Goal: Task Accomplishment & Management: Use online tool/utility

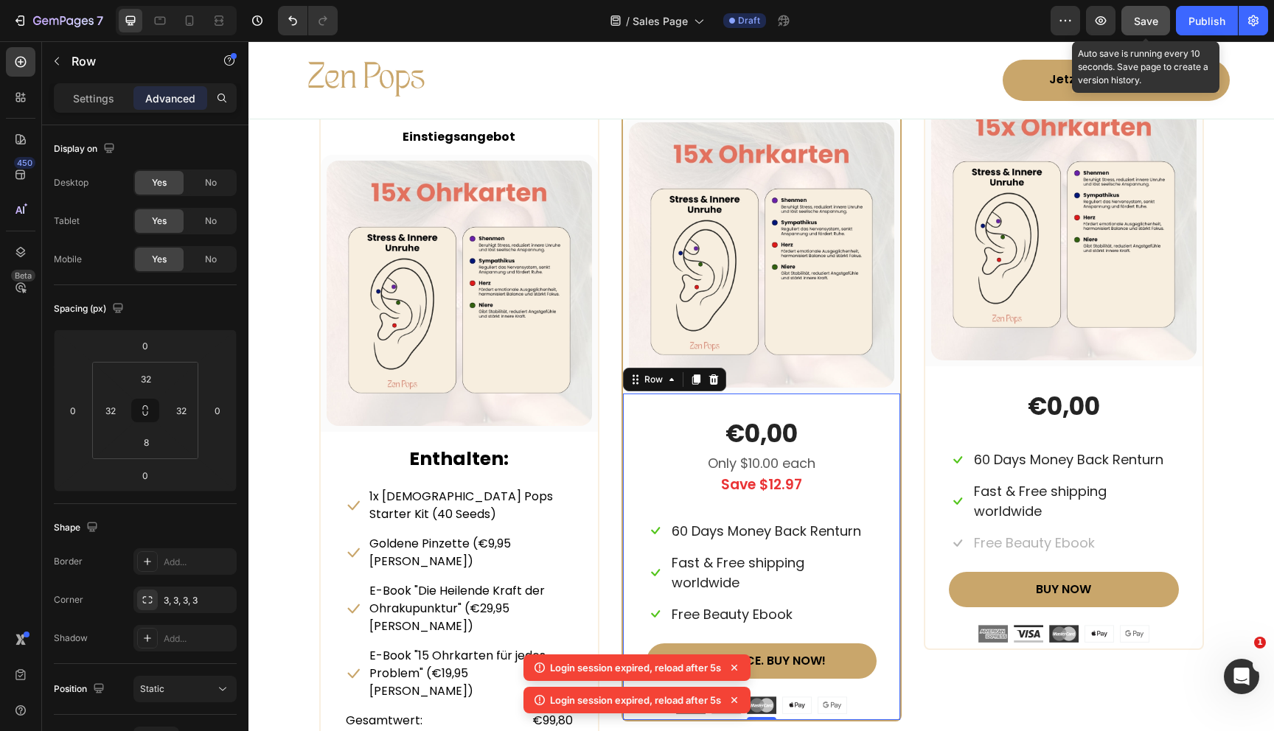
click at [1153, 24] on span "Save" at bounding box center [1146, 21] width 24 height 13
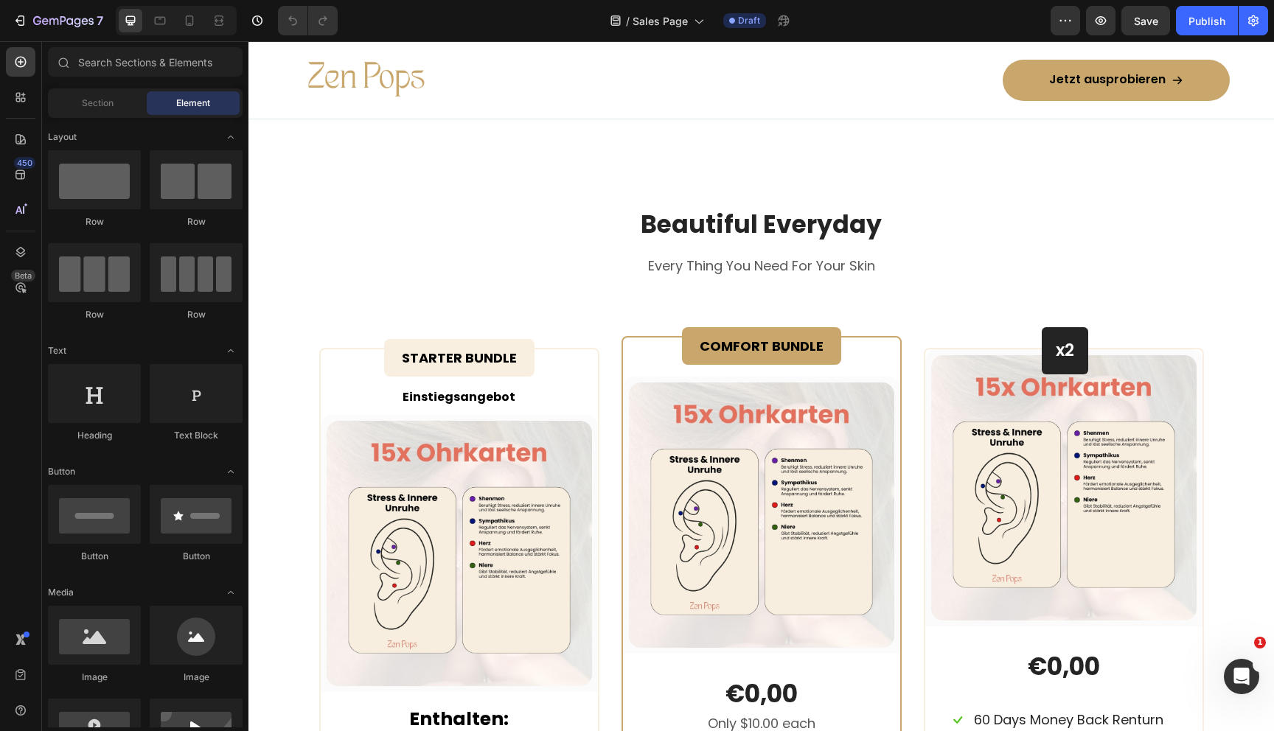
scroll to position [6671, 0]
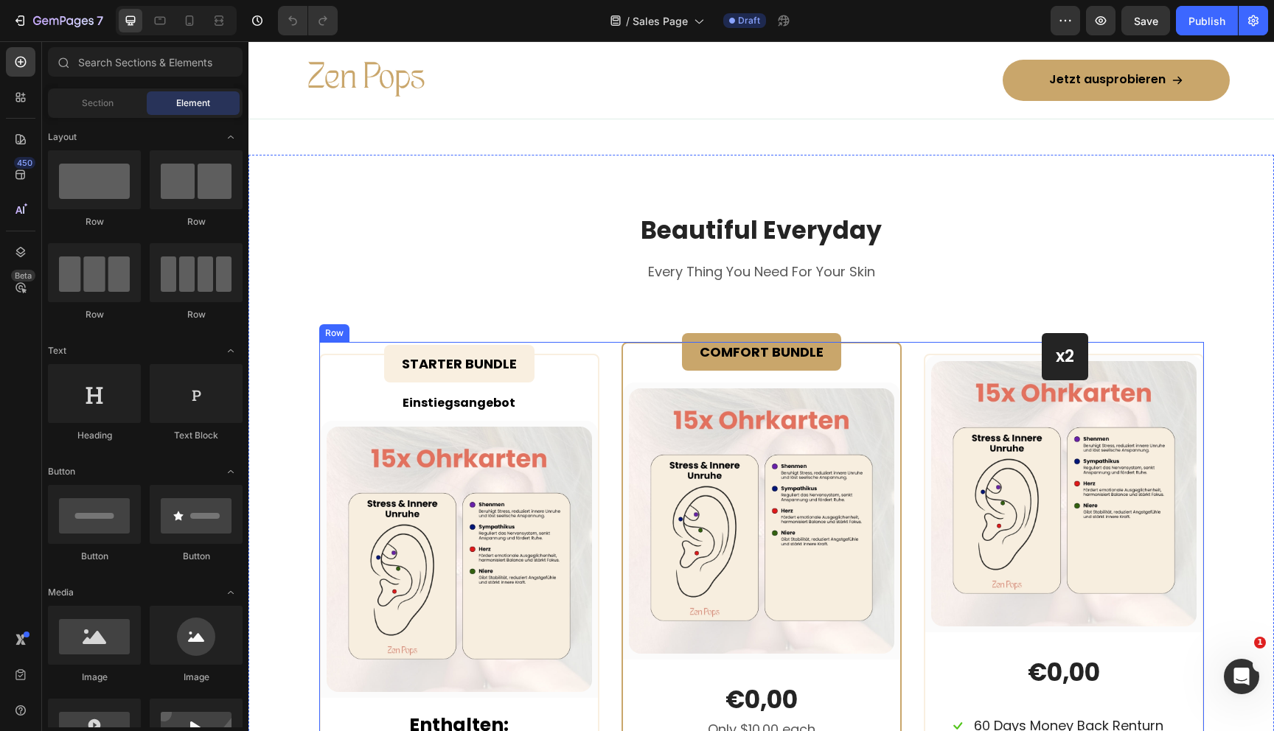
click at [610, 381] on div "STARTER BUNDLE Text Block Row Einstiegsangebot Text block (P) Images & Gallery …" at bounding box center [761, 693] width 885 height 702
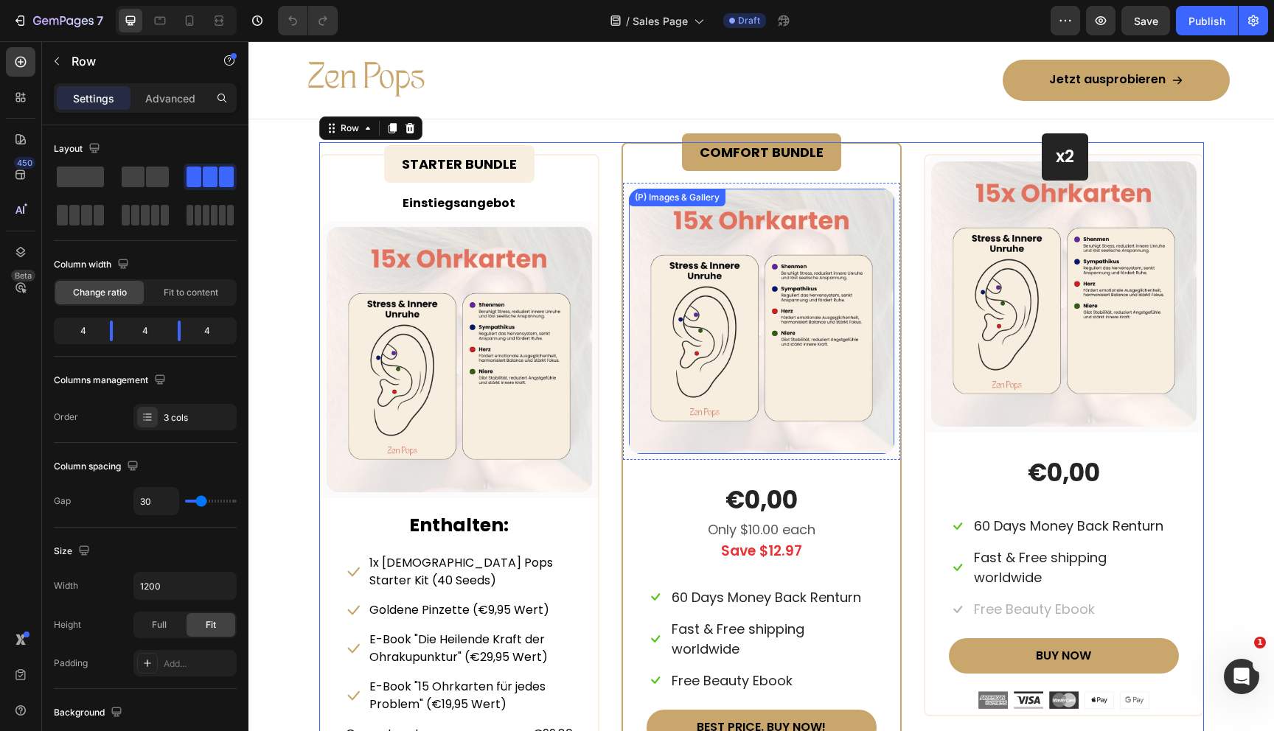
scroll to position [6877, 0]
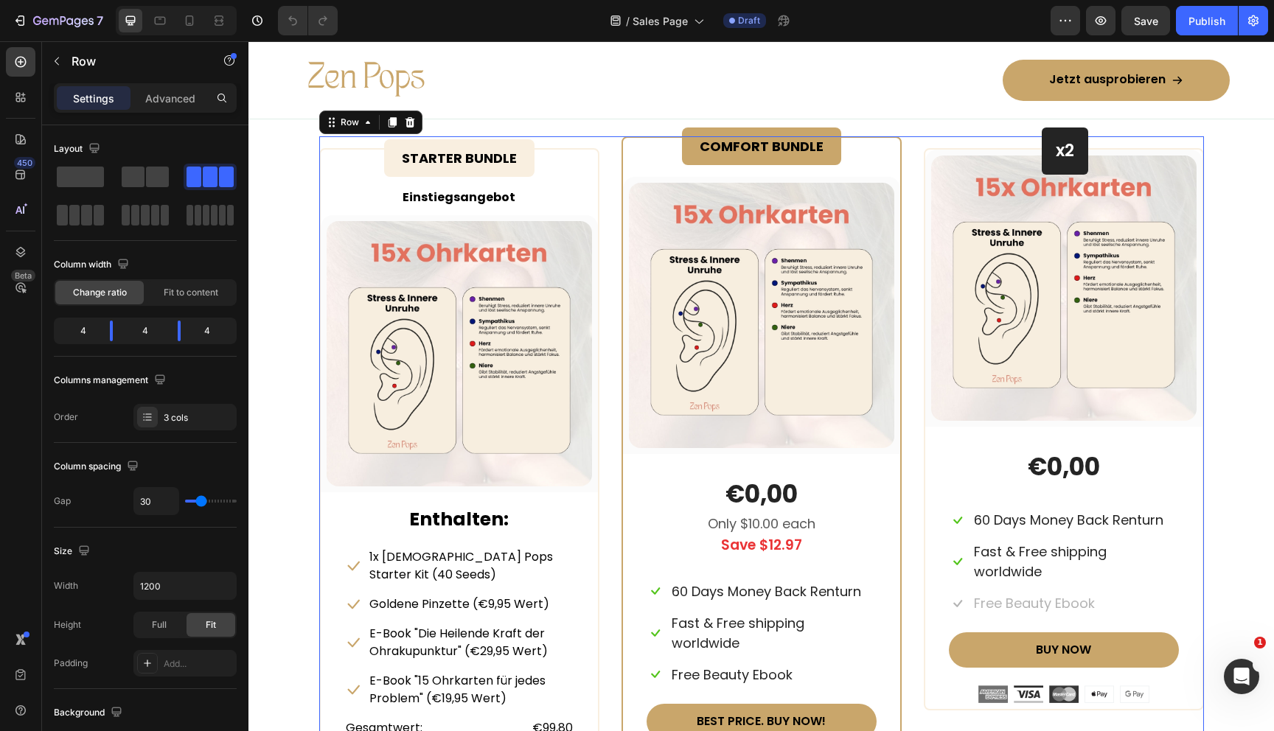
click at [605, 254] on div "STARTER BUNDLE Text Block Row Einstiegsangebot Text block (P) Images & Gallery …" at bounding box center [761, 496] width 885 height 720
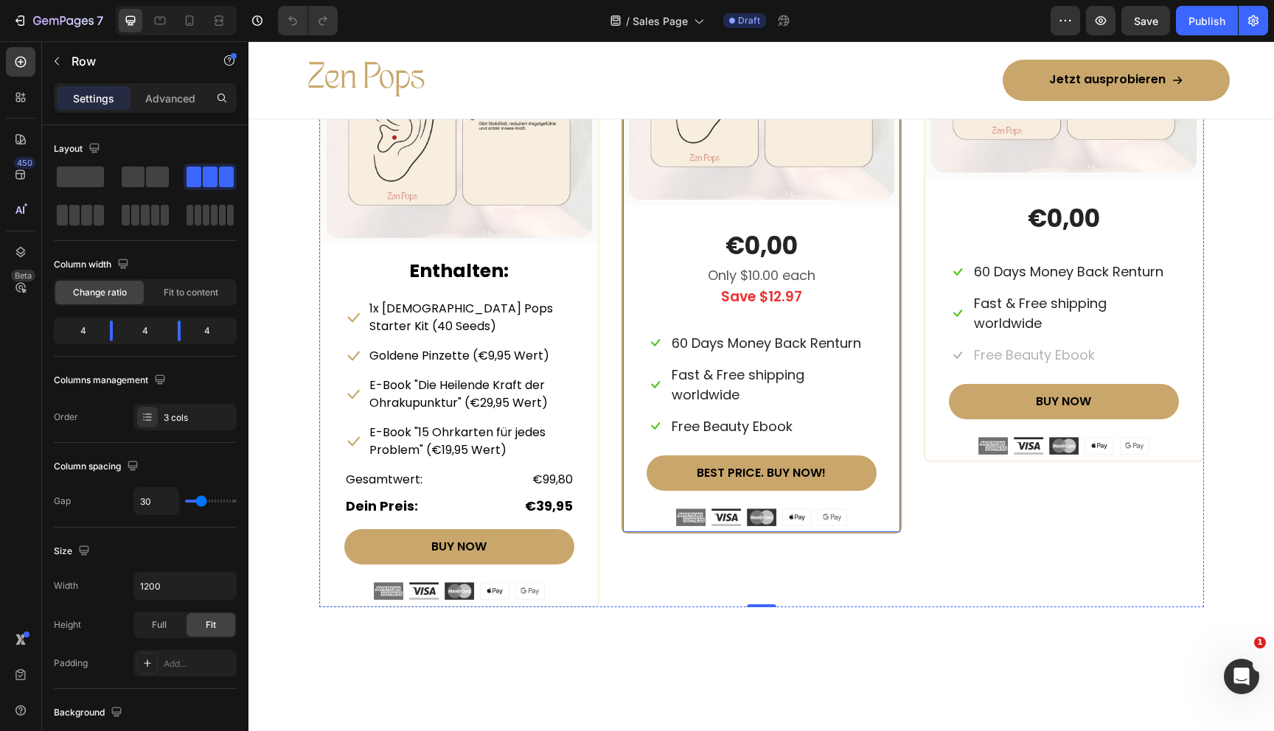
scroll to position [7132, 0]
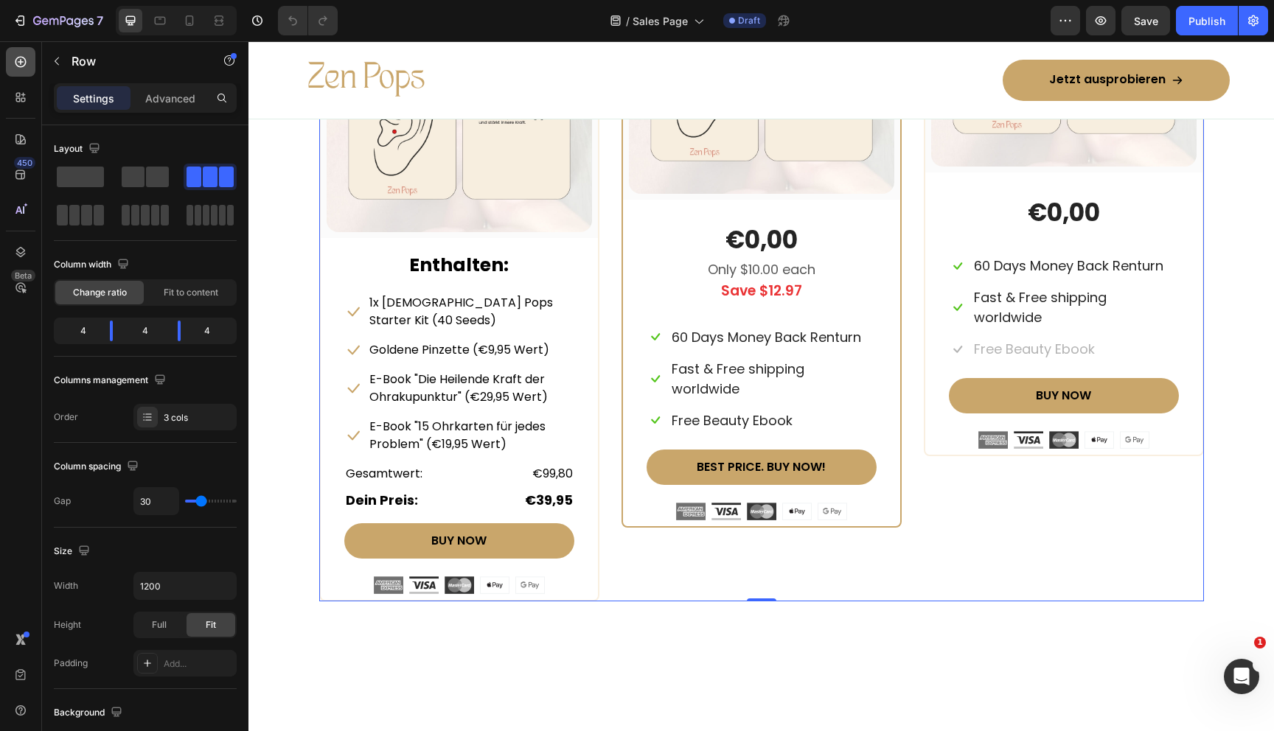
click at [13, 58] on icon at bounding box center [20, 62] width 15 height 15
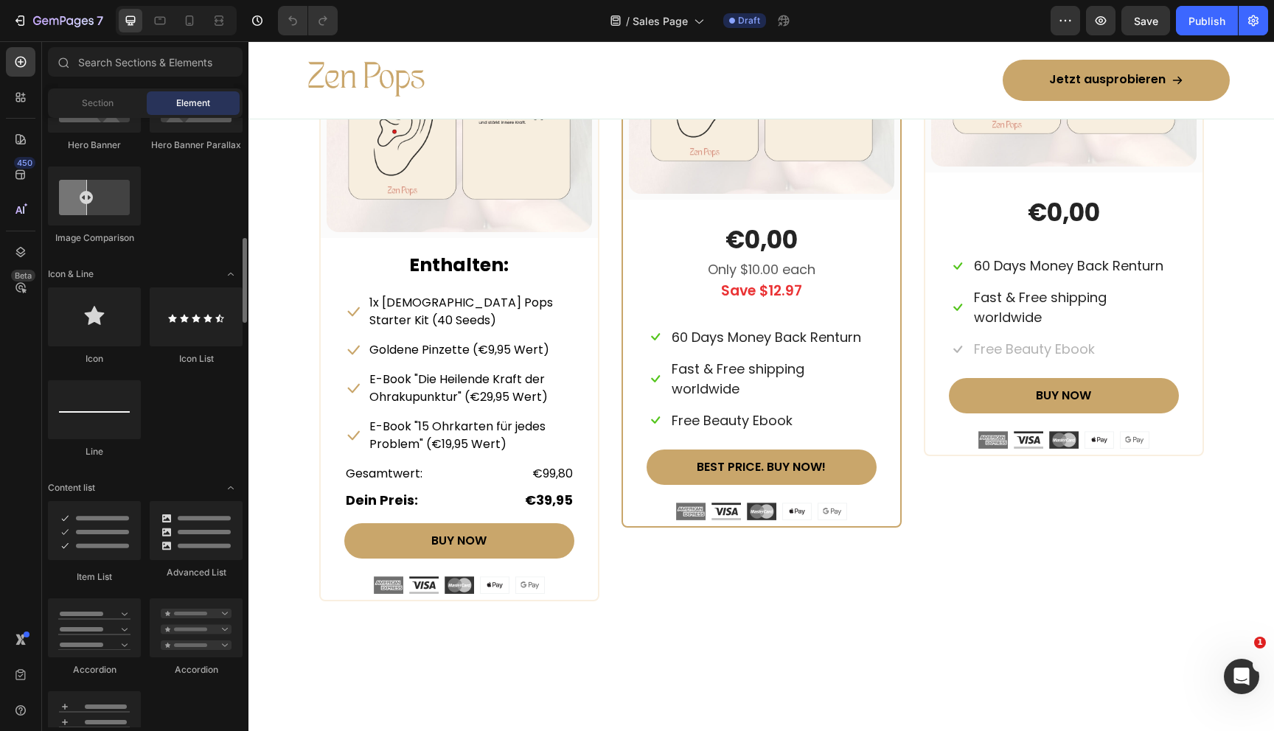
scroll to position [818, 0]
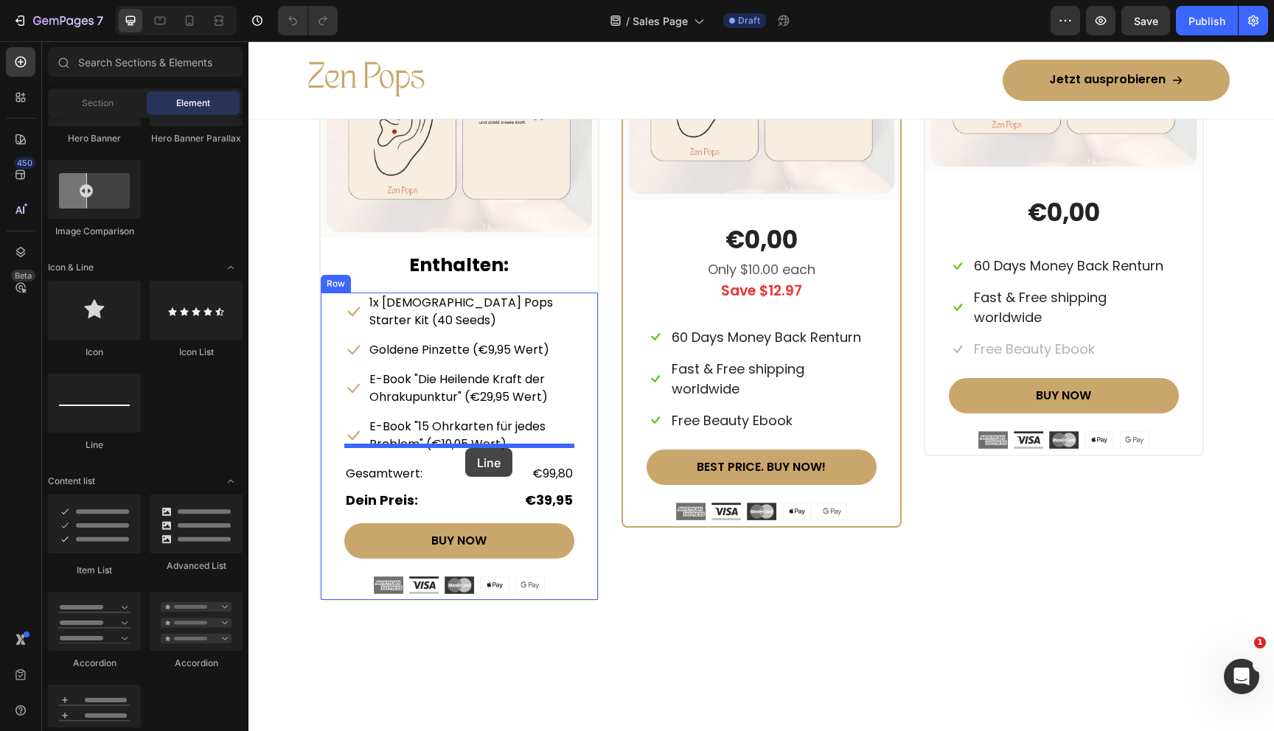
drag, startPoint x: 333, startPoint y: 464, endPoint x: 465, endPoint y: 448, distance: 133.0
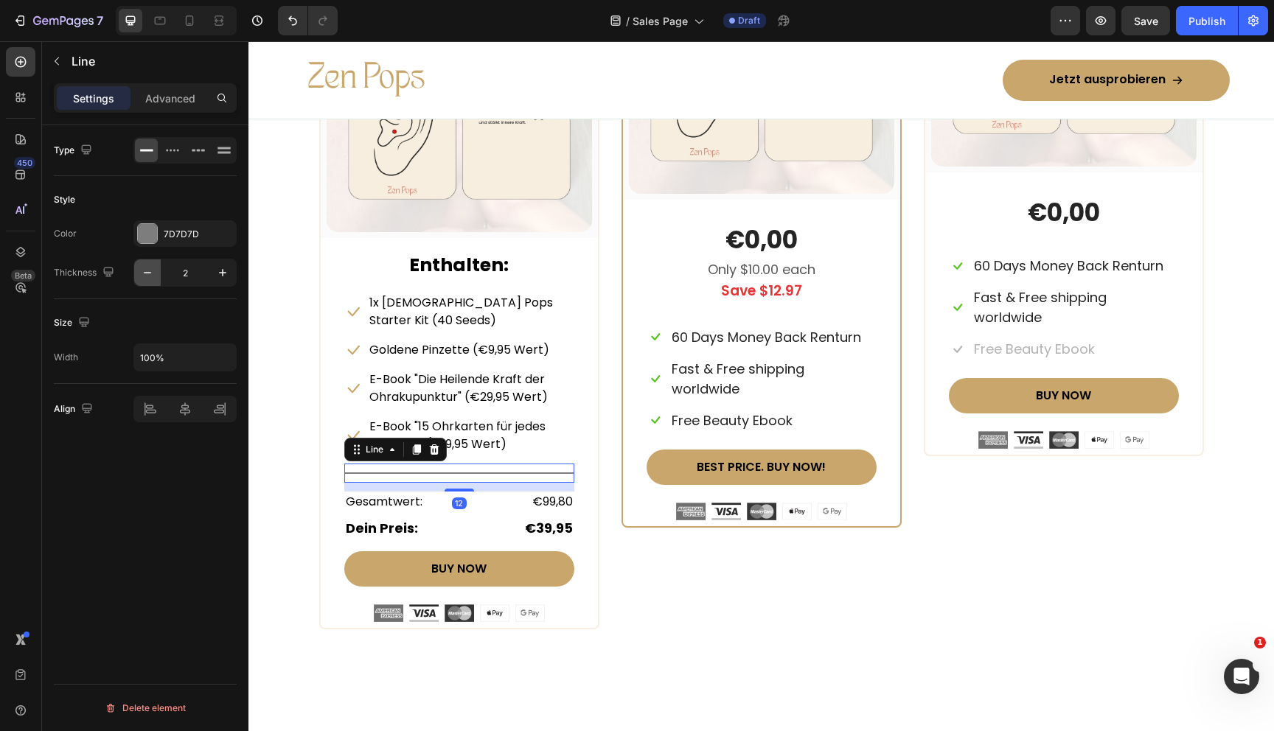
click at [152, 285] on button "button" at bounding box center [147, 273] width 27 height 27
type input "1"
click at [146, 229] on div at bounding box center [147, 233] width 19 height 19
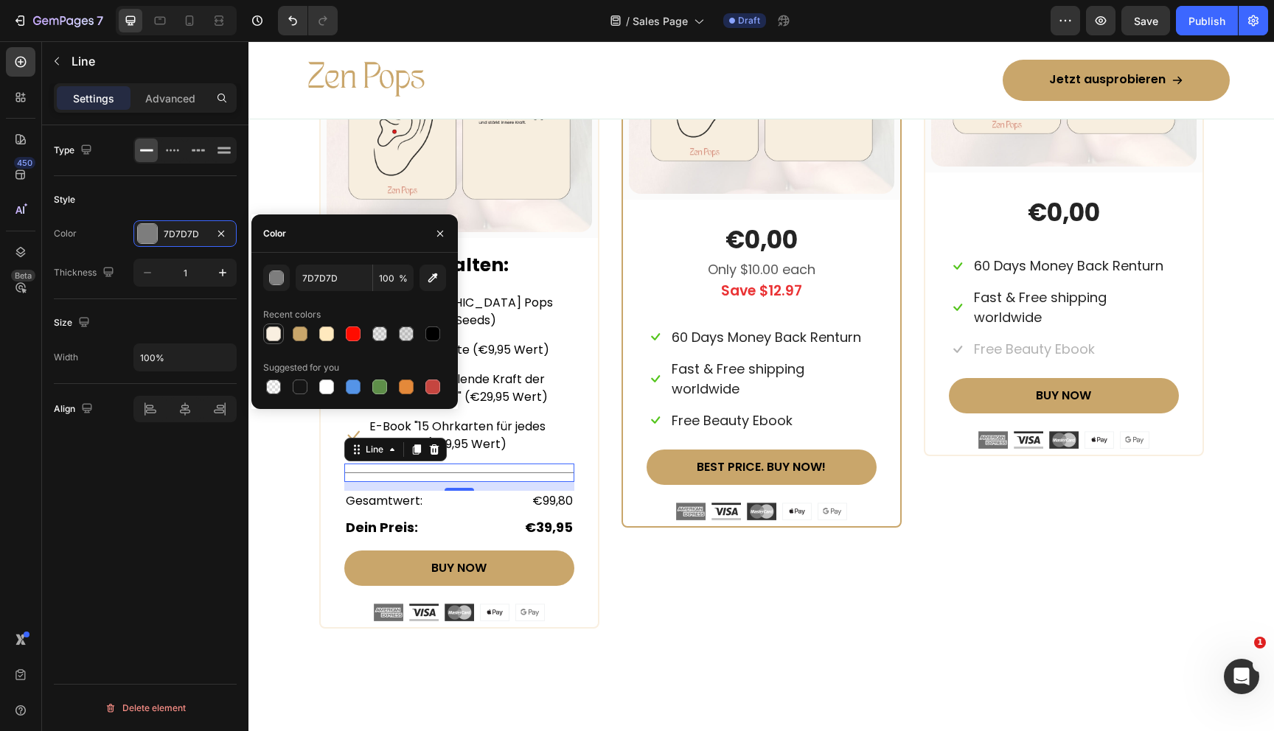
click at [274, 334] on div at bounding box center [273, 334] width 15 height 15
type input "F9EFE0"
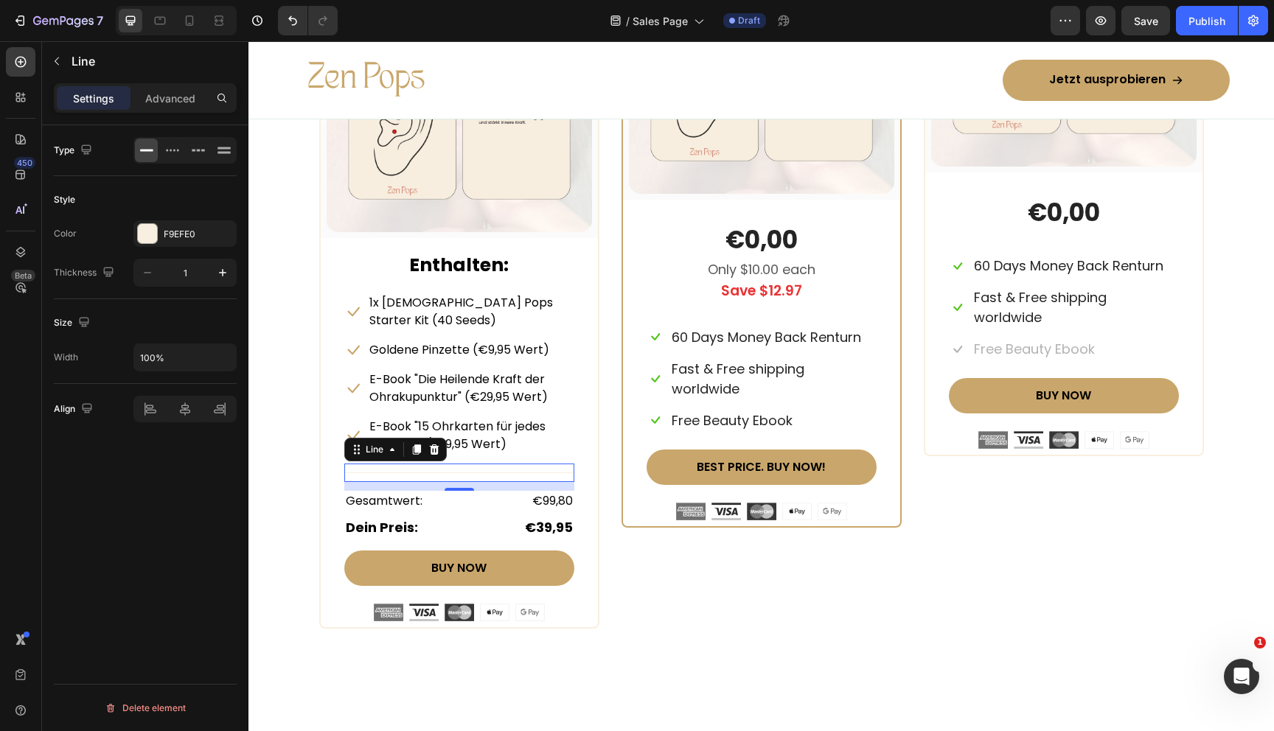
click at [178, 582] on div "Type Style Color F9EFE0 Thickness 1 Size Width 100% Align Delete element" at bounding box center [145, 449] width 206 height 648
click at [196, 517] on div "Type Style Color F9EFE0 Thickness 1 Size Width 100% Align Delete element" at bounding box center [145, 449] width 206 height 648
click at [613, 461] on div "STARTER BUNDLE Text Block Row Einstiegsangebot Text block (P) Images & Gallery …" at bounding box center [761, 255] width 885 height 747
click at [557, 473] on div at bounding box center [459, 473] width 230 height 1
click at [492, 491] on div "Gesamtwert: Text block €99,80 Text block Row" at bounding box center [459, 501] width 230 height 21
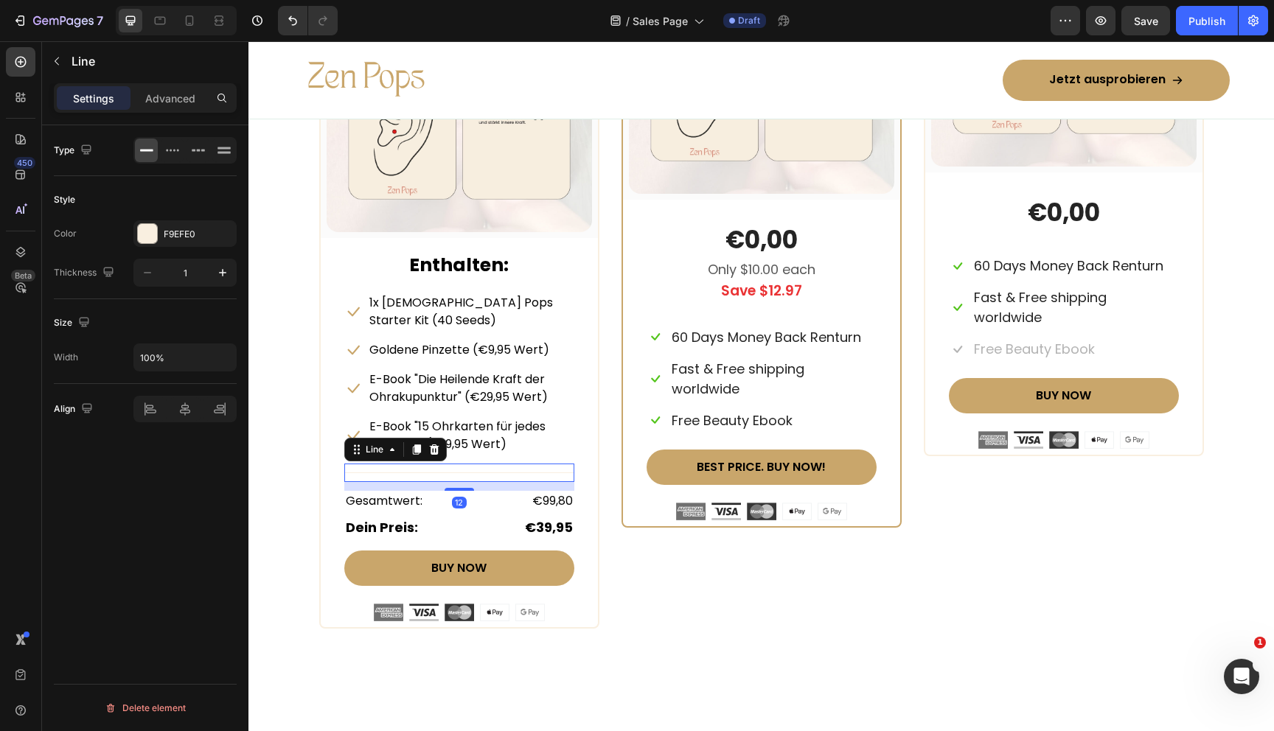
click at [492, 464] on div "Title Line 12" at bounding box center [459, 473] width 230 height 18
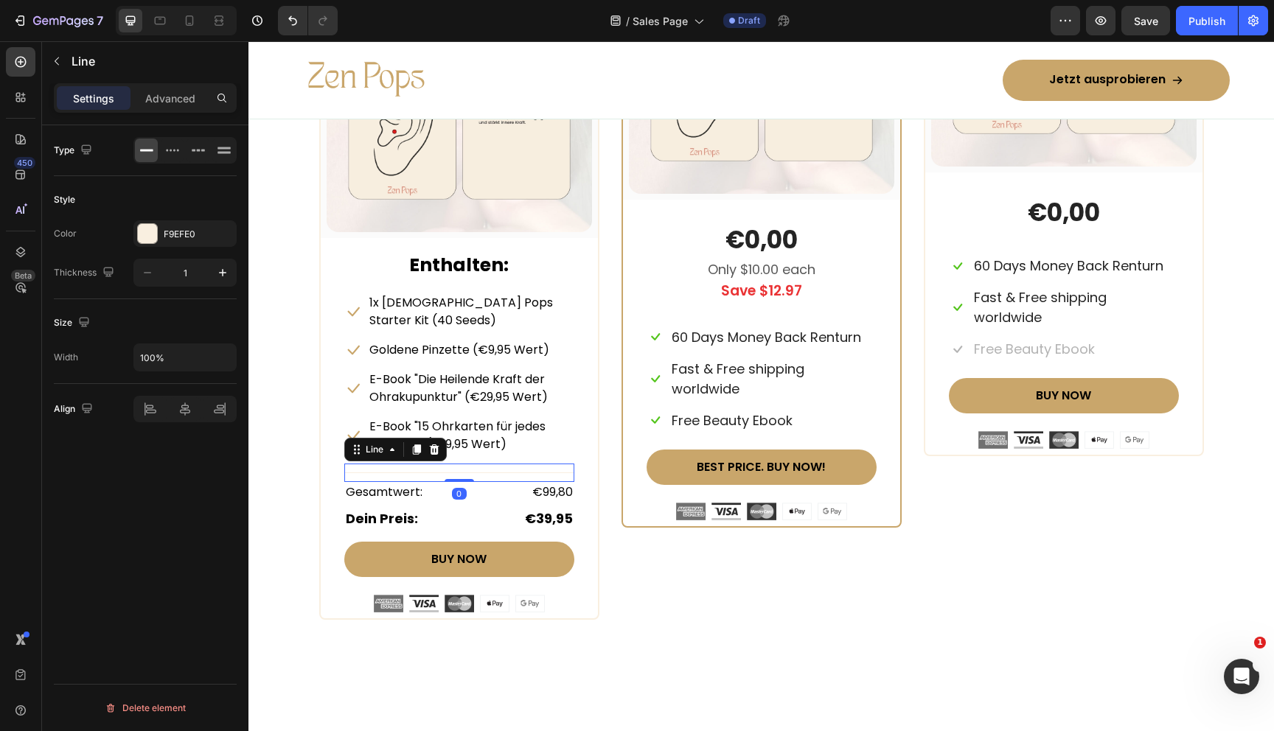
drag, startPoint x: 462, startPoint y: 469, endPoint x: 462, endPoint y: 431, distance: 37.6
click at [462, 431] on div "Icon 1x Zen Pops Starter Kit (40 Seeds) Text block Row Icon Goldene Pinzette (€…" at bounding box center [459, 453] width 230 height 320
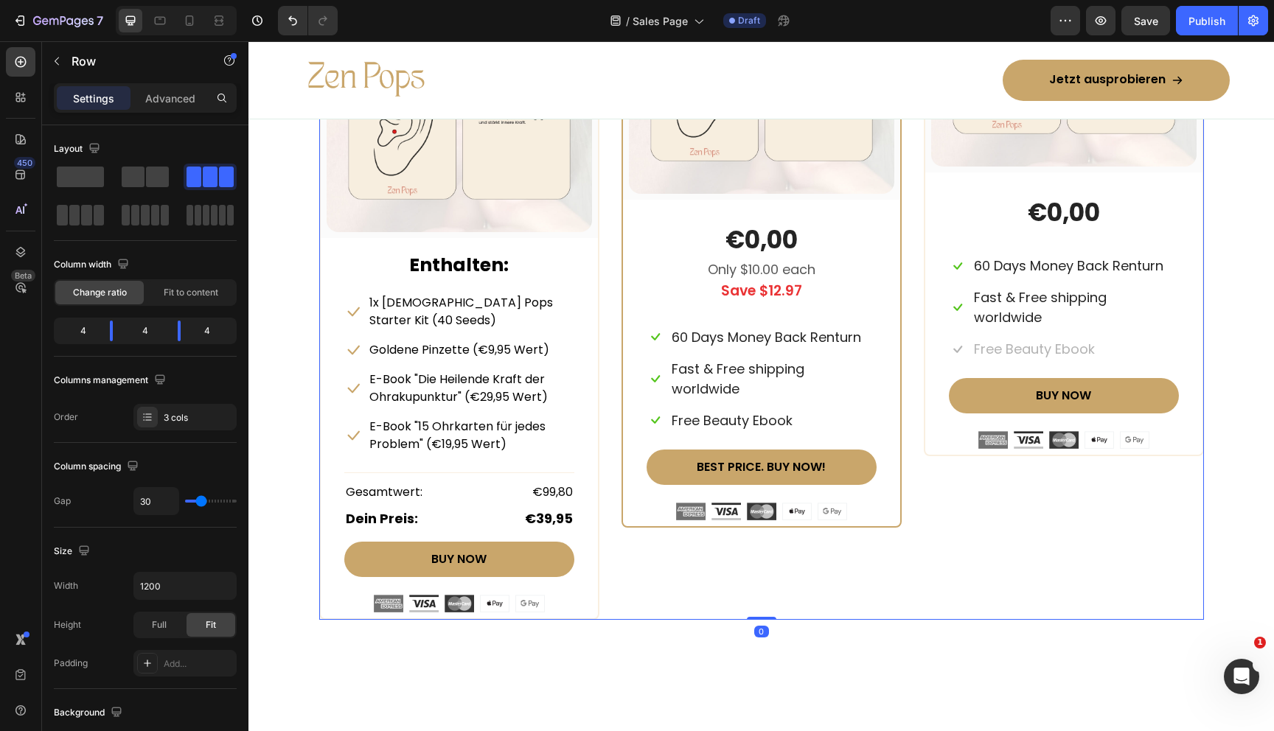
click at [613, 444] on div "STARTER BUNDLE Text Block Row Einstiegsangebot Text block (P) Images & Gallery …" at bounding box center [761, 251] width 885 height 738
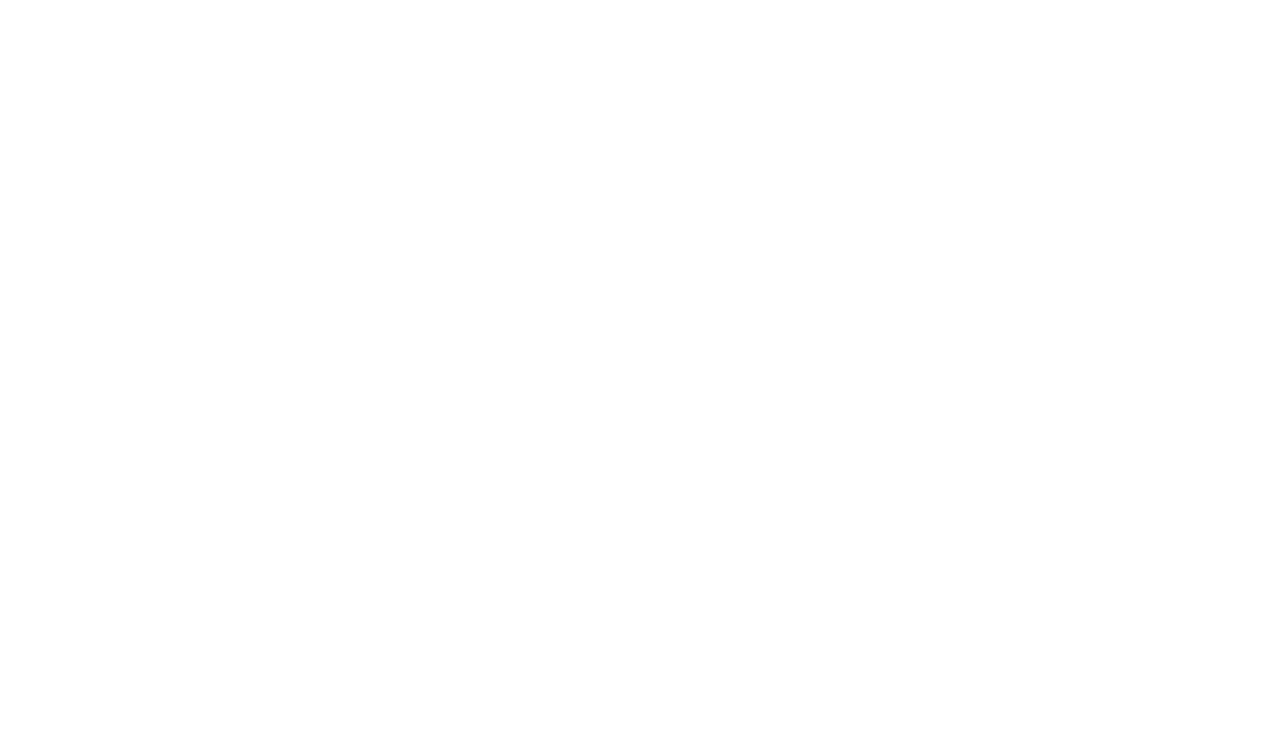
click at [771, 341] on p "60 Days Money Back Renturn" at bounding box center [766, 337] width 189 height 20
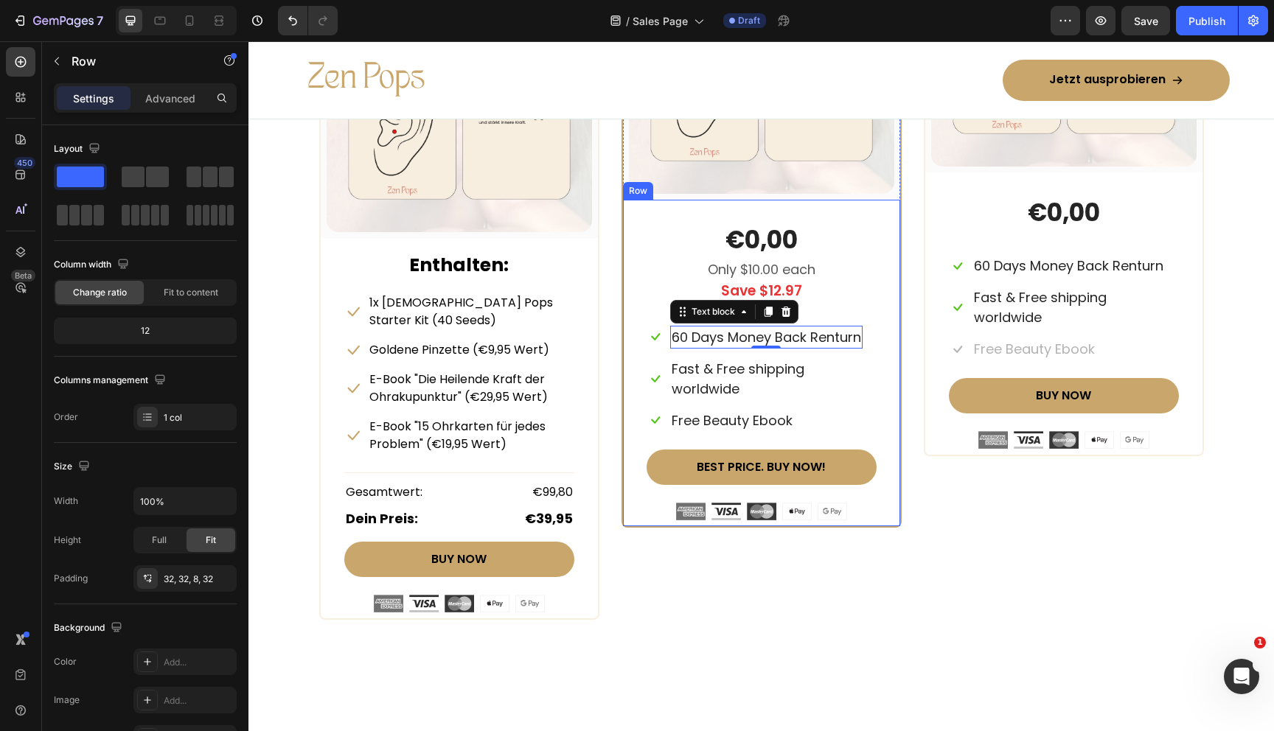
click at [758, 349] on div "€0,00 (P) Price (P) Price Only $10.00 each Text block Save $12.97 Text block Ic…" at bounding box center [762, 371] width 230 height 297
click at [748, 335] on p "60 Days Money Back Renturn" at bounding box center [766, 337] width 189 height 20
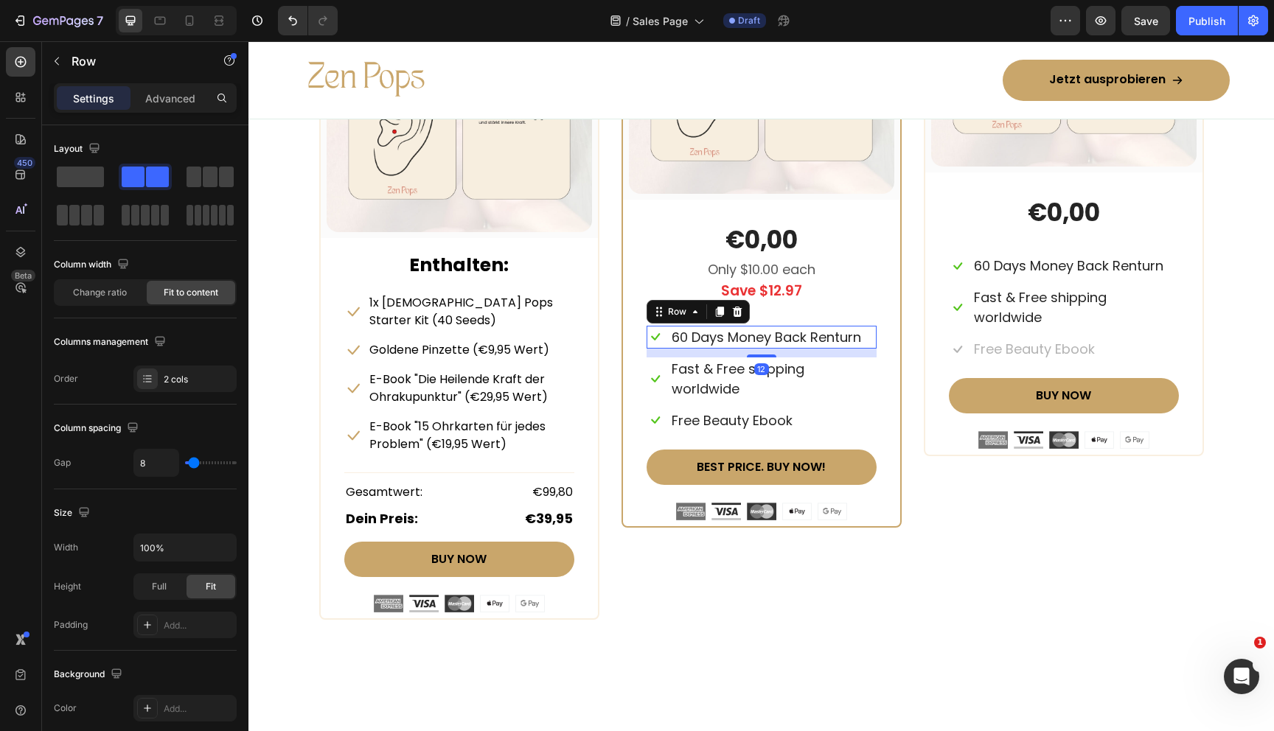
click at [666, 344] on div "Icon 60 Days Money Back Renturn Text block Row 12" at bounding box center [762, 337] width 230 height 23
click at [738, 313] on icon at bounding box center [737, 312] width 10 height 10
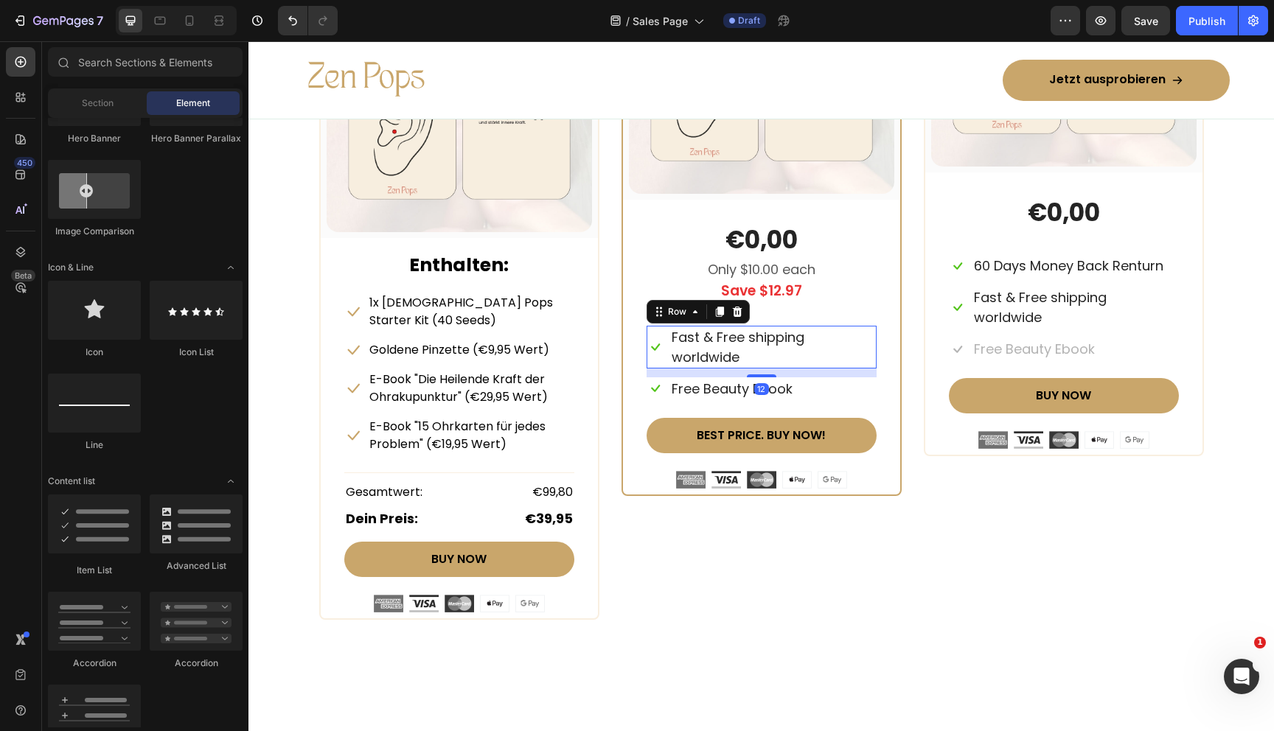
click at [668, 338] on div "Icon Fast & Free shipping worldwide Text block Row 12" at bounding box center [762, 347] width 230 height 43
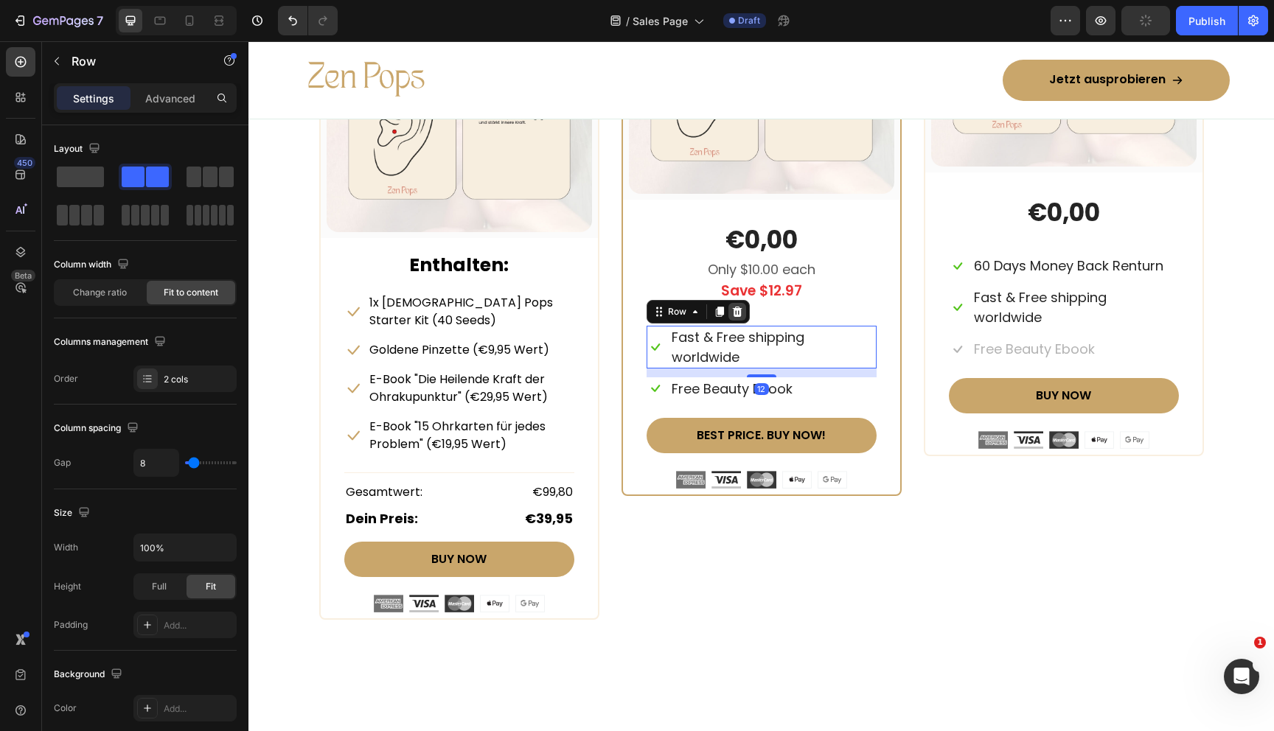
click at [737, 316] on icon at bounding box center [737, 312] width 10 height 10
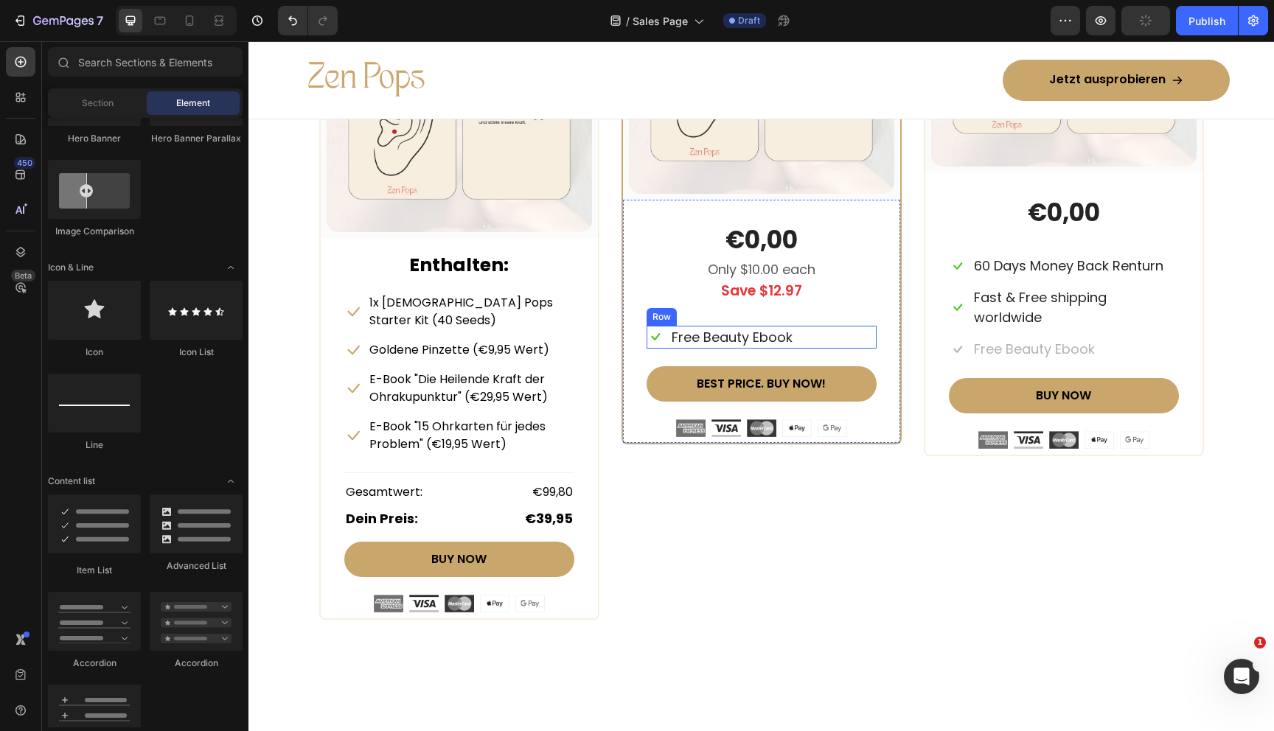
click at [665, 331] on div "Icon Free Beauty Ebook Text block Row" at bounding box center [762, 337] width 230 height 23
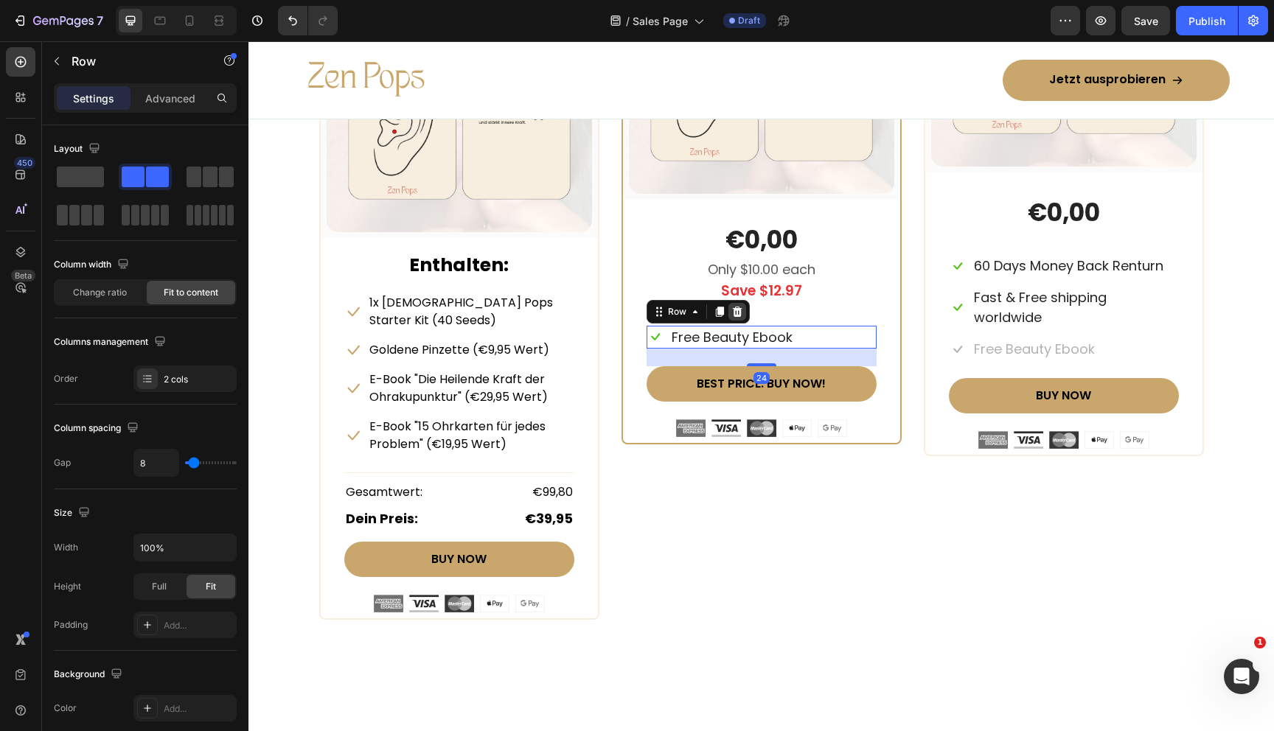
click at [740, 313] on icon at bounding box center [737, 312] width 10 height 10
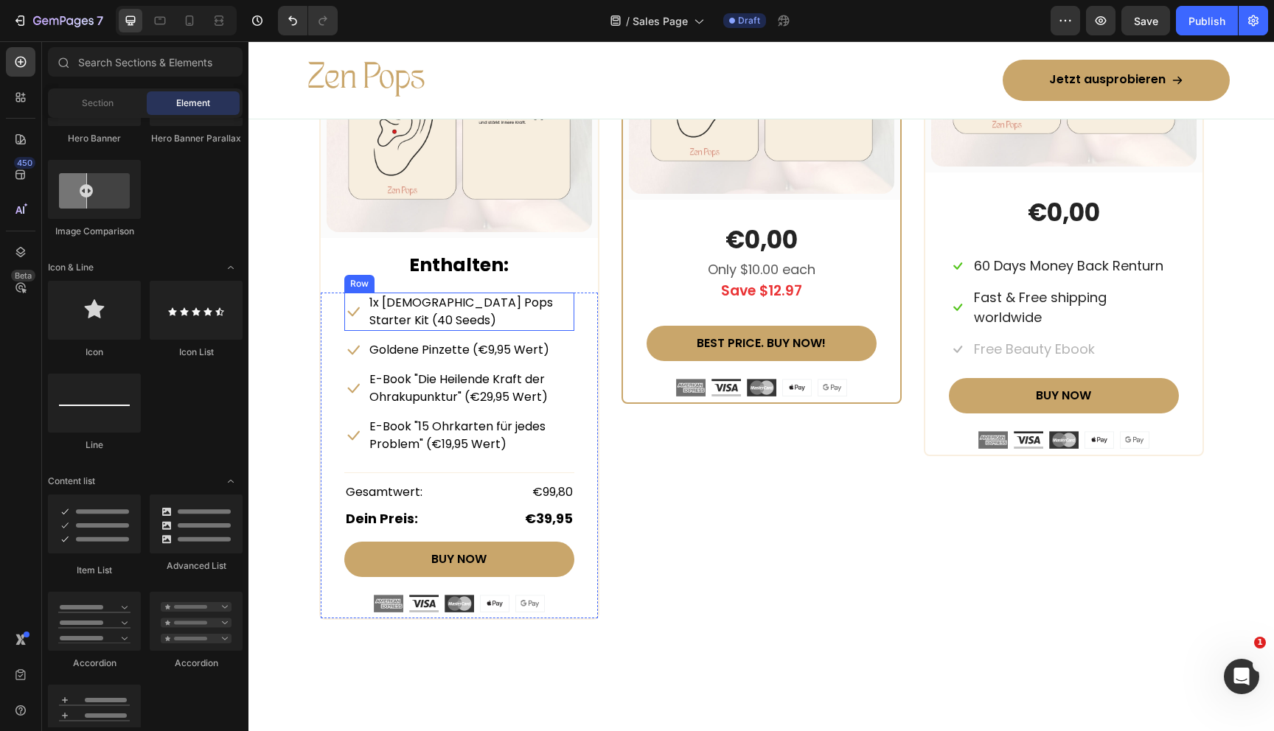
click at [363, 308] on div "Icon 1x Zen Pops Starter Kit (40 Seeds) Text block Row" at bounding box center [459, 312] width 230 height 38
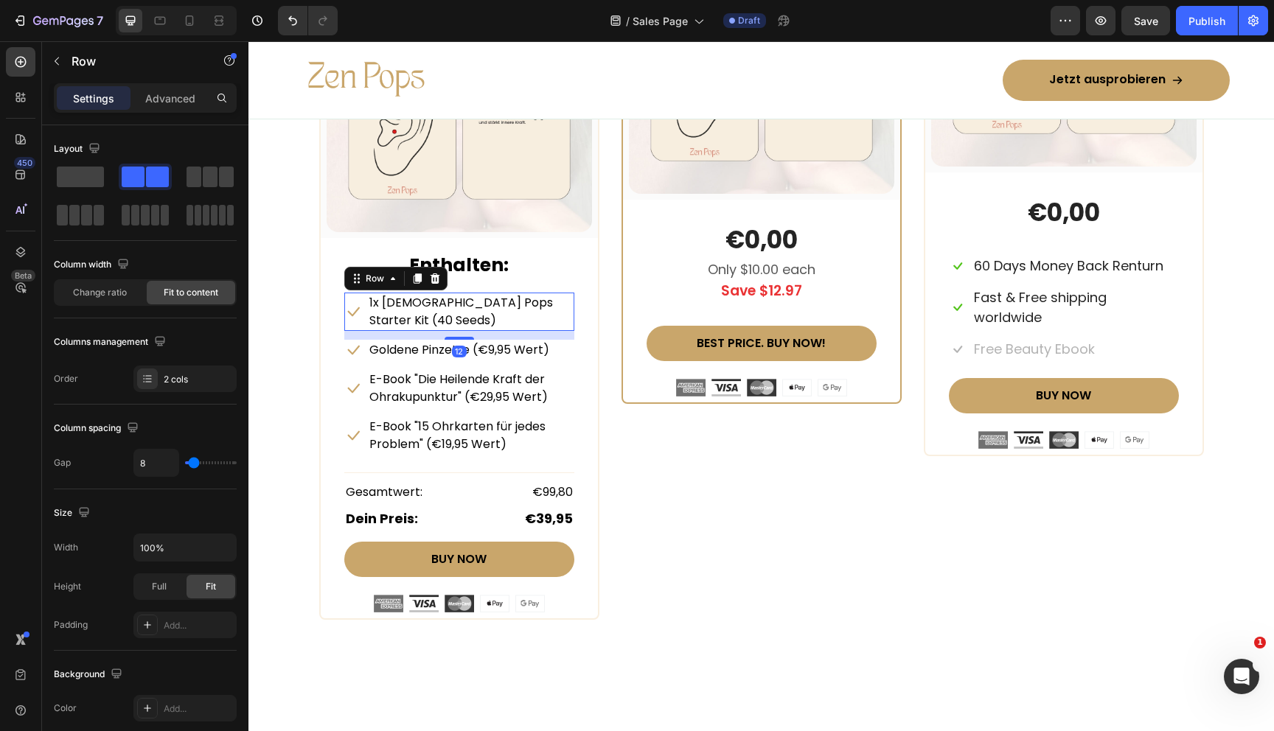
drag, startPoint x: 420, startPoint y: 278, endPoint x: 394, endPoint y: 288, distance: 27.8
click at [420, 278] on icon at bounding box center [417, 279] width 8 height 10
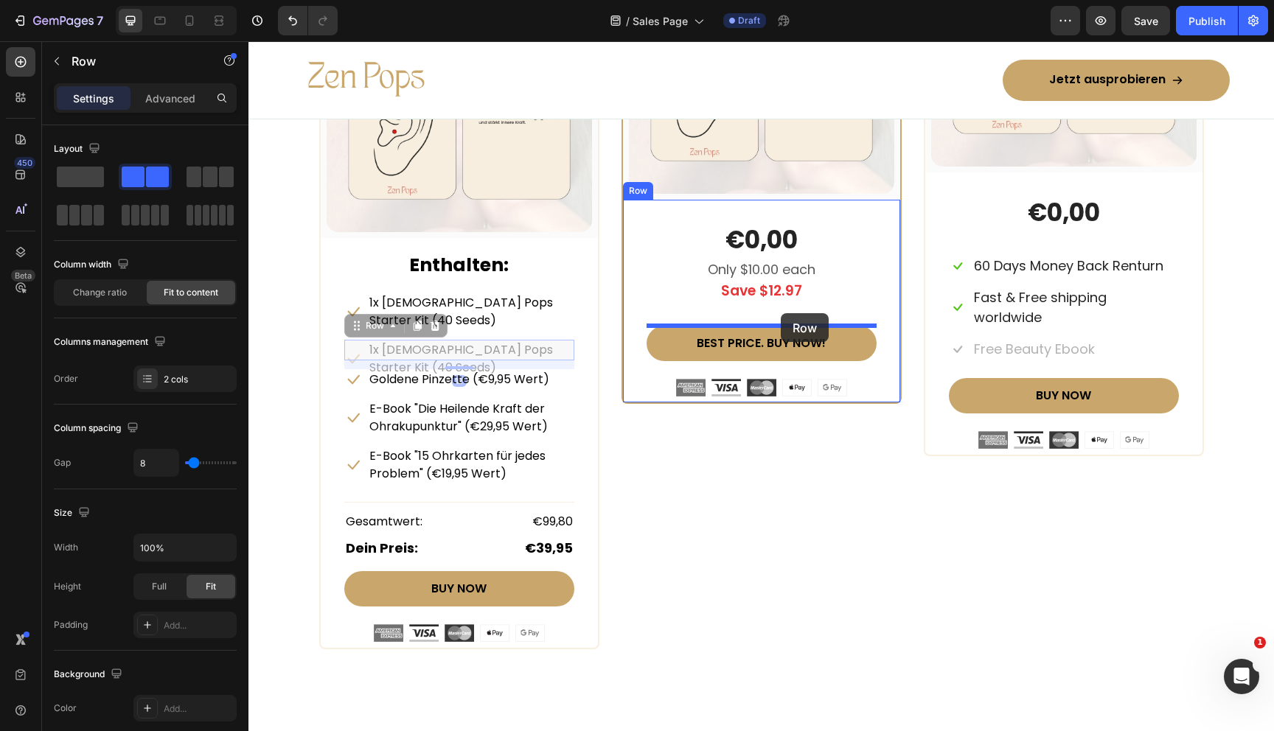
drag, startPoint x: 357, startPoint y: 306, endPoint x: 781, endPoint y: 313, distance: 424.0
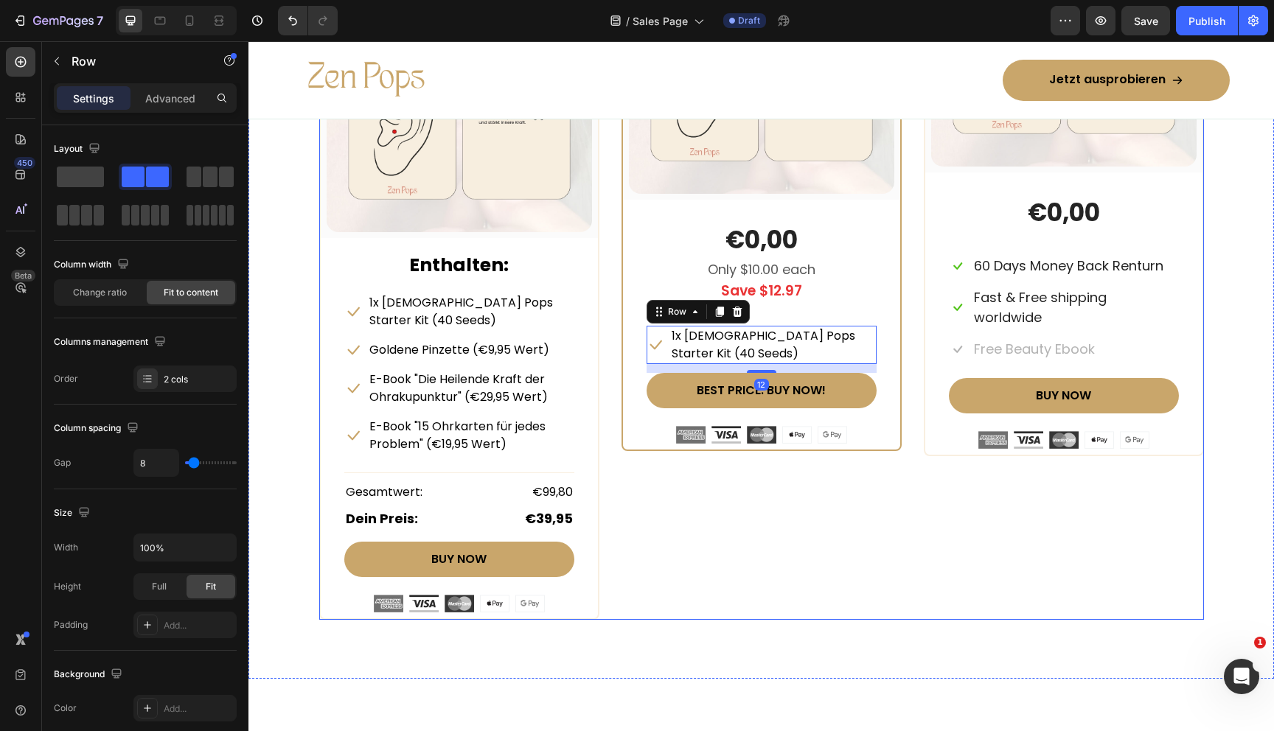
click at [707, 605] on div "Beautiful Everyday Heading Every Thing You Need For Your Skin Text block Row ST…" at bounding box center [761, 187] width 1026 height 984
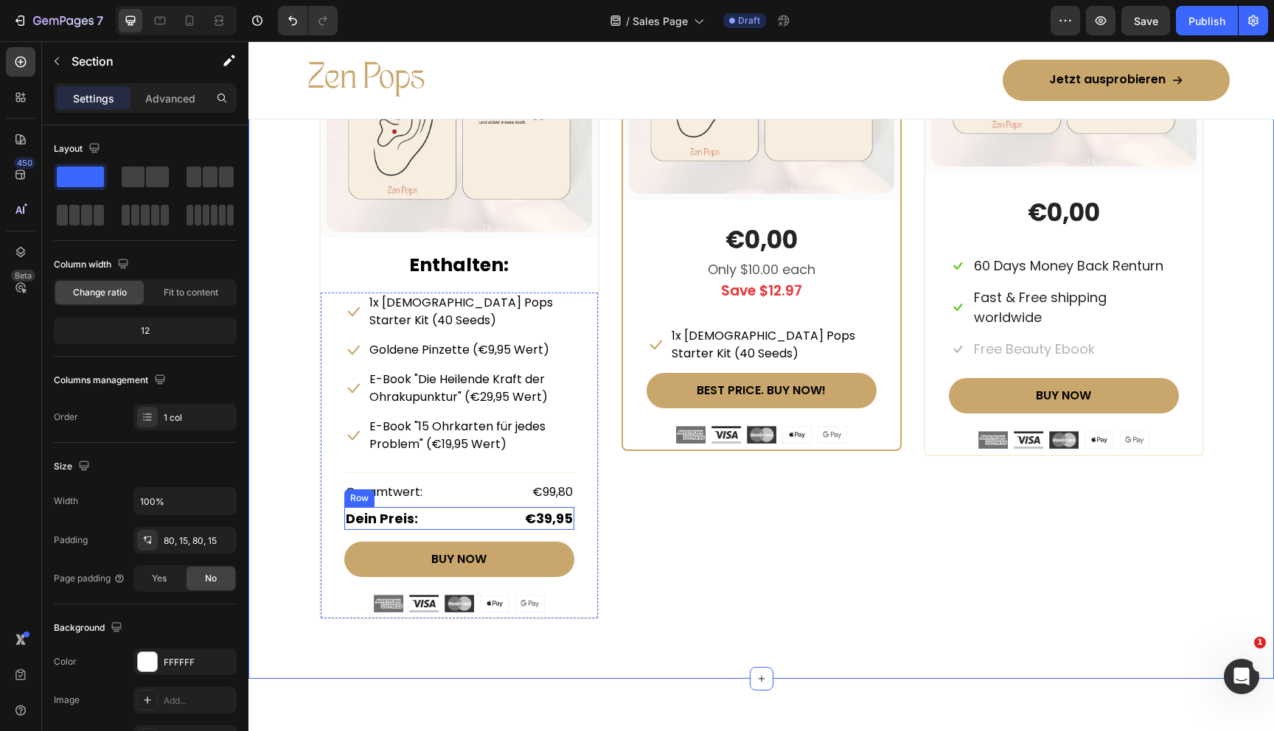
click at [492, 507] on div "Dein Preis: Text block €39,95 Text block Row" at bounding box center [459, 518] width 230 height 23
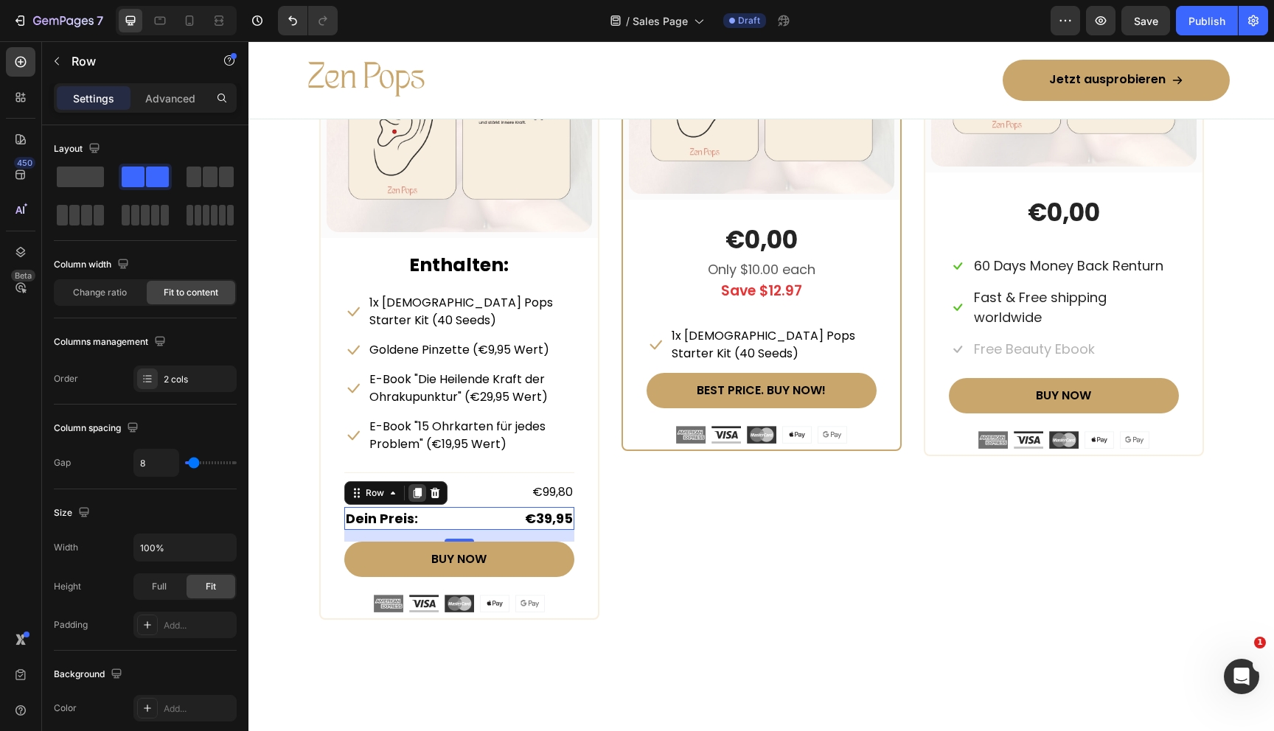
click at [411, 487] on icon at bounding box center [417, 493] width 12 height 12
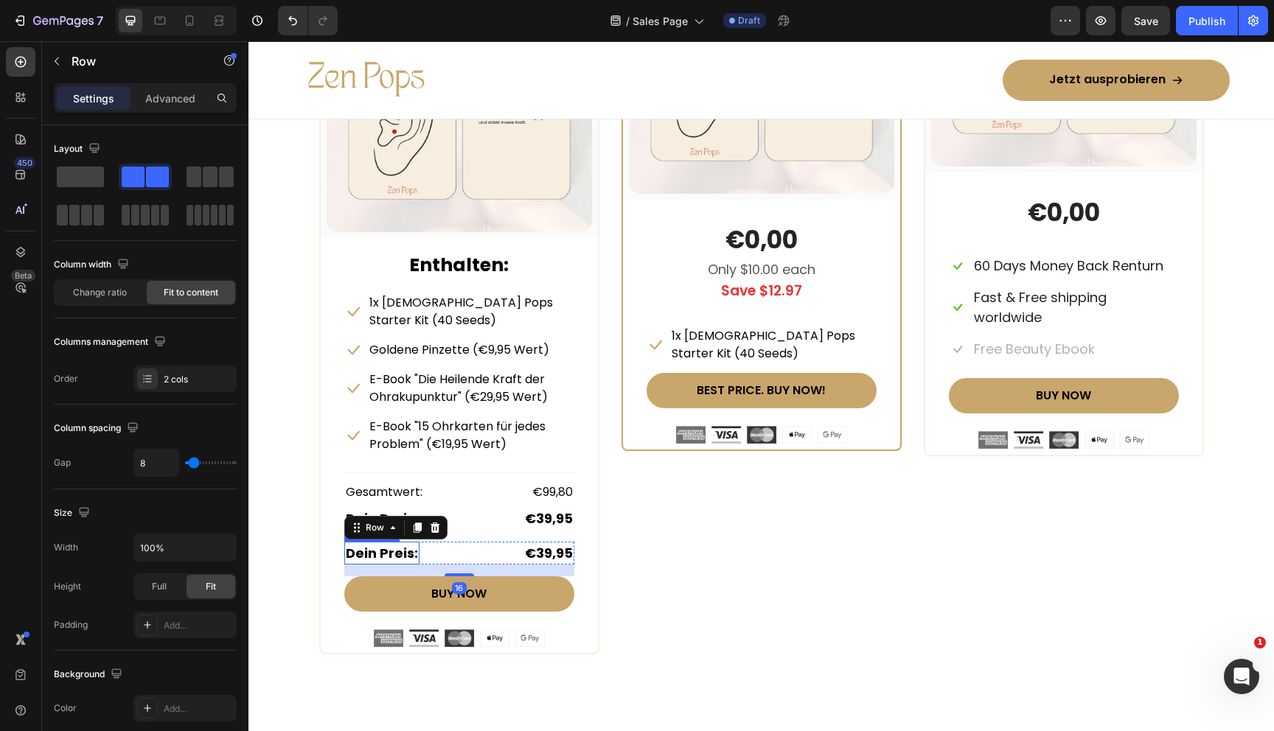
click at [380, 544] on strong "Dein Preis:" at bounding box center [382, 553] width 72 height 18
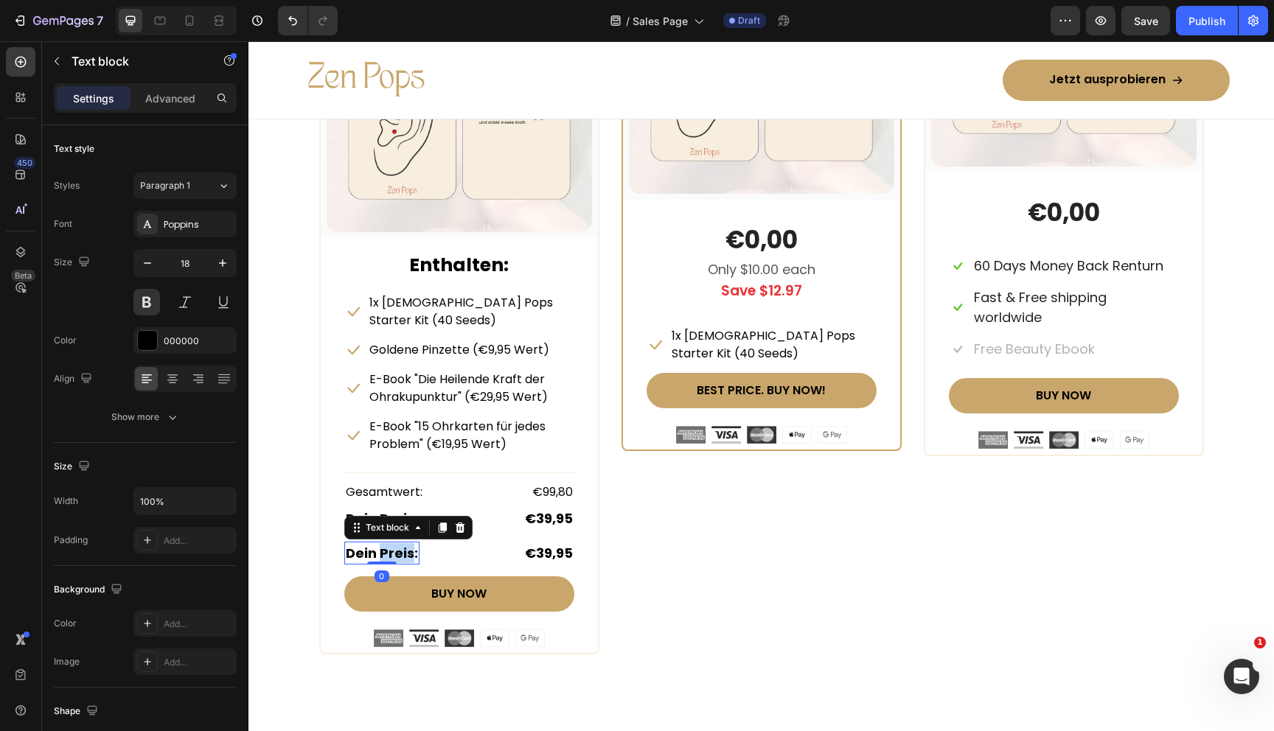
click at [380, 544] on strong "Dein Preis:" at bounding box center [382, 553] width 72 height 18
click at [422, 544] on strong "Du sparst: €59,85 (60%)" at bounding box center [431, 553] width 170 height 18
drag, startPoint x: 420, startPoint y: 537, endPoint x: 509, endPoint y: 537, distance: 89.9
click at [509, 542] on div "Du sparst: €59,85 (60%)" at bounding box center [430, 553] width 173 height 23
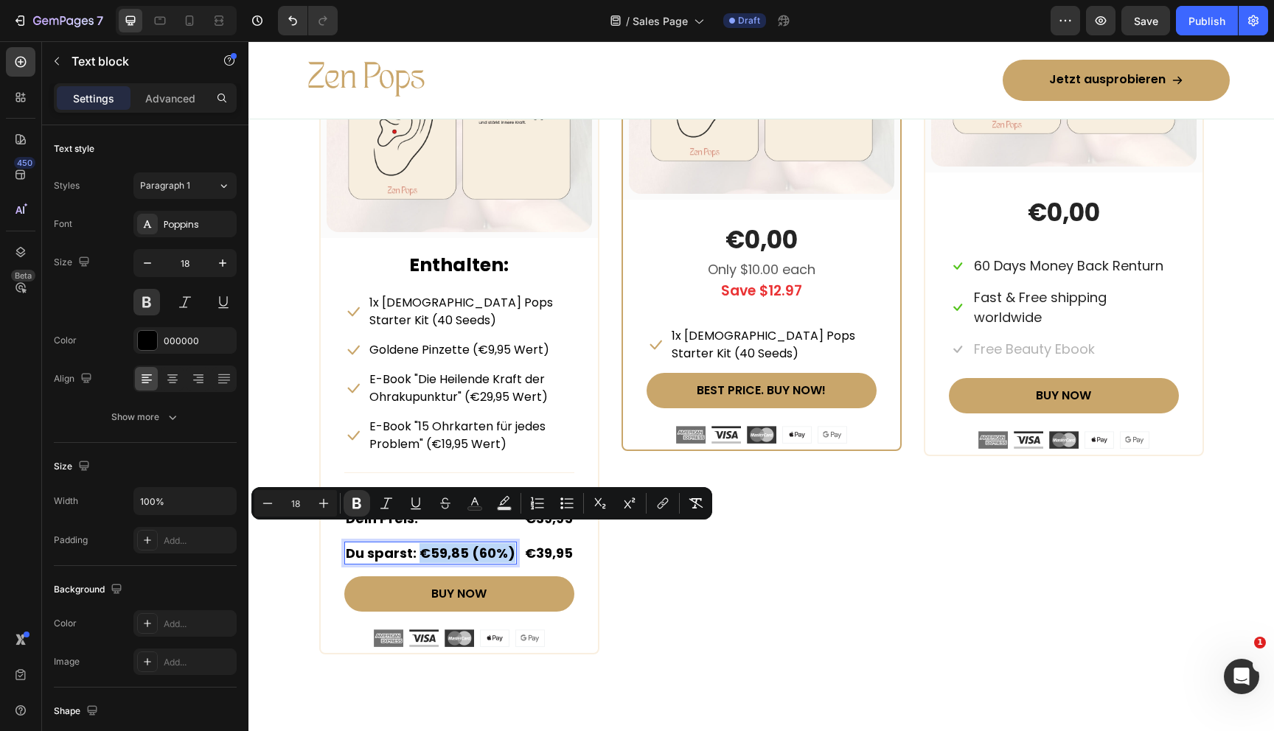
copy strong "€59,85 (60%)"
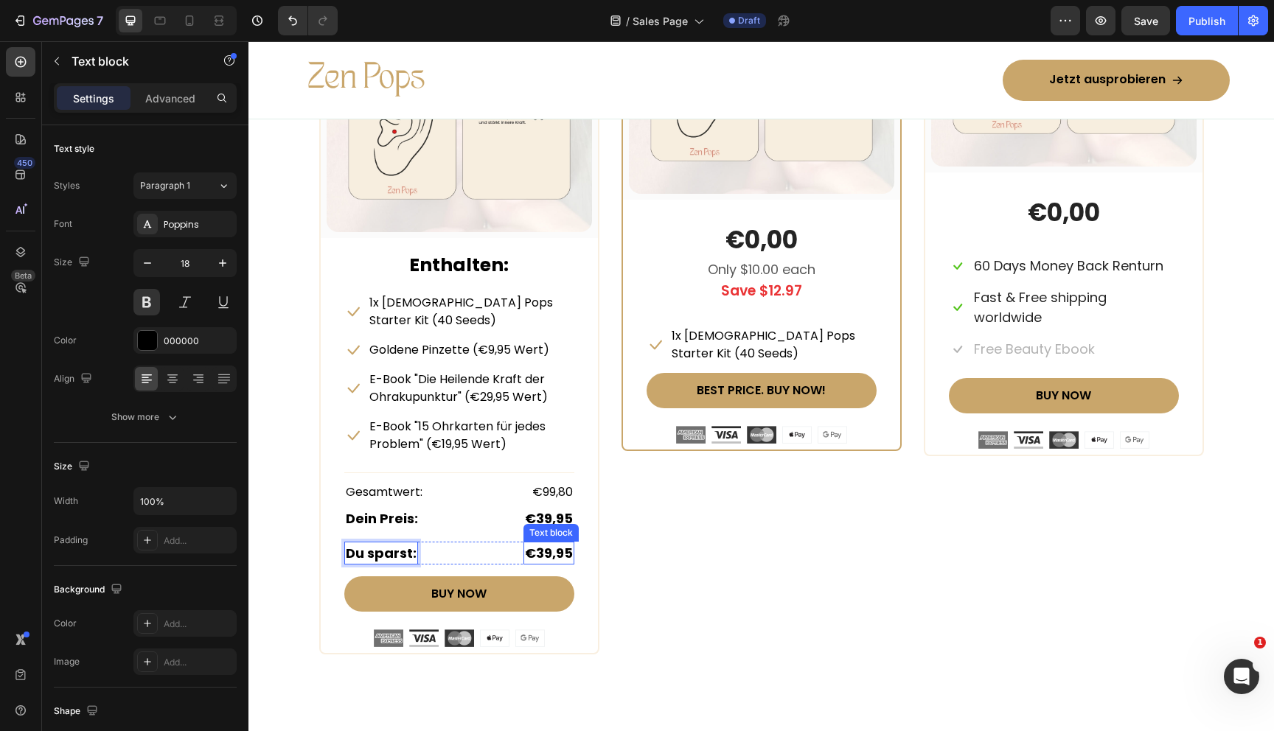
click at [546, 544] on strong "€39,95" at bounding box center [549, 553] width 48 height 18
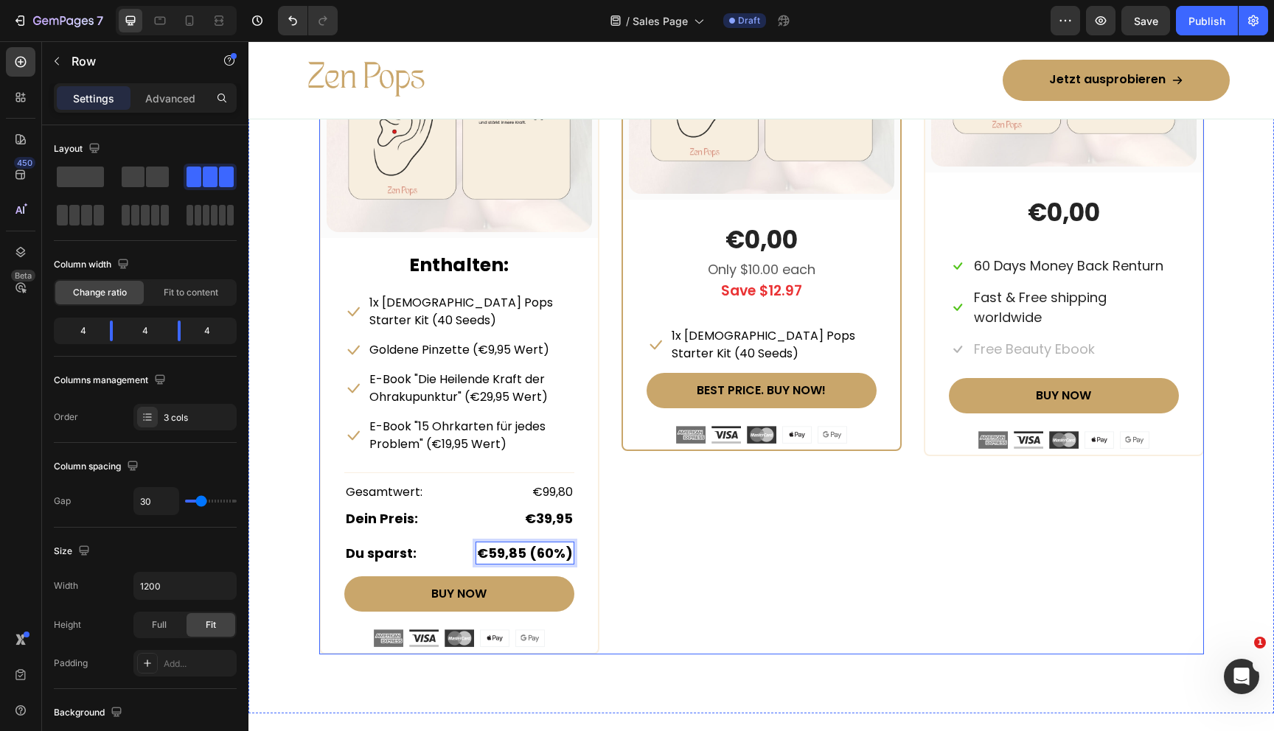
click at [686, 557] on div "COMFORT BUNDLE Text Block Row (P) Images & Gallery Row €0,00 (P) Price (P) Pric…" at bounding box center [762, 268] width 280 height 773
click at [437, 542] on div "Du sparst: Text block €59,85 (60%) Text block Row" at bounding box center [459, 553] width 230 height 23
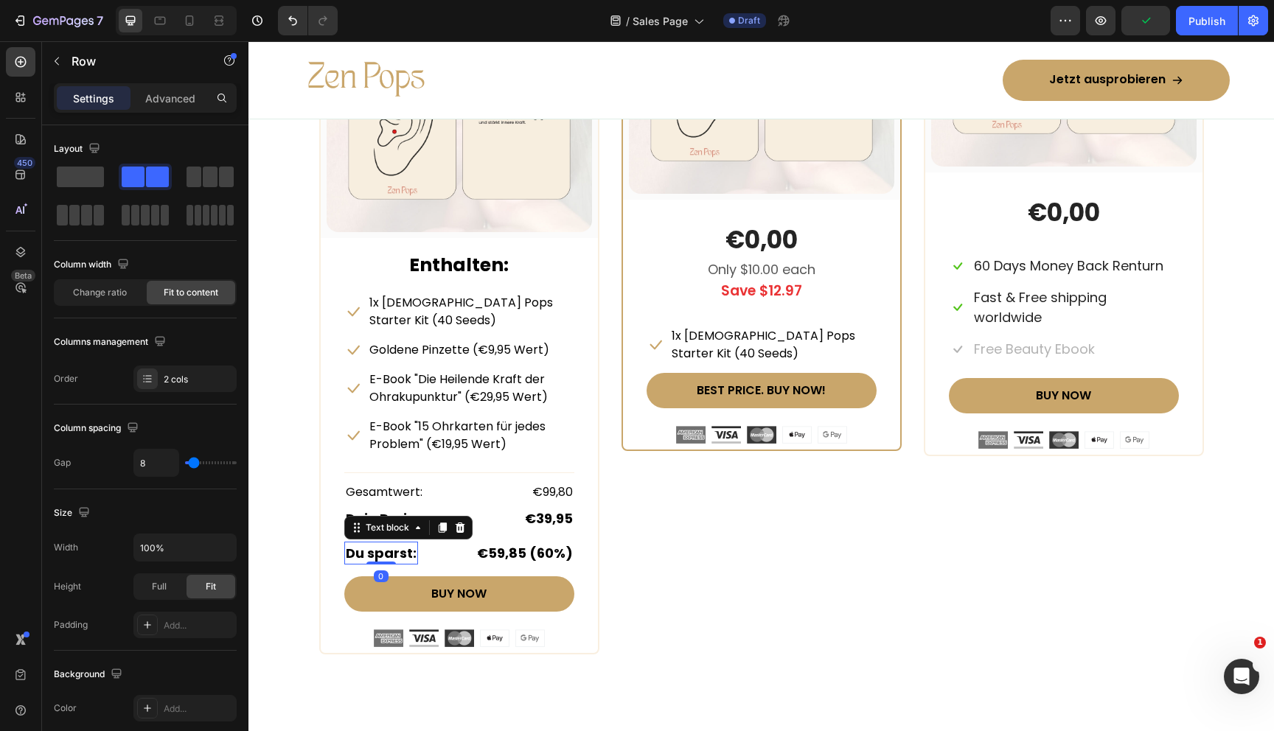
click at [383, 523] on div "Icon 1x Zen Pops Starter Kit (40 Seeds) Text block Row Icon Goldene Pinzette (€…" at bounding box center [459, 470] width 230 height 355
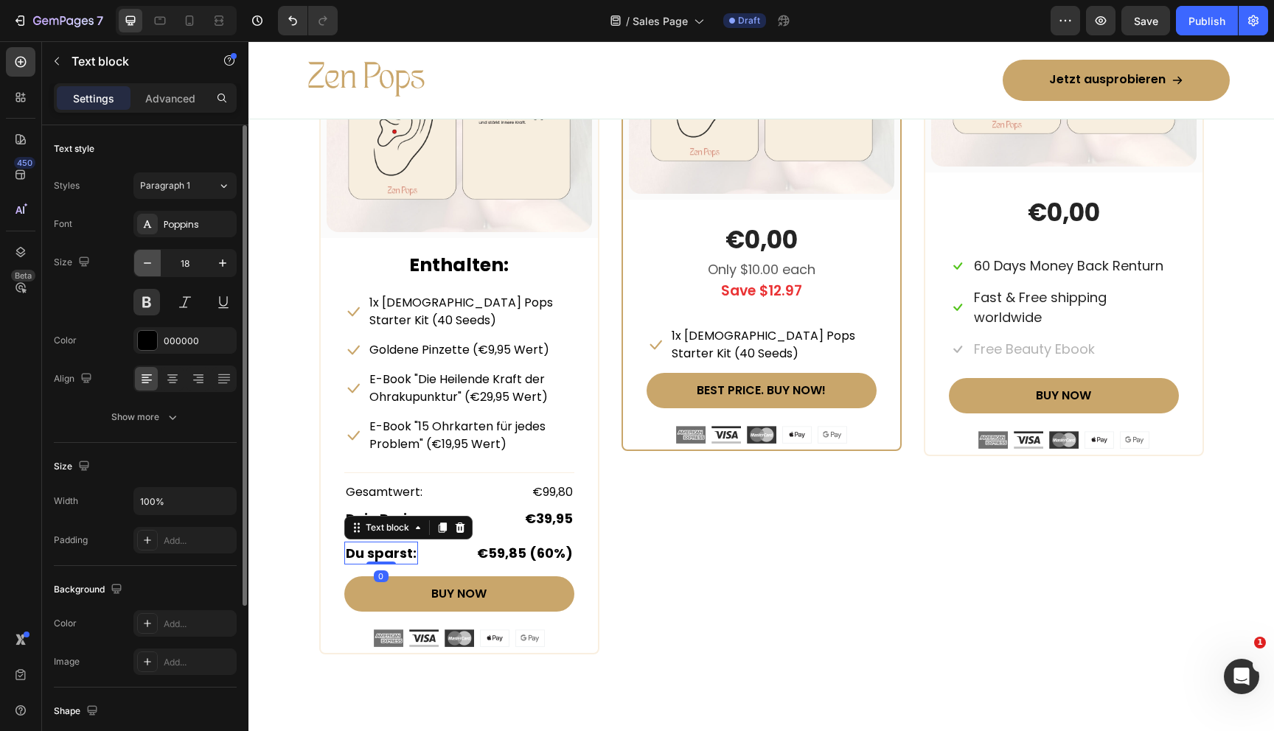
click at [146, 265] on icon "button" at bounding box center [147, 263] width 15 height 15
type input "16"
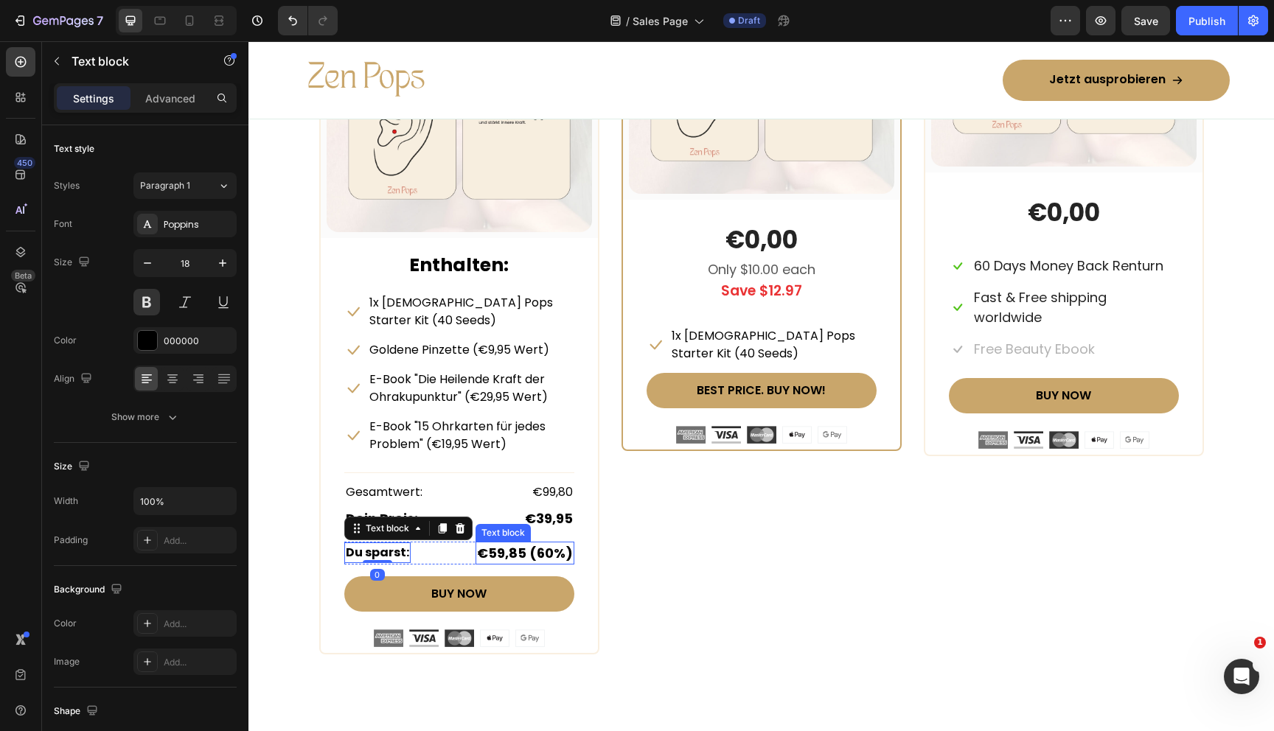
click at [521, 544] on strong "€59,85 (60%)" at bounding box center [525, 553] width 96 height 18
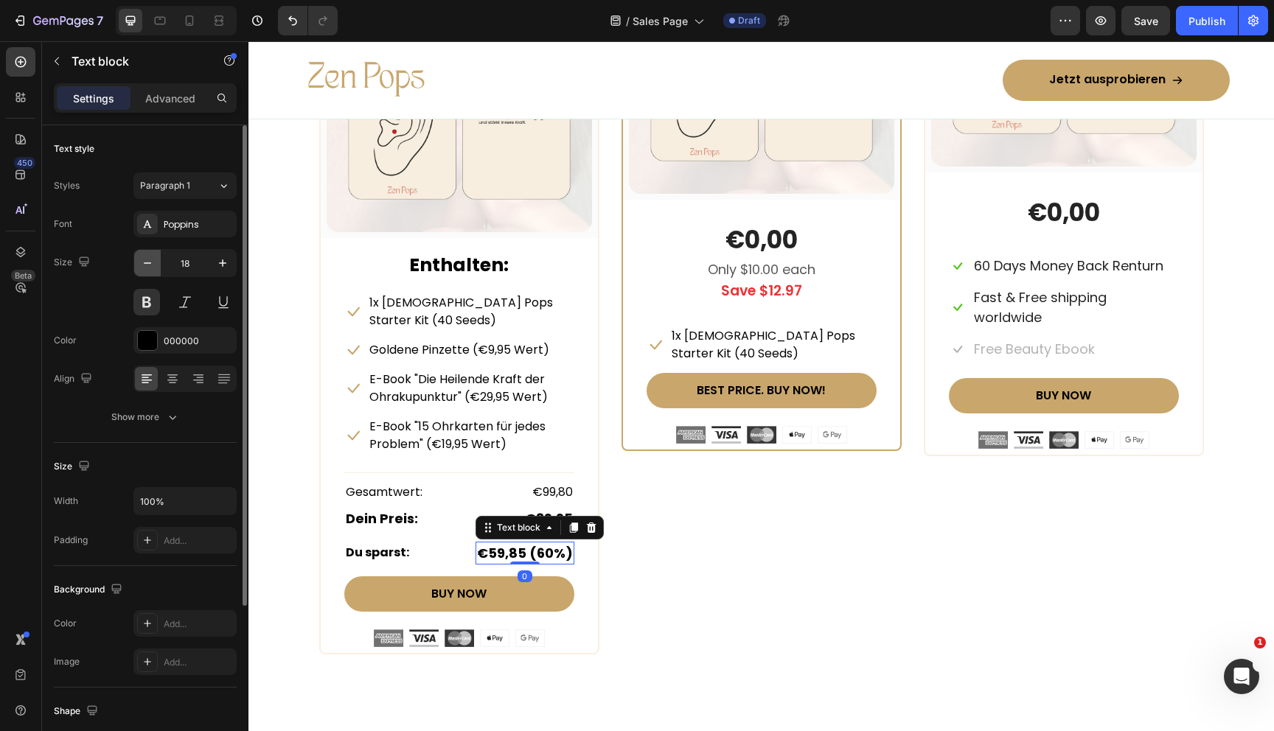
click at [152, 259] on icon "button" at bounding box center [147, 263] width 15 height 15
type input "16"
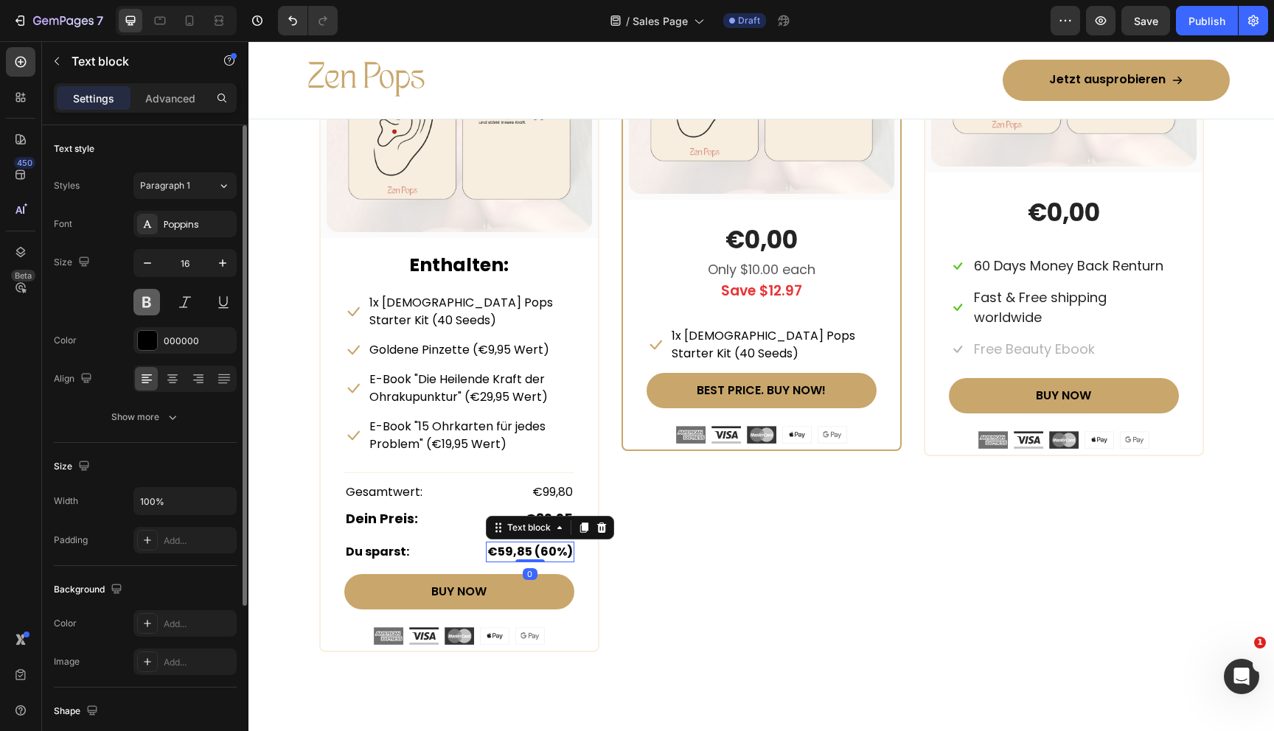
click at [145, 299] on button at bounding box center [146, 302] width 27 height 27
click at [510, 543] on strong "€59,85 (60%)" at bounding box center [530, 551] width 86 height 17
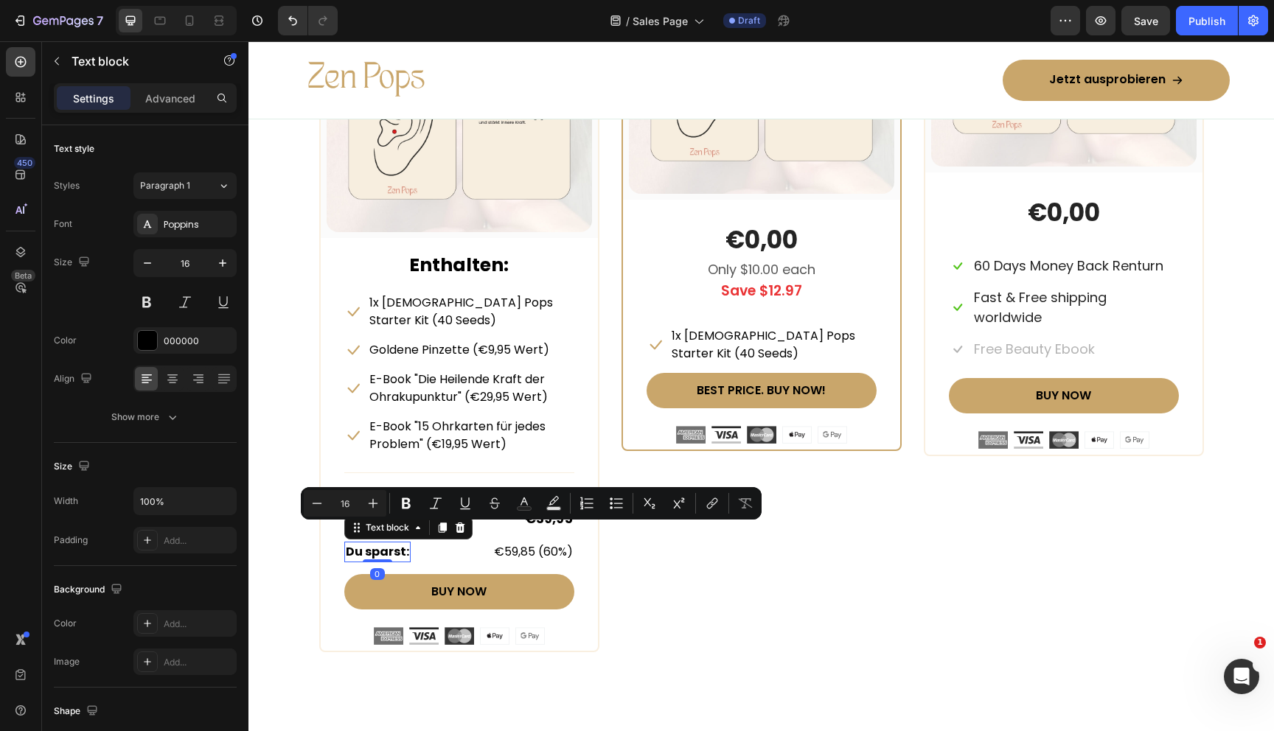
click at [365, 543] on strong "Du sparst:" at bounding box center [377, 551] width 63 height 17
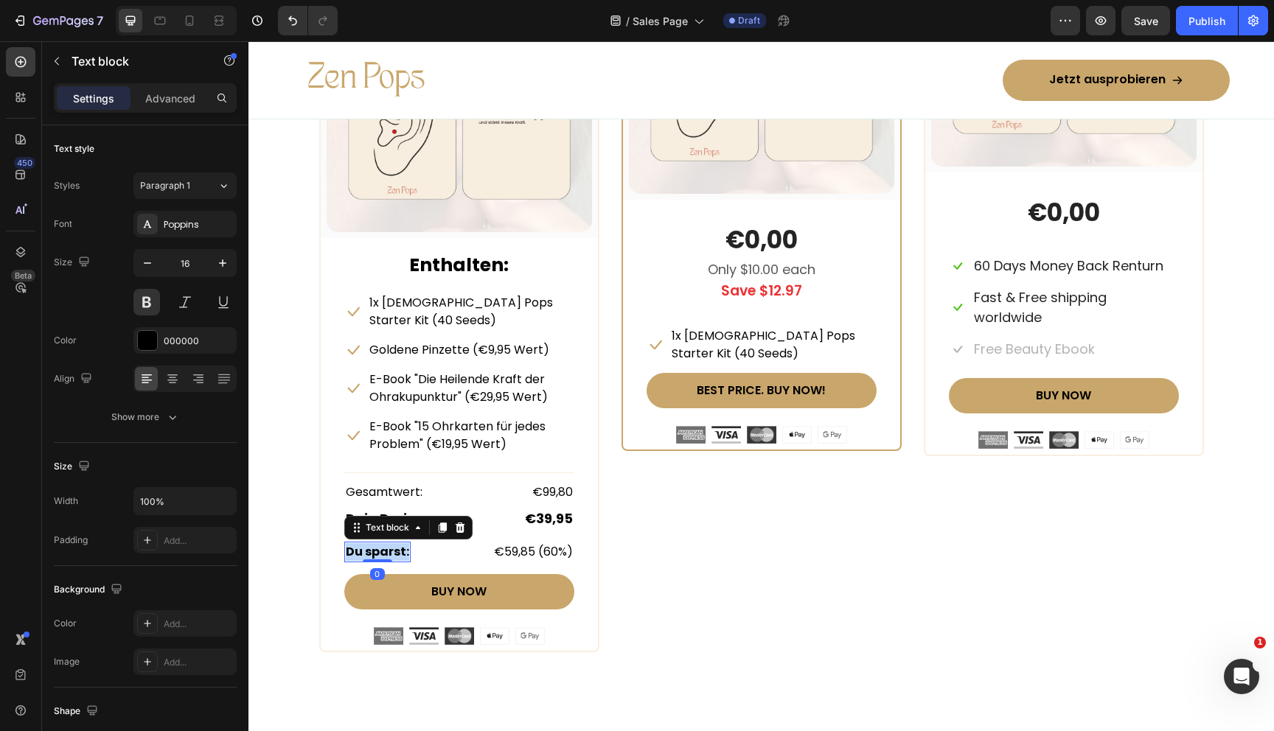
click at [365, 543] on strong "Du sparst:" at bounding box center [377, 551] width 63 height 17
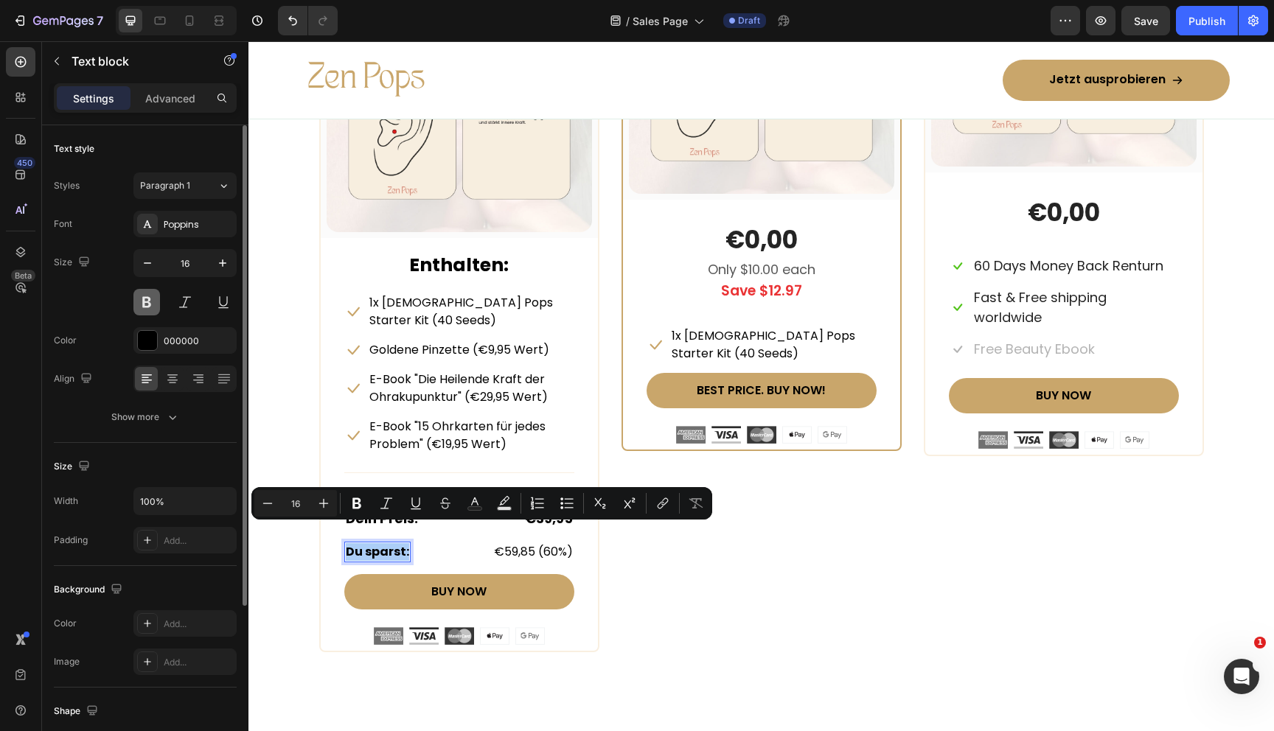
click at [143, 299] on button at bounding box center [146, 302] width 27 height 27
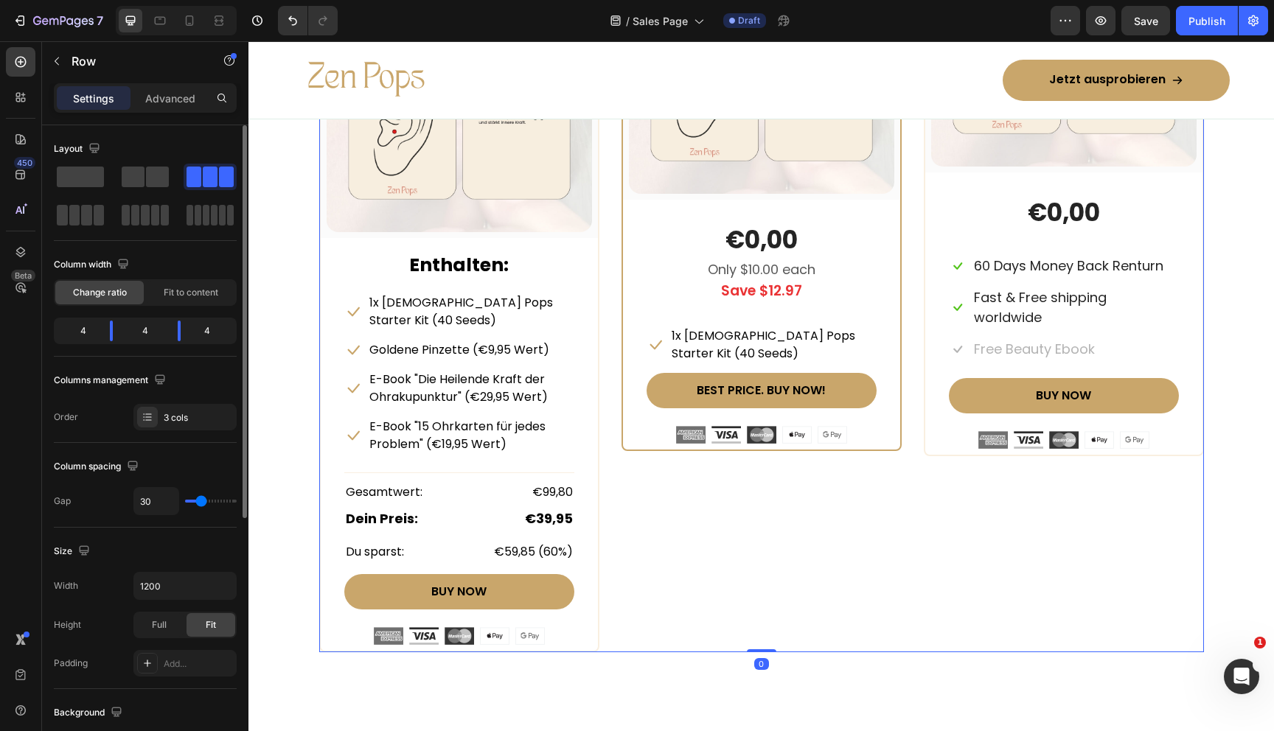
click at [675, 605] on div "COMFORT BUNDLE Text Block Row (P) Images & Gallery Row €0,00 (P) Price (P) Pric…" at bounding box center [762, 267] width 280 height 770
click at [447, 542] on div "Du sparst: Text block €59,85 (60%) Text block Row" at bounding box center [459, 552] width 230 height 21
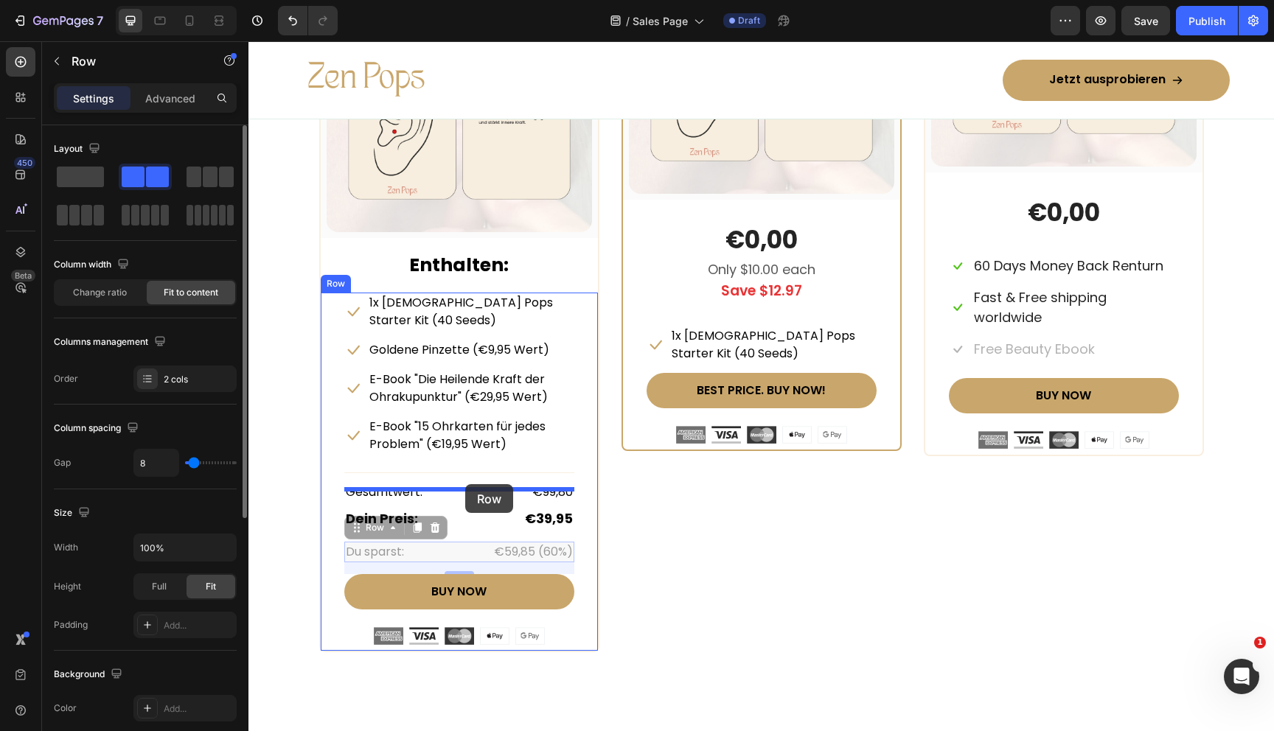
drag, startPoint x: 351, startPoint y: 509, endPoint x: 465, endPoint y: 484, distance: 116.8
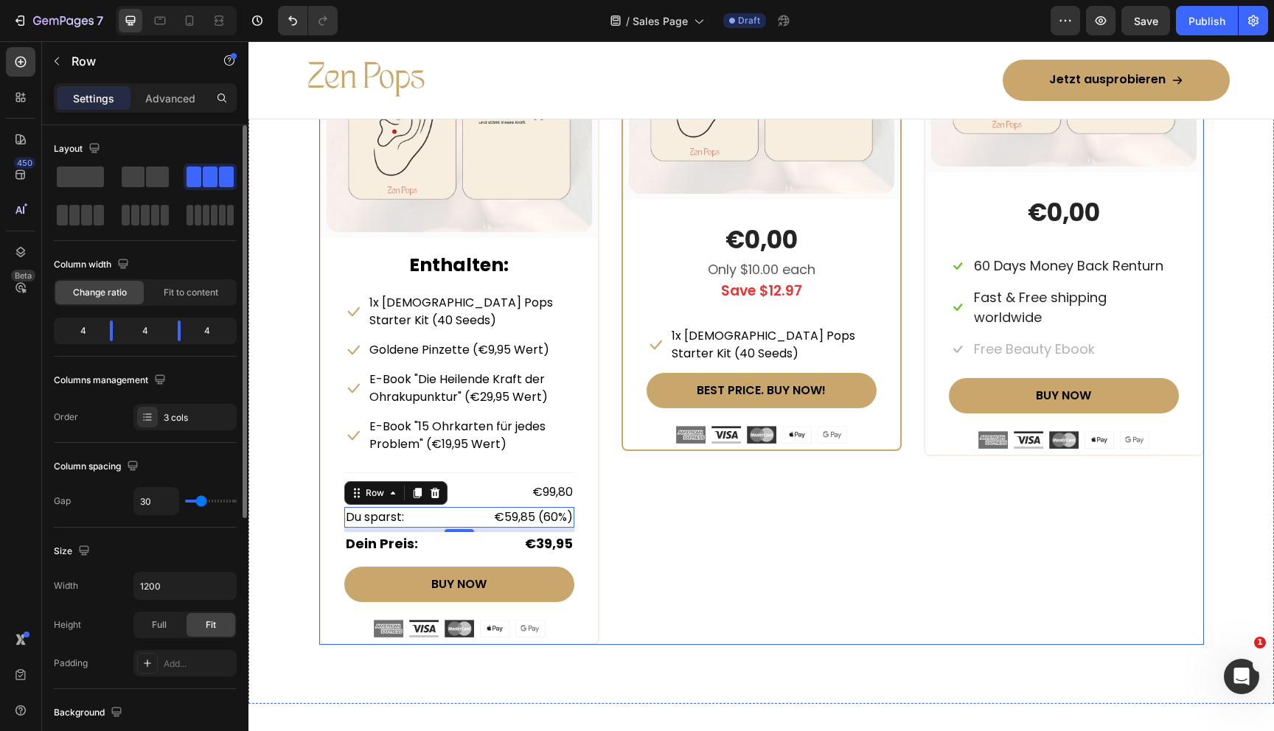
click at [711, 540] on div "COMFORT BUNDLE Text Block Row (P) Images & Gallery Row €0,00 (P) Price (P) Pric…" at bounding box center [762, 263] width 280 height 763
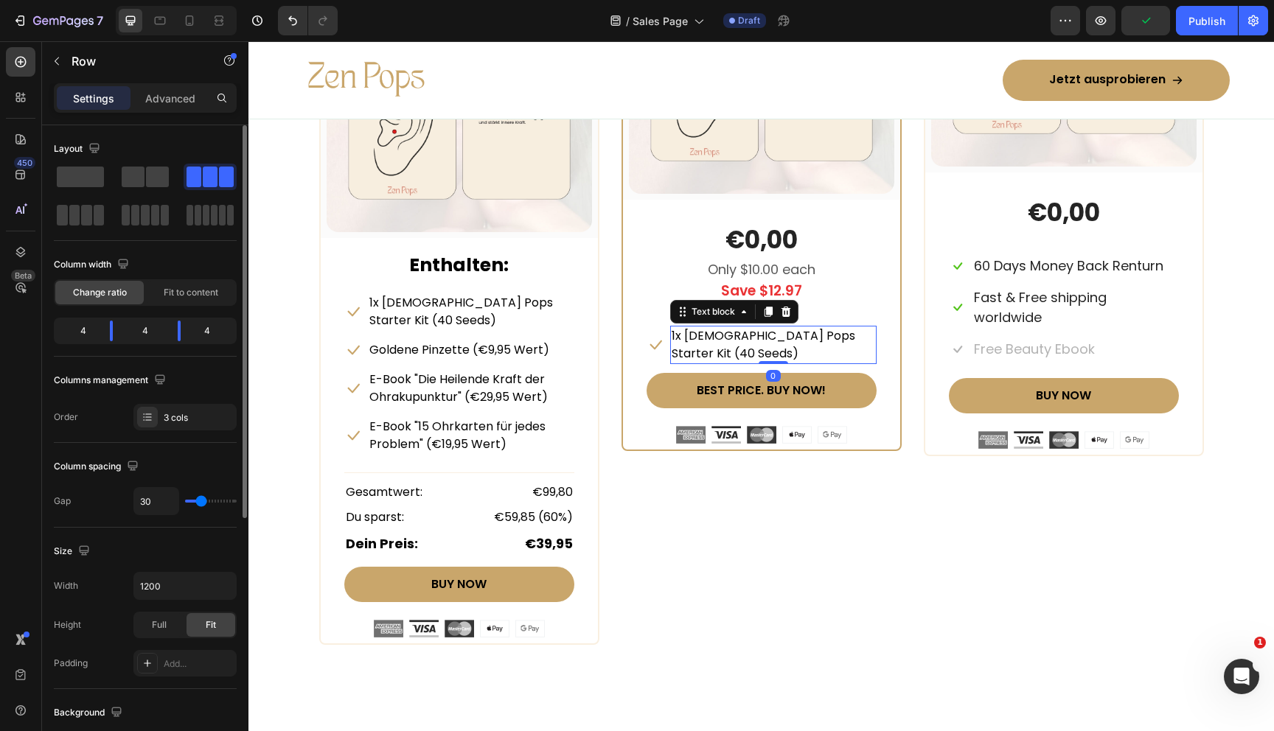
click at [728, 336] on p "1x [DEMOGRAPHIC_DATA] Pops Starter Kit (40 Seeds)" at bounding box center [773, 344] width 203 height 35
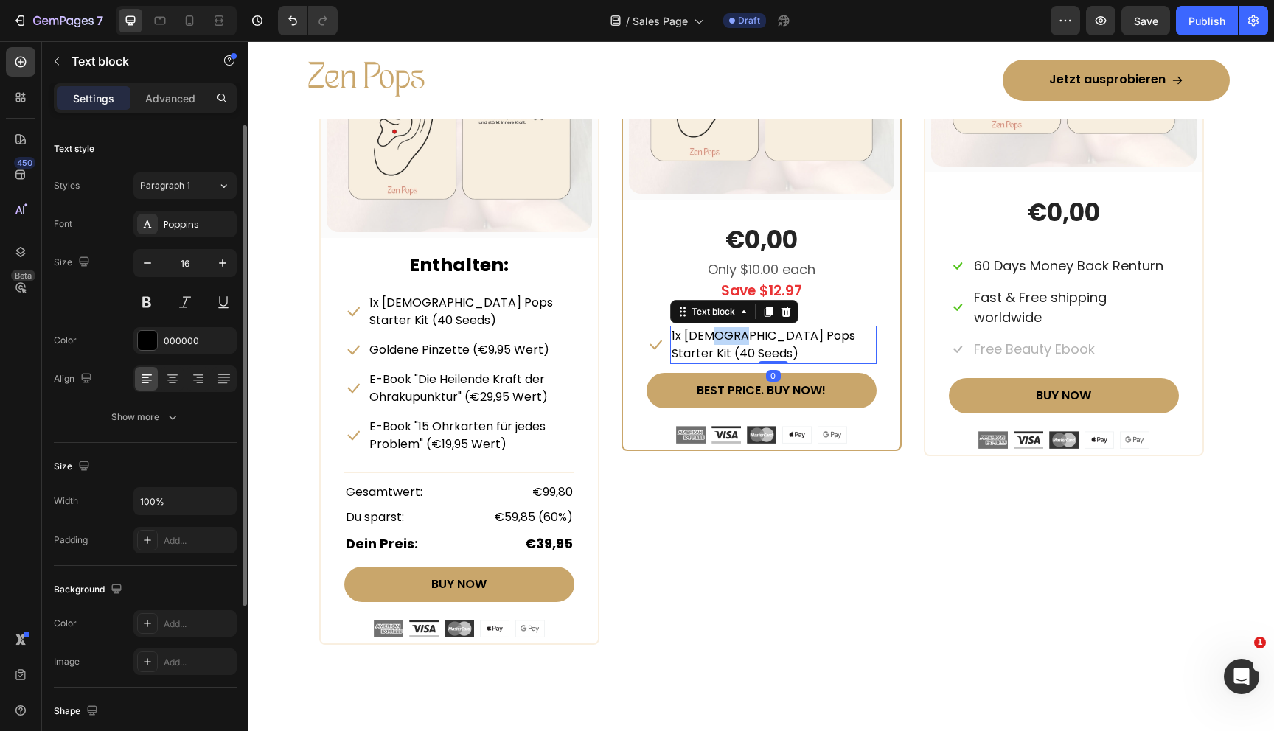
click at [728, 336] on p "1x [DEMOGRAPHIC_DATA] Pops Starter Kit (40 Seeds)" at bounding box center [773, 344] width 203 height 35
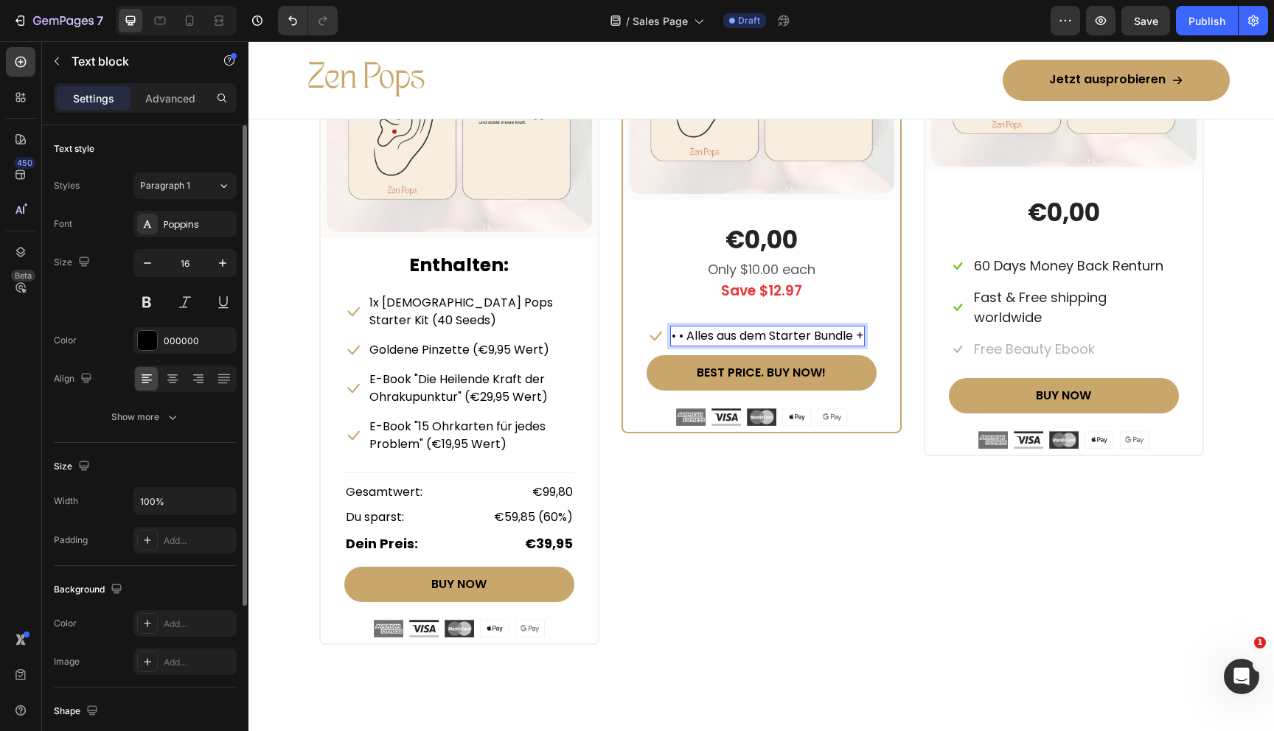
click at [687, 331] on p "• • Alles aus dem Starter Bundle +" at bounding box center [768, 336] width 192 height 18
click at [738, 476] on div "COMFORT BUNDLE Text Block Row (P) Images & Gallery Row €0,00 (P) Price (P) Pric…" at bounding box center [762, 263] width 280 height 763
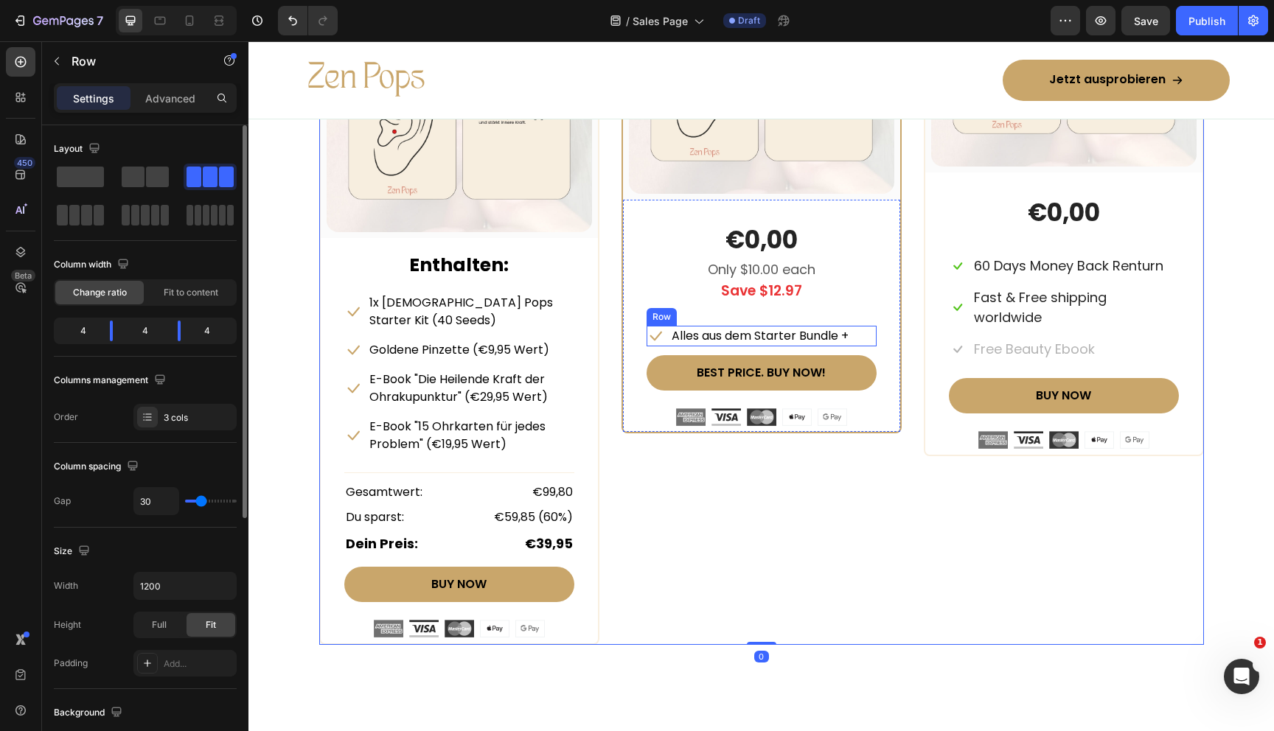
click at [665, 330] on div "Icon Alles aus dem Starter Bundle + Text block Row" at bounding box center [762, 336] width 230 height 21
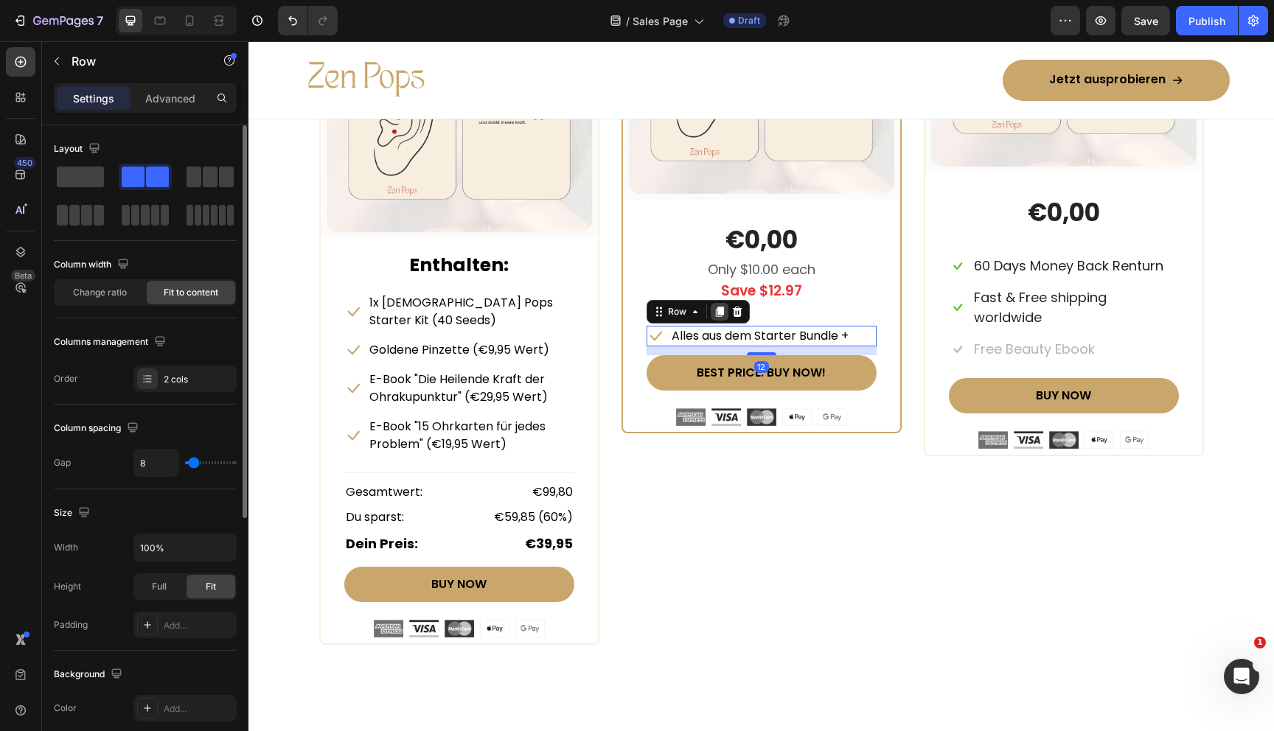
click at [716, 319] on div at bounding box center [720, 312] width 18 height 18
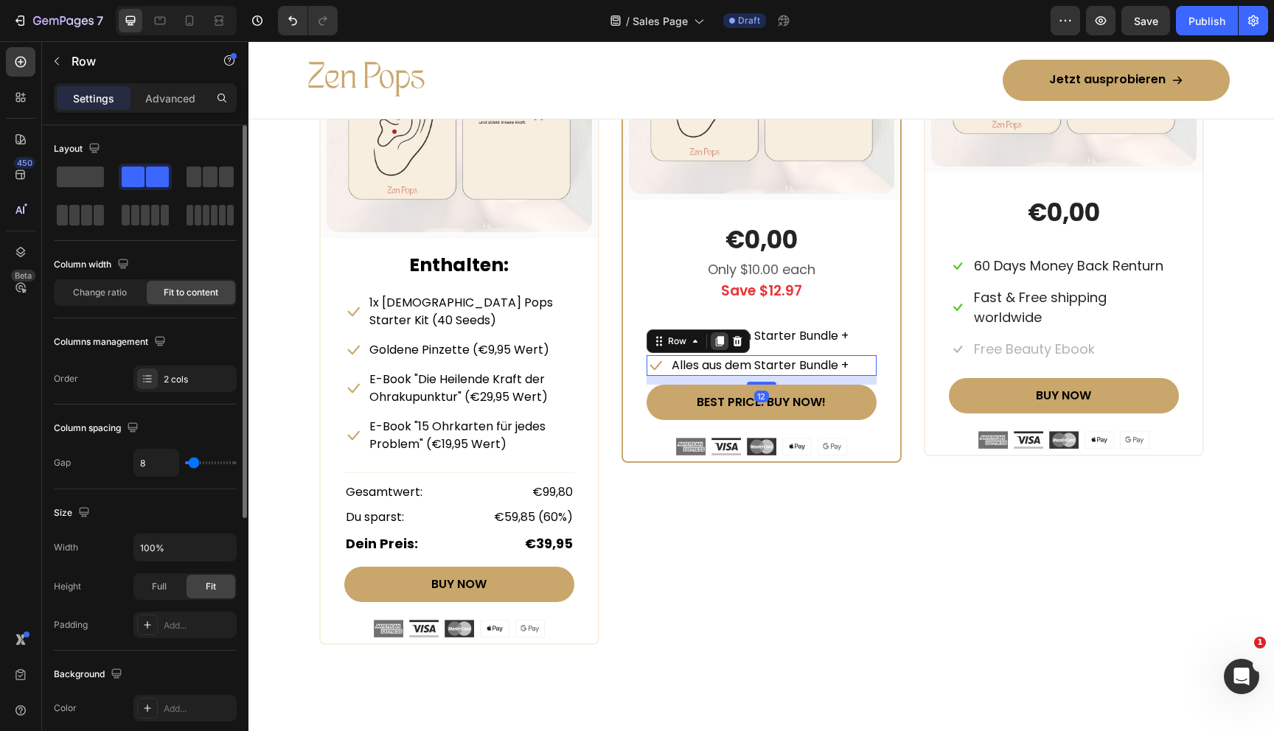
click at [715, 338] on icon at bounding box center [719, 341] width 8 height 10
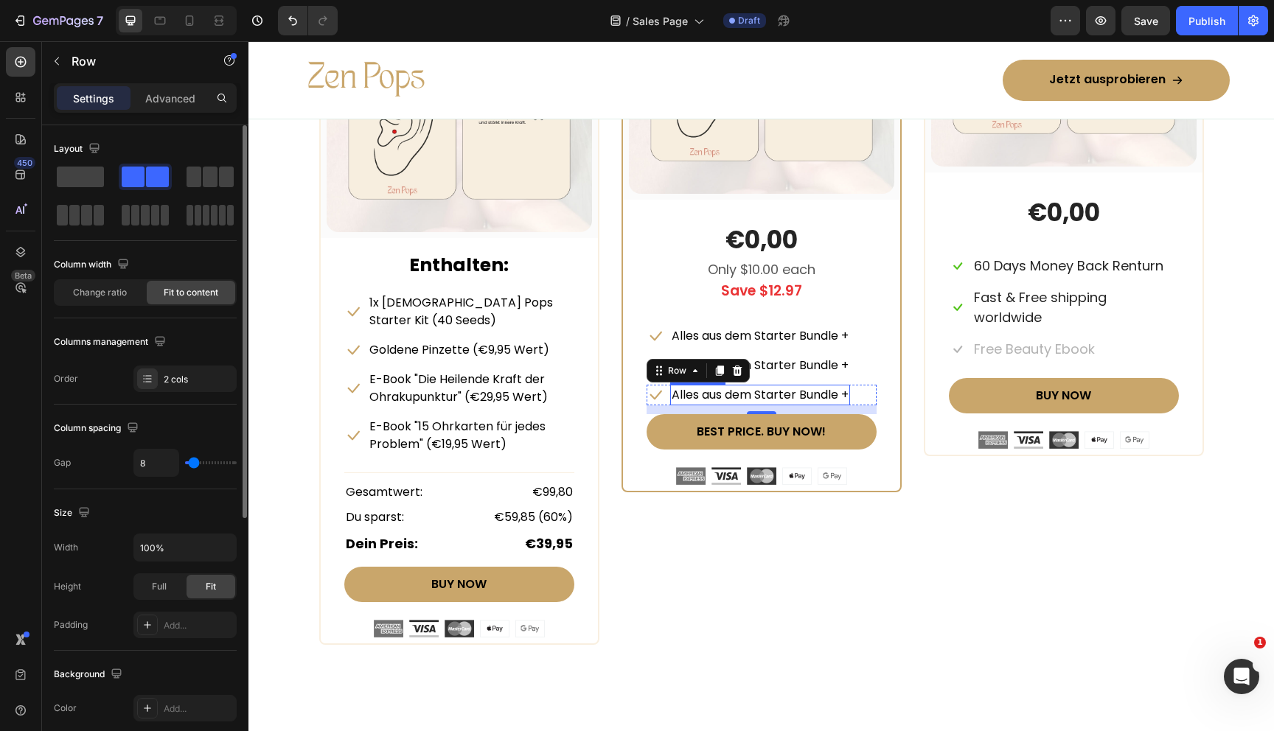
click at [797, 393] on p "Alles aus dem Starter Bundle +" at bounding box center [760, 395] width 177 height 18
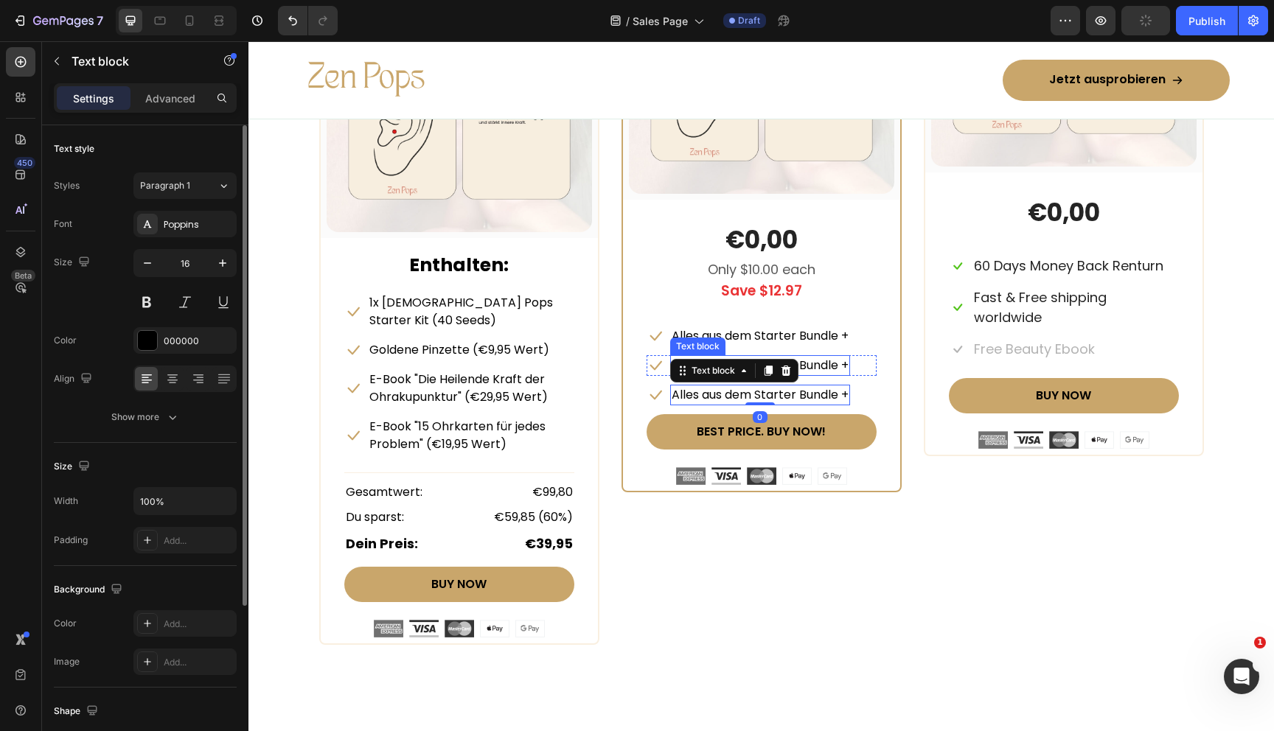
click at [827, 358] on p "Alles aus dem Starter Bundle +" at bounding box center [760, 366] width 177 height 18
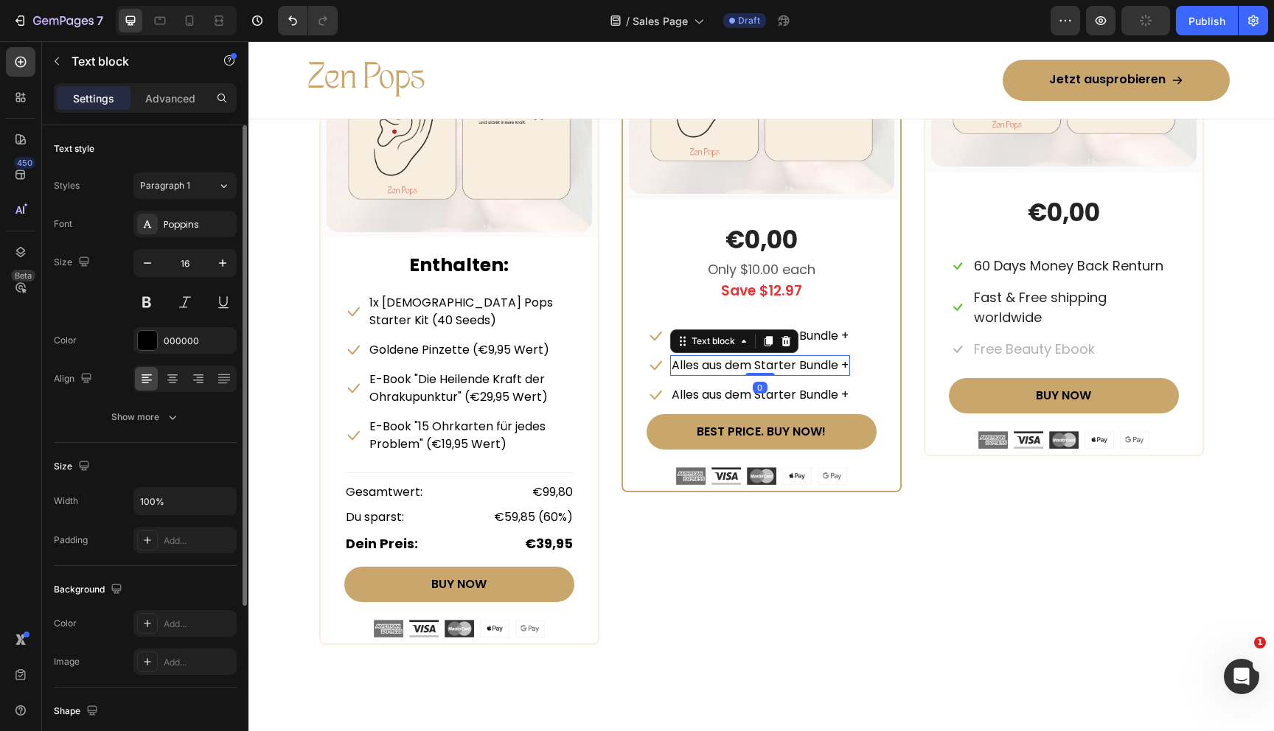
click at [827, 358] on p "Alles aus dem Starter Bundle +" at bounding box center [760, 366] width 177 height 18
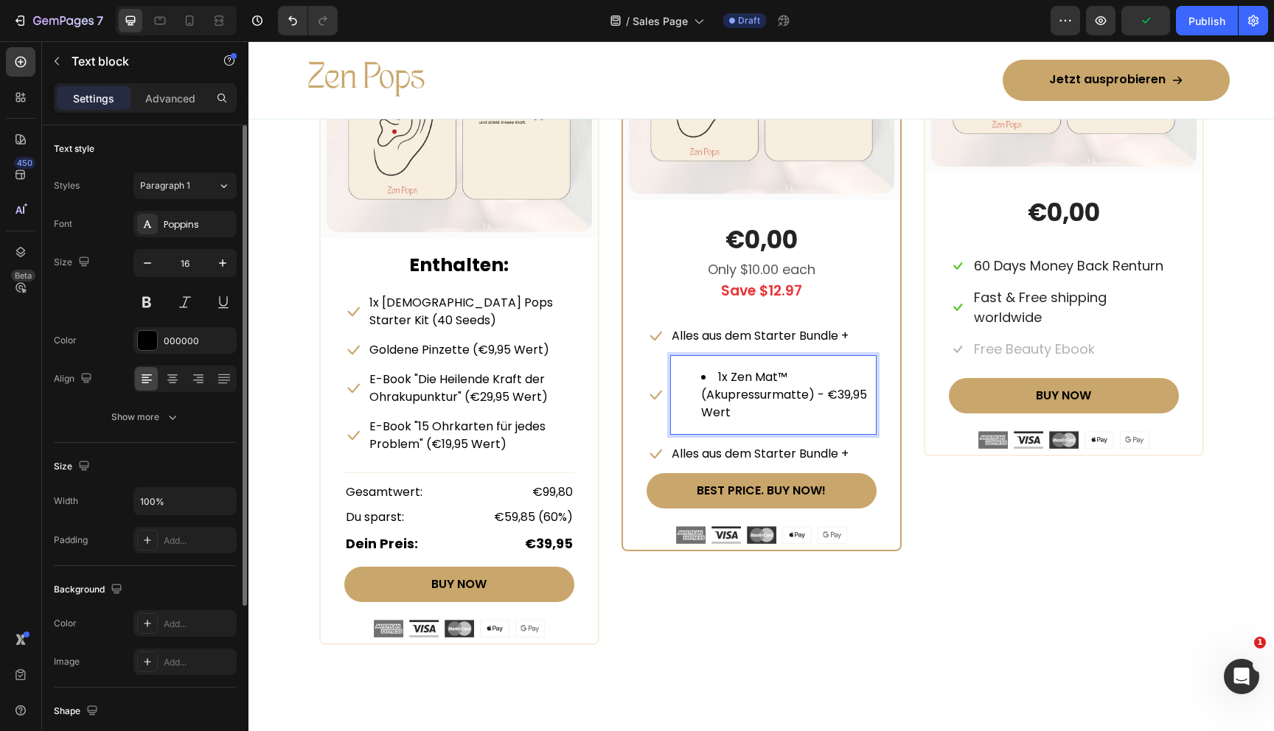
click at [715, 378] on li "1x Zen Mat™ (Akupressurmatte) - €39,95 Wert" at bounding box center [788, 395] width 174 height 53
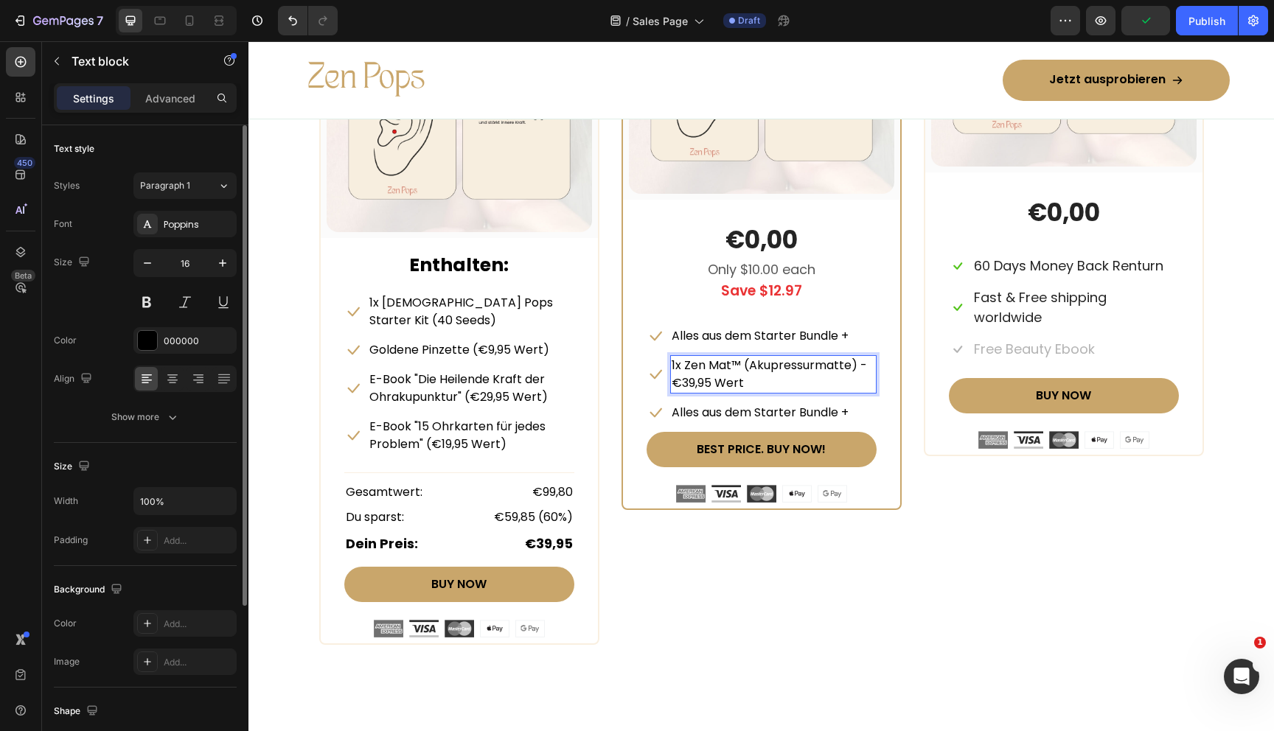
click at [745, 363] on p "1x Zen Mat™ (Akupressurmatte) - €39,95 Wert" at bounding box center [773, 374] width 203 height 35
click at [850, 362] on p "1x Zen Mat™ Akupressurmatte) - €39,95 Wert" at bounding box center [773, 374] width 203 height 35
click at [754, 386] on p "1x Zen Mat™ Akupressurmatte (€39,95 Wert" at bounding box center [773, 374] width 203 height 35
click at [912, 481] on div "STARTER BUNDLE Text Block Row Einstiegsangebot Text block (P) Images & Gallery …" at bounding box center [761, 263] width 885 height 763
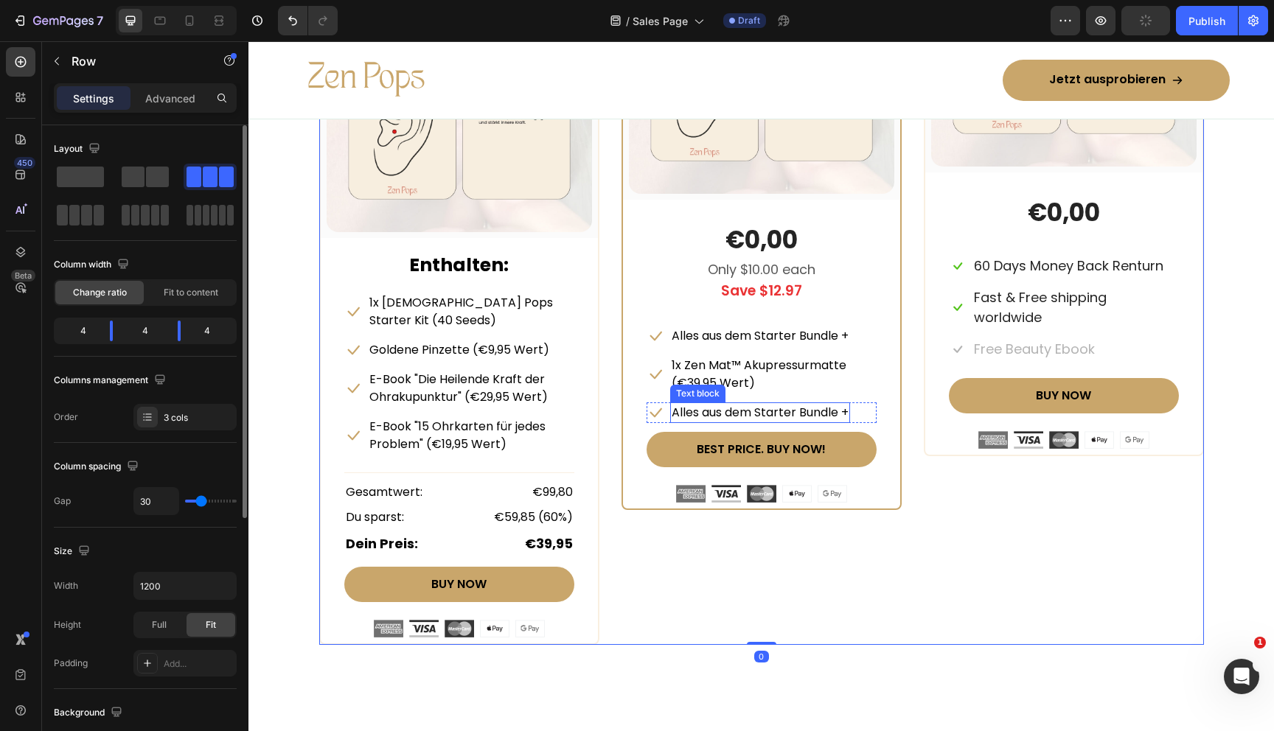
click at [757, 411] on p "Alles aus dem Starter Bundle +" at bounding box center [760, 413] width 177 height 18
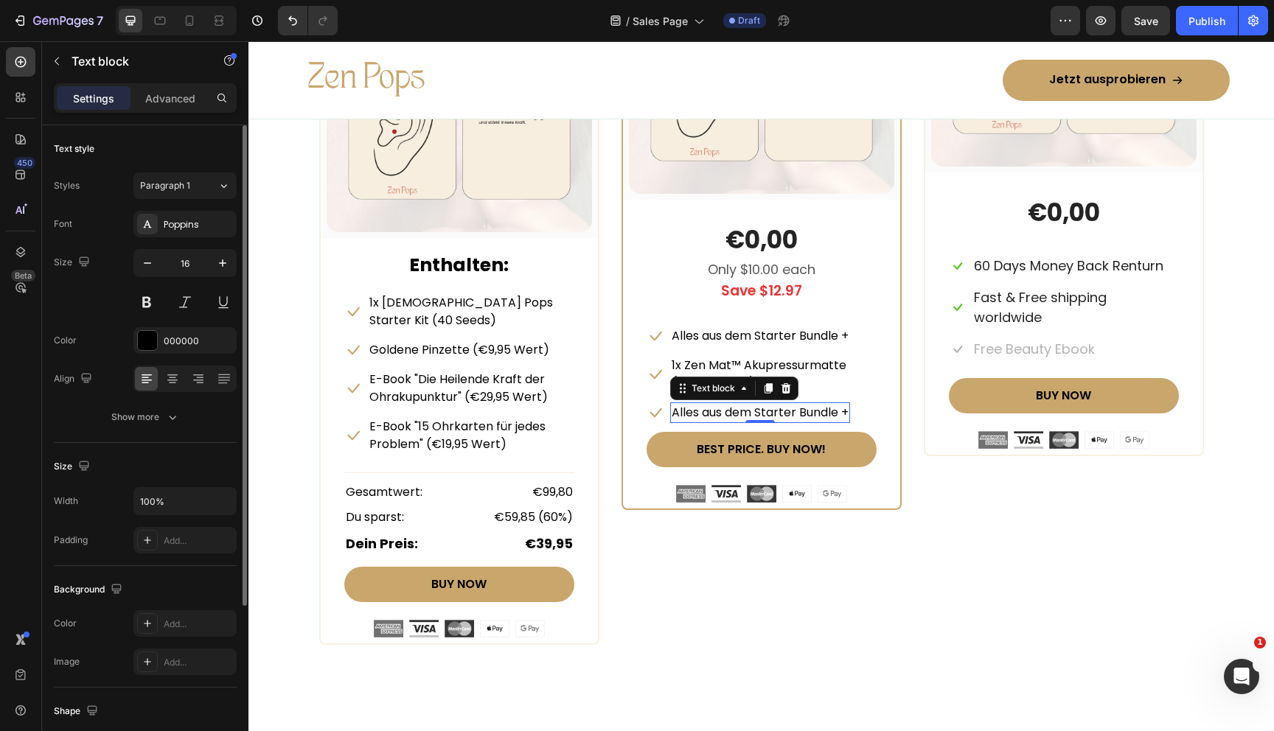
click at [725, 413] on p "Alles aus dem Starter Bundle +" at bounding box center [760, 413] width 177 height 18
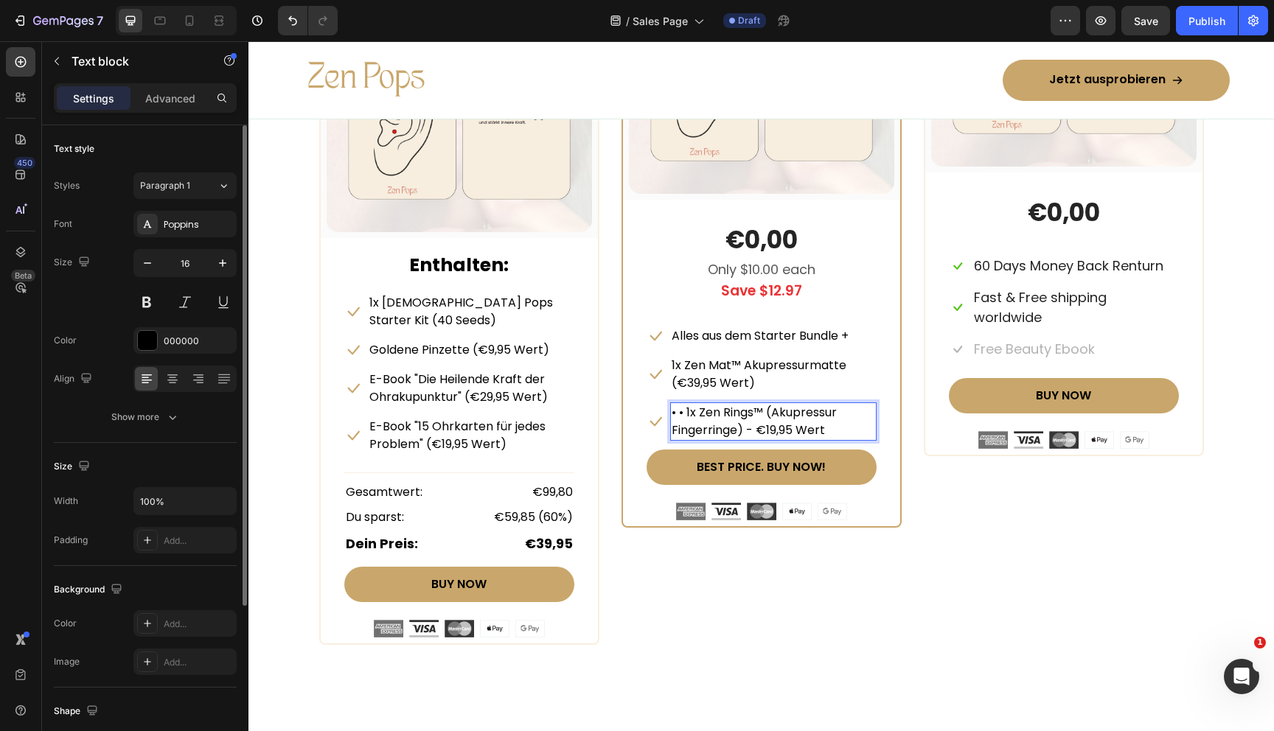
click at [751, 432] on p "• • 1x Zen Rings™ (Akupressur Fingerringe) - €19,95 Wert" at bounding box center [773, 421] width 203 height 35
click at [827, 428] on p "• • 1x Zen Rings™ (Akupressur Fingerringe) (€19,95 Wert" at bounding box center [773, 421] width 203 height 35
click at [766, 410] on p "• • 1x Zen Rings™ (Akupressur Fingerringe) (€19,95 Wert)" at bounding box center [773, 421] width 203 height 35
click at [773, 413] on p "• • 1x Zen Rings™ (Akupressur Fingerringe) (€19,95 Wert)" at bounding box center [773, 421] width 203 height 35
click at [742, 432] on p "• • 1x Zen Rings™ Akupressur Fingerringe) (€19,95 Wert)" at bounding box center [773, 421] width 203 height 35
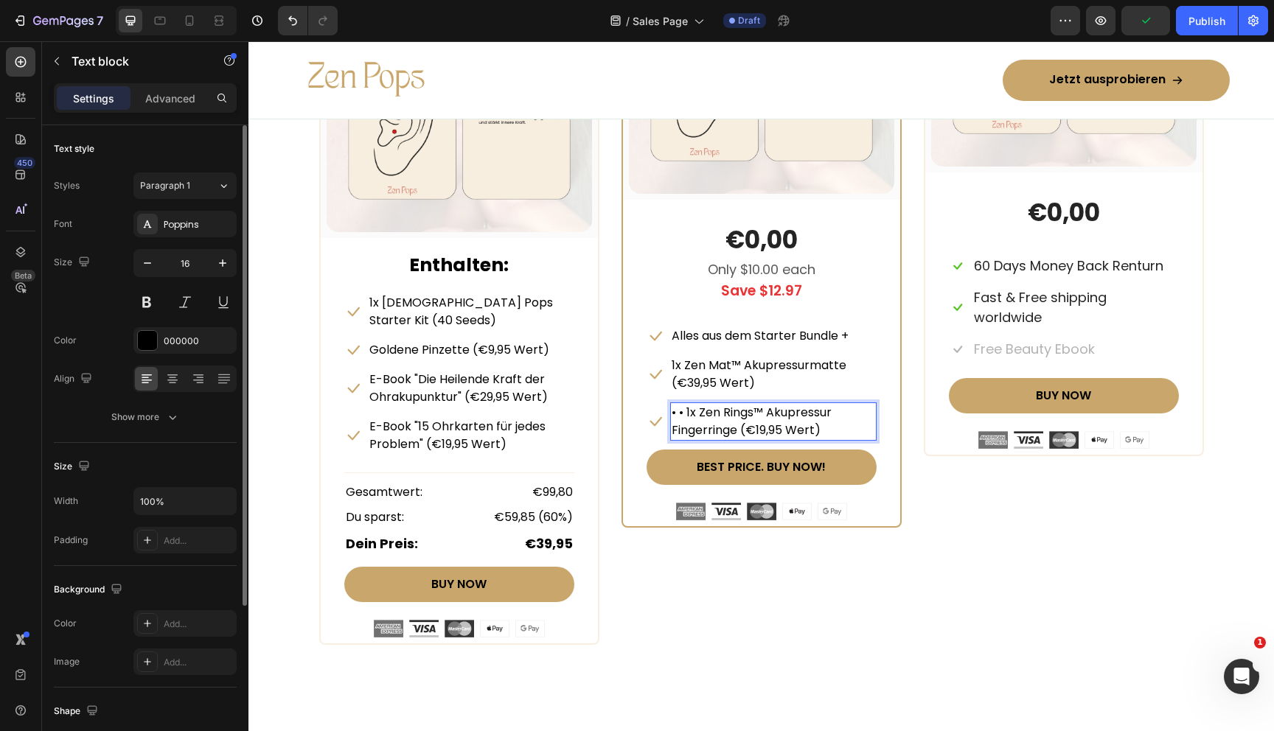
click at [683, 411] on p "• • 1x Zen Rings™ Akupressur Fingerringe (€19,95 Wert)" at bounding box center [773, 421] width 203 height 35
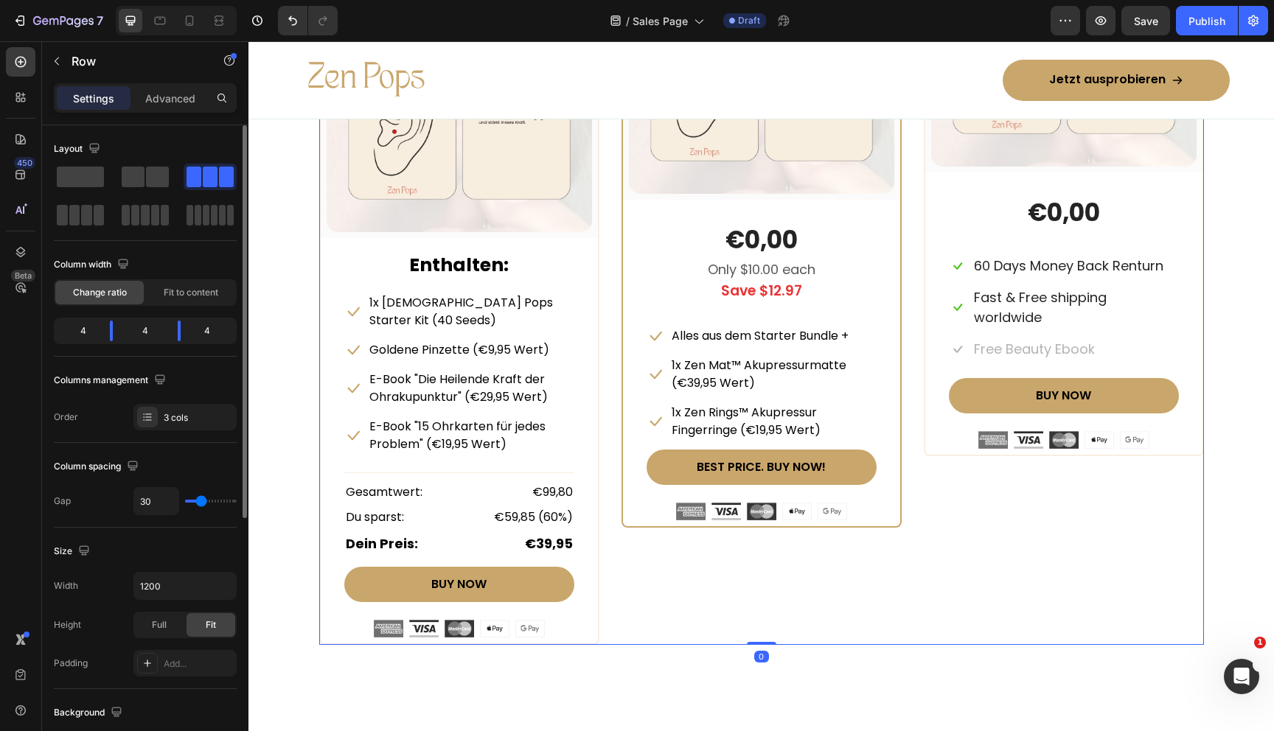
click at [912, 434] on div "STARTER BUNDLE Text Block Row Einstiegsangebot Text block (P) Images & Gallery …" at bounding box center [761, 263] width 885 height 763
click at [689, 382] on p "1x Zen Mat™ Akupressurmatte (€39,95 Wert)" at bounding box center [773, 374] width 203 height 35
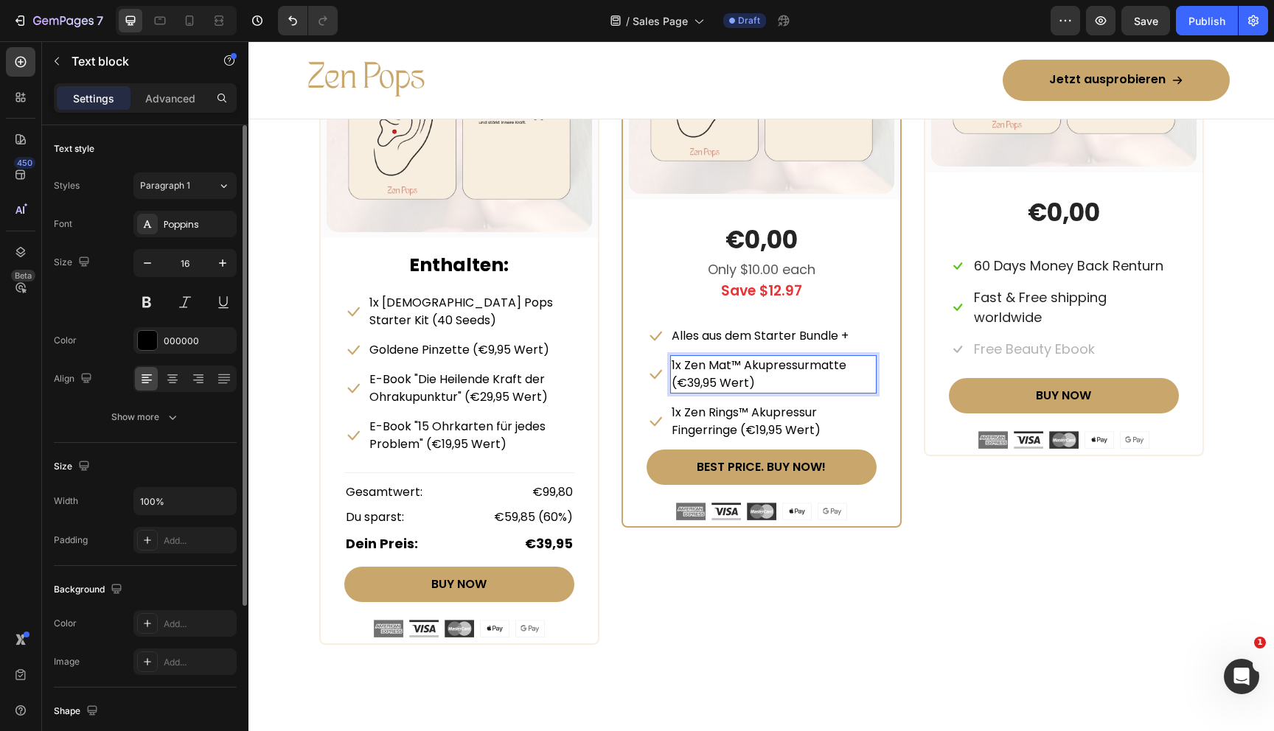
click at [696, 383] on p "1x Zen Mat™ Akupressurmatte (€39,95 Wert)" at bounding box center [773, 374] width 203 height 35
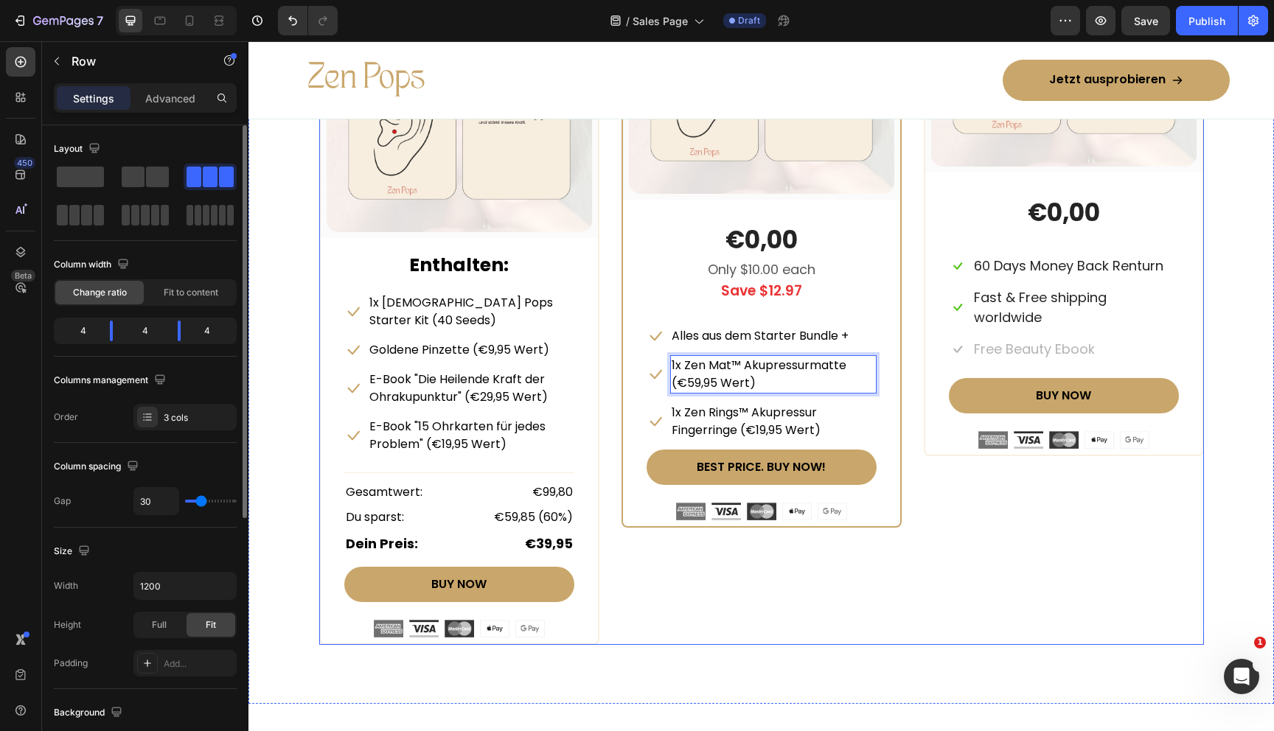
click at [913, 394] on div "STARTER BUNDLE Text Block Row Einstiegsangebot Text block (P) Images & Gallery …" at bounding box center [761, 263] width 885 height 763
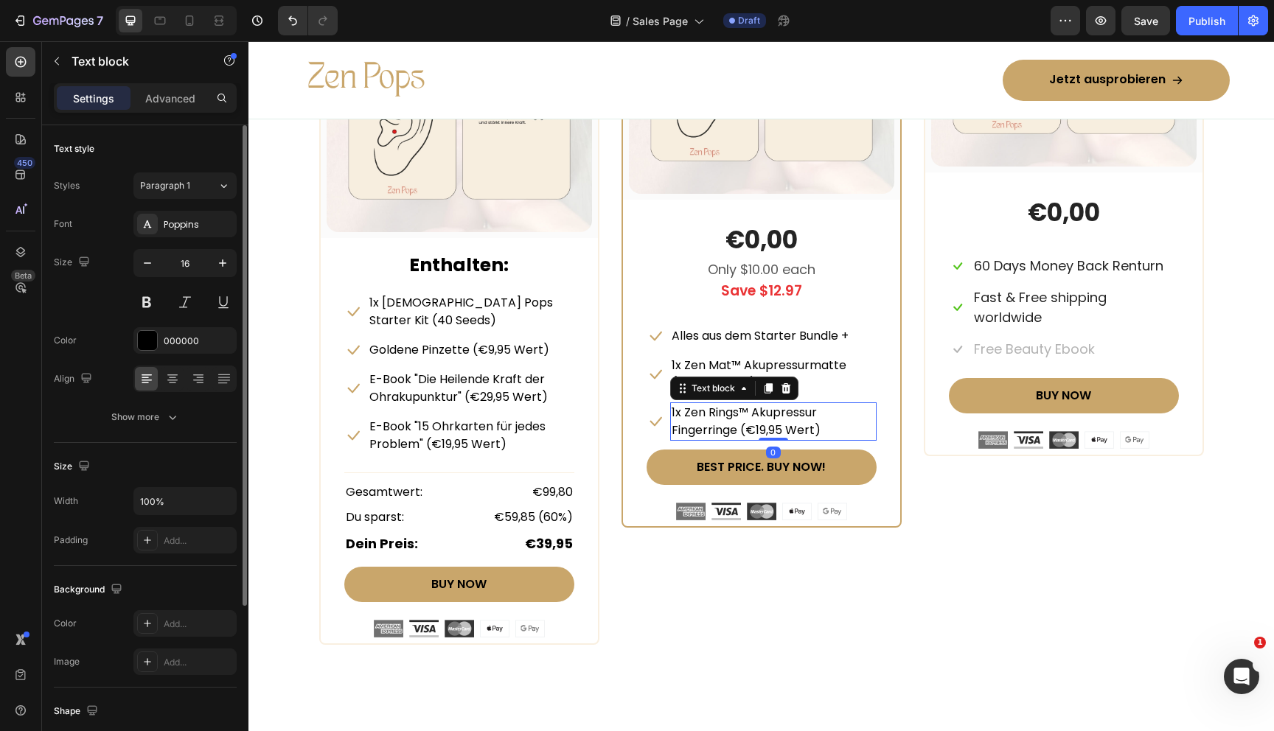
click at [762, 420] on p "1x Zen Rings™ Akupressur Fingerringe (€19,95 Wert)" at bounding box center [773, 421] width 203 height 35
click at [762, 431] on p "1x Zen Rings™ Akupressur Fingerringe (€19,95 Wert)" at bounding box center [773, 421] width 203 height 35
click at [766, 431] on p "1x Zen Rings™ Akupressur Fingerringe (€19,95 Wert)" at bounding box center [773, 421] width 203 height 35
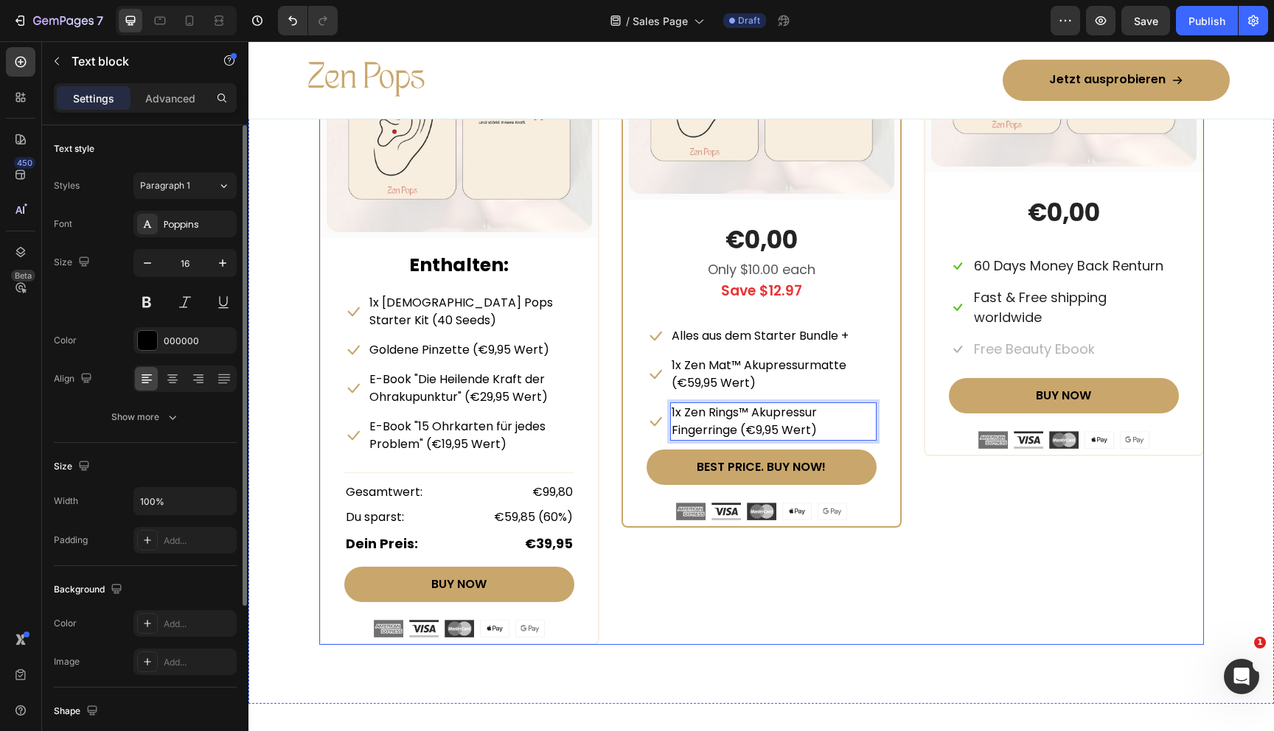
click at [921, 465] on div "STARTER BUNDLE Text Block Row Einstiegsangebot Text block (P) Images & Gallery …" at bounding box center [761, 263] width 885 height 763
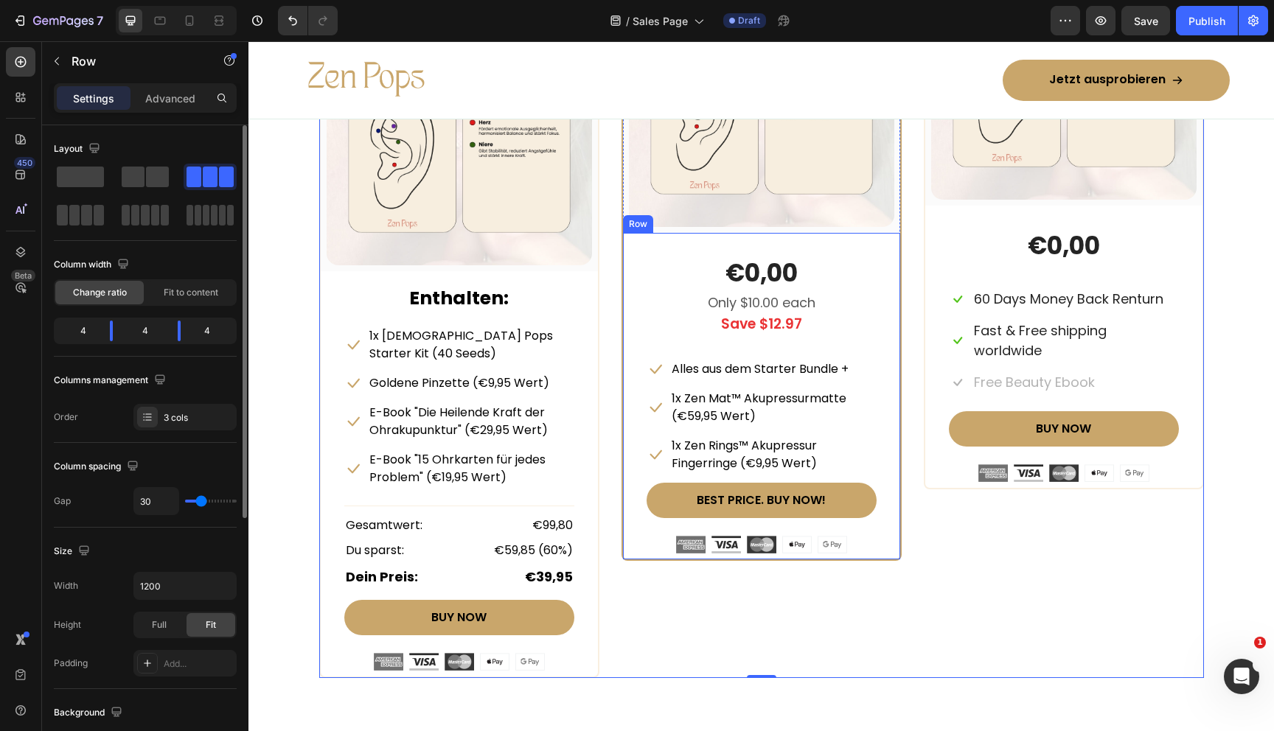
scroll to position [7109, 0]
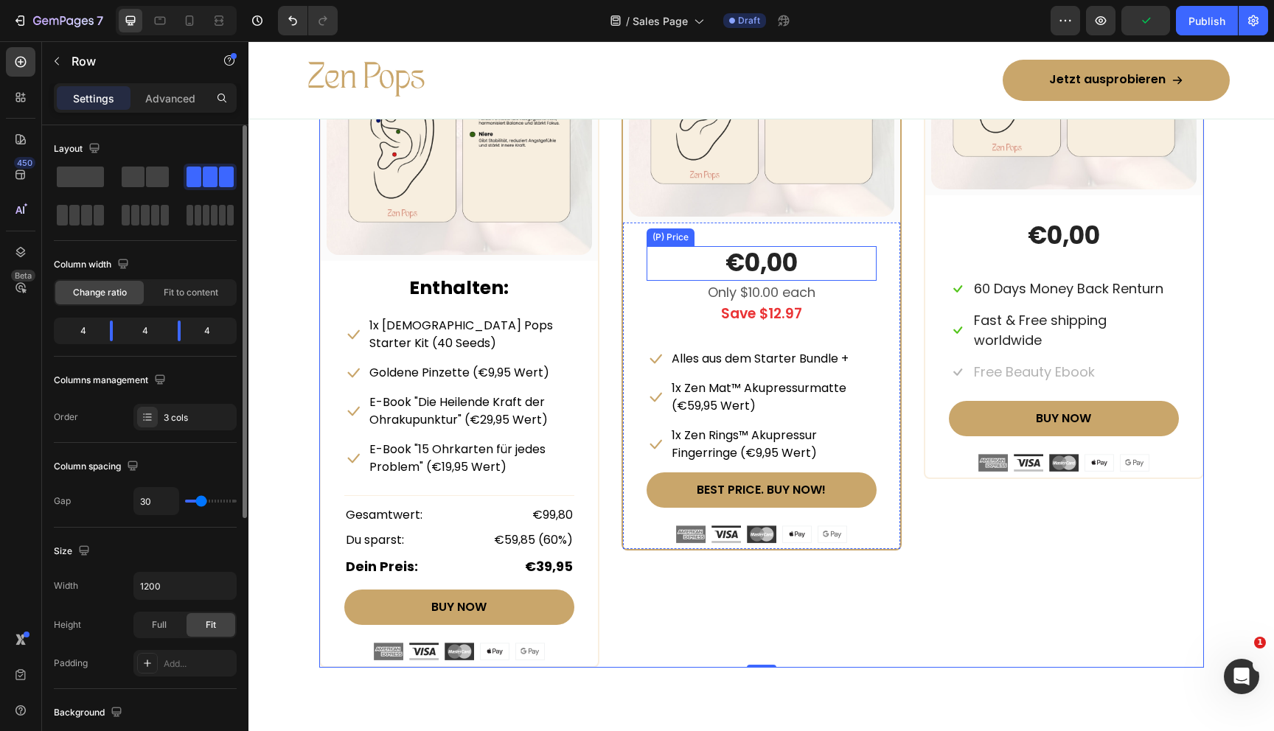
click at [779, 270] on div "€0,00" at bounding box center [762, 263] width 230 height 35
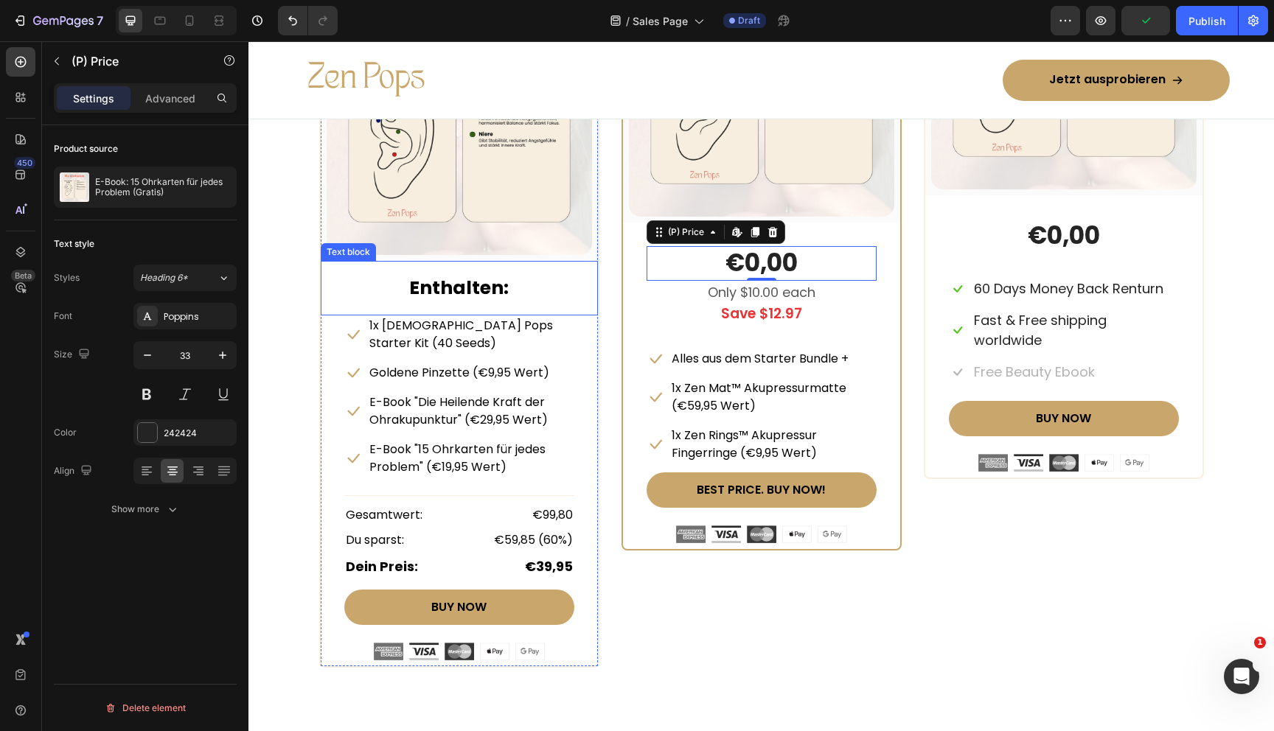
click at [456, 289] on strong "Enthalten:" at bounding box center [459, 288] width 100 height 26
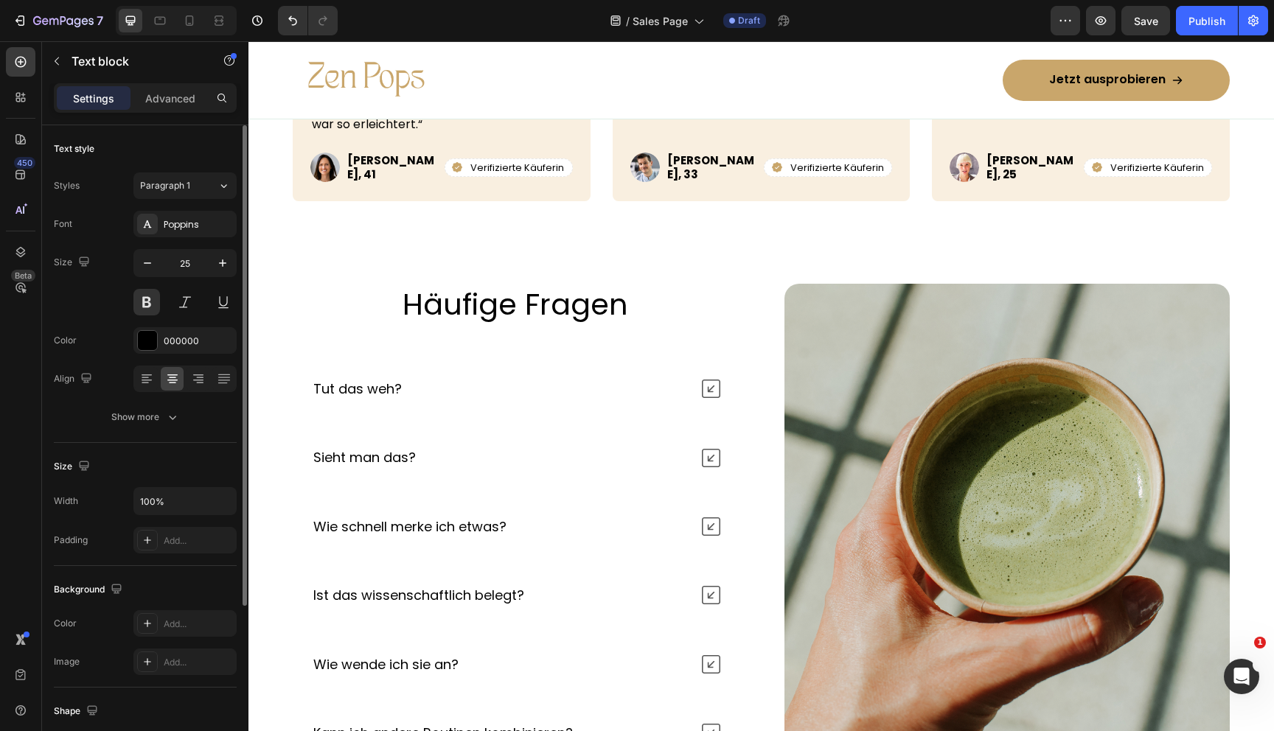
scroll to position [5897, 0]
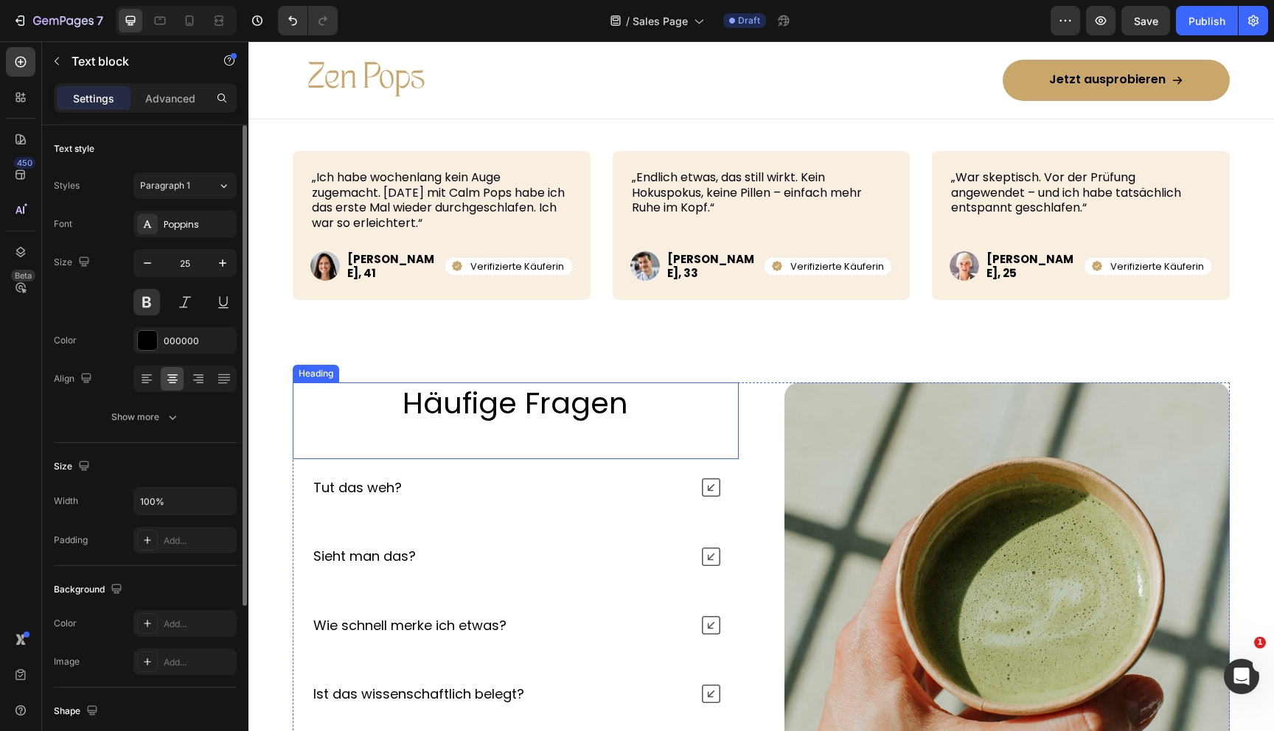
click at [517, 400] on h2 "Häufige Fragen" at bounding box center [516, 403] width 446 height 41
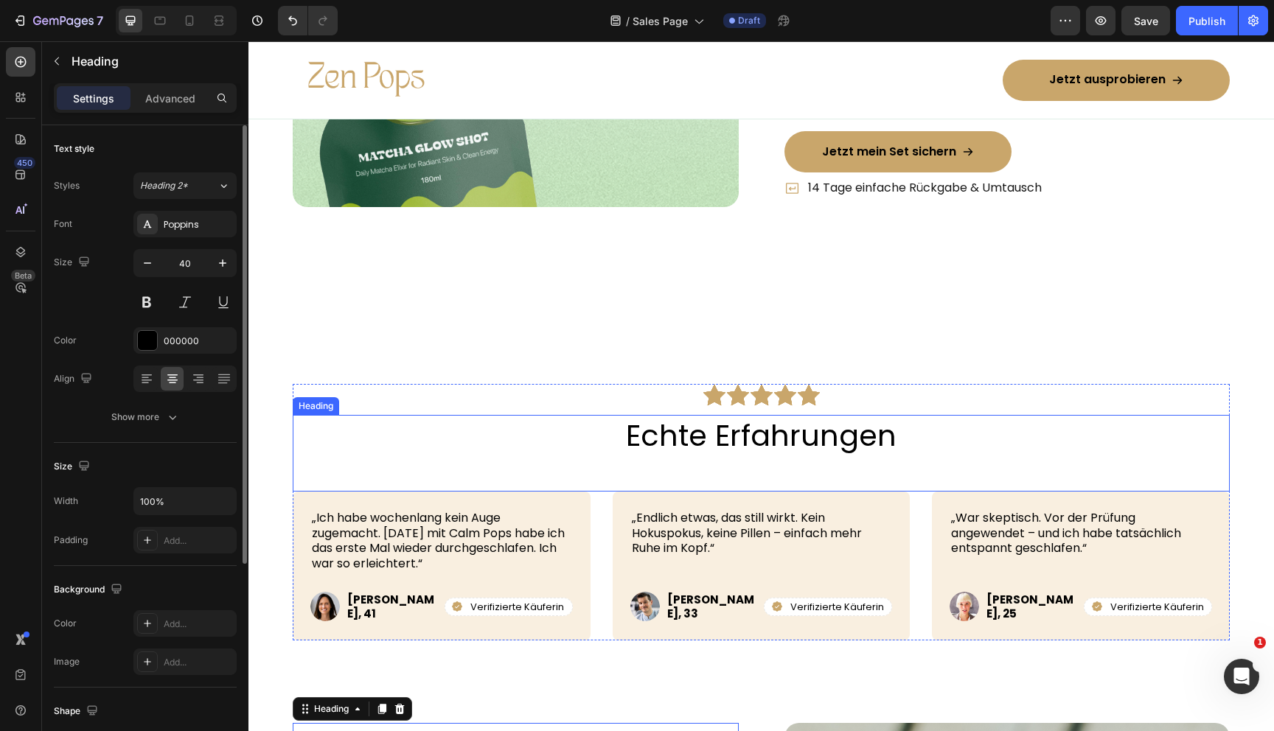
click at [745, 444] on h2 "Echte Erfahrungen" at bounding box center [761, 435] width 937 height 41
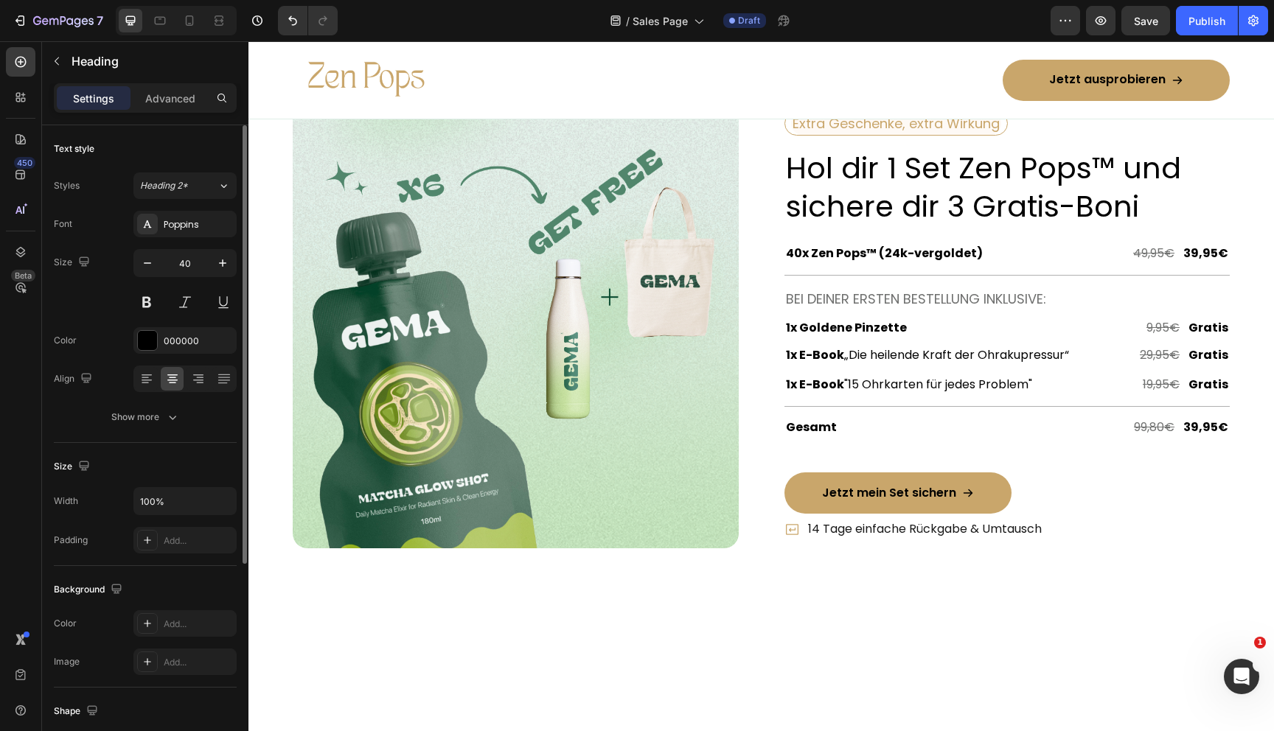
scroll to position [4981, 0]
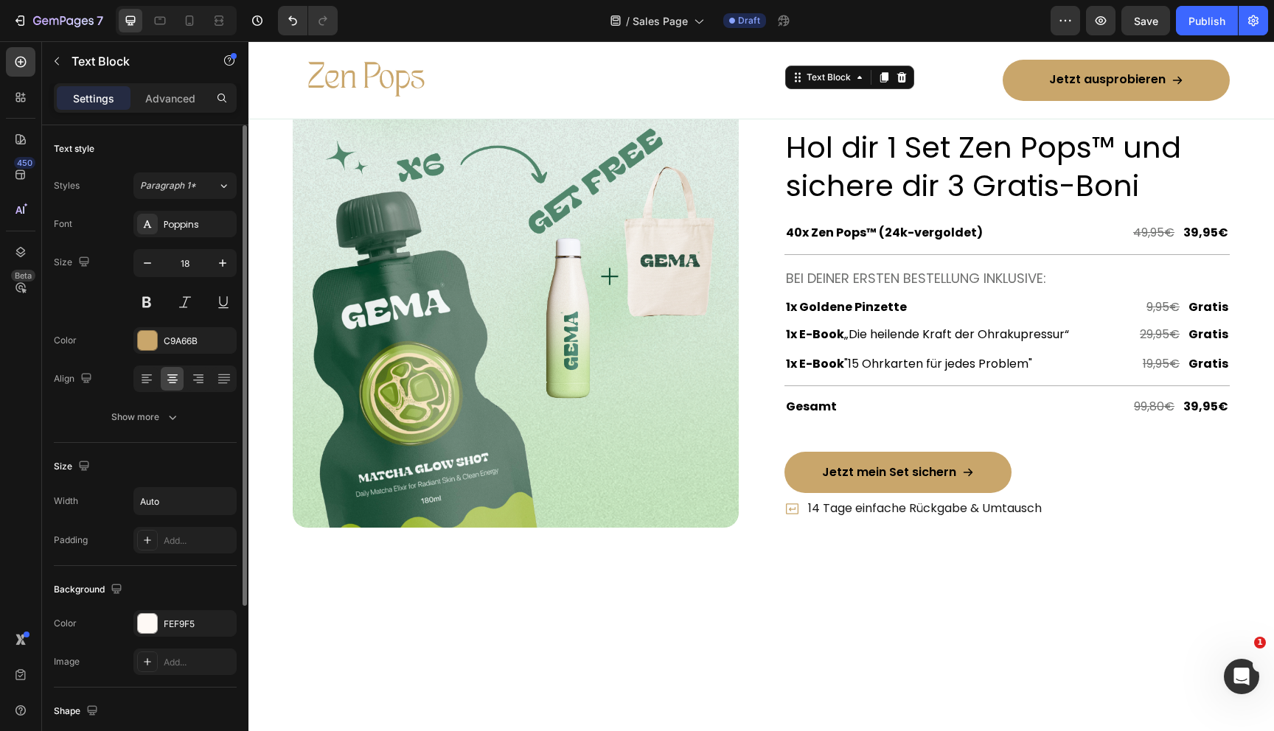
click at [847, 113] on p "Extra Geschenke, extra Wirkung" at bounding box center [896, 103] width 207 height 20
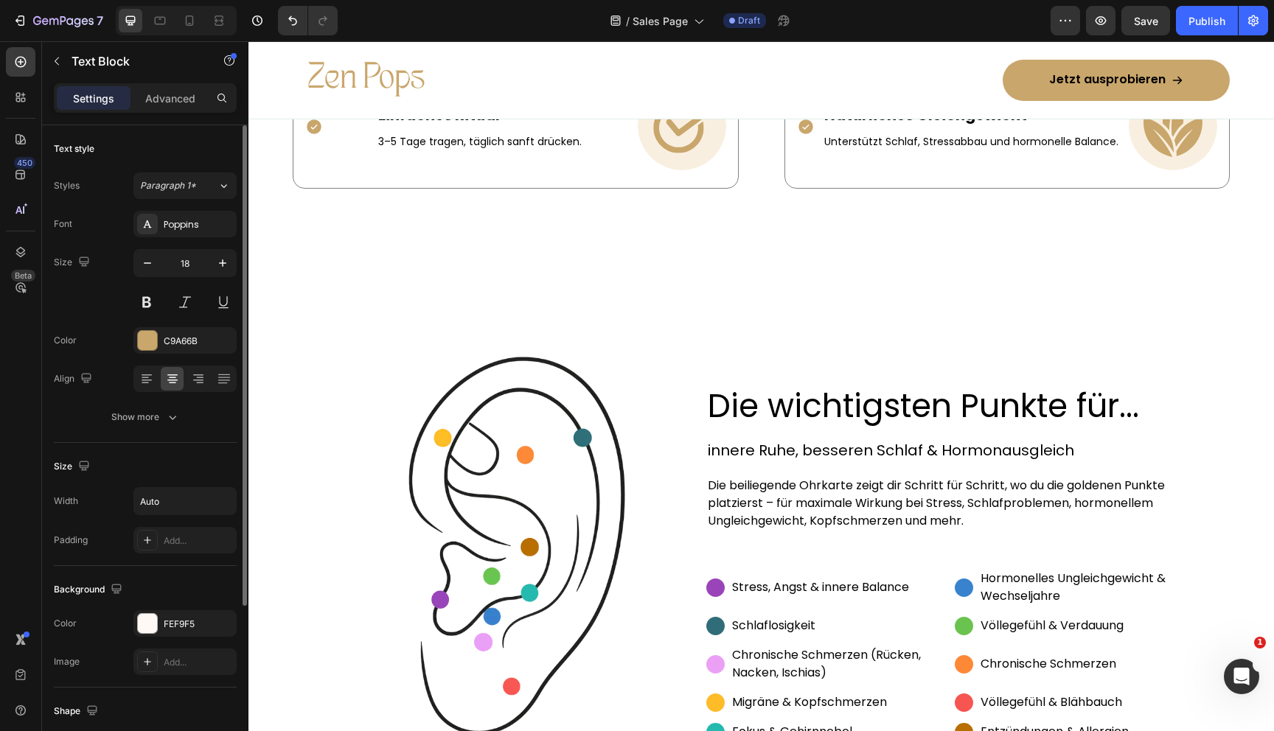
scroll to position [1749, 0]
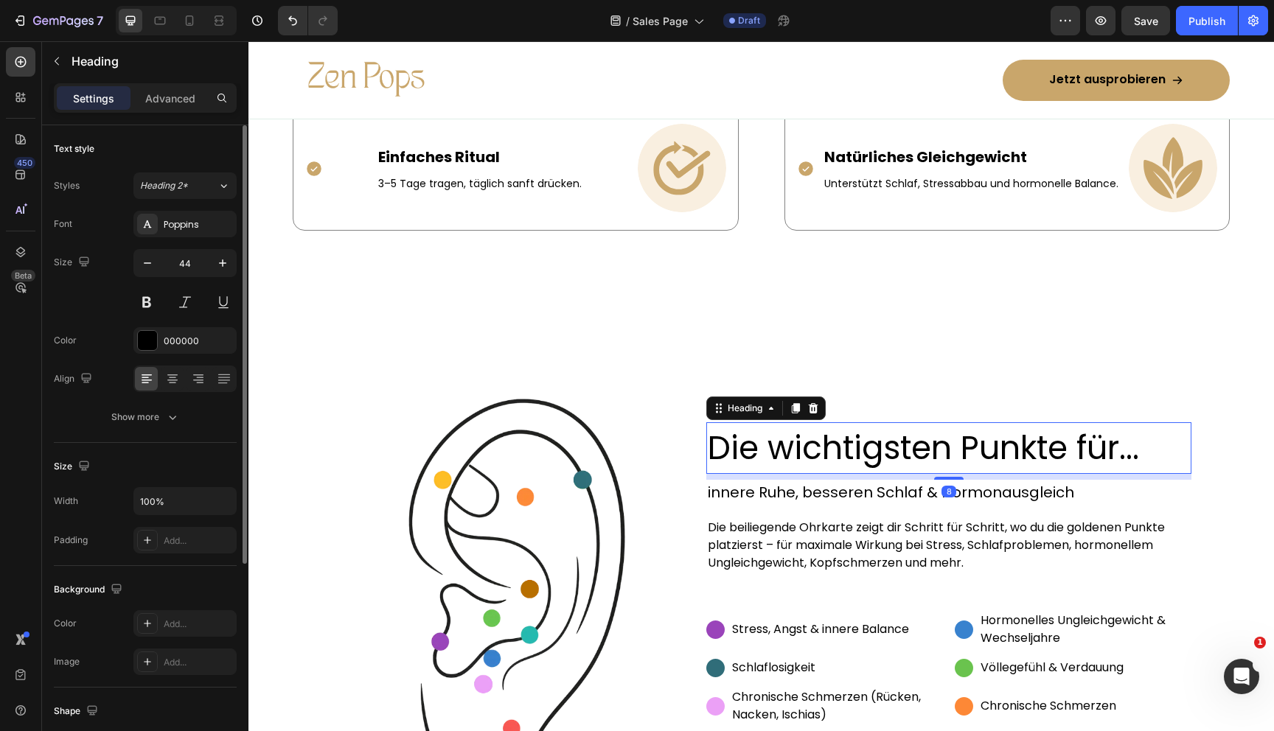
click at [765, 460] on h2 "Die wichtigsten Punkte für..." at bounding box center [949, 448] width 486 height 52
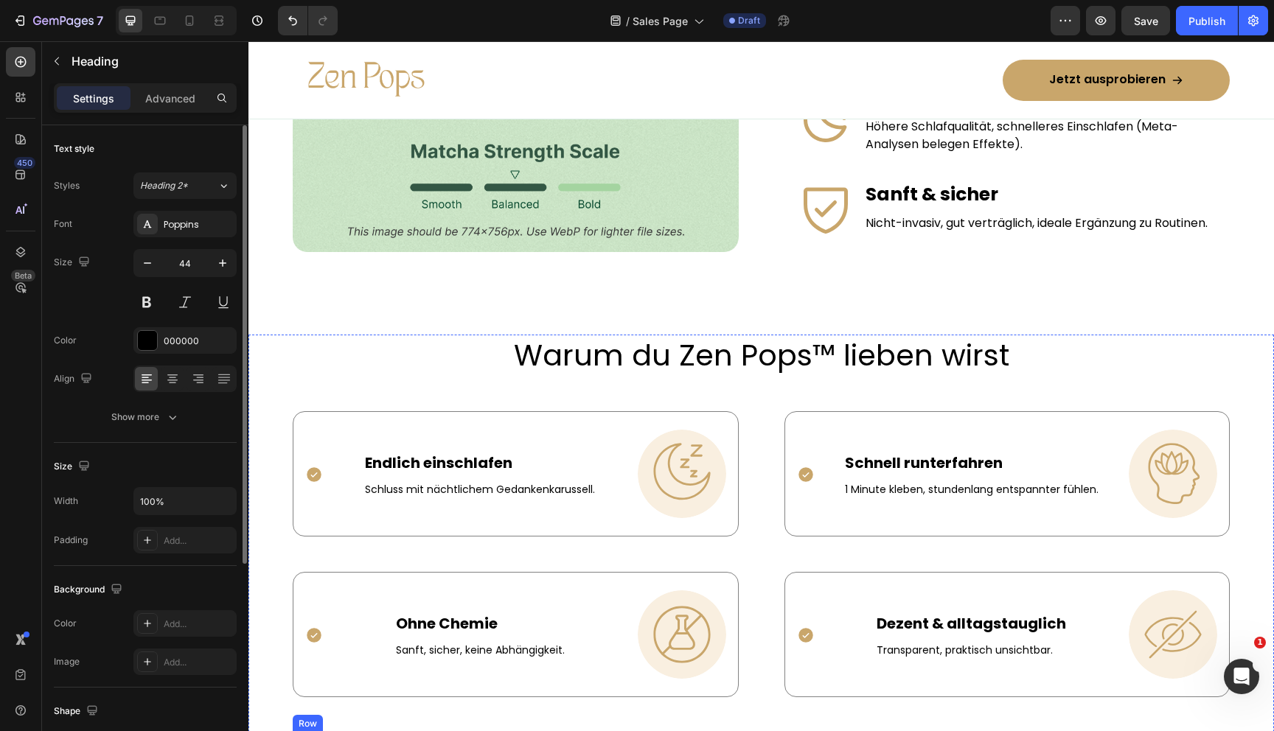
scroll to position [1031, 0]
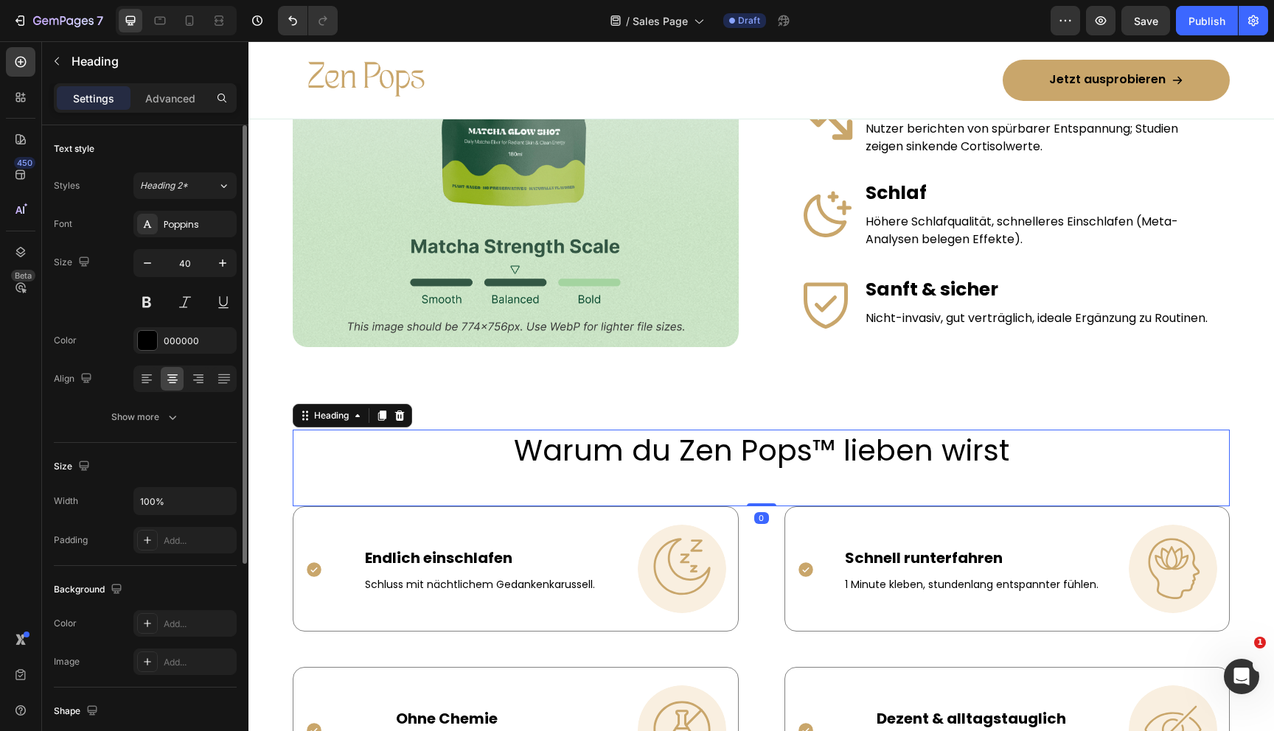
click at [652, 451] on h2 "Warum du Zen Pops™ lieben wirst" at bounding box center [761, 450] width 937 height 41
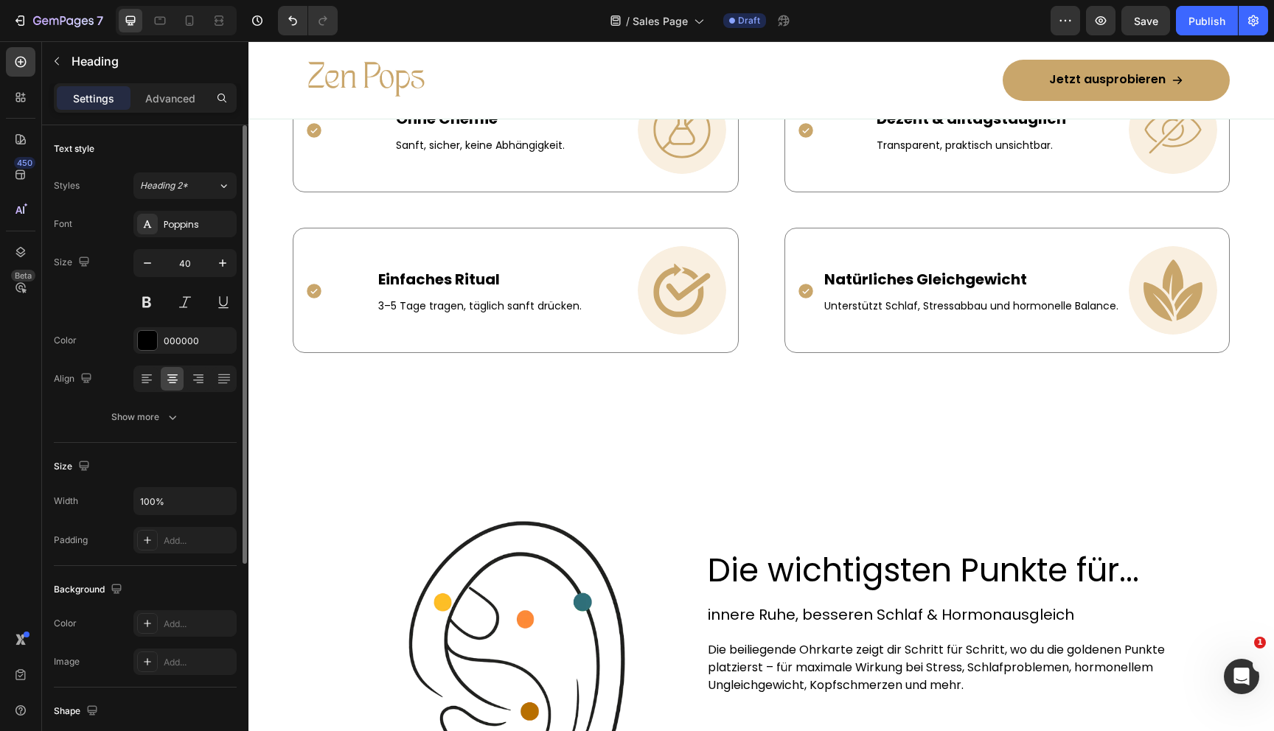
scroll to position [1806, 0]
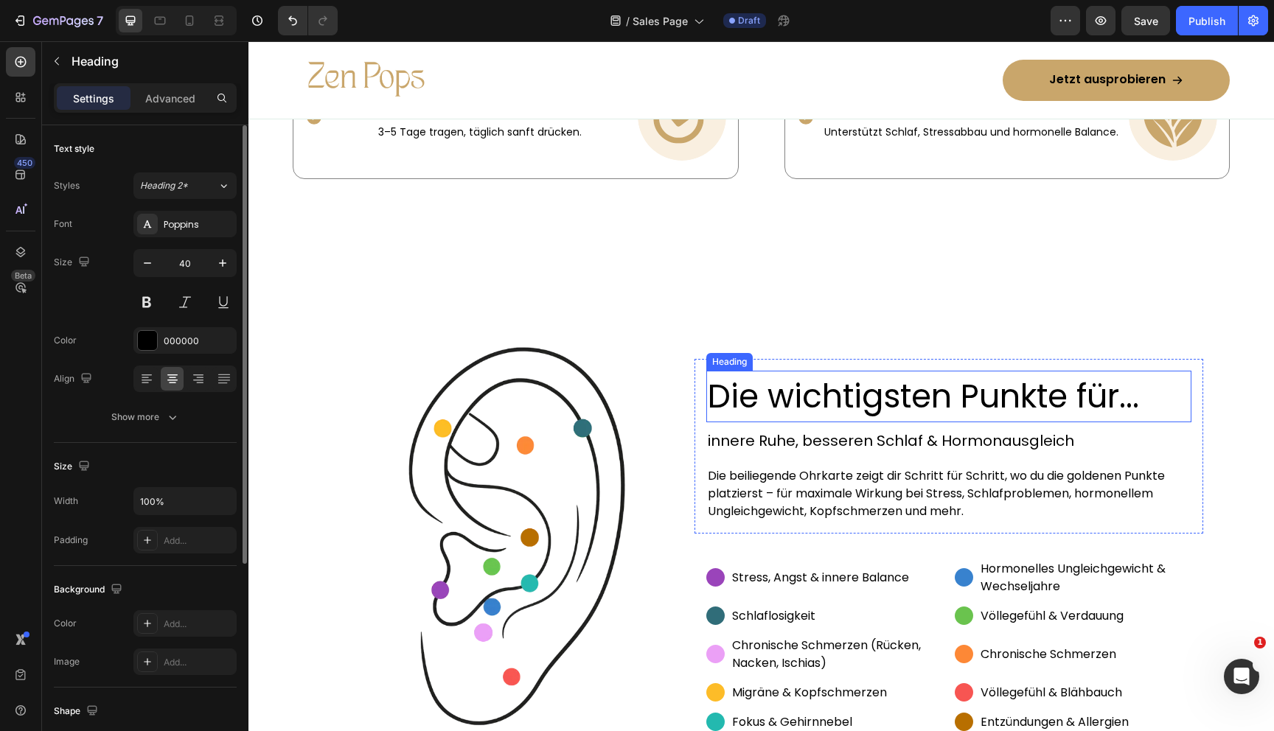
click at [789, 394] on h2 "Die wichtigsten Punkte für..." at bounding box center [949, 397] width 486 height 52
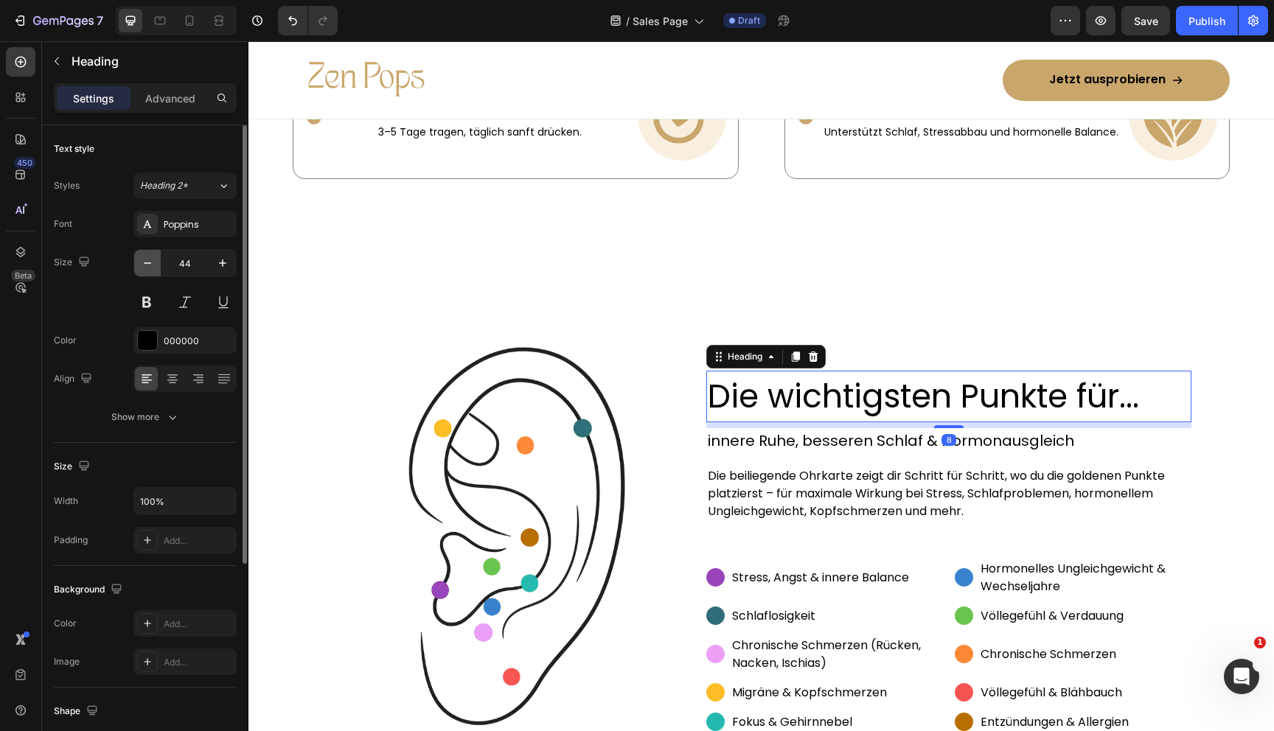
click at [155, 265] on button "button" at bounding box center [147, 263] width 27 height 27
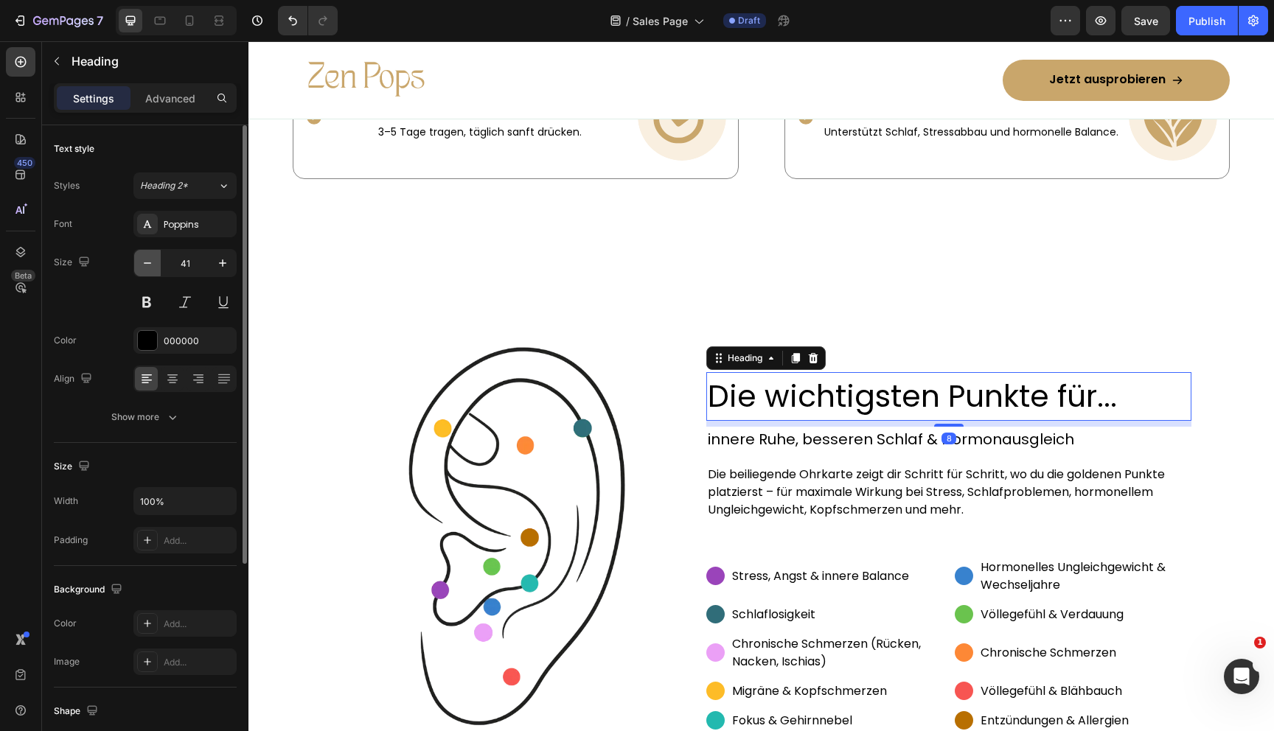
type input "40"
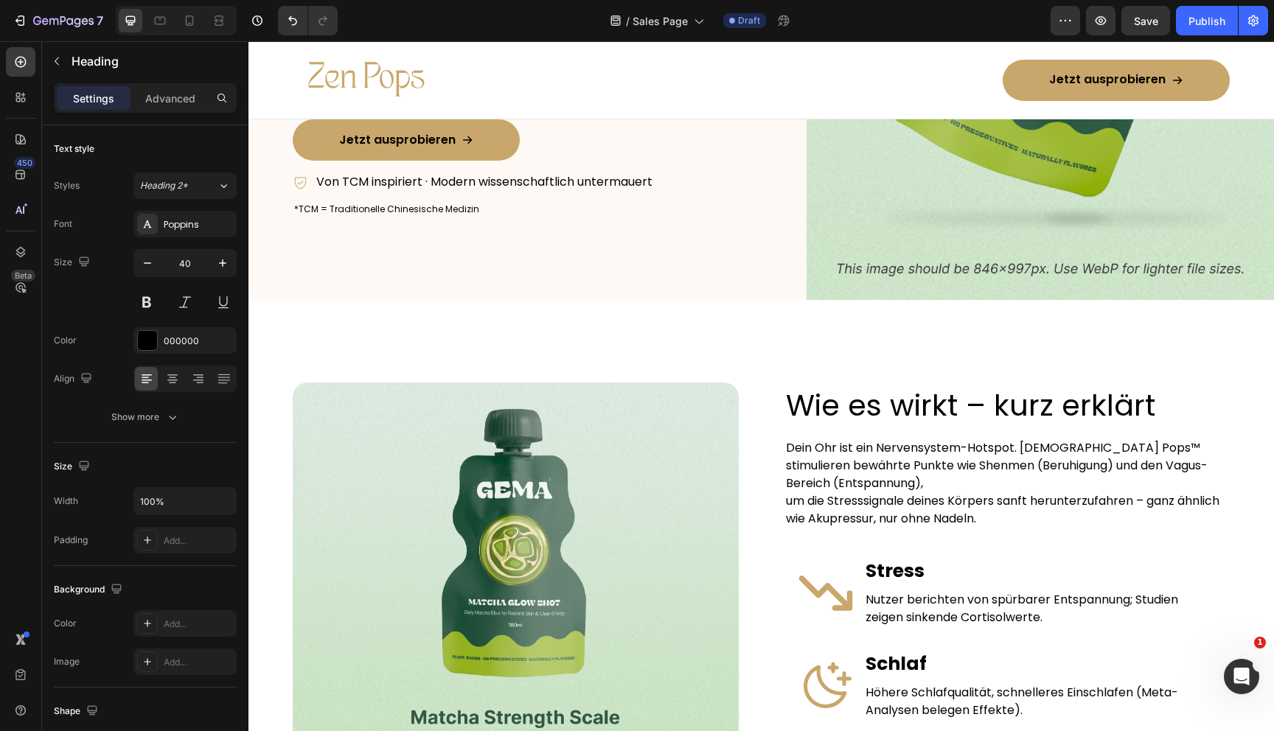
scroll to position [0, 0]
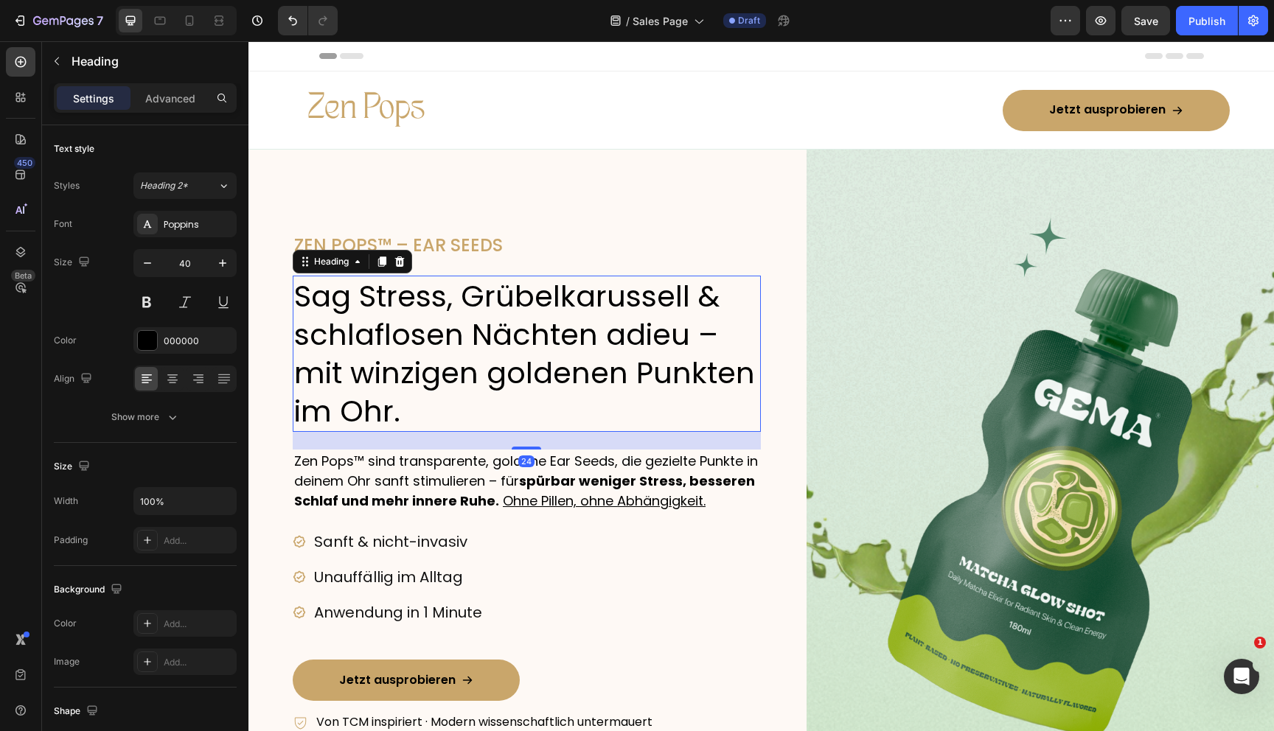
click at [565, 350] on h2 "Sag Stress, Grübelkarussell & schlaflosen Nächten adieu – mit winzigen goldenen…" at bounding box center [527, 354] width 468 height 156
click at [473, 244] on h2 "ZEN POPS™ – EAR SEEDS" at bounding box center [527, 245] width 468 height 26
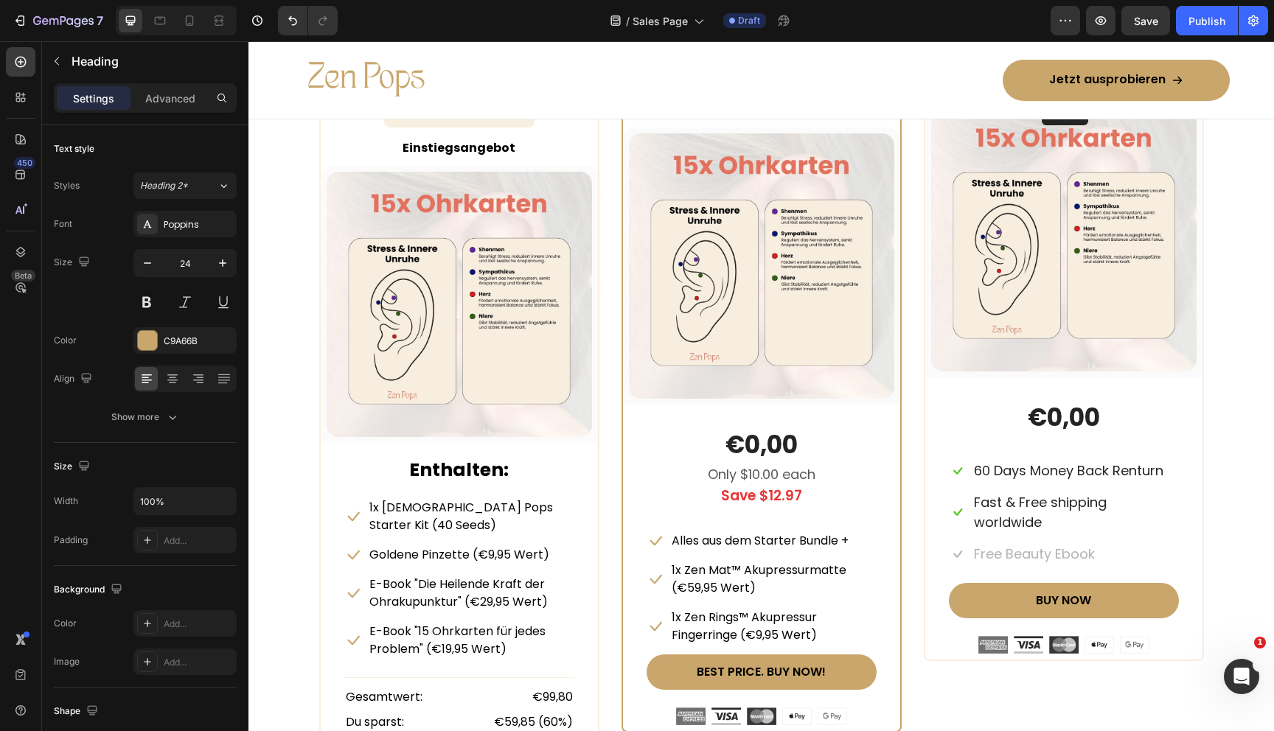
scroll to position [6930, 0]
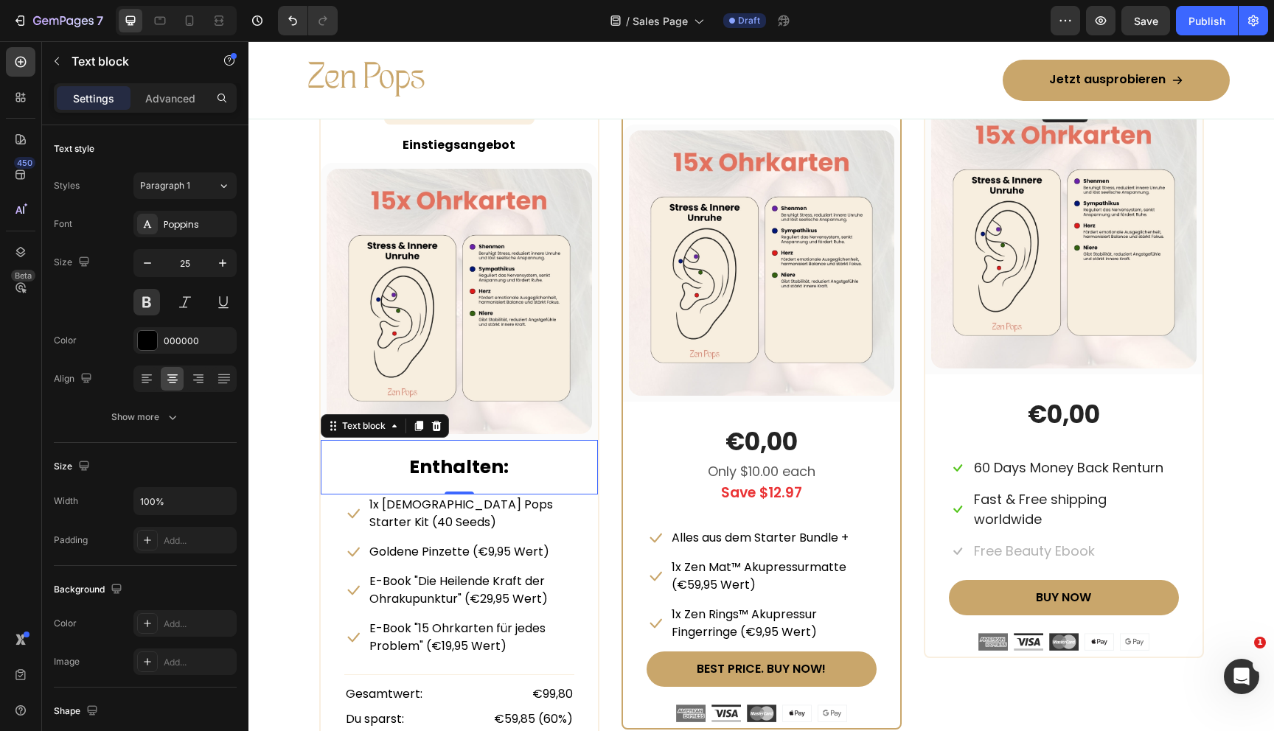
click at [463, 473] on strong "Enthalten:" at bounding box center [459, 467] width 100 height 26
click at [140, 265] on icon "button" at bounding box center [147, 263] width 15 height 15
type input "24"
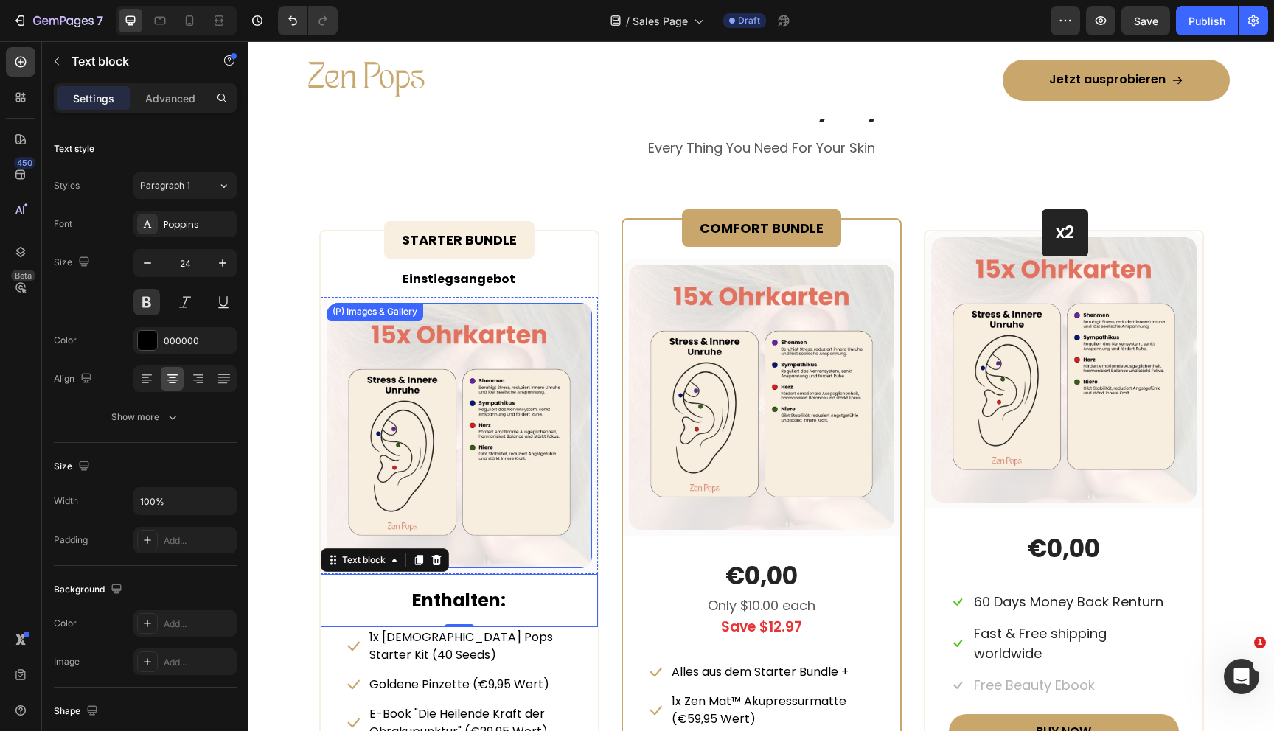
scroll to position [6789, 0]
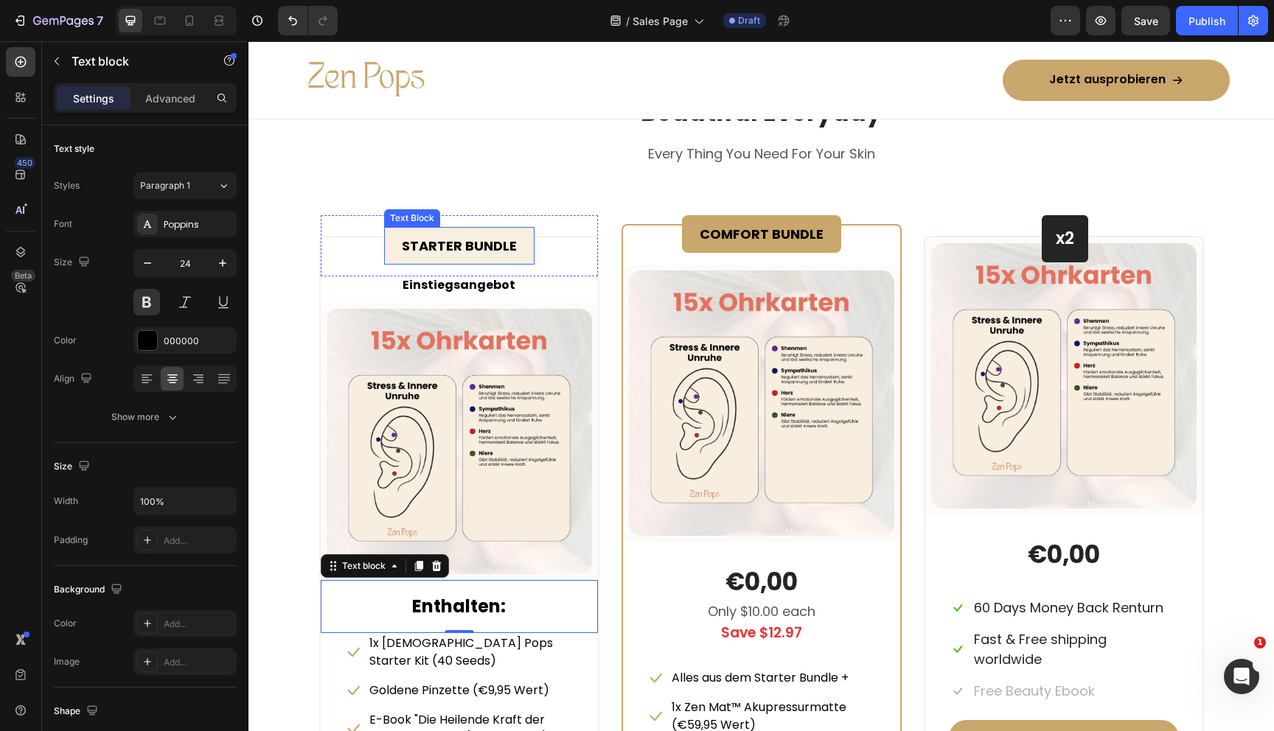
click at [467, 248] on strong "STARTER BUNDLE" at bounding box center [459, 246] width 115 height 18
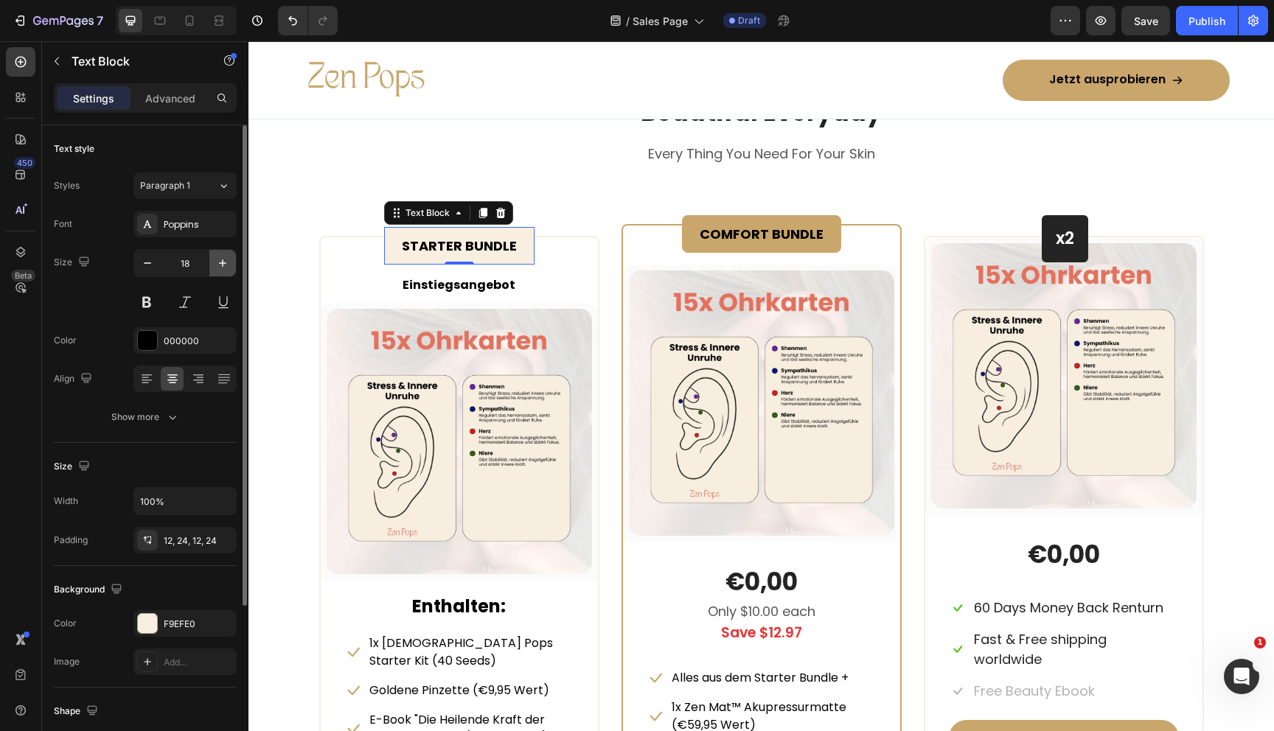
click at [225, 263] on icon "button" at bounding box center [222, 263] width 15 height 15
click at [142, 262] on icon "button" at bounding box center [147, 263] width 15 height 15
type input "18"
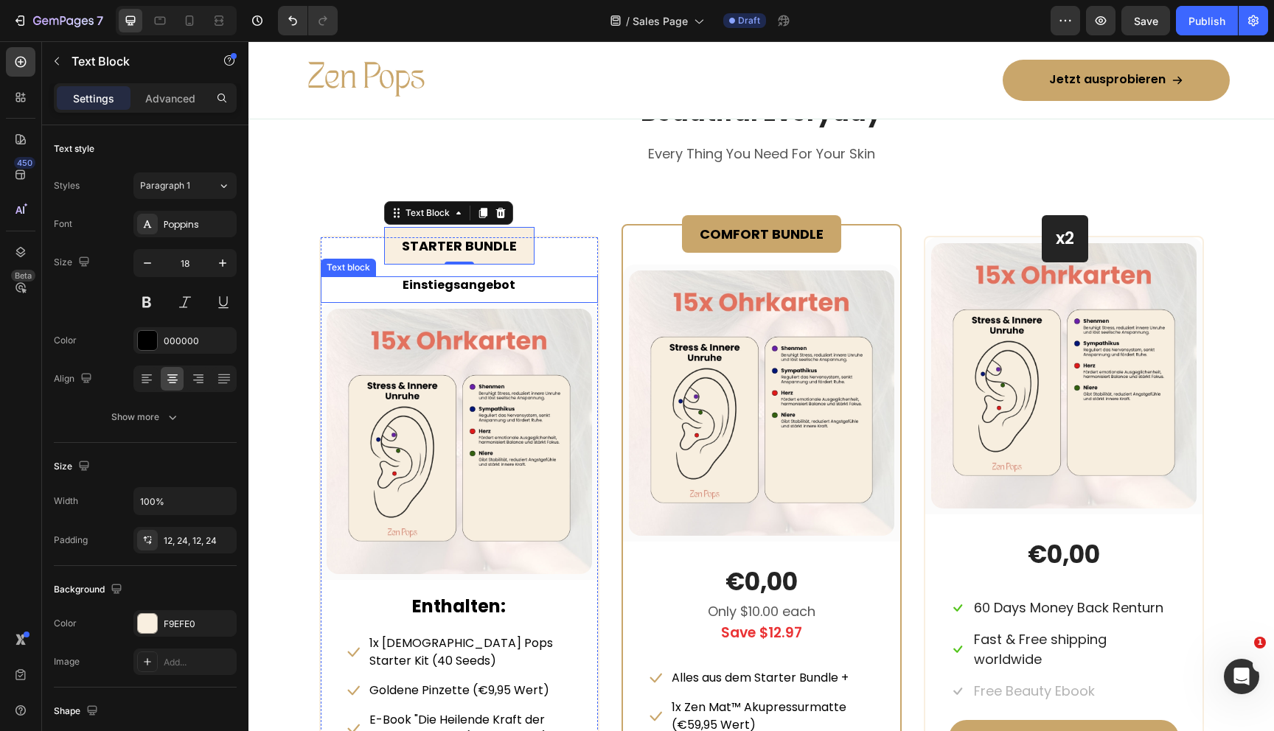
click at [445, 284] on strong "Einstiegsangebot" at bounding box center [459, 284] width 113 height 17
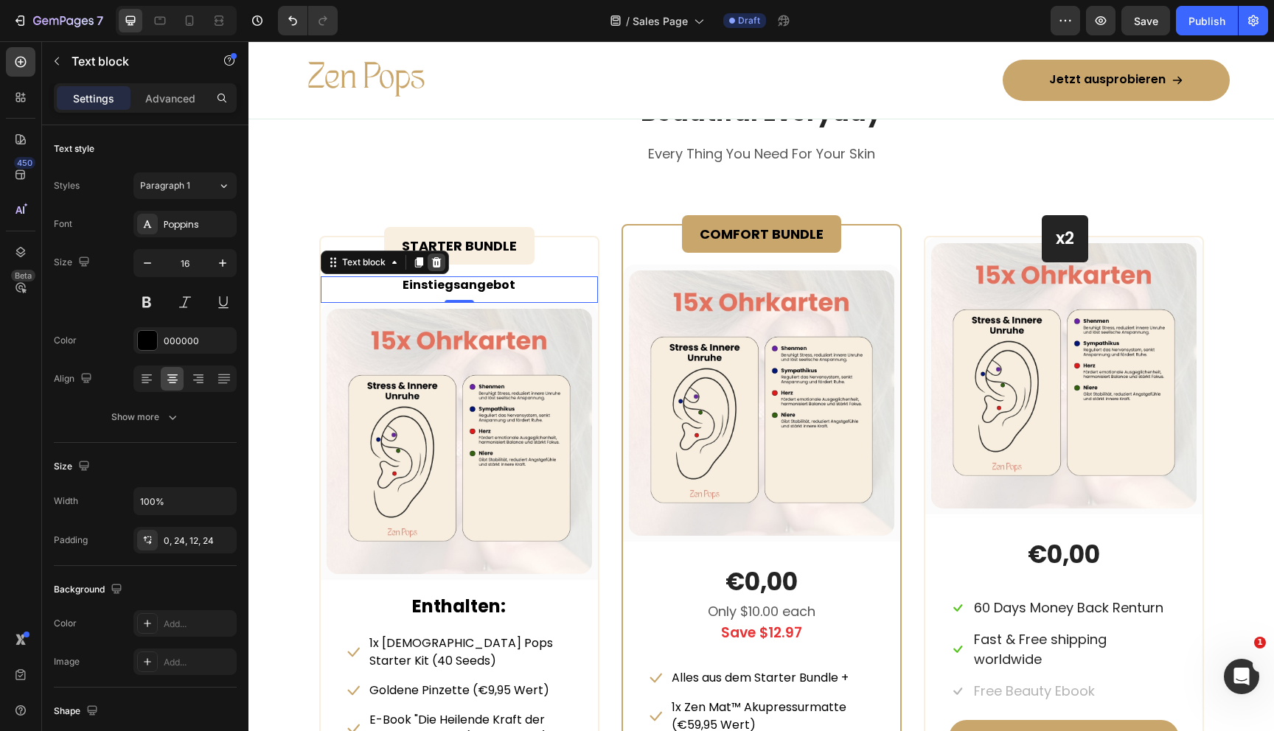
click at [437, 266] on icon at bounding box center [436, 262] width 10 height 10
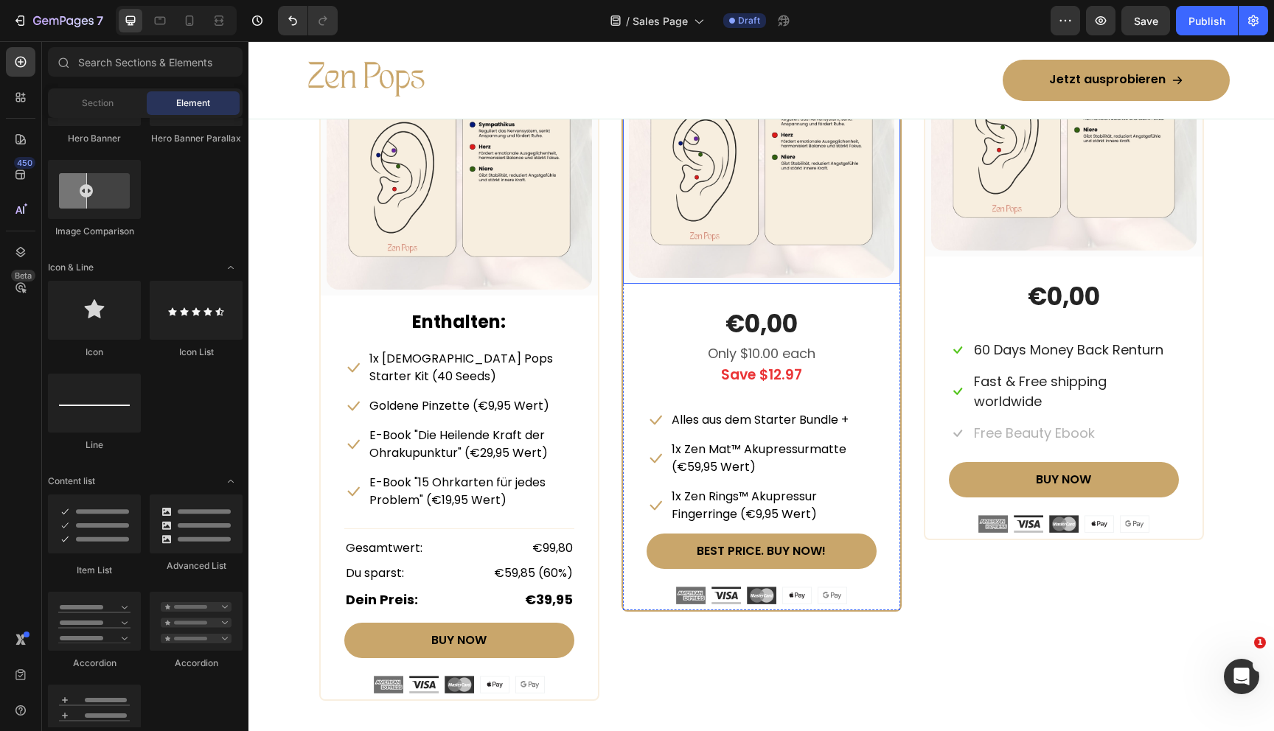
scroll to position [7050, 0]
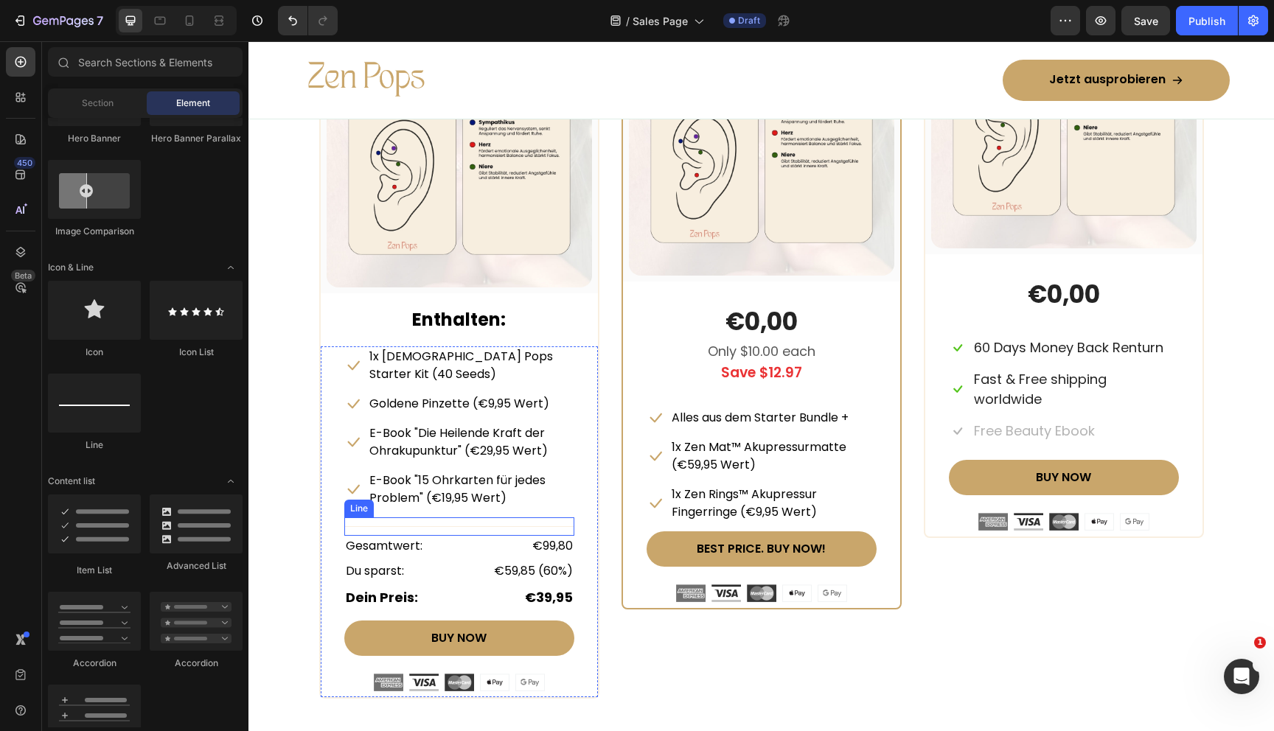
click at [447, 518] on div "Title Line" at bounding box center [459, 527] width 230 height 18
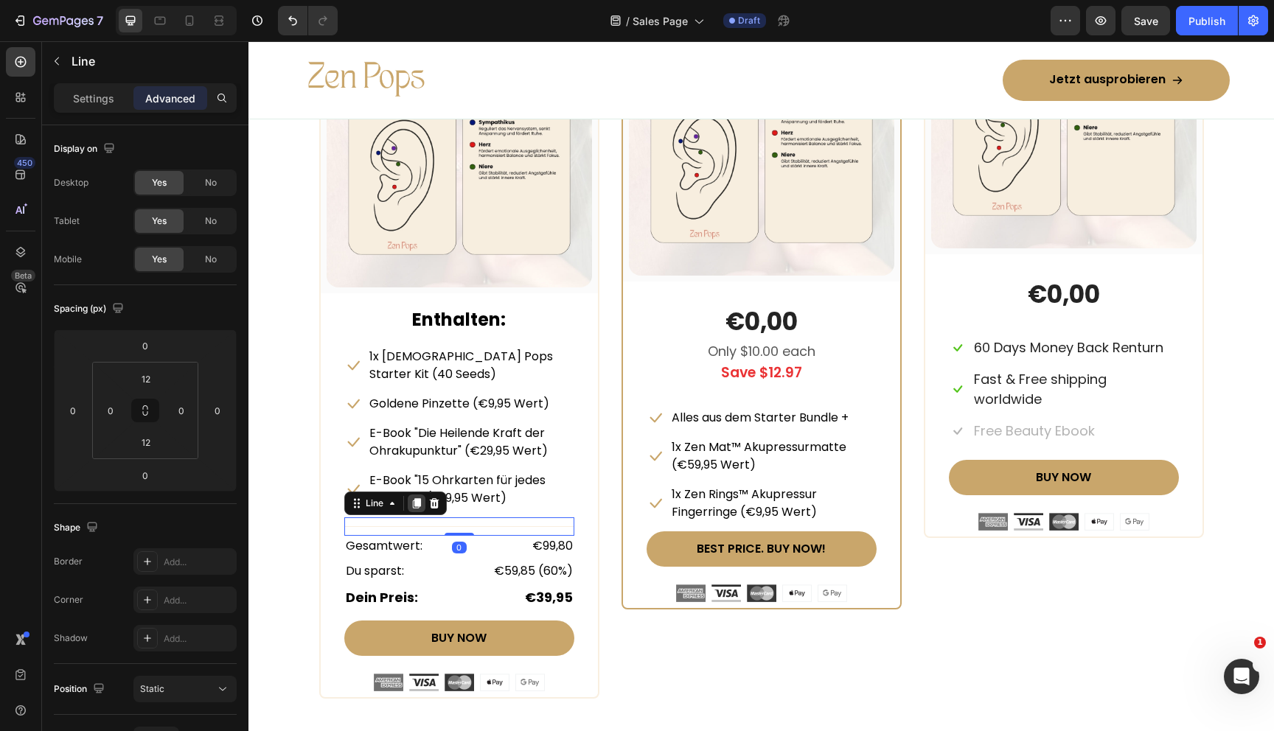
click at [408, 495] on div at bounding box center [417, 504] width 18 height 18
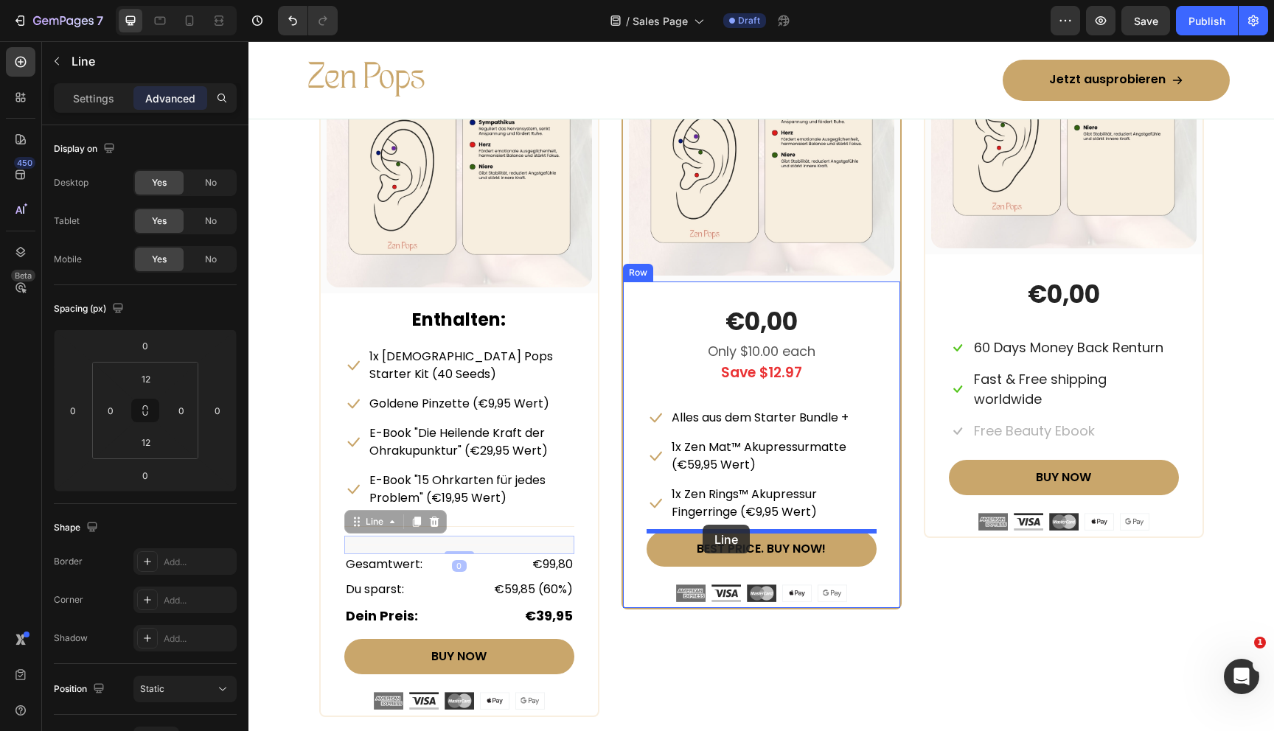
drag, startPoint x: 356, startPoint y: 504, endPoint x: 703, endPoint y: 525, distance: 347.9
type input "12"
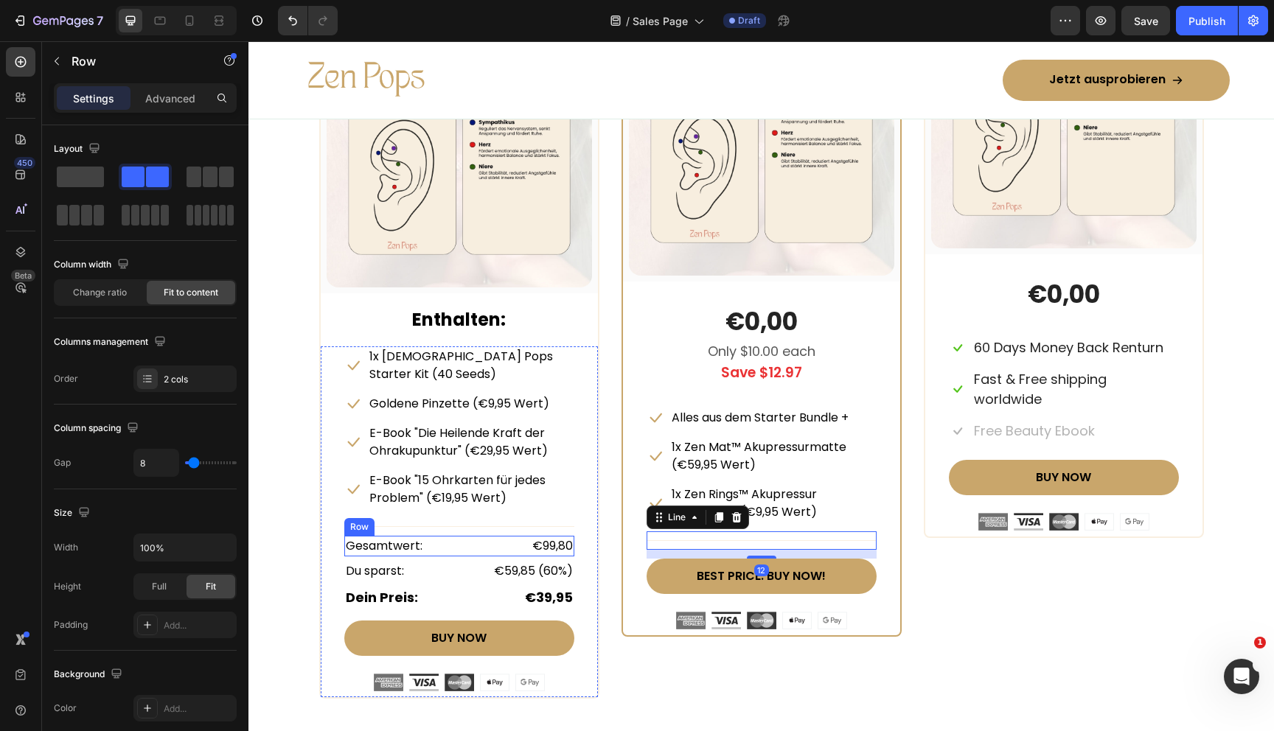
click at [429, 536] on div "Gesamtwert: Text block €99,80 Text block Row" at bounding box center [459, 546] width 230 height 21
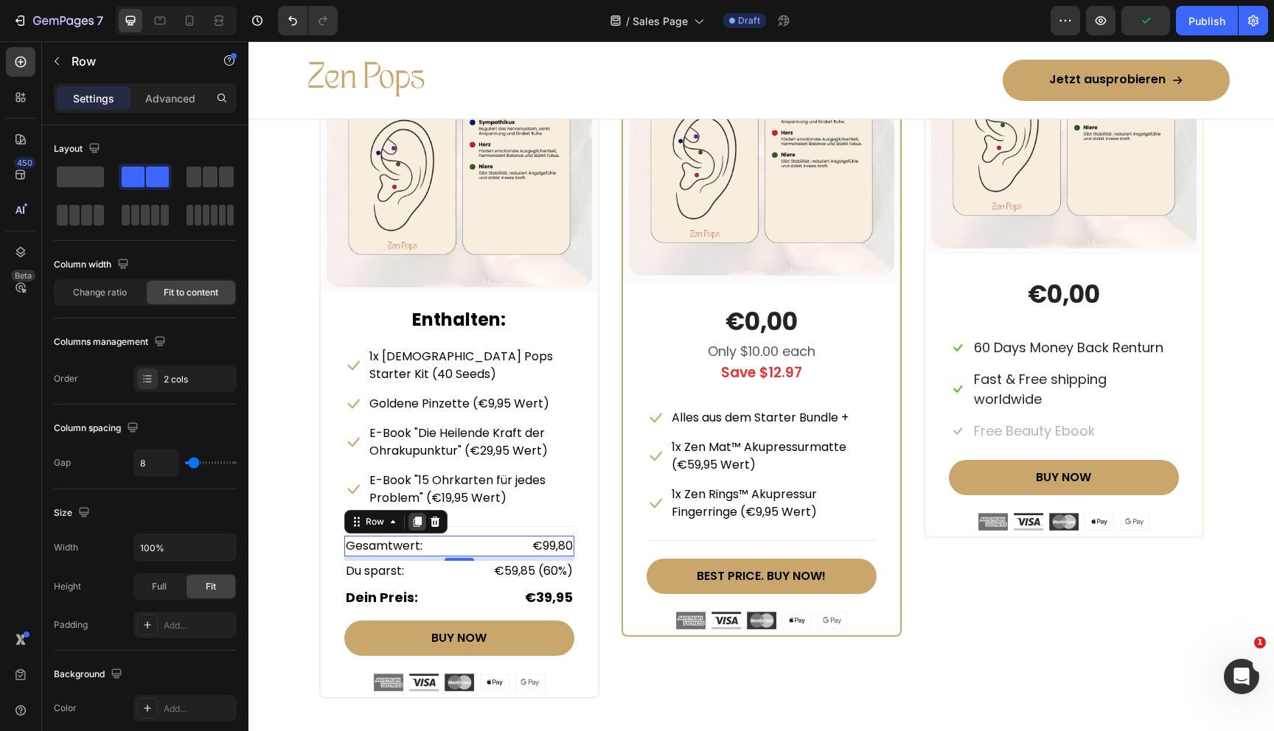
click at [417, 517] on icon at bounding box center [417, 522] width 8 height 10
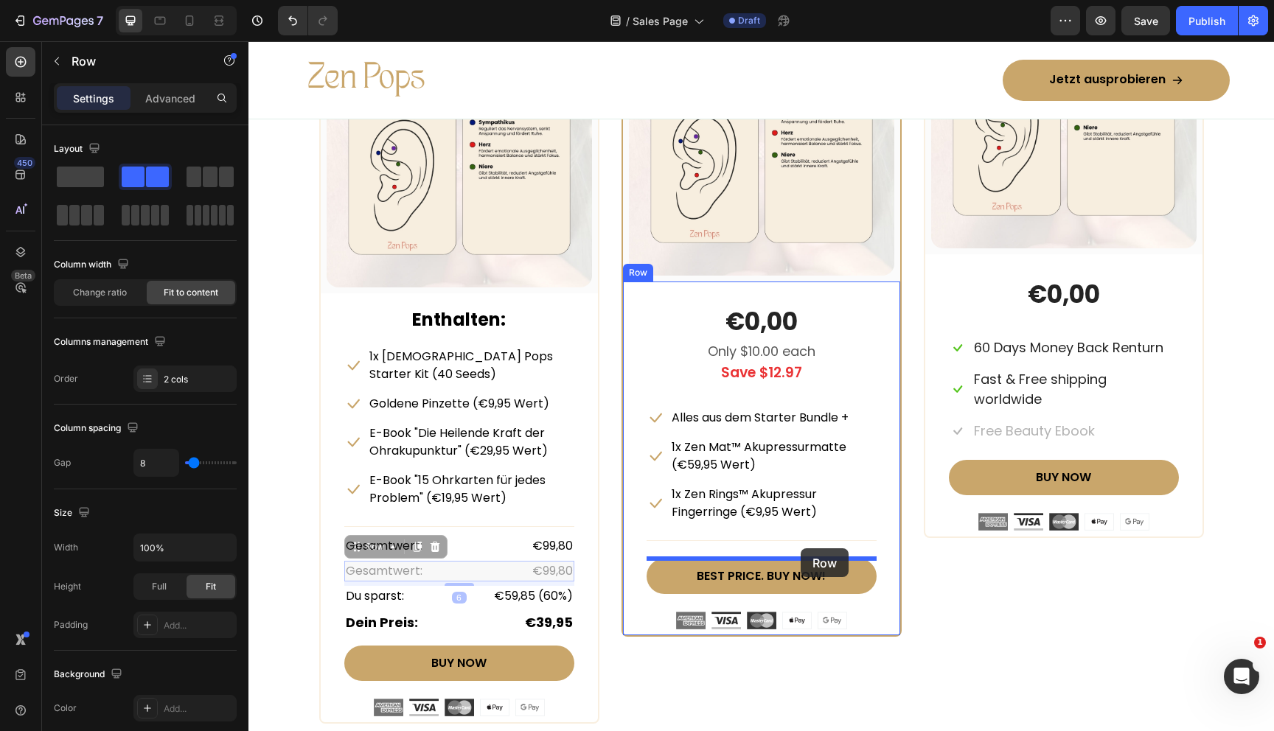
drag, startPoint x: 354, startPoint y: 534, endPoint x: 801, endPoint y: 549, distance: 447.0
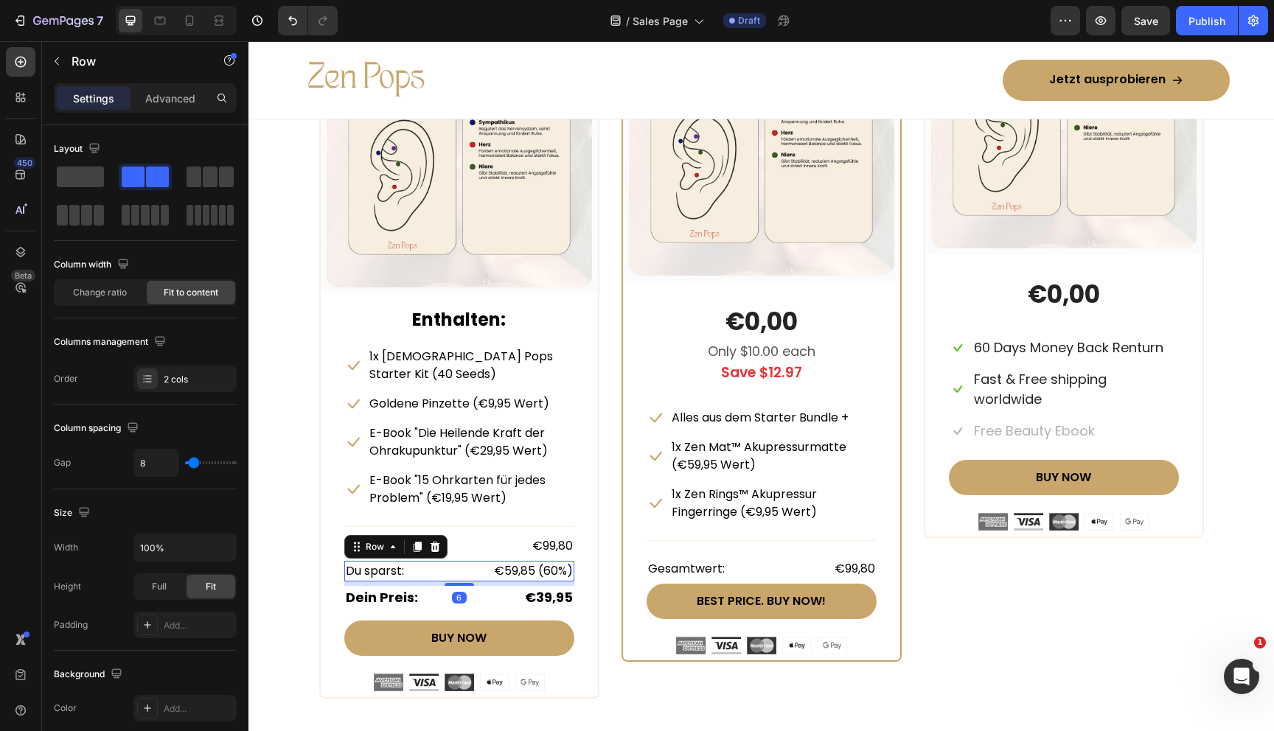
click at [428, 561] on div "Du sparst: Text block €59,85 (60%) Text block Row 6" at bounding box center [459, 571] width 230 height 21
click at [414, 542] on icon at bounding box center [417, 547] width 8 height 10
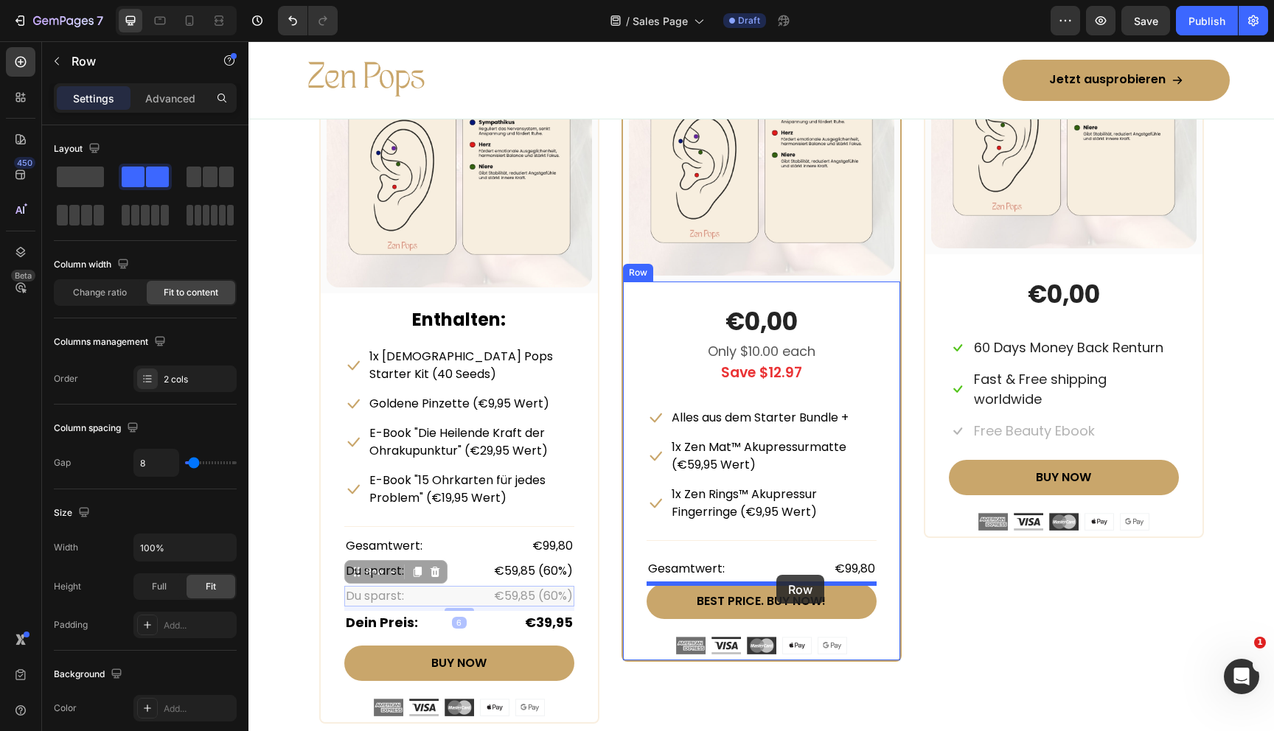
drag, startPoint x: 352, startPoint y: 557, endPoint x: 774, endPoint y: 576, distance: 422.1
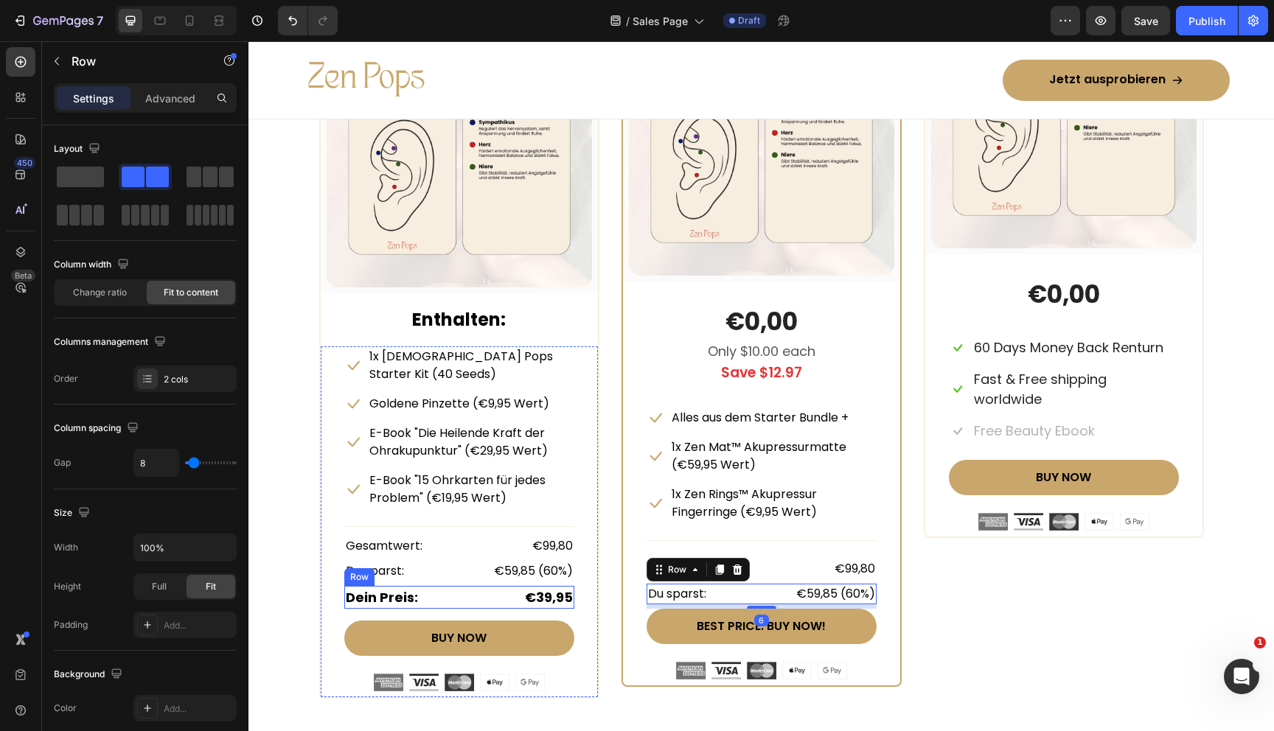
click at [449, 586] on div "Dein Preis: Text block €39,95 Text block Row" at bounding box center [459, 597] width 230 height 23
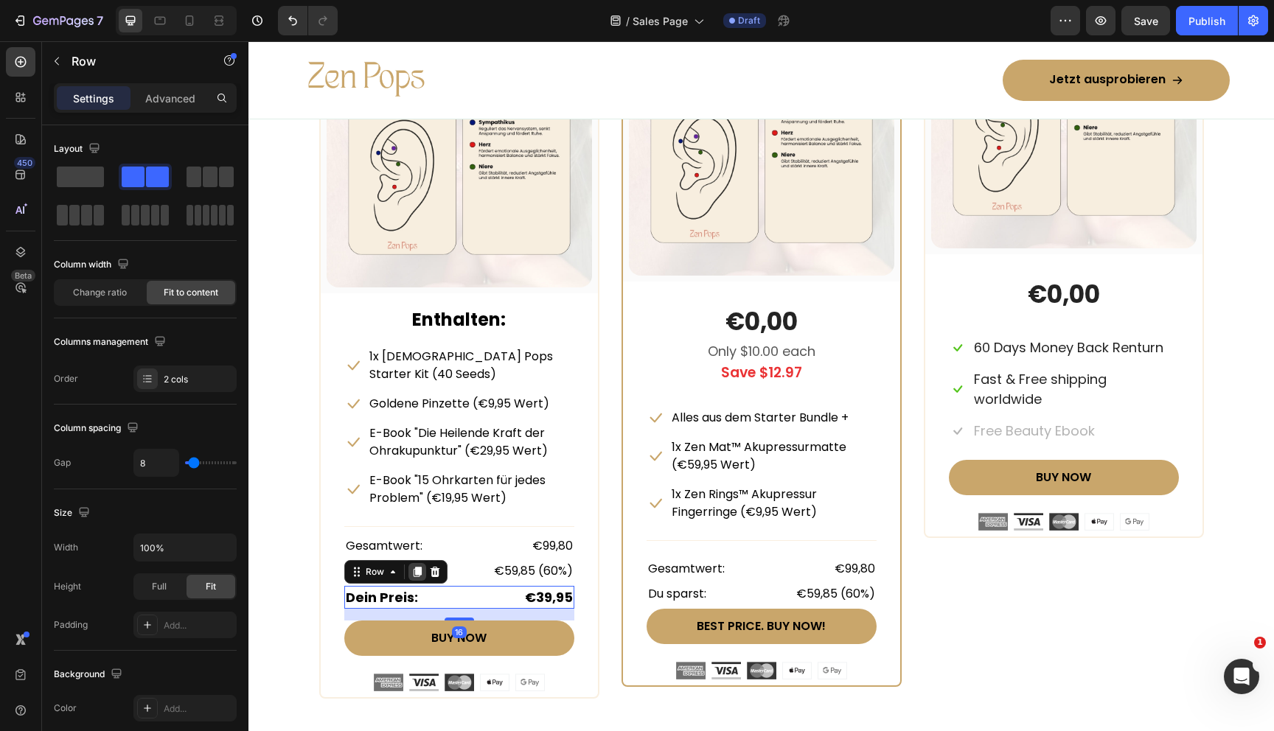
click at [415, 567] on icon at bounding box center [417, 572] width 8 height 10
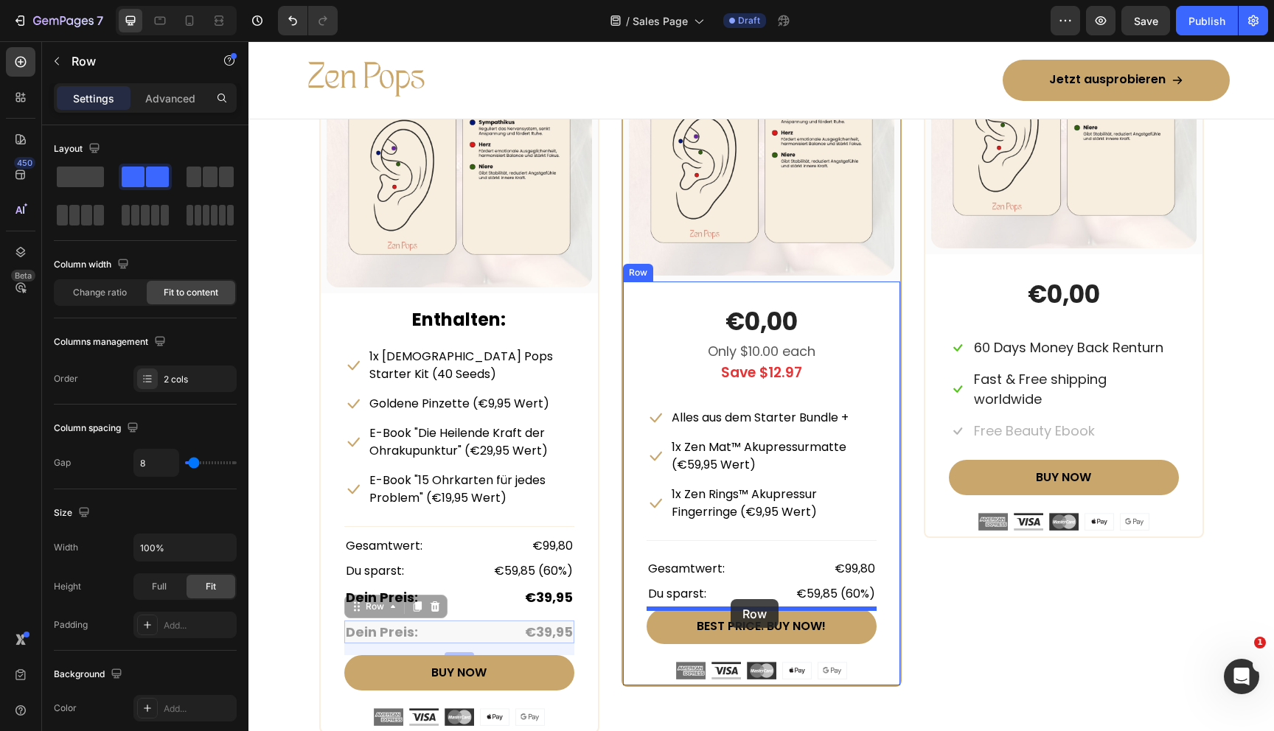
drag, startPoint x: 352, startPoint y: 587, endPoint x: 730, endPoint y: 602, distance: 377.8
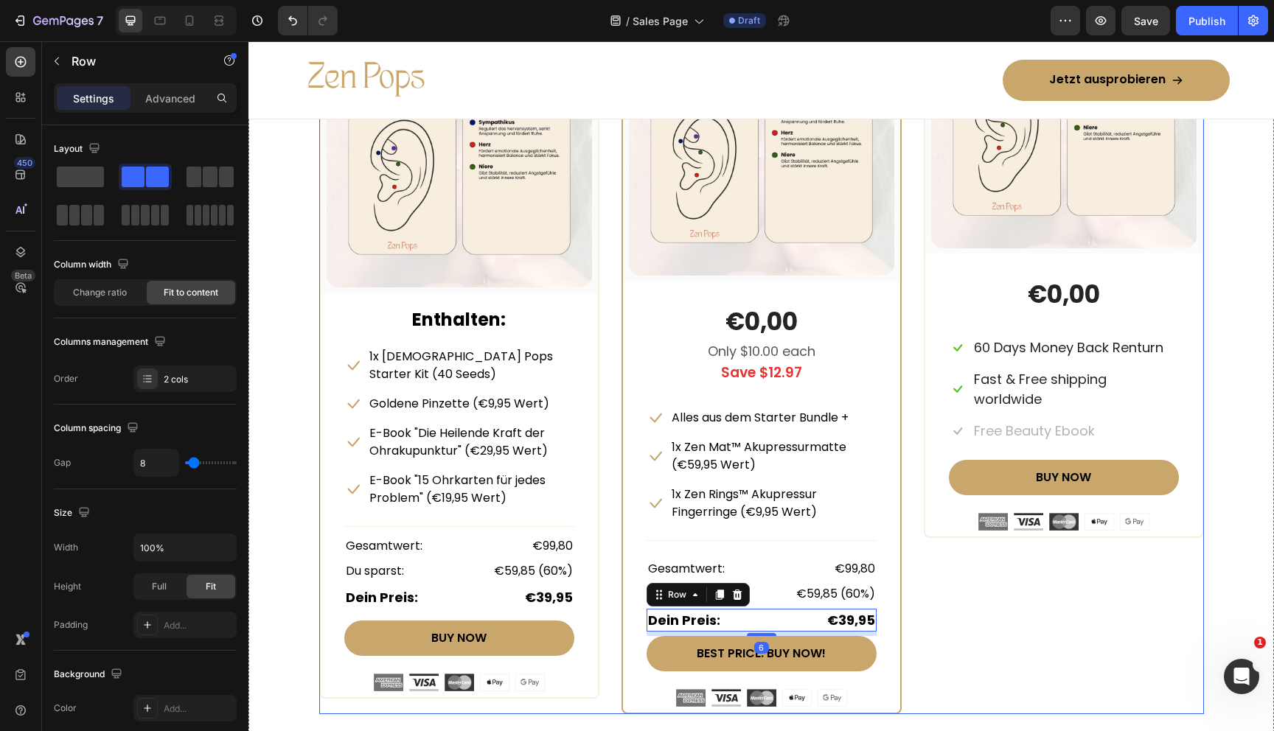
click at [989, 639] on div "x2 Heading Row (P) Images & Gallery Row €0,00 (P) Price (P) Price Icon 60 Days …" at bounding box center [1064, 339] width 280 height 751
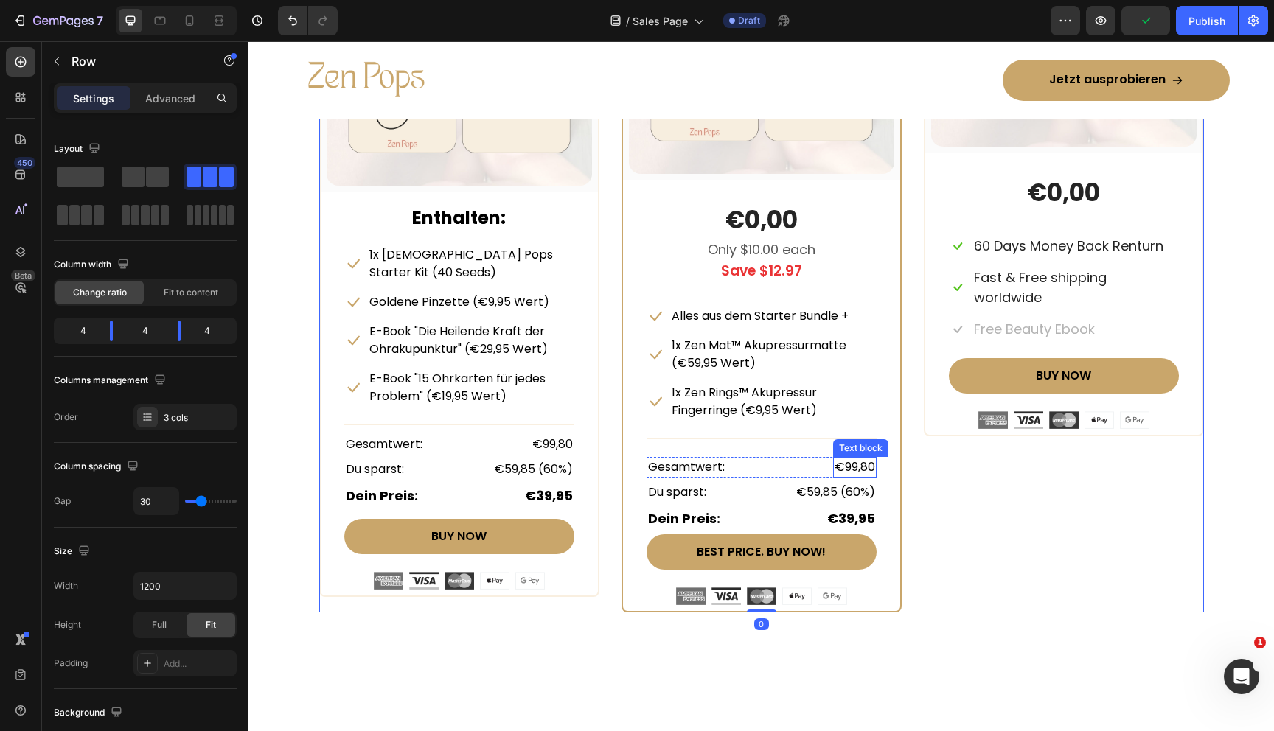
scroll to position [7154, 0]
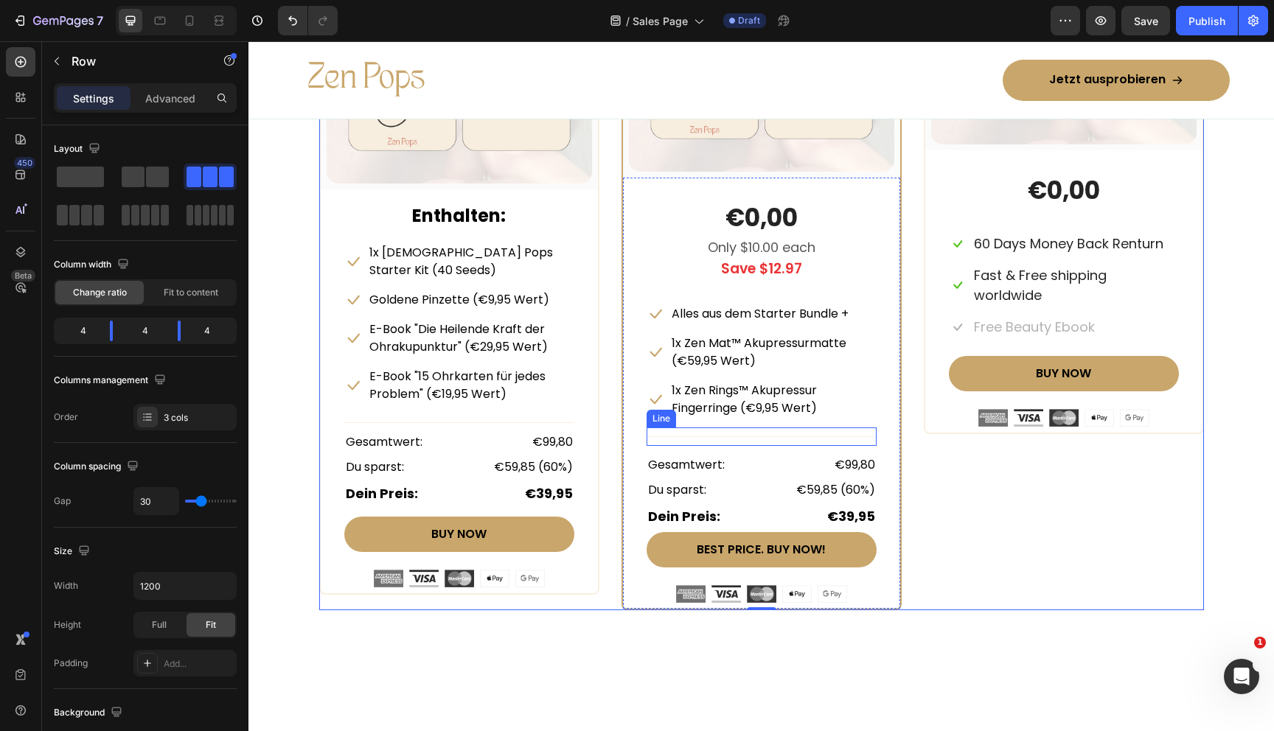
click at [733, 434] on div "Title Line" at bounding box center [762, 437] width 230 height 18
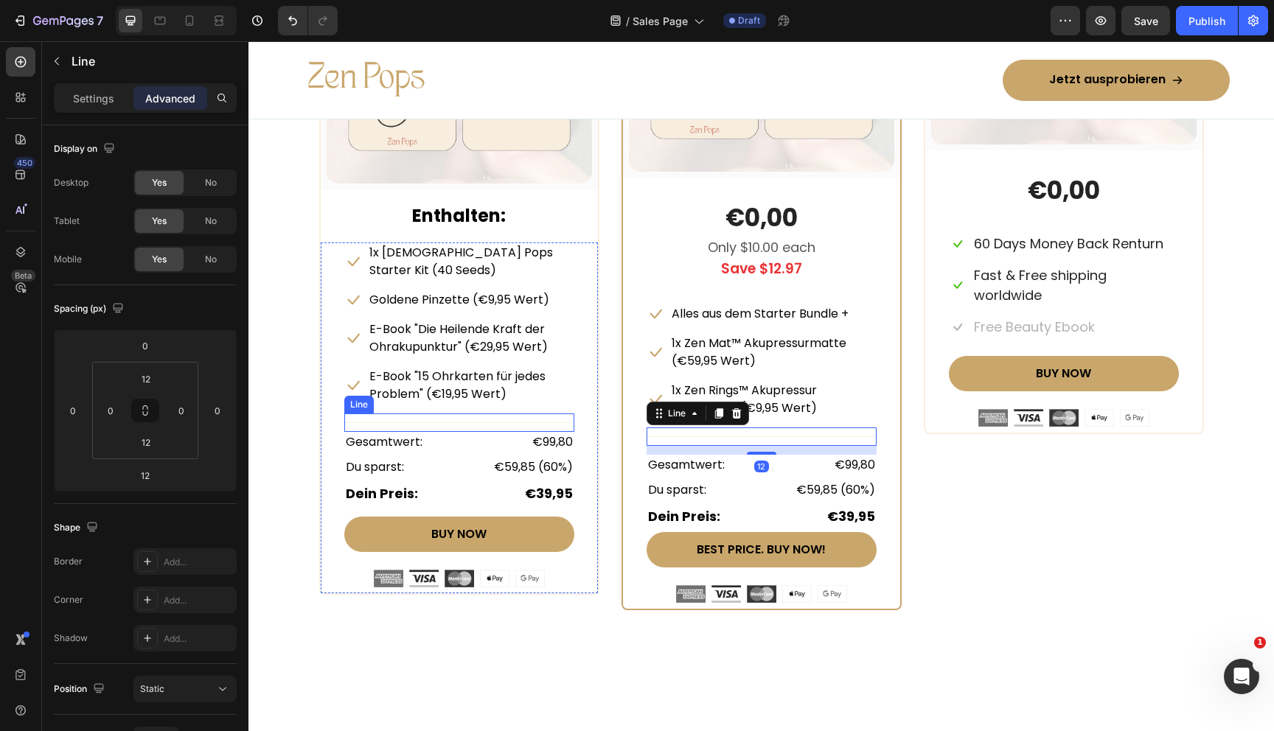
click at [484, 414] on div "Title Line" at bounding box center [459, 423] width 230 height 18
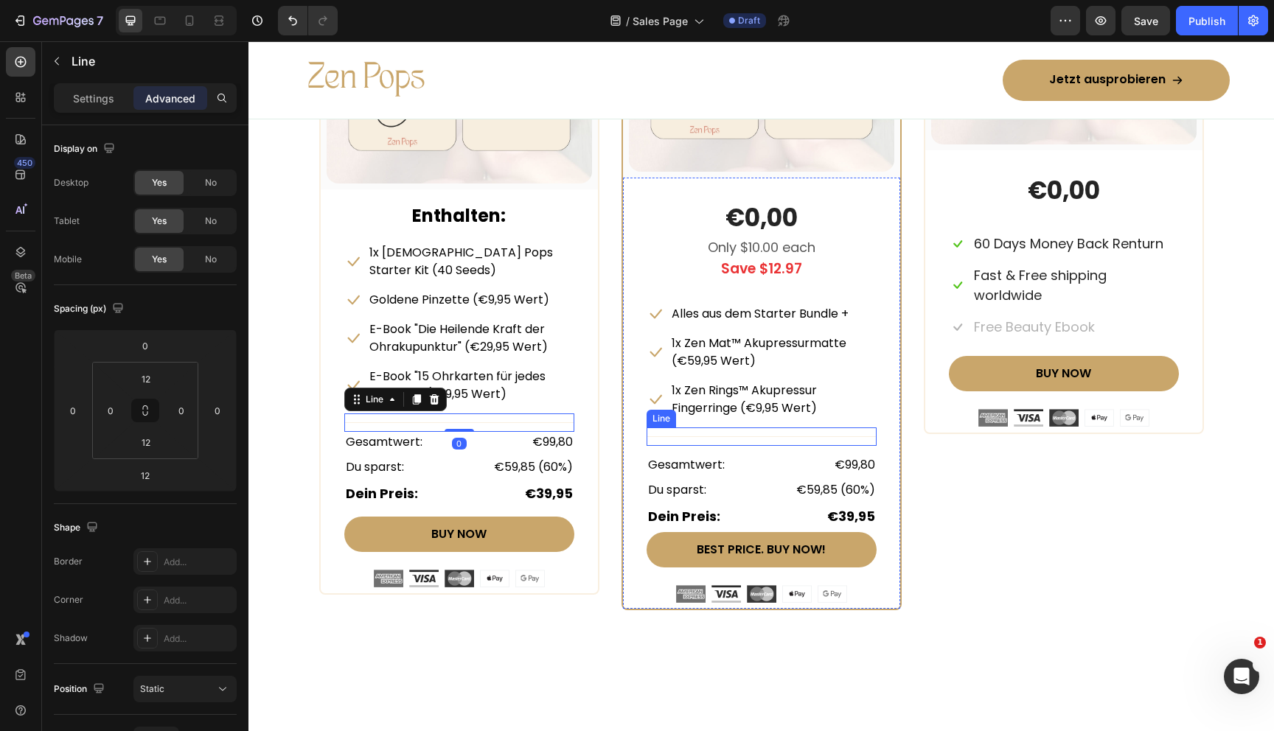
click at [771, 434] on div "Title Line" at bounding box center [762, 437] width 230 height 18
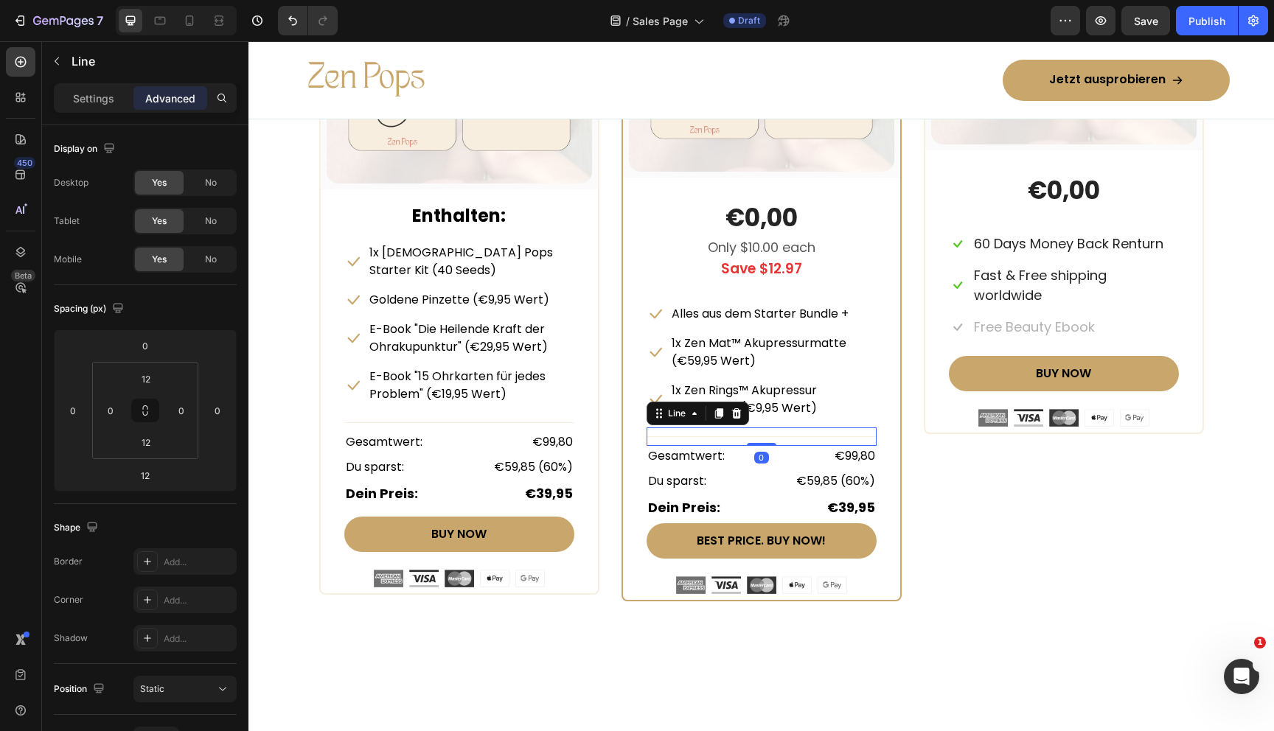
drag, startPoint x: 763, startPoint y: 452, endPoint x: 762, endPoint y: 369, distance: 82.6
click at [762, 369] on div "€0,00 (P) Price (P) Price Only $10.00 each Text block Save $12.97 Text block Ic…" at bounding box center [762, 397] width 230 height 393
type input "0"
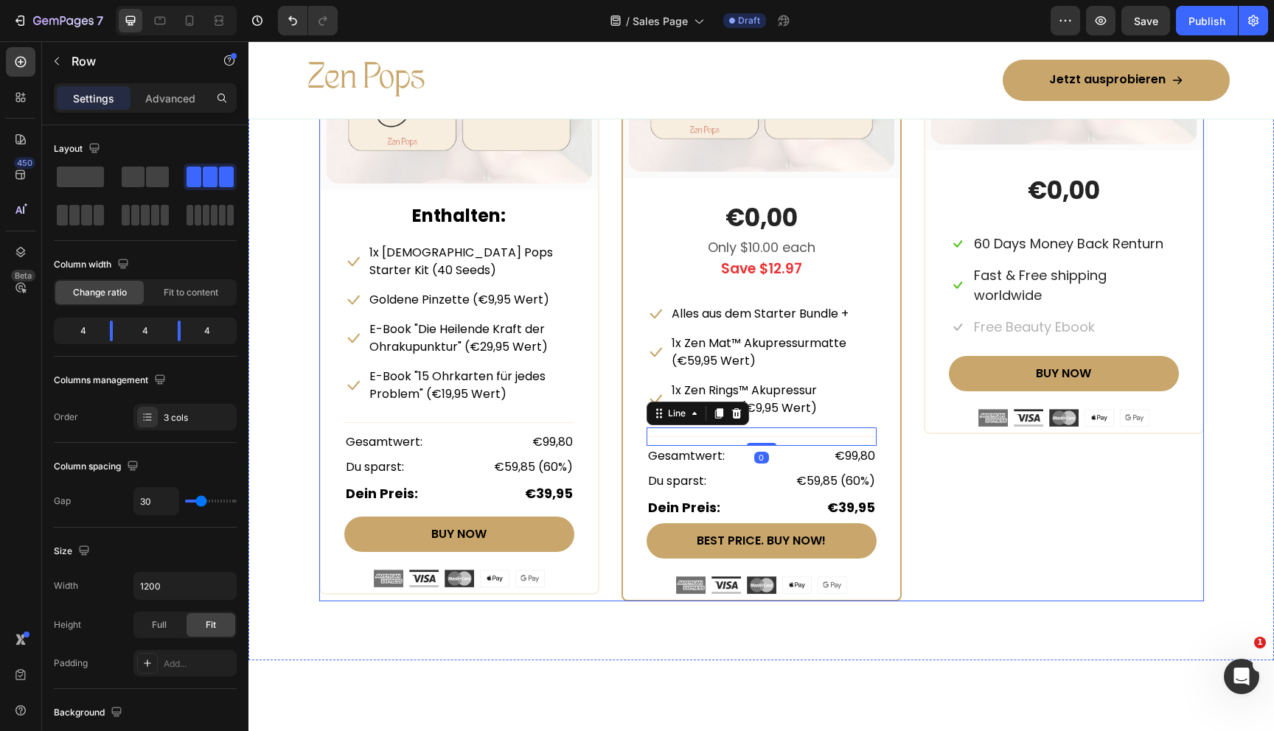
click at [995, 529] on div "x2 Heading Row (P) Images & Gallery Row €0,00 (P) Price (P) Price Icon 60 Days …" at bounding box center [1064, 231] width 280 height 742
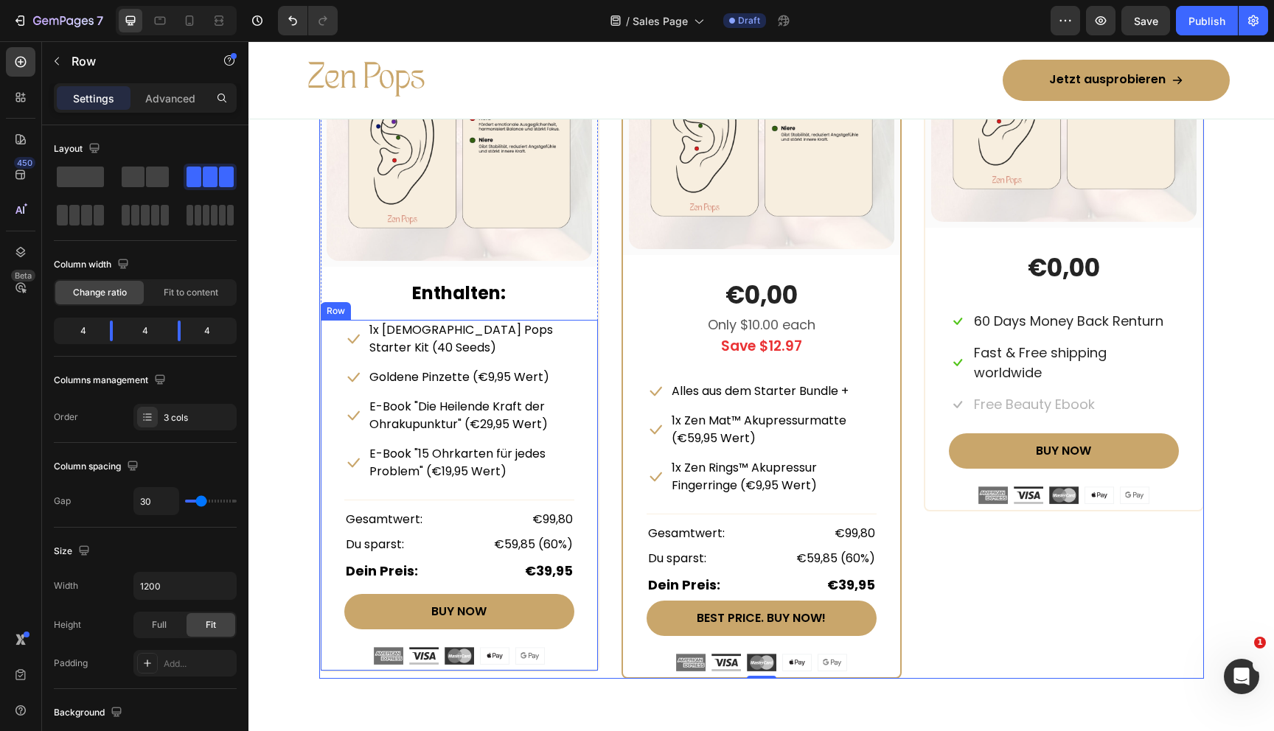
scroll to position [7067, 0]
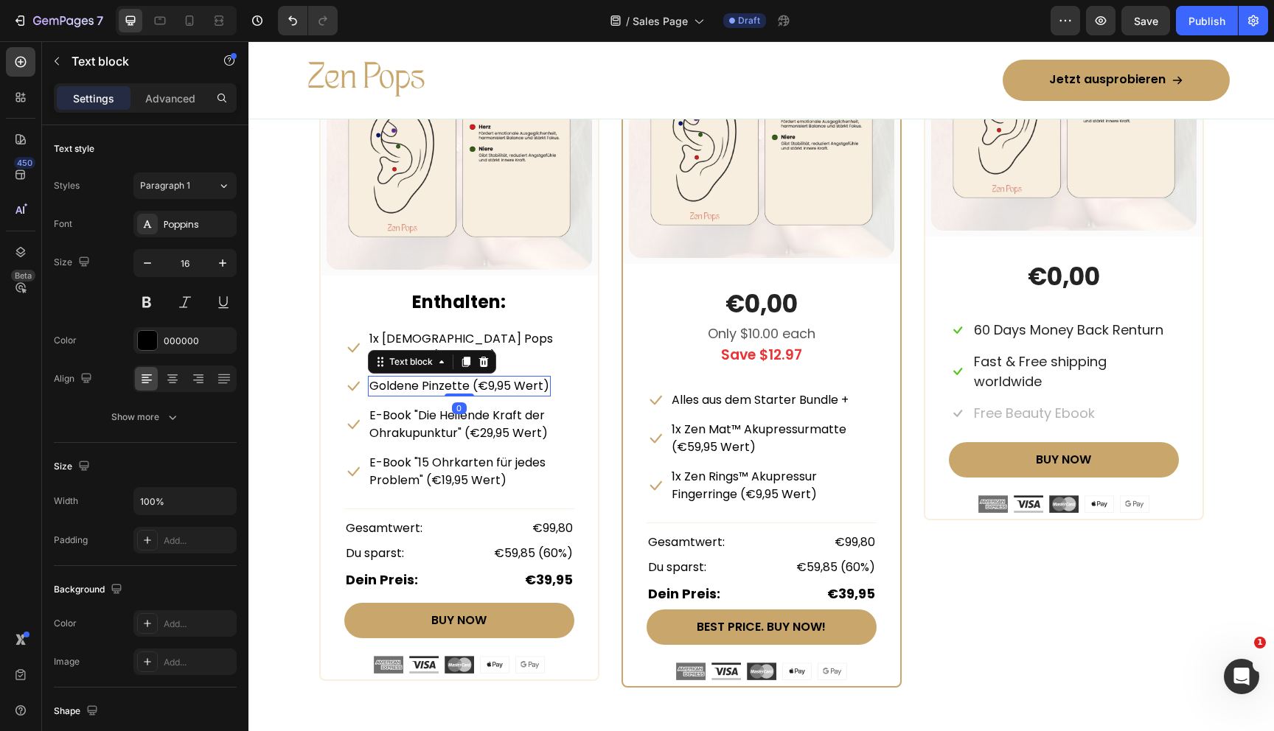
click at [384, 377] on p "Goldene Pinzette (€9,95 Wert)" at bounding box center [459, 386] width 180 height 18
click at [377, 377] on p "Goldene Pinzette (€9,95 Wert)" at bounding box center [459, 386] width 180 height 18
click at [369, 377] on p "Goldene Pinzette (€9,95 Wert)" at bounding box center [459, 386] width 180 height 18
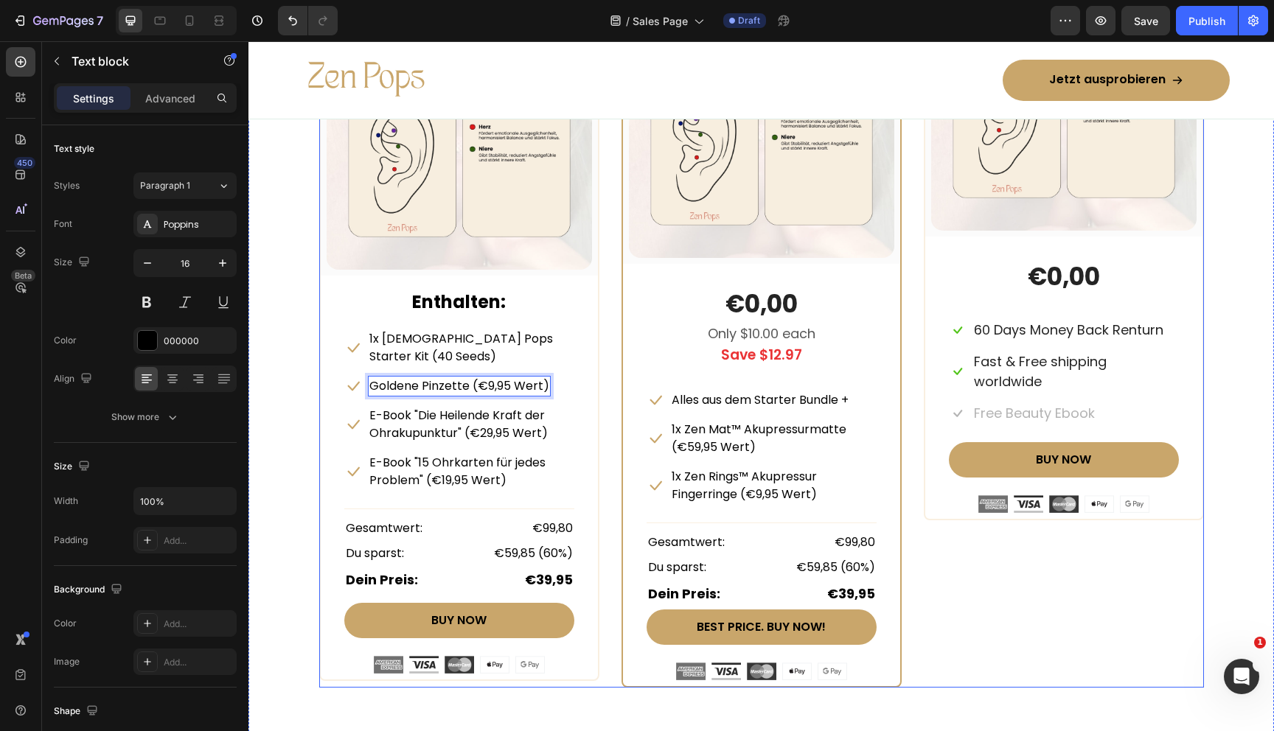
click at [608, 364] on div "STARTER BUNDLE Text Block Row (P) Images & Gallery Row Enthalten: Text block Ic…" at bounding box center [761, 317] width 885 height 742
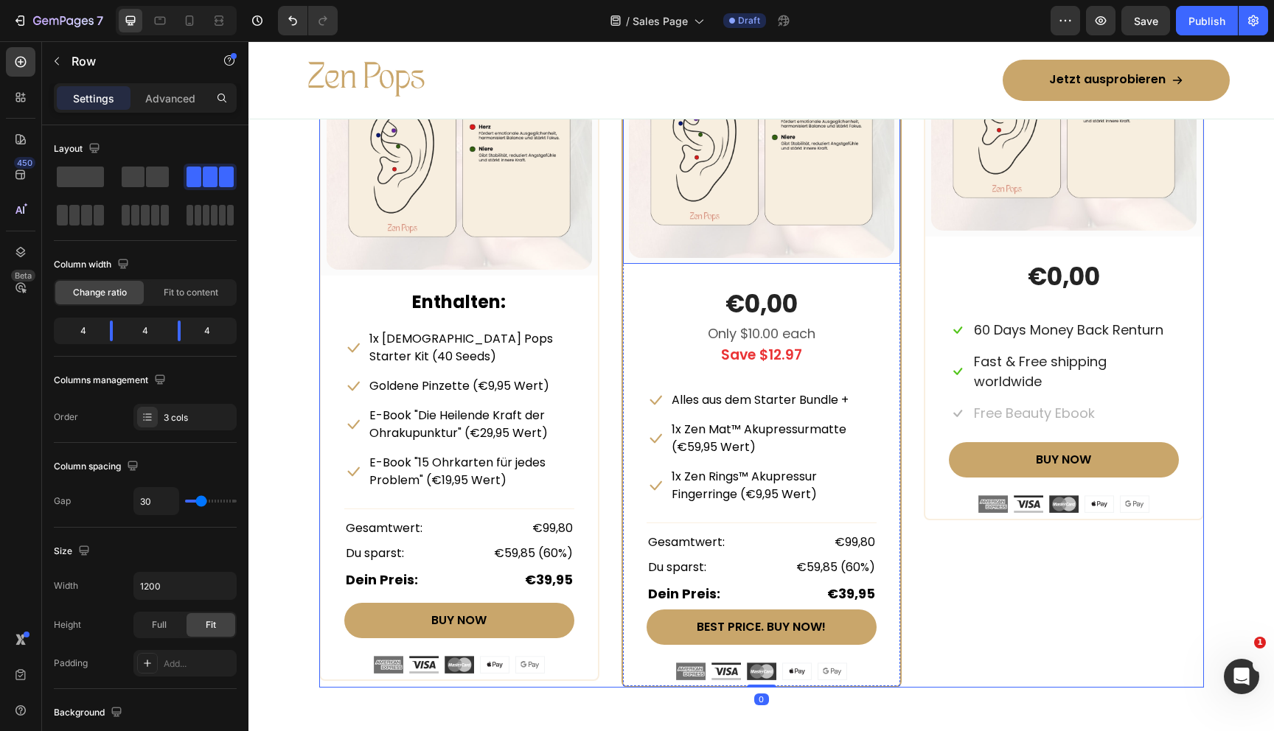
click at [713, 262] on div "(P) Images & Gallery Row" at bounding box center [761, 125] width 277 height 277
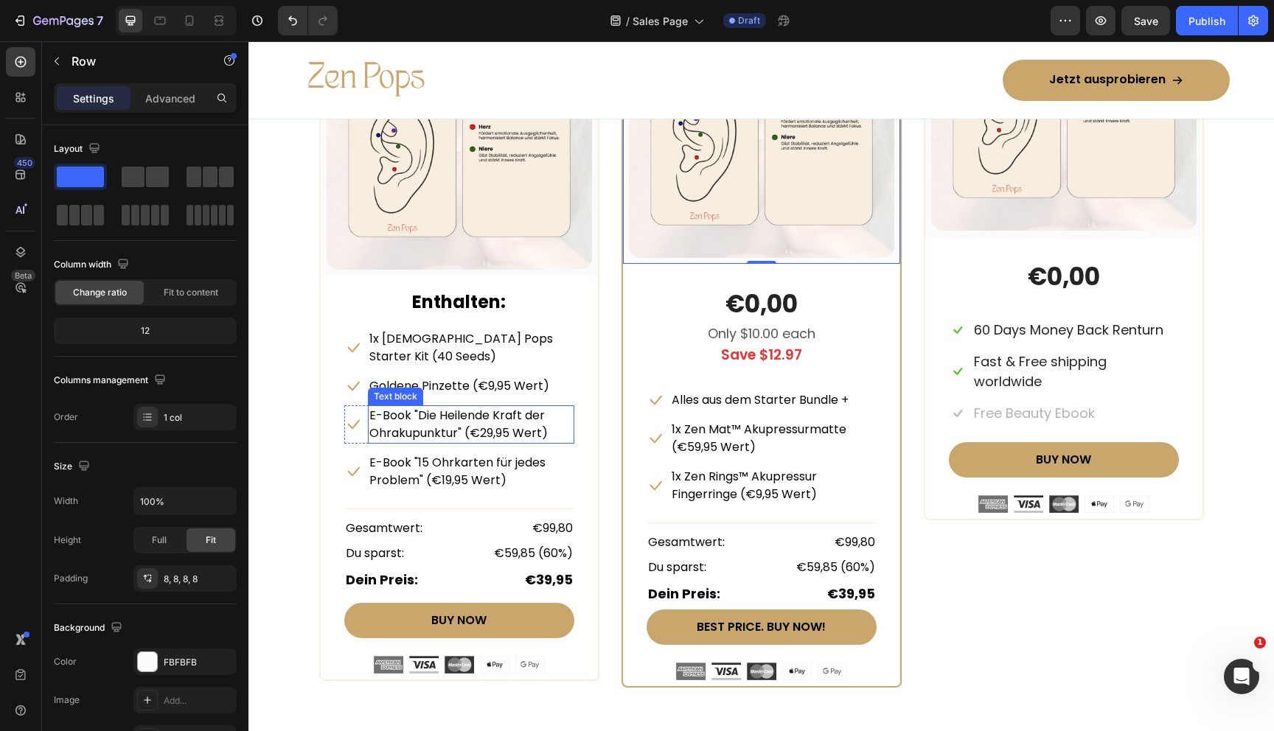
click at [498, 412] on p "E-Book "Die Heilende Kraft der Ohrakupunktur" (€29,95 Wert)" at bounding box center [470, 424] width 203 height 35
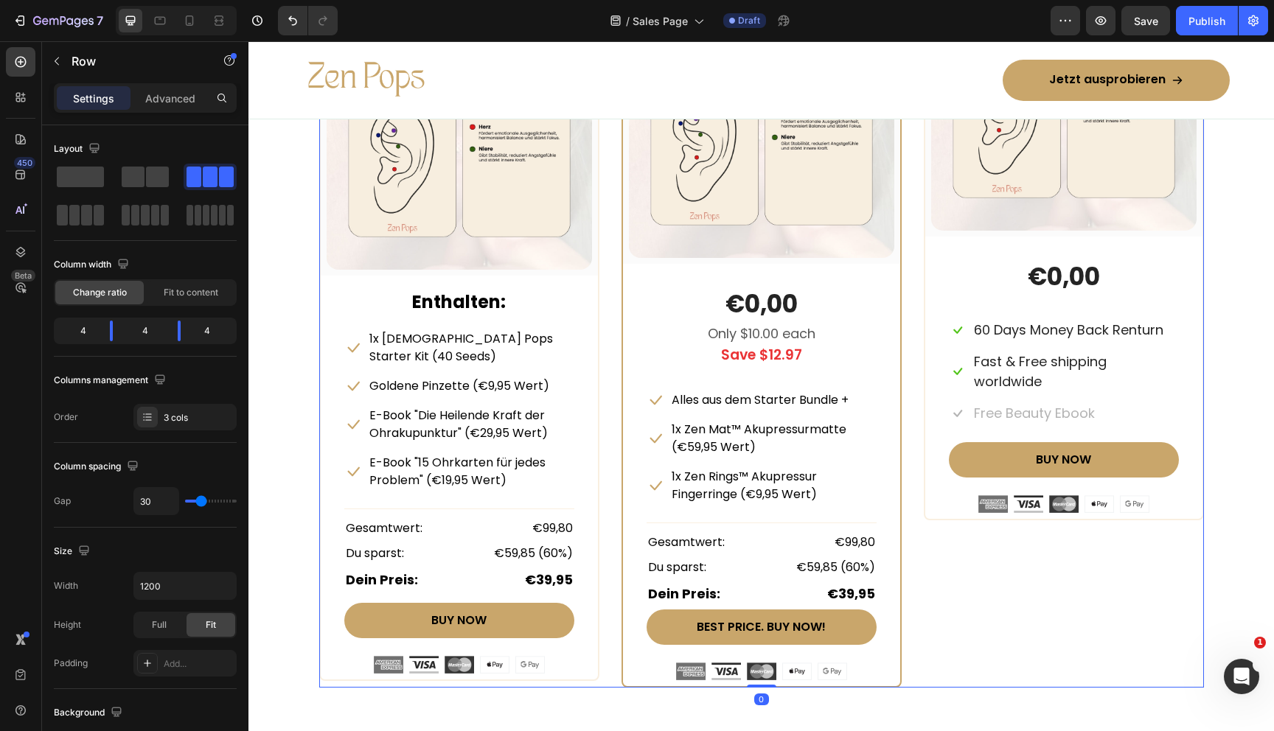
click at [611, 428] on div "STARTER BUNDLE Text Block Row (P) Images & Gallery Row Enthalten: Text block Ic…" at bounding box center [761, 317] width 885 height 742
click at [1143, 17] on span "Save" at bounding box center [1146, 21] width 24 height 13
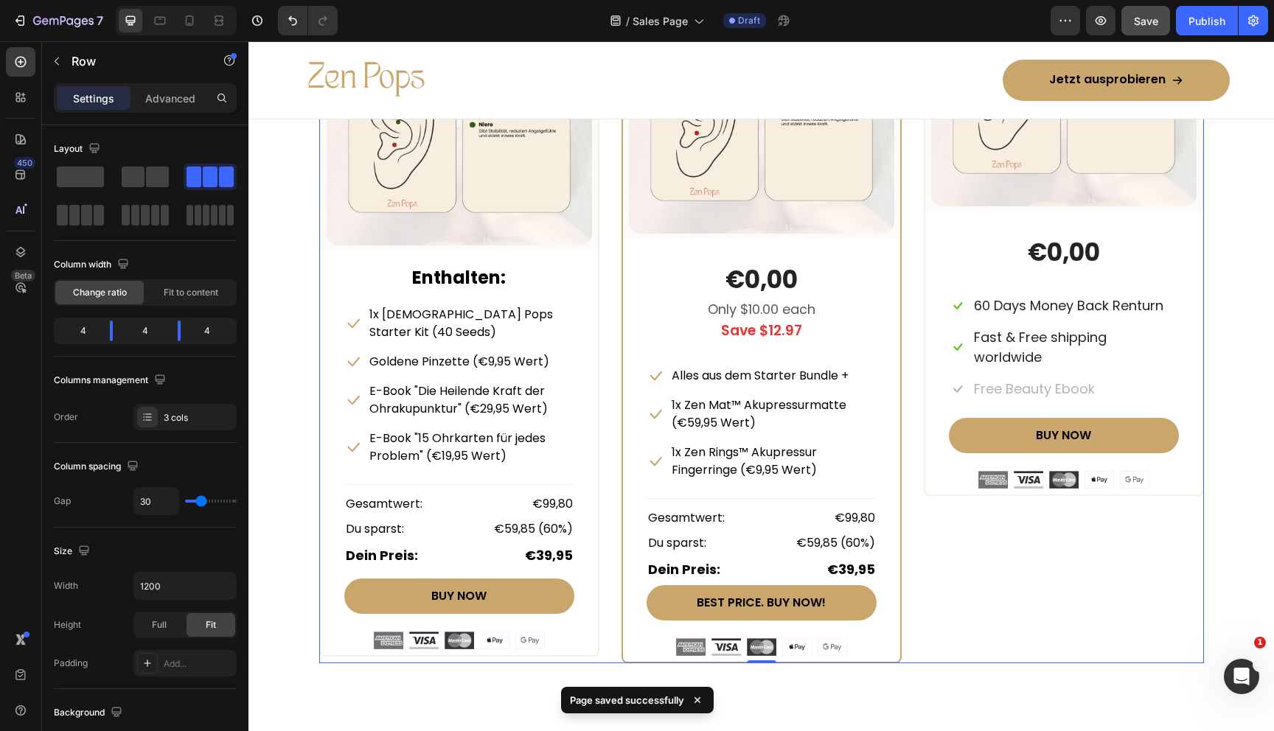
scroll to position [7083, 0]
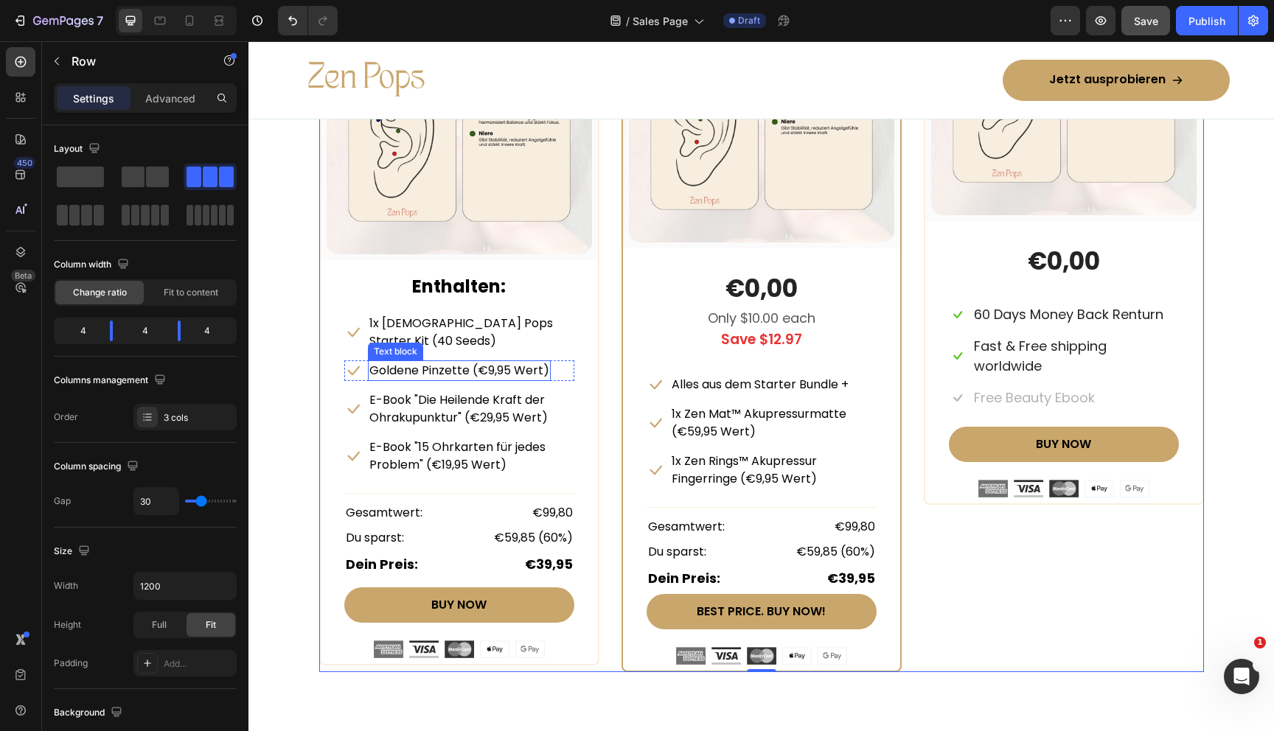
click at [372, 362] on p "Goldene Pinzette (€9,95 Wert)" at bounding box center [459, 371] width 180 height 18
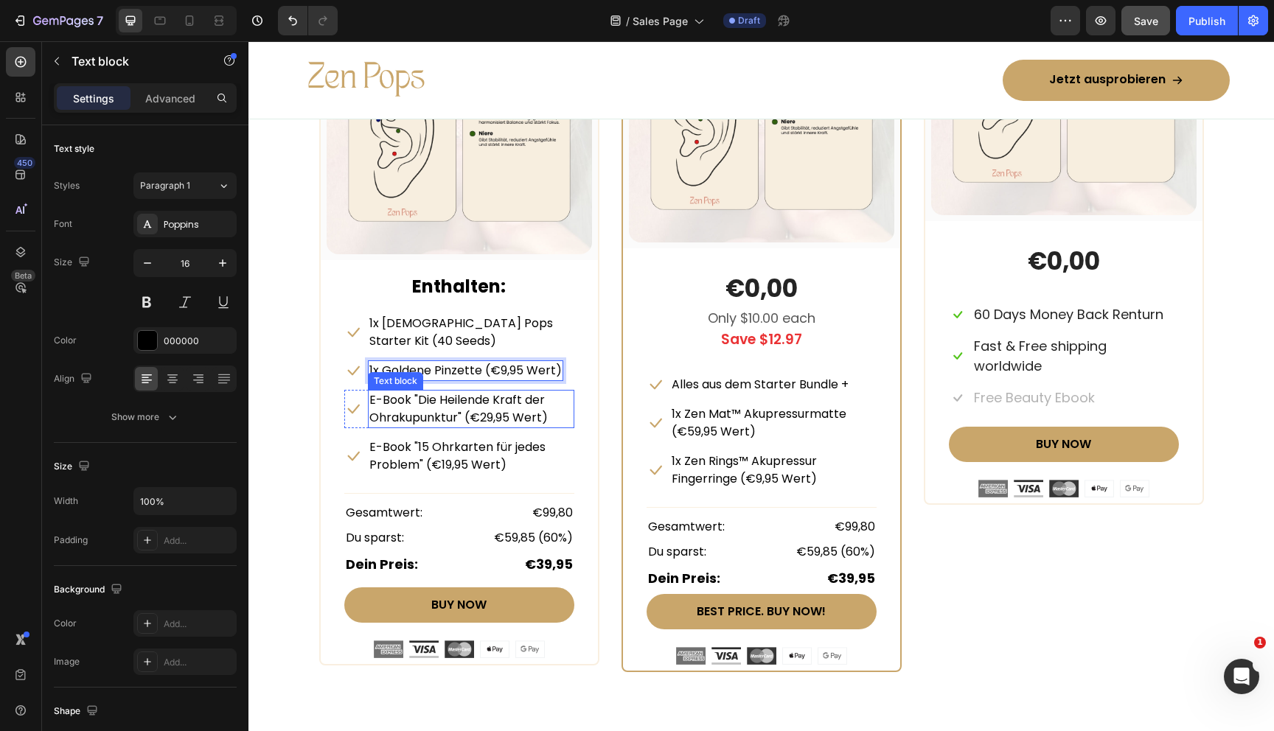
click at [372, 391] on p "E-Book "Die Heilende Kraft der Ohrakupunktur" (€29,95 Wert)" at bounding box center [470, 408] width 203 height 35
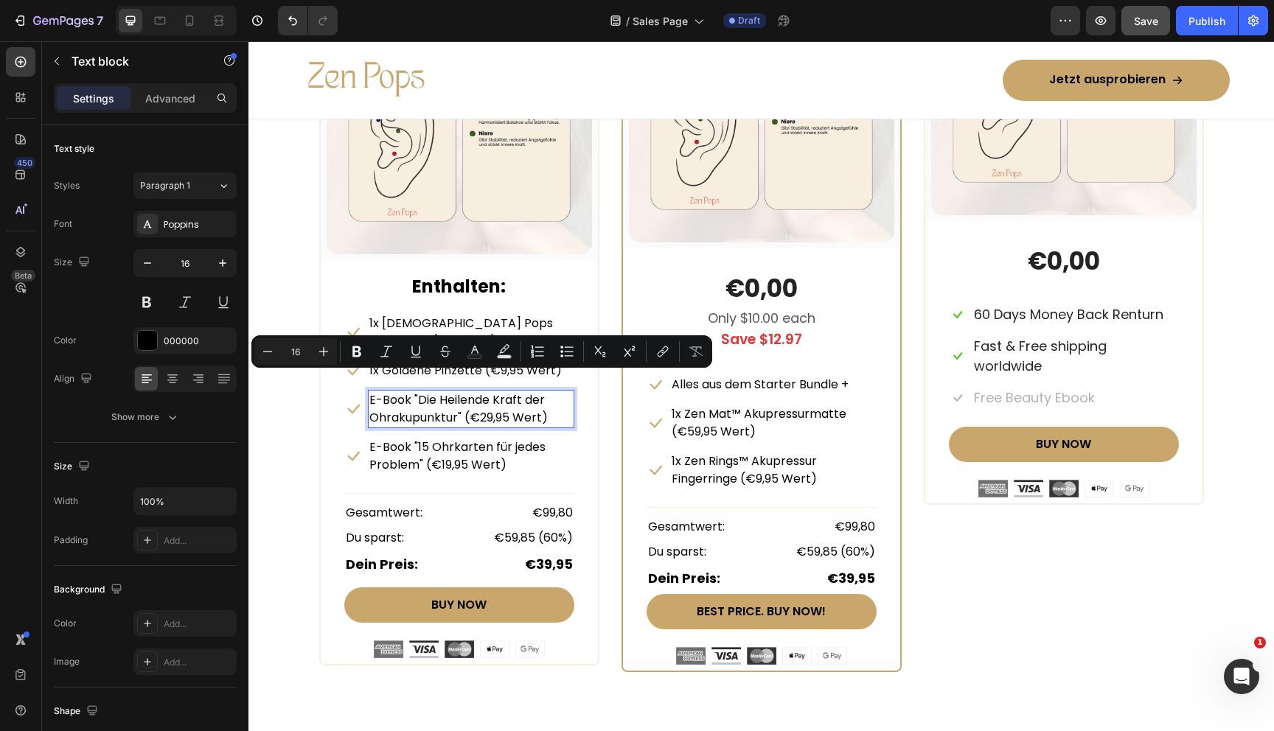
click at [368, 390] on div "E-Book "Die Heilende Kraft der Ohrakupunktur" (€29,95 Wert)" at bounding box center [471, 409] width 206 height 38
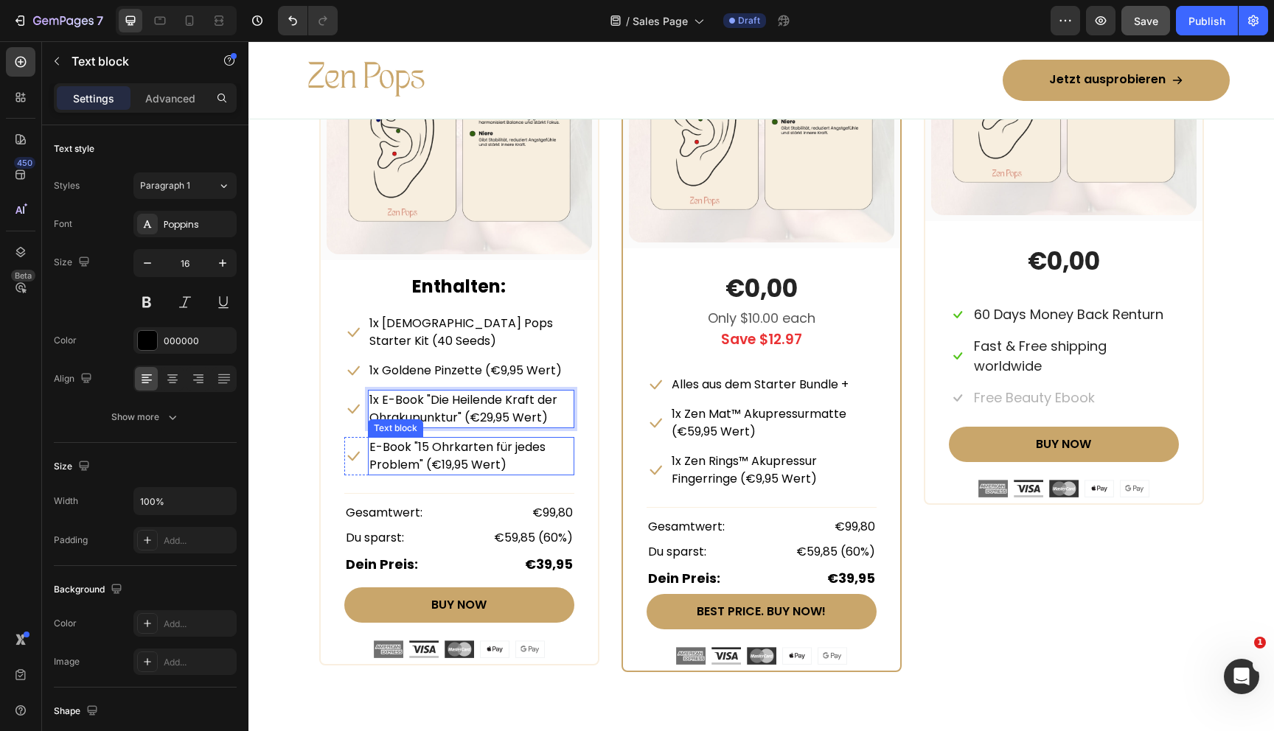
click at [370, 439] on p "E-Book "15 Ohrkarten für jedes Problem" (€19,95 Wert)" at bounding box center [470, 456] width 203 height 35
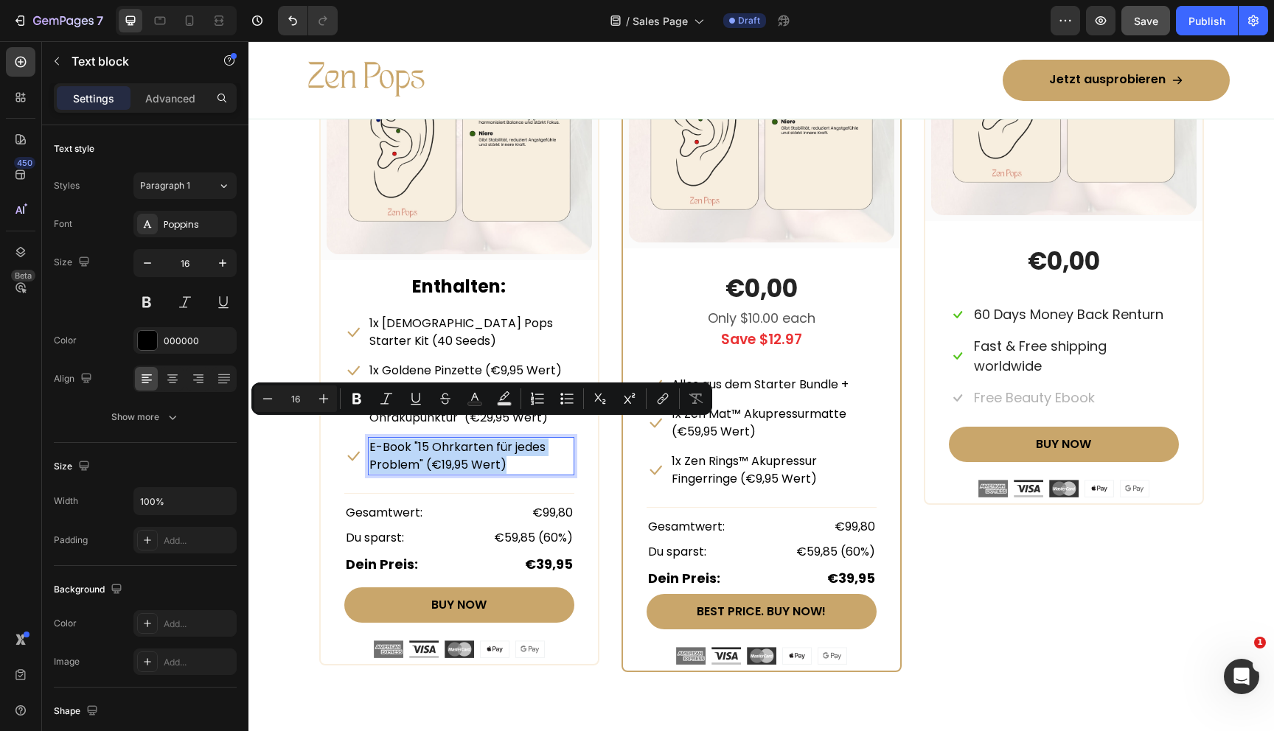
click at [370, 439] on p "E-Book "15 Ohrkarten für jedes Problem" (€19,95 Wert)" at bounding box center [470, 456] width 203 height 35
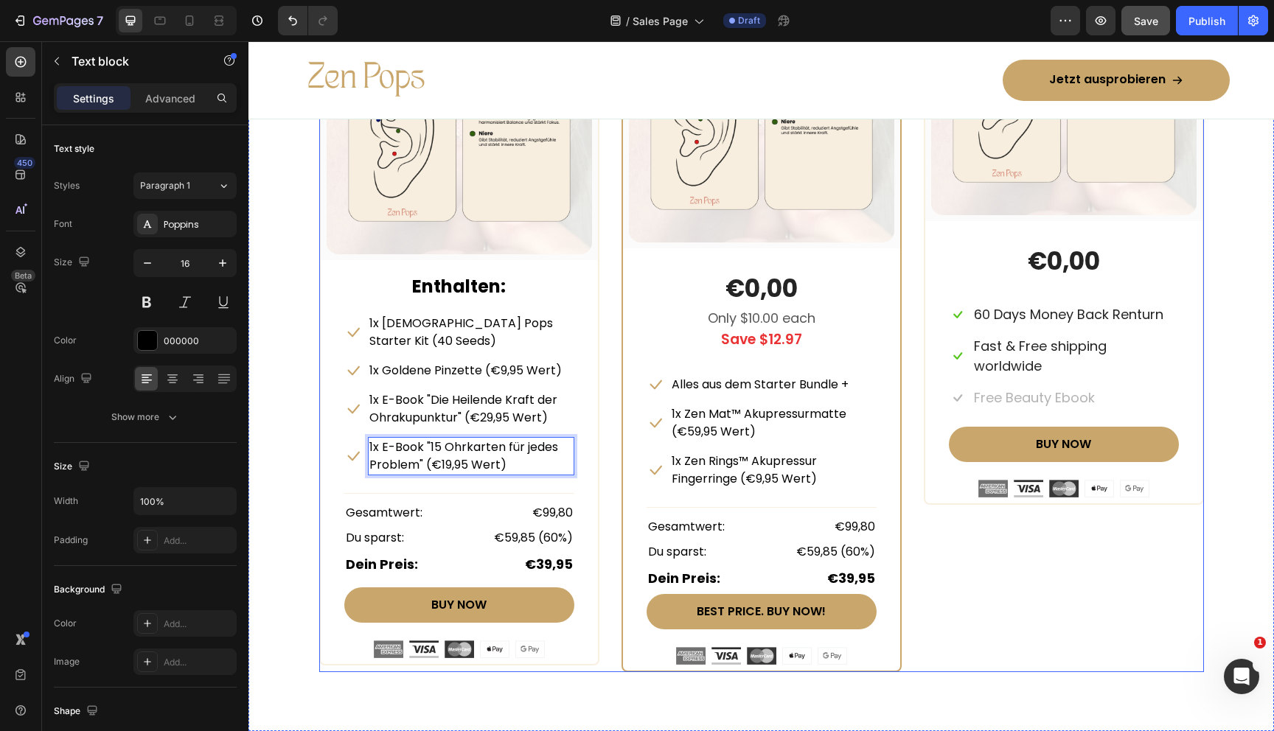
click at [607, 469] on div "STARTER BUNDLE Text Block Row (P) Images & Gallery Row Enthalten: Text block Ic…" at bounding box center [761, 302] width 885 height 742
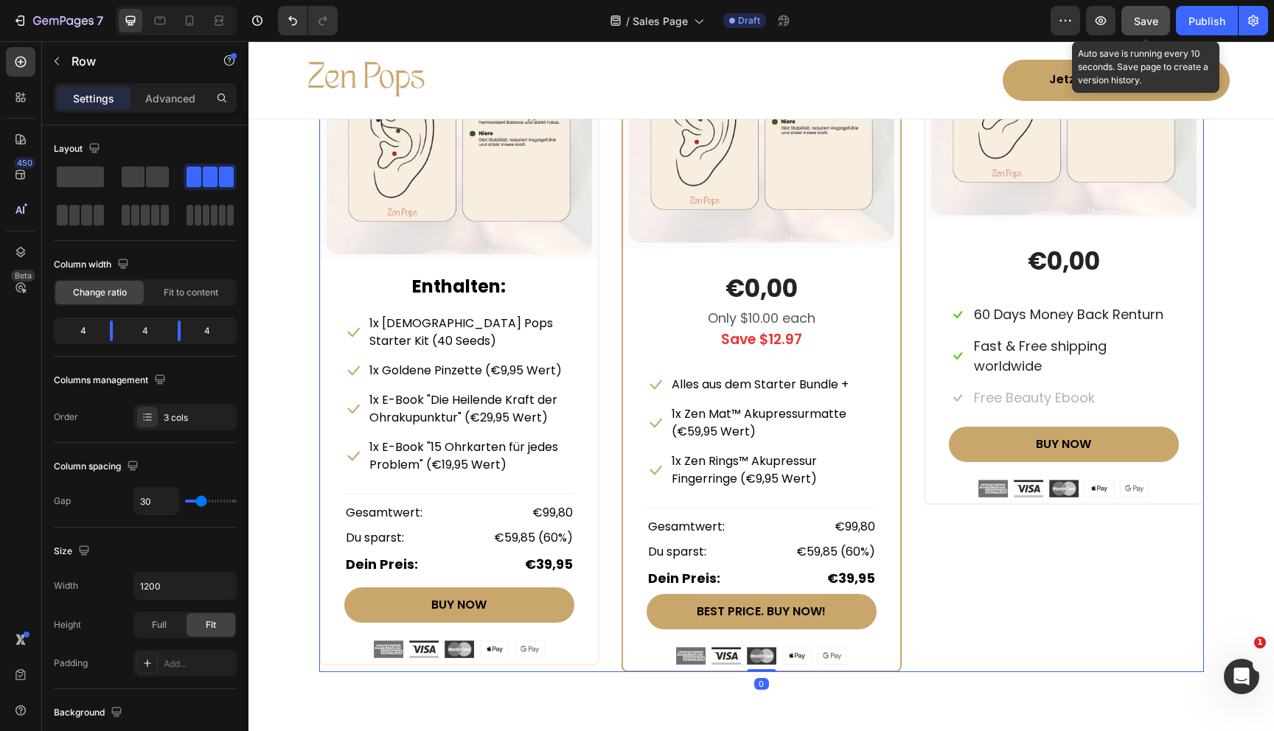
click at [1150, 12] on button "Save" at bounding box center [1145, 20] width 49 height 29
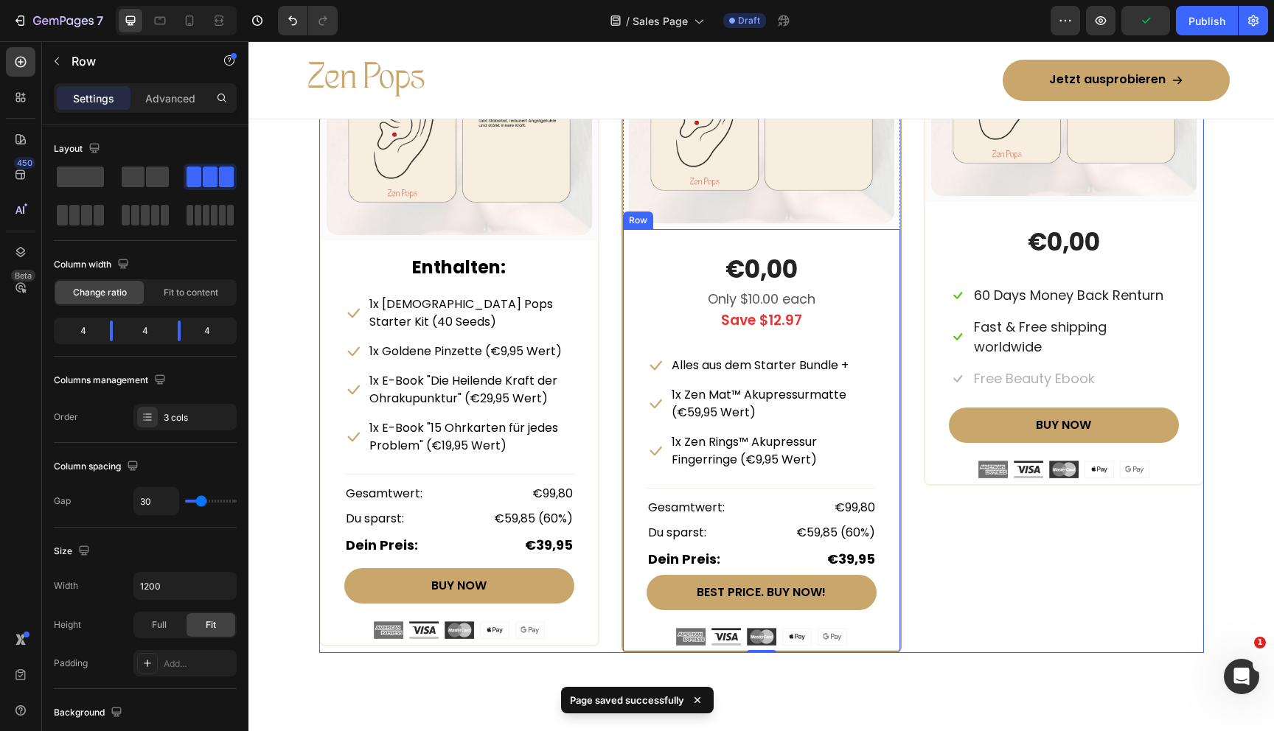
scroll to position [7103, 0]
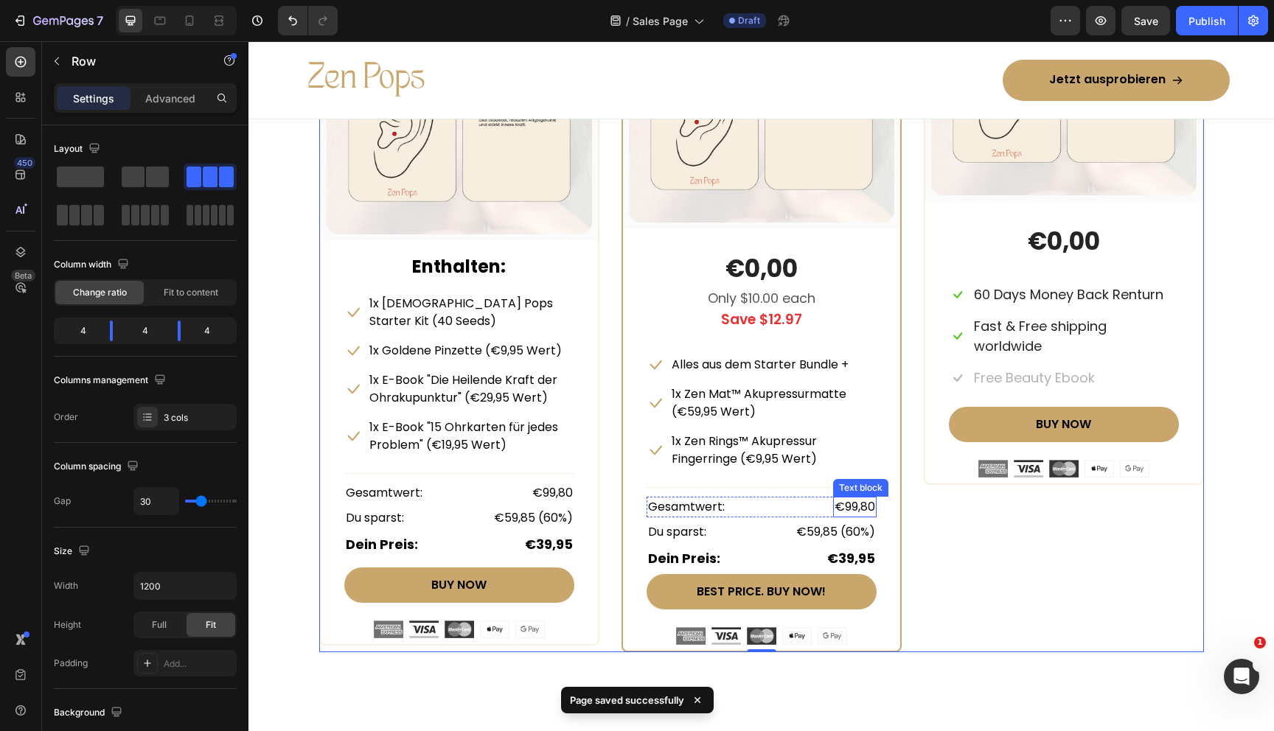
click at [862, 505] on p "€99,80" at bounding box center [855, 507] width 41 height 18
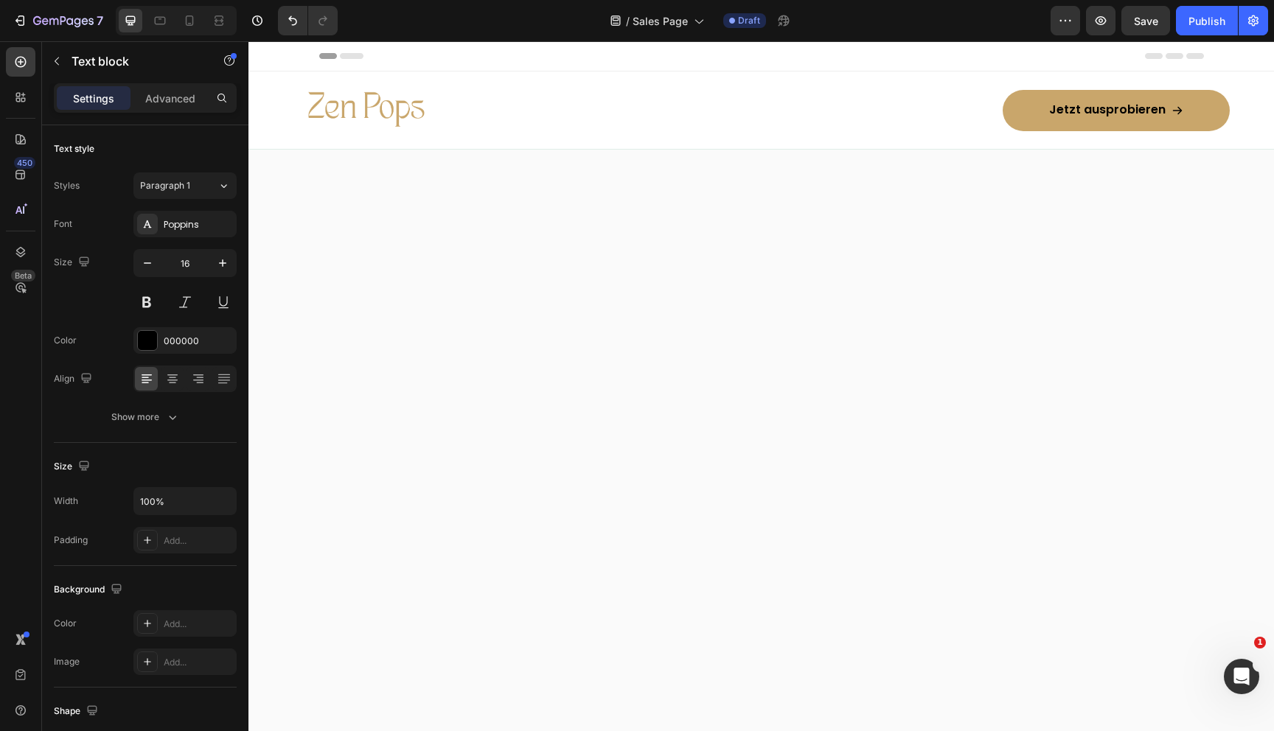
scroll to position [7103, 0]
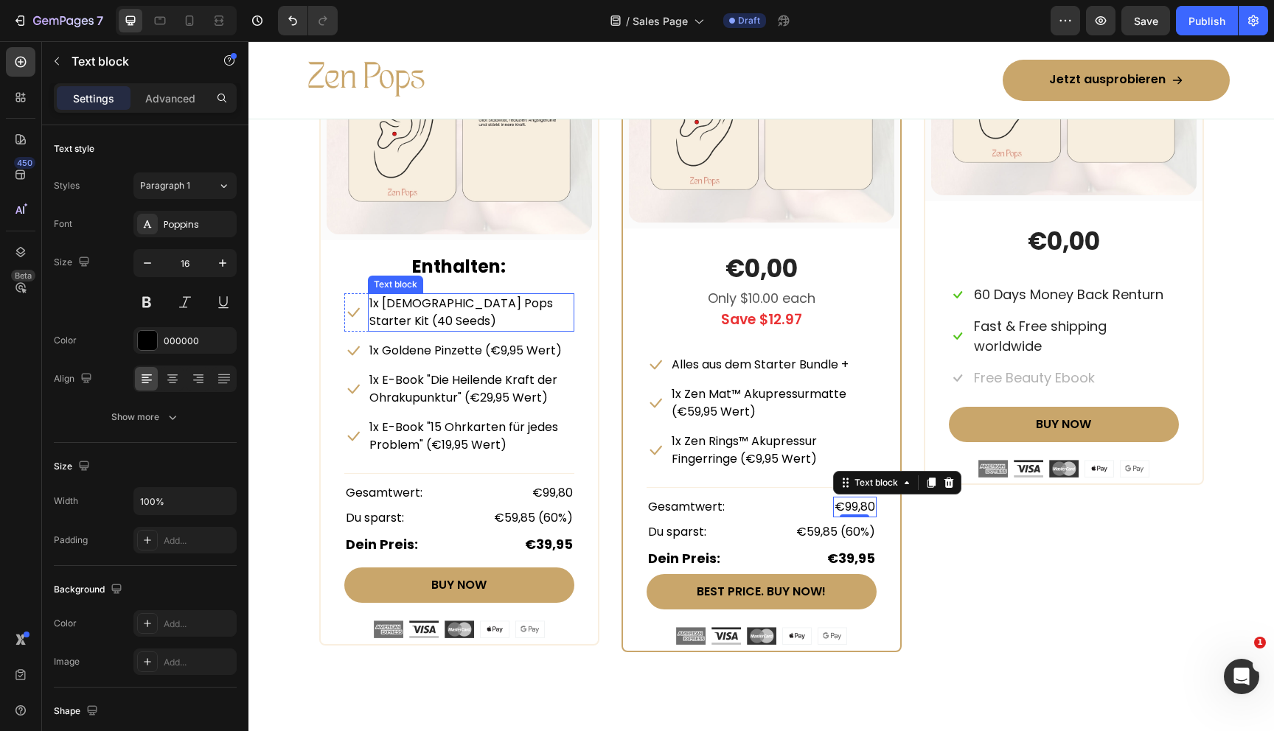
click at [509, 302] on p "1x [DEMOGRAPHIC_DATA] Pops Starter Kit (40 Seeds)" at bounding box center [470, 312] width 203 height 35
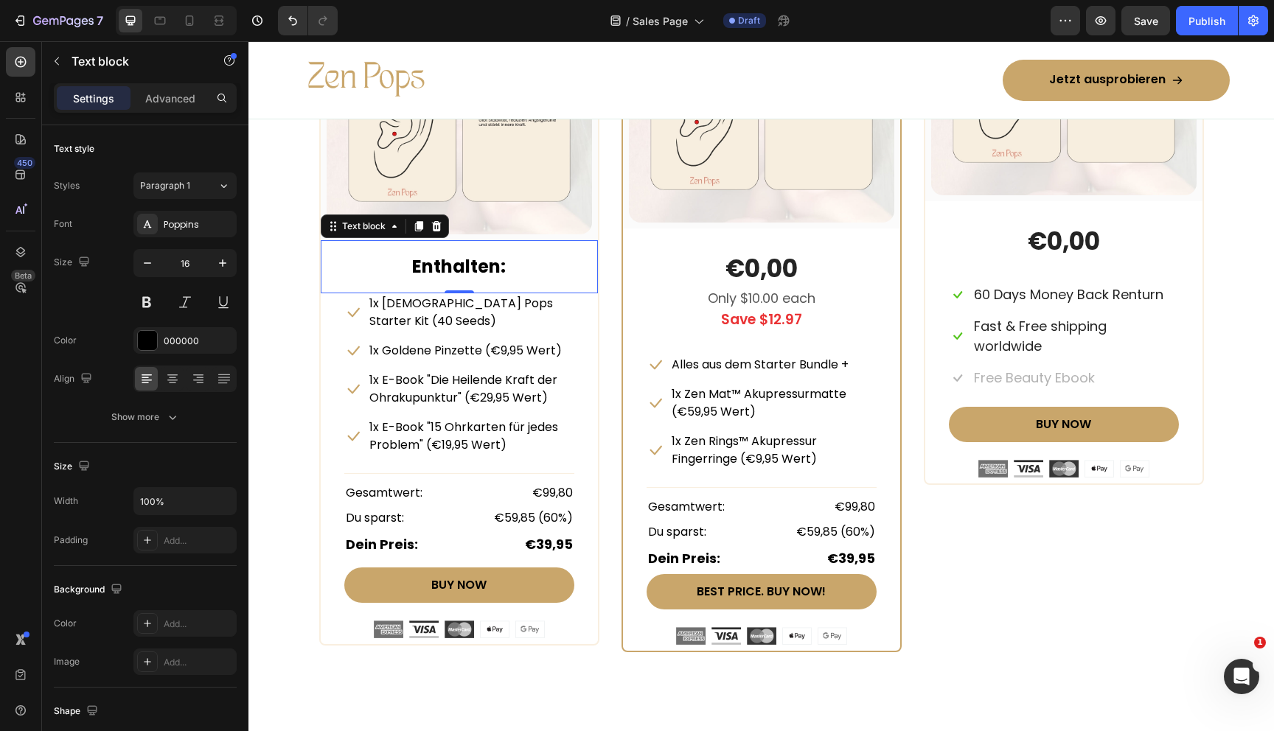
click at [563, 285] on div "Enthalten: Text block 0" at bounding box center [459, 266] width 277 height 53
click at [529, 304] on p "1x [DEMOGRAPHIC_DATA] Pops Starter Kit (40 Seeds)" at bounding box center [470, 312] width 203 height 35
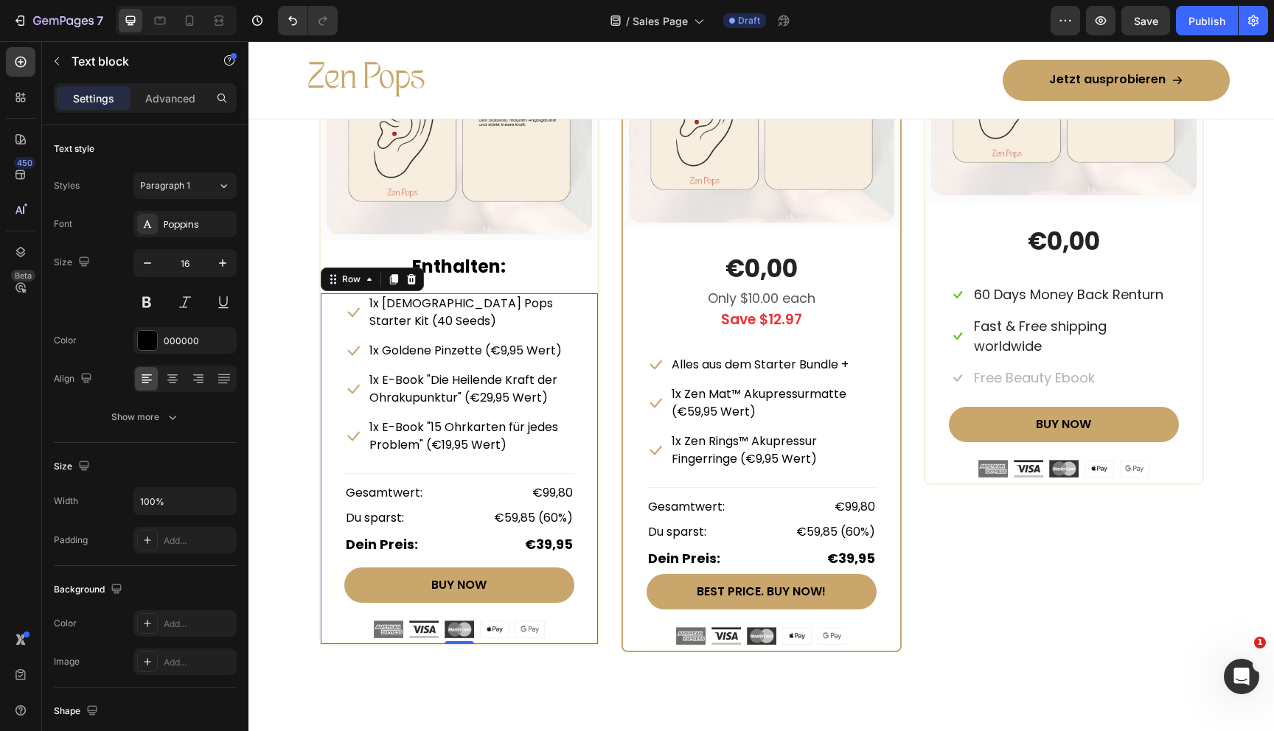
click at [583, 361] on div "Icon 1x Zen Pops Starter Kit (40 Seeds) Text block Row Icon 1x Goldene Pinzette…" at bounding box center [459, 468] width 277 height 351
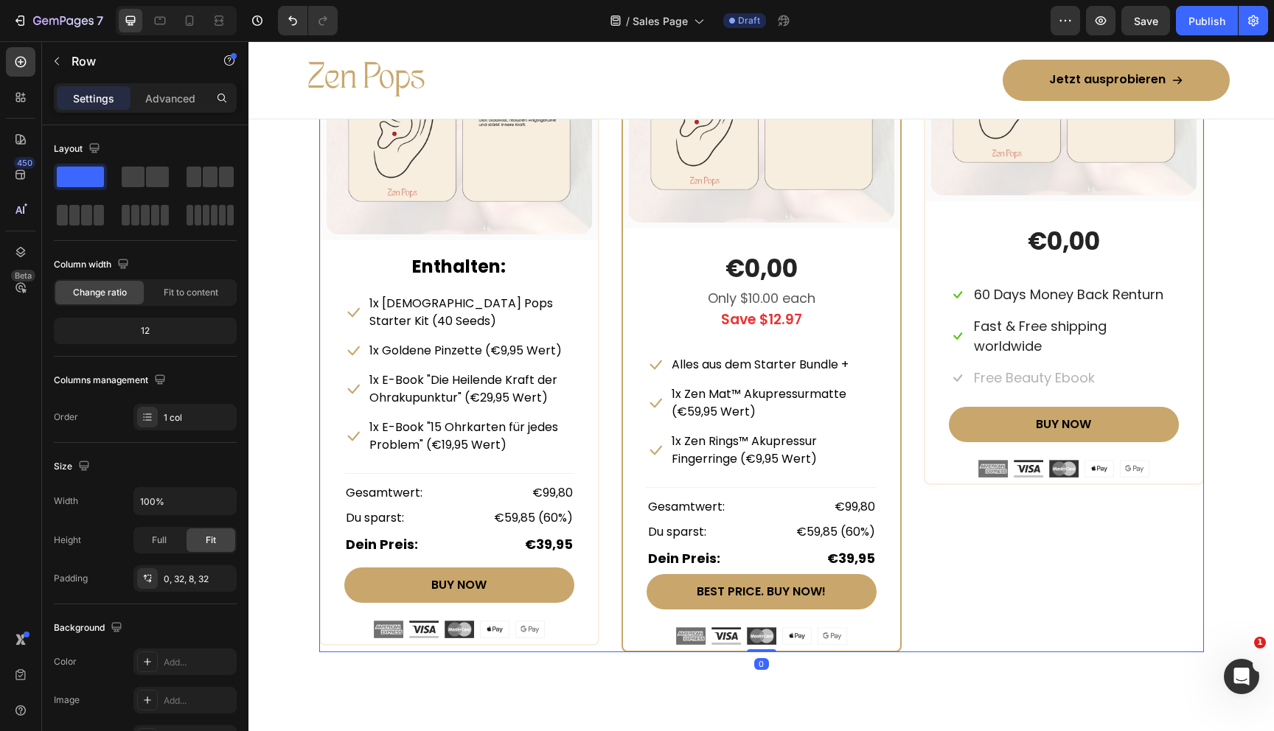
click at [606, 268] on div "STARTER BUNDLE Text Block Row (P) Images & Gallery Row Enthalten: Text block Ic…" at bounding box center [761, 282] width 885 height 742
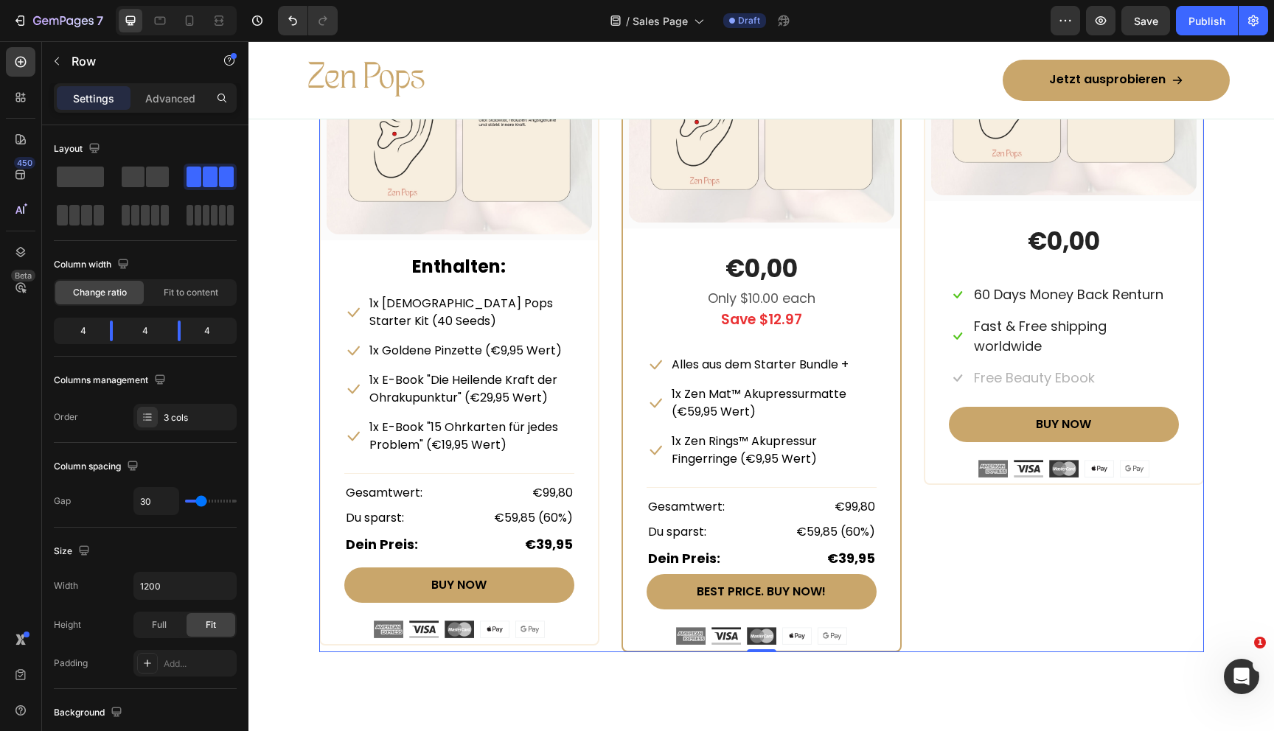
click at [610, 372] on div "STARTER BUNDLE Text Block Row (P) Images & Gallery Row Enthalten: Text block Ic…" at bounding box center [761, 282] width 885 height 742
click at [1146, 15] on span "Save" at bounding box center [1146, 21] width 24 height 13
click at [846, 505] on p "€99,80" at bounding box center [855, 507] width 41 height 18
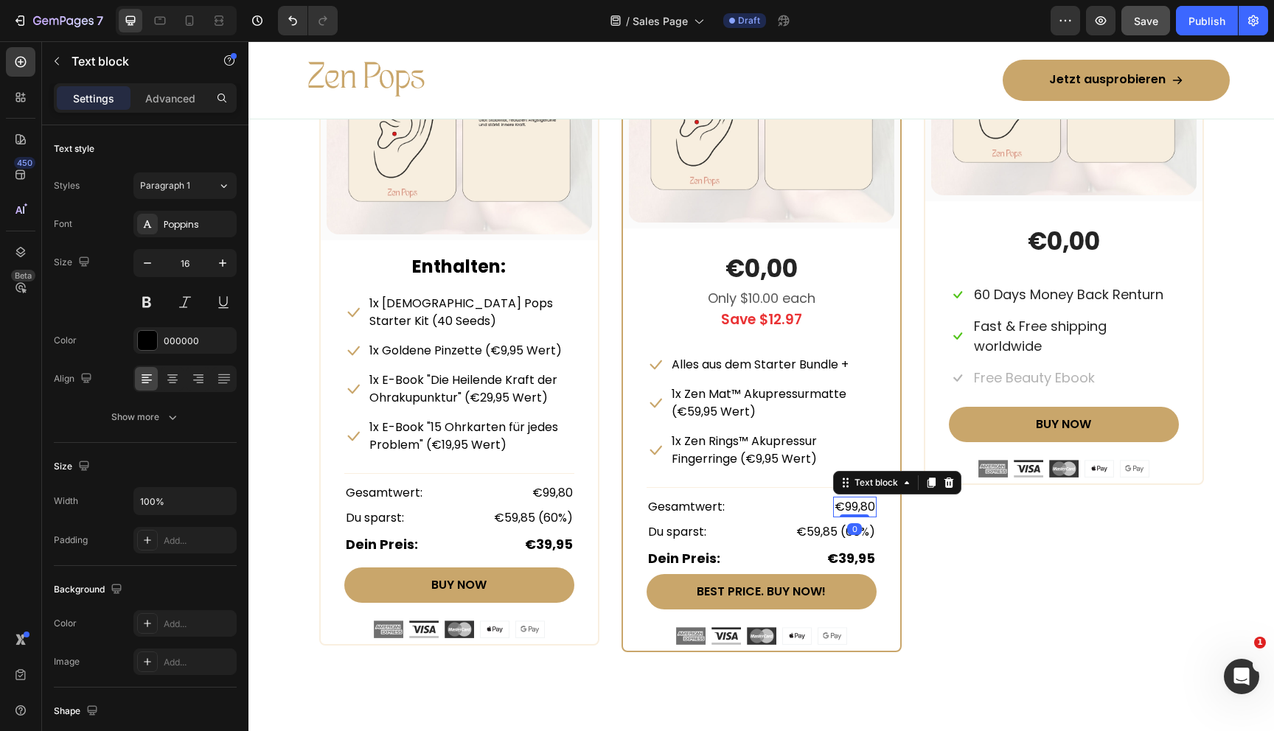
click at [846, 505] on p "€99,80" at bounding box center [855, 507] width 41 height 18
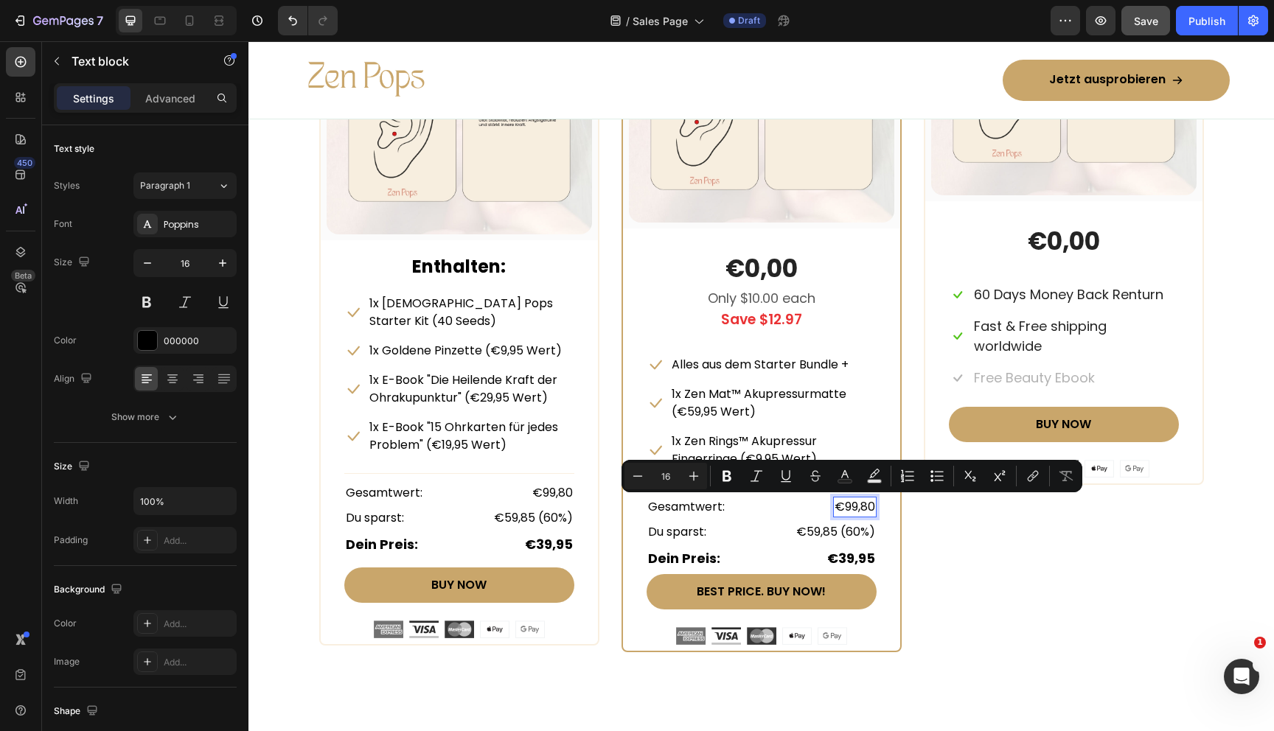
click at [846, 505] on p "€99,80" at bounding box center [855, 507] width 41 height 18
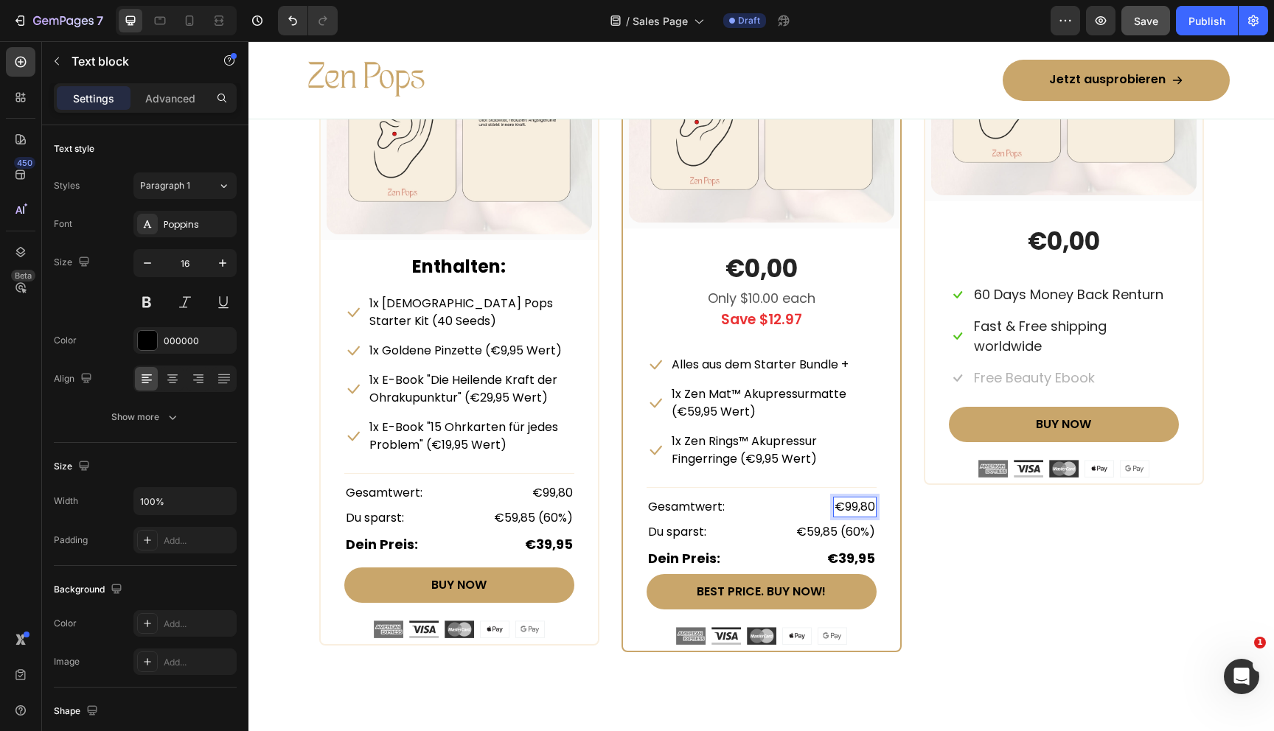
click at [843, 505] on p "€99,80" at bounding box center [855, 507] width 41 height 18
click at [843, 504] on p "€99,80" at bounding box center [855, 507] width 41 height 18
click at [835, 505] on p "€99,80" at bounding box center [855, 507] width 41 height 18
click at [834, 529] on p "€59,85 (60%)" at bounding box center [835, 532] width 79 height 18
click at [812, 530] on p "€59,85 (60%)" at bounding box center [835, 532] width 79 height 18
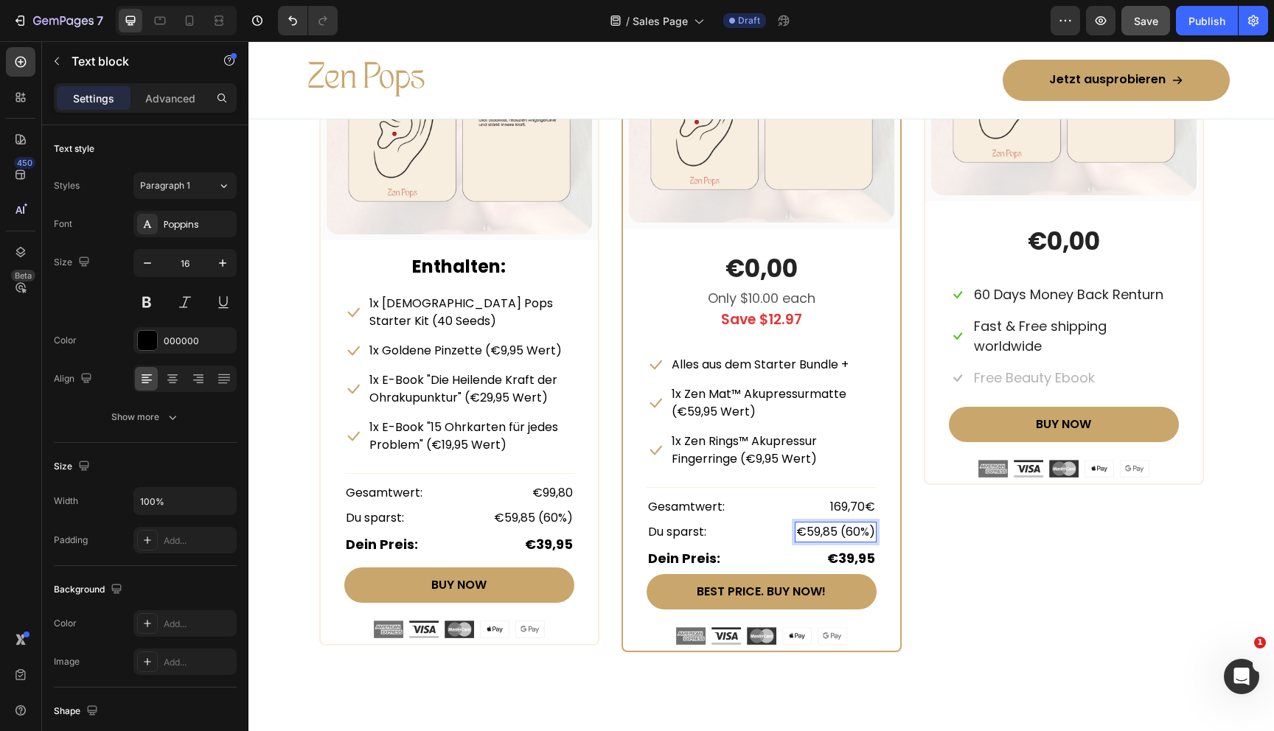
click at [807, 530] on p "€59,85 (60%)" at bounding box center [835, 532] width 79 height 18
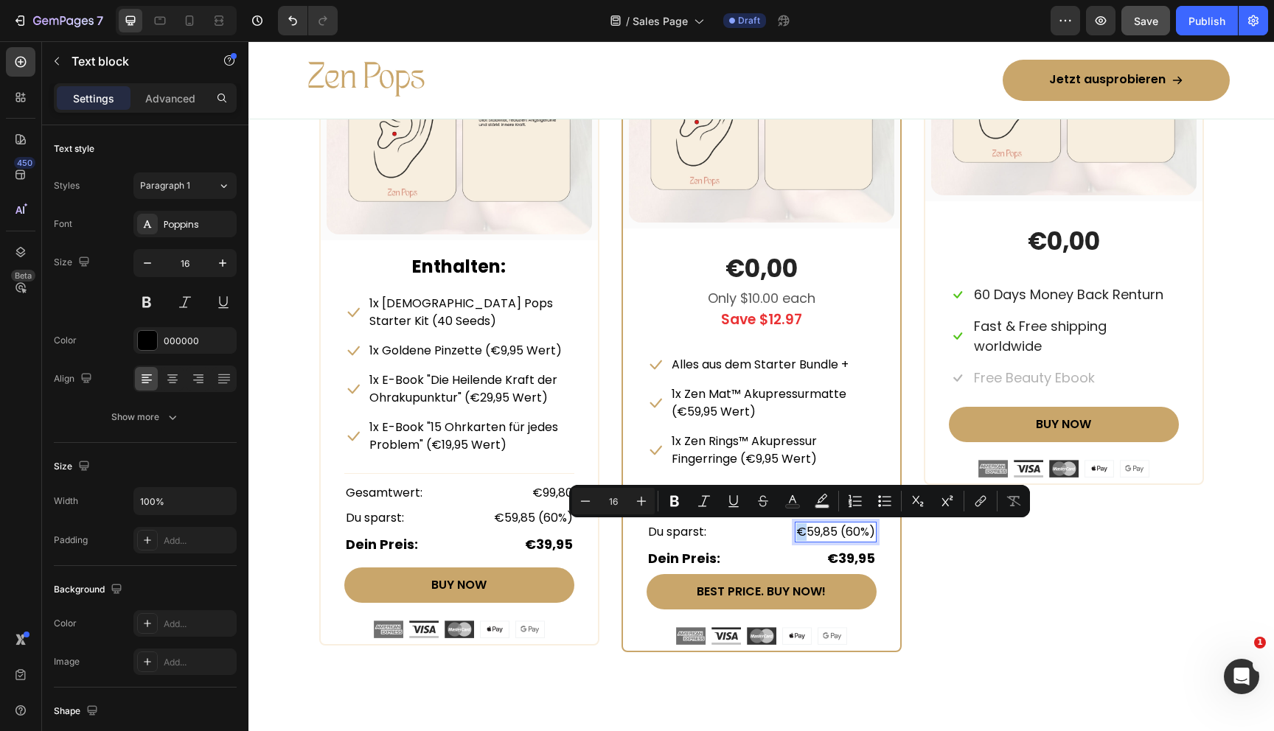
copy p "€"
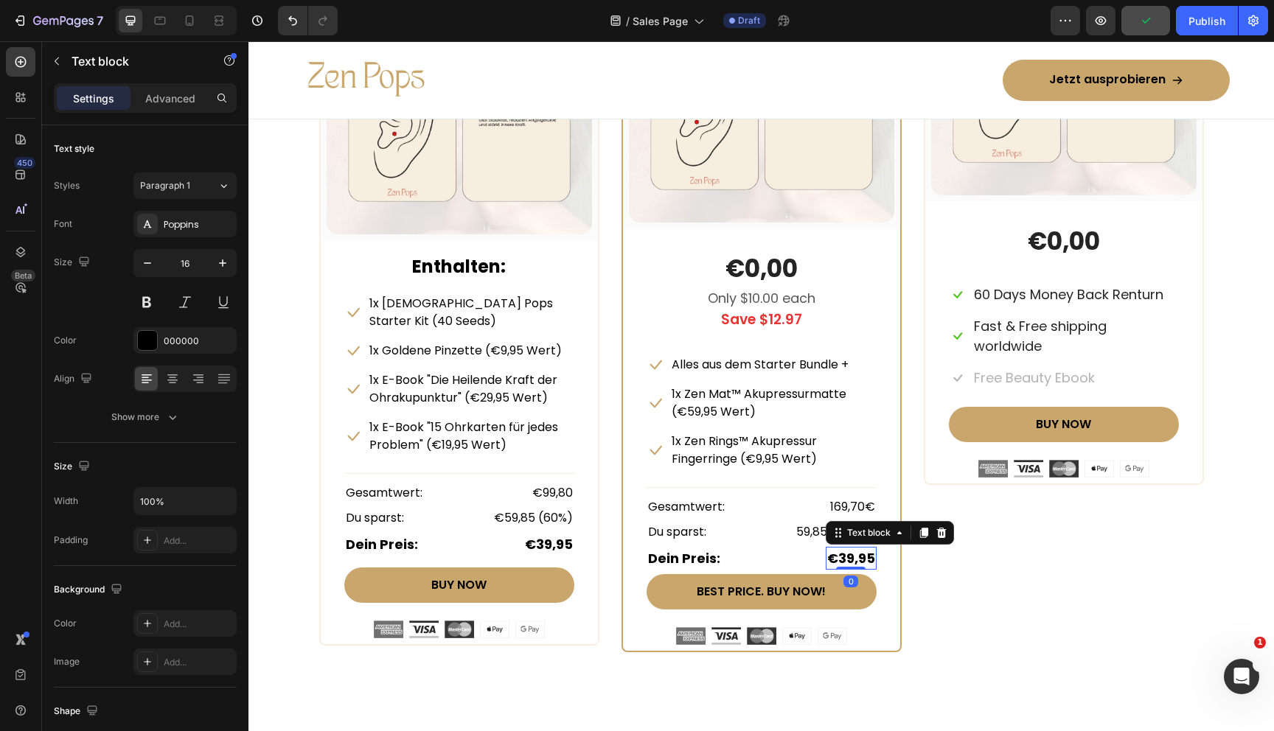
click at [838, 557] on strong "€39,95" at bounding box center [851, 558] width 48 height 18
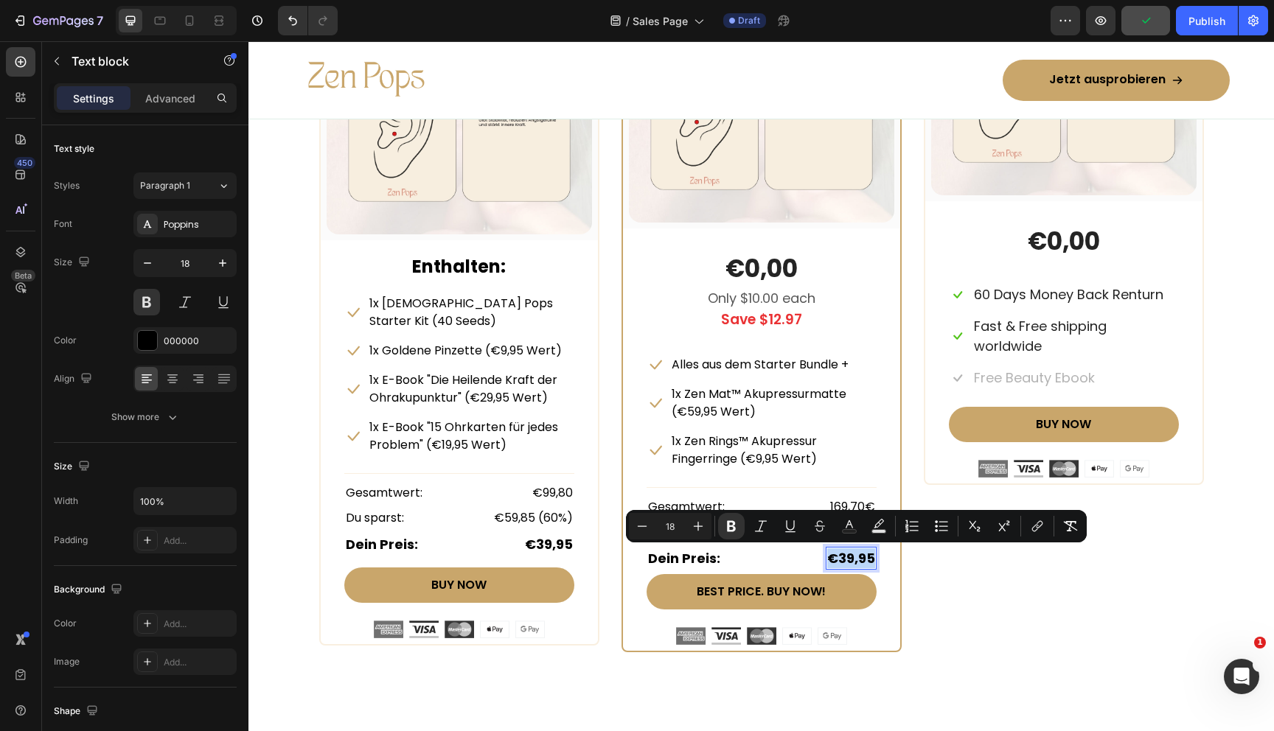
click at [838, 557] on strong "€39,95" at bounding box center [851, 558] width 48 height 18
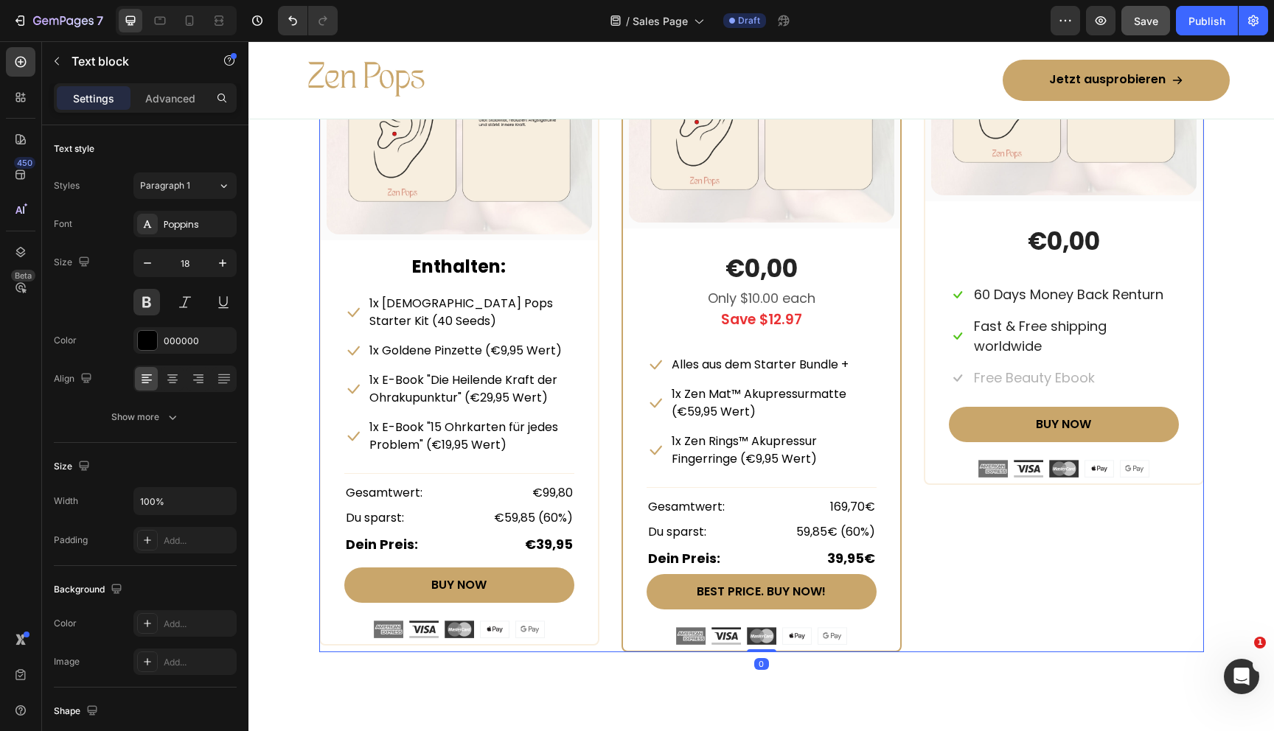
click at [974, 562] on div "x2 Heading Row (P) Images & Gallery Row €0,00 (P) Price (P) Price Icon 60 Days …" at bounding box center [1064, 282] width 280 height 742
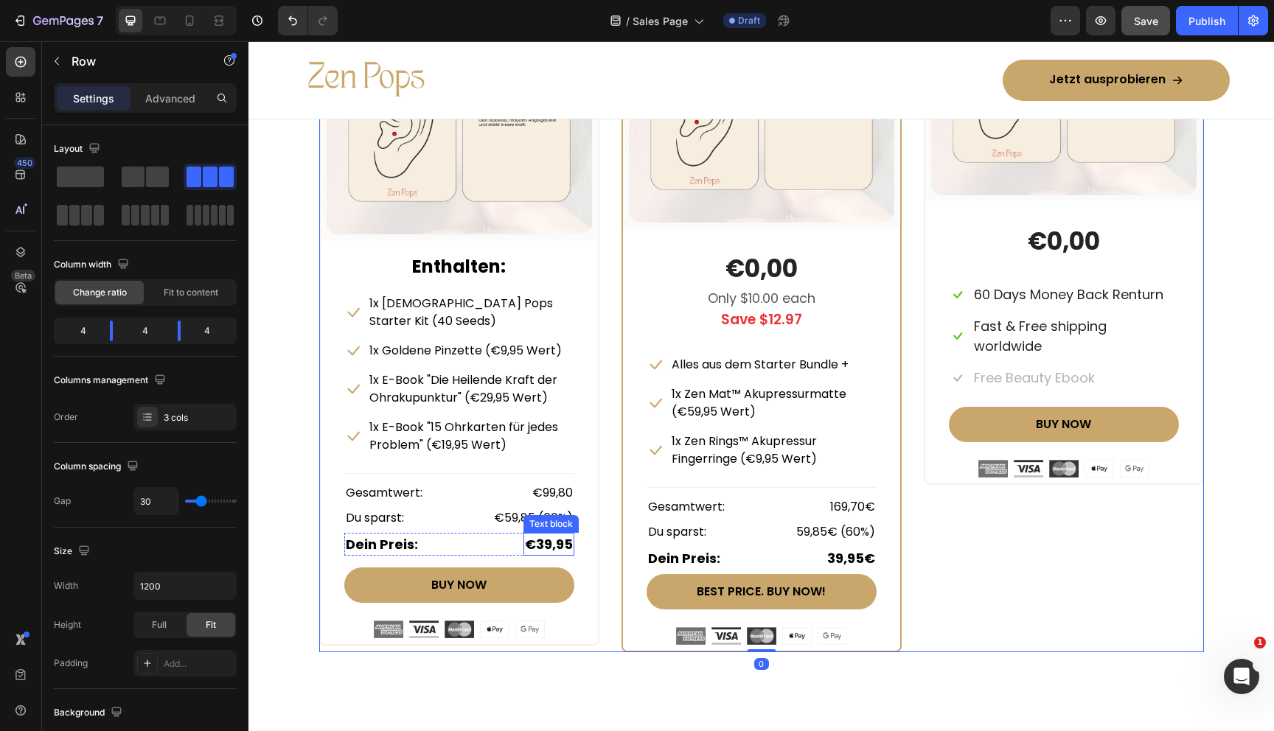
click at [529, 535] on strong "€39,95" at bounding box center [549, 544] width 48 height 18
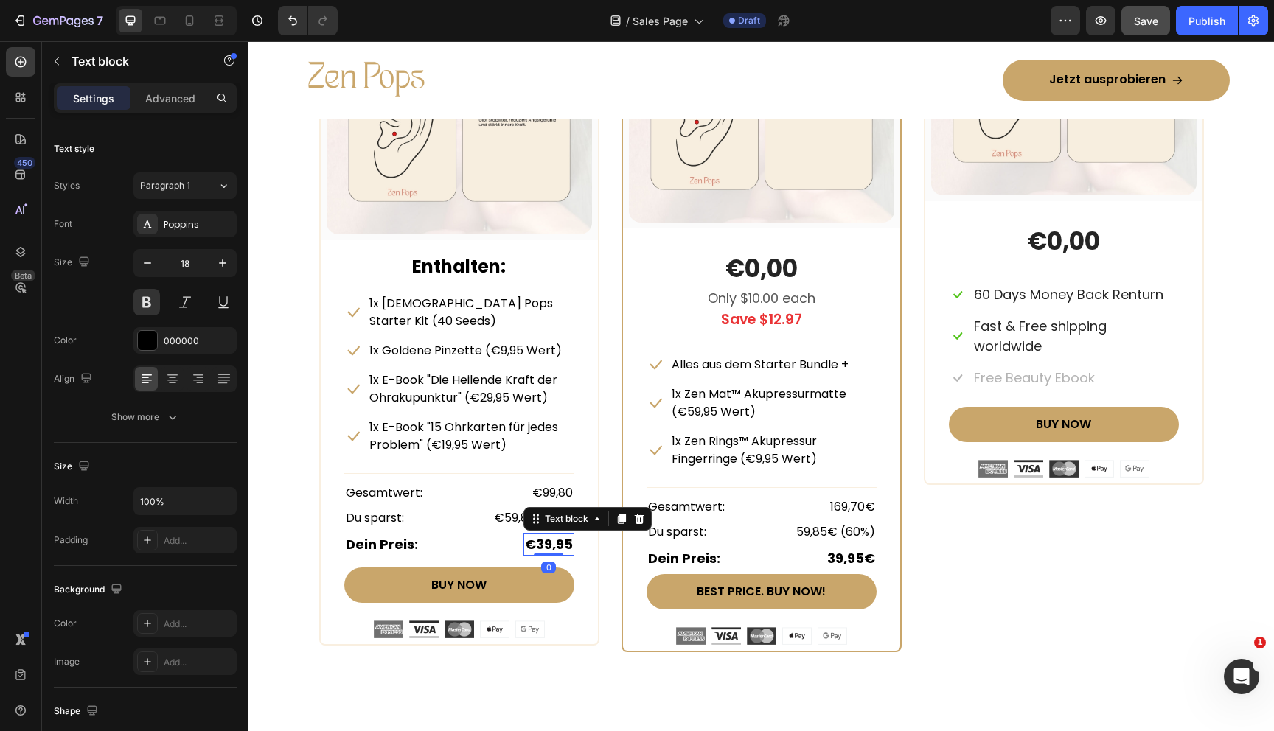
click at [530, 535] on strong "€39,95" at bounding box center [549, 544] width 48 height 18
click at [533, 535] on strong "€39,95" at bounding box center [549, 544] width 48 height 18
click at [515, 509] on p "€59,85 (60%)" at bounding box center [533, 518] width 79 height 18
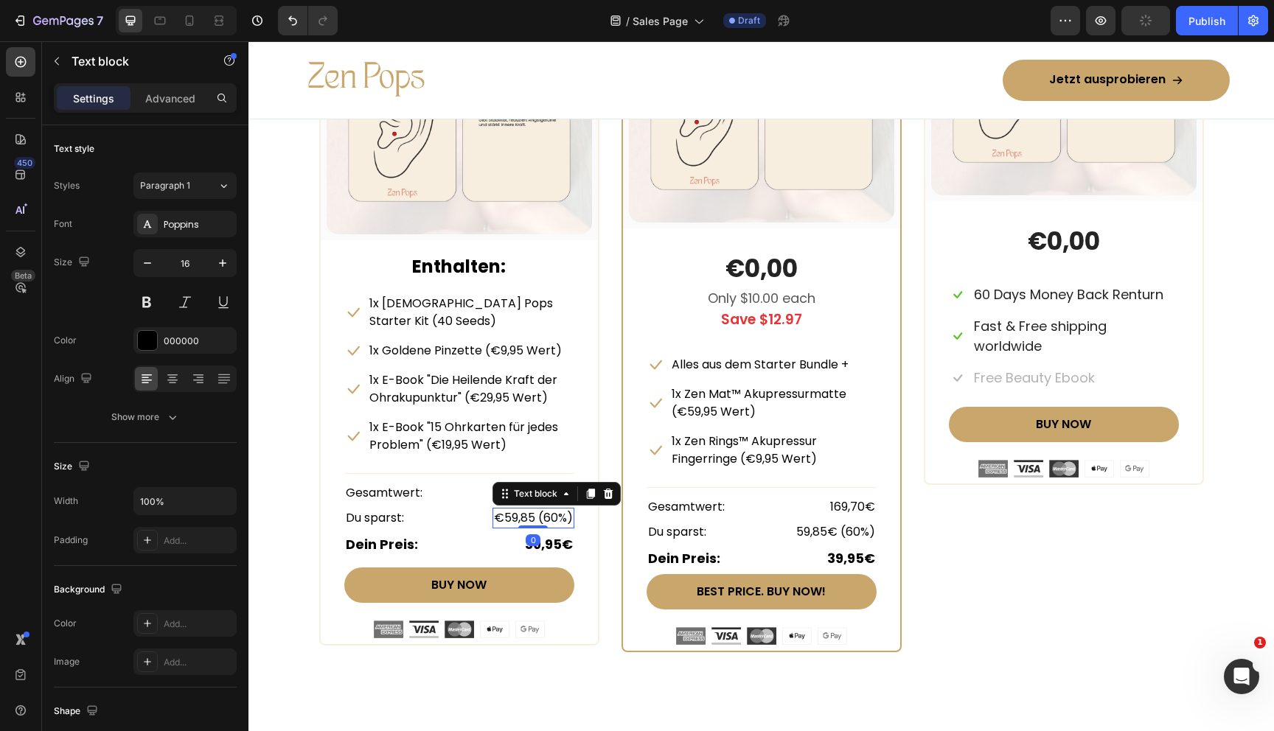
click at [526, 509] on p "€59,85 (60%)" at bounding box center [533, 518] width 79 height 18
click at [531, 509] on p "€59,85 (60%)" at bounding box center [533, 518] width 79 height 18
click at [492, 509] on p "€59,85€ (60%)" at bounding box center [528, 518] width 89 height 18
click at [539, 484] on p "€99,80" at bounding box center [552, 493] width 41 height 18
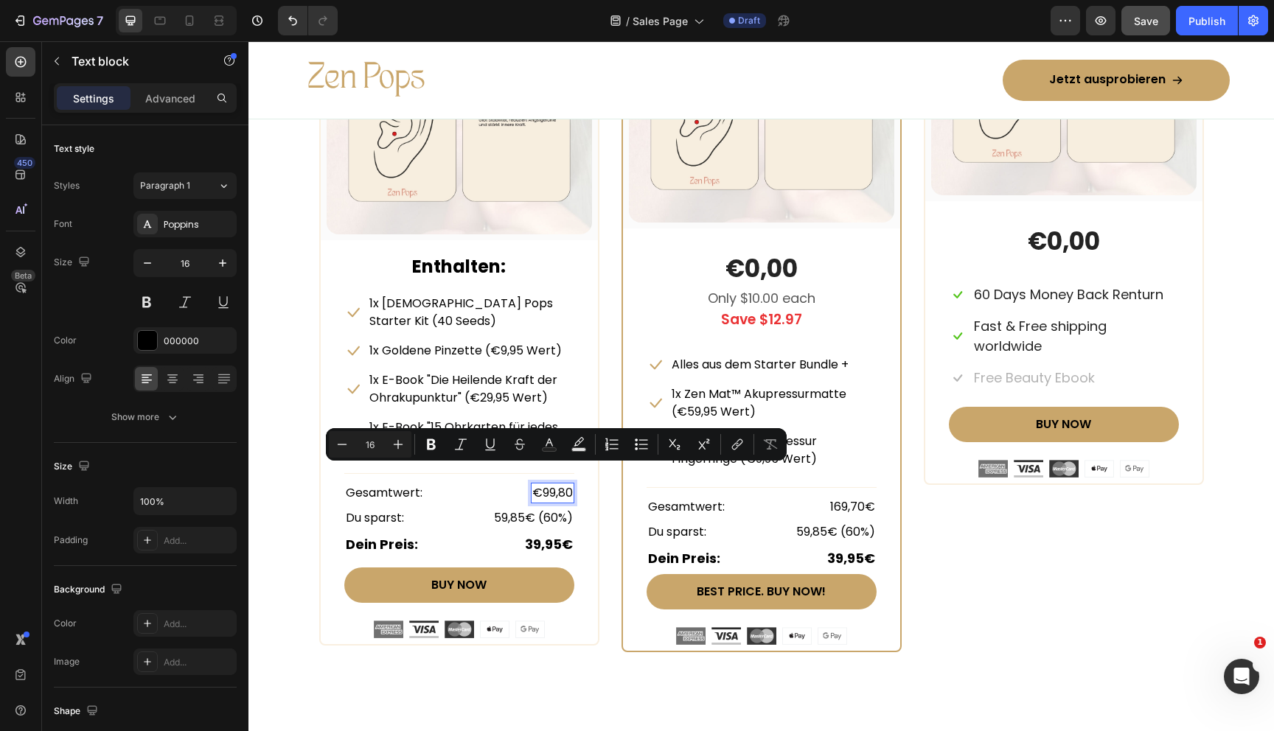
click at [537, 484] on p "€99,80" at bounding box center [552, 493] width 41 height 18
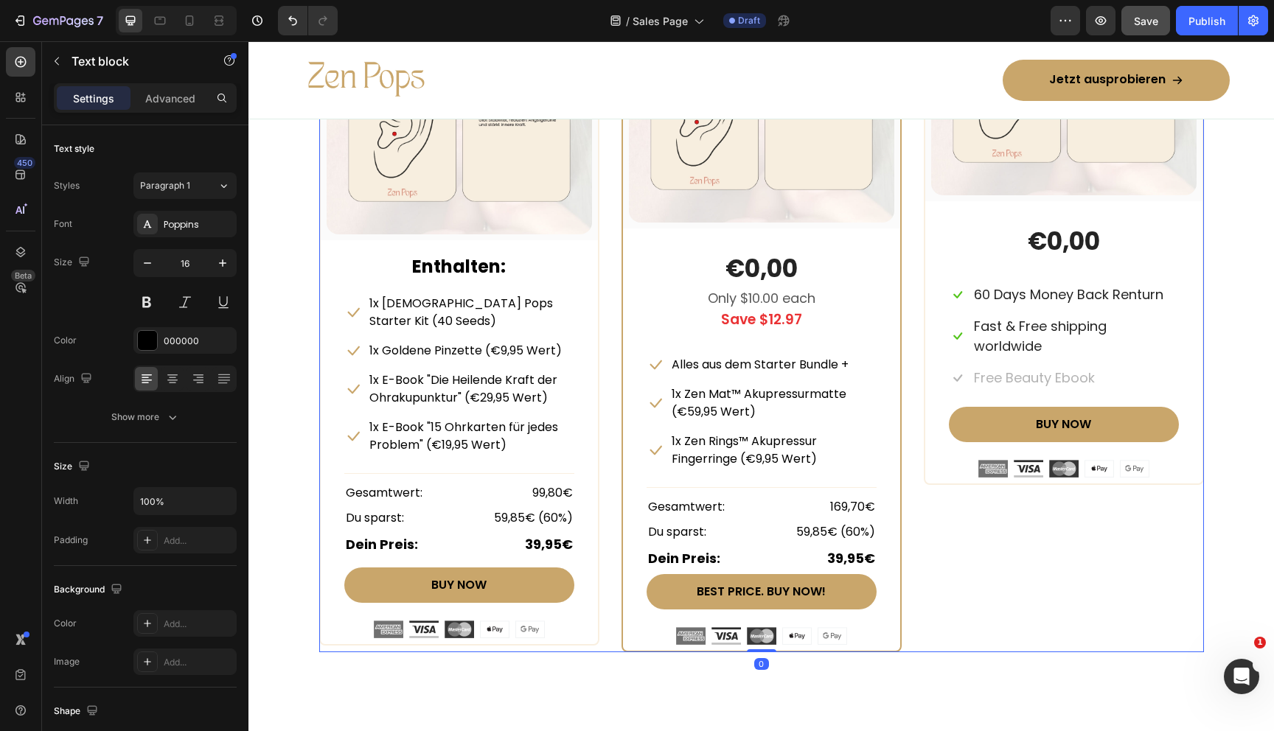
click at [968, 535] on div "x2 Heading Row (P) Images & Gallery Row €0,00 (P) Price (P) Price Icon 60 Days …" at bounding box center [1064, 282] width 280 height 742
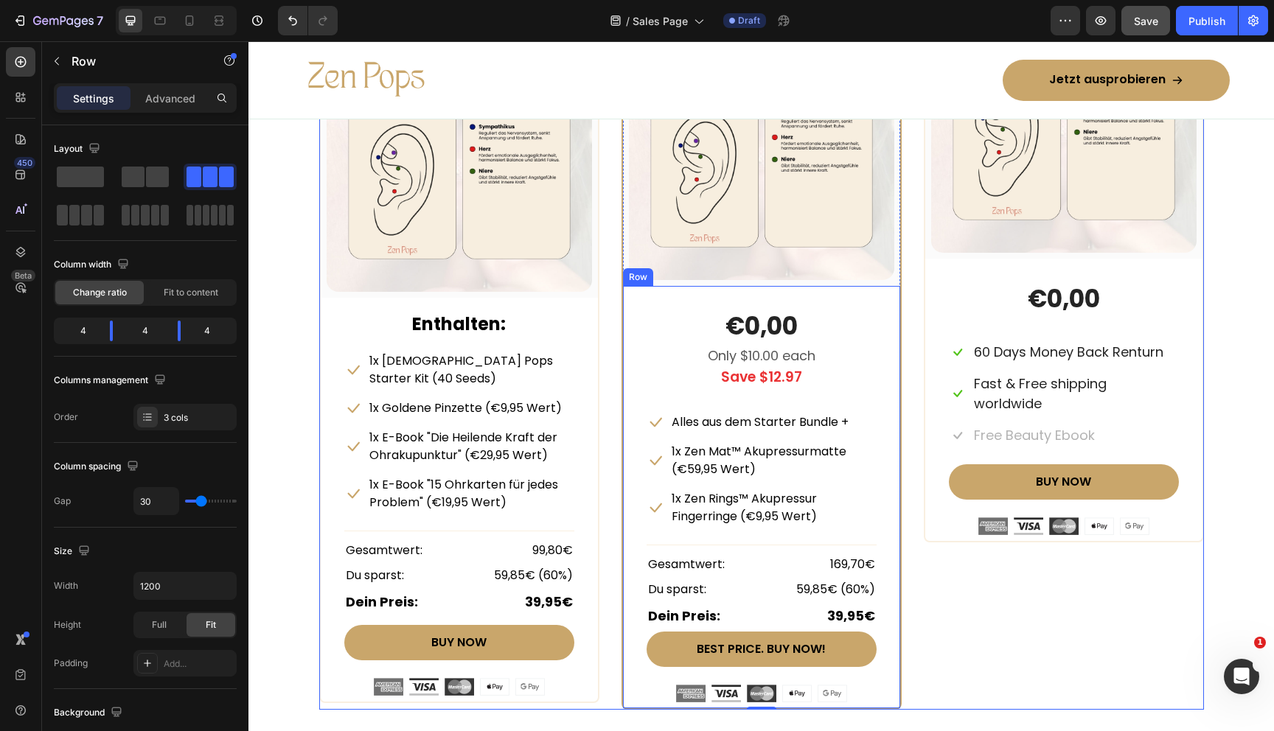
scroll to position [7046, 0]
click at [753, 544] on div at bounding box center [762, 544] width 230 height 1
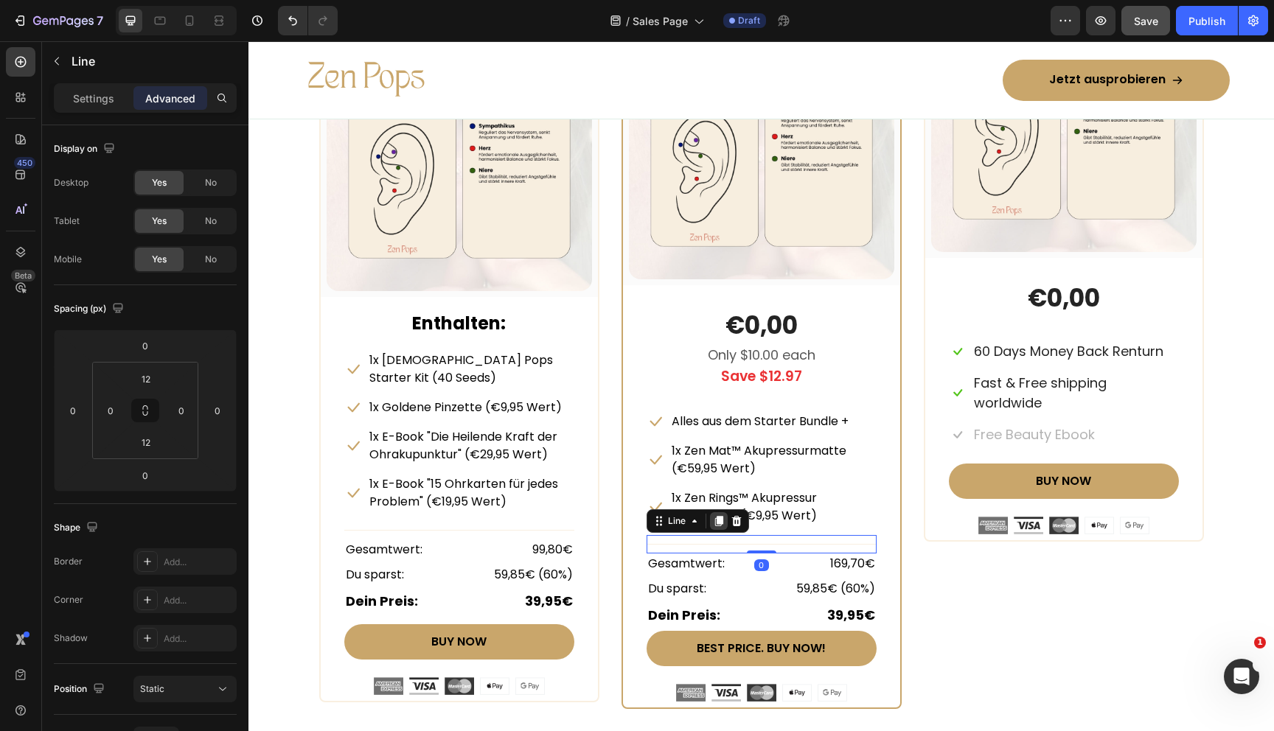
click at [723, 522] on icon at bounding box center [719, 521] width 12 height 12
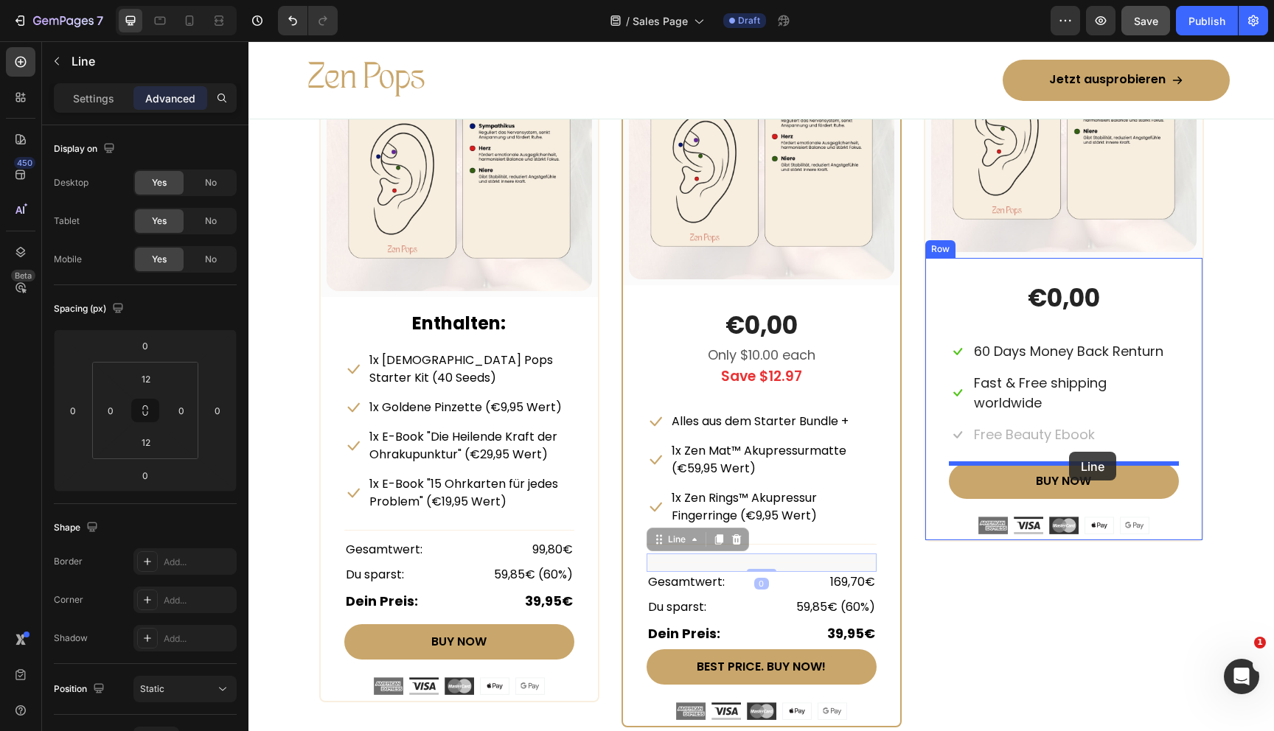
drag, startPoint x: 660, startPoint y: 538, endPoint x: 1069, endPoint y: 452, distance: 418.2
type input "24"
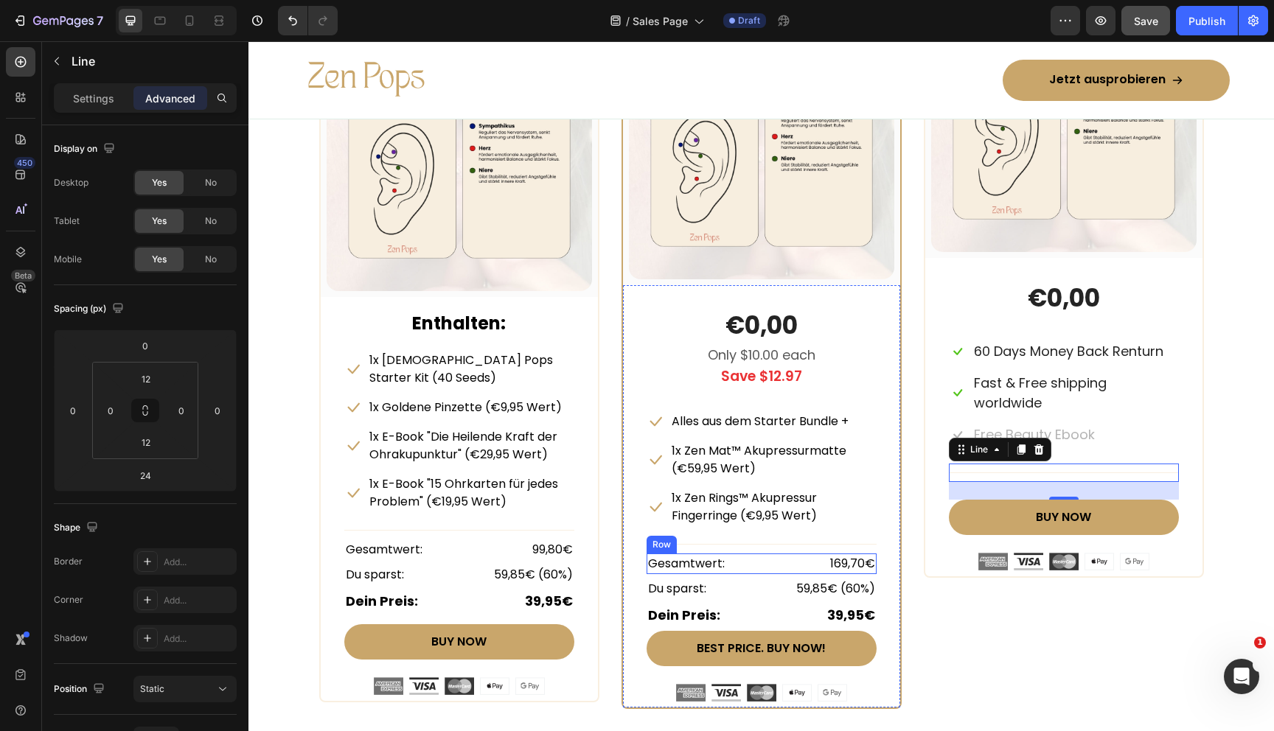
click at [745, 565] on div "Gesamtwert: Text block 169,70€ Text block Row" at bounding box center [762, 564] width 230 height 21
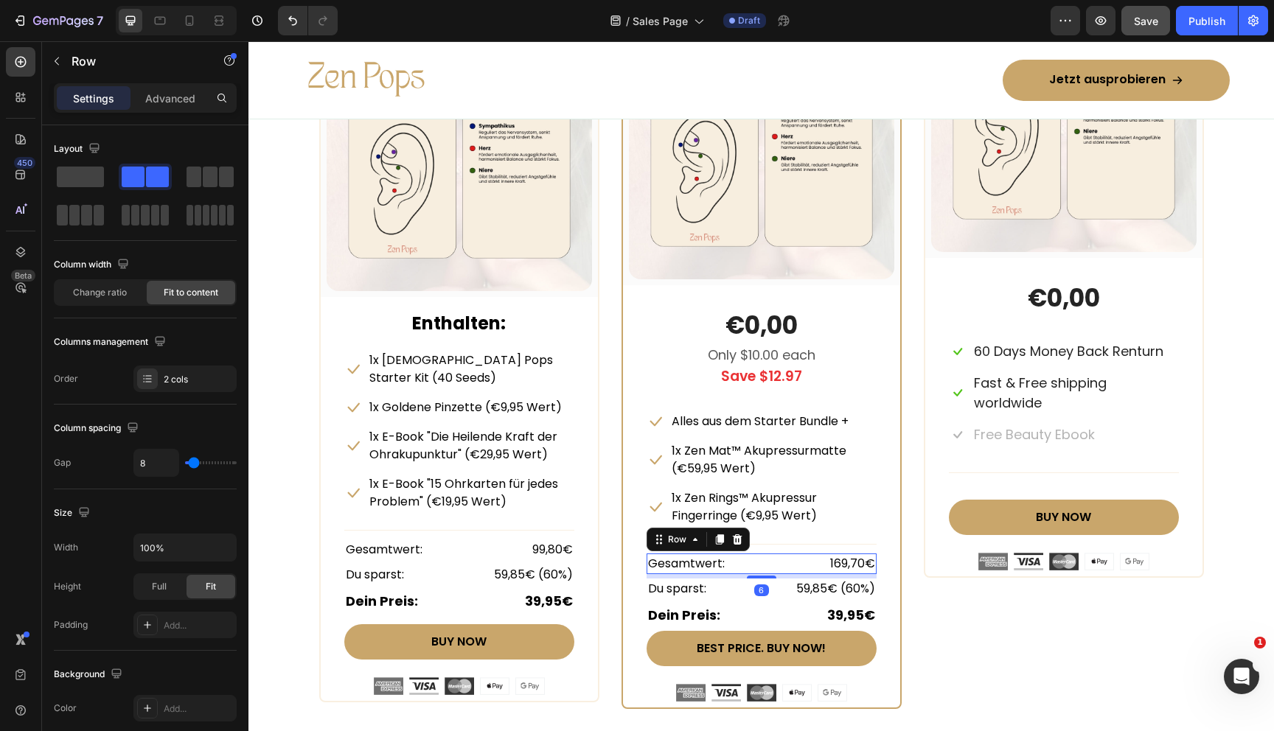
drag, startPoint x: 715, startPoint y: 541, endPoint x: 697, endPoint y: 546, distance: 19.0
click at [715, 541] on icon at bounding box center [720, 540] width 12 height 12
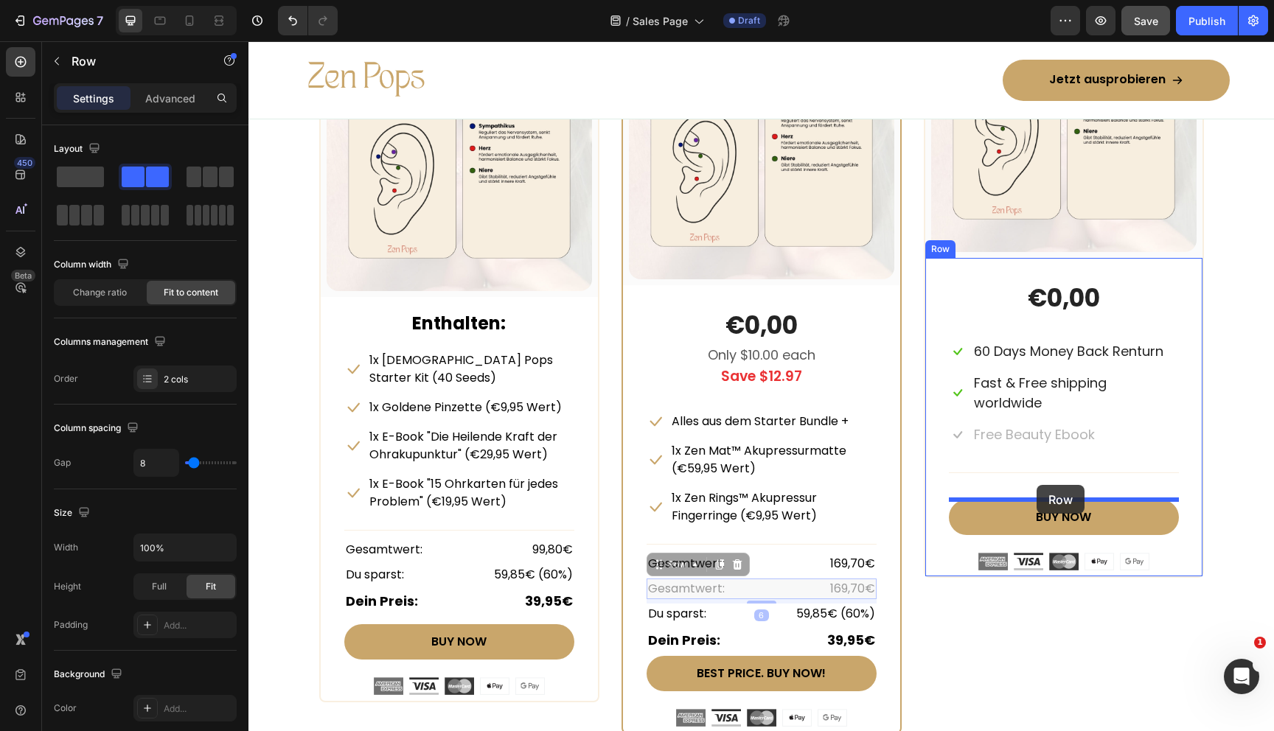
drag, startPoint x: 657, startPoint y: 564, endPoint x: 1037, endPoint y: 485, distance: 387.8
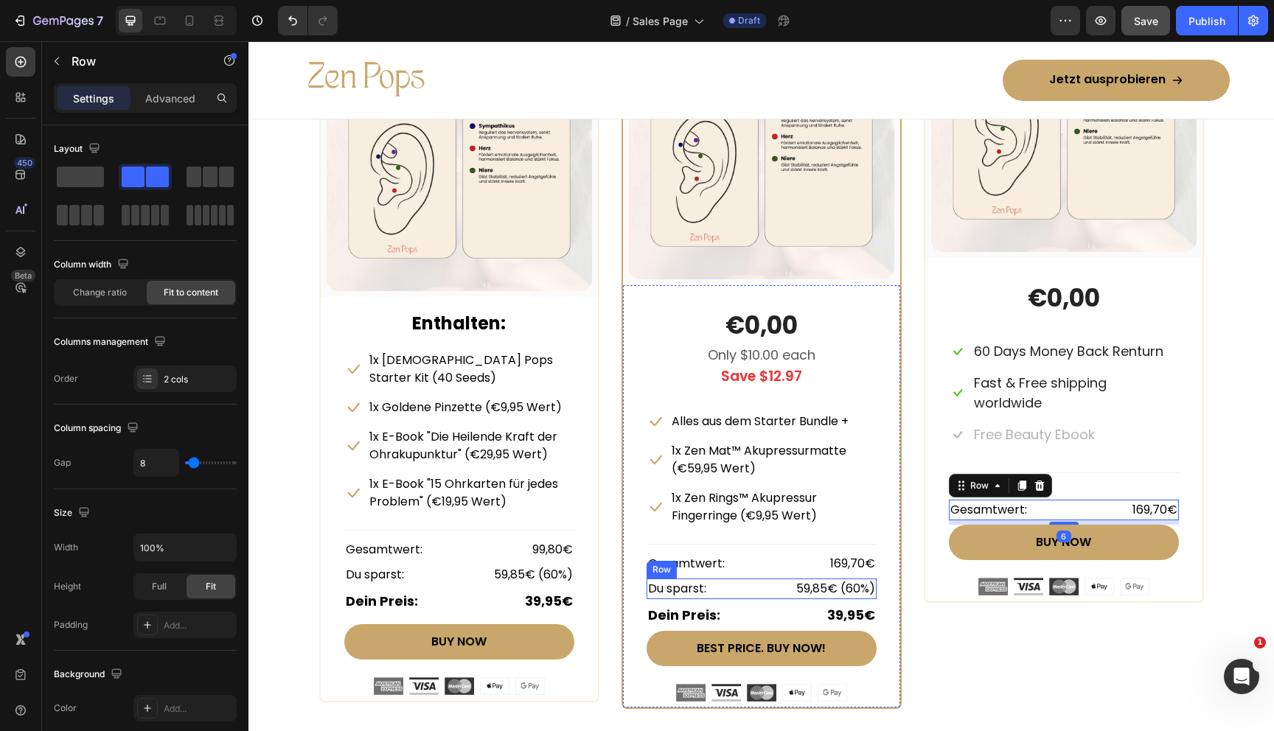
click at [753, 592] on div "Du sparst: Text block 59,85€ (60%) Text block Row" at bounding box center [762, 589] width 230 height 21
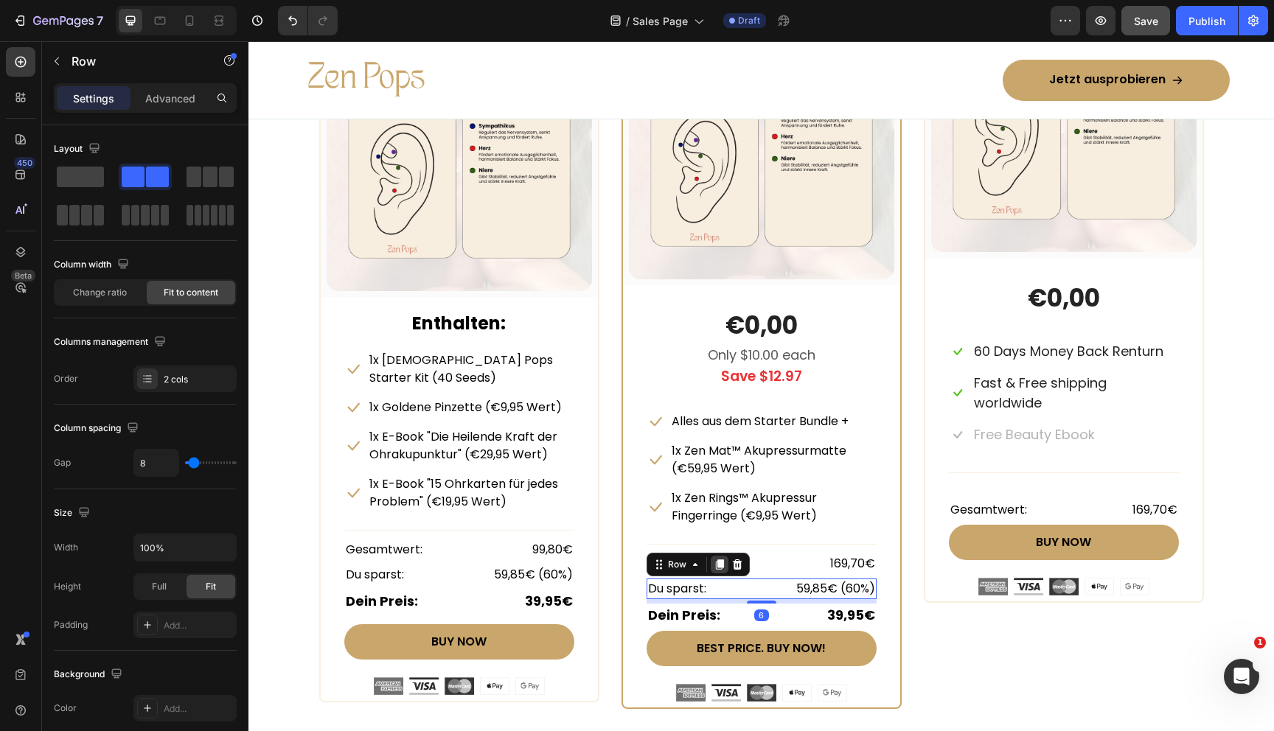
click at [719, 566] on icon at bounding box center [719, 565] width 8 height 10
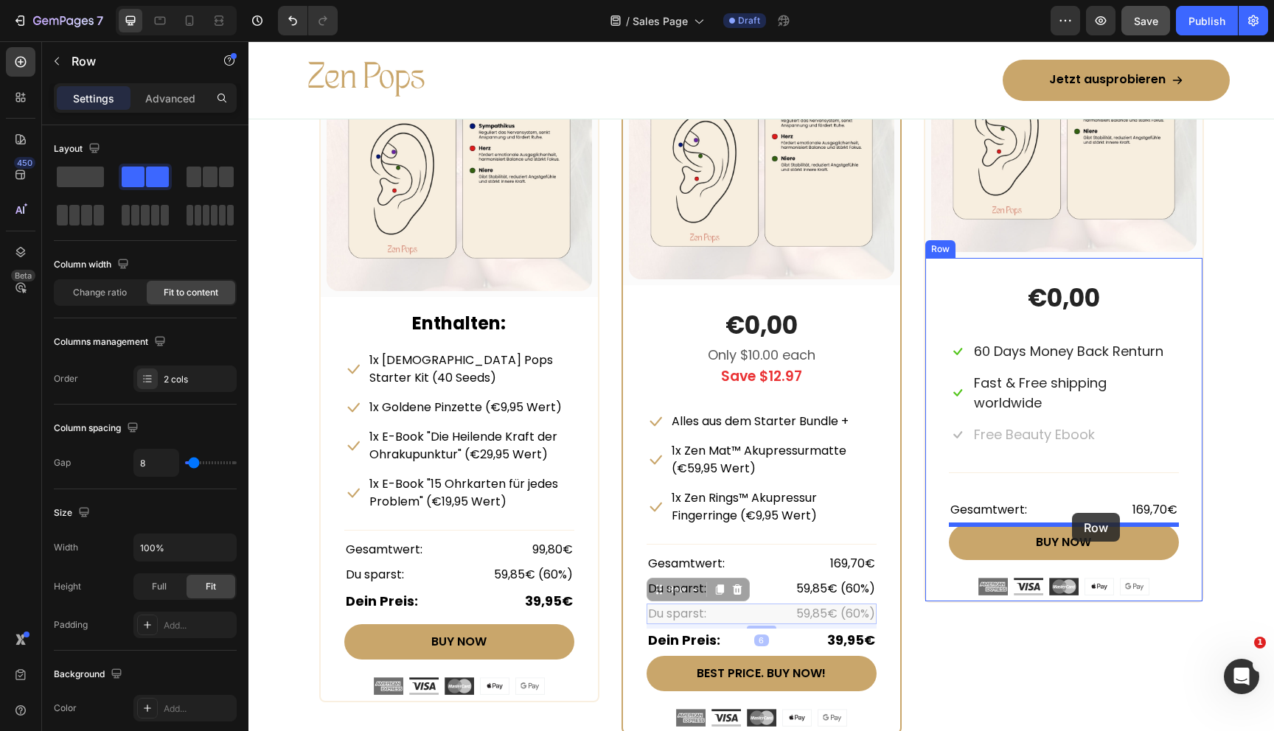
drag, startPoint x: 655, startPoint y: 593, endPoint x: 1072, endPoint y: 513, distance: 424.2
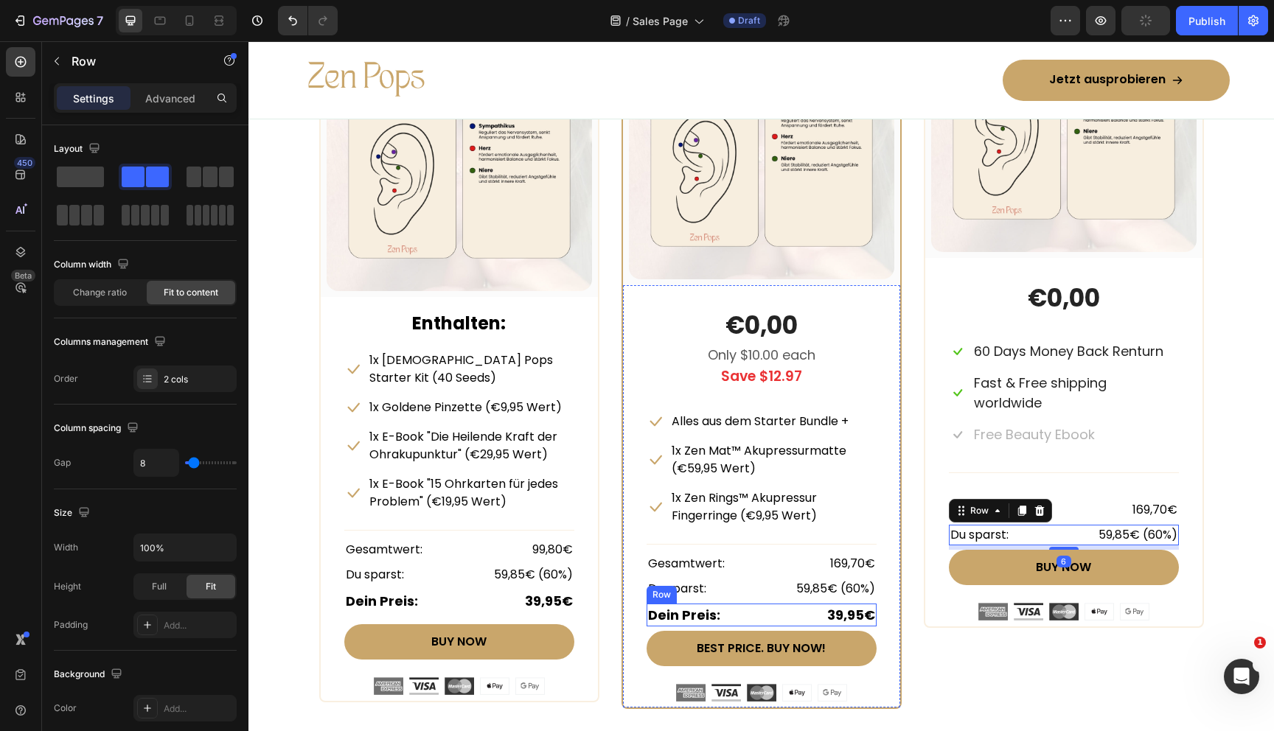
click at [776, 610] on div "Dein Preis: Text block 39,95€ Text block Row" at bounding box center [762, 615] width 230 height 23
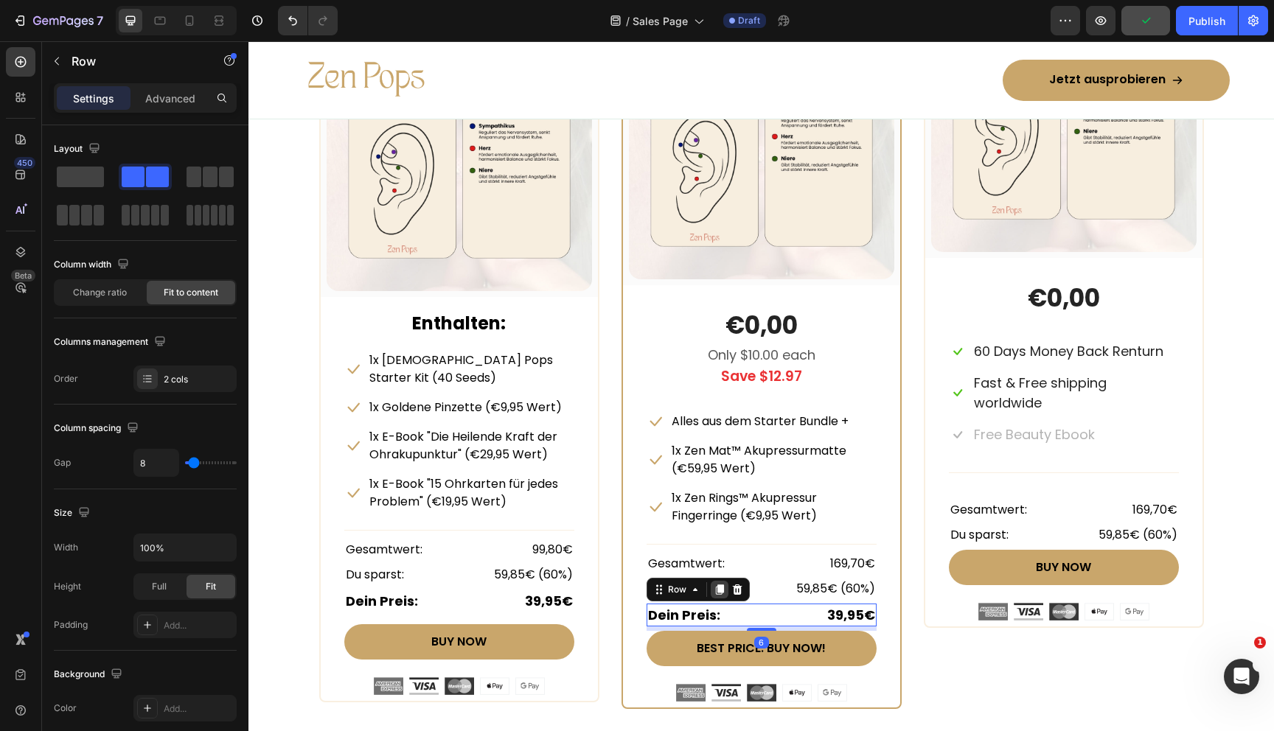
click at [714, 588] on icon at bounding box center [720, 590] width 12 height 12
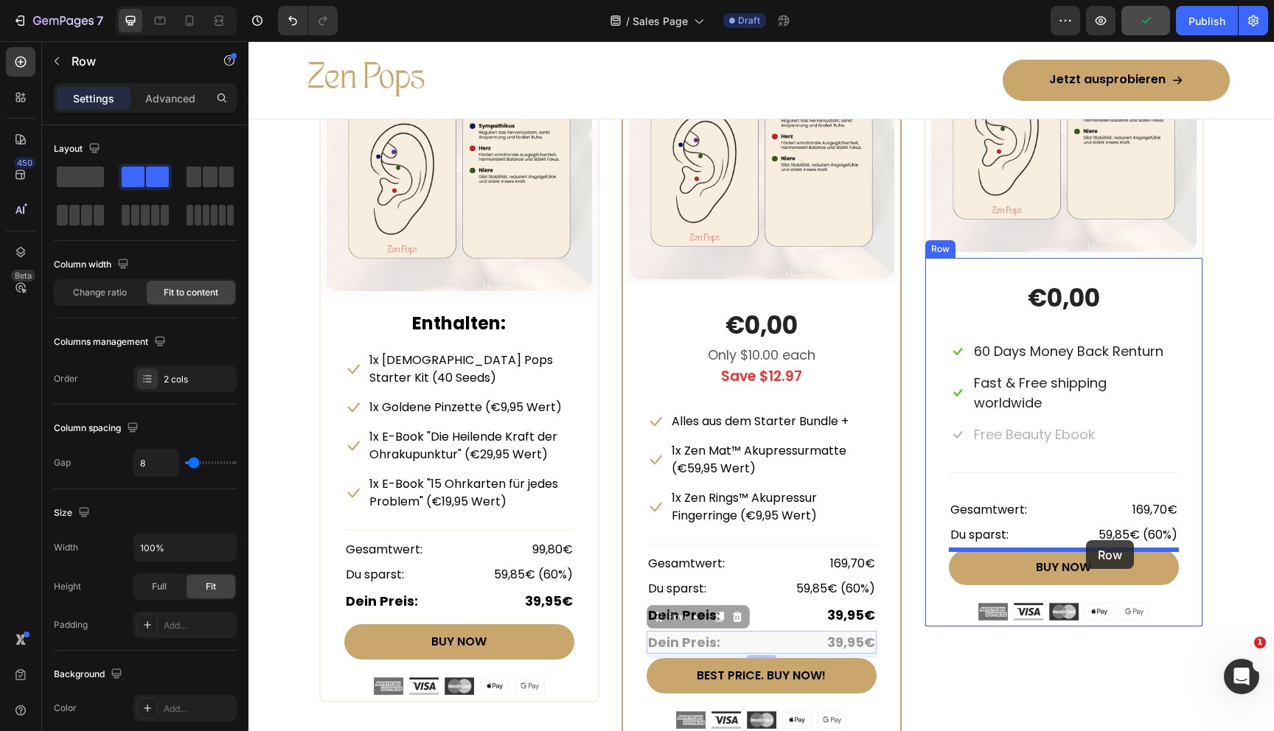
drag, startPoint x: 658, startPoint y: 620, endPoint x: 1086, endPoint y: 540, distance: 435.7
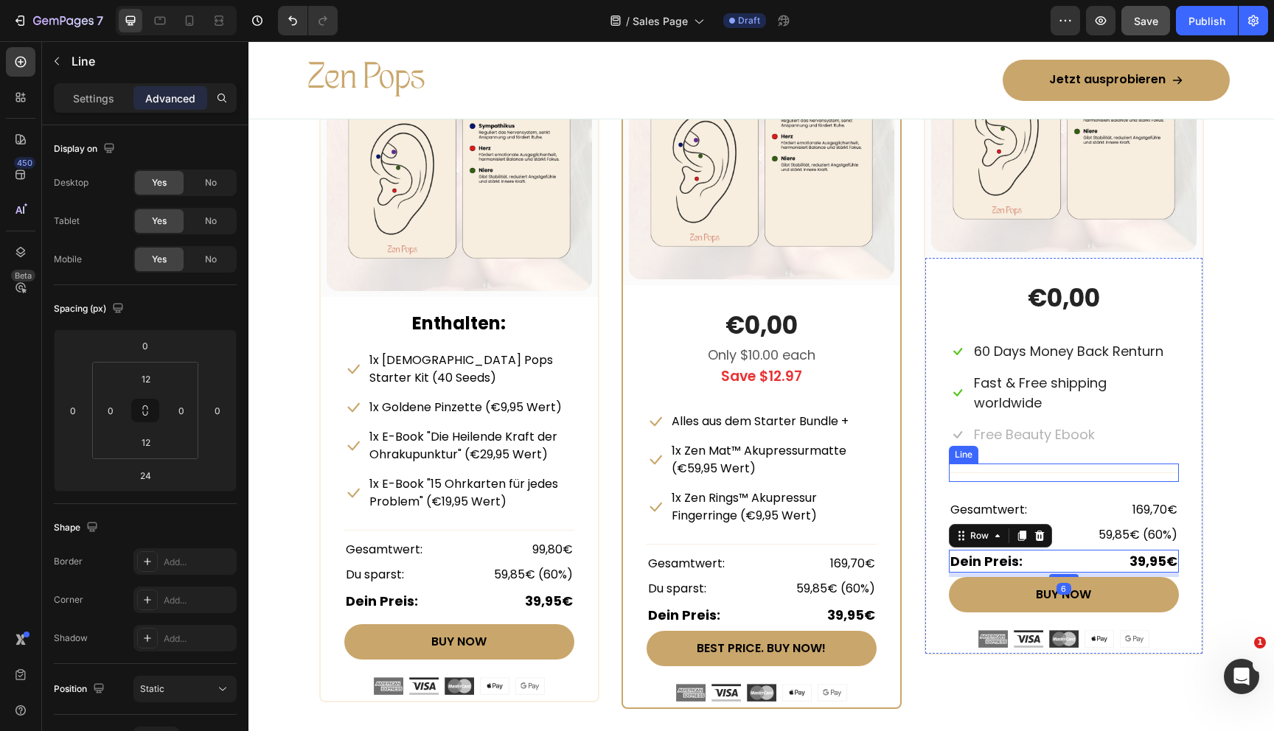
click at [1073, 475] on div "Title Line" at bounding box center [1064, 473] width 230 height 18
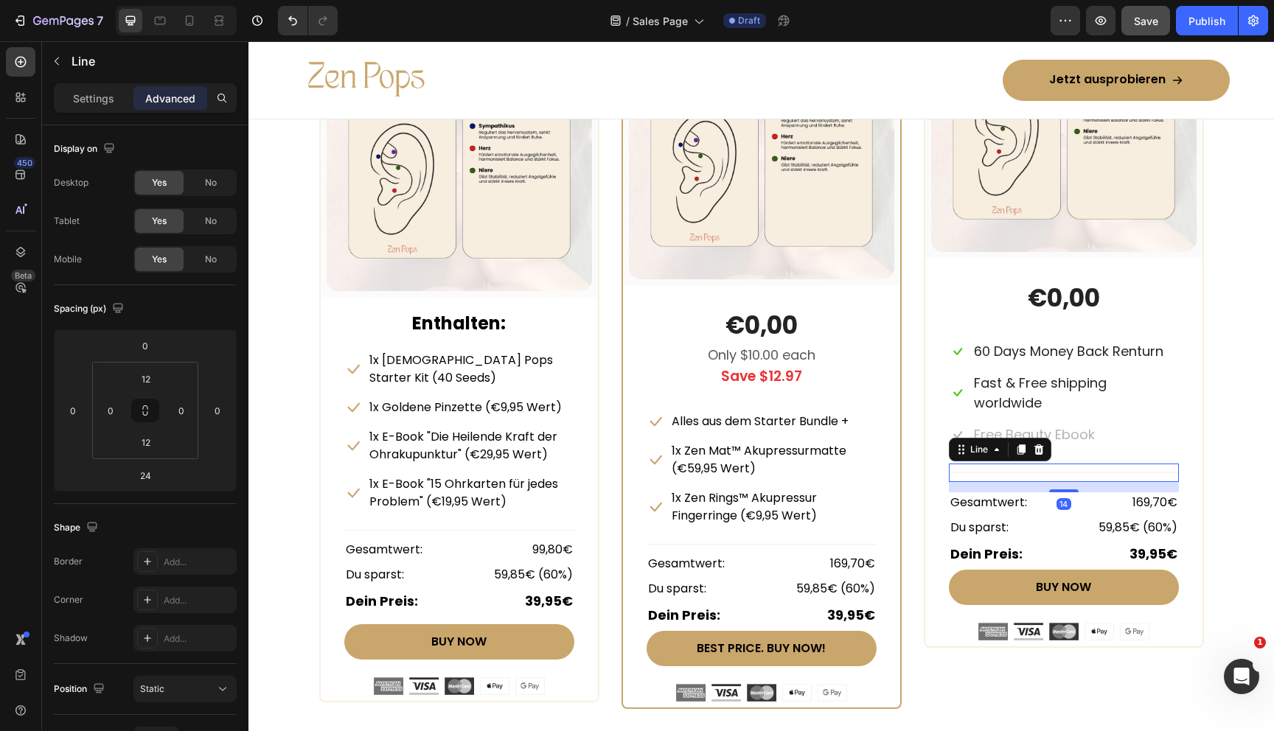
drag, startPoint x: 1069, startPoint y: 497, endPoint x: 1069, endPoint y: 391, distance: 105.4
click at [1069, 391] on div "€0,00 (P) Price (P) Price Icon 60 Days Money Back Renturn Text block Row Icon F…" at bounding box center [1064, 461] width 230 height 359
type input "0"
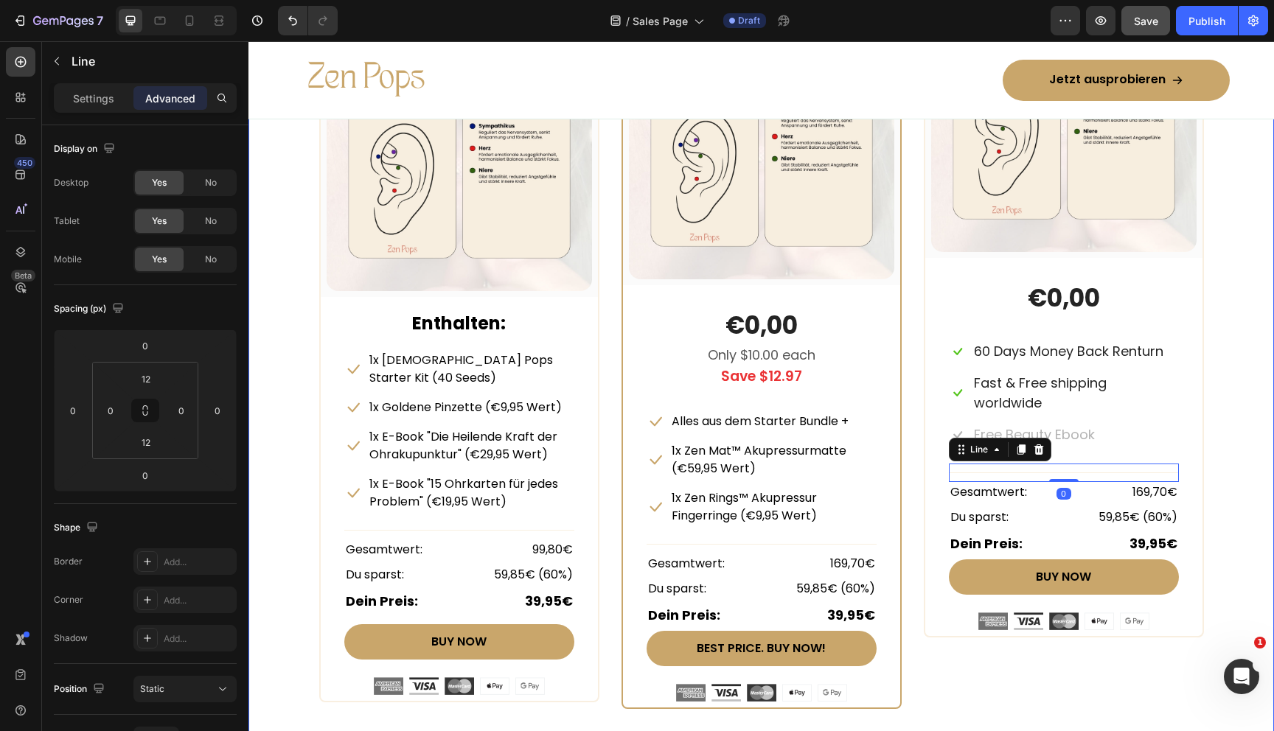
click at [1260, 439] on div "Beautiful Everyday Heading Every Thing You Need For Your Skin Text block Row ST…" at bounding box center [761, 274] width 1003 height 870
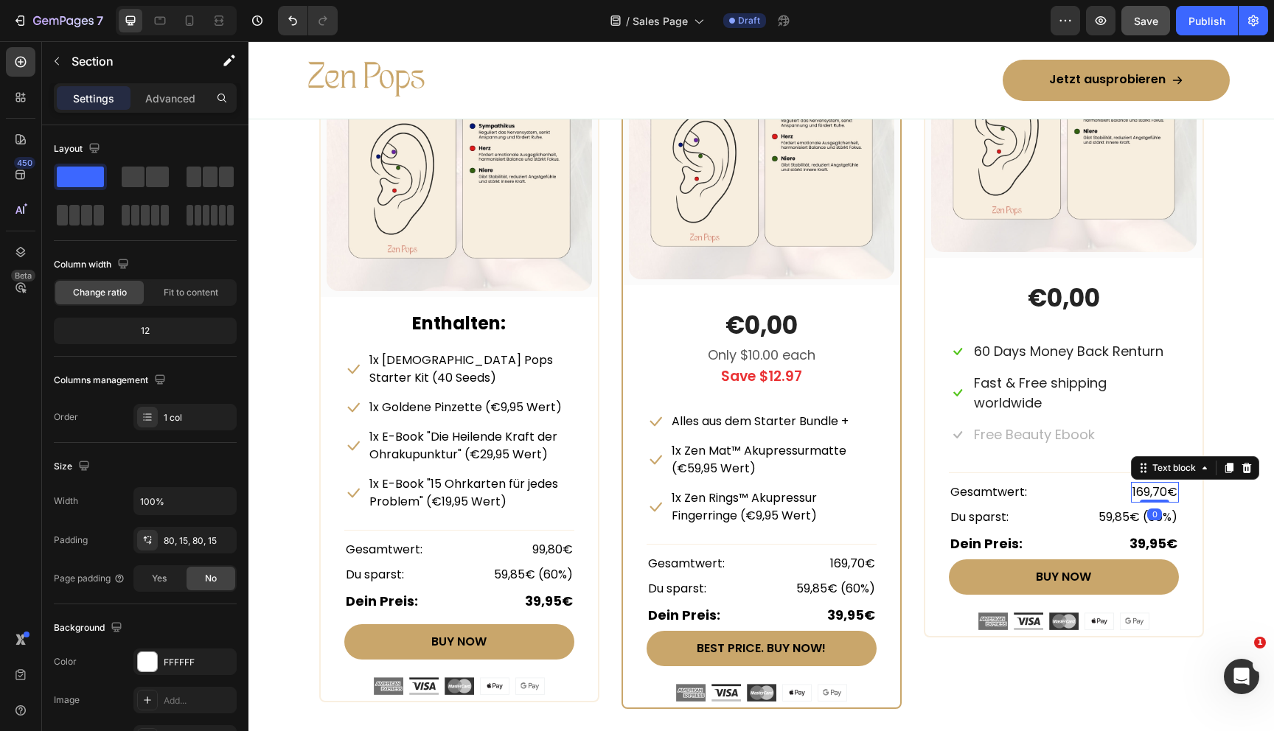
click at [1143, 492] on p "169,70€" at bounding box center [1154, 493] width 45 height 18
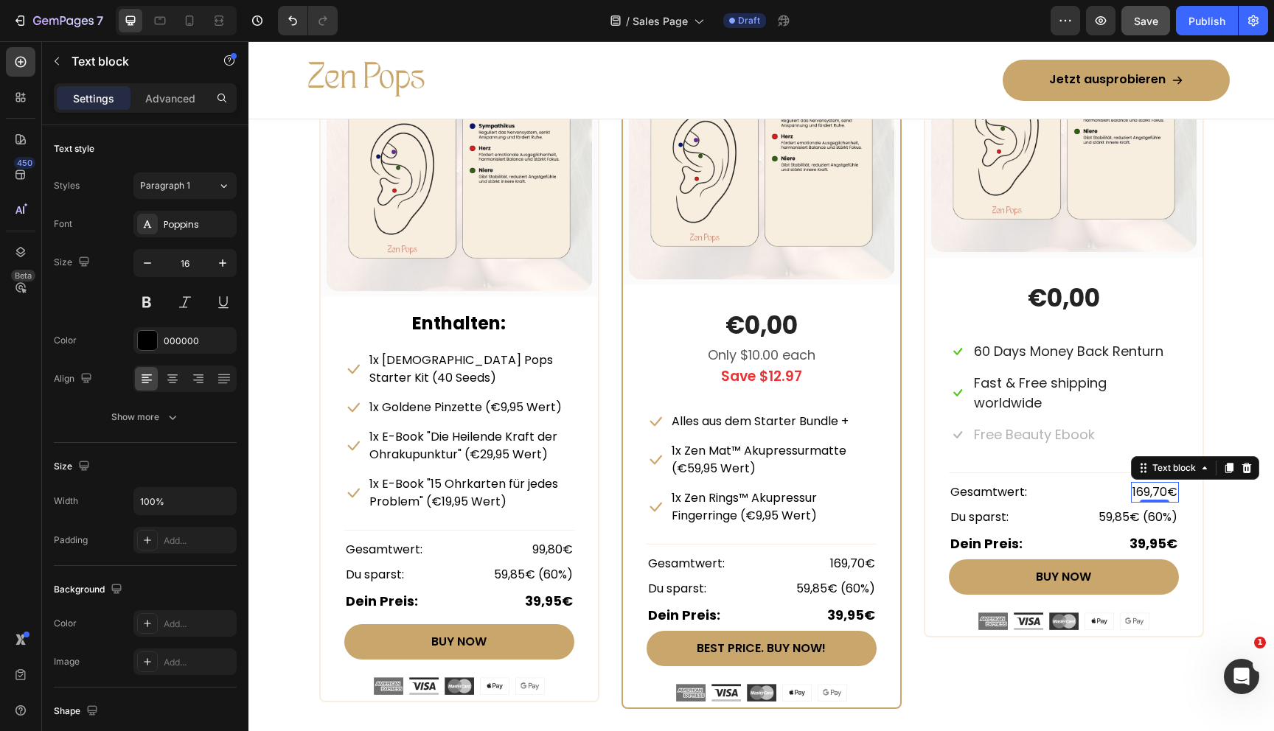
click at [1157, 490] on p "169,70€" at bounding box center [1154, 493] width 45 height 18
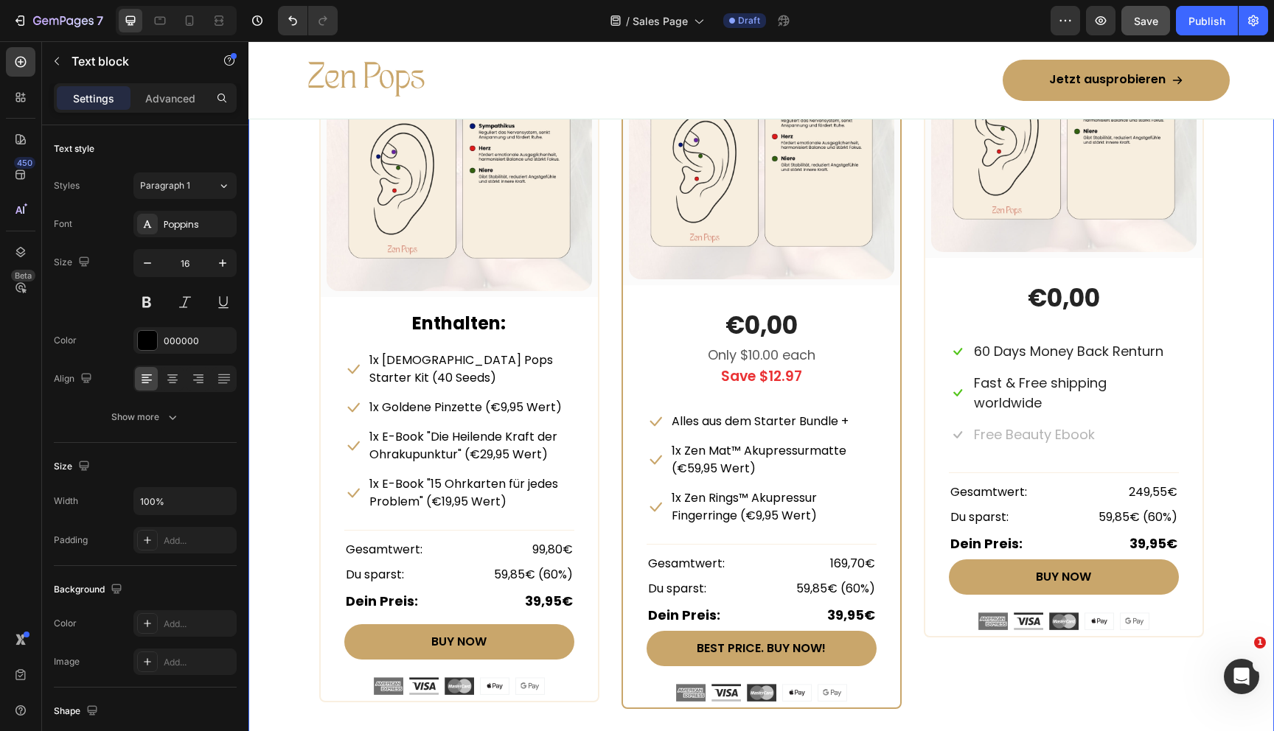
click at [1252, 518] on div "Beautiful Everyday Heading Every Thing You Need For Your Skin Text block Row ST…" at bounding box center [761, 274] width 1003 height 870
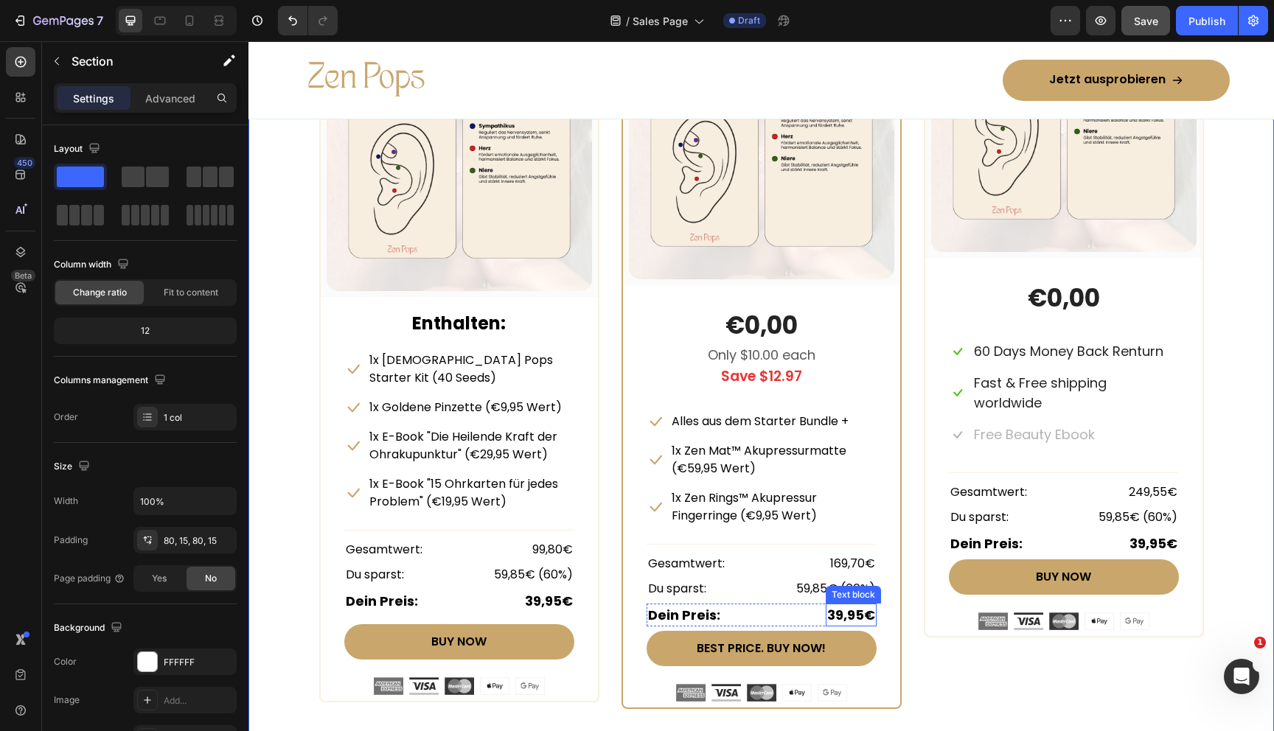
click at [836, 614] on strong "39,95€" at bounding box center [851, 615] width 48 height 18
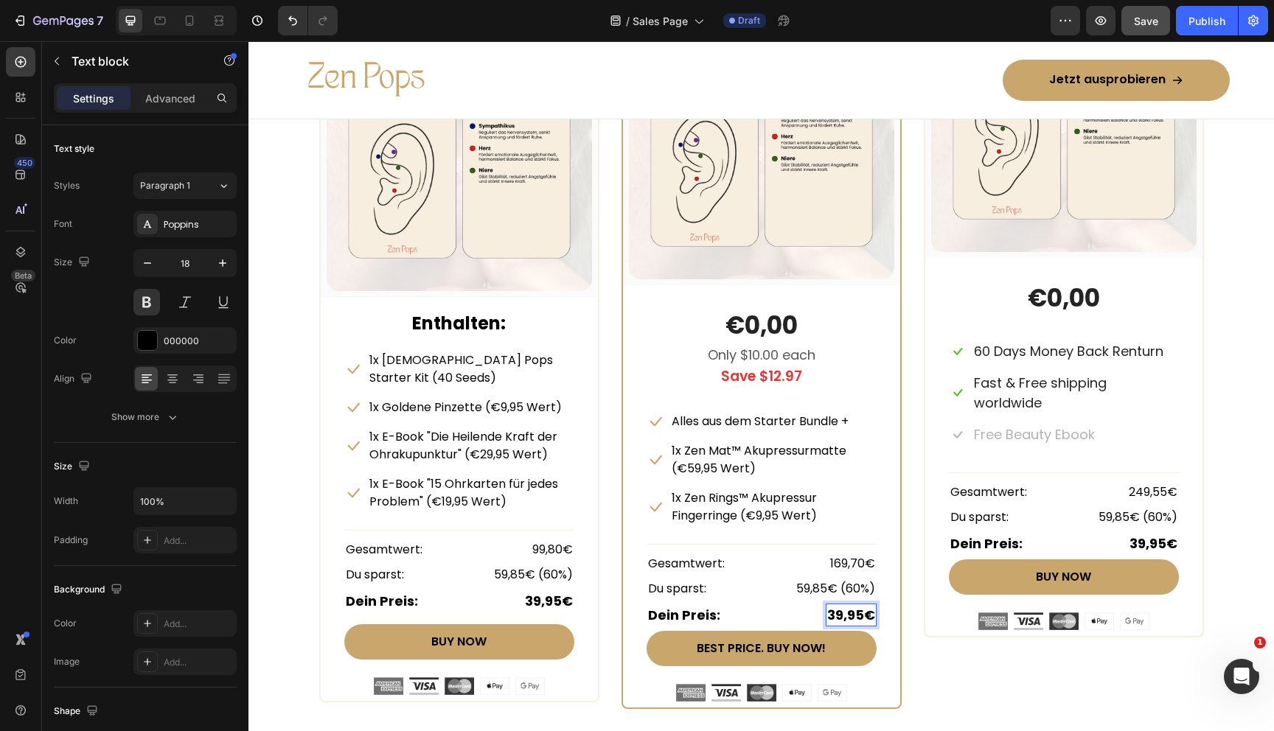
click at [836, 614] on strong "39,95€" at bounding box center [851, 615] width 48 height 18
click at [945, 672] on div "x2 Heading Row (P) Images & Gallery Row €0,00 (P) Price (P) Price Icon 60 Days …" at bounding box center [1064, 339] width 280 height 742
click at [853, 588] on p "59,85€ (60%)" at bounding box center [835, 589] width 79 height 18
click at [860, 588] on p "59,85€ (60%)" at bounding box center [835, 589] width 79 height 18
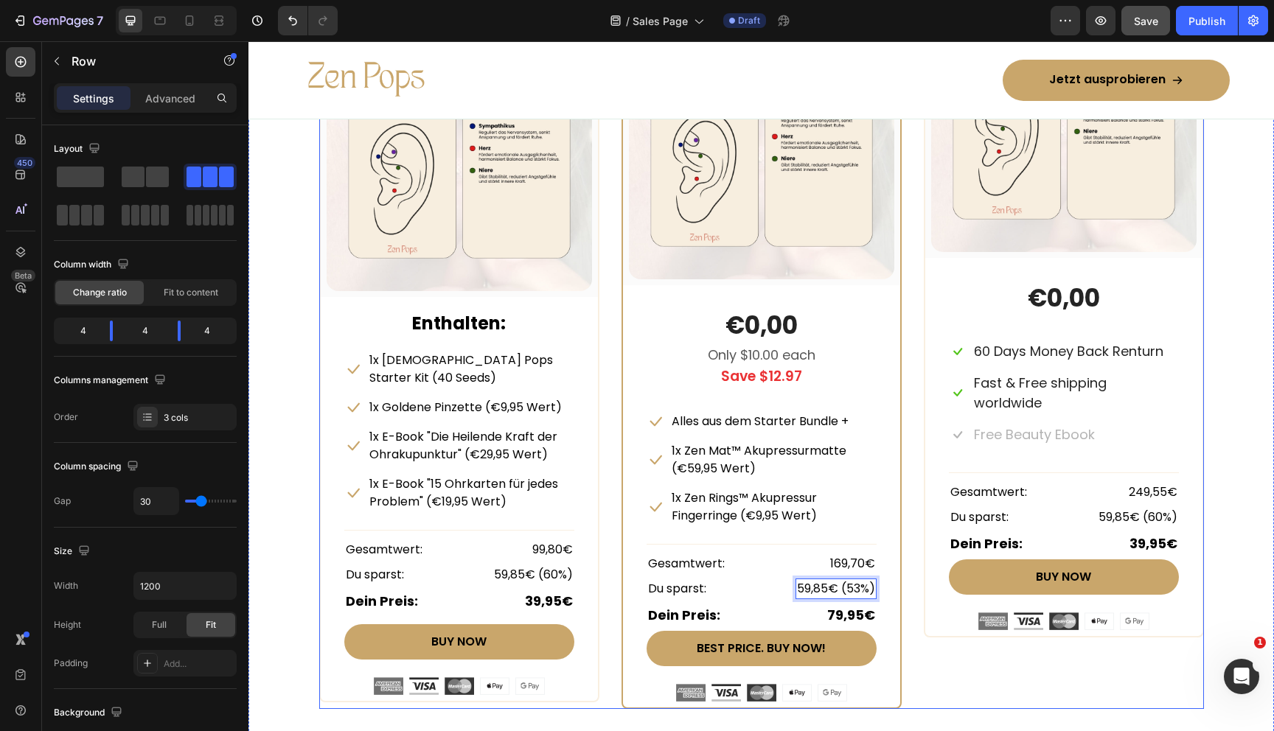
click at [910, 549] on div "STARTER BUNDLE Text Block Row (P) Images & Gallery Row Enthalten: Text block Ic…" at bounding box center [761, 339] width 885 height 742
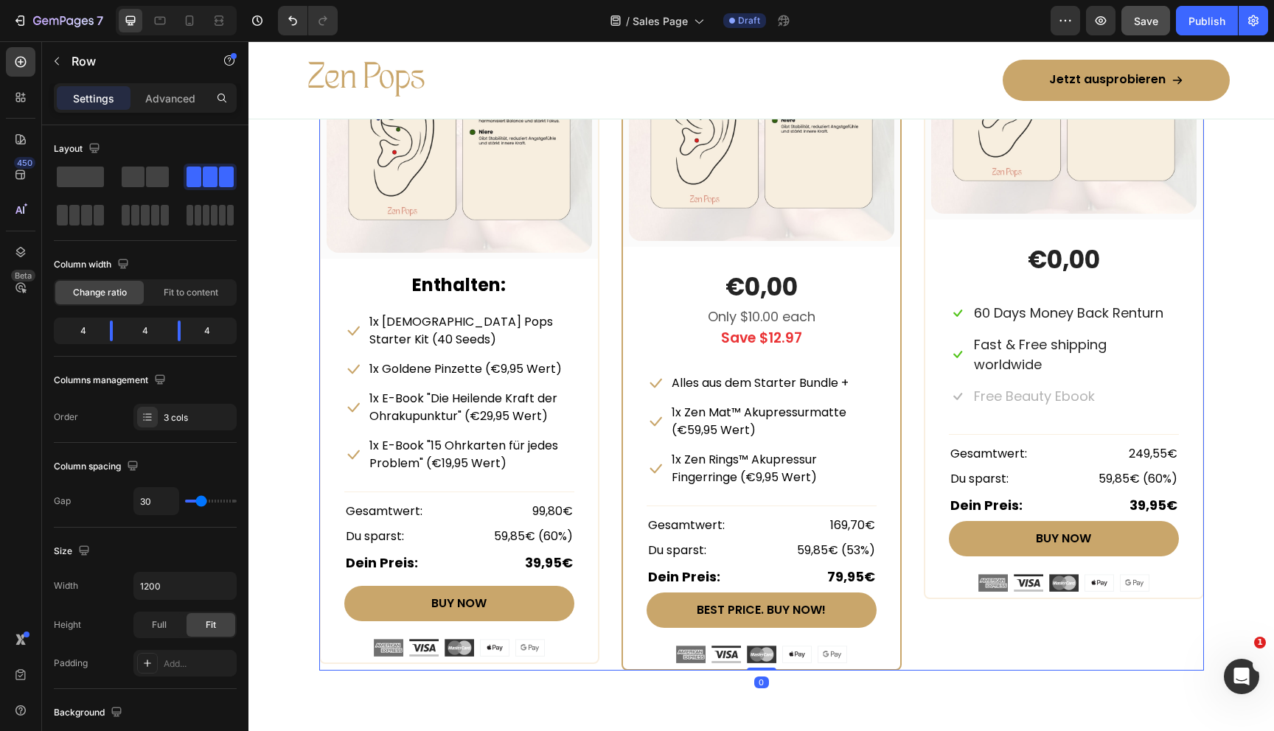
scroll to position [7094, 0]
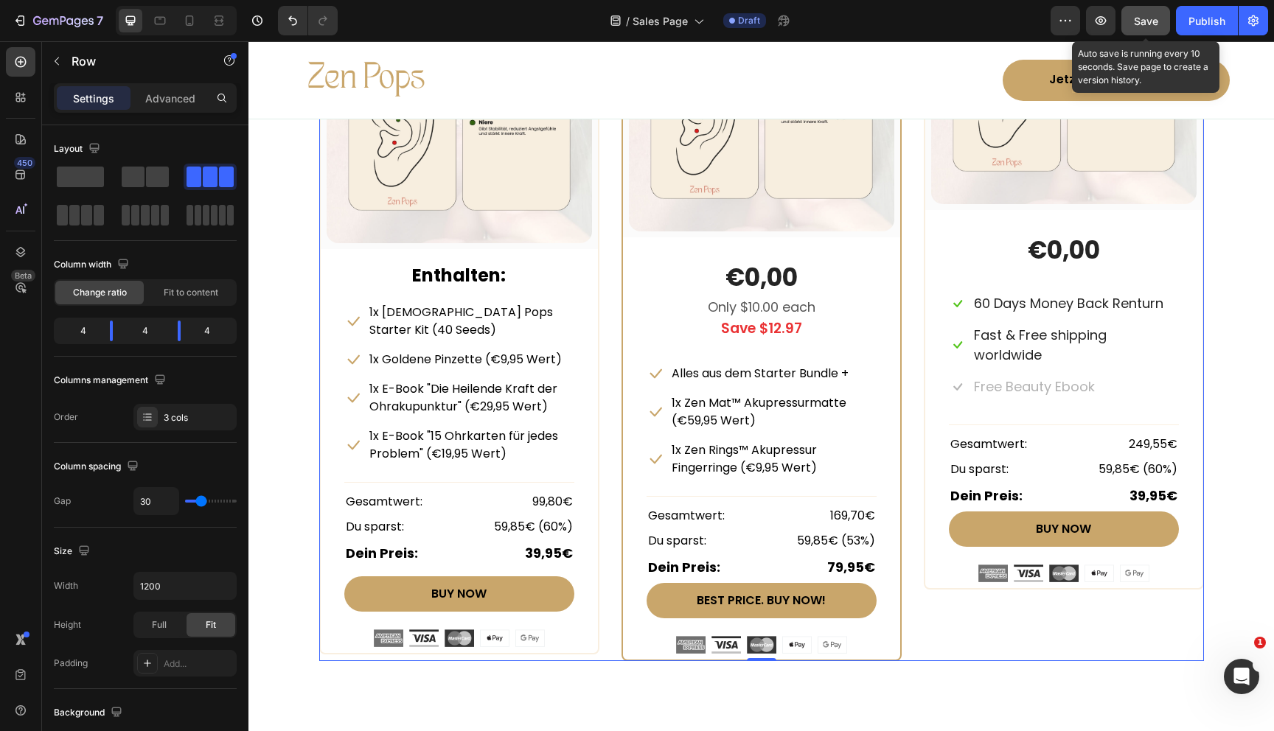
click at [1141, 18] on span "Save" at bounding box center [1146, 21] width 24 height 13
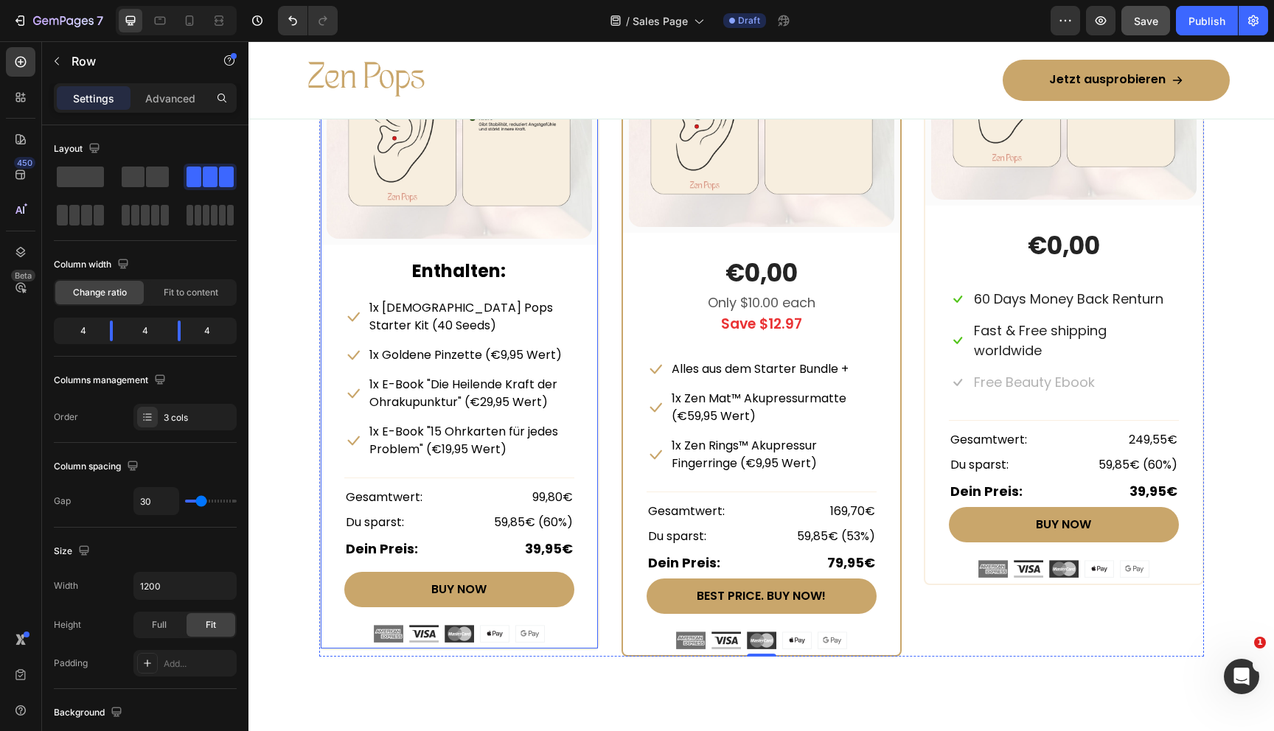
scroll to position [7097, 0]
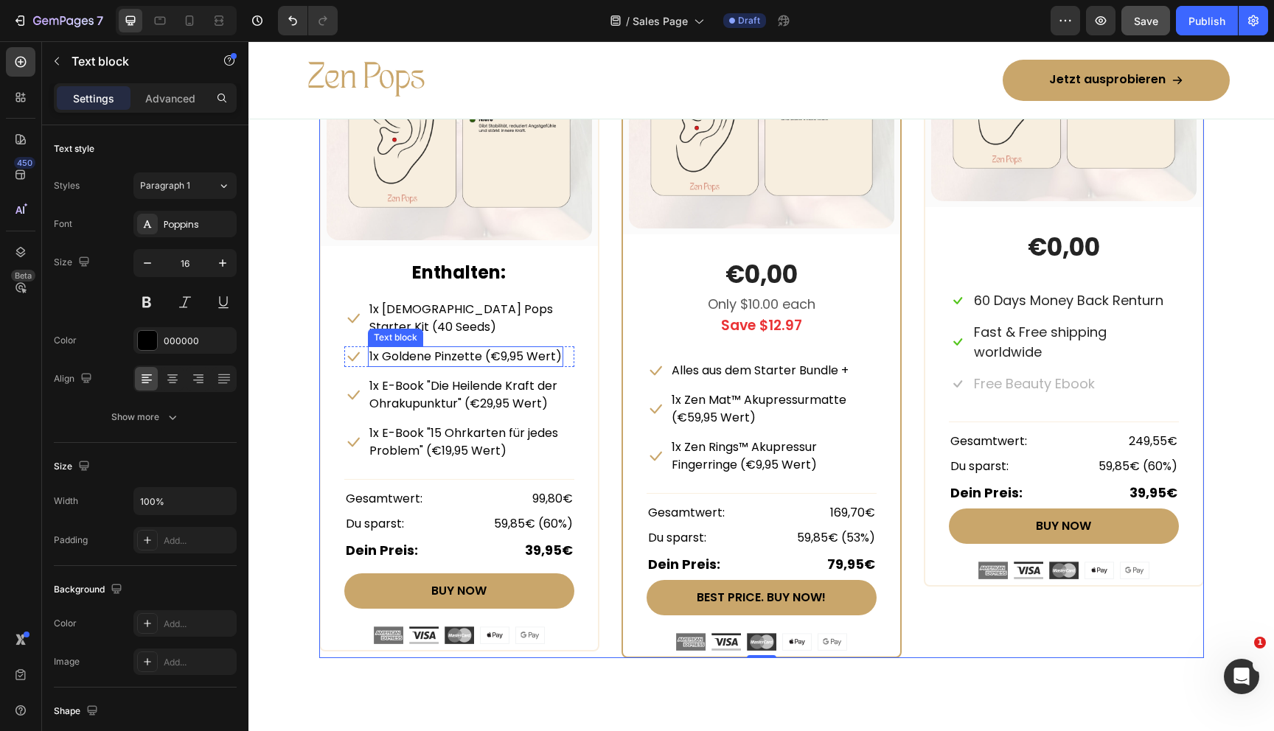
click at [383, 348] on p "1x Goldene Pinzette (€9,95 Wert)" at bounding box center [465, 357] width 192 height 18
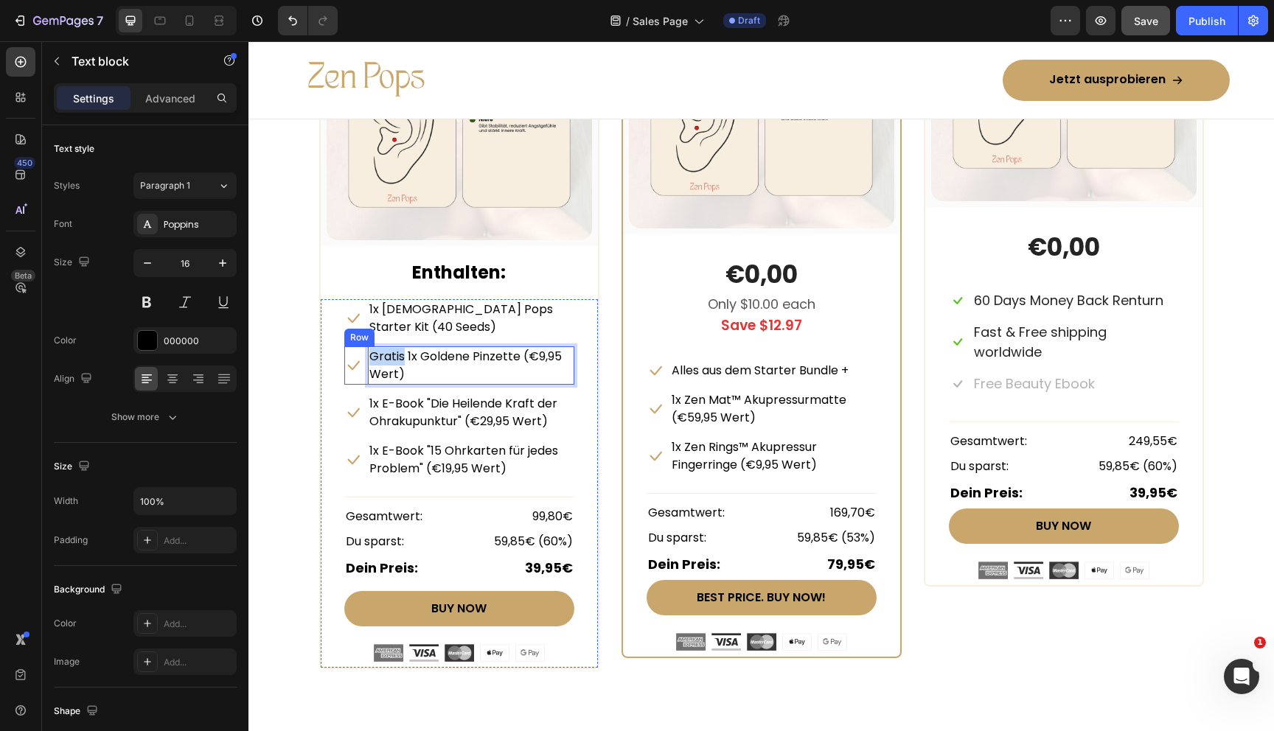
drag, startPoint x: 401, startPoint y: 339, endPoint x: 365, endPoint y: 339, distance: 36.1
click at [365, 347] on div "Icon Gratis 1x Goldene Pinzette (€9,95 Wert) Text block 0 Row" at bounding box center [459, 366] width 230 height 38
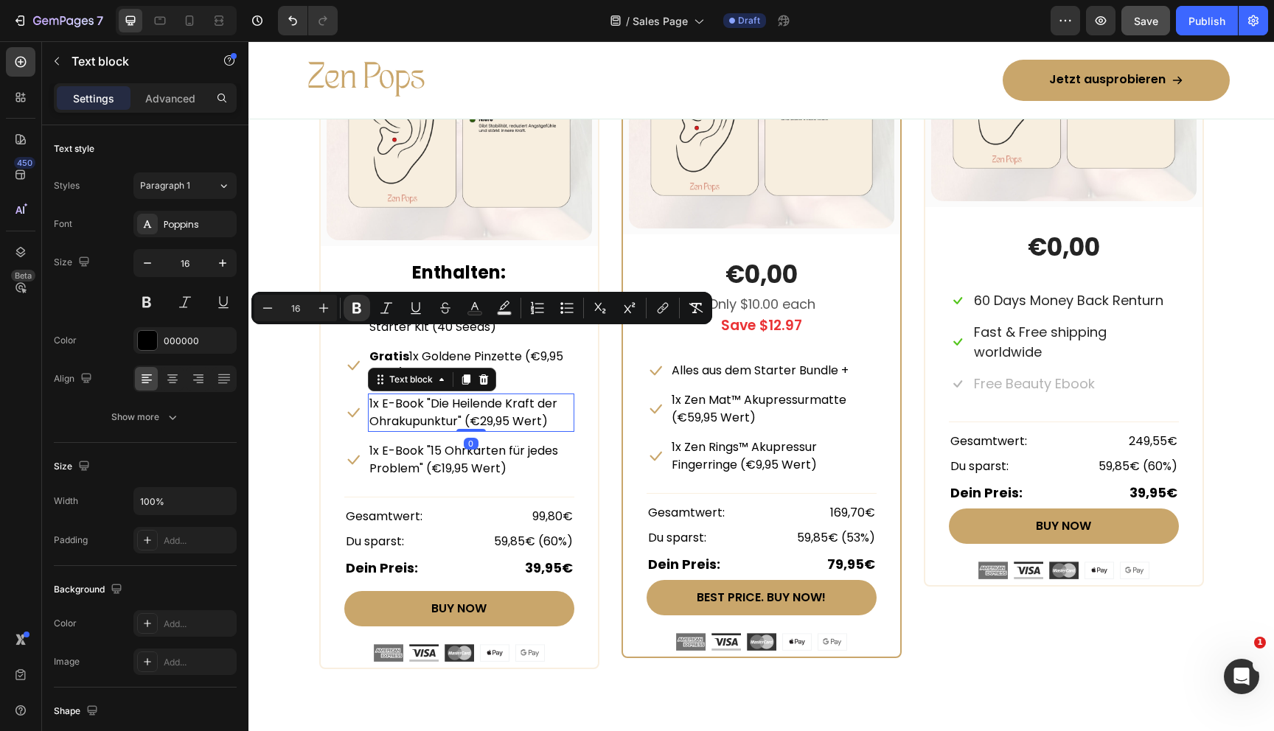
click at [386, 395] on p "1x E-Book "Die Heilende Kraft der Ohrakupunktur" (€29,95 Wert)" at bounding box center [470, 412] width 203 height 35
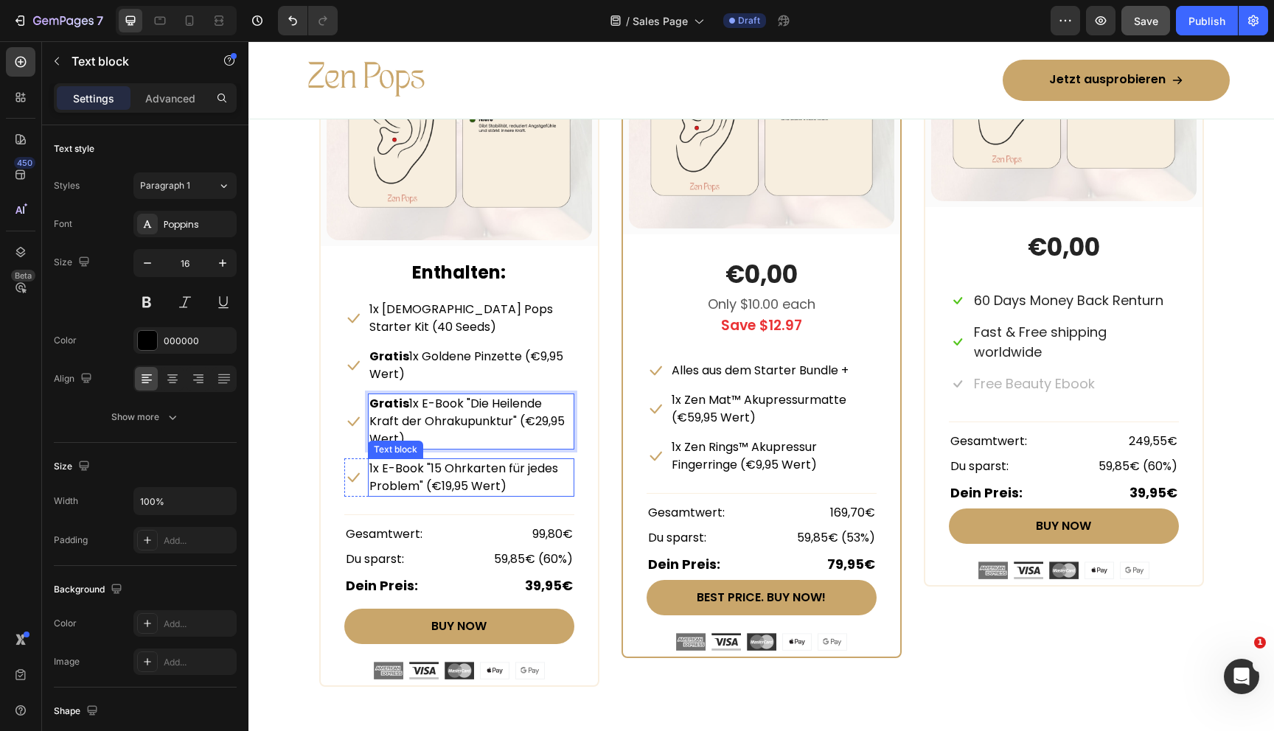
click at [377, 460] on p "1x E-Book "15 Ohrkarten für jedes Problem" (€19,95 Wert)" at bounding box center [470, 477] width 203 height 35
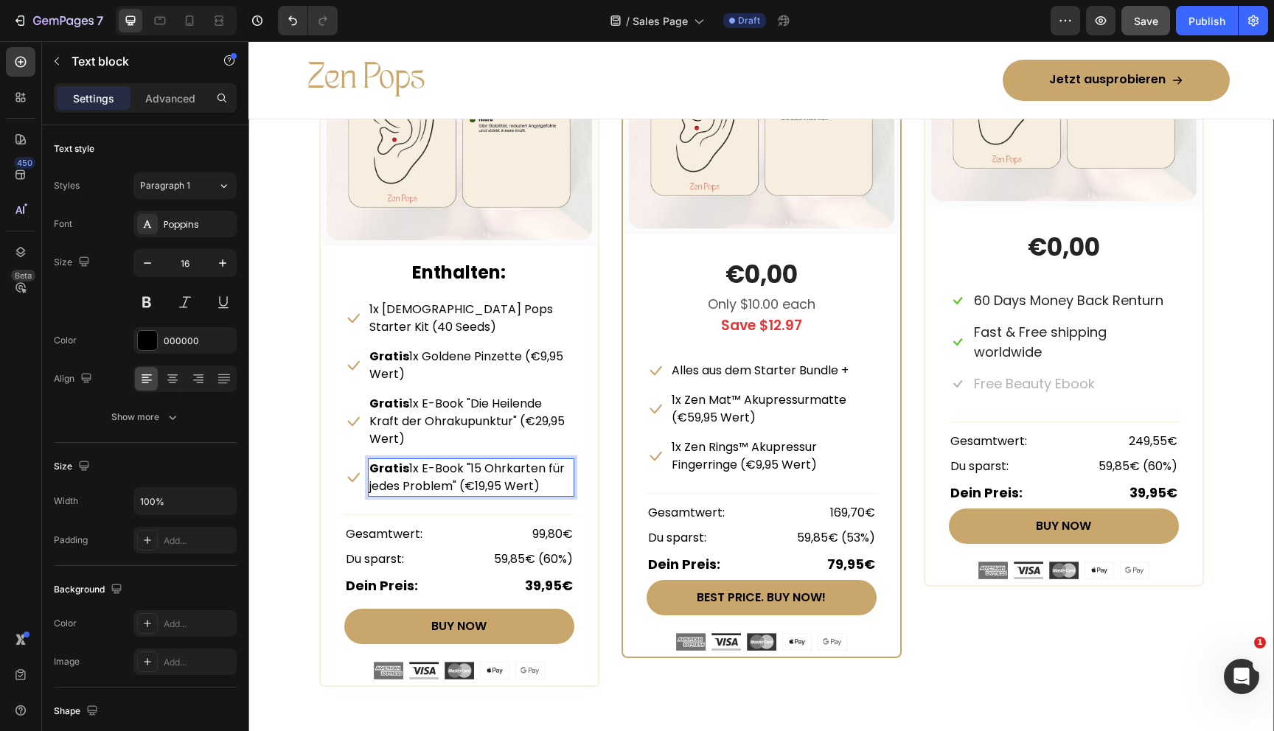
click at [286, 431] on div "Beautiful Everyday Heading Every Thing You Need For Your Skin Text block Row ST…" at bounding box center [761, 237] width 1003 height 899
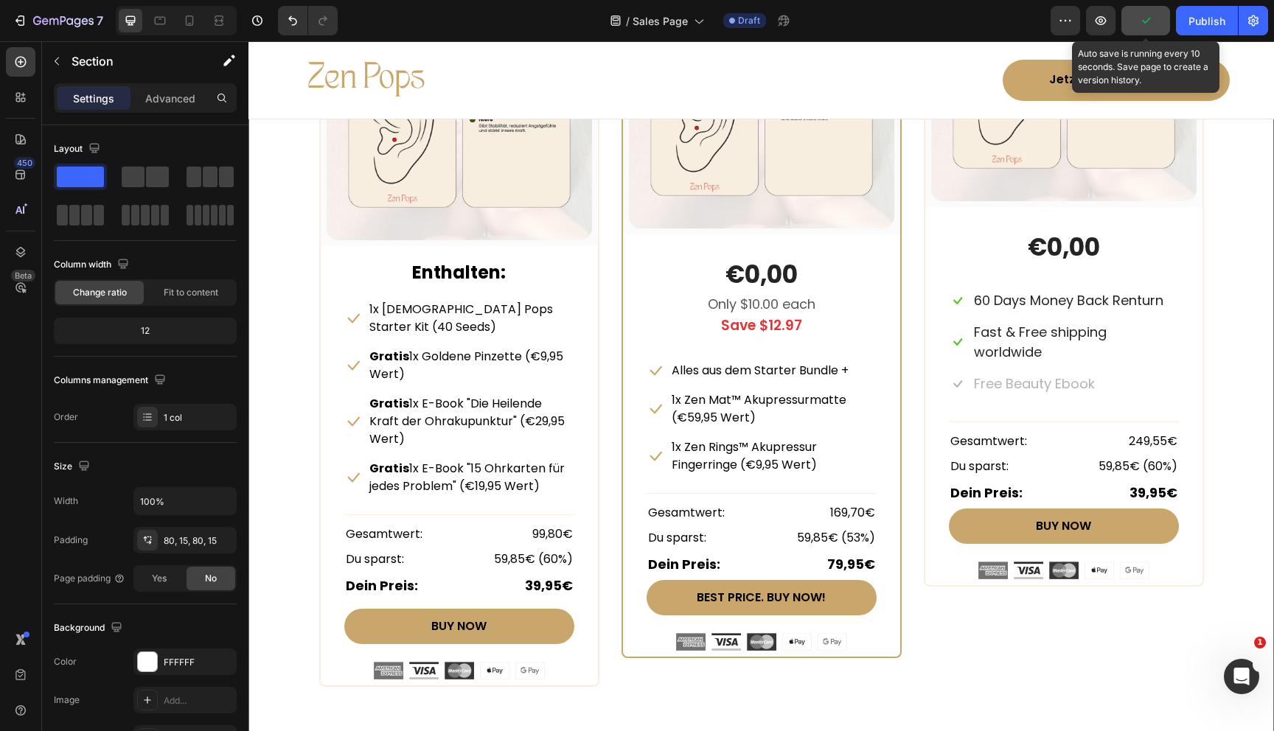
click at [1152, 20] on icon "button" at bounding box center [1145, 20] width 15 height 15
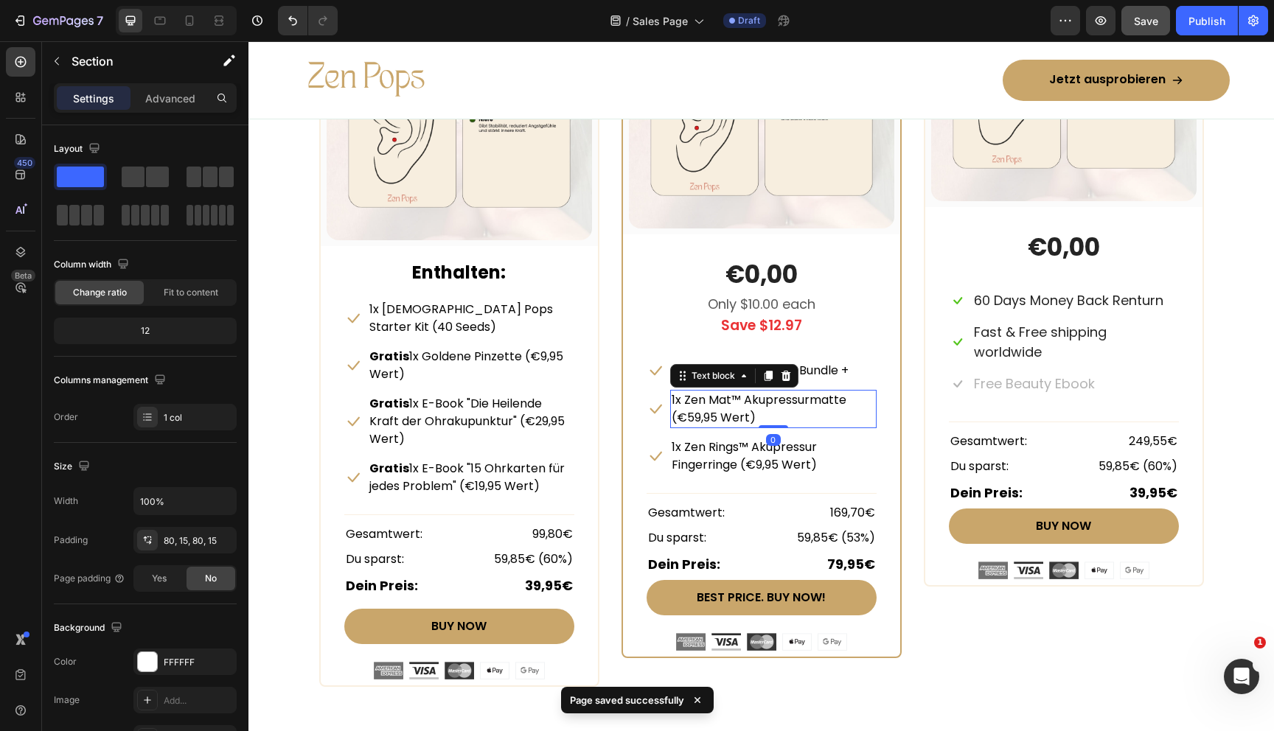
click at [679, 406] on p "1x Zen Mat™ Akupressurmatte (€59,95 Wert)" at bounding box center [773, 408] width 203 height 35
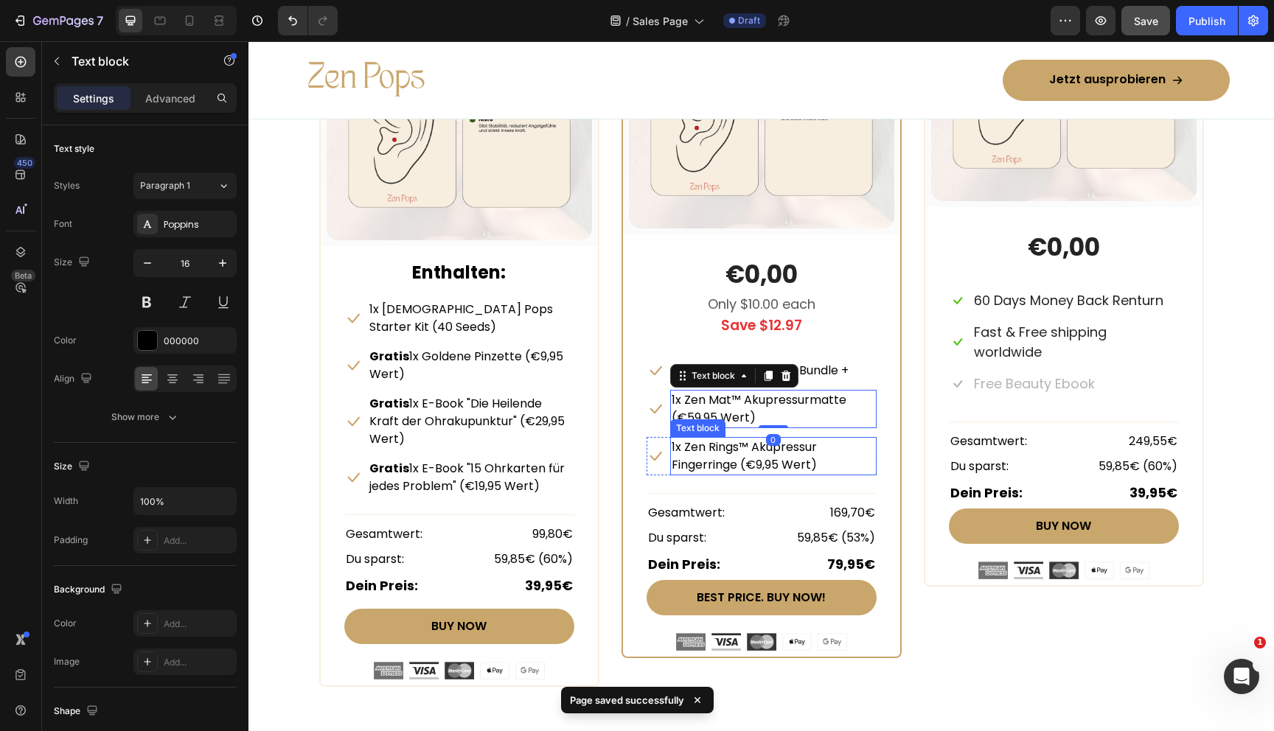
click at [691, 453] on p "1x Zen Rings™ Akupressur Fingerringe (€9,95 Wert)" at bounding box center [773, 456] width 203 height 35
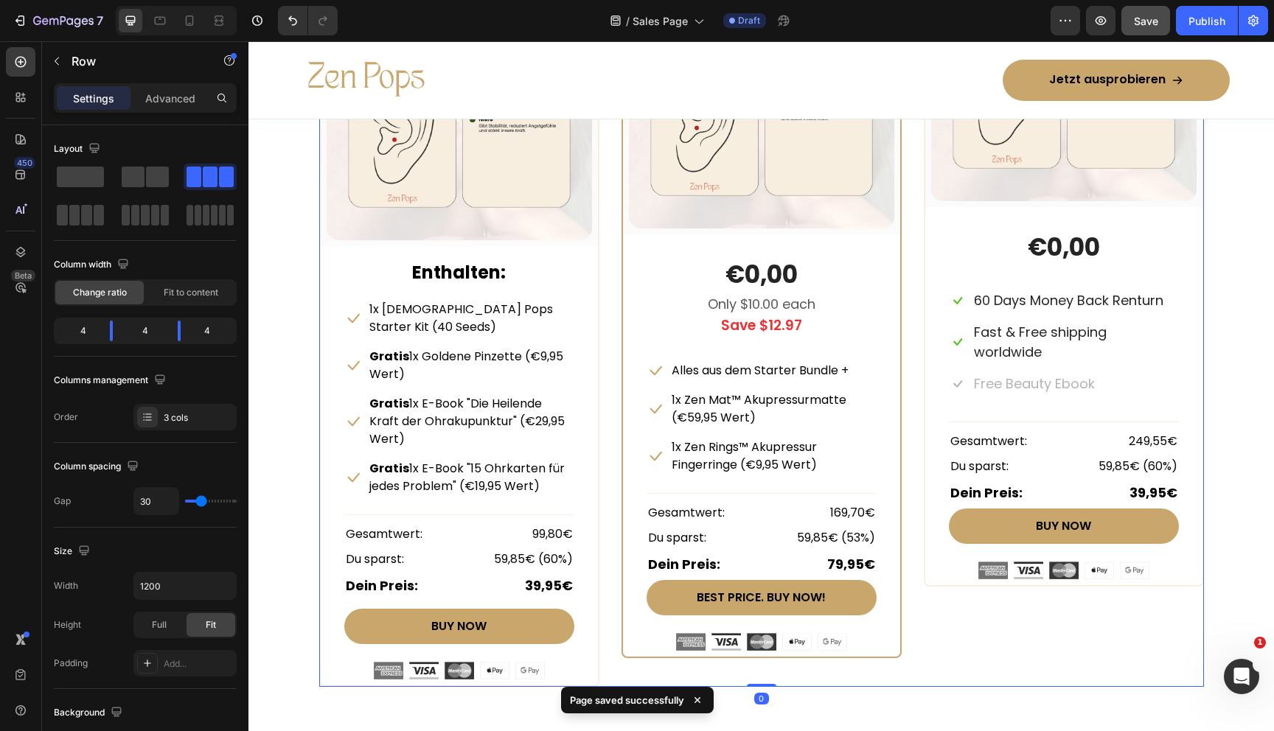
click at [610, 380] on div "STARTER BUNDLE Text Block Row (P) Images & Gallery Row Enthalten: Text block Ic…" at bounding box center [761, 302] width 885 height 770
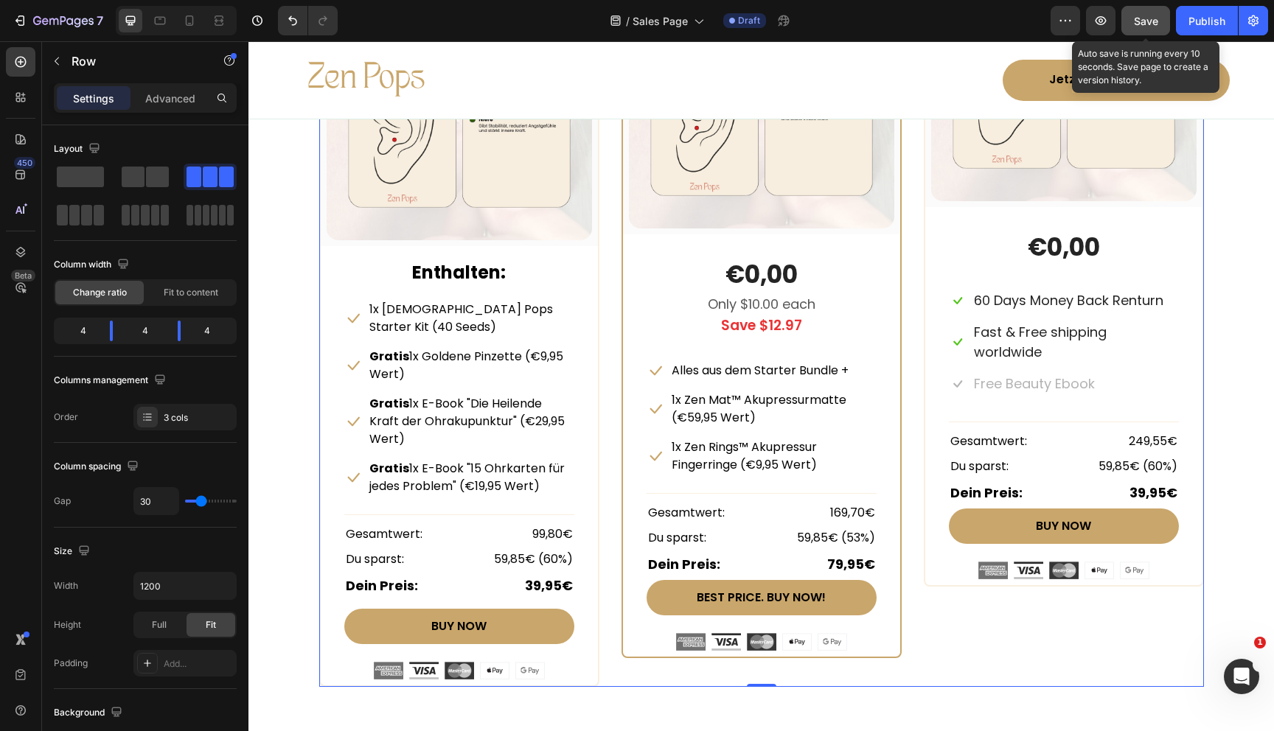
click at [1146, 10] on button "Save" at bounding box center [1145, 20] width 49 height 29
click at [1146, 10] on button "button" at bounding box center [1145, 20] width 49 height 29
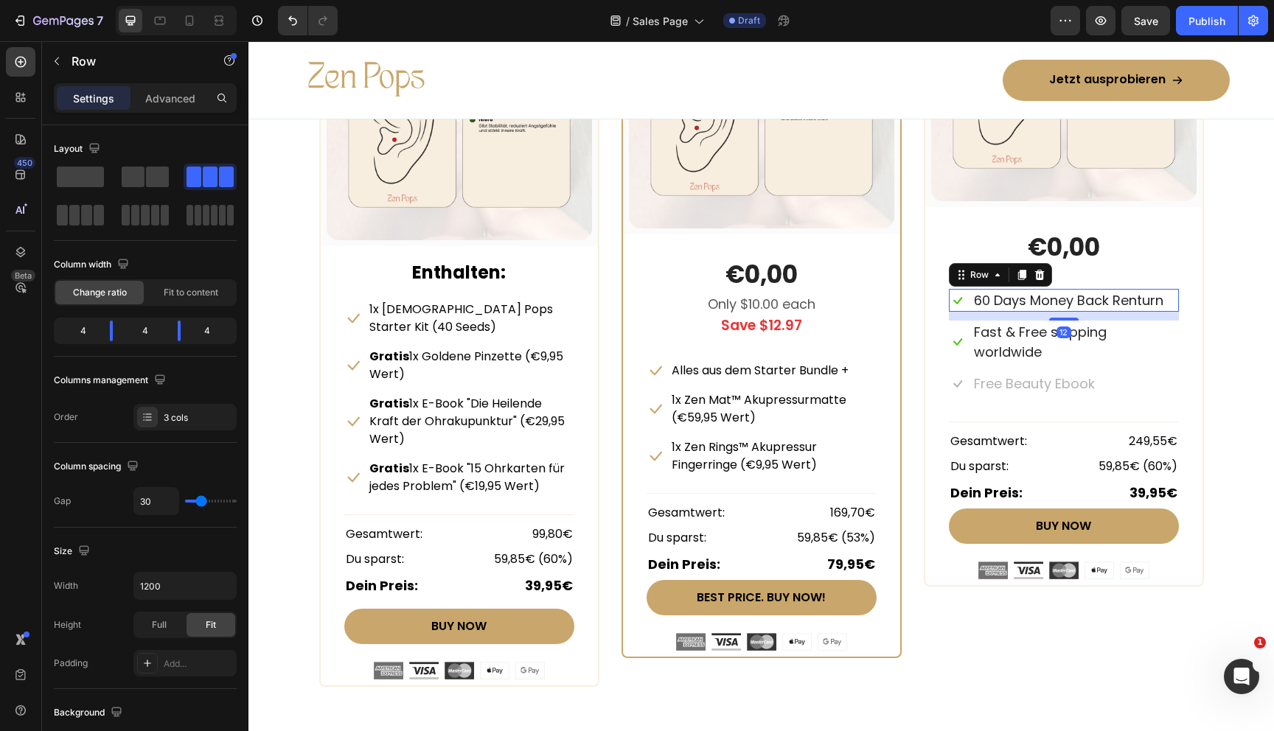
click at [969, 305] on div "Icon 60 Days Money Back Renturn Text block Row 12" at bounding box center [1064, 300] width 230 height 23
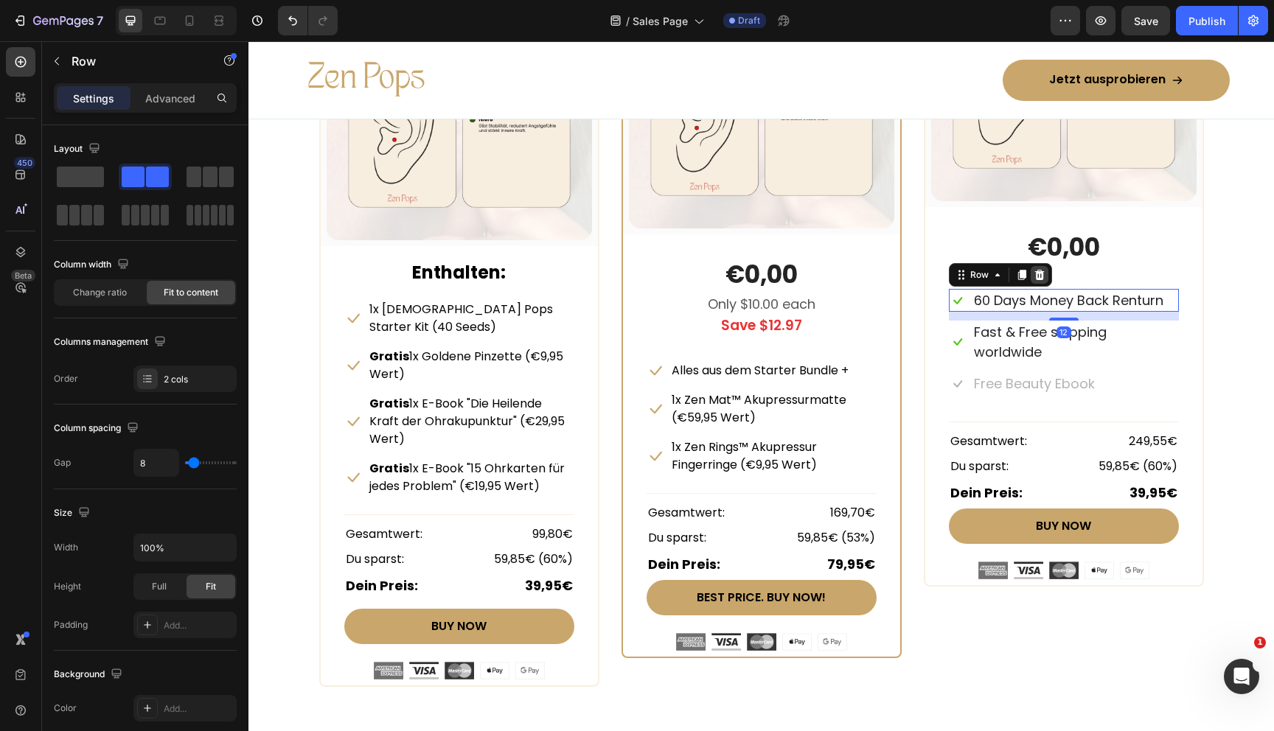
click at [1040, 274] on icon at bounding box center [1040, 275] width 12 height 12
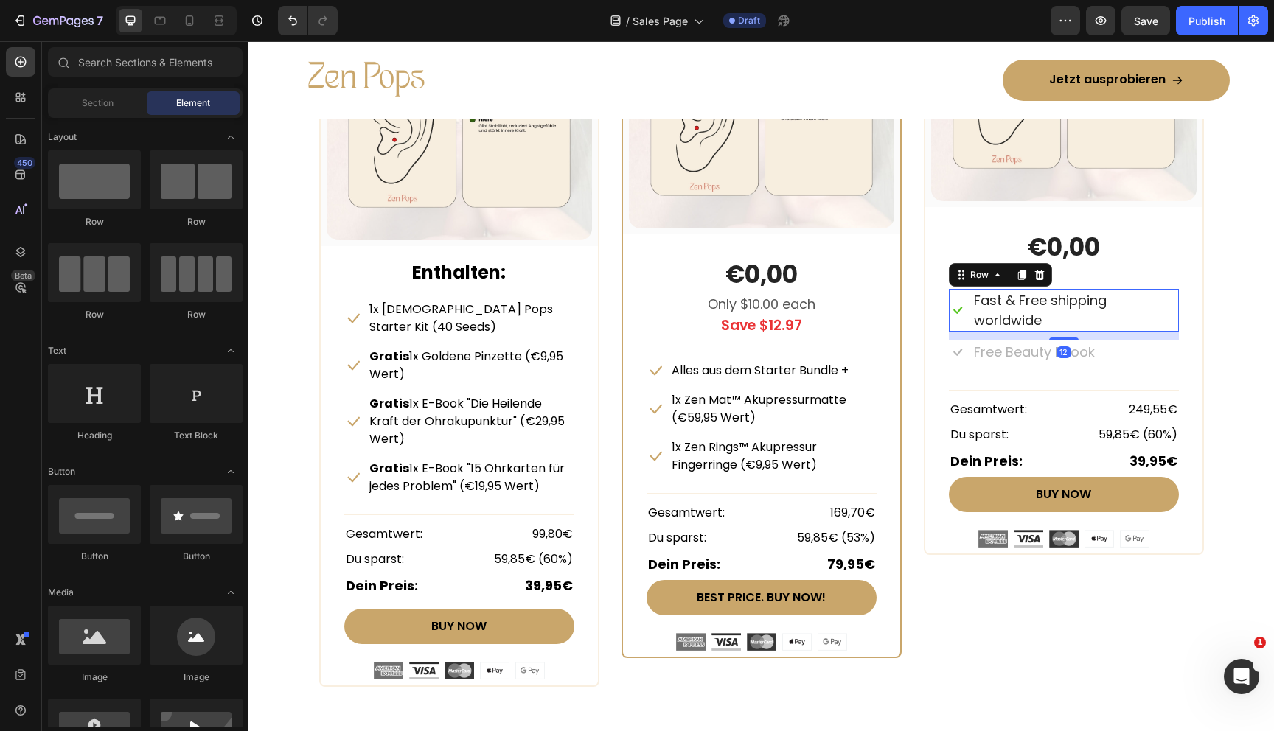
click at [971, 325] on div "Icon Fast & Free shipping worldwide Text block Row 12" at bounding box center [1064, 310] width 230 height 43
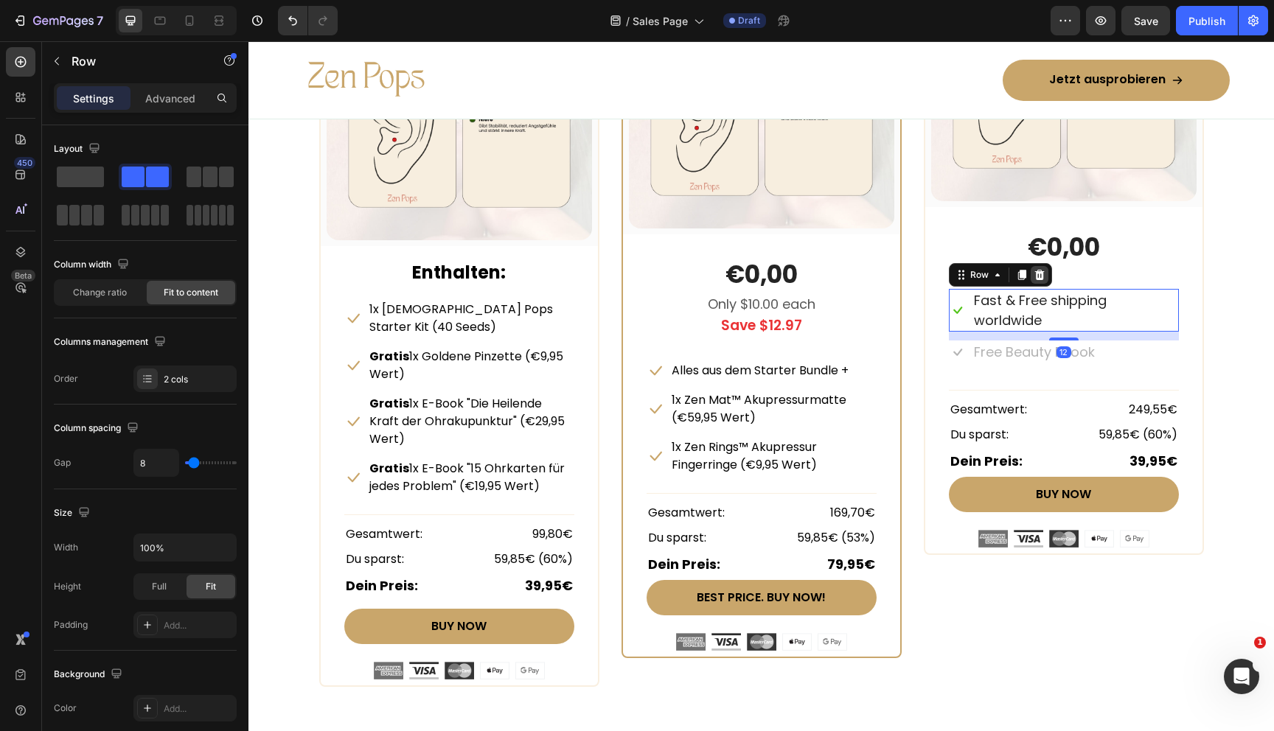
click at [1045, 276] on div at bounding box center [1040, 275] width 18 height 18
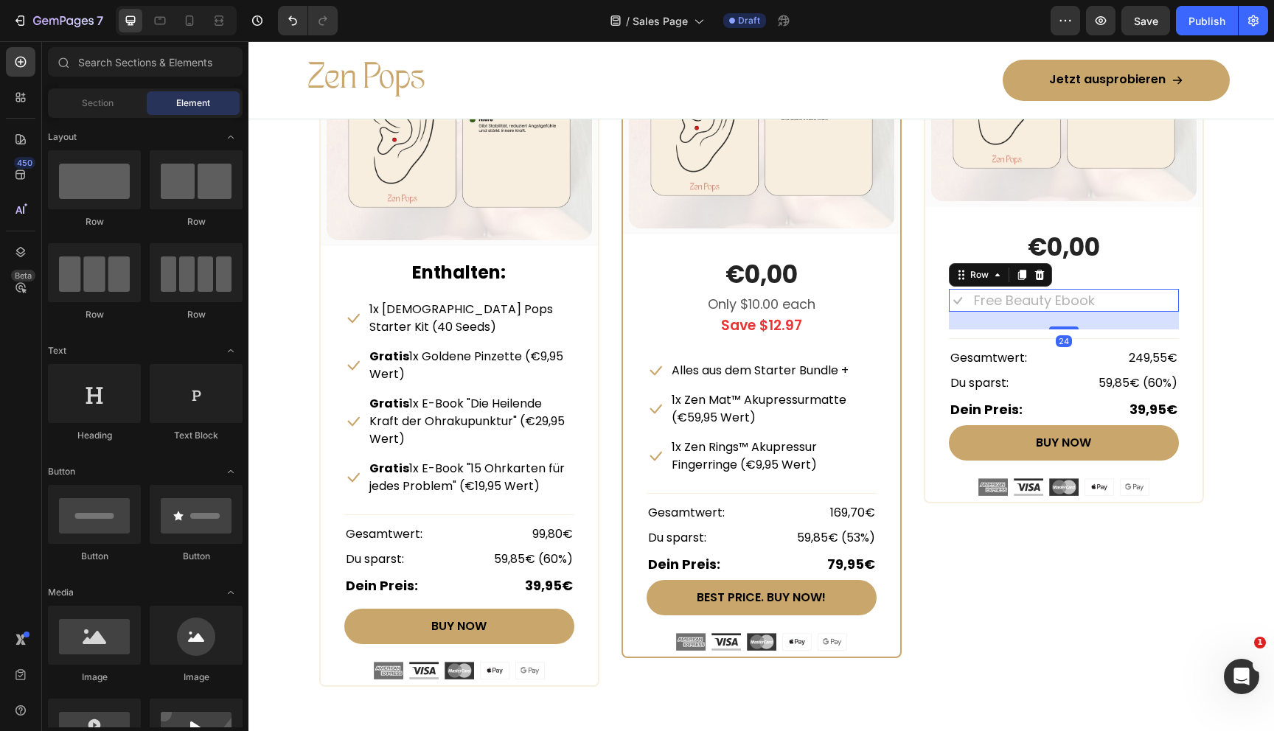
click at [969, 307] on div "Icon Free Beauty Ebook Text block Row 24" at bounding box center [1064, 300] width 230 height 23
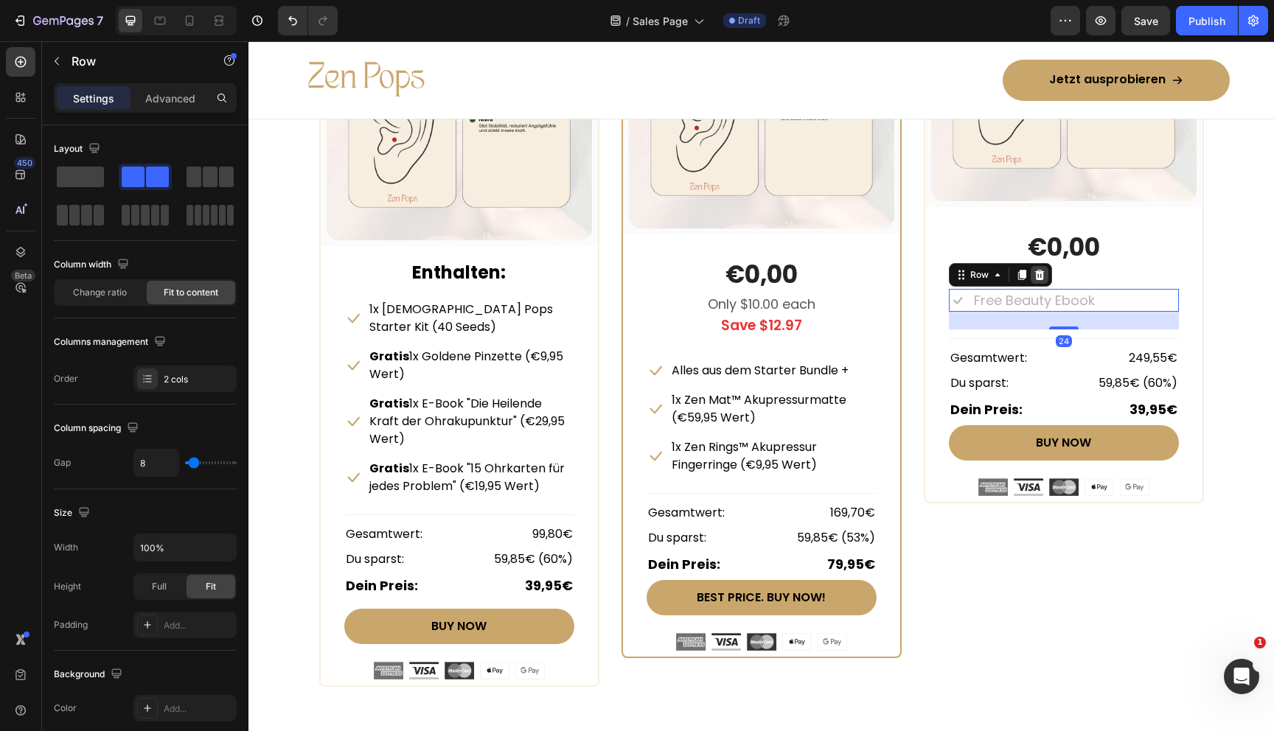
click at [1040, 271] on icon at bounding box center [1039, 275] width 10 height 10
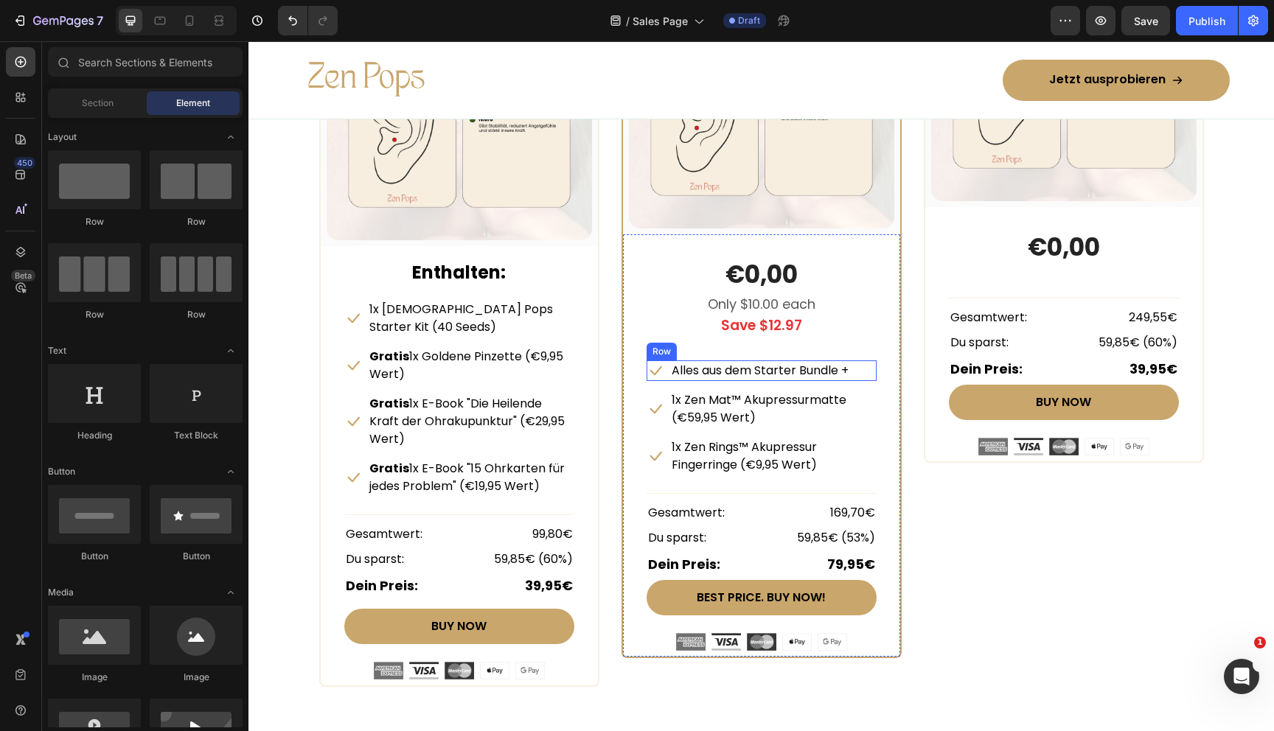
click at [665, 377] on div "Icon Alles aus dem Starter Bundle + Text block Row" at bounding box center [762, 371] width 230 height 21
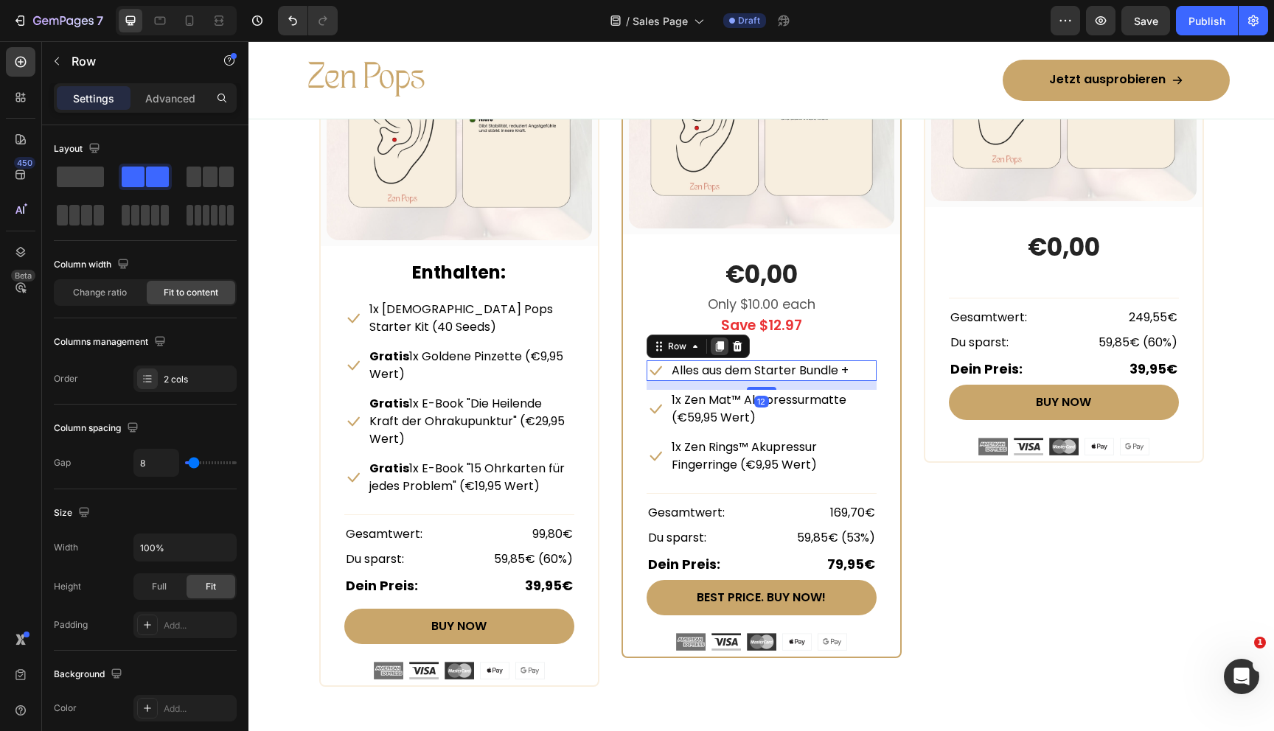
click at [717, 348] on icon at bounding box center [719, 346] width 8 height 10
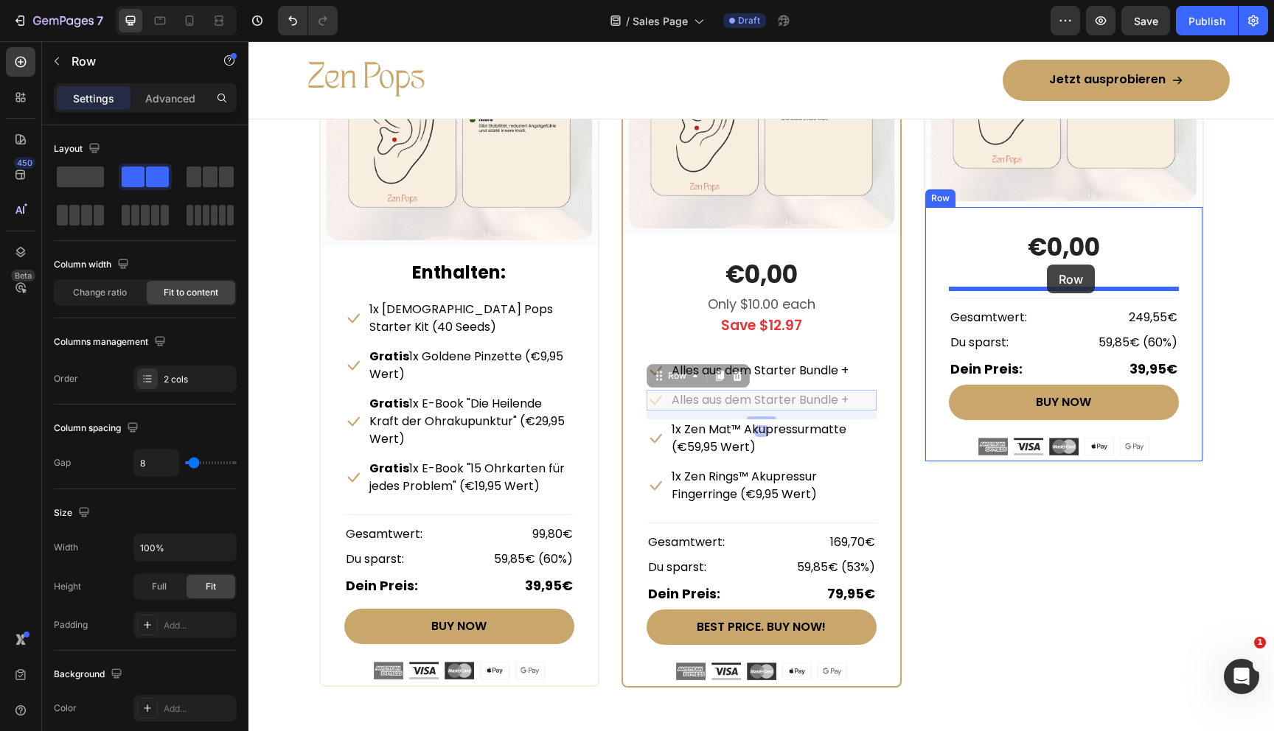
drag, startPoint x: 656, startPoint y: 373, endPoint x: 1046, endPoint y: 265, distance: 404.6
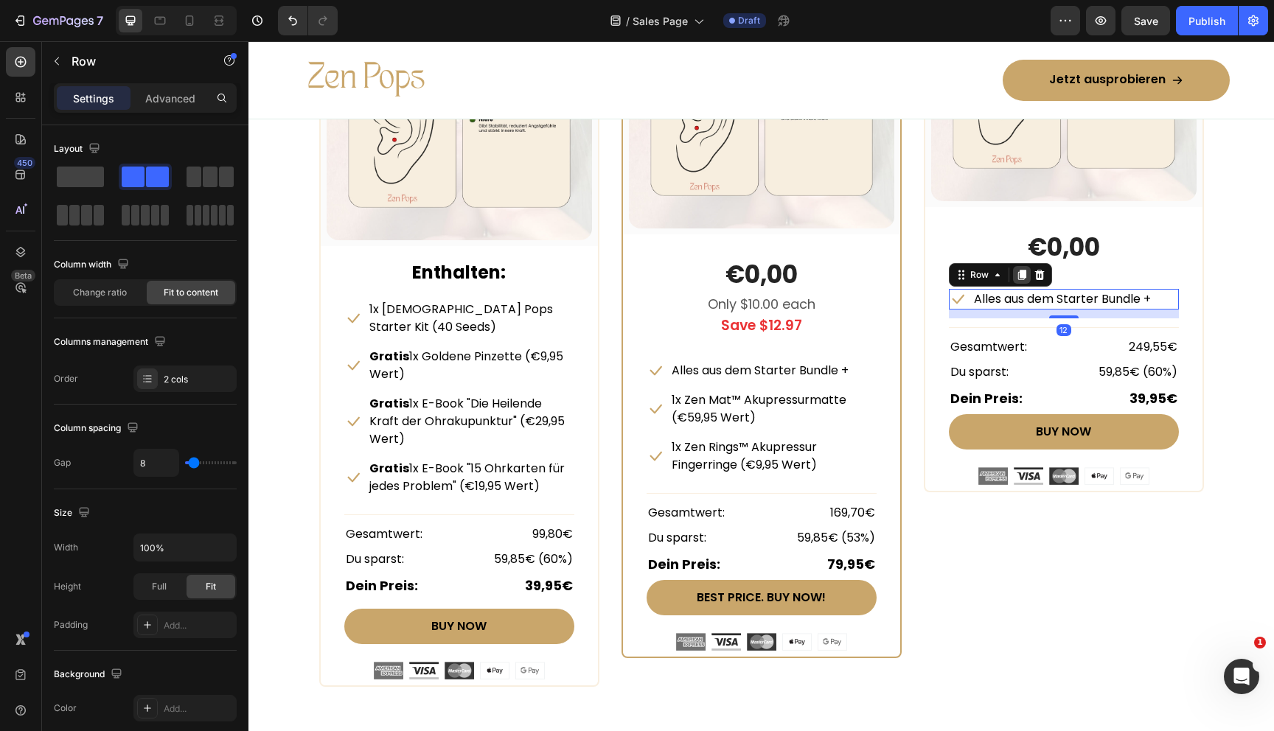
click at [1024, 276] on icon at bounding box center [1021, 275] width 8 height 10
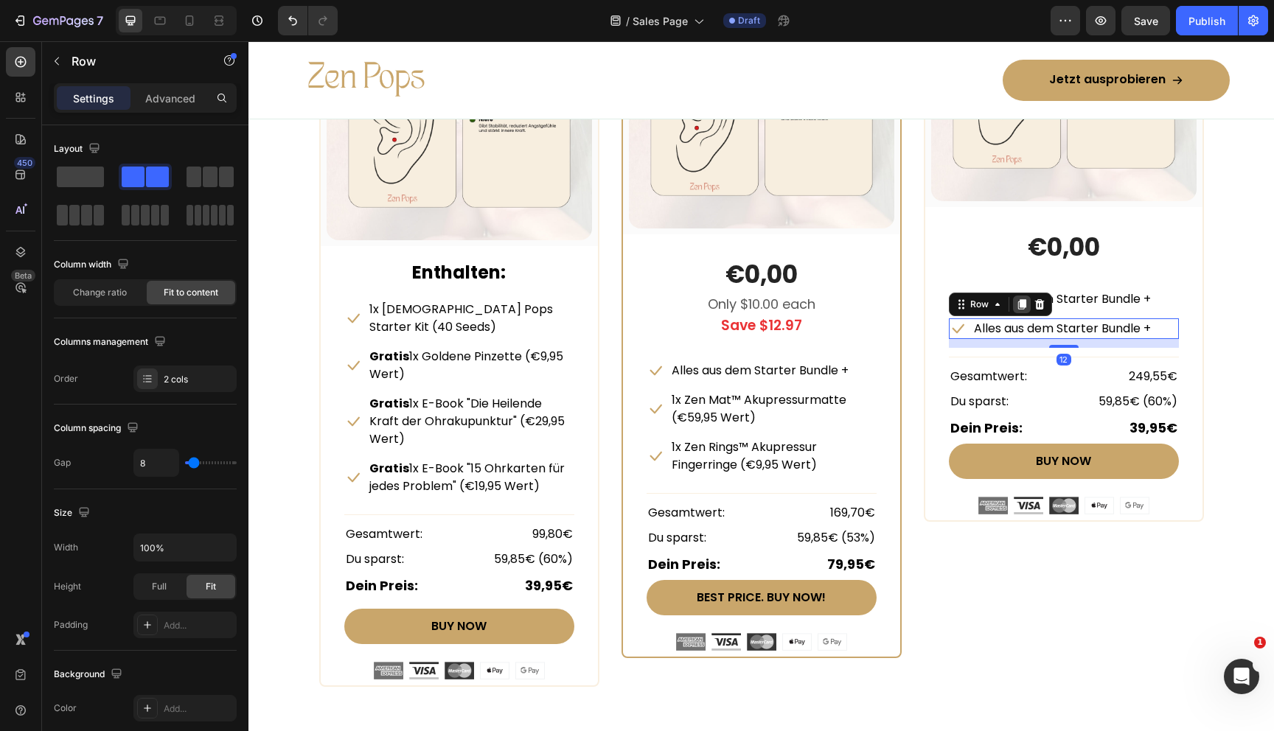
click at [1017, 299] on icon at bounding box center [1022, 305] width 12 height 12
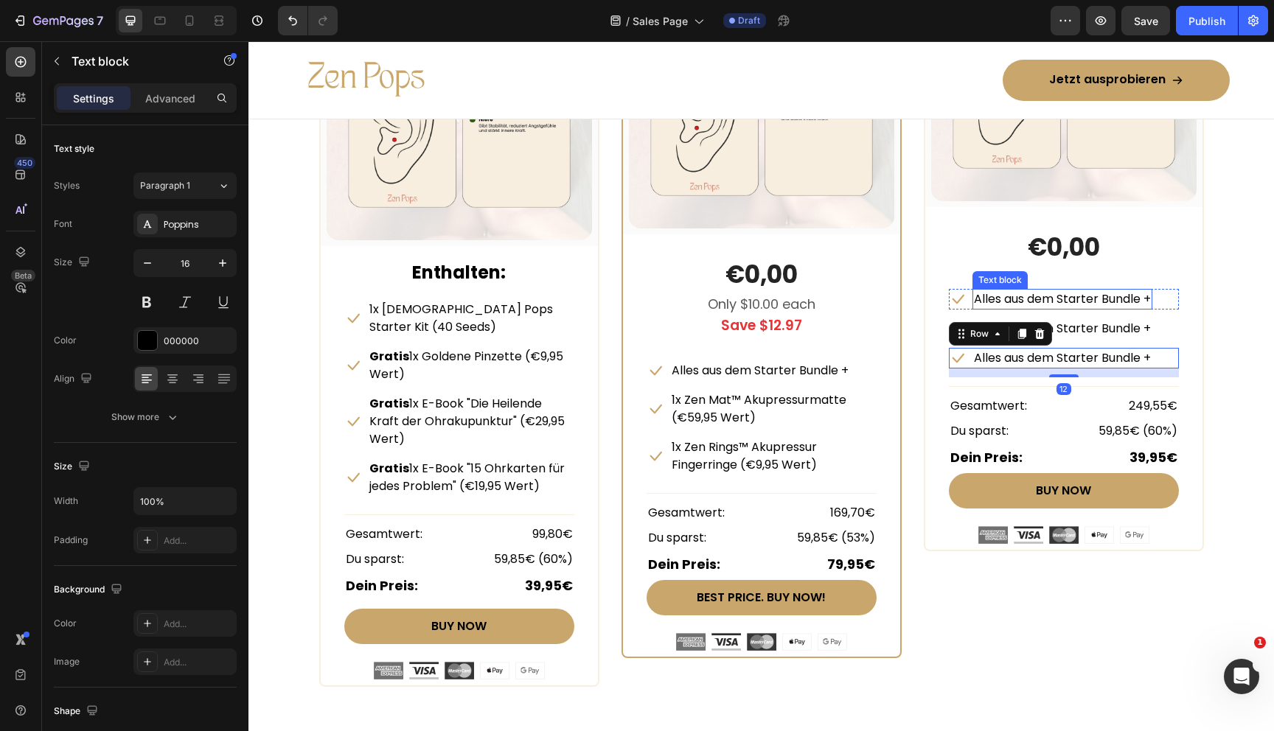
click at [1052, 302] on p "Alles aus dem Starter Bundle +" at bounding box center [1062, 299] width 177 height 18
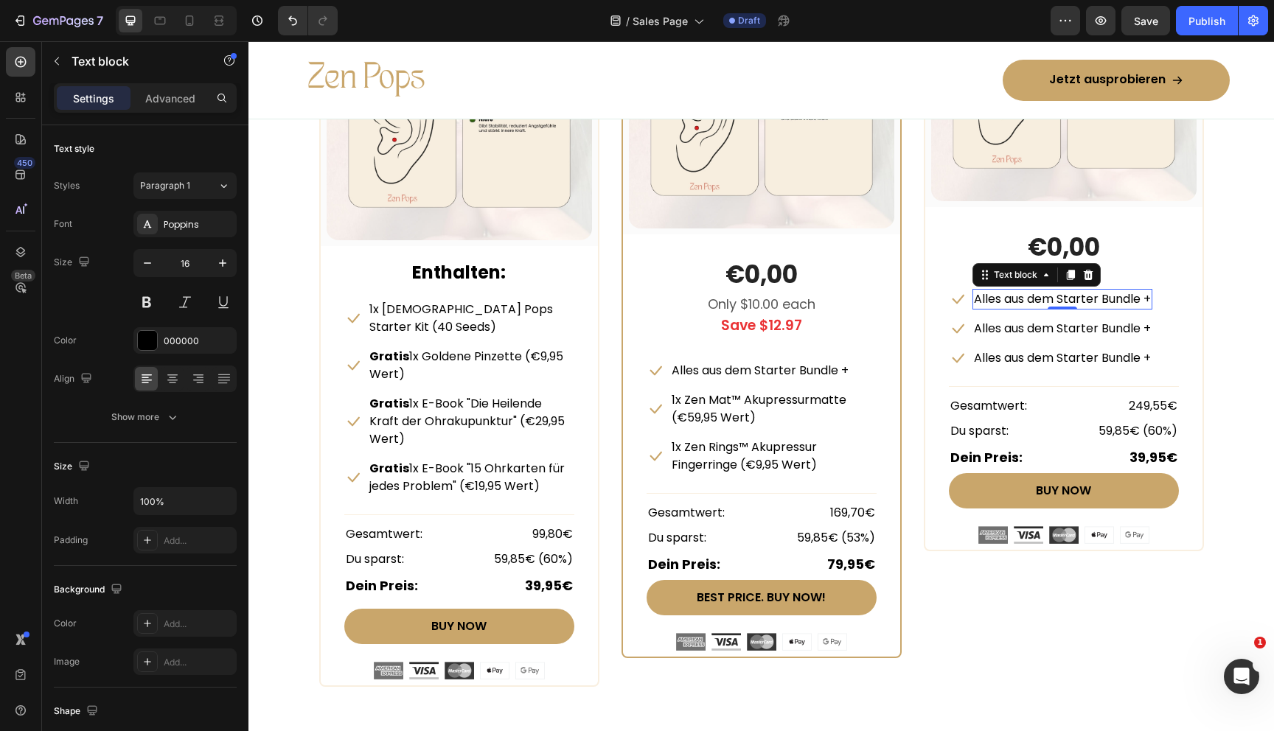
click at [1072, 305] on p "Alles aus dem Starter Bundle +" at bounding box center [1062, 299] width 177 height 18
click at [989, 302] on p "• • Alles aus dem Comfort Bundle +" at bounding box center [1074, 299] width 200 height 18
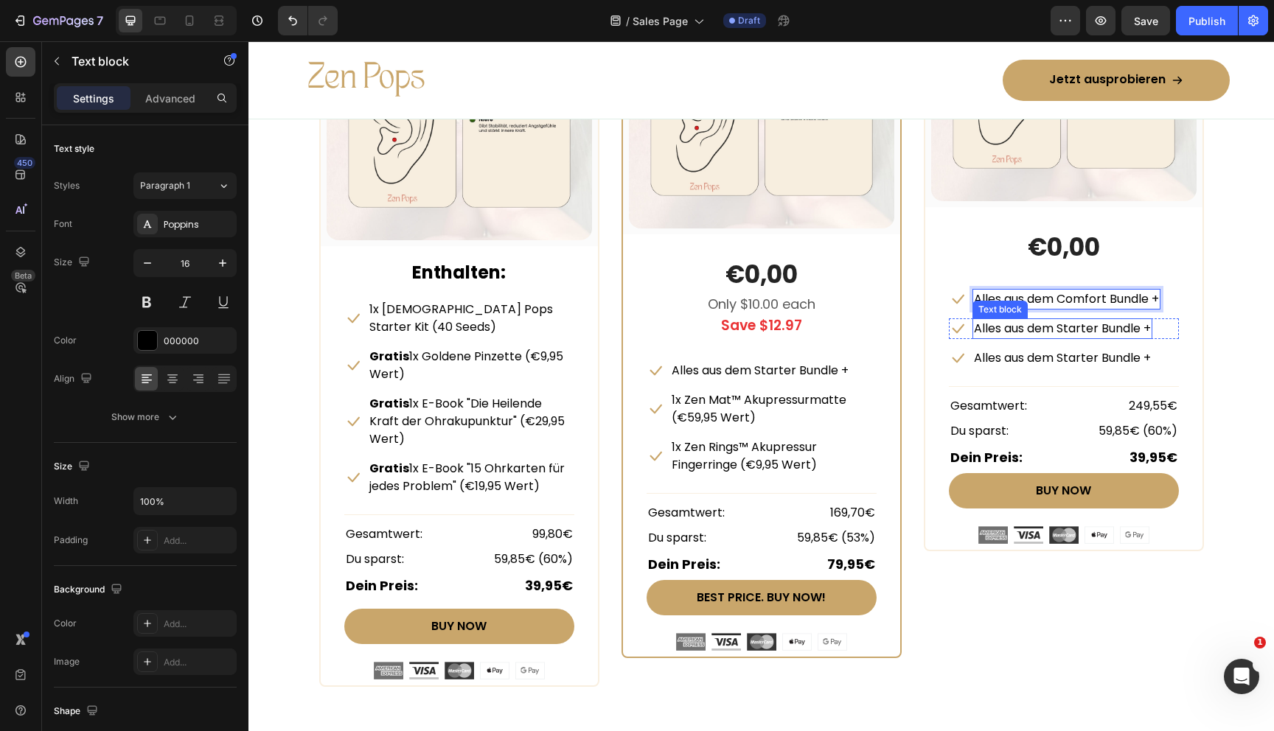
click at [1003, 330] on p "Alles aus dem Starter Bundle +" at bounding box center [1062, 329] width 177 height 18
click at [1048, 330] on p "Alles aus dem Starter Bundle +" at bounding box center [1062, 329] width 177 height 18
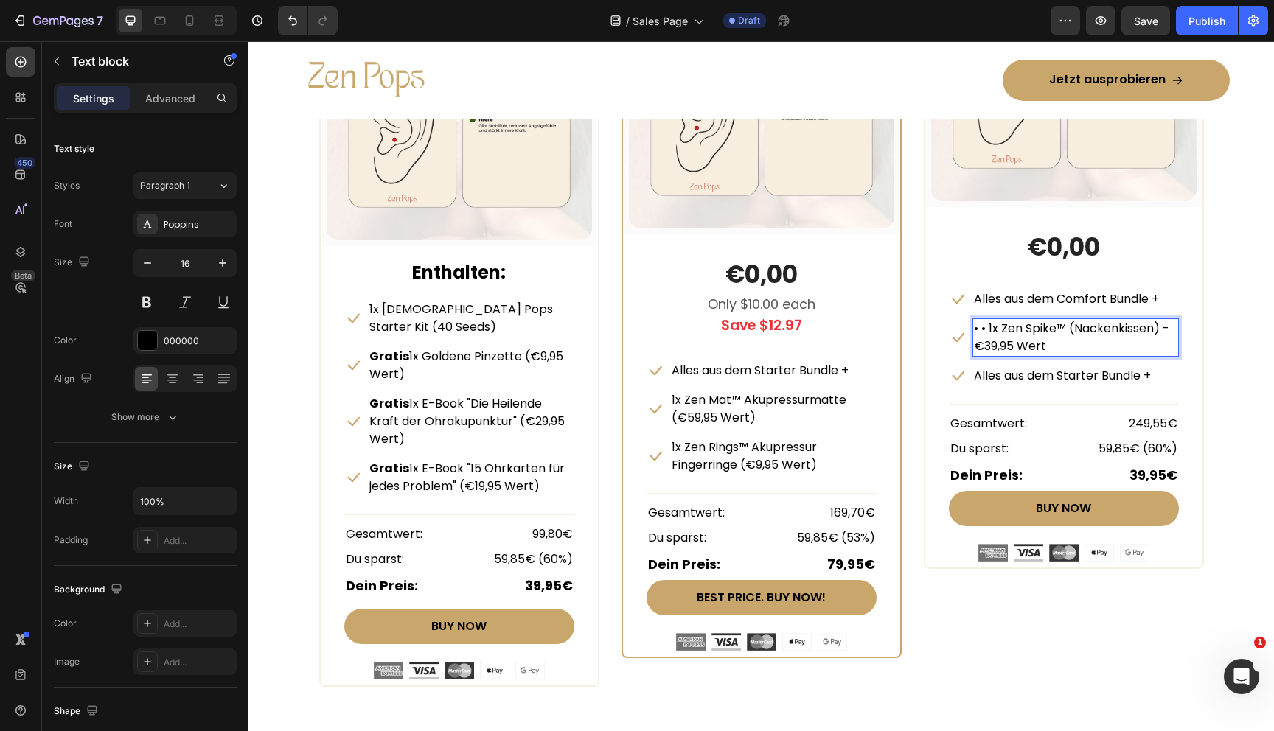
click at [990, 331] on p "• • 1x Zen Spike™ (Nackenkissen) - €39,95 Wert" at bounding box center [1075, 337] width 203 height 35
click at [1056, 327] on p "1x Zen Spike™ (Nackenkissen) - €39,95 Wert" at bounding box center [1075, 337] width 203 height 35
click at [1140, 327] on p "1x Zen Spike™ Nackenkissen) - €39,95 Wert" at bounding box center [1075, 337] width 203 height 35
click at [1072, 376] on p "Alles aus dem Starter Bundle +" at bounding box center [1062, 376] width 177 height 18
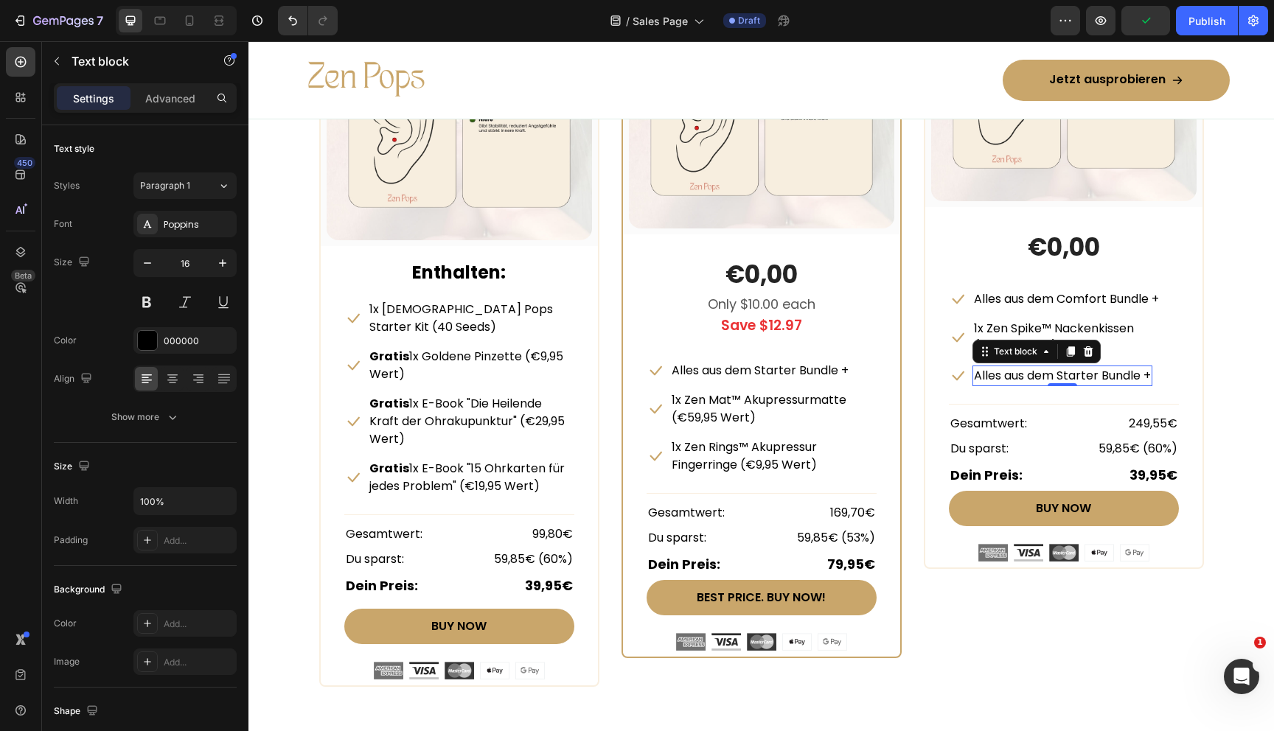
click at [1024, 373] on p "Alles aus dem Starter Bundle +" at bounding box center [1062, 376] width 177 height 18
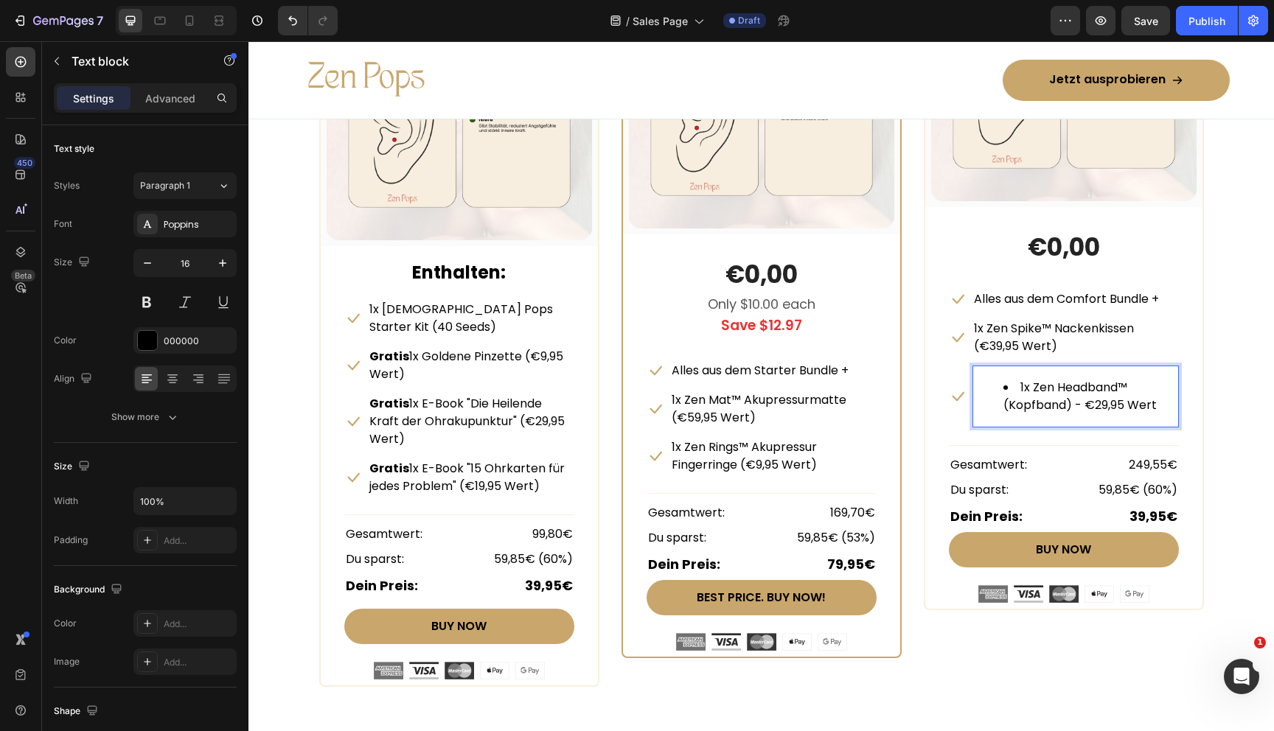
click at [1009, 391] on li "1x Zen Headband™ (Kopfband) - €29,95 Wert" at bounding box center [1090, 396] width 174 height 35
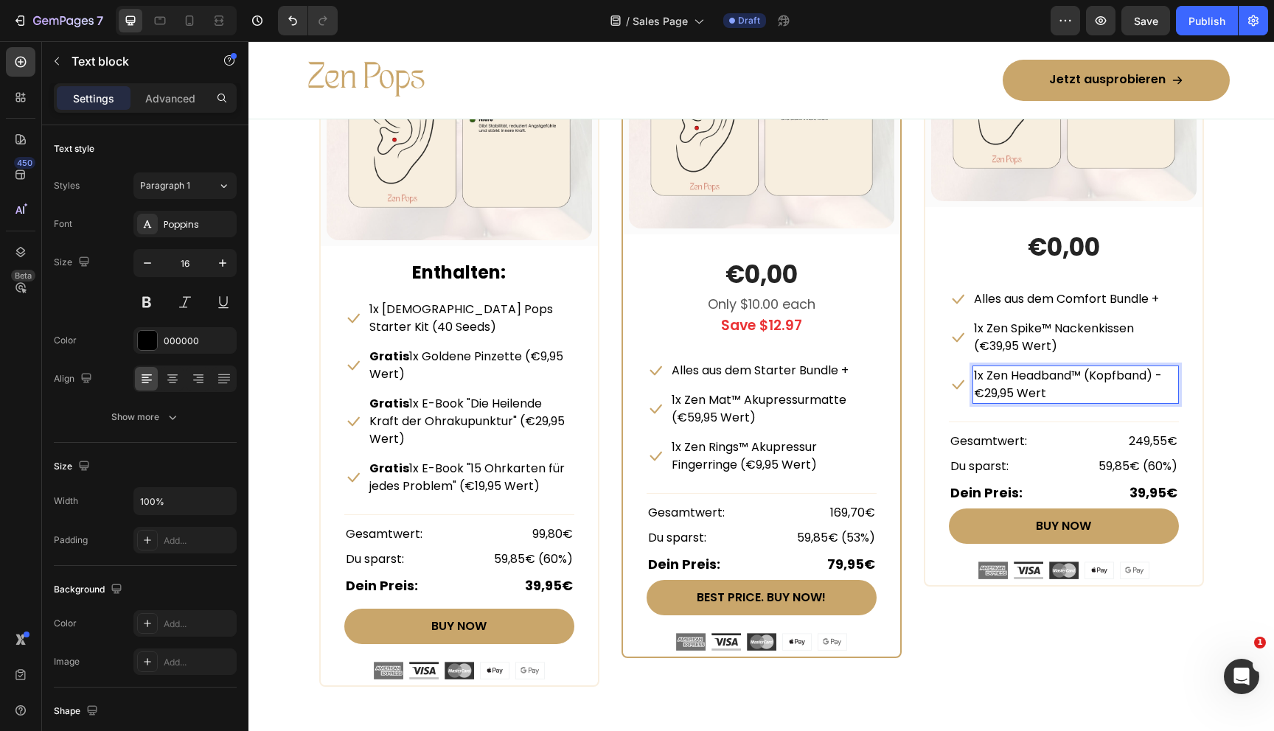
click at [1090, 375] on p "1x Zen Headband™ (Kopfband) - €29,95 Wert" at bounding box center [1075, 384] width 203 height 35
click at [1085, 394] on p "1x Zen Headband™ Kopfband (€29,95 Wert" at bounding box center [1075, 384] width 203 height 35
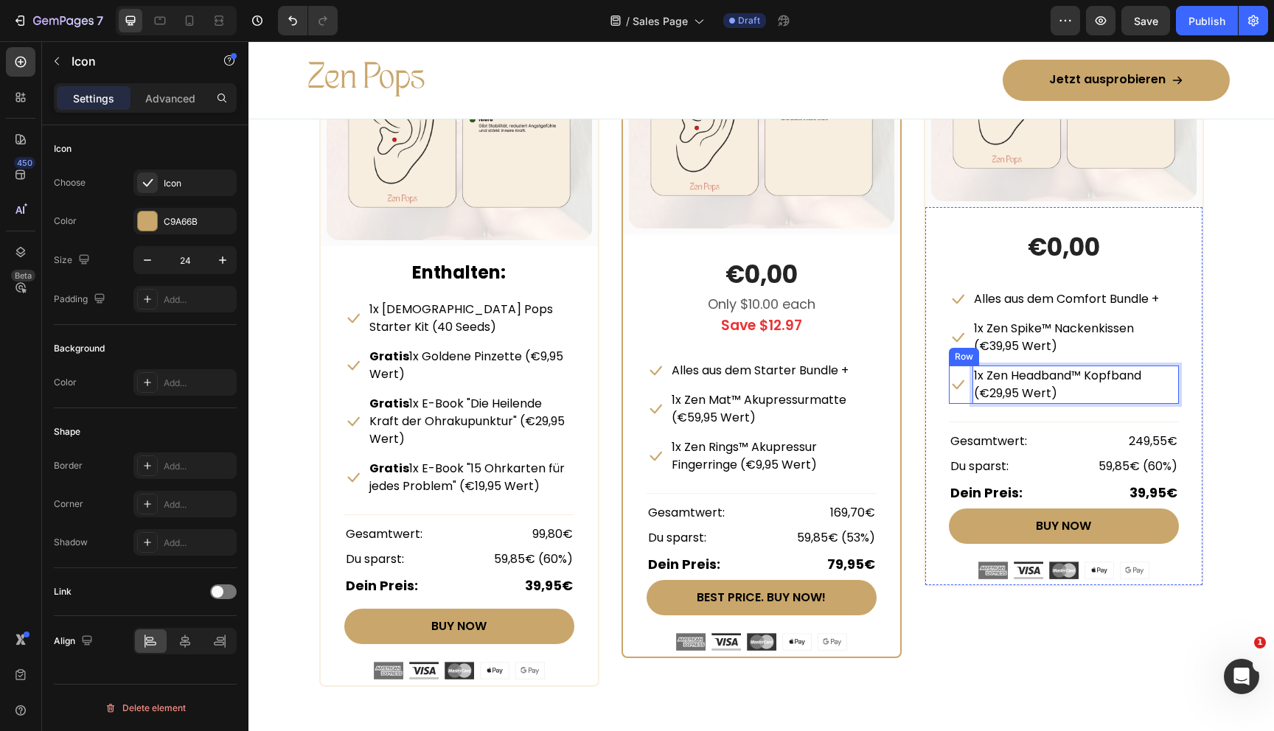
click at [961, 385] on icon at bounding box center [958, 385] width 18 height 18
click at [969, 393] on div "Icon 0 1x Zen Headband™ Kopfband (€29,95 Wert) Text block Row" at bounding box center [1064, 385] width 230 height 38
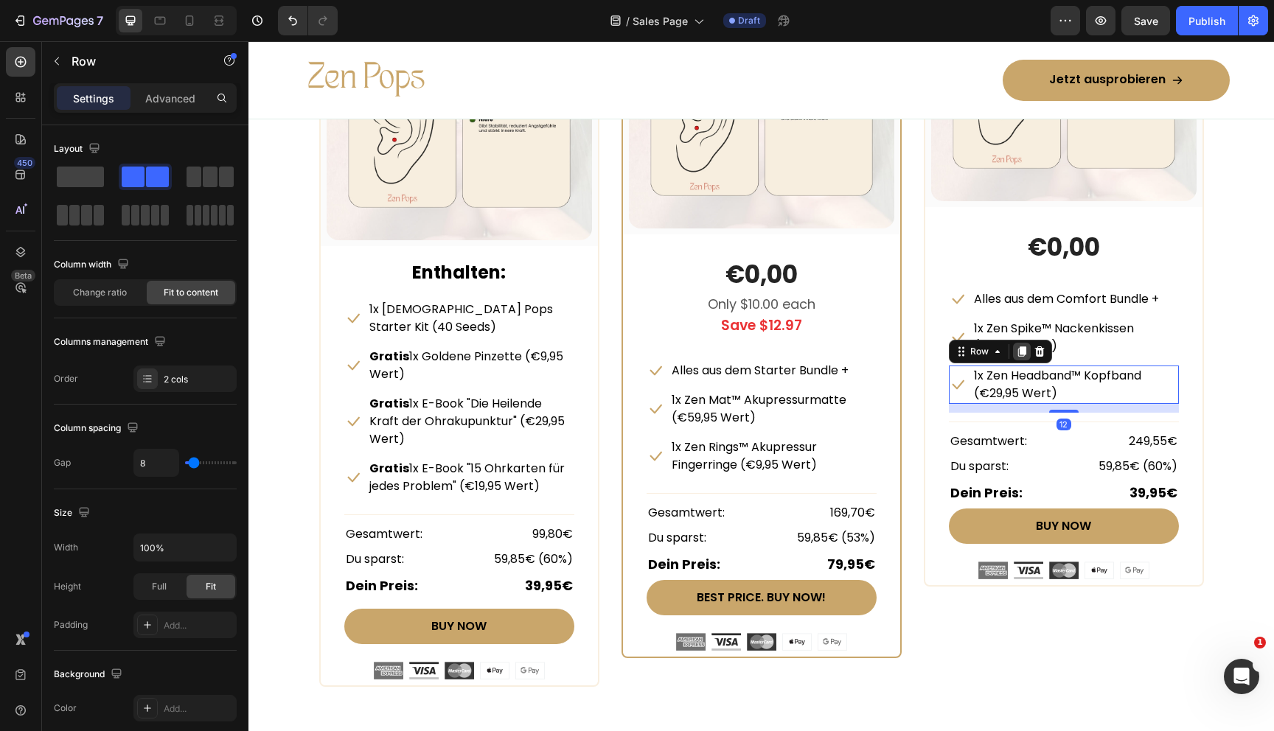
click at [1023, 348] on icon at bounding box center [1021, 352] width 8 height 10
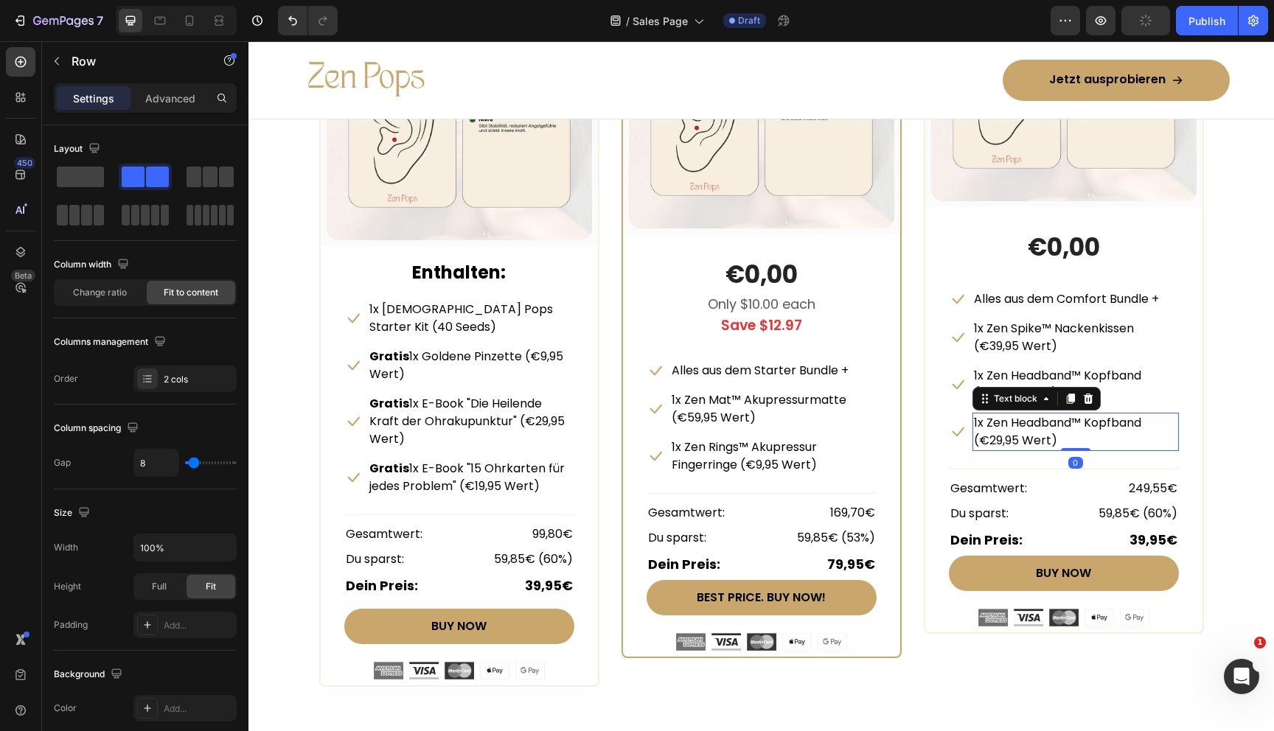
click at [1023, 426] on p "1x Zen Headband™ Kopfband (€29,95 Wert)" at bounding box center [1075, 431] width 203 height 35
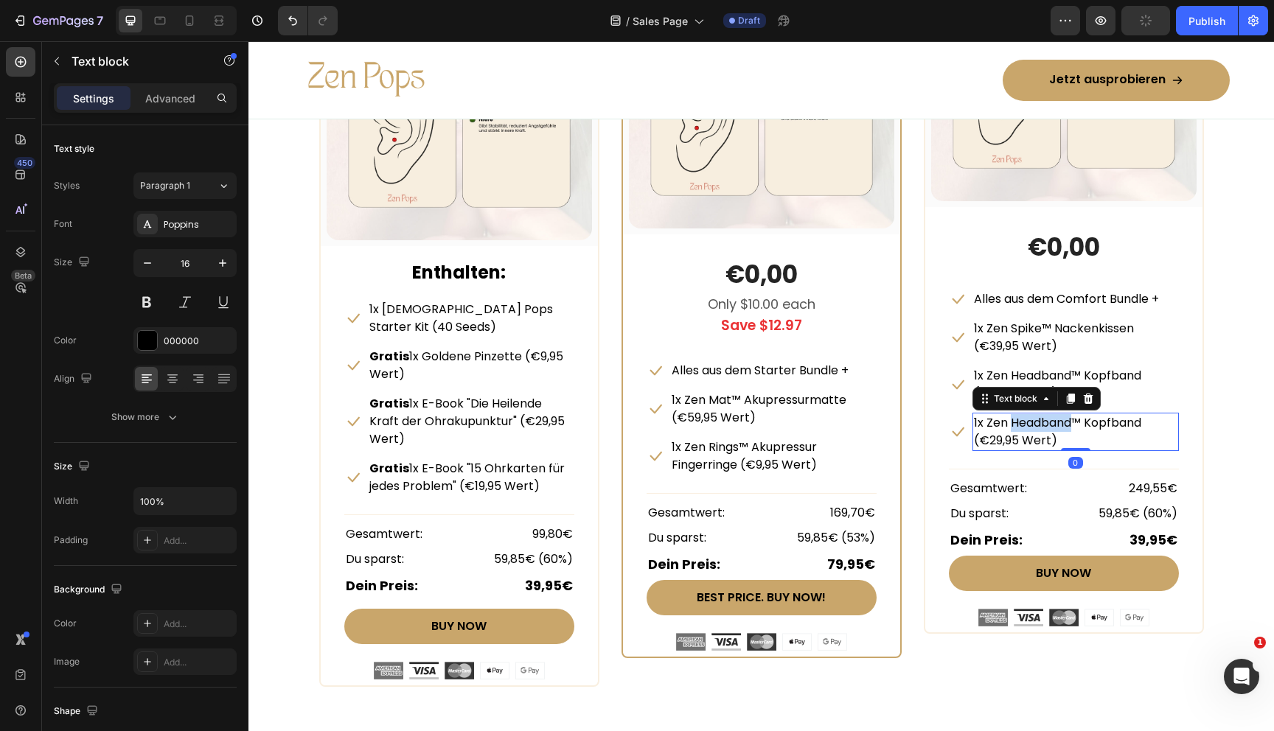
click at [1023, 426] on p "1x Zen Headband™ Kopfband (€29,95 Wert)" at bounding box center [1075, 431] width 203 height 35
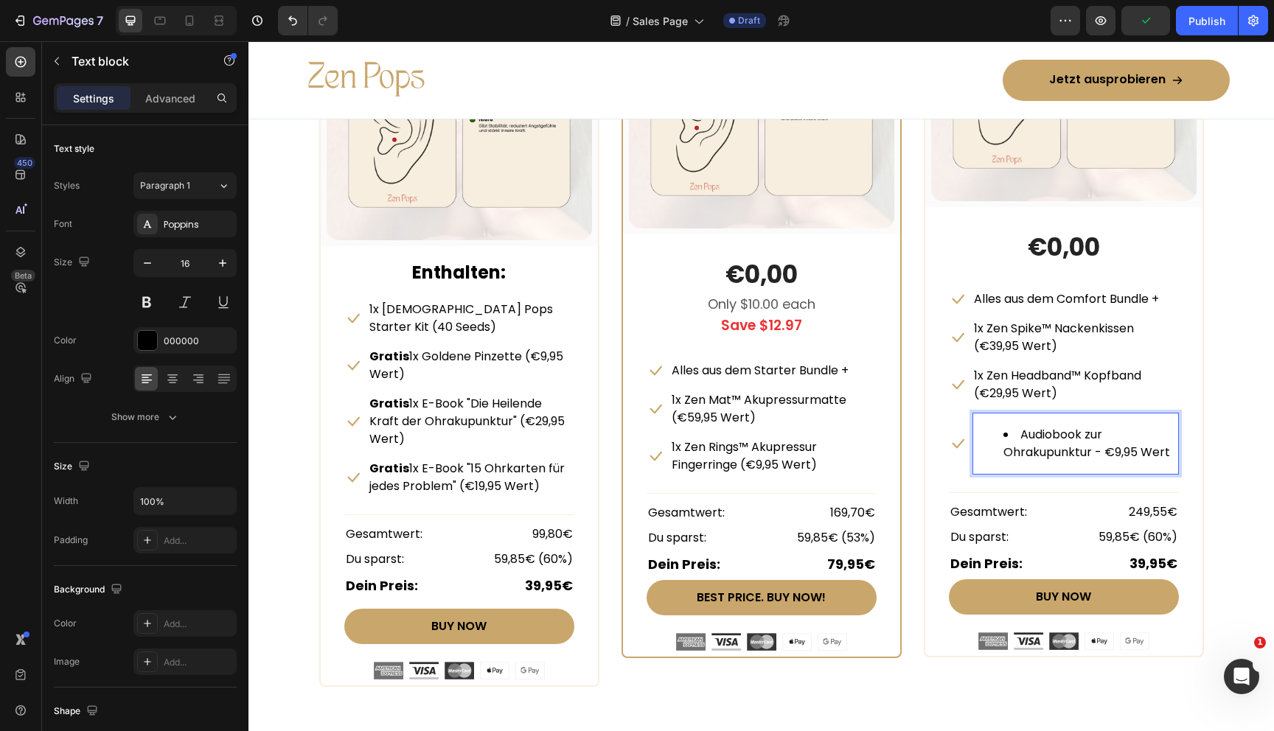
click at [1002, 436] on ul "Audiobook zur Ohrakupunktur - €9,95 Wert" at bounding box center [1075, 443] width 203 height 35
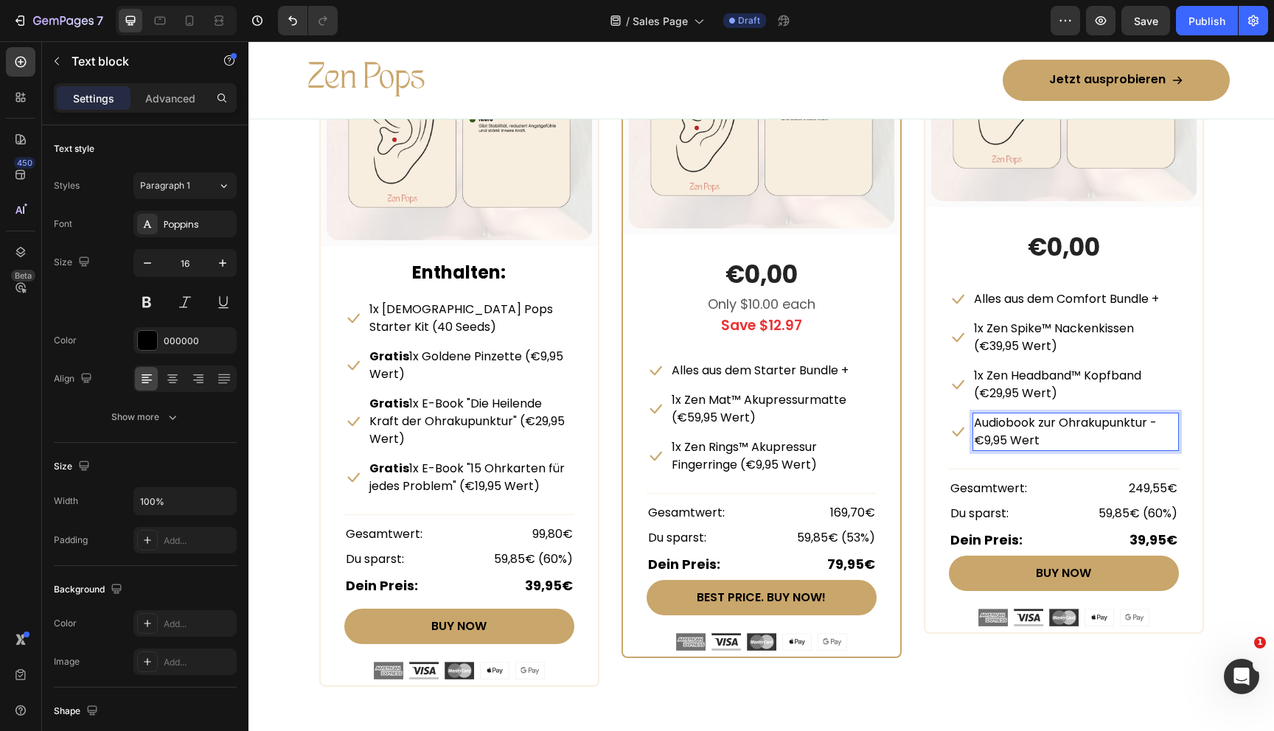
click at [1152, 422] on p "Audiobook zur Ohrakupunktur - €9,95 Wert" at bounding box center [1075, 431] width 203 height 35
click at [1037, 440] on p "Audiobook zur Ohrakupunktur (für unterwegs)- €9,95 Wert" at bounding box center [1075, 431] width 203 height 35
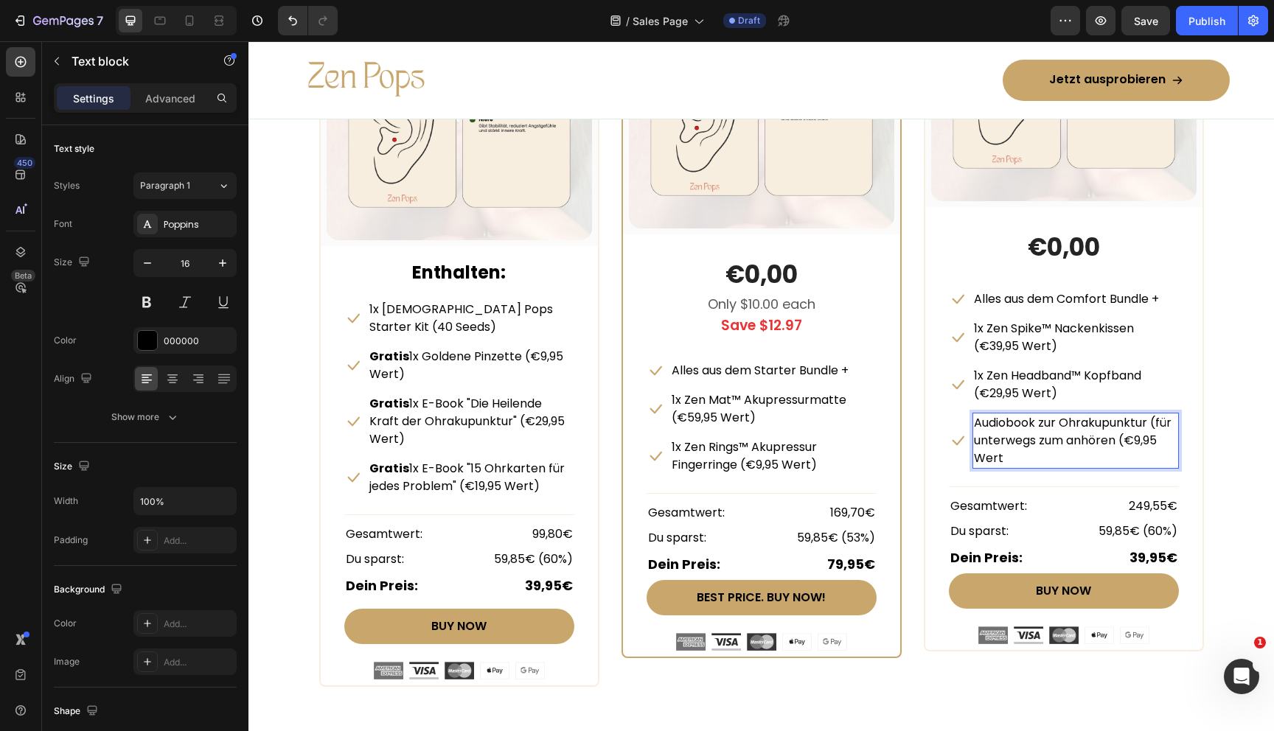
click at [1009, 457] on p "Audiobook zur Ohrakupunktur (für unterwegs zum anhören (€9,95 Wert" at bounding box center [1075, 440] width 203 height 53
click at [1157, 420] on p "Audiobook zur Ohrakupunktur (für unterwegs zum anhören (€9,95 Wert)" at bounding box center [1075, 440] width 203 height 53
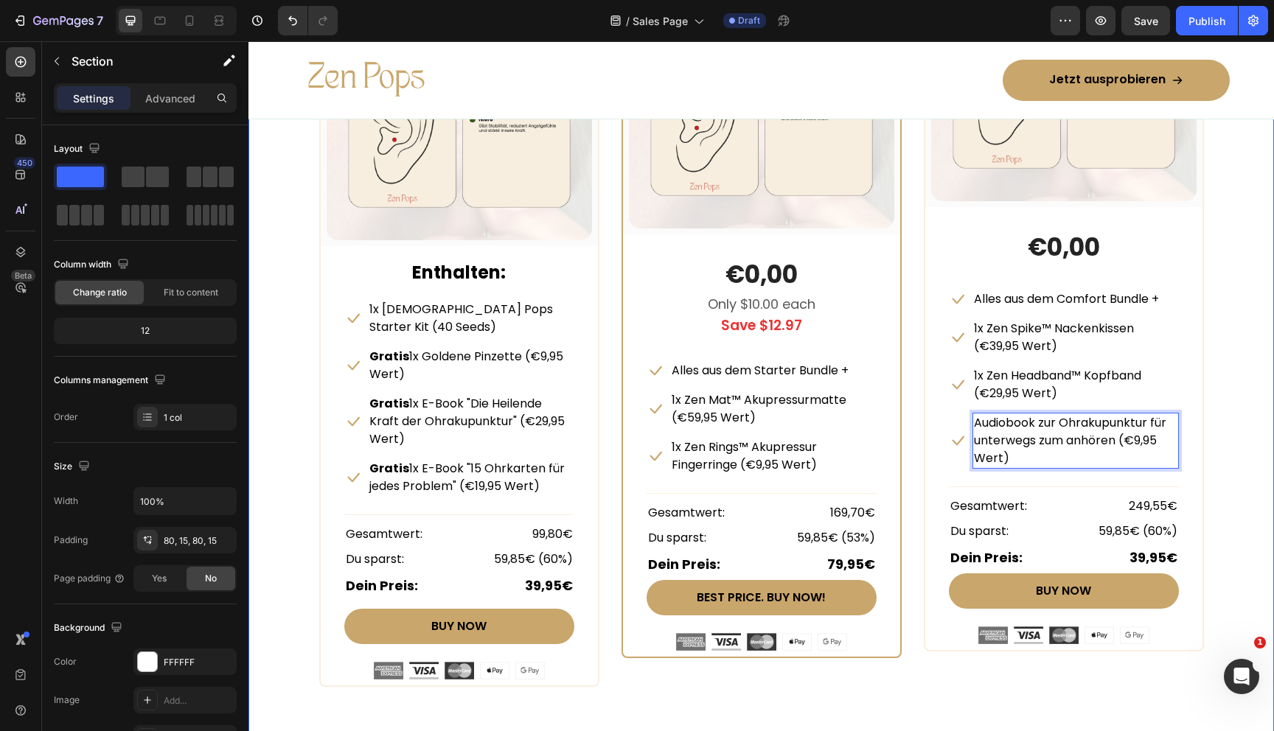
click at [1227, 421] on div "Beautiful Everyday Heading Every Thing You Need For Your Skin Text block Row ST…" at bounding box center [761, 237] width 1003 height 899
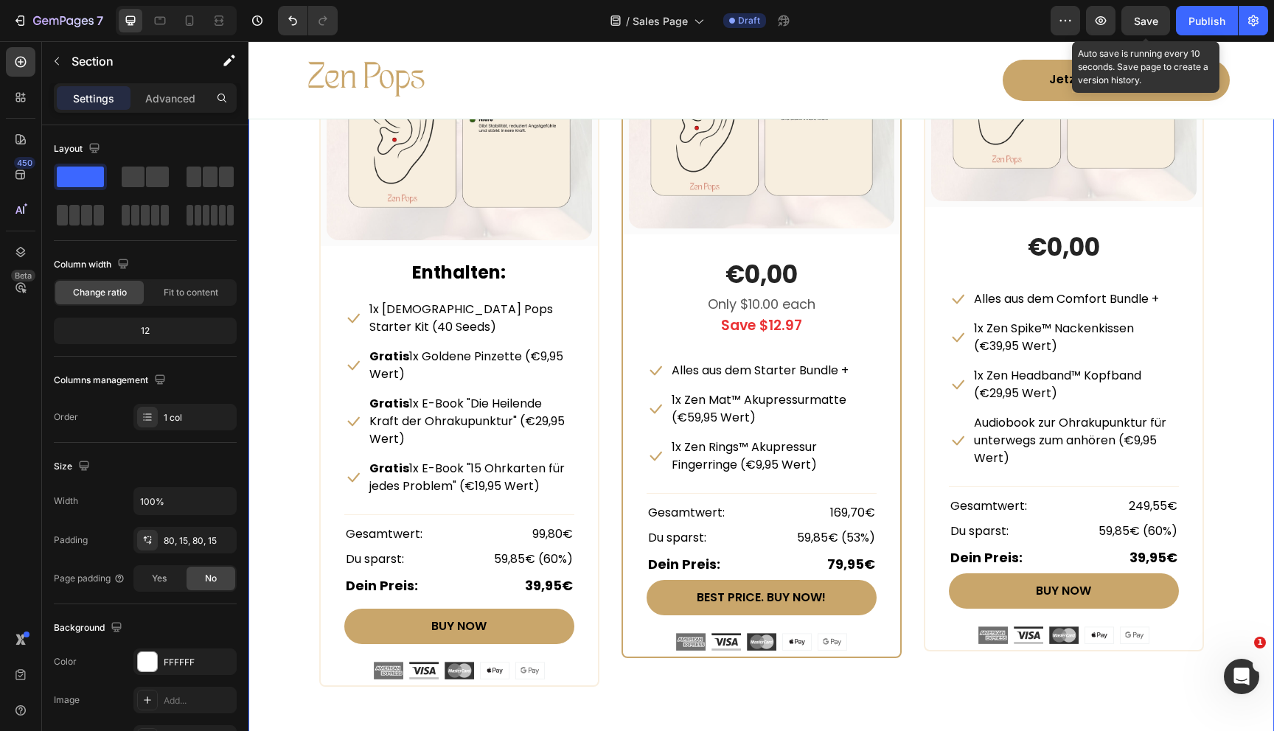
click at [1147, 13] on div "Save" at bounding box center [1146, 20] width 24 height 15
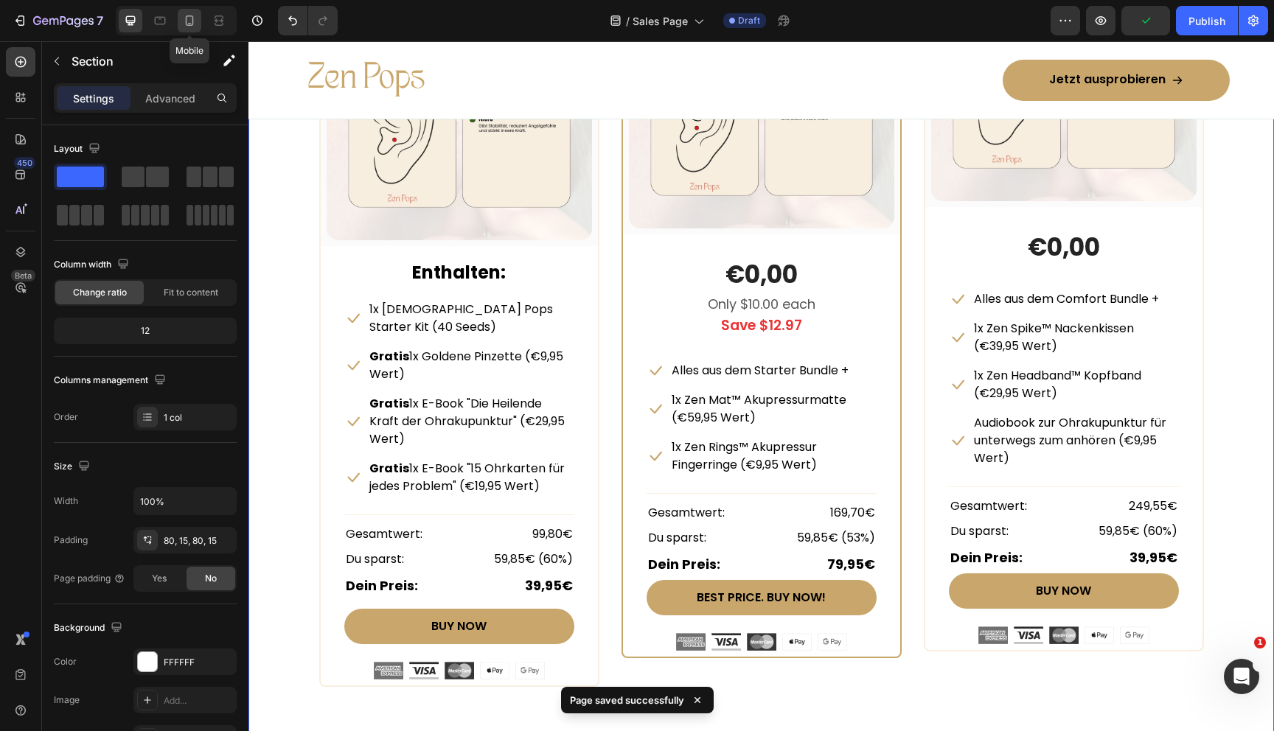
click at [193, 22] on icon at bounding box center [190, 20] width 8 height 10
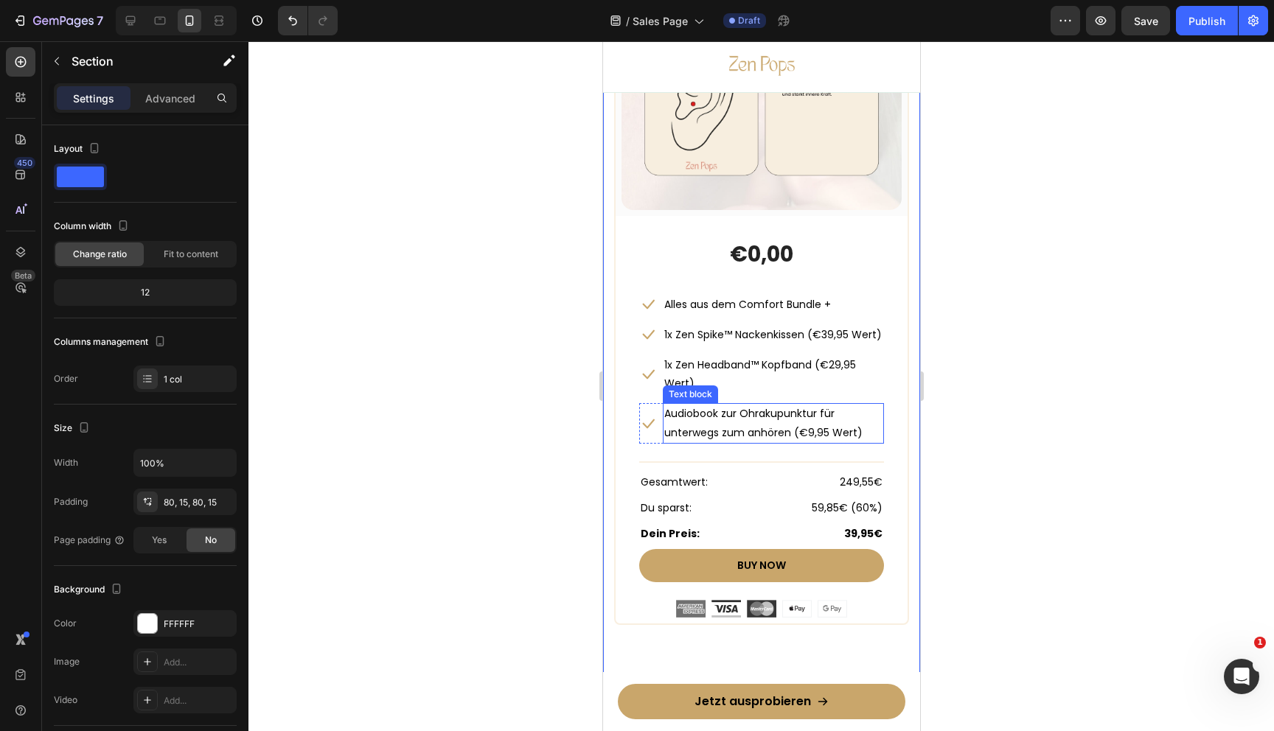
scroll to position [8982, 0]
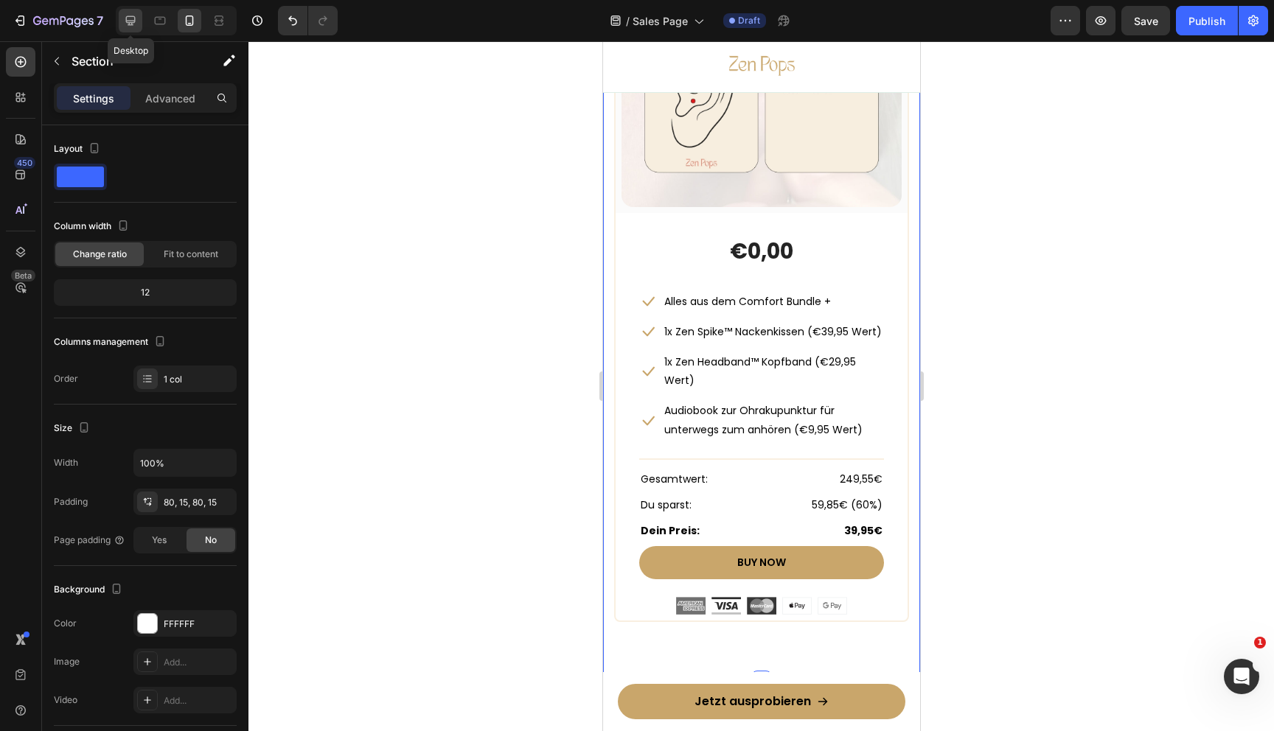
click at [130, 21] on icon at bounding box center [131, 21] width 10 height 10
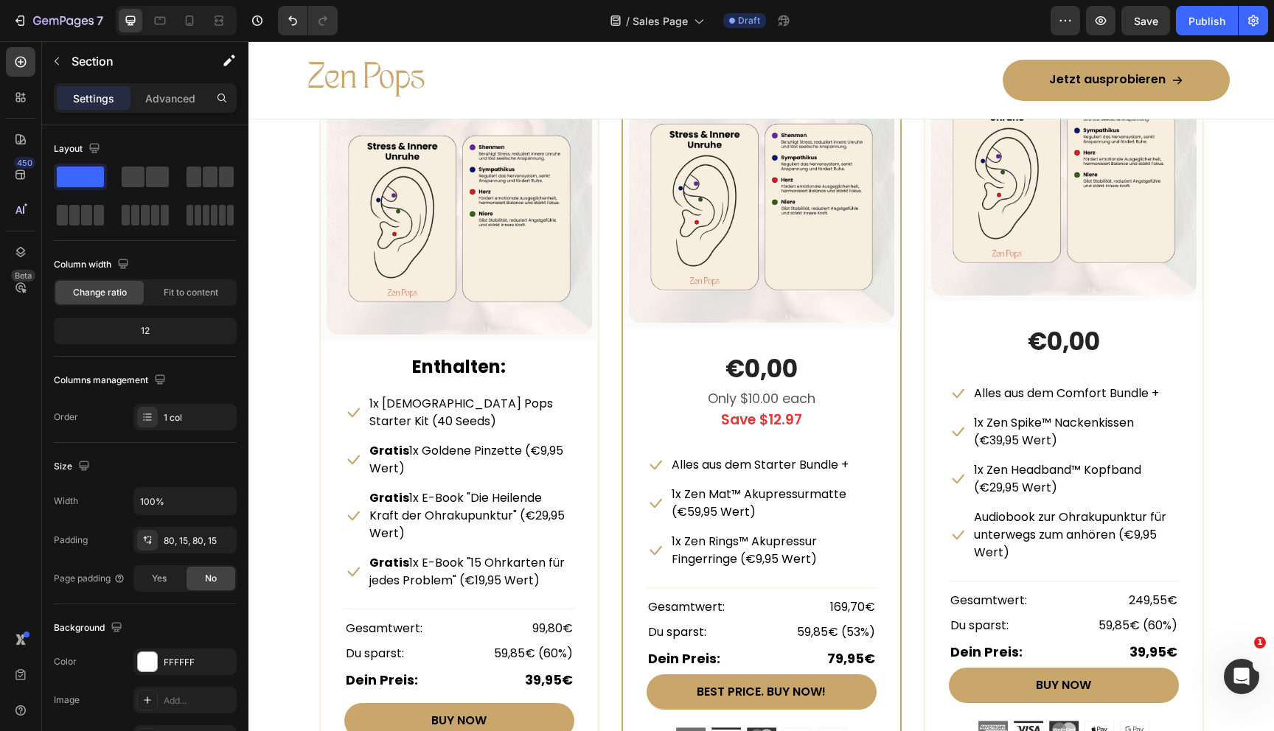
scroll to position [7003, 0]
click at [1059, 526] on p "Audiobook zur Ohrakupunktur für unterwegs zum anhören (€9,95 Wert)" at bounding box center [1075, 534] width 203 height 53
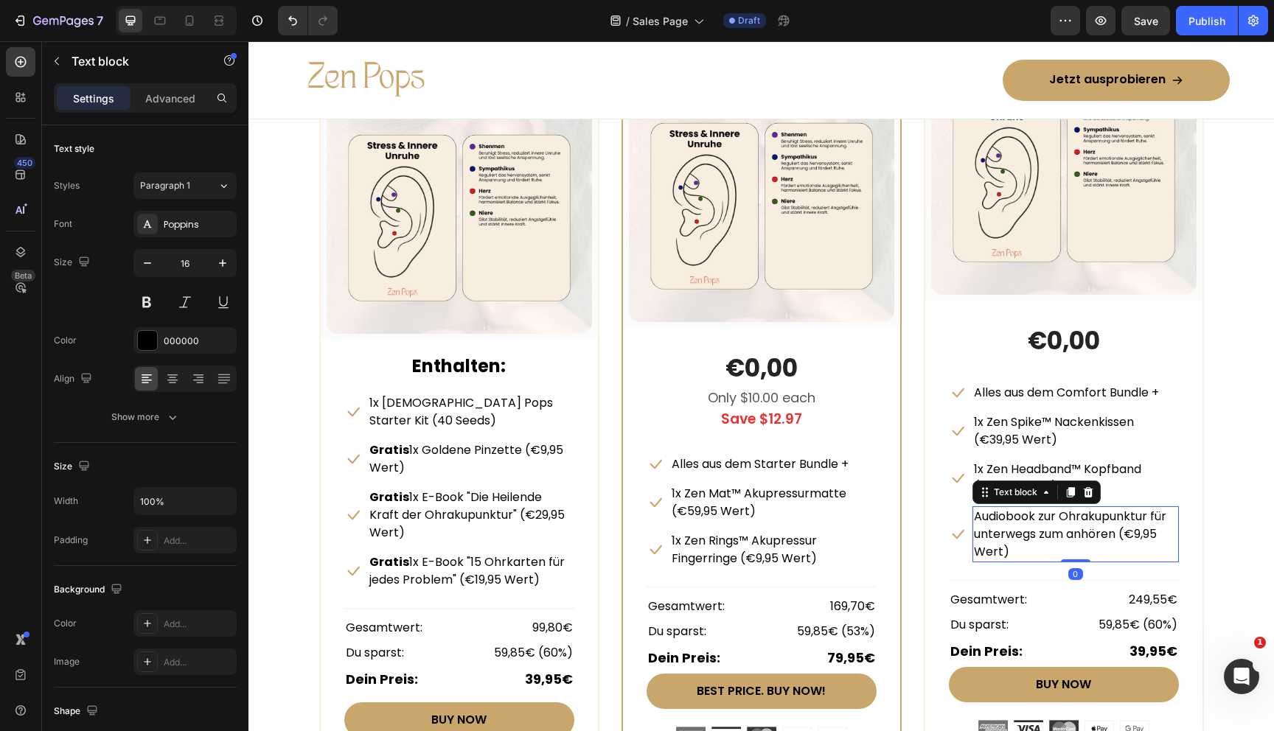
click at [1059, 526] on p "Audiobook zur Ohrakupunktur für unterwegs zum anhören (€9,95 Wert)" at bounding box center [1075, 534] width 203 height 53
click at [1059, 521] on p "Audiobook zur Ohrakupunktur für unterwegs zum anhören (€9,95 Wert)" at bounding box center [1075, 534] width 203 height 53
click at [1057, 519] on p "Audiobook zur Ohrakupunktur für unterwegs zum anhören (€9,95 Wert)" at bounding box center [1075, 534] width 203 height 53
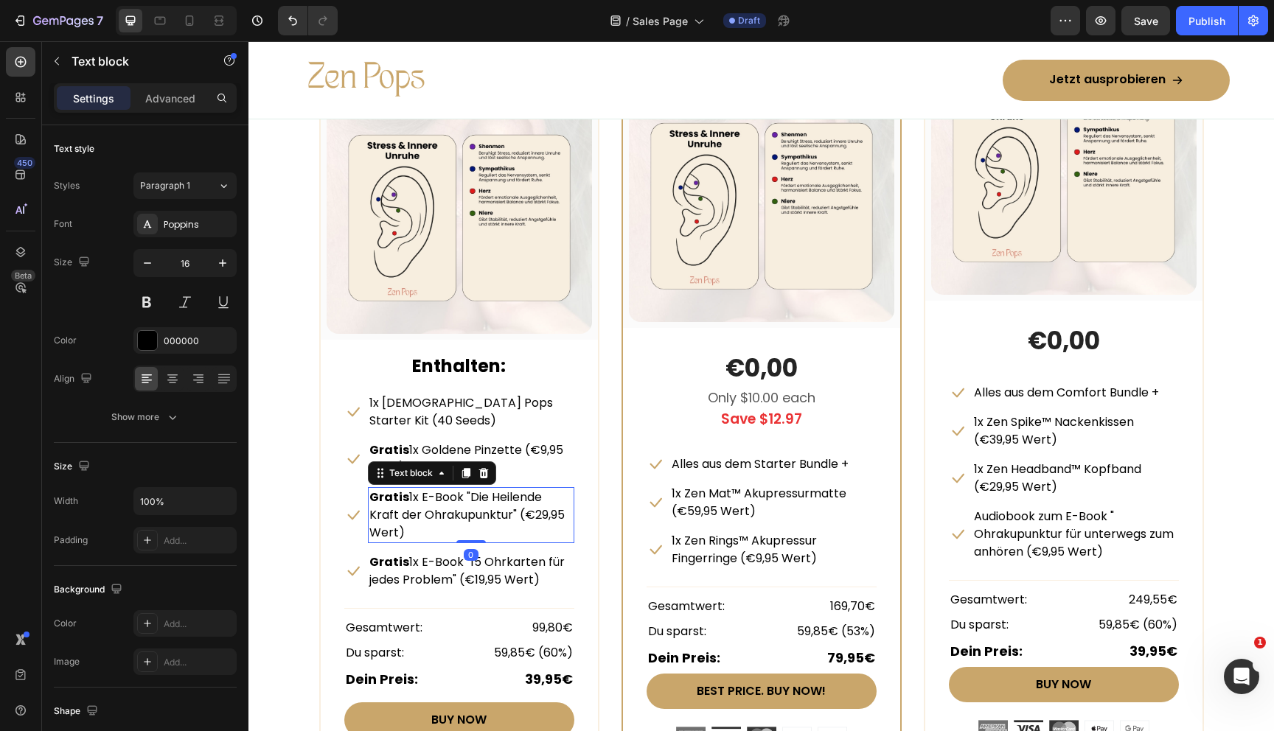
click at [500, 489] on p "Gratis 1x E-Book "Die Heilende Kraft der Ohrakupunktur" (€29,95 Wert)" at bounding box center [470, 515] width 203 height 53
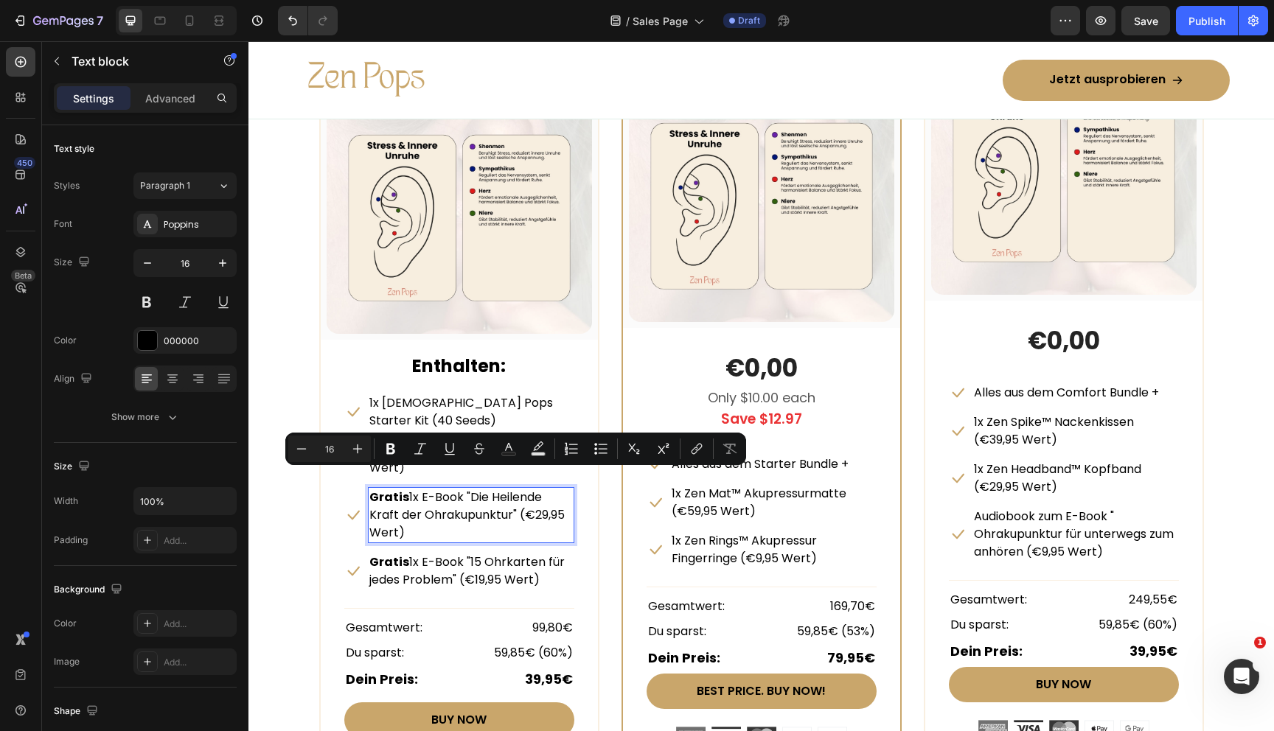
click at [467, 489] on p "Gratis 1x E-Book "Die Heilende Kraft der Ohrakupunktur" (€29,95 Wert)" at bounding box center [470, 515] width 203 height 53
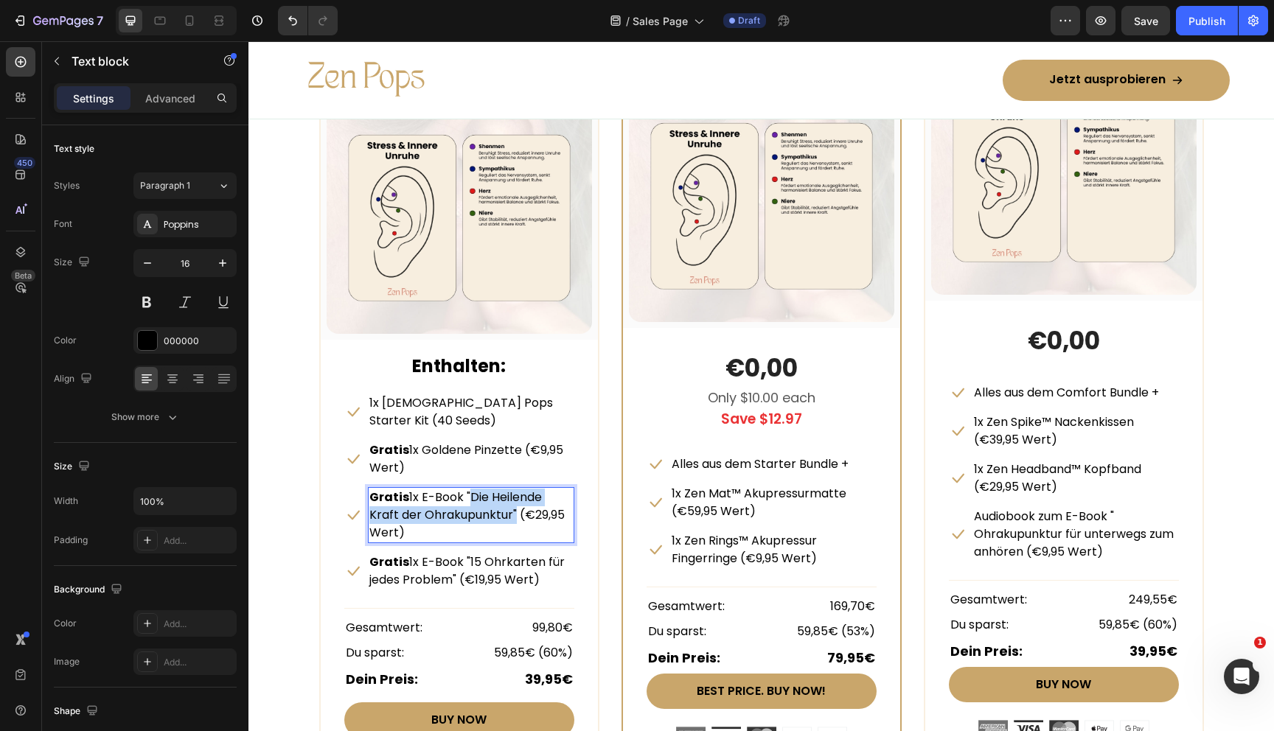
drag, startPoint x: 467, startPoint y: 481, endPoint x: 481, endPoint y: 501, distance: 23.7
click at [481, 501] on p "Gratis 1x E-Book "Die Heilende Kraft der Ohrakupunktur" (€29,95 Wert)" at bounding box center [470, 515] width 203 height 53
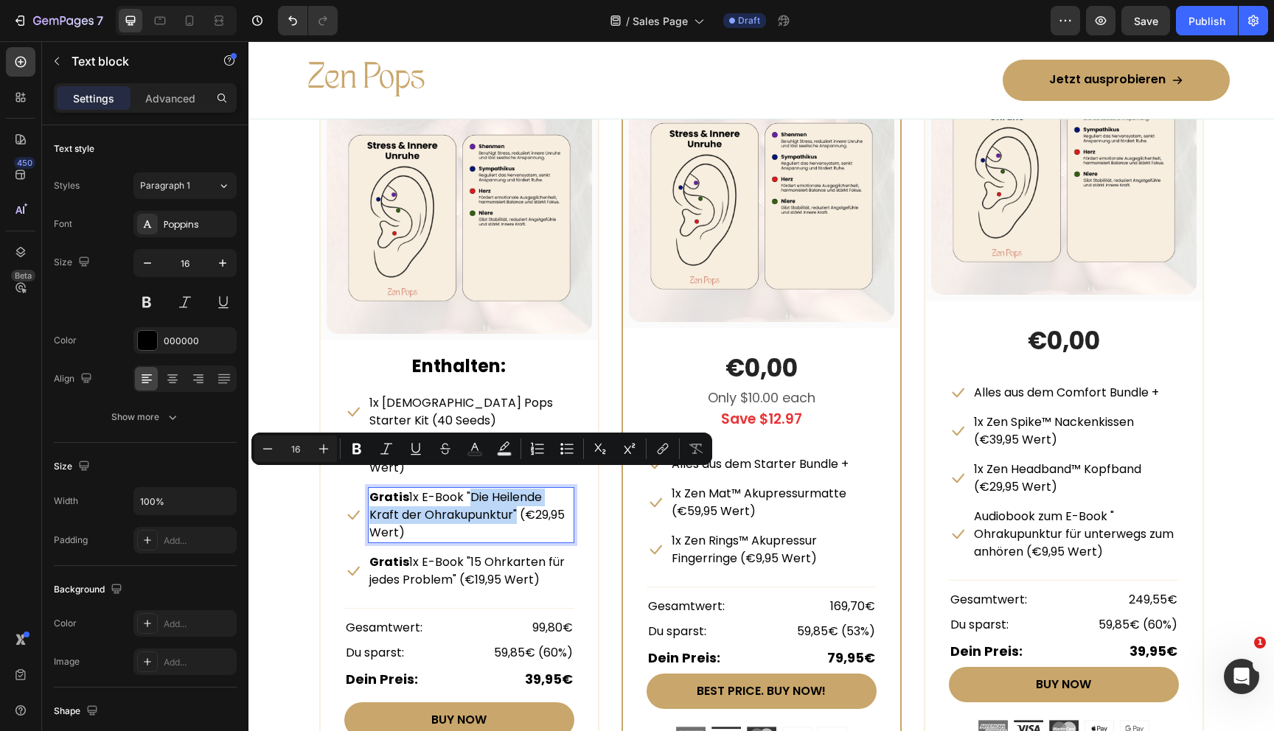
copy p "Die Heilende Kraft der Ohrakupunktur""
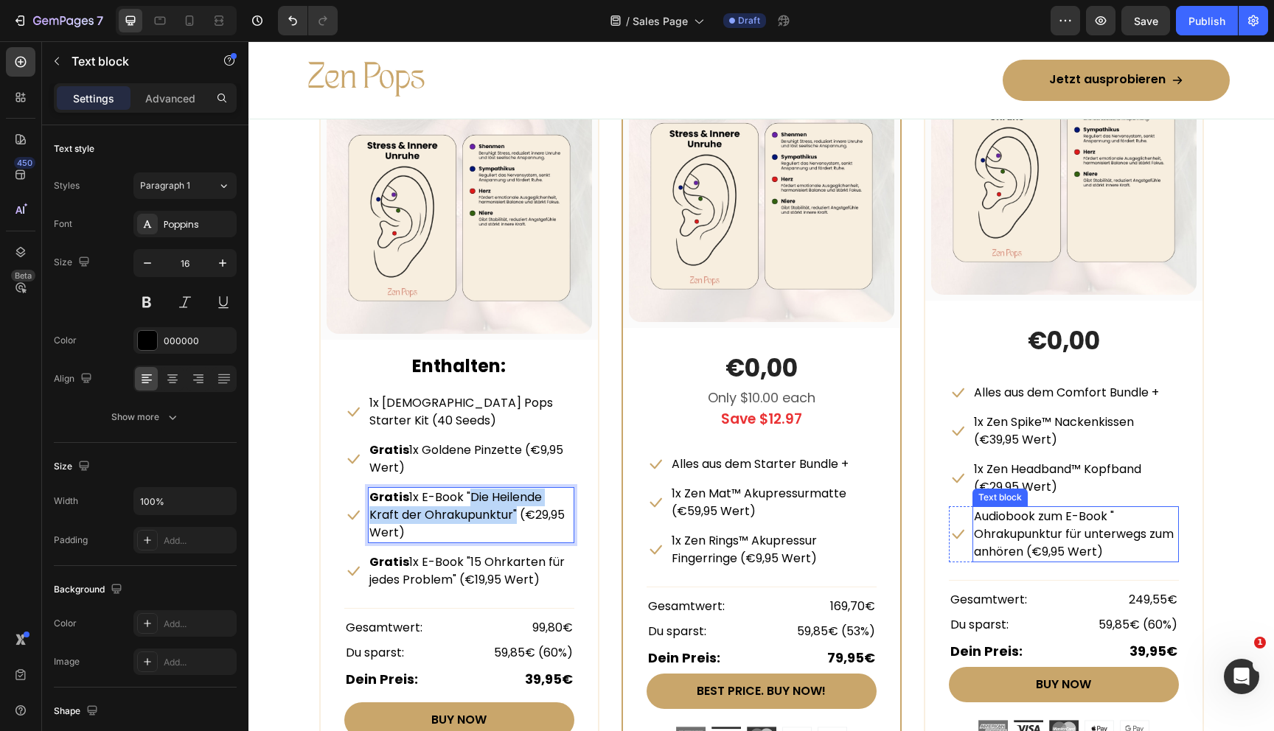
click at [1132, 510] on p "Audiobook zum E-Book " Ohrakupunktur für unterwegs zum anhören (€9,95 Wert)" at bounding box center [1075, 534] width 203 height 53
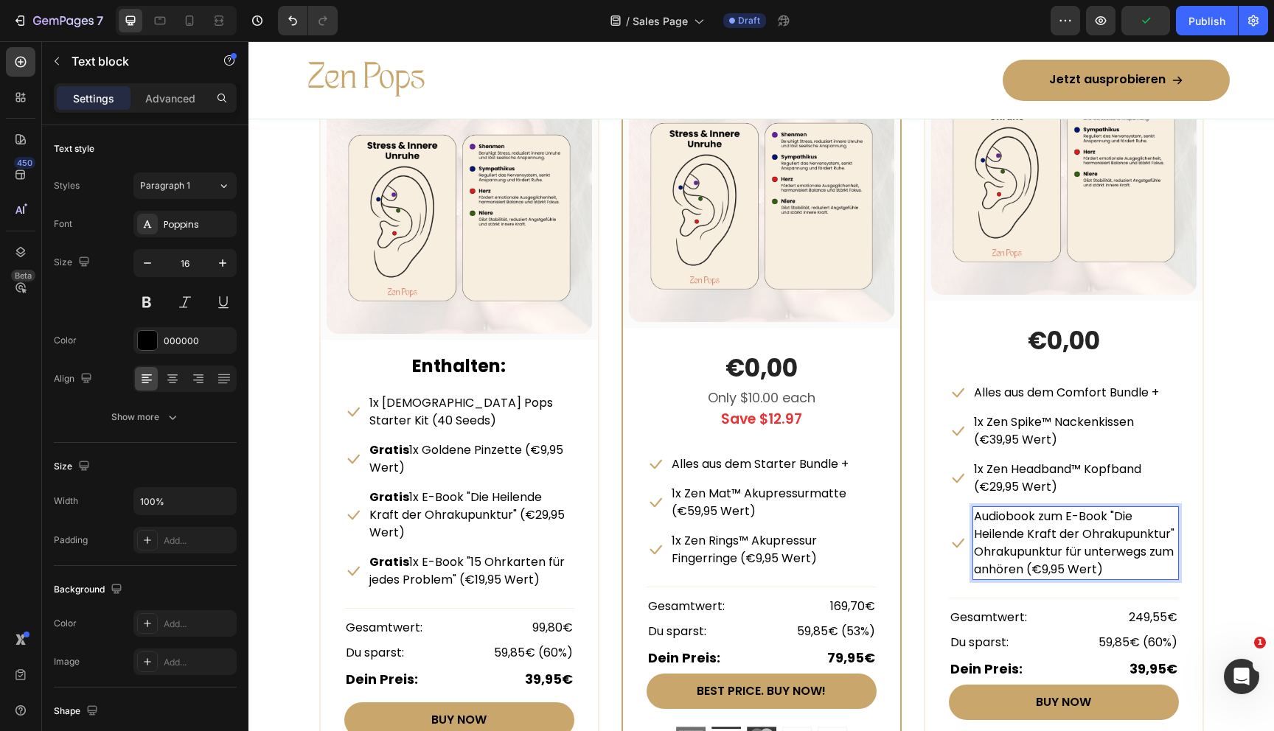
click at [986, 549] on p "Audiobook zum E-Book "Die Heilende Kraft der Ohrakupunktur" Ohrakupunktur für u…" at bounding box center [1075, 543] width 203 height 71
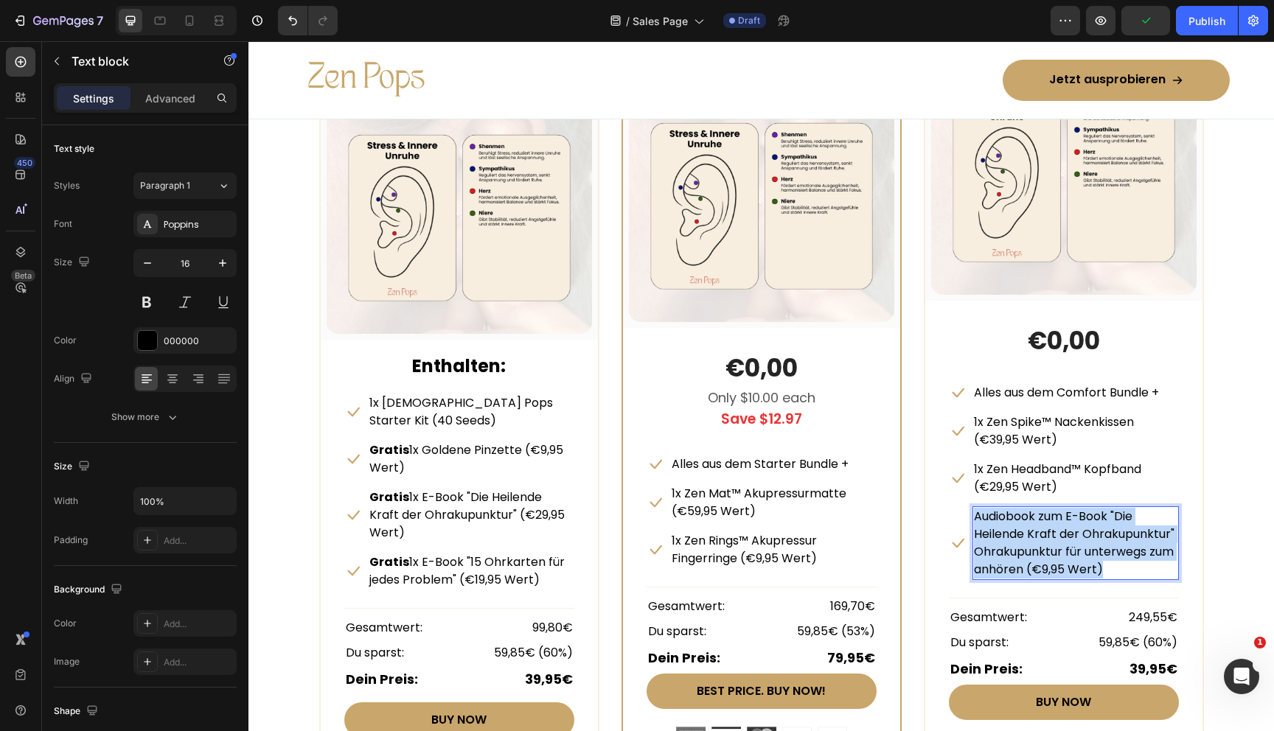
click at [986, 549] on p "Audiobook zum E-Book "Die Heilende Kraft der Ohrakupunktur" Ohrakupunktur für u…" at bounding box center [1075, 543] width 203 height 71
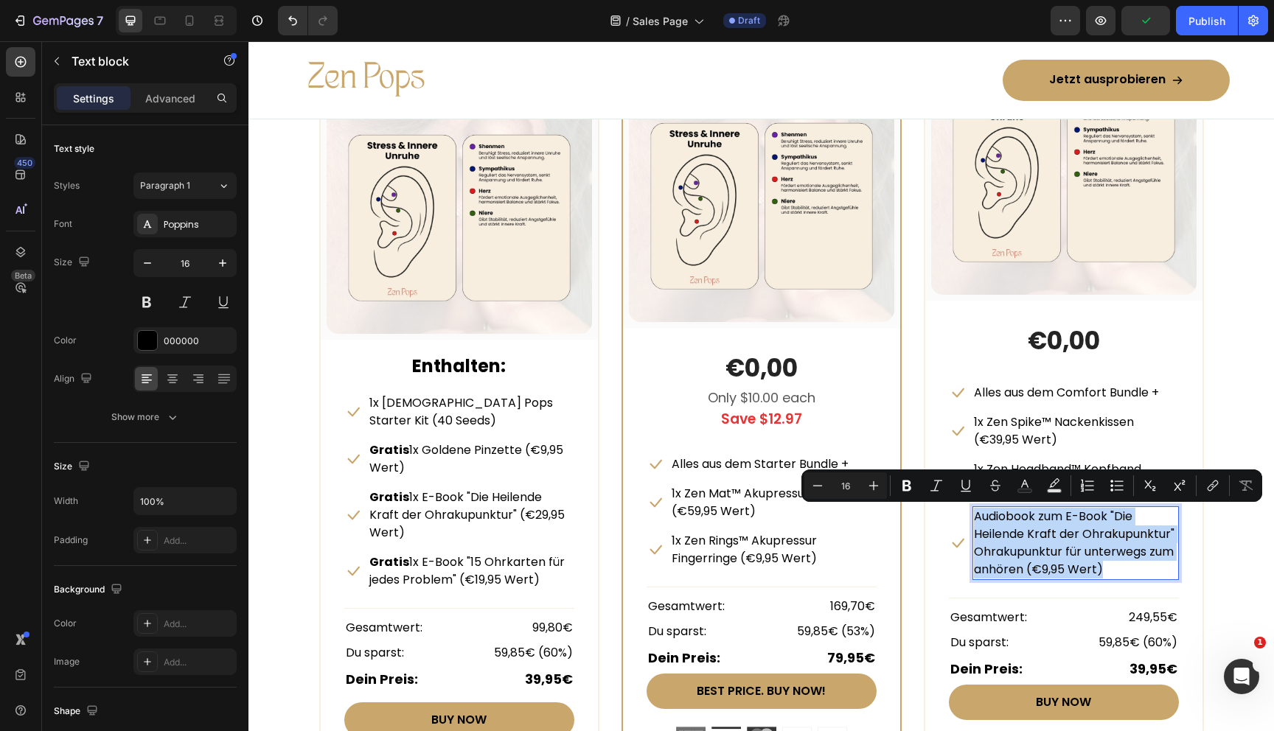
click at [986, 549] on p "Audiobook zum E-Book "Die Heilende Kraft der Ohrakupunktur" Ohrakupunktur für u…" at bounding box center [1075, 543] width 203 height 71
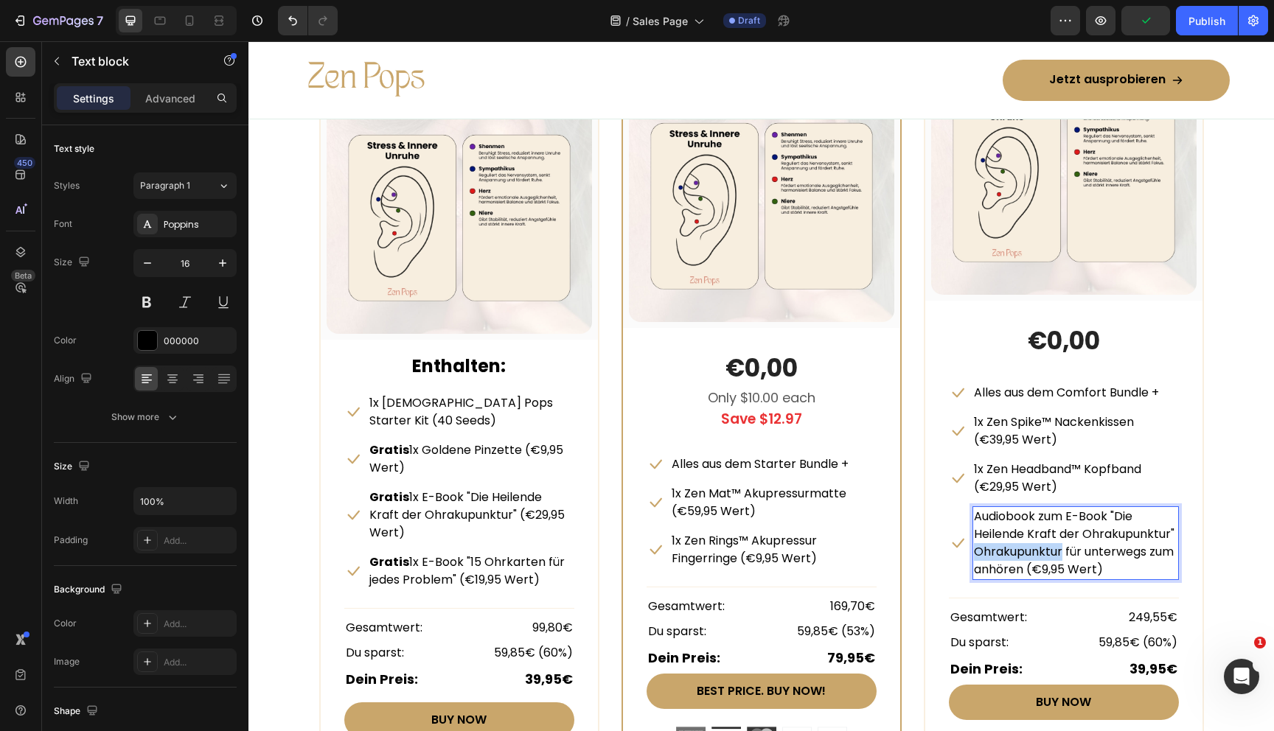
click at [986, 549] on p "Audiobook zum E-Book "Die Heilende Kraft der Ohrakupunktur" Ohrakupunktur für u…" at bounding box center [1075, 543] width 203 height 71
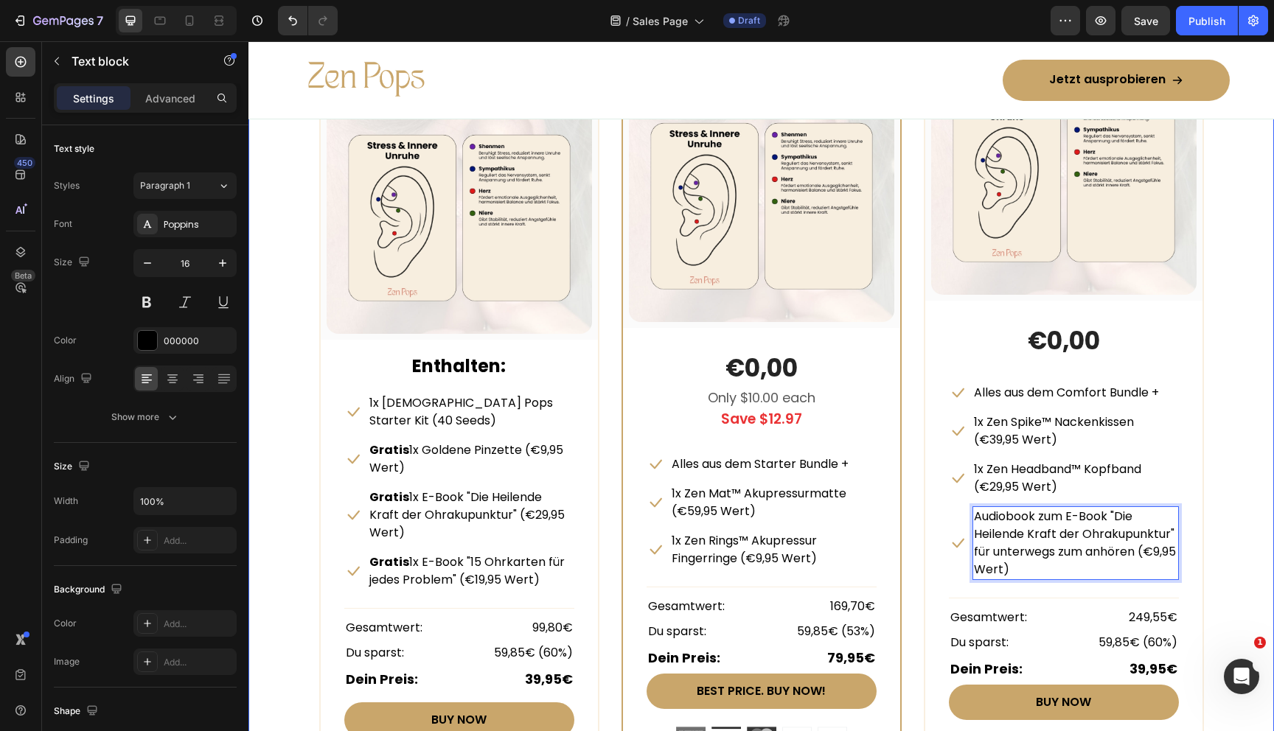
click at [1246, 442] on div "Beautiful Everyday Heading Every Thing You Need For Your Skin Text block Row ST…" at bounding box center [761, 331] width 1003 height 899
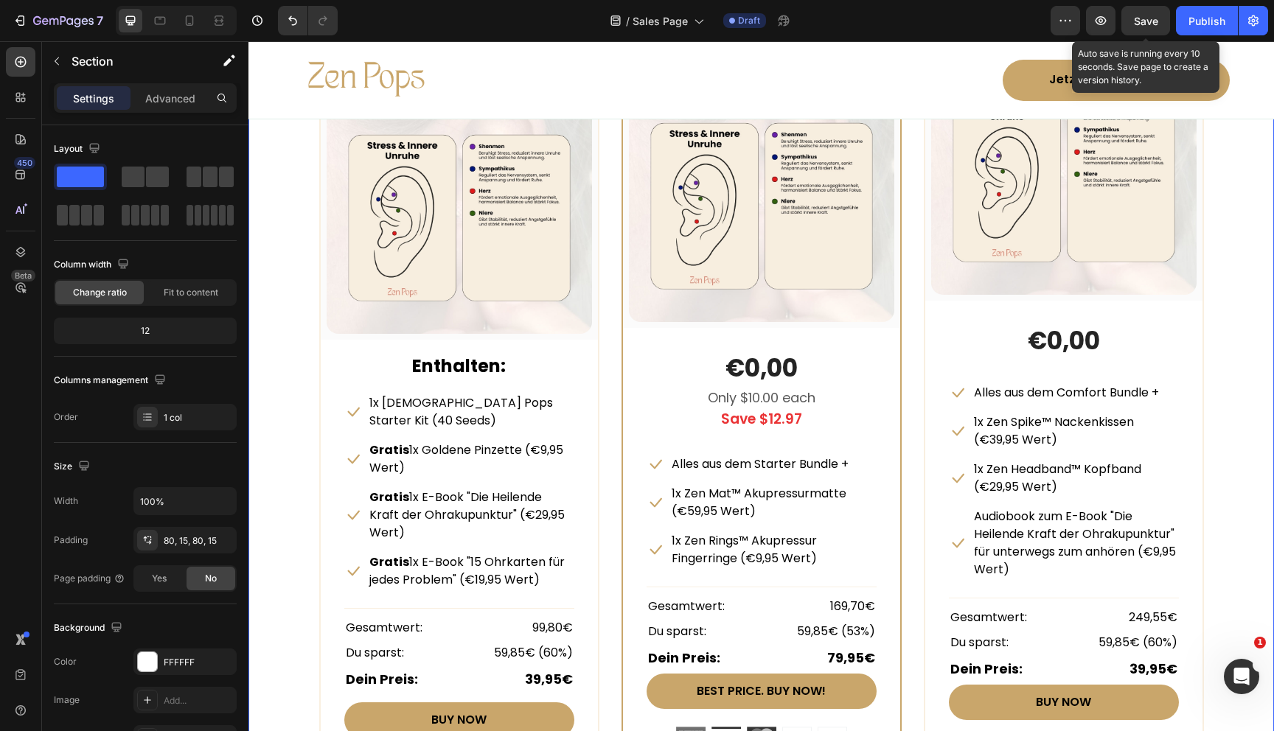
click at [1149, 15] on span "Save" at bounding box center [1146, 21] width 24 height 13
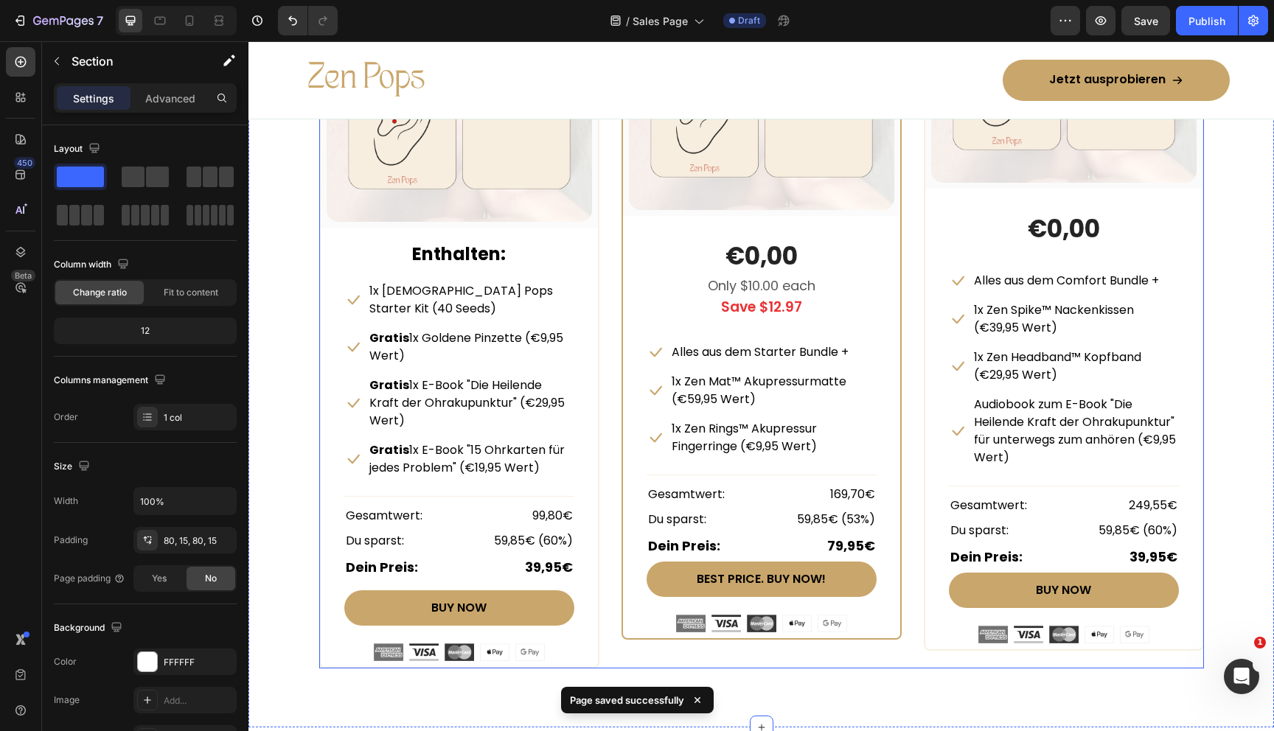
scroll to position [7116, 0]
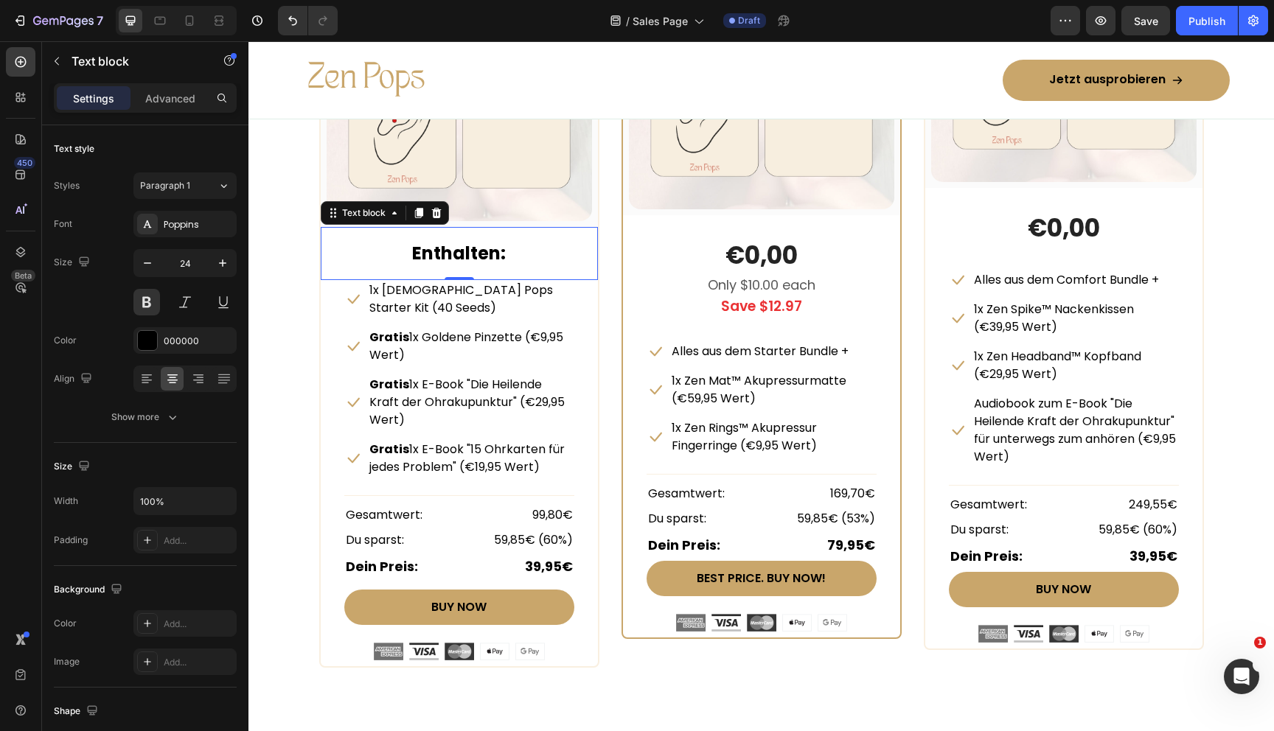
click at [498, 255] on strong "Enthalten:" at bounding box center [459, 253] width 94 height 24
click at [215, 260] on icon "button" at bounding box center [222, 263] width 15 height 15
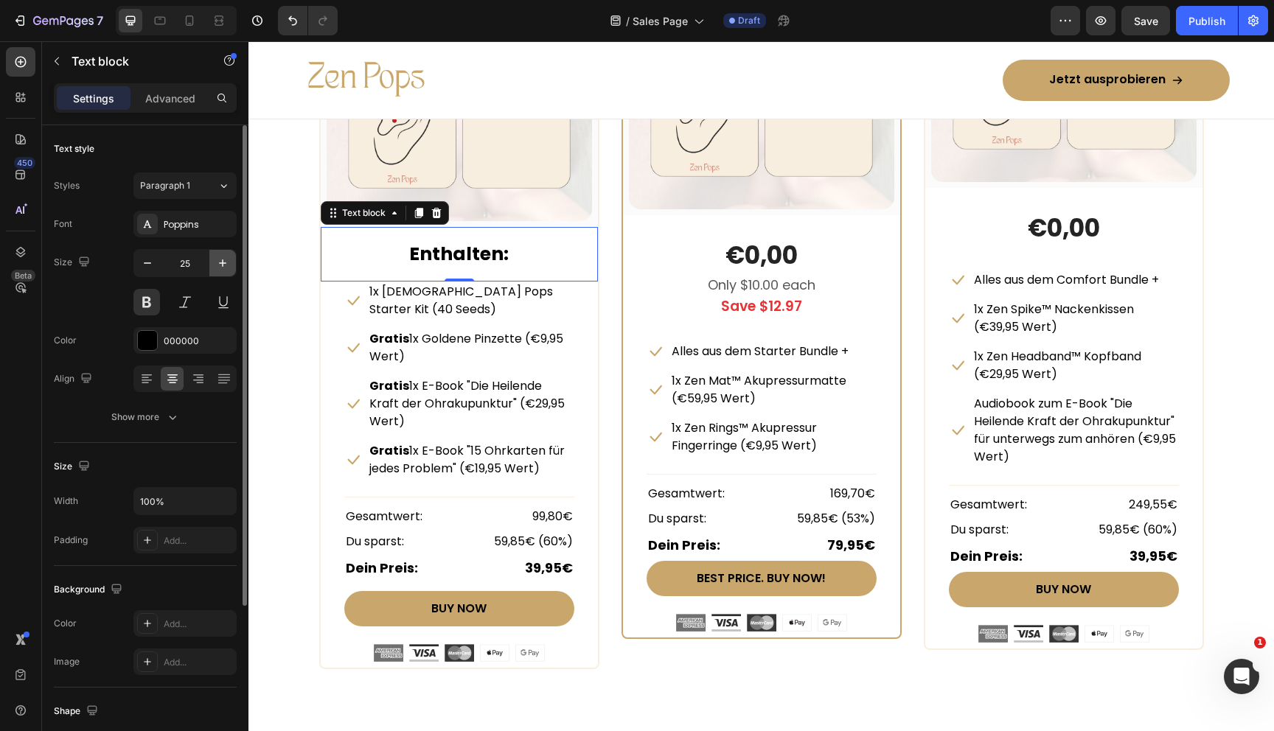
click at [215, 260] on icon "button" at bounding box center [222, 263] width 15 height 15
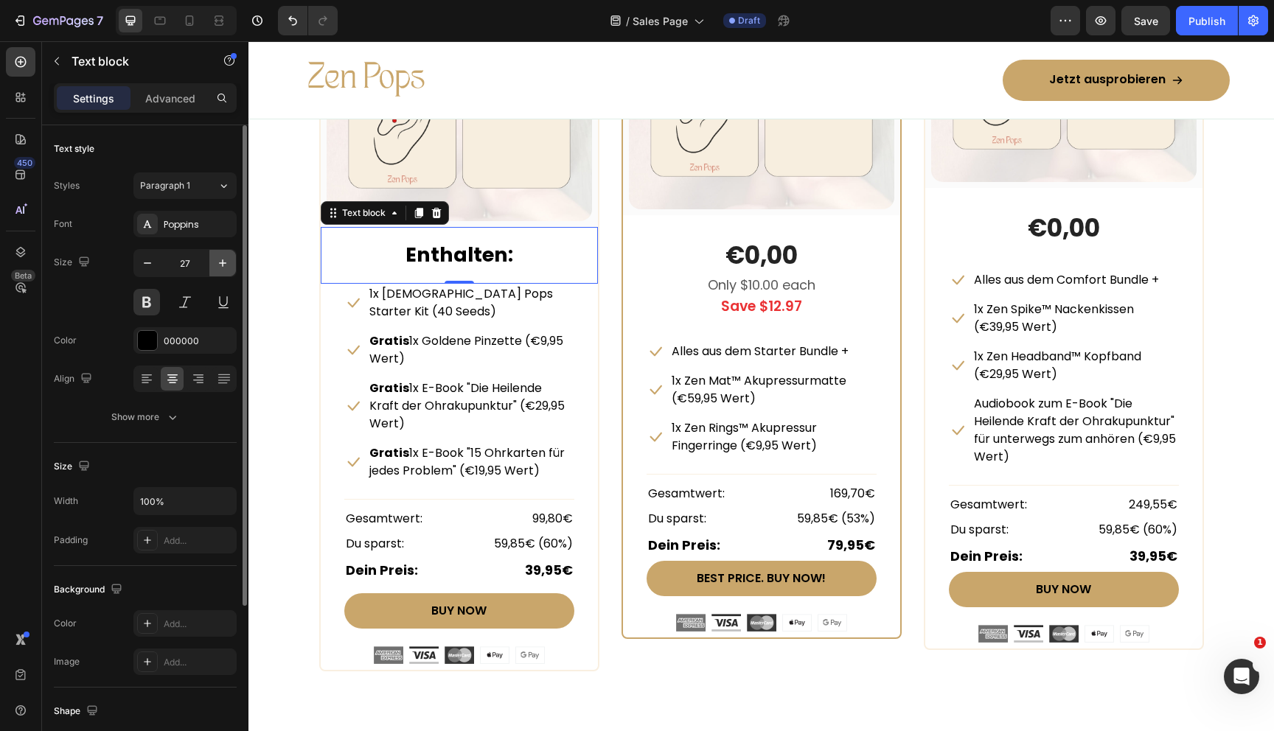
click at [215, 260] on icon "button" at bounding box center [222, 263] width 15 height 15
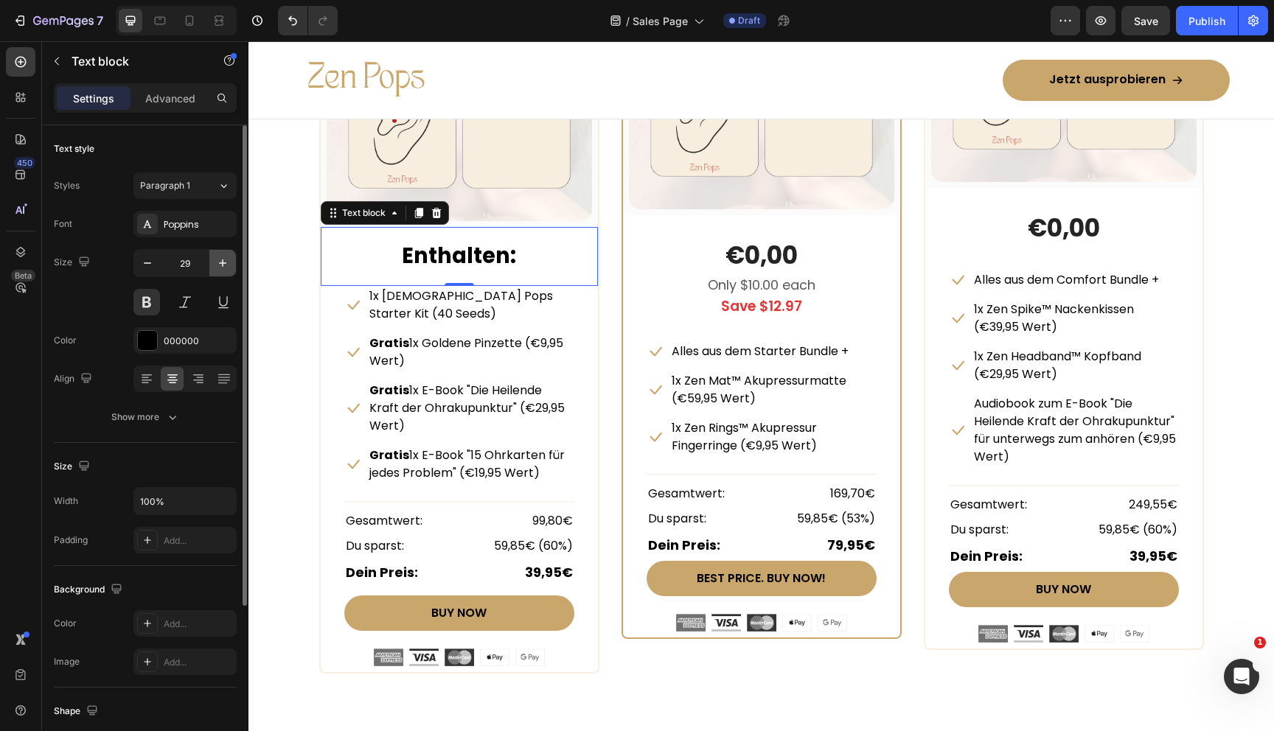
click at [215, 260] on icon "button" at bounding box center [222, 263] width 15 height 15
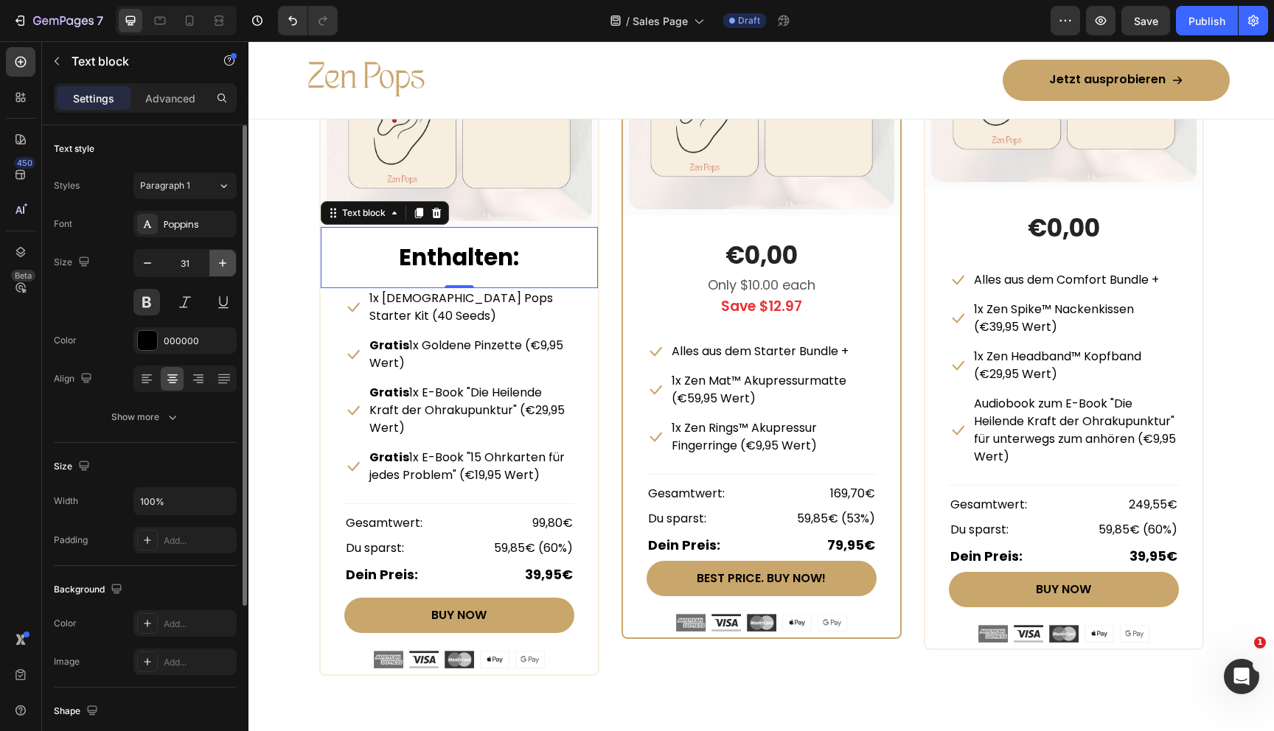
click at [215, 260] on icon "button" at bounding box center [222, 263] width 15 height 15
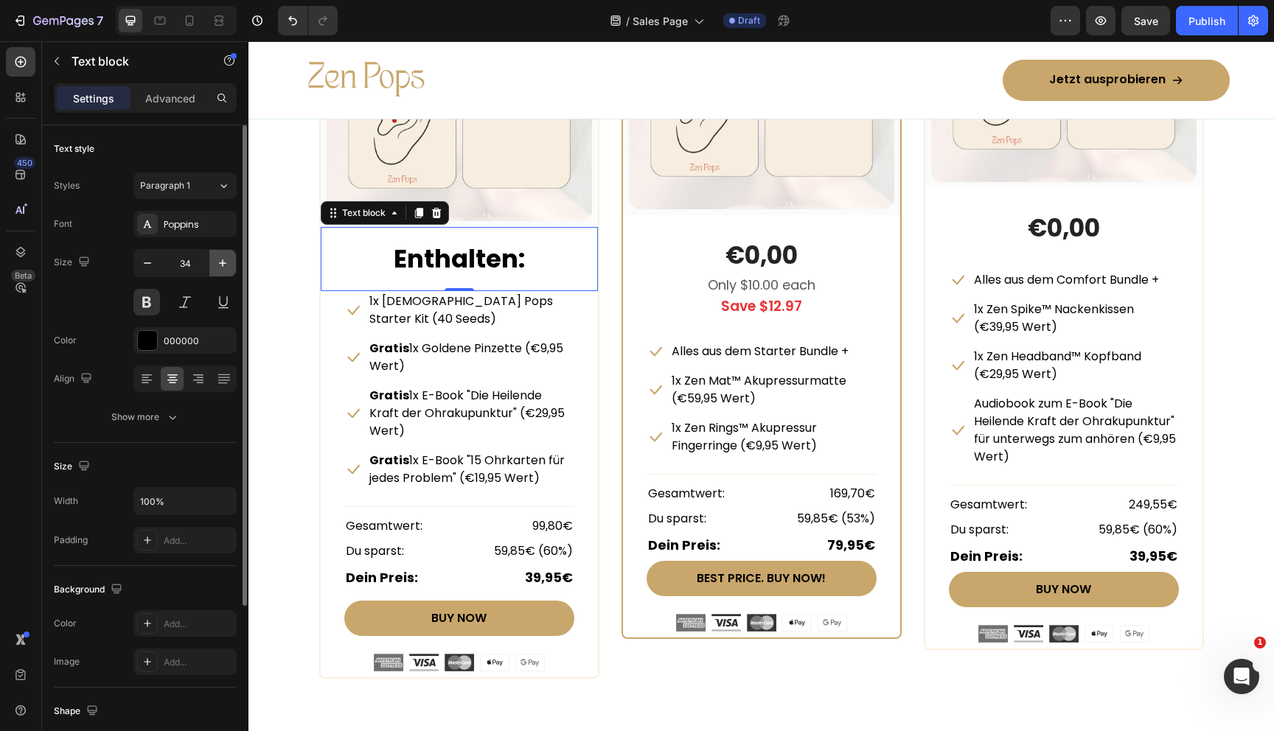
click at [215, 260] on icon "button" at bounding box center [222, 263] width 15 height 15
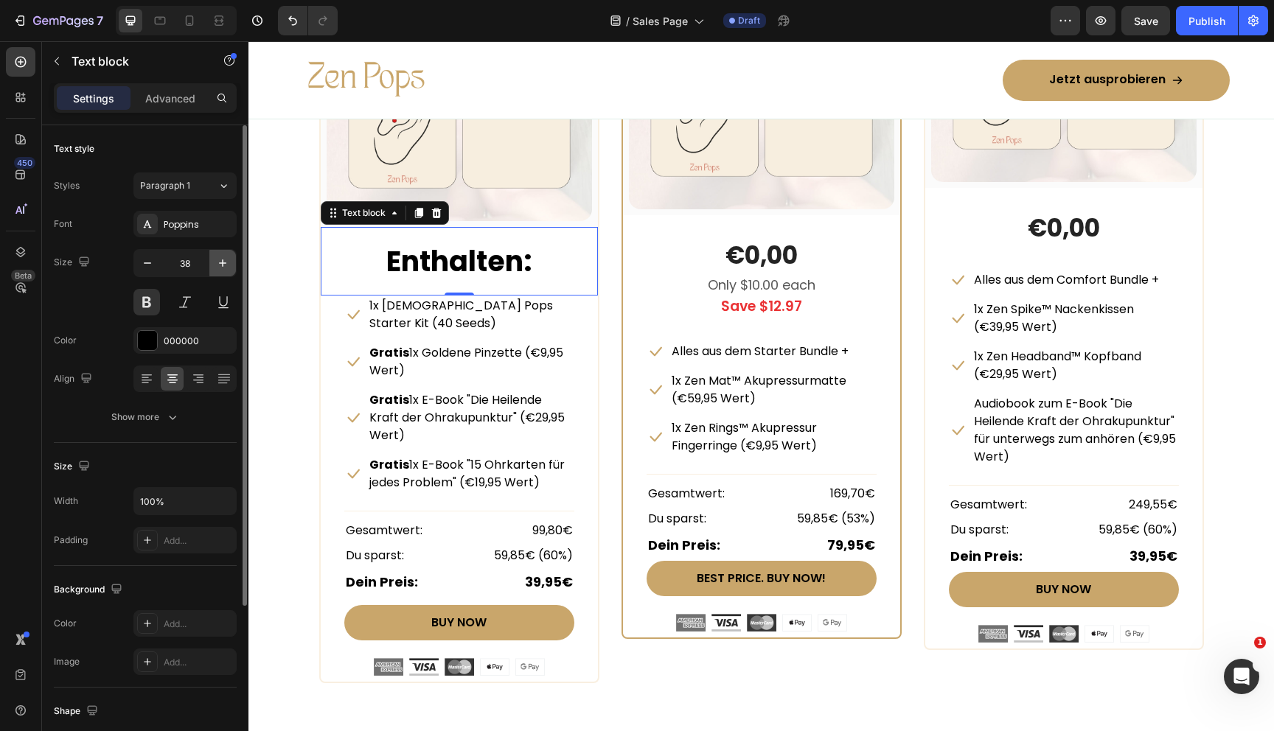
click at [225, 260] on icon "button" at bounding box center [222, 263] width 15 height 15
click at [222, 260] on icon "button" at bounding box center [222, 263] width 7 height 7
type input "40"
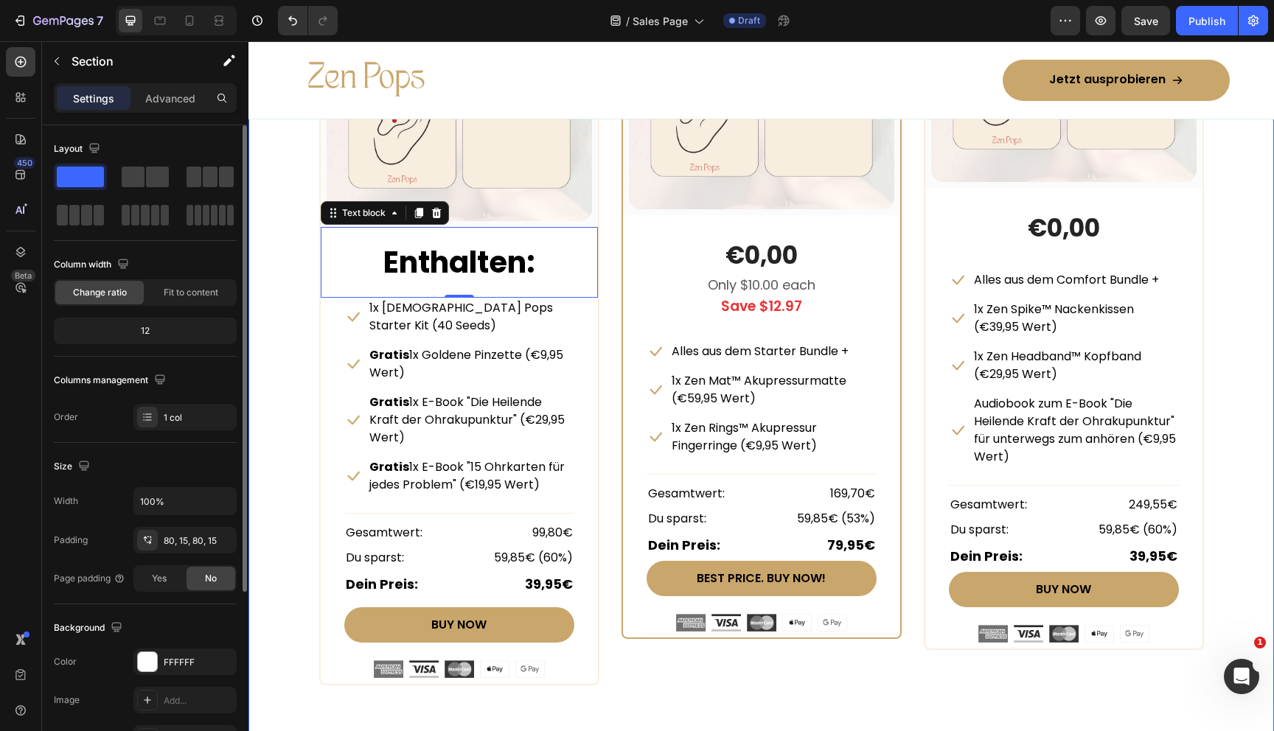
click at [302, 325] on div "Beautiful Everyday Heading Every Thing You Need For Your Skin Text block Row ST…" at bounding box center [761, 227] width 1003 height 916
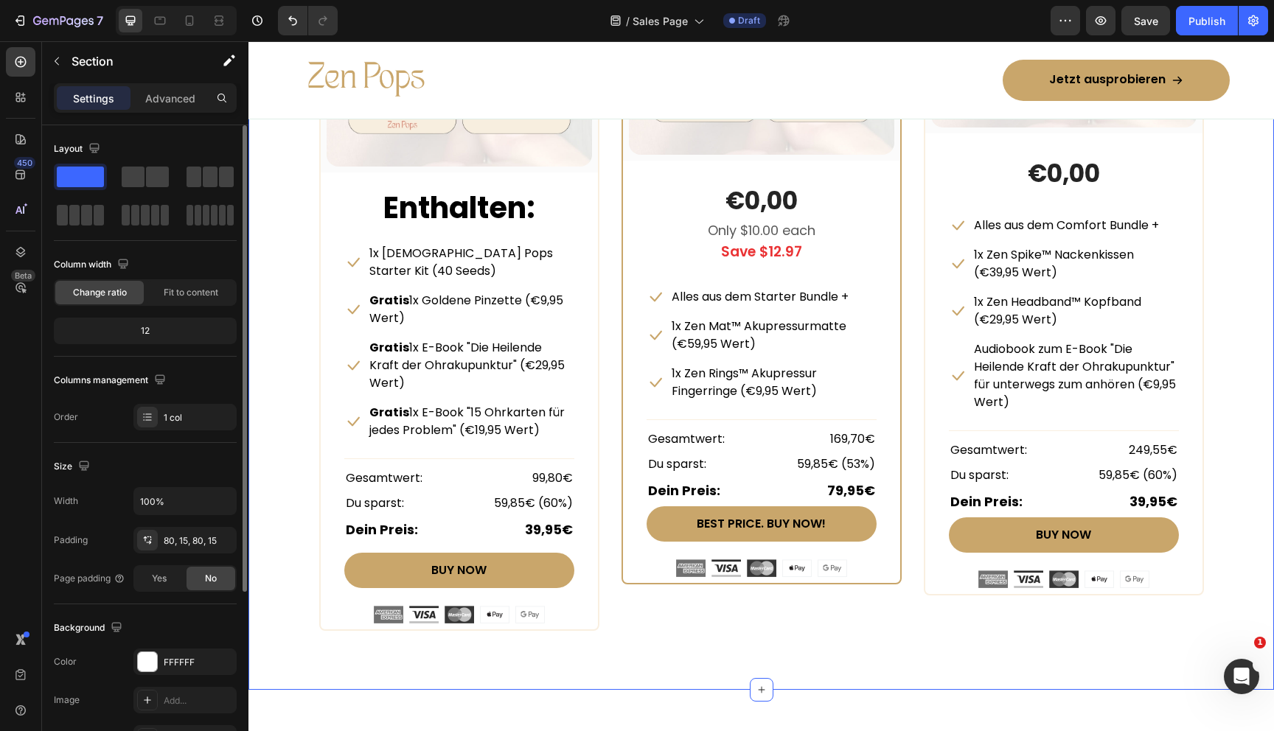
scroll to position [7180, 0]
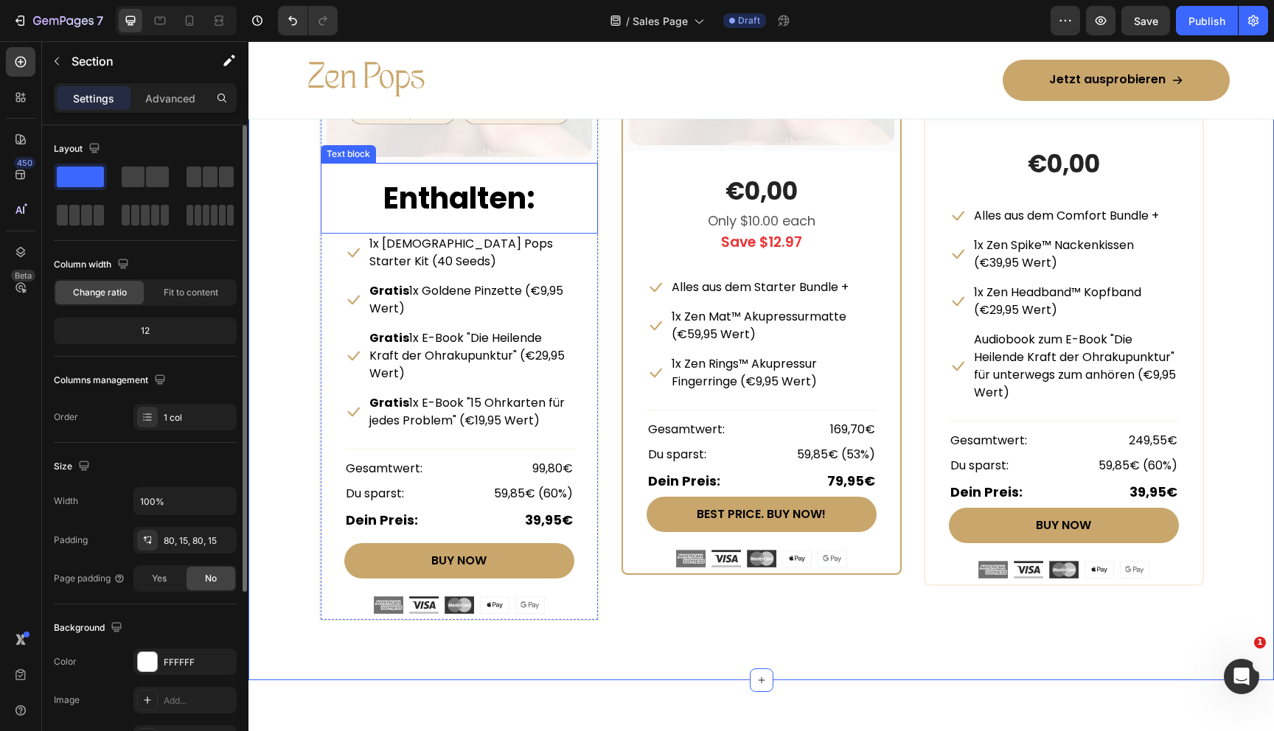
click at [347, 203] on p "Enthalten:" at bounding box center [459, 198] width 227 height 44
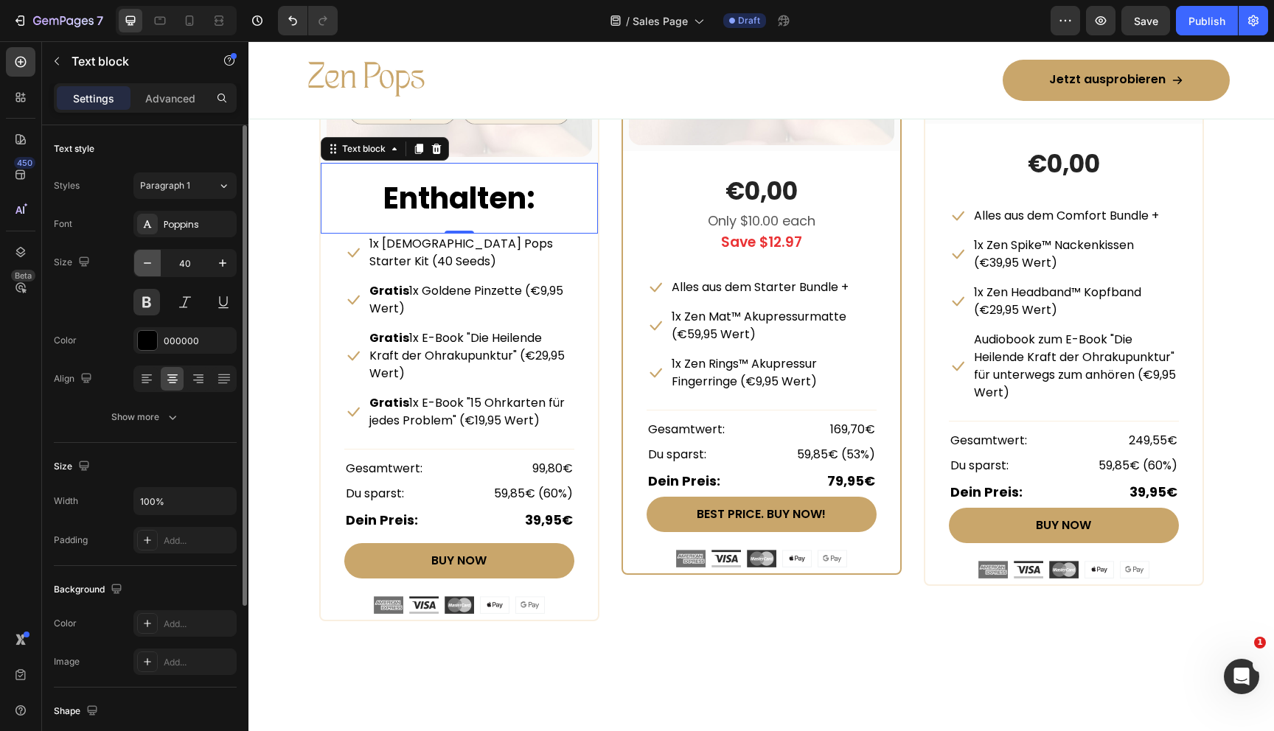
click at [142, 260] on icon "button" at bounding box center [147, 263] width 15 height 15
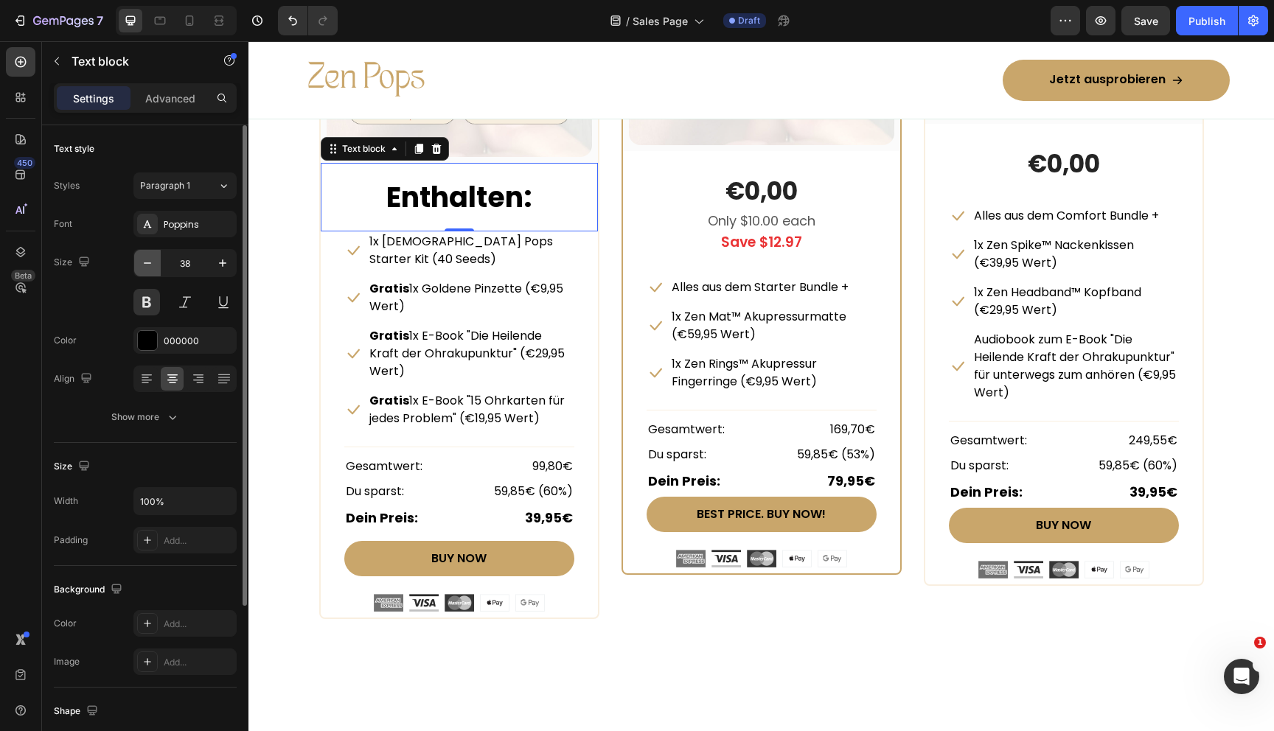
click at [142, 260] on icon "button" at bounding box center [147, 263] width 15 height 15
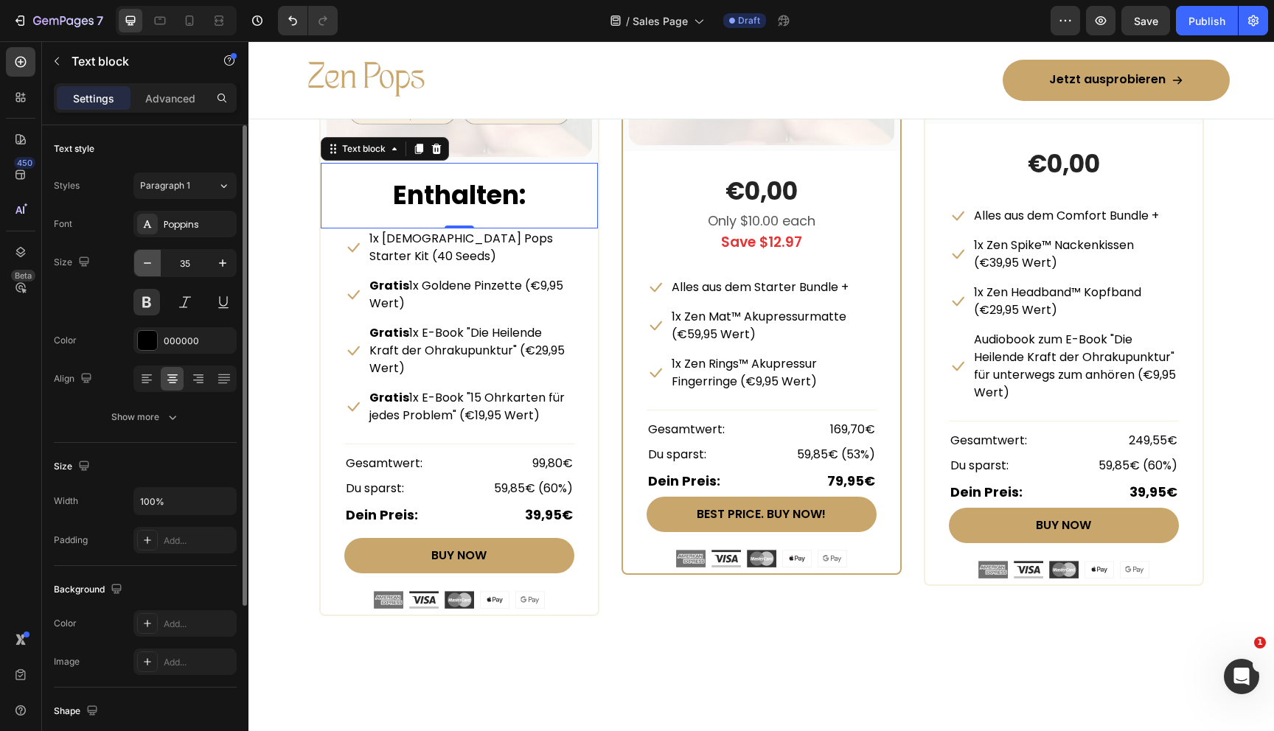
click at [142, 260] on icon "button" at bounding box center [147, 263] width 15 height 15
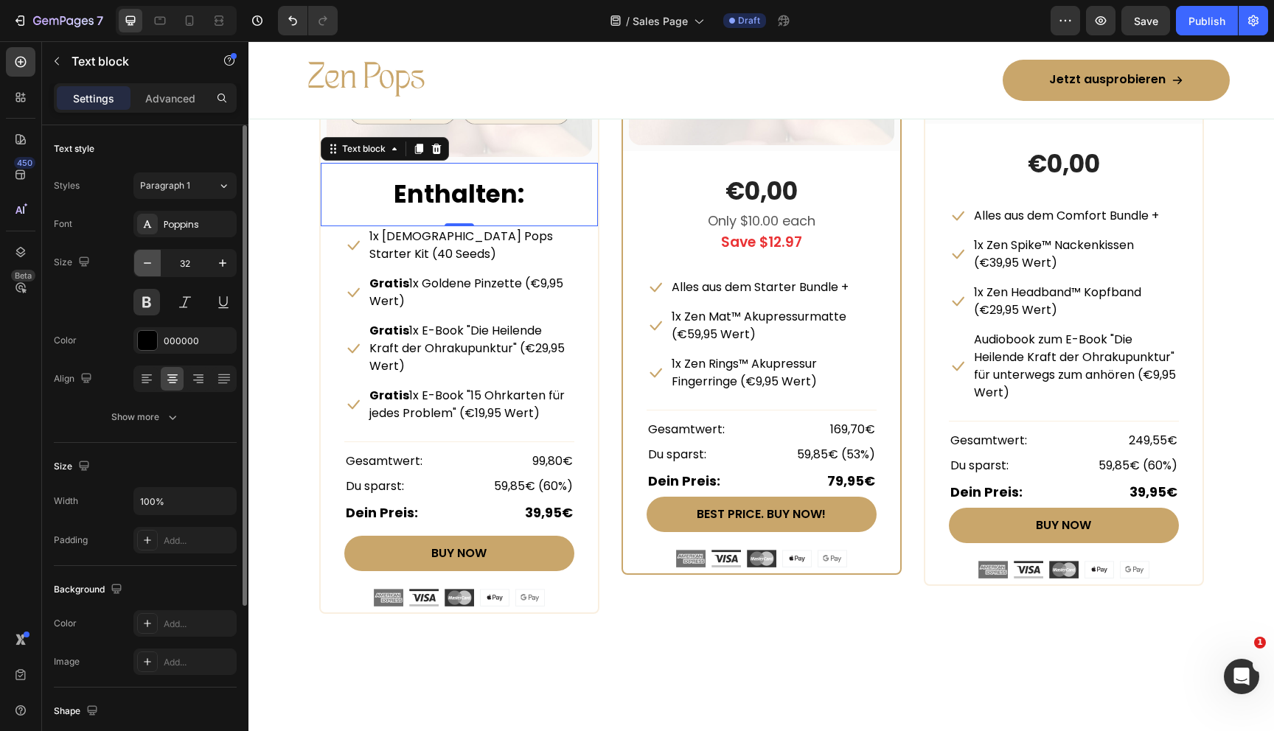
click at [142, 260] on icon "button" at bounding box center [147, 263] width 15 height 15
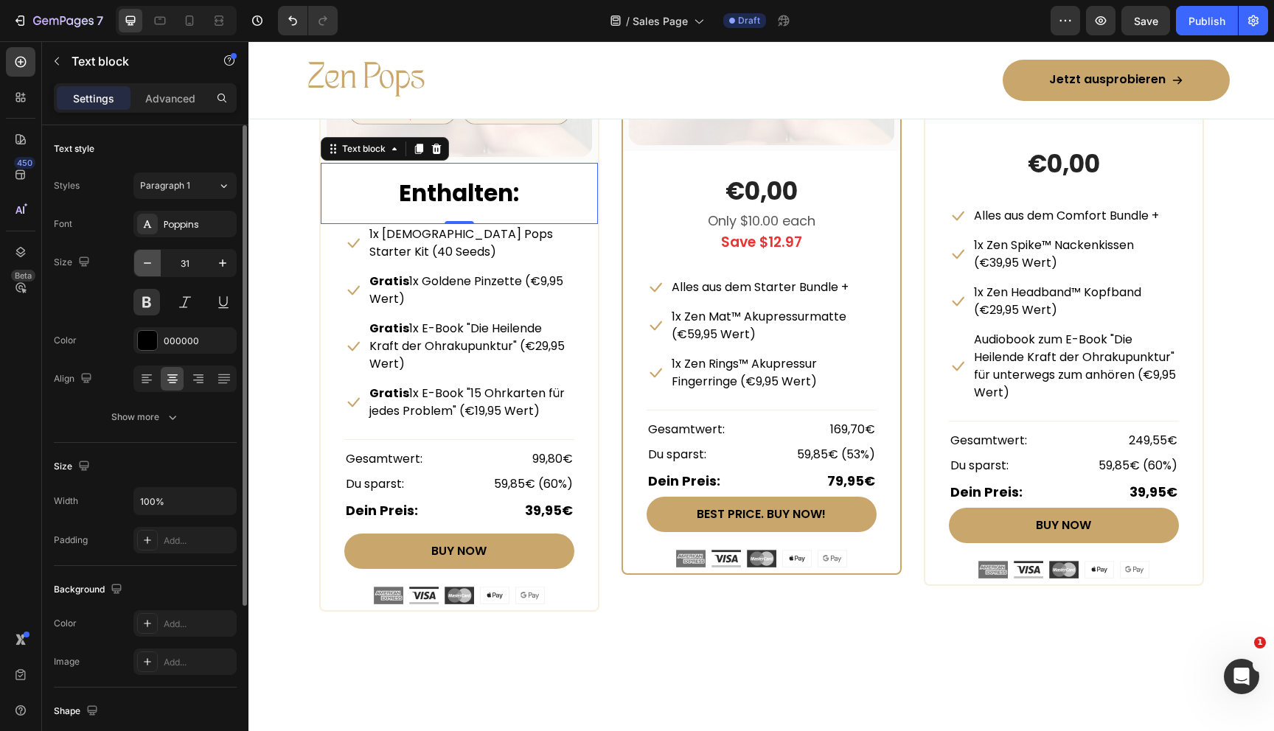
click at [142, 260] on icon "button" at bounding box center [147, 263] width 15 height 15
type input "30"
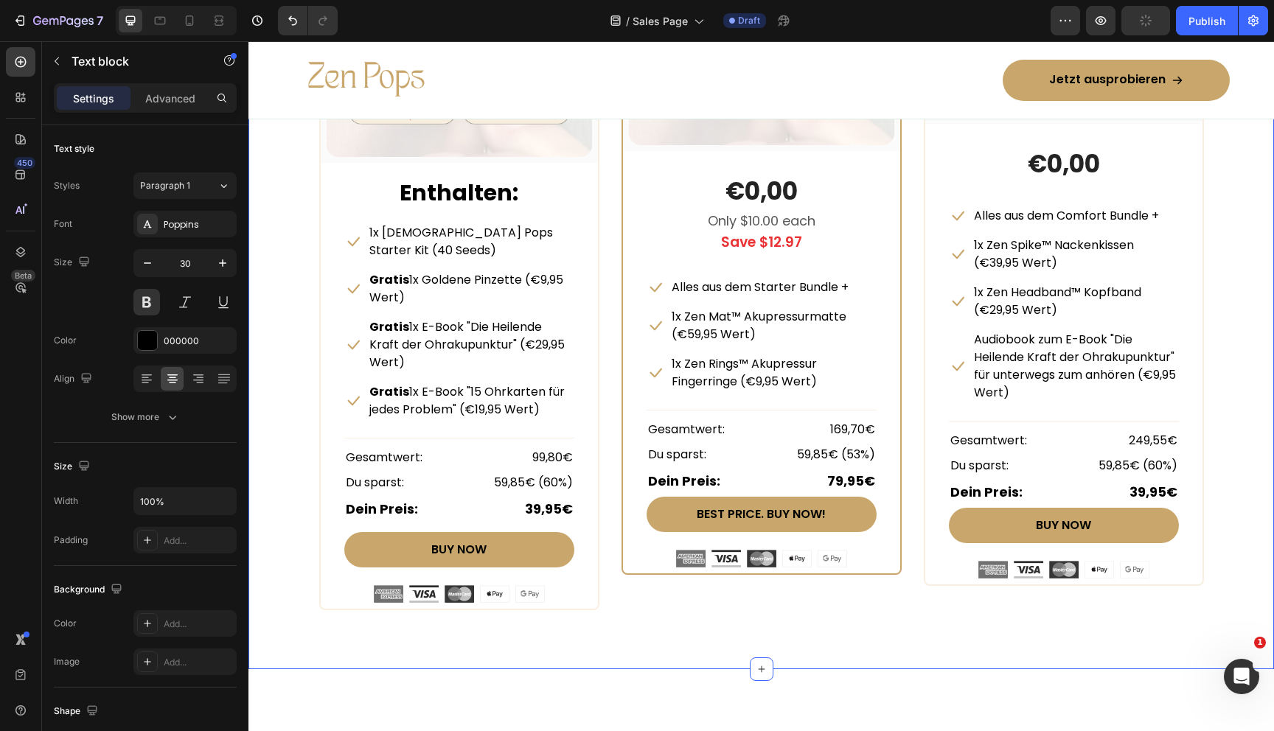
click at [294, 315] on div "Beautiful Everyday Heading Every Thing You Need For Your Skin Text block Row ST…" at bounding box center [761, 157] width 1003 height 905
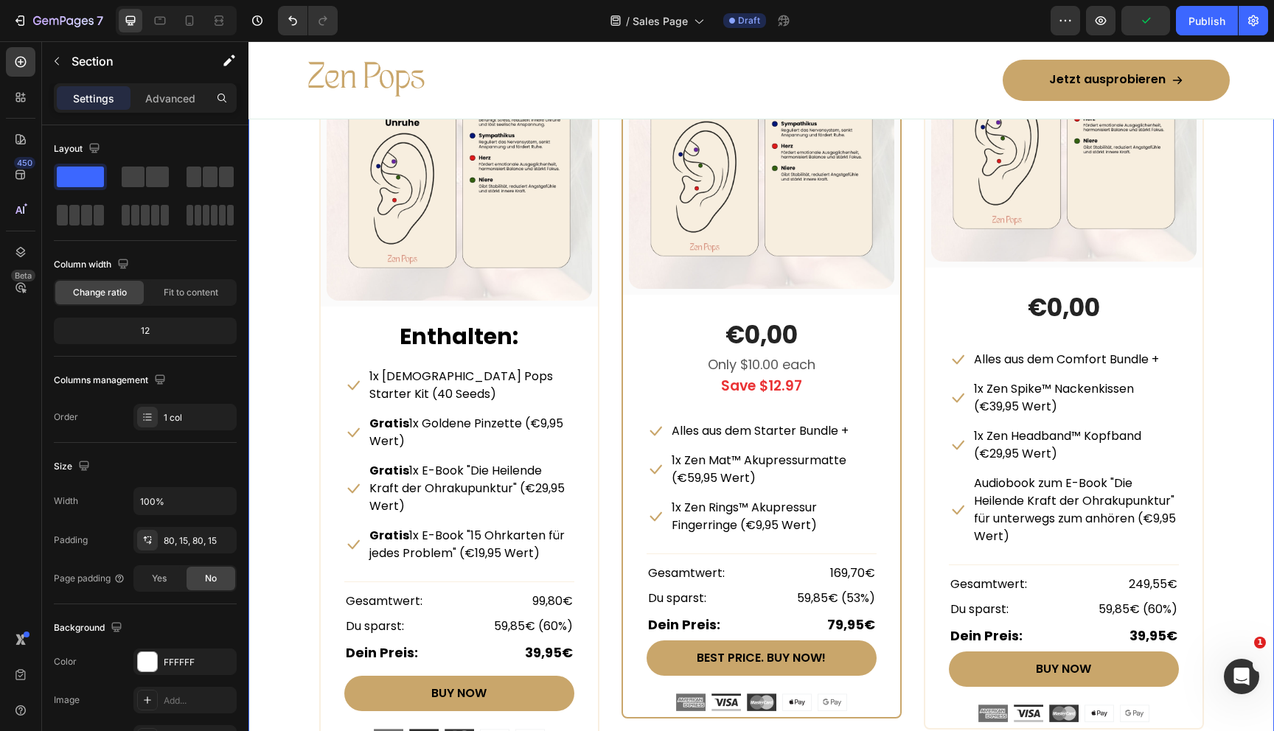
scroll to position [7066, 0]
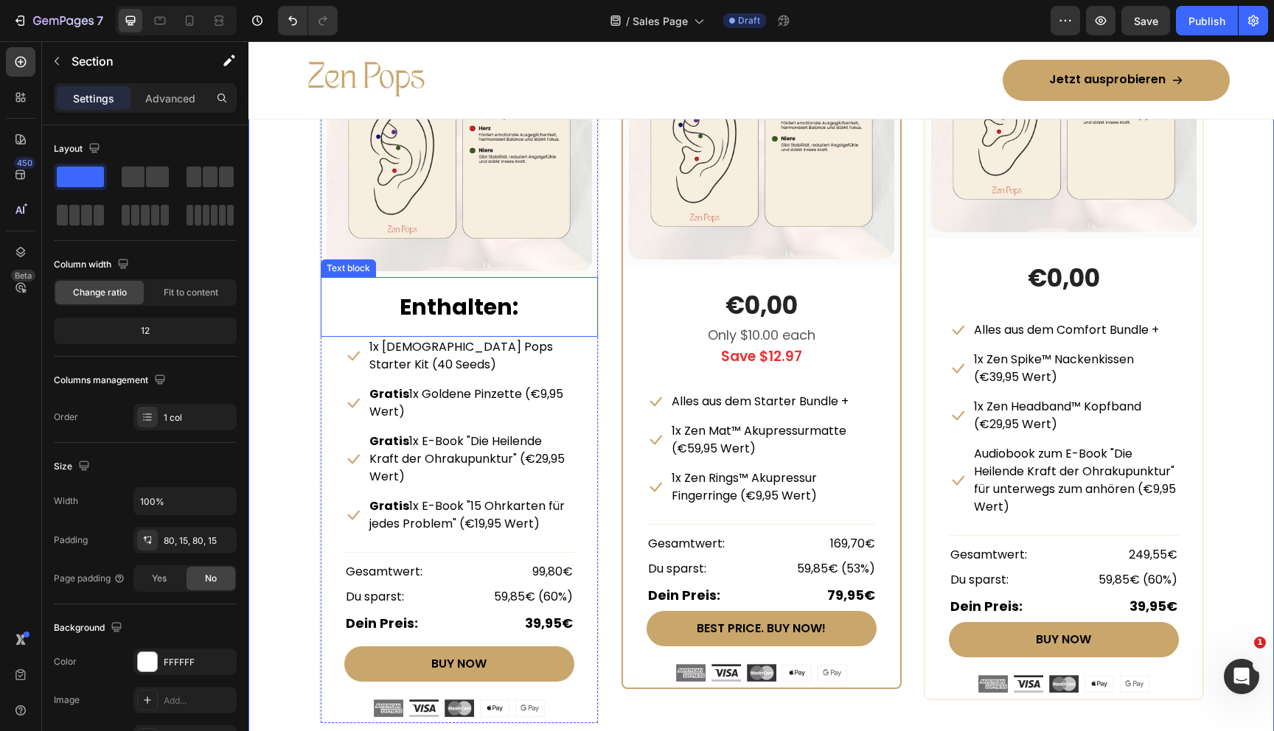
click at [402, 303] on strong "Enthalten:" at bounding box center [459, 307] width 119 height 32
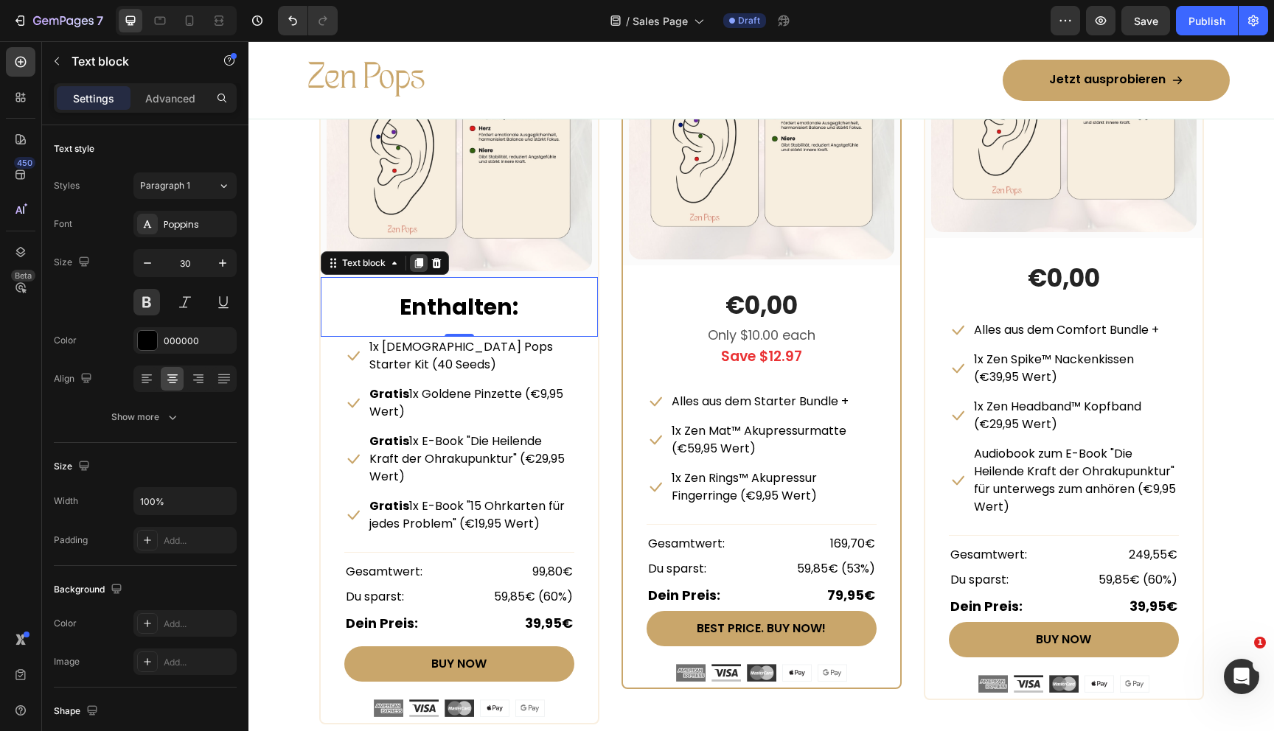
click at [416, 260] on icon at bounding box center [418, 263] width 8 height 10
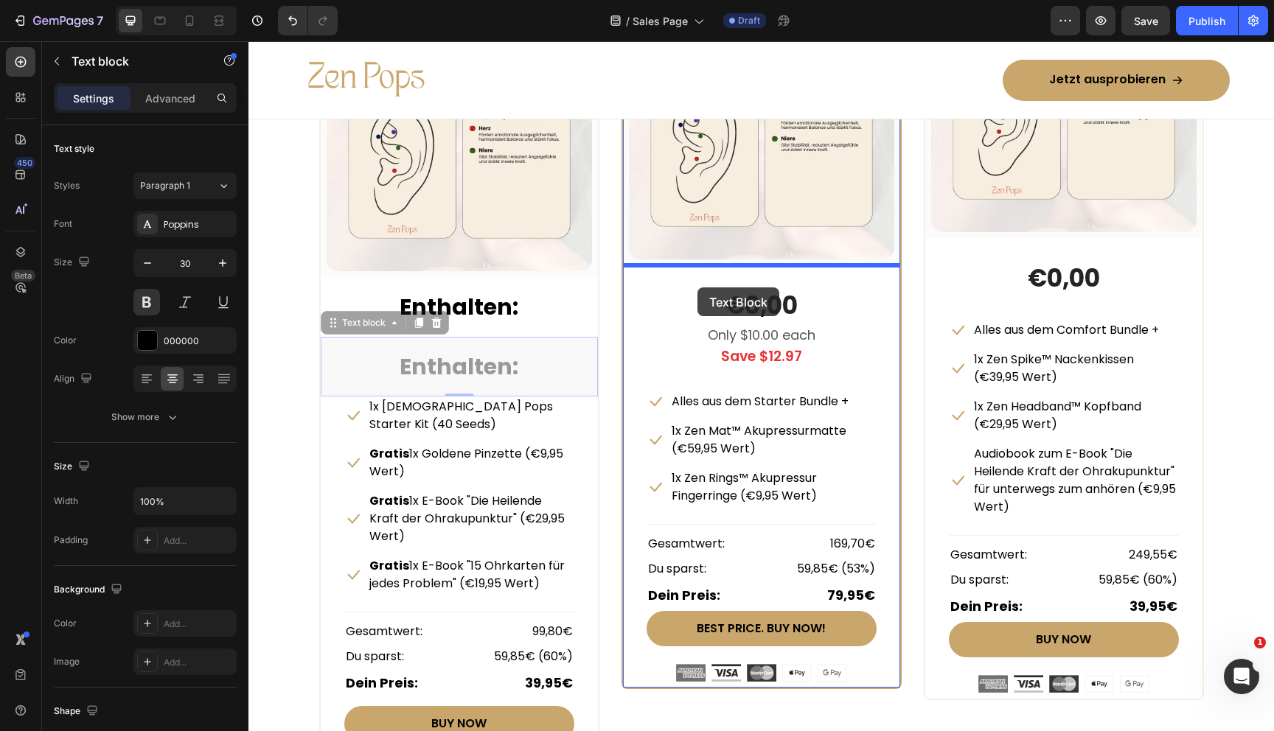
drag, startPoint x: 333, startPoint y: 316, endPoint x: 697, endPoint y: 285, distance: 365.5
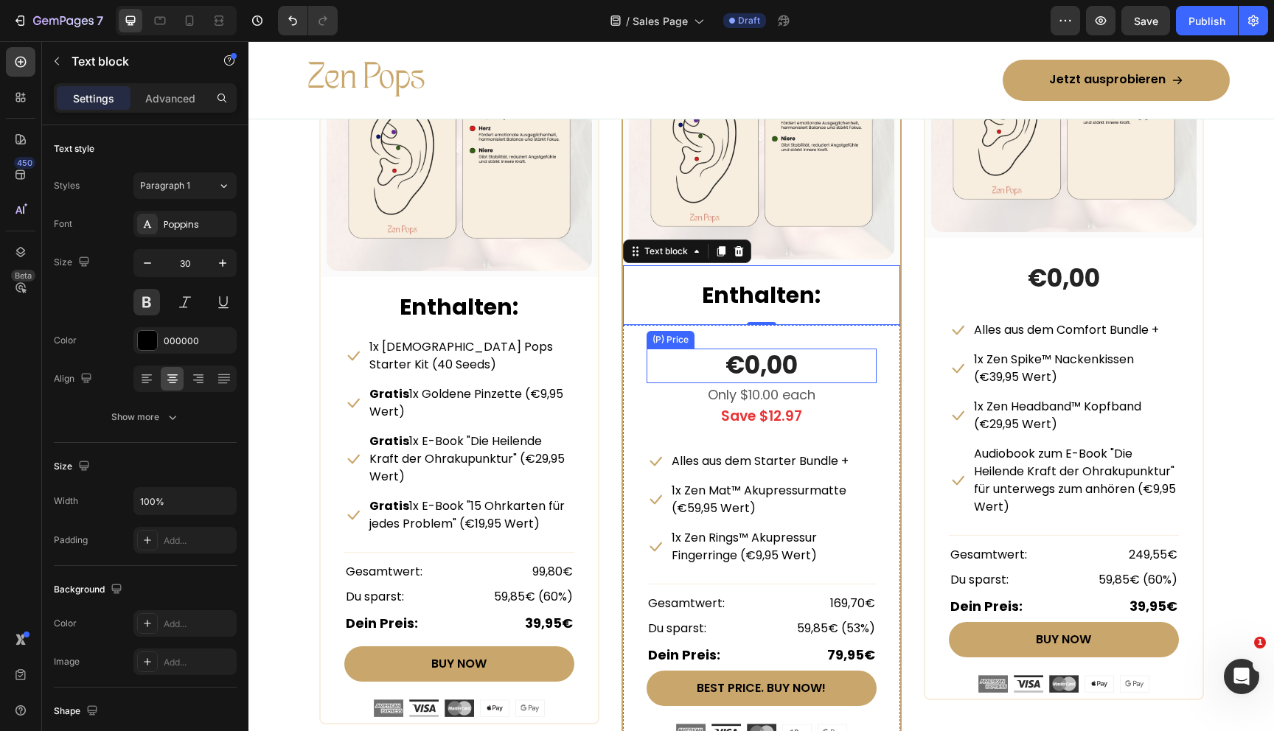
click at [682, 363] on div "€0,00" at bounding box center [762, 366] width 230 height 35
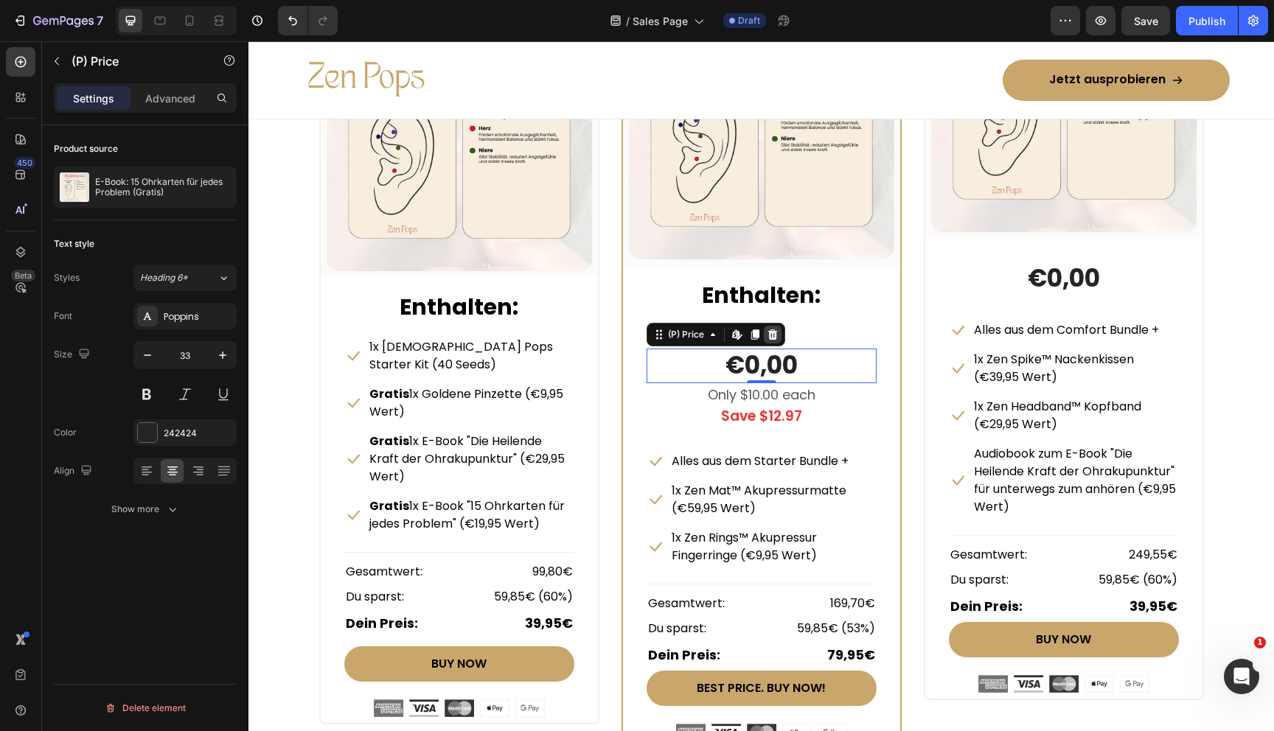
click at [770, 336] on icon at bounding box center [772, 335] width 10 height 10
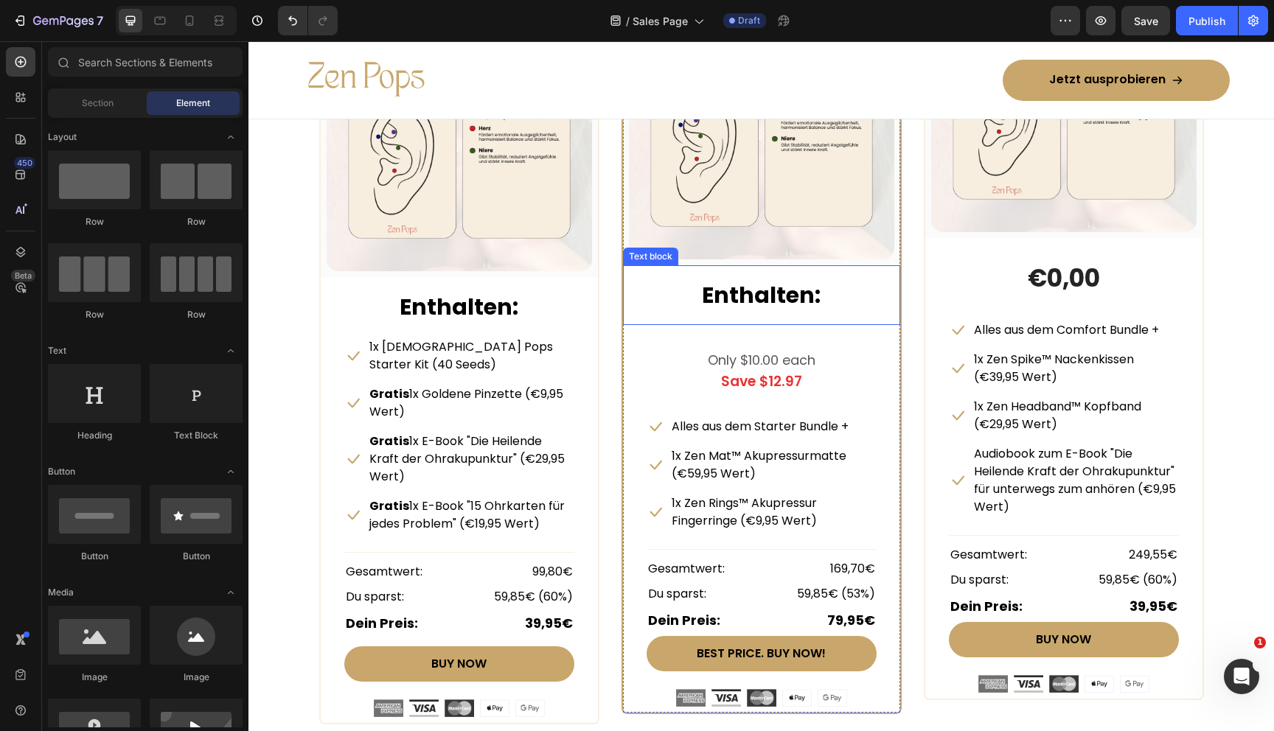
click at [751, 306] on strong "Enthalten:" at bounding box center [761, 295] width 119 height 32
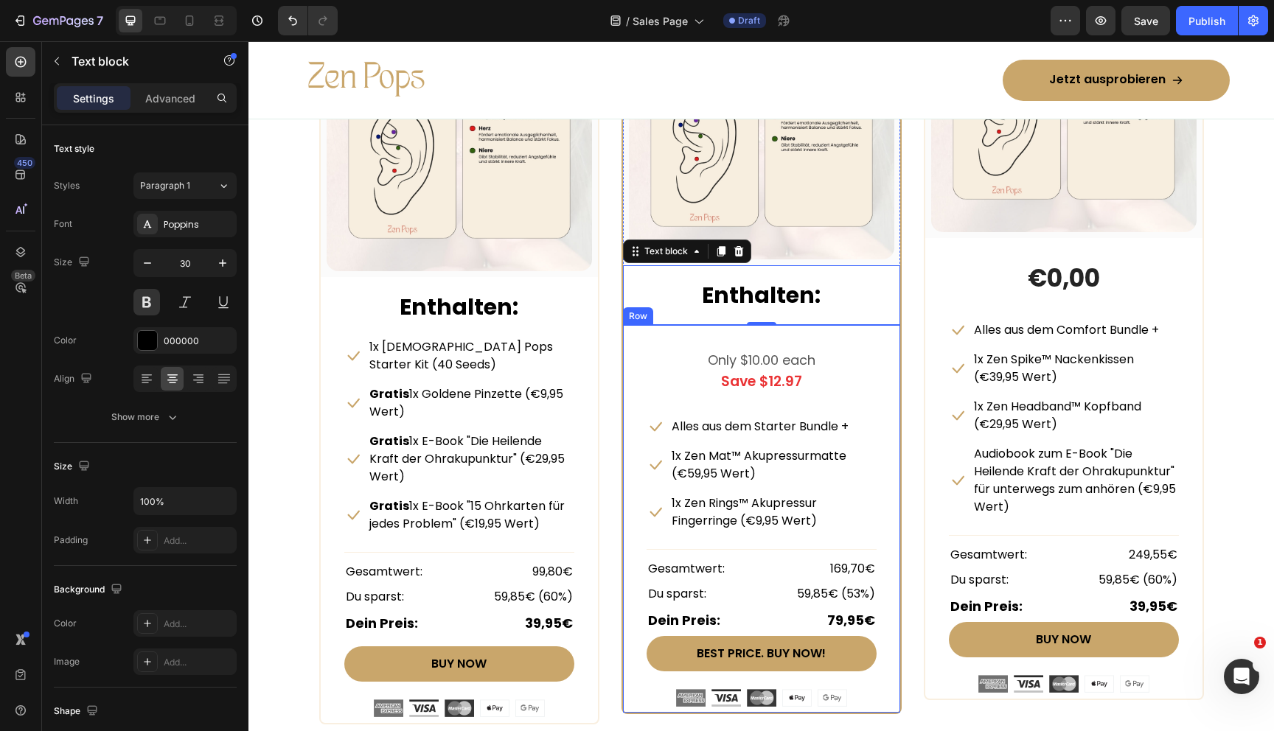
click at [708, 341] on div "Only $10.00 each Text block Save $12.97 Text block Icon Alles aus dem Starter B…" at bounding box center [761, 519] width 277 height 388
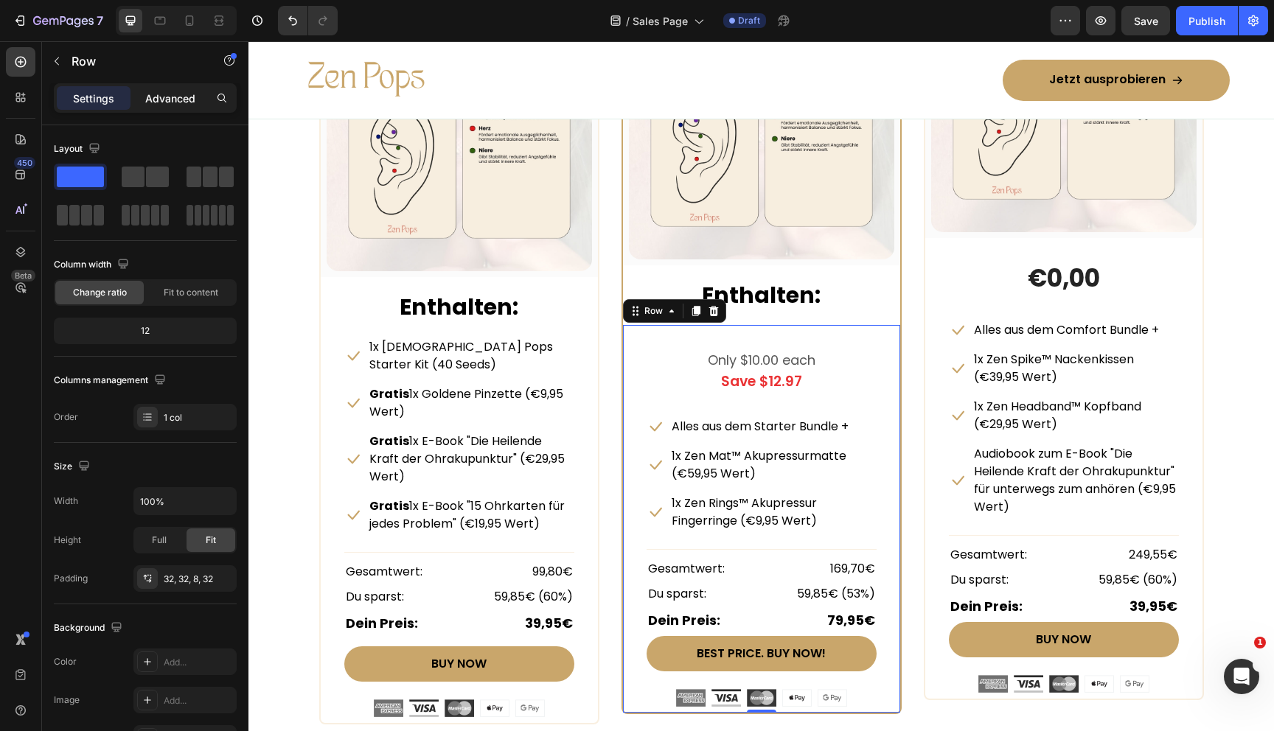
click at [170, 96] on p "Advanced" at bounding box center [170, 98] width 50 height 15
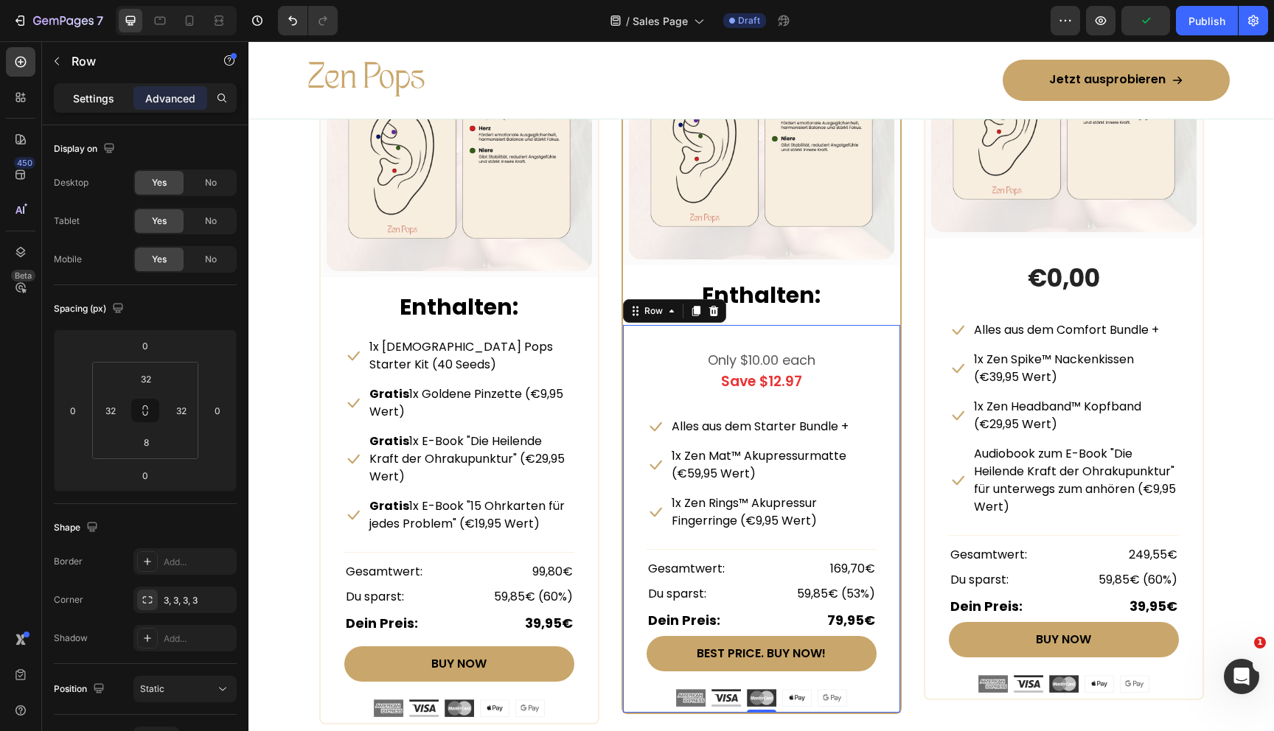
click at [74, 97] on p "Settings" at bounding box center [93, 98] width 41 height 15
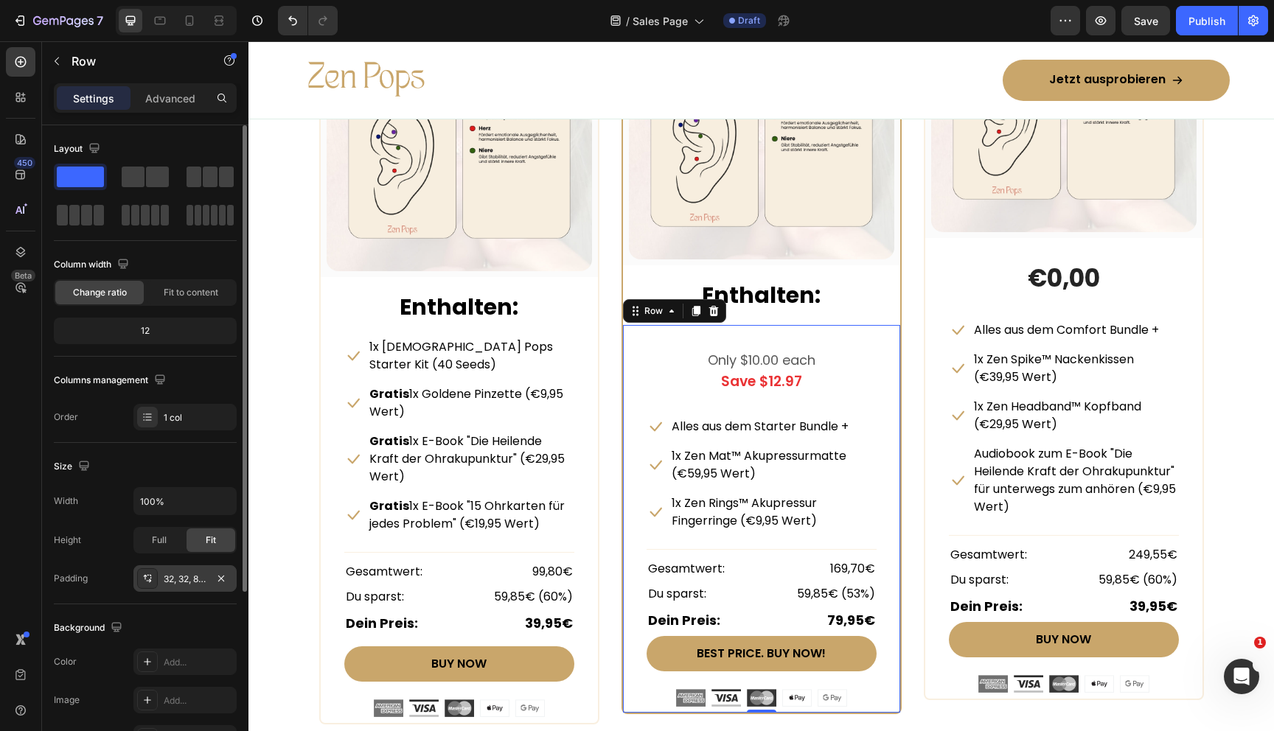
click at [175, 589] on div "32, 32, 8, 32" at bounding box center [184, 578] width 103 height 27
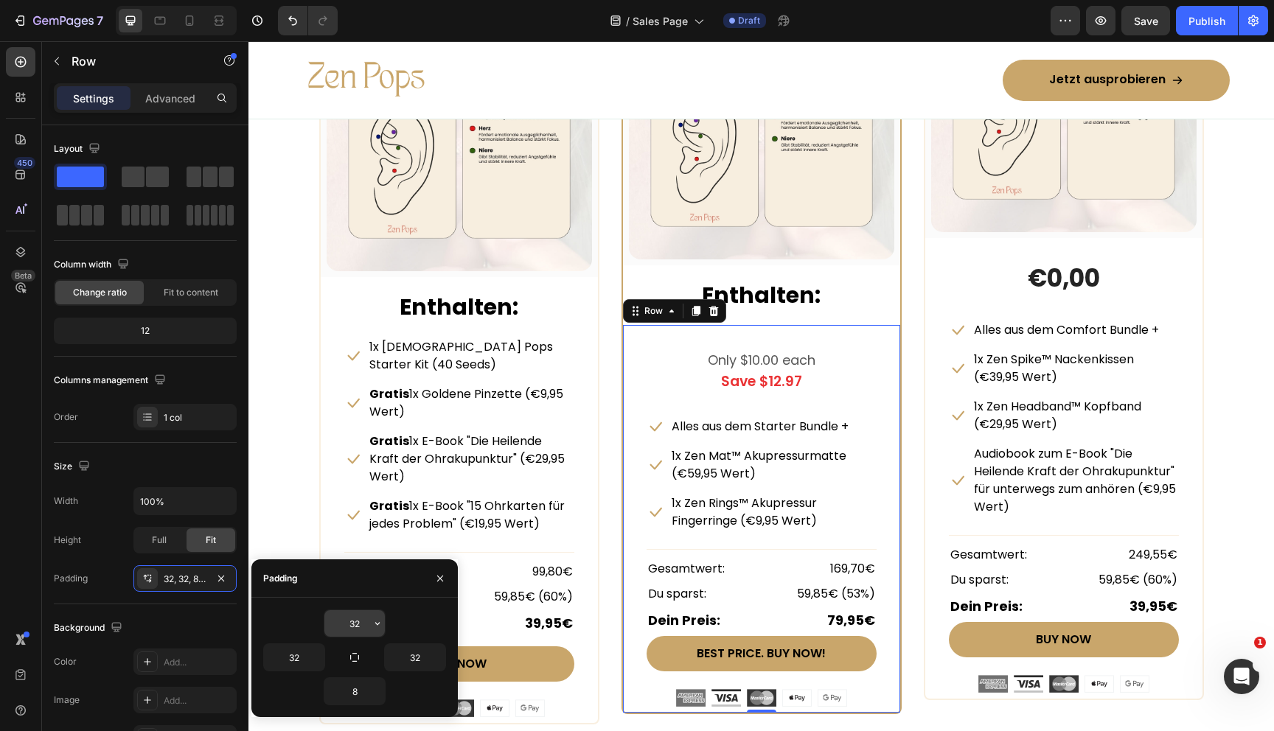
click at [355, 617] on input "32" at bounding box center [354, 623] width 60 height 27
type input "0"
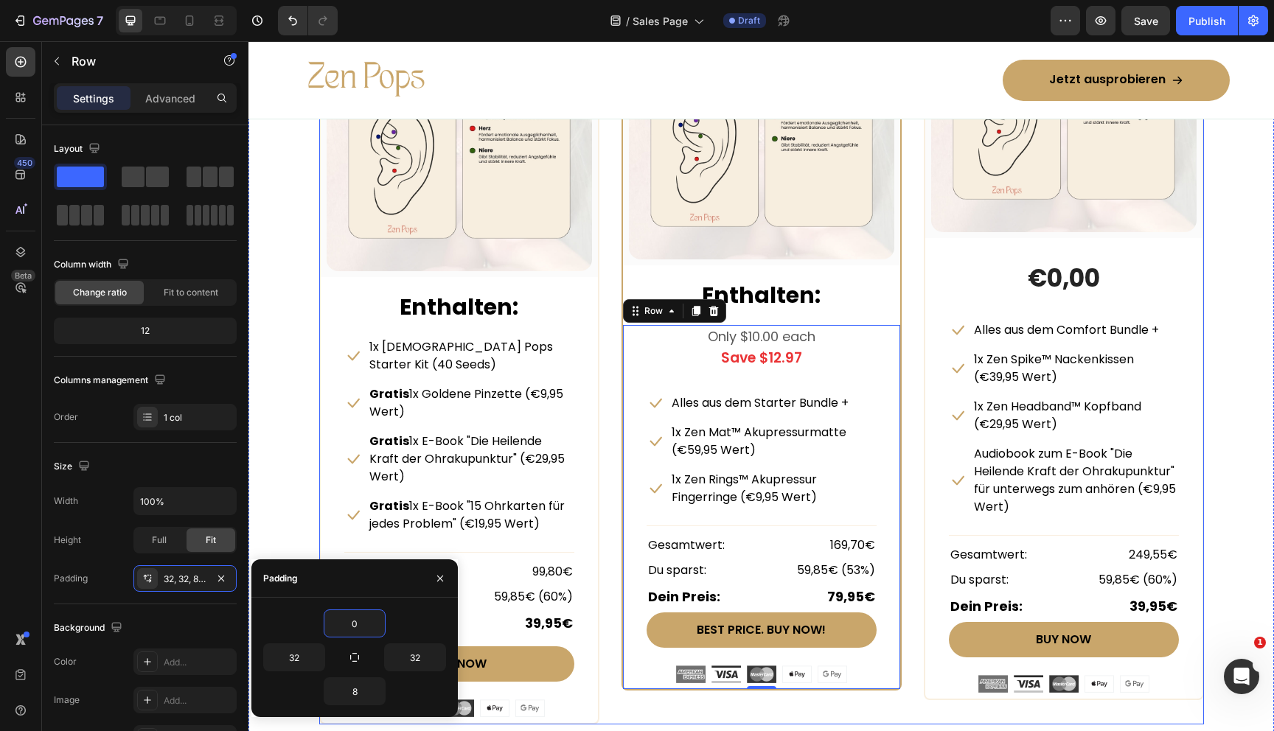
click at [911, 363] on div "STARTER BUNDLE Text Block Row (P) Images & Gallery Row Enthalten: Text block Ic…" at bounding box center [761, 336] width 885 height 777
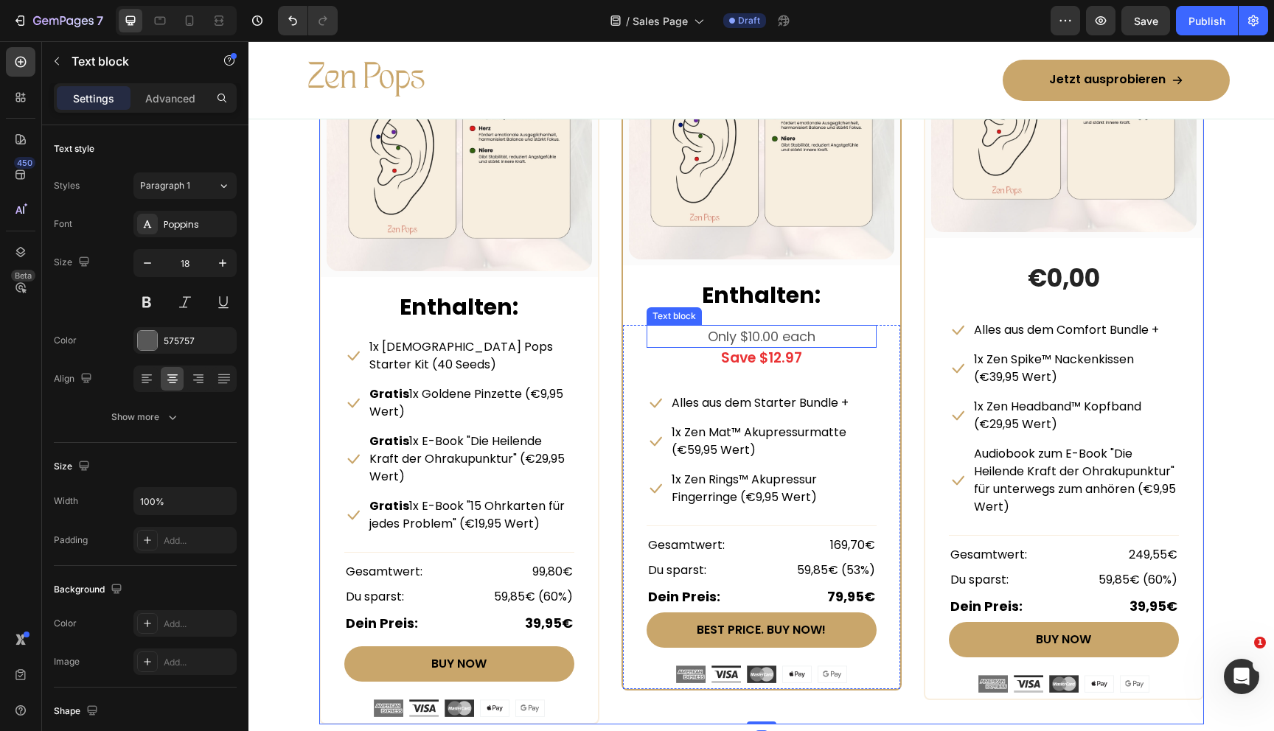
click at [790, 333] on p "Only $10.00 each" at bounding box center [761, 337] width 227 height 20
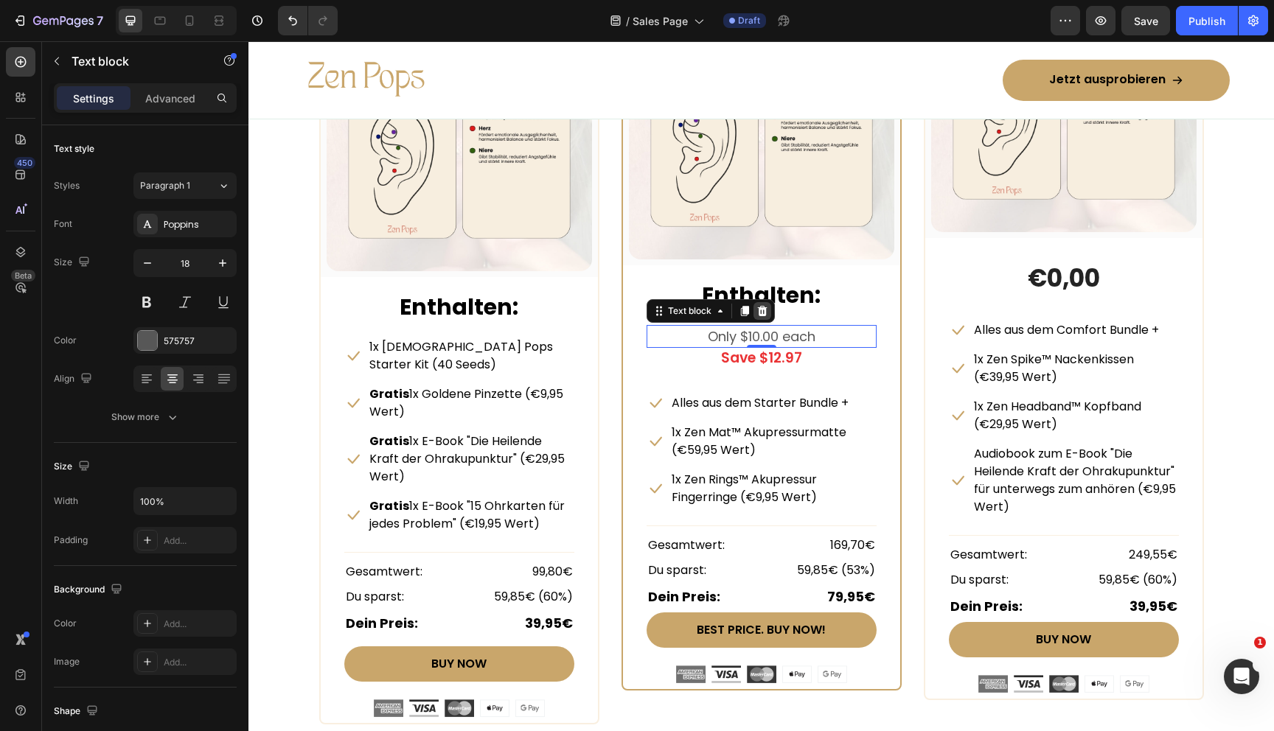
click at [764, 313] on icon at bounding box center [762, 311] width 10 height 10
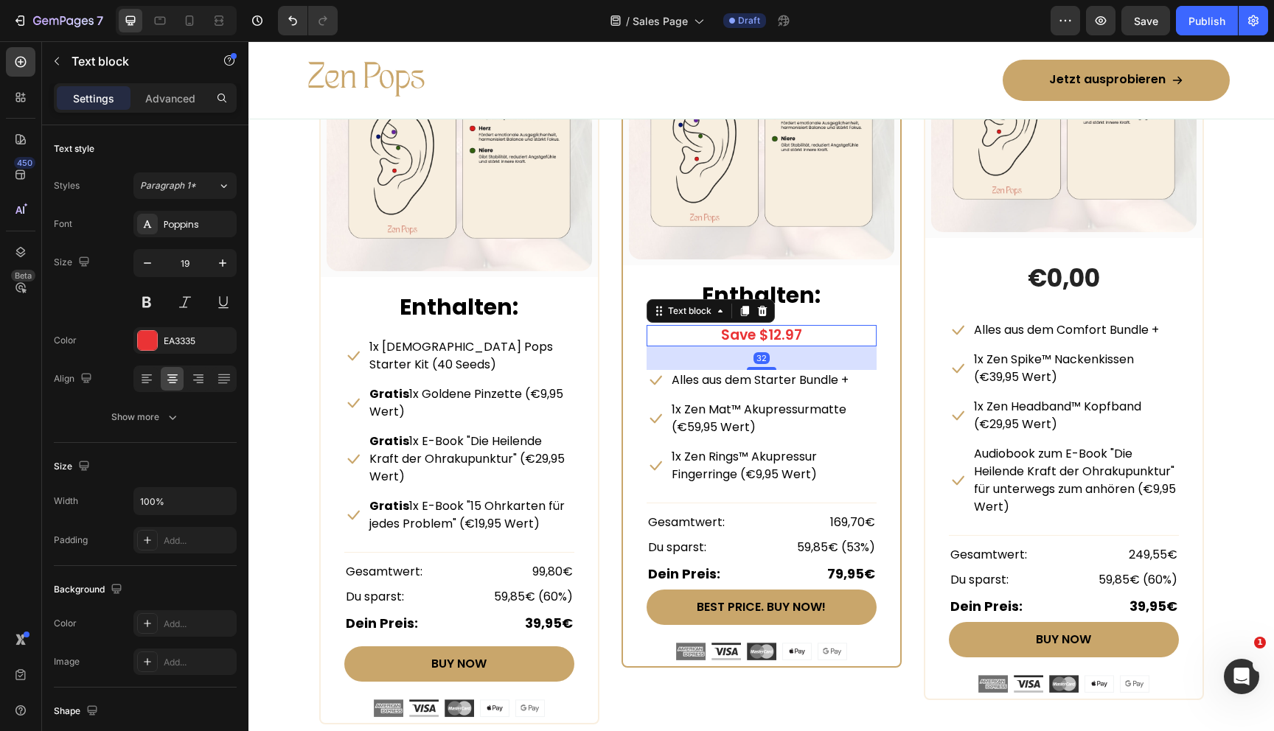
click at [751, 338] on p "Save $12.97" at bounding box center [761, 336] width 227 height 18
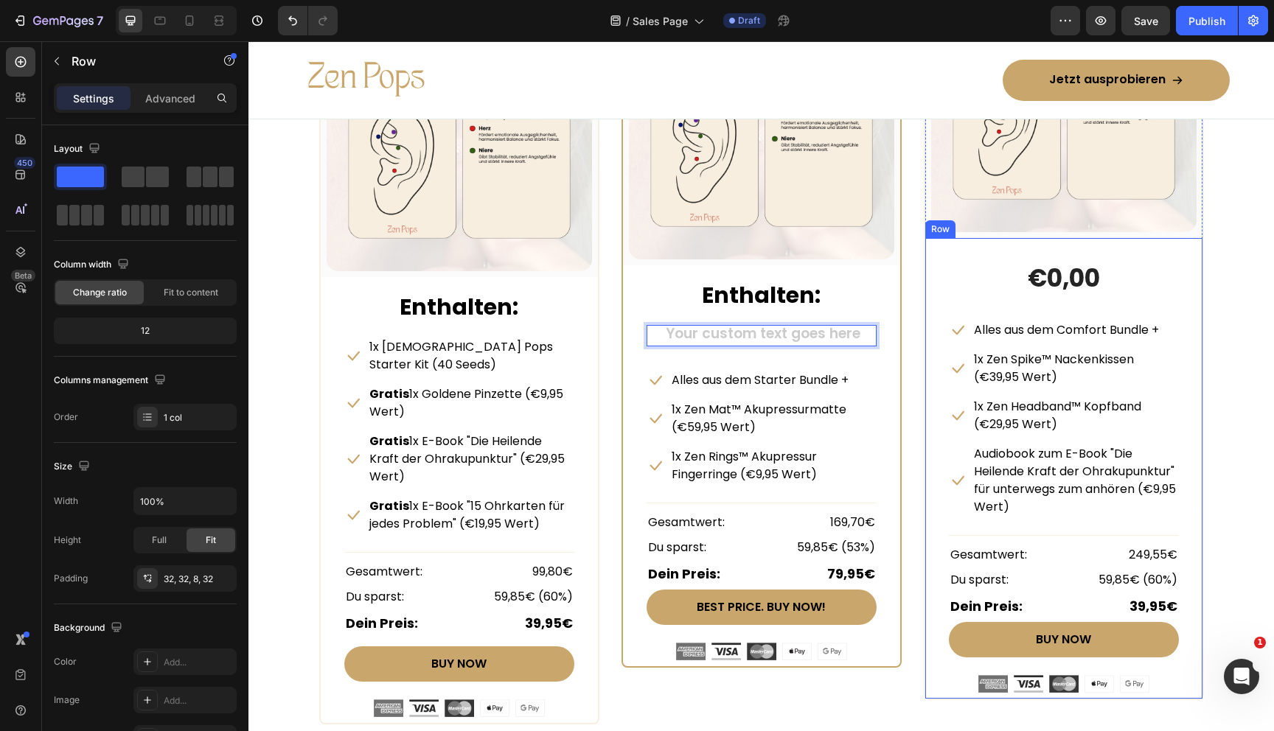
click at [929, 333] on div "€0,00 (P) Price (P) Price Icon Alles aus dem Comfort Bundle + Text block Row Ic…" at bounding box center [1063, 468] width 277 height 461
click at [824, 333] on div "Rich Text Editor. Editing area: main" at bounding box center [762, 335] width 230 height 21
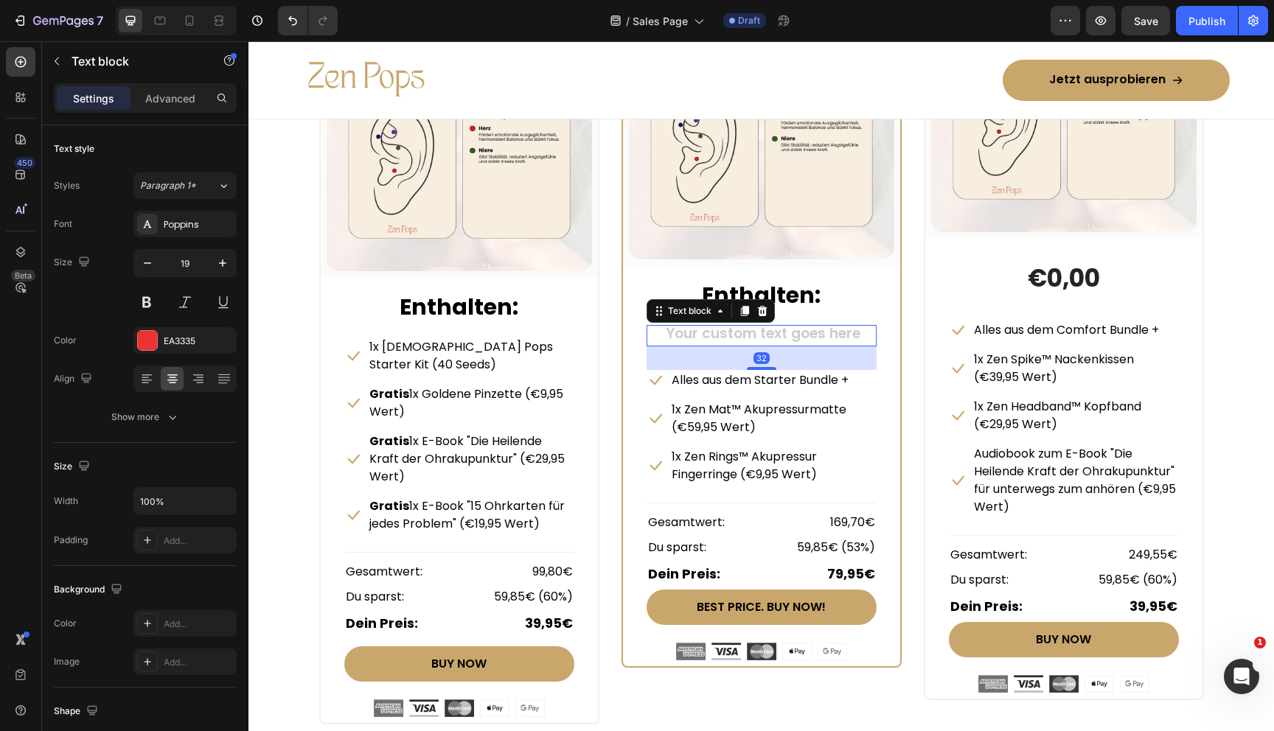
click at [771, 305] on div "Text block" at bounding box center [711, 311] width 128 height 24
click at [766, 306] on icon at bounding box center [762, 311] width 12 height 12
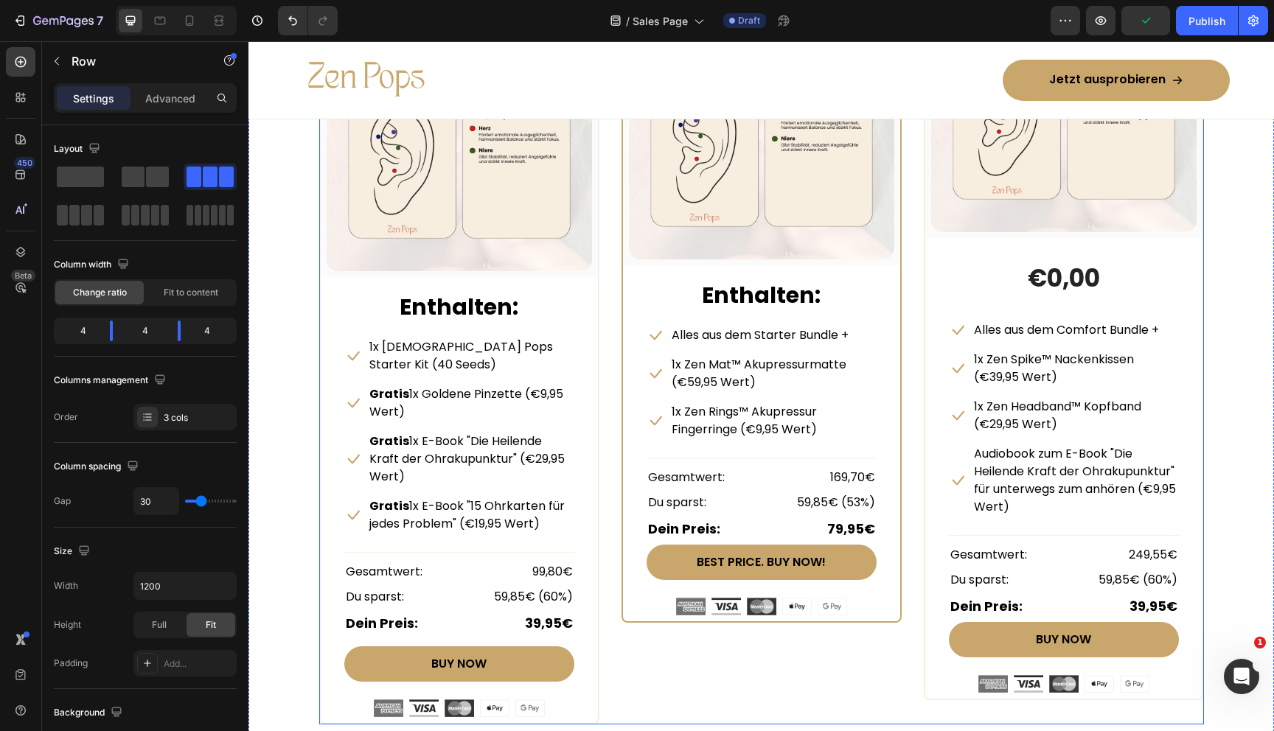
click at [916, 390] on div "STARTER BUNDLE Text Block Row (P) Images & Gallery Row Enthalten: Text block Ic…" at bounding box center [761, 336] width 885 height 777
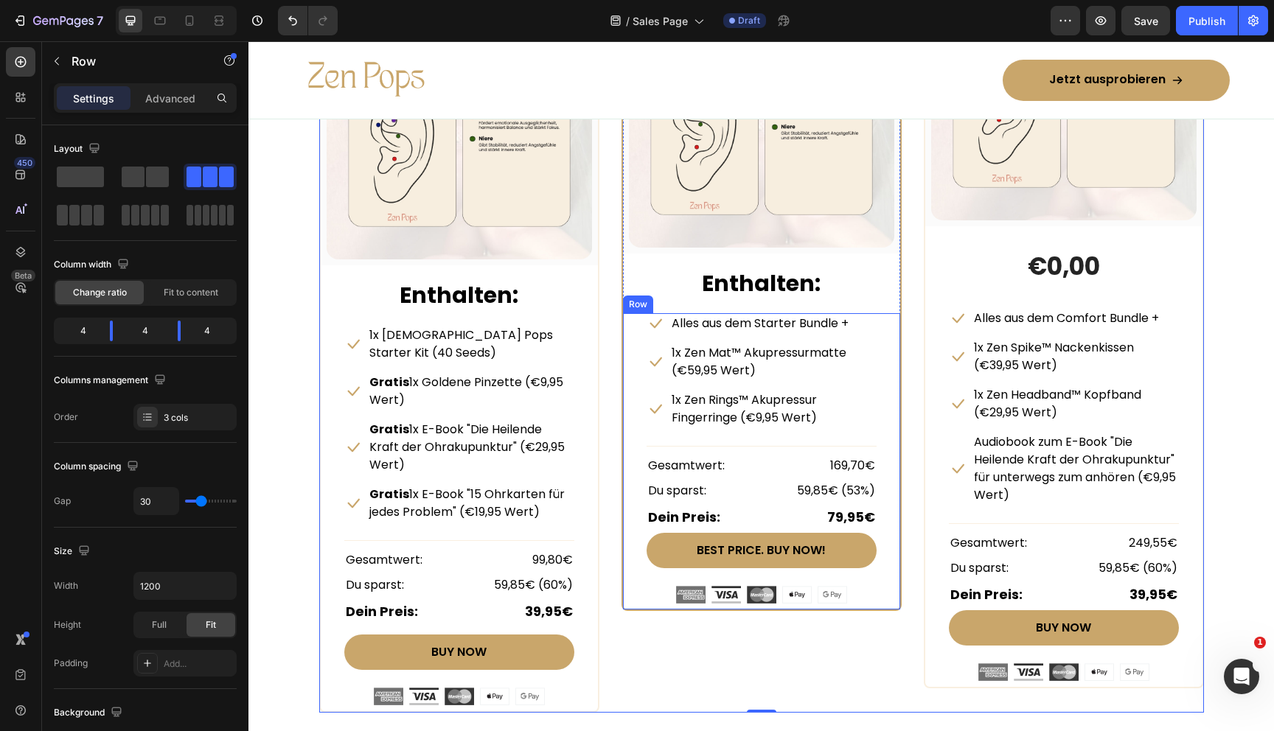
scroll to position [6983, 0]
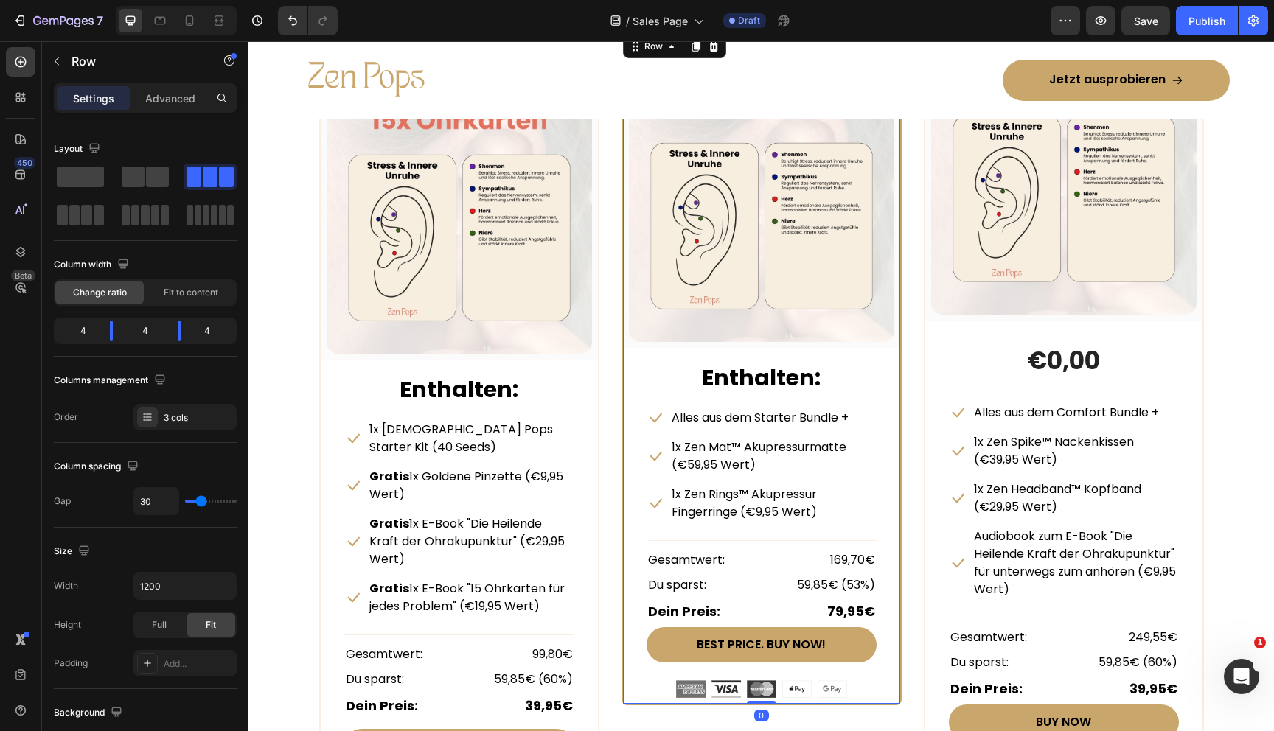
click at [622, 347] on div "COMFORT BUNDLE Text Block Row (P) Images & Gallery Row Enthalten: Text block Ic…" at bounding box center [762, 367] width 280 height 675
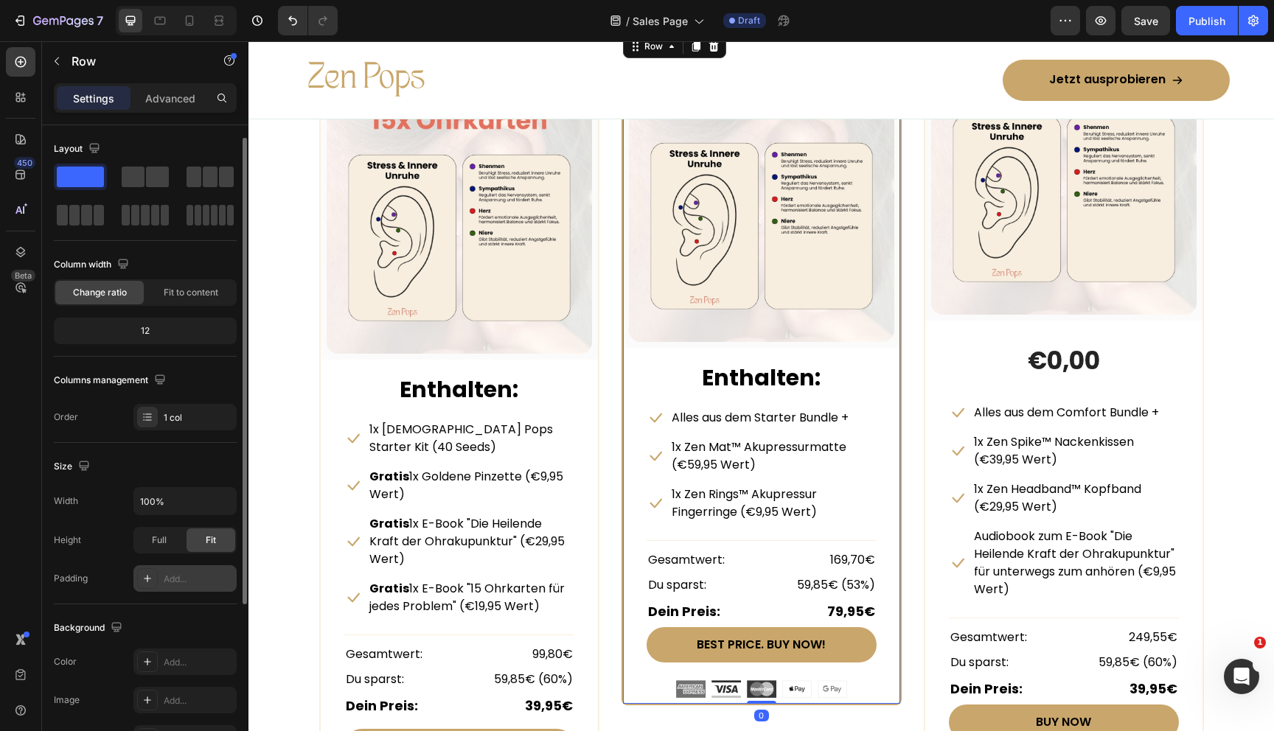
scroll to position [251, 0]
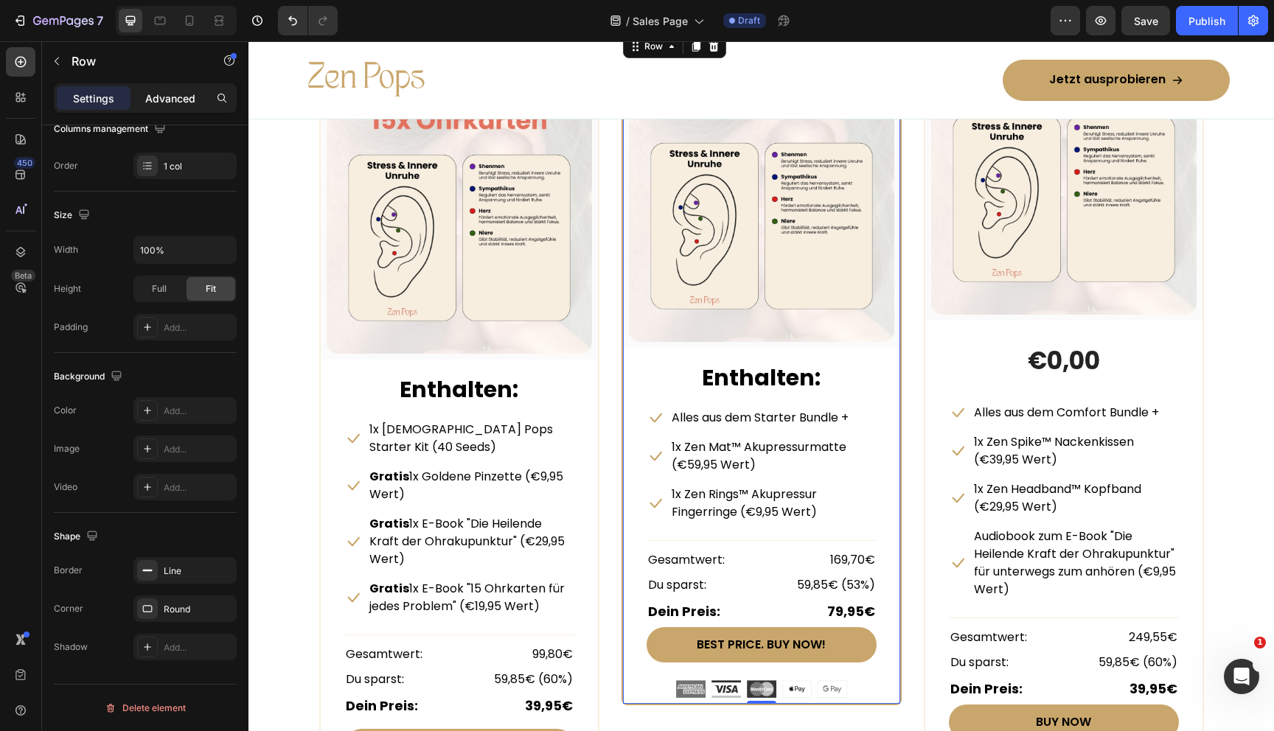
click at [186, 96] on p "Advanced" at bounding box center [170, 98] width 50 height 15
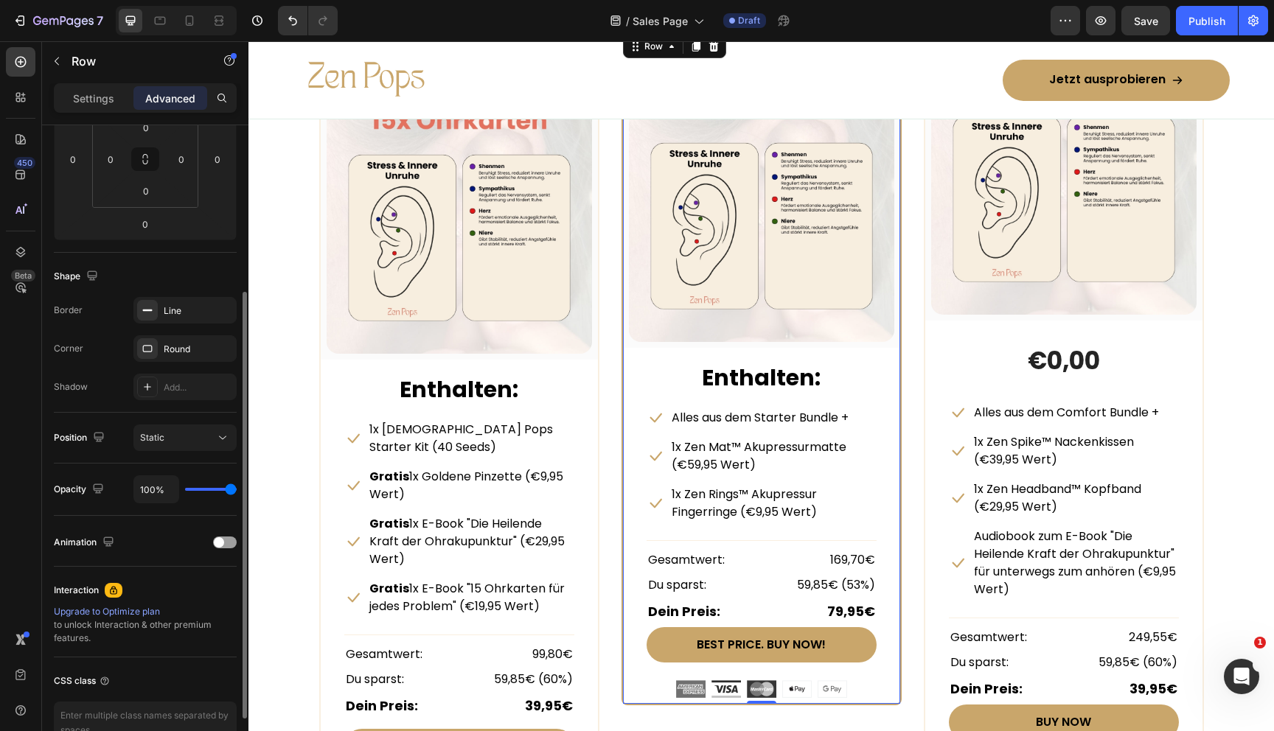
scroll to position [335, 0]
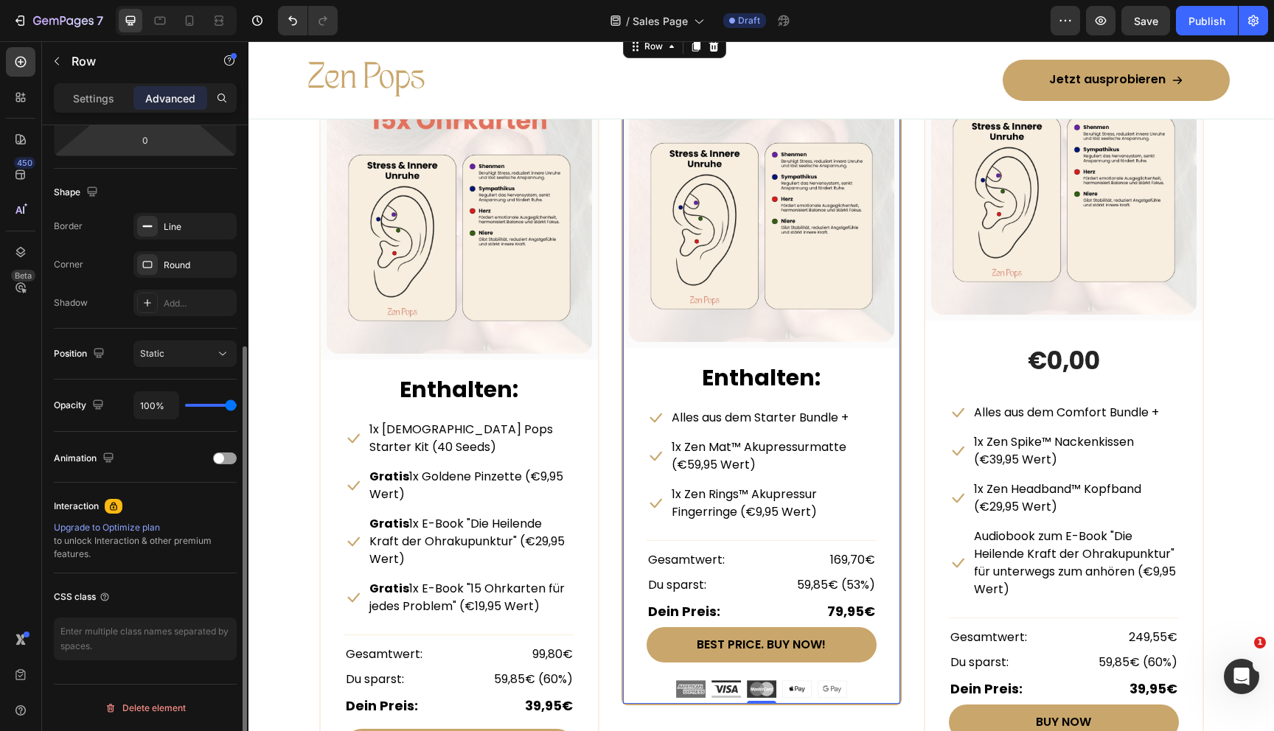
click at [106, 92] on p "Settings" at bounding box center [93, 98] width 41 height 15
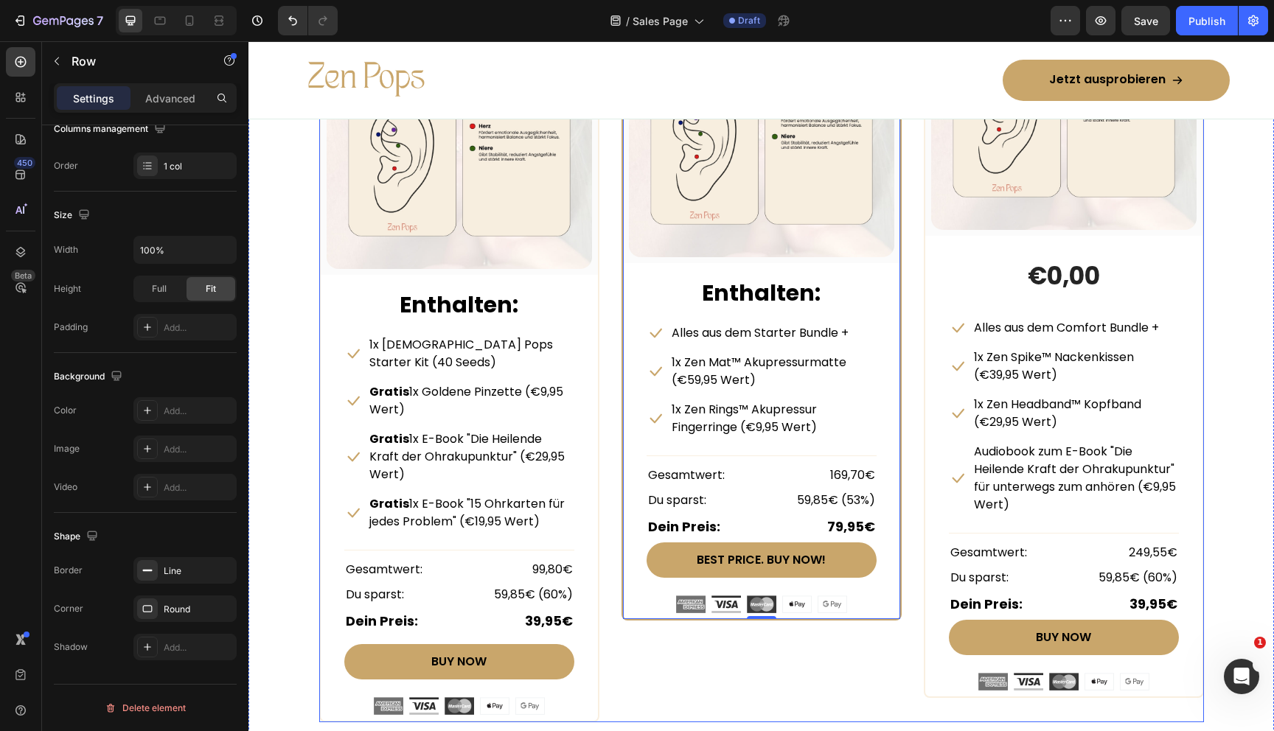
scroll to position [7158, 0]
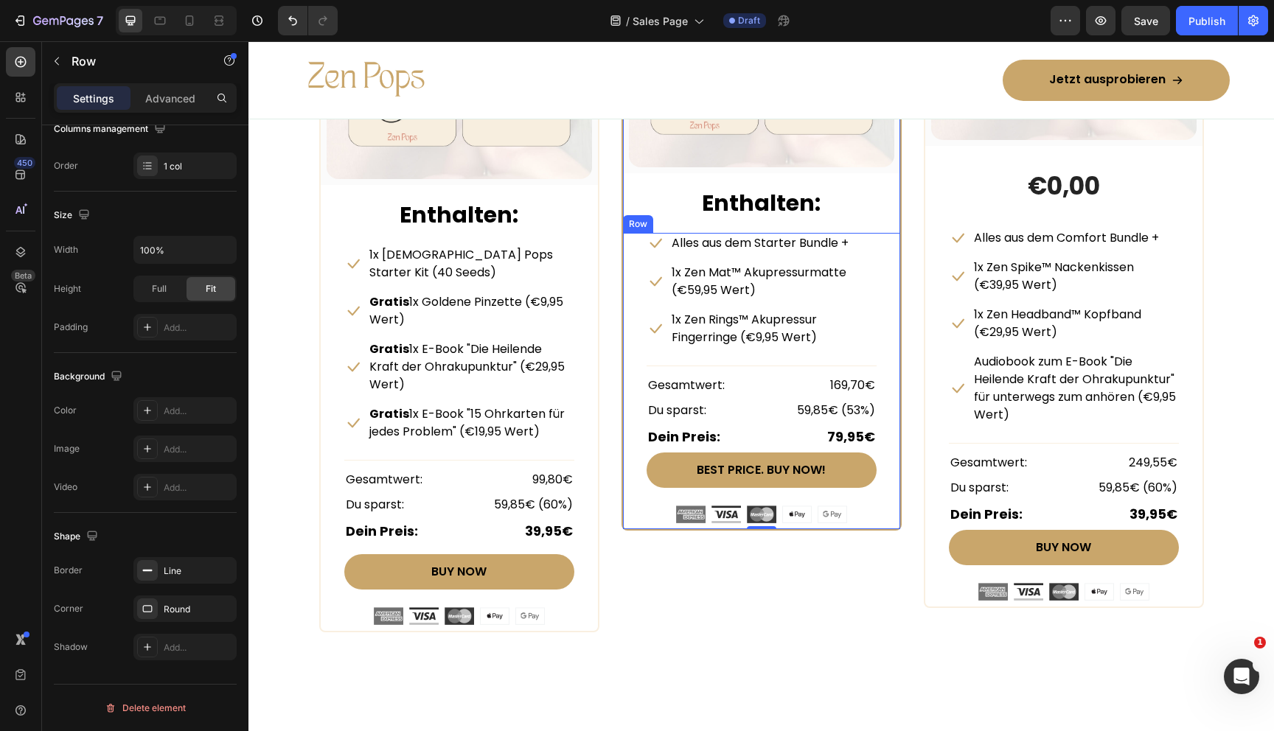
click at [627, 508] on div "Icon Alles aus dem Starter Bundle + Text block Row Icon 1x Zen Mat™ Akupressurm…" at bounding box center [761, 381] width 277 height 296
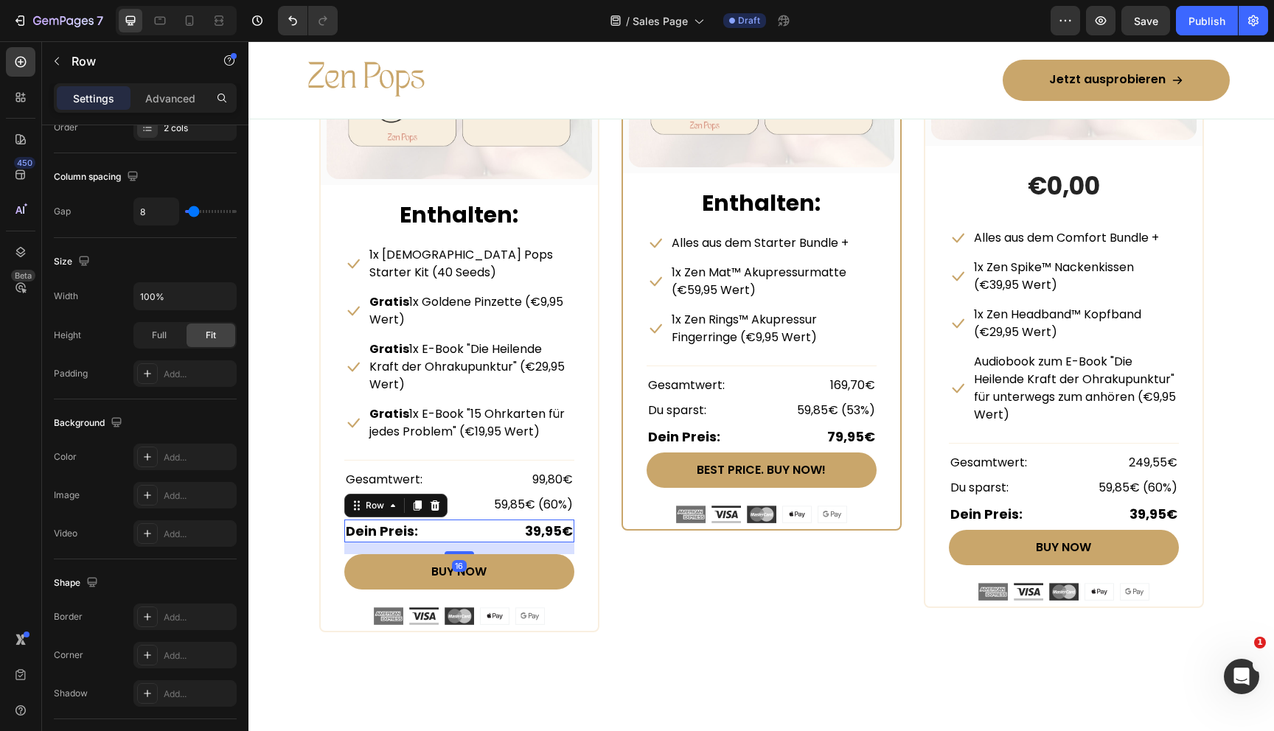
click at [491, 520] on div "Dein Preis: Text block 39,95€ Text block Row 16" at bounding box center [459, 531] width 230 height 23
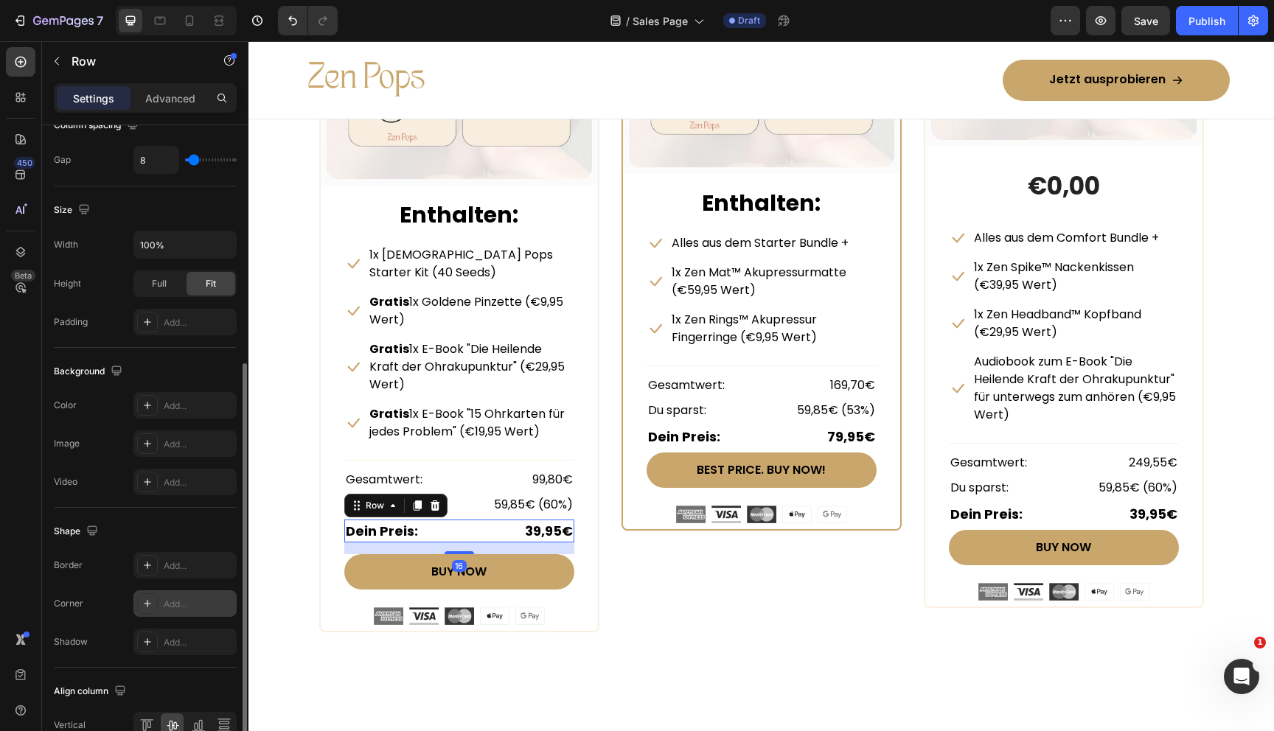
scroll to position [420, 0]
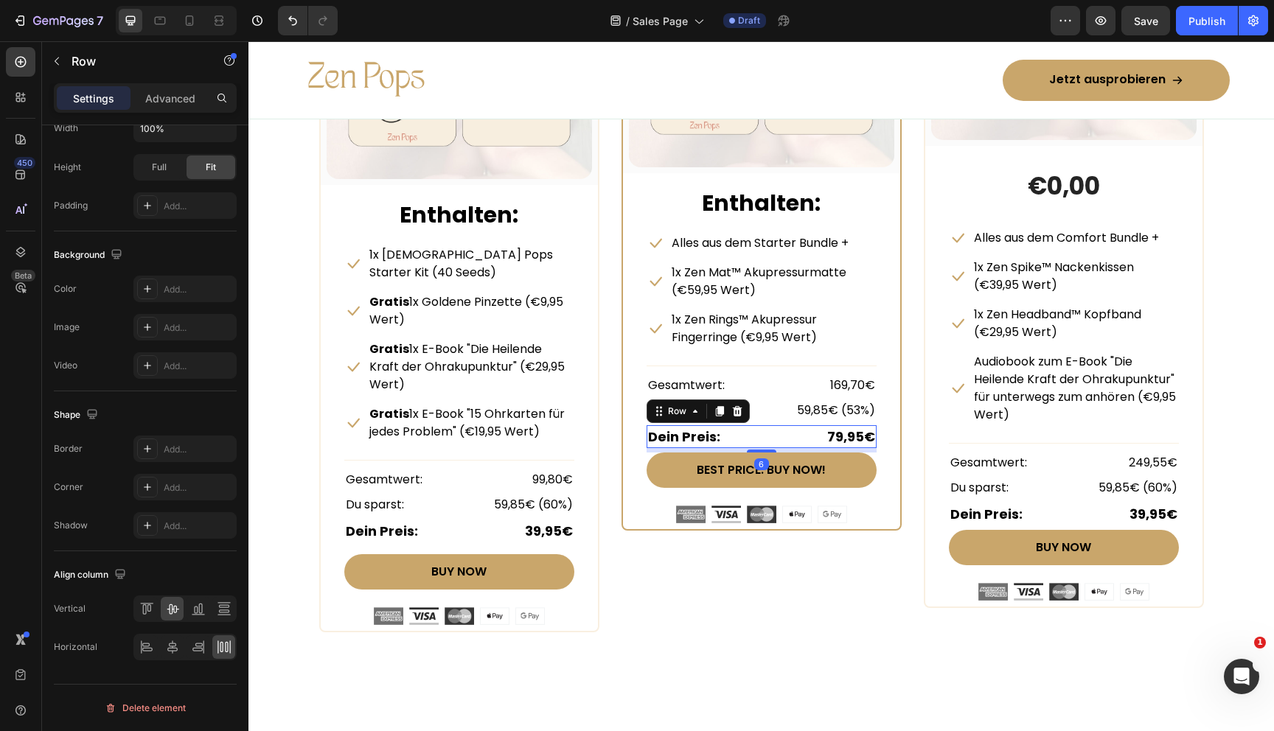
click at [755, 434] on div "Dein Preis: Text block 79,95€ Text block Row 6" at bounding box center [762, 436] width 230 height 23
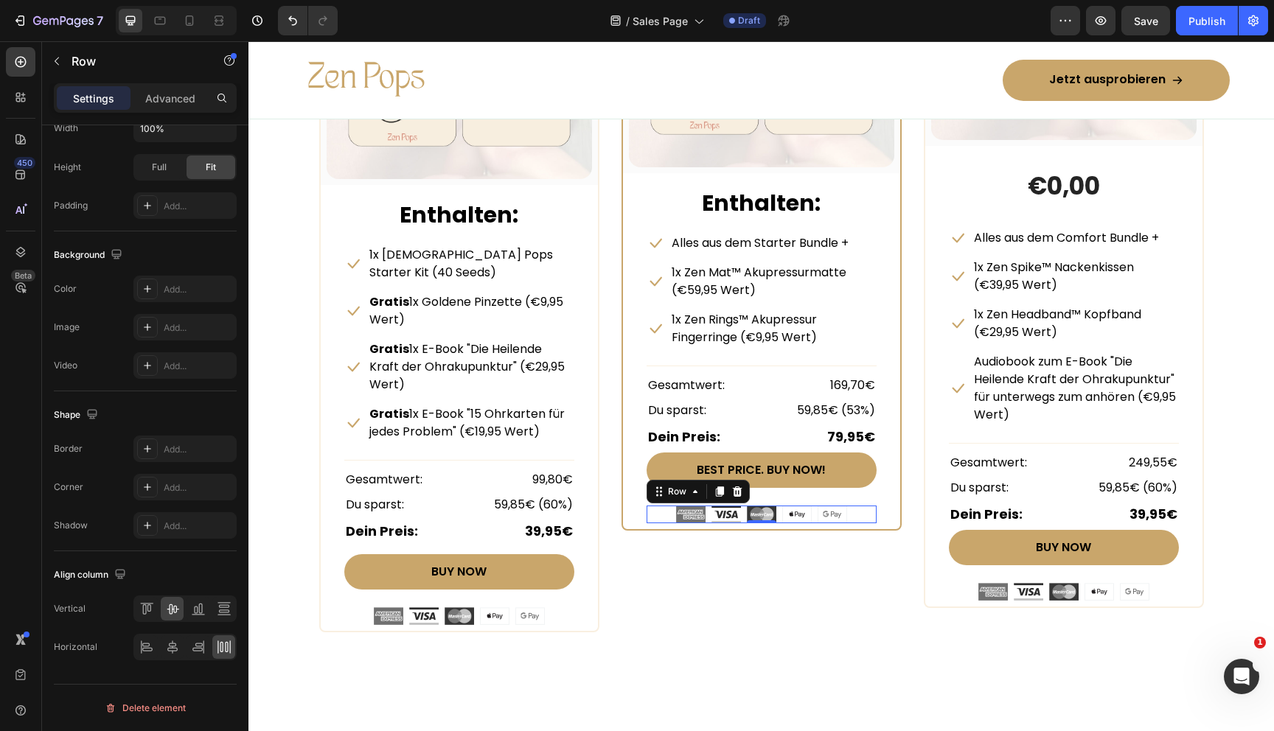
click at [656, 512] on div "Image Image Image Image Image Row 0" at bounding box center [762, 515] width 230 height 18
click at [228, 616] on icon at bounding box center [224, 609] width 15 height 15
click at [150, 609] on icon at bounding box center [146, 609] width 15 height 15
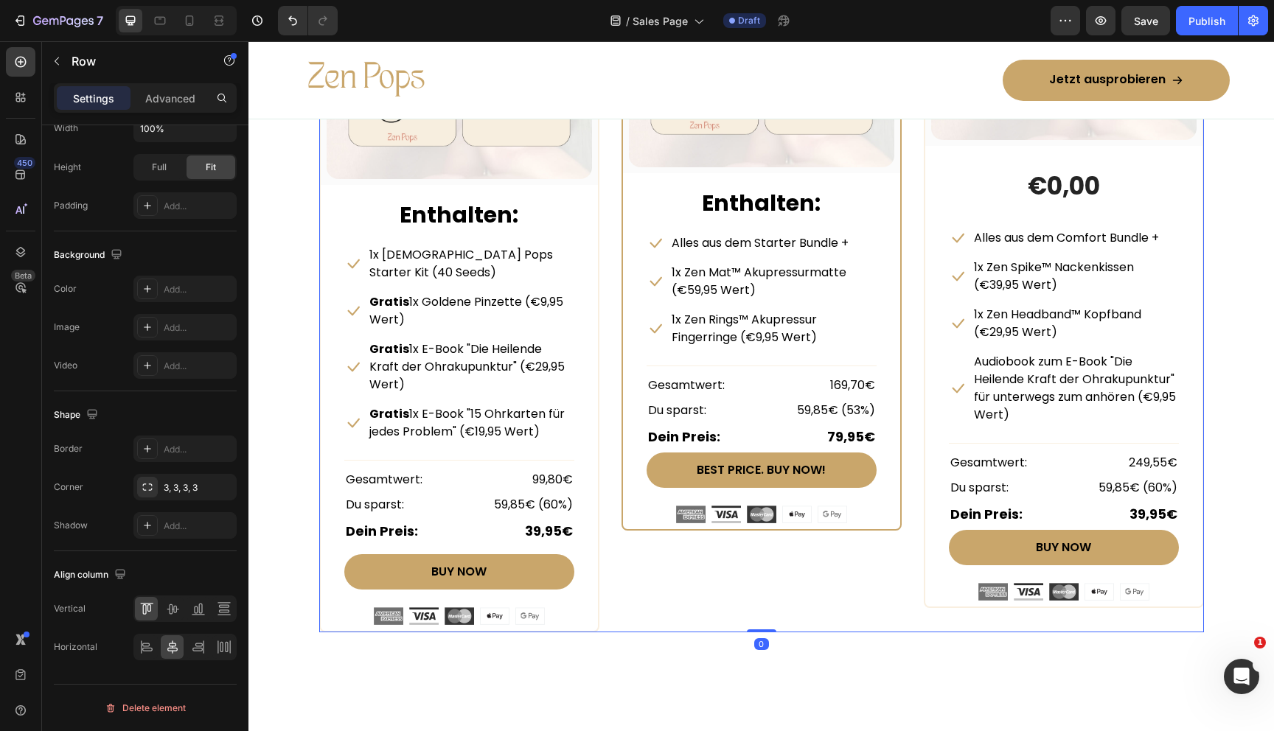
click at [760, 602] on div "COMFORT BUNDLE Text Block Row (P) Images & Gallery Row Enthalten: Text block Ic…" at bounding box center [762, 243] width 280 height 777
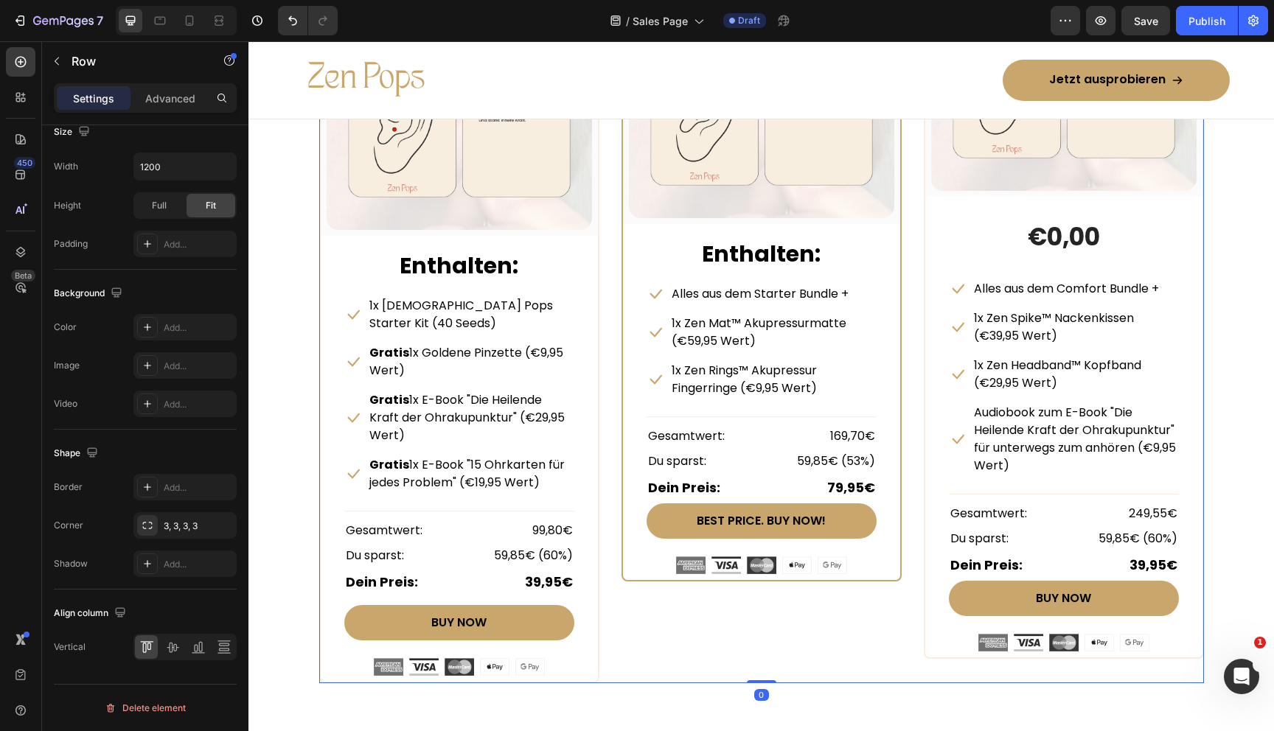
scroll to position [7104, 0]
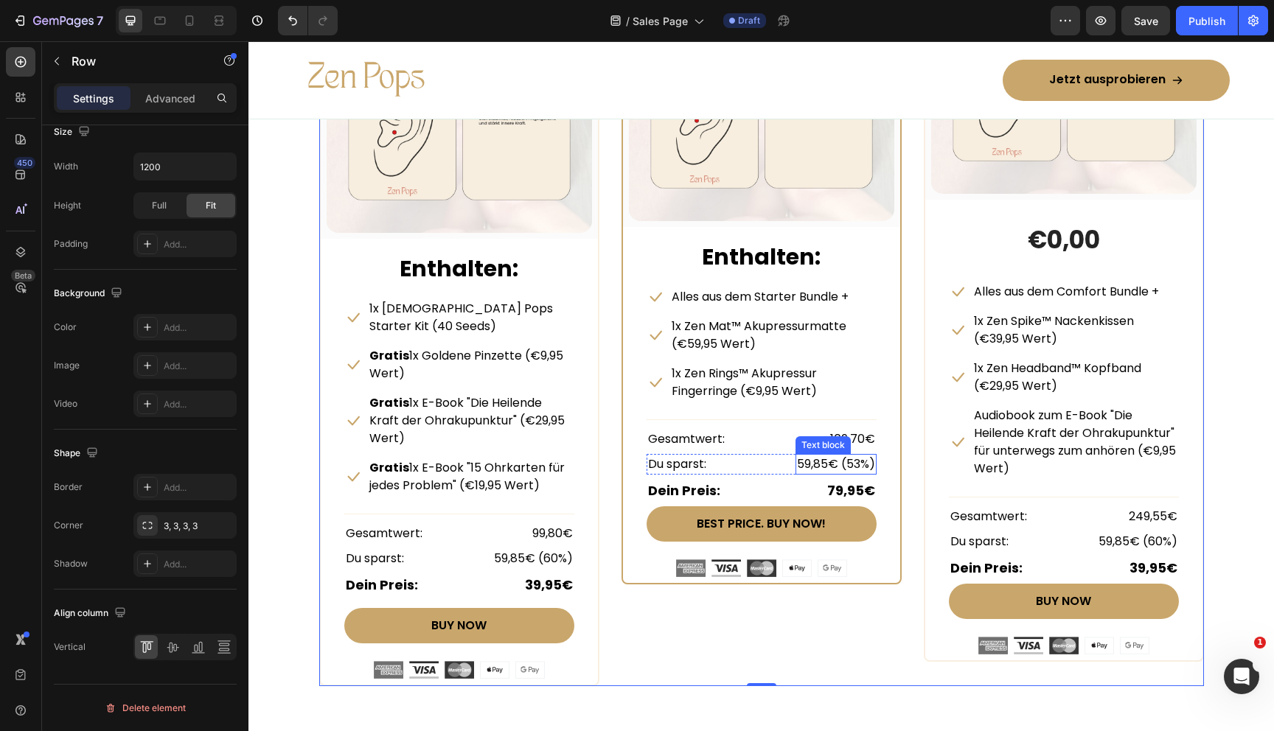
click at [856, 465] on p "59,85€ (53%)" at bounding box center [836, 465] width 78 height 18
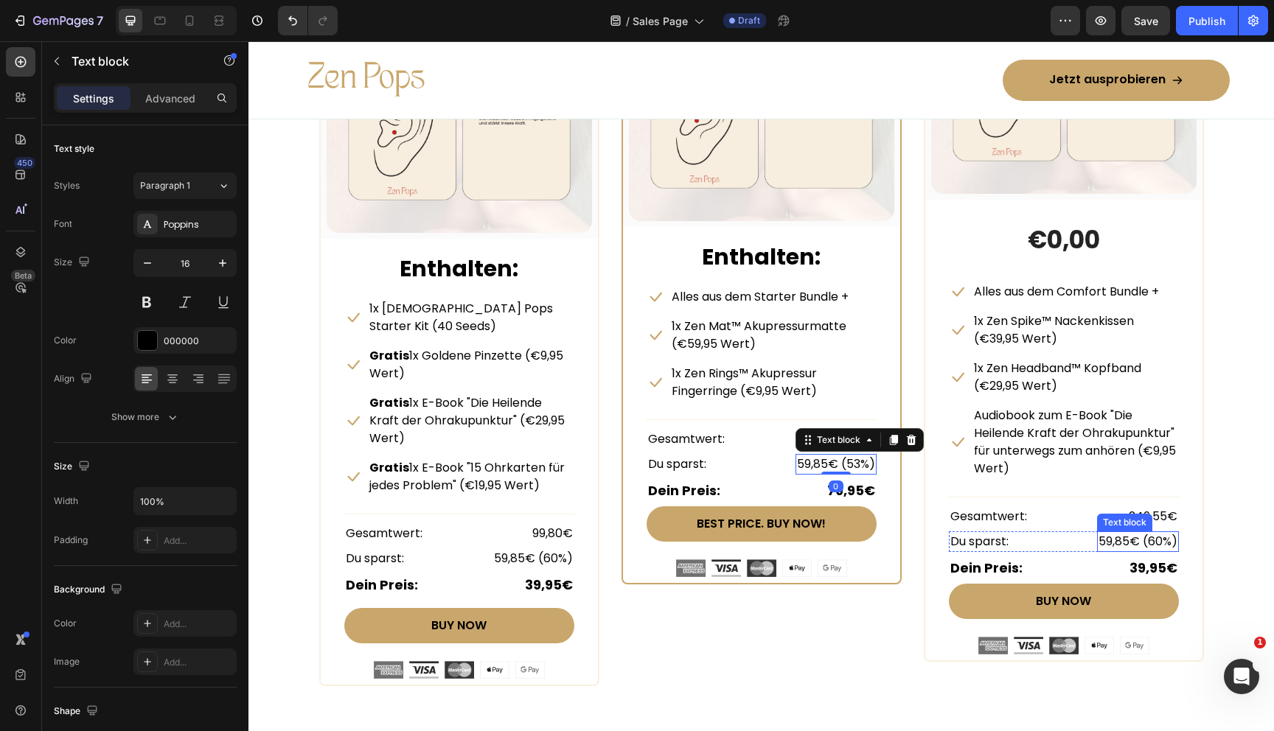
click at [1151, 538] on p "59,85€ (60%)" at bounding box center [1138, 542] width 79 height 18
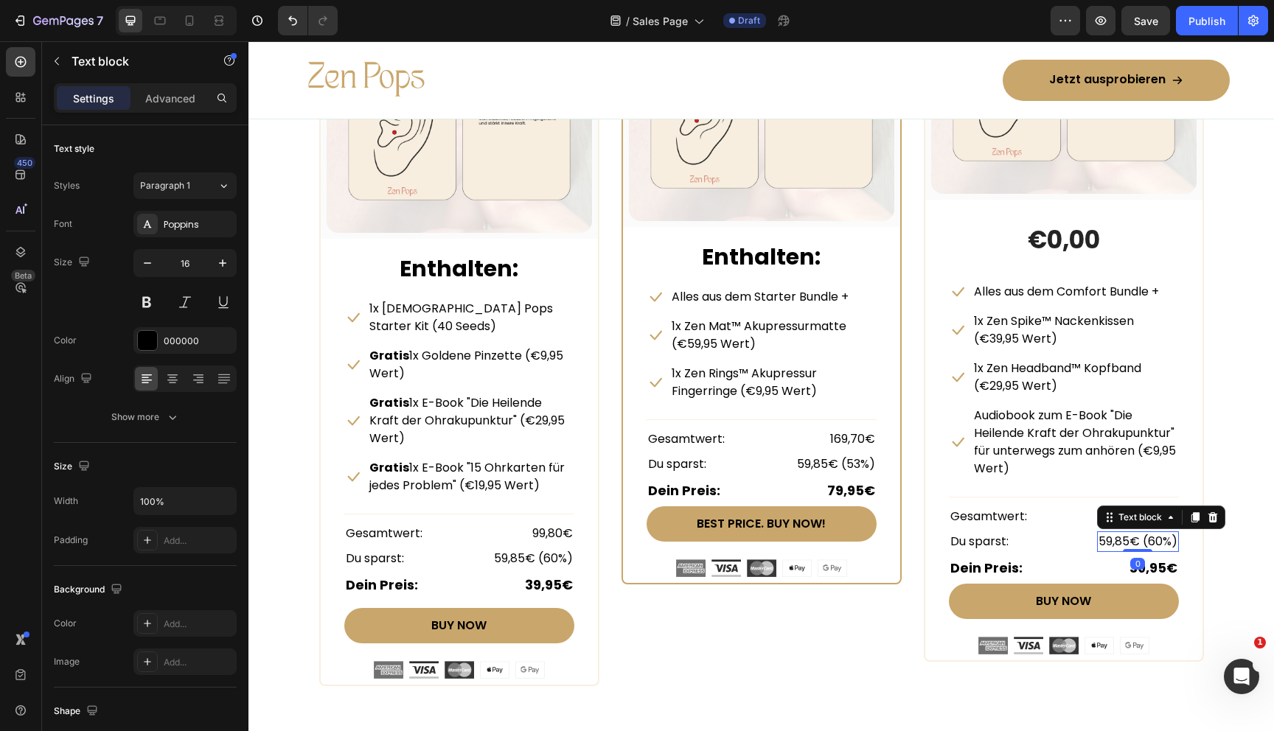
click at [1163, 540] on p "59,85€ (60%)" at bounding box center [1138, 542] width 79 height 18
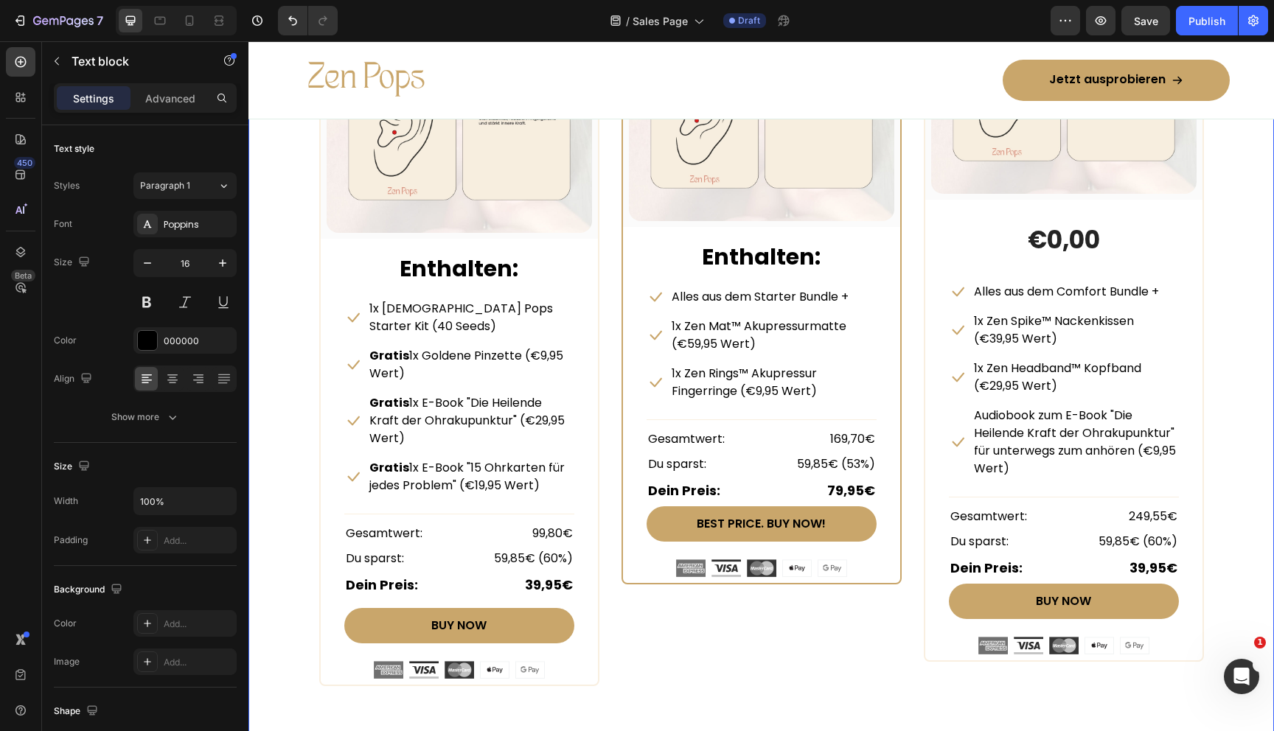
click at [1228, 555] on div "Beautiful Everyday Heading Every Thing You Need For Your Skin Text block Row ST…" at bounding box center [761, 233] width 1003 height 905
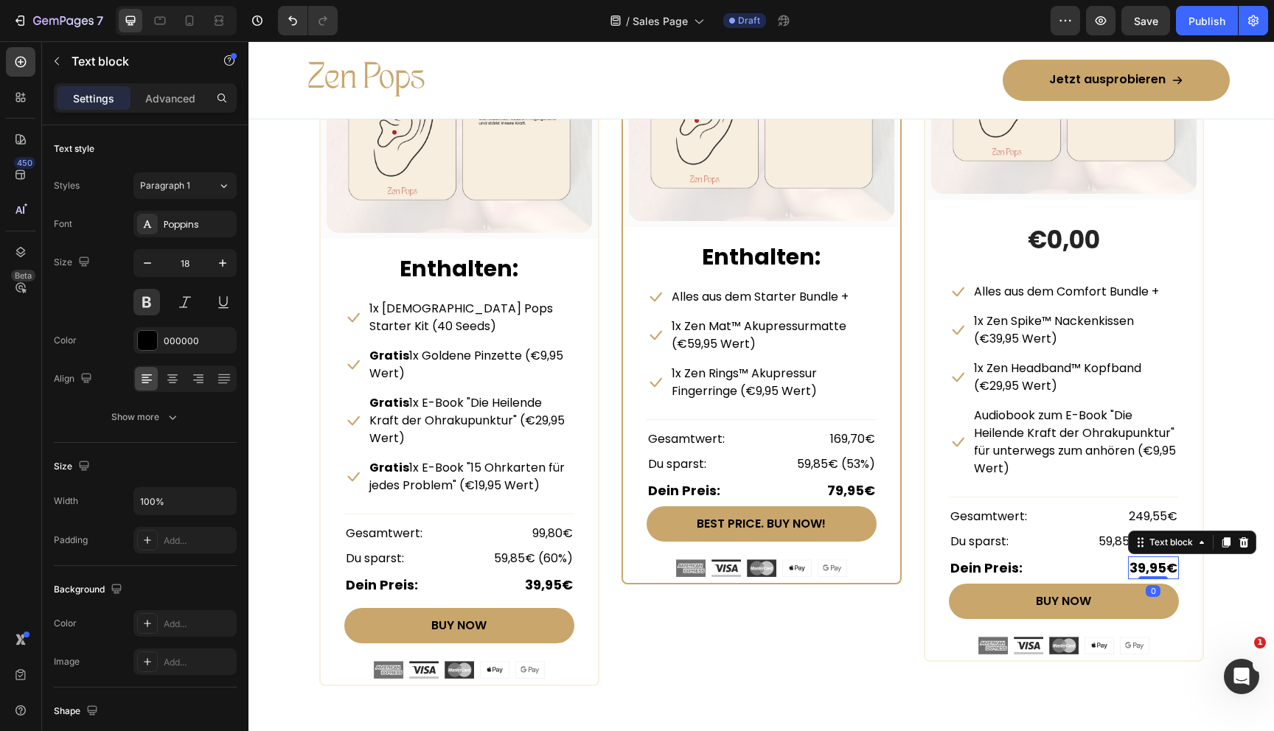
click at [1139, 563] on strong "39,95€" at bounding box center [1153, 568] width 48 height 18
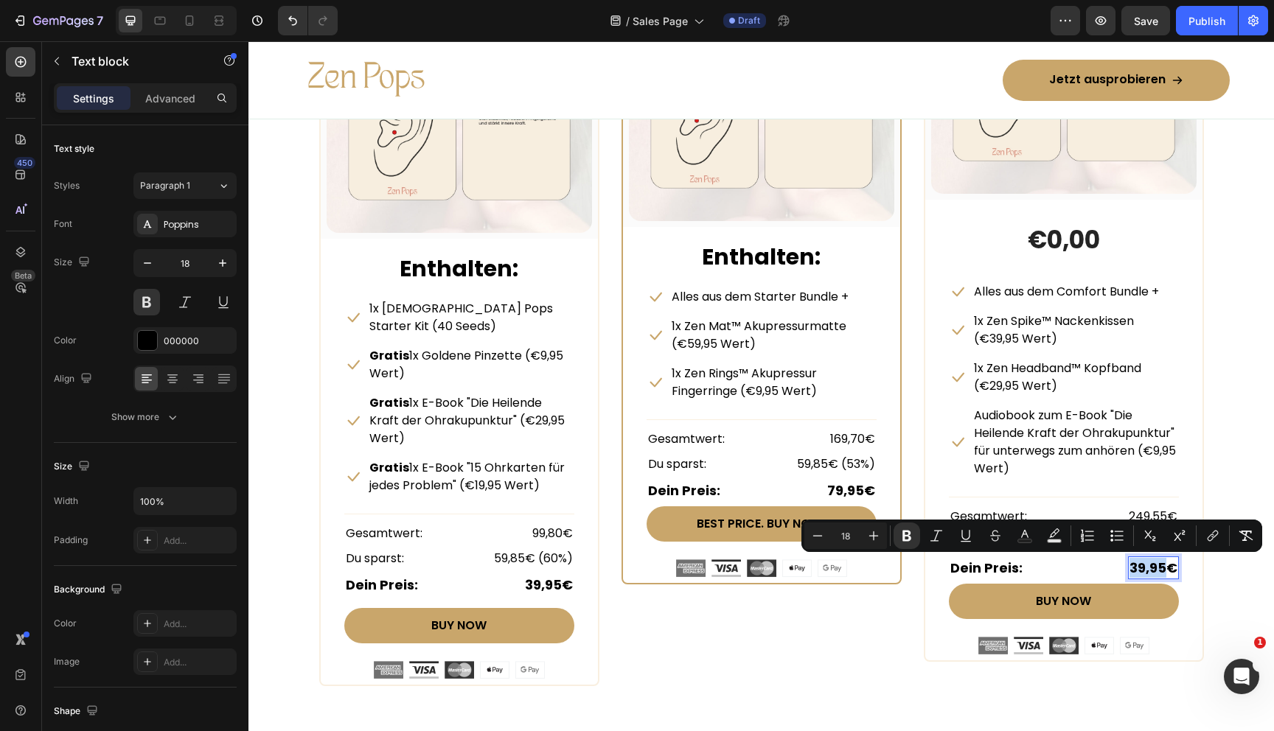
click at [1137, 565] on strong "39,95€" at bounding box center [1153, 568] width 48 height 18
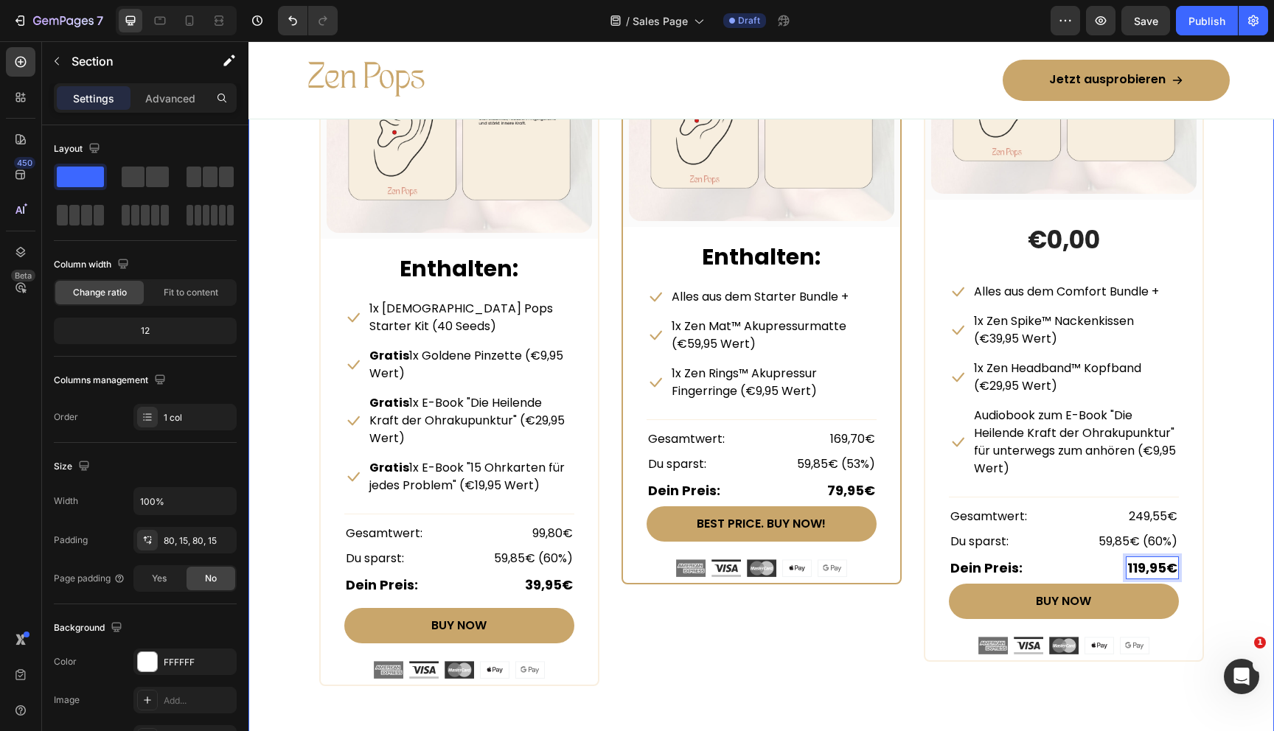
click at [1243, 501] on div "Beautiful Everyday Heading Every Thing You Need For Your Skin Text block Row ST…" at bounding box center [761, 233] width 1003 height 905
click at [1157, 542] on p "59,85€ (60%)" at bounding box center [1138, 542] width 79 height 18
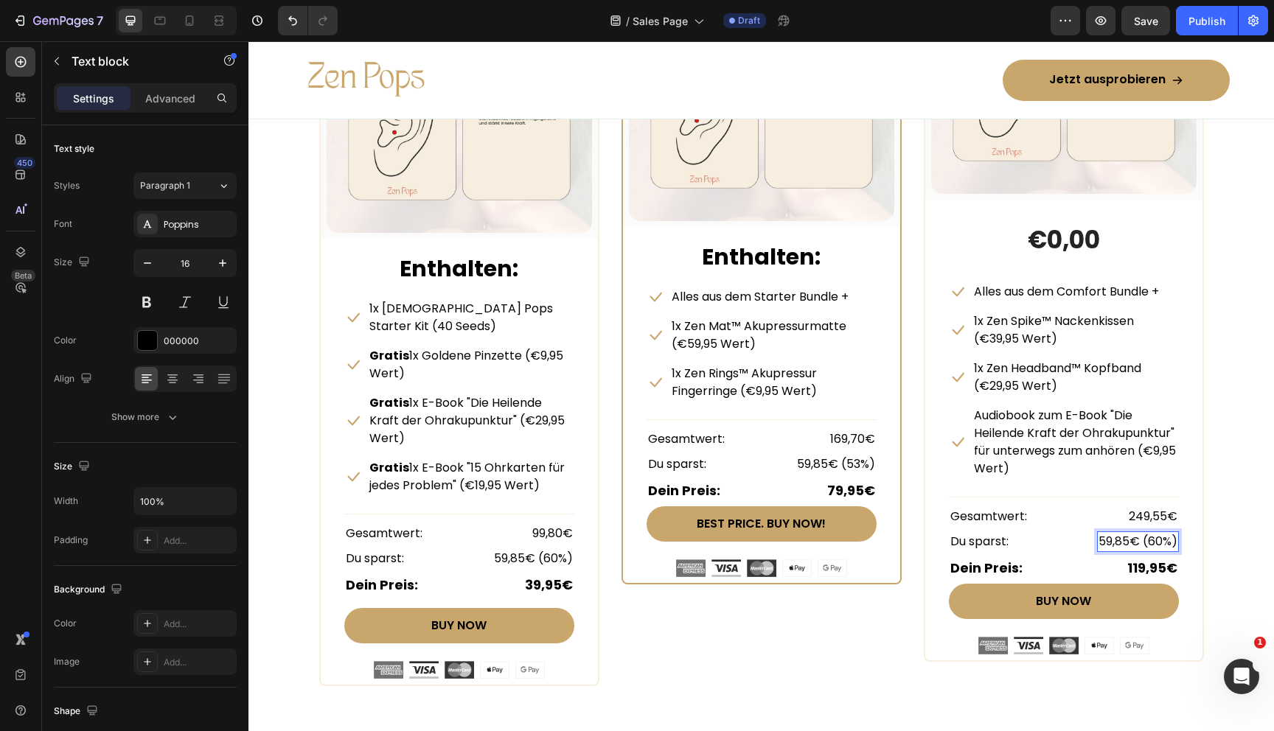
click at [1160, 542] on p "59,85€ (60%)" at bounding box center [1138, 542] width 79 height 18
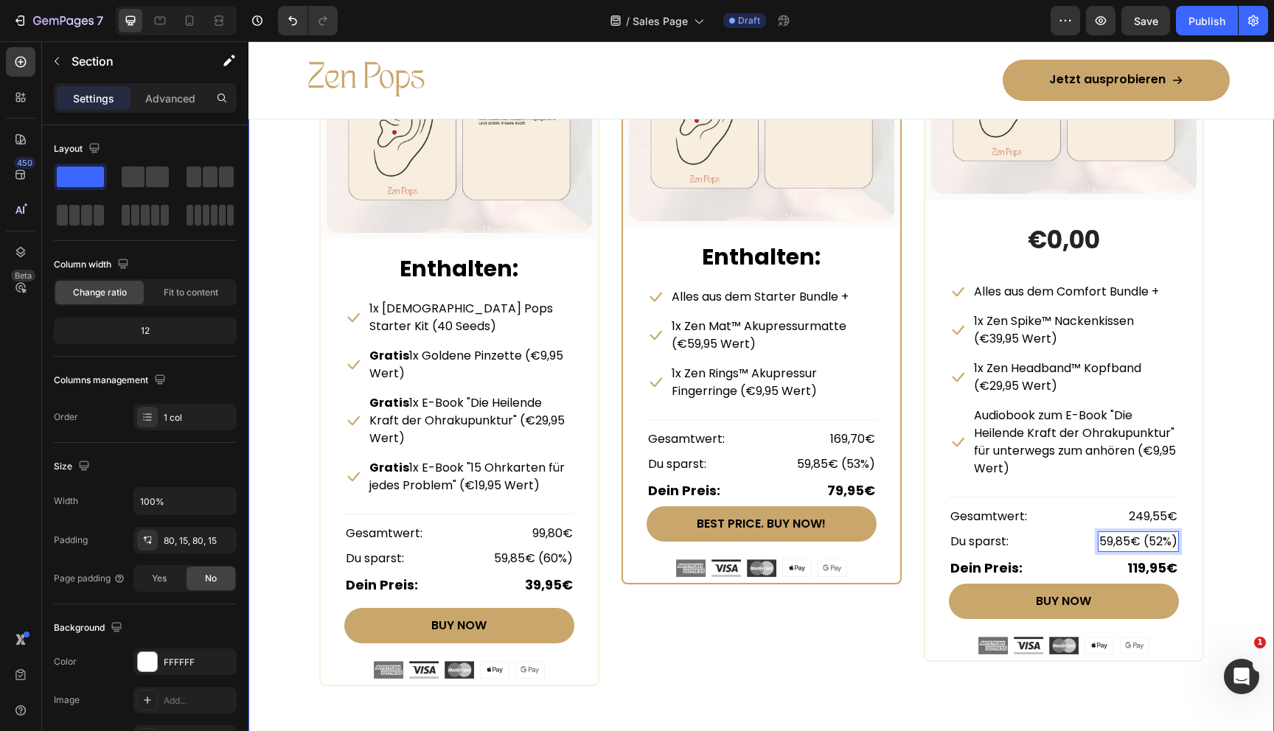
click at [1242, 440] on div "Beautiful Everyday Heading Every Thing You Need For Your Skin Text block Row ST…" at bounding box center [761, 233] width 1003 height 905
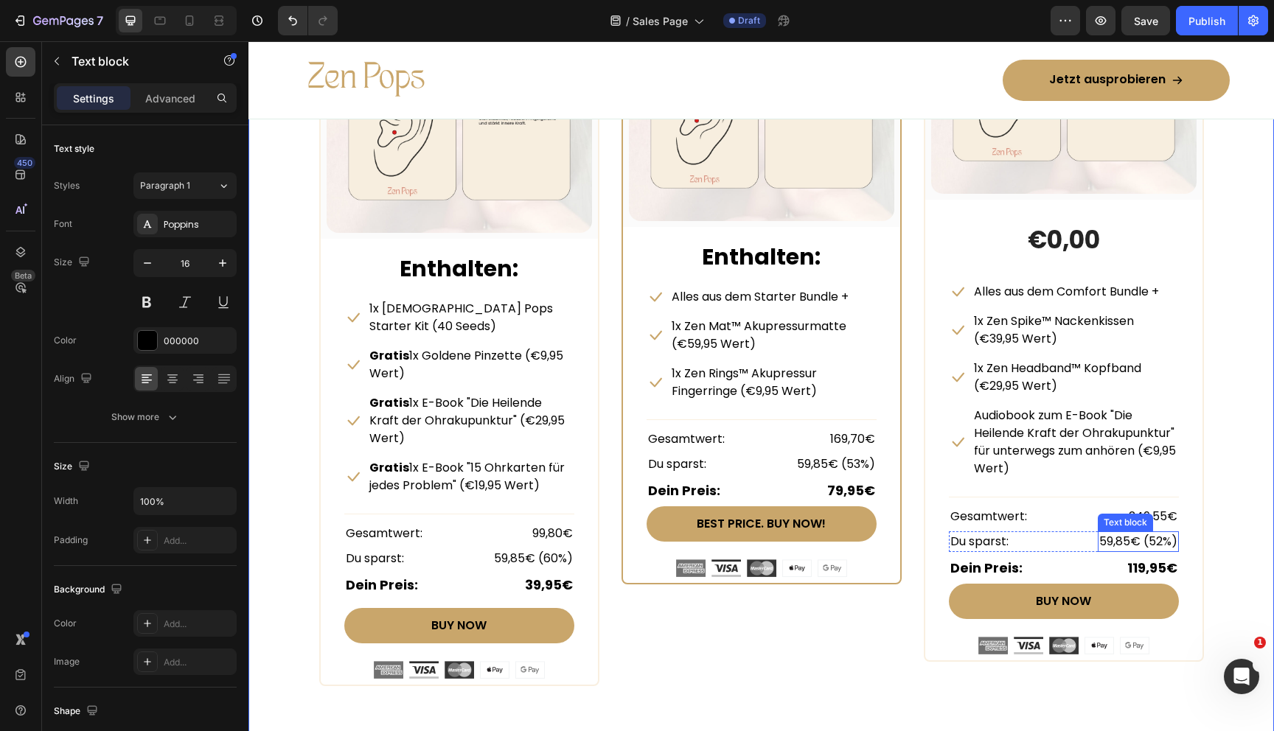
click at [1114, 542] on p "59,85€ (52%)" at bounding box center [1138, 542] width 78 height 18
click at [1128, 540] on p "59,85€ (52%)" at bounding box center [1138, 542] width 78 height 18
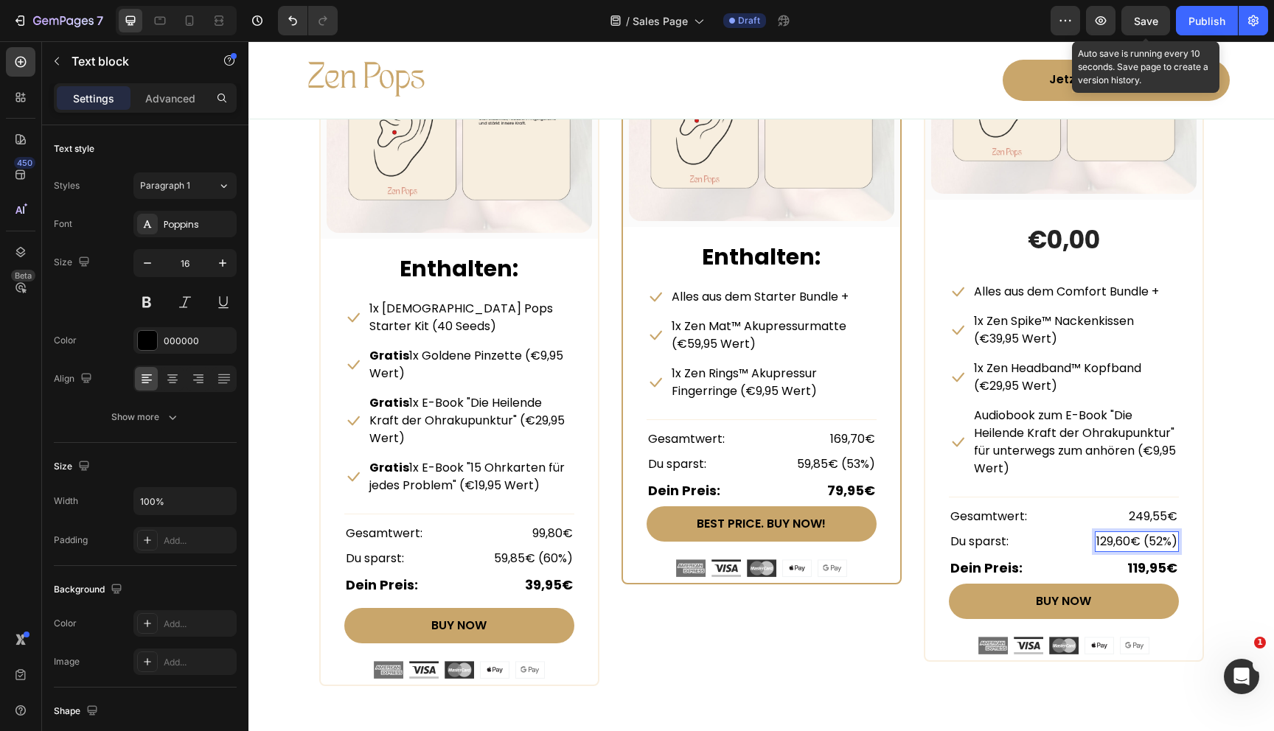
click at [1153, 18] on span "Save" at bounding box center [1146, 21] width 24 height 13
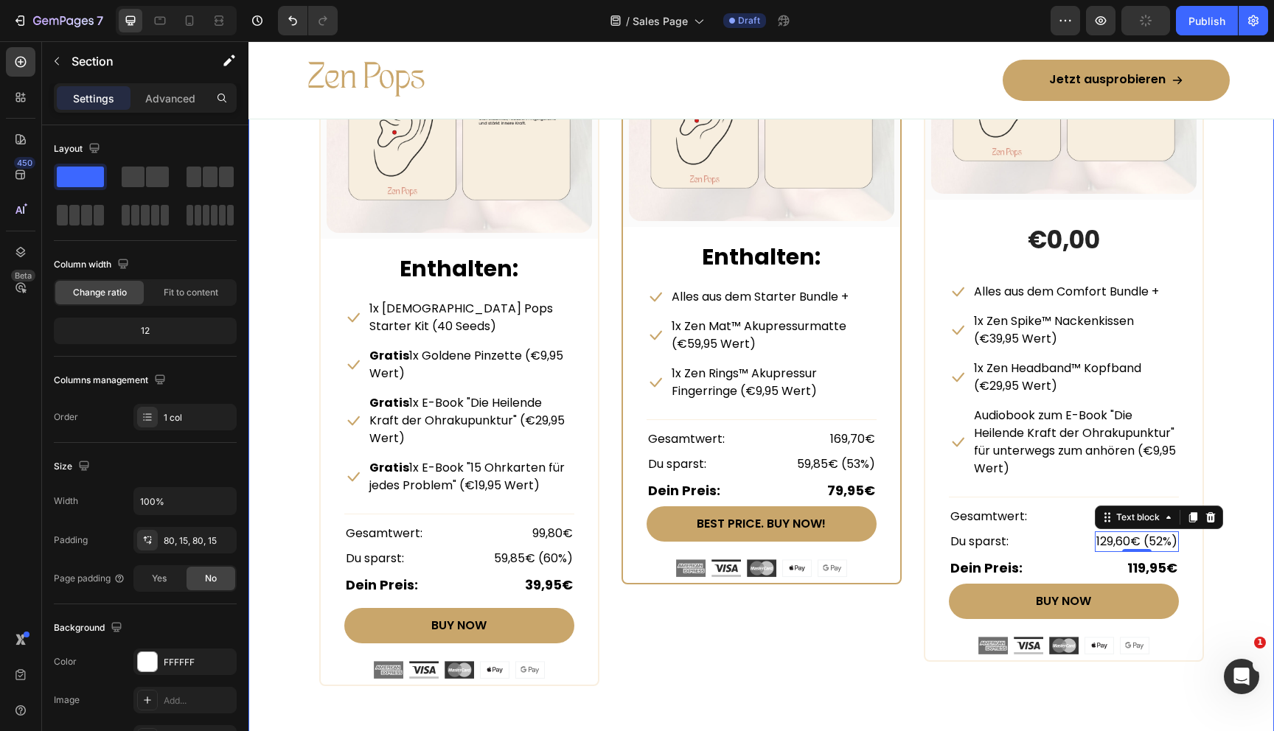
click at [1236, 276] on div "Beautiful Everyday Heading Every Thing You Need For Your Skin Text block Row ST…" at bounding box center [761, 233] width 1003 height 905
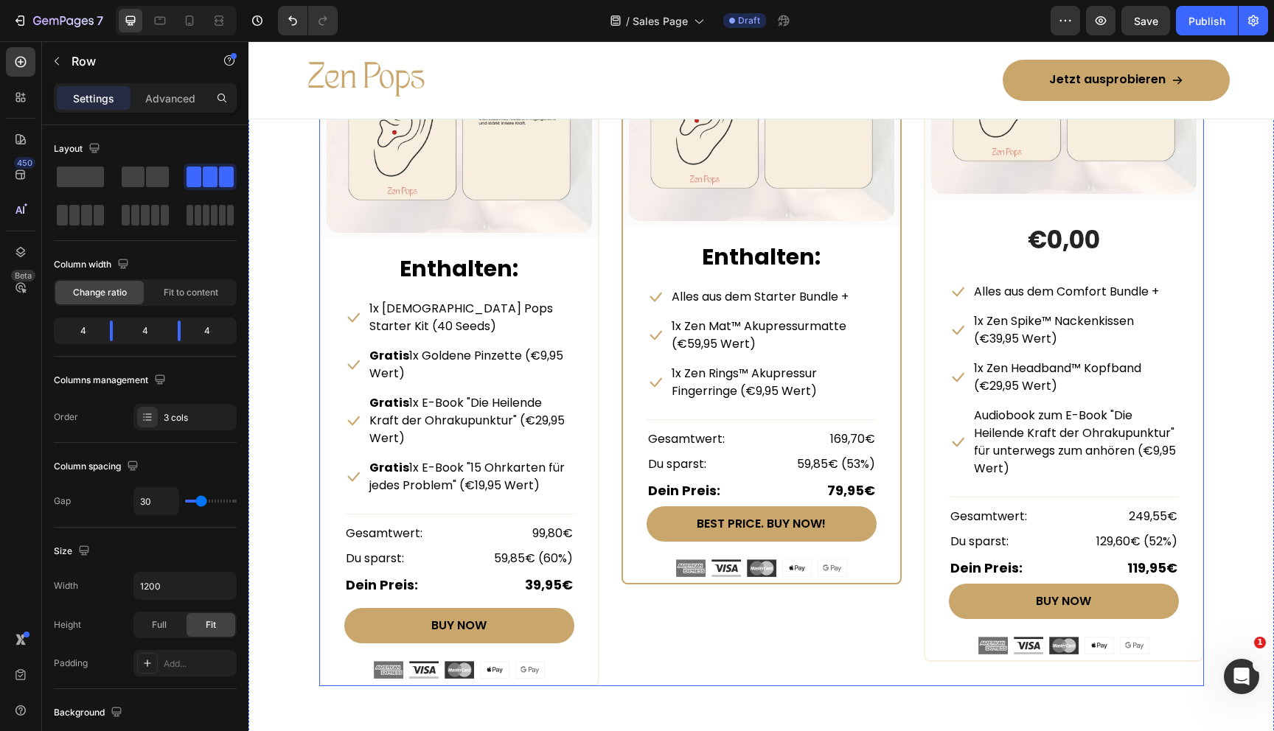
click at [922, 519] on div "STARTER BUNDLE Text Block Row (P) Images & Gallery Row Enthalten: Text block Ic…" at bounding box center [761, 297] width 885 height 777
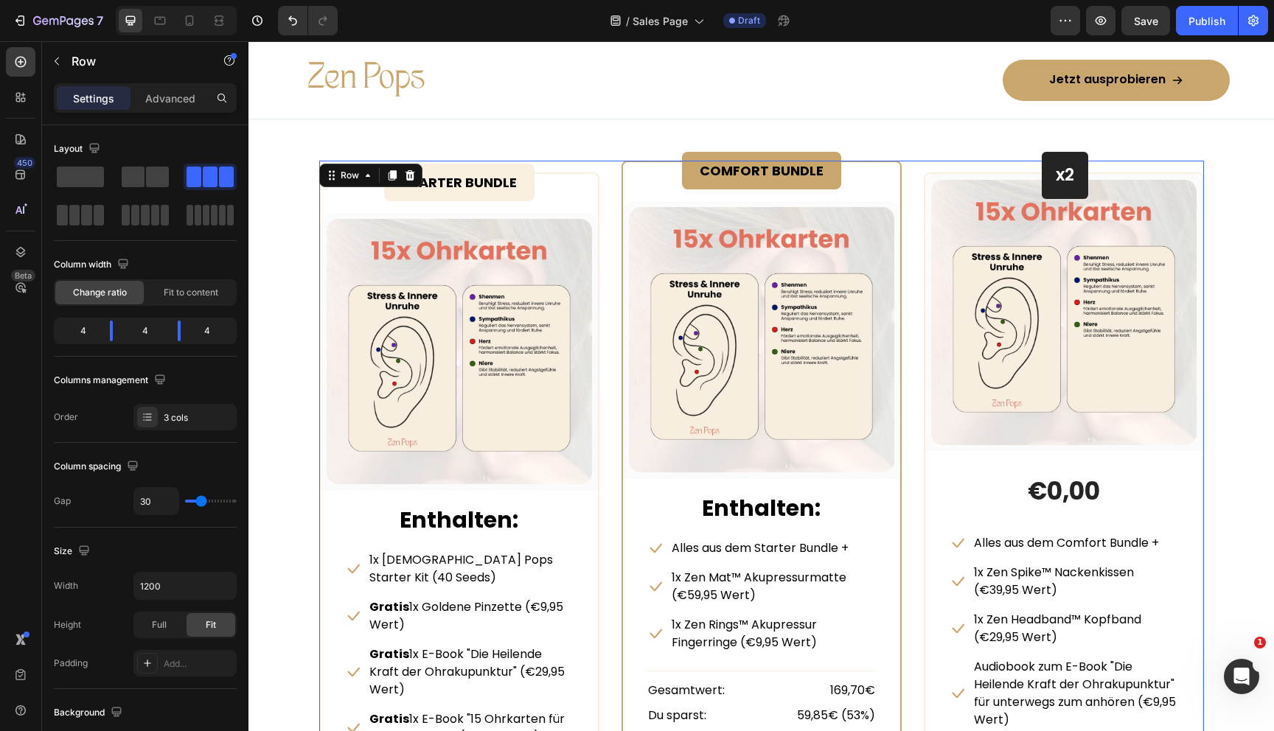
scroll to position [6850, 0]
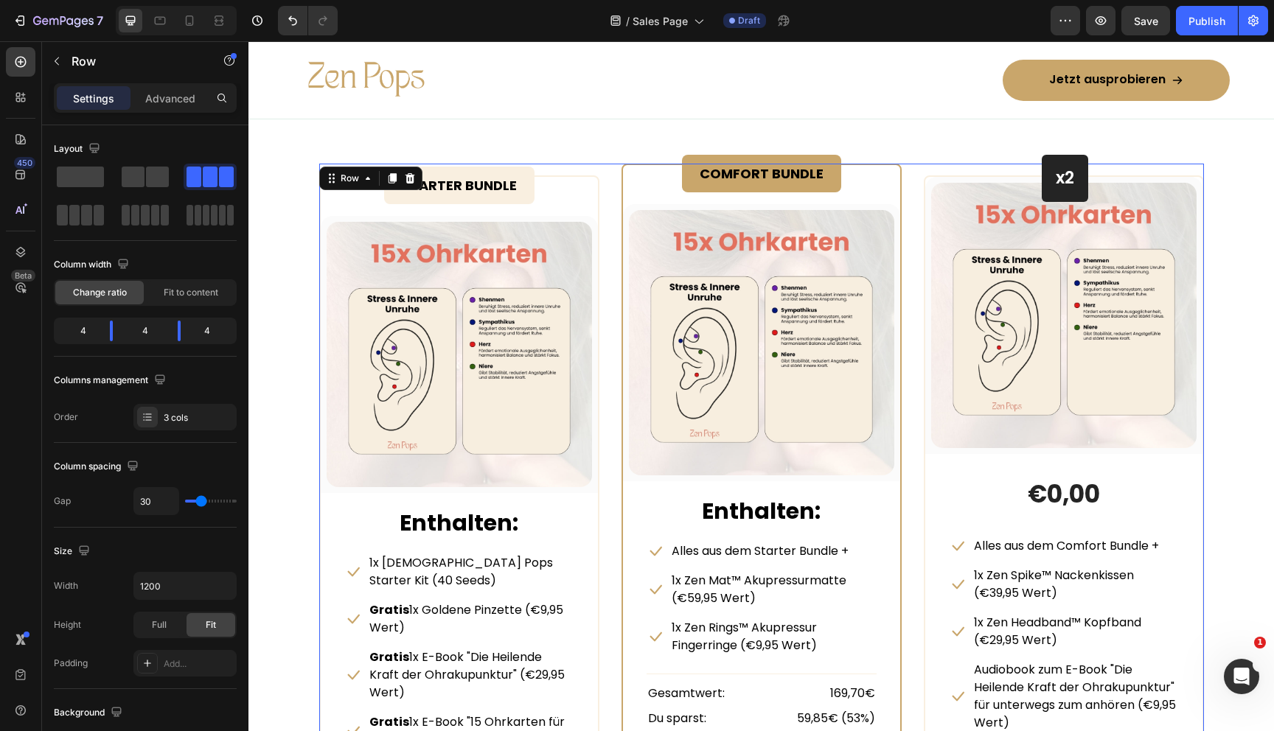
click at [919, 323] on div "STARTER BUNDLE Text Block Row (P) Images & Gallery Row Enthalten: Text block Ic…" at bounding box center [761, 552] width 885 height 777
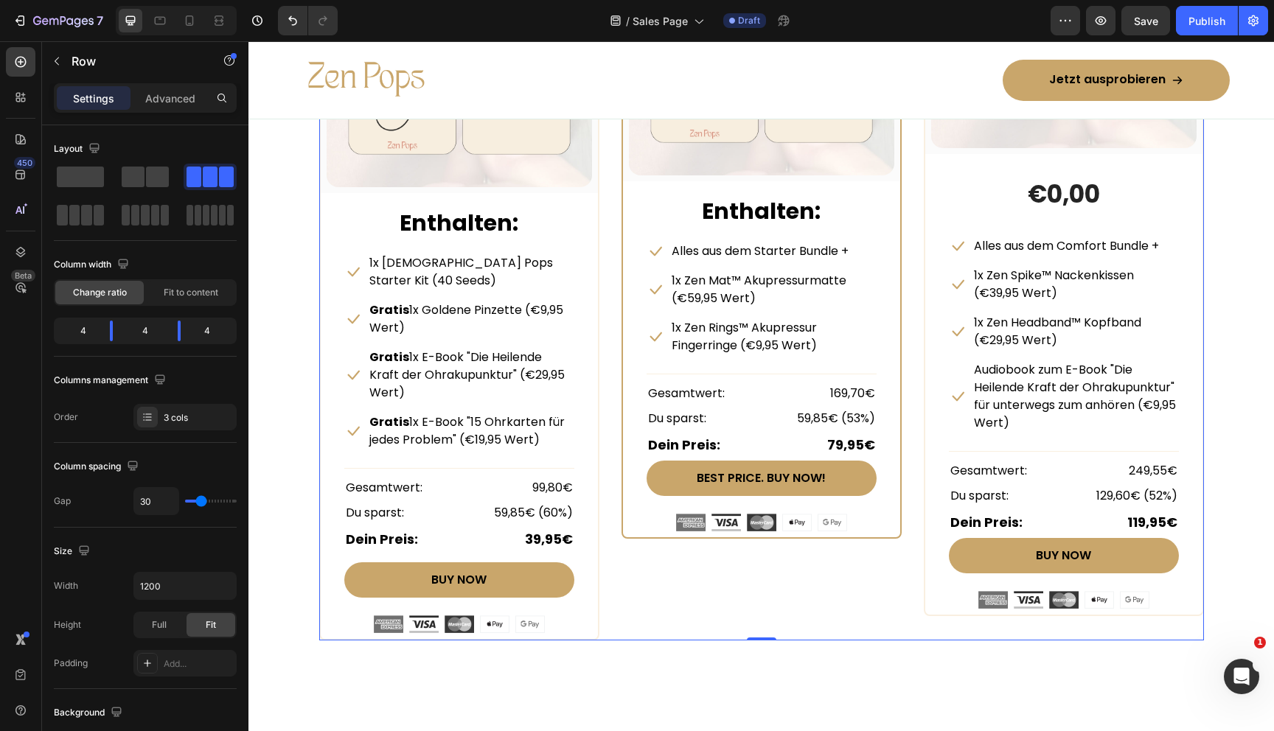
scroll to position [7154, 0]
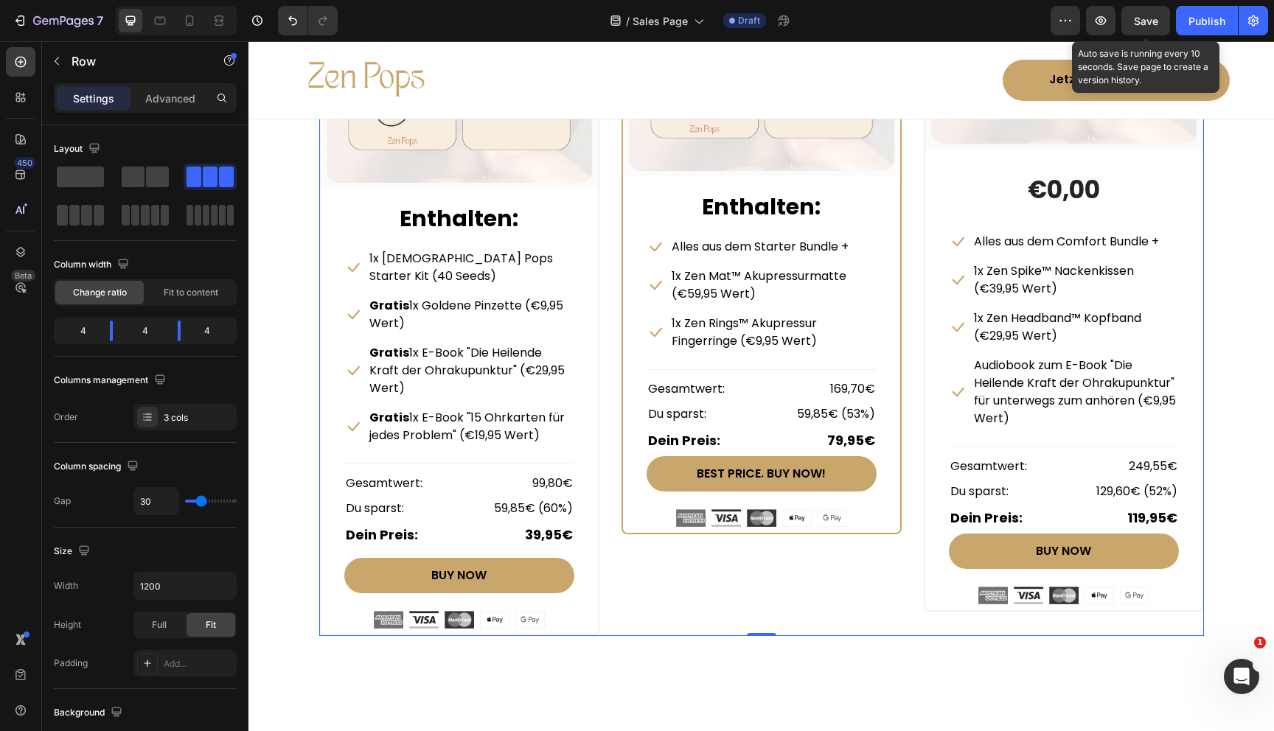
click at [1136, 18] on span "Save" at bounding box center [1146, 21] width 24 height 13
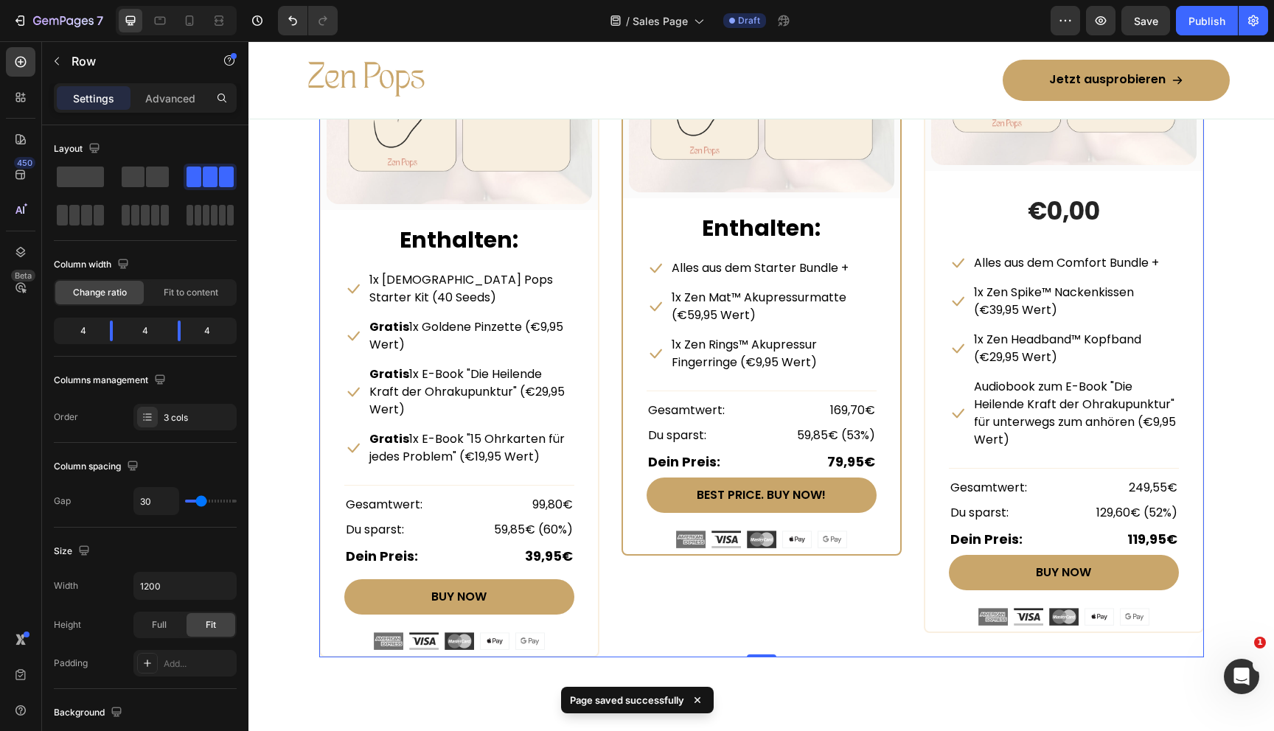
scroll to position [7124, 0]
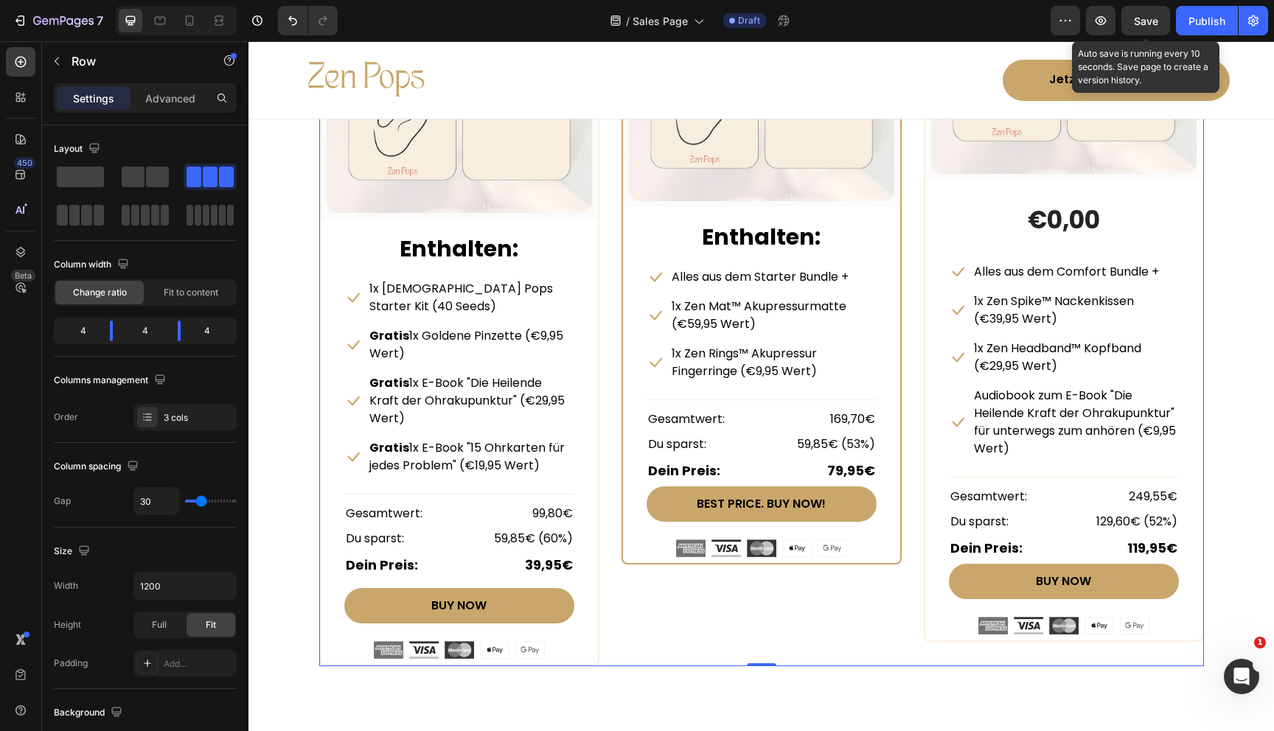
click at [1143, 15] on span "Save" at bounding box center [1146, 21] width 24 height 13
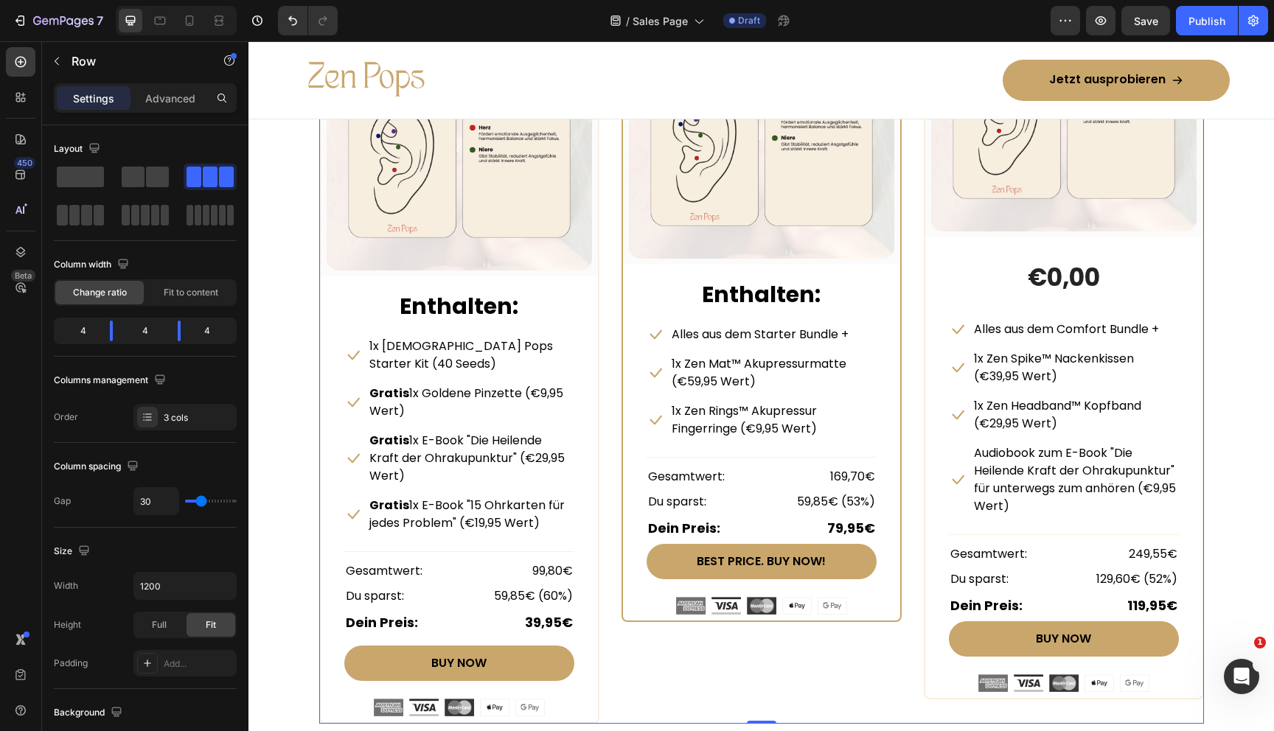
scroll to position [7070, 0]
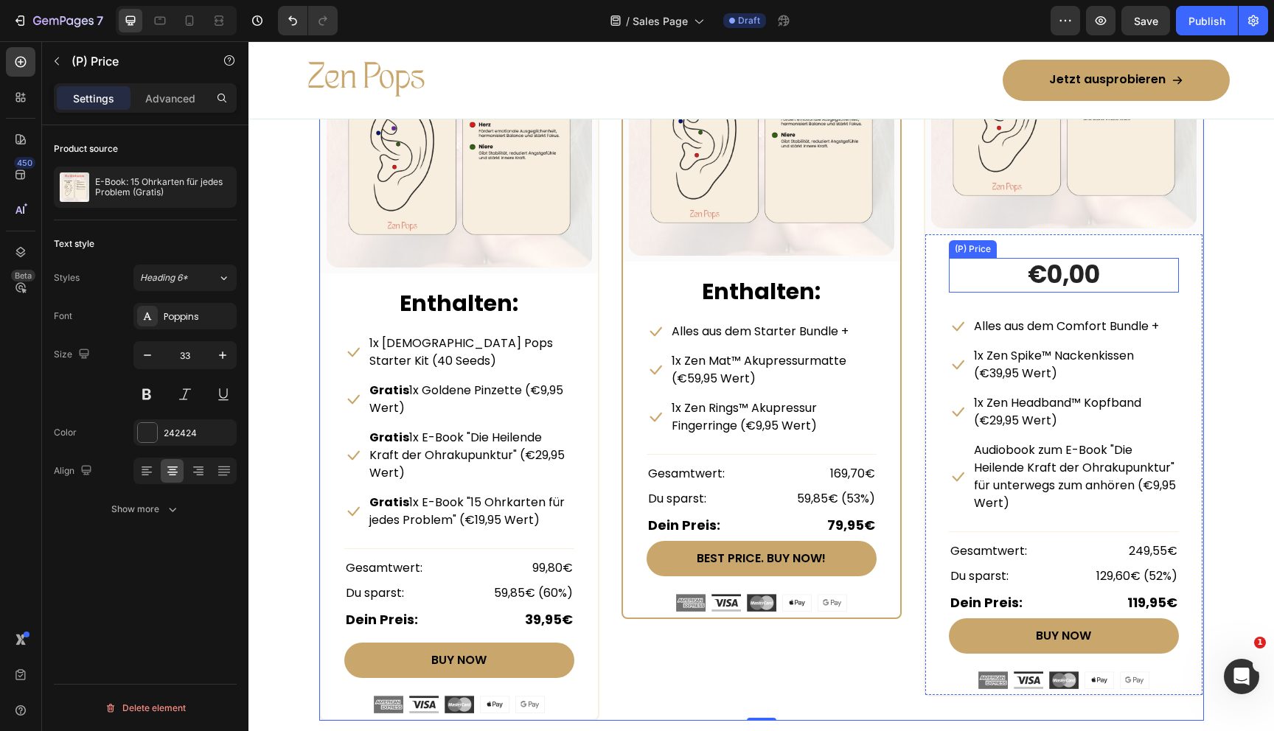
click at [984, 280] on div "€0,00" at bounding box center [1064, 275] width 230 height 35
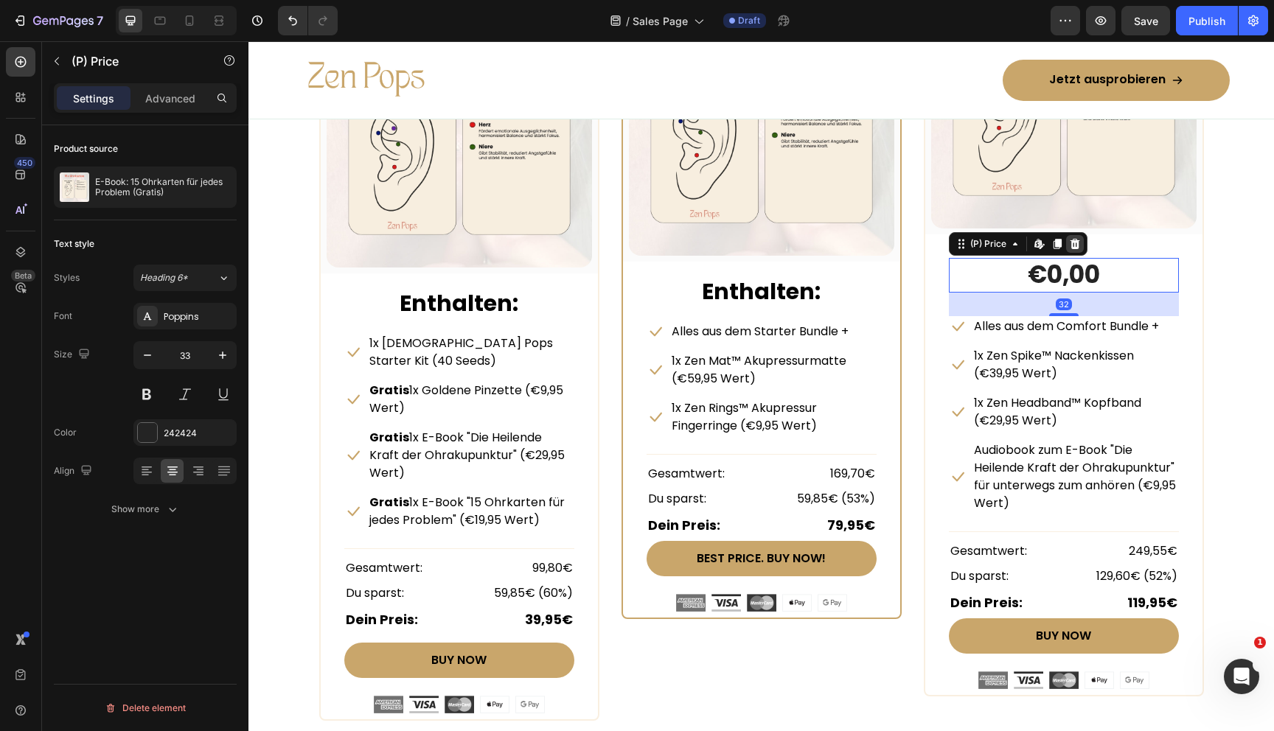
click at [1077, 245] on icon at bounding box center [1075, 244] width 10 height 10
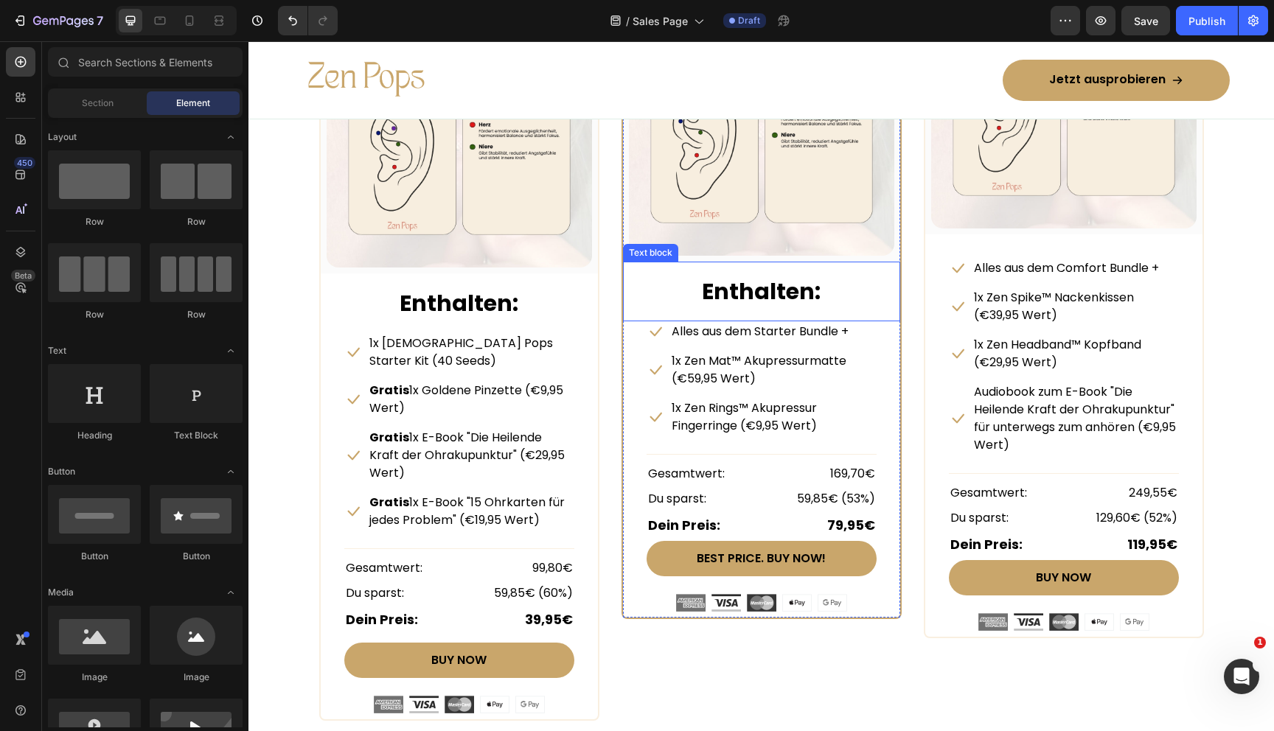
click at [846, 285] on p "Enthalten:" at bounding box center [761, 291] width 227 height 33
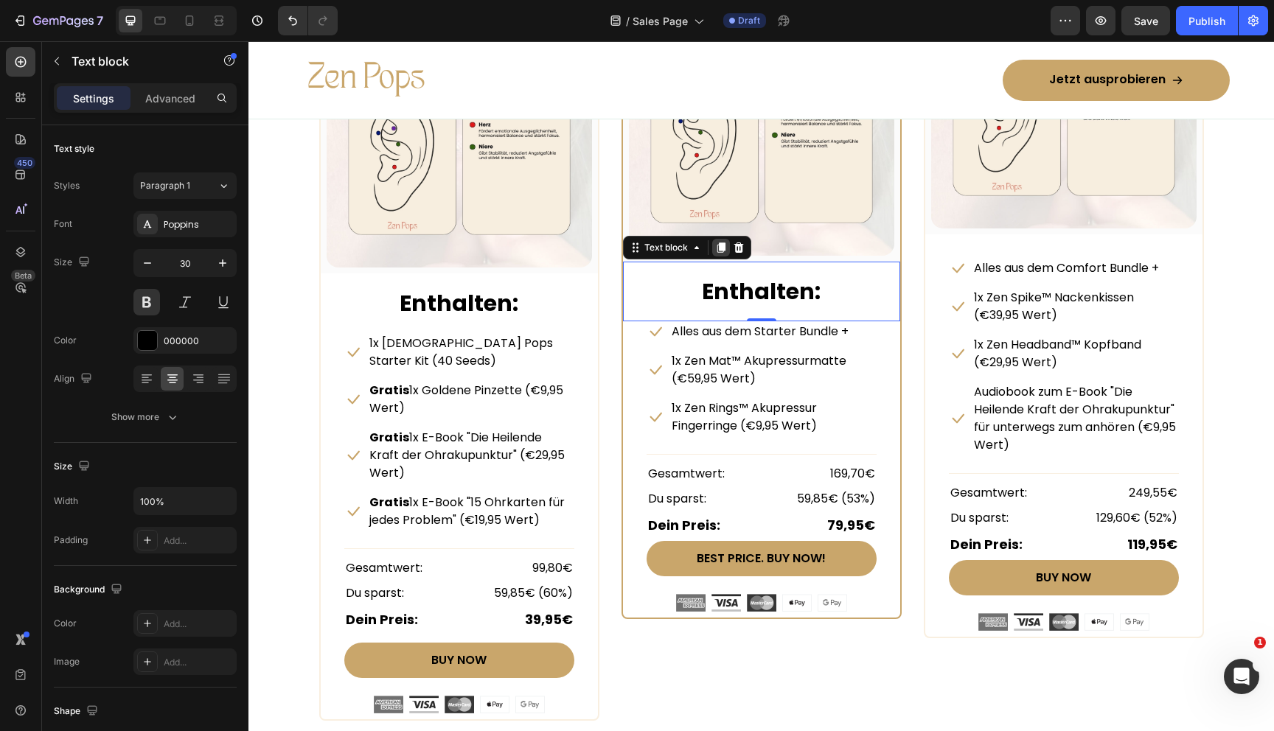
click at [721, 245] on icon at bounding box center [721, 248] width 8 height 10
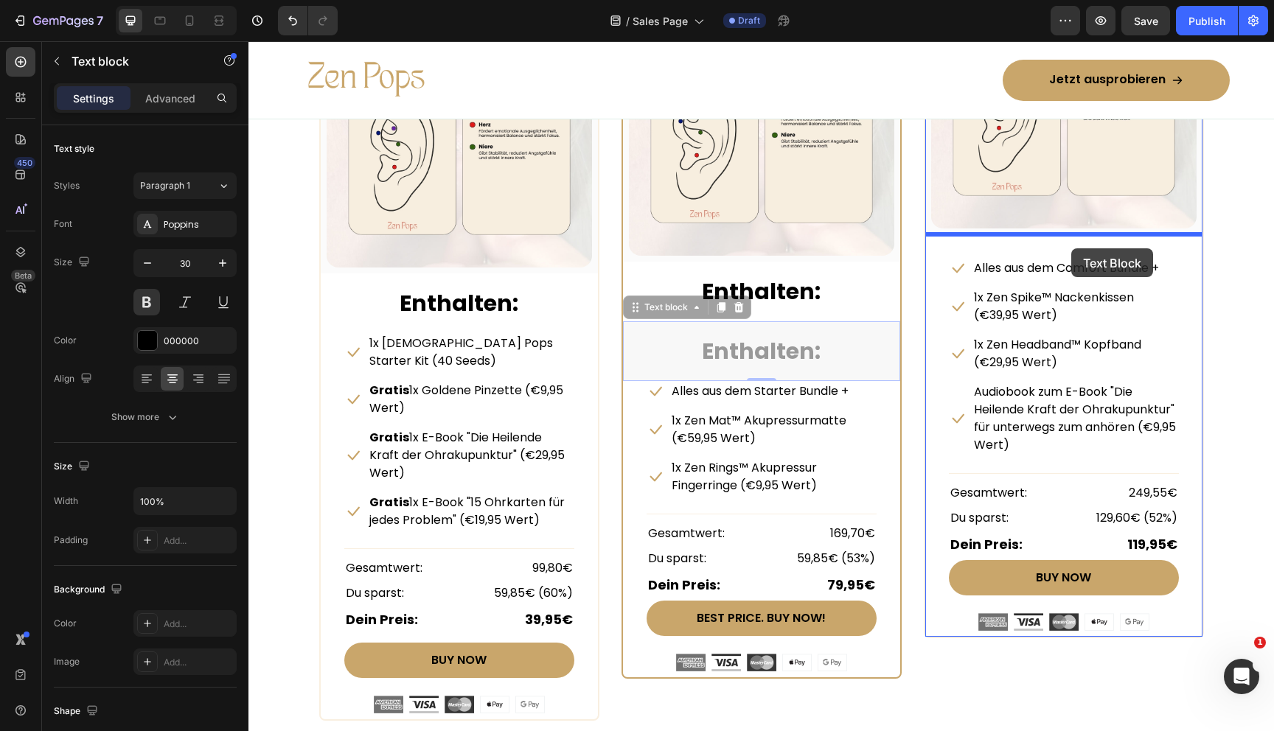
drag, startPoint x: 632, startPoint y: 305, endPoint x: 1071, endPoint y: 248, distance: 443.1
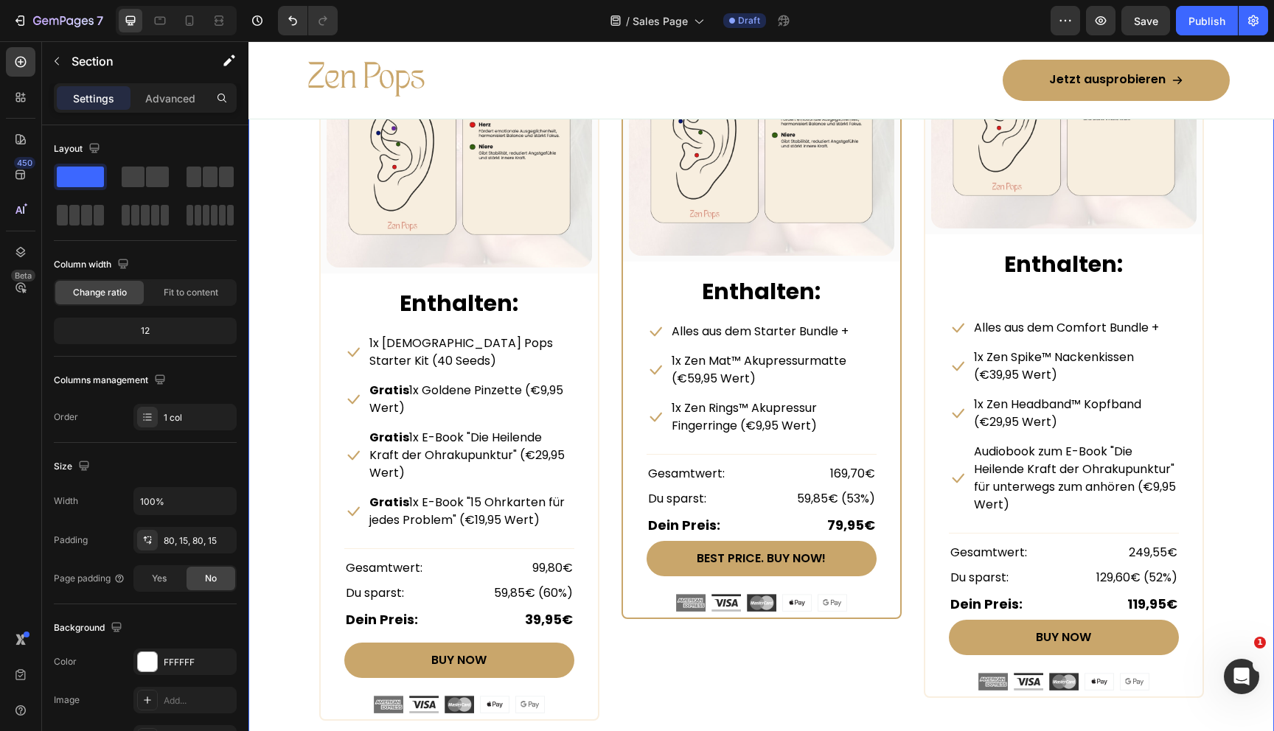
click at [1235, 314] on div "Beautiful Everyday Heading Every Thing You Need For Your Skin Text block Row ST…" at bounding box center [761, 268] width 1003 height 905
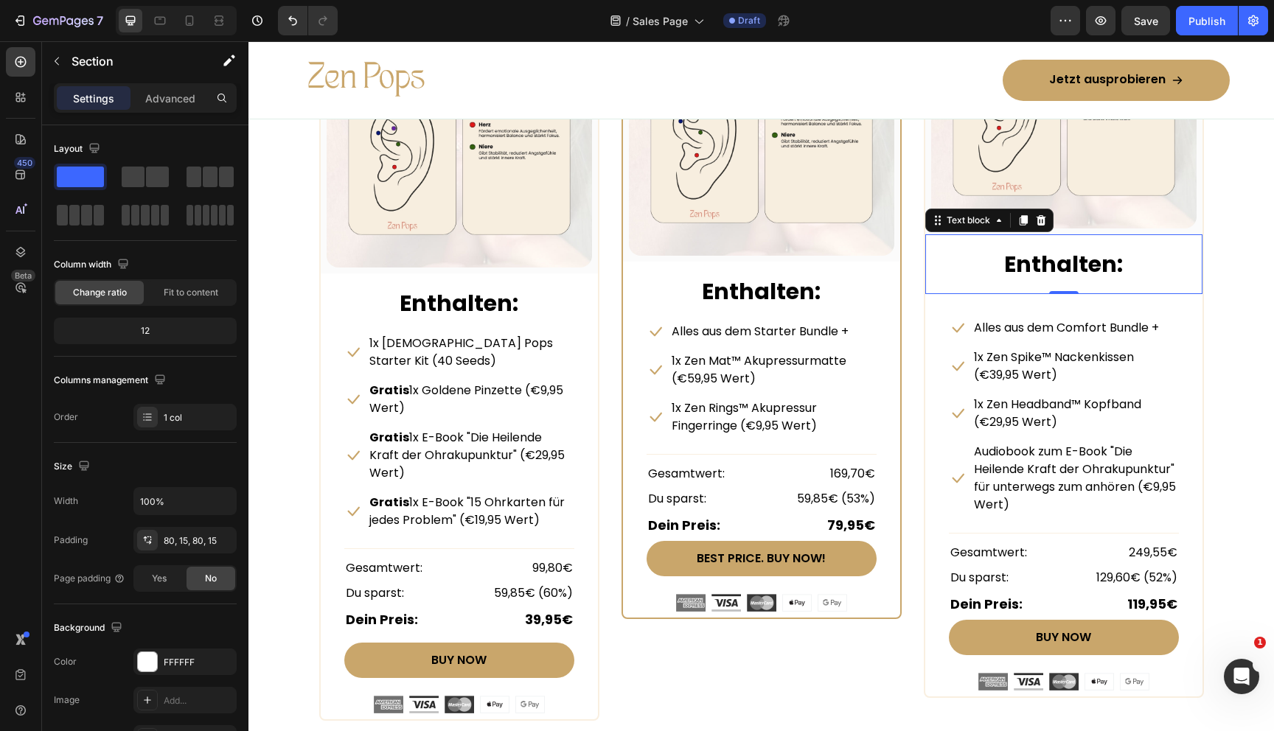
click at [1027, 285] on div "Enthalten: Text block 0" at bounding box center [1063, 264] width 277 height 60
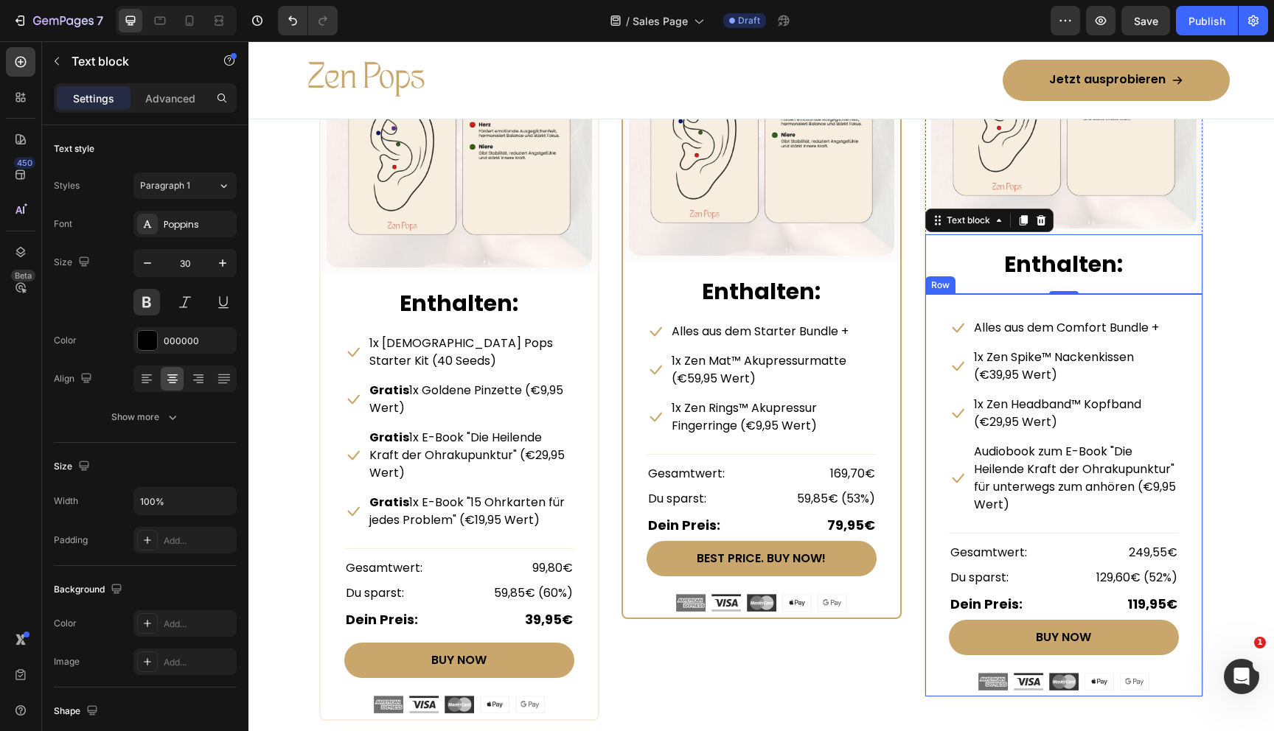
click at [1026, 303] on div "Icon Alles aus dem Comfort Bundle + Text block Row Icon 1x Zen Spike™ Nackenkis…" at bounding box center [1063, 495] width 277 height 403
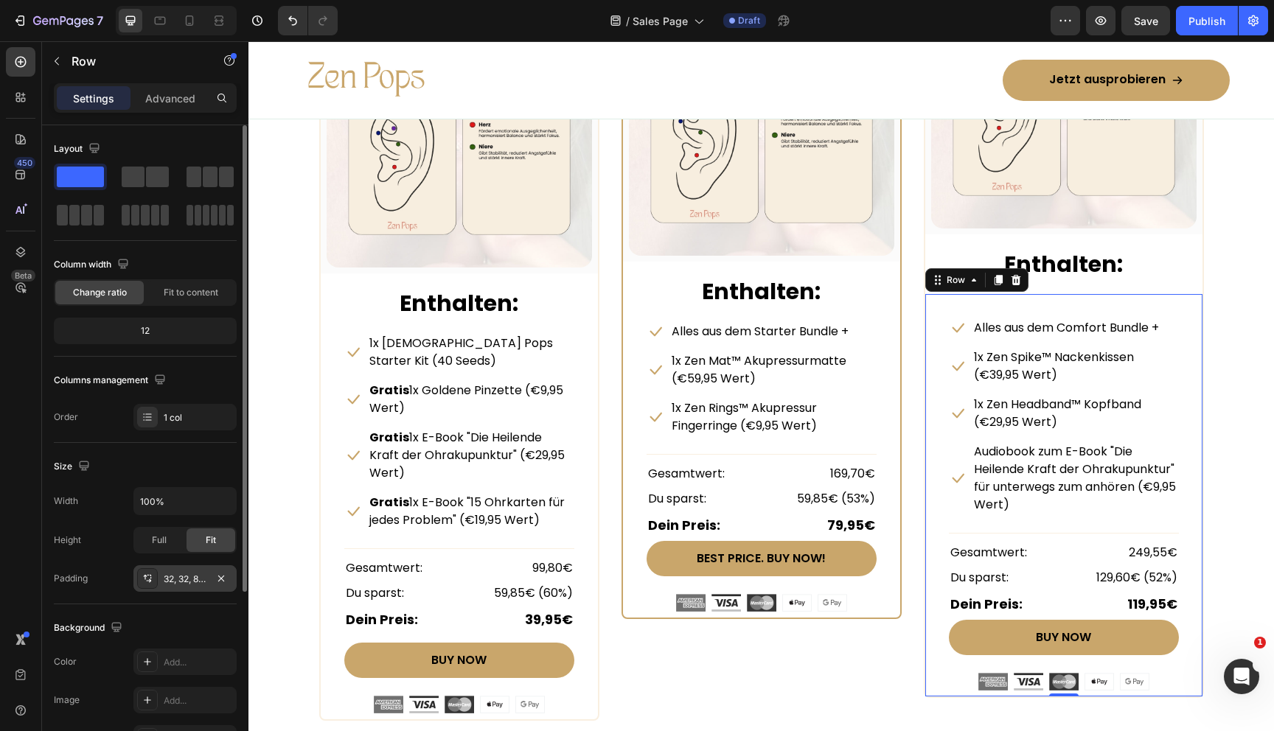
click at [185, 582] on div "32, 32, 8, 32" at bounding box center [185, 579] width 43 height 13
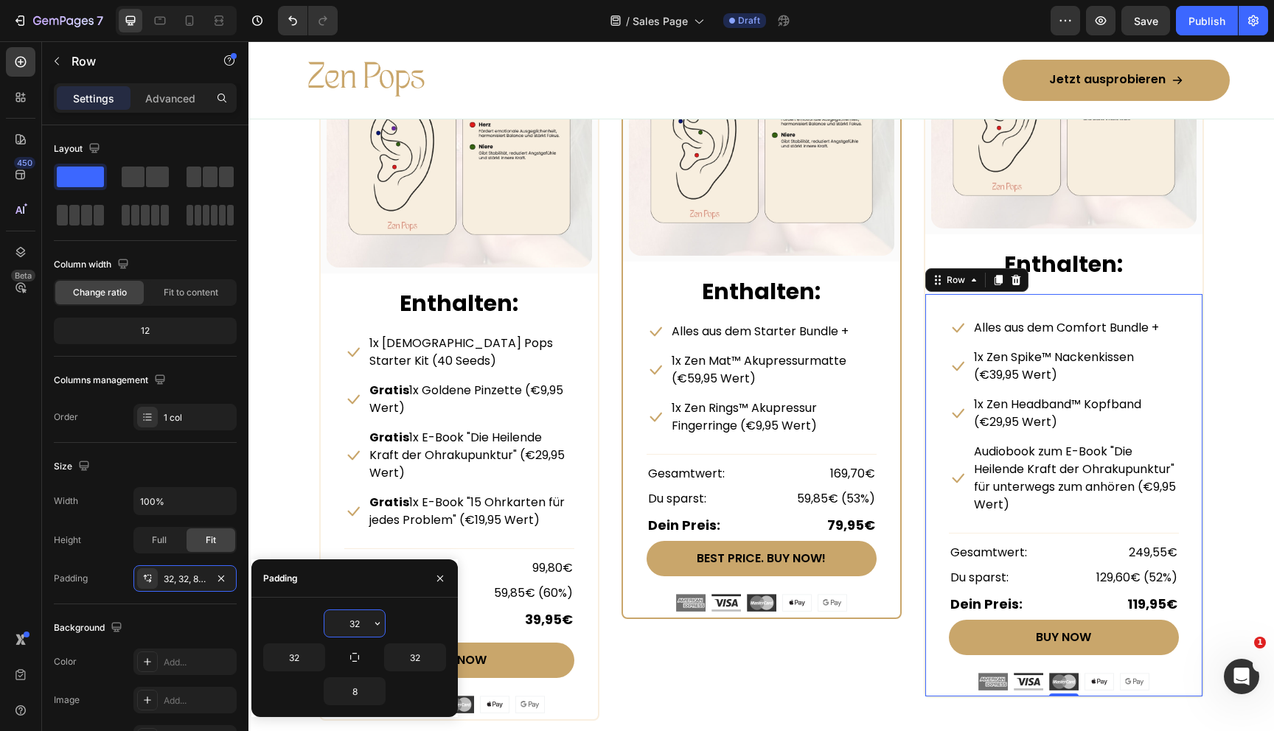
click at [351, 624] on input "32" at bounding box center [354, 623] width 60 height 27
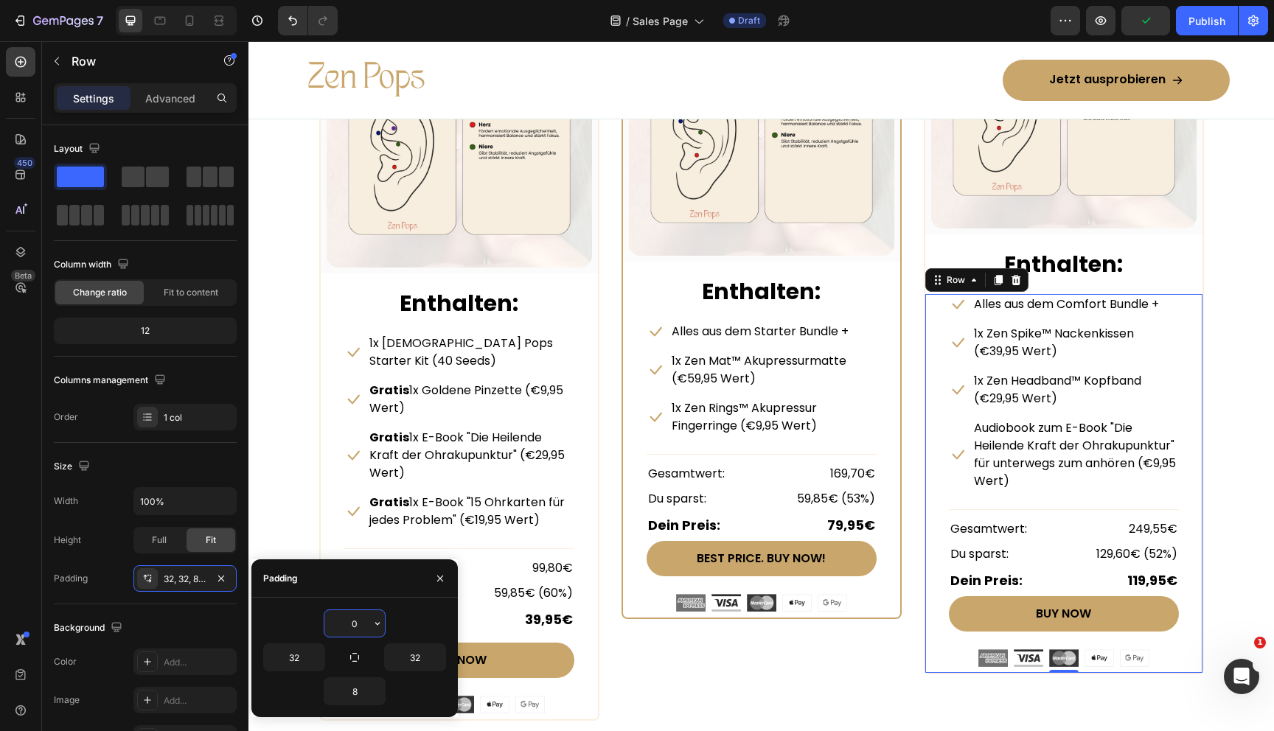
type input "0"
click at [1253, 454] on div "Beautiful Everyday Heading Every Thing You Need For Your Skin Text block Row ST…" at bounding box center [761, 268] width 1003 height 905
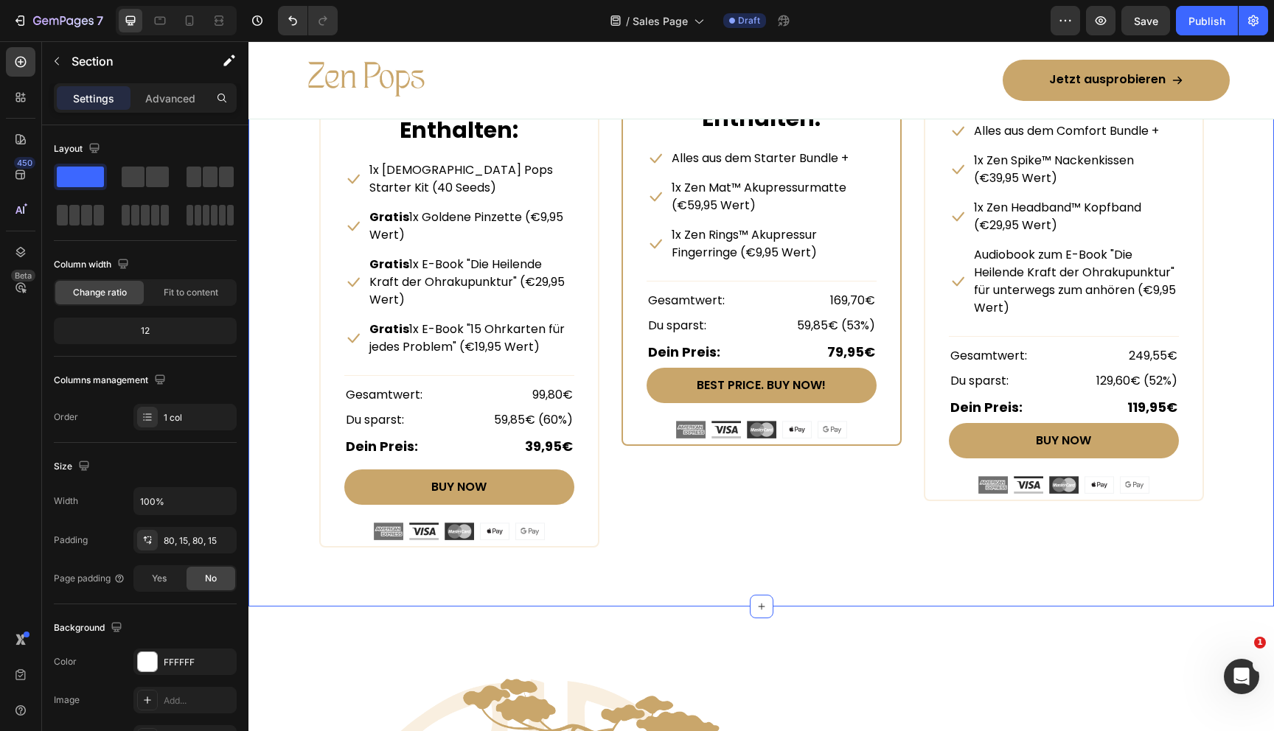
scroll to position [7242, 0]
click at [1143, 9] on button "Save" at bounding box center [1145, 20] width 49 height 29
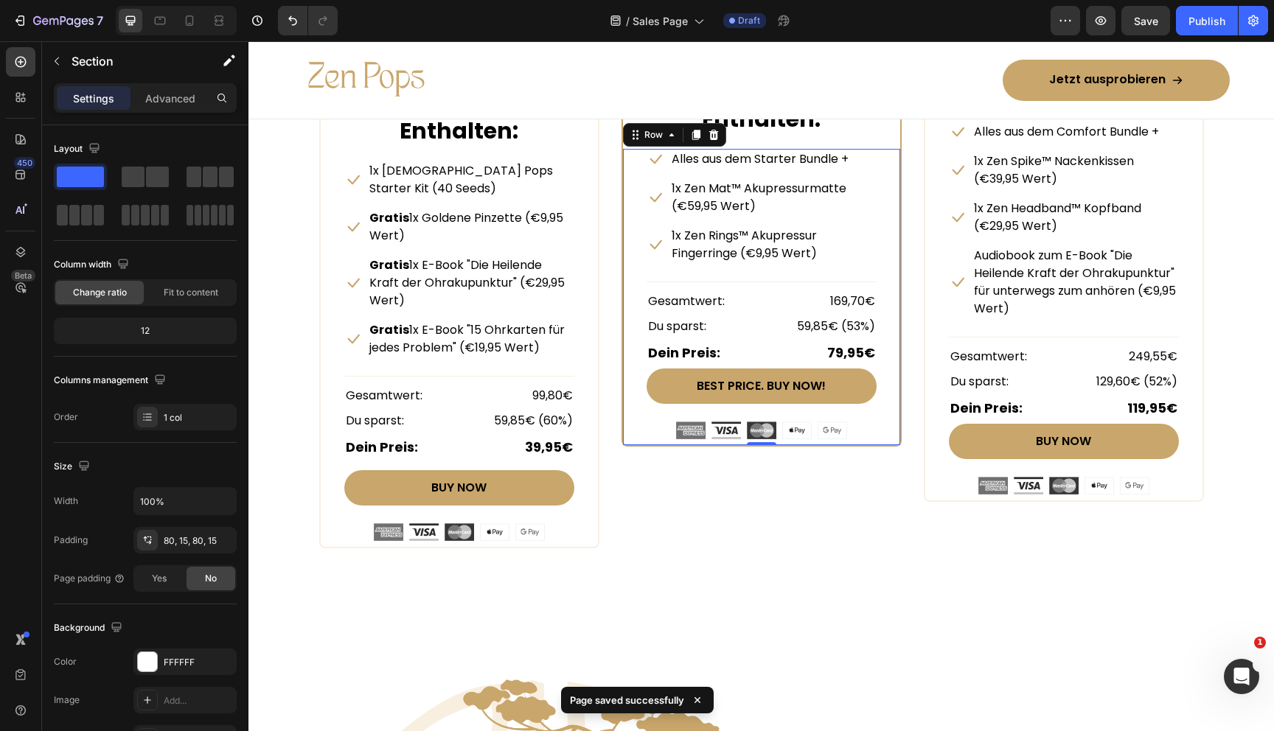
click at [779, 271] on div "Icon Alles aus dem Starter Bundle + Text block Row Icon 1x Zen Mat™ Akupressurm…" at bounding box center [762, 294] width 230 height 290
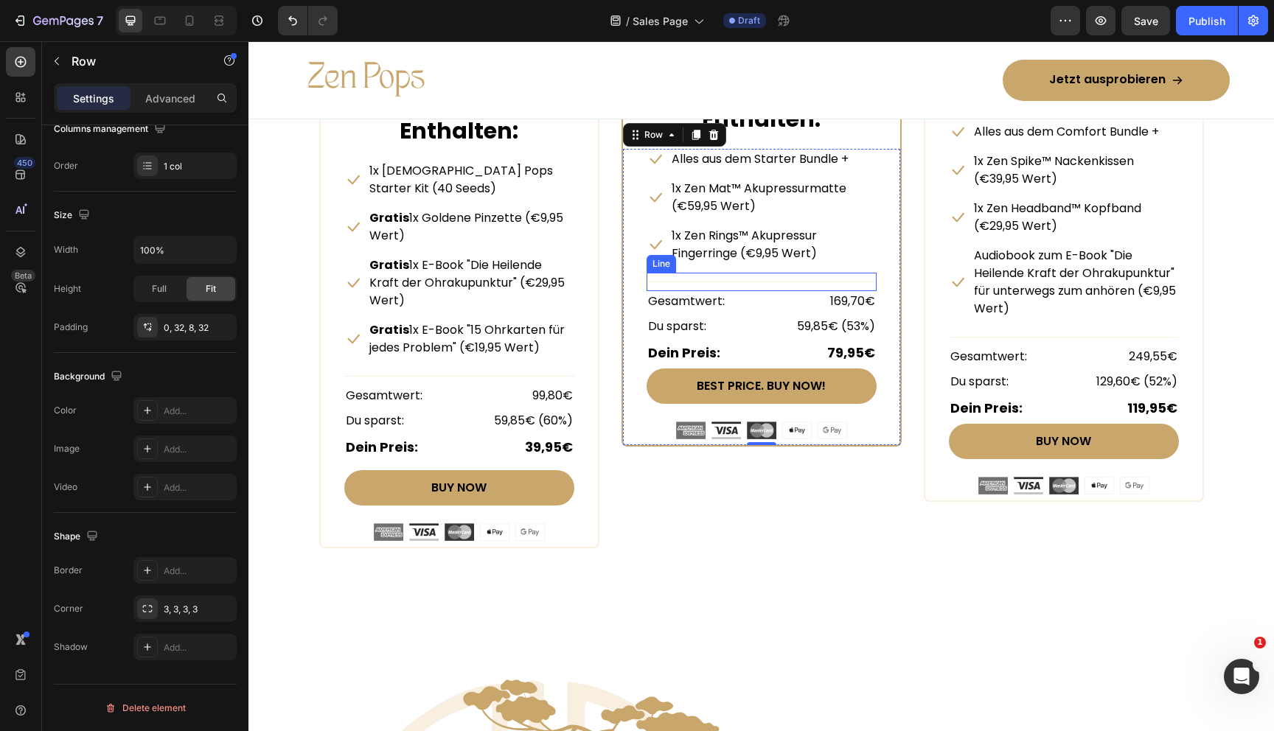
click at [740, 279] on div "Title Line" at bounding box center [762, 282] width 230 height 18
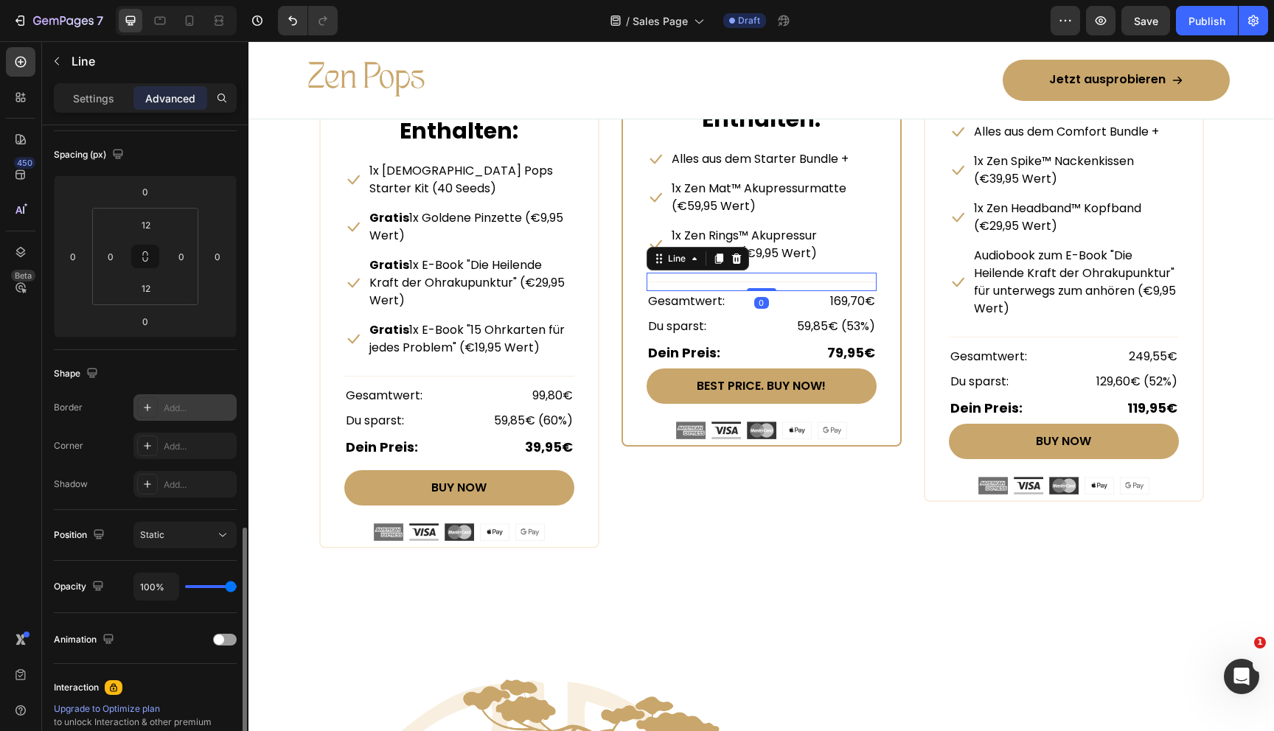
scroll to position [335, 0]
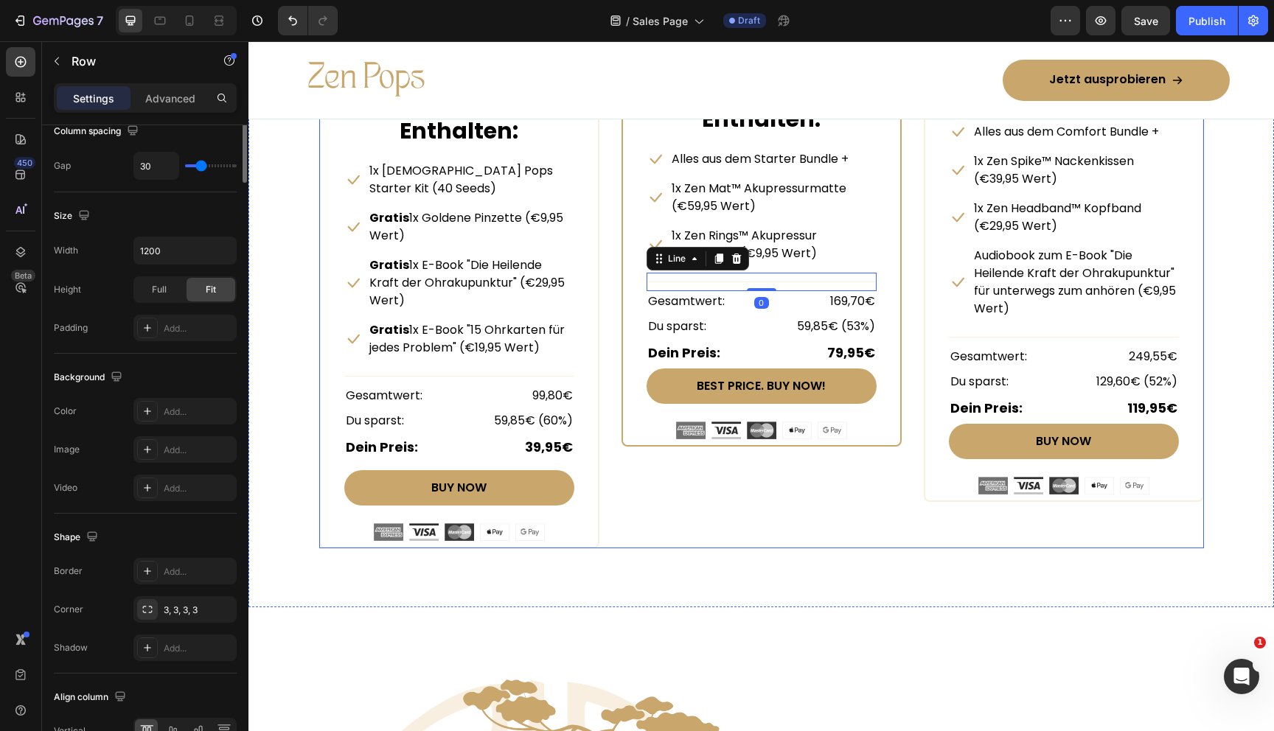
click at [610, 504] on div "STARTER BUNDLE Text Block Row (P) Images & Gallery Row Enthalten: Text block Ic…" at bounding box center [761, 159] width 885 height 777
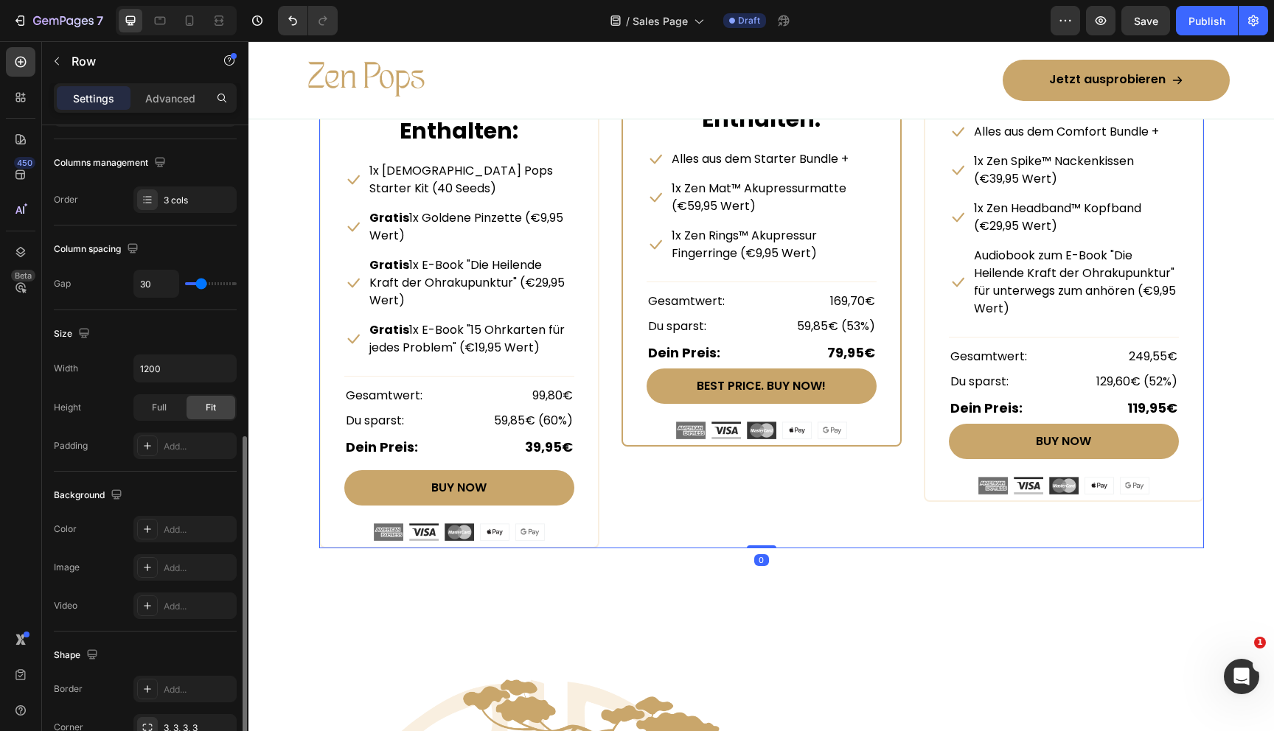
scroll to position [420, 0]
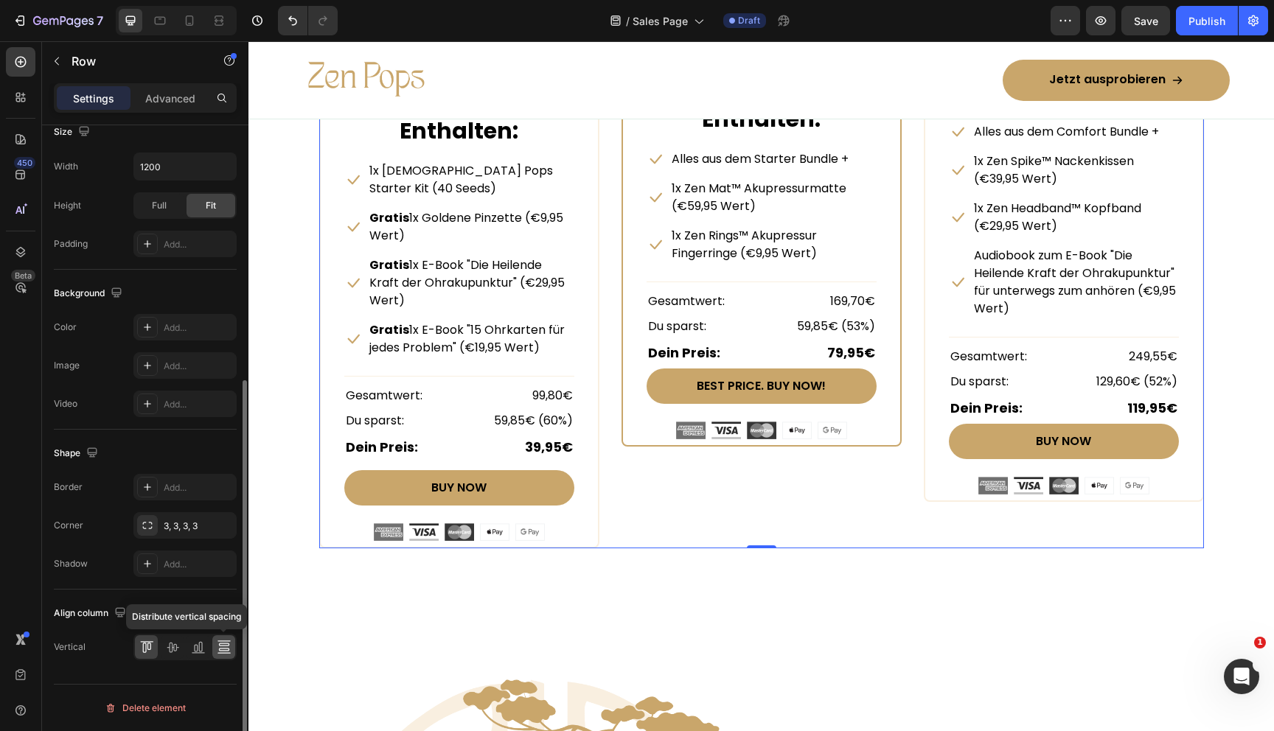
click at [219, 644] on icon at bounding box center [223, 645] width 10 height 3
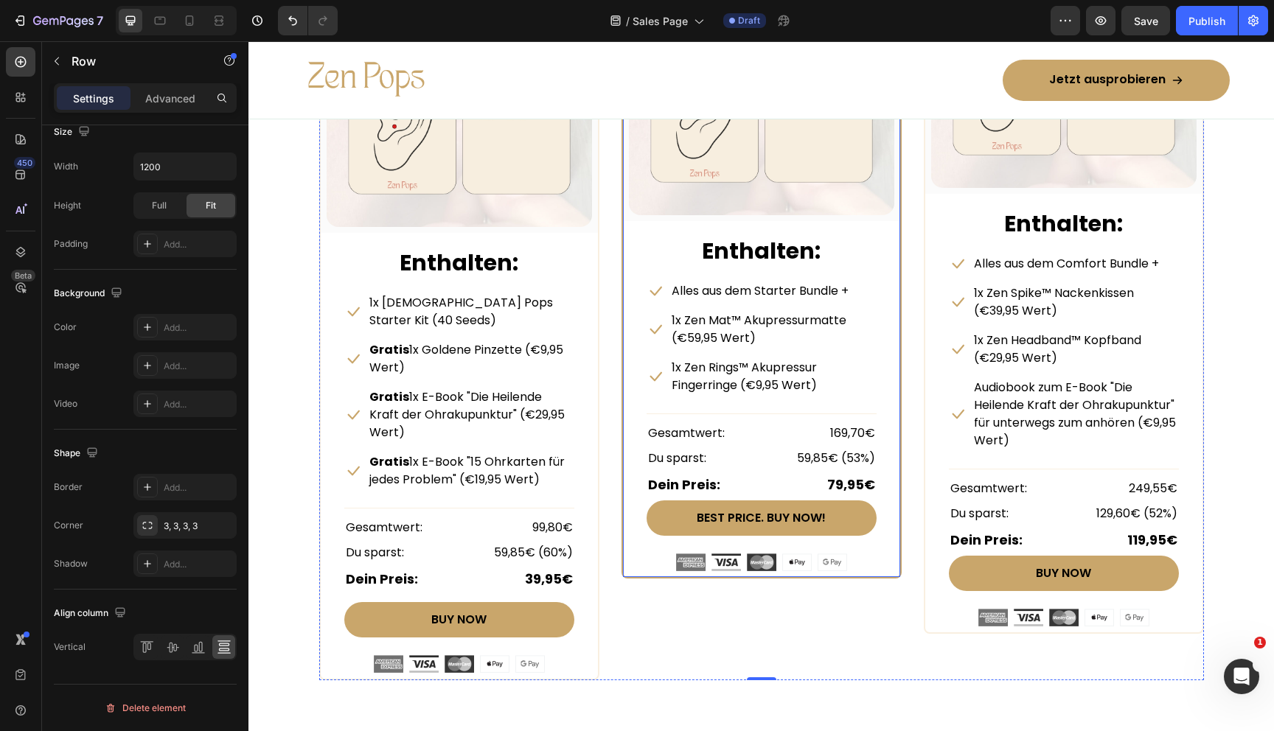
scroll to position [7146, 0]
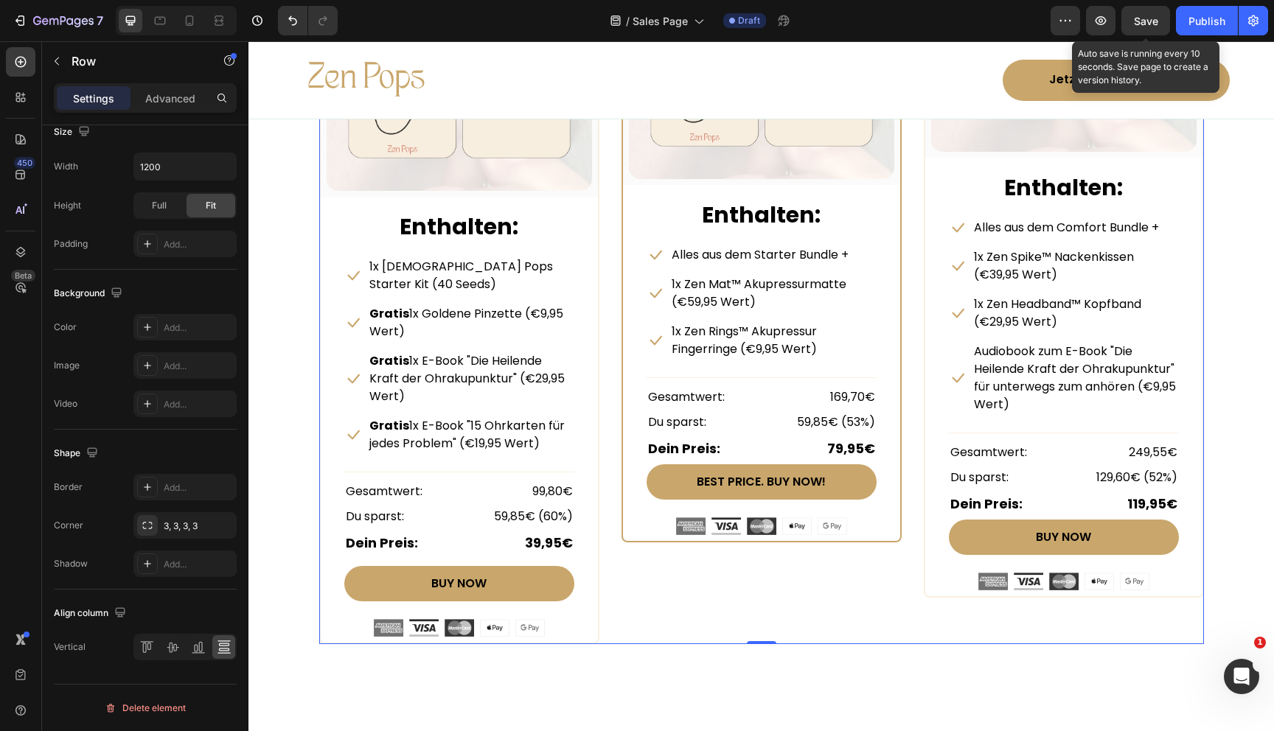
click at [1141, 21] on span "Save" at bounding box center [1146, 21] width 24 height 13
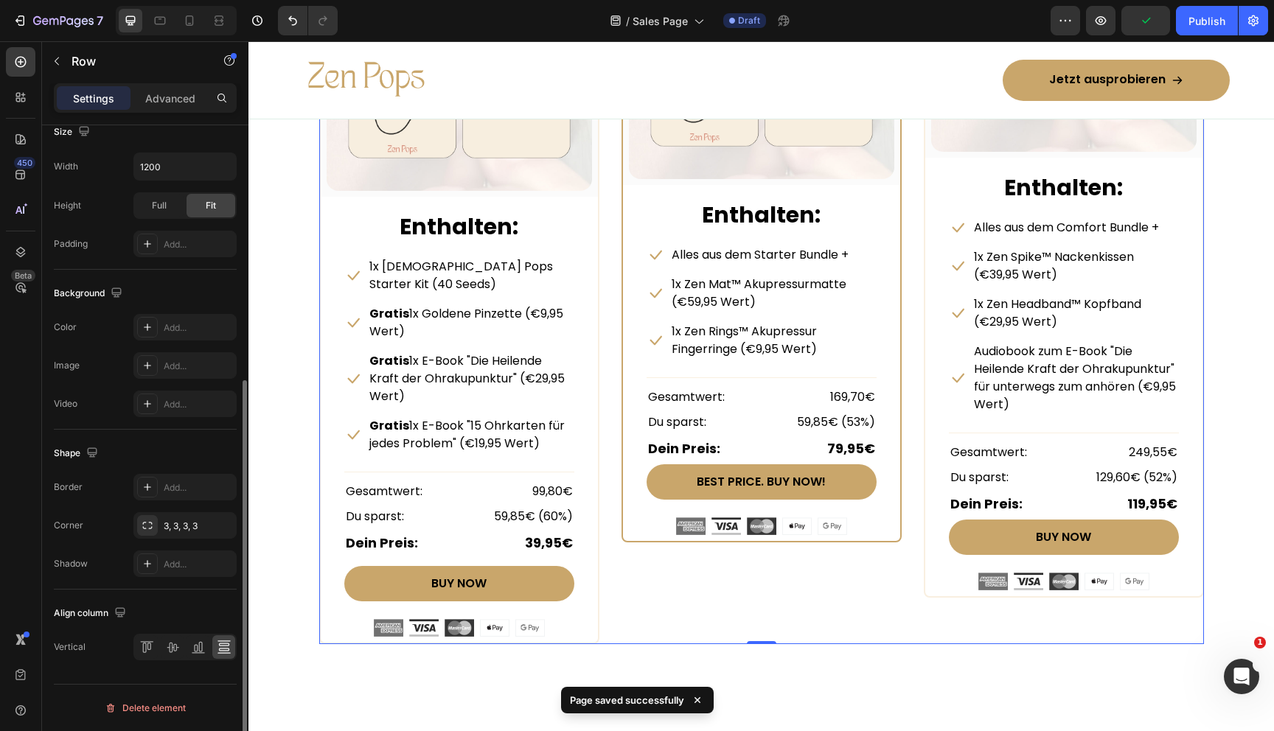
scroll to position [0, 0]
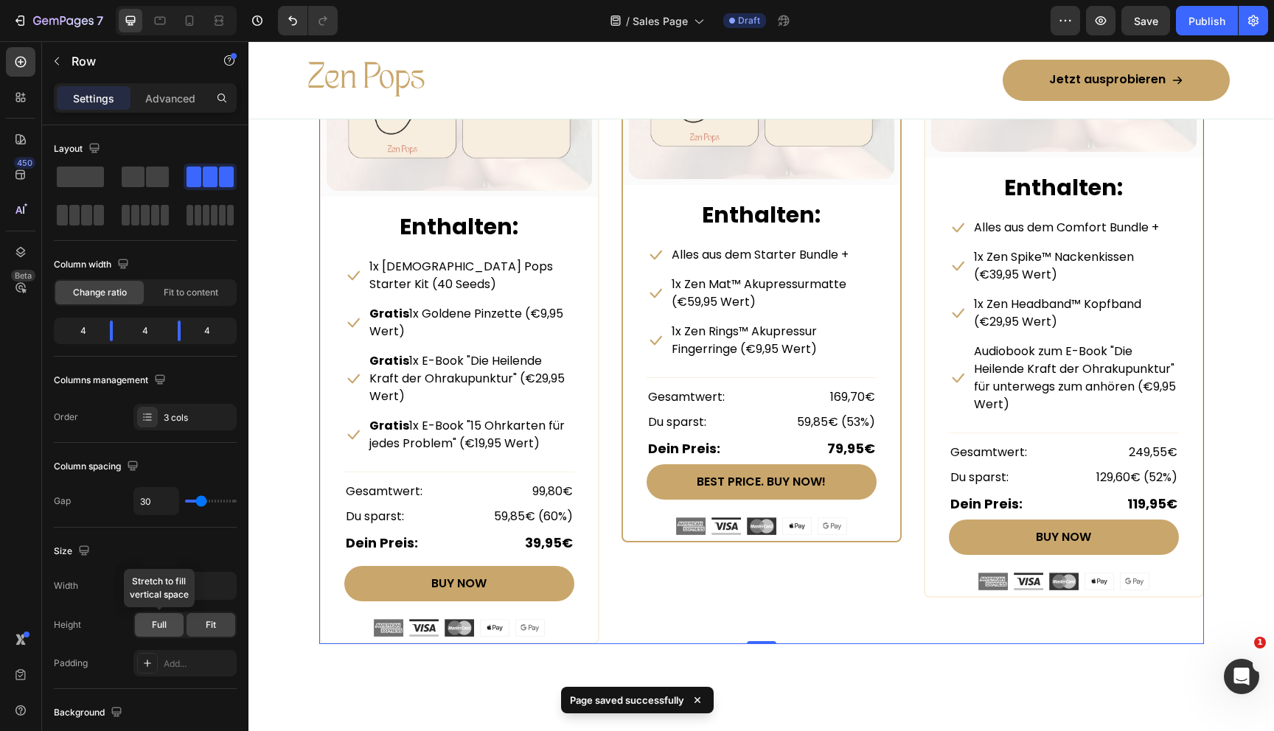
click at [159, 627] on span "Full" at bounding box center [159, 625] width 15 height 13
click at [209, 627] on span "Fit" at bounding box center [211, 625] width 10 height 13
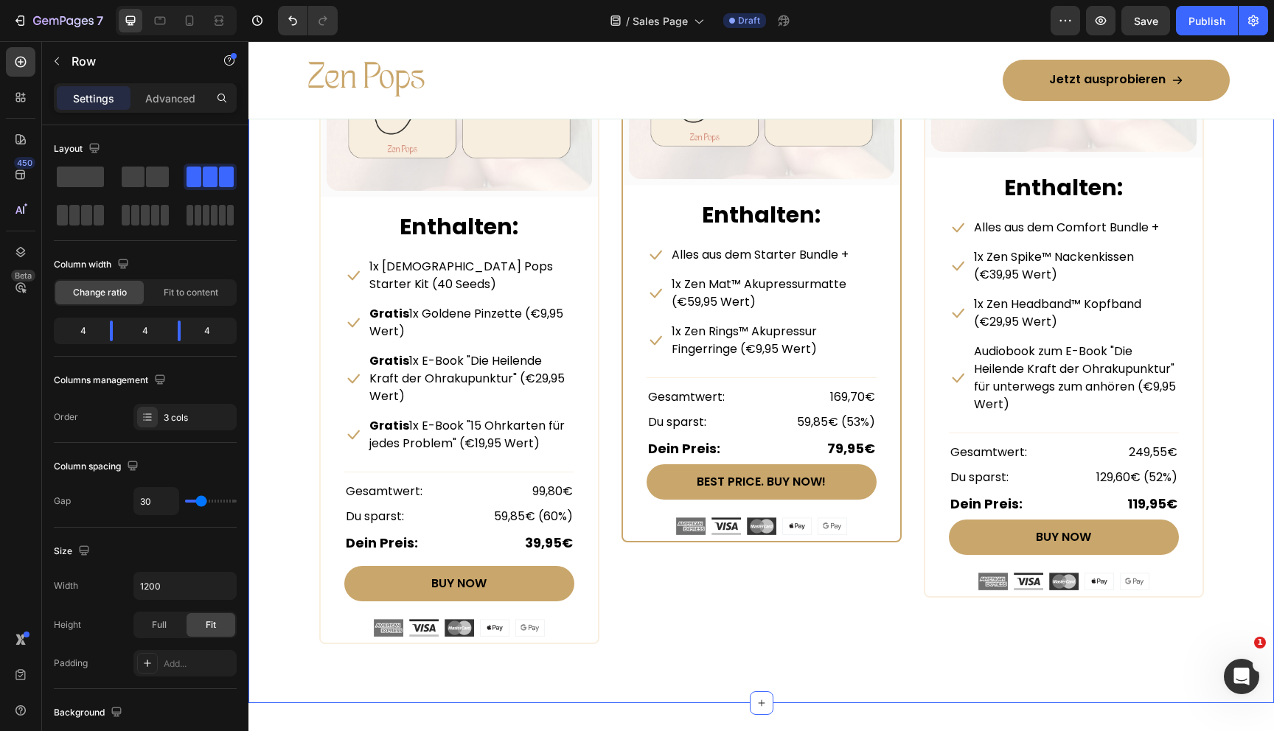
click at [619, 647] on div "Beautiful Everyday Heading Every Thing You Need For Your Skin Text block Row ST…" at bounding box center [761, 191] width 1026 height 1023
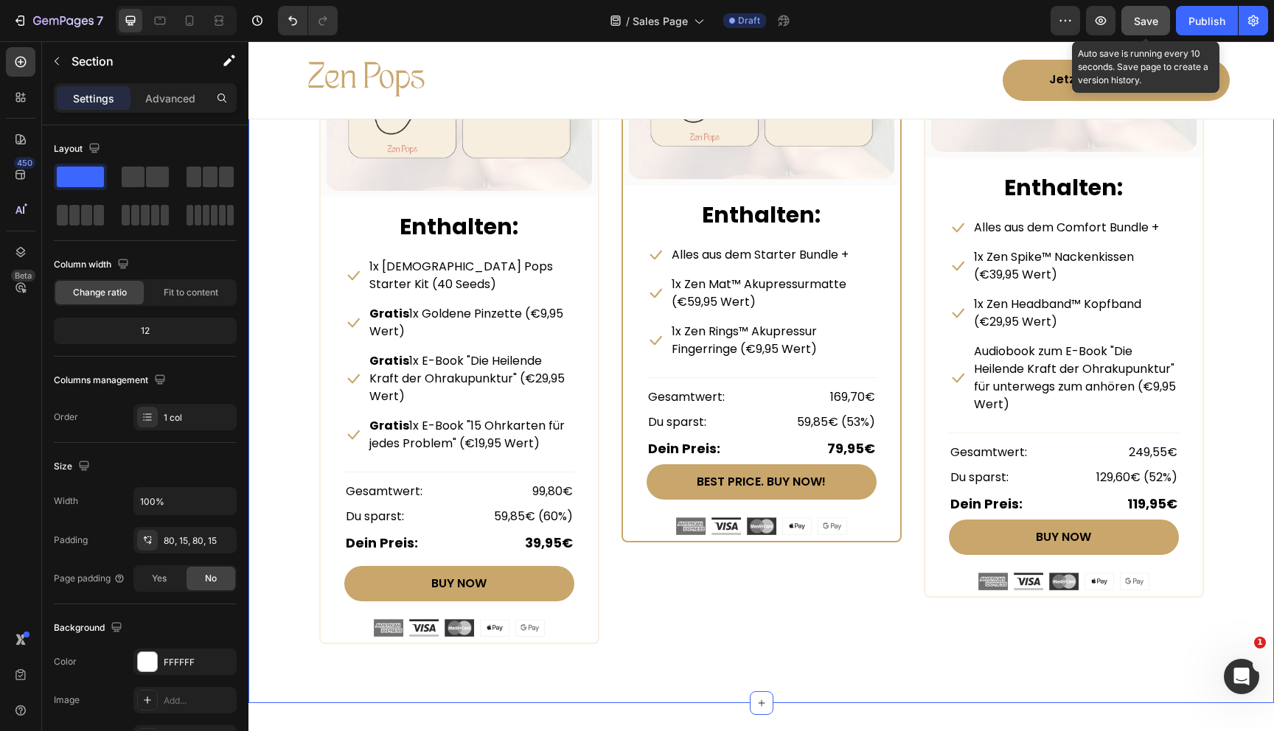
click at [1141, 12] on button "Save" at bounding box center [1145, 20] width 49 height 29
click at [818, 422] on p "59,85€ (53%)" at bounding box center [836, 423] width 78 height 18
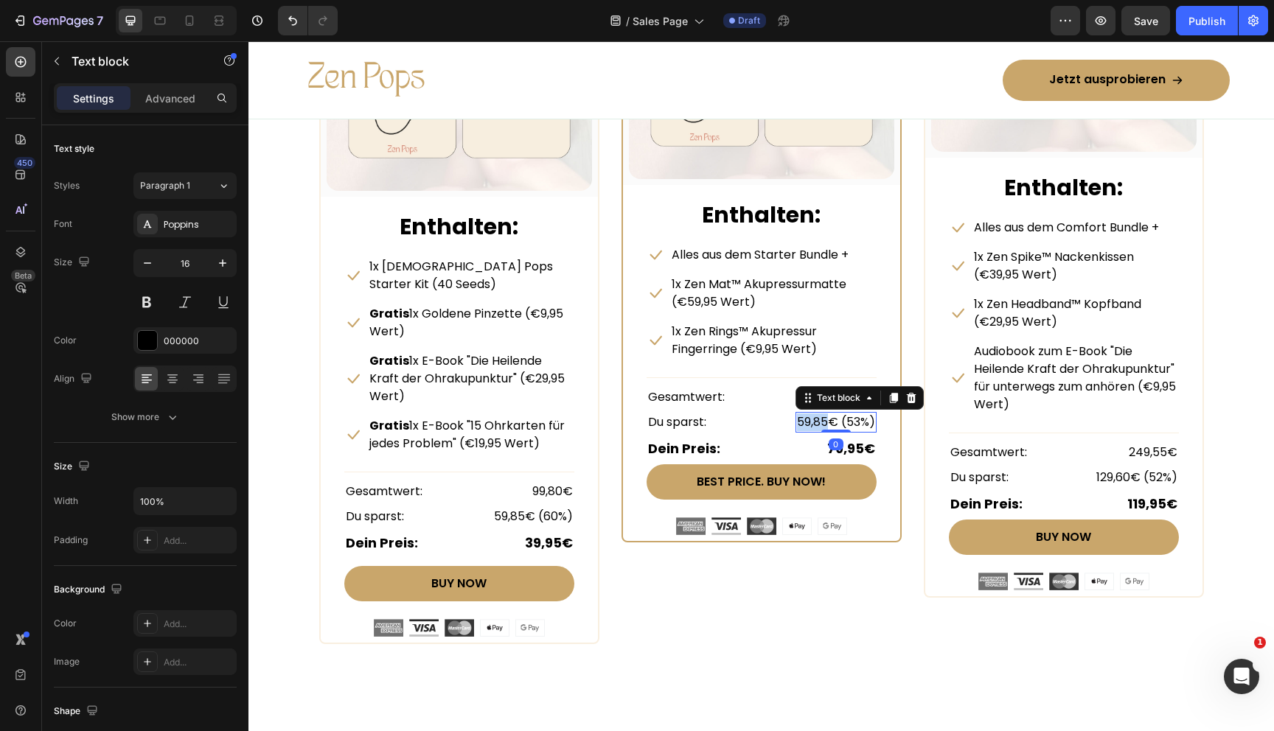
click at [818, 422] on p "59,85€ (53%)" at bounding box center [836, 423] width 78 height 18
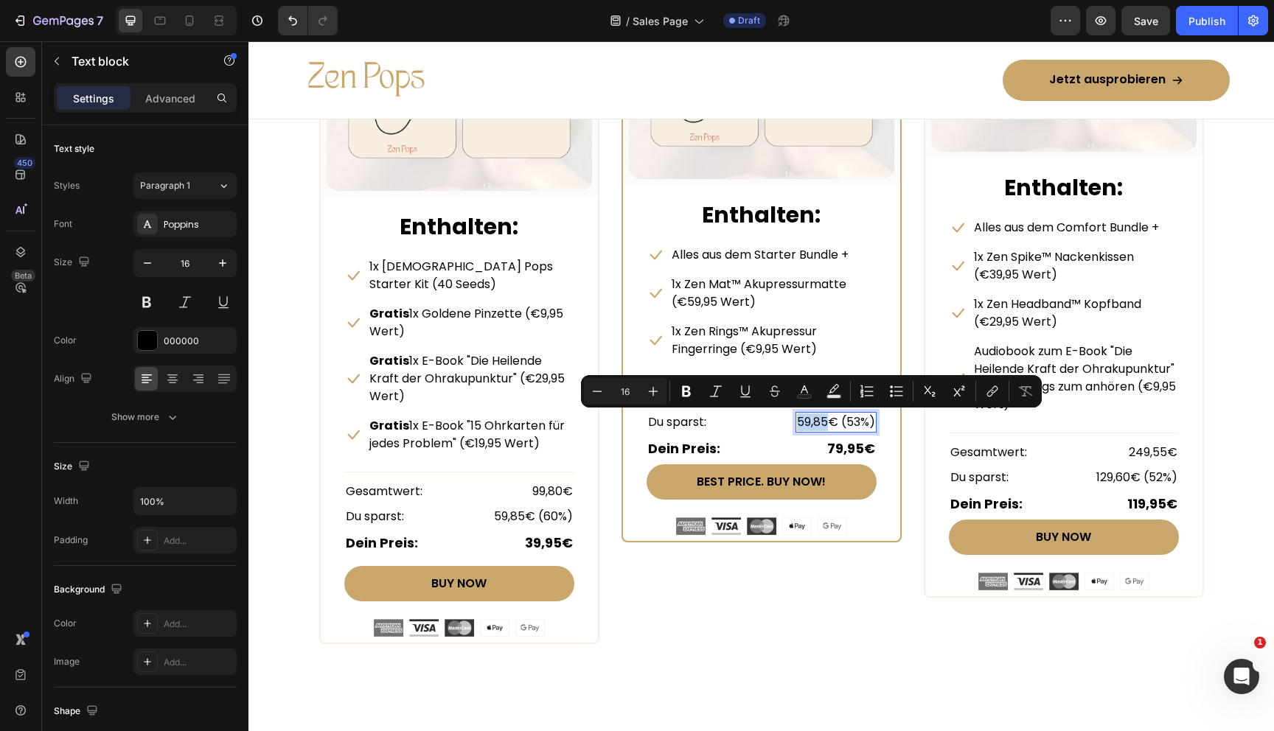
click at [808, 422] on p "59,85€ (53%)" at bounding box center [836, 423] width 78 height 18
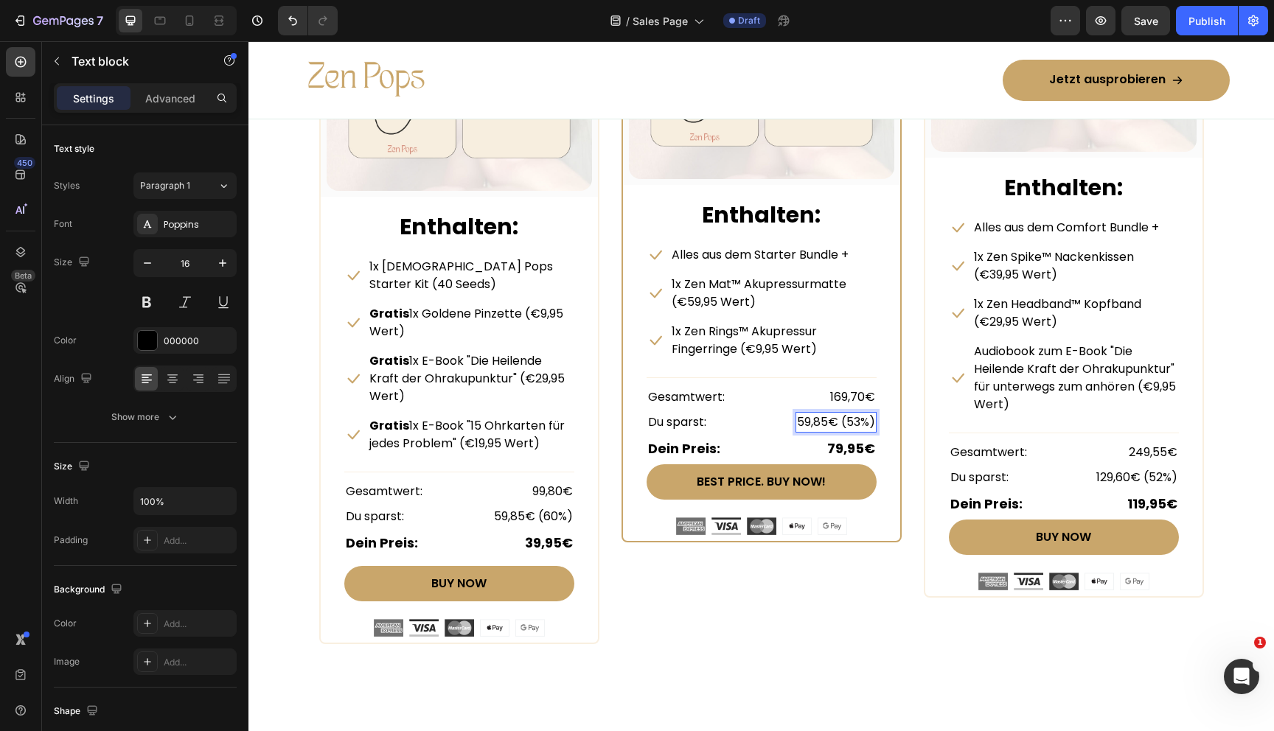
click at [819, 422] on p "59,85€ (53%)" at bounding box center [836, 423] width 78 height 18
click at [898, 431] on div "Icon Alles aus dem Starter Bundle + Text block Row Icon 1x Zen Mat™ Akupressurm…" at bounding box center [761, 393] width 277 height 296
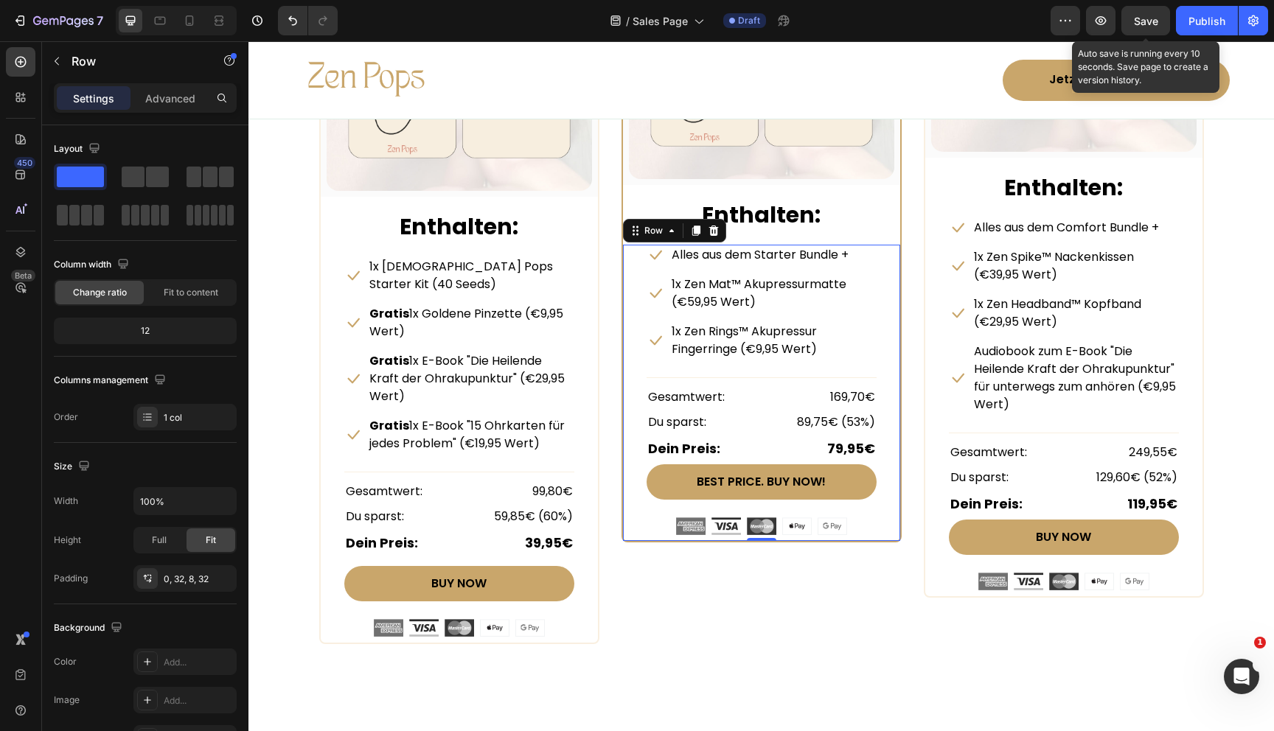
click at [1135, 15] on span "Save" at bounding box center [1146, 21] width 24 height 13
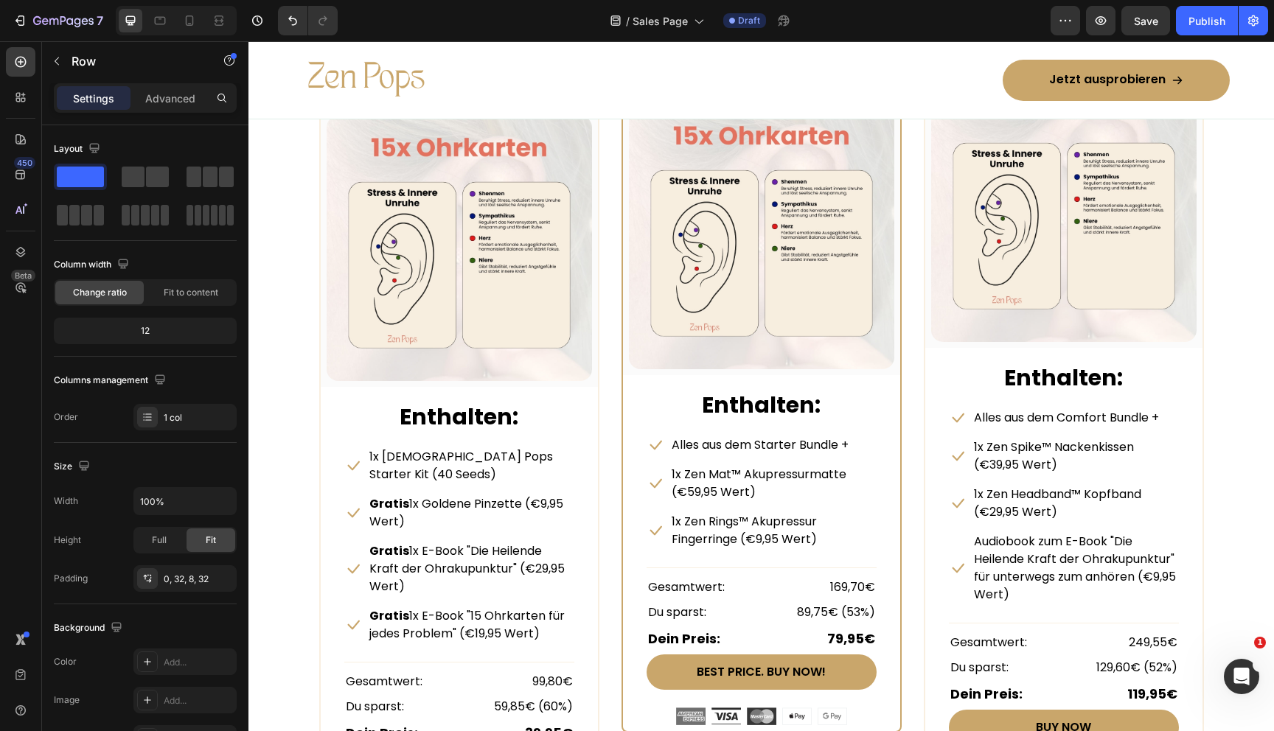
scroll to position [7161, 0]
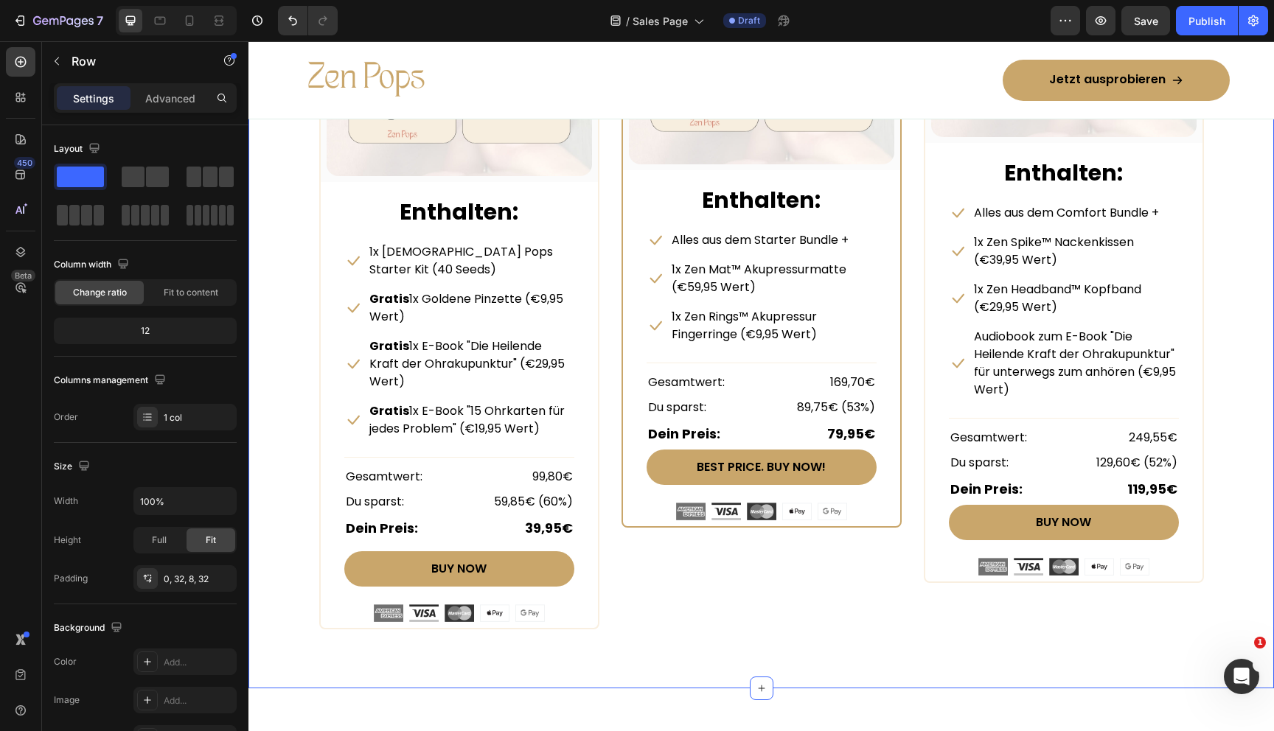
click at [1206, 479] on div "Beautiful Everyday Heading Every Thing You Need For Your Skin Text block Row ST…" at bounding box center [761, 176] width 1003 height 905
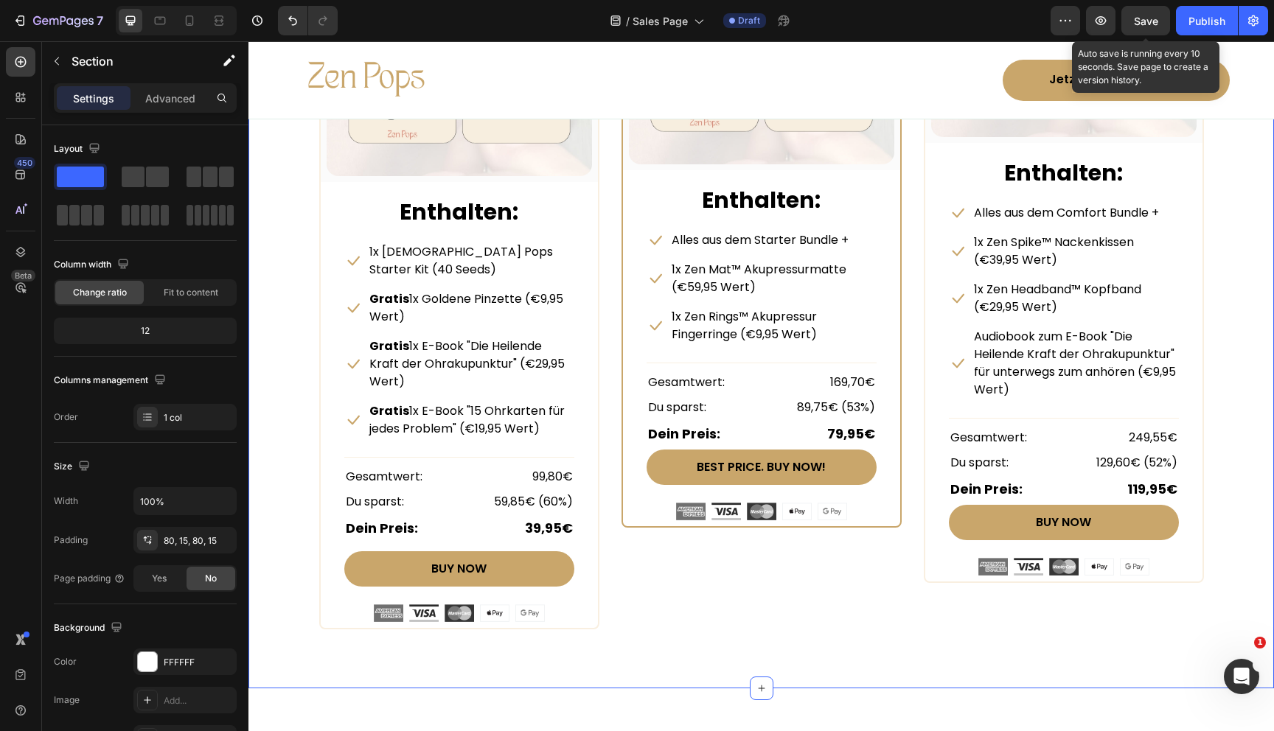
click at [1144, 15] on span "Save" at bounding box center [1146, 21] width 24 height 13
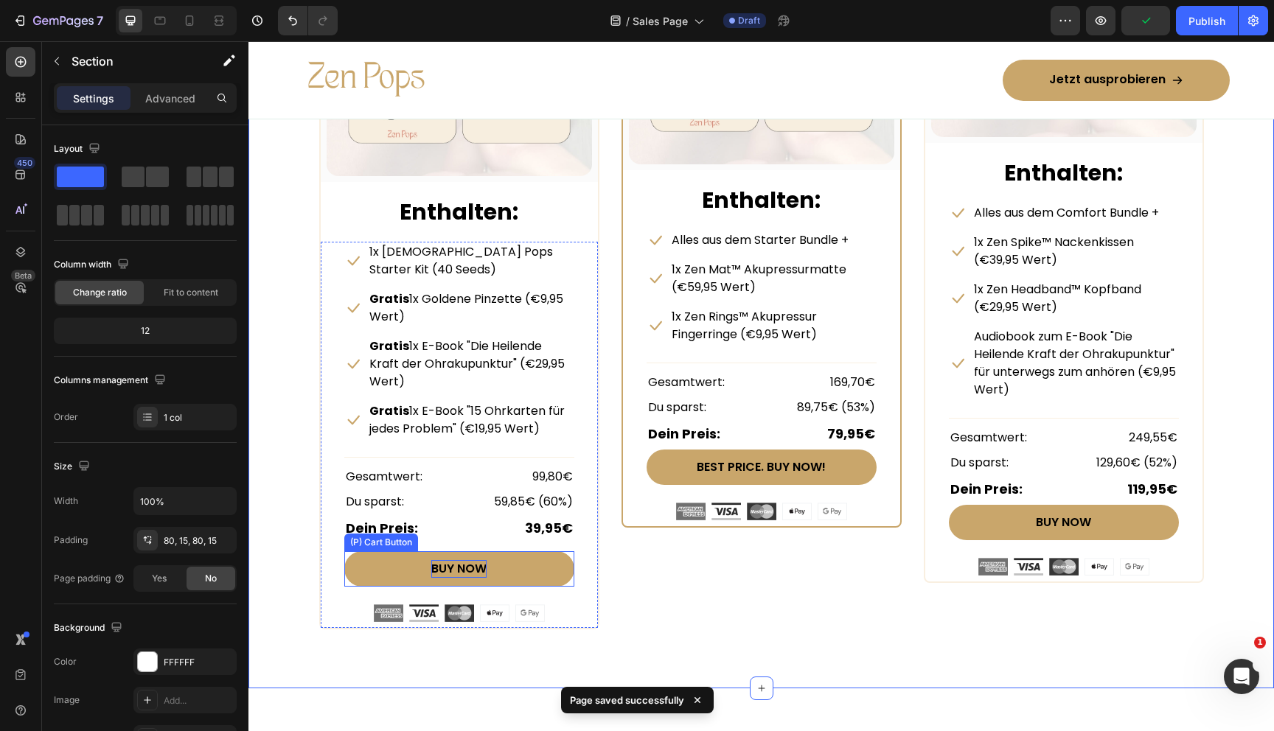
click at [462, 560] on div "BUY NOW" at bounding box center [458, 569] width 55 height 18
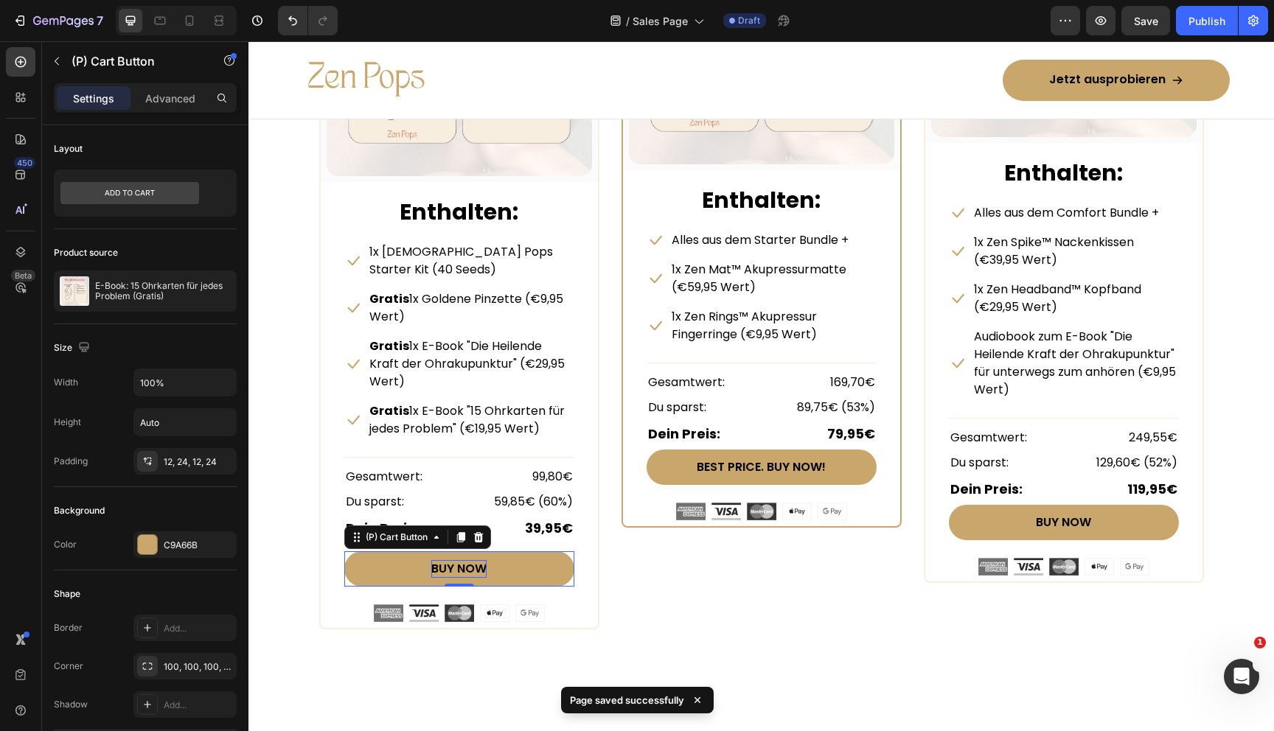
click at [462, 560] on div "BUY NOW" at bounding box center [458, 569] width 55 height 18
click at [462, 560] on p "BUY NOW" at bounding box center [458, 569] width 55 height 18
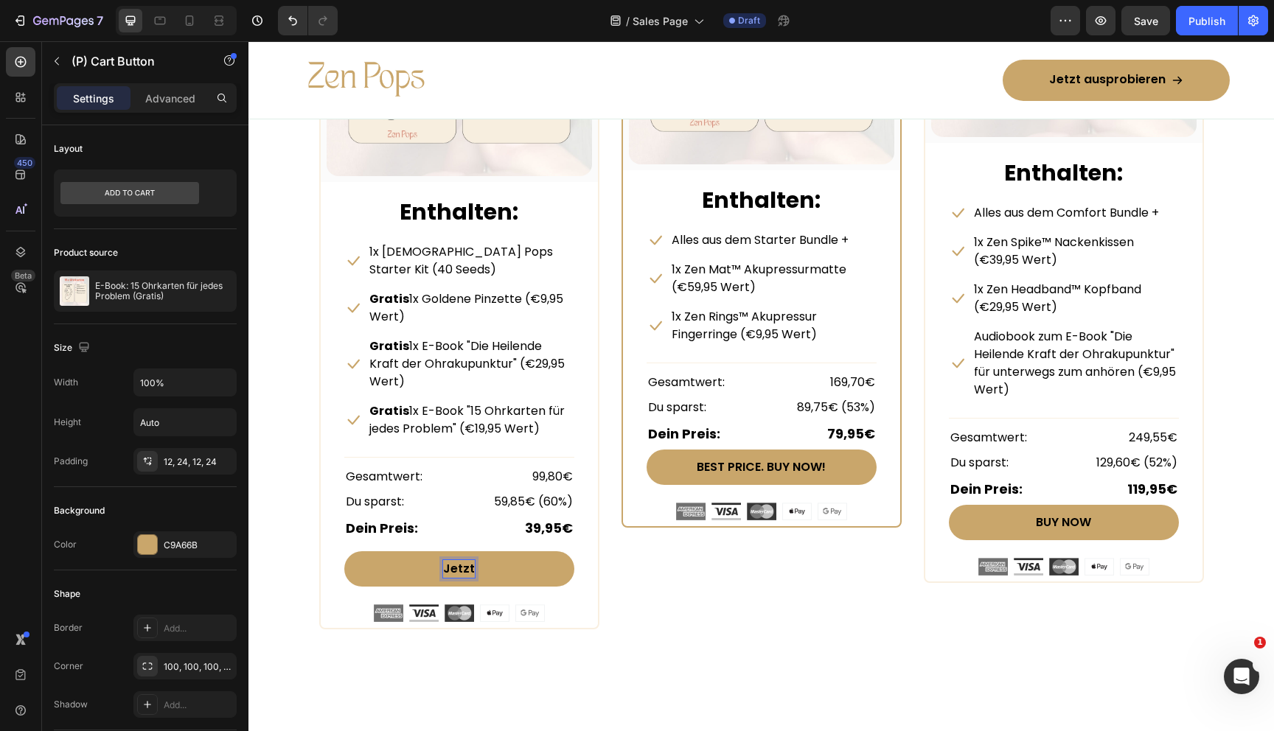
click at [344, 551] on button "Jetzt" at bounding box center [459, 568] width 230 height 35
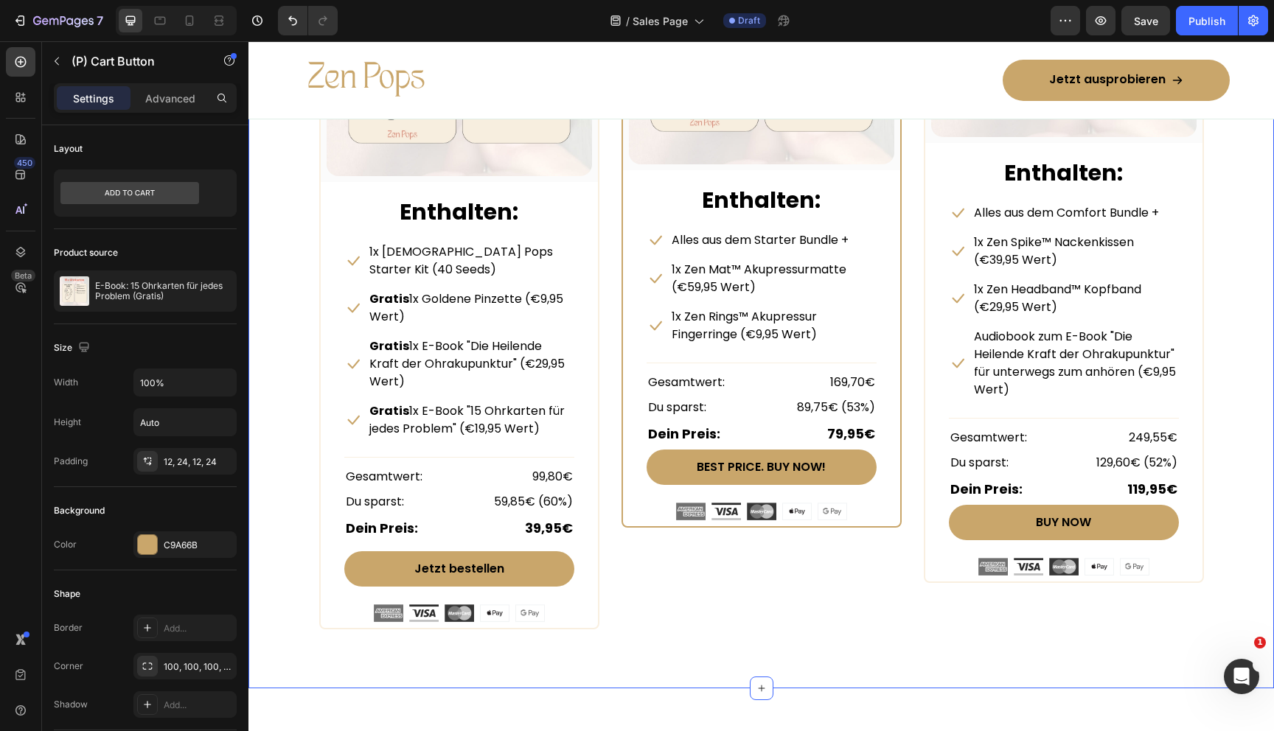
click at [487, 609] on div "Beautiful Everyday Heading Every Thing You Need For Your Skin Text block Row ST…" at bounding box center [761, 176] width 1026 height 1023
click at [459, 560] on p "Jetzt bestellen" at bounding box center [459, 569] width 90 height 18
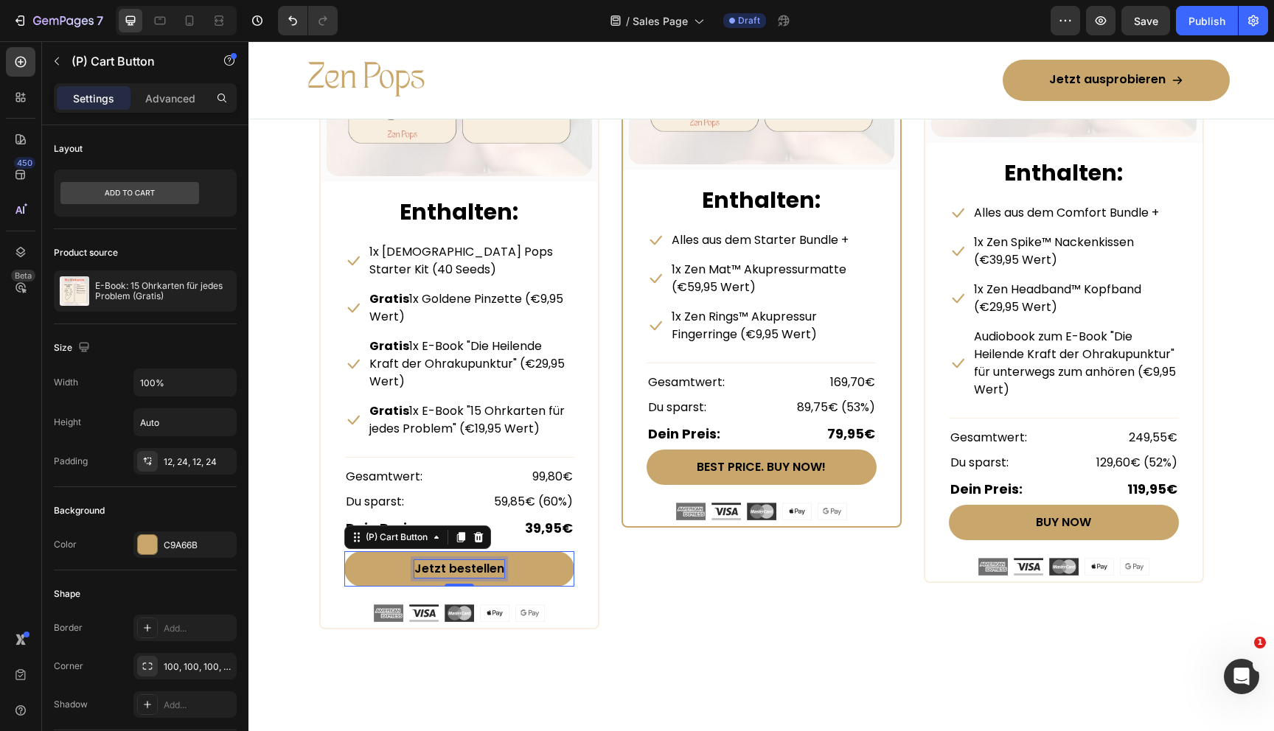
click at [459, 560] on p "Jetzt bestellen" at bounding box center [459, 569] width 90 height 18
click at [767, 467] on div "BEST PRICE. BUY NOW!" at bounding box center [761, 468] width 129 height 18
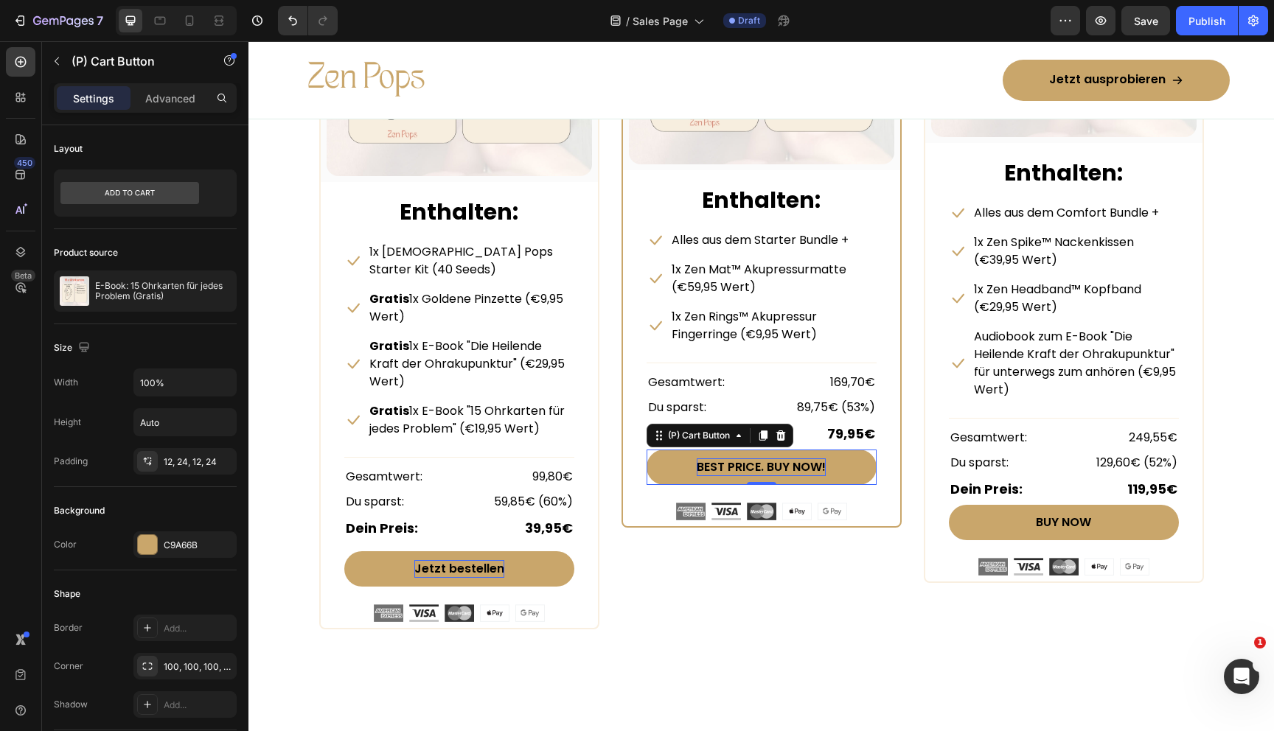
click at [767, 467] on div "BEST PRICE. BUY NOW!" at bounding box center [761, 468] width 129 height 18
click at [767, 467] on p "BEST PRICE. BUY NOW!" at bounding box center [761, 468] width 129 height 18
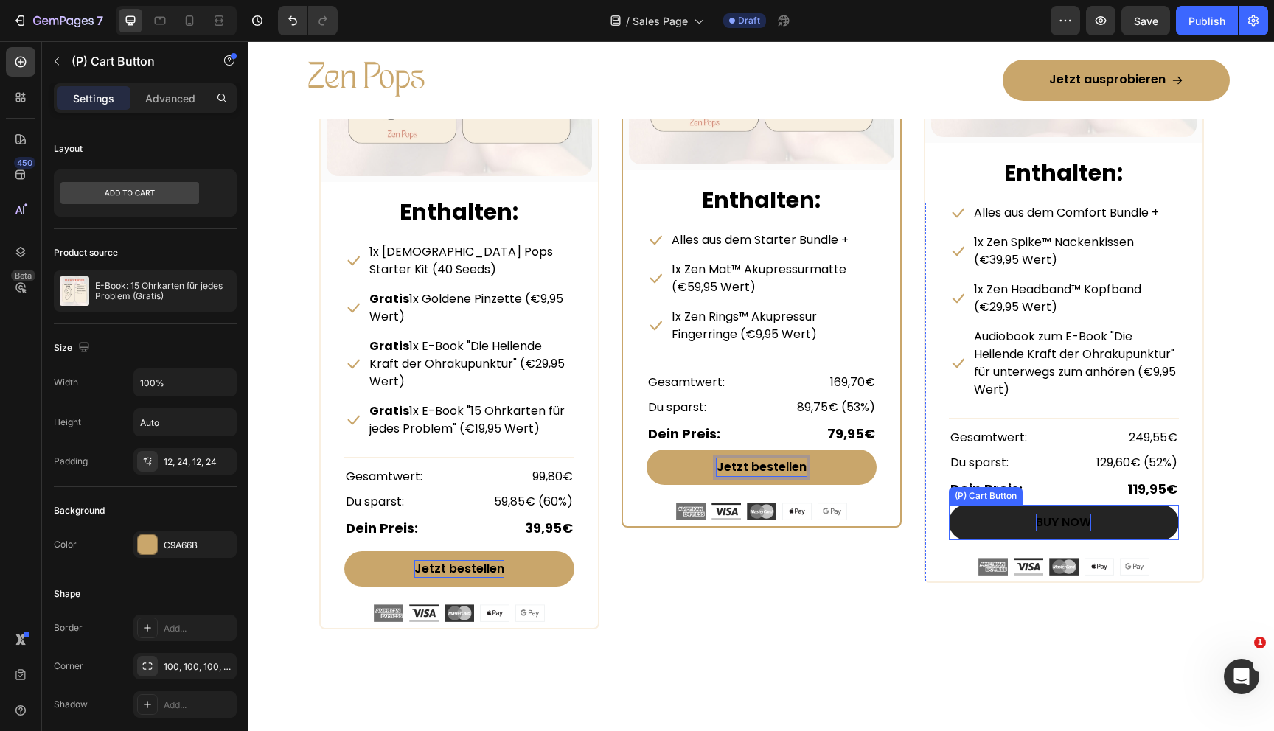
click at [1058, 522] on div "BUY NOW" at bounding box center [1063, 523] width 55 height 18
click at [1058, 522] on p "BUY NOW" at bounding box center [1063, 523] width 55 height 18
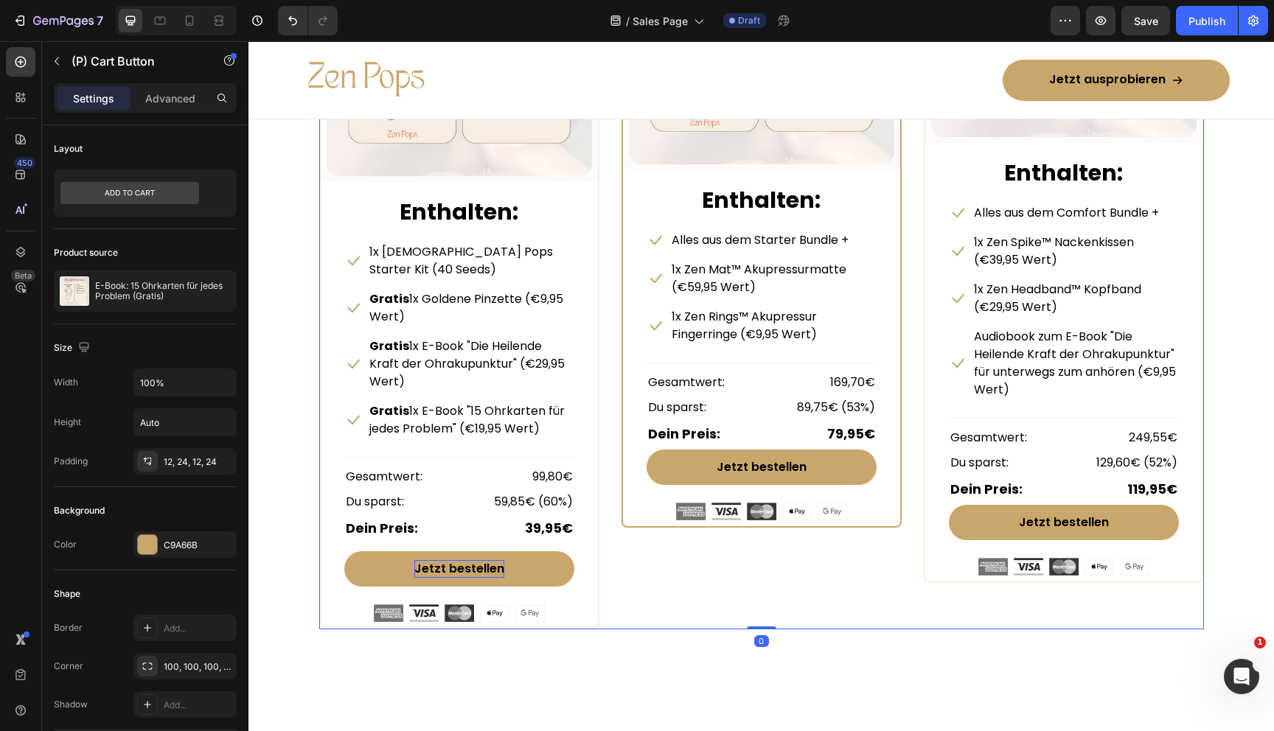
click at [897, 586] on div "COMFORT BUNDLE Text Block Row (P) Images & Gallery Row Enthalten: Text block Ic…" at bounding box center [762, 241] width 280 height 777
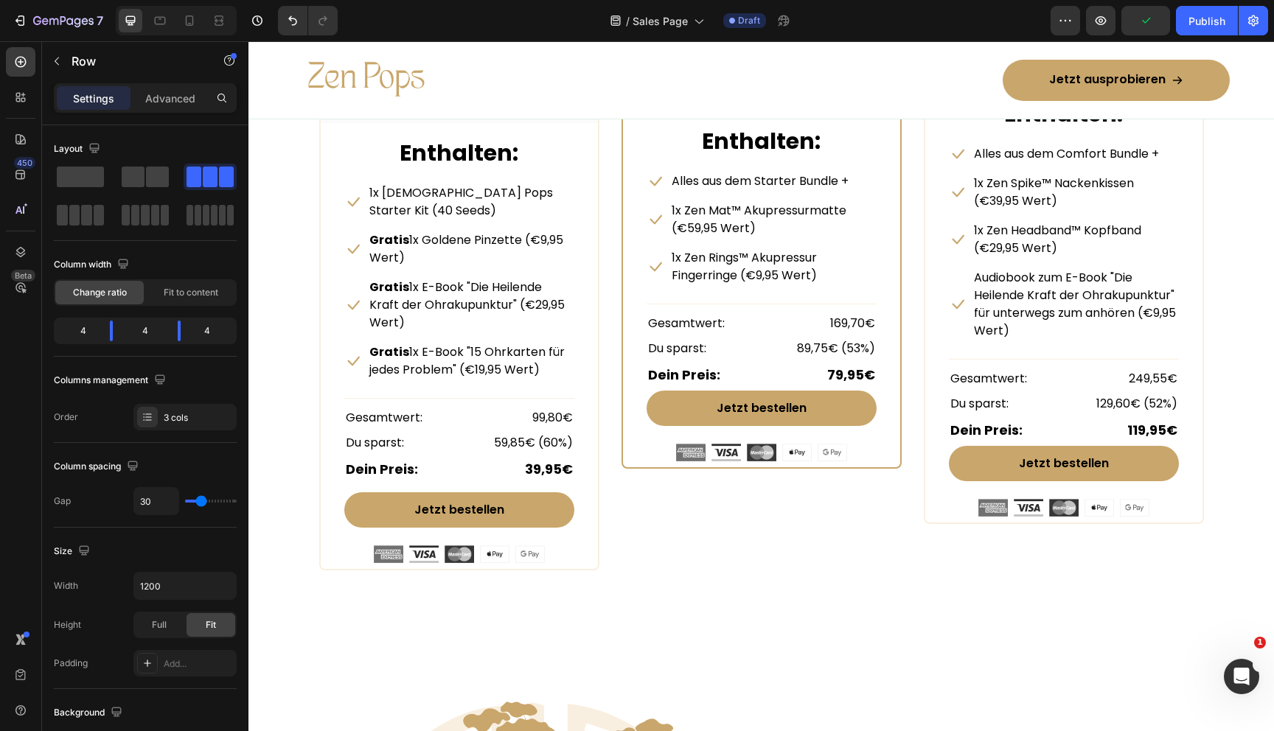
scroll to position [7249, 0]
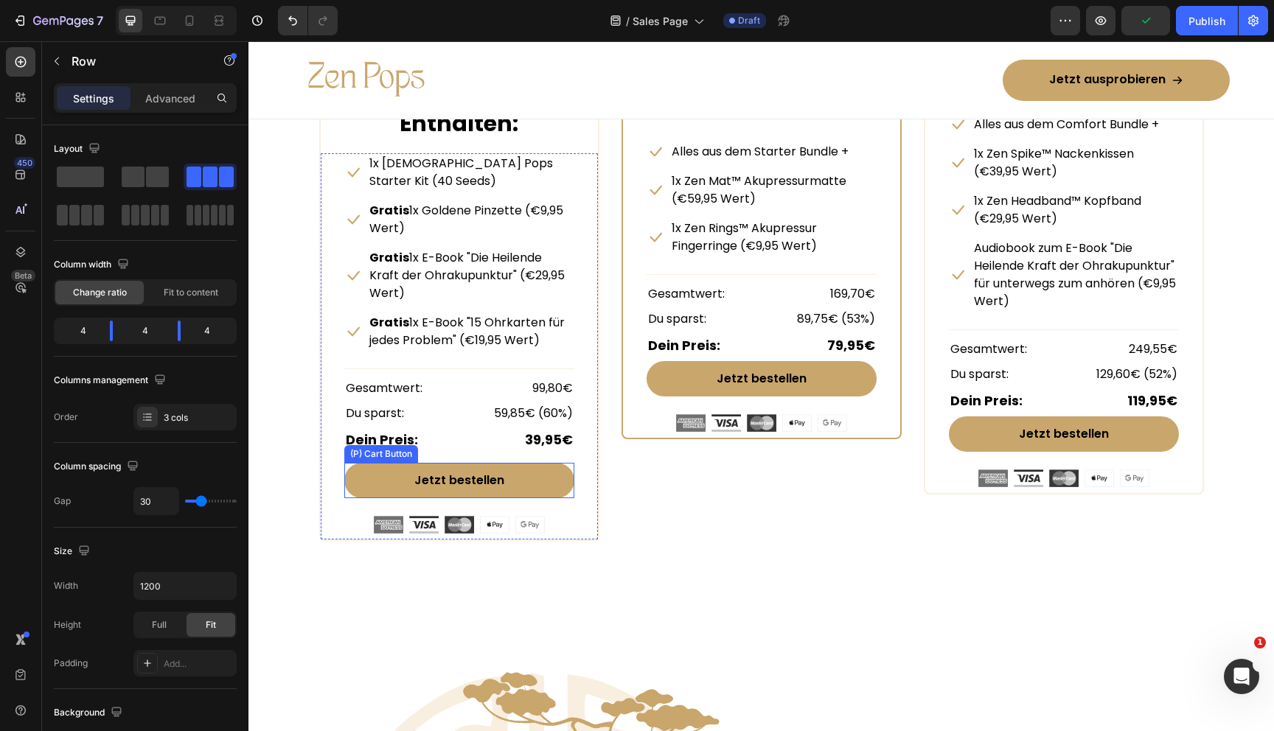
click at [444, 463] on button "Jetzt bestellen" at bounding box center [459, 480] width 230 height 35
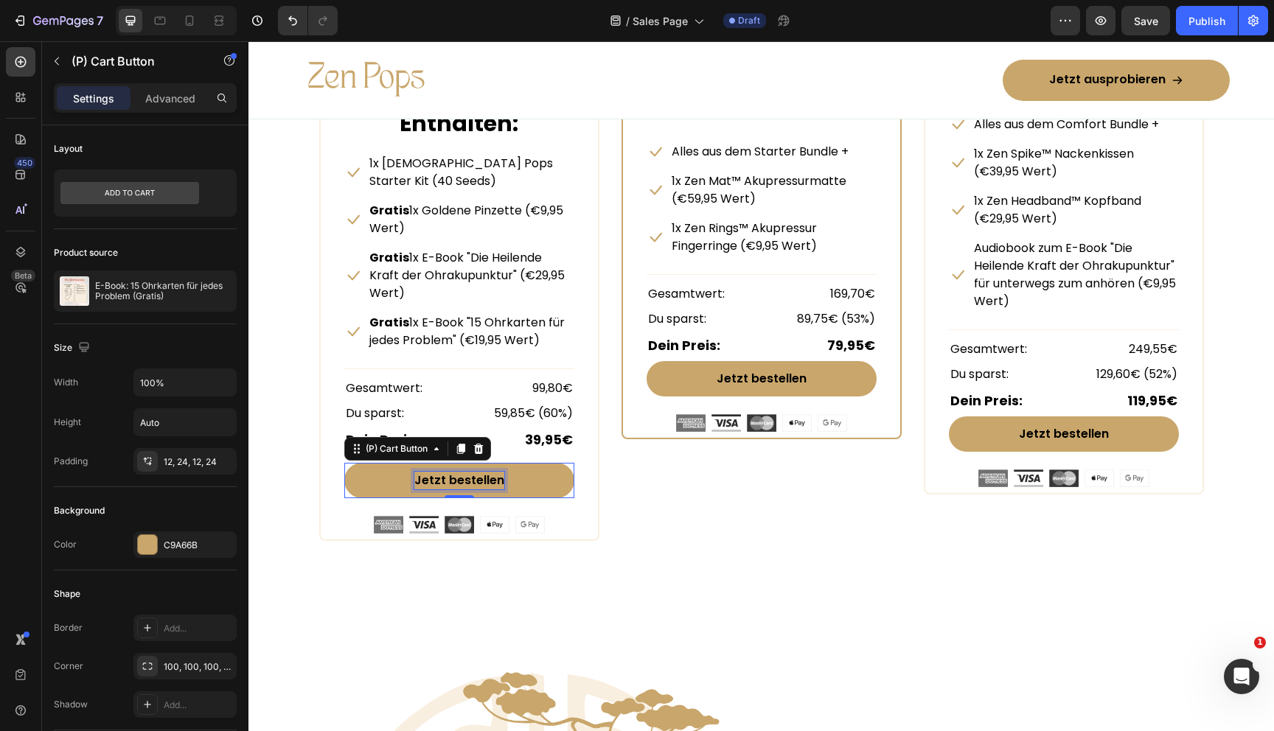
click at [444, 472] on div "Jetzt bestellen" at bounding box center [459, 481] width 90 height 18
click at [444, 472] on p "Jetzt bestellen" at bounding box center [459, 481] width 90 height 18
click at [446, 472] on p "Jetzt bestellen" at bounding box center [459, 481] width 90 height 18
click at [344, 463] on button "Jetzt Starterbestellen" at bounding box center [459, 480] width 230 height 35
click at [344, 463] on button "Jetzt Starter Bundle bestellen" at bounding box center [459, 480] width 230 height 35
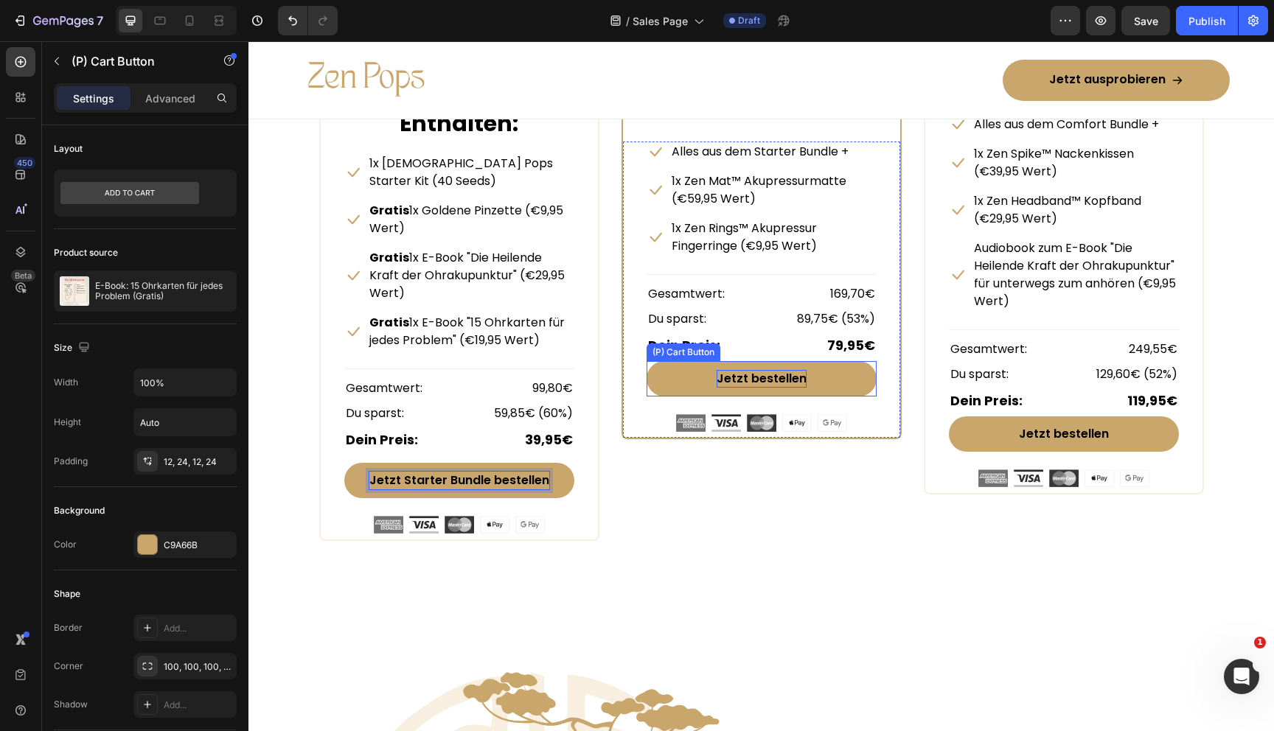
click at [759, 376] on div "Jetzt bestellen" at bounding box center [762, 379] width 90 height 18
click at [747, 376] on div "Jetzt bestellen" at bounding box center [762, 379] width 90 height 18
click at [749, 378] on p "Jetzt bestellen" at bounding box center [762, 379] width 90 height 18
click at [647, 361] on button "Jetzt Comfort bestellen" at bounding box center [762, 378] width 230 height 35
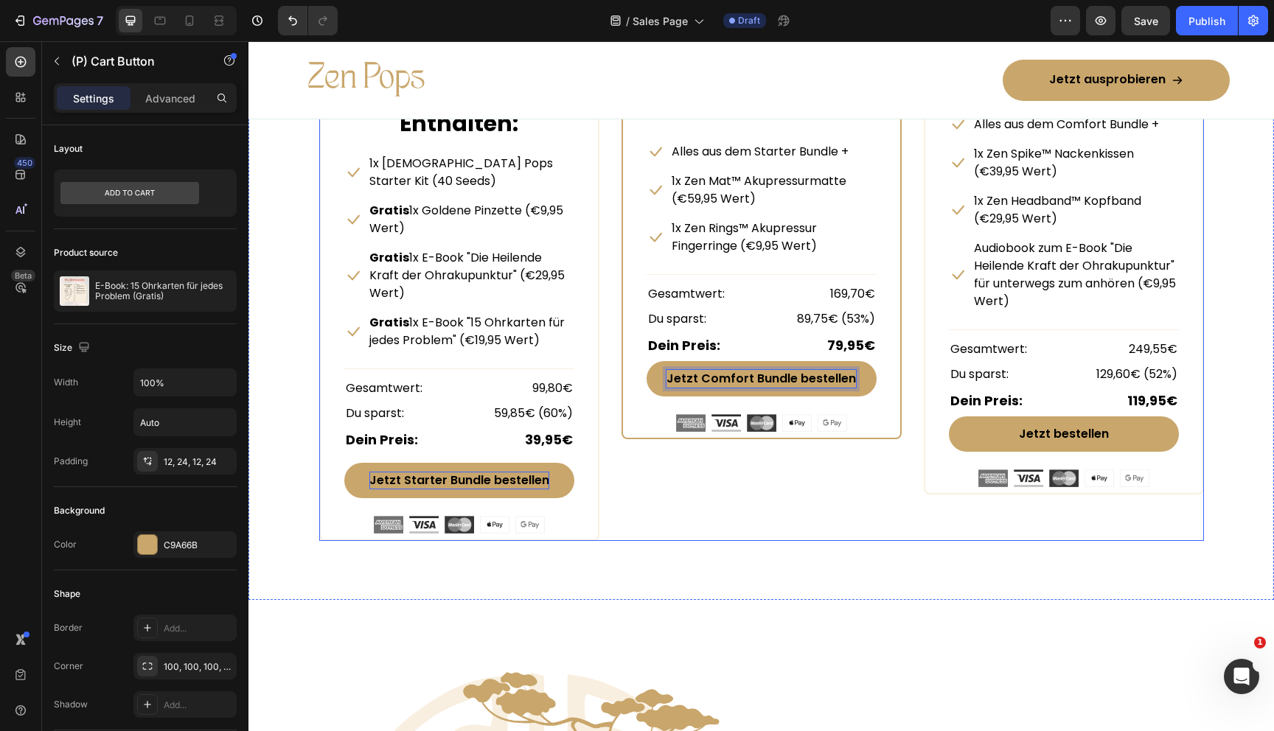
click at [647, 361] on button "Jetzt Comfort Bundle bestellen" at bounding box center [762, 378] width 230 height 35
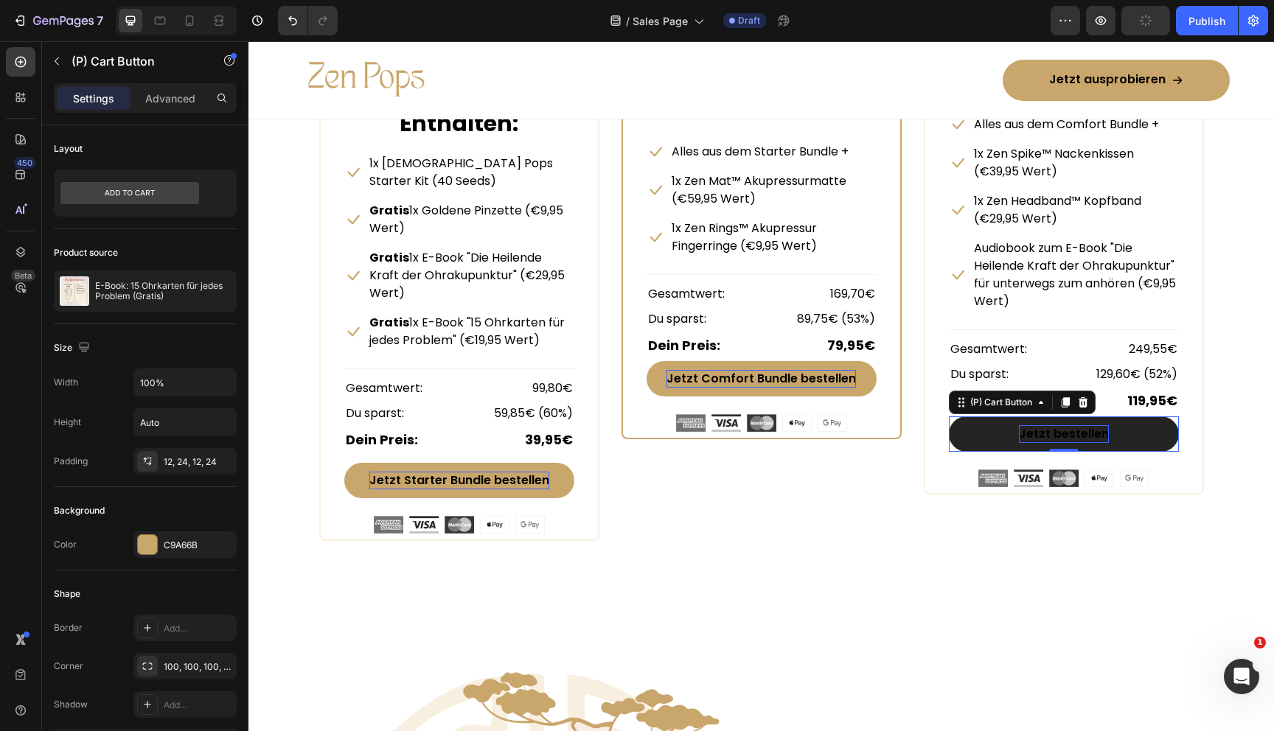
click at [1052, 438] on div "Jetzt bestellen" at bounding box center [1064, 434] width 90 height 18
click at [1054, 438] on div "Jetzt bestellen" at bounding box center [1064, 434] width 90 height 18
click at [1051, 435] on p "Jetzt bestellen" at bounding box center [1064, 434] width 90 height 18
click at [949, 417] on button "Jetzt Premium bestellen" at bounding box center [1064, 434] width 230 height 35
click at [949, 417] on button "Jetzt Premium Bundlebestellen" at bounding box center [1064, 434] width 230 height 35
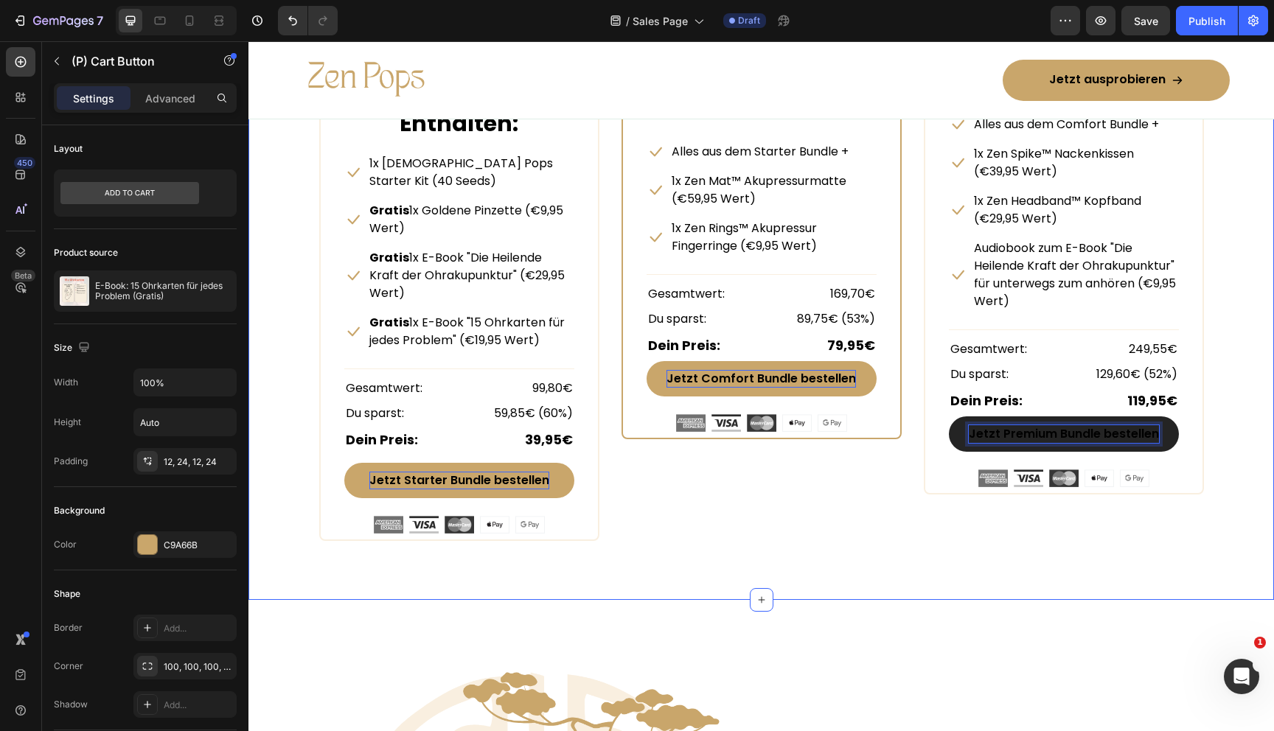
click at [966, 551] on div "Beautiful Everyday Heading Every Thing You Need For Your Skin Text block Row ST…" at bounding box center [761, 88] width 1026 height 1023
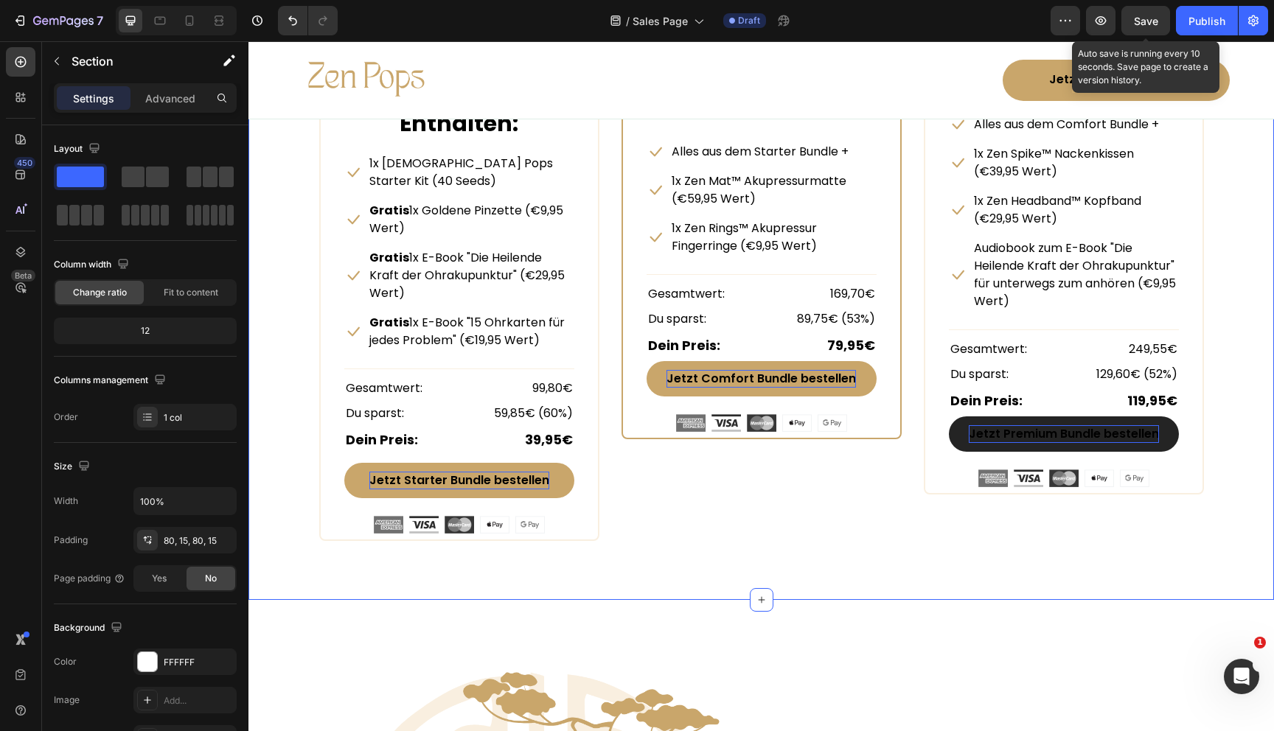
click at [1143, 24] on span "Save" at bounding box center [1146, 21] width 24 height 13
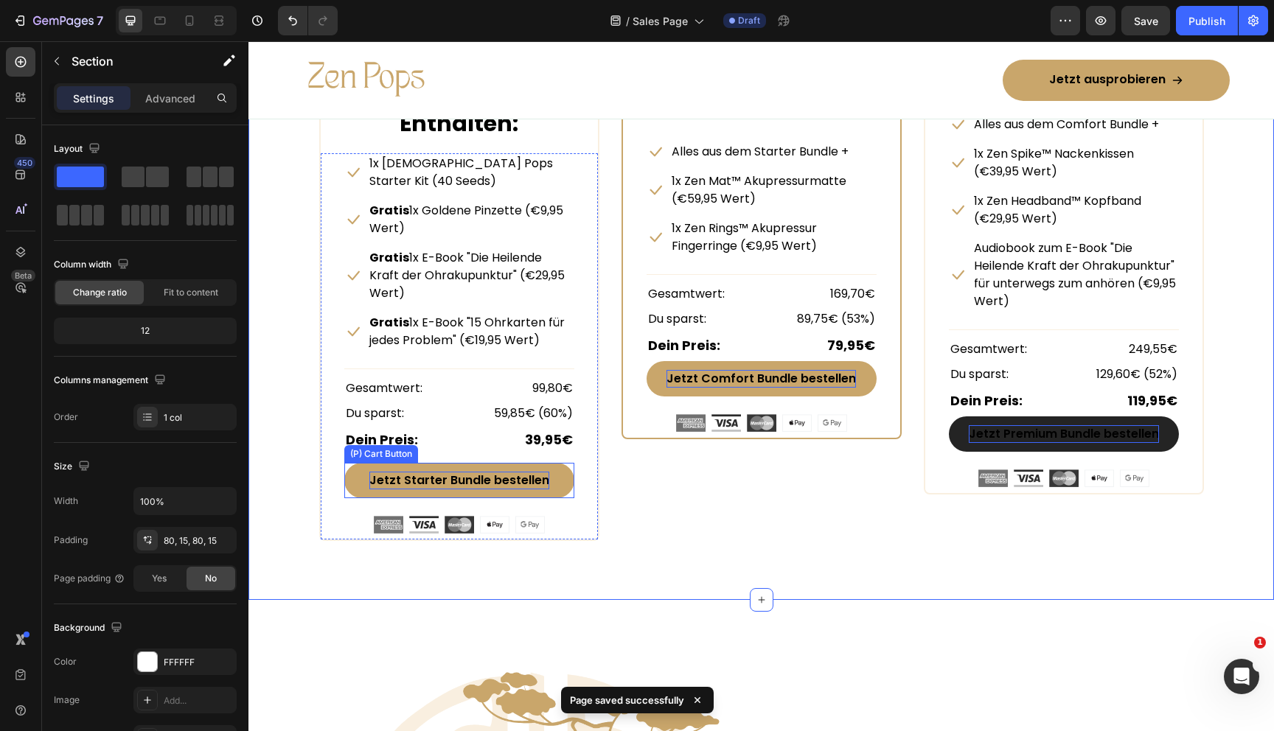
click at [560, 463] on button "Jetzt Starter Bundle bestellen" at bounding box center [459, 480] width 230 height 35
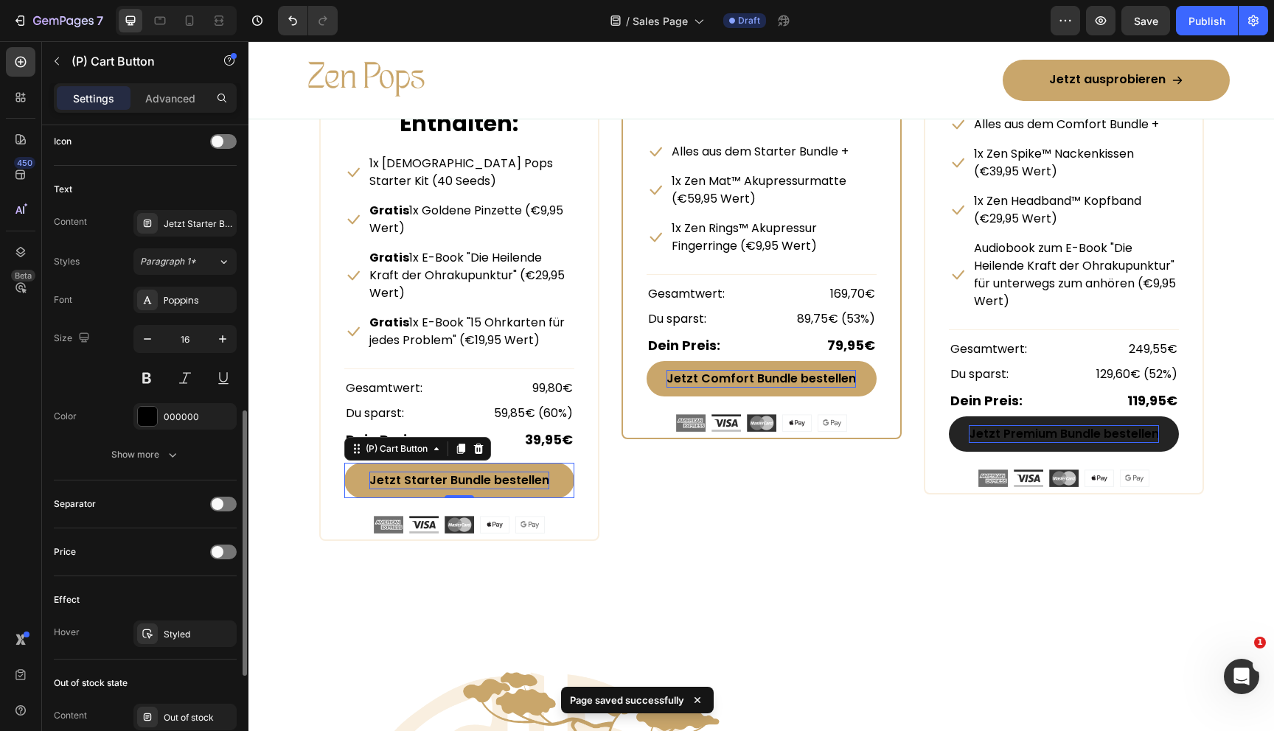
scroll to position [932, 0]
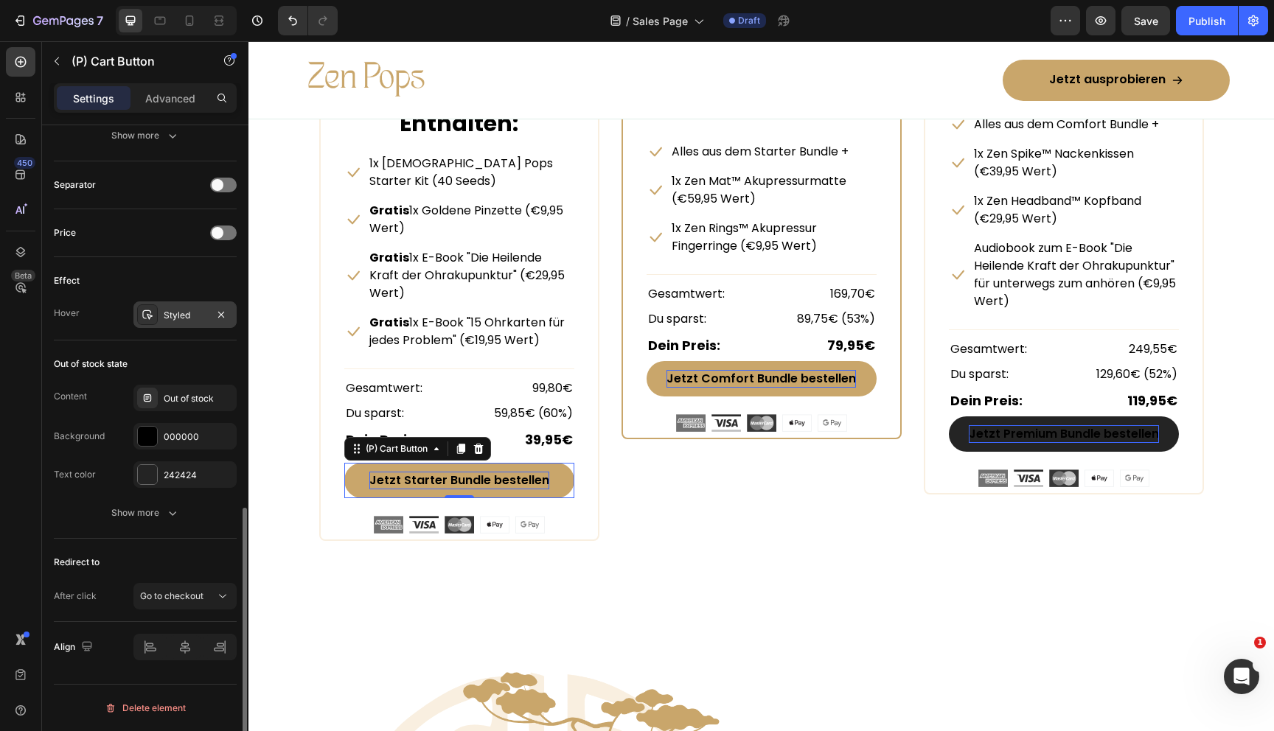
click at [175, 321] on div "Styled" at bounding box center [185, 315] width 43 height 13
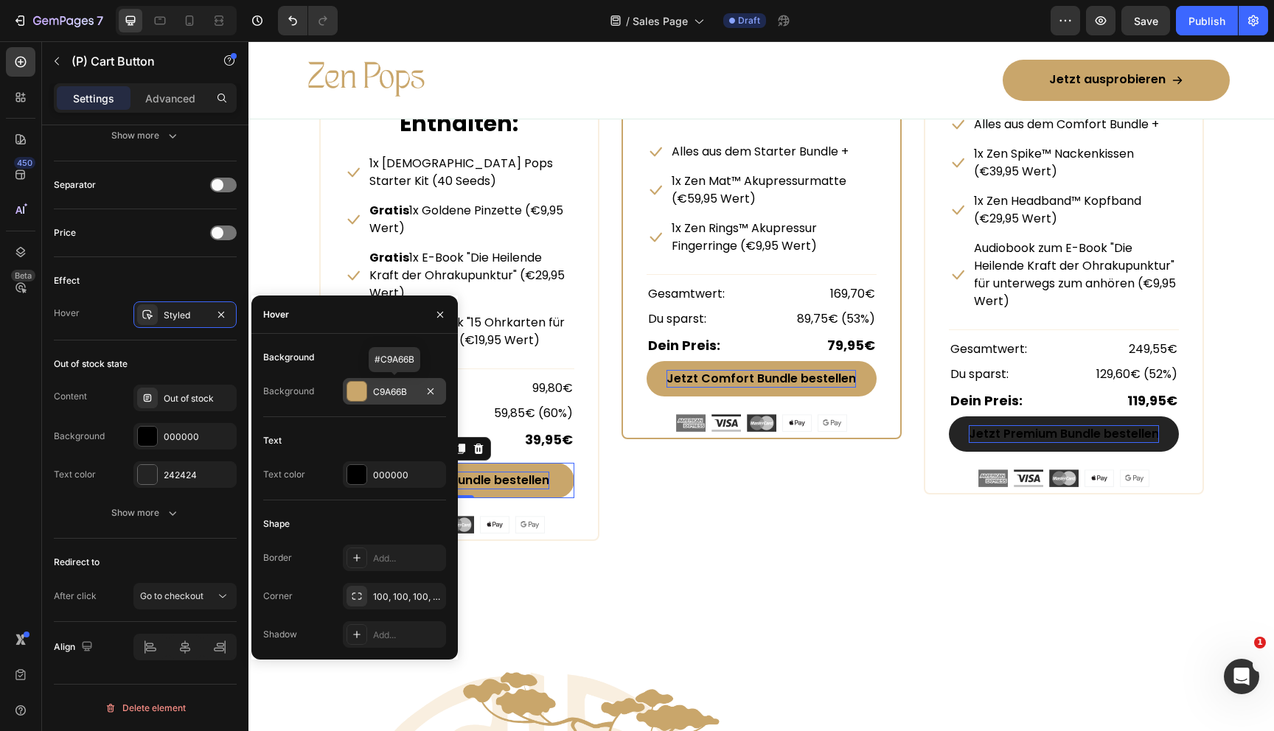
click at [355, 389] on div at bounding box center [356, 391] width 19 height 19
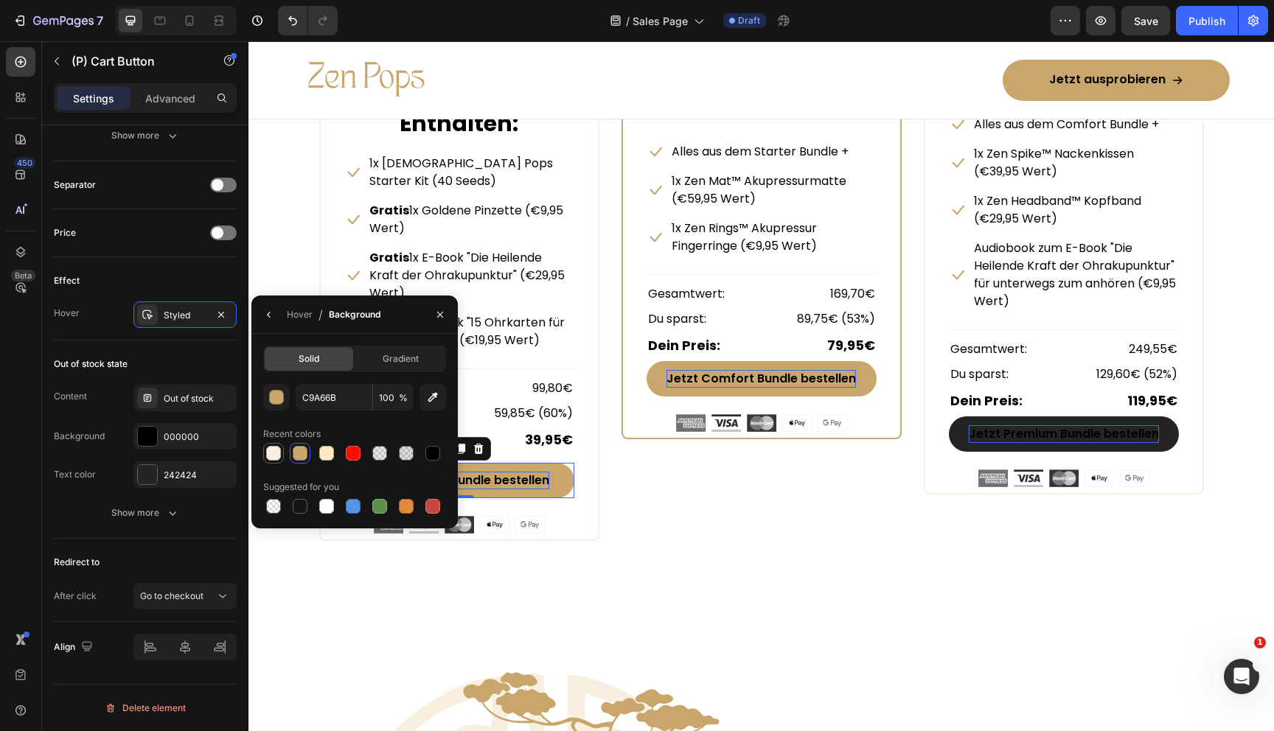
click at [277, 450] on div at bounding box center [273, 453] width 15 height 15
click at [330, 502] on div at bounding box center [326, 506] width 15 height 15
type input "FFFFFF"
click at [306, 318] on div "Hover" at bounding box center [300, 314] width 26 height 13
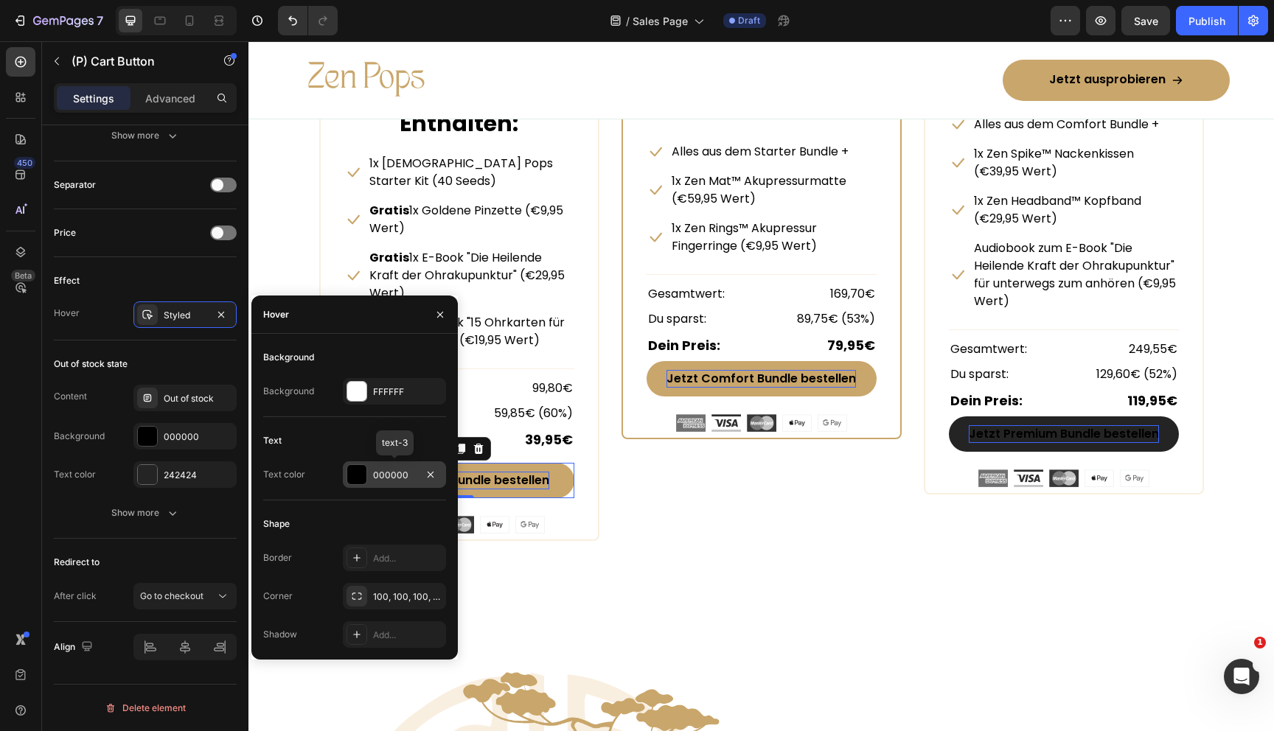
click at [360, 476] on div at bounding box center [356, 474] width 19 height 19
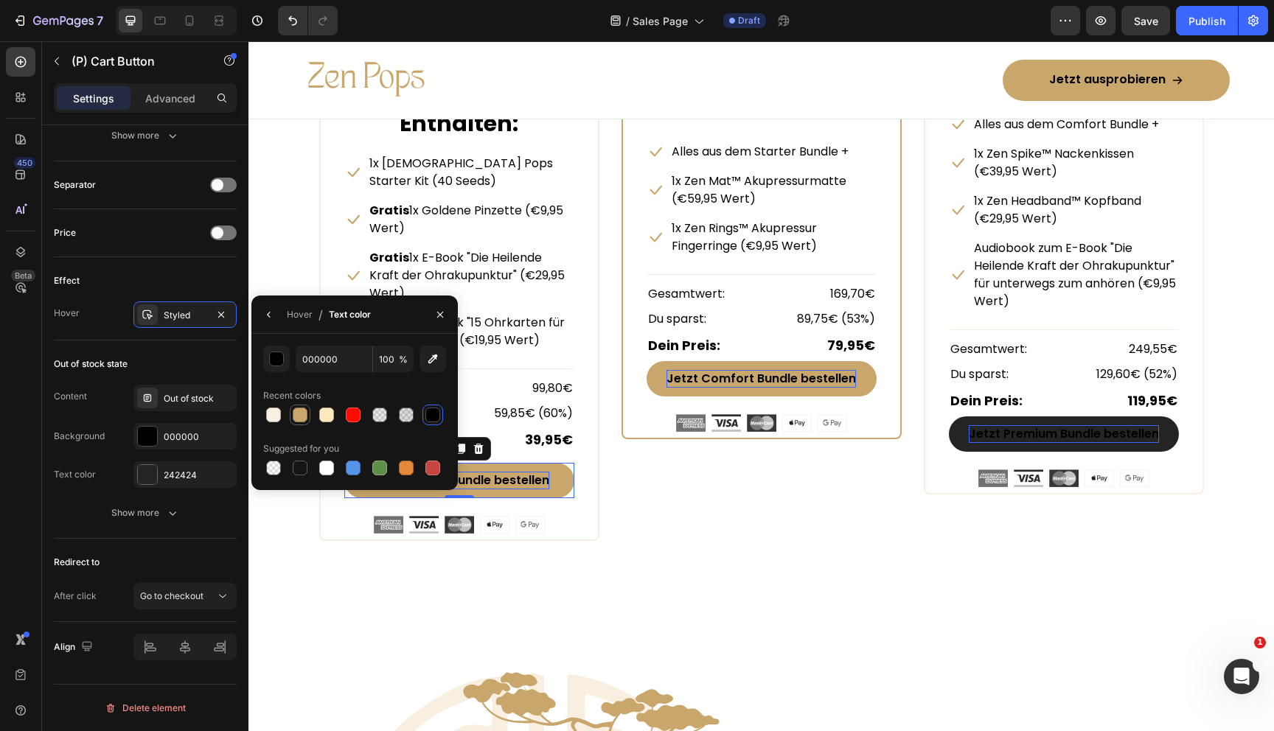
click at [304, 415] on div at bounding box center [300, 415] width 15 height 15
type input "C9A66B"
click at [296, 304] on div "Hover" at bounding box center [300, 315] width 26 height 24
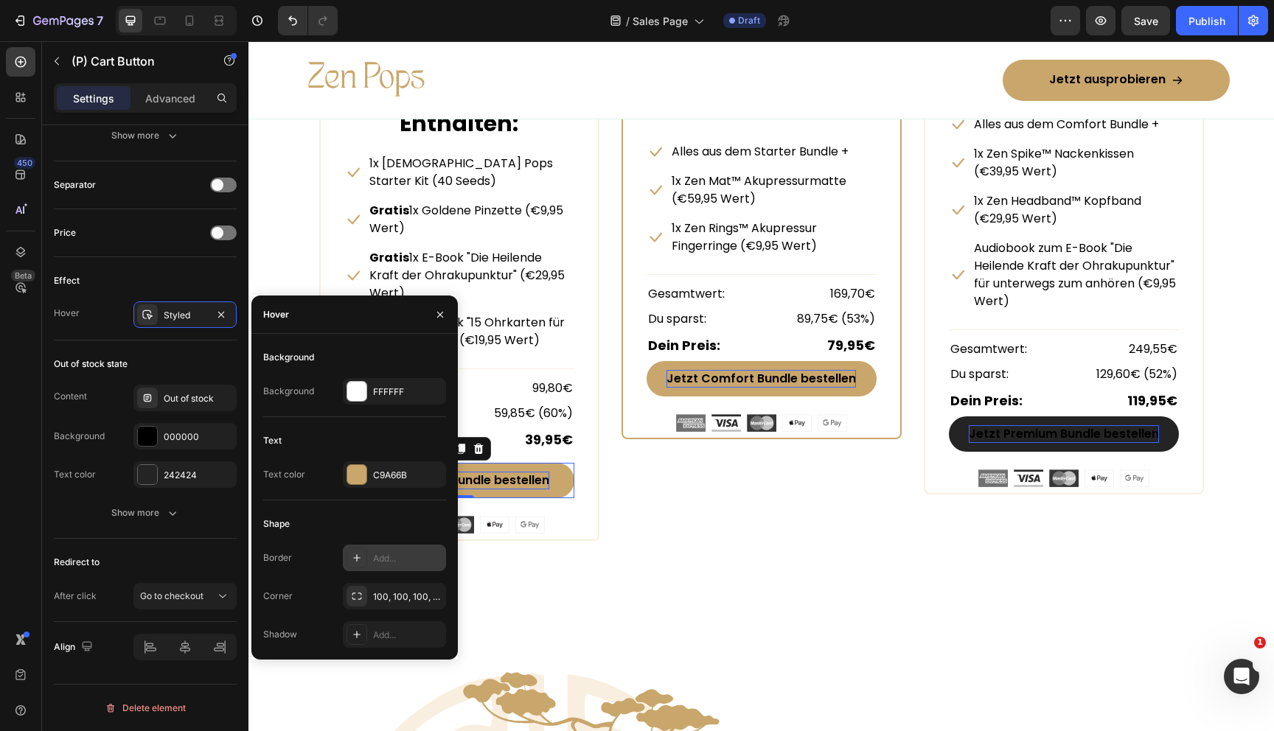
click at [378, 555] on div "Add..." at bounding box center [407, 558] width 69 height 13
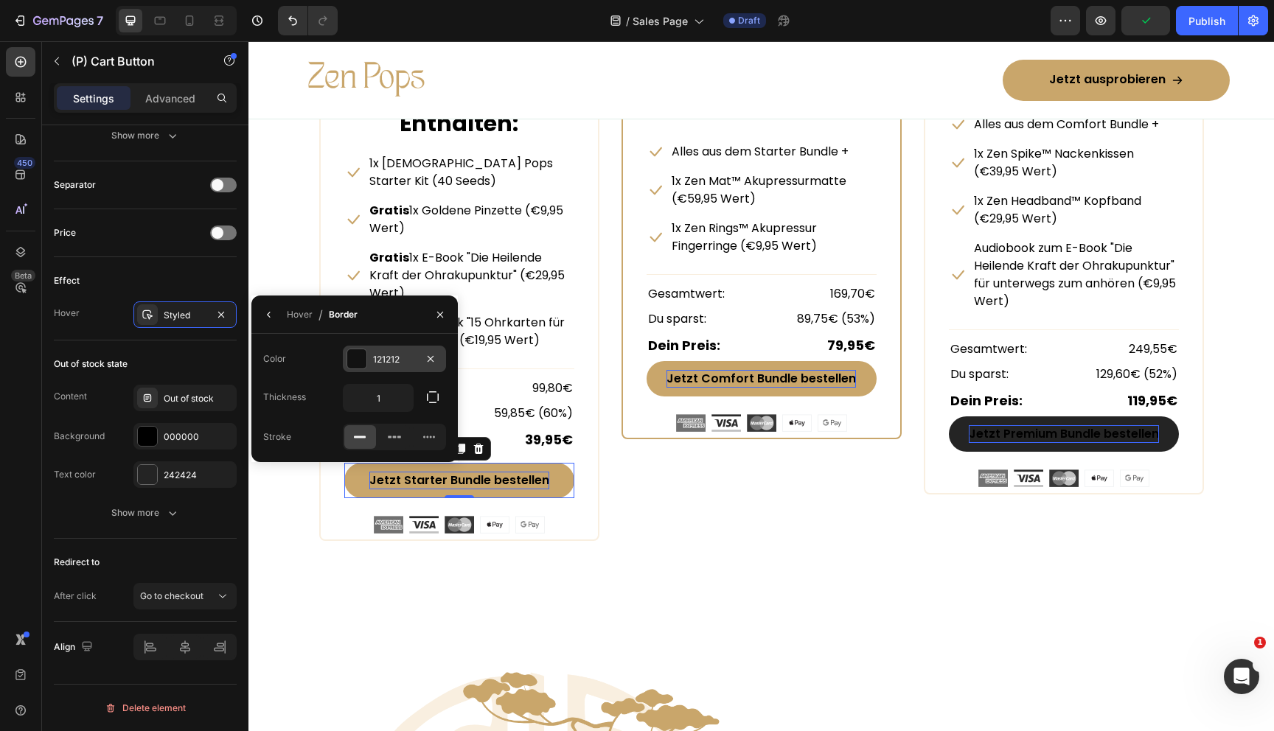
click at [353, 359] on div at bounding box center [356, 358] width 19 height 19
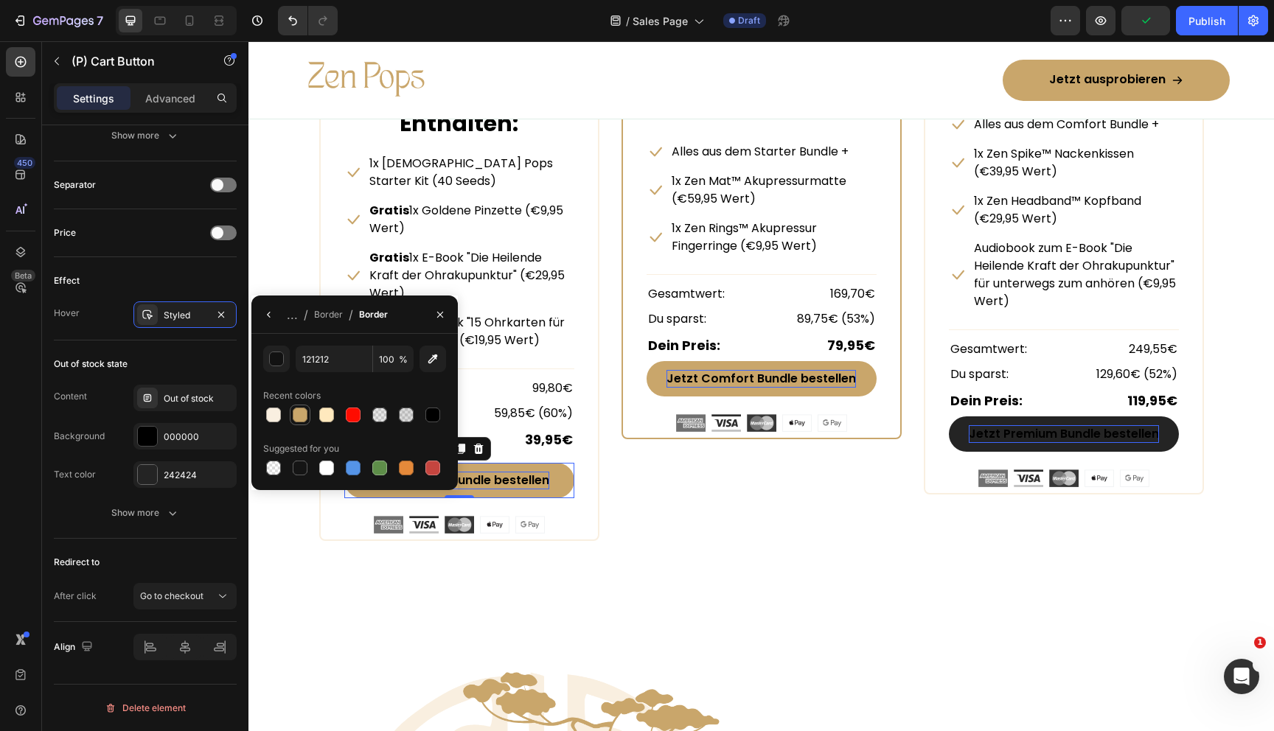
click at [302, 411] on div at bounding box center [300, 415] width 15 height 15
type input "C9A66B"
click at [326, 314] on div "Border" at bounding box center [328, 314] width 29 height 13
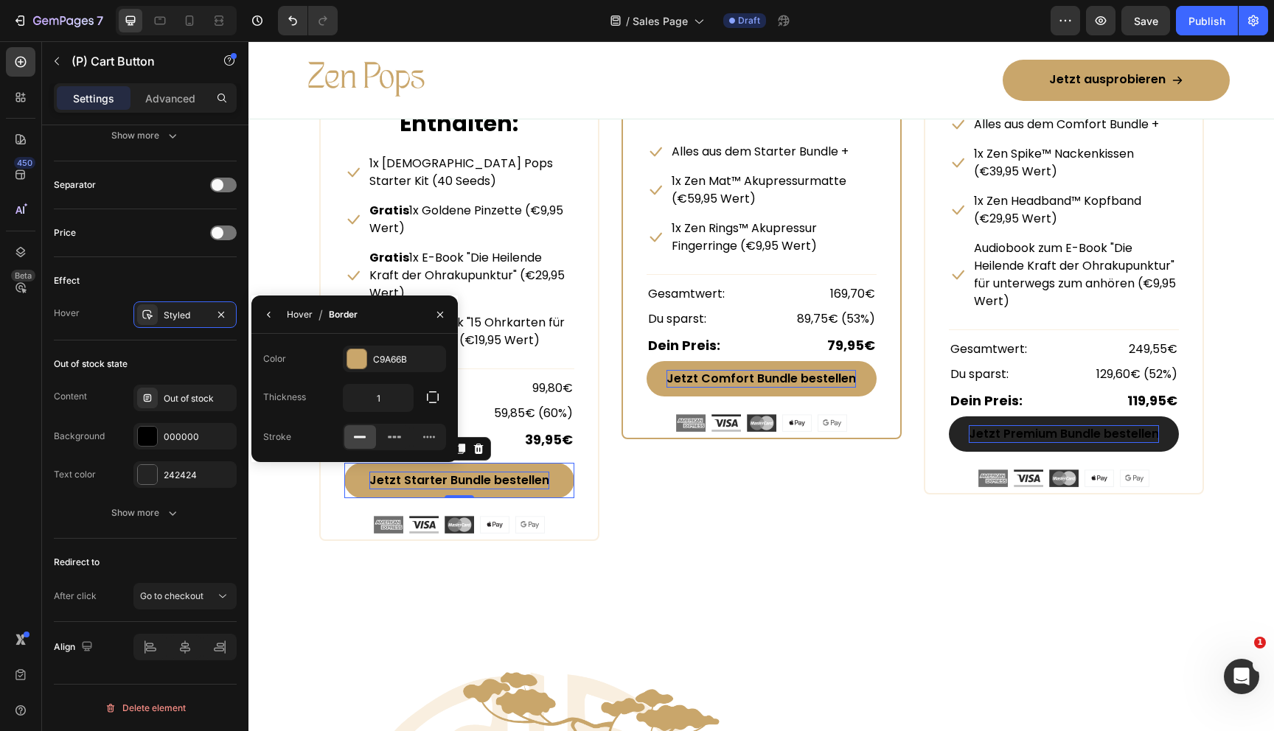
click at [296, 315] on div "Hover" at bounding box center [300, 314] width 26 height 13
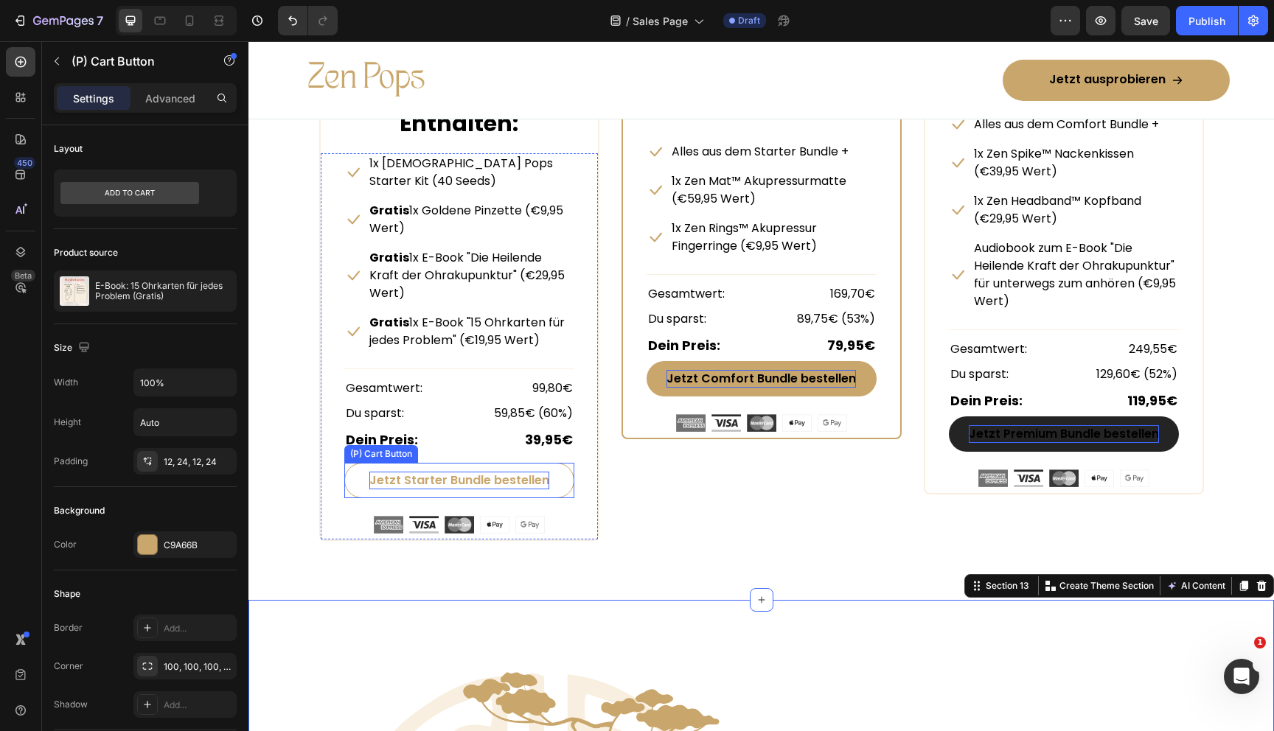
click at [563, 463] on button "Jetzt Starter Bundle bestellen" at bounding box center [459, 480] width 230 height 35
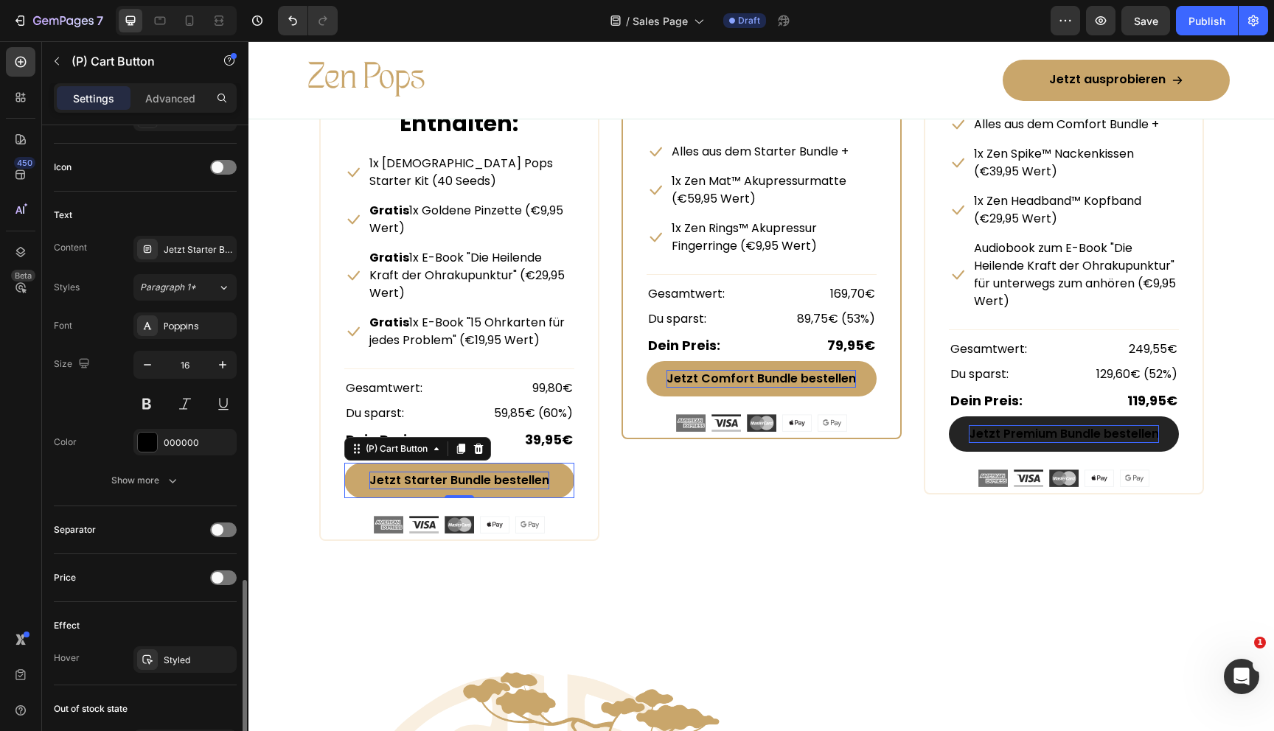
scroll to position [776, 0]
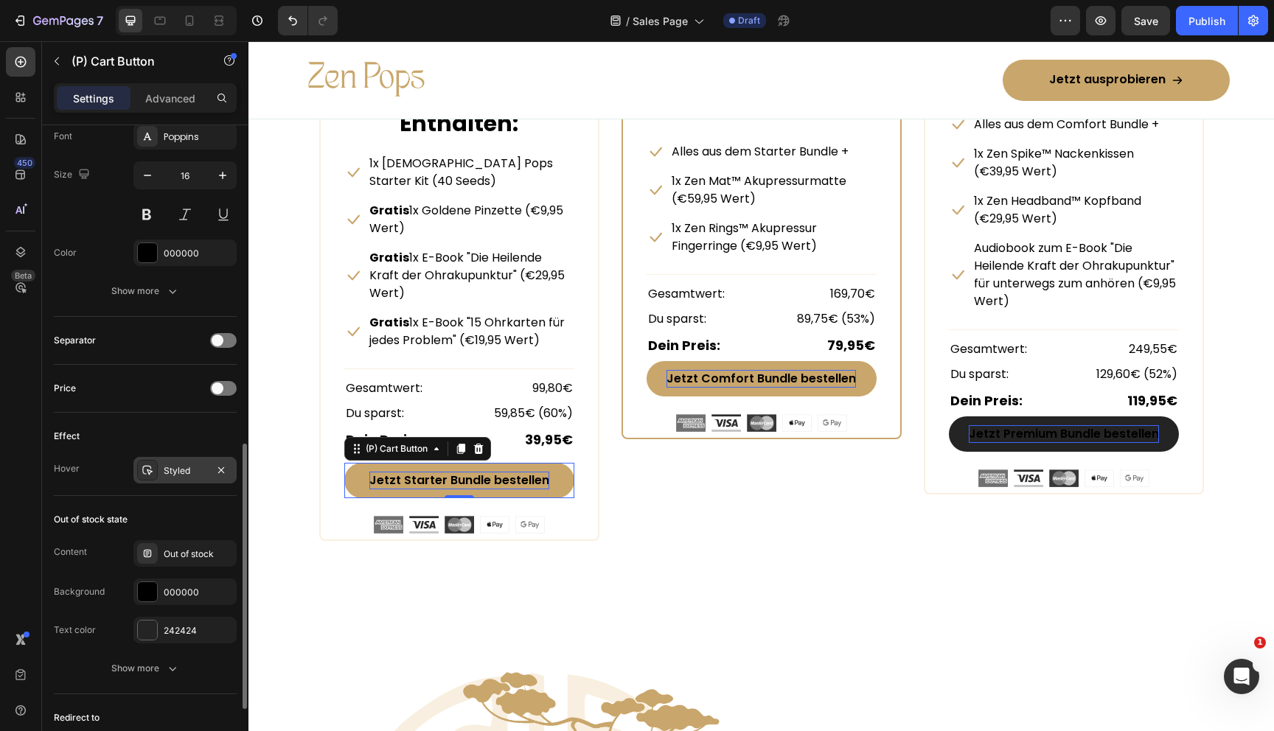
click at [149, 464] on icon at bounding box center [148, 470] width 12 height 12
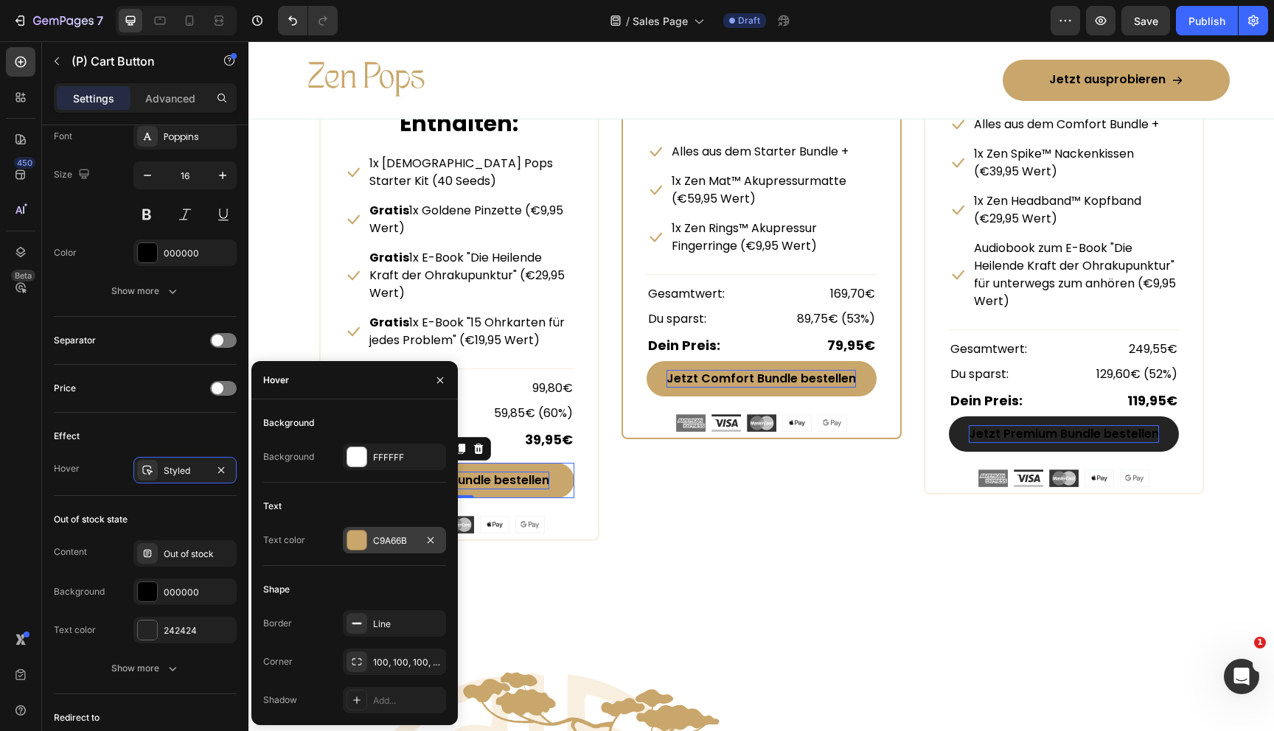
click at [362, 537] on div at bounding box center [356, 540] width 19 height 19
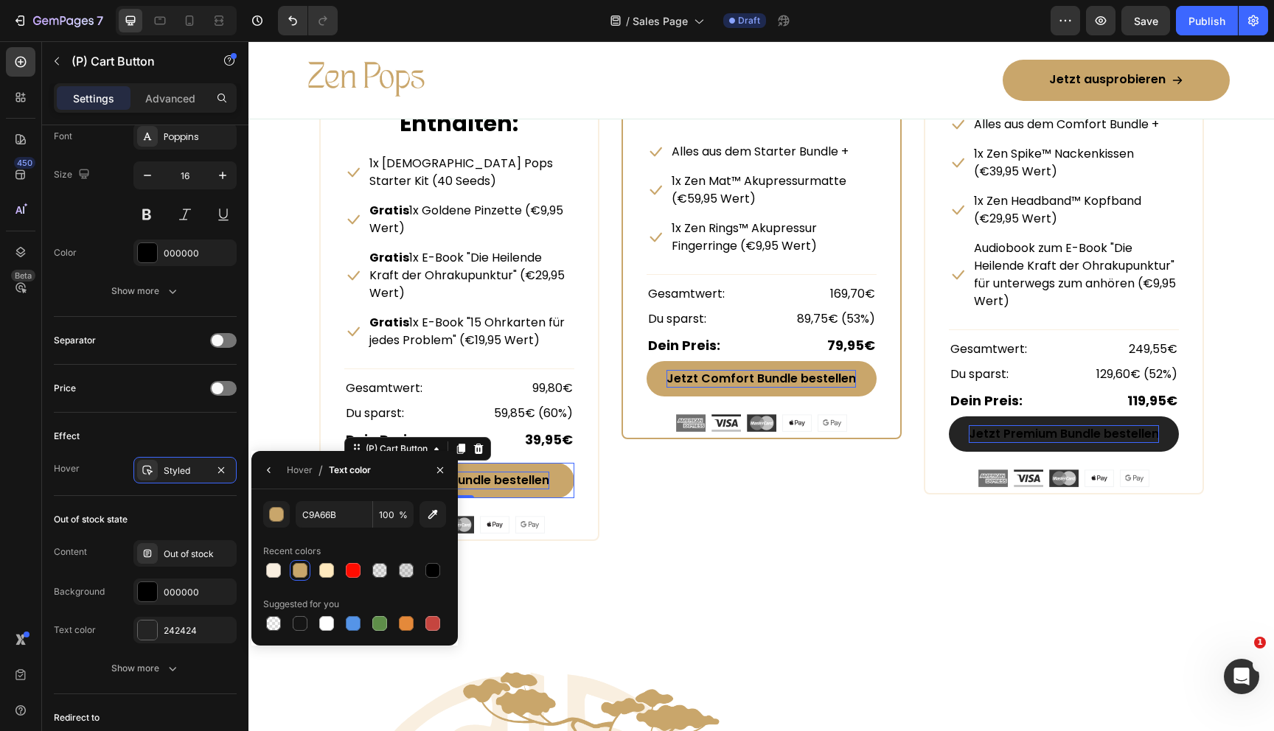
click at [438, 571] on div at bounding box center [432, 570] width 15 height 15
type input "000000"
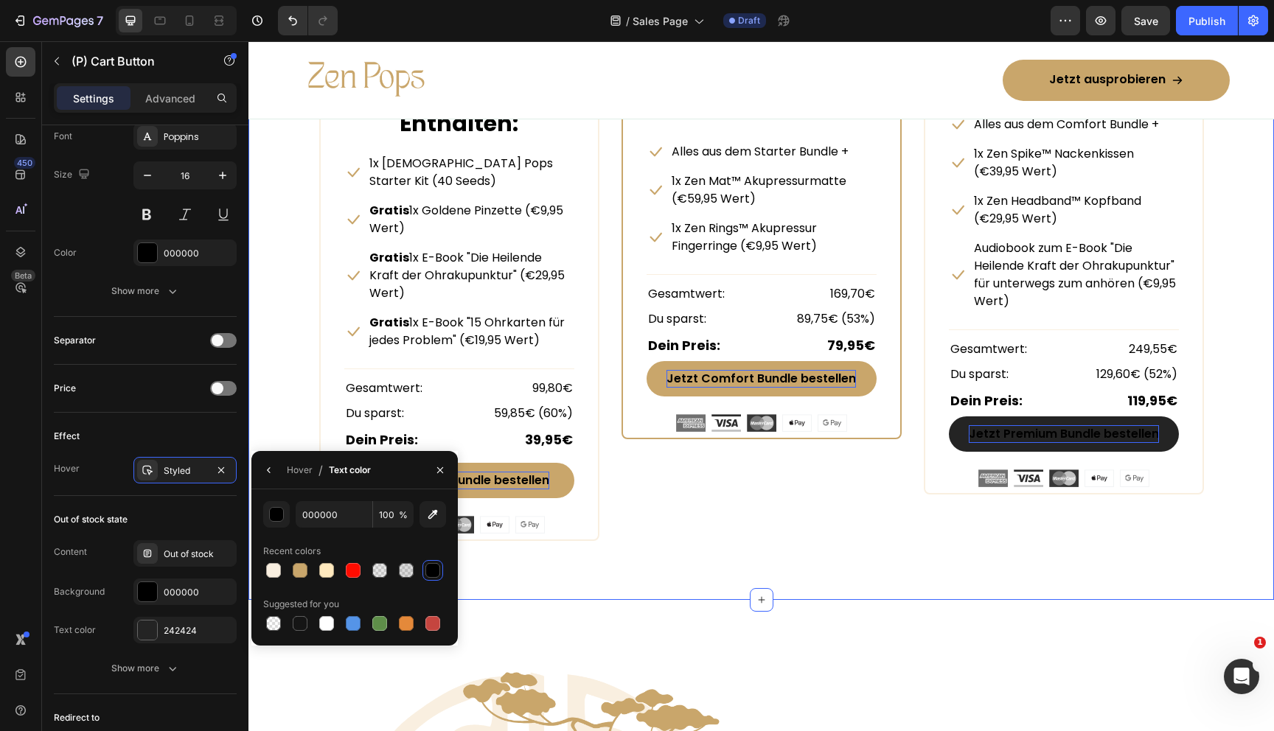
click at [612, 537] on div "Beautiful Everyday Heading Every Thing You Need For Your Skin Text block Row ST…" at bounding box center [761, 88] width 1026 height 1023
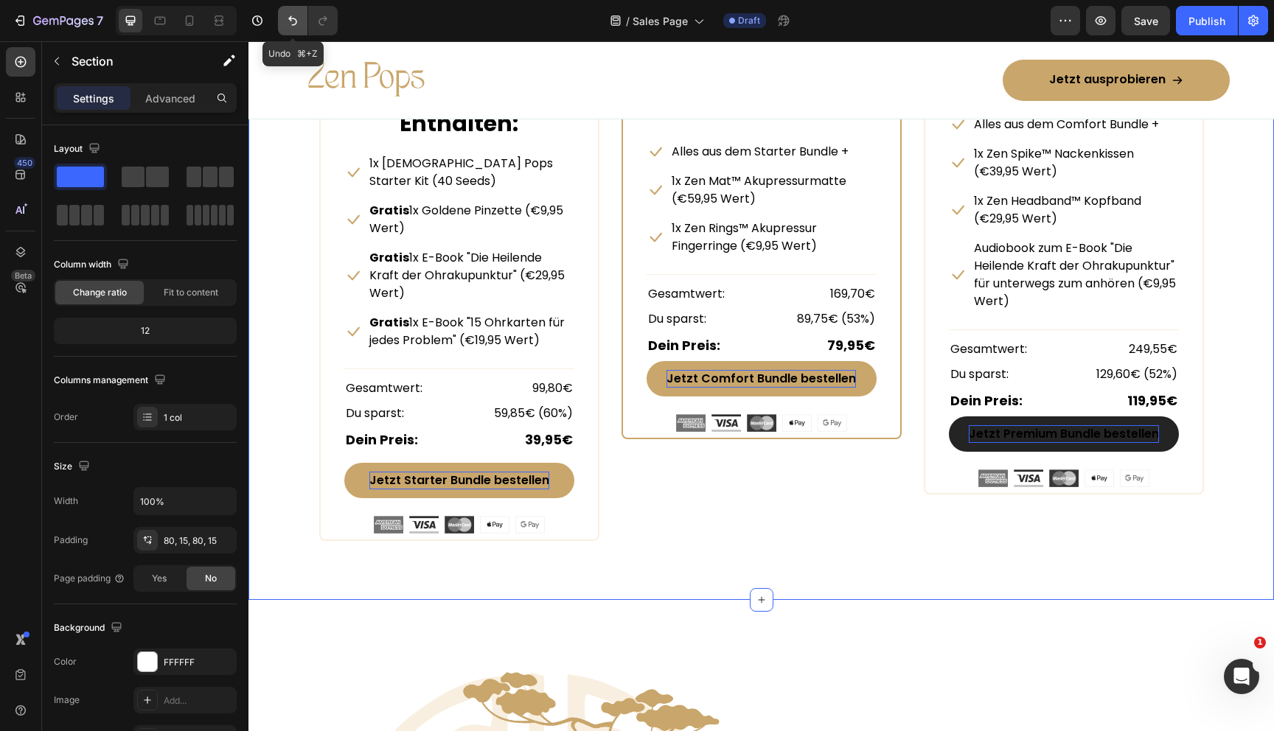
click at [293, 17] on icon "Undo/Redo" at bounding box center [292, 20] width 15 height 15
click at [658, 378] on button "Jetzt Comfort Bundle bestellen" at bounding box center [762, 378] width 230 height 35
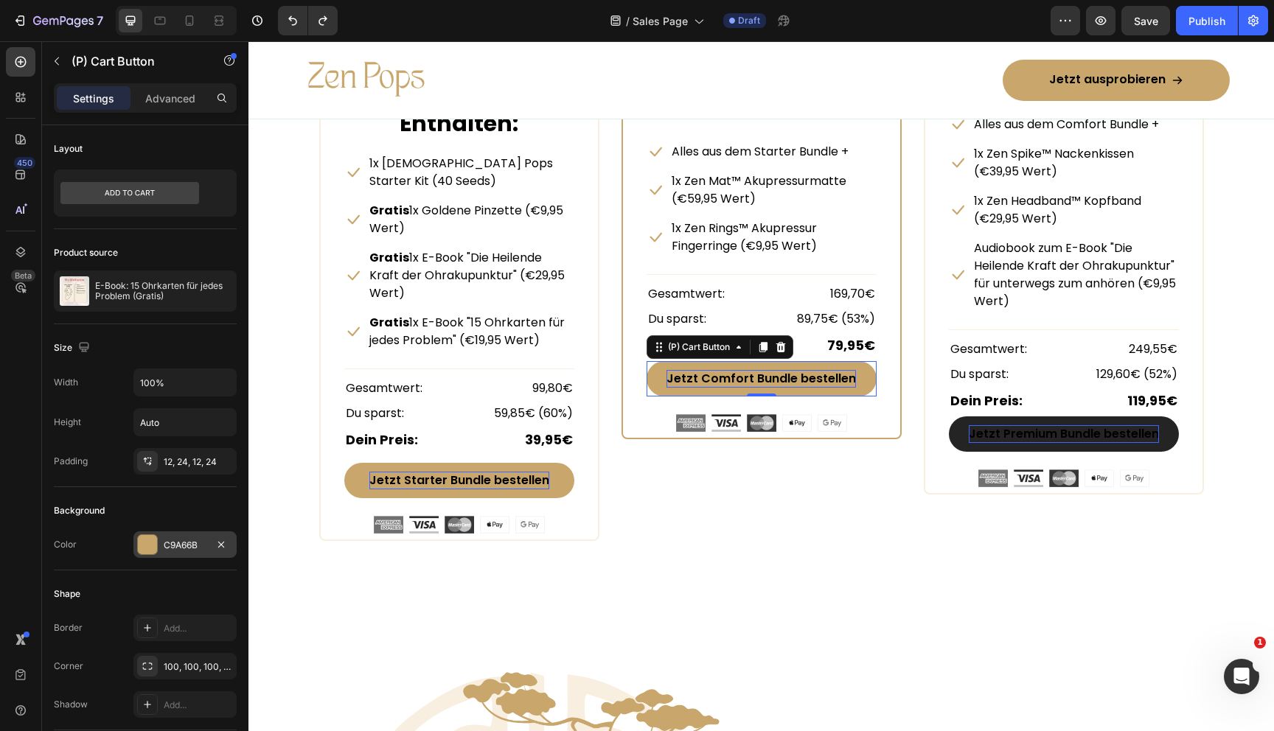
click at [151, 545] on div at bounding box center [147, 544] width 19 height 19
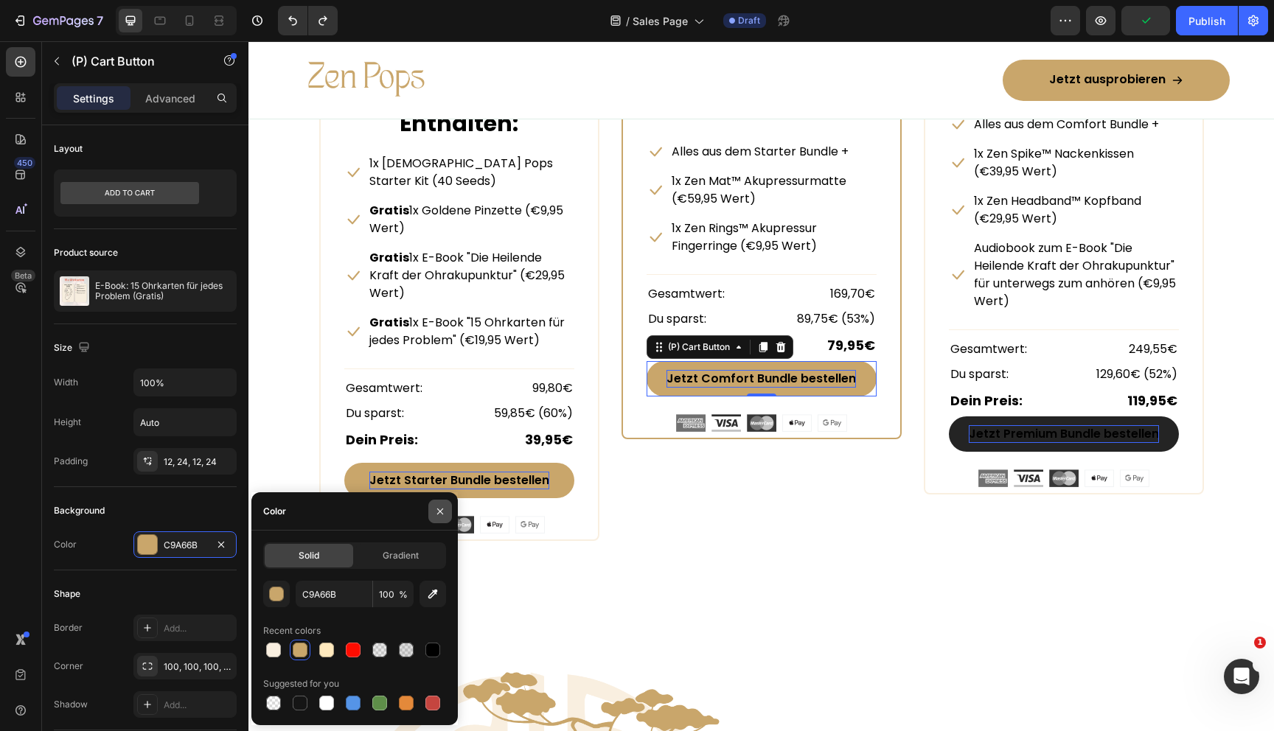
click at [432, 509] on button "button" at bounding box center [440, 512] width 24 height 24
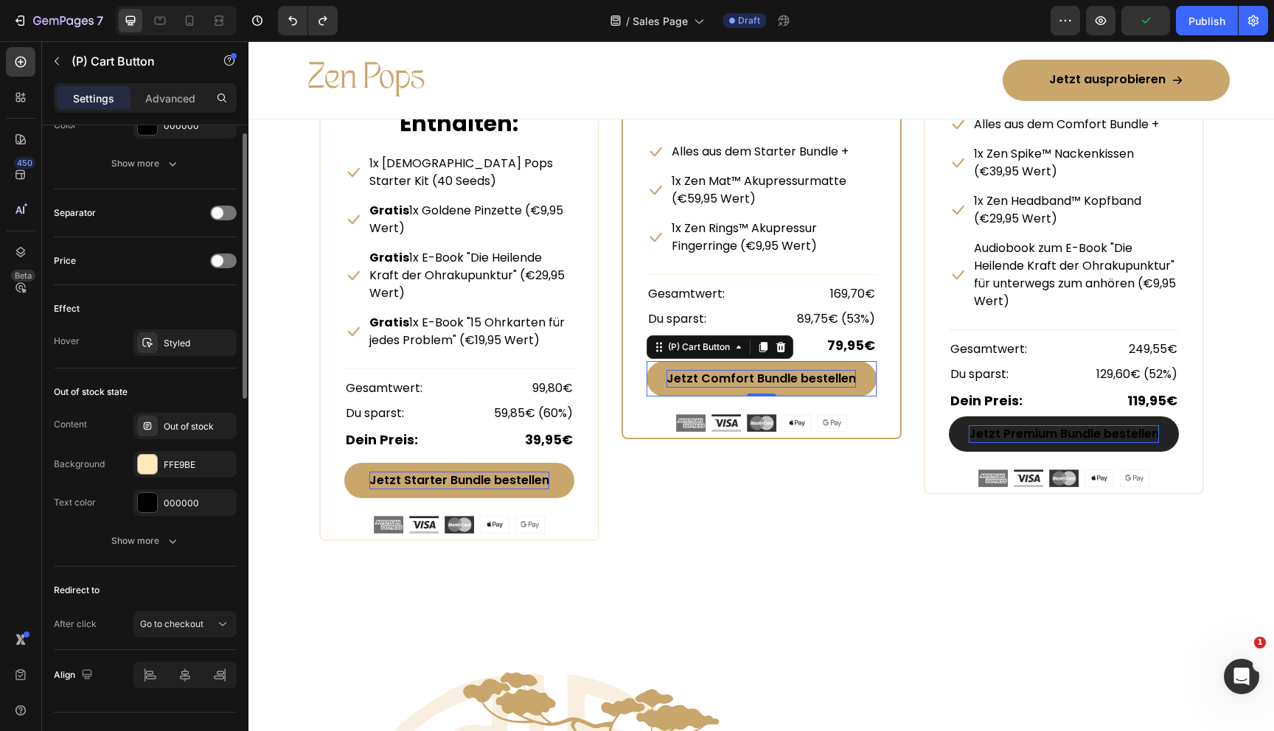
scroll to position [932, 0]
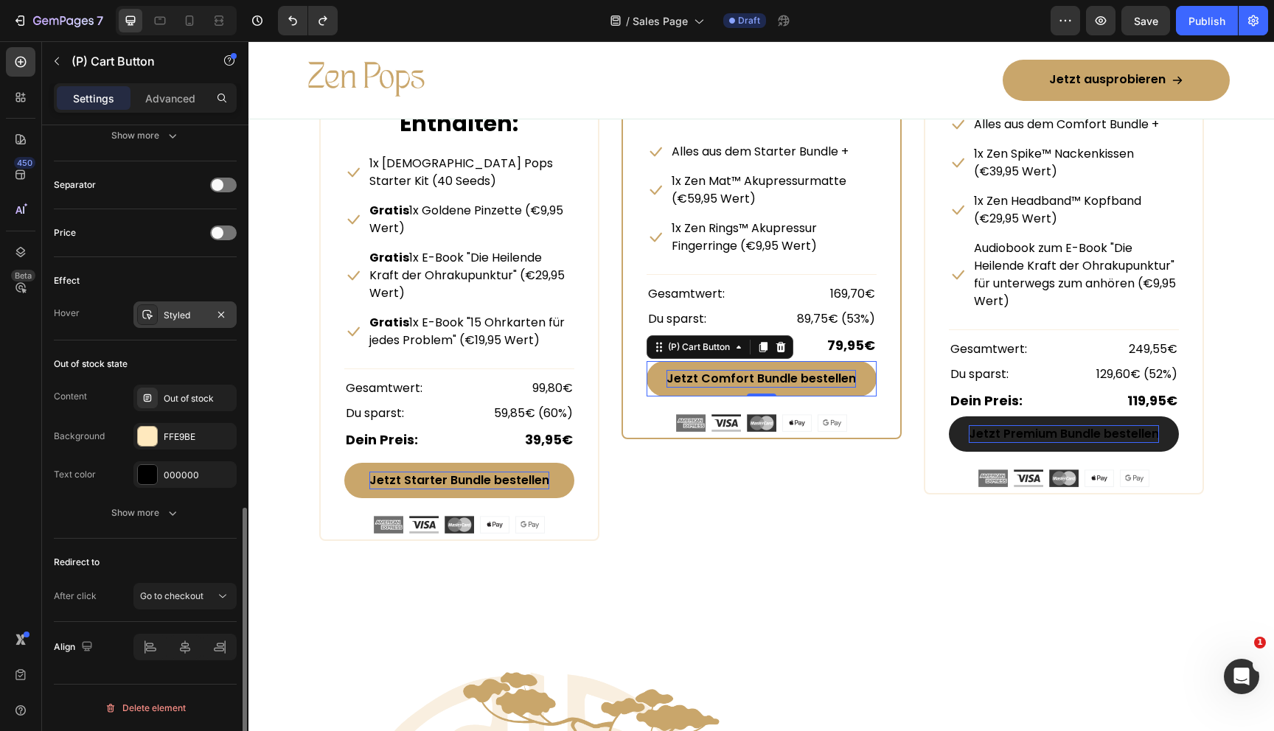
click at [164, 316] on div "Styled" at bounding box center [185, 315] width 43 height 13
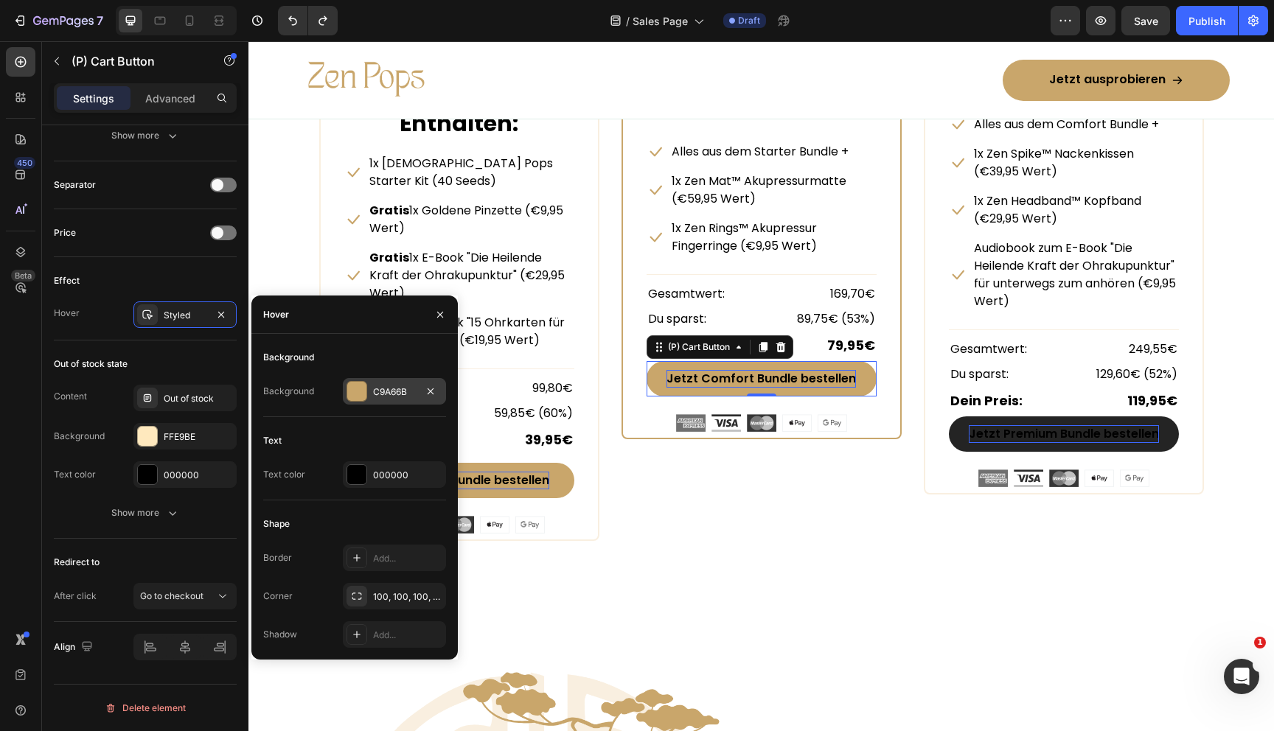
click at [361, 390] on div at bounding box center [356, 391] width 19 height 19
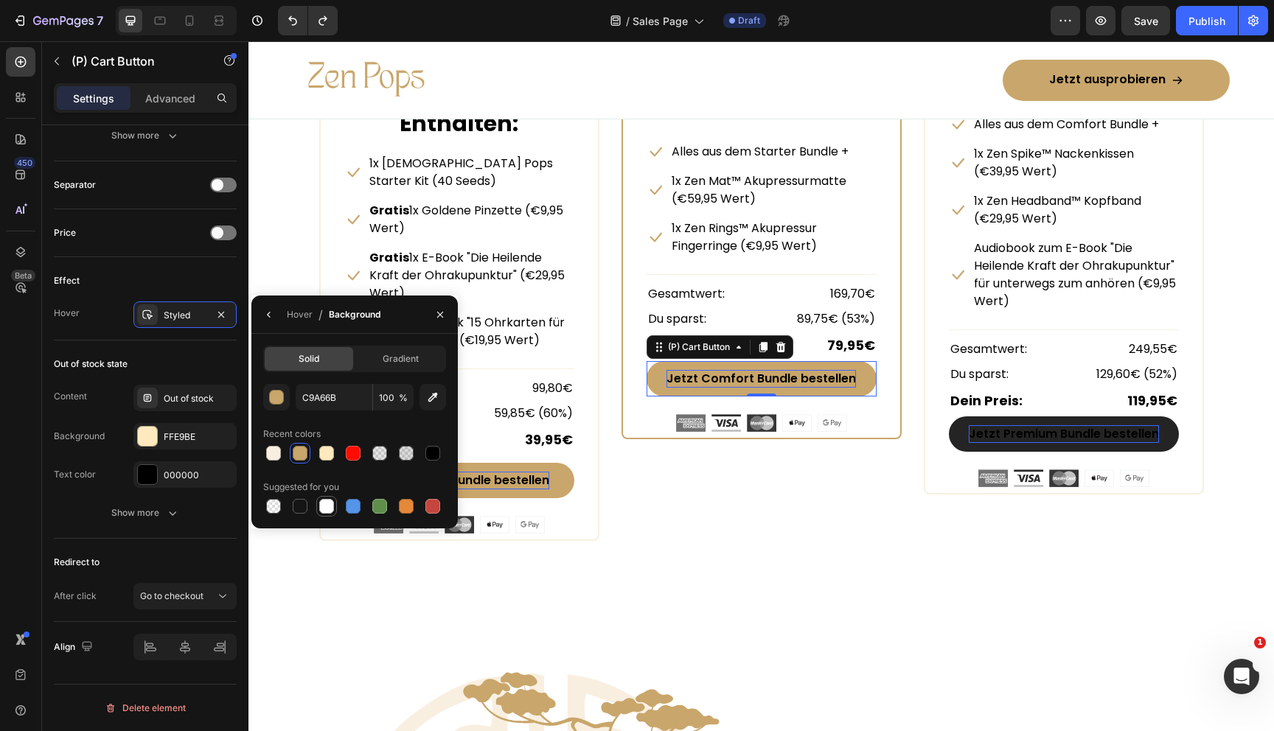
click at [325, 506] on div at bounding box center [326, 506] width 15 height 15
type input "FFFFFF"
click at [299, 318] on div "Hover" at bounding box center [300, 314] width 26 height 13
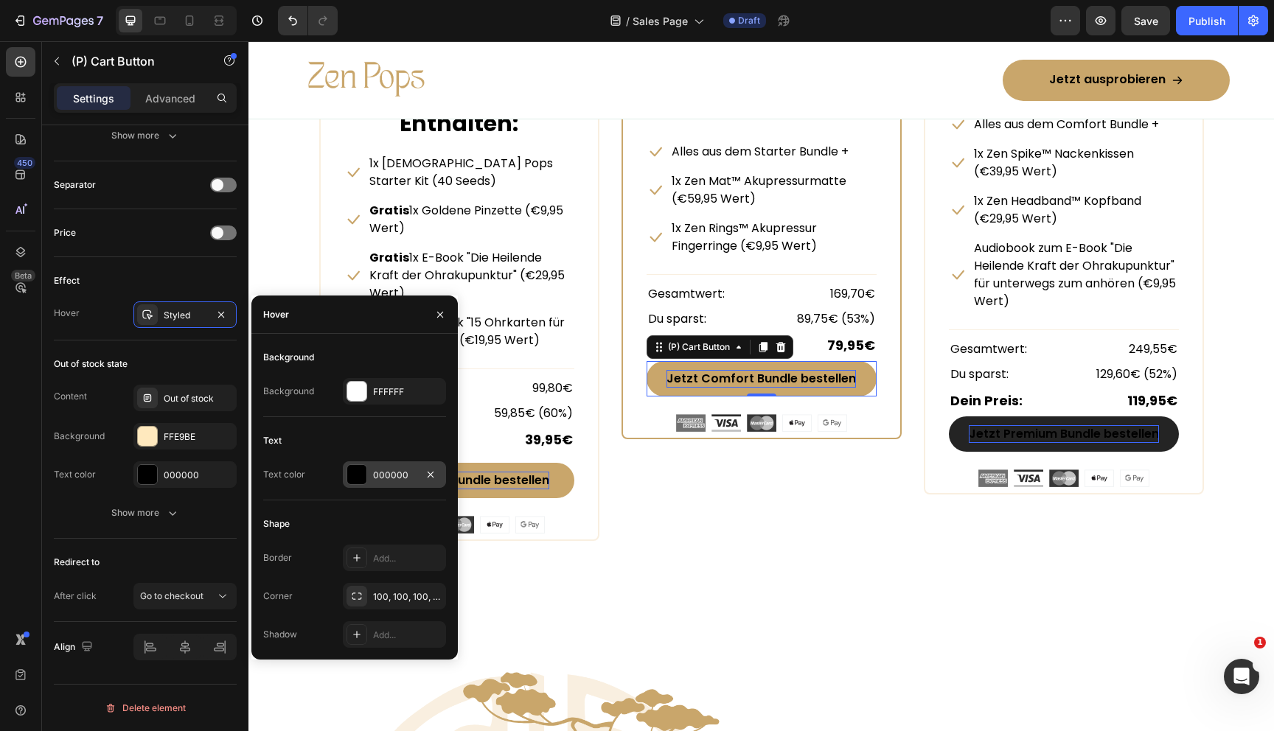
click at [359, 476] on div at bounding box center [356, 474] width 19 height 19
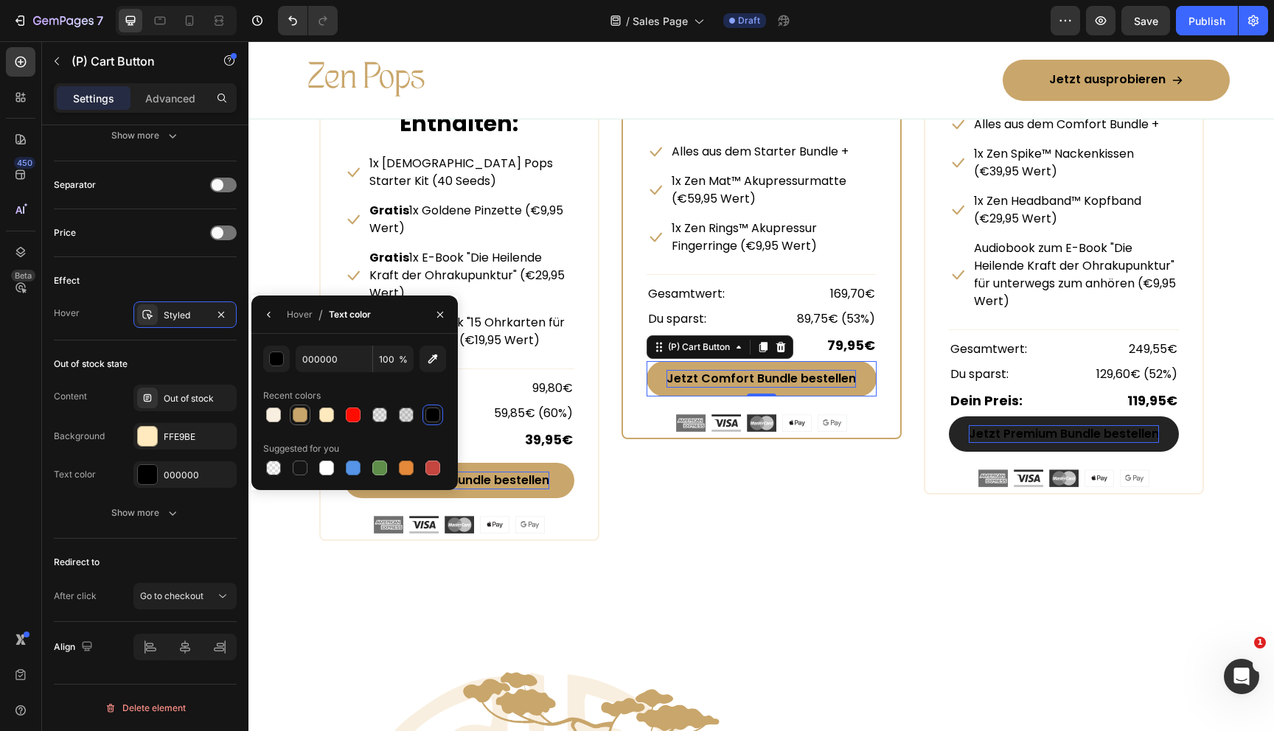
click at [296, 410] on div at bounding box center [300, 415] width 15 height 15
type input "C9A66B"
click at [301, 320] on div "Hover" at bounding box center [300, 314] width 26 height 13
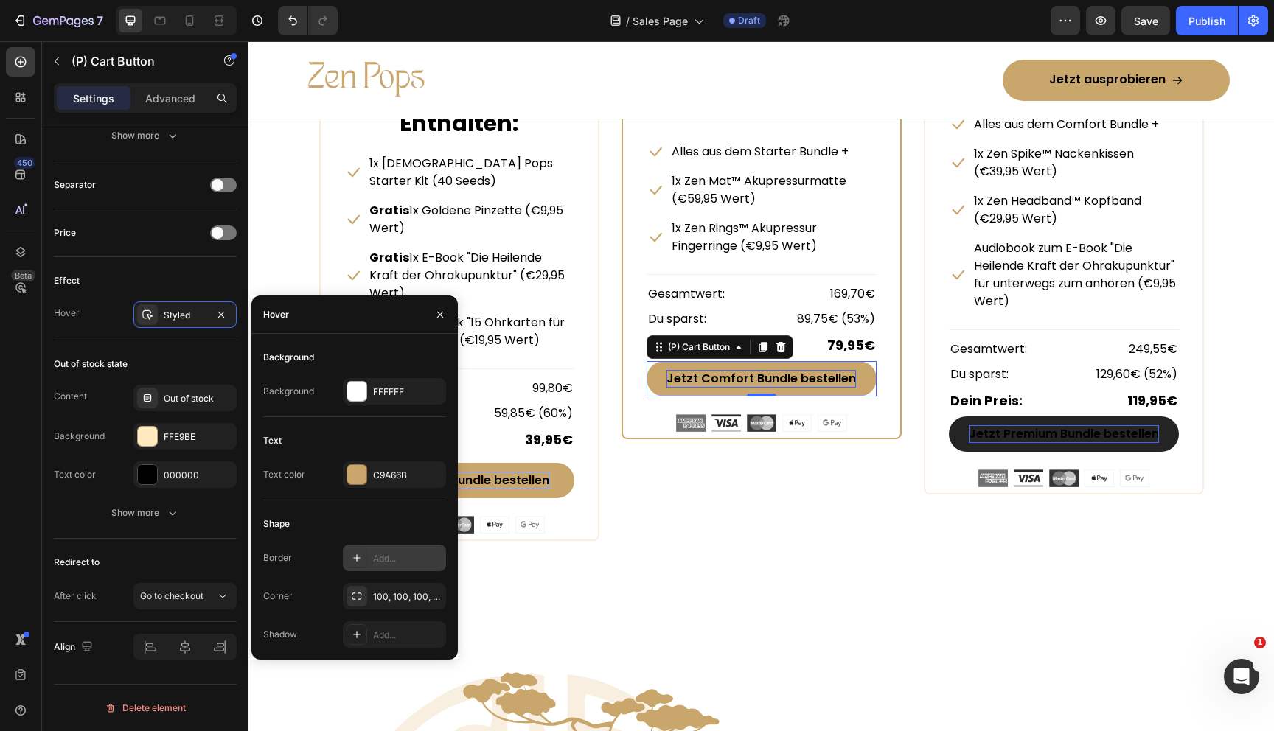
click at [372, 561] on div "Add..." at bounding box center [394, 558] width 103 height 27
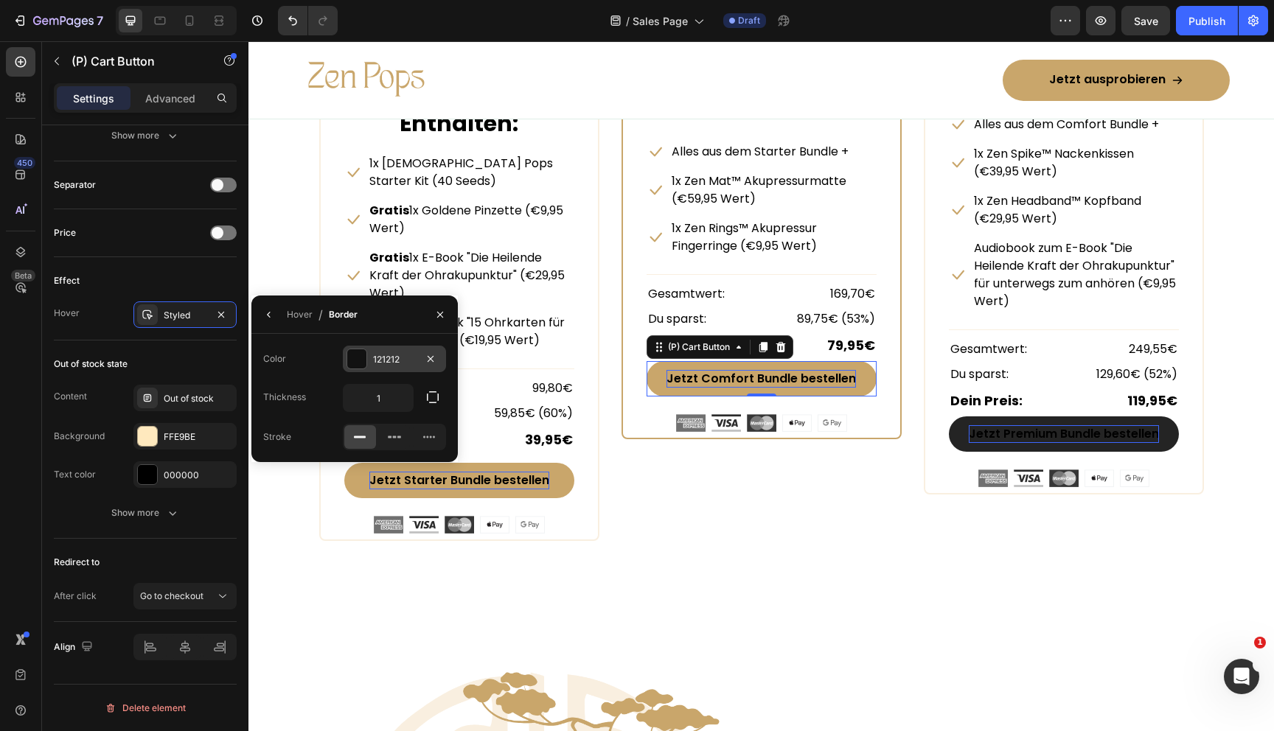
click at [362, 356] on div at bounding box center [356, 358] width 19 height 19
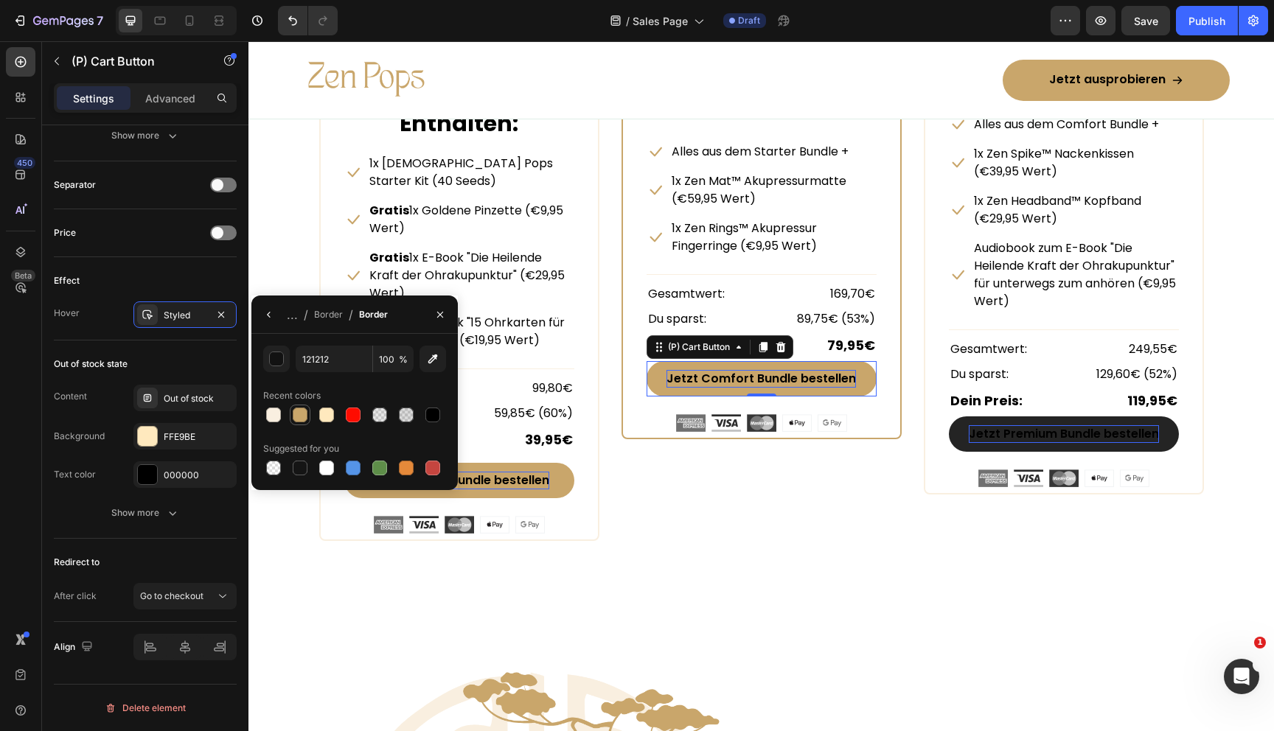
click at [306, 413] on div at bounding box center [300, 415] width 15 height 15
type input "C9A66B"
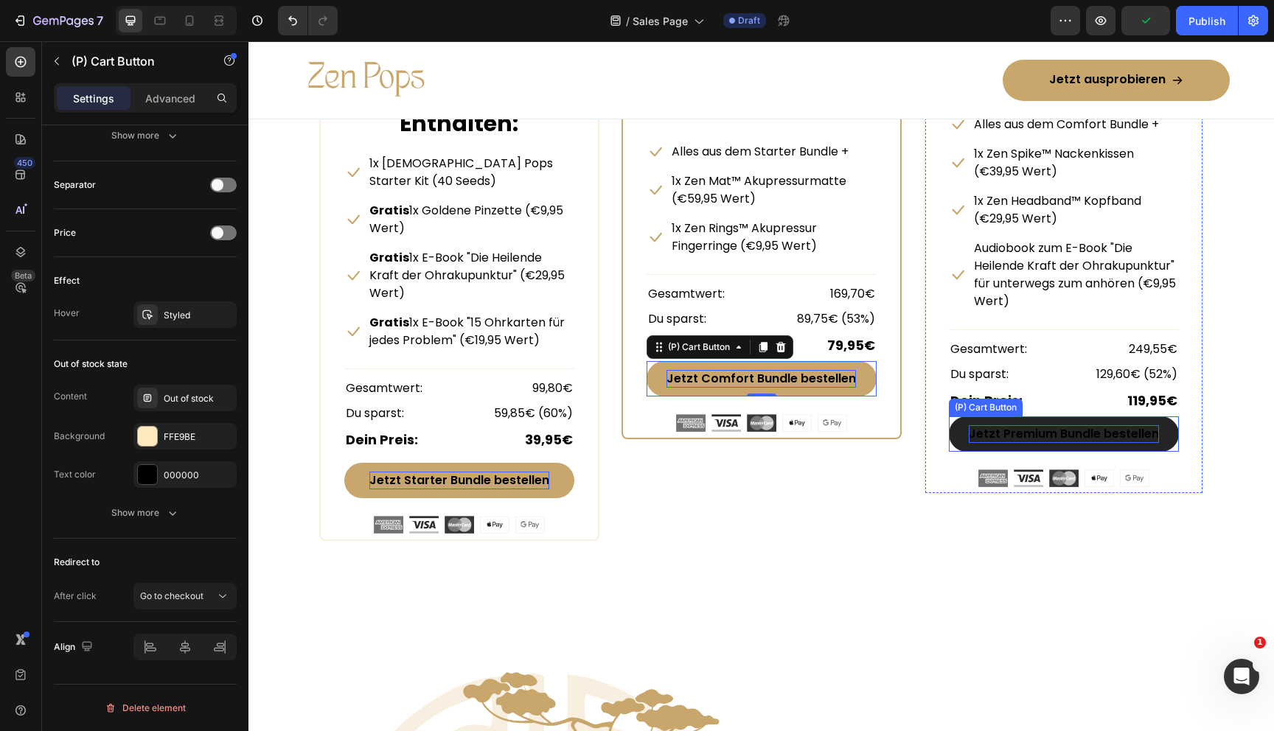
click at [961, 435] on button "Jetzt Premium Bundle bestellen" at bounding box center [1064, 434] width 230 height 35
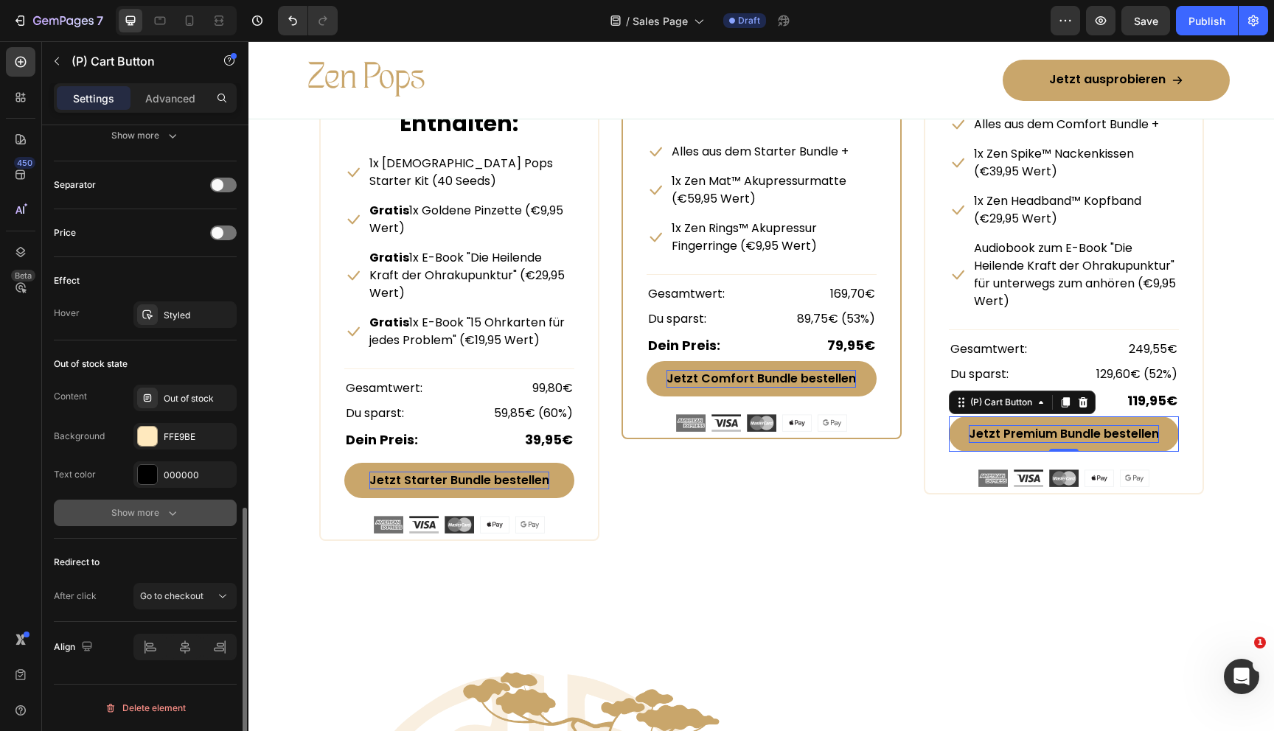
click at [166, 503] on button "Show more" at bounding box center [145, 513] width 183 height 27
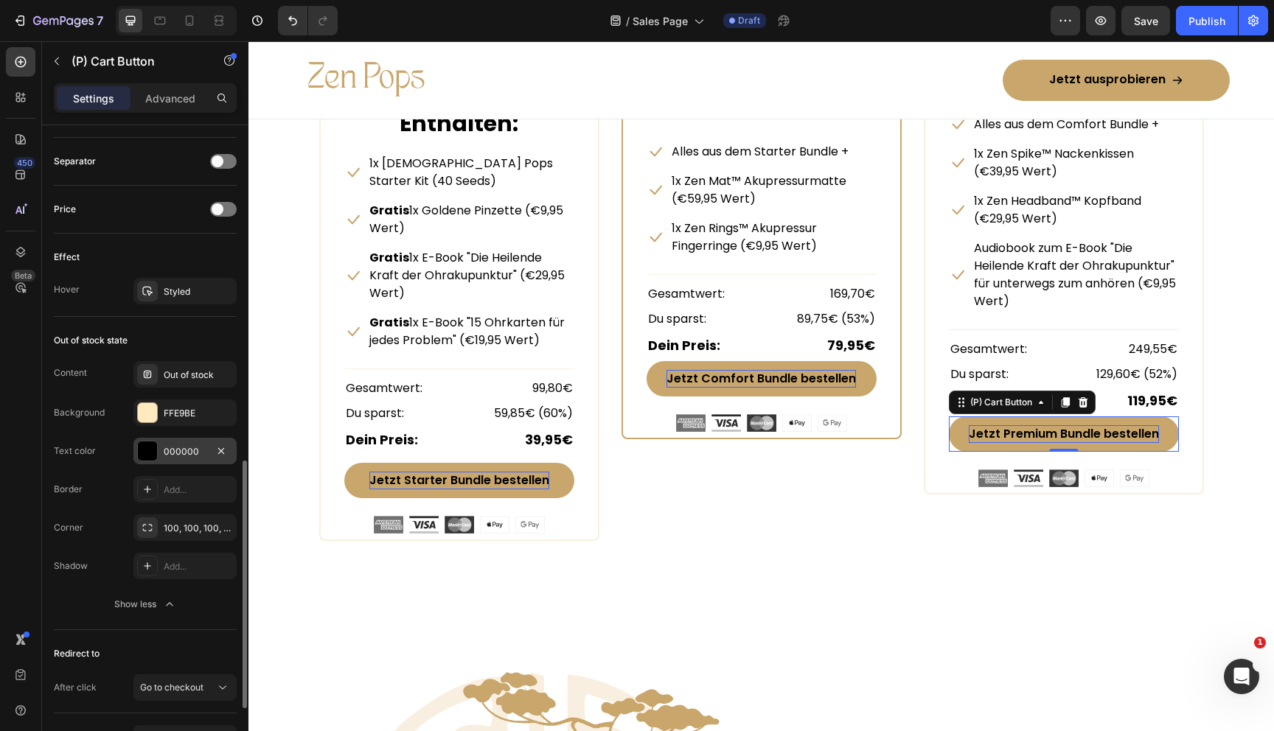
scroll to position [989, 0]
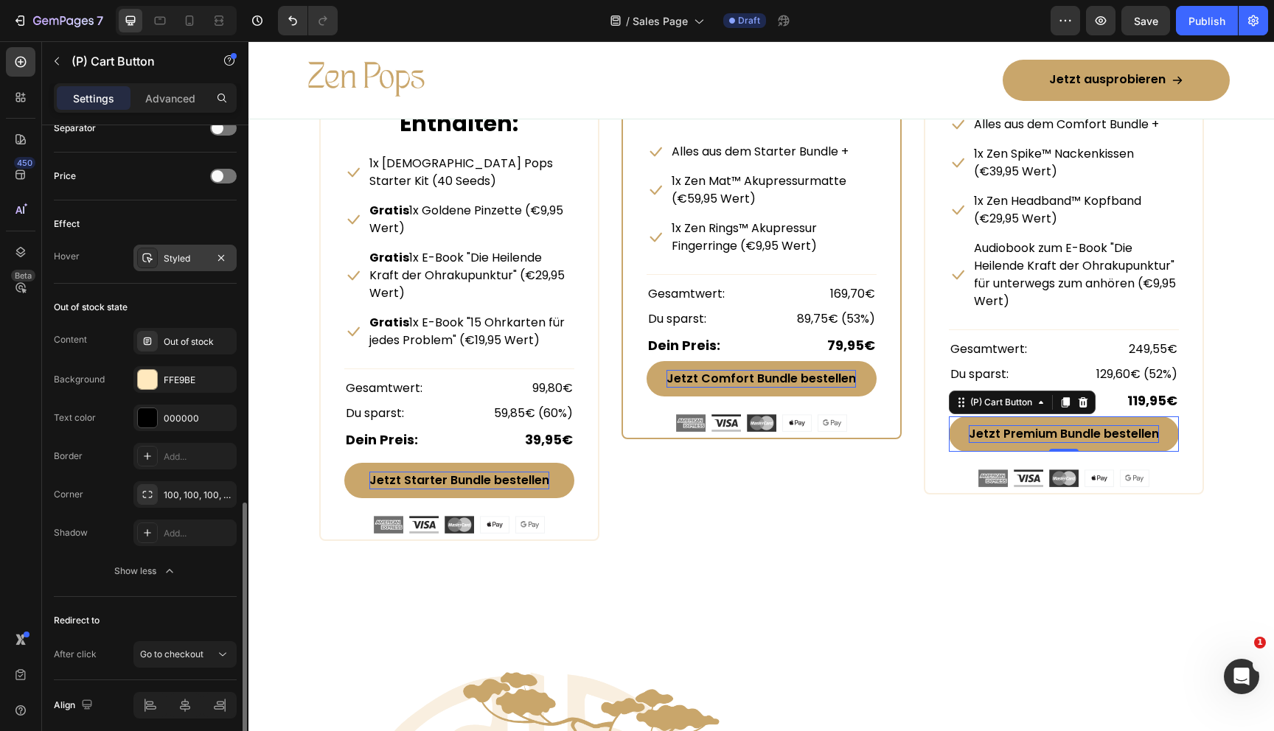
click at [173, 259] on div "Styled" at bounding box center [185, 258] width 43 height 13
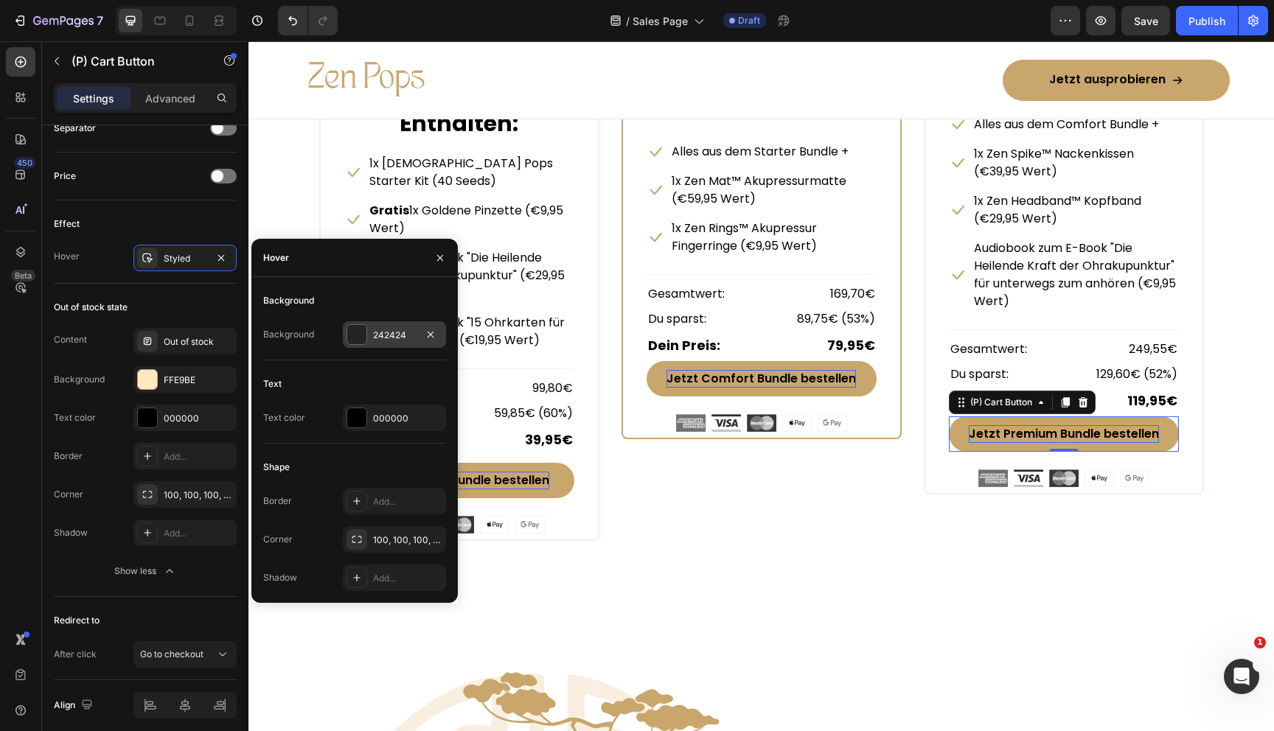
click at [363, 333] on div at bounding box center [356, 334] width 19 height 19
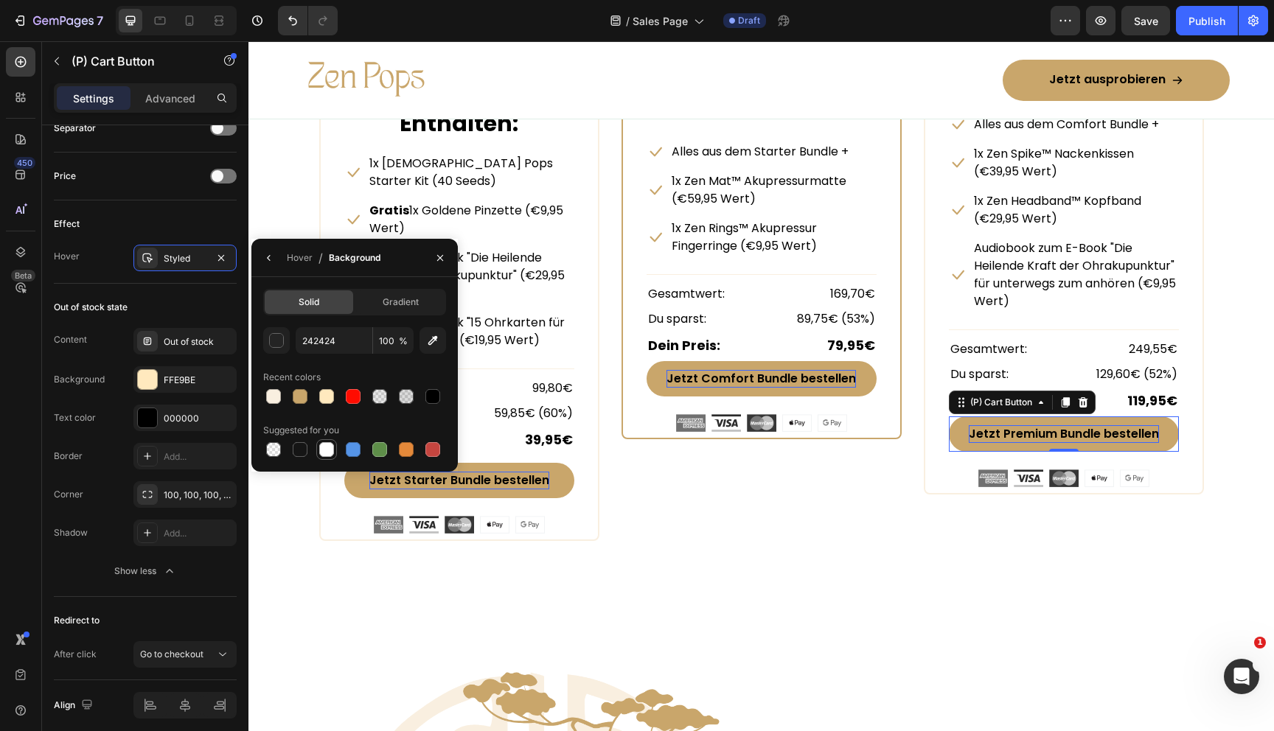
click at [322, 442] on div at bounding box center [326, 449] width 15 height 15
type input "FFFFFF"
click at [298, 255] on div "Hover" at bounding box center [300, 257] width 26 height 13
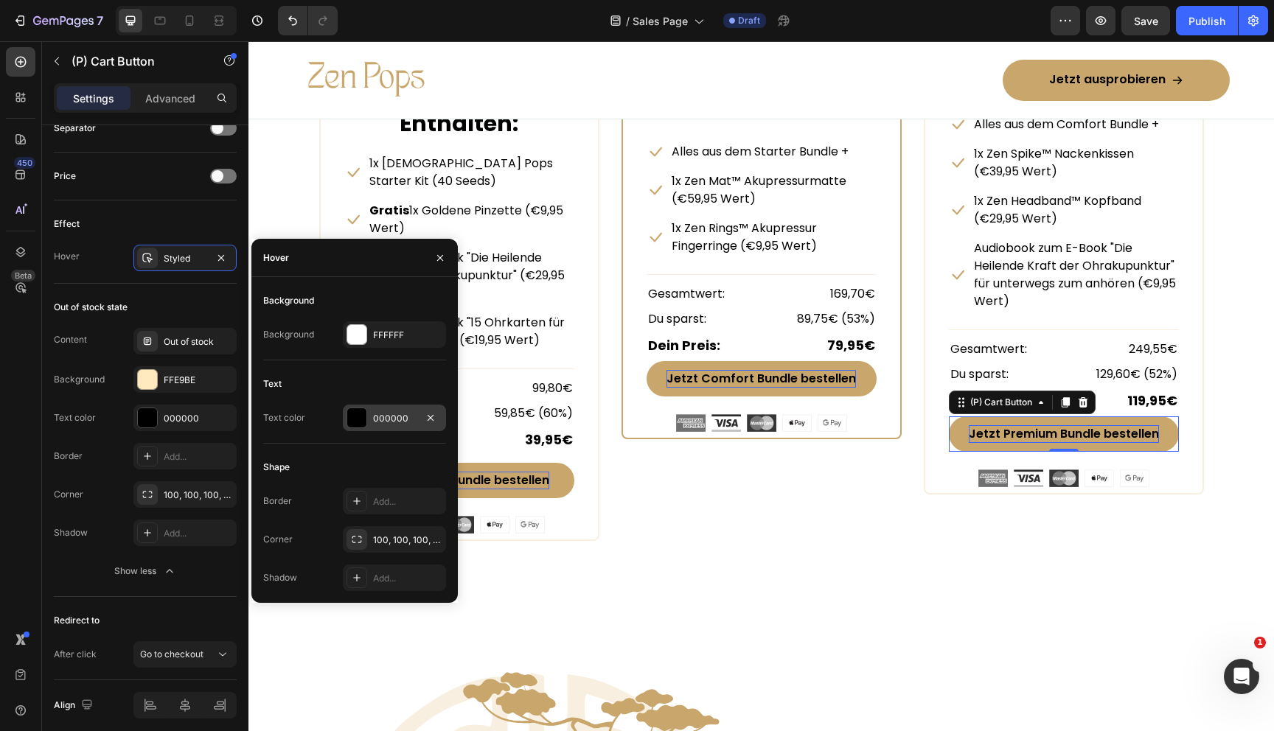
click at [352, 420] on div at bounding box center [356, 417] width 19 height 19
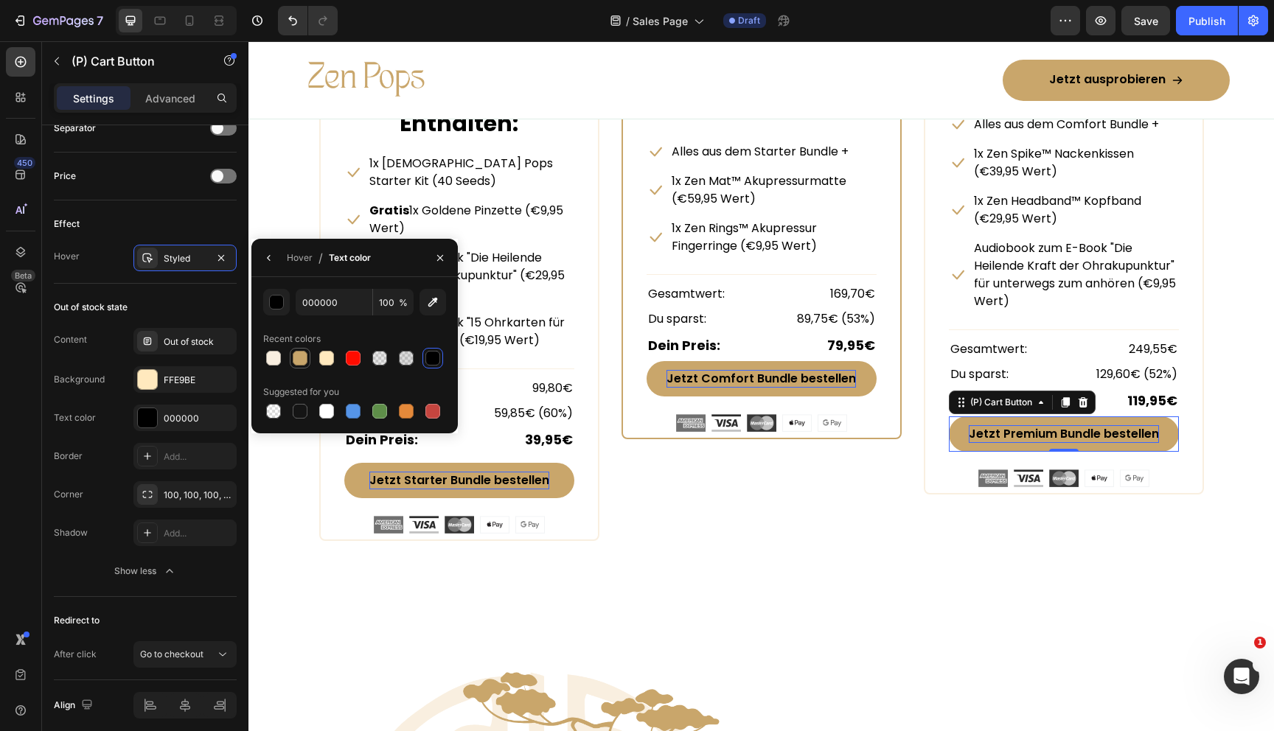
click at [299, 352] on div at bounding box center [300, 358] width 15 height 15
type input "C9A66B"
click at [301, 262] on div "Hover" at bounding box center [300, 257] width 26 height 13
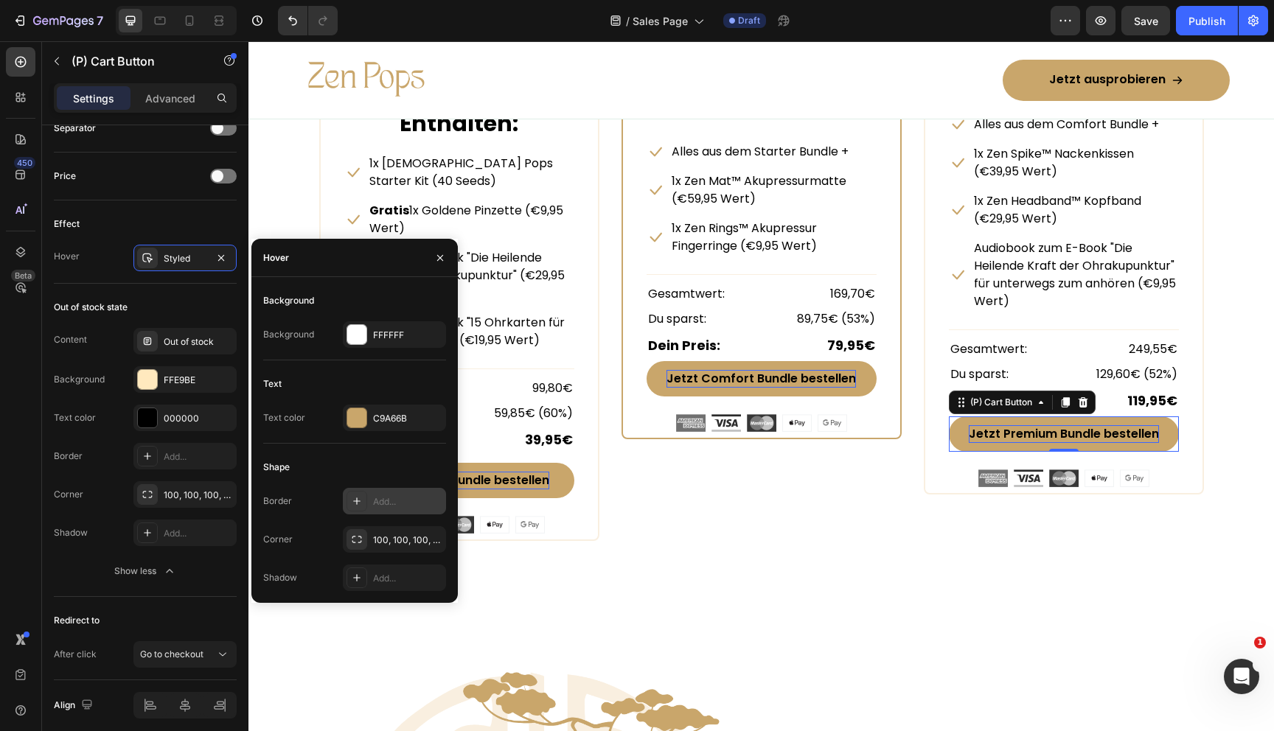
click at [381, 504] on div "Add..." at bounding box center [407, 501] width 69 height 13
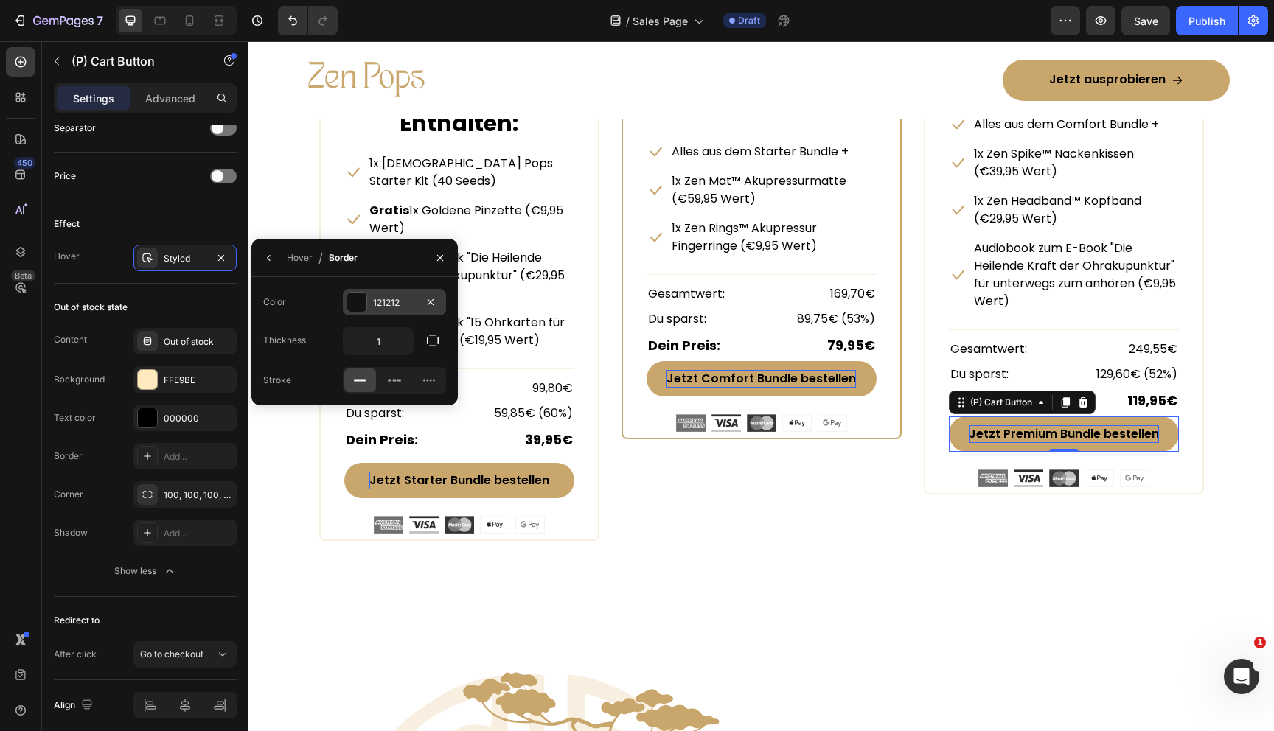
click at [364, 305] on div at bounding box center [356, 302] width 19 height 19
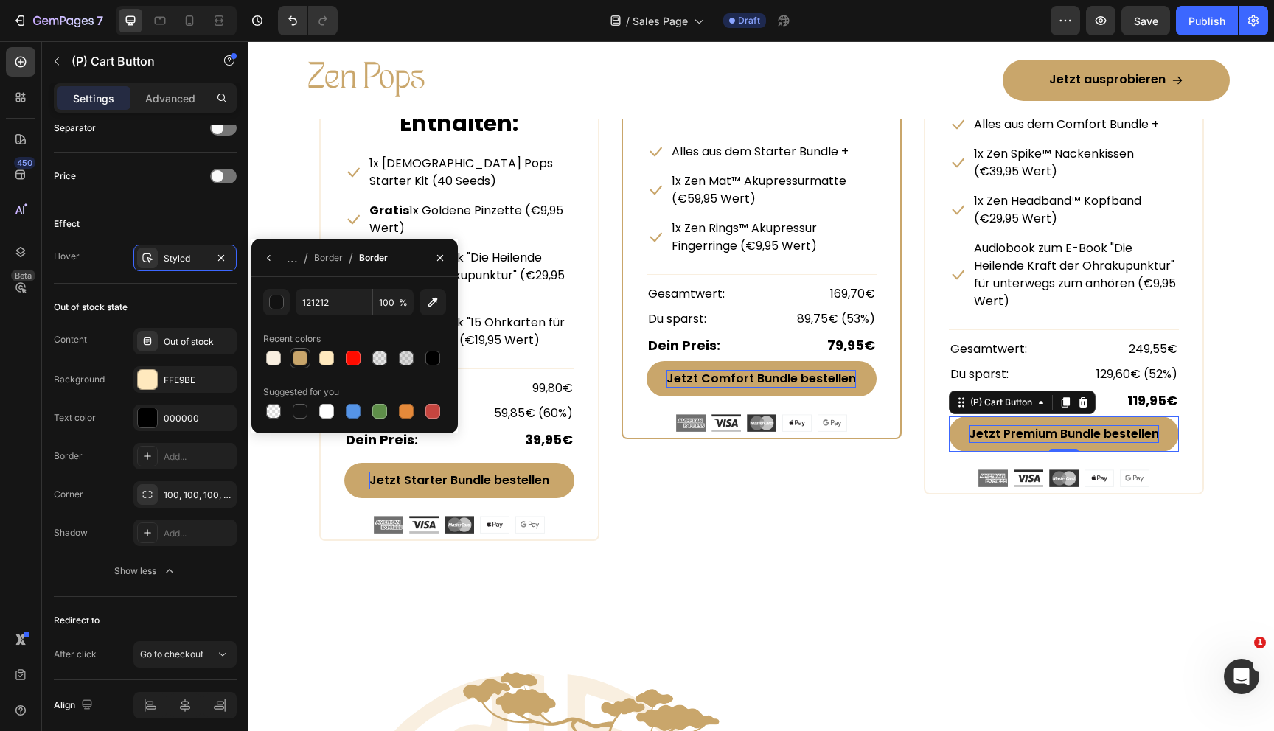
click at [296, 358] on div at bounding box center [300, 358] width 15 height 15
type input "C9A66B"
click at [326, 262] on div "Border" at bounding box center [328, 257] width 29 height 13
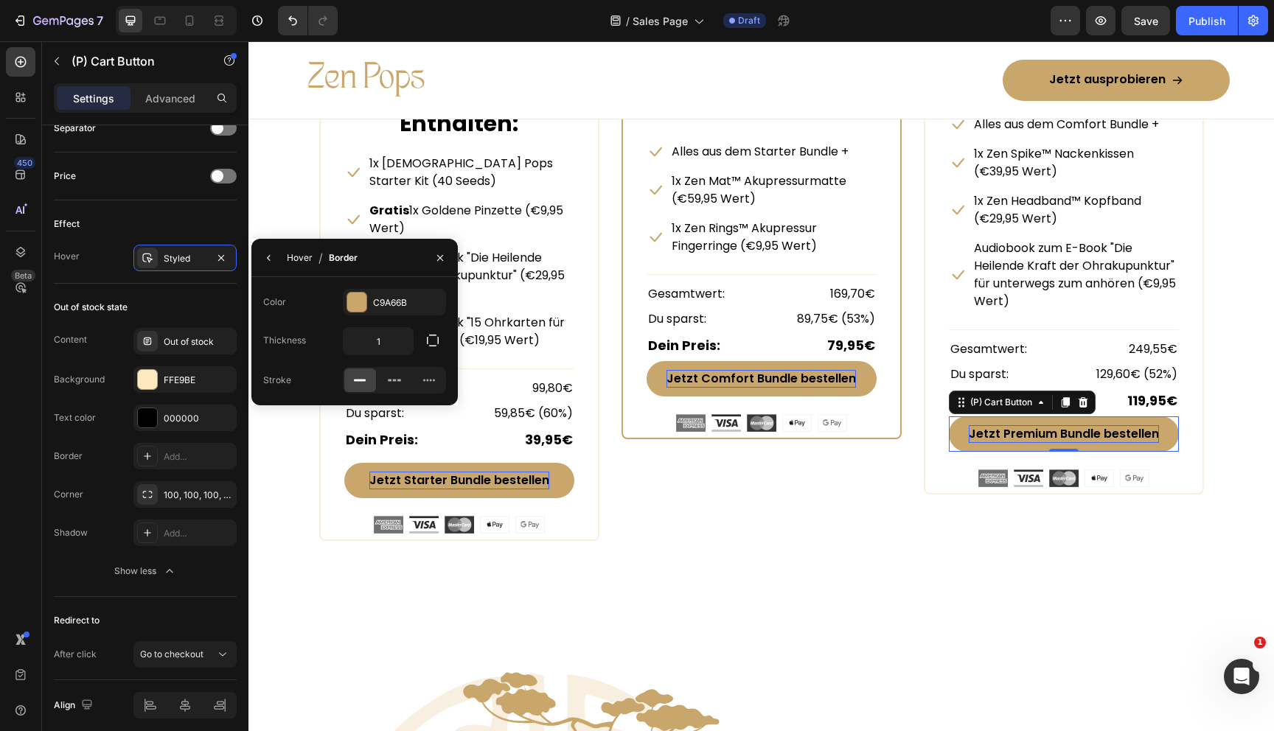
click at [303, 259] on div "Hover" at bounding box center [300, 257] width 26 height 13
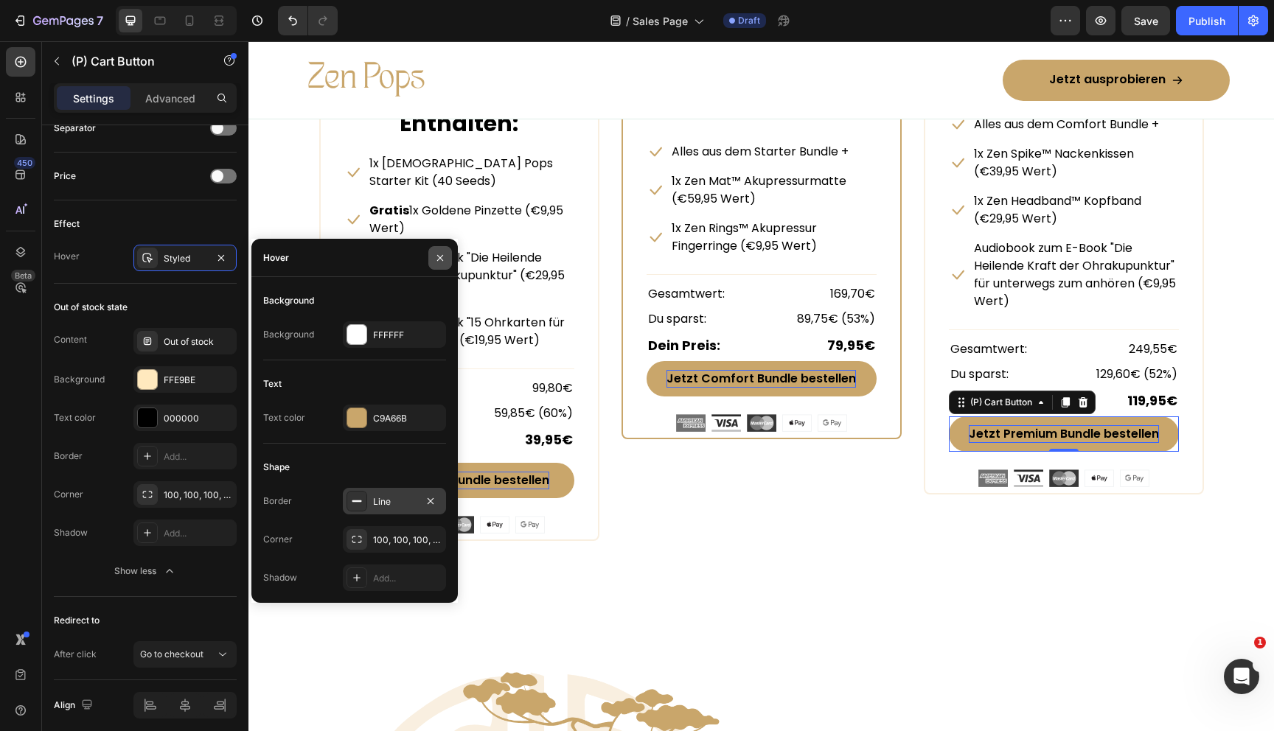
click at [440, 258] on icon "button" at bounding box center [440, 257] width 6 height 6
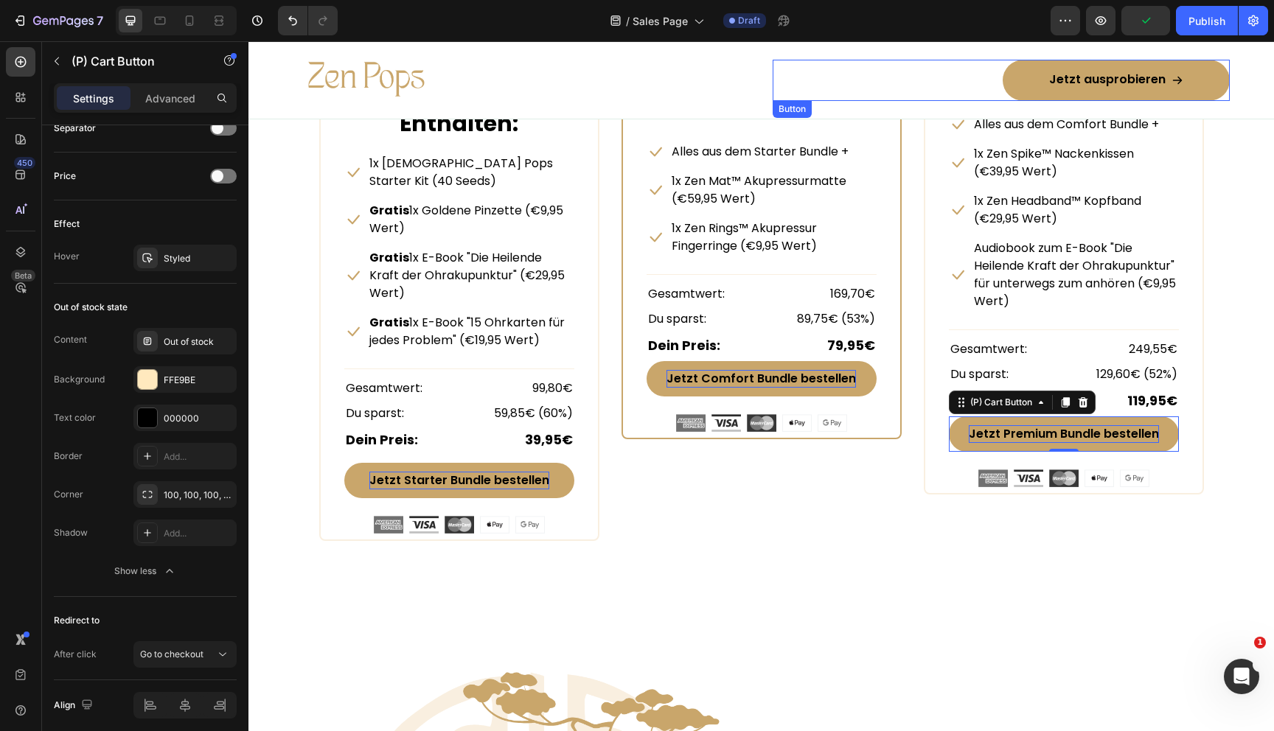
click at [1023, 83] on link "Jetzt ausprobieren" at bounding box center [1116, 80] width 227 height 41
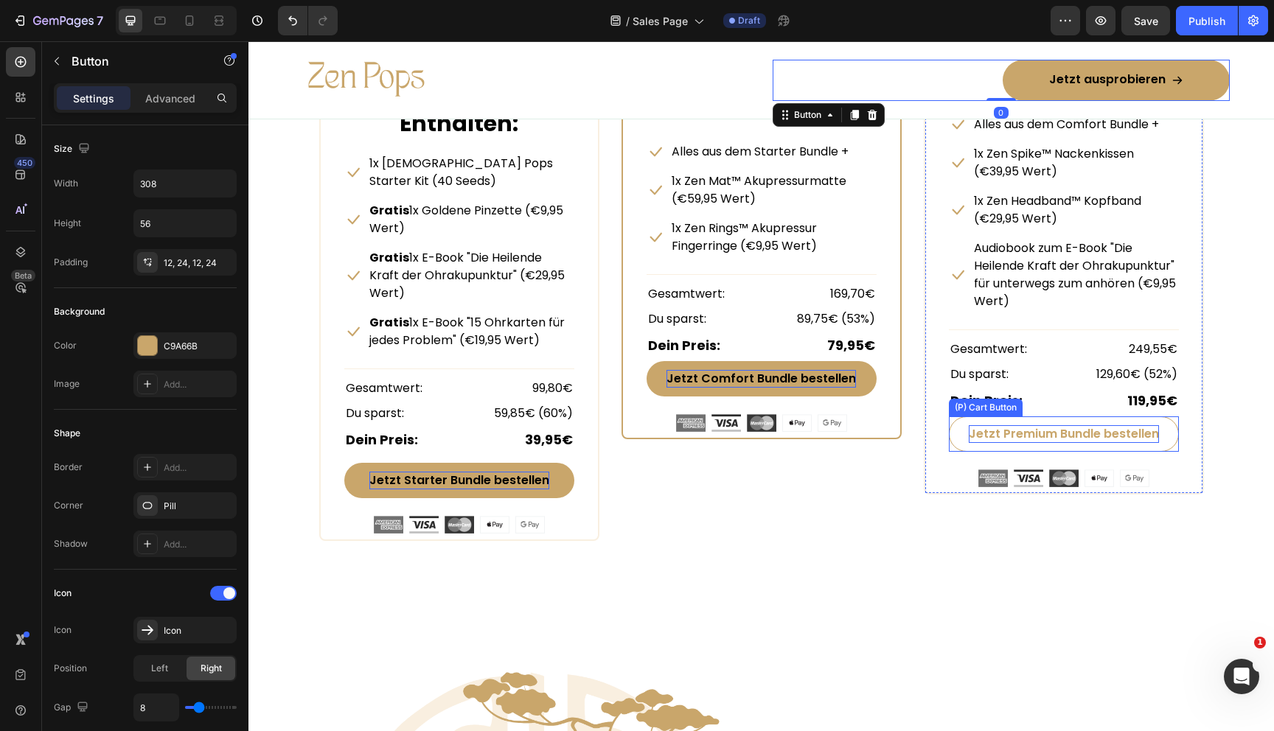
click at [961, 439] on button "Jetzt Premium Bundle bestellen" at bounding box center [1064, 434] width 230 height 35
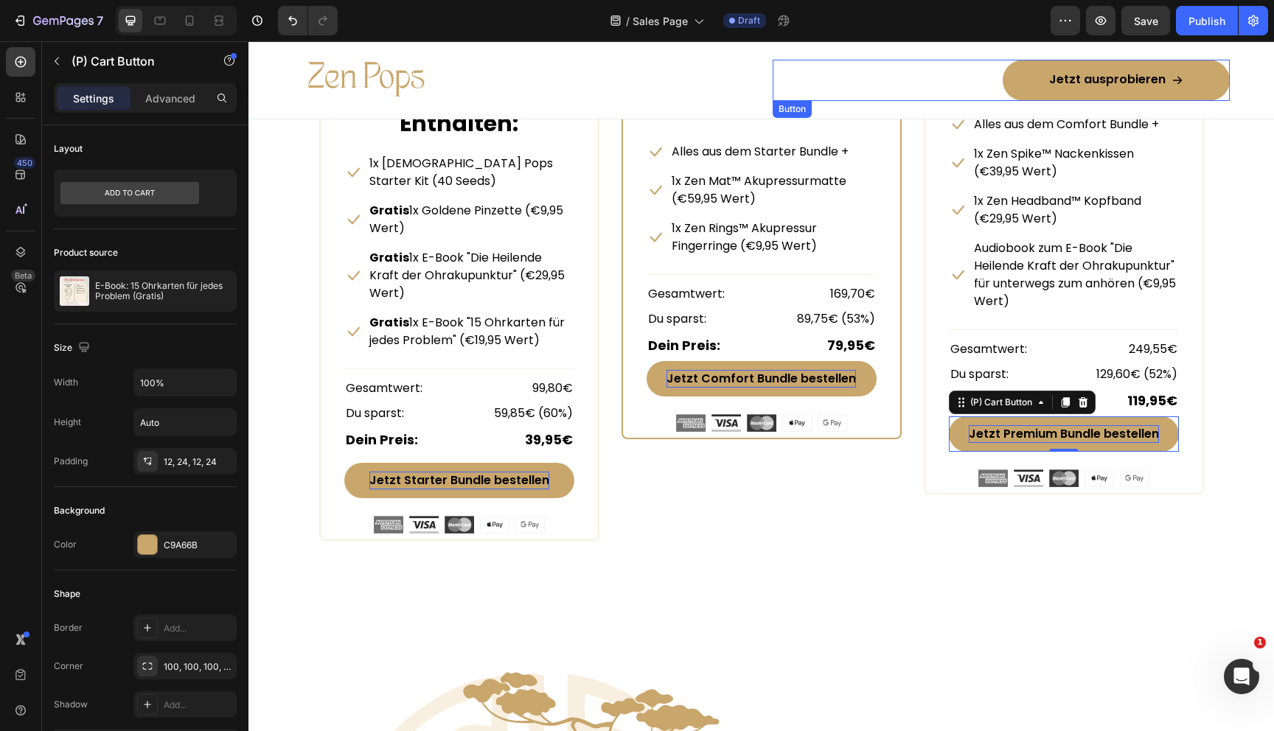
click at [1026, 72] on link "Jetzt ausprobieren" at bounding box center [1116, 80] width 227 height 41
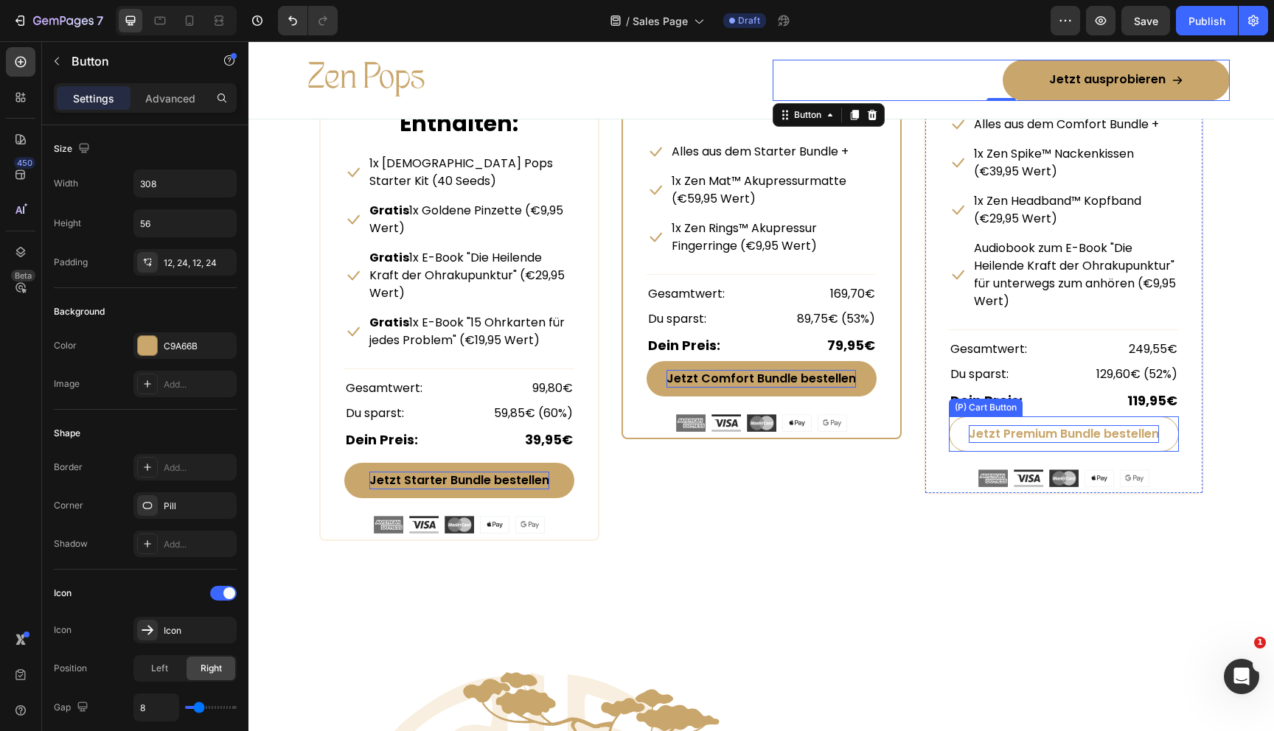
click at [961, 434] on button "Jetzt Premium Bundle bestellen" at bounding box center [1064, 434] width 230 height 35
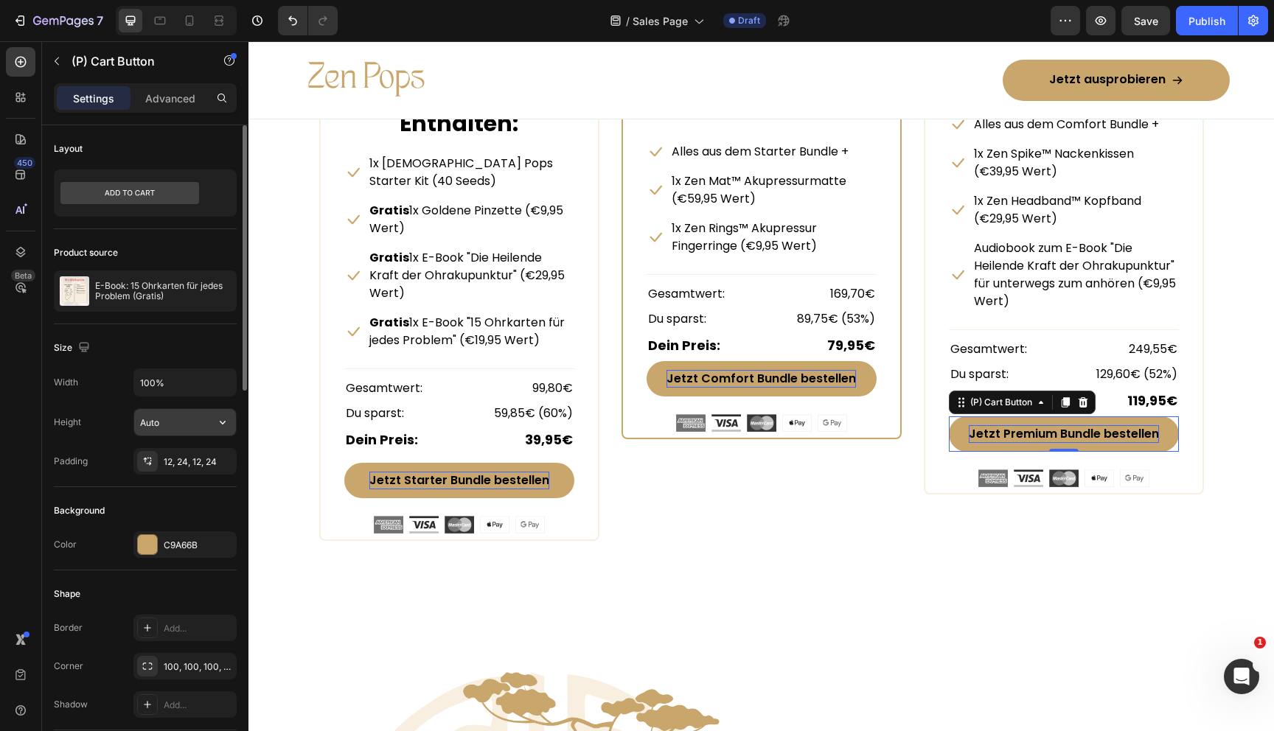
click at [168, 424] on input "Auto" at bounding box center [185, 422] width 102 height 27
type input "56"
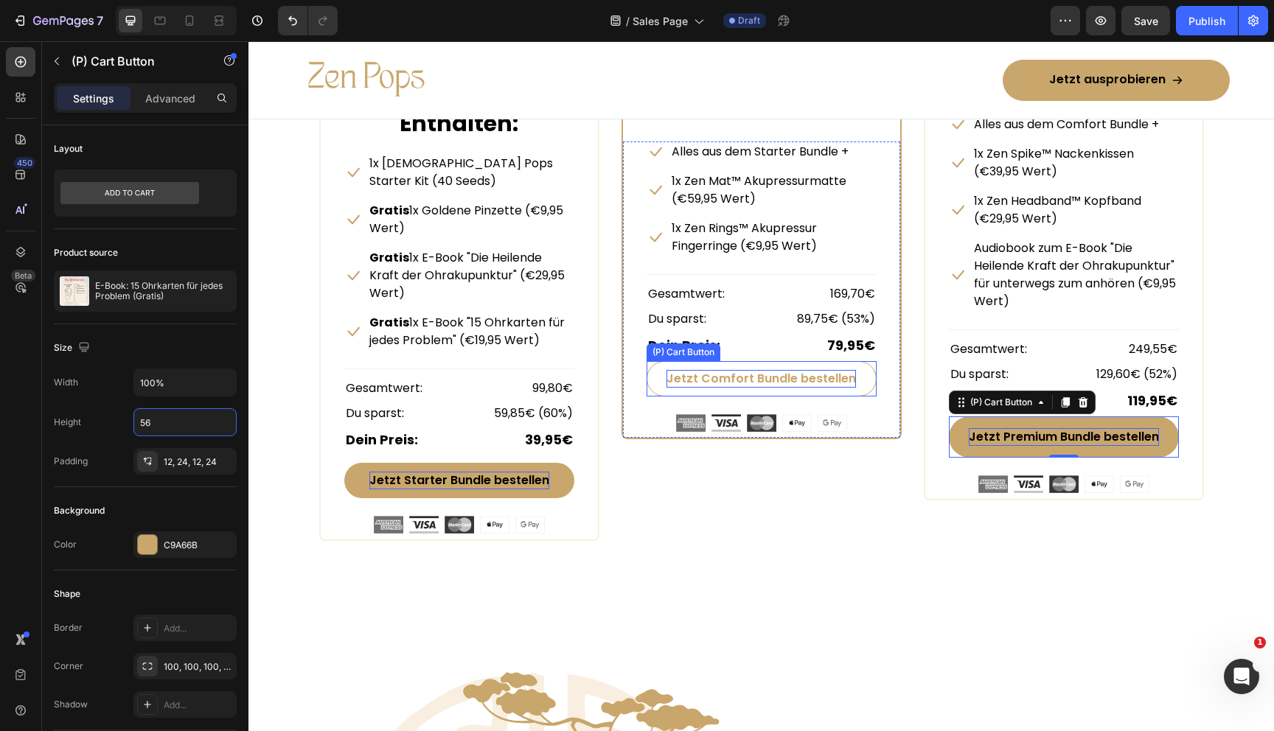
click at [647, 375] on button "Jetzt Comfort Bundle bestellen" at bounding box center [762, 378] width 230 height 35
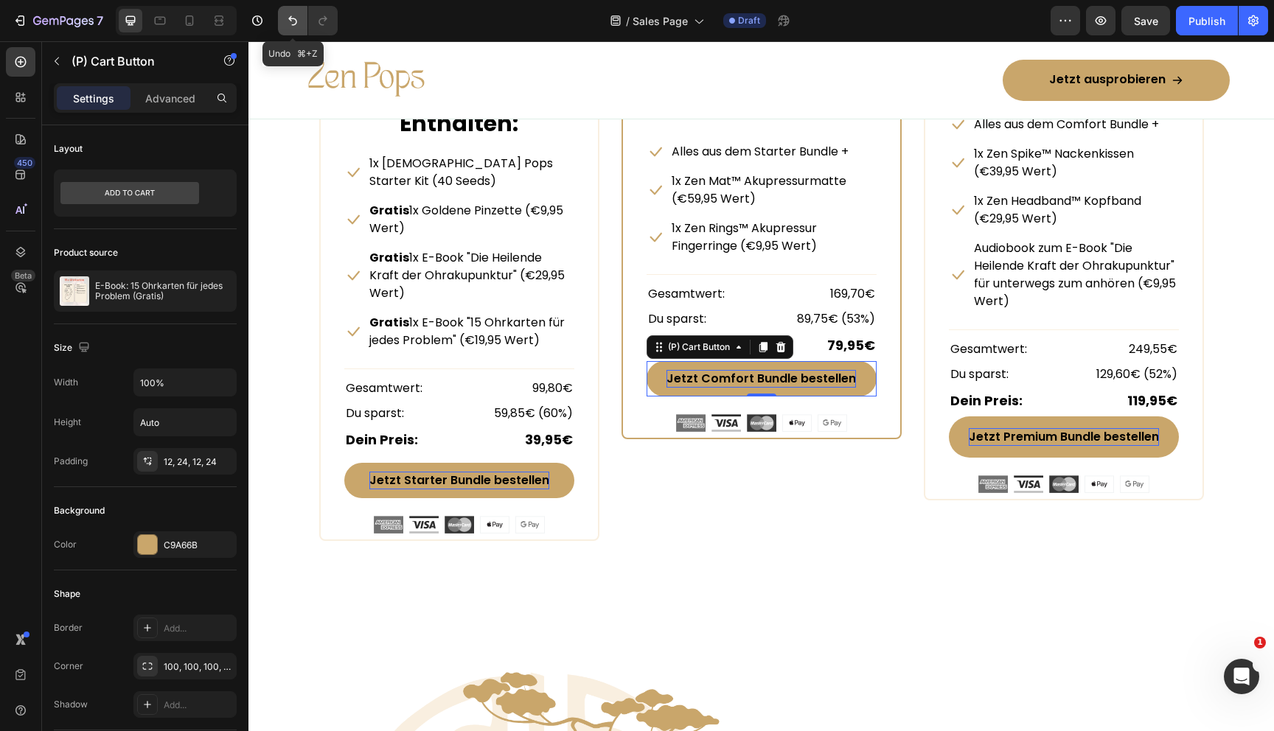
click at [292, 25] on icon "Undo/Redo" at bounding box center [292, 21] width 9 height 10
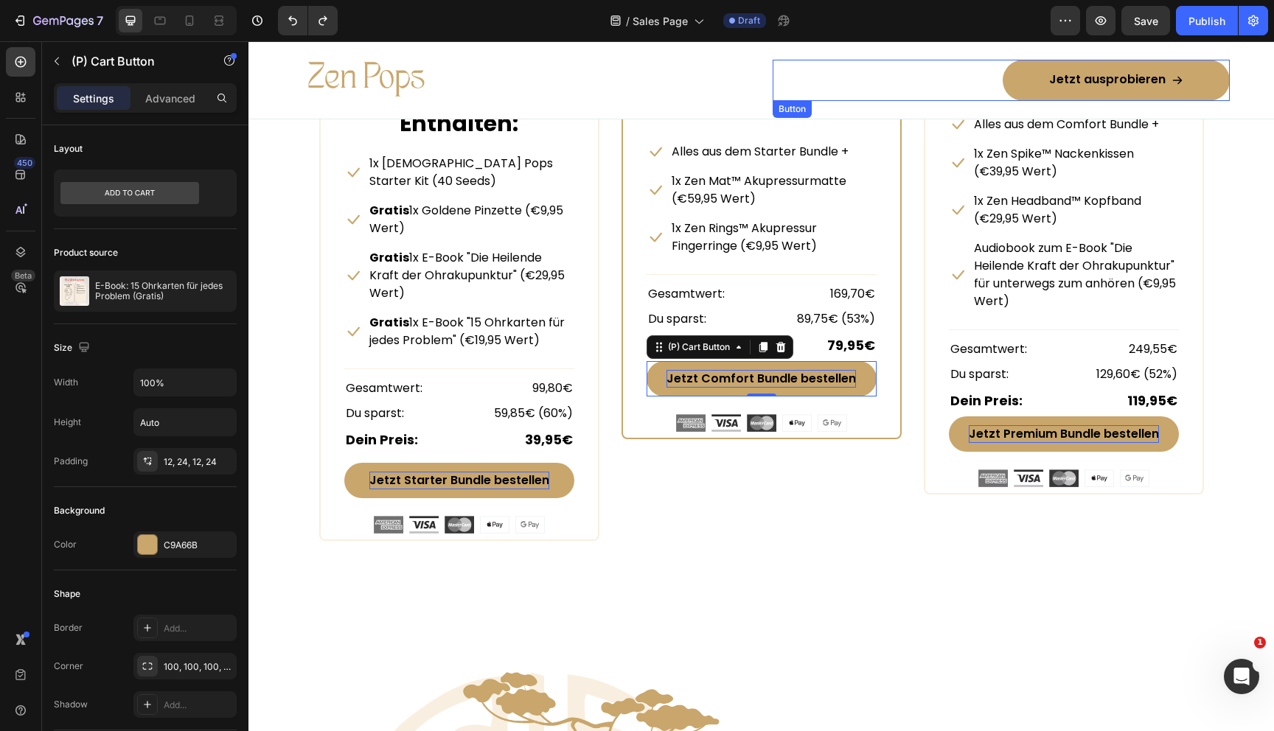
click at [1021, 79] on link "Jetzt ausprobieren" at bounding box center [1116, 80] width 227 height 41
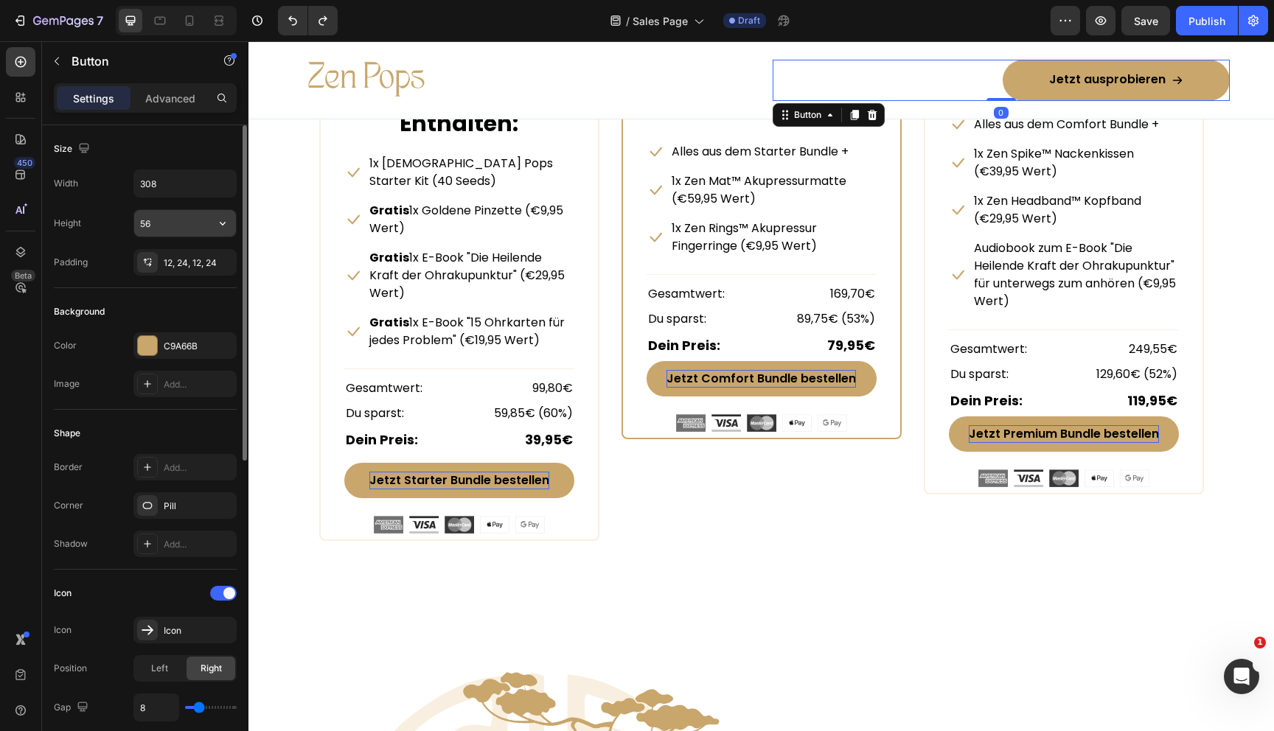
click at [164, 227] on input "56" at bounding box center [185, 223] width 102 height 27
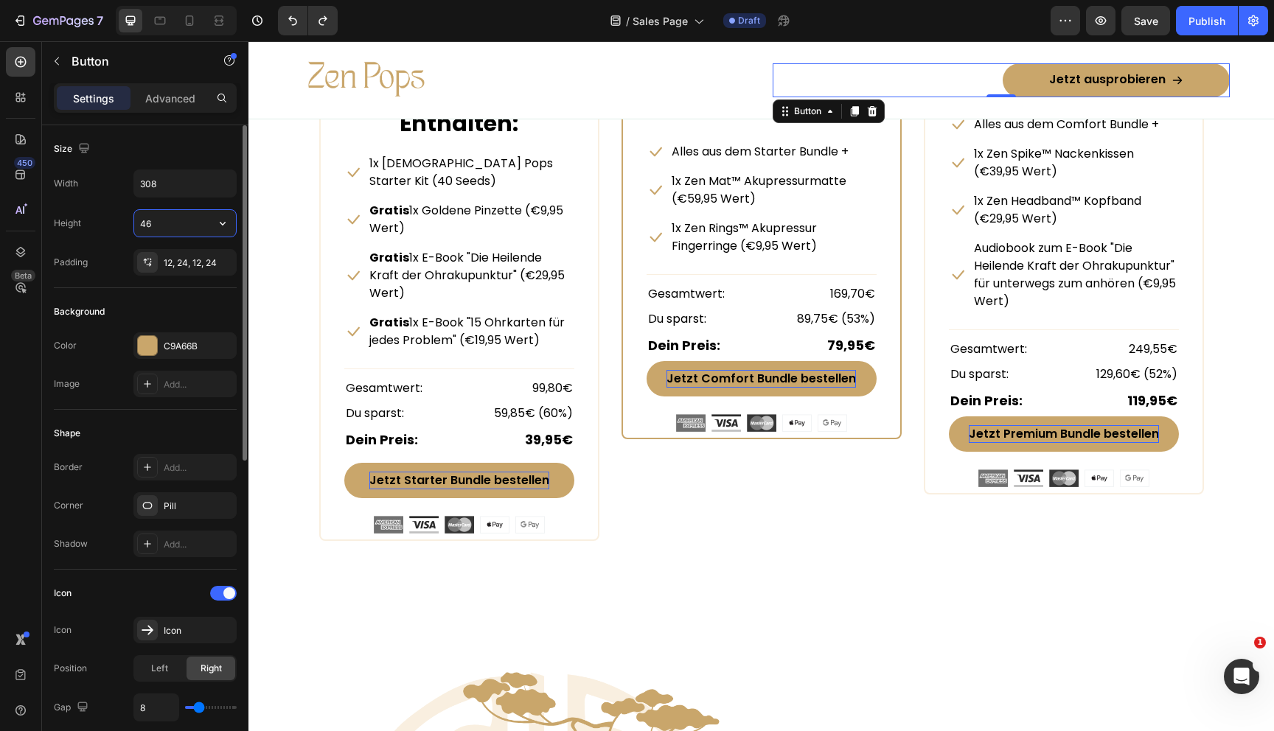
type input "4"
type input "50"
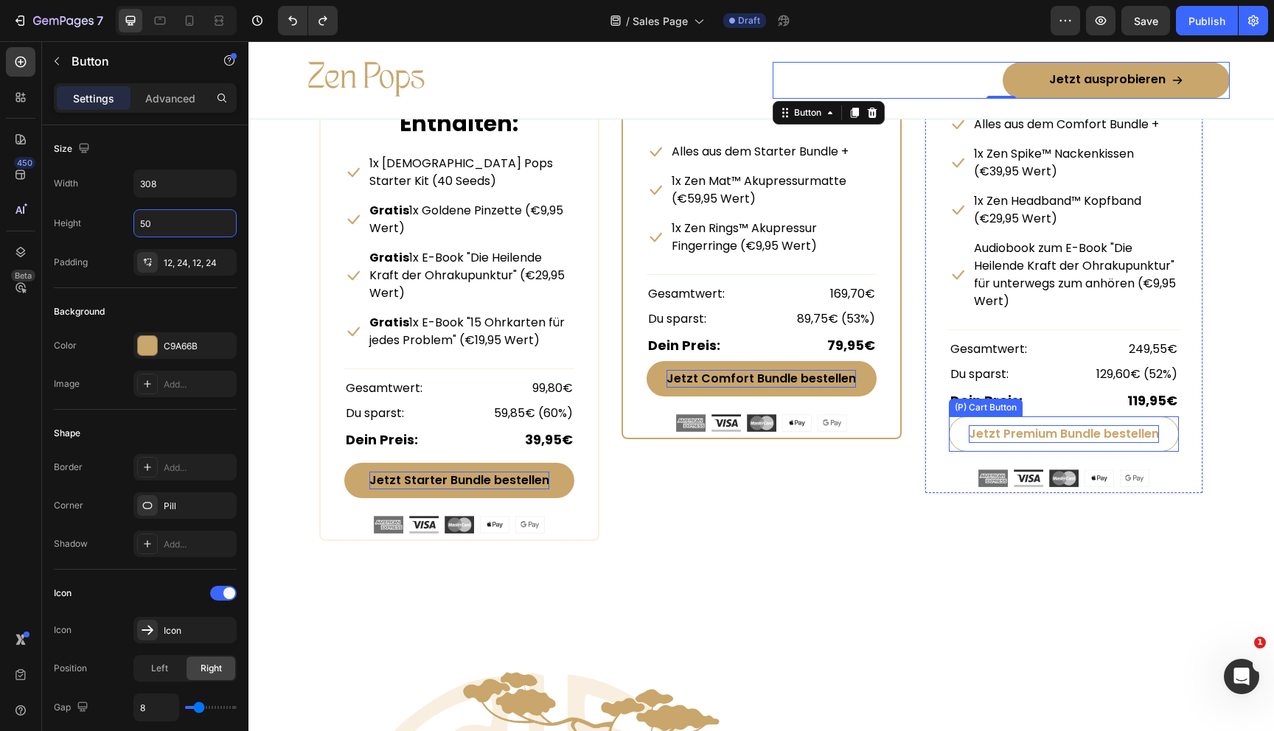
click at [961, 433] on button "Jetzt Premium Bundle bestellen" at bounding box center [1064, 434] width 230 height 35
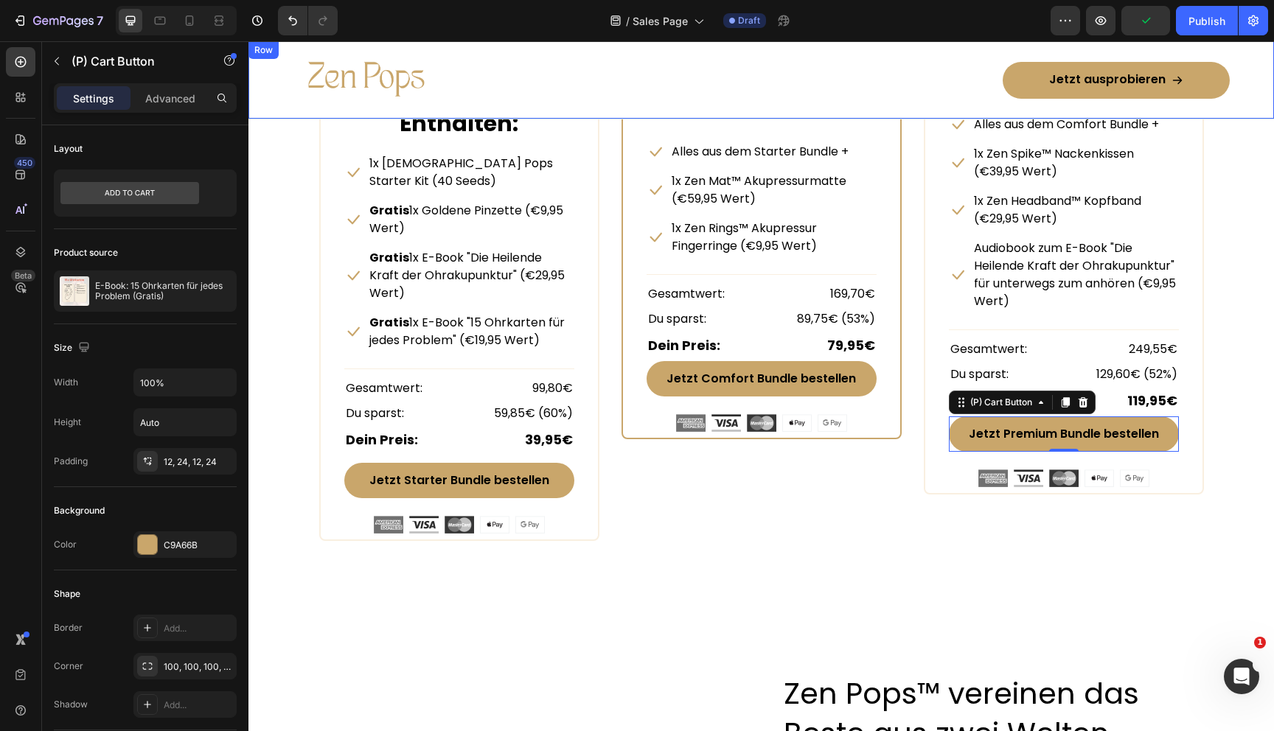
click at [1025, 77] on link "Jetzt ausprobieren" at bounding box center [1116, 80] width 227 height 37
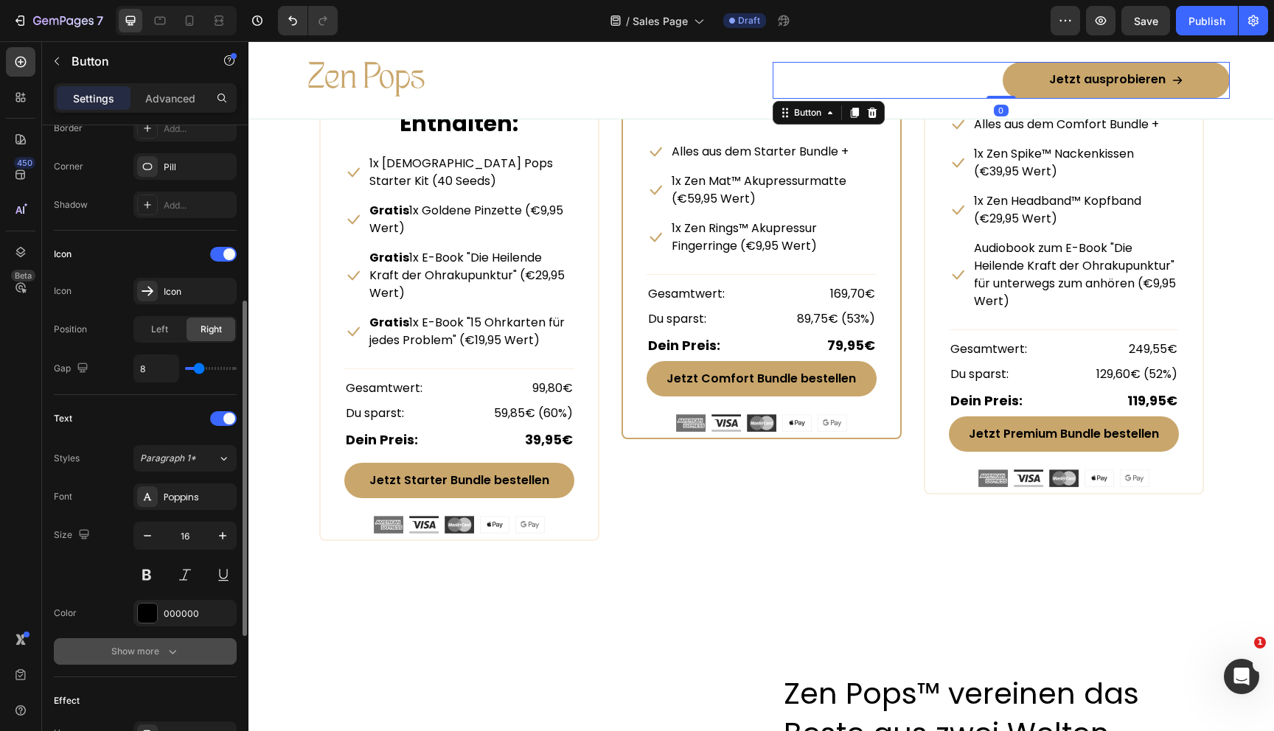
click at [142, 649] on div "Show more" at bounding box center [145, 651] width 69 height 15
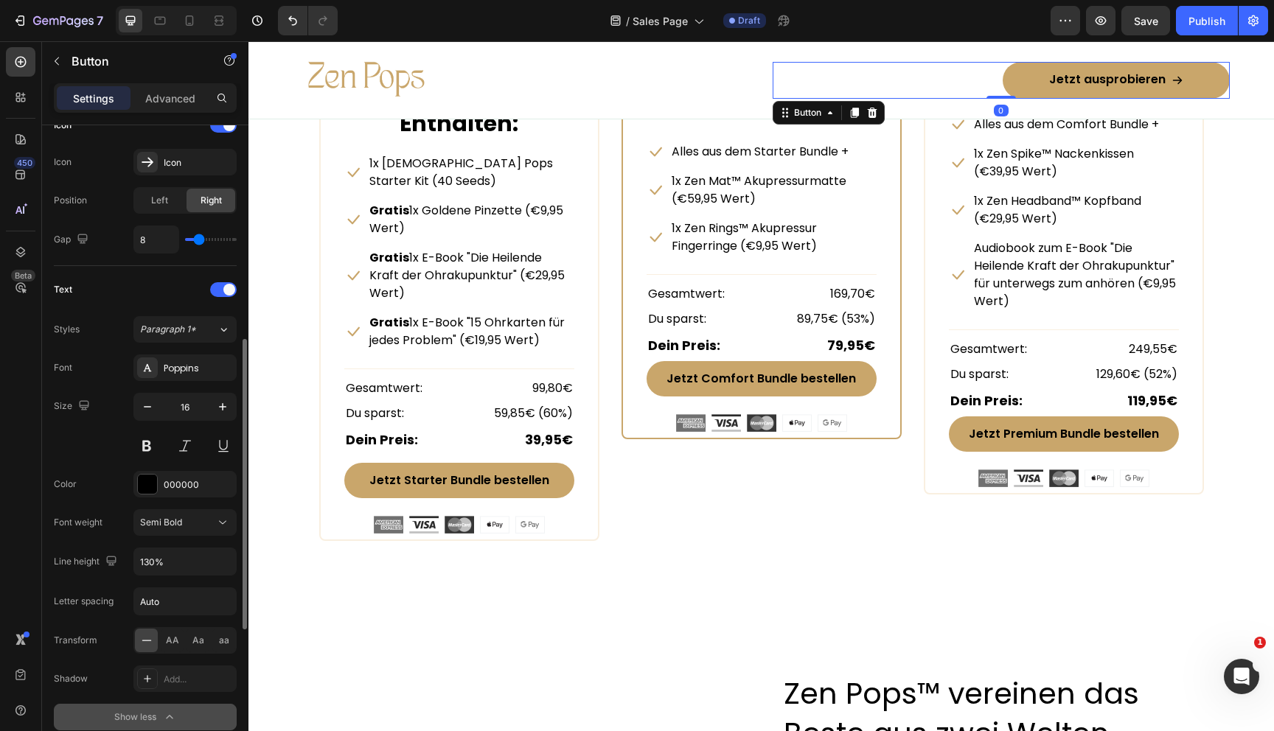
scroll to position [471, 0]
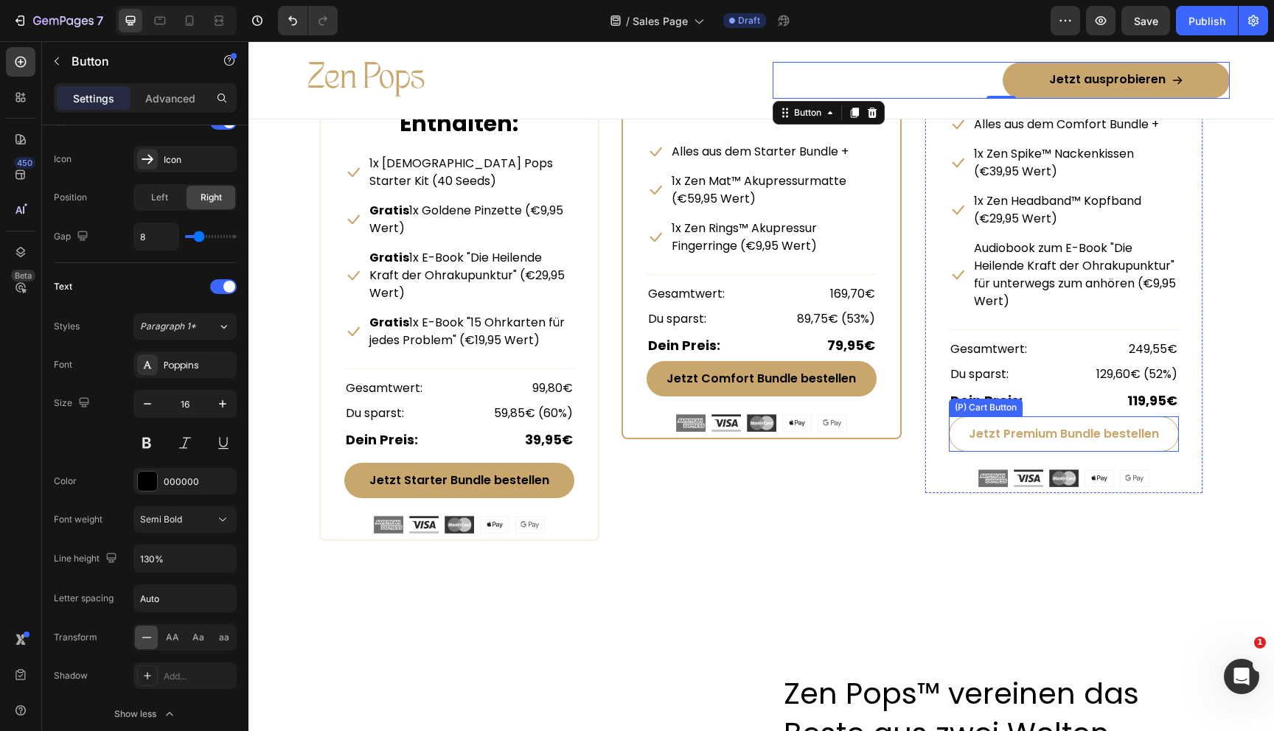
click at [961, 431] on button "Jetzt Premium Bundle bestellen" at bounding box center [1064, 434] width 230 height 35
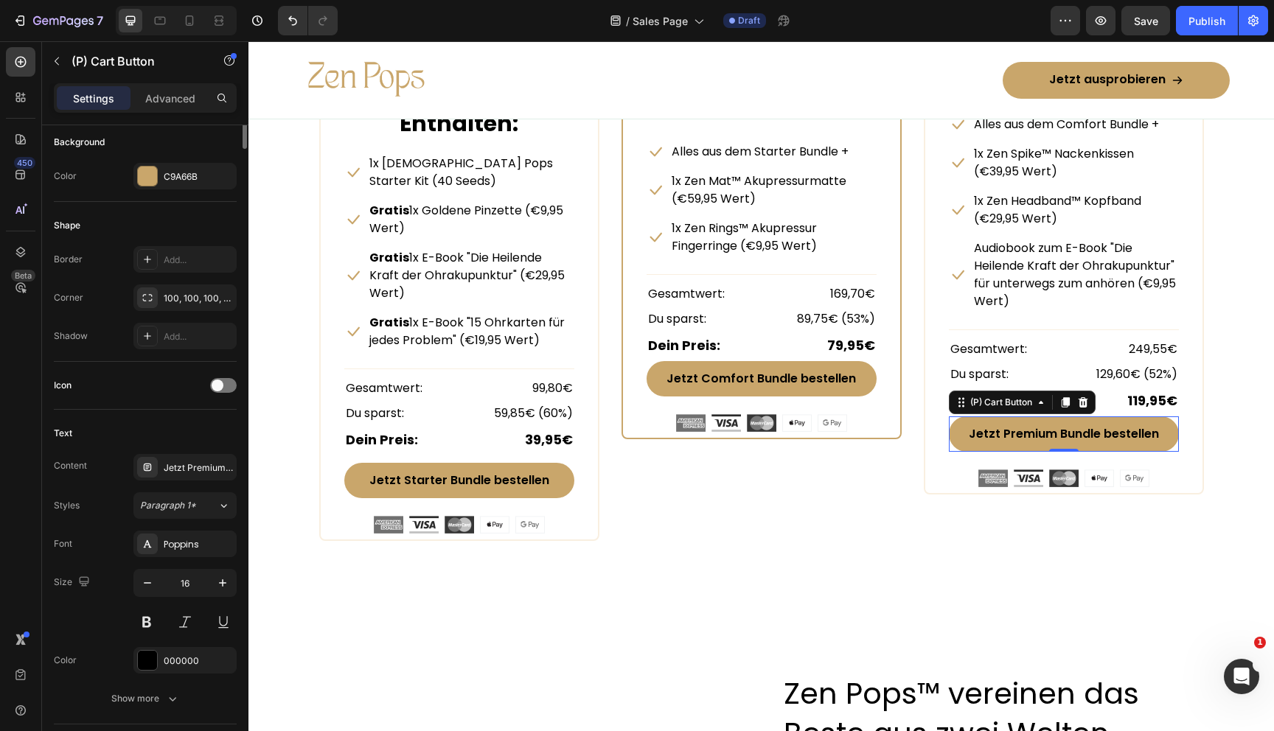
scroll to position [485, 0]
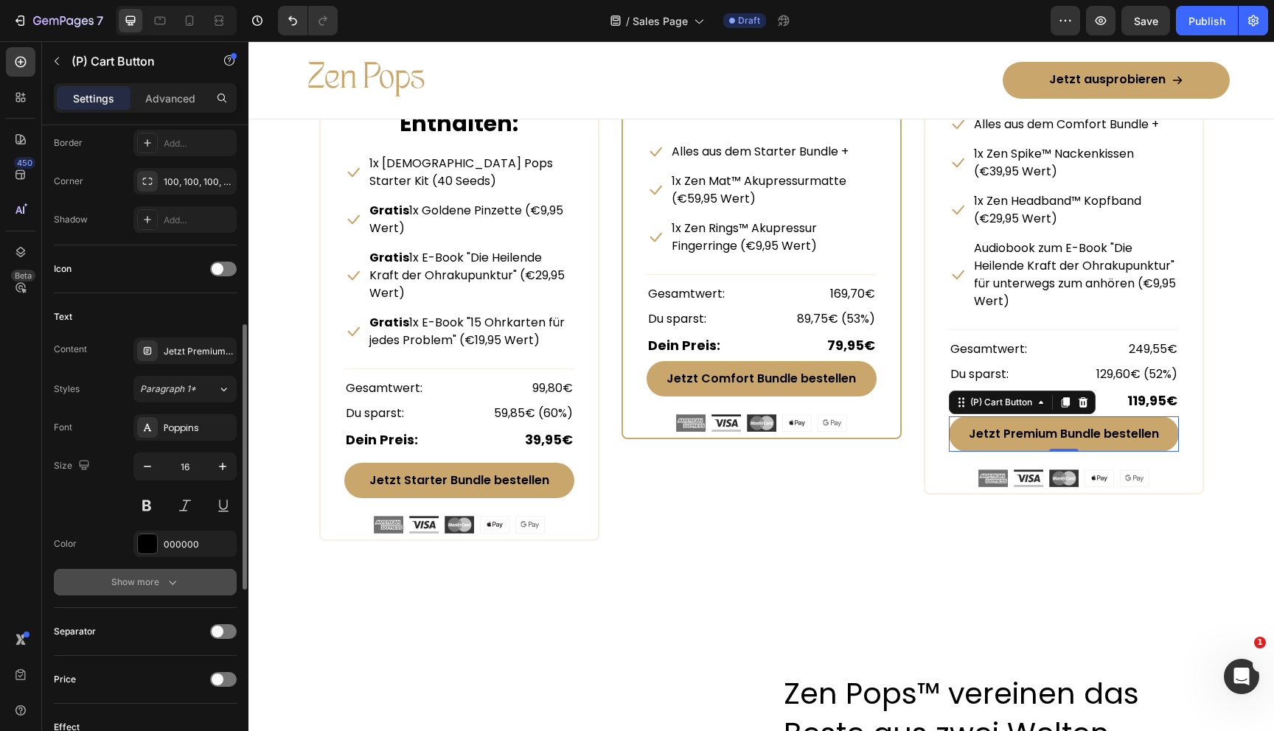
click at [147, 582] on div "Show more" at bounding box center [145, 582] width 69 height 15
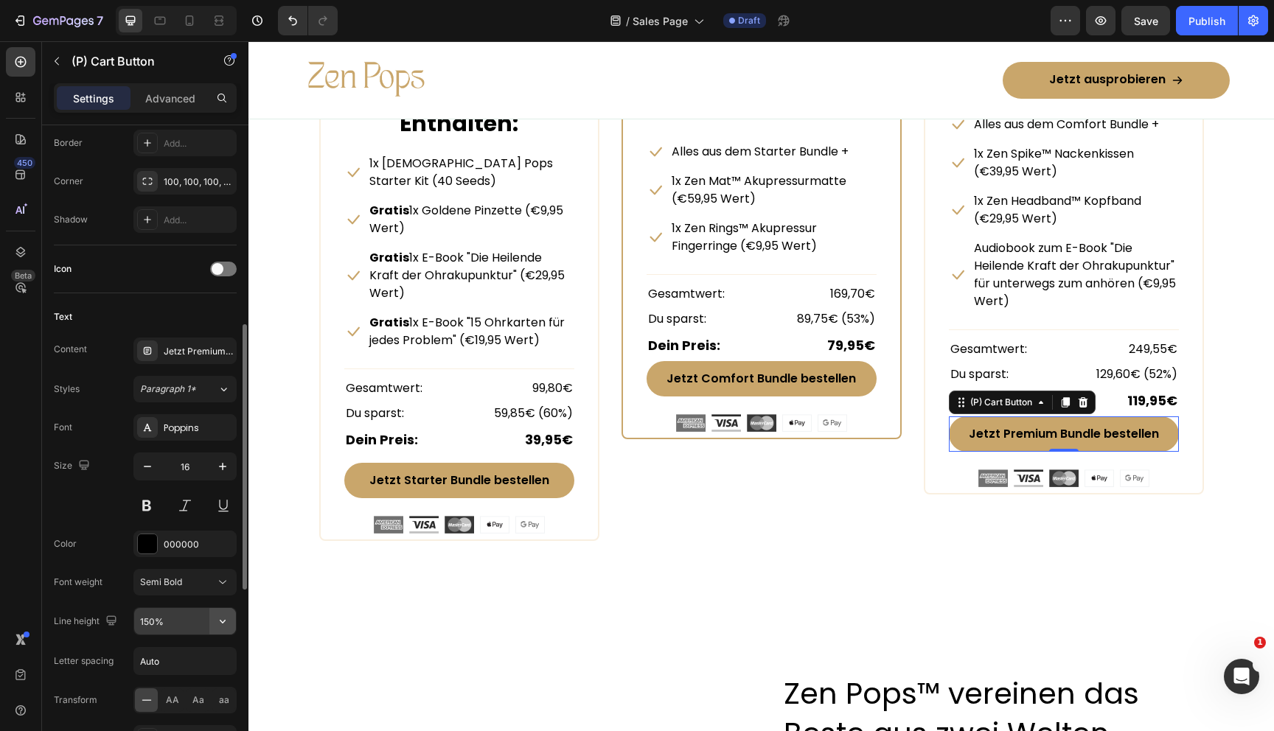
click at [223, 616] on icon "button" at bounding box center [222, 621] width 15 height 15
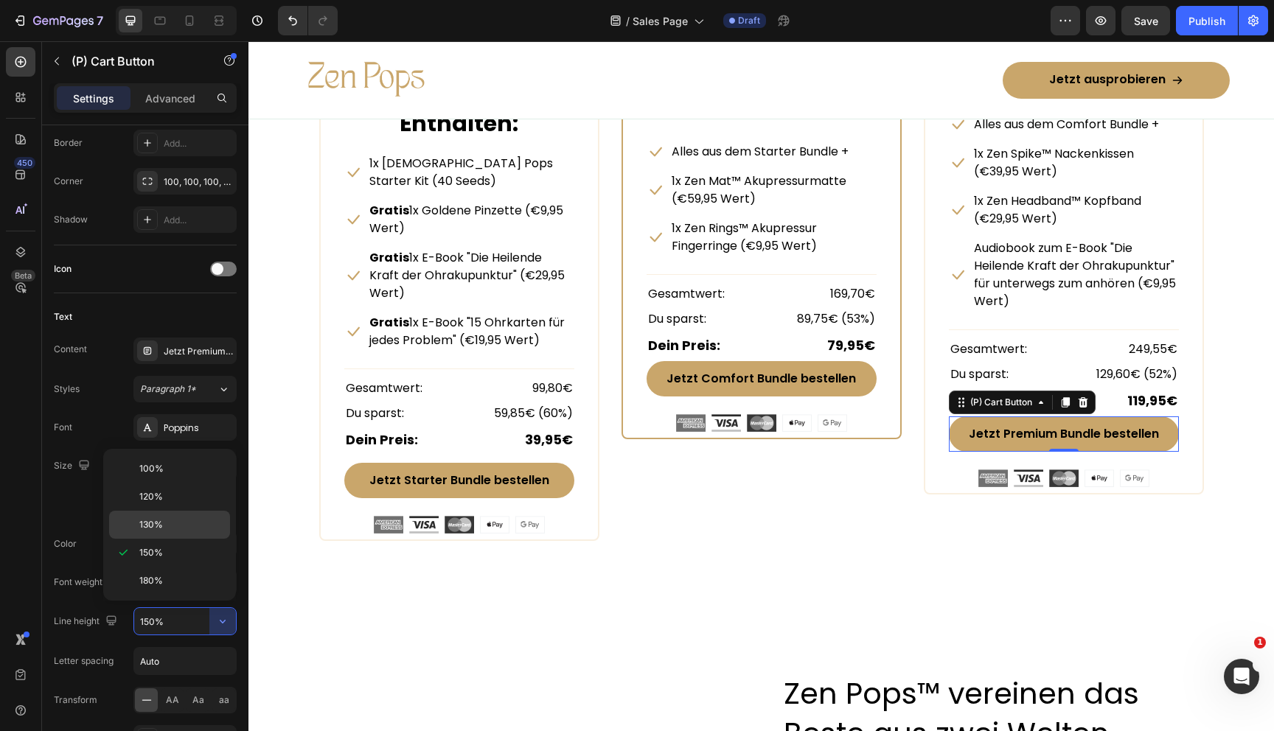
click at [161, 523] on span "130%" at bounding box center [151, 524] width 24 height 13
type input "130%"
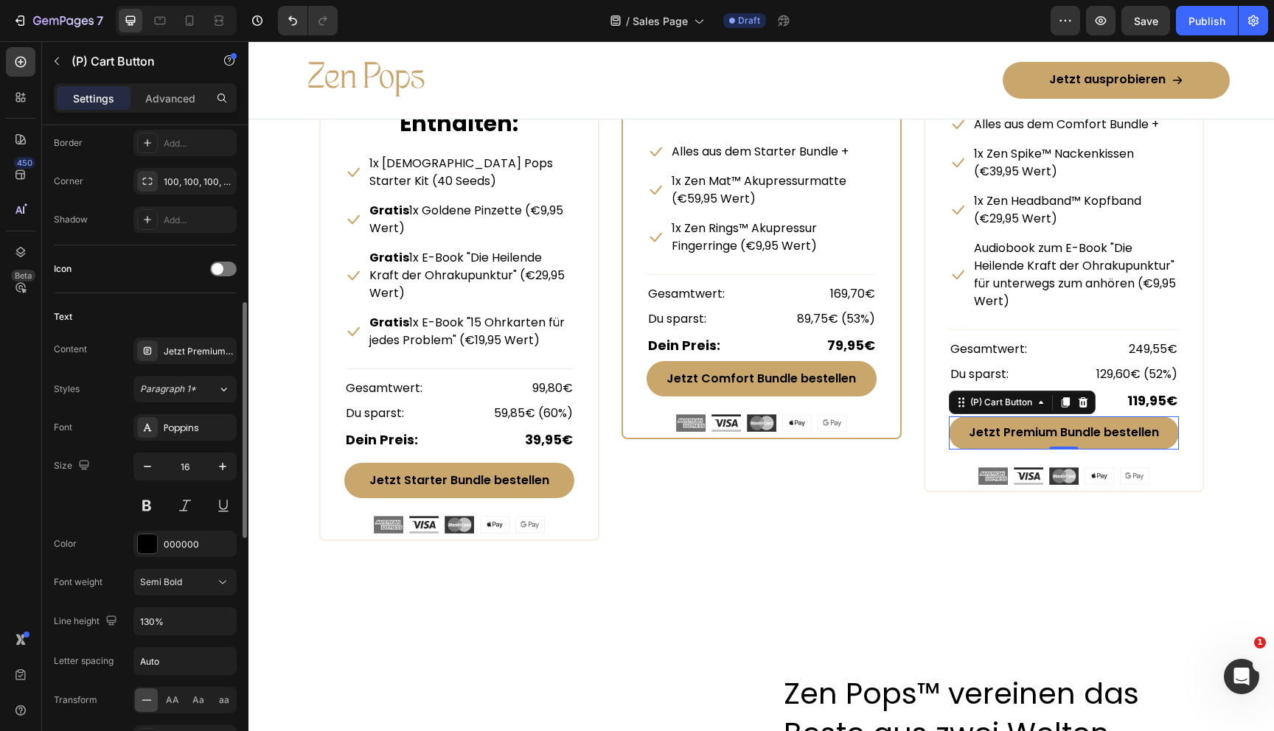
scroll to position [0, 0]
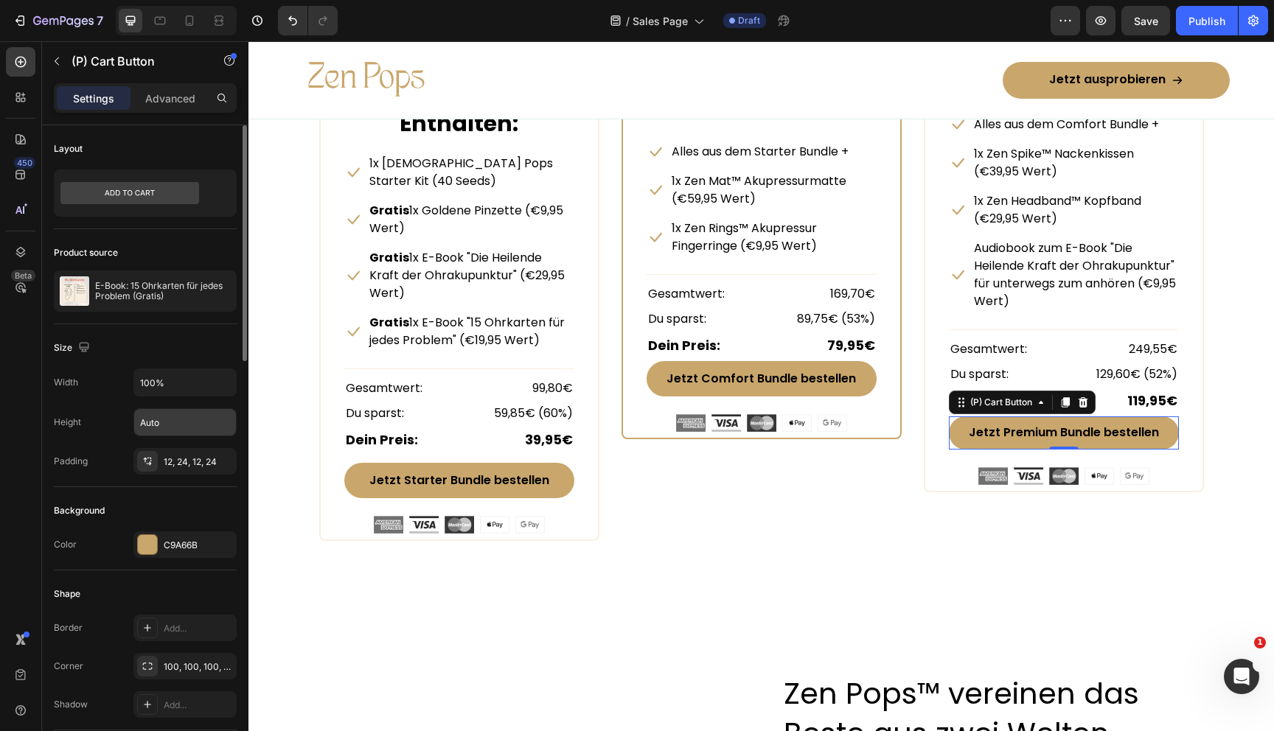
click at [157, 428] on input "Auto" at bounding box center [185, 422] width 102 height 27
type input "50"
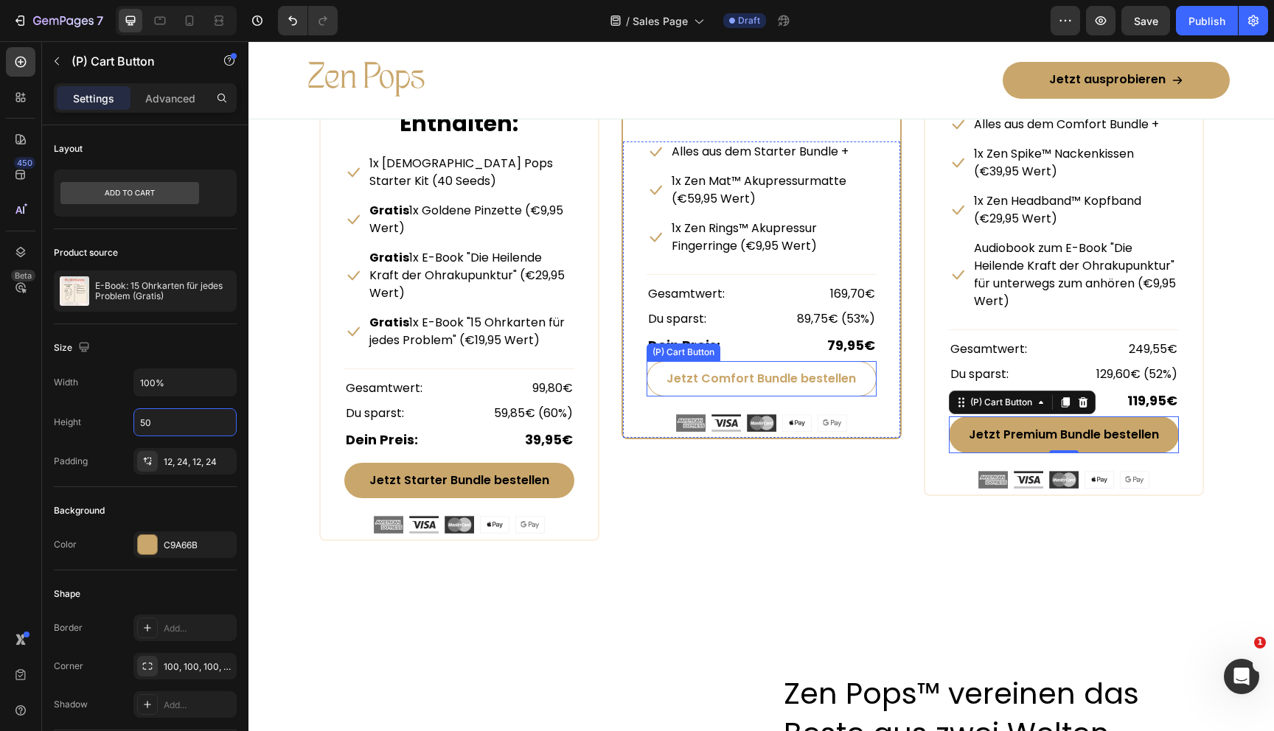
click at [658, 386] on button "Jetzt Comfort Bundle bestellen" at bounding box center [762, 378] width 230 height 35
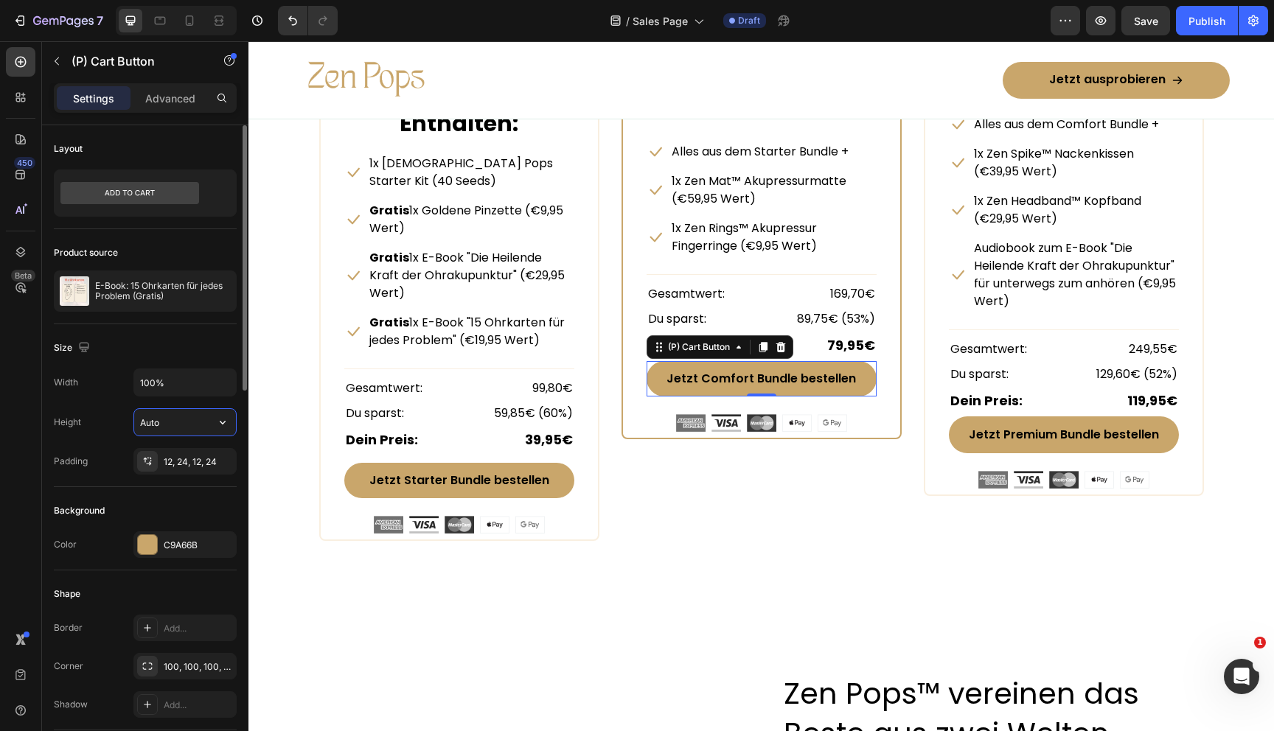
click at [159, 415] on input "Auto" at bounding box center [185, 422] width 102 height 27
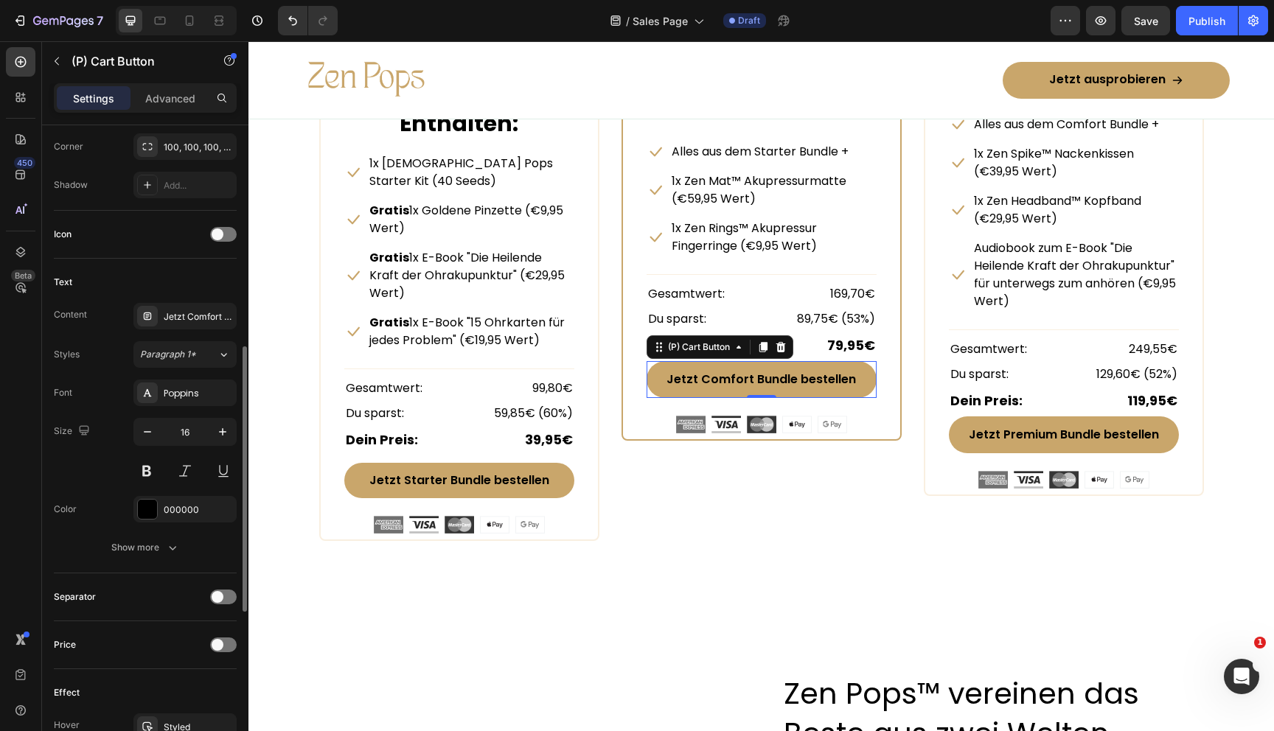
scroll to position [526, 0]
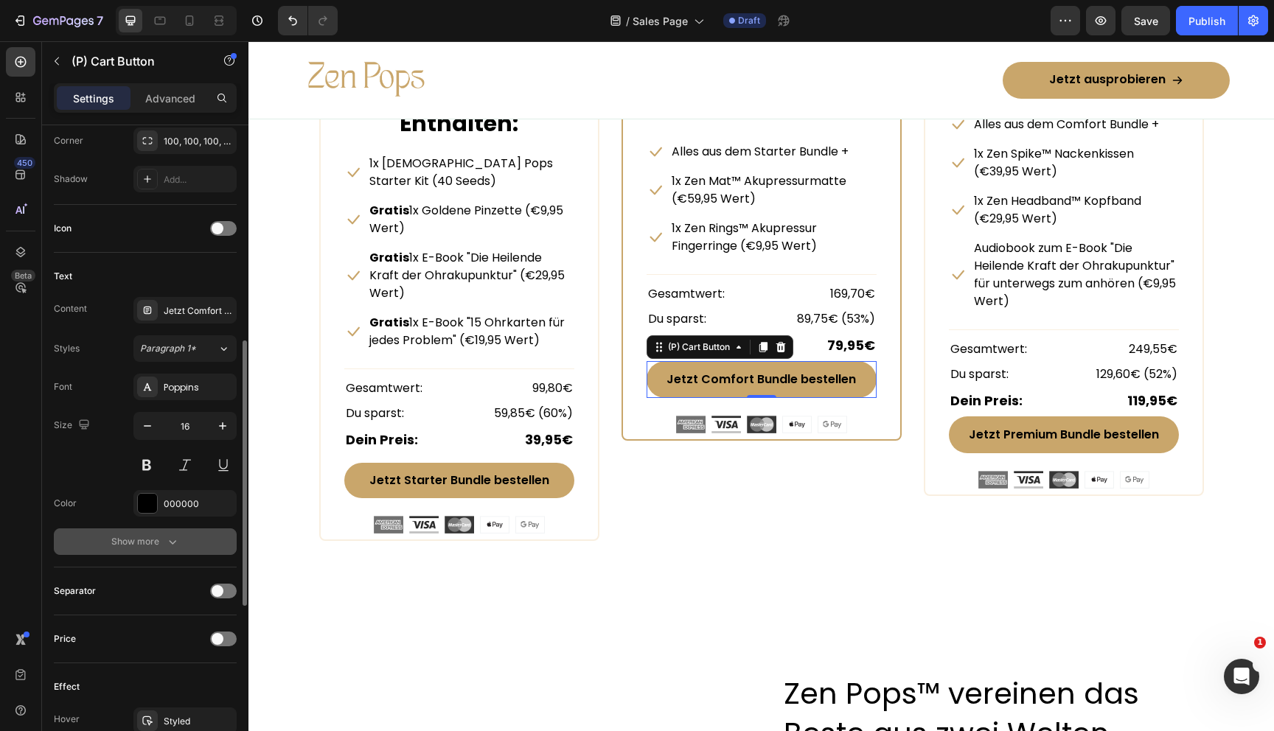
type input "50"
click at [152, 550] on button "Show more" at bounding box center [145, 542] width 183 height 27
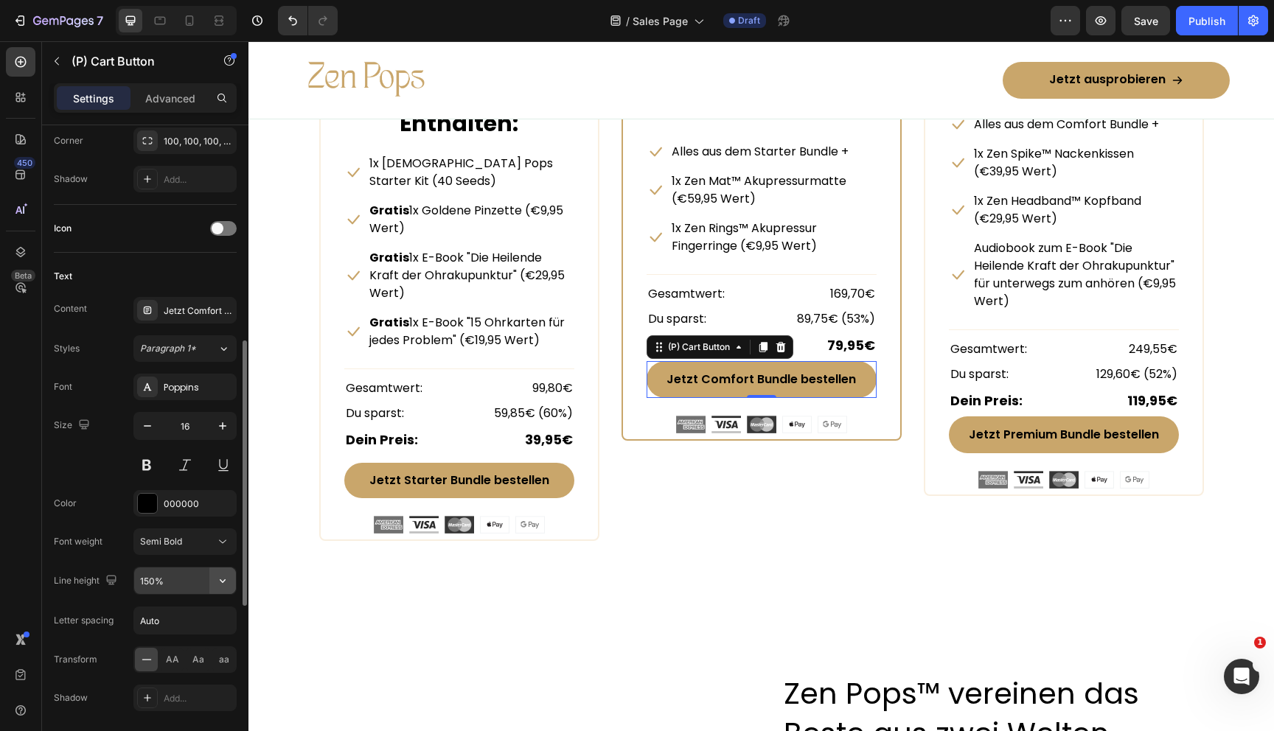
click at [218, 577] on icon "button" at bounding box center [222, 581] width 15 height 15
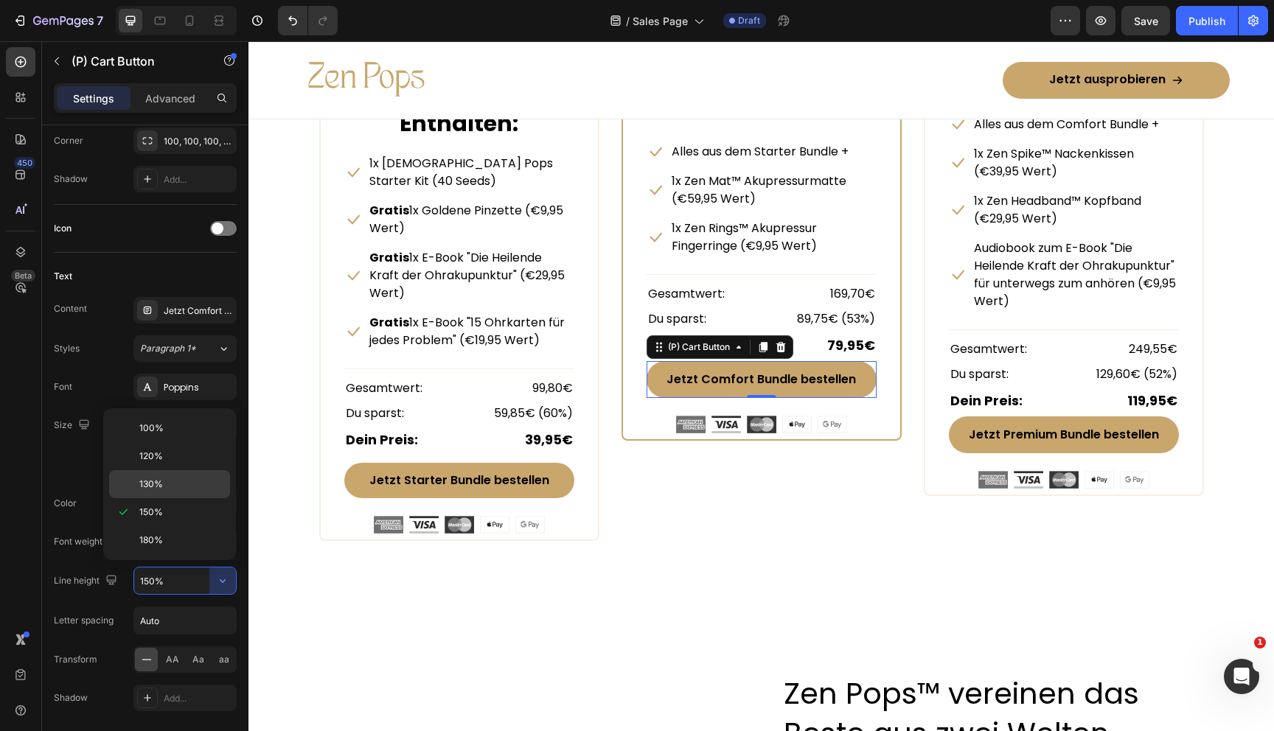
click at [167, 481] on p "130%" at bounding box center [181, 484] width 84 height 13
type input "130%"
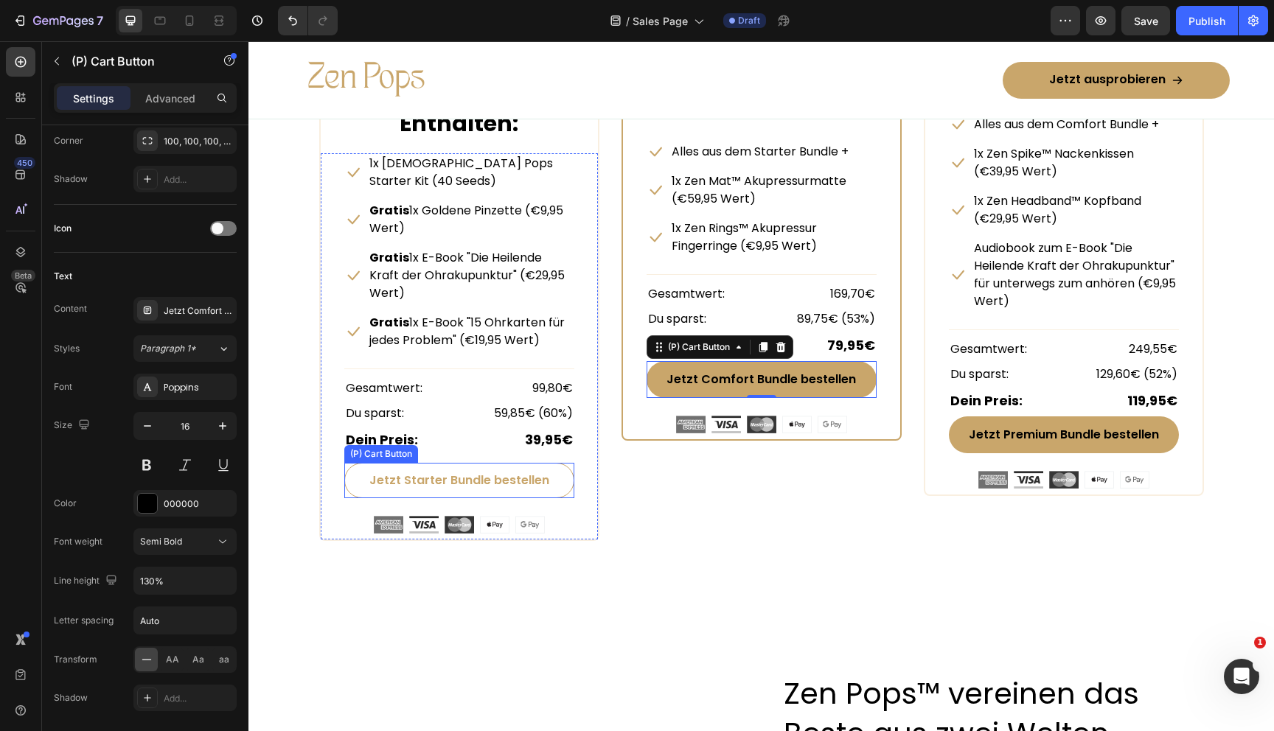
click at [353, 463] on button "Jetzt Starter Bundle bestellen" at bounding box center [459, 480] width 230 height 35
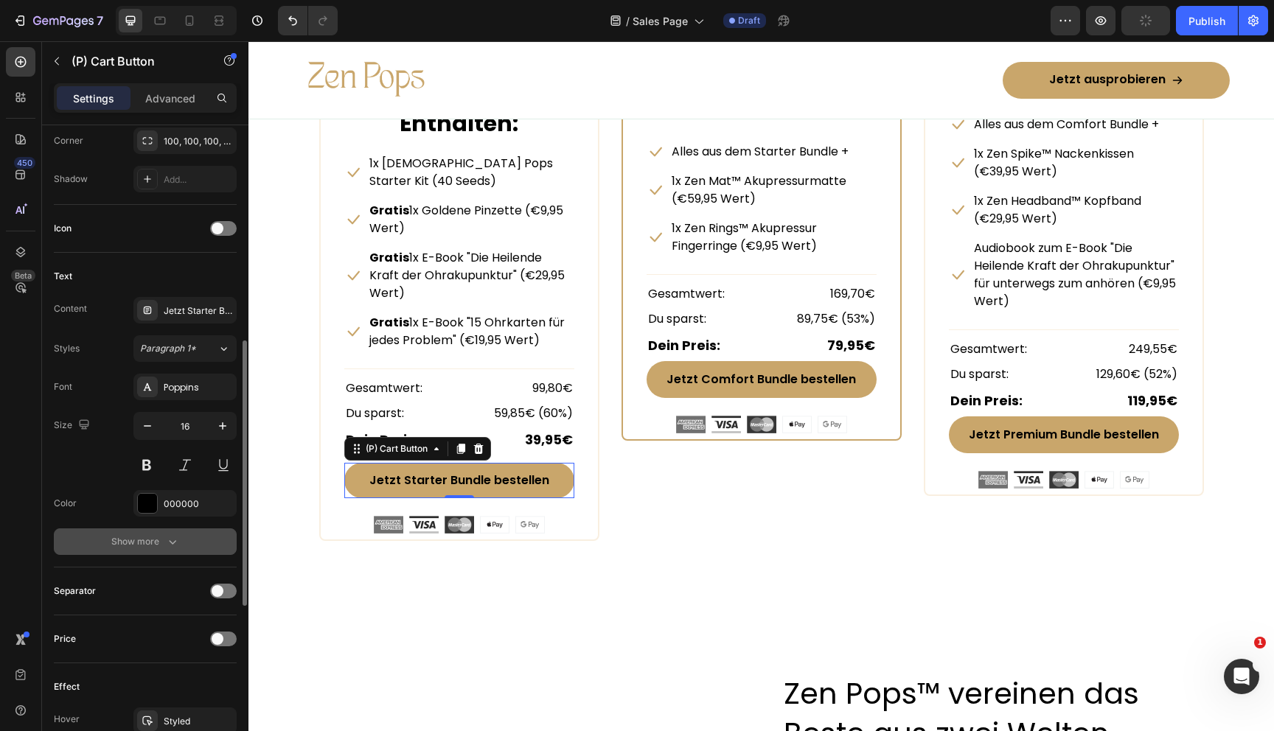
click at [186, 546] on button "Show more" at bounding box center [145, 542] width 183 height 27
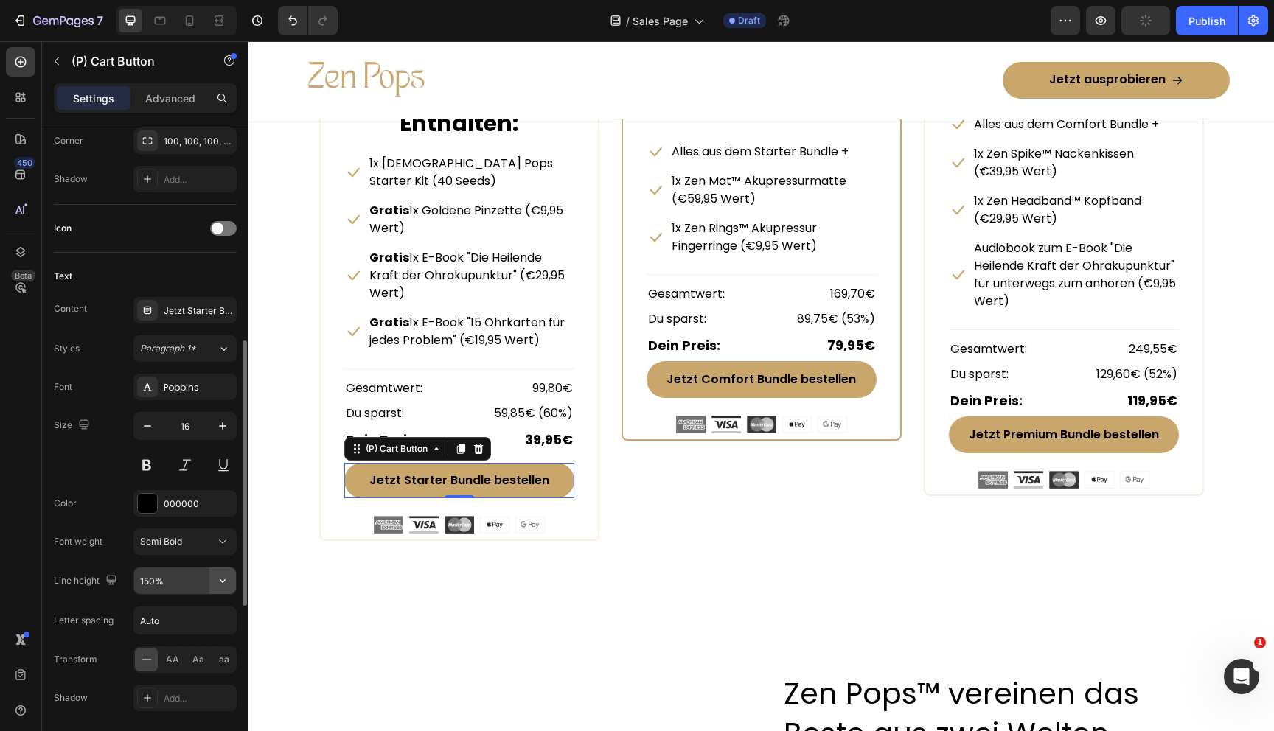
click at [223, 577] on icon "button" at bounding box center [222, 581] width 15 height 15
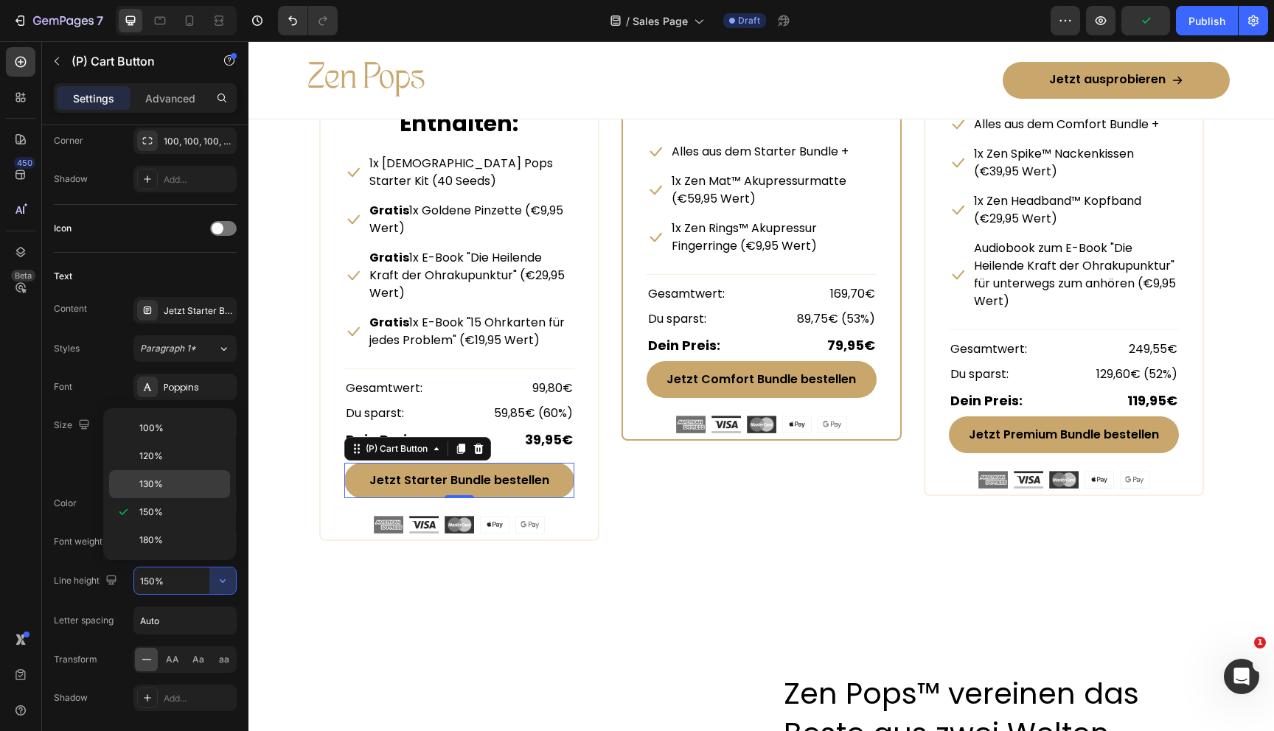
click at [165, 478] on p "130%" at bounding box center [181, 484] width 84 height 13
type input "130%"
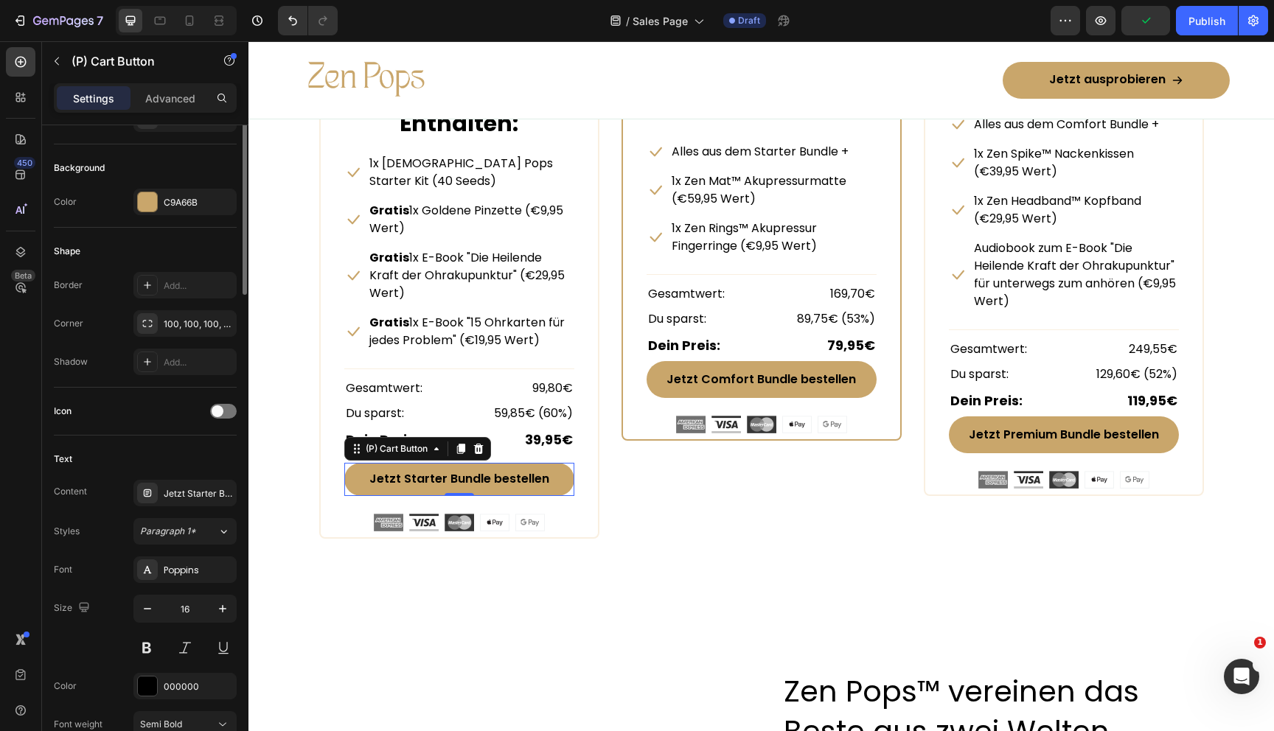
scroll to position [0, 0]
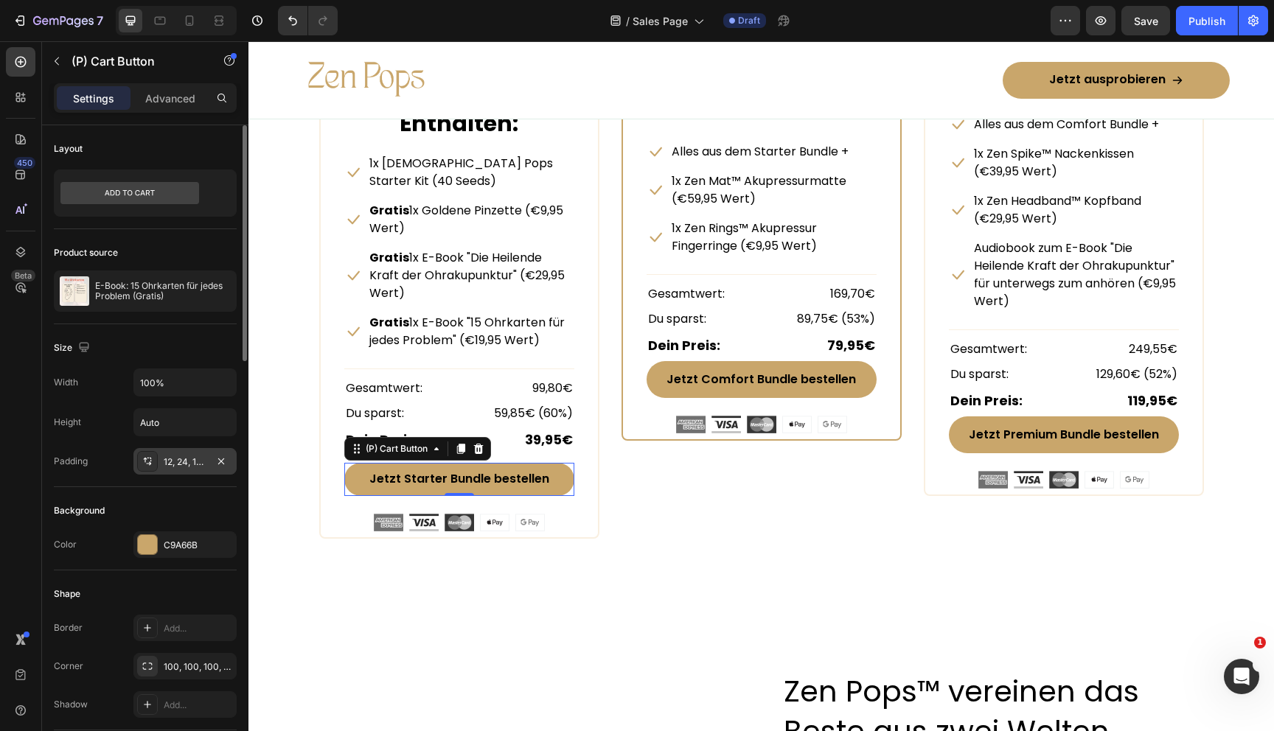
click at [155, 449] on div "12, 24, 12, 24" at bounding box center [184, 461] width 103 height 27
click at [155, 426] on input "Auto" at bounding box center [185, 422] width 102 height 27
type input "50"
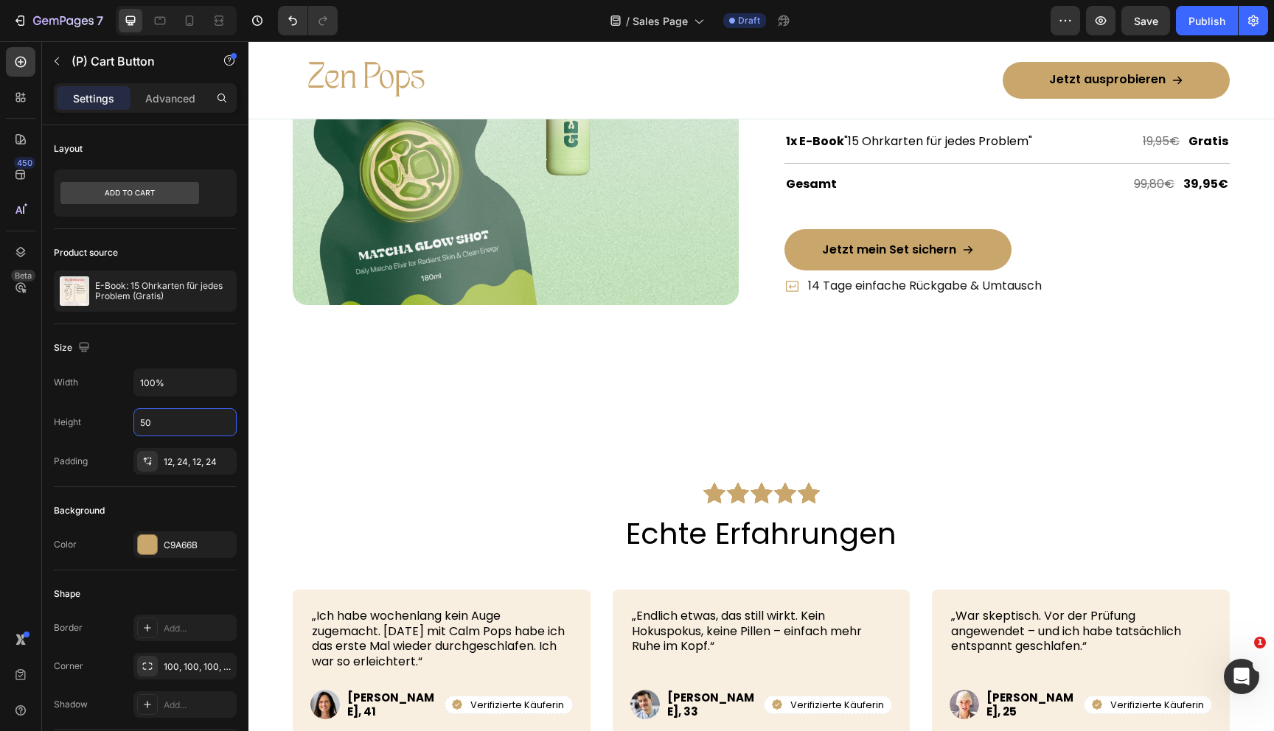
scroll to position [5426, 0]
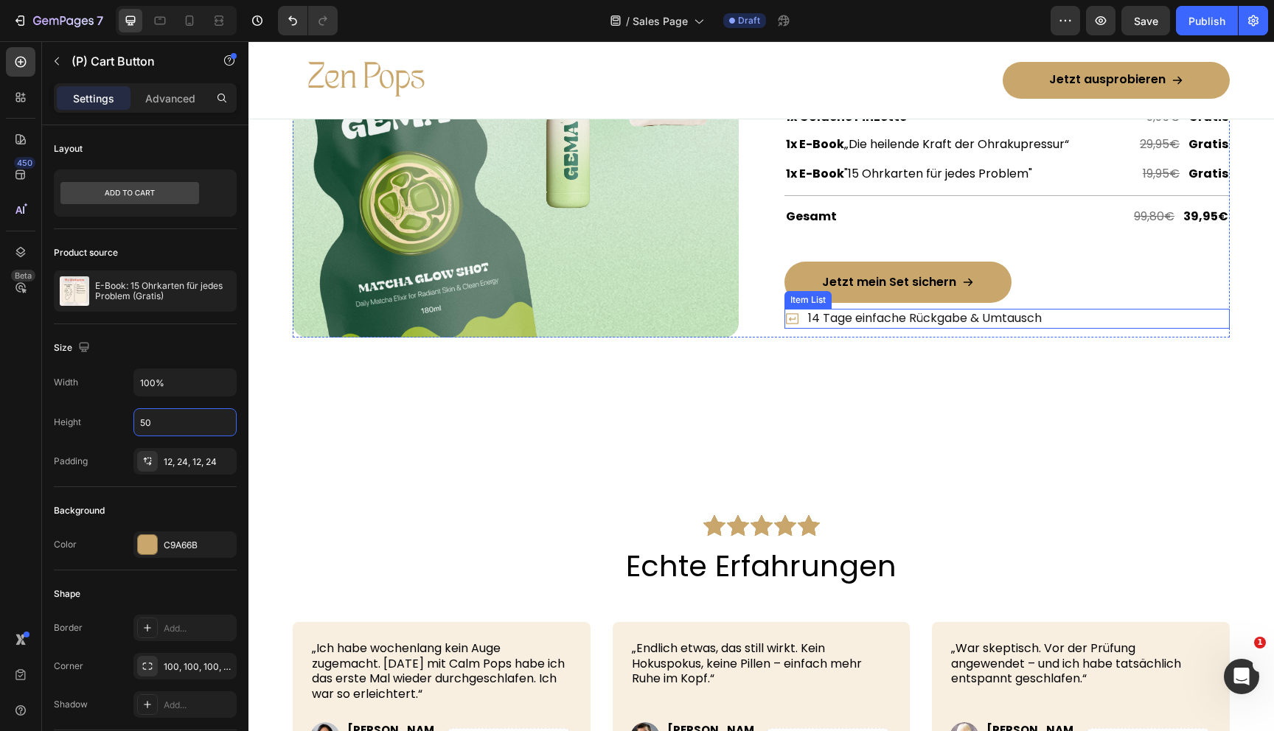
click at [801, 282] on button "Jetzt mein Set sichern" at bounding box center [897, 282] width 227 height 41
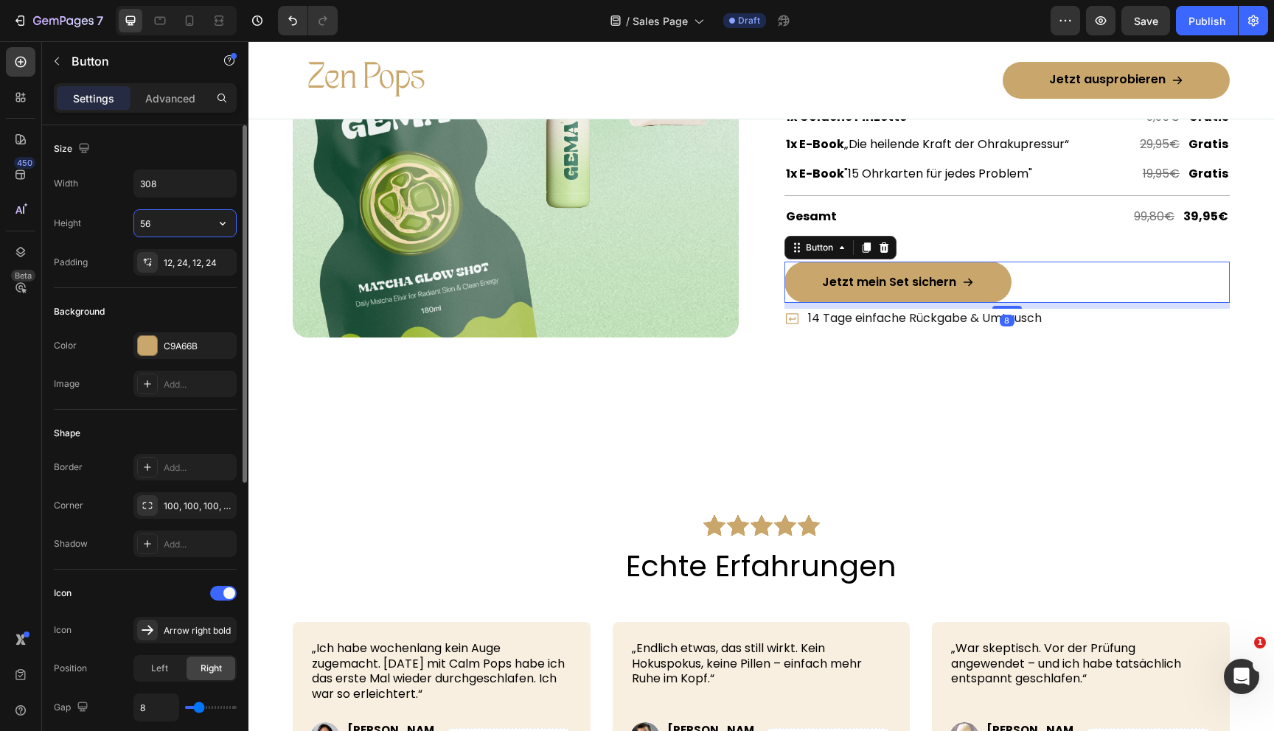
click at [151, 224] on input "56" at bounding box center [185, 223] width 102 height 27
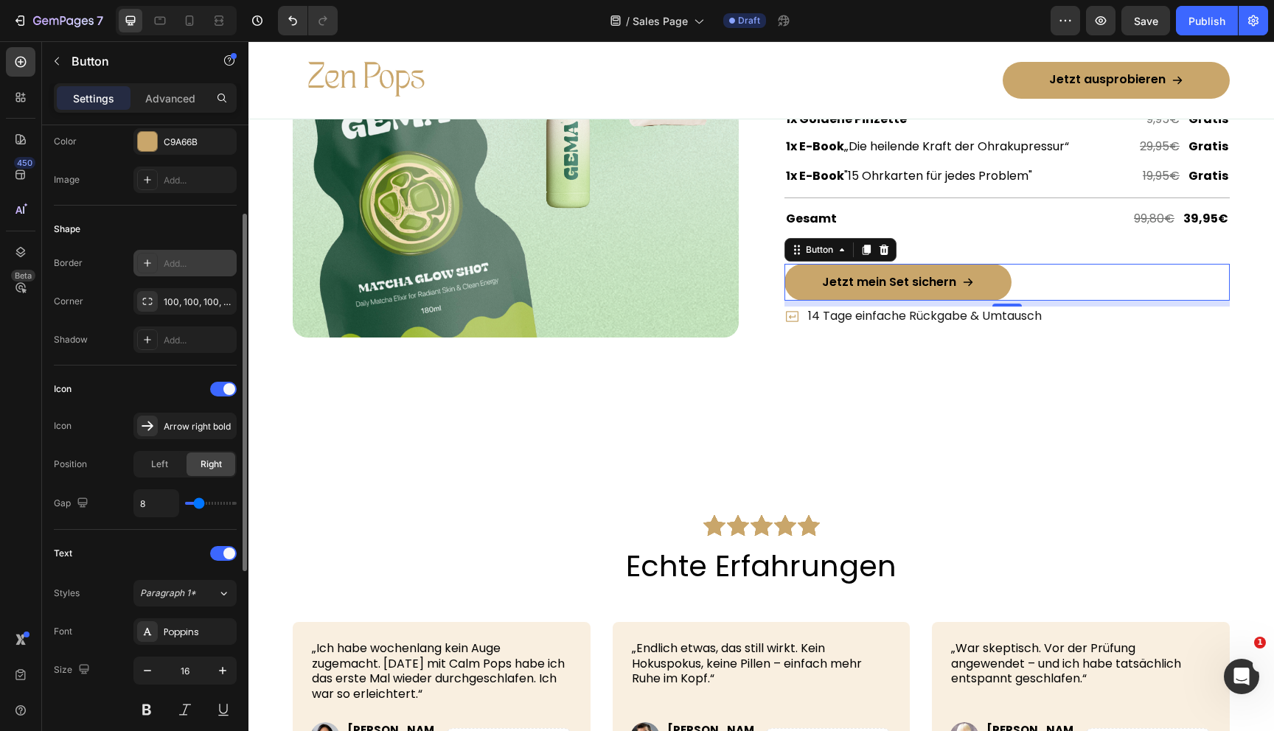
scroll to position [357, 0]
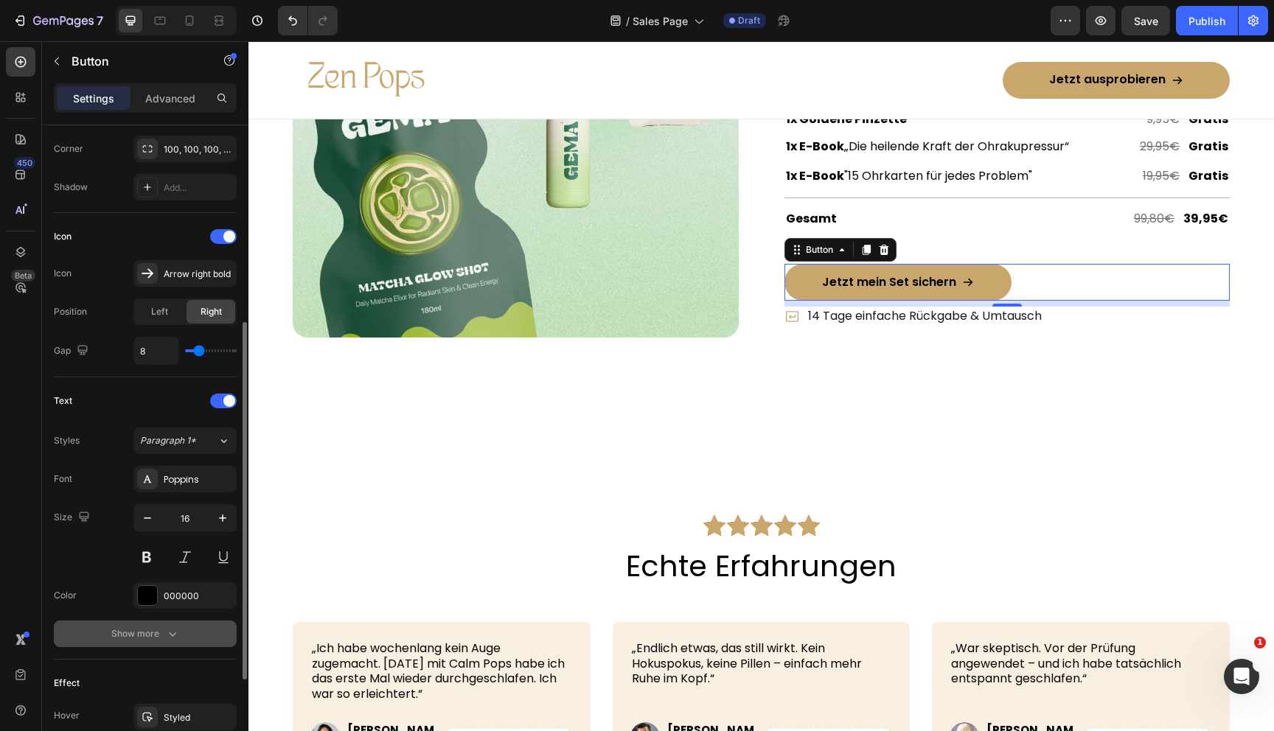
type input "50"
click at [175, 644] on button "Show more" at bounding box center [145, 634] width 183 height 27
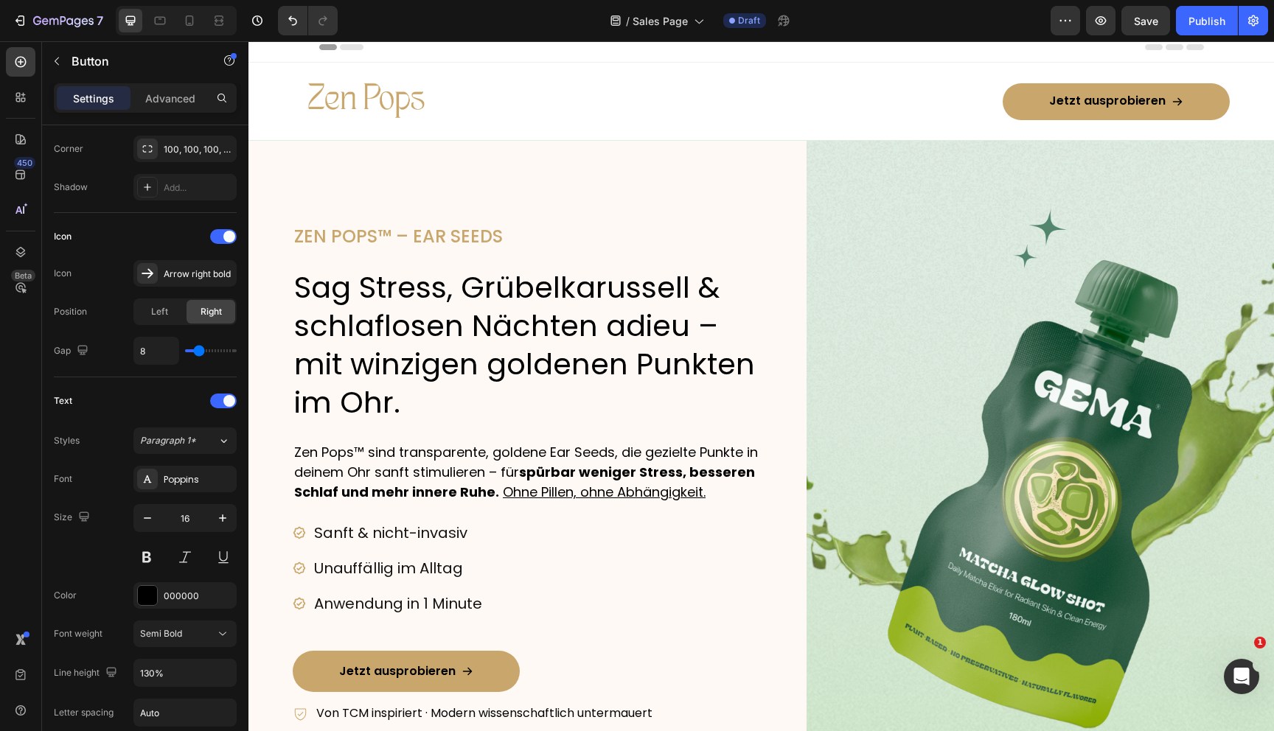
scroll to position [0, 0]
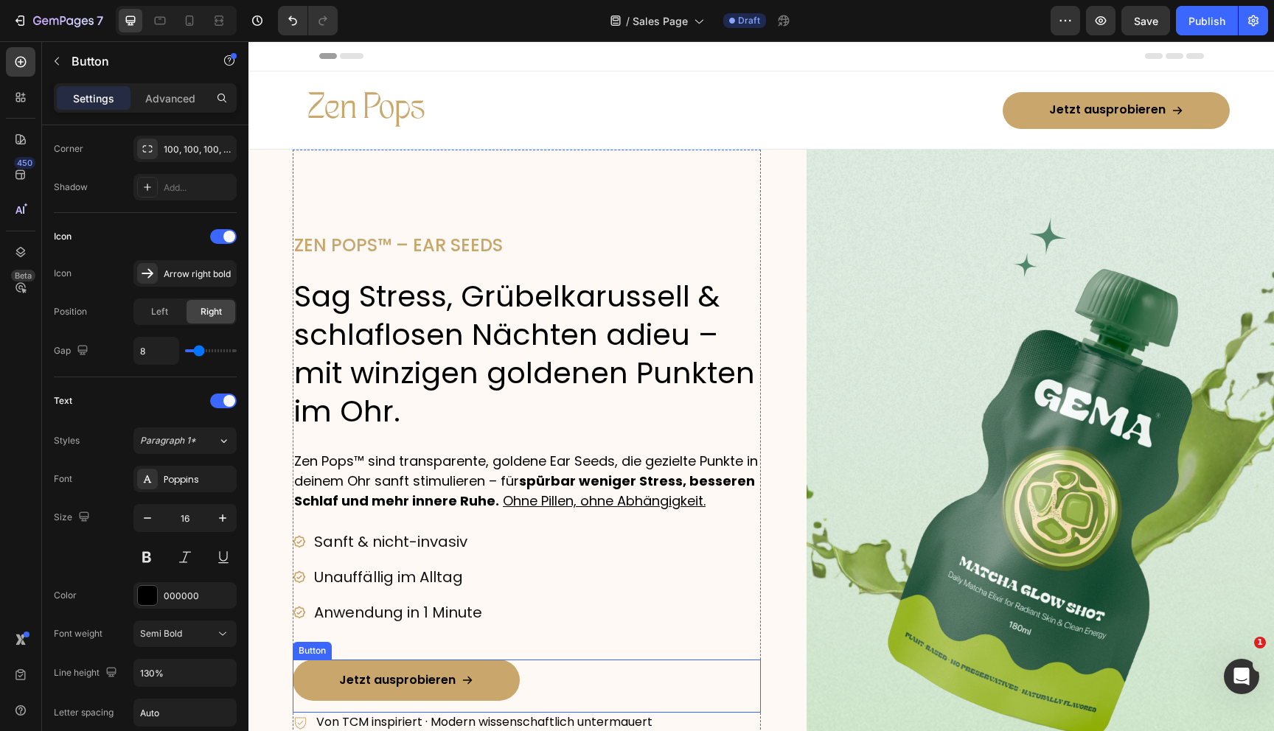
click at [307, 694] on link "Jetzt ausprobieren" at bounding box center [406, 680] width 227 height 41
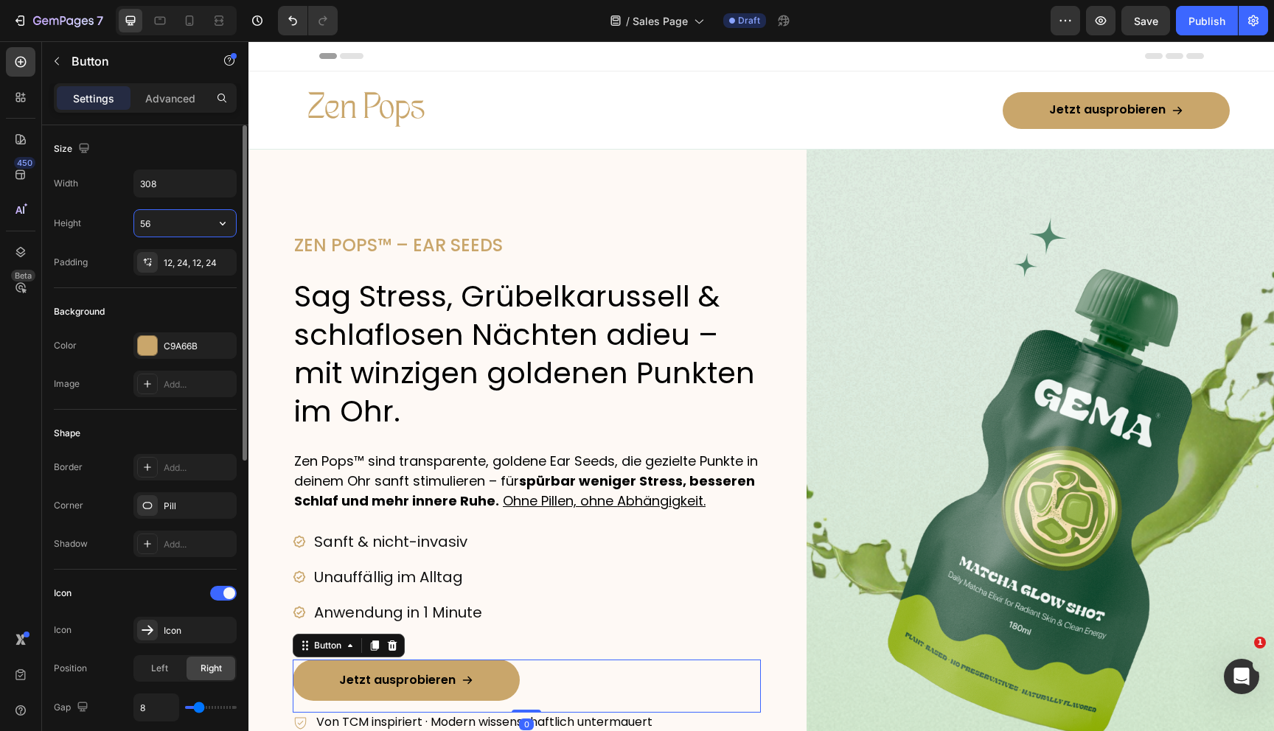
click at [159, 229] on input "56" at bounding box center [185, 223] width 102 height 27
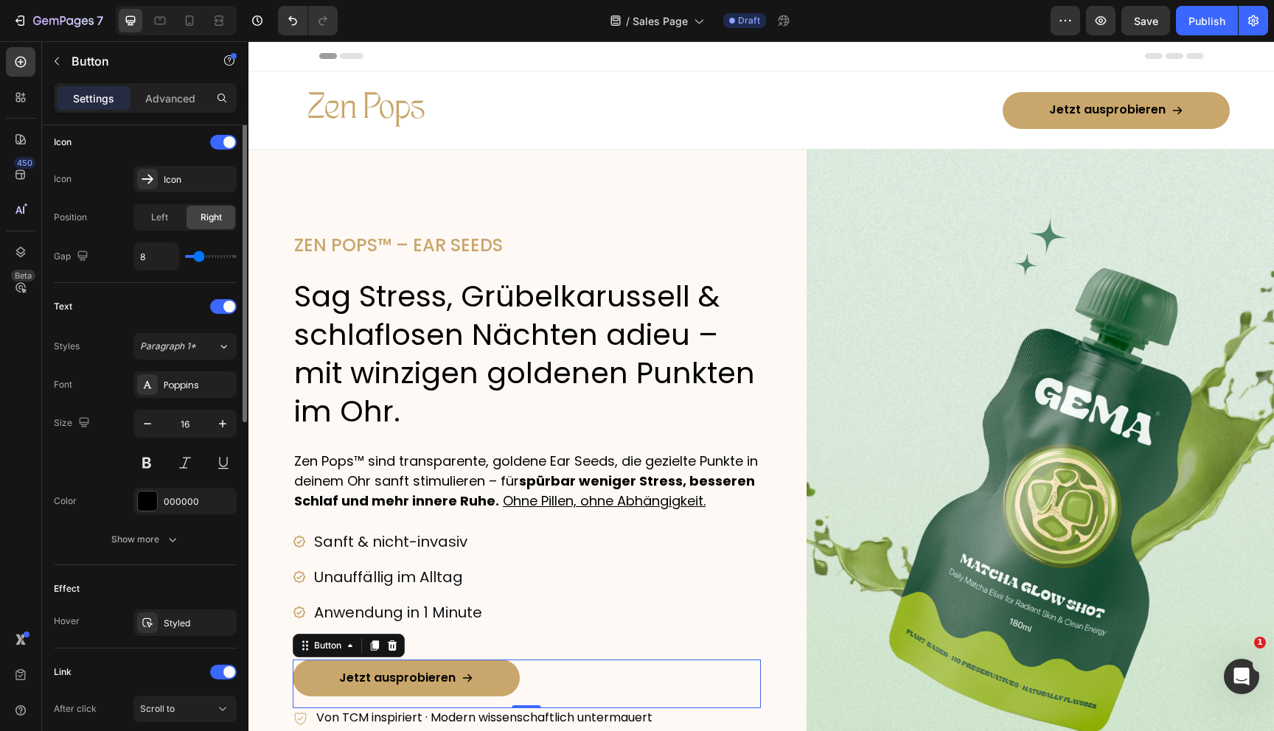
scroll to position [470, 0]
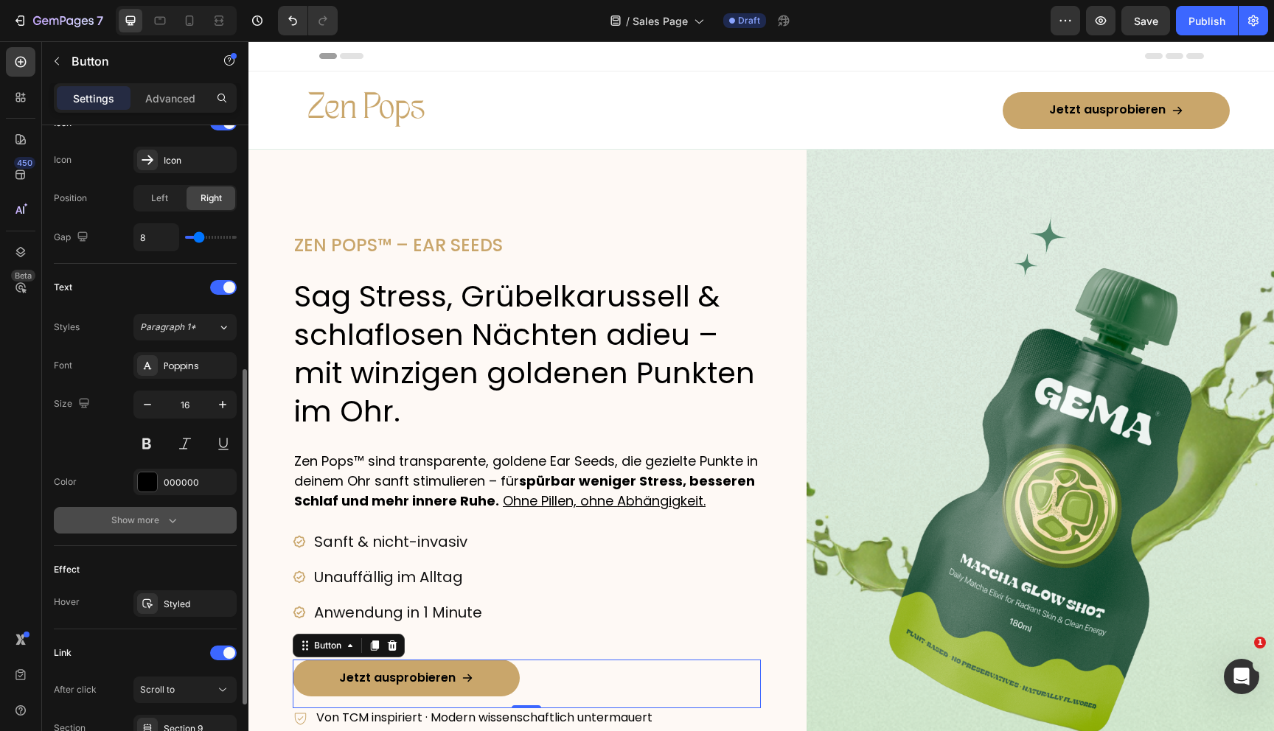
type input "50"
click at [183, 518] on button "Show more" at bounding box center [145, 520] width 183 height 27
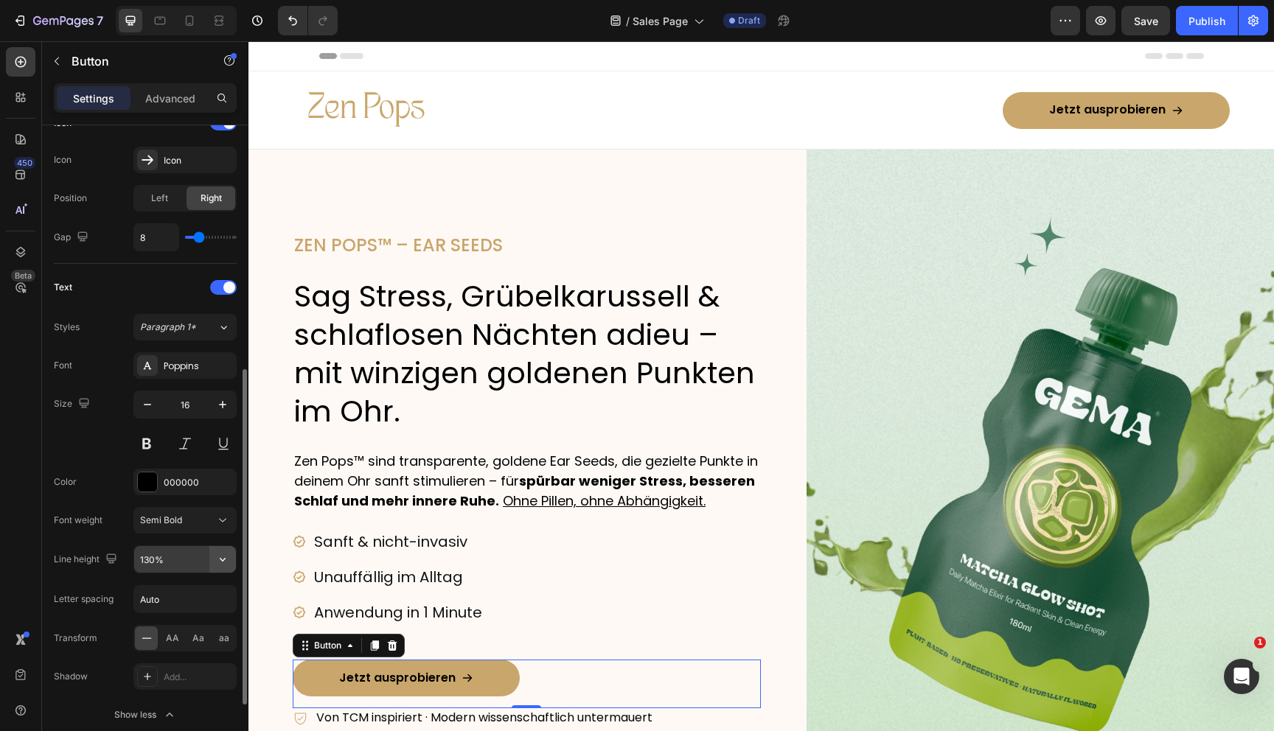
click at [215, 554] on icon "button" at bounding box center [222, 559] width 15 height 15
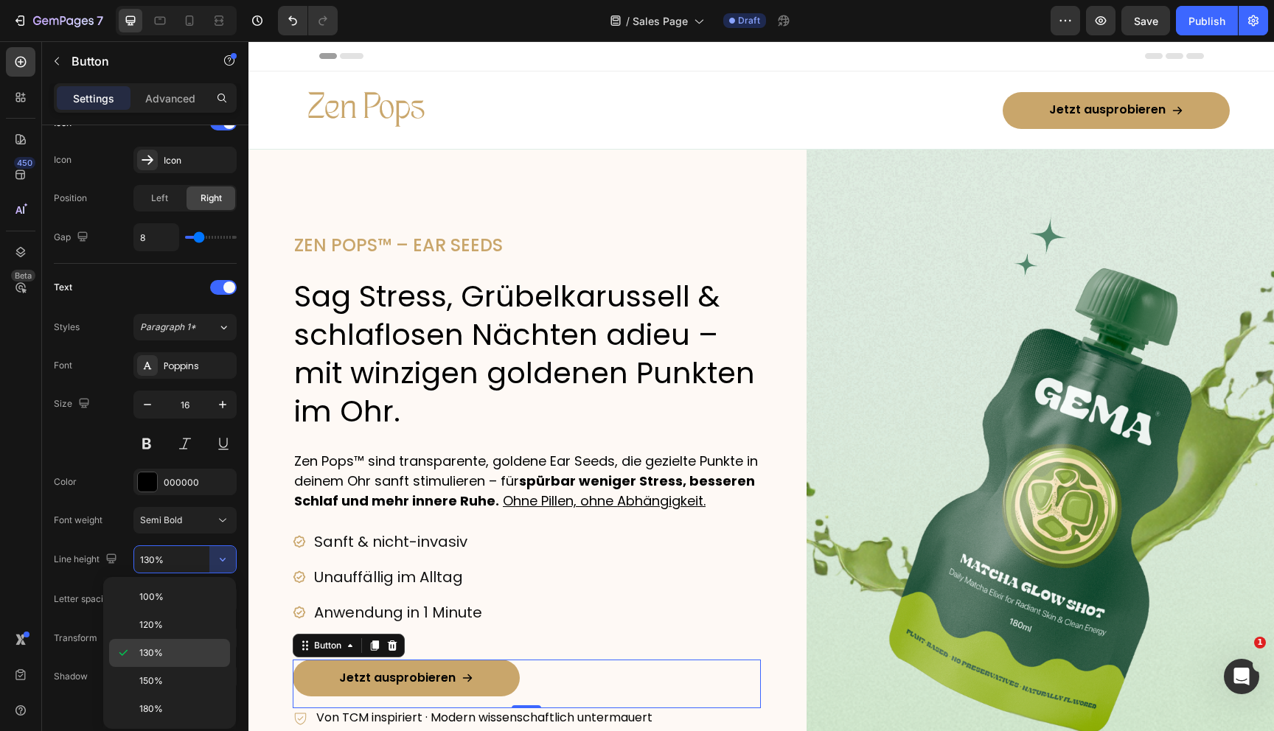
click at [170, 667] on div "130%" at bounding box center [169, 681] width 121 height 28
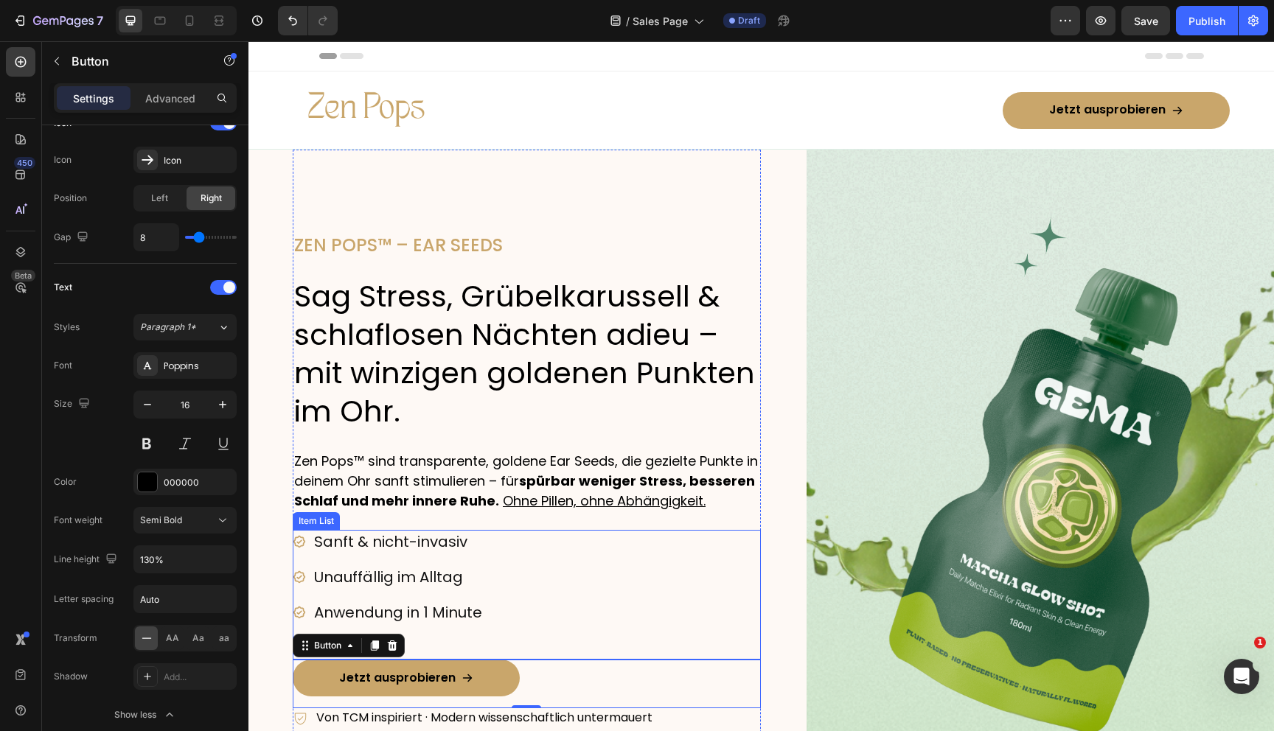
scroll to position [7, 0]
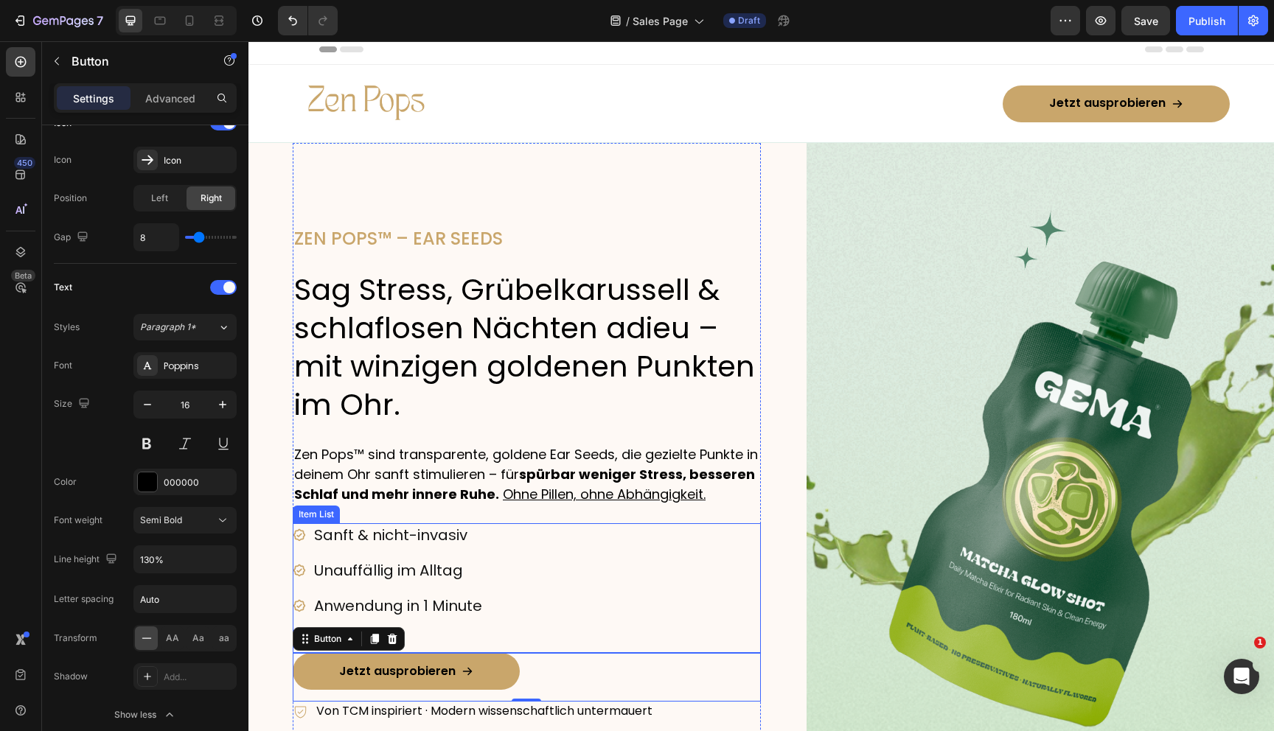
click at [476, 545] on p "Sanft & nicht-invasiv" at bounding box center [398, 535] width 168 height 19
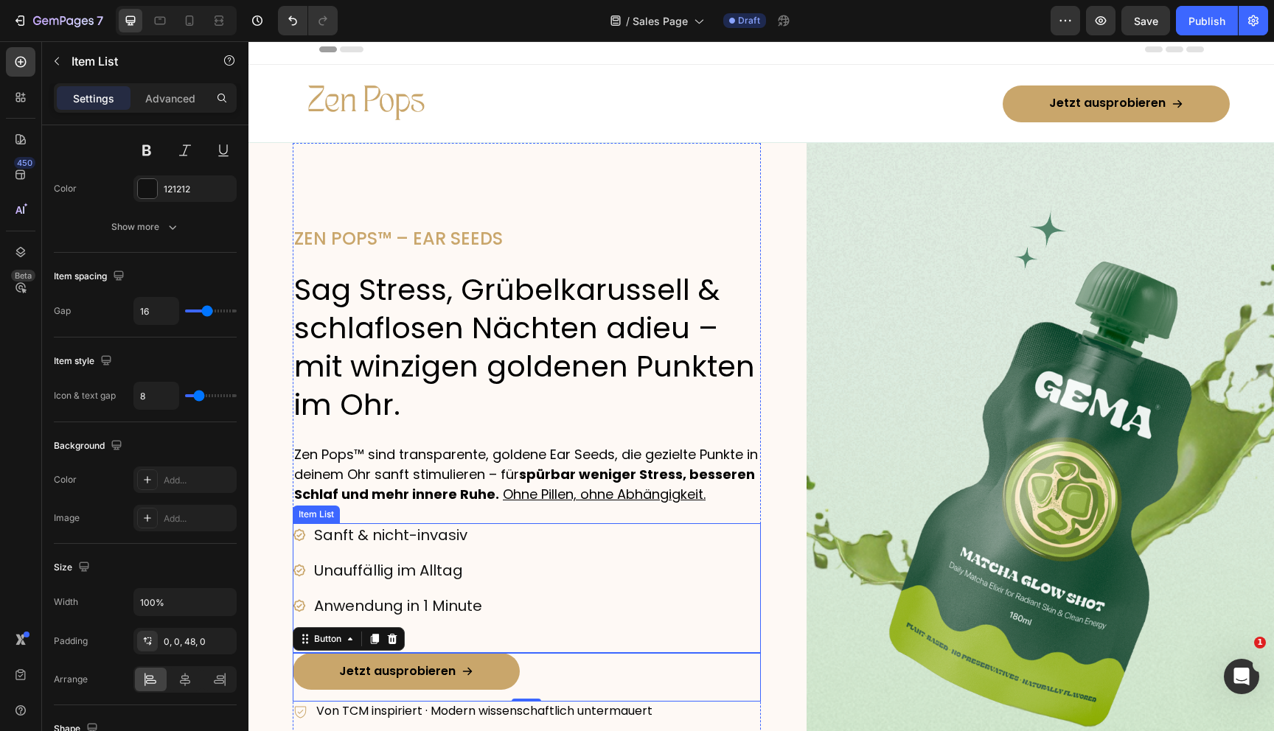
scroll to position [0, 0]
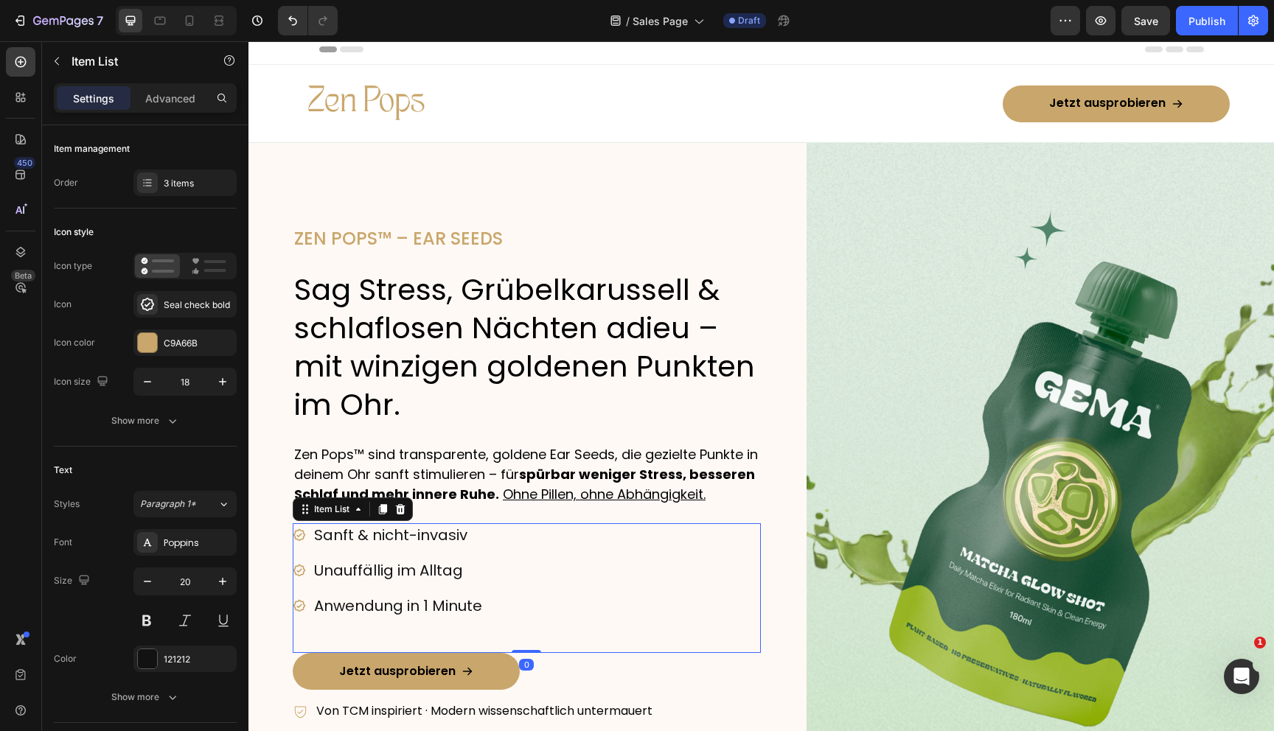
click at [517, 568] on div "Sanft & nicht-invasiv Unauffällig im Alltag Anwendung in 1 Minute" at bounding box center [527, 588] width 468 height 130
click at [835, 412] on img at bounding box center [1041, 486] width 468 height 686
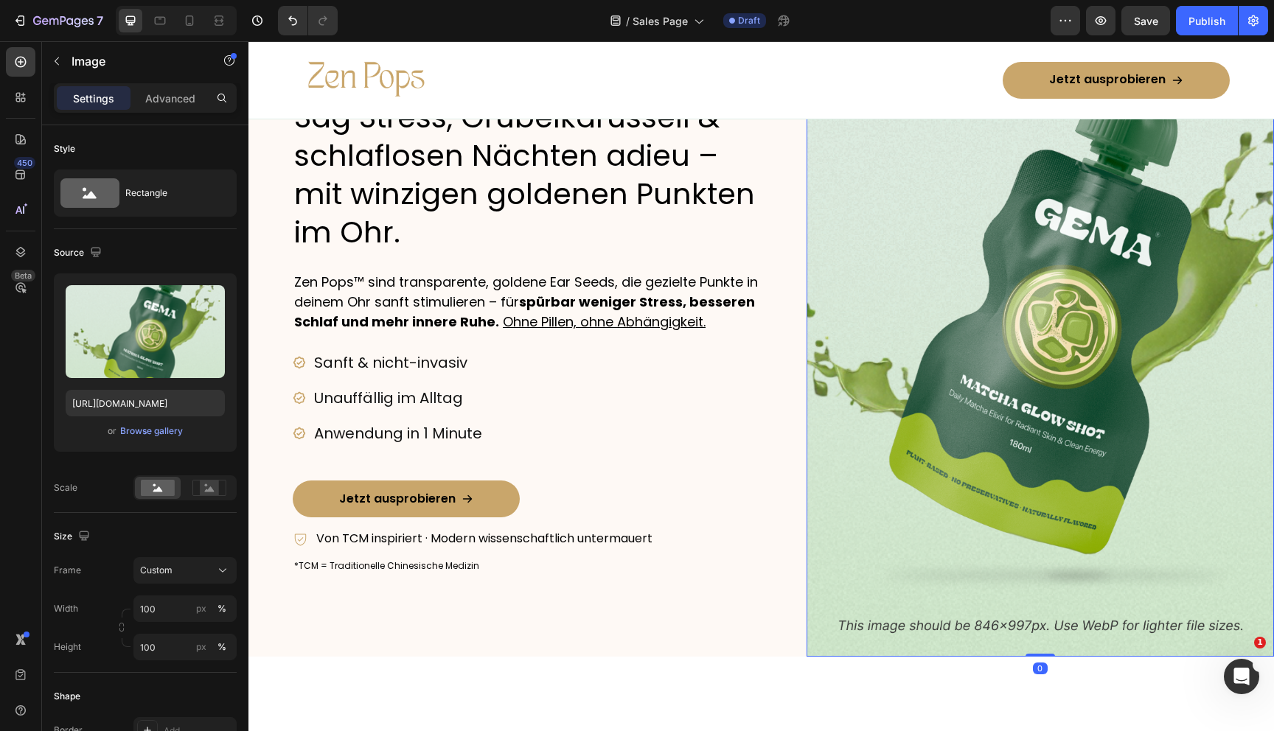
scroll to position [277, 0]
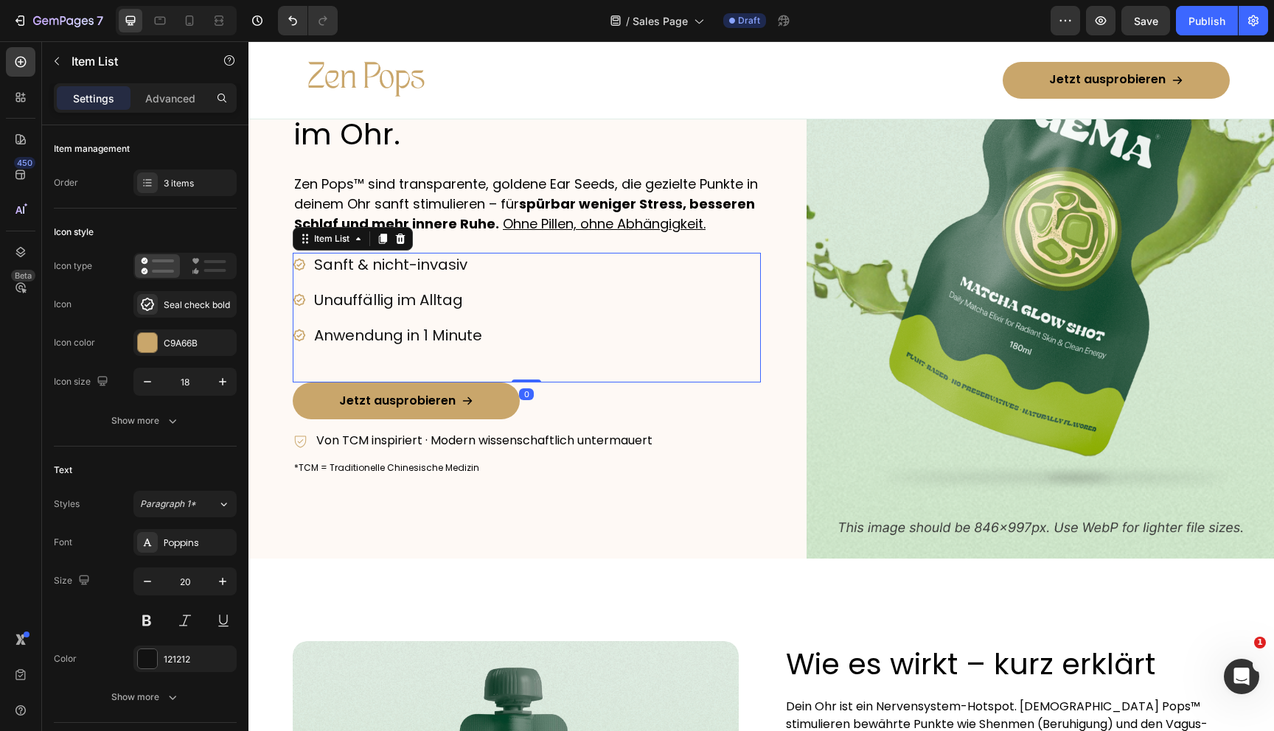
click at [448, 274] on p "Sanft & nicht-invasiv" at bounding box center [398, 264] width 168 height 19
click at [143, 388] on icon "button" at bounding box center [147, 382] width 15 height 15
click at [224, 389] on icon "button" at bounding box center [222, 382] width 15 height 15
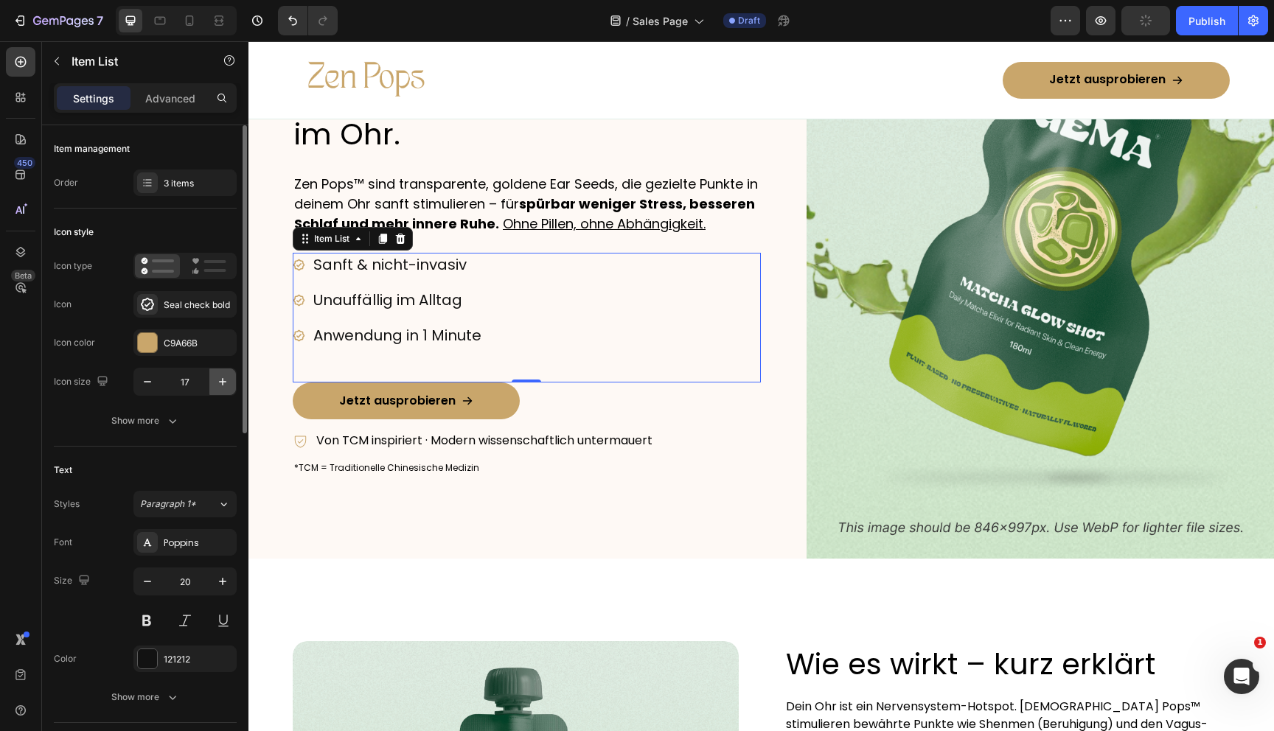
type input "18"
click at [557, 338] on div "Sanft & nicht-invasiv Unauffällig im Alltag Anwendung in 1 Minute" at bounding box center [527, 318] width 468 height 130
click at [146, 582] on icon "button" at bounding box center [147, 581] width 15 height 15
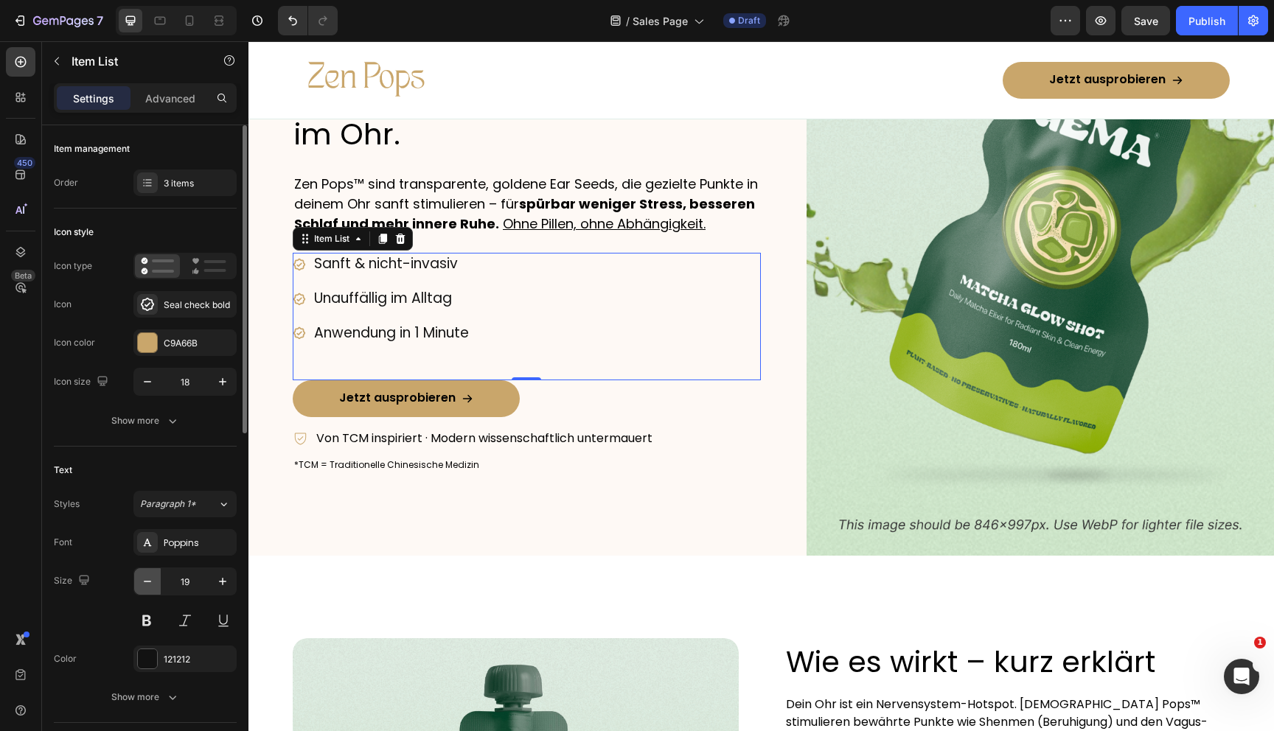
click at [146, 582] on icon "button" at bounding box center [147, 581] width 15 height 15
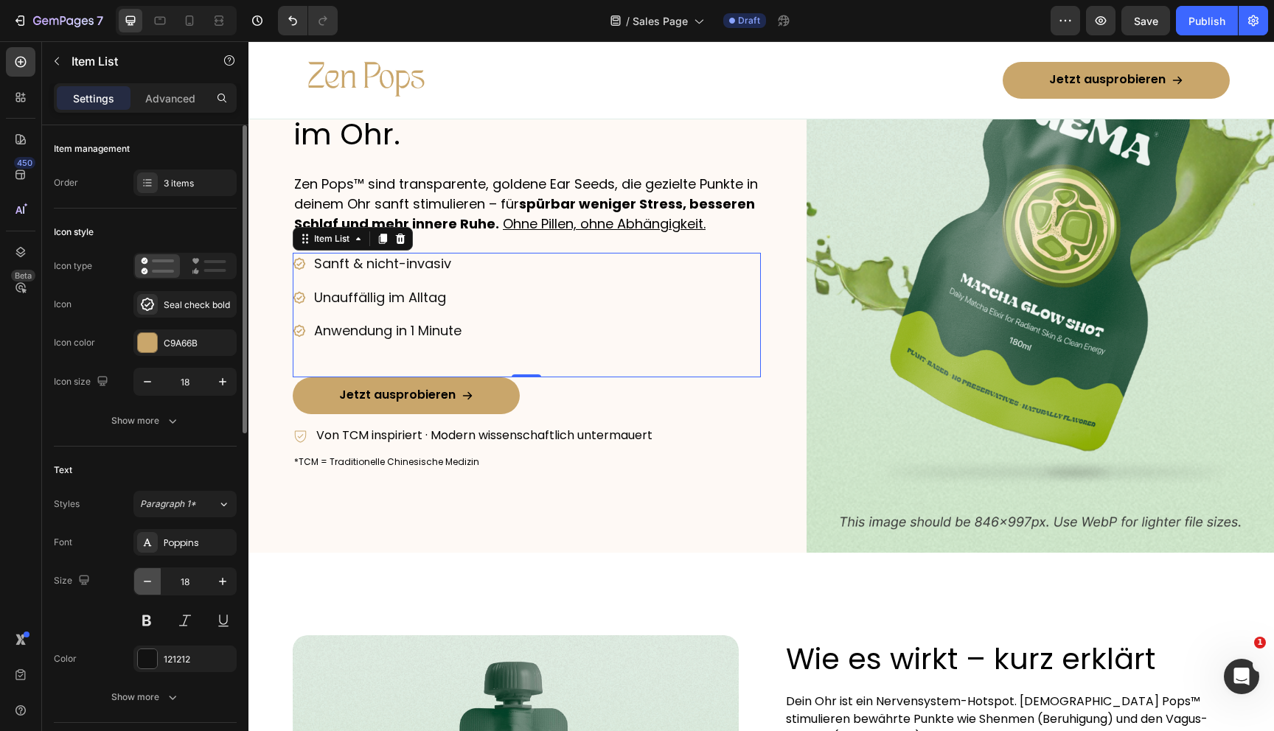
click at [146, 582] on icon "button" at bounding box center [147, 581] width 15 height 15
type input "16"
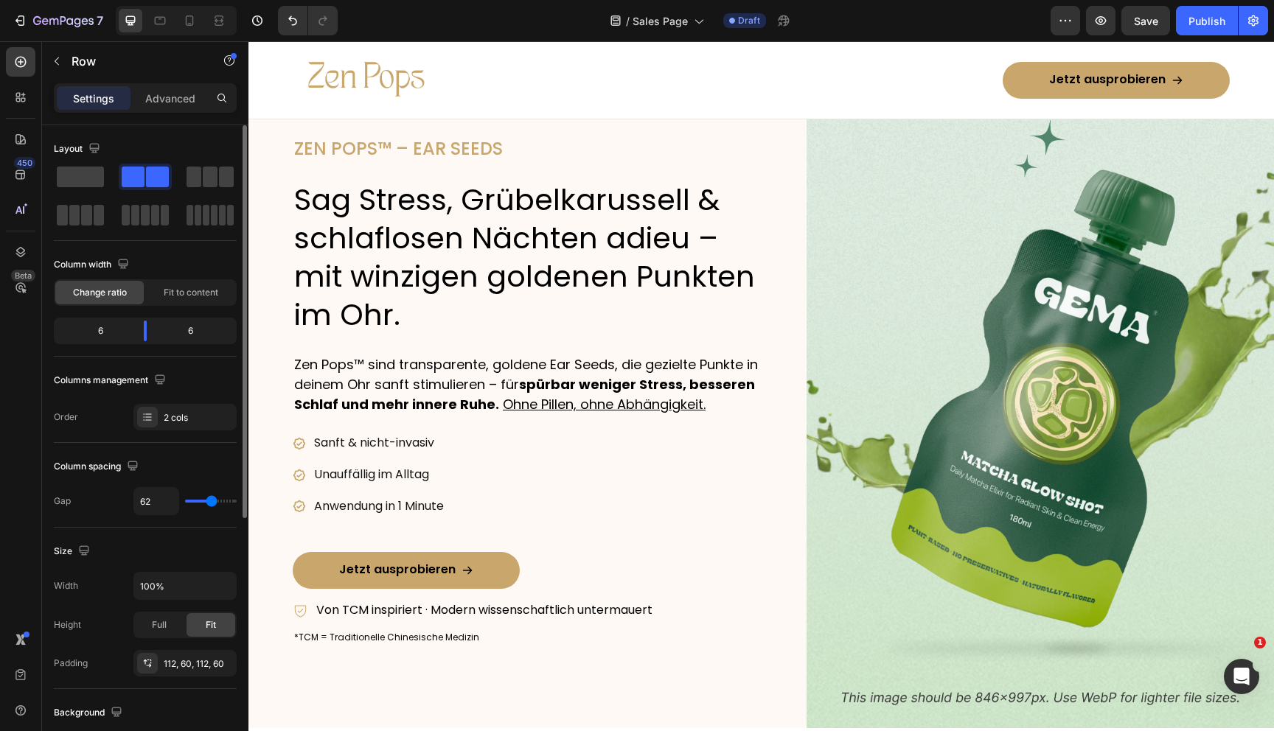
scroll to position [106, 0]
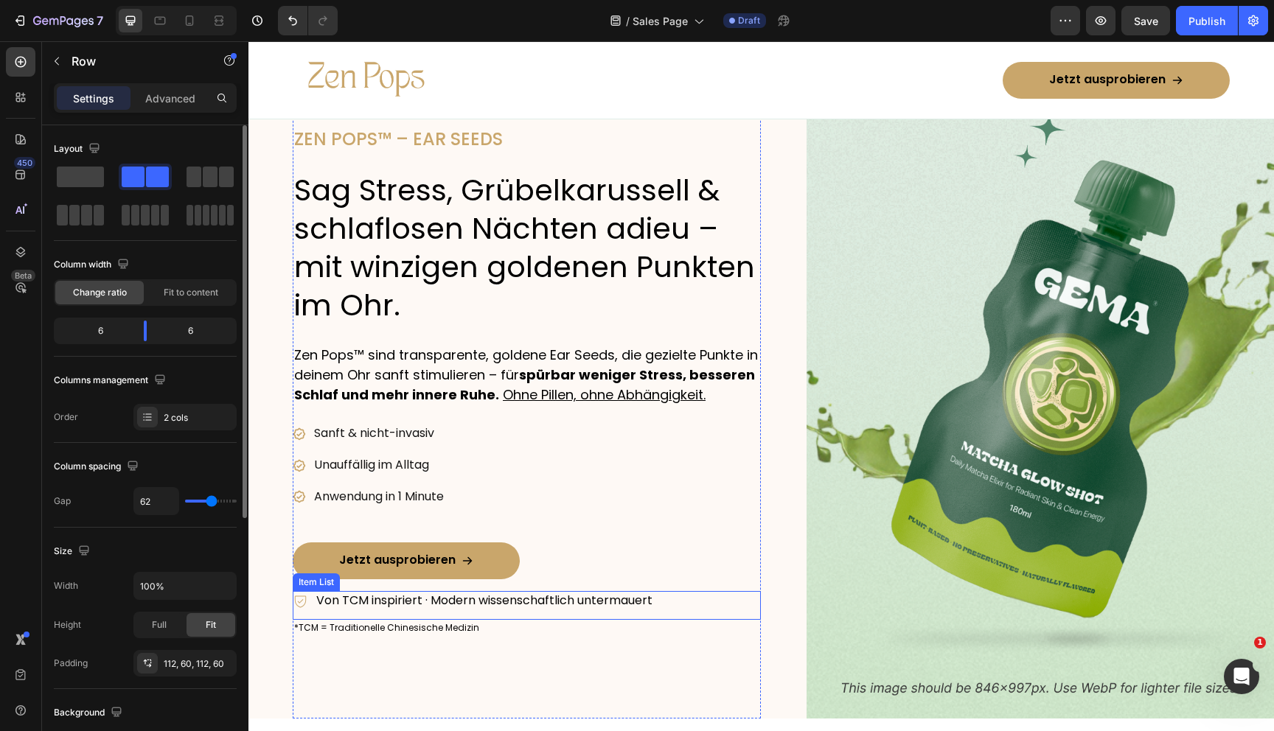
click at [349, 609] on p "Von TCM inspiriert · Modern wissenschaftlich untermauert" at bounding box center [484, 600] width 336 height 15
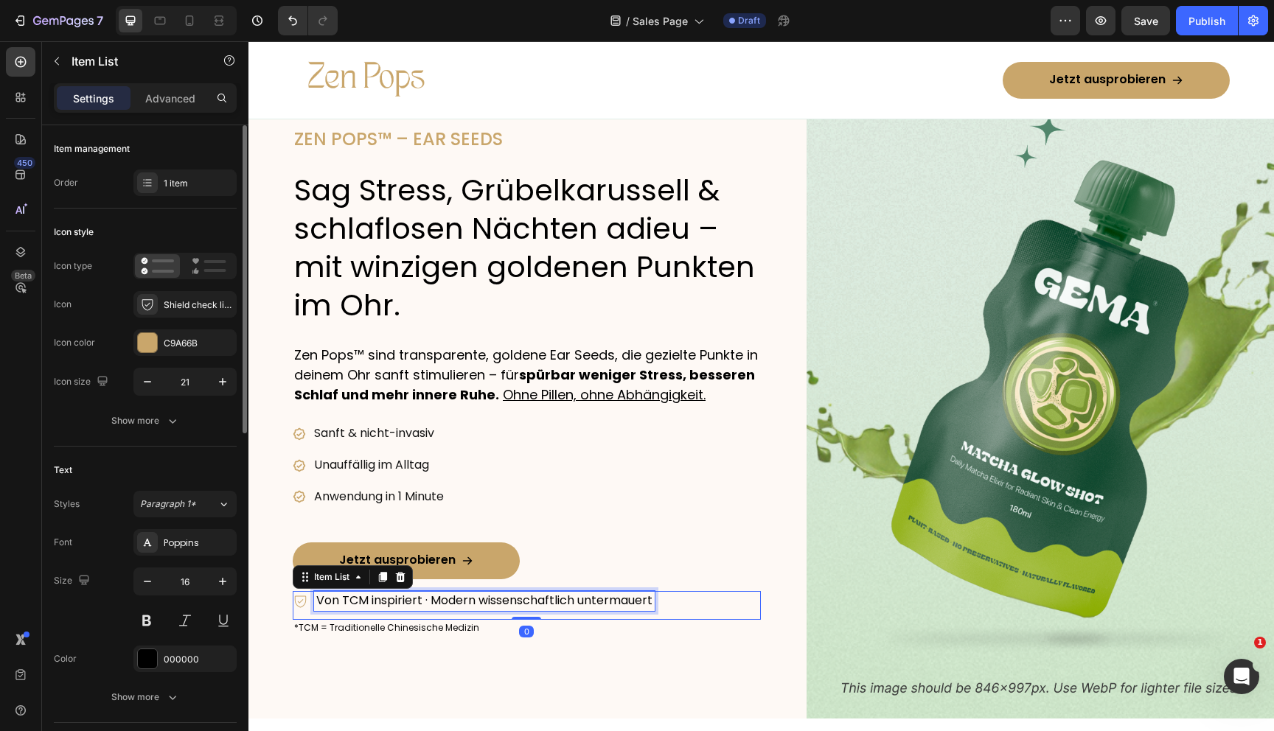
click at [348, 609] on p "Von TCM inspiriert · Modern wissenschaftlich untermauert" at bounding box center [484, 600] width 336 height 15
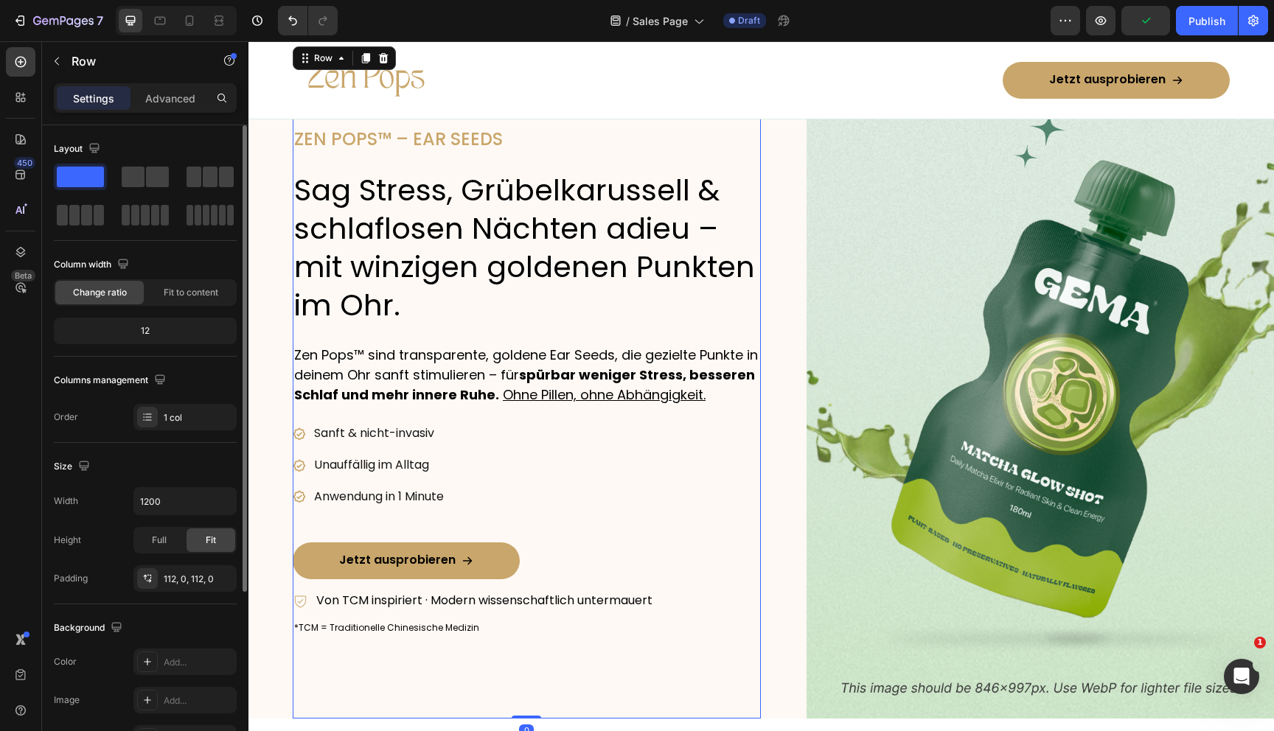
click at [335, 686] on div "ZEN POPS™ – EAR SEEDS Heading Sag Stress, Grübelkarussell & schlaflosen Nächten…" at bounding box center [527, 380] width 468 height 675
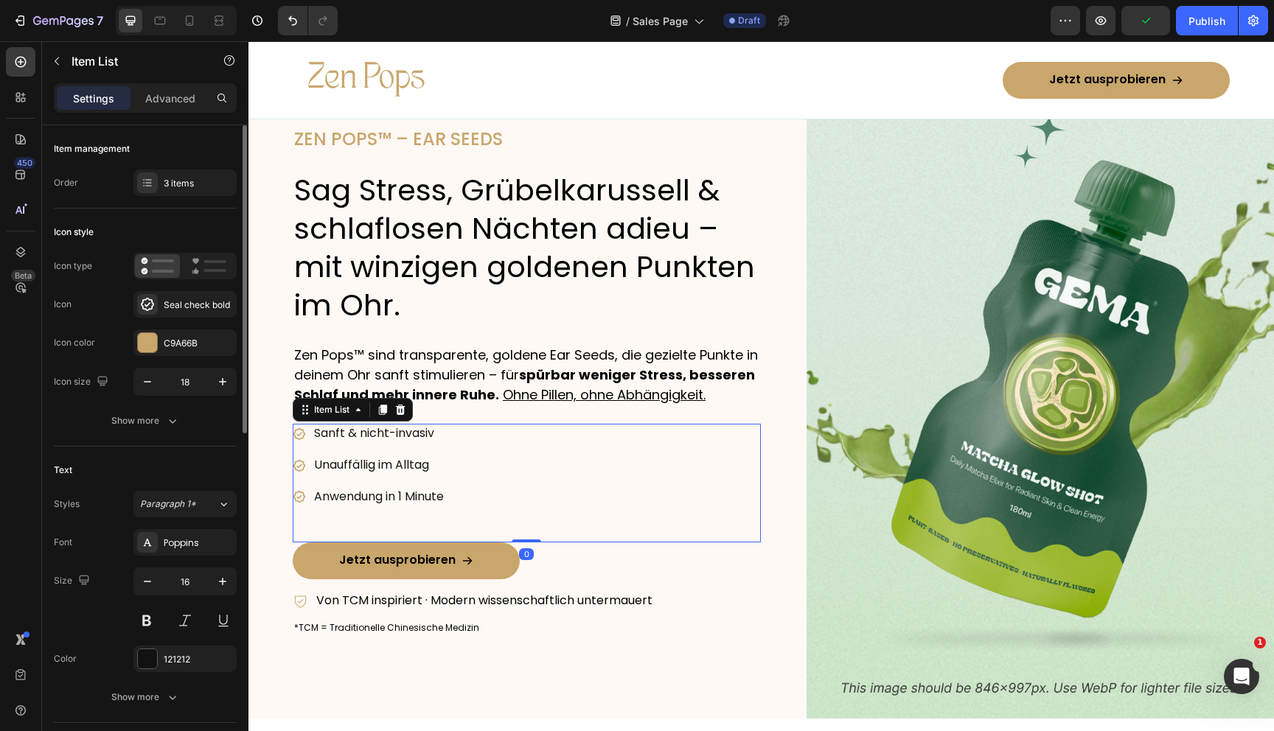
click at [527, 487] on div "Sanft & nicht-invasiv Unauffällig im Alltag Anwendung in 1 Minute" at bounding box center [527, 483] width 468 height 118
click at [219, 579] on icon "button" at bounding box center [222, 581] width 15 height 15
type input "18"
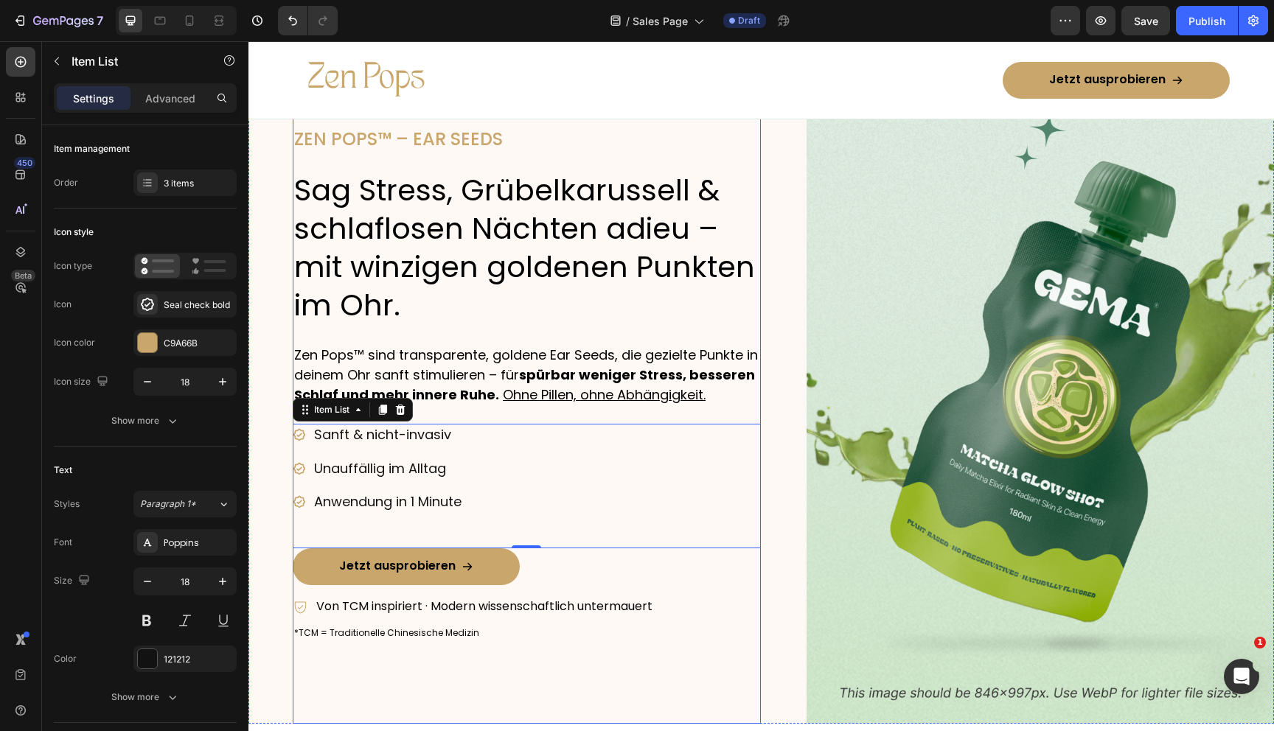
click at [439, 686] on div "ZEN POPS™ – EAR SEEDS Heading Sag Stress, Grübelkarussell & schlaflosen Nächten…" at bounding box center [527, 383] width 468 height 680
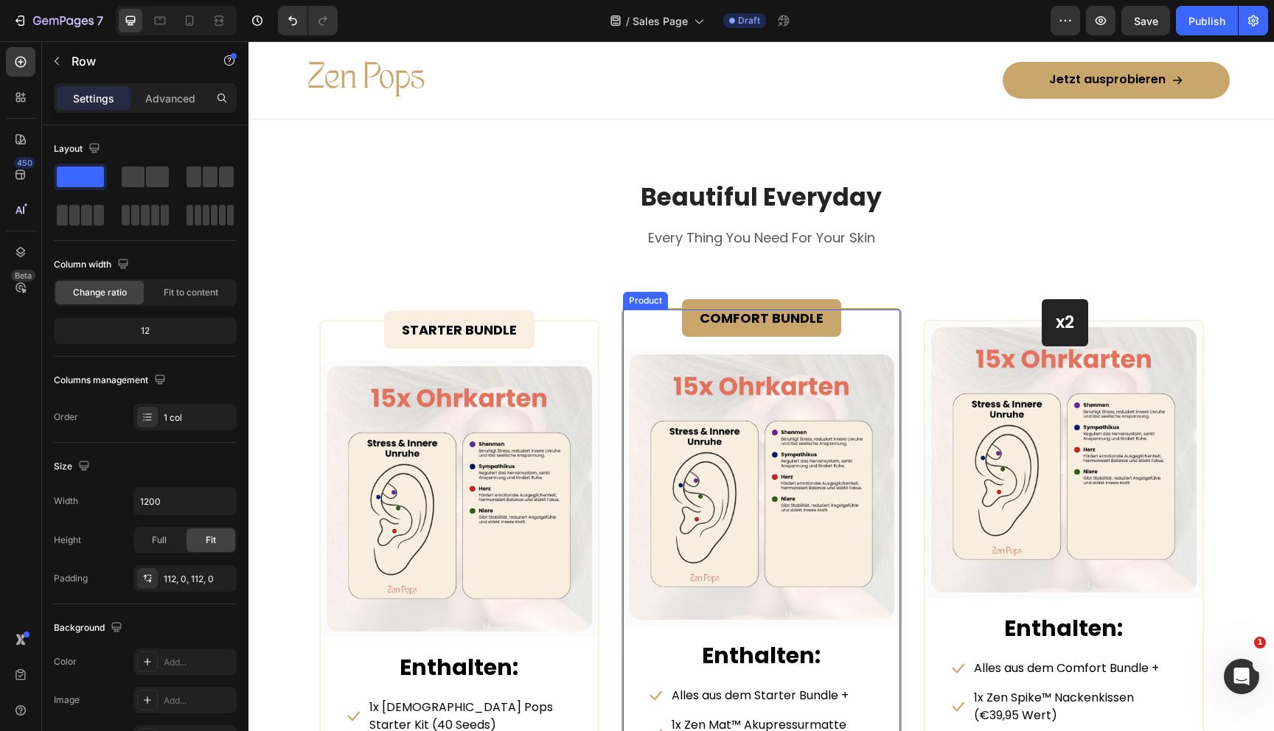
scroll to position [6772, 0]
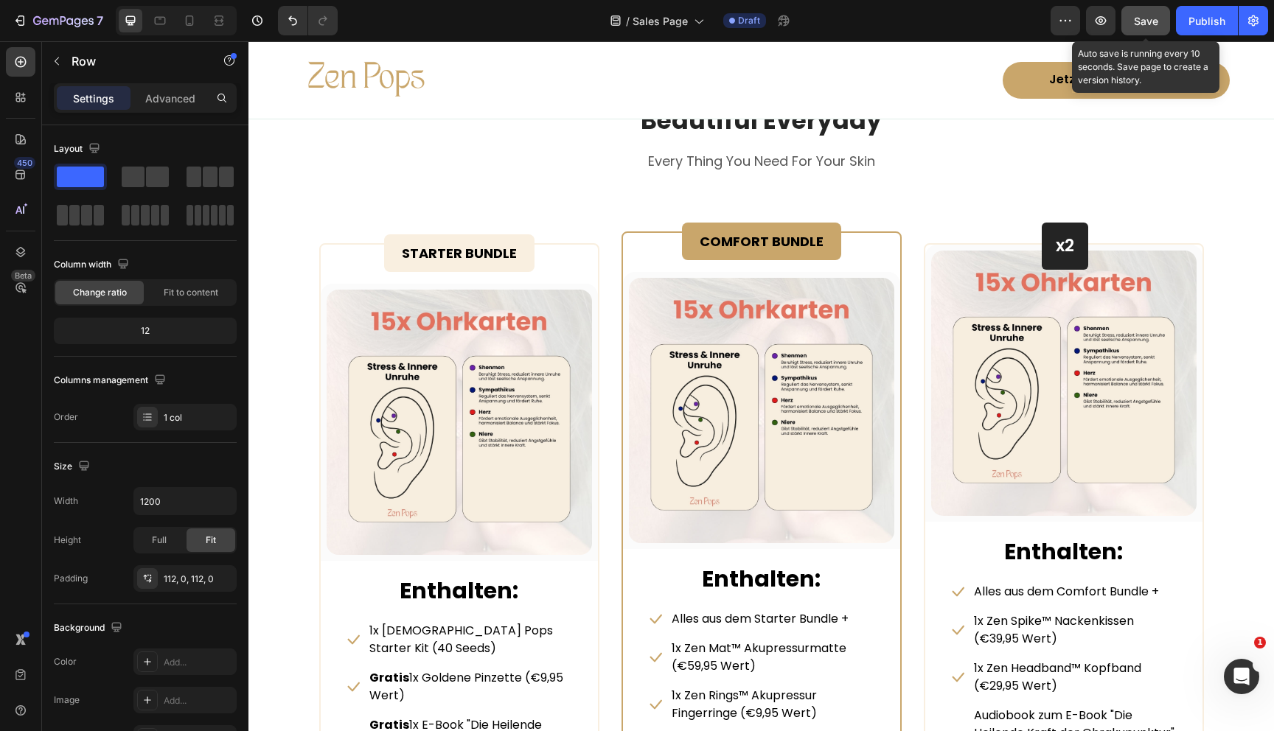
click at [1138, 24] on span "Save" at bounding box center [1146, 21] width 24 height 13
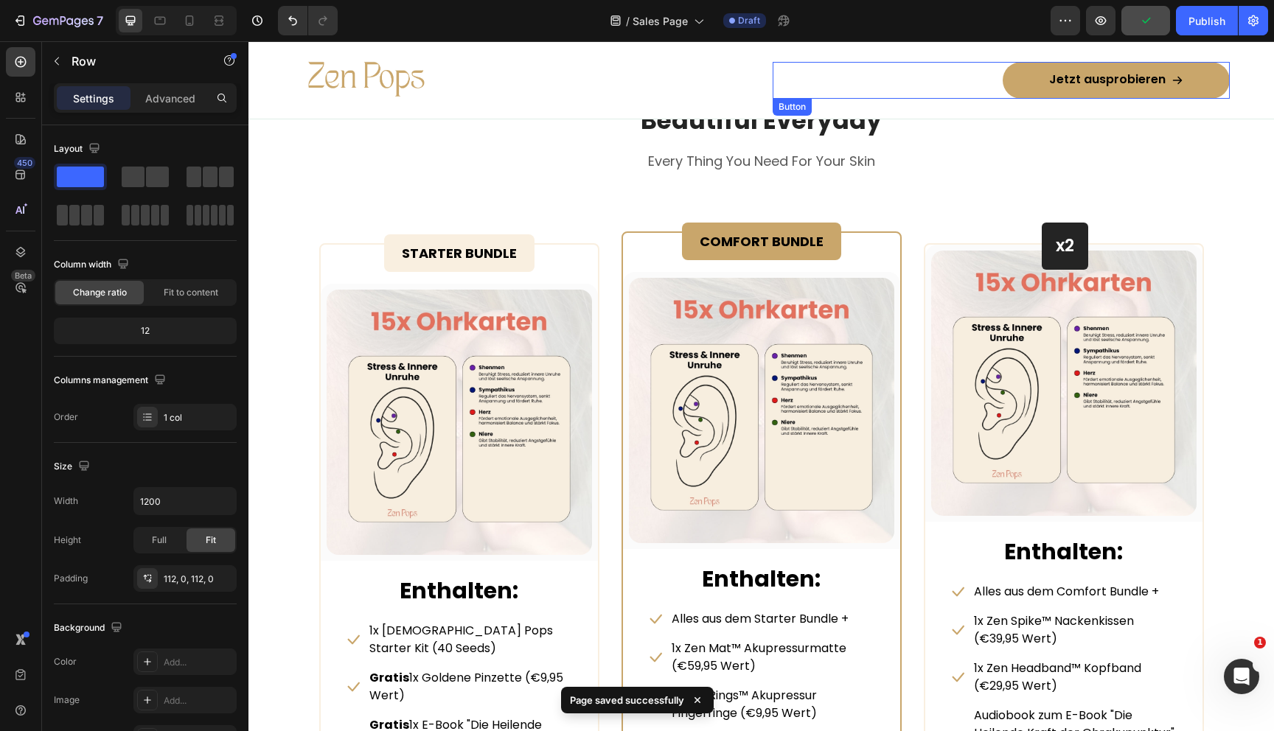
click at [1031, 75] on link "Jetzt ausprobieren" at bounding box center [1116, 80] width 227 height 37
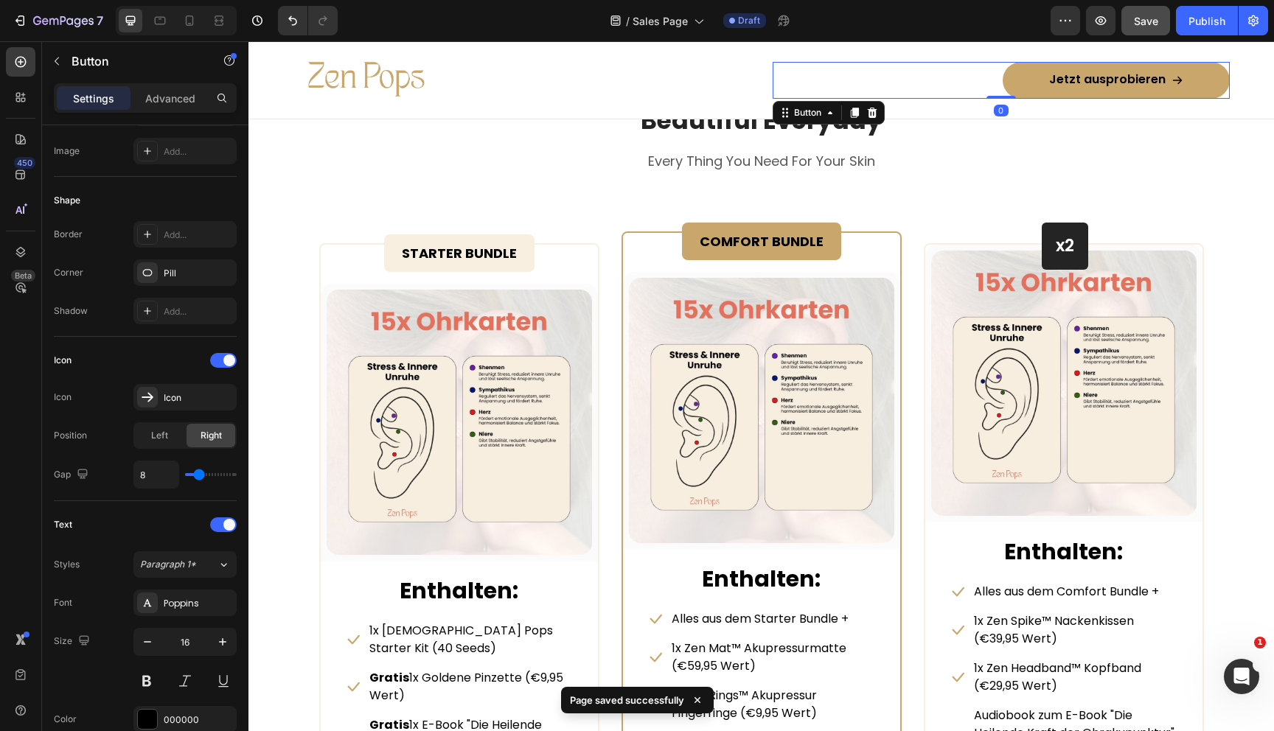
scroll to position [602, 0]
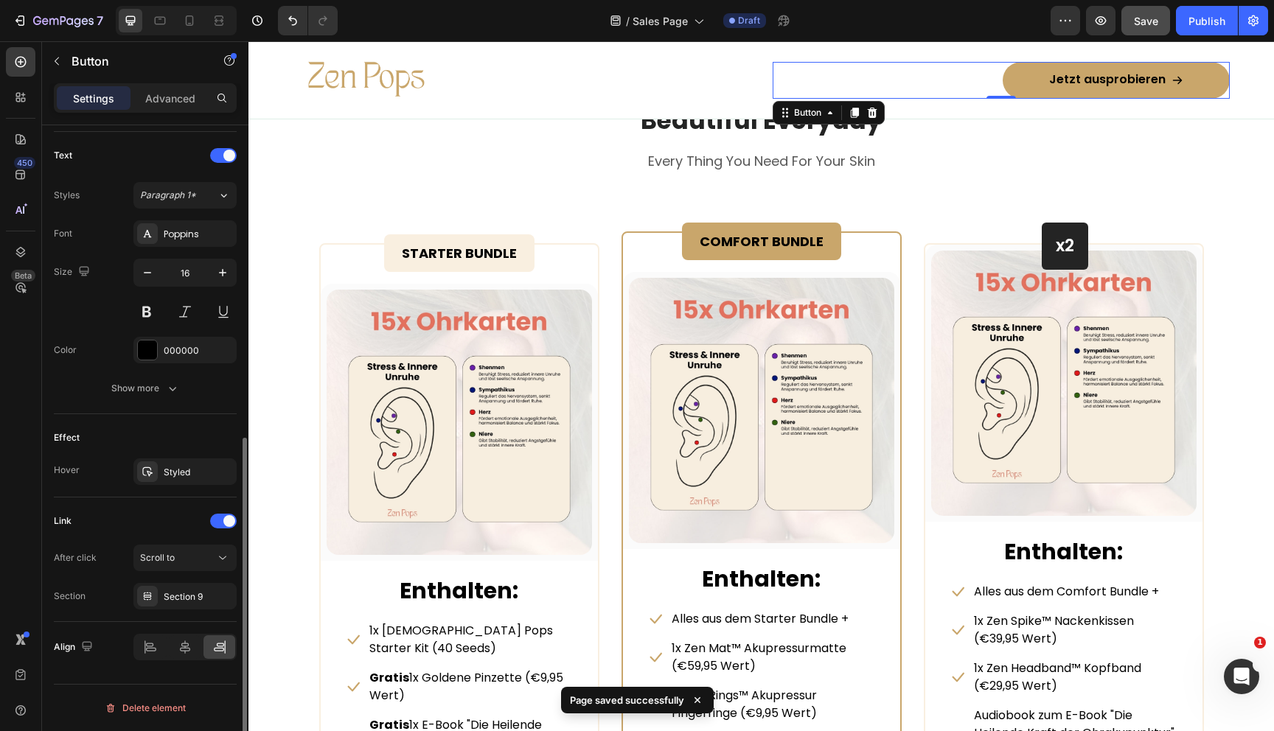
click at [161, 457] on div "Effect Hover Styled" at bounding box center [145, 455] width 183 height 83
click at [161, 473] on div "Styled" at bounding box center [184, 472] width 103 height 27
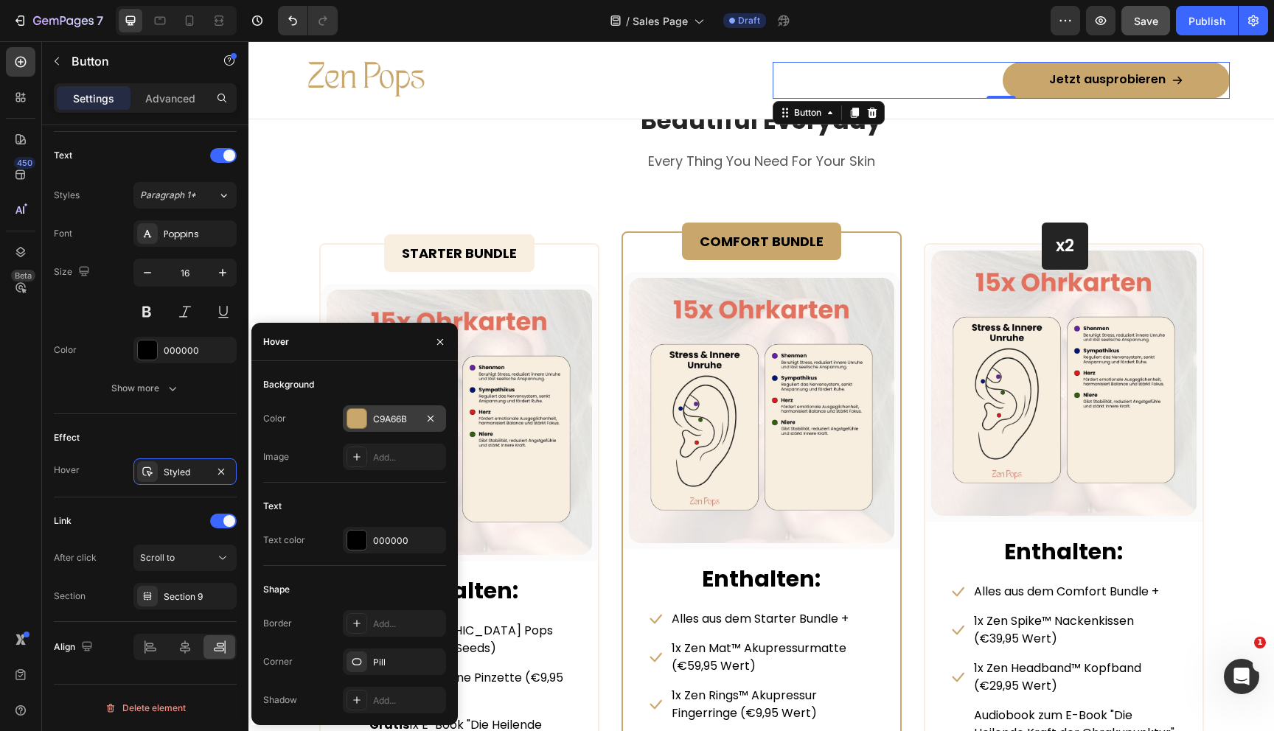
click at [370, 417] on div "C9A66B" at bounding box center [394, 418] width 103 height 27
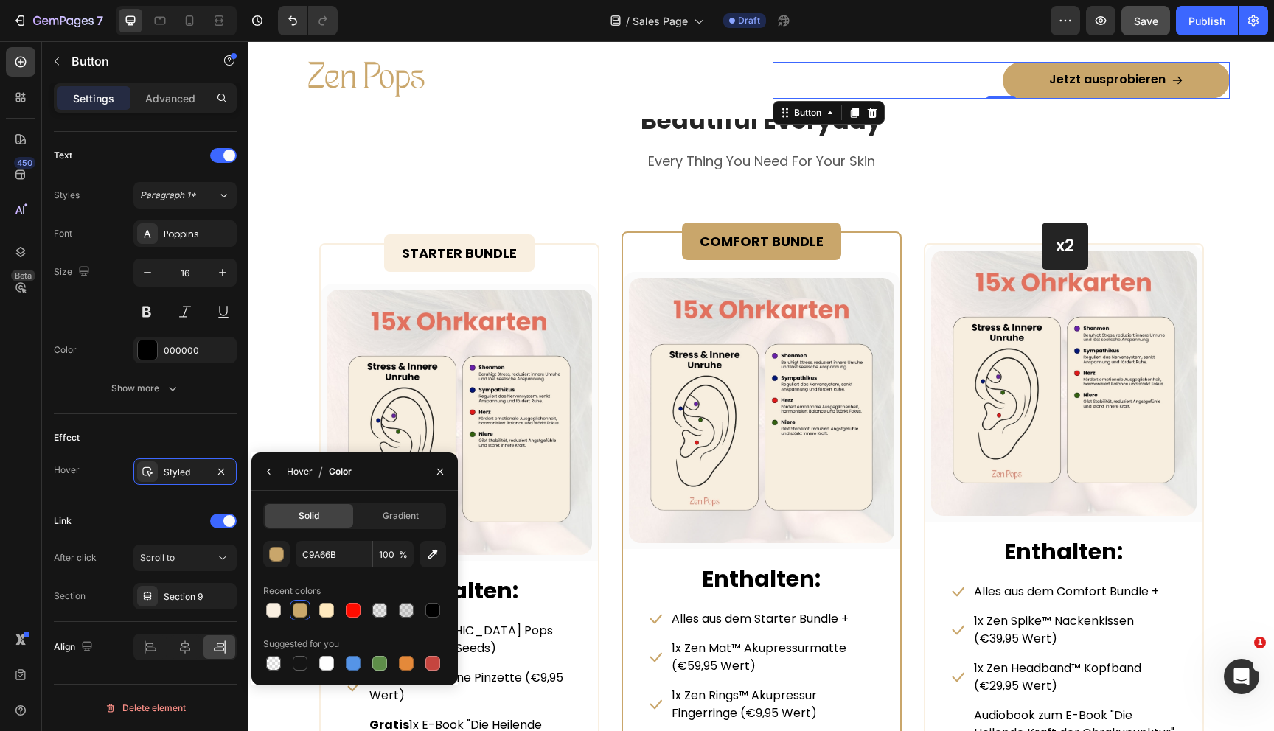
click at [296, 469] on div "Hover" at bounding box center [300, 471] width 26 height 13
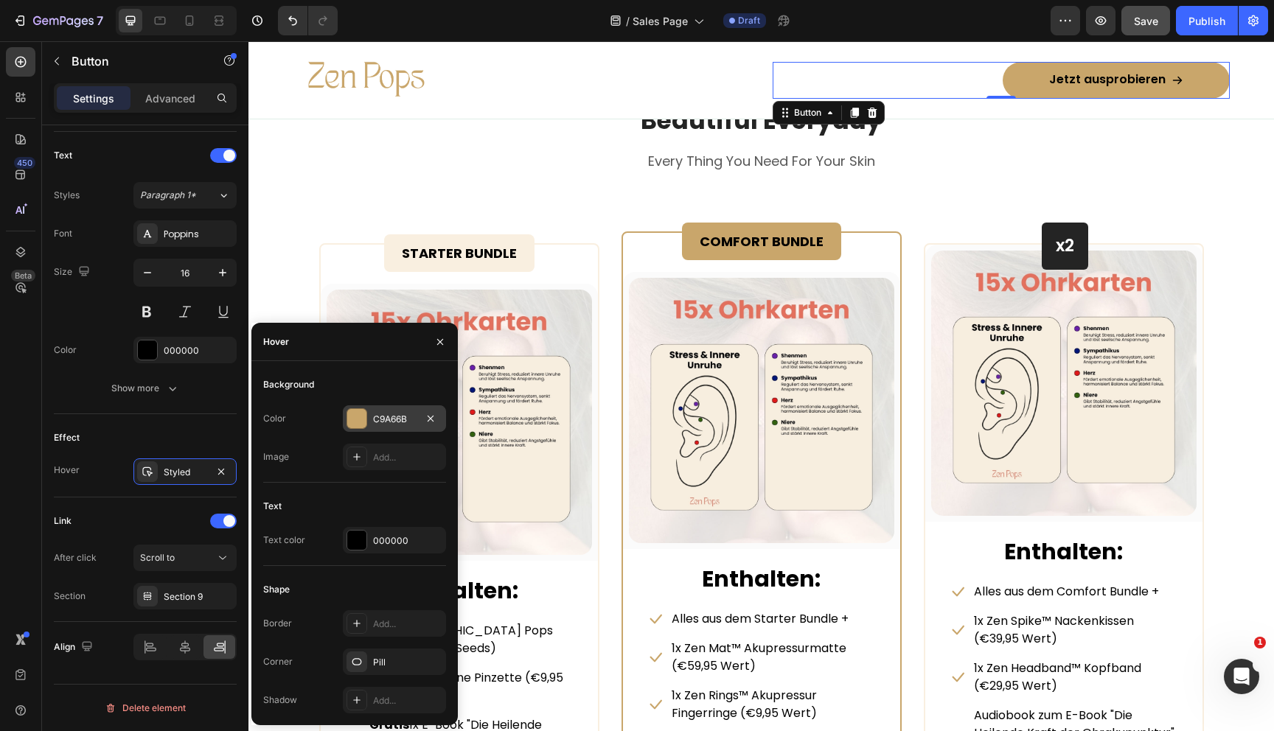
click at [359, 428] on div at bounding box center [356, 418] width 19 height 19
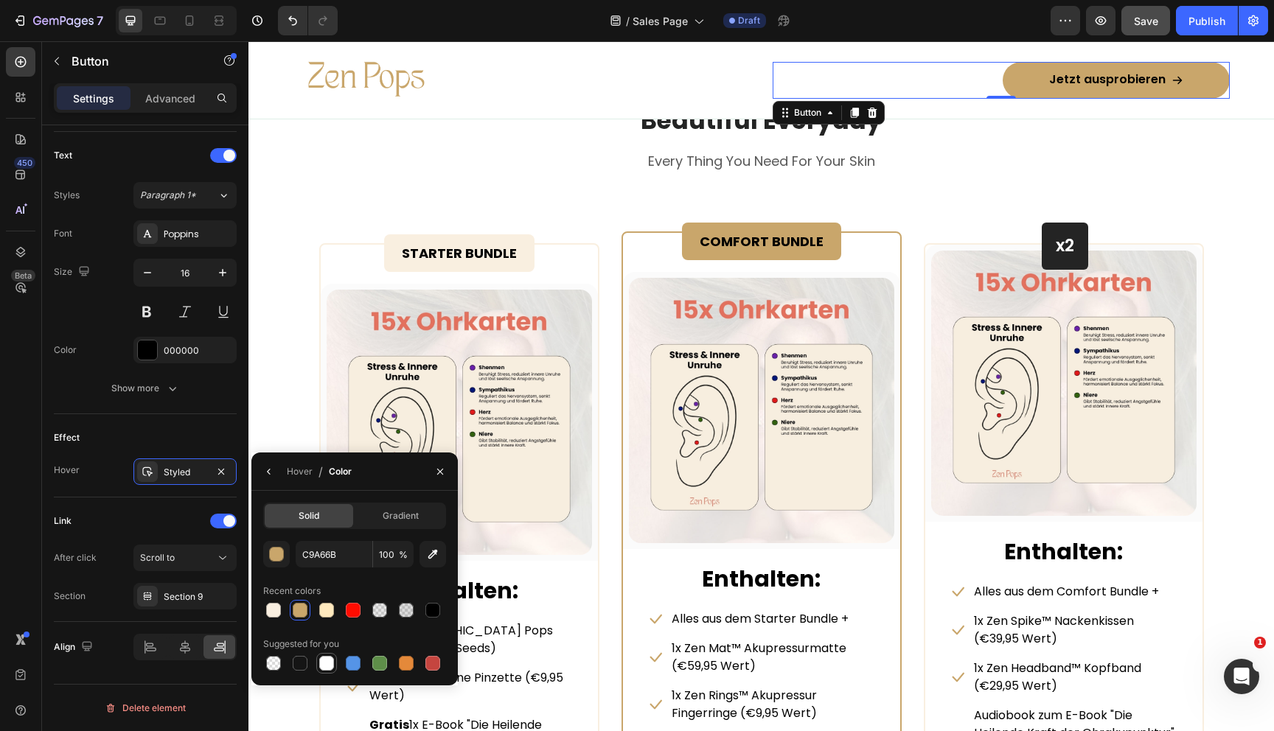
click at [329, 667] on div at bounding box center [326, 663] width 15 height 15
type input "FFFFFF"
click at [305, 478] on div "Hover" at bounding box center [300, 471] width 26 height 13
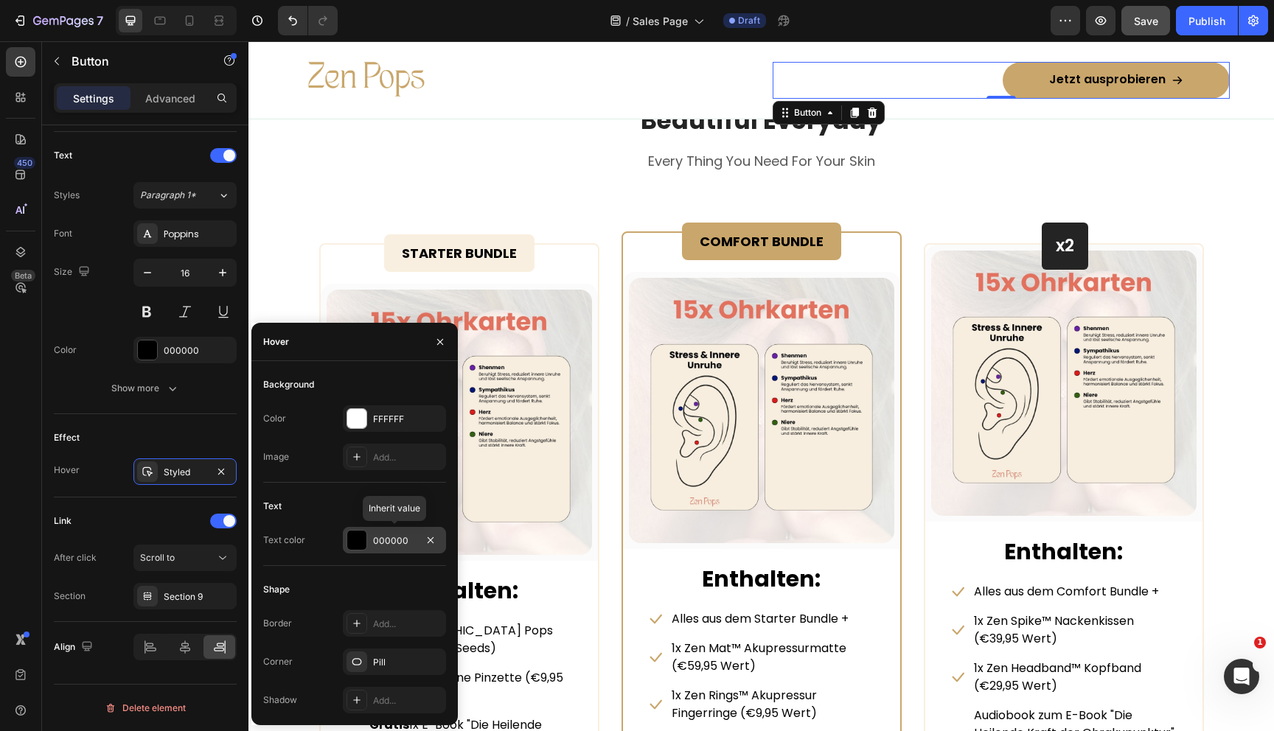
click at [365, 537] on div at bounding box center [356, 540] width 19 height 19
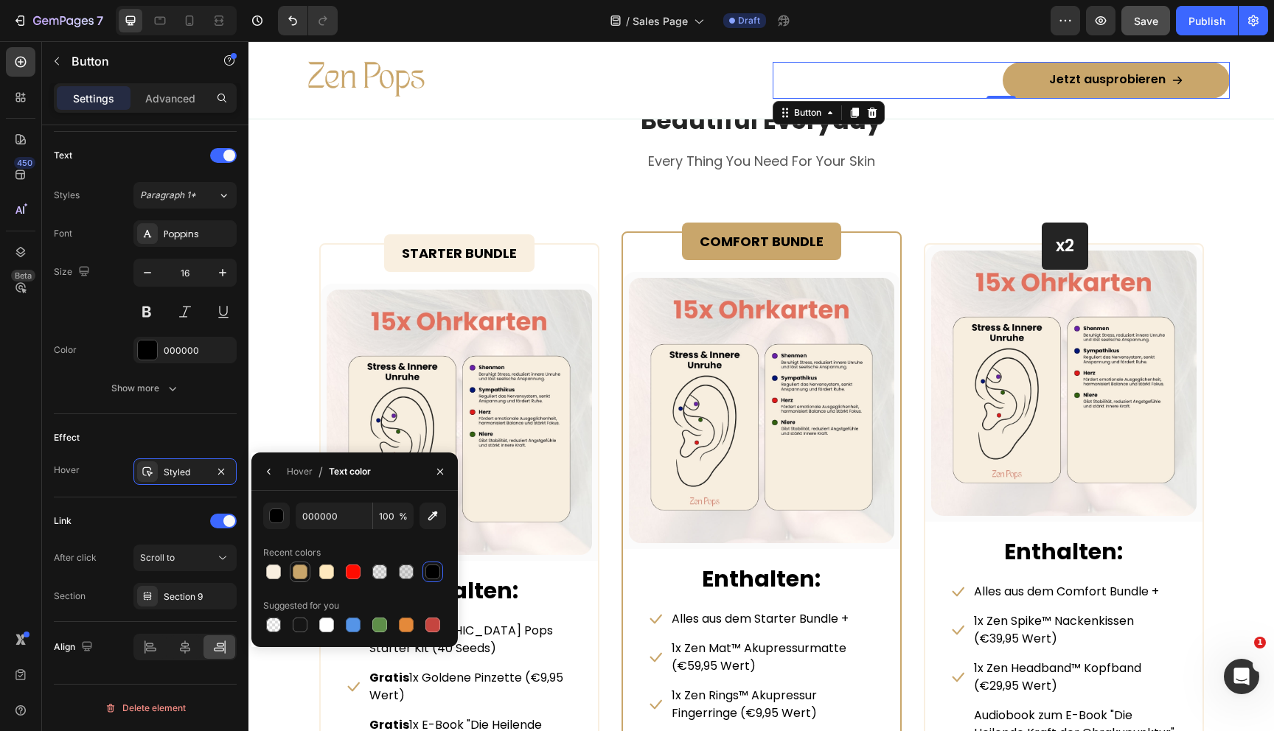
click at [296, 571] on div at bounding box center [300, 572] width 15 height 15
type input "C9A66B"
click at [298, 467] on div "Hover" at bounding box center [300, 471] width 26 height 13
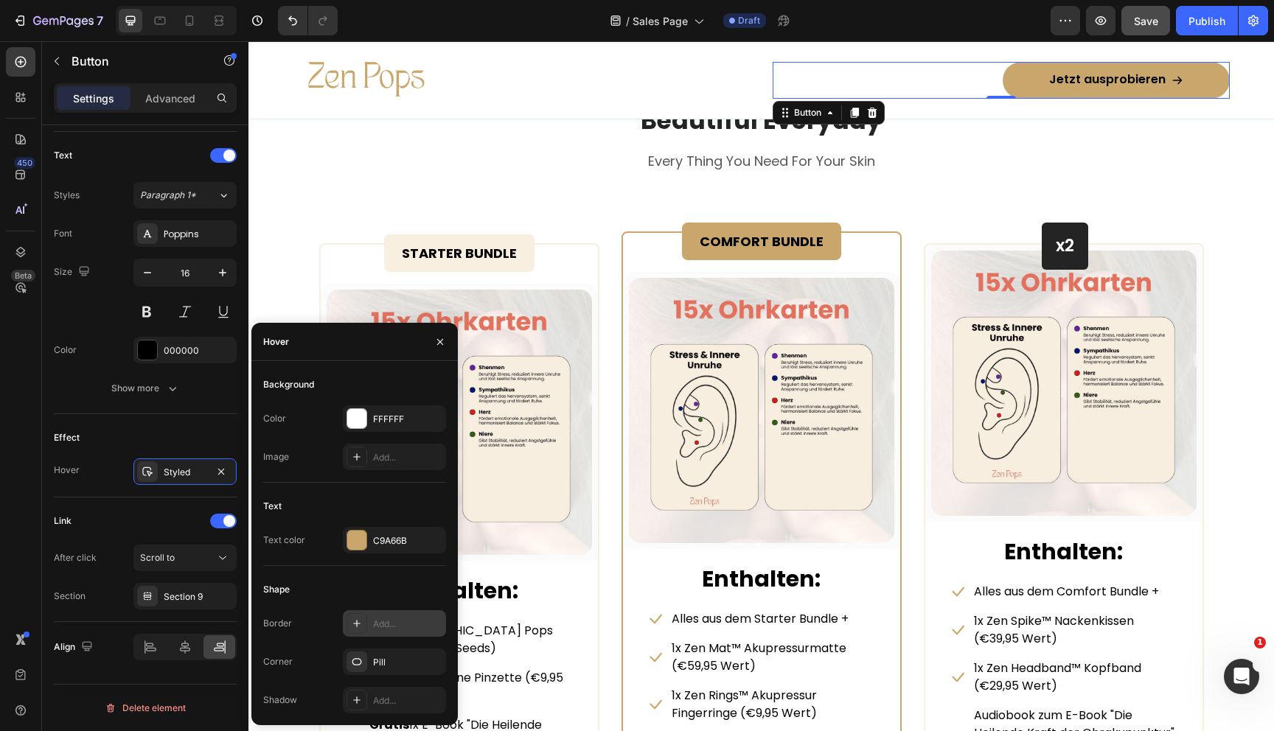
click at [377, 629] on div "Add..." at bounding box center [407, 624] width 69 height 13
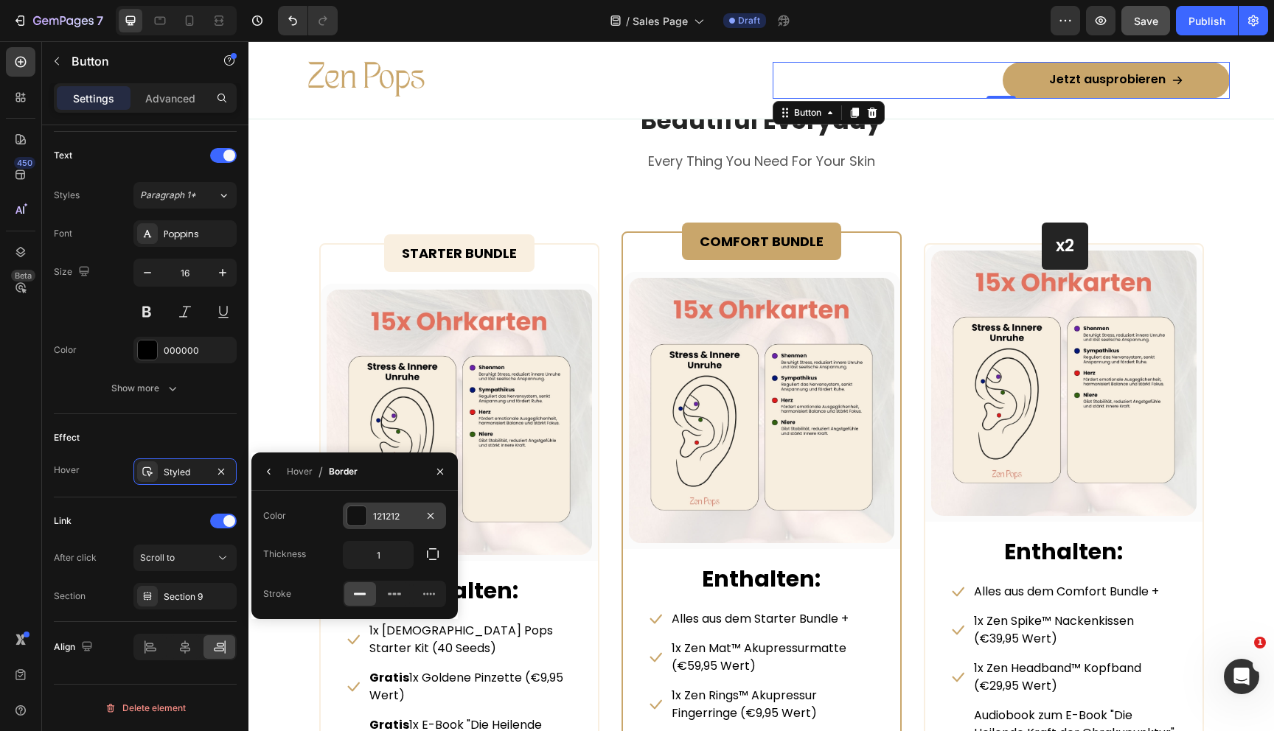
click at [357, 520] on div at bounding box center [356, 515] width 19 height 19
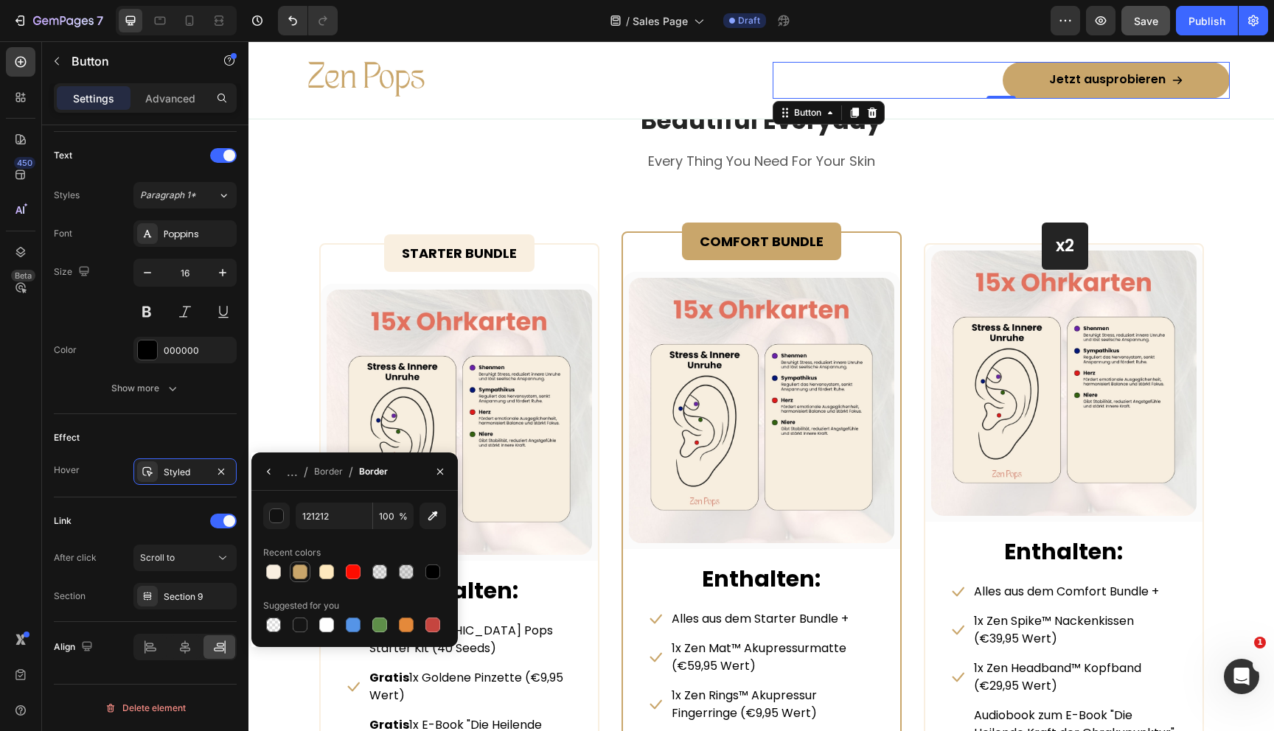
click at [305, 568] on div at bounding box center [300, 572] width 15 height 15
type input "C9A66B"
click at [316, 475] on div "Border" at bounding box center [328, 471] width 29 height 13
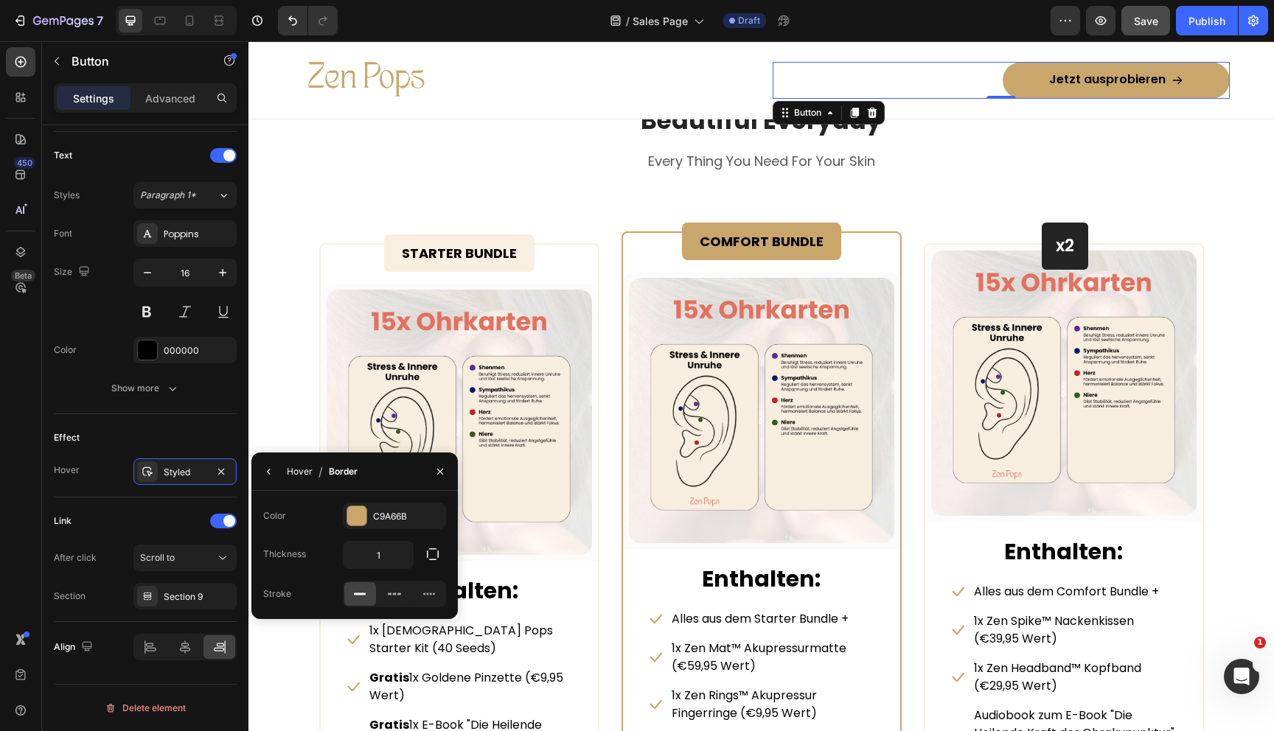
click at [302, 474] on div "Hover" at bounding box center [300, 471] width 26 height 13
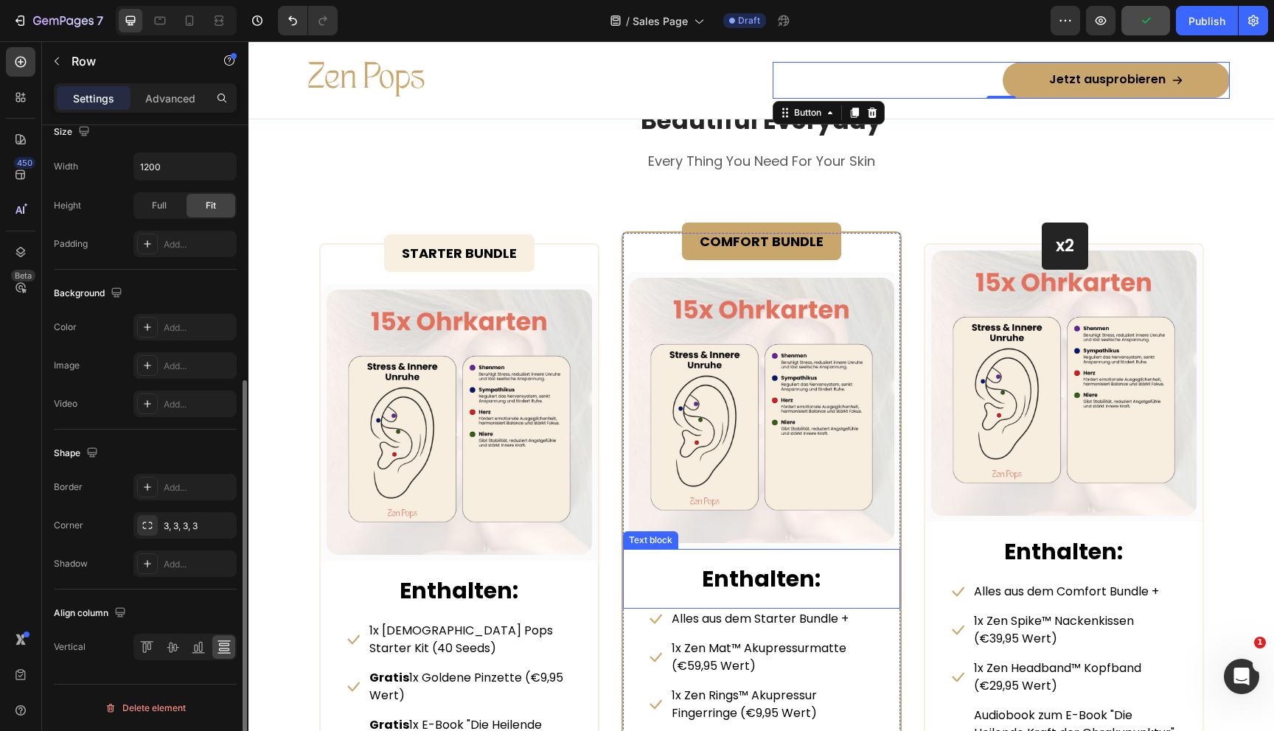
click at [616, 546] on div "STARTER BUNDLE Text Block Row (P) Images & Gallery Row Enthalten: Text block Ic…" at bounding box center [761, 620] width 885 height 779
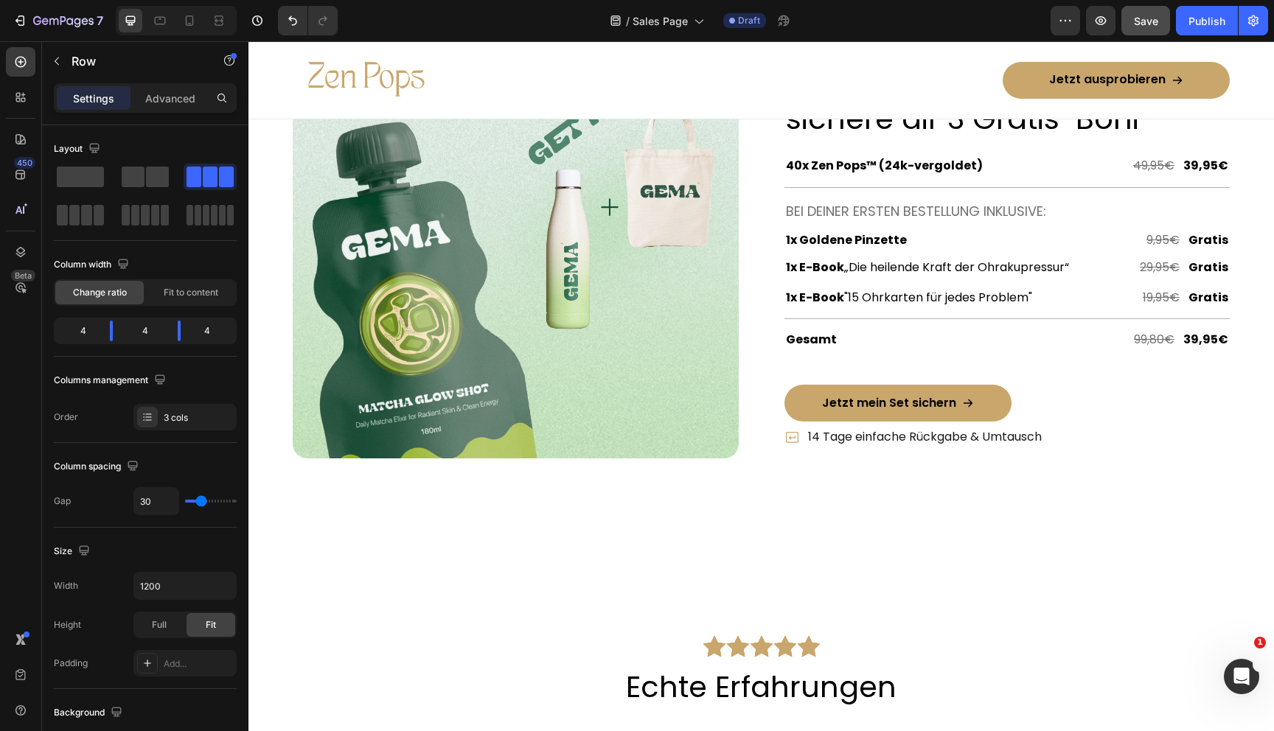
scroll to position [5293, 0]
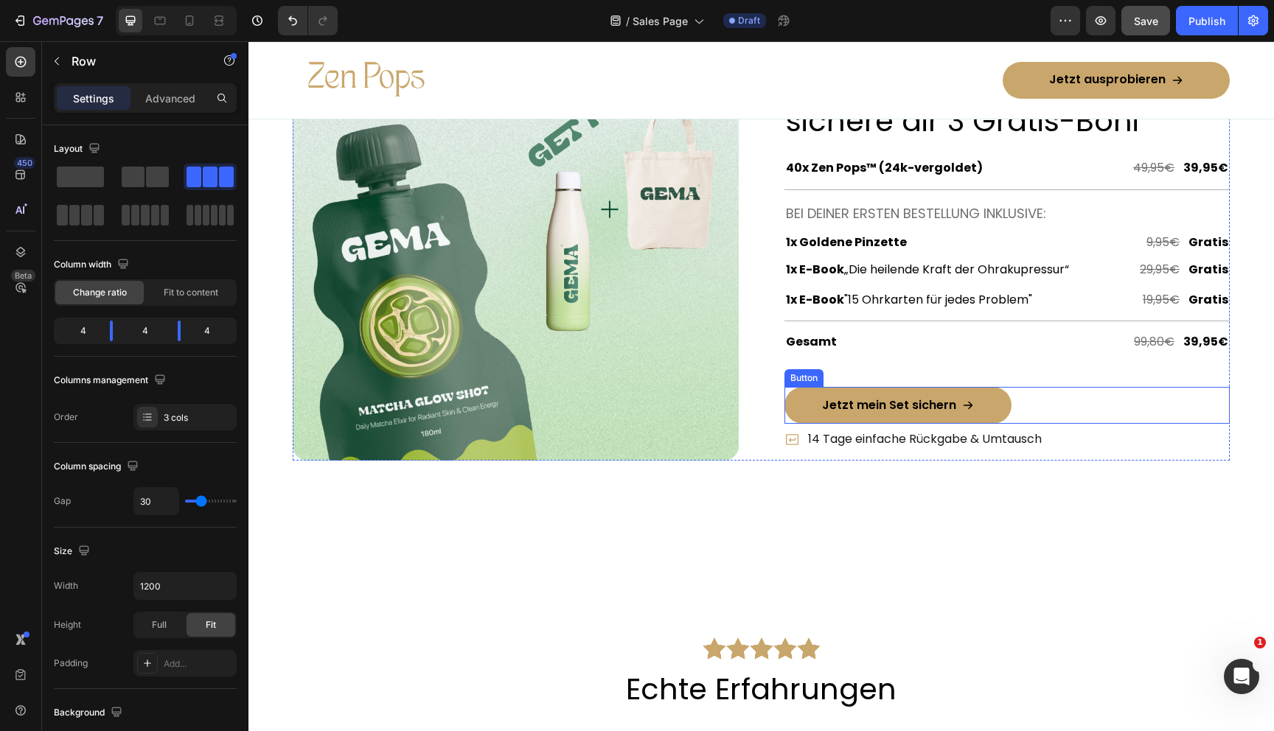
click at [804, 394] on button "Jetzt mein Set sichern" at bounding box center [897, 405] width 227 height 37
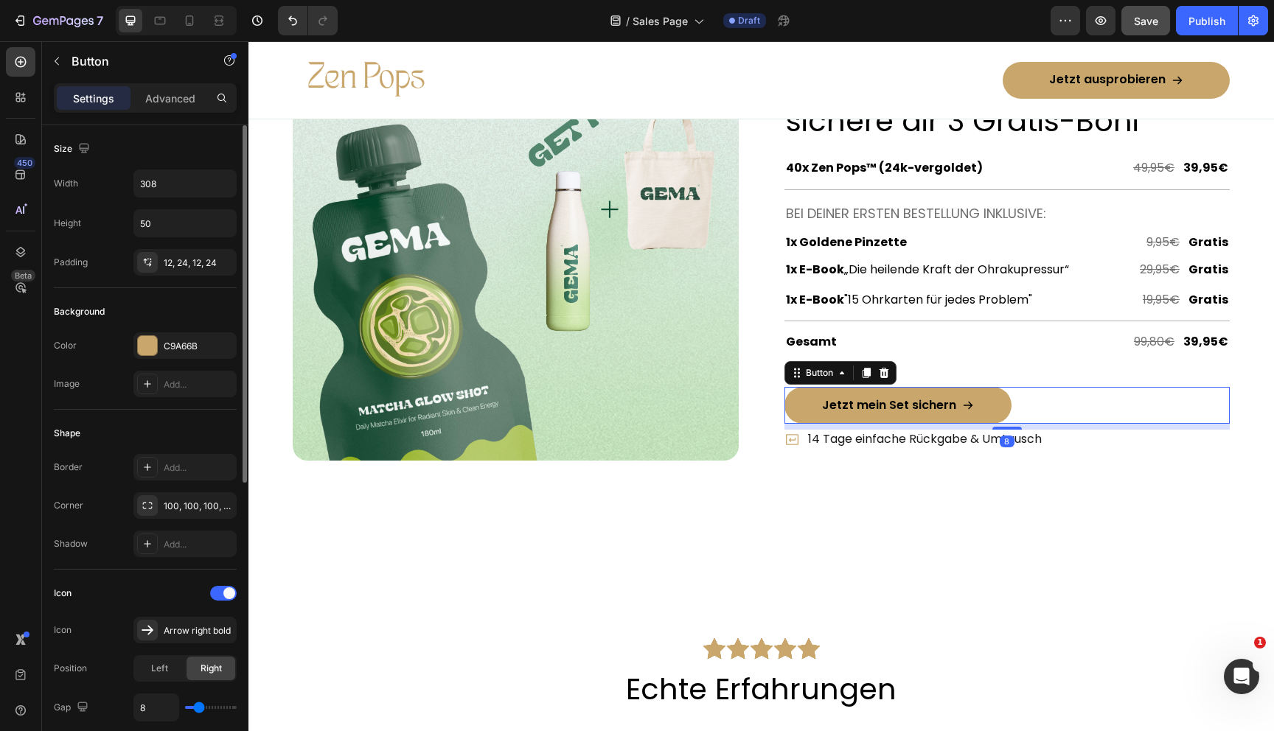
scroll to position [526, 0]
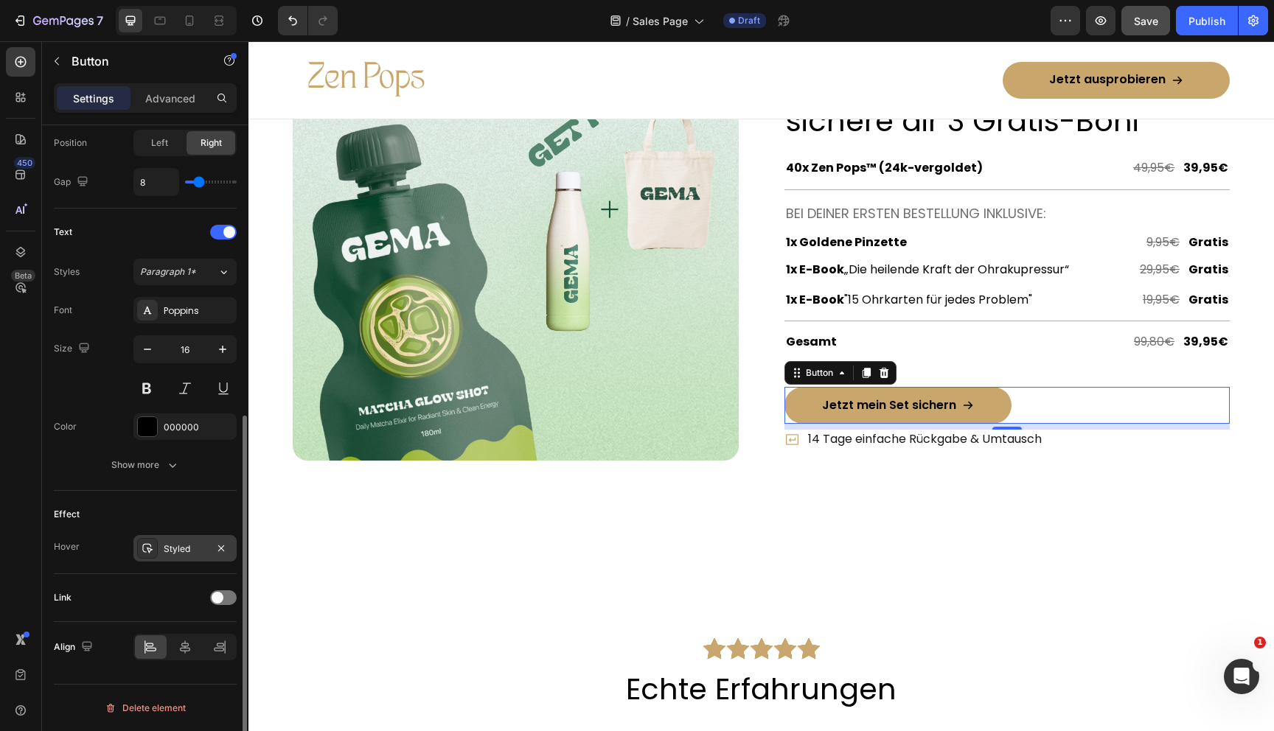
click at [153, 555] on div at bounding box center [147, 548] width 21 height 21
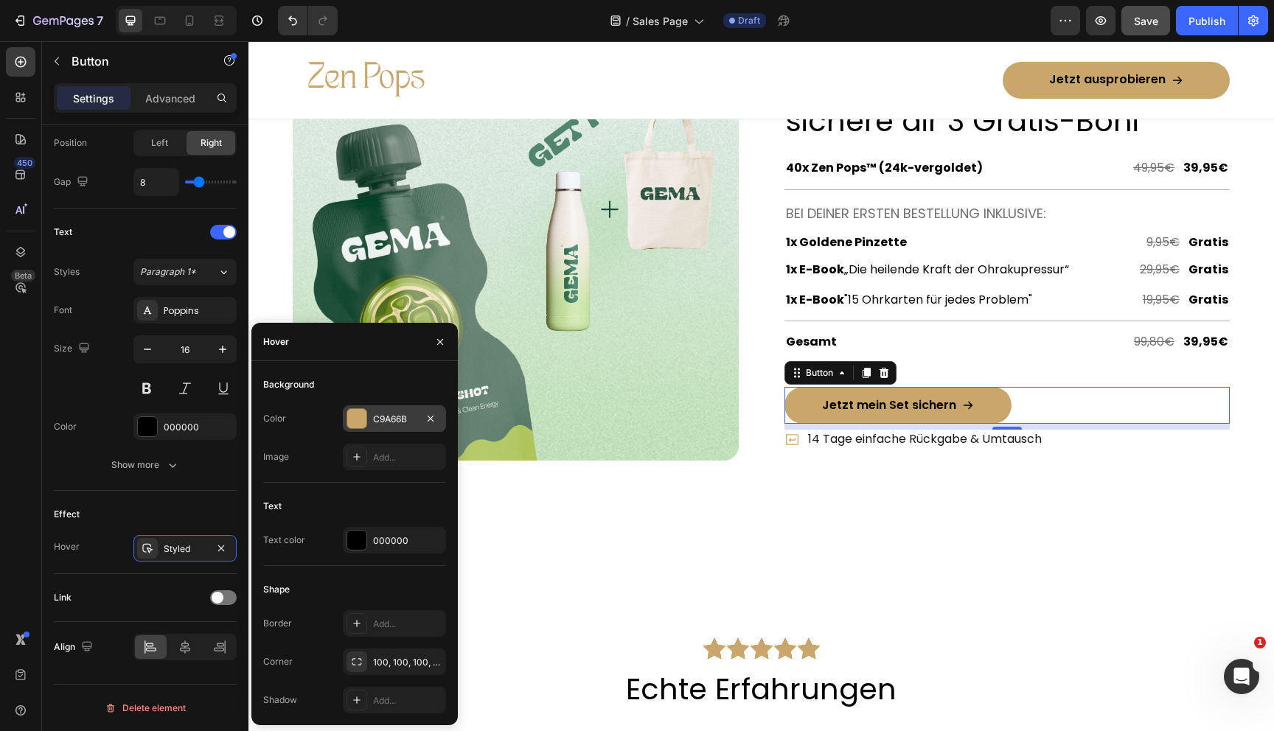
click at [358, 417] on div at bounding box center [356, 418] width 19 height 19
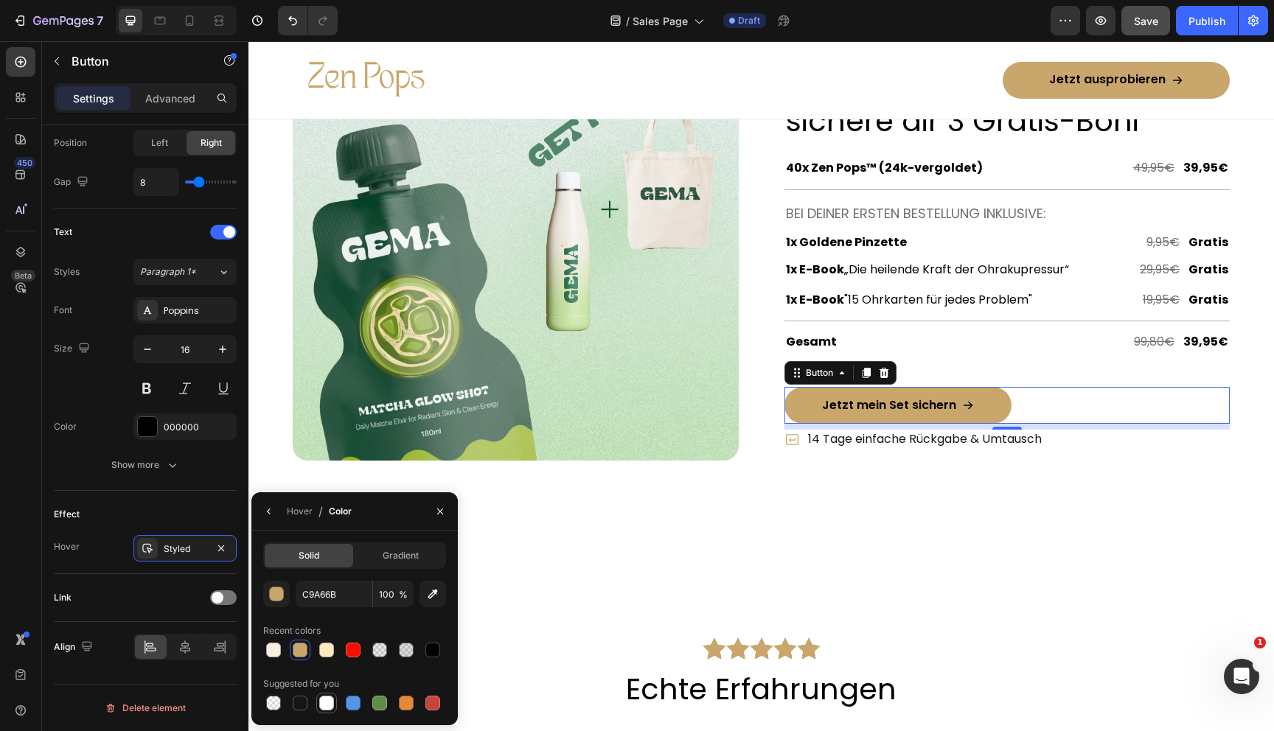
click at [327, 702] on div at bounding box center [326, 703] width 15 height 15
type input "FFFFFF"
click at [297, 509] on div "Hover" at bounding box center [300, 511] width 26 height 13
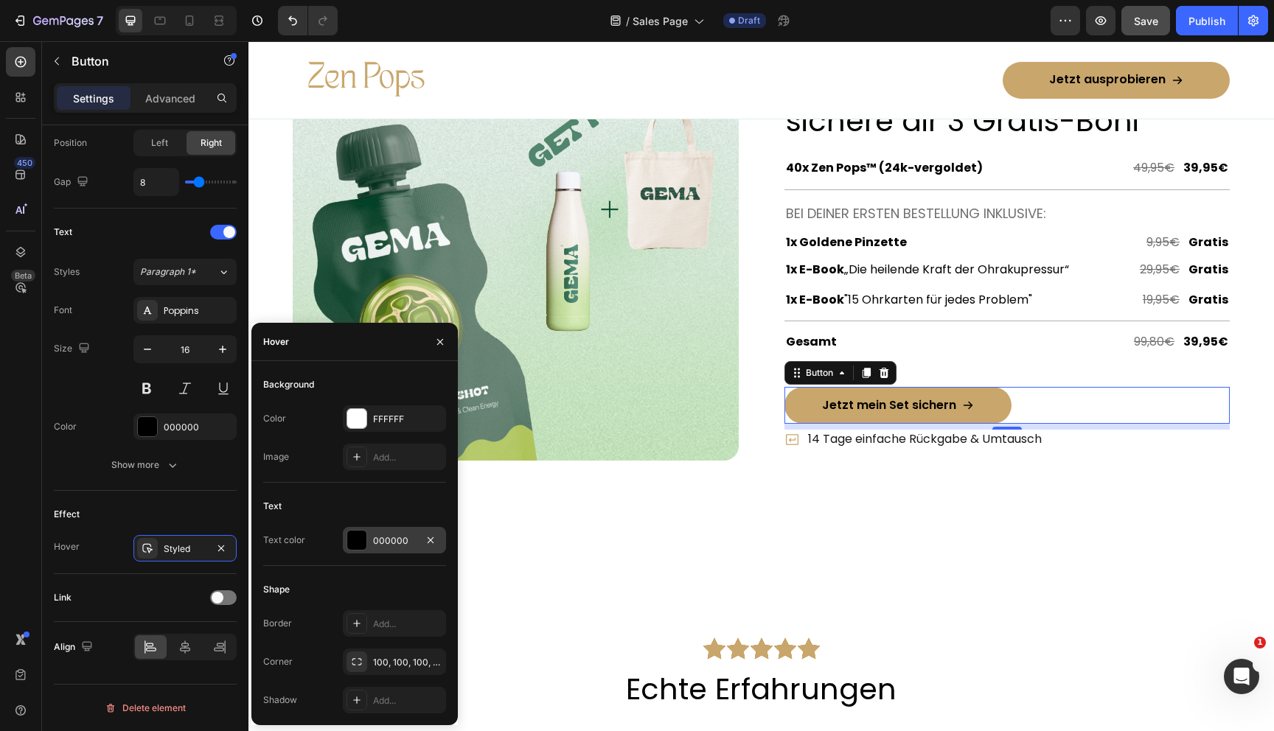
click at [363, 547] on div at bounding box center [356, 540] width 19 height 19
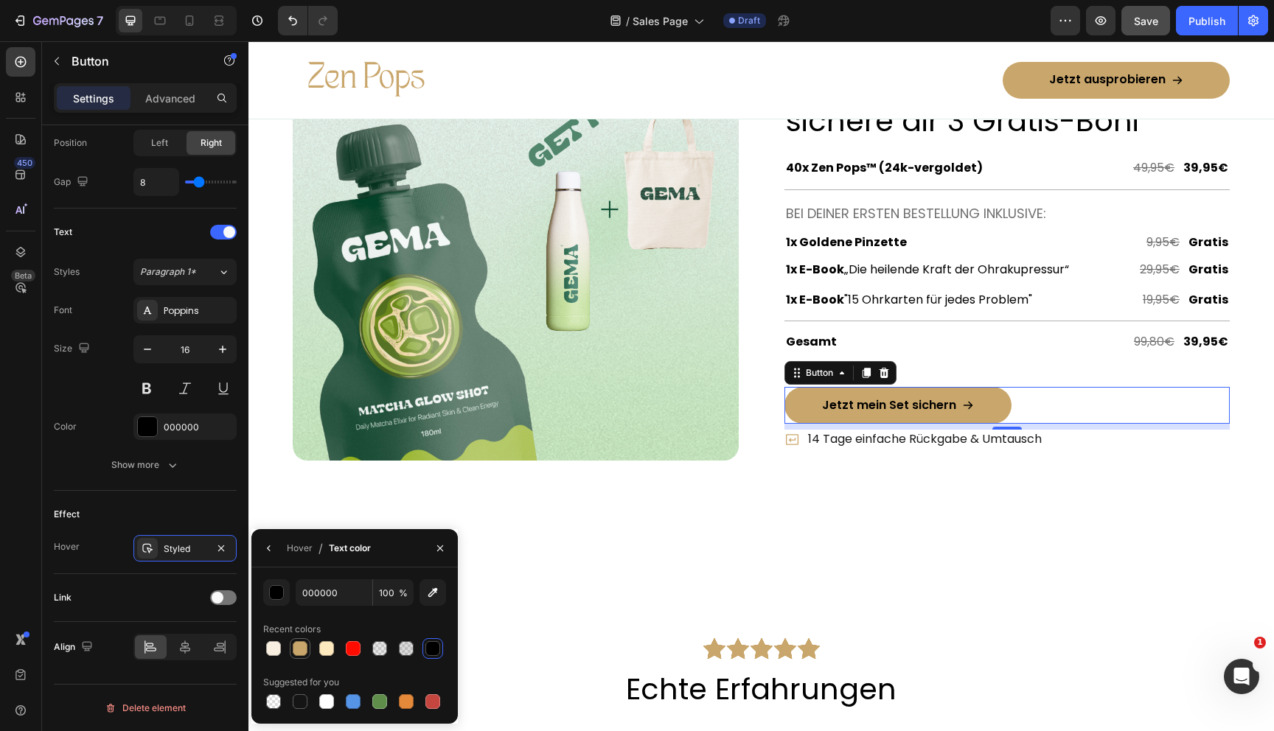
click at [301, 655] on div at bounding box center [300, 648] width 15 height 15
type input "C9A66B"
click at [299, 555] on div "Hover" at bounding box center [300, 549] width 26 height 24
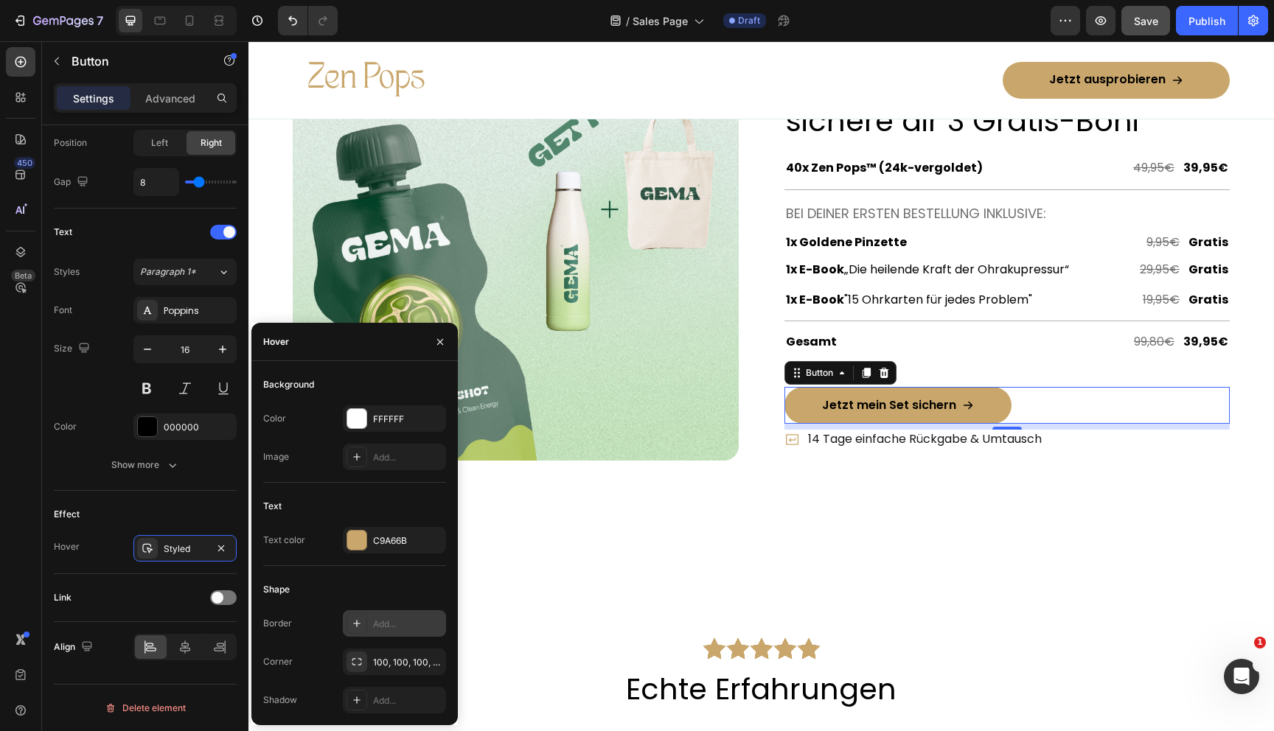
click at [375, 632] on div "Add..." at bounding box center [394, 623] width 103 height 27
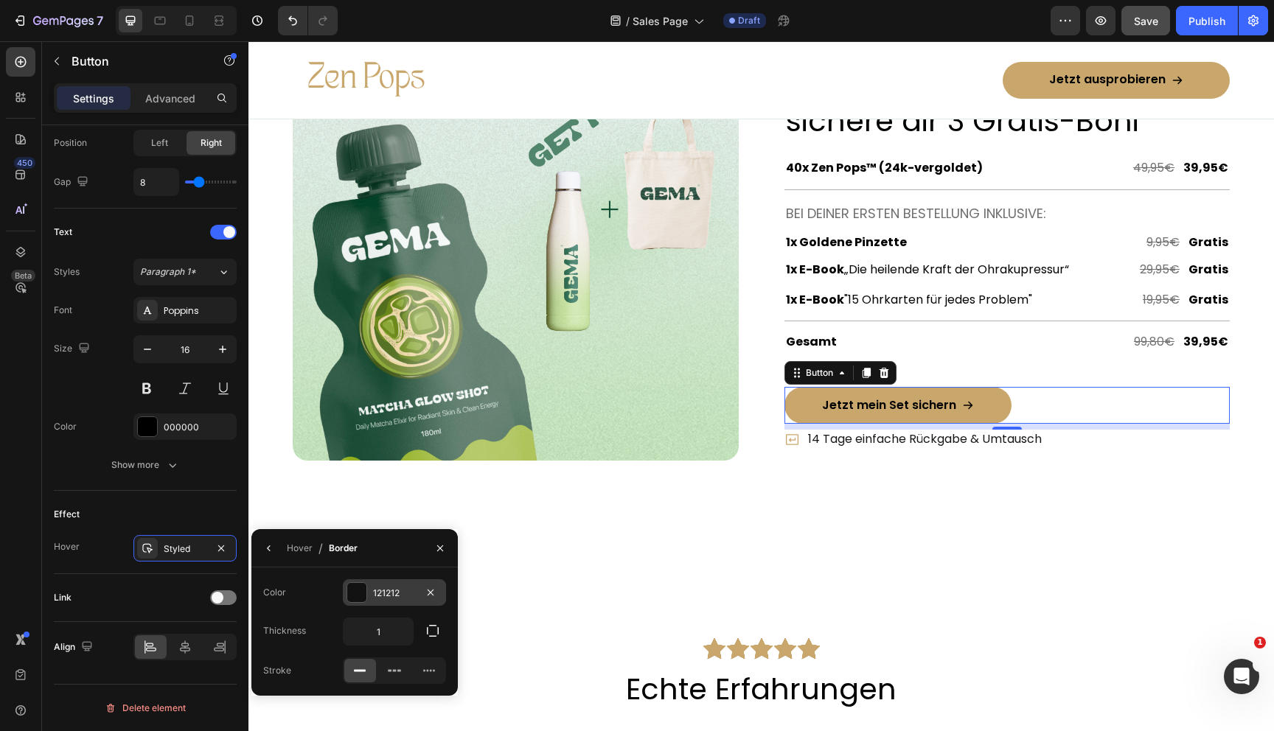
click at [362, 597] on div at bounding box center [356, 592] width 19 height 19
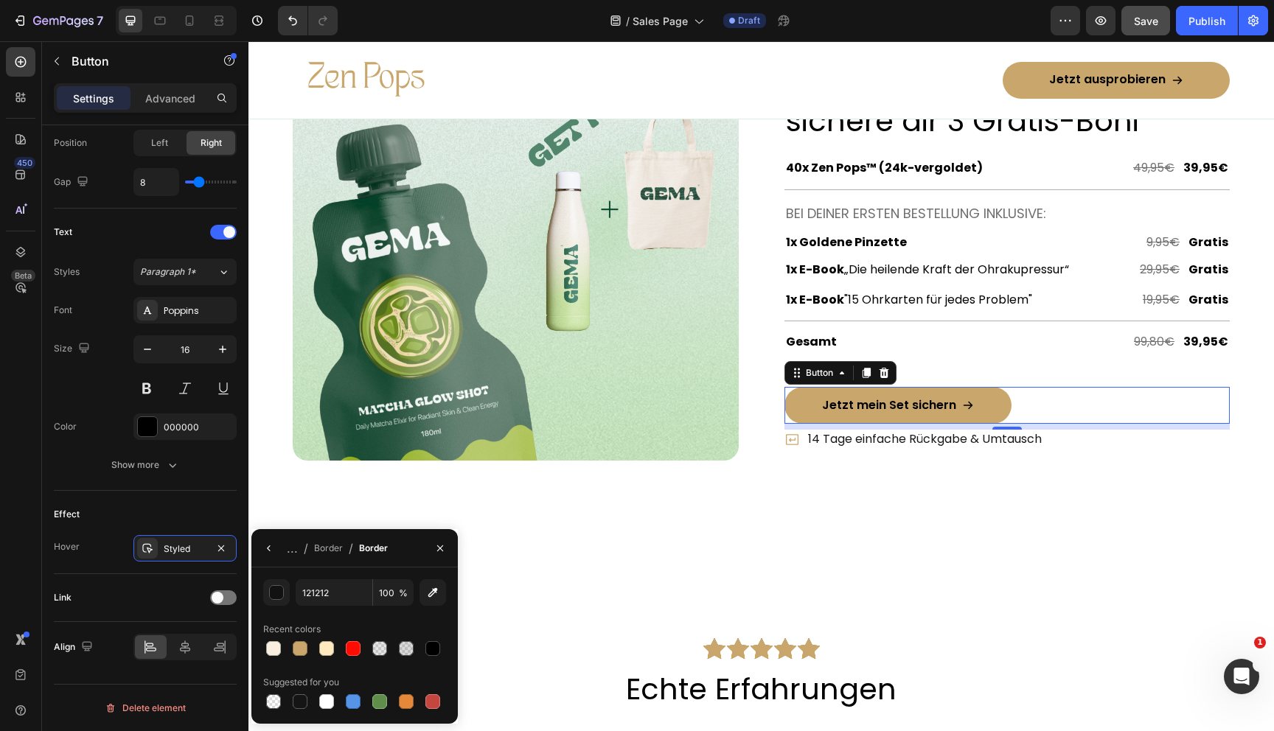
click at [304, 637] on div "Recent colors" at bounding box center [354, 630] width 183 height 24
click at [303, 649] on div at bounding box center [300, 648] width 15 height 15
type input "C9A66B"
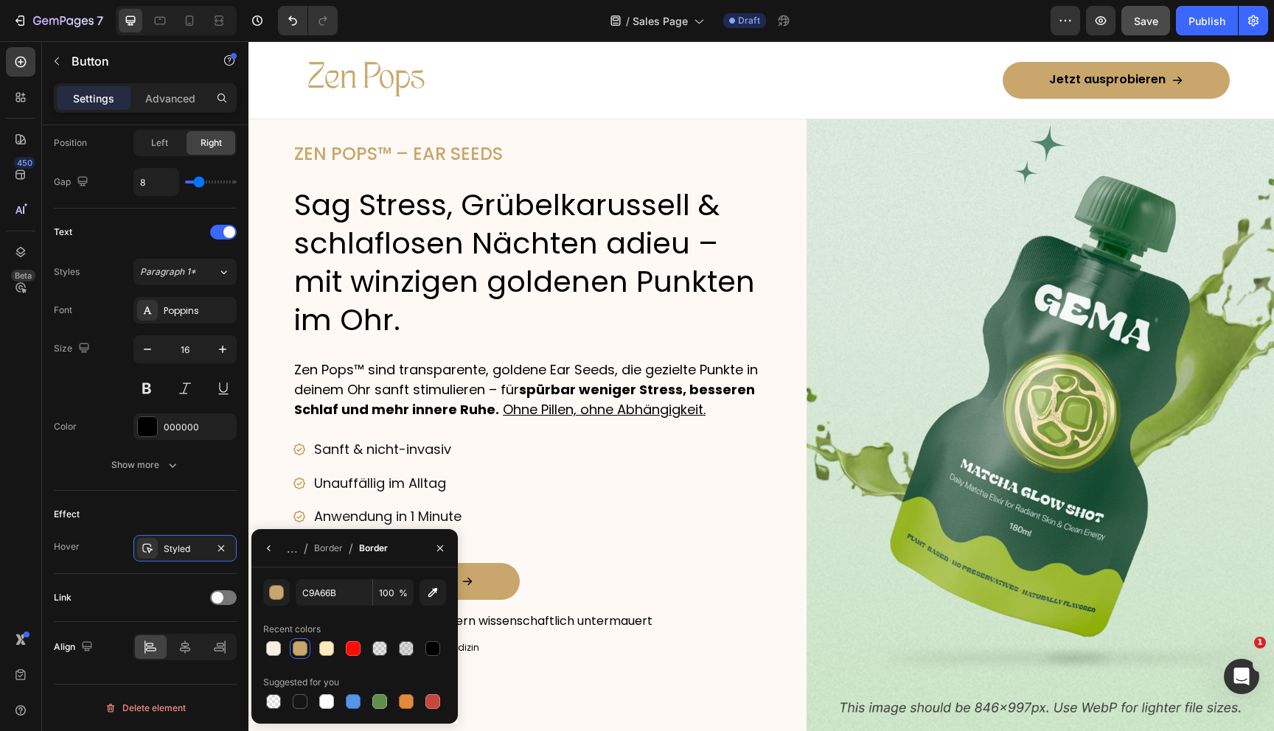
scroll to position [357, 0]
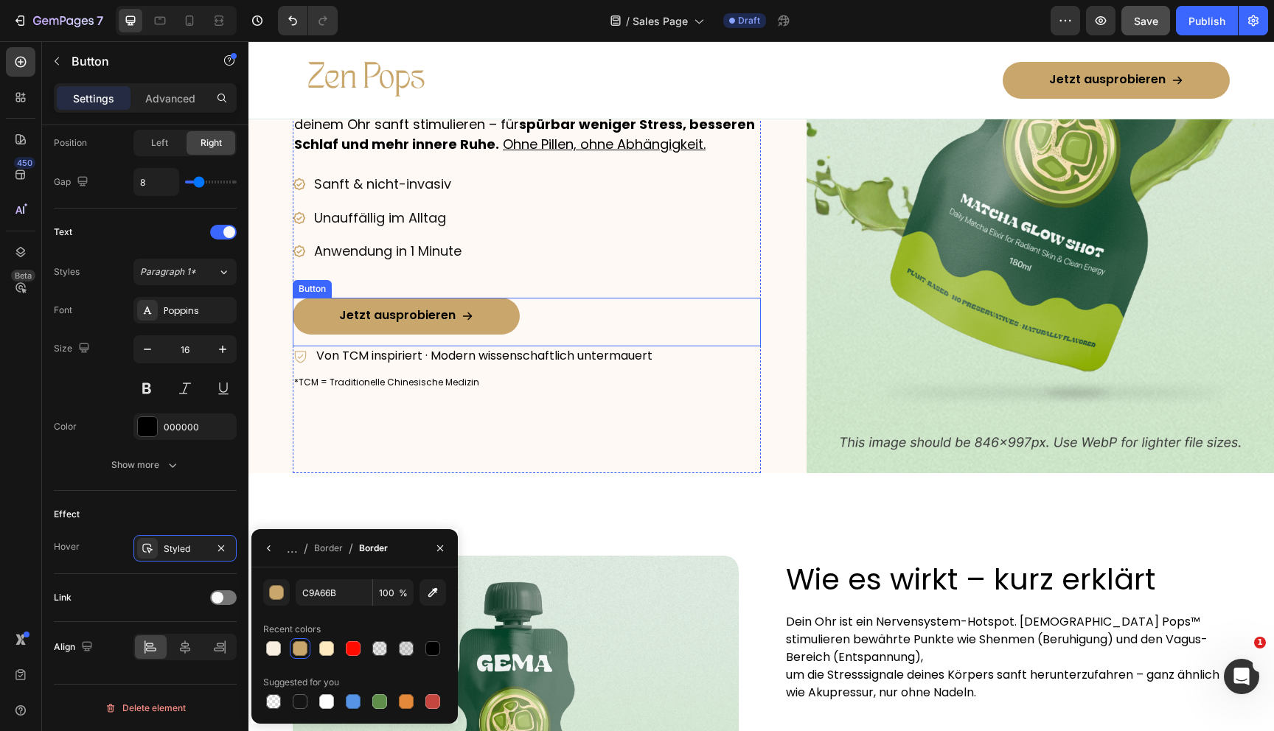
click at [494, 322] on link "Jetzt ausprobieren" at bounding box center [406, 316] width 227 height 37
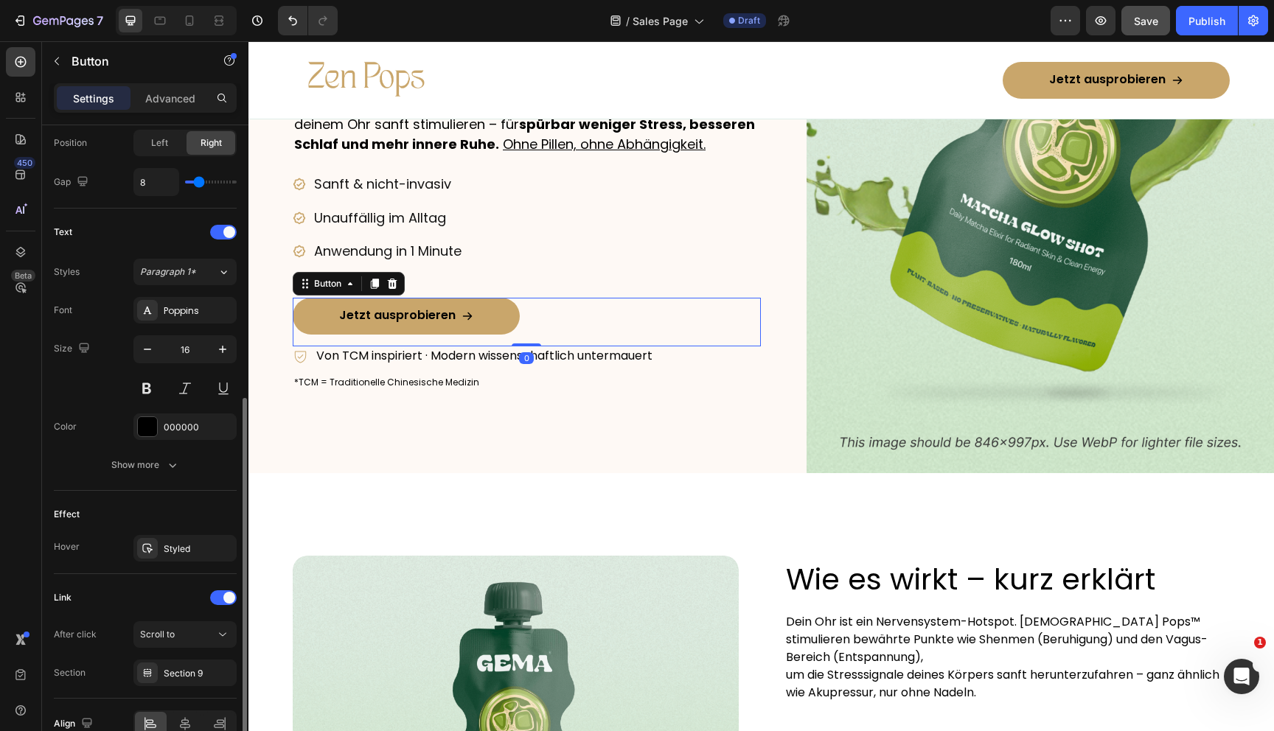
scroll to position [602, 0]
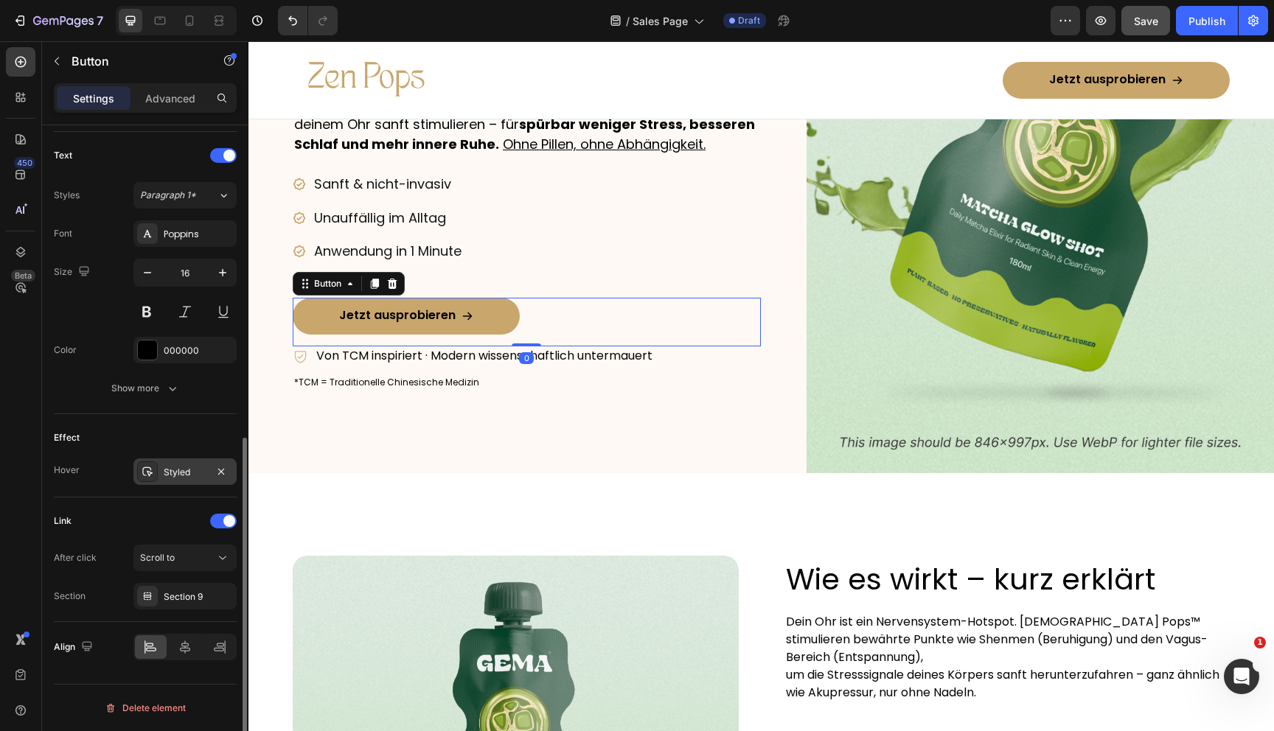
click at [159, 473] on div "Styled" at bounding box center [184, 472] width 103 height 27
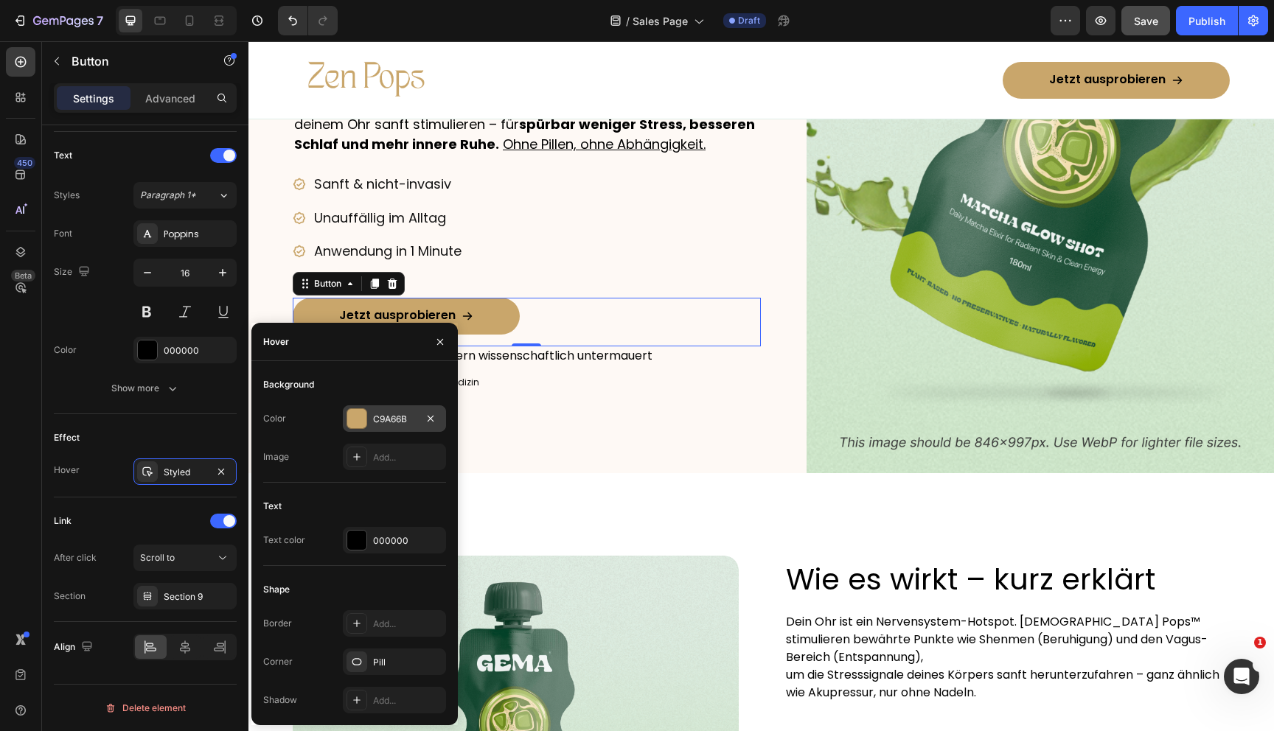
click at [366, 417] on div at bounding box center [357, 418] width 21 height 21
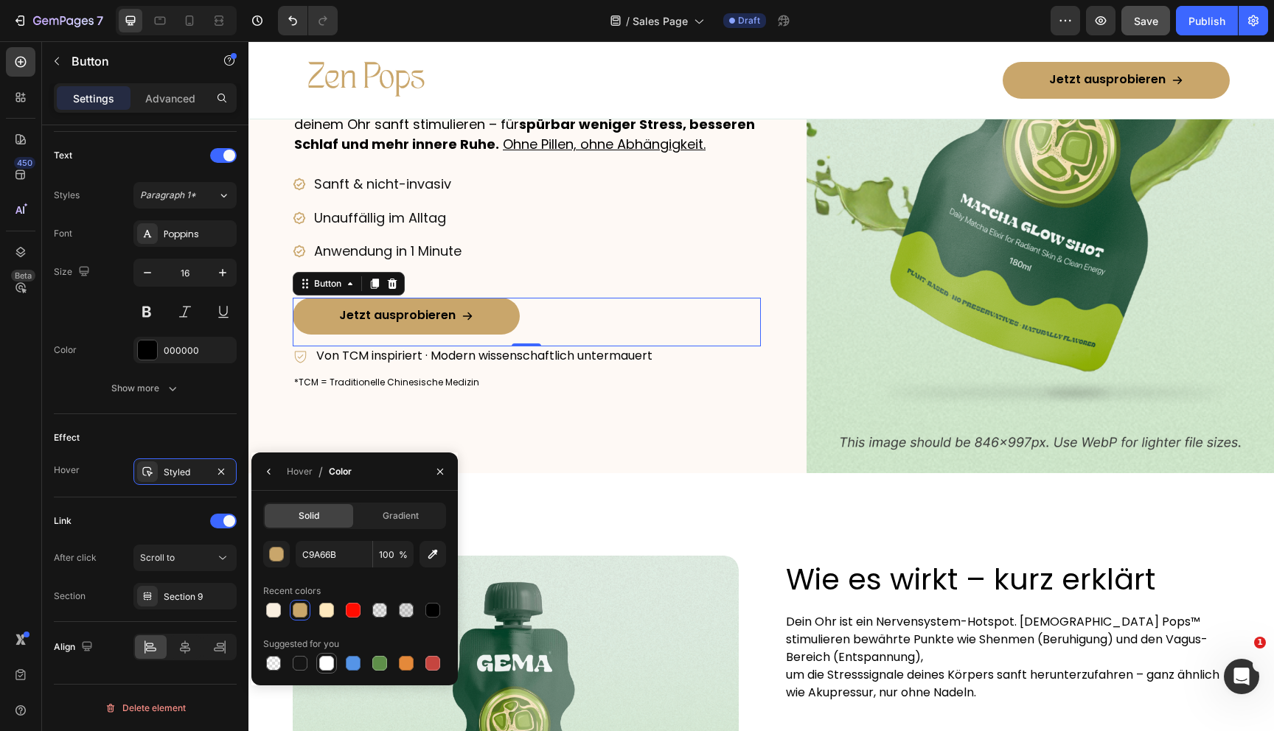
click at [327, 655] on div at bounding box center [327, 664] width 18 height 18
type input "FFFFFF"
click at [301, 468] on div "Hover" at bounding box center [300, 471] width 26 height 13
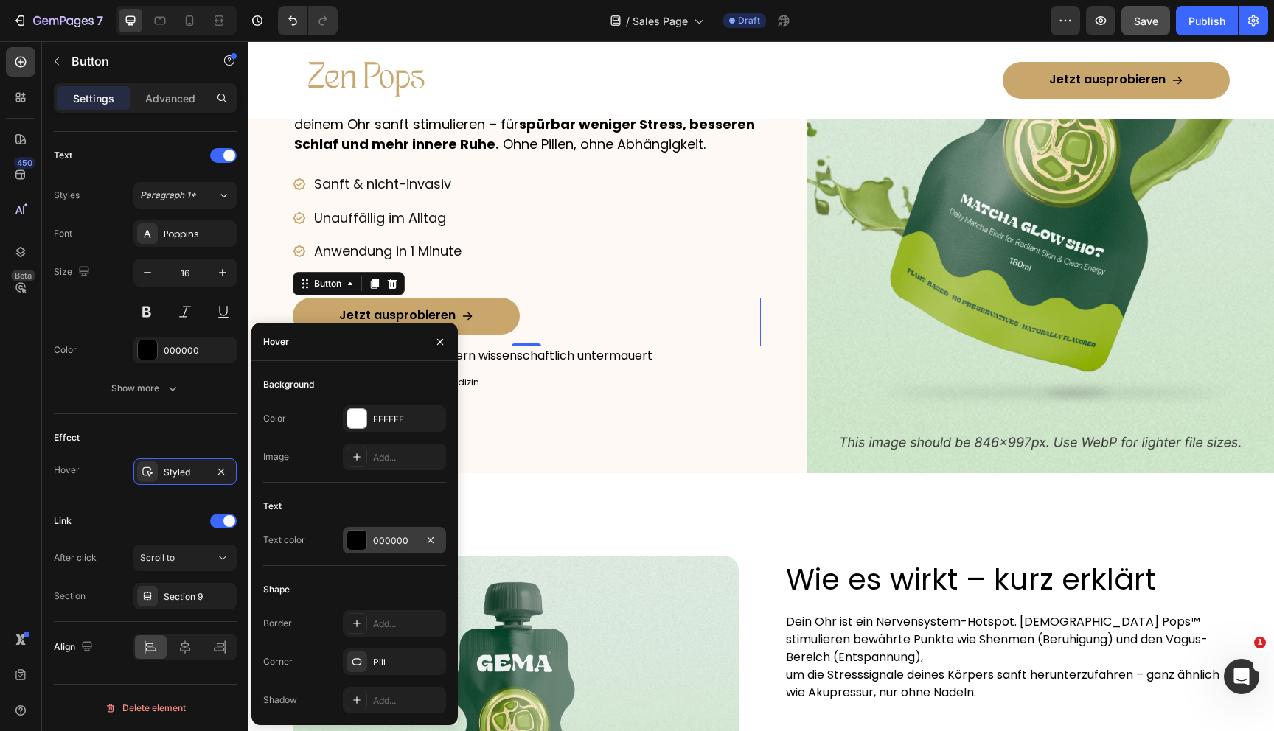
click at [366, 543] on div at bounding box center [356, 540] width 19 height 19
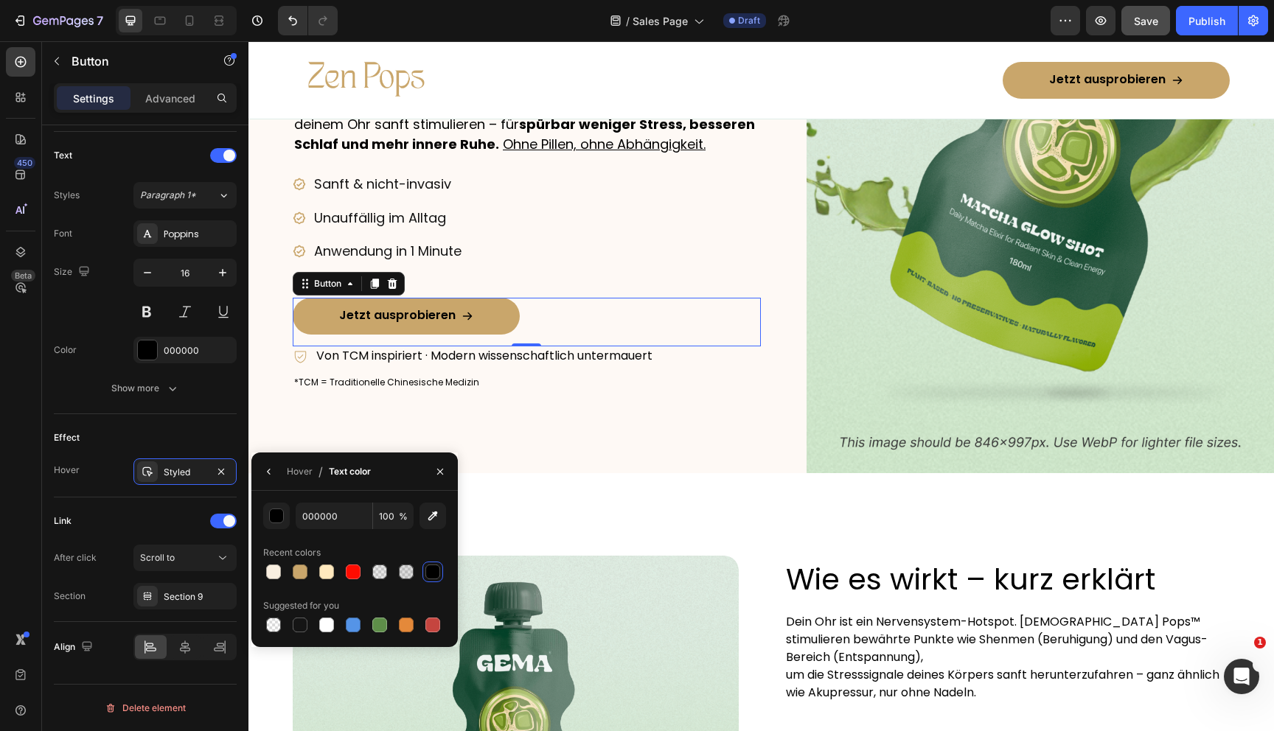
click at [313, 570] on div at bounding box center [354, 572] width 183 height 21
click at [308, 570] on div at bounding box center [300, 572] width 18 height 18
type input "C9A66B"
click at [304, 472] on div "Hover" at bounding box center [300, 471] width 26 height 13
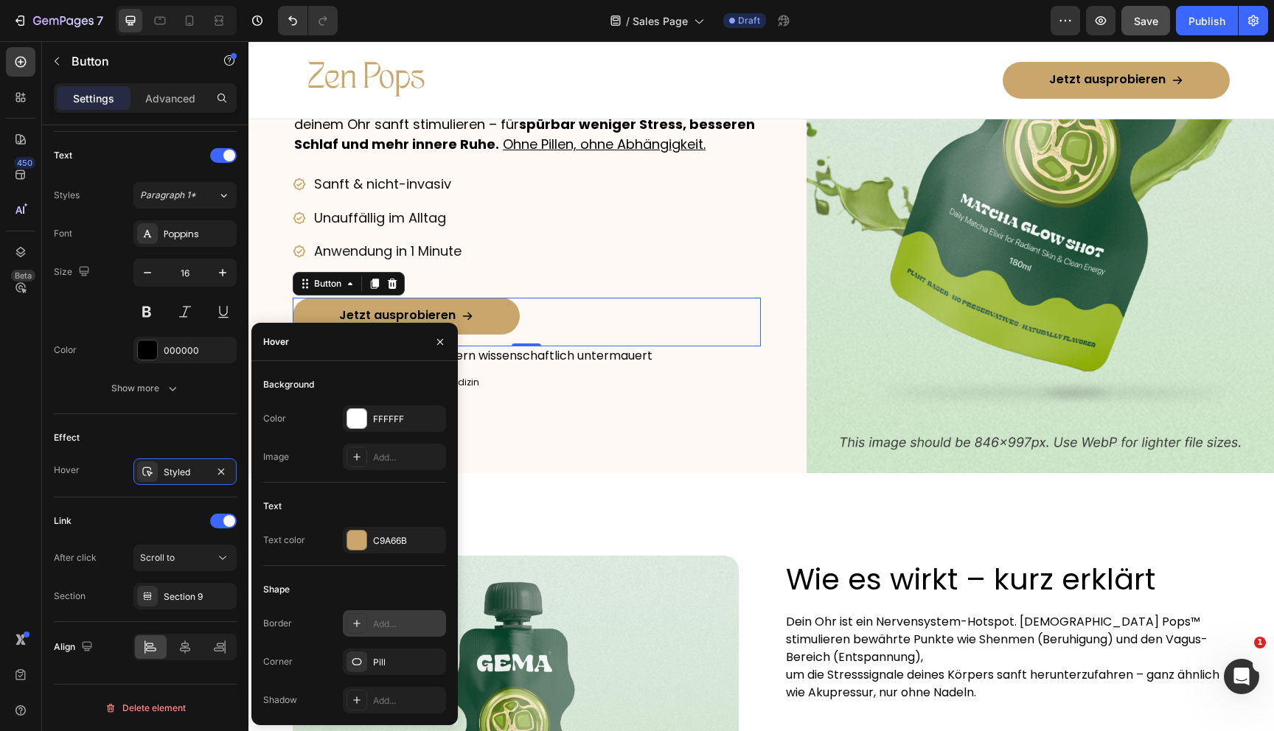
click at [366, 627] on div at bounding box center [357, 623] width 21 height 21
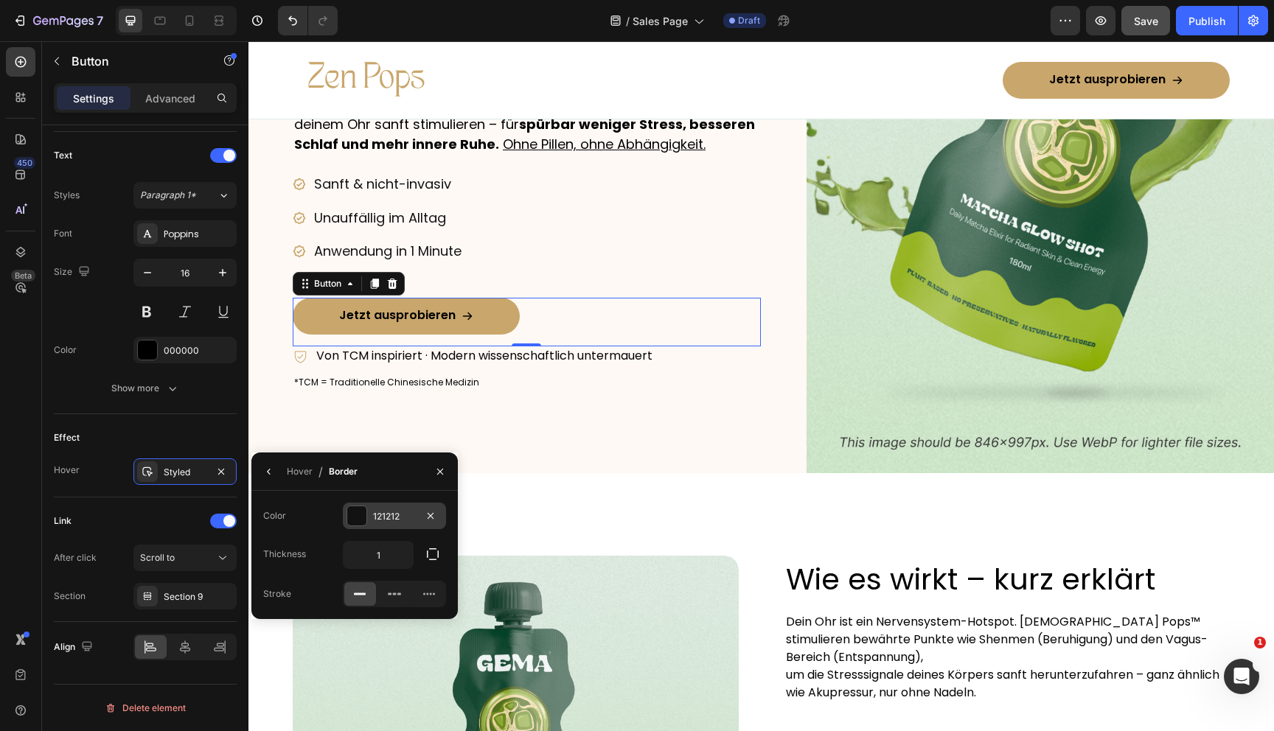
click at [352, 506] on div at bounding box center [356, 515] width 19 height 19
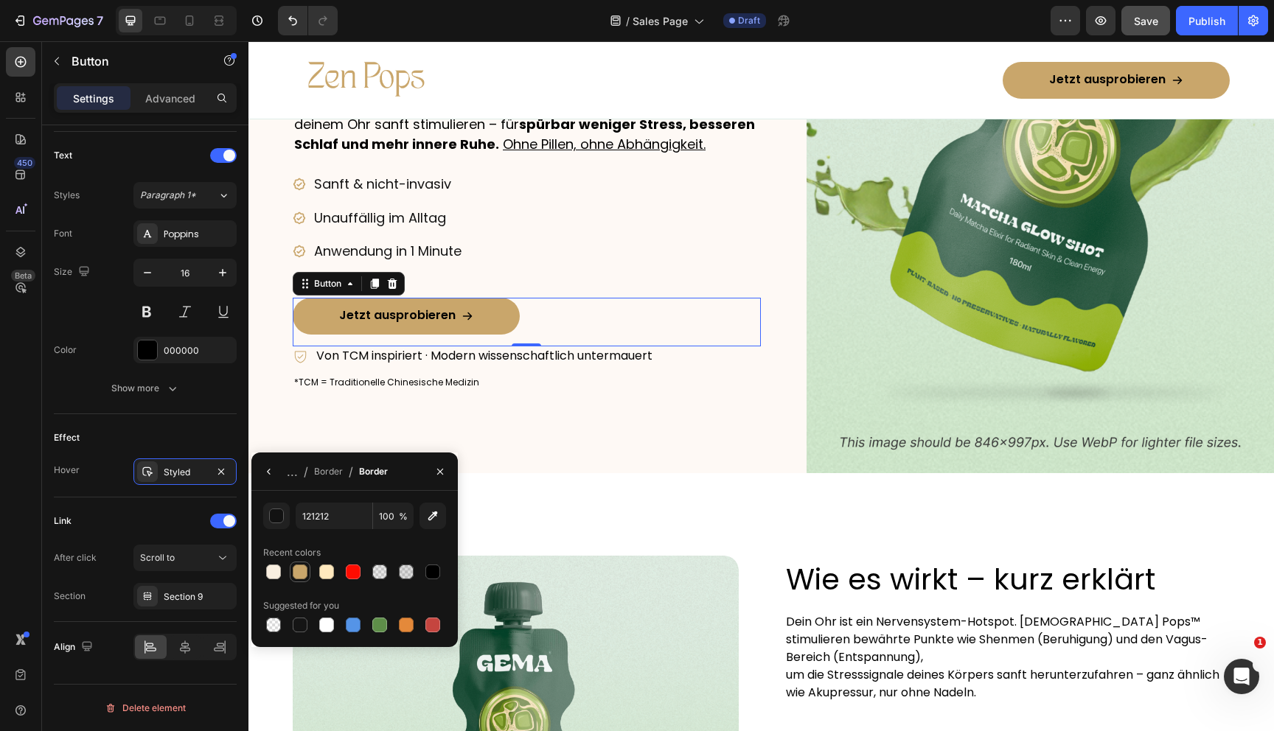
click at [296, 572] on div at bounding box center [300, 572] width 15 height 15
type input "C9A66B"
click at [326, 481] on div "Border" at bounding box center [328, 472] width 29 height 24
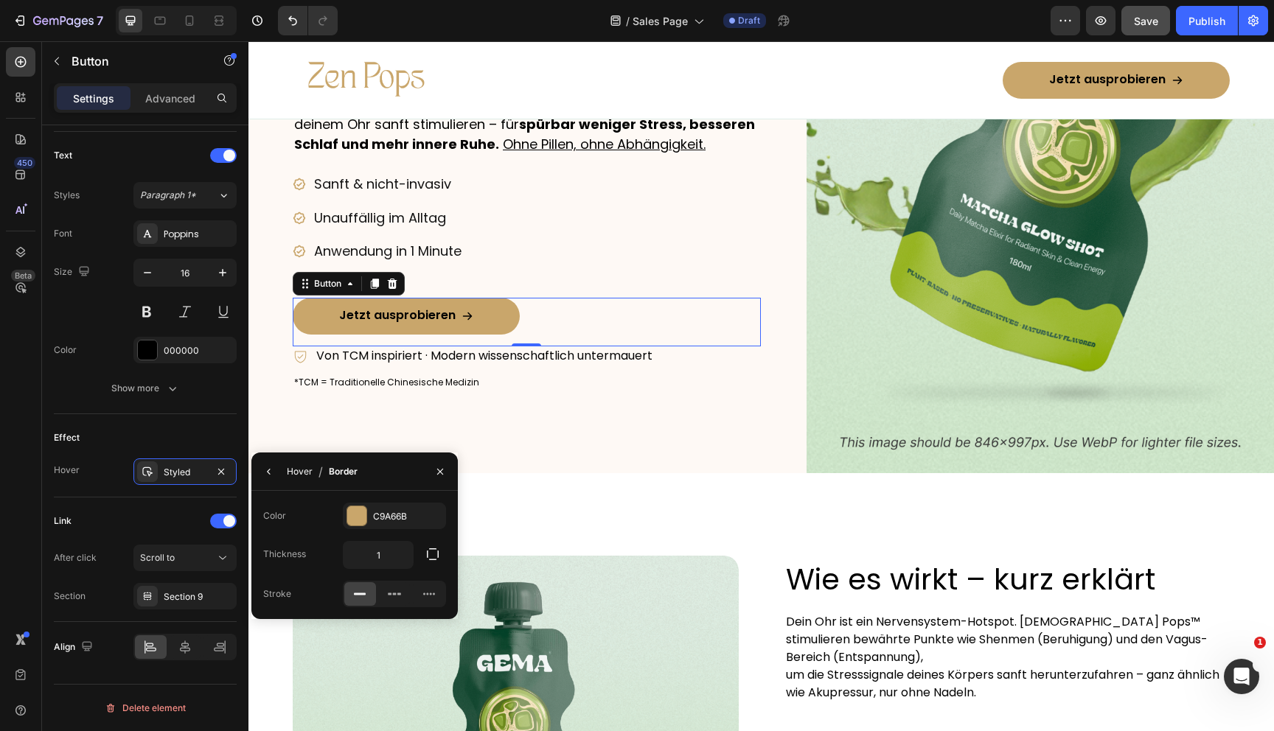
click at [299, 474] on div "Hover" at bounding box center [300, 471] width 26 height 13
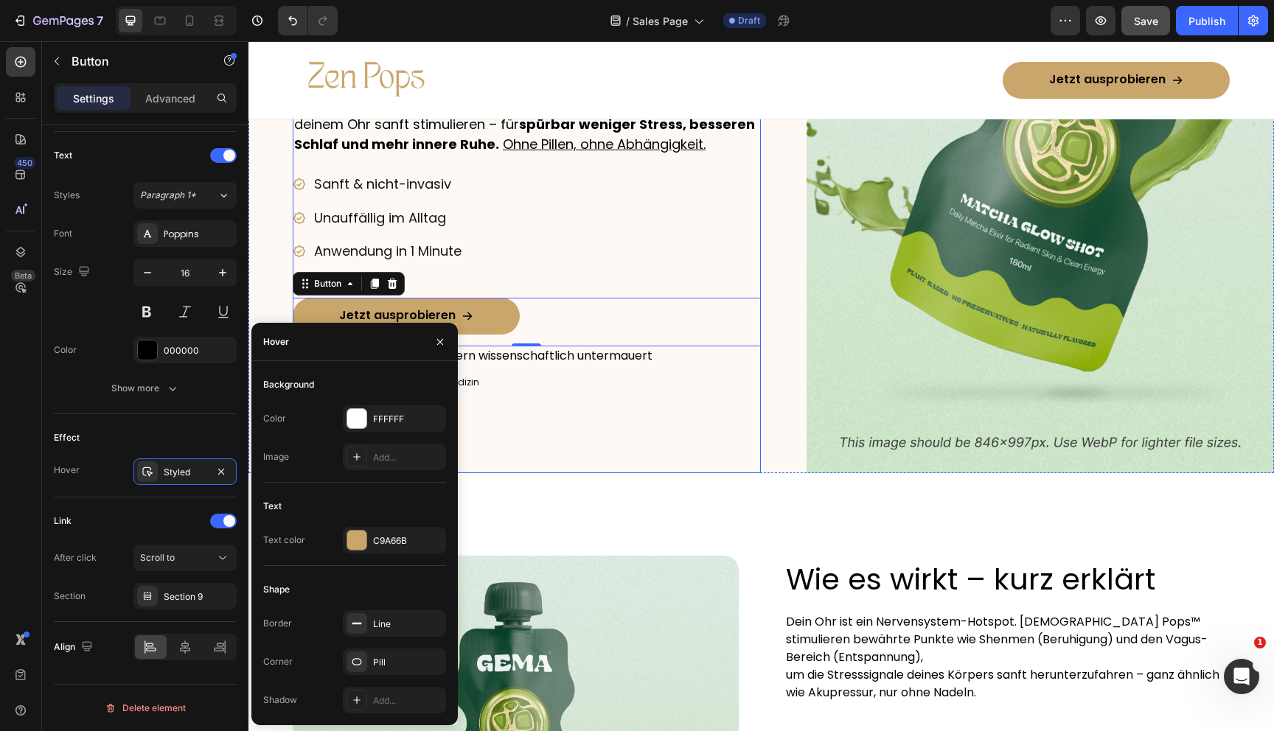
click at [521, 473] on div "ZEN POPS™ – EAR SEEDS Heading Sag Stress, Grübelkarussell & schlaflosen Nächten…" at bounding box center [527, 133] width 468 height 680
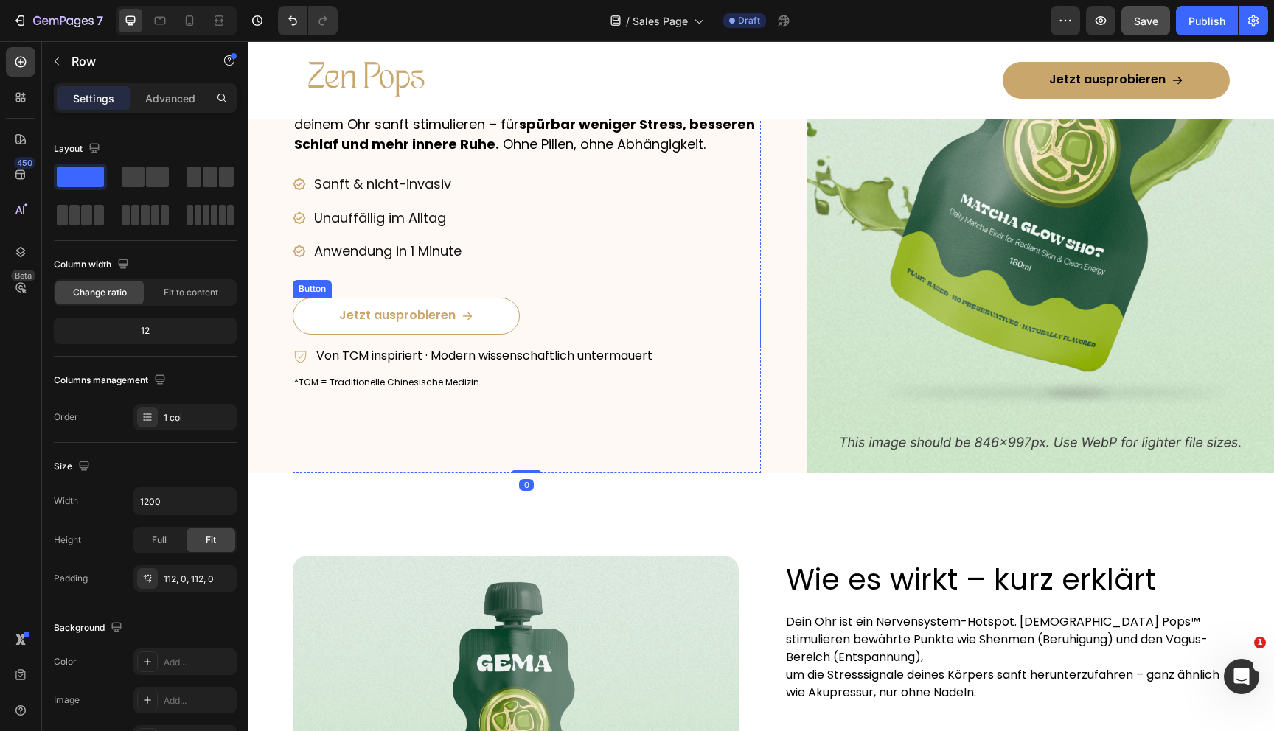
click at [507, 335] on link "Jetzt ausprobieren" at bounding box center [406, 316] width 227 height 37
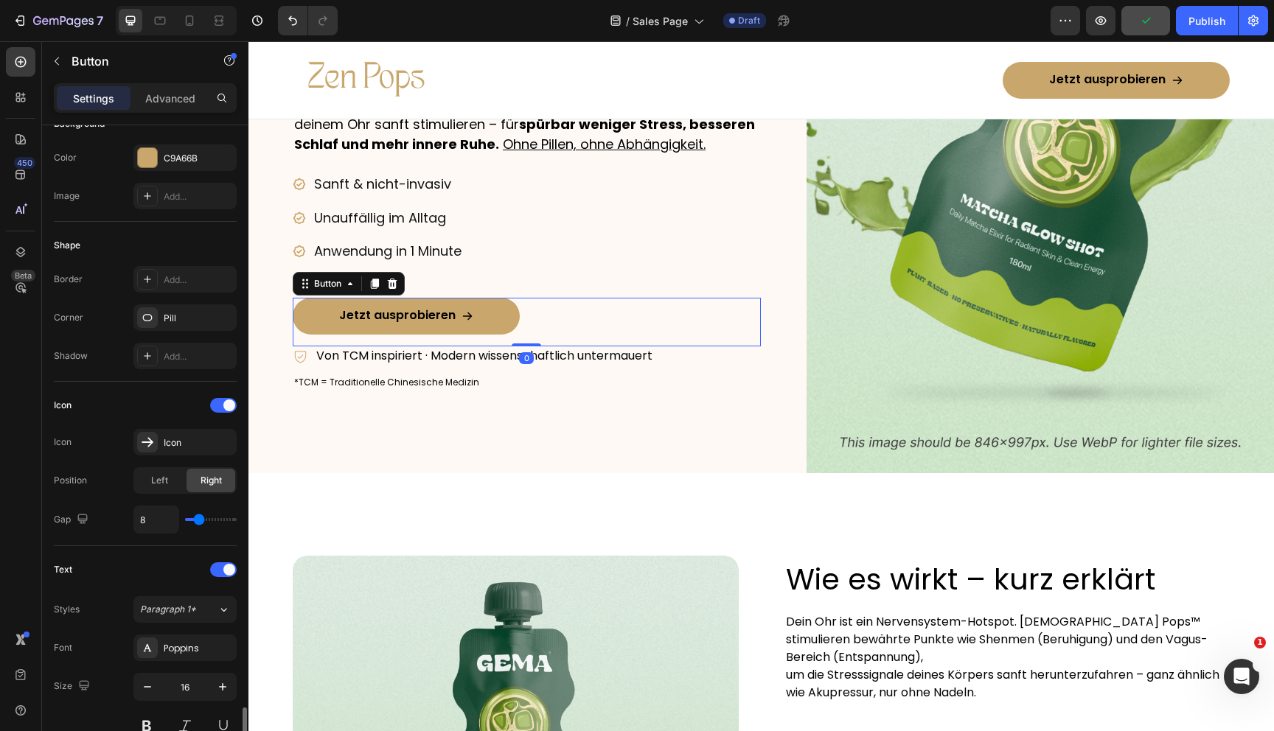
scroll to position [602, 0]
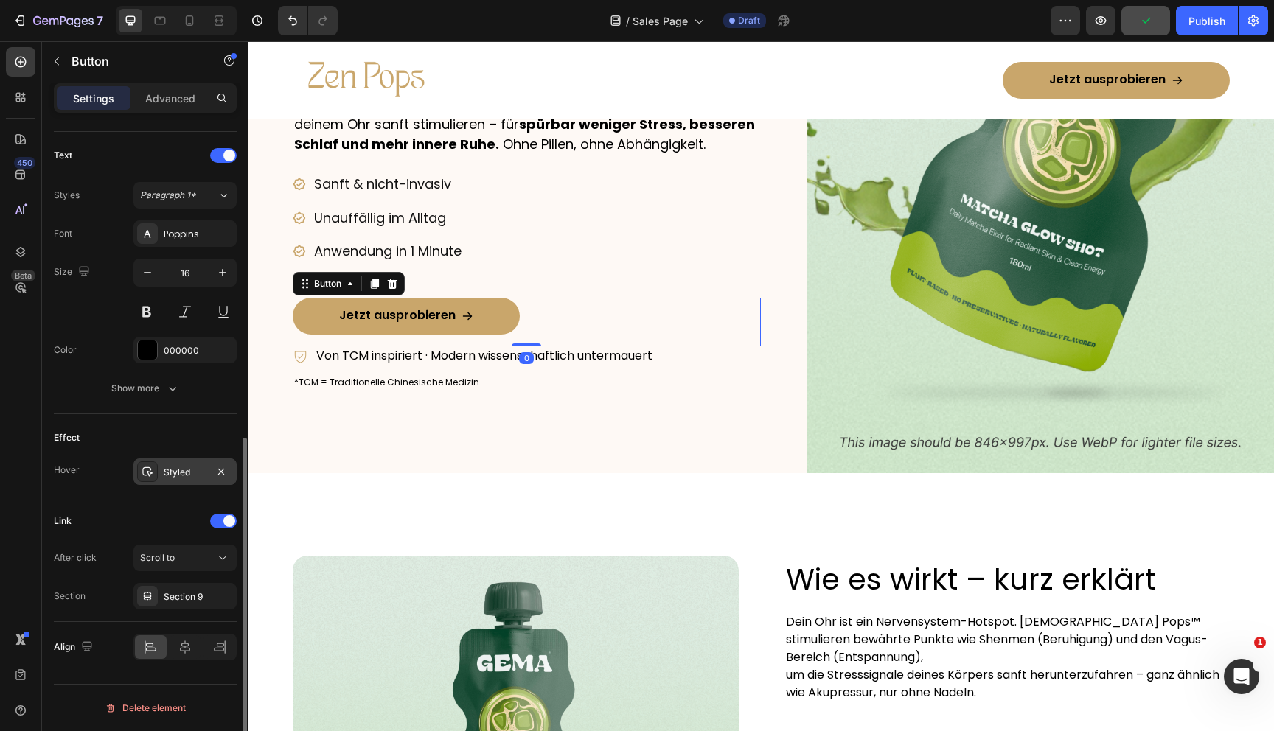
click at [142, 473] on icon at bounding box center [148, 472] width 12 height 12
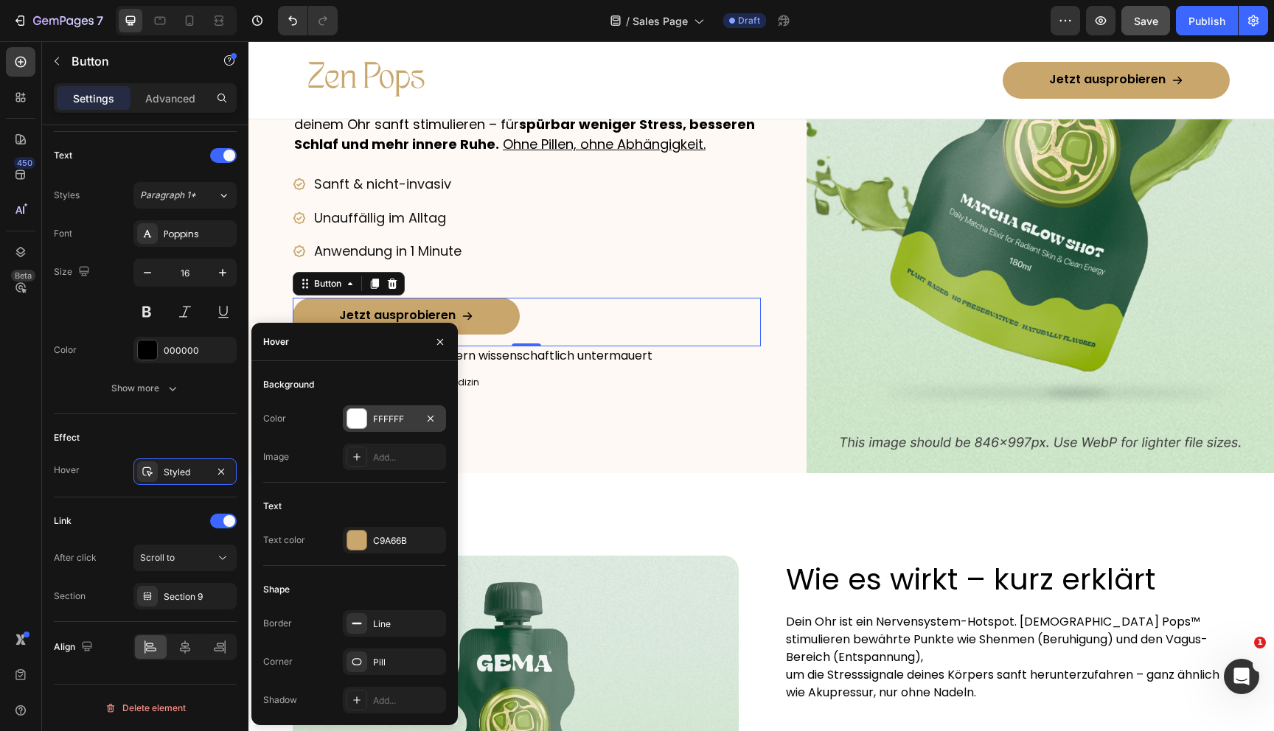
click at [364, 423] on div at bounding box center [356, 418] width 19 height 19
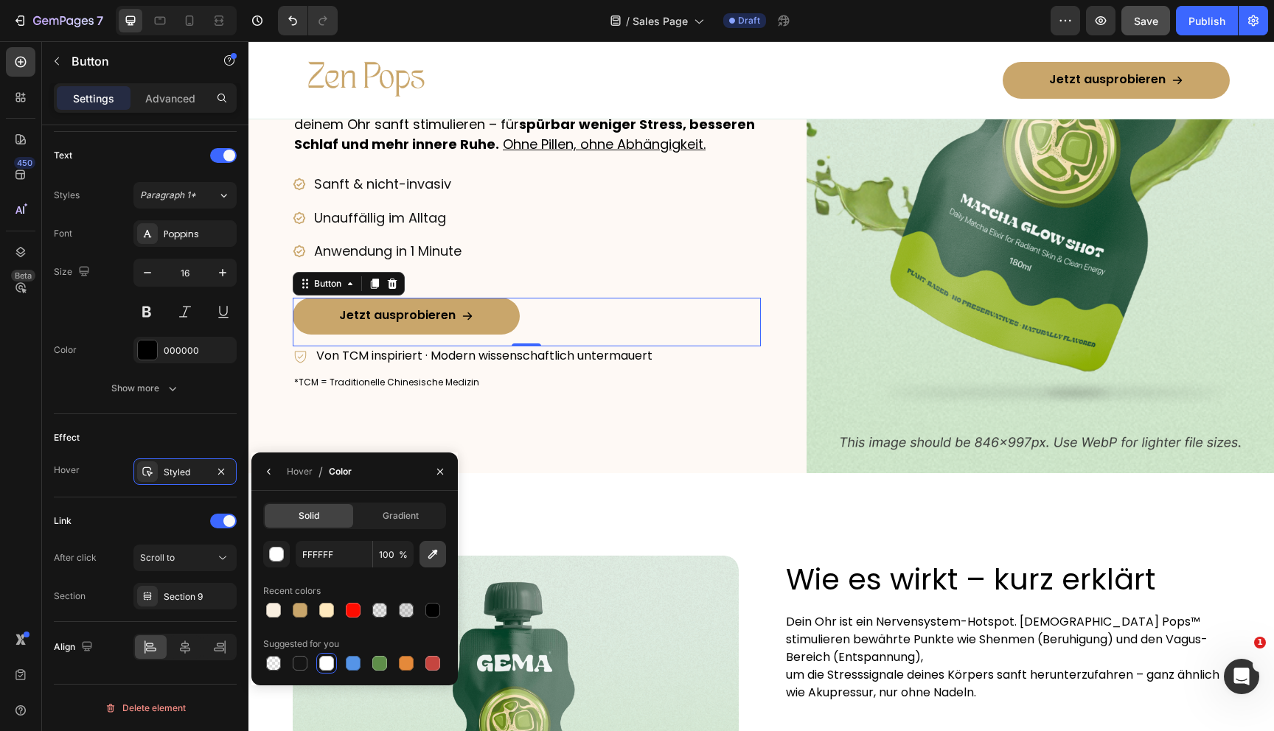
click at [431, 553] on icon "button" at bounding box center [432, 554] width 15 height 15
type input "FEF9F5"
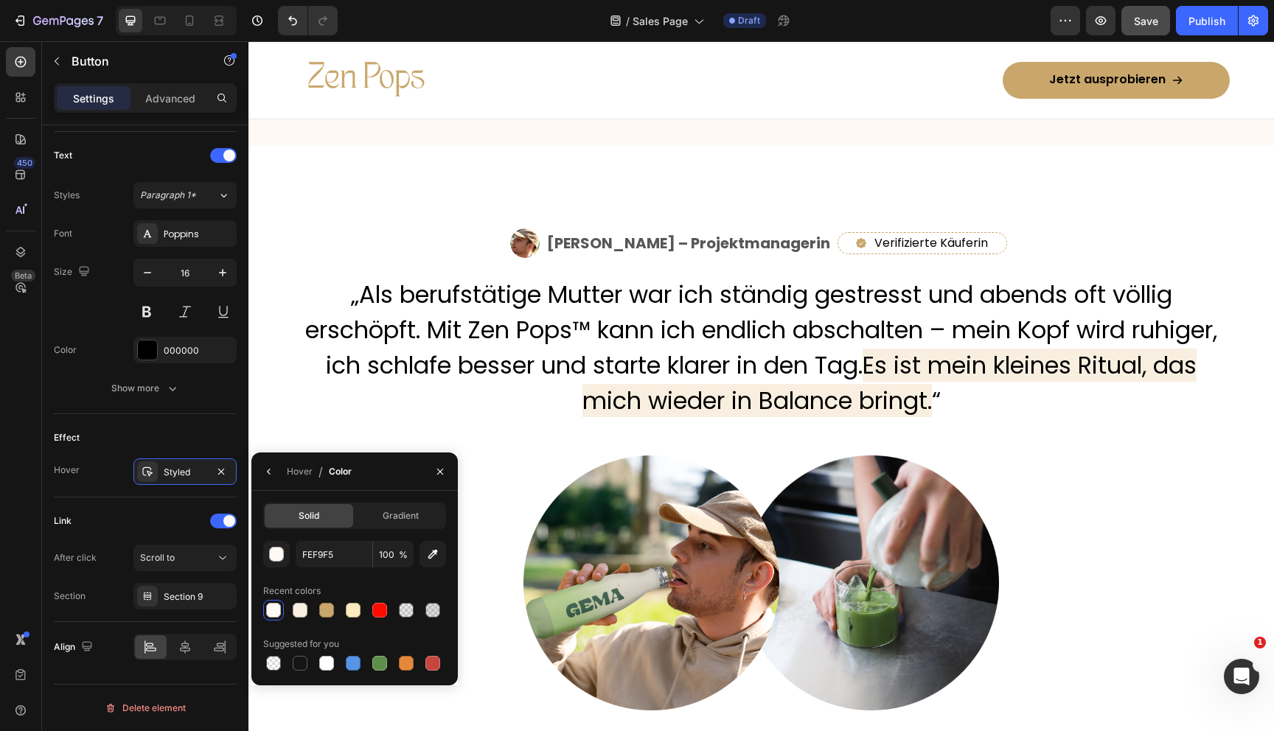
scroll to position [4285, 0]
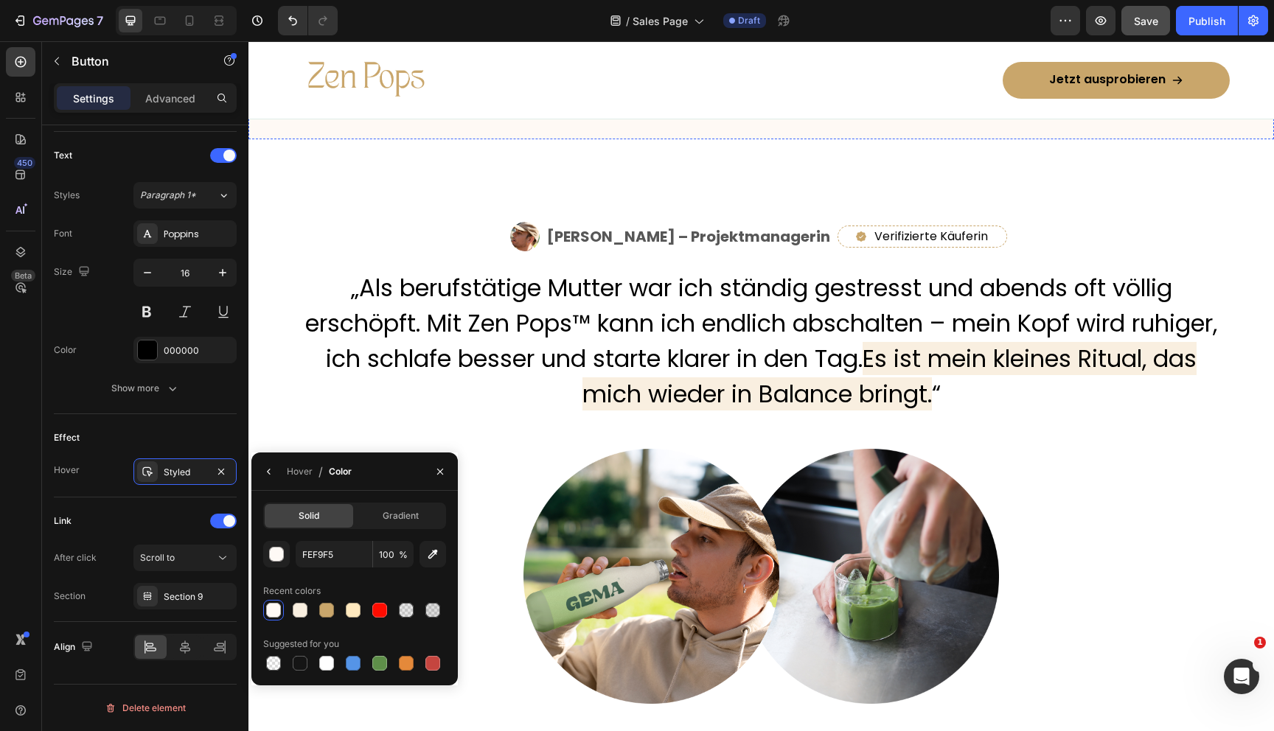
click at [650, 42] on link "Jetzt Zen Pops ™ ausprobieren" at bounding box center [762, 21] width 258 height 41
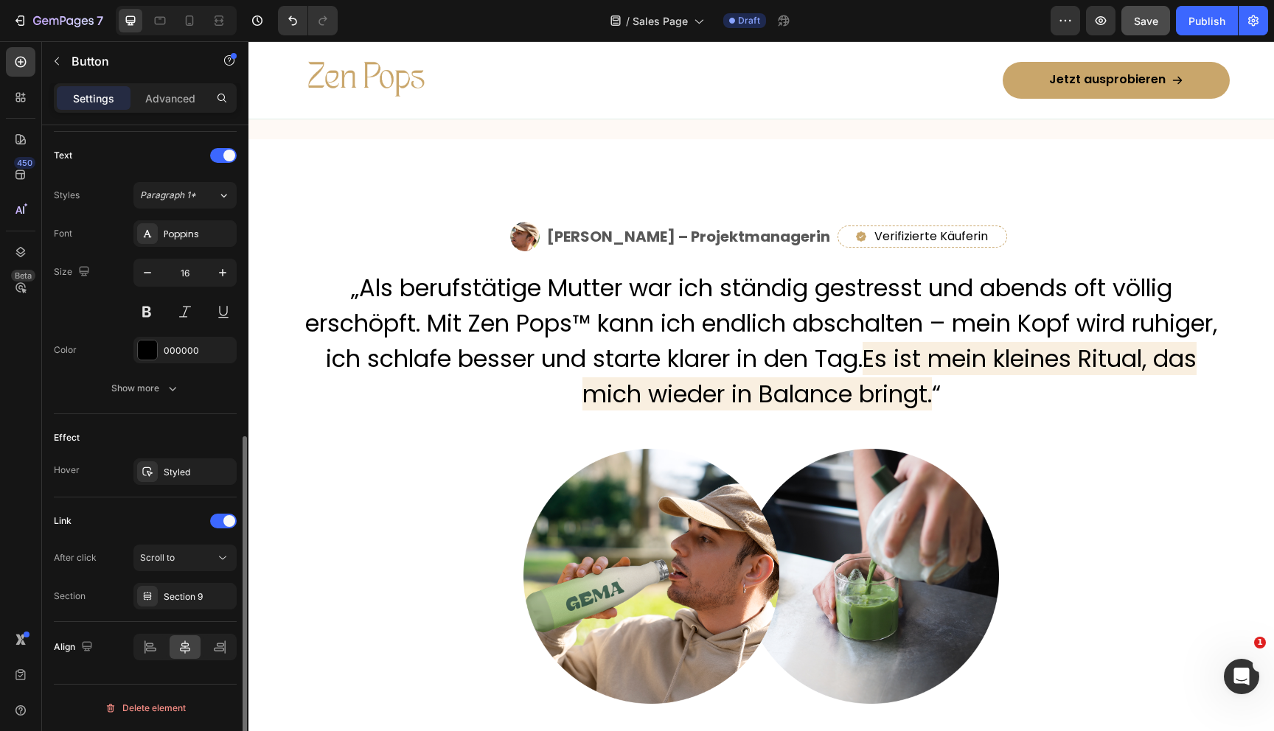
scroll to position [0, 0]
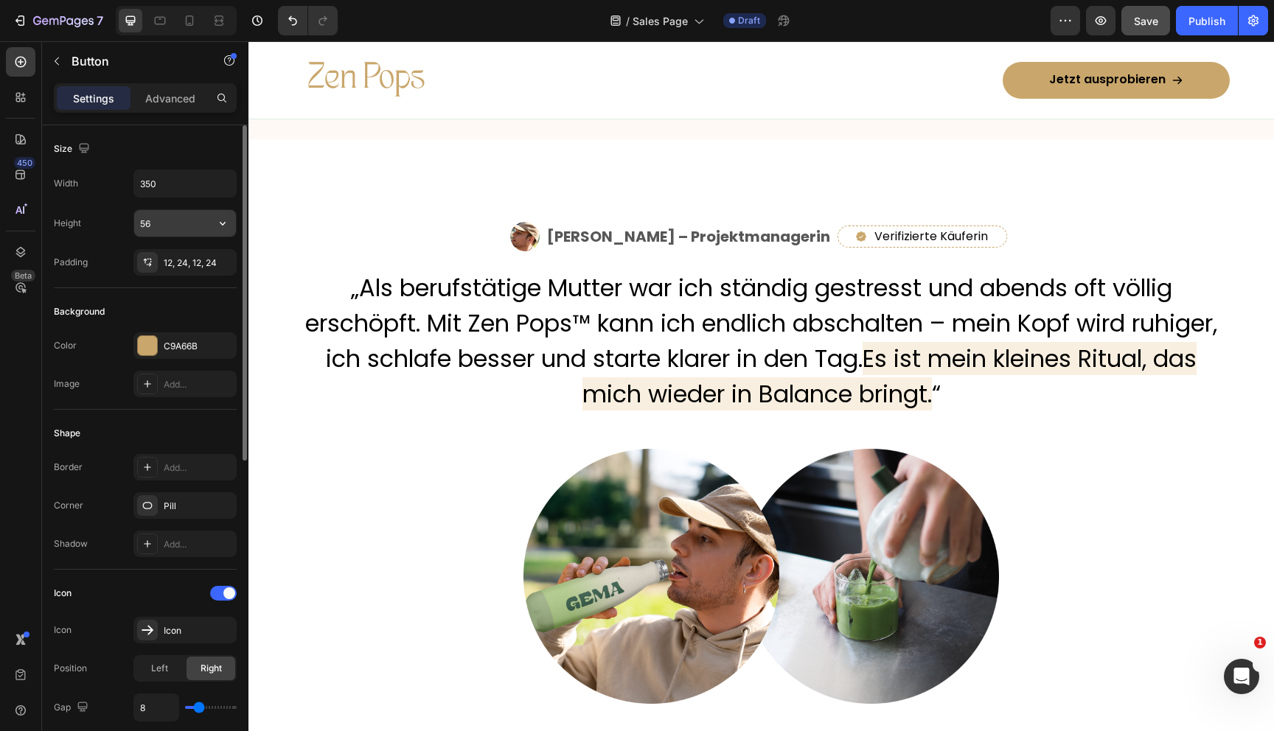
click at [161, 231] on input "56" at bounding box center [185, 223] width 102 height 27
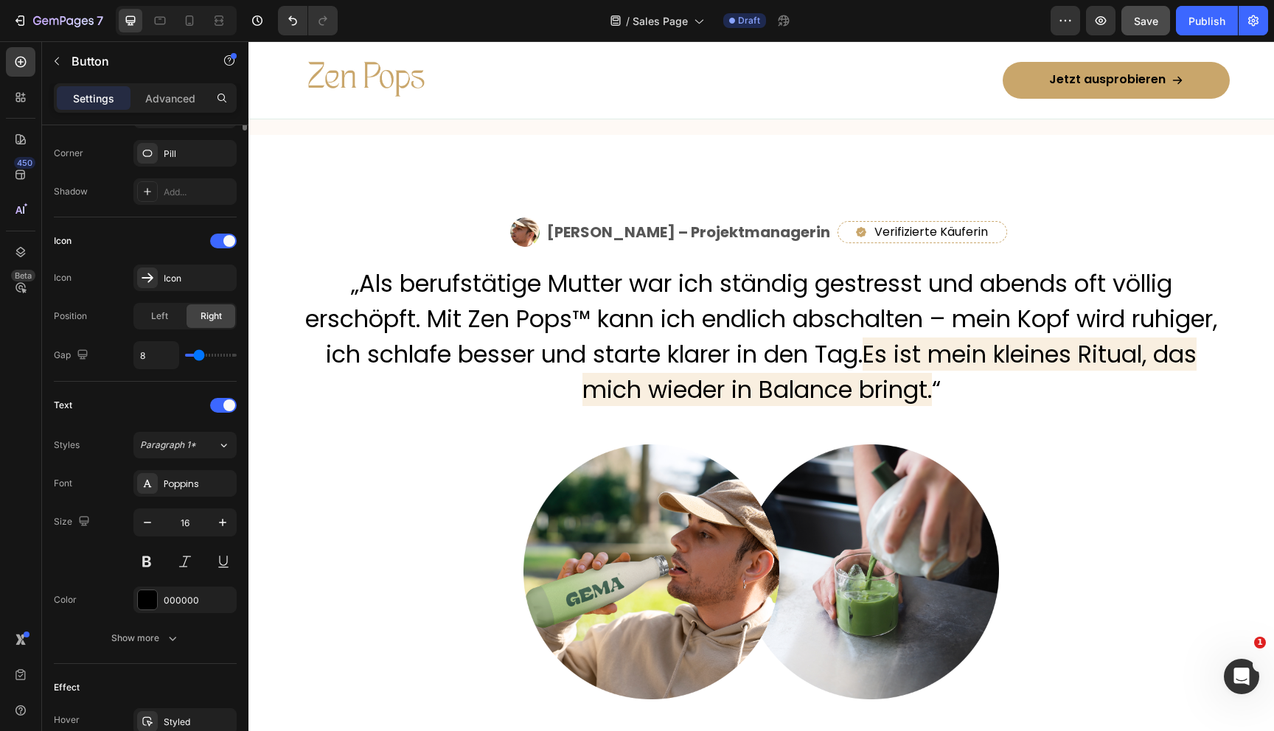
scroll to position [591, 0]
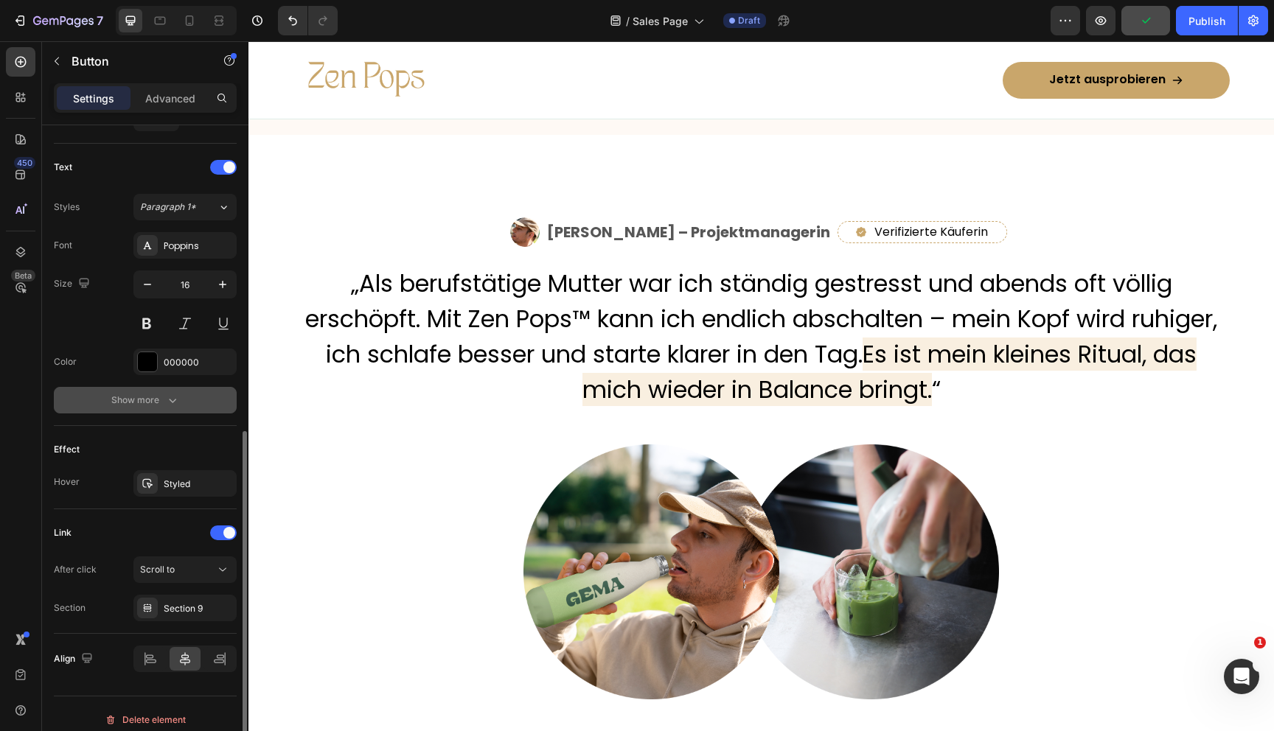
type input "50"
click at [151, 408] on button "Show more" at bounding box center [145, 400] width 183 height 27
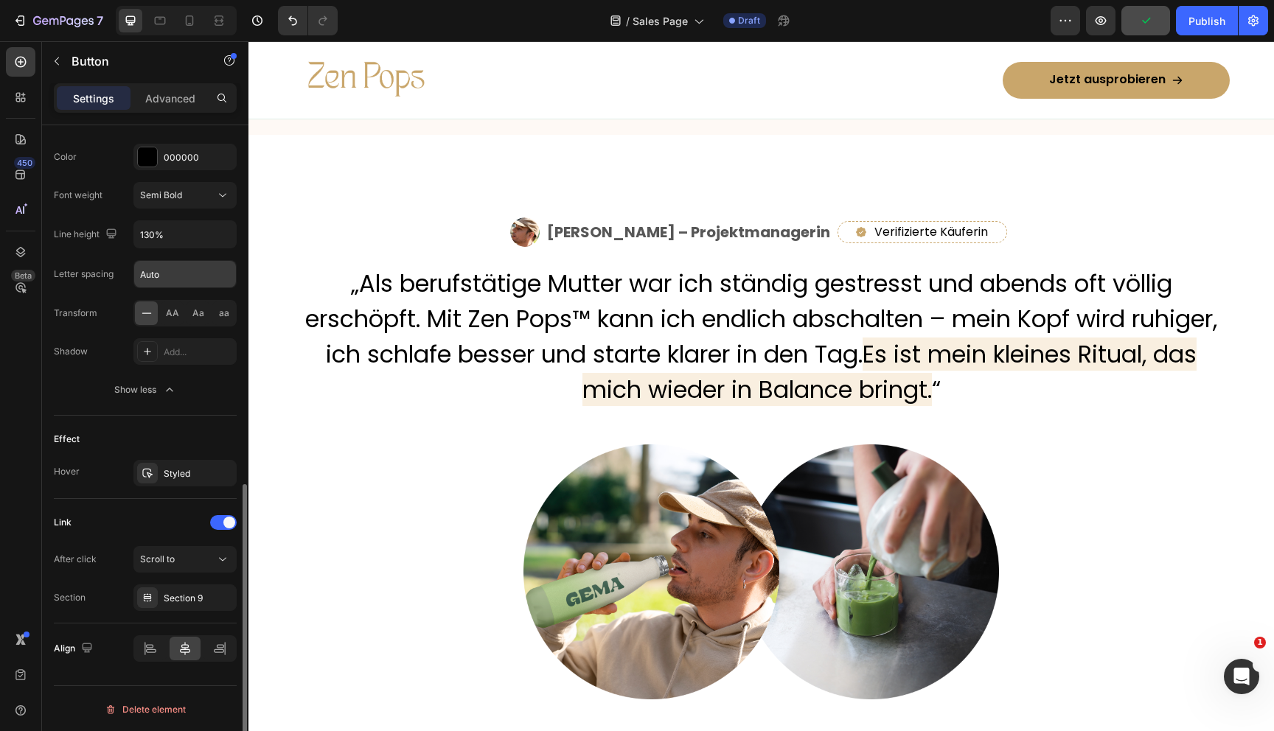
scroll to position [797, 0]
click at [159, 470] on div "Styled" at bounding box center [184, 472] width 103 height 27
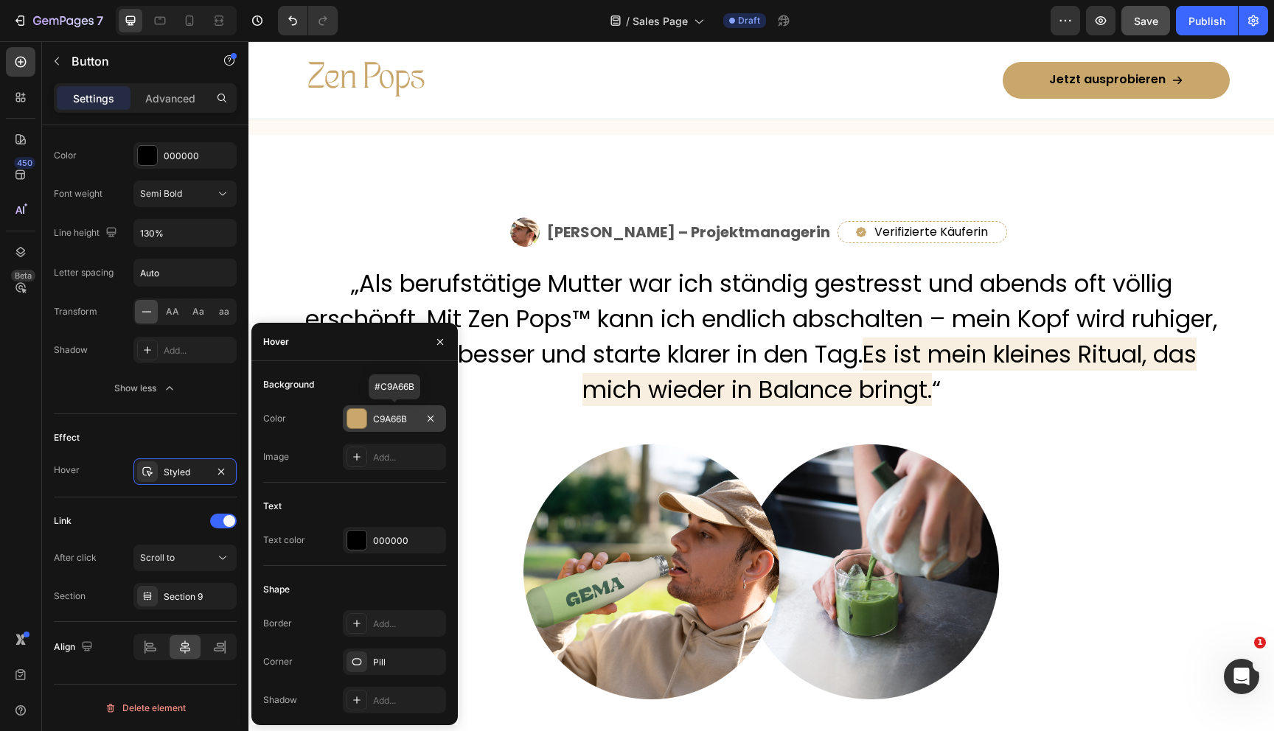
click at [364, 422] on div at bounding box center [356, 418] width 19 height 19
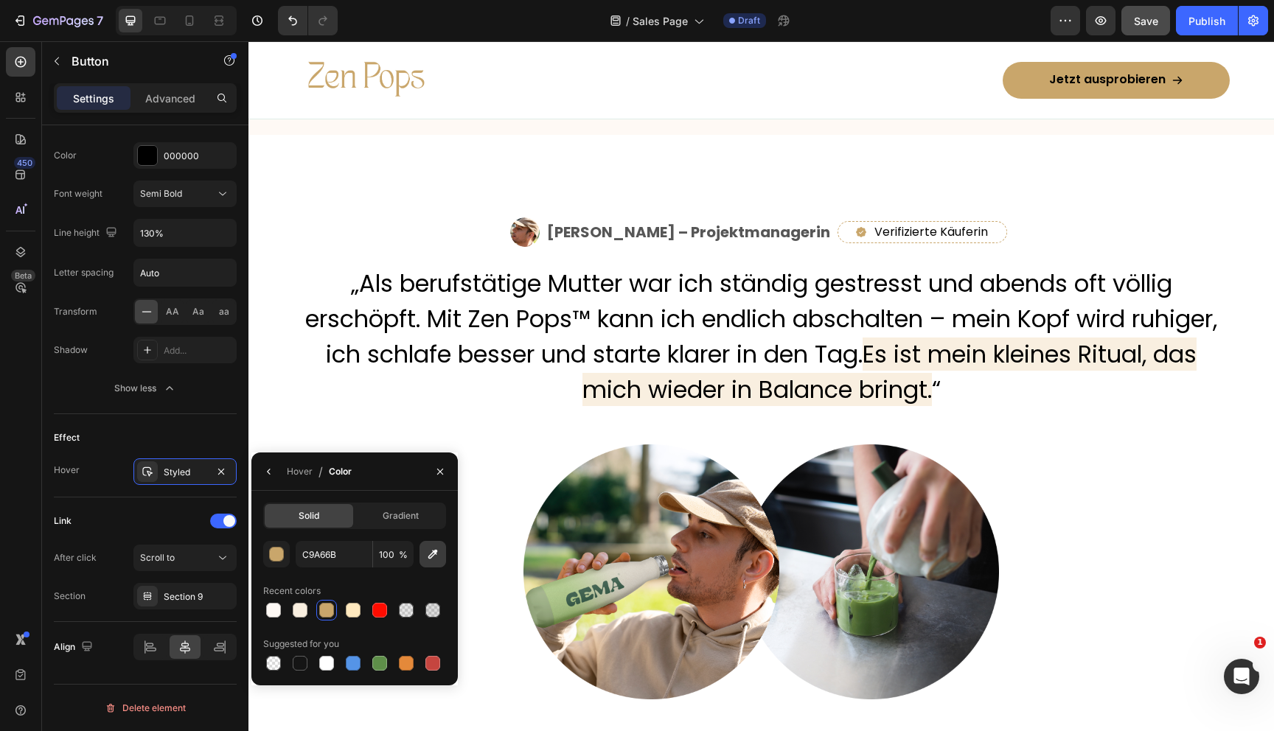
click at [429, 551] on icon "button" at bounding box center [432, 554] width 15 height 15
type input "FEF9F5"
click at [302, 470] on div "Hover" at bounding box center [300, 471] width 26 height 13
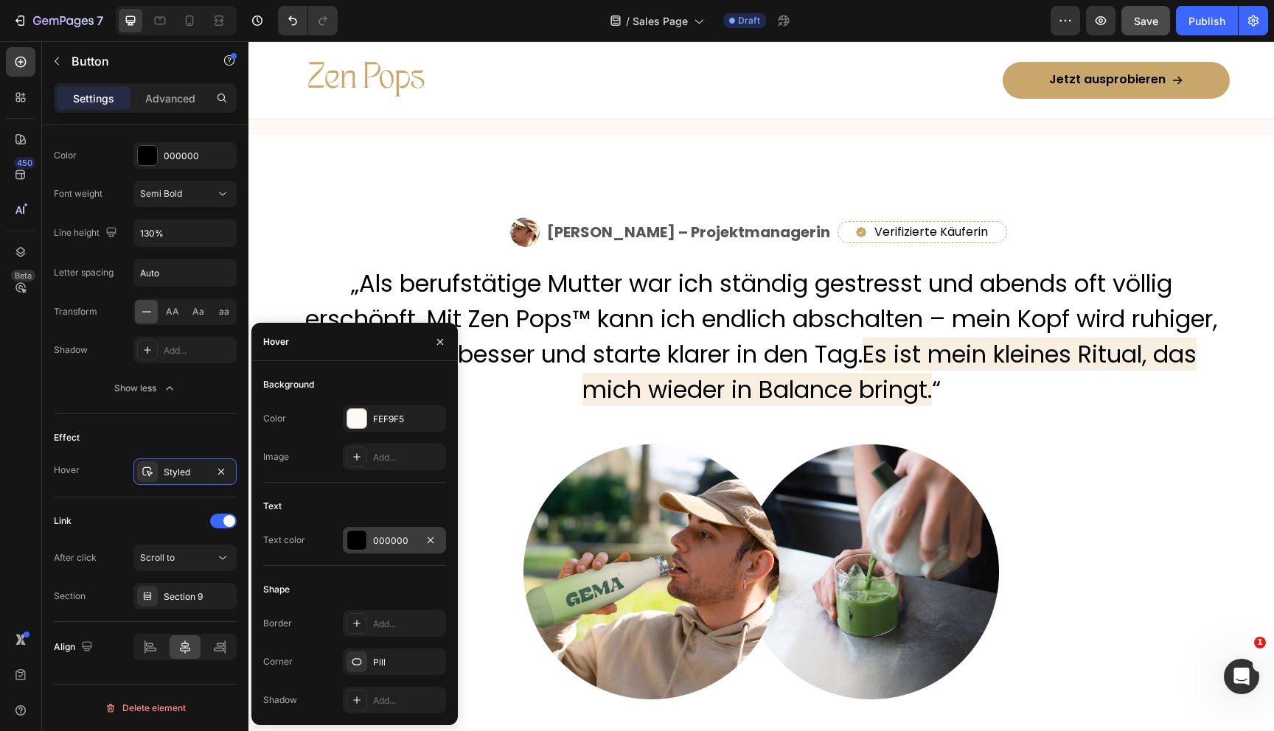
click at [373, 540] on div "000000" at bounding box center [394, 541] width 43 height 13
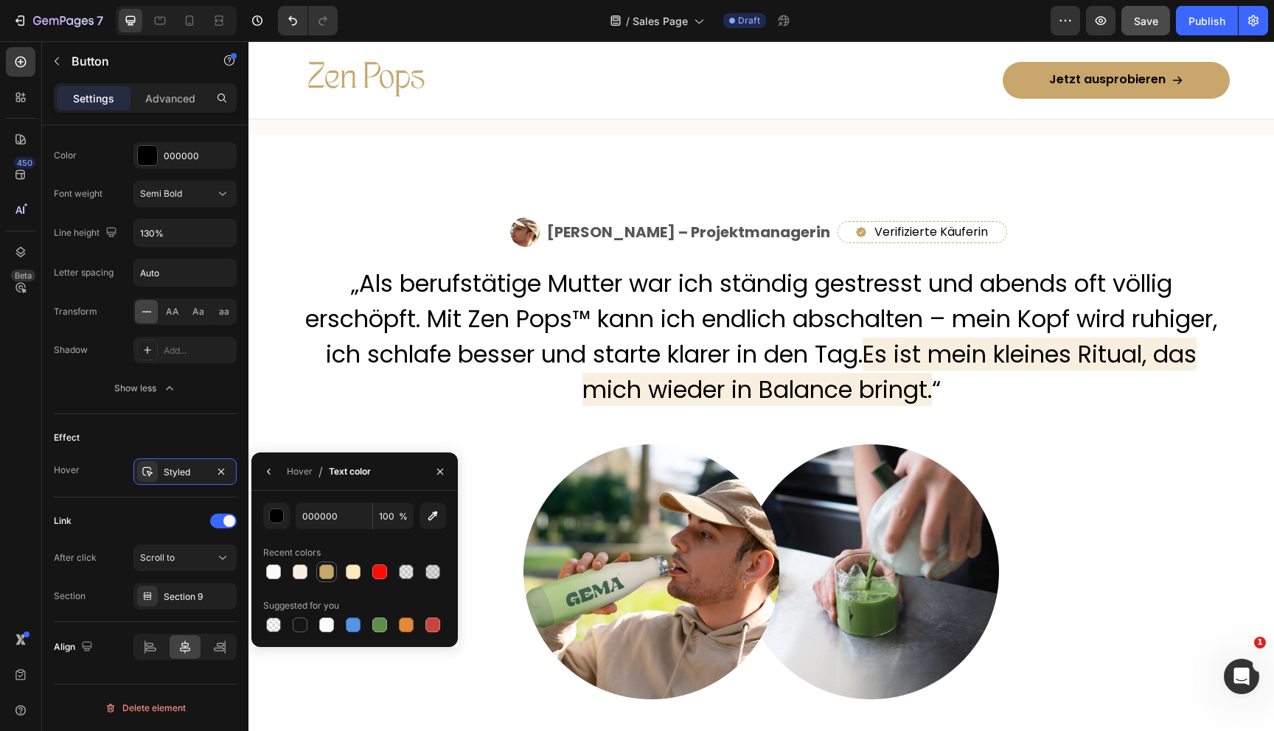
click at [326, 566] on div at bounding box center [326, 572] width 15 height 15
type input "C9A66B"
click at [307, 473] on div "Hover" at bounding box center [300, 471] width 26 height 13
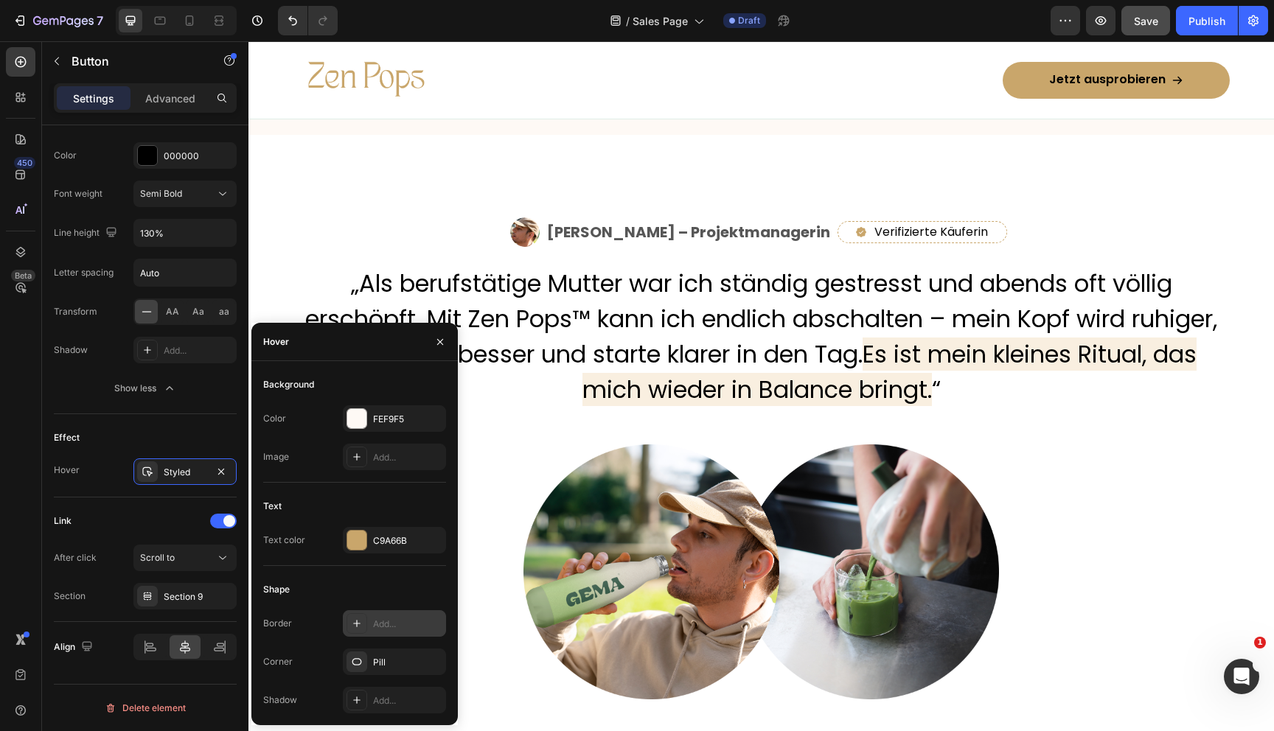
click at [370, 627] on div "Add..." at bounding box center [394, 623] width 103 height 27
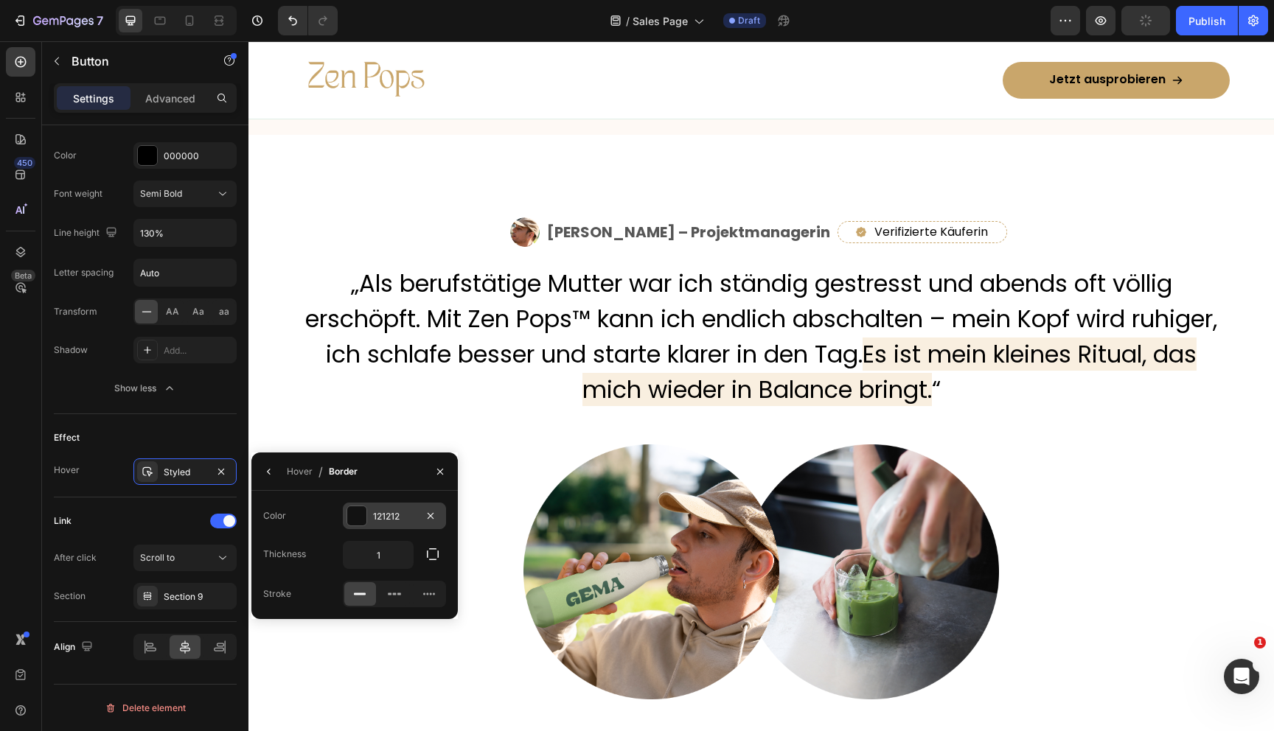
click at [360, 509] on div at bounding box center [356, 515] width 19 height 19
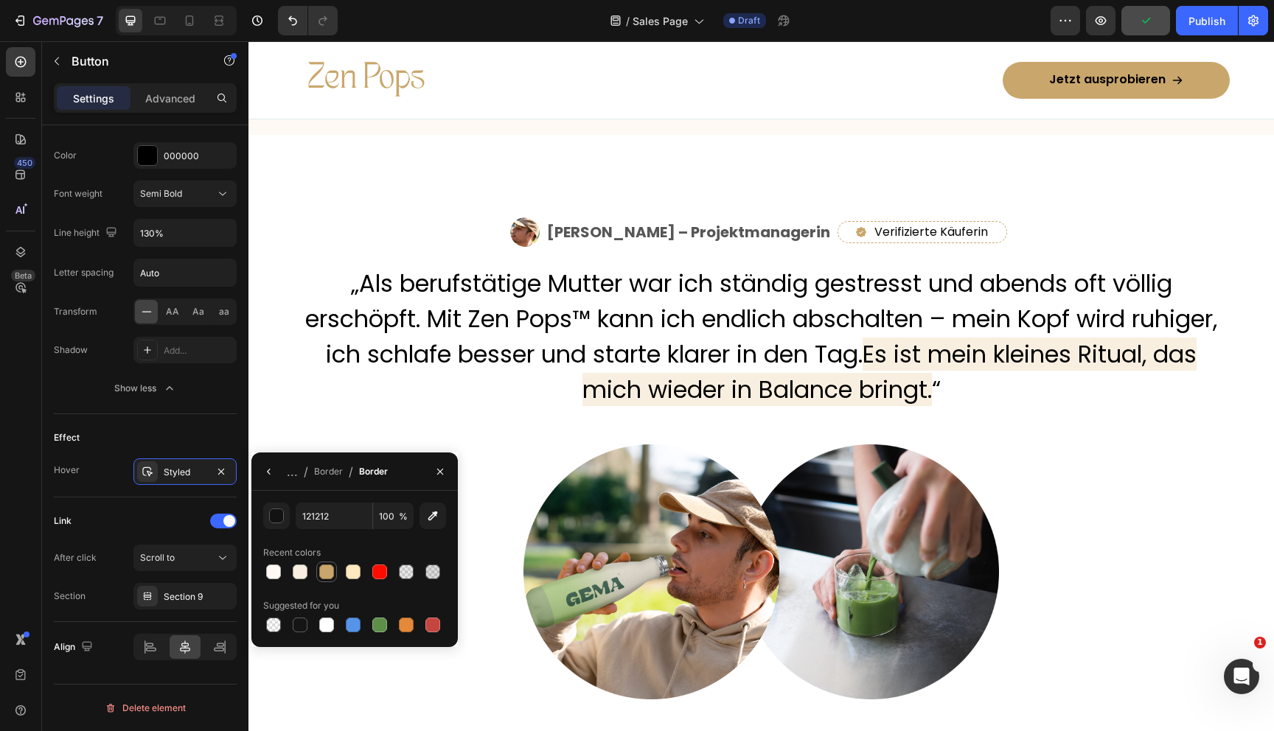
click at [324, 570] on div at bounding box center [326, 572] width 15 height 15
type input "C9A66B"
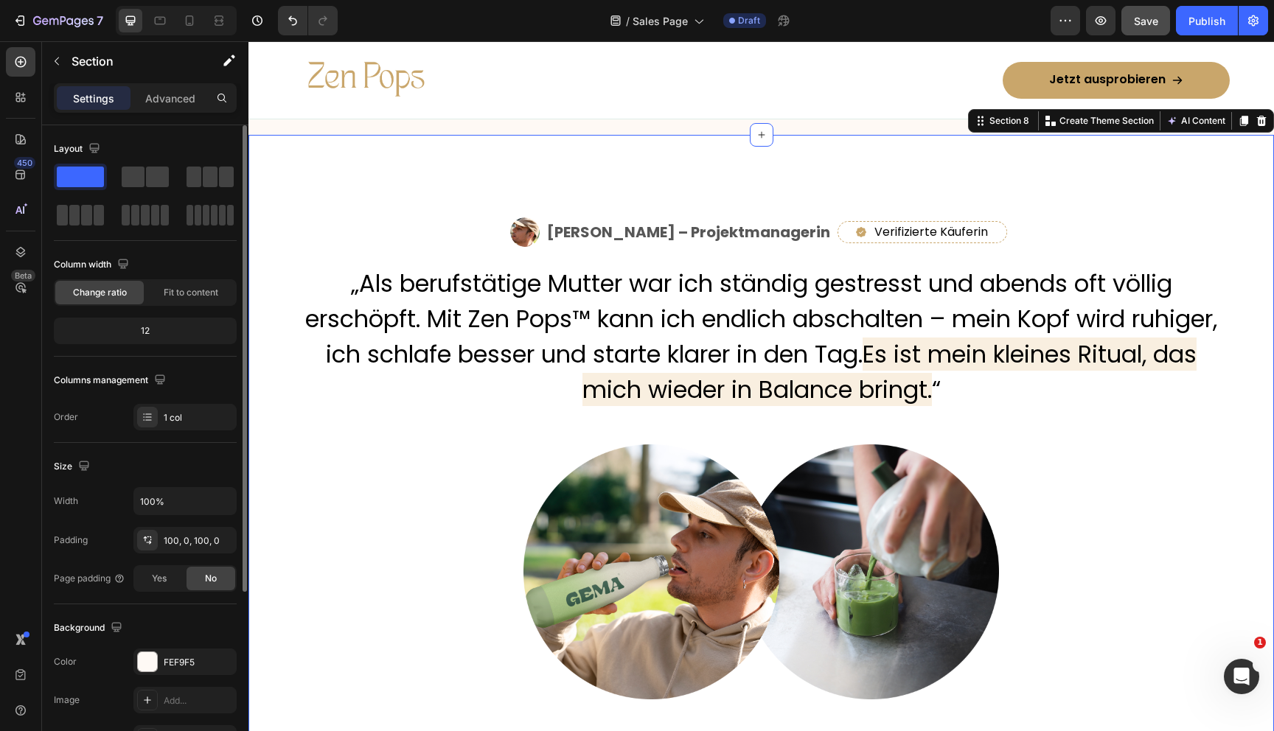
click at [682, 358] on div "Image Anna Fischer – Projektmanagerin Text Block Row Icon Verifizierte Käuferin…" at bounding box center [761, 458] width 1026 height 647
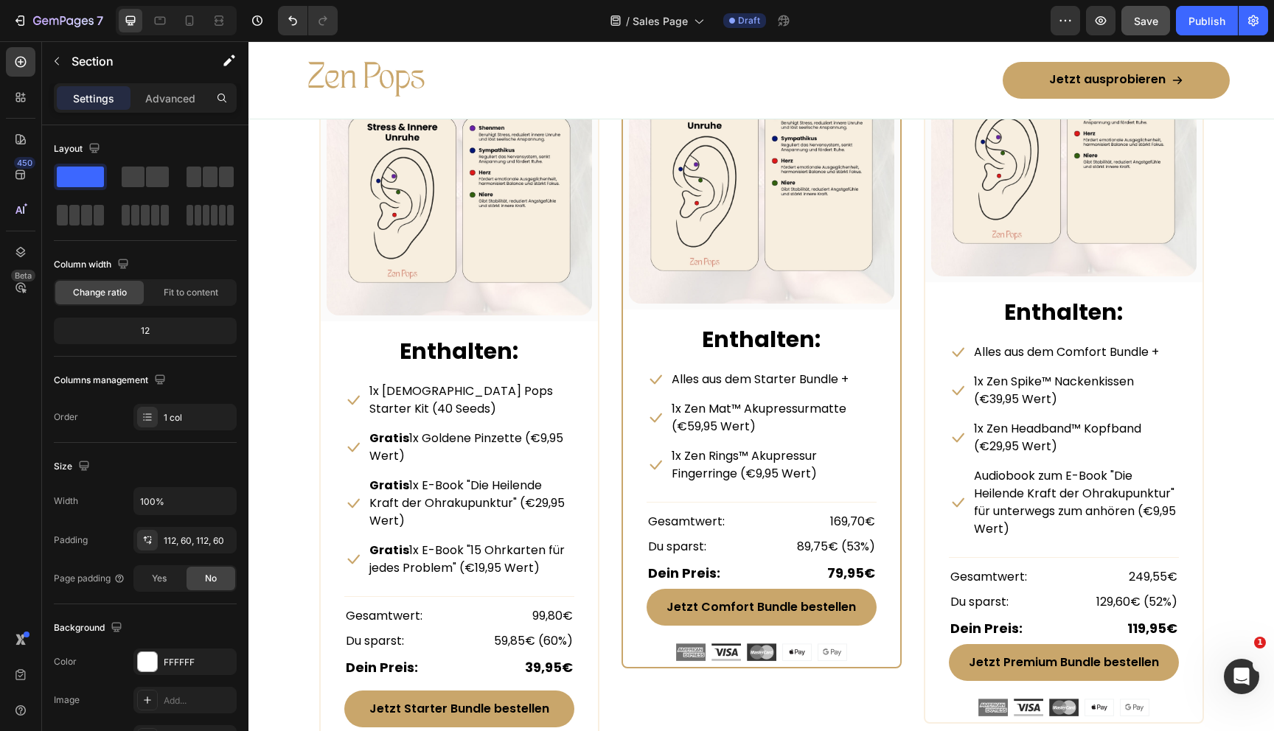
scroll to position [7005, 0]
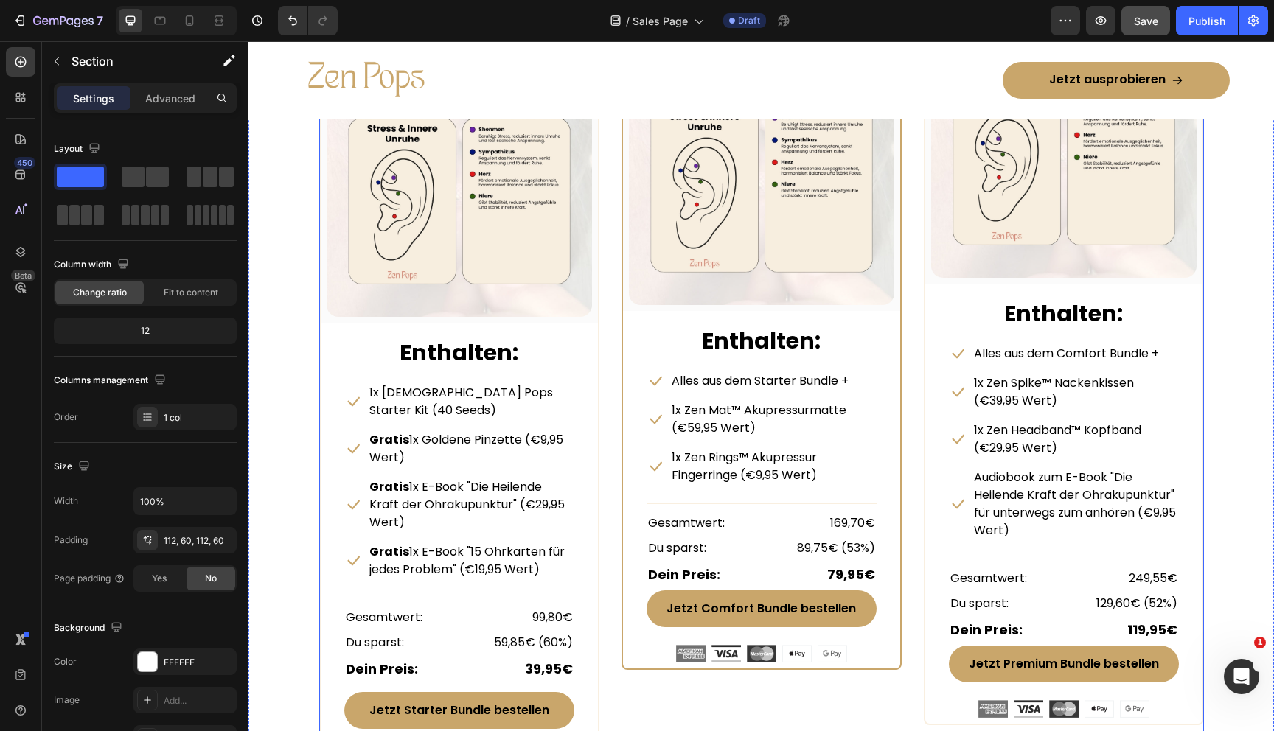
click at [608, 448] on div "STARTER BUNDLE Text Block Row (P) Images & Gallery Row Enthalten: Text block Ic…" at bounding box center [761, 382] width 885 height 779
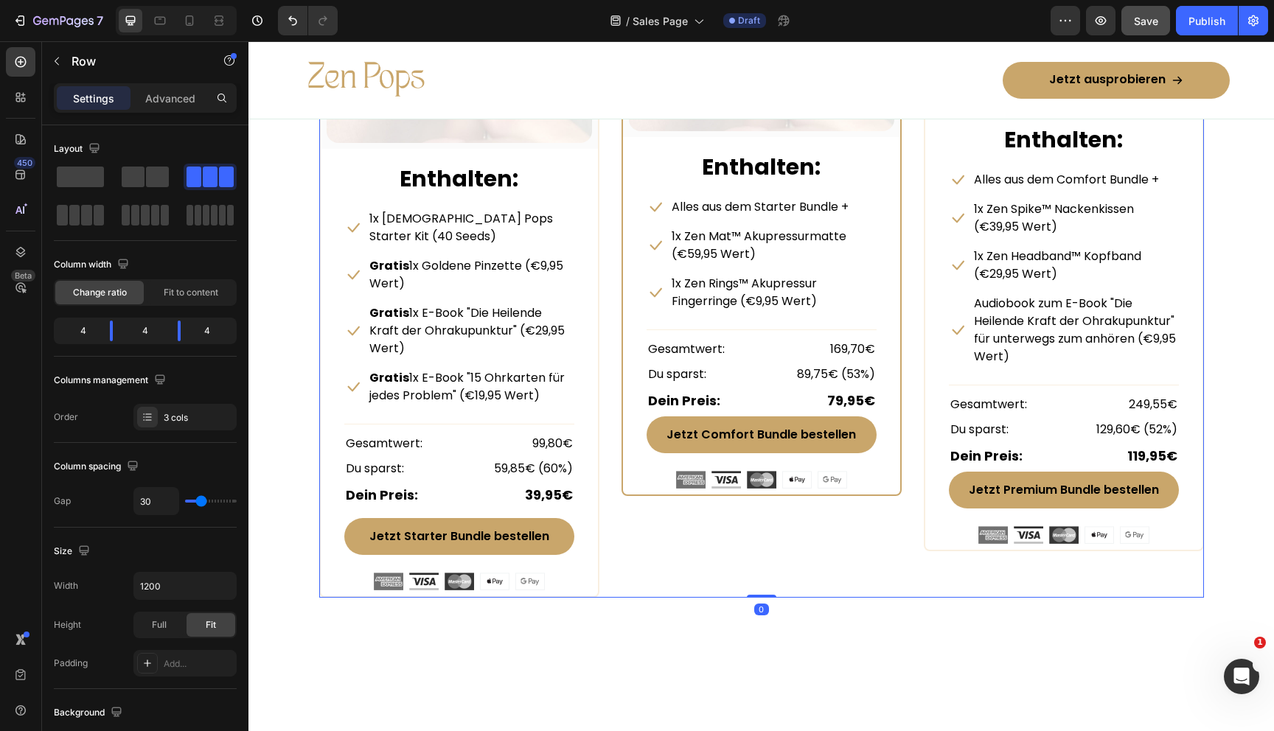
scroll to position [7181, 0]
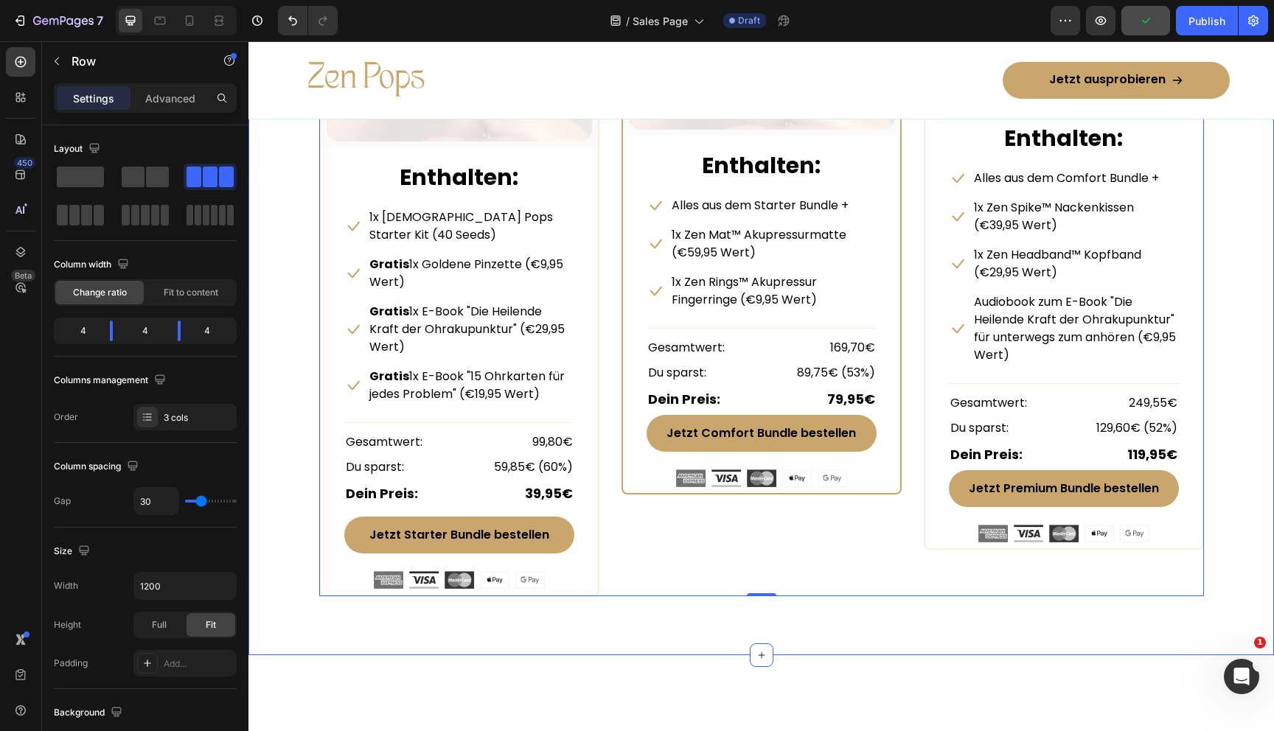
click at [899, 565] on div "Beautiful Everyday Heading Every Thing You Need For Your Skin Text block Row ST…" at bounding box center [761, 143] width 1026 height 1025
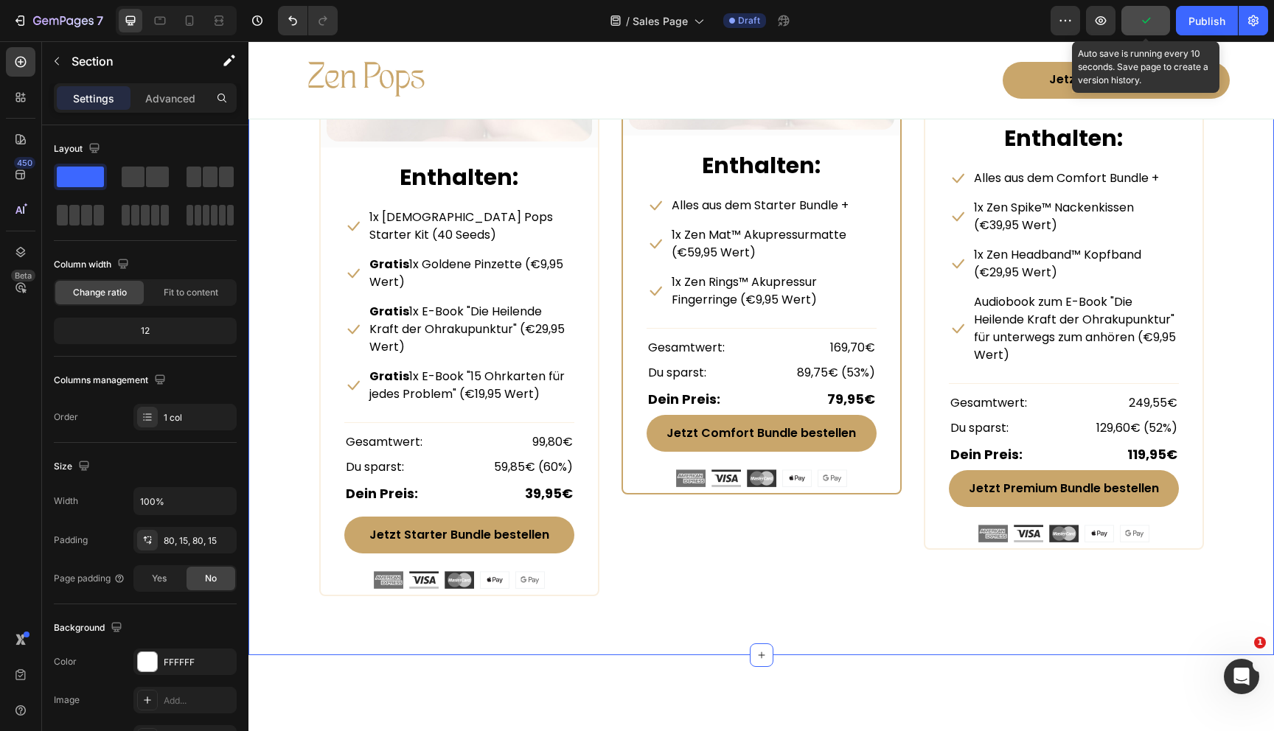
click at [1154, 23] on button "button" at bounding box center [1145, 20] width 49 height 29
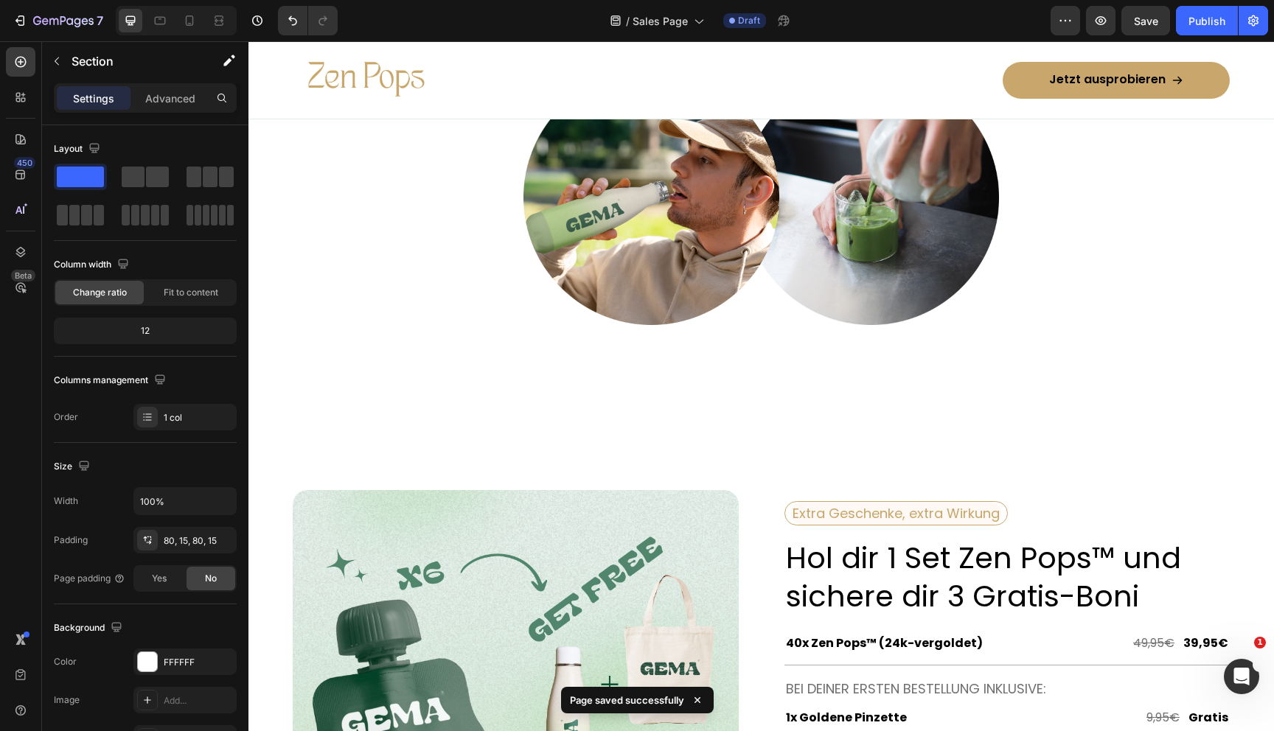
scroll to position [4389, 0]
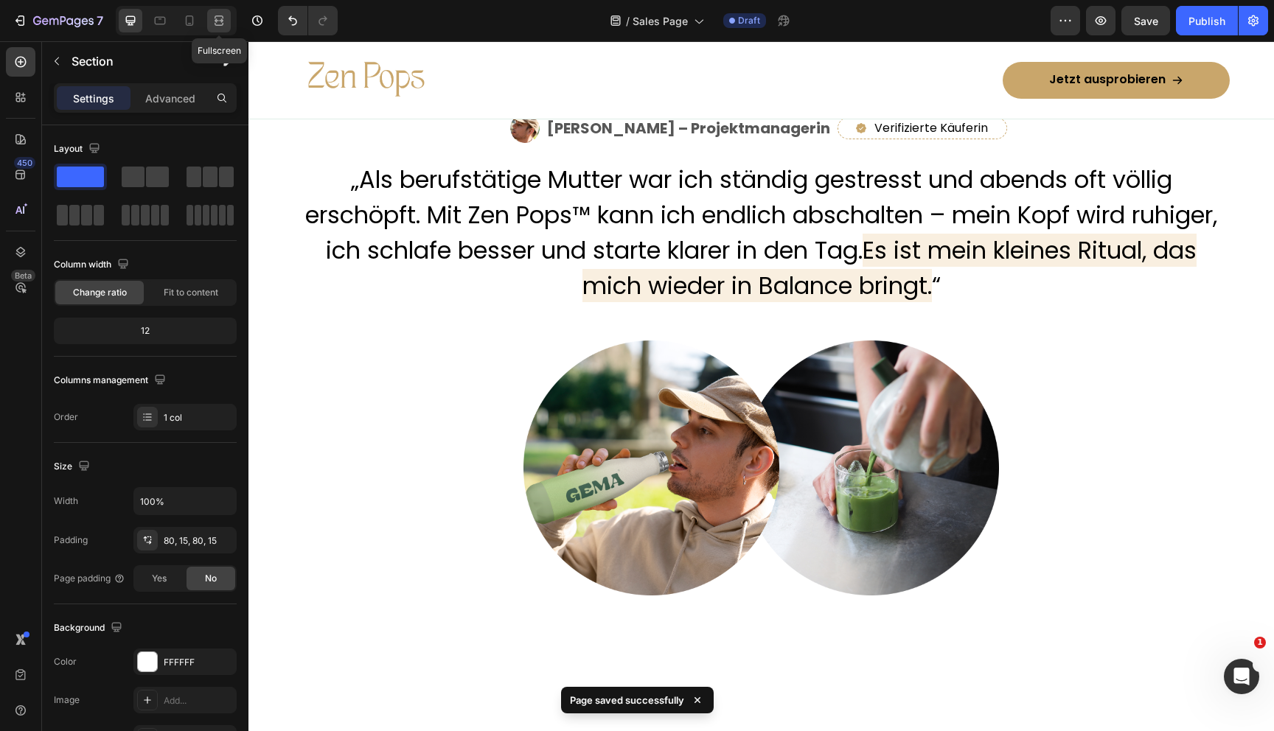
click at [220, 28] on div at bounding box center [219, 21] width 24 height 24
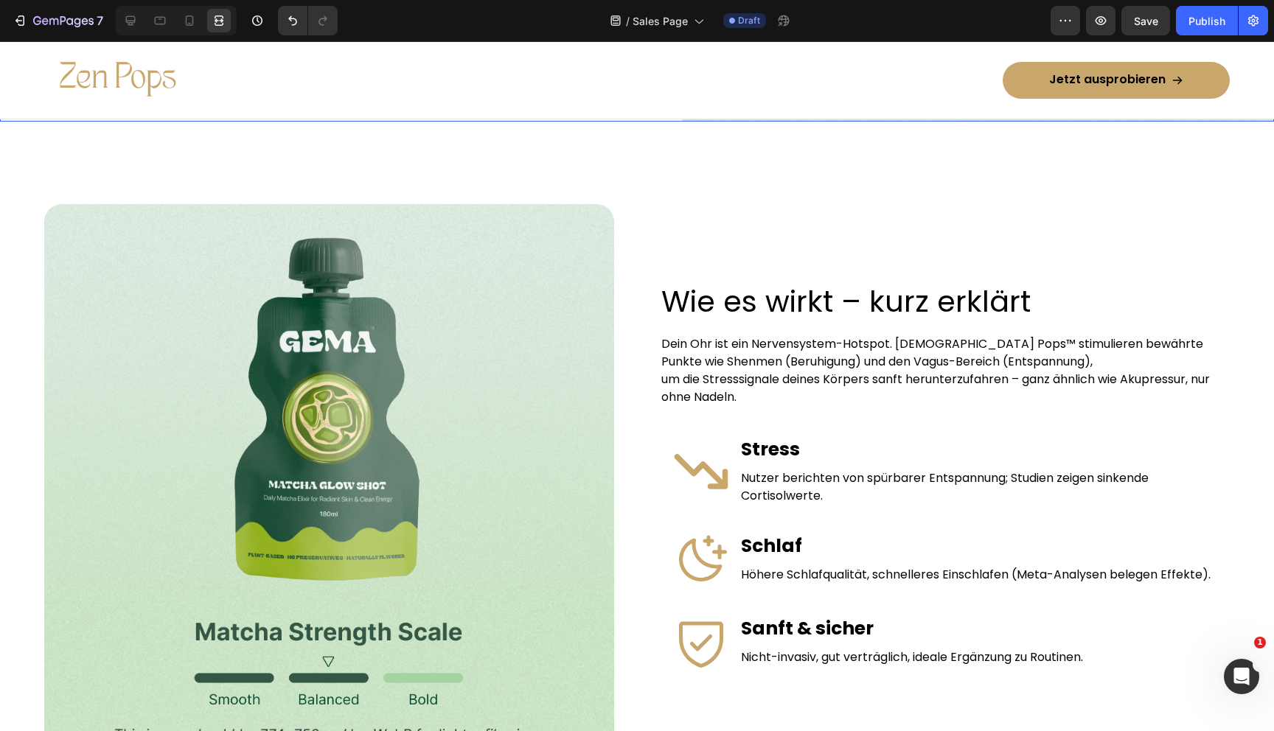
scroll to position [746, 0]
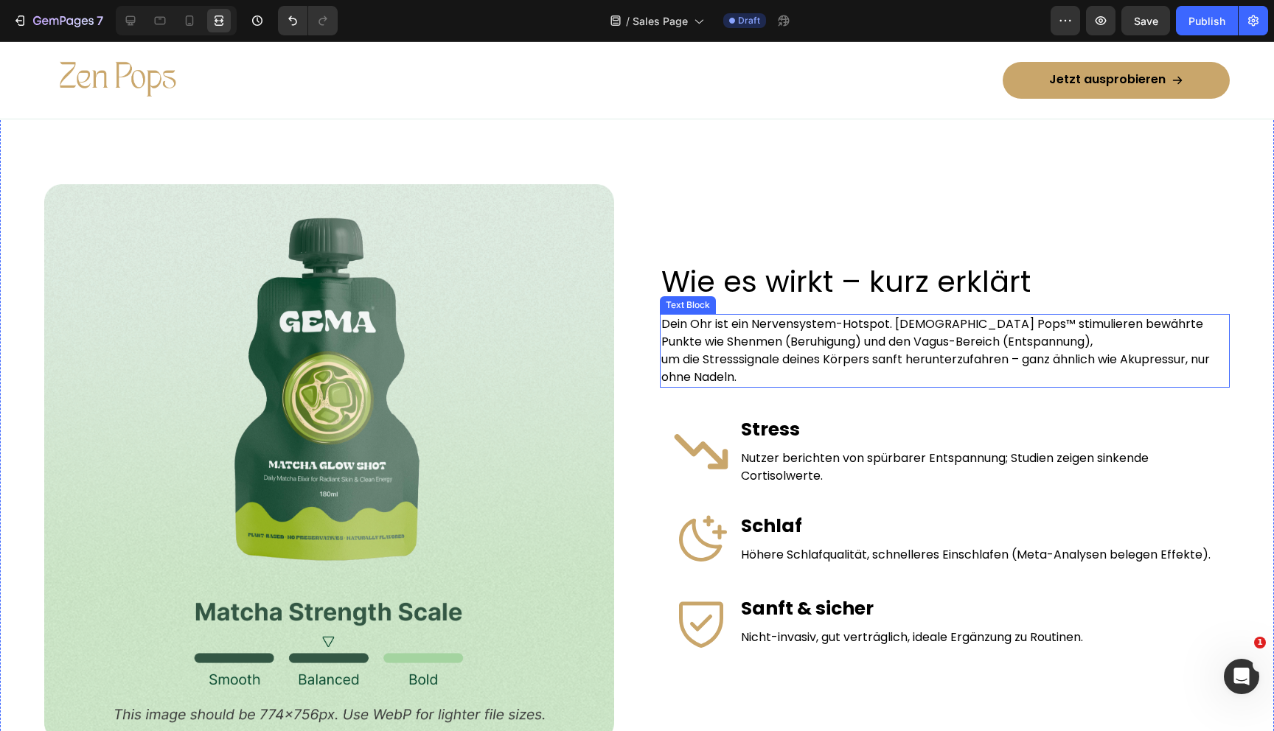
click at [694, 356] on p "um die Stresssignale deines Körpers sanft herunterzufahren – ganz ähnlich wie A…" at bounding box center [944, 368] width 567 height 35
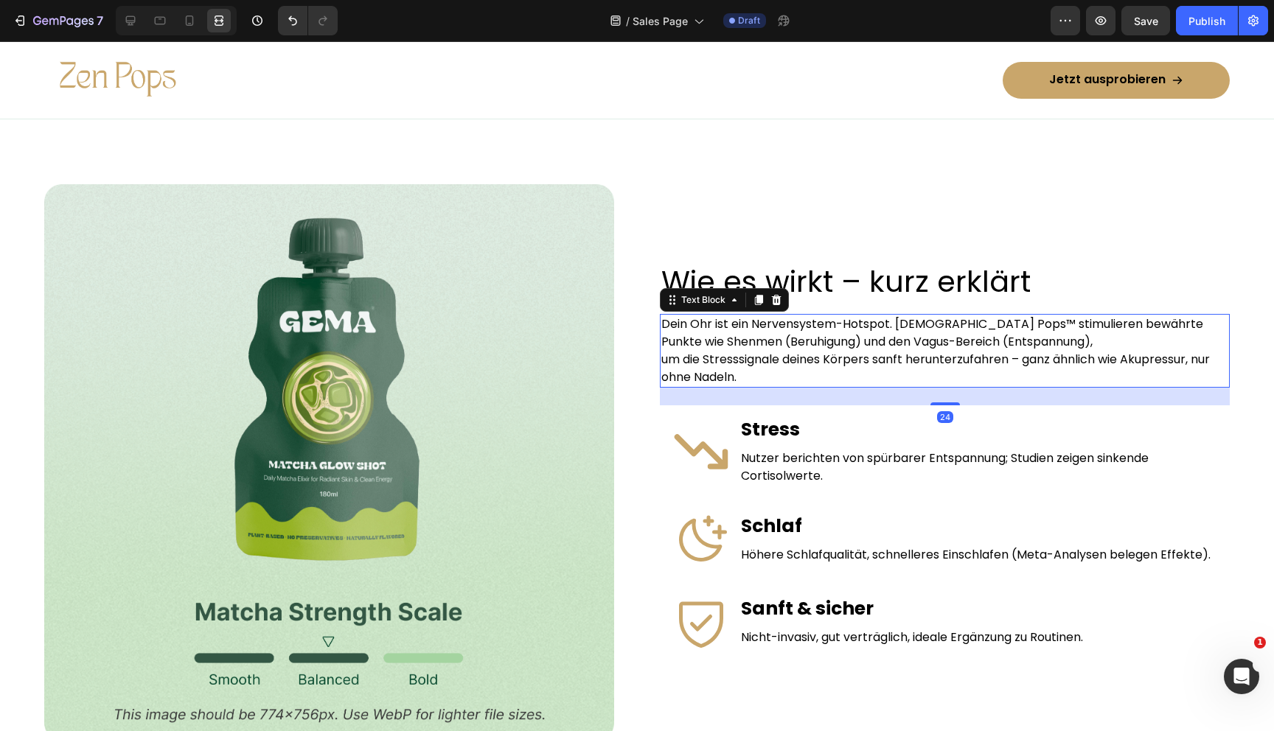
click at [660, 361] on div "Dein Ohr ist ein Nervensystem-Hotspot. Zen Pops™ stimulieren bewährte Punkte wi…" at bounding box center [945, 351] width 570 height 74
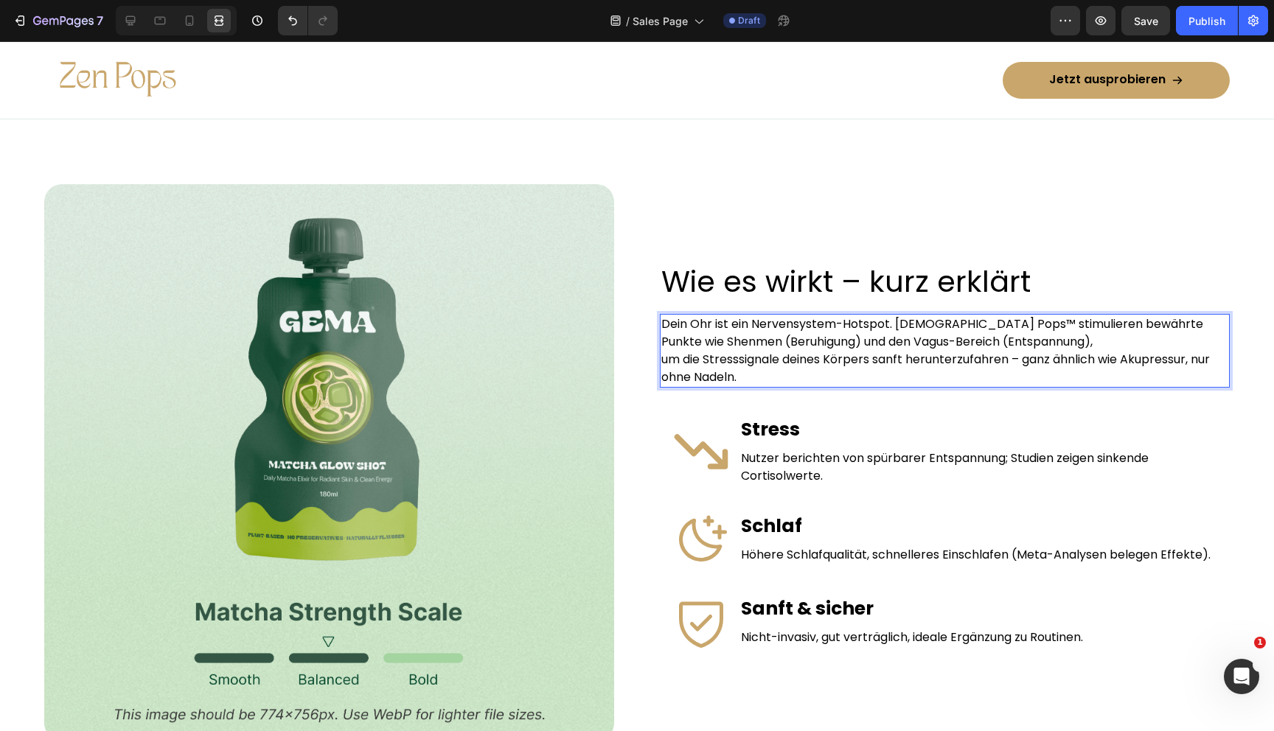
scroll to position [755, 0]
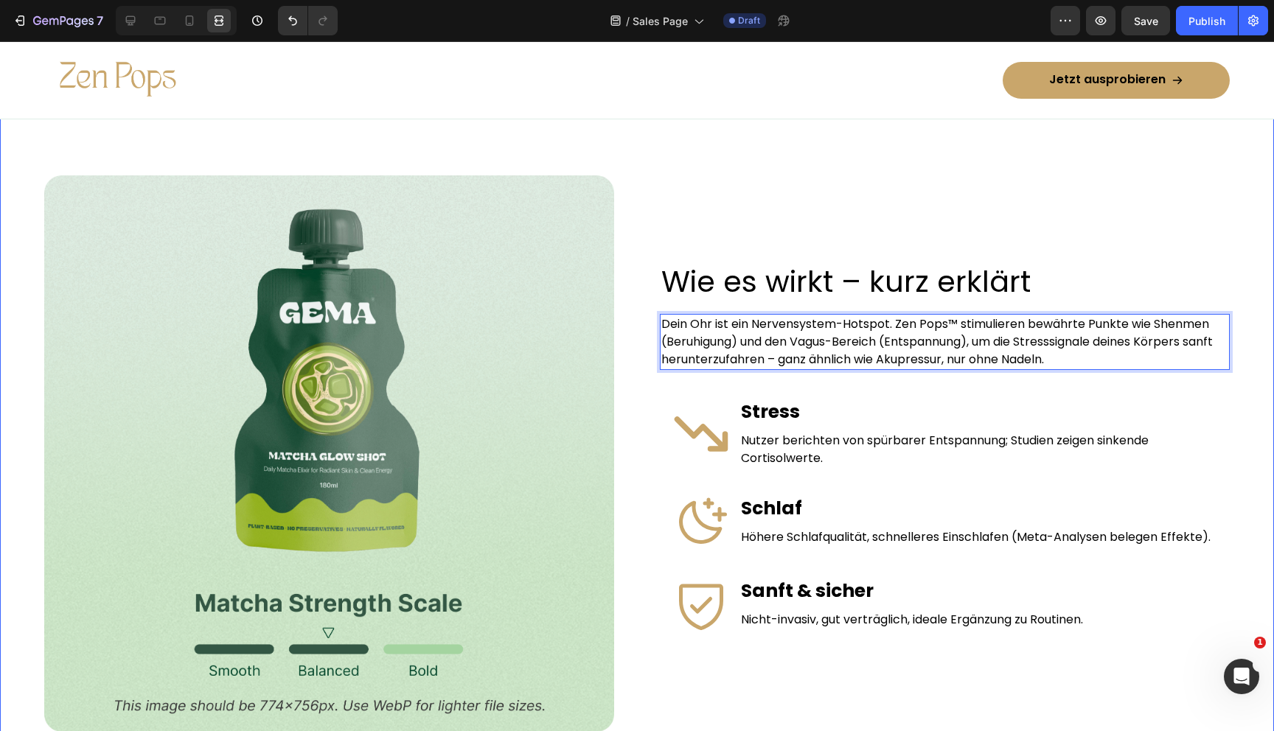
click at [647, 366] on div "Image Wie es wirkt – kurz erklärt Heading Dein Ohr ist ein Nervensystem-Hotspot…" at bounding box center [637, 454] width 1274 height 722
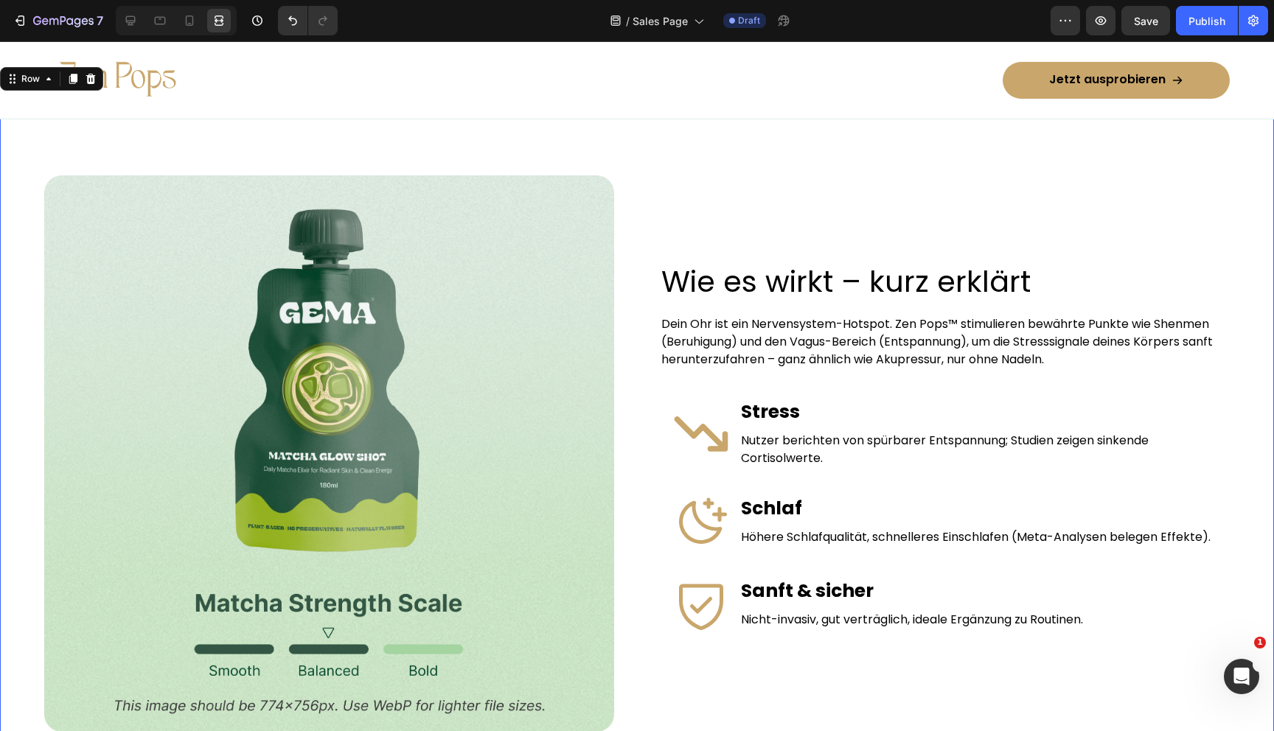
click at [909, 371] on div "Wie es wirkt – kurz erklärt Heading Dein Ohr ist ein Nervensystem-Hotspot. Zen …" at bounding box center [945, 453] width 570 height 557
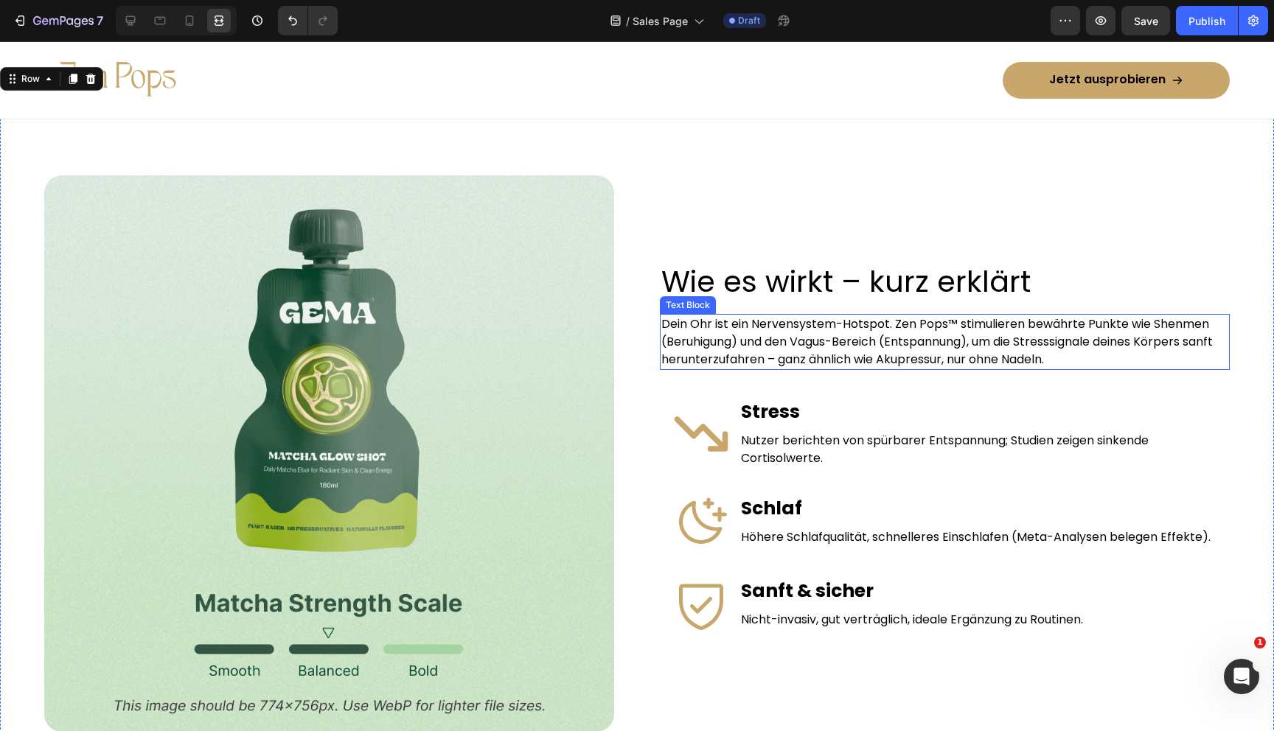
click at [909, 364] on p "Dein Ohr ist ein Nervensystem-Hotspot. Zen Pops™ stimulieren bewährte Punkte wi…" at bounding box center [944, 342] width 567 height 53
click at [909, 363] on p "Dein Ohr ist ein Nervensystem-Hotspot. Zen Pops™ stimulieren bewährte Punkte wi…" at bounding box center [944, 342] width 567 height 53
drag, startPoint x: 909, startPoint y: 359, endPoint x: 943, endPoint y: 361, distance: 34.0
click at [943, 361] on p "Dein Ohr ist ein Nervensystem-Hotspot. Zen Pops™ stimulieren bewährte Punkte wi…" at bounding box center [944, 342] width 567 height 53
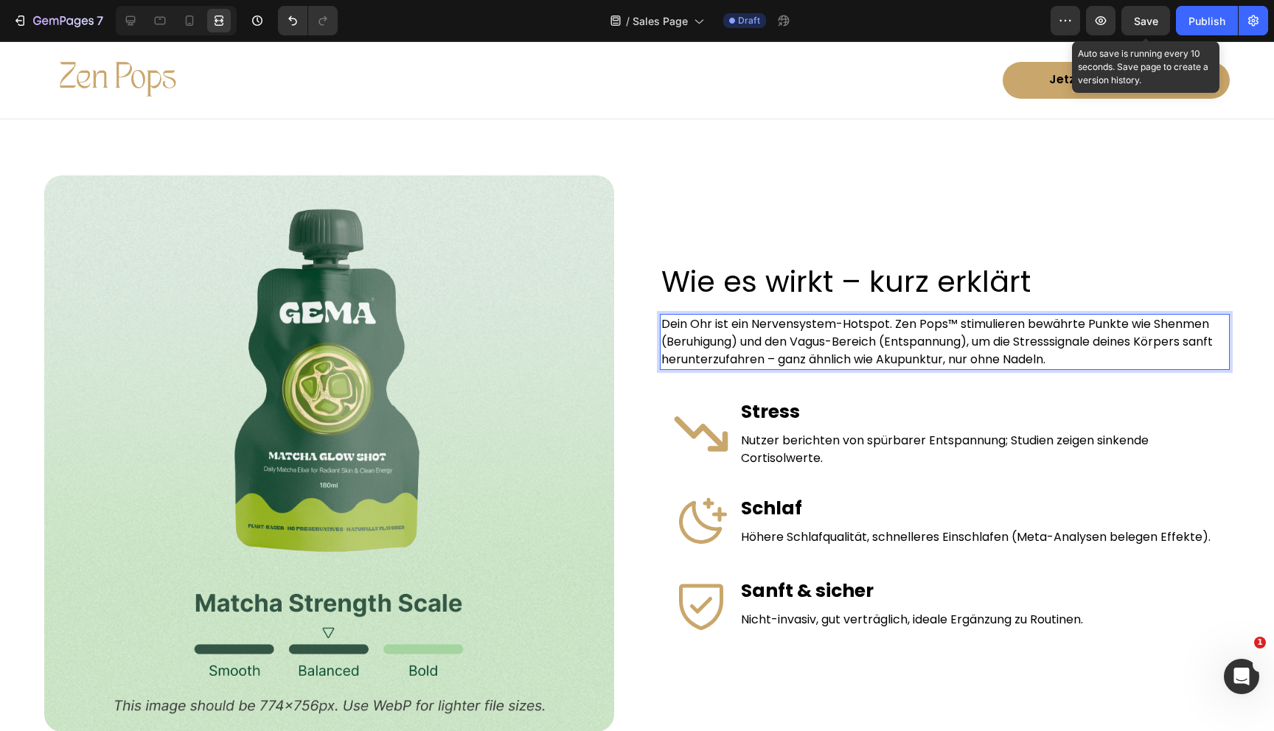
click at [1151, 20] on span "Save" at bounding box center [1146, 21] width 24 height 13
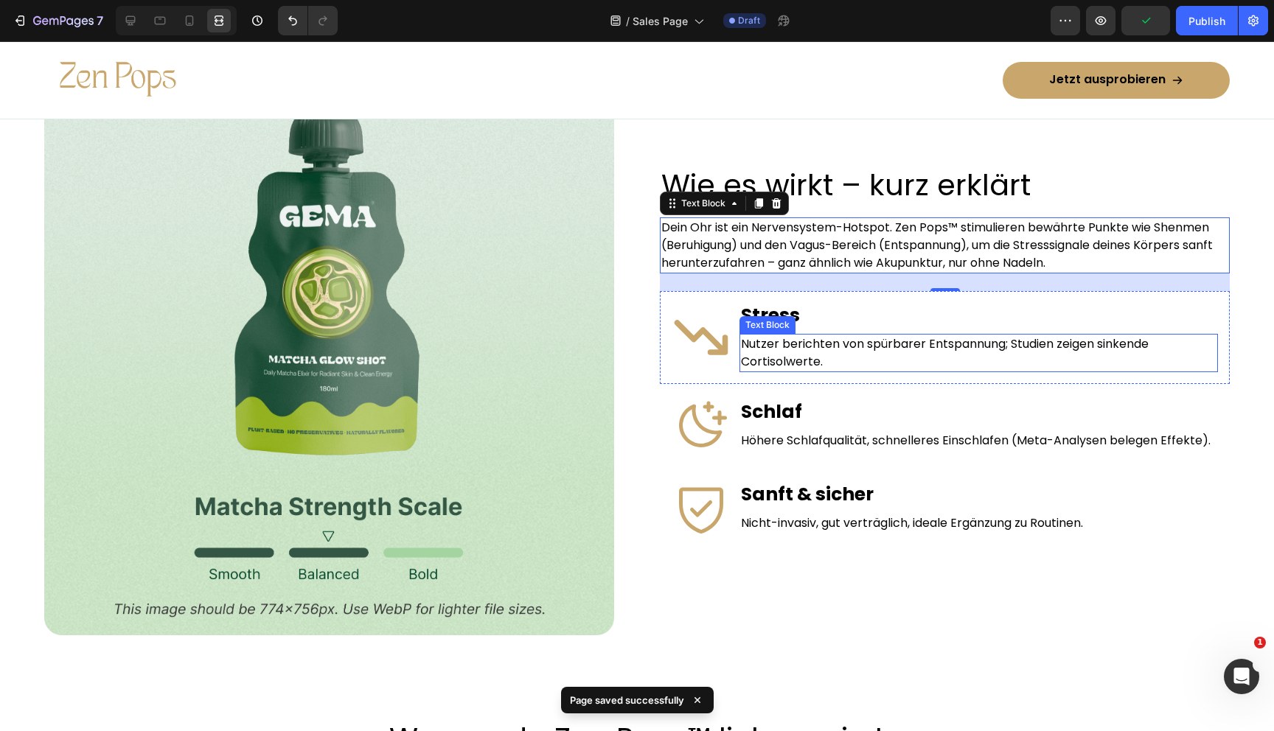
scroll to position [857, 0]
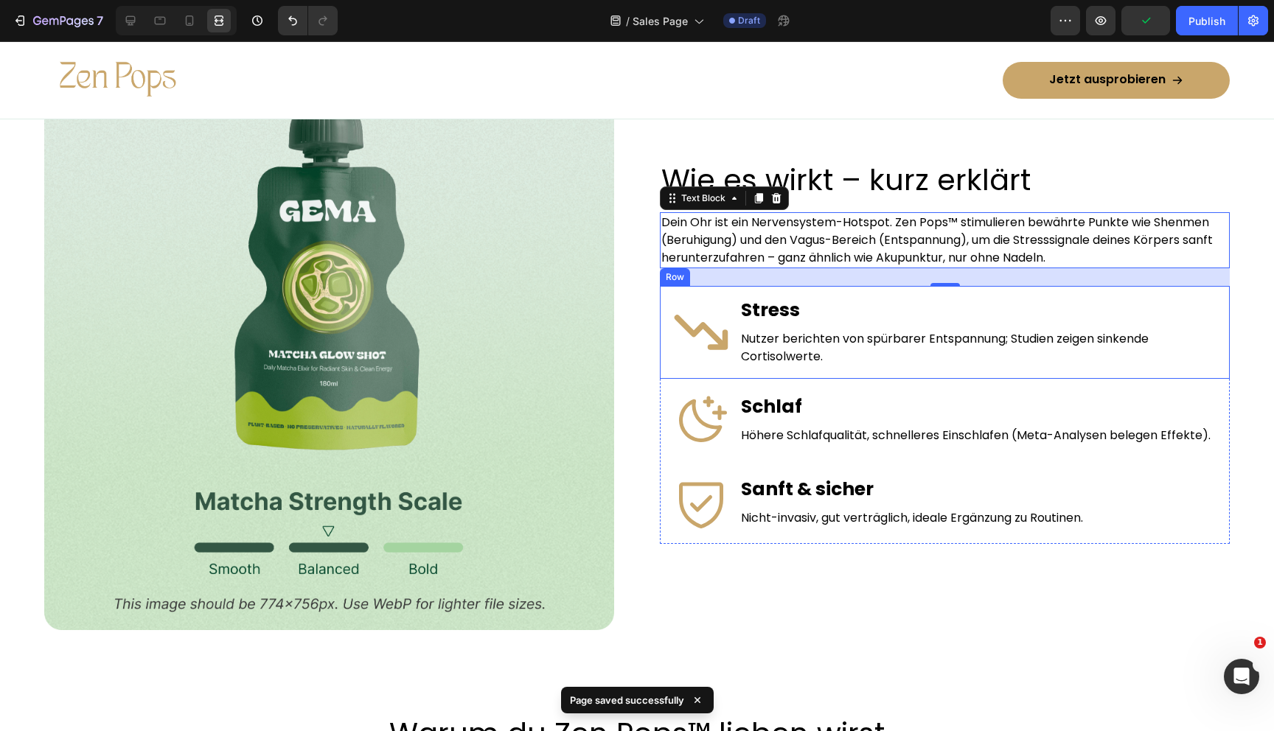
click at [731, 303] on div "Icon Stress Text Block Nutzer berichten von spürbarer Entspannung; Studien zeig…" at bounding box center [945, 332] width 570 height 93
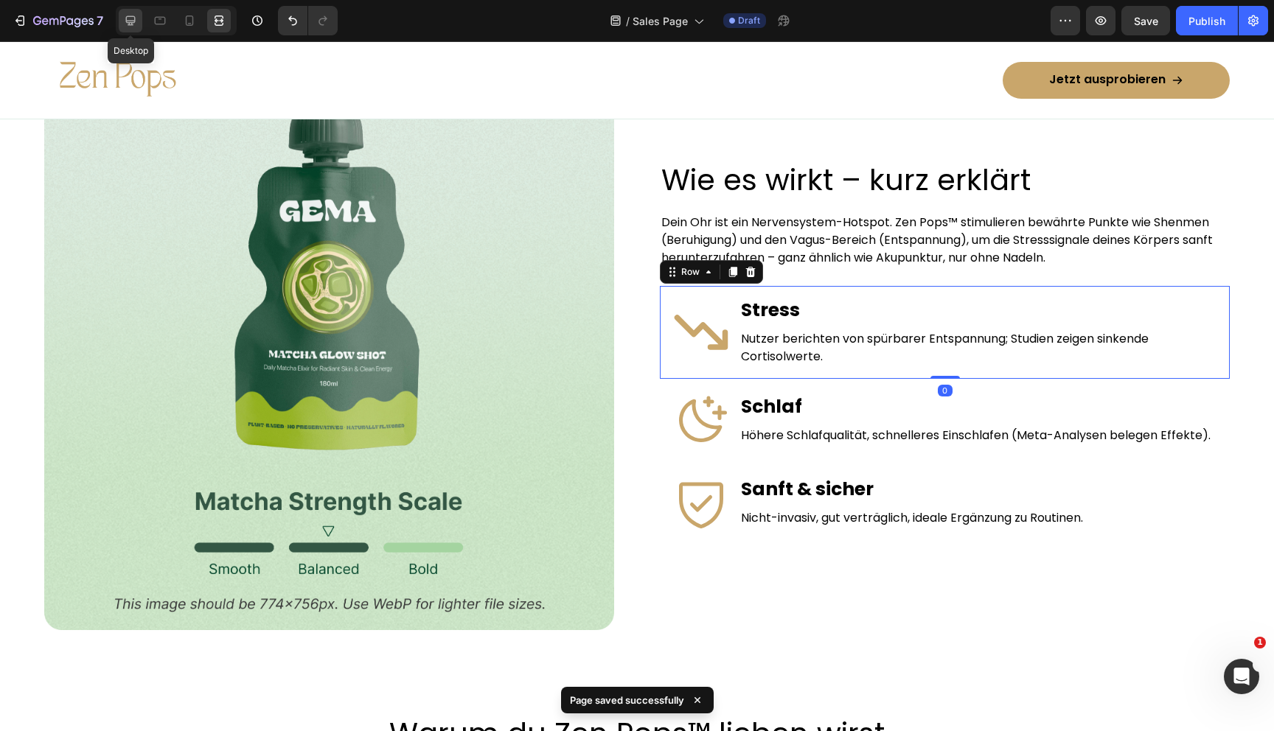
click at [128, 11] on div at bounding box center [131, 21] width 24 height 24
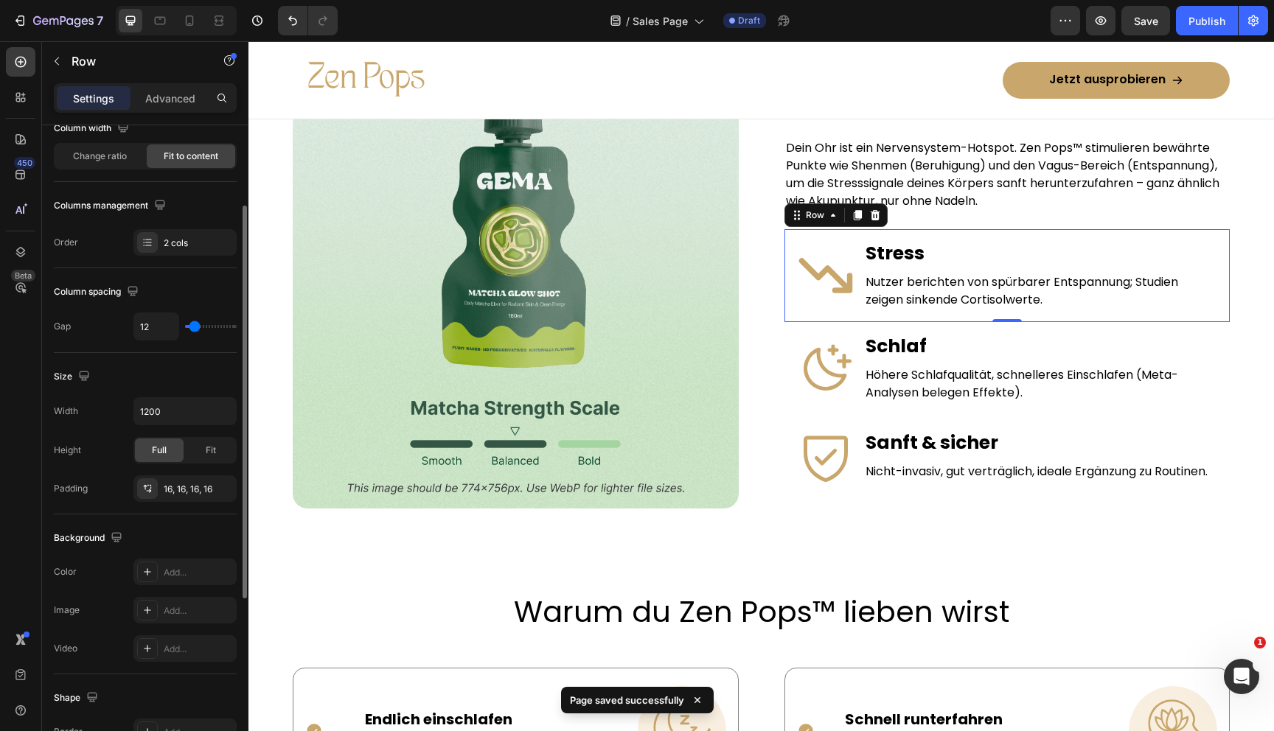
scroll to position [165, 0]
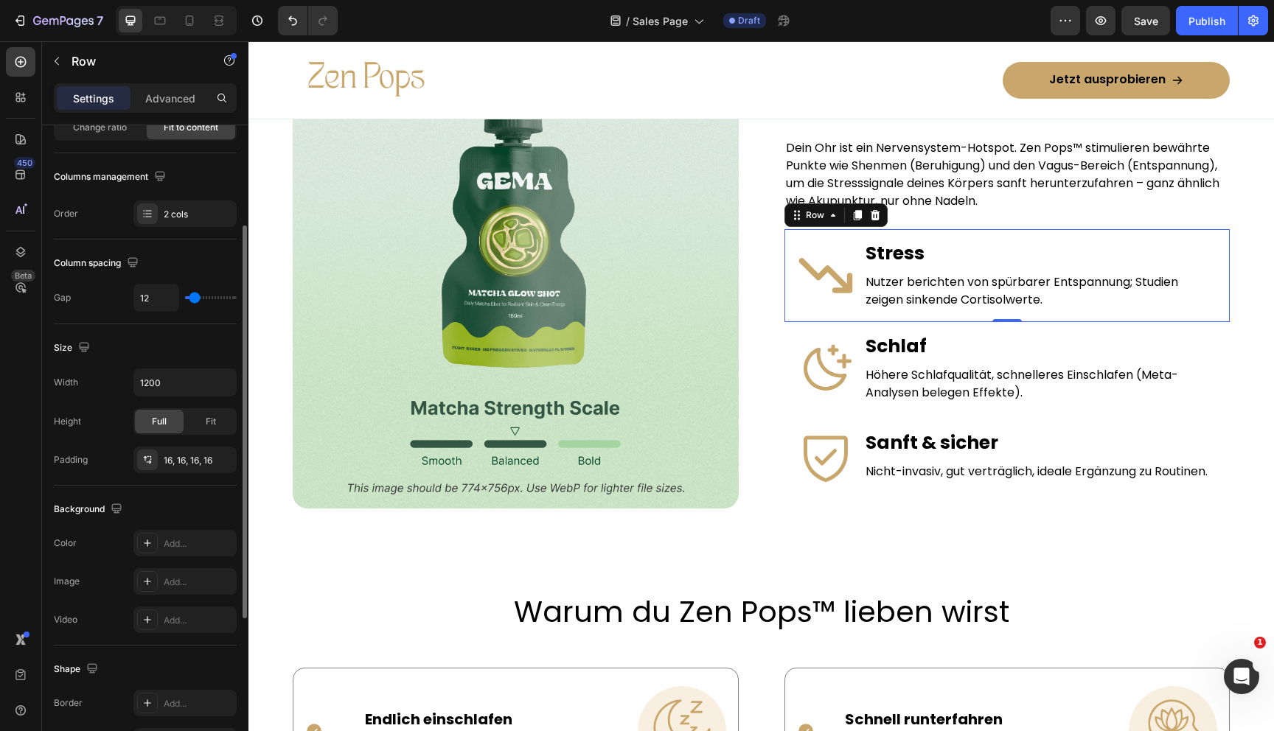
type input "10"
type input "11"
type input "12"
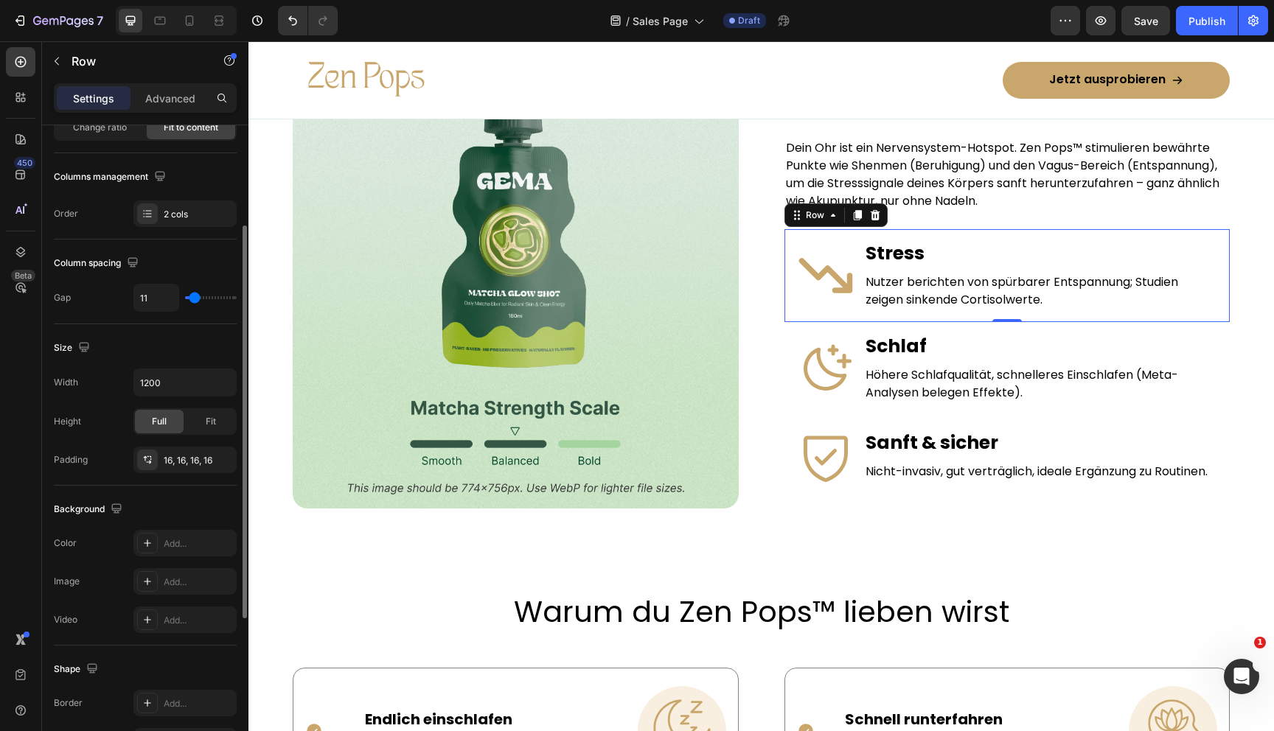
type input "12"
type input "13"
type input "14"
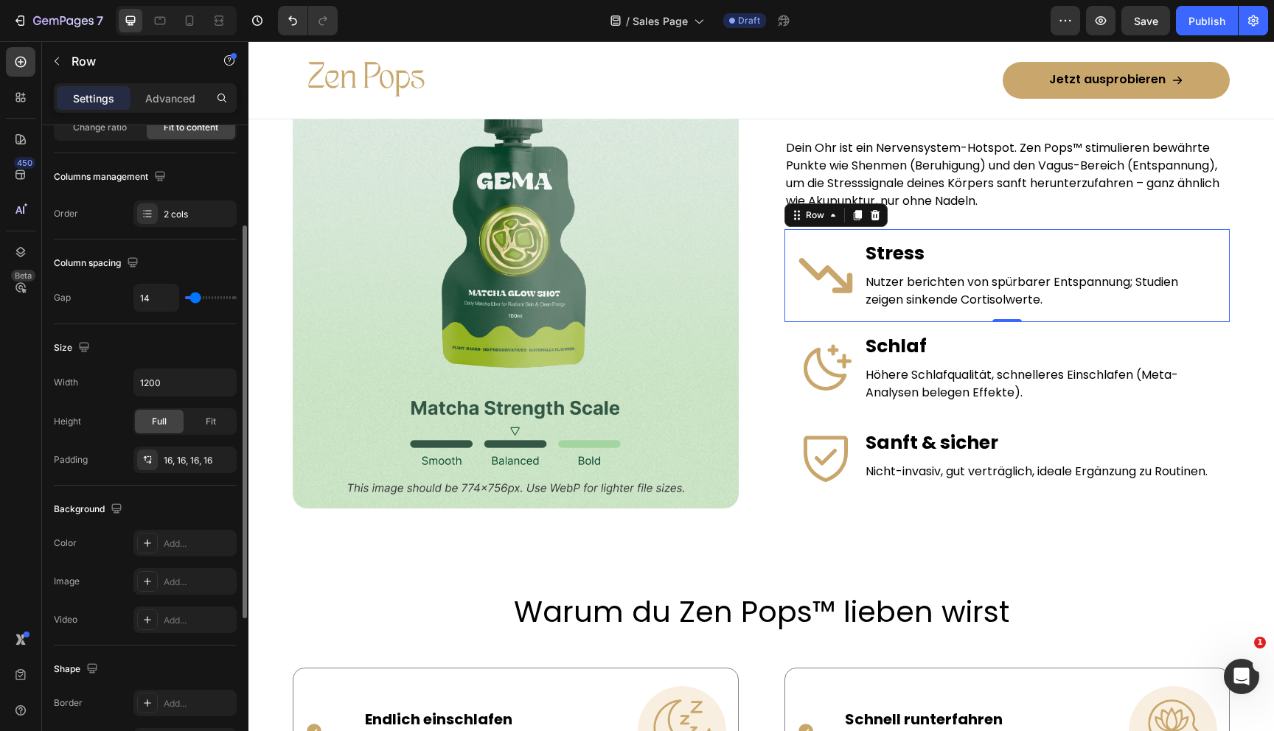
type input "15"
type input "16"
type input "17"
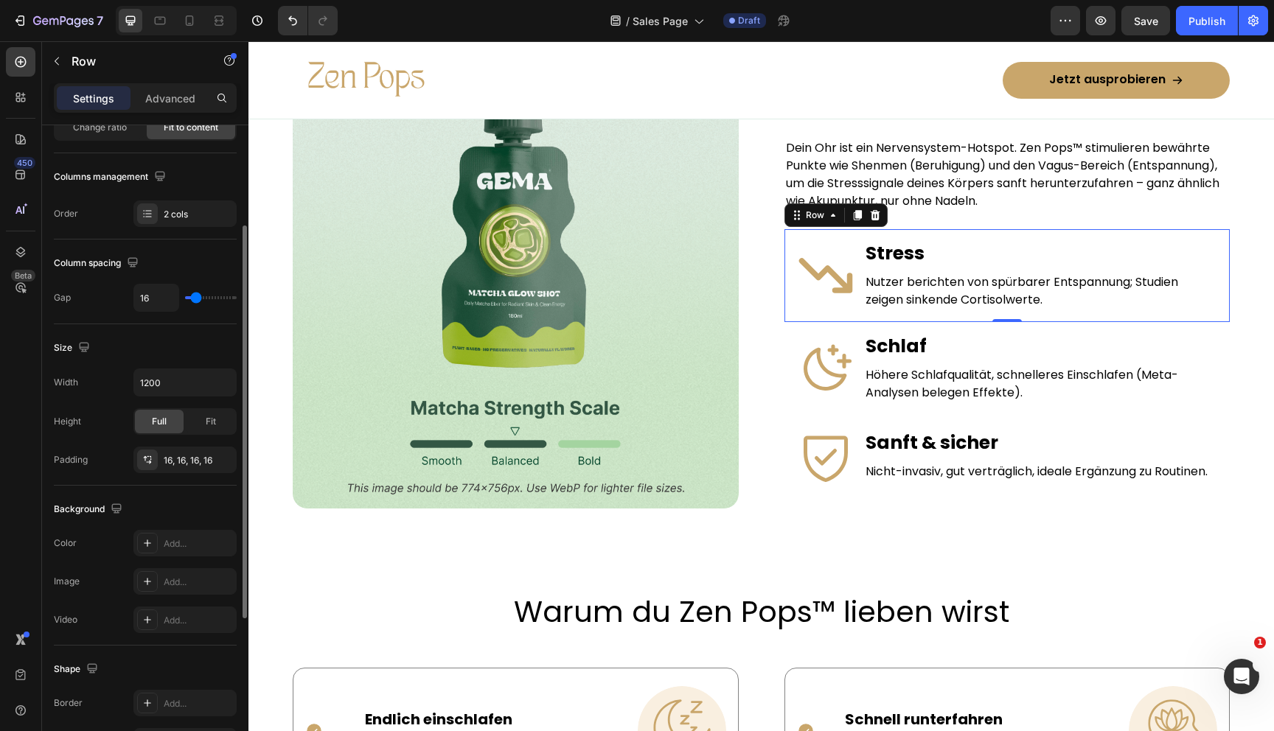
type input "17"
type input "18"
type input "19"
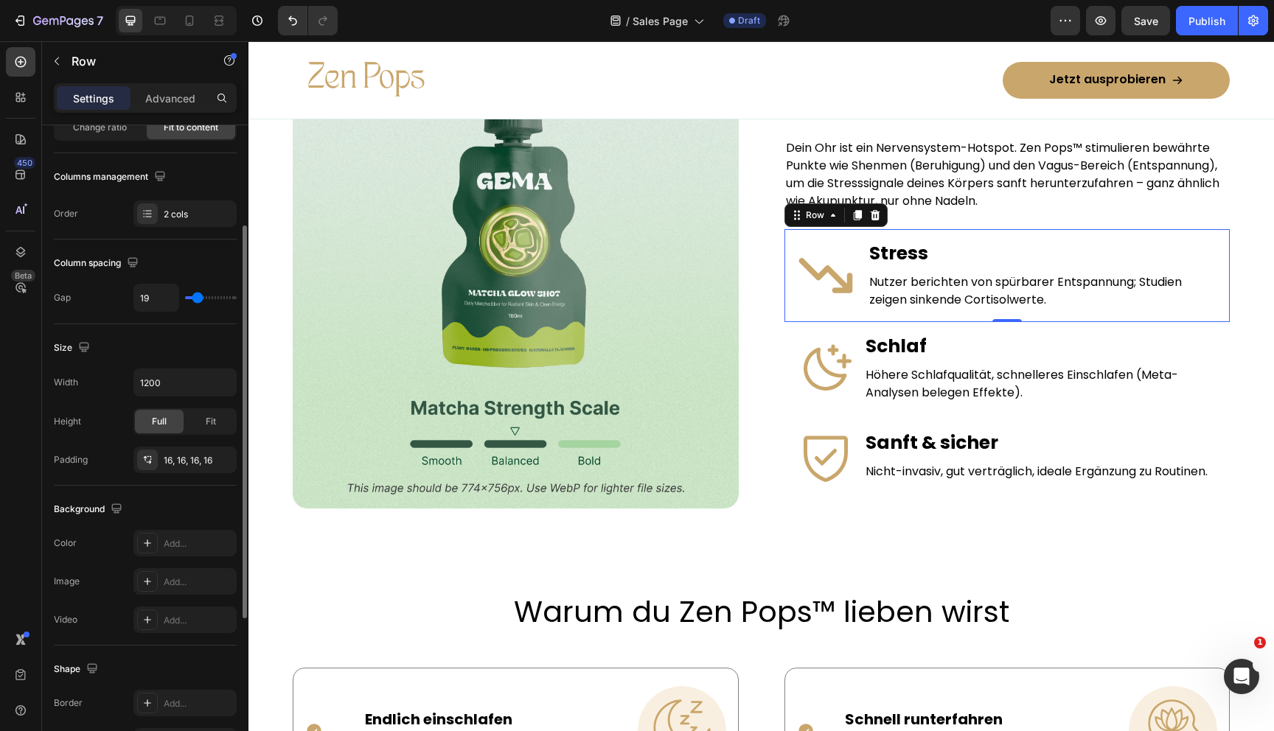
type input "21"
type input "22"
type input "23"
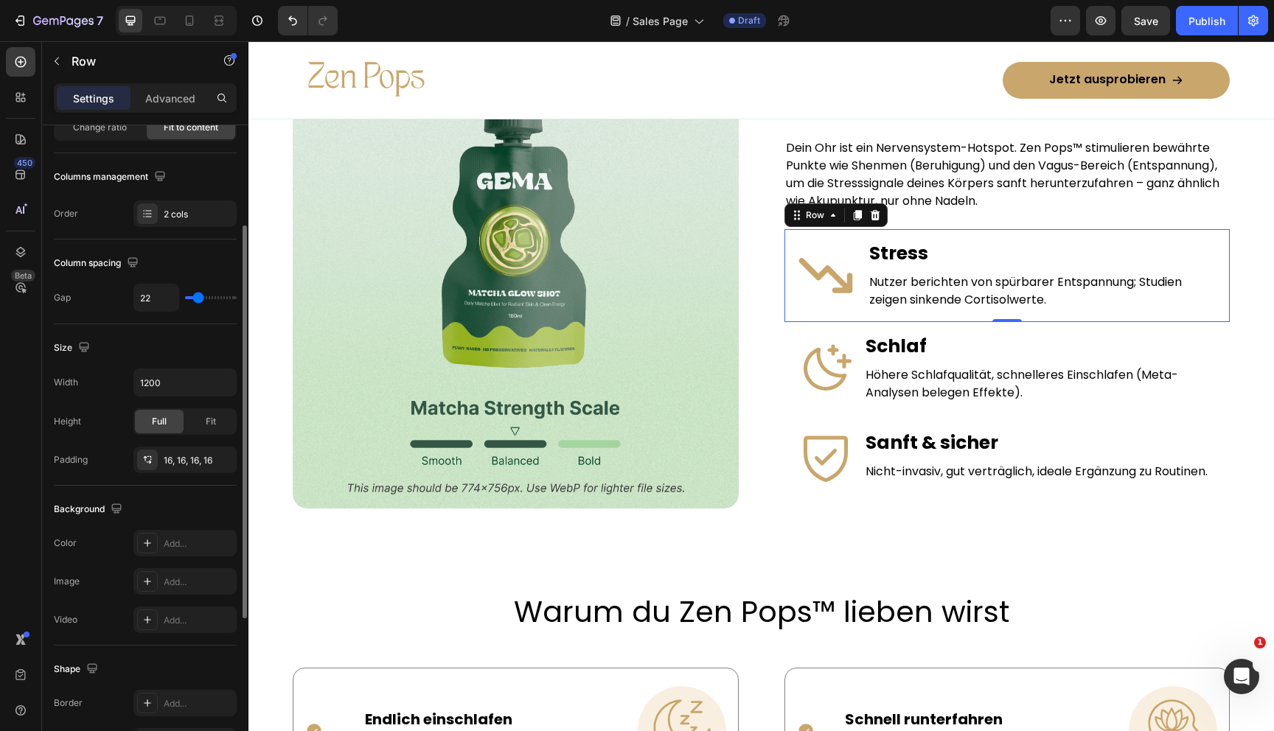
type input "23"
type input "24"
type input "25"
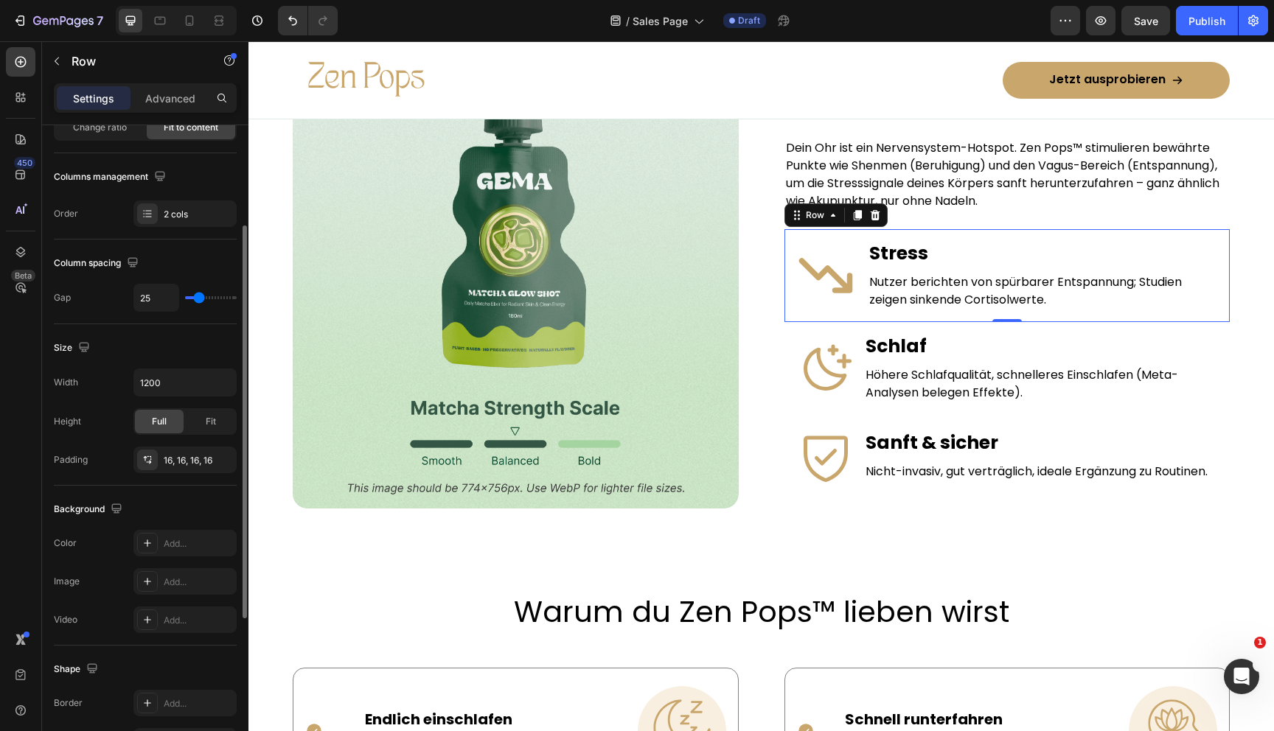
type input "26"
type input "27"
type input "26"
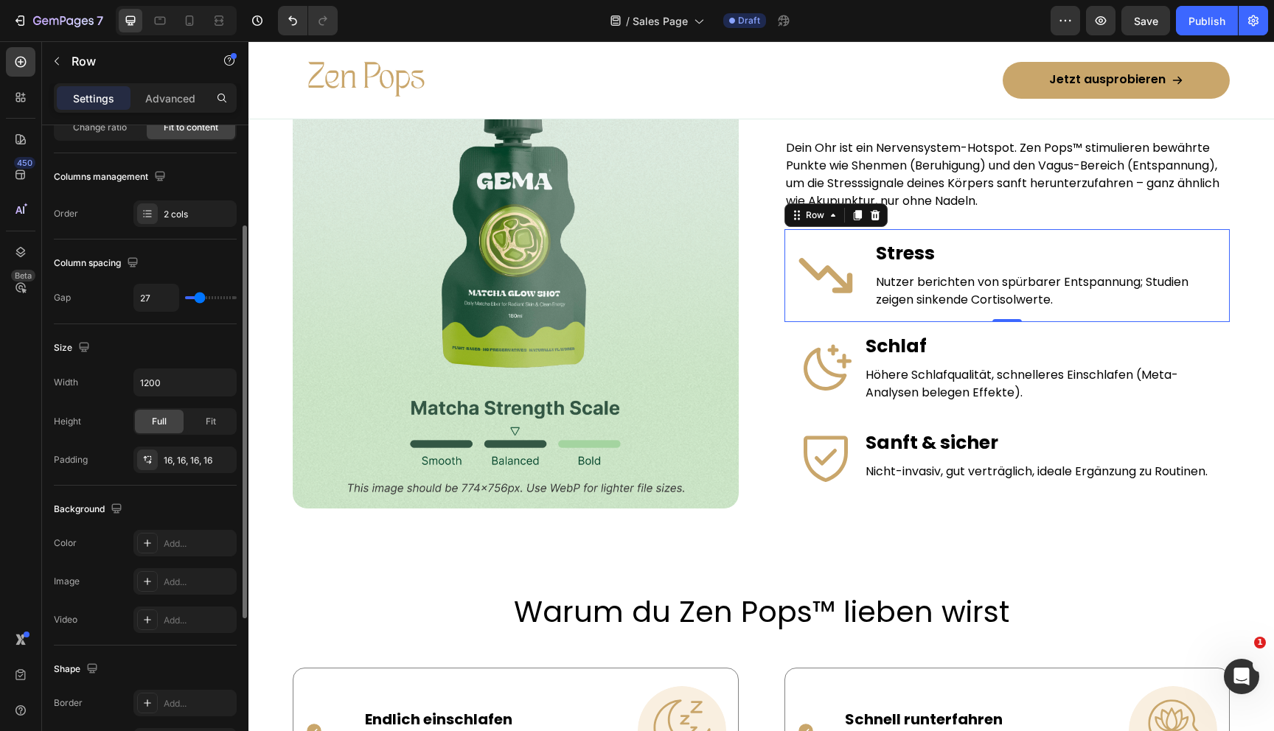
type input "26"
type input "25"
type input "24"
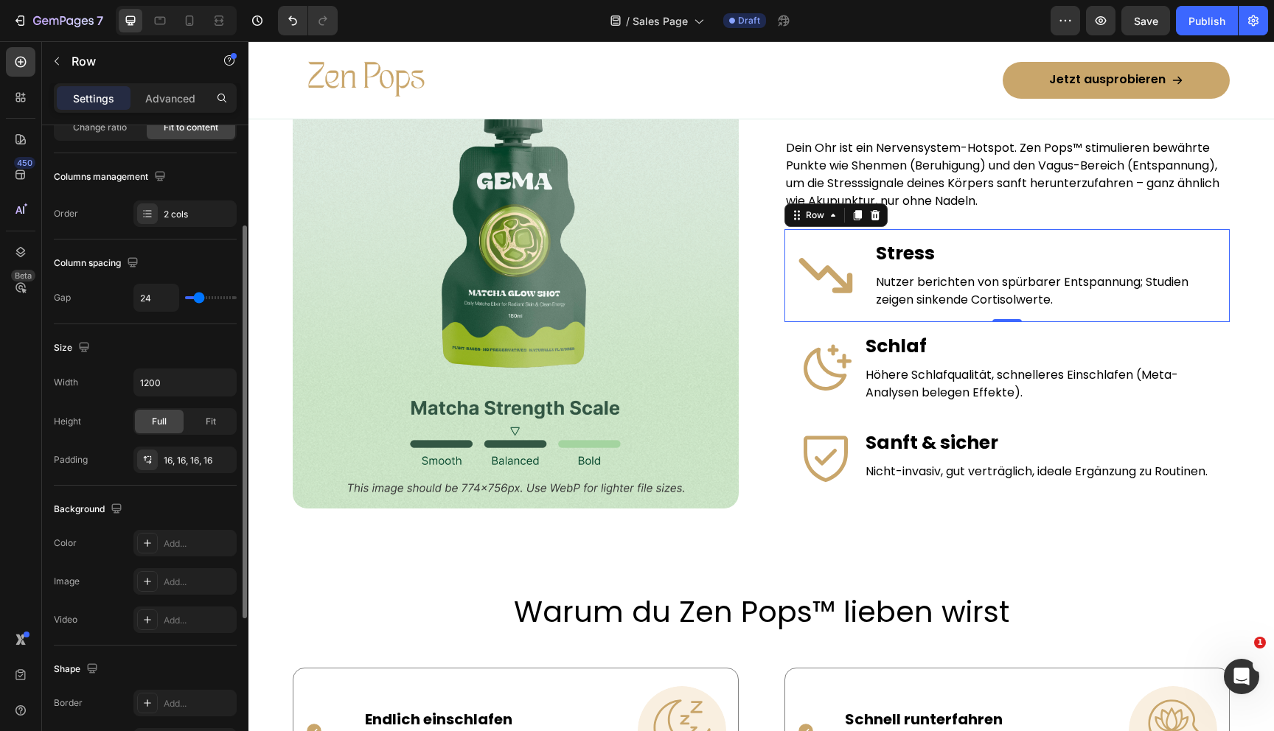
type input "23"
type input "22"
type input "21"
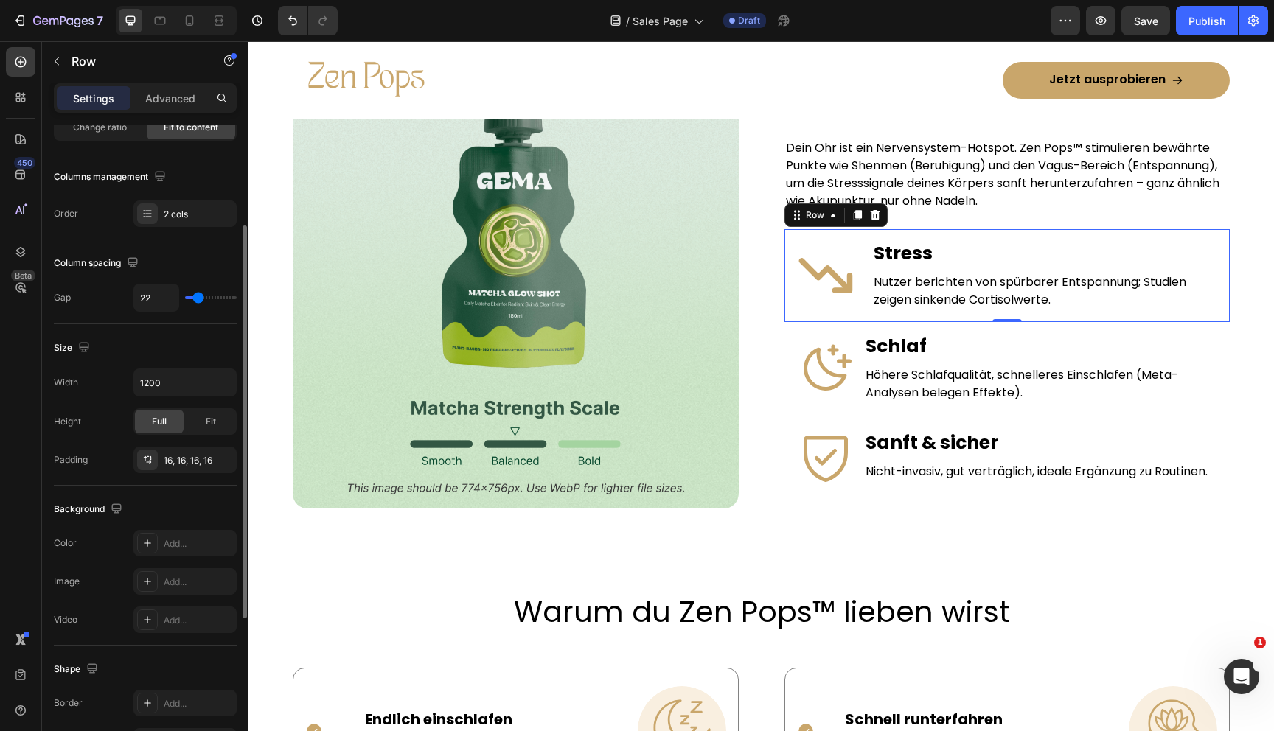
type input "21"
type input "20"
type input "19"
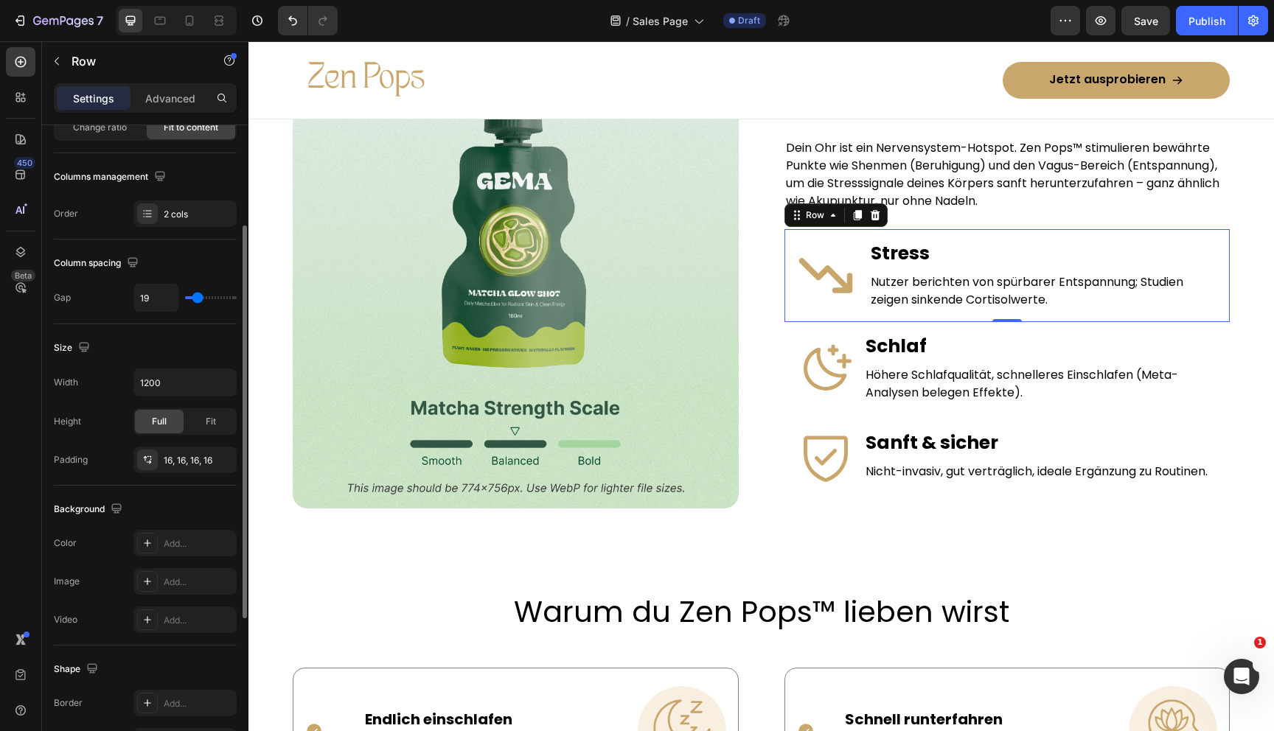
type input "20"
click at [197, 296] on input "range" at bounding box center [211, 297] width 52 height 3
click at [856, 334] on div "Icon Schlaf Text Block Höhere Schlafqualität, schnelleres Einschlafen (Meta-Ana…" at bounding box center [1007, 368] width 446 height 93
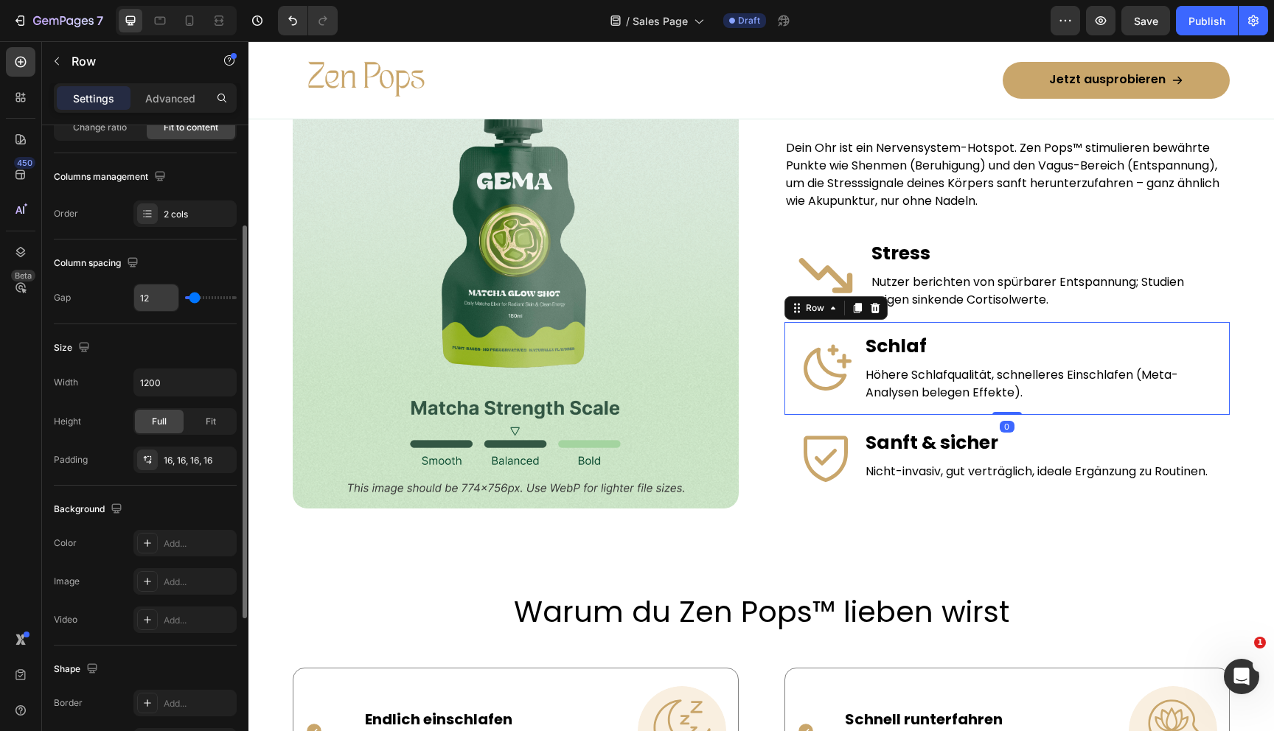
click at [152, 296] on input "12" at bounding box center [156, 298] width 44 height 27
type input "2"
type input "20"
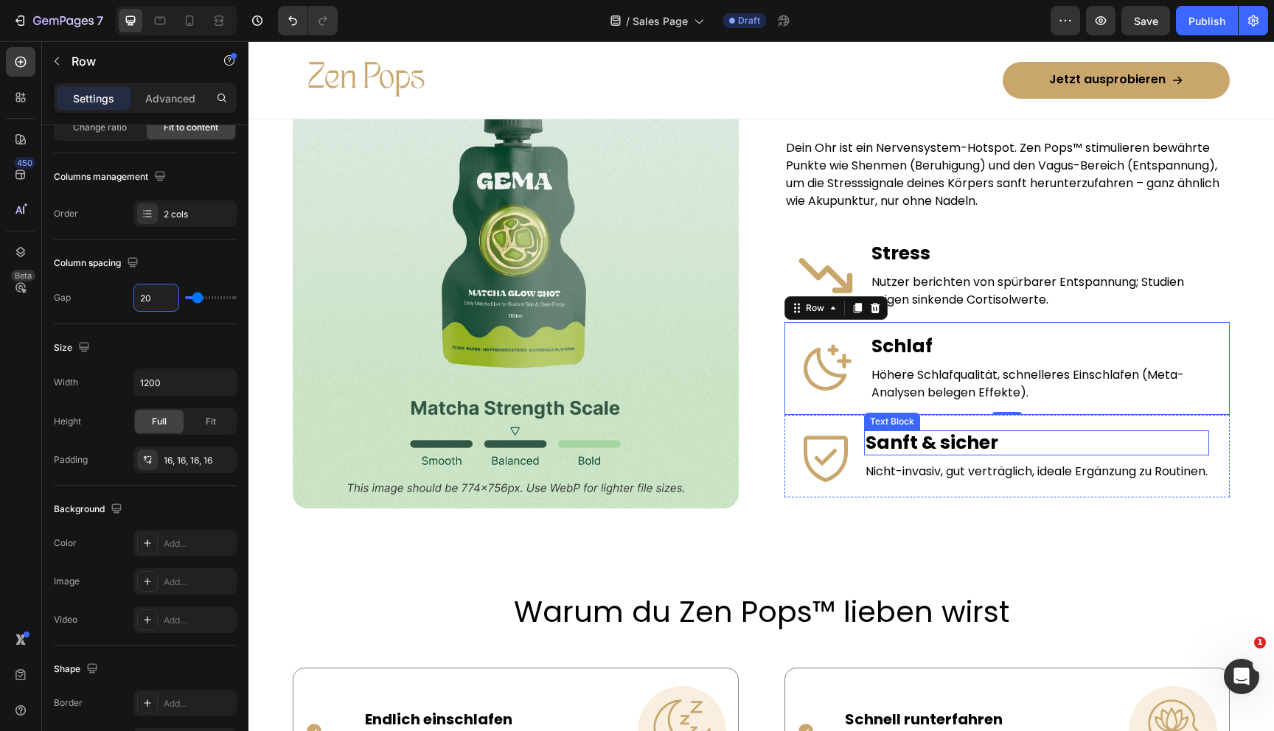
click at [862, 435] on div "Icon Sanft & sicher Text Block Nicht-invasiv, gut verträglich, ideale Ergänzung…" at bounding box center [1007, 456] width 446 height 83
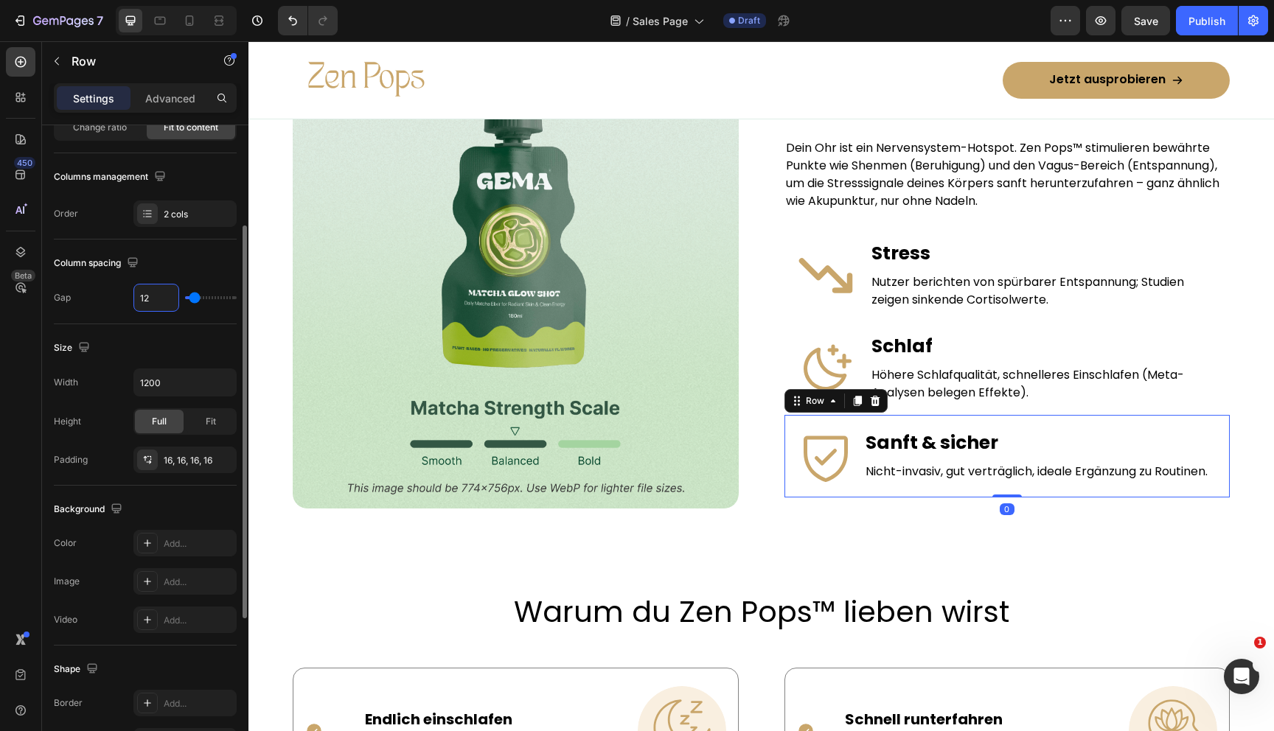
click at [149, 297] on input "12" at bounding box center [156, 298] width 44 height 27
type input "2"
type input "20"
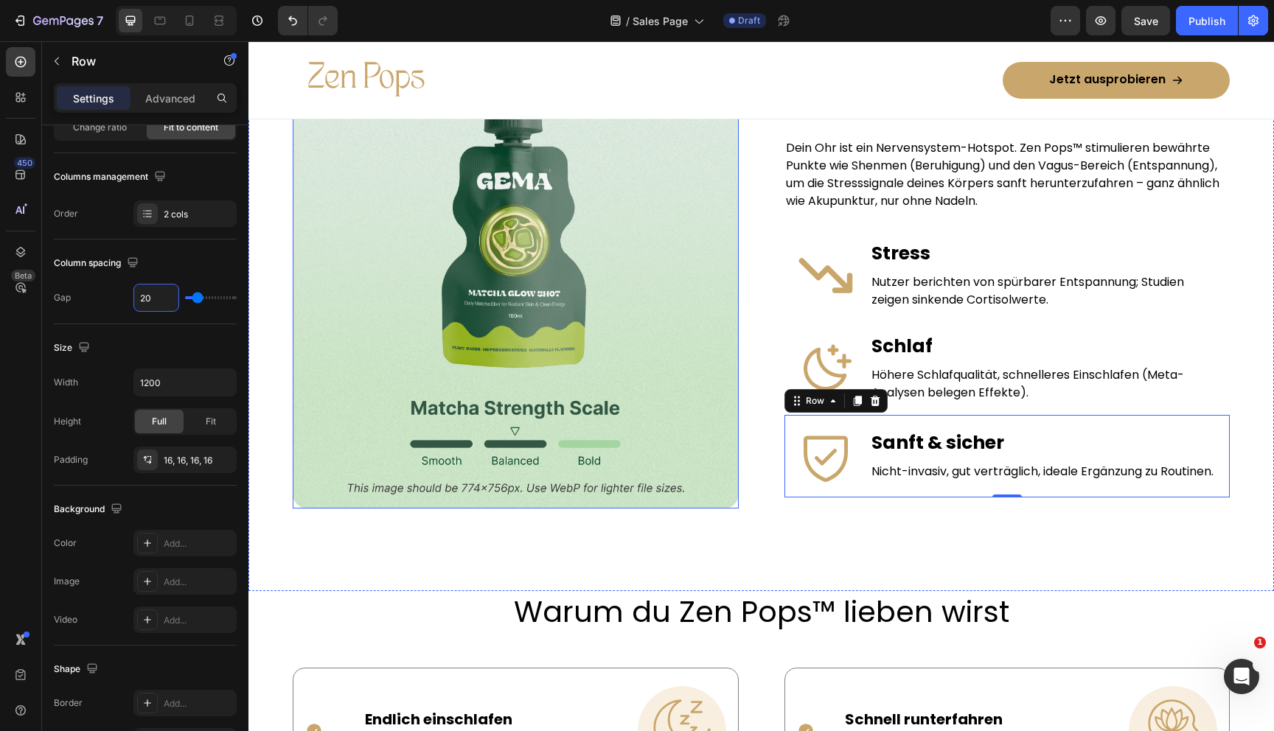
click at [553, 507] on img at bounding box center [516, 291] width 446 height 435
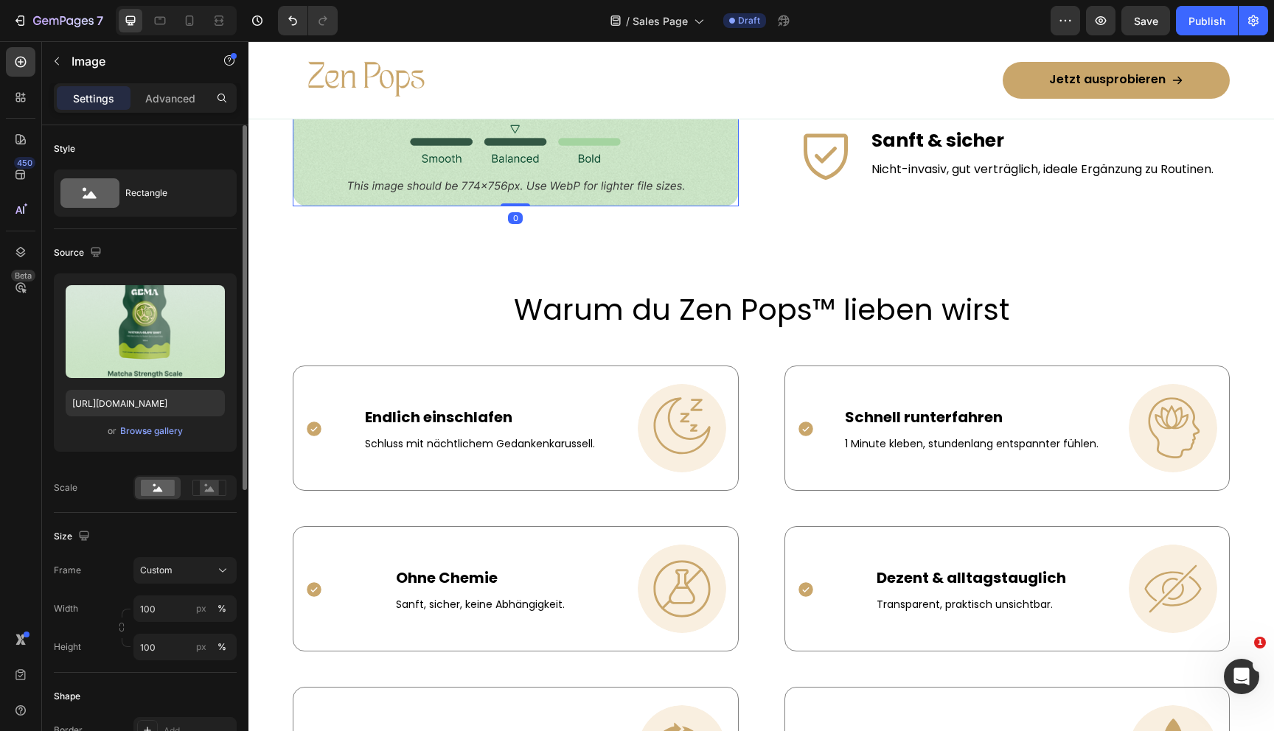
scroll to position [1283, 0]
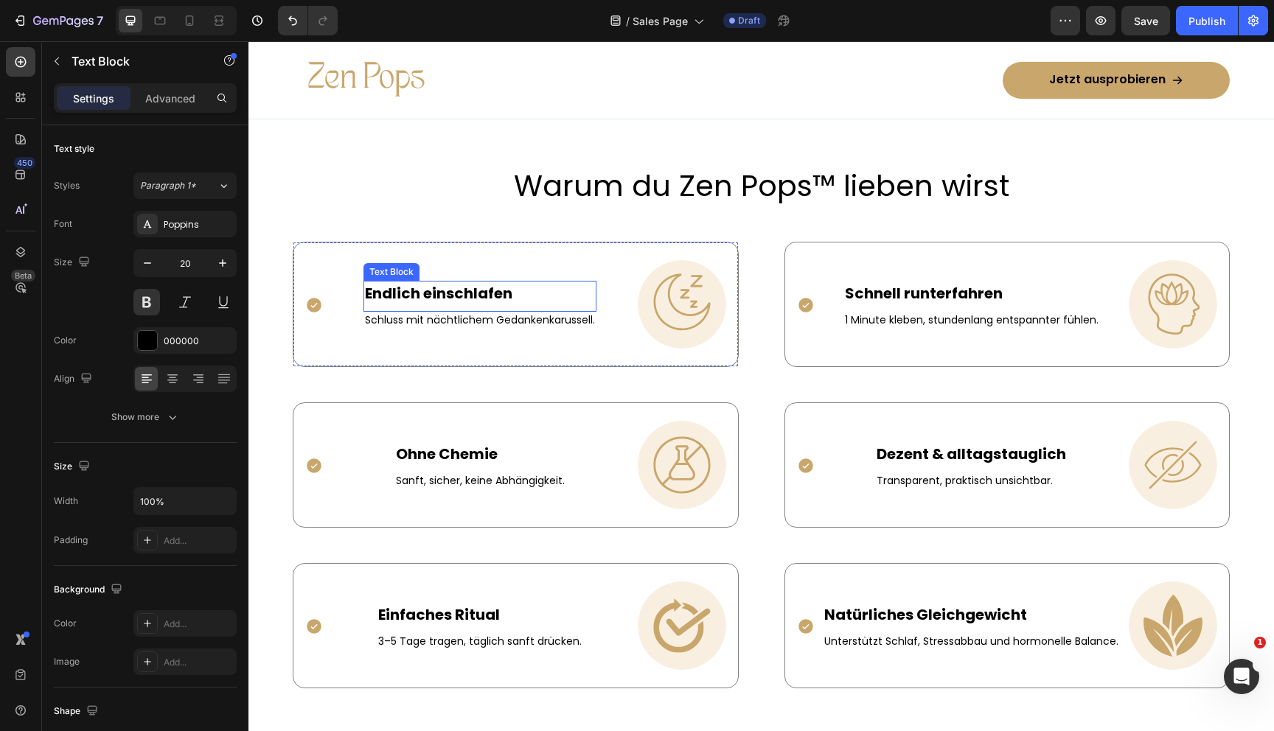
click at [471, 293] on p "Endlich einschlafen" at bounding box center [480, 293] width 230 height 22
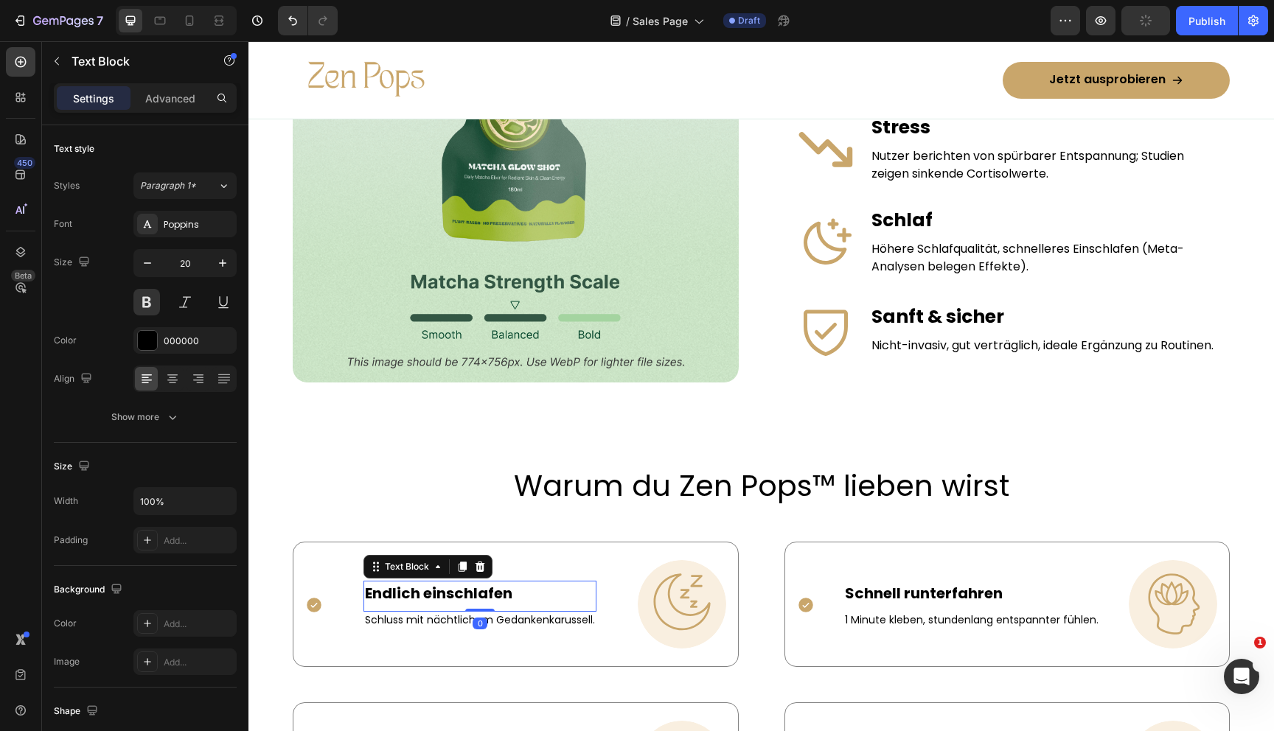
scroll to position [733, 0]
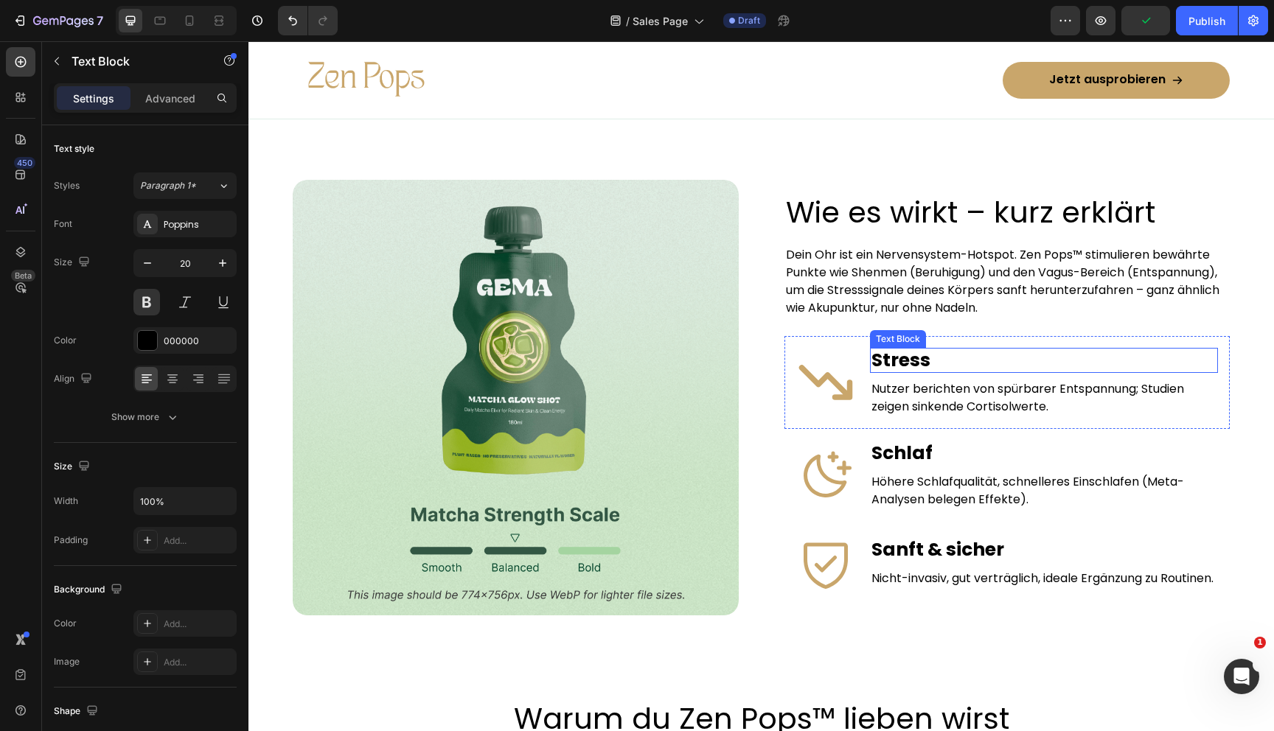
click at [908, 372] on p "Stress" at bounding box center [1044, 360] width 346 height 22
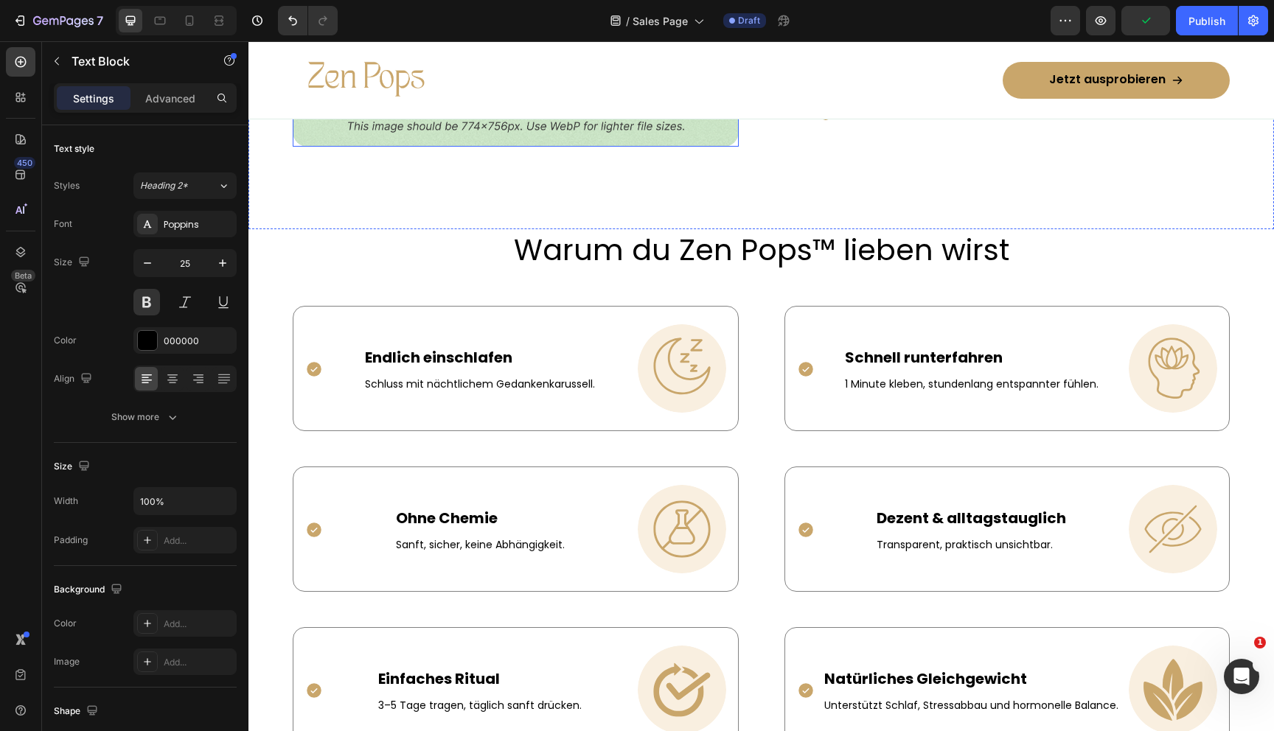
scroll to position [1244, 0]
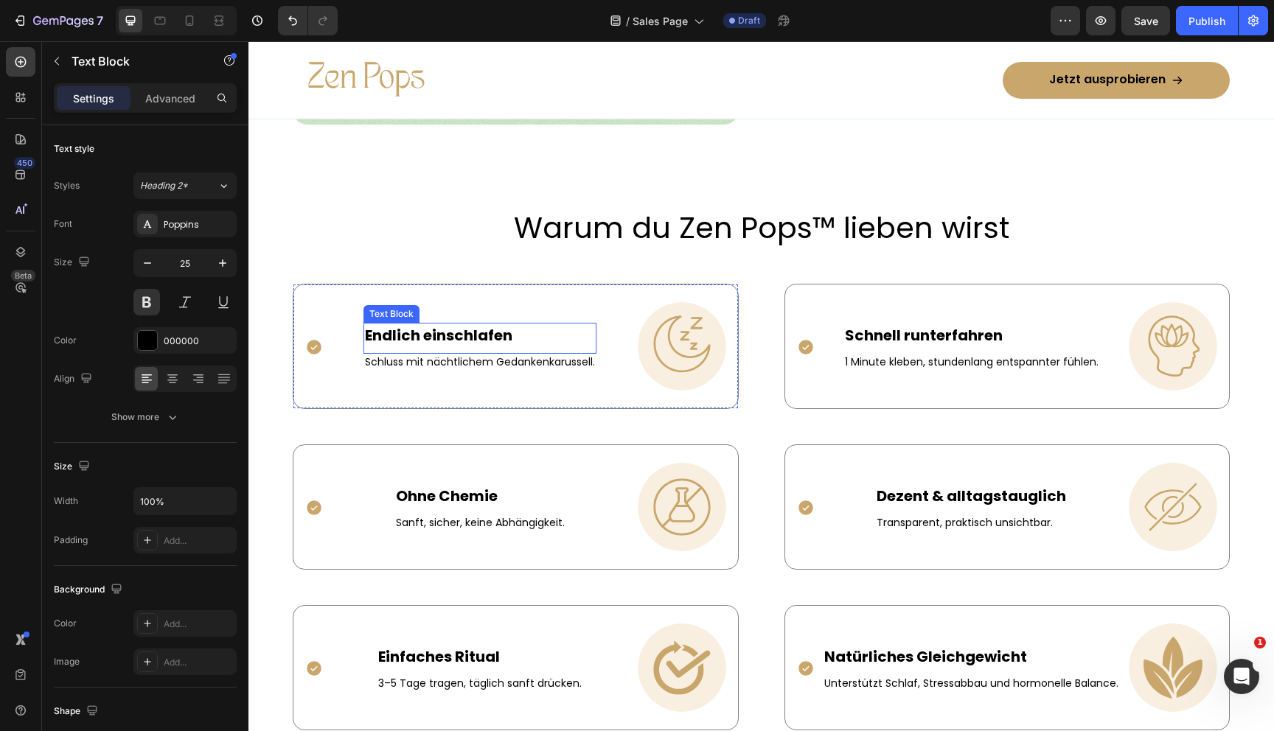
click at [424, 332] on p "Endlich einschlafen" at bounding box center [480, 335] width 230 height 22
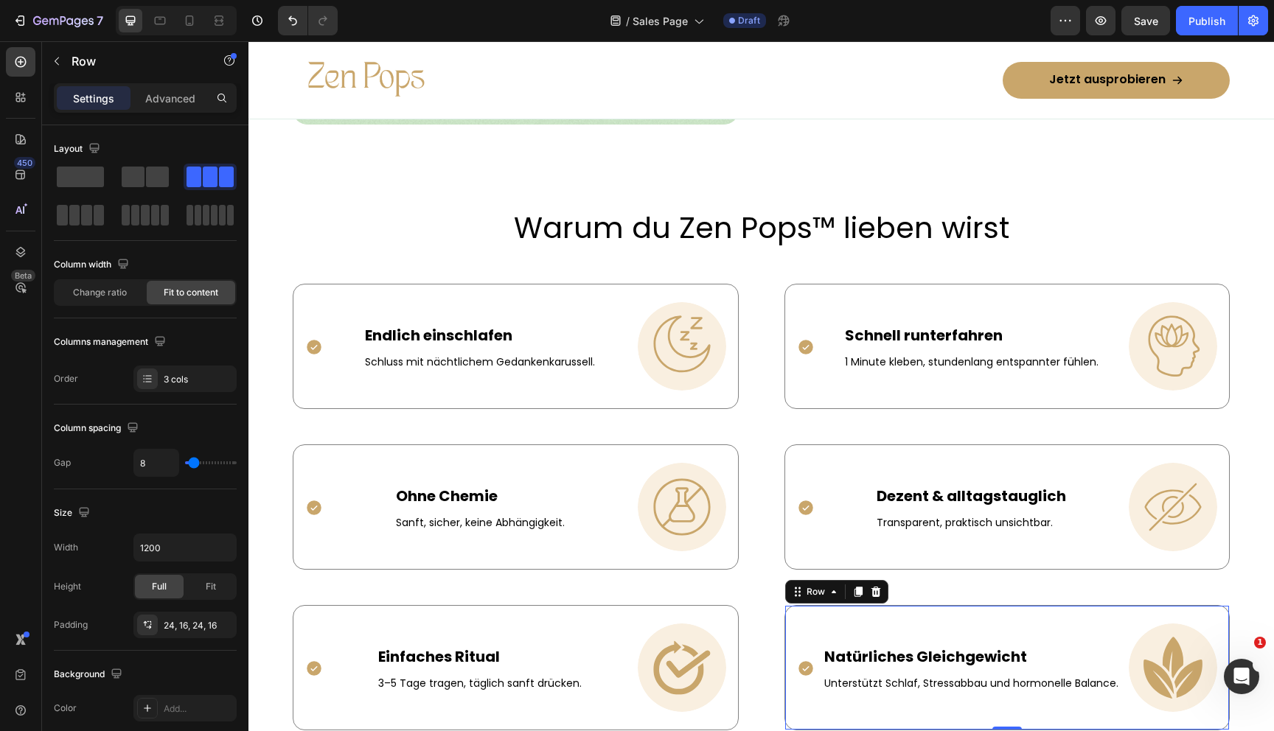
click at [813, 640] on div "Icon" at bounding box center [806, 668] width 18 height 88
click at [958, 528] on div "Transparent, praktisch unsichtbar. Text Block" at bounding box center [971, 523] width 192 height 16
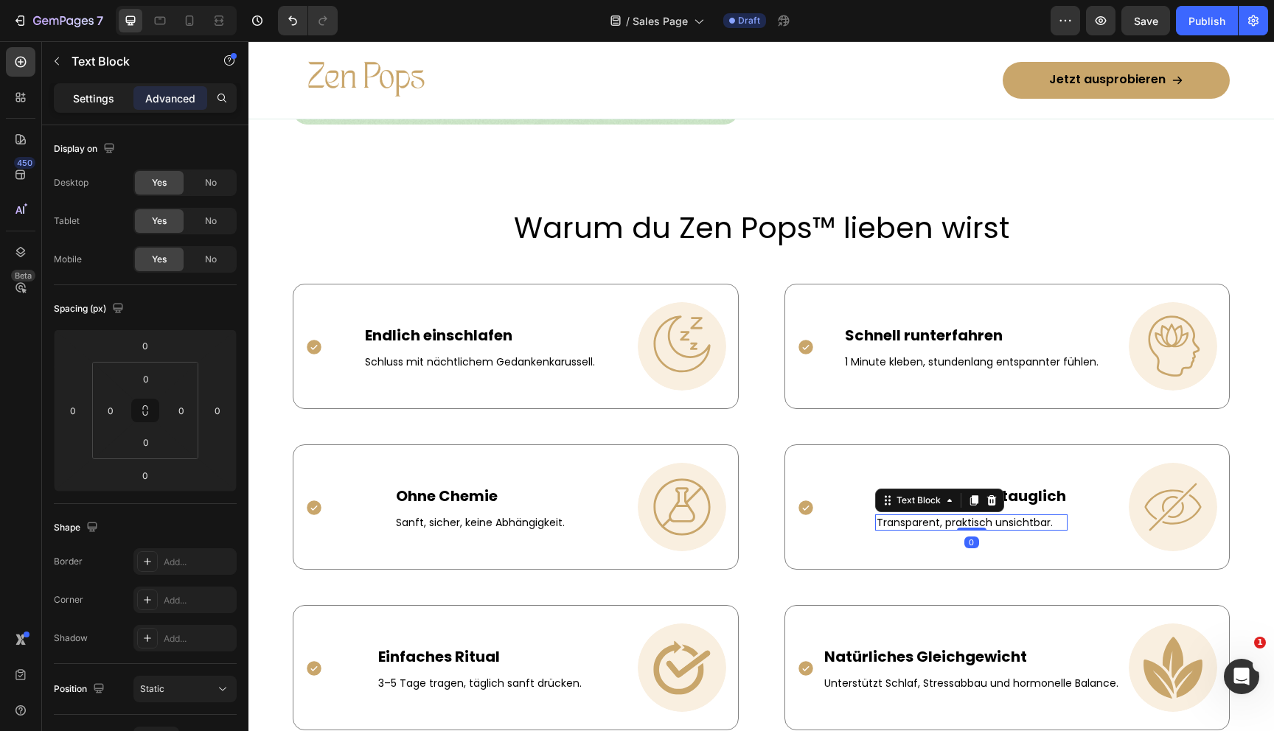
click at [108, 91] on p "Settings" at bounding box center [93, 98] width 41 height 15
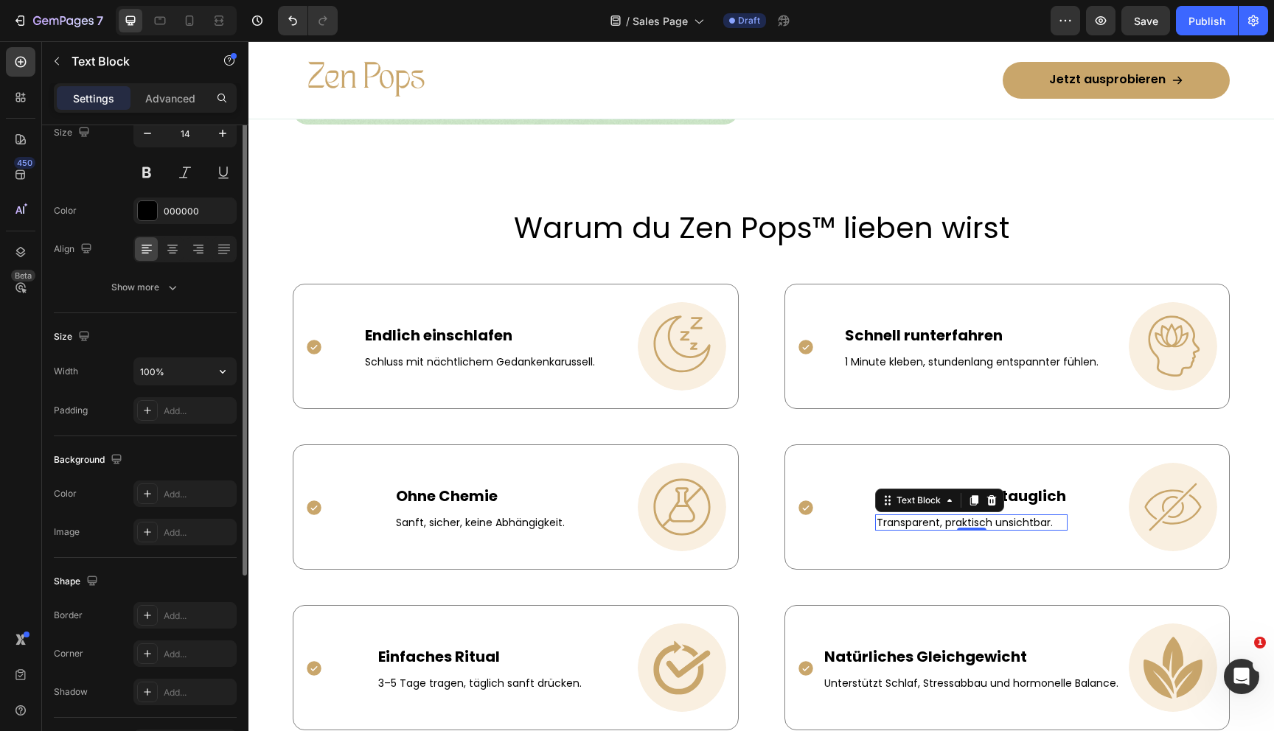
scroll to position [226, 0]
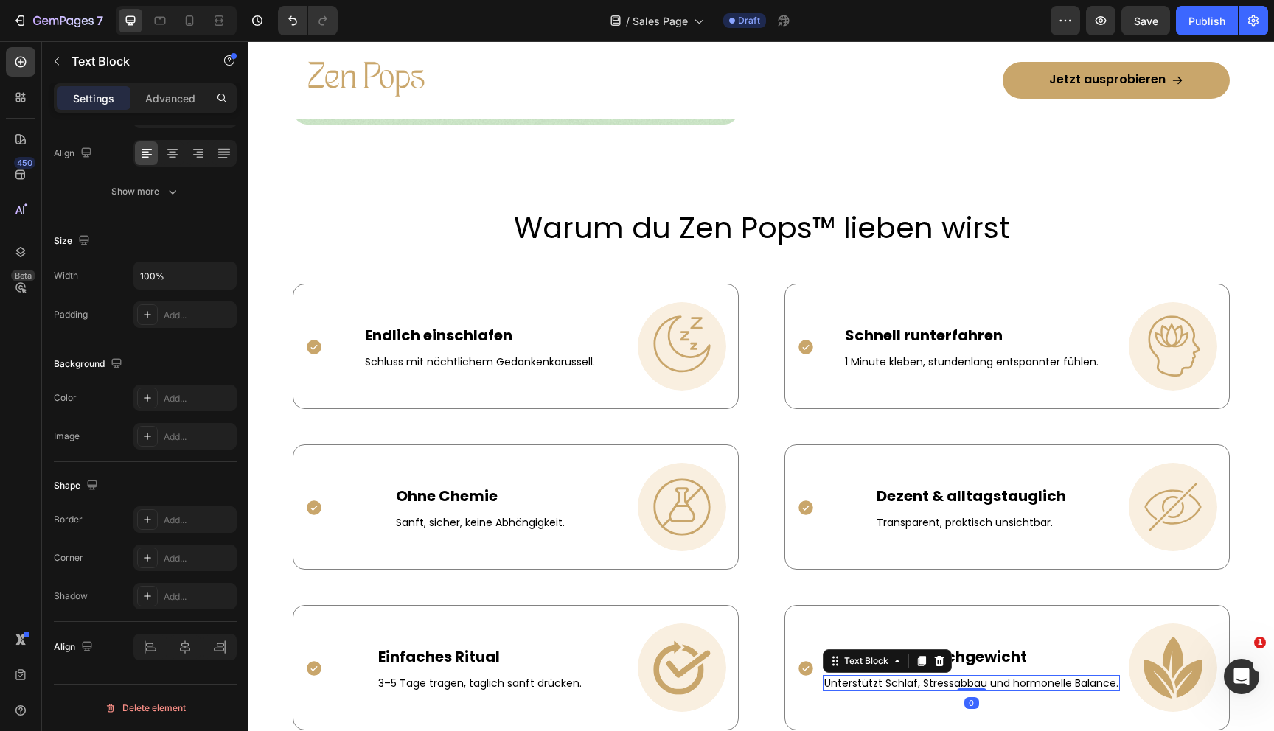
click at [856, 686] on p "Unterstützt Schlaf, Stressabbau und hormonelle Balance." at bounding box center [971, 683] width 294 height 13
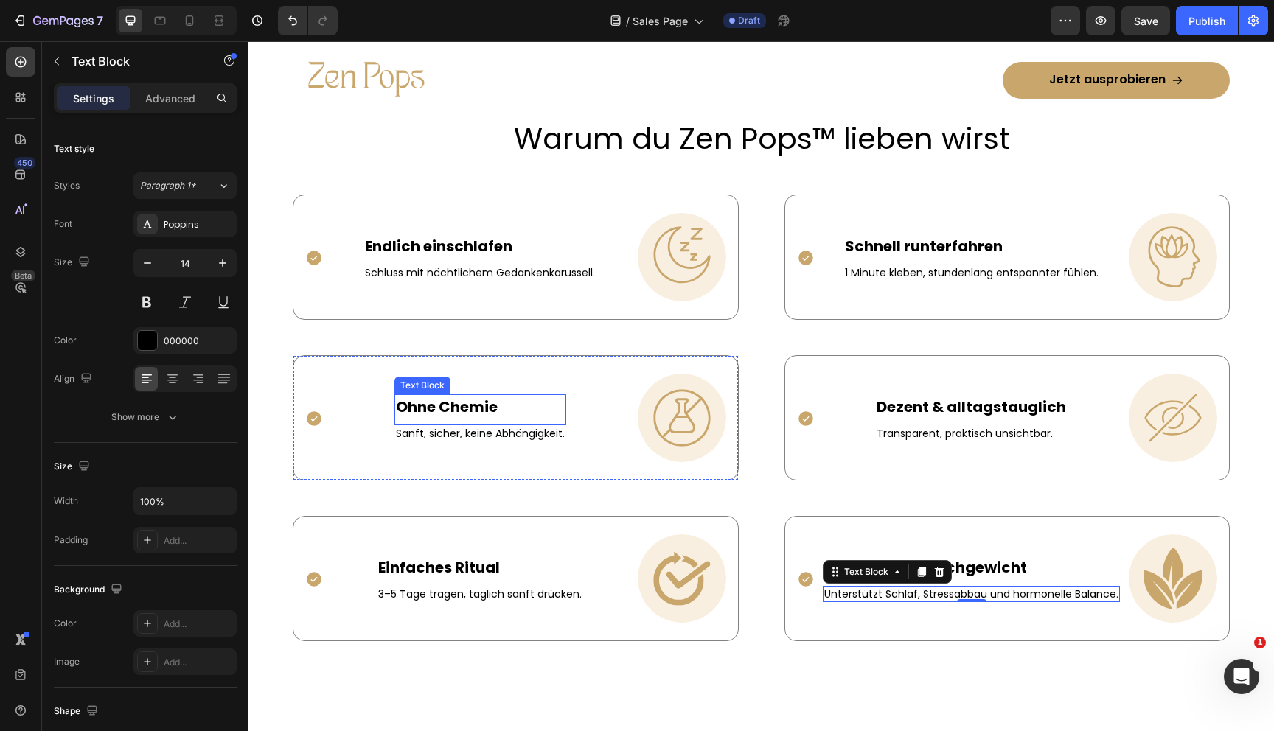
scroll to position [1345, 0]
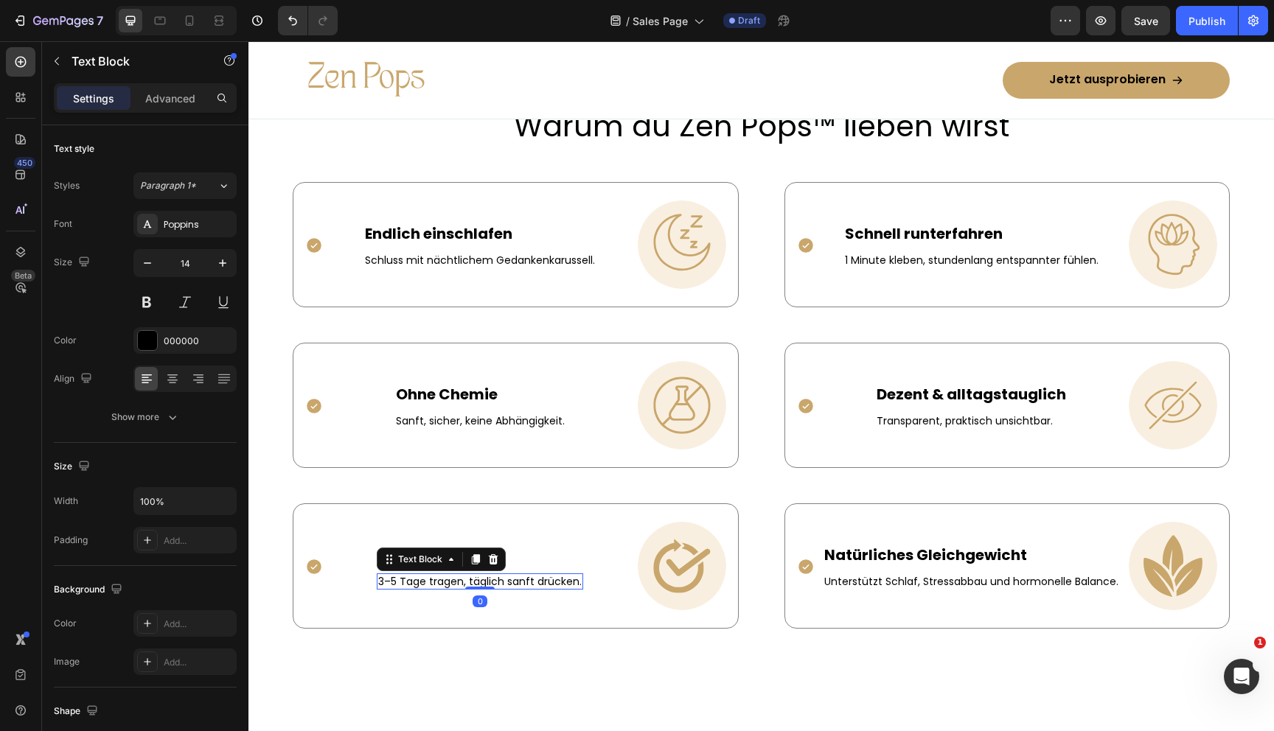
click at [449, 577] on p "3–5 Tage tragen, täglich sanft drücken." at bounding box center [479, 581] width 203 height 13
click at [159, 503] on input "100%" at bounding box center [185, 501] width 102 height 27
click at [175, 500] on input "150%" at bounding box center [185, 501] width 102 height 27
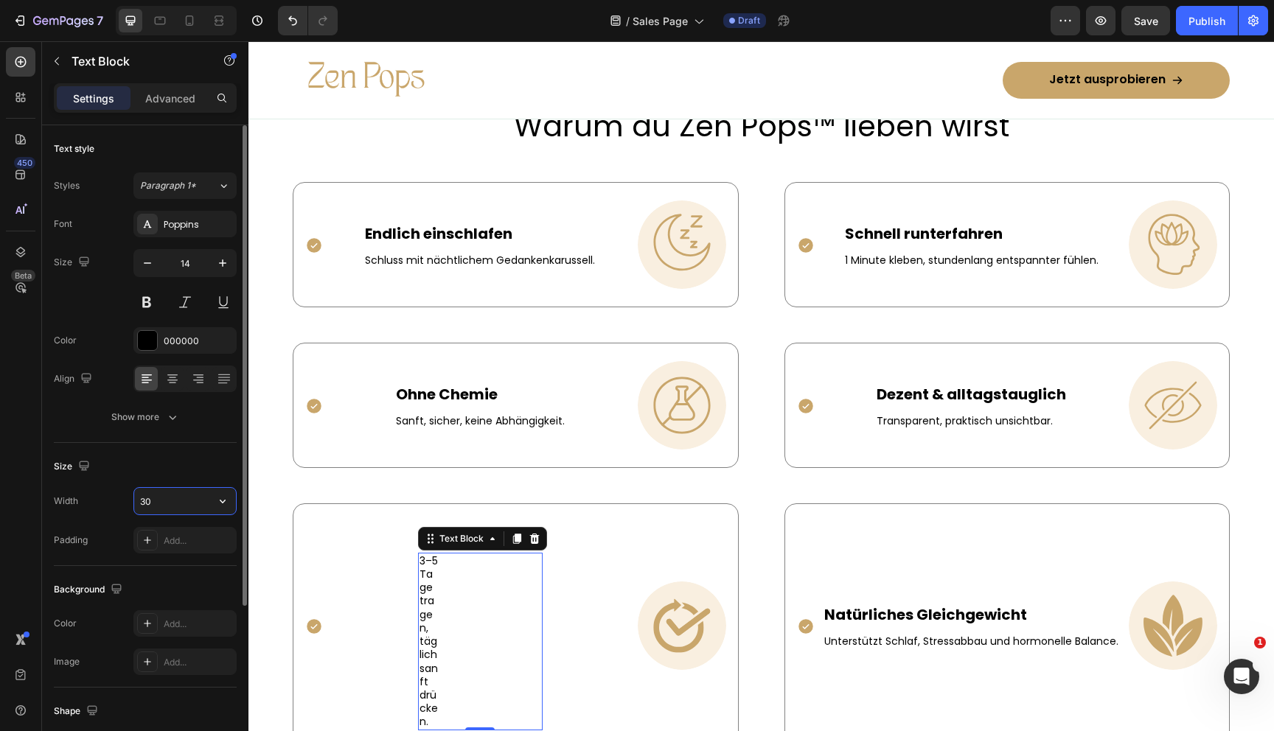
type input "300"
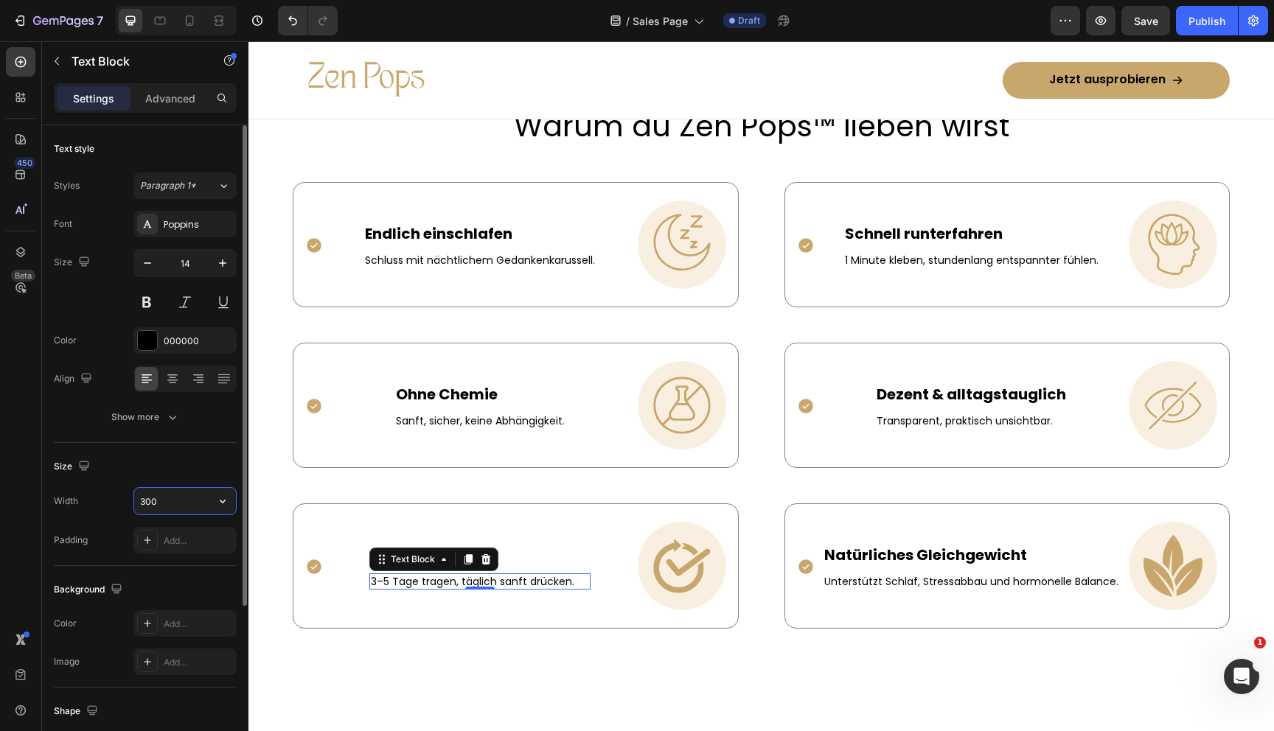
click at [145, 501] on input "300" at bounding box center [185, 501] width 102 height 27
click at [442, 424] on p "Sanft, sicher, keine Abhängigkeit." at bounding box center [480, 420] width 169 height 13
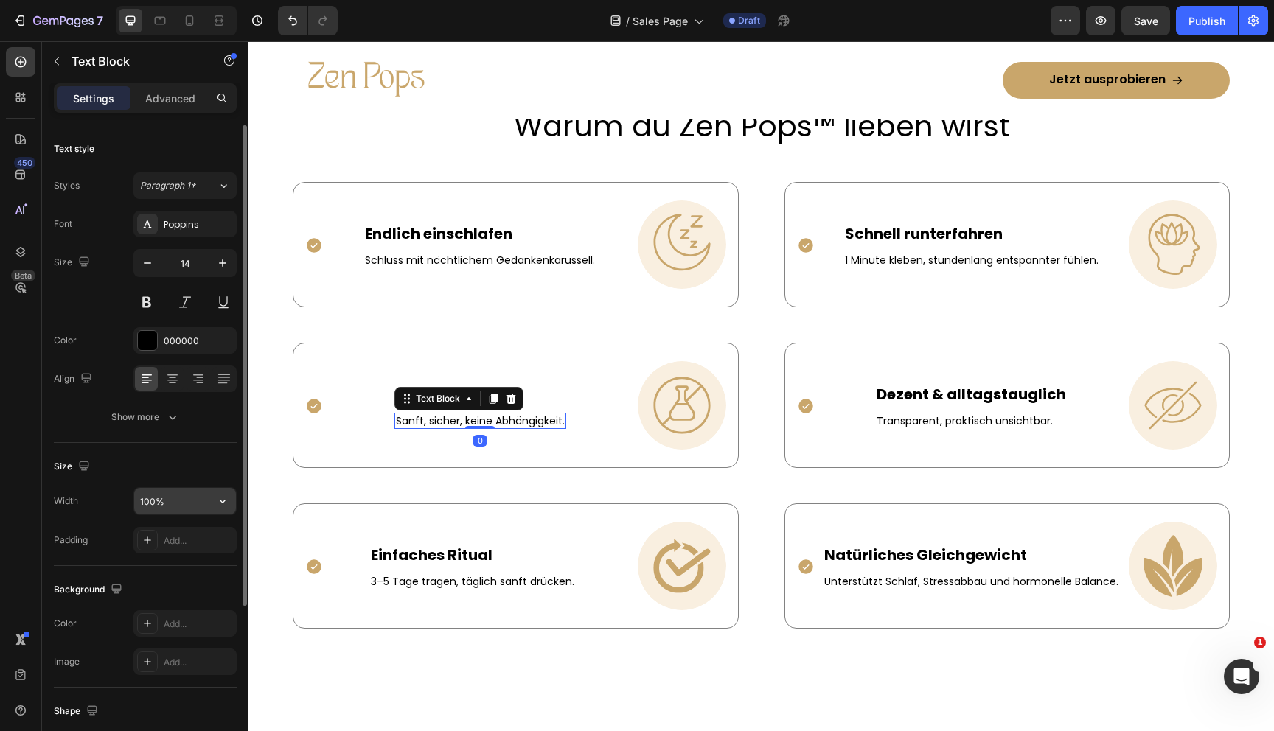
click at [150, 497] on input "100%" at bounding box center [185, 501] width 102 height 27
paste input "300"
type input "300"
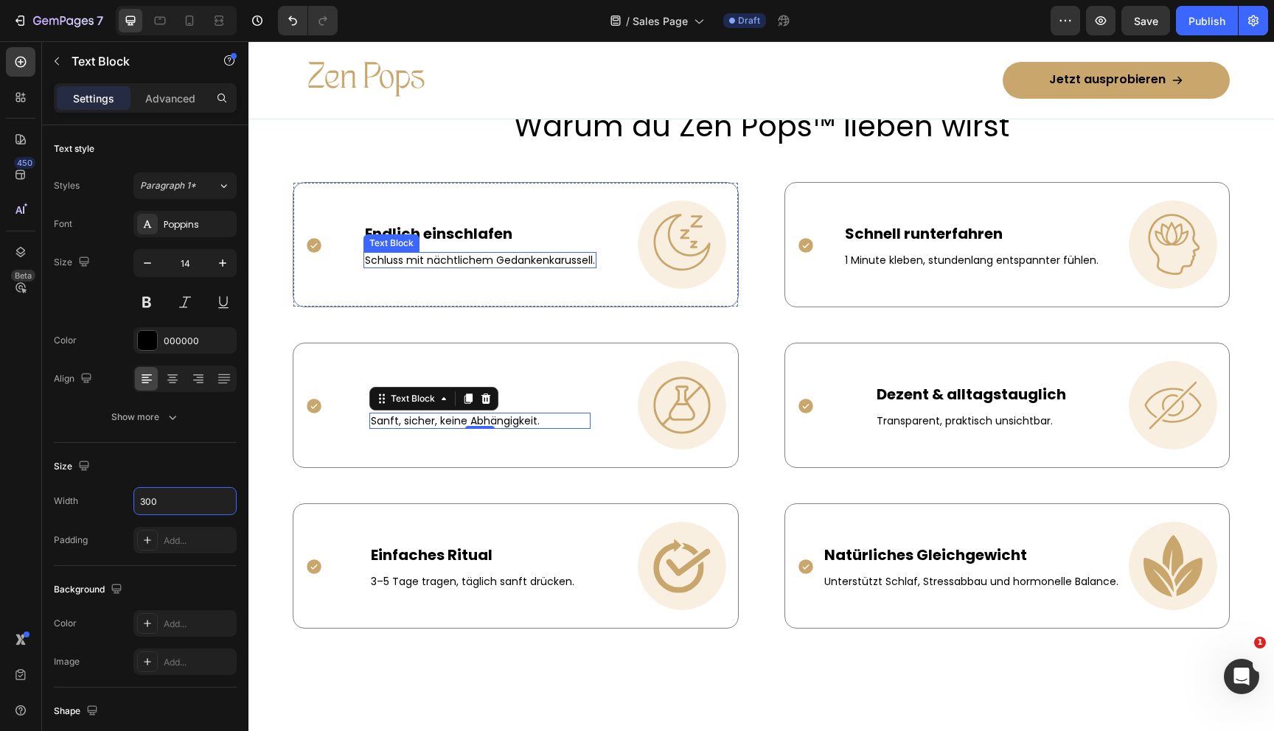
click at [465, 257] on p "Schluss mit nächtlichem Gedankenkarussell." at bounding box center [480, 260] width 230 height 13
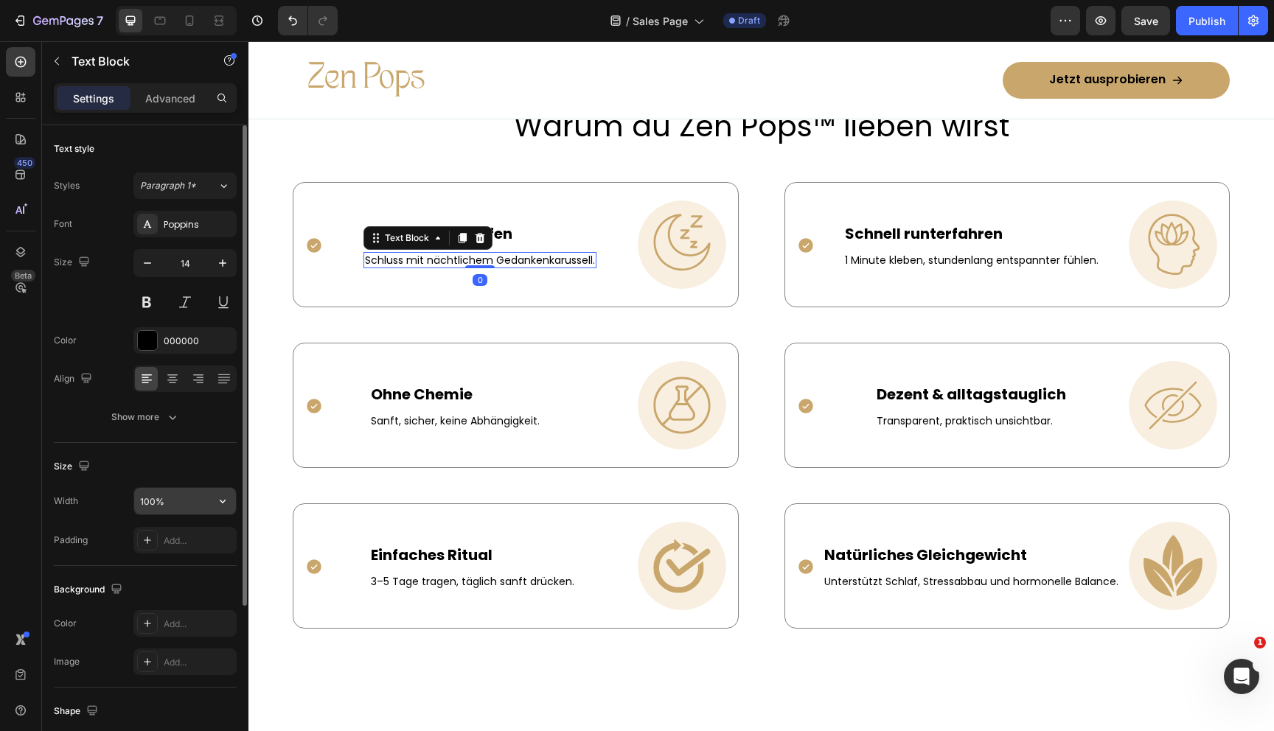
click at [163, 504] on input "100%" at bounding box center [185, 501] width 102 height 27
paste input "300"
type input "300"
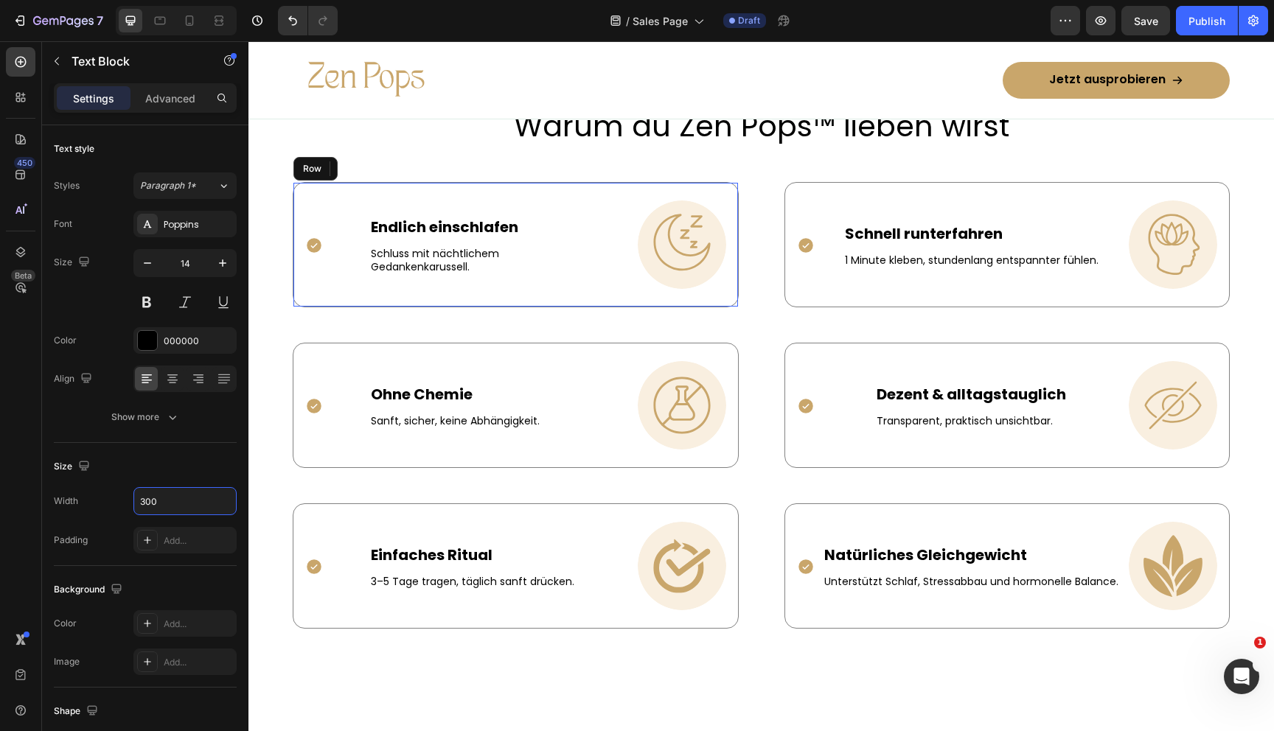
click at [594, 305] on div "Icon Endlich einschlafen Text Block Schluss mit nächtlichem Gedankenkarussell. …" at bounding box center [516, 244] width 446 height 125
click at [940, 254] on p "1 Minute kleben, stundenlang entspannter fühlen." at bounding box center [972, 260] width 254 height 13
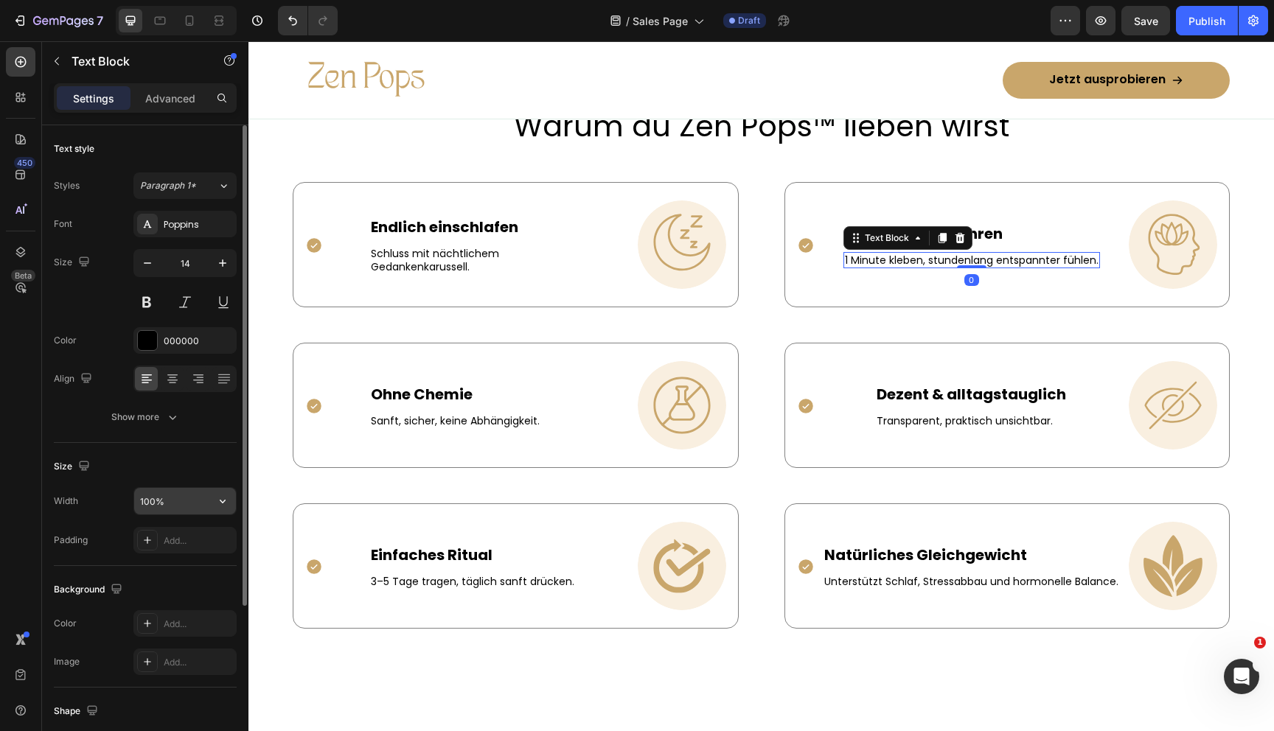
click at [153, 496] on input "100%" at bounding box center [185, 501] width 102 height 27
paste input "300"
type input "300"
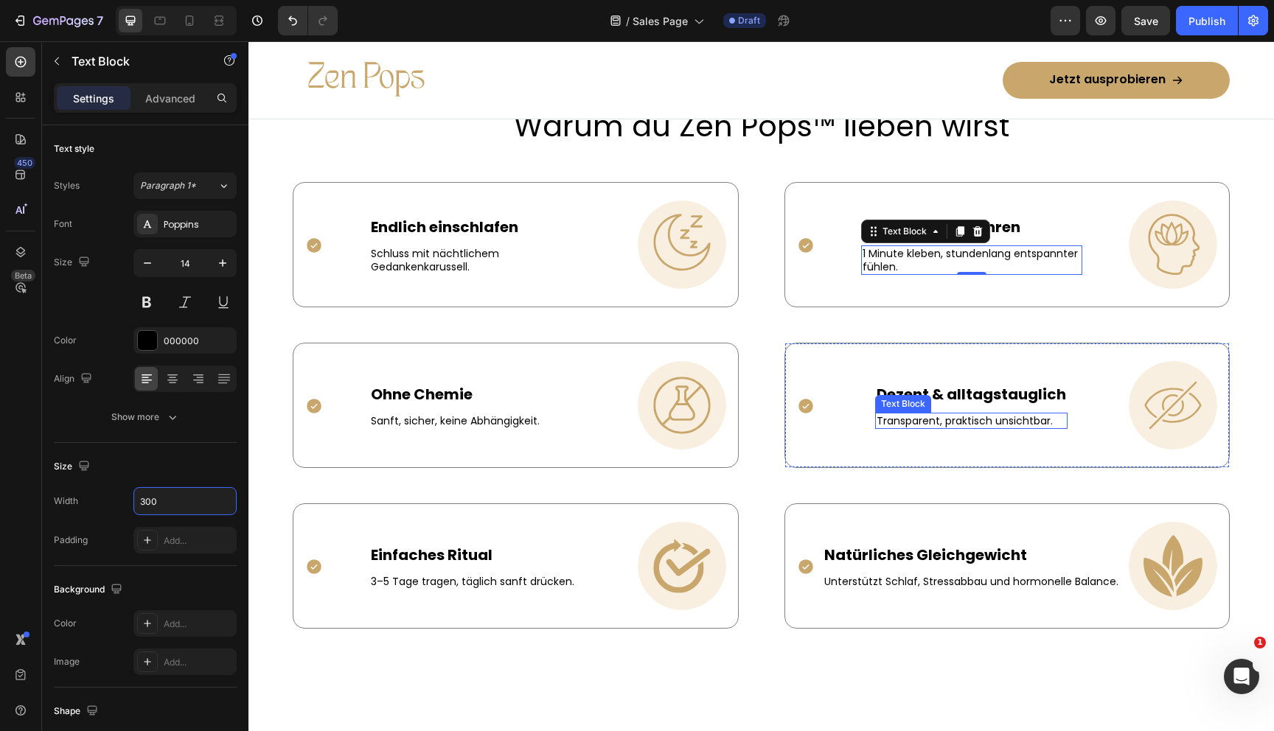
click at [922, 423] on p "Transparent, praktisch unsichtbar." at bounding box center [971, 420] width 189 height 13
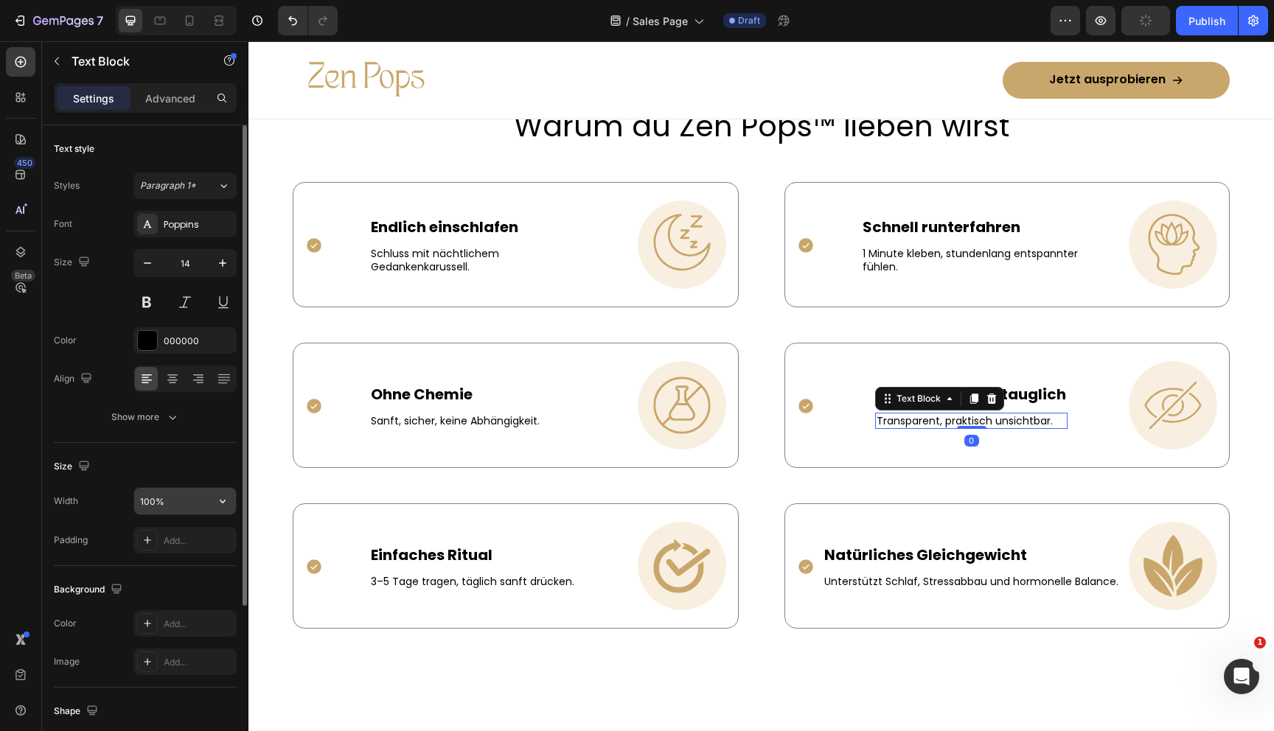
click at [150, 501] on input "100%" at bounding box center [185, 501] width 102 height 27
paste input "300"
type input "300"
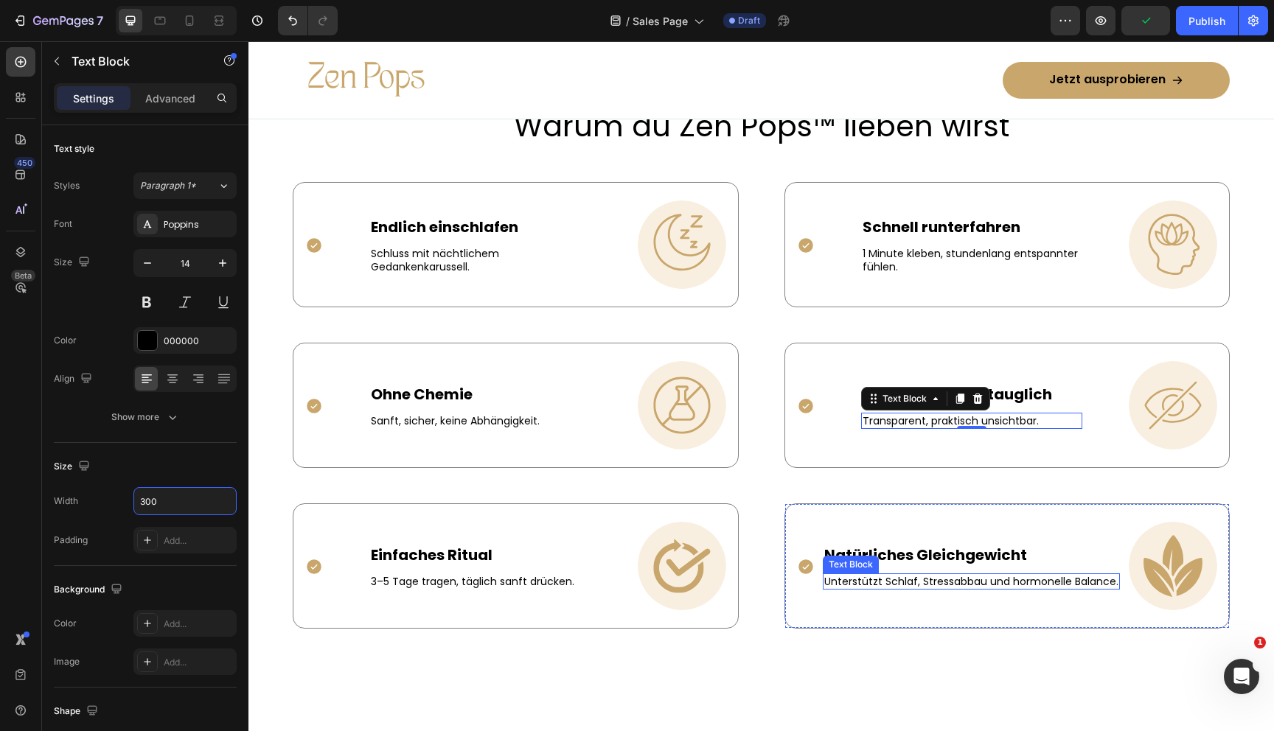
click at [929, 579] on p "Unterstützt Schlaf, Stressabbau und hormonelle Balance." at bounding box center [971, 581] width 294 height 13
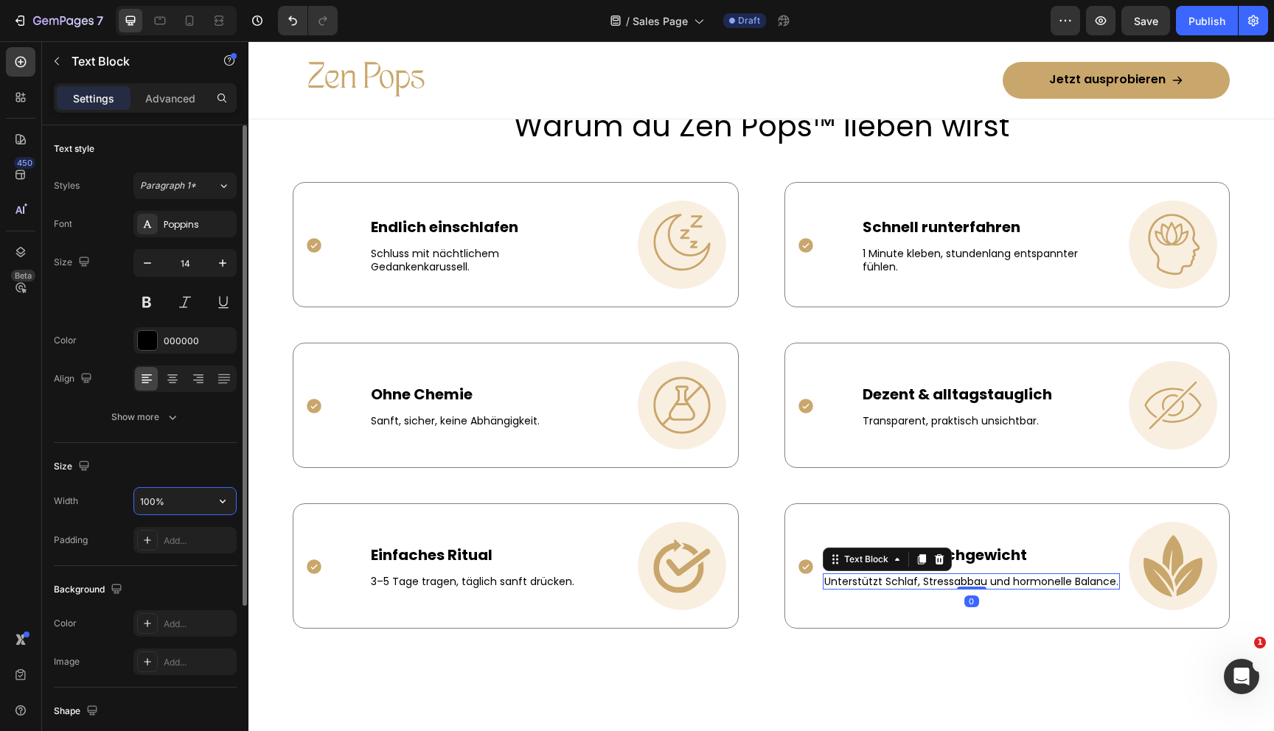
click at [170, 495] on input "100%" at bounding box center [185, 501] width 102 height 27
paste input "300"
type input "300"
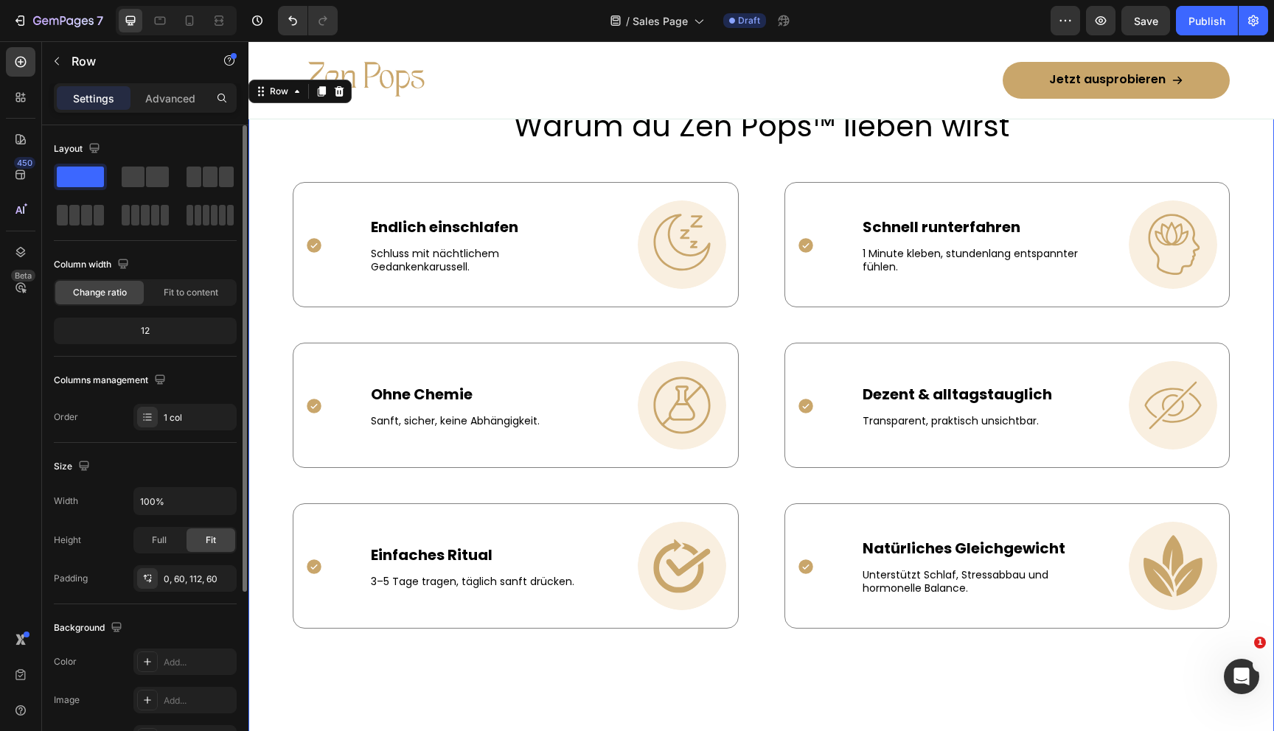
click at [793, 666] on div "Warum du Zen Pops™ lieben wirst Heading Icon Endlich einschlafen Text Block Sch…" at bounding box center [761, 425] width 1026 height 641
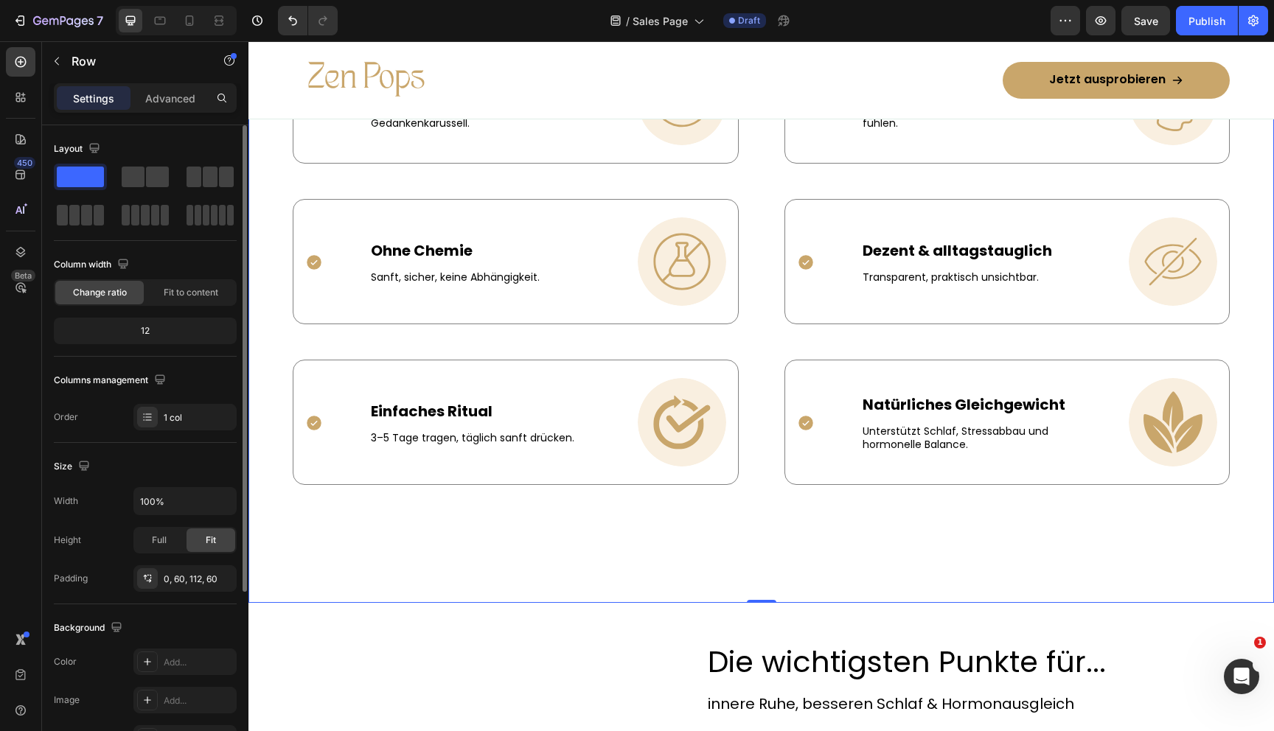
scroll to position [1468, 0]
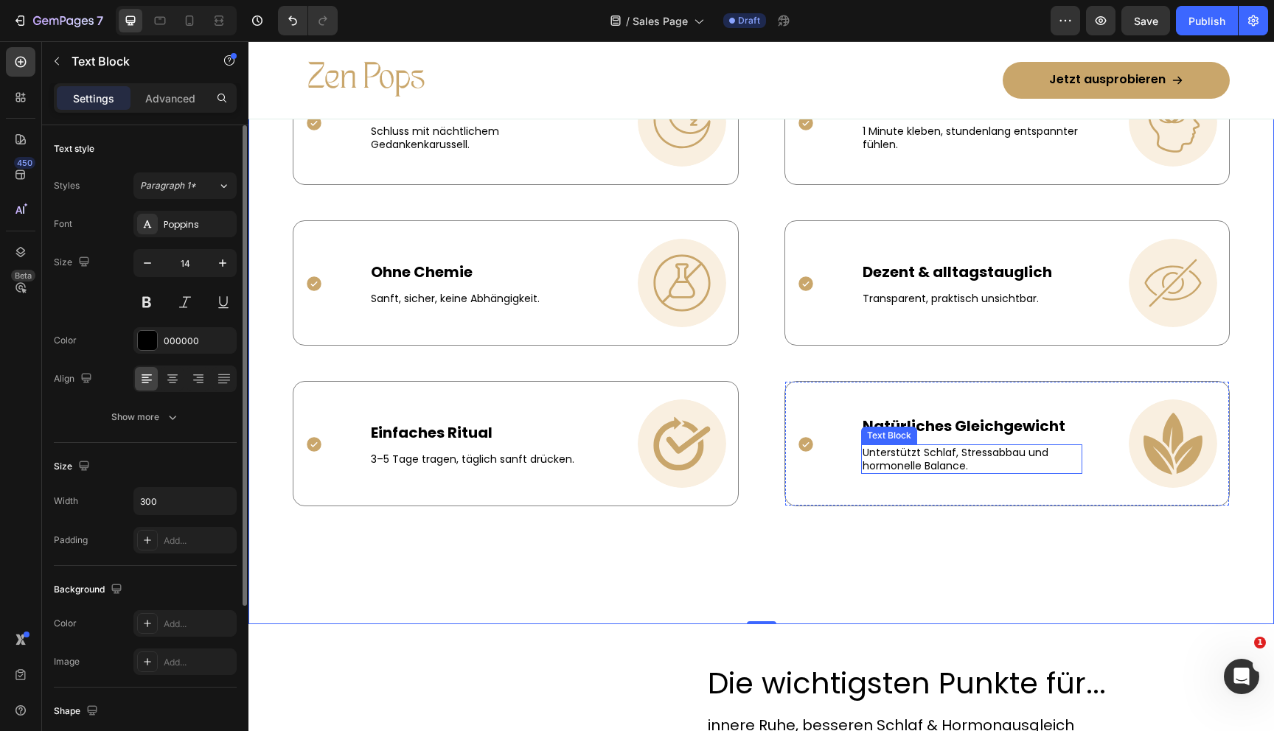
click at [912, 448] on p "Unterstützt Schlaf, Stressabbau und hormonelle Balance." at bounding box center [972, 459] width 218 height 27
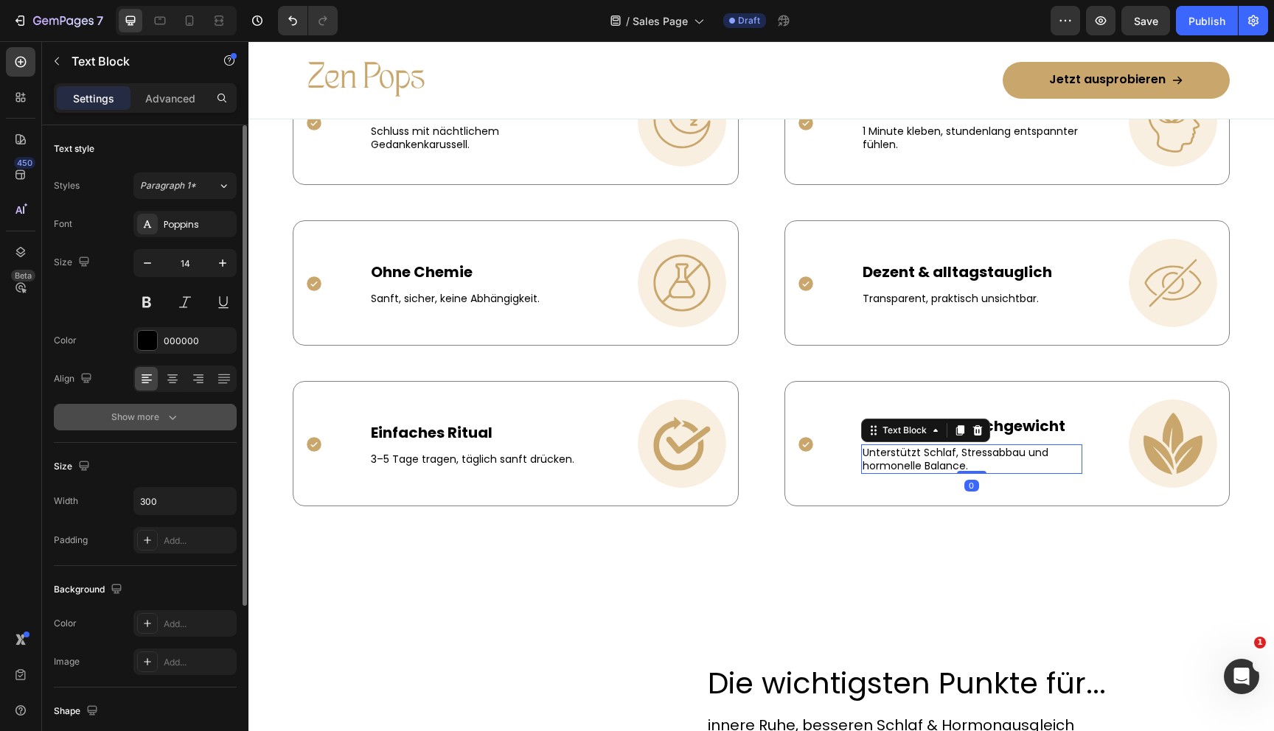
click at [137, 417] on div "Show more" at bounding box center [145, 417] width 69 height 15
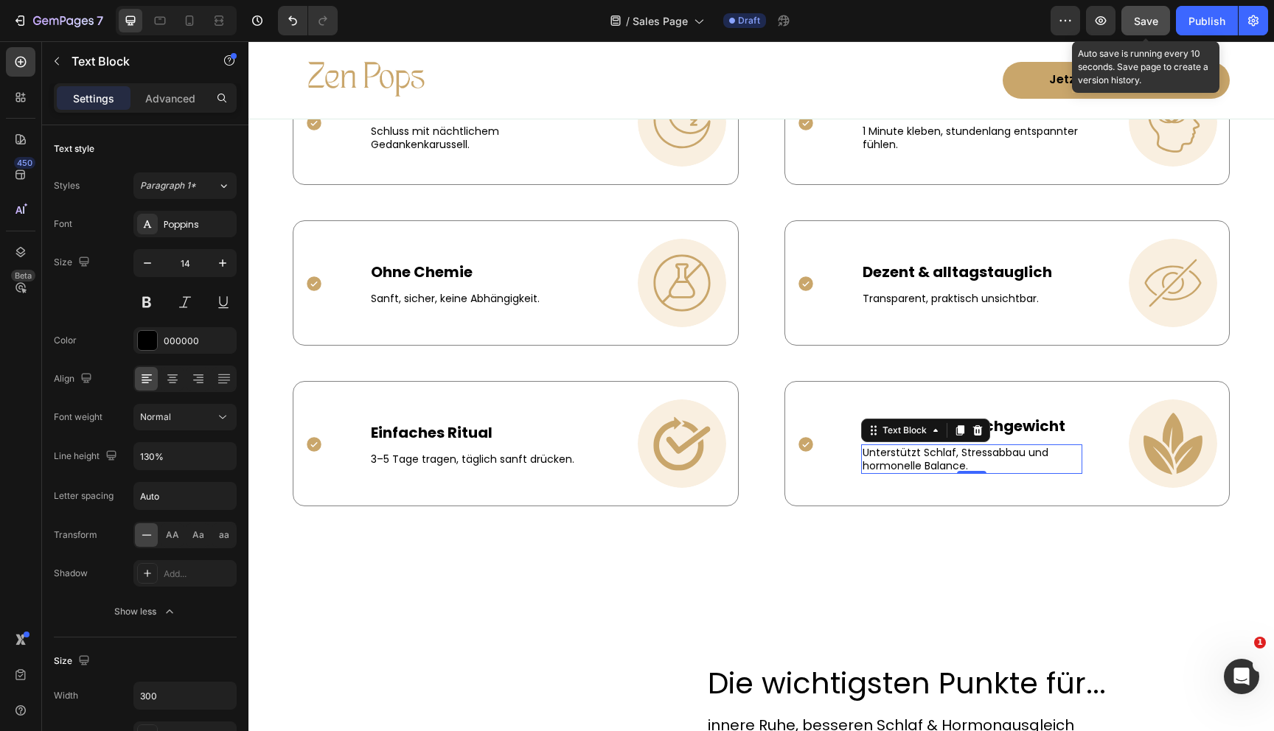
click at [1147, 12] on button "Save" at bounding box center [1145, 20] width 49 height 29
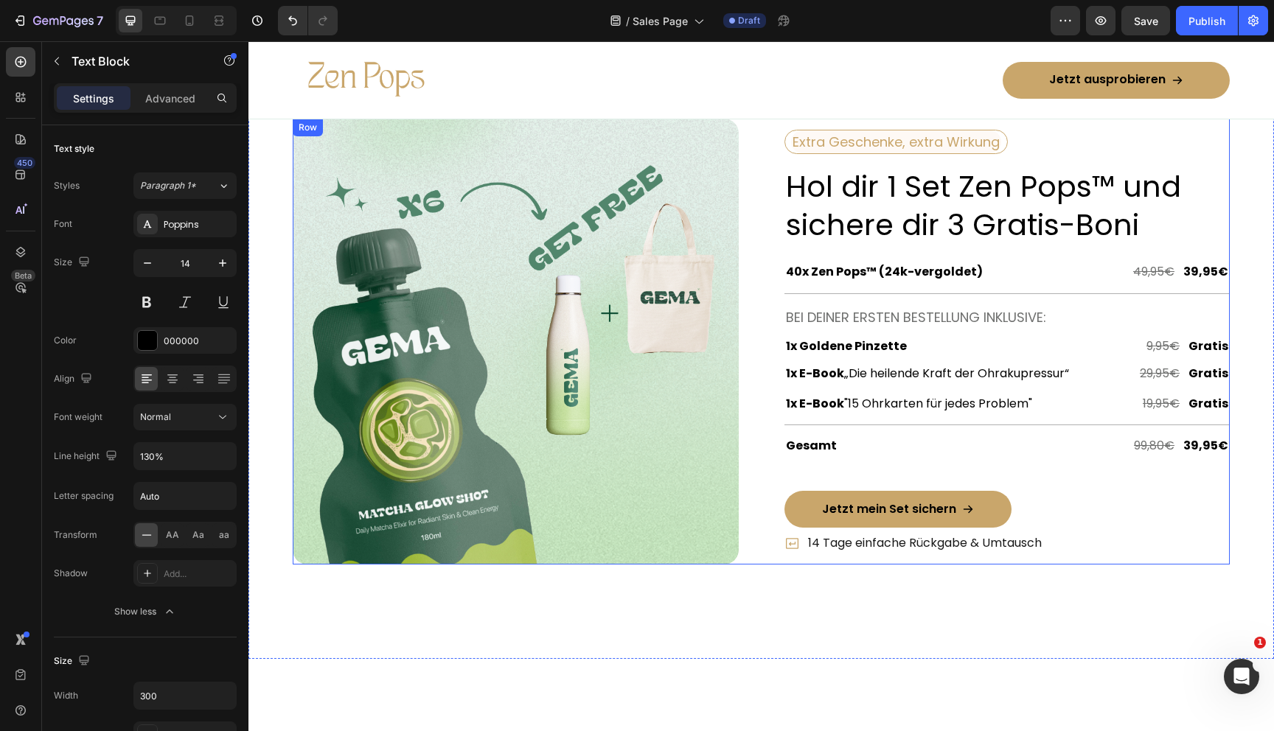
scroll to position [5183, 0]
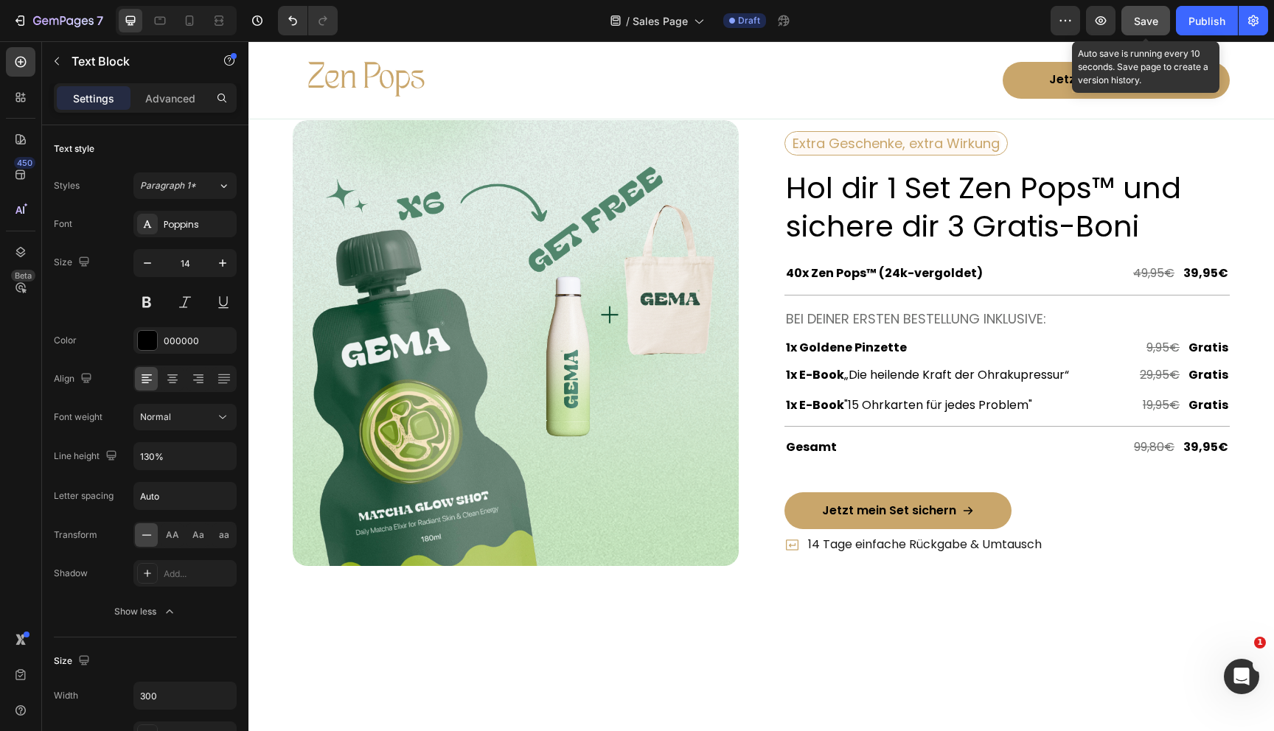
click at [1132, 20] on button "Save" at bounding box center [1145, 20] width 49 height 29
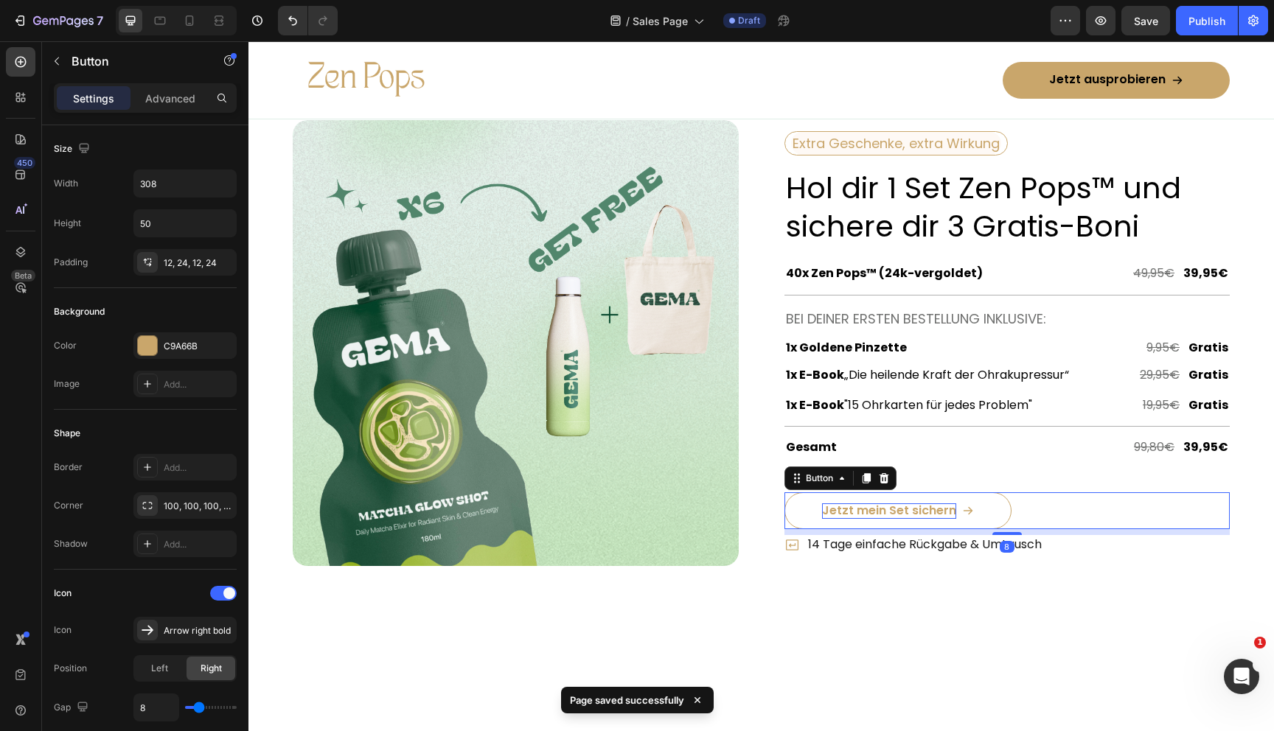
click at [891, 517] on p "Jetzt mein Set sichern" at bounding box center [889, 511] width 134 height 15
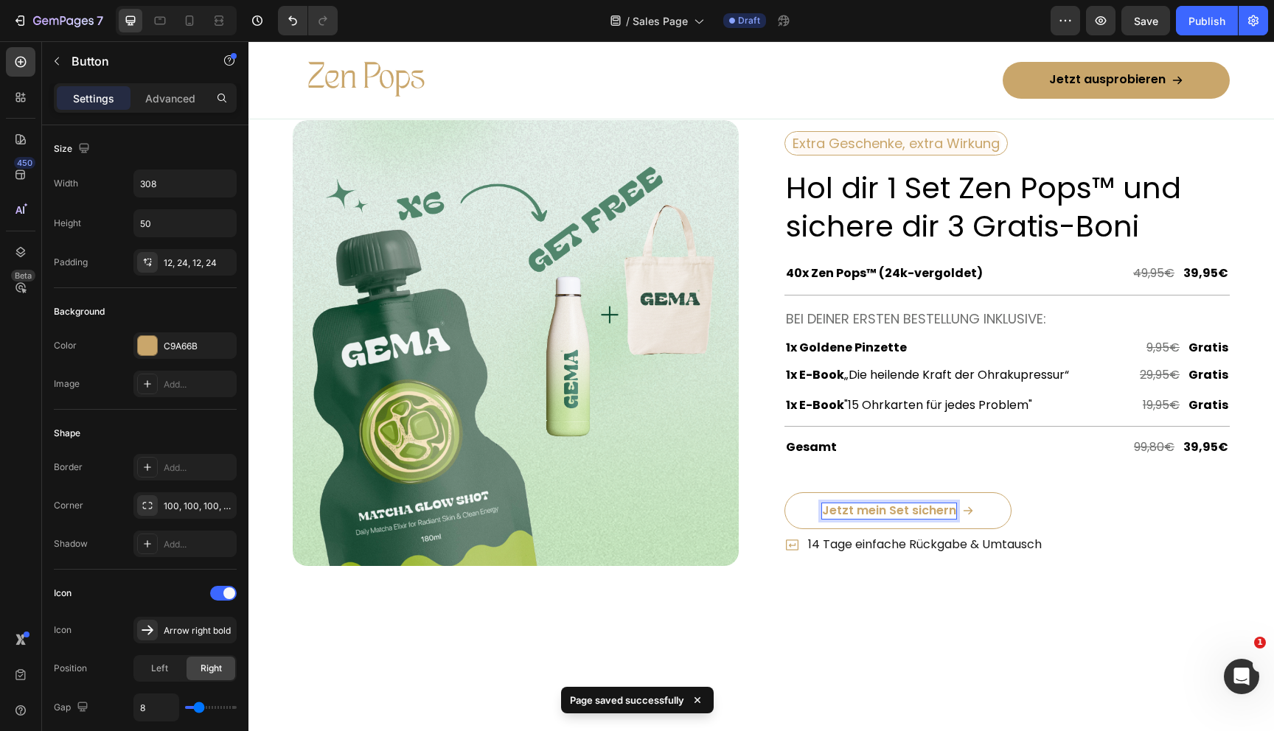
click at [888, 515] on p "Jetzt mein Set sichern" at bounding box center [889, 511] width 134 height 15
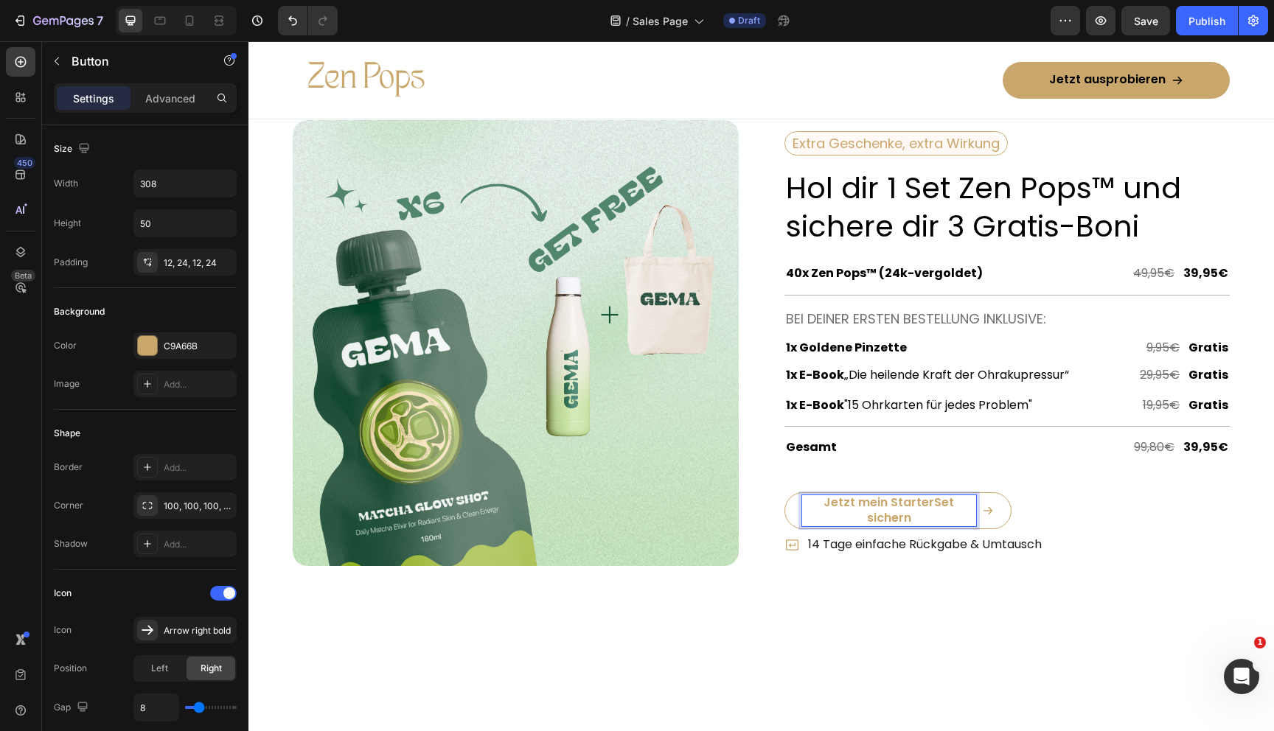
scroll to position [5175, 0]
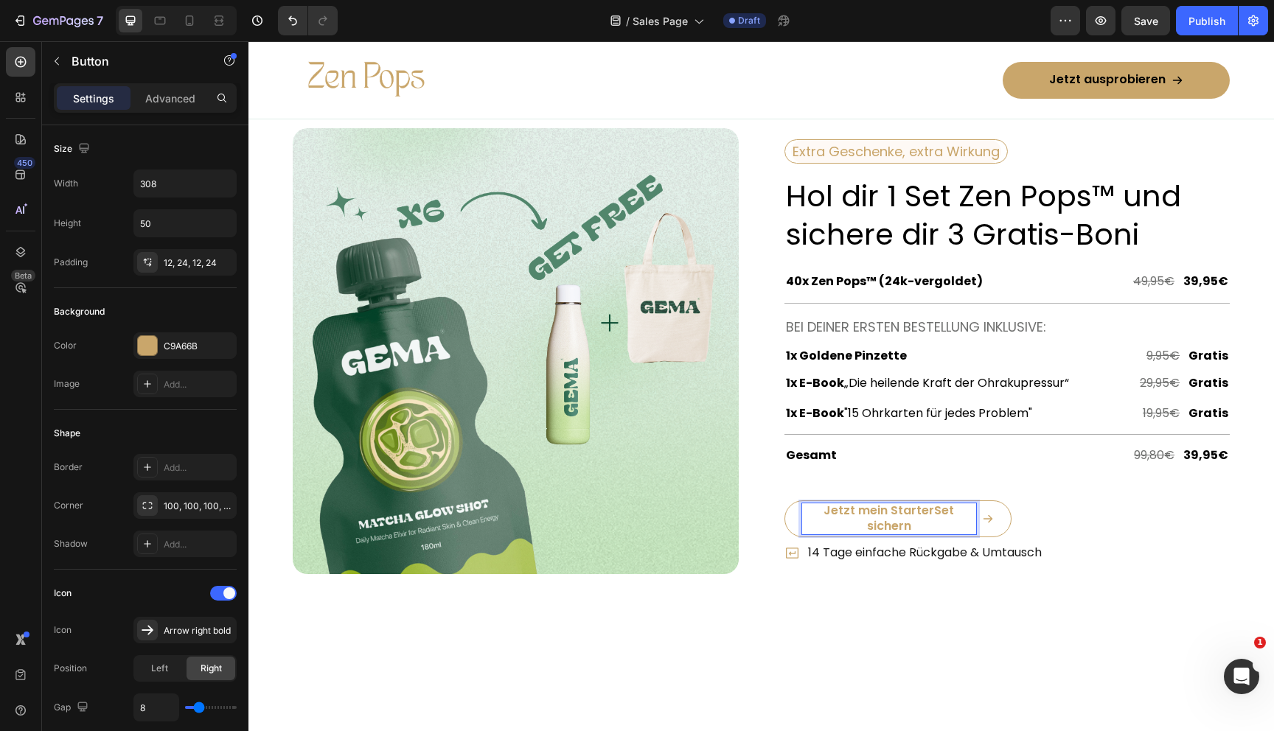
click at [784, 501] on button "Jetzt mein StarterSet sichern" at bounding box center [897, 519] width 227 height 37
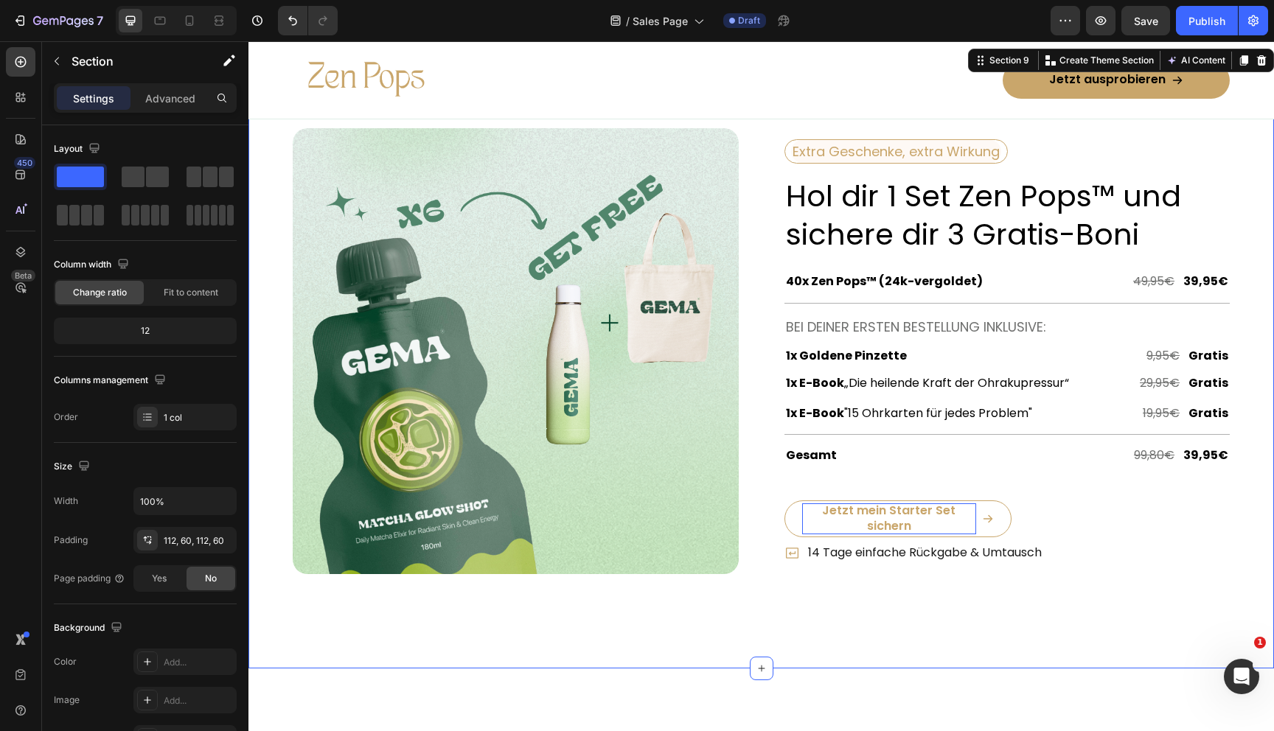
click at [981, 633] on div "Image Row Extra Geschenke, extra Wirkung Text Block Row Hol dir 1 Set Zen Pops™…" at bounding box center [761, 357] width 1026 height 623
click at [971, 529] on p "Jetzt mein Starter Set sichern" at bounding box center [889, 519] width 174 height 31
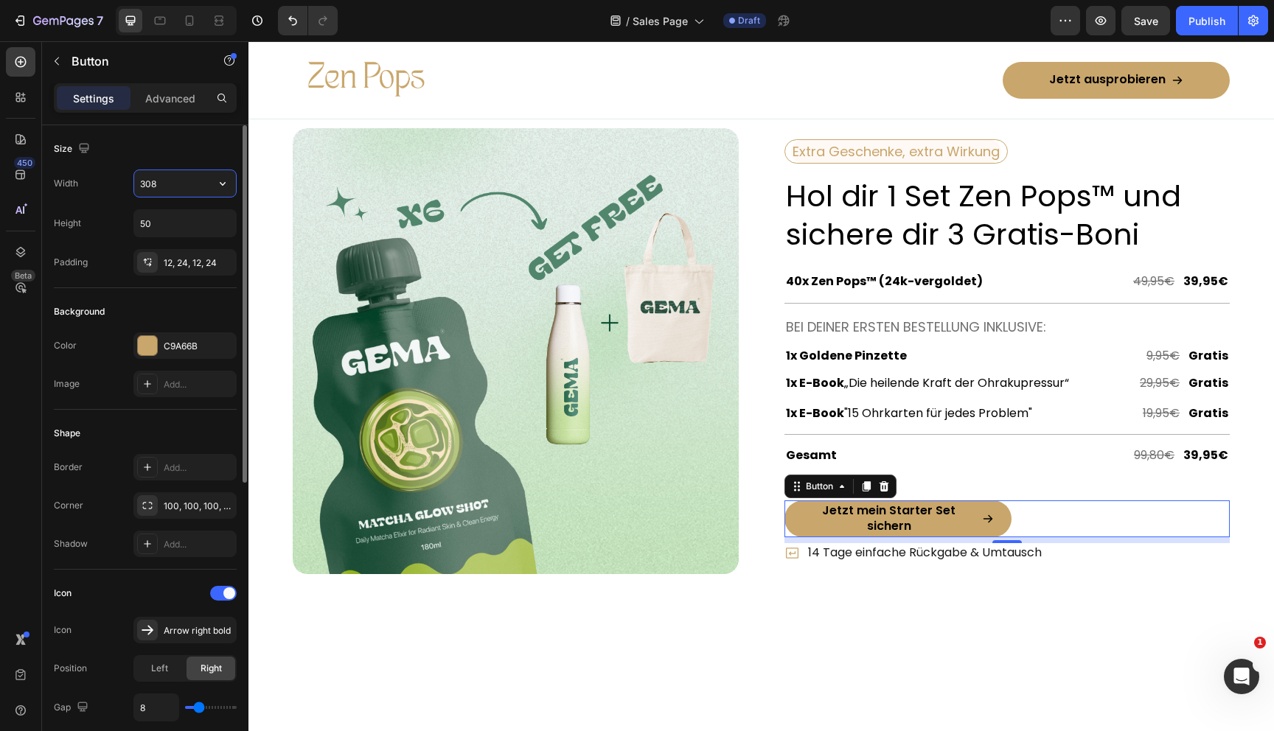
click at [162, 184] on input "308" at bounding box center [185, 183] width 102 height 27
click at [163, 182] on input "308" at bounding box center [185, 183] width 102 height 27
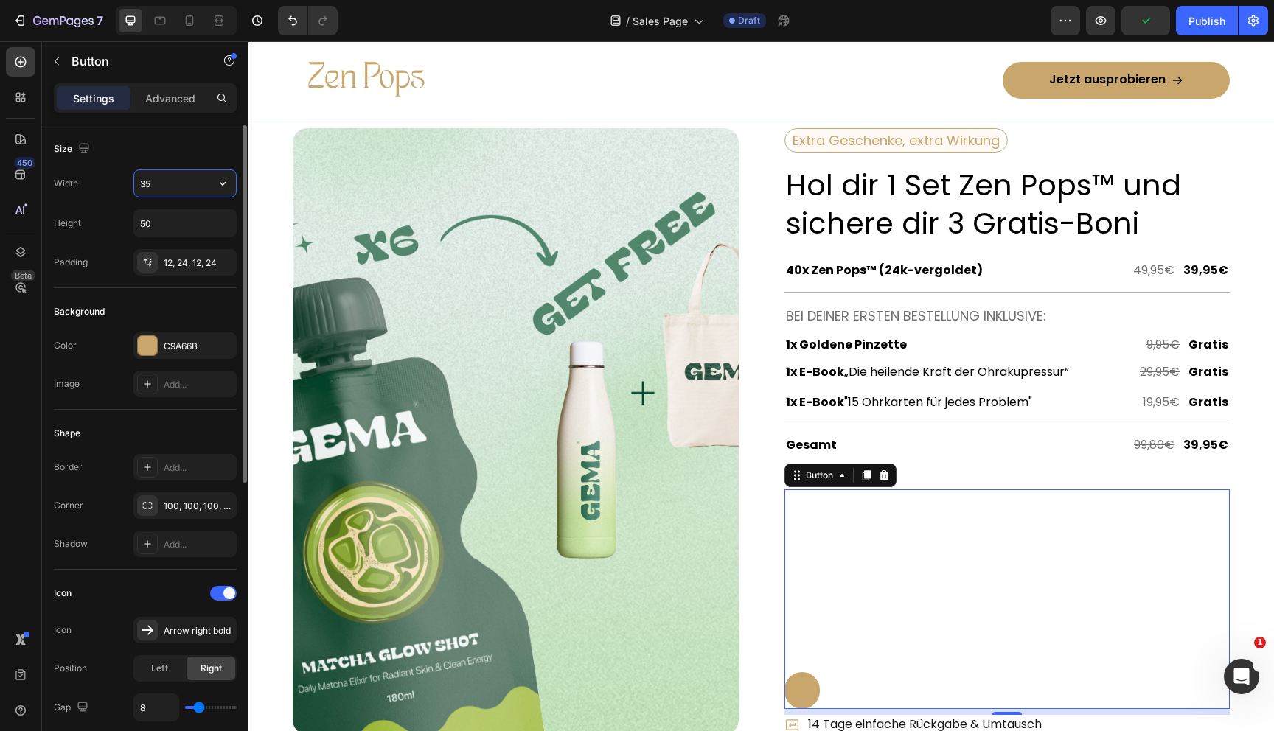
type input "350"
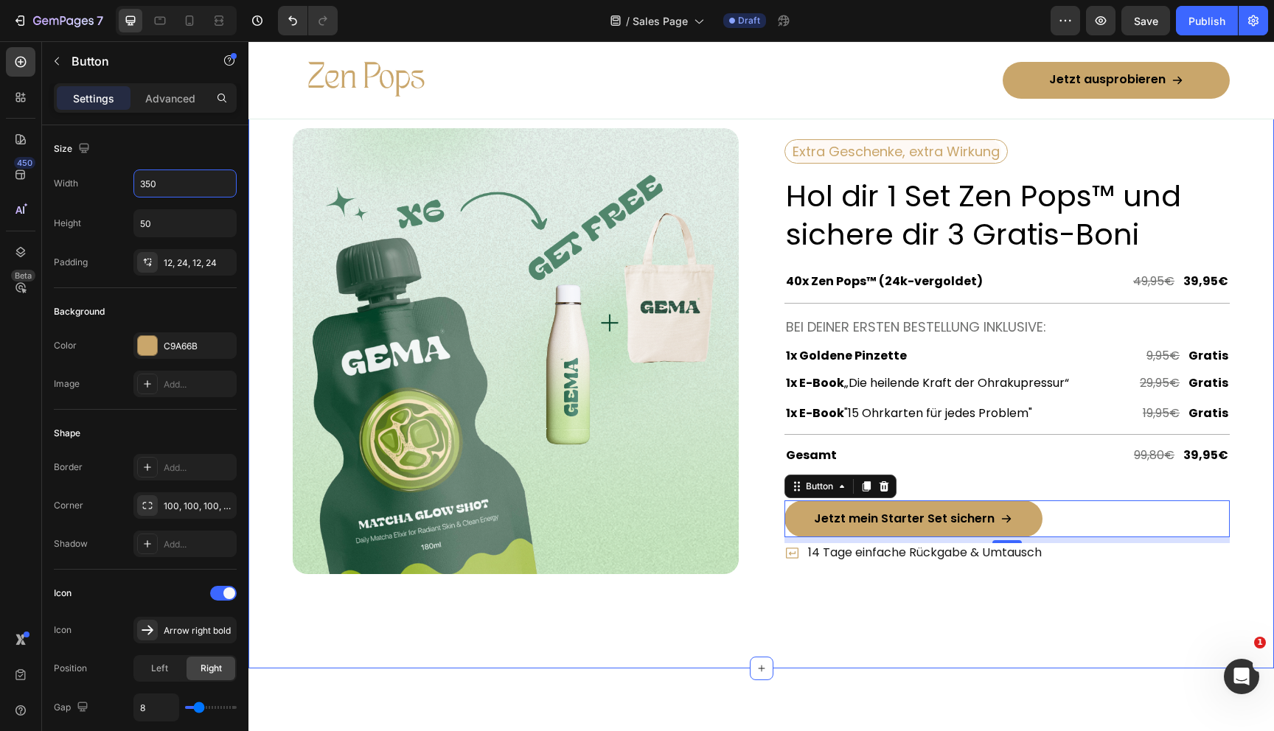
click at [807, 585] on div "Image Row Extra Geschenke, extra Wirkung Text Block Row Hol dir 1 Set Zen Pops™…" at bounding box center [761, 357] width 937 height 458
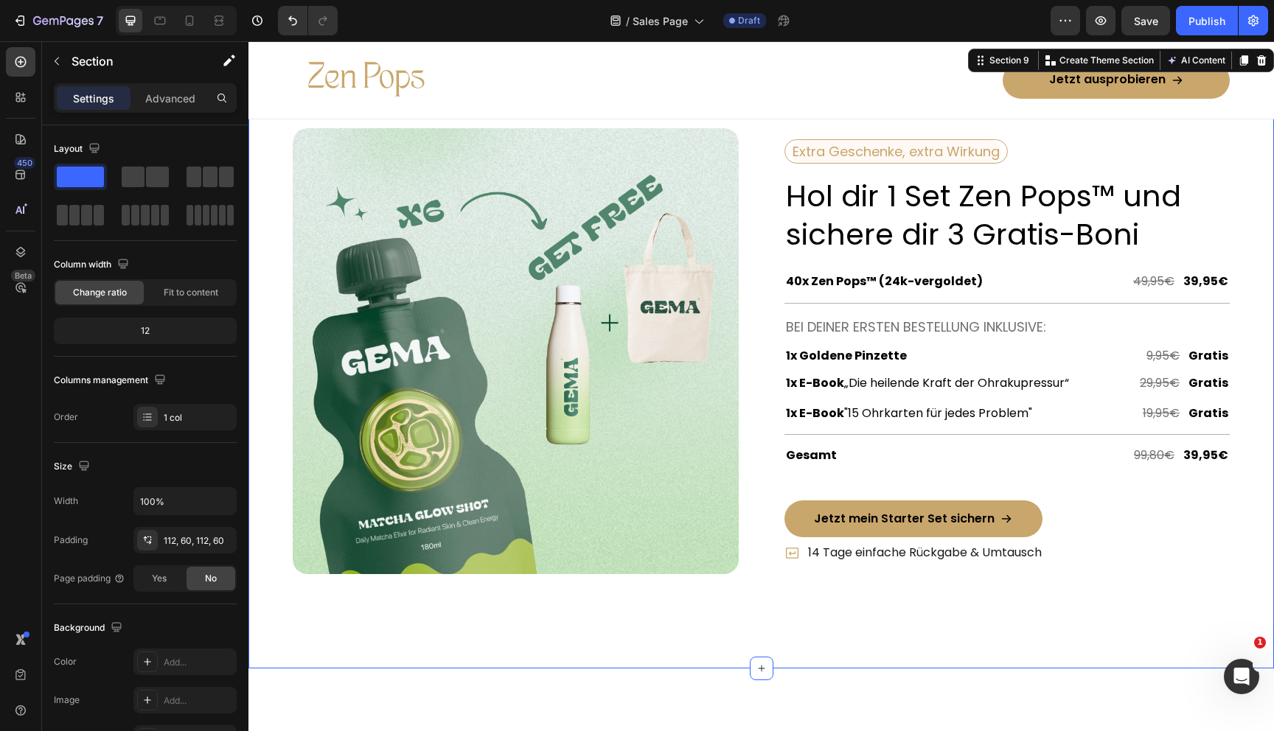
scroll to position [5179, 0]
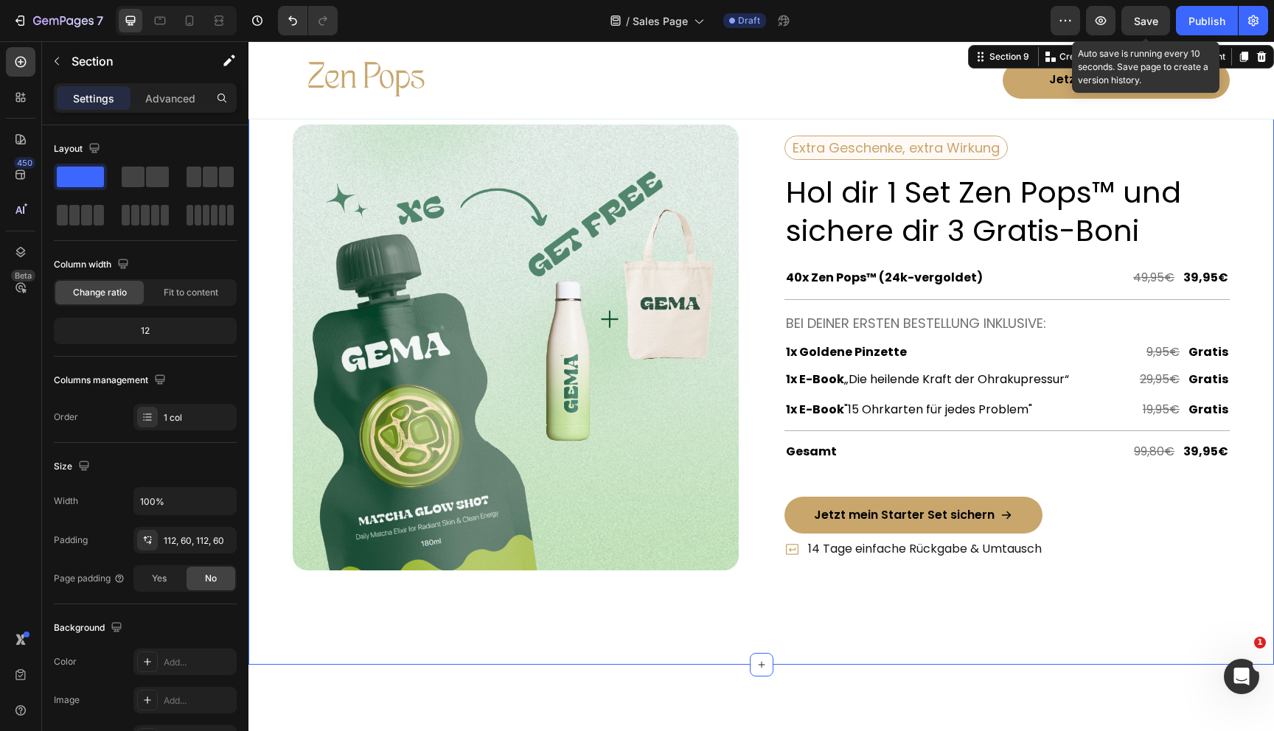
click at [1152, 22] on span "Save" at bounding box center [1146, 21] width 24 height 13
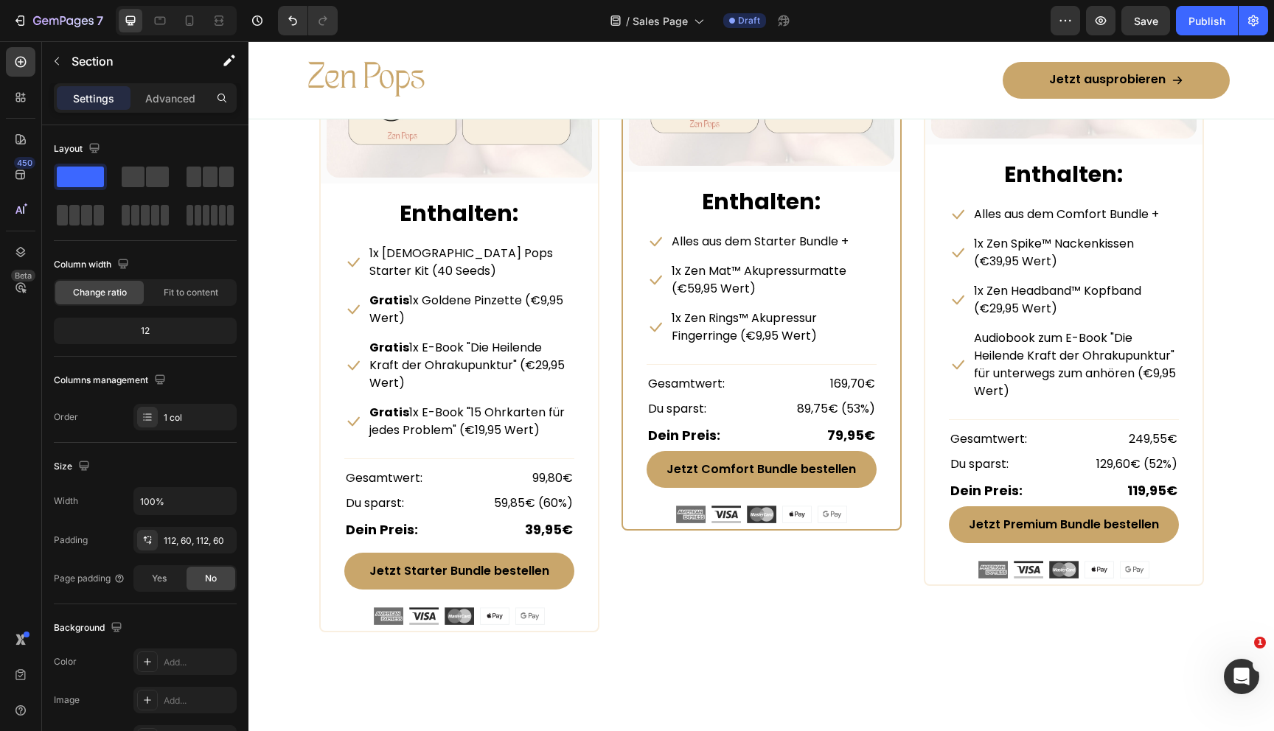
scroll to position [7171, 0]
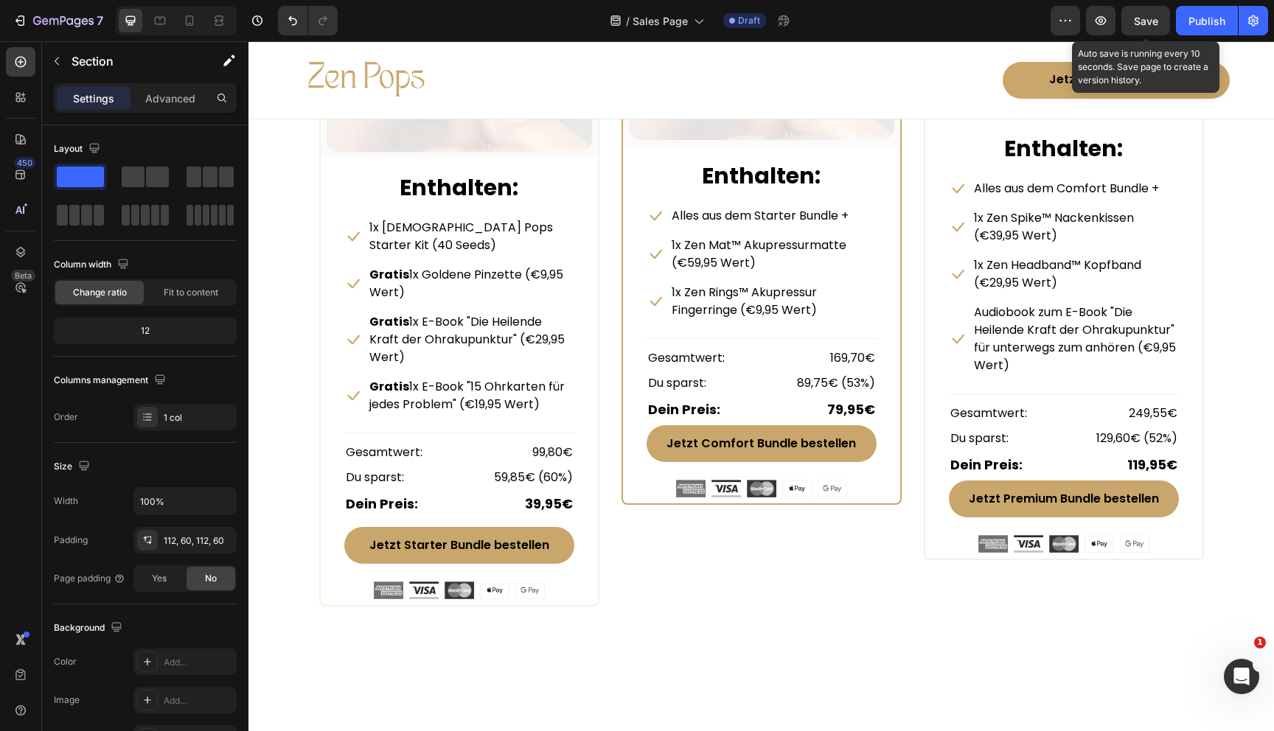
click at [1141, 24] on span "Save" at bounding box center [1146, 21] width 24 height 13
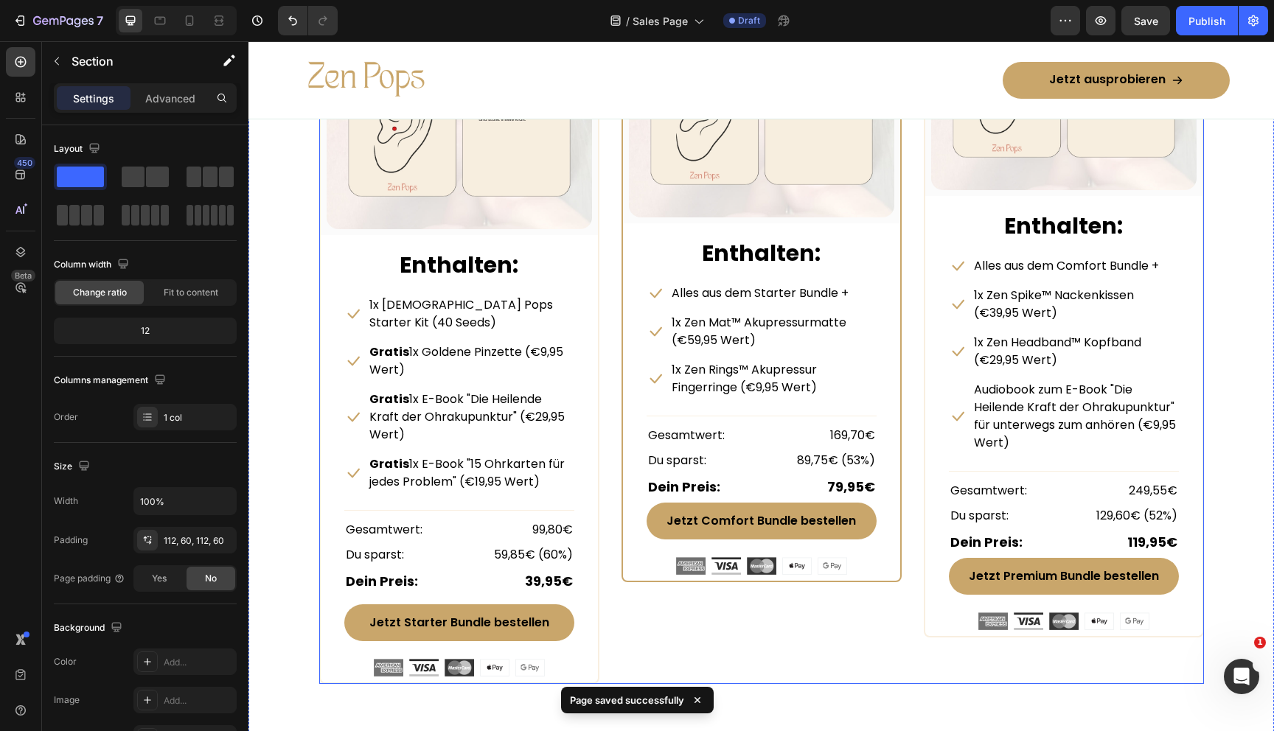
scroll to position [7089, 0]
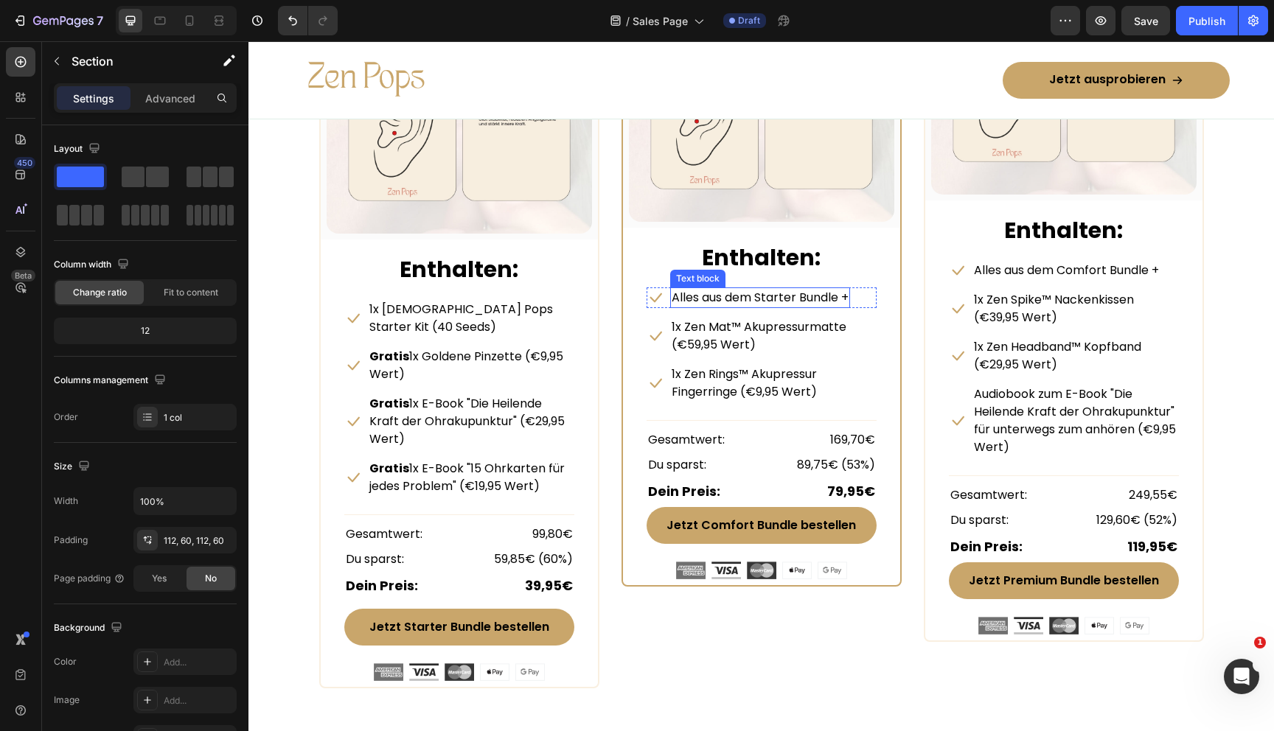
click at [708, 295] on p "Alles aus dem Starter Bundle +" at bounding box center [760, 298] width 177 height 18
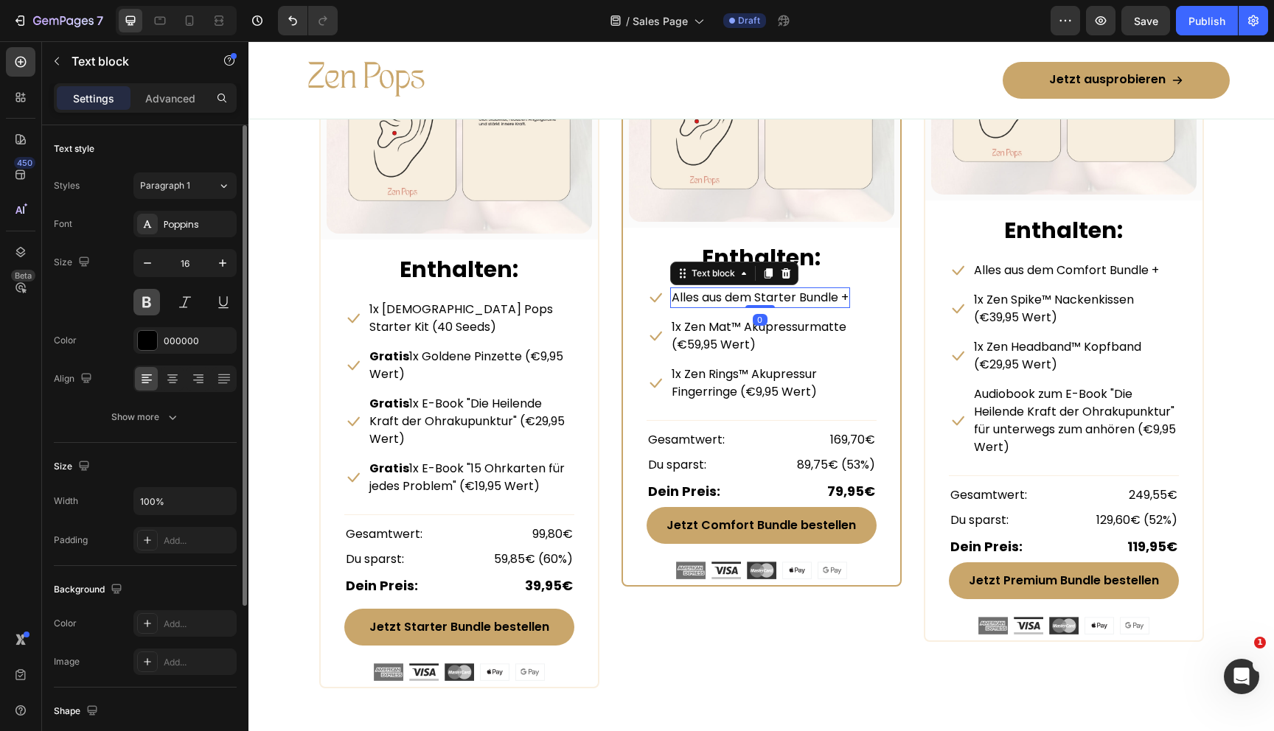
drag, startPoint x: 151, startPoint y: 306, endPoint x: 187, endPoint y: 347, distance: 53.8
click at [151, 306] on button at bounding box center [146, 302] width 27 height 27
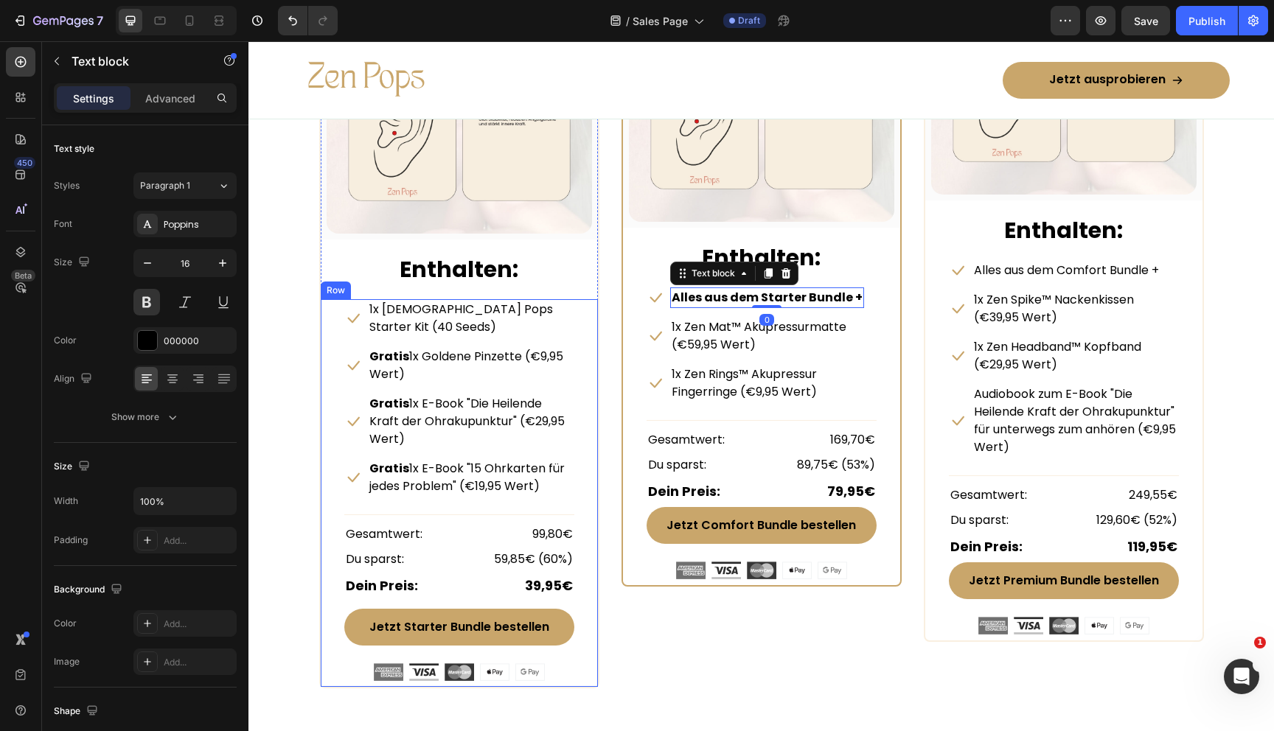
click at [582, 449] on div "Icon 1x Zen Pops Starter Kit (40 Seeds) Text block Row Icon Gratis 1x Goldene P…" at bounding box center [459, 493] width 277 height 388
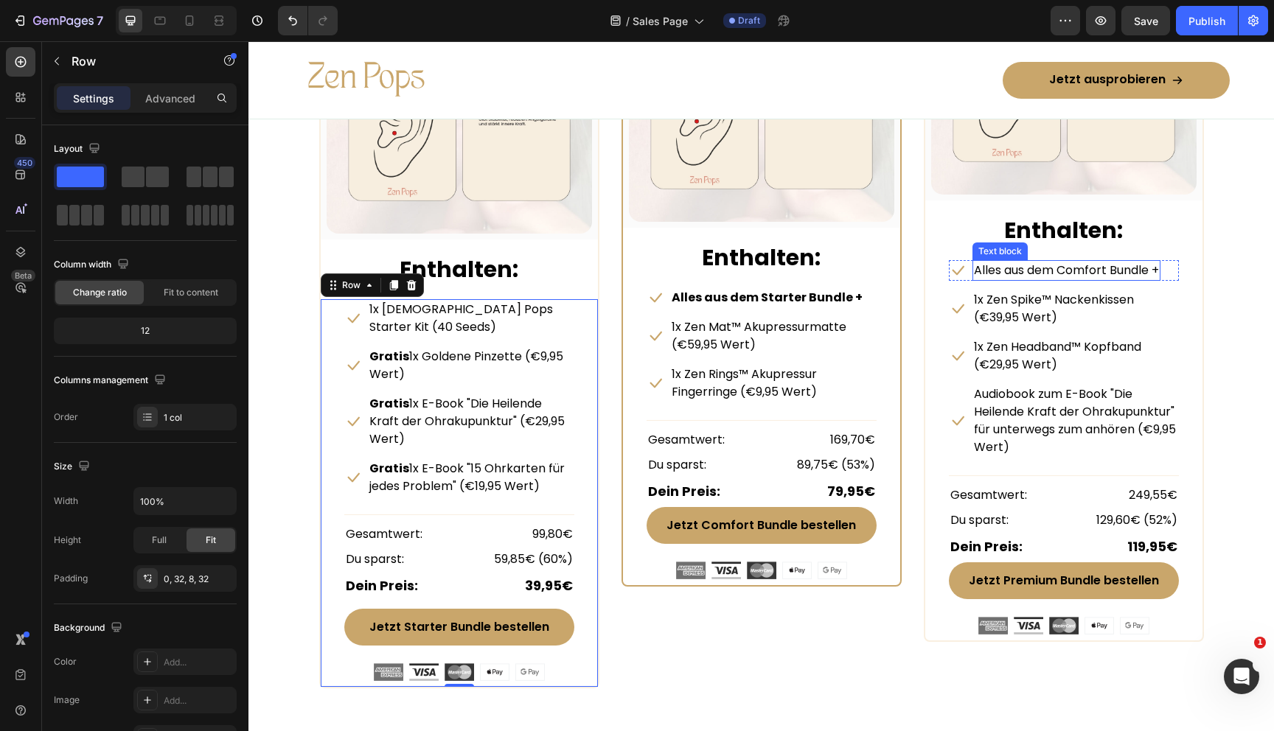
click at [1035, 274] on p "Alles aus dem Comfort Bundle +" at bounding box center [1066, 271] width 185 height 18
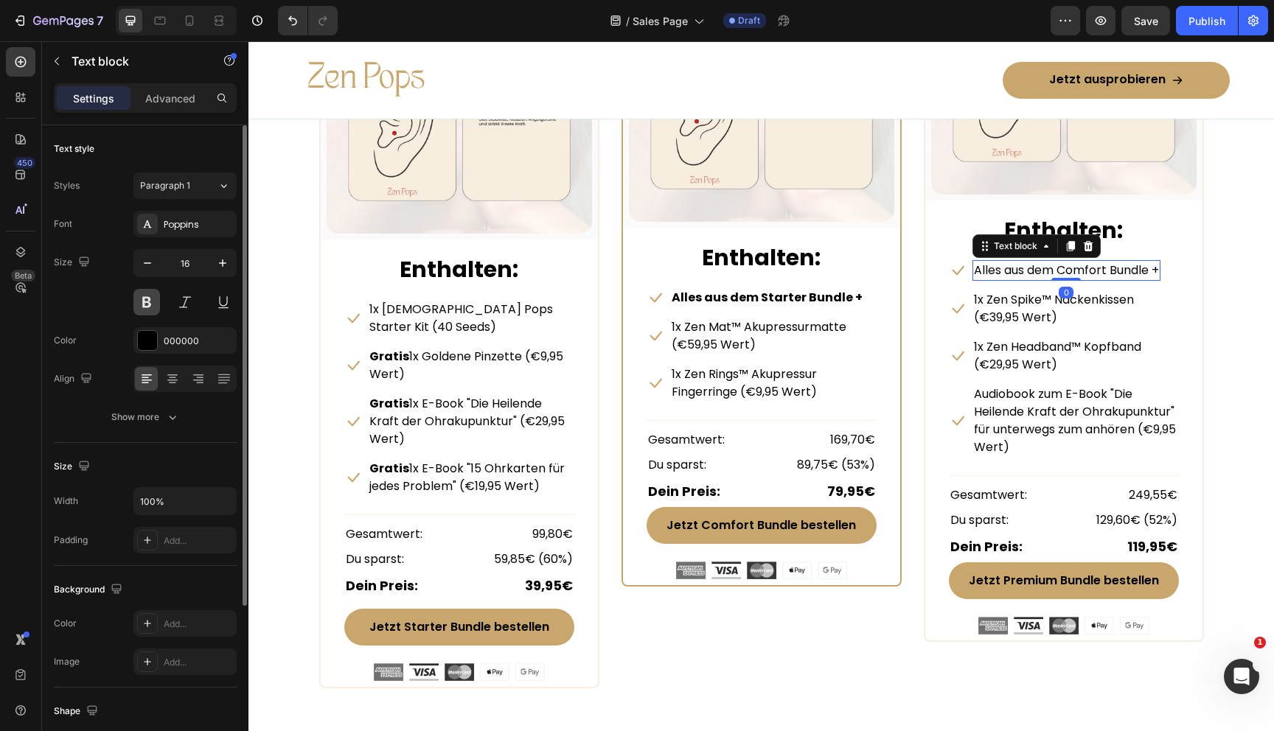
click at [142, 297] on button at bounding box center [146, 302] width 27 height 27
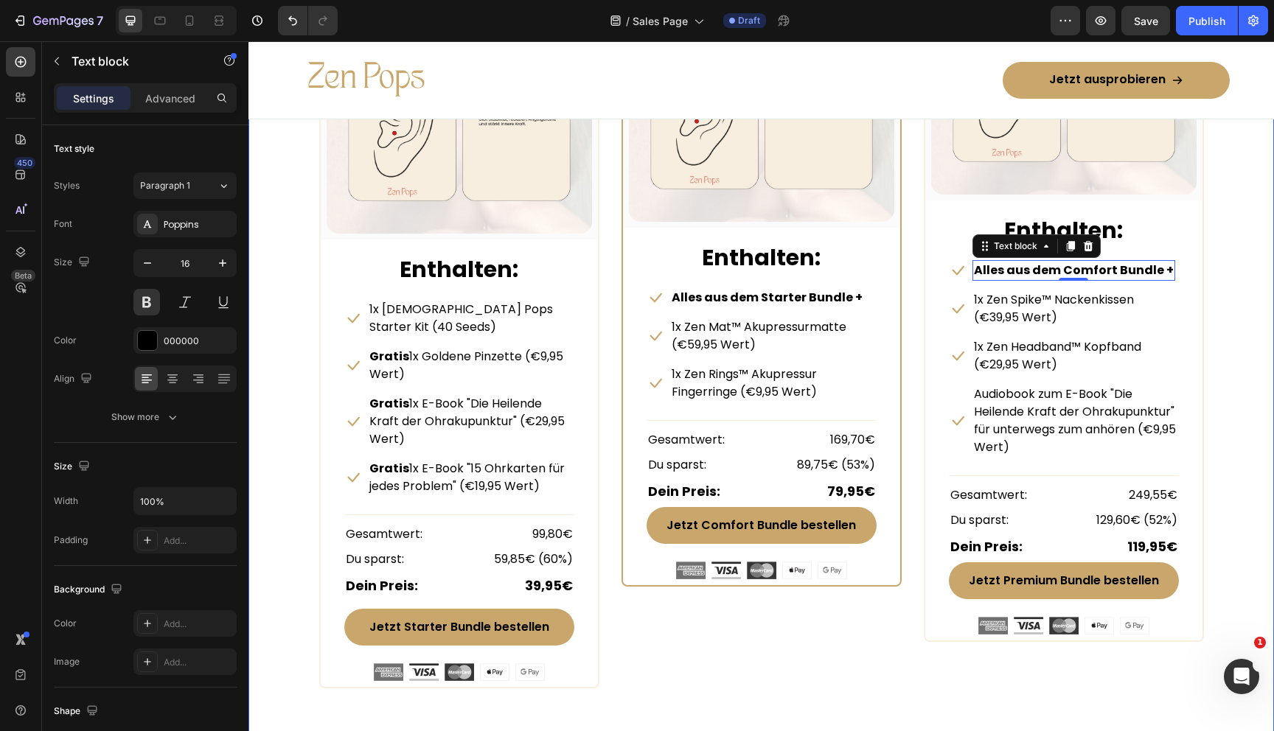
click at [1262, 201] on div "Beautiful Everyday Heading Every Thing You Need For Your Skin Text block Row ST…" at bounding box center [761, 236] width 1003 height 907
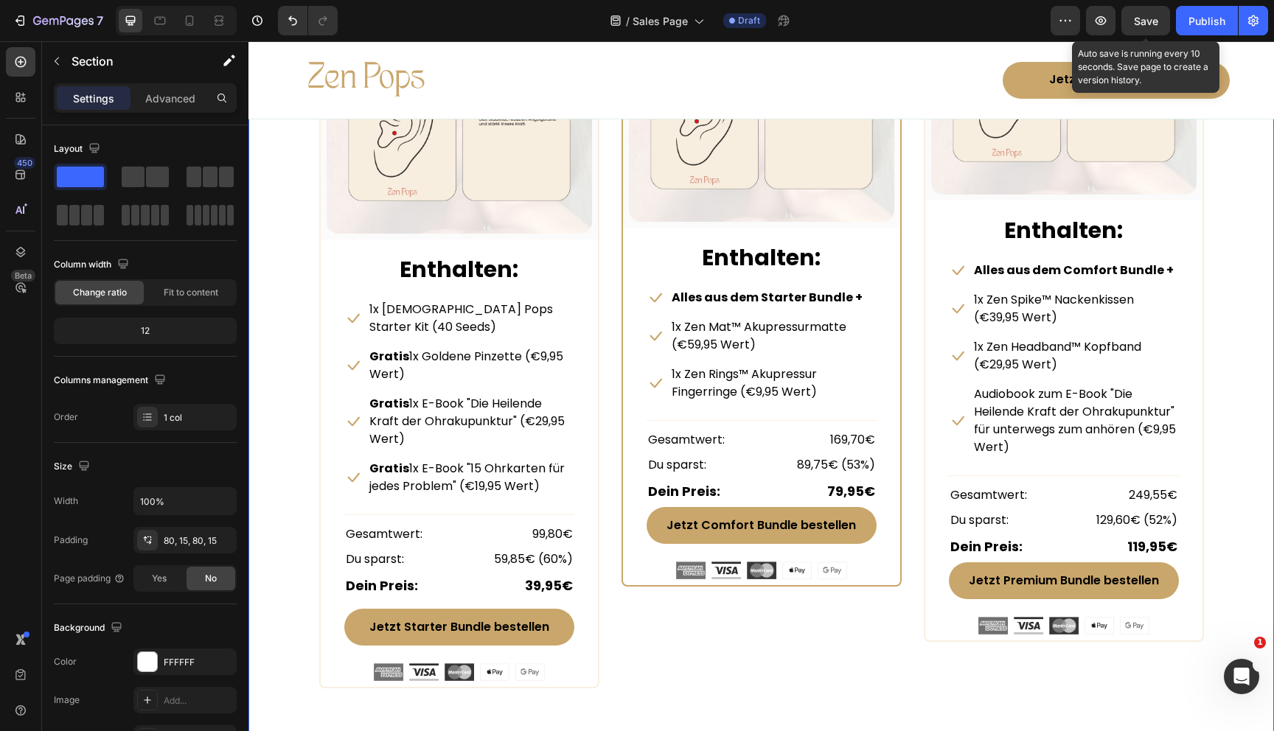
click at [1150, 28] on div "Save" at bounding box center [1146, 20] width 24 height 15
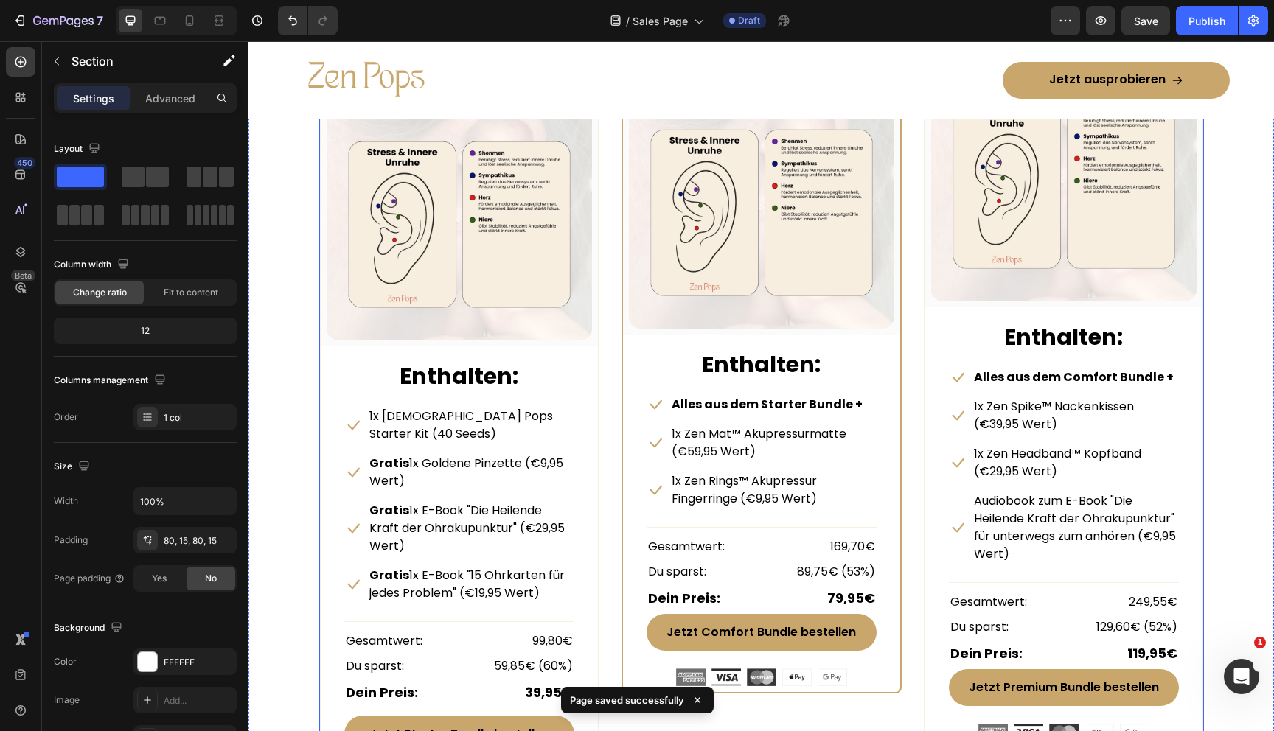
scroll to position [6943, 0]
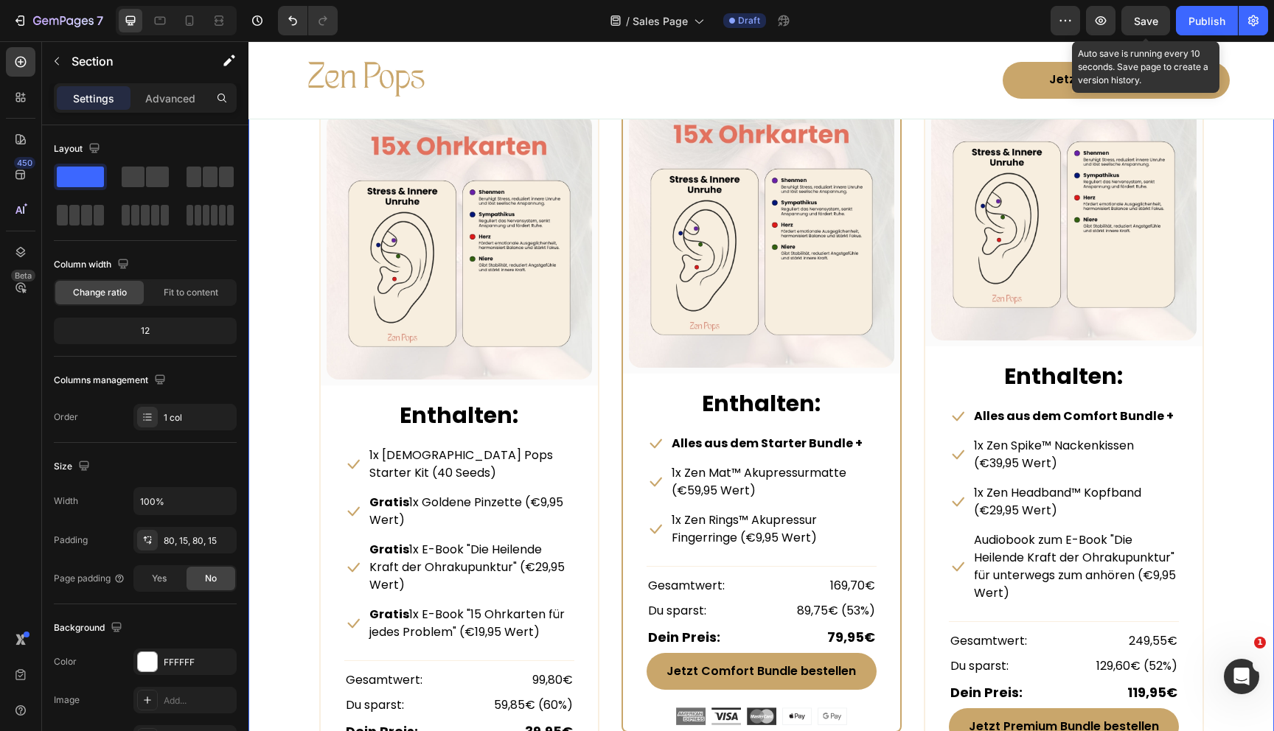
click at [1141, 27] on span "Save" at bounding box center [1146, 21] width 24 height 13
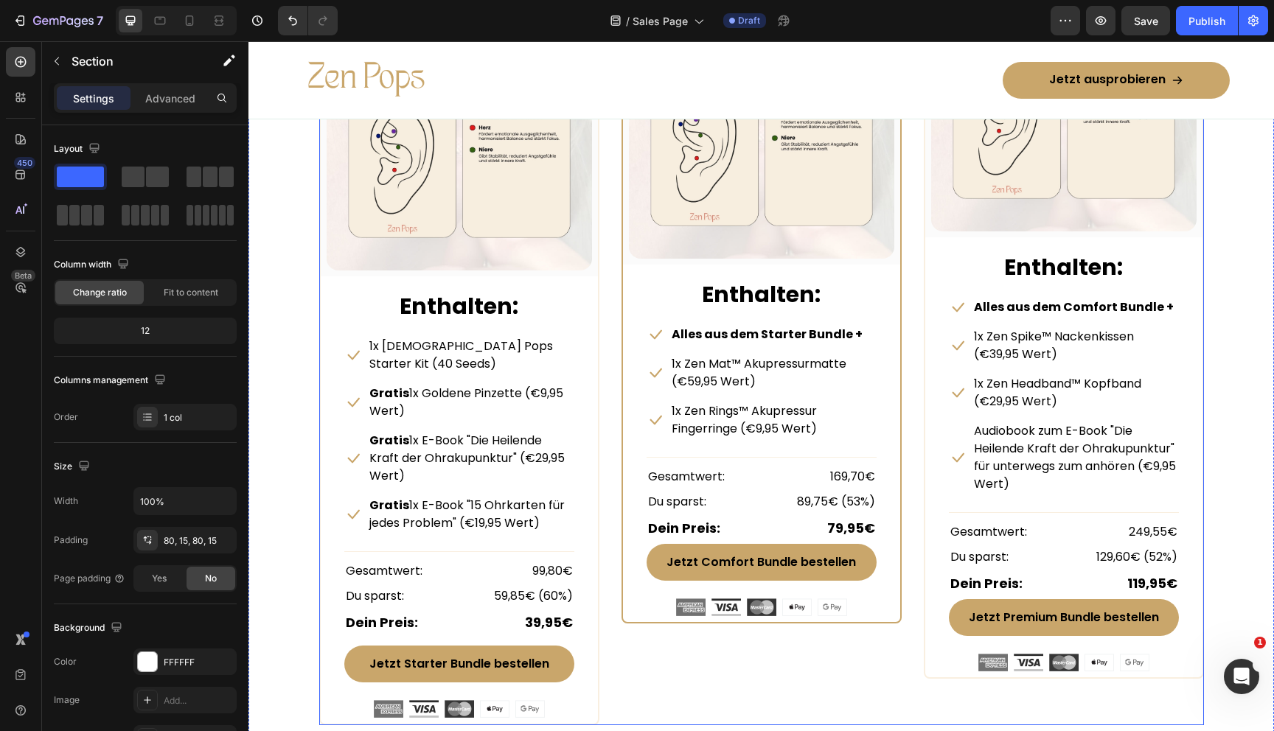
scroll to position [7059, 0]
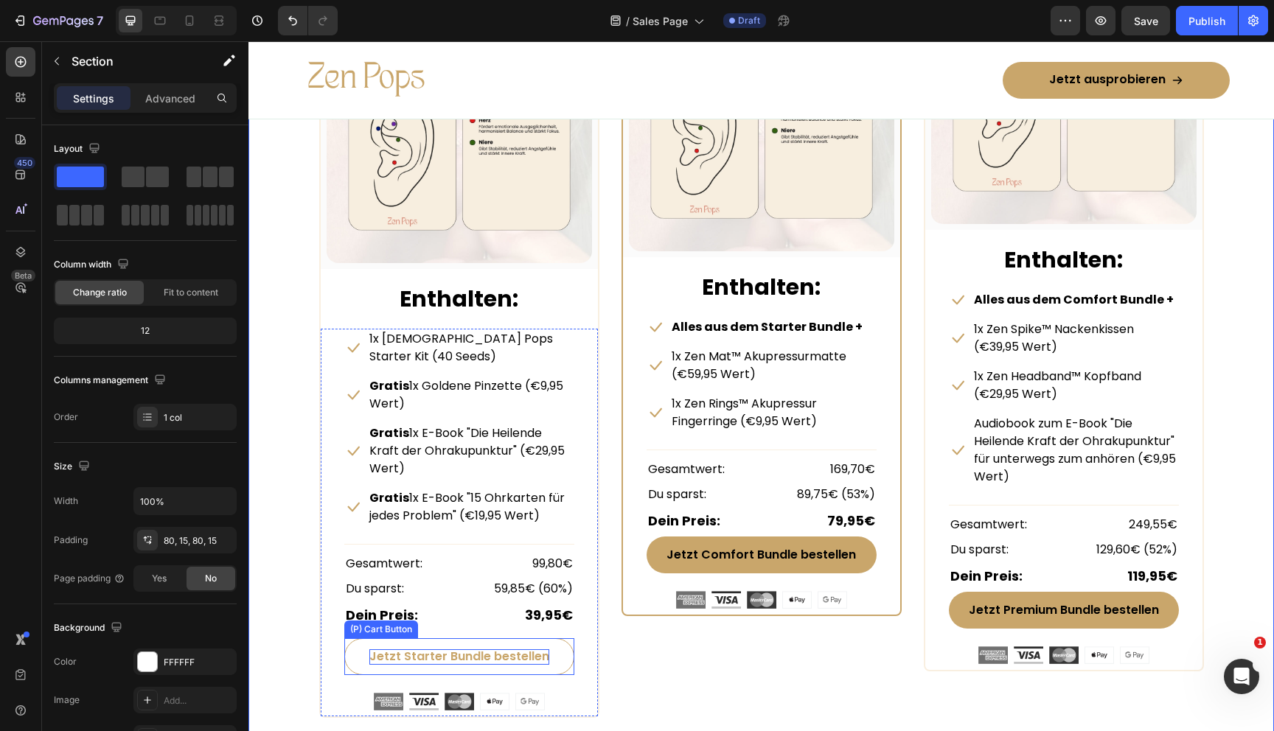
click at [444, 650] on div "Jetzt Starter Bundle bestellen" at bounding box center [459, 657] width 180 height 15
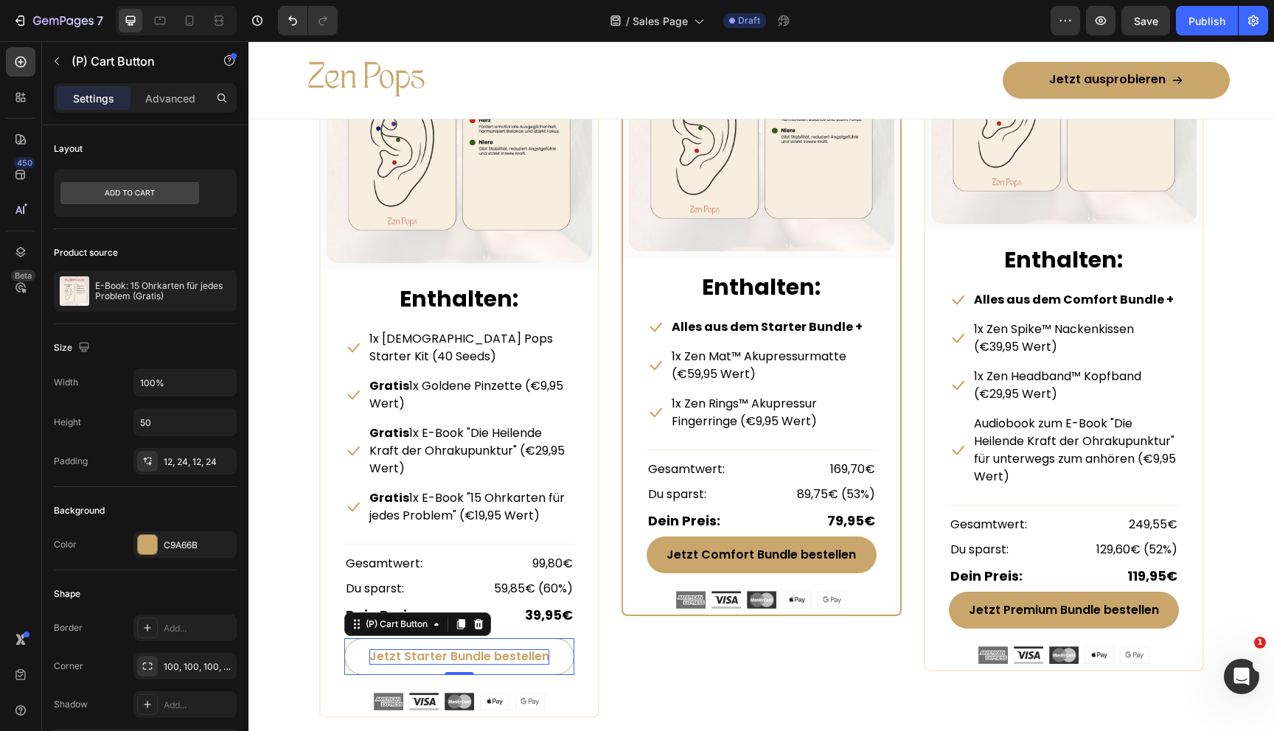
click at [392, 650] on div "Jetzt Starter Bundle bestellen" at bounding box center [459, 657] width 180 height 15
click at [392, 650] on p "Jetzt Starter Bundle bestellen" at bounding box center [459, 657] width 180 height 15
click at [497, 650] on p "Starter Bundle bestellen" at bounding box center [458, 657] width 145 height 15
click at [512, 650] on p "Starter Bundle wählen" at bounding box center [458, 657] width 133 height 15
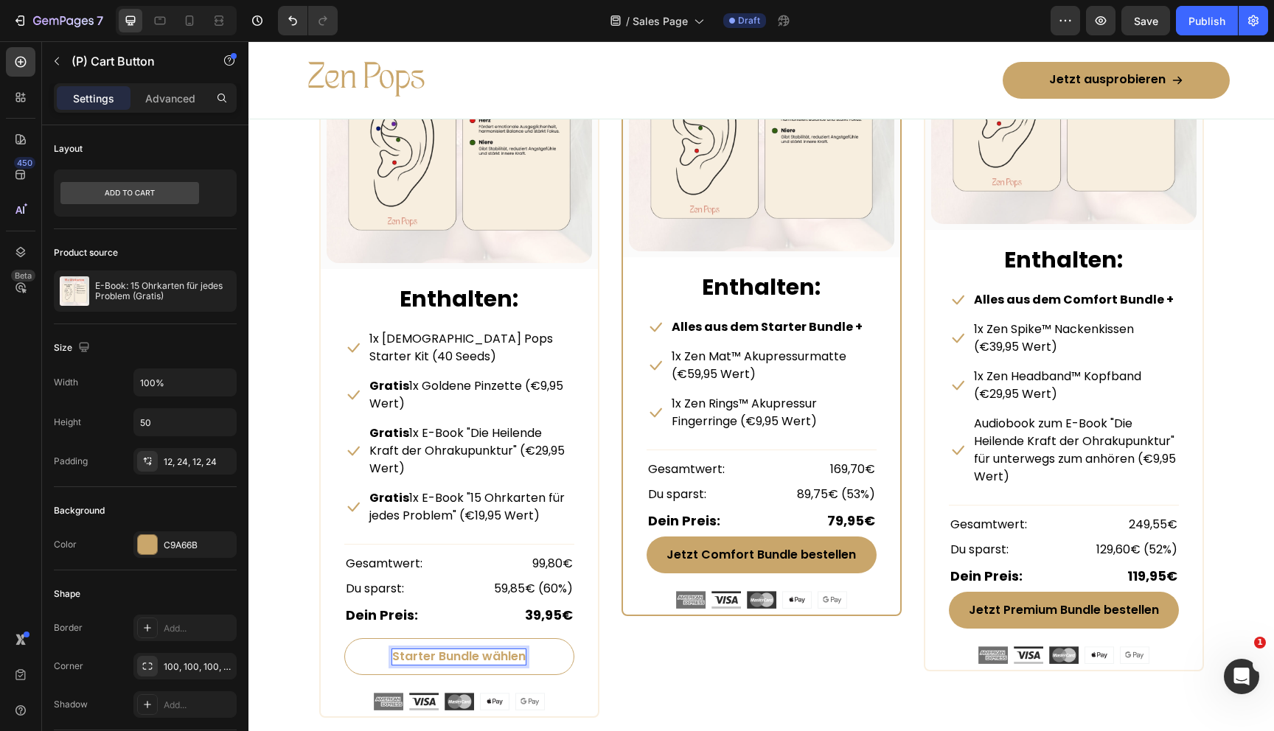
click at [515, 650] on p "Starter Bundle wählen" at bounding box center [458, 657] width 133 height 15
copy p "wählen"
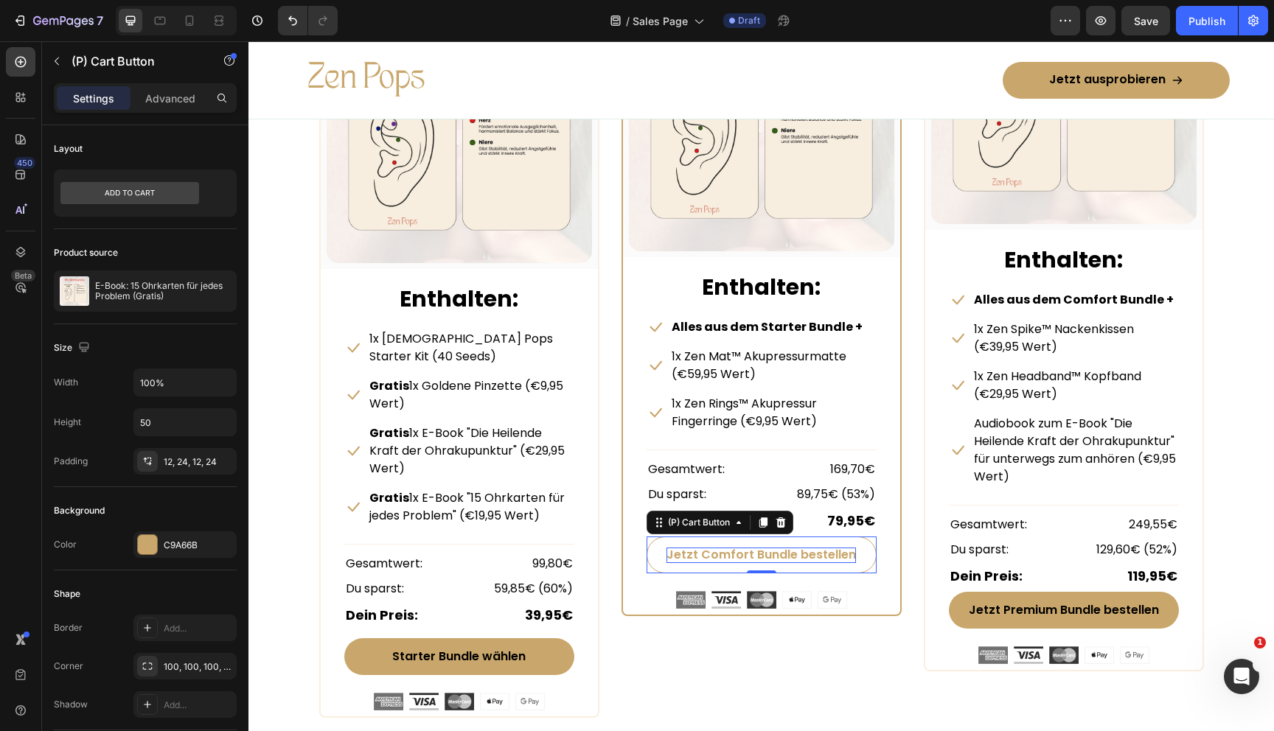
click at [686, 551] on div "Jetzt Comfort Bundle bestellen" at bounding box center [760, 555] width 189 height 15
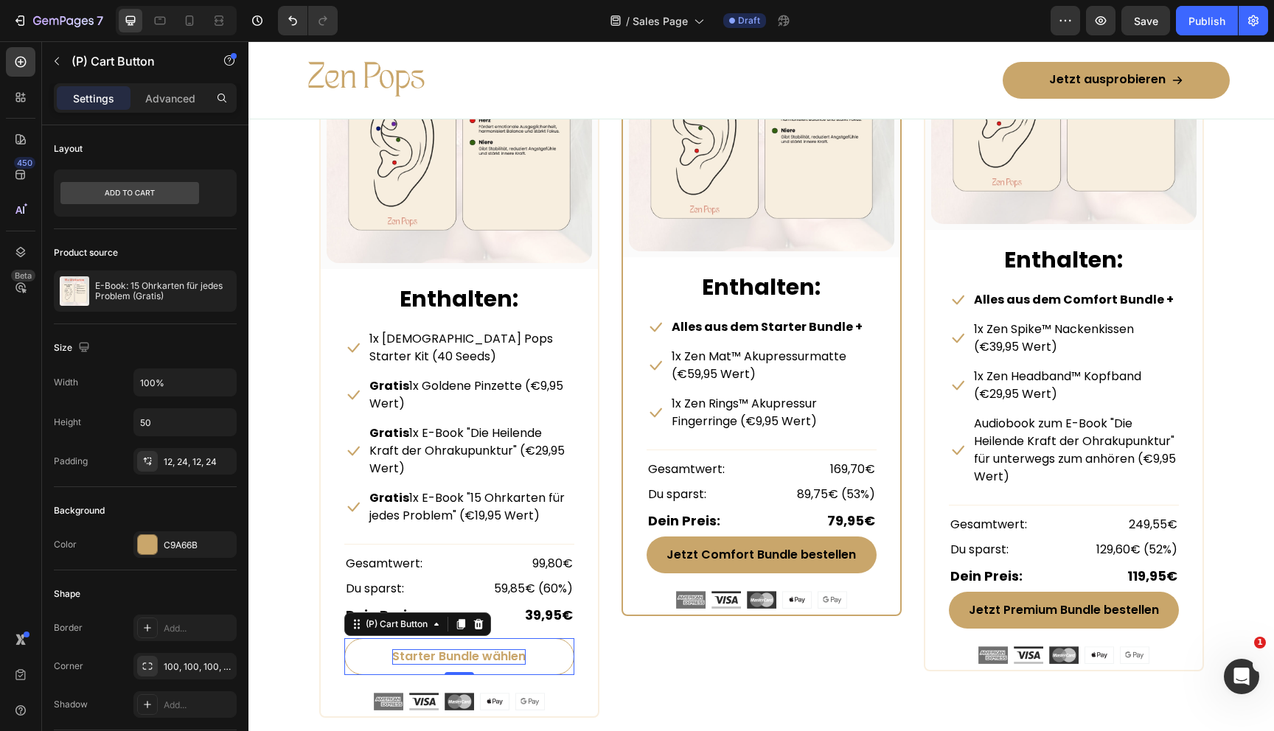
click at [495, 650] on p "Starter Bundle wählen" at bounding box center [458, 657] width 133 height 15
click at [496, 650] on p "Starter Bundle wählen" at bounding box center [458, 657] width 133 height 15
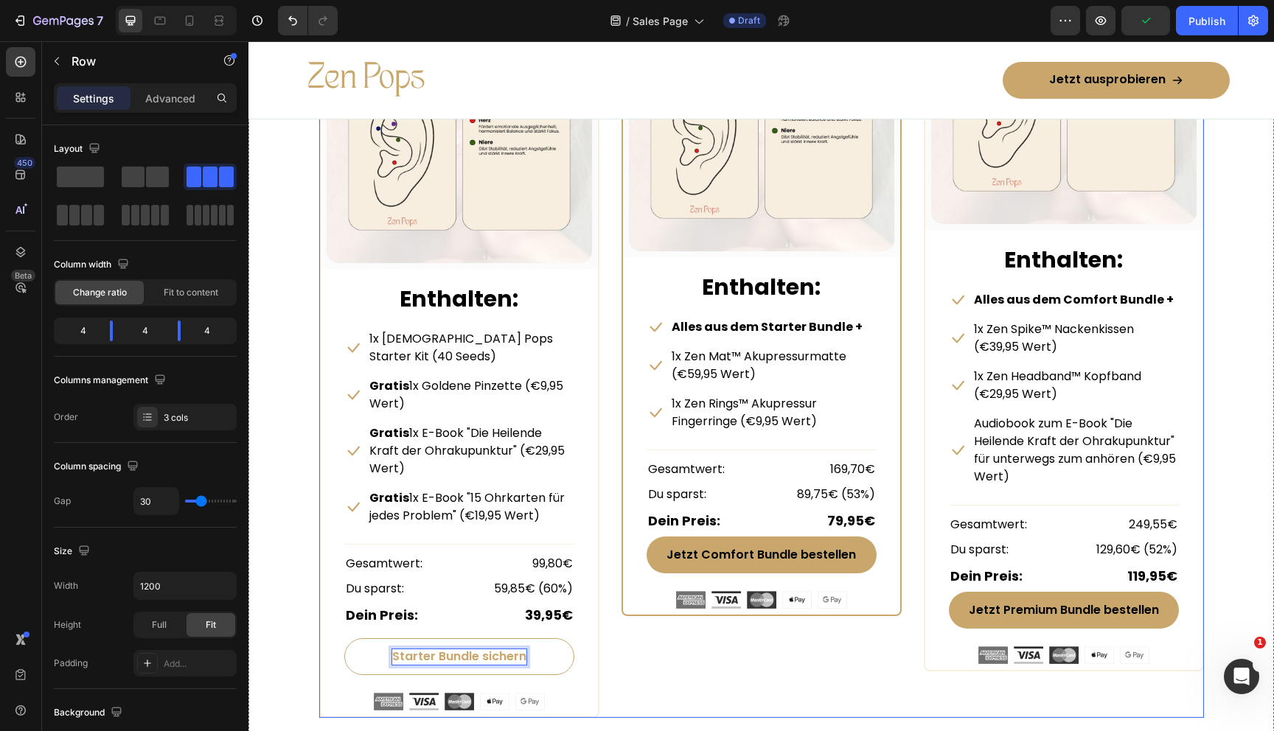
click at [659, 665] on div "COMFORT BUNDLE Text Block Row (P) Images & Gallery Row Enthalten: Text block Ic…" at bounding box center [762, 329] width 280 height 779
click at [495, 650] on p "Starter Bundle sichern" at bounding box center [459, 657] width 134 height 15
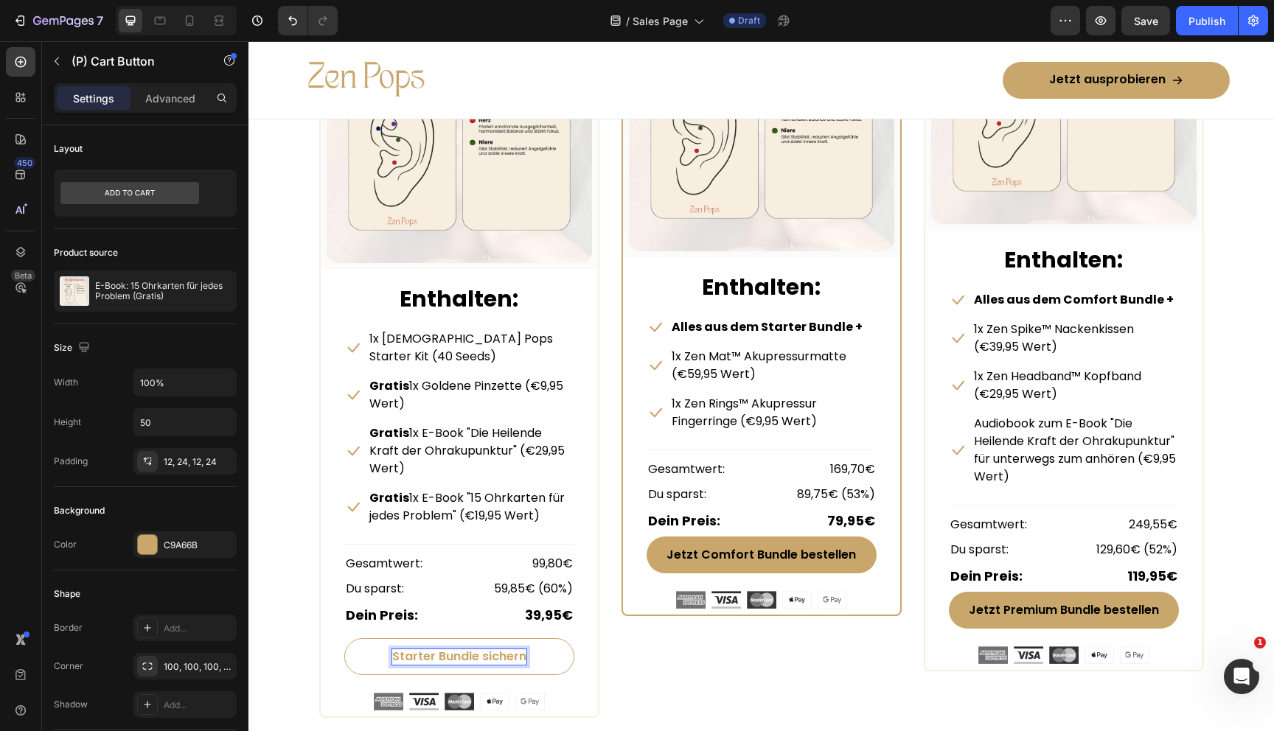
click at [495, 650] on p "Starter Bundle sichern" at bounding box center [459, 657] width 134 height 15
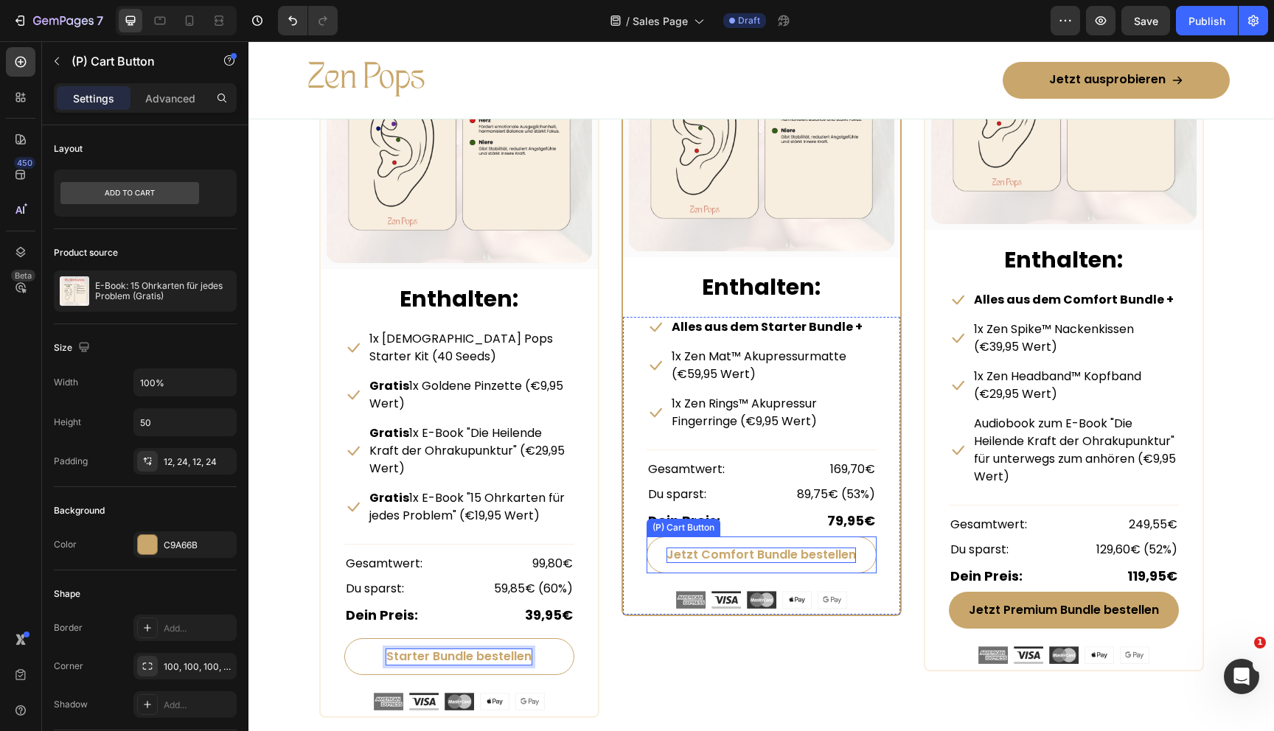
click at [685, 557] on p "Jetzt Comfort Bundle bestellen" at bounding box center [760, 555] width 189 height 15
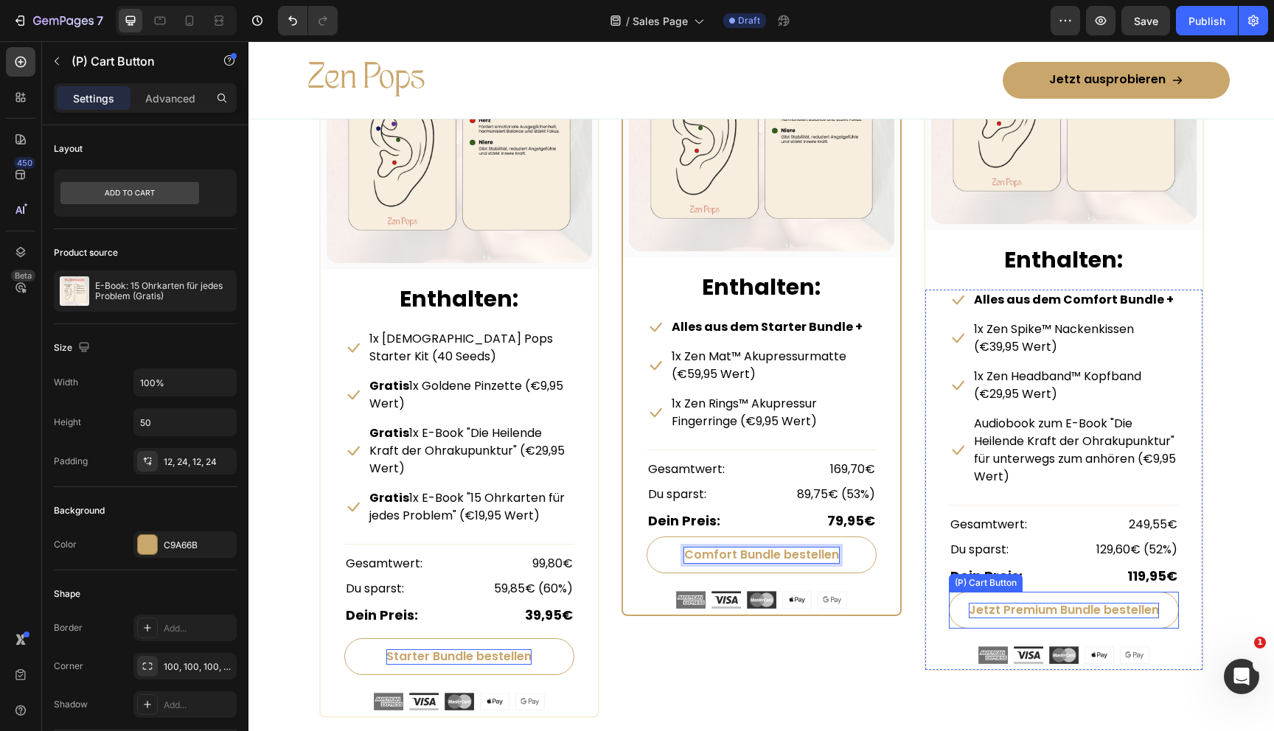
click at [989, 615] on div "Jetzt Premium Bundle bestellen" at bounding box center [1064, 610] width 190 height 15
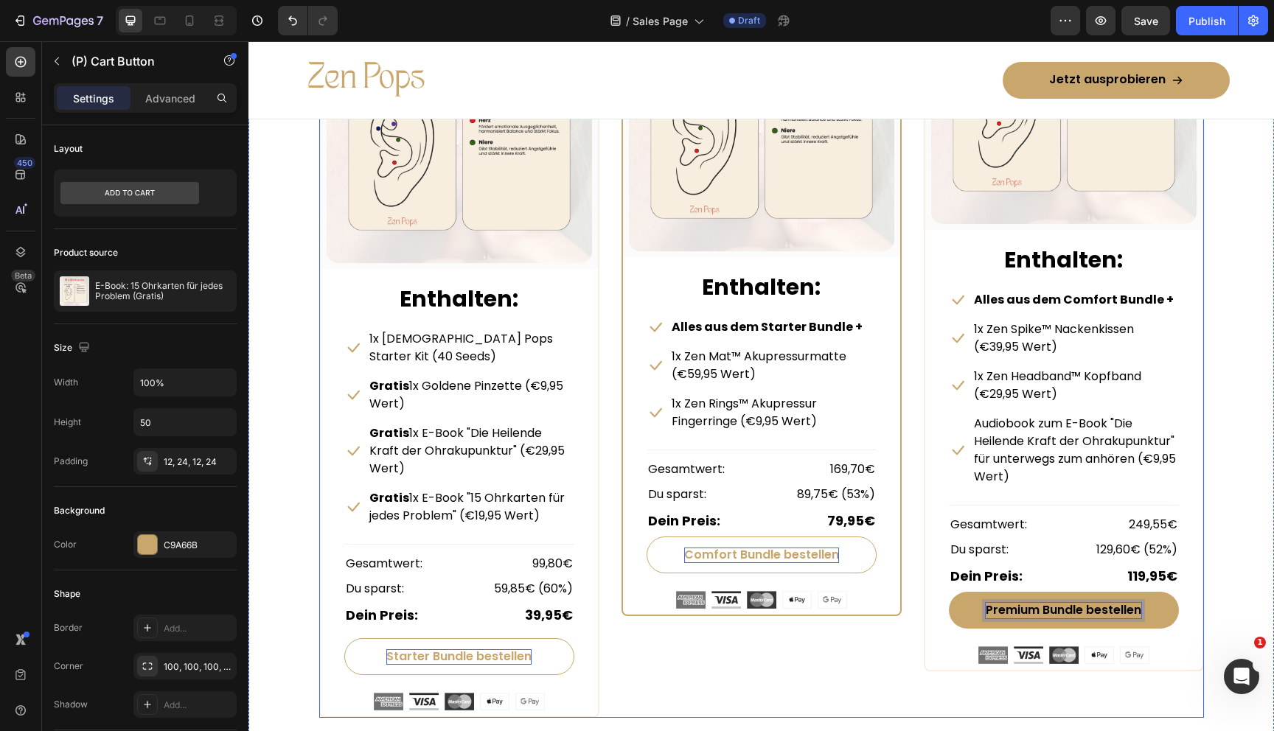
click at [840, 647] on div "COMFORT BUNDLE Text Block Row (P) Images & Gallery Row Enthalten: Text block Ic…" at bounding box center [762, 329] width 280 height 779
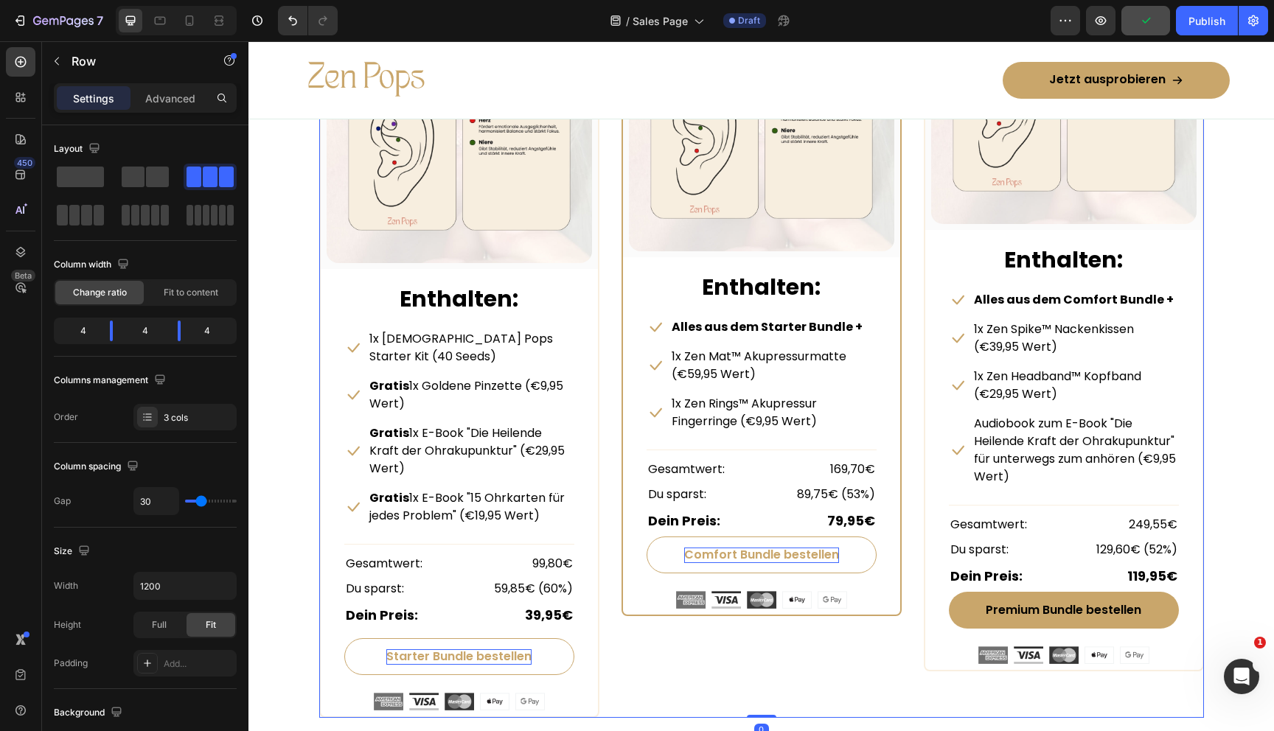
click at [1146, 33] on button "button" at bounding box center [1145, 20] width 49 height 29
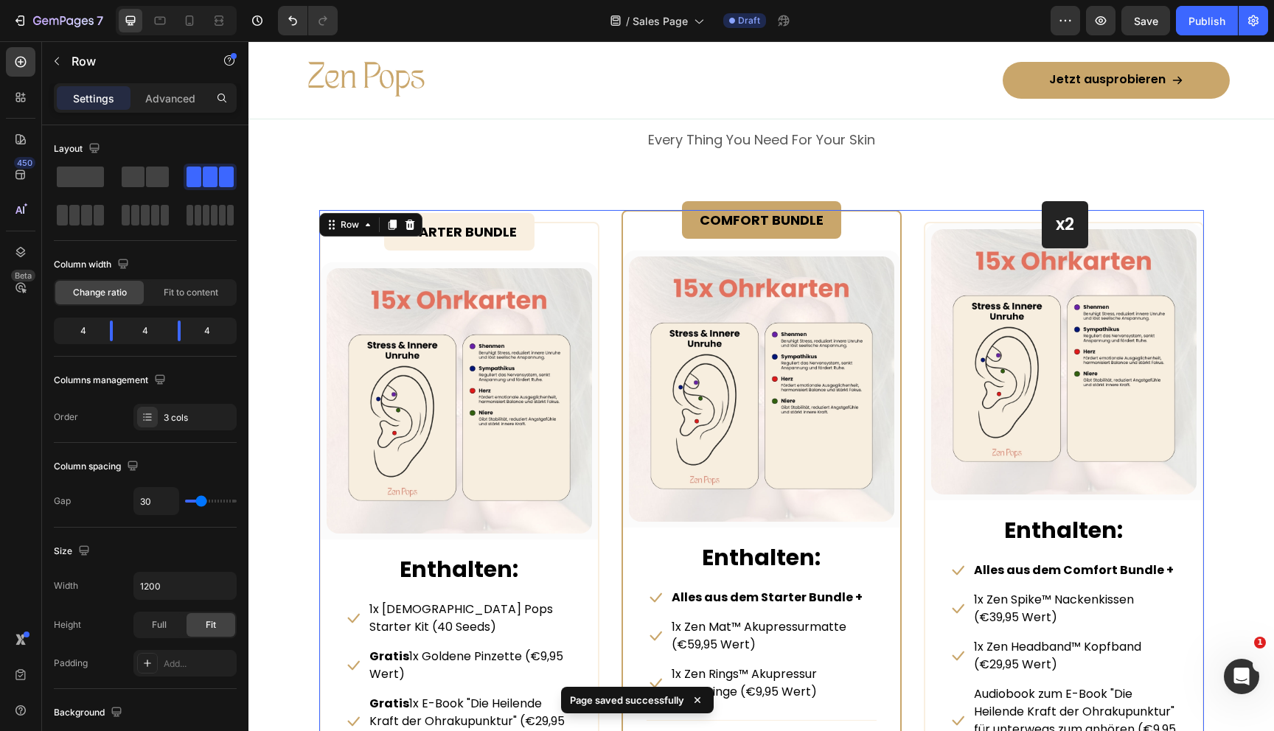
scroll to position [6778, 0]
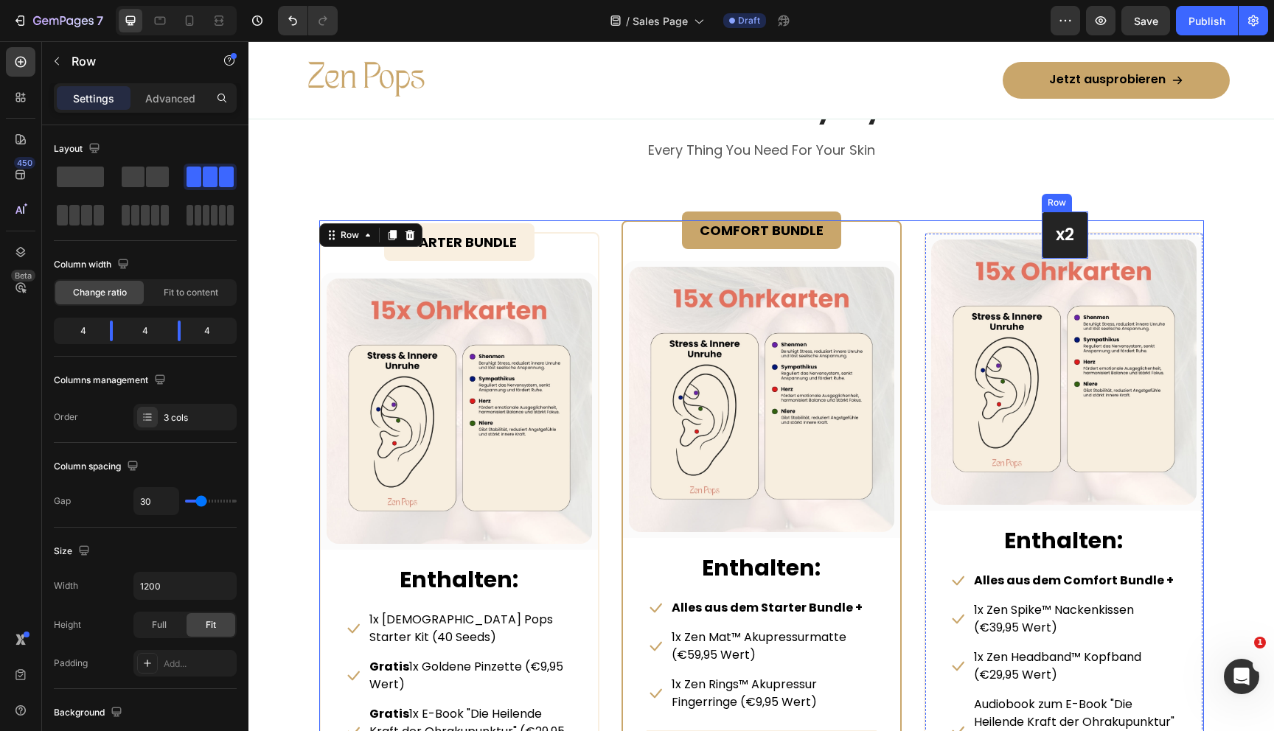
click at [1047, 223] on div "x2 Heading Row" at bounding box center [1065, 235] width 46 height 47
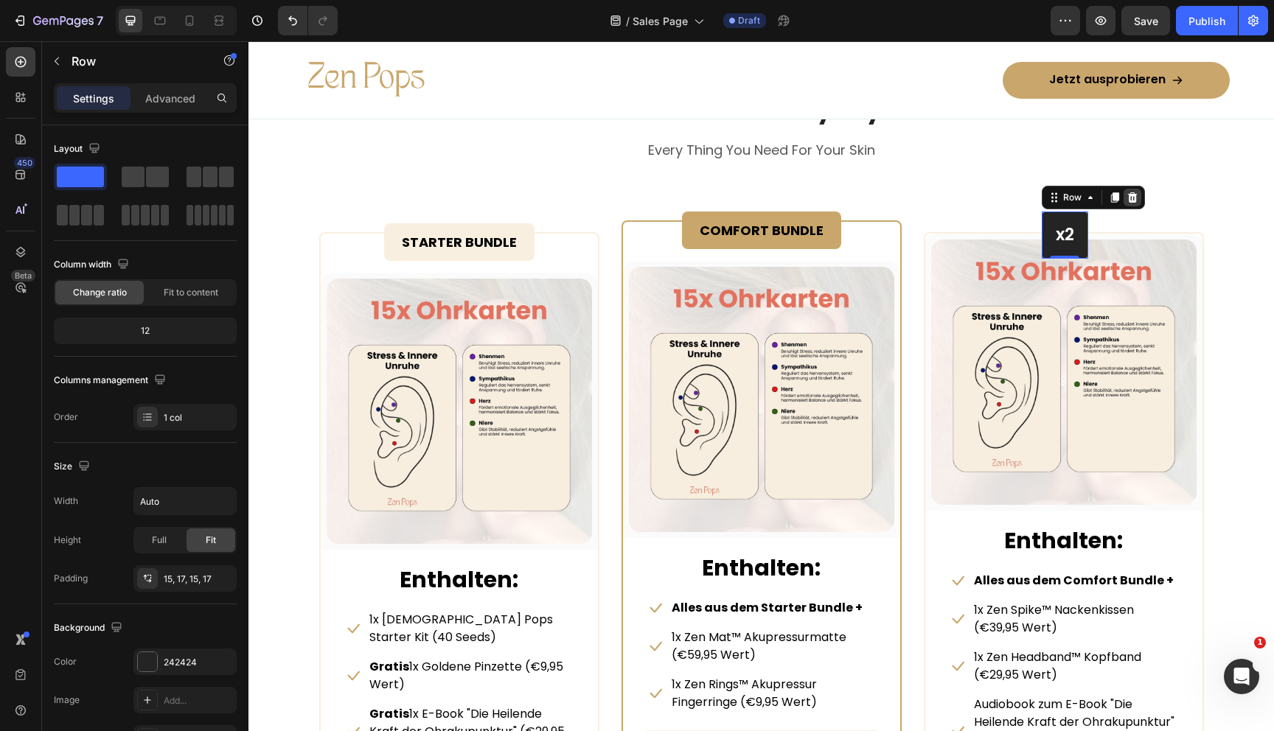
click at [1137, 198] on icon at bounding box center [1133, 198] width 12 height 12
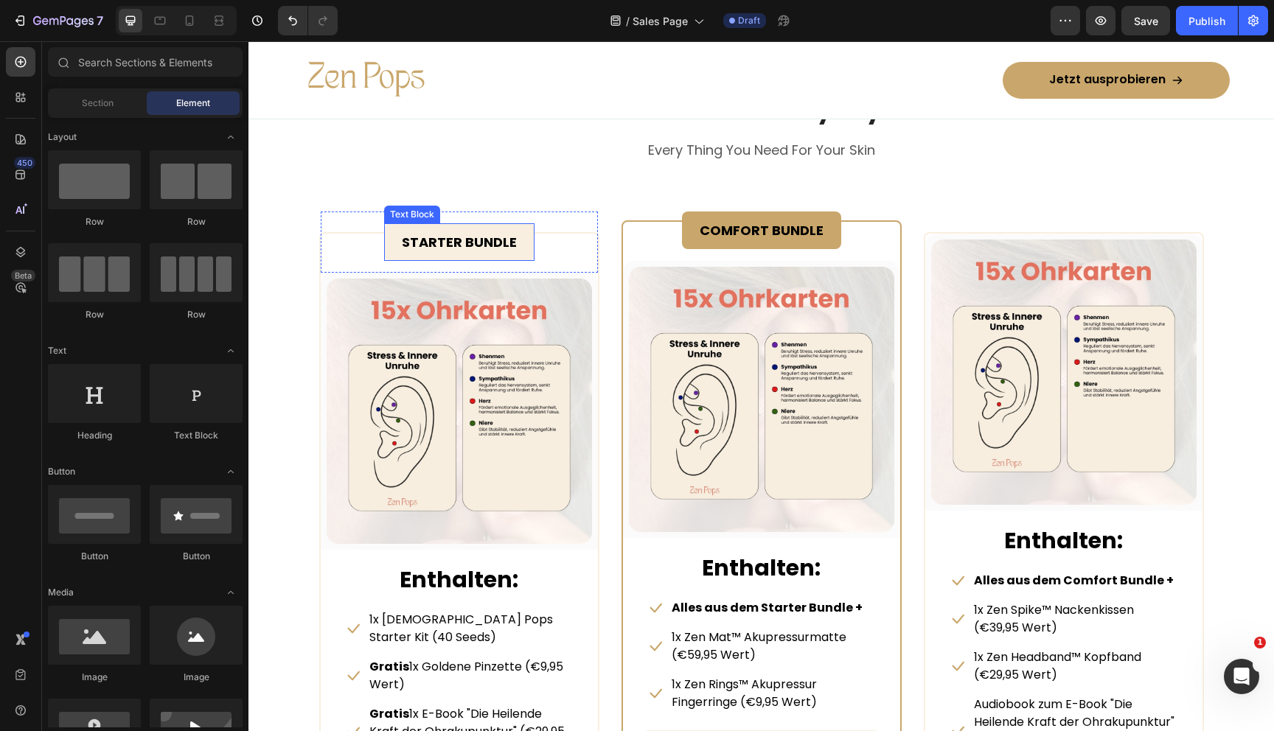
click at [525, 257] on div "STARTER BUNDLE" at bounding box center [459, 242] width 150 height 38
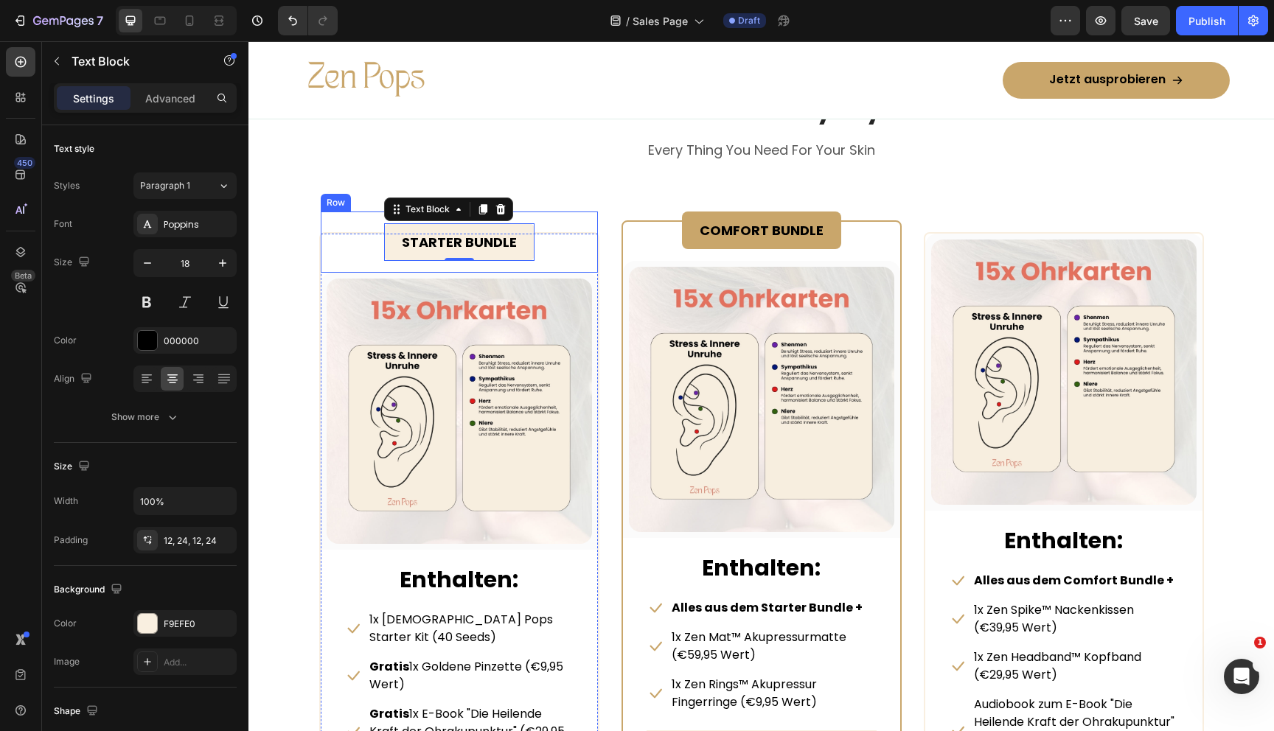
click at [368, 234] on div "STARTER BUNDLE Text Block 0 Row" at bounding box center [459, 242] width 277 height 61
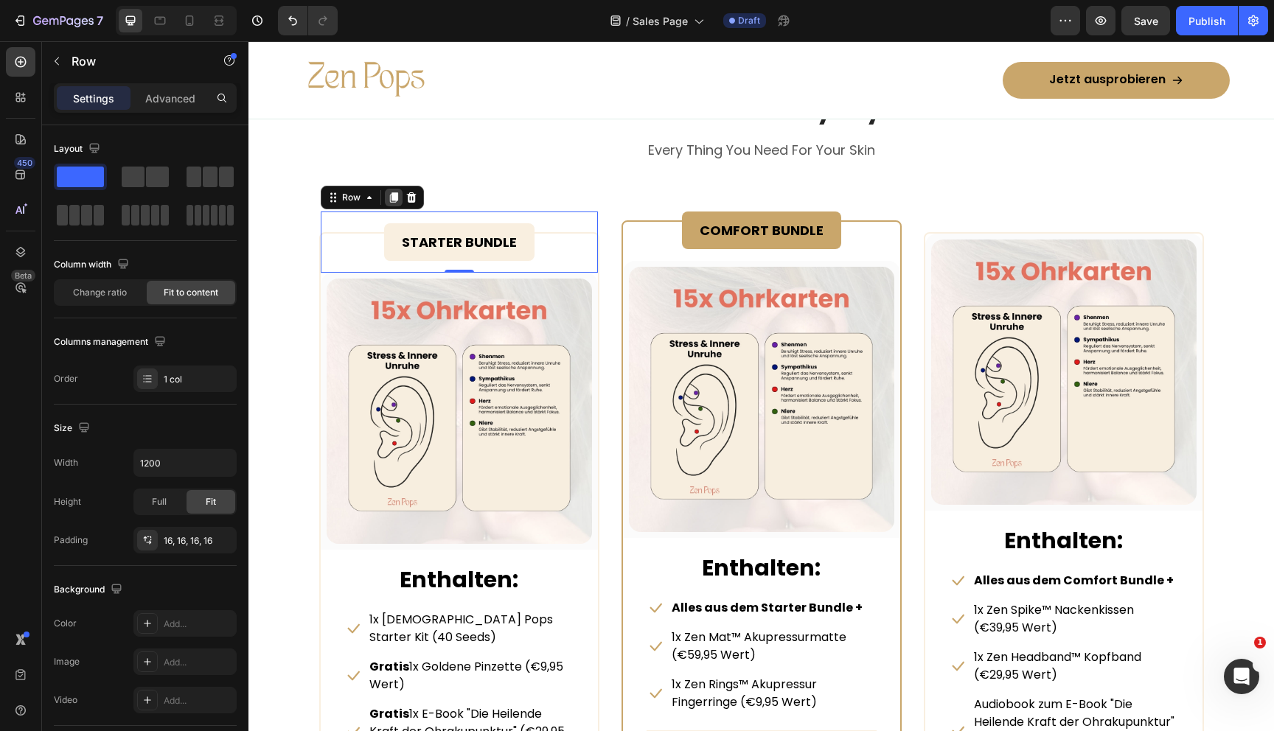
click at [400, 198] on div at bounding box center [394, 198] width 18 height 18
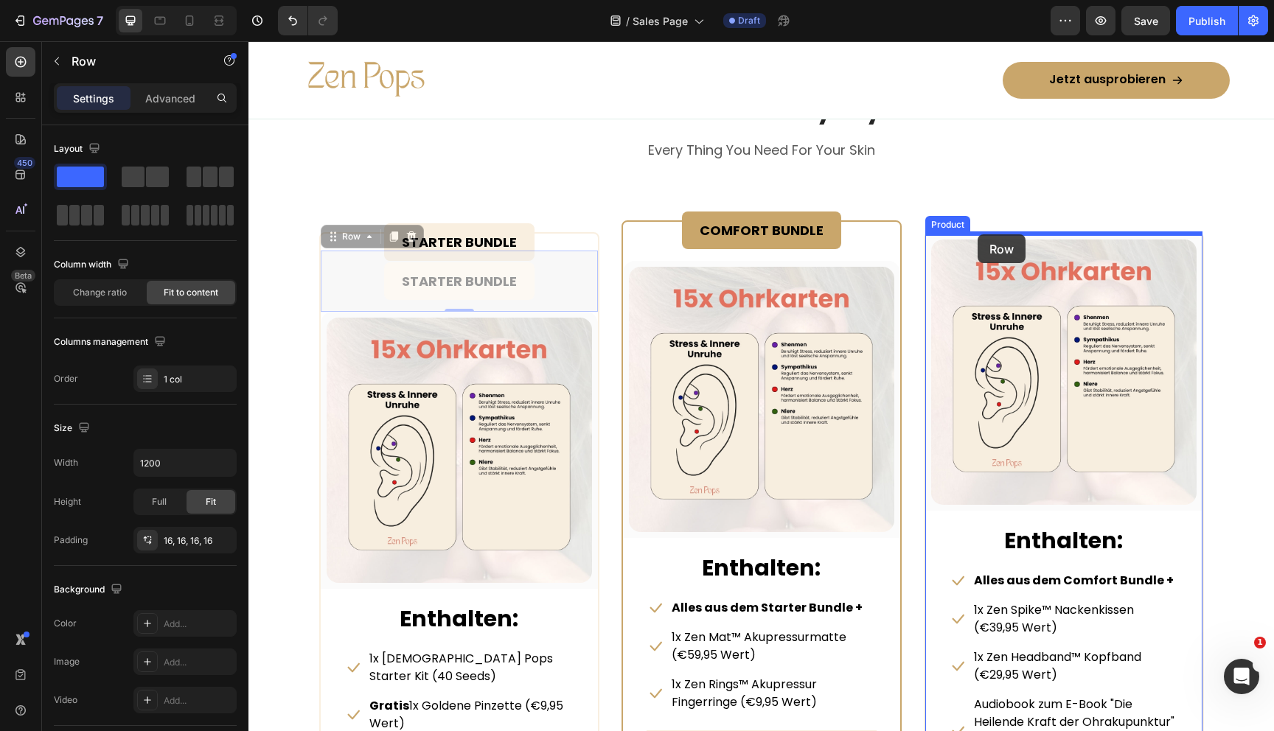
drag, startPoint x: 330, startPoint y: 234, endPoint x: 978, endPoint y: 234, distance: 648.1
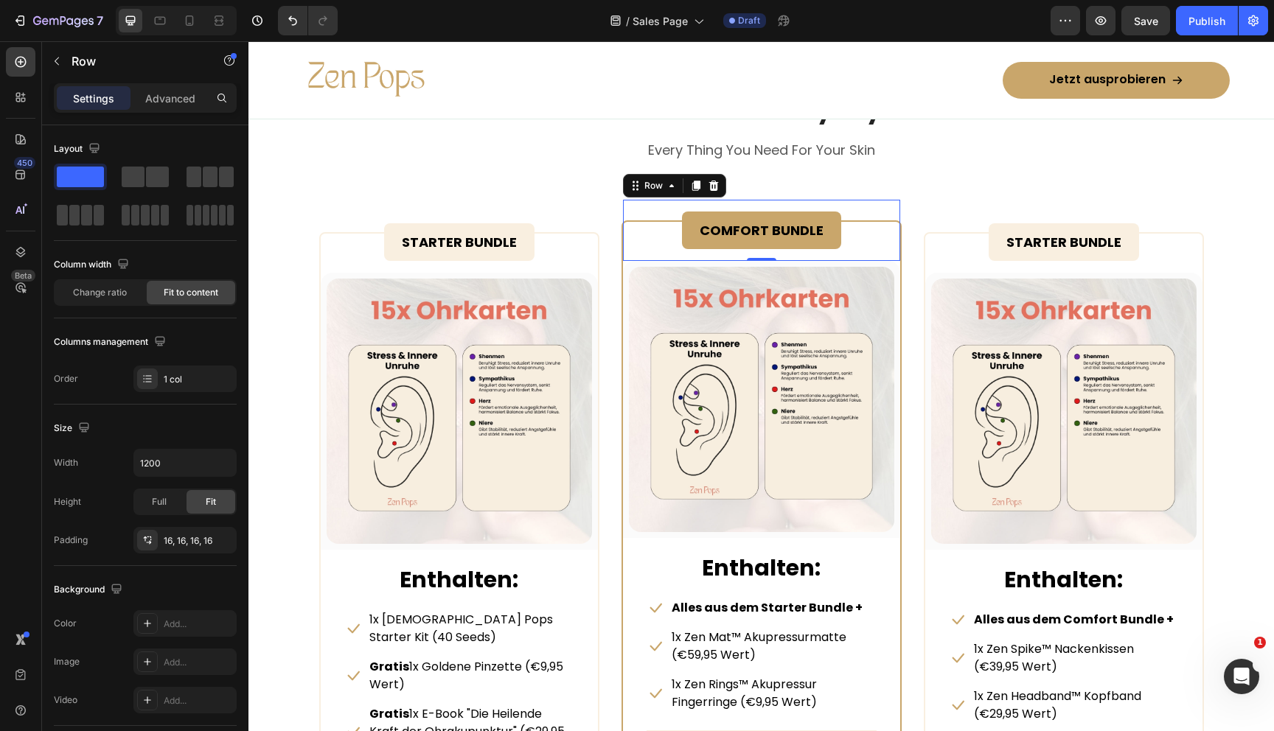
click at [894, 225] on div "COMFORT BUNDLE Text Block Row 0" at bounding box center [761, 230] width 277 height 61
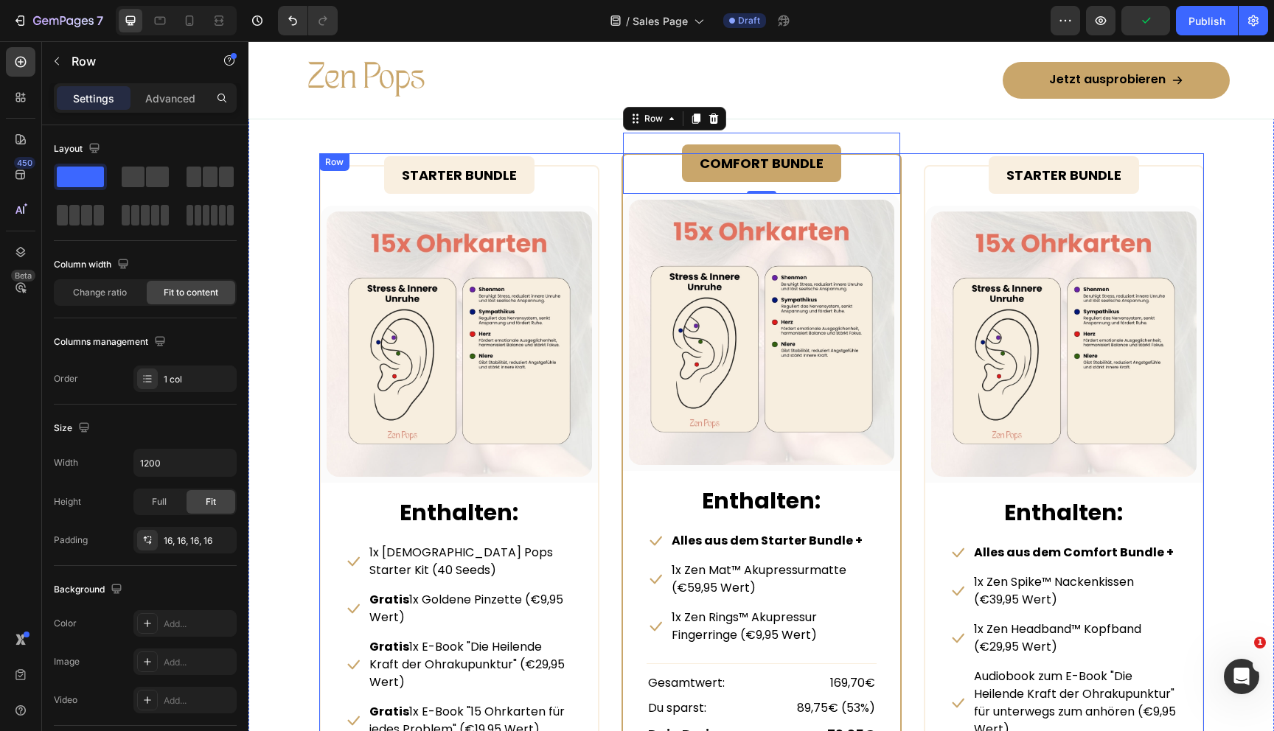
scroll to position [6660, 0]
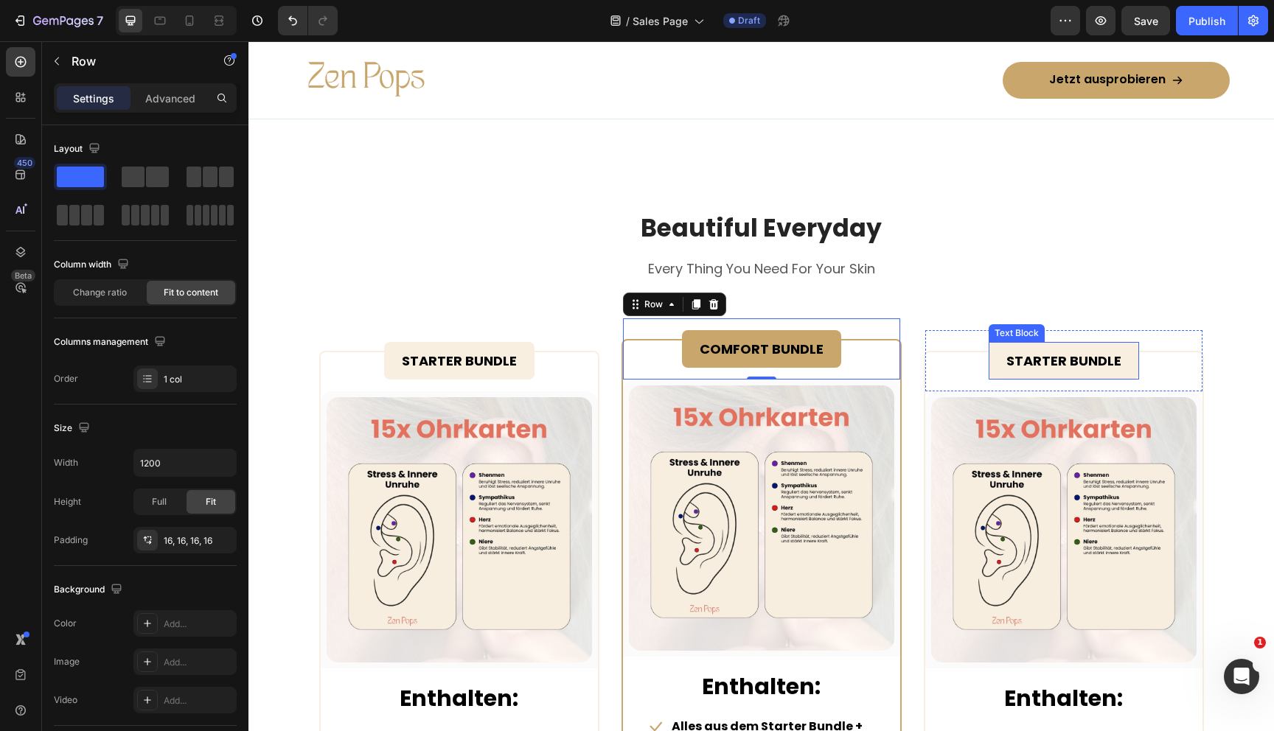
click at [1000, 358] on div "STARTER BUNDLE" at bounding box center [1064, 361] width 150 height 38
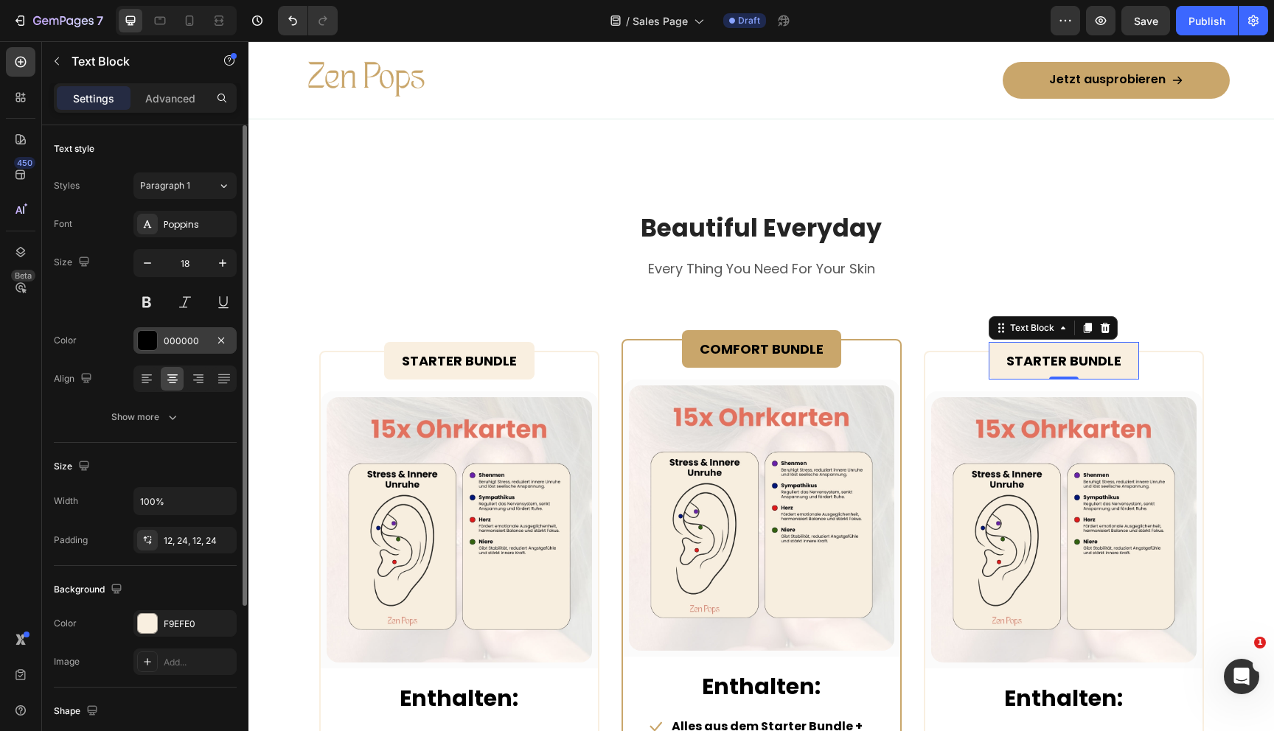
click at [145, 339] on div at bounding box center [147, 340] width 19 height 19
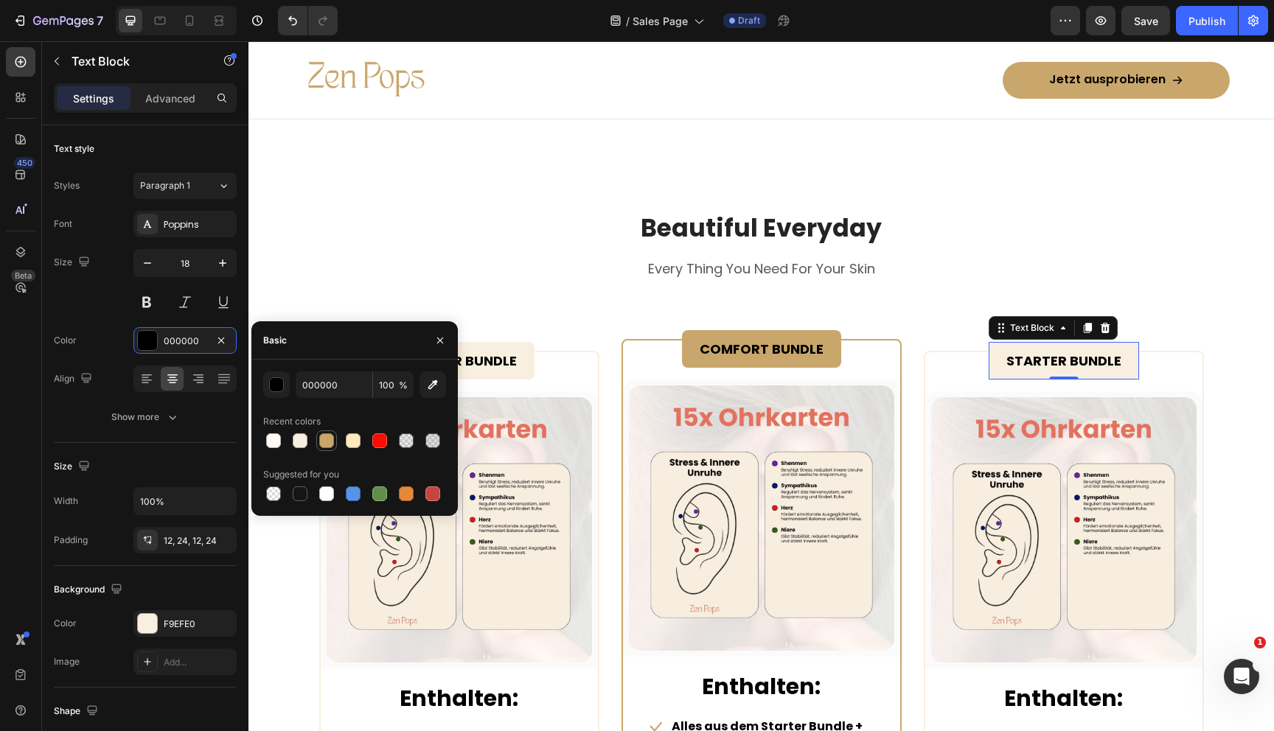
click at [329, 443] on div at bounding box center [326, 441] width 15 height 15
type input "C9A66B"
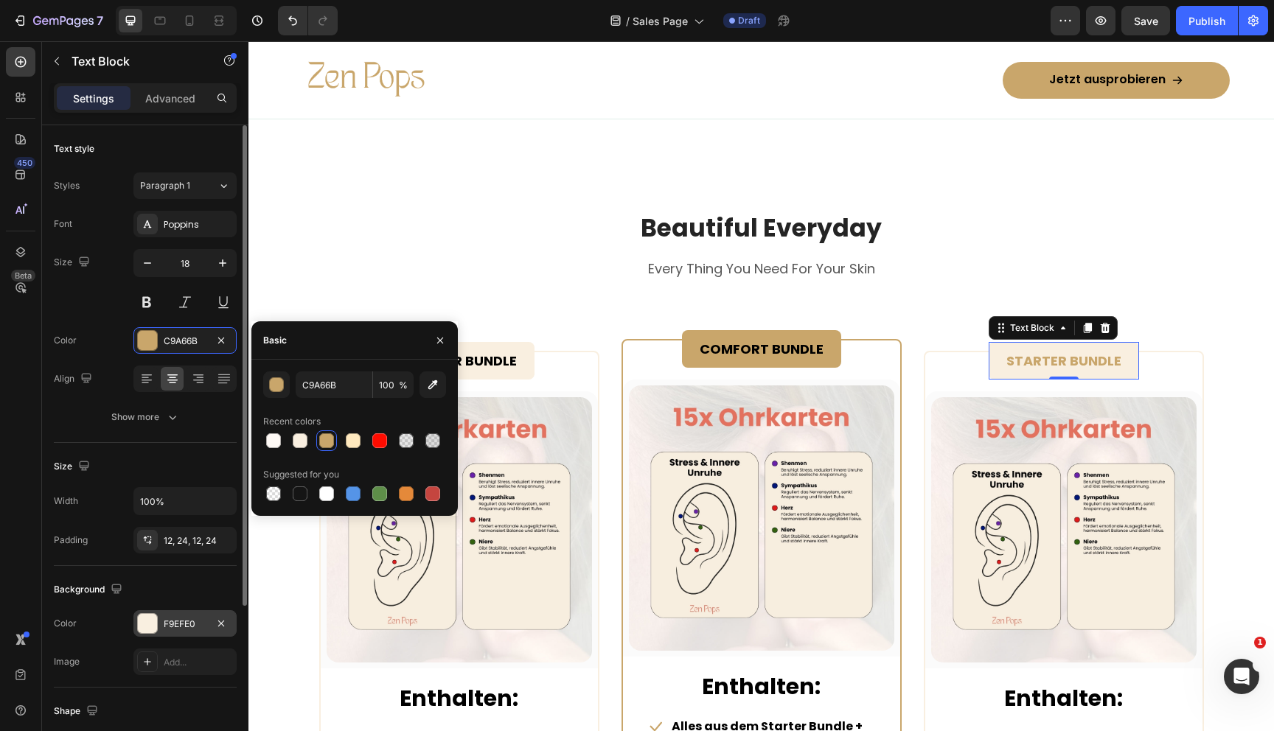
click at [147, 619] on div at bounding box center [147, 623] width 19 height 19
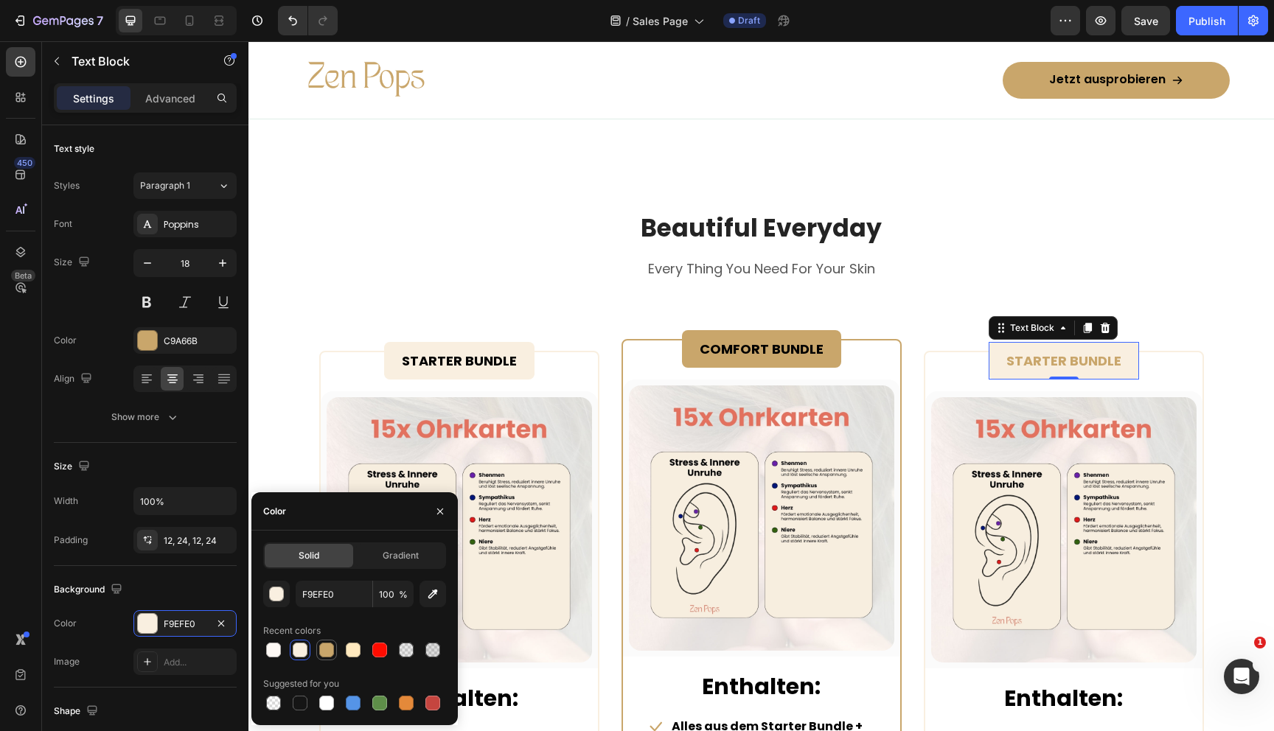
click at [327, 651] on div at bounding box center [326, 650] width 15 height 15
click at [298, 694] on div at bounding box center [300, 703] width 18 height 18
type input "151515"
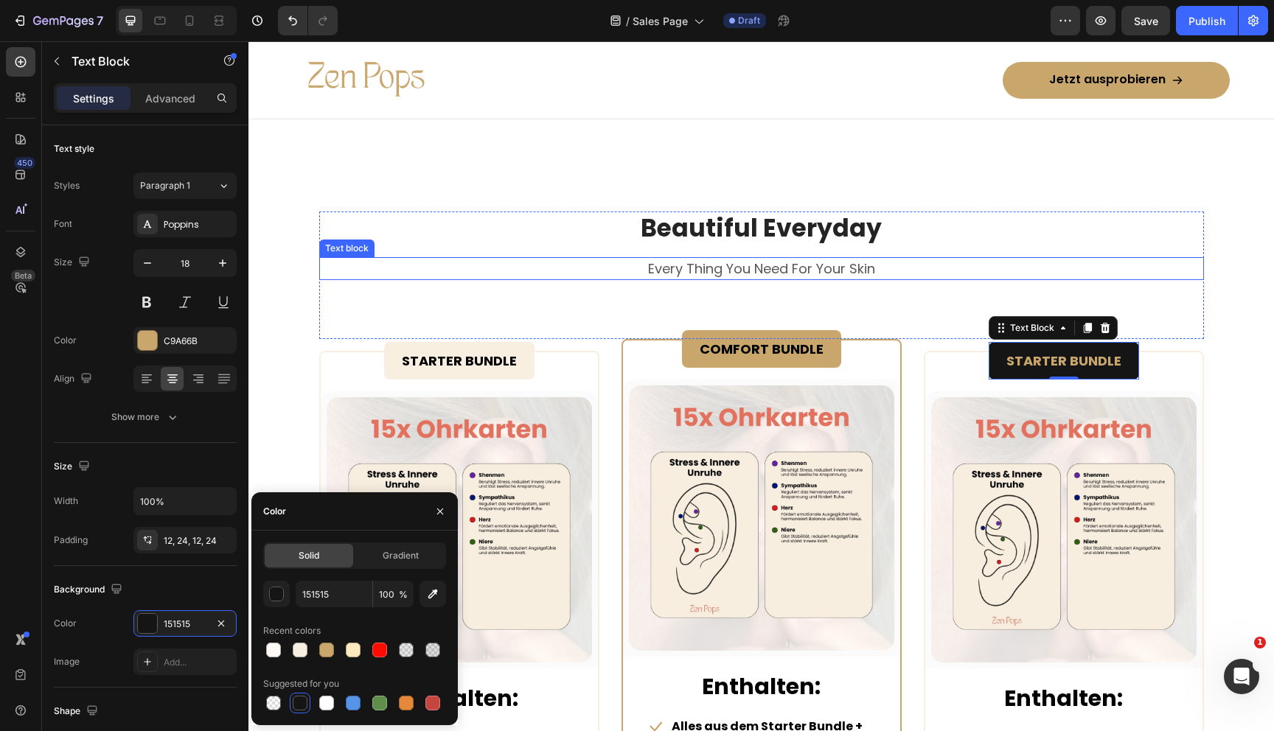
click at [541, 279] on div "Every Thing You Need For Your Skin" at bounding box center [761, 268] width 885 height 23
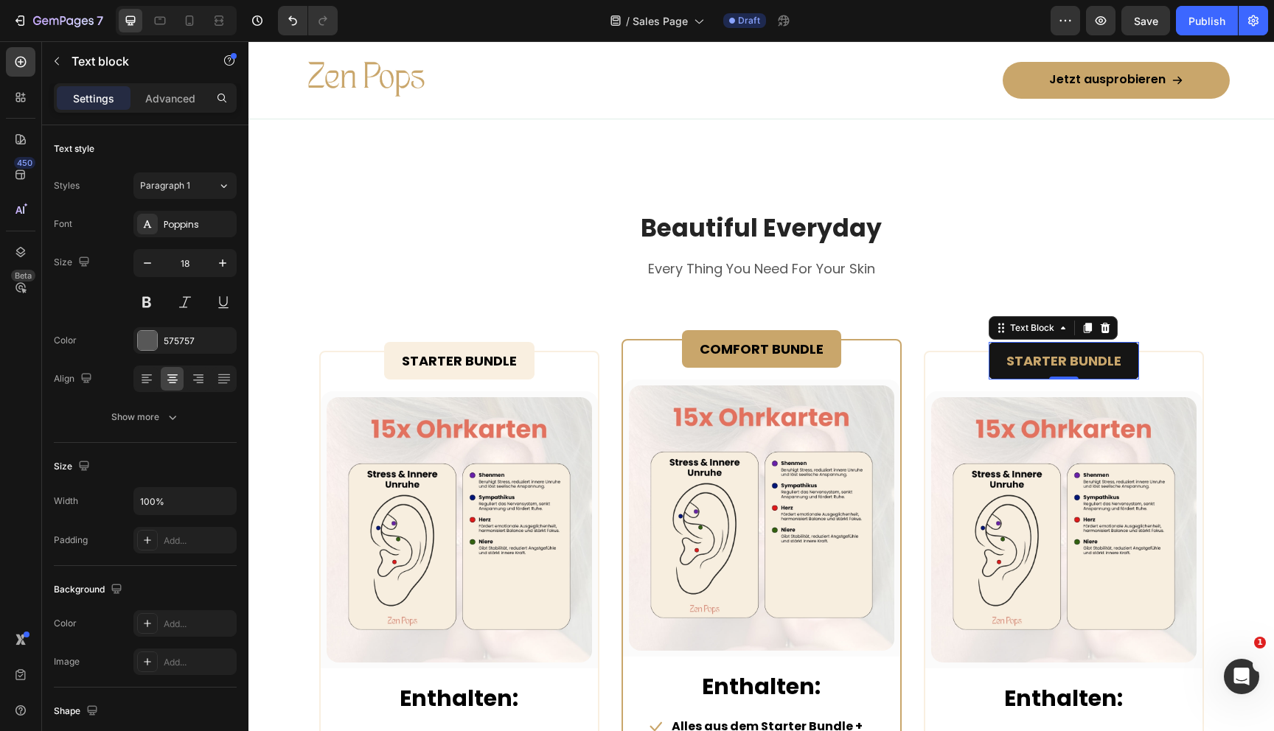
click at [1019, 362] on strong "STARTER BUNDLE" at bounding box center [1063, 361] width 115 height 18
click at [1041, 360] on strong "Premiume BUNDLE" at bounding box center [1064, 361] width 128 height 18
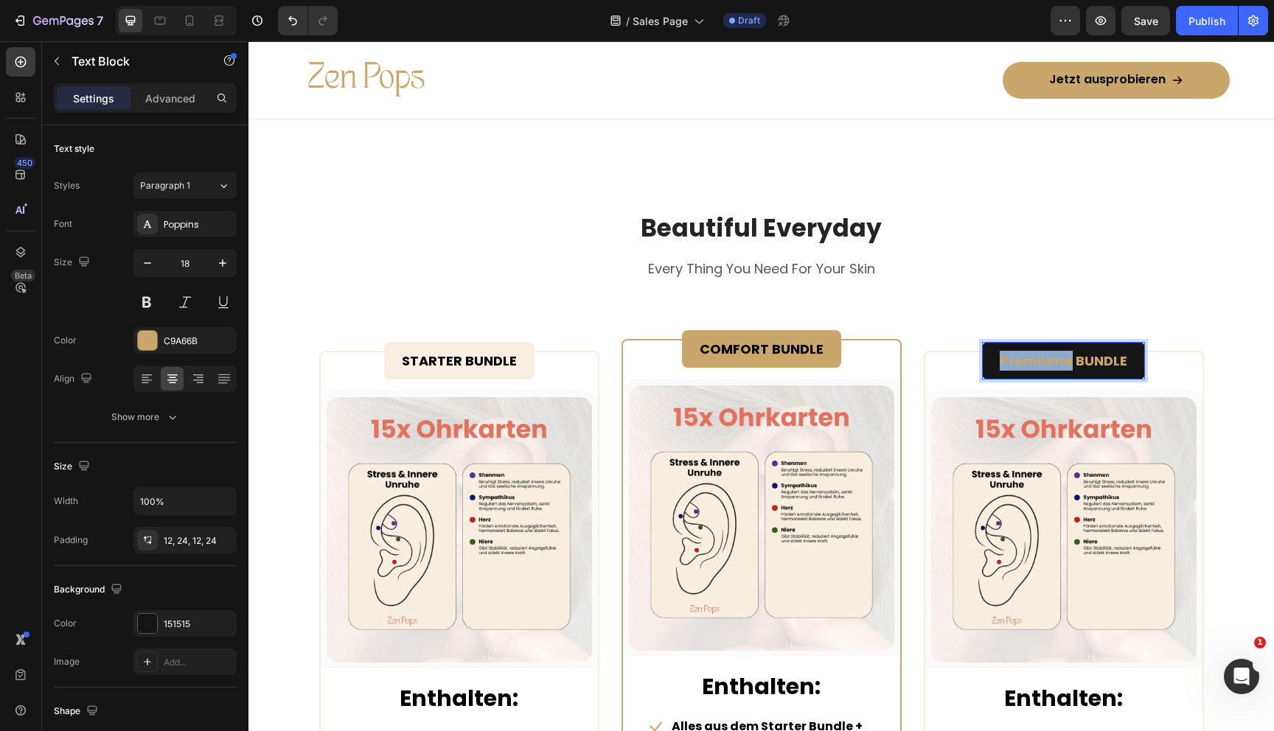
click at [1041, 360] on strong "Premiume BUNDLE" at bounding box center [1064, 361] width 128 height 18
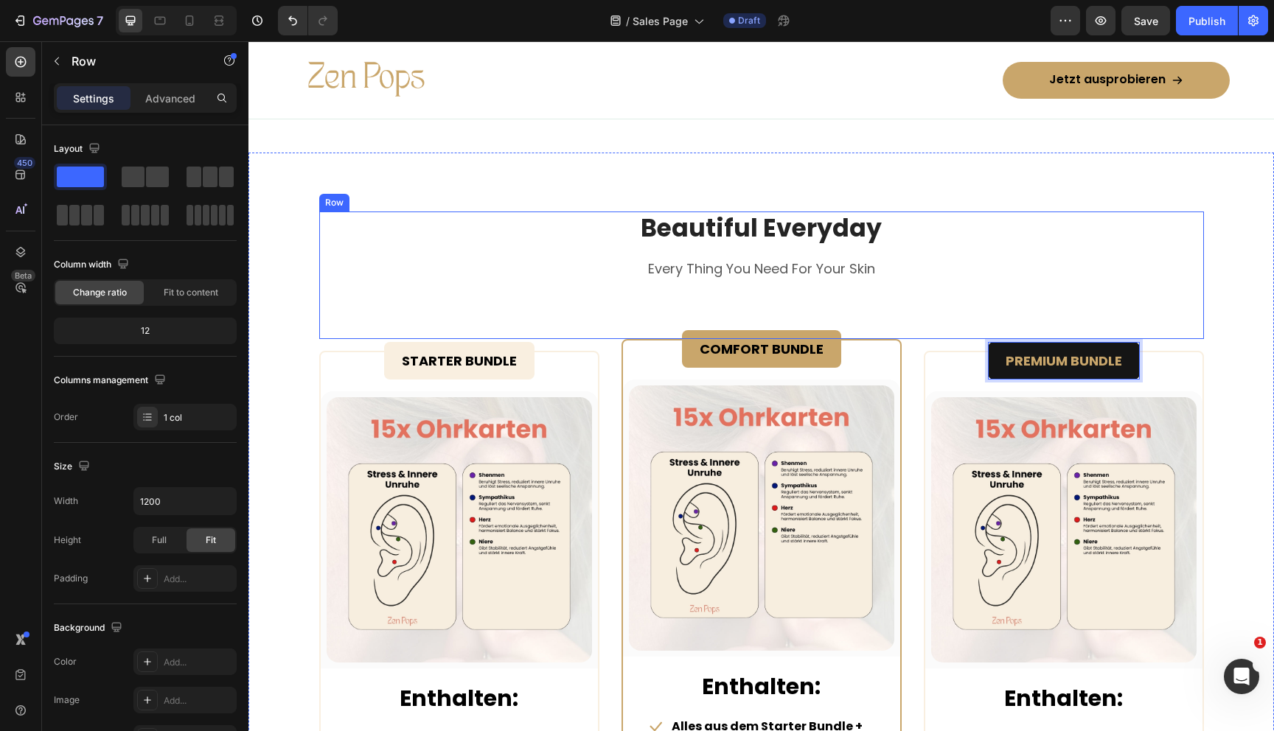
click at [1102, 291] on div "Beautiful Everyday Heading Every Thing You Need For Your Skin Text block" at bounding box center [761, 276] width 885 height 128
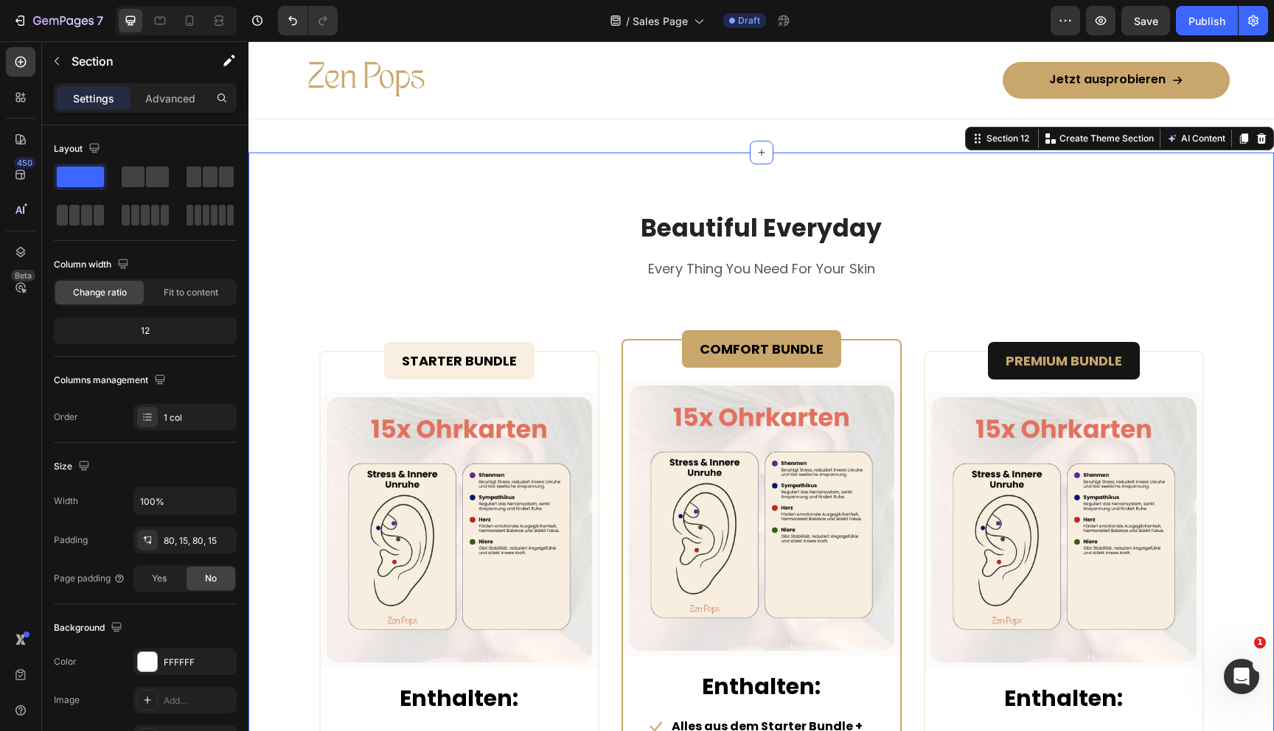
click at [1228, 318] on div "Beautiful Everyday Heading Every Thing You Need For Your Skin Text block Row ST…" at bounding box center [761, 665] width 1003 height 907
click at [1143, 15] on span "Save" at bounding box center [1146, 21] width 24 height 13
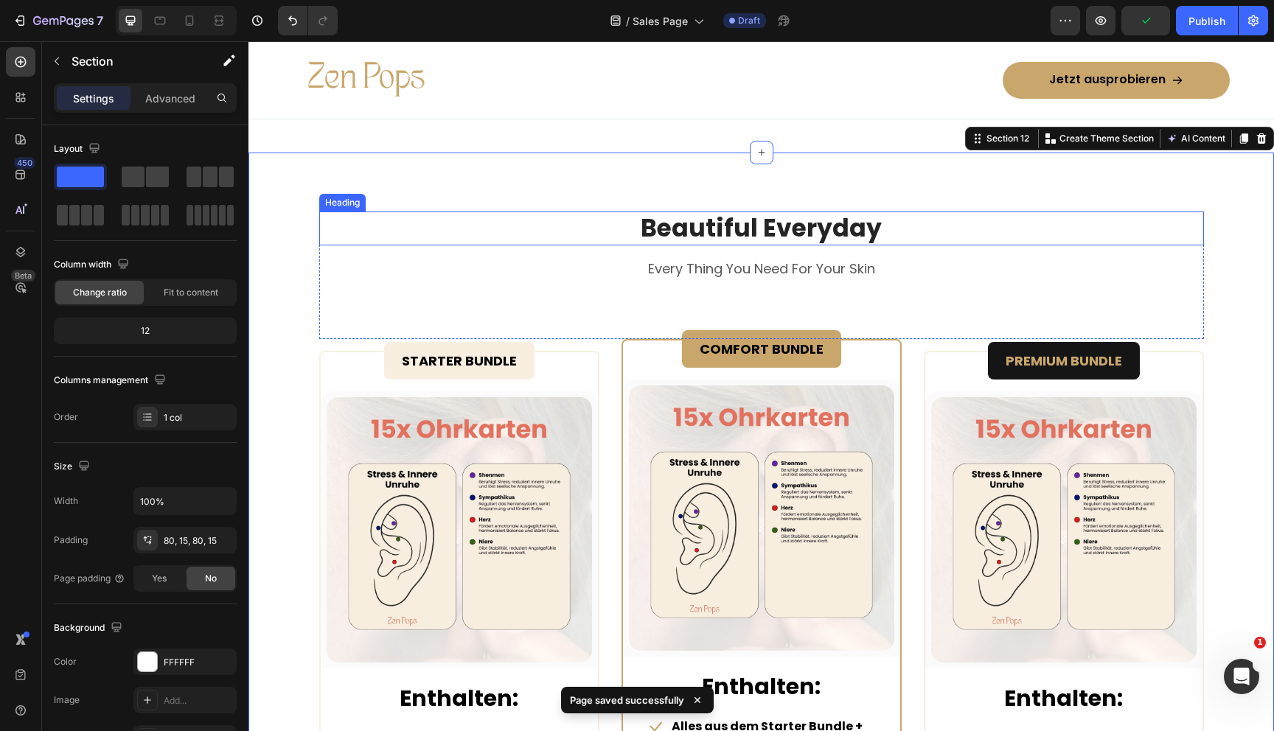
click at [780, 234] on p "Beautiful Everyday" at bounding box center [762, 229] width 882 height 32
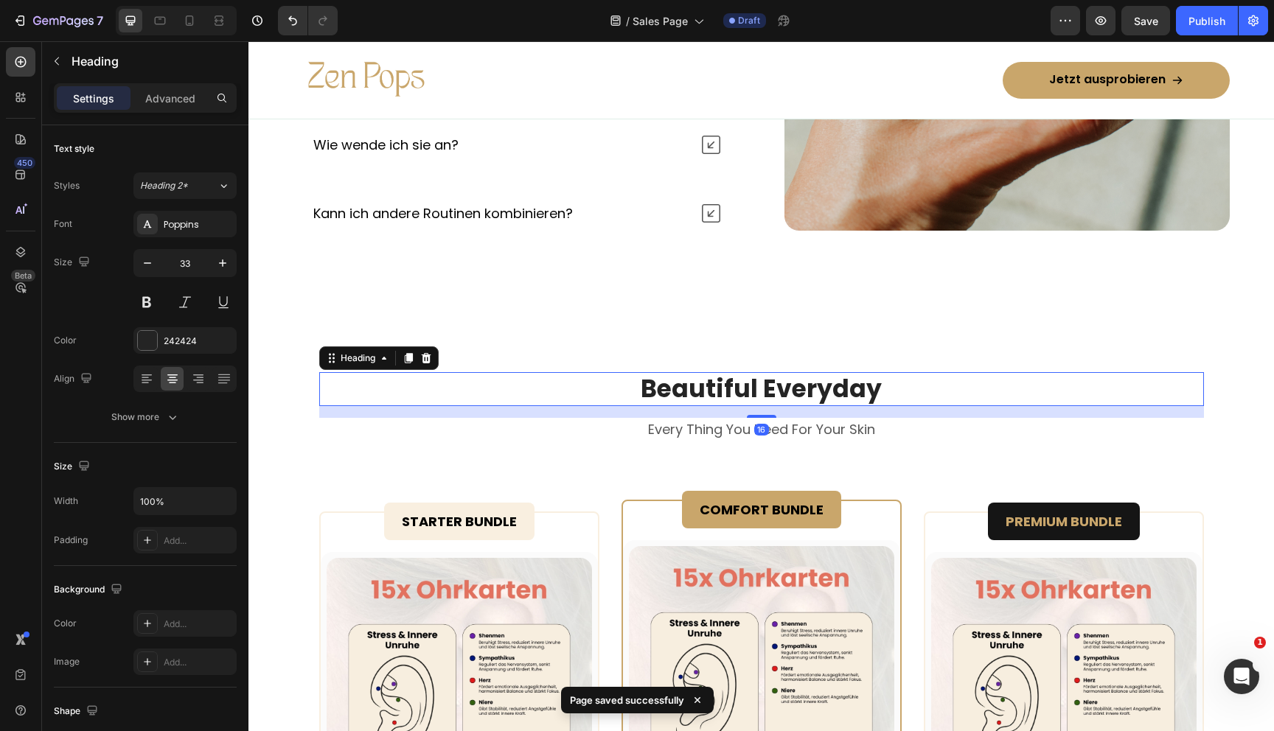
scroll to position [6480, 0]
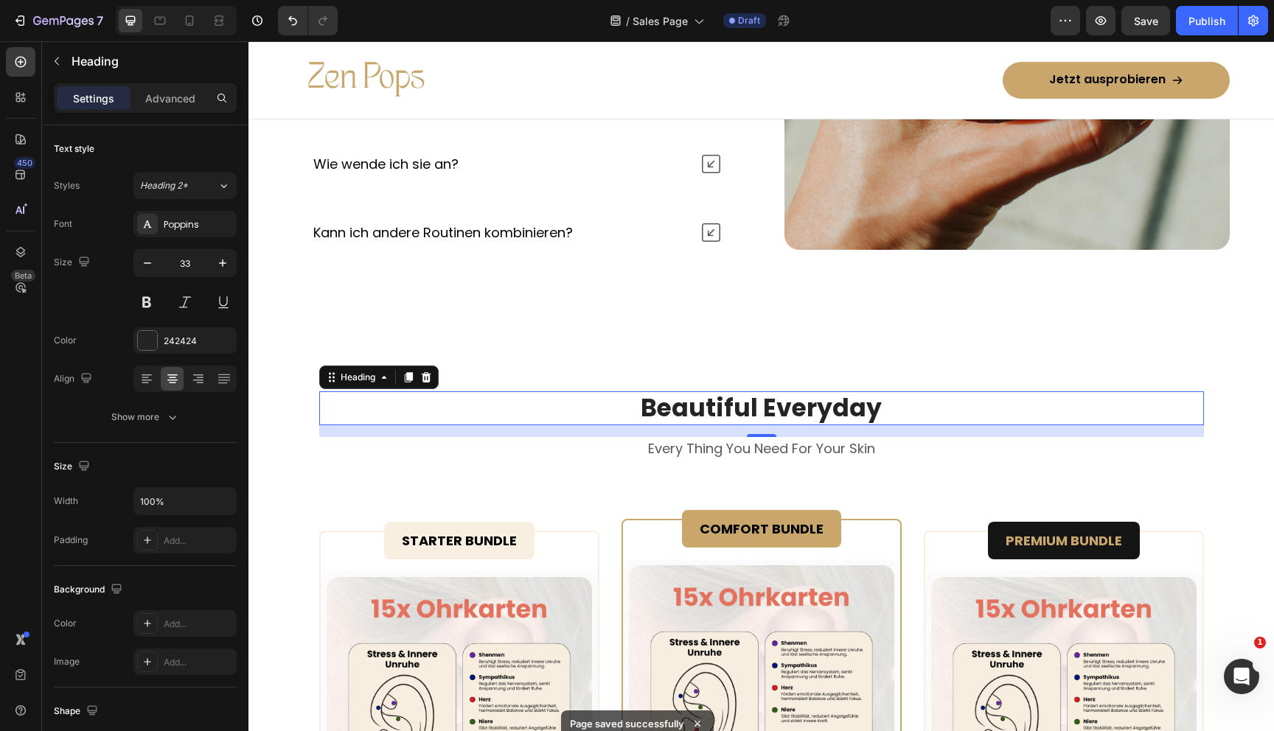
click at [762, 408] on p "Beautiful Everyday" at bounding box center [762, 409] width 882 height 32
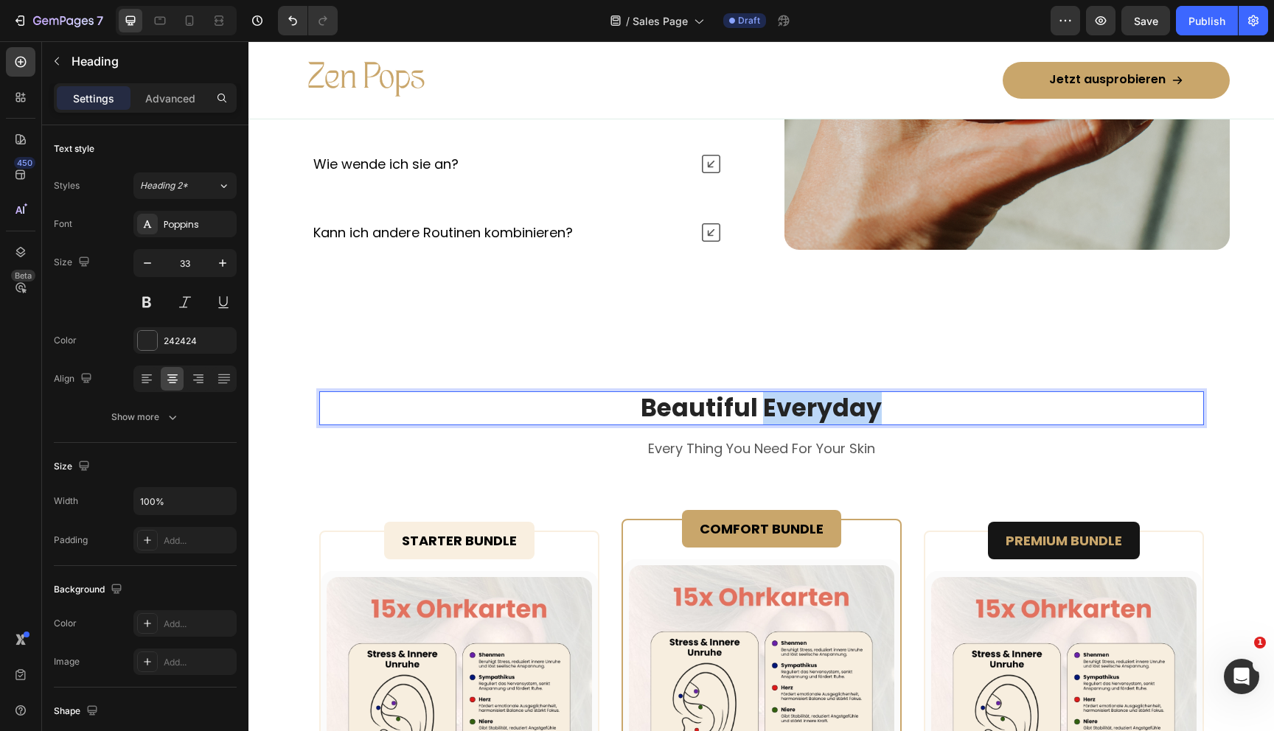
click at [762, 408] on p "Beautiful Everyday" at bounding box center [762, 409] width 882 height 32
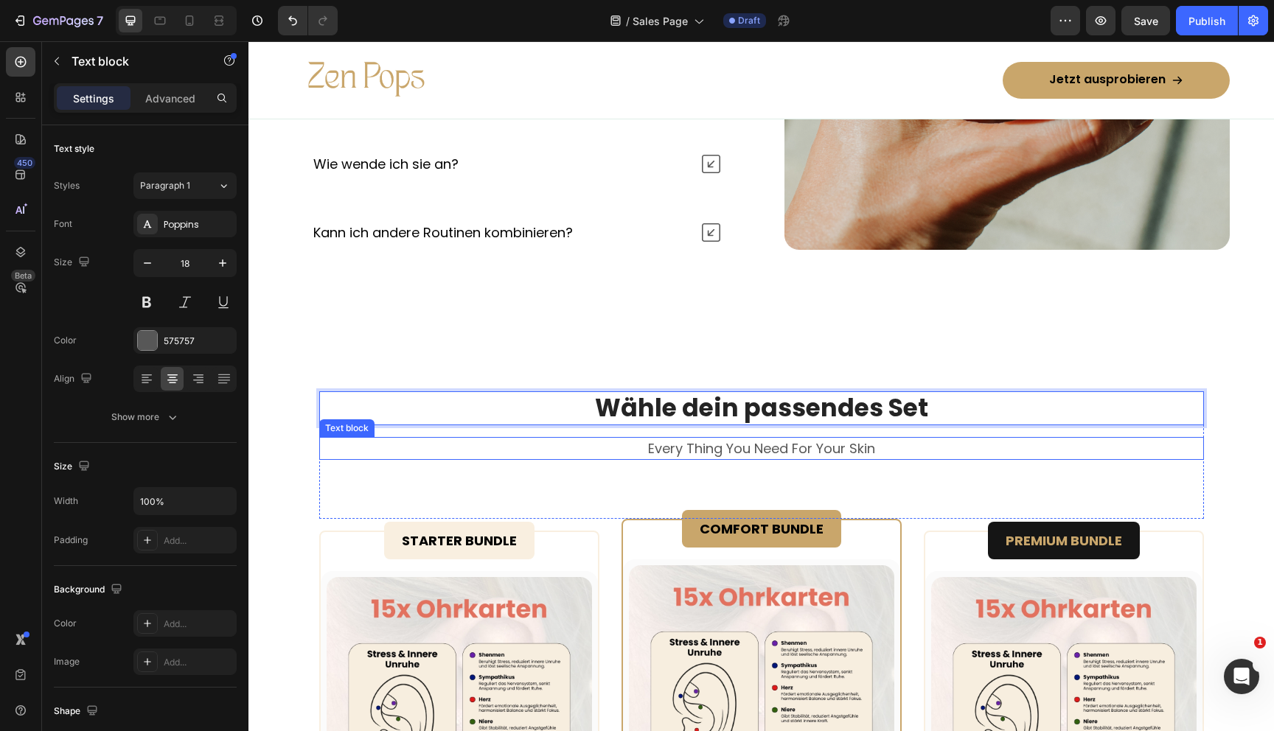
click at [709, 446] on p "Every Thing You Need For Your Skin" at bounding box center [762, 449] width 882 height 20
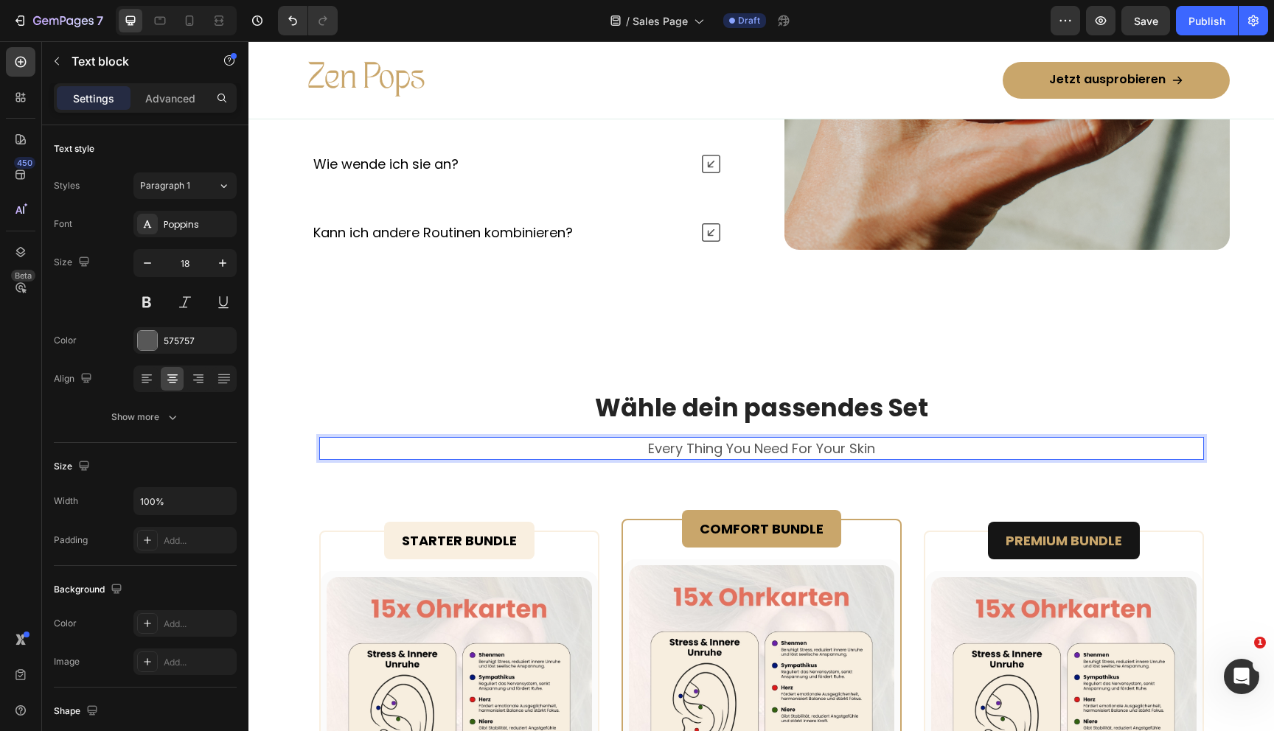
click at [706, 447] on p "Every Thing You Need For Your Skin" at bounding box center [762, 449] width 882 height 20
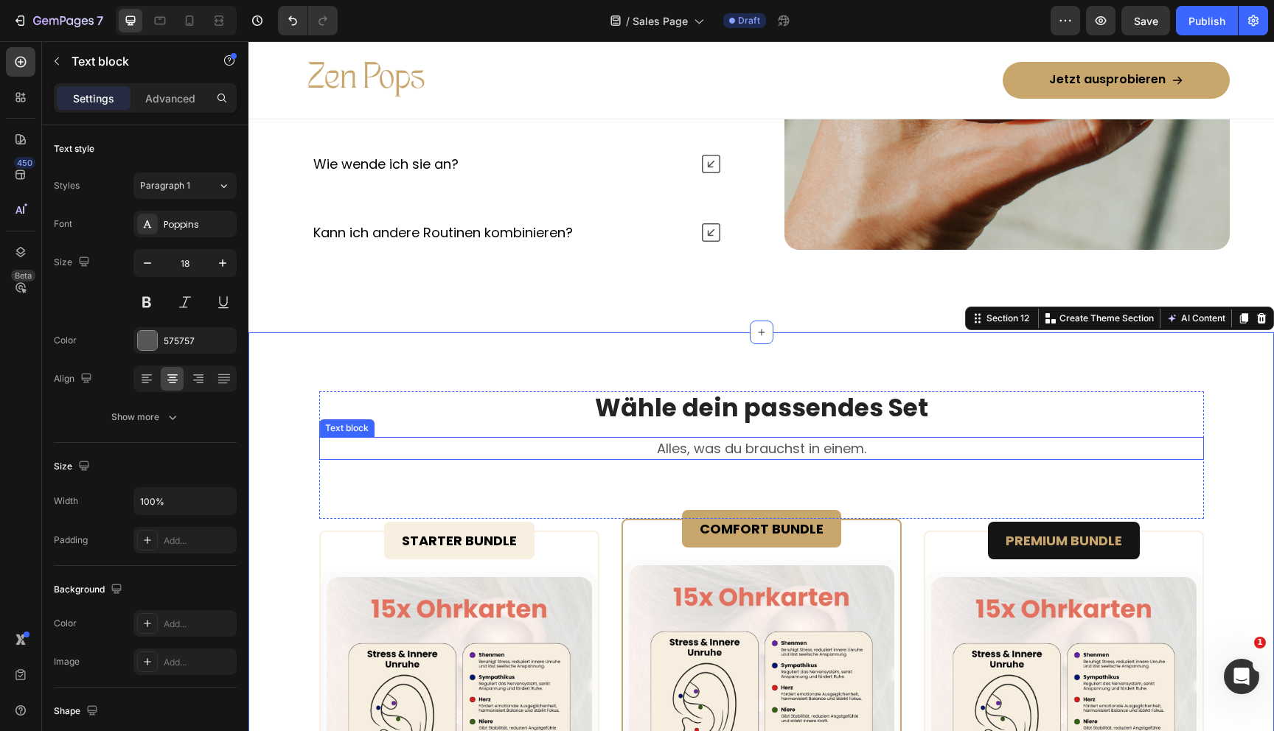
click at [809, 445] on p "Alles, was du brauchst in einem." at bounding box center [762, 449] width 882 height 20
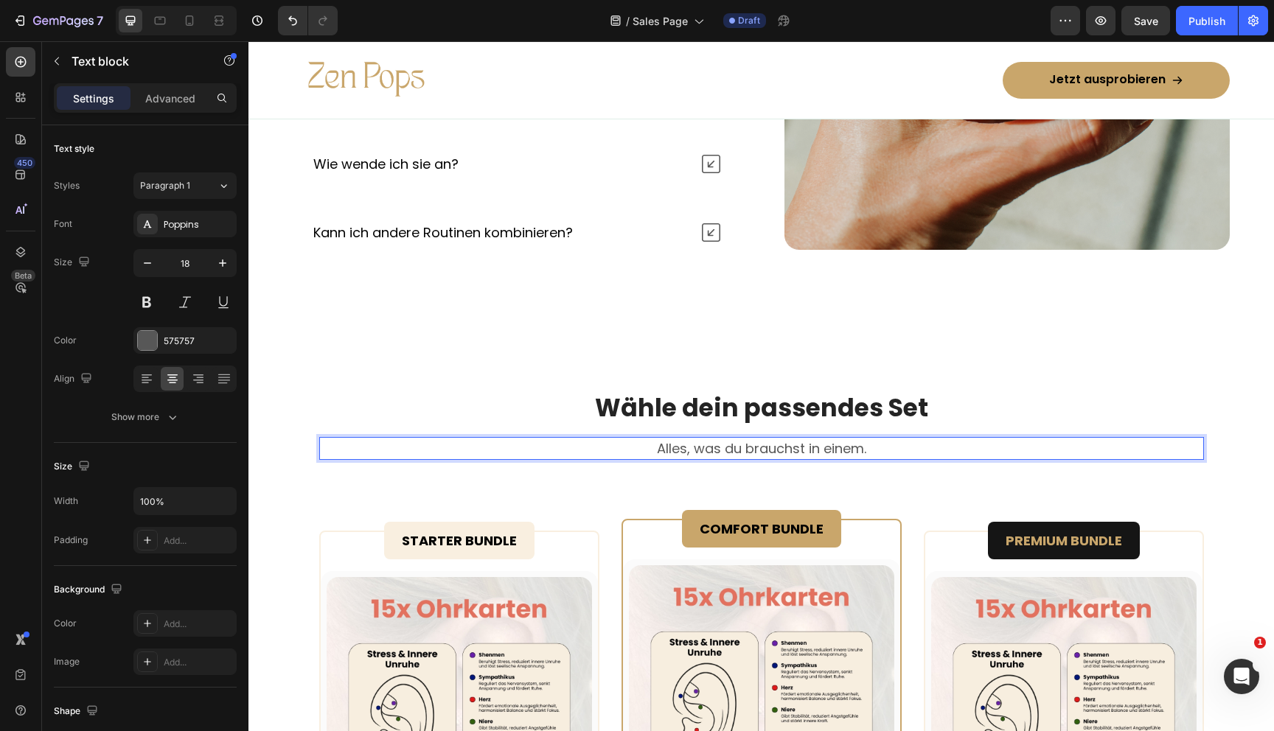
click at [804, 450] on p "Alles, was du brauchst in einem." at bounding box center [762, 449] width 882 height 20
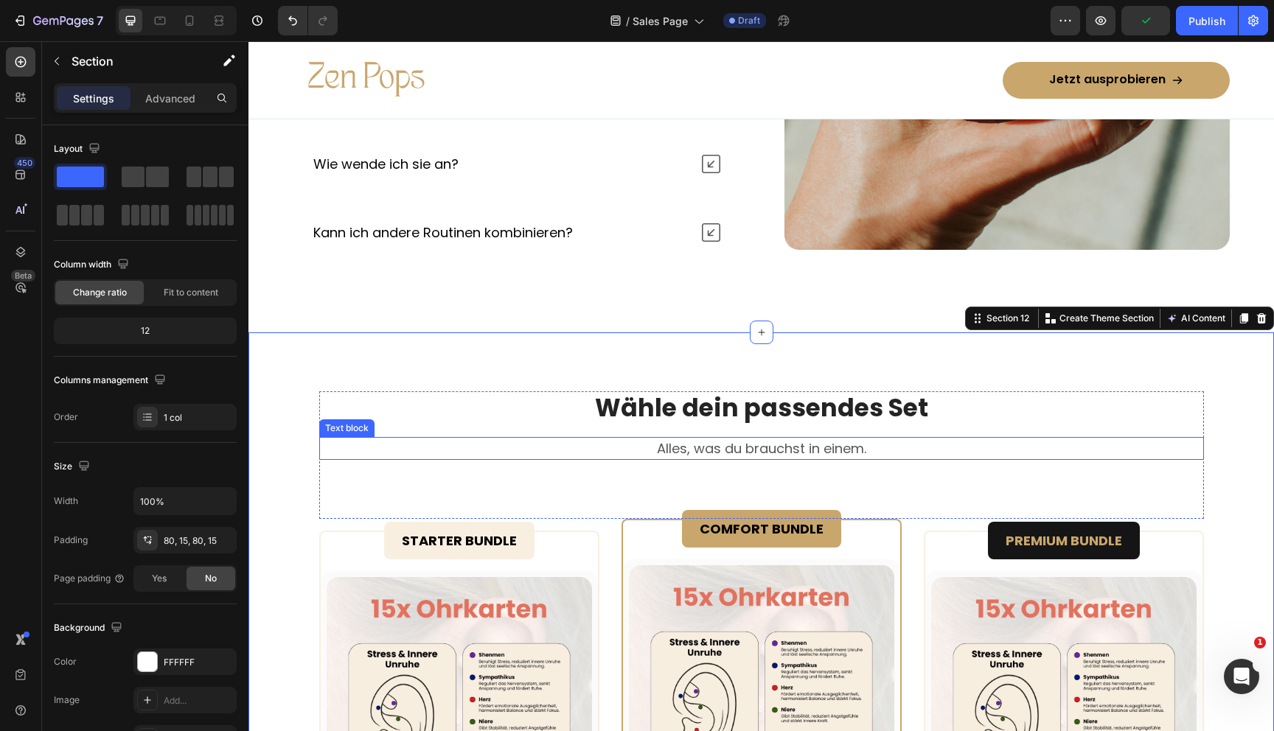
click at [835, 450] on p "Alles, was du brauchst in einem." at bounding box center [762, 449] width 882 height 20
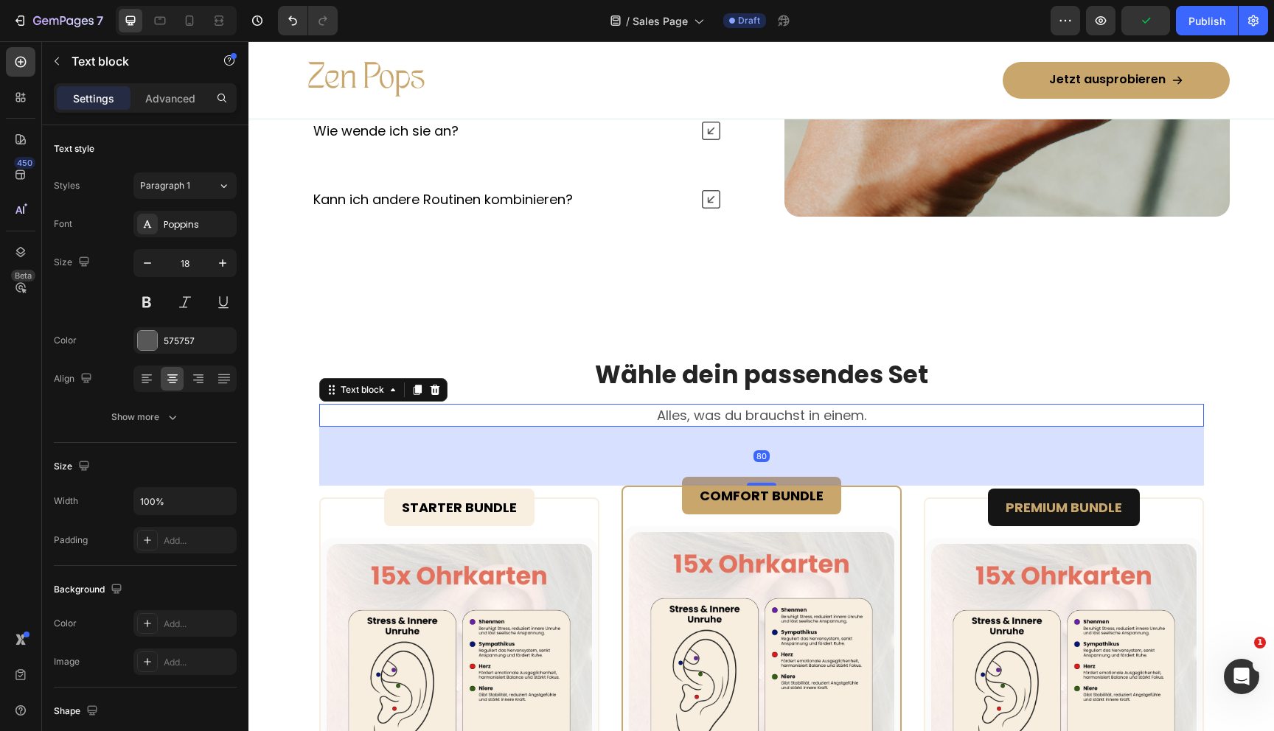
scroll to position [6530, 0]
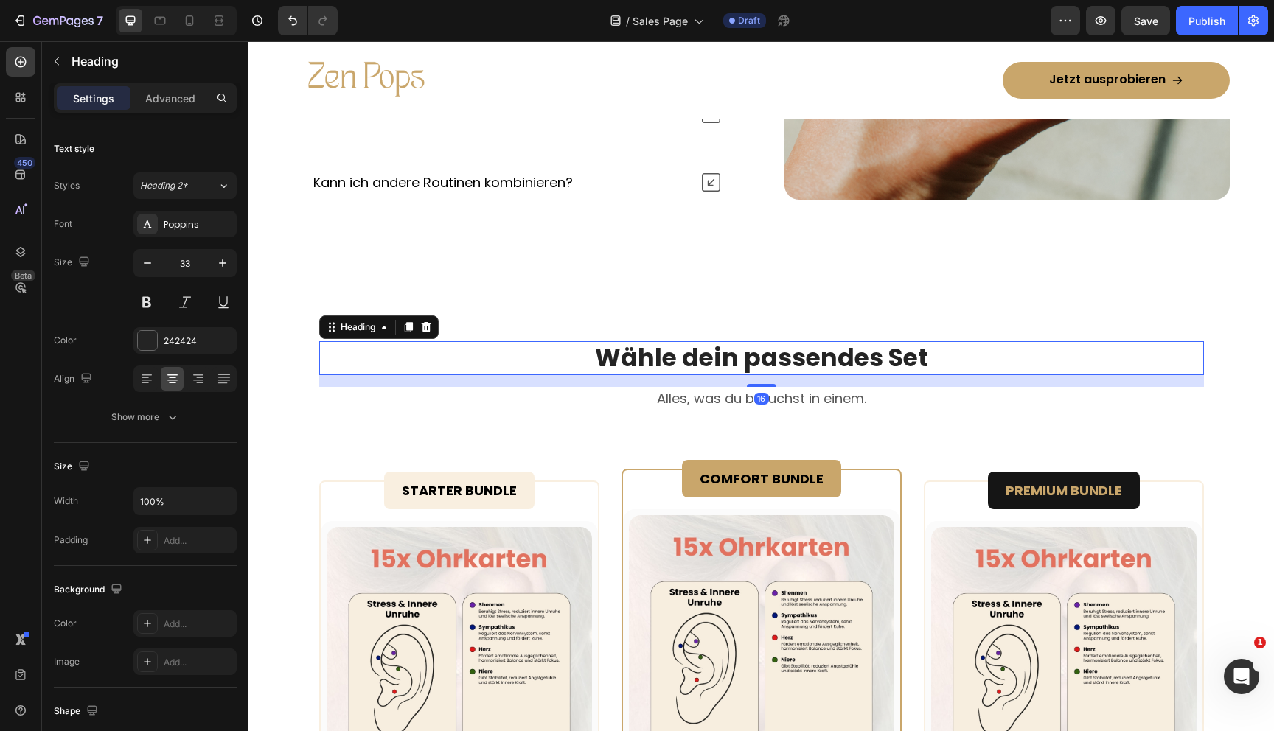
click at [843, 363] on p "Wähle dein passendes Set" at bounding box center [762, 359] width 882 height 32
click at [222, 262] on icon "button" at bounding box center [222, 263] width 7 height 7
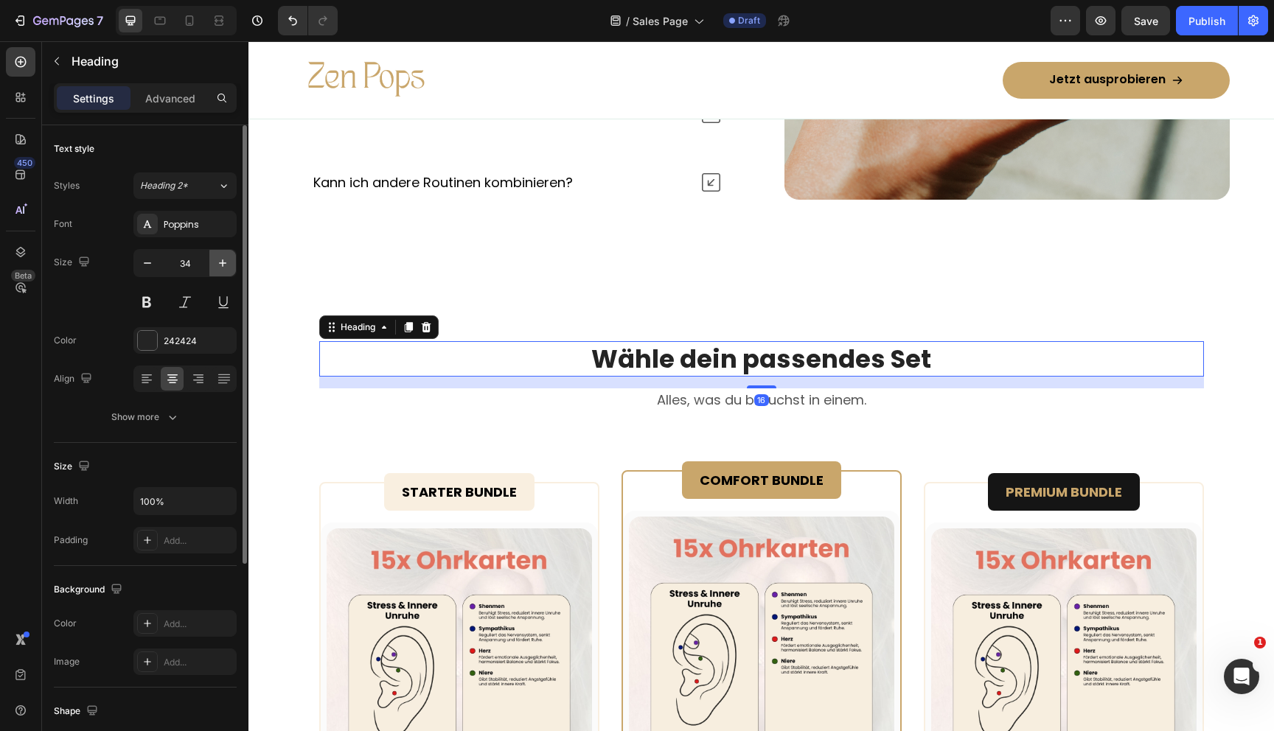
click at [222, 262] on icon "button" at bounding box center [222, 263] width 7 height 7
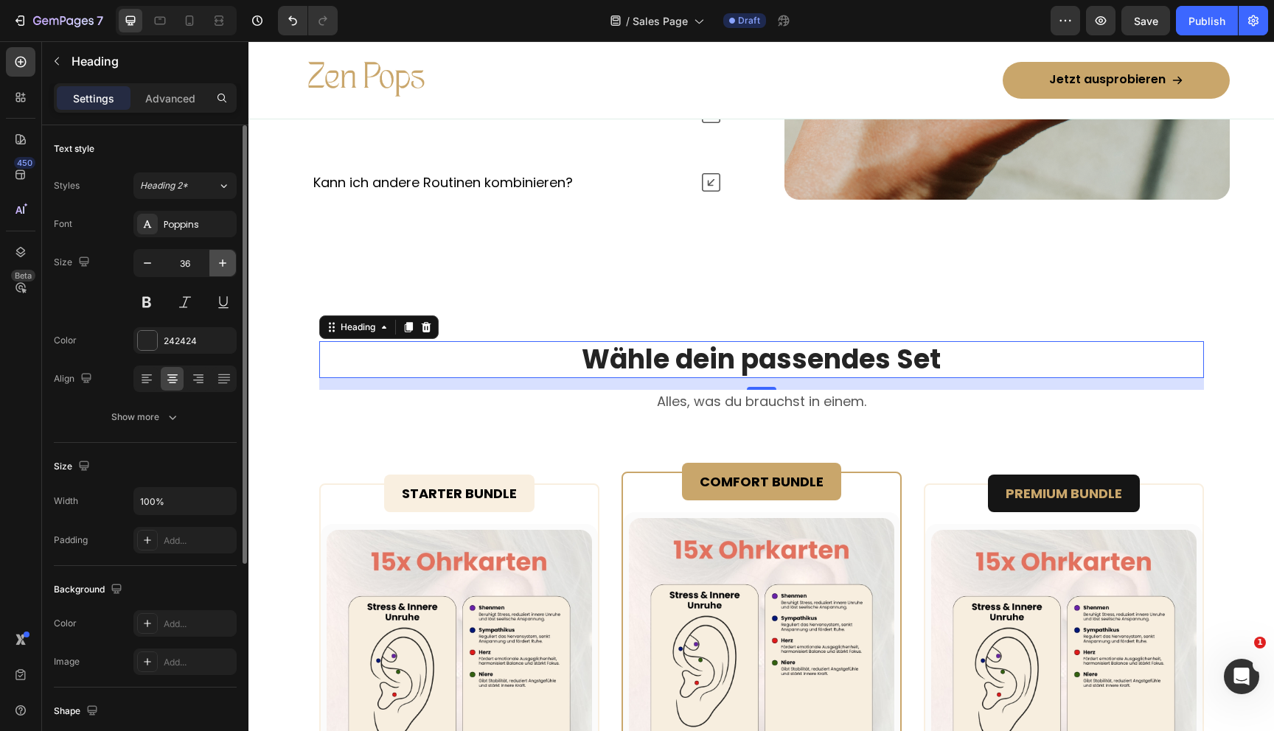
click at [222, 262] on icon "button" at bounding box center [222, 263] width 7 height 7
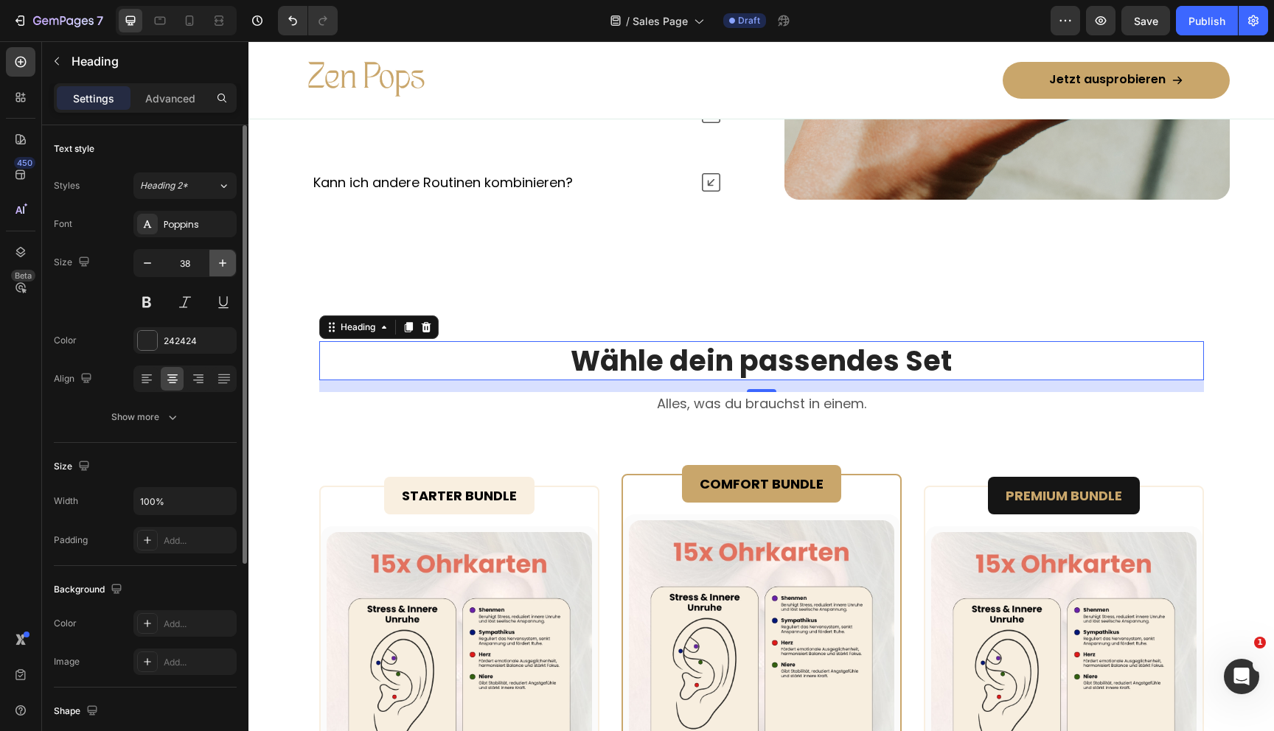
click at [222, 262] on icon "button" at bounding box center [222, 263] width 7 height 7
type input "40"
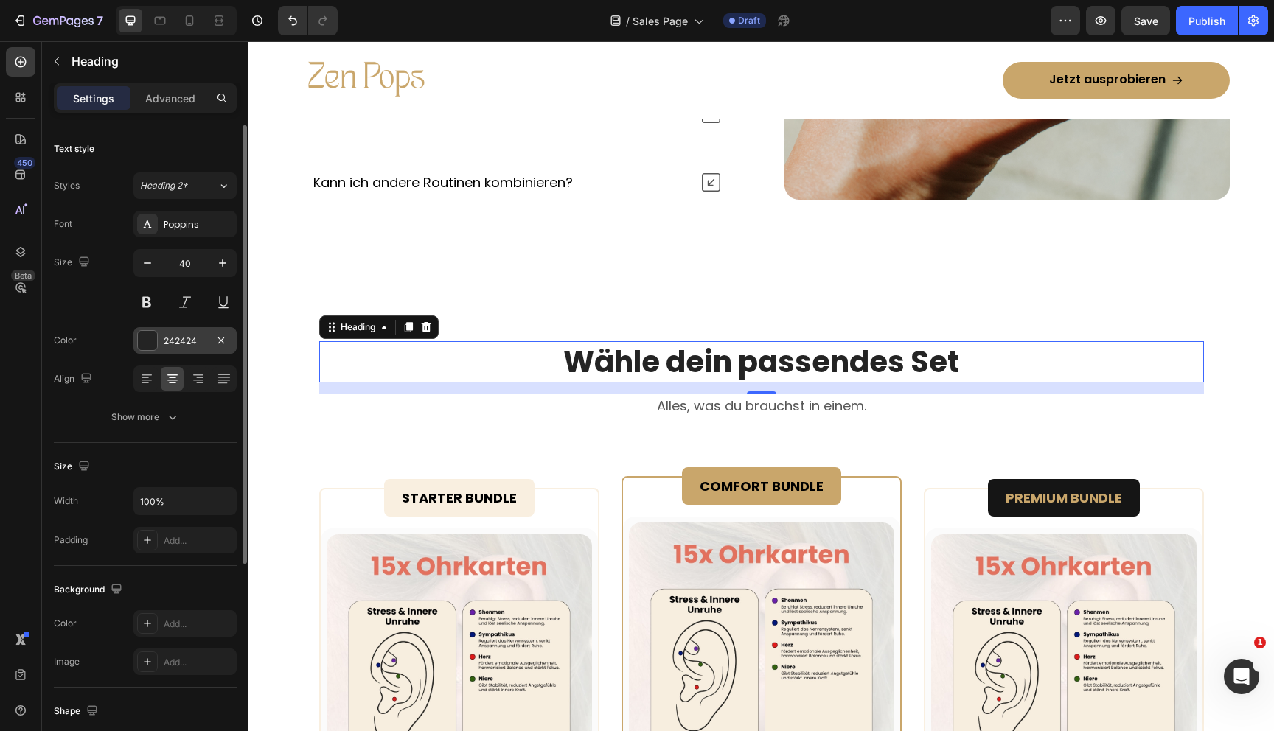
click at [147, 335] on div at bounding box center [147, 340] width 19 height 19
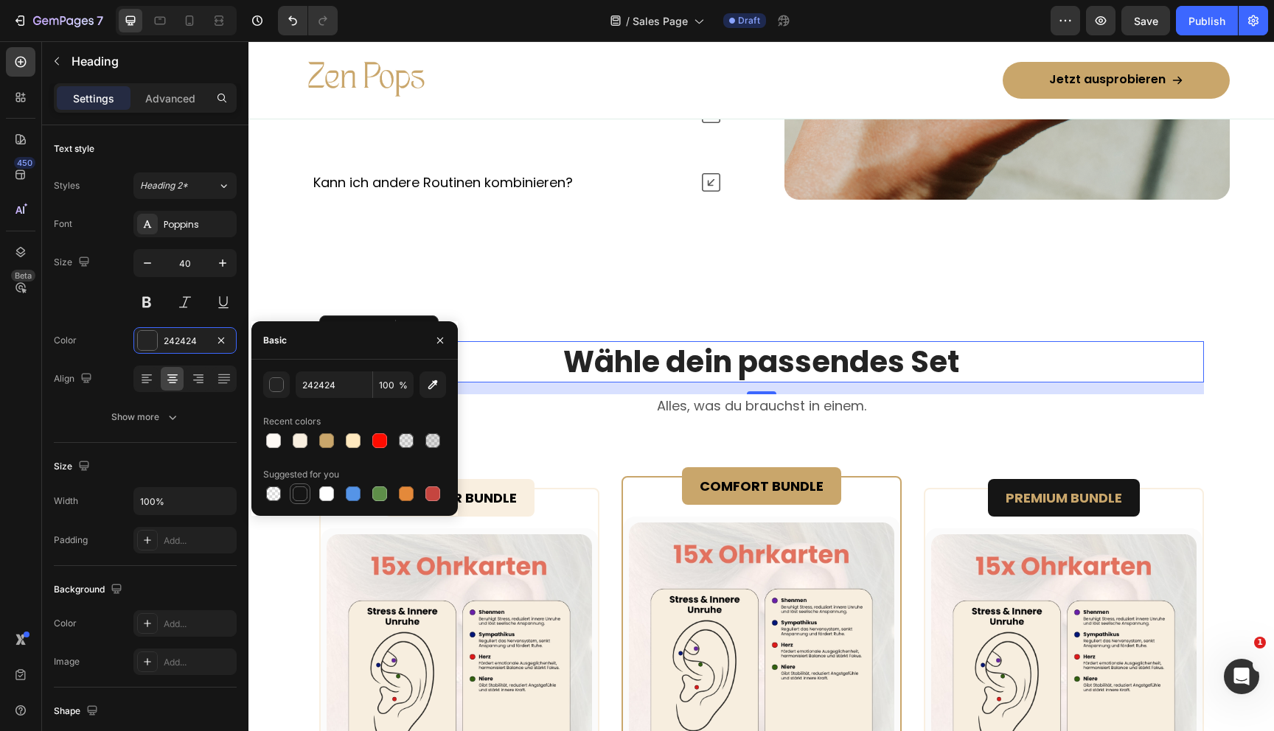
click at [301, 491] on div at bounding box center [300, 494] width 15 height 15
type input "151515"
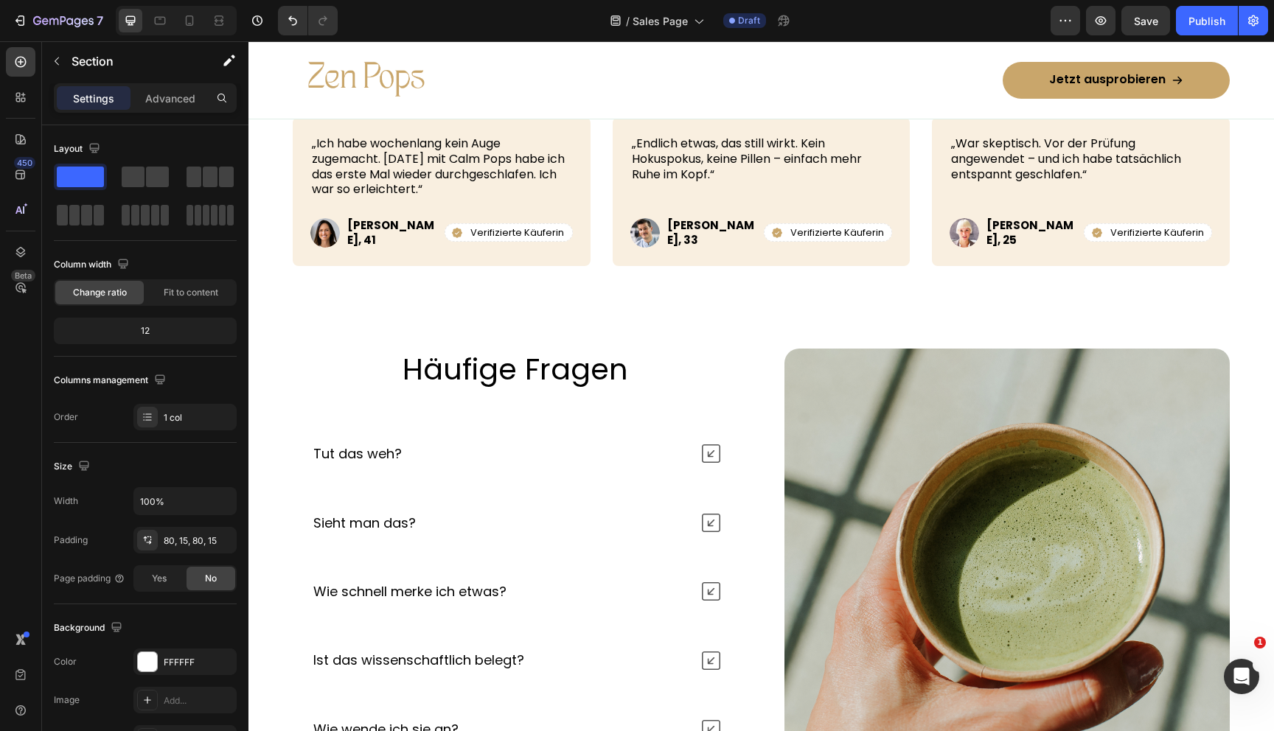
scroll to position [5784, 0]
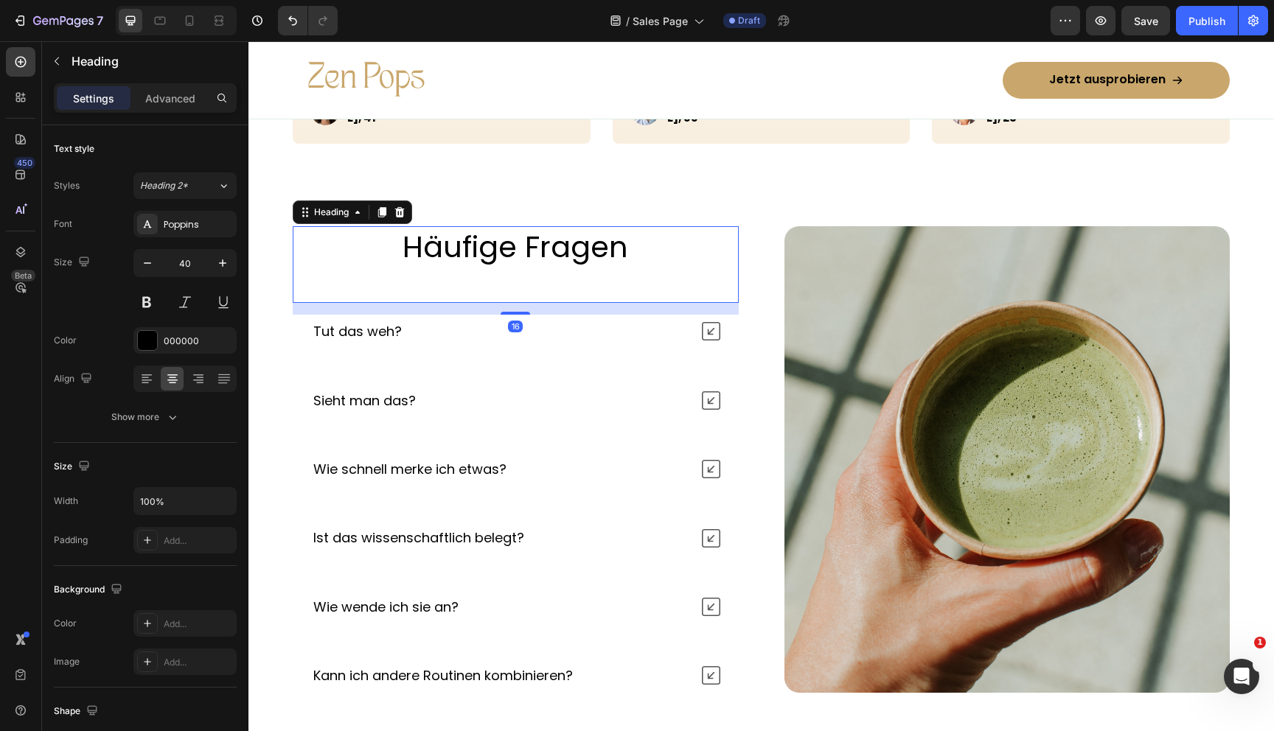
click at [494, 255] on h2 "Häufige Fragen" at bounding box center [516, 246] width 446 height 41
click at [143, 373] on icon at bounding box center [146, 379] width 15 height 15
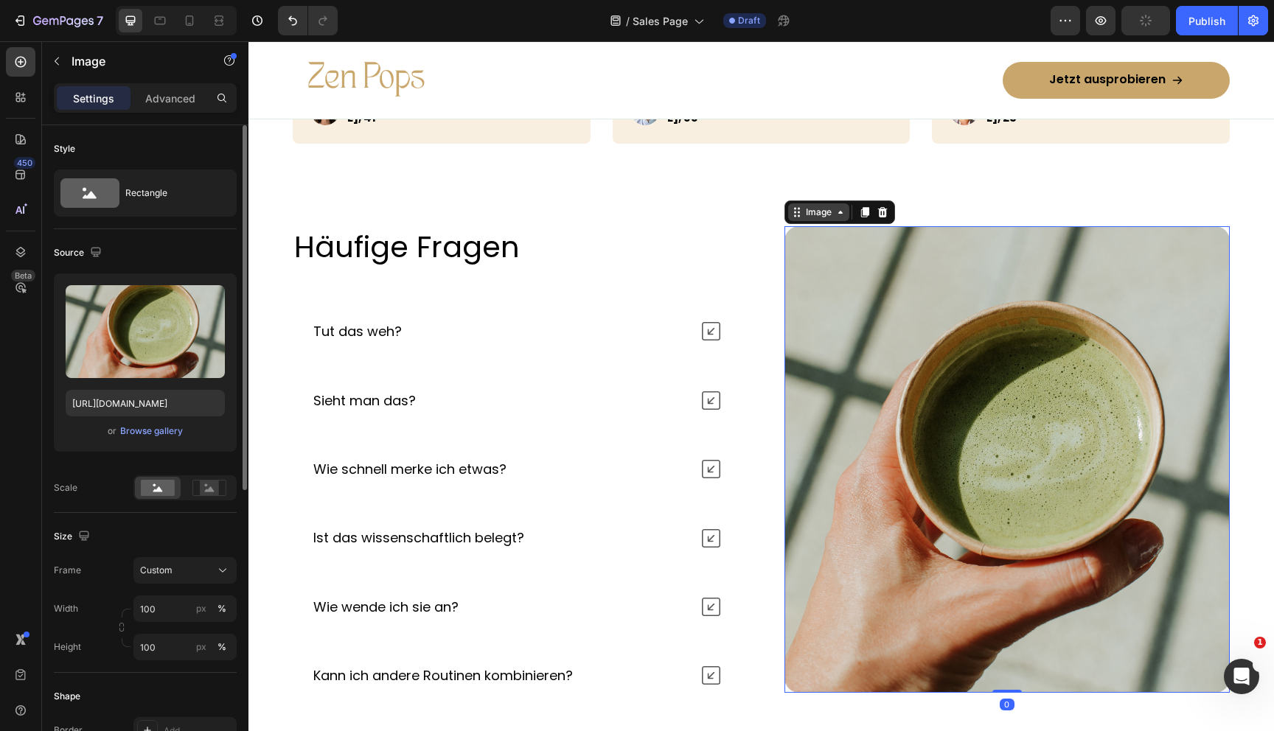
click at [793, 214] on div "Image" at bounding box center [818, 212] width 61 height 18
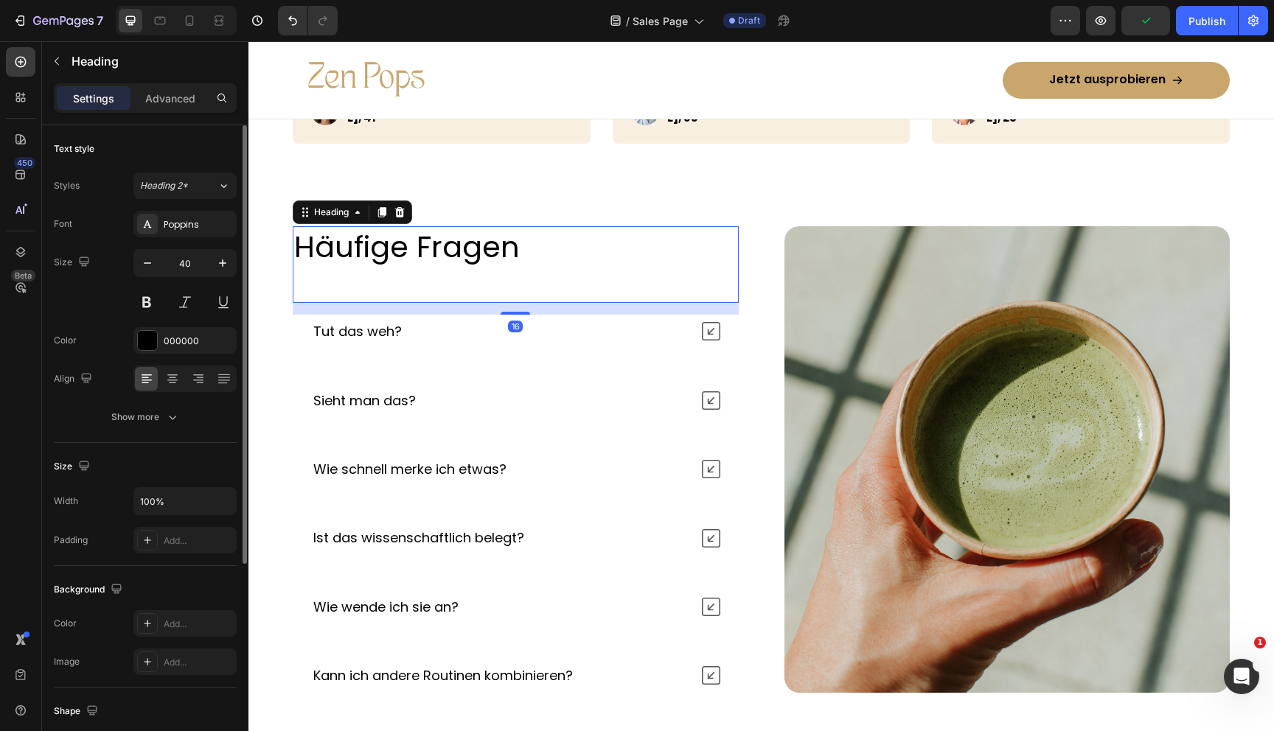
click at [668, 226] on h2 "Häufige Fragen" at bounding box center [516, 246] width 446 height 41
click at [695, 189] on div "Icon Icon Icon Icon Icon Icon List Row Echte Erfahrungen Heading „Ich habe woch…" at bounding box center [761, 16] width 1026 height 422
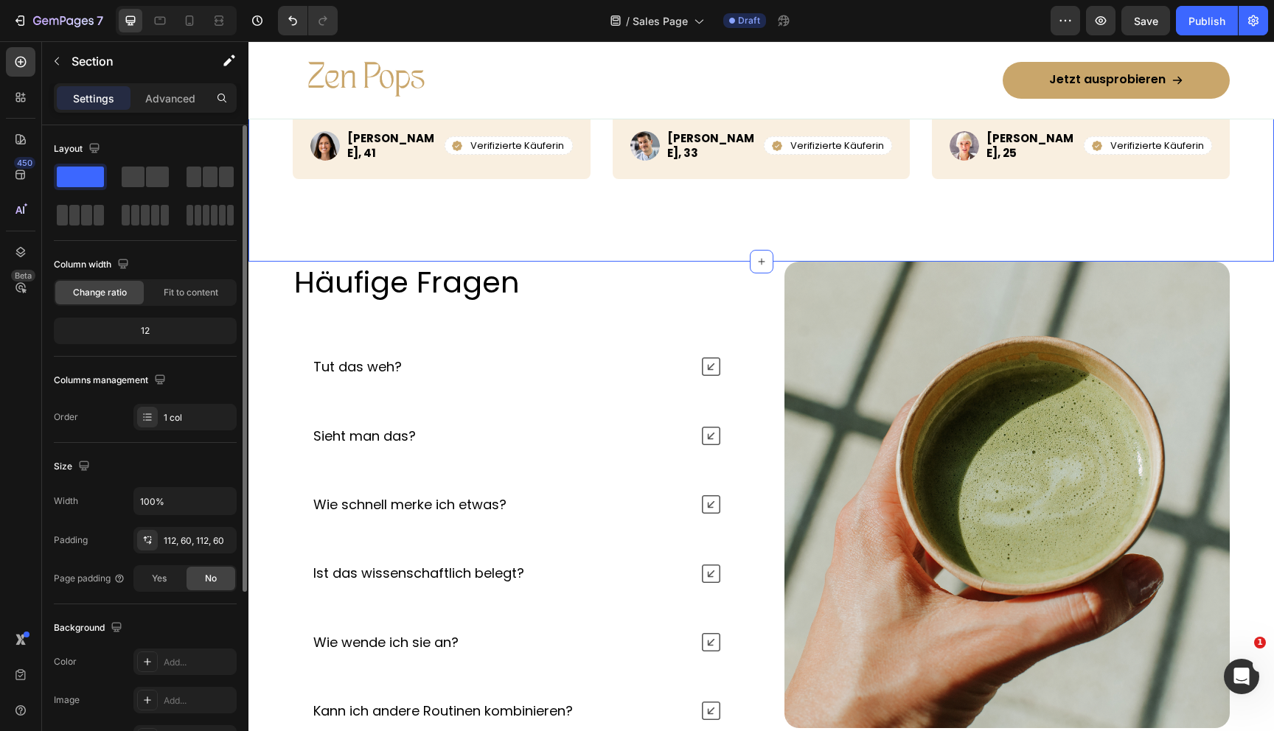
scroll to position [5716, 0]
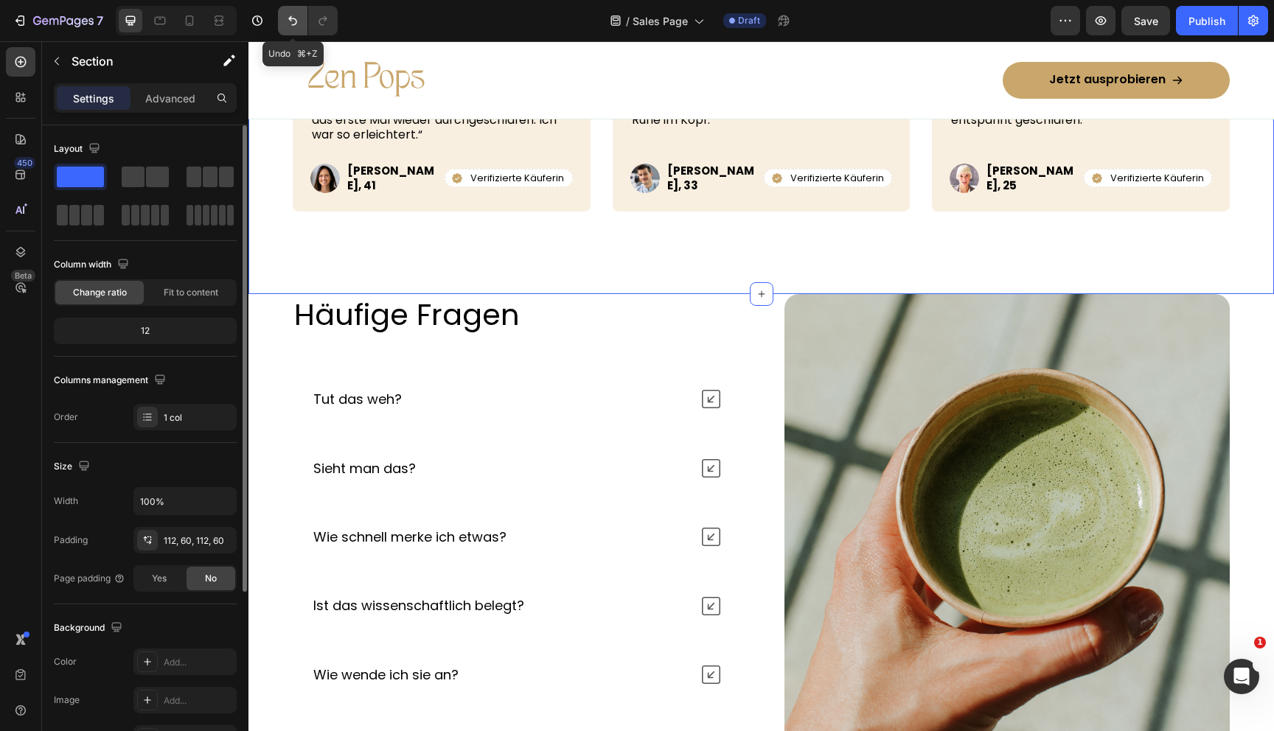
click at [289, 25] on icon "Undo/Redo" at bounding box center [292, 20] width 15 height 15
click at [331, 25] on button "Undo/Redo" at bounding box center [322, 20] width 29 height 29
click at [579, 330] on h2 "Häufige Fragen" at bounding box center [516, 314] width 446 height 41
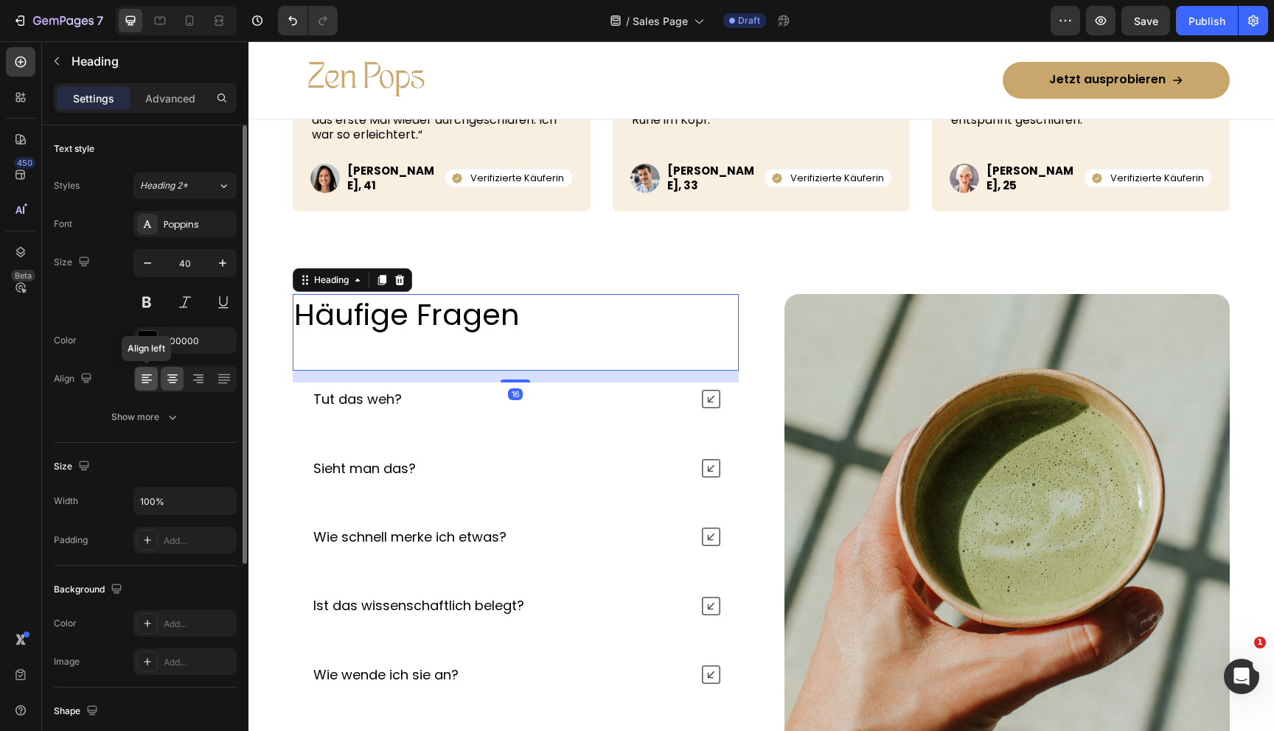
click at [144, 379] on icon at bounding box center [146, 379] width 15 height 15
click at [176, 379] on icon at bounding box center [172, 379] width 15 height 15
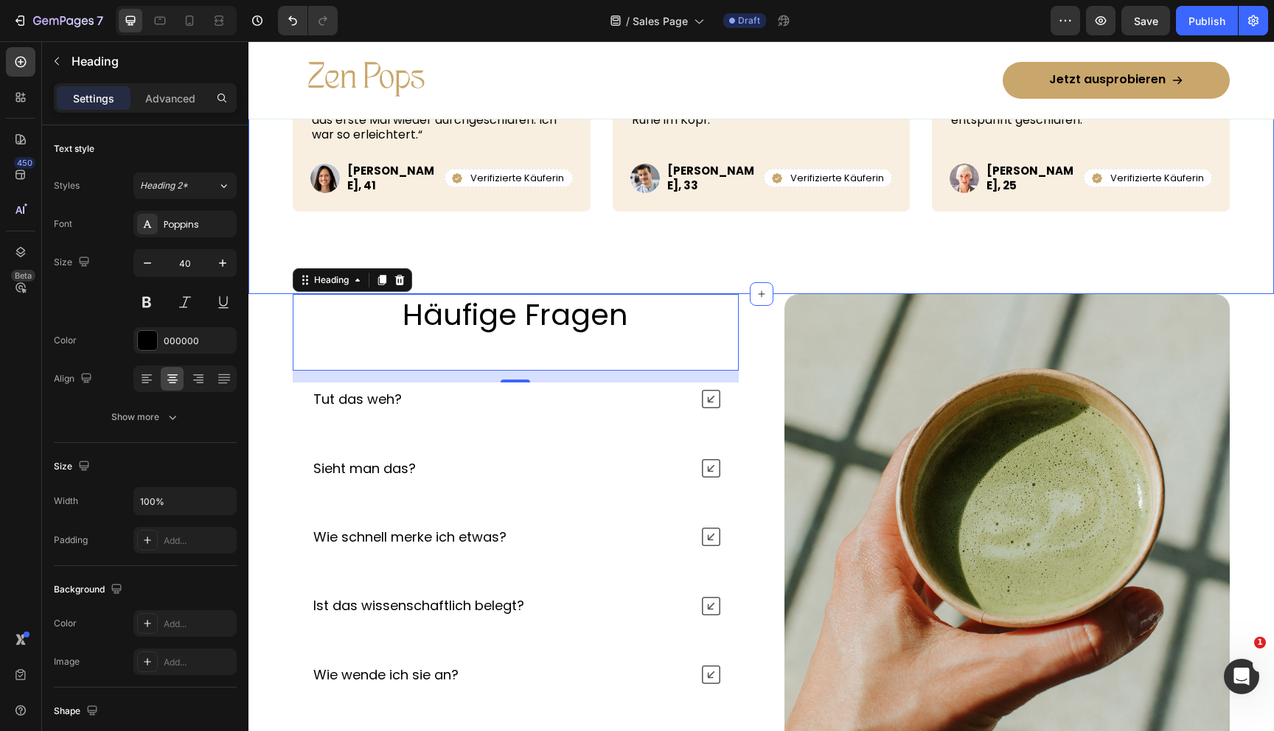
click at [749, 233] on div "Icon Icon Icon Icon Icon Icon List Row Echte Erfahrungen Heading „Ich habe woch…" at bounding box center [761, 83] width 1026 height 422
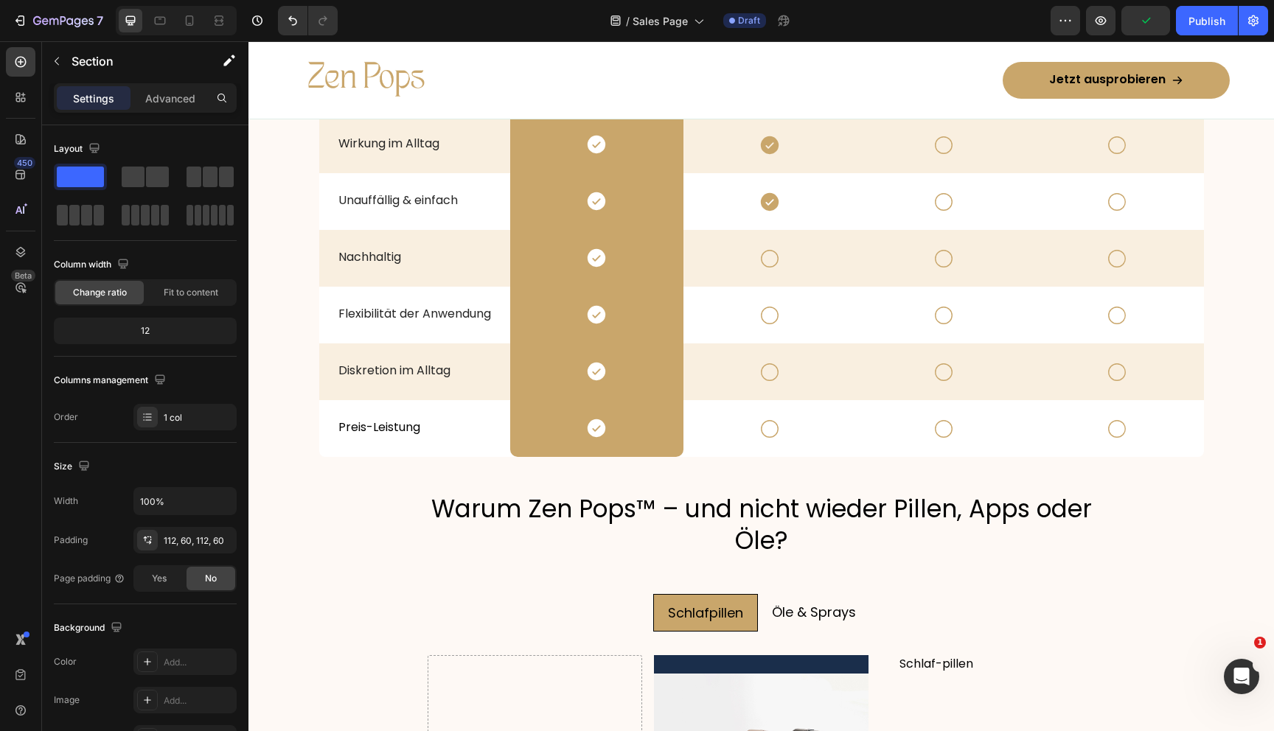
scroll to position [2802, 0]
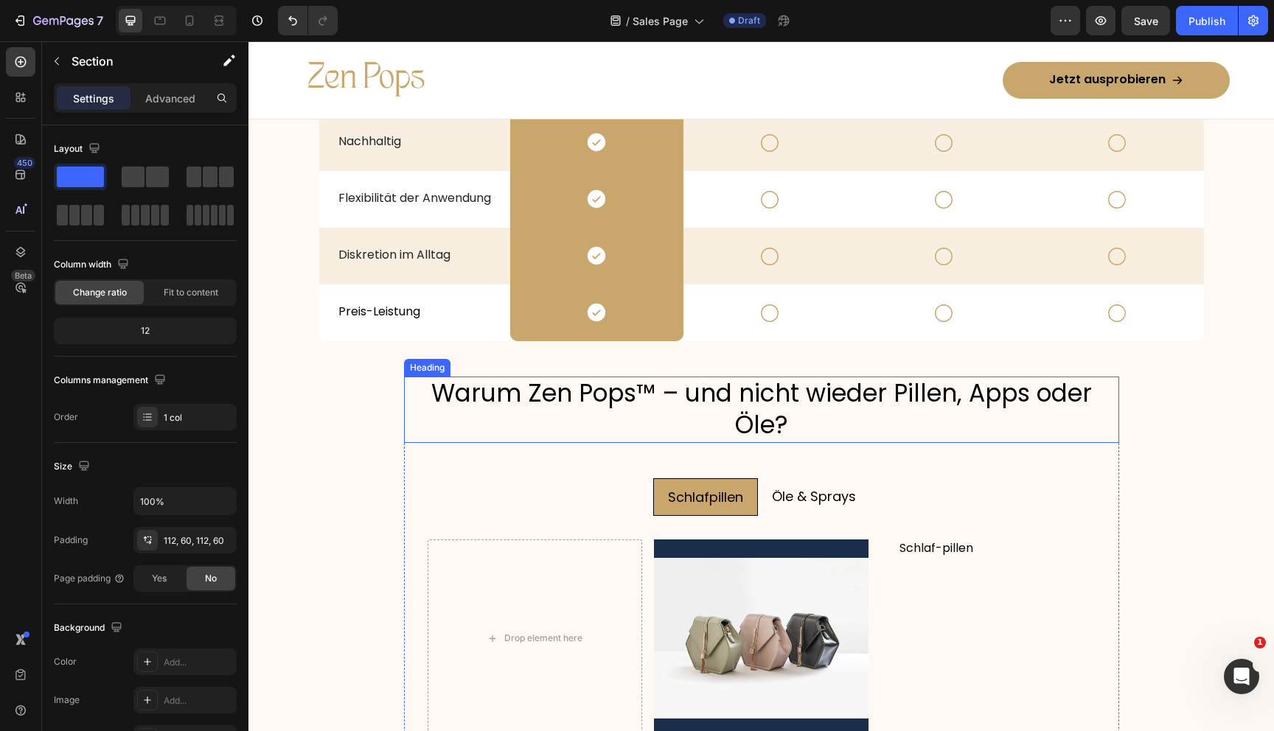
click at [689, 402] on h2 "Warum Zen Pops™ – und nicht wieder Pillen, Apps oder Öle?" at bounding box center [761, 410] width 715 height 66
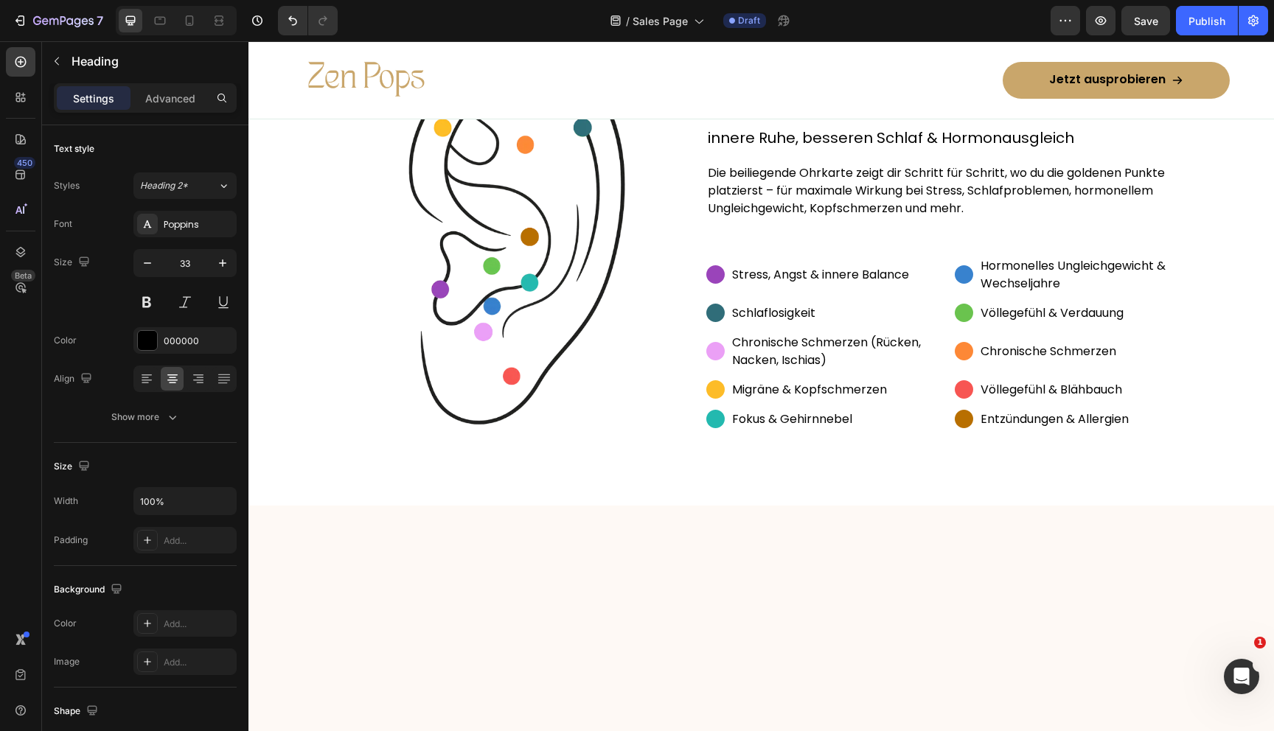
scroll to position [1830, 0]
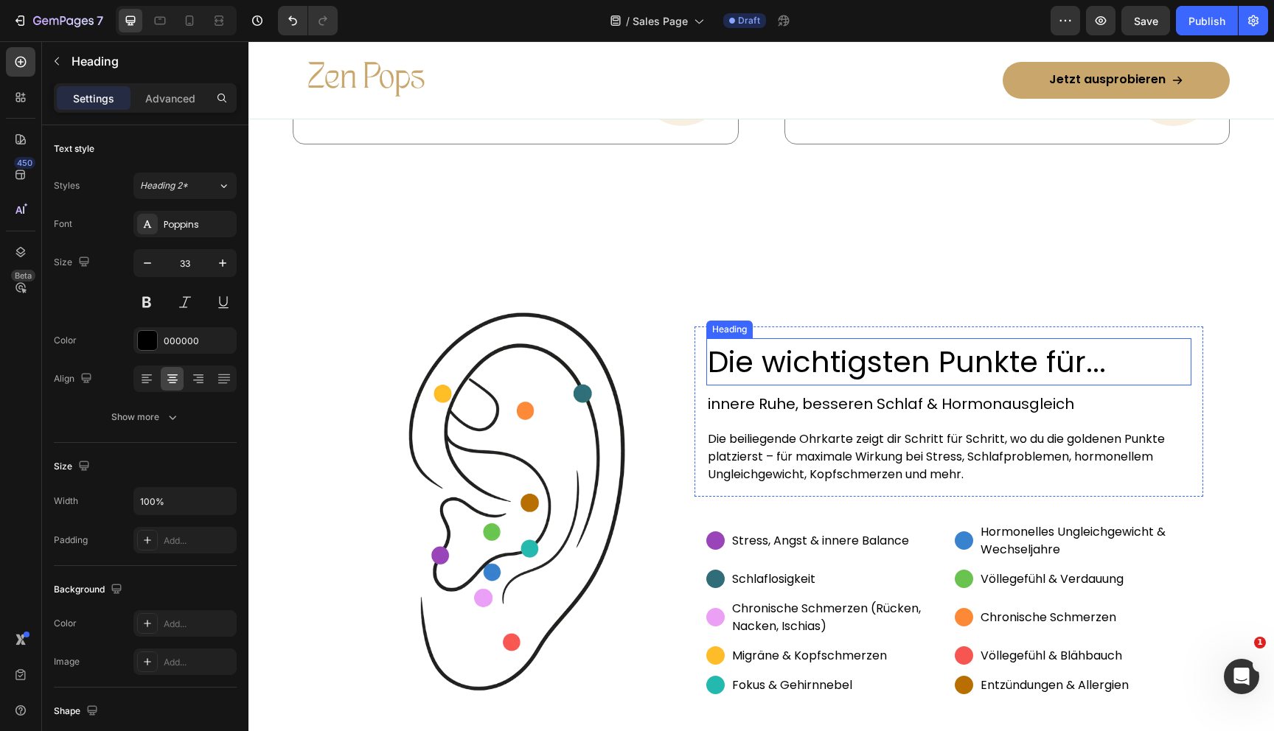
click at [784, 362] on h2 "Die wichtigsten Punkte für..." at bounding box center [949, 361] width 486 height 47
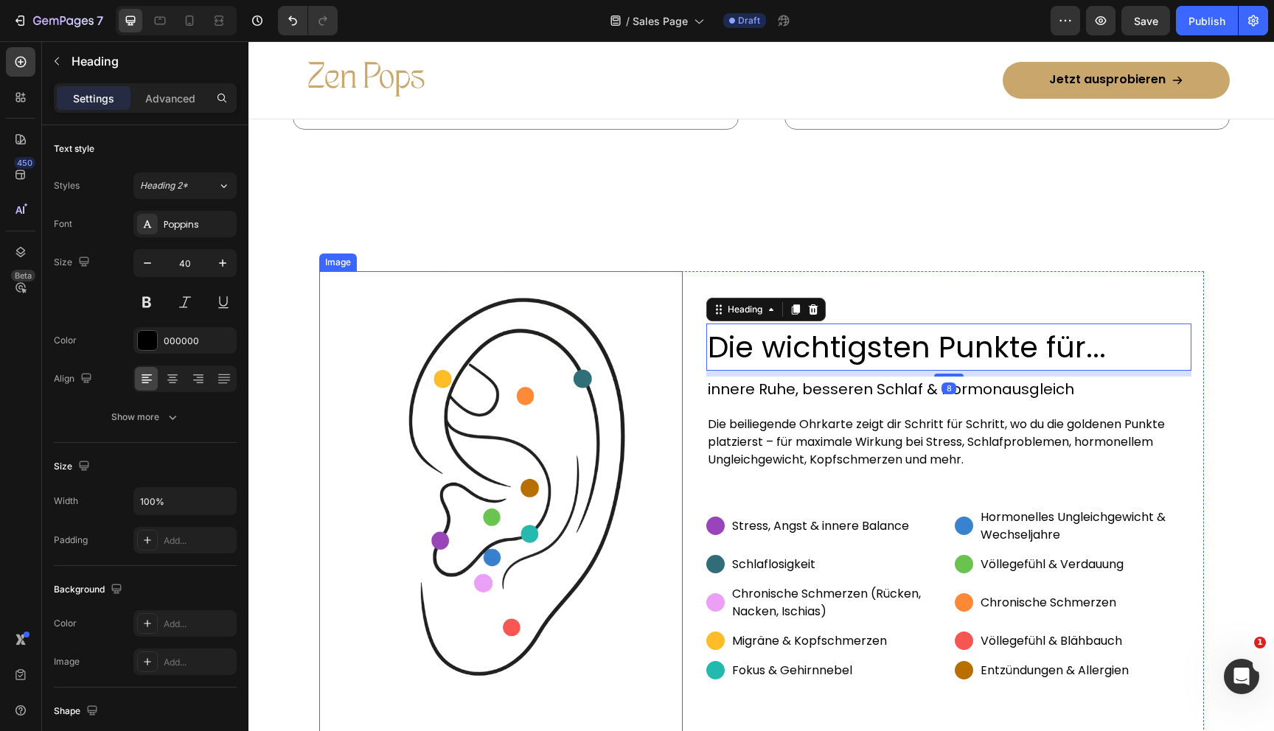
scroll to position [2950, 0]
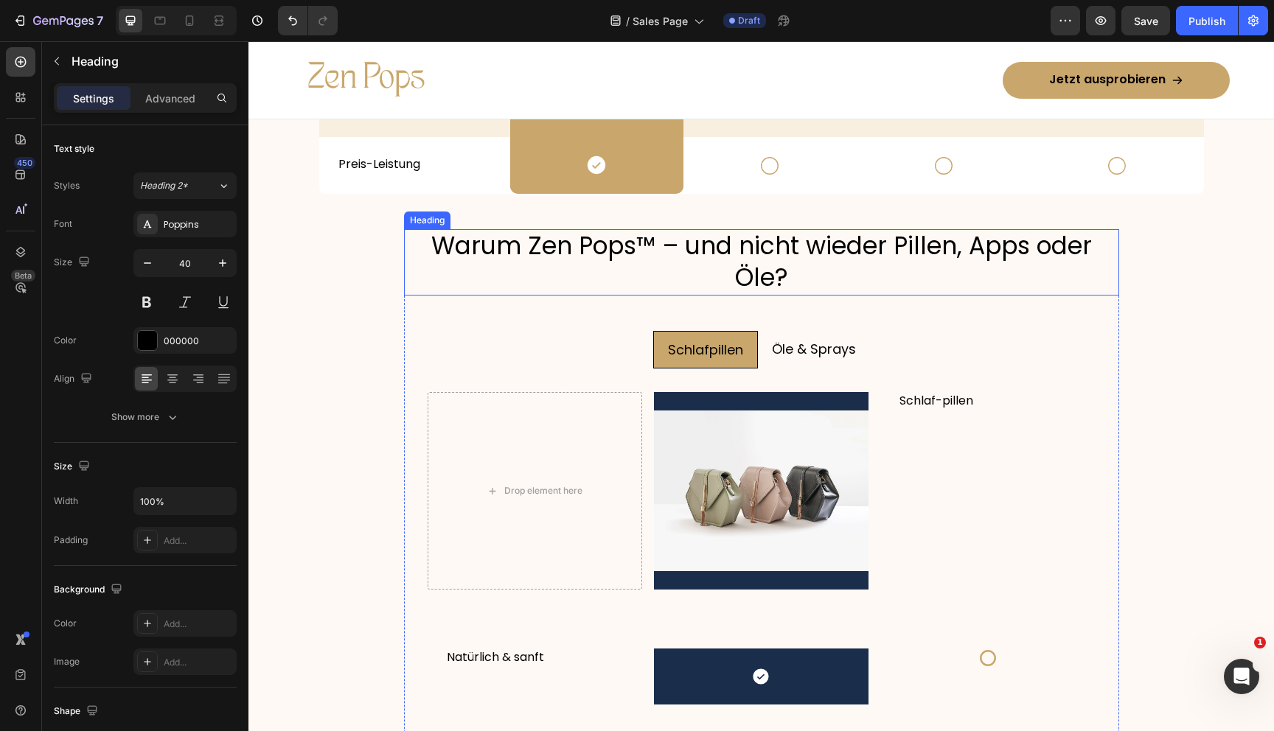
click at [621, 250] on h2 "Warum Zen Pops™ – und nicht wieder Pillen, Apps oder Öle?" at bounding box center [761, 262] width 715 height 66
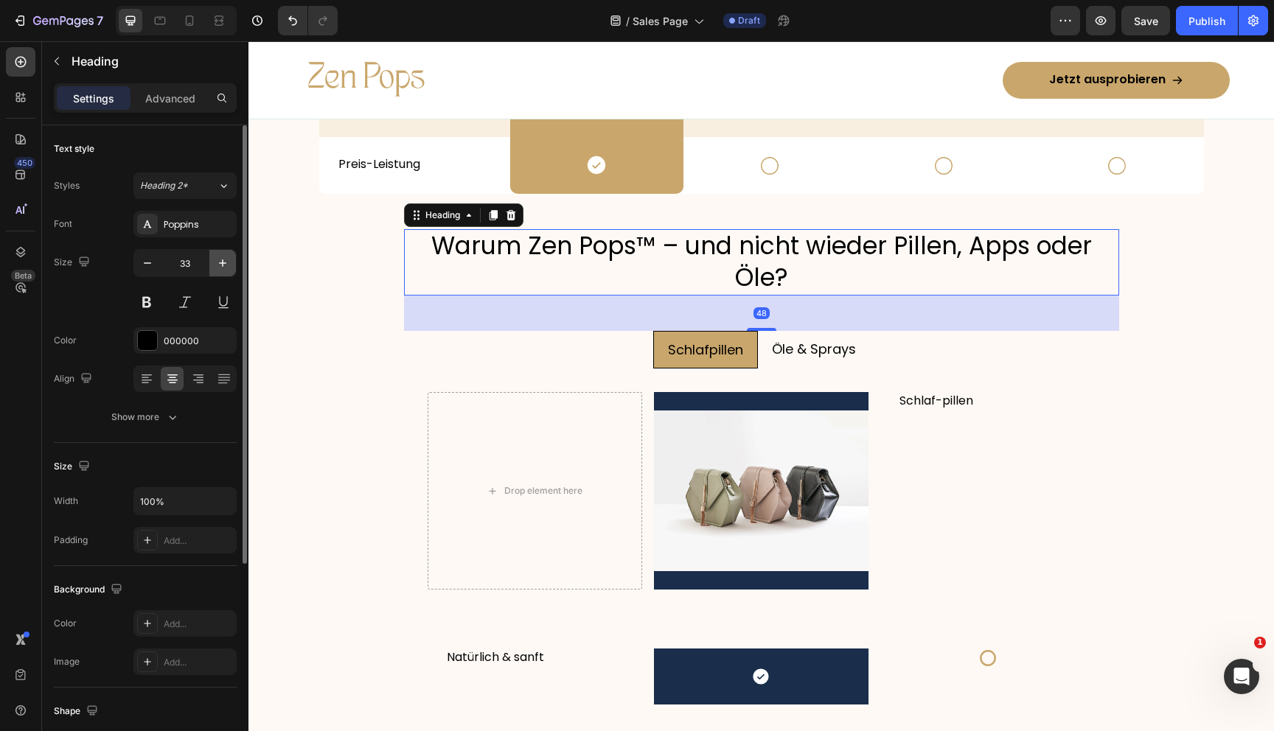
click at [225, 262] on icon "button" at bounding box center [222, 263] width 15 height 15
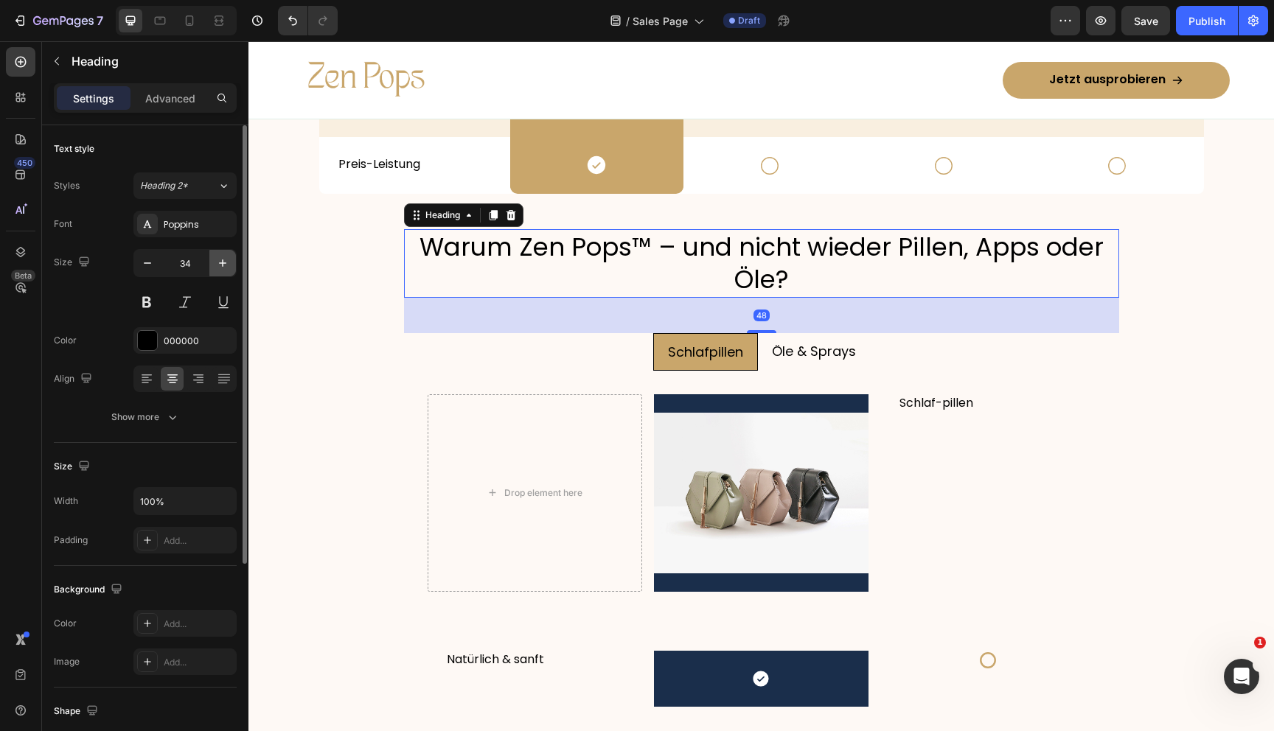
click at [225, 262] on icon "button" at bounding box center [222, 263] width 15 height 15
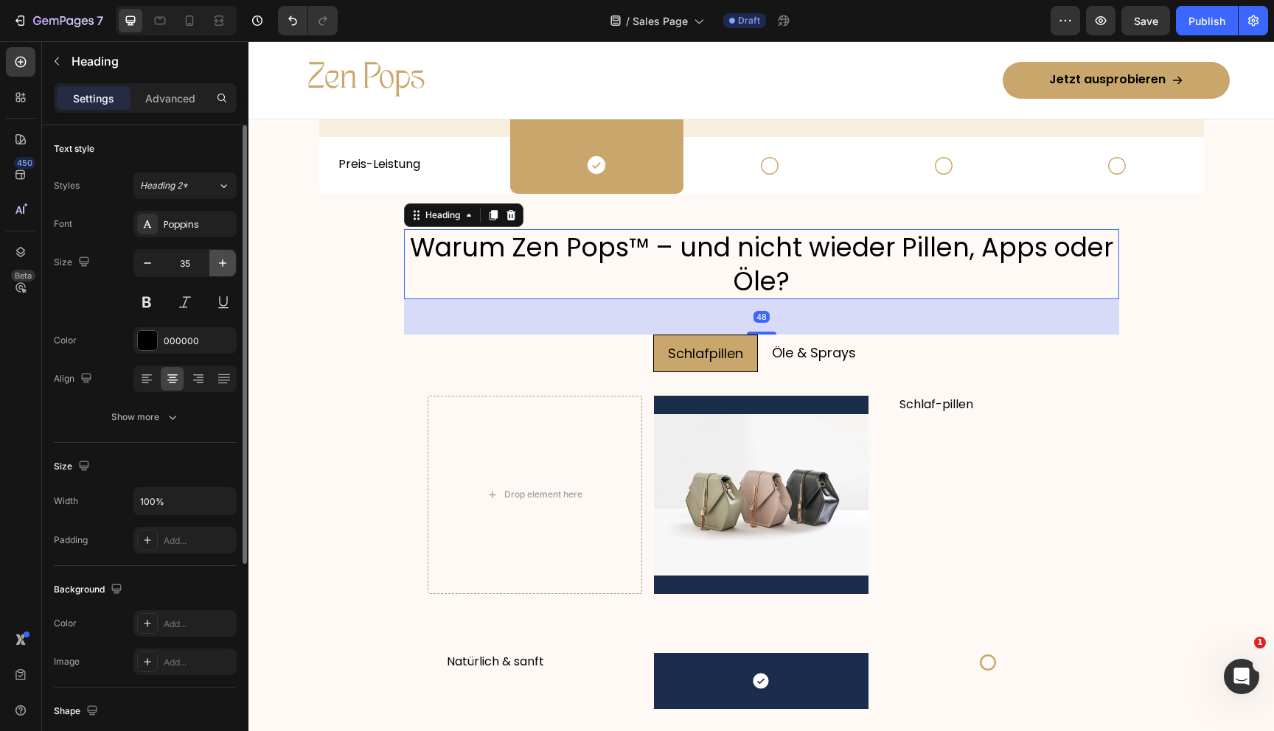
click at [225, 262] on icon "button" at bounding box center [222, 263] width 15 height 15
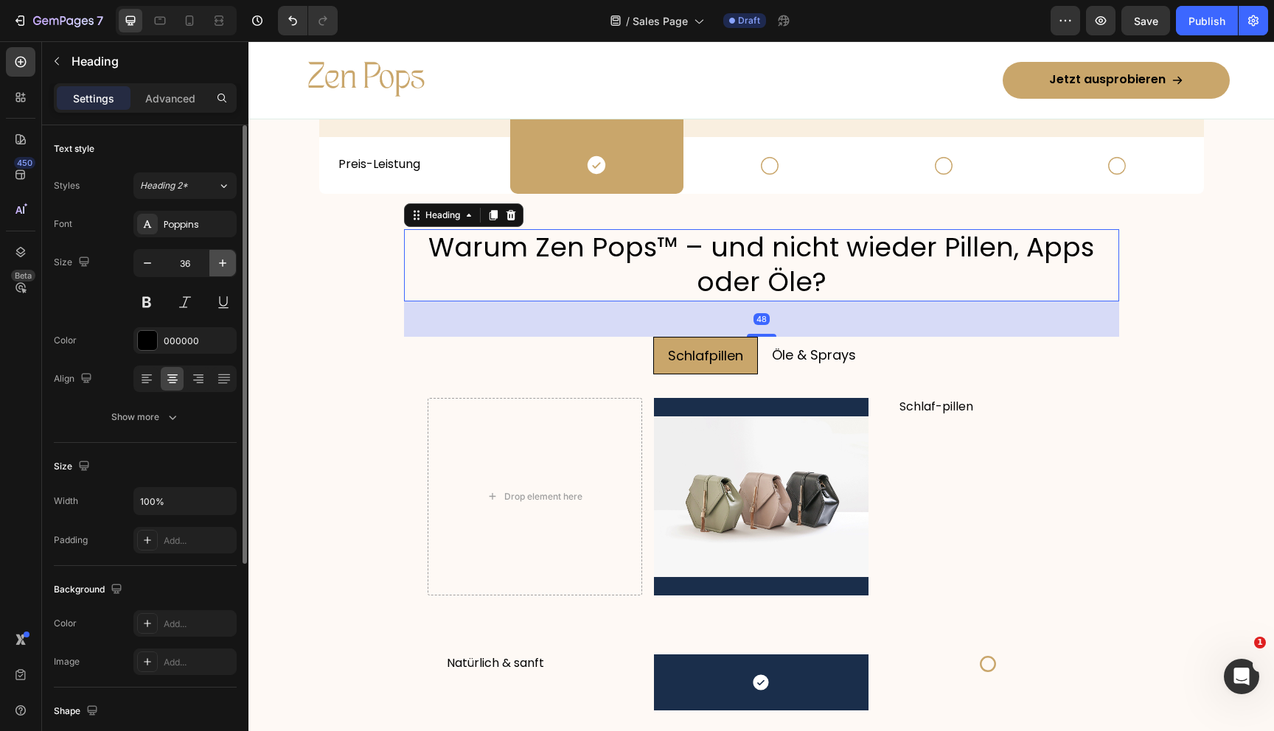
click at [225, 262] on icon "button" at bounding box center [222, 263] width 15 height 15
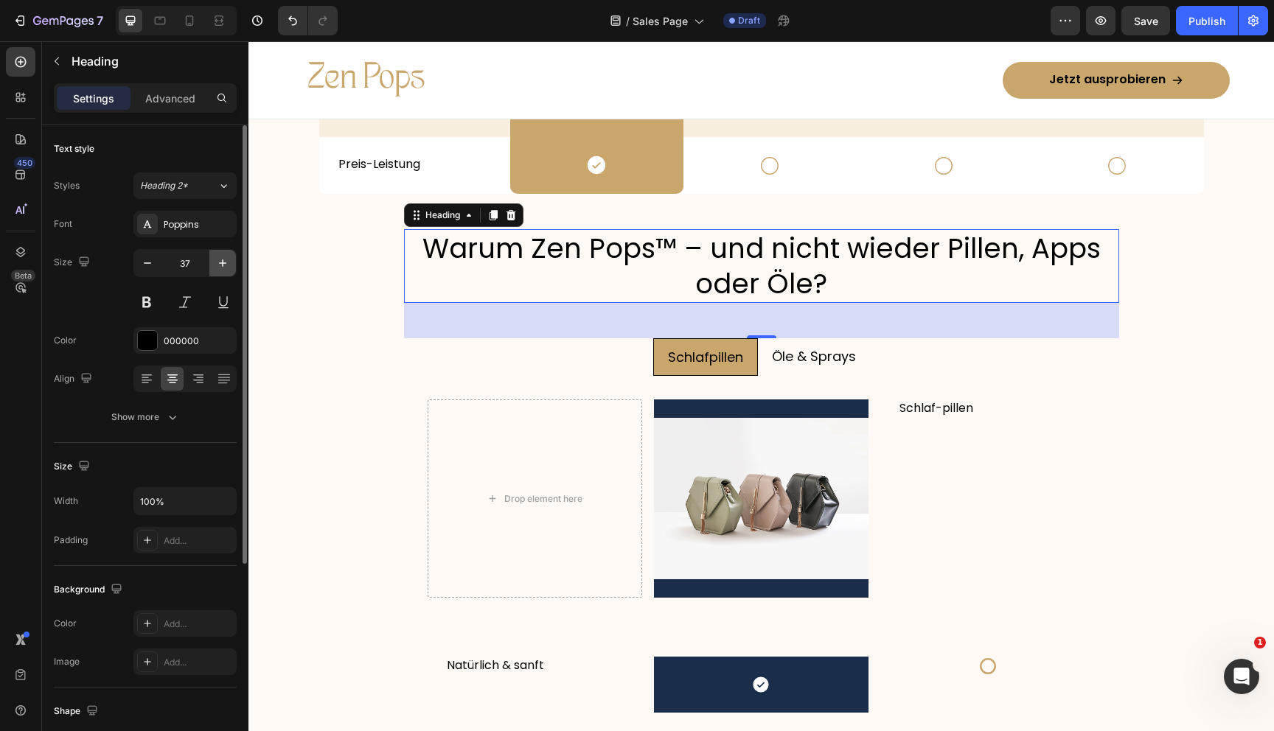
click at [225, 262] on icon "button" at bounding box center [222, 263] width 15 height 15
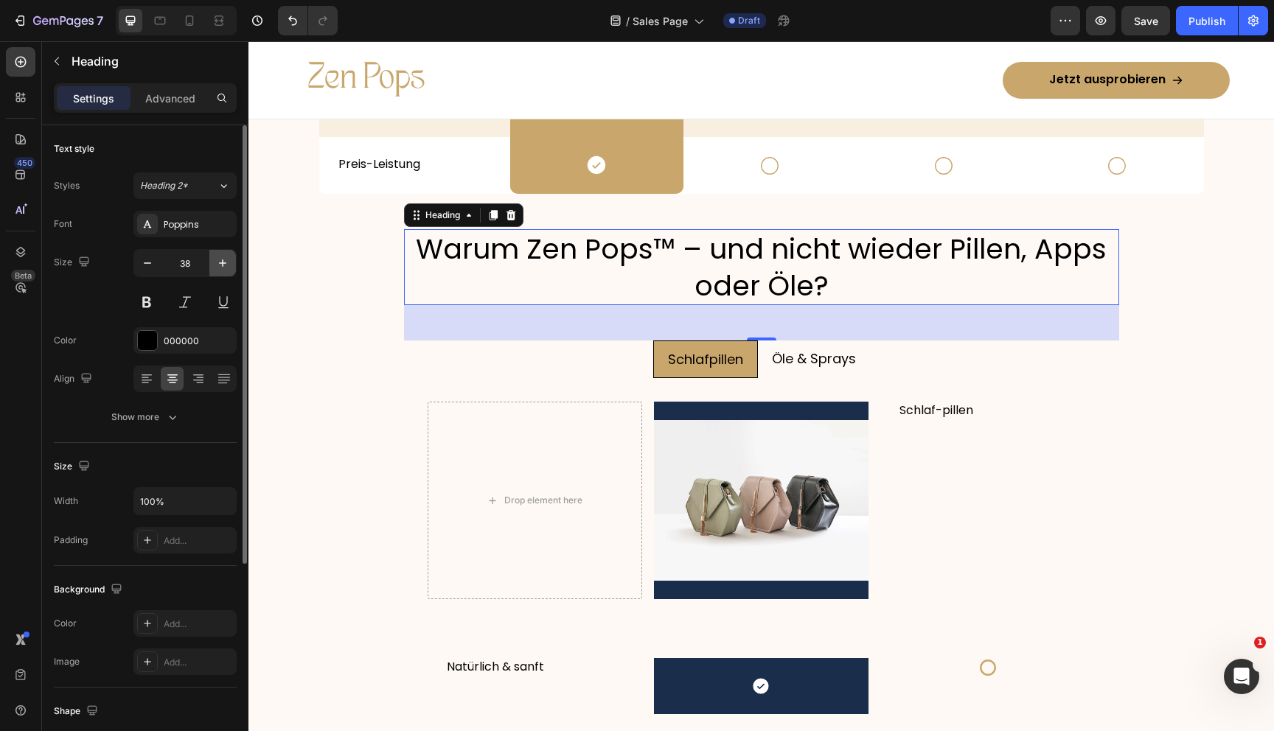
click at [225, 262] on icon "button" at bounding box center [222, 263] width 15 height 15
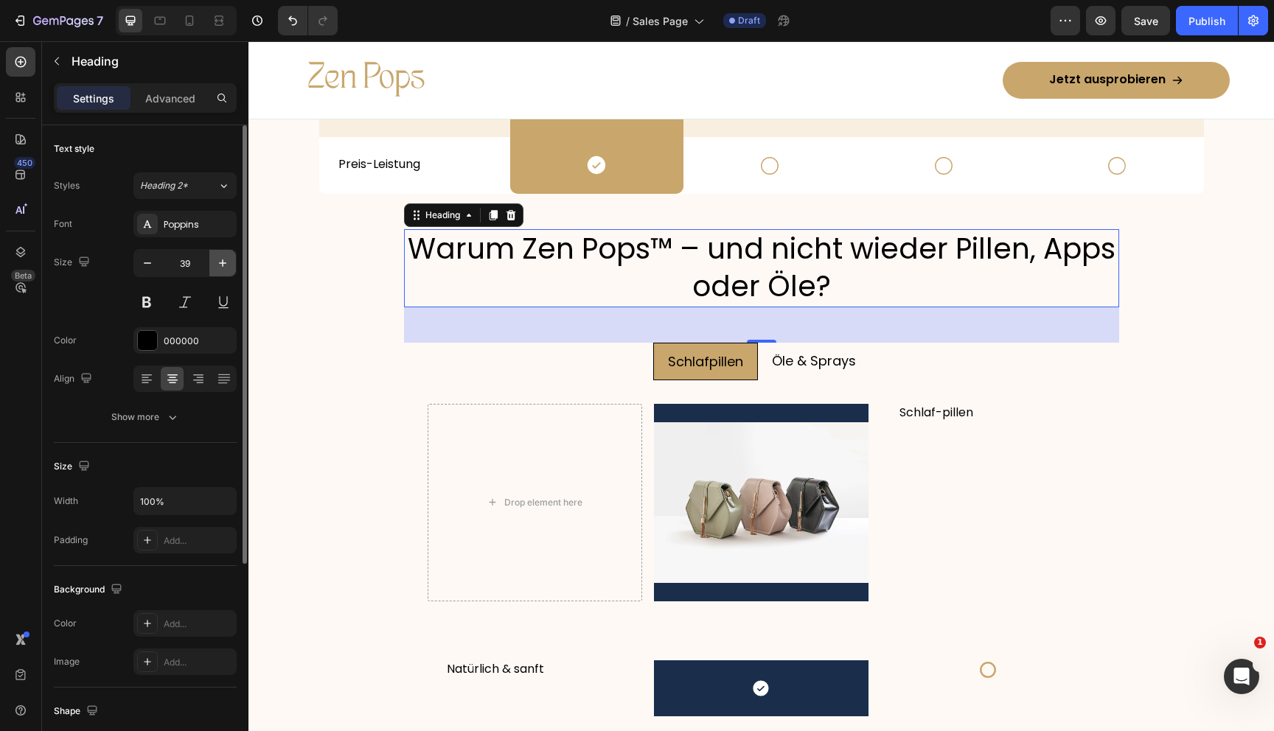
click at [225, 262] on icon "button" at bounding box center [222, 263] width 15 height 15
type input "40"
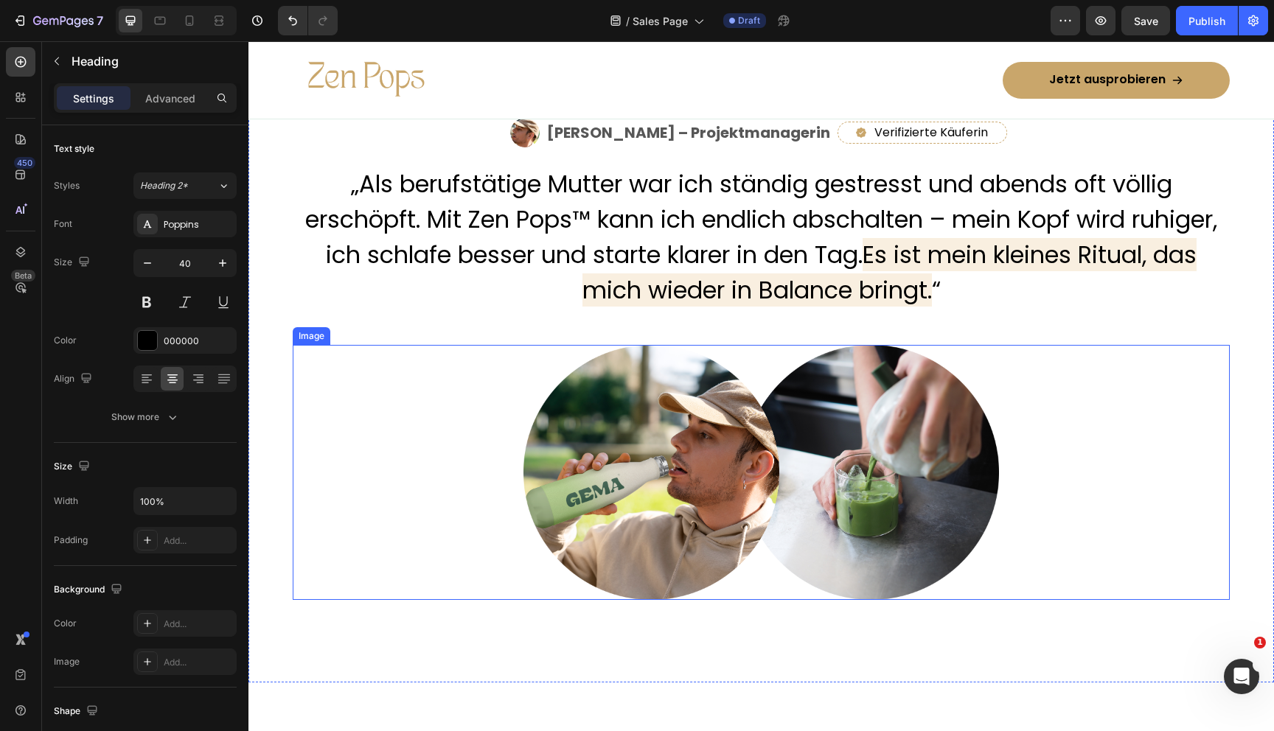
click at [501, 279] on p "„Als berufstätige Mutter war ich ständig gestresst und abends oft völlig erschö…" at bounding box center [761, 238] width 934 height 142
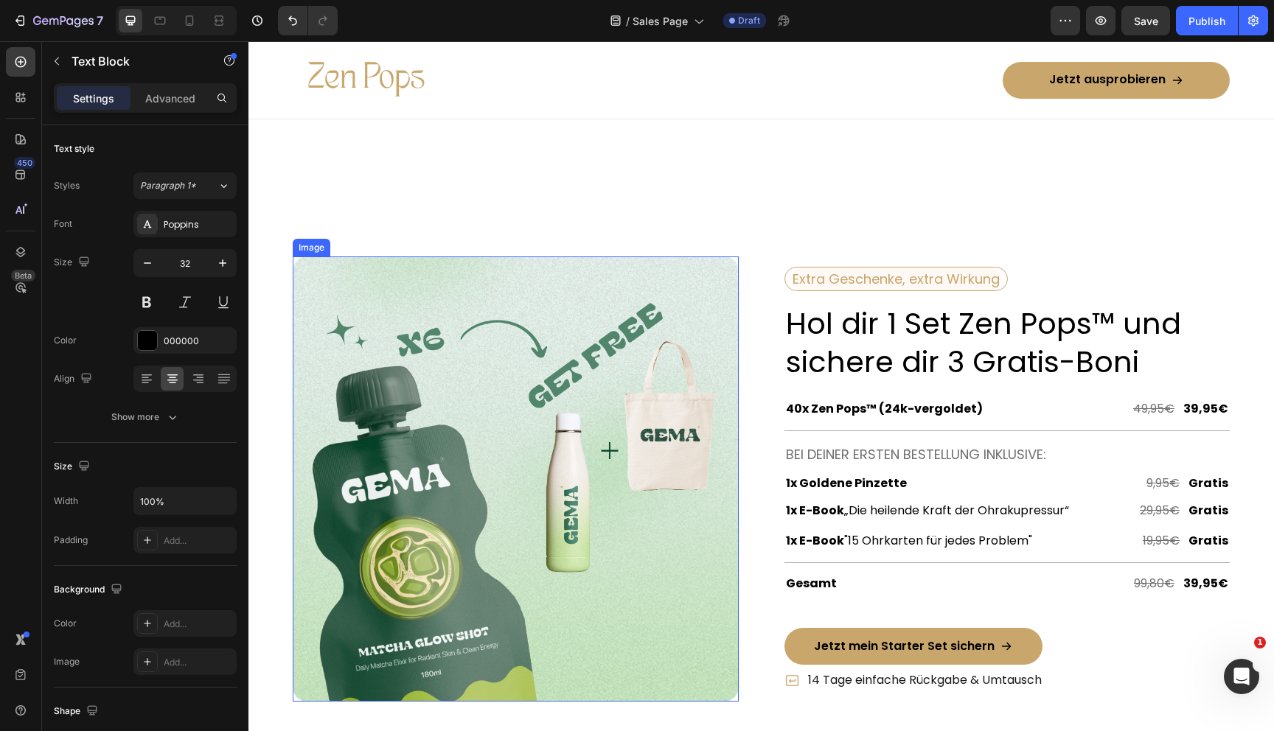
scroll to position [5231, 0]
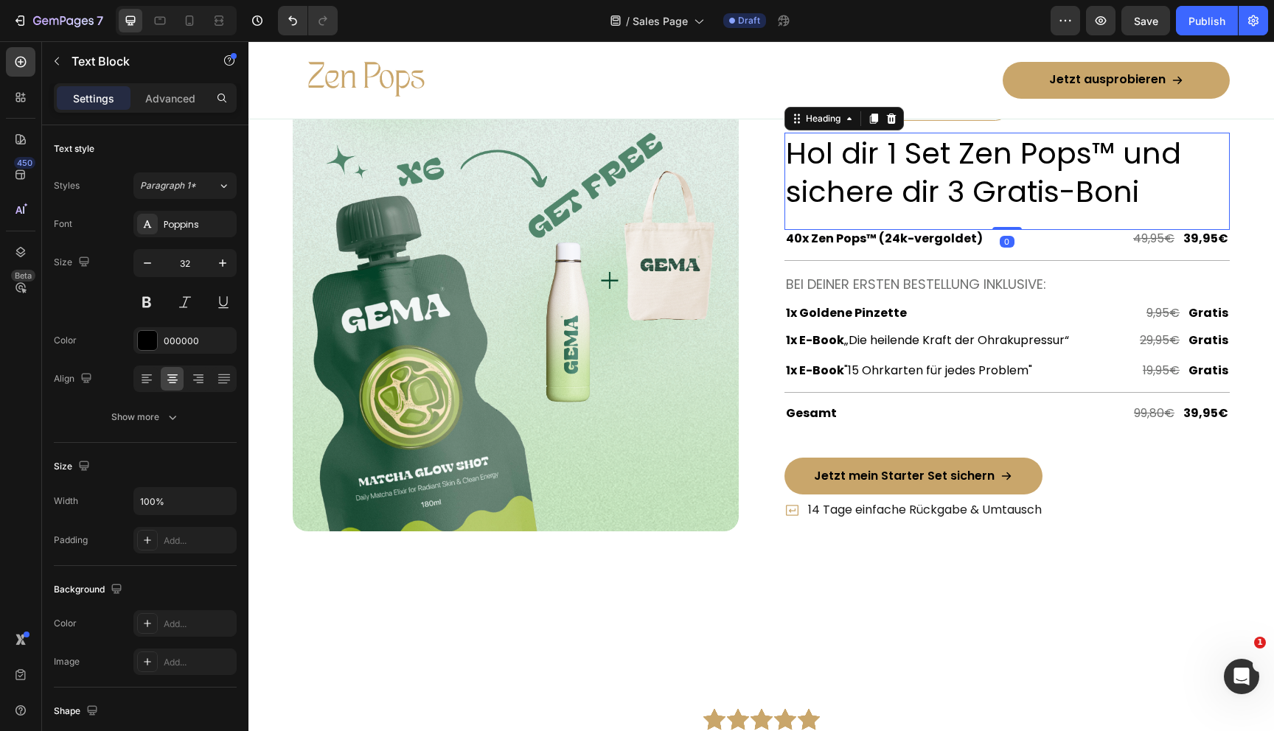
click at [880, 176] on h2 "Hol dir 1 Set Zen Pops™ und sichere dir 3 Gratis-Boni" at bounding box center [1007, 173] width 446 height 80
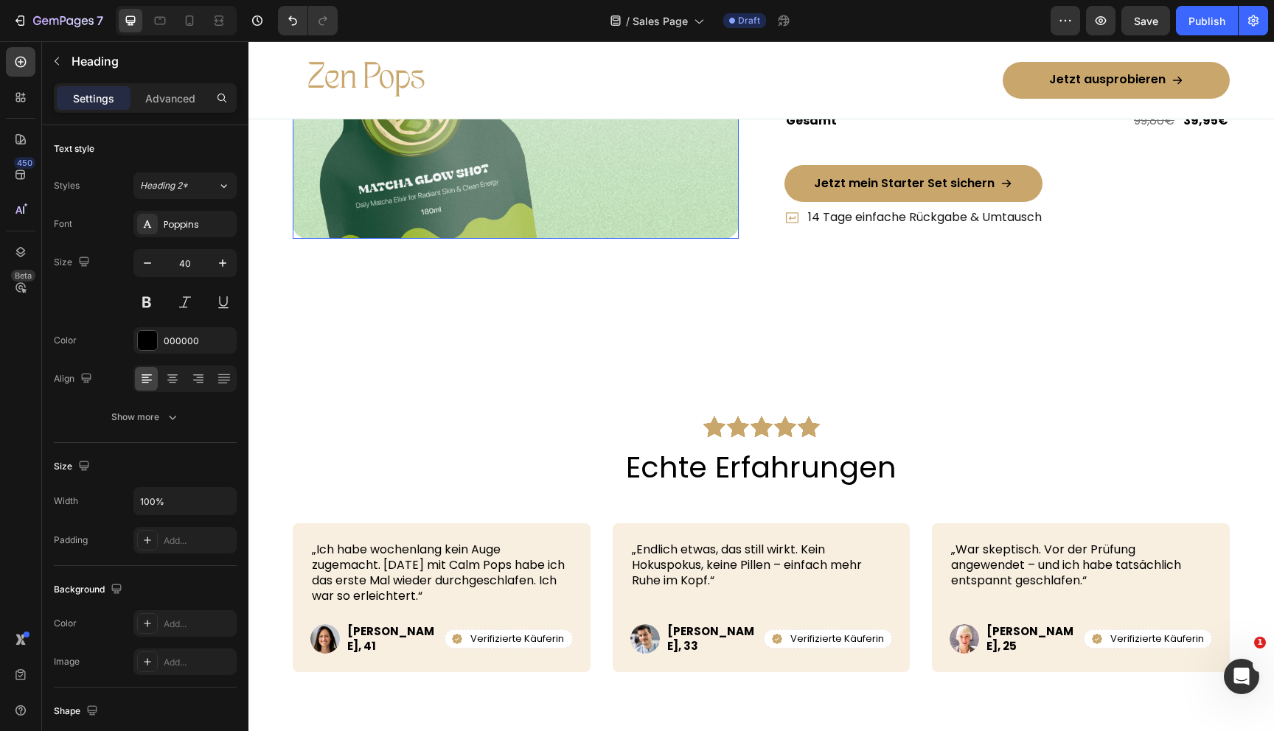
scroll to position [5797, 0]
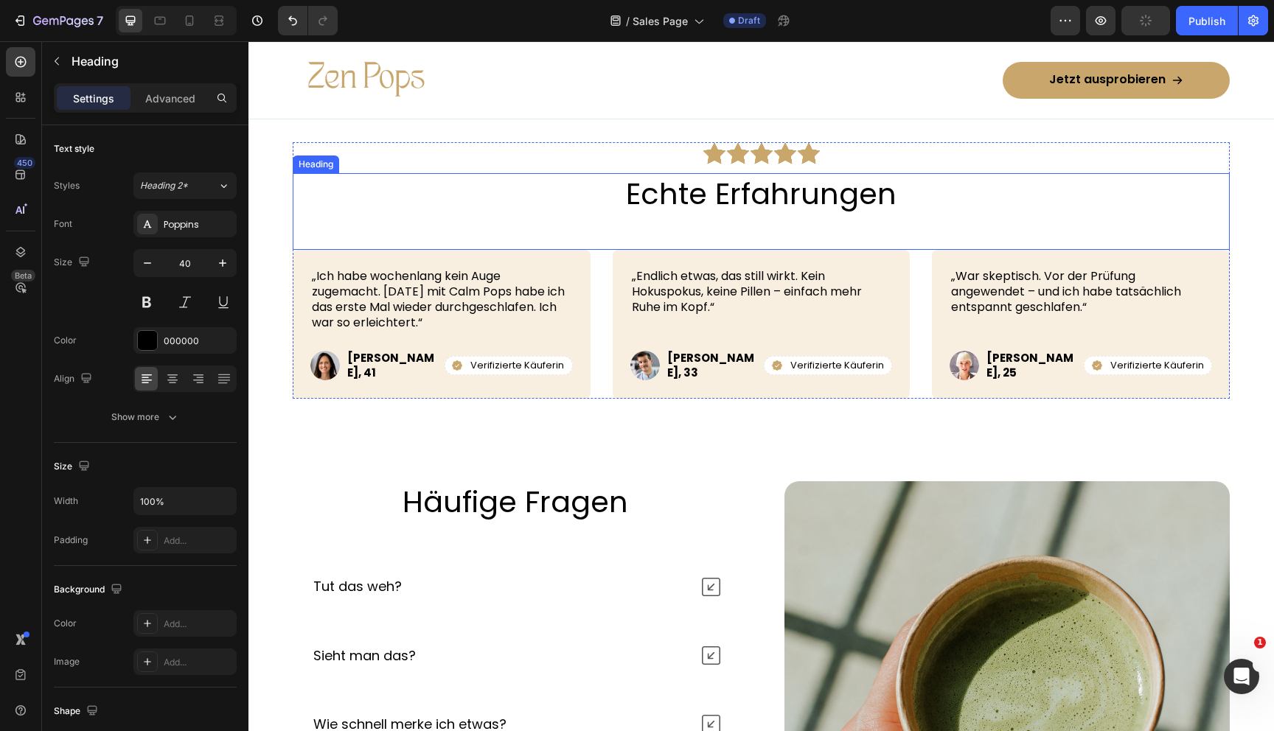
click at [667, 196] on h2 "Echte Erfahrungen" at bounding box center [761, 193] width 937 height 41
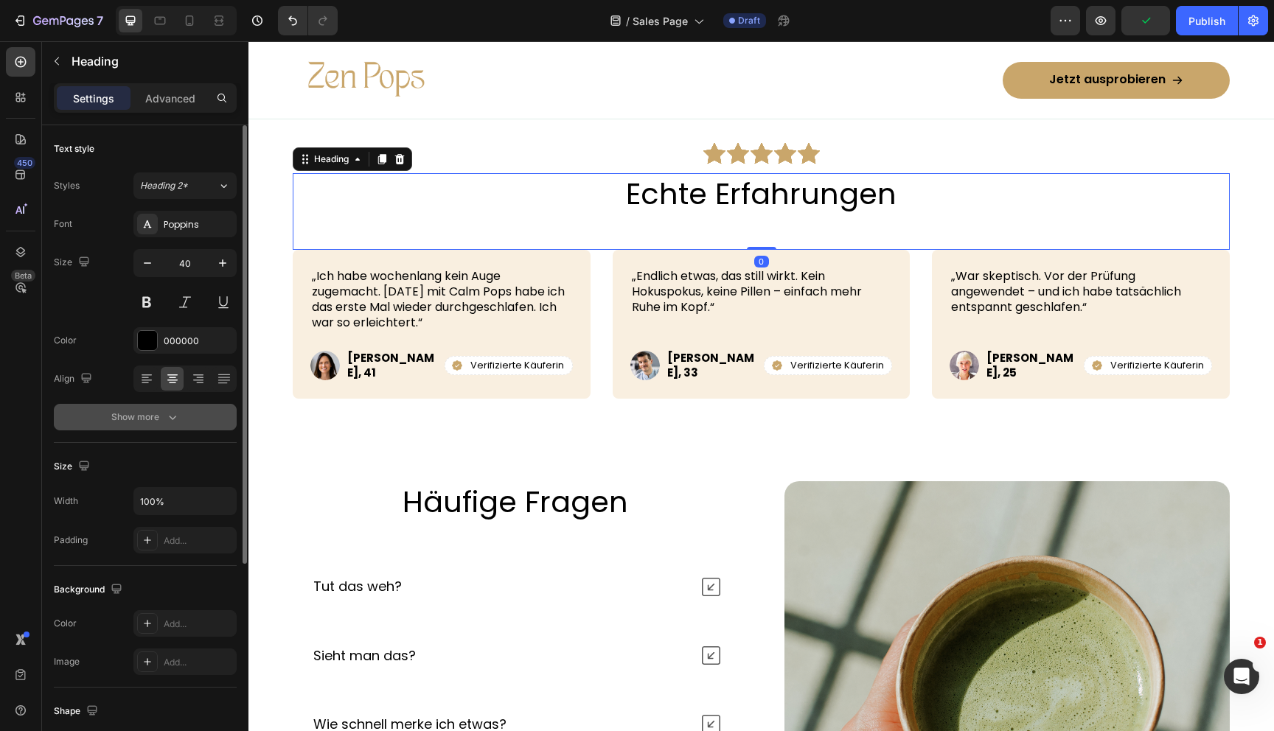
click at [156, 418] on div "Show more" at bounding box center [145, 417] width 69 height 15
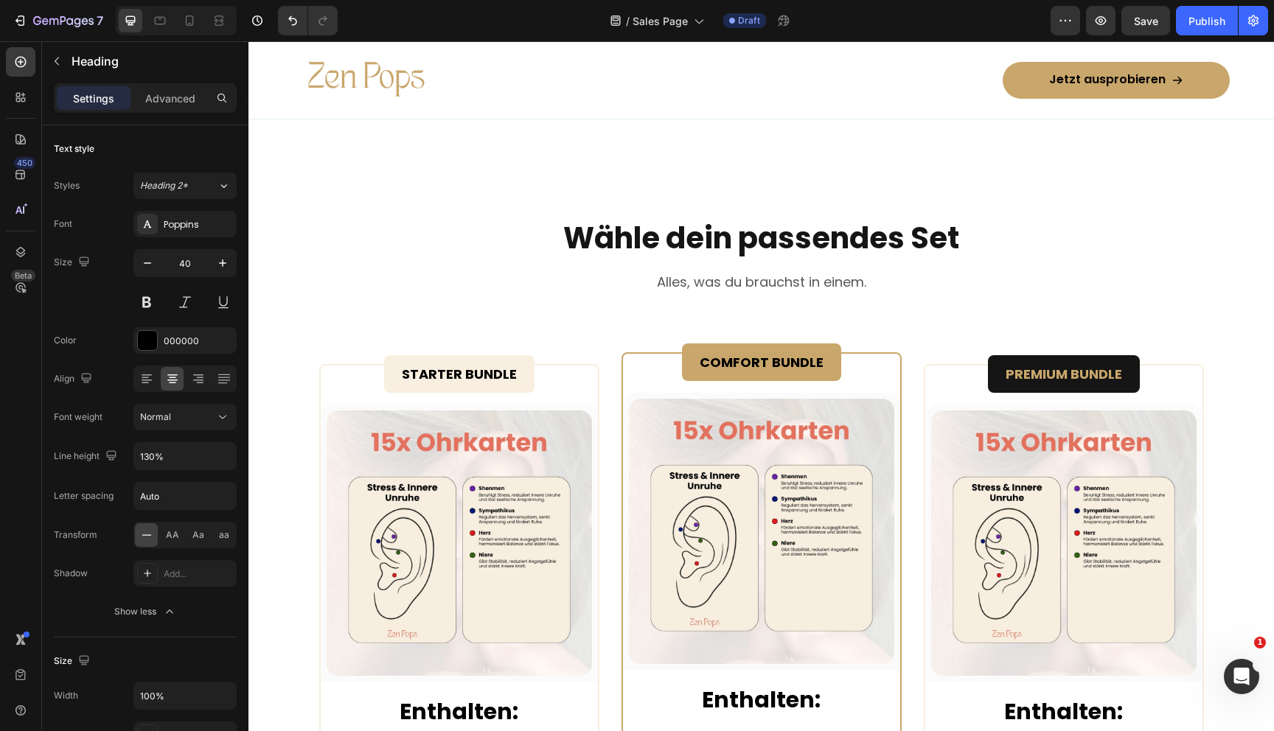
scroll to position [6421, 0]
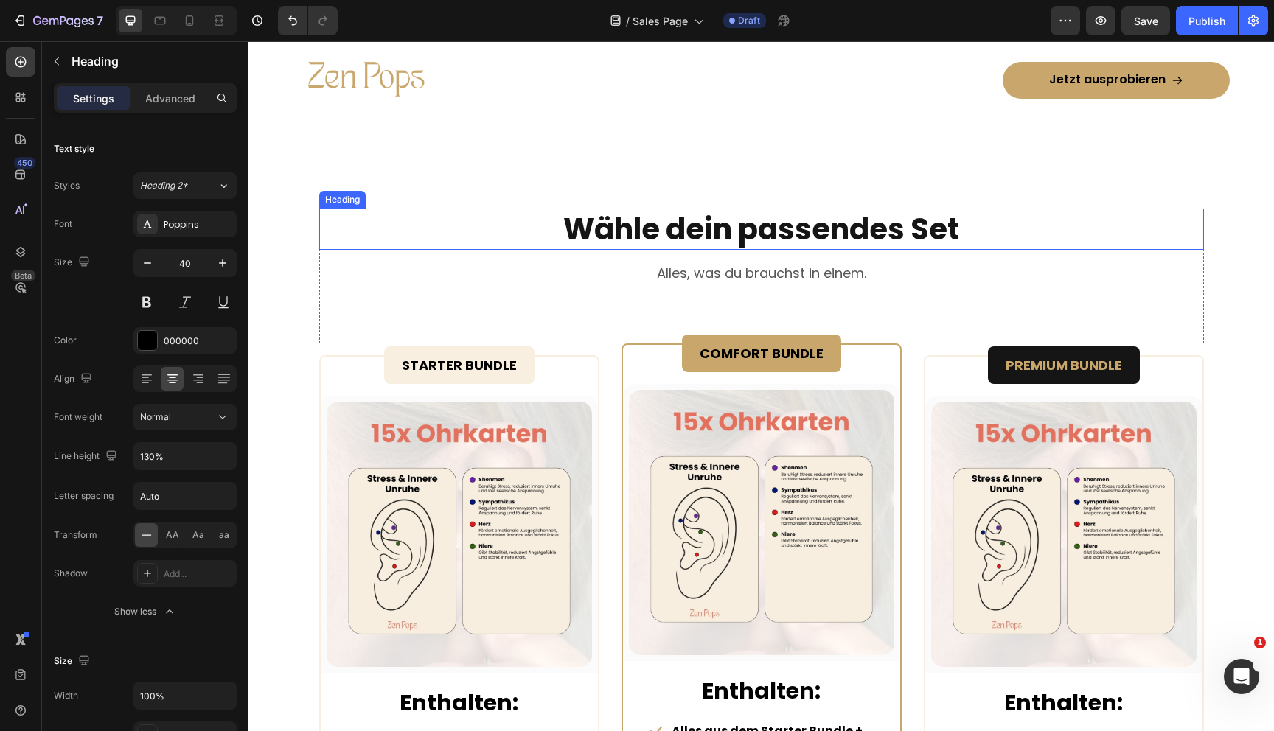
click at [636, 225] on h2 "Wähle dein passendes Set" at bounding box center [761, 229] width 885 height 41
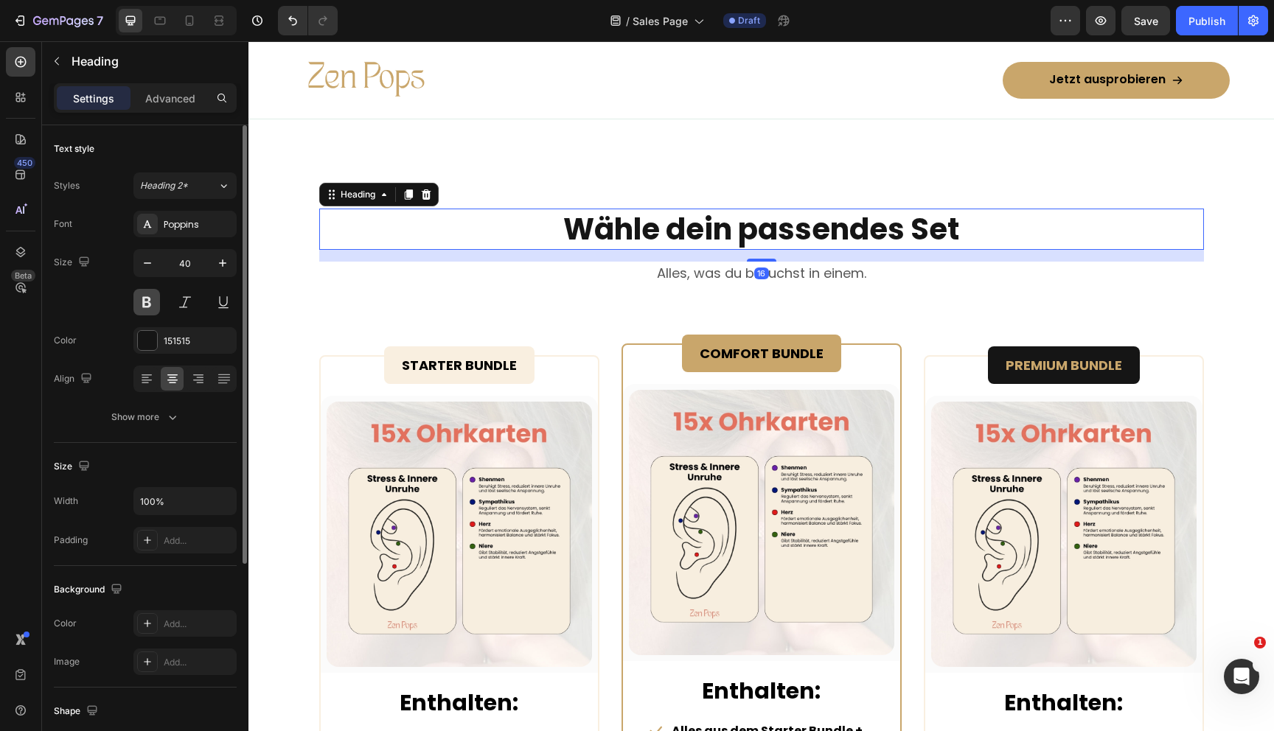
click at [145, 308] on button at bounding box center [146, 302] width 27 height 27
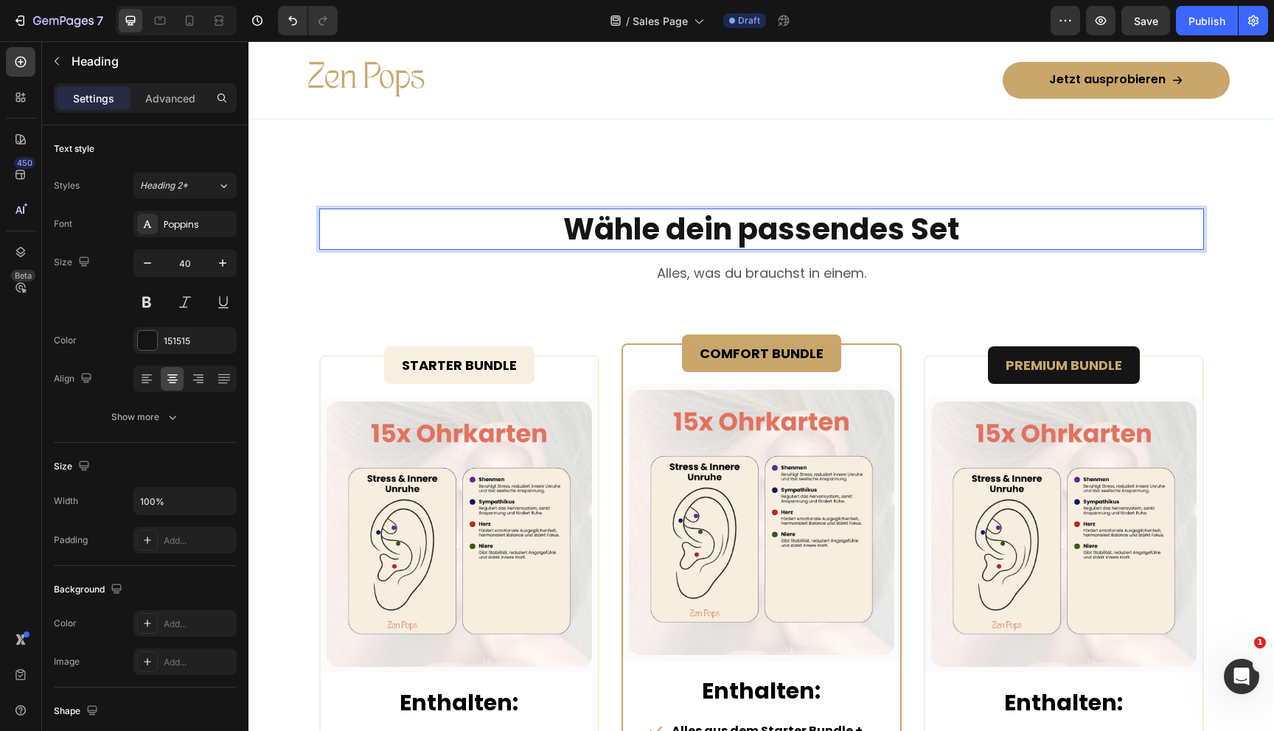
click at [593, 225] on h2 "Wähle dein passendes Set" at bounding box center [761, 229] width 885 height 41
click at [593, 225] on p "Wähle dein passendes Set" at bounding box center [762, 229] width 882 height 38
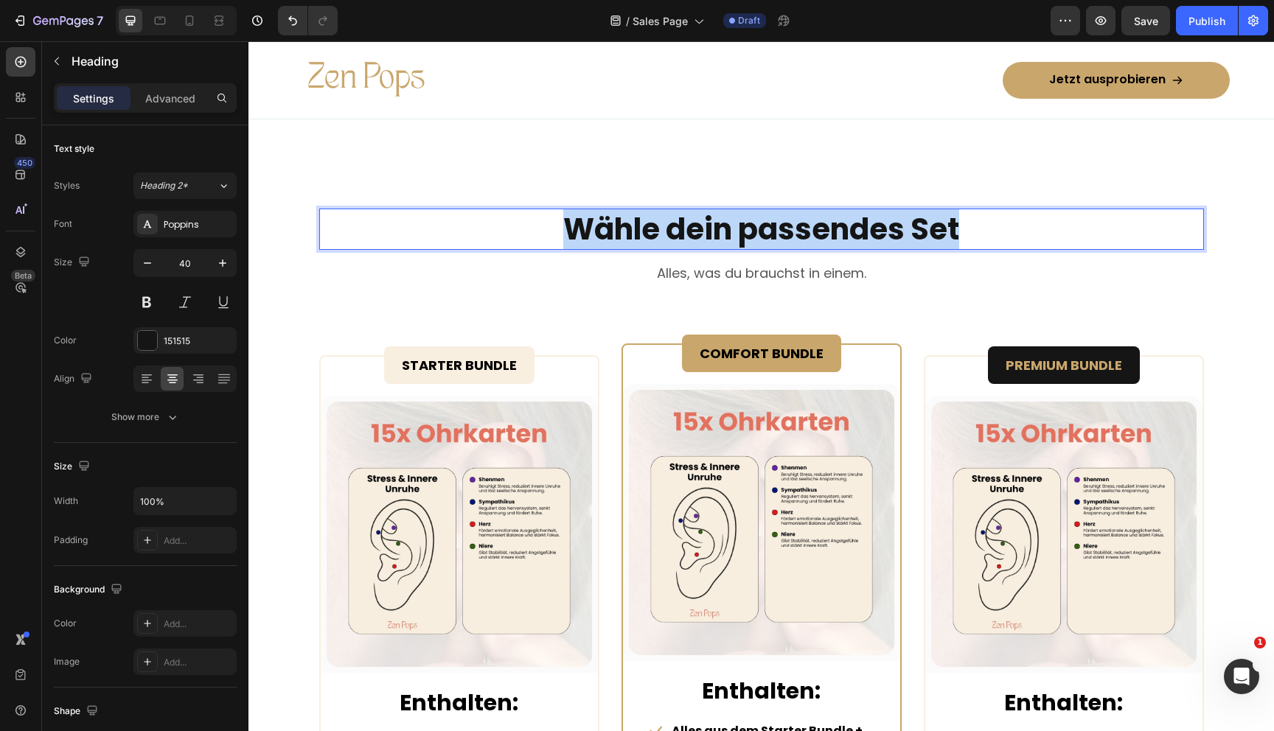
click at [593, 225] on p "Wähle dein passendes Set" at bounding box center [762, 229] width 882 height 38
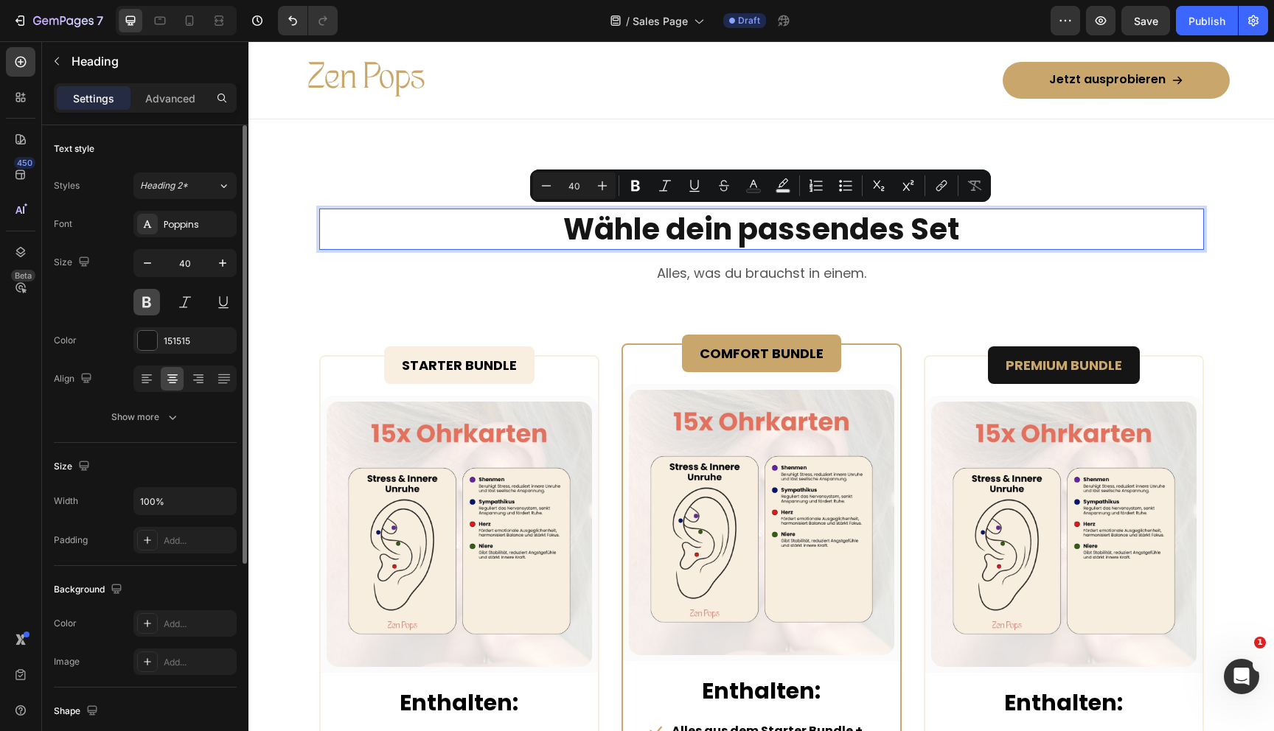
click at [147, 298] on button at bounding box center [146, 302] width 27 height 27
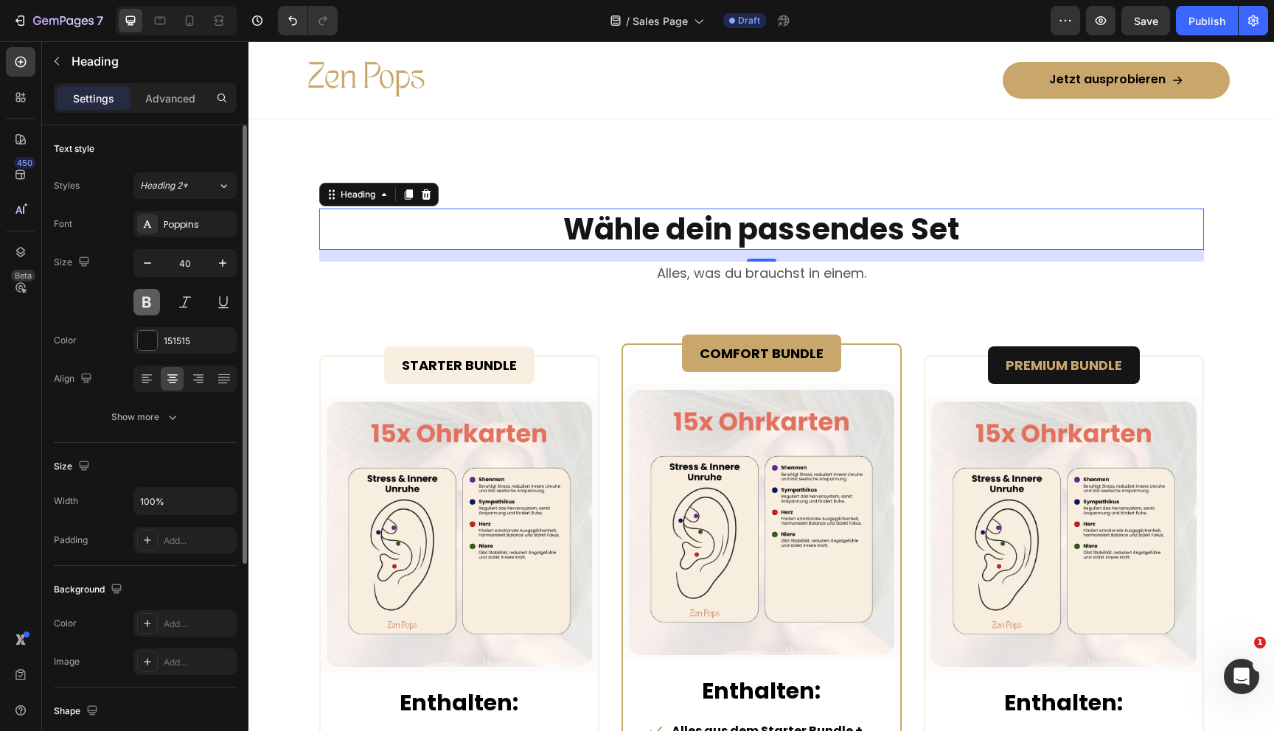
click at [147, 298] on button at bounding box center [146, 302] width 27 height 27
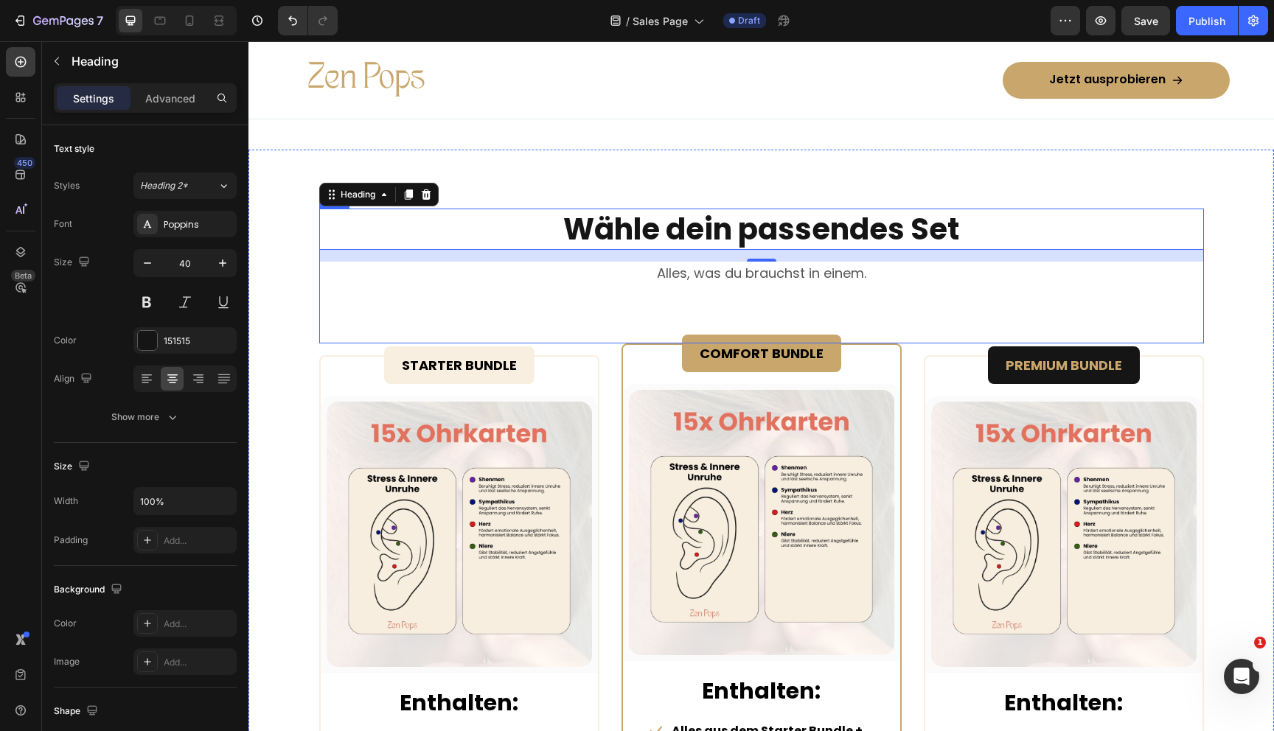
click at [582, 291] on div "Wähle dein passendes Set Heading 16 Alles, was du brauchst in einem. Text block" at bounding box center [761, 276] width 885 height 135
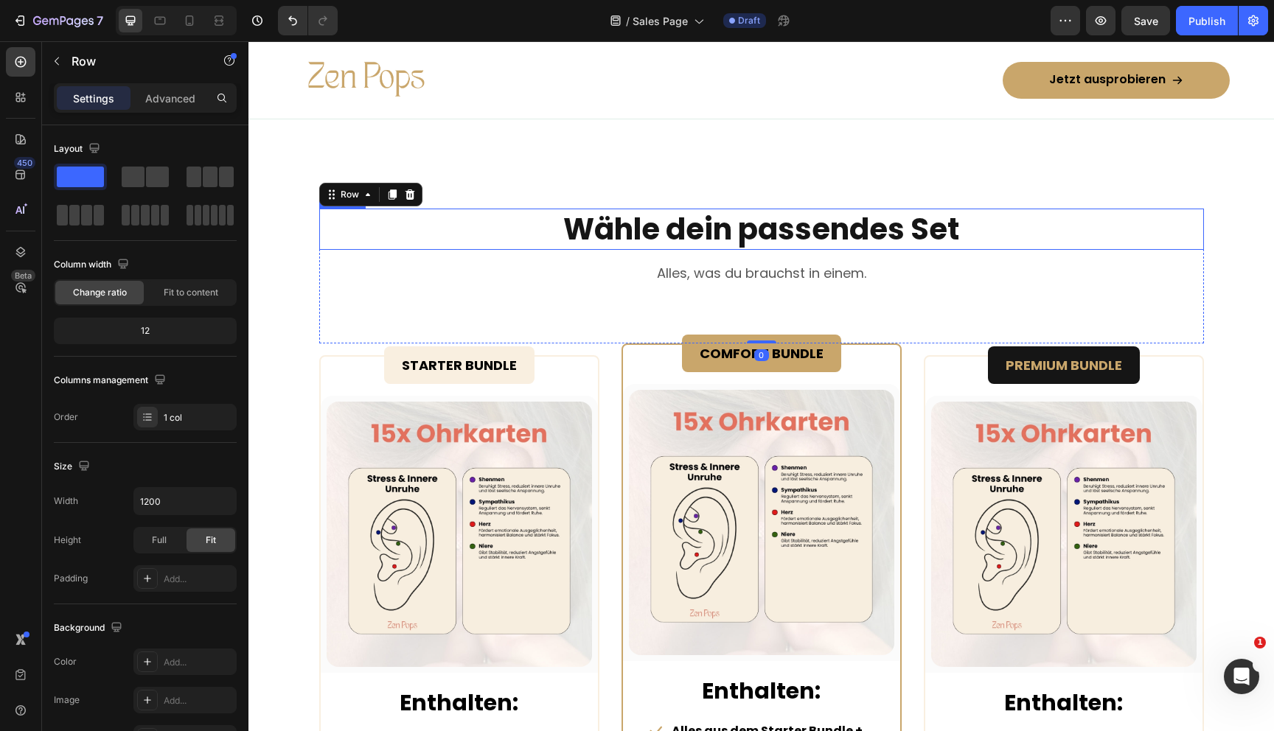
click at [624, 231] on p "Wähle dein passendes Set" at bounding box center [762, 229] width 882 height 38
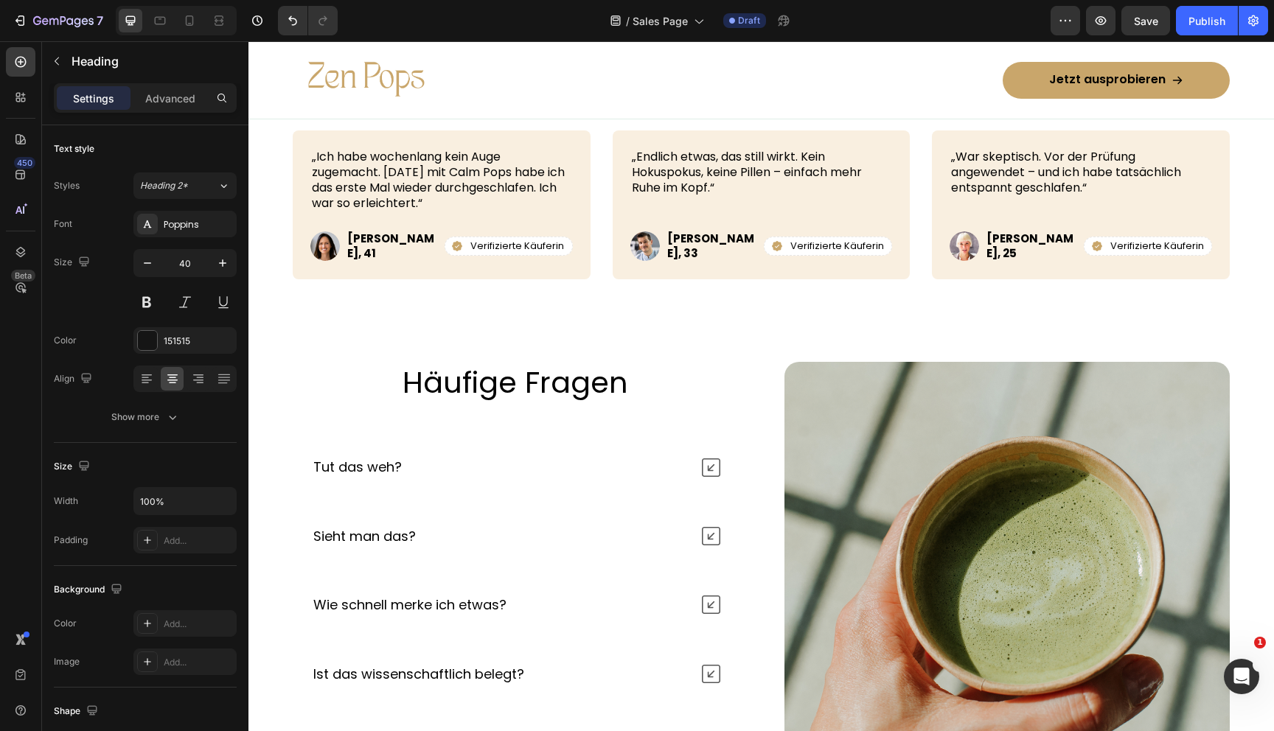
scroll to position [5745, 0]
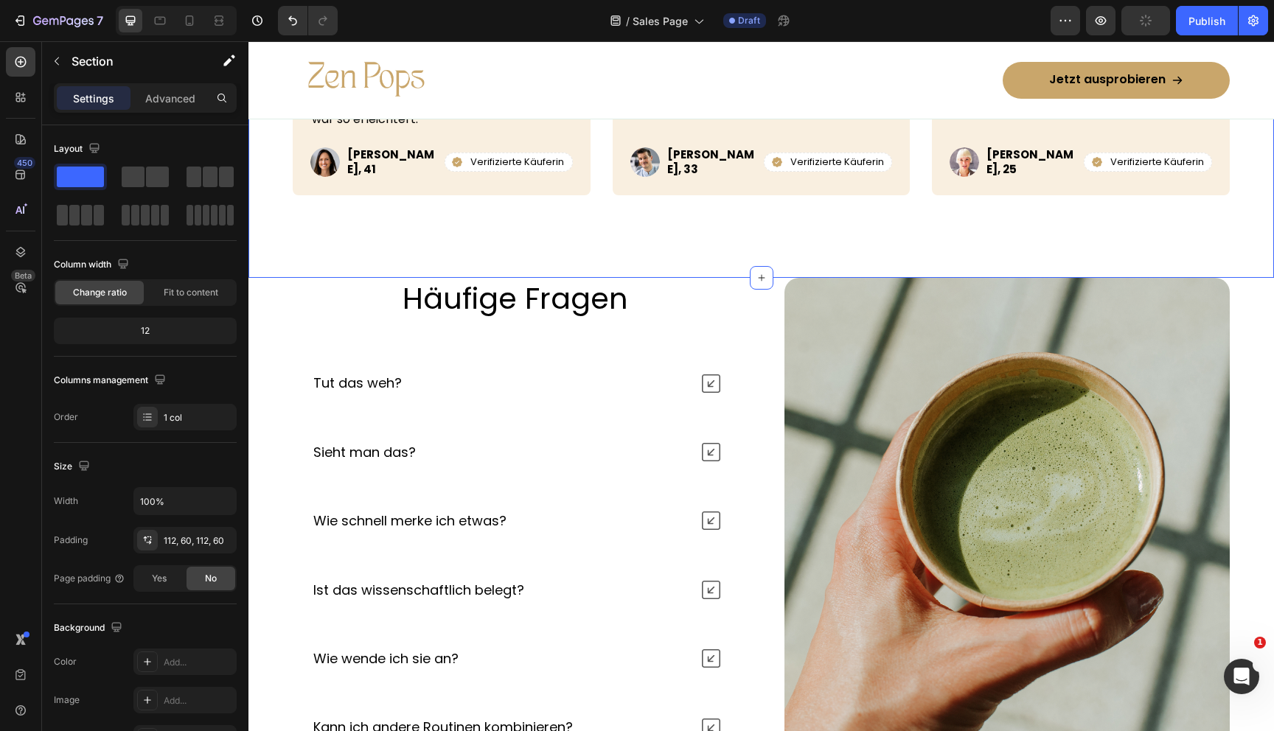
click at [553, 274] on div "Icon Icon Icon Icon Icon Icon List Row Echte Erfahrungen Heading „Ich habe woch…" at bounding box center [761, 67] width 1026 height 422
click at [543, 299] on h2 "Häufige Fragen" at bounding box center [516, 298] width 446 height 41
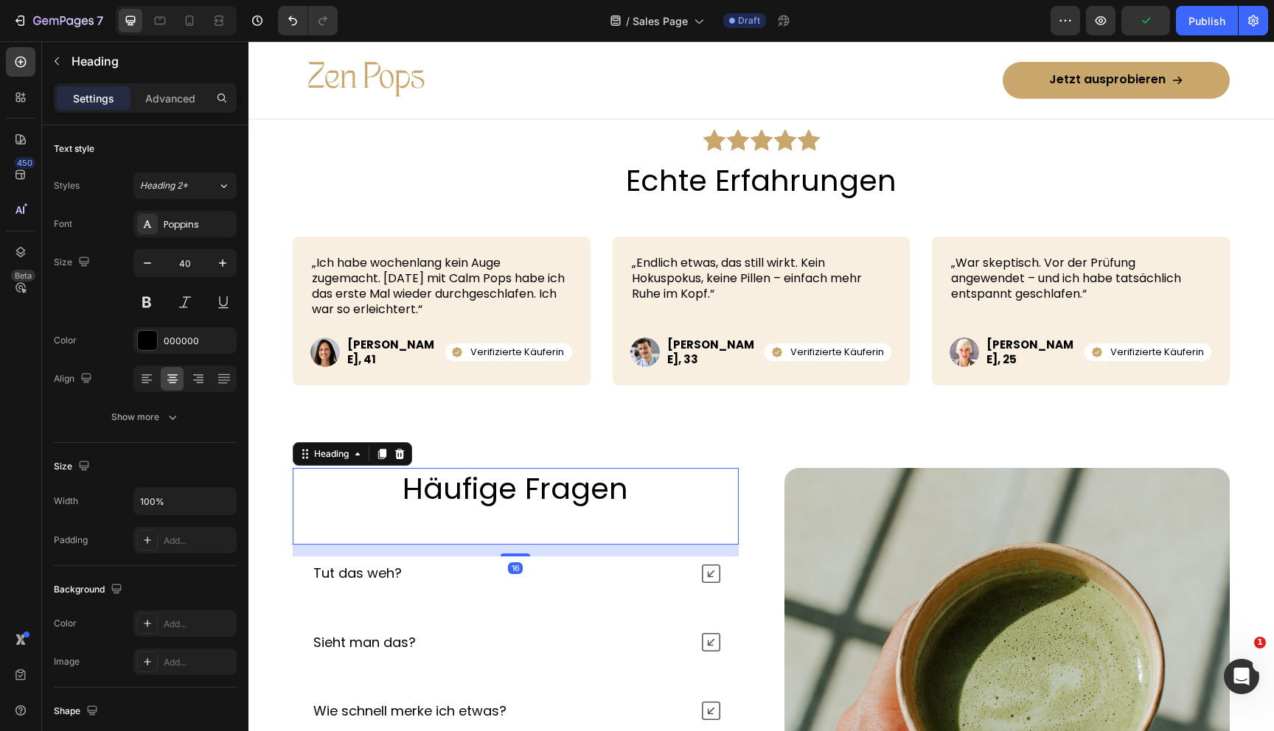
scroll to position [5313, 0]
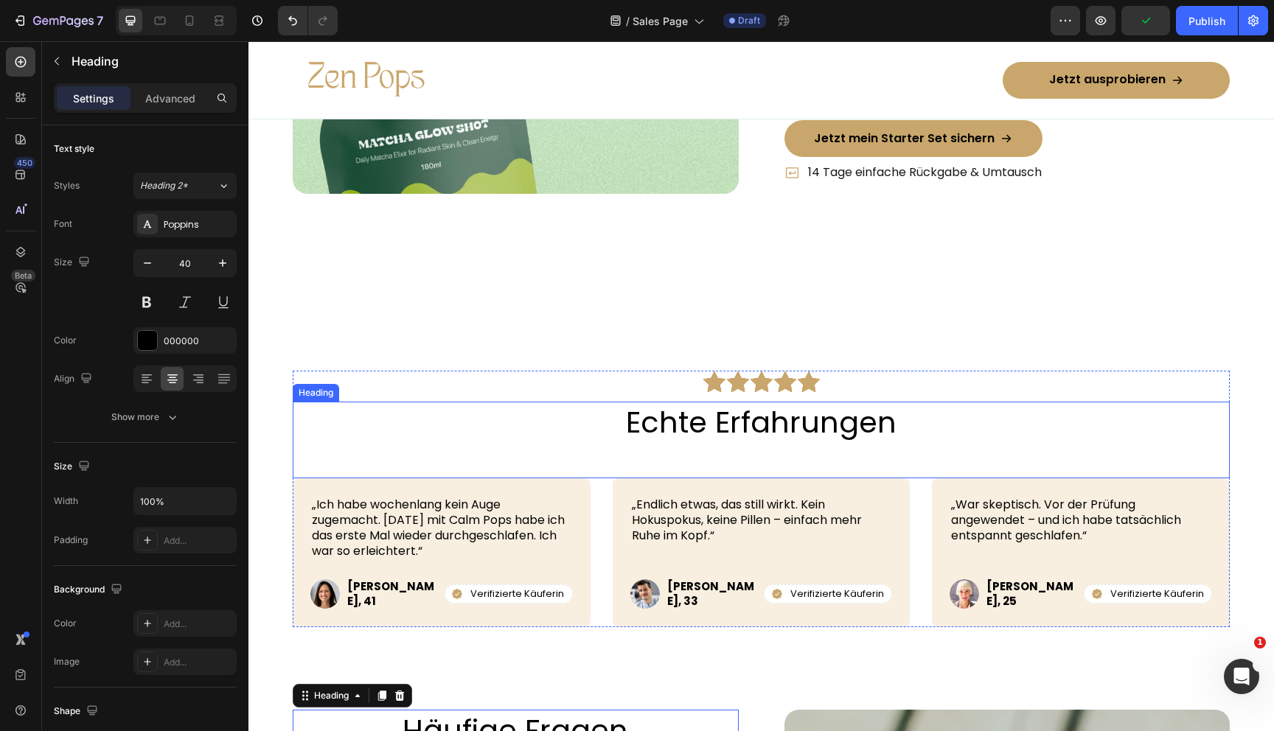
click at [736, 426] on h2 "Echte Erfahrungen" at bounding box center [761, 422] width 937 height 41
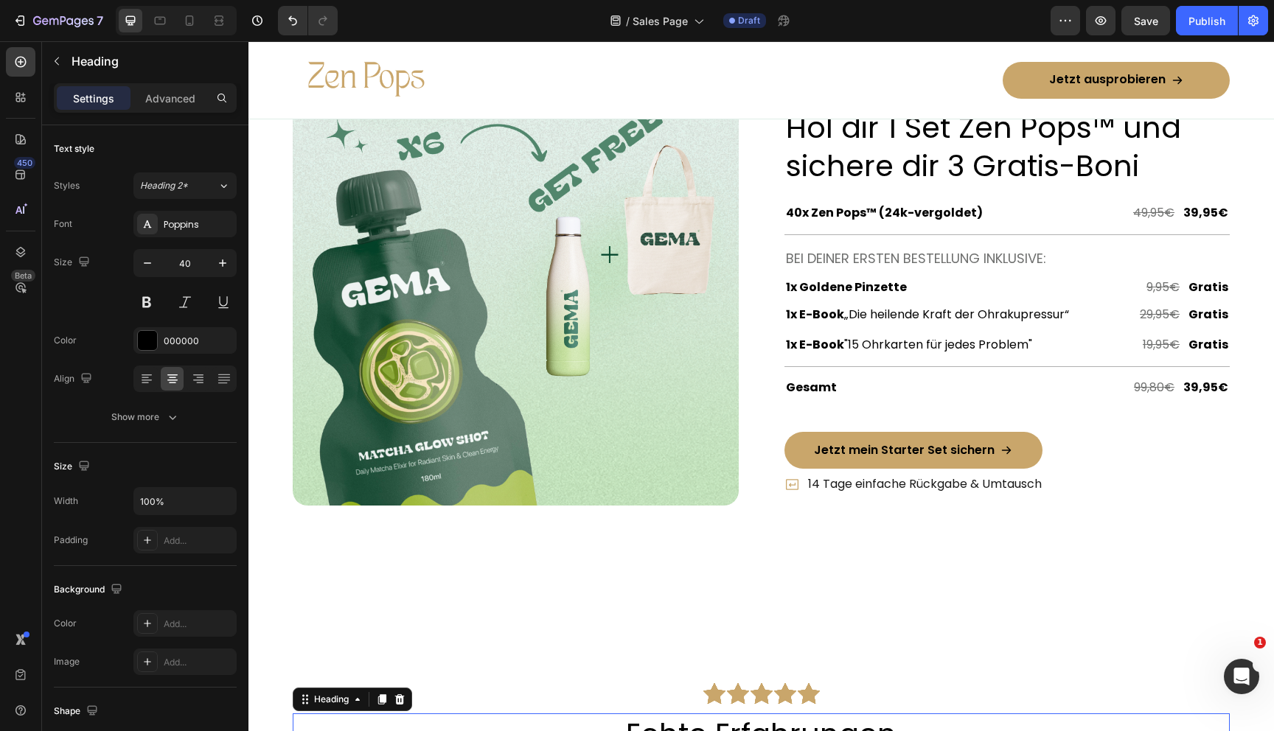
scroll to position [4897, 0]
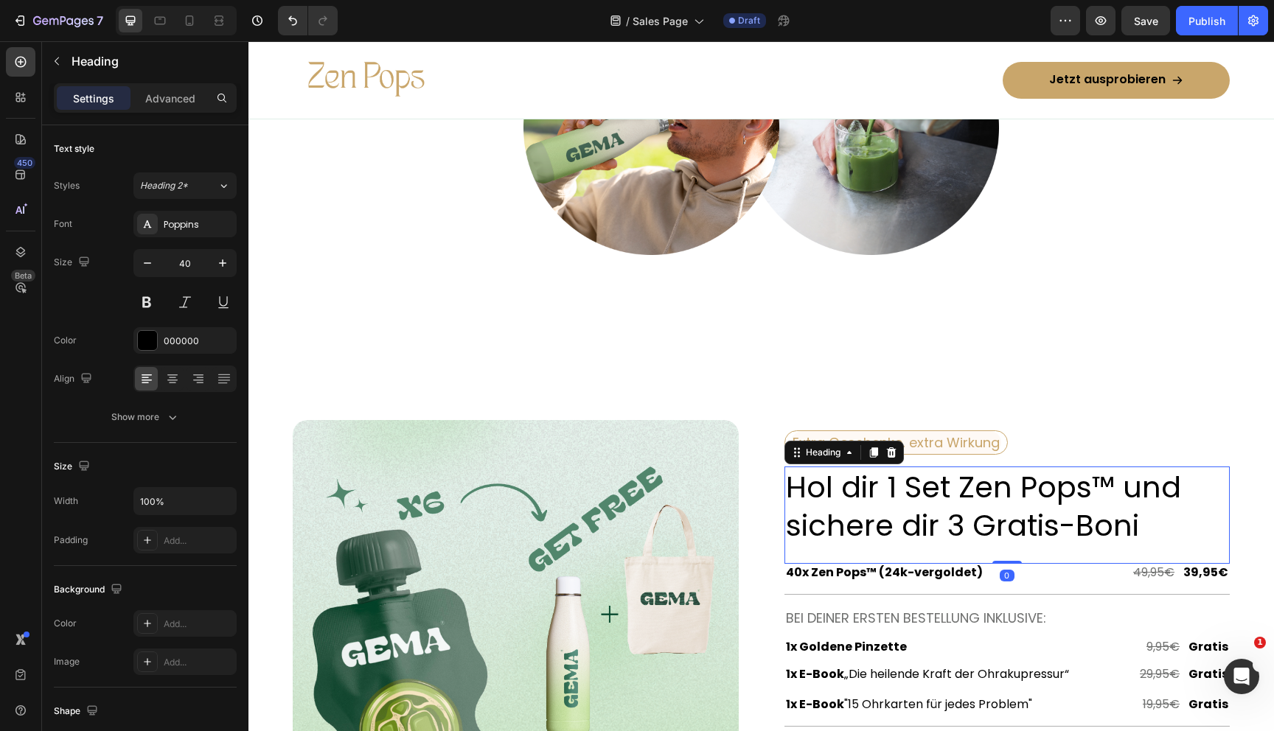
click at [831, 511] on h2 "Hol dir 1 Set Zen Pops™ und sichere dir 3 Gratis-Boni" at bounding box center [1007, 507] width 446 height 80
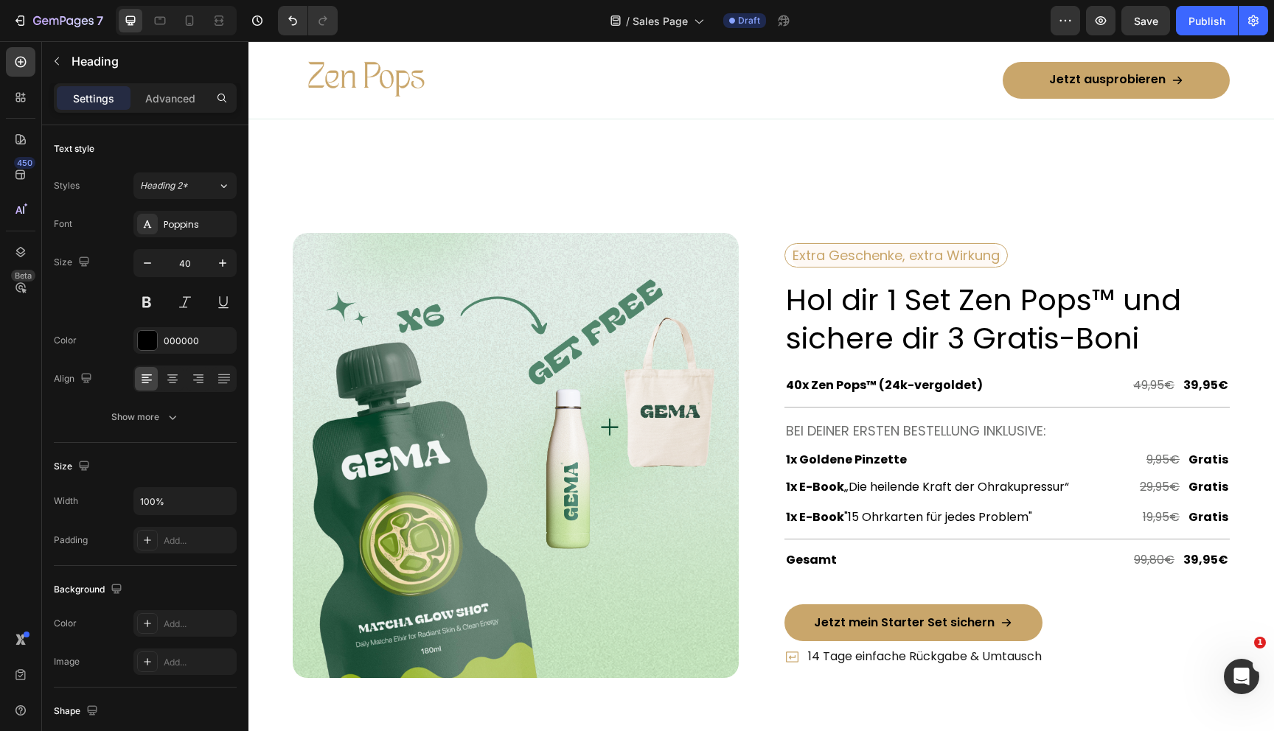
scroll to position [5065, 0]
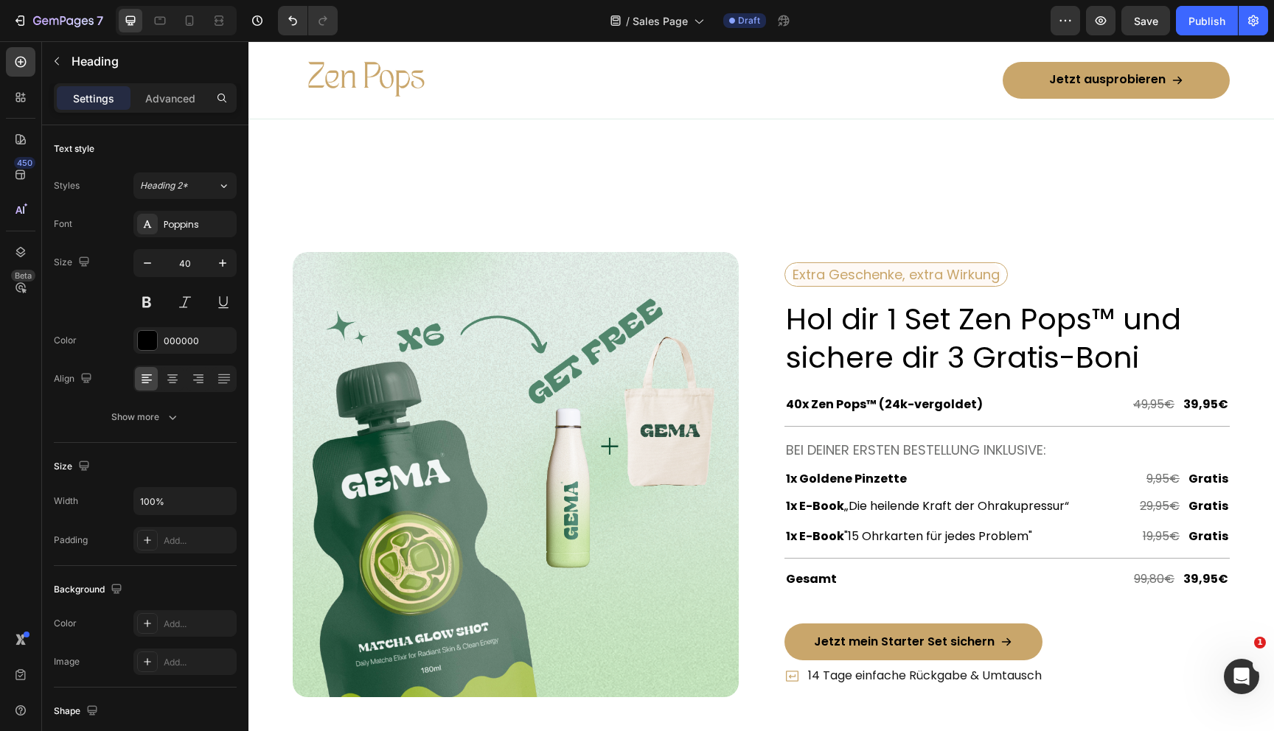
click at [863, 328] on h2 "Hol dir 1 Set Zen Pops™ und sichere dir 3 Gratis-Boni" at bounding box center [1007, 339] width 446 height 80
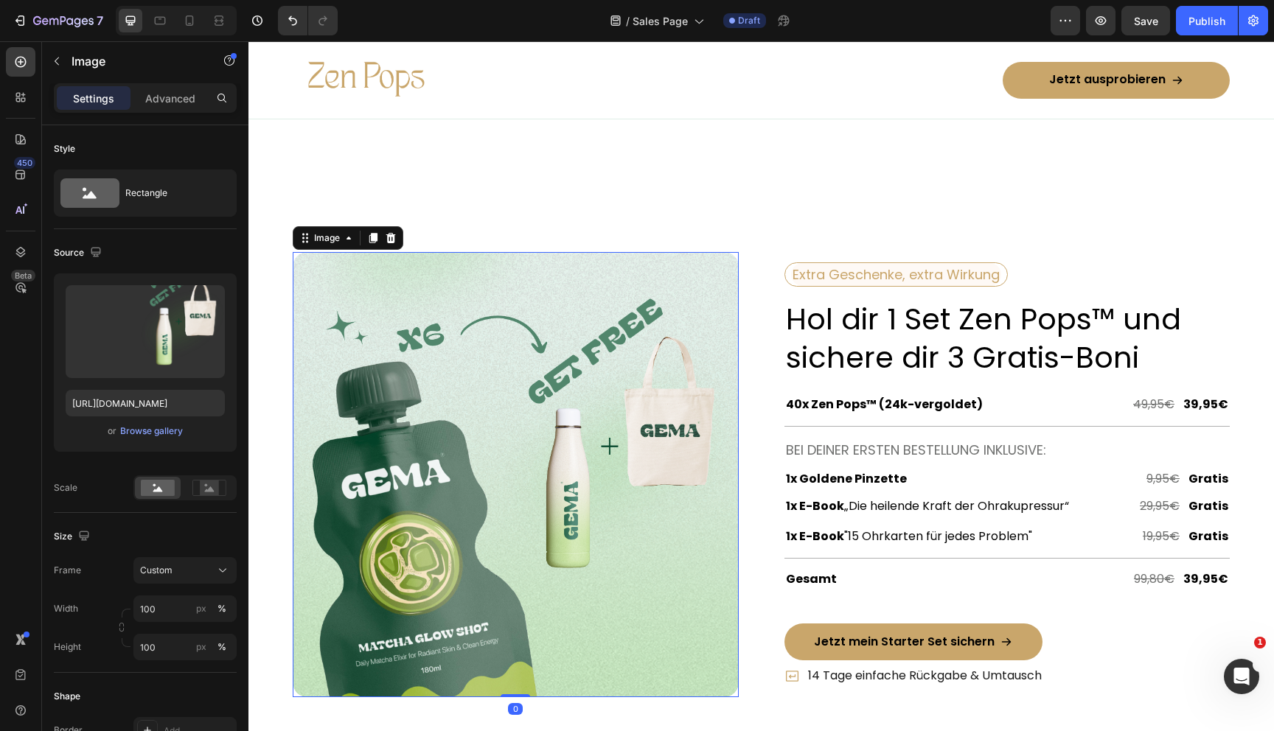
click at [733, 415] on img at bounding box center [516, 475] width 446 height 446
click at [848, 338] on p "Hol dir 1 Set Zen Pops™ und sichere dir 3 Gratis-Boni" at bounding box center [1007, 338] width 443 height 77
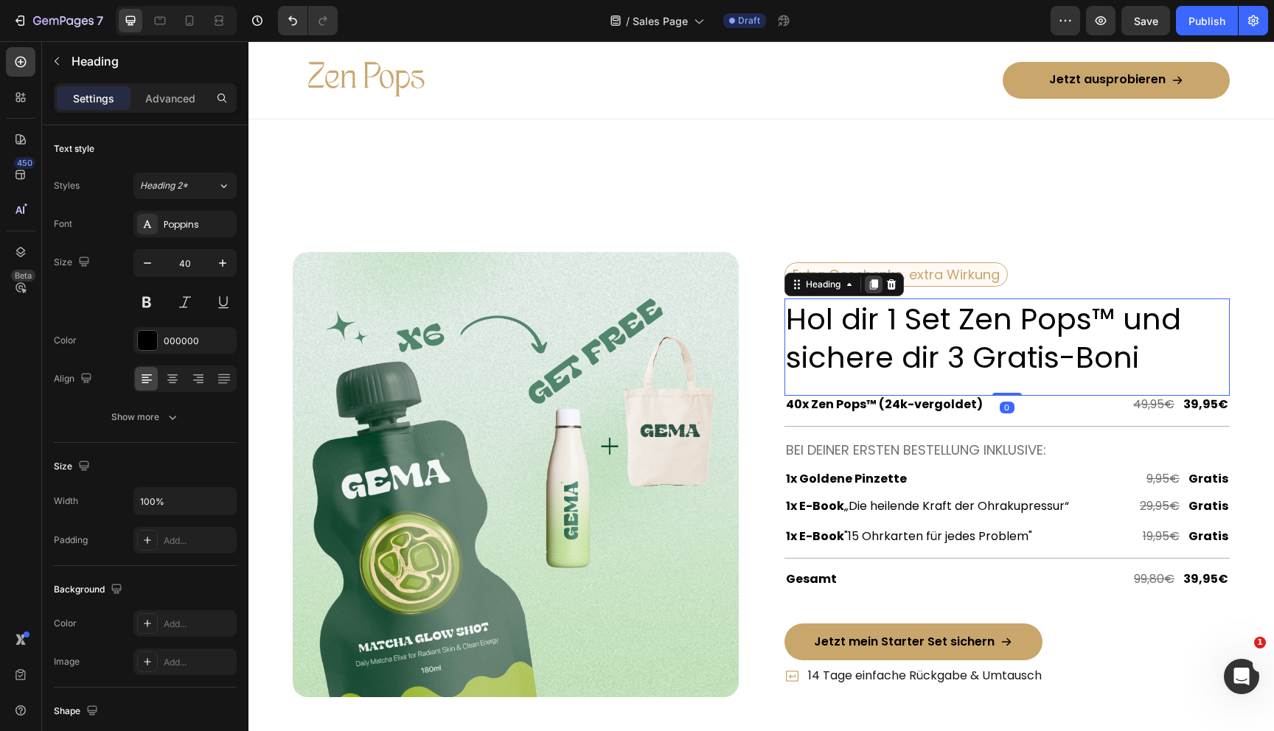
click at [876, 288] on icon at bounding box center [873, 285] width 8 height 10
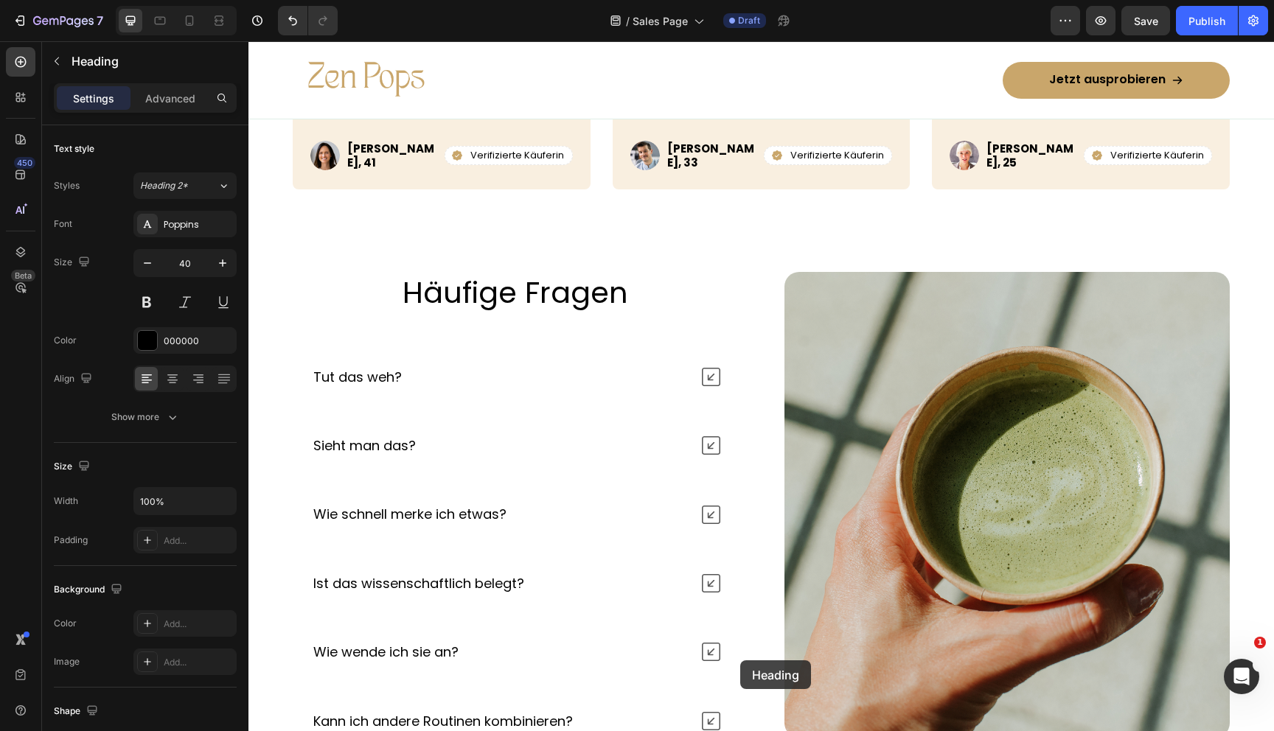
scroll to position [6333, 0]
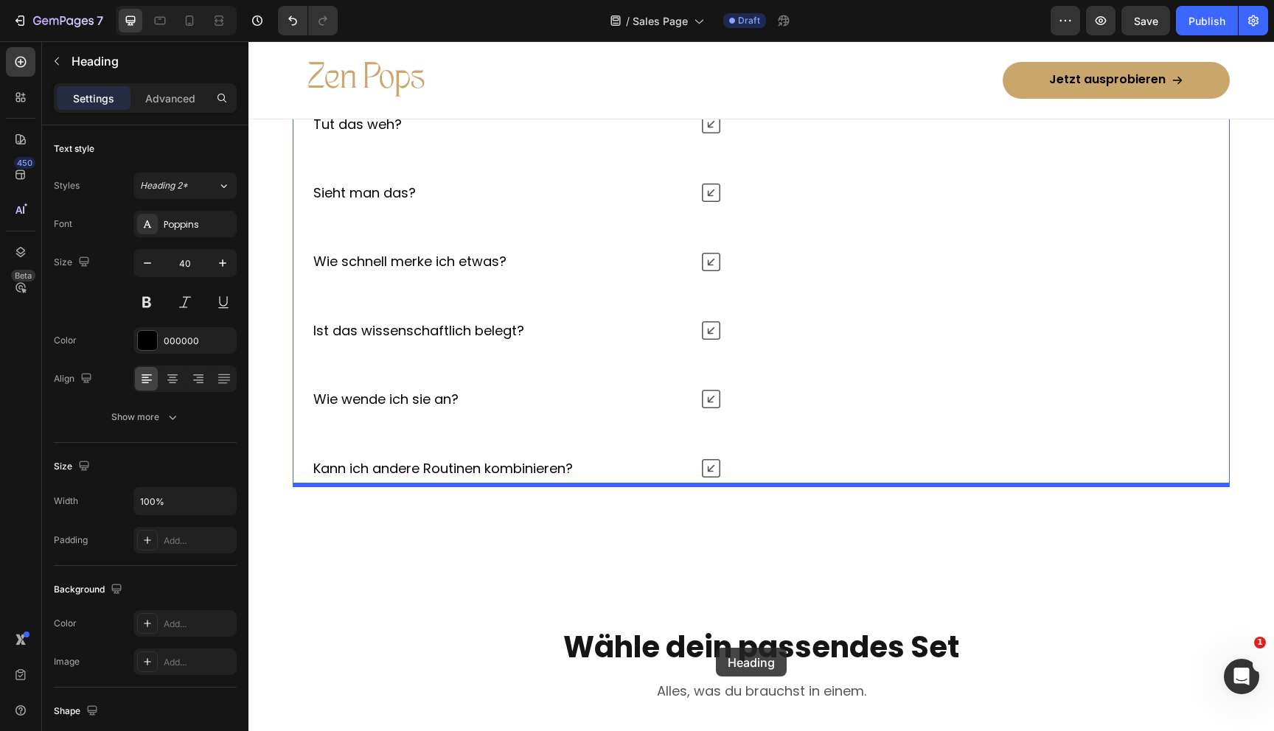
scroll to position [6333, 0]
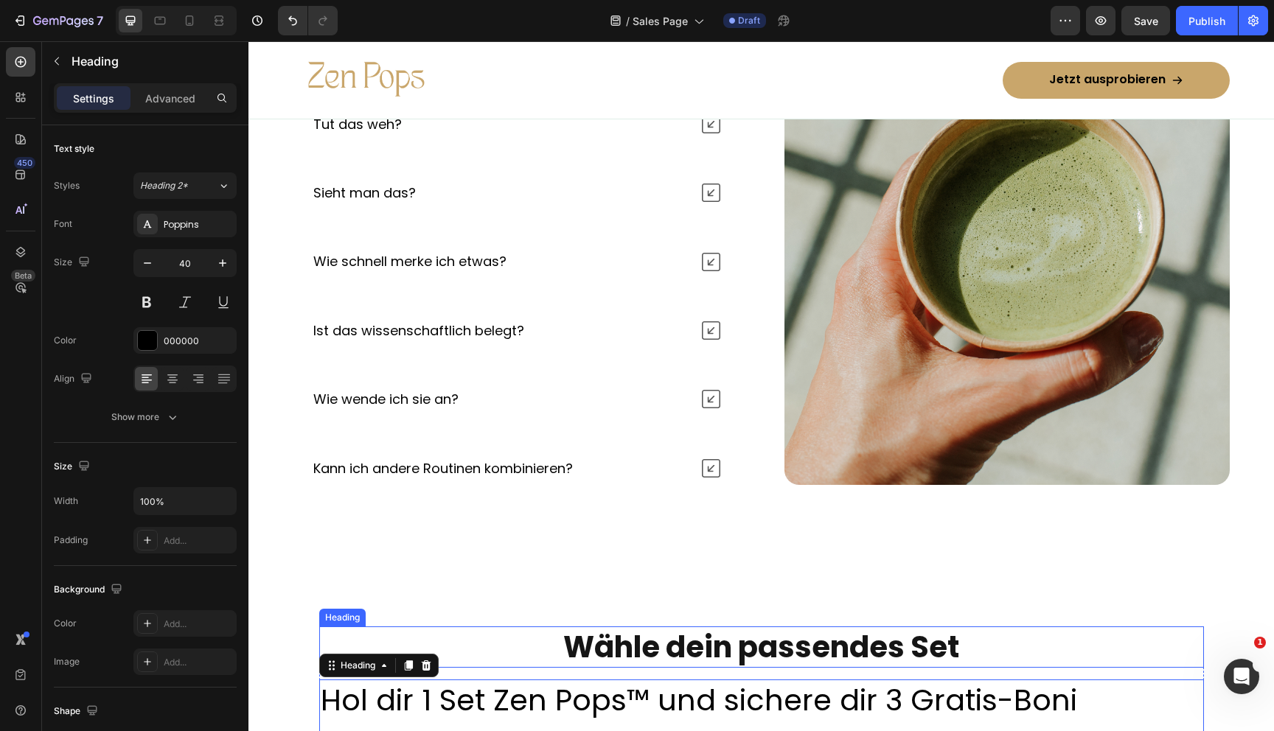
click at [698, 648] on h2 "Wähle dein passendes Set" at bounding box center [761, 647] width 885 height 41
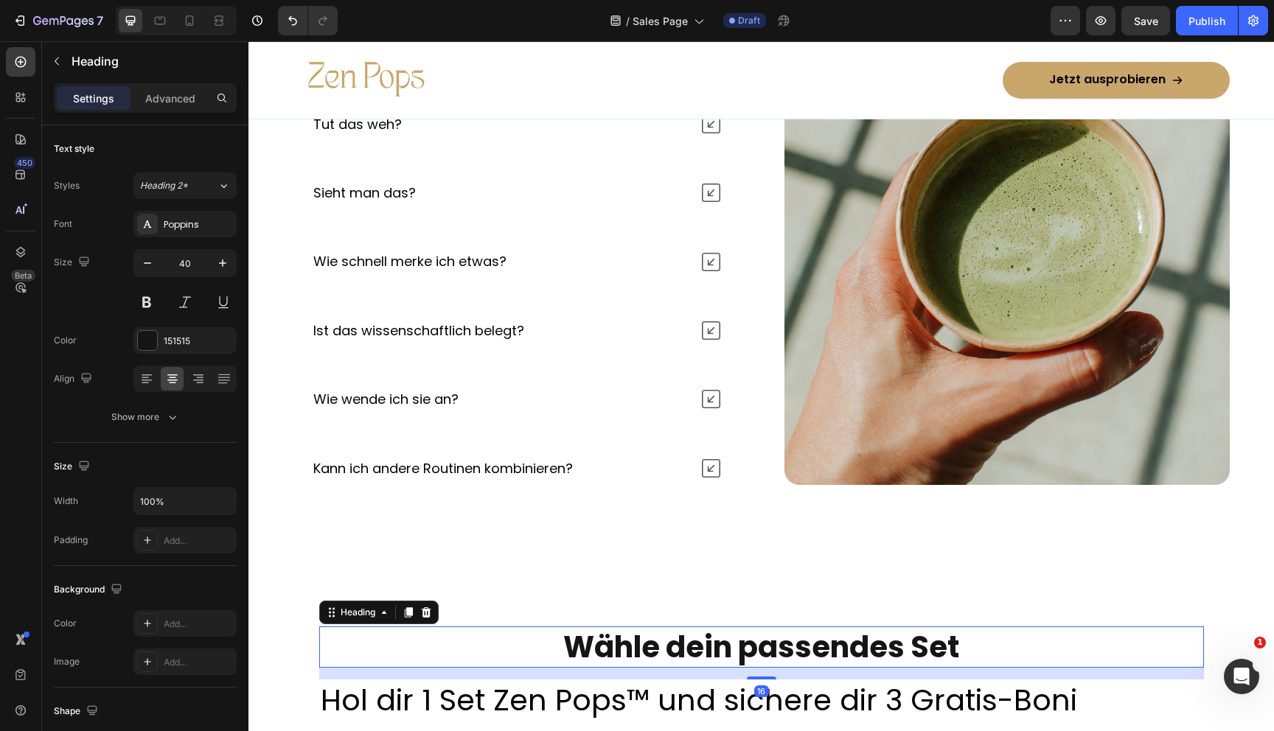
click at [698, 648] on h2 "Wähle dein passendes Set" at bounding box center [761, 647] width 885 height 41
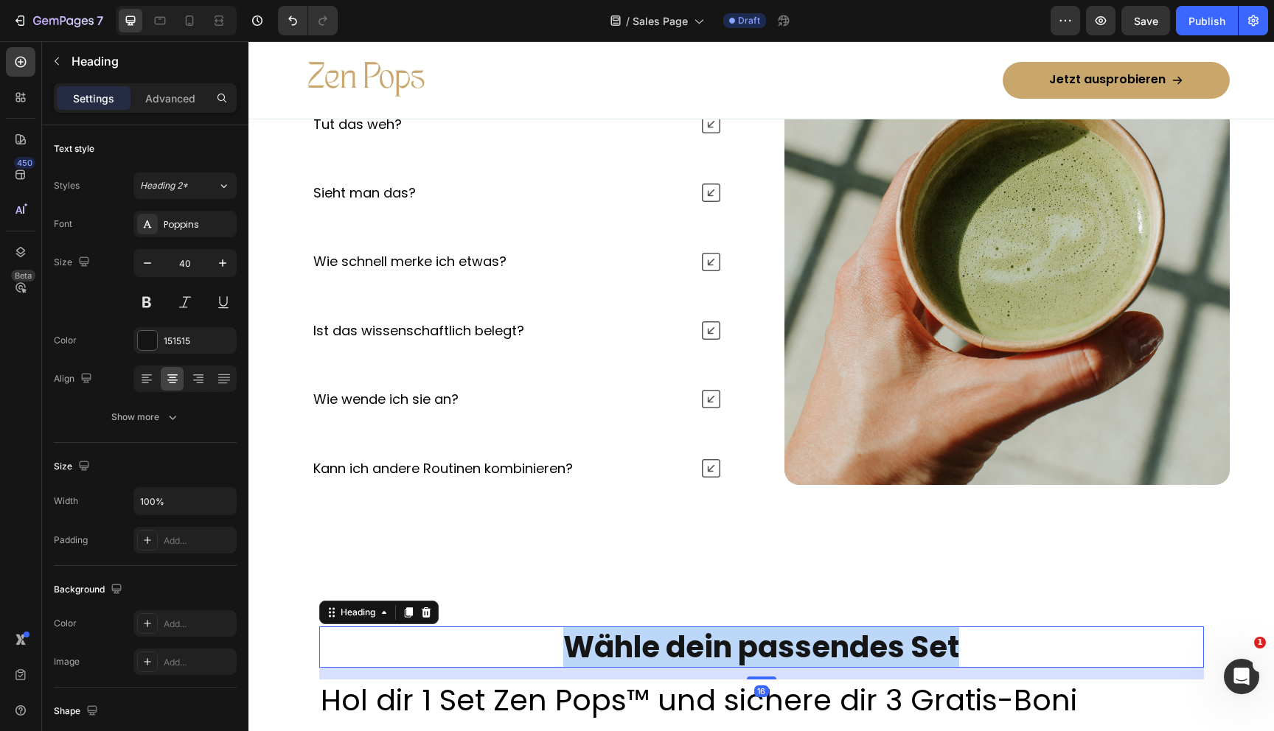
click at [698, 648] on p "Wähle dein passendes Set" at bounding box center [762, 647] width 882 height 38
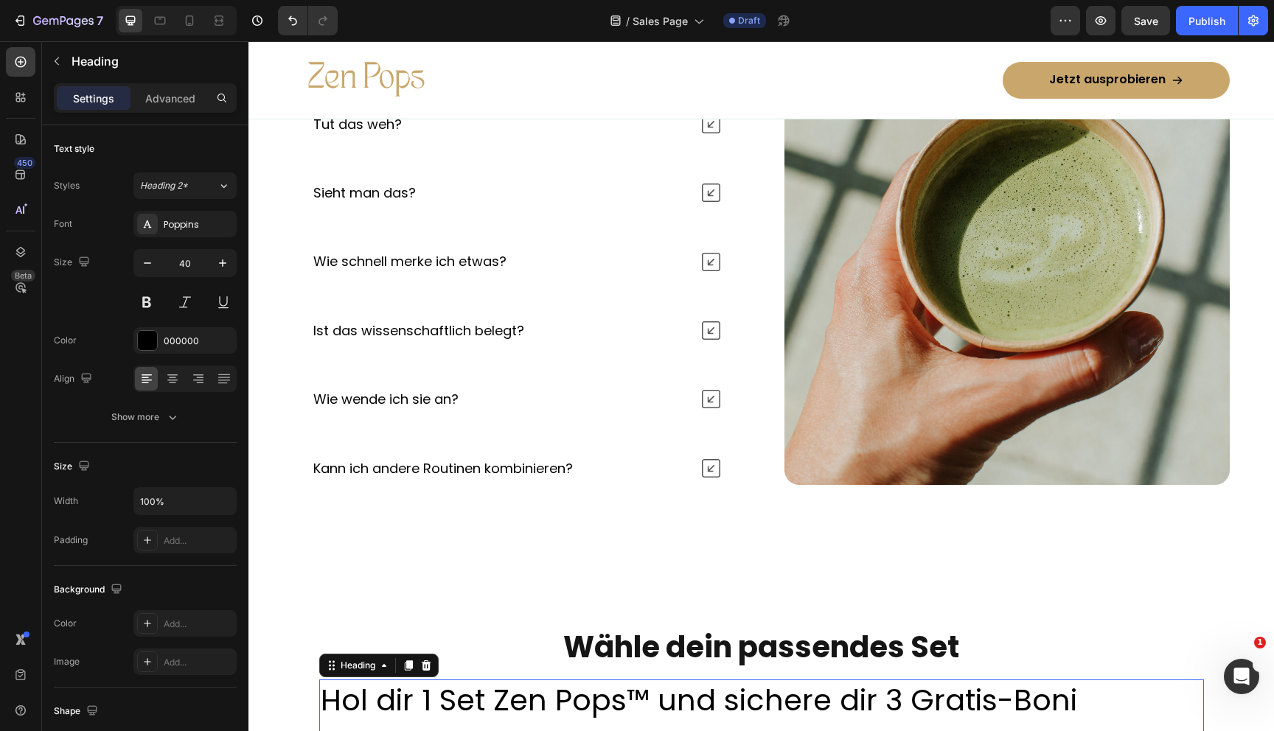
click at [652, 705] on h2 "Hol dir 1 Set Zen Pops™ und sichere dir 3 Gratis-Boni" at bounding box center [761, 700] width 885 height 41
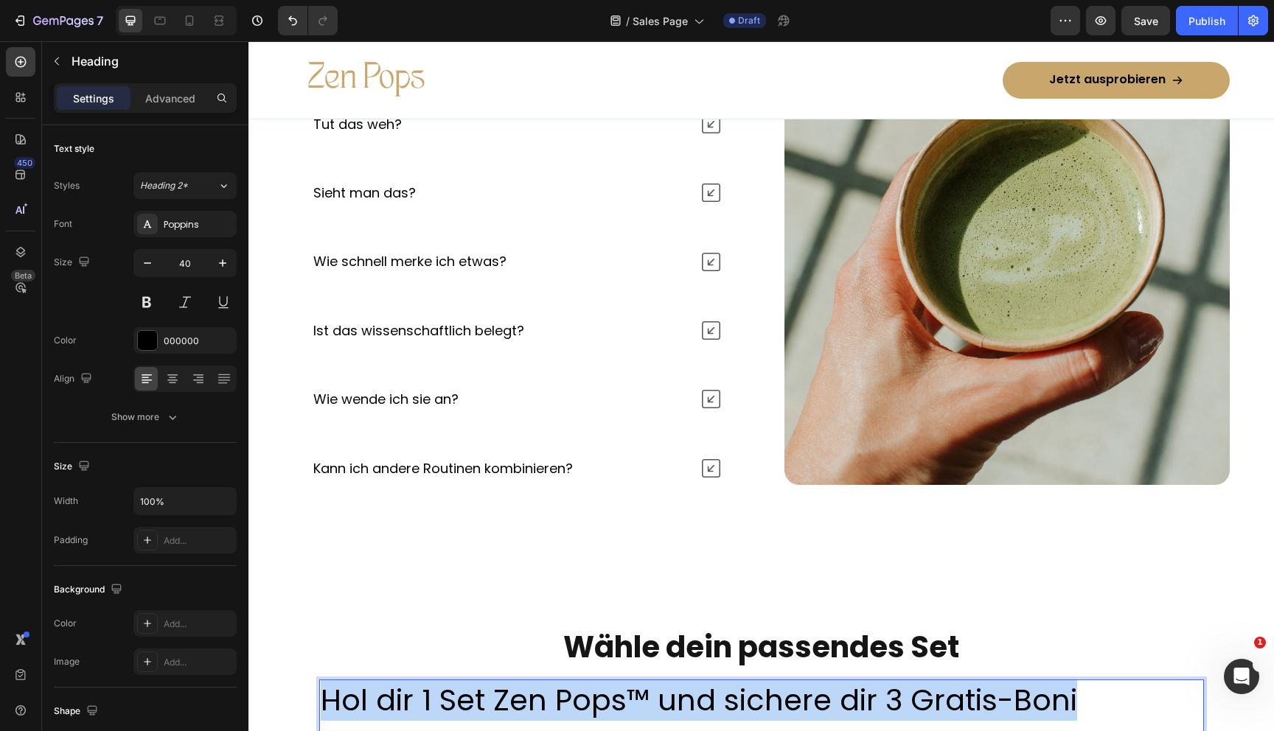
click at [652, 705] on p "Hol dir 1 Set Zen Pops™ und sichere dir 3 Gratis-Boni" at bounding box center [762, 700] width 882 height 38
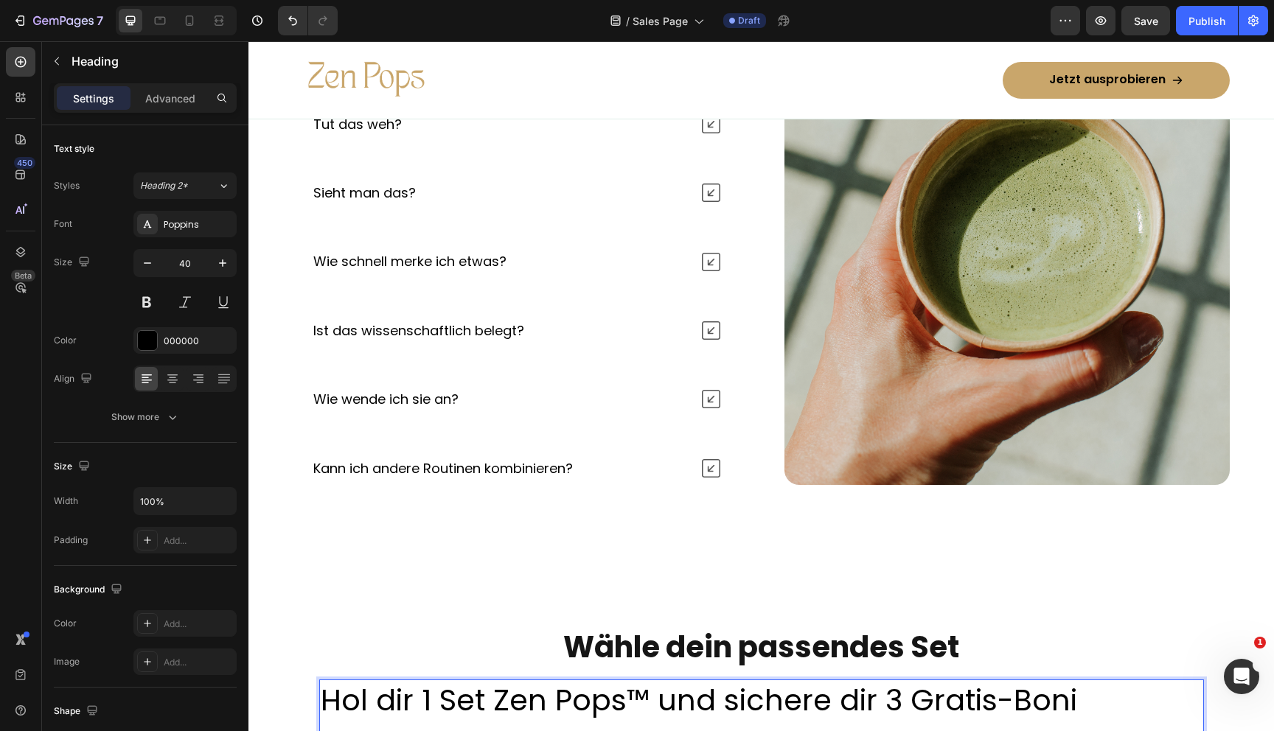
scroll to position [6337, 0]
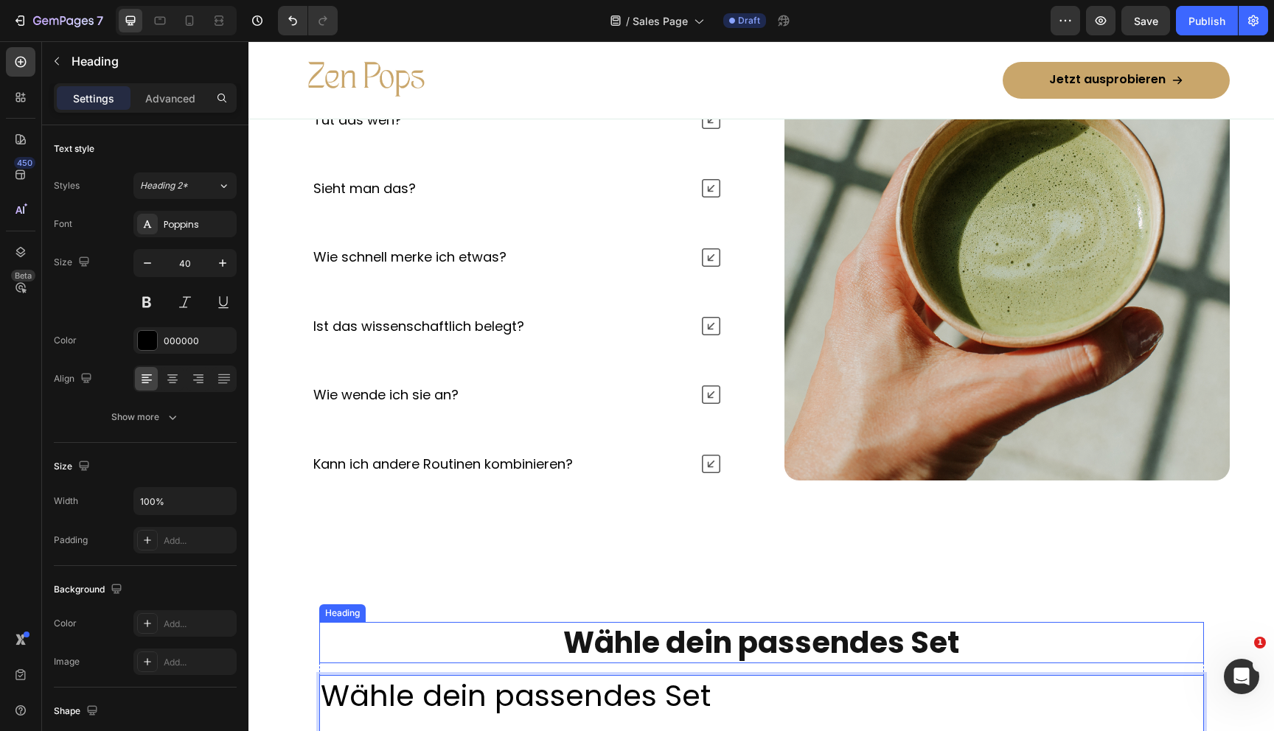
click at [680, 637] on p "Wähle dein passendes Set" at bounding box center [762, 643] width 882 height 38
click at [423, 611] on icon at bounding box center [426, 608] width 10 height 10
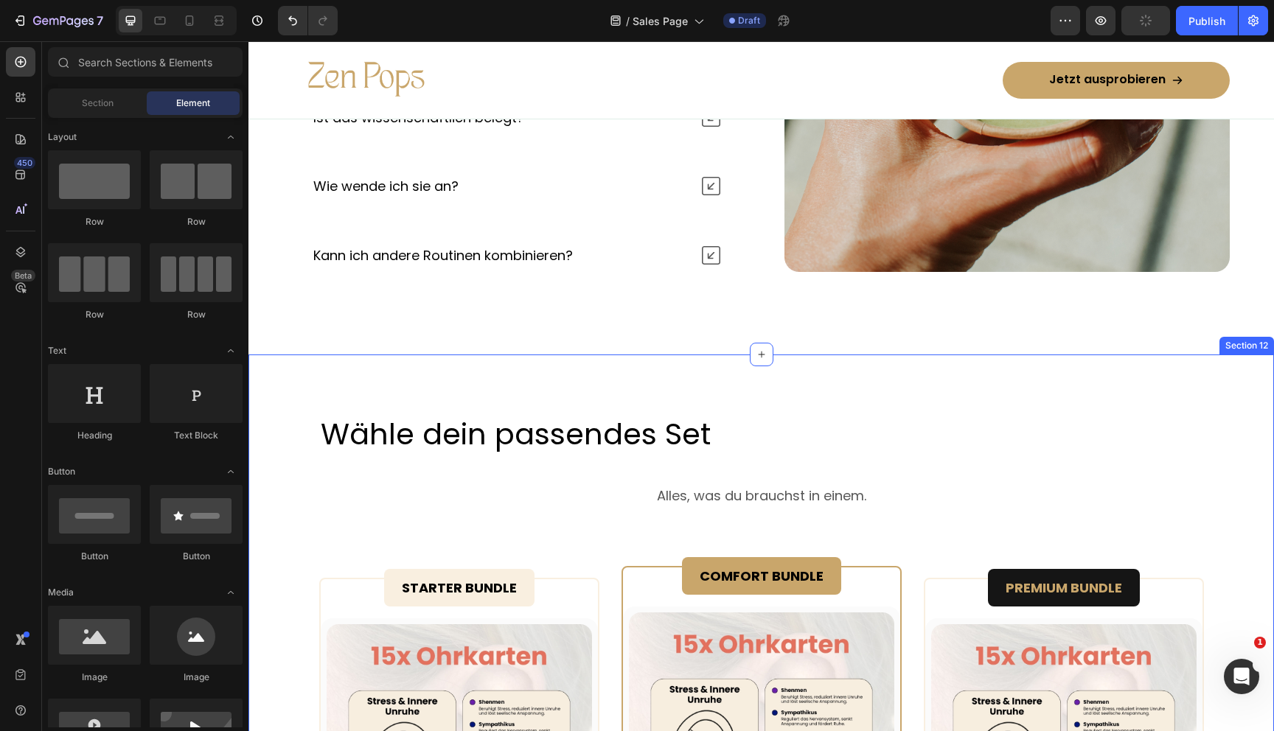
scroll to position [6568, 0]
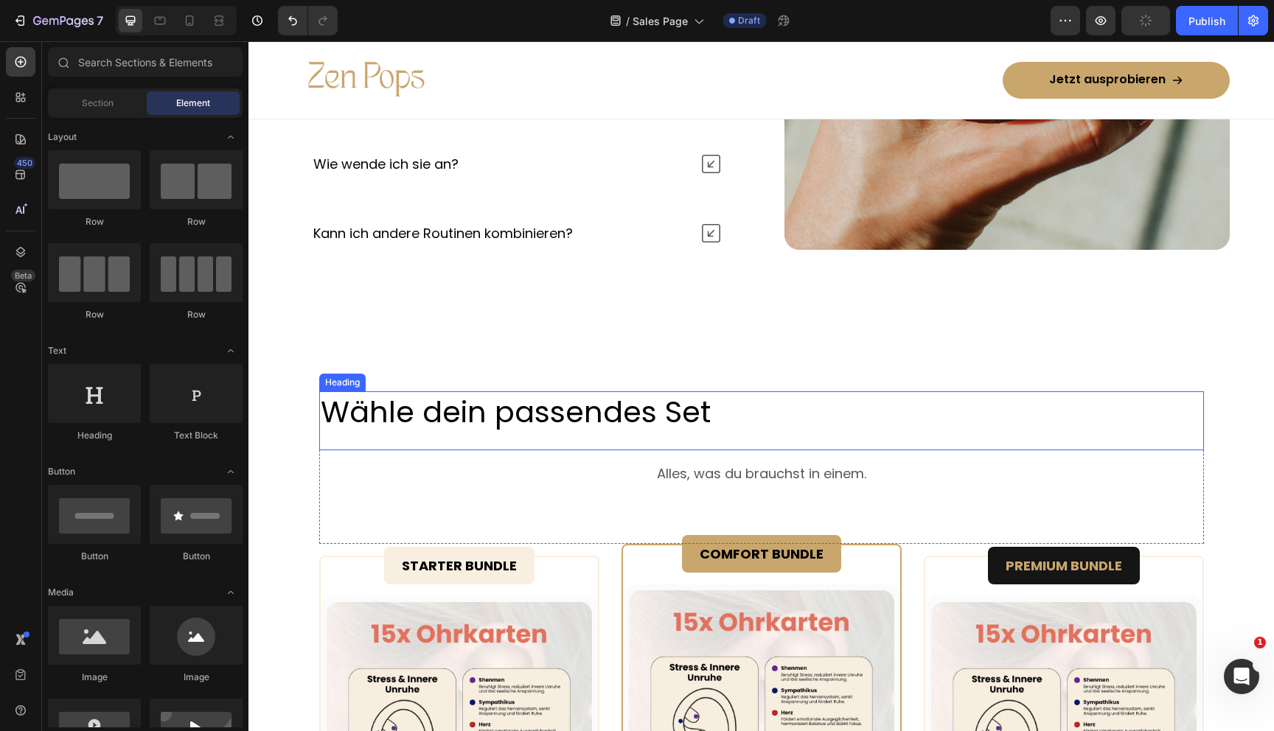
click at [756, 417] on p "Wähle dein passendes Set" at bounding box center [762, 412] width 882 height 38
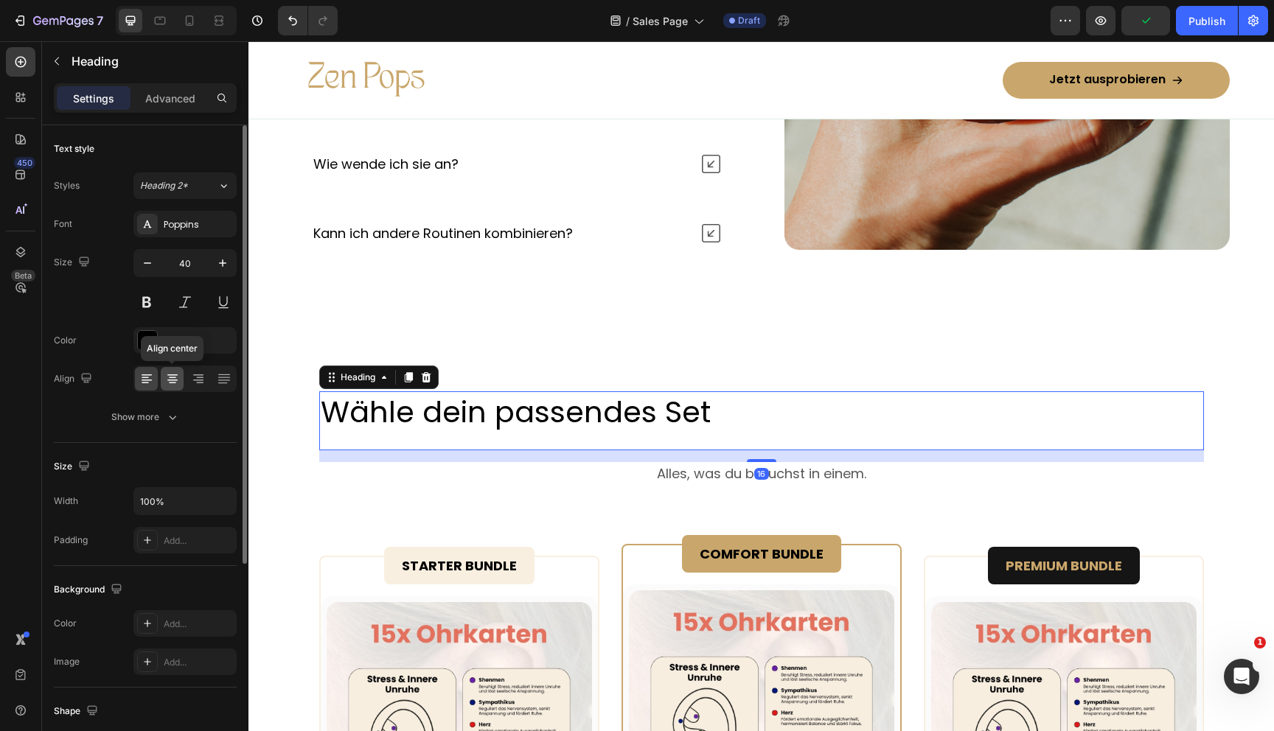
click at [174, 380] on icon at bounding box center [172, 380] width 10 height 1
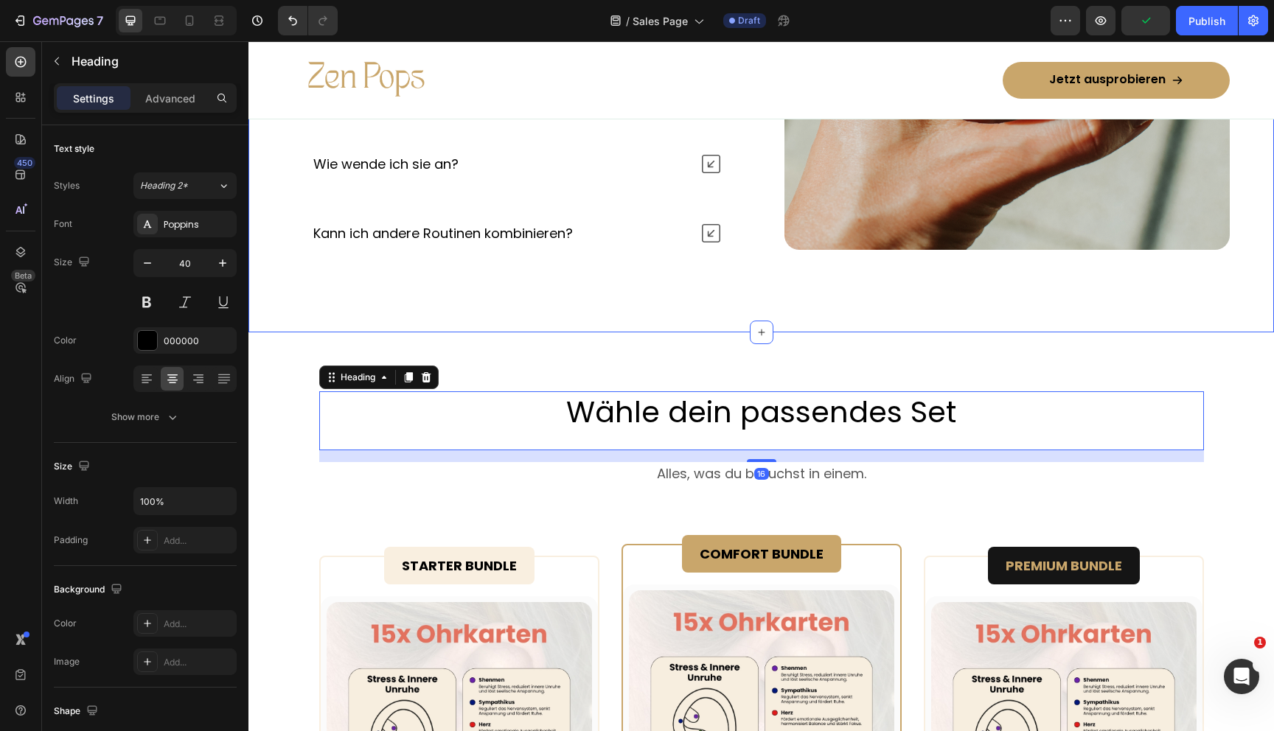
click at [680, 310] on div "Häufige Fragen Heading Tut das weh? Sieht man das? Wie schnell merke ich etwas?…" at bounding box center [761, 58] width 1026 height 549
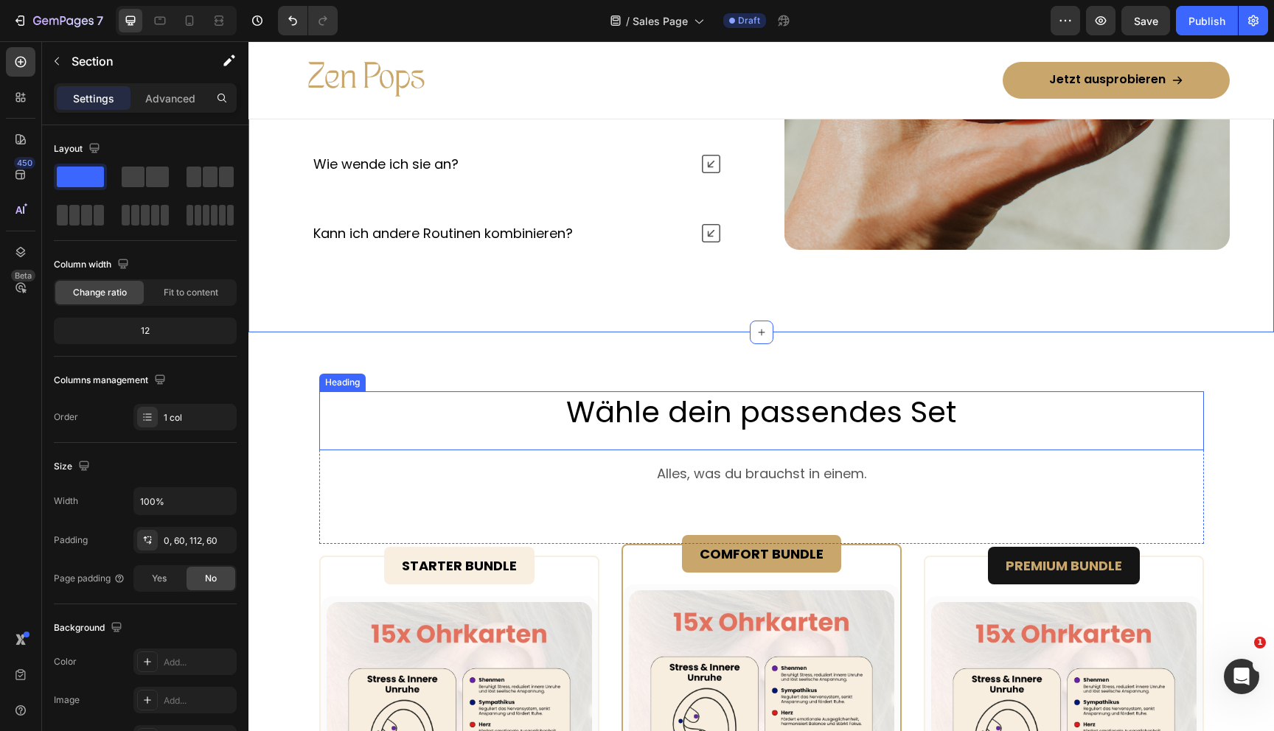
click at [711, 418] on p "Wähle dein passendes Set" at bounding box center [762, 412] width 882 height 38
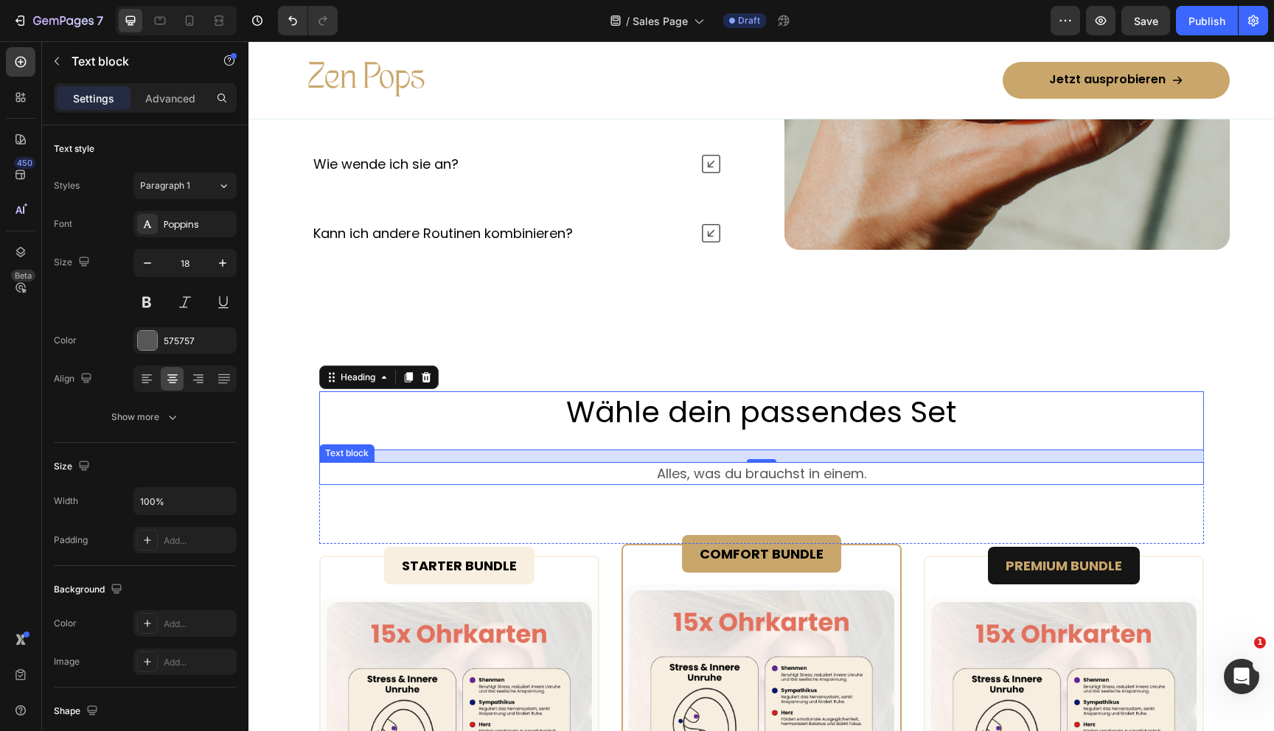
click at [723, 477] on p "Alles, was du brauchst in einem." at bounding box center [762, 474] width 882 height 20
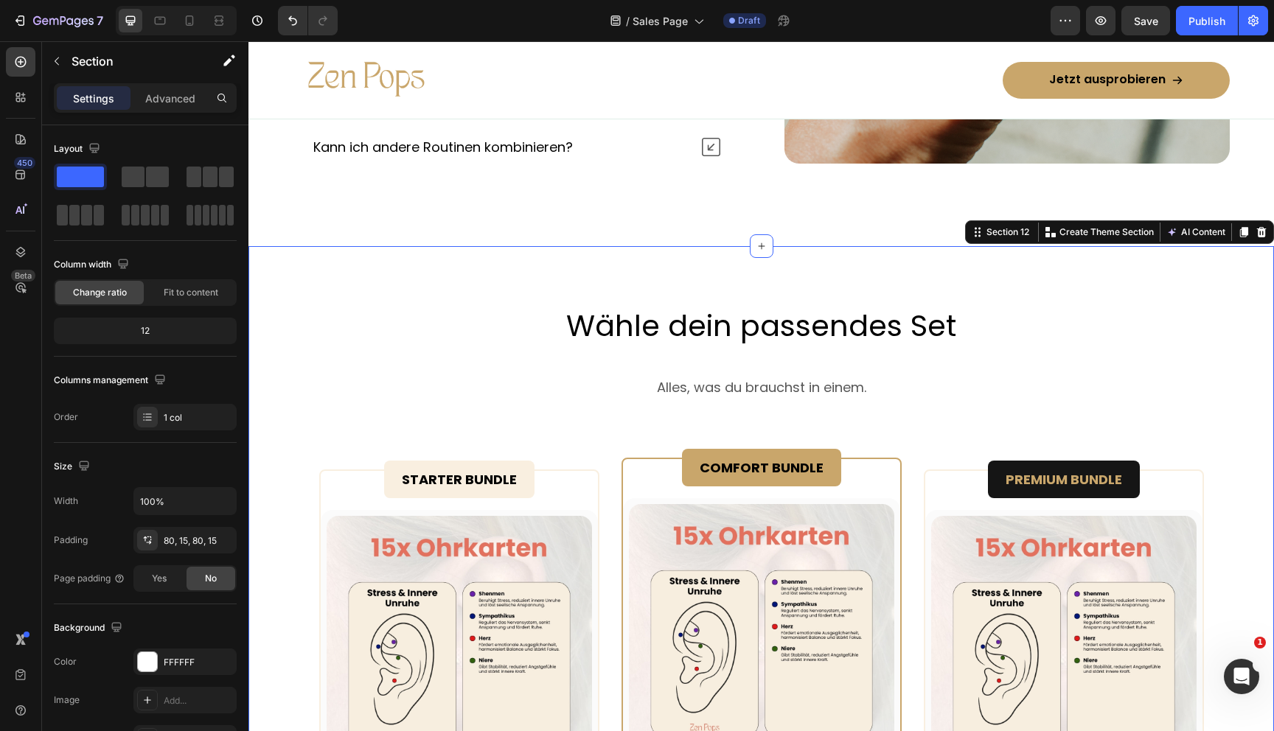
scroll to position [6672, 0]
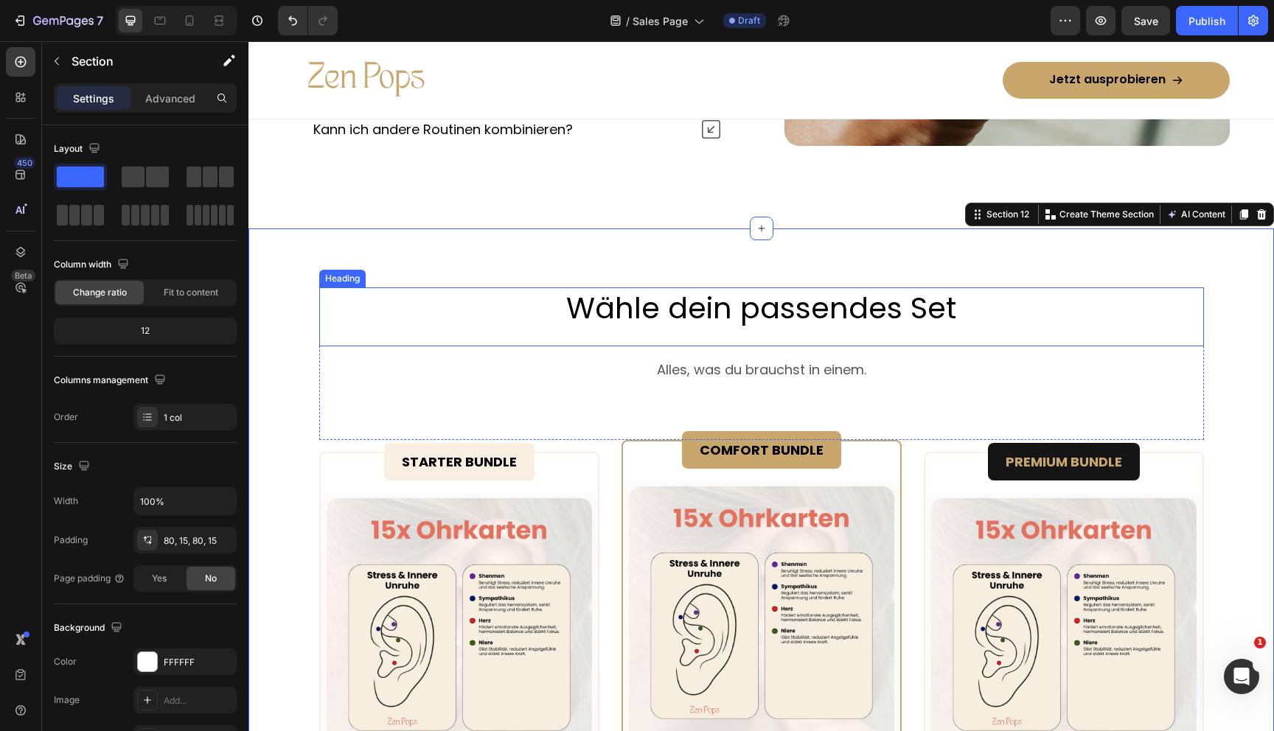
click at [707, 324] on p "Wähle dein passendes Set" at bounding box center [762, 308] width 882 height 38
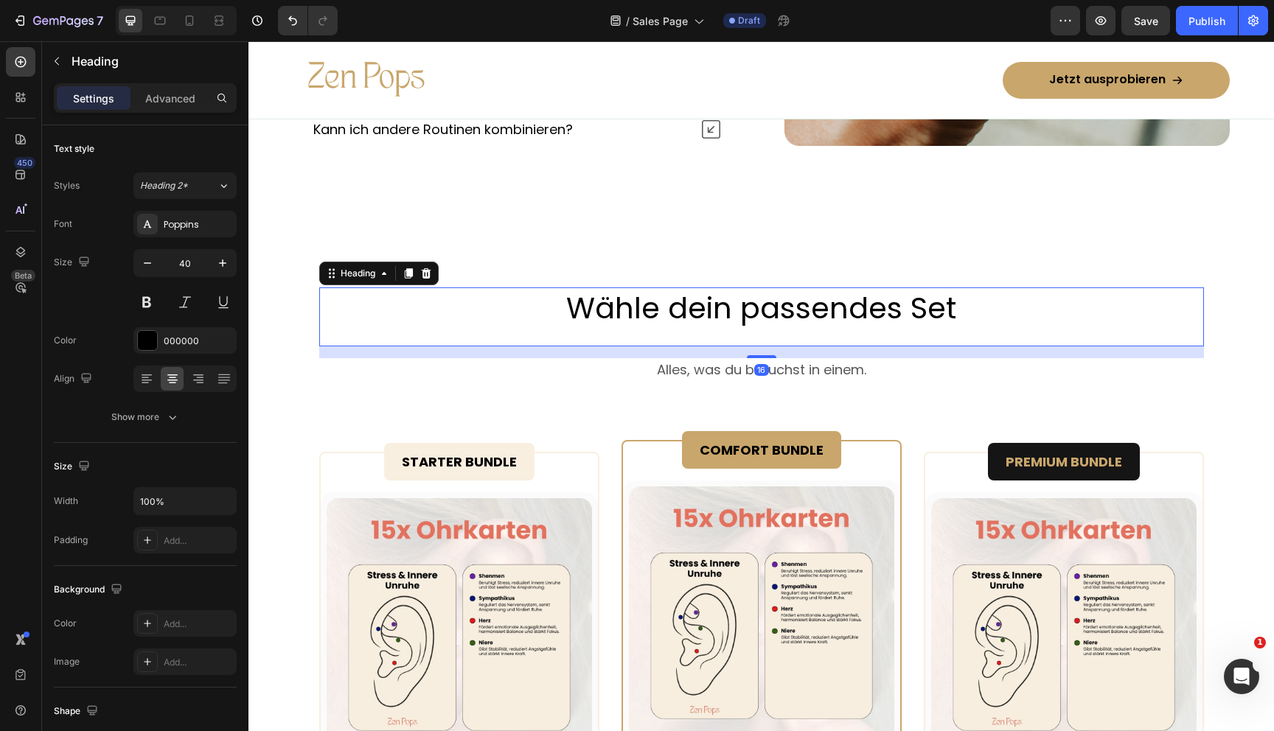
drag, startPoint x: 758, startPoint y: 355, endPoint x: 759, endPoint y: 291, distance: 63.4
click at [759, 293] on div "Wähle dein passendes Set Heading 16" at bounding box center [761, 317] width 885 height 59
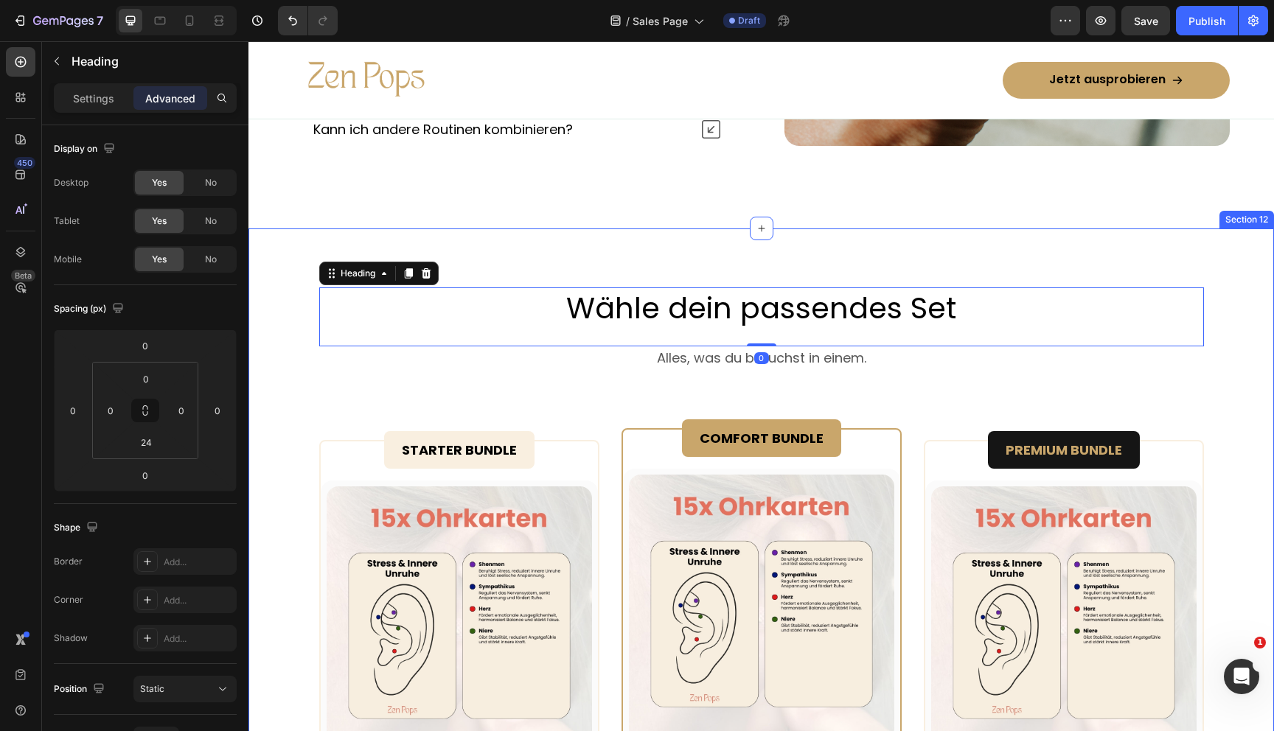
click at [759, 251] on div "Wähle dein passendes Set Heading 0 Alles, was du brauchst in einem. Text block …" at bounding box center [761, 739] width 1026 height 1020
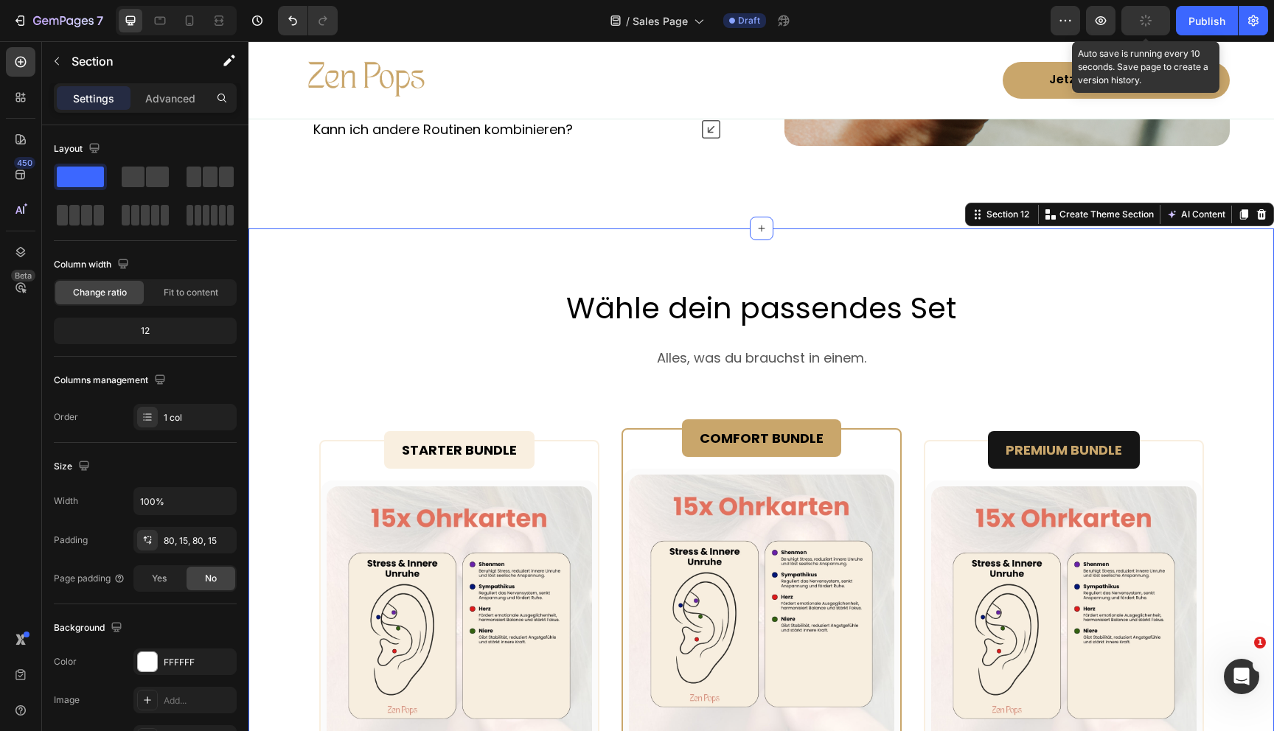
click at [1148, 19] on icon "button" at bounding box center [1146, 21] width 16 height 16
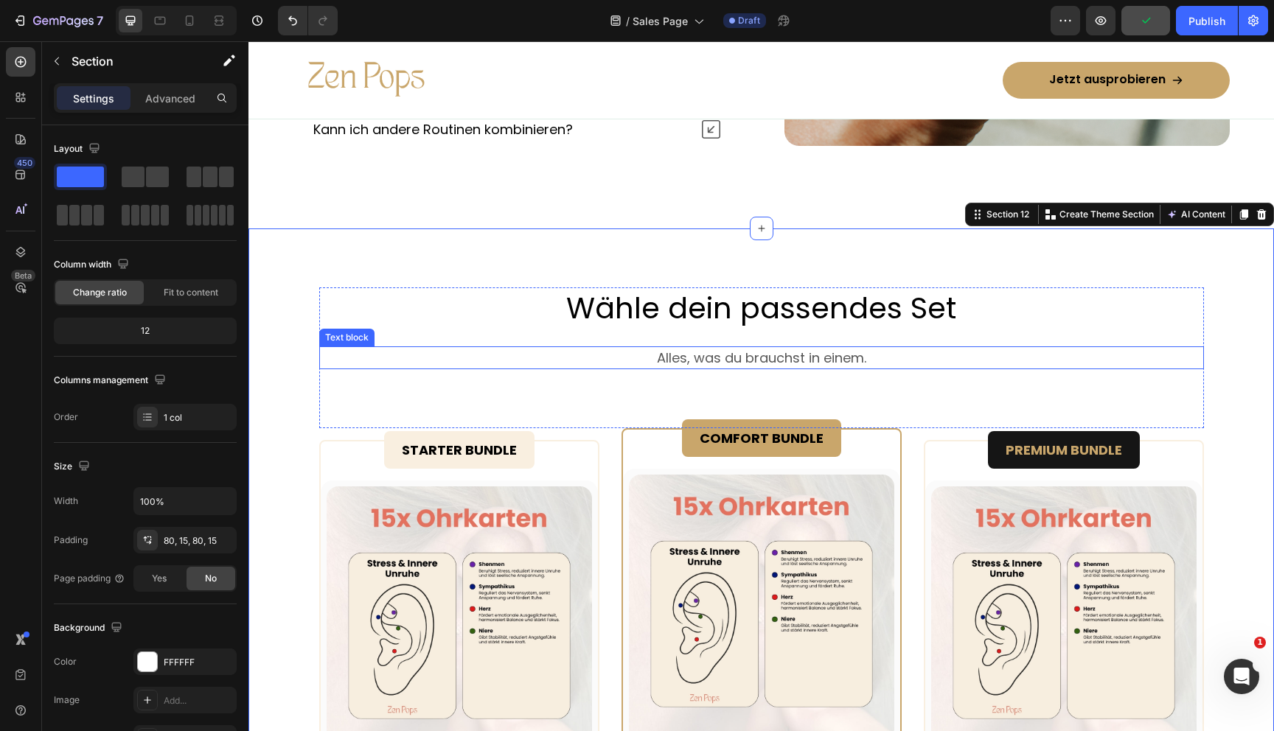
click at [694, 363] on p "Alles, was du brauchst in einem." at bounding box center [762, 358] width 882 height 20
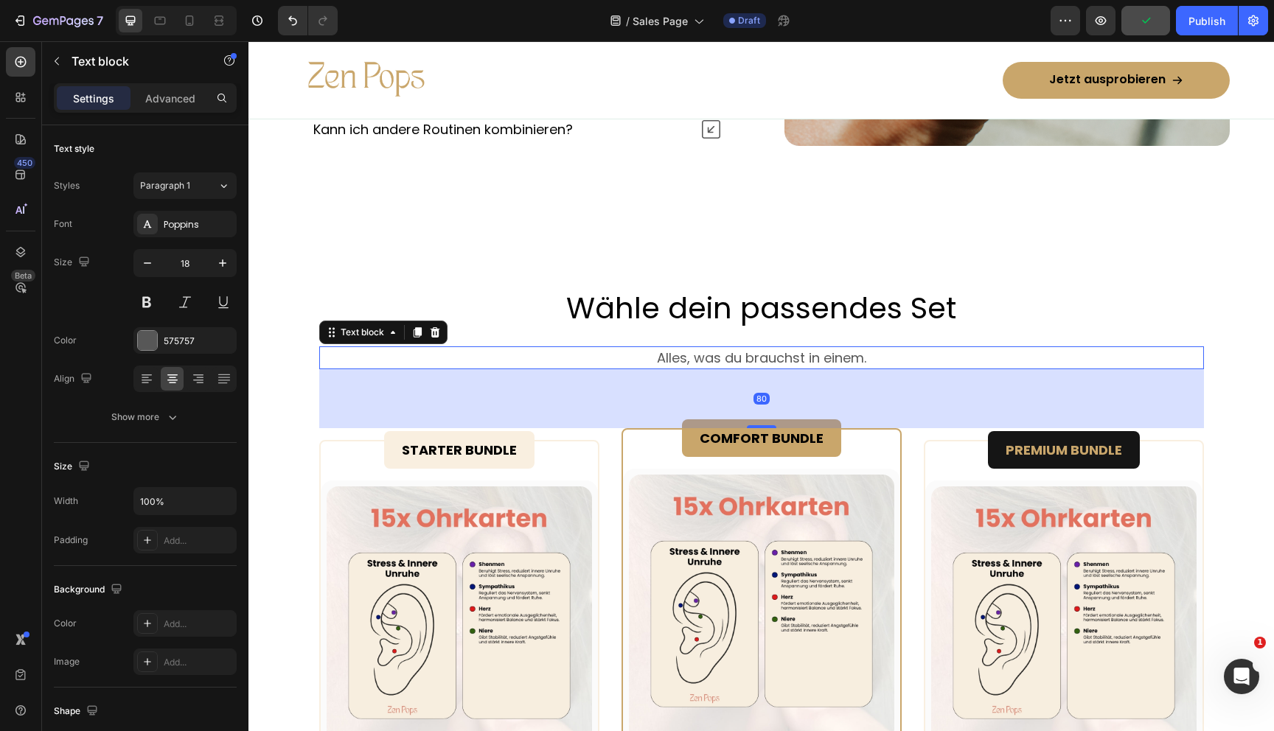
click at [694, 363] on p "Alles, was du brauchst in einem." at bounding box center [762, 358] width 882 height 20
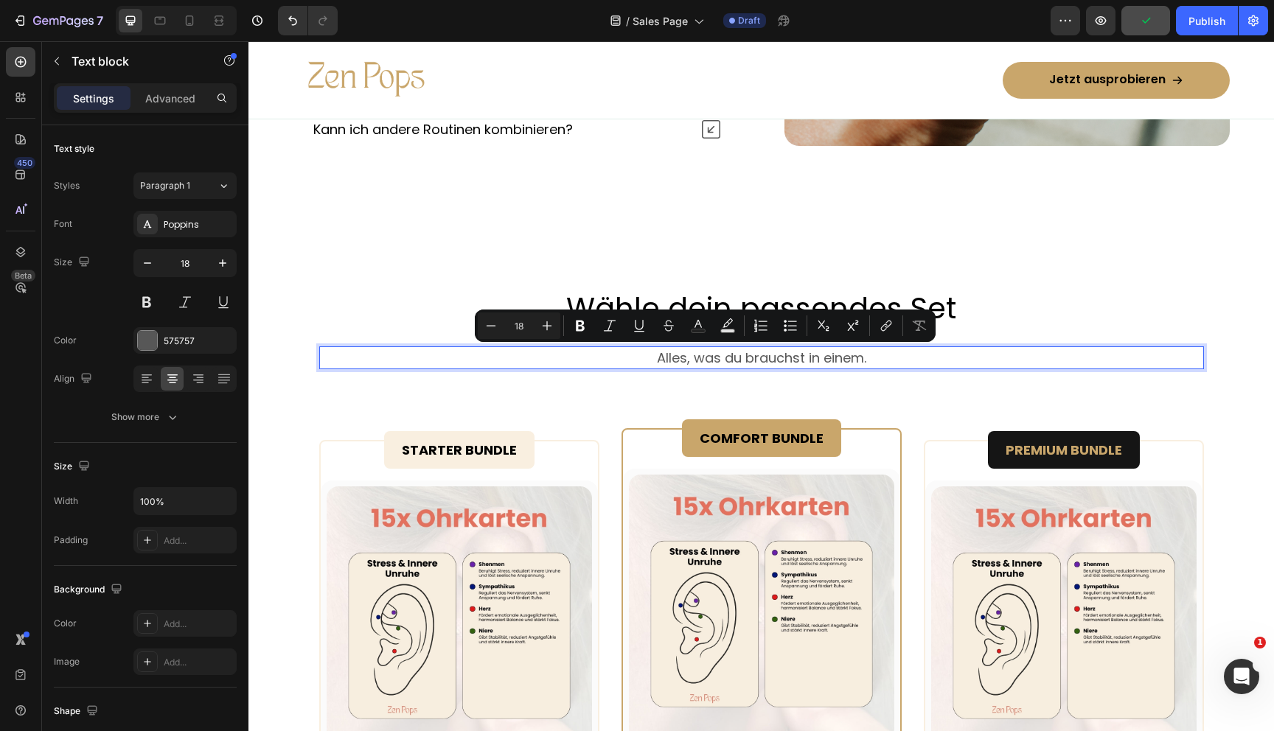
click at [686, 362] on p "Alles, was du brauchst in einem." at bounding box center [762, 358] width 882 height 20
drag, startPoint x: 686, startPoint y: 361, endPoint x: 803, endPoint y: 359, distance: 116.5
click at [803, 359] on p "Alles, was du brauchst in einem." at bounding box center [762, 358] width 882 height 20
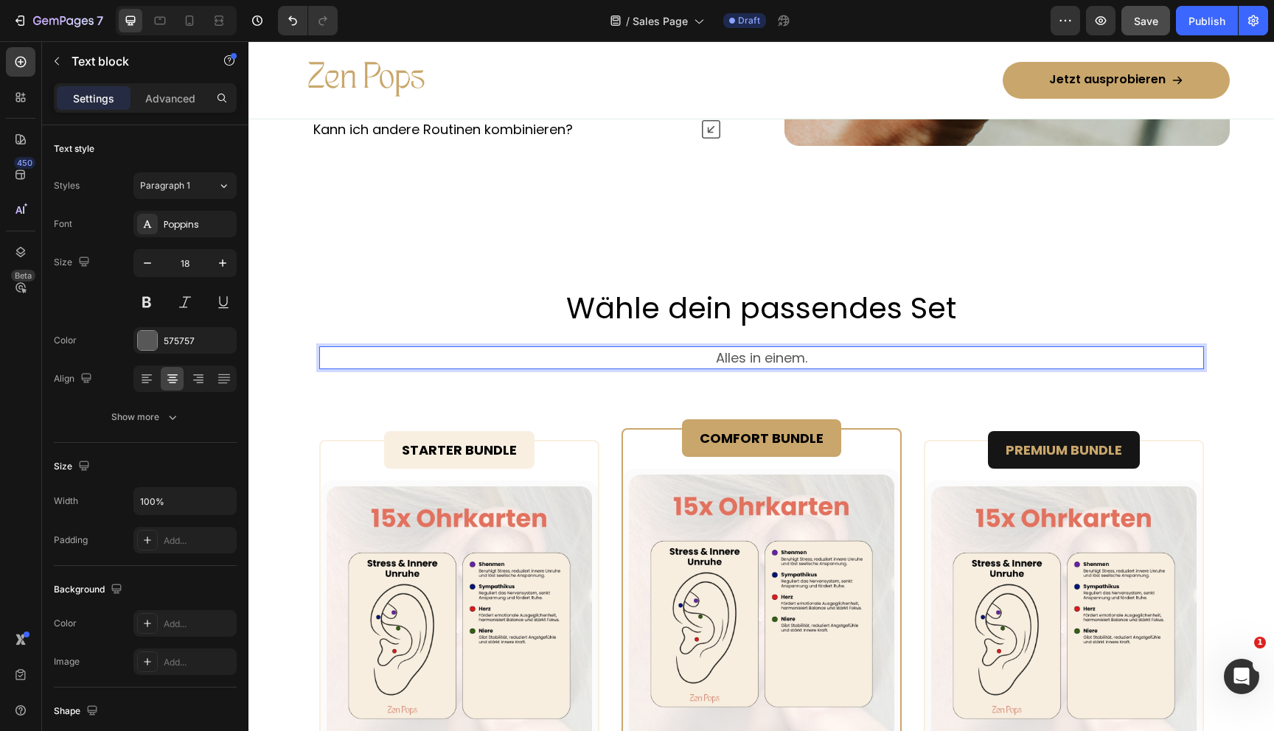
click at [803, 361] on p "Alles in einem." at bounding box center [762, 358] width 882 height 20
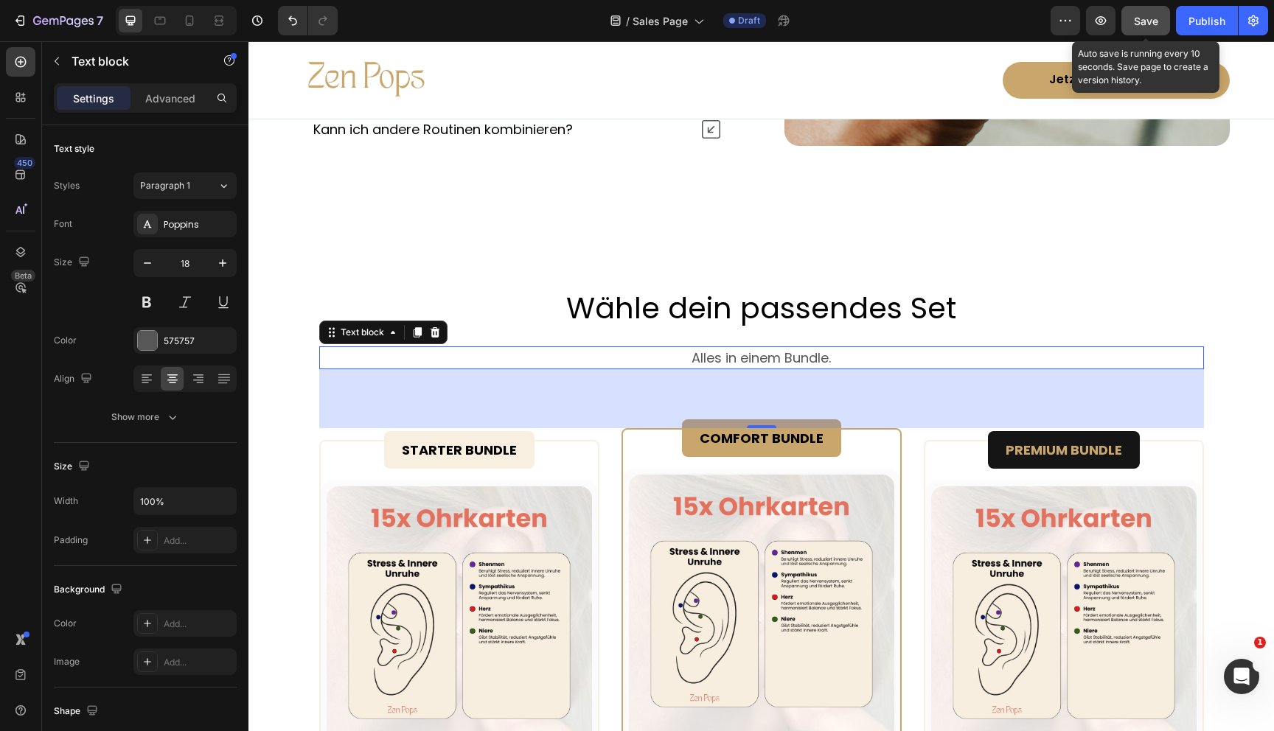
click at [1143, 26] on span "Save" at bounding box center [1146, 21] width 24 height 13
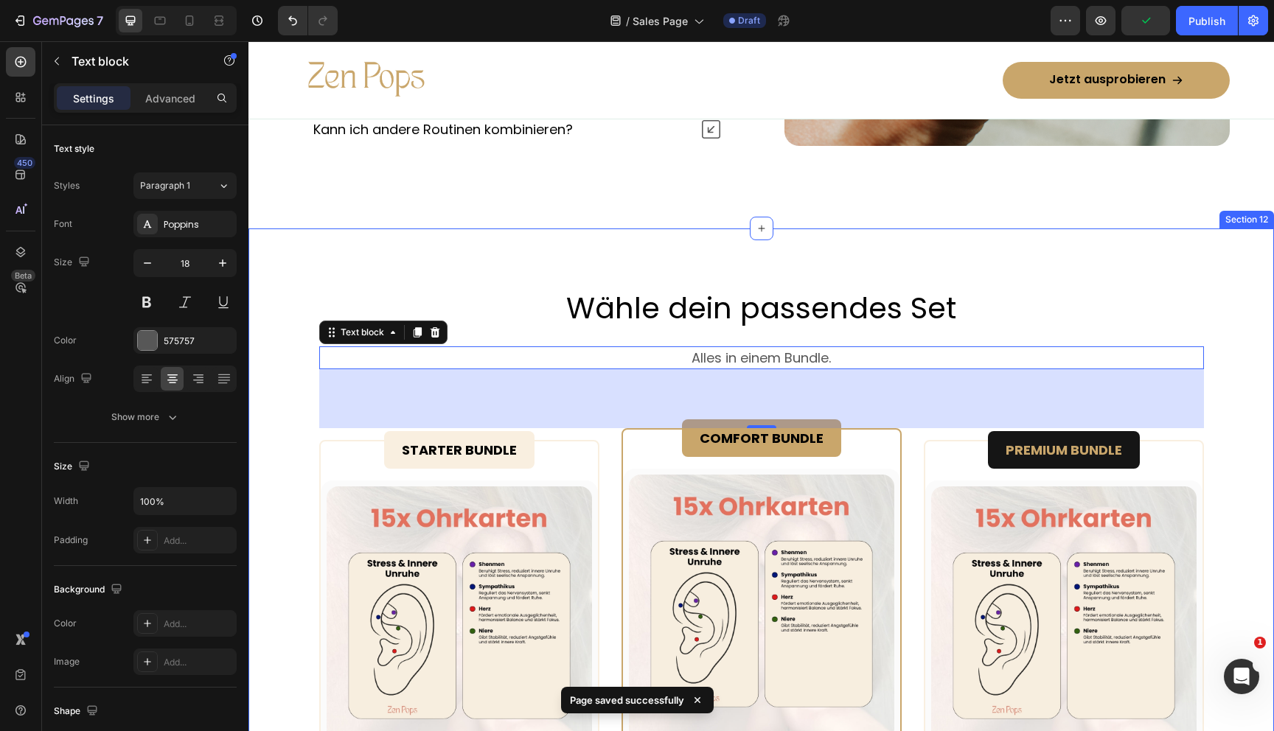
click at [950, 277] on div "Wähle dein passendes Set Heading Alles in einem Bundle. Text block 80 Row START…" at bounding box center [761, 739] width 1026 height 1020
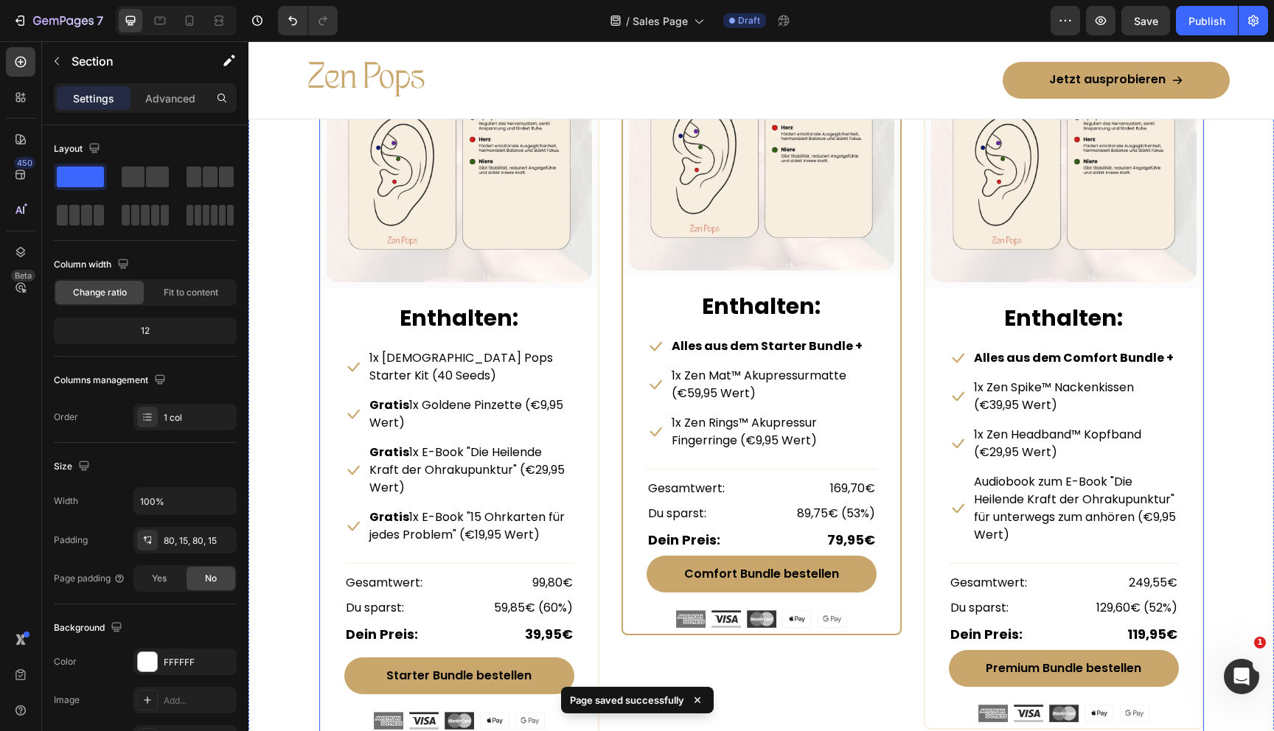
scroll to position [7106, 0]
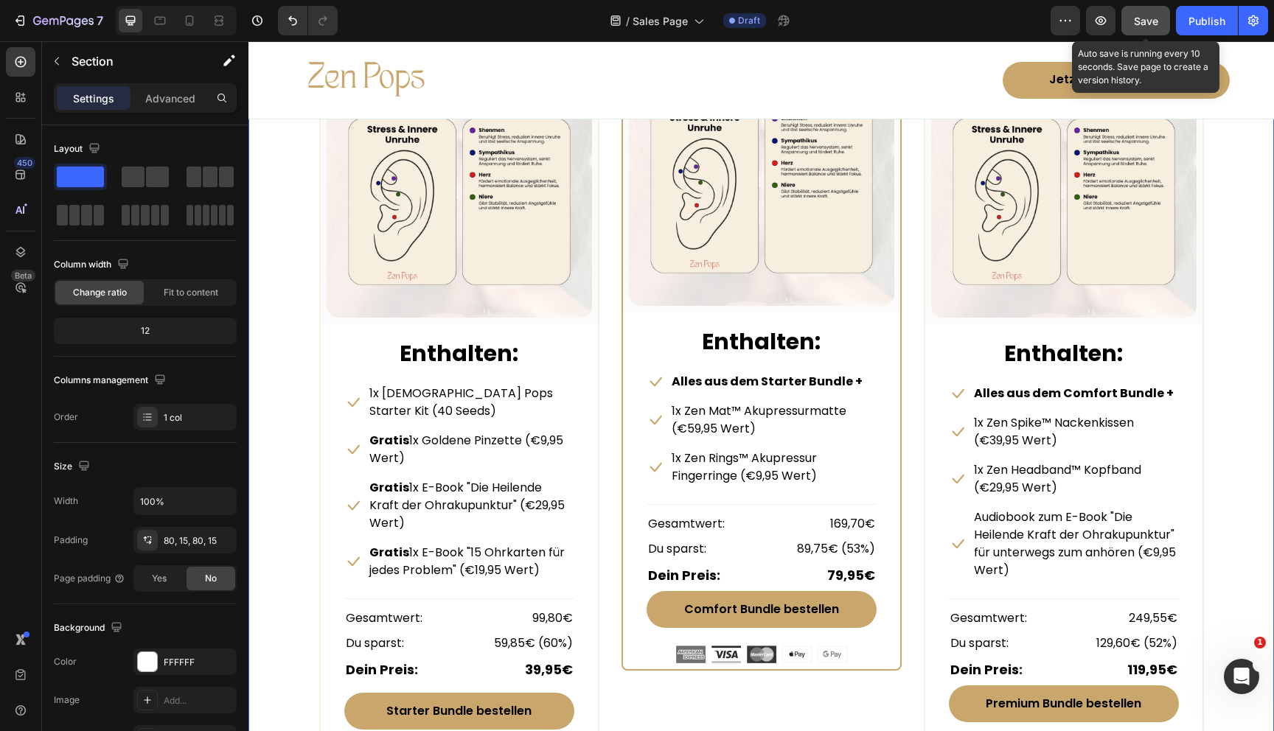
click at [1148, 26] on span "Save" at bounding box center [1146, 21] width 24 height 13
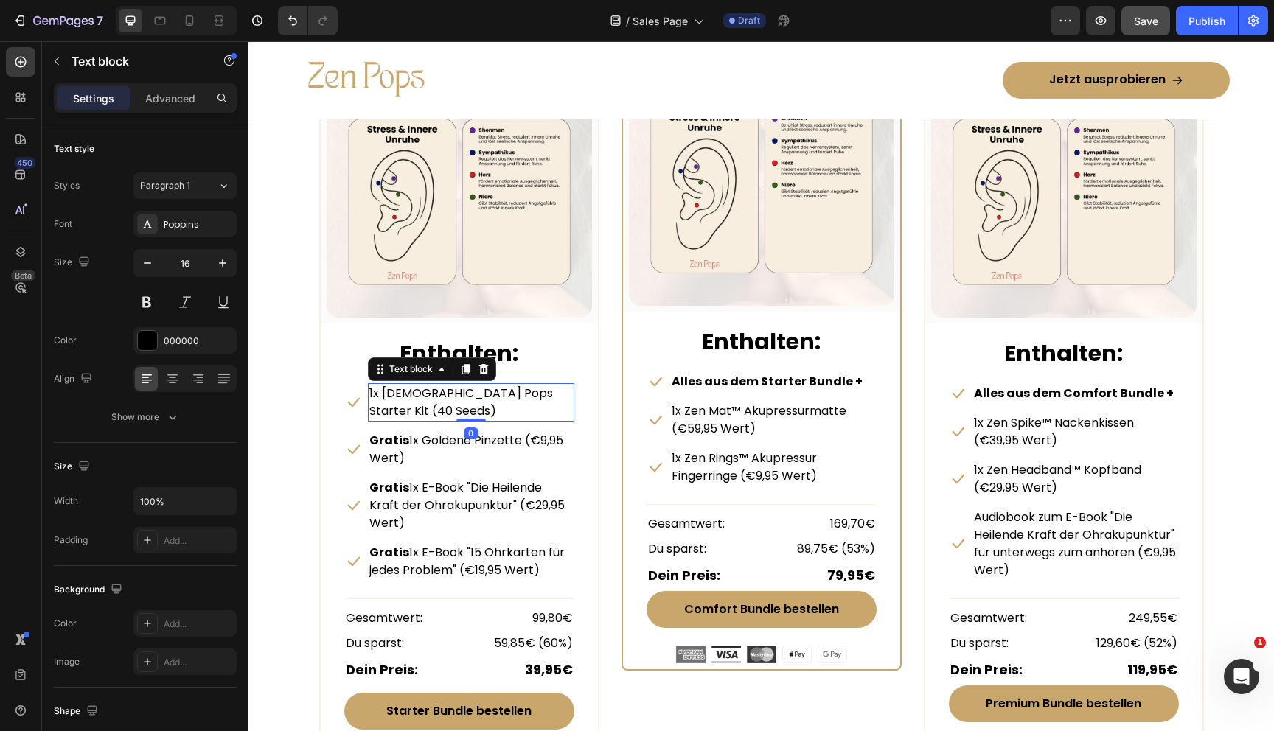
click at [561, 395] on p "1x [DEMOGRAPHIC_DATA] Pops Starter Kit (40 Seeds)" at bounding box center [470, 402] width 203 height 35
click at [500, 391] on p "1x [DEMOGRAPHIC_DATA] Pops Starter Kit (40 Seeds)" at bounding box center [470, 402] width 203 height 35
click at [412, 418] on p "1x [DEMOGRAPHIC_DATA] Pops Starter Kit mit 40 Seeds)" at bounding box center [470, 402] width 203 height 35
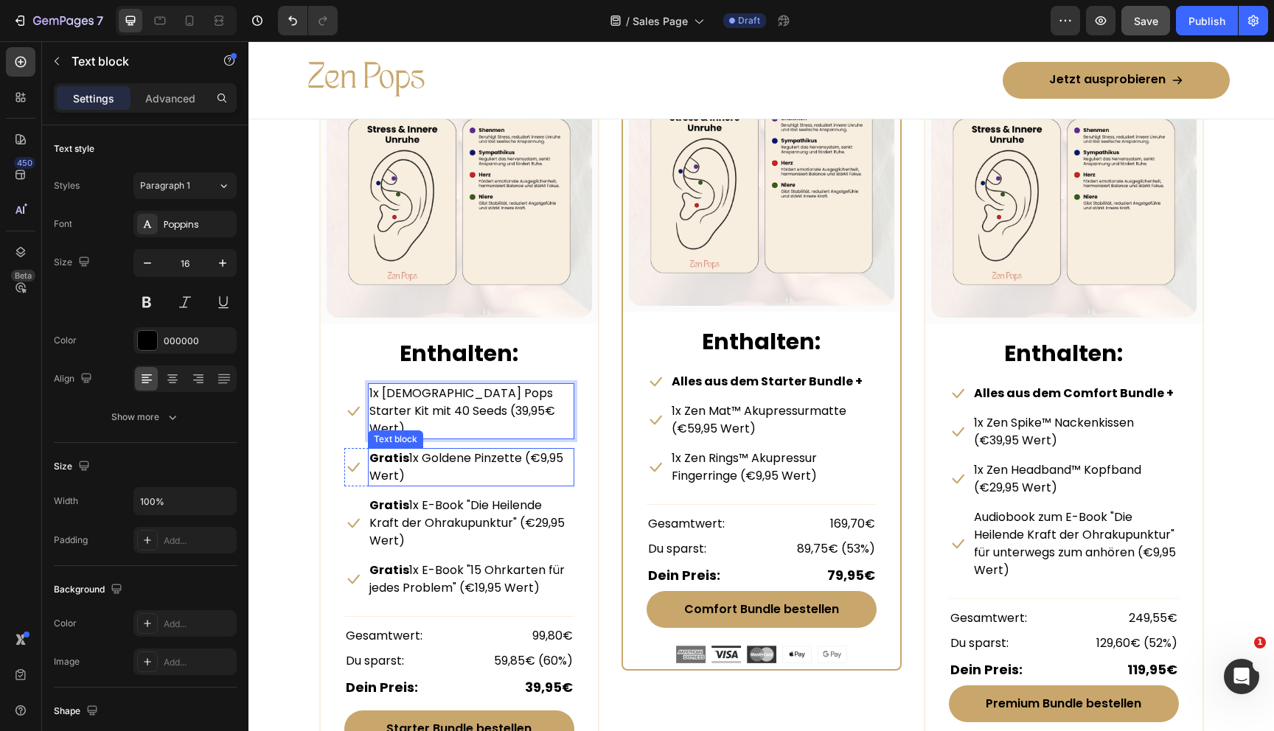
click at [537, 425] on div "Icon 1x Zen Pops Starter Kit mit 40 Seeds (39,95€ Wert) Text block 0 Row Icon G…" at bounding box center [459, 583] width 230 height 400
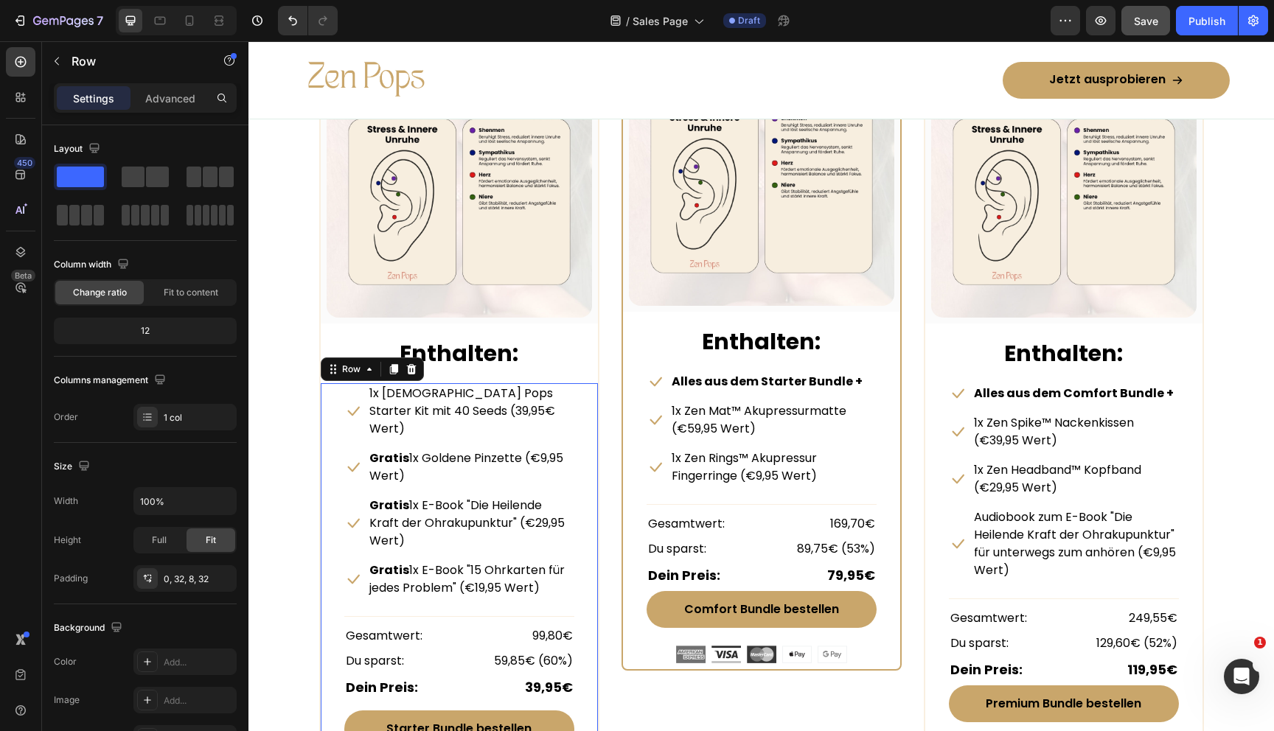
click at [537, 450] on p "Gratis 1x Goldene Pinzette (€9,95 Wert)" at bounding box center [470, 467] width 203 height 35
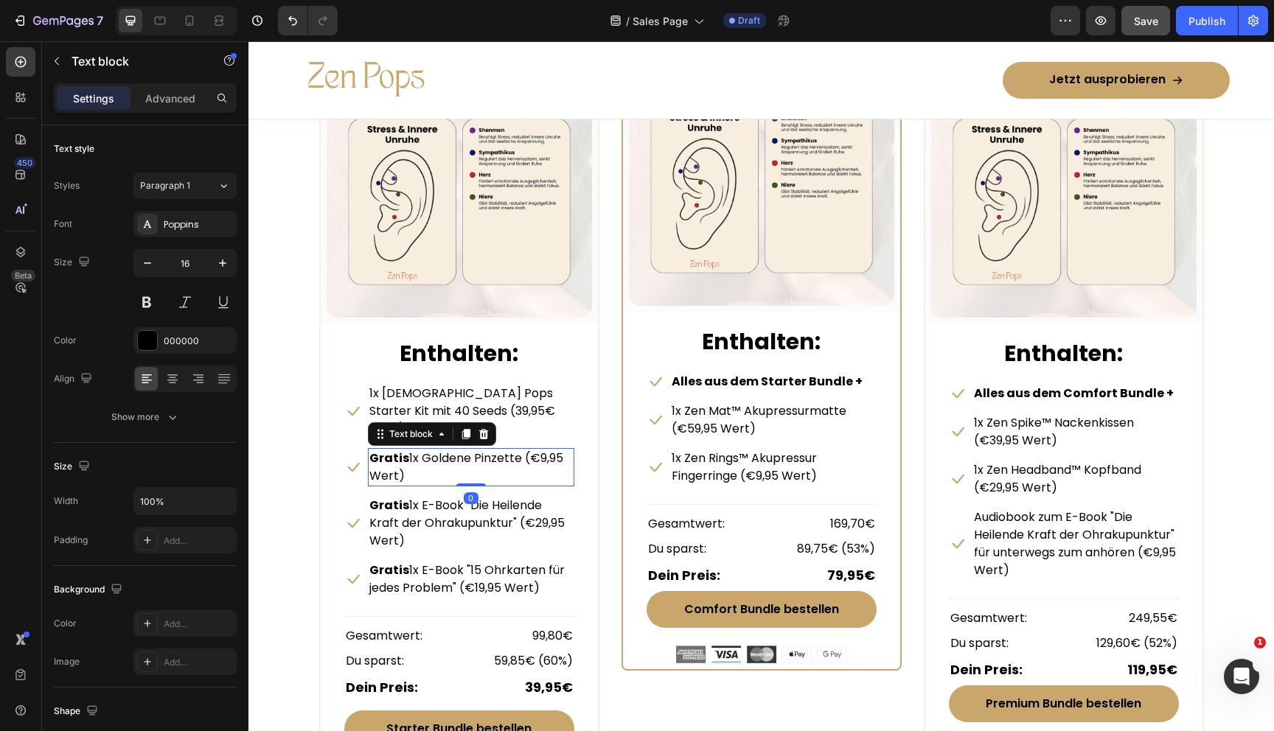
click at [537, 450] on p "Gratis 1x Goldene Pinzette (€9,95 Wert)" at bounding box center [470, 467] width 203 height 35
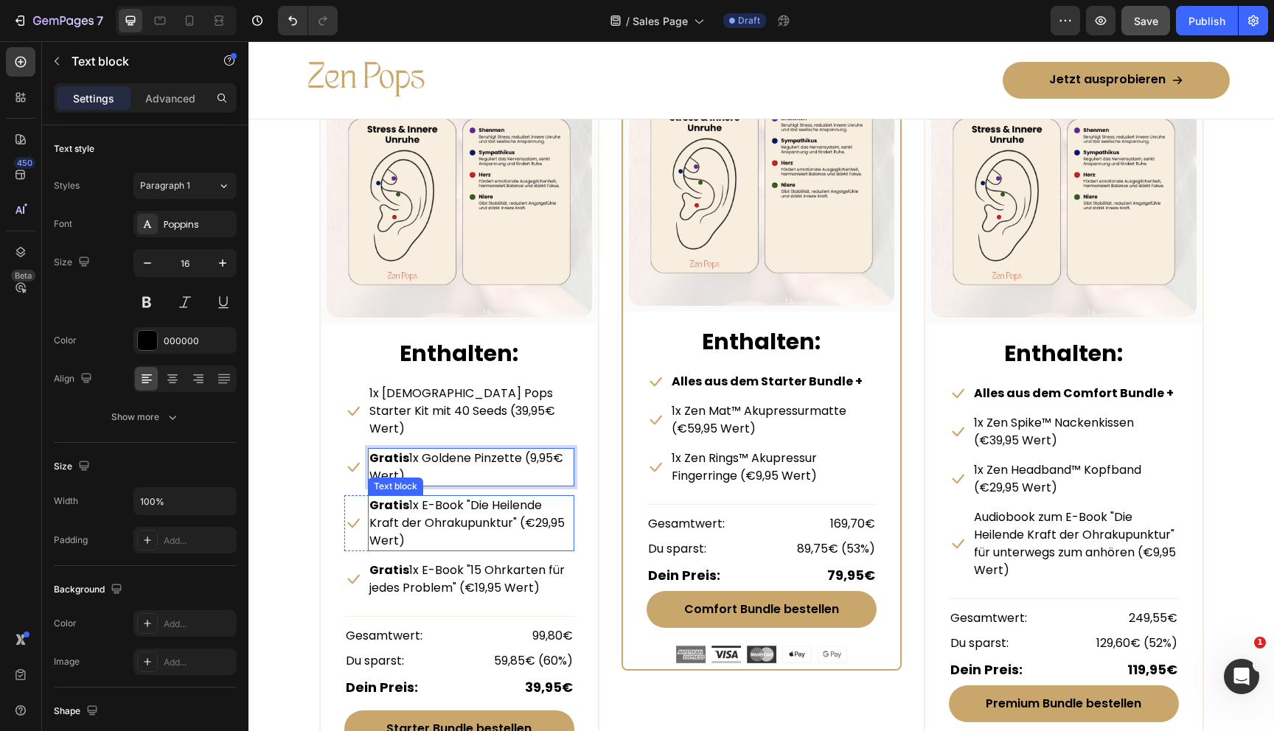
click at [535, 504] on p "Gratis 1x E-Book "Die Heilende Kraft der Ohrakupunktur" (€29,95 Wert)" at bounding box center [470, 523] width 203 height 53
click at [532, 504] on p "Gratis 1x E-Book "Die Heilende Kraft der Ohrakupunktur" (€29,95 Wert)" at bounding box center [470, 523] width 203 height 53
click at [498, 506] on p "Gratis 1x E-Book "Die Heilende Kraft der Ohrakupunktur" (€29,95e Wert)" at bounding box center [470, 523] width 203 height 53
click at [533, 505] on p "Gratis 1x E-Book "Die Heilende Kraft der Ohrakupunktur" (29,95e Wert)" at bounding box center [470, 523] width 203 height 53
click at [531, 505] on p "Gratis 1x E-Book "Die Heilende Kraft der Ohrakupunktur" (29,95e Wert)" at bounding box center [470, 523] width 203 height 53
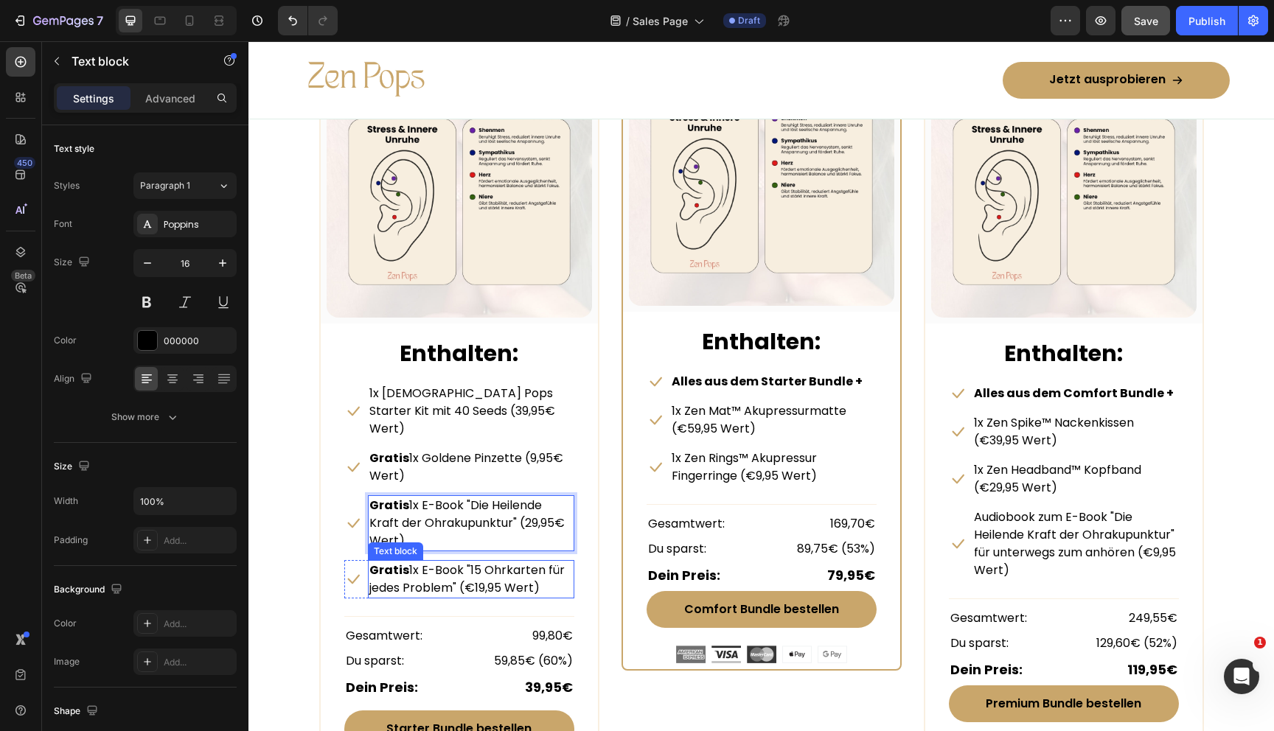
click at [492, 562] on p "Gratis 1x E-Book "15 Ohrkarten für jedes Problem" (€19,95 Wert)" at bounding box center [470, 579] width 203 height 35
click at [499, 562] on p "Gratis 1x E-Book "15 Ohrkarten für jedes Problem" (€19,95 Wert)" at bounding box center [470, 579] width 203 height 35
click at [473, 562] on p "Gratis 1x E-Book "15 Ohrkarten für jedes Problem" (€19,95€ Wert)" at bounding box center [470, 579] width 203 height 35
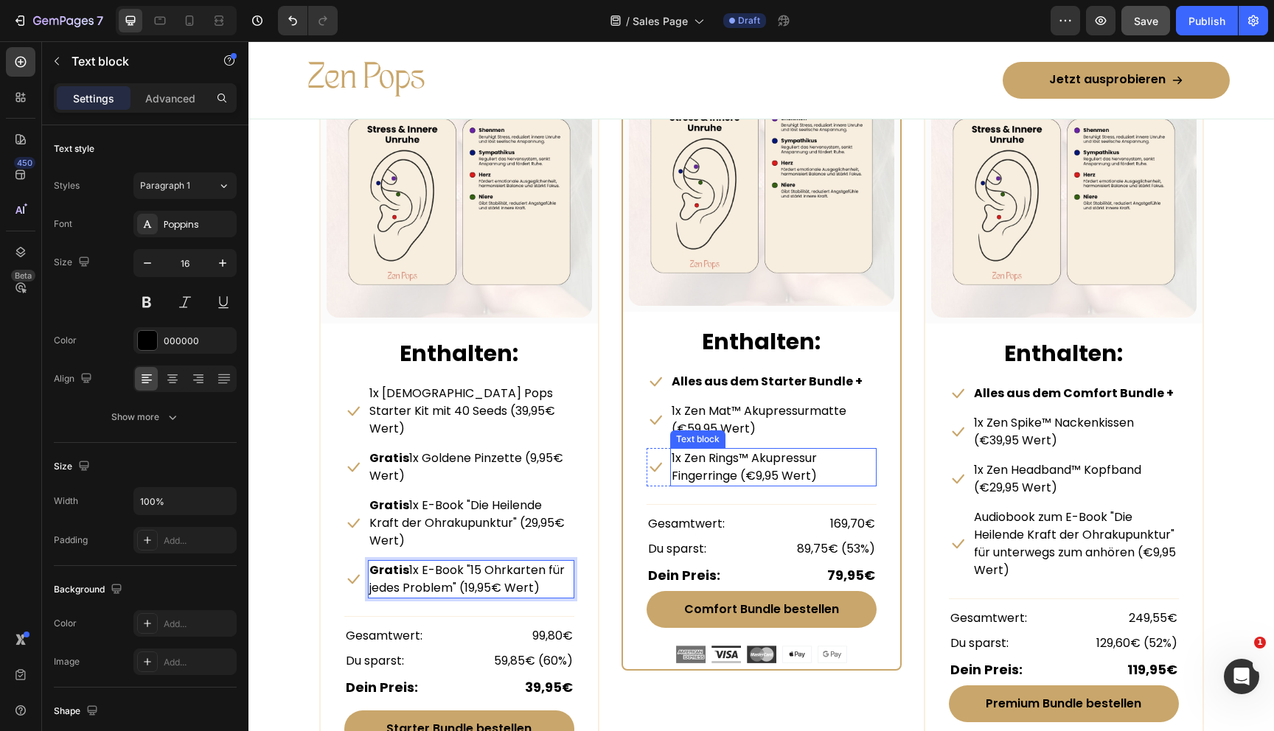
click at [780, 472] on p "1x Zen Rings™ Akupressur Fingerringe (€9,95 Wert)" at bounding box center [773, 467] width 203 height 35
click at [755, 472] on p "1x Zen Rings™ Akupressur Fingerringe (€9,95 Wert)" at bounding box center [773, 467] width 203 height 35
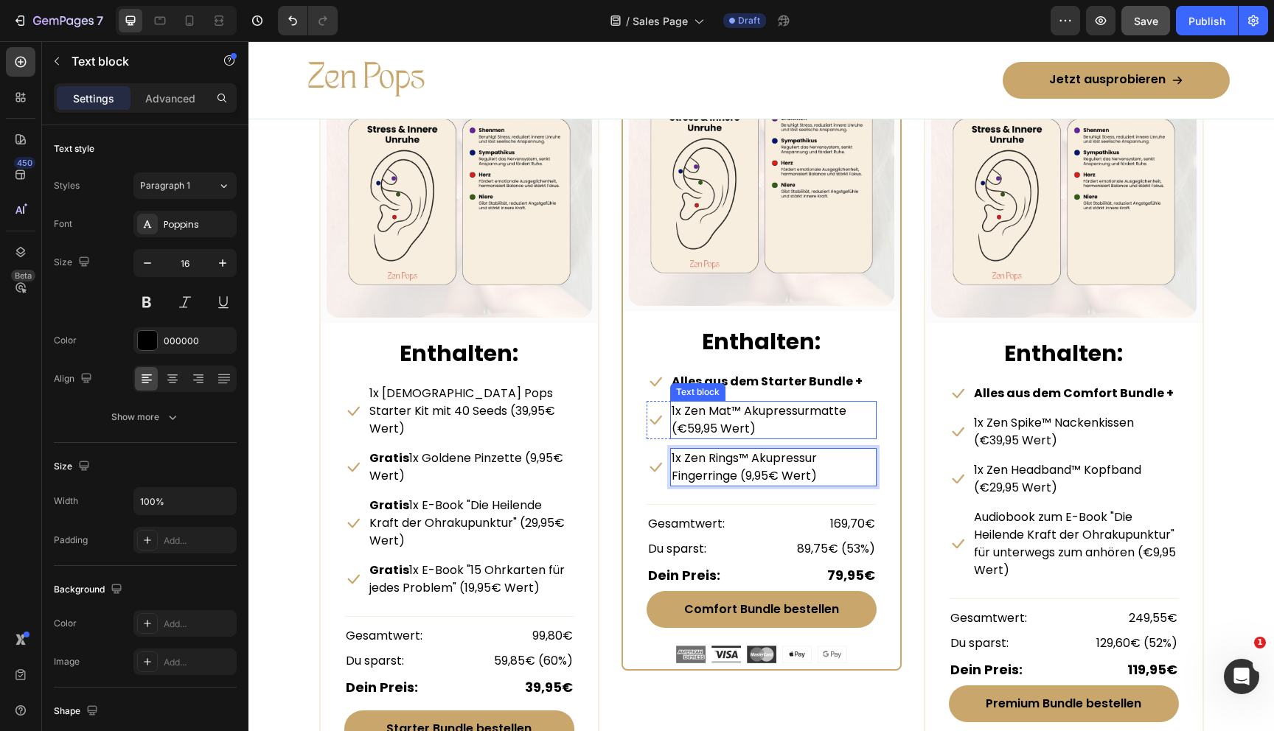
click at [723, 422] on p "1x Zen Mat™ Akupressurmatte (€59,95 Wert)" at bounding box center [773, 420] width 203 height 35
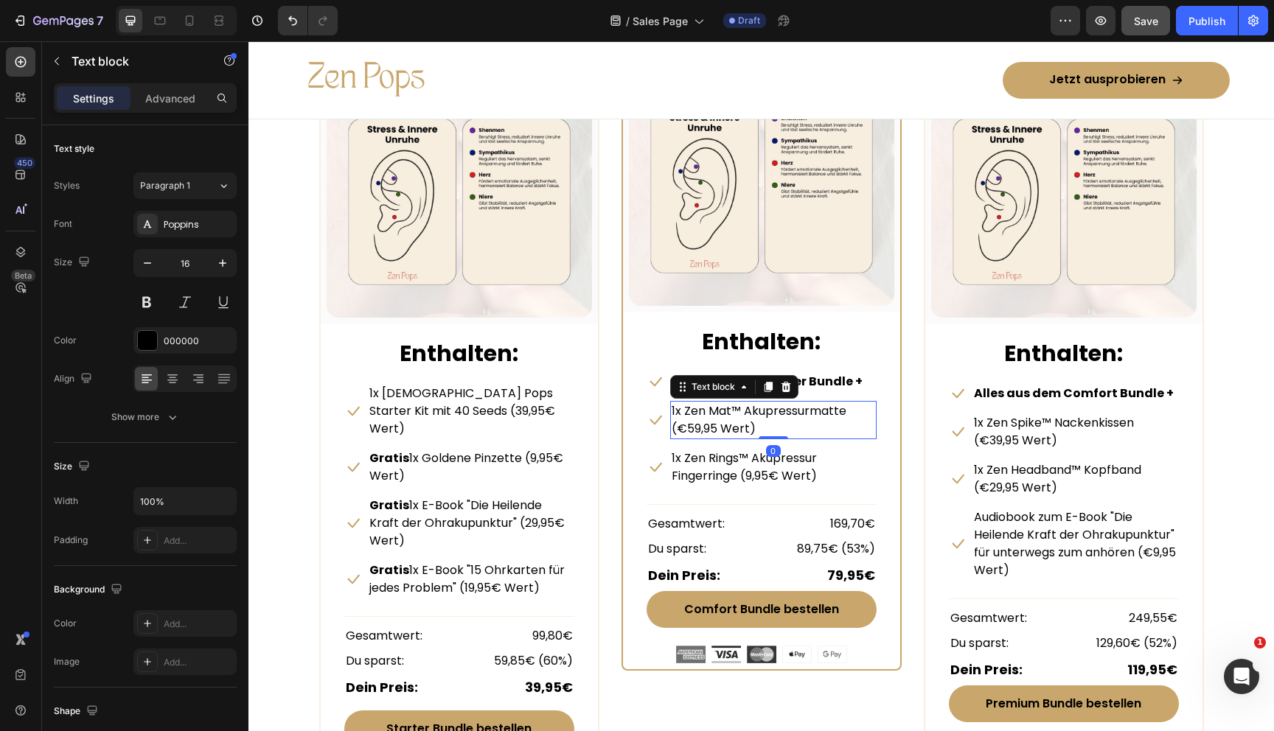
click at [696, 422] on p "1x Zen Mat™ Akupressurmatte (€59,95 Wert)" at bounding box center [773, 420] width 203 height 35
click at [687, 428] on p "1x Zen Mat™ Akupressurmatte (€59,95 Wert)" at bounding box center [773, 420] width 203 height 35
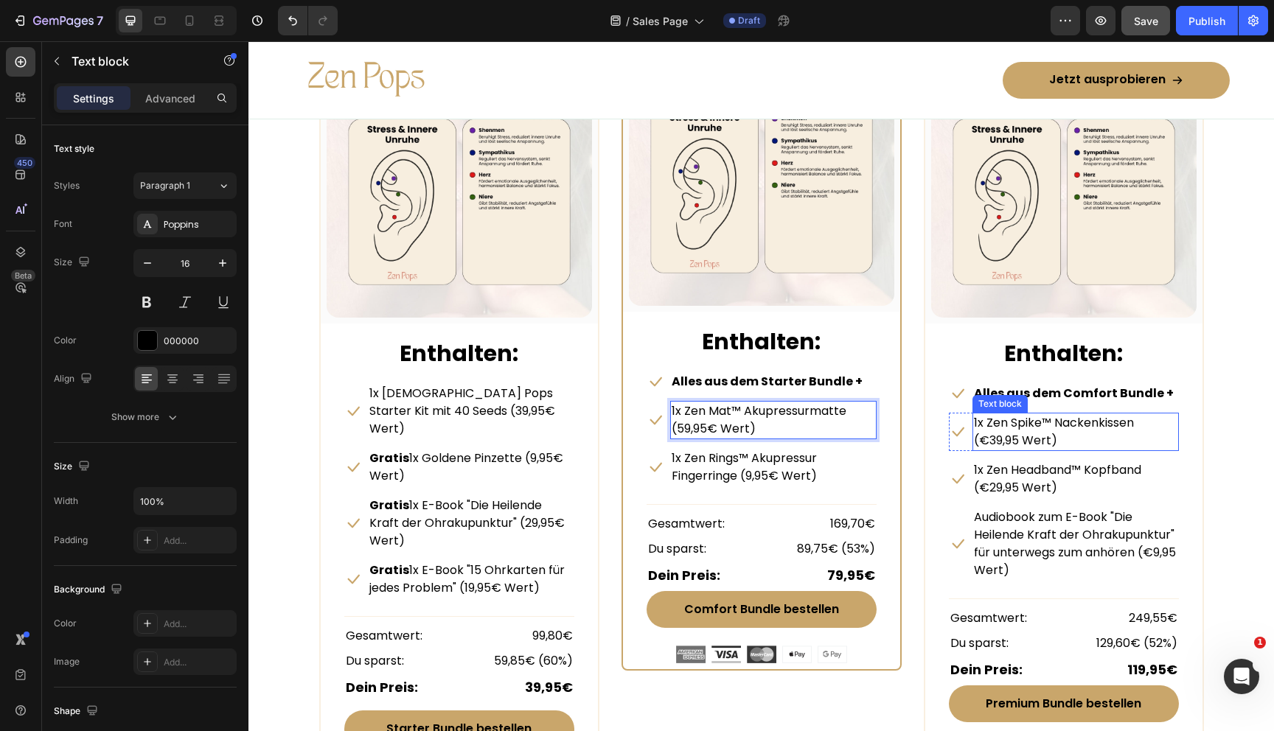
click at [1040, 442] on p "1x Zen Spike™ Nackenkissen (€39,95 Wert)" at bounding box center [1075, 431] width 203 height 35
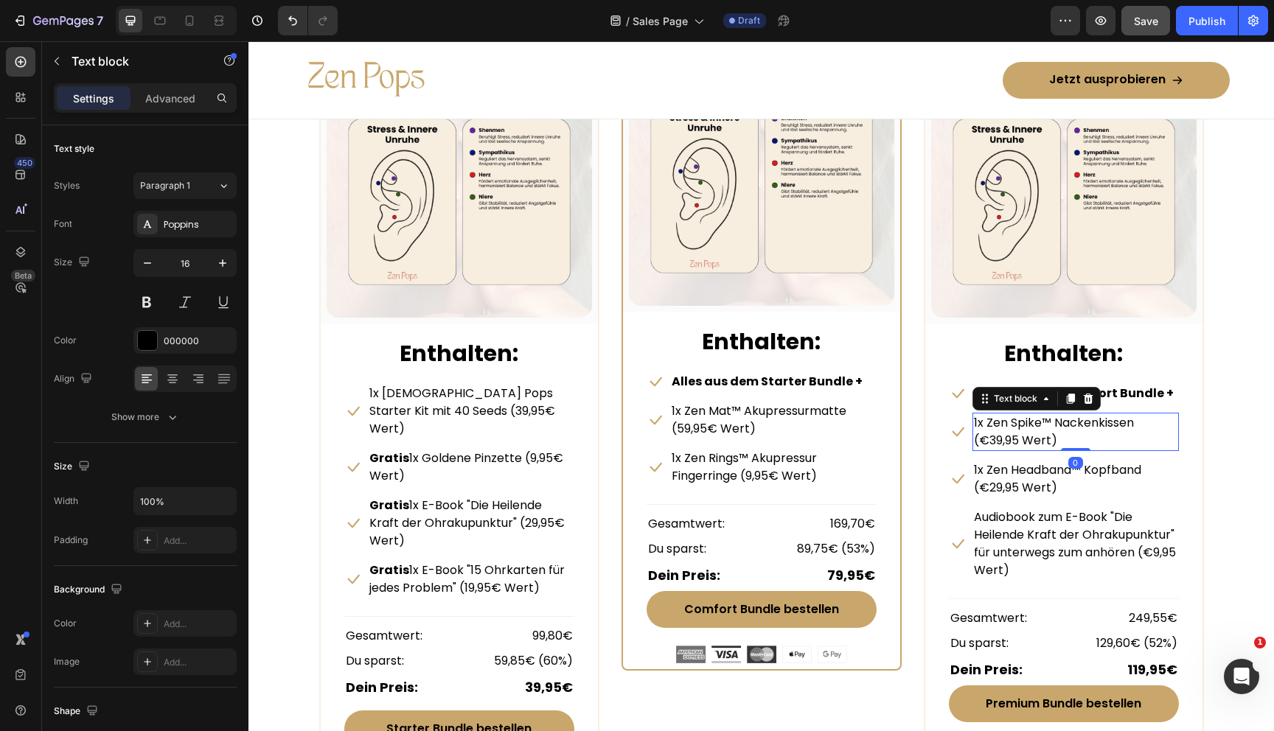
click at [994, 442] on p "1x Zen Spike™ Nackenkissen (€39,95 Wert)" at bounding box center [1075, 431] width 203 height 35
click at [1019, 442] on p "1x Zen Spike™ Nackenkissen (€39,95 Wert)" at bounding box center [1075, 431] width 203 height 35
click at [986, 439] on p "1x Zen Spike™ Nackenkissen (€39,95€ Wert)" at bounding box center [1075, 431] width 203 height 35
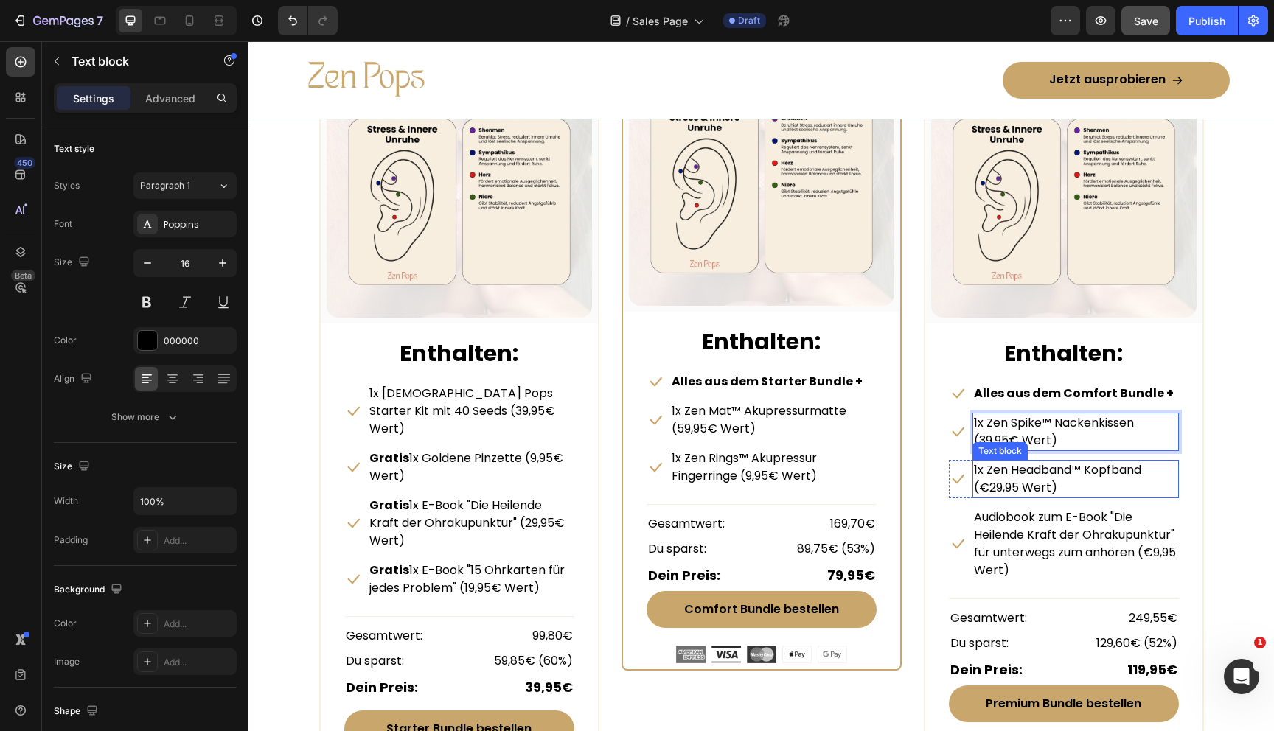
click at [1019, 487] on p "1x Zen Headband™ Kopfband (€29,95 Wert)" at bounding box center [1075, 479] width 203 height 35
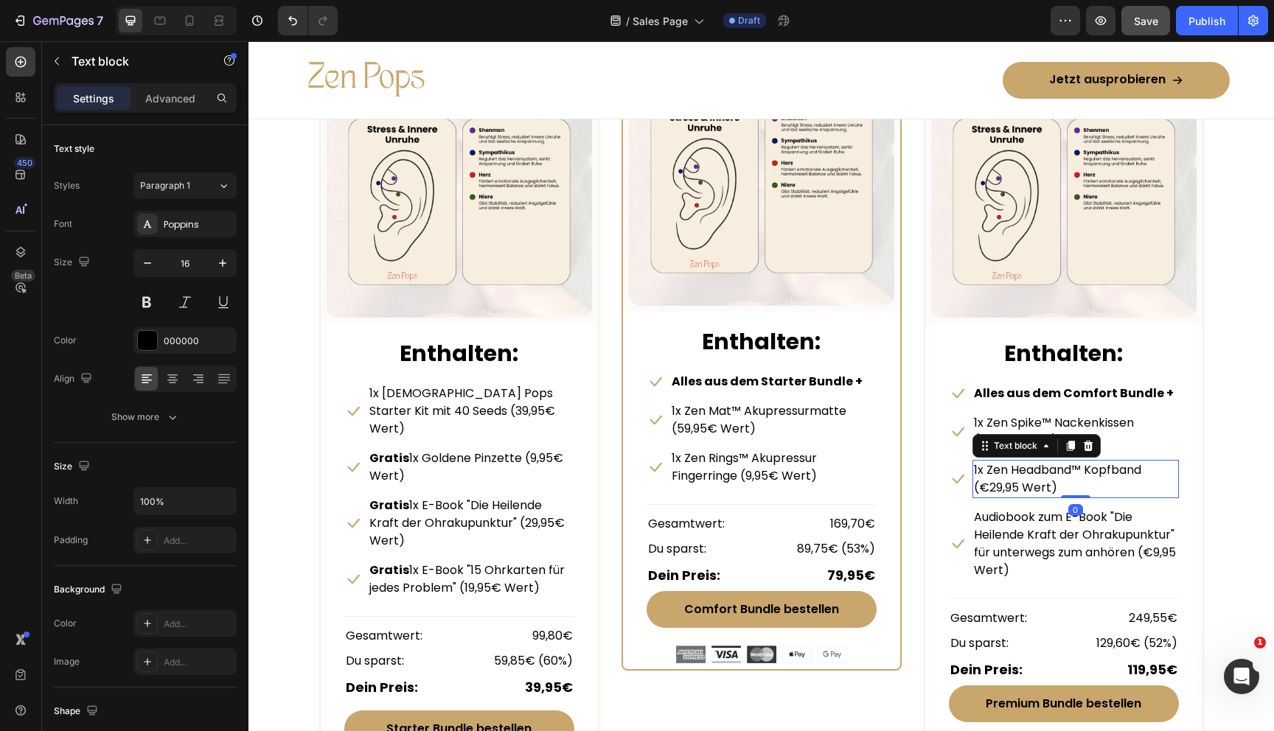
click at [1017, 488] on p "1x Zen Headband™ Kopfband (€29,95 Wert)" at bounding box center [1075, 479] width 203 height 35
click at [986, 490] on p "1x Zen Headband™ Kopfband (€29,95€ Wert)" at bounding box center [1075, 479] width 203 height 35
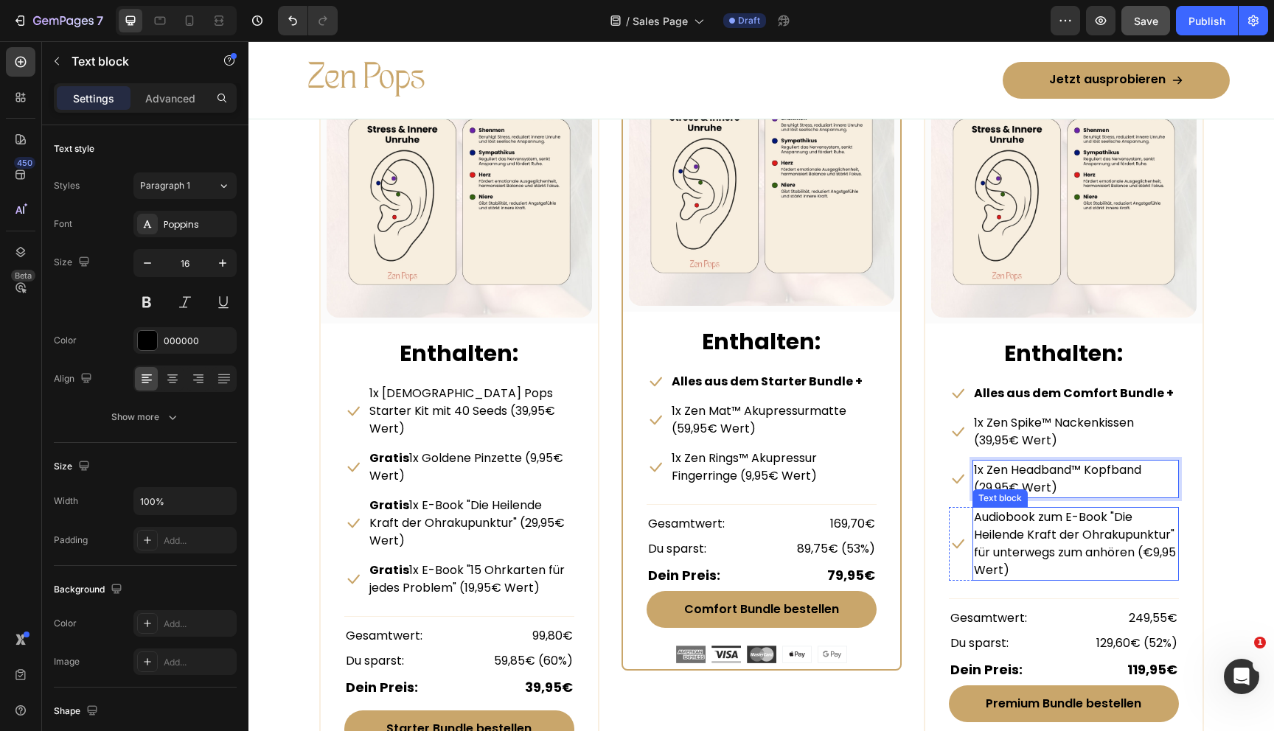
click at [1016, 575] on p "Audiobook zum E-Book "Die Heilende Kraft der Ohrakupunktur" für unterwegs zum a…" at bounding box center [1075, 544] width 203 height 71
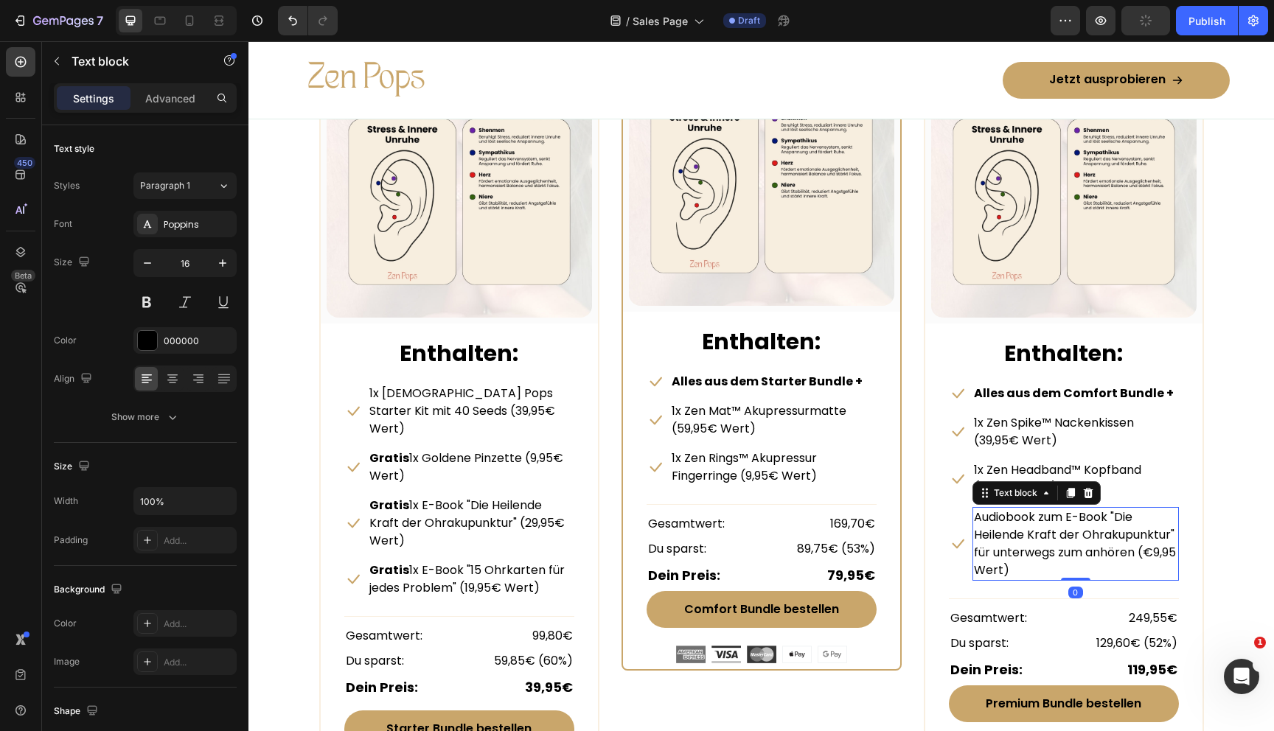
click at [1014, 571] on p "Audiobook zum E-Book "Die Heilende Kraft der Ohrakupunktur" für unterwegs zum a…" at bounding box center [1075, 544] width 203 height 71
click at [1011, 571] on p "Audiobook zum E-Book "Die Heilende Kraft der Ohrakupunktur" für unterwegs zum a…" at bounding box center [1075, 544] width 203 height 71
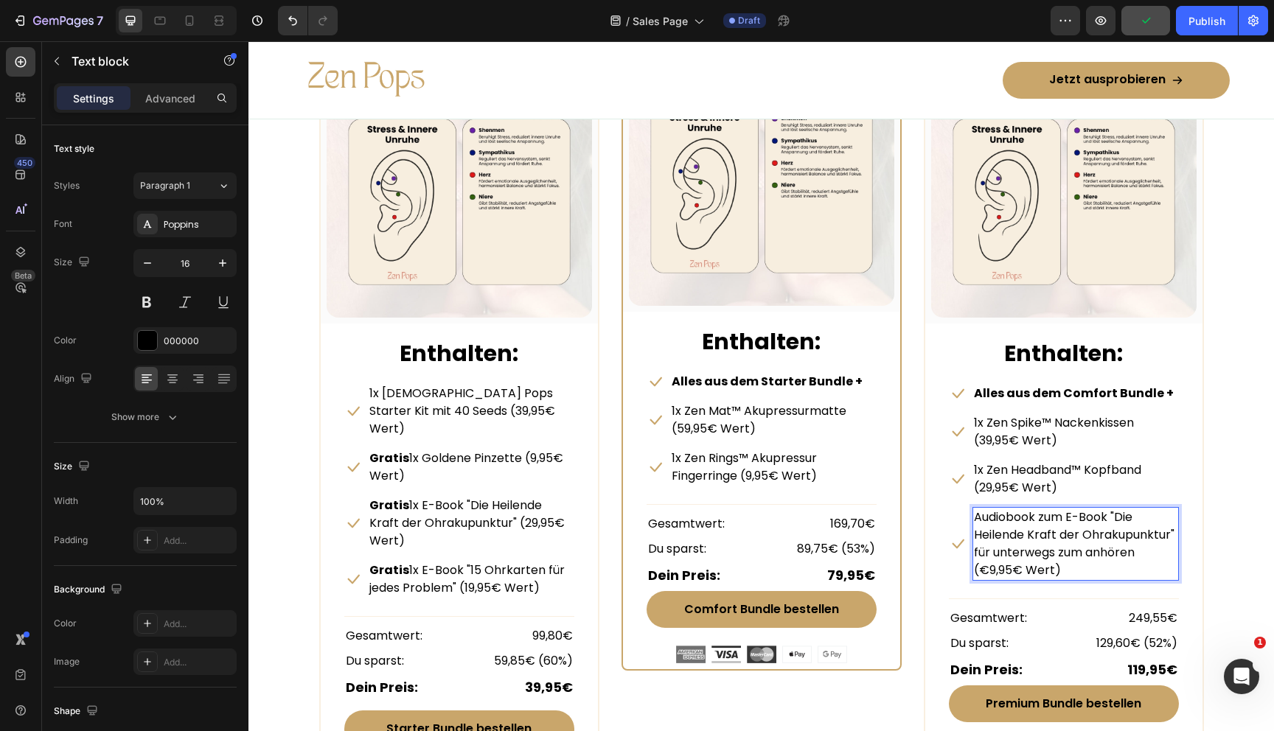
click at [984, 571] on p "Audiobook zum E-Book "Die Heilende Kraft der Ohrakupunktur" für unterwegs zum a…" at bounding box center [1075, 544] width 203 height 71
click at [909, 521] on div "STARTER BUNDLE Text Block Row (P) Images & Gallery Row Enthalten: Text block Ic…" at bounding box center [761, 392] width 885 height 796
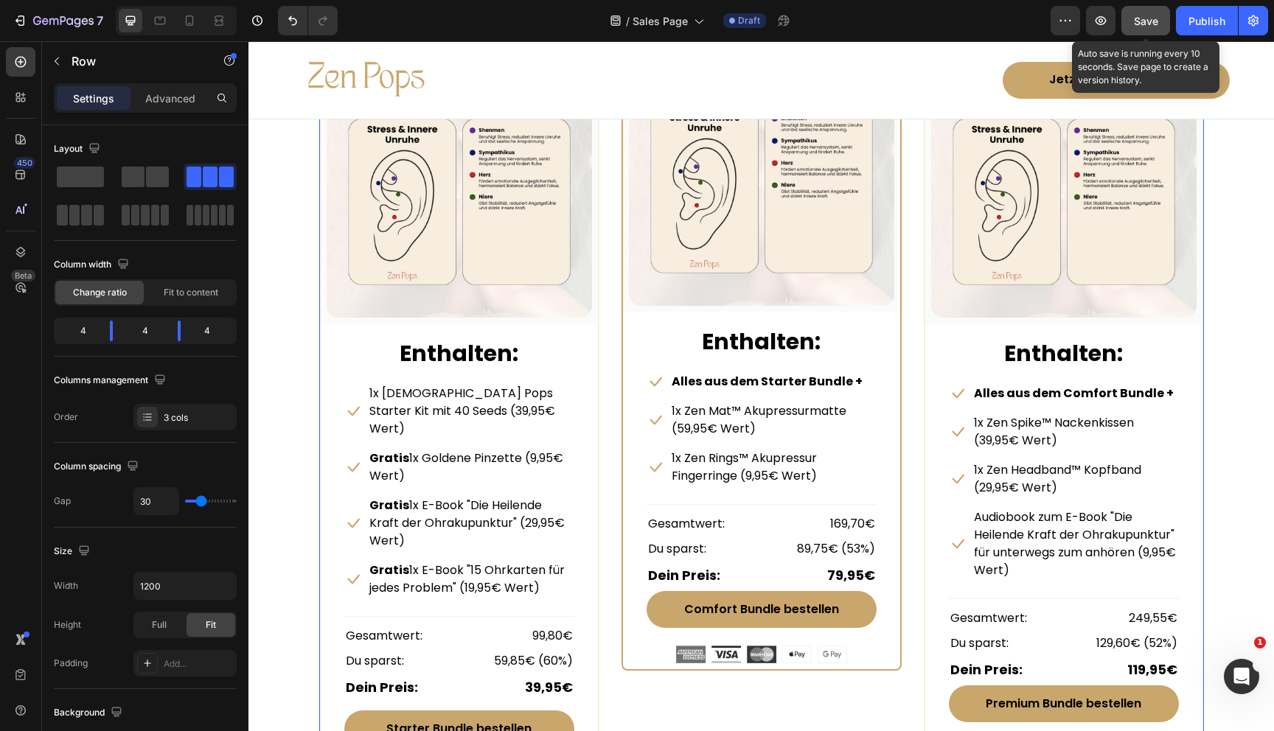
click at [1154, 21] on span "Save" at bounding box center [1146, 21] width 24 height 13
click at [1154, 21] on button "button" at bounding box center [1145, 20] width 49 height 29
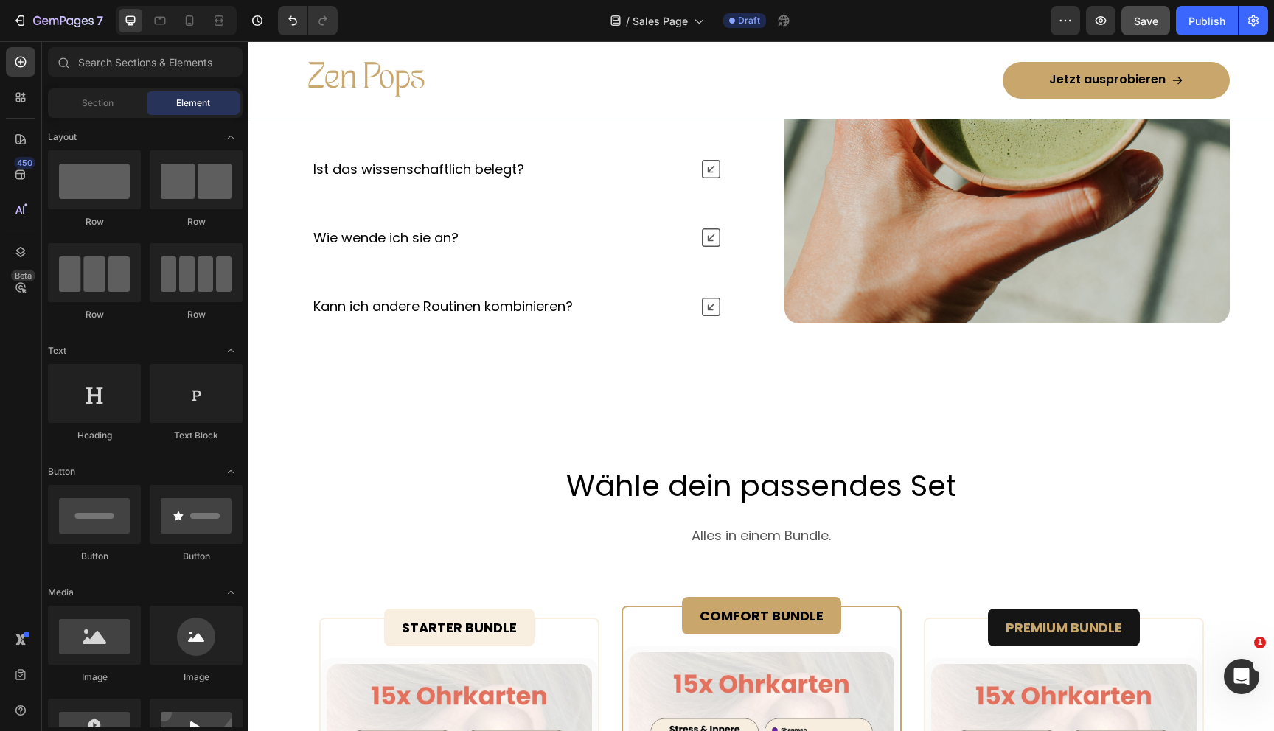
scroll to position [6817, 0]
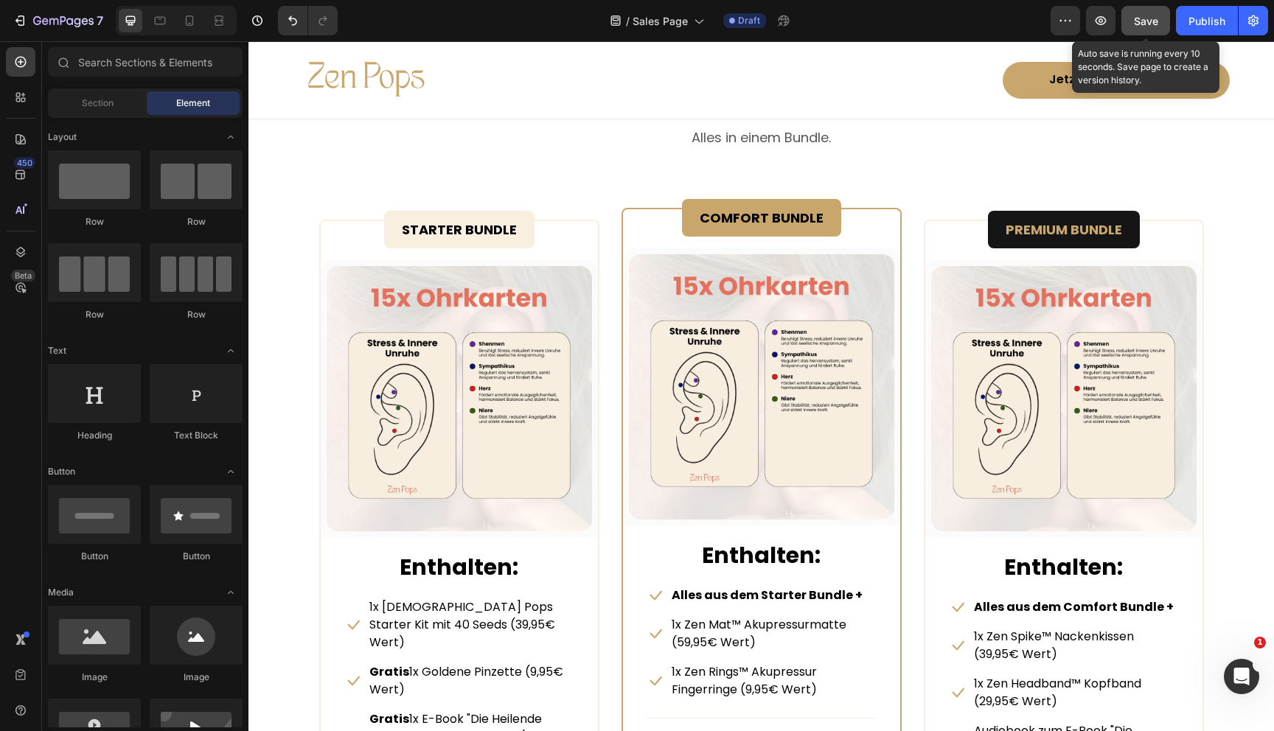
click at [1152, 19] on span "Save" at bounding box center [1146, 21] width 24 height 13
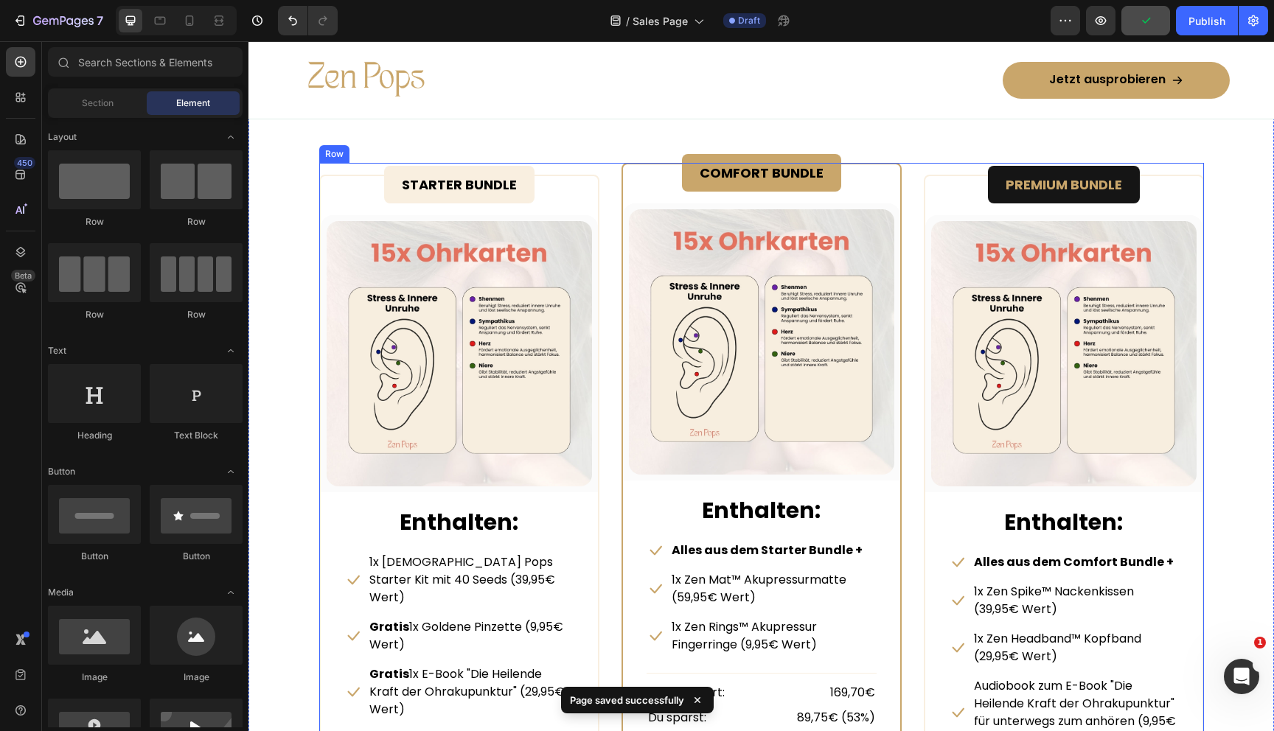
scroll to position [6857, 0]
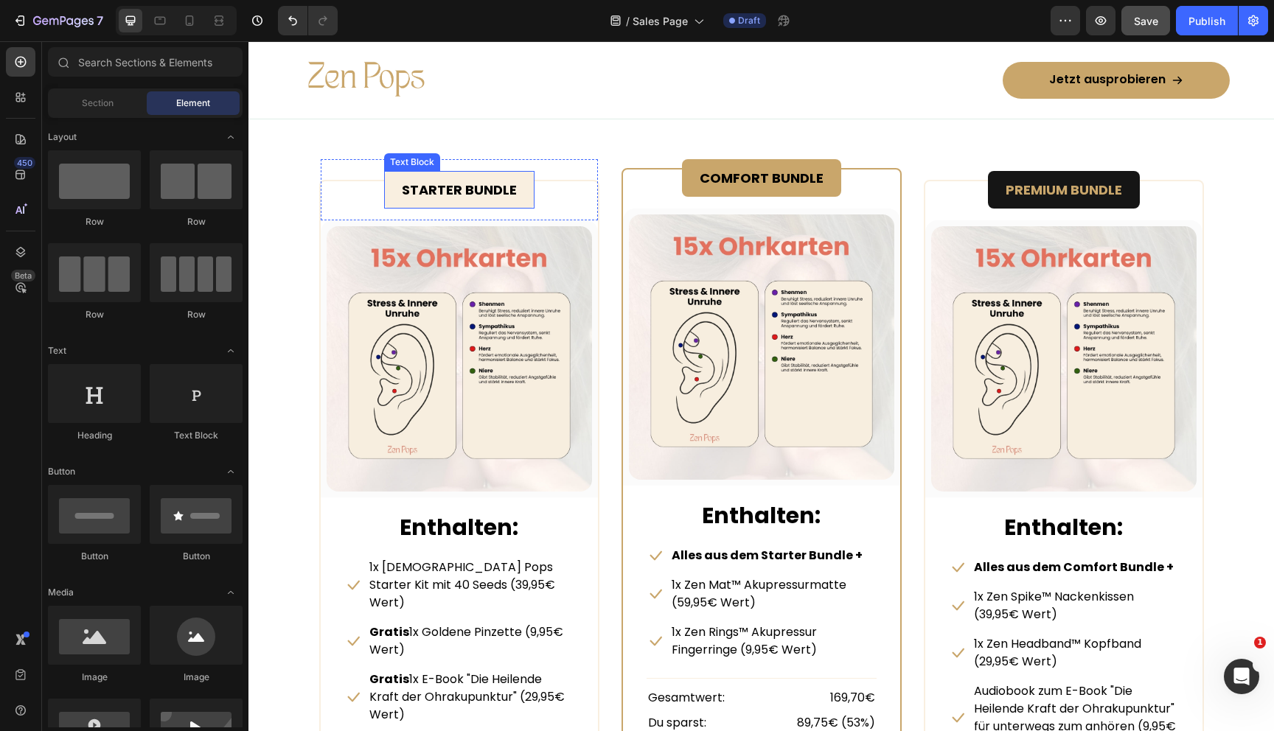
click at [527, 174] on div "STARTER BUNDLE" at bounding box center [459, 190] width 150 height 38
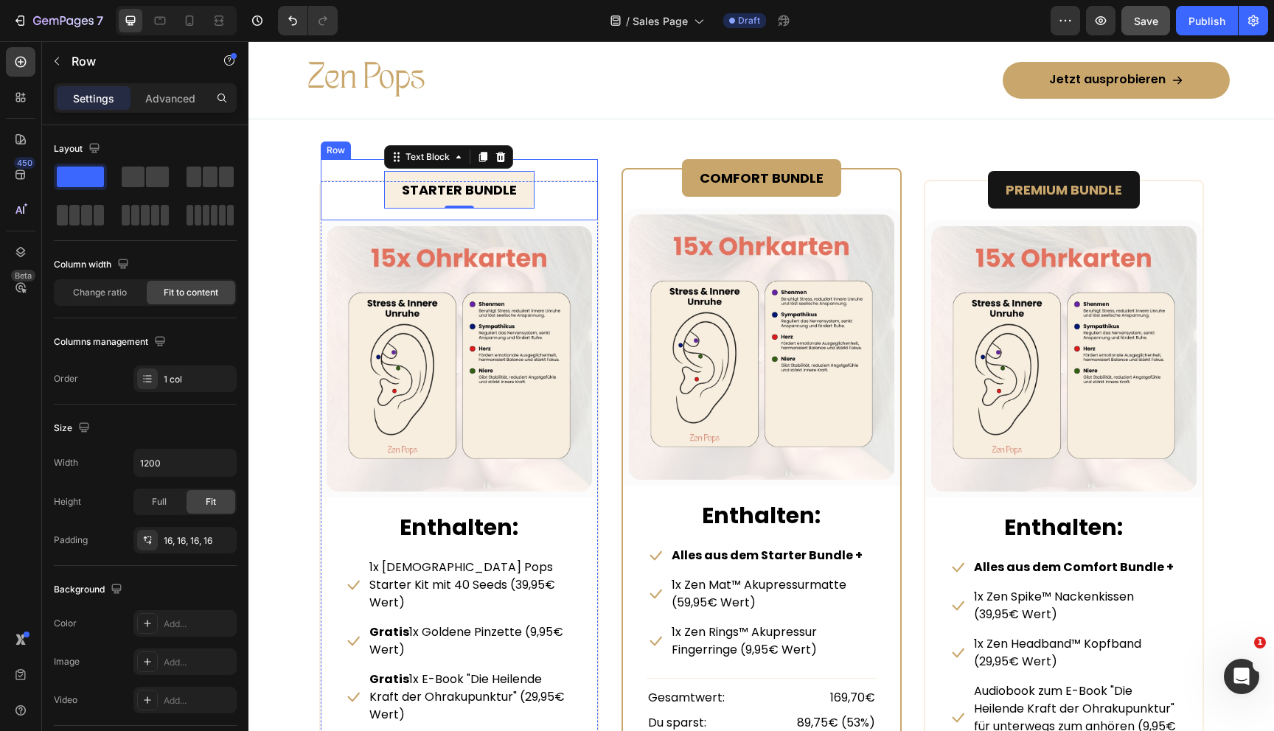
click at [565, 179] on div "STARTER BUNDLE Text Block 0 Row" at bounding box center [459, 189] width 277 height 61
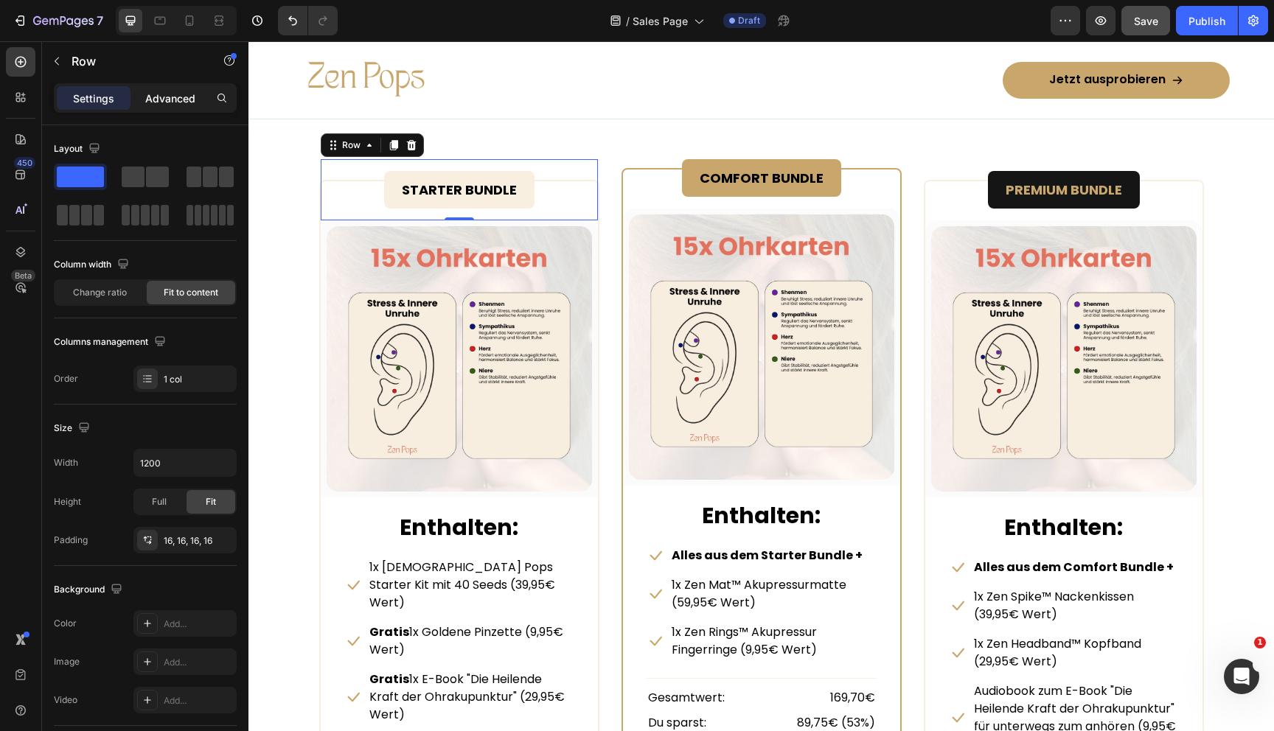
click at [159, 89] on div "Advanced" at bounding box center [170, 98] width 74 height 24
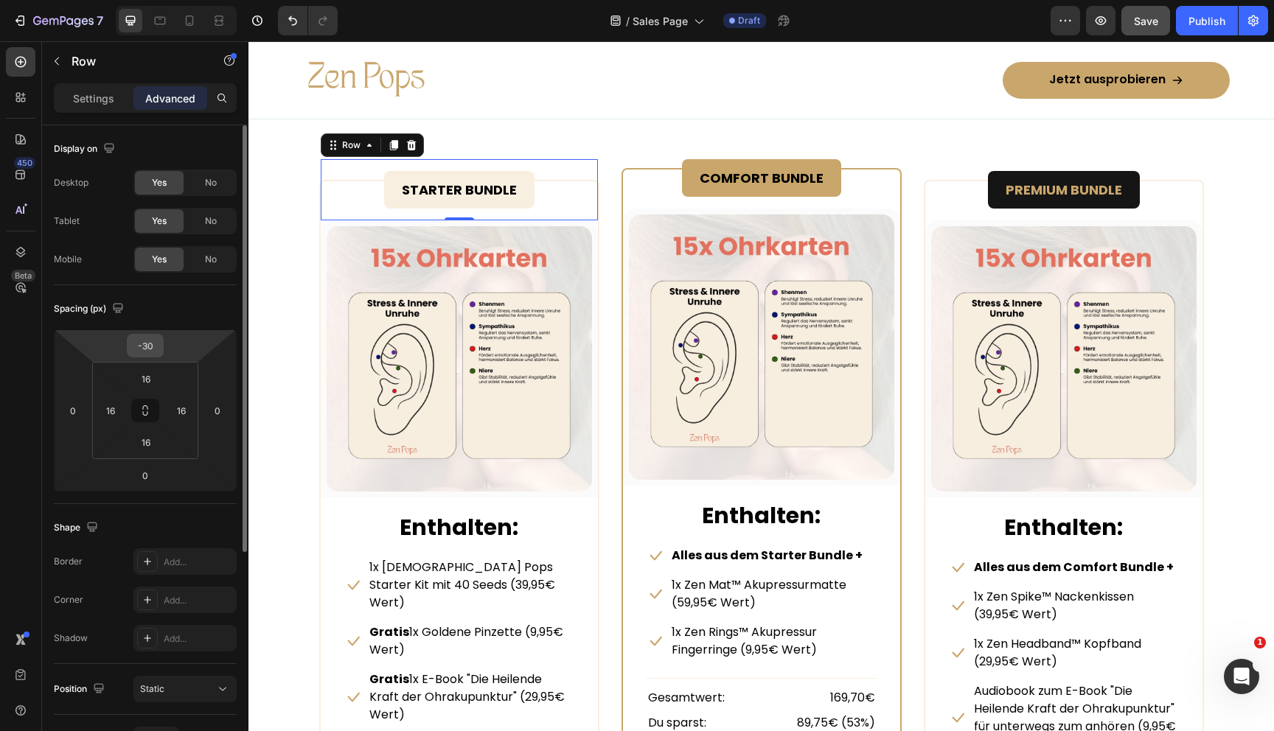
click at [148, 343] on input "-30" at bounding box center [144, 346] width 29 height 22
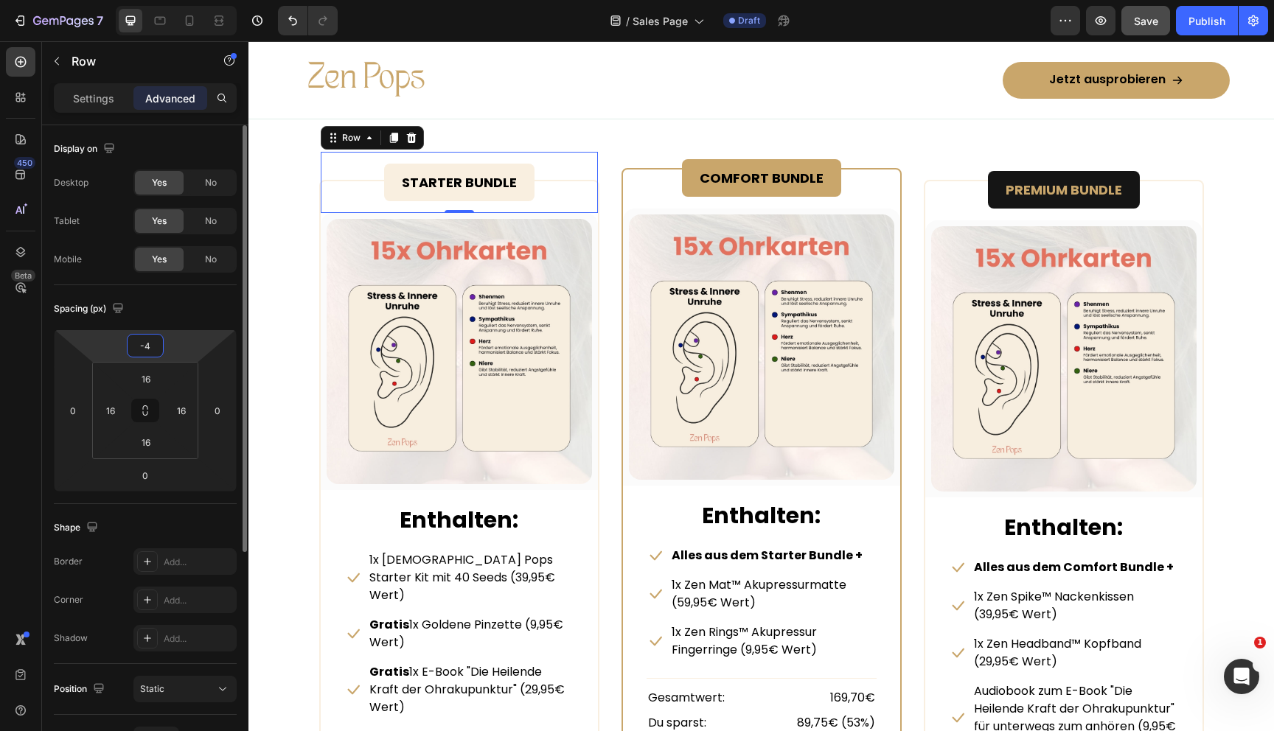
type input "-45"
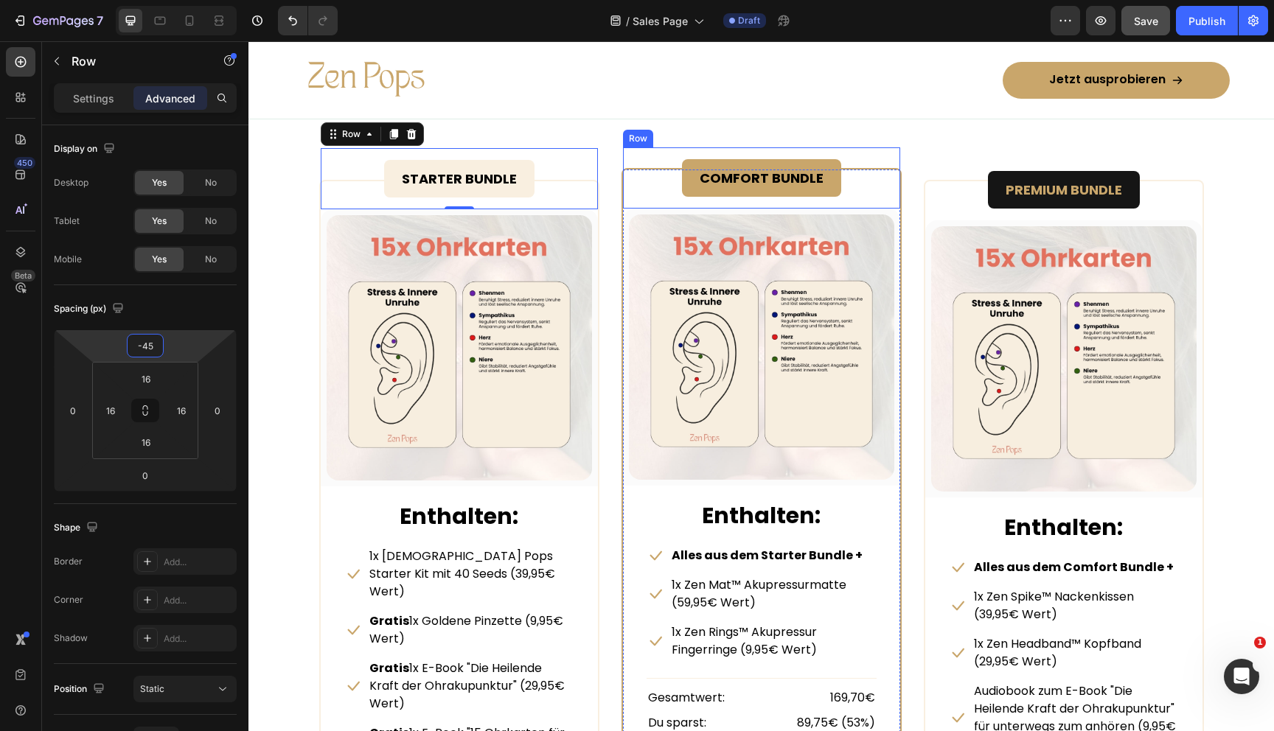
click at [650, 188] on div "COMFORT BUNDLE Text Block Row" at bounding box center [761, 177] width 277 height 61
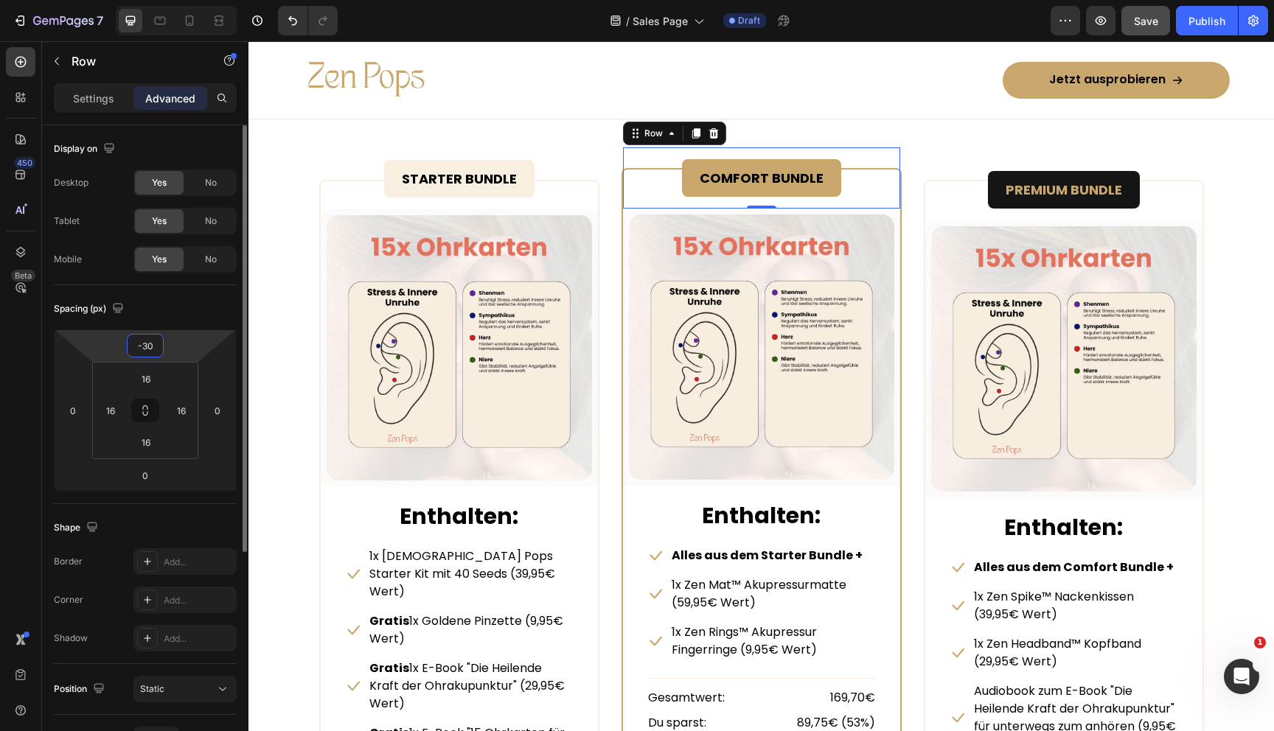
click at [151, 352] on input "-30" at bounding box center [144, 346] width 29 height 22
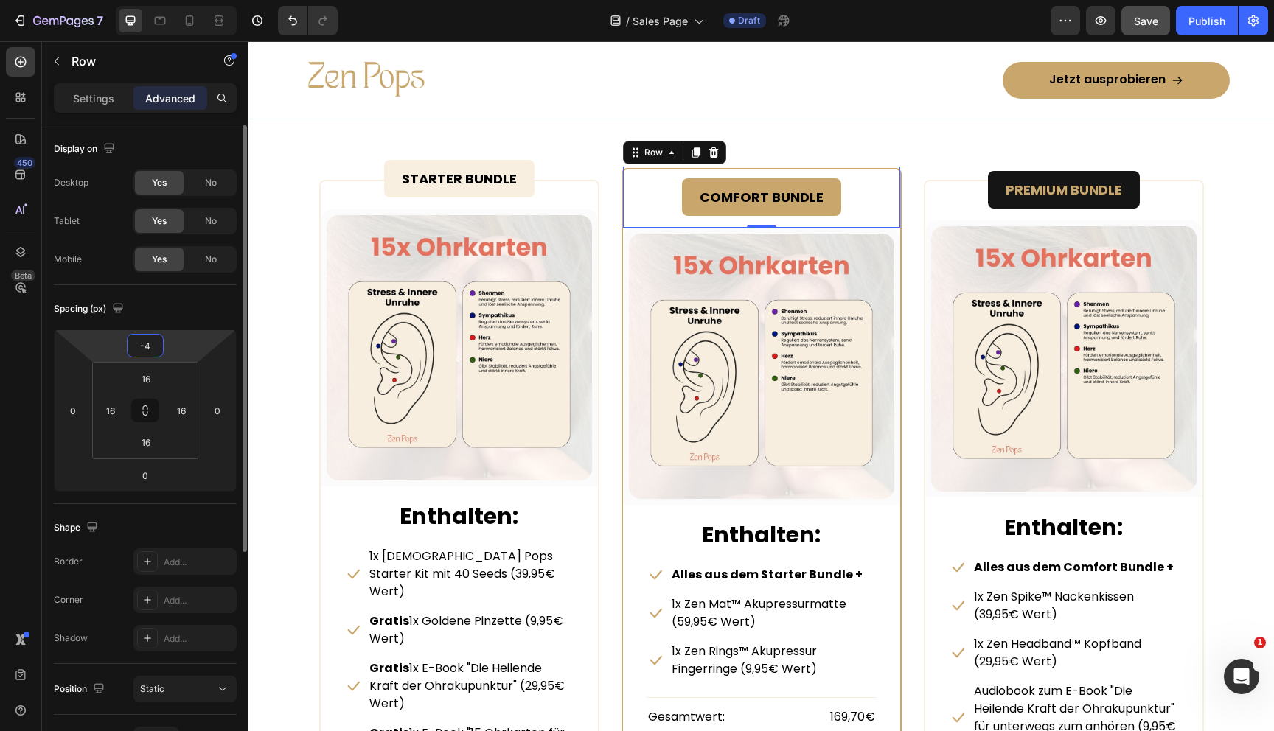
type input "-45"
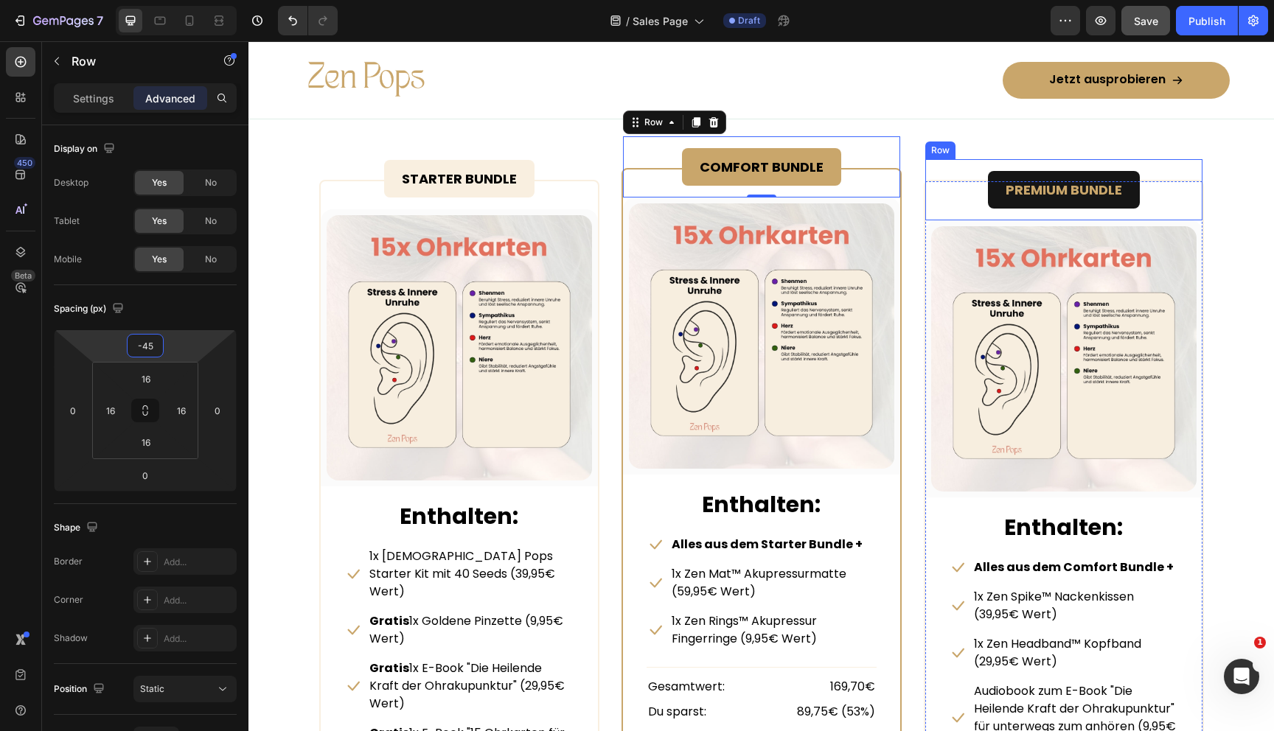
click at [956, 189] on div "PREMIUM BUNDLE Text Block Row" at bounding box center [1063, 189] width 277 height 61
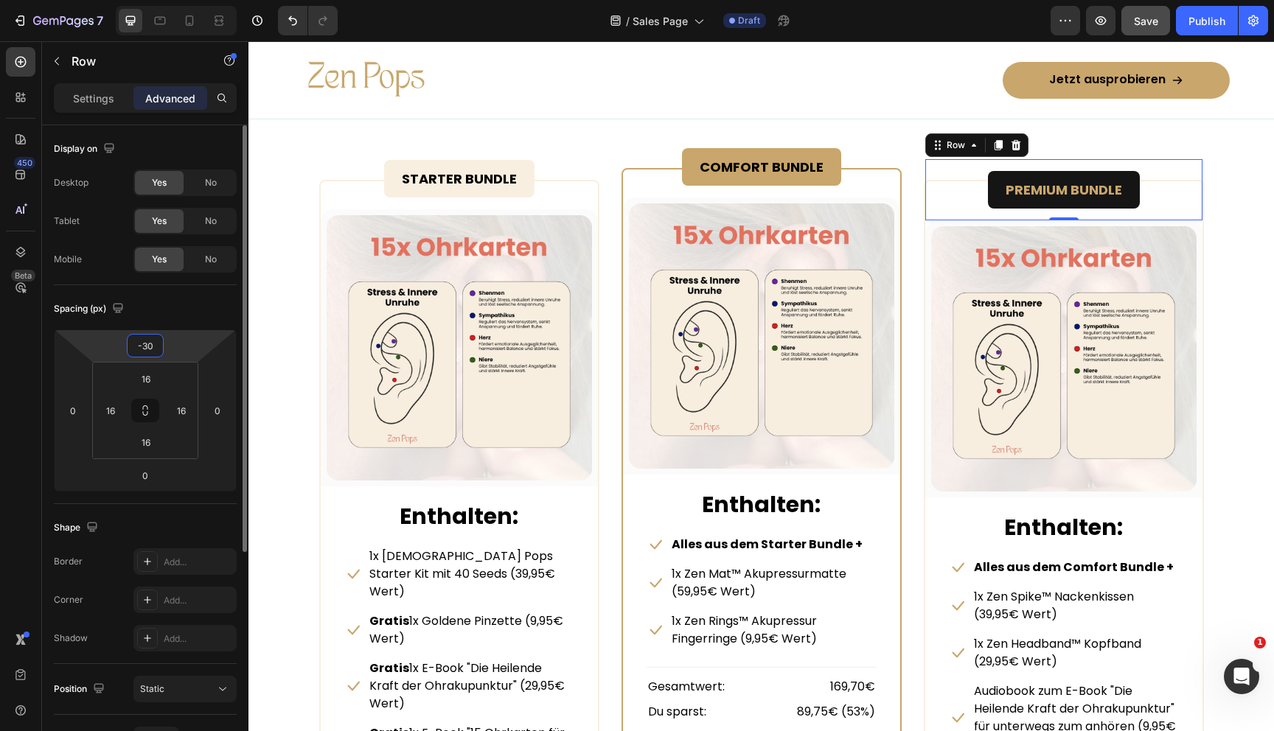
click at [143, 349] on input "-30" at bounding box center [144, 346] width 29 height 22
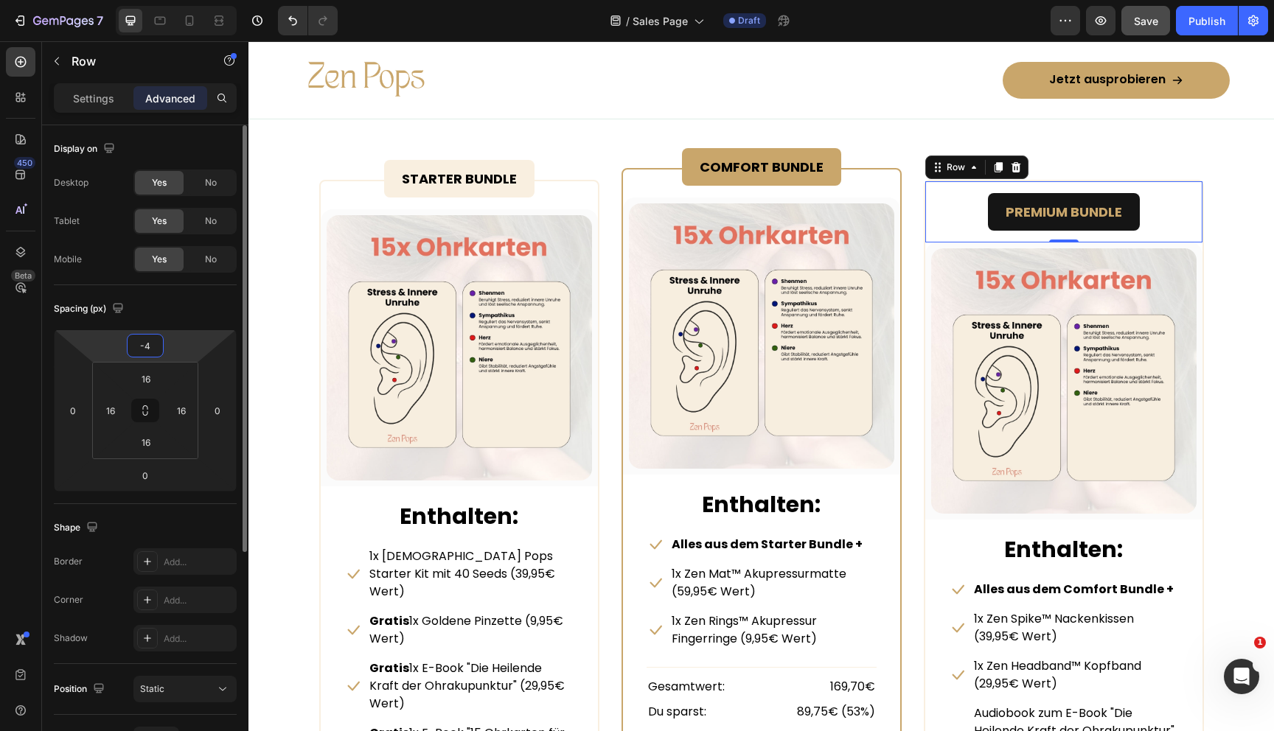
type input "-45"
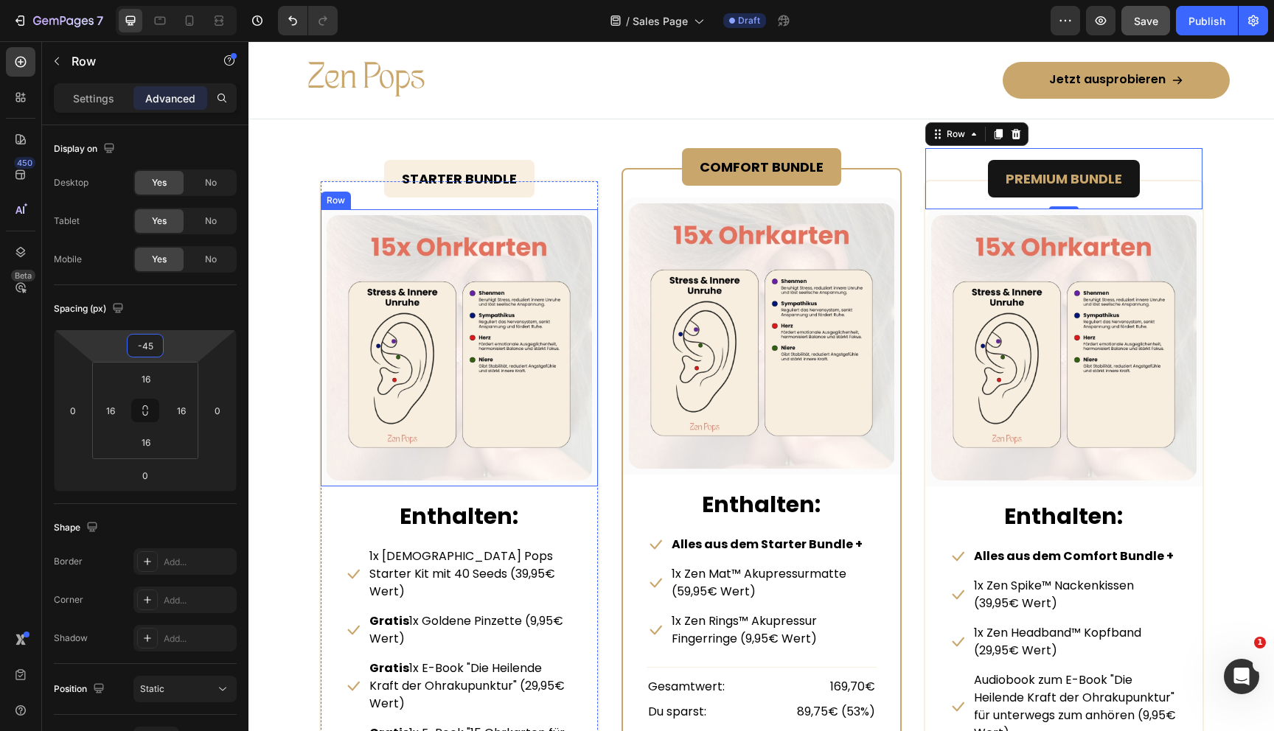
click at [285, 193] on div "Wähle dein passendes Set Heading Alles in einem Bundle. Text block Row STARTER …" at bounding box center [761, 490] width 1003 height 926
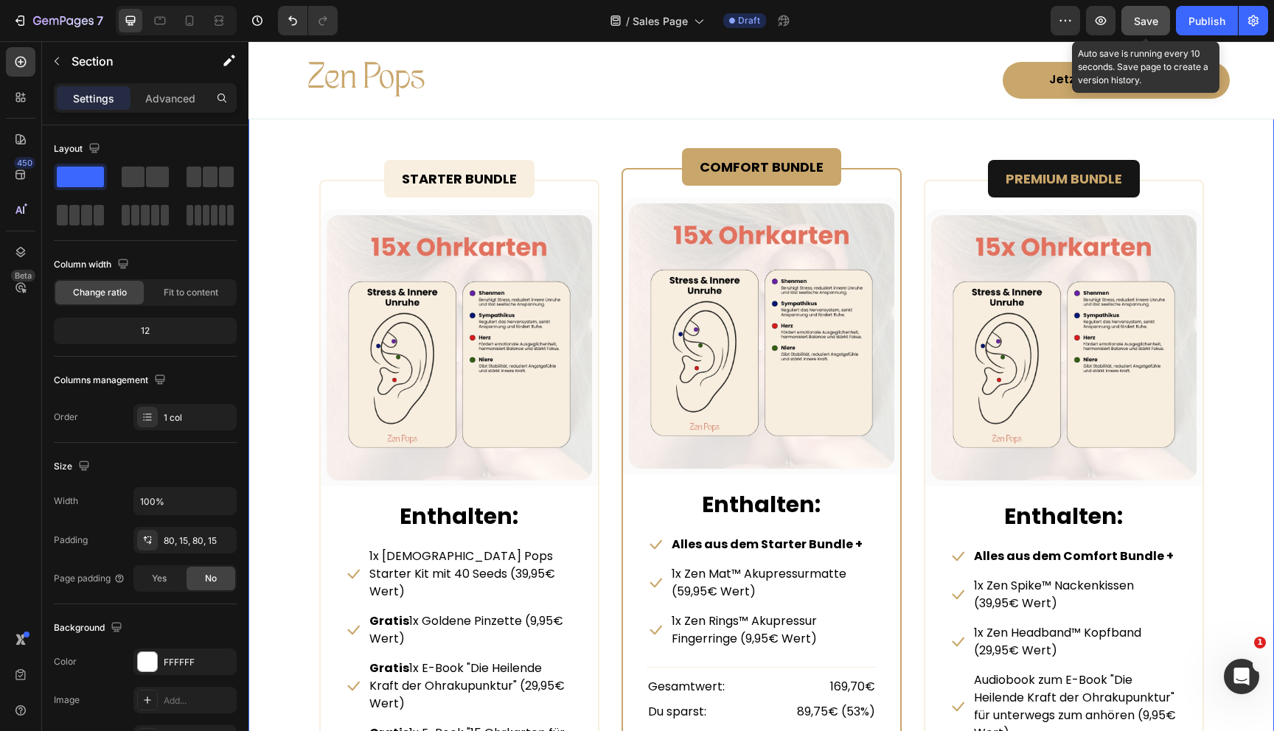
click at [1132, 17] on button "Save" at bounding box center [1145, 20] width 49 height 29
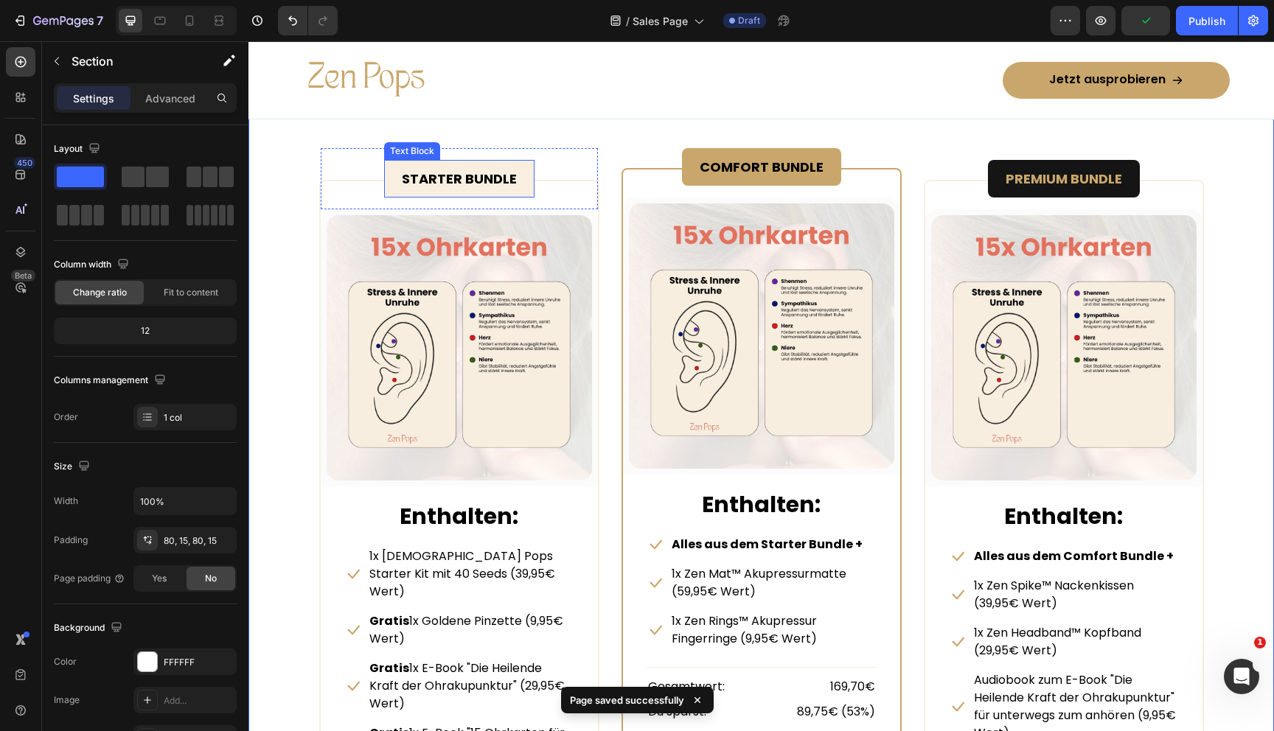
click at [528, 166] on div "STARTER BUNDLE" at bounding box center [459, 179] width 150 height 38
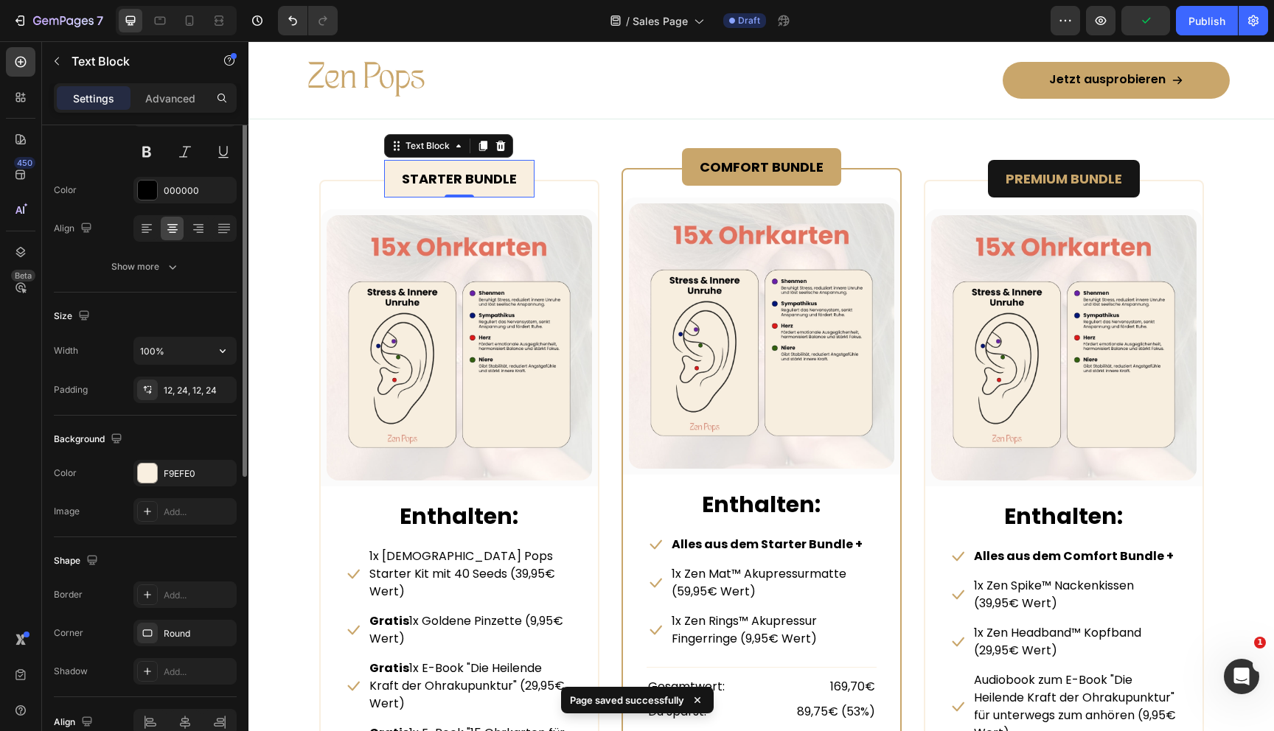
scroll to position [226, 0]
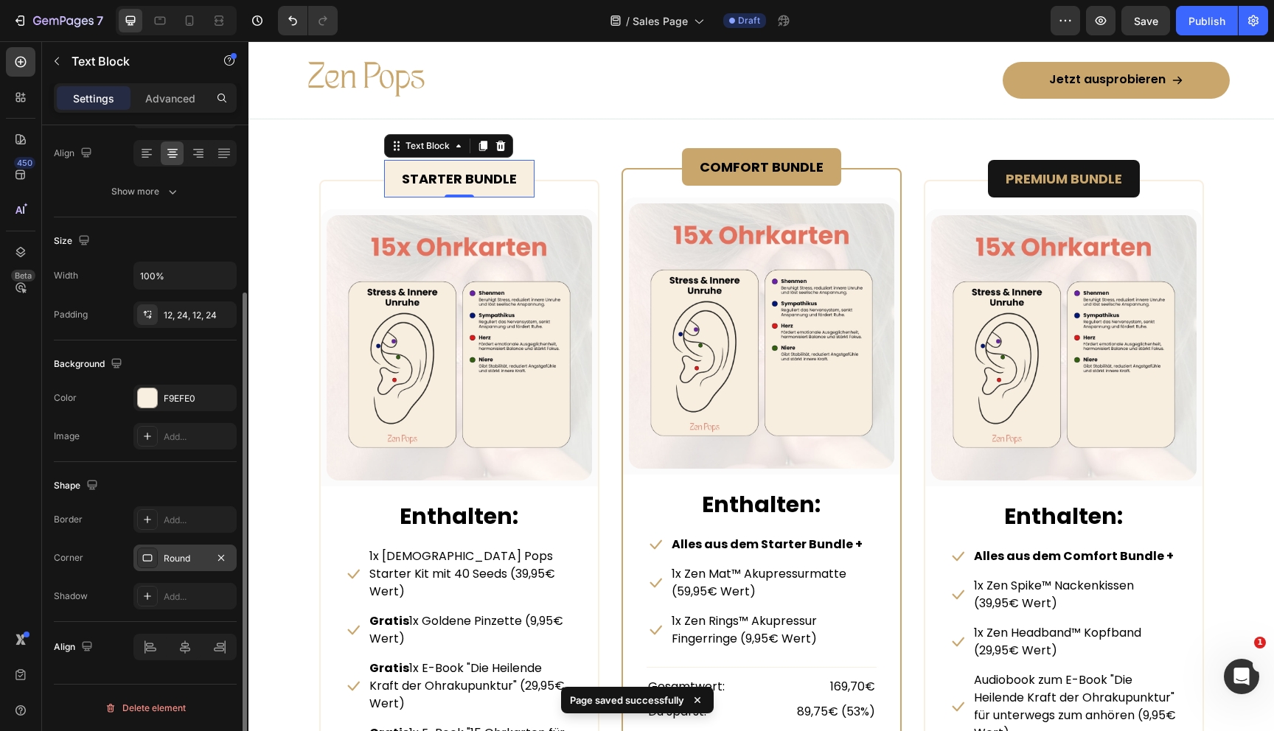
click at [159, 566] on div "Round" at bounding box center [184, 558] width 103 height 27
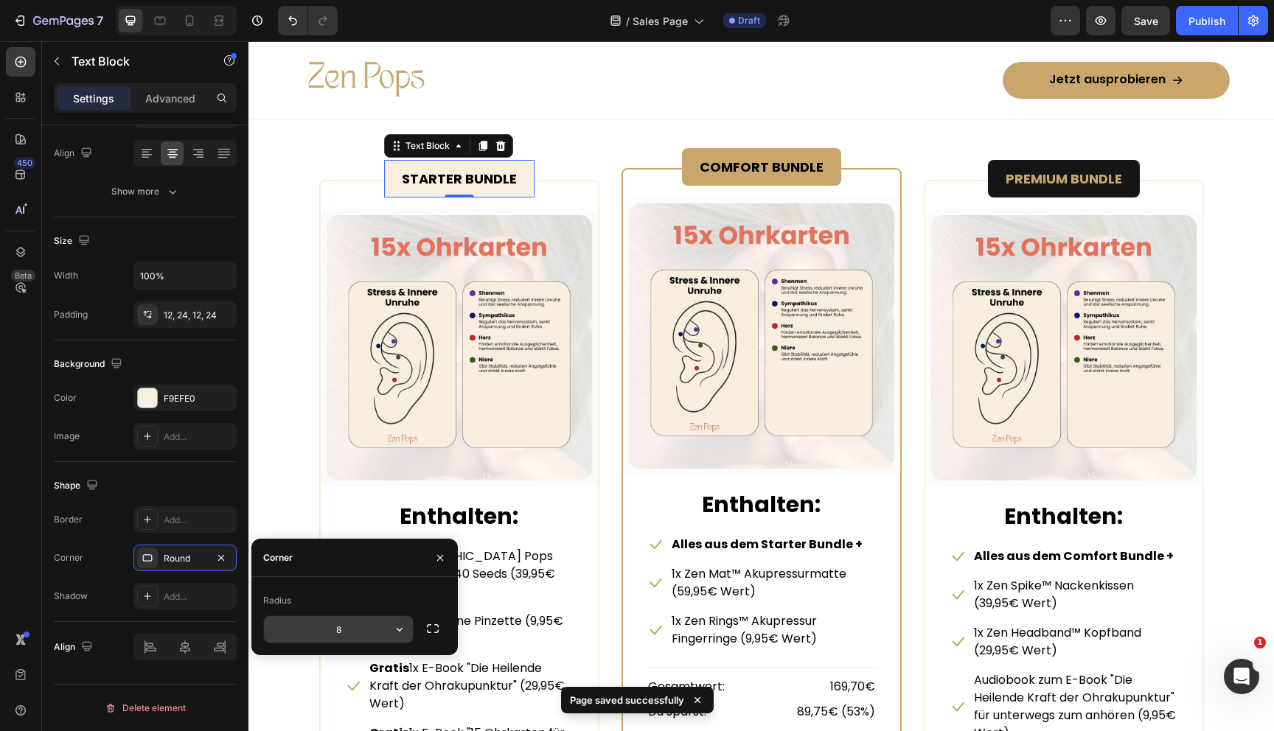
click at [343, 638] on input "8" at bounding box center [338, 629] width 149 height 27
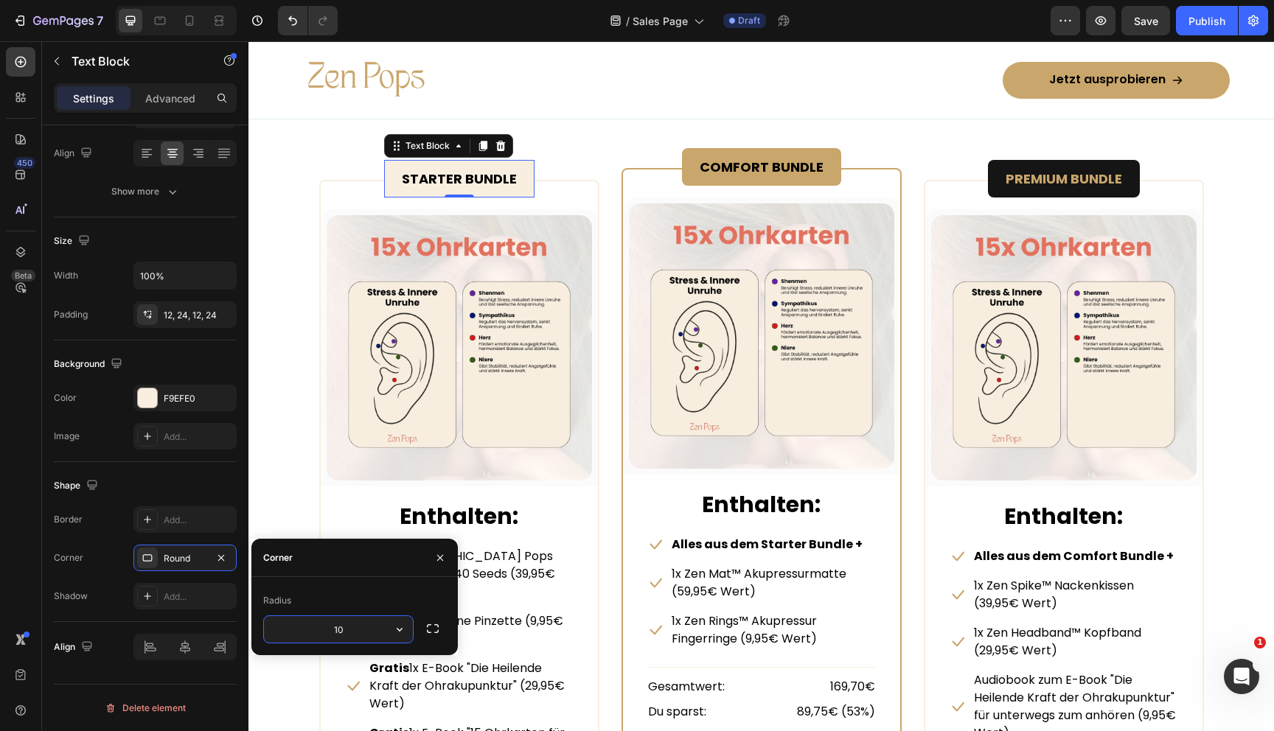
type input "100"
click at [680, 162] on div "COMFORT BUNDLE Text Block Row" at bounding box center [761, 166] width 277 height 61
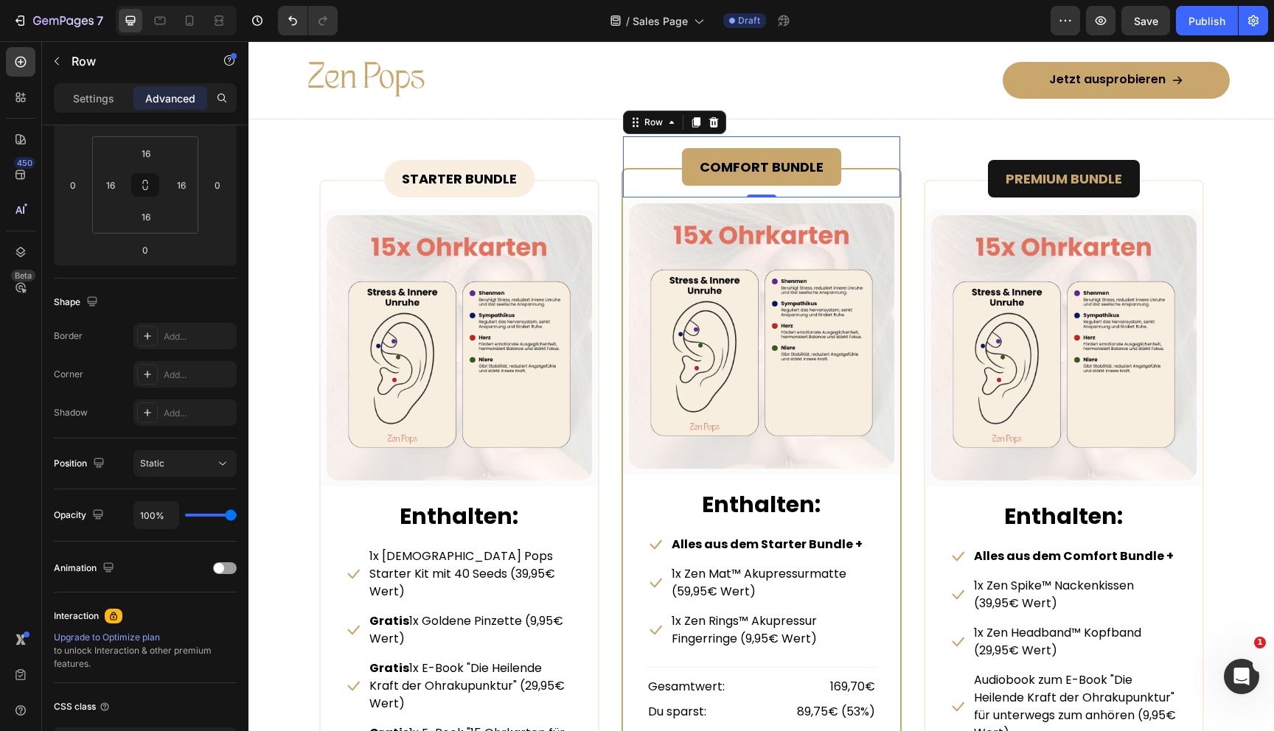
scroll to position [0, 0]
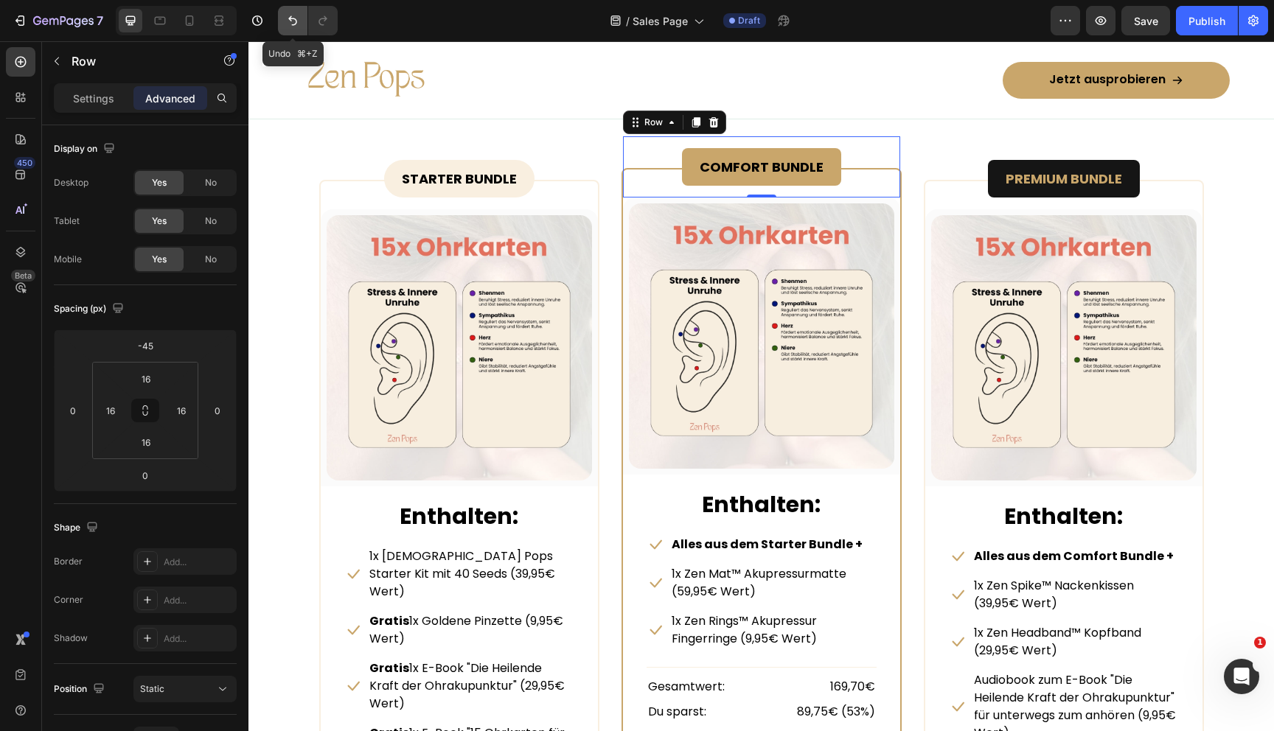
click at [290, 18] on icon "Undo/Redo" at bounding box center [292, 21] width 9 height 10
click at [616, 119] on div "Wähle dein passendes Set Heading Alles in einem Bundle. Text block" at bounding box center [761, 97] width 885 height 141
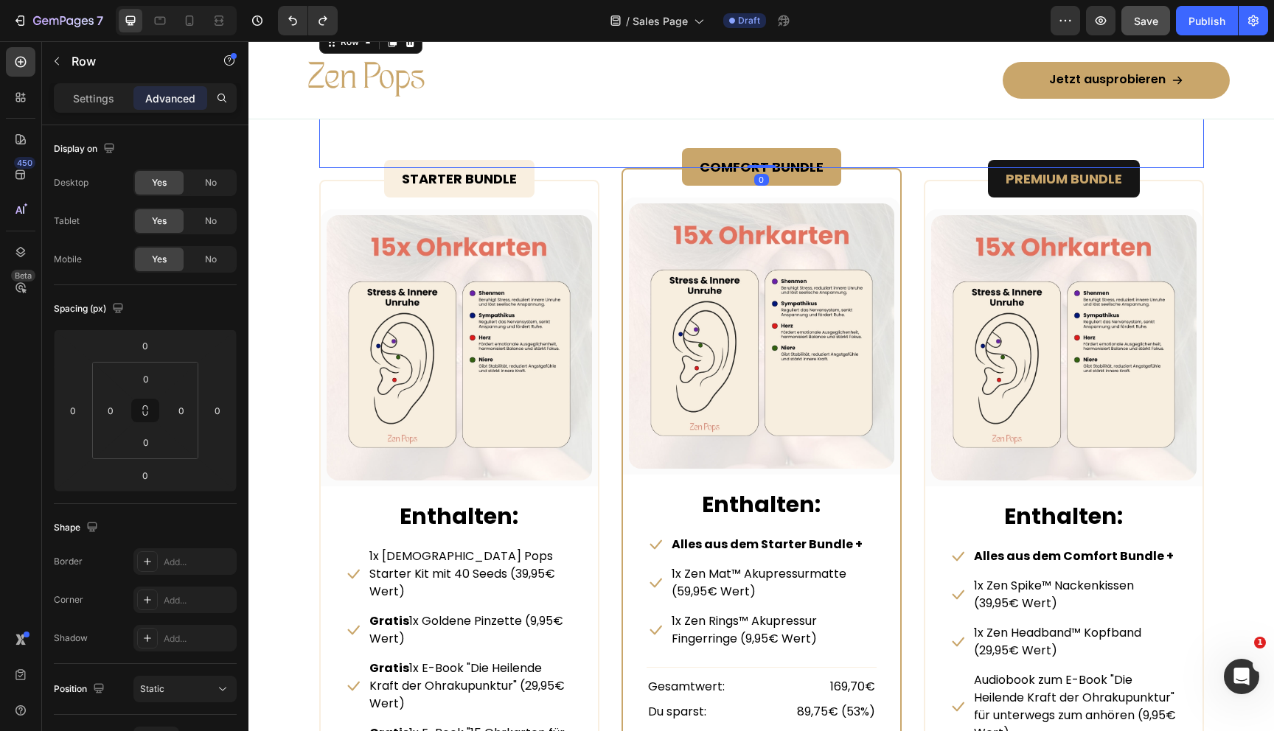
click at [1146, 30] on button "Save" at bounding box center [1145, 20] width 49 height 29
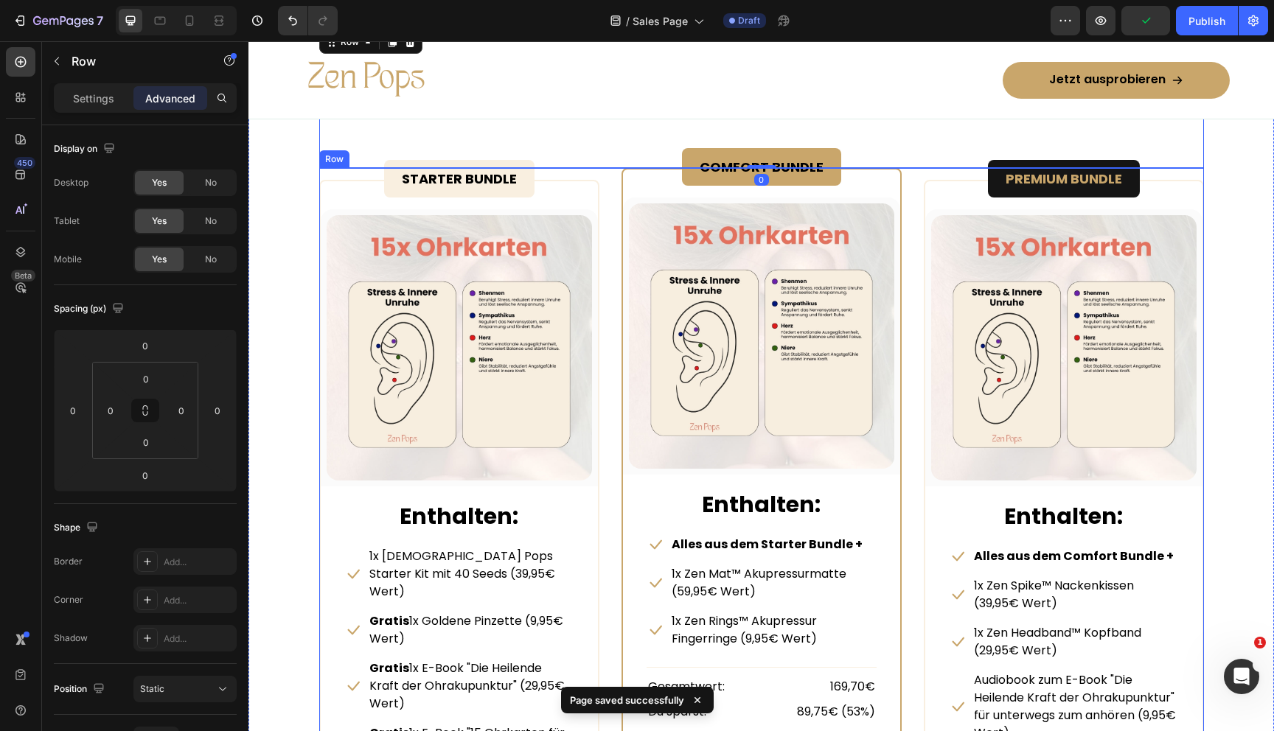
click at [908, 341] on div "STARTER BUNDLE Text Block Row (P) Images & Gallery Row Enthalten: Text block Ic…" at bounding box center [761, 560] width 885 height 785
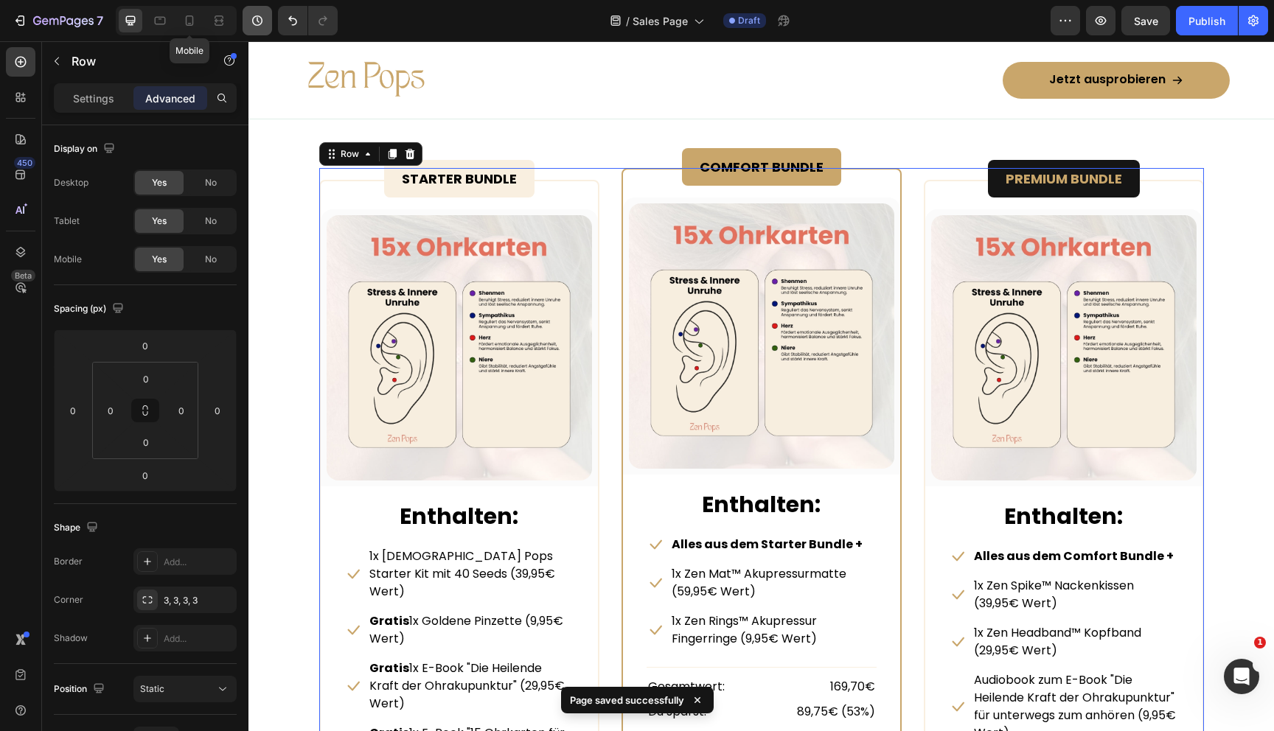
click at [245, 13] on button "button" at bounding box center [257, 20] width 29 height 29
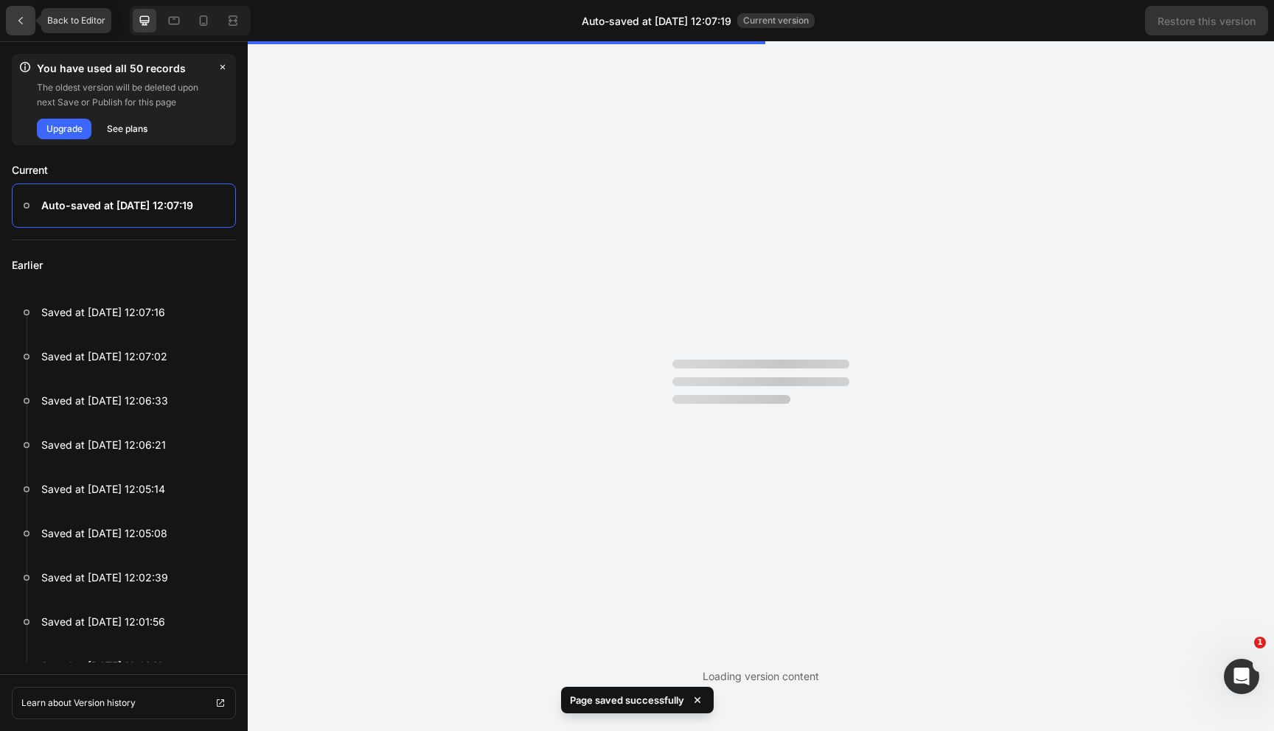
click at [21, 22] on icon at bounding box center [21, 21] width 12 height 12
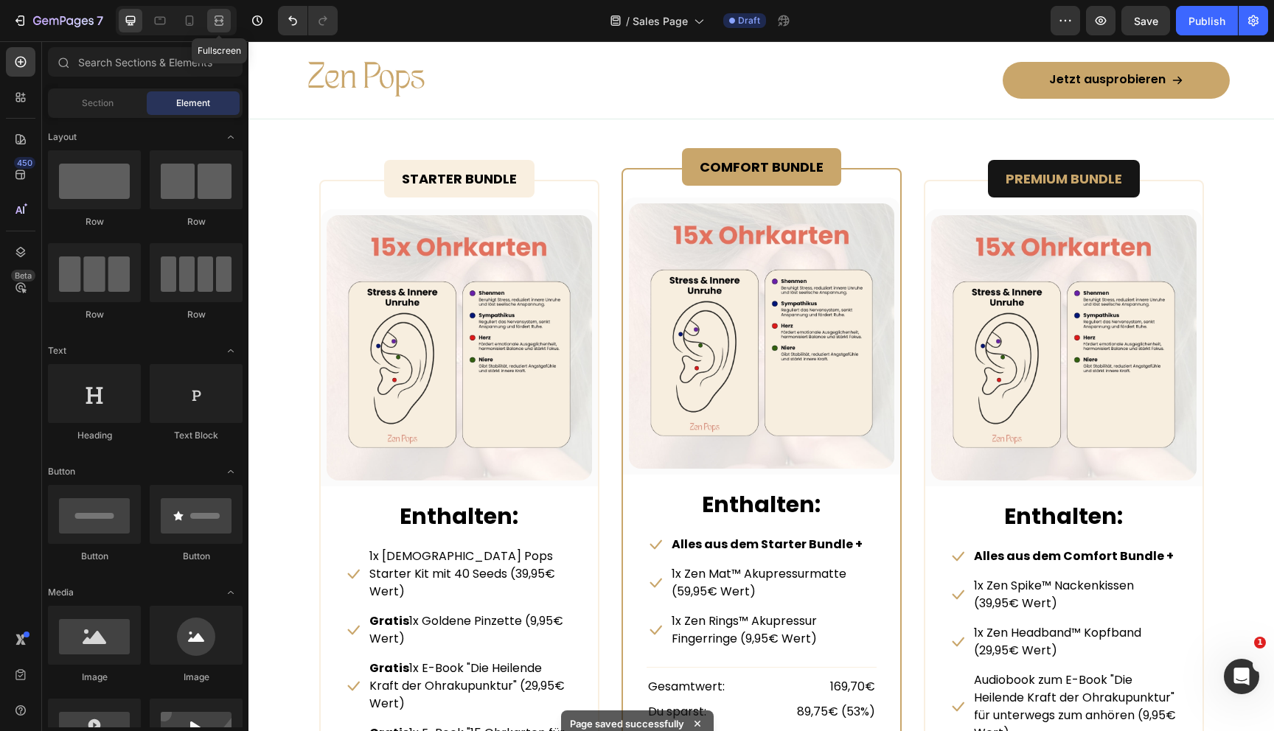
click at [224, 18] on icon at bounding box center [219, 20] width 15 height 15
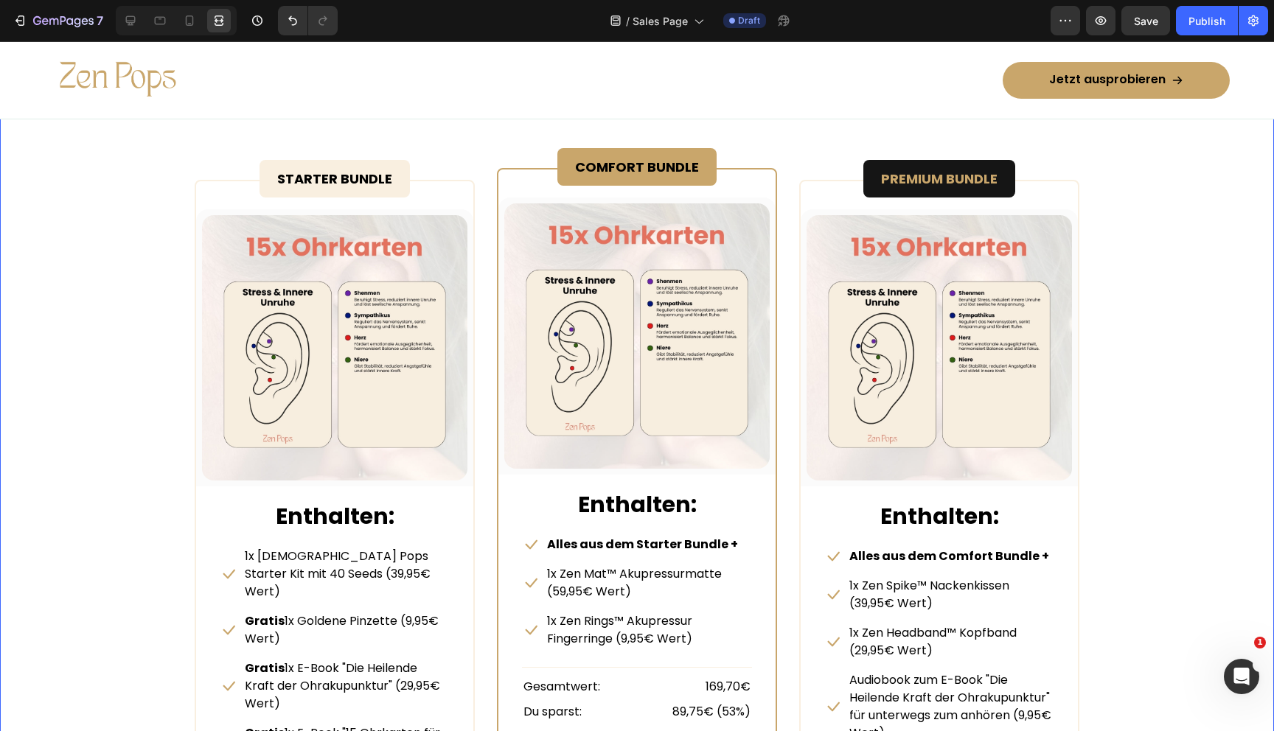
click at [1251, 271] on div "Wähle dein passendes Set Heading Alles in einem Bundle. Text block Row STARTER …" at bounding box center [637, 490] width 1252 height 926
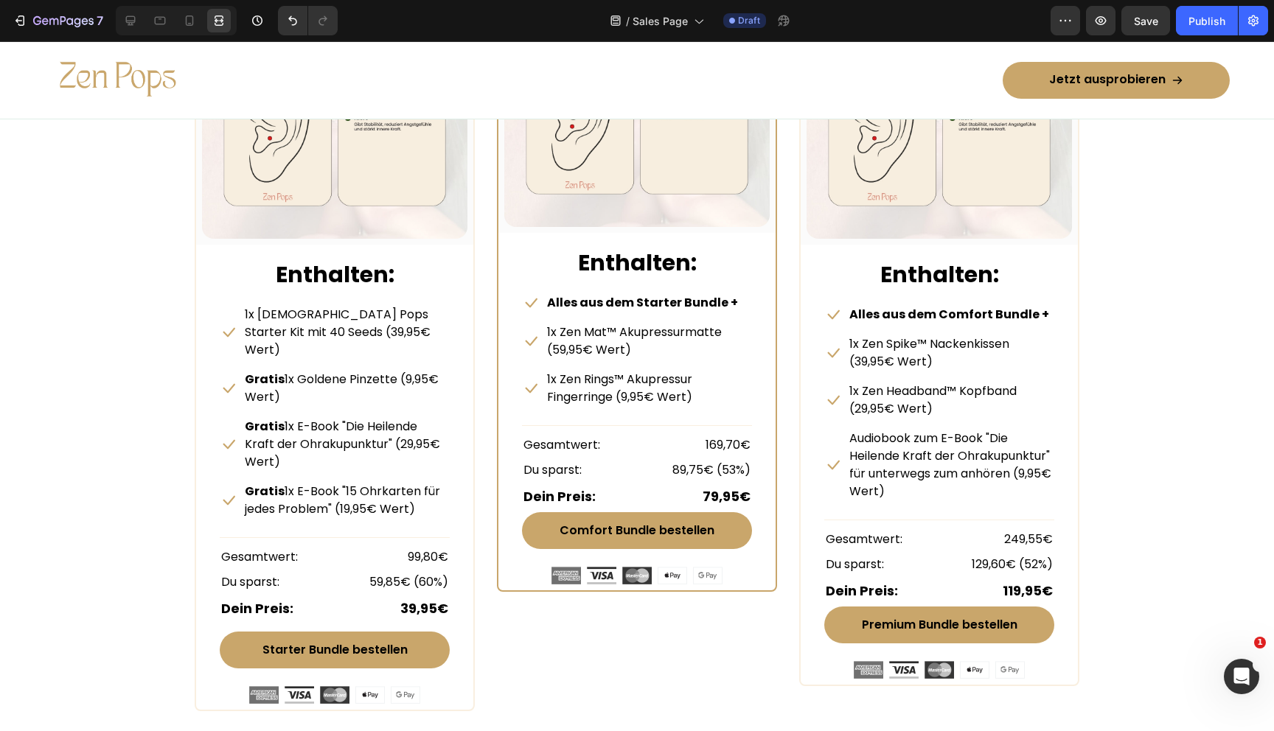
scroll to position [7261, 0]
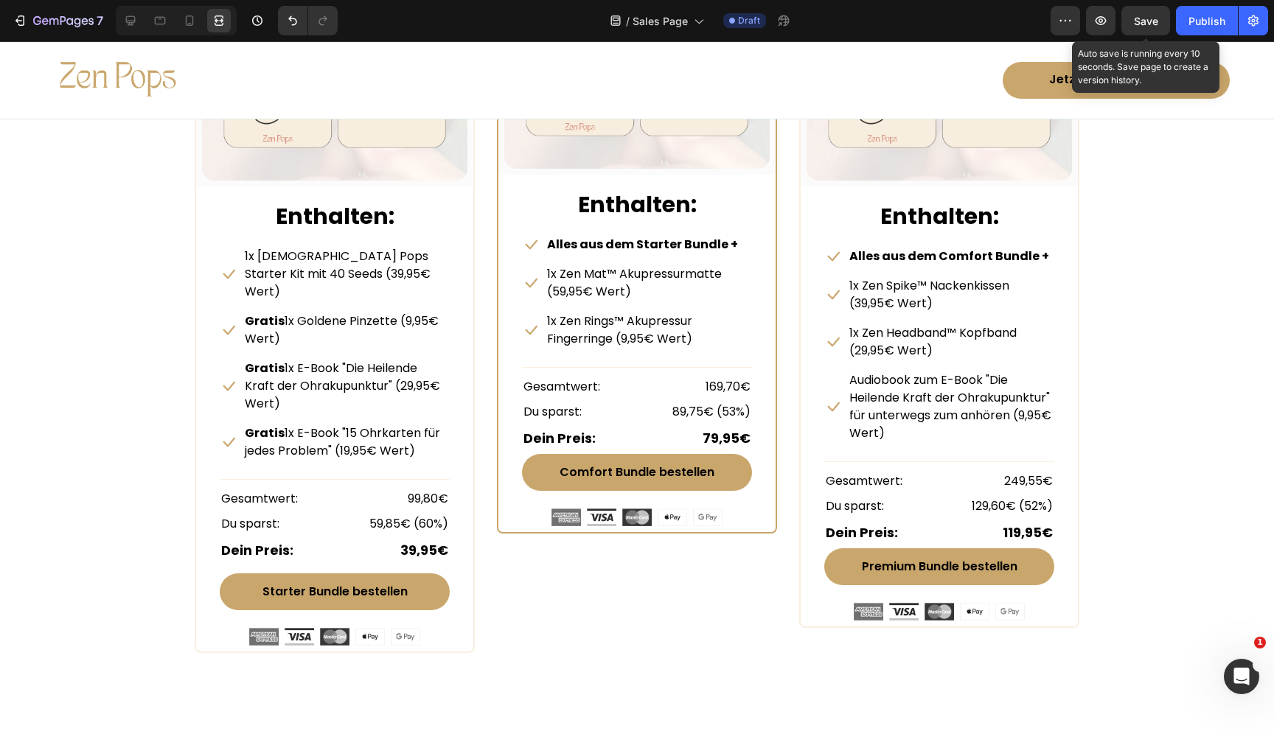
click at [1141, 4] on div "7 Version history / Sales Page Draft Preview Save Auto save is running every 10…" at bounding box center [637, 21] width 1274 height 42
click at [1144, 22] on span "Save" at bounding box center [1146, 21] width 24 height 13
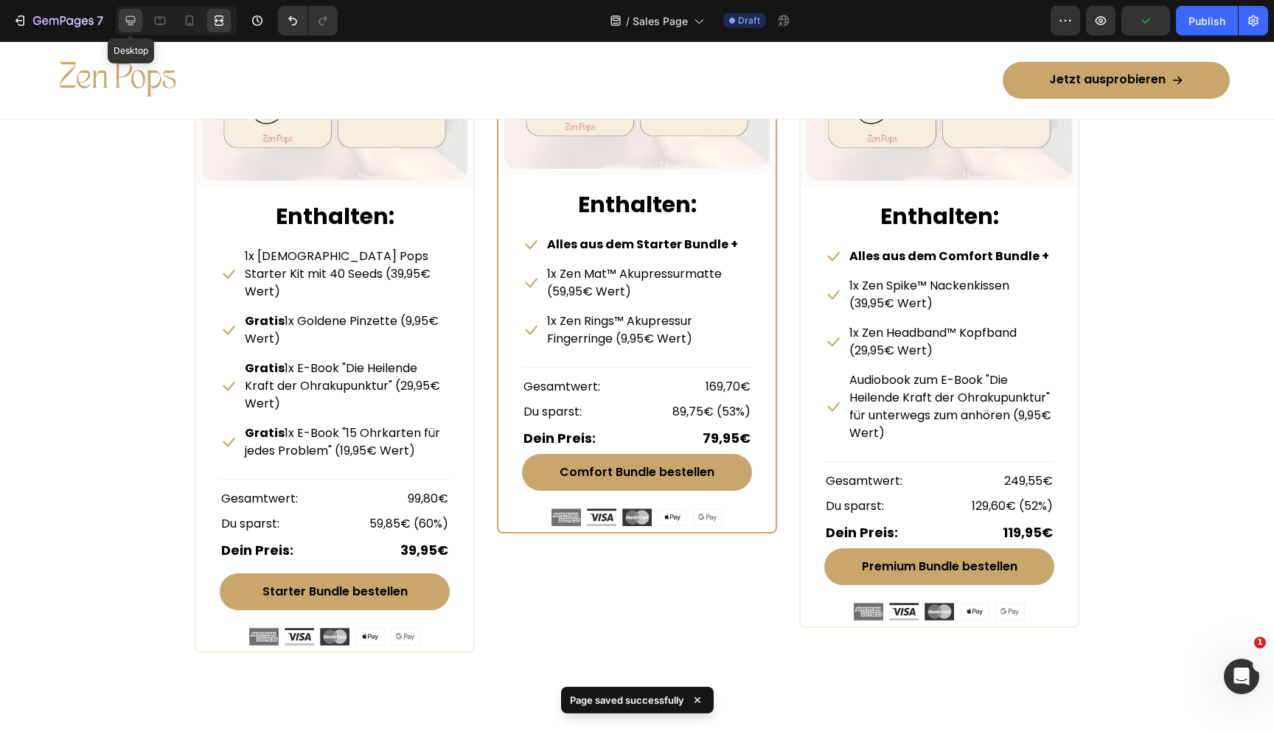
click at [128, 21] on icon at bounding box center [130, 20] width 15 height 15
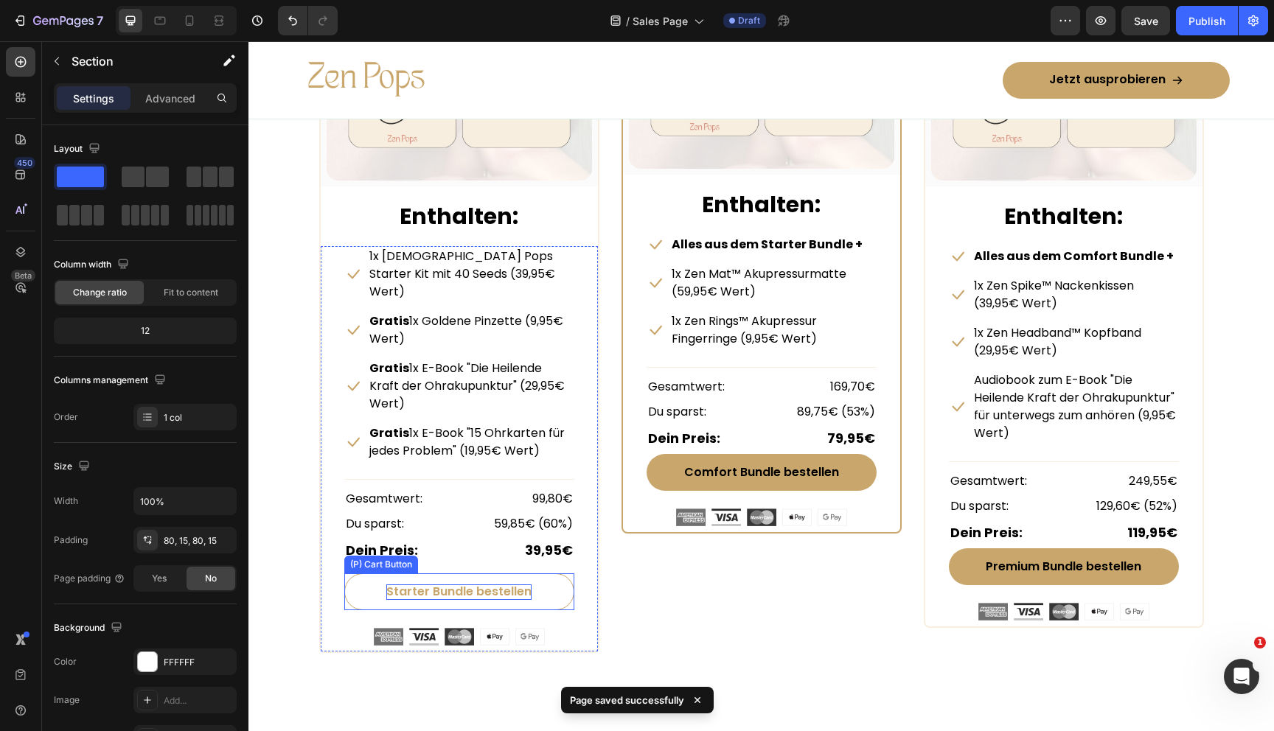
click at [452, 585] on div "Starter Bundle bestellen" at bounding box center [458, 592] width 145 height 15
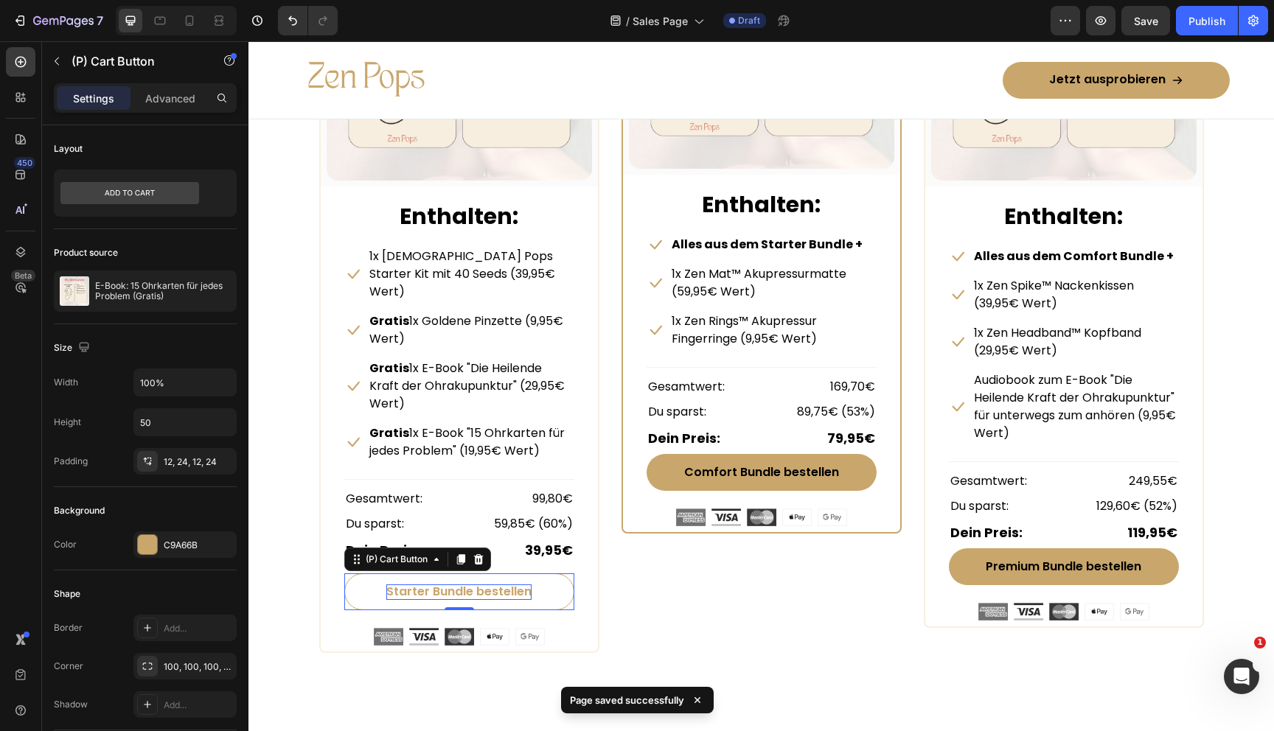
click at [452, 585] on div "Starter Bundle bestellen" at bounding box center [458, 592] width 145 height 15
click at [452, 585] on p "Starter Bundle bestellen" at bounding box center [458, 592] width 145 height 15
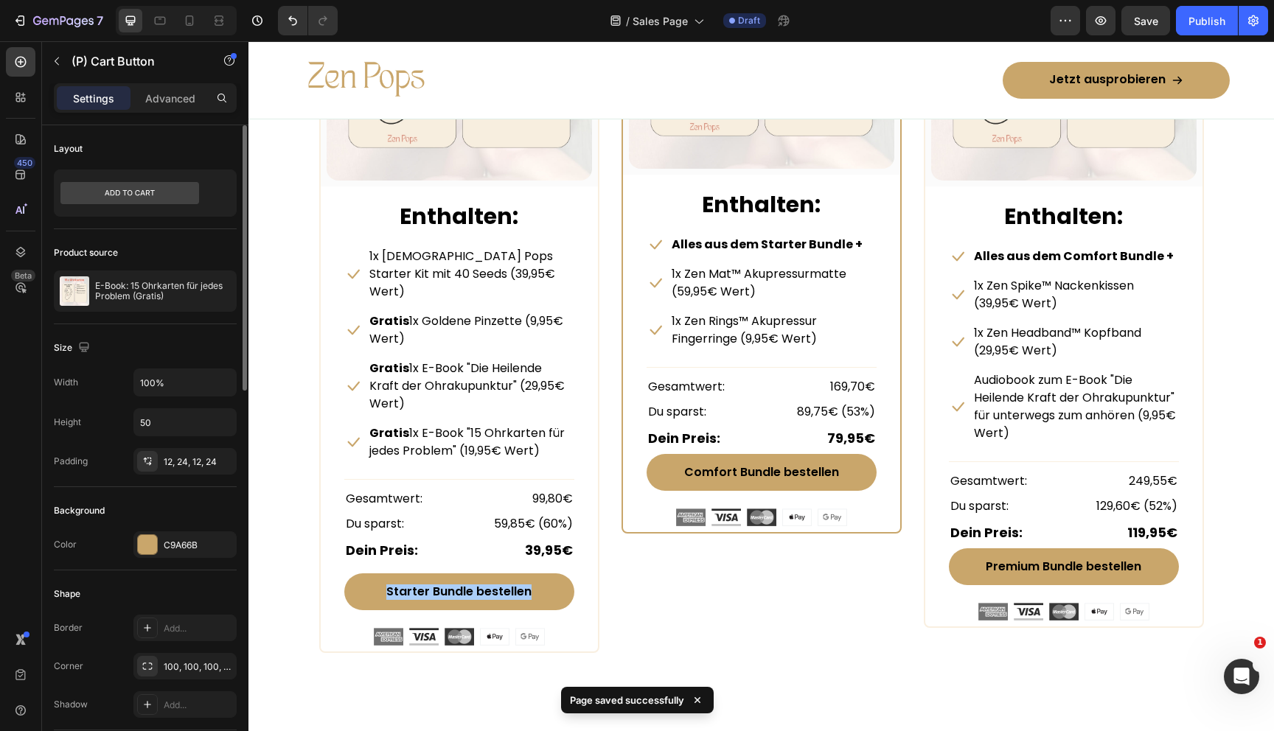
click at [182, 579] on div "Shape Border Add... Corner 100, 100, 100, 100 Shadow Add..." at bounding box center [145, 651] width 183 height 160
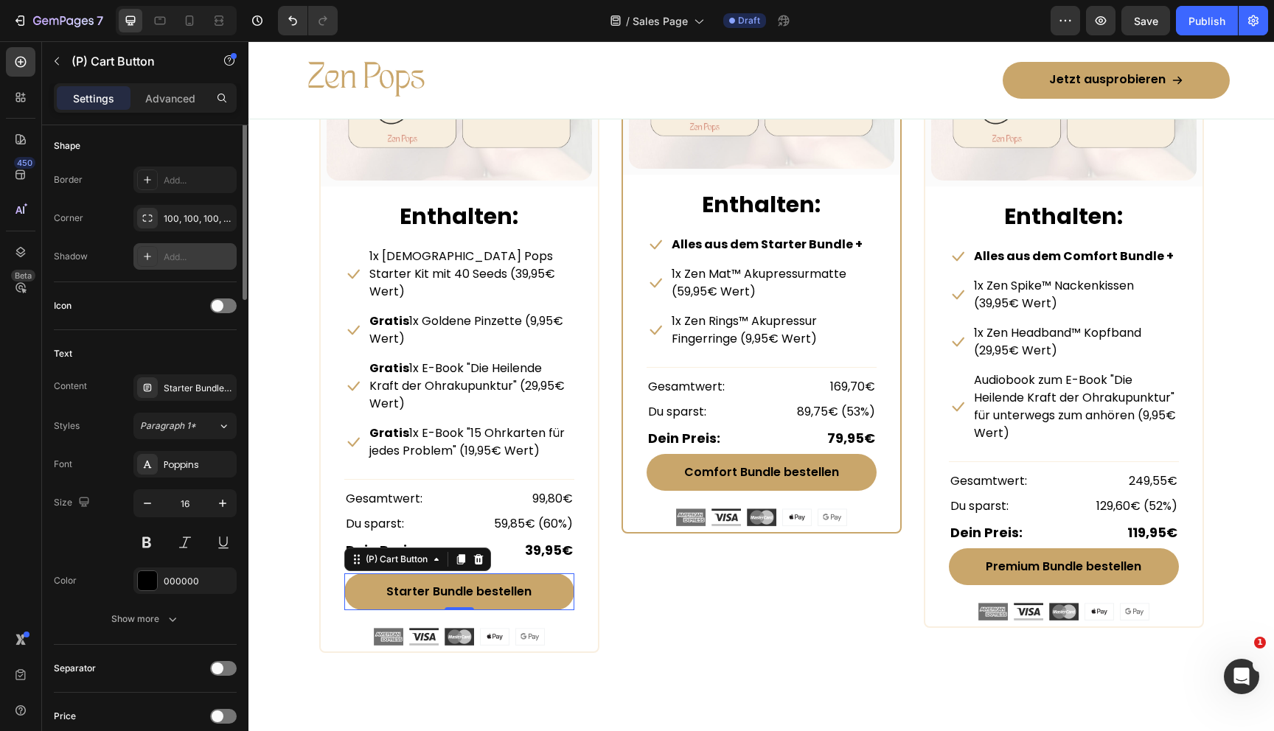
scroll to position [551, 0]
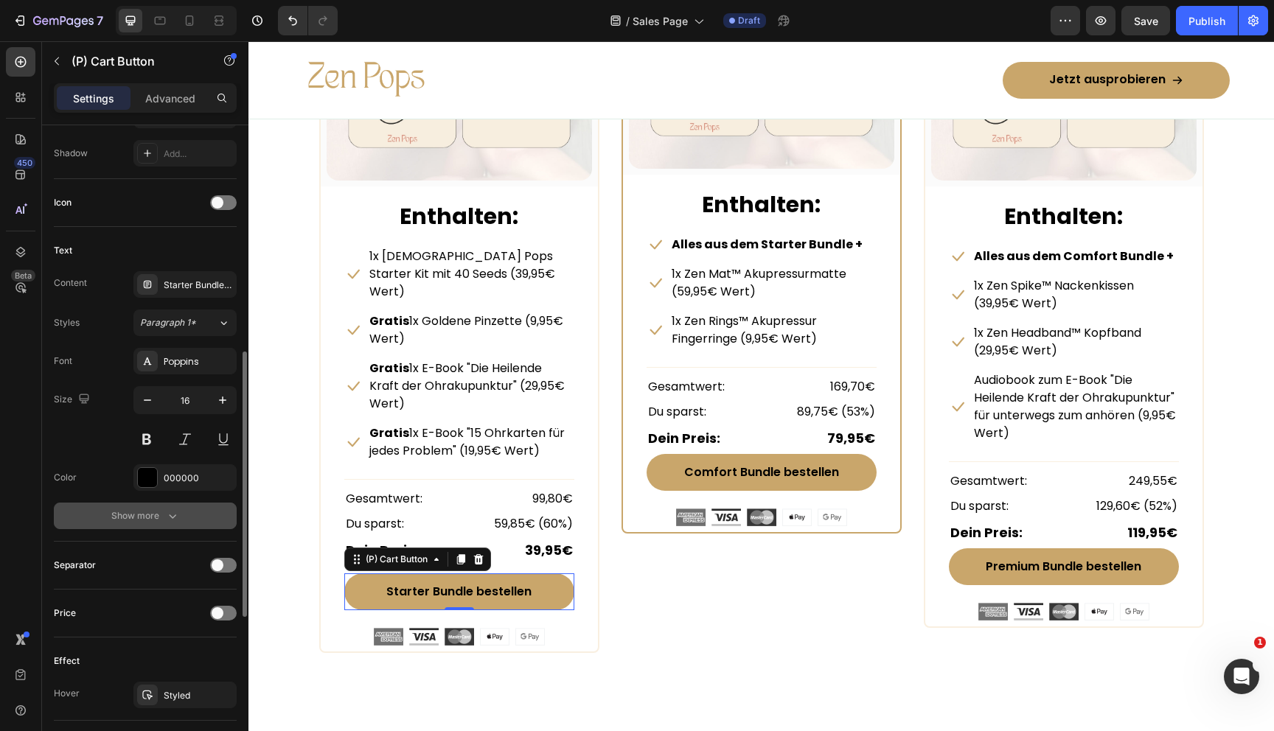
click at [155, 509] on div "Show more" at bounding box center [145, 516] width 69 height 15
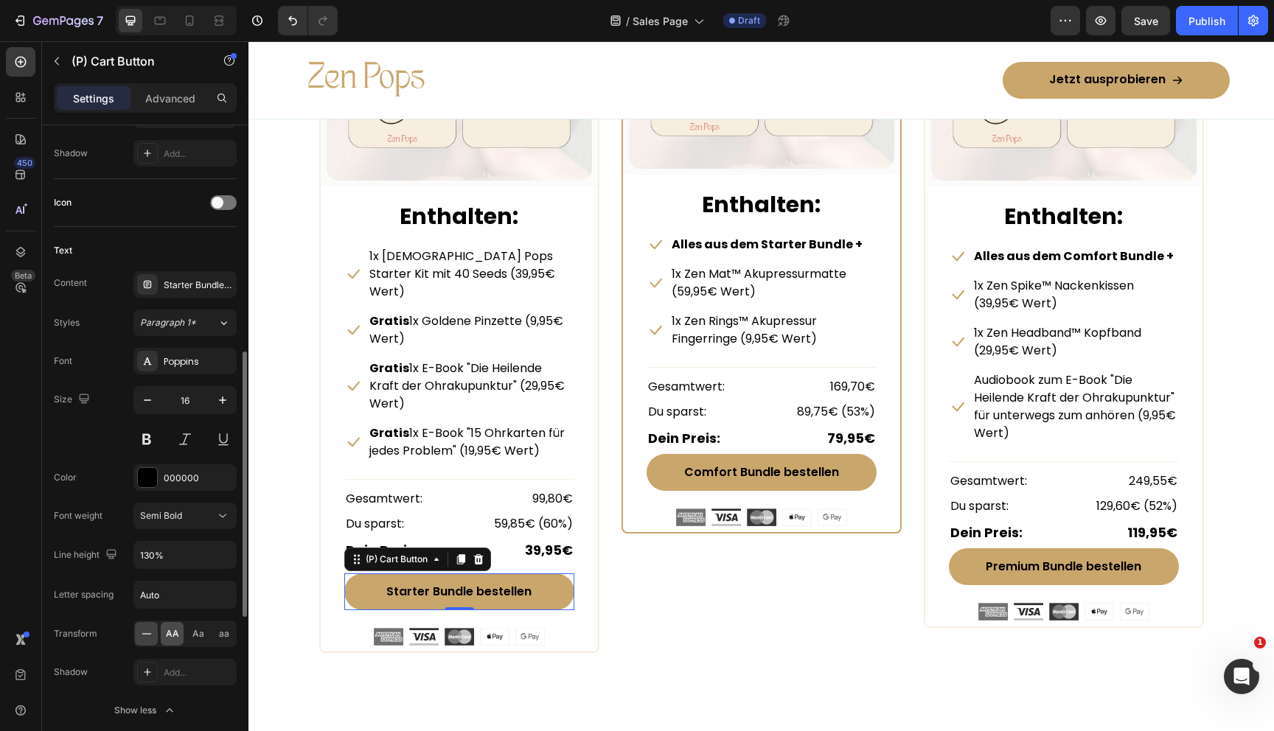
click at [166, 631] on span "AA" at bounding box center [172, 633] width 13 height 13
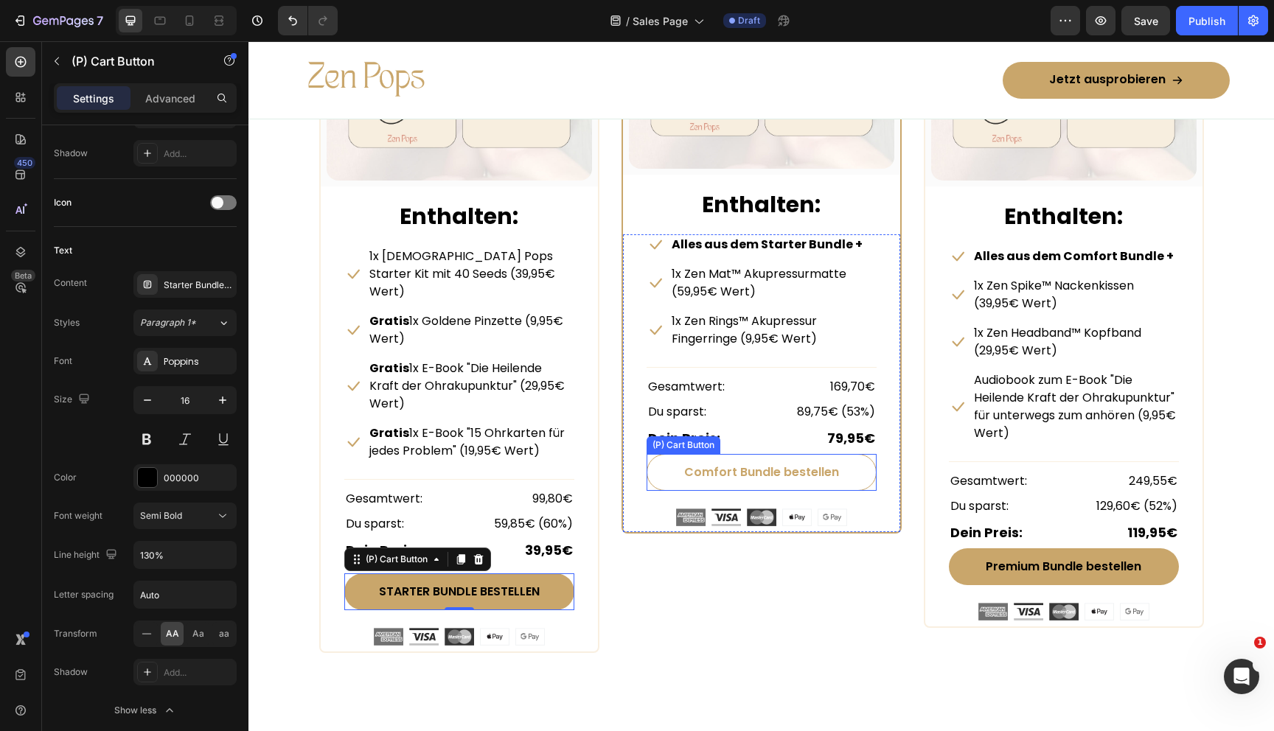
click at [671, 476] on button "Comfort Bundle bestellen" at bounding box center [762, 472] width 230 height 37
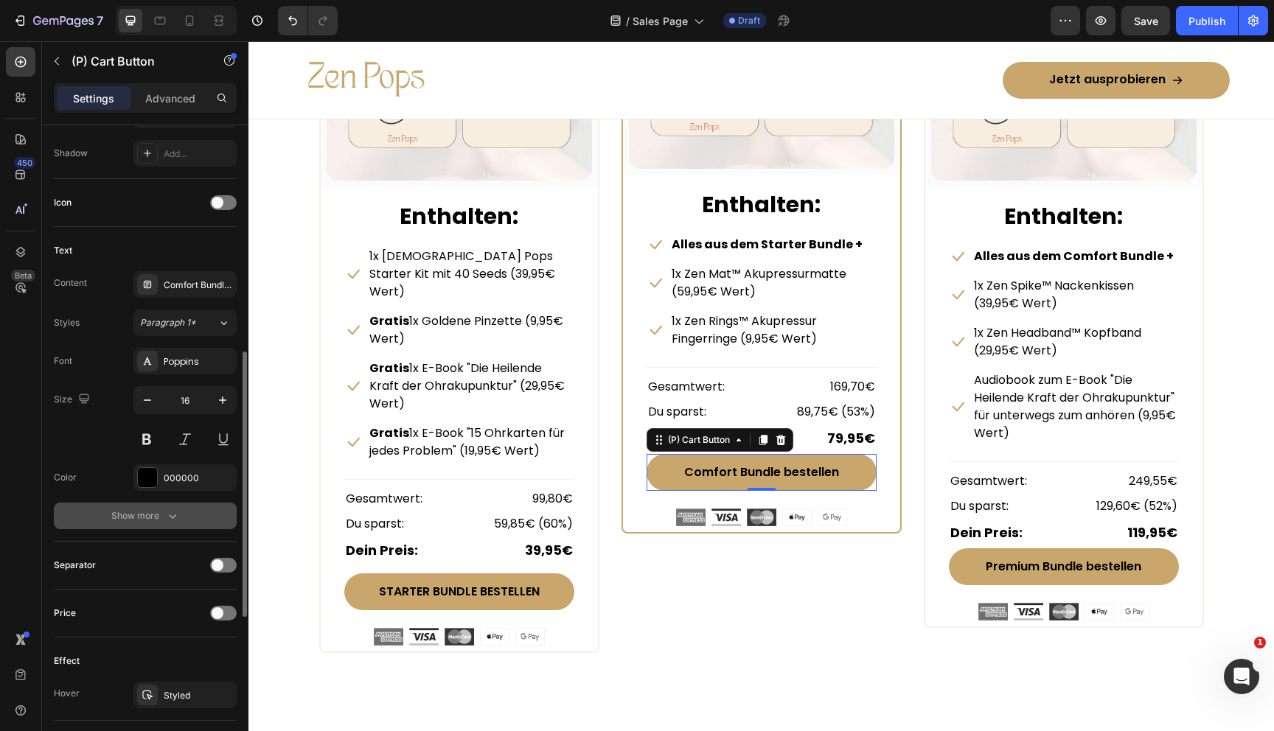
click at [165, 512] on icon "button" at bounding box center [172, 516] width 15 height 15
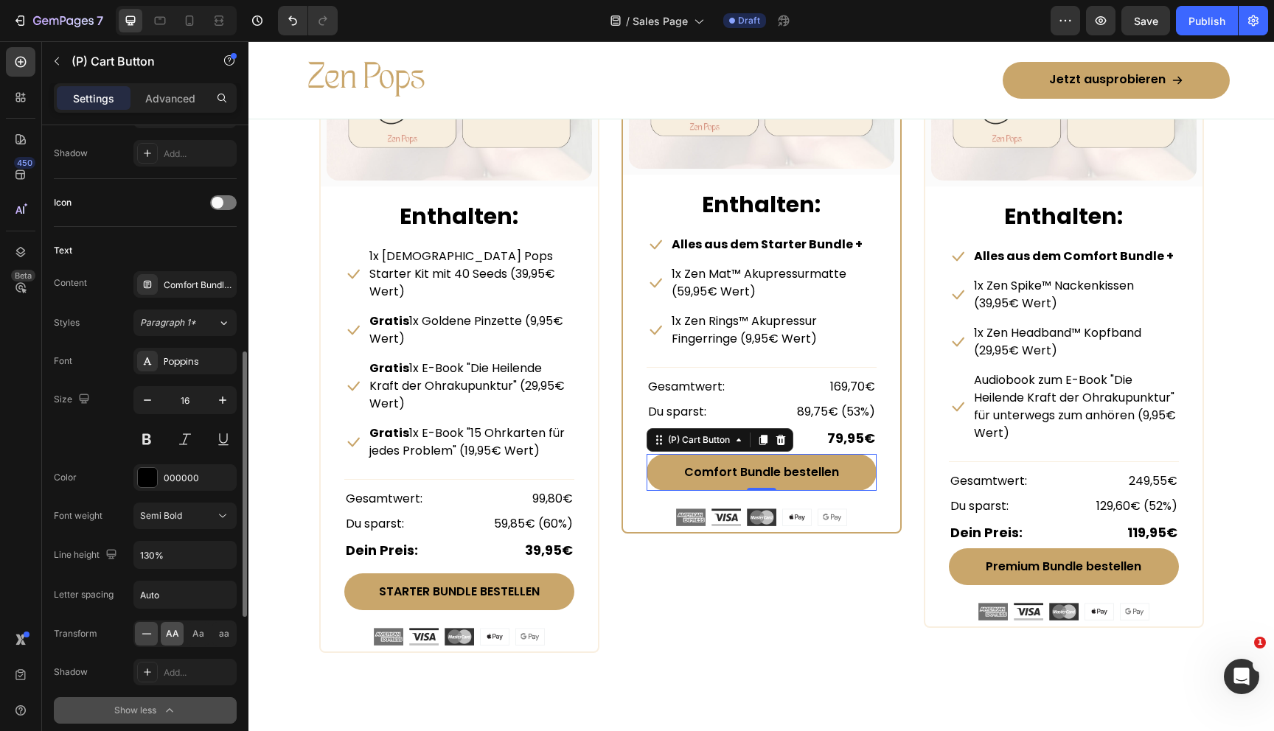
drag, startPoint x: 168, startPoint y: 631, endPoint x: 492, endPoint y: 495, distance: 351.9
click at [168, 631] on span "AA" at bounding box center [172, 633] width 13 height 13
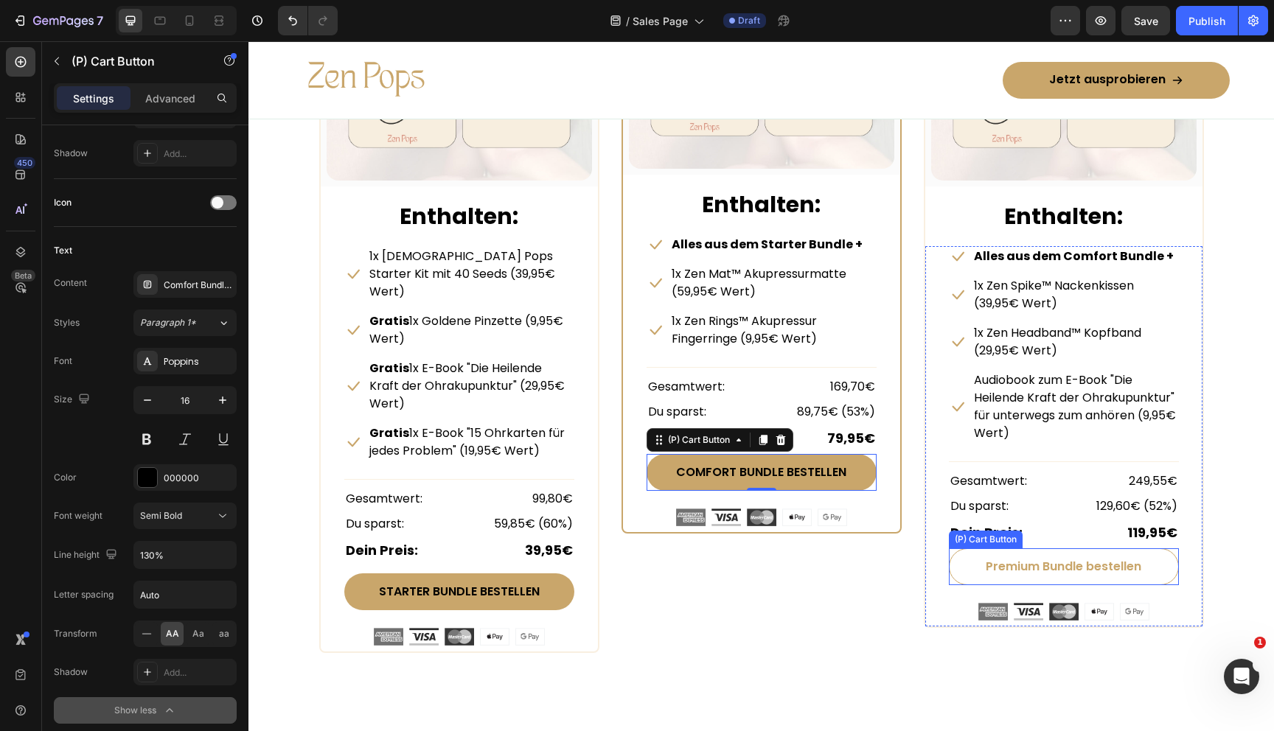
click at [978, 575] on button "Premium Bundle bestellen" at bounding box center [1064, 567] width 230 height 37
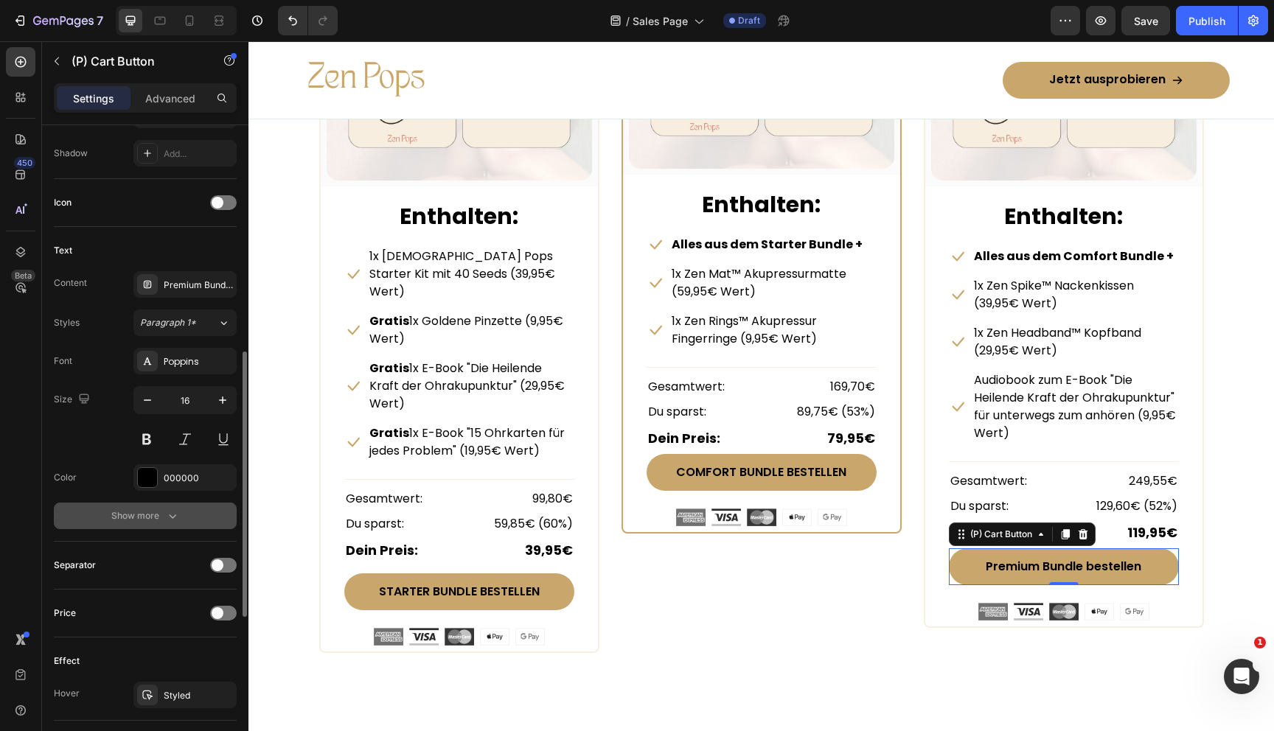
click at [162, 529] on button "Show more" at bounding box center [145, 516] width 183 height 27
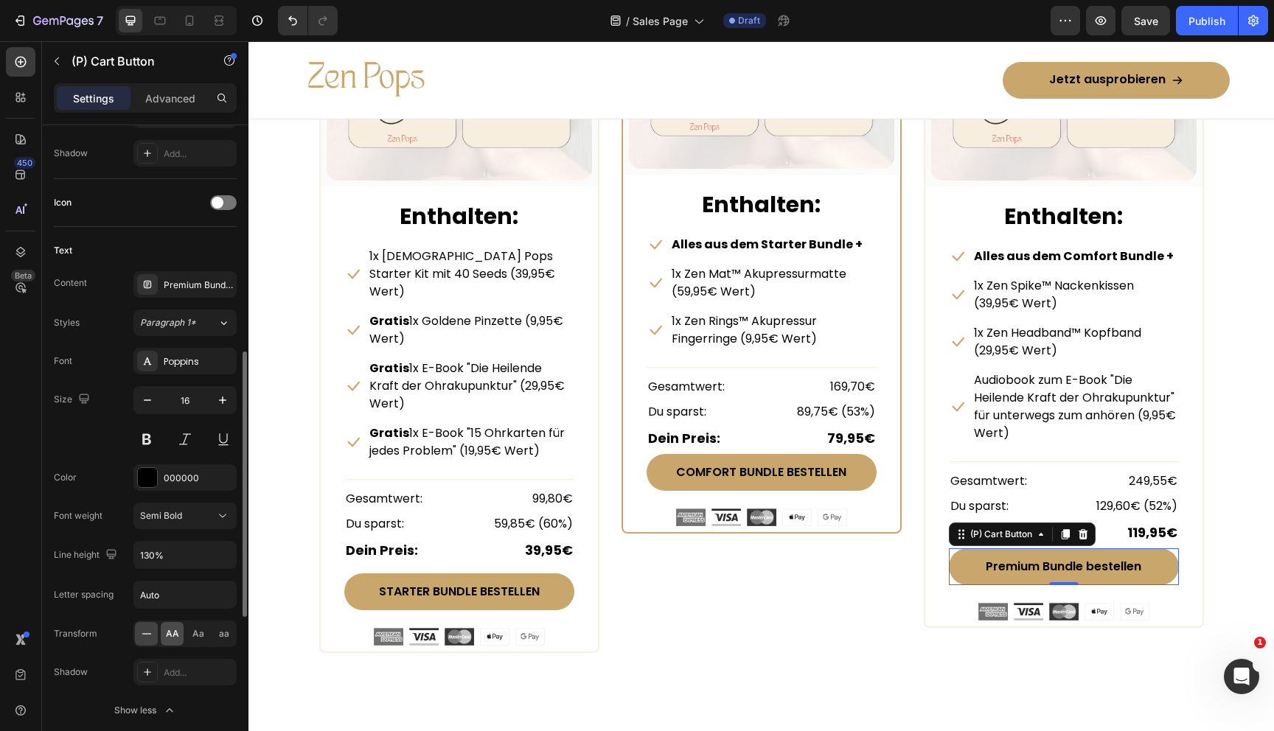
click at [178, 643] on div "AA" at bounding box center [172, 634] width 23 height 24
click at [762, 637] on div "Wähle dein passendes Set Heading Alles in einem Bundle. Text block Row STARTER …" at bounding box center [761, 190] width 1026 height 1044
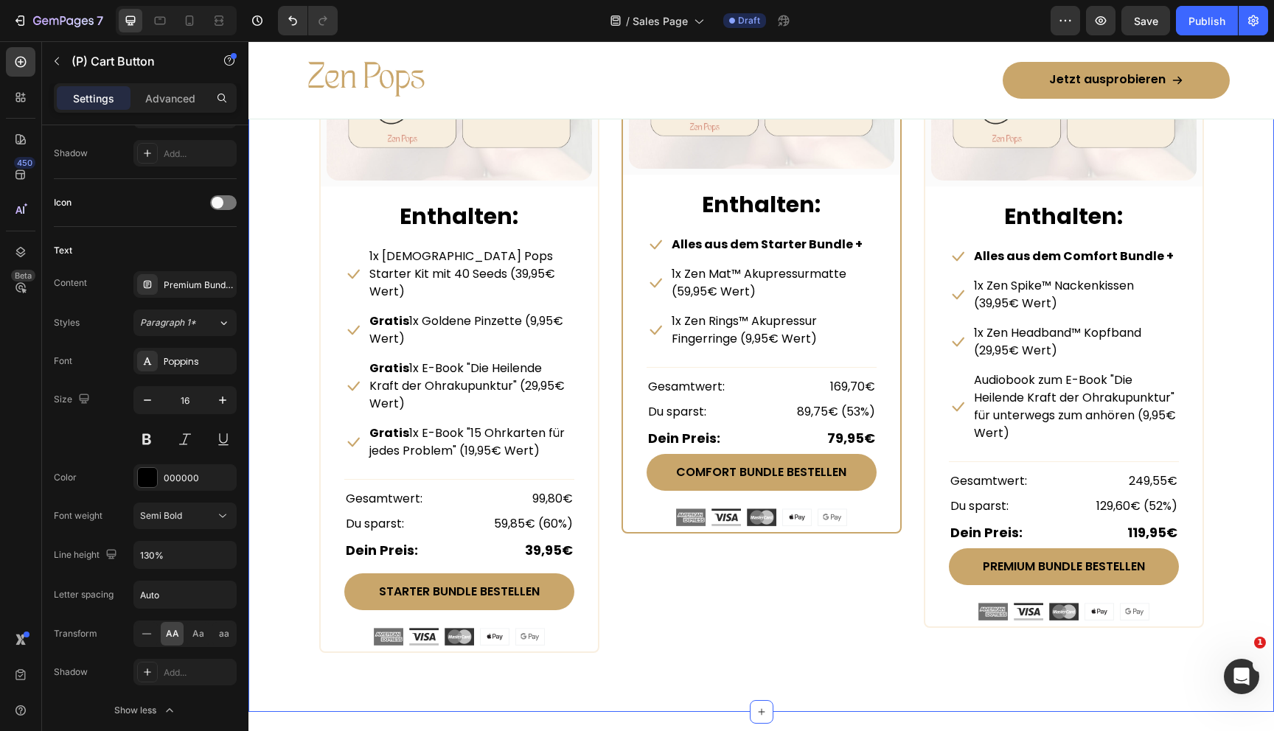
scroll to position [0, 0]
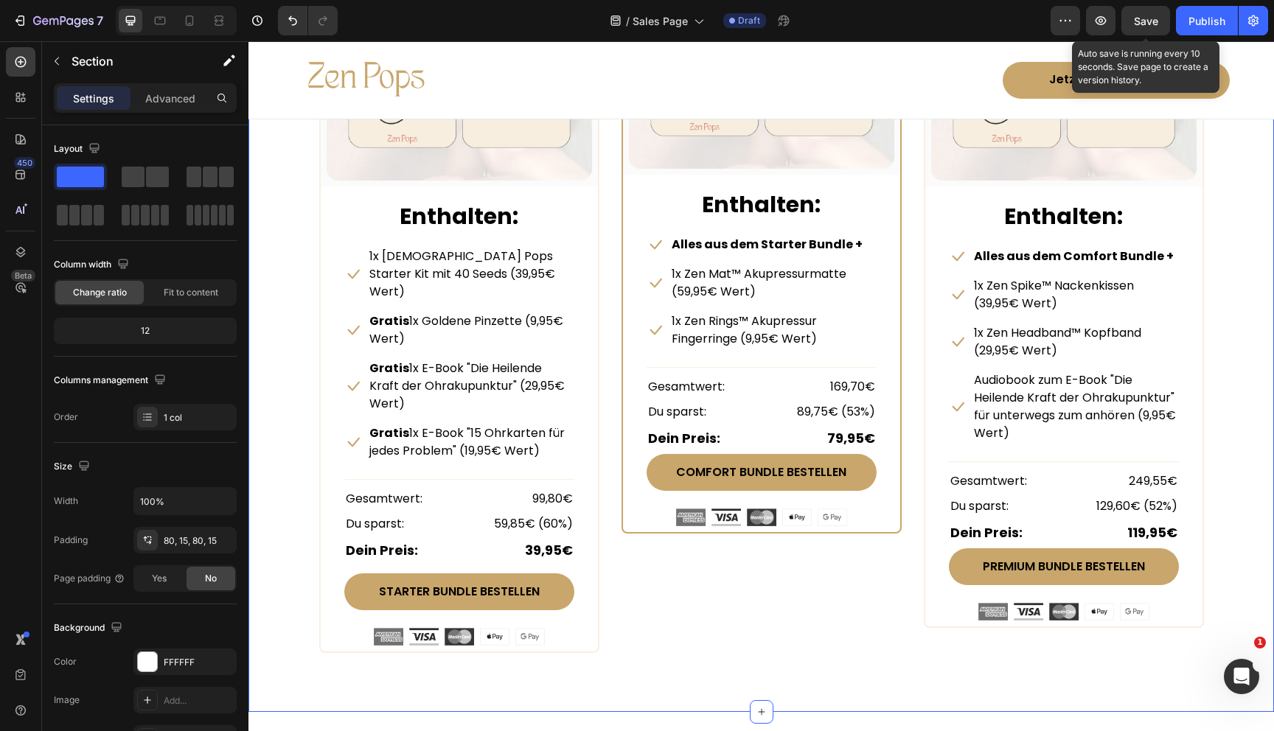
click at [1150, 18] on span "Save" at bounding box center [1146, 21] width 24 height 13
click at [1150, 18] on icon "button" at bounding box center [1146, 21] width 8 height 6
click at [608, 481] on div "STARTER BUNDLE Text Block Row (P) Images & Gallery Row Enthalten: Text block Ic…" at bounding box center [761, 260] width 885 height 785
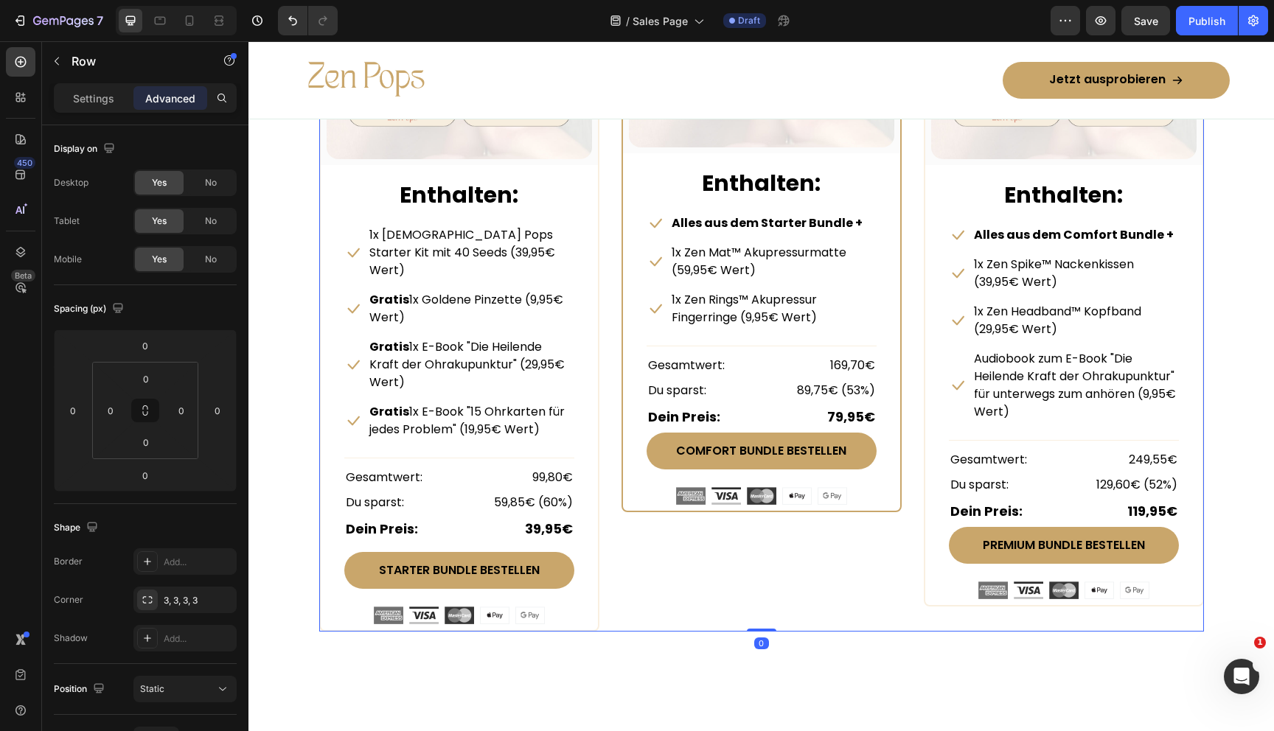
scroll to position [7272, 0]
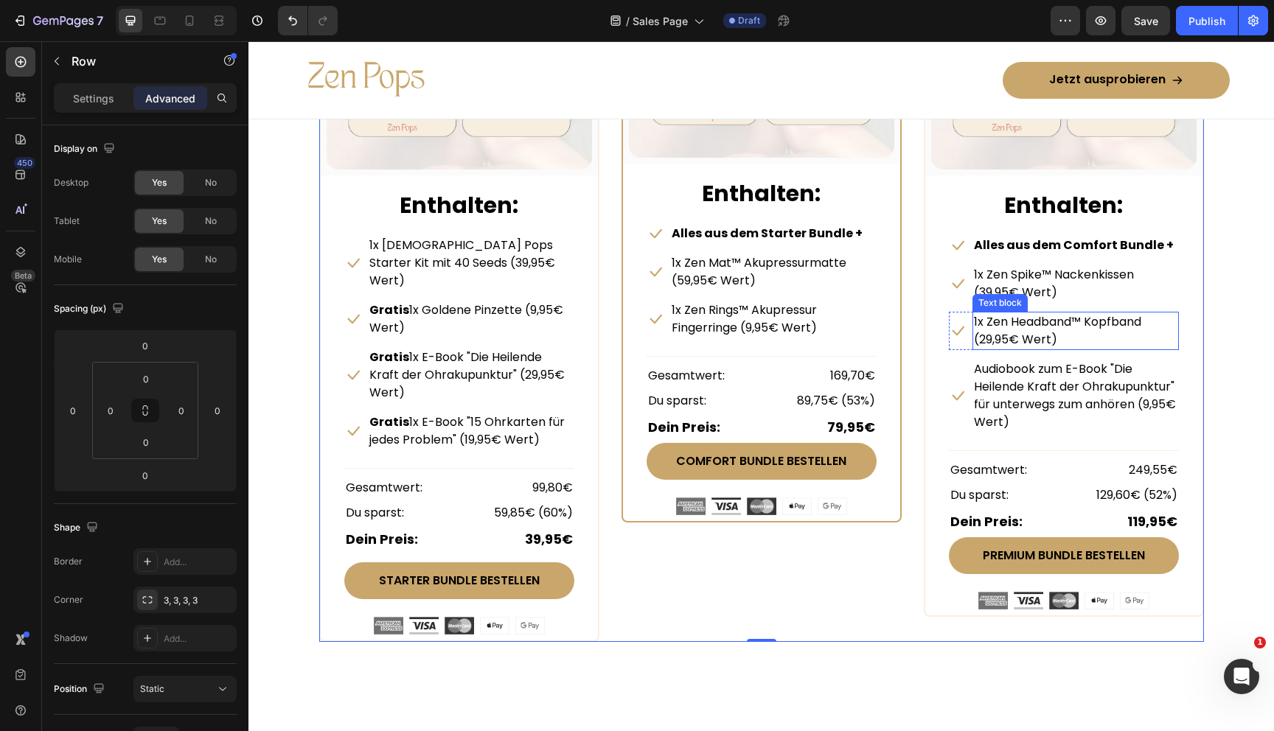
click at [1020, 276] on p "1x Zen Spike™ Nackenkissen (39,95€ Wert)" at bounding box center [1075, 283] width 203 height 35
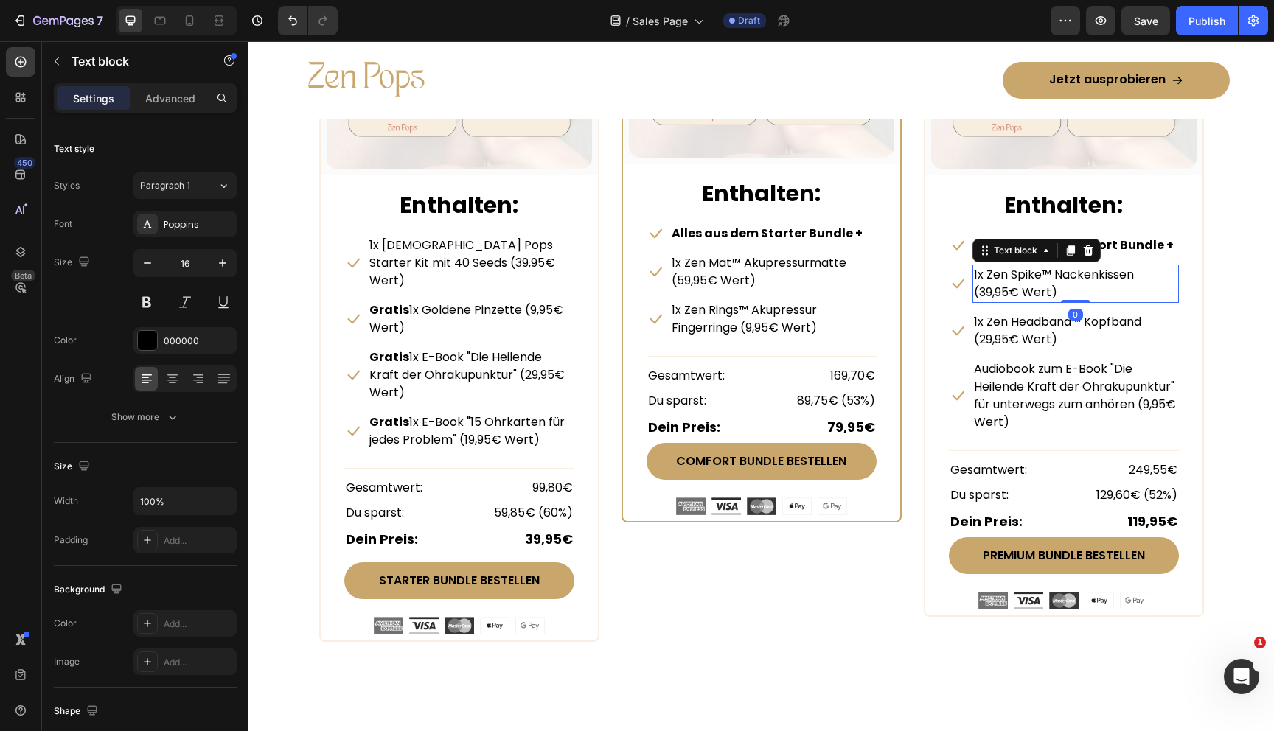
click at [1035, 278] on p "1x Zen Spike™ Nackenkissen (39,95€ Wert)" at bounding box center [1075, 283] width 203 height 35
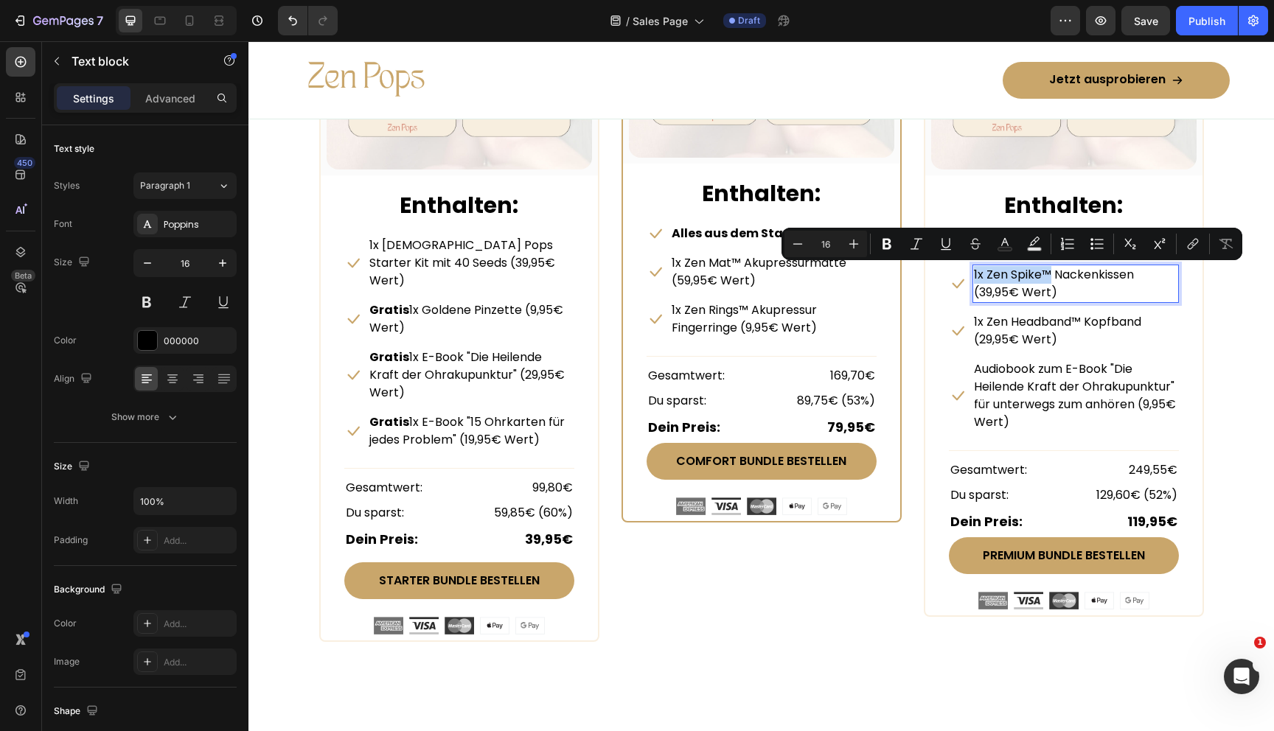
drag, startPoint x: 974, startPoint y: 275, endPoint x: 1049, endPoint y: 275, distance: 75.2
click at [1049, 275] on p "1x Zen Spike™ Nackenkissen (39,95€ Wert)" at bounding box center [1075, 283] width 203 height 35
copy p "1x Zen Spike™"
click at [1025, 324] on p "1x Zen Headband™ Kopfband (29,95€ Wert)" at bounding box center [1075, 330] width 203 height 35
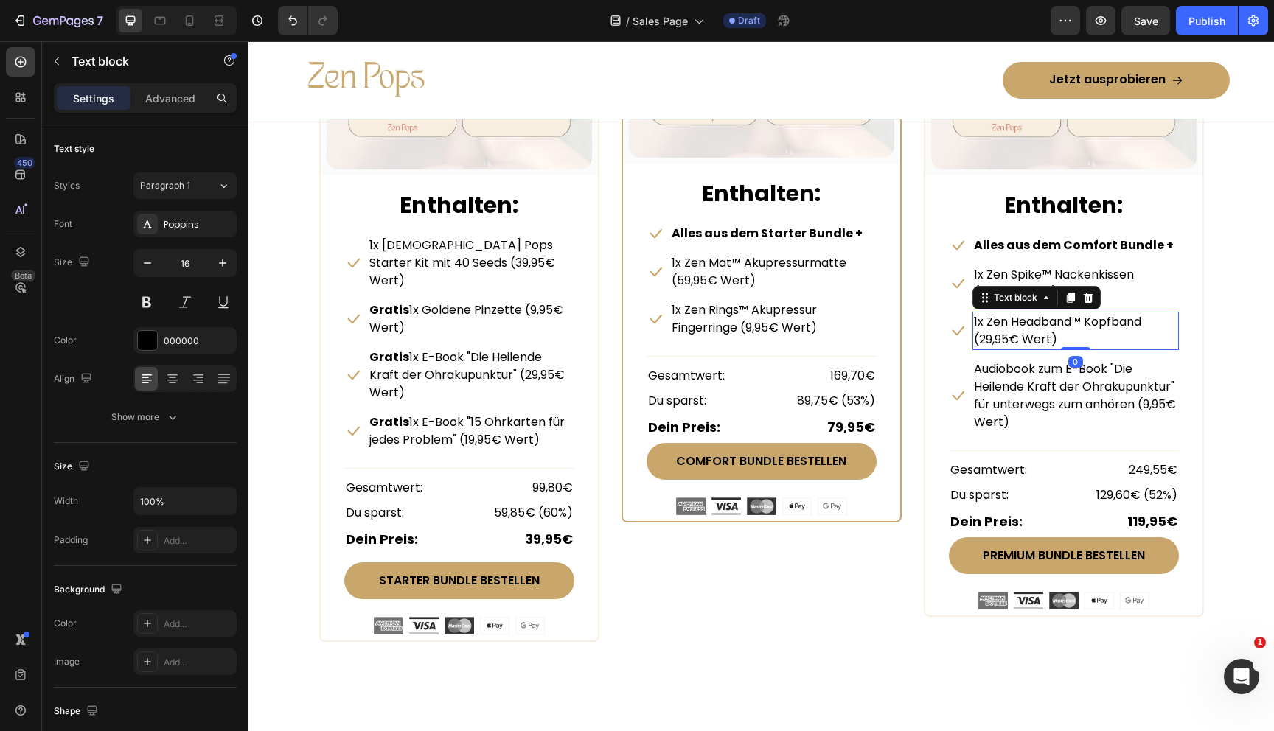
click at [1004, 324] on p "1x Zen Headband™ Kopfband (29,95€ Wert)" at bounding box center [1075, 330] width 203 height 35
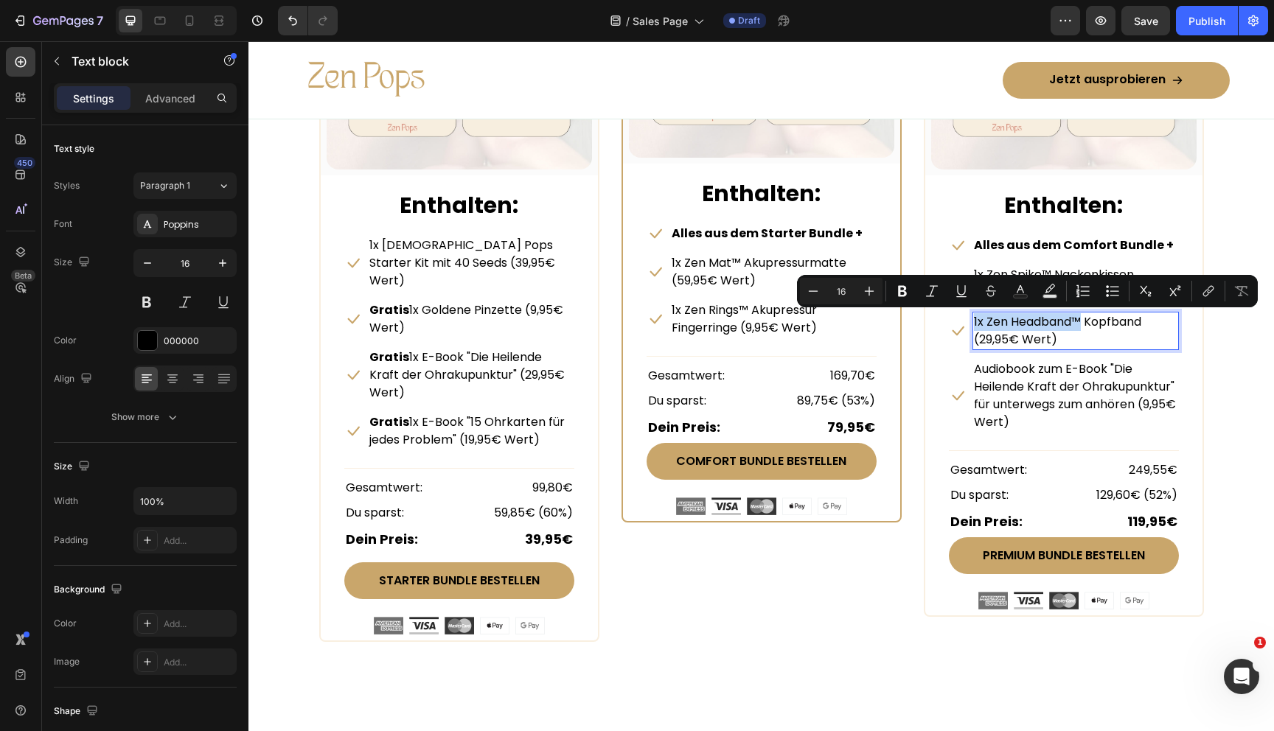
drag, startPoint x: 973, startPoint y: 321, endPoint x: 1083, endPoint y: 318, distance: 109.9
click at [1083, 318] on p "1x Zen Headband™ Kopfband (29,95€ Wert)" at bounding box center [1075, 330] width 203 height 35
copy p "1x Zen Headband™"
click at [1032, 394] on p "Audiobook zum E-Book "Die Heilende Kraft der Ohrakupunktur" für unterwegs zum a…" at bounding box center [1075, 396] width 203 height 71
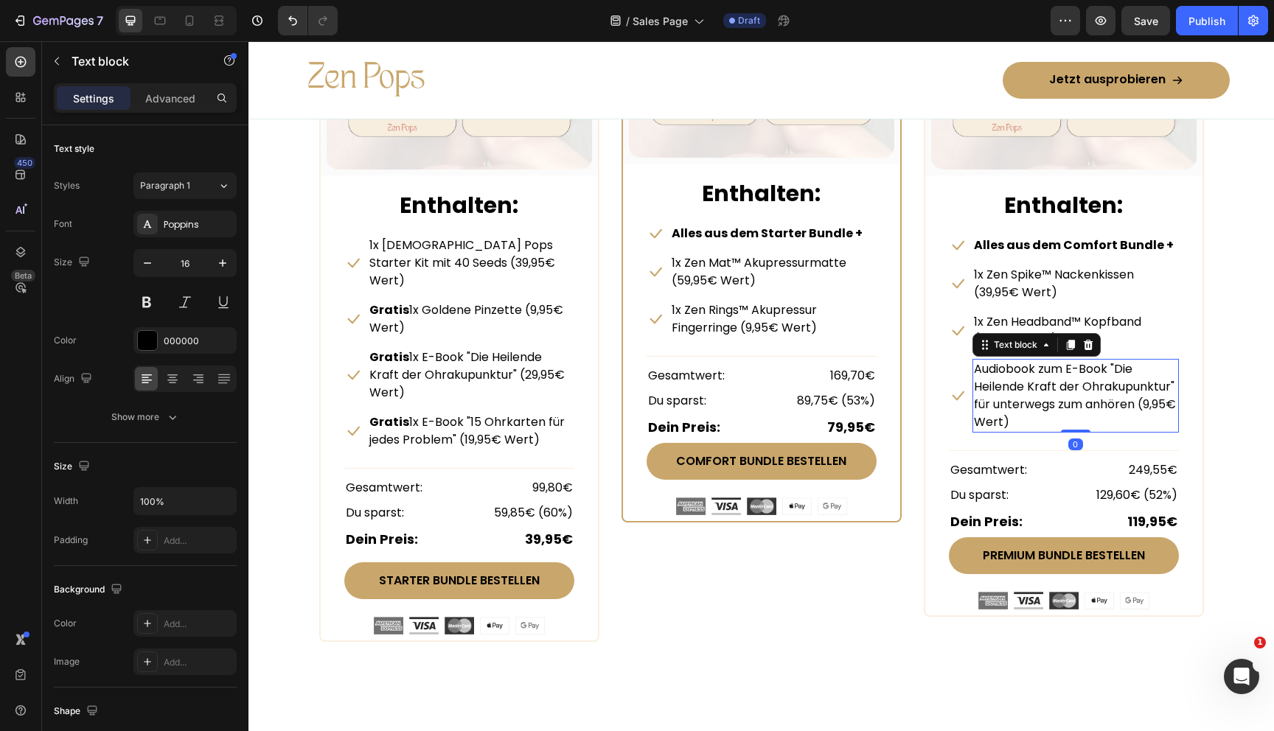
click at [1020, 382] on p "Audiobook zum E-Book "Die Heilende Kraft der Ohrakupunktur" für unterwegs zum a…" at bounding box center [1075, 396] width 203 height 71
click at [1012, 369] on p "Audiobook zum E-Book "Die Heilende Kraft der Ohrakupunktur" für unterwegs zum a…" at bounding box center [1075, 396] width 203 height 71
copy p "Audiobook"
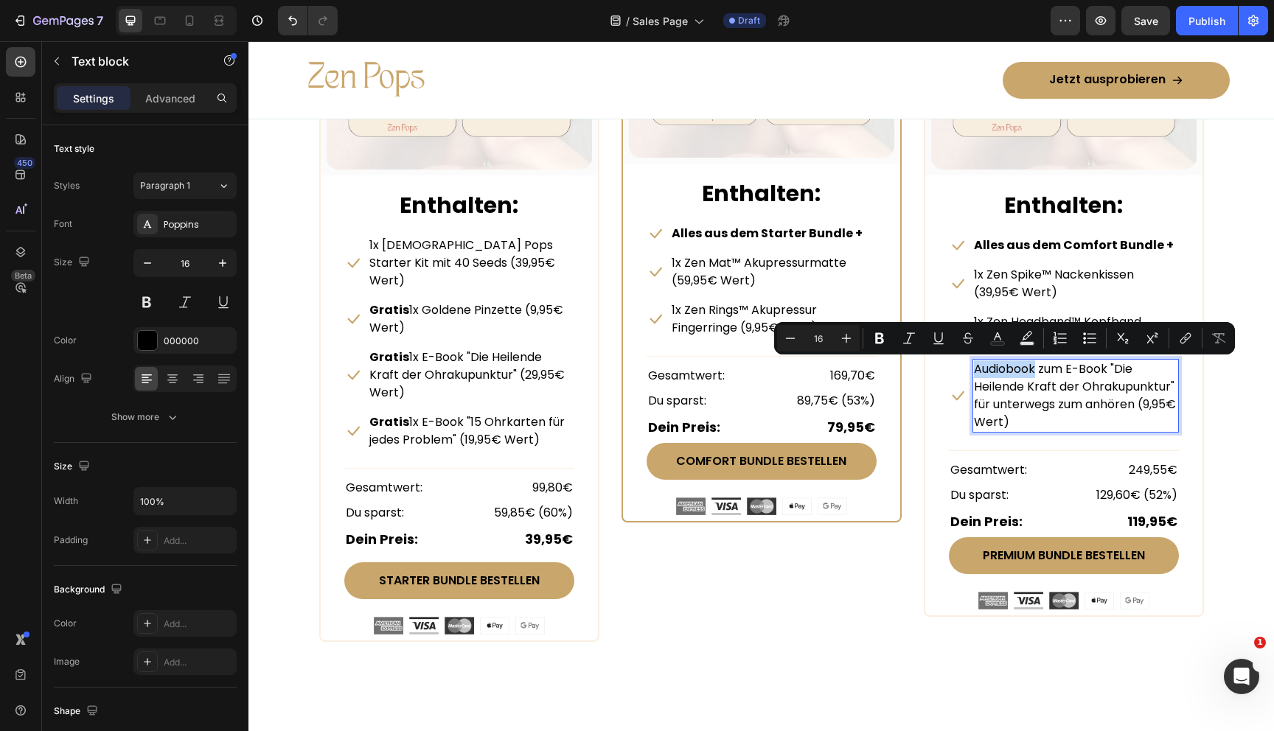
click at [911, 469] on div "STARTER BUNDLE Text Block Row (P) Images & Gallery Row Enthalten: Text block Ic…" at bounding box center [761, 249] width 885 height 785
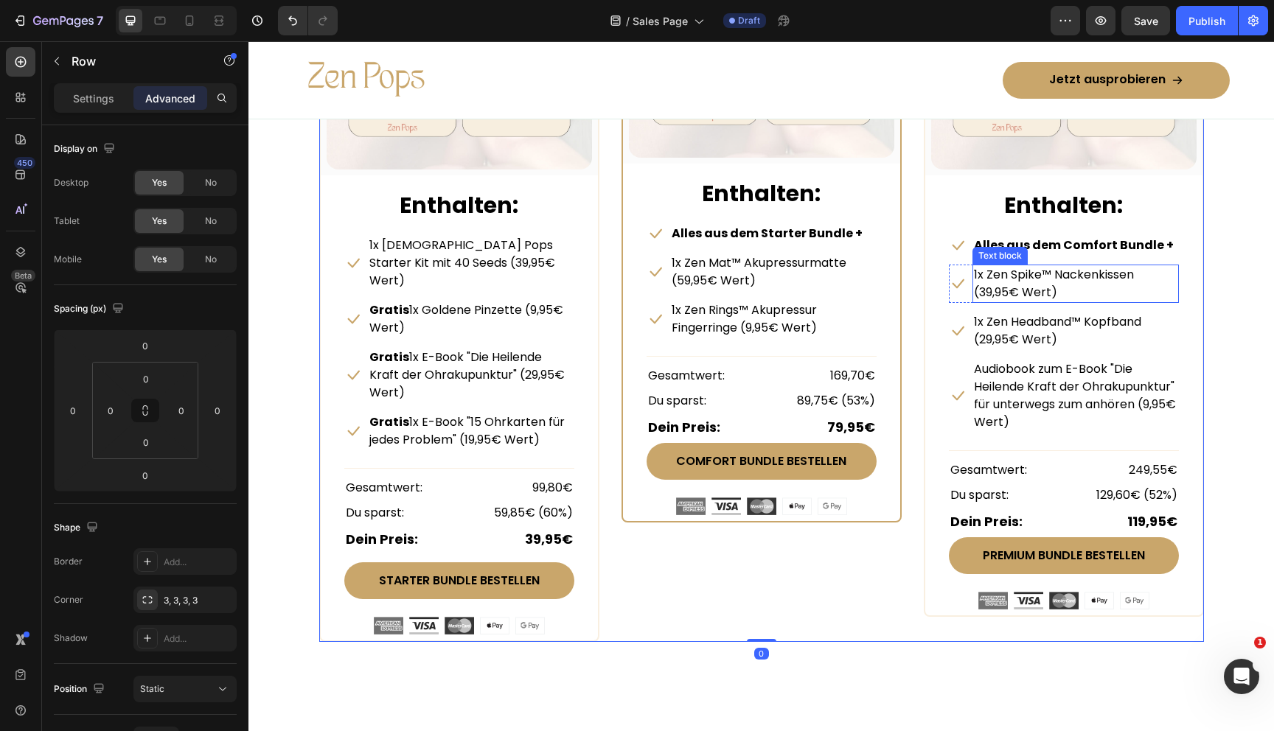
click at [1035, 293] on p "1x Zen Spike™ Nackenkissen (39,95€ Wert)" at bounding box center [1075, 283] width 203 height 35
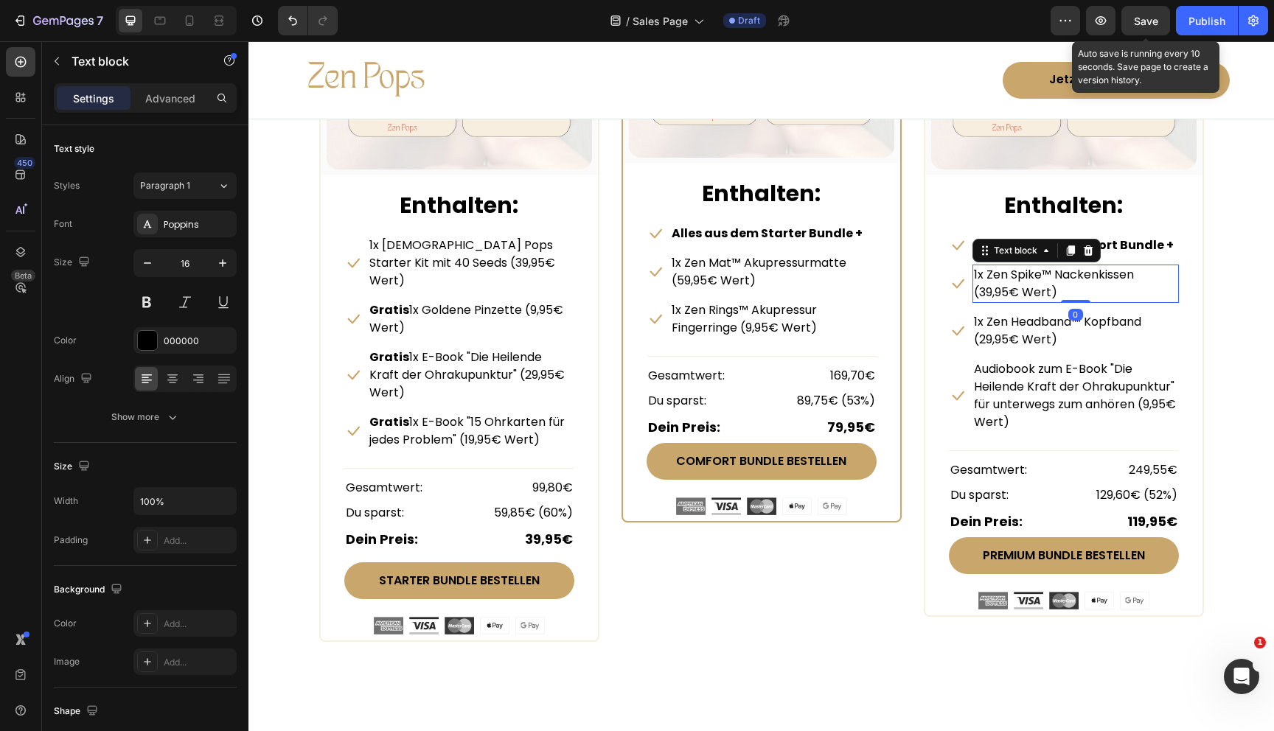
click at [1142, 22] on span "Save" at bounding box center [1146, 21] width 24 height 13
click at [1142, 22] on icon "button" at bounding box center [1145, 20] width 15 height 15
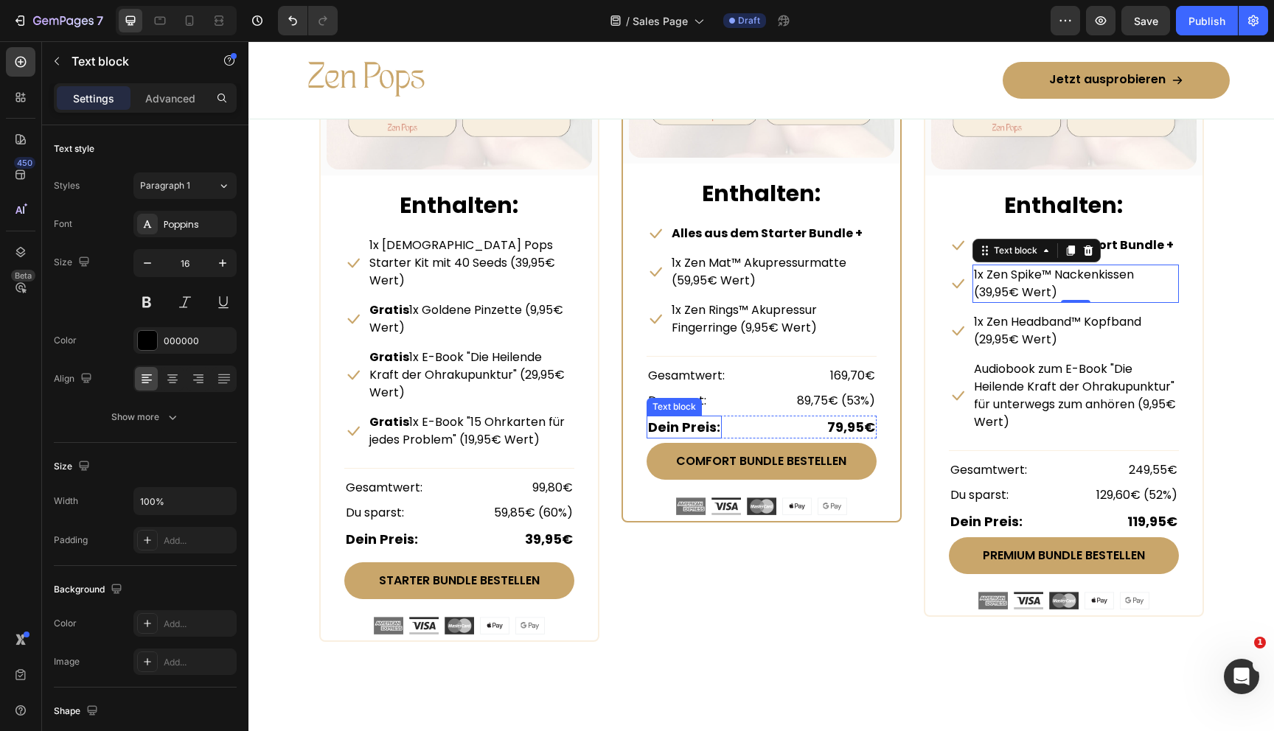
click at [661, 597] on div "COMFORT BUNDLE Text Block Row (P) Images & Gallery Row Enthalten: Text block Ic…" at bounding box center [762, 249] width 280 height 785
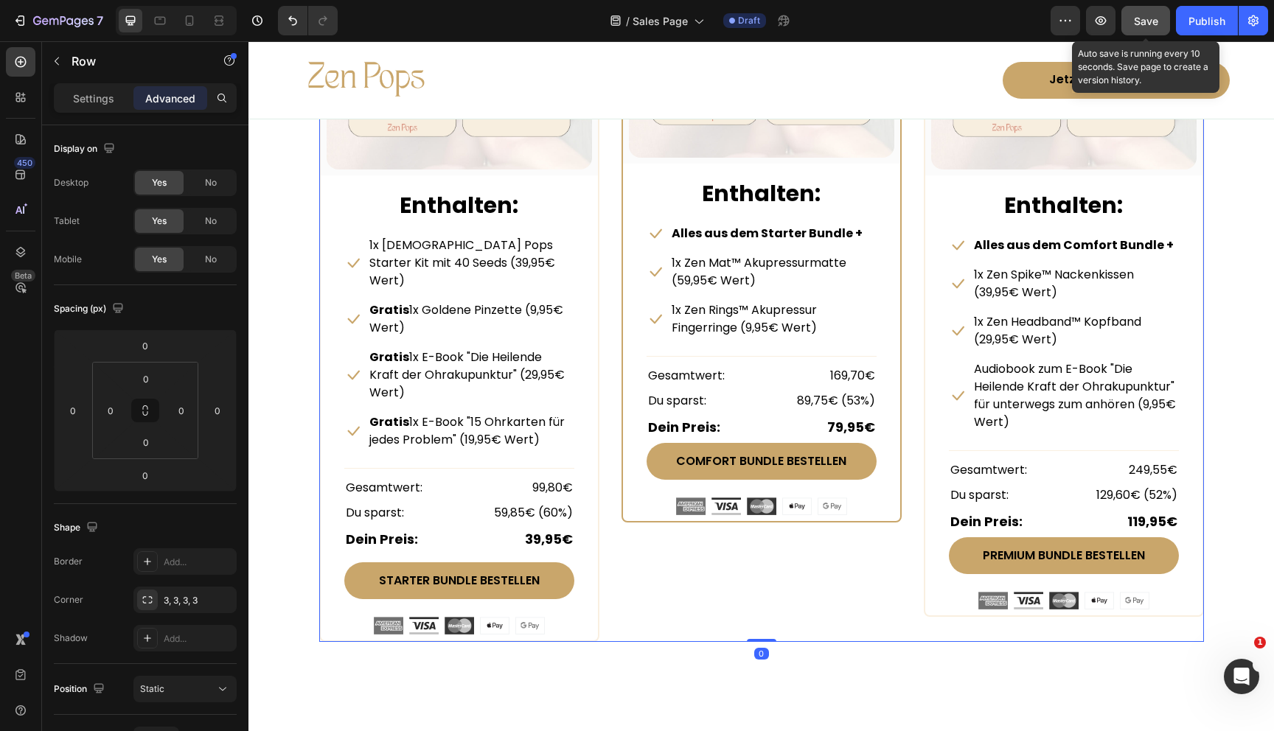
click at [1158, 11] on button "Save" at bounding box center [1145, 20] width 49 height 29
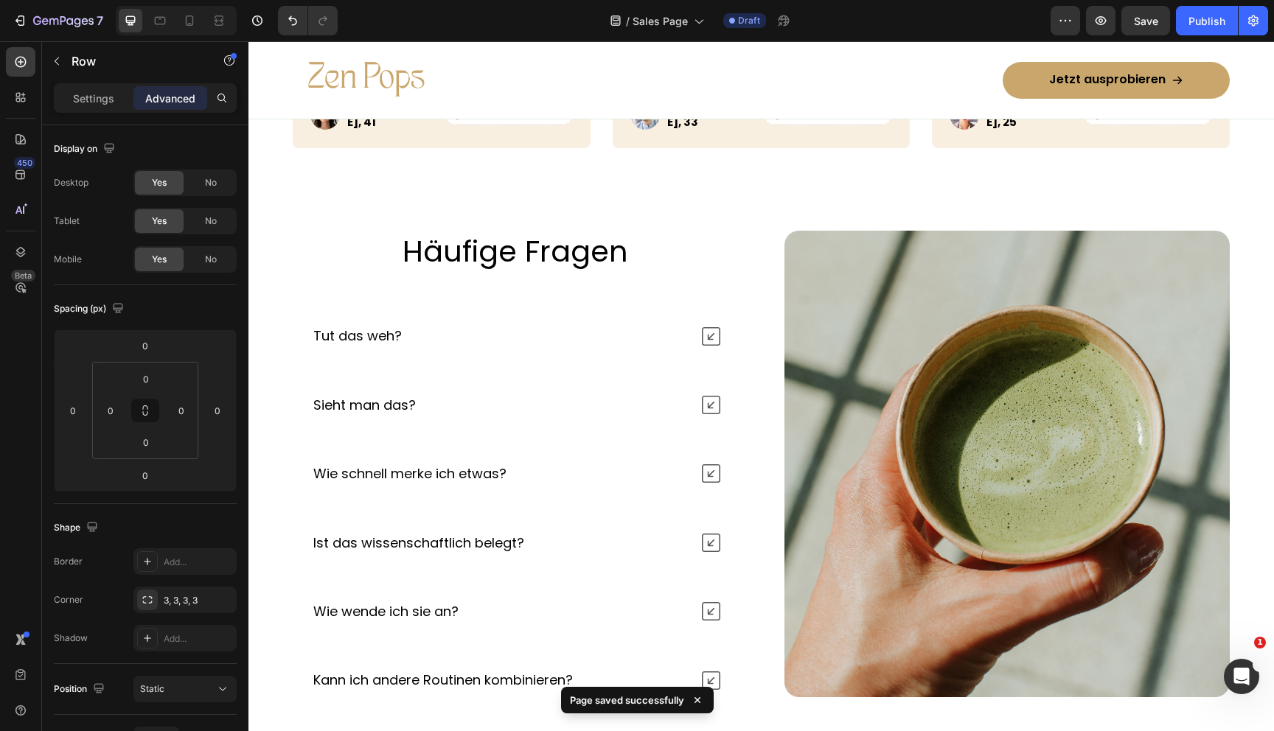
scroll to position [6058, 0]
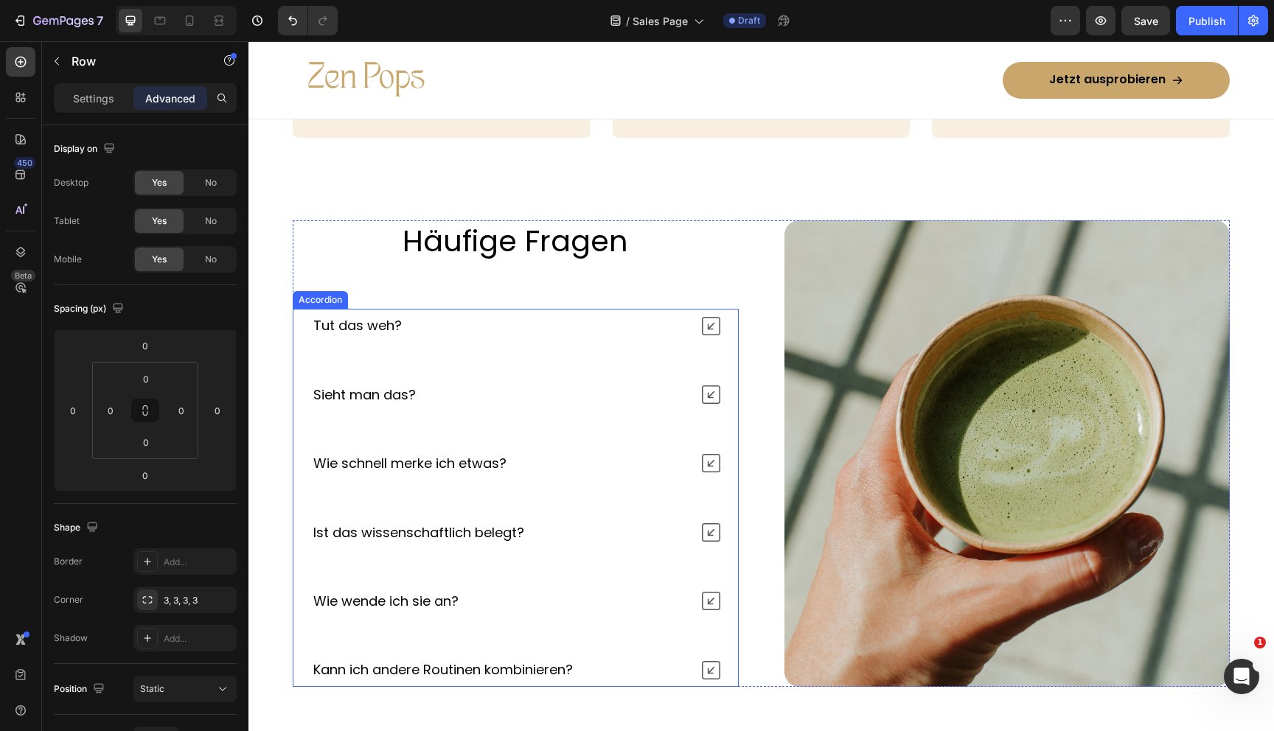
click at [704, 330] on icon at bounding box center [711, 326] width 18 height 18
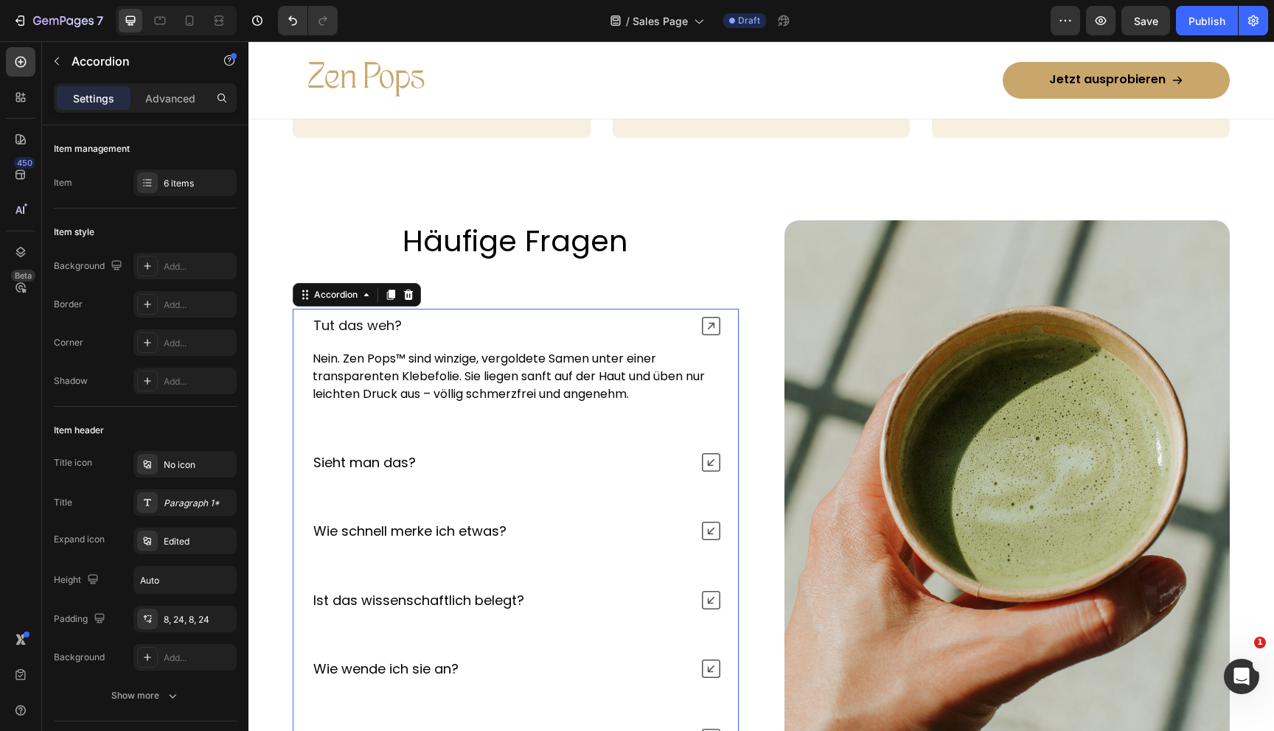
click at [708, 326] on icon at bounding box center [711, 326] width 18 height 18
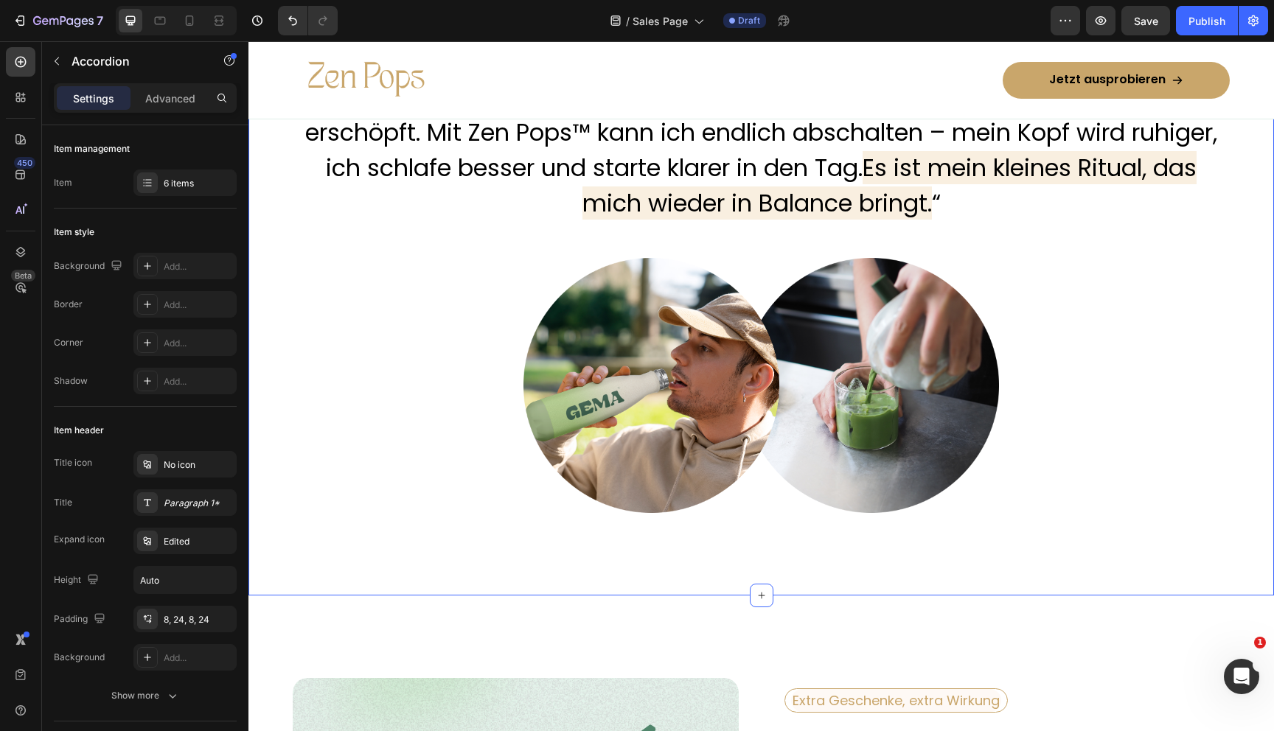
scroll to position [4561, 0]
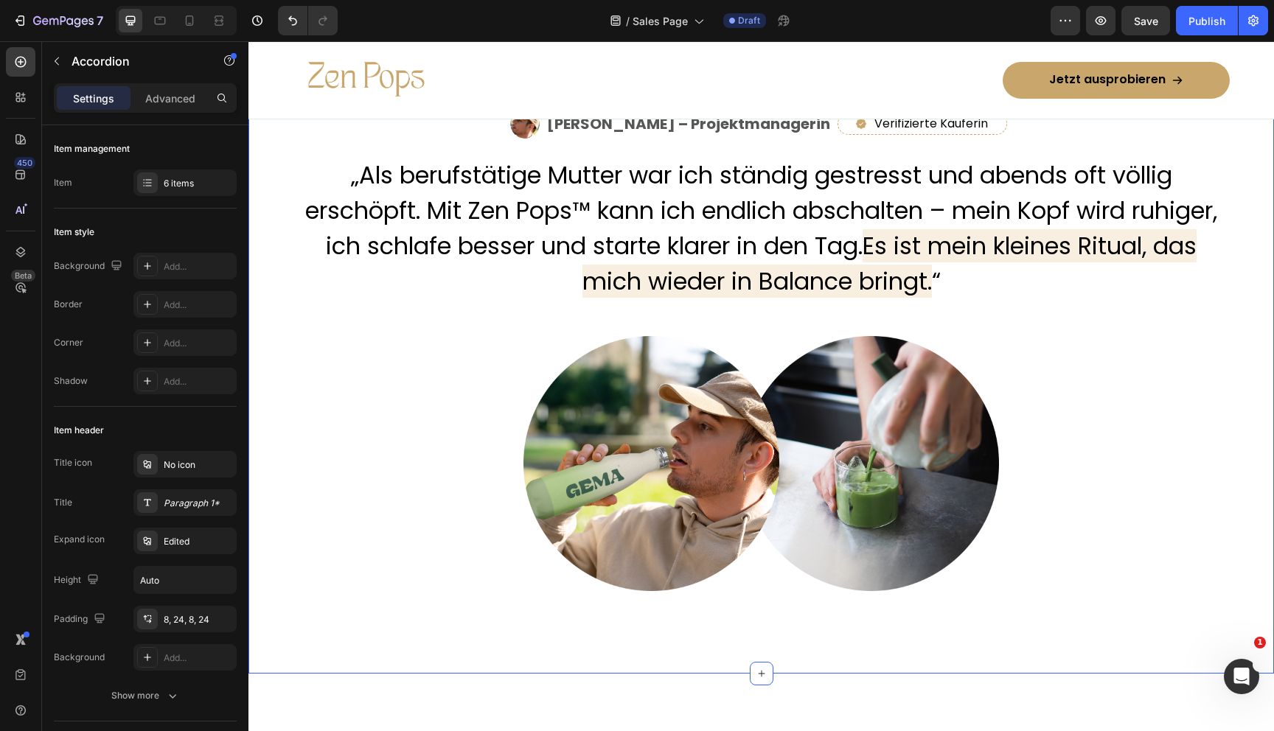
click at [804, 336] on img at bounding box center [761, 463] width 476 height 255
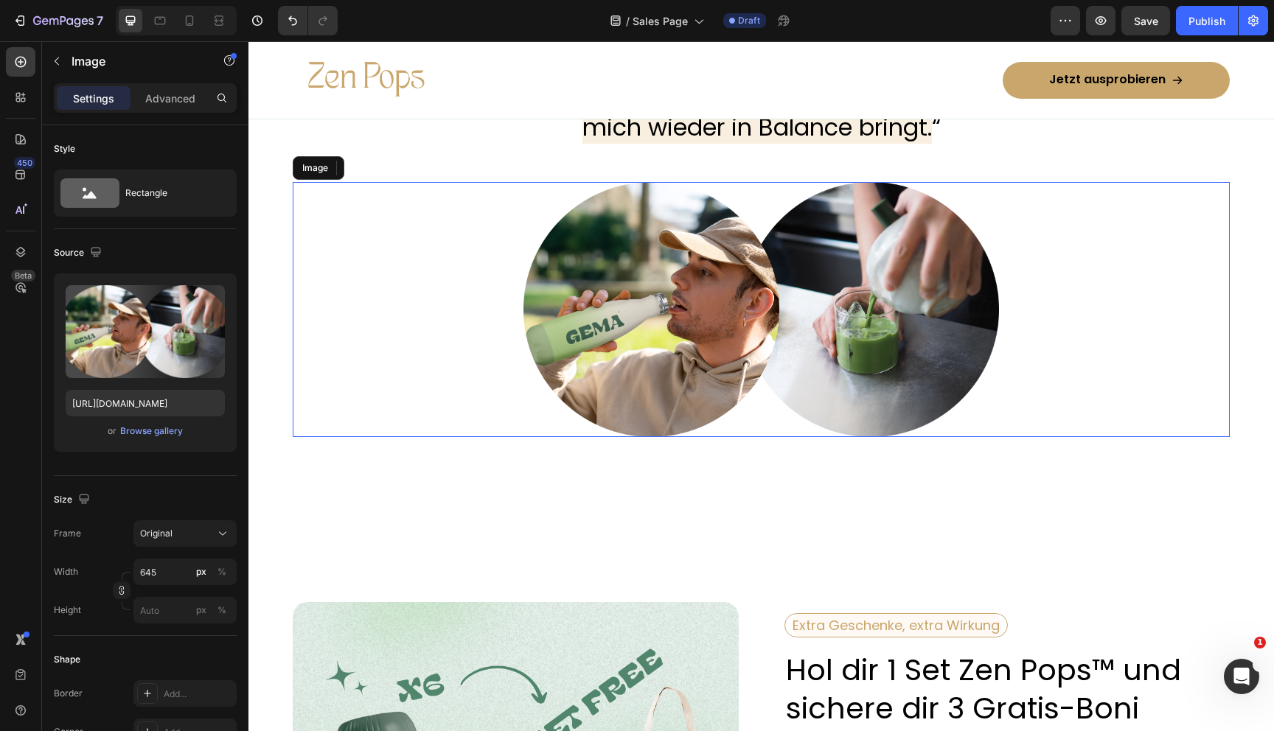
scroll to position [4435, 0]
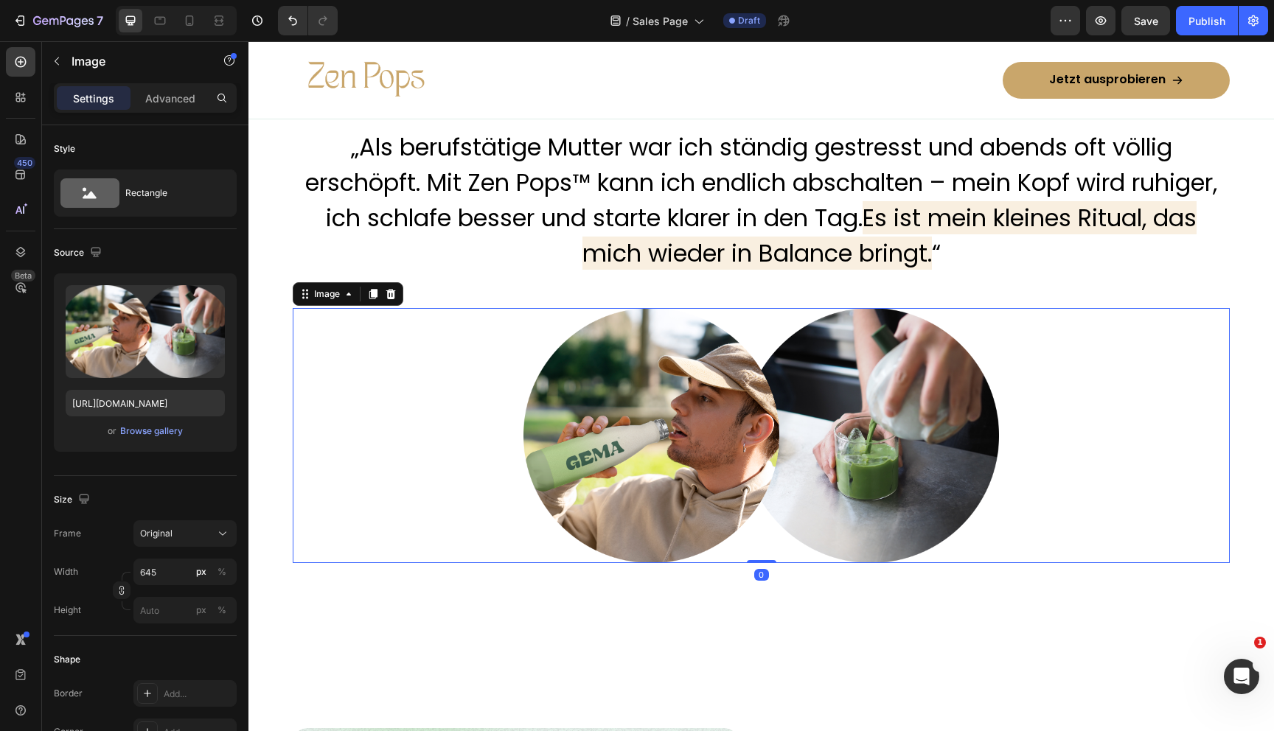
click at [650, 433] on img at bounding box center [761, 435] width 476 height 255
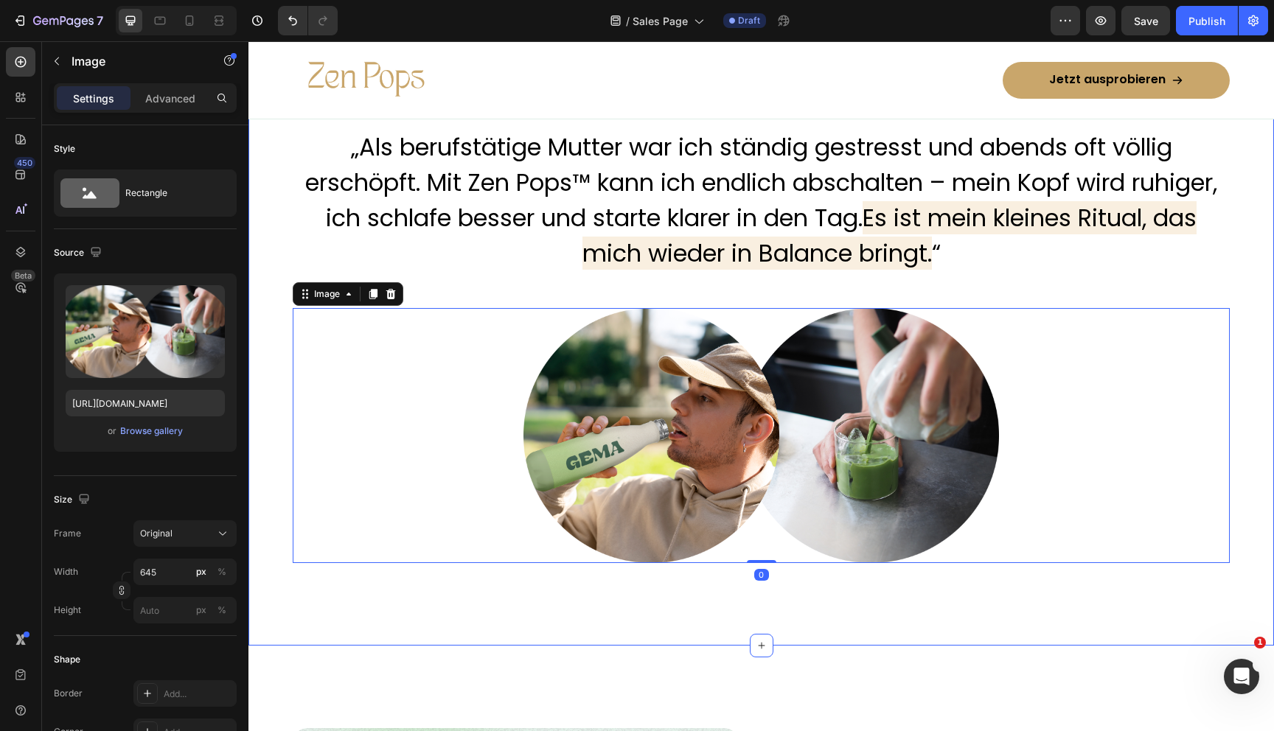
click at [583, 588] on div "Image Anna Fischer – Projektmanagerin Text Block Row Icon Verifizierte Käuferin…" at bounding box center [761, 322] width 1026 height 647
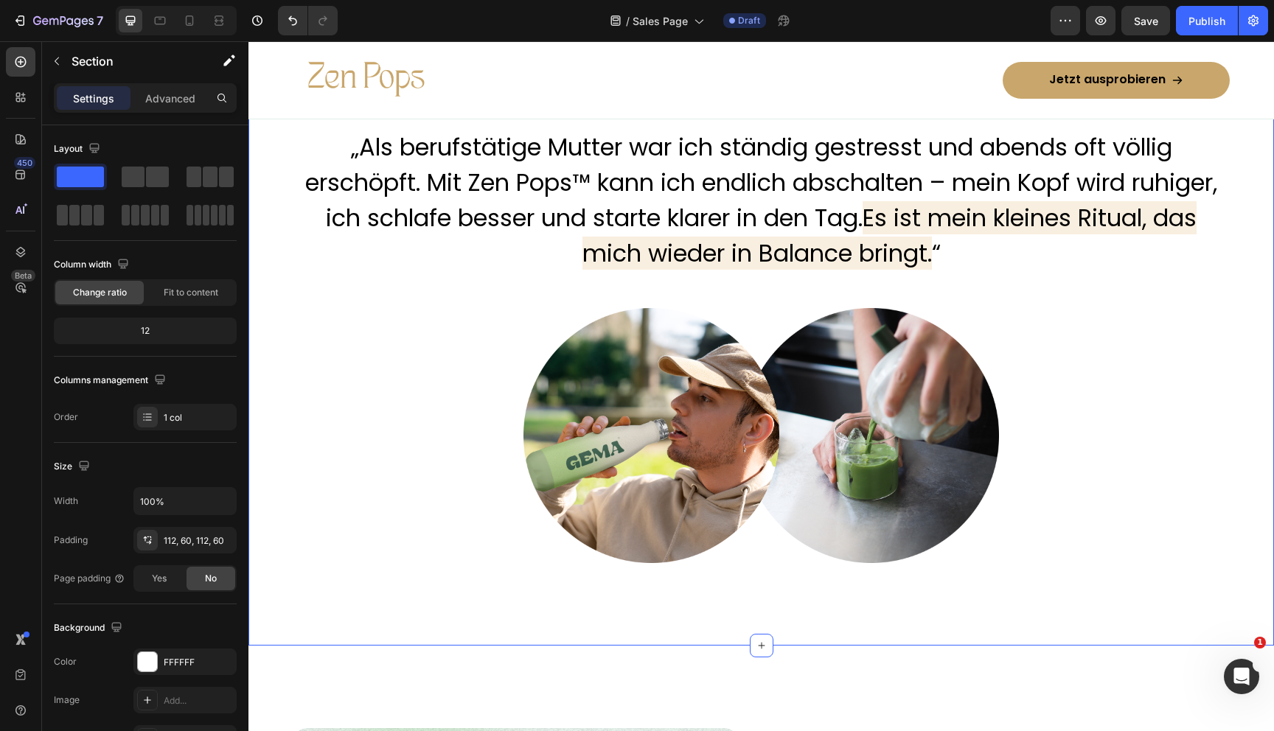
click at [608, 308] on div "„Als berufstätige Mutter war ich ständig gestresst und abends oft völlig erschö…" at bounding box center [761, 218] width 937 height 180
click at [640, 234] on p "„Als berufstätige Mutter war ich ständig gestresst und abends oft völlig erschö…" at bounding box center [761, 201] width 934 height 142
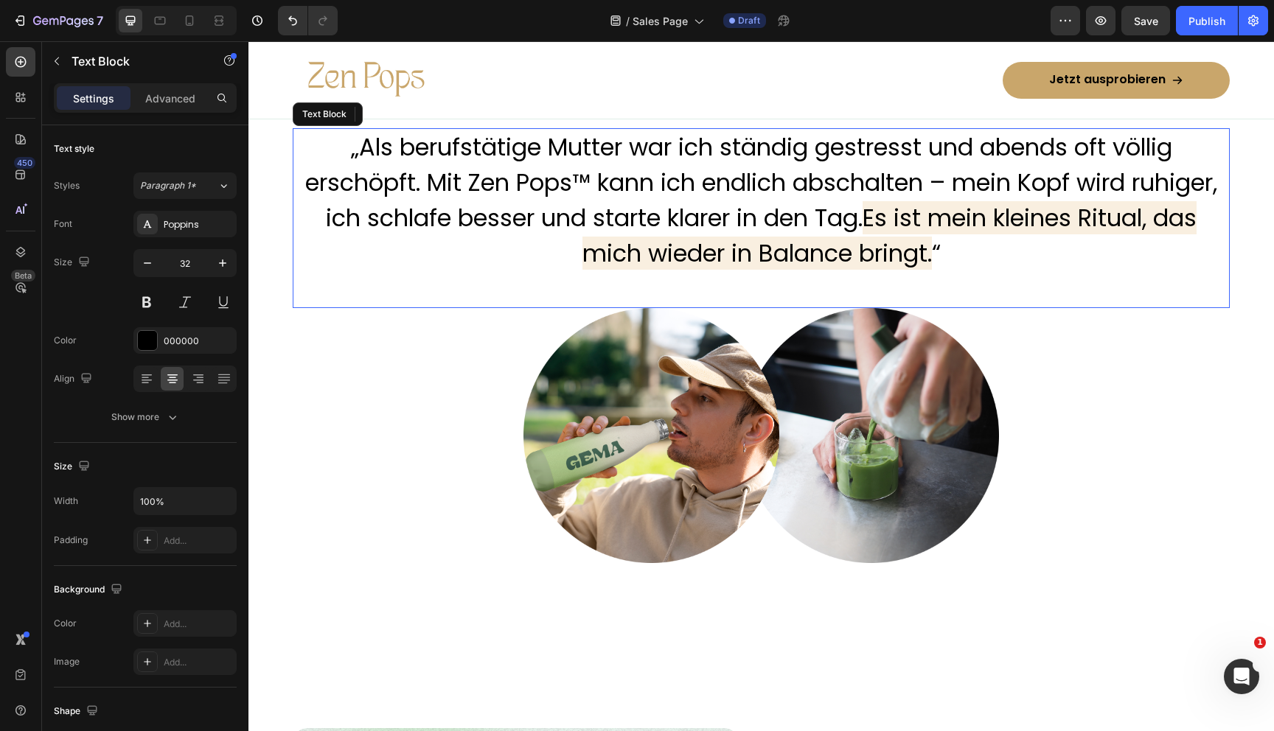
scroll to position [4346, 0]
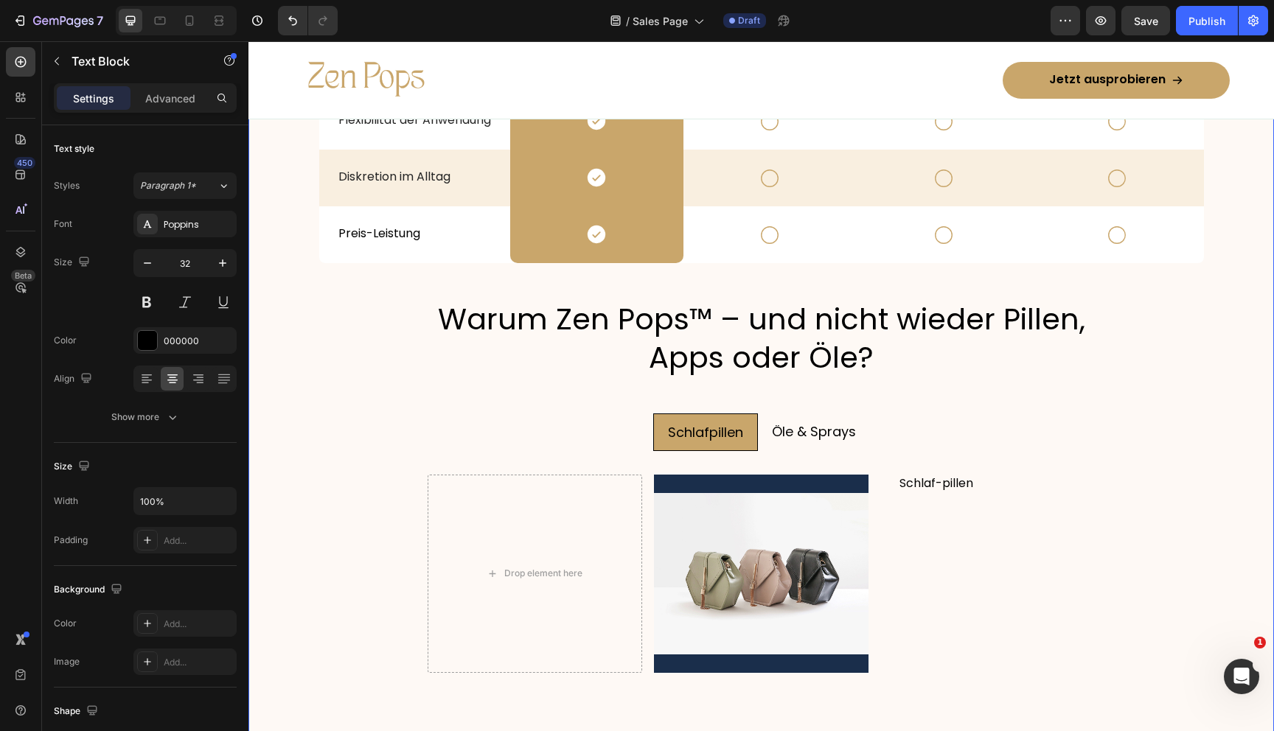
scroll to position [2633, 0]
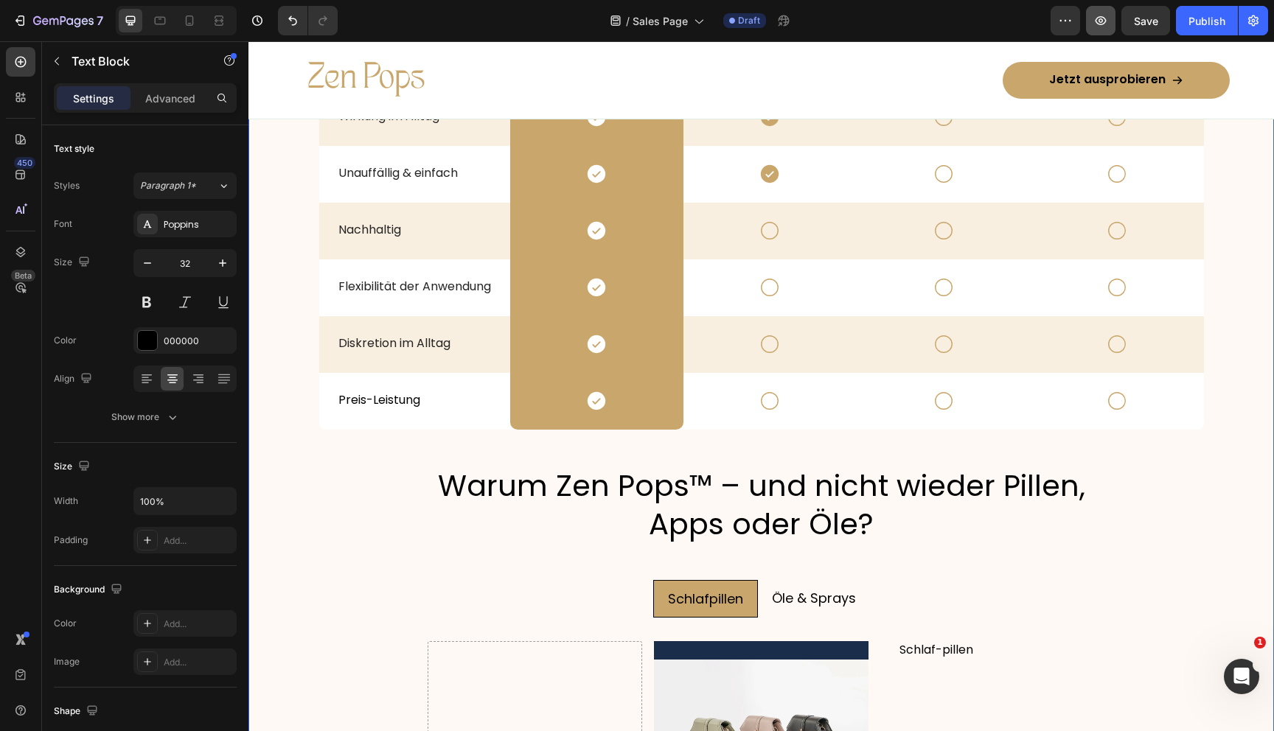
click at [1145, 25] on span "Save" at bounding box center [1146, 21] width 24 height 13
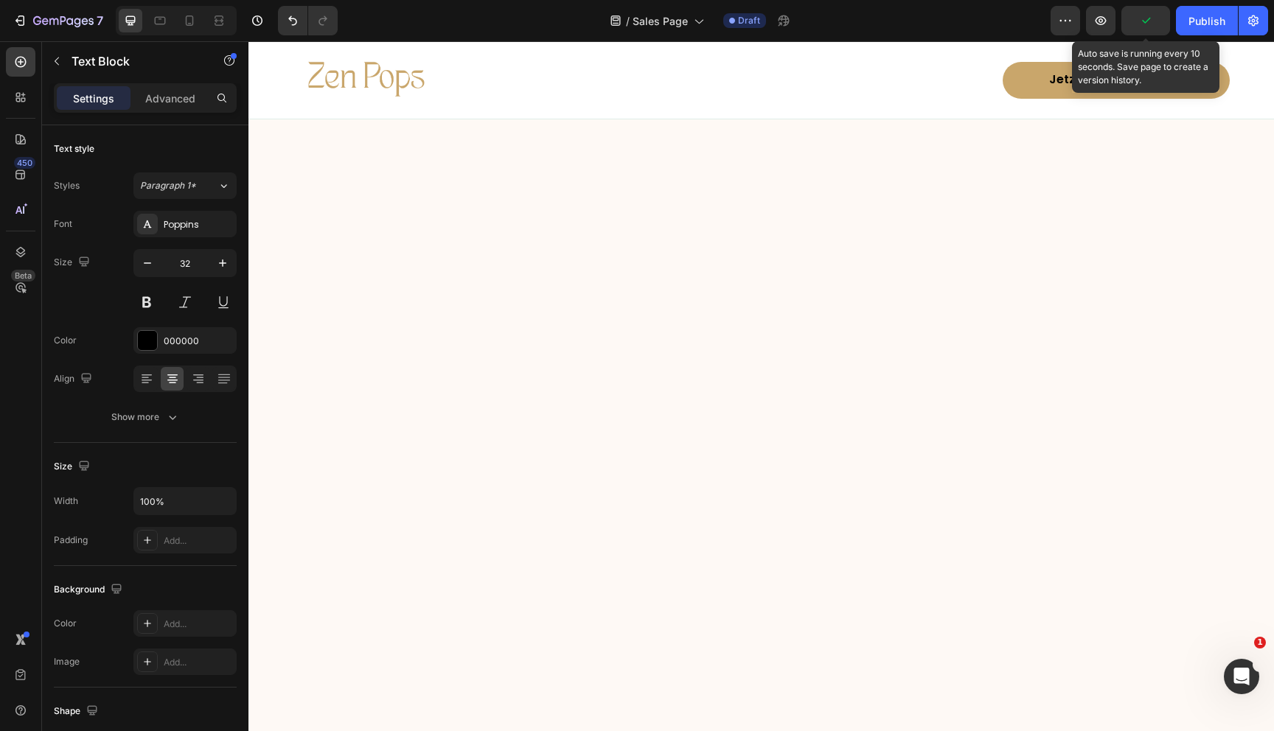
scroll to position [1698, 0]
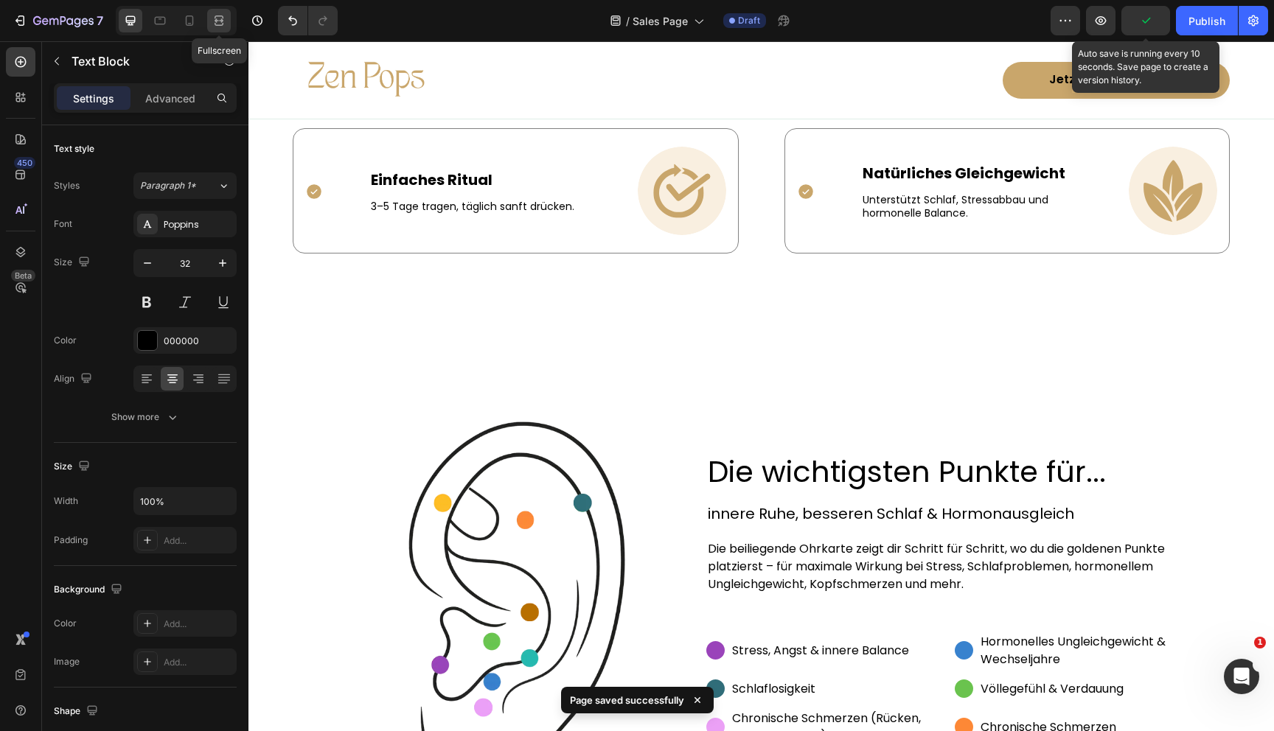
click at [220, 32] on div at bounding box center [219, 21] width 24 height 24
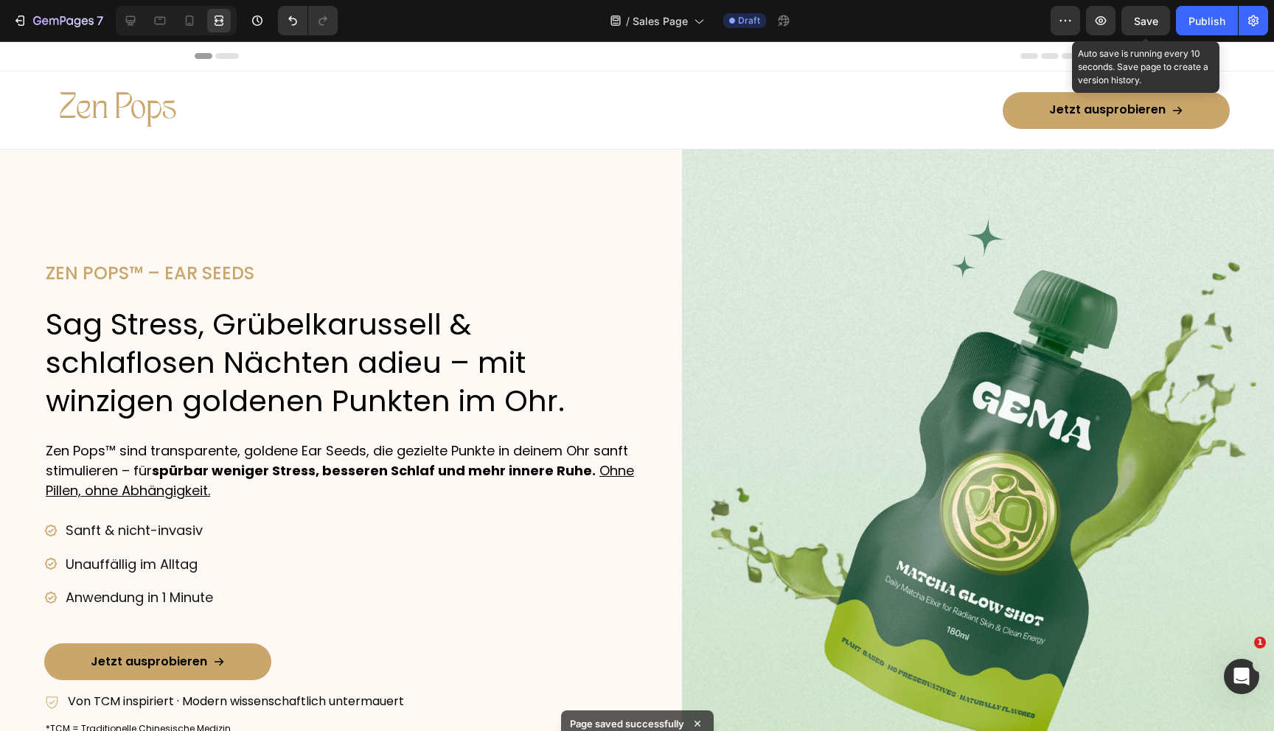
click at [226, 56] on icon at bounding box center [227, 56] width 24 height 6
click at [200, 55] on icon at bounding box center [204, 56] width 18 height 6
click at [1146, 19] on span "Save" at bounding box center [1146, 21] width 24 height 13
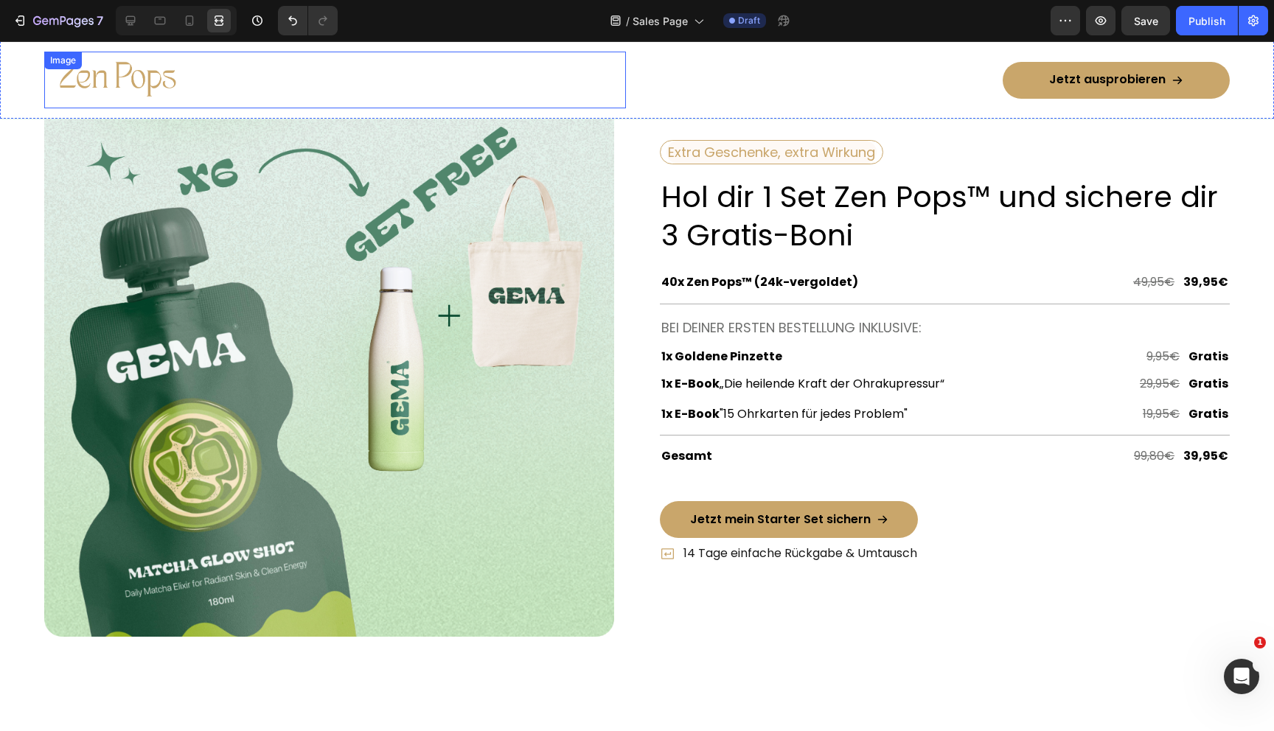
scroll to position [5134, 0]
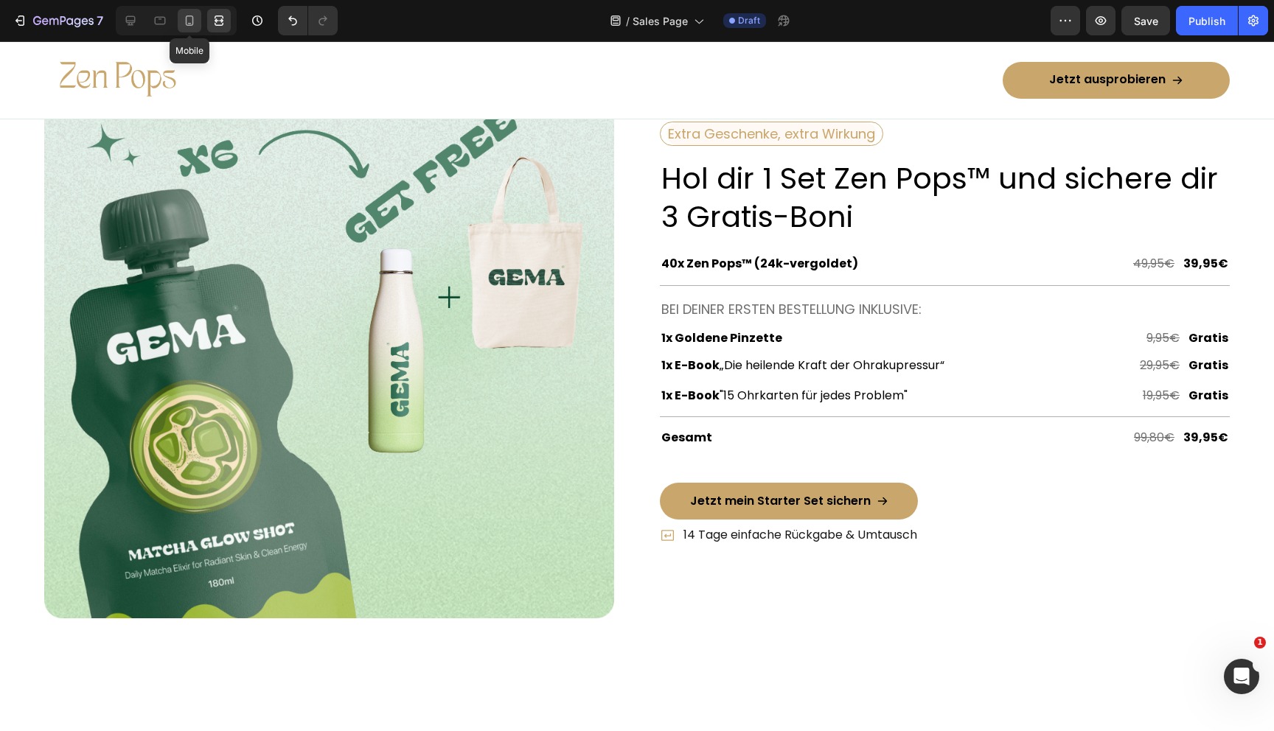
click at [185, 22] on icon at bounding box center [189, 20] width 15 height 15
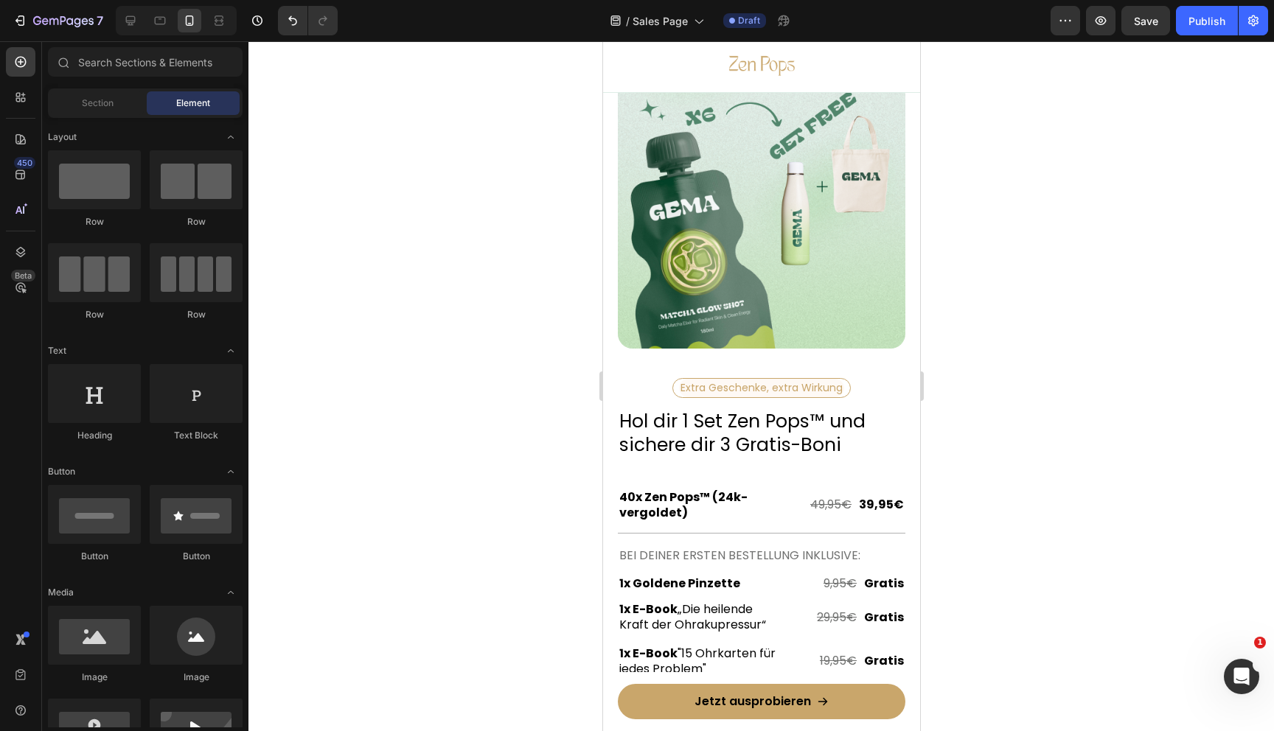
click at [1006, 460] on div at bounding box center [761, 386] width 1026 height 690
click at [705, 497] on p "40x Zen Pops™ (24k-vergoldet)" at bounding box center [688, 505] width 138 height 31
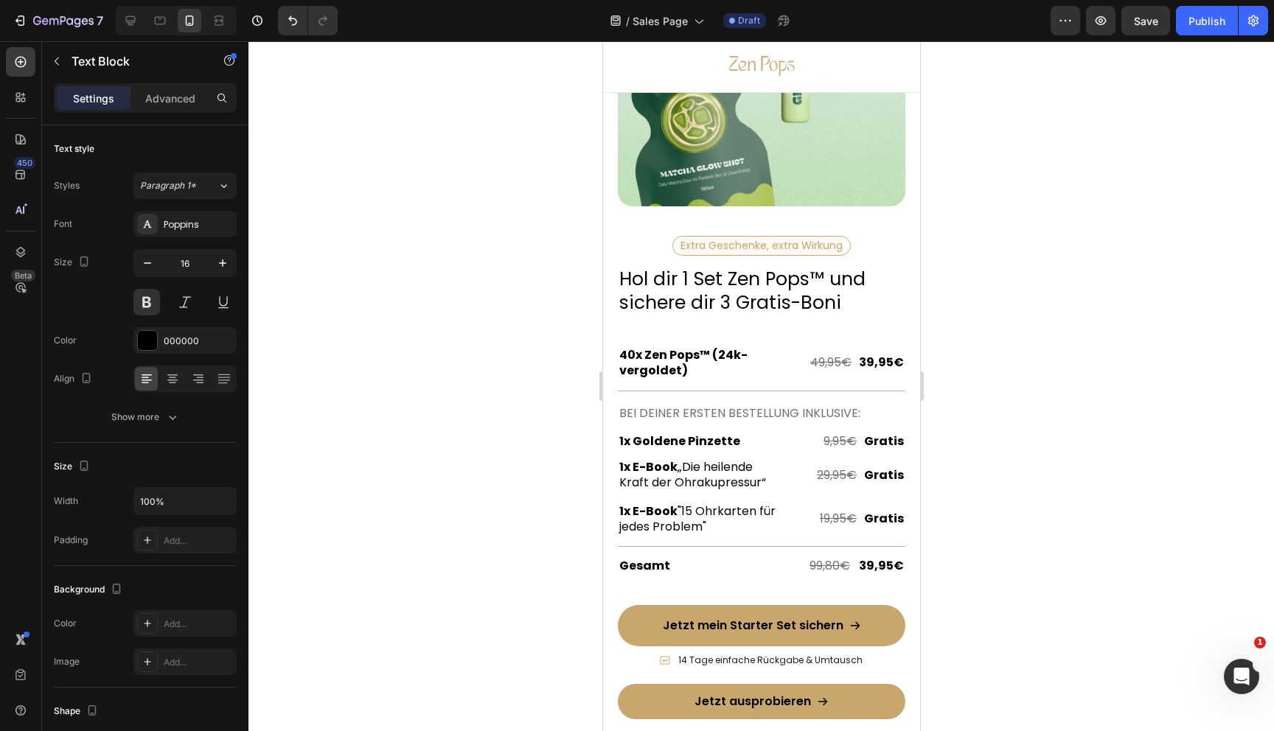
scroll to position [5376, 0]
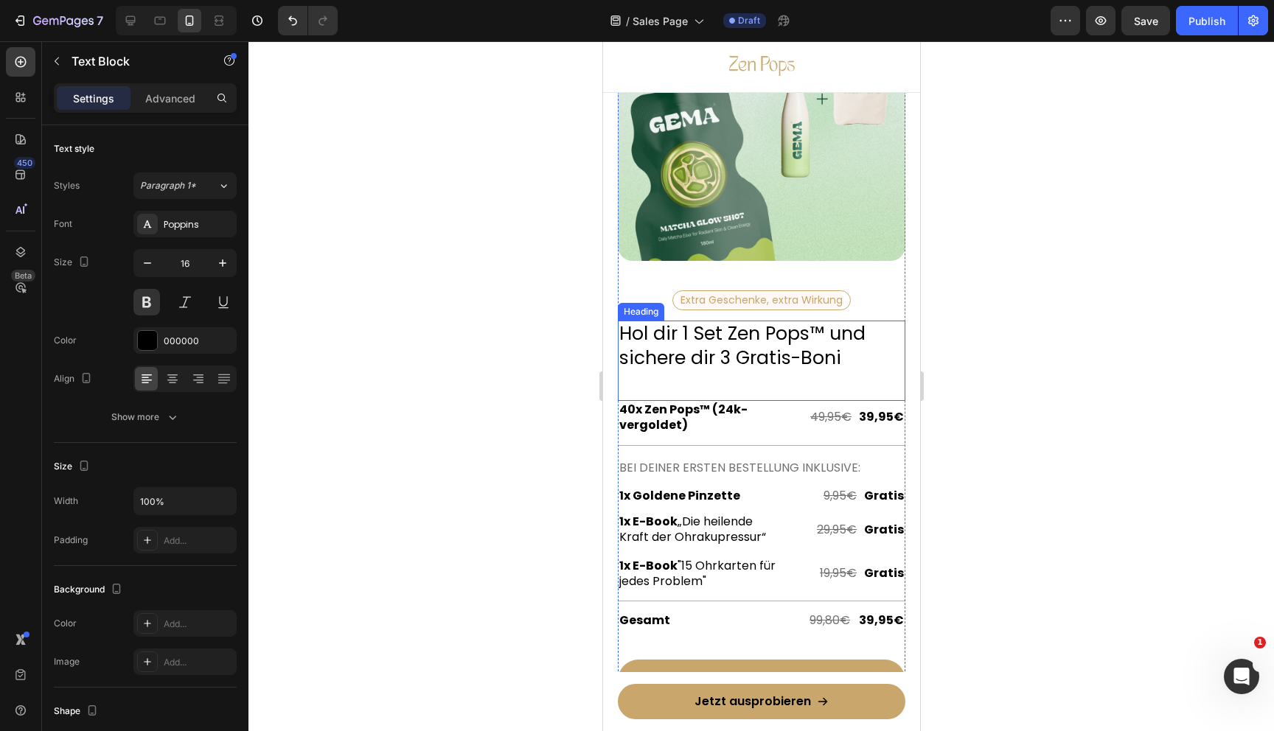
click at [675, 338] on h2 "Hol dir 1 Set Zen Pops™ und sichere dir 3 Gratis-Boni" at bounding box center [761, 346] width 288 height 51
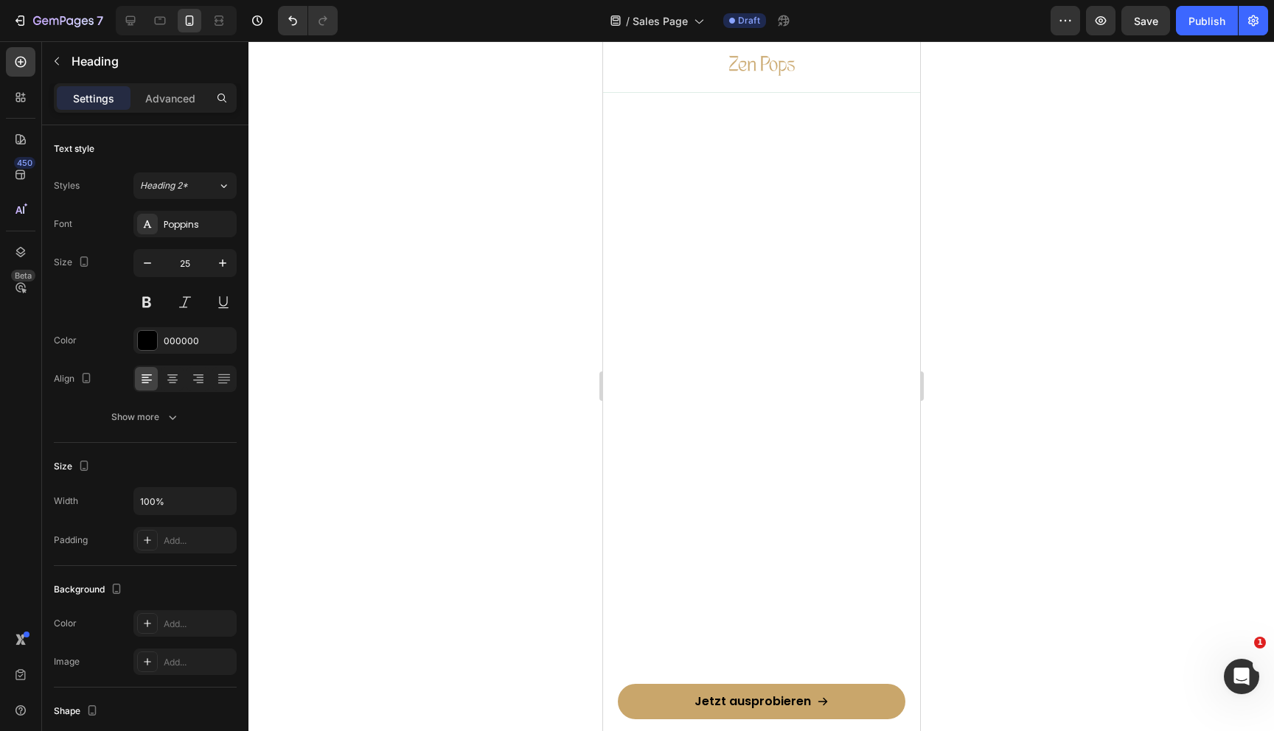
scroll to position [0, 0]
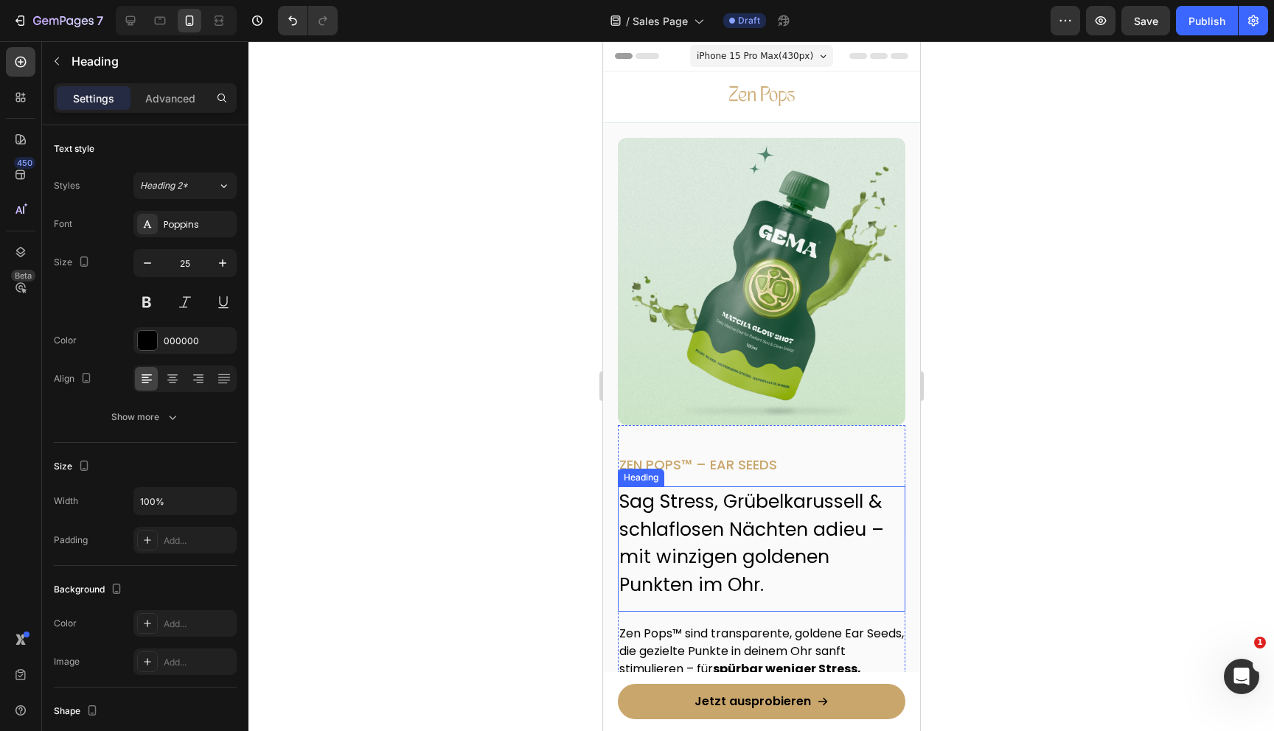
click at [678, 546] on h2 "Sag Stress, Grübelkarussell & schlaflosen Nächten adieu – mit winzigen goldenen…" at bounding box center [761, 544] width 288 height 114
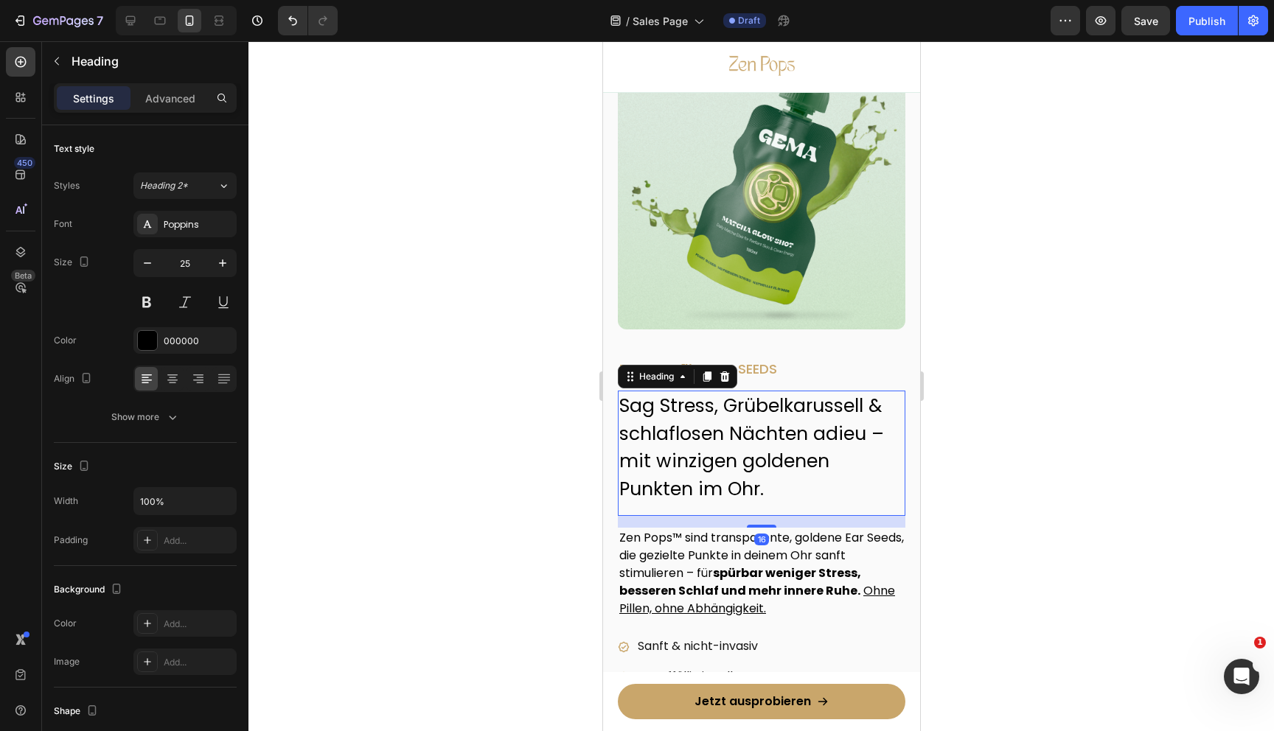
scroll to position [149, 0]
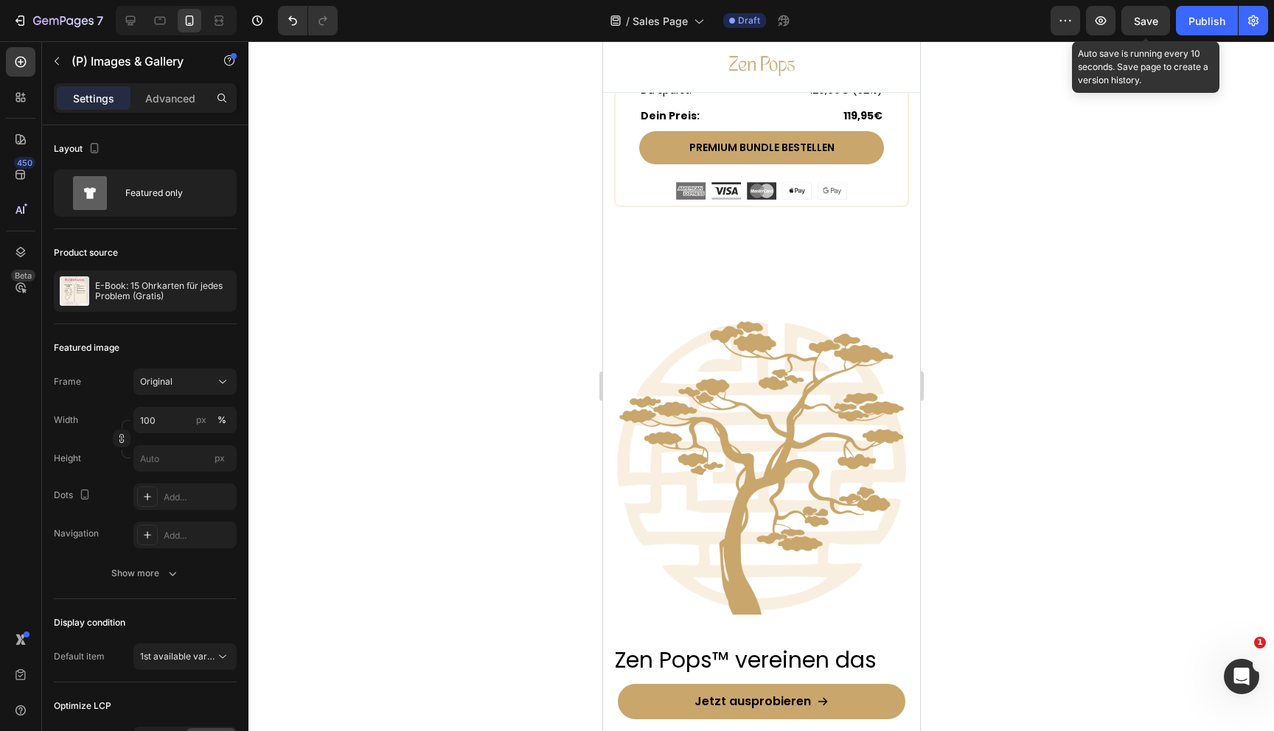
click at [1146, 23] on span "Save" at bounding box center [1146, 21] width 24 height 13
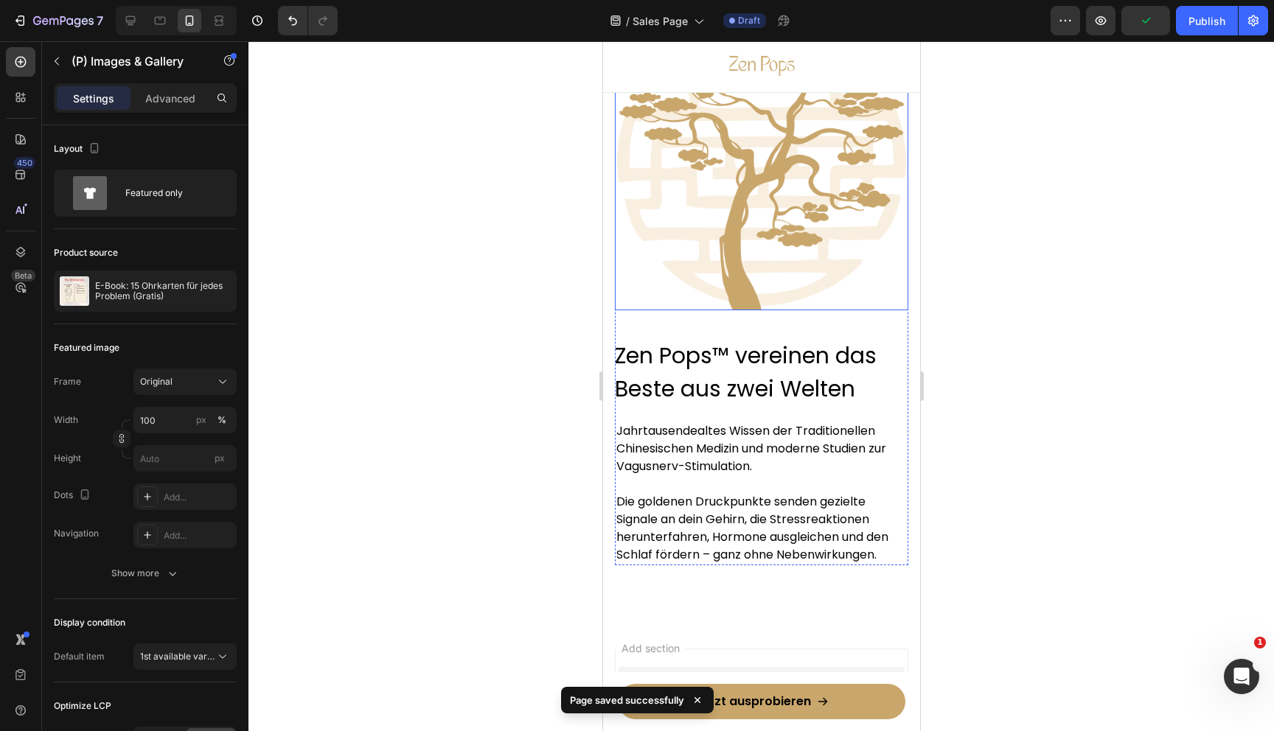
scroll to position [9937, 0]
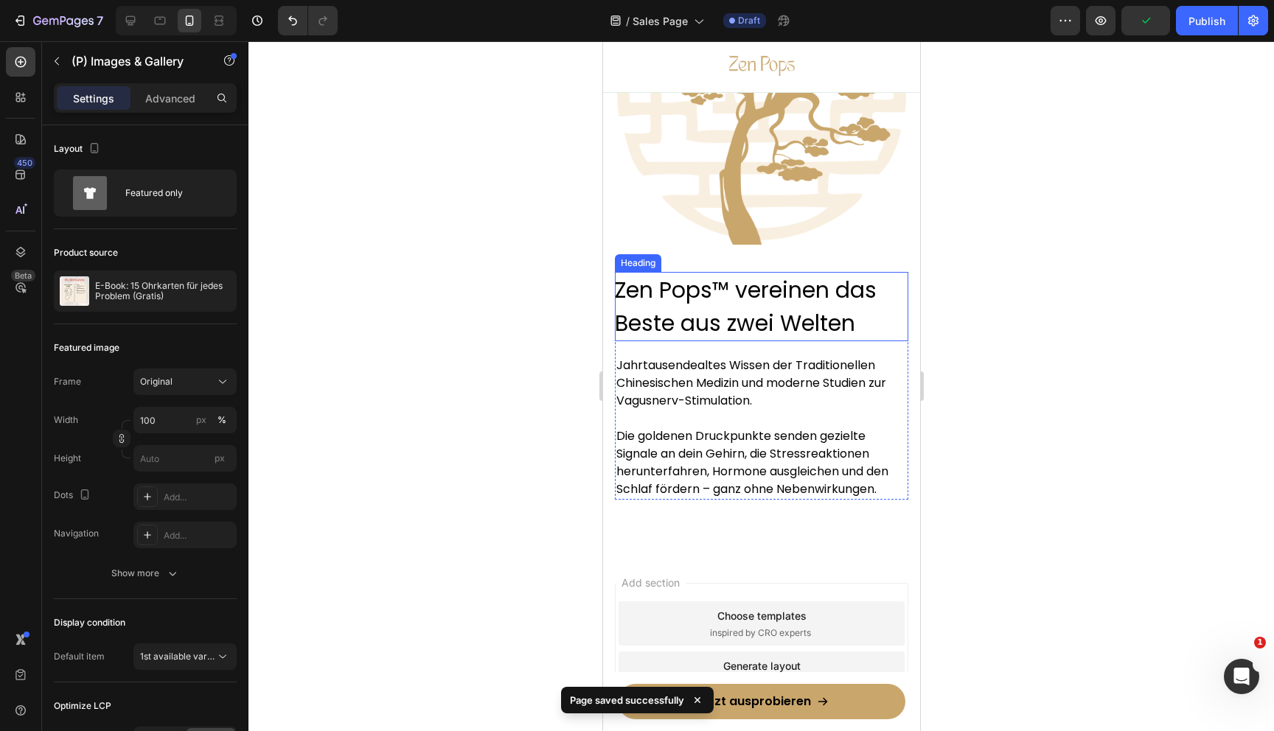
click at [714, 316] on h2 "Zen Pops™ vereinen das Beste aus zwei Welten" at bounding box center [760, 306] width 293 height 69
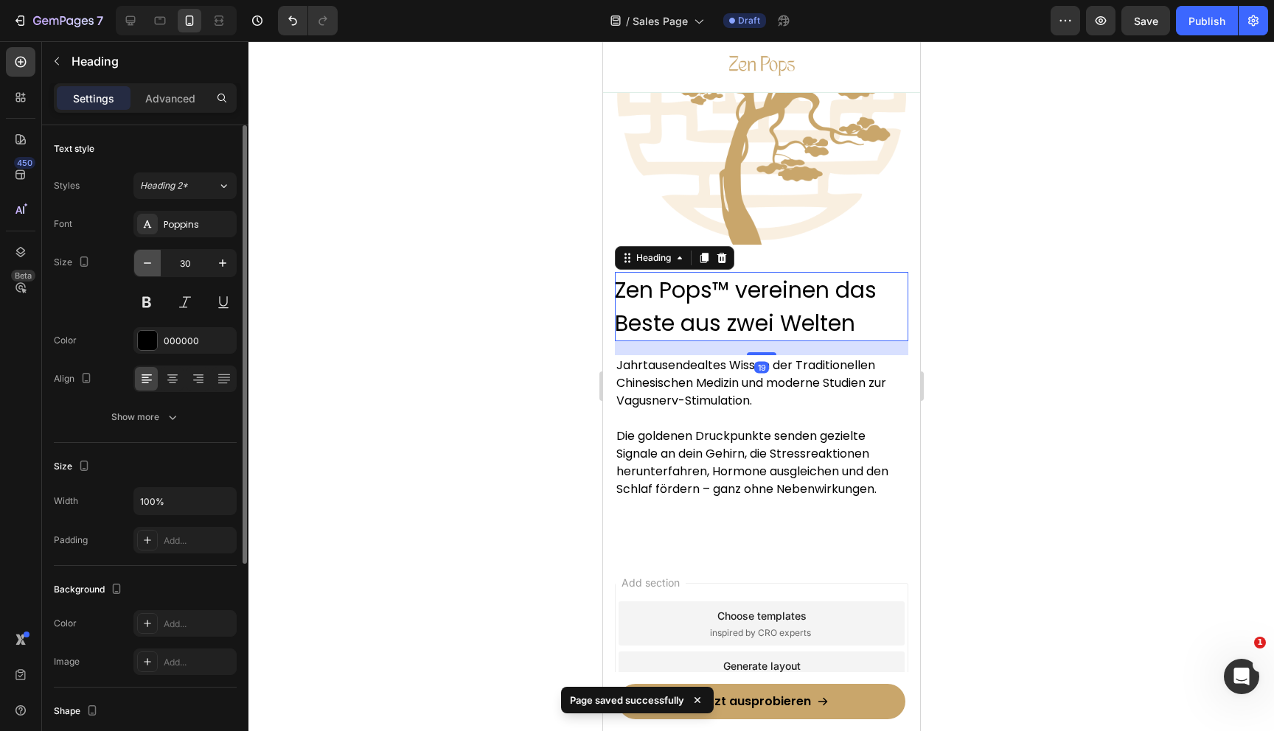
click at [140, 265] on icon "button" at bounding box center [147, 263] width 15 height 15
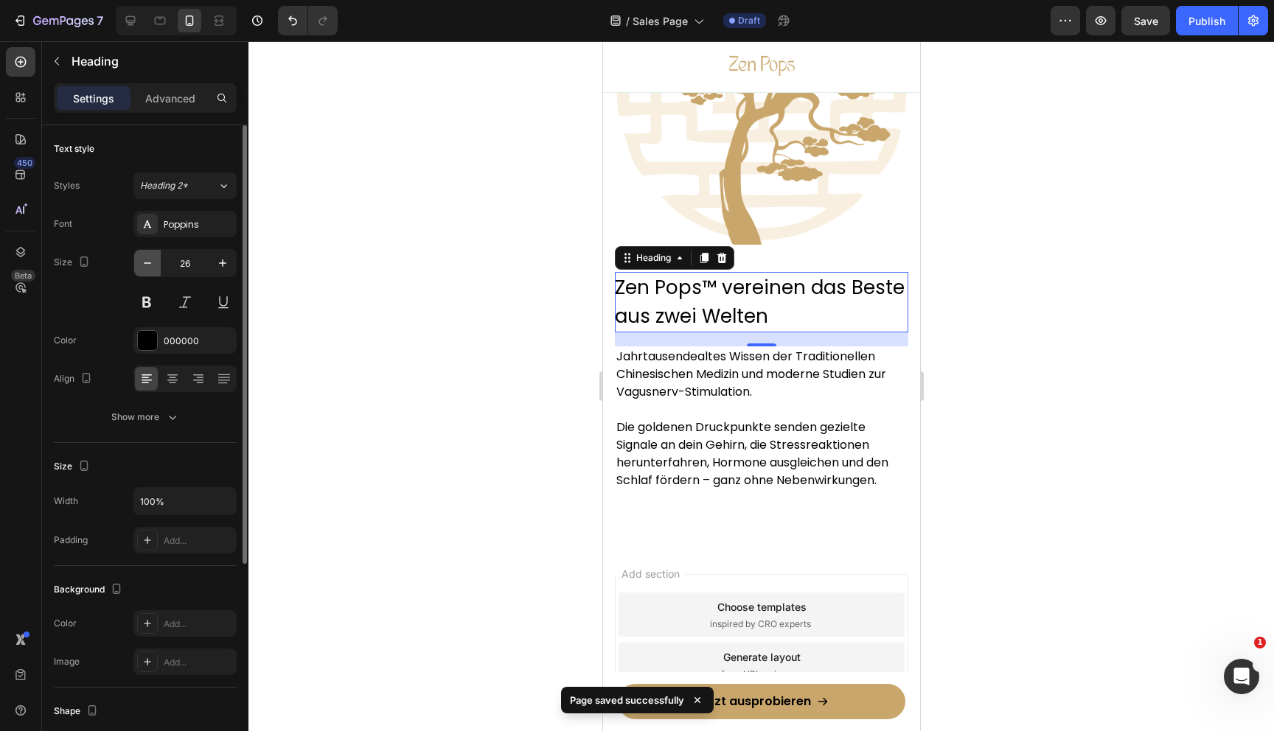
click at [145, 263] on icon "button" at bounding box center [147, 263] width 15 height 15
type input "25"
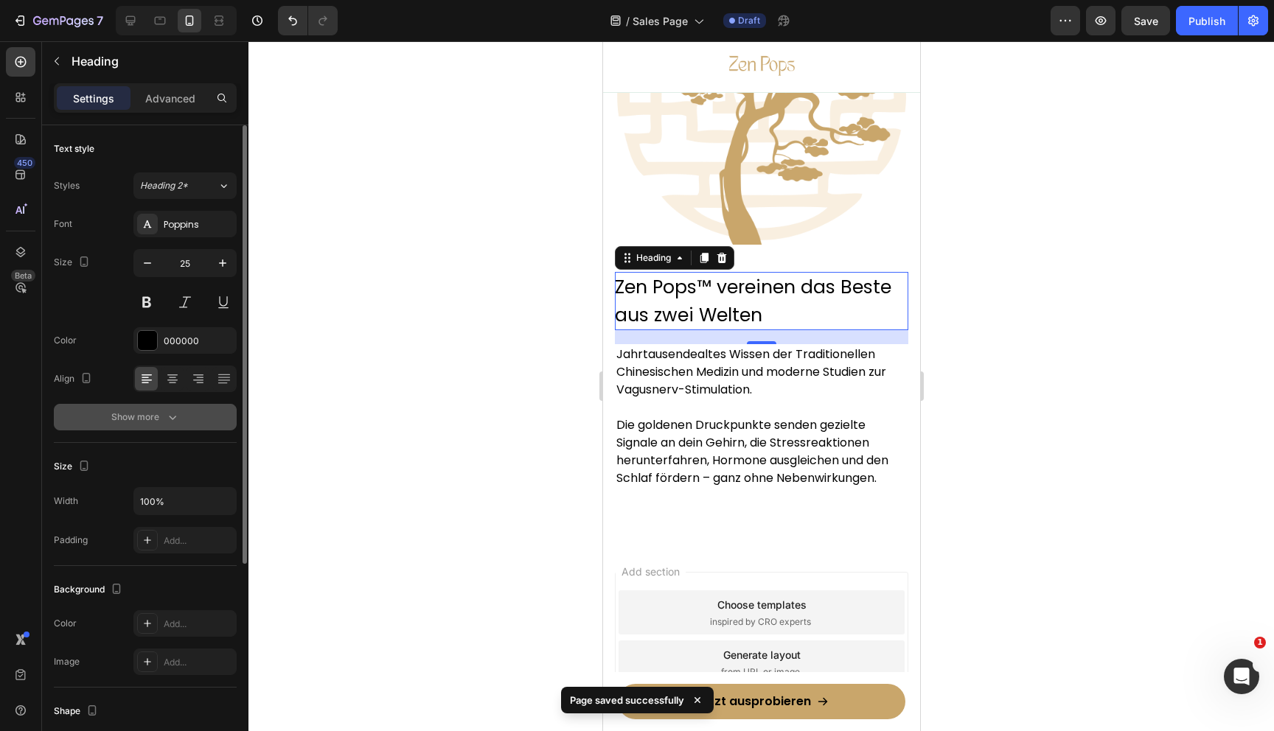
click at [152, 420] on div "Show more" at bounding box center [145, 417] width 69 height 15
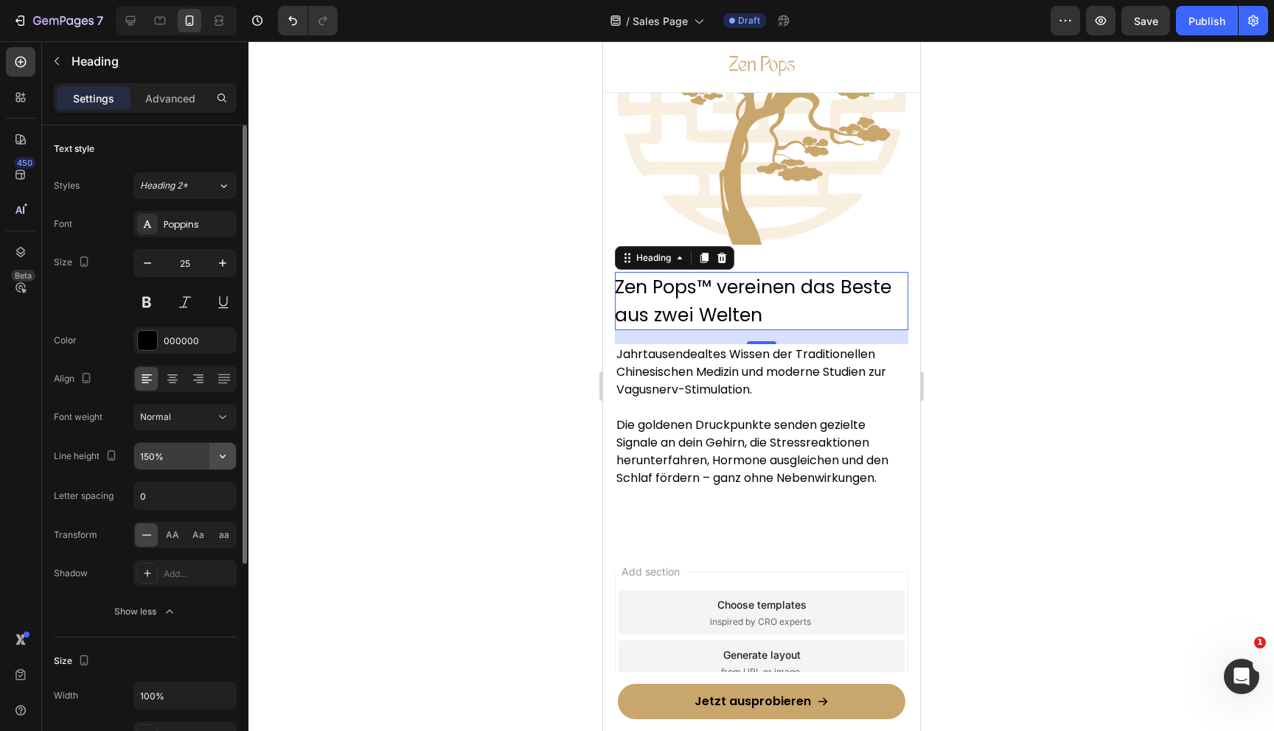
click at [225, 449] on icon "button" at bounding box center [222, 456] width 15 height 15
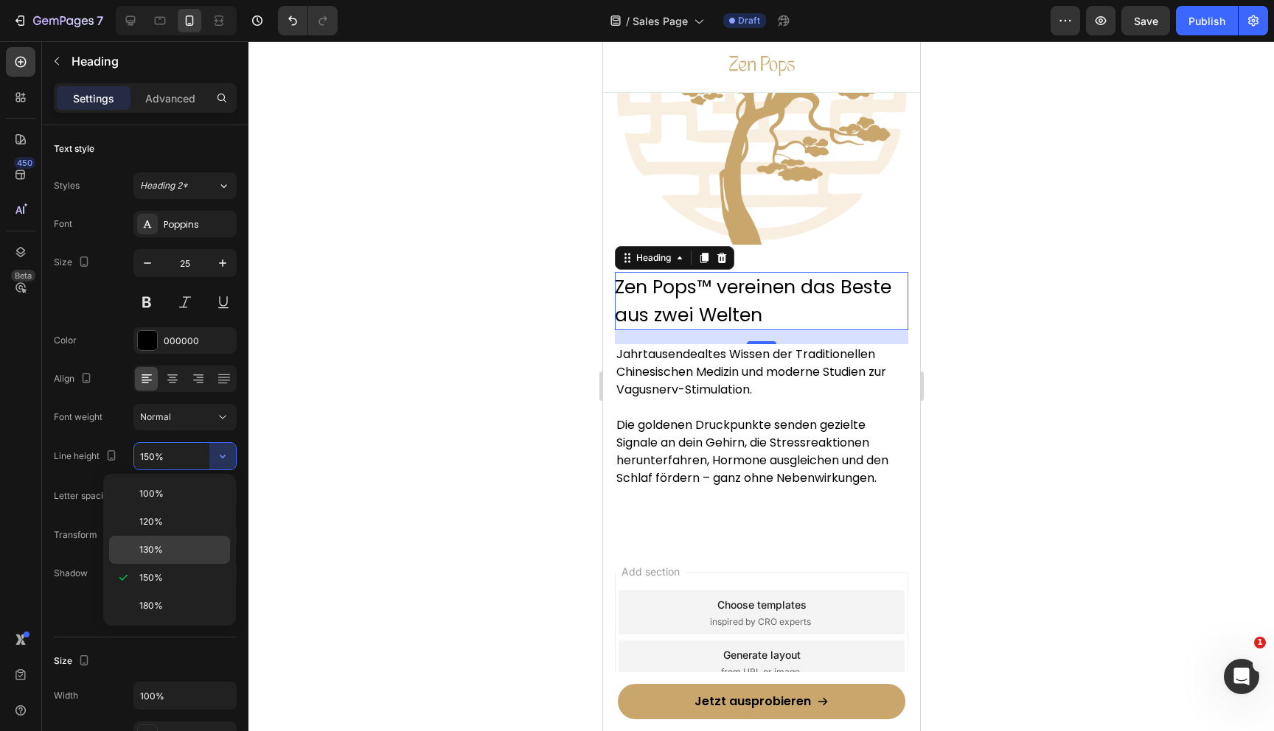
click at [150, 546] on span "130%" at bounding box center [151, 549] width 24 height 13
type input "130%"
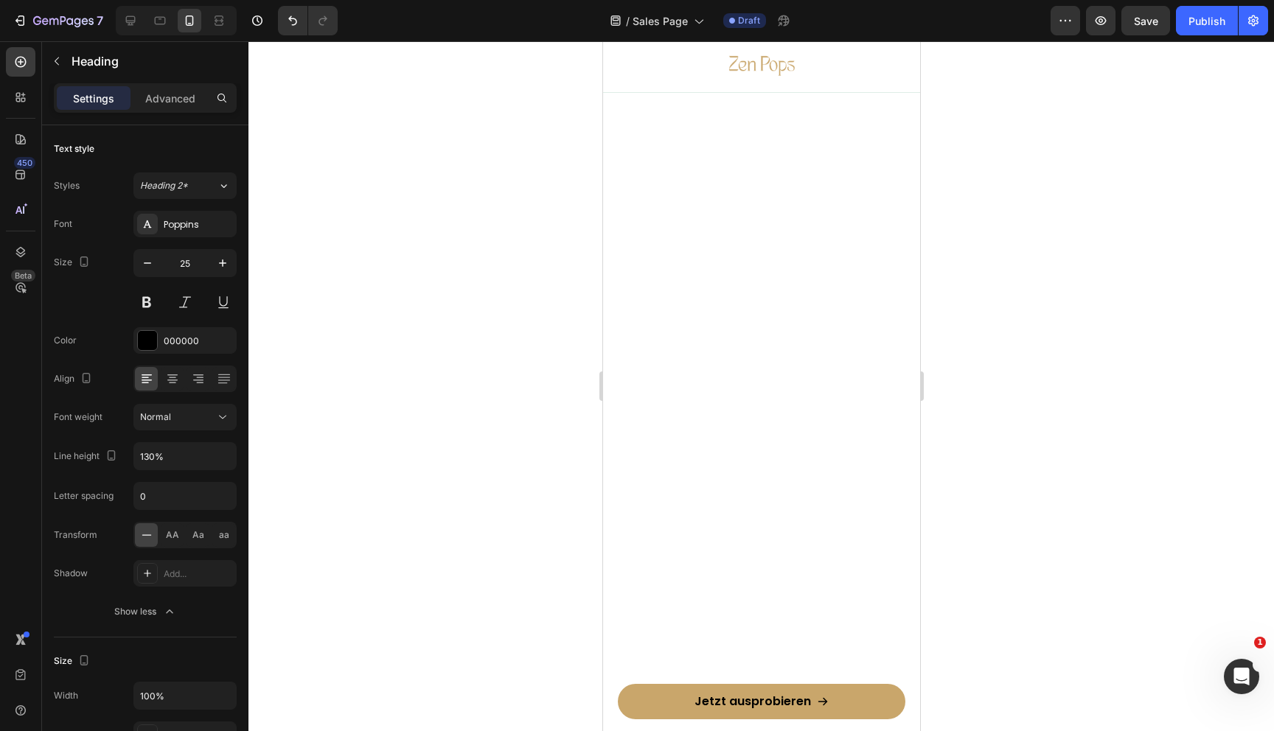
scroll to position [0, 0]
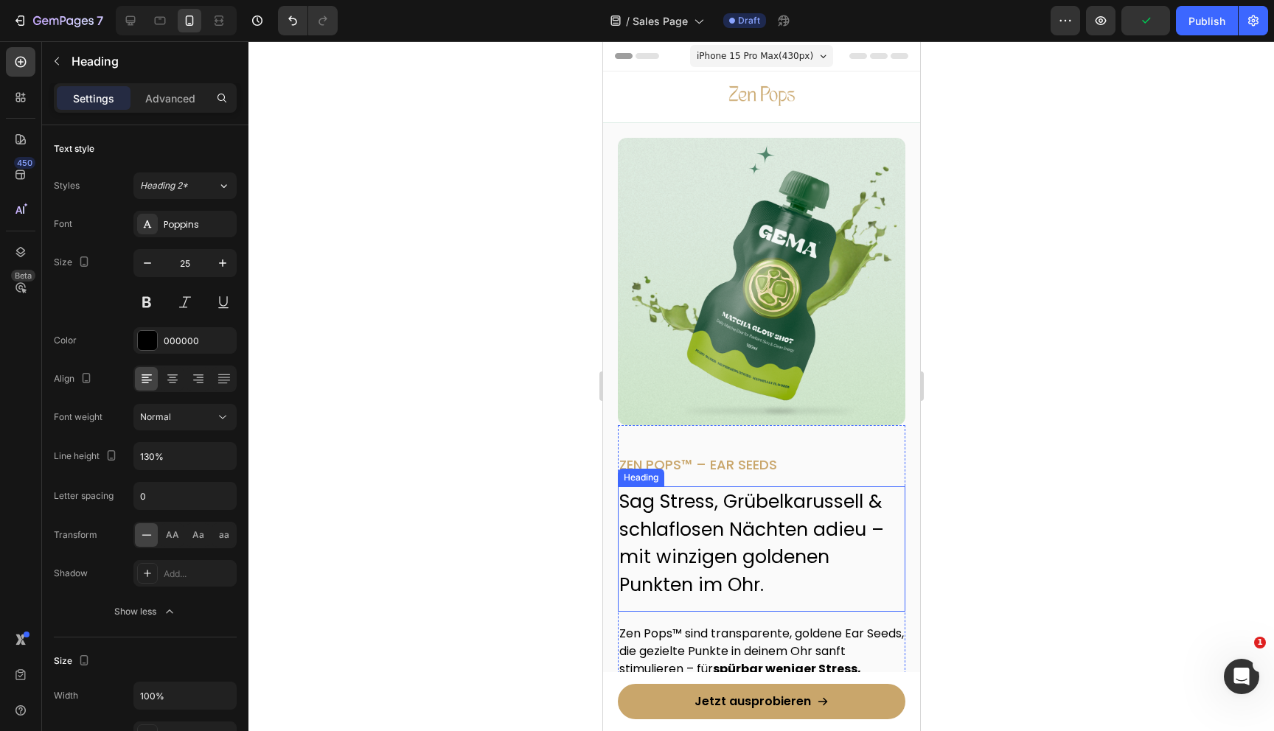
click at [709, 553] on h2 "Sag Stress, Grübelkarussell & schlaflosen Nächten adieu – mit winzigen goldenen…" at bounding box center [761, 544] width 288 height 114
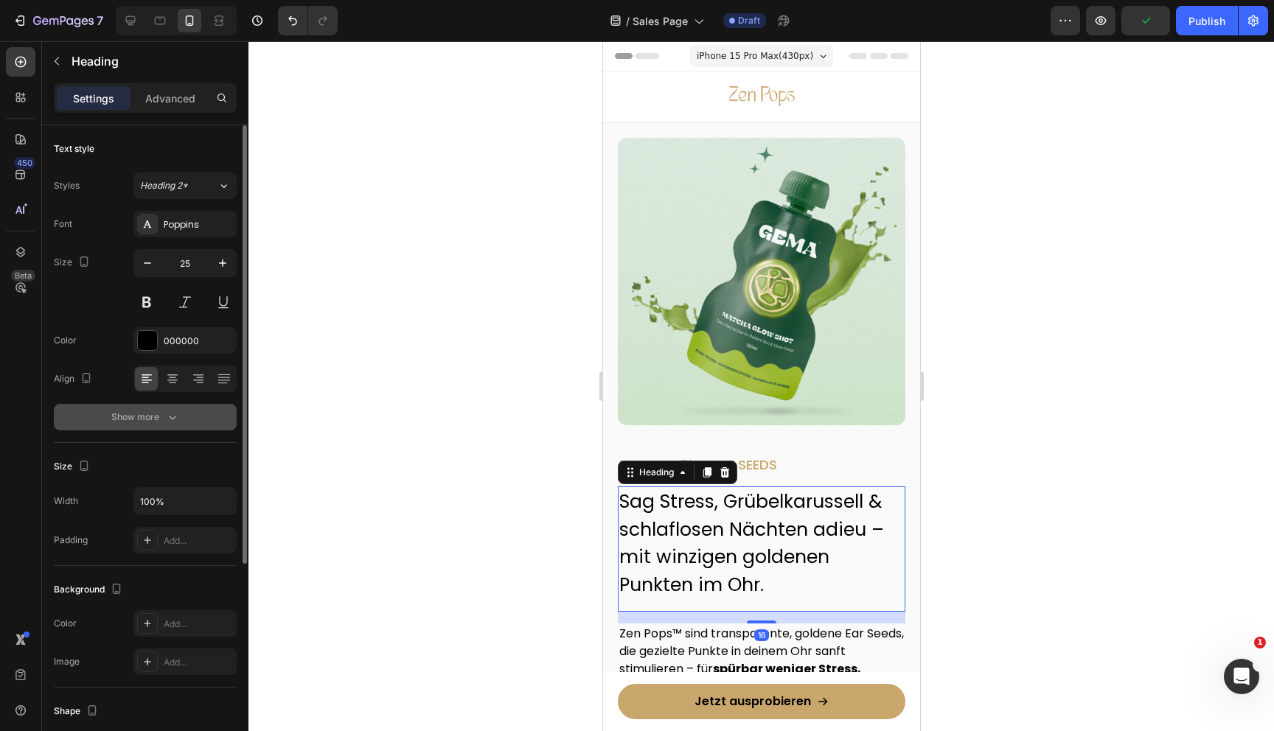
click at [165, 417] on icon "button" at bounding box center [172, 417] width 15 height 15
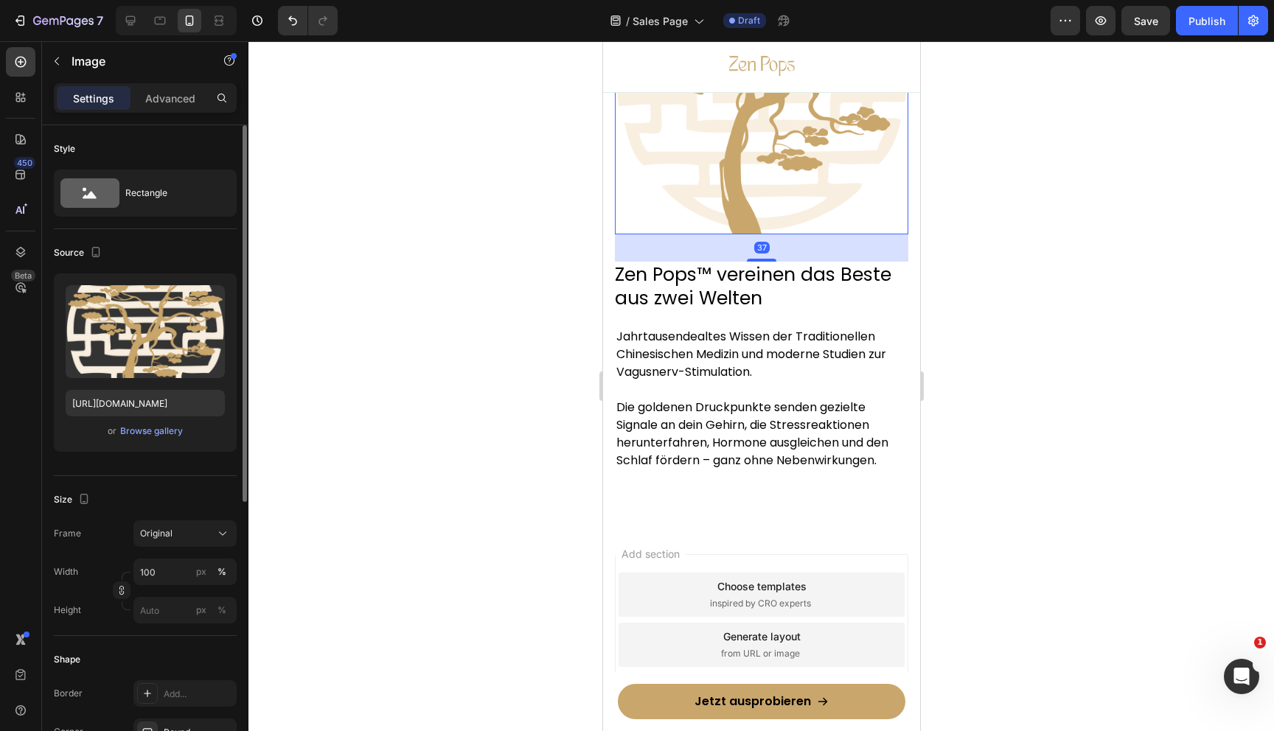
scroll to position [9331, 0]
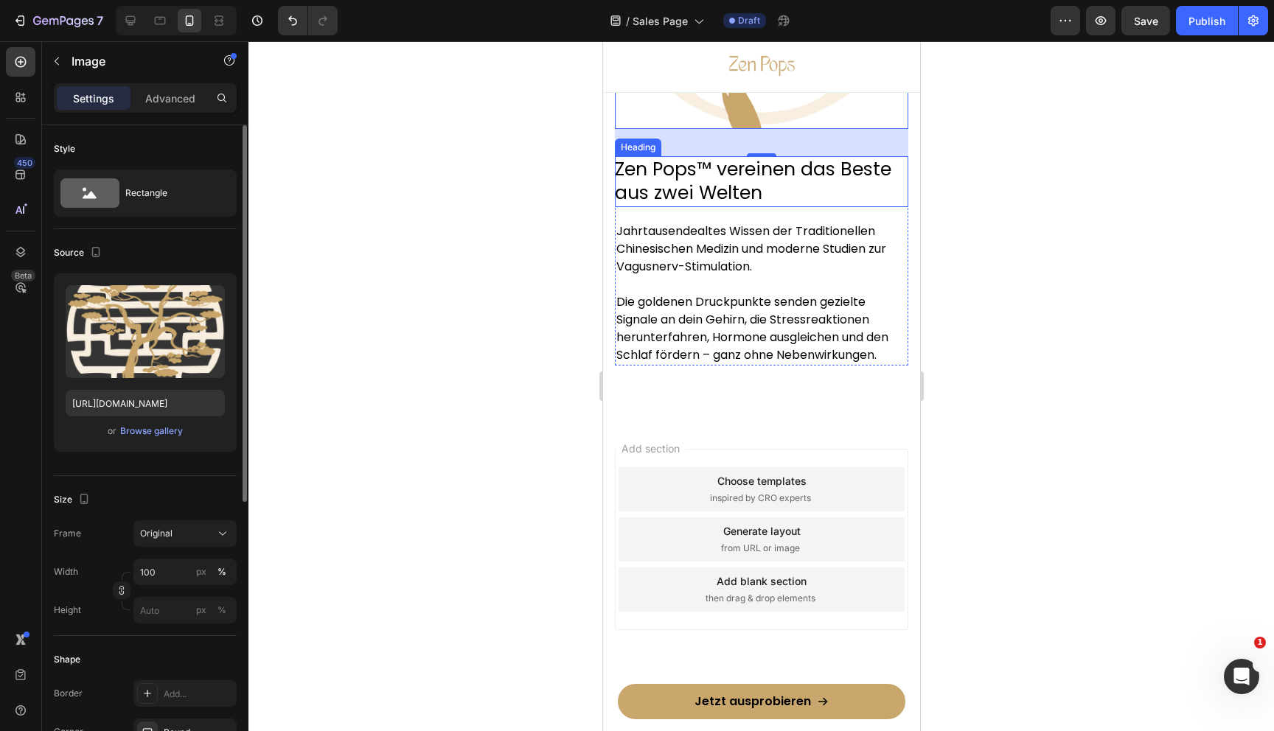
click at [708, 181] on h2 "Zen Pops™ vereinen das Beste aus zwei Welten" at bounding box center [760, 181] width 293 height 51
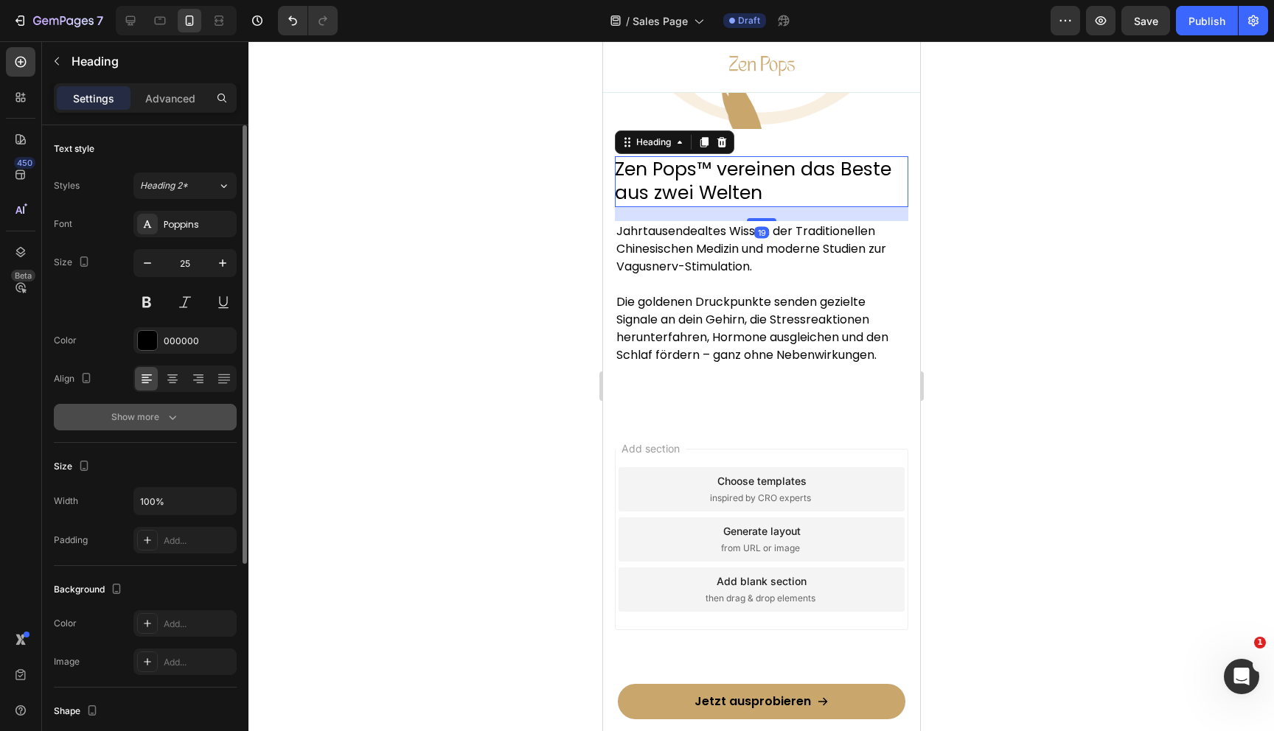
click at [166, 427] on button "Show more" at bounding box center [145, 417] width 183 height 27
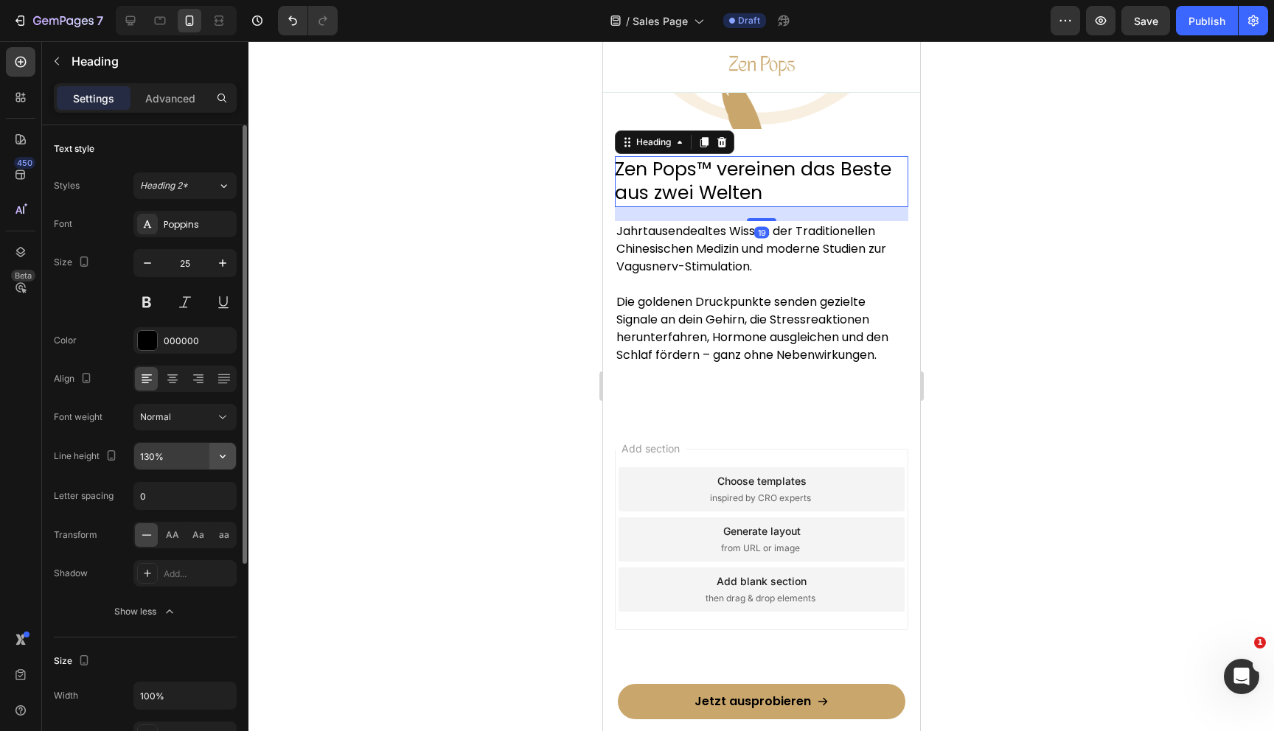
click at [226, 458] on icon "button" at bounding box center [222, 456] width 15 height 15
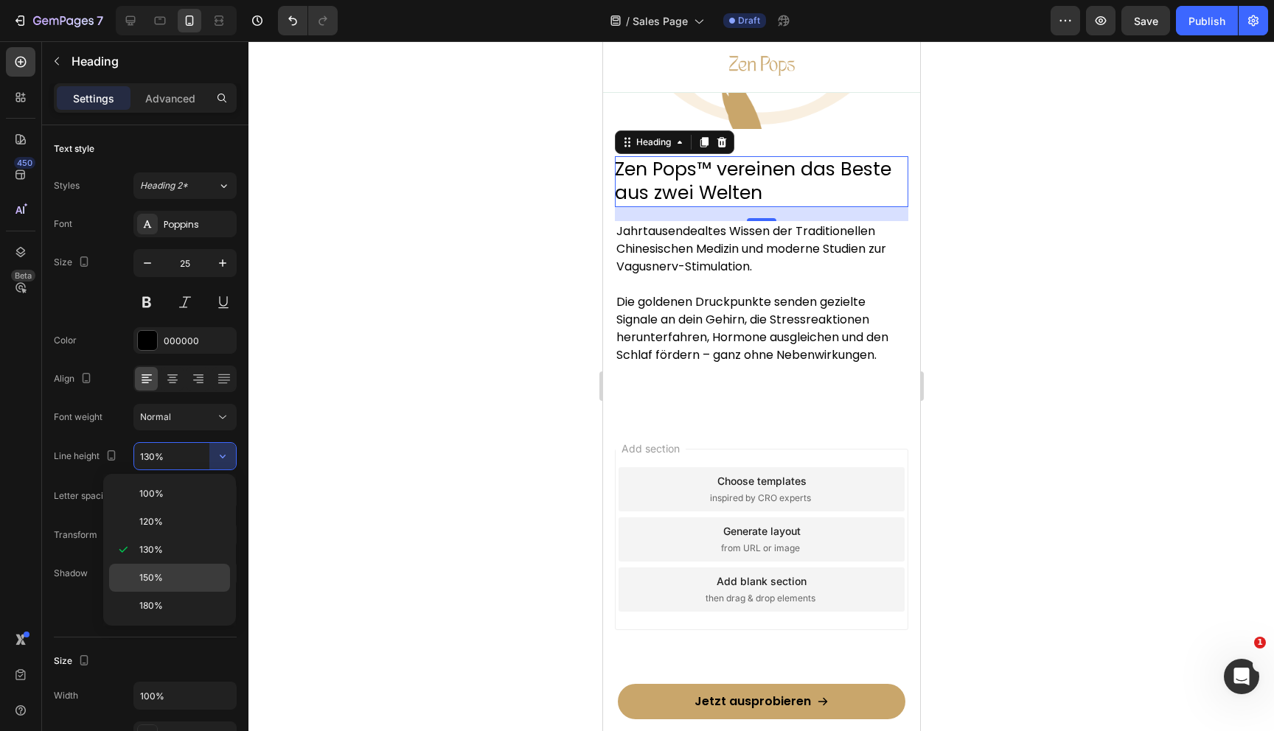
click at [154, 592] on div "150%" at bounding box center [169, 606] width 121 height 28
type input "150%"
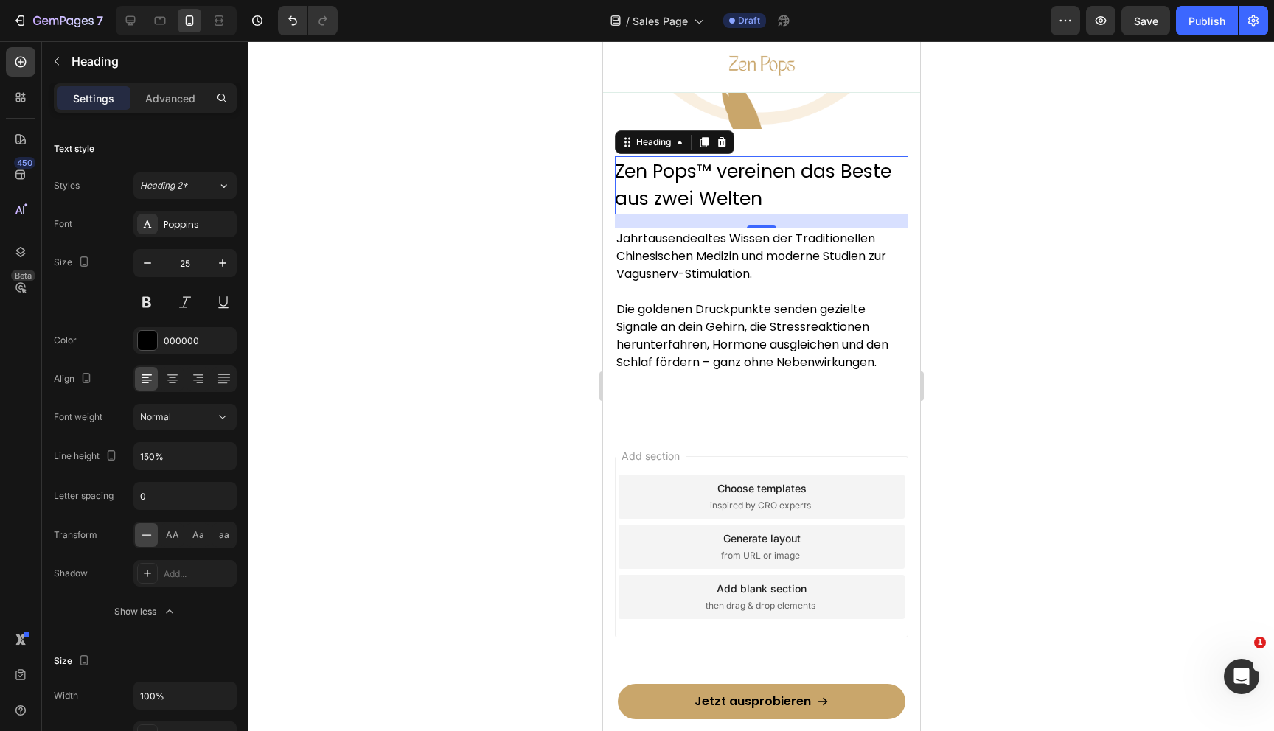
click at [515, 374] on div at bounding box center [761, 386] width 1026 height 690
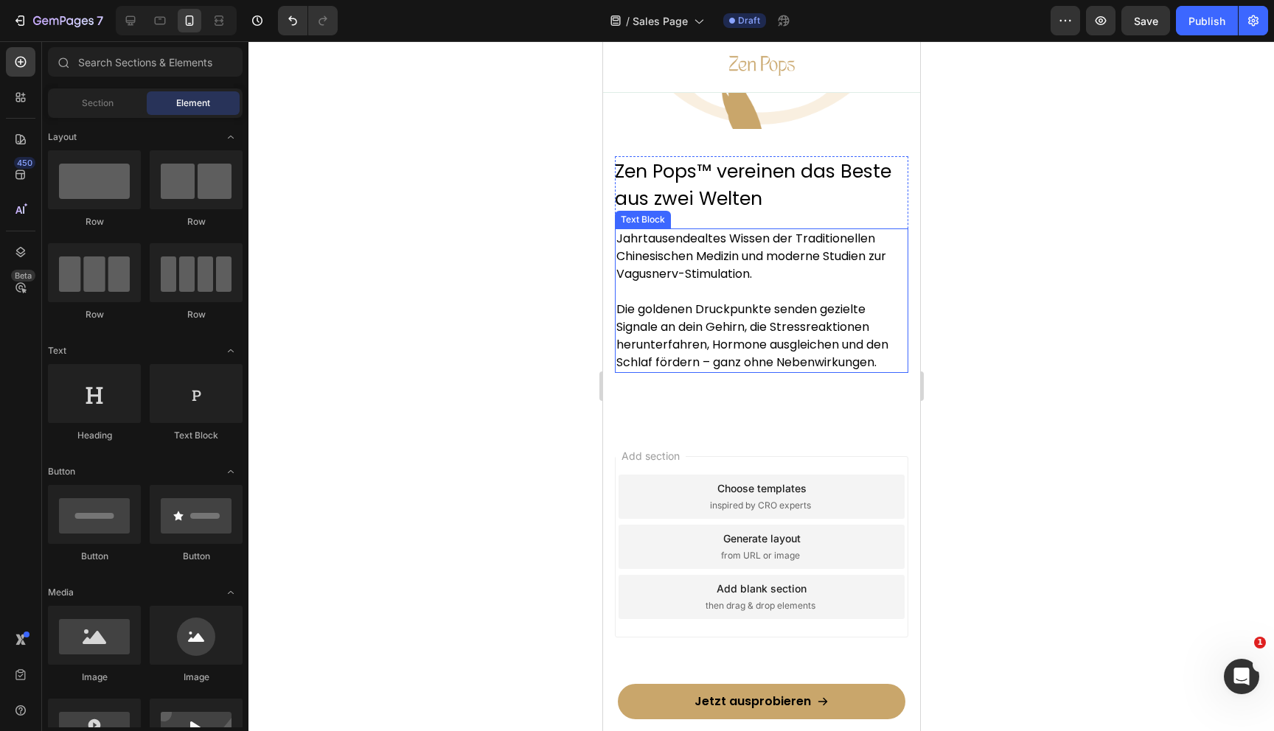
scroll to position [9118, 0]
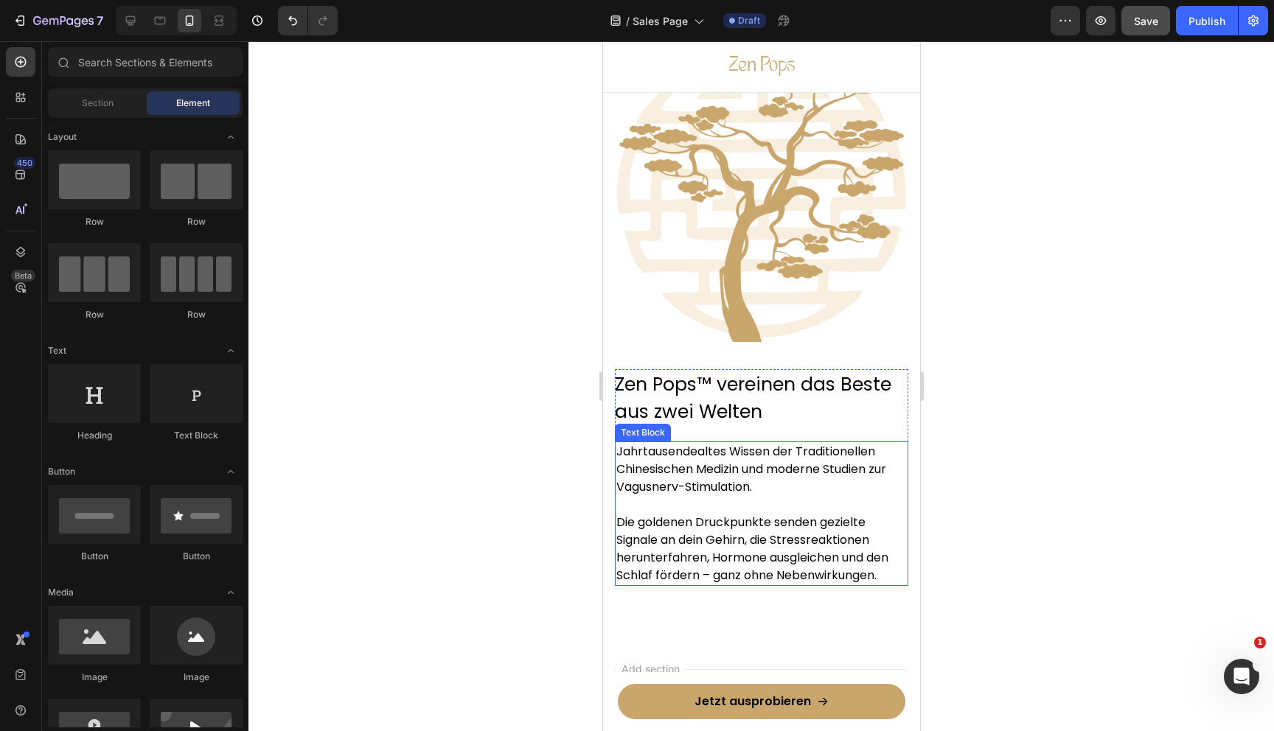
click at [1145, 29] on button "Save" at bounding box center [1145, 20] width 49 height 29
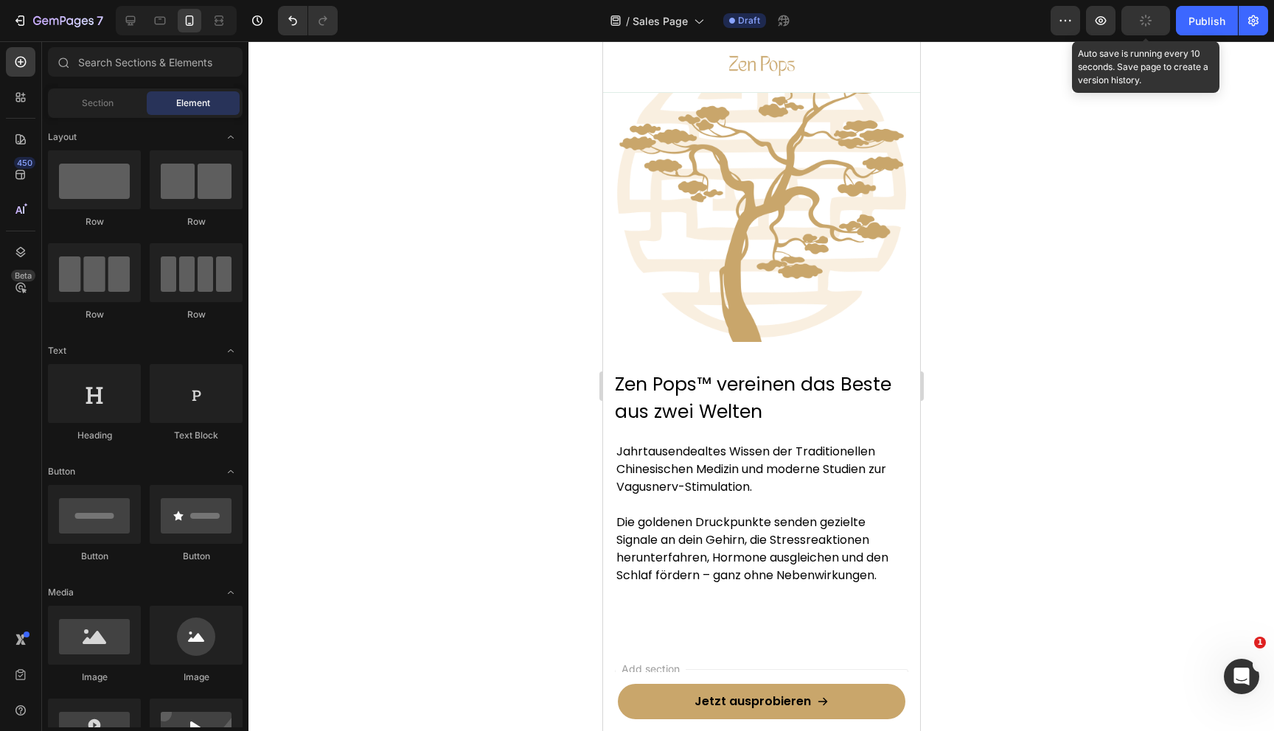
click at [1145, 19] on icon "button" at bounding box center [1146, 21] width 14 height 14
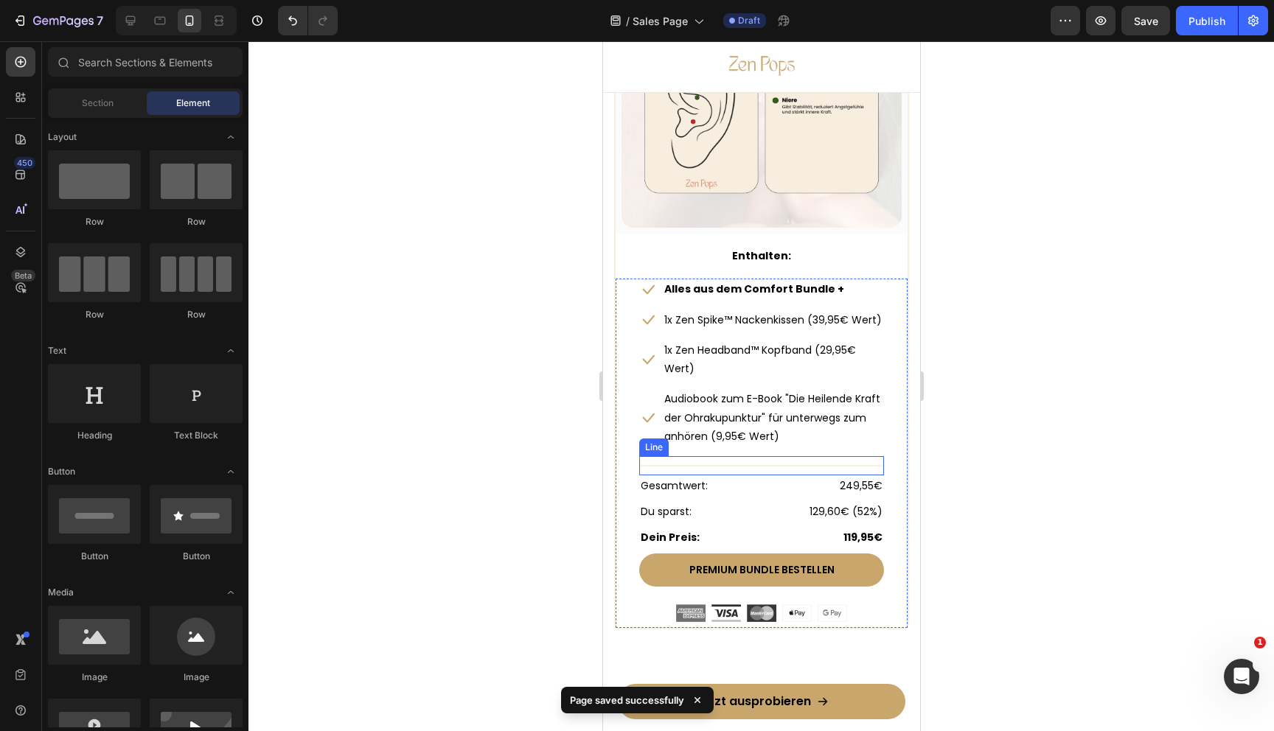
scroll to position [8416, 0]
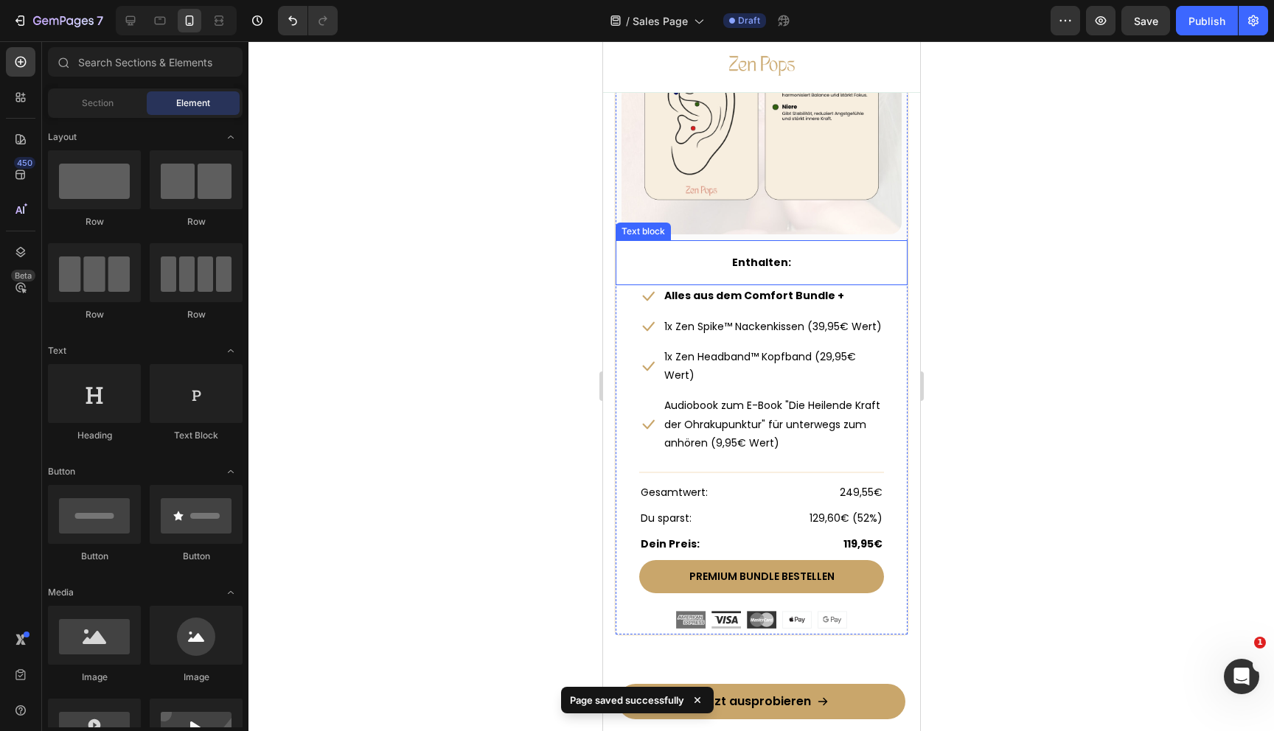
click at [768, 260] on strong "Enthalten:" at bounding box center [760, 262] width 59 height 15
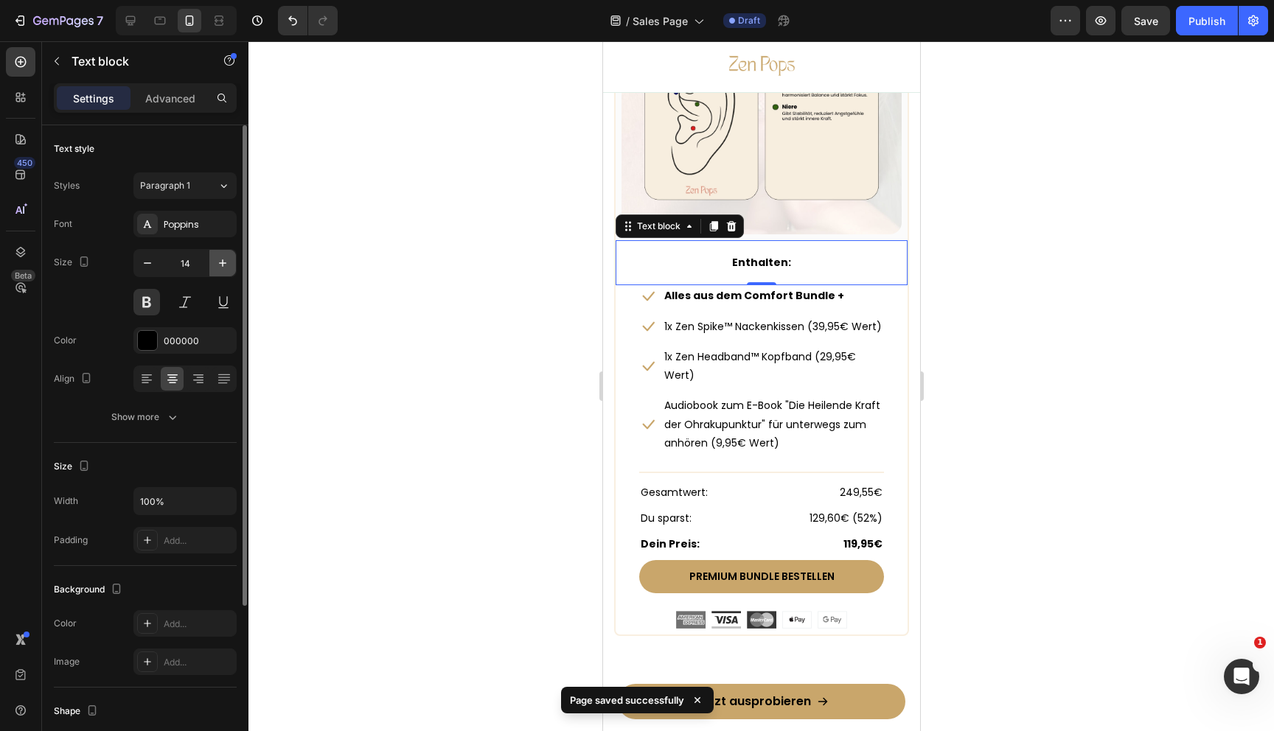
click at [224, 260] on icon "button" at bounding box center [222, 263] width 15 height 15
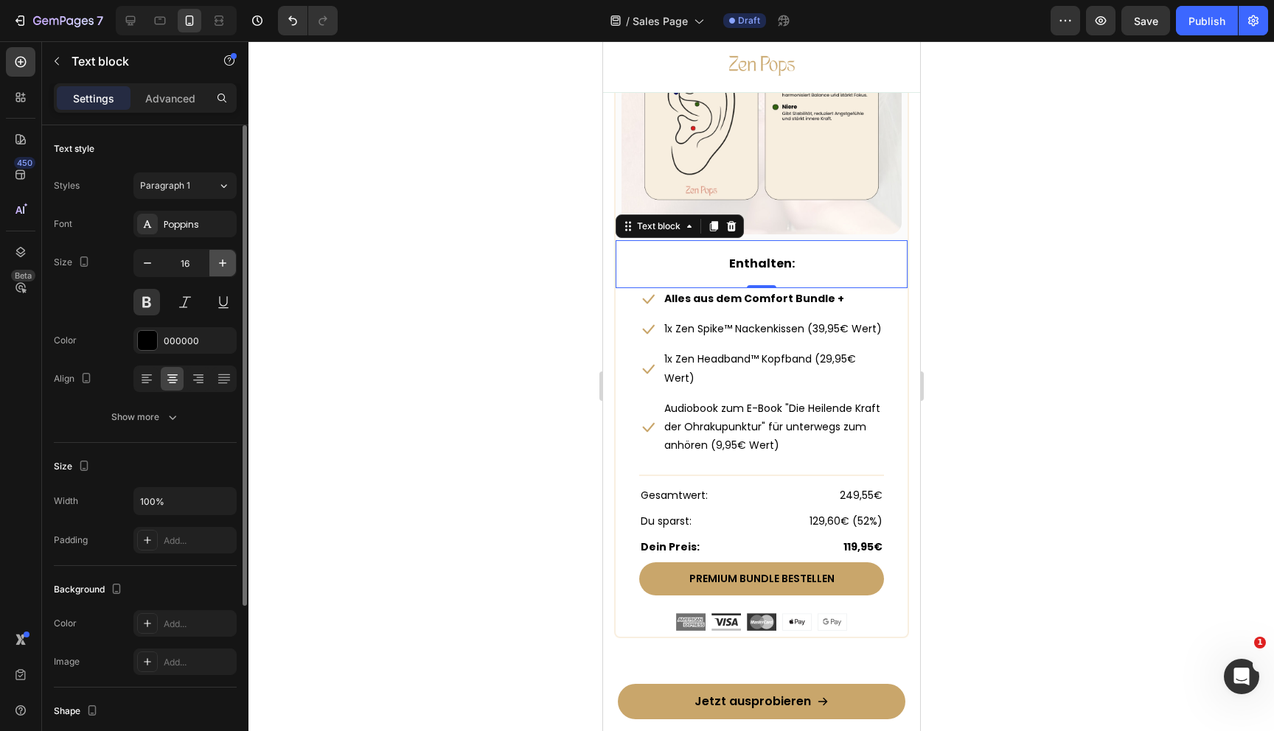
click at [224, 260] on icon "button" at bounding box center [222, 263] width 15 height 15
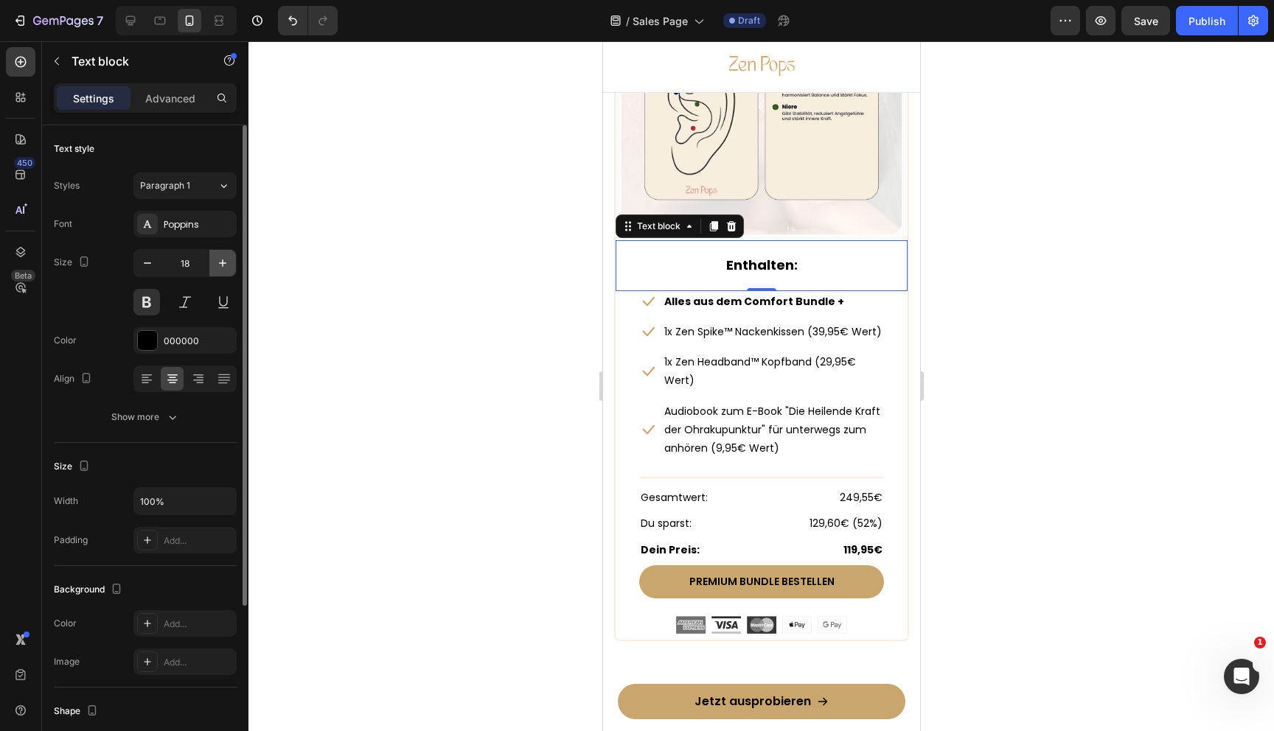
click at [224, 260] on icon "button" at bounding box center [222, 263] width 15 height 15
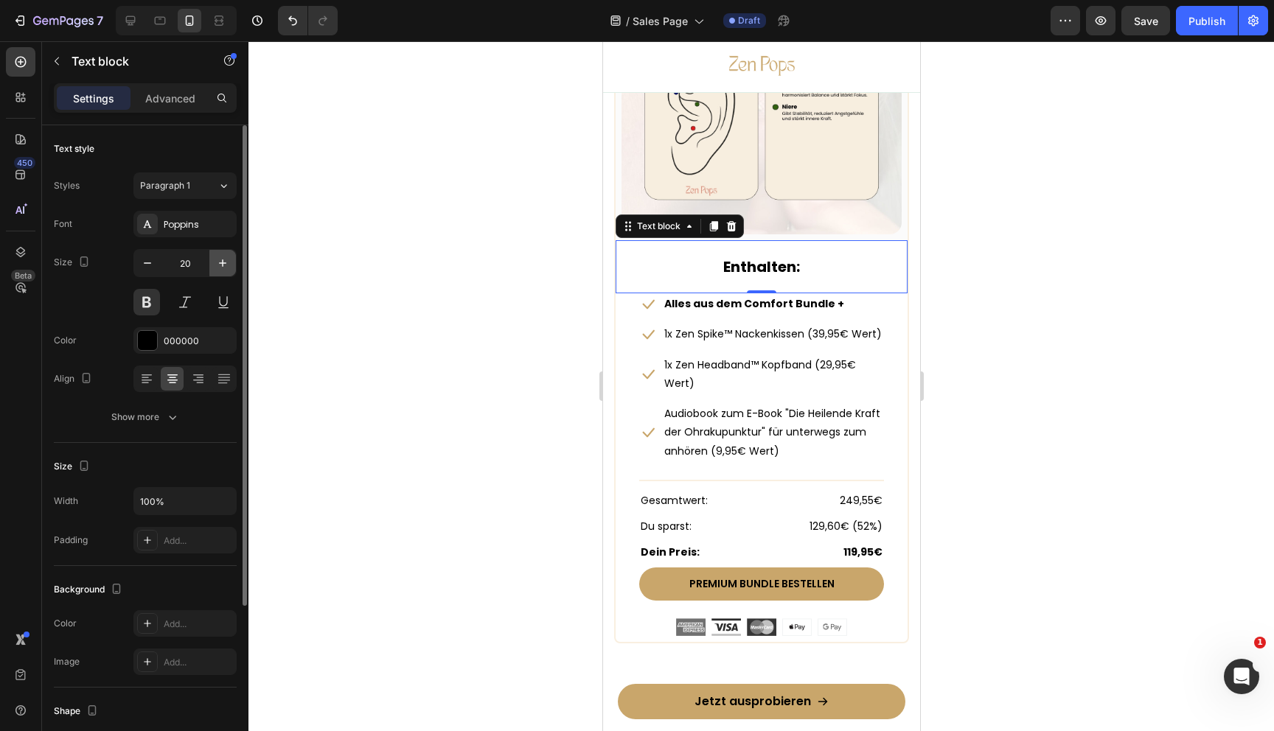
click at [217, 262] on icon "button" at bounding box center [222, 263] width 15 height 15
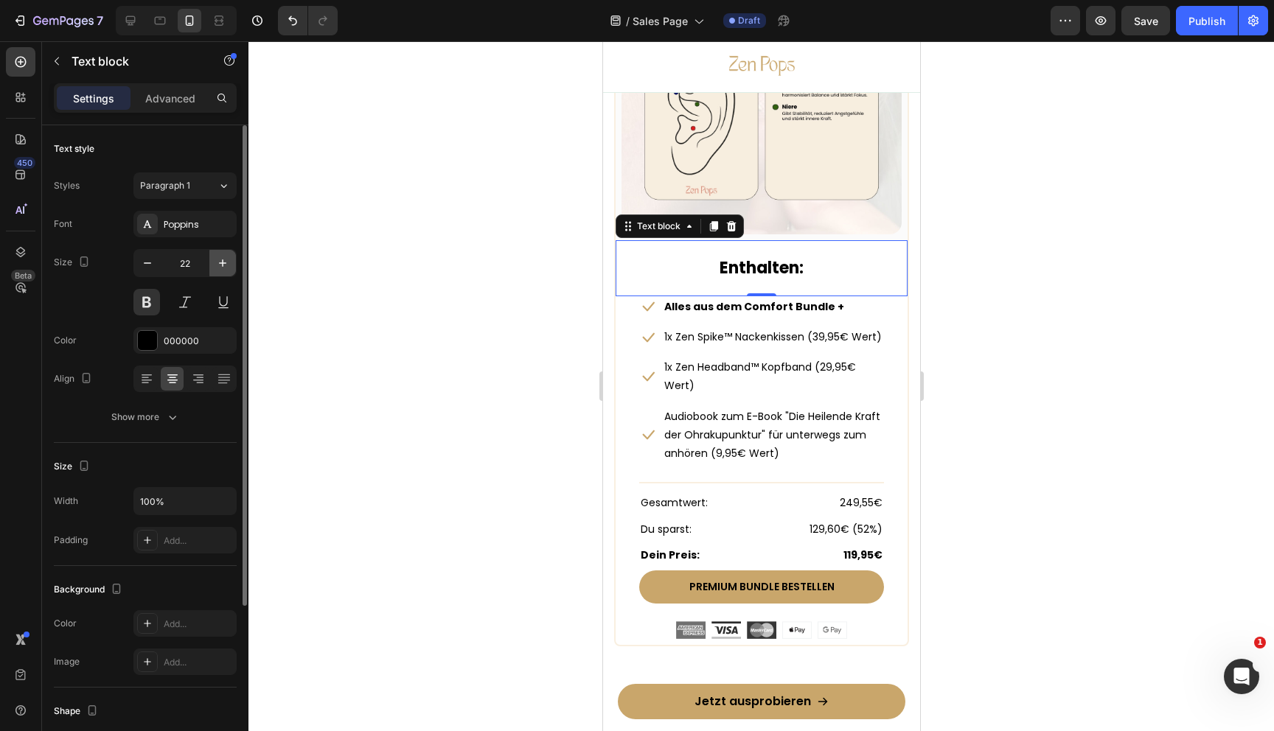
click at [217, 262] on icon "button" at bounding box center [222, 263] width 15 height 15
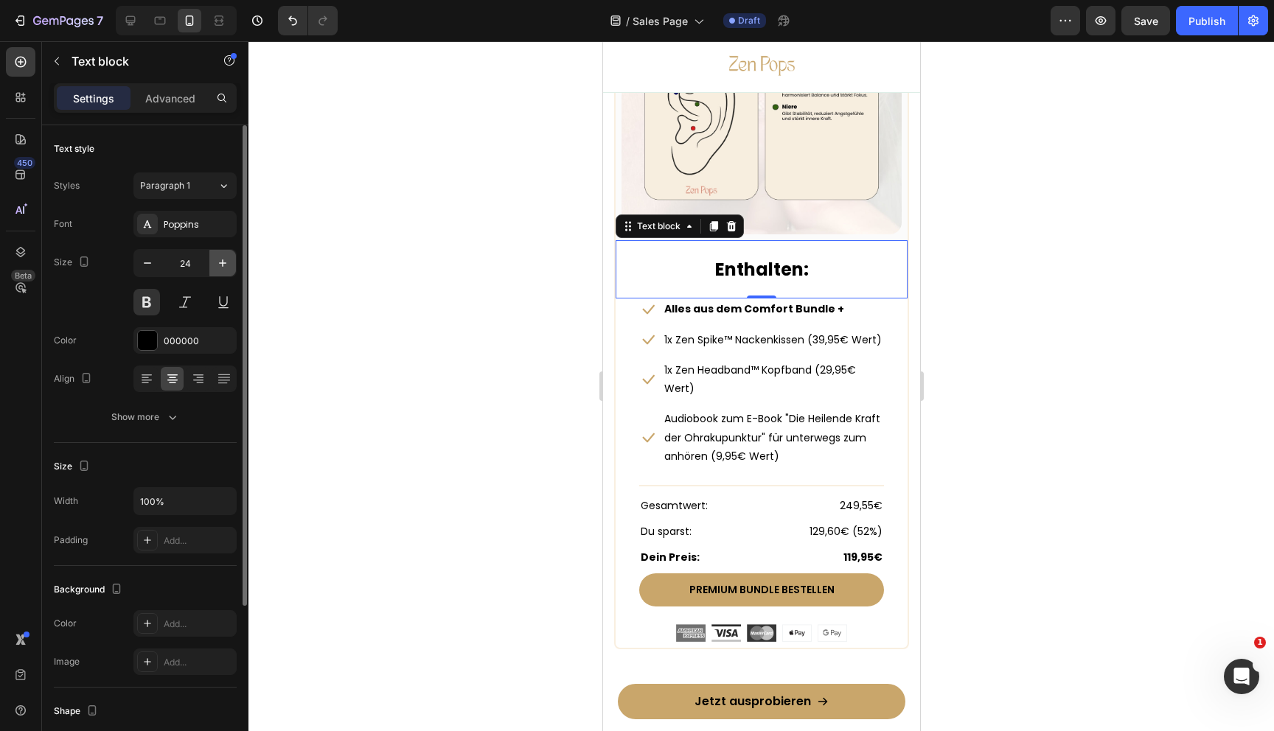
click at [216, 262] on icon "button" at bounding box center [222, 263] width 15 height 15
type input "25"
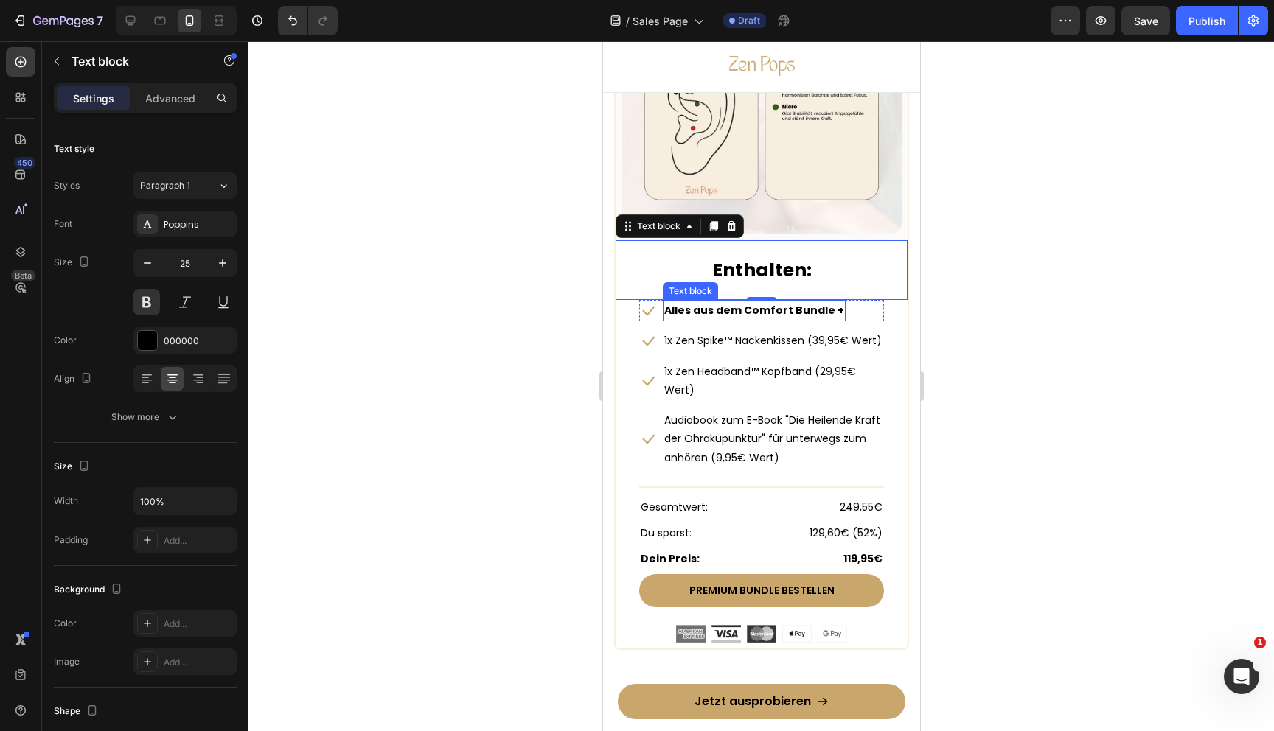
click at [668, 328] on div "Icon Alles aus dem Comfort Bundle + Text block Row Icon 1x Zen Spike™ Nackenkis…" at bounding box center [760, 471] width 245 height 343
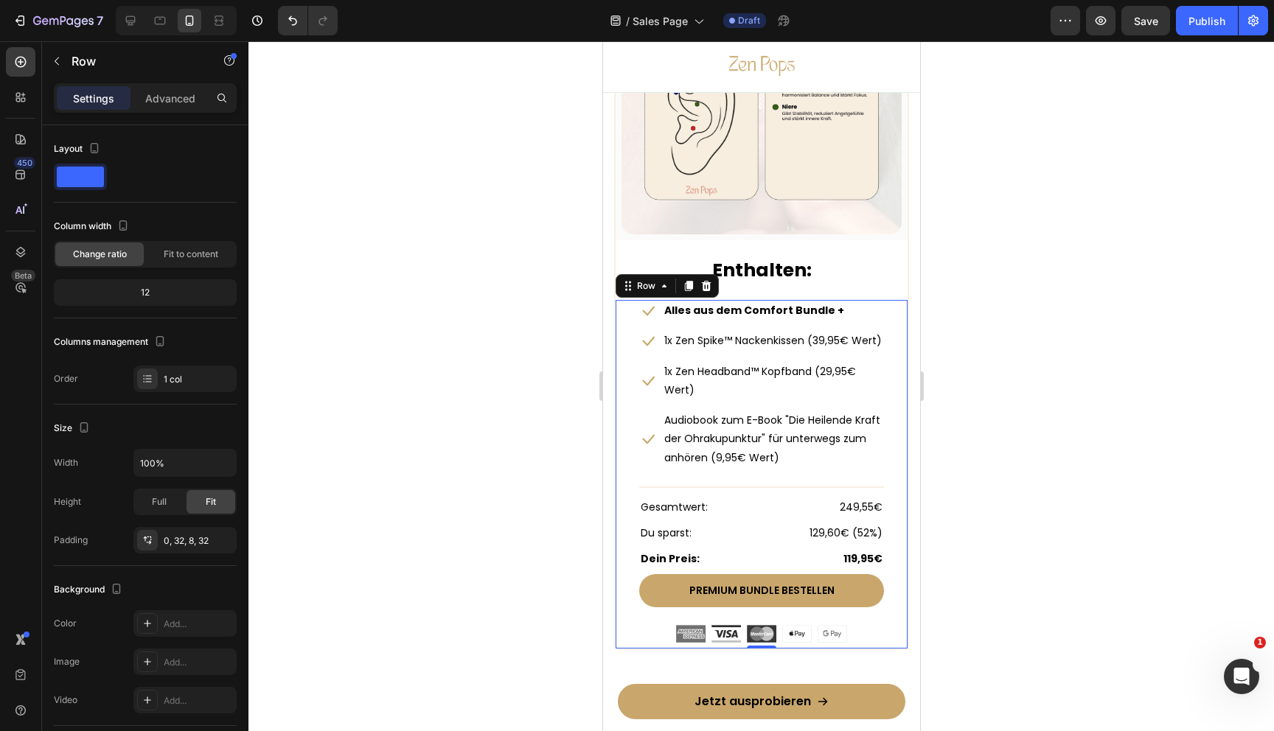
click at [92, 95] on p "Settings" at bounding box center [93, 98] width 41 height 15
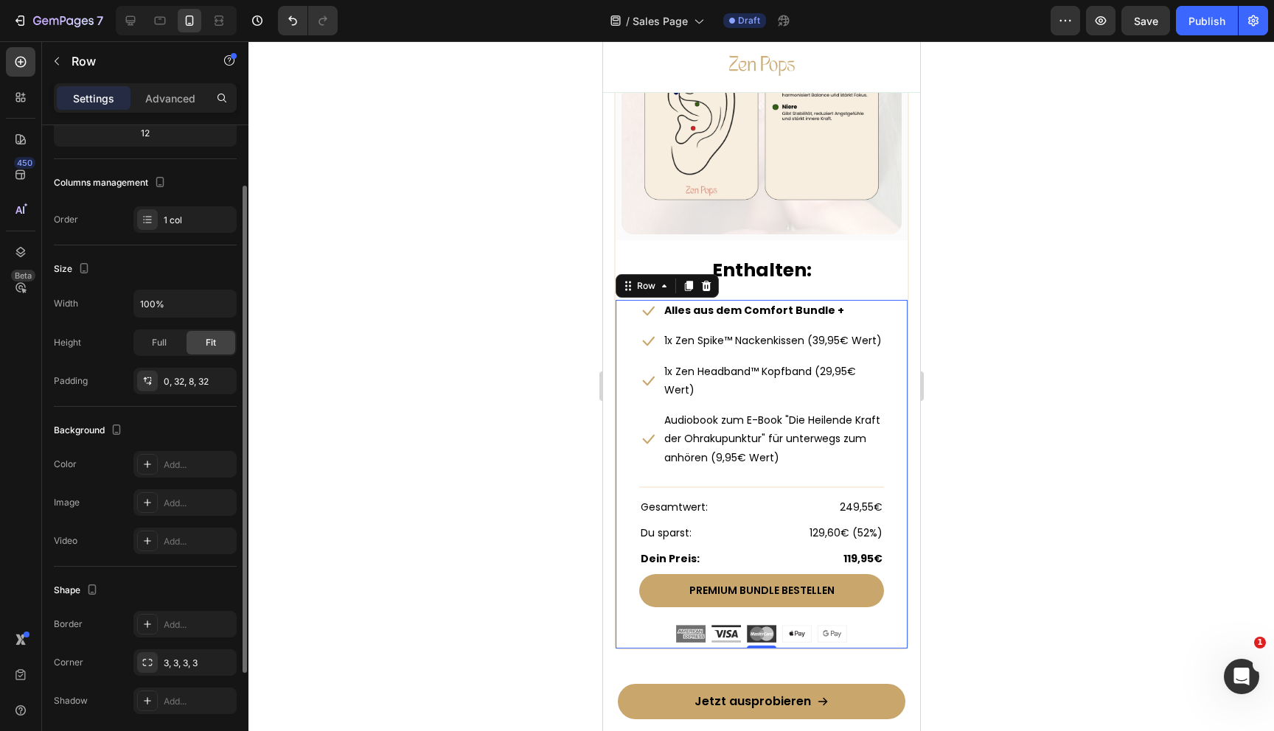
scroll to position [213, 0]
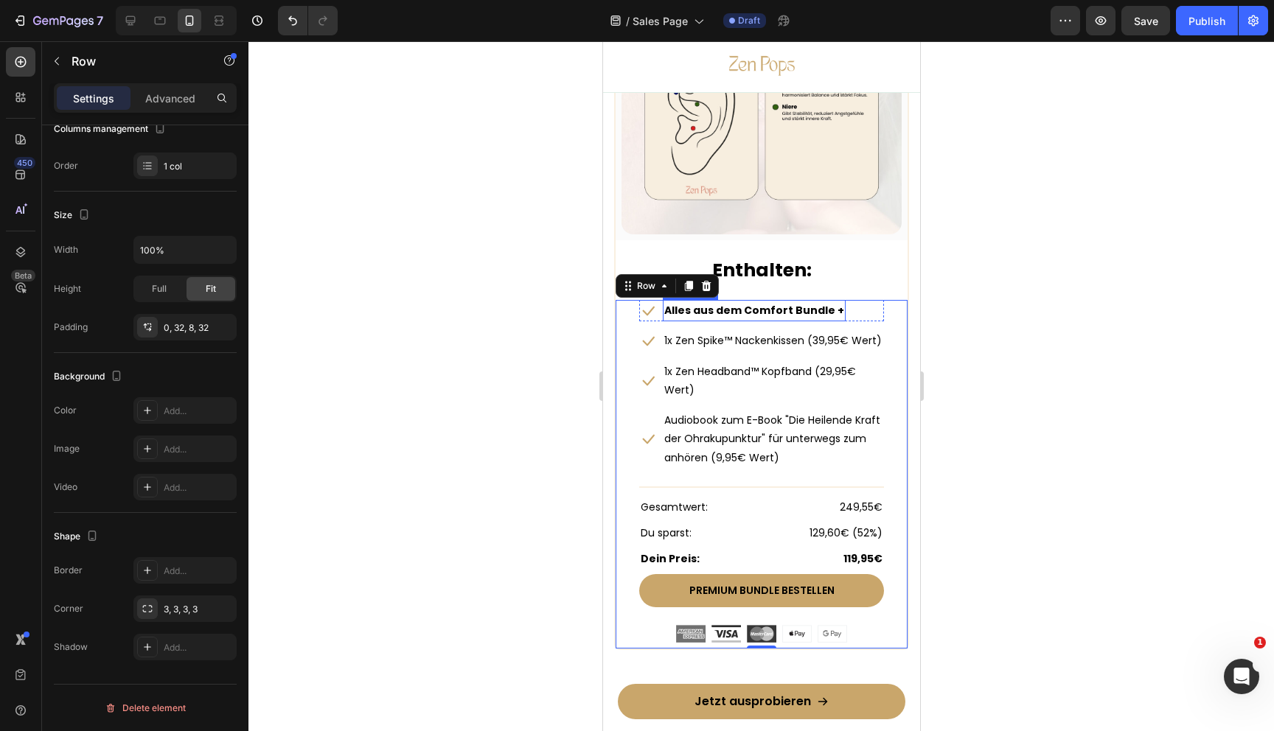
click at [720, 311] on p "Alles aus dem Comfort Bundle +" at bounding box center [754, 311] width 180 height 18
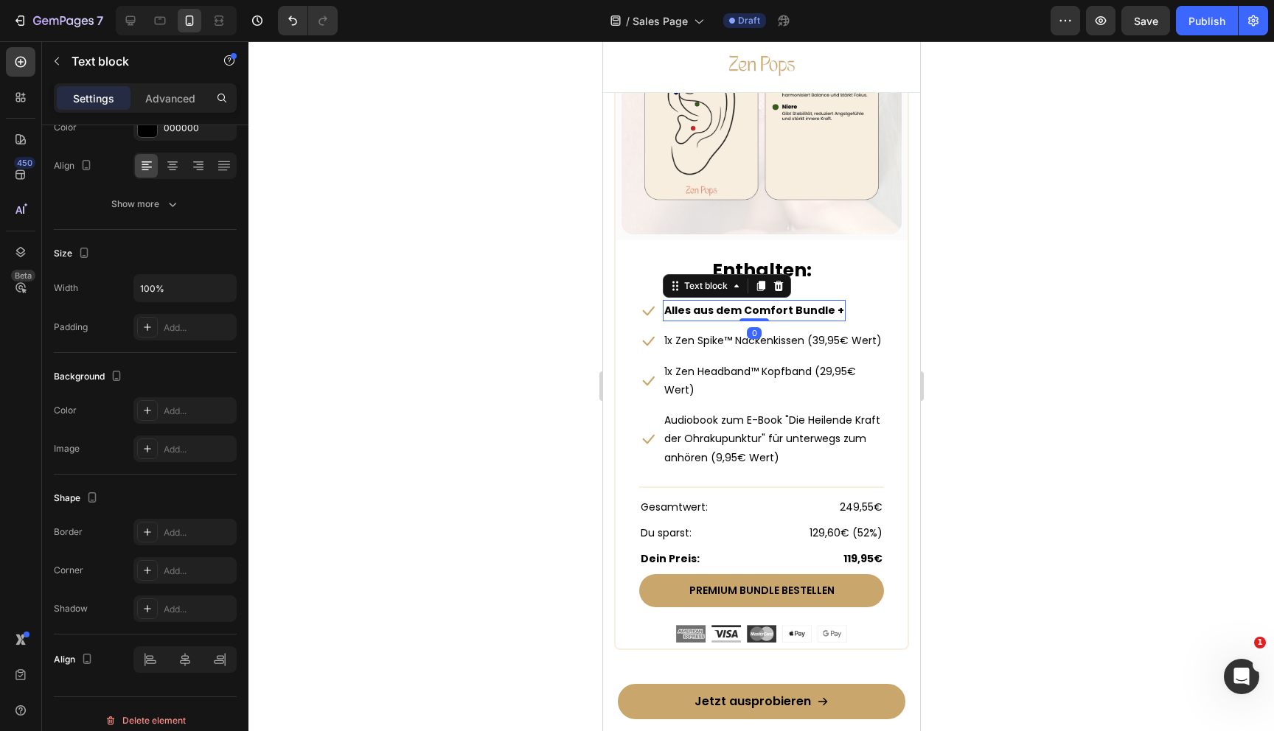
scroll to position [0, 0]
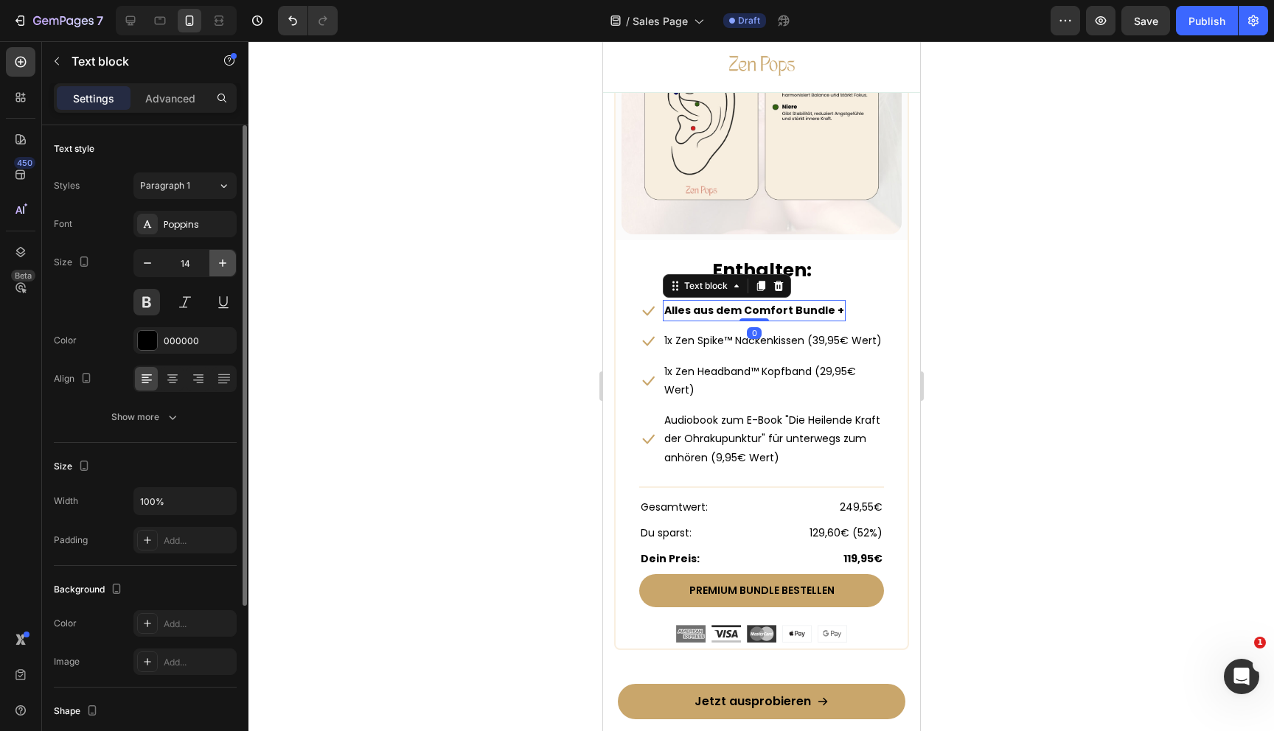
click at [225, 262] on icon "button" at bounding box center [222, 263] width 15 height 15
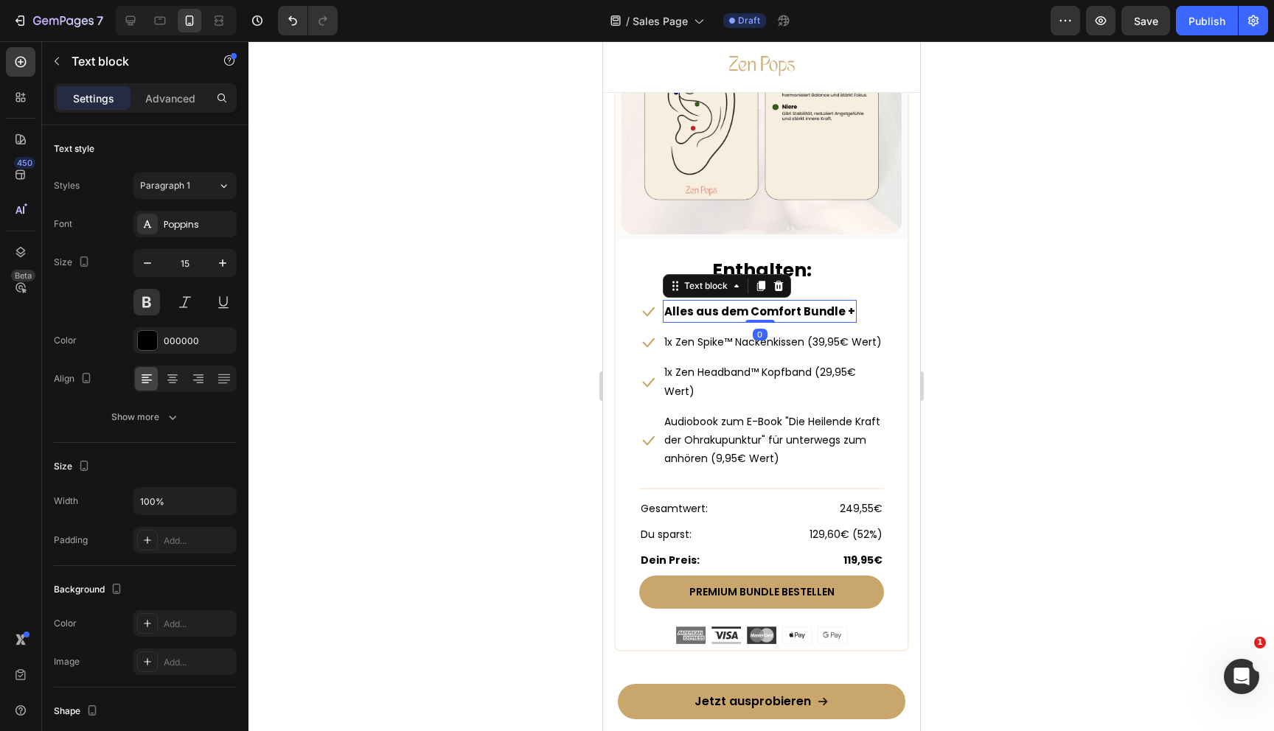
type input "16"
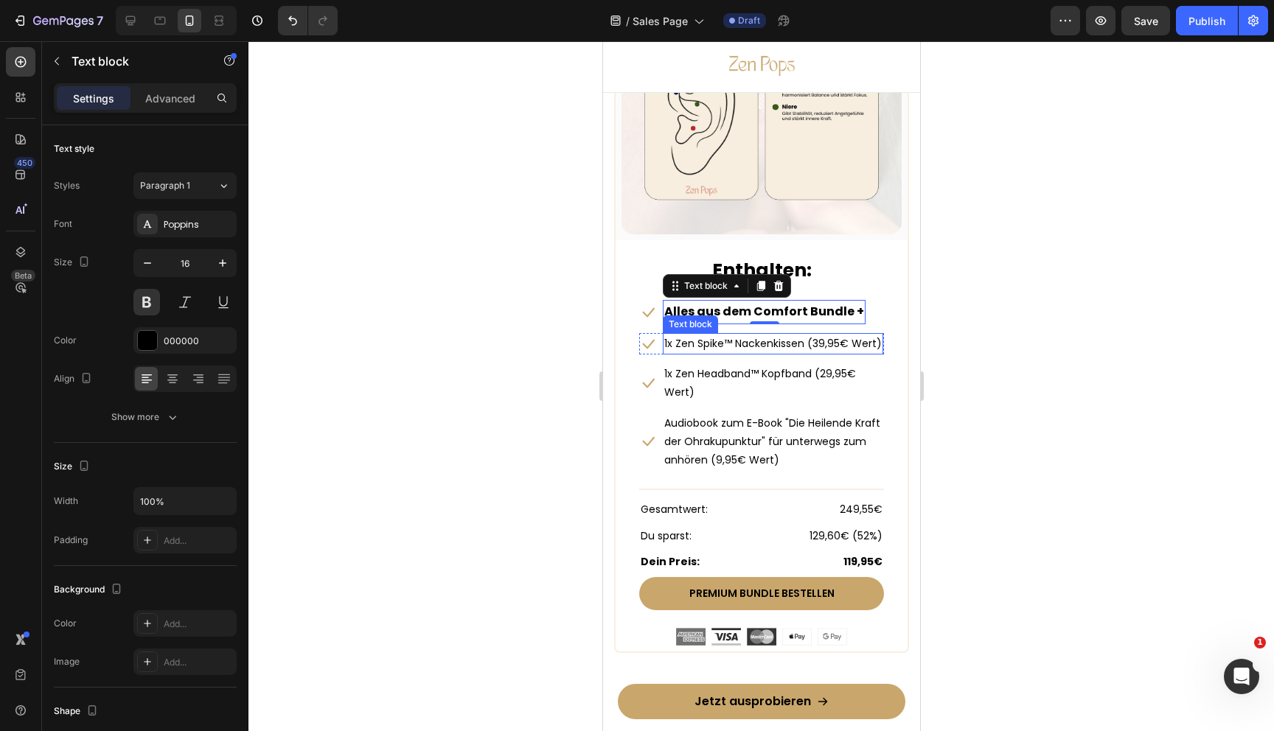
click at [676, 344] on p "1x Zen Spike™ Nackenkissen (39,95€ Wert)" at bounding box center [772, 344] width 217 height 18
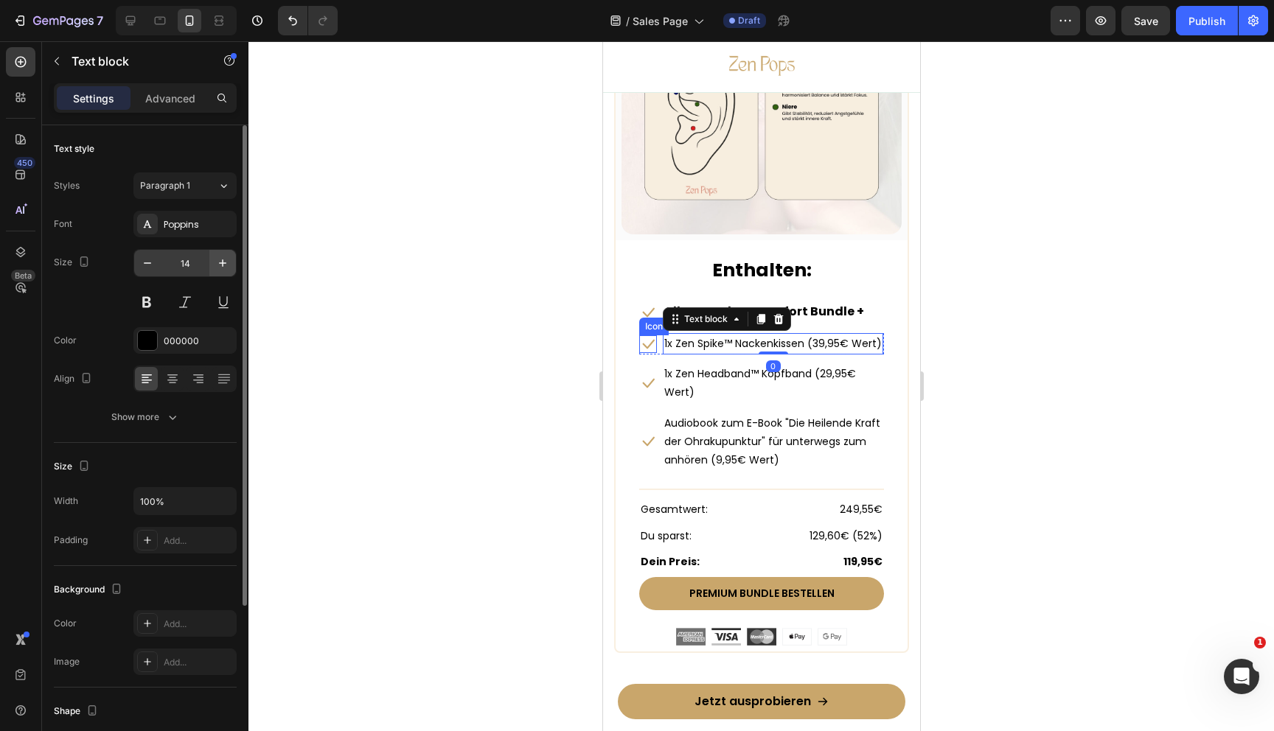
click at [223, 270] on icon "button" at bounding box center [222, 263] width 15 height 15
type input "16"
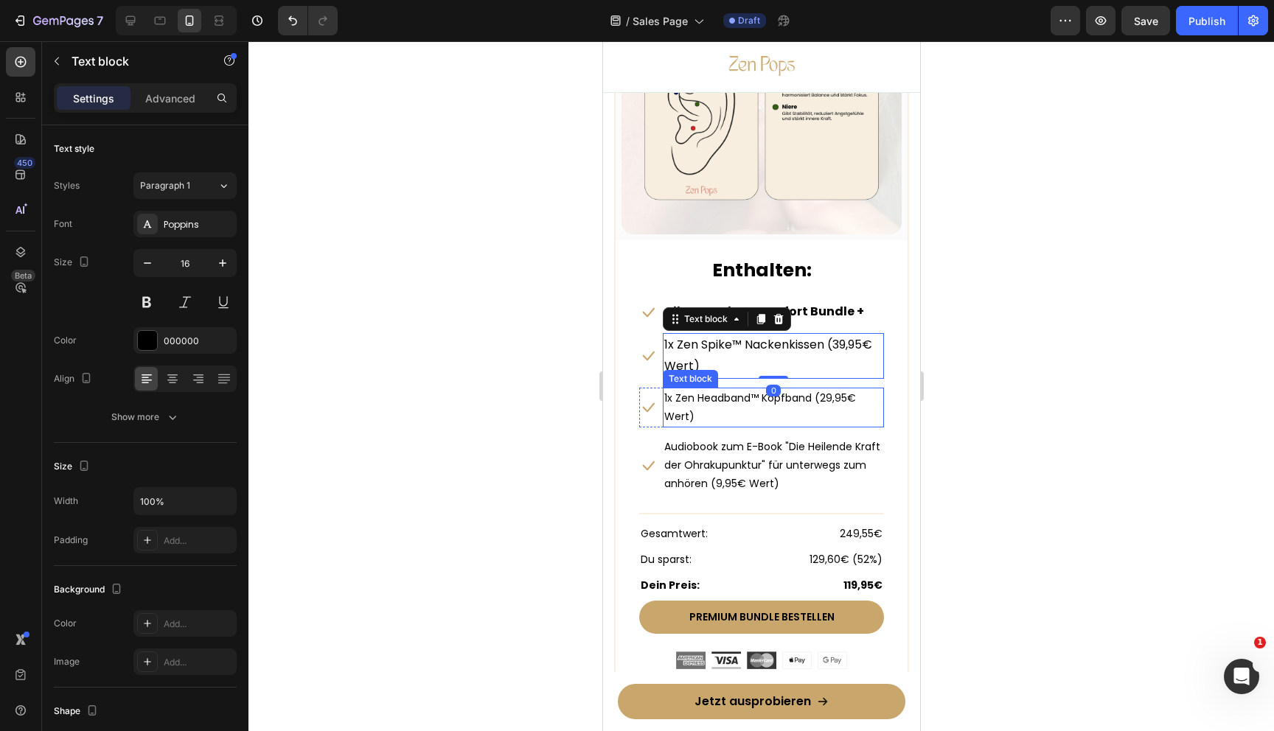
click at [686, 391] on p "1x Zen Headband™ Kopfband (29,95€ Wert)" at bounding box center [773, 407] width 218 height 37
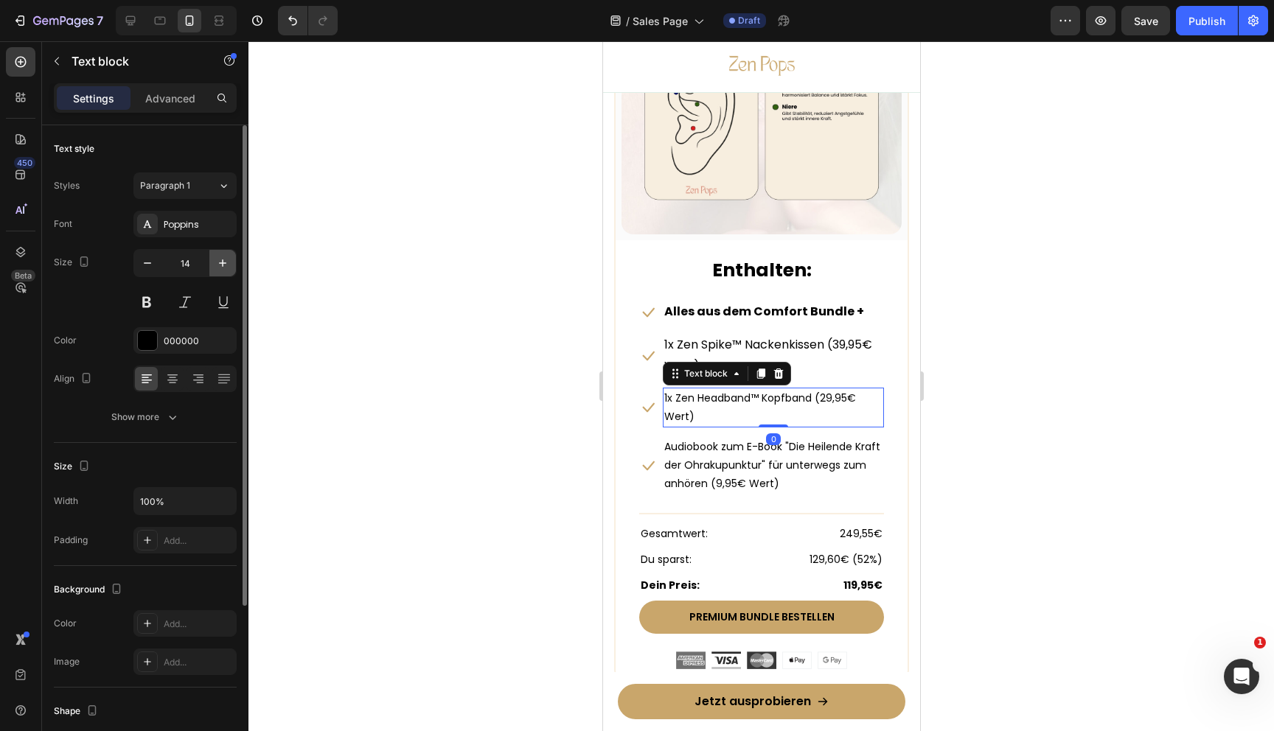
click at [220, 271] on button "button" at bounding box center [222, 263] width 27 height 27
type input "16"
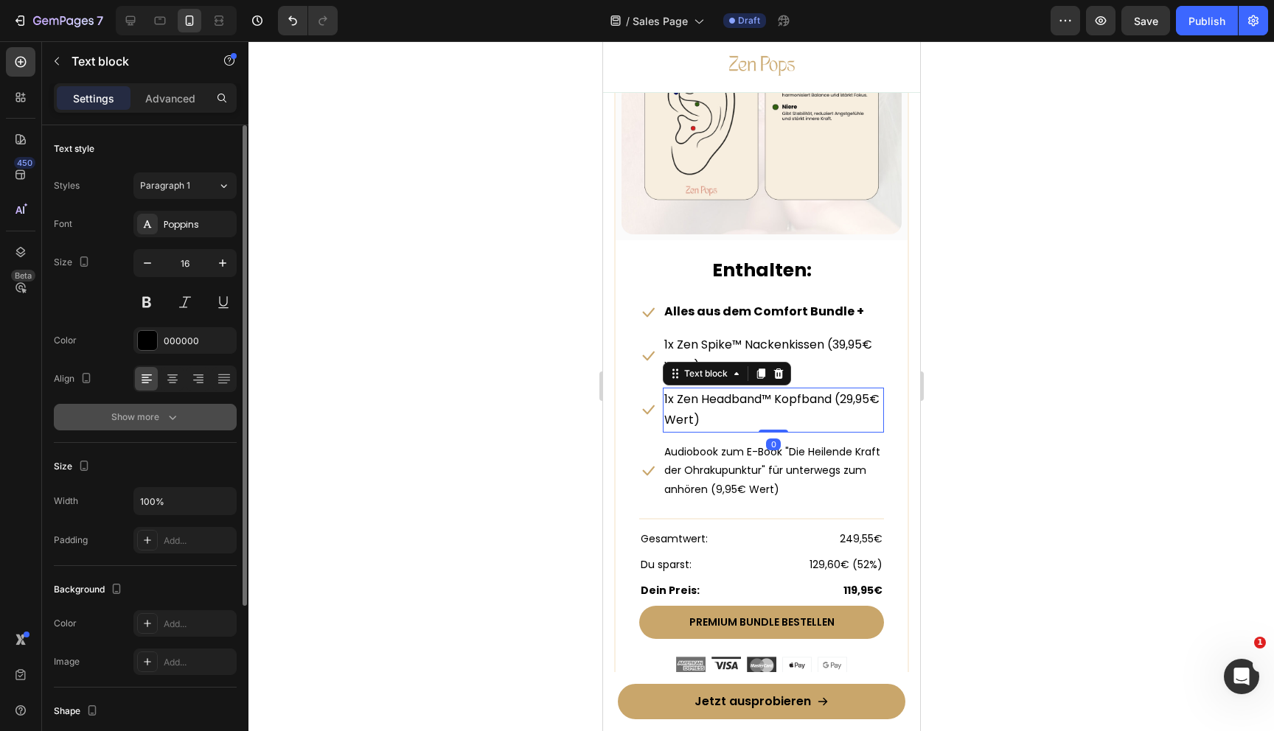
click at [156, 423] on div "Show more" at bounding box center [145, 417] width 69 height 15
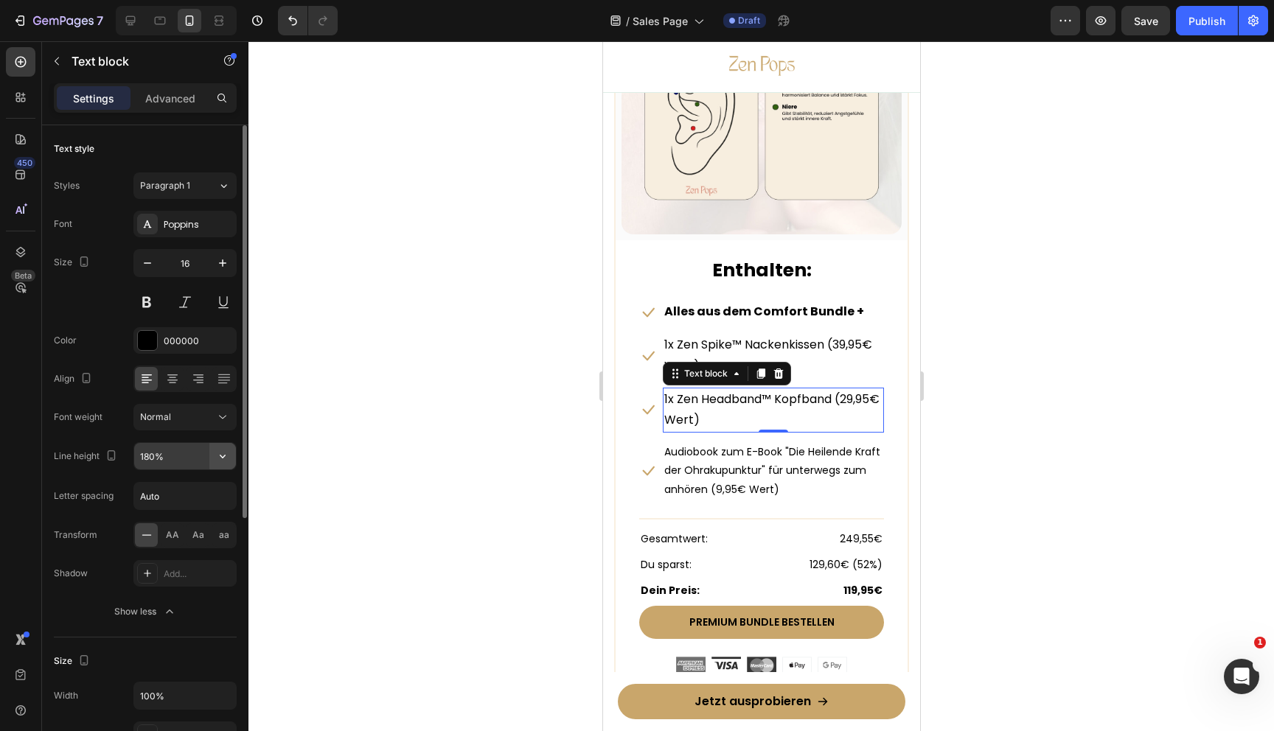
click at [222, 459] on icon "button" at bounding box center [222, 456] width 15 height 15
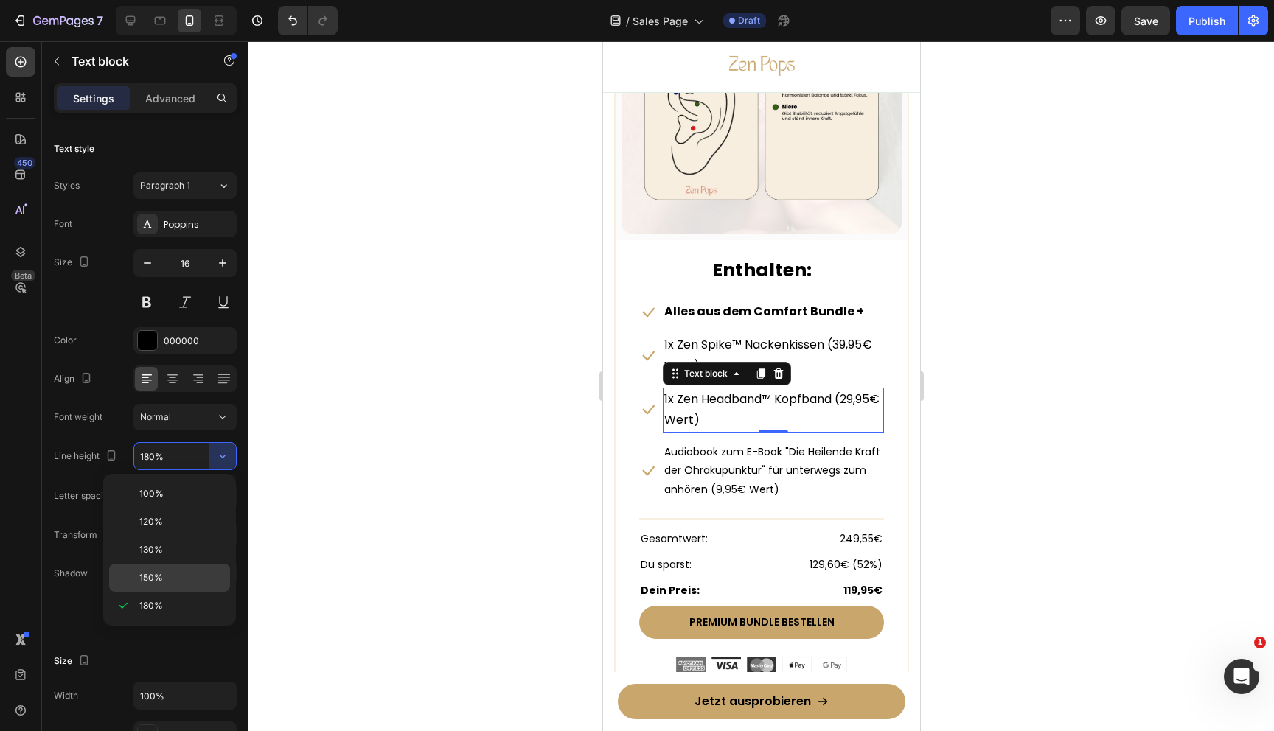
click at [130, 586] on div "150%" at bounding box center [169, 578] width 121 height 28
type input "150%"
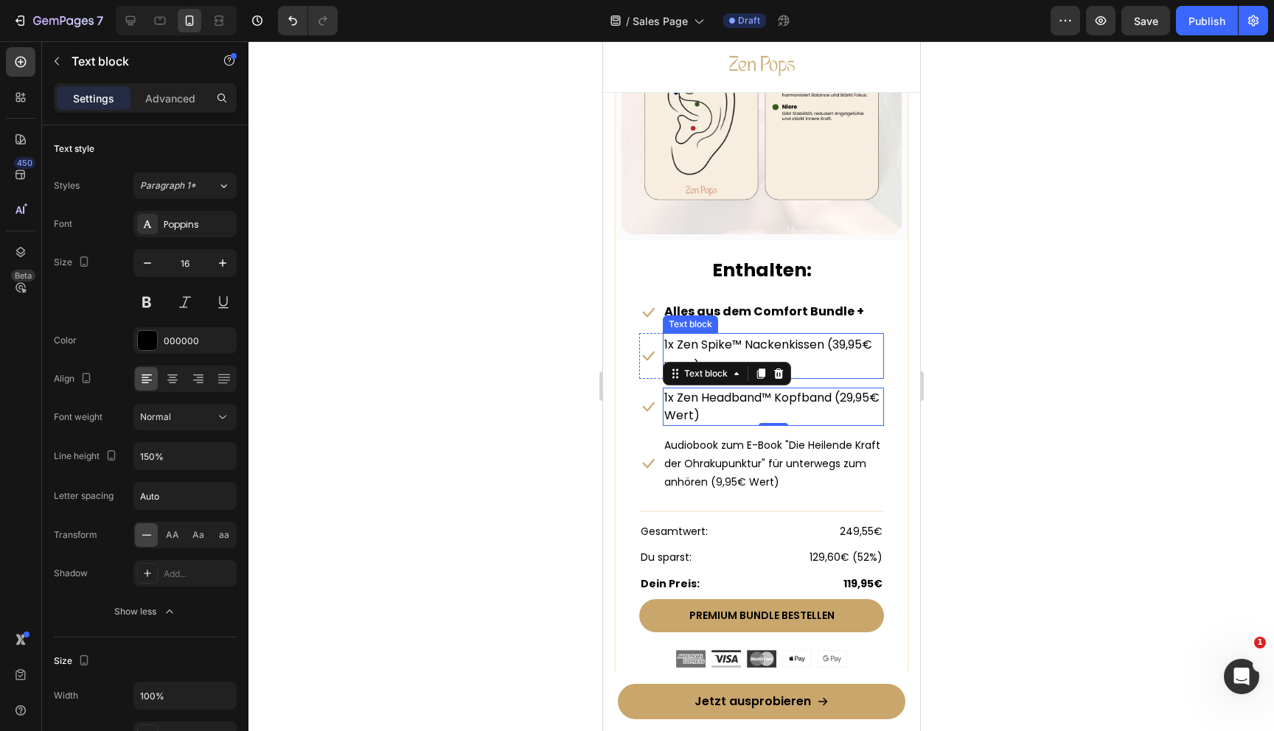
click at [849, 351] on p "1x Zen Spike™ Nackenkissen (39,95€ Wert)" at bounding box center [773, 356] width 218 height 43
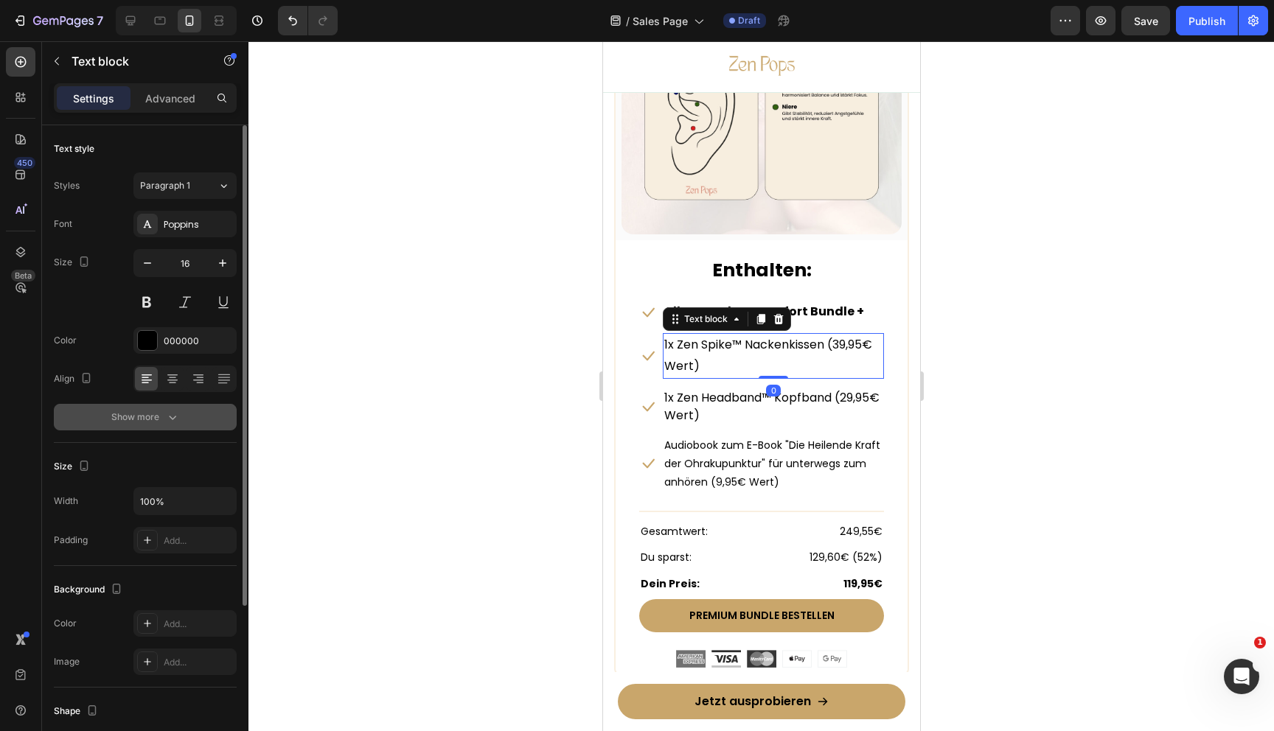
click at [153, 422] on div "Show more" at bounding box center [145, 417] width 69 height 15
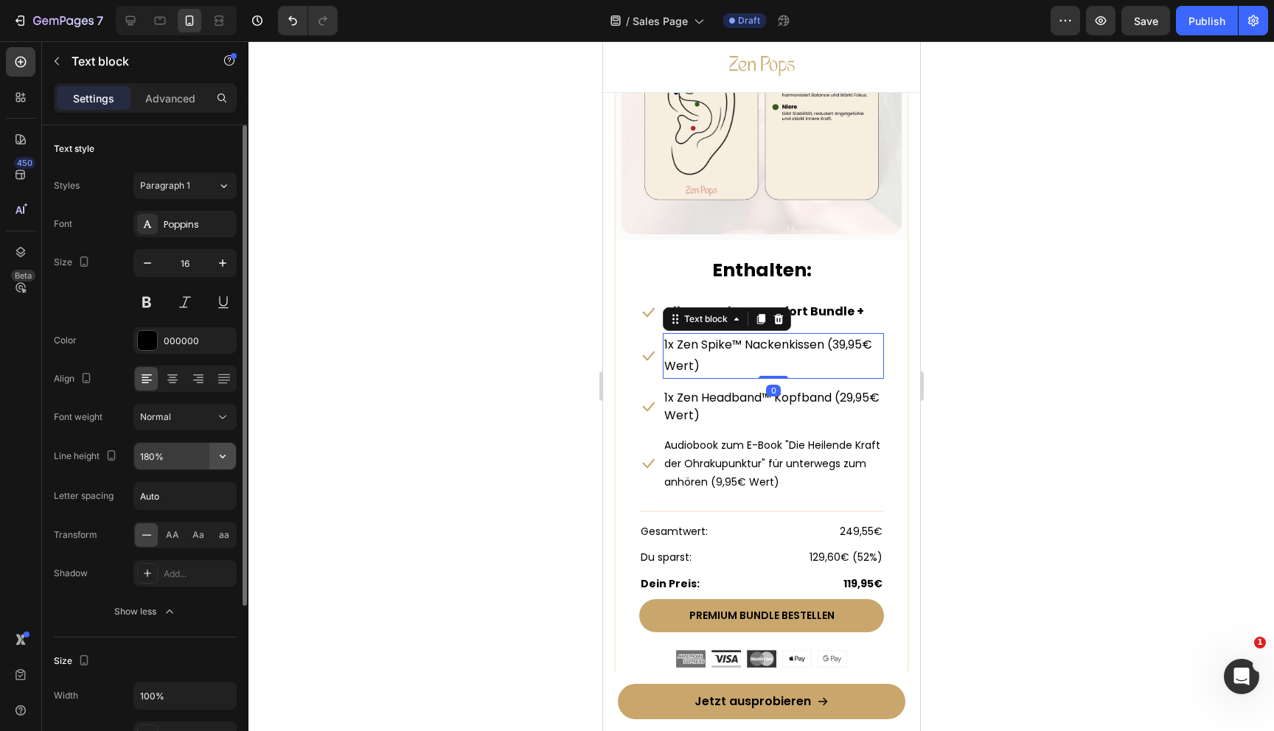
click at [217, 456] on icon "button" at bounding box center [222, 456] width 15 height 15
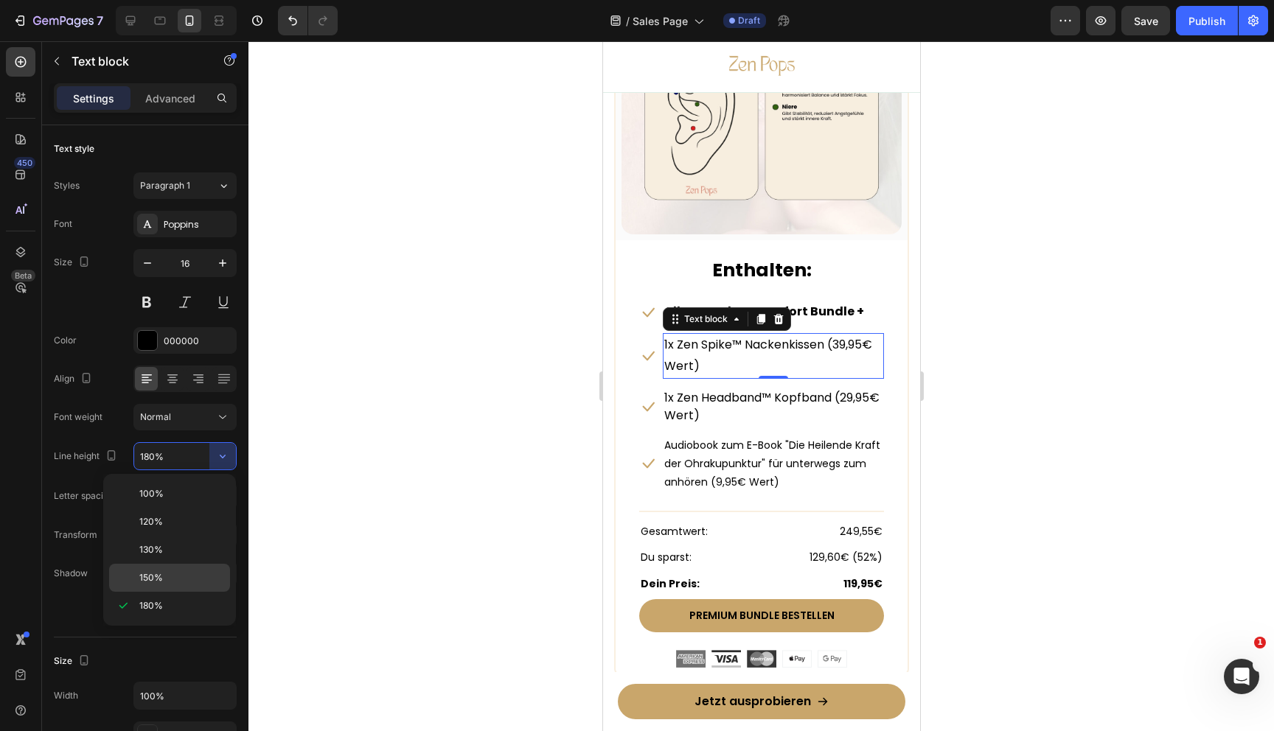
click at [137, 571] on div "150%" at bounding box center [169, 578] width 121 height 28
type input "150%"
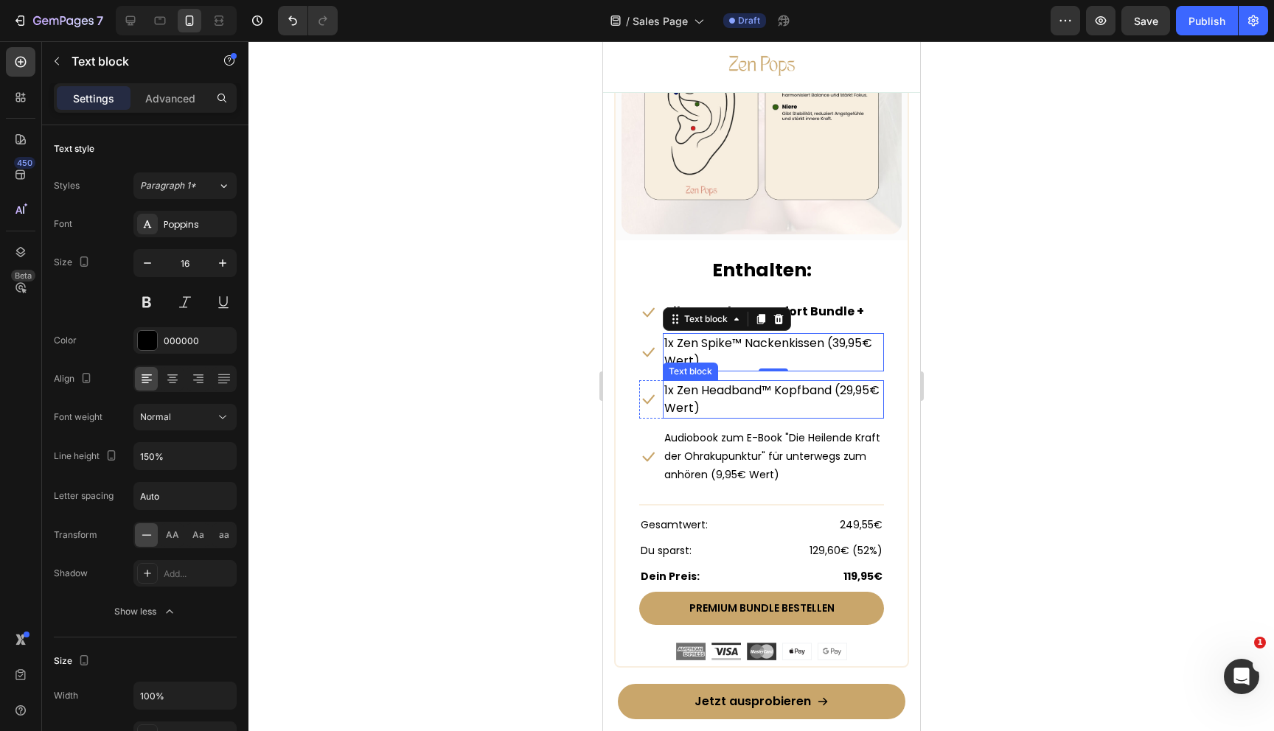
click at [700, 394] on p "1x Zen Headband™ Kopfband (29,95€ Wert)" at bounding box center [773, 399] width 218 height 35
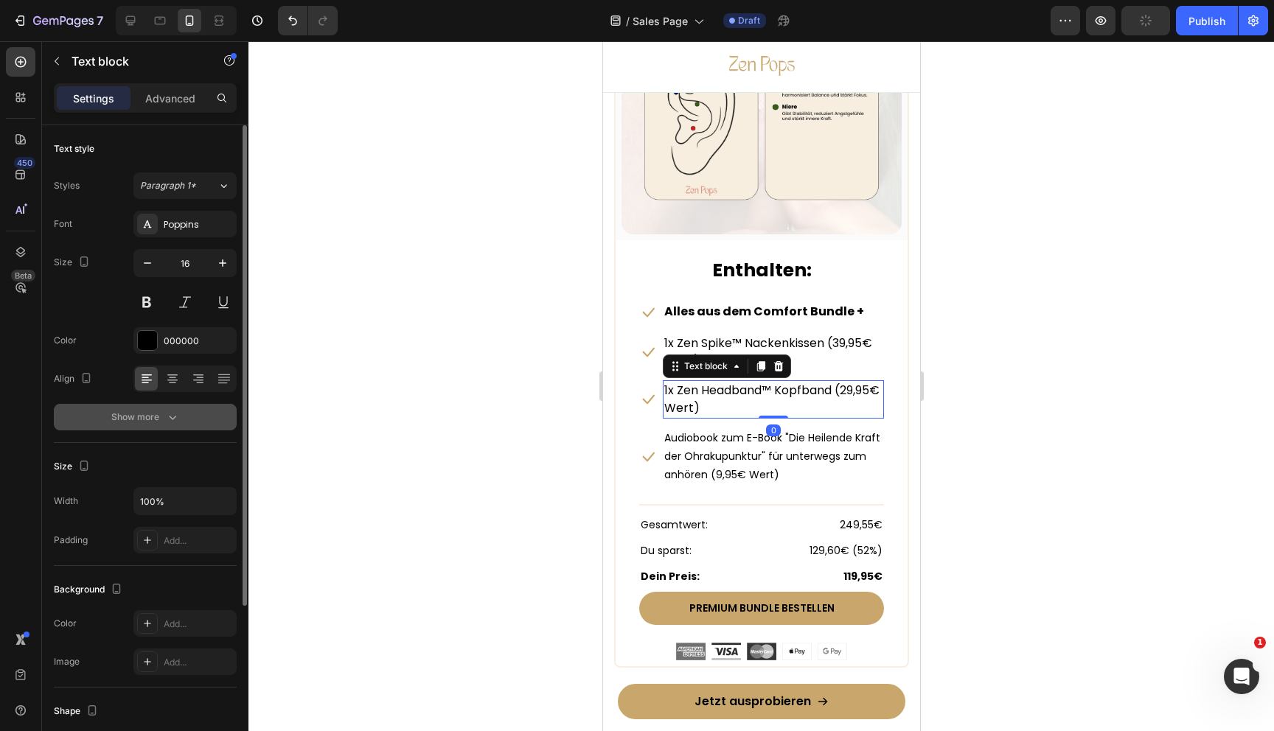
click at [146, 425] on button "Show more" at bounding box center [145, 417] width 183 height 27
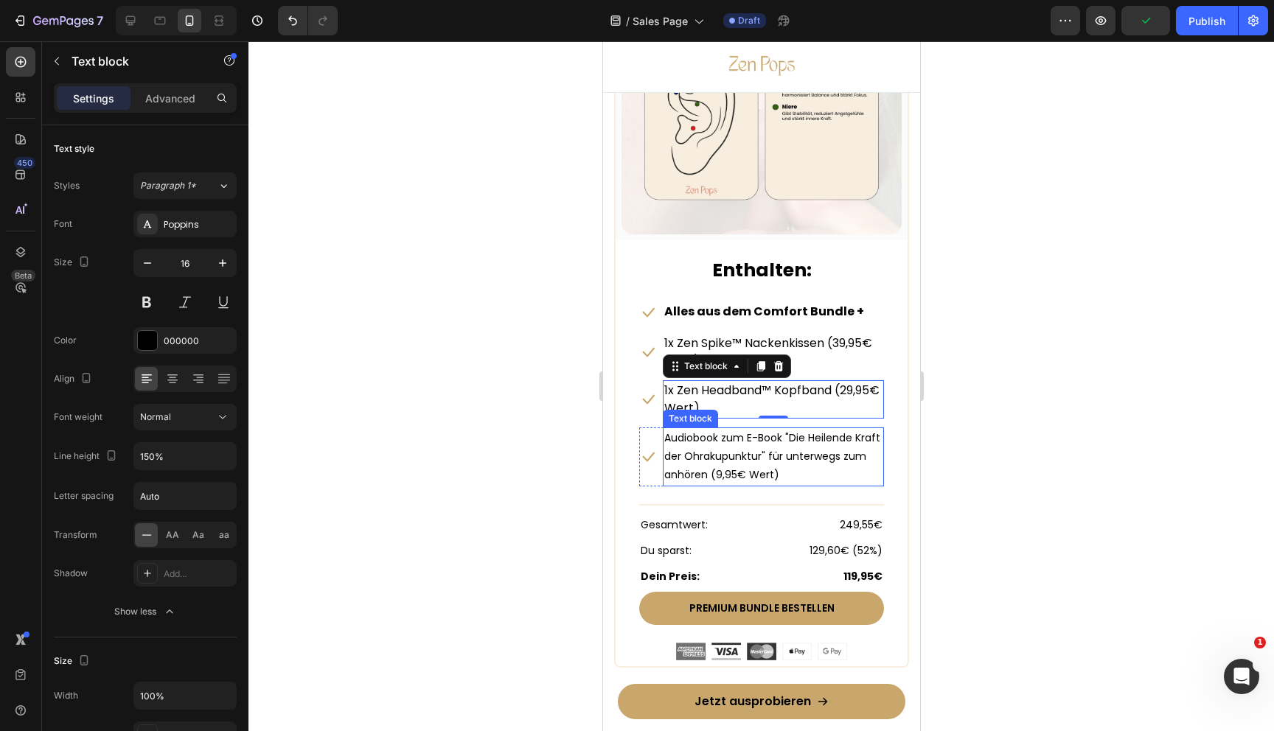
click at [704, 462] on p "Audiobook zum E-Book "Die Heilende Kraft der Ohrakupunktur" für unterwegs zum a…" at bounding box center [773, 457] width 218 height 56
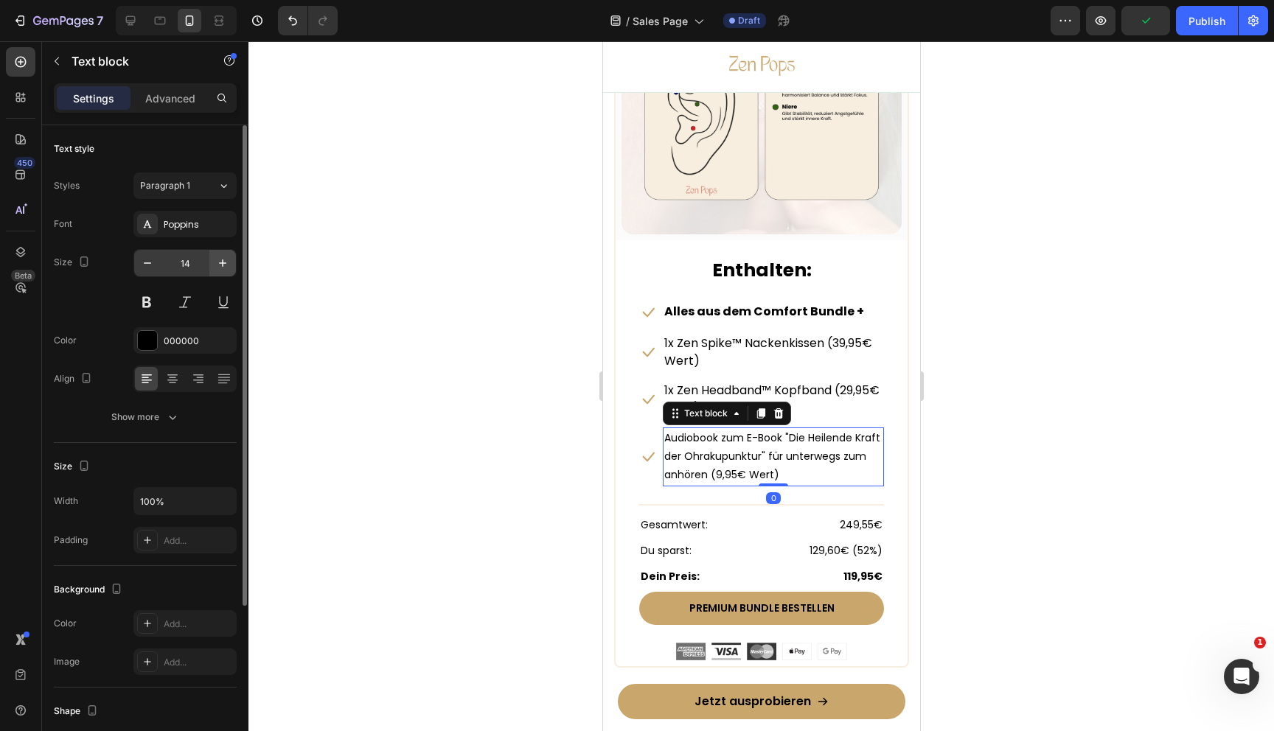
click at [230, 267] on button "button" at bounding box center [222, 263] width 27 height 27
type input "16"
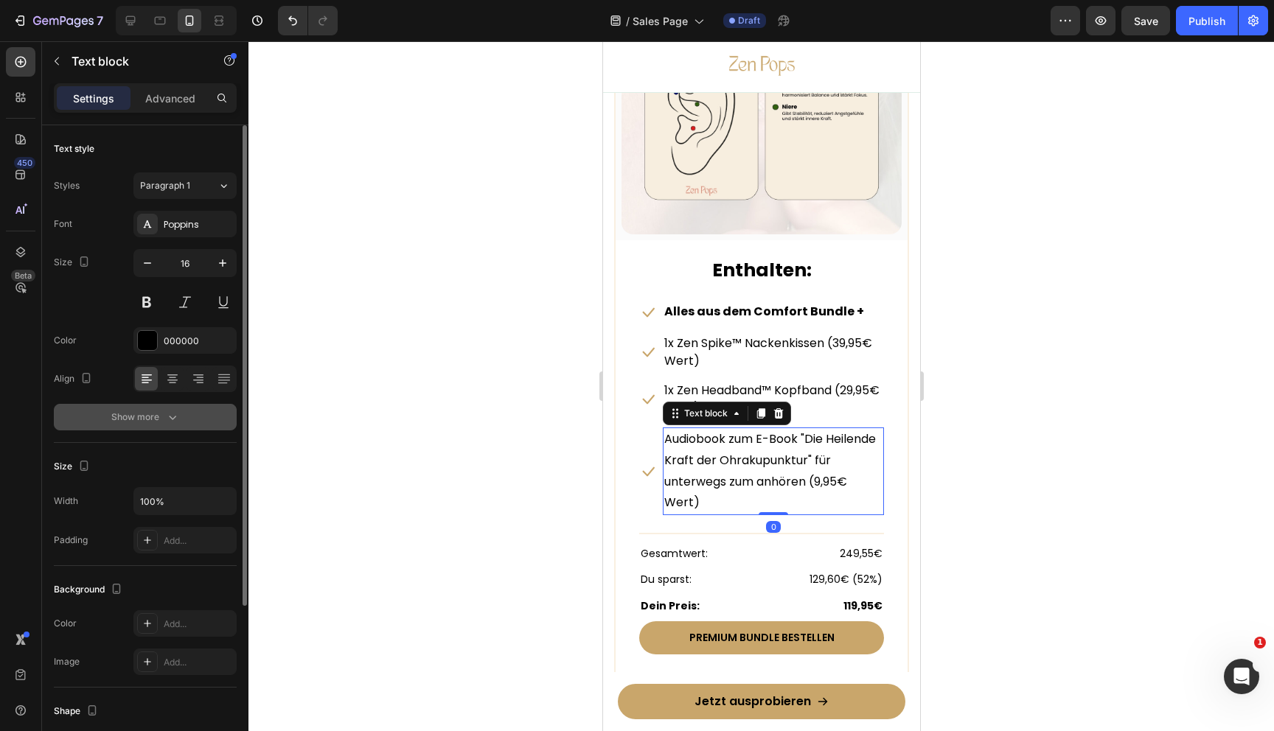
click at [155, 414] on div "Show more" at bounding box center [145, 417] width 69 height 15
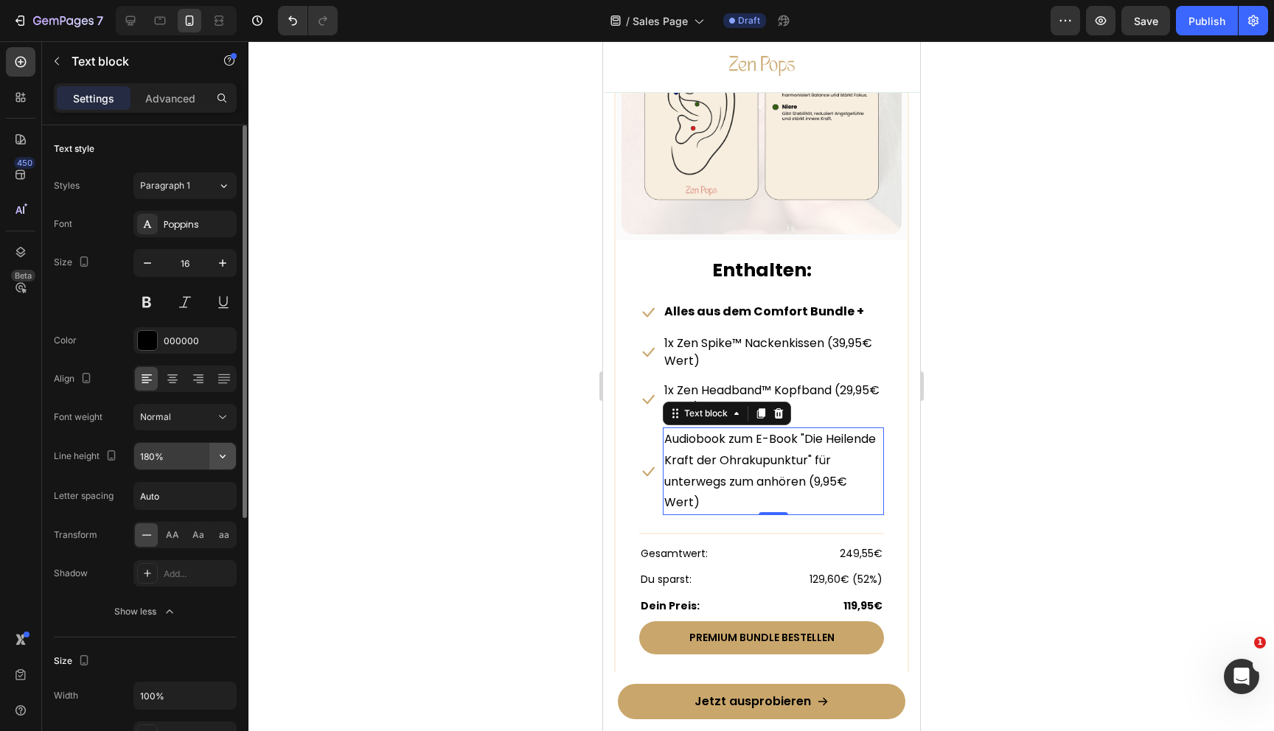
click at [222, 450] on icon "button" at bounding box center [222, 456] width 15 height 15
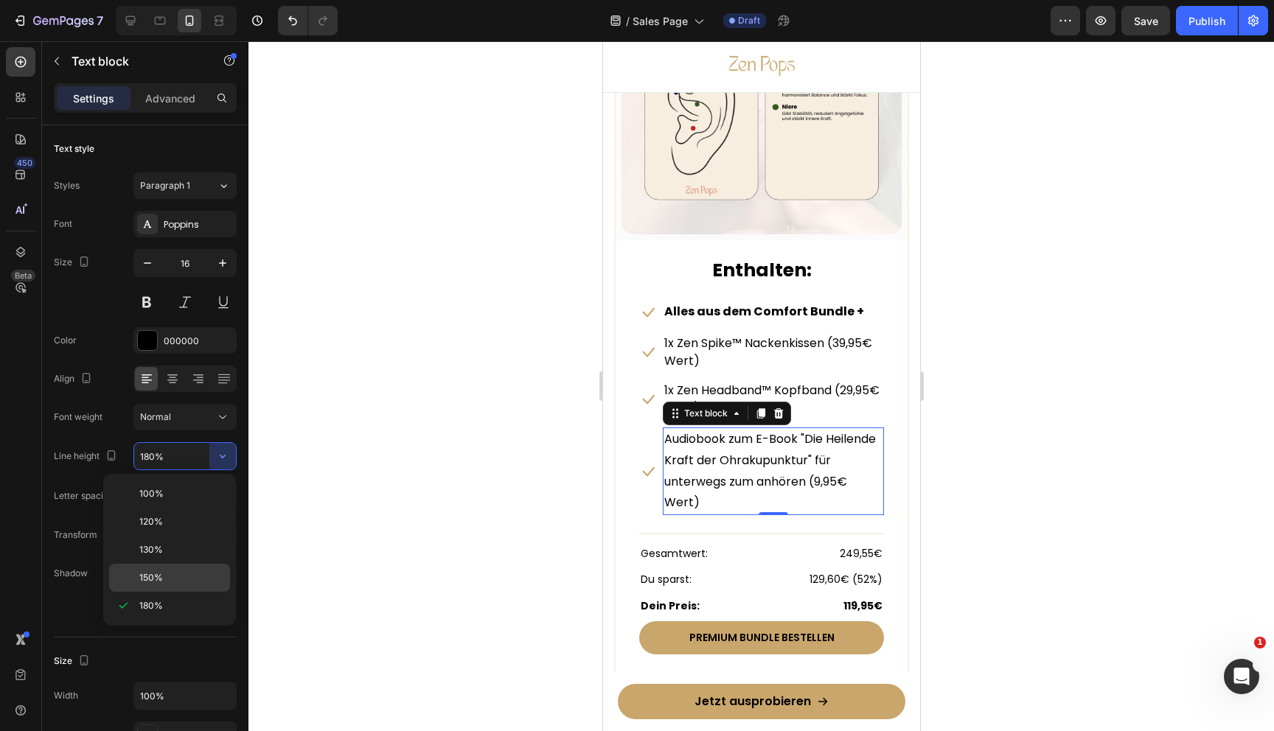
click at [162, 578] on p "150%" at bounding box center [181, 577] width 84 height 13
type input "150%"
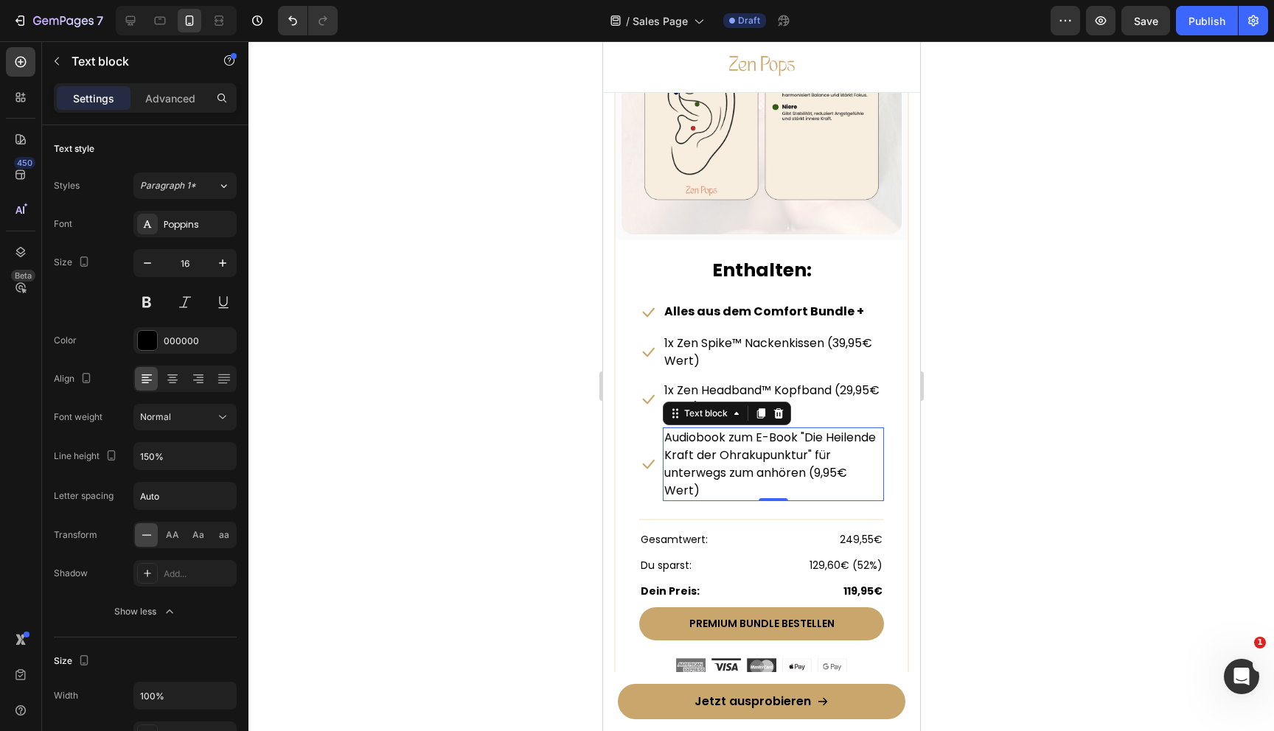
click at [582, 483] on div at bounding box center [761, 386] width 1026 height 690
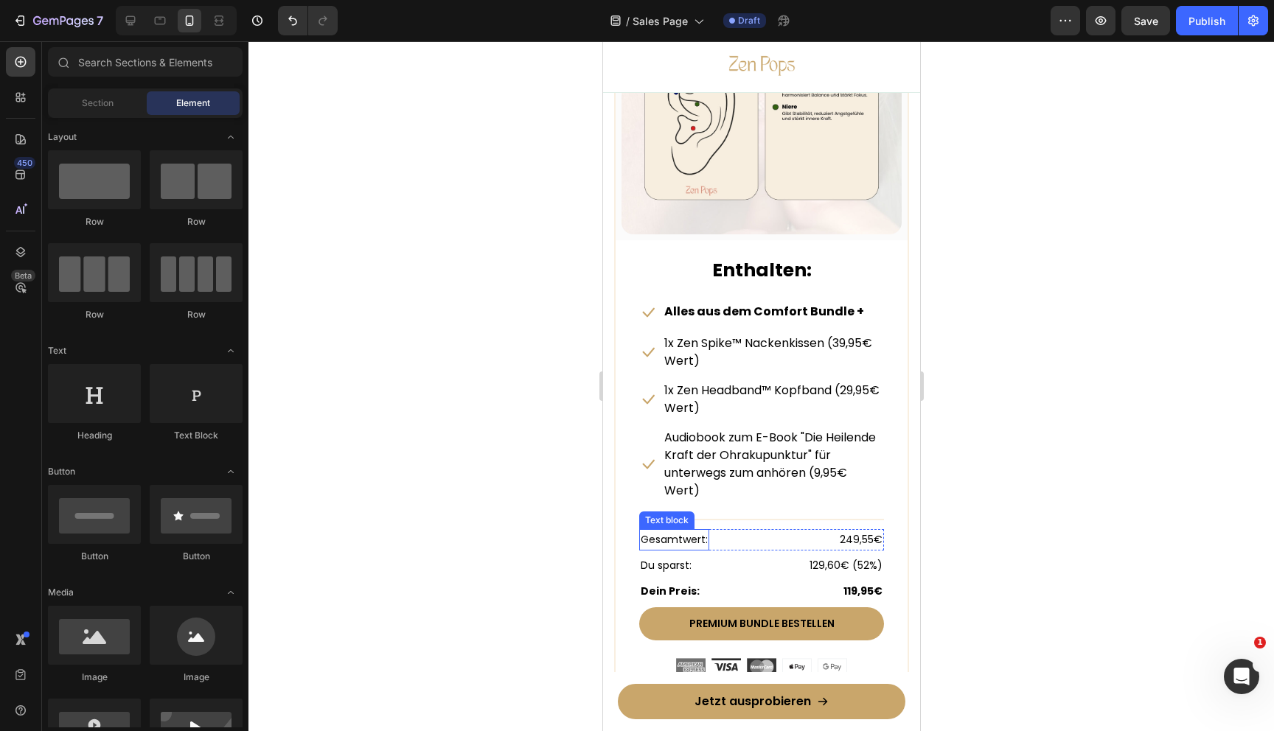
click at [689, 537] on p "Gesamtwert:" at bounding box center [673, 540] width 67 height 18
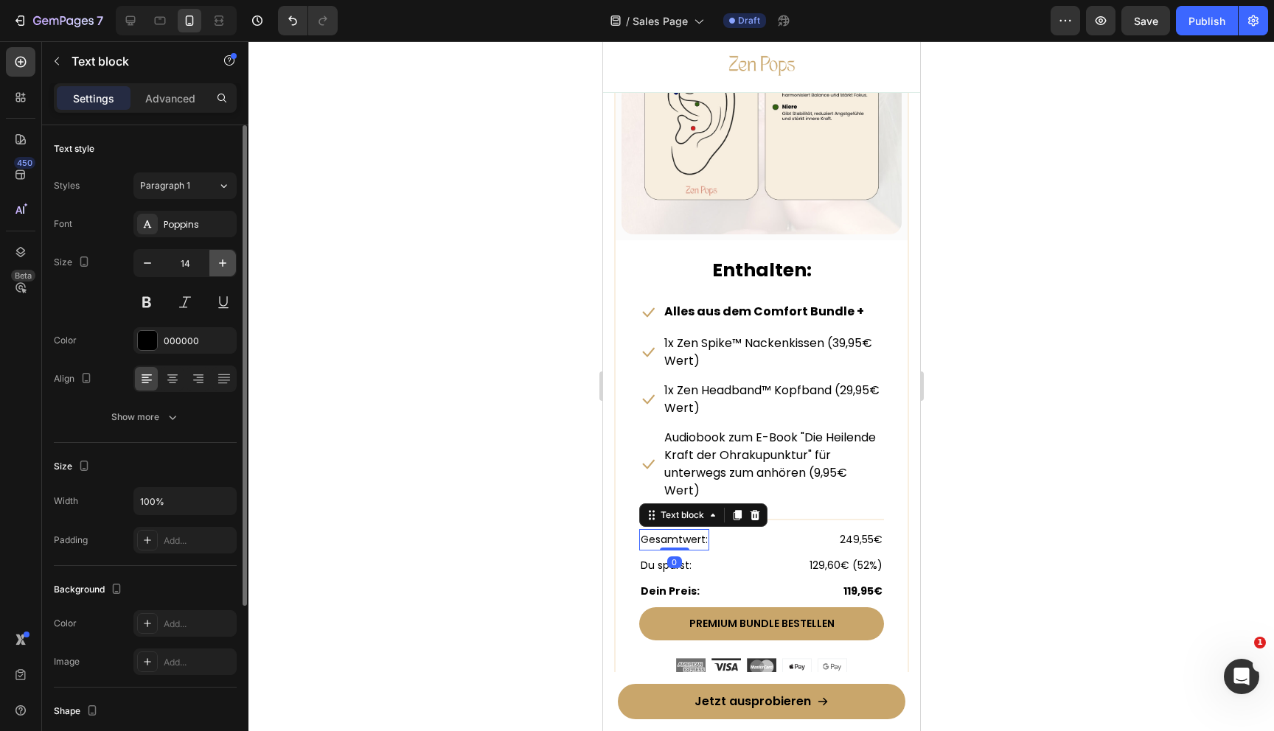
click at [230, 261] on button "button" at bounding box center [222, 263] width 27 height 27
type input "16"
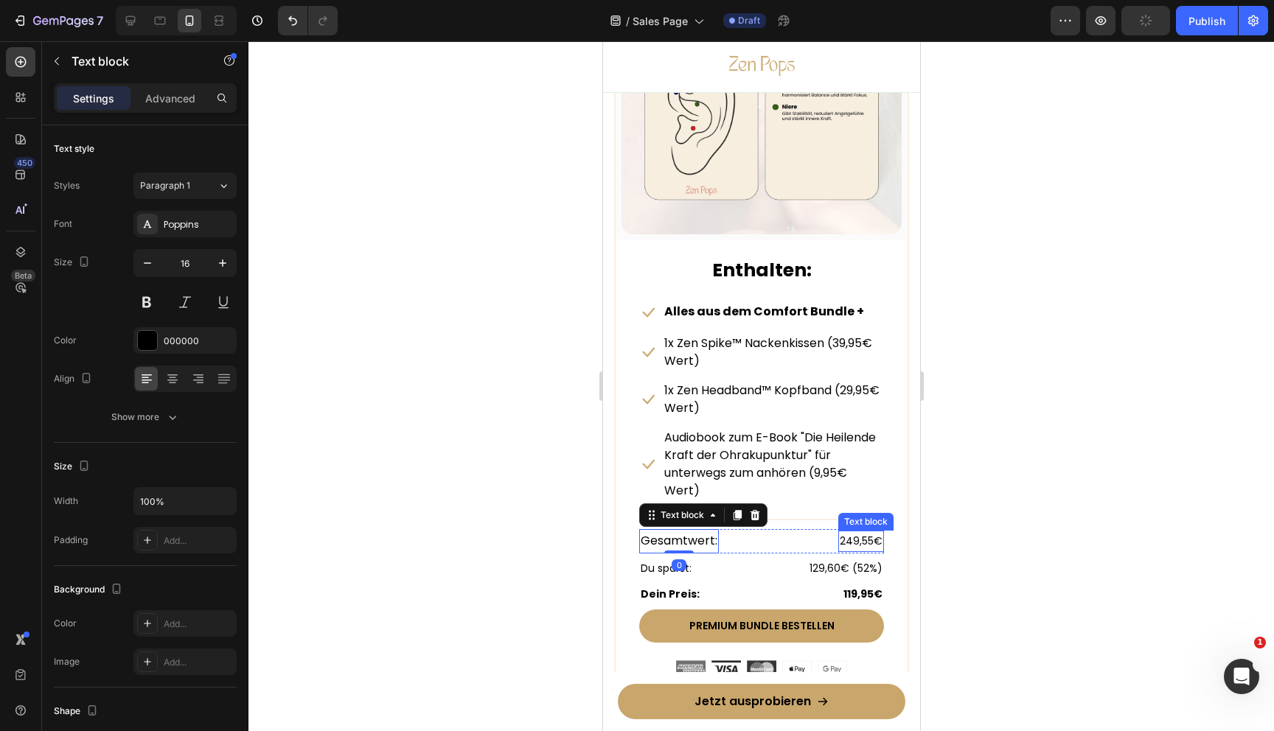
click at [865, 542] on p "249,55€" at bounding box center [860, 541] width 43 height 18
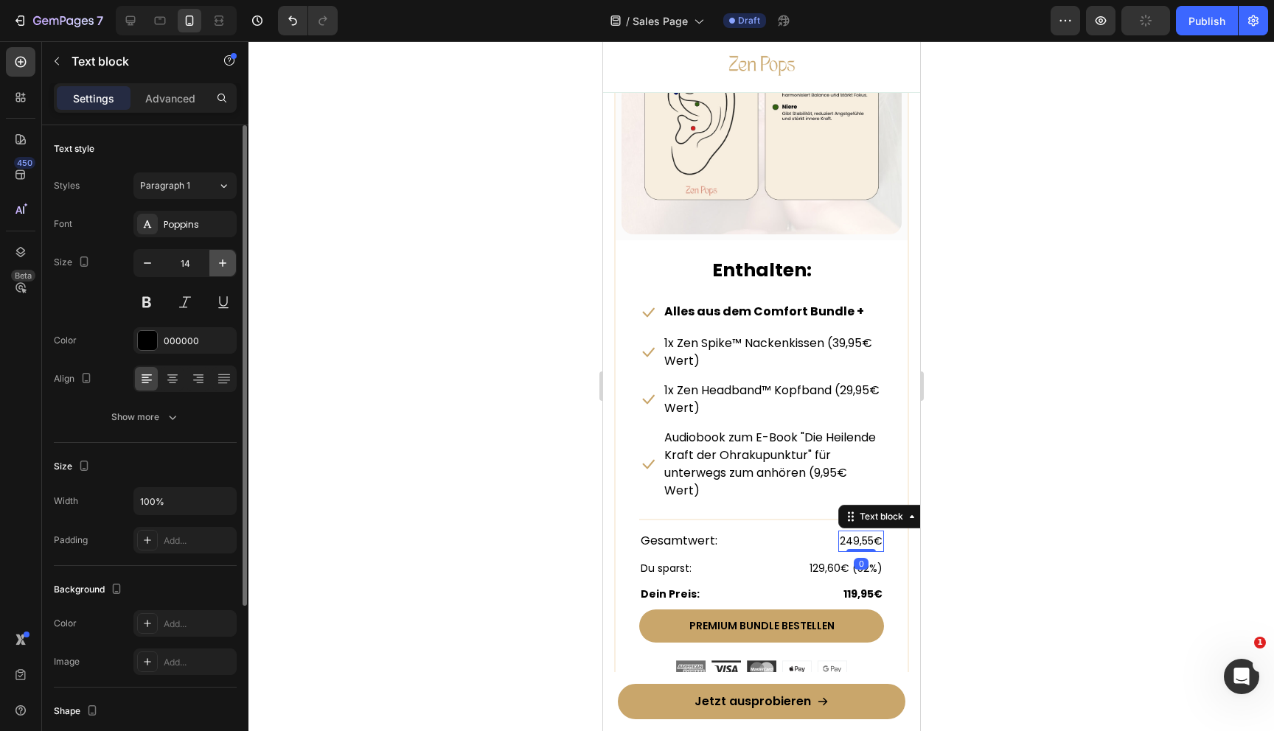
click at [231, 267] on button "button" at bounding box center [222, 263] width 27 height 27
type input "16"
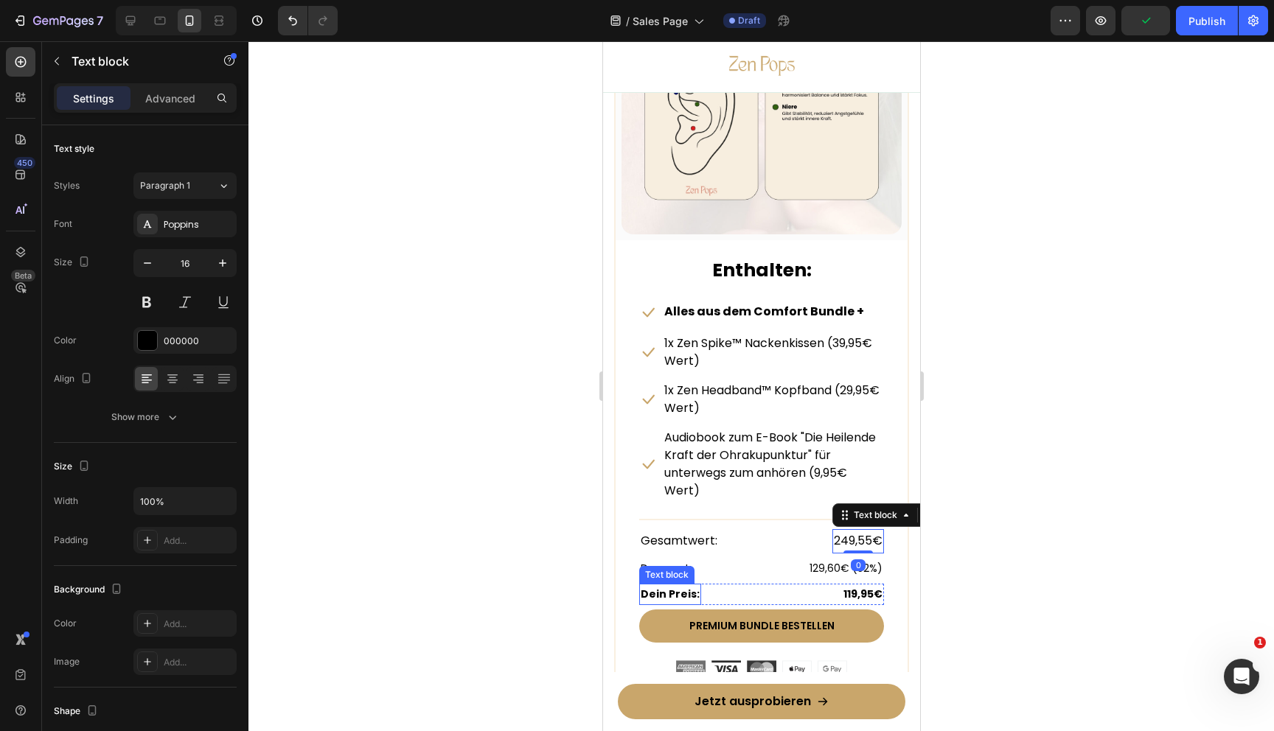
click at [665, 566] on div "Text block" at bounding box center [665, 575] width 55 height 18
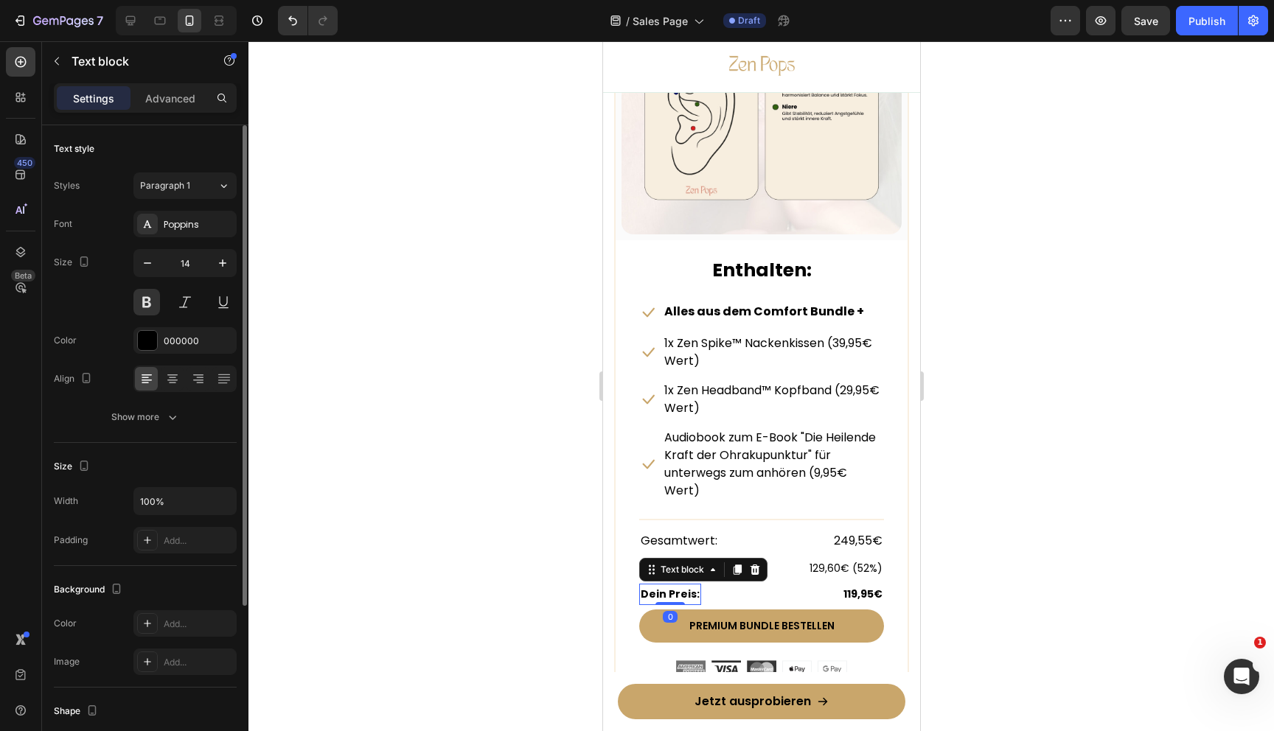
click at [207, 262] on input "14" at bounding box center [185, 263] width 49 height 27
click at [215, 262] on icon "button" at bounding box center [222, 263] width 15 height 15
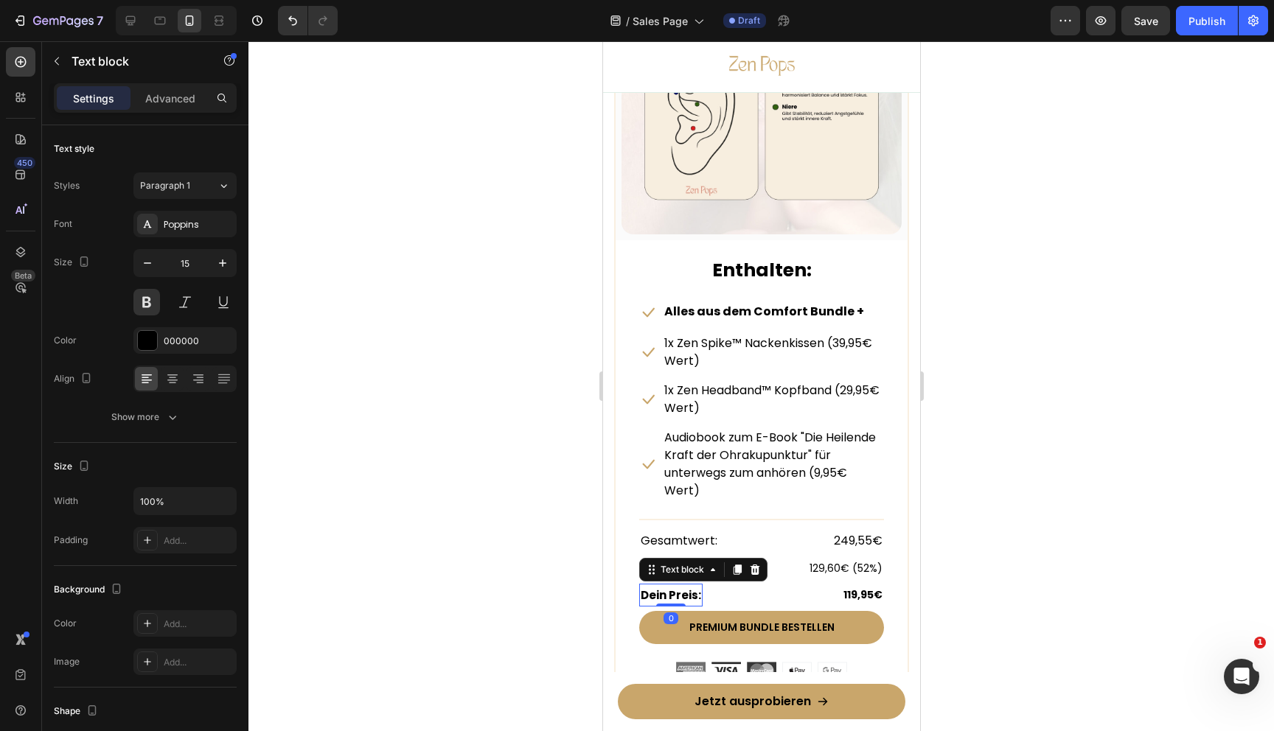
type input "16"
click at [863, 593] on strong "119,95€" at bounding box center [862, 595] width 39 height 15
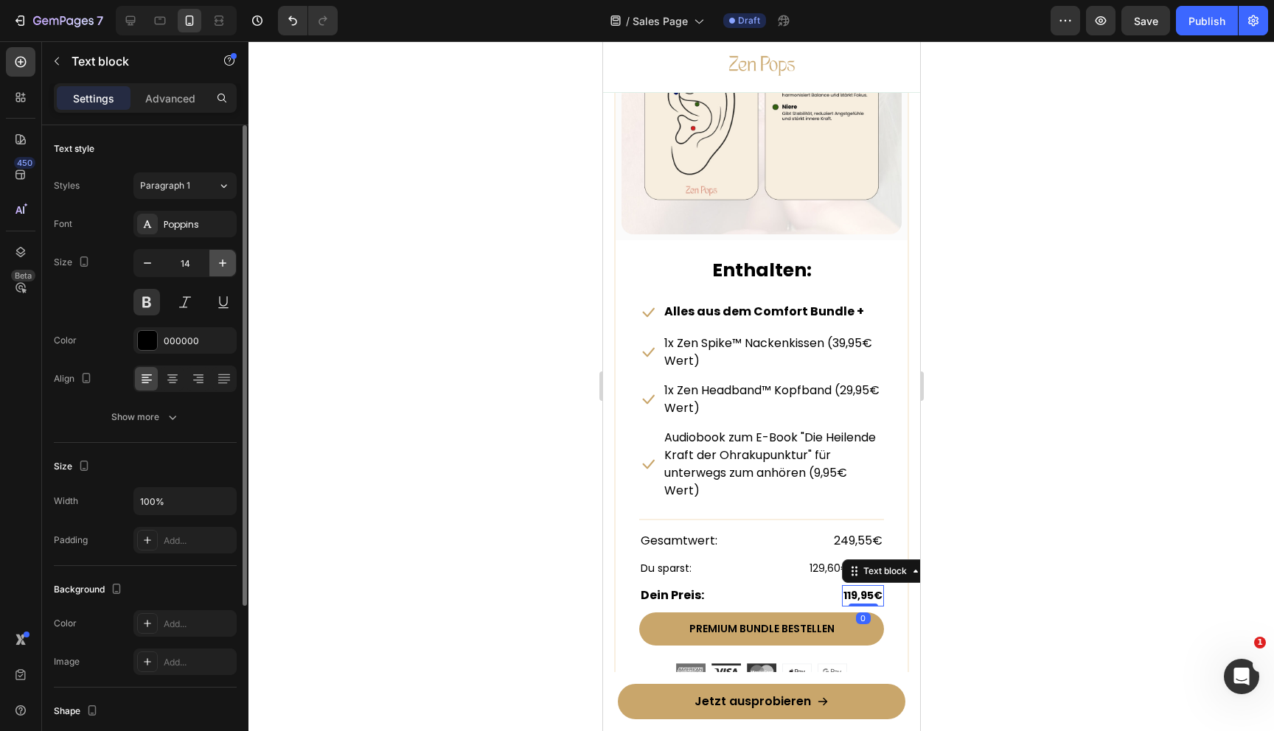
click at [214, 253] on button "button" at bounding box center [222, 263] width 27 height 27
type input "16"
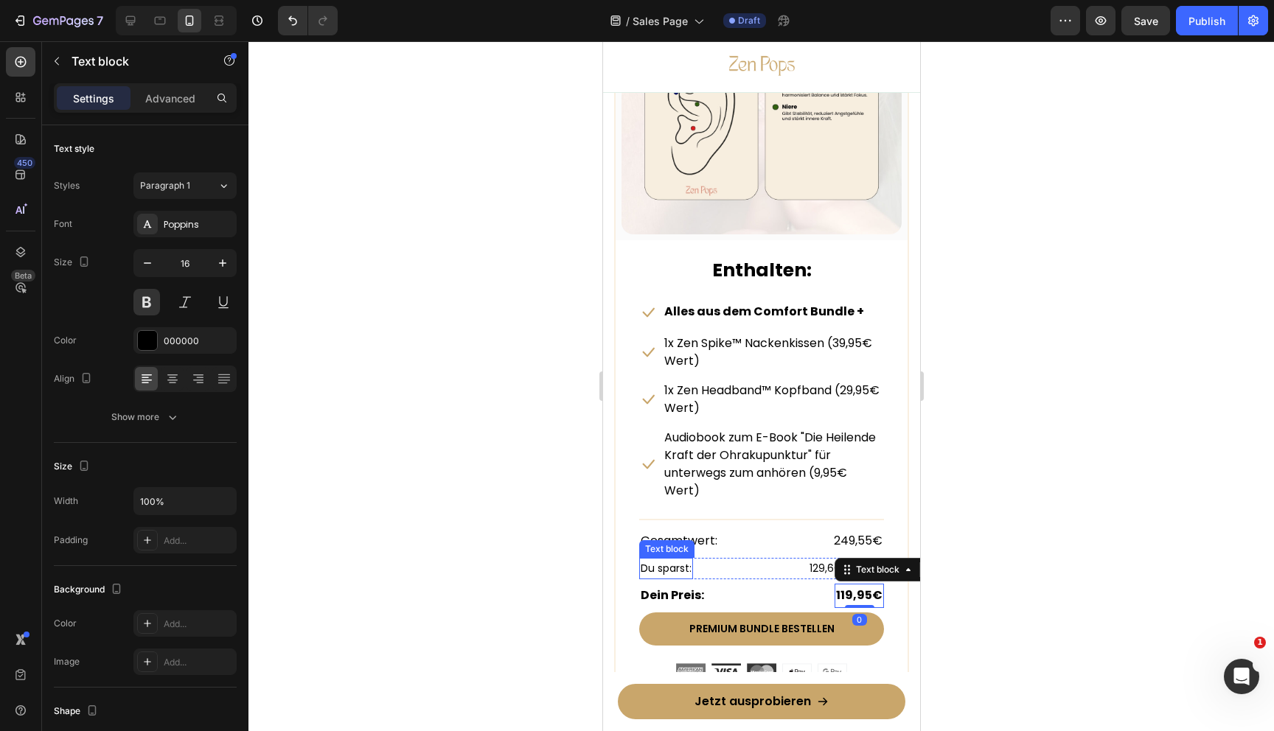
click at [668, 566] on p "Du sparst:" at bounding box center [665, 569] width 51 height 18
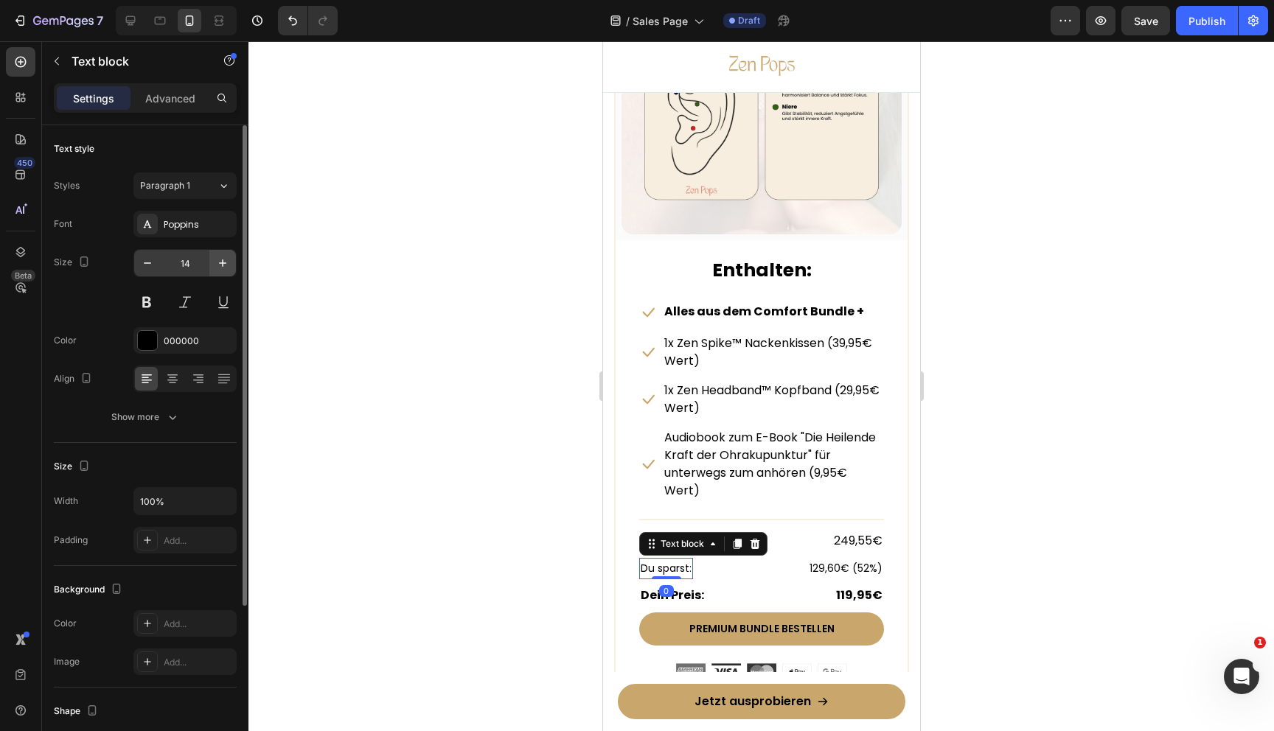
click at [234, 260] on button "button" at bounding box center [222, 263] width 27 height 27
type input "16"
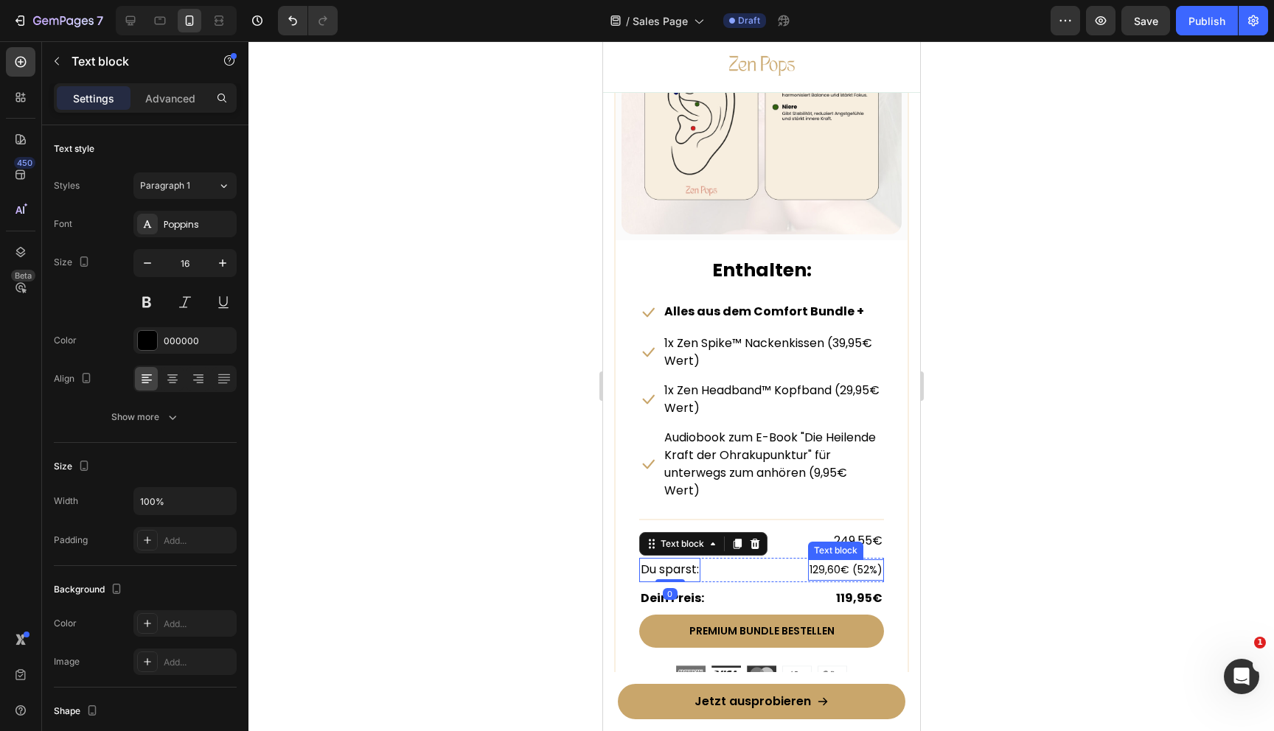
click at [864, 562] on p "129,60€ (52%)" at bounding box center [845, 570] width 73 height 18
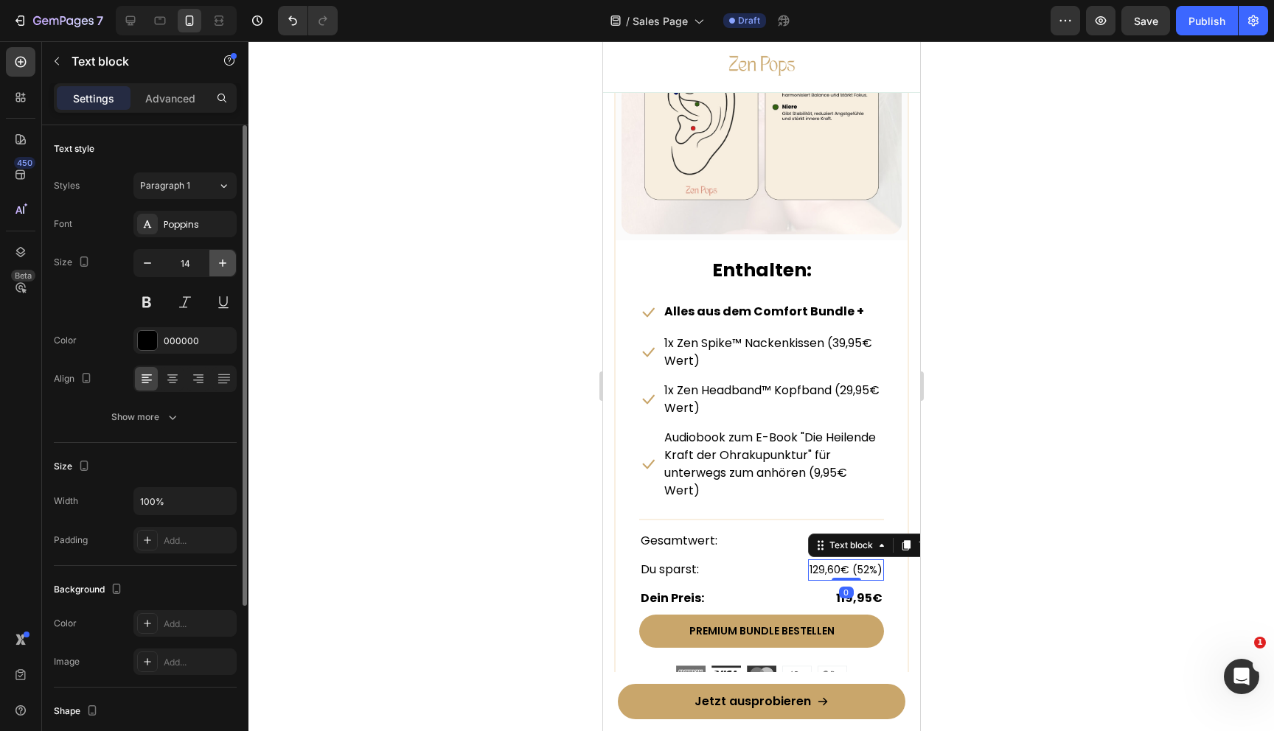
click at [217, 260] on icon "button" at bounding box center [222, 263] width 15 height 15
type input "16"
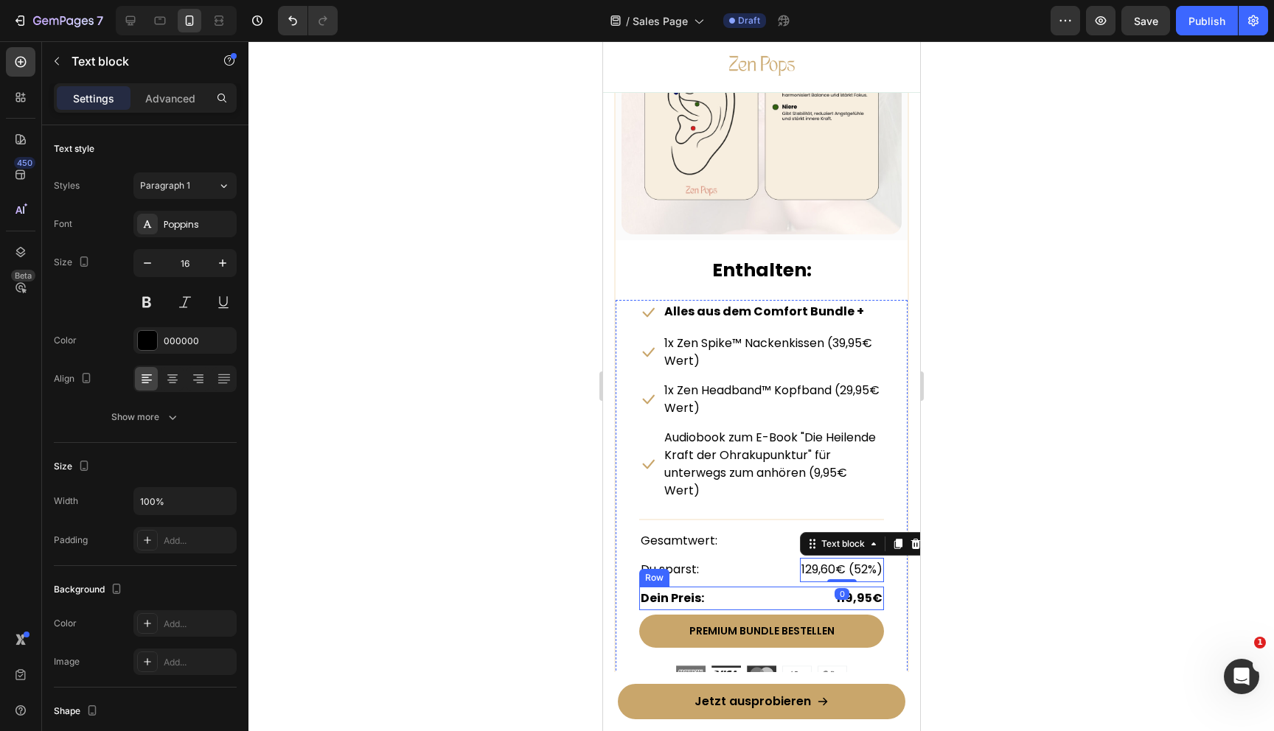
scroll to position [8608, 0]
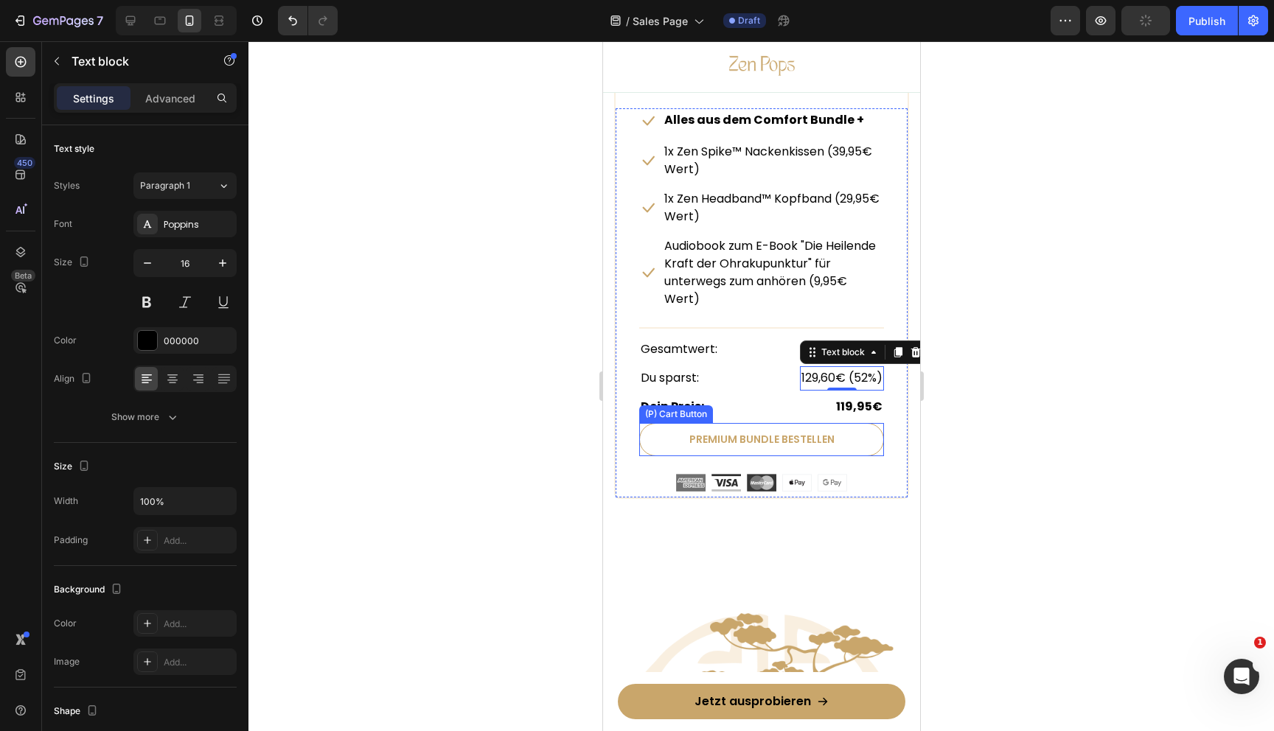
click at [665, 444] on button "Premium Bundle bestellen" at bounding box center [760, 439] width 245 height 33
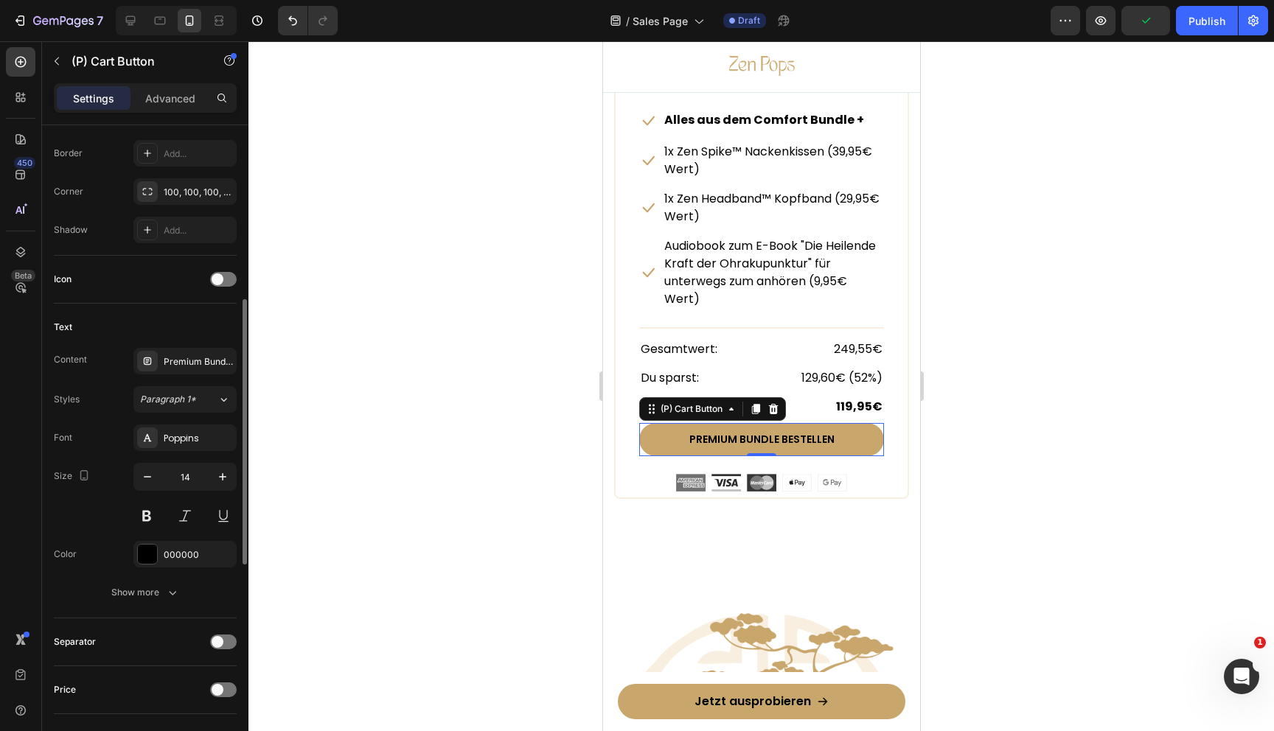
scroll to position [487, 0]
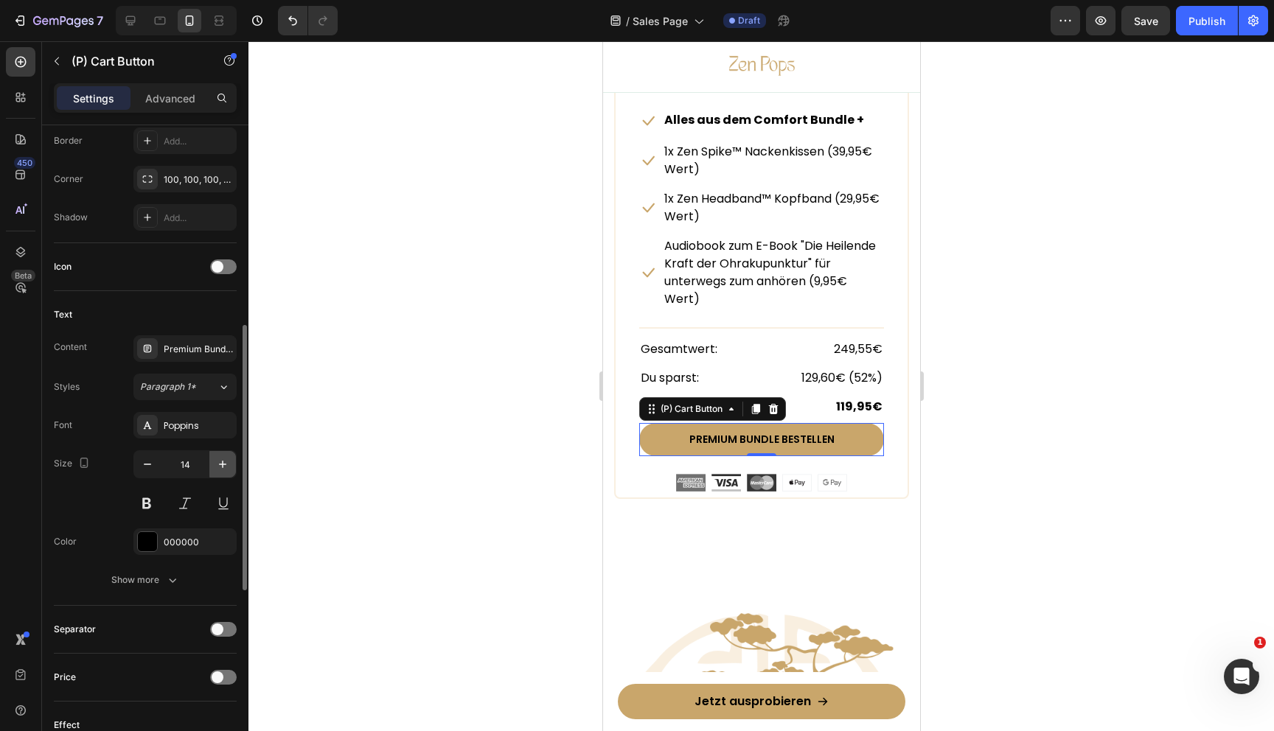
click at [223, 460] on icon "button" at bounding box center [222, 464] width 15 height 15
type input "16"
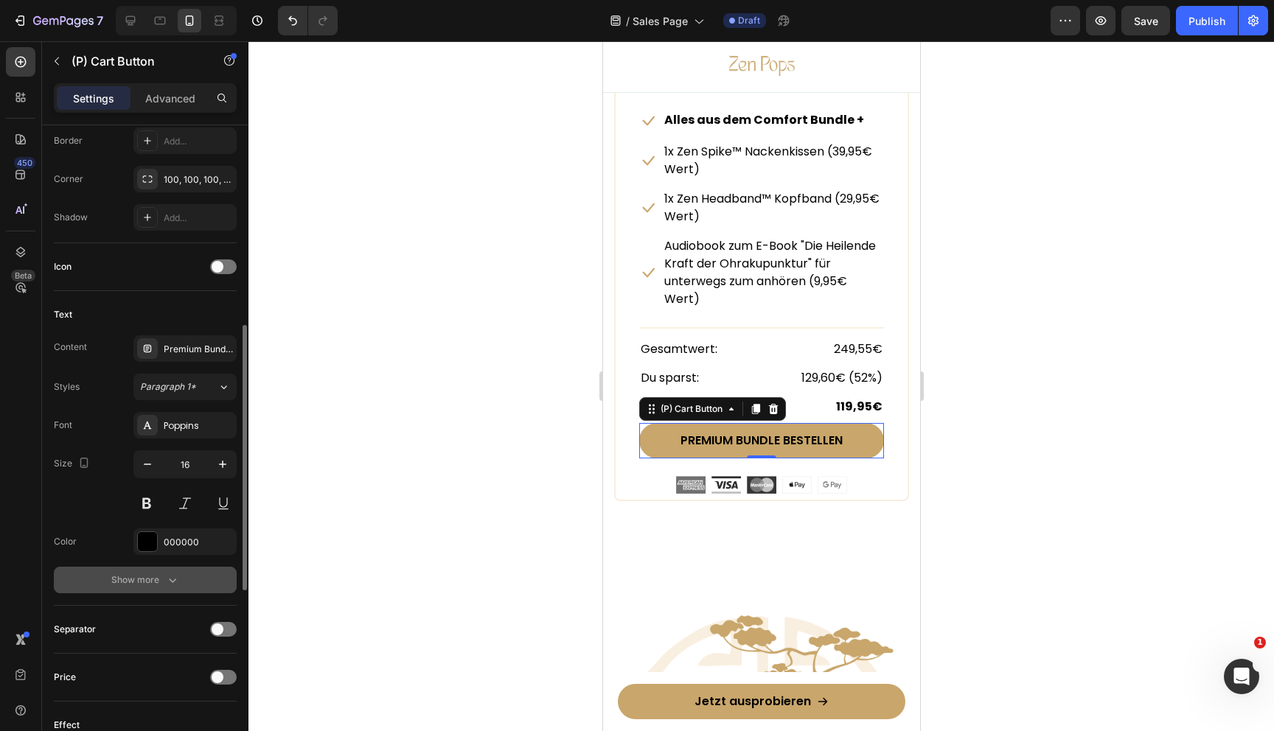
click at [153, 579] on div "Show more" at bounding box center [145, 580] width 69 height 15
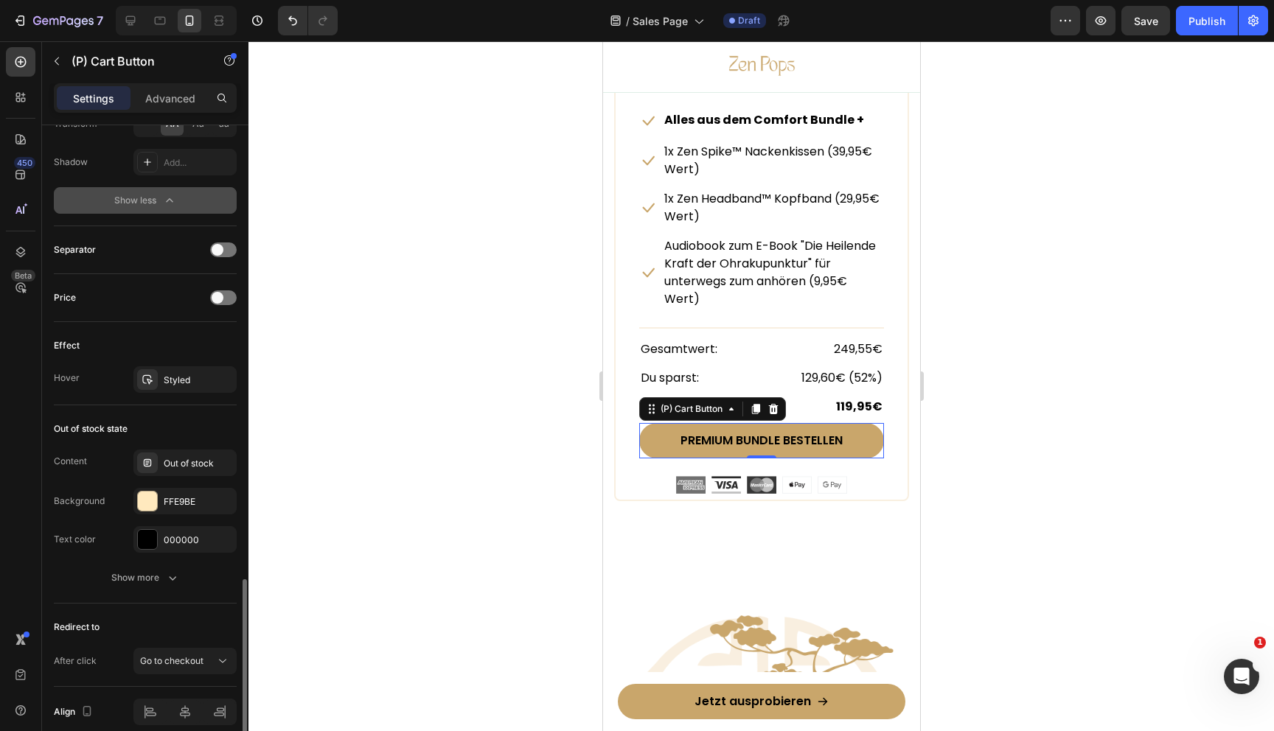
scroll to position [1127, 0]
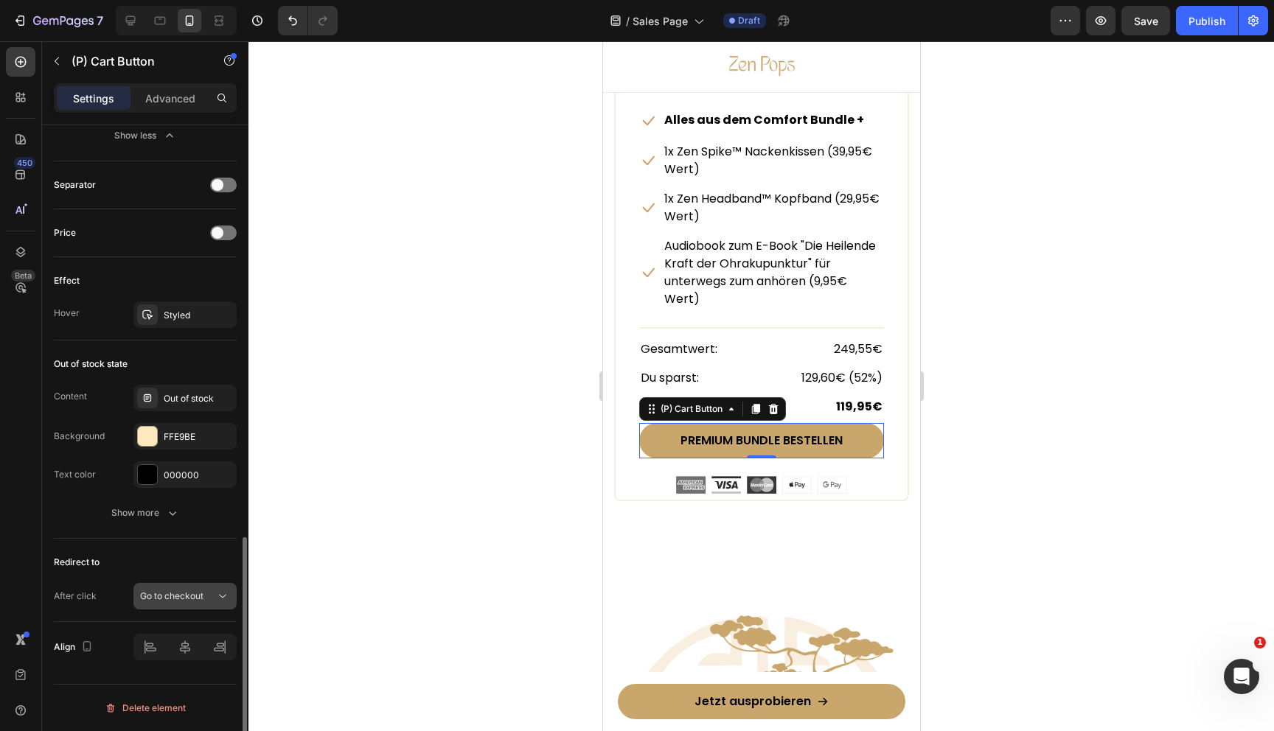
click at [170, 591] on span "Go to checkout" at bounding box center [171, 596] width 63 height 11
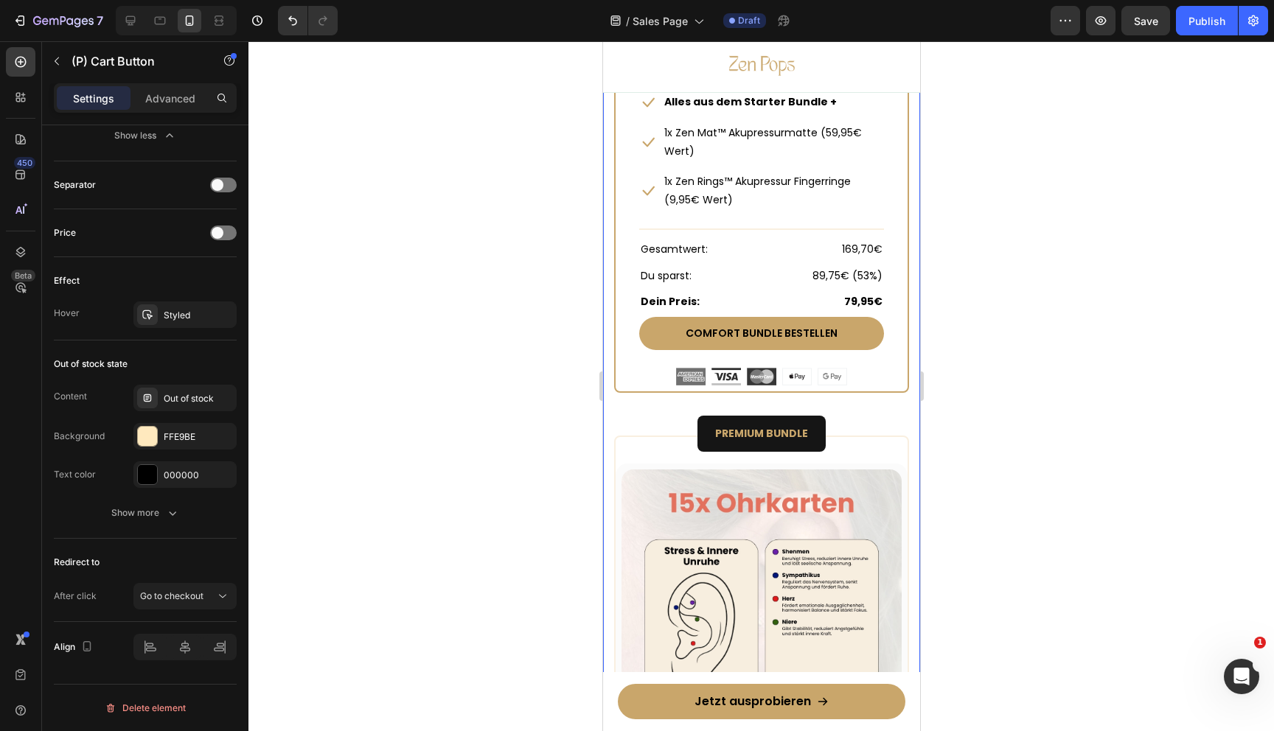
scroll to position [7879, 0]
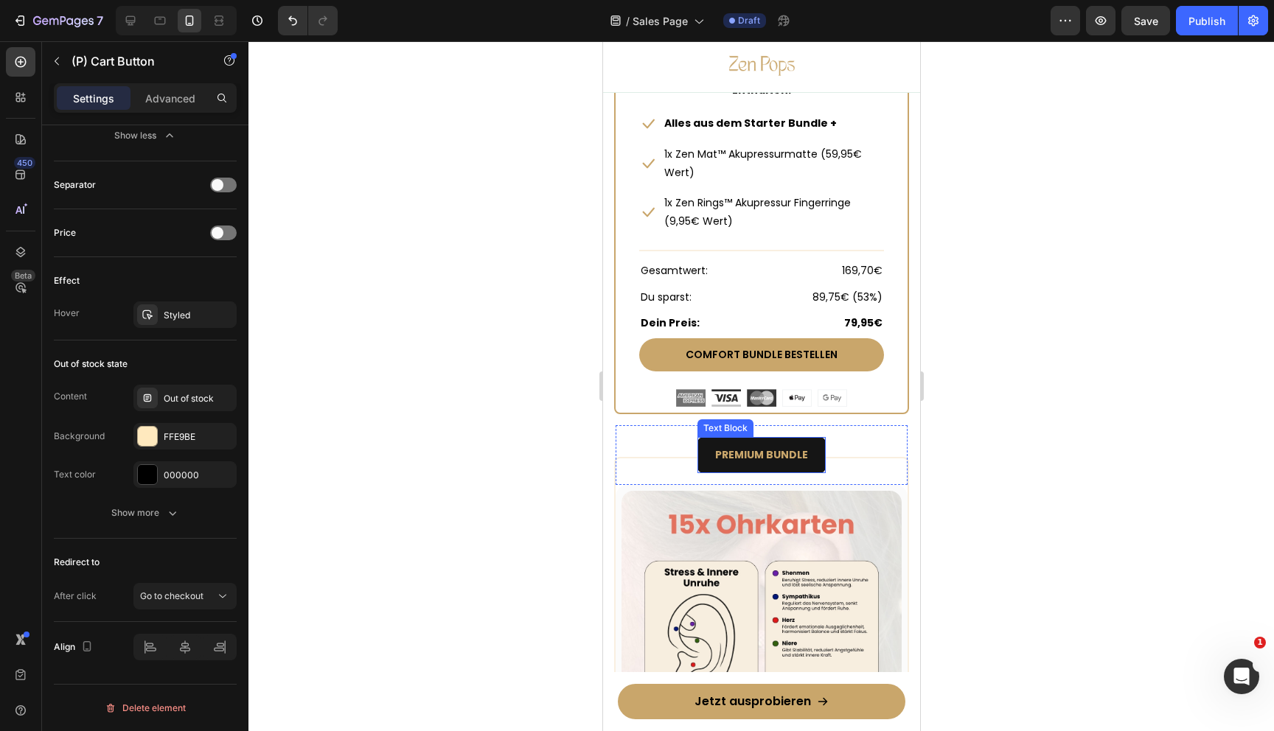
click at [756, 450] on strong "PREMIUM BUNDLE" at bounding box center [760, 455] width 93 height 15
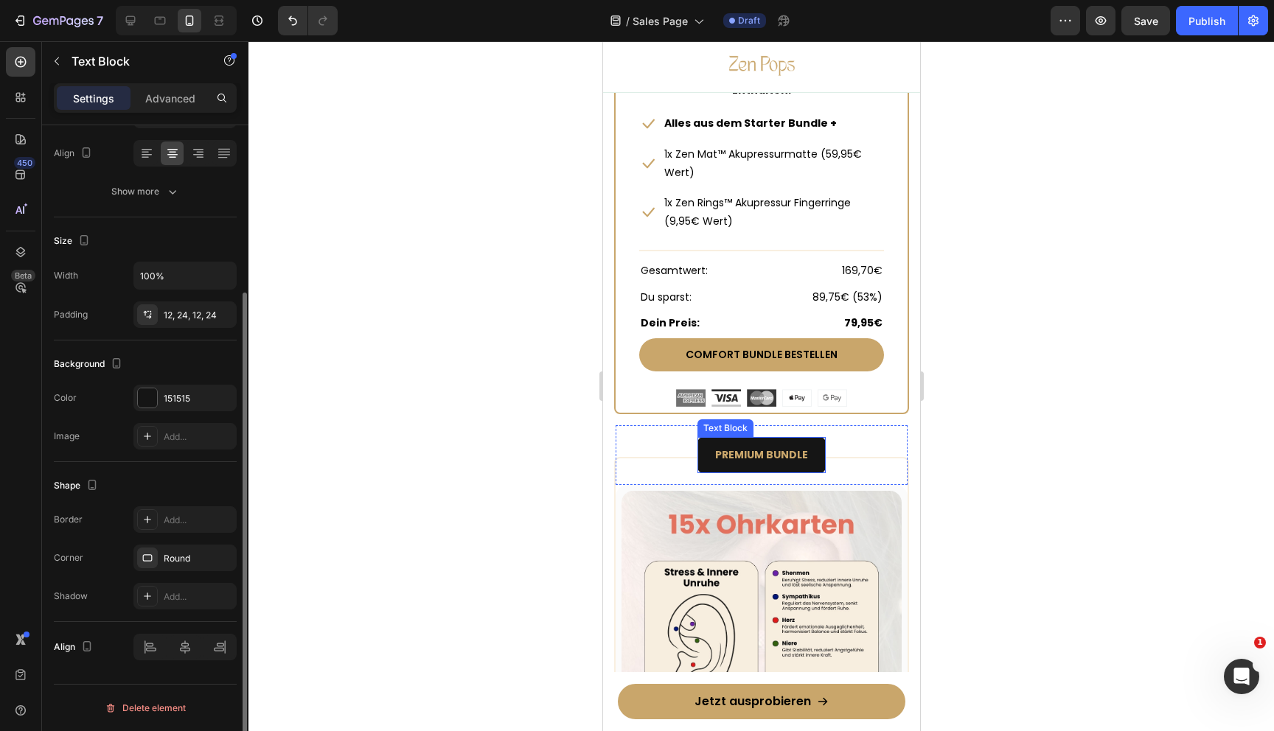
scroll to position [0, 0]
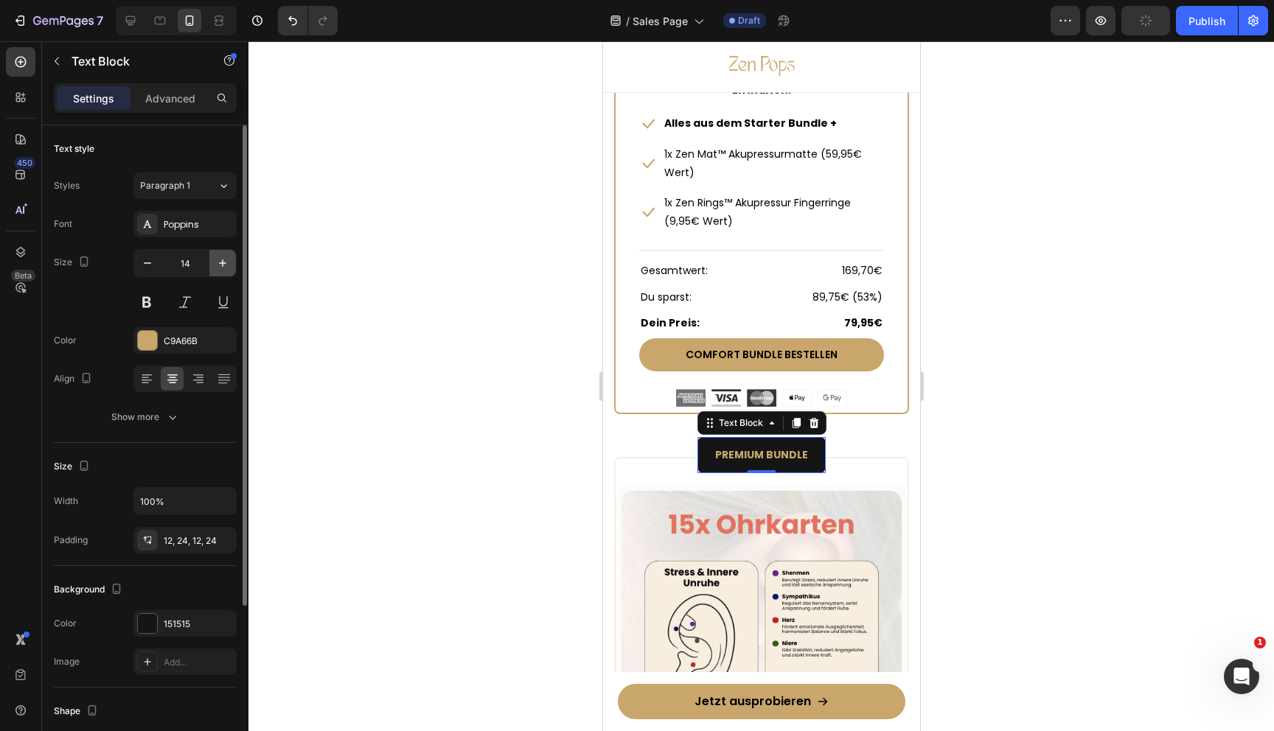
click at [219, 260] on icon "button" at bounding box center [222, 263] width 15 height 15
type input "16"
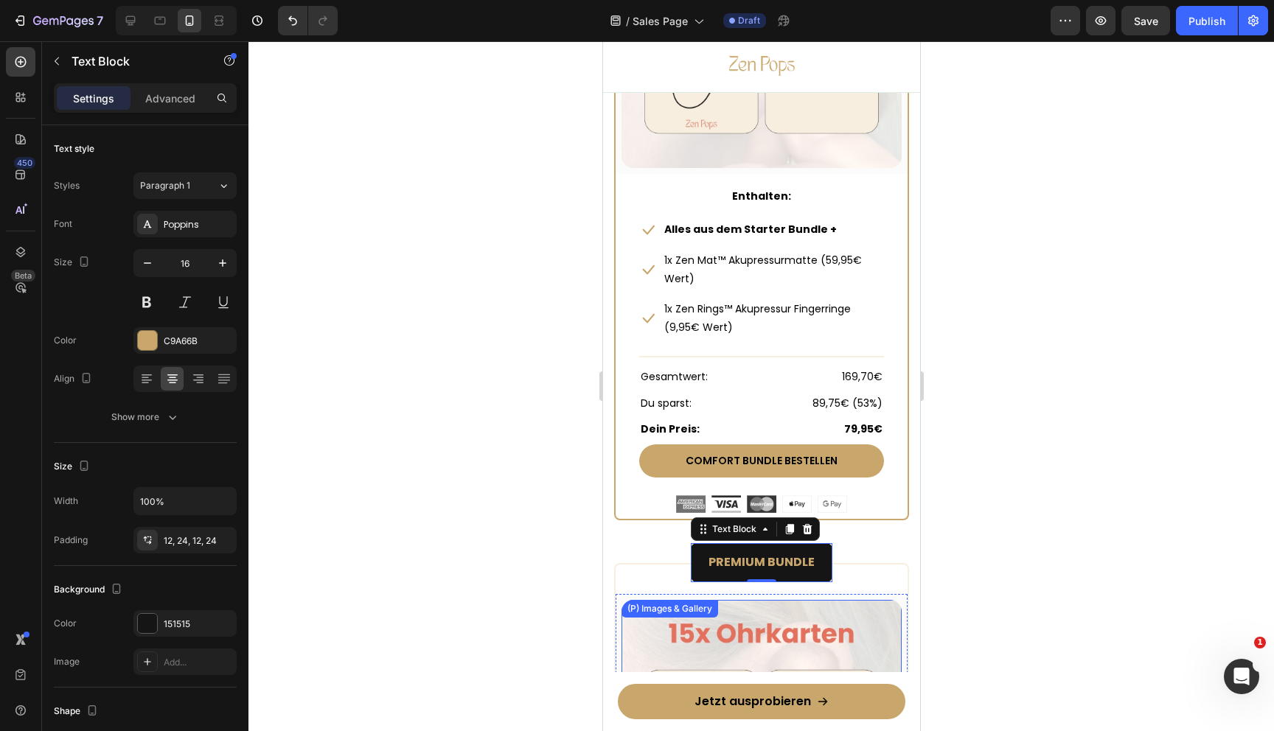
scroll to position [7774, 0]
click at [859, 536] on div "PREMIUM BUNDLE Text Block 0 Row" at bounding box center [761, 562] width 292 height 63
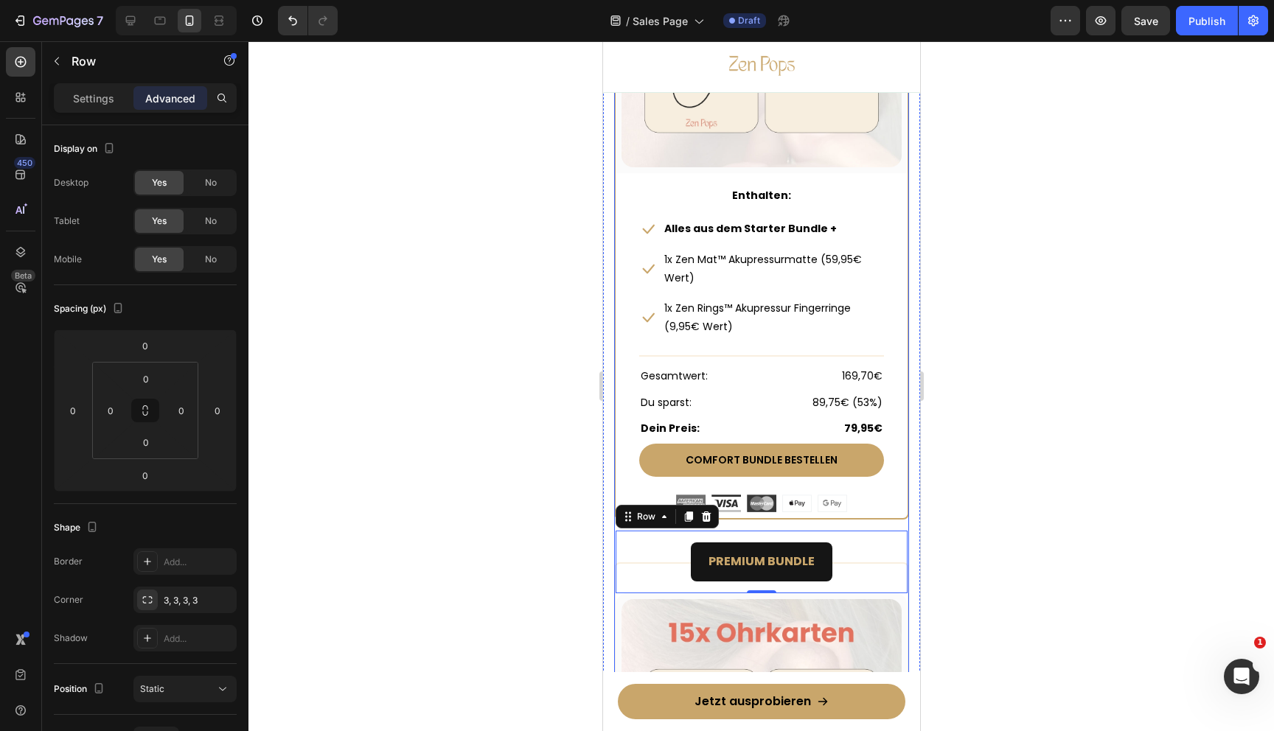
click at [874, 520] on div "COMFORT BUNDLE Text Block Row (P) Images & Gallery Row Enthalten: Text block Ic…" at bounding box center [760, 207] width 295 height 709
click at [96, 88] on div "Settings" at bounding box center [94, 98] width 74 height 24
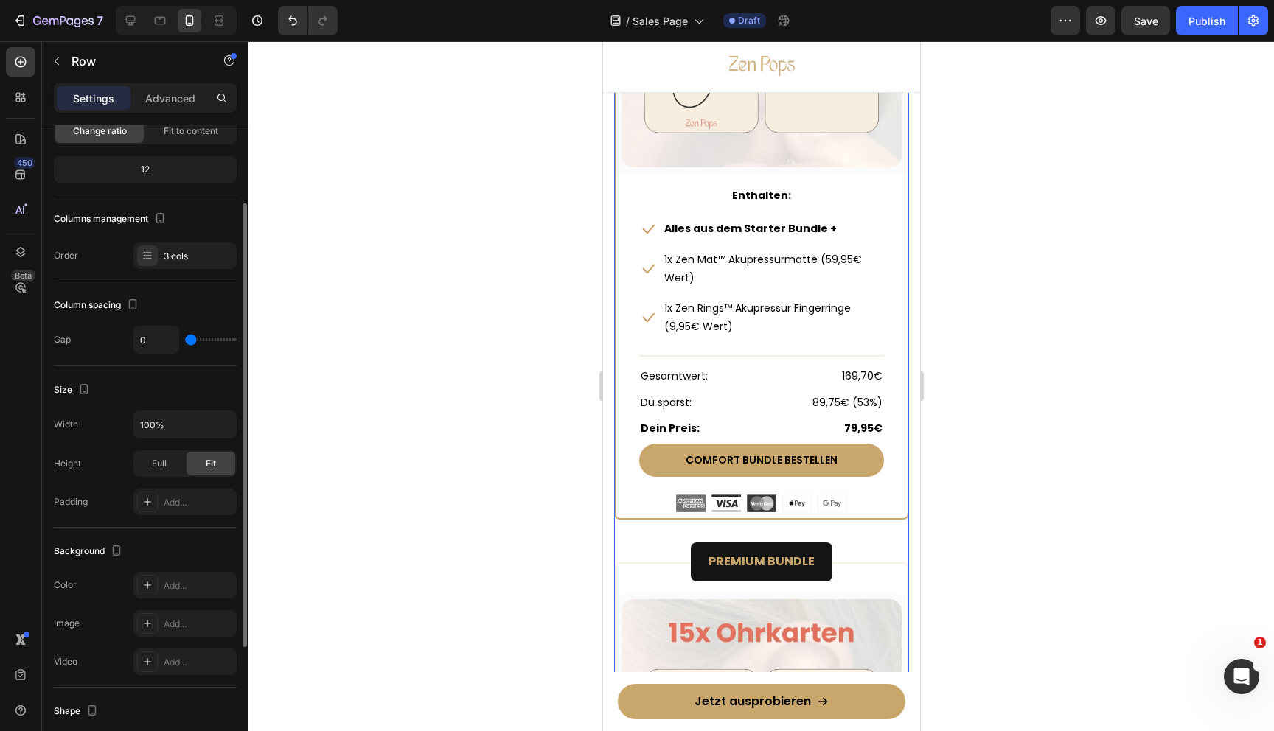
scroll to position [138, 0]
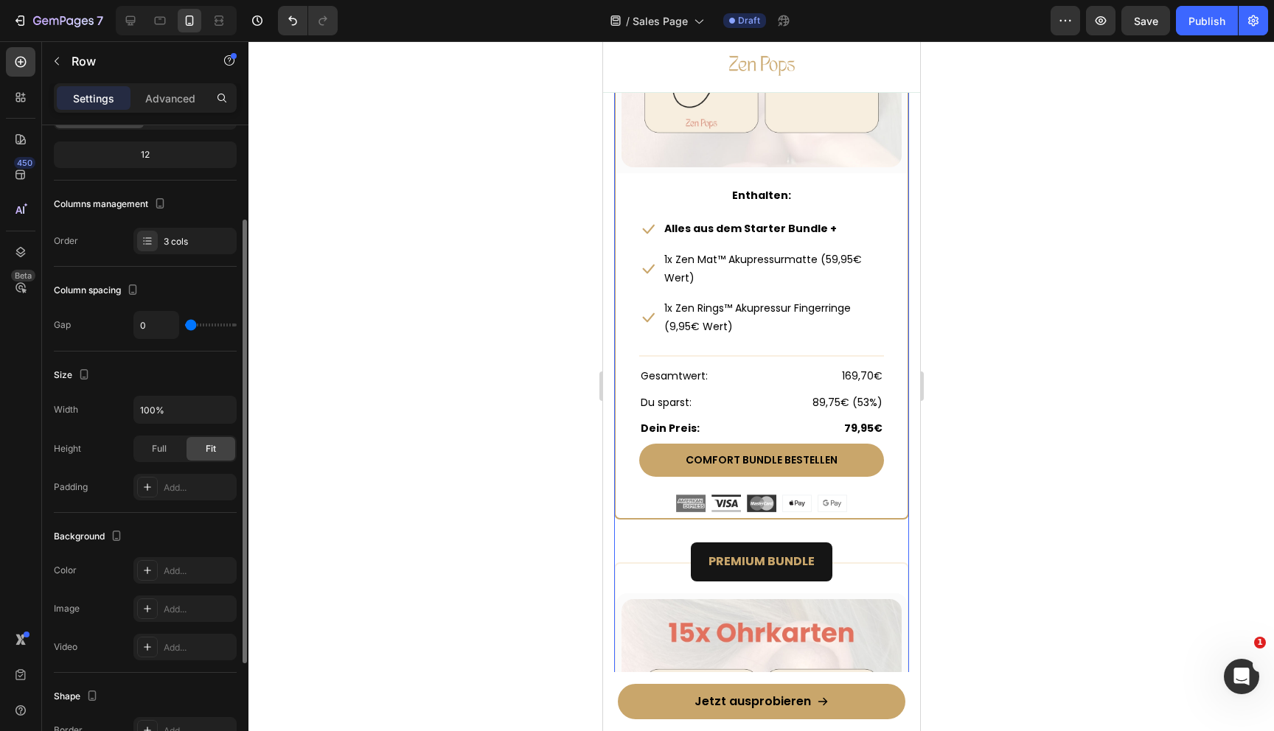
type input "11"
type input "16"
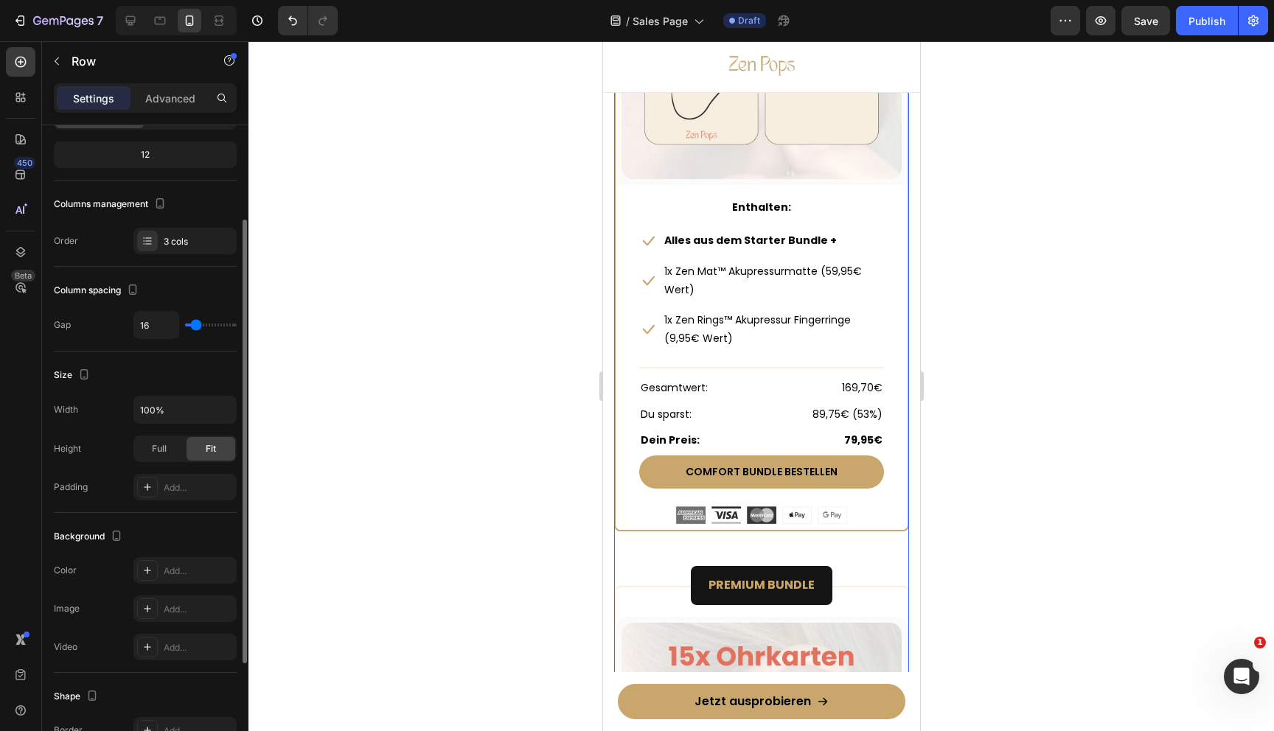
type input "19"
type input "21"
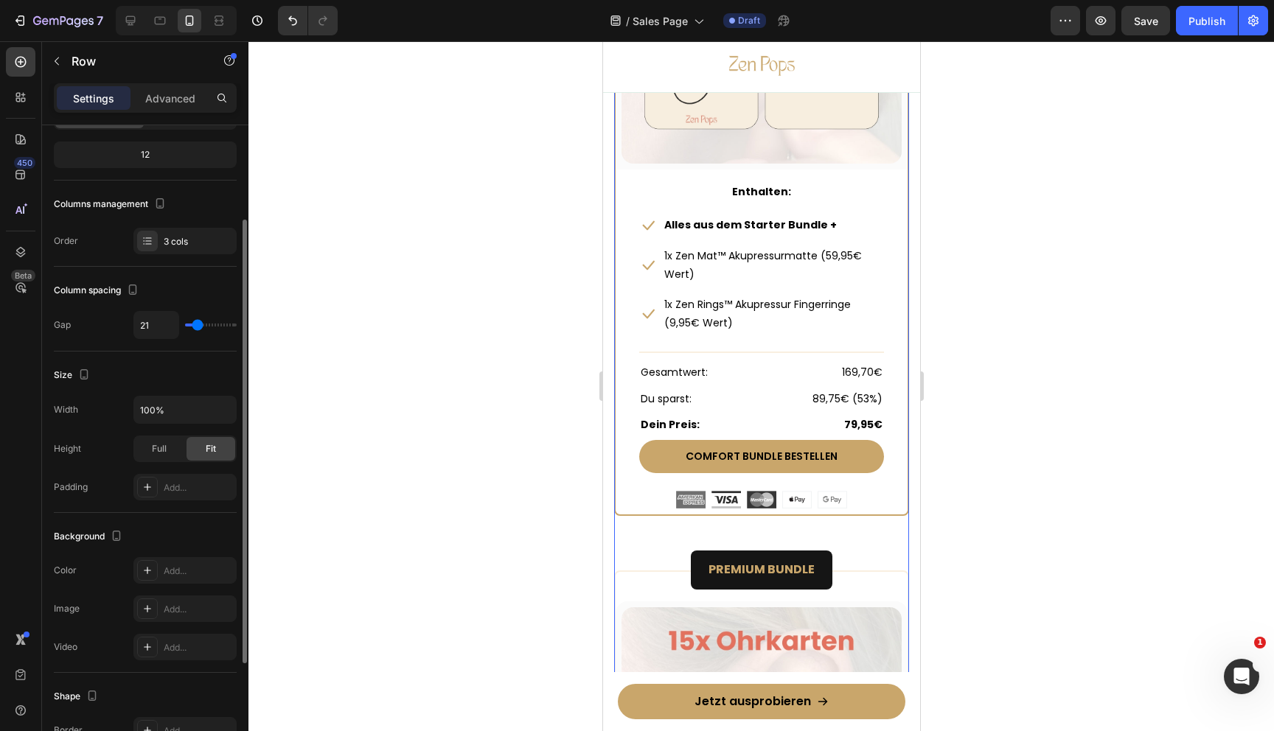
type input "22"
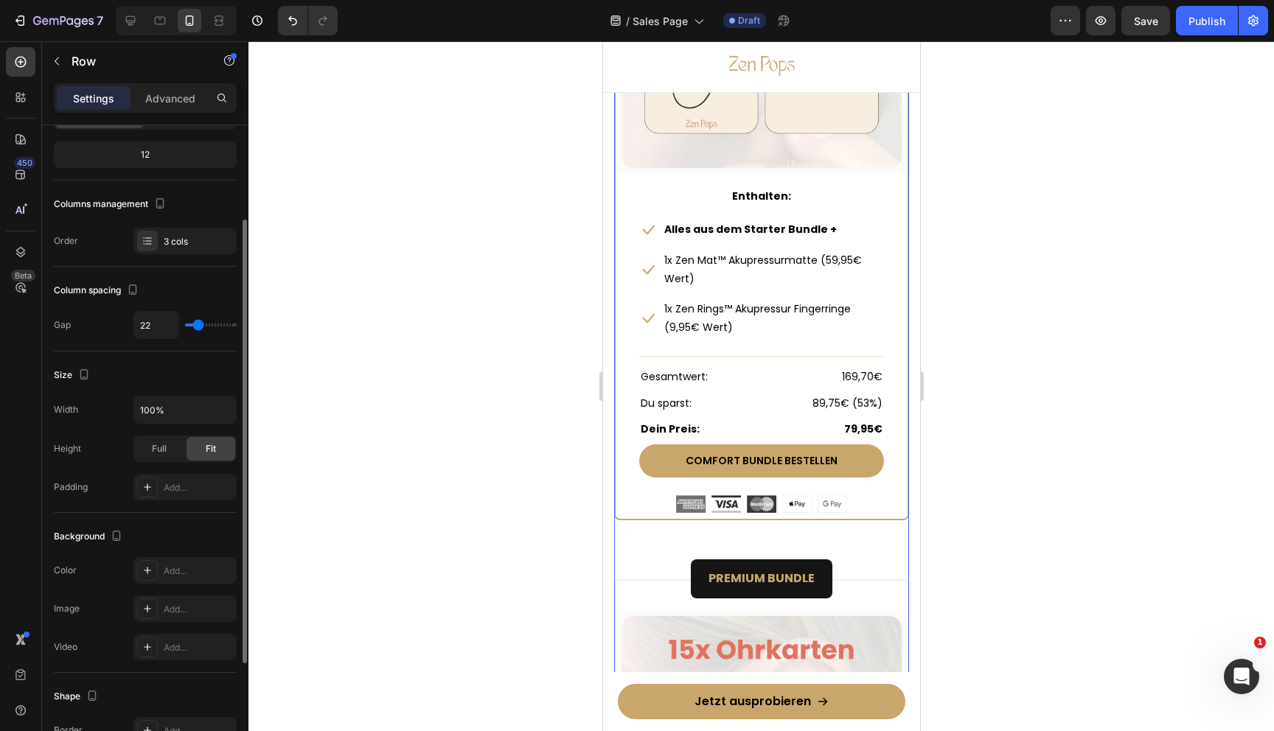
type input "24"
type input "25"
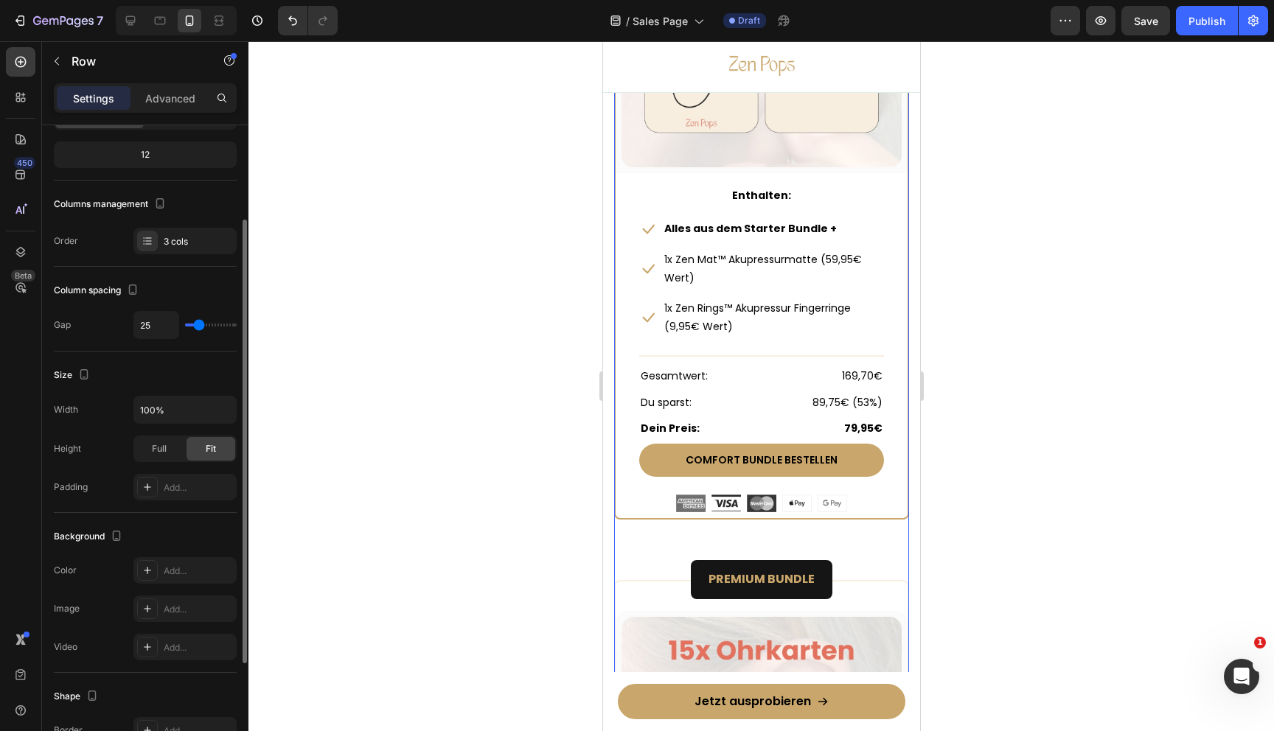
scroll to position [7792, 0]
type input "33"
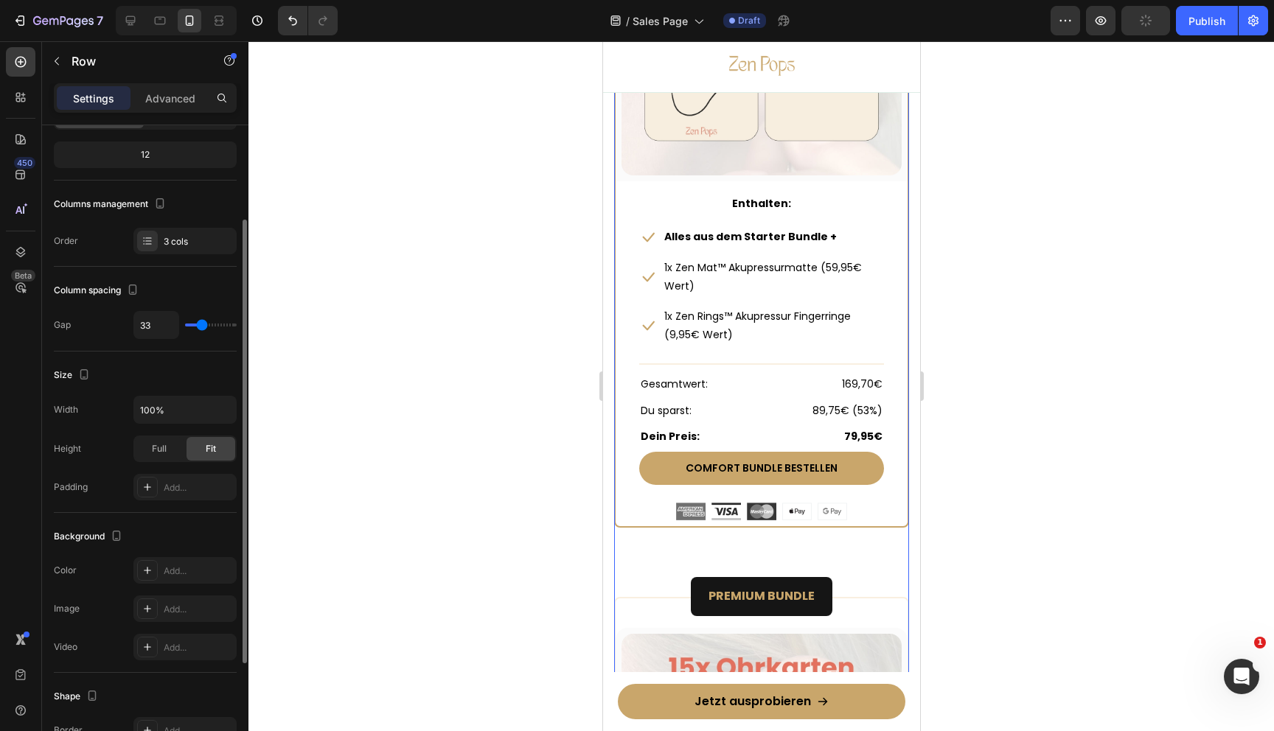
type input "36"
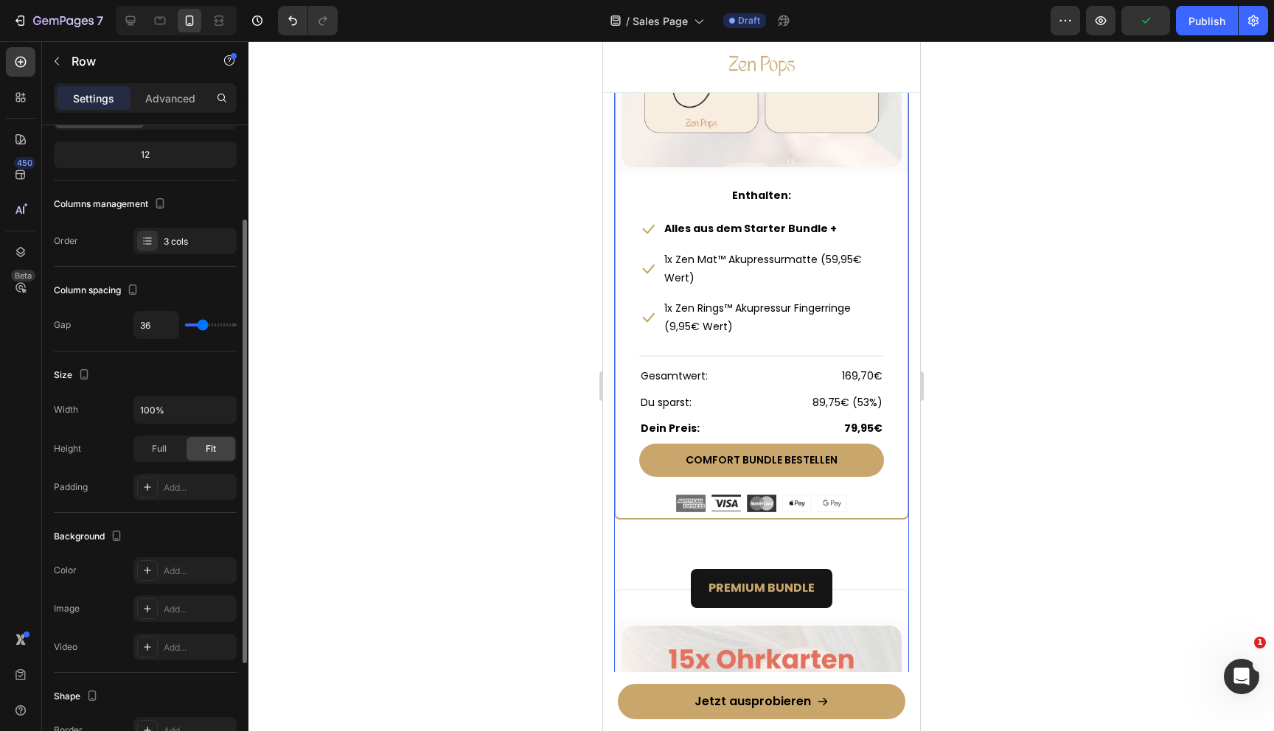
type input "28"
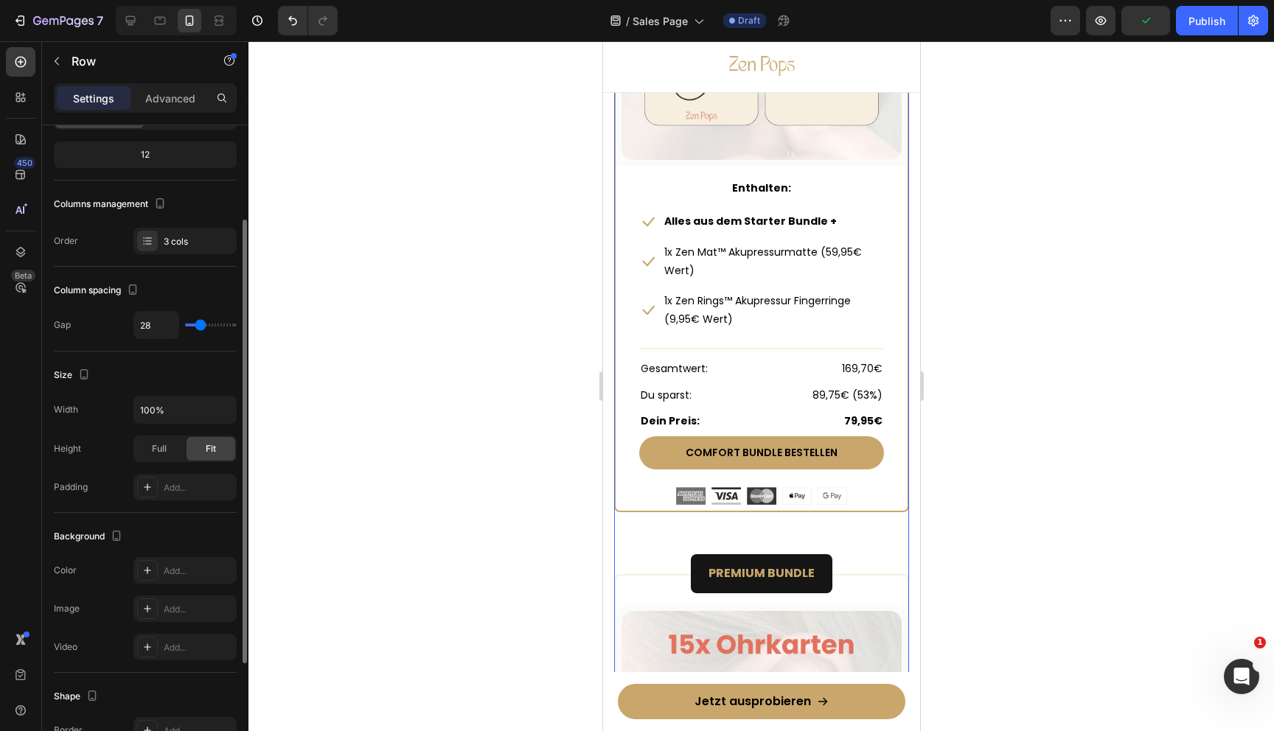
type input "26"
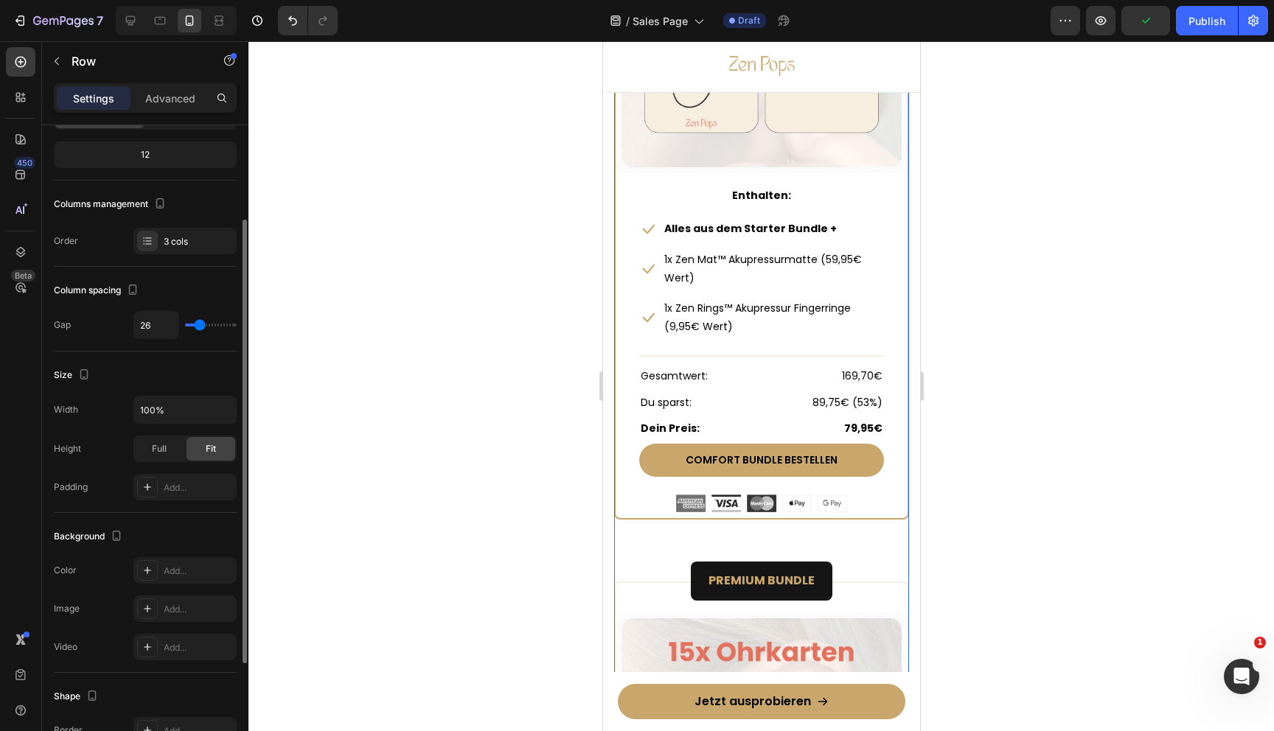
type input "32"
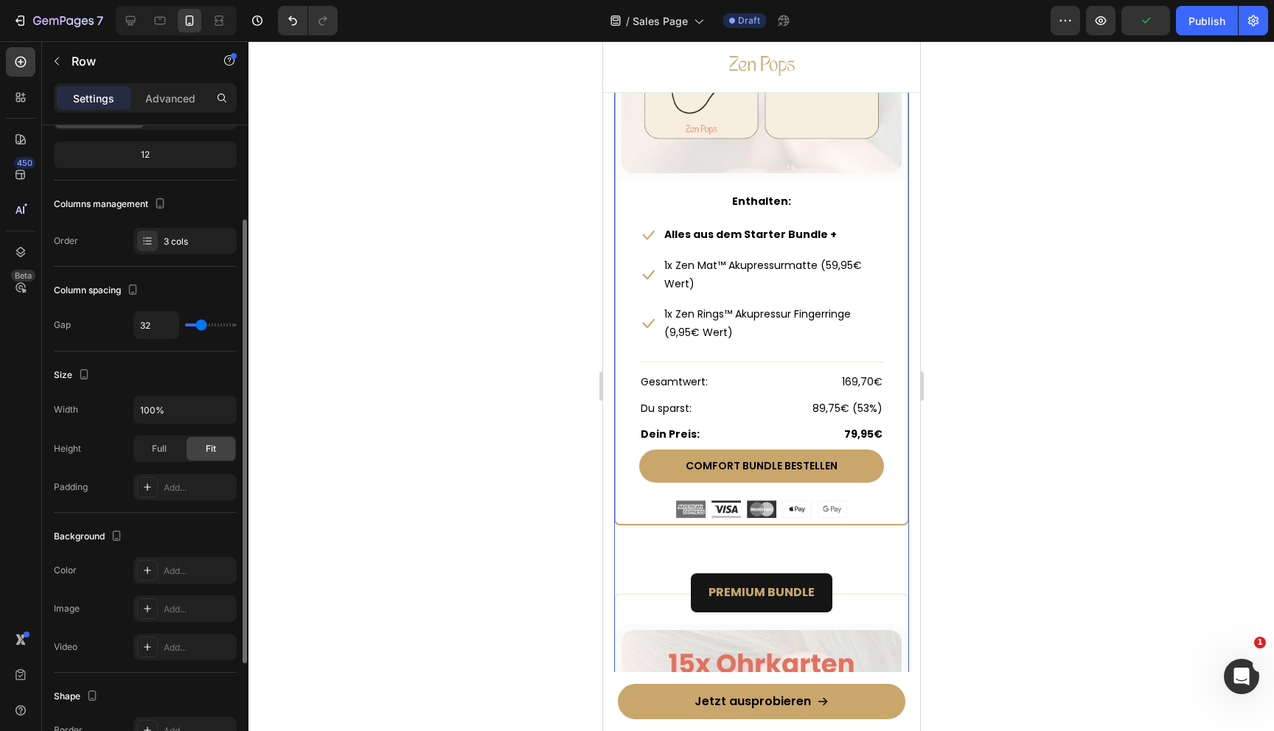
type input "34"
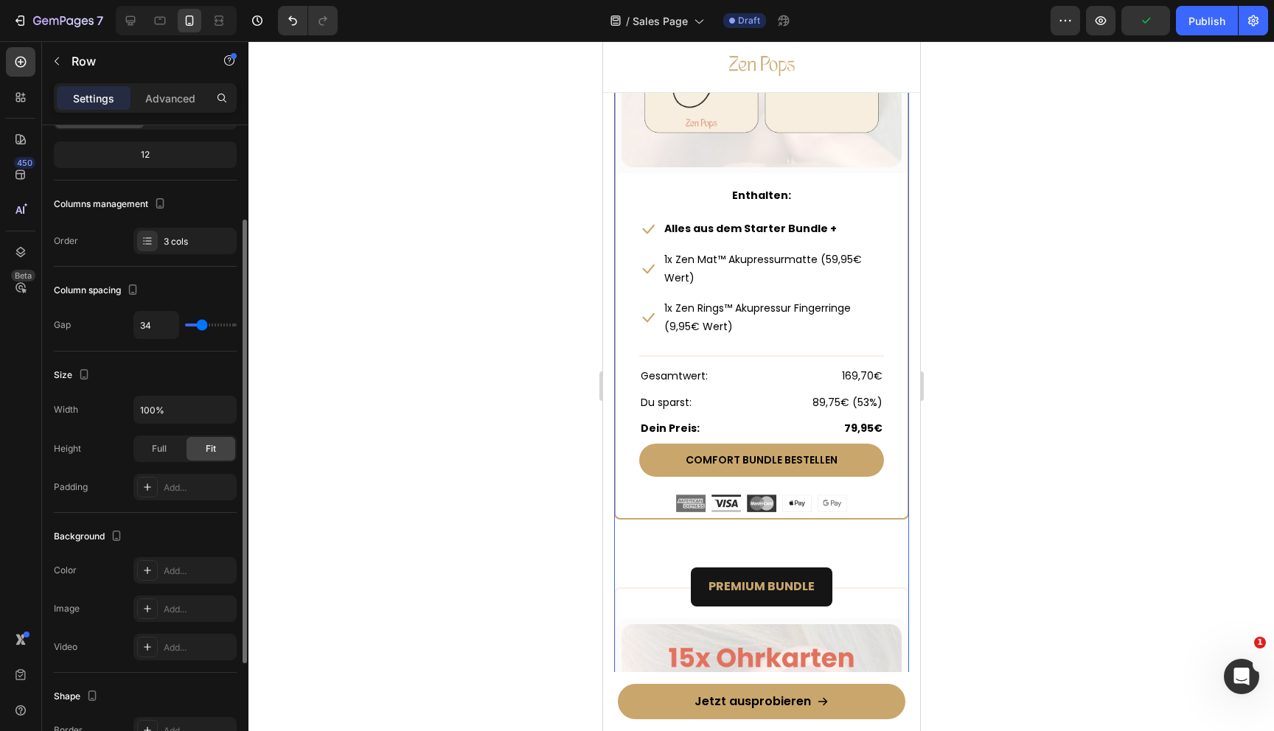
type input "41"
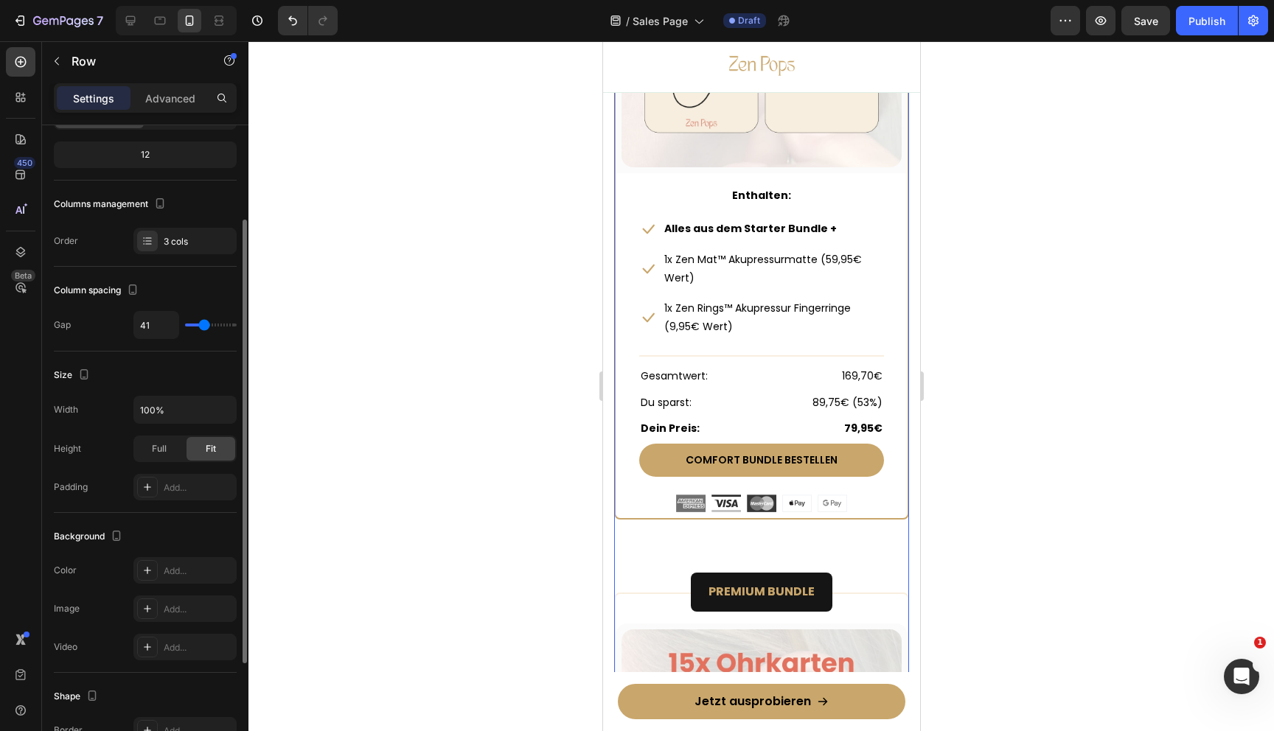
type input "34"
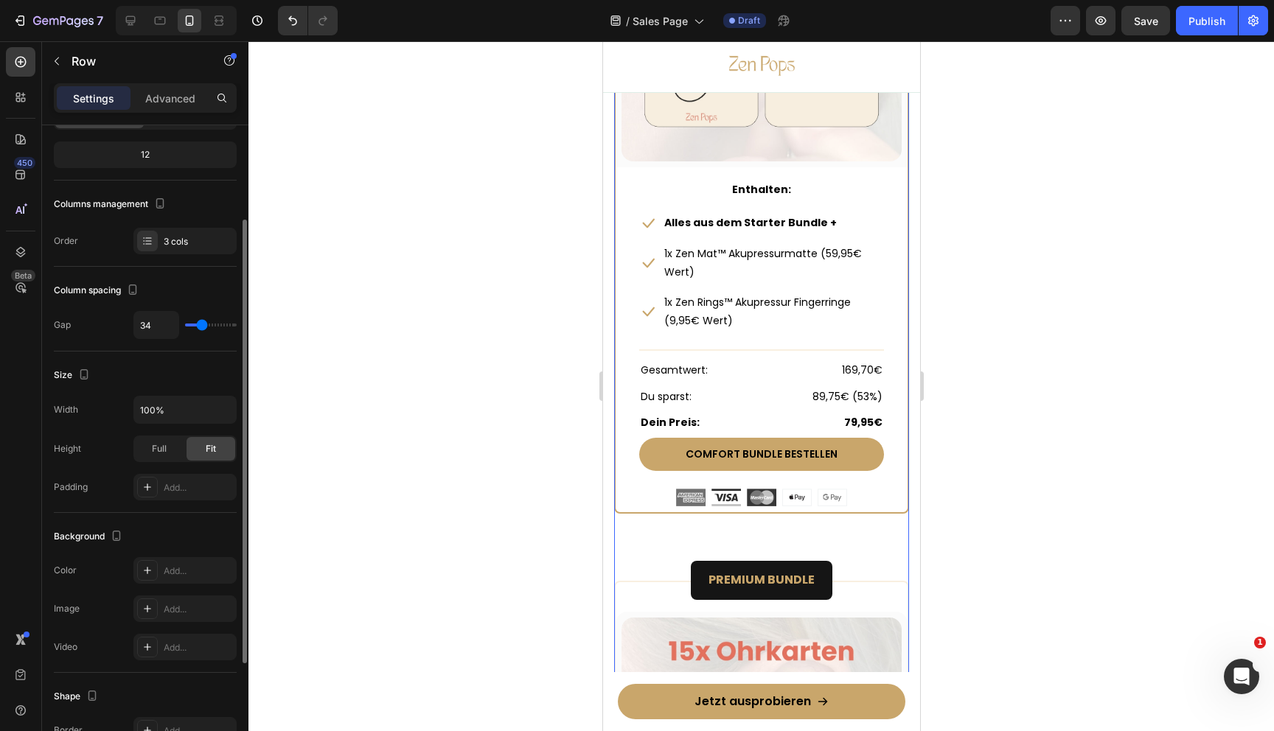
type input "33"
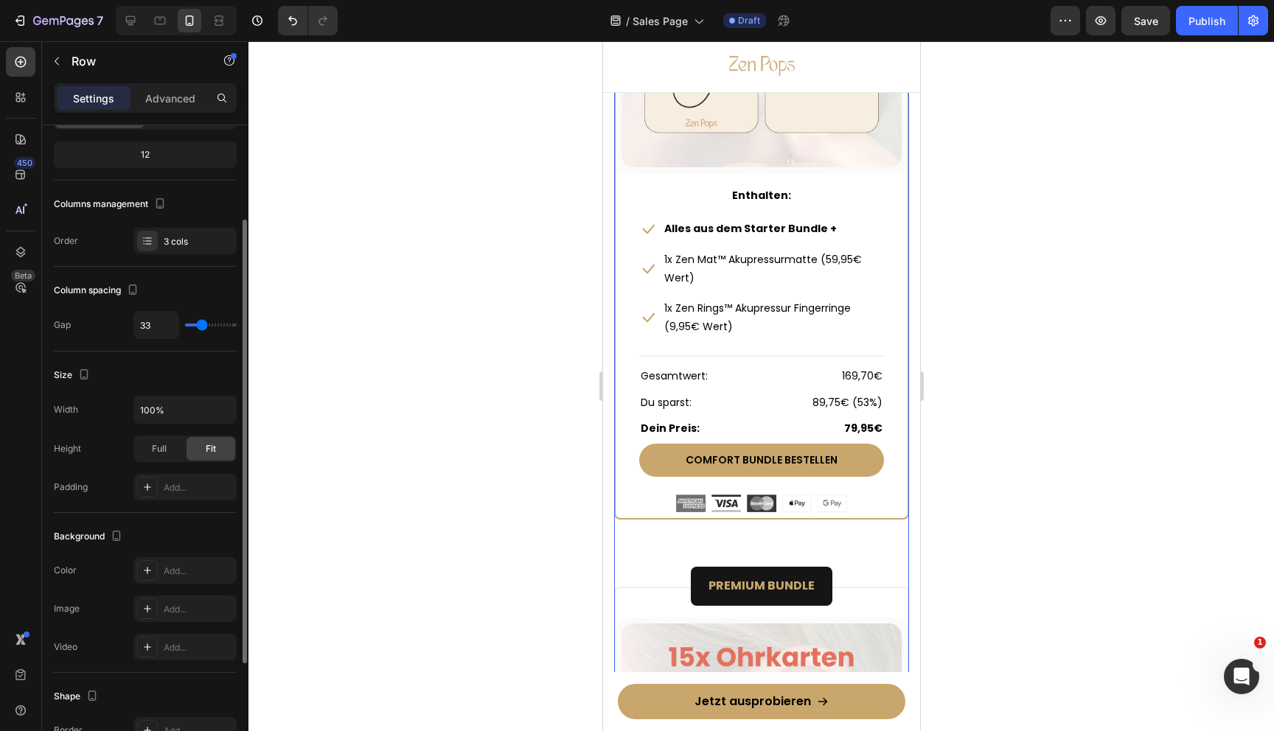
type input "29"
type input "30"
drag, startPoint x: 192, startPoint y: 325, endPoint x: 201, endPoint y: 322, distance: 9.3
type input "30"
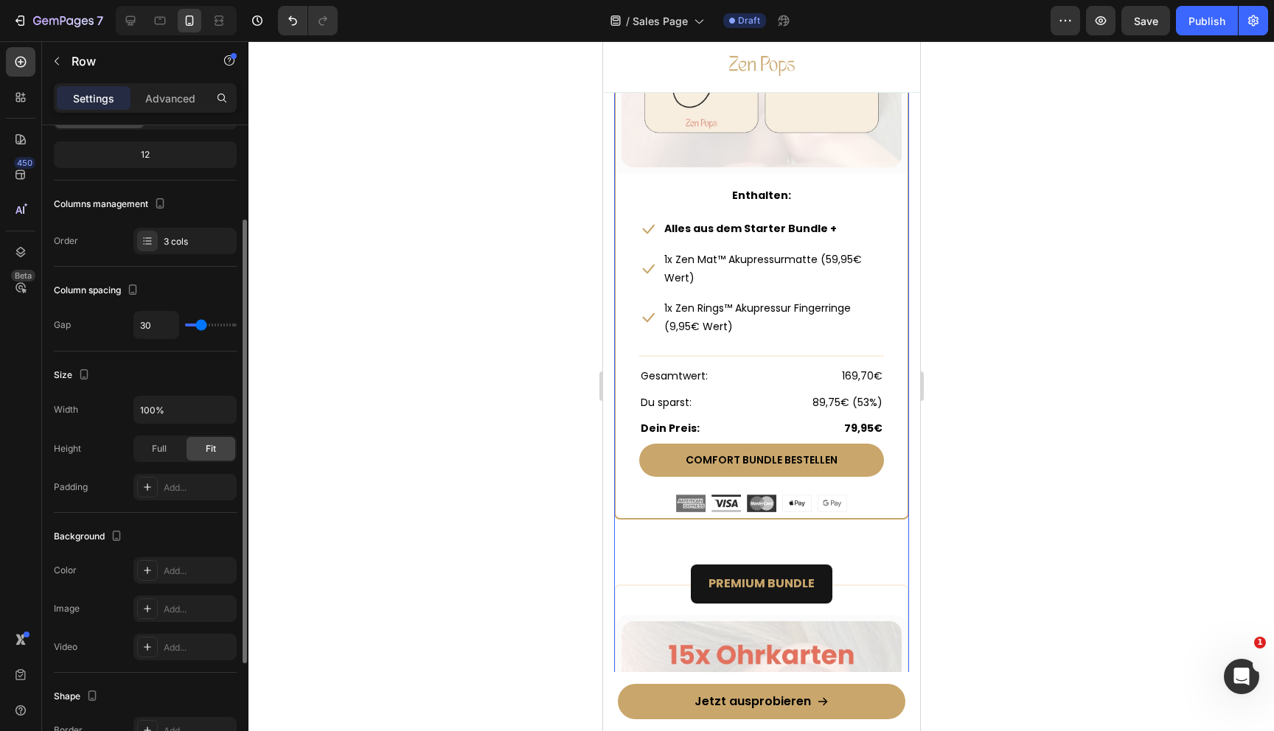
click at [201, 324] on input "range" at bounding box center [211, 325] width 52 height 3
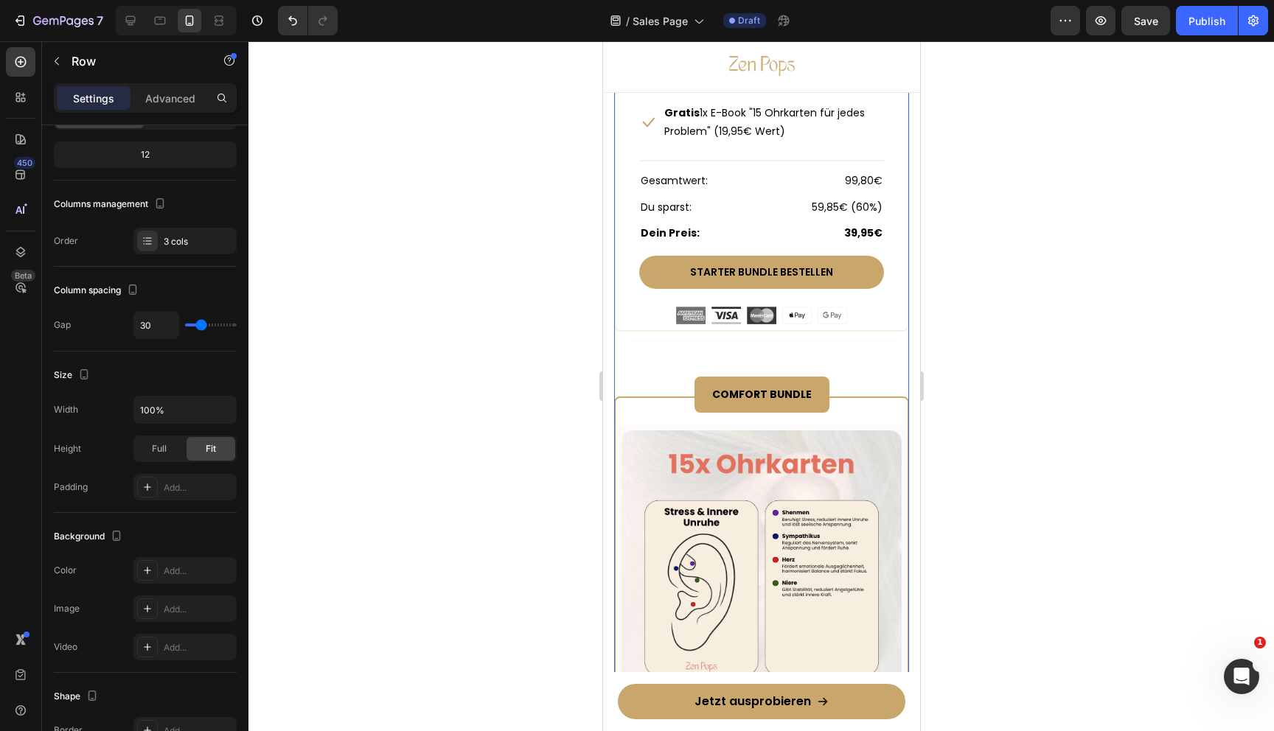
scroll to position [7386, 0]
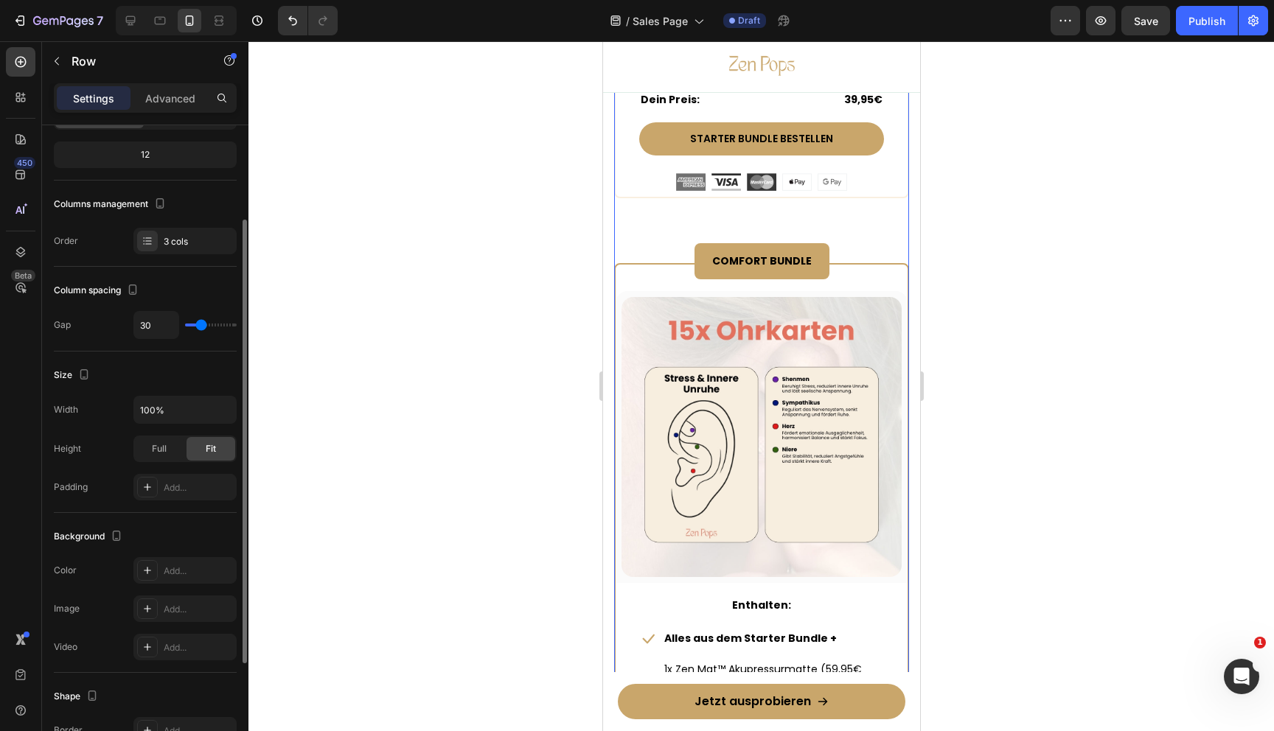
type input "39"
type input "40"
type input "45"
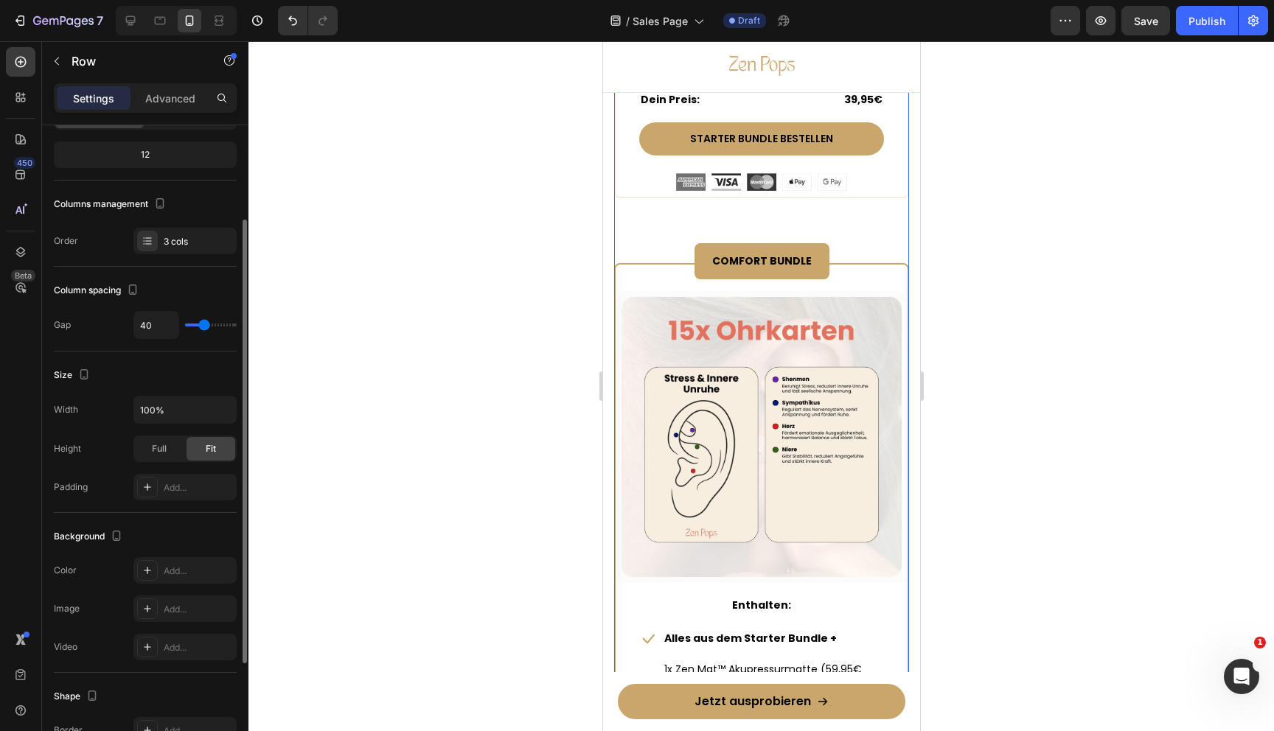
type input "45"
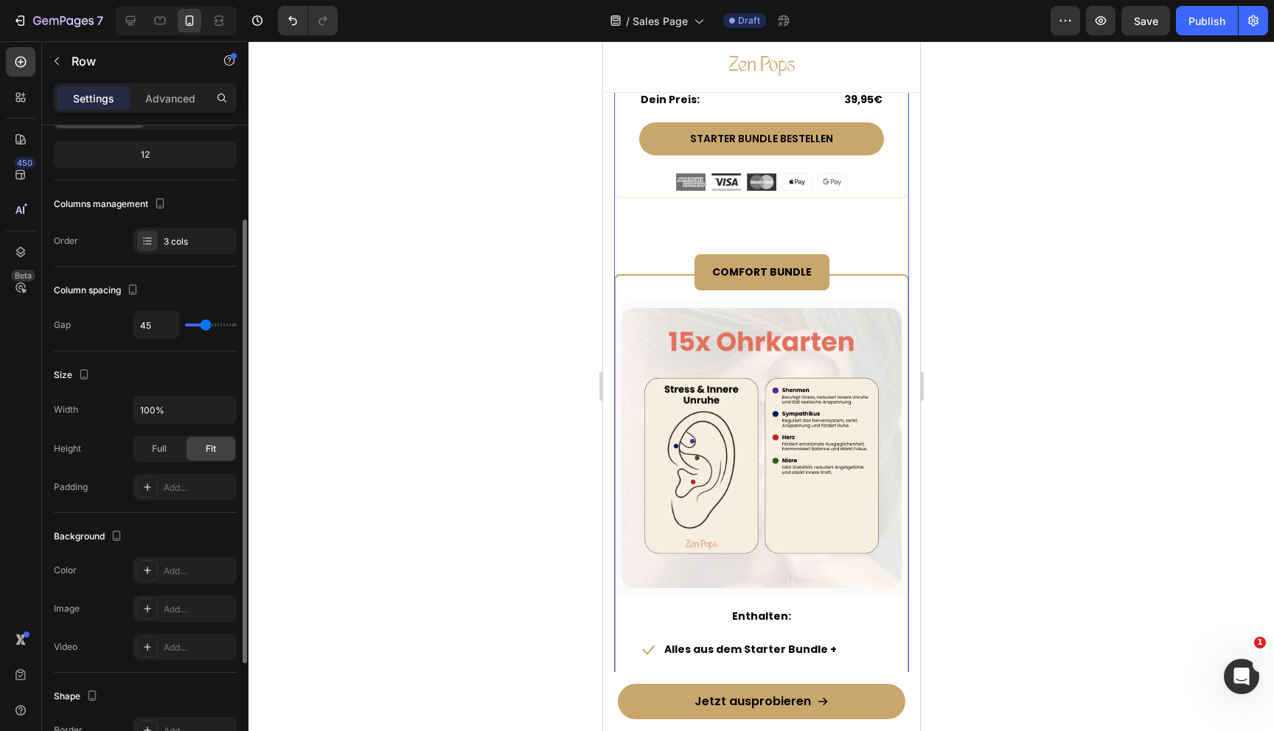
type input "41"
type input "40"
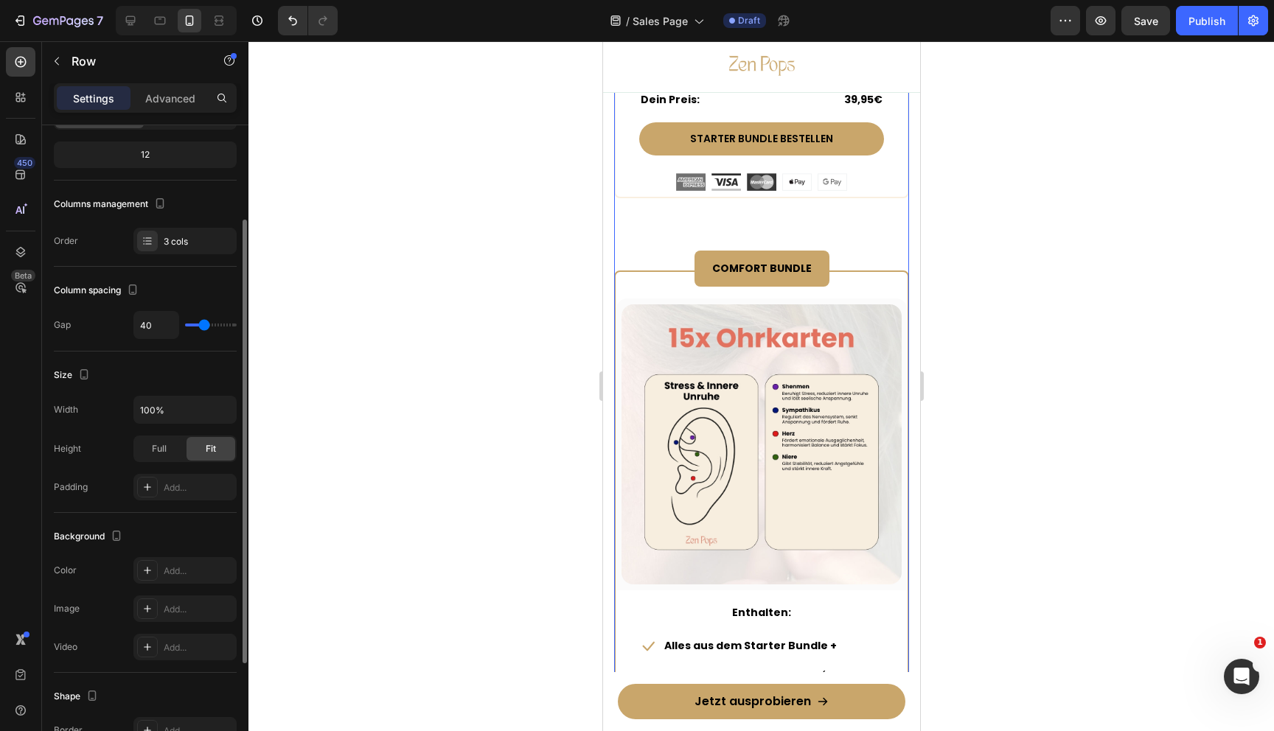
type input "40"
click at [203, 327] on input "range" at bounding box center [211, 325] width 52 height 3
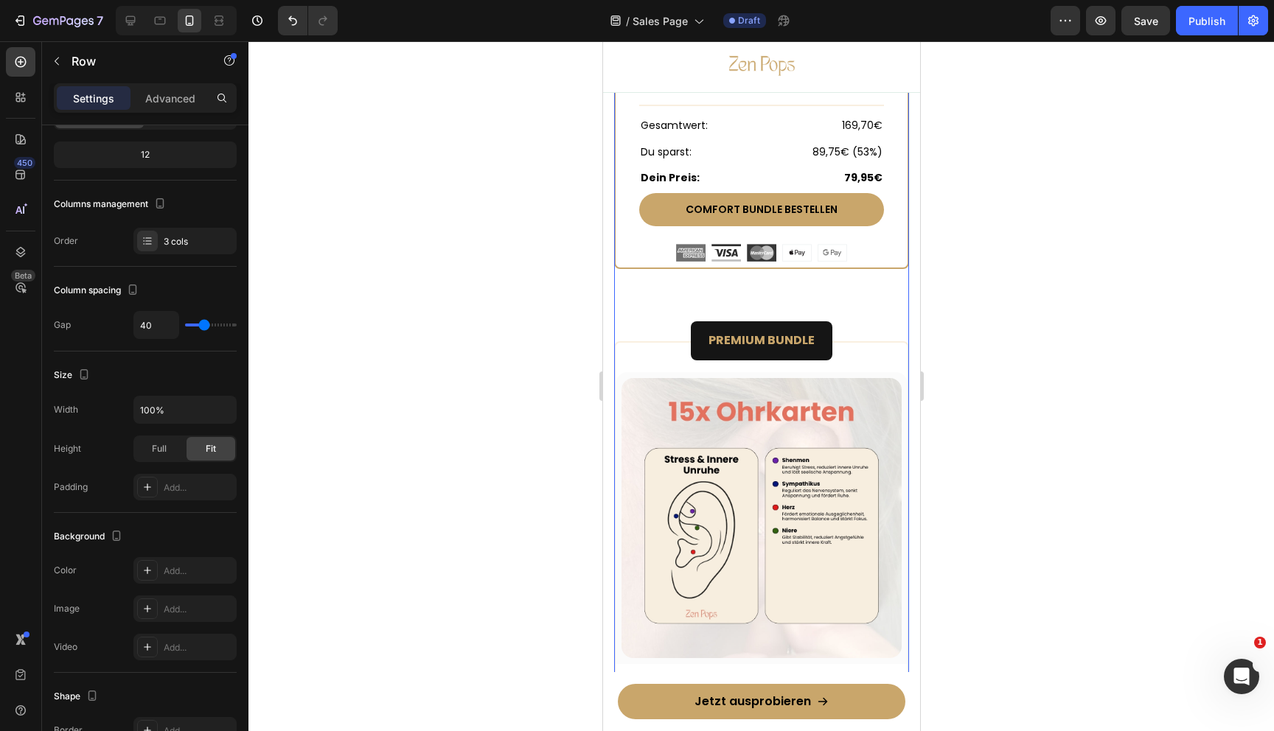
scroll to position [8155, 0]
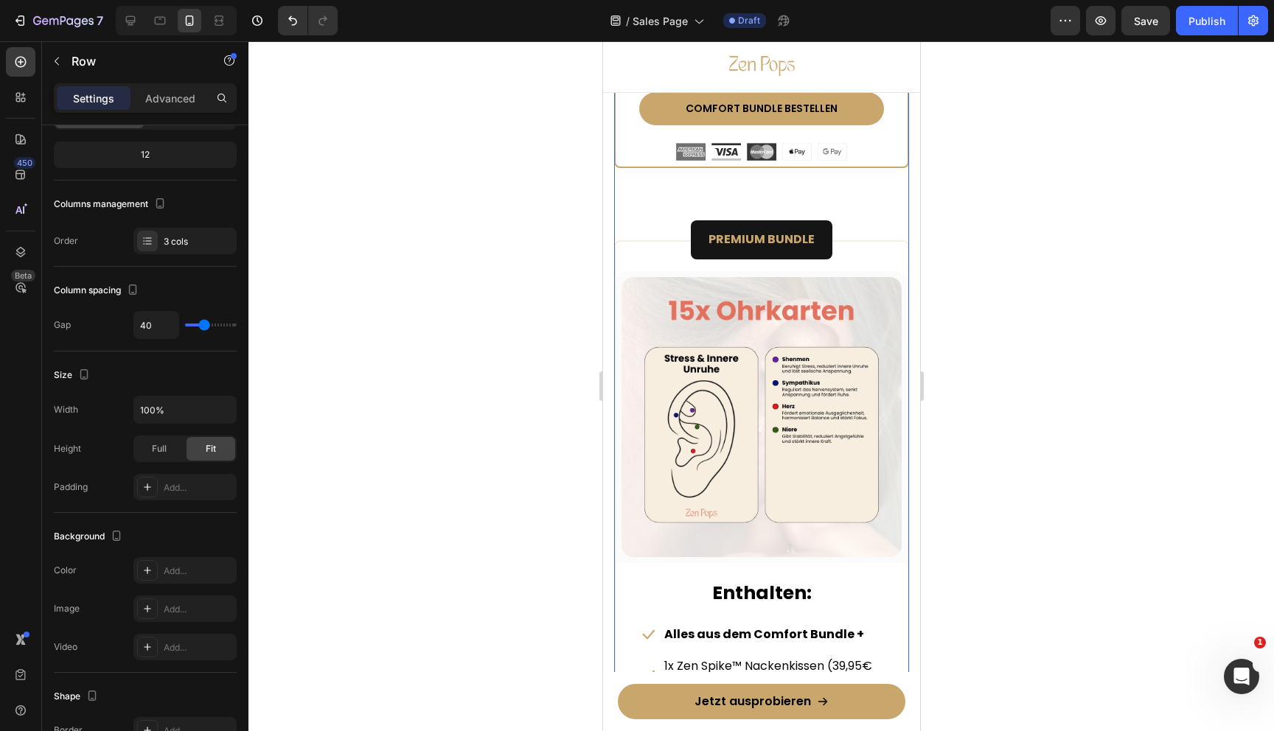
click at [1035, 323] on div at bounding box center [761, 386] width 1026 height 690
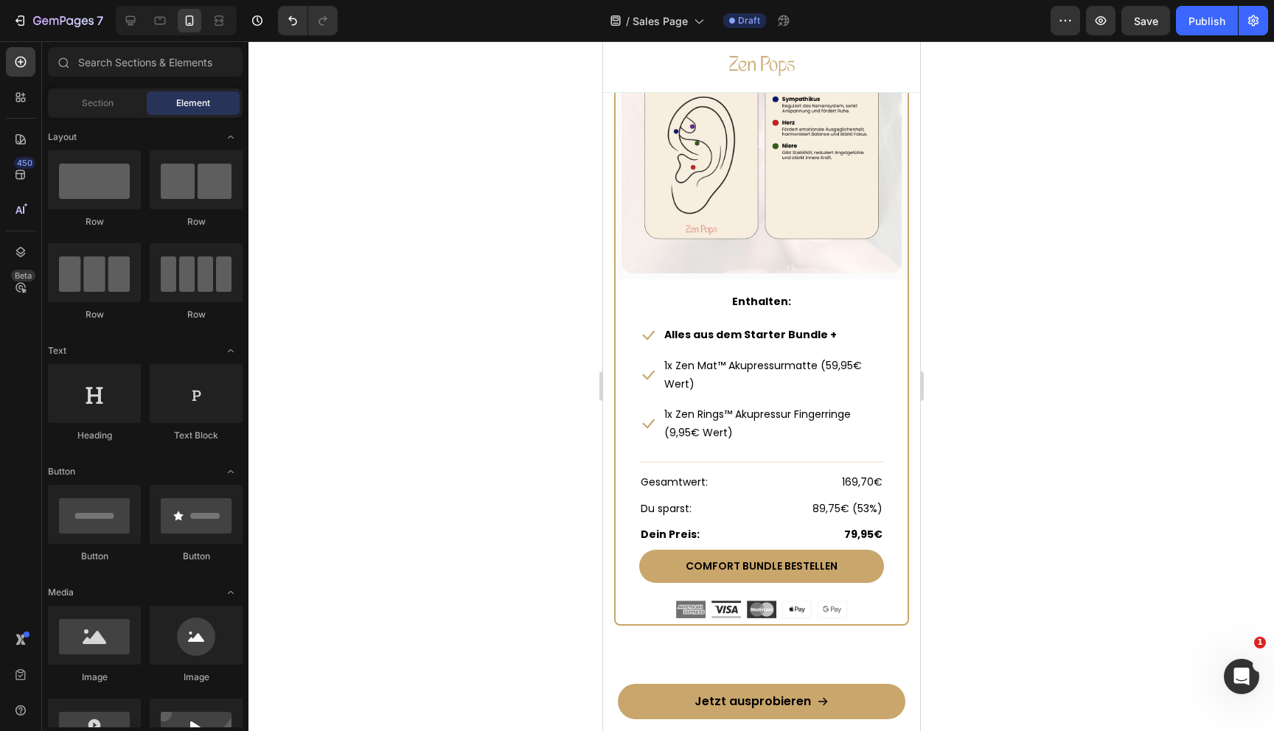
scroll to position [7688, 0]
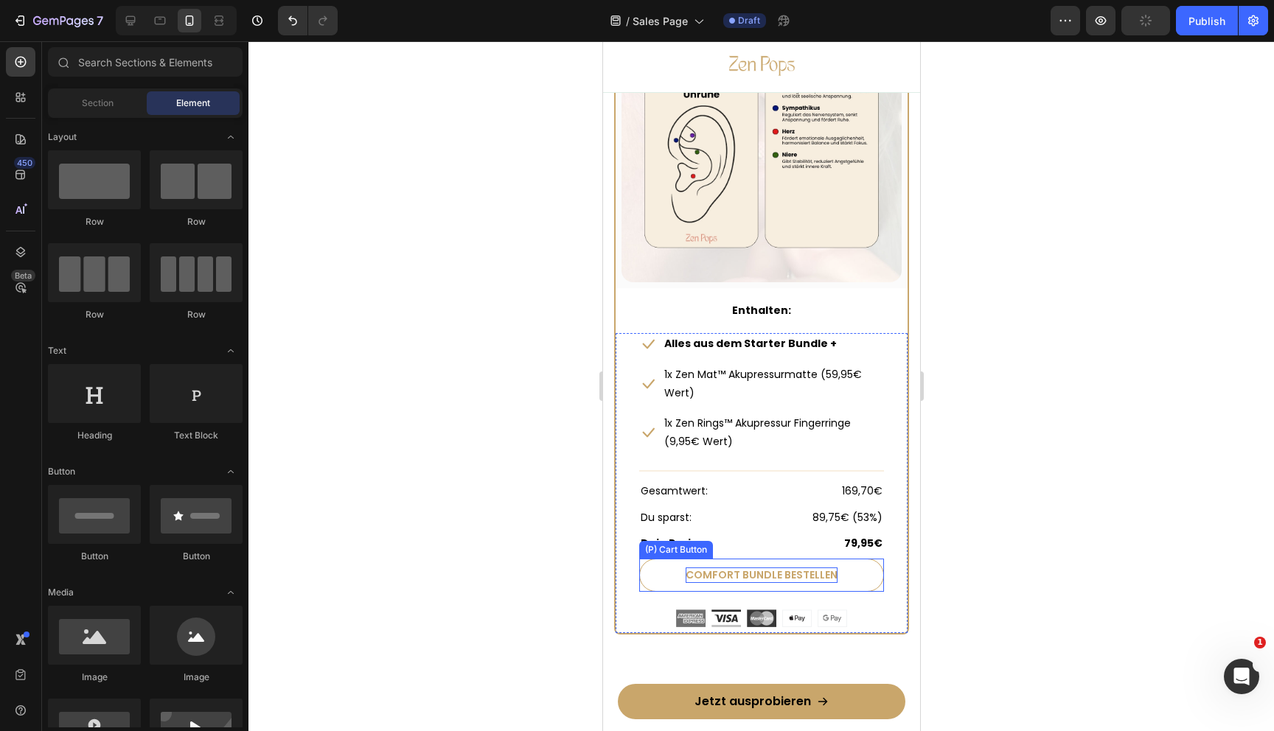
click at [689, 576] on div "Comfort Bundle bestellen" at bounding box center [761, 575] width 152 height 15
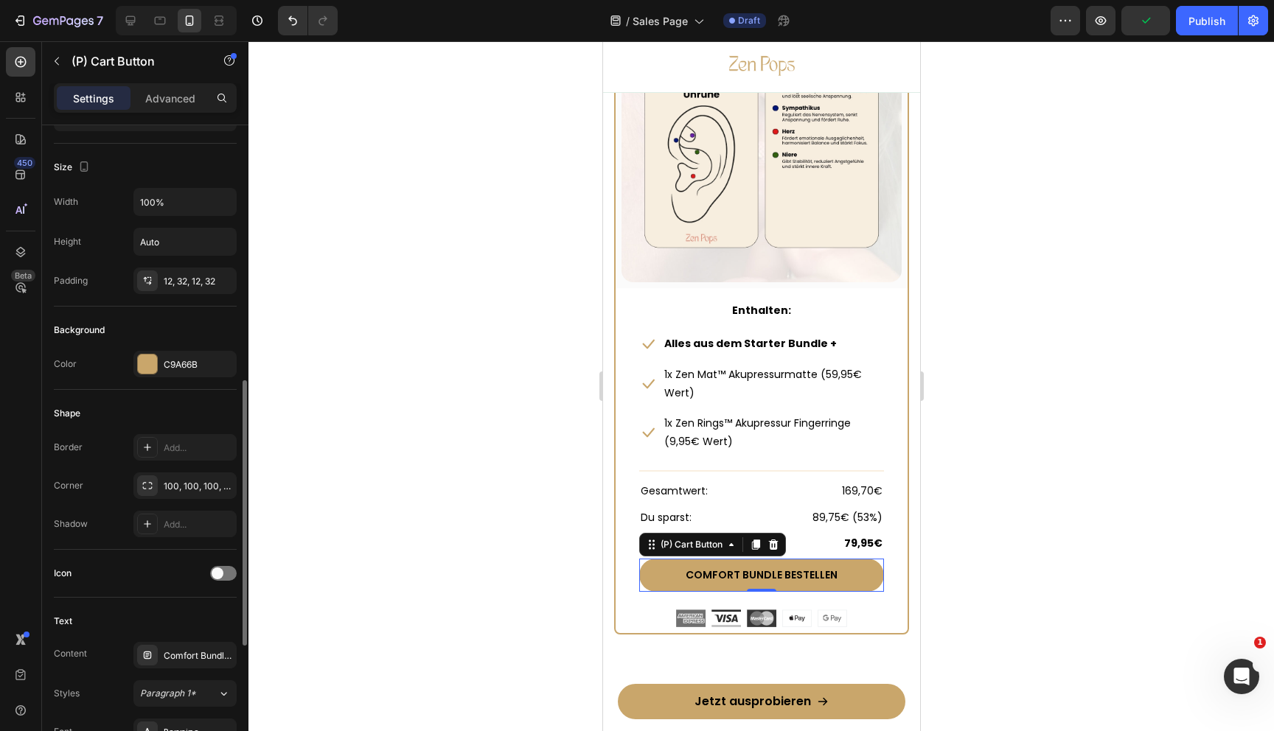
scroll to position [403, 0]
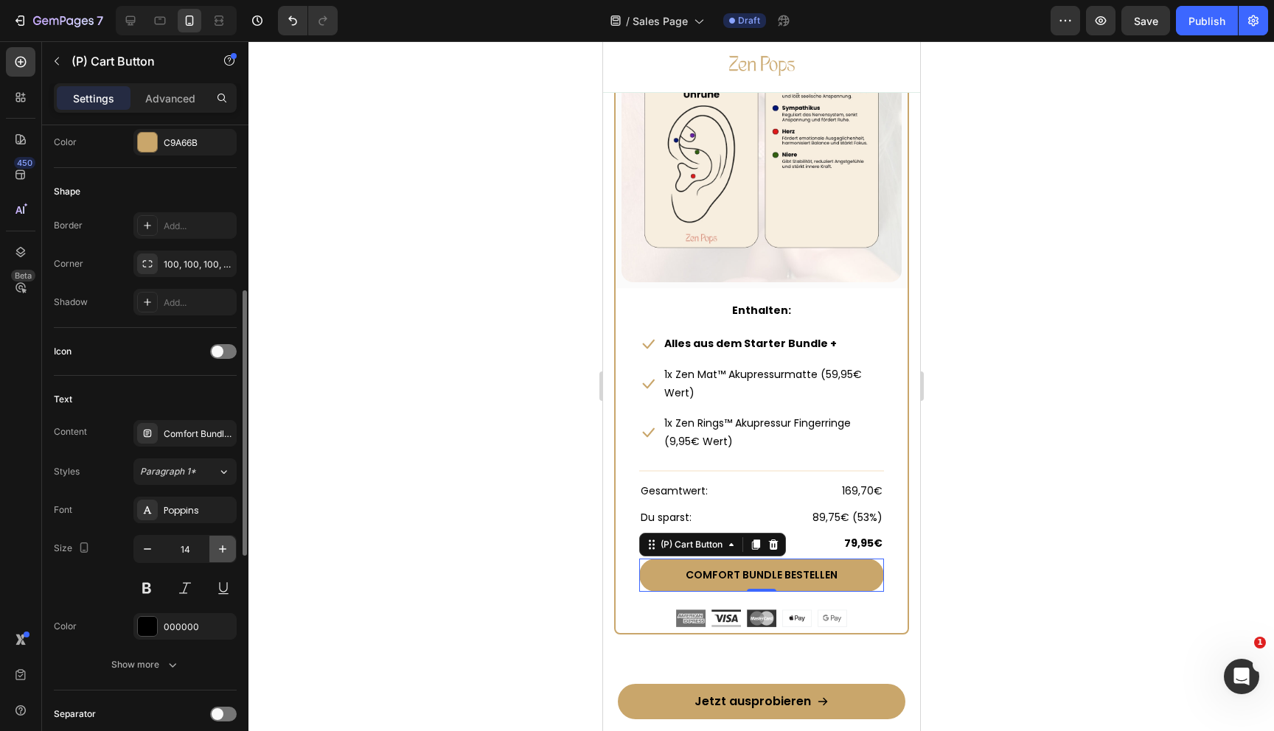
click at [215, 546] on icon "button" at bounding box center [222, 549] width 15 height 15
type input "16"
click at [855, 545] on strong "79,95€" at bounding box center [862, 543] width 38 height 15
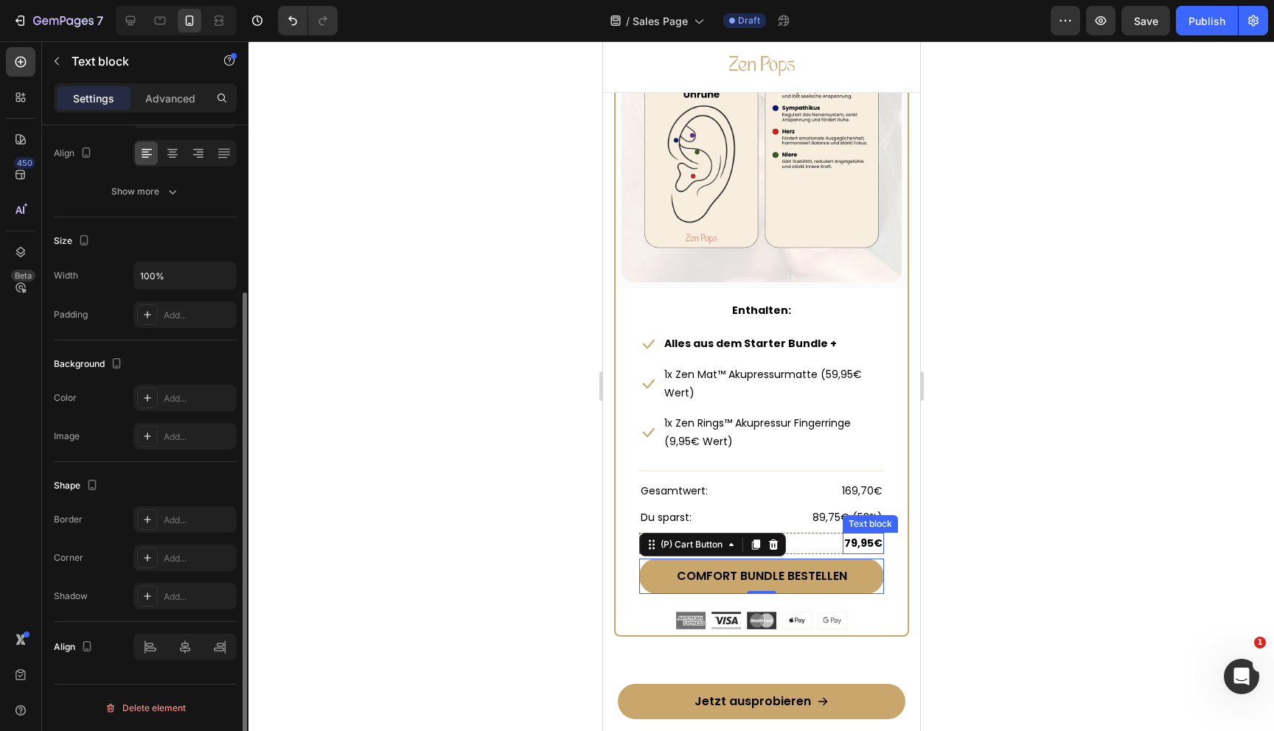
scroll to position [0, 0]
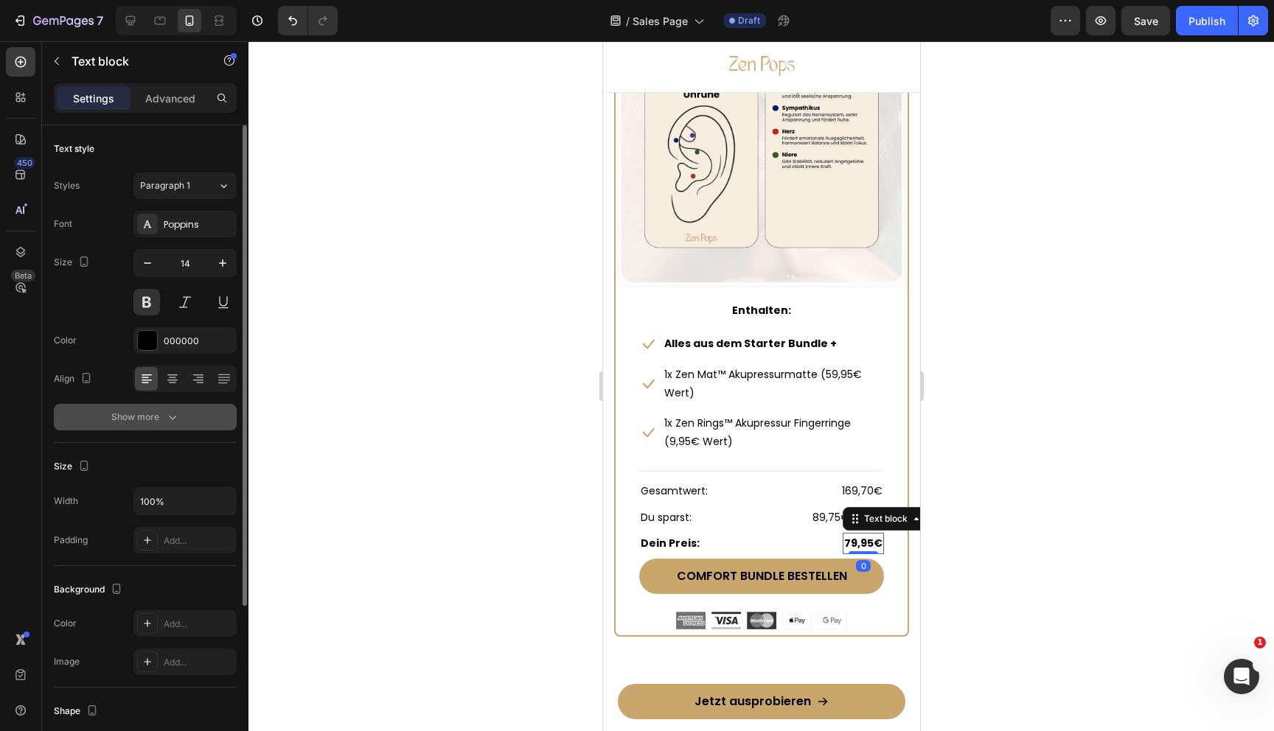
click at [163, 416] on div "Show more" at bounding box center [145, 417] width 69 height 15
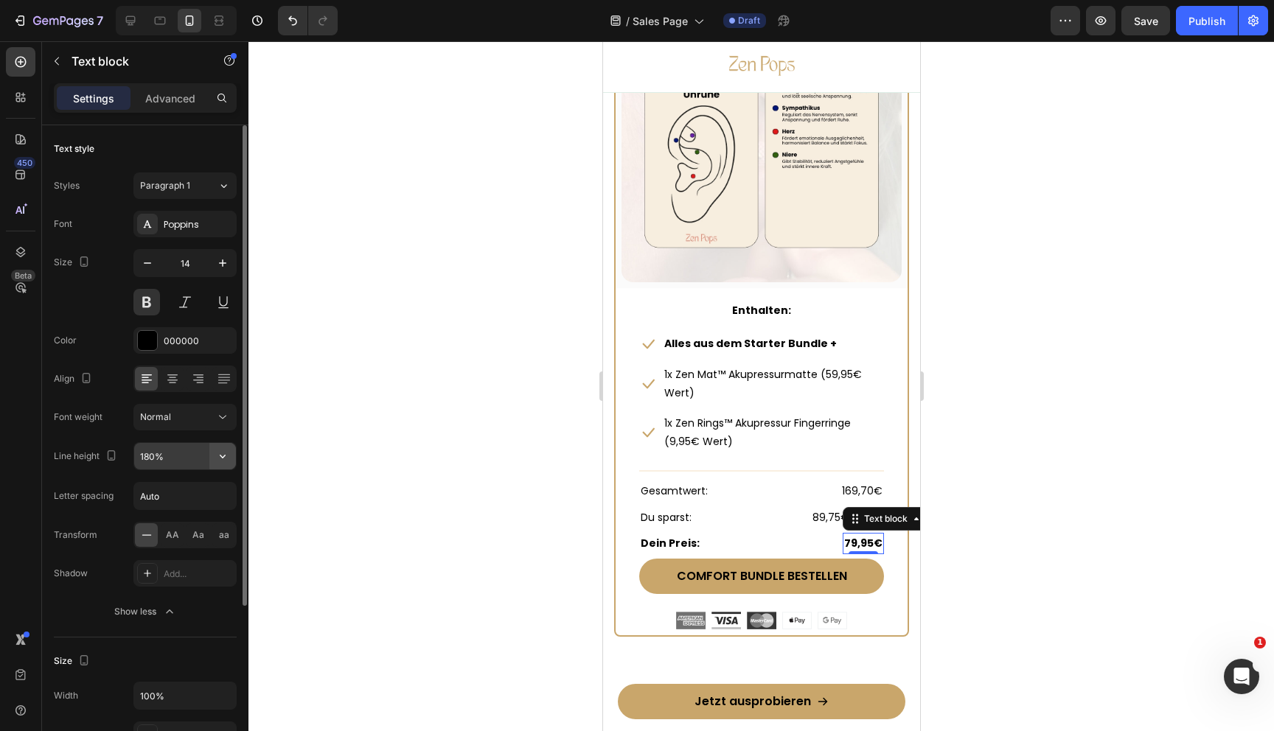
click at [223, 459] on icon "button" at bounding box center [222, 456] width 15 height 15
click at [221, 261] on icon "button" at bounding box center [222, 263] width 15 height 15
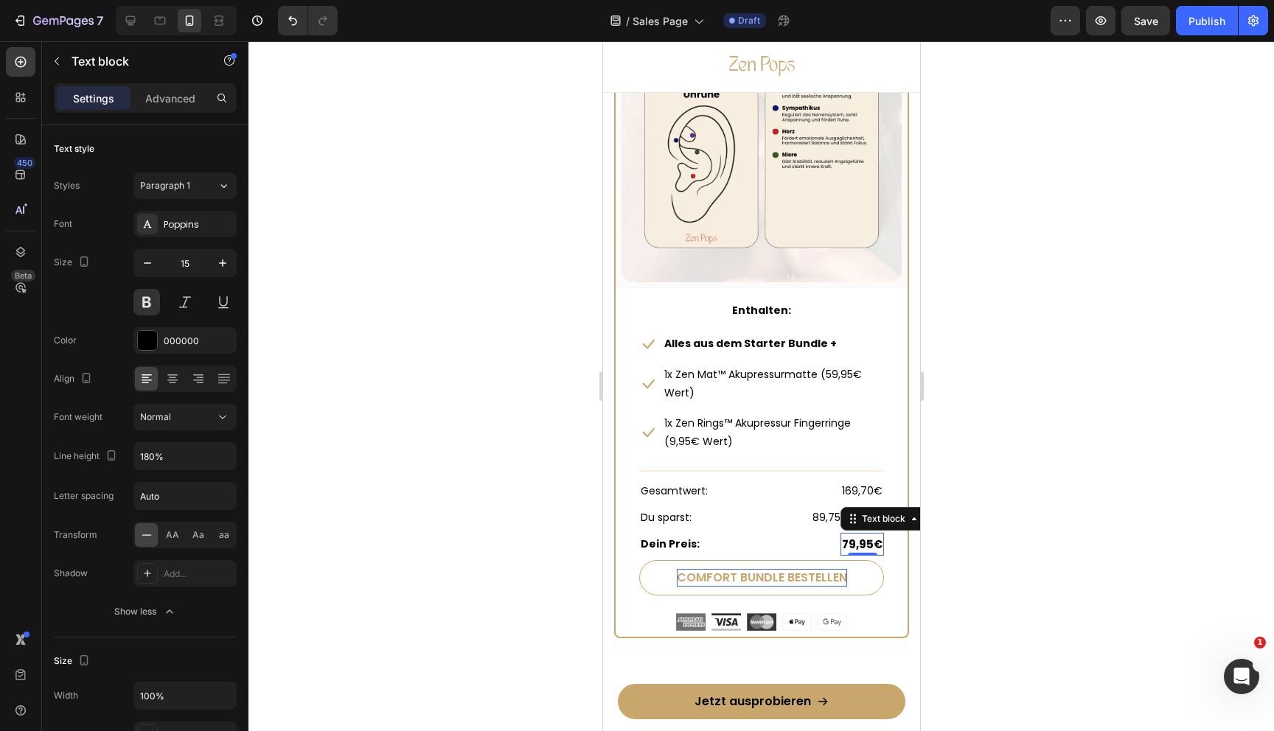
type input "16"
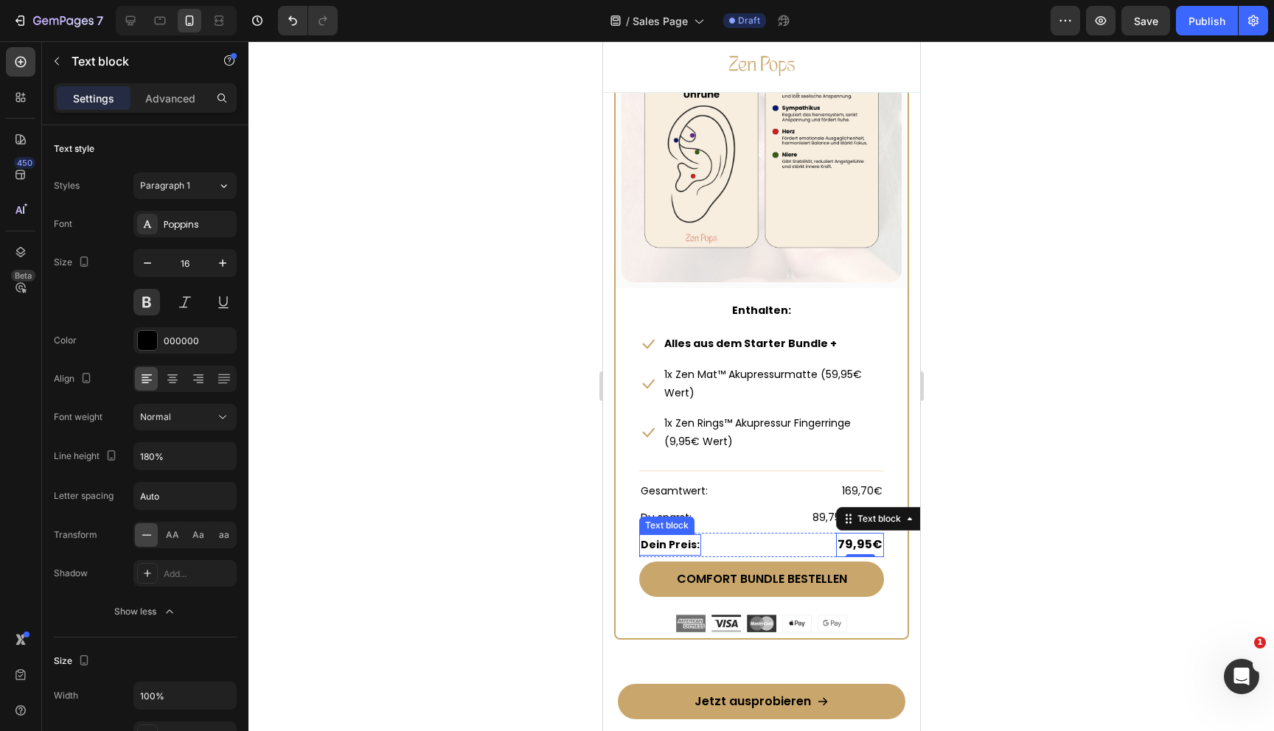
click at [675, 540] on strong "Dein Preis:" at bounding box center [669, 544] width 59 height 15
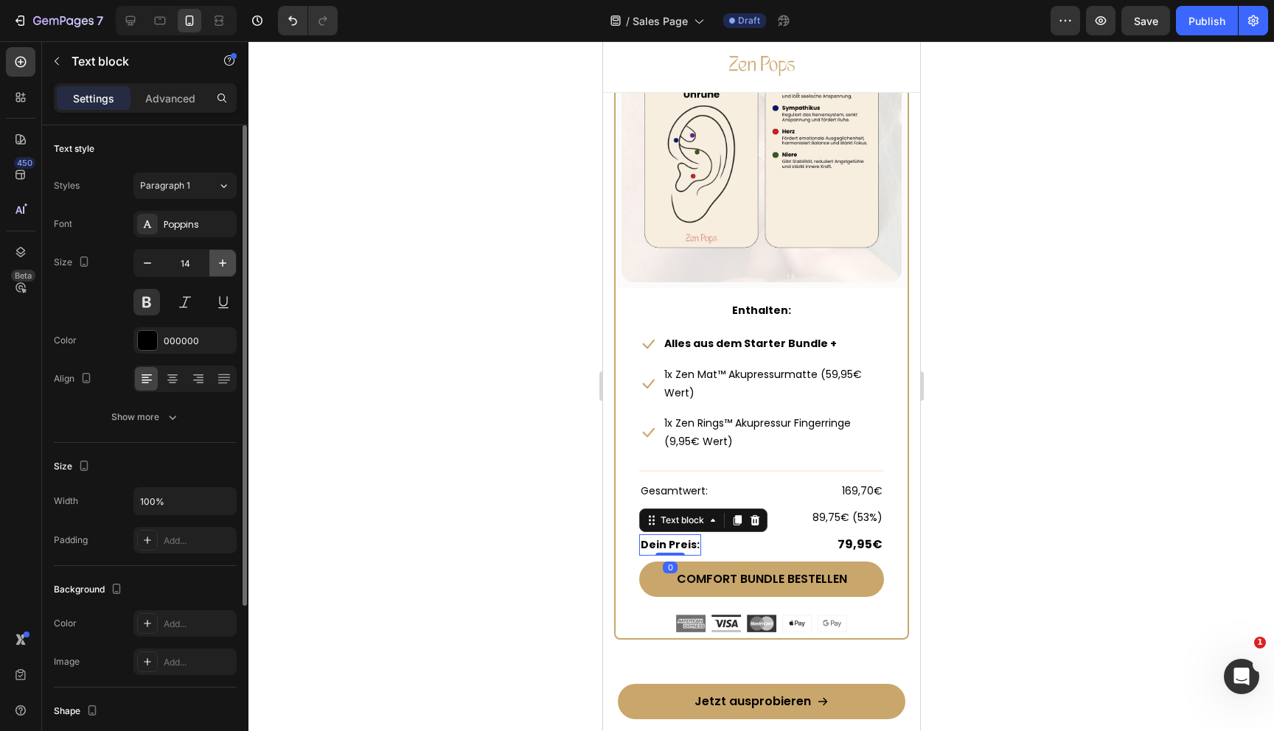
click at [225, 265] on icon "button" at bounding box center [222, 263] width 15 height 15
type input "16"
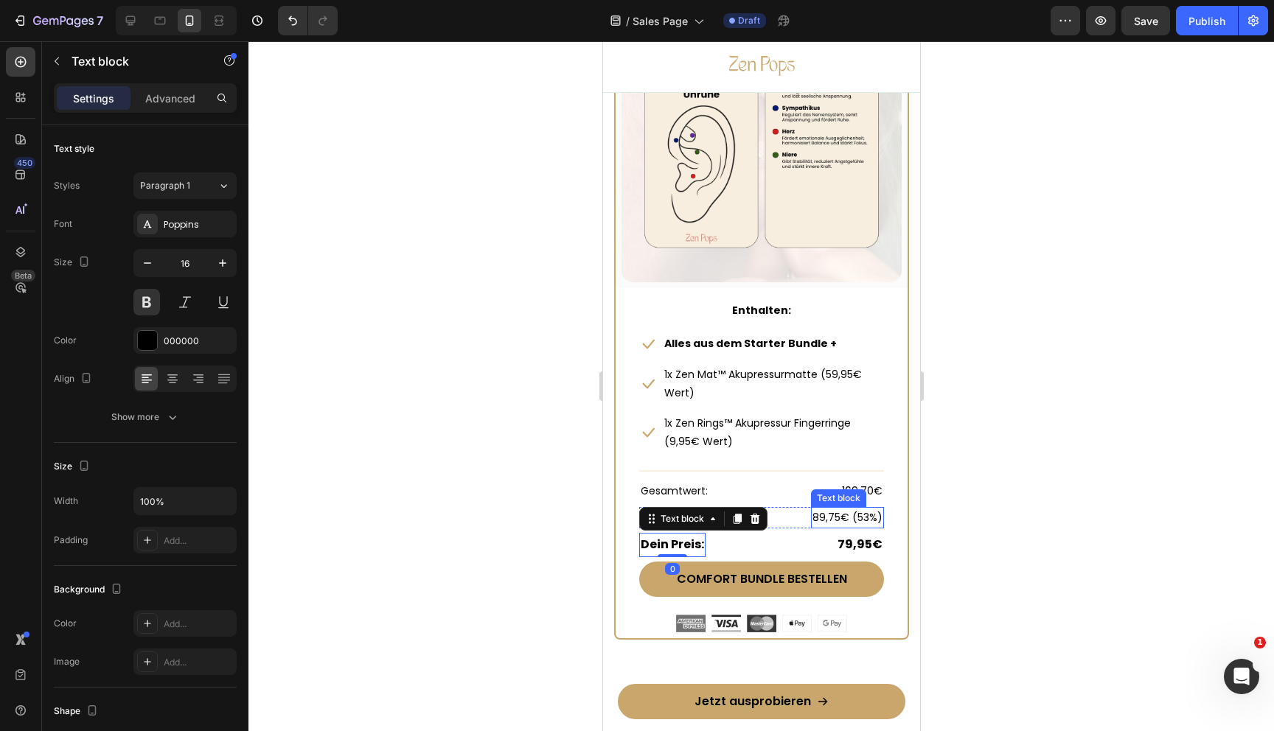
click at [854, 515] on p "89,75€ (53%)" at bounding box center [847, 518] width 70 height 18
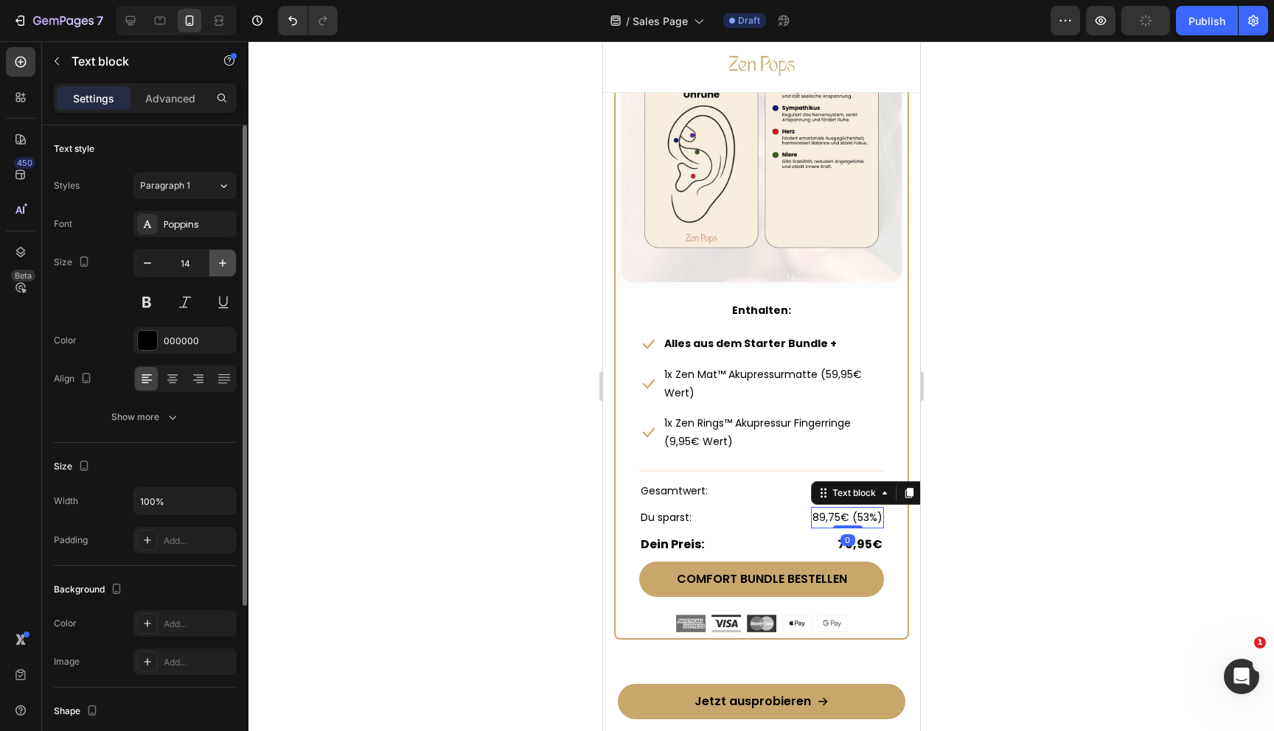
click at [222, 262] on icon "button" at bounding box center [222, 263] width 15 height 15
type input "16"
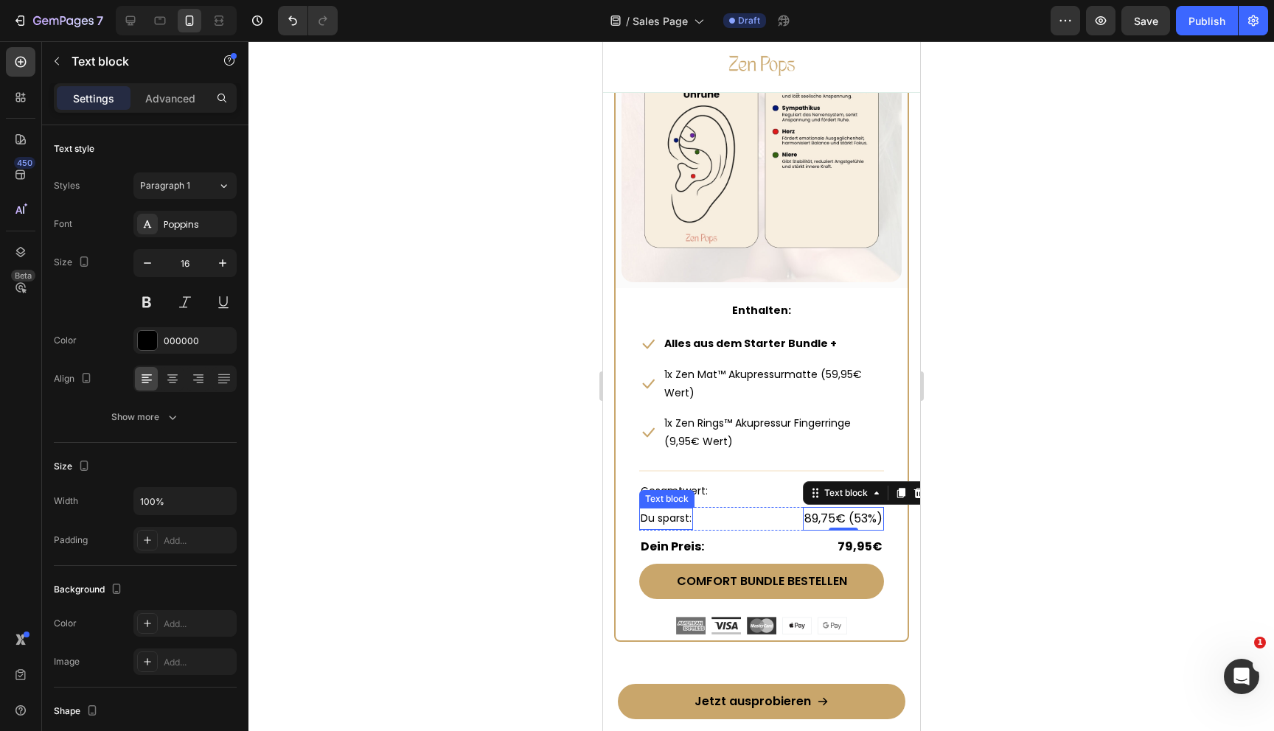
click at [646, 516] on p "Du sparst:" at bounding box center [665, 518] width 51 height 18
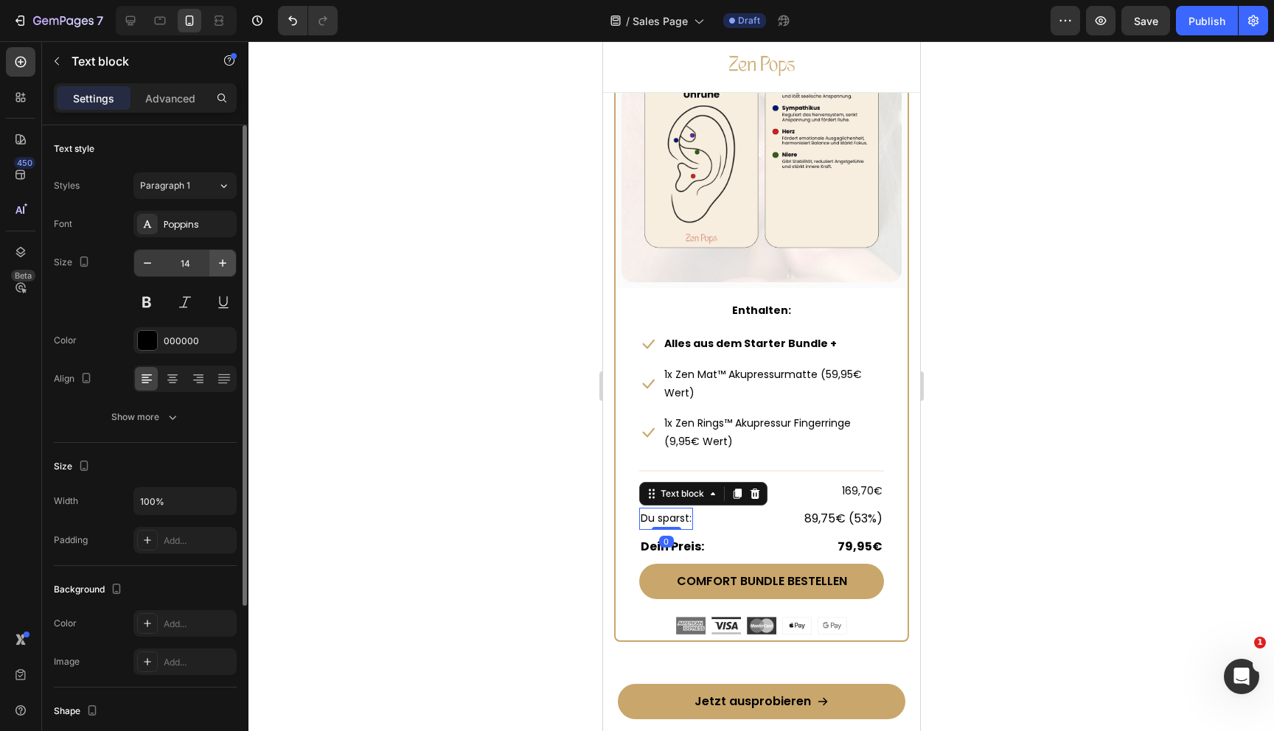
click at [231, 266] on button "button" at bounding box center [222, 263] width 27 height 27
type input "16"
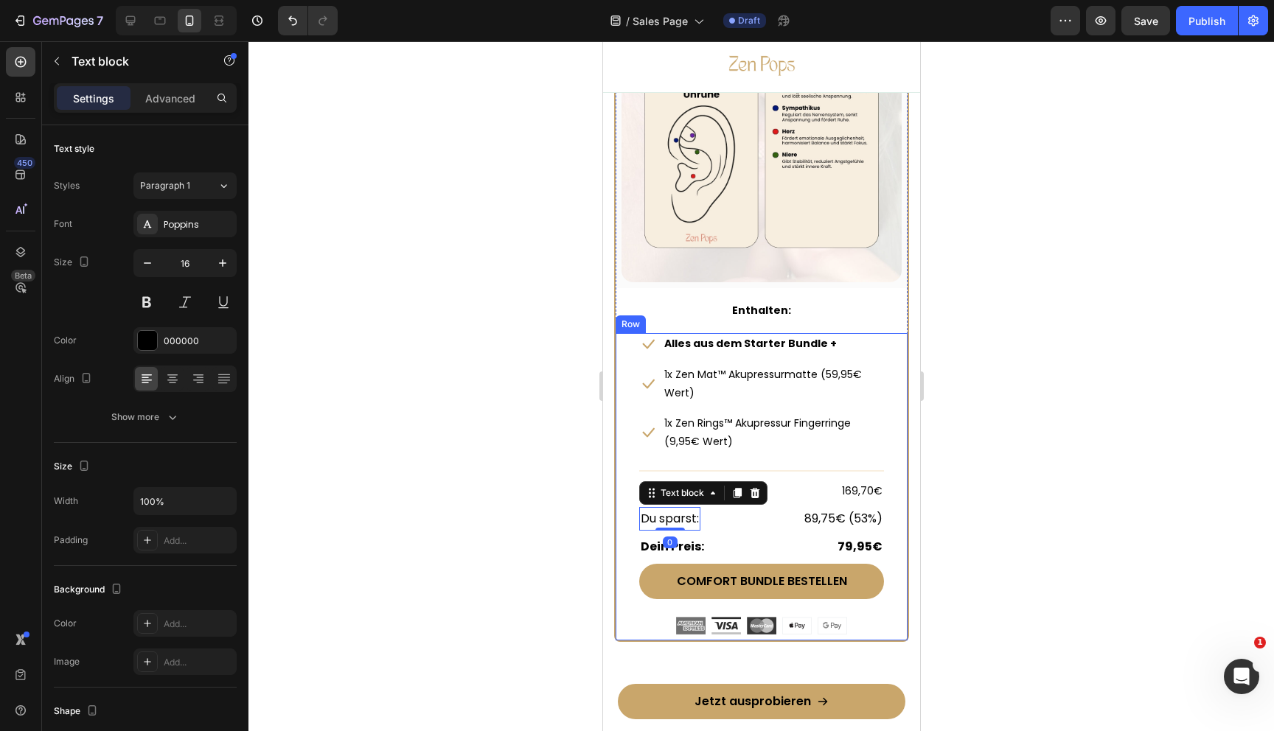
click at [869, 492] on p "169,70€" at bounding box center [861, 491] width 41 height 18
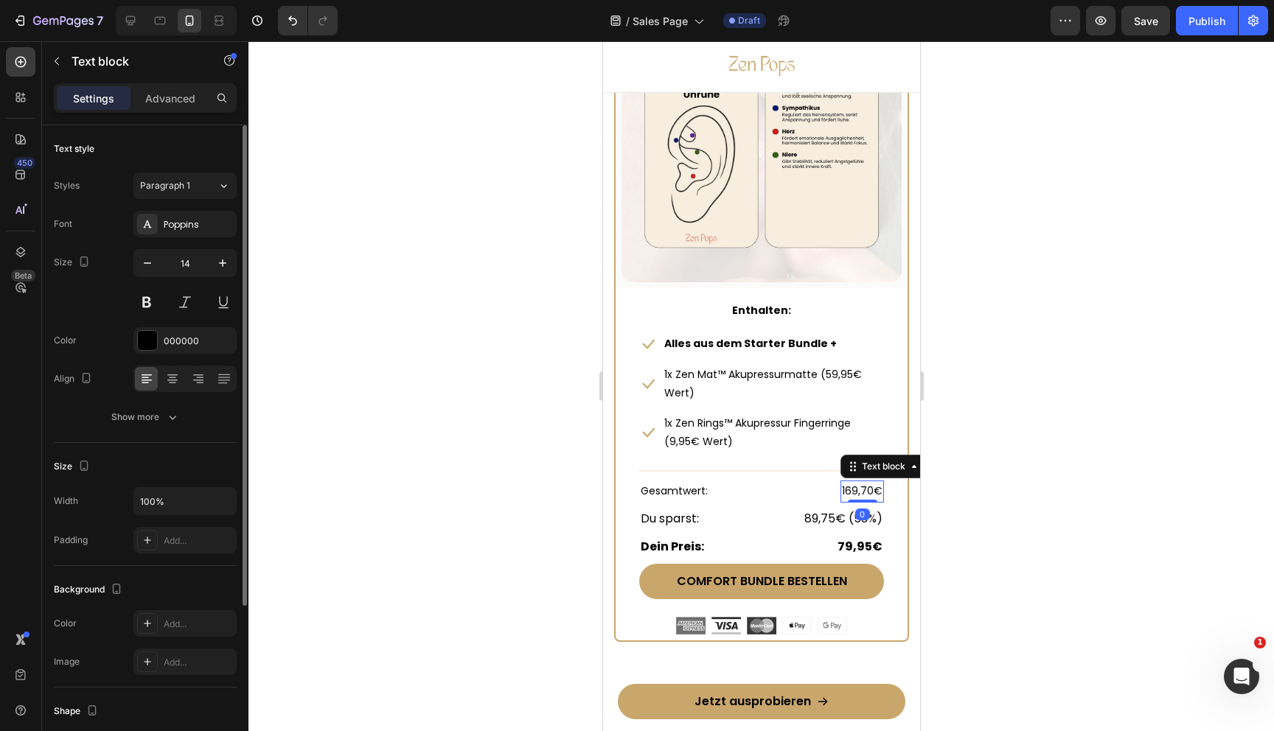
click at [237, 266] on div "Text style Styles Paragraph 1 Font Poppins Size 14 Color 000000 Align Show more…" at bounding box center [145, 562] width 206 height 874
click at [228, 266] on icon "button" at bounding box center [222, 263] width 15 height 15
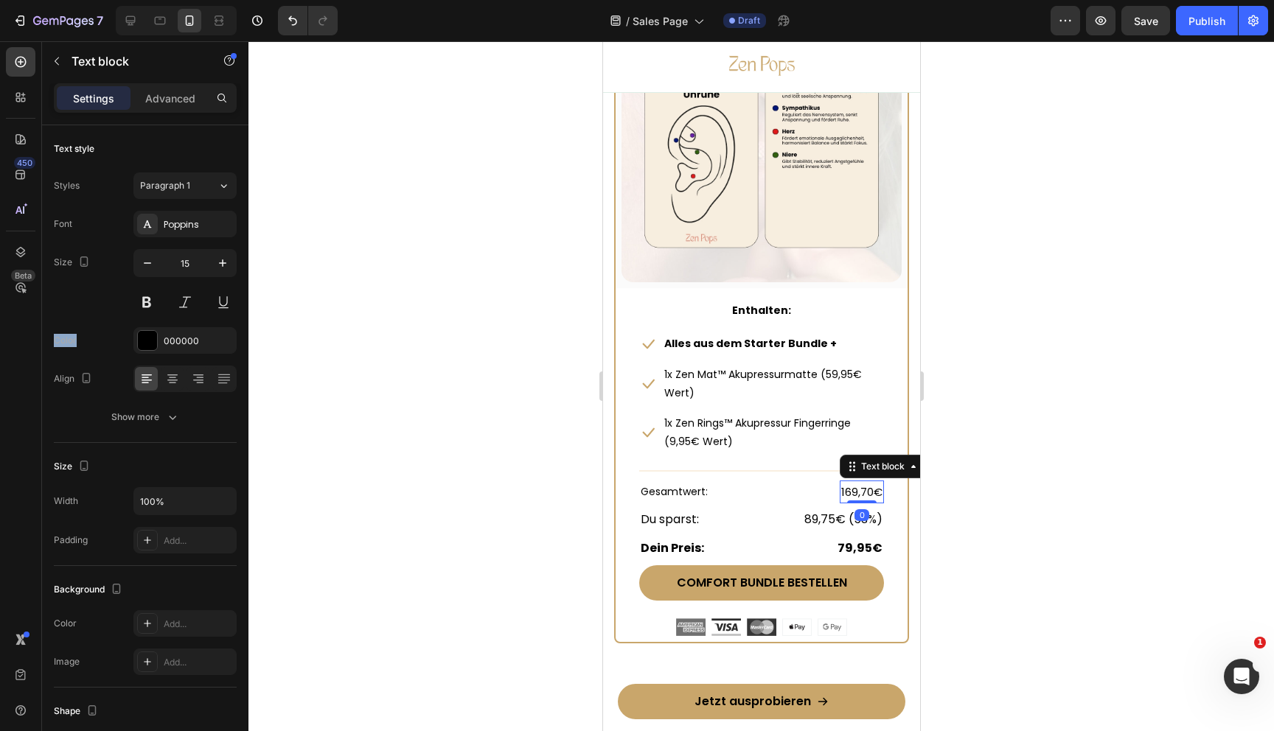
type input "16"
click at [676, 490] on p "Gesamtwert:" at bounding box center [673, 493] width 67 height 18
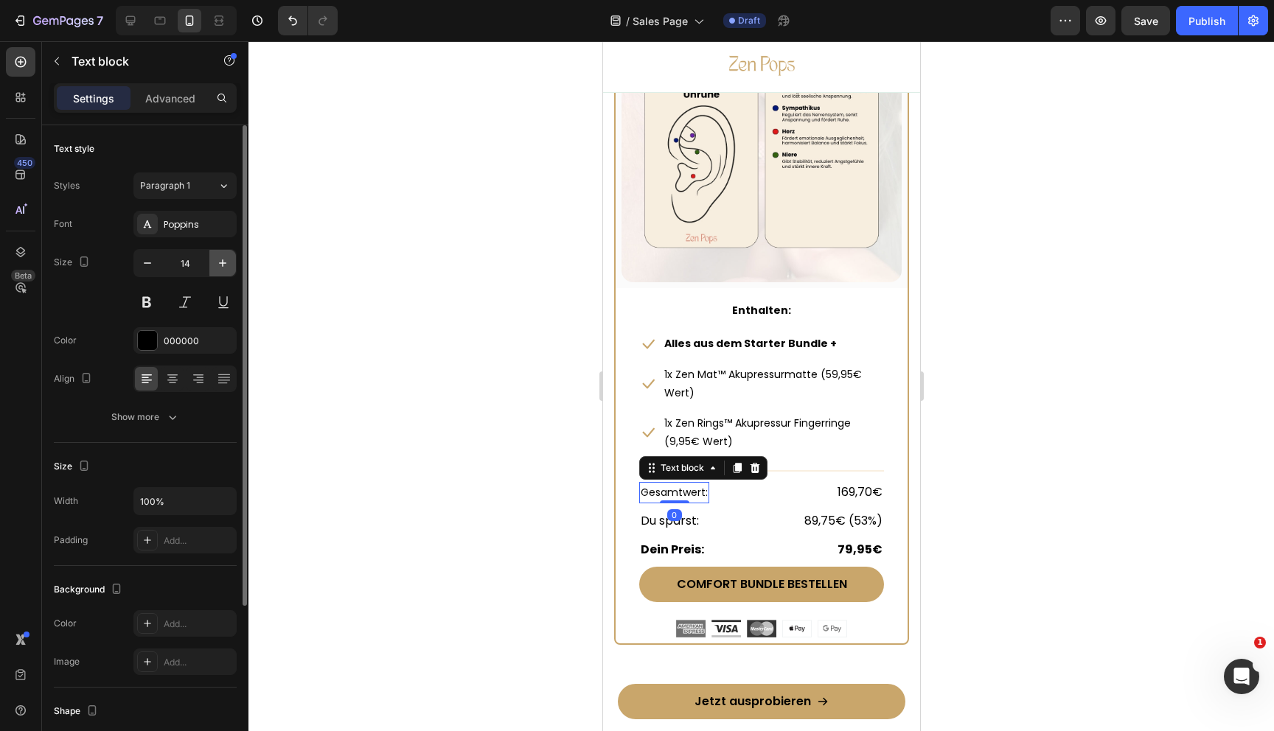
click at [217, 255] on button "button" at bounding box center [222, 263] width 27 height 27
type input "16"
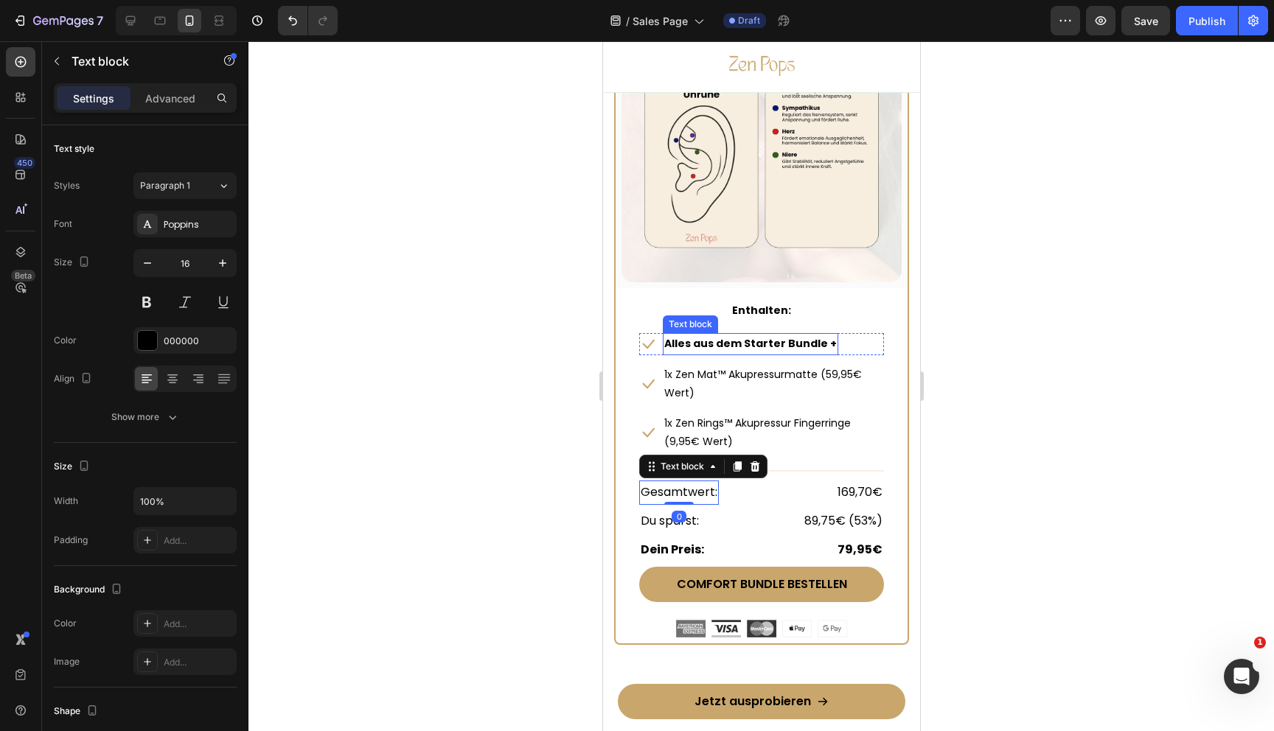
click at [746, 344] on p "Alles aus dem Starter Bundle +" at bounding box center [750, 344] width 173 height 18
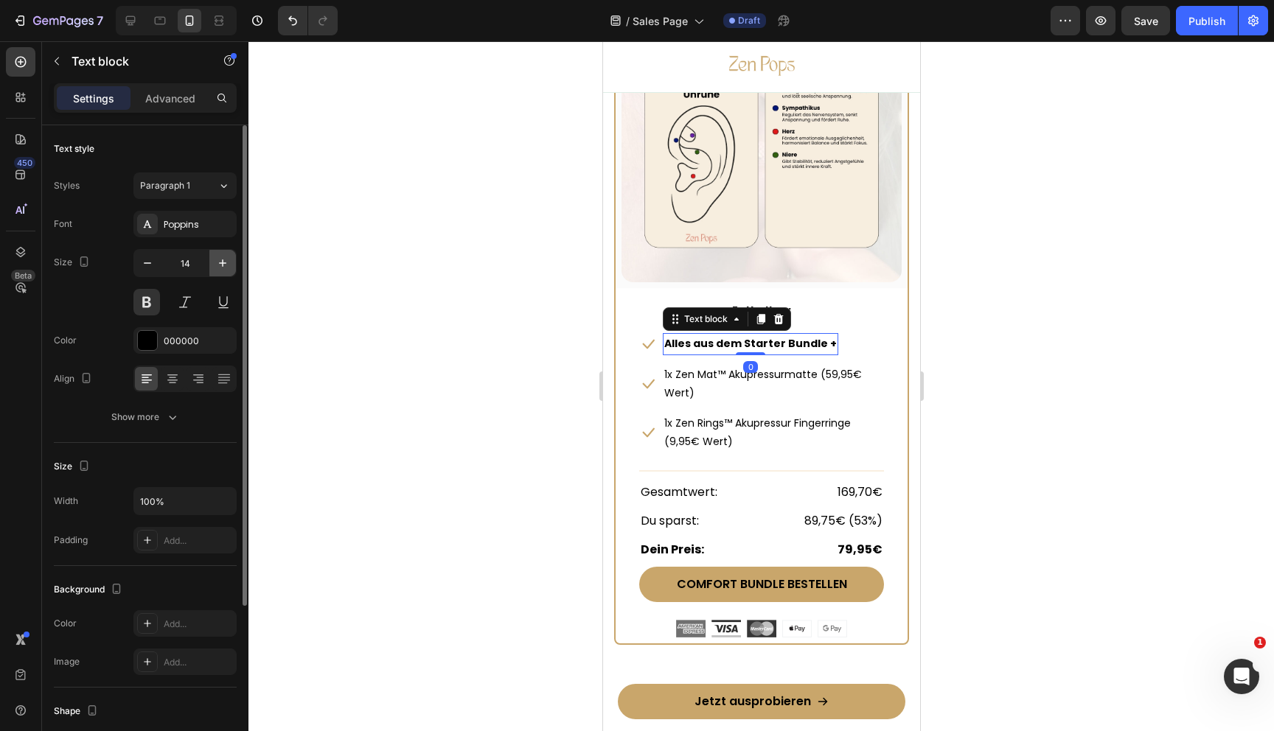
click at [226, 260] on icon "button" at bounding box center [222, 263] width 15 height 15
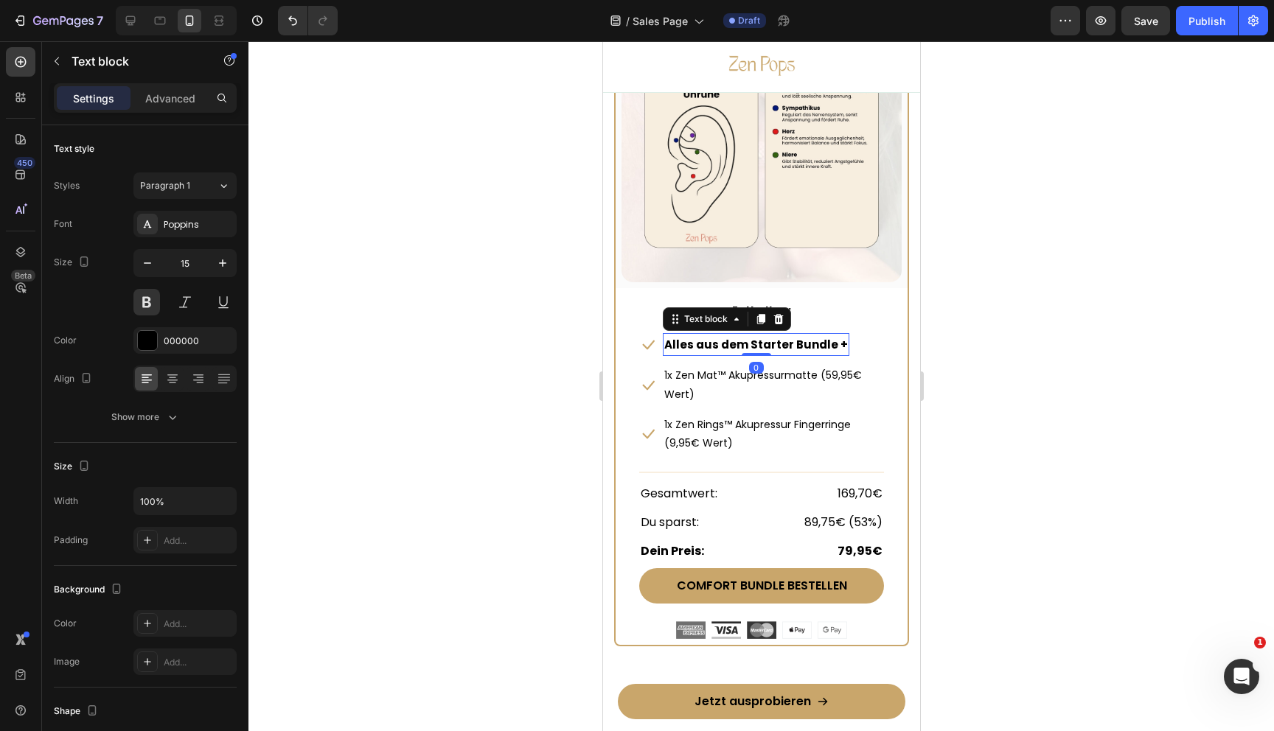
type input "16"
click at [677, 374] on p "1x Zen Mat™ Akupressurmatte (59,95€ Wert)" at bounding box center [773, 386] width 218 height 37
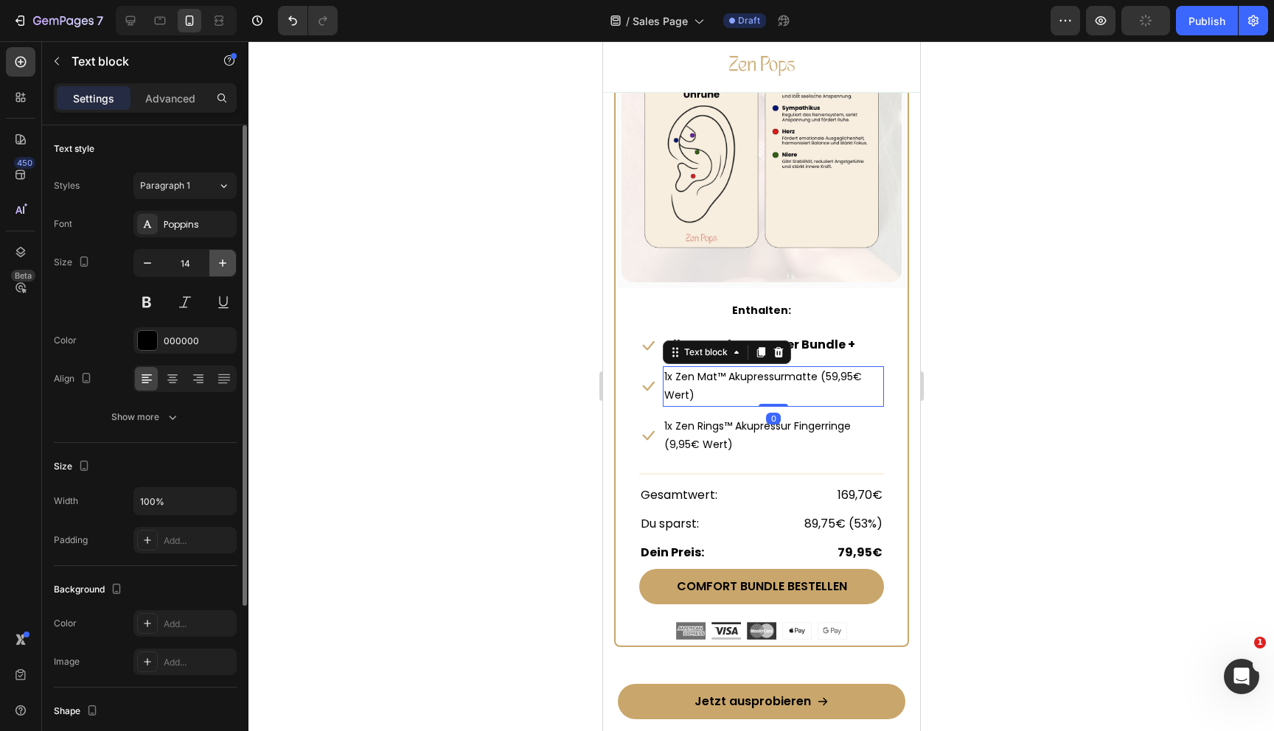
click at [223, 268] on icon "button" at bounding box center [222, 263] width 15 height 15
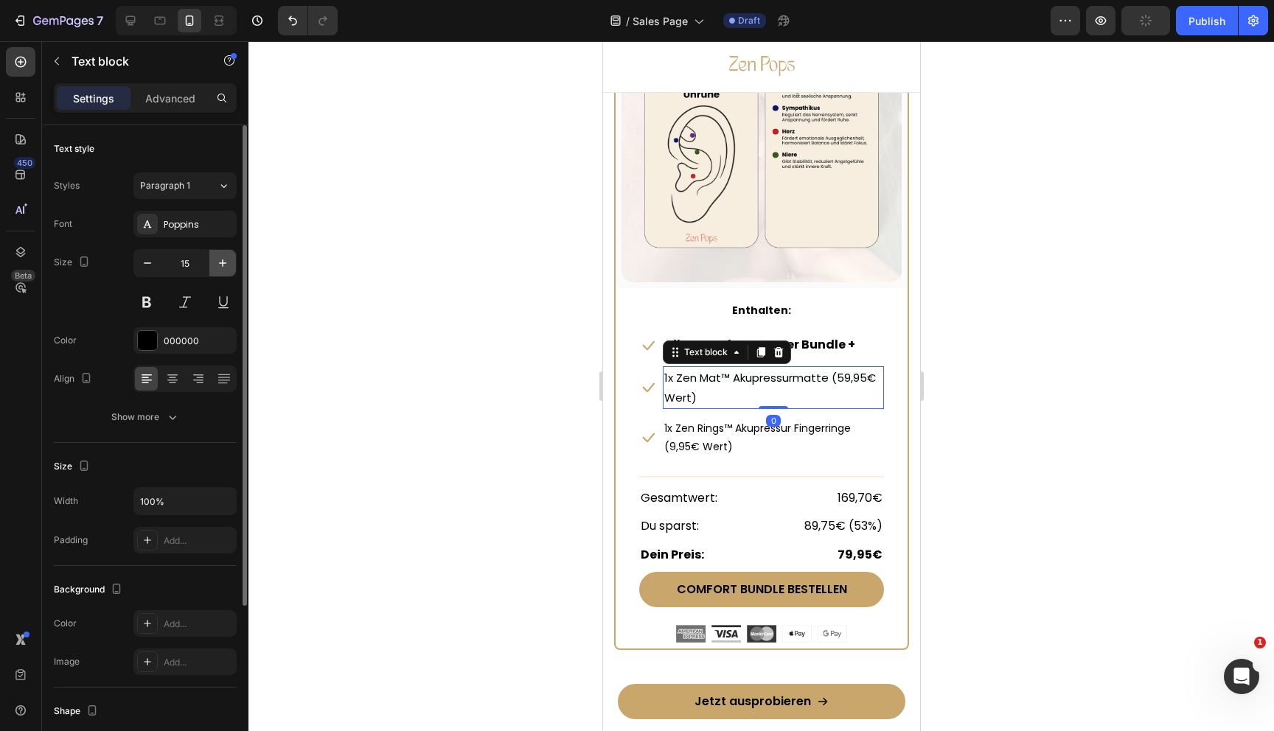
type input "16"
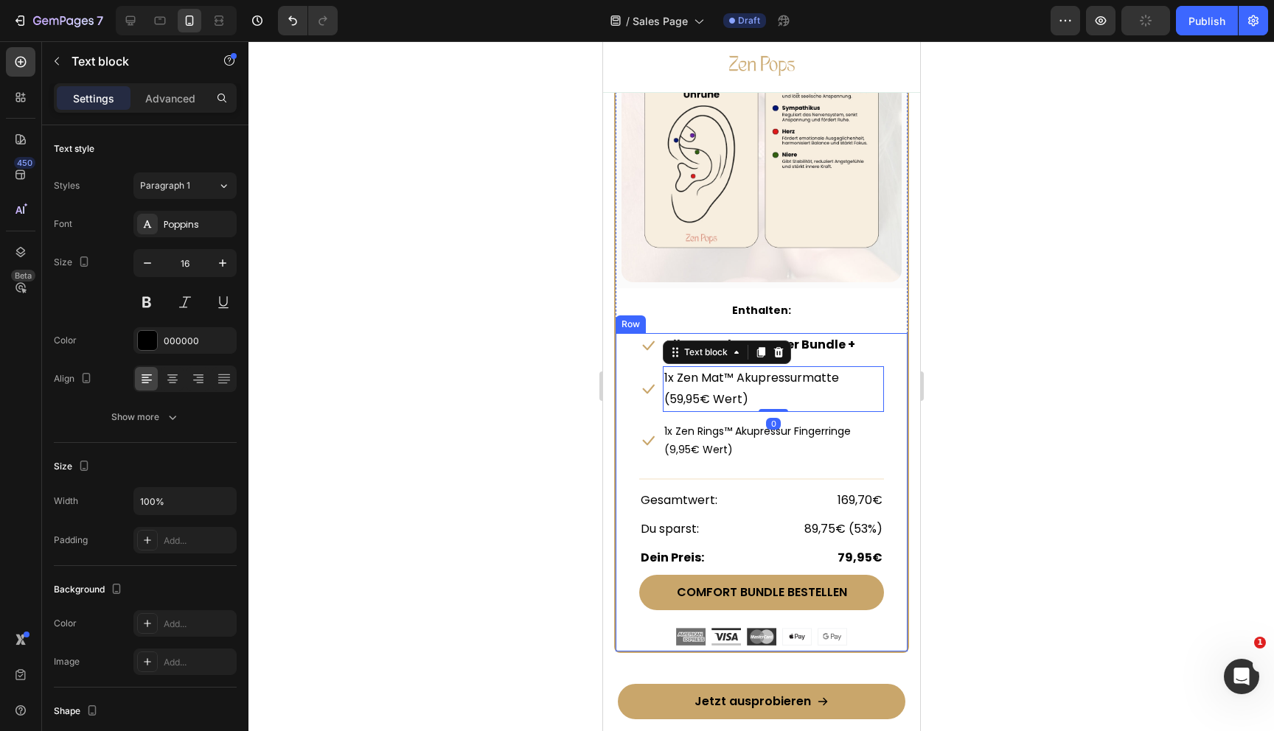
click at [691, 449] on p "1x Zen Rings™ Akupressur Fingerringe (9,95€ Wert)" at bounding box center [773, 440] width 218 height 37
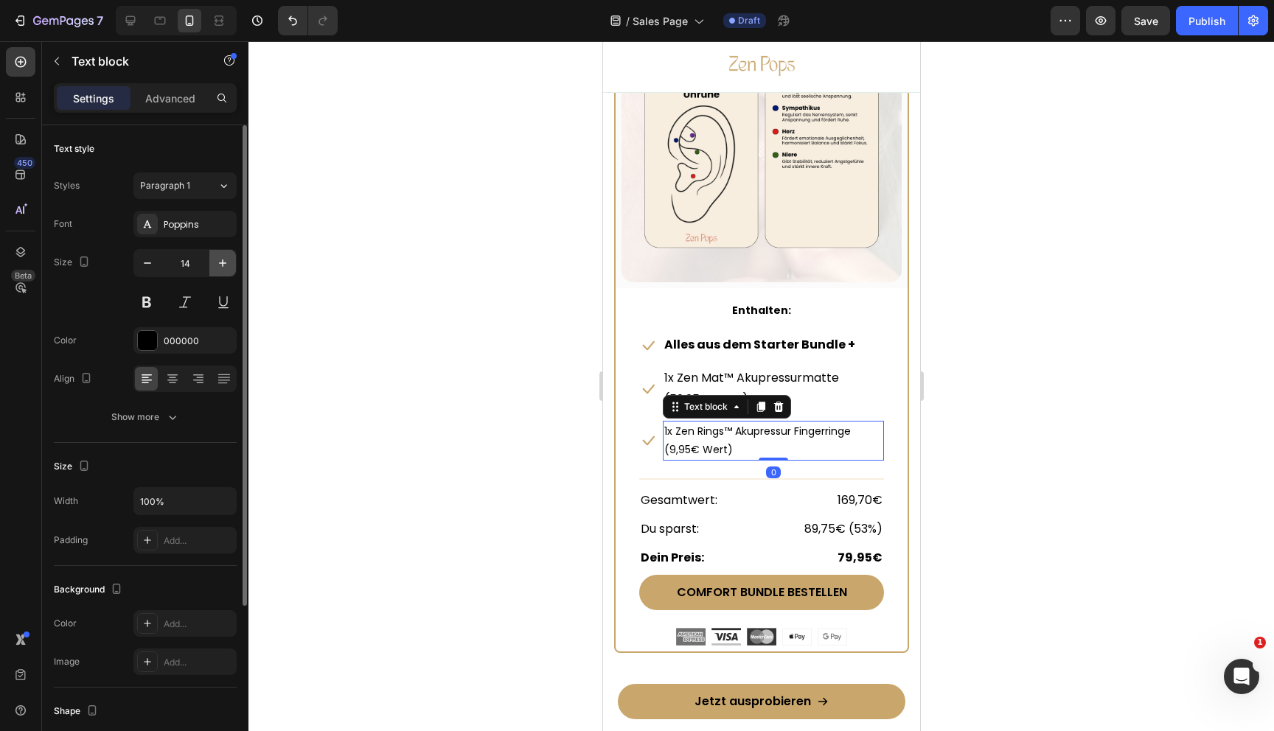
click at [222, 260] on icon "button" at bounding box center [222, 263] width 7 height 7
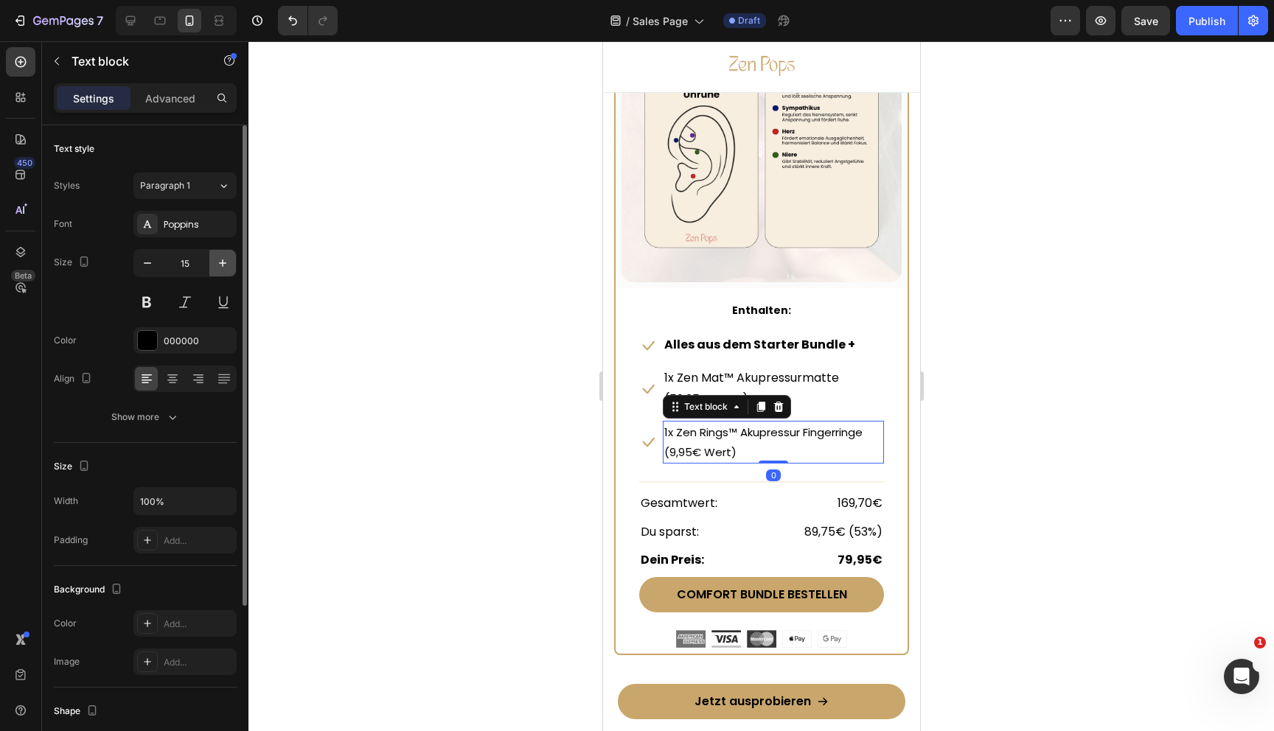
type input "16"
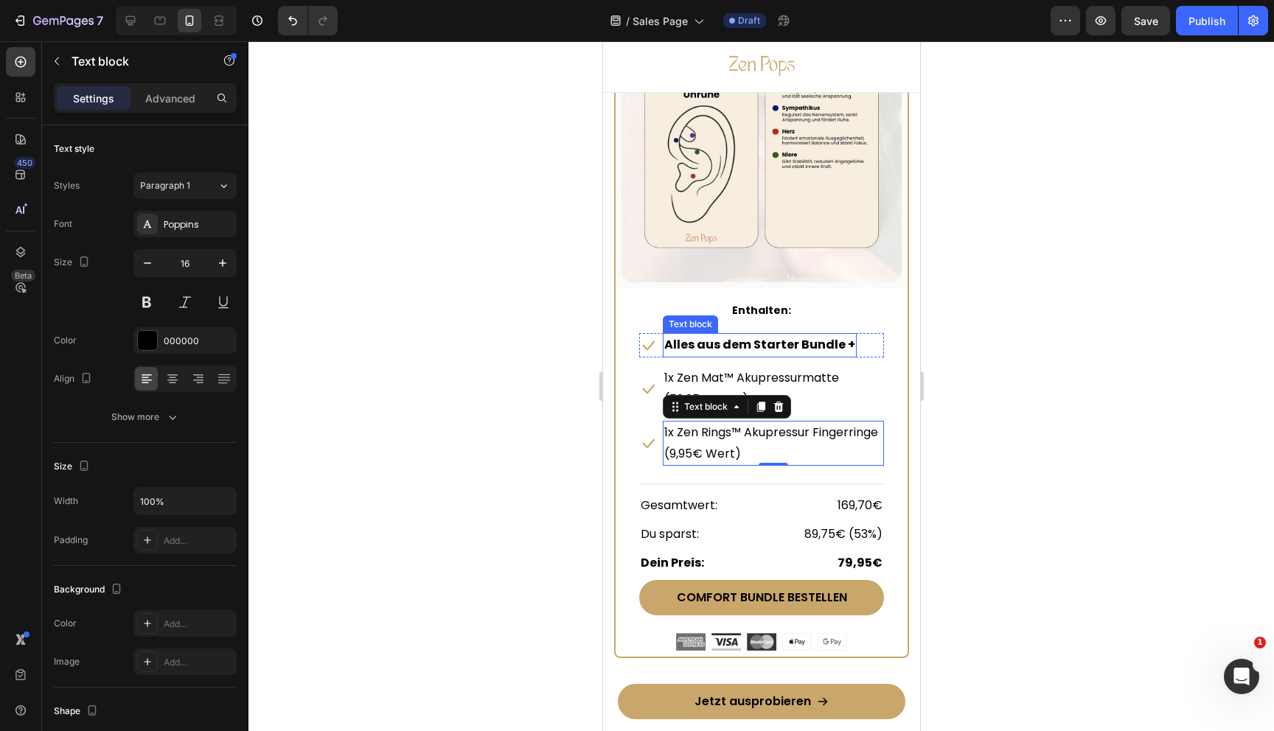
click at [703, 347] on p "Alles aus dem Starter Bundle +" at bounding box center [759, 345] width 191 height 21
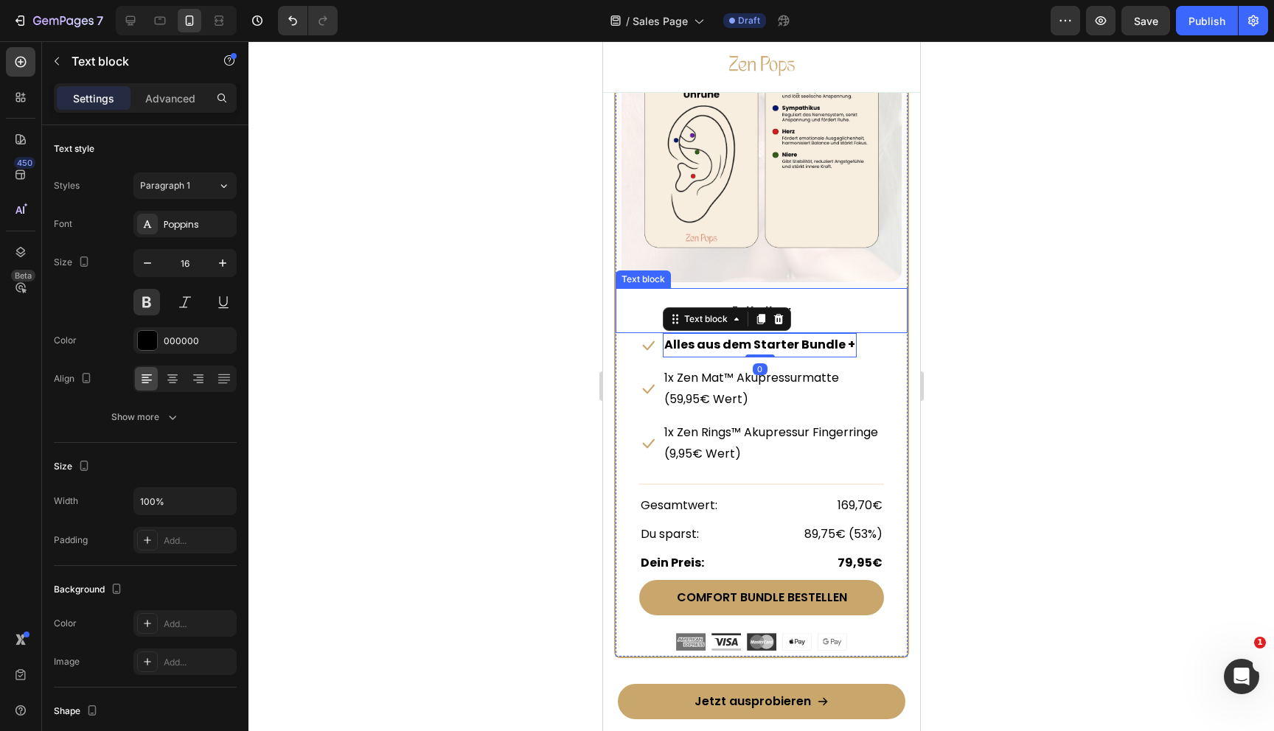
click at [807, 318] on p "Enthalten:" at bounding box center [761, 311] width 242 height 18
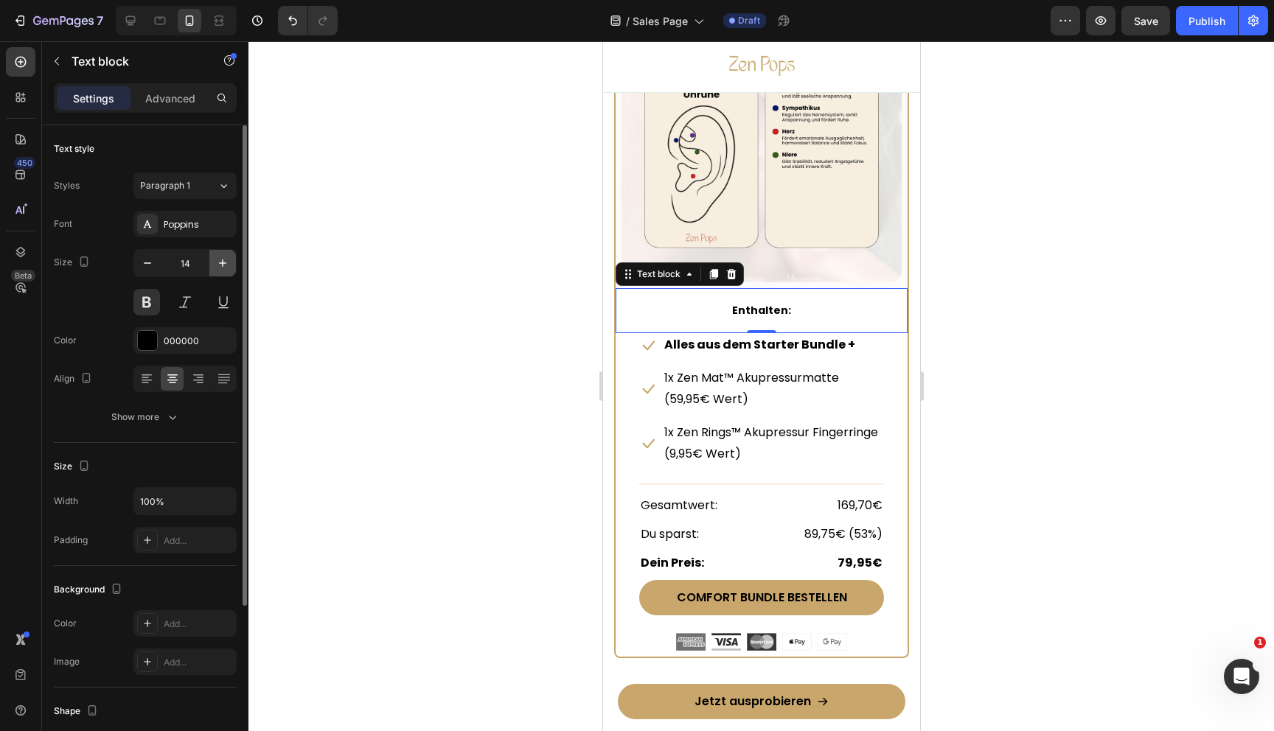
click at [223, 268] on icon "button" at bounding box center [222, 263] width 15 height 15
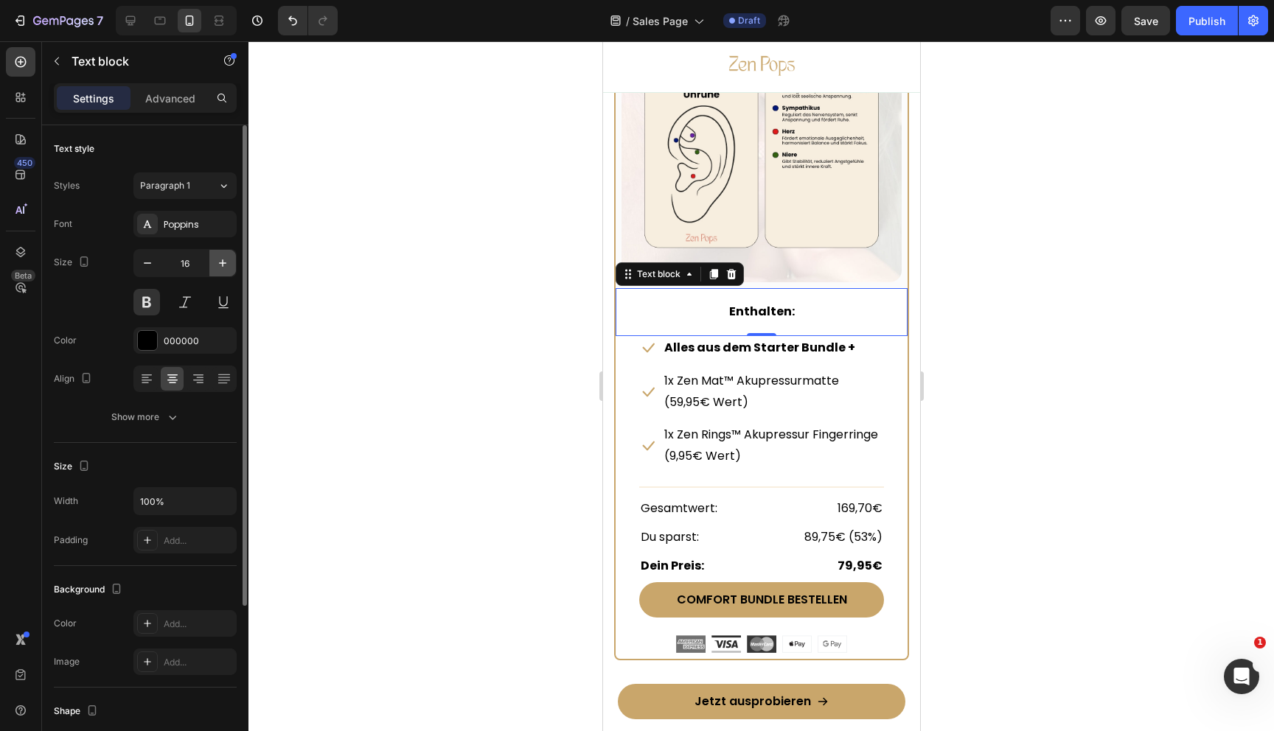
click at [223, 268] on icon "button" at bounding box center [222, 263] width 15 height 15
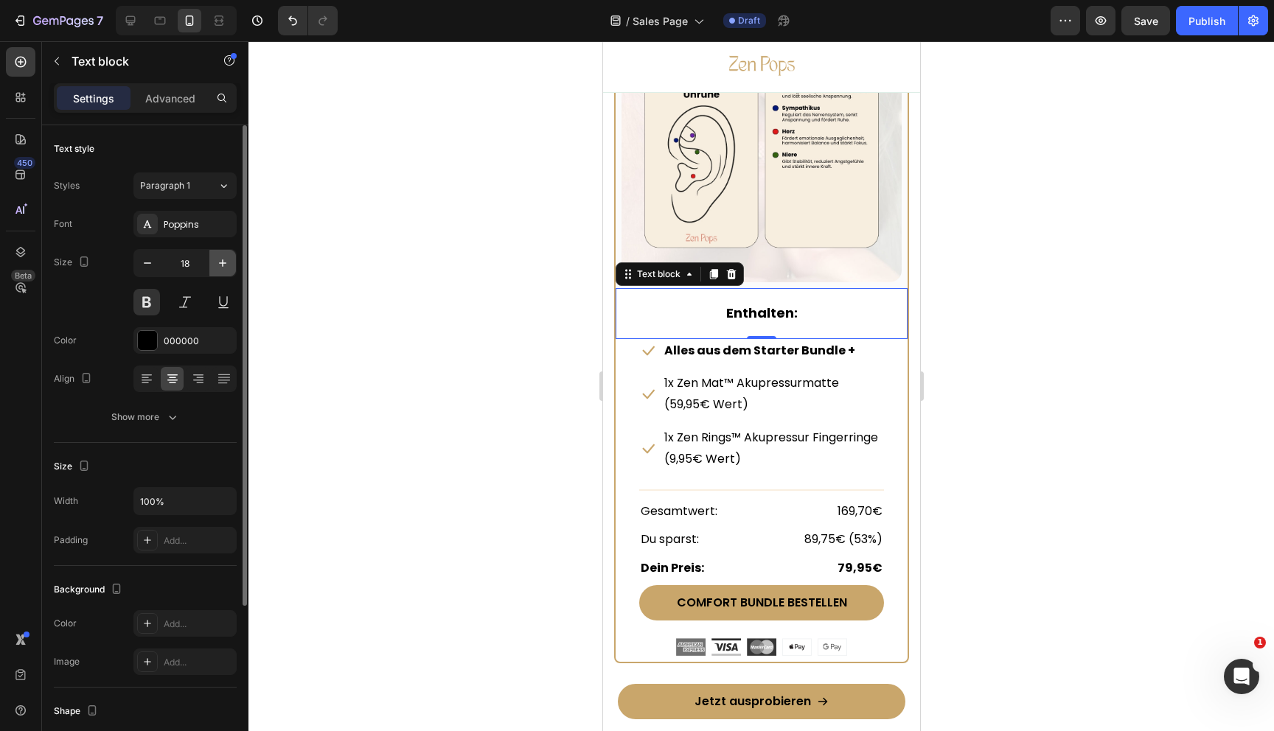
click at [223, 268] on icon "button" at bounding box center [222, 263] width 15 height 15
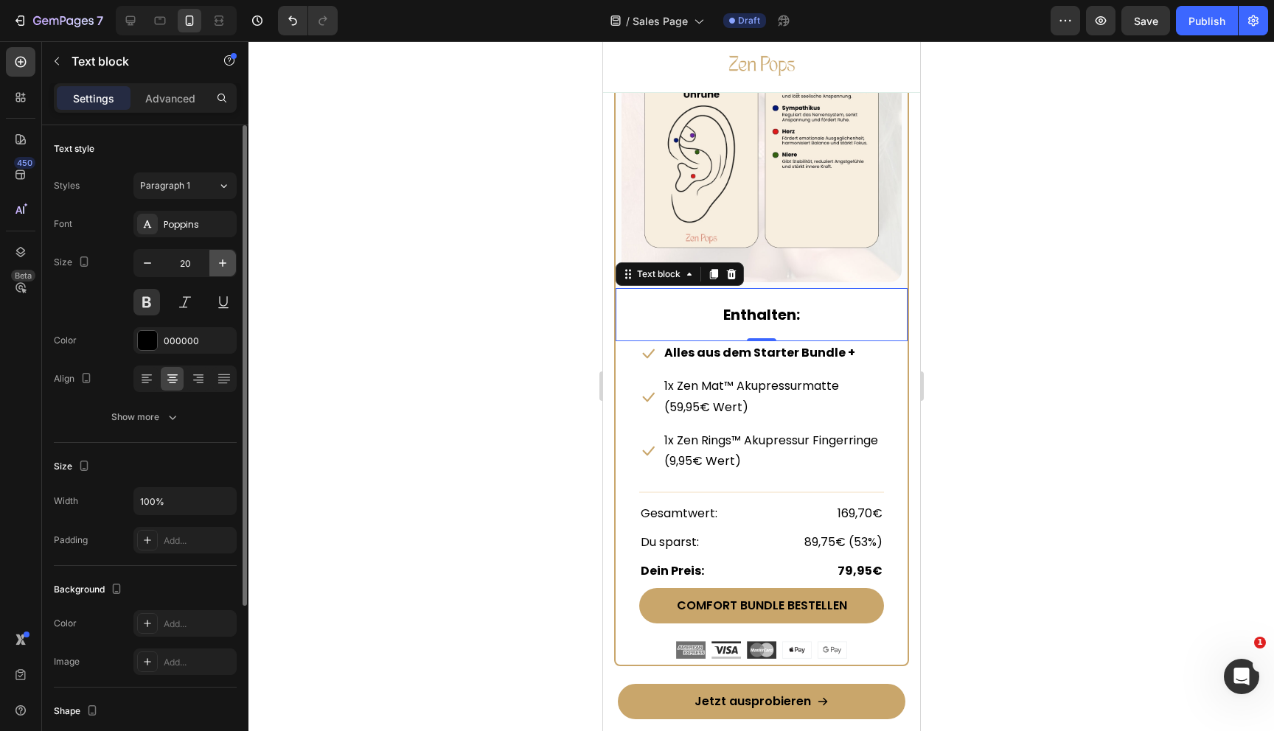
click at [223, 268] on icon "button" at bounding box center [222, 263] width 15 height 15
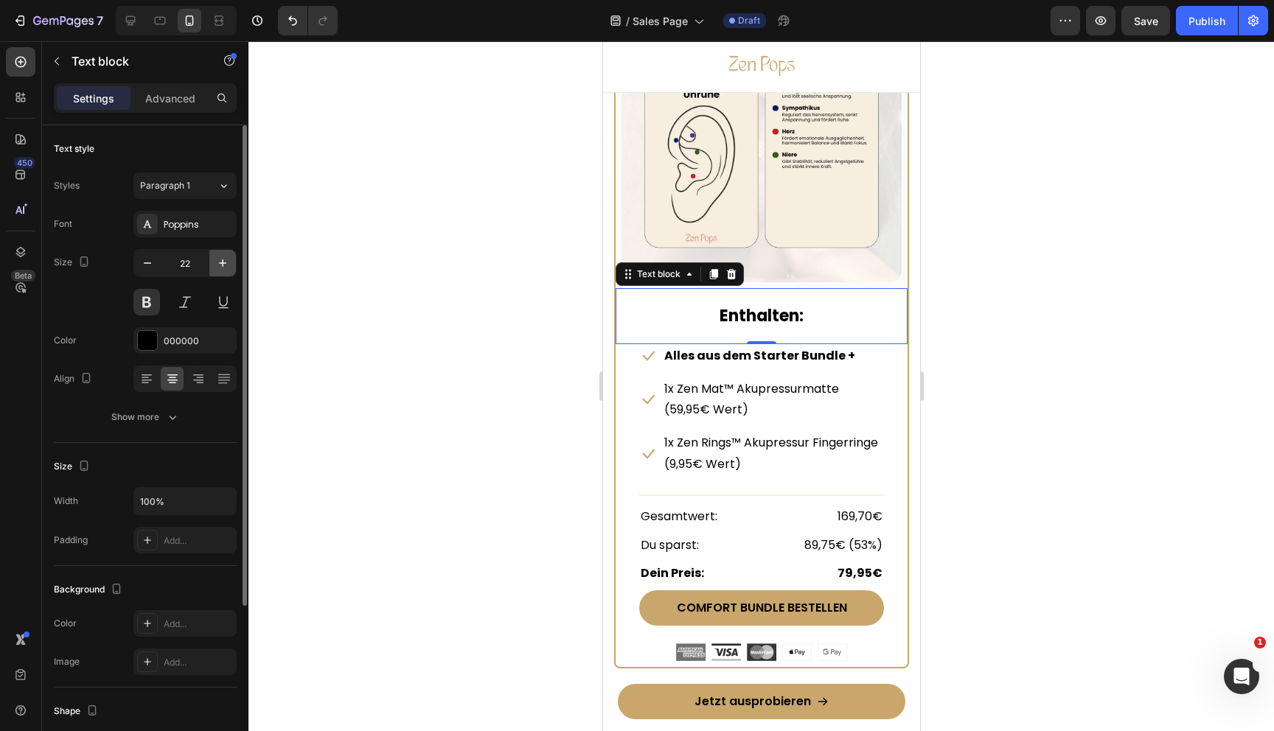
click at [223, 268] on icon "button" at bounding box center [222, 263] width 15 height 15
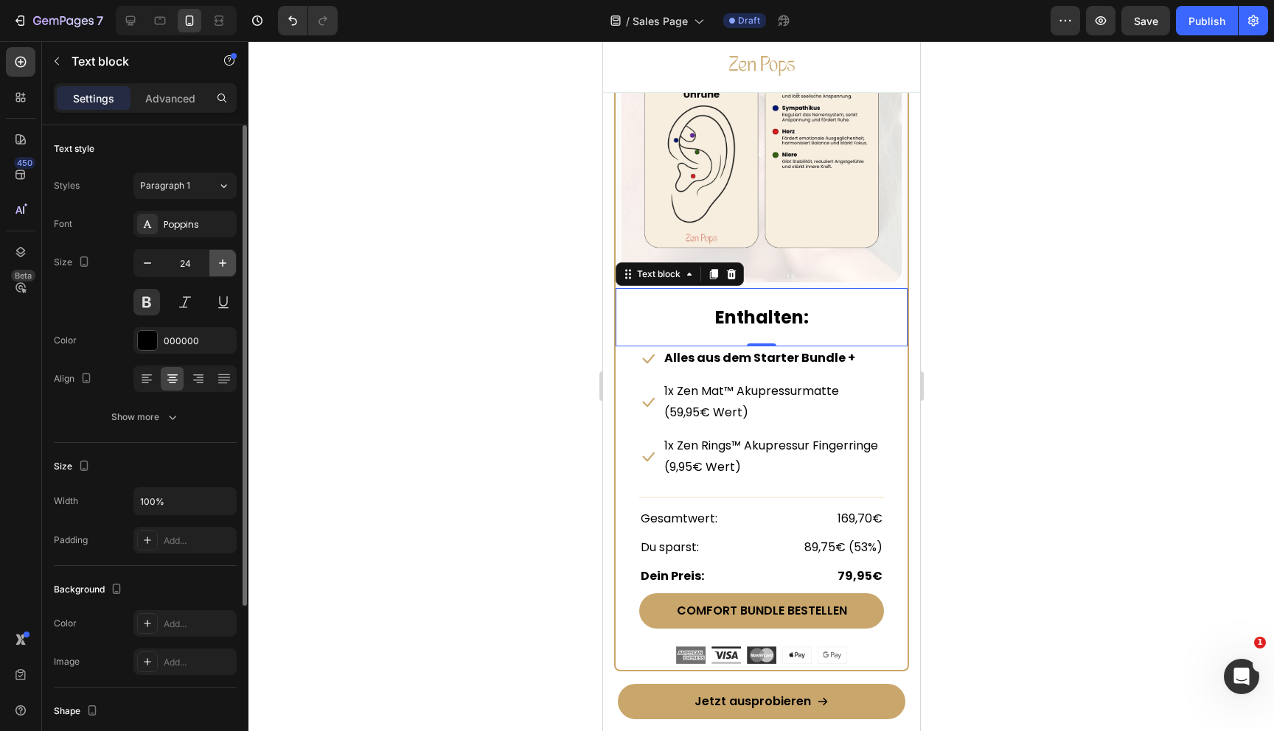
type input "25"
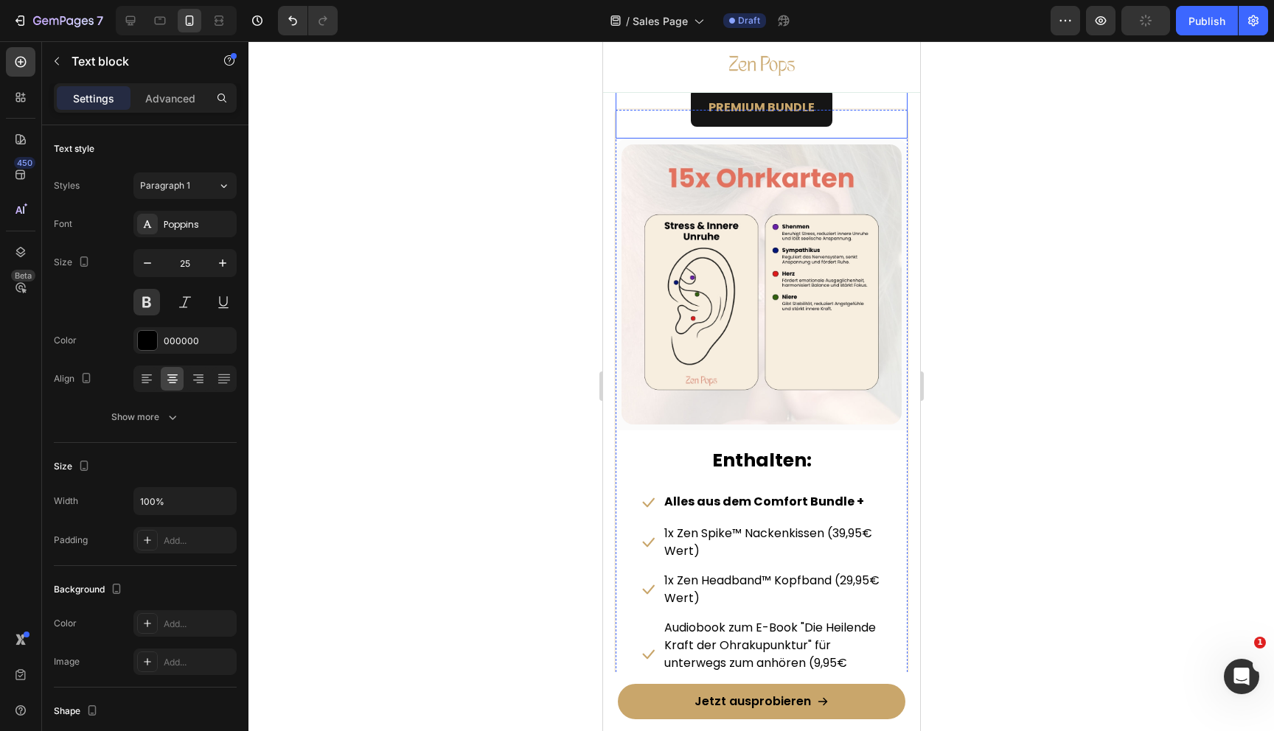
scroll to position [8351, 0]
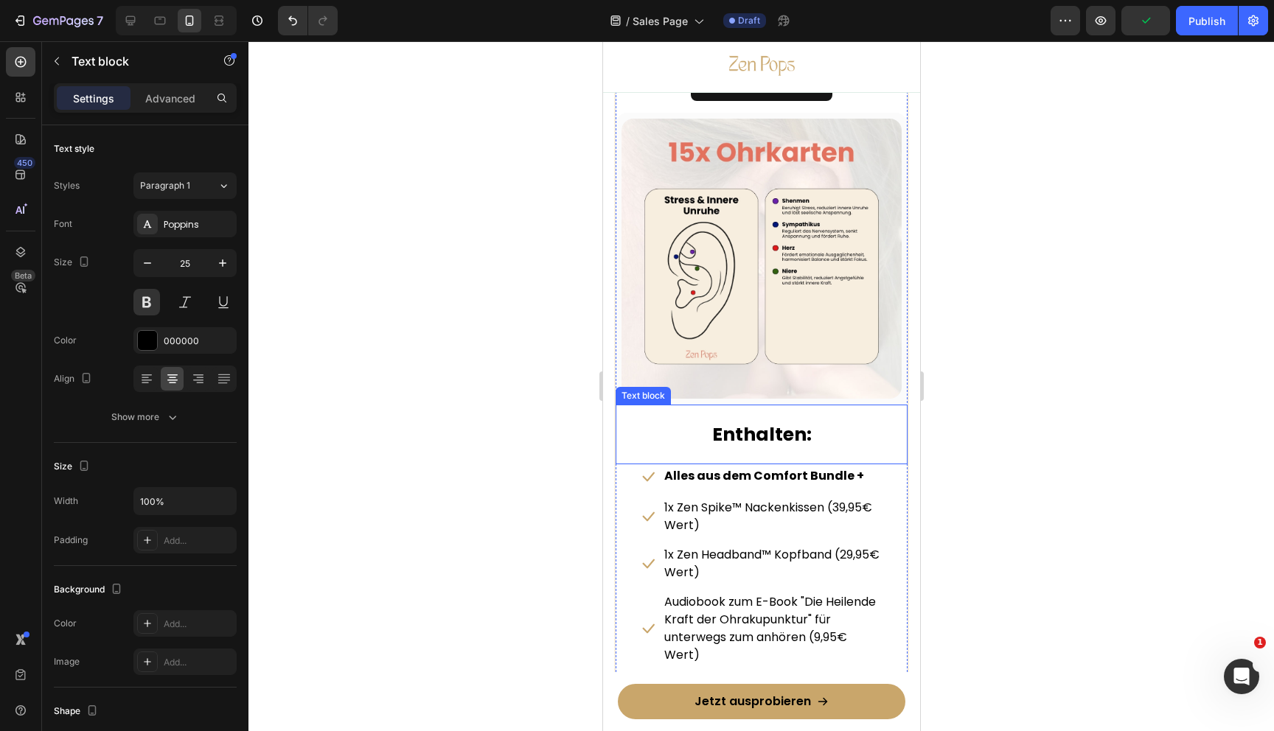
click at [733, 428] on strong "Enthalten:" at bounding box center [761, 435] width 100 height 26
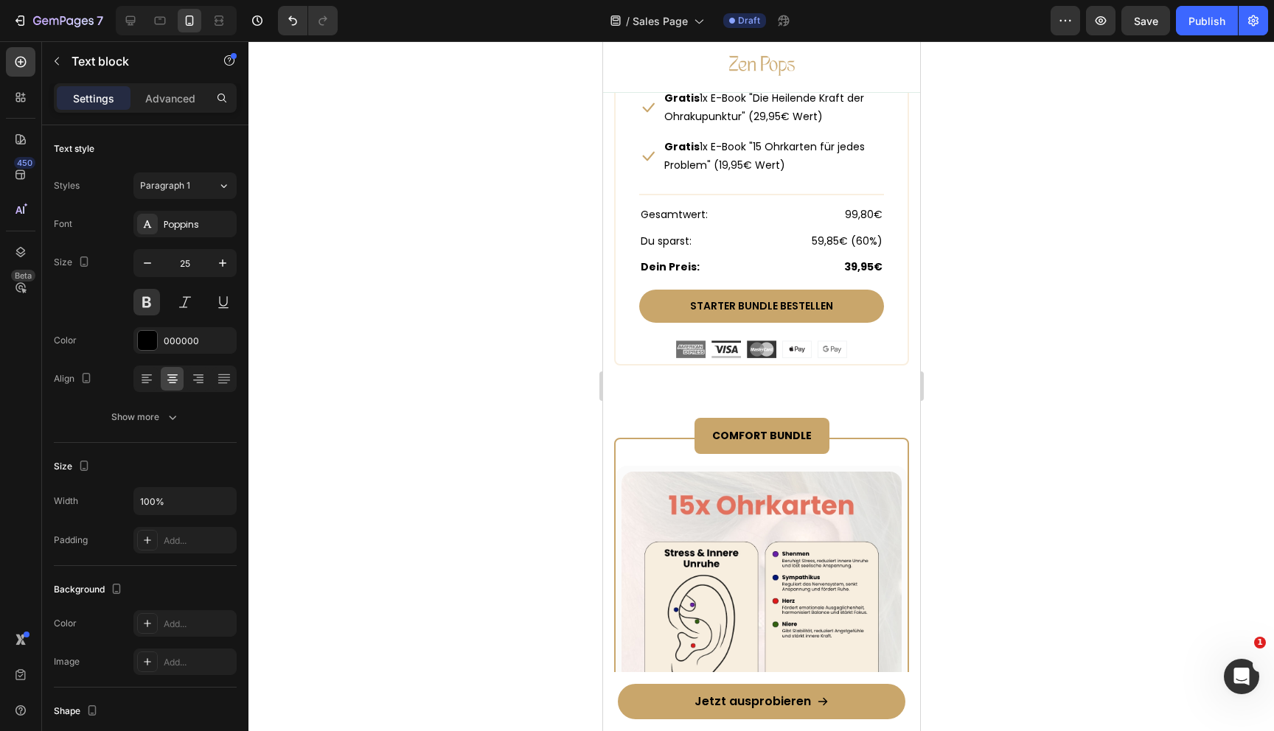
scroll to position [7210, 0]
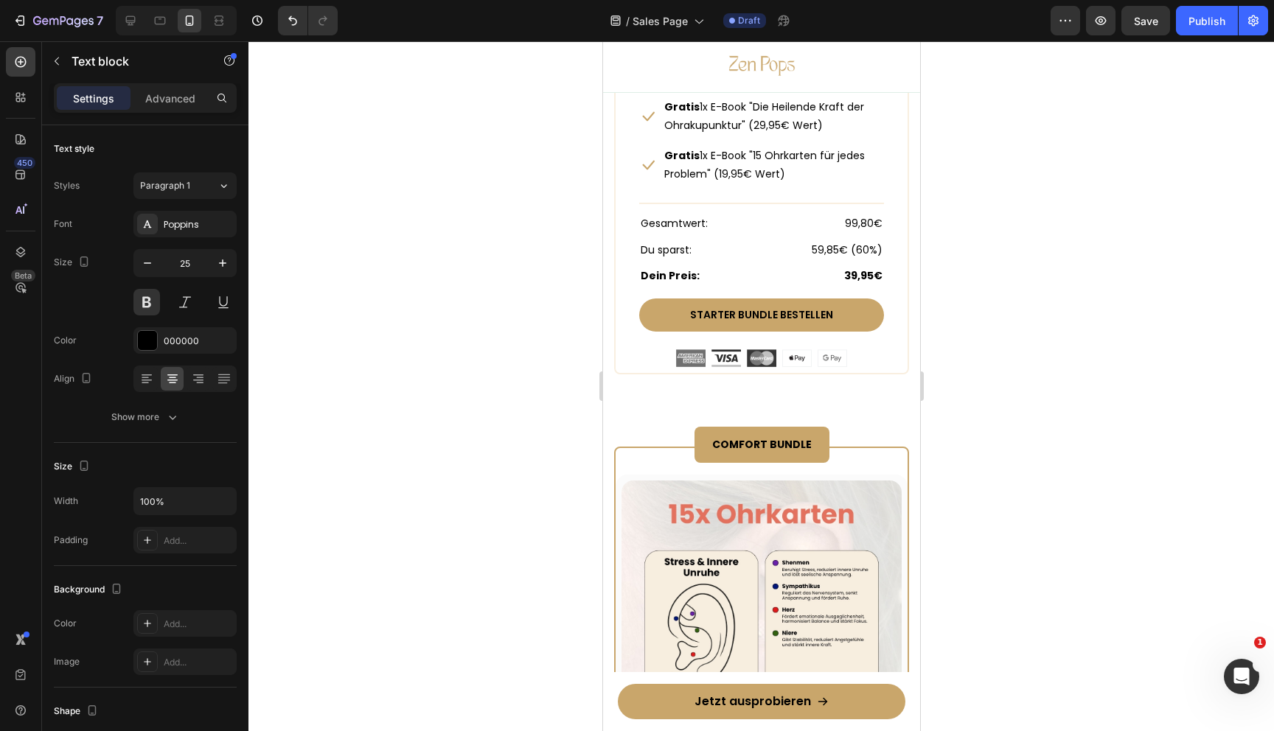
click at [733, 443] on strong "COMFORT BUNDLE" at bounding box center [761, 444] width 100 height 15
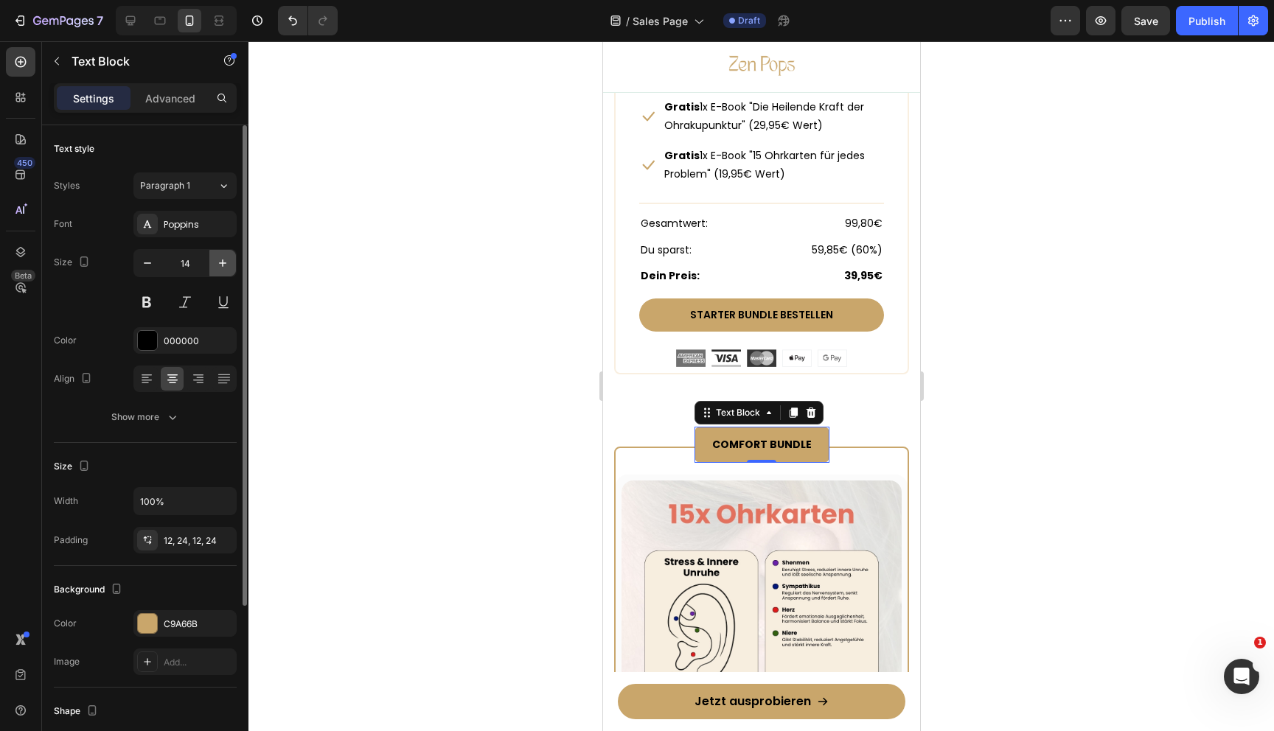
click at [227, 264] on icon "button" at bounding box center [222, 263] width 15 height 15
type input "16"
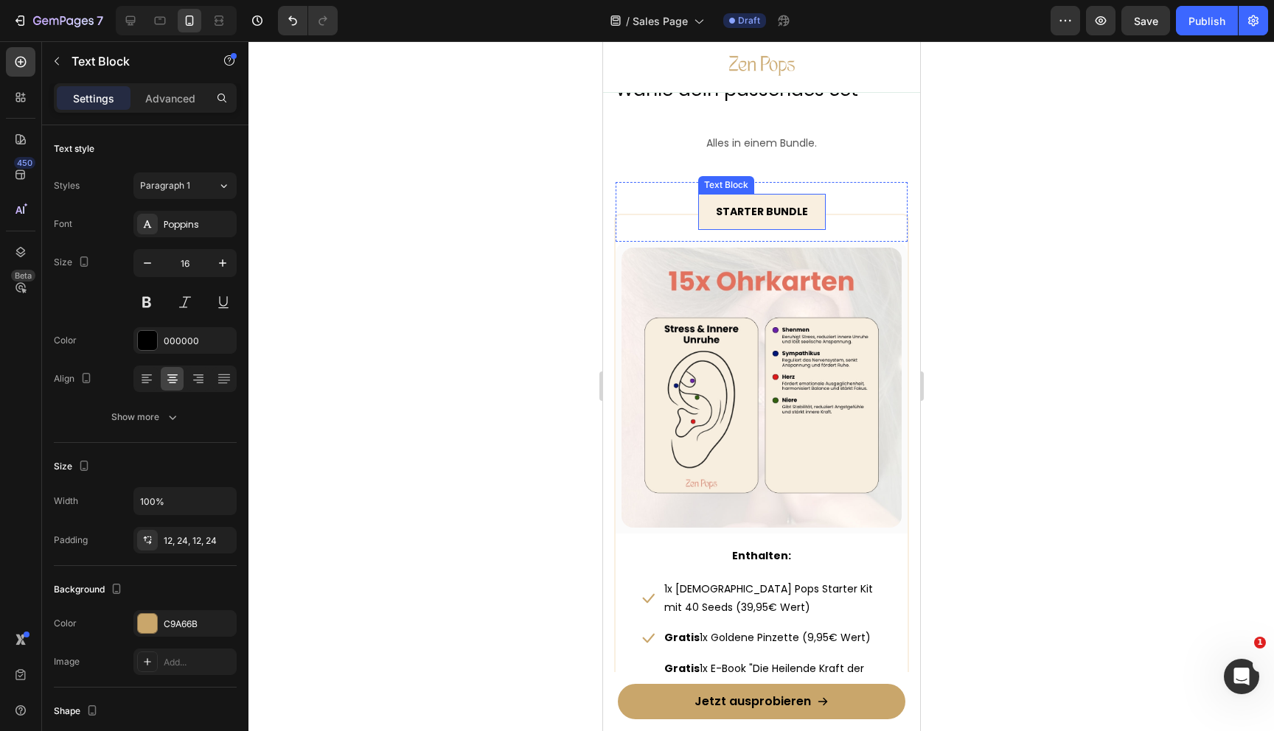
scroll to position [6598, 0]
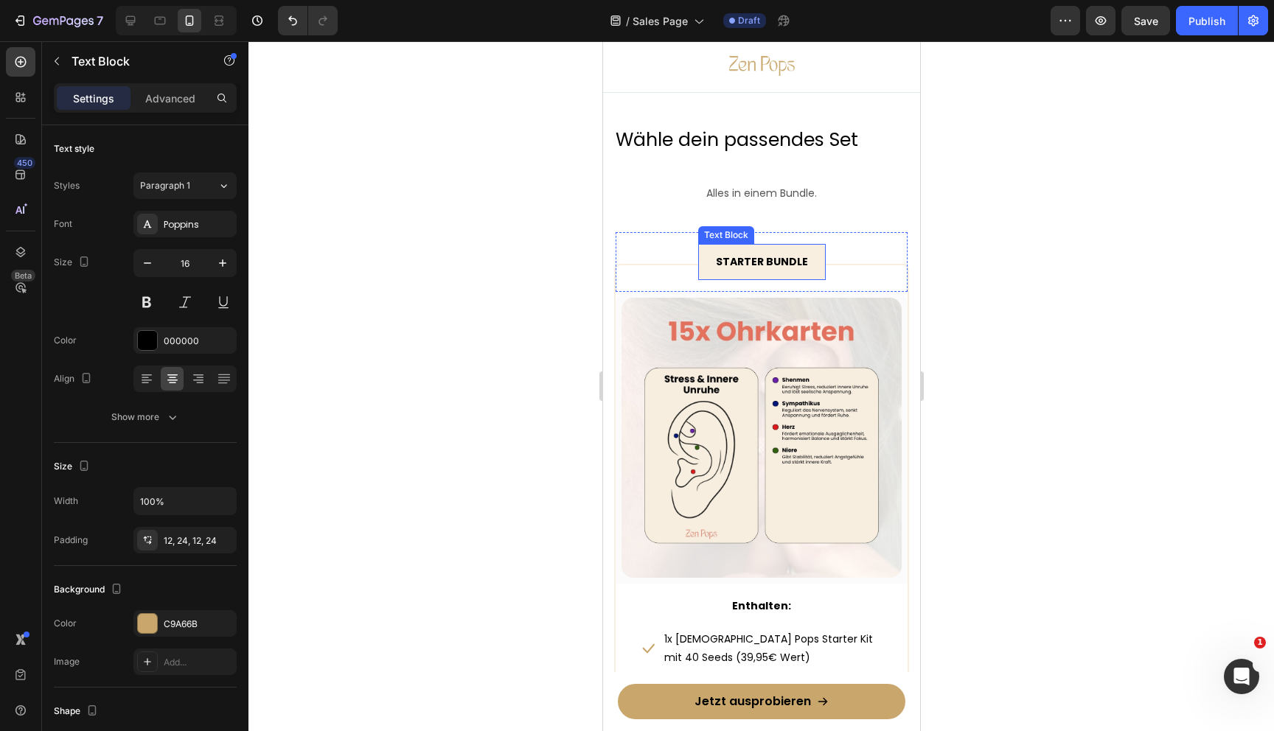
click at [748, 269] on strong "STARTER BUNDLE" at bounding box center [761, 261] width 92 height 15
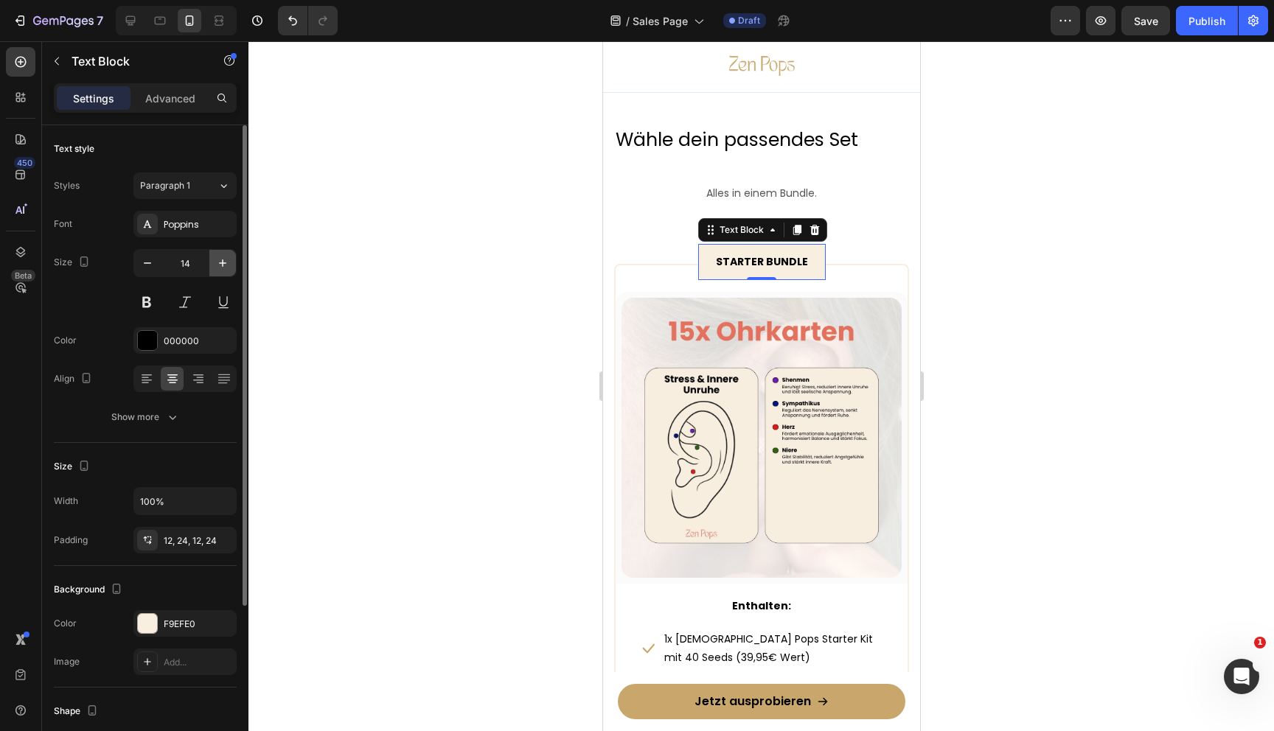
click at [223, 265] on icon "button" at bounding box center [222, 263] width 15 height 15
type input "16"
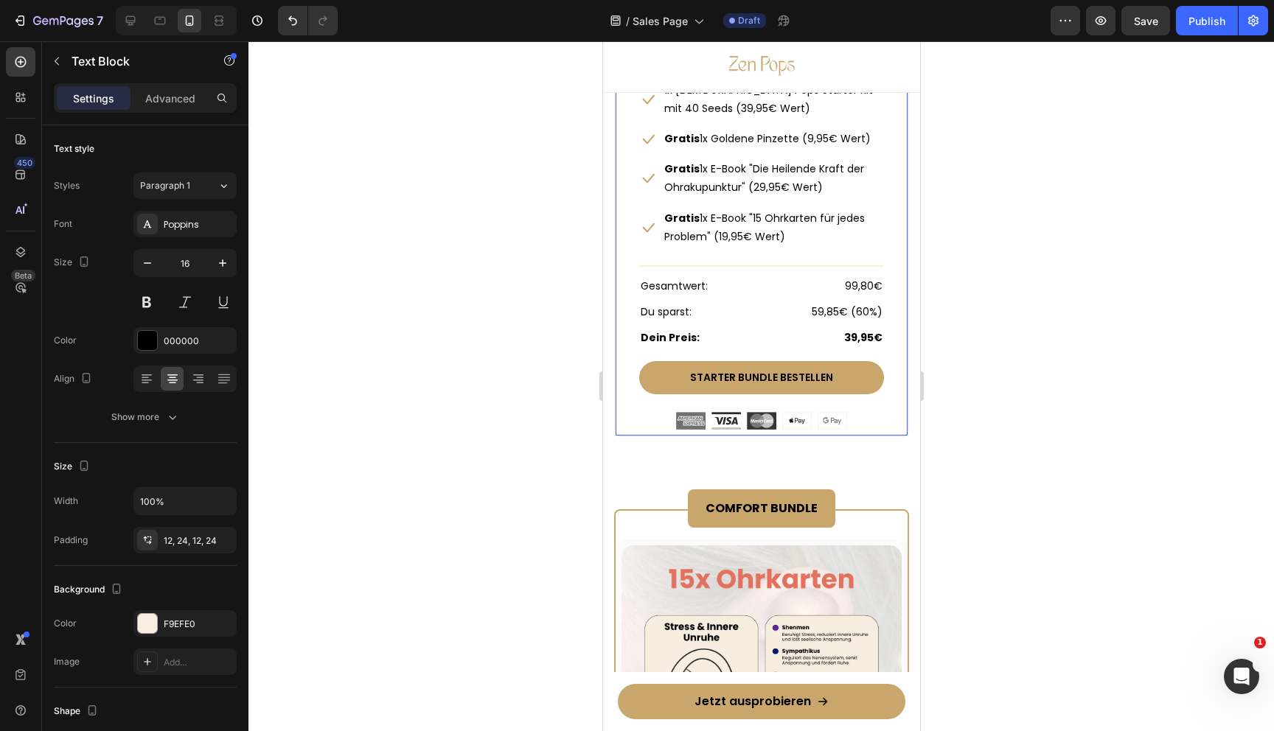
scroll to position [7519, 0]
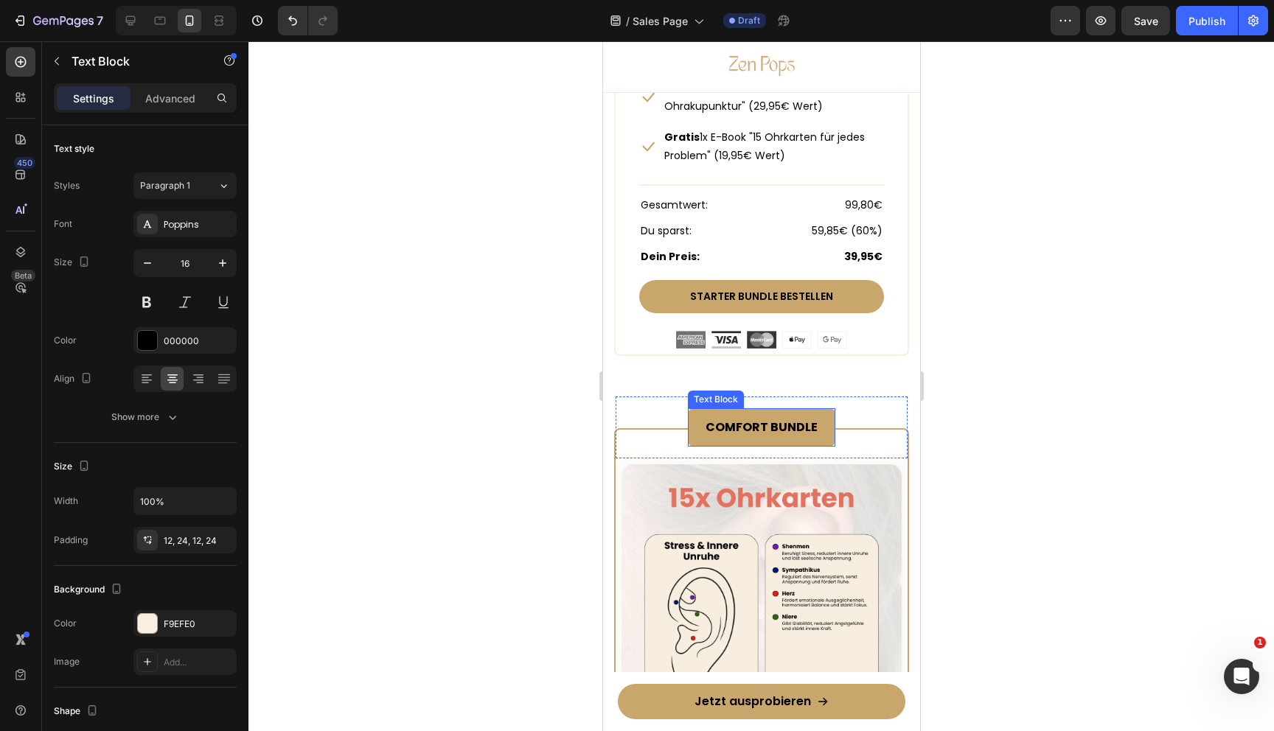
click at [737, 431] on strong "COMFORT BUNDLE" at bounding box center [761, 427] width 112 height 17
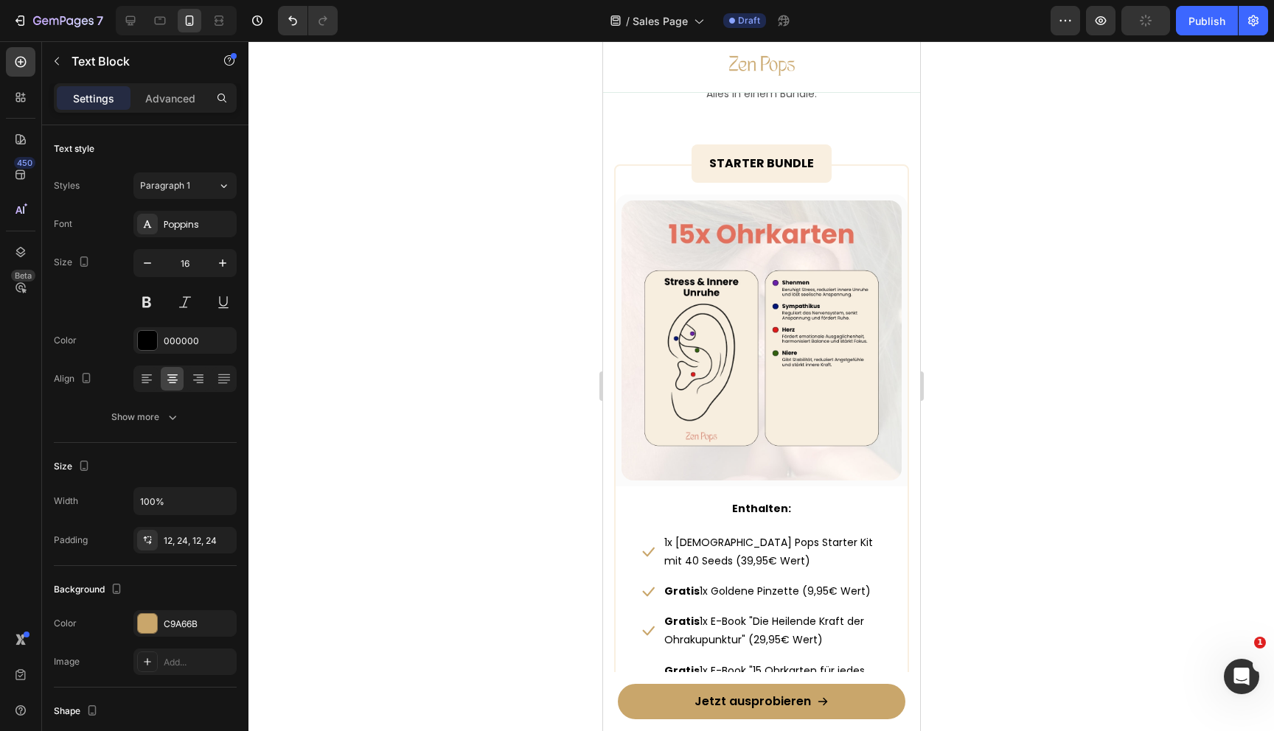
scroll to position [7146, 0]
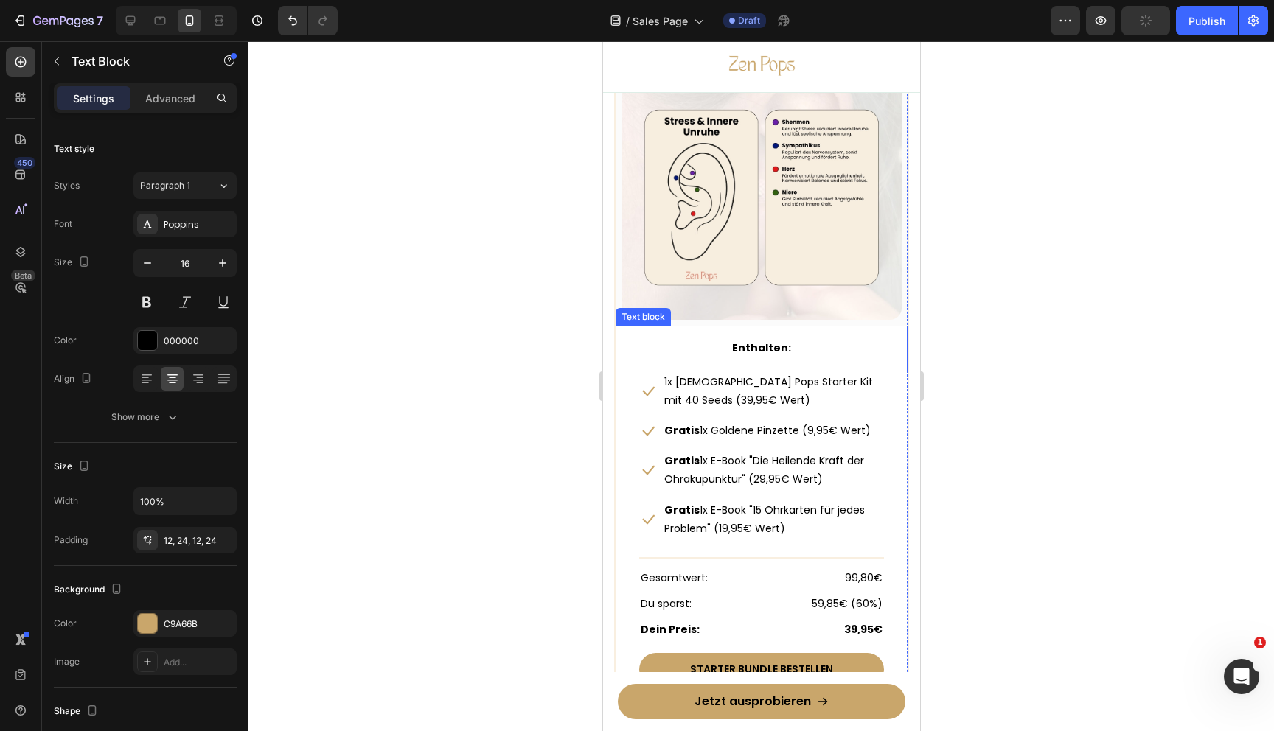
click at [745, 352] on strong "Enthalten:" at bounding box center [760, 348] width 59 height 15
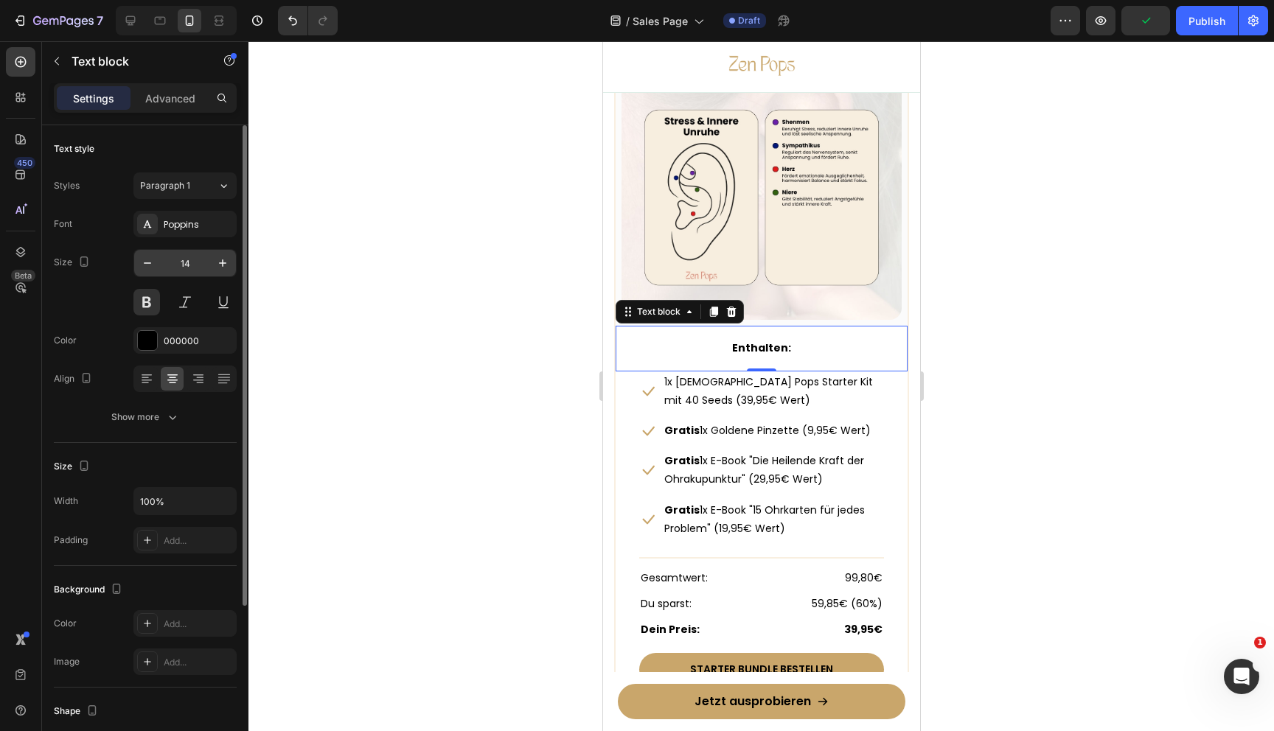
click at [170, 274] on input "14" at bounding box center [185, 263] width 49 height 27
type input "25"
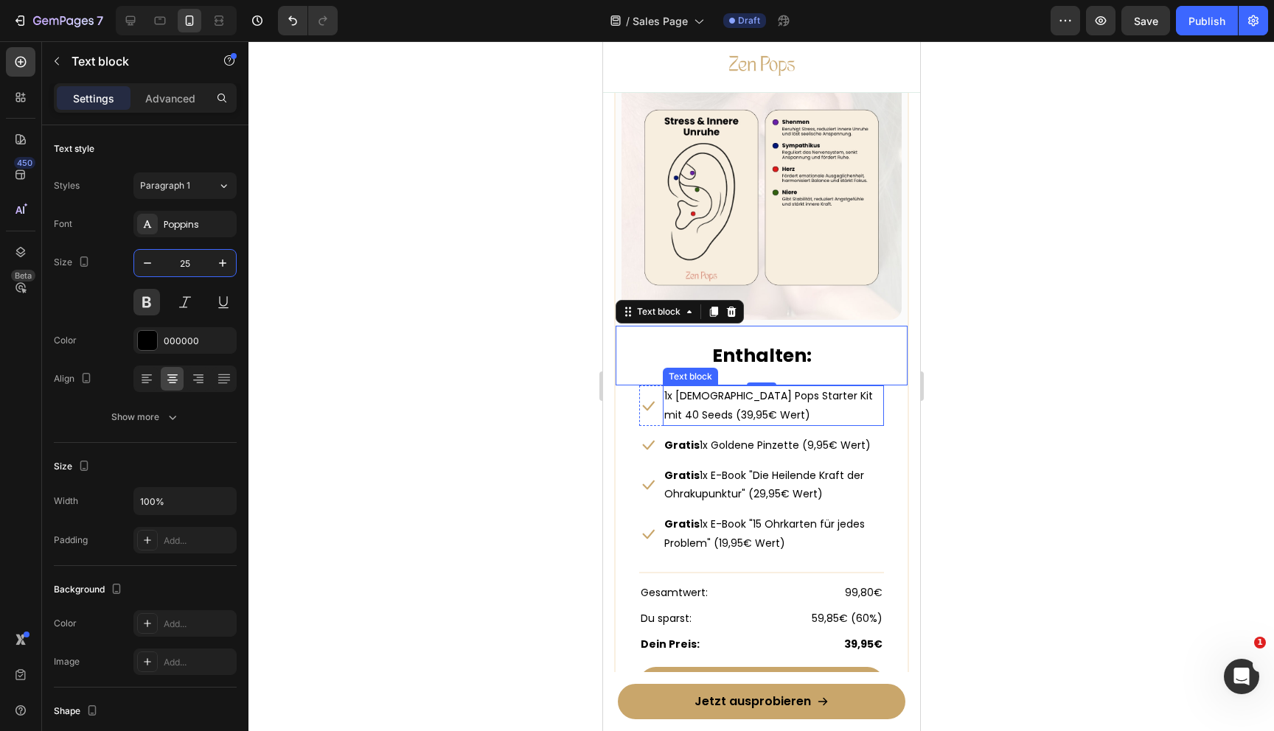
click at [713, 407] on p "1x [DEMOGRAPHIC_DATA] Pops Starter Kit mit 40 Seeds (39,95€ Wert)" at bounding box center [773, 405] width 218 height 37
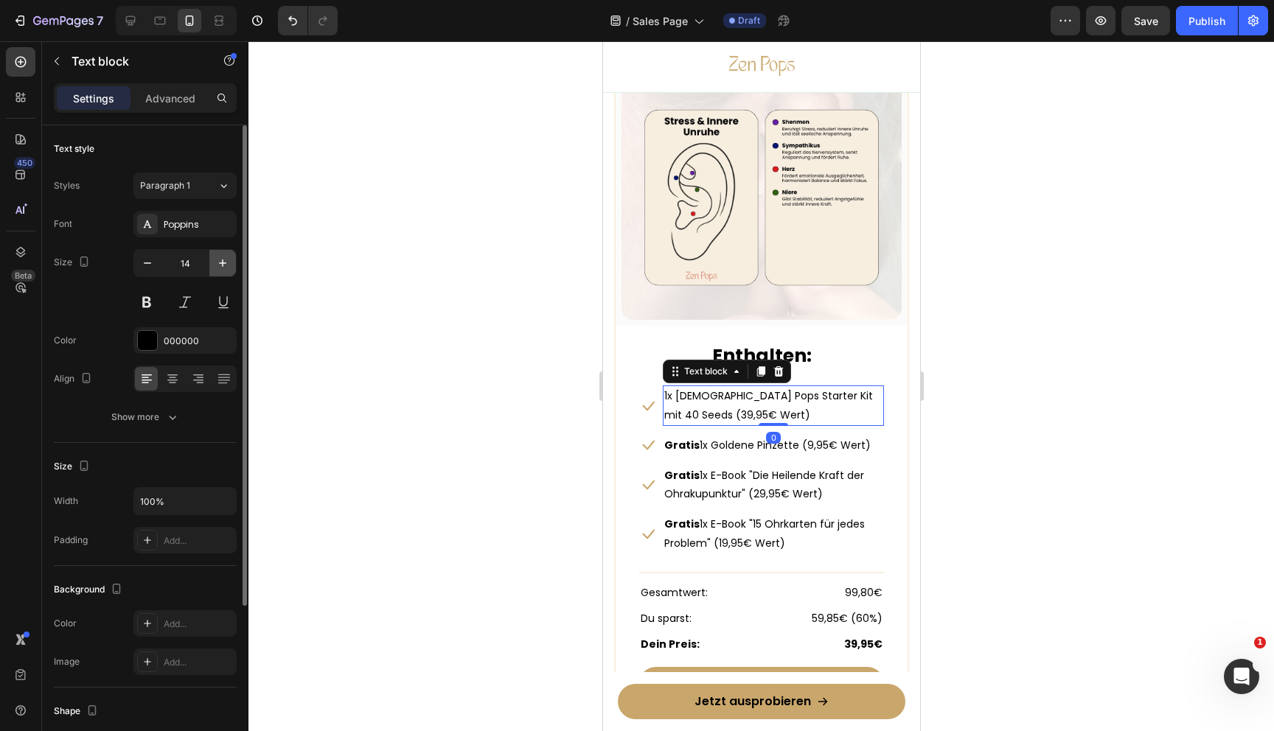
click at [219, 259] on icon "button" at bounding box center [222, 263] width 15 height 15
type input "16"
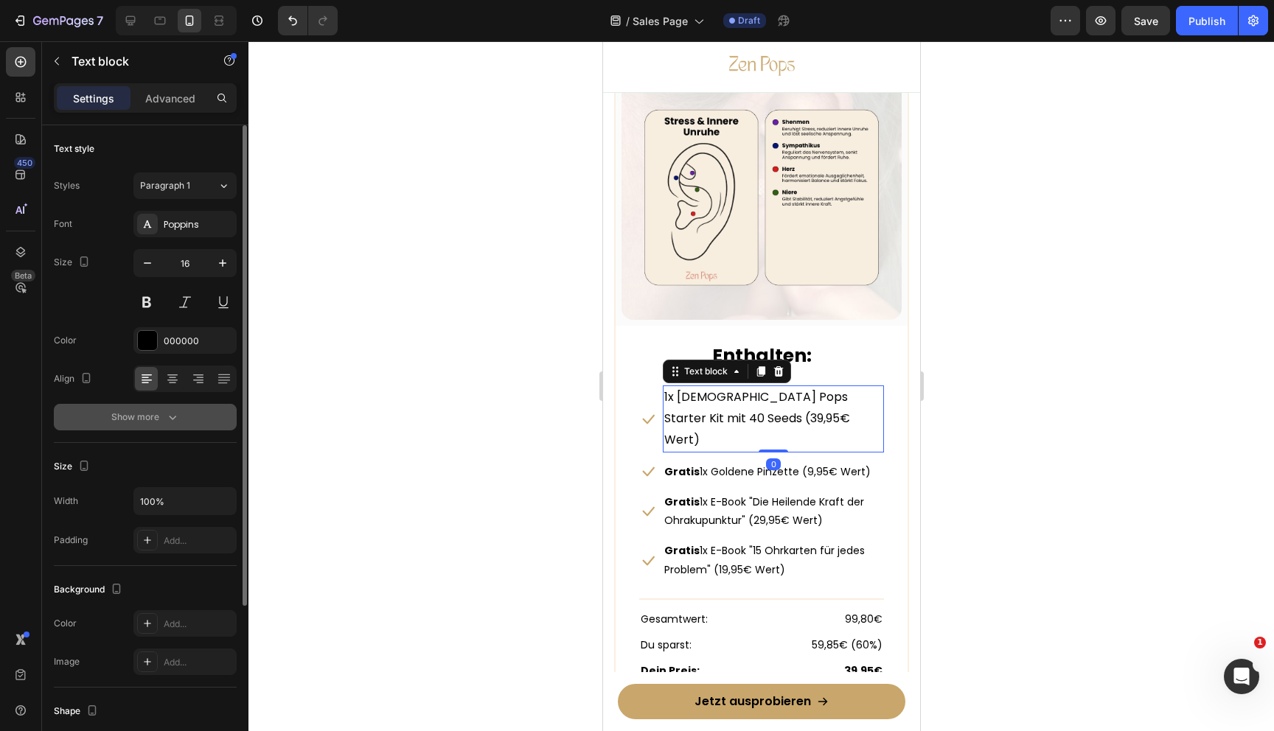
click at [156, 410] on div "Show more" at bounding box center [145, 417] width 69 height 15
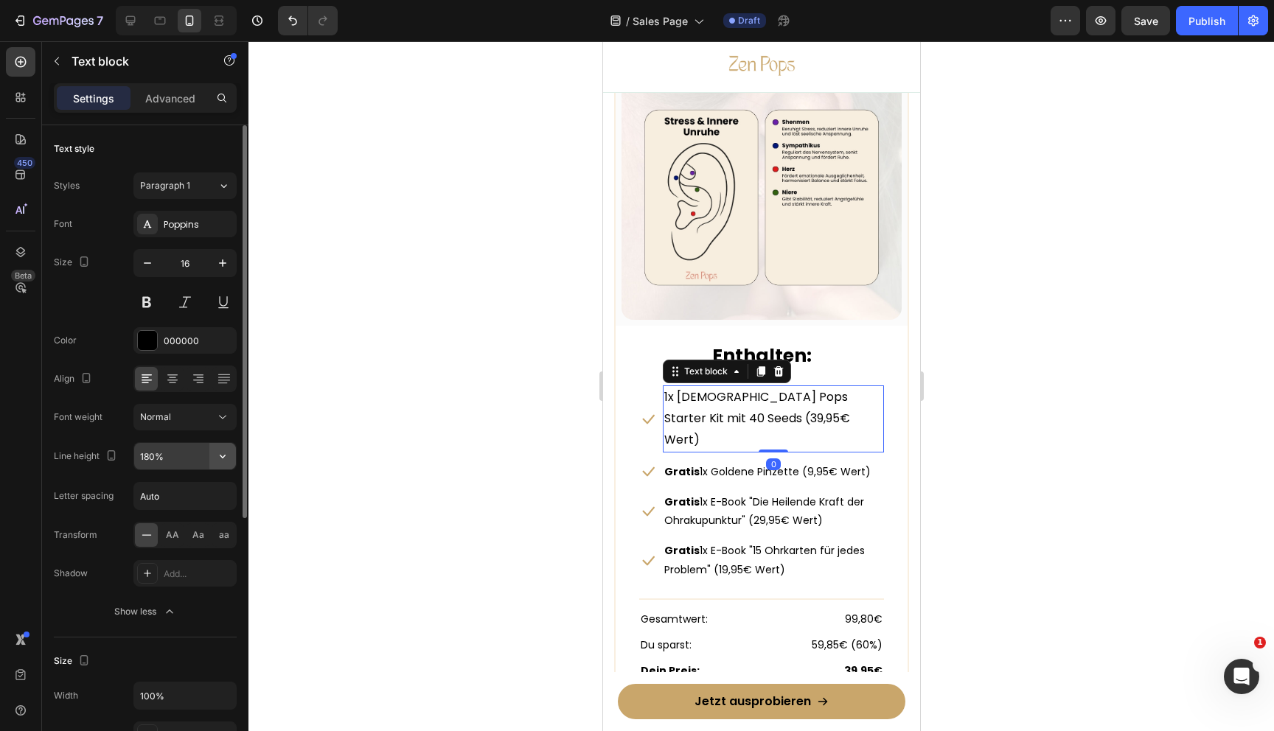
click at [234, 460] on button "button" at bounding box center [222, 456] width 27 height 27
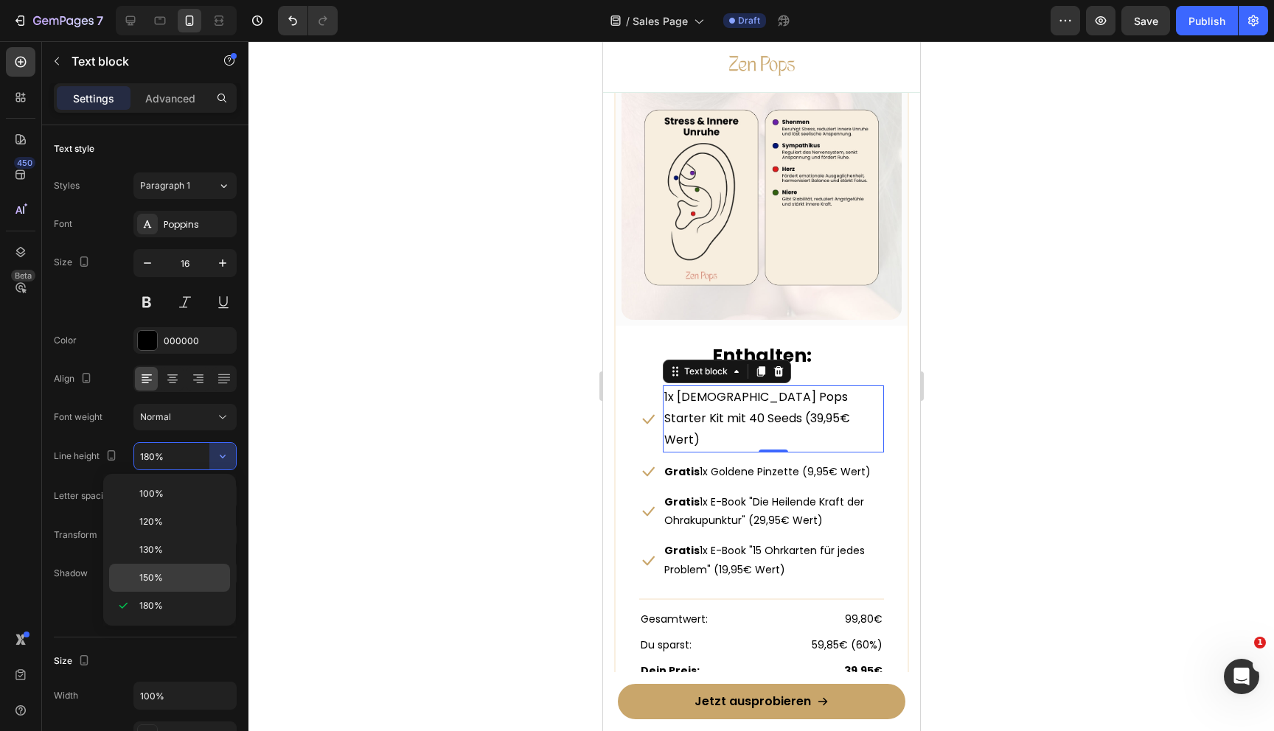
click at [167, 575] on p "150%" at bounding box center [181, 577] width 84 height 13
type input "150%"
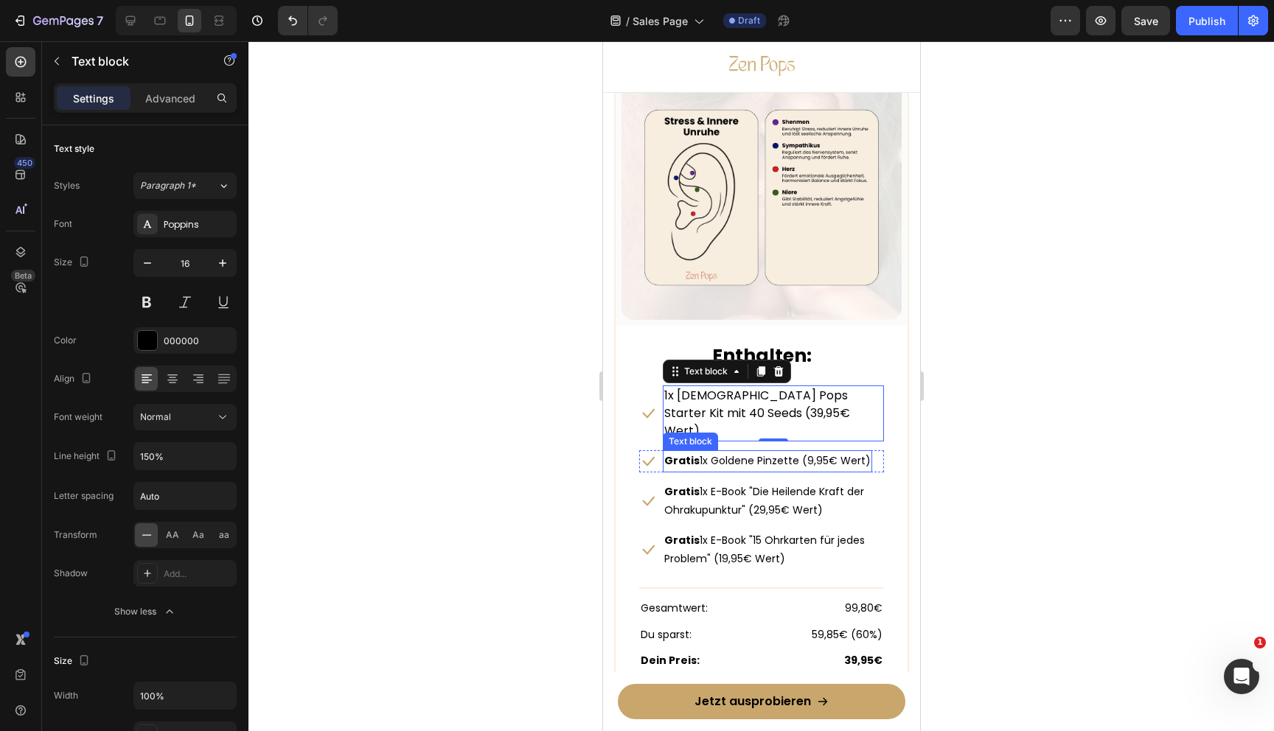
click at [725, 452] on p "Gratis 1x Goldene Pinzette (9,95€ Wert)" at bounding box center [767, 461] width 206 height 18
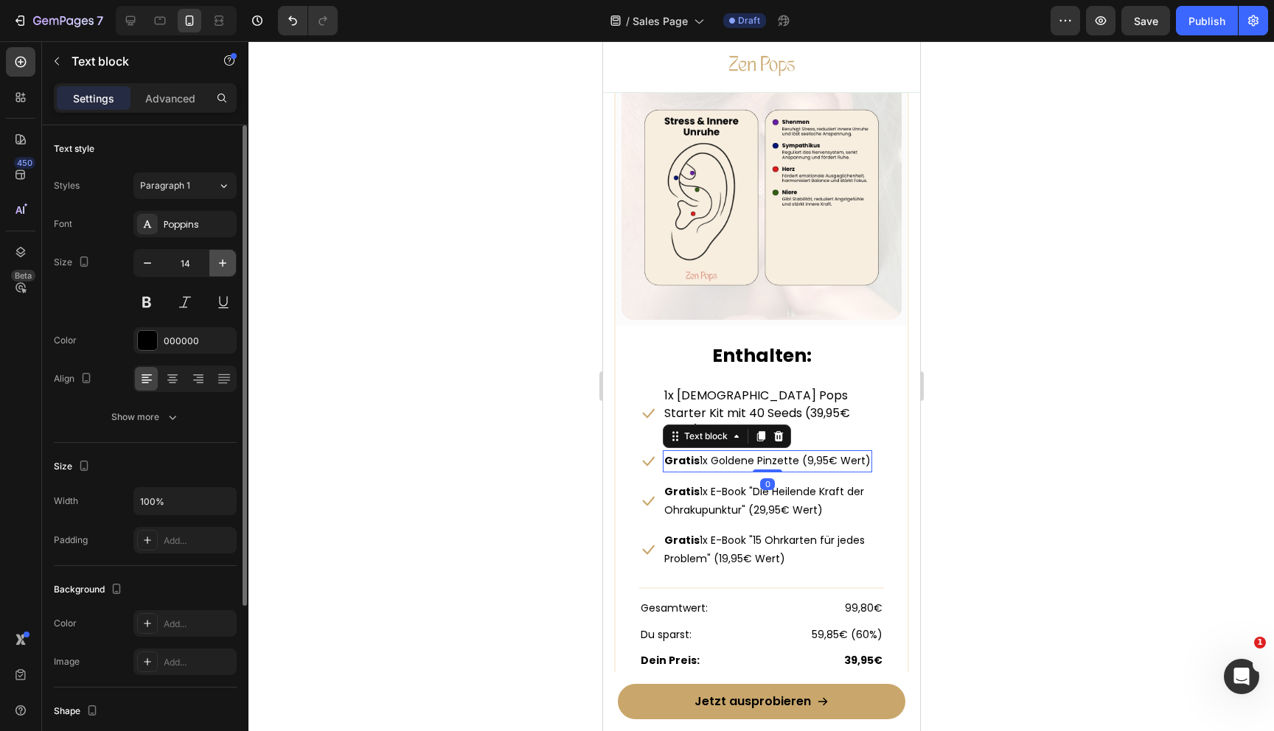
click at [219, 262] on icon "button" at bounding box center [222, 263] width 15 height 15
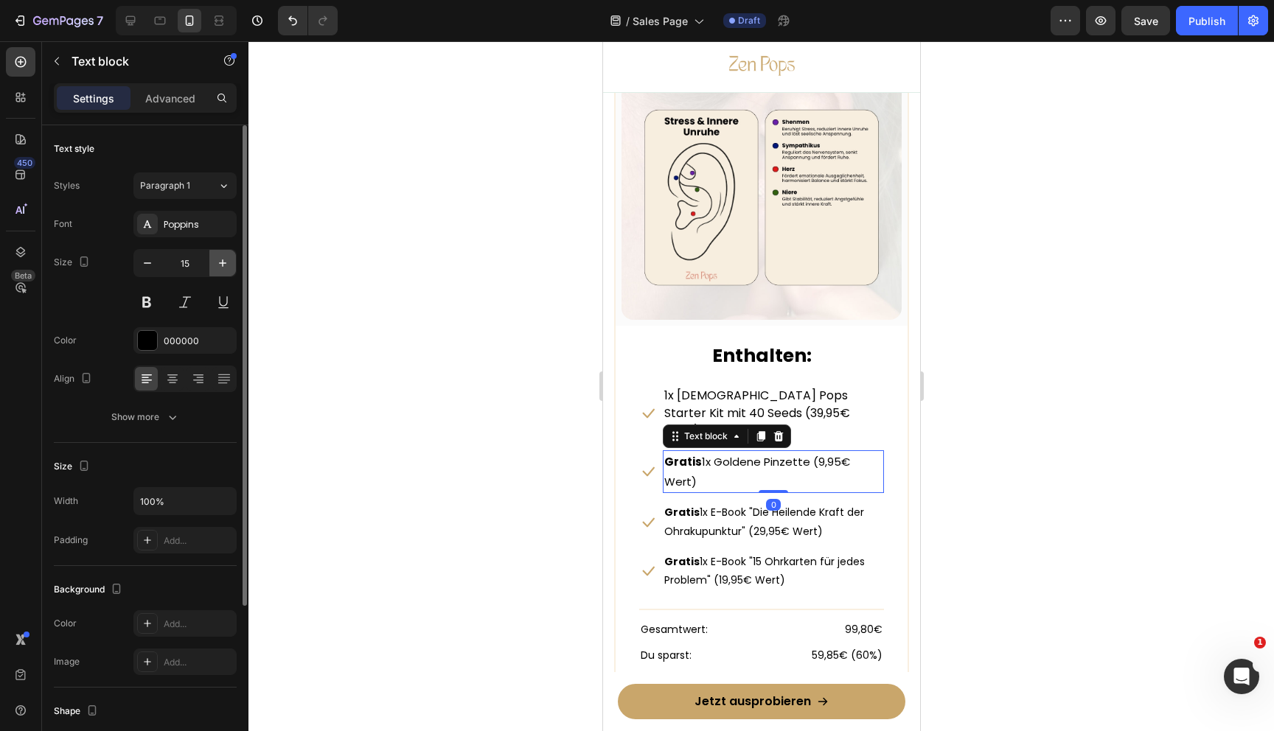
click at [219, 262] on icon "button" at bounding box center [222, 263] width 15 height 15
type input "16"
click at [190, 412] on button "Show more" at bounding box center [145, 417] width 183 height 27
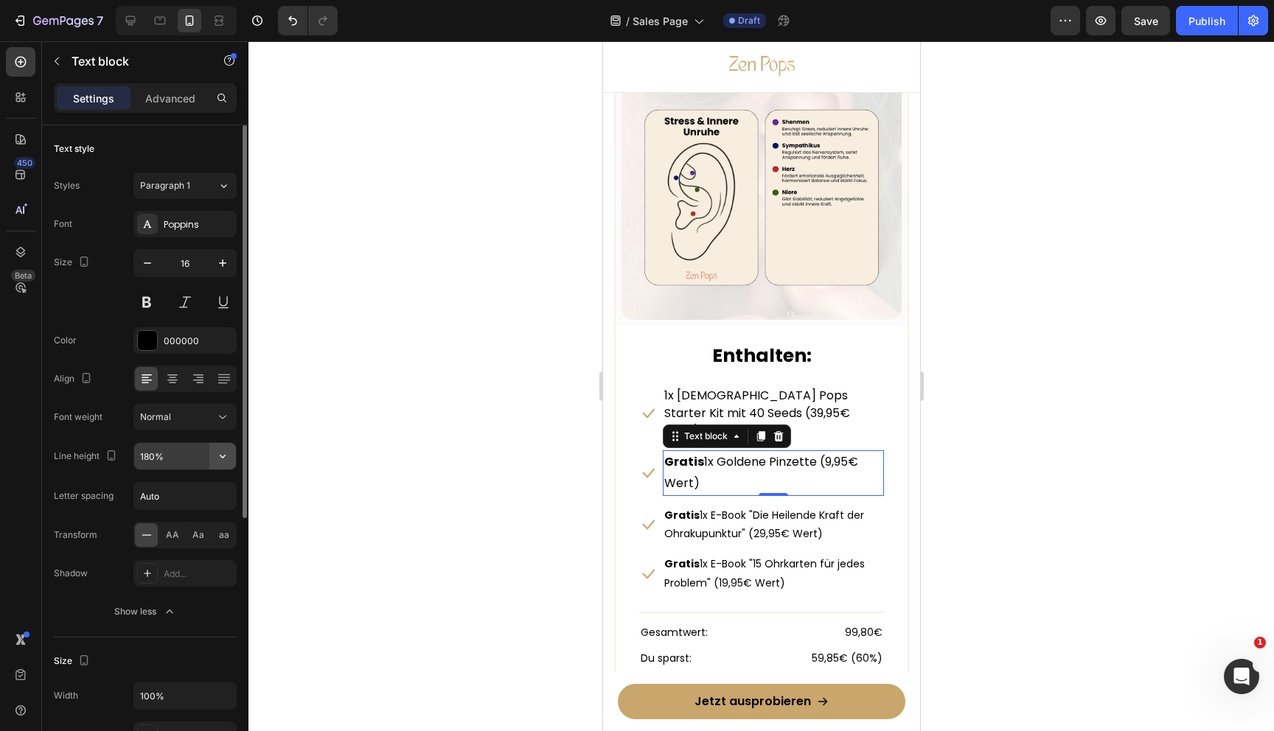
click at [220, 451] on icon "button" at bounding box center [222, 456] width 15 height 15
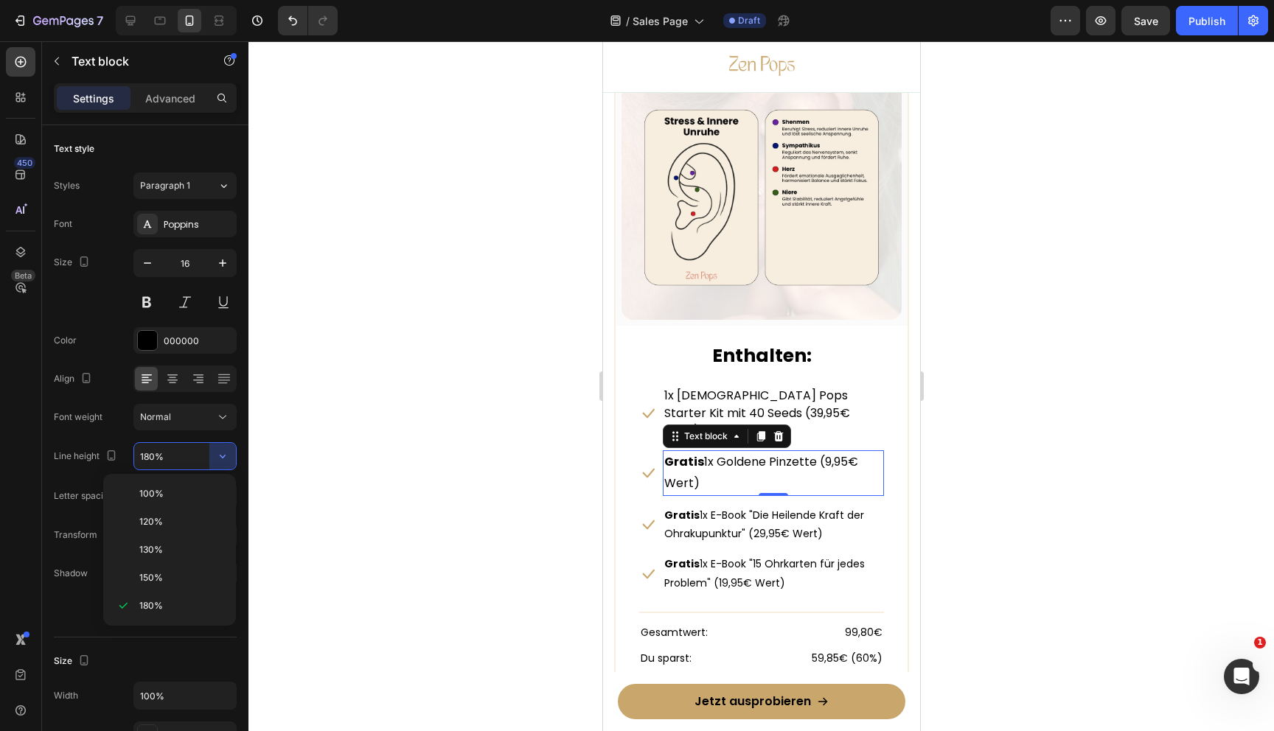
click at [175, 573] on p "150%" at bounding box center [181, 577] width 84 height 13
type input "150%"
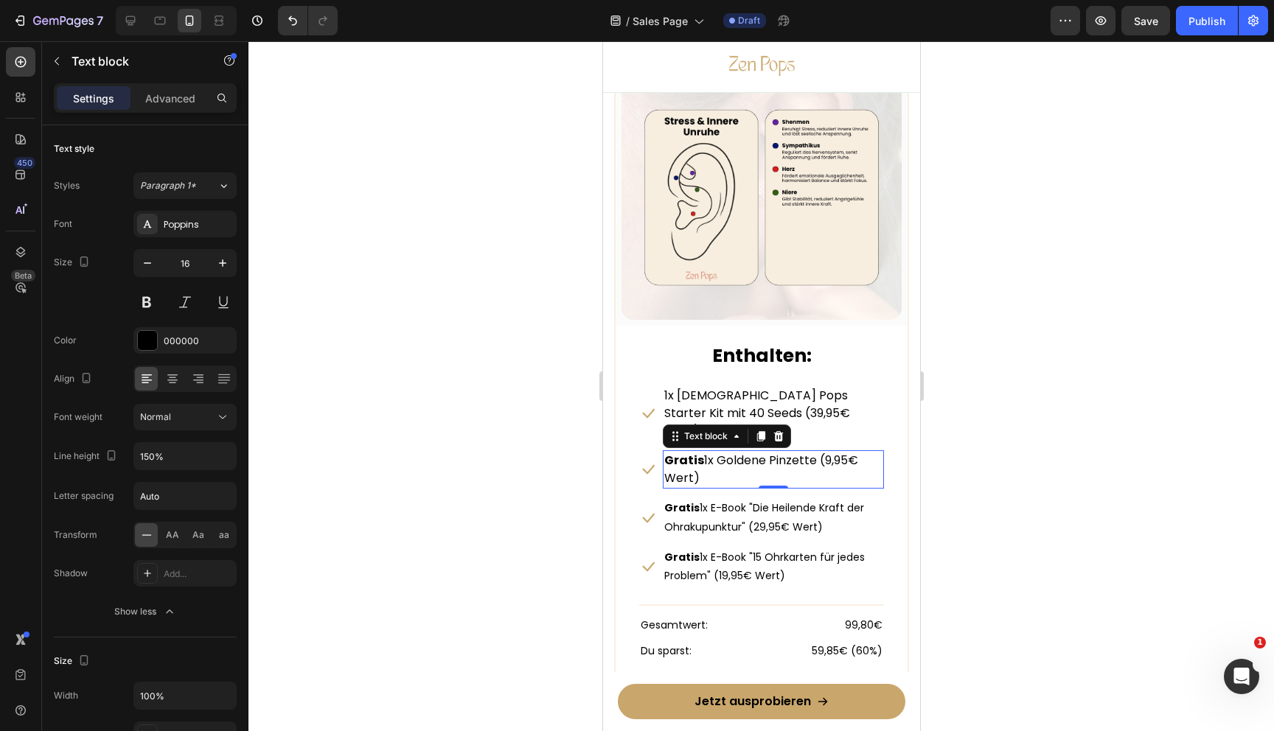
click at [786, 499] on p "Gratis 1x E-Book "Die Heilende Kraft der Ohrakupunktur" (29,95€ Wert)" at bounding box center [773, 517] width 218 height 37
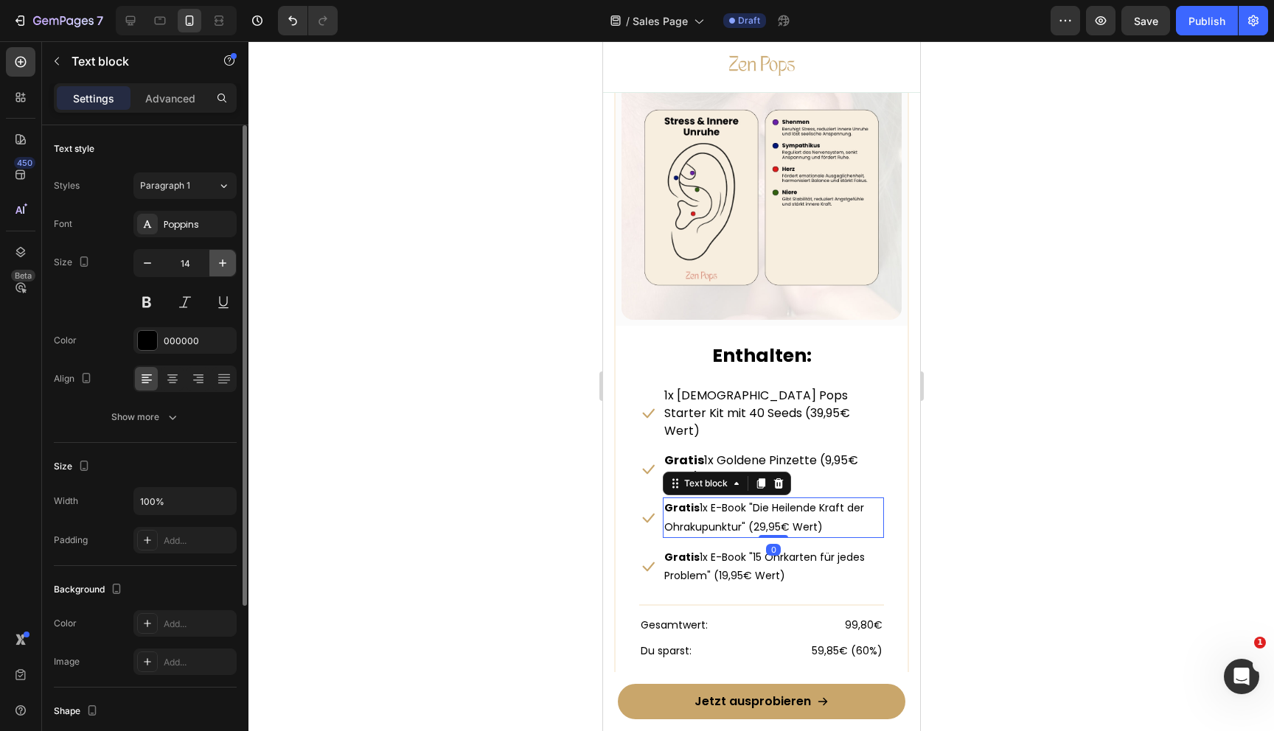
click at [224, 257] on icon "button" at bounding box center [222, 263] width 15 height 15
type input "16"
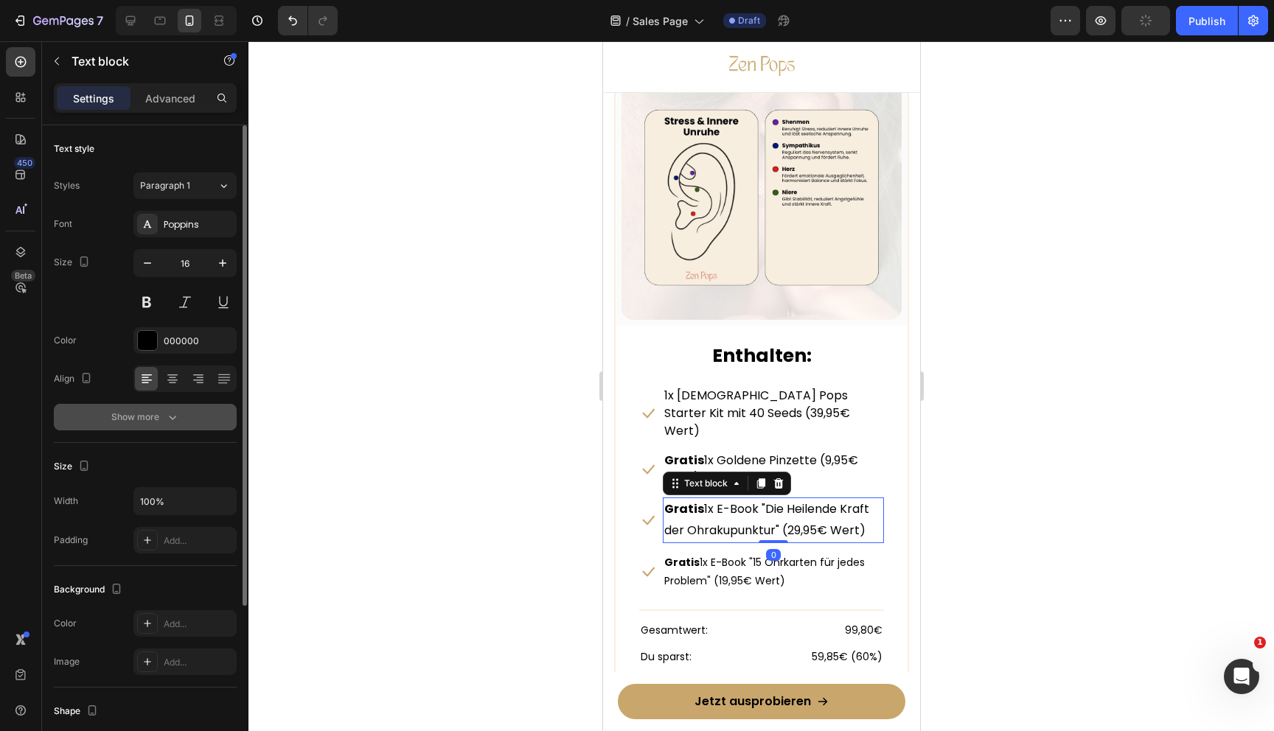
click at [159, 411] on div "Show more" at bounding box center [145, 417] width 69 height 15
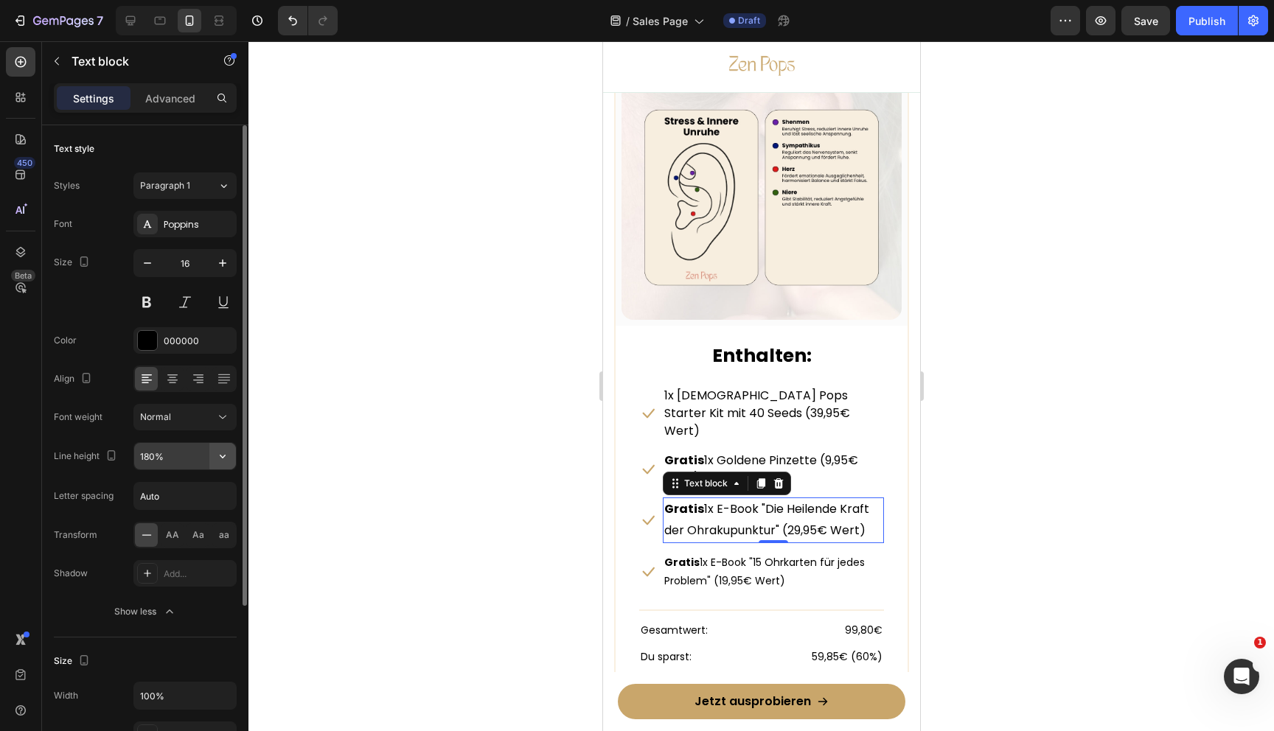
click at [224, 462] on icon "button" at bounding box center [222, 456] width 15 height 15
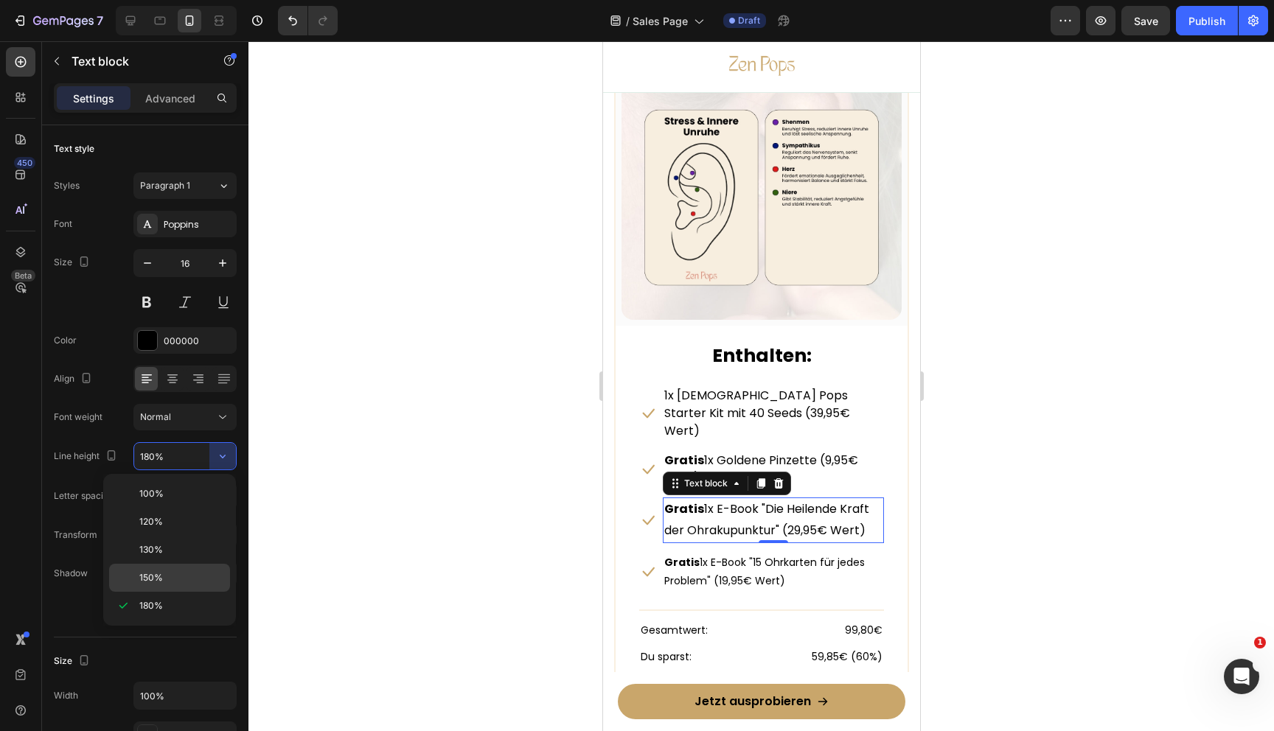
click at [173, 564] on div "150%" at bounding box center [169, 578] width 121 height 28
type input "150%"
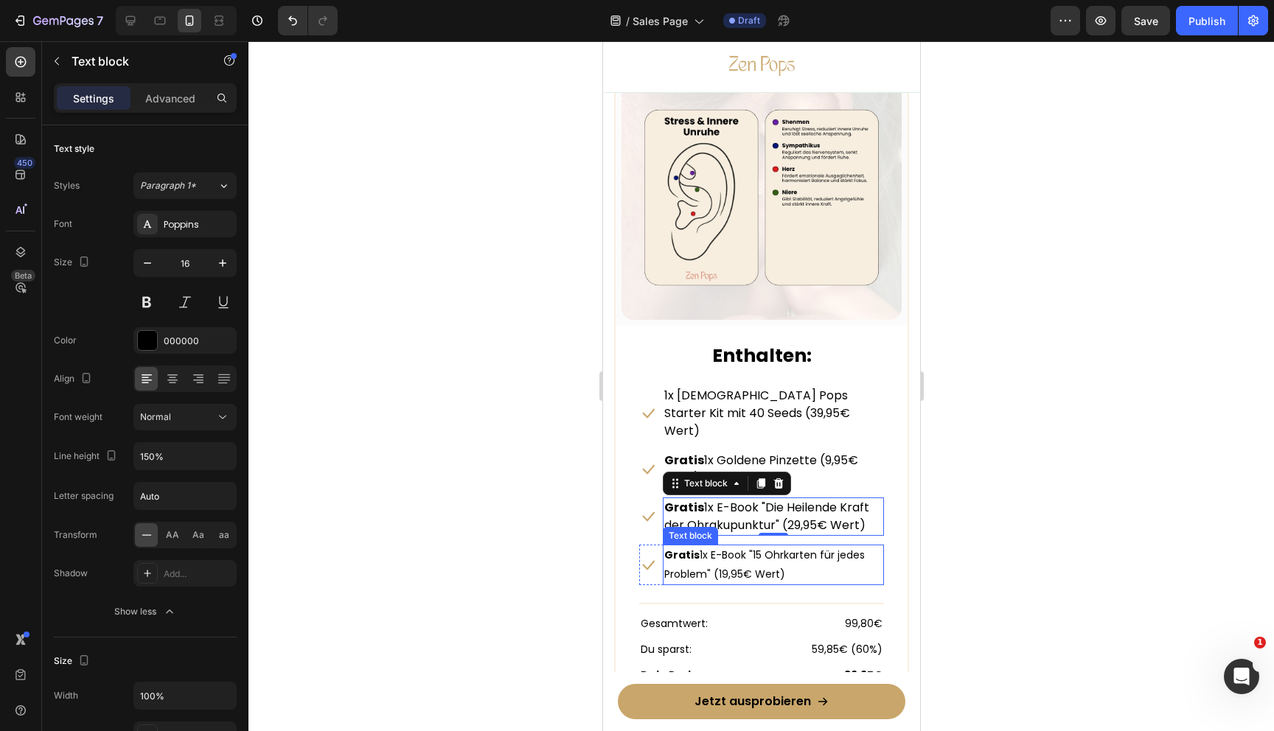
click at [759, 546] on p "Gratis 1x E-Book "15 Ohrkarten für jedes Problem" (19,95€ Wert)" at bounding box center [773, 564] width 218 height 37
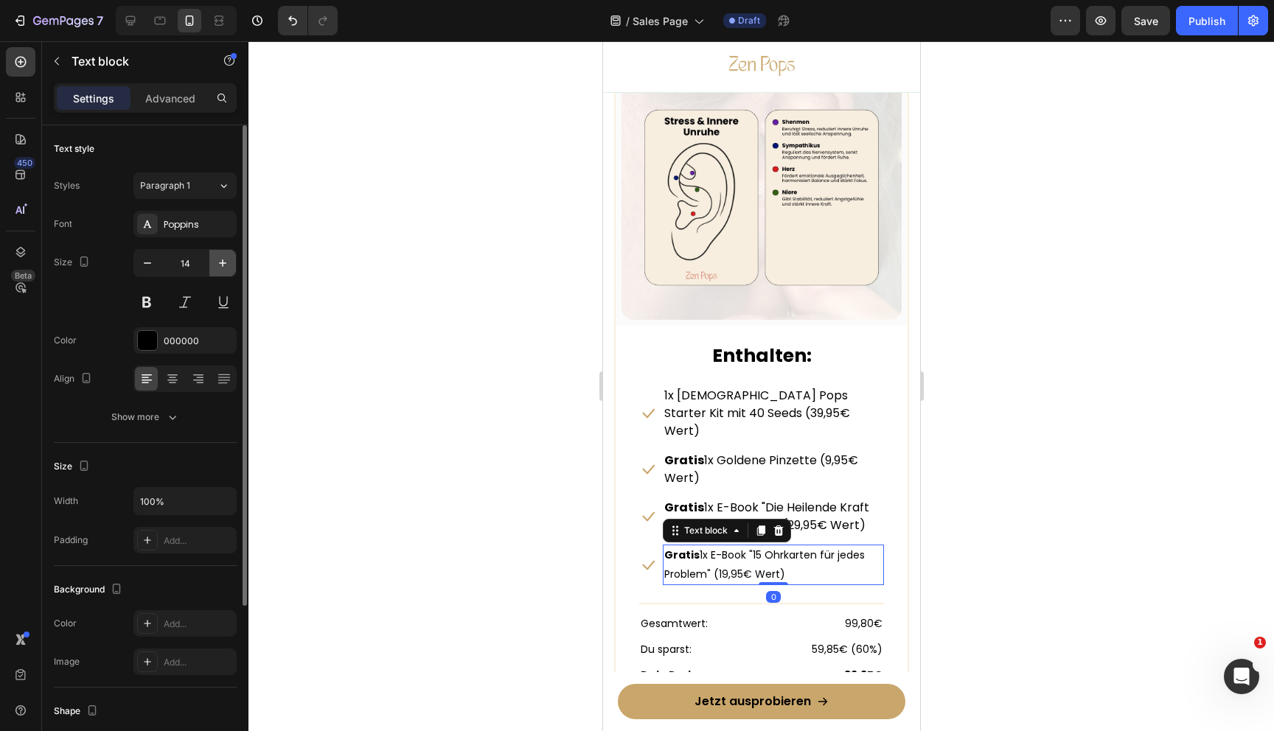
click at [229, 261] on icon "button" at bounding box center [222, 263] width 15 height 15
type input "16"
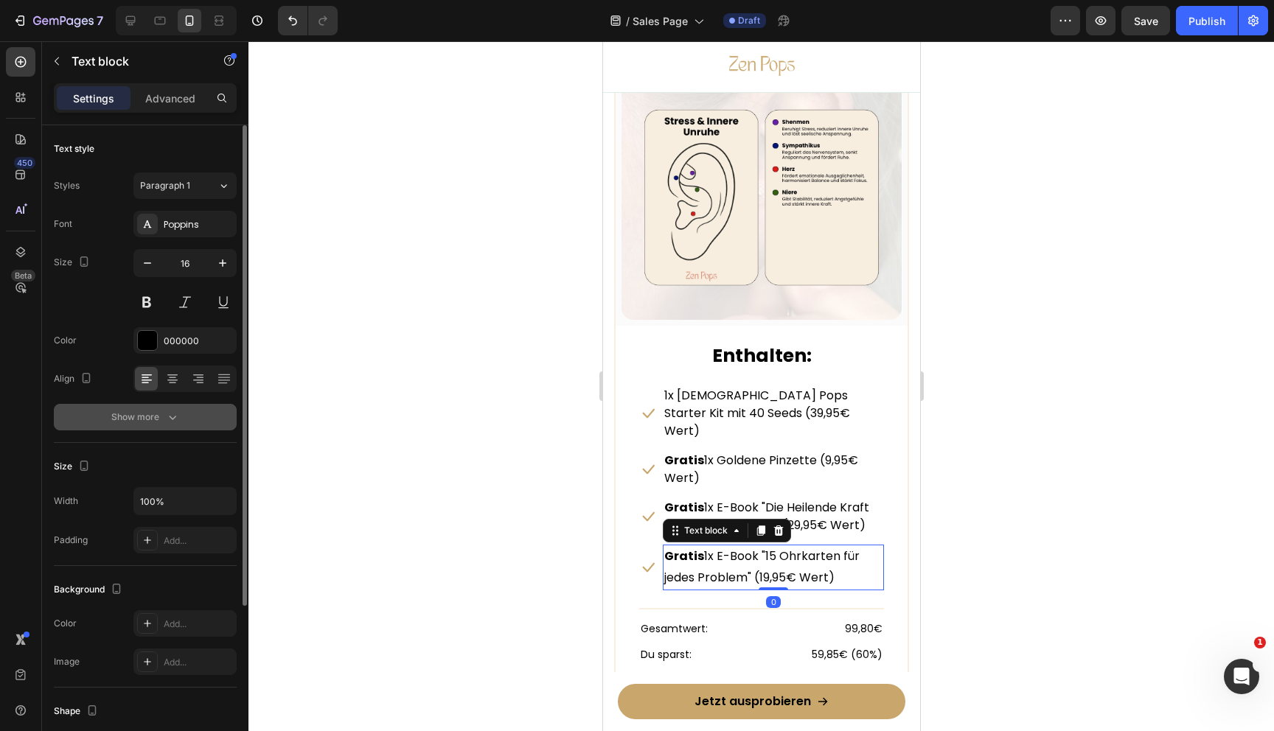
click at [161, 422] on div "Show more" at bounding box center [145, 417] width 69 height 15
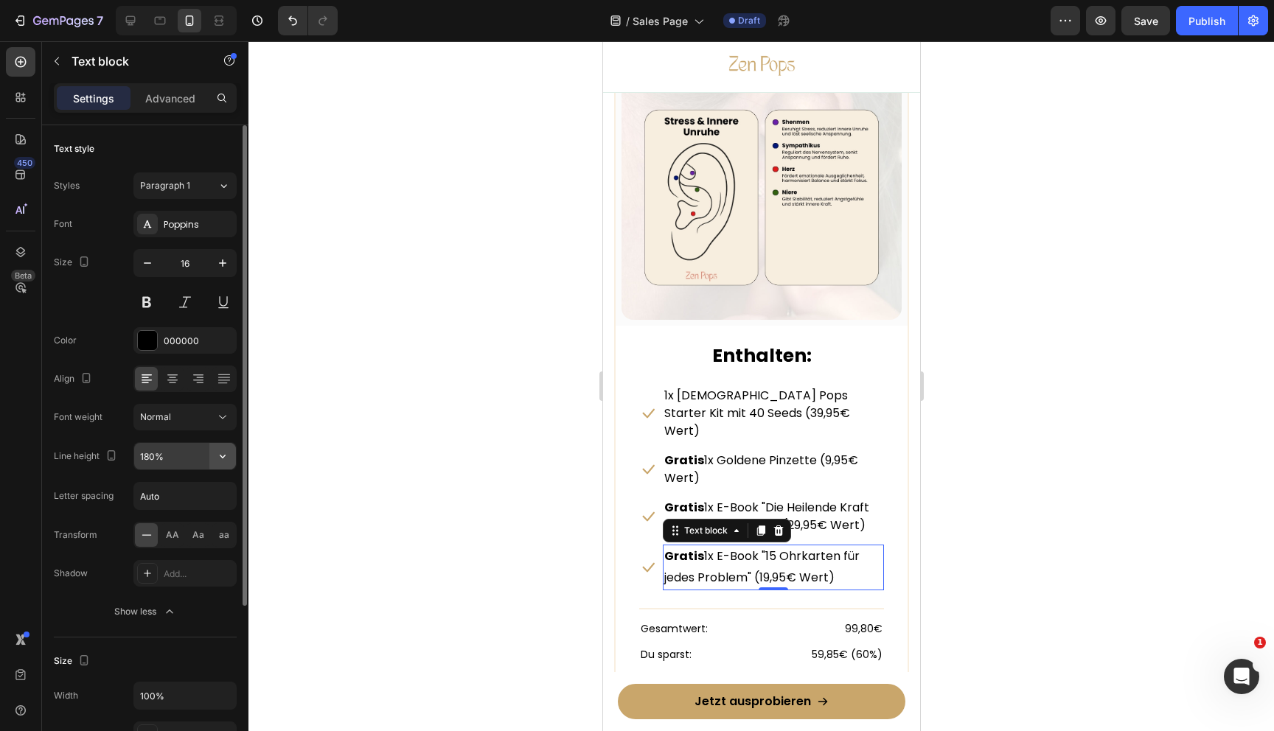
click at [231, 452] on button "button" at bounding box center [222, 456] width 27 height 27
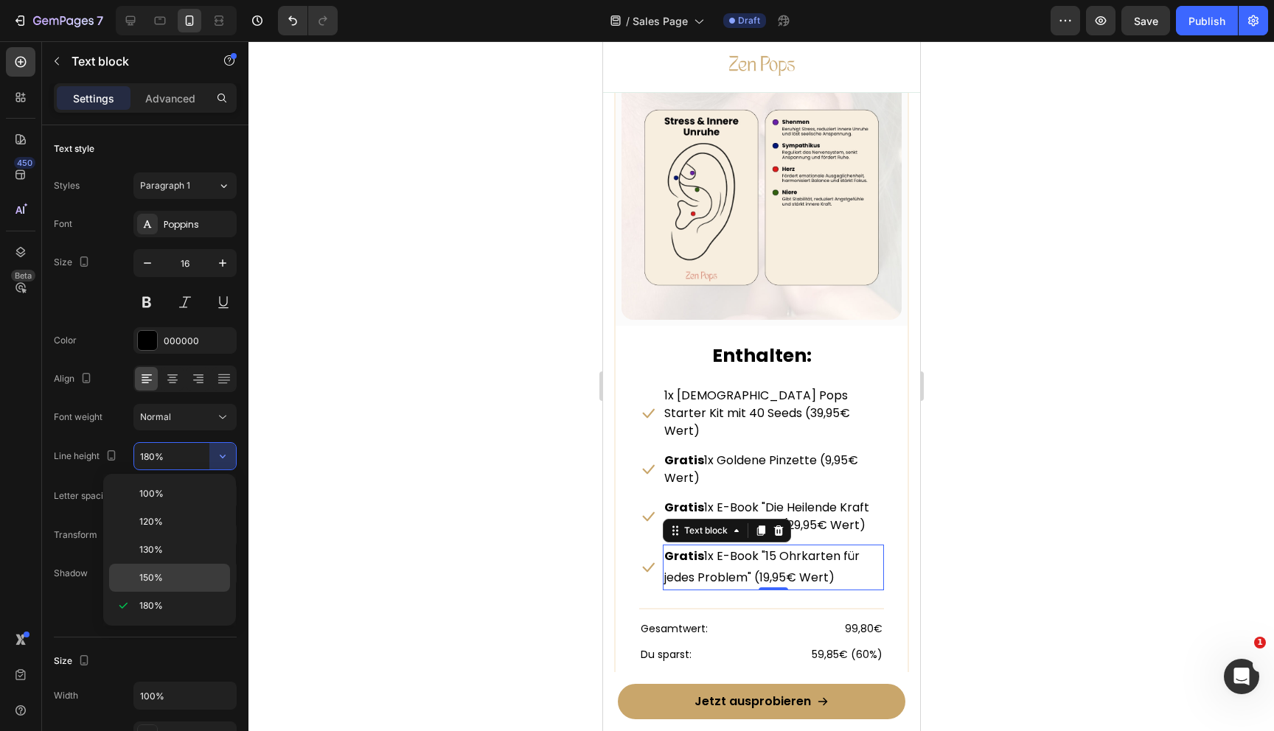
click at [171, 572] on p "150%" at bounding box center [181, 577] width 84 height 13
type input "150%"
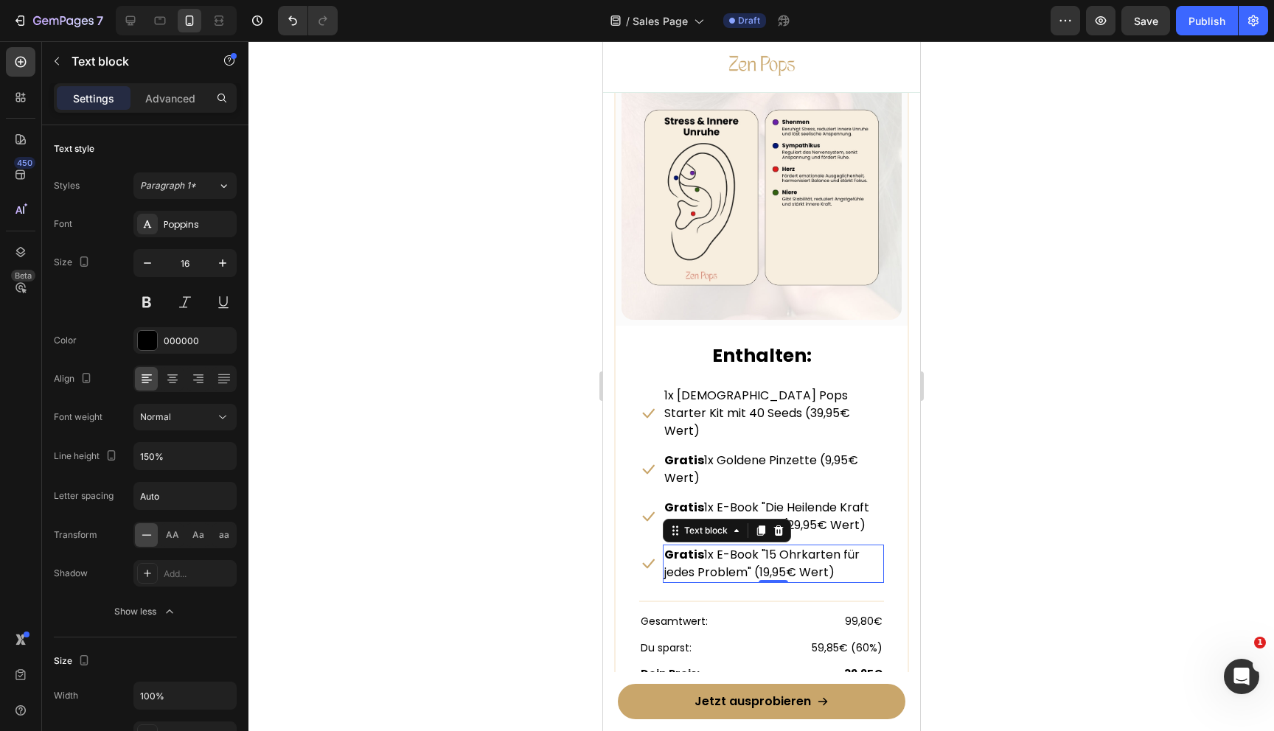
click at [502, 545] on div at bounding box center [761, 386] width 1026 height 690
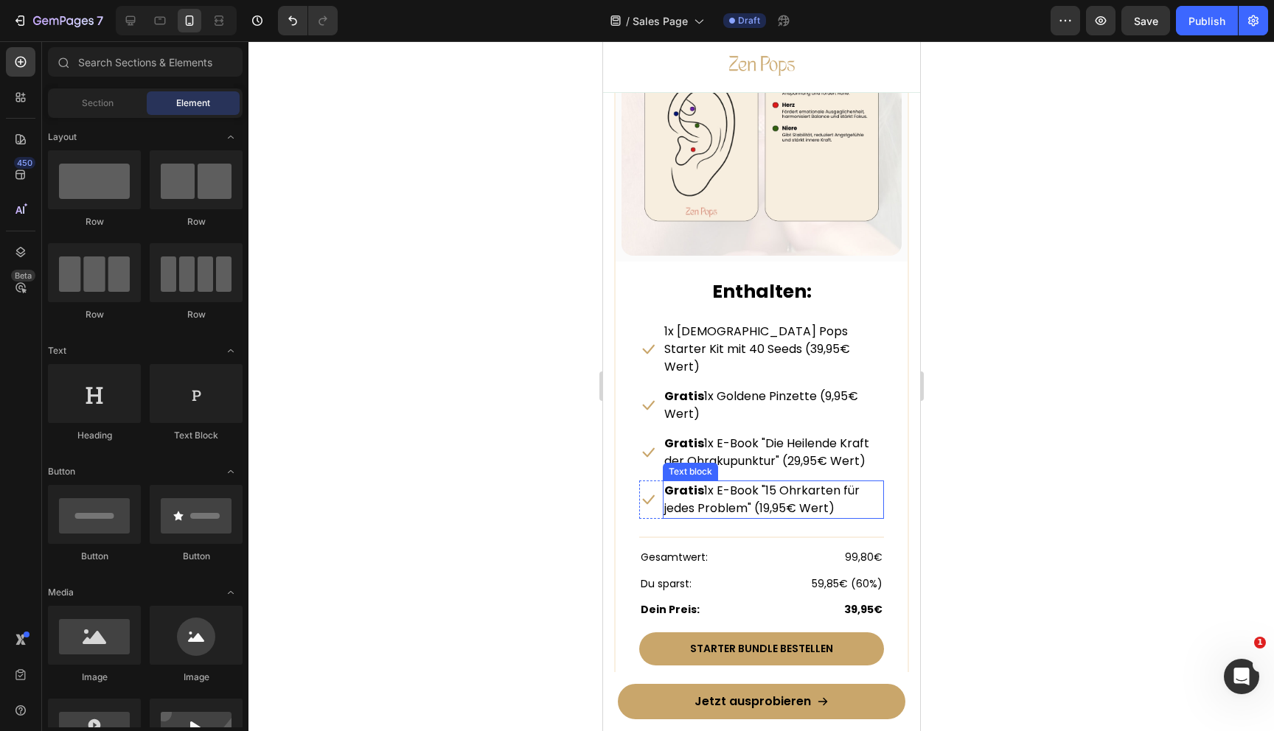
scroll to position [7280, 0]
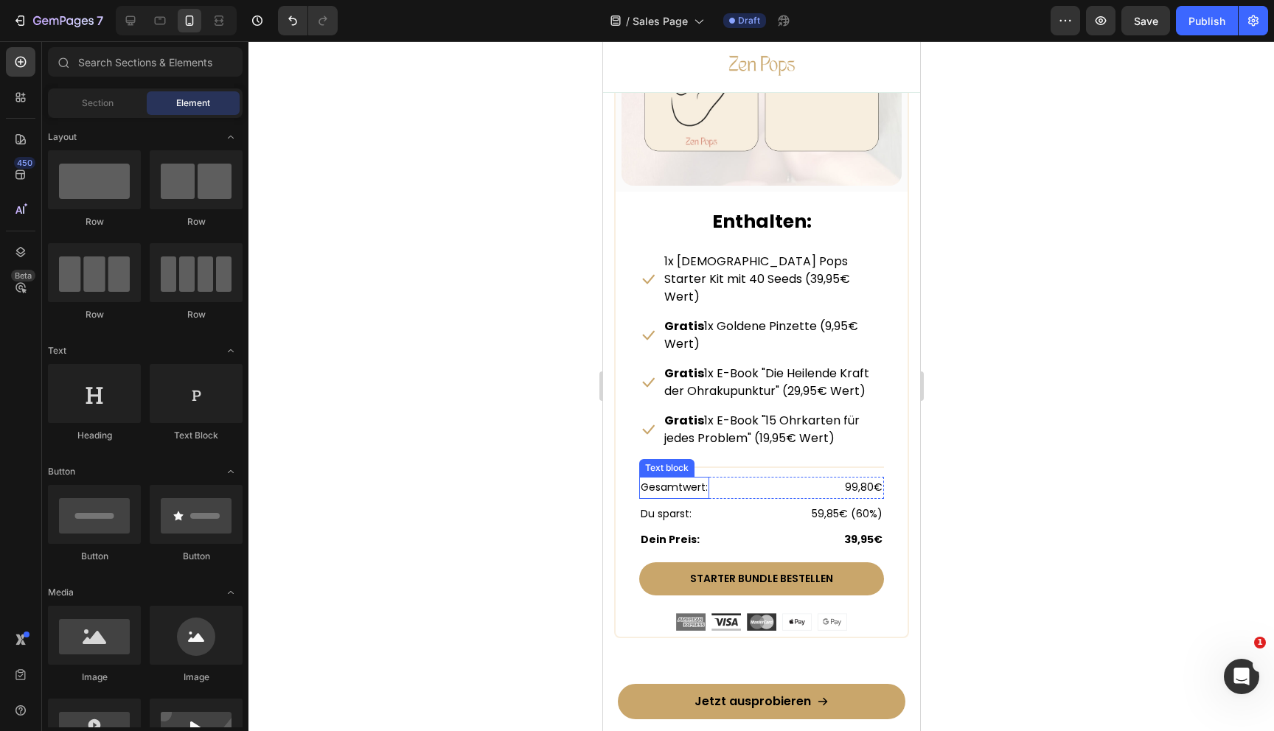
click at [685, 478] on p "Gesamtwert:" at bounding box center [673, 487] width 67 height 18
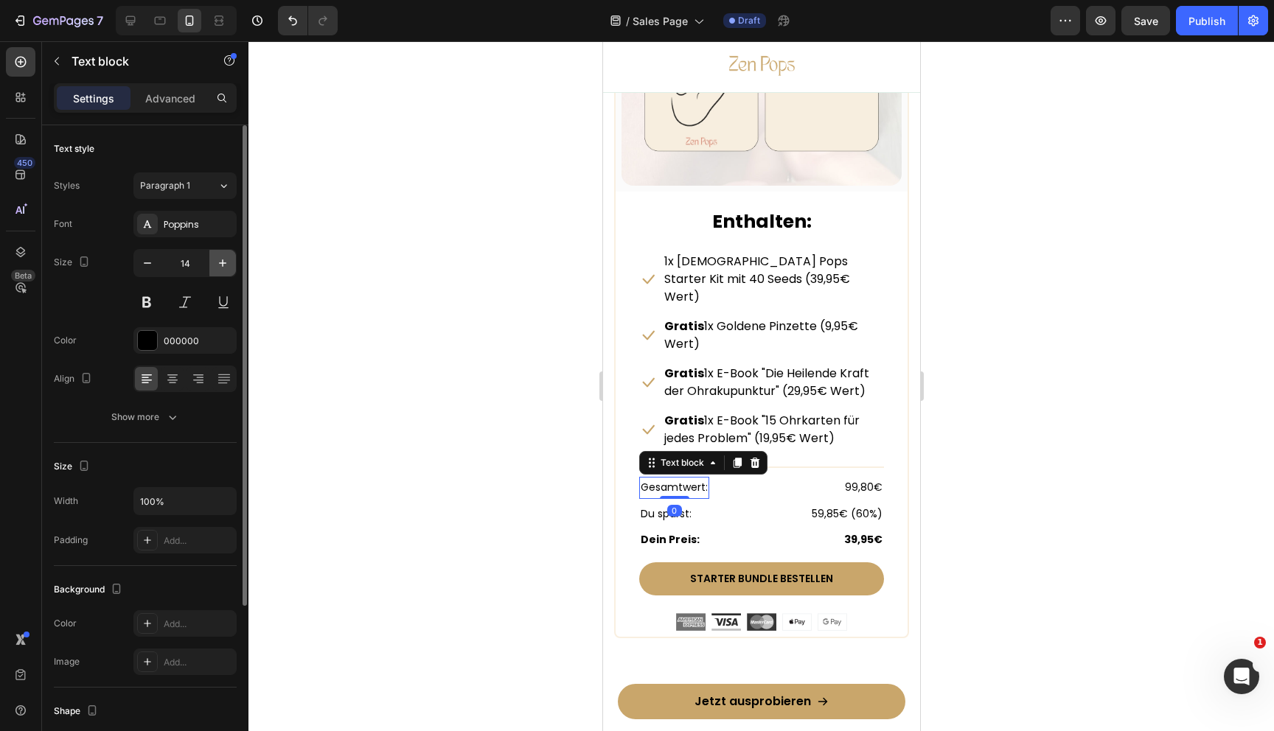
click at [229, 260] on icon "button" at bounding box center [222, 263] width 15 height 15
type input "16"
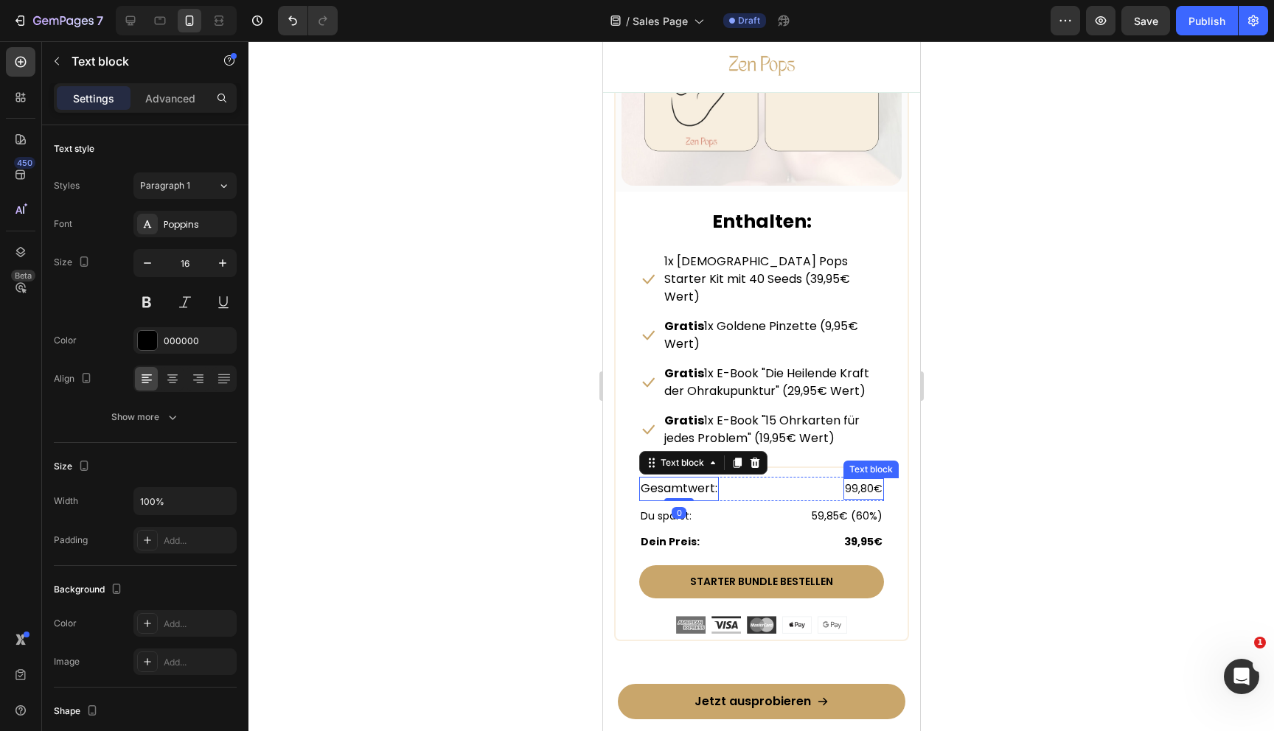
click at [853, 480] on p "99,80€" at bounding box center [863, 489] width 38 height 18
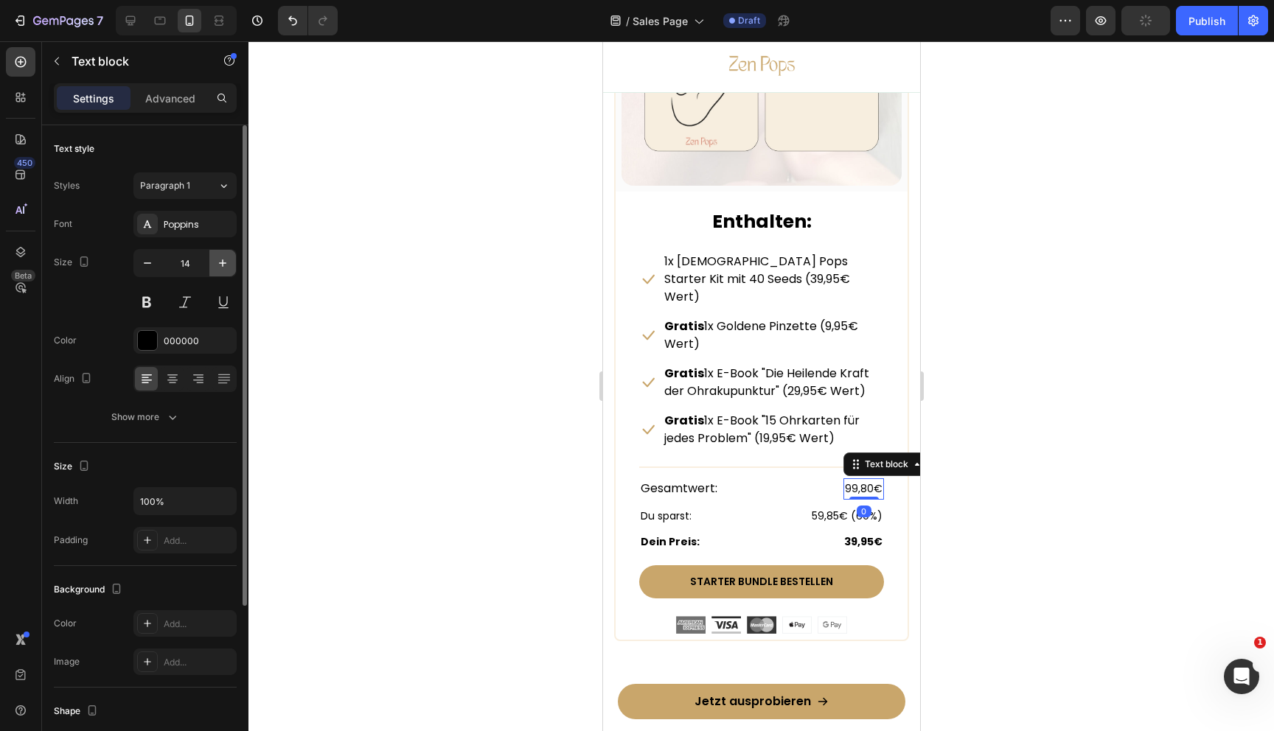
click at [220, 265] on icon "button" at bounding box center [222, 263] width 15 height 15
type input "16"
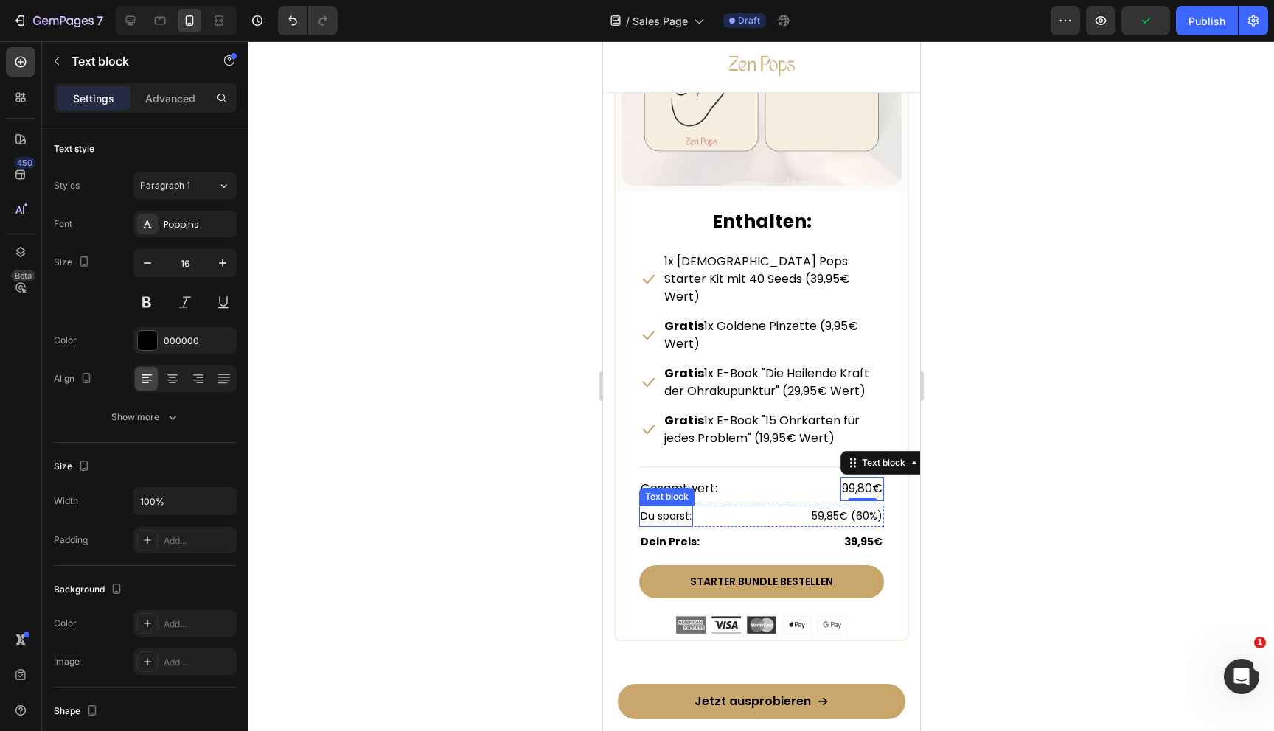
click at [664, 507] on p "Du sparst:" at bounding box center [665, 516] width 51 height 18
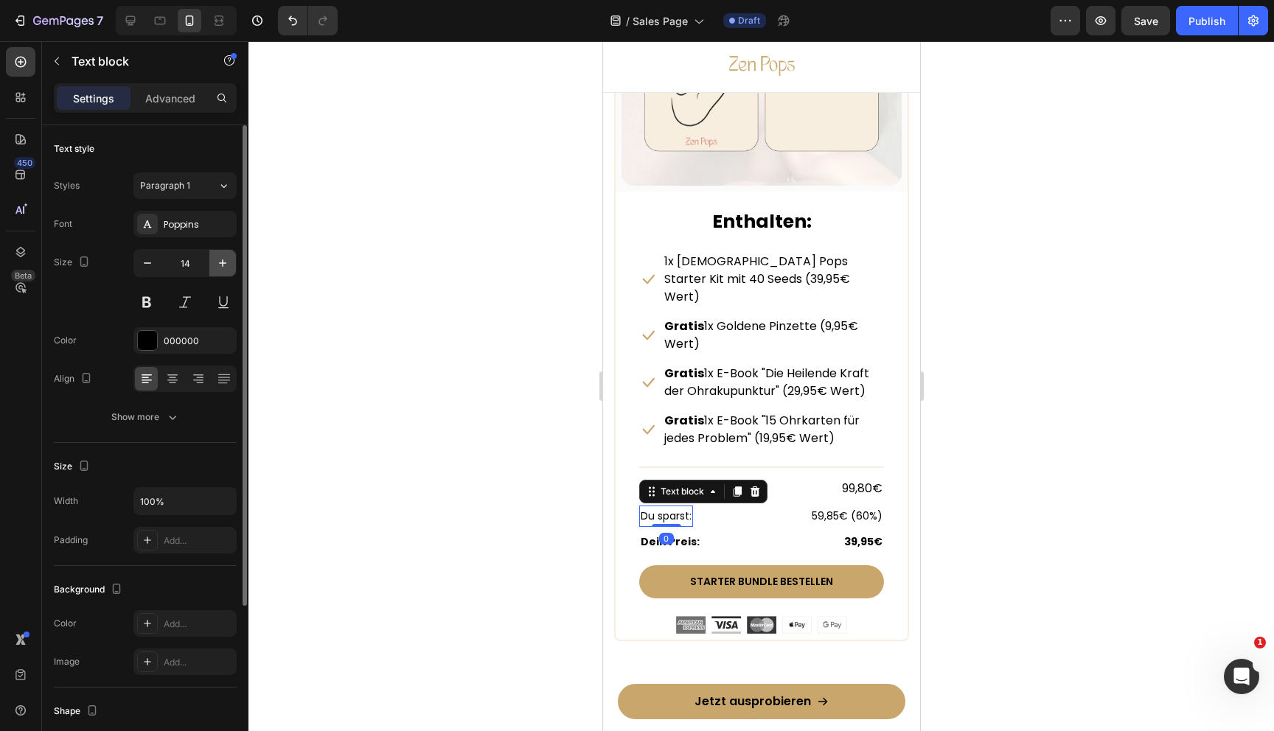
click at [227, 264] on icon "button" at bounding box center [222, 263] width 15 height 15
type input "16"
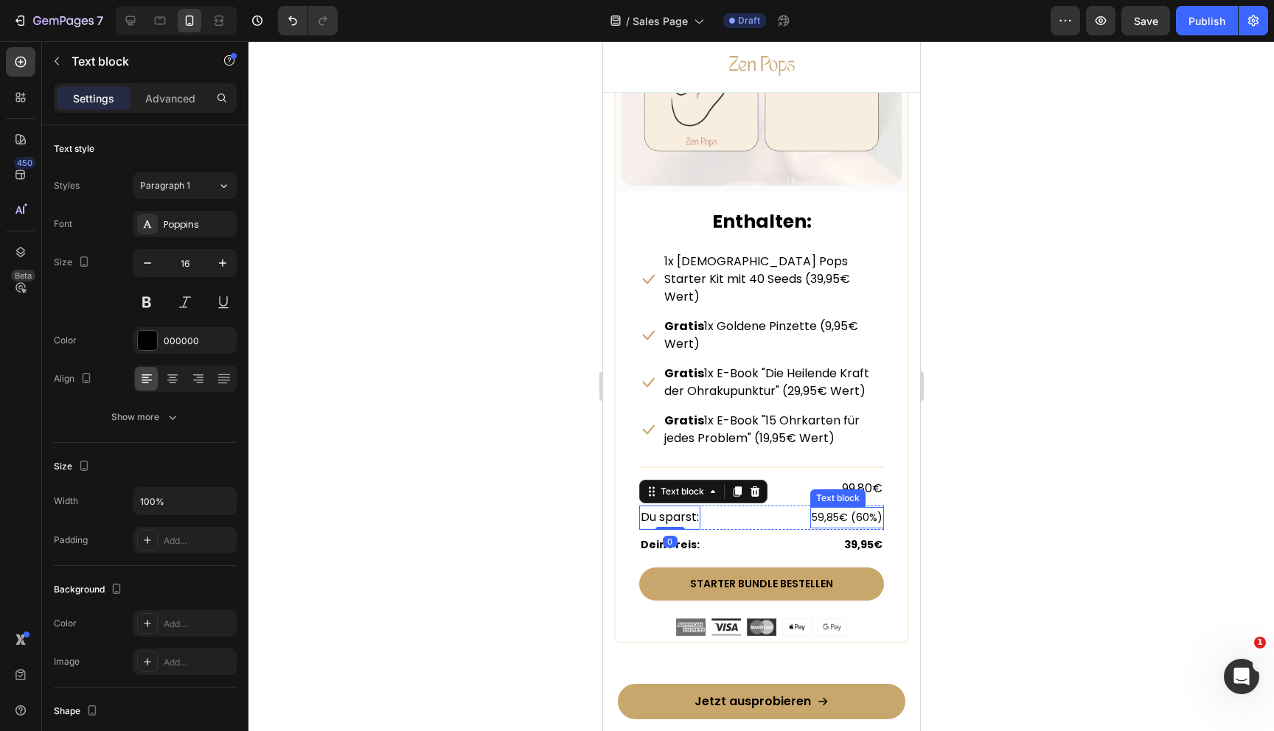
click at [840, 509] on p "59,85€ (60%)" at bounding box center [846, 518] width 71 height 18
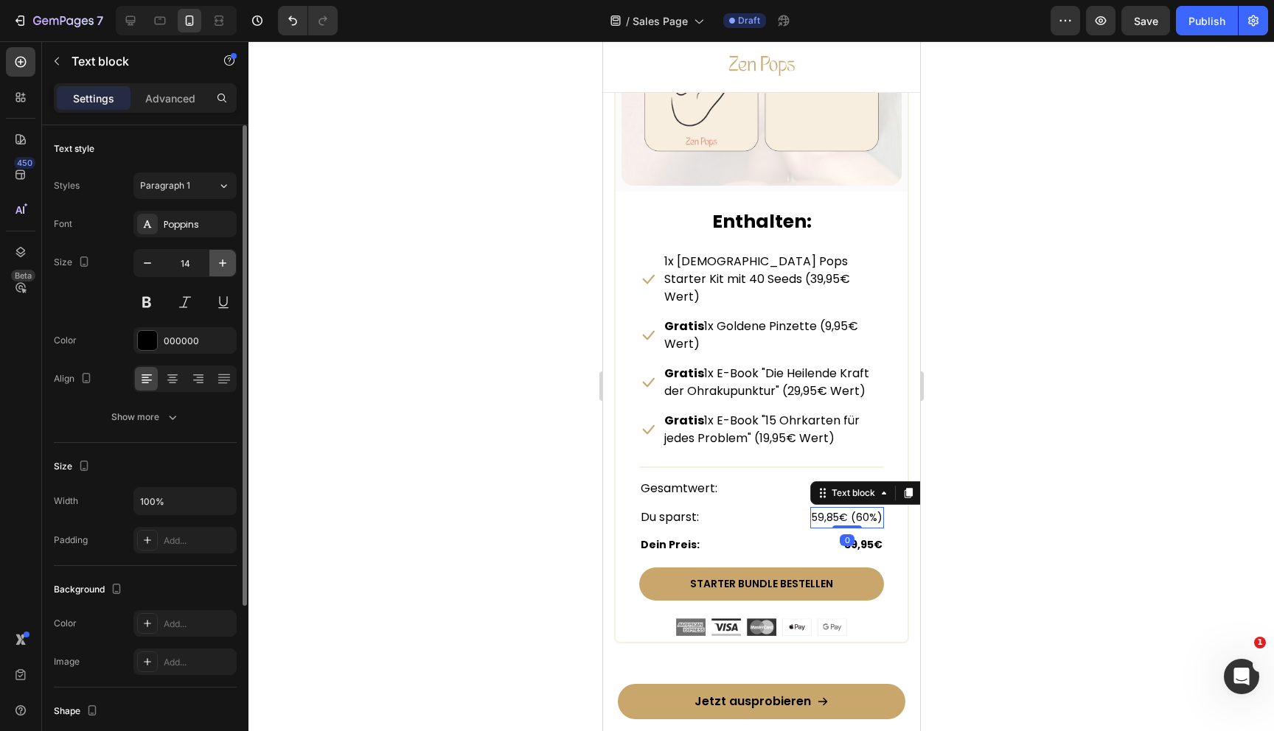
click at [215, 257] on icon "button" at bounding box center [222, 263] width 15 height 15
type input "16"
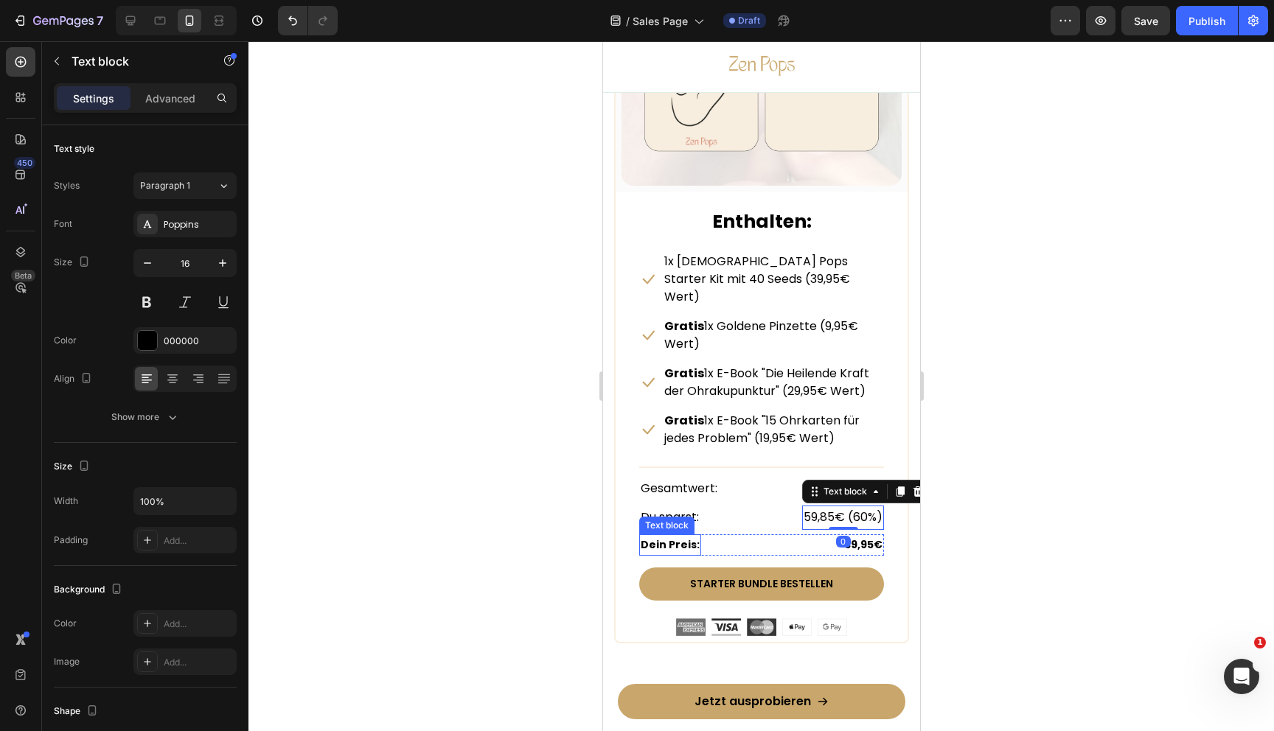
click at [653, 537] on strong "Dein Preis:" at bounding box center [669, 544] width 59 height 15
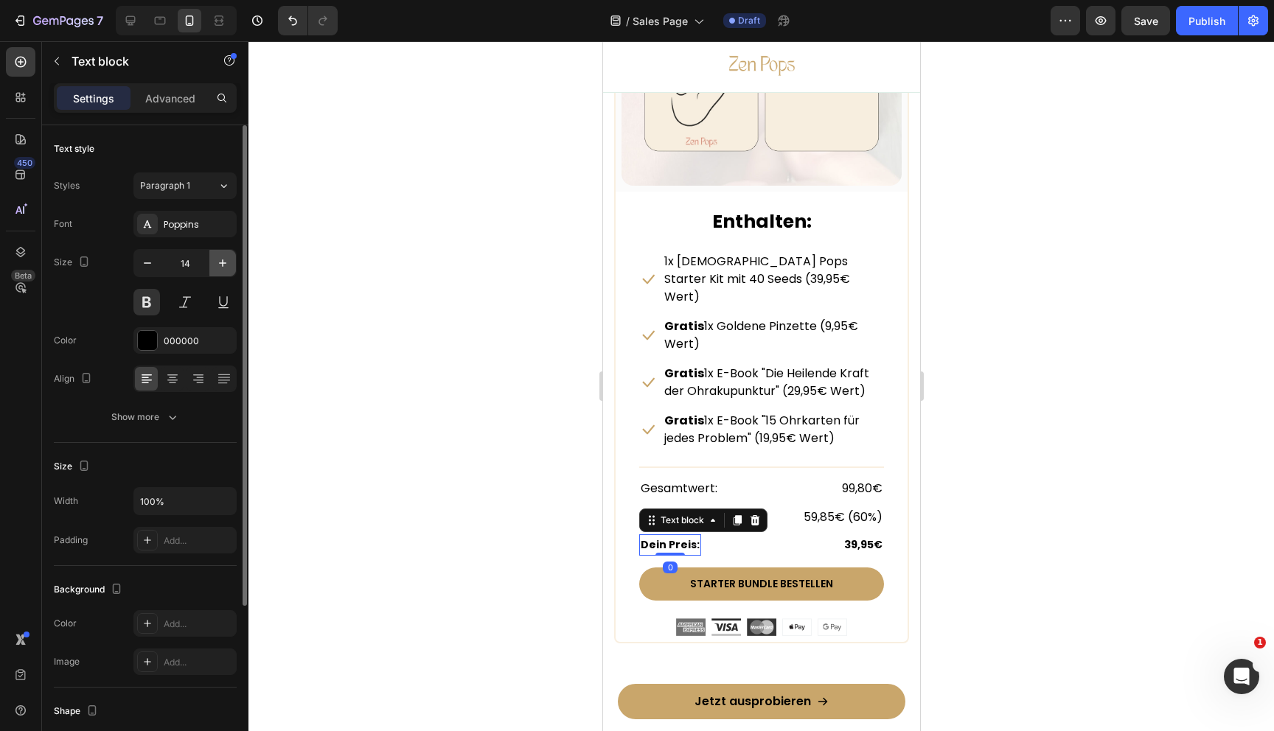
click at [223, 263] on icon "button" at bounding box center [222, 263] width 7 height 7
type input "16"
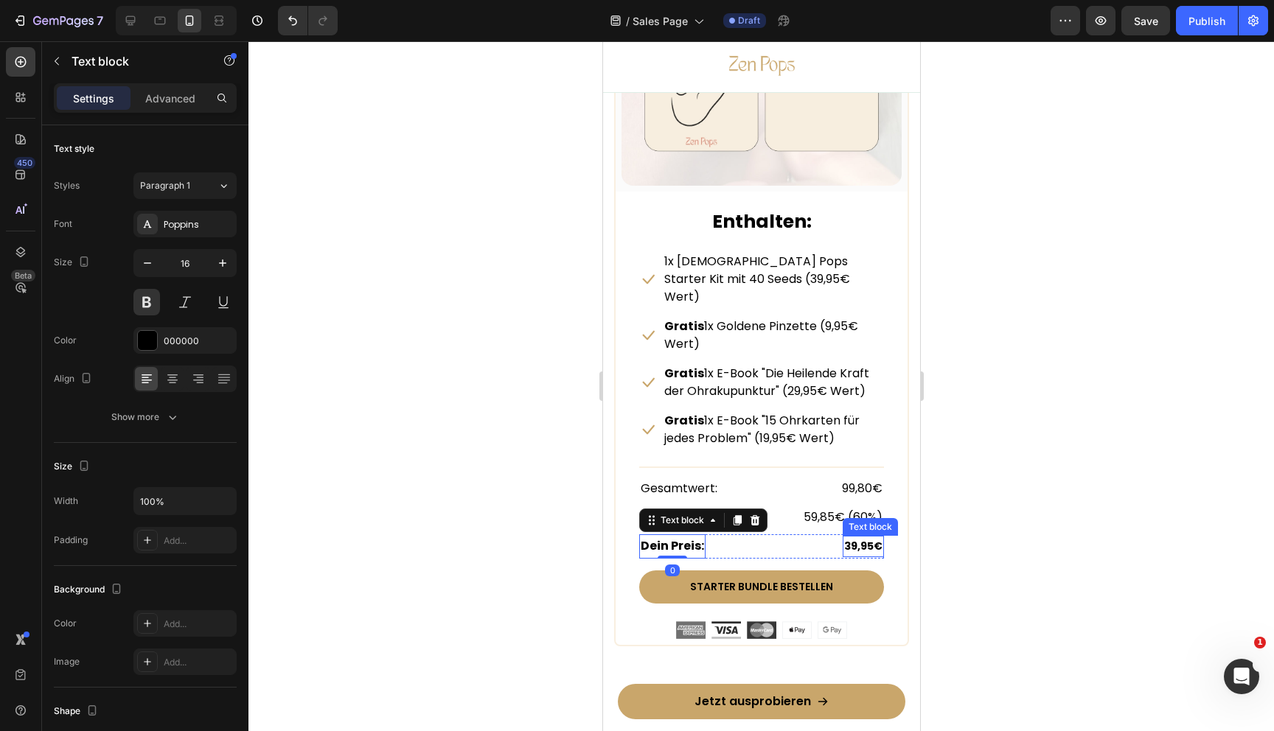
click at [854, 539] on strong "39,95€" at bounding box center [862, 546] width 38 height 15
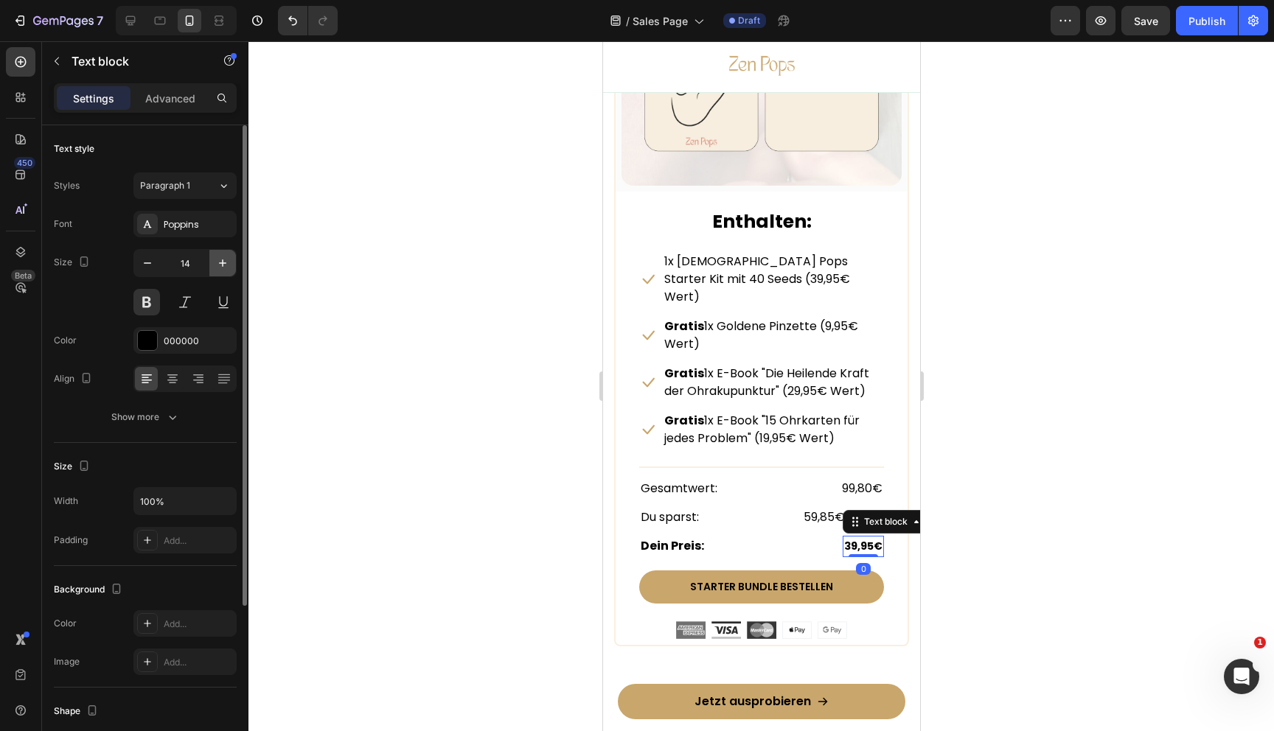
click at [224, 261] on icon "button" at bounding box center [222, 263] width 15 height 15
type input "16"
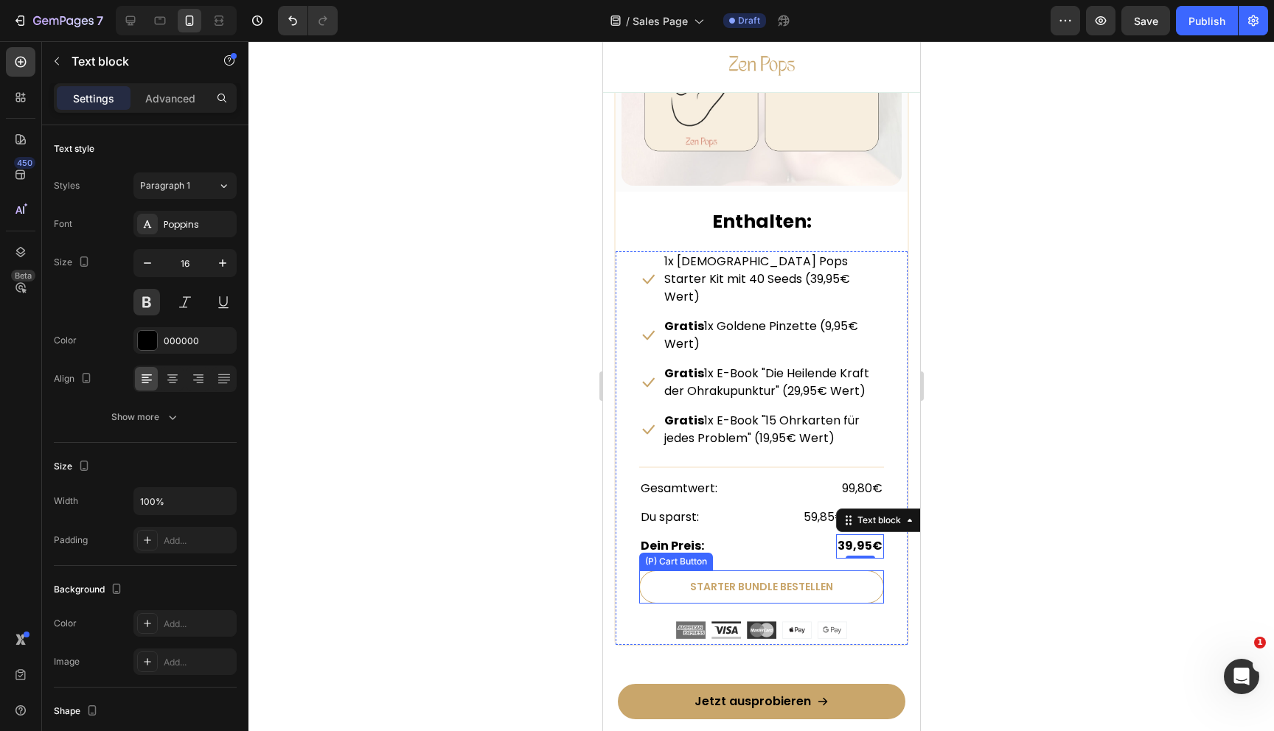
click at [652, 571] on button "Starter Bundle bestellen" at bounding box center [760, 587] width 245 height 33
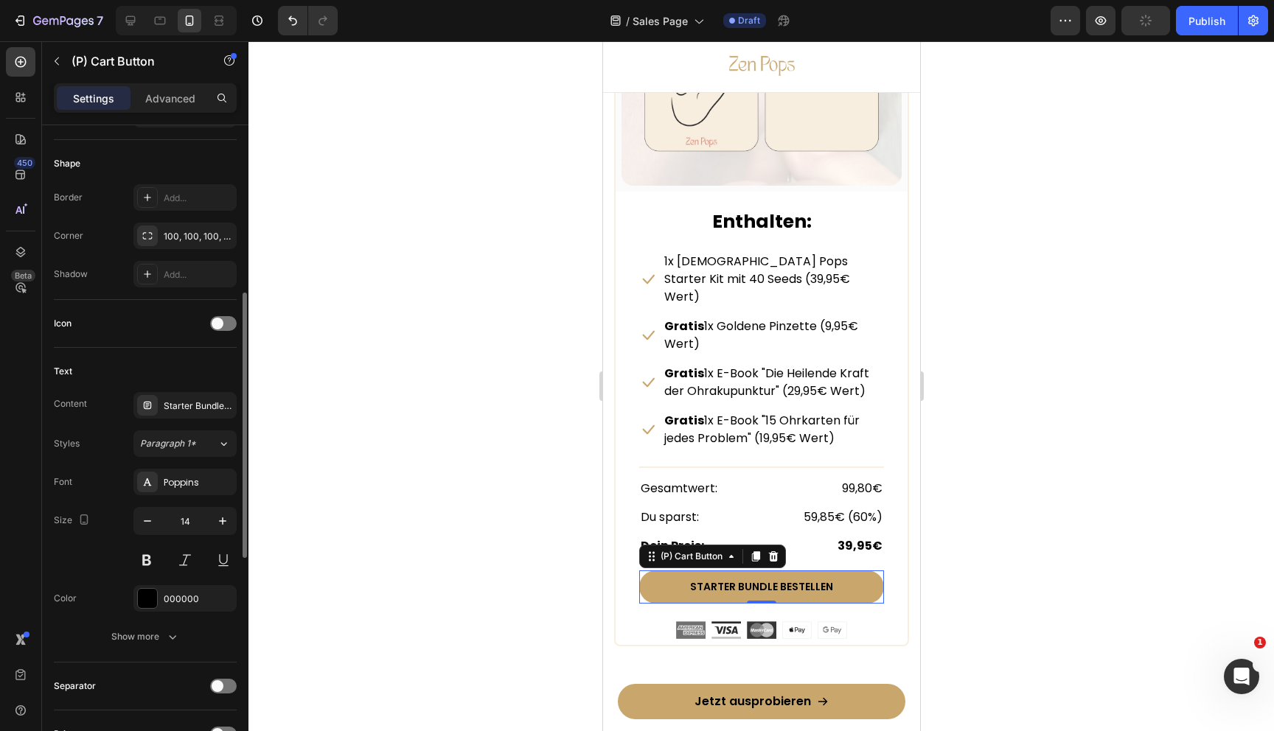
scroll to position [458, 0]
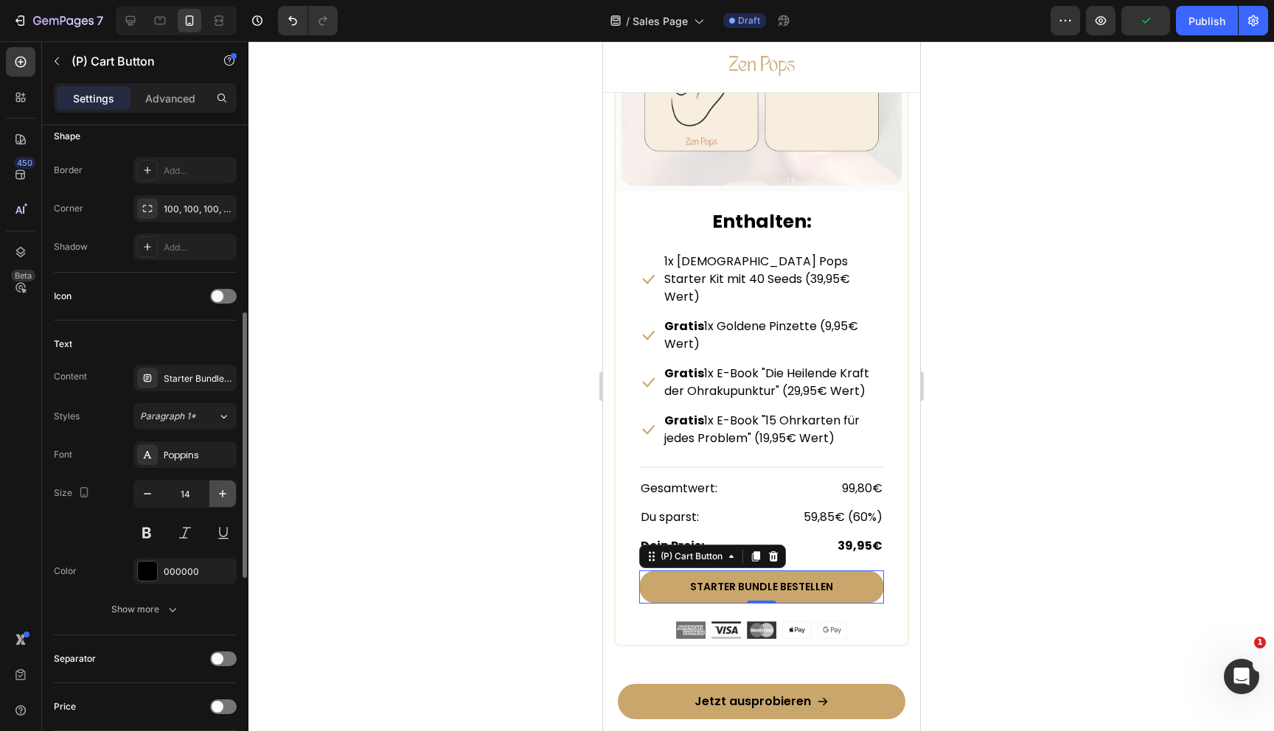
click at [224, 492] on icon "button" at bounding box center [222, 494] width 15 height 15
type input "16"
click at [442, 508] on div at bounding box center [761, 386] width 1026 height 690
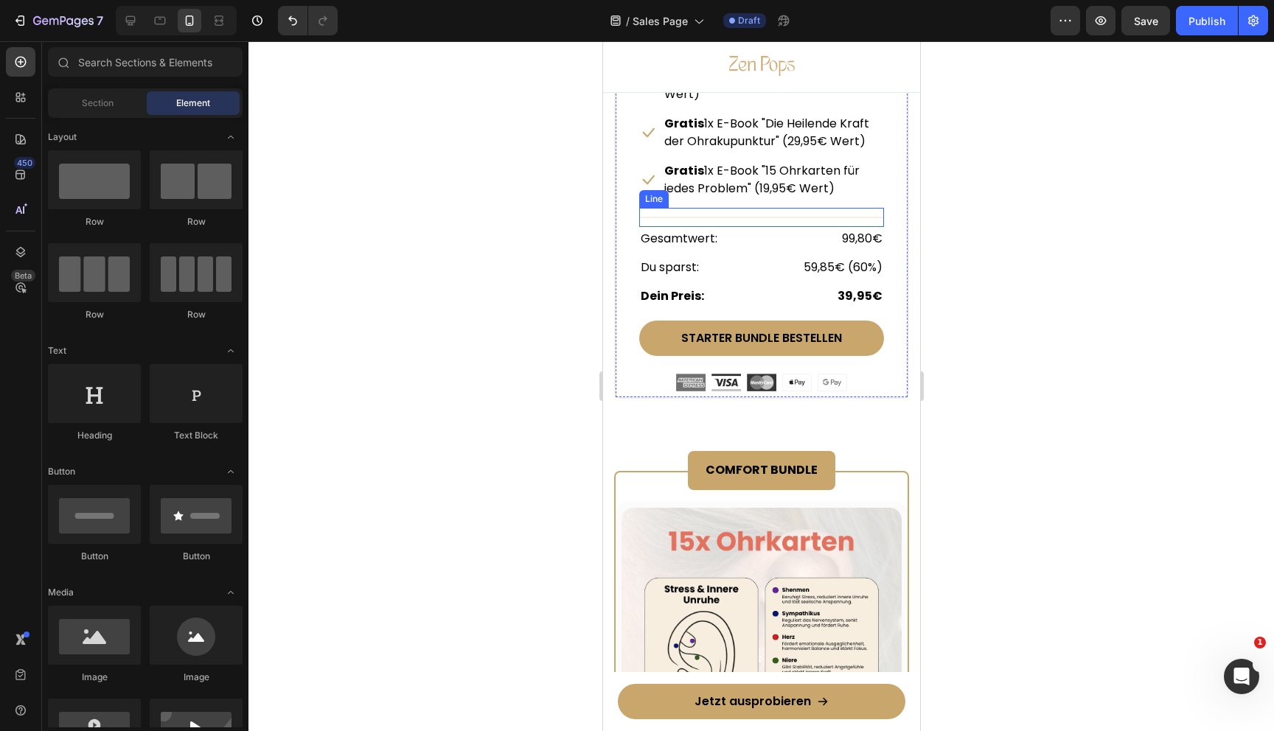
scroll to position [7542, 0]
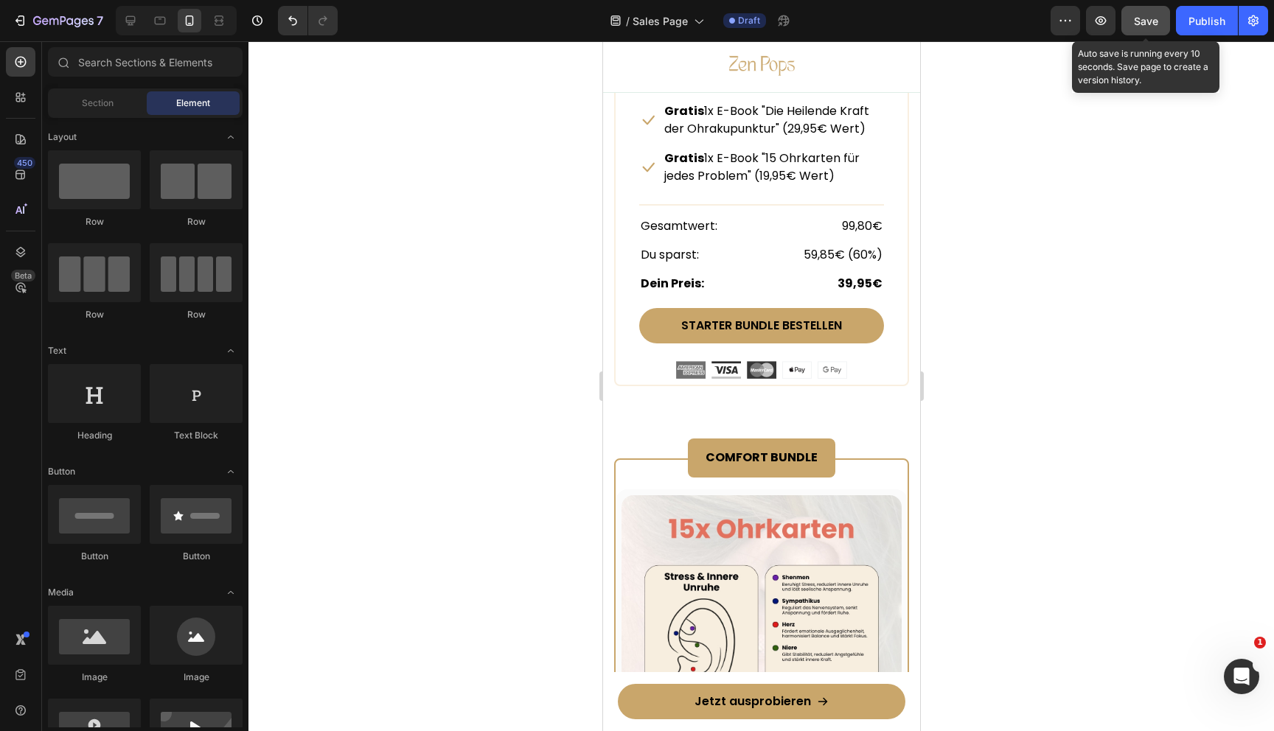
click at [1153, 29] on button "Save" at bounding box center [1145, 20] width 49 height 29
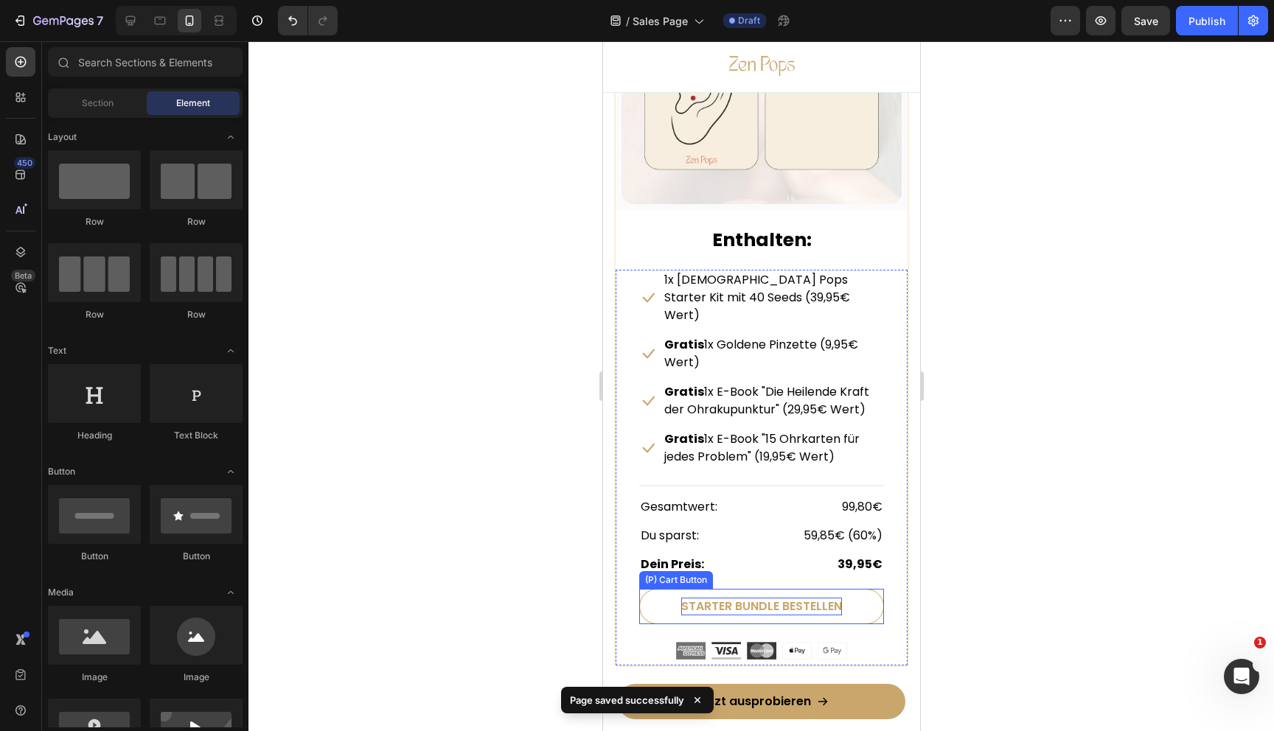
scroll to position [7232, 0]
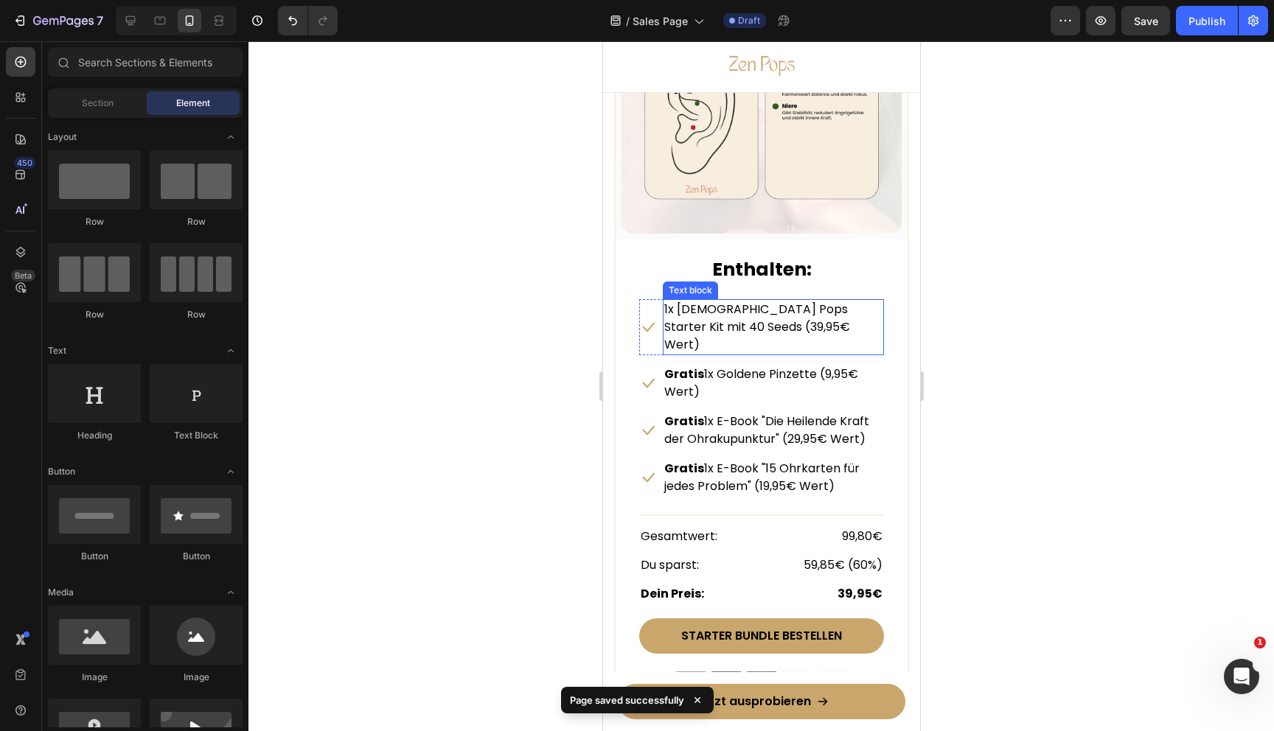
click at [1073, 310] on div at bounding box center [761, 386] width 1026 height 690
click at [1024, 310] on div at bounding box center [761, 386] width 1026 height 690
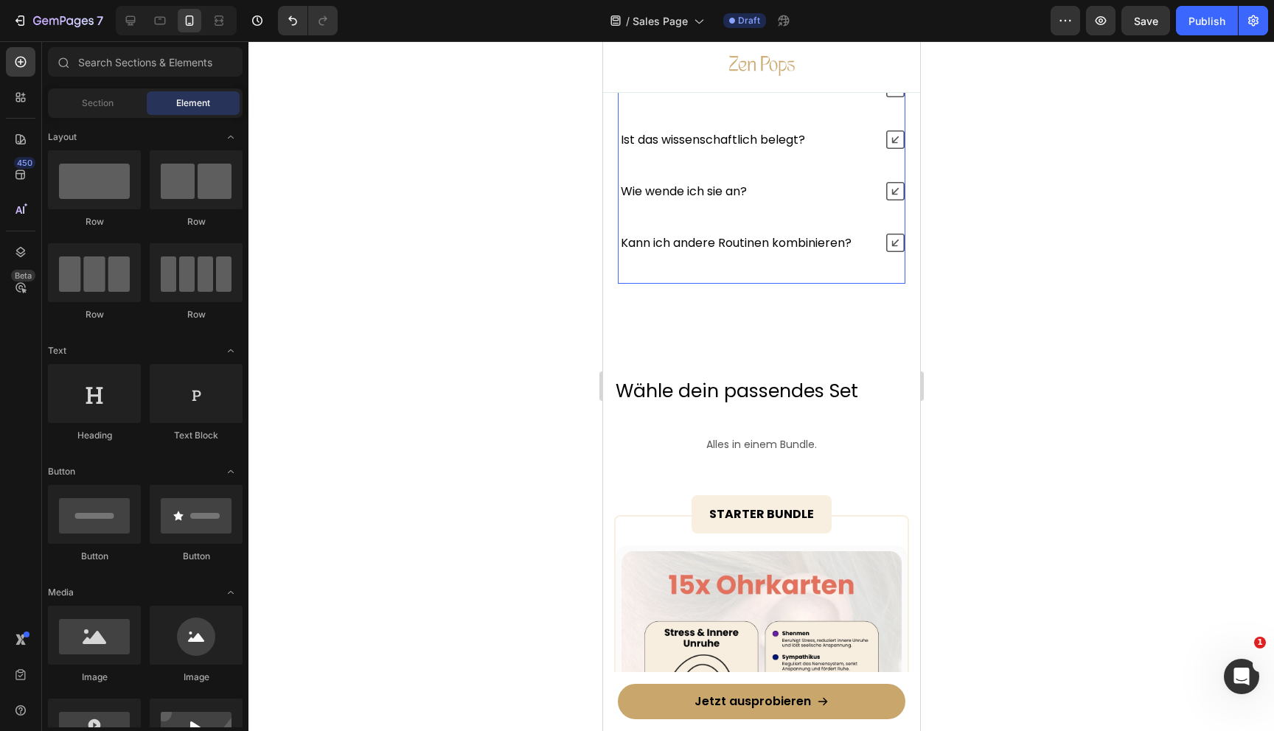
scroll to position [6520, 0]
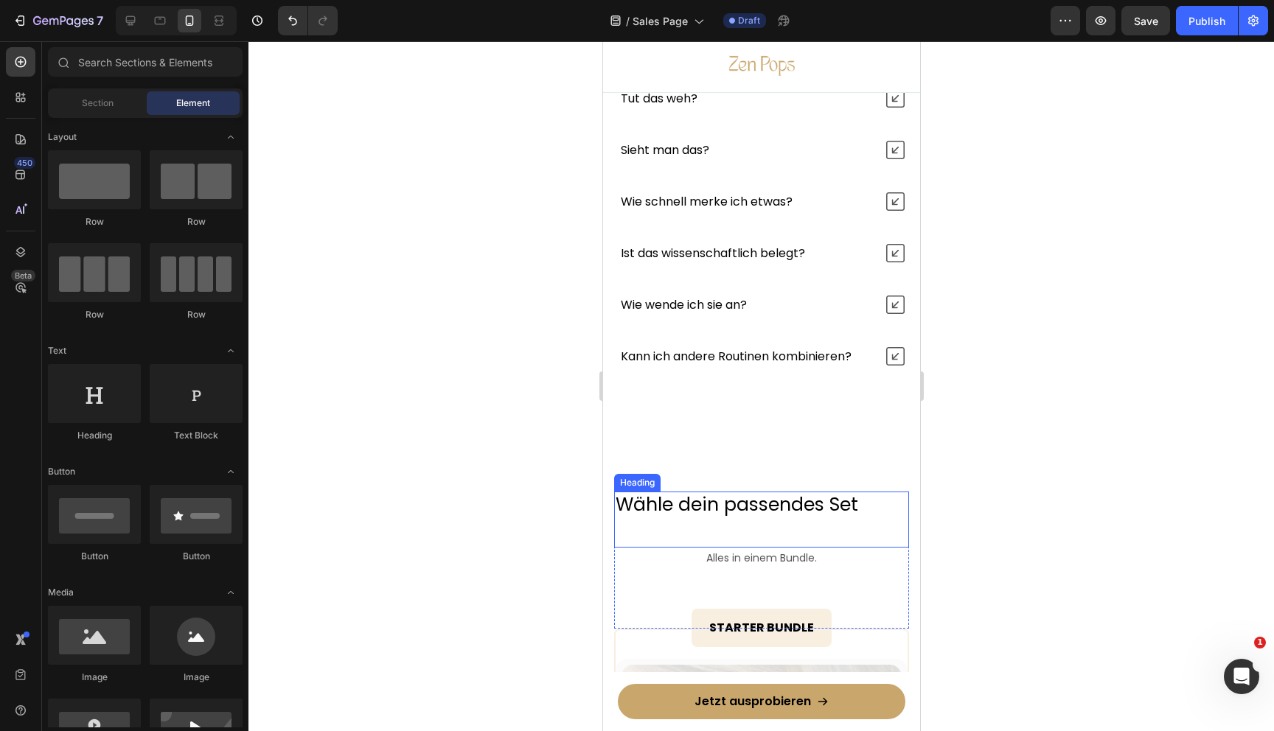
click at [749, 505] on h2 "Wähle dein passendes Set" at bounding box center [760, 505] width 295 height 27
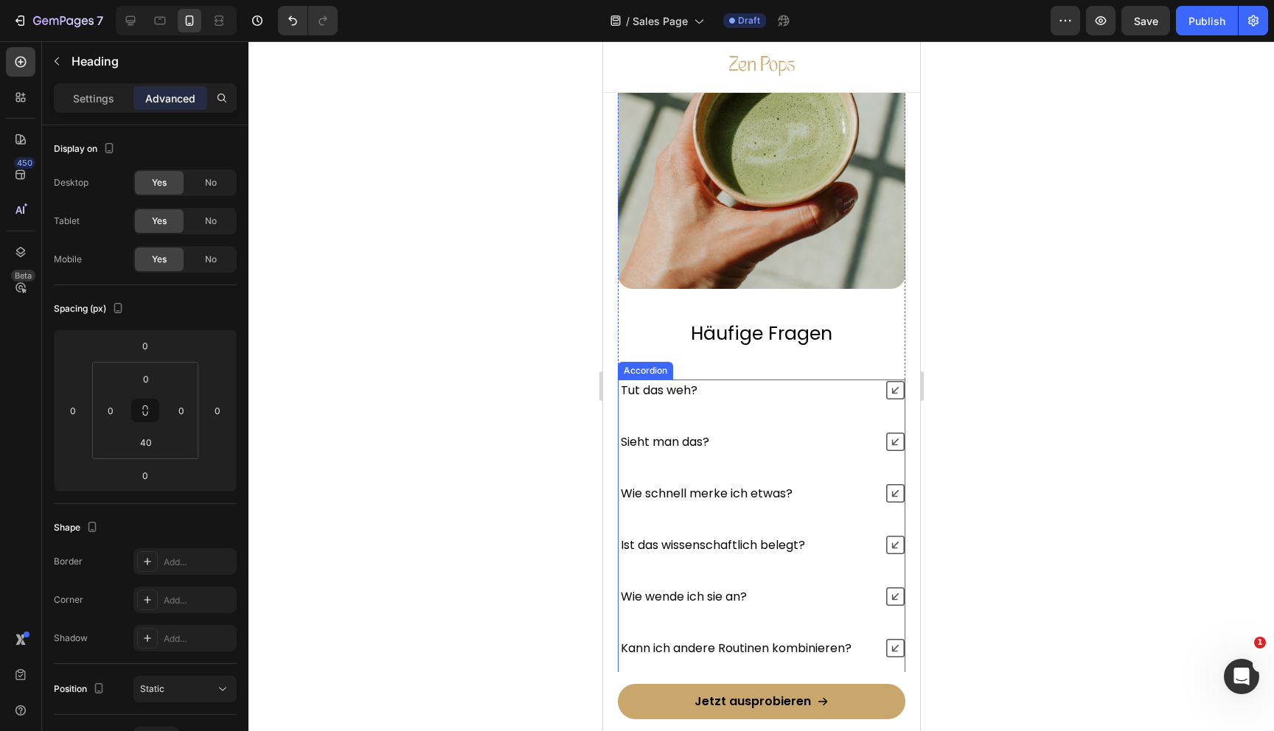
scroll to position [6046, 0]
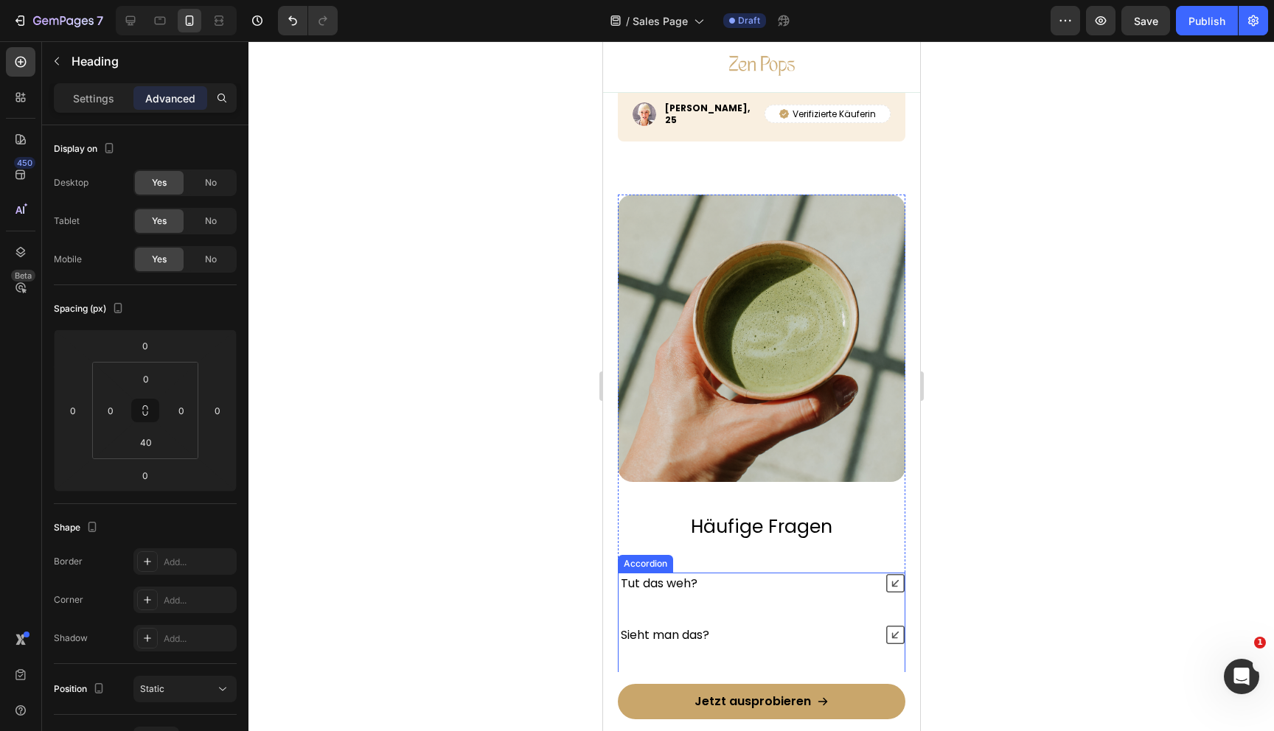
click at [744, 518] on h2 "Häufige Fragen" at bounding box center [761, 527] width 288 height 31
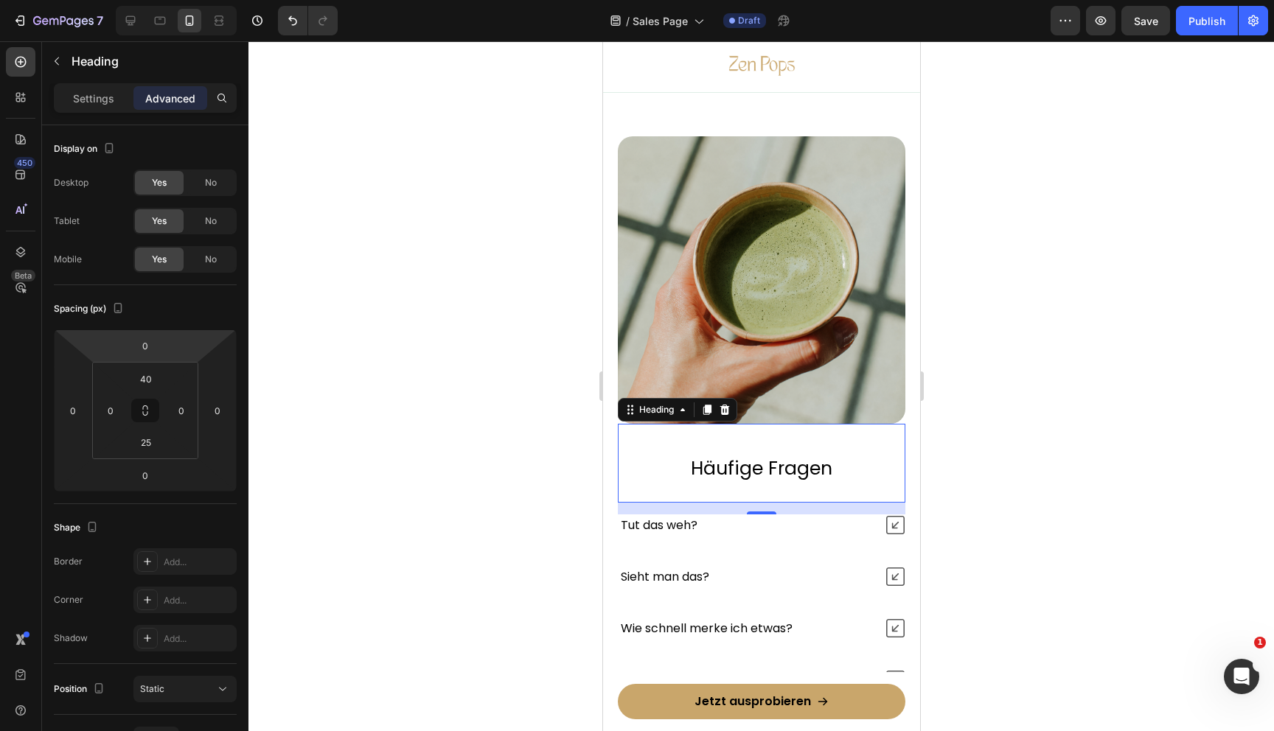
scroll to position [6120, 0]
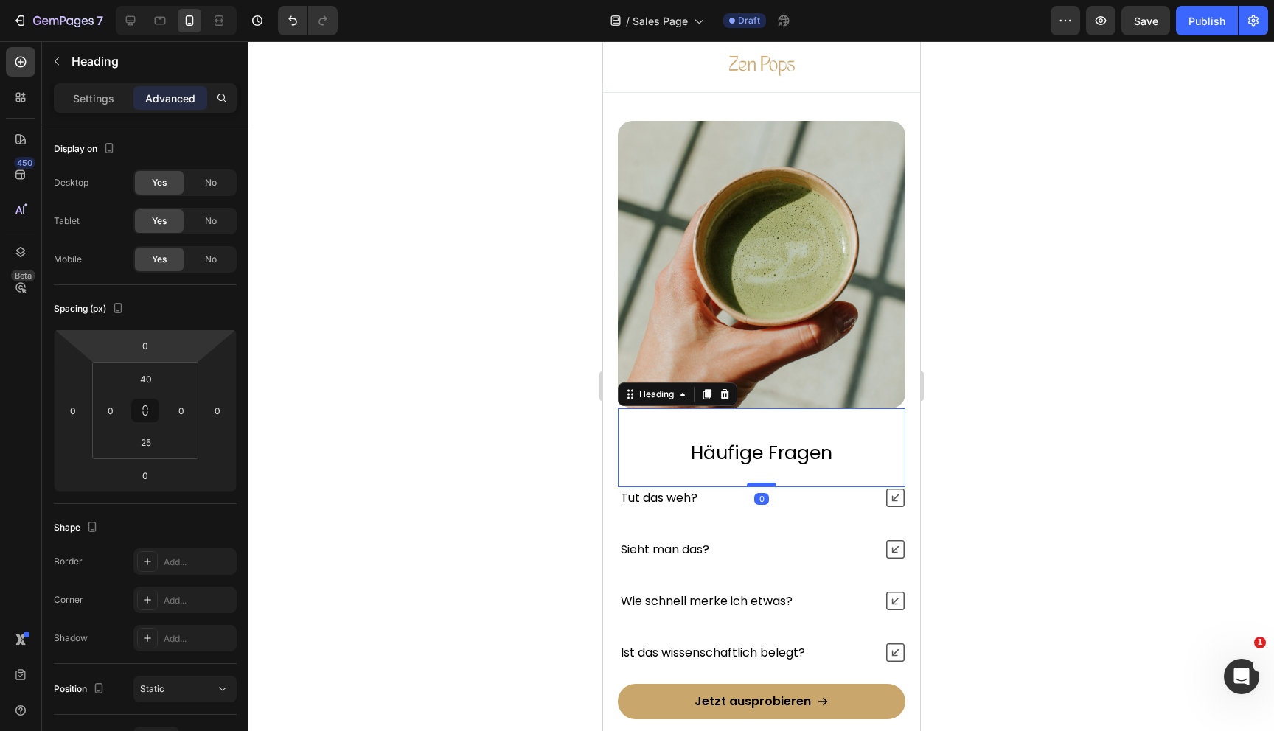
drag, startPoint x: 764, startPoint y: 487, endPoint x: 766, endPoint y: 471, distance: 15.6
click at [766, 483] on div at bounding box center [760, 485] width 29 height 4
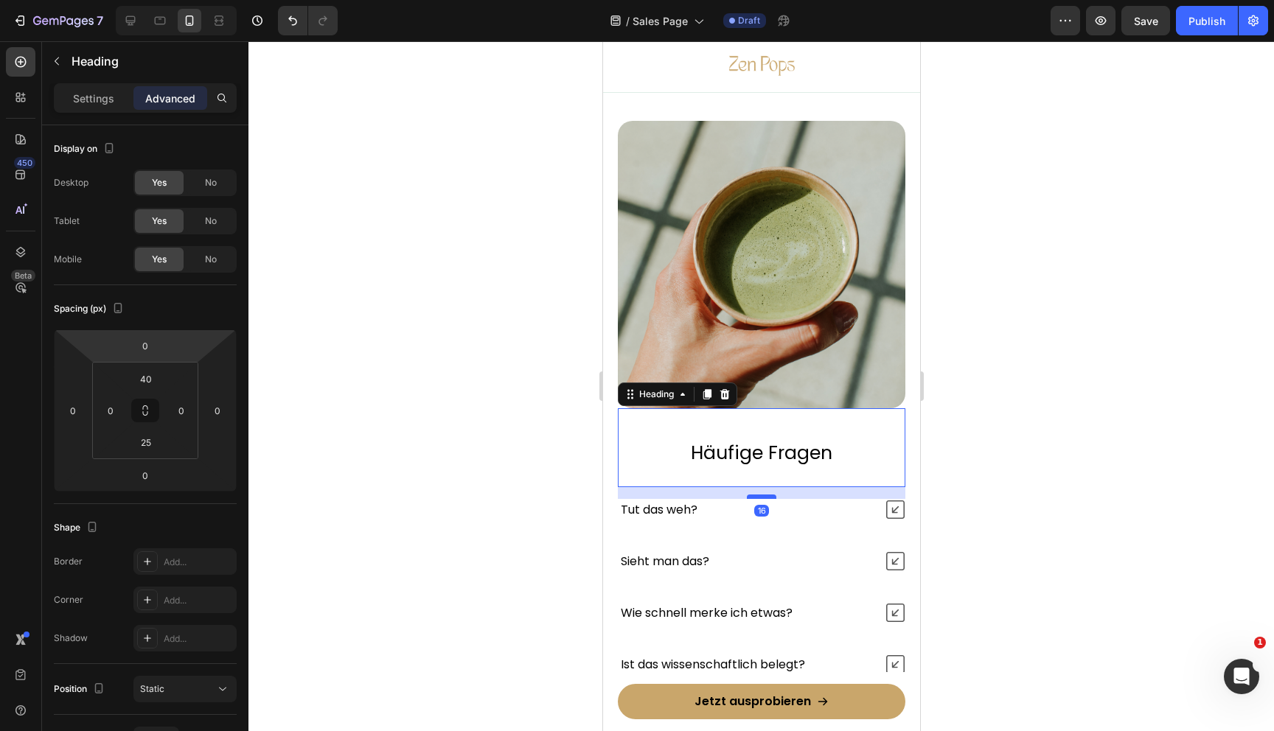
drag, startPoint x: 766, startPoint y: 472, endPoint x: 767, endPoint y: 484, distance: 11.8
click at [767, 495] on div at bounding box center [760, 497] width 29 height 4
type input "16"
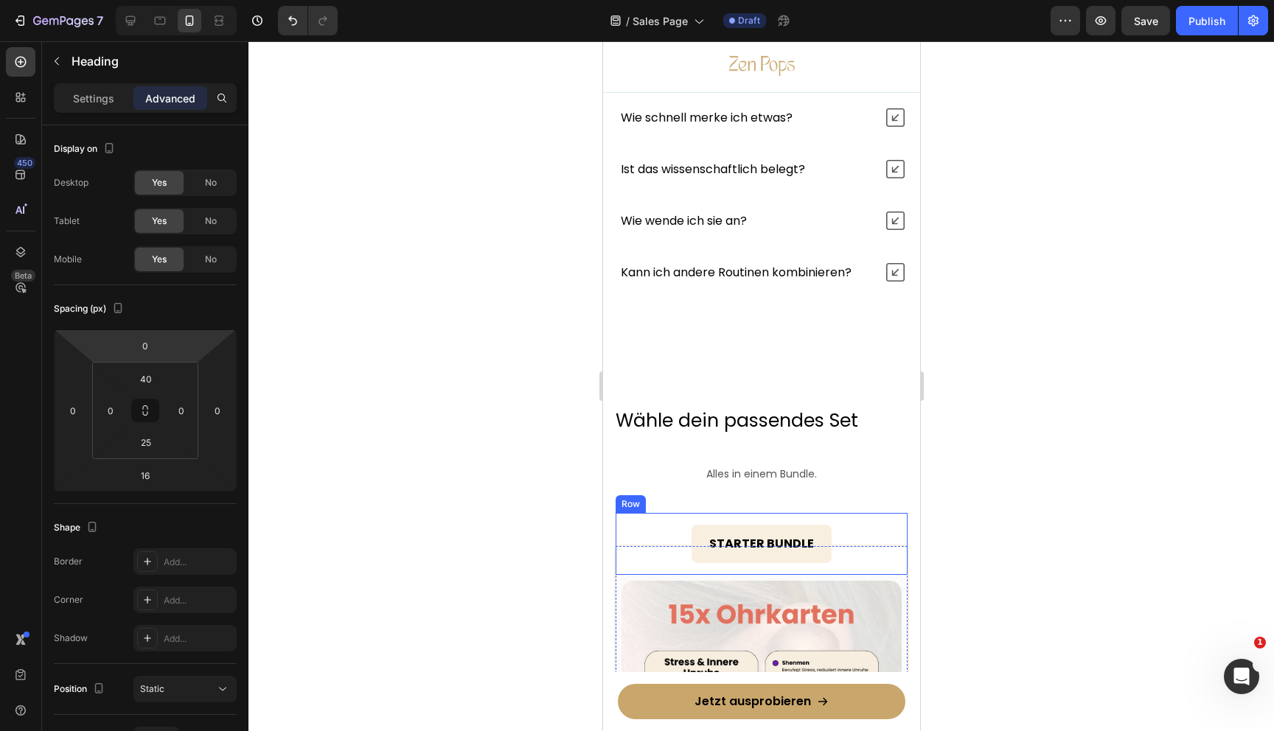
scroll to position [6615, 0]
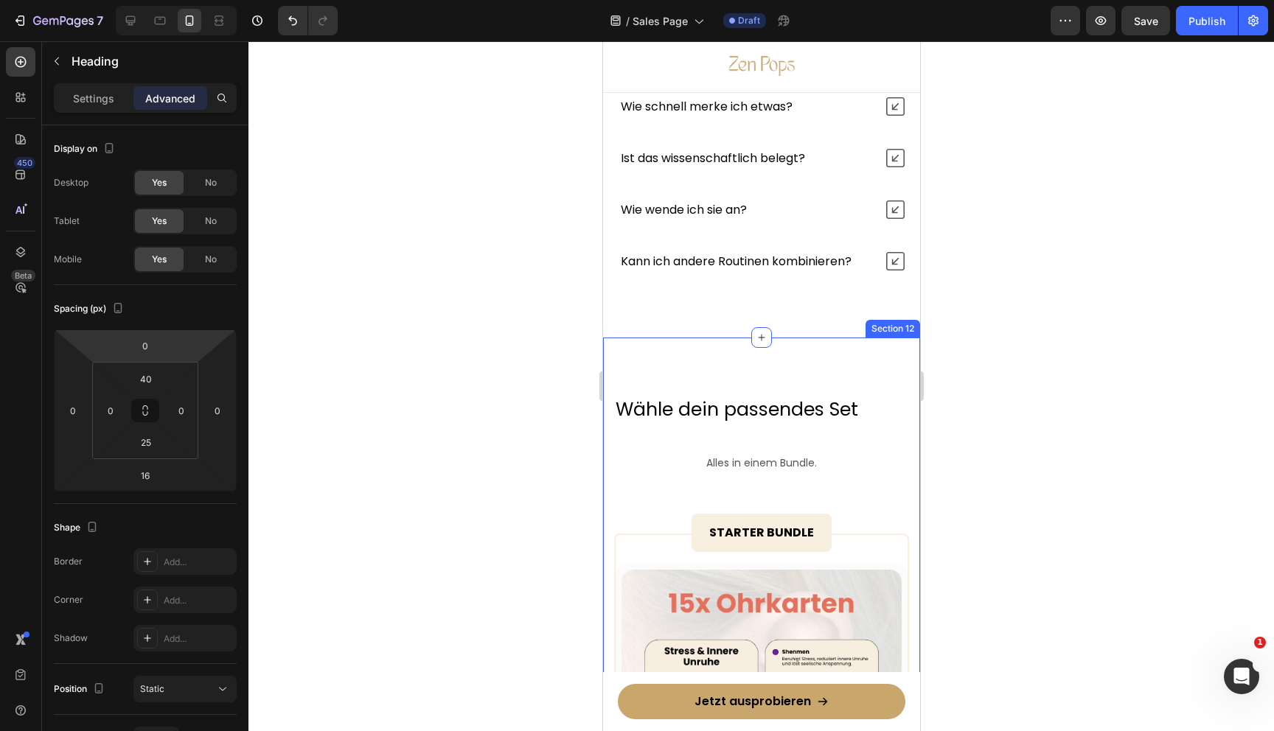
click at [722, 399] on h2 "Wähle dein passendes Set" at bounding box center [760, 410] width 295 height 27
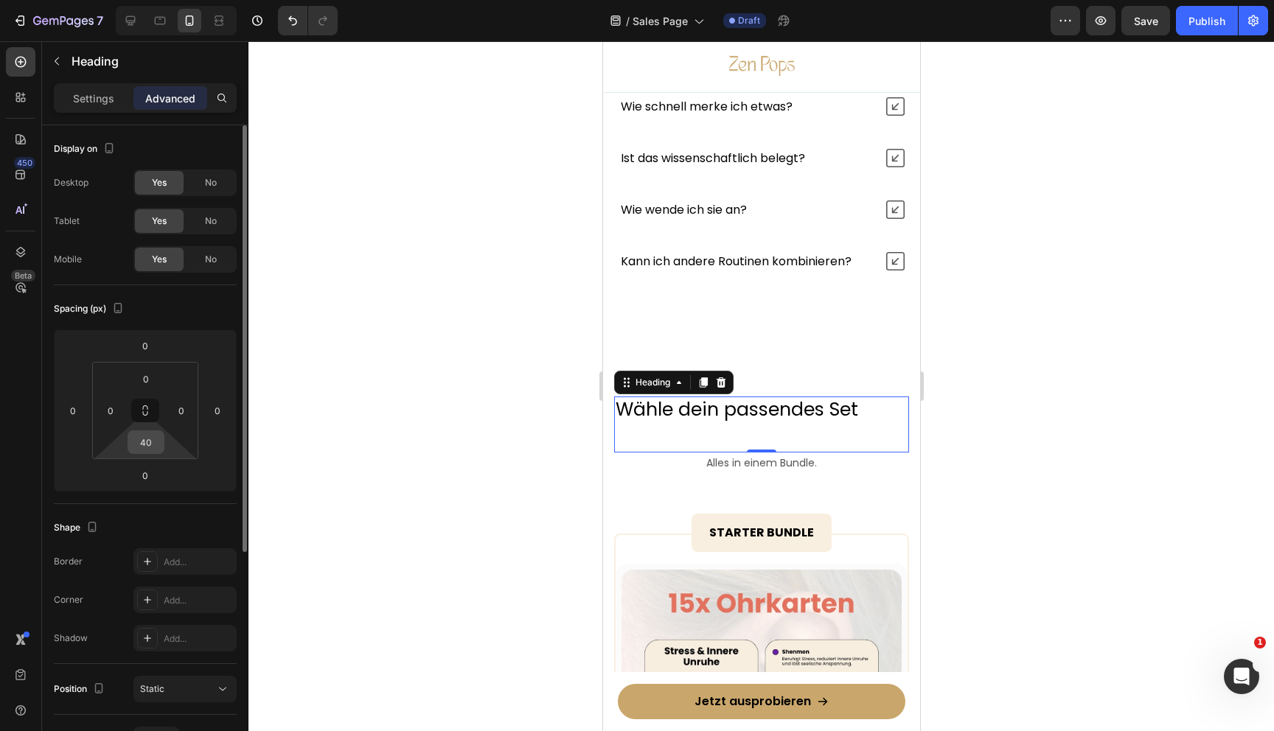
click at [144, 434] on input "40" at bounding box center [145, 442] width 29 height 22
type input "25"
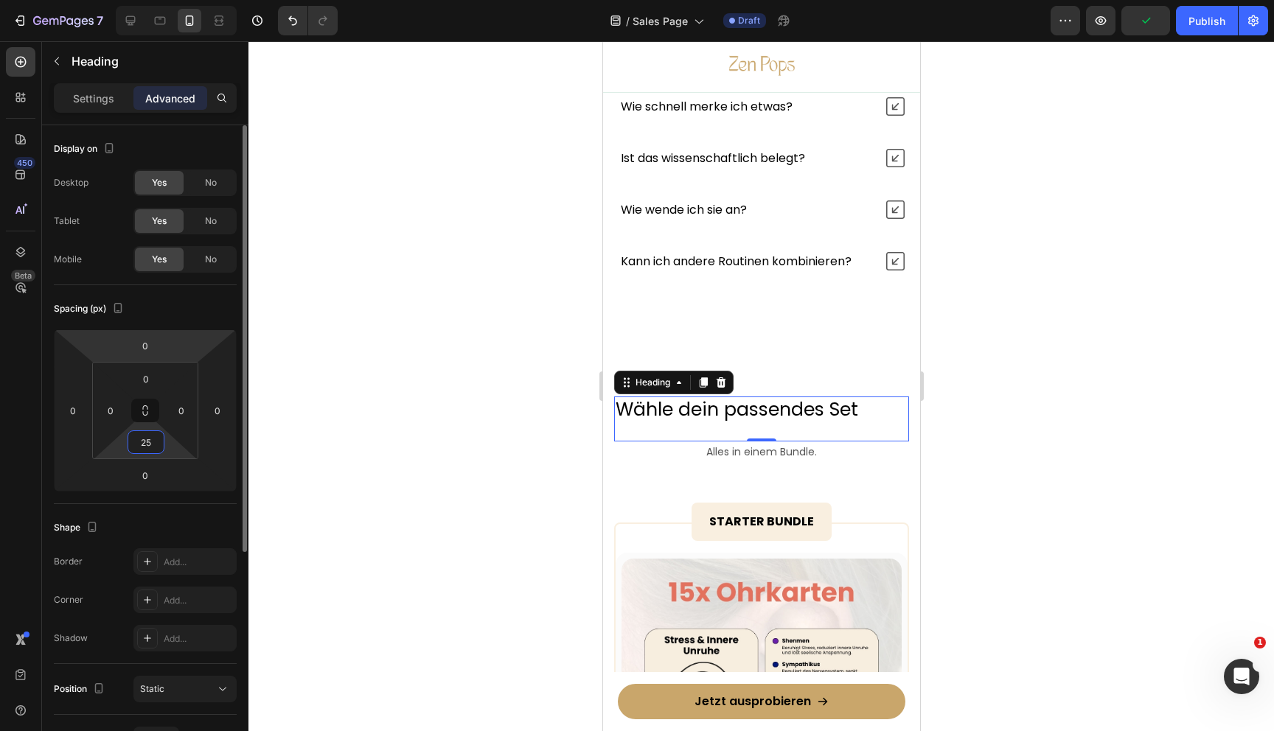
click at [77, 93] on p "Settings" at bounding box center [93, 98] width 41 height 15
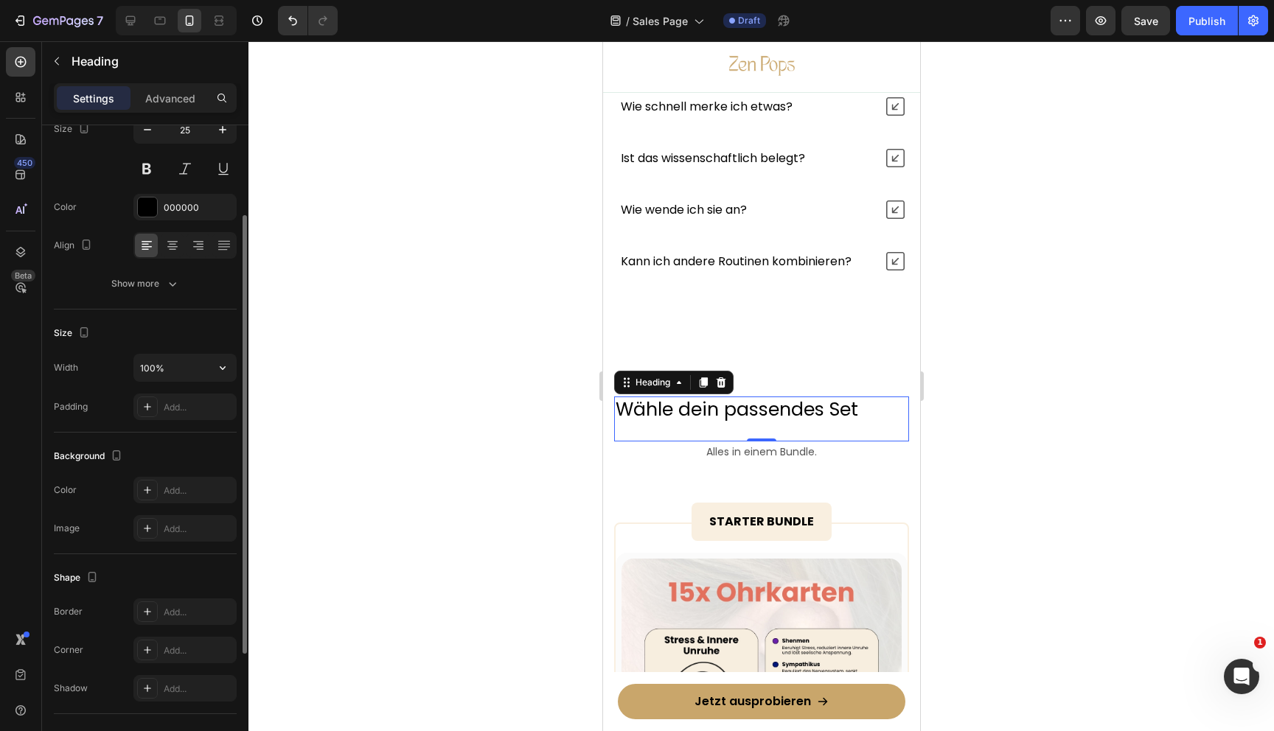
scroll to position [5, 0]
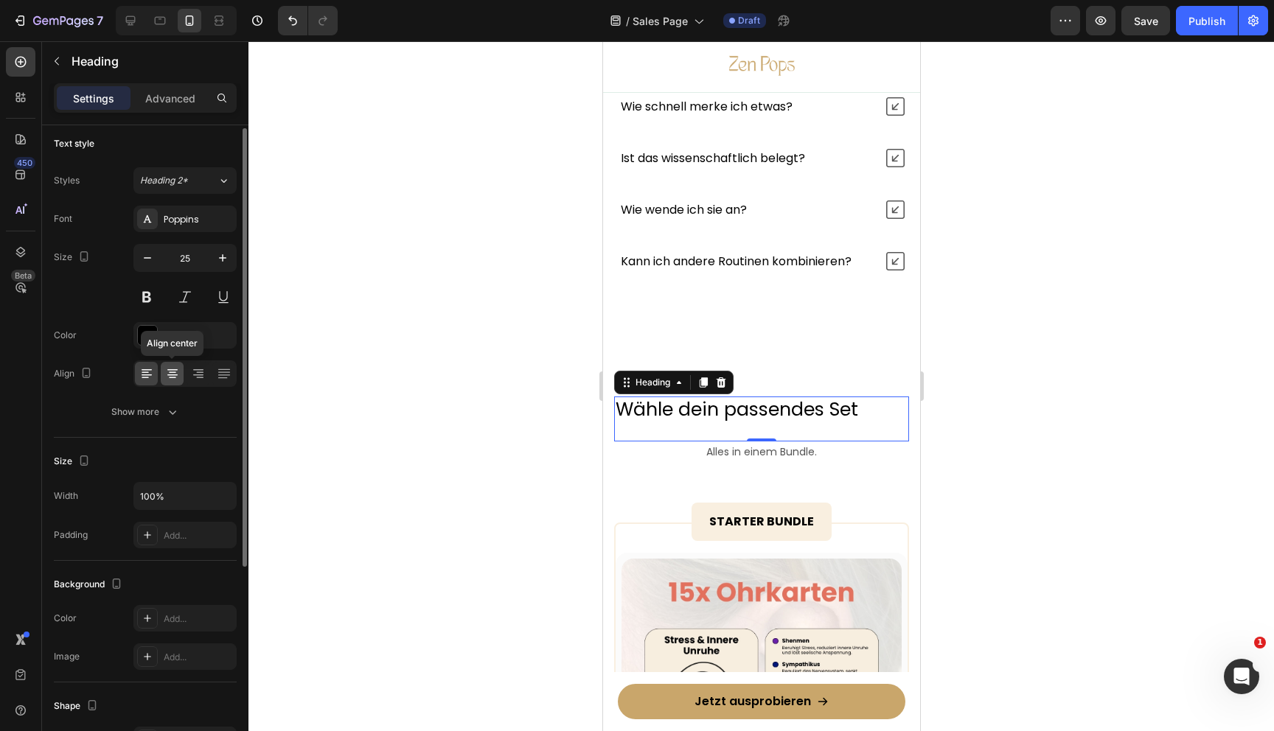
click at [175, 375] on icon at bounding box center [172, 373] width 15 height 15
click at [157, 408] on div "Show more" at bounding box center [145, 412] width 69 height 15
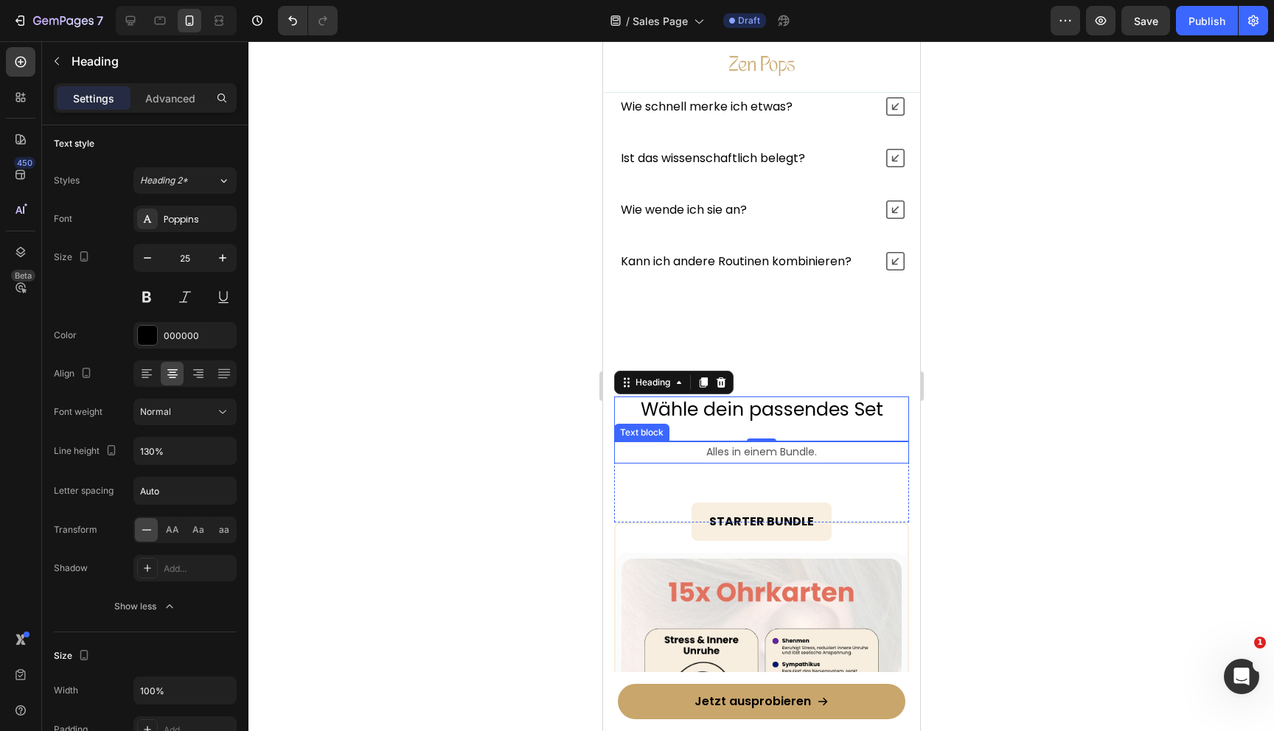
click at [714, 453] on p "Alles in einem Bundle." at bounding box center [761, 452] width 292 height 18
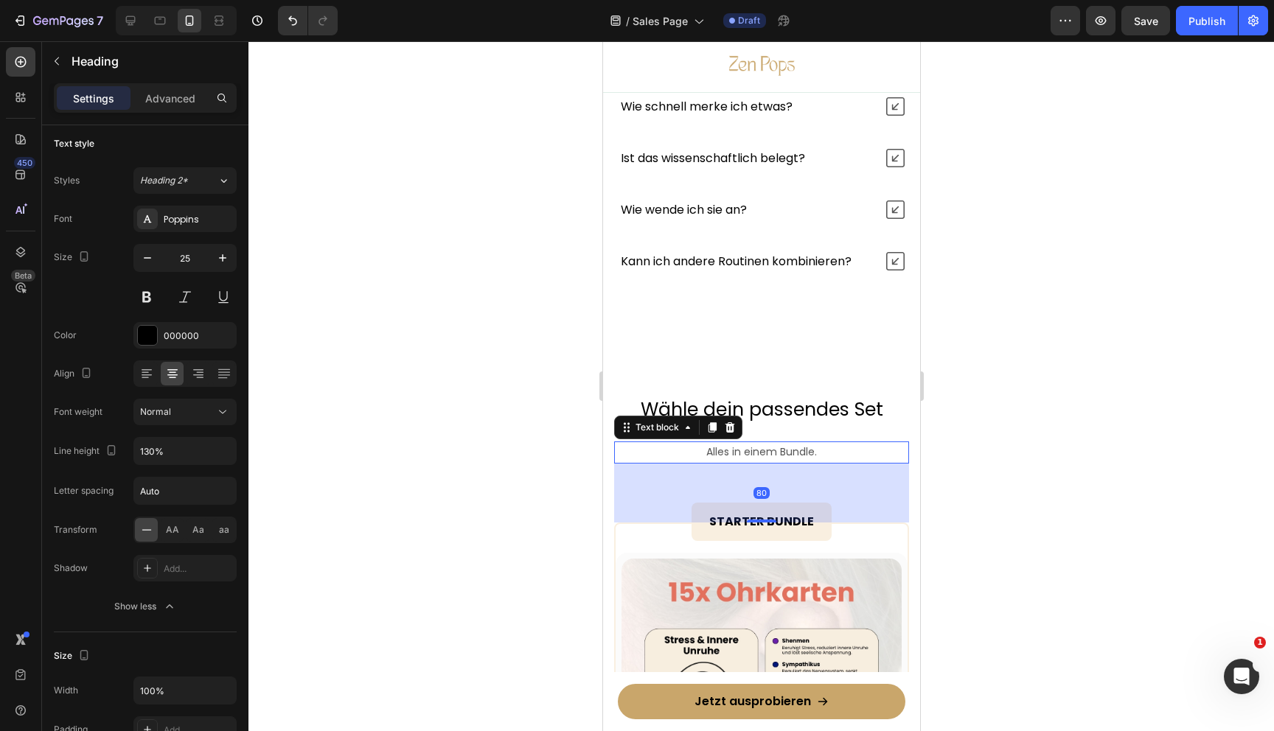
scroll to position [0, 0]
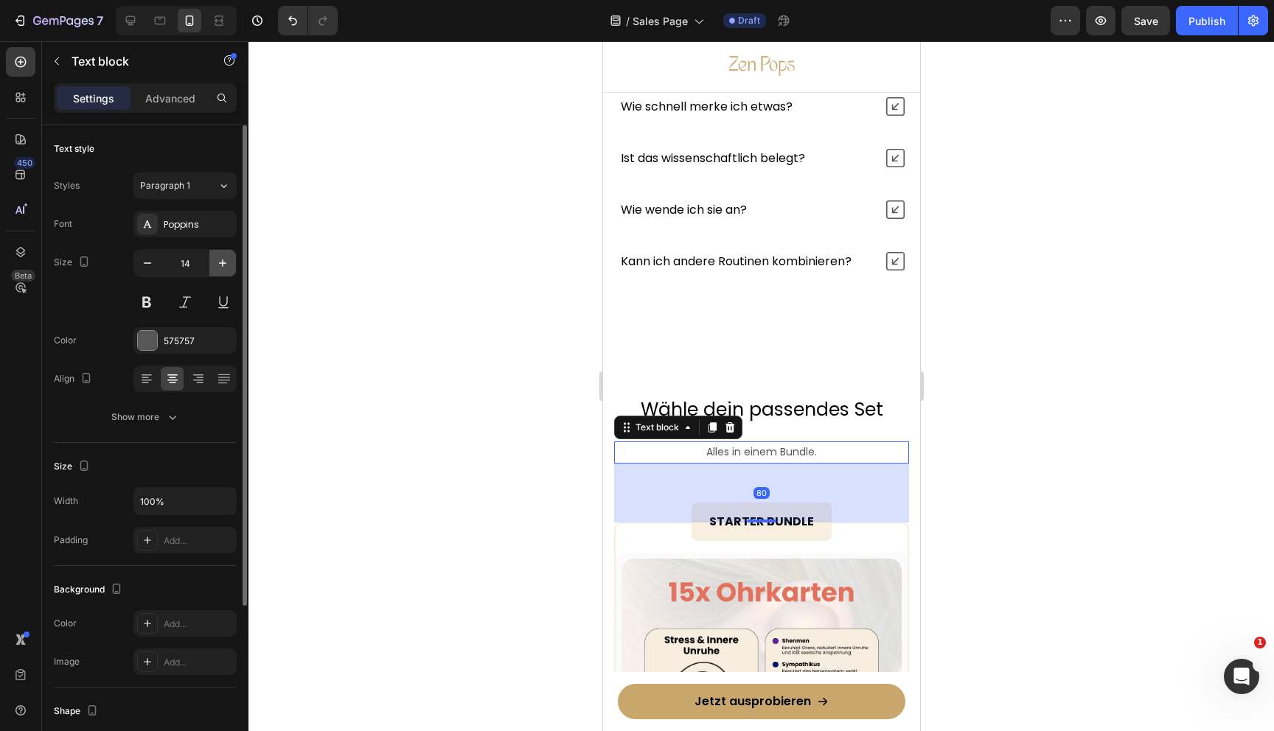
click at [220, 264] on icon "button" at bounding box center [222, 263] width 15 height 15
type input "16"
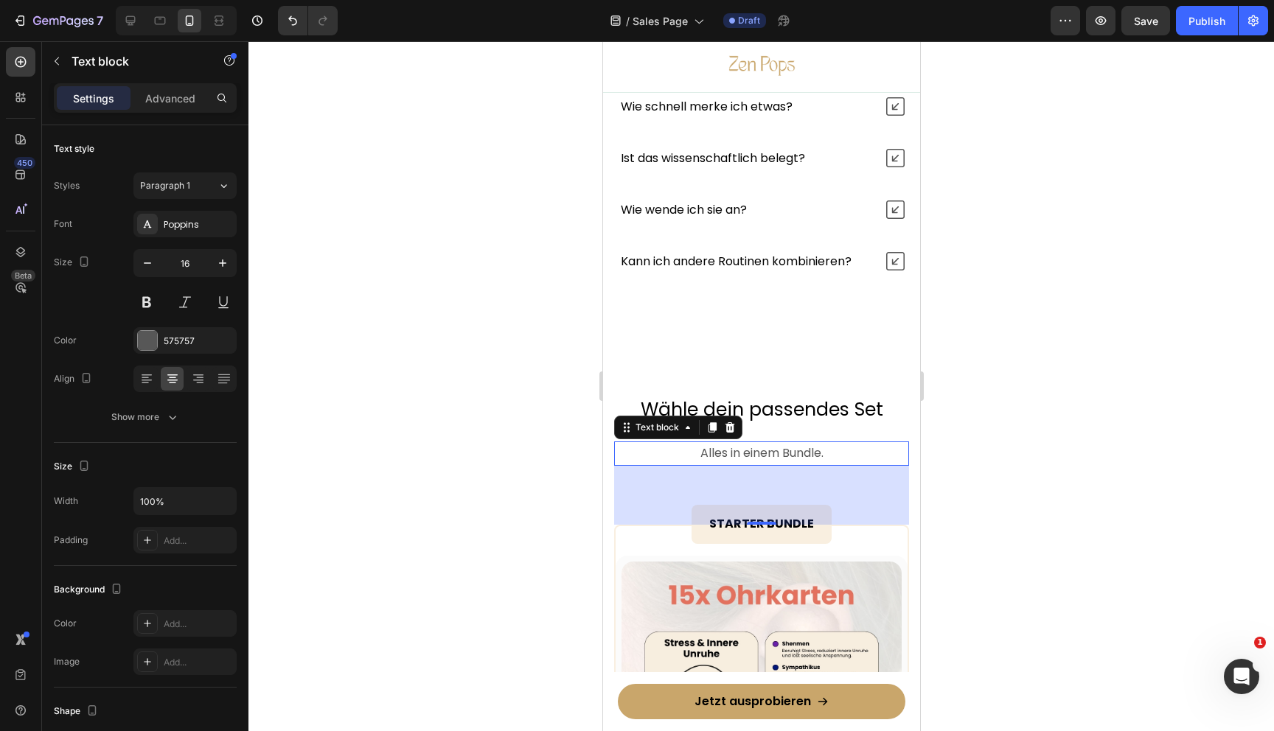
click at [986, 476] on div at bounding box center [761, 386] width 1026 height 690
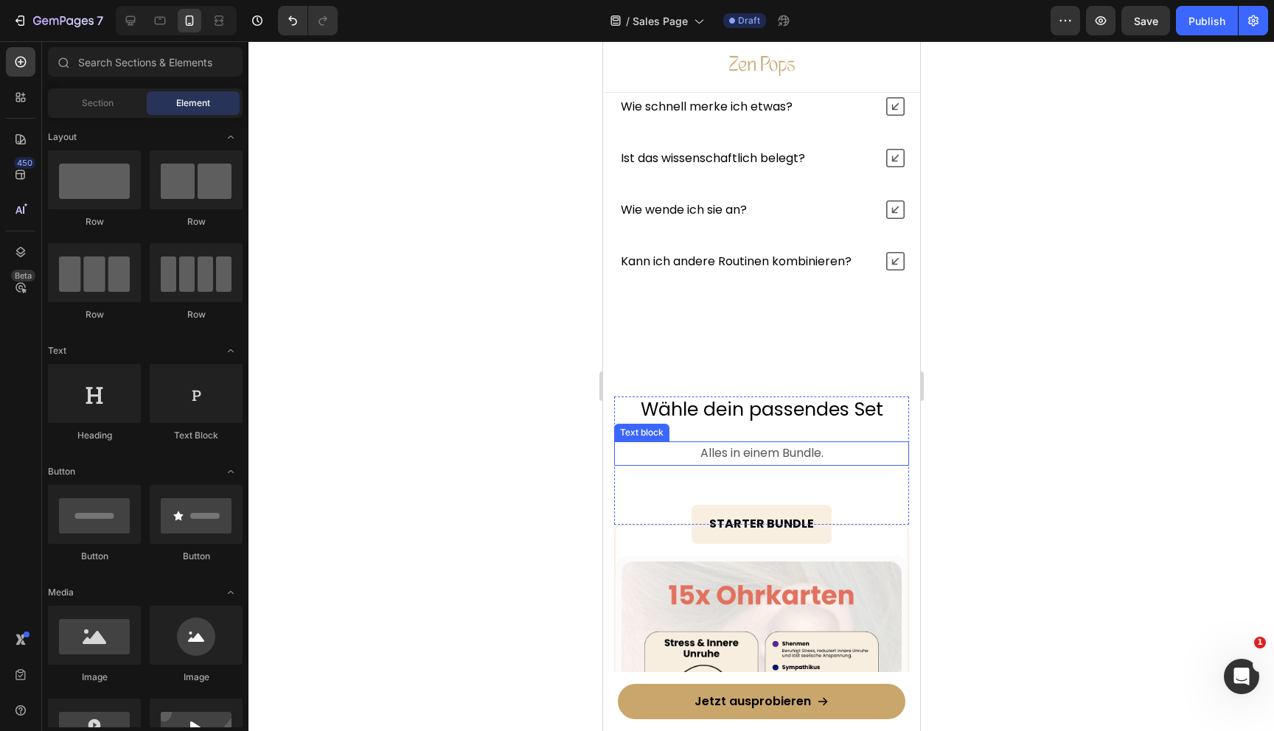
click at [798, 453] on p "Alles in einem Bundle." at bounding box center [761, 453] width 292 height 21
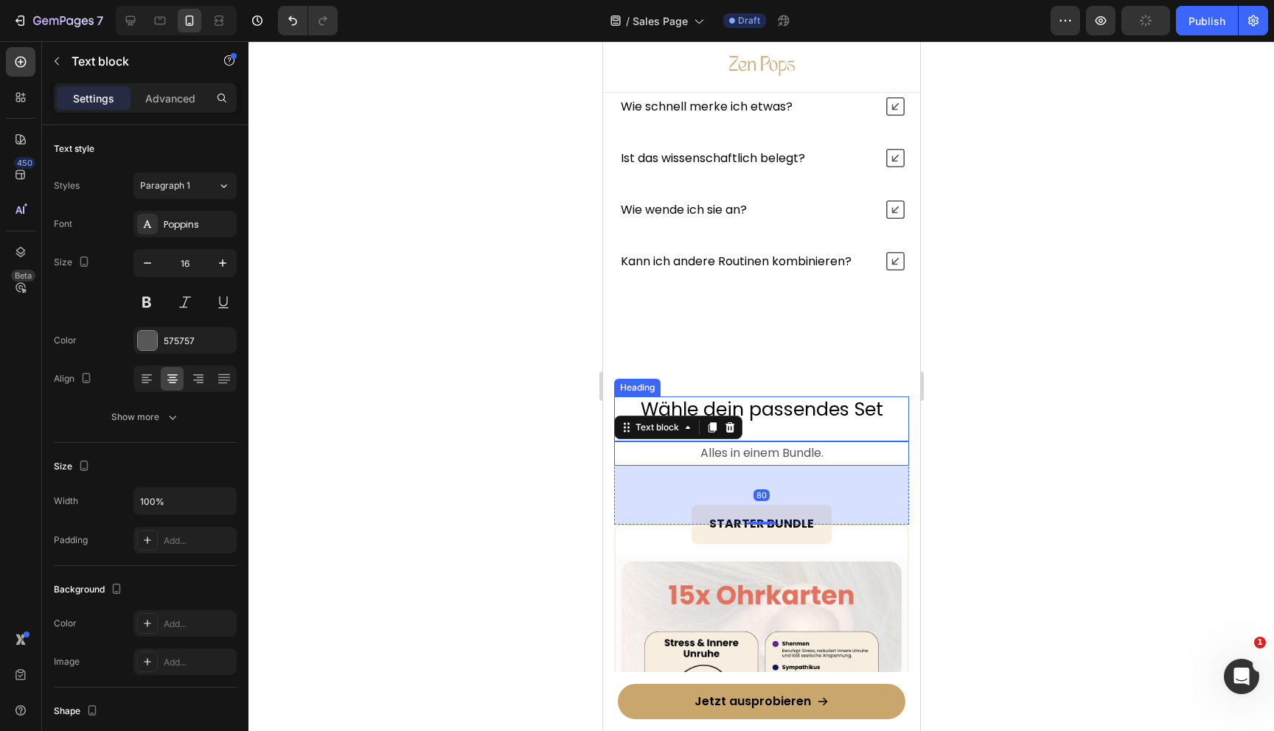
click at [872, 409] on h2 "Wähle dein passendes Set" at bounding box center [760, 410] width 295 height 27
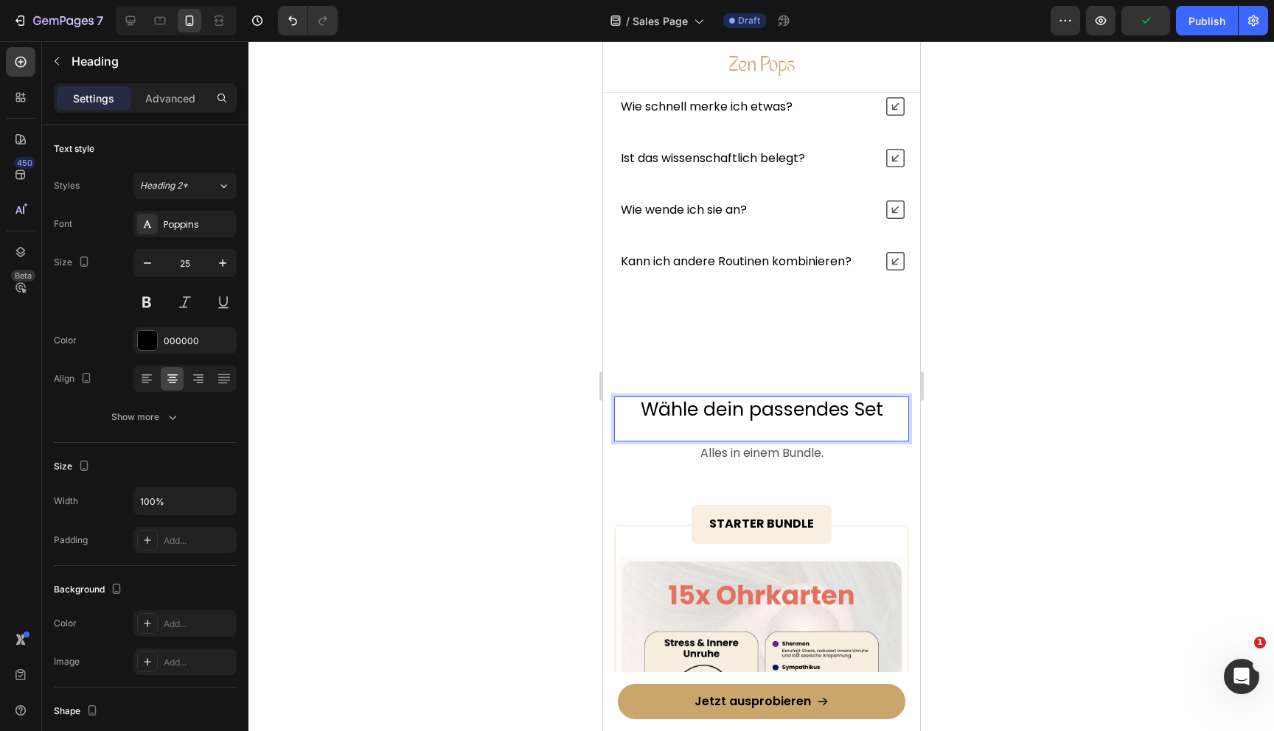
click at [872, 409] on h2 "Wähle dein passendes Set" at bounding box center [760, 410] width 295 height 27
click at [1020, 428] on div at bounding box center [761, 386] width 1026 height 690
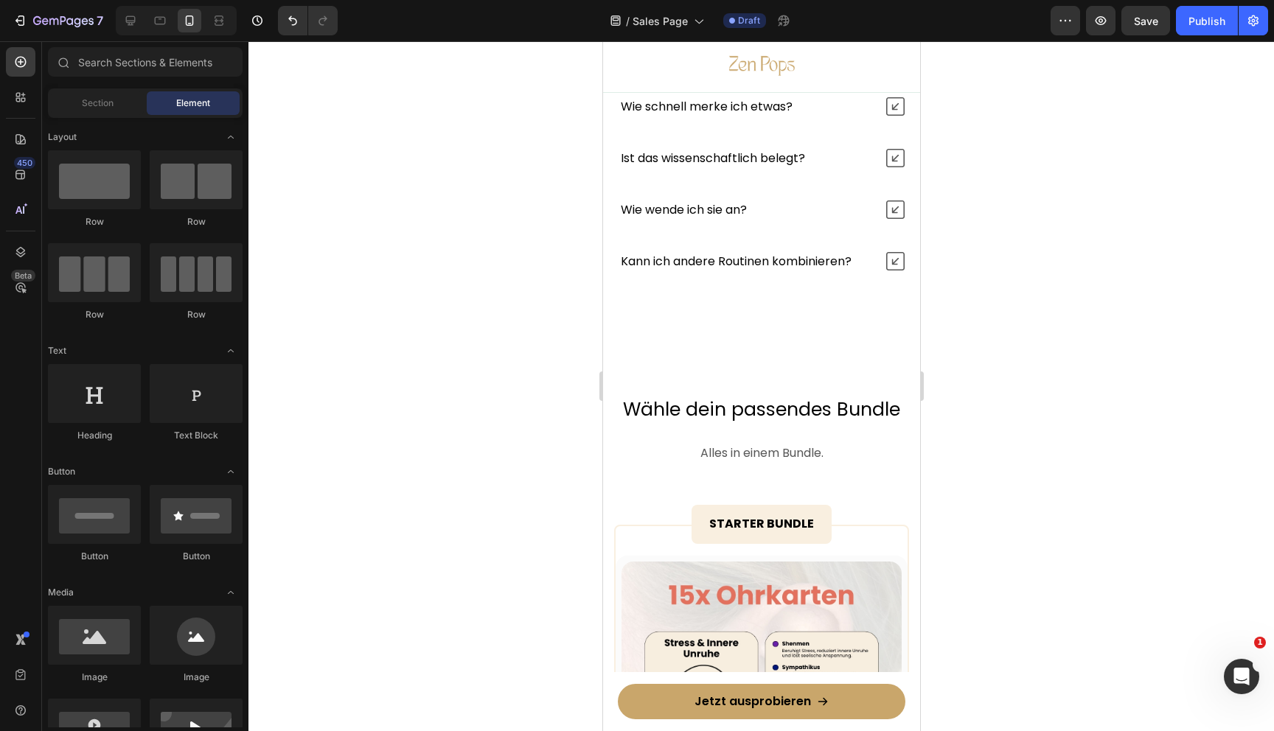
click at [963, 450] on div at bounding box center [761, 386] width 1026 height 690
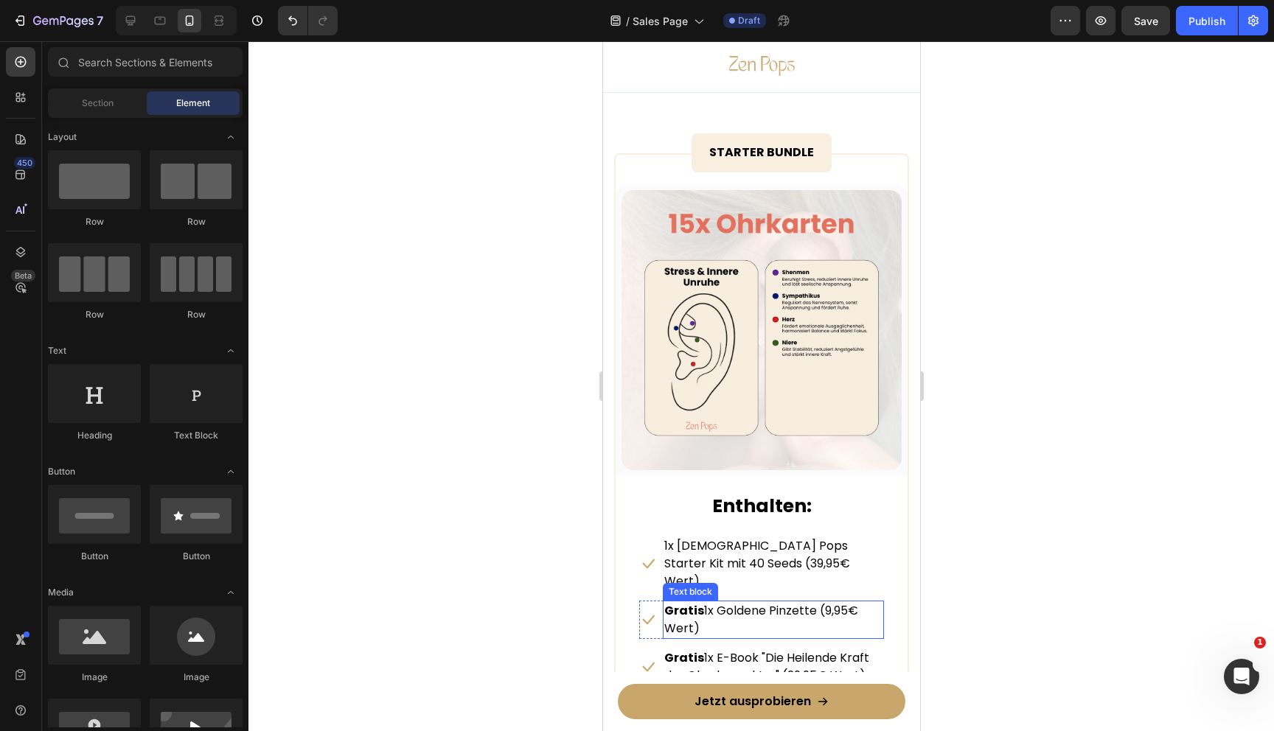
scroll to position [6604, 0]
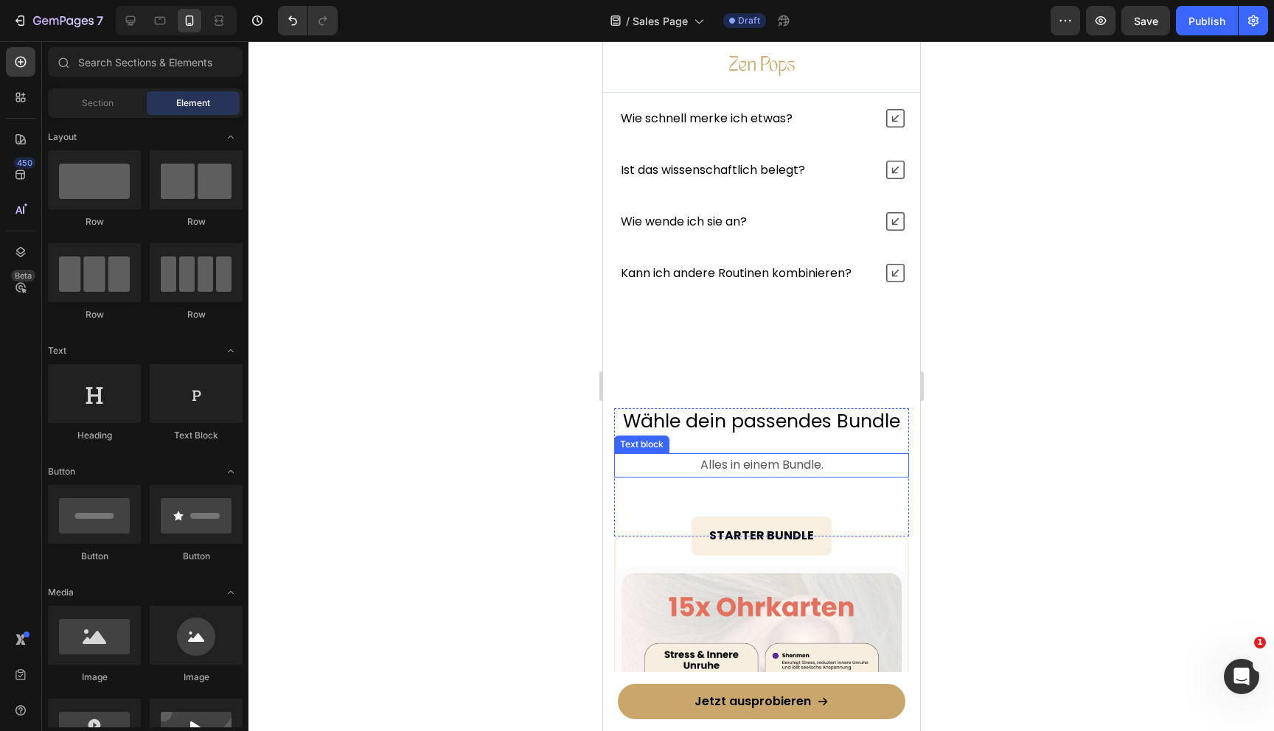
click at [749, 467] on p "Alles in einem Bundle." at bounding box center [761, 465] width 292 height 21
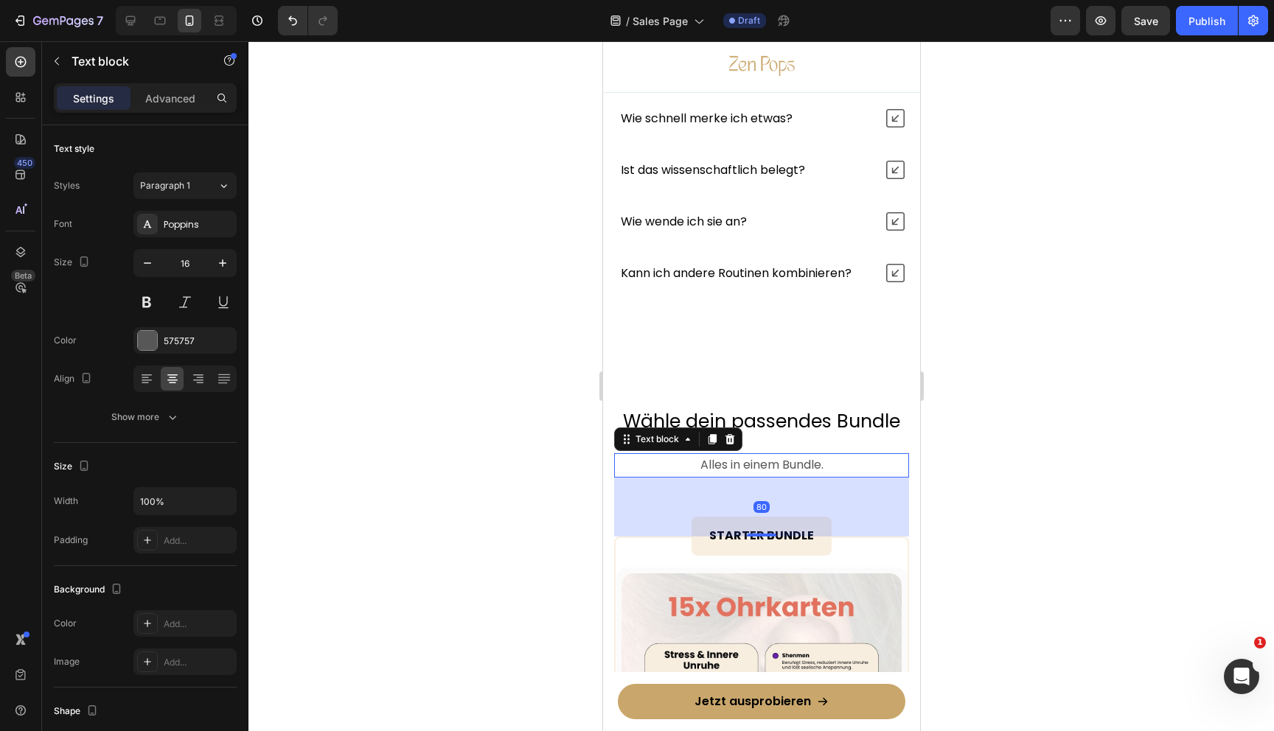
click at [1012, 436] on div at bounding box center [761, 386] width 1026 height 690
click at [833, 456] on p "Alles in einem Bundle." at bounding box center [761, 465] width 292 height 21
click at [955, 449] on div at bounding box center [761, 386] width 1026 height 690
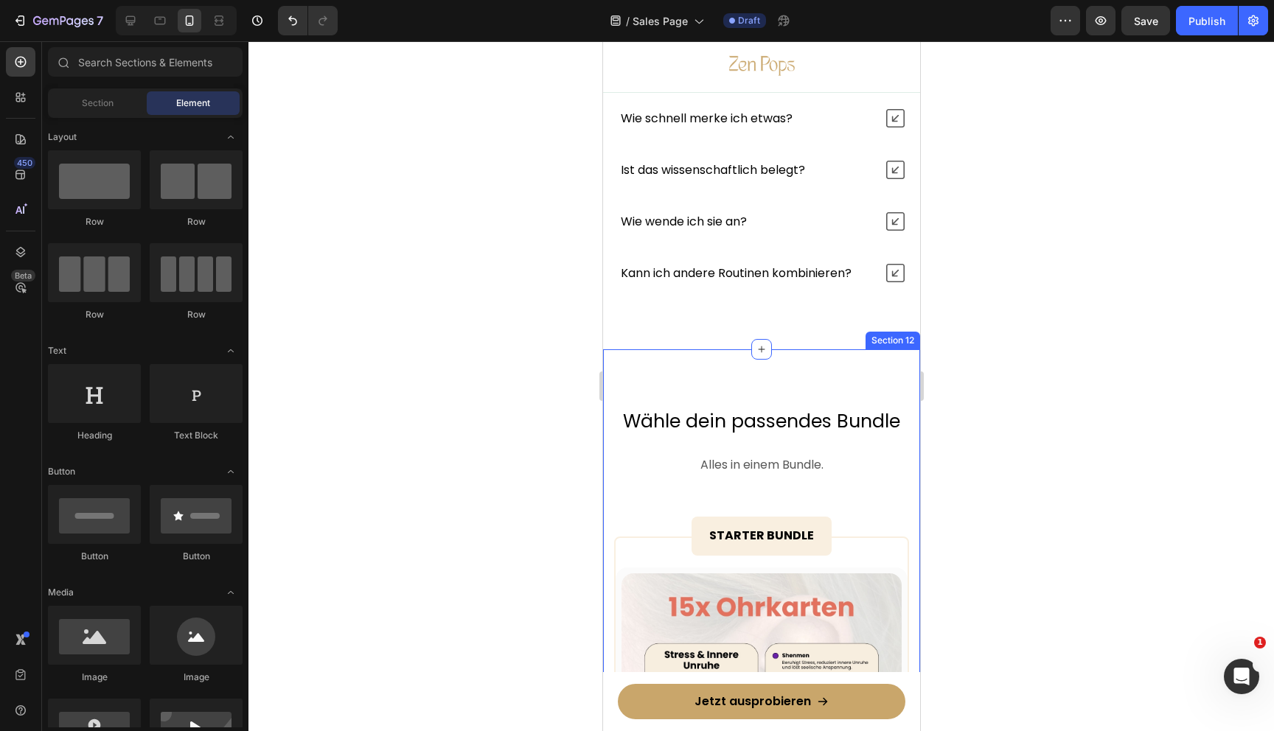
click at [723, 424] on p "Wähle dein passendes Bundle" at bounding box center [761, 422] width 292 height 24
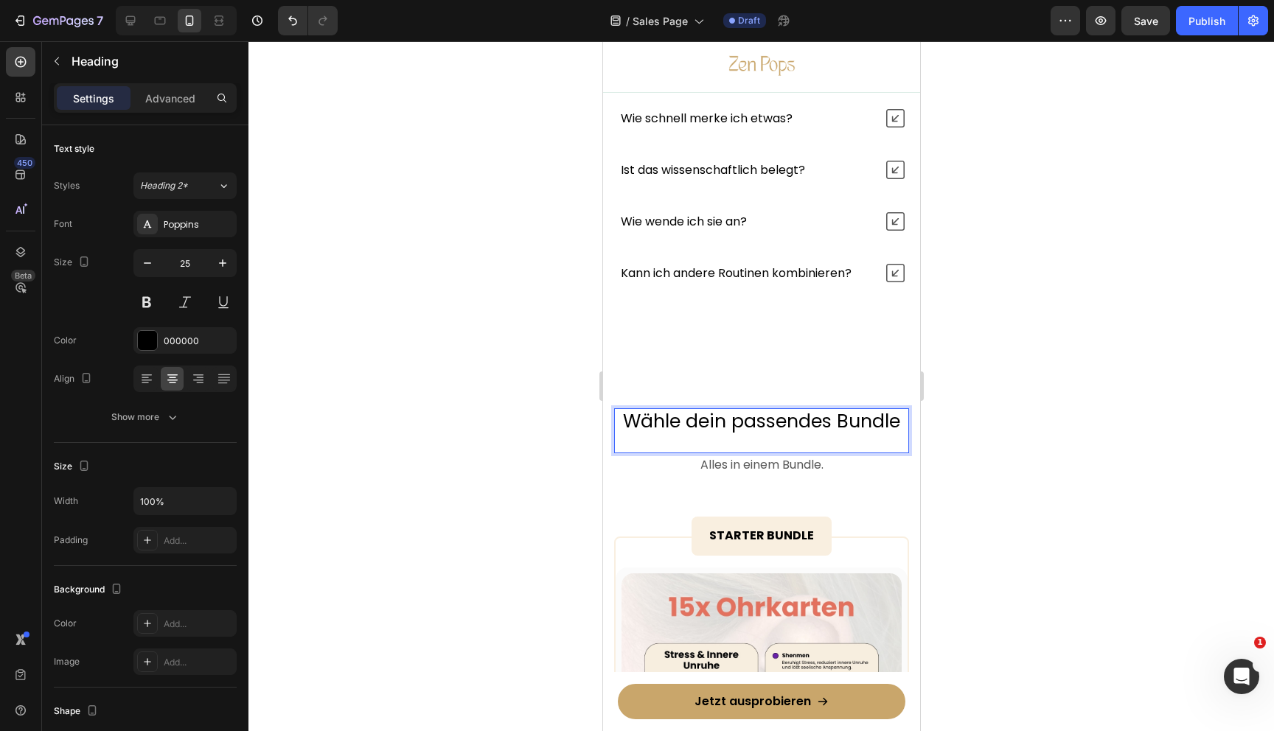
click at [723, 424] on p "Wähle dein passendes Bundle" at bounding box center [761, 422] width 292 height 24
click at [765, 465] on p "Alles in einem Bundle." at bounding box center [761, 465] width 292 height 21
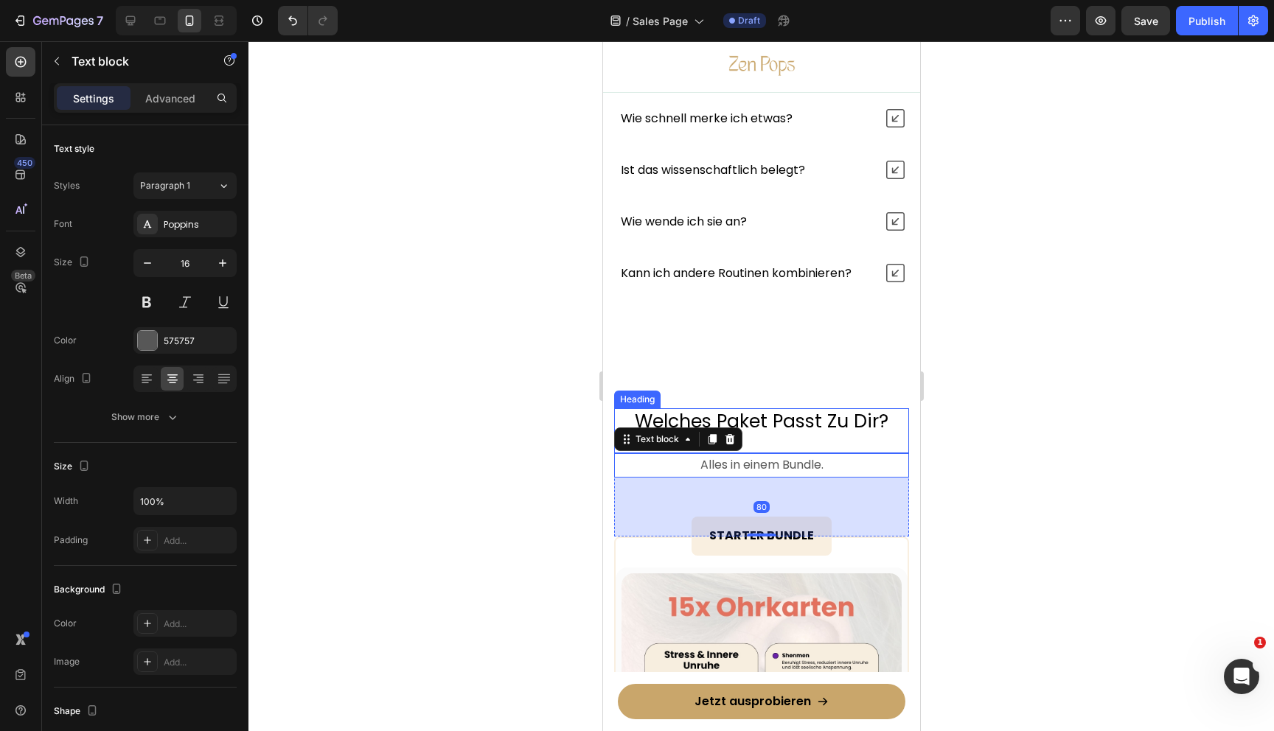
click at [737, 416] on p "Welches Paket Passt Zu Dir?" at bounding box center [761, 422] width 292 height 24
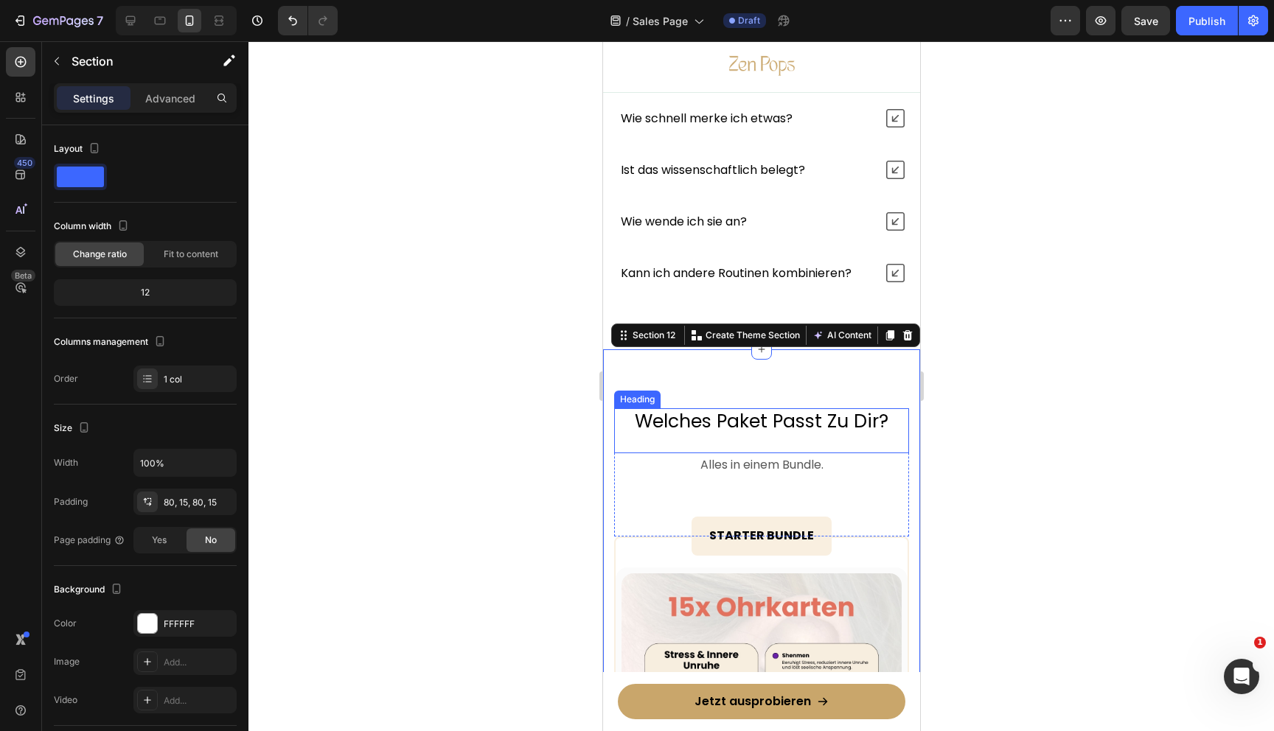
click at [740, 418] on p "Welches Paket Passt Zu Dir?" at bounding box center [761, 422] width 292 height 24
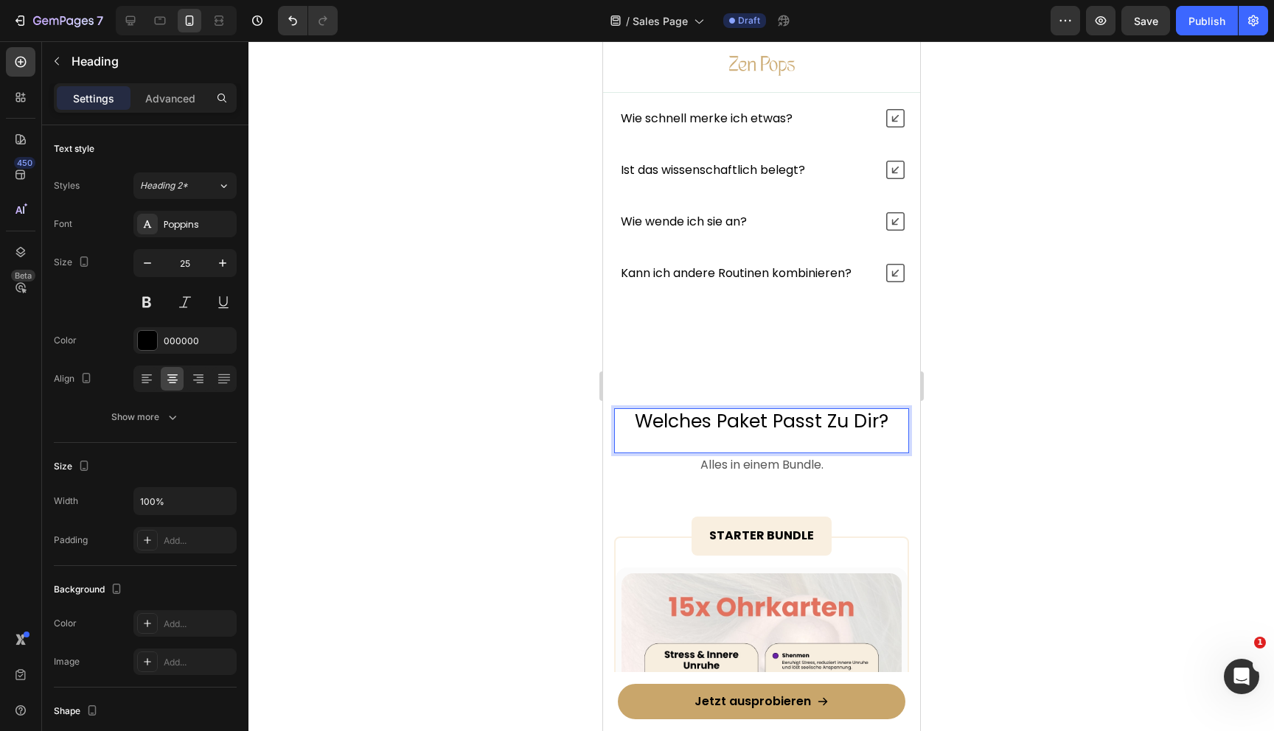
click at [740, 419] on p "Welches Paket Passt Zu Dir?" at bounding box center [761, 422] width 292 height 24
click at [975, 414] on div at bounding box center [761, 386] width 1026 height 690
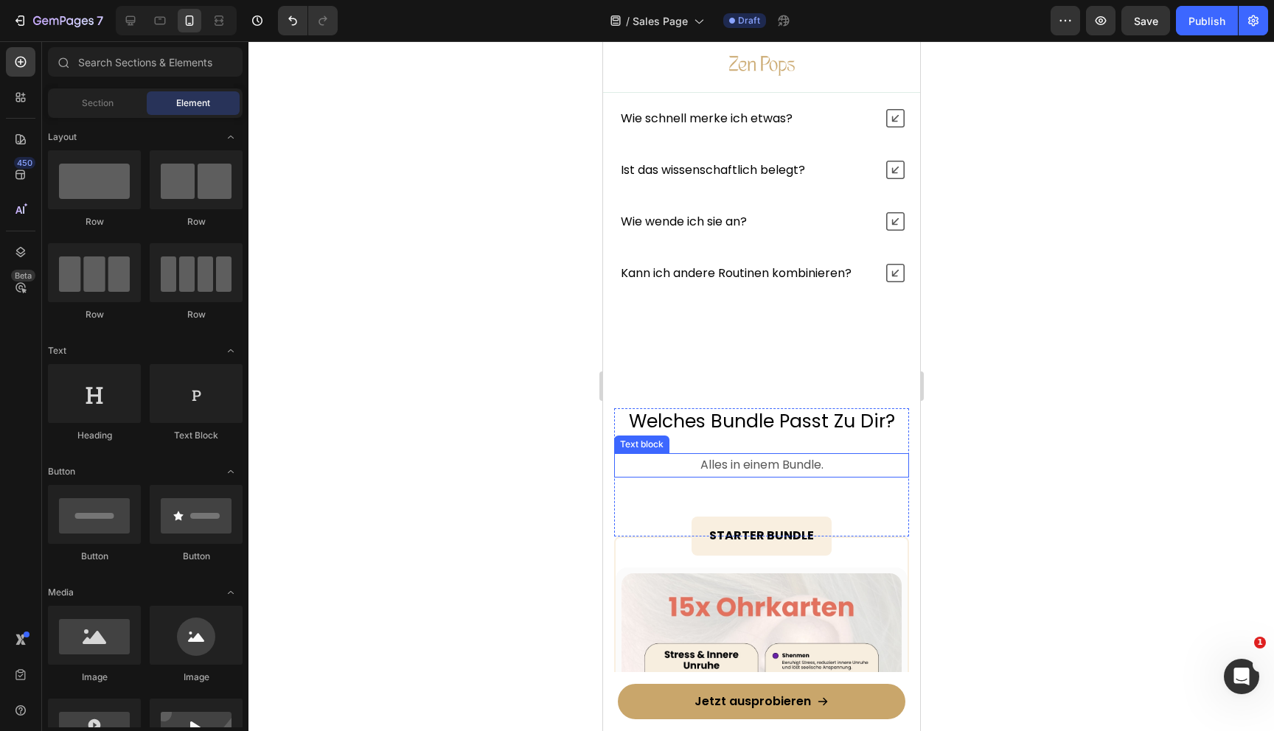
click at [748, 463] on p "Alles in einem Bundle." at bounding box center [761, 465] width 292 height 21
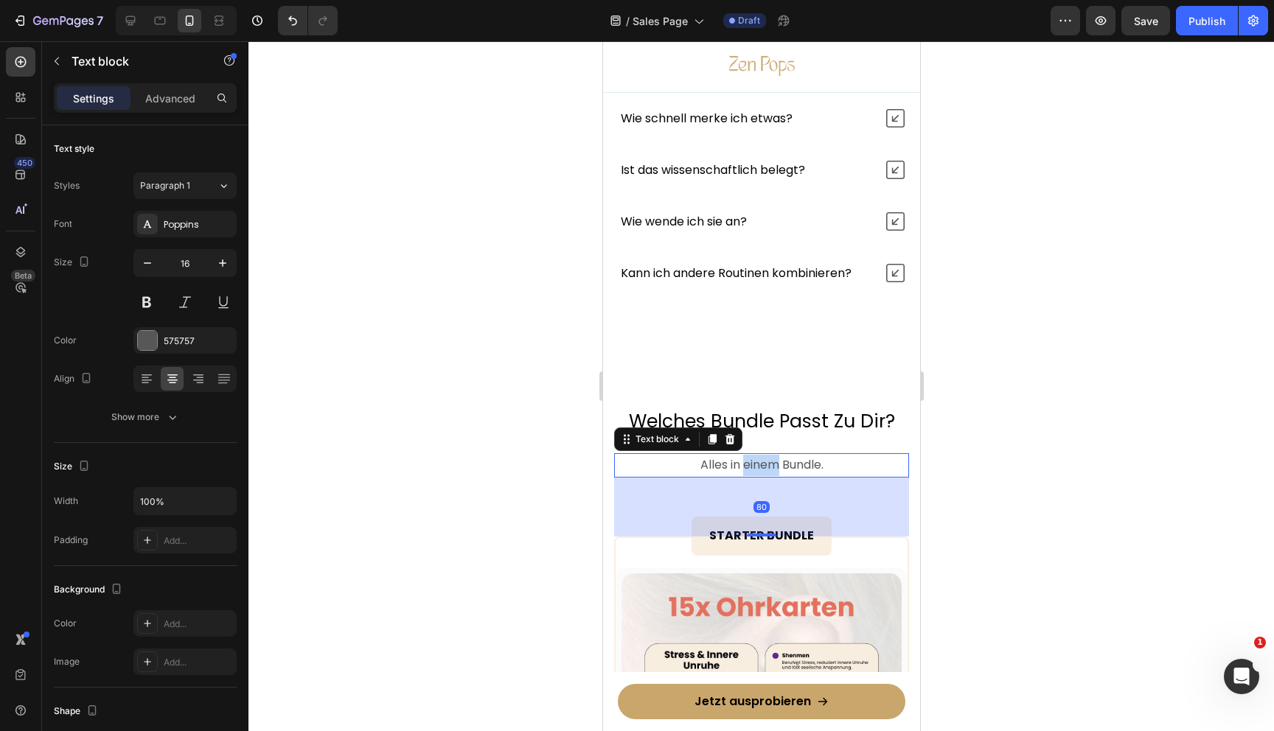
click at [748, 463] on p "Alles in einem Bundle." at bounding box center [761, 465] width 292 height 21
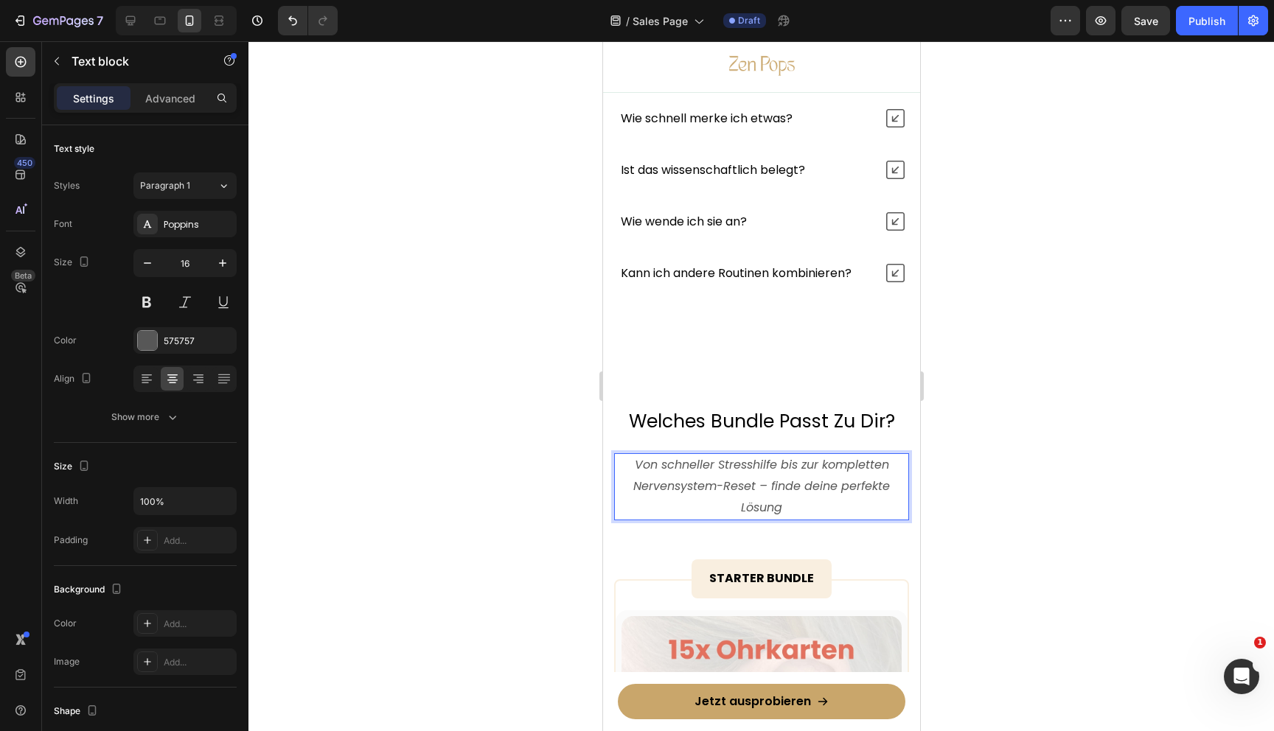
drag, startPoint x: 1051, startPoint y: 436, endPoint x: 1040, endPoint y: 436, distance: 11.1
click at [1051, 436] on div at bounding box center [761, 386] width 1026 height 690
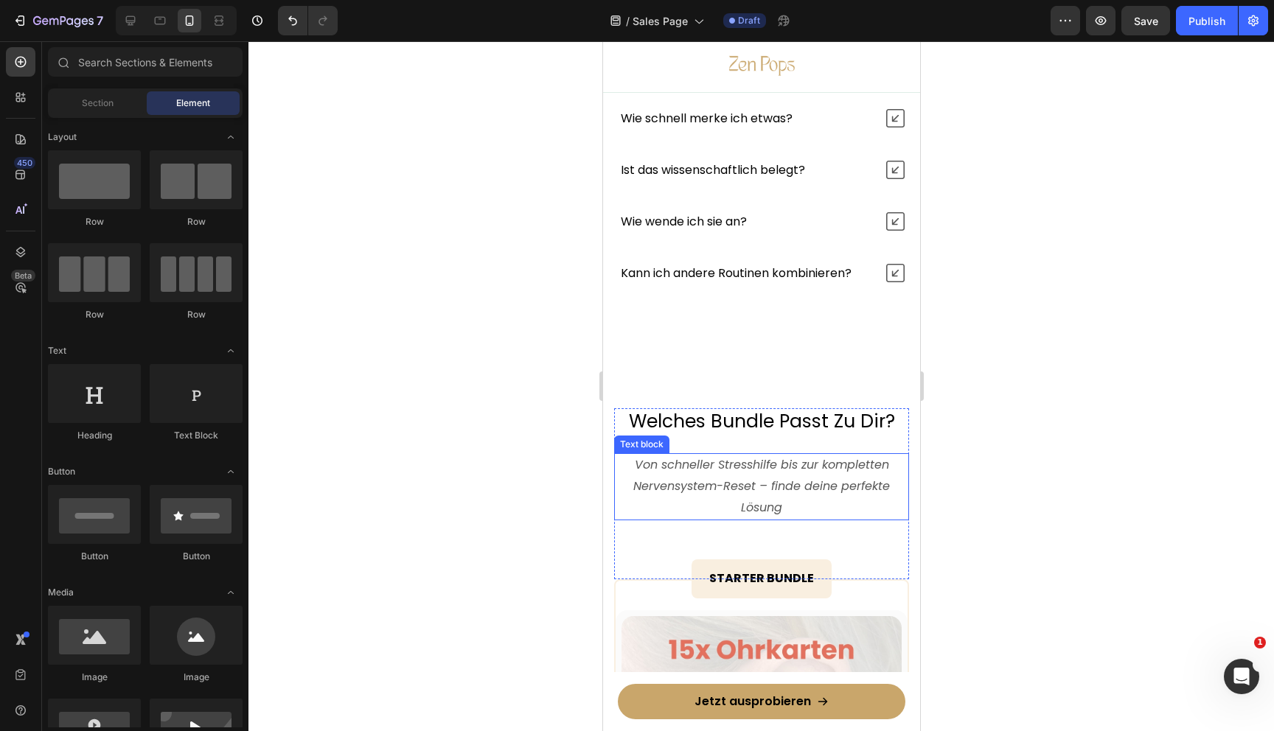
click at [793, 462] on icon "Von schneller Stresshilfe bis zur kompletten Nervensystem-Reset – finde deine p…" at bounding box center [761, 486] width 257 height 60
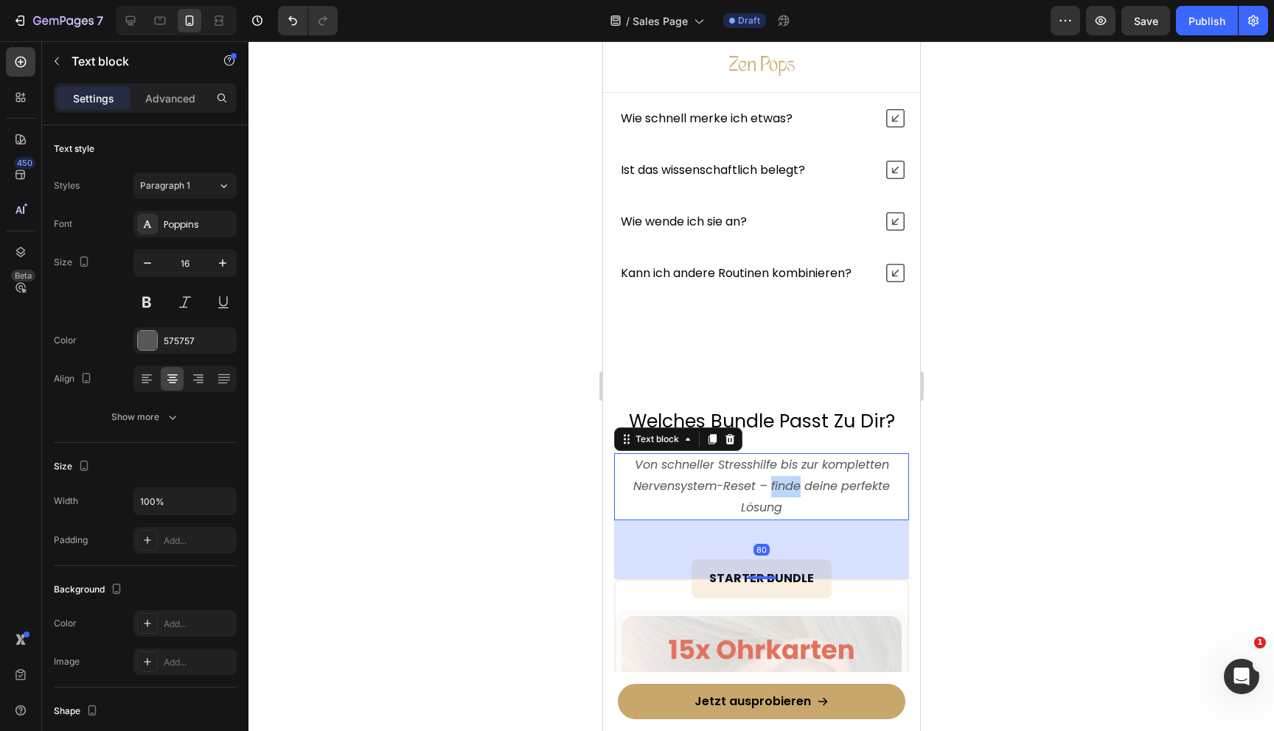
click at [788, 477] on p "Von schneller Stresshilfe bis zur kompletten Nervensystem-Reset – finde deine p…" at bounding box center [761, 486] width 292 height 63
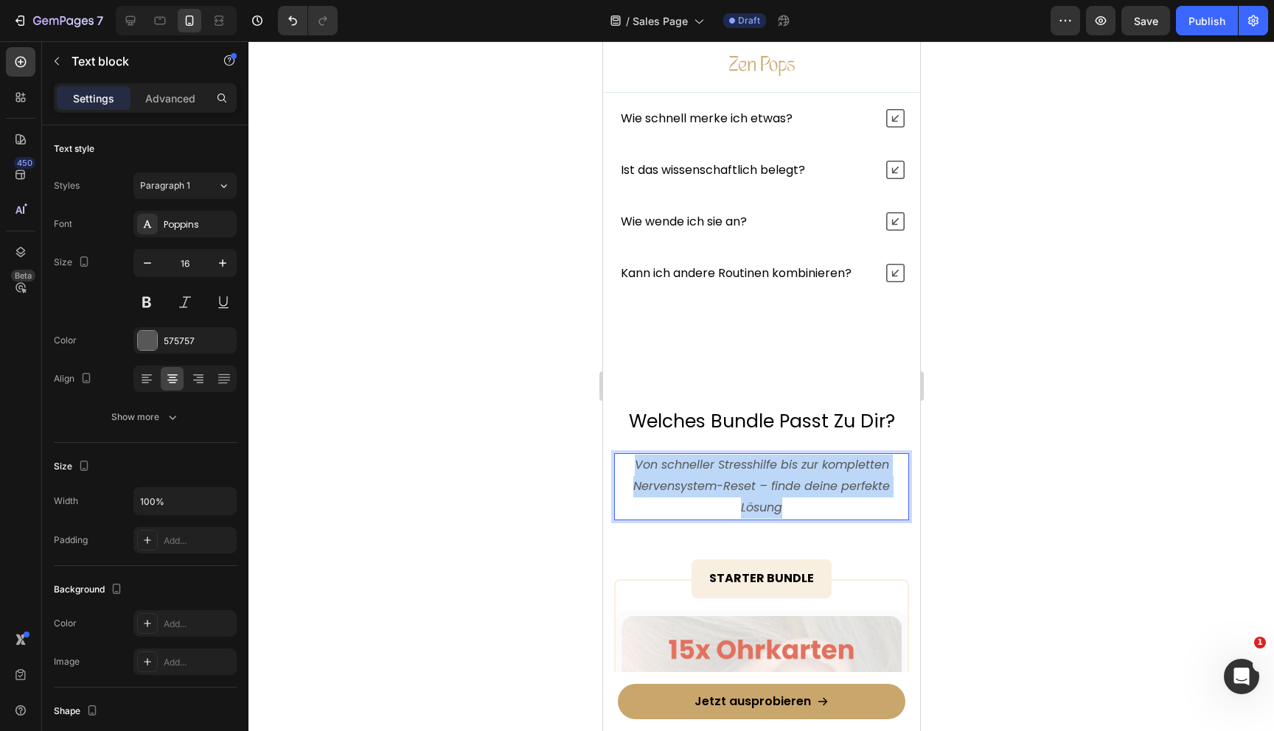
click at [788, 477] on p "Von schneller Stresshilfe bis zur kompletten Nervensystem-Reset – finde deine p…" at bounding box center [761, 486] width 292 height 63
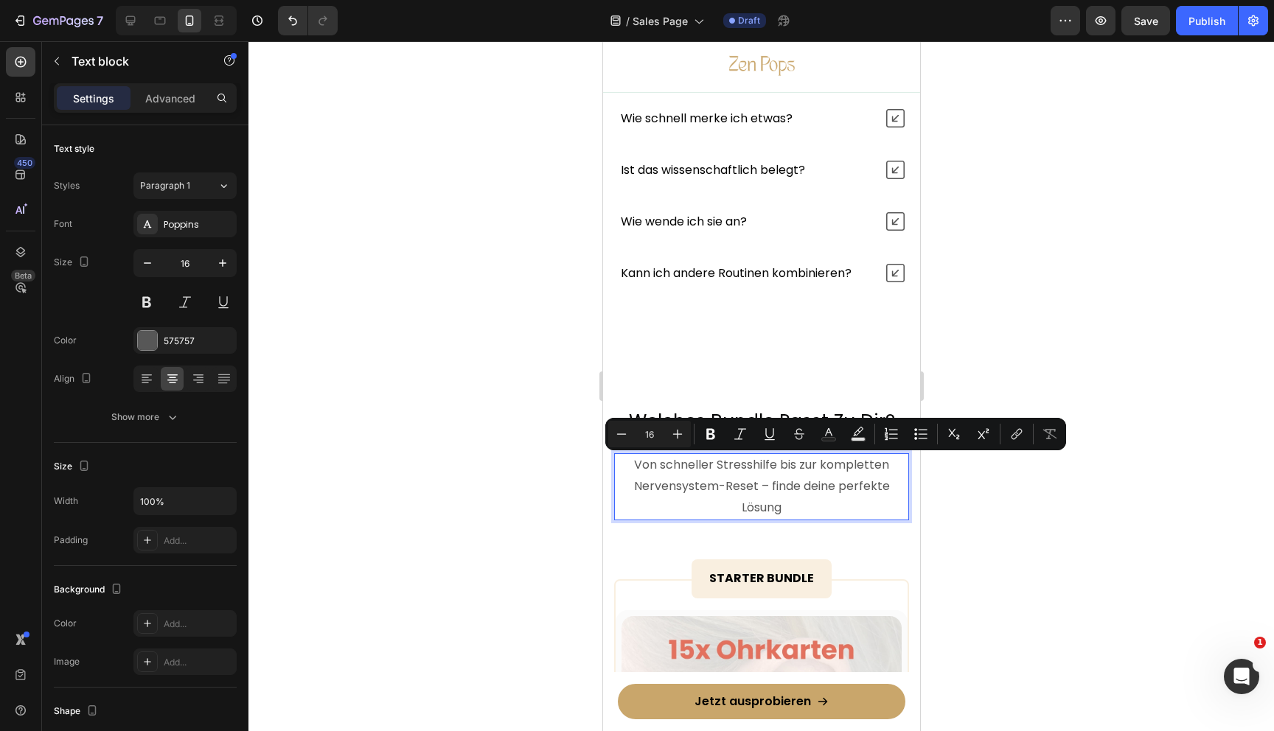
click at [403, 504] on div at bounding box center [761, 386] width 1026 height 690
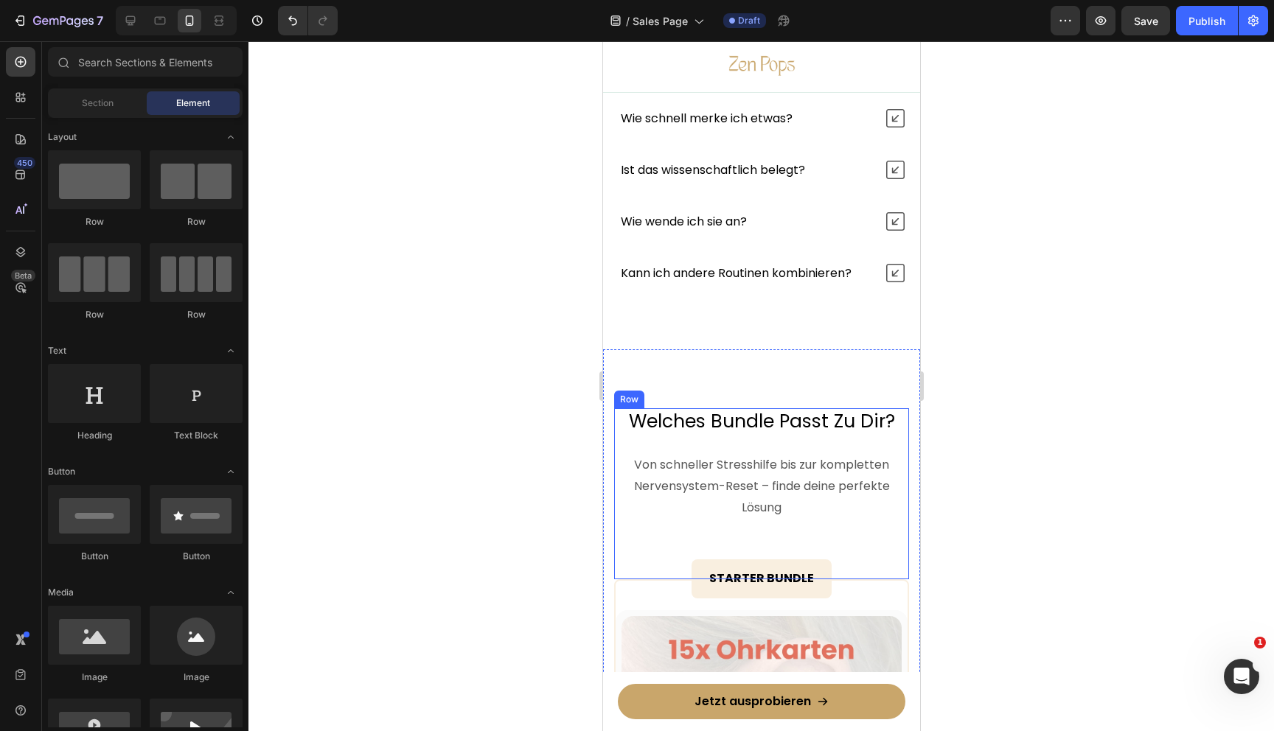
click at [802, 491] on p "Von schneller Stresshilfe bis zur kompletten Nervensystem-Reset – finde deine p…" at bounding box center [761, 486] width 292 height 63
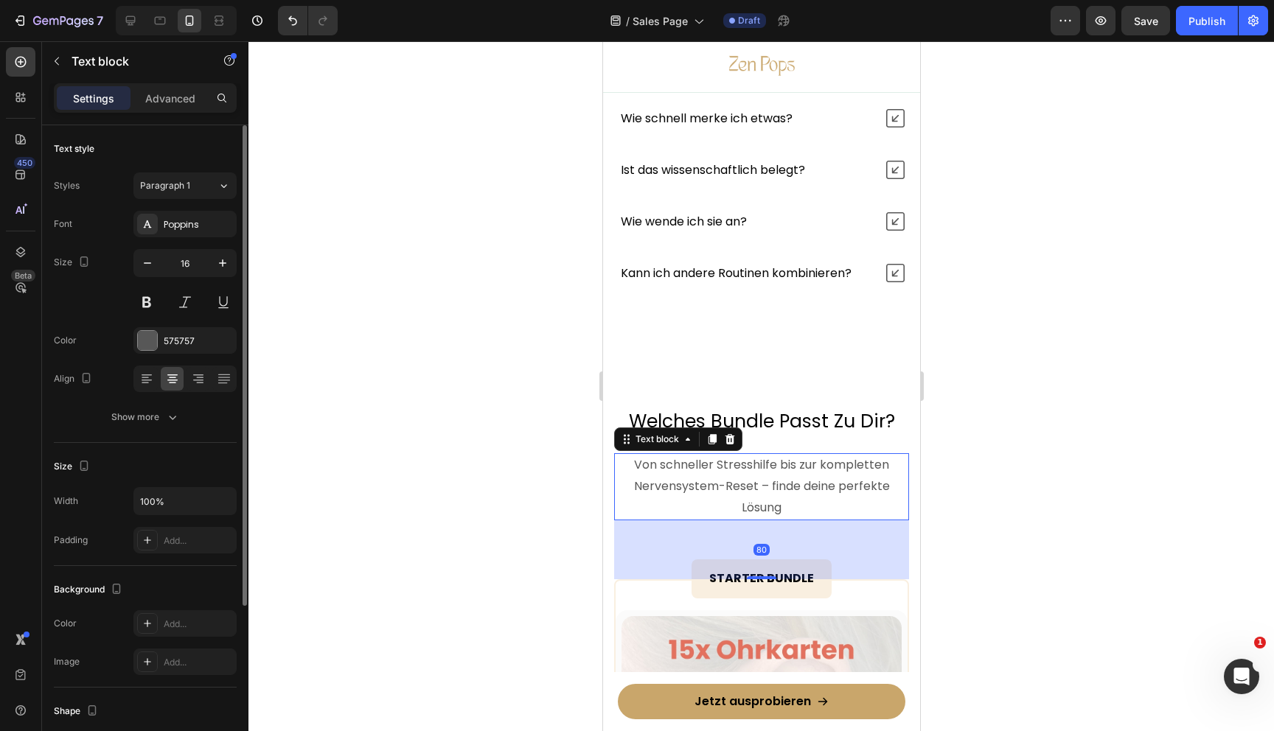
click at [181, 402] on div "Font Poppins Size 16 Color 575757 Align Show more" at bounding box center [145, 321] width 183 height 220
click at [196, 416] on button "Show more" at bounding box center [145, 417] width 183 height 27
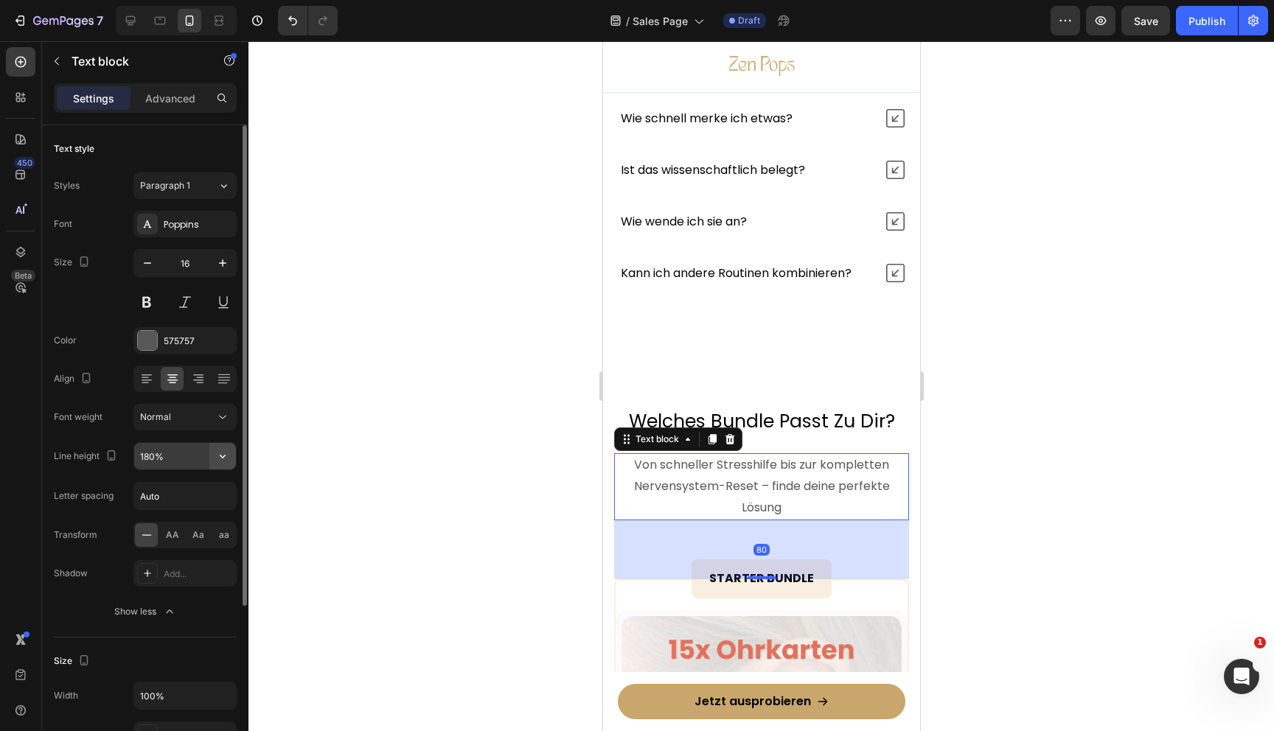
click at [219, 453] on icon "button" at bounding box center [222, 456] width 15 height 15
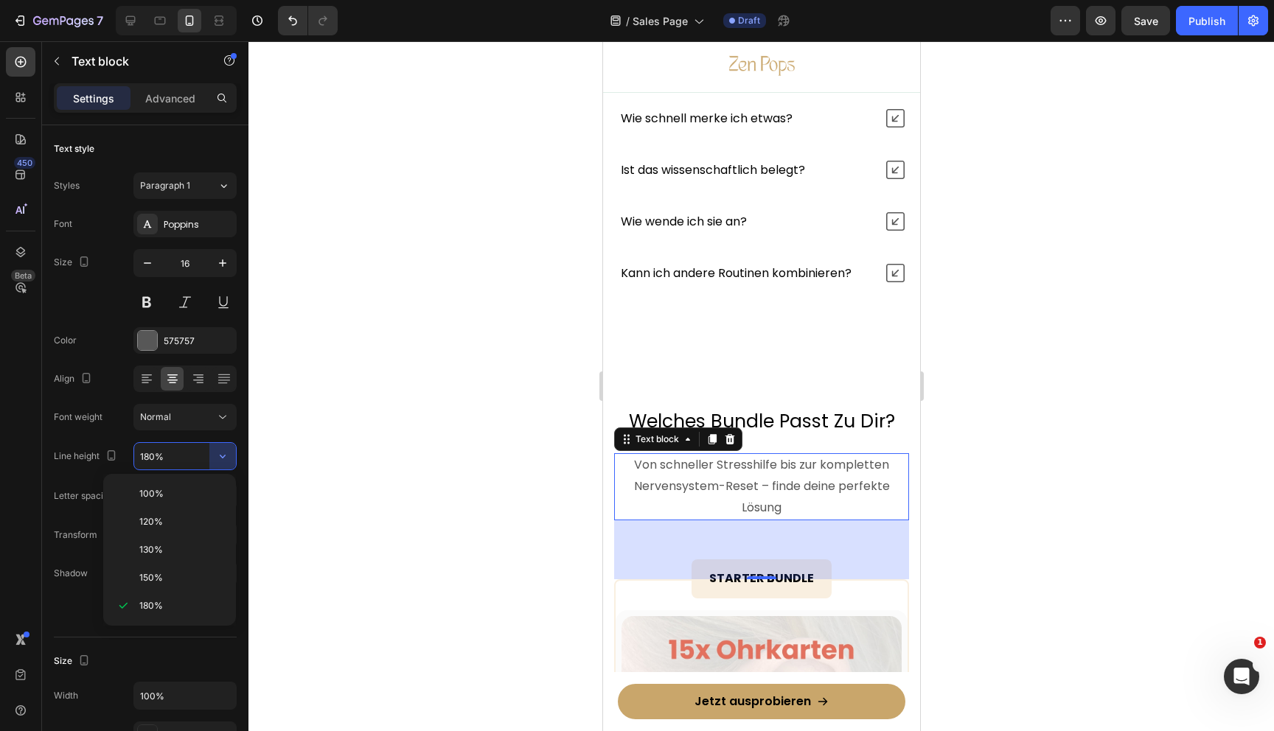
click at [161, 570] on div "150%" at bounding box center [169, 578] width 121 height 28
type input "150%"
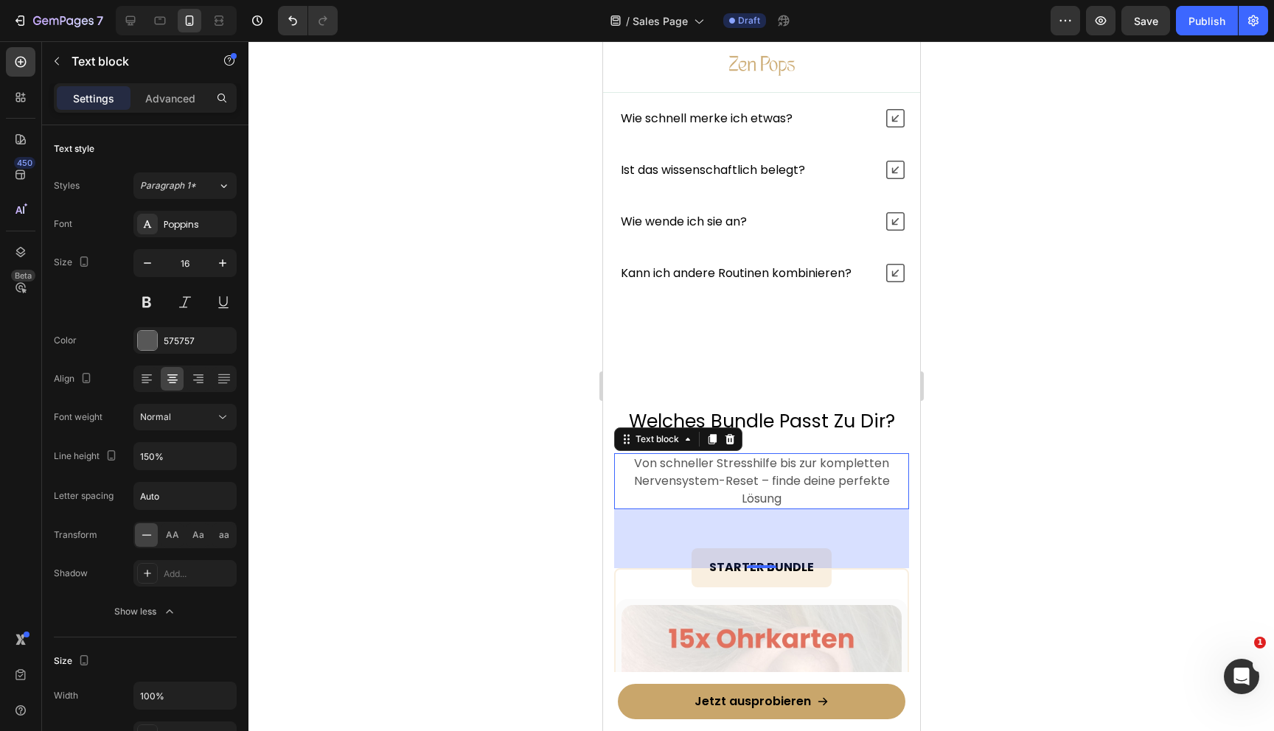
click at [460, 530] on div at bounding box center [761, 386] width 1026 height 690
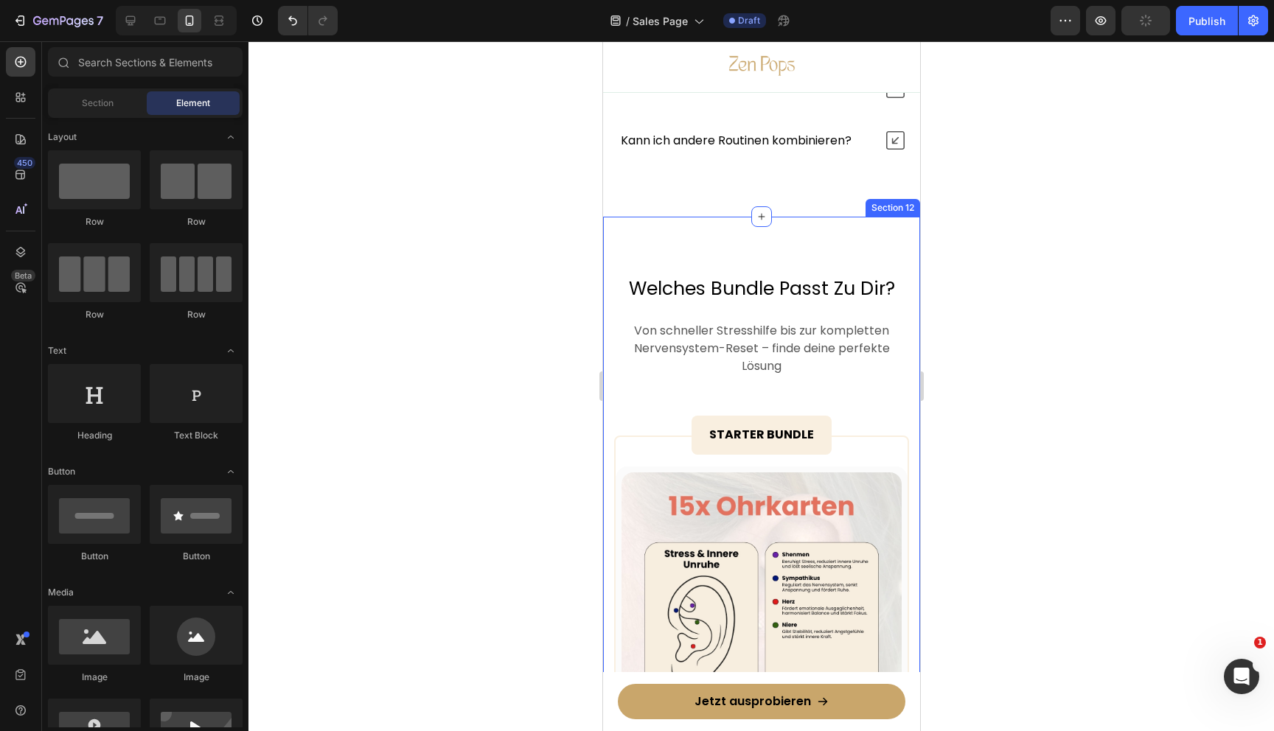
scroll to position [6631, 0]
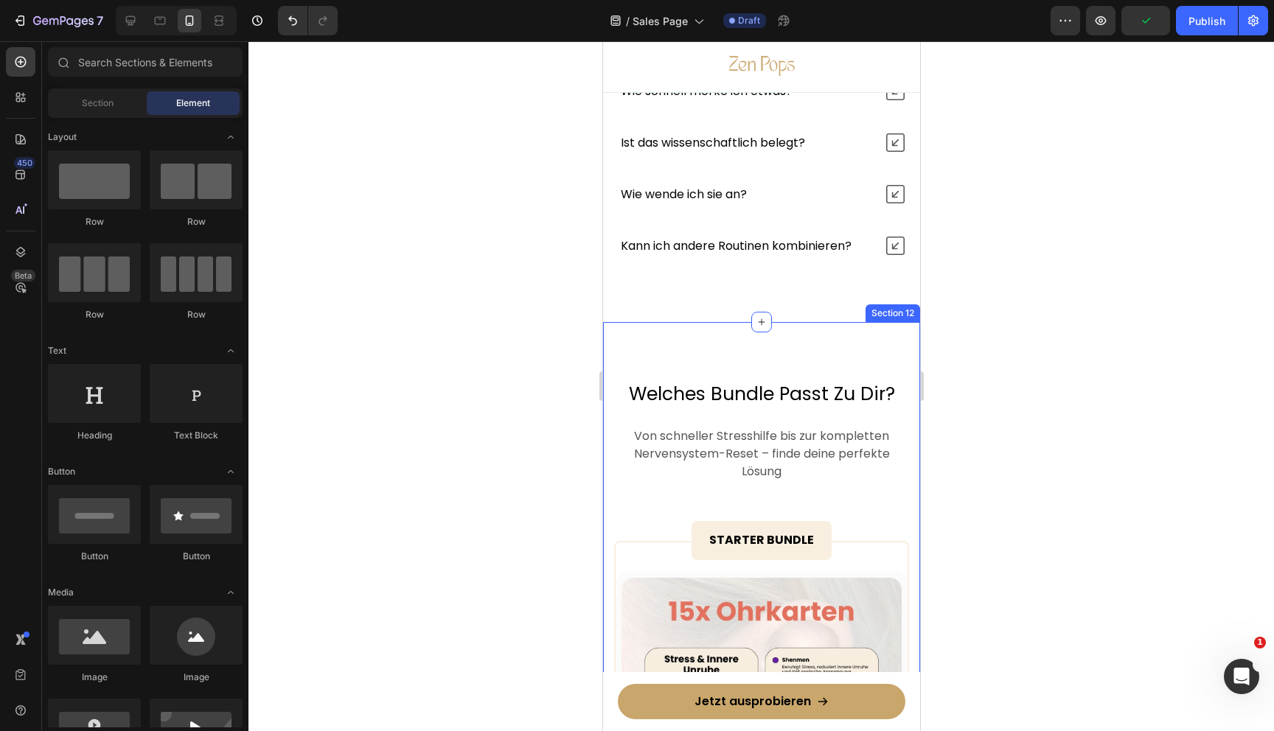
click at [788, 389] on p "Welches Bundle Passt Zu Dir?" at bounding box center [761, 395] width 292 height 24
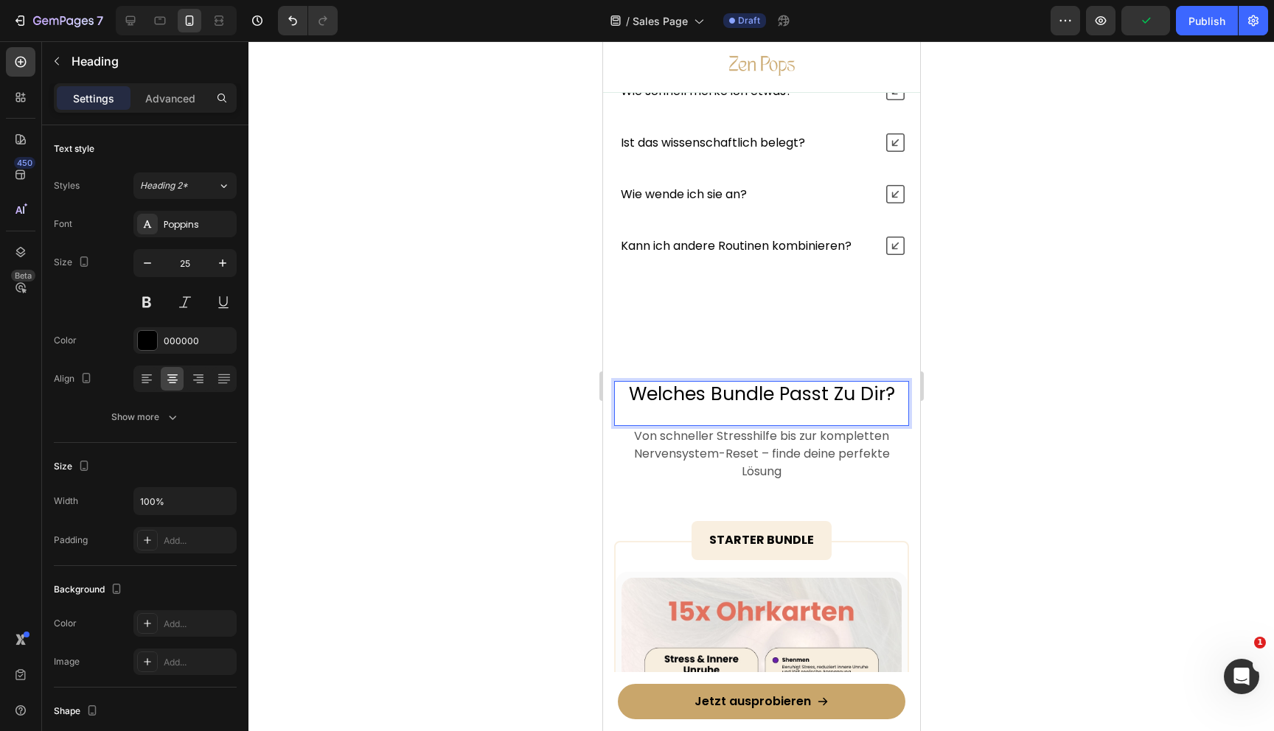
click at [787, 395] on p "Welches Bundle Passt Zu Dir?" at bounding box center [761, 395] width 292 height 24
click at [840, 394] on p "Welches Bundle passt Zu Dir?" at bounding box center [761, 395] width 292 height 24
click at [1074, 405] on div at bounding box center [761, 386] width 1026 height 690
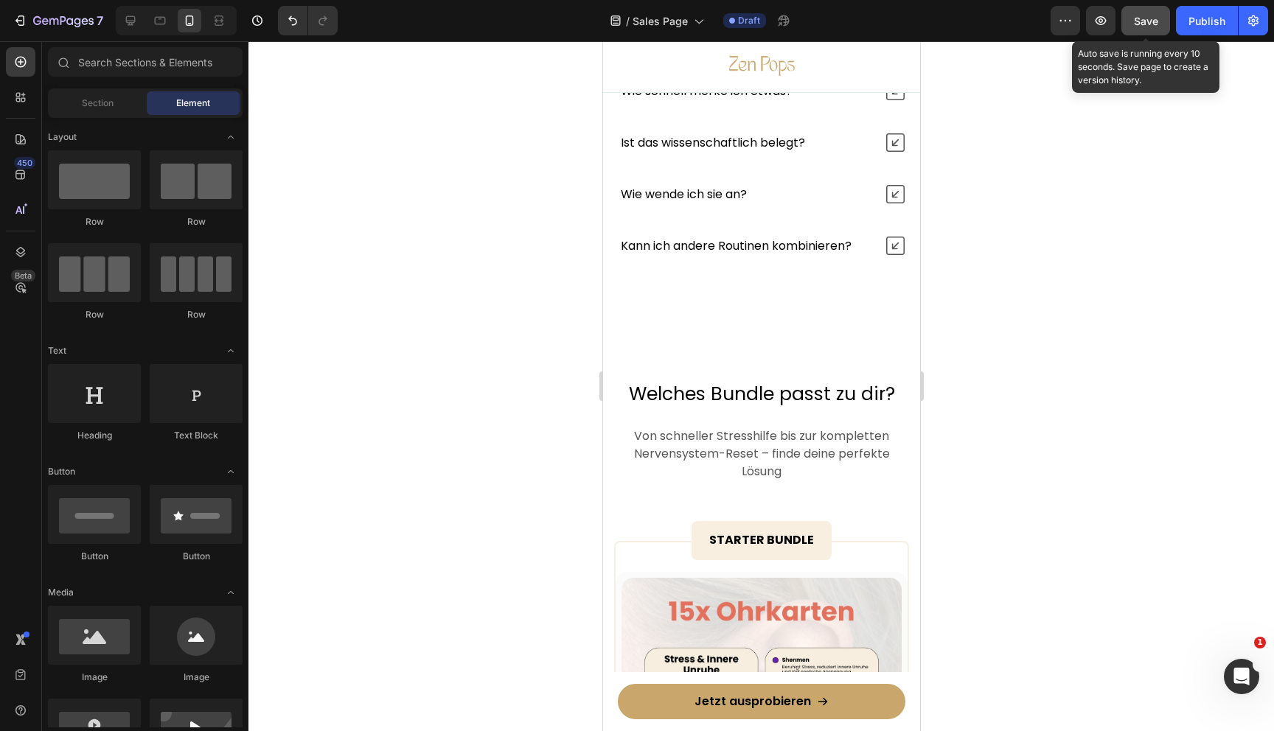
click at [1137, 15] on span "Save" at bounding box center [1146, 21] width 24 height 13
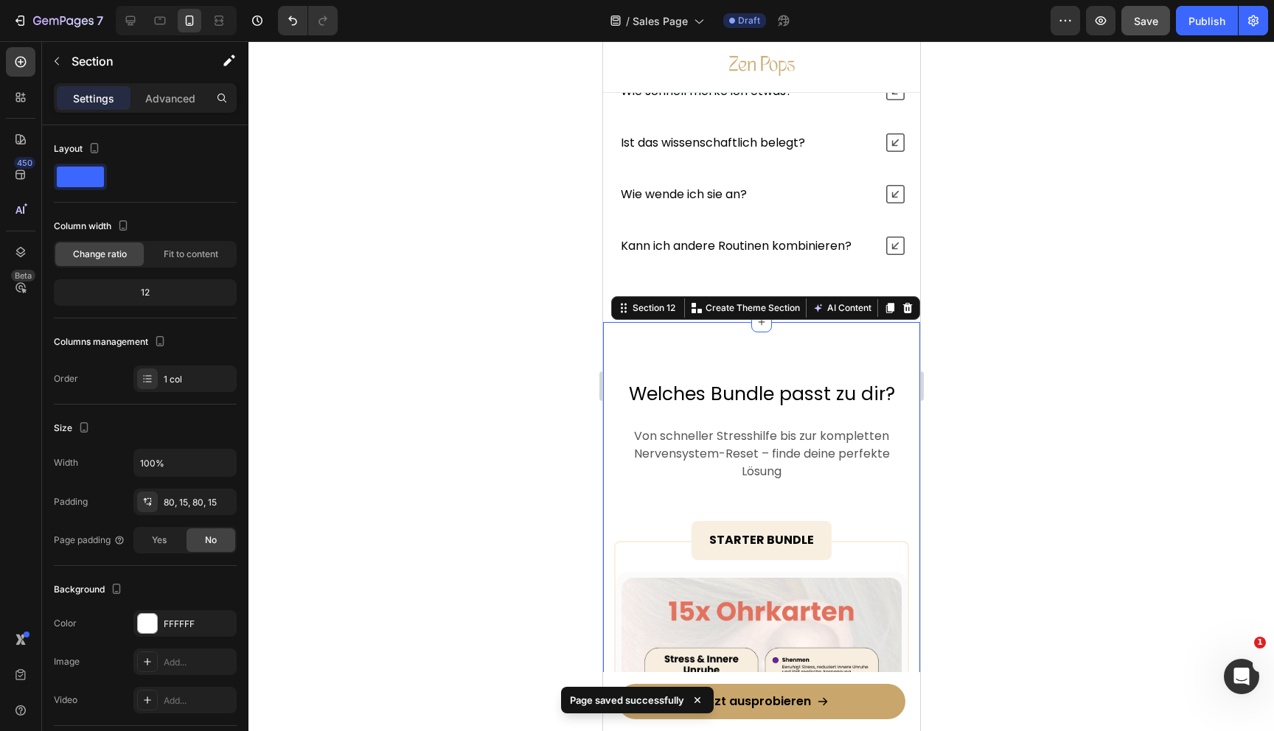
click at [1003, 339] on div at bounding box center [761, 386] width 1026 height 690
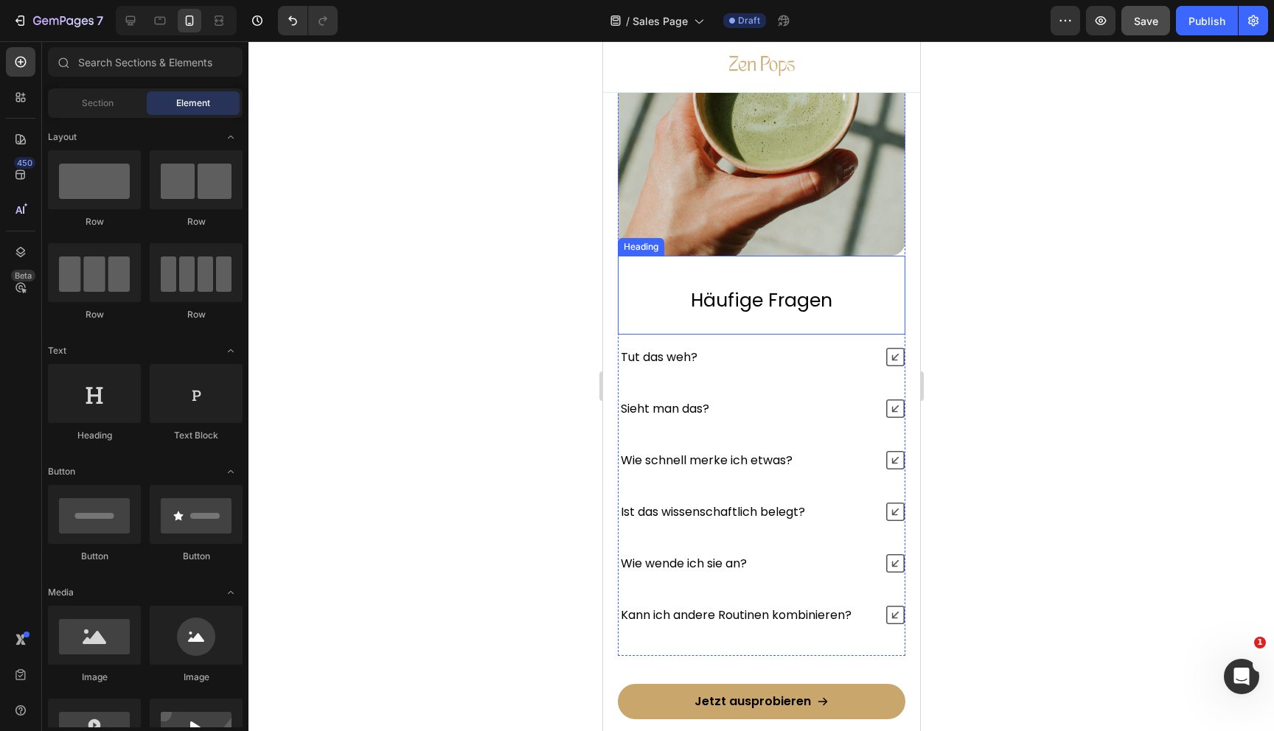
click at [1075, 243] on div at bounding box center [761, 386] width 1026 height 690
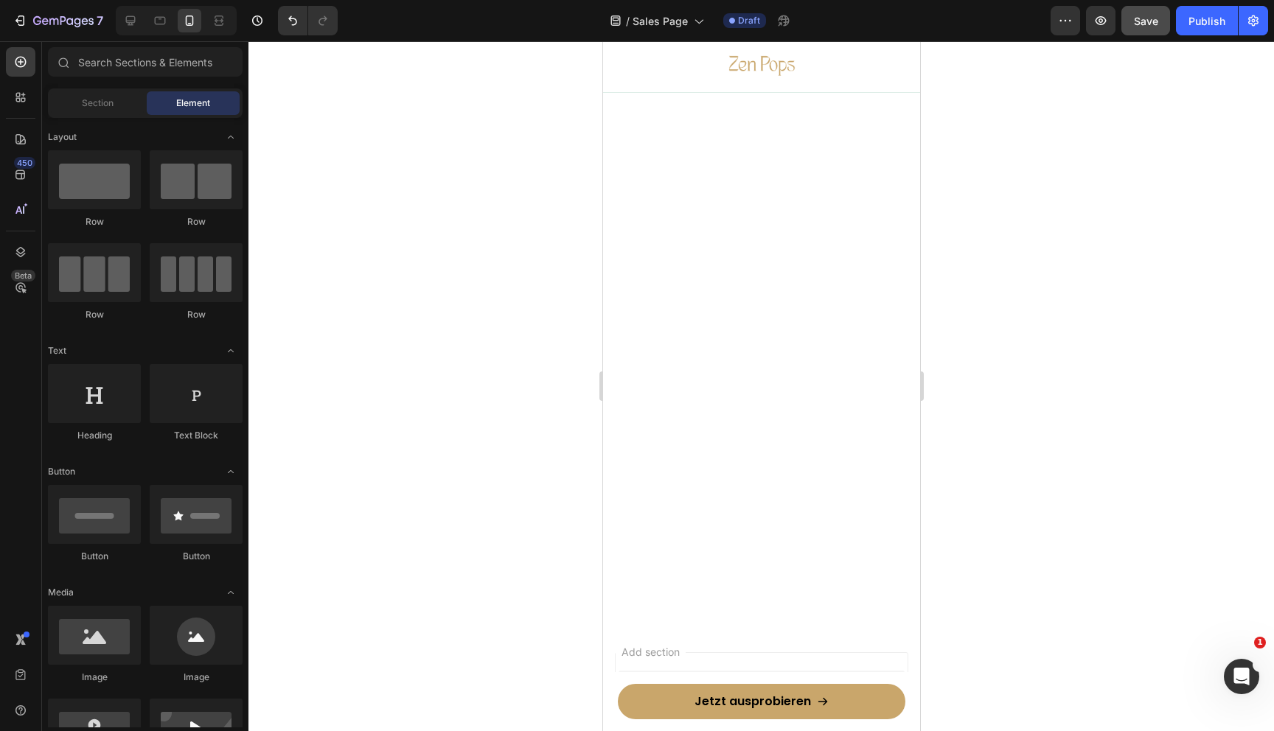
scroll to position [7260, 0]
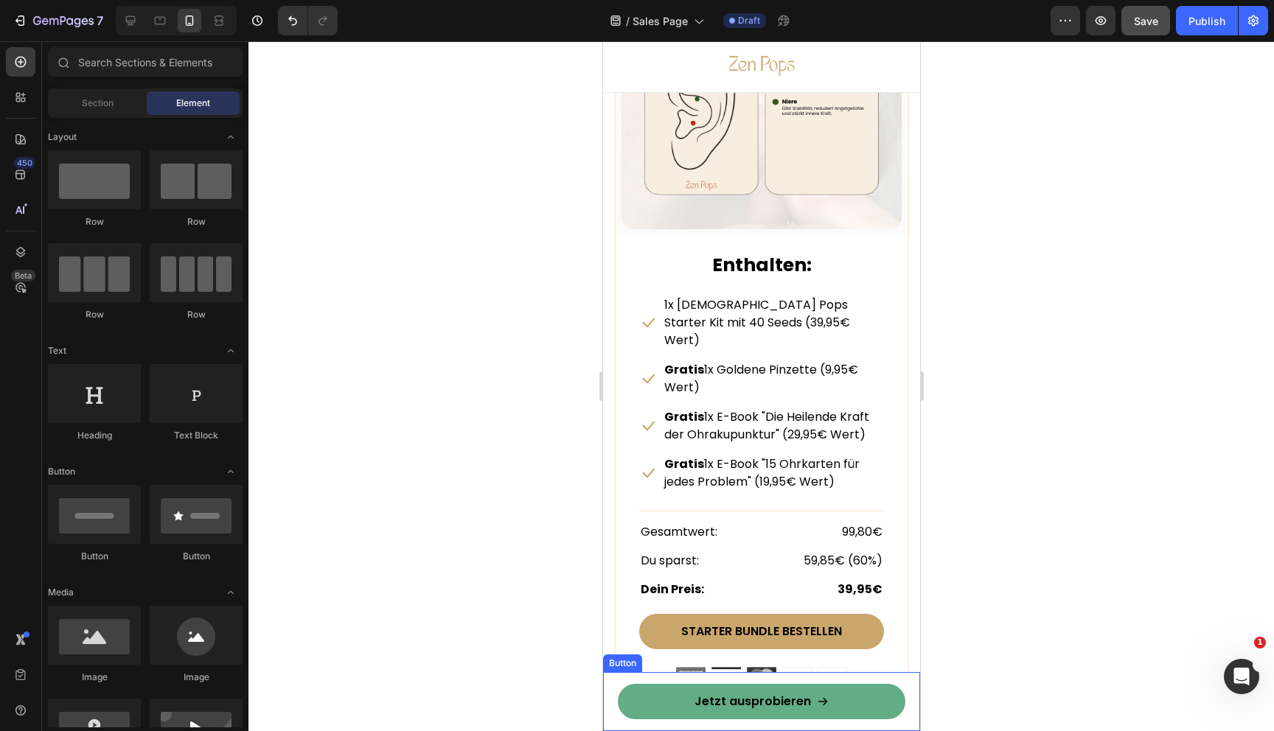
click at [642, 700] on link "Jetzt ausprobieren" at bounding box center [761, 701] width 288 height 35
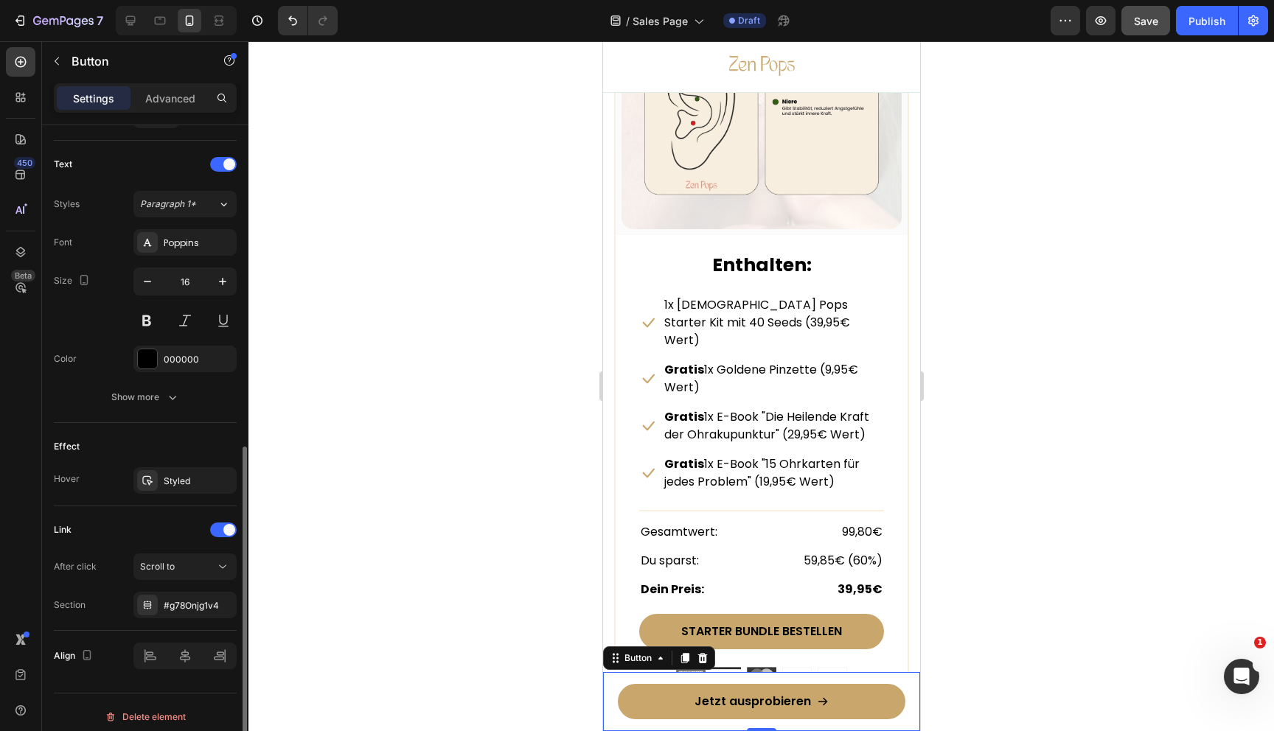
scroll to position [602, 0]
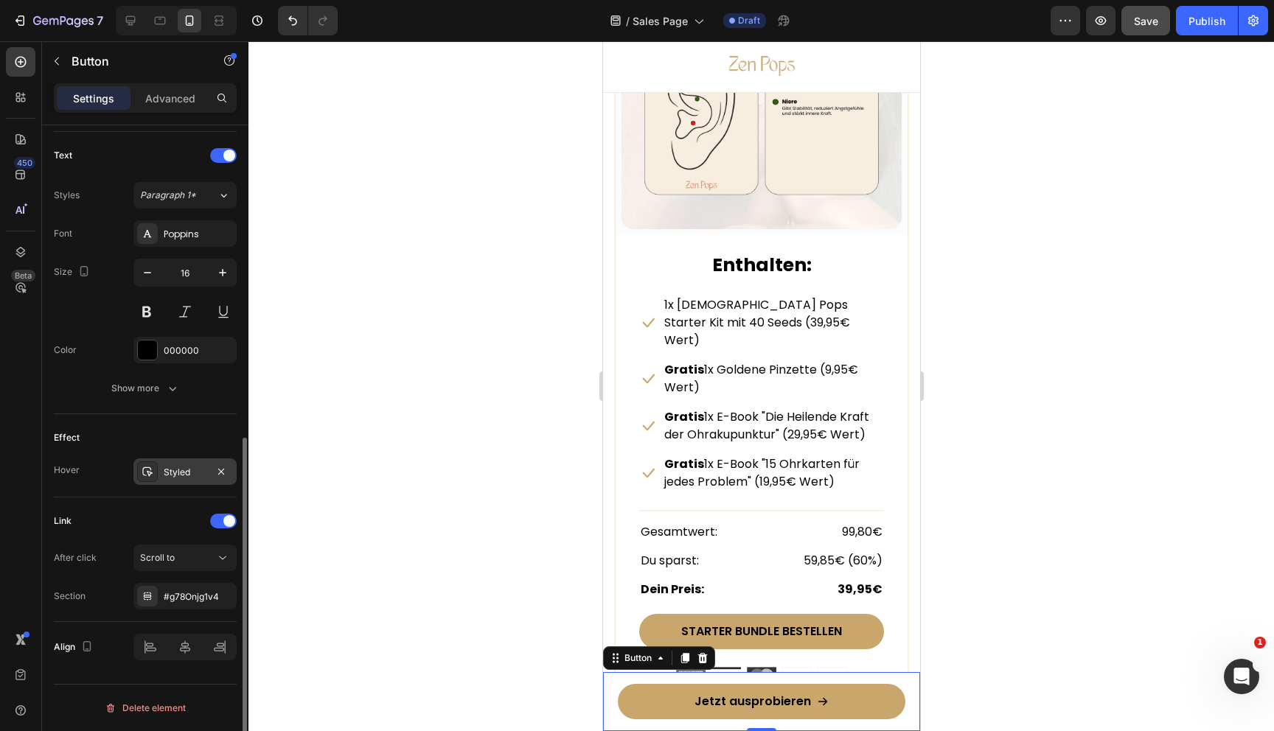
click at [148, 476] on icon at bounding box center [148, 472] width 12 height 12
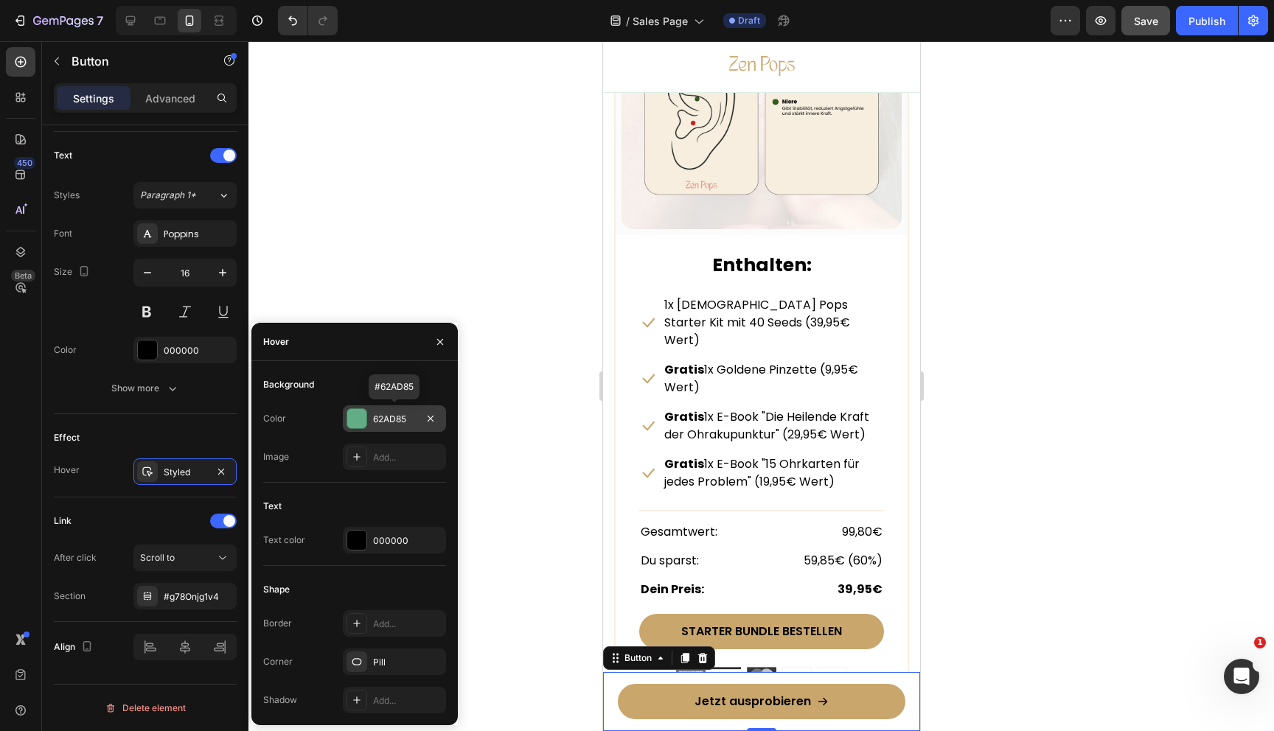
click at [360, 419] on div at bounding box center [356, 418] width 19 height 19
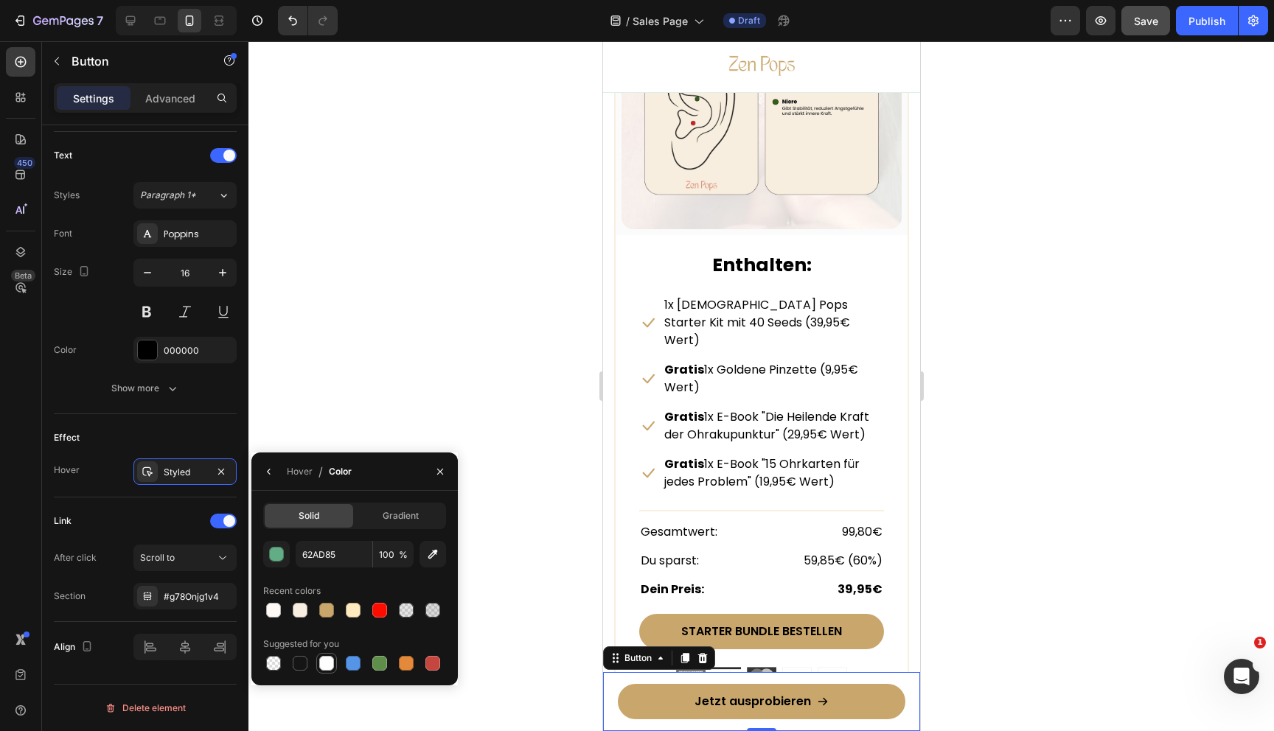
click at [324, 658] on div at bounding box center [326, 663] width 15 height 15
type input "FFFFFF"
click at [300, 470] on div "Hover" at bounding box center [300, 471] width 26 height 13
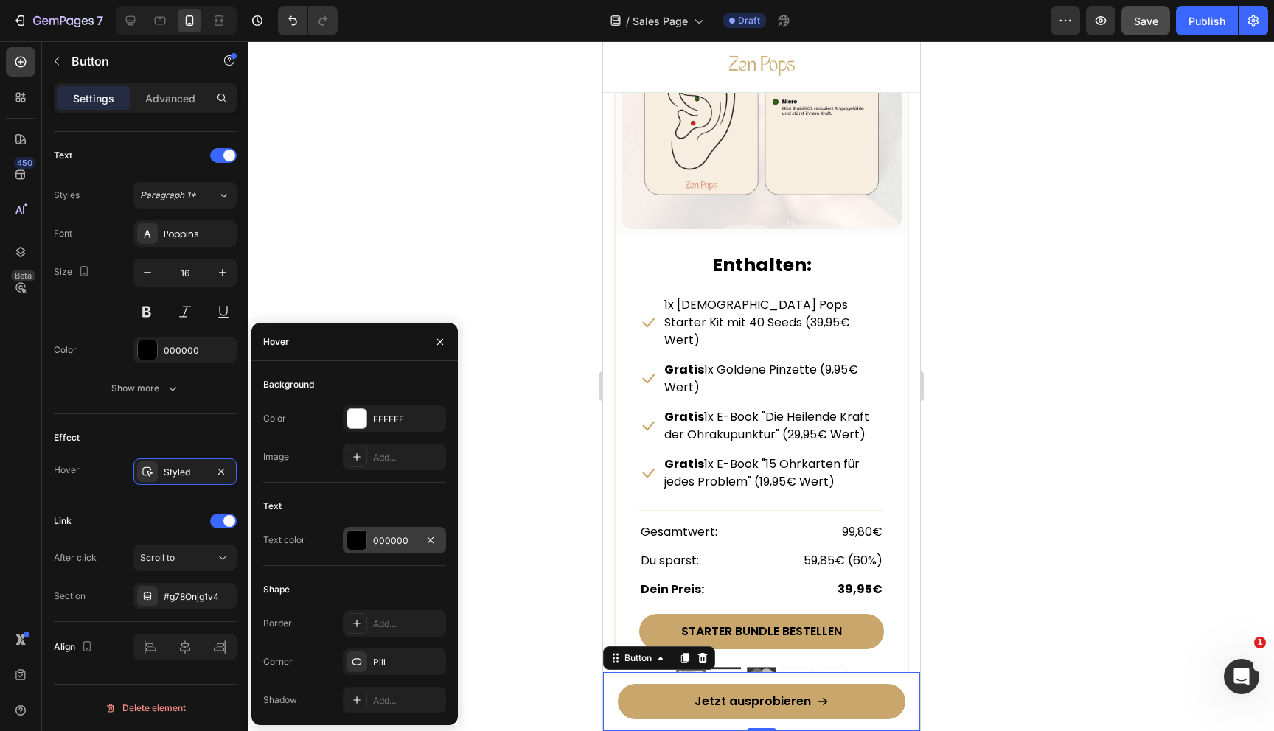
click at [366, 539] on div "000000" at bounding box center [394, 540] width 103 height 27
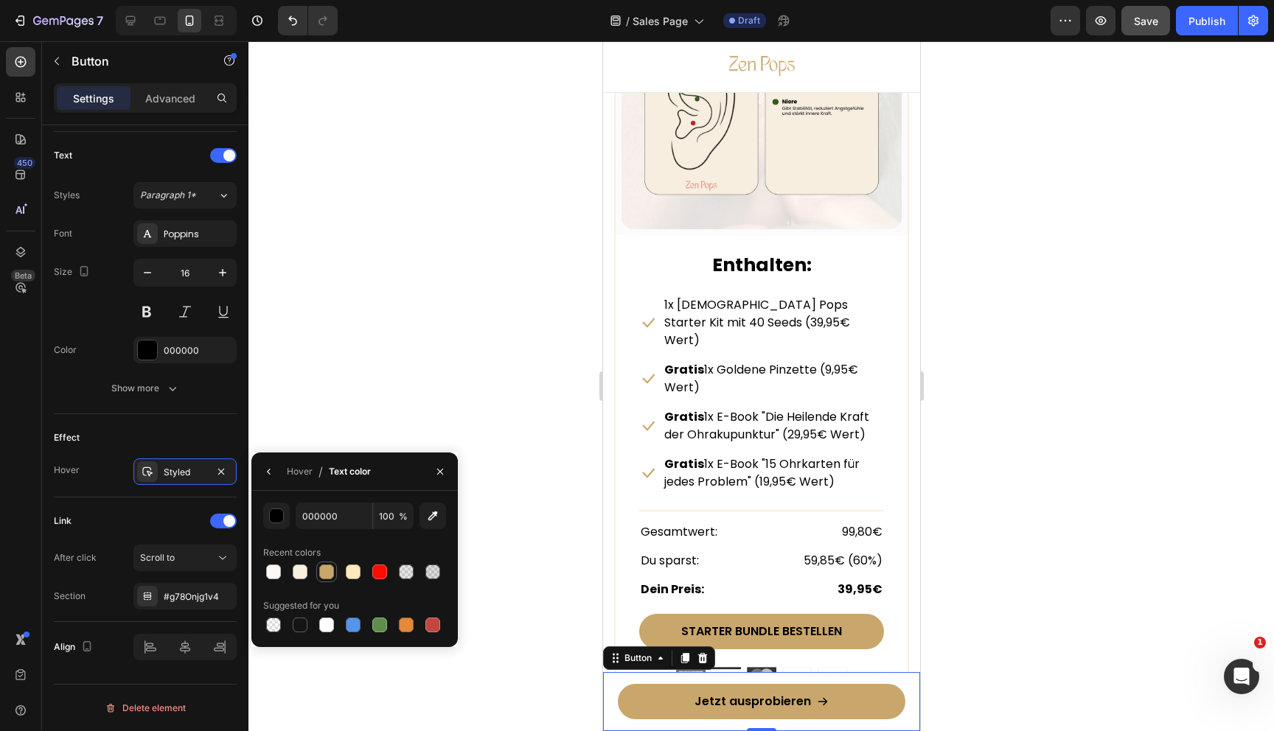
click at [331, 571] on div at bounding box center [326, 572] width 15 height 15
type input "C9A66B"
click at [299, 467] on div "Hover" at bounding box center [300, 471] width 26 height 13
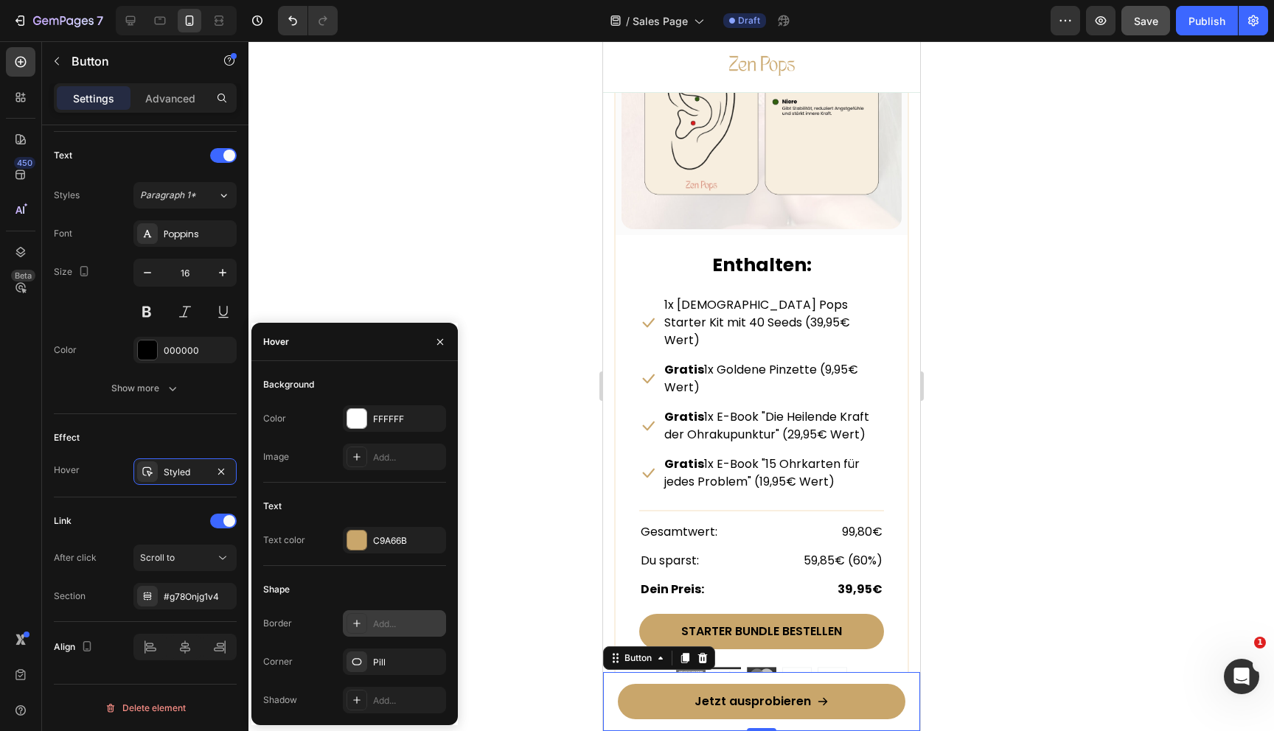
click at [381, 619] on div "Add..." at bounding box center [407, 624] width 69 height 13
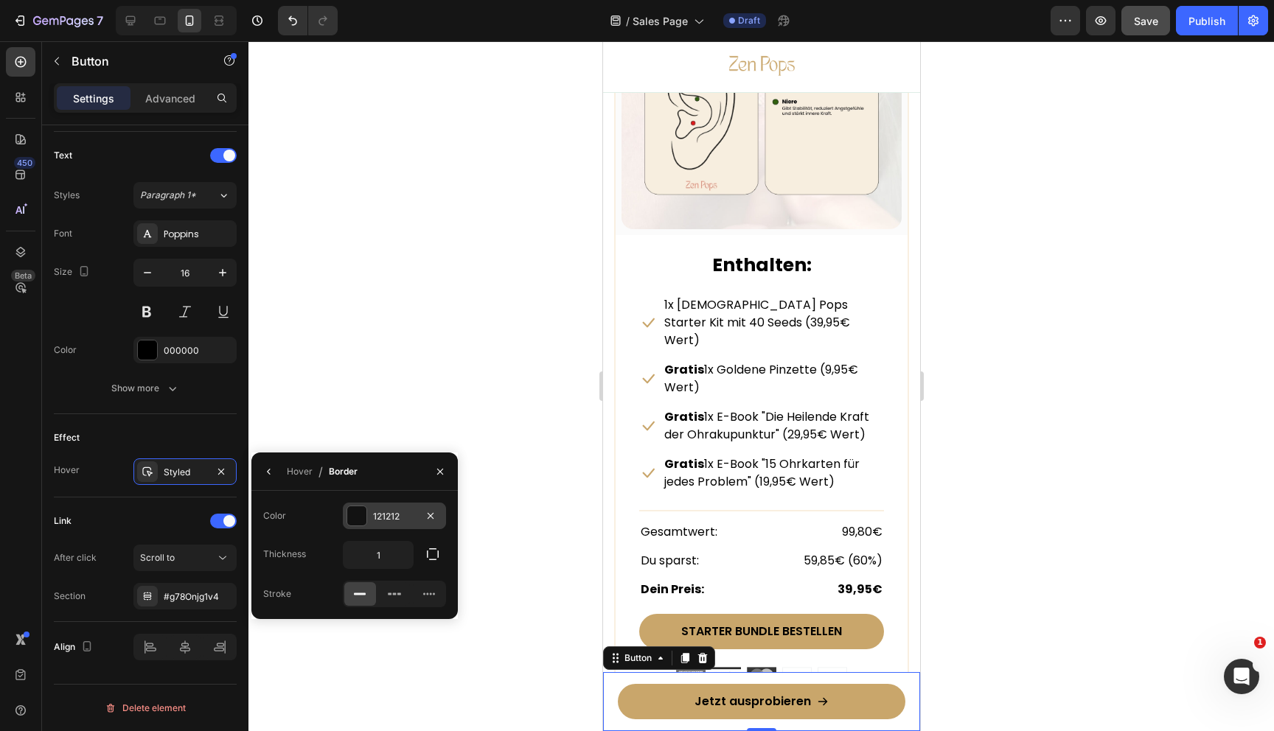
click at [360, 522] on div at bounding box center [356, 515] width 19 height 19
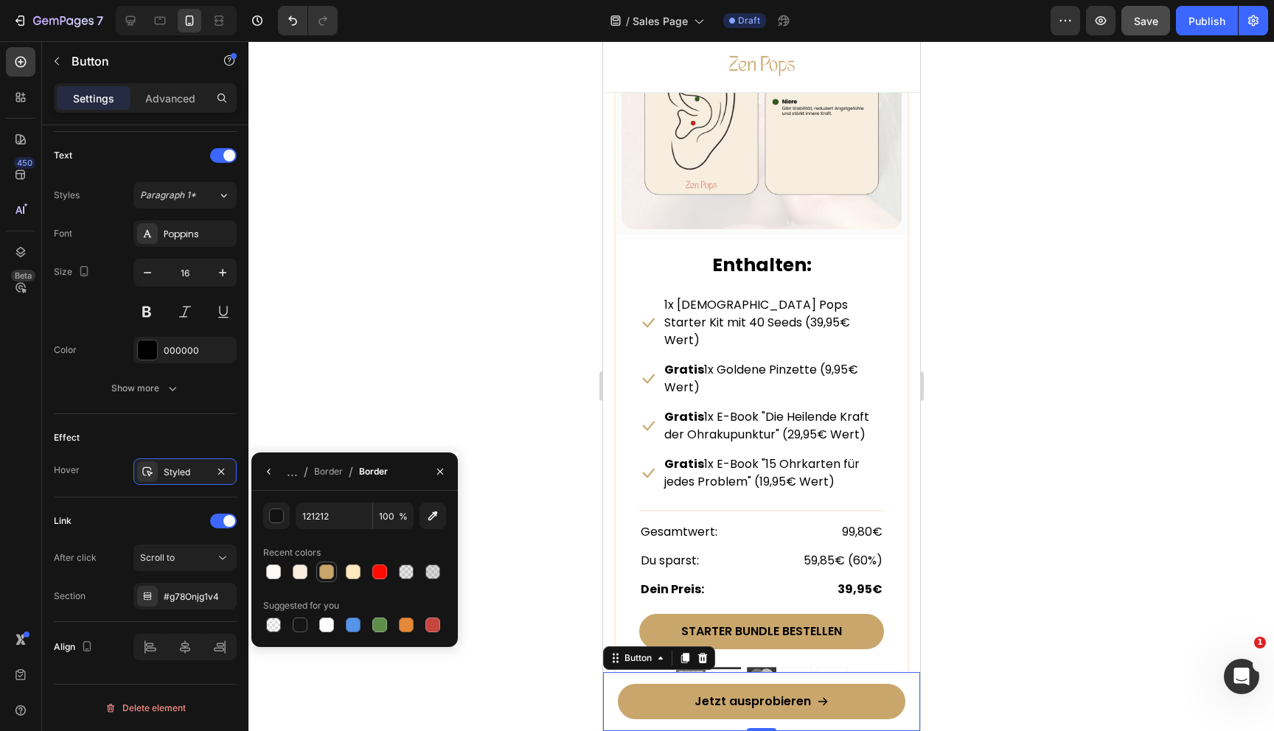
click at [331, 568] on div at bounding box center [326, 572] width 15 height 15
type input "C9A66B"
click at [139, 511] on div "Link" at bounding box center [145, 521] width 183 height 24
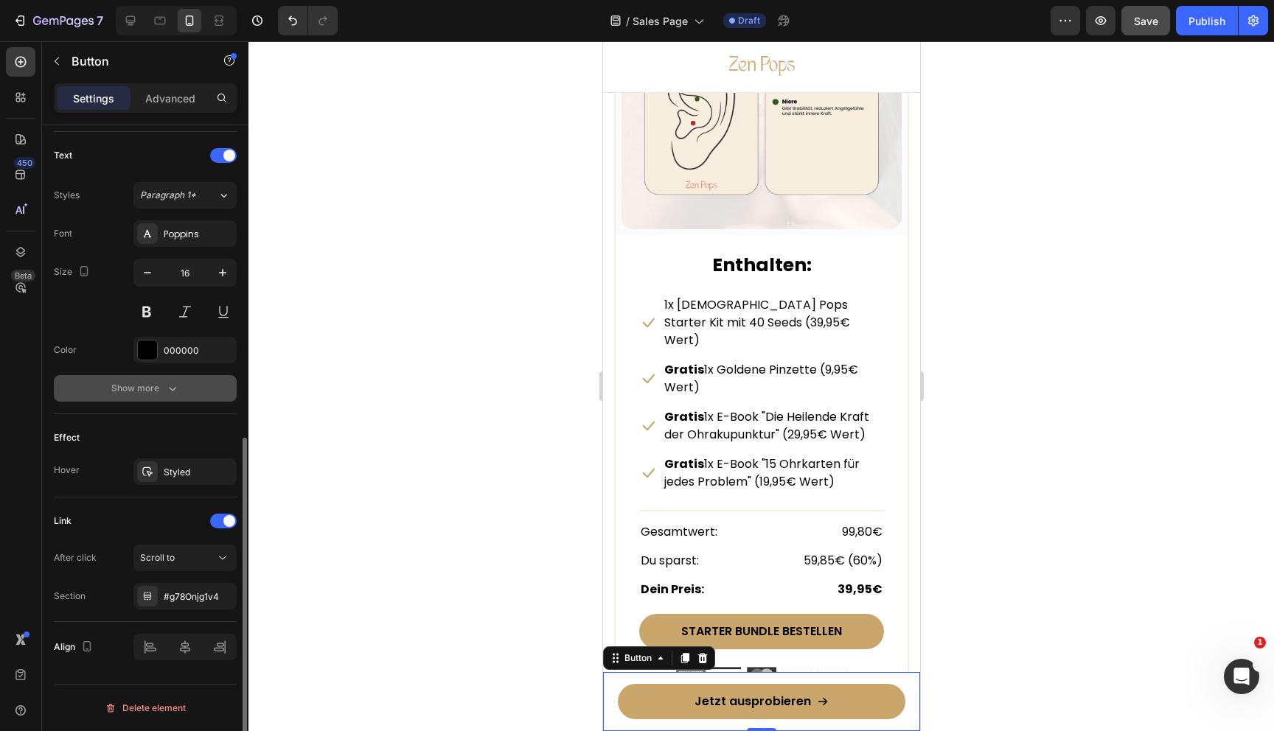
click at [156, 398] on button "Show more" at bounding box center [145, 388] width 183 height 27
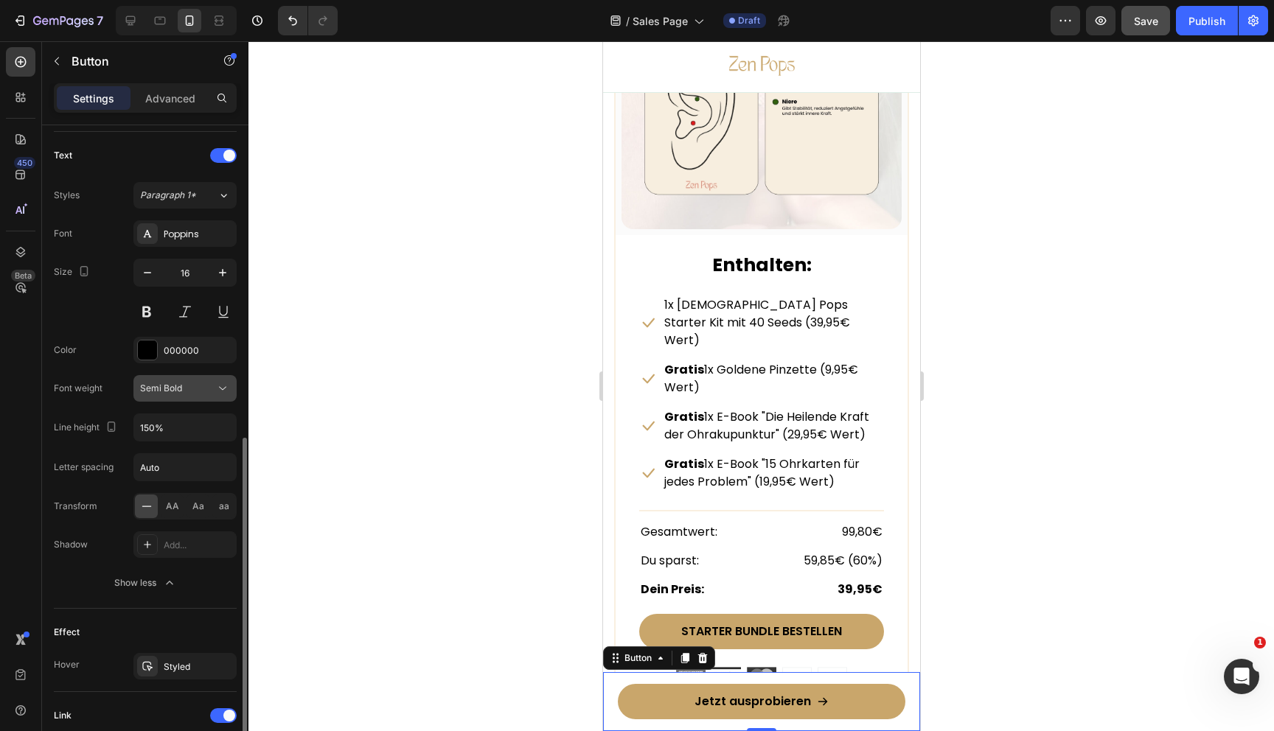
click at [161, 392] on span "Semi Bold" at bounding box center [161, 388] width 42 height 11
click at [161, 393] on span "Semi Bold" at bounding box center [161, 388] width 42 height 11
click at [421, 397] on div at bounding box center [761, 386] width 1026 height 690
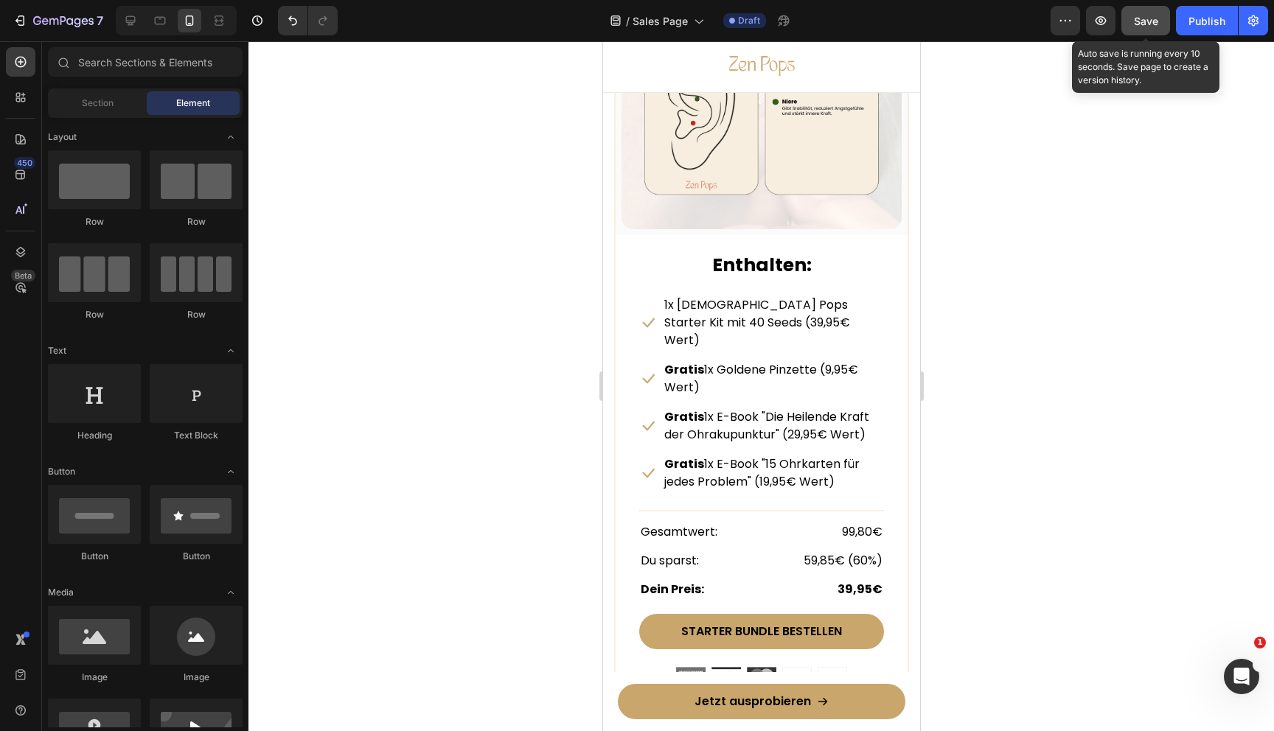
click at [1133, 15] on button "Save" at bounding box center [1145, 20] width 49 height 29
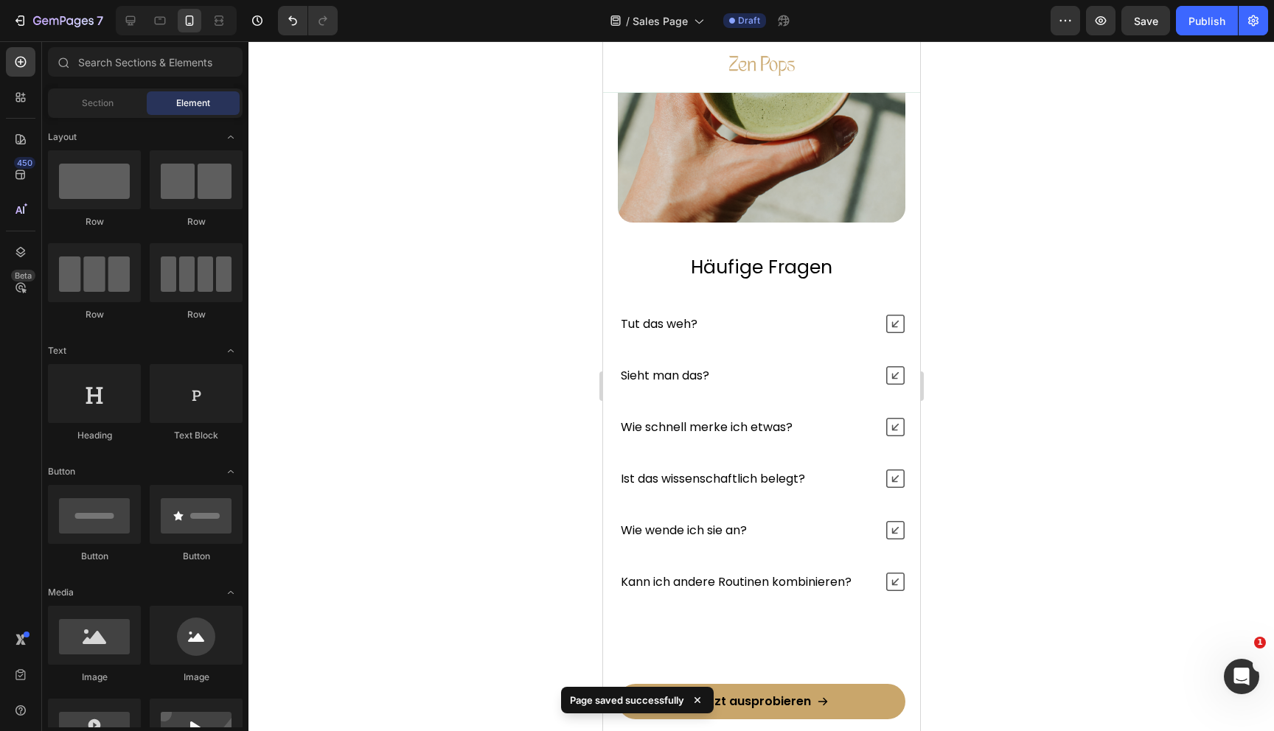
scroll to position [5549, 0]
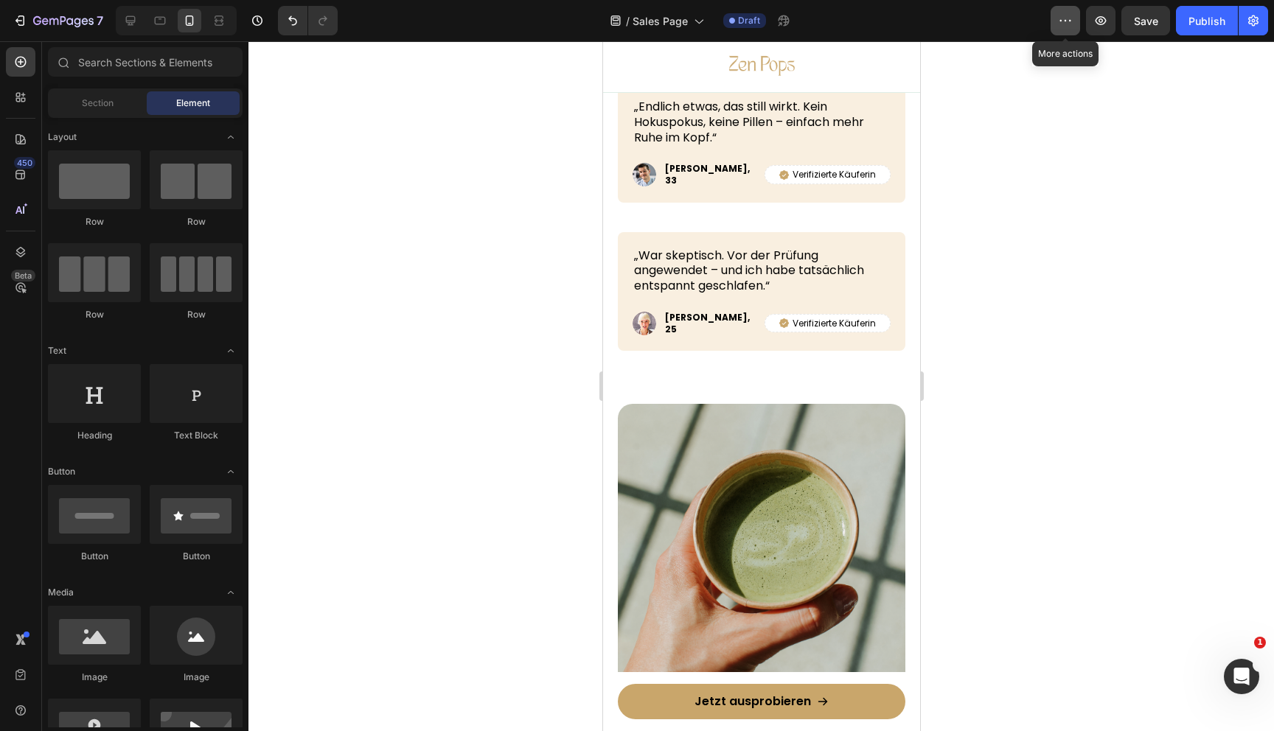
click at [1065, 21] on icon "button" at bounding box center [1066, 20] width 2 height 1
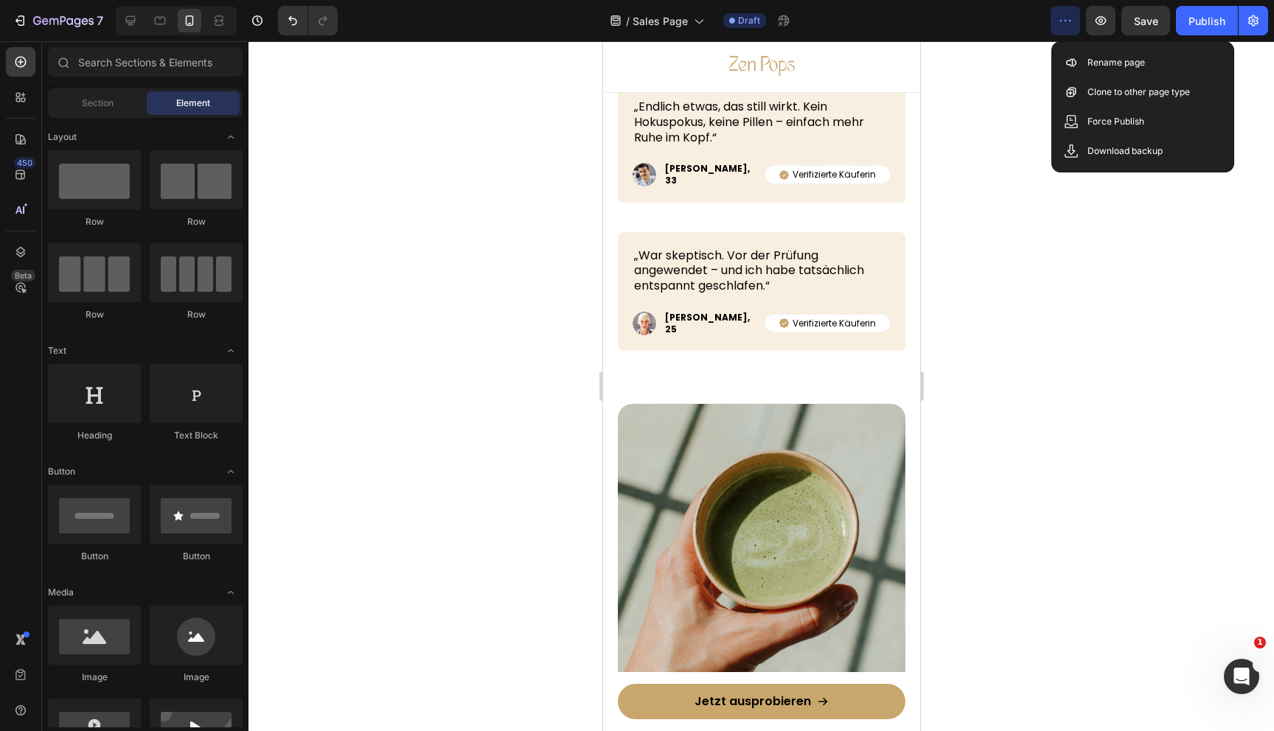
click at [1065, 21] on icon "button" at bounding box center [1066, 20] width 2 height 1
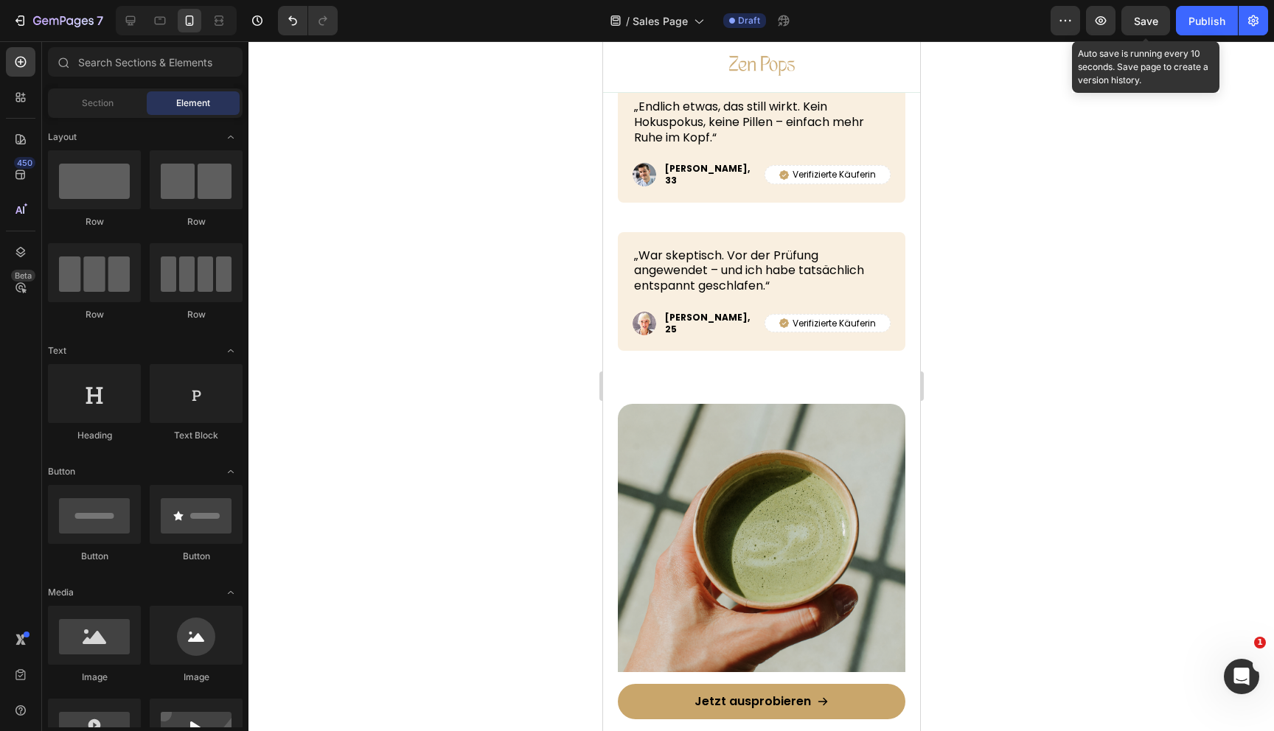
click at [1153, 17] on span "Save" at bounding box center [1146, 21] width 24 height 13
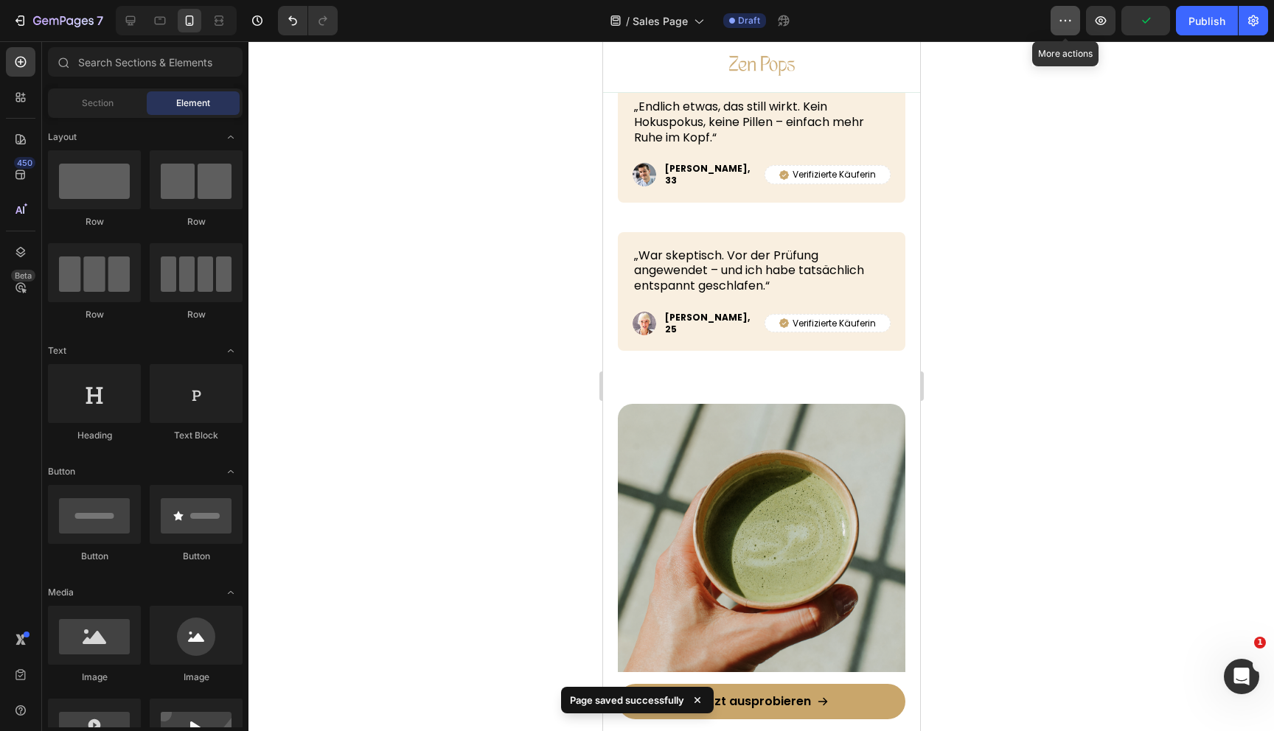
click at [1061, 24] on icon "button" at bounding box center [1065, 20] width 15 height 15
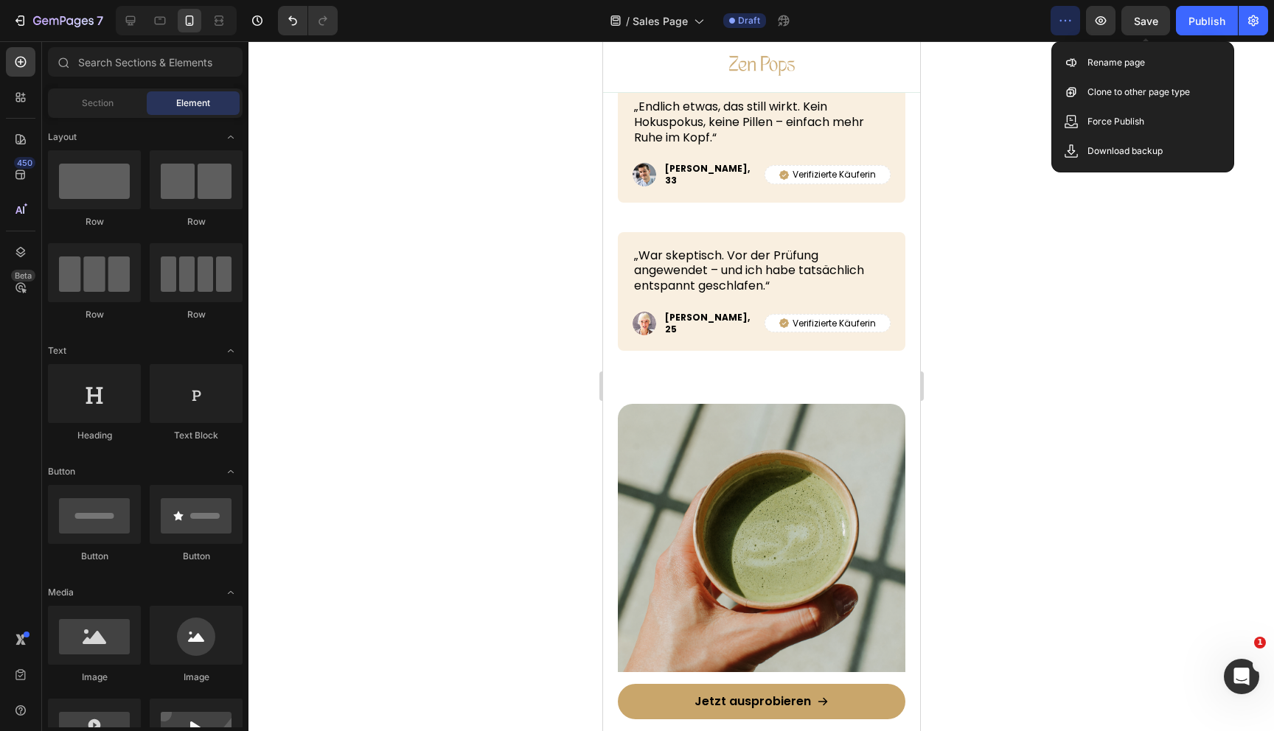
click at [1138, 27] on span "Save" at bounding box center [1146, 21] width 24 height 13
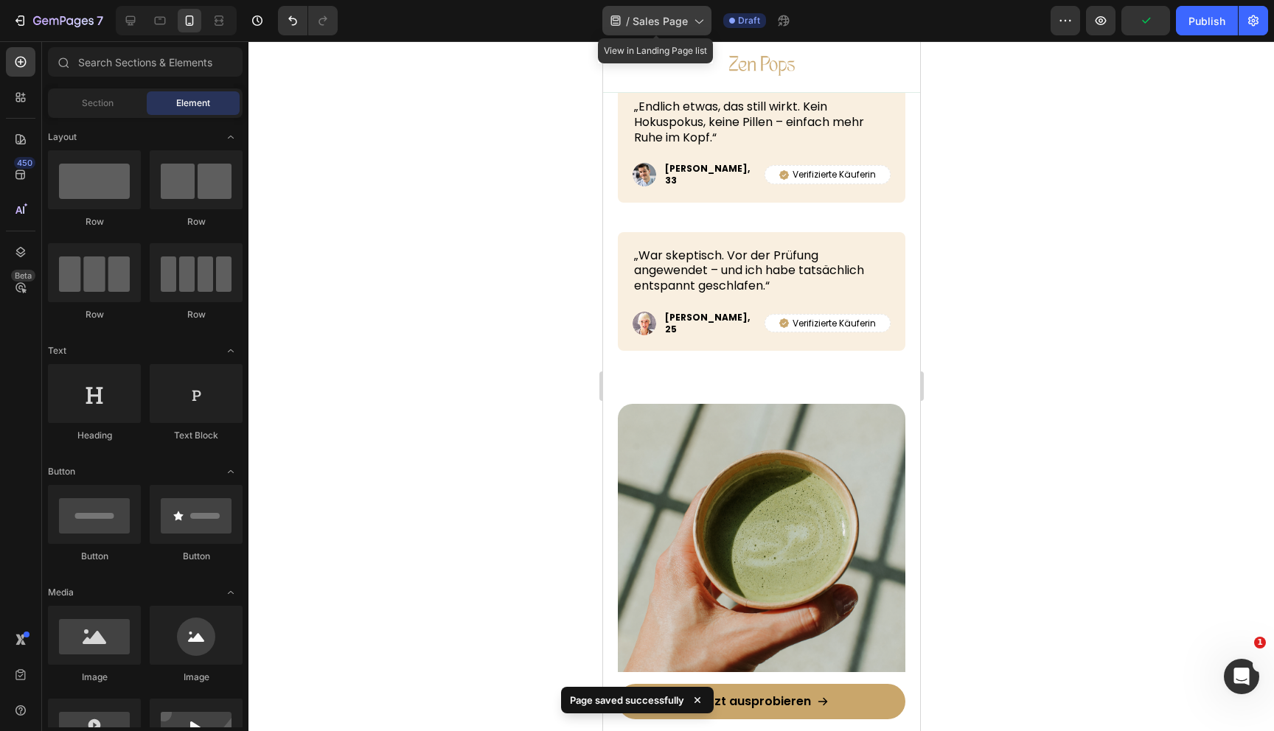
click at [681, 23] on span "Sales Page" at bounding box center [660, 20] width 55 height 15
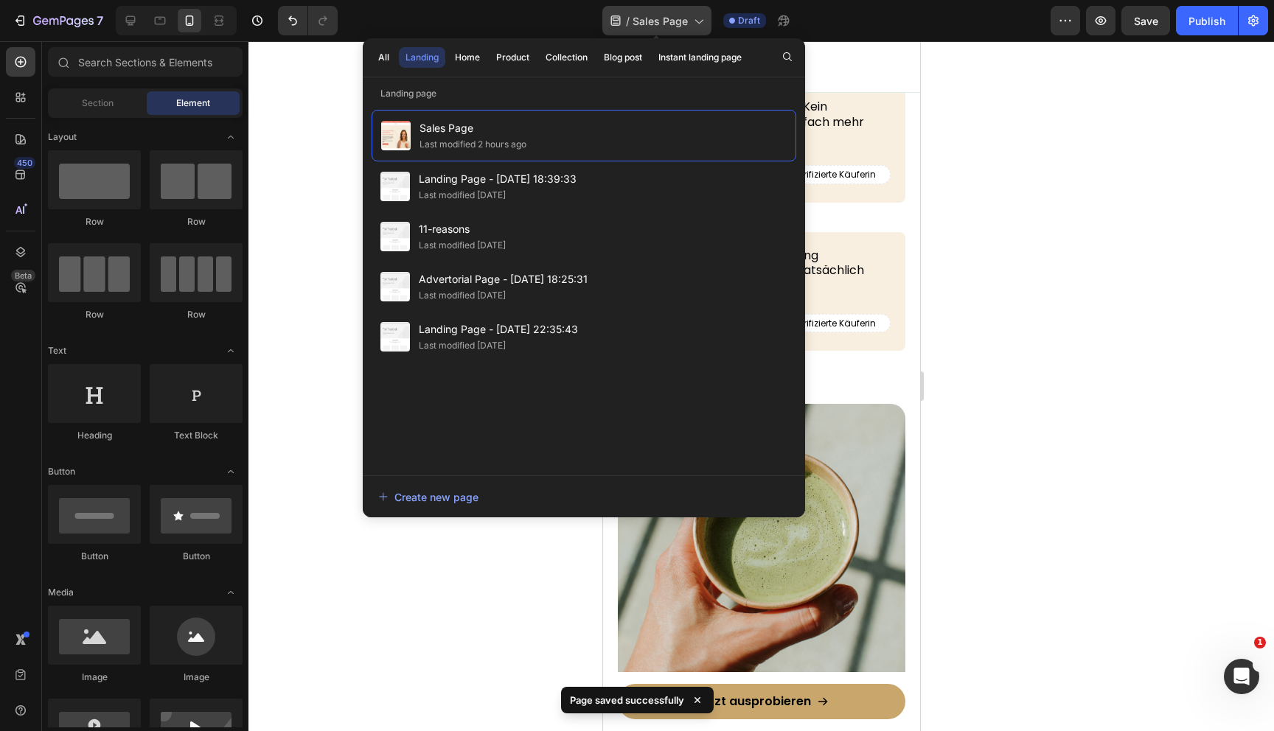
click at [666, 17] on span "Sales Page" at bounding box center [660, 20] width 55 height 15
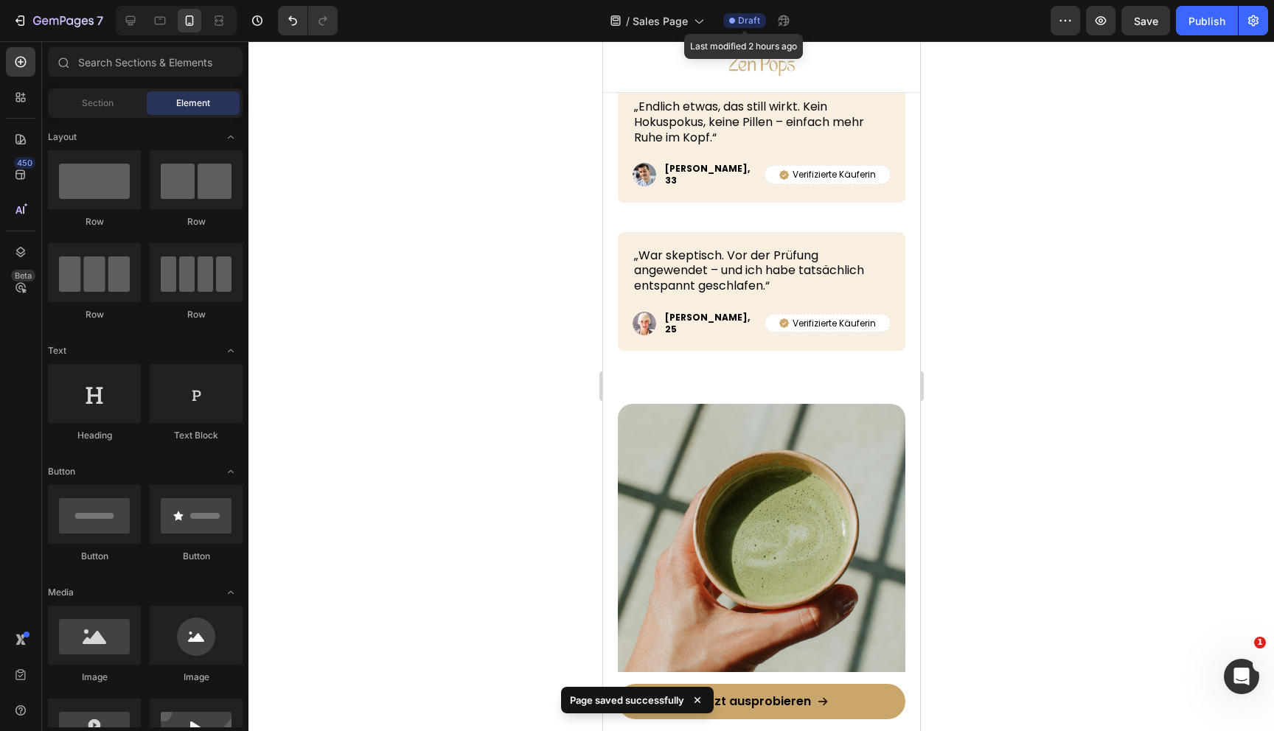
click at [759, 17] on div "Draft" at bounding box center [744, 20] width 43 height 15
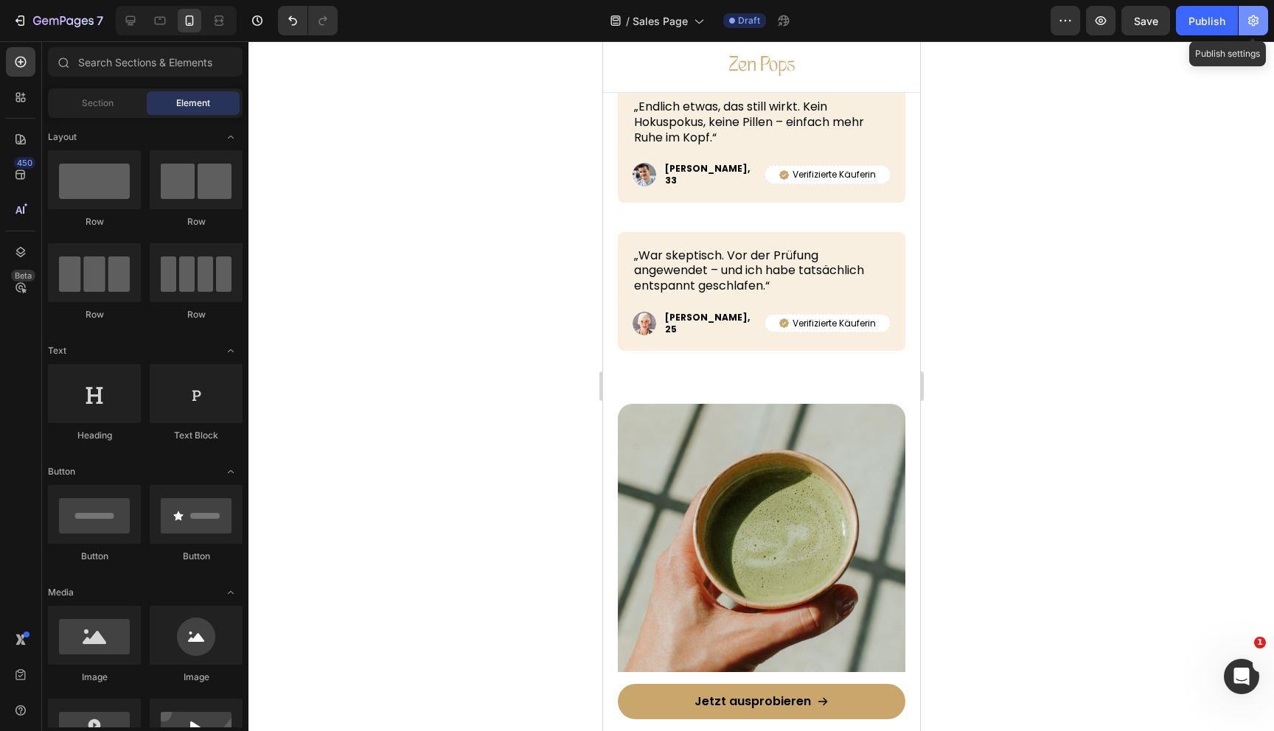
click at [1261, 11] on button "button" at bounding box center [1253, 20] width 29 height 29
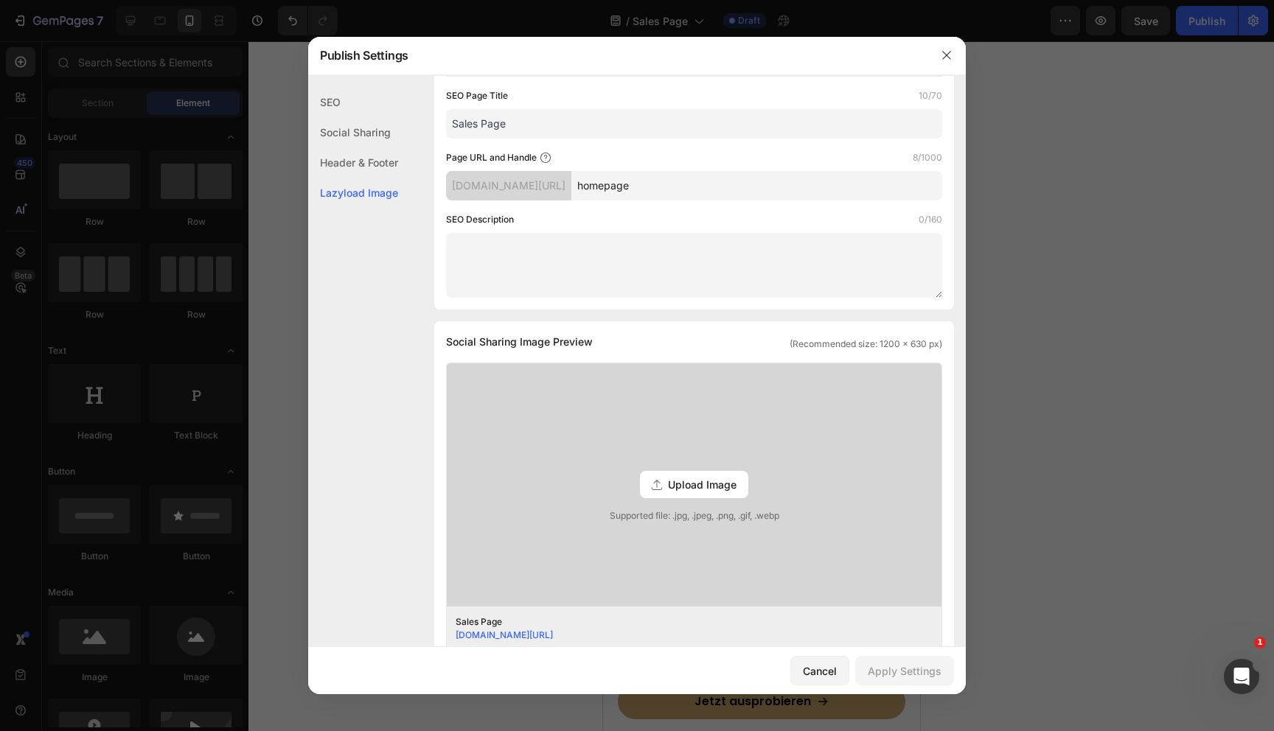
scroll to position [0, 0]
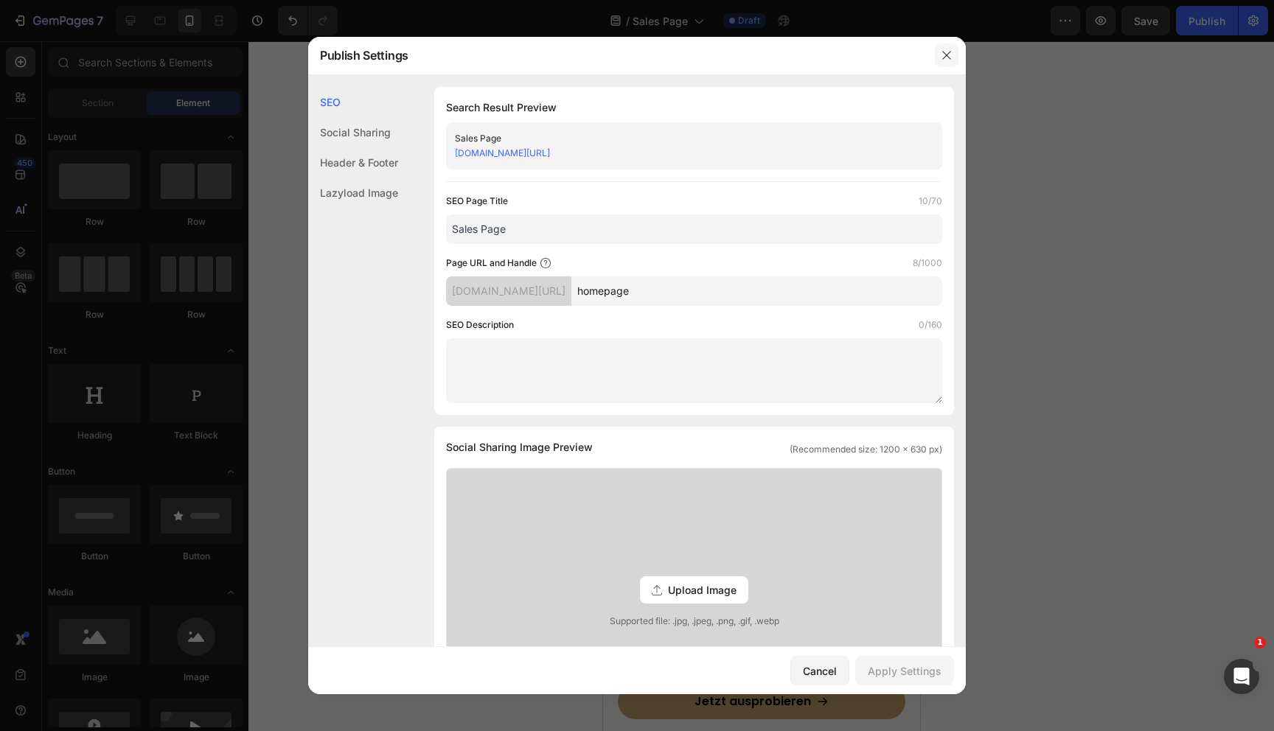
click at [950, 49] on icon "button" at bounding box center [947, 55] width 12 height 12
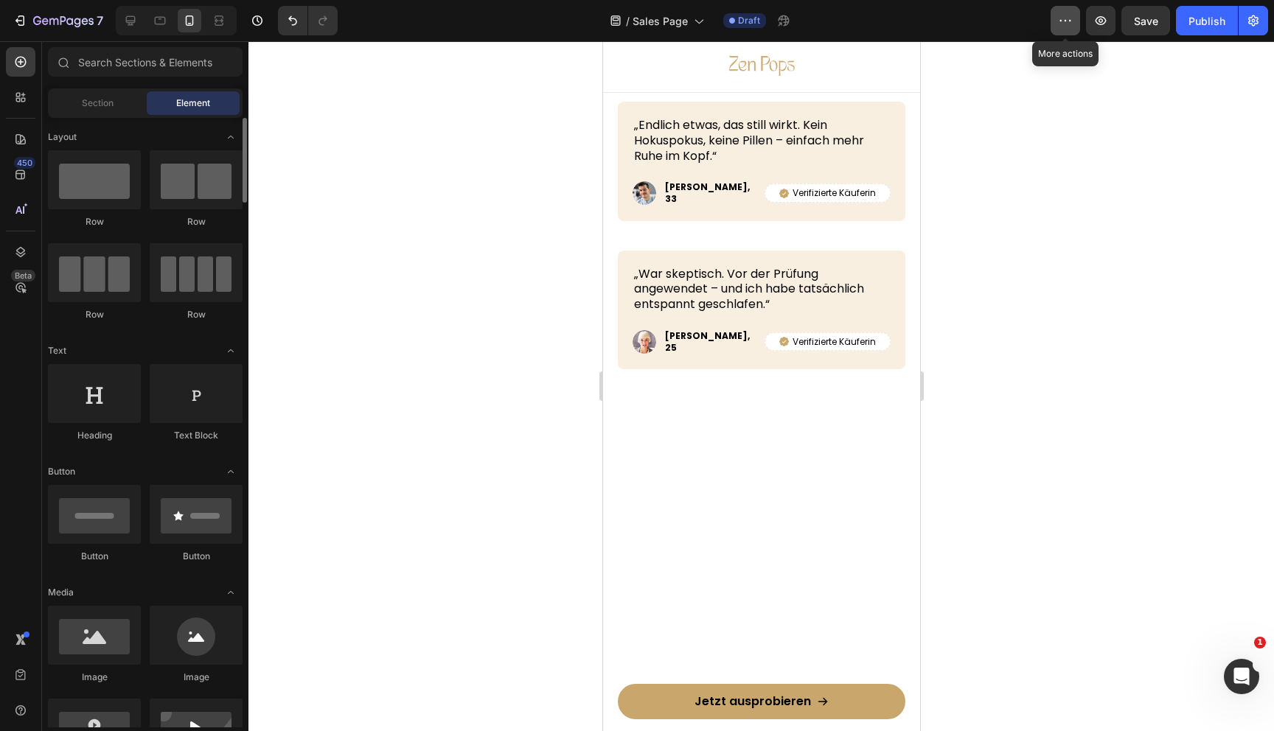
scroll to position [3711, 0]
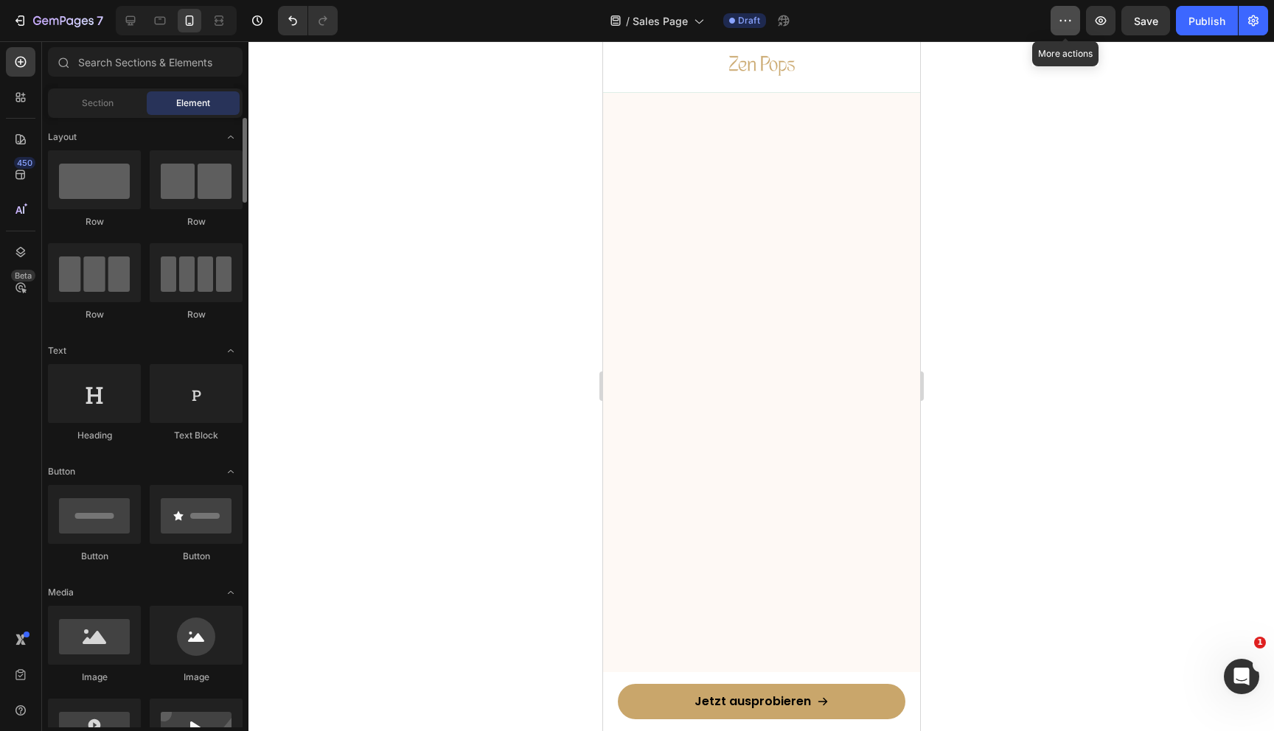
click at [1068, 28] on button "button" at bounding box center [1065, 20] width 29 height 29
click at [1066, 24] on icon "button" at bounding box center [1065, 20] width 15 height 15
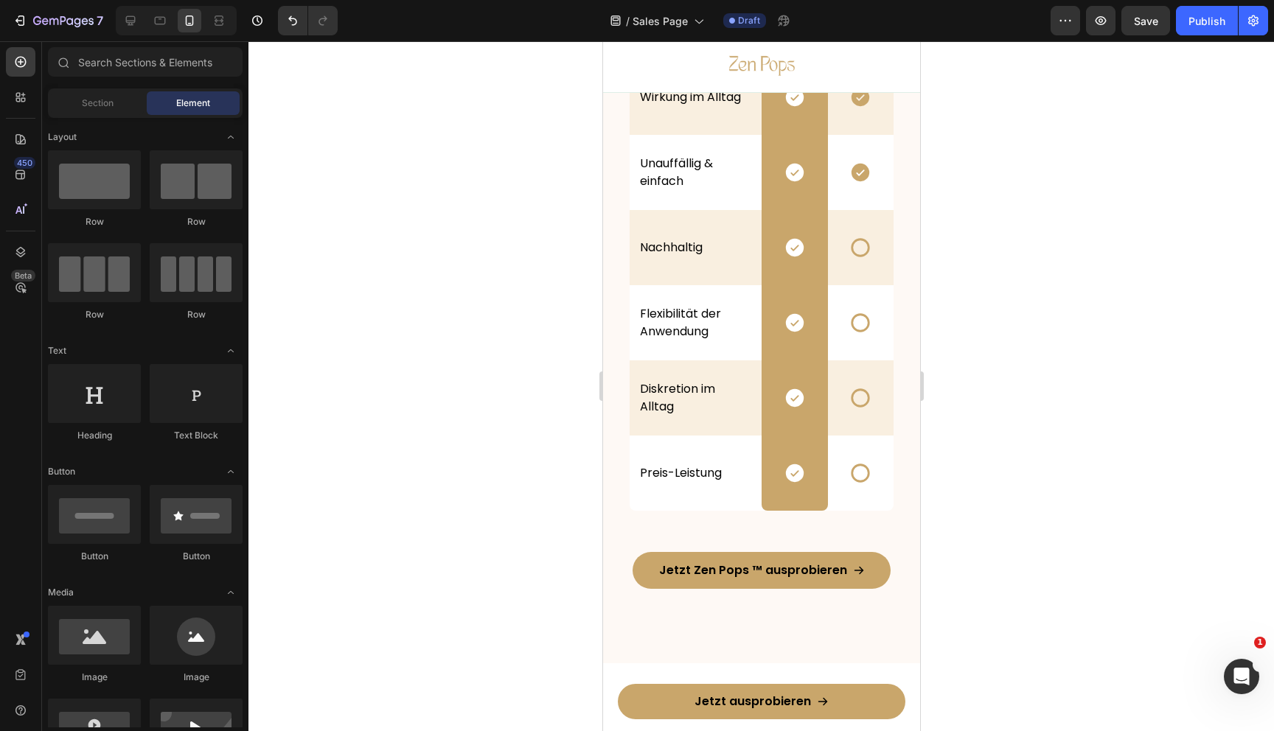
click at [992, 131] on div at bounding box center [761, 386] width 1026 height 690
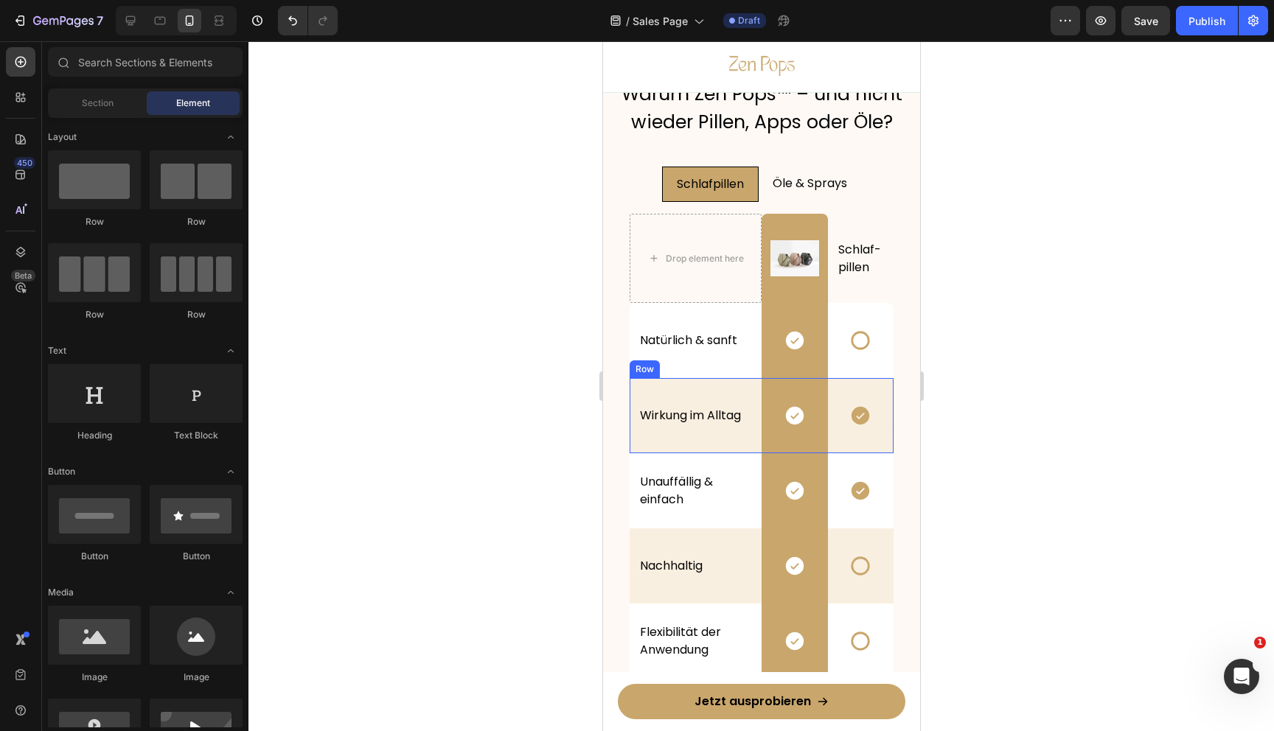
scroll to position [3419, 0]
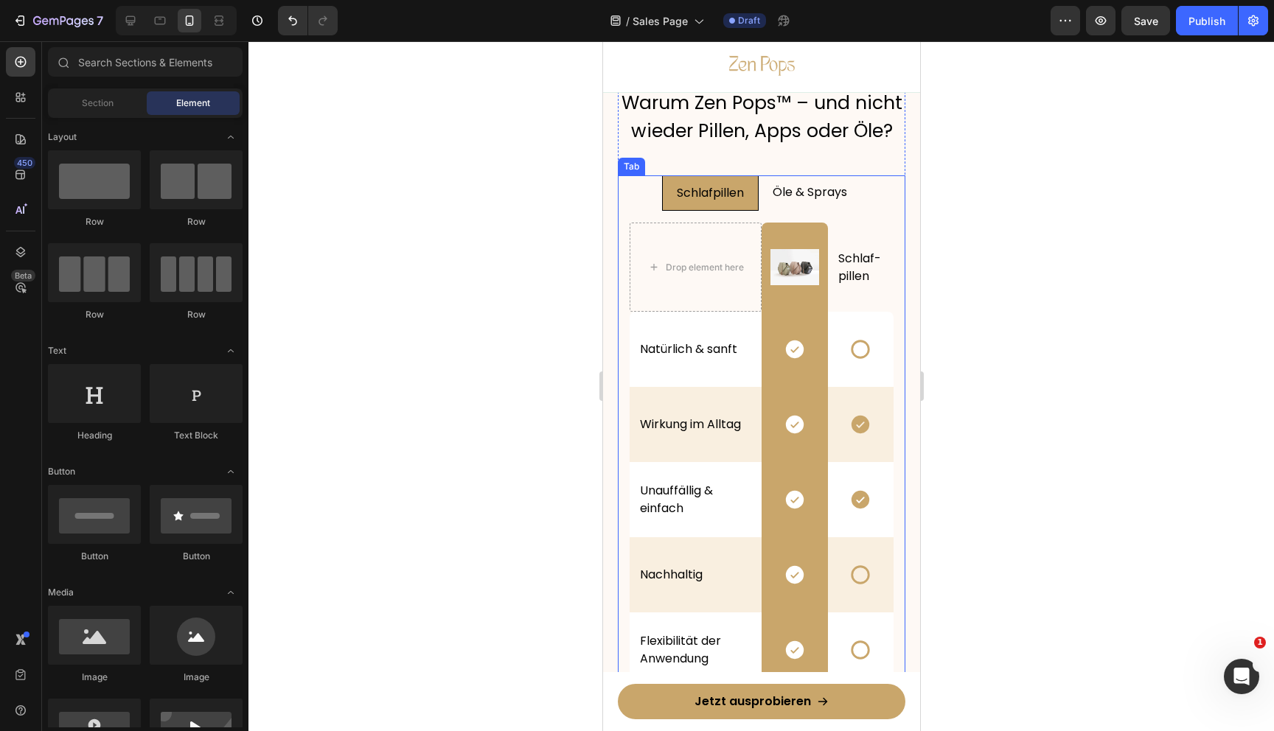
click at [773, 189] on p "Öle & Sprays" at bounding box center [809, 193] width 74 height 18
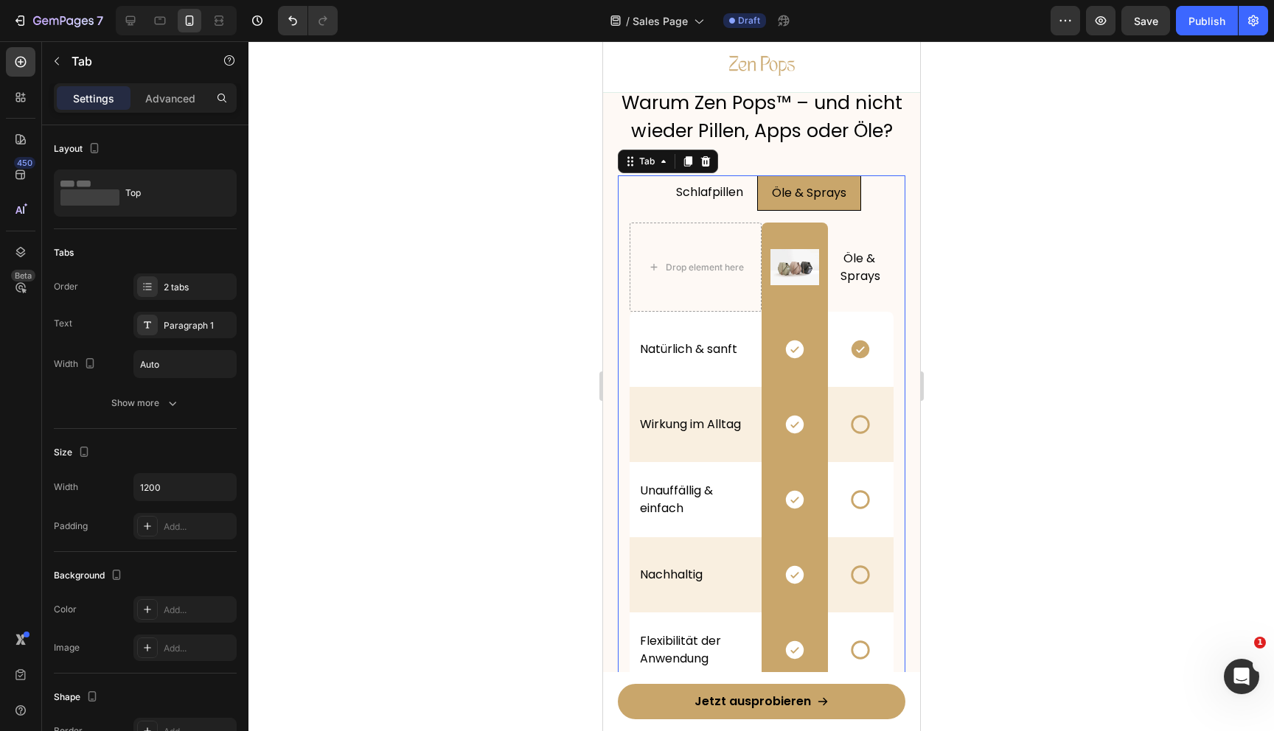
click at [726, 200] on p "Schlafpillen" at bounding box center [708, 193] width 67 height 18
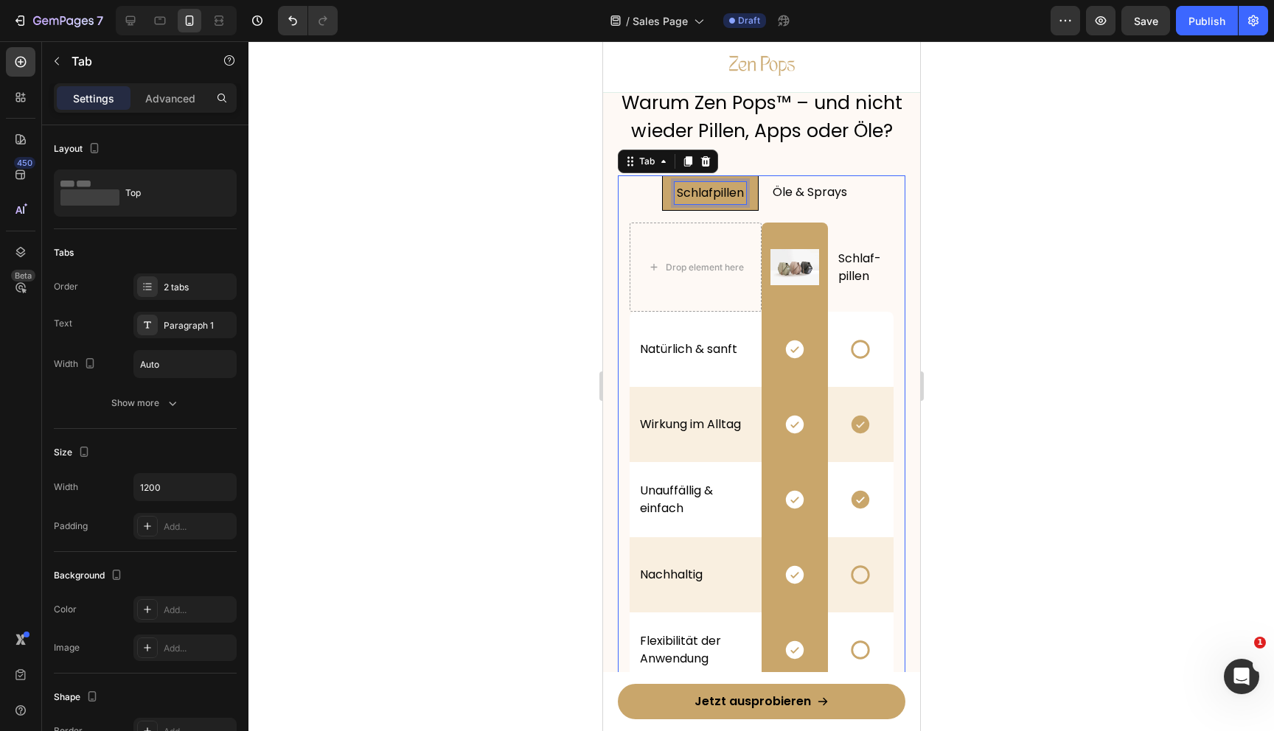
scroll to position [3420, 0]
click at [759, 195] on li "Öle & Sprays" at bounding box center [809, 192] width 102 height 35
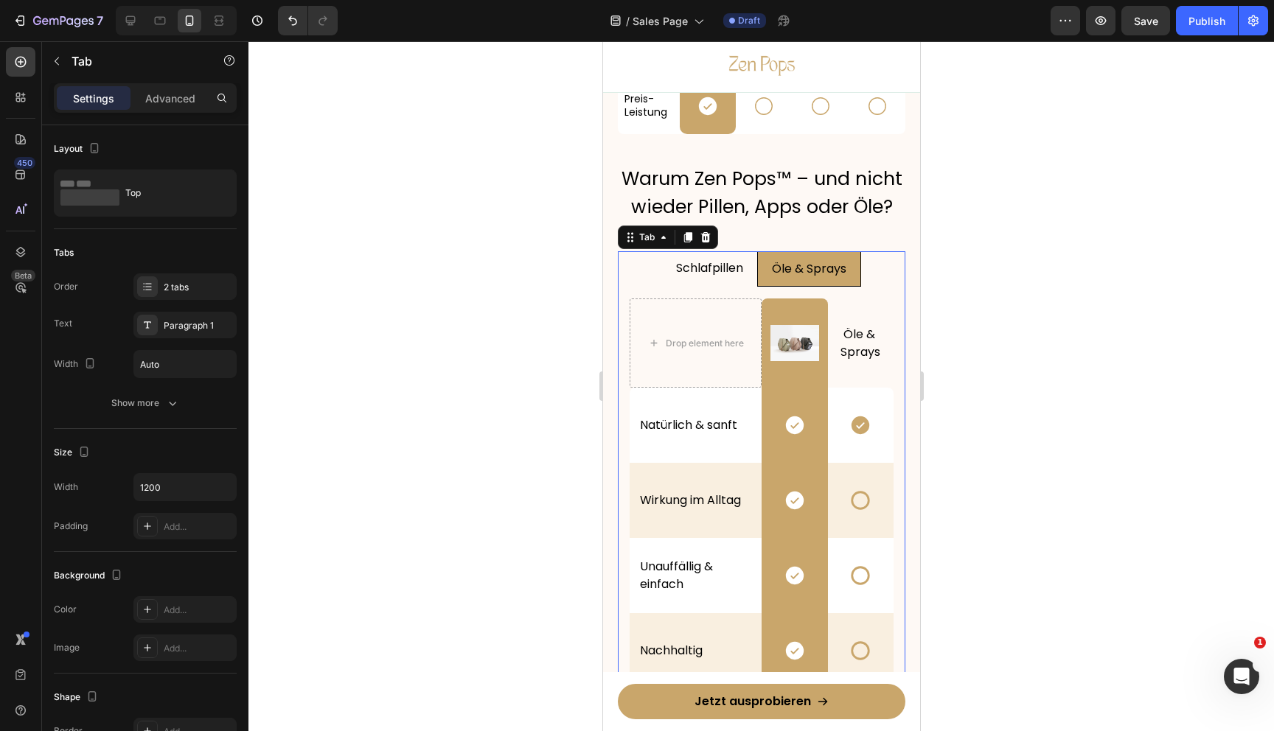
scroll to position [3341, 0]
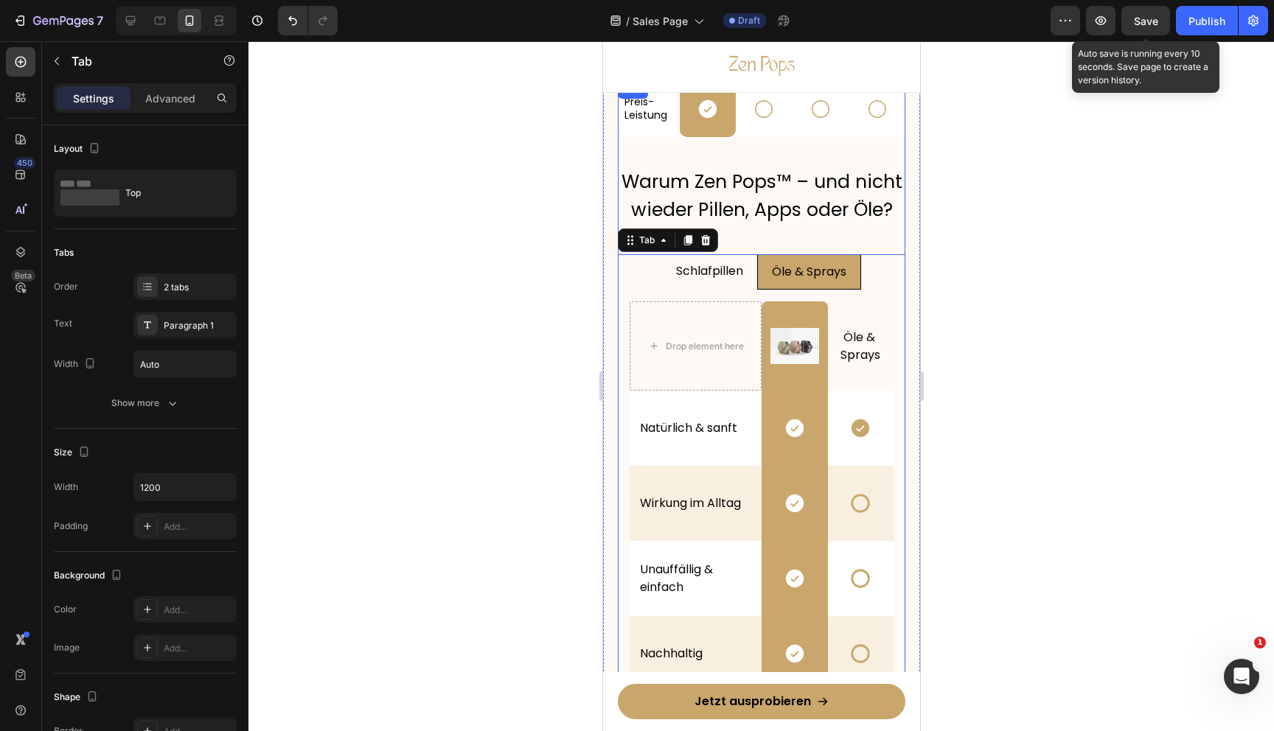
click at [1152, 13] on div "Save" at bounding box center [1146, 20] width 24 height 15
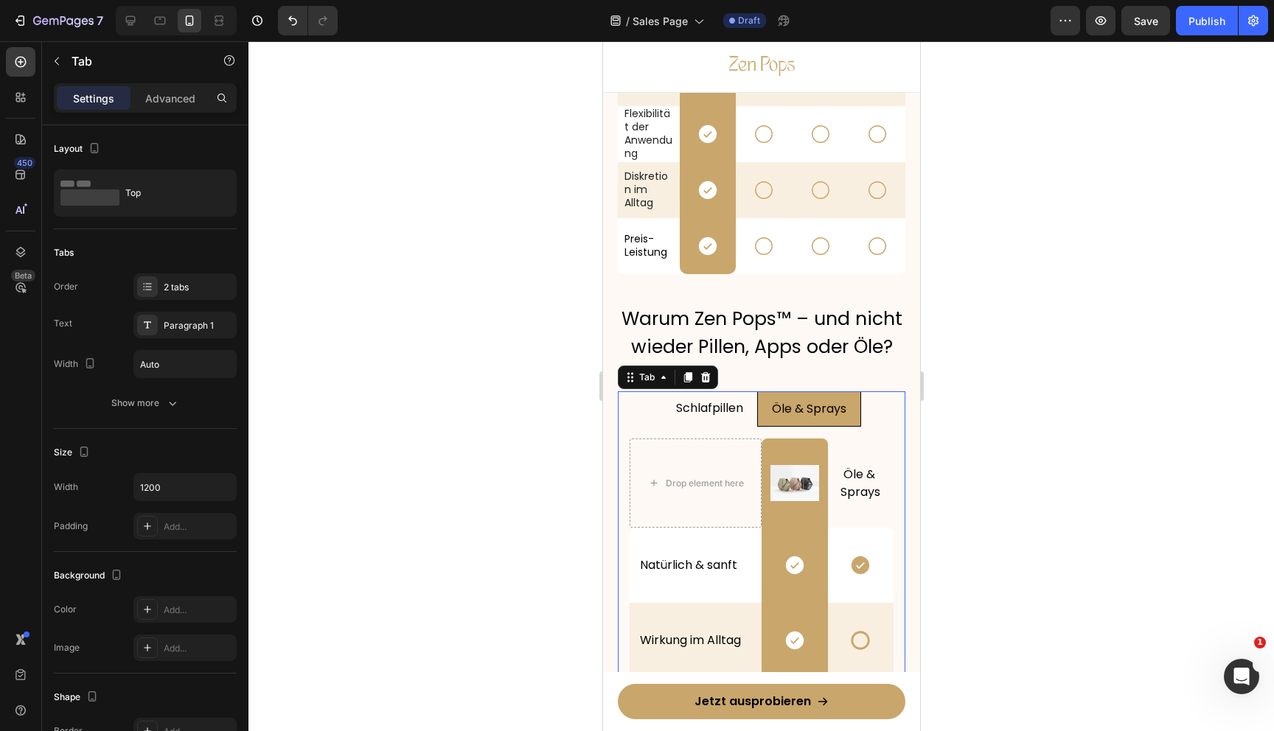
scroll to position [3773, 0]
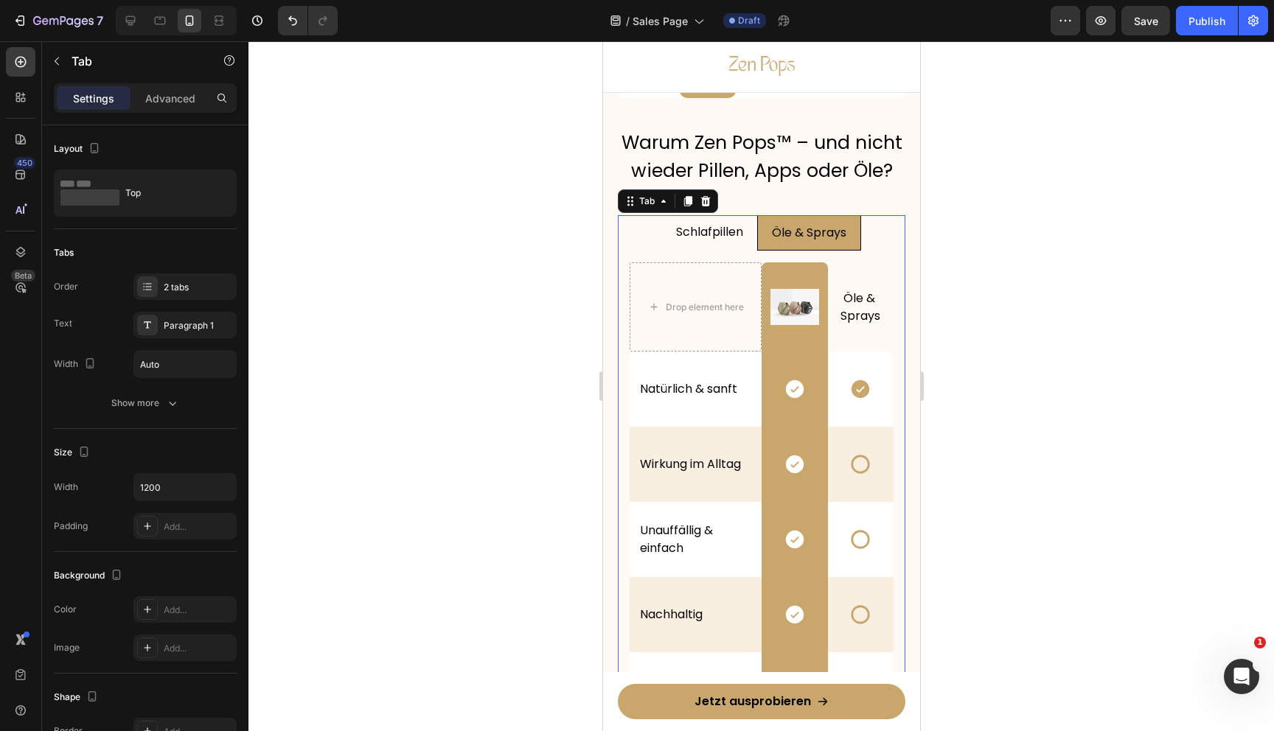
click at [720, 248] on li "Schlafpillen" at bounding box center [708, 232] width 95 height 35
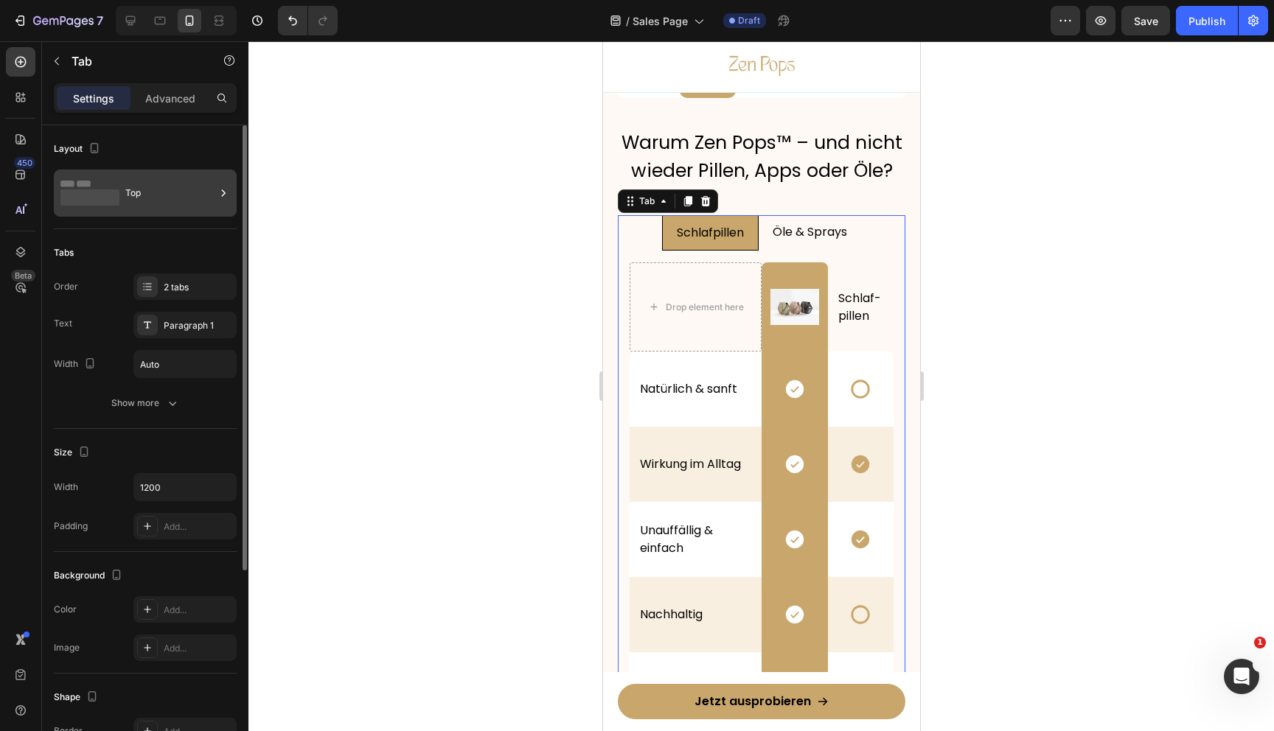
click at [153, 184] on div "Top" at bounding box center [170, 193] width 90 height 34
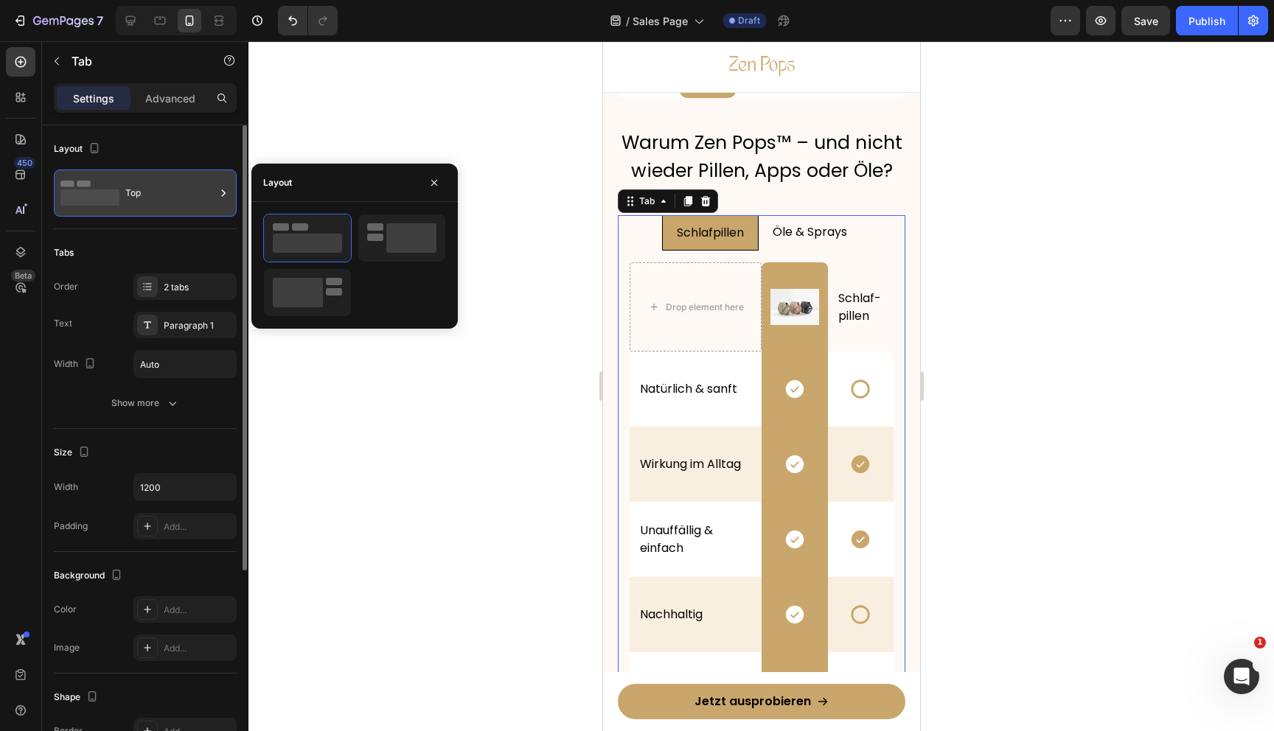
click at [153, 184] on div "Top" at bounding box center [170, 193] width 90 height 34
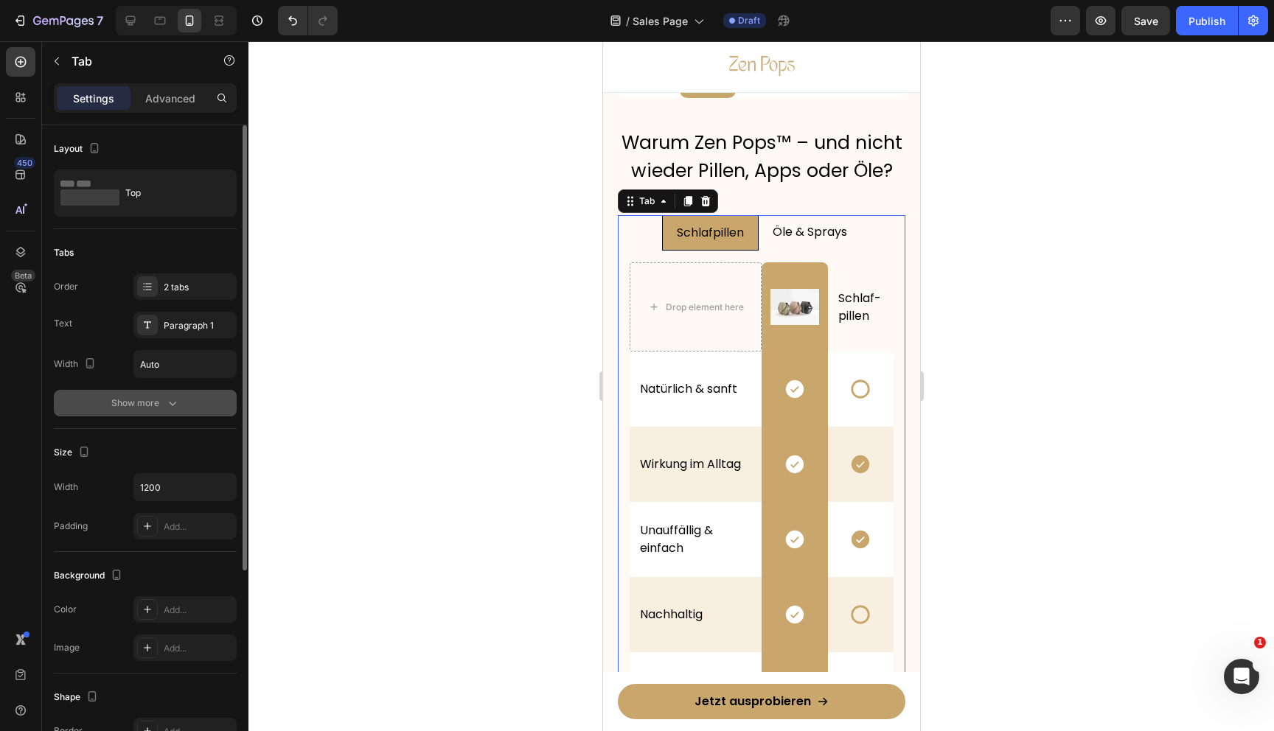
click at [147, 414] on button "Show more" at bounding box center [145, 403] width 183 height 27
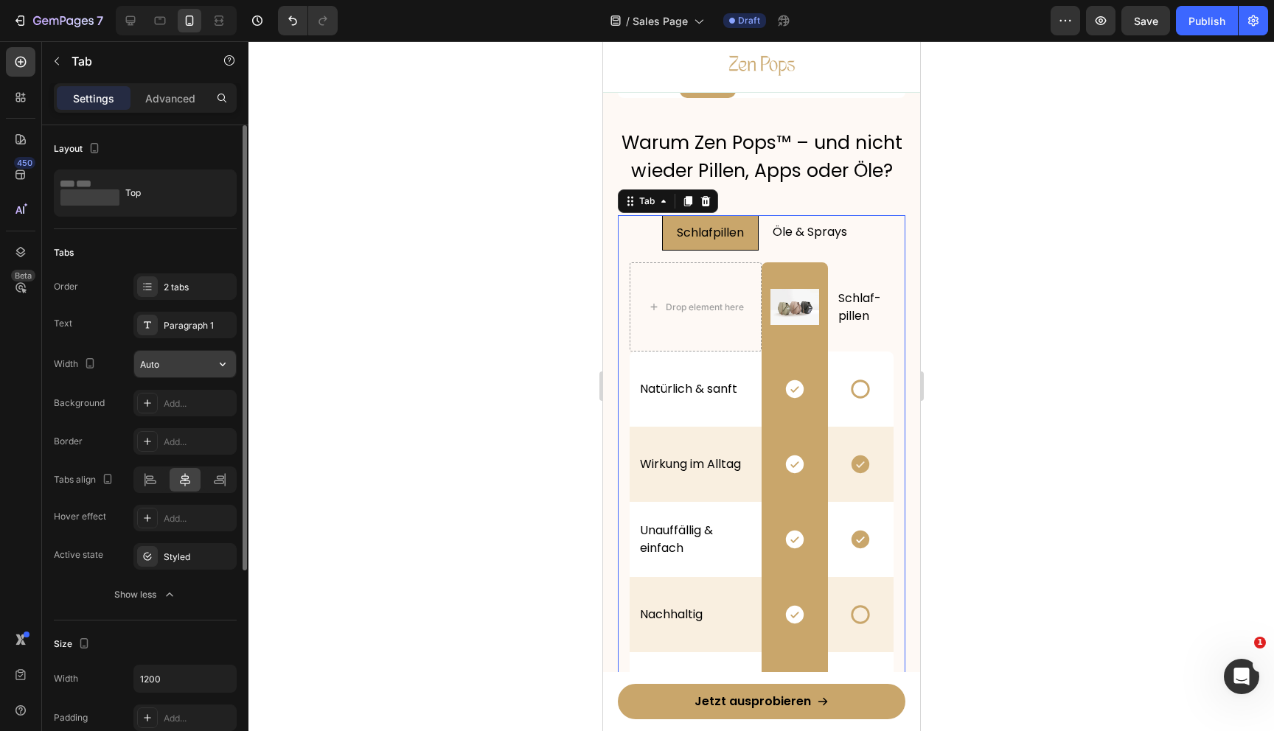
click at [179, 372] on input "Auto" at bounding box center [185, 364] width 102 height 27
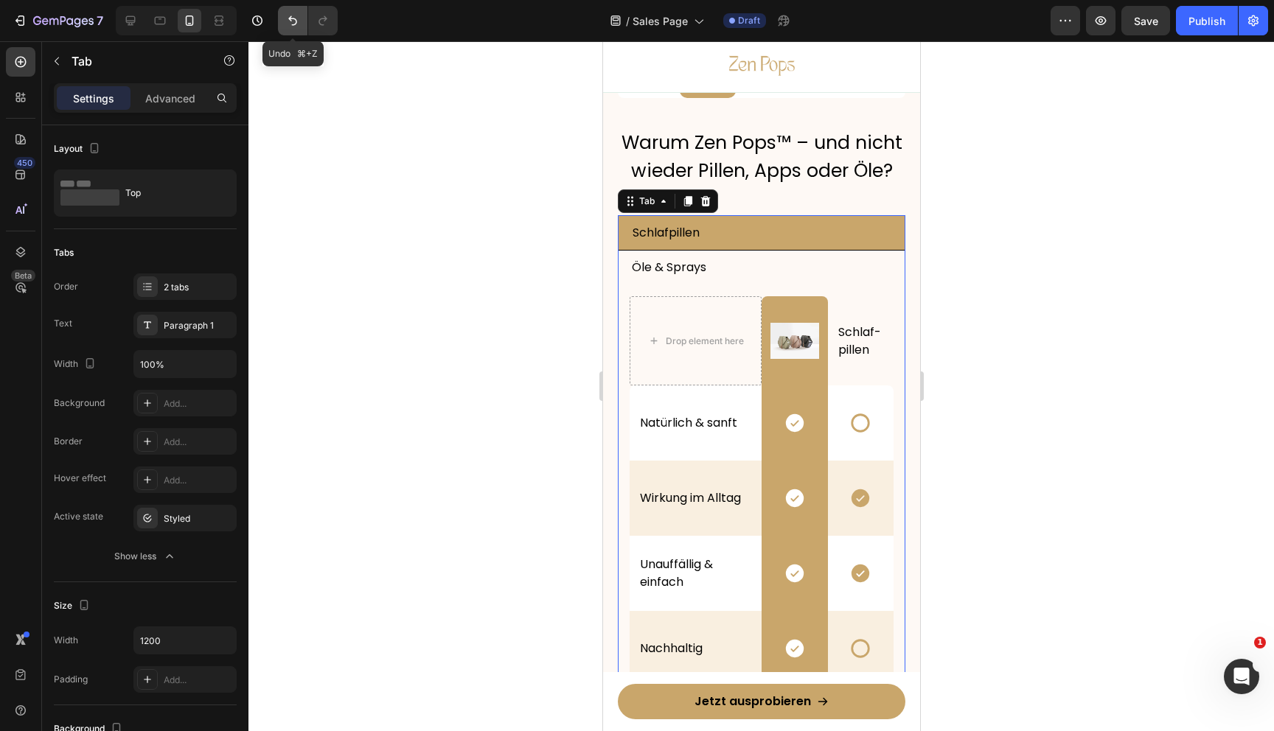
click at [299, 18] on icon "Undo/Redo" at bounding box center [292, 20] width 15 height 15
type input "Auto"
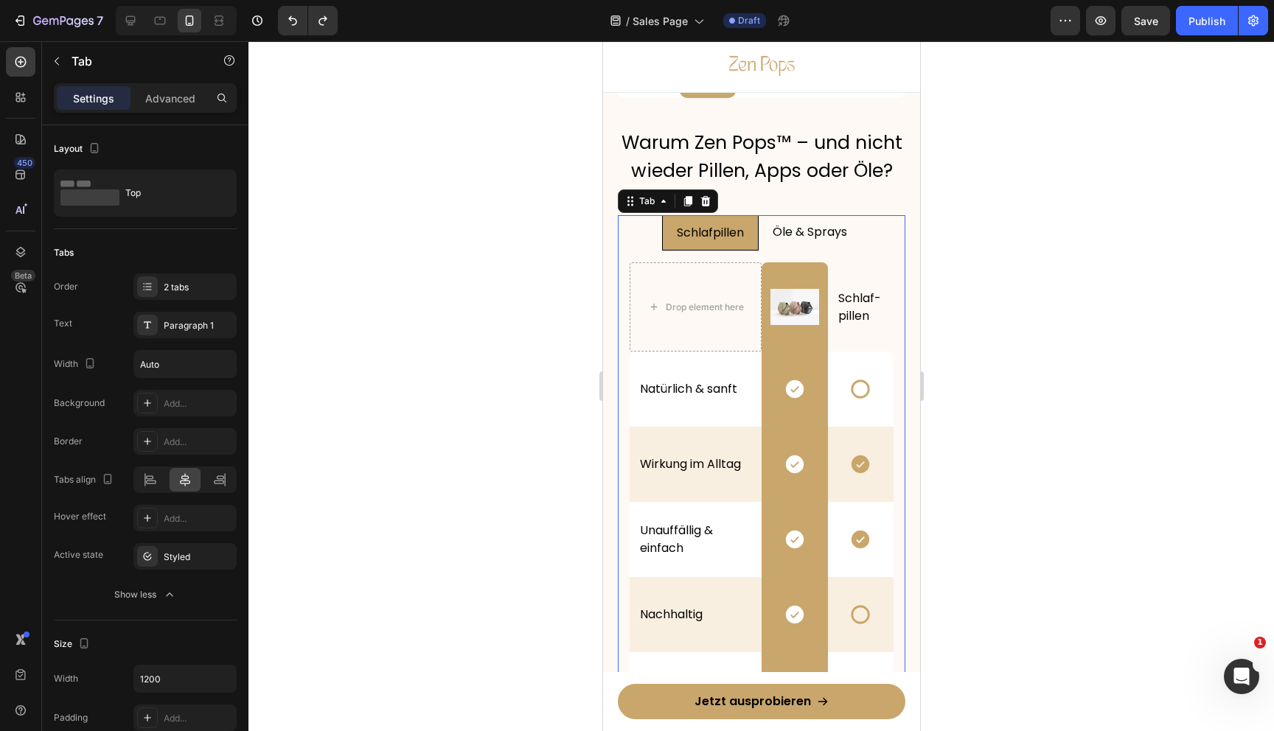
click at [486, 364] on div at bounding box center [761, 386] width 1026 height 690
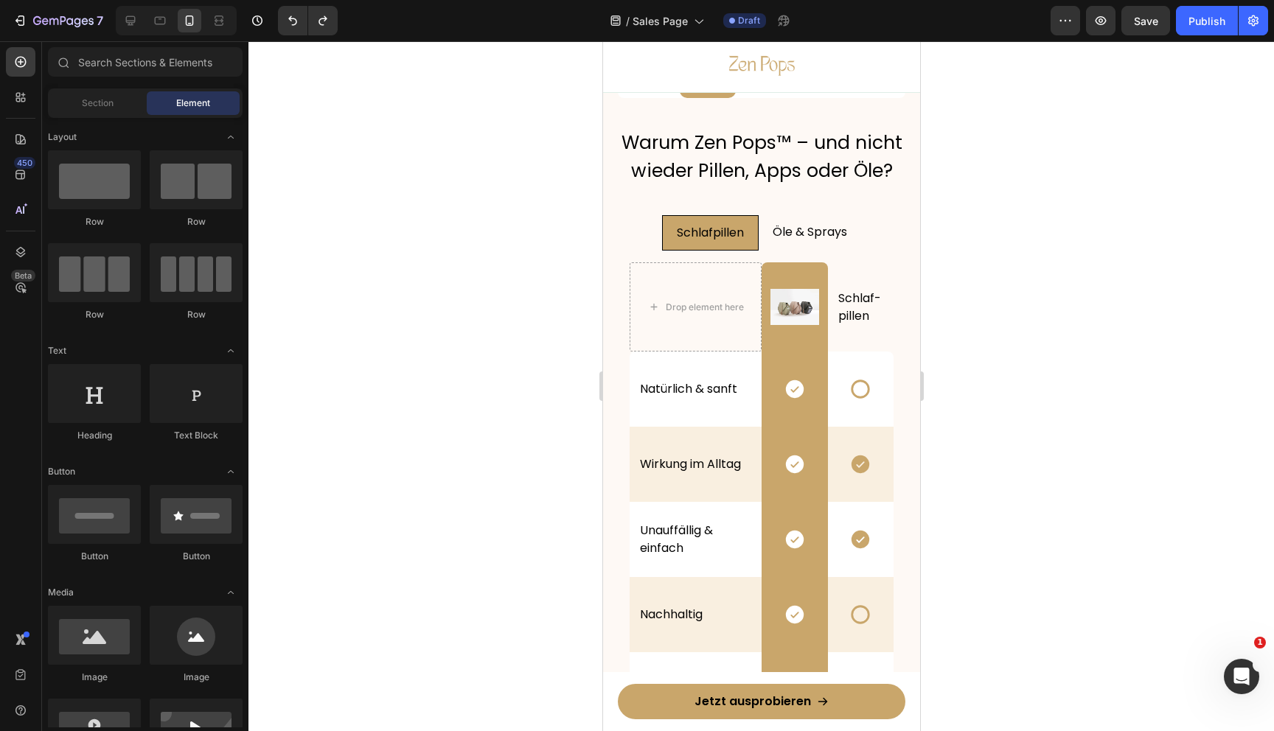
click at [1177, 271] on div at bounding box center [761, 386] width 1026 height 690
click at [1129, 12] on button "Save" at bounding box center [1145, 20] width 49 height 29
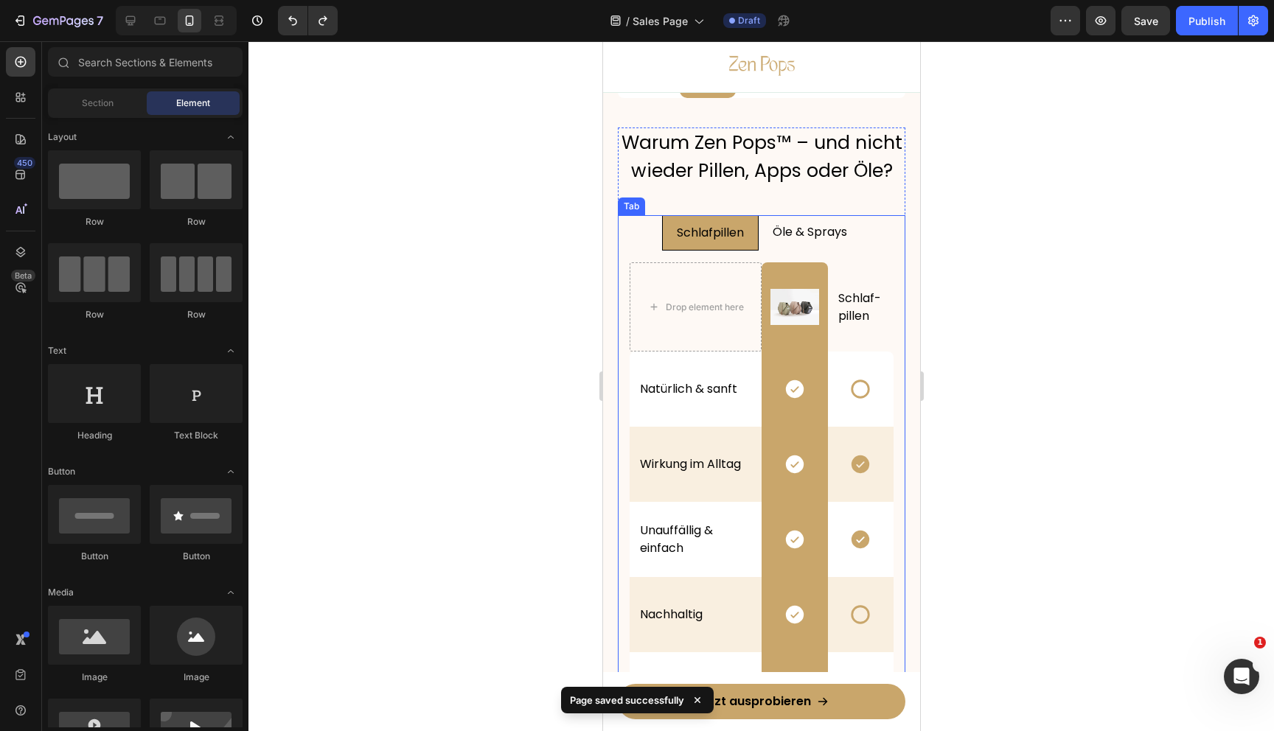
click at [770, 236] on div "Öle & Sprays" at bounding box center [809, 232] width 79 height 22
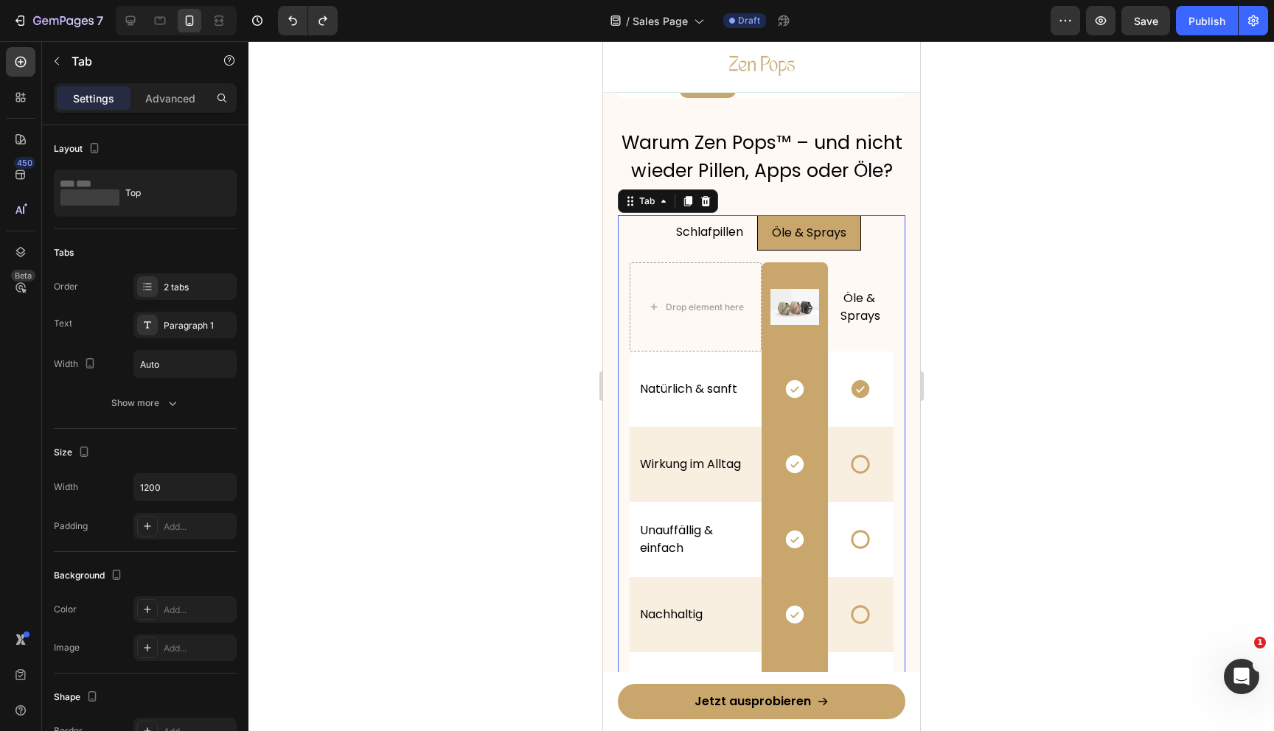
click at [1026, 287] on div at bounding box center [761, 386] width 1026 height 690
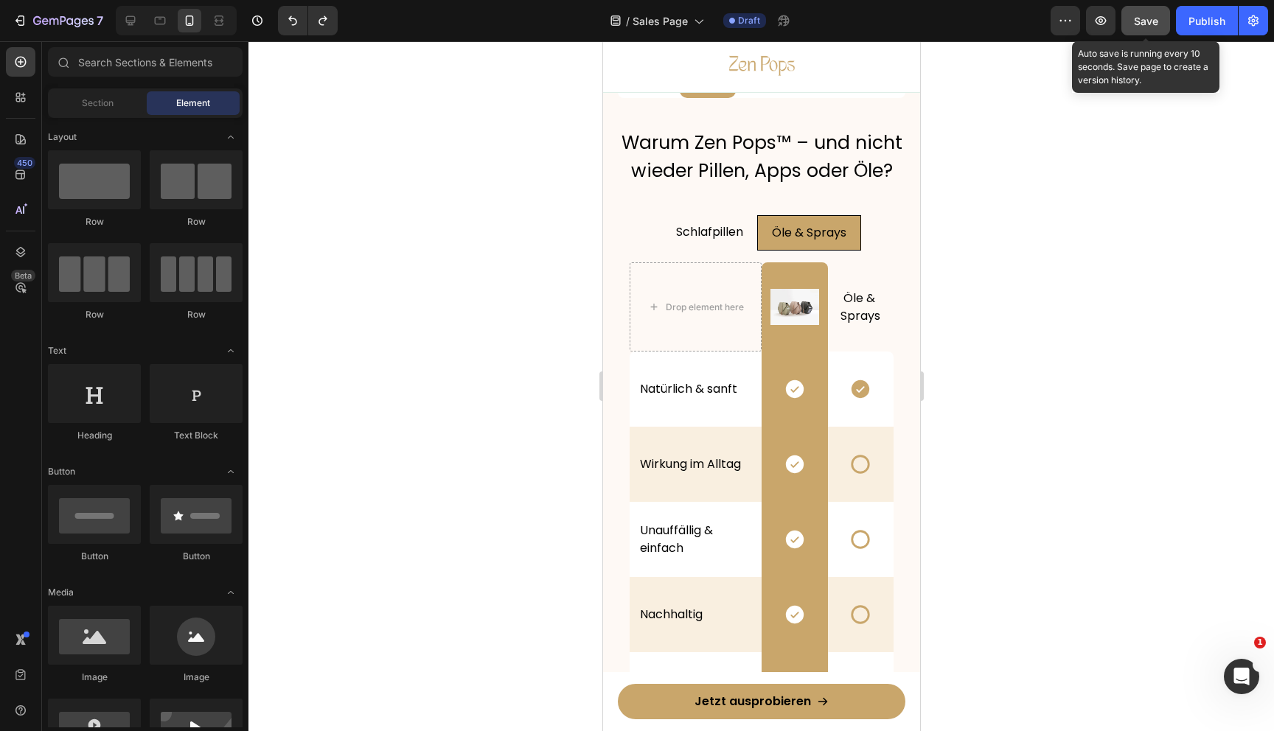
click at [1142, 21] on span "Save" at bounding box center [1146, 21] width 24 height 13
click at [1142, 21] on icon "button" at bounding box center [1145, 20] width 15 height 15
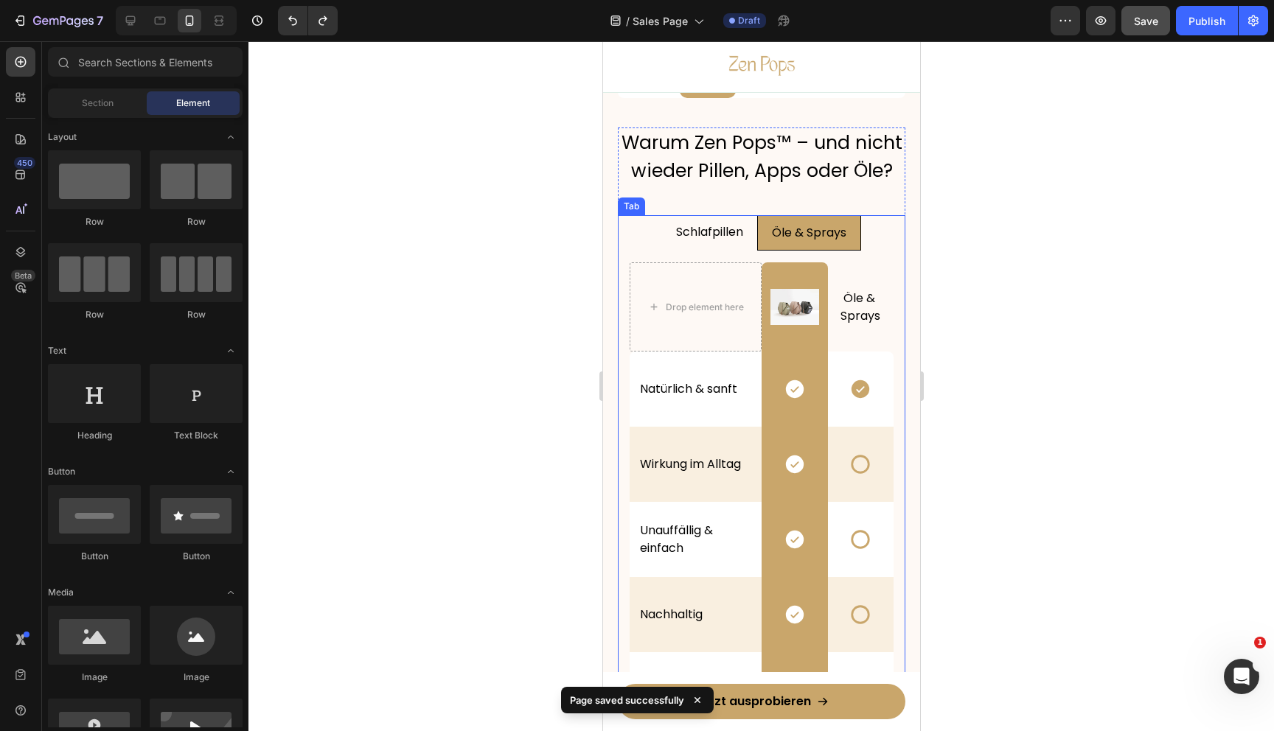
click at [810, 232] on p "Öle & Sprays" at bounding box center [808, 233] width 74 height 18
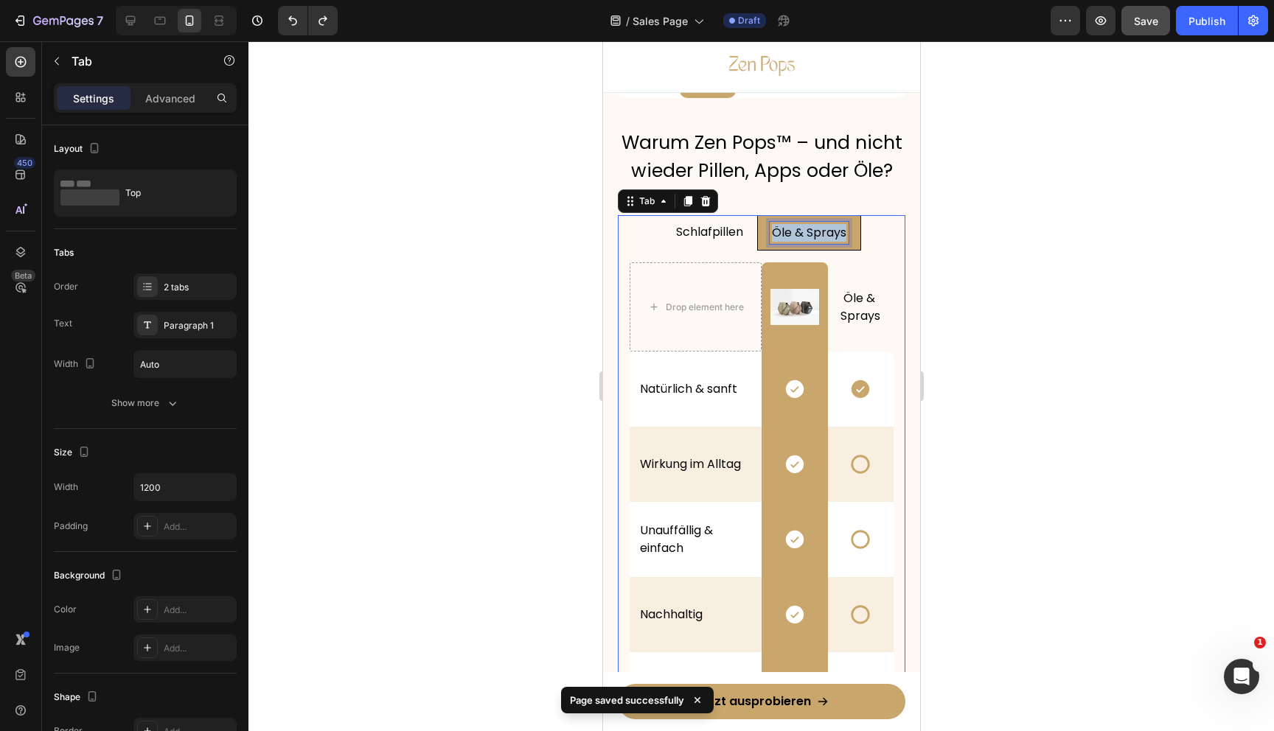
click at [810, 232] on p "Öle & Sprays" at bounding box center [808, 233] width 74 height 18
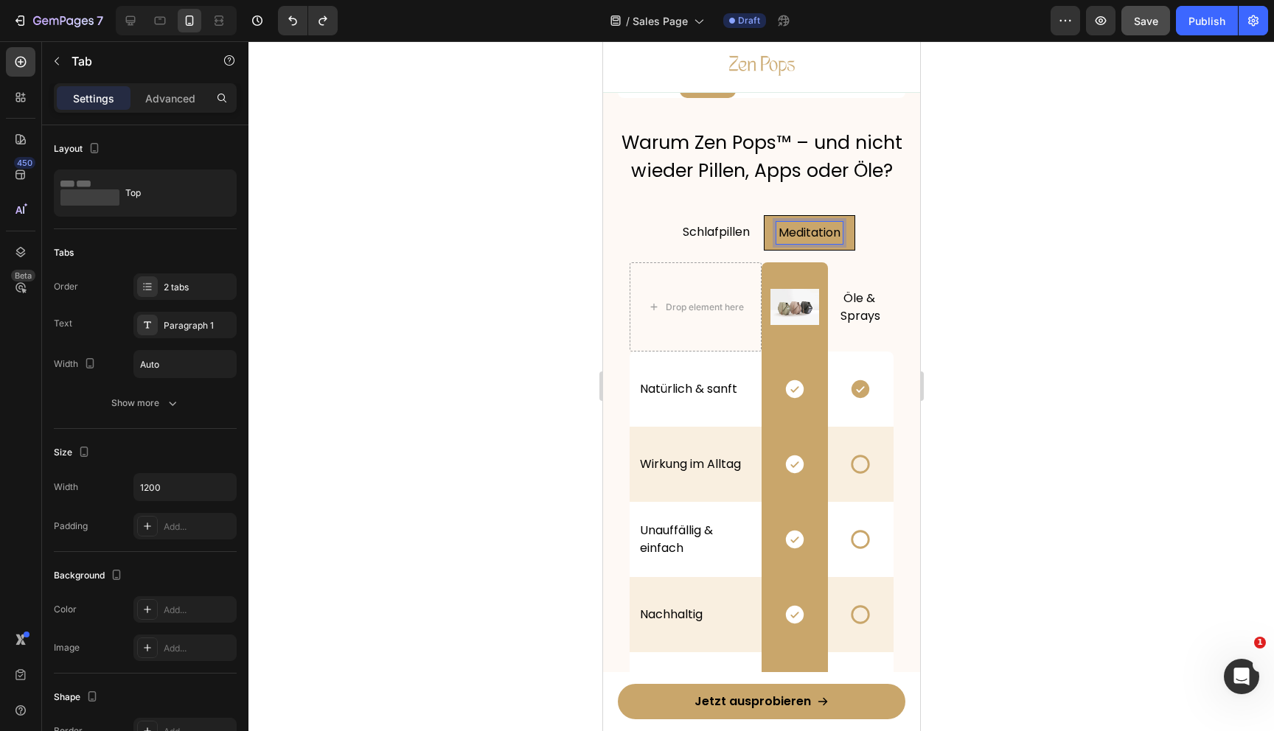
click at [1056, 310] on div at bounding box center [761, 386] width 1026 height 690
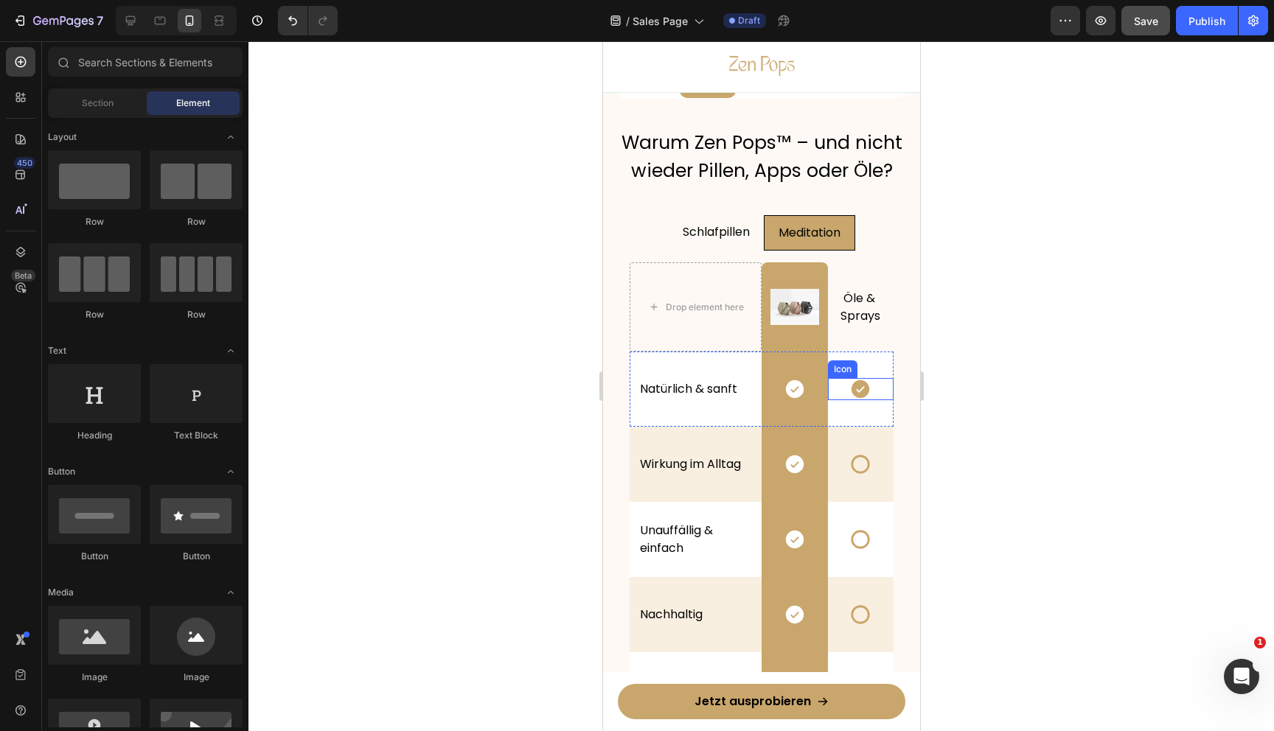
click at [861, 388] on icon at bounding box center [860, 389] width 22 height 22
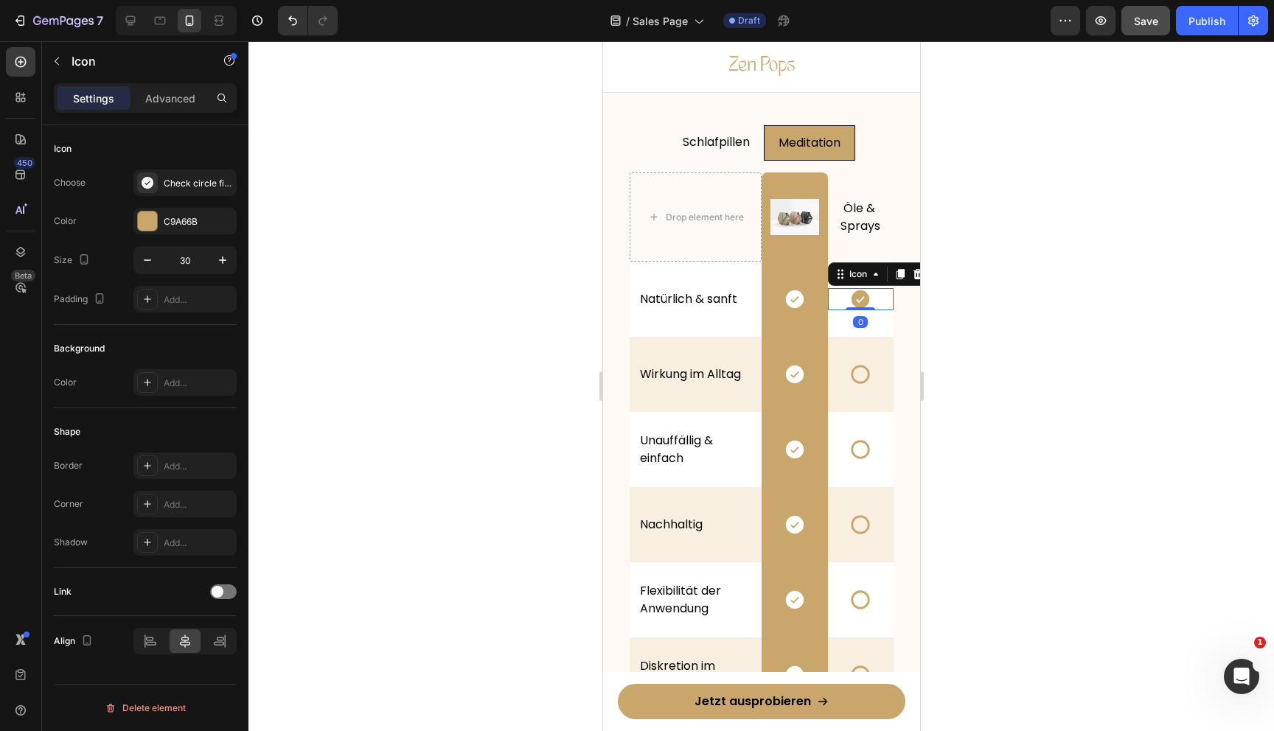
scroll to position [3865, 0]
click at [861, 380] on icon at bounding box center [860, 373] width 22 height 22
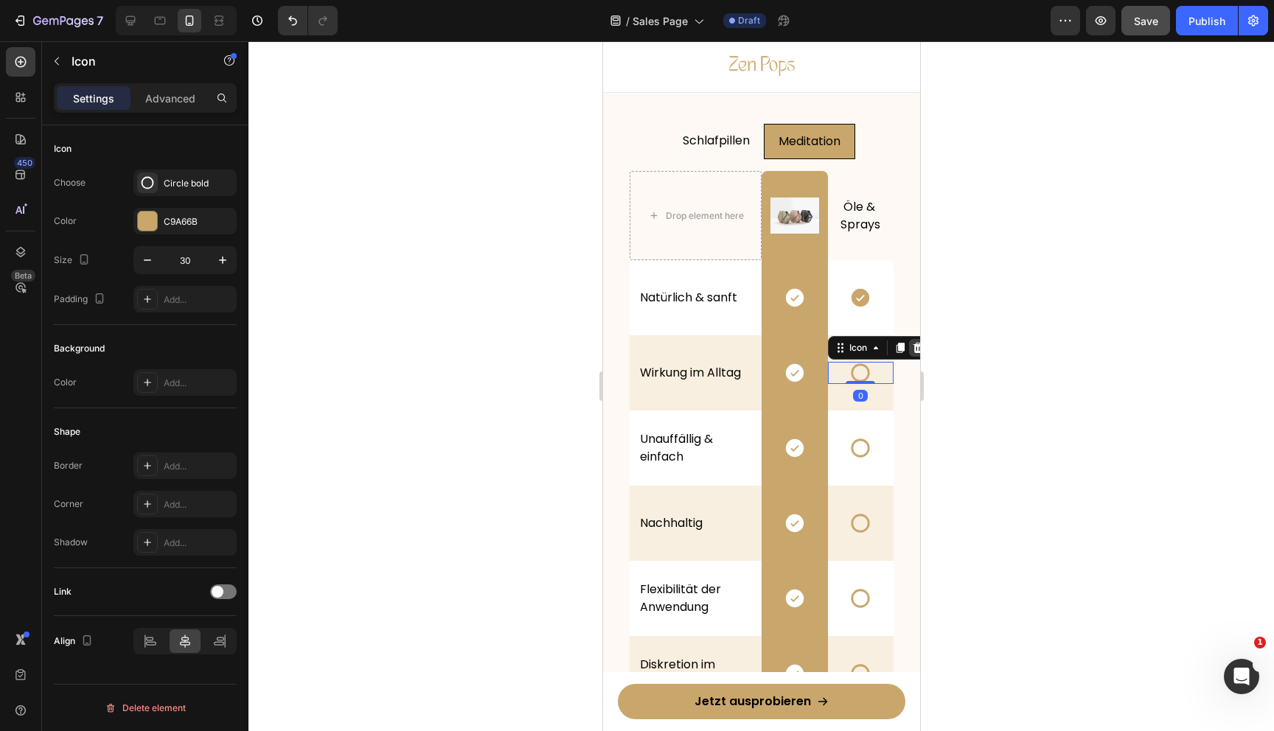
click at [916, 352] on icon at bounding box center [917, 348] width 10 height 10
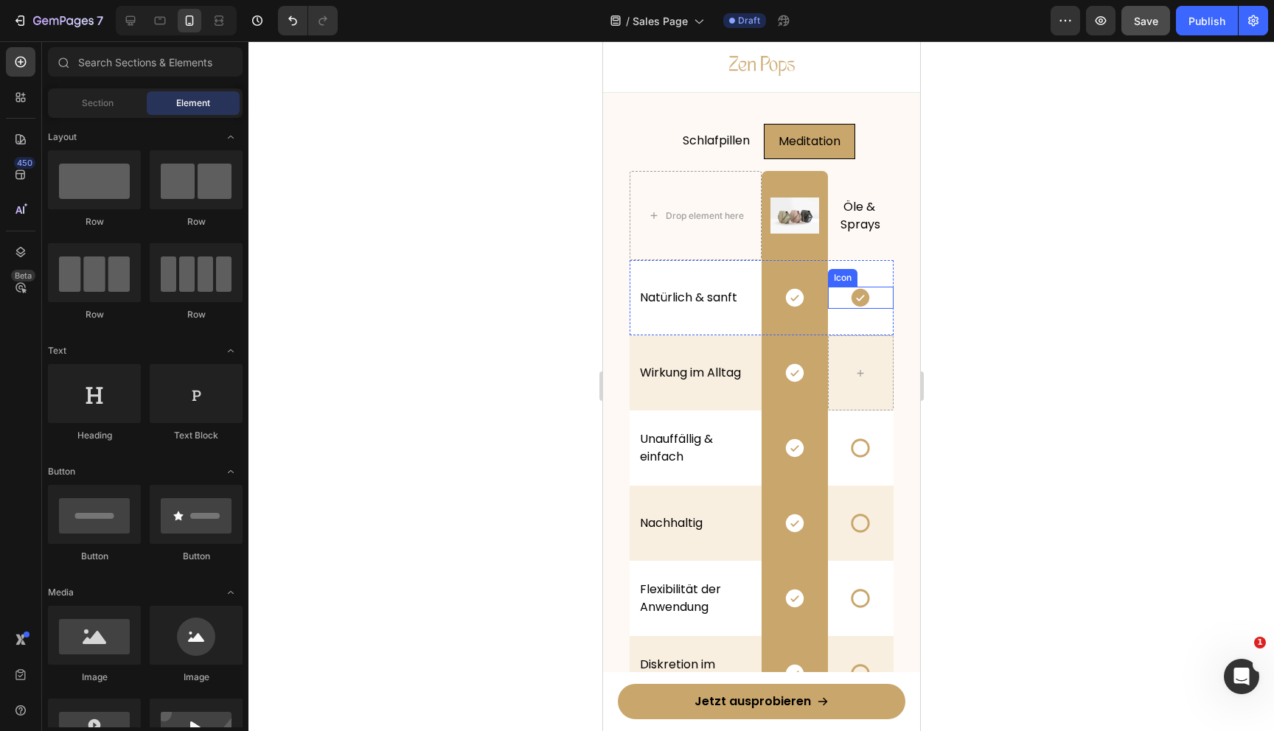
click at [860, 301] on icon at bounding box center [860, 298] width 18 height 18
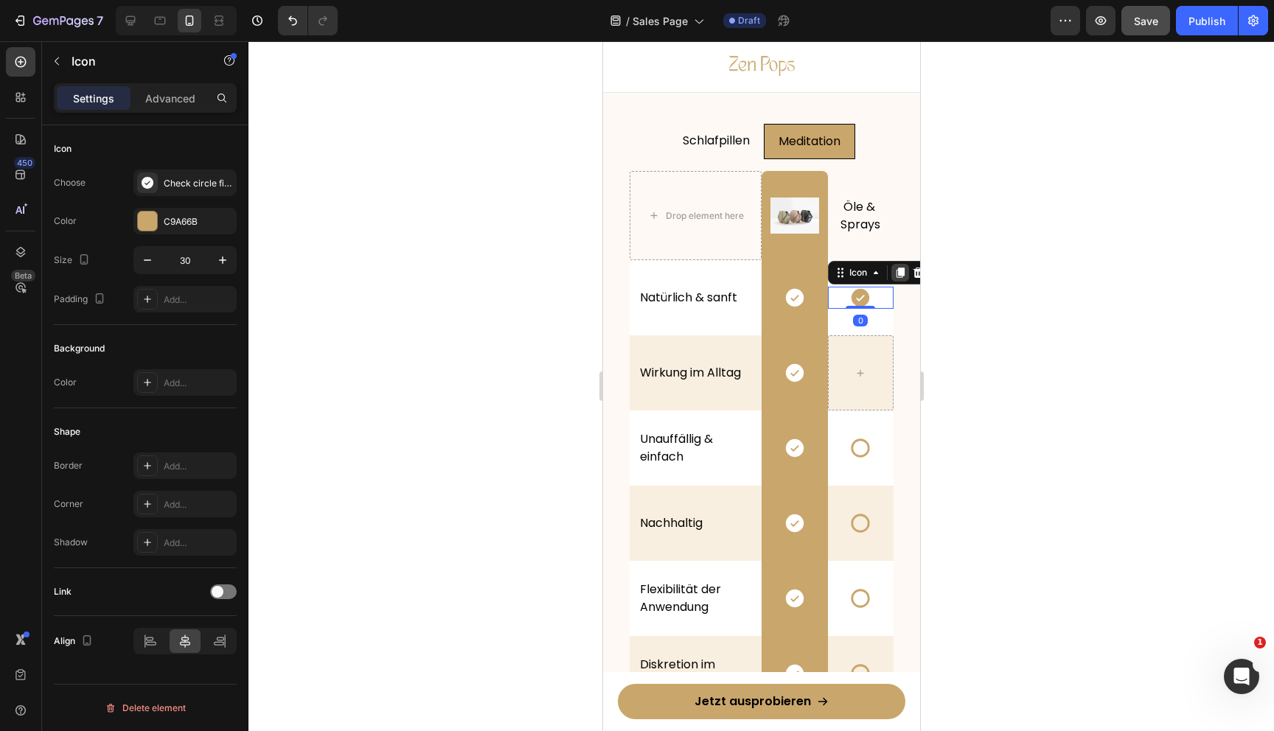
click at [897, 278] on icon at bounding box center [900, 273] width 12 height 12
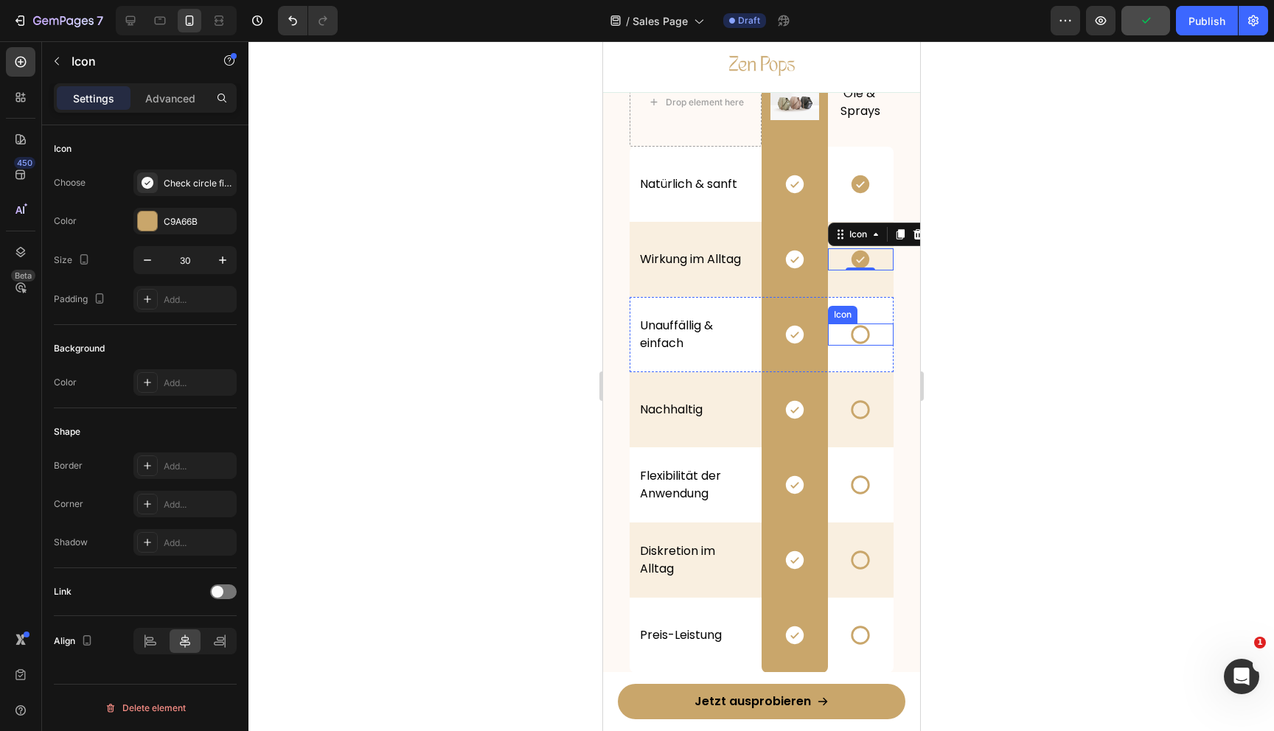
scroll to position [3979, 0]
click at [857, 414] on icon at bounding box center [860, 409] width 22 height 22
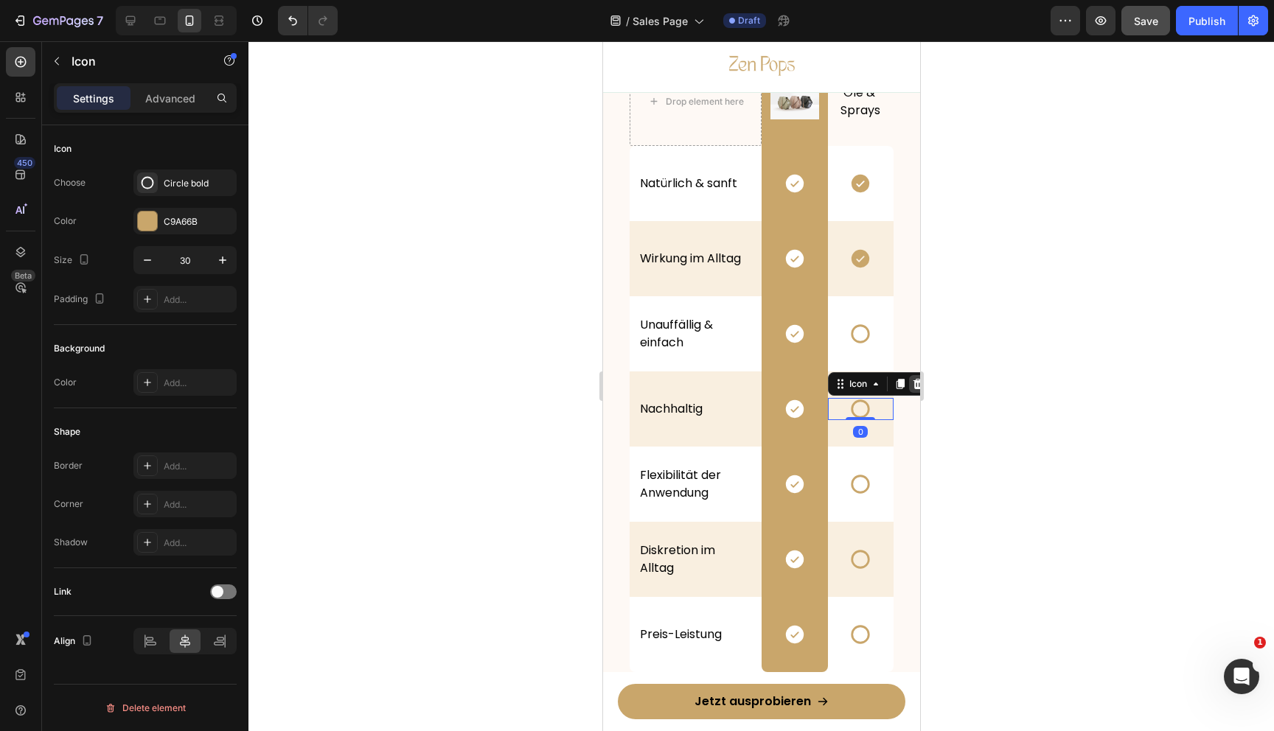
click at [911, 383] on icon at bounding box center [917, 384] width 12 height 12
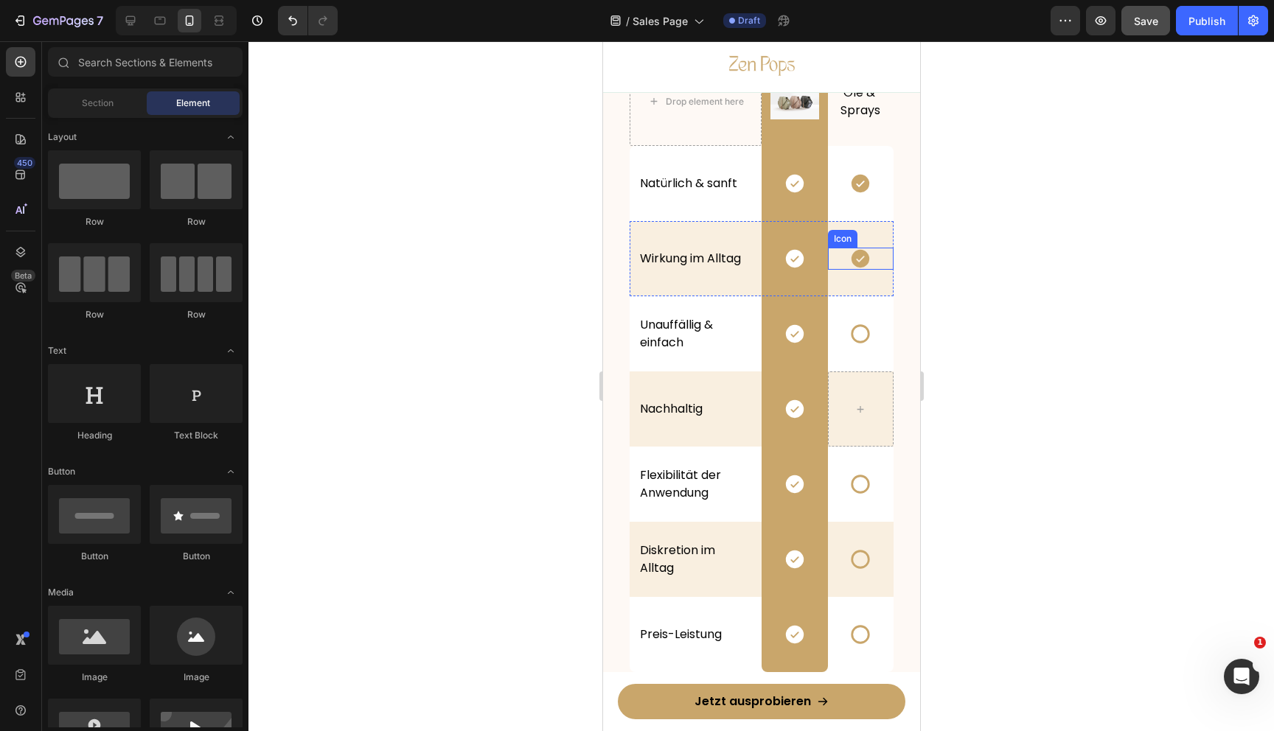
click at [857, 263] on icon at bounding box center [860, 259] width 18 height 18
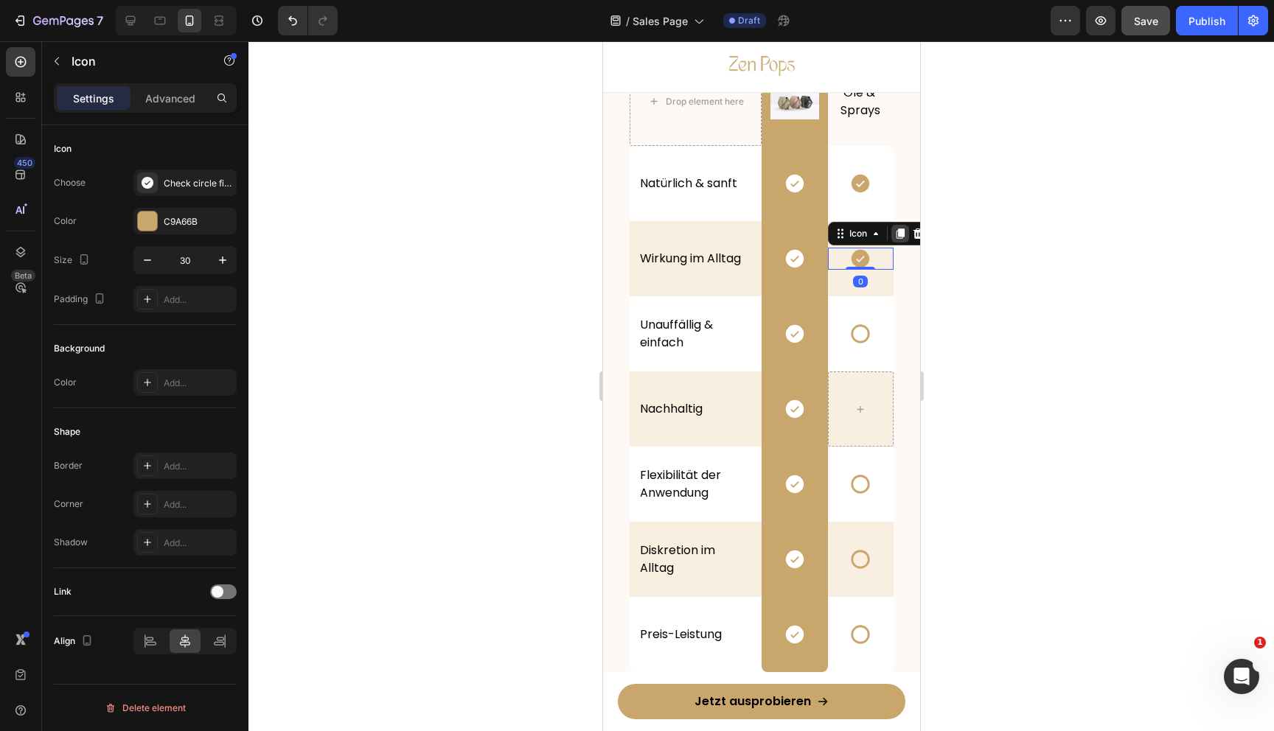
click at [895, 240] on icon at bounding box center [900, 234] width 12 height 12
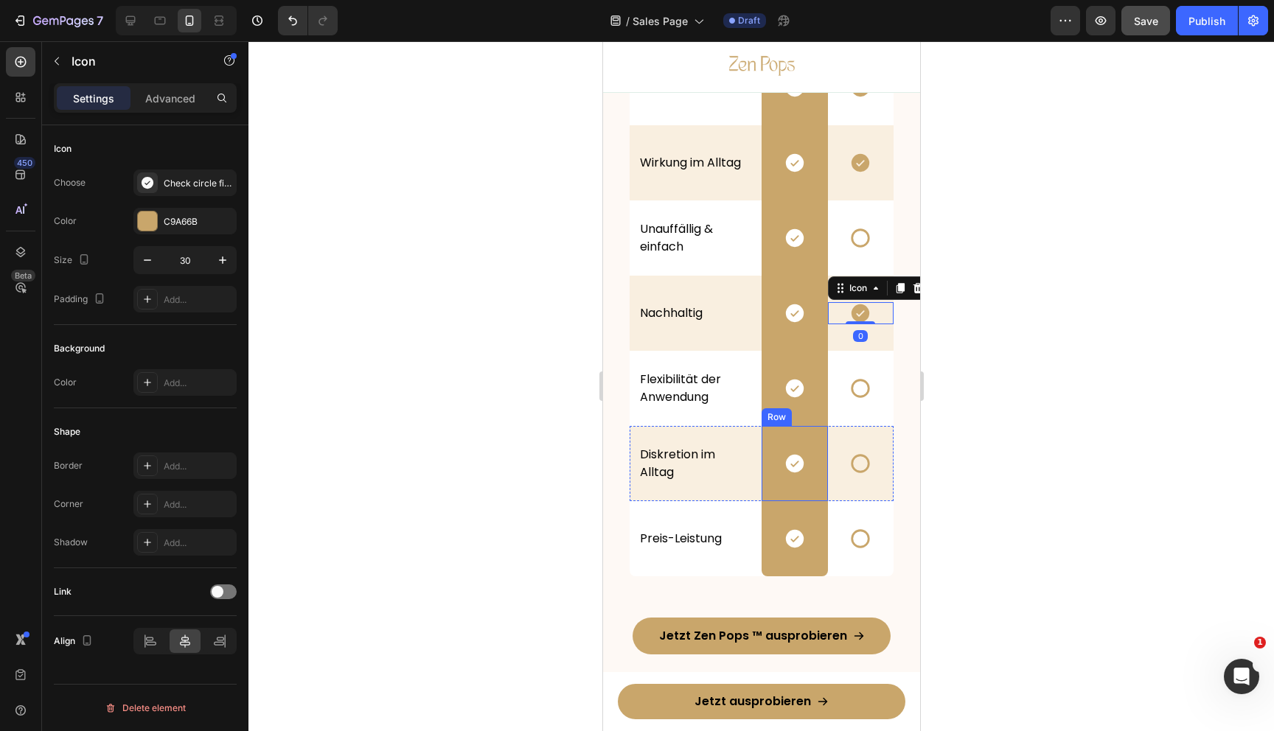
scroll to position [4088, 0]
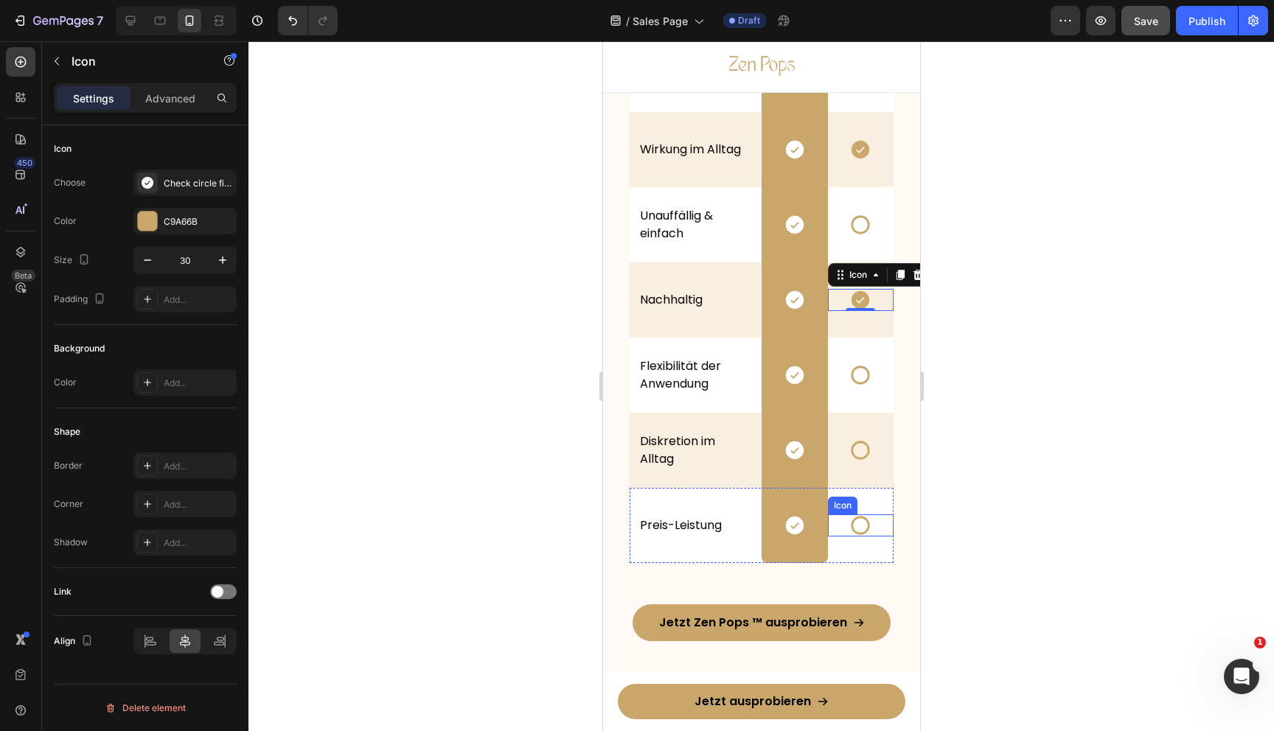
click at [846, 523] on div "Icon" at bounding box center [860, 526] width 66 height 22
click at [913, 498] on icon at bounding box center [917, 501] width 12 height 12
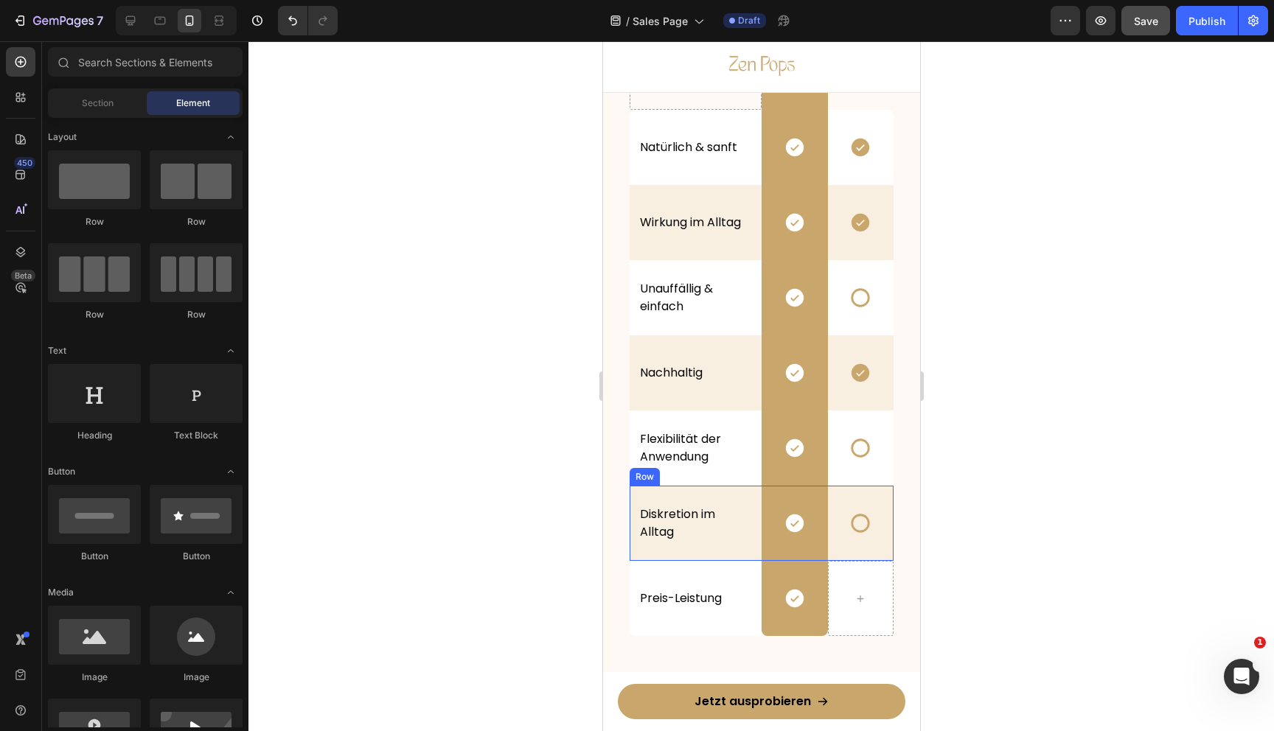
scroll to position [4014, 0]
click at [854, 376] on icon at bounding box center [860, 375] width 18 height 18
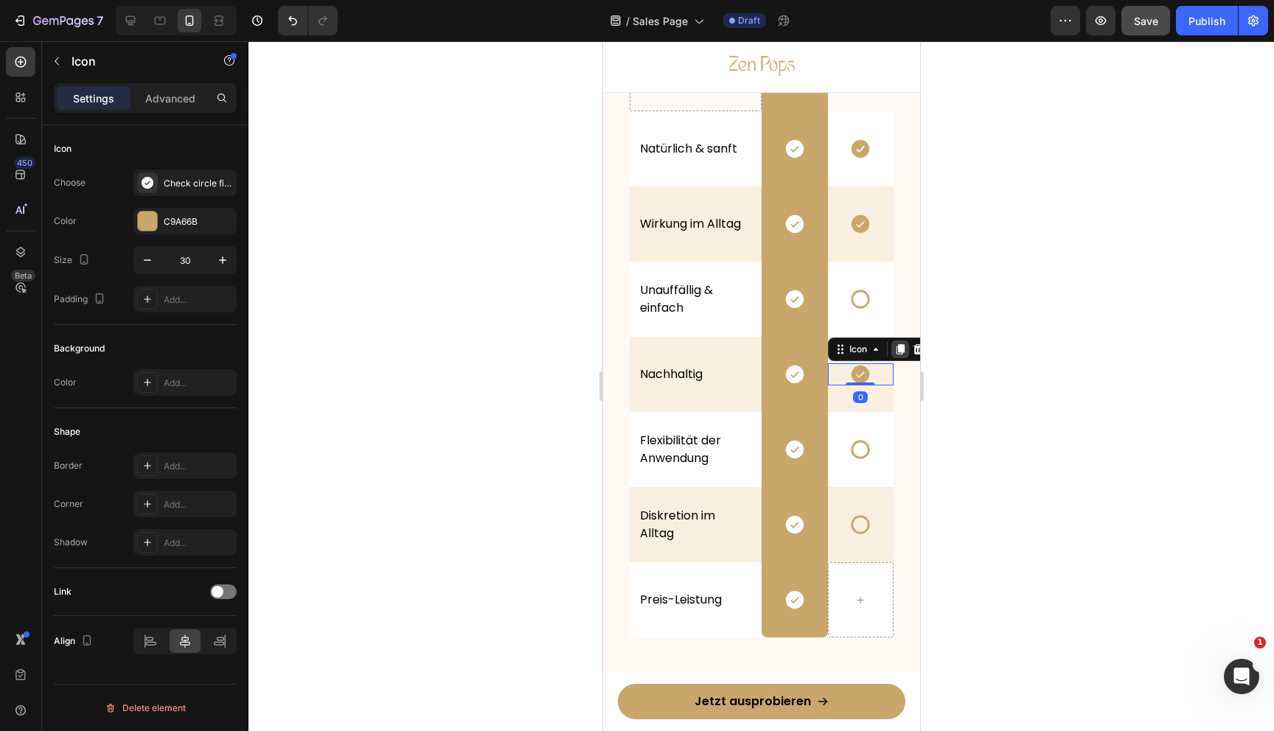
click at [898, 349] on icon at bounding box center [899, 349] width 8 height 10
click at [1009, 495] on div at bounding box center [761, 386] width 1026 height 690
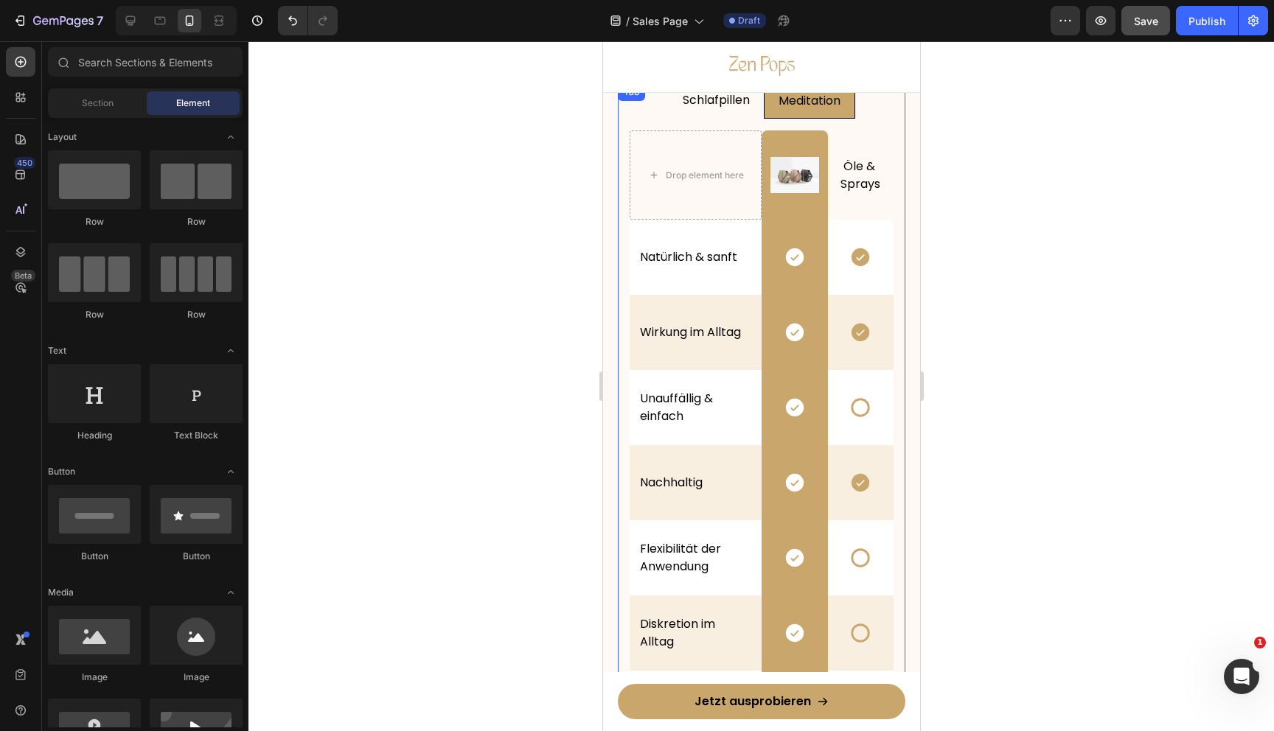
scroll to position [3886, 0]
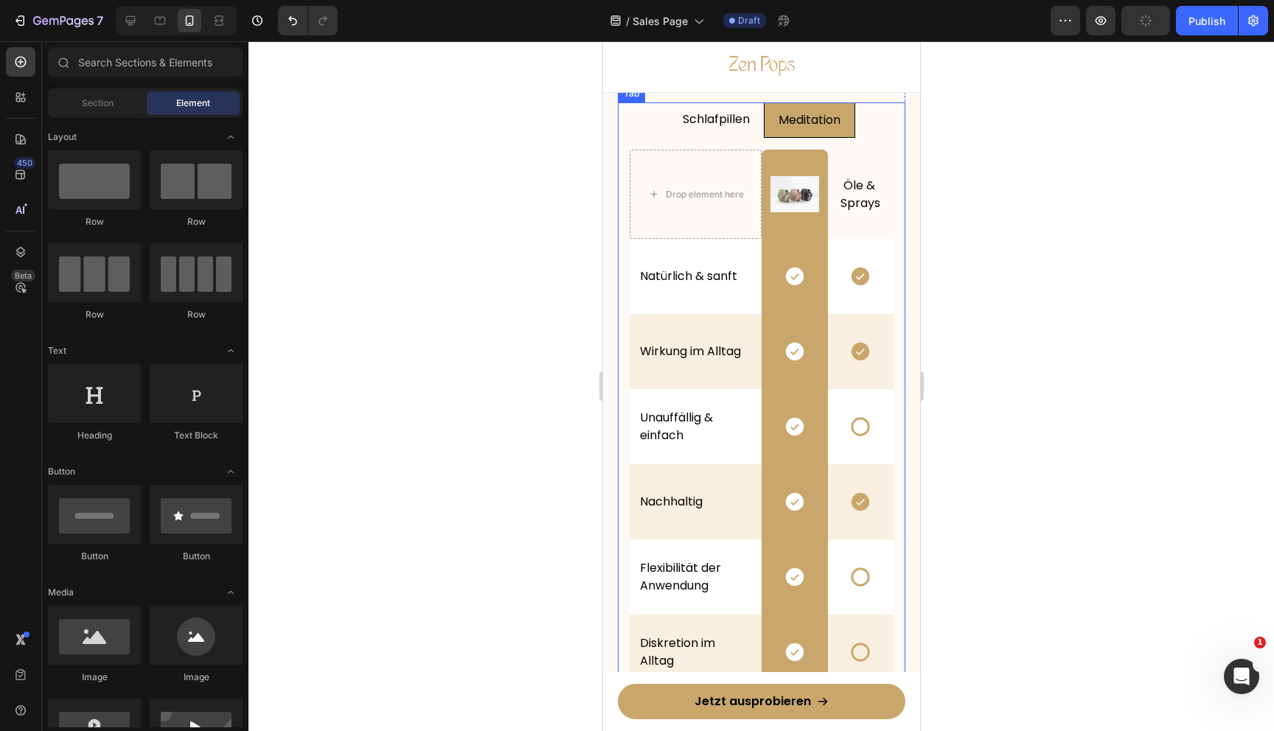
click at [809, 117] on p "Meditation" at bounding box center [809, 120] width 62 height 18
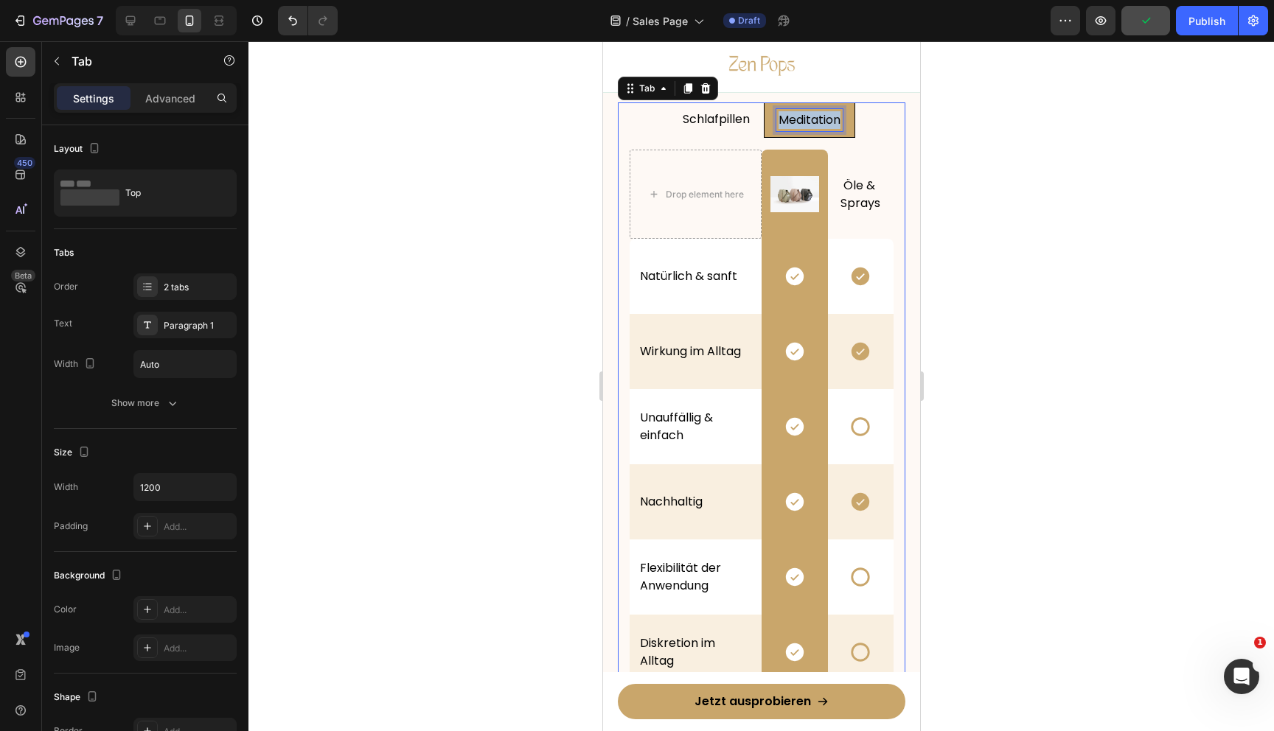
click at [809, 117] on p "Meditation" at bounding box center [809, 120] width 62 height 18
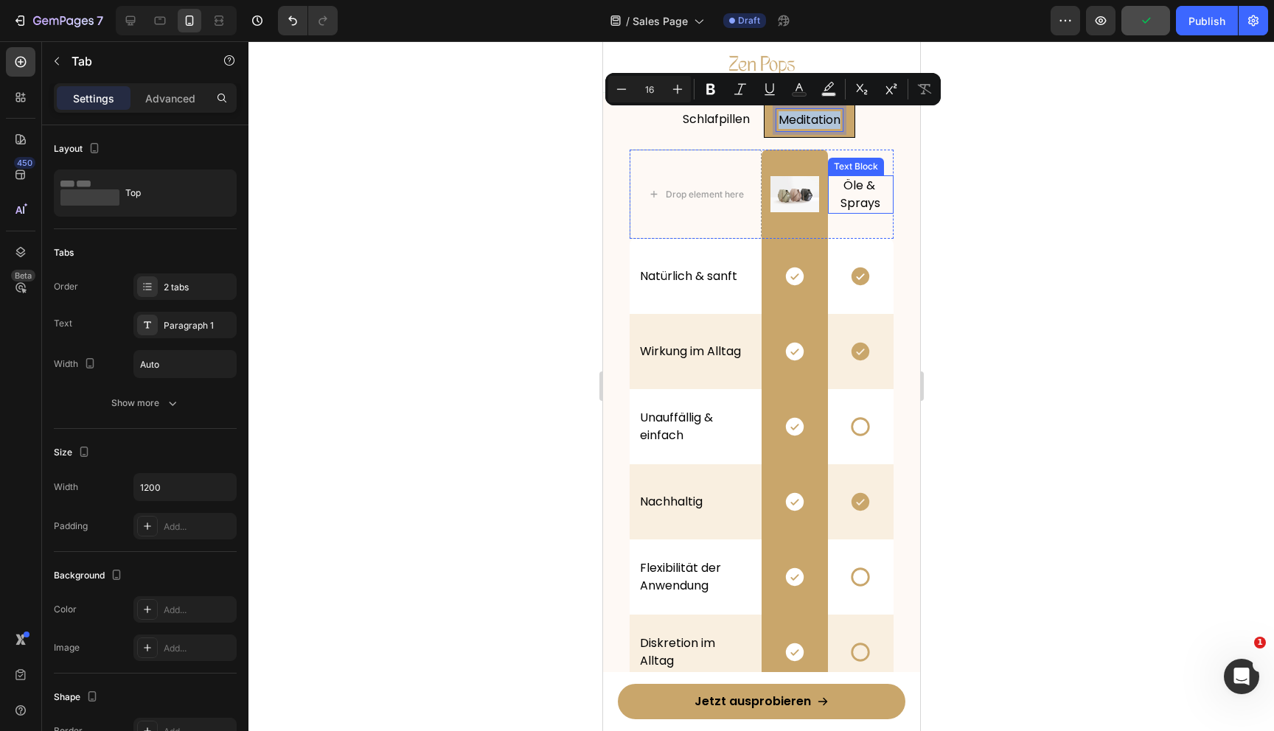
click at [870, 204] on p "Öle & Sprays" at bounding box center [861, 194] width 58 height 35
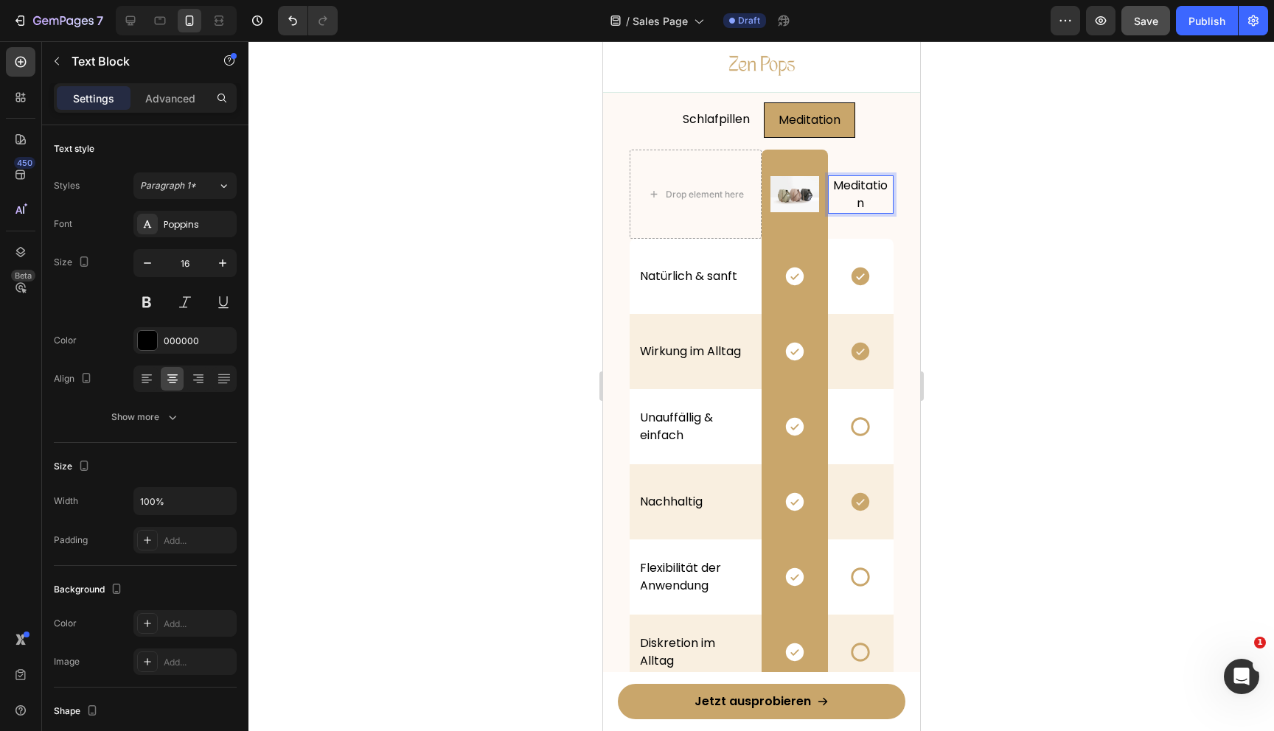
click at [1009, 238] on div at bounding box center [761, 386] width 1026 height 690
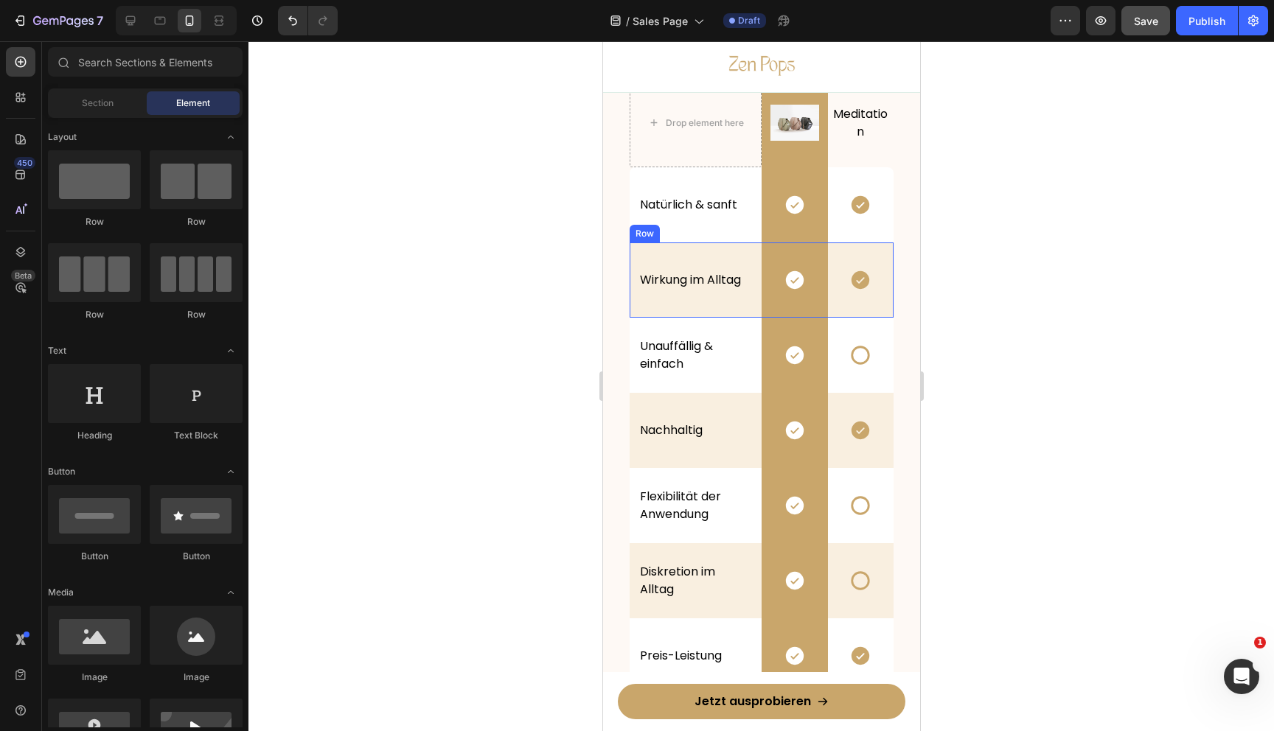
scroll to position [3935, 0]
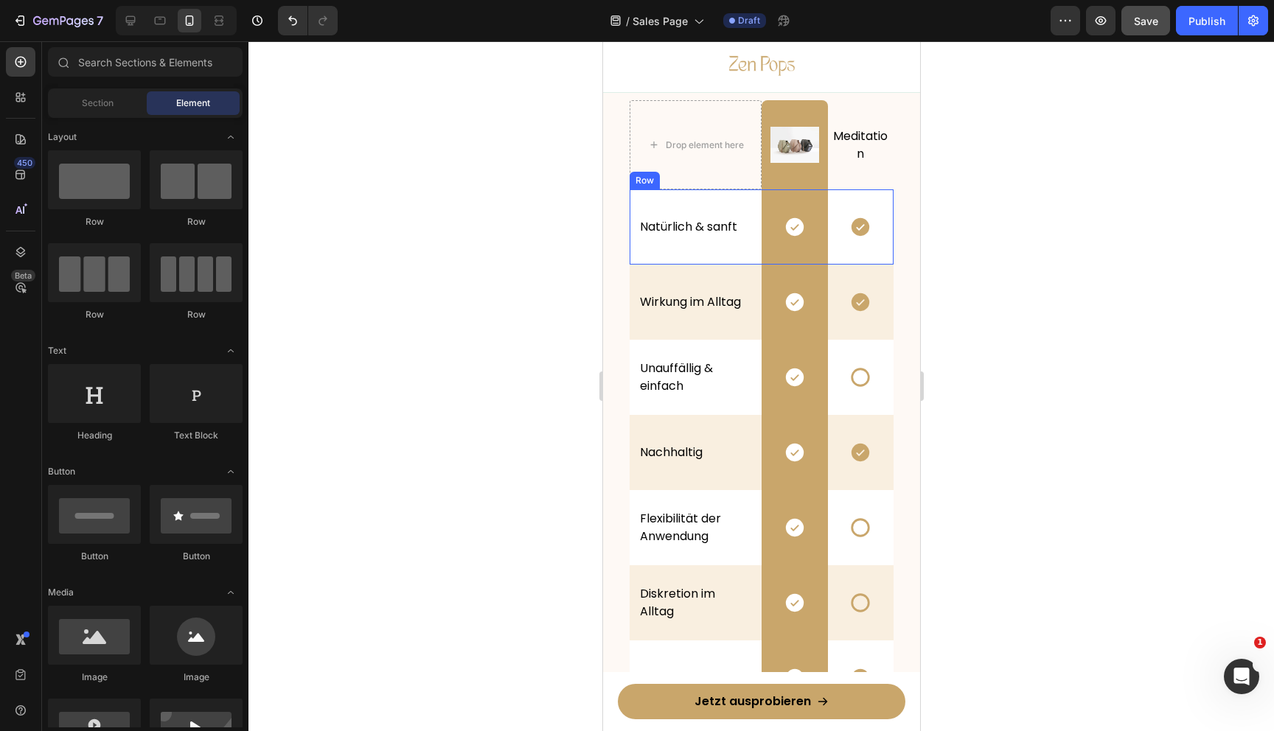
click at [757, 200] on div "Natürlich & sanft Text Block" at bounding box center [695, 226] width 132 height 75
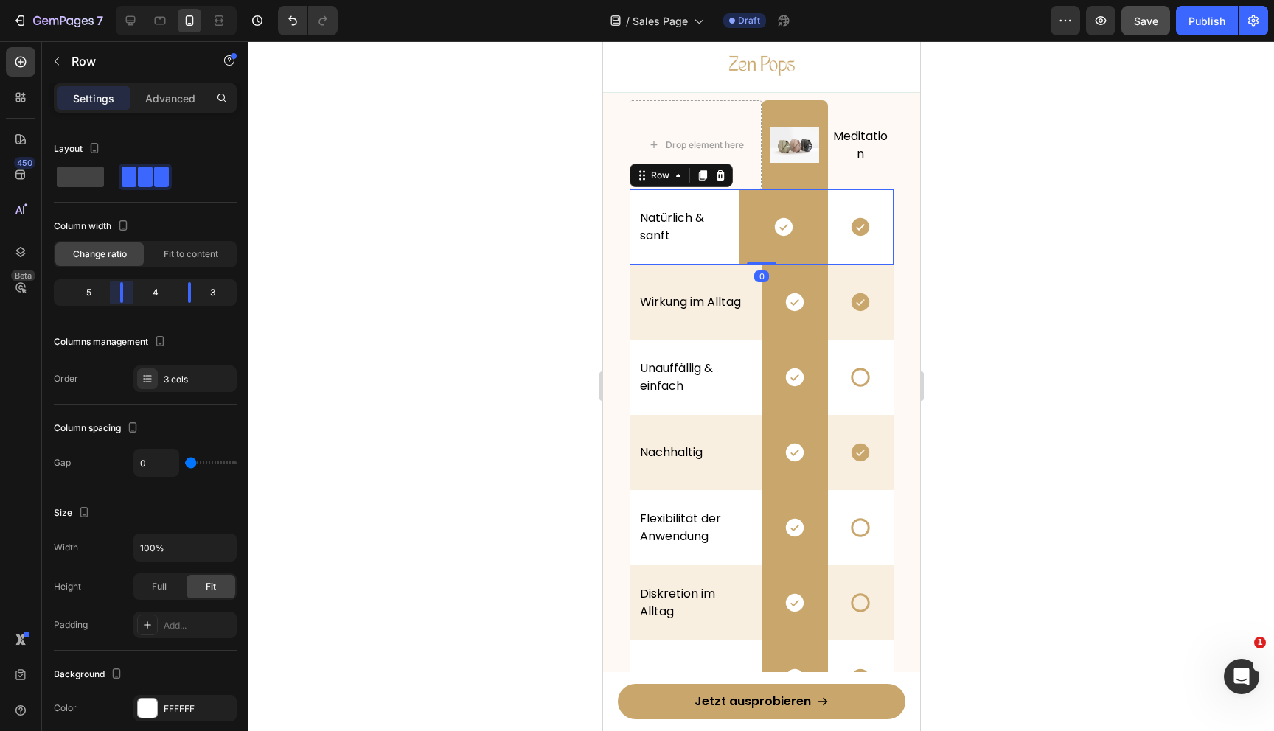
click at [127, 0] on body "7 Version history / Sales Page Draft Preview Save Publish 450 Beta Sections(18)…" at bounding box center [637, 0] width 1274 height 0
click at [189, 0] on body "7 Version history / Sales Page Draft Preview Save Publish 450 Beta Sections(18)…" at bounding box center [637, 0] width 1274 height 0
drag, startPoint x: 125, startPoint y: 288, endPoint x: 142, endPoint y: 294, distance: 18.0
click at [142, 0] on body "7 Version history / Sales Page Draft Preview Save Publish 450 Beta Sections(18)…" at bounding box center [637, 0] width 1274 height 0
click at [955, 182] on div at bounding box center [761, 386] width 1026 height 690
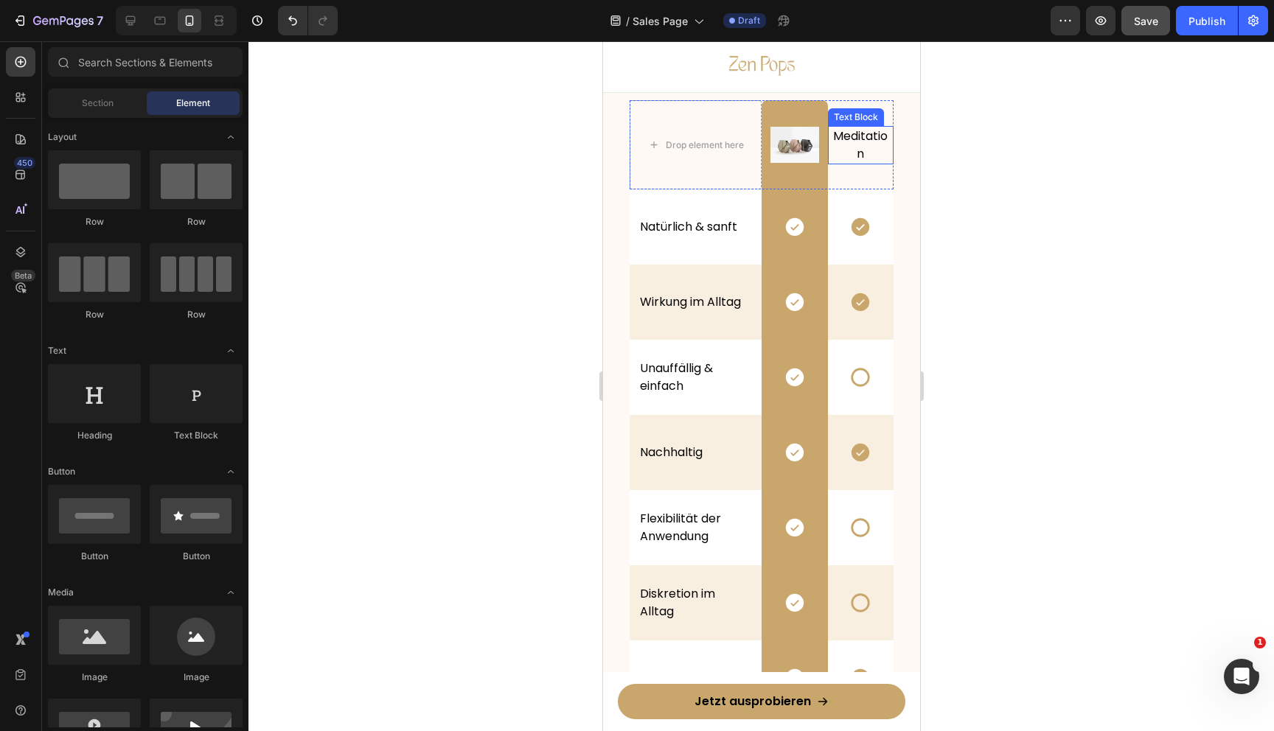
click at [842, 137] on p "Meditation" at bounding box center [861, 145] width 58 height 35
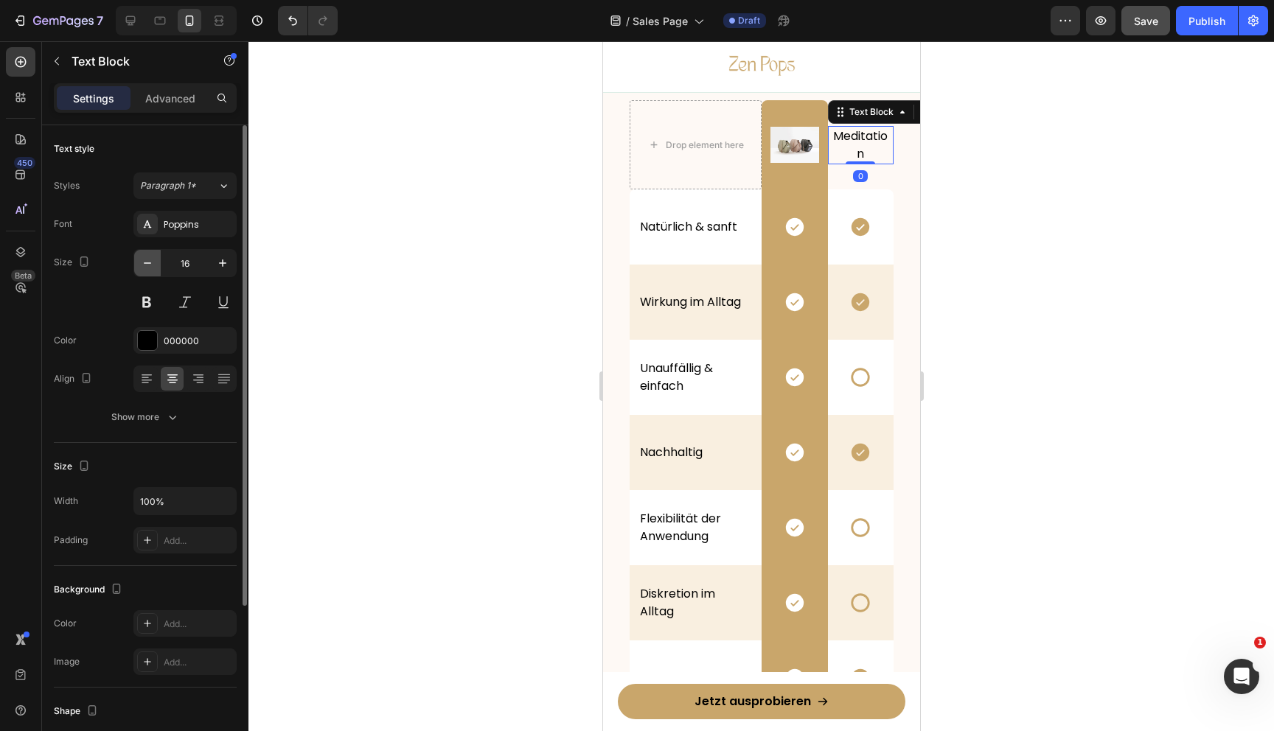
click at [146, 257] on icon "button" at bounding box center [147, 263] width 15 height 15
type input "14"
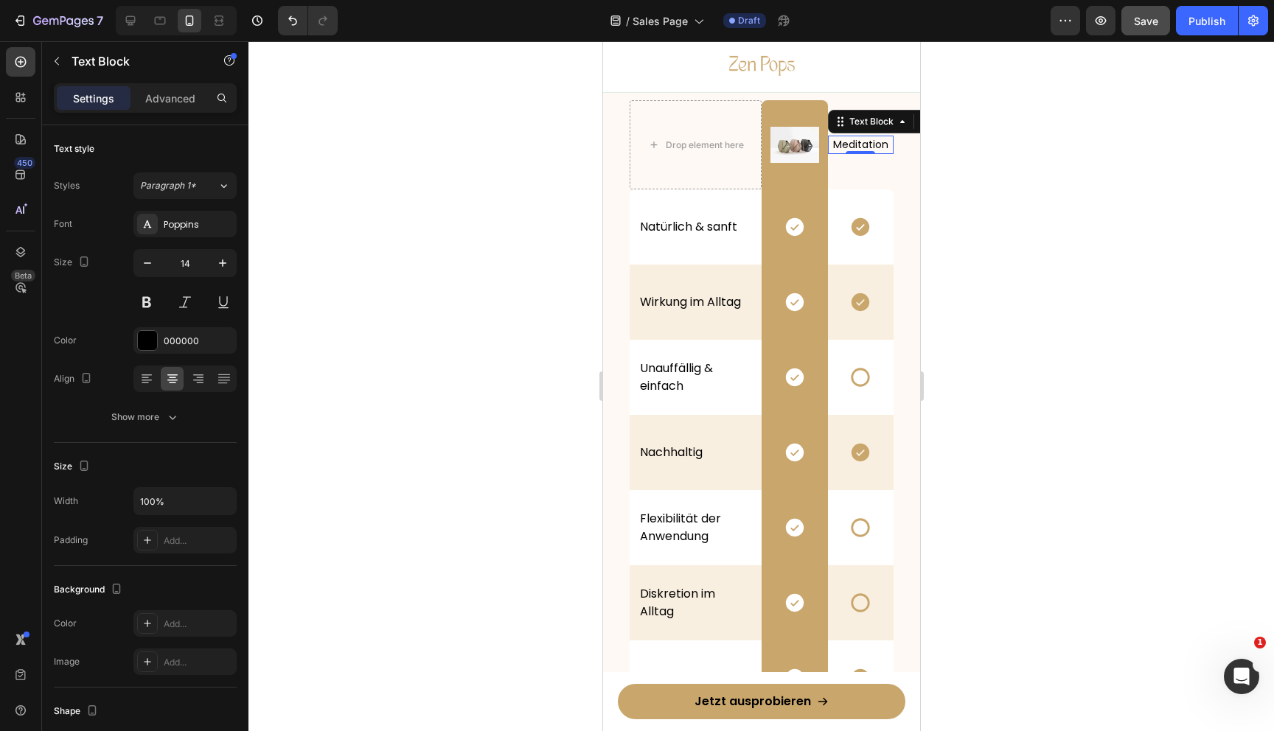
click at [1058, 346] on div at bounding box center [761, 386] width 1026 height 690
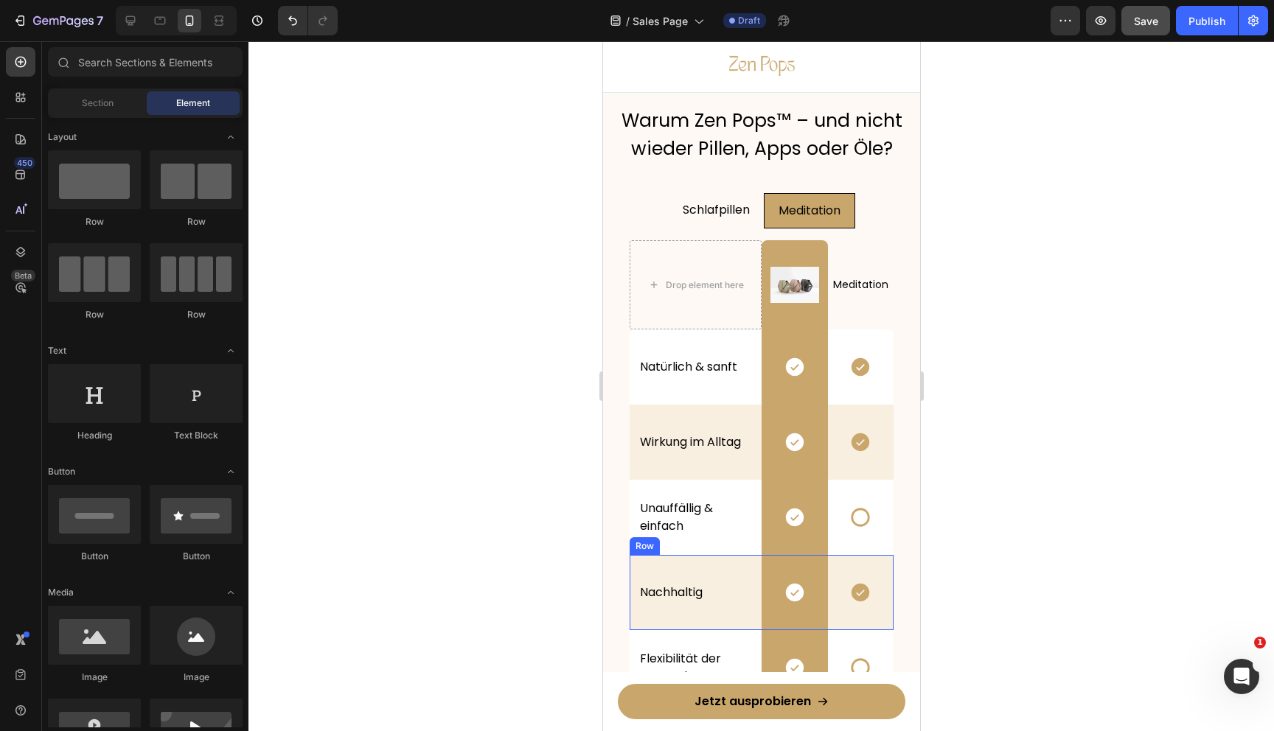
scroll to position [3792, 0]
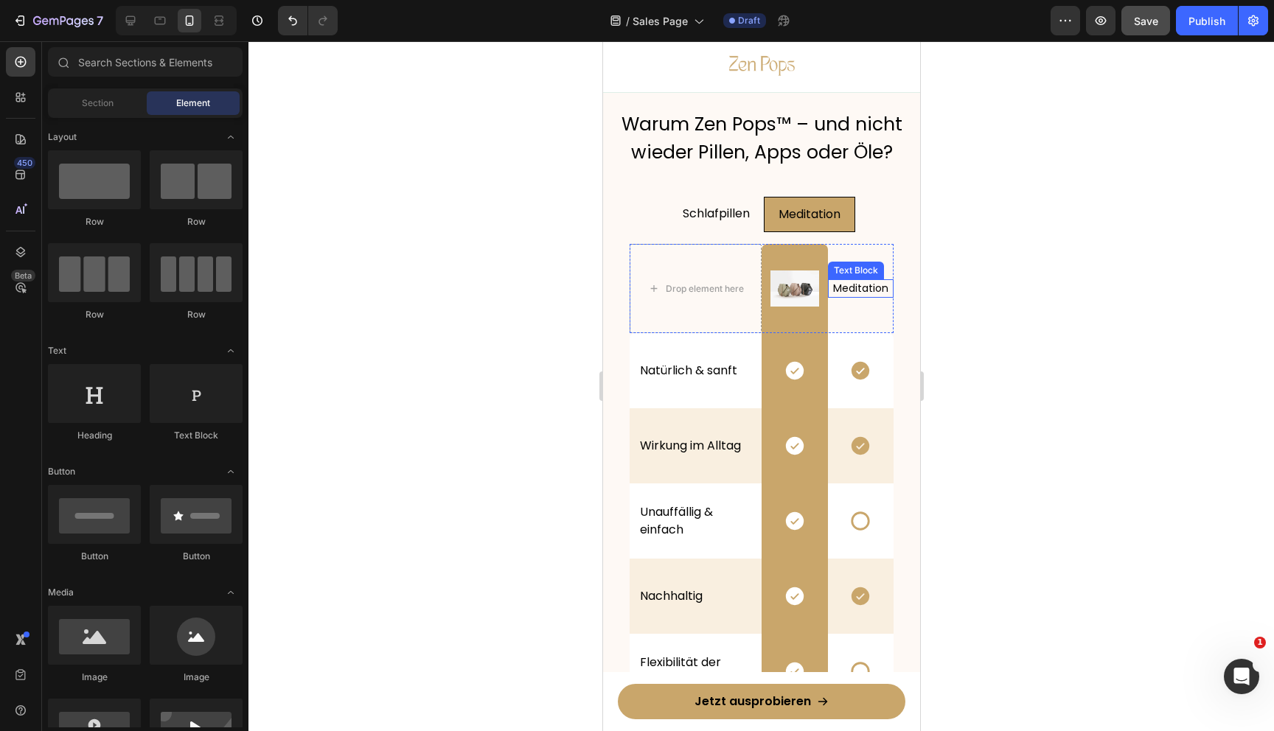
click at [865, 289] on p "Meditation" at bounding box center [861, 288] width 58 height 15
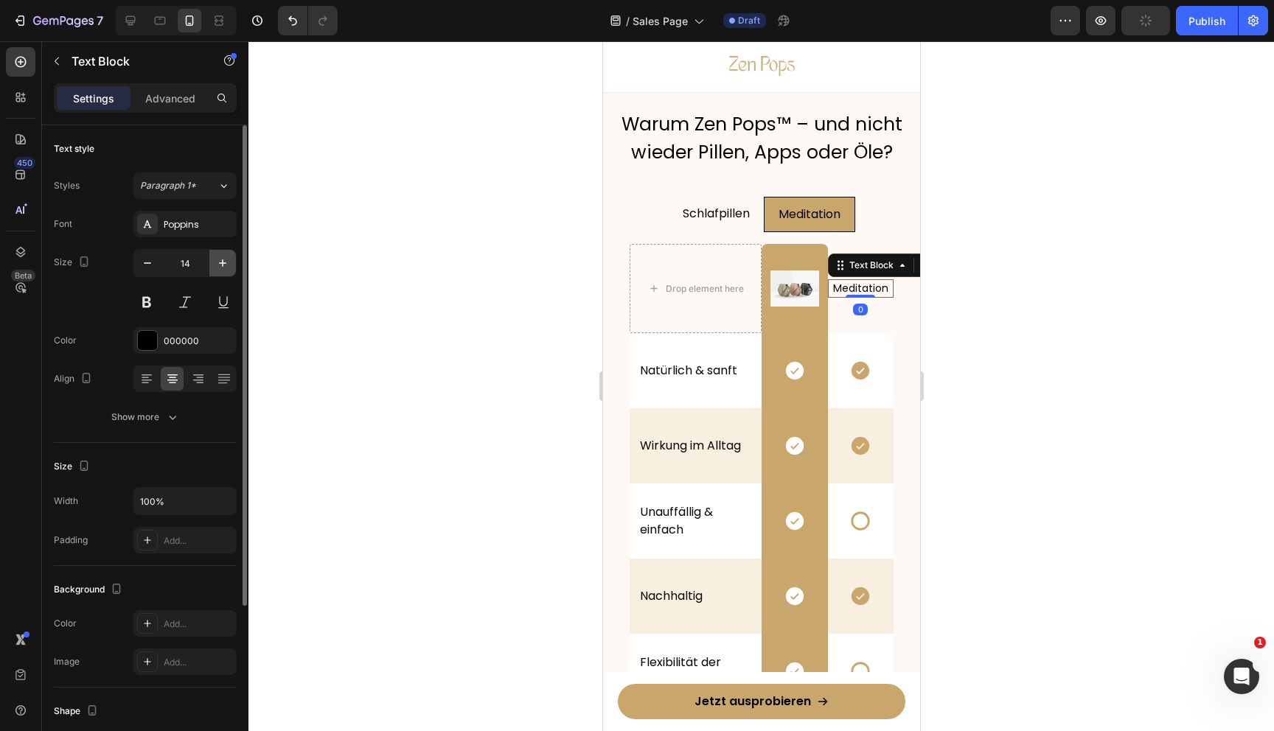
click at [222, 261] on icon "button" at bounding box center [222, 263] width 7 height 7
type input "16"
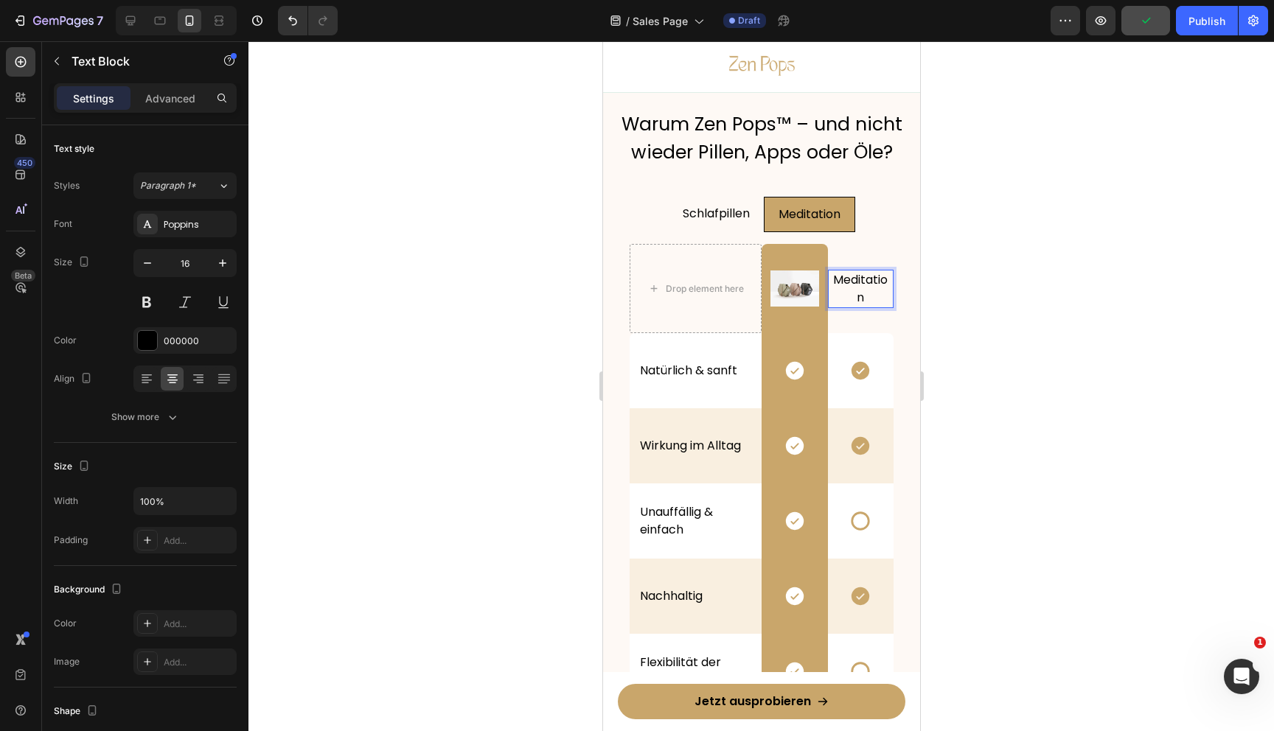
click at [860, 283] on p "Meditation" at bounding box center [861, 288] width 58 height 35
click at [1064, 330] on div at bounding box center [761, 386] width 1026 height 690
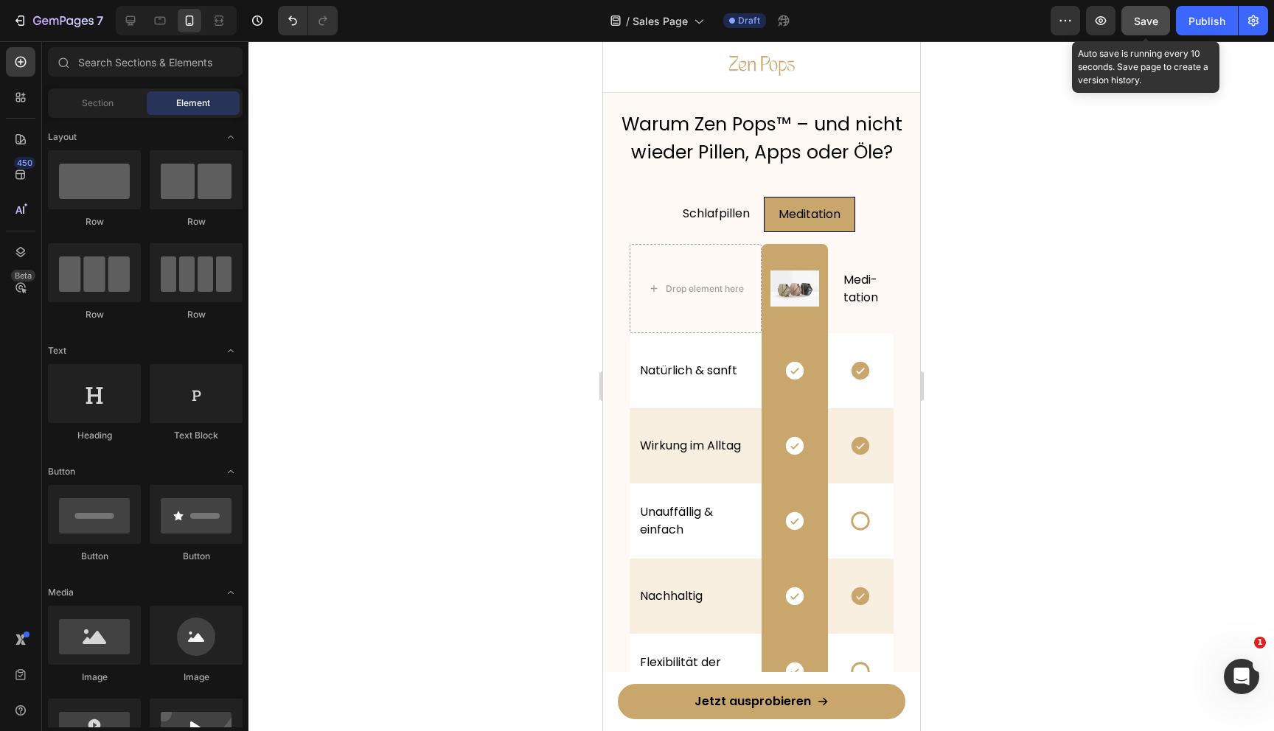
click at [1137, 21] on span "Save" at bounding box center [1146, 21] width 24 height 13
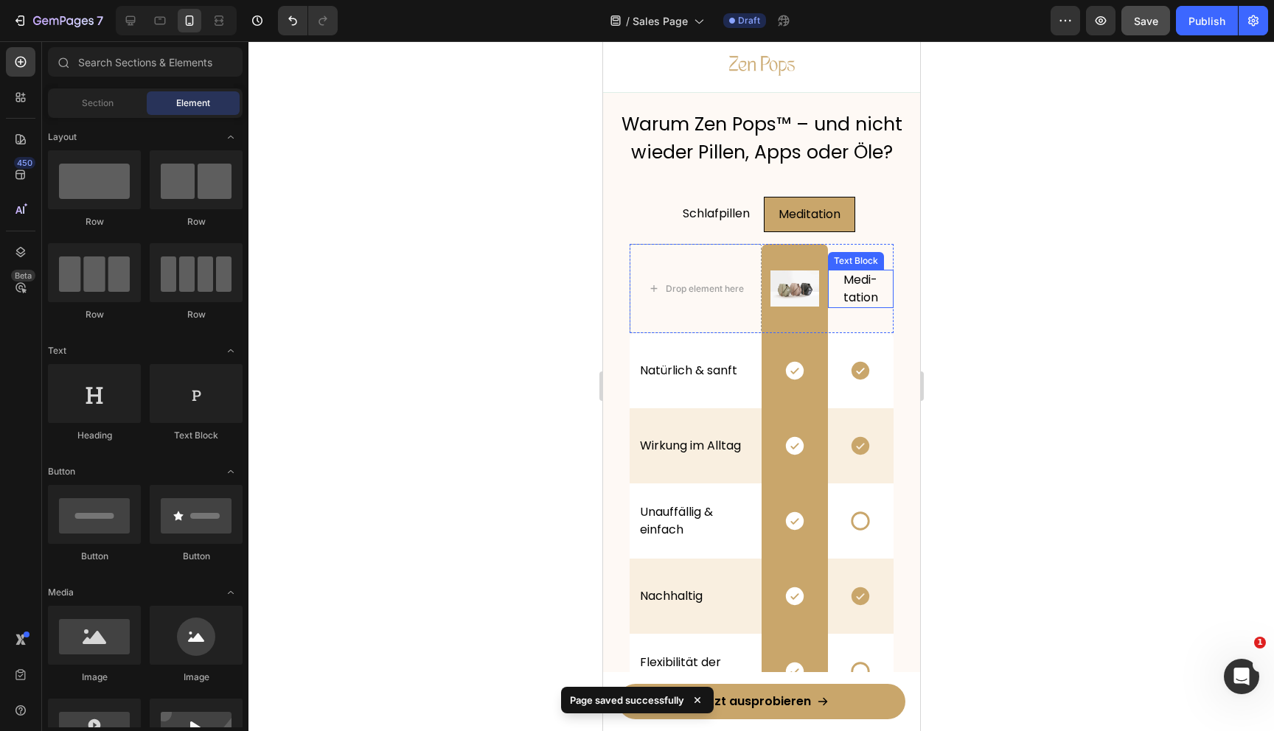
click at [855, 290] on p "Medi-tation" at bounding box center [861, 288] width 58 height 35
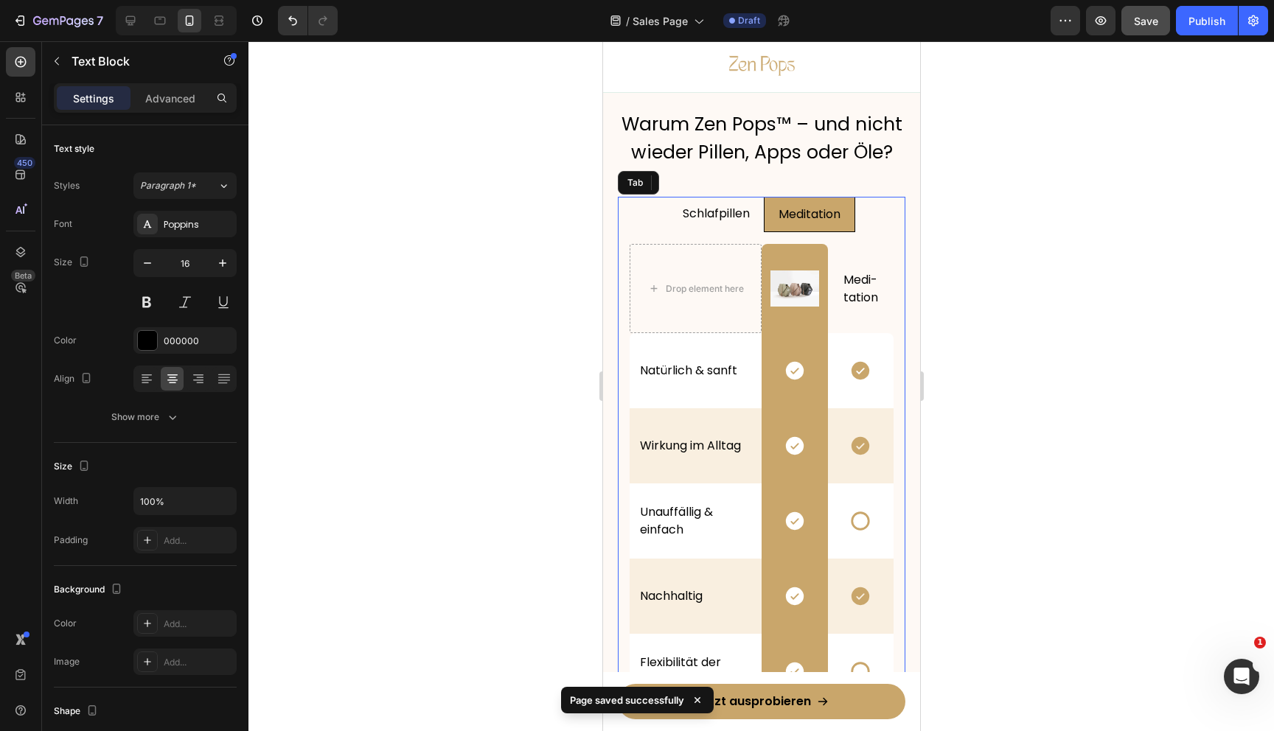
click at [751, 229] on li "Schlafpillen" at bounding box center [715, 214] width 95 height 35
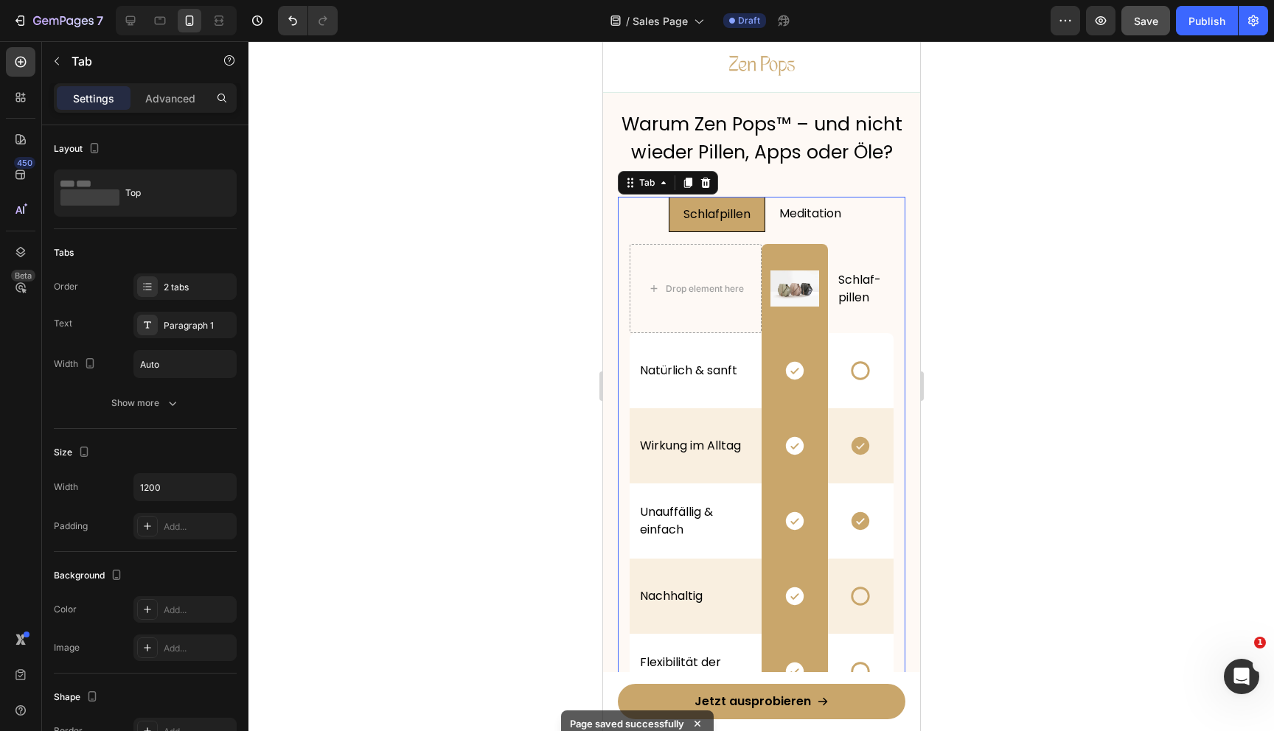
click at [782, 227] on li "Meditation" at bounding box center [810, 214] width 90 height 35
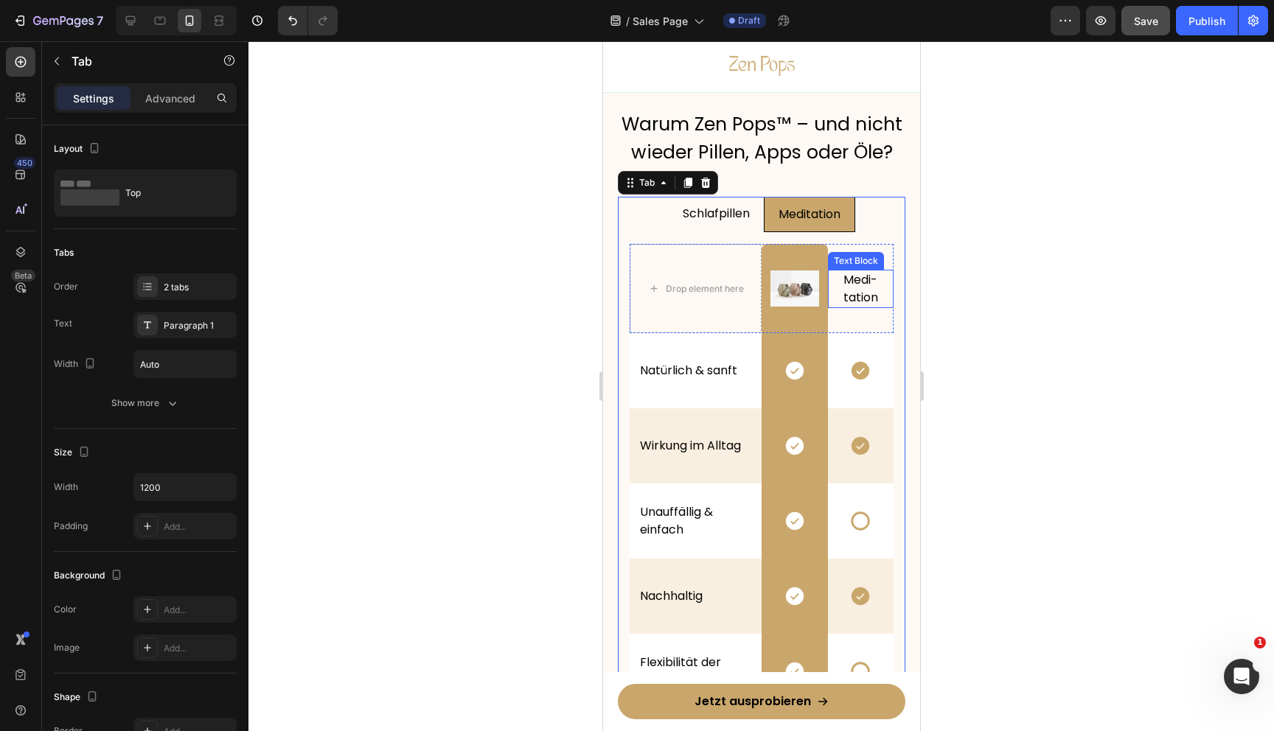
click at [854, 297] on p "Medi-tation" at bounding box center [861, 288] width 58 height 35
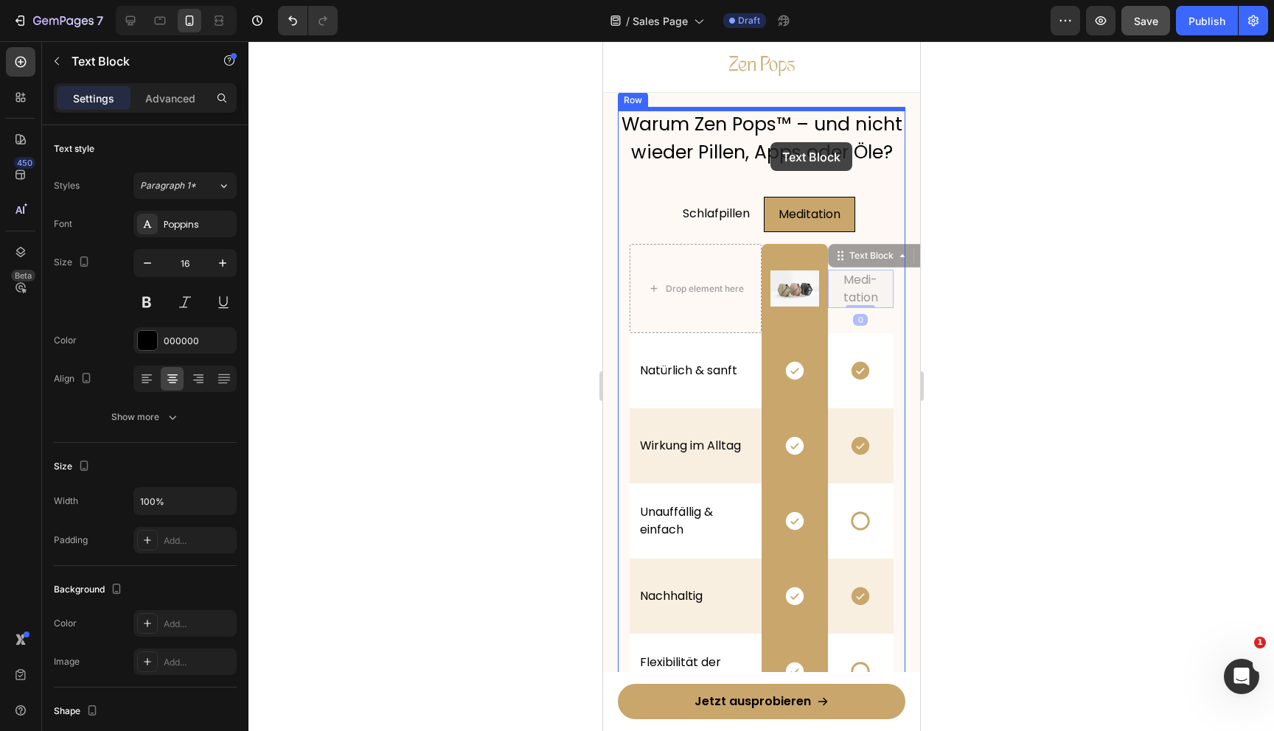
drag, startPoint x: 839, startPoint y: 259, endPoint x: 812, endPoint y: 147, distance: 114.4
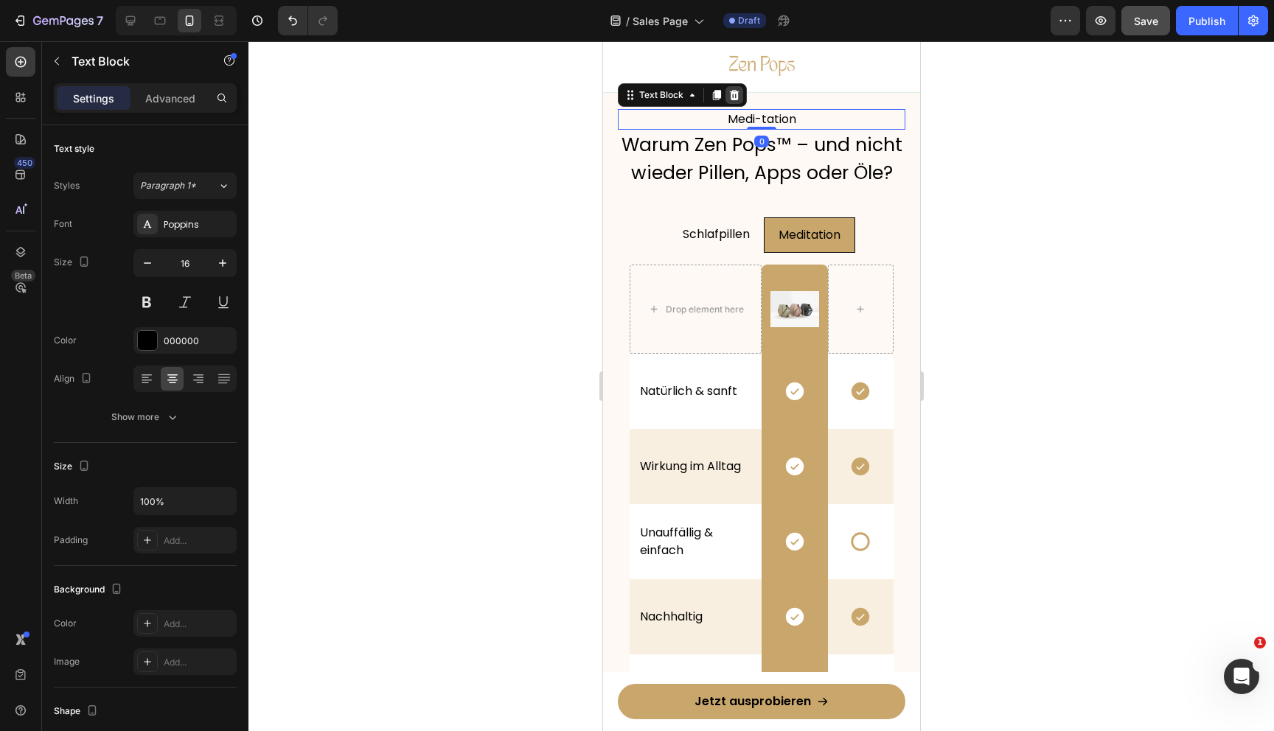
click at [727, 88] on div at bounding box center [734, 95] width 18 height 18
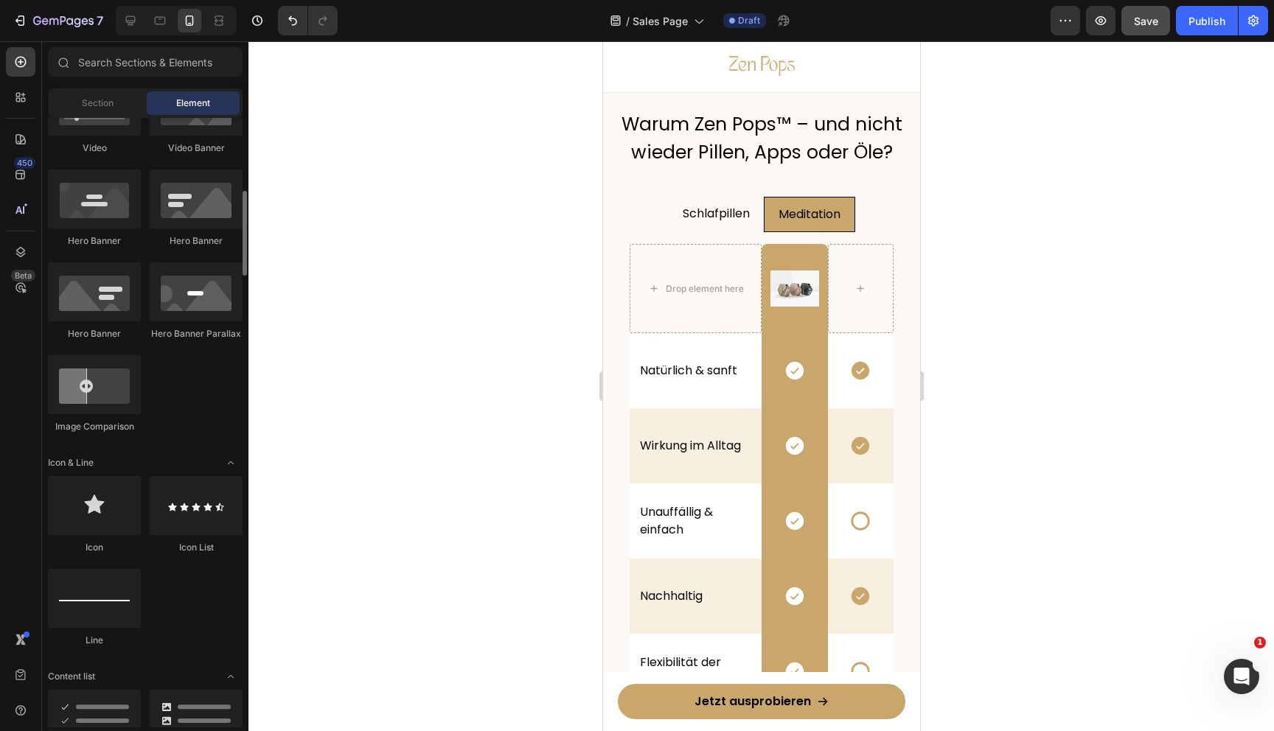
scroll to position [625, 0]
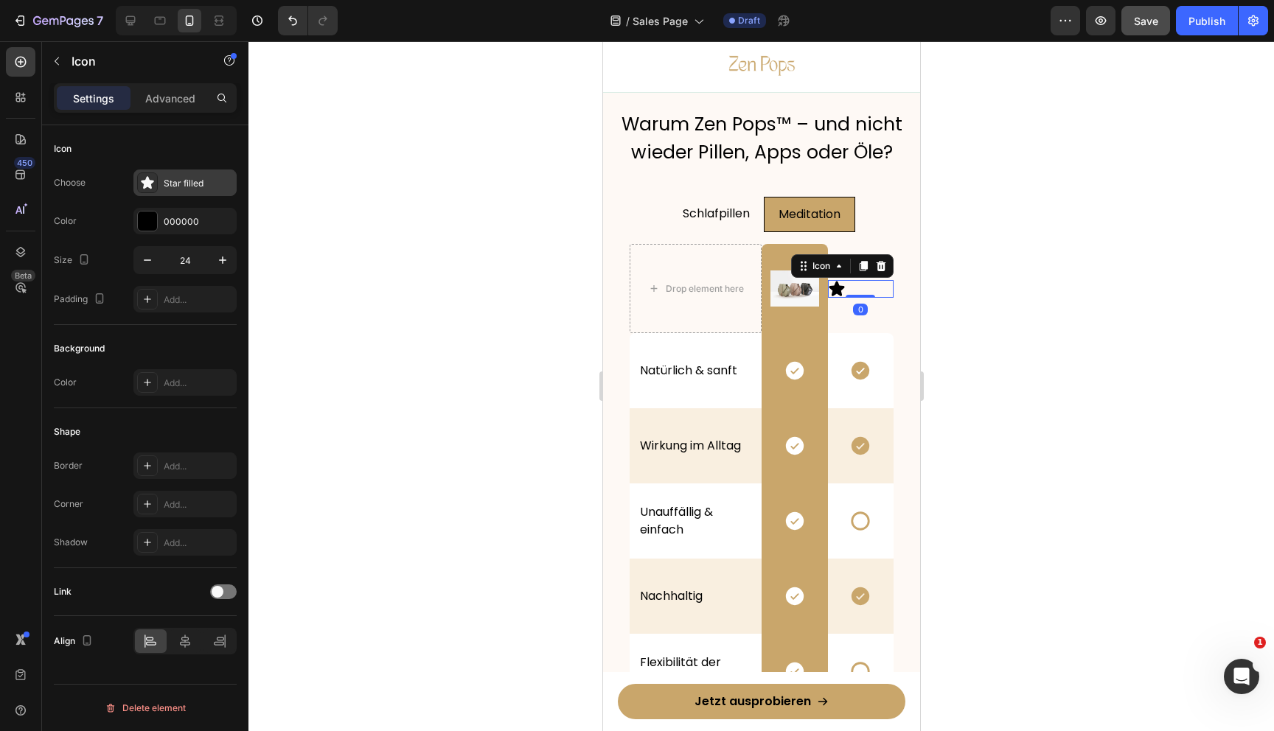
click at [151, 192] on div at bounding box center [147, 183] width 21 height 21
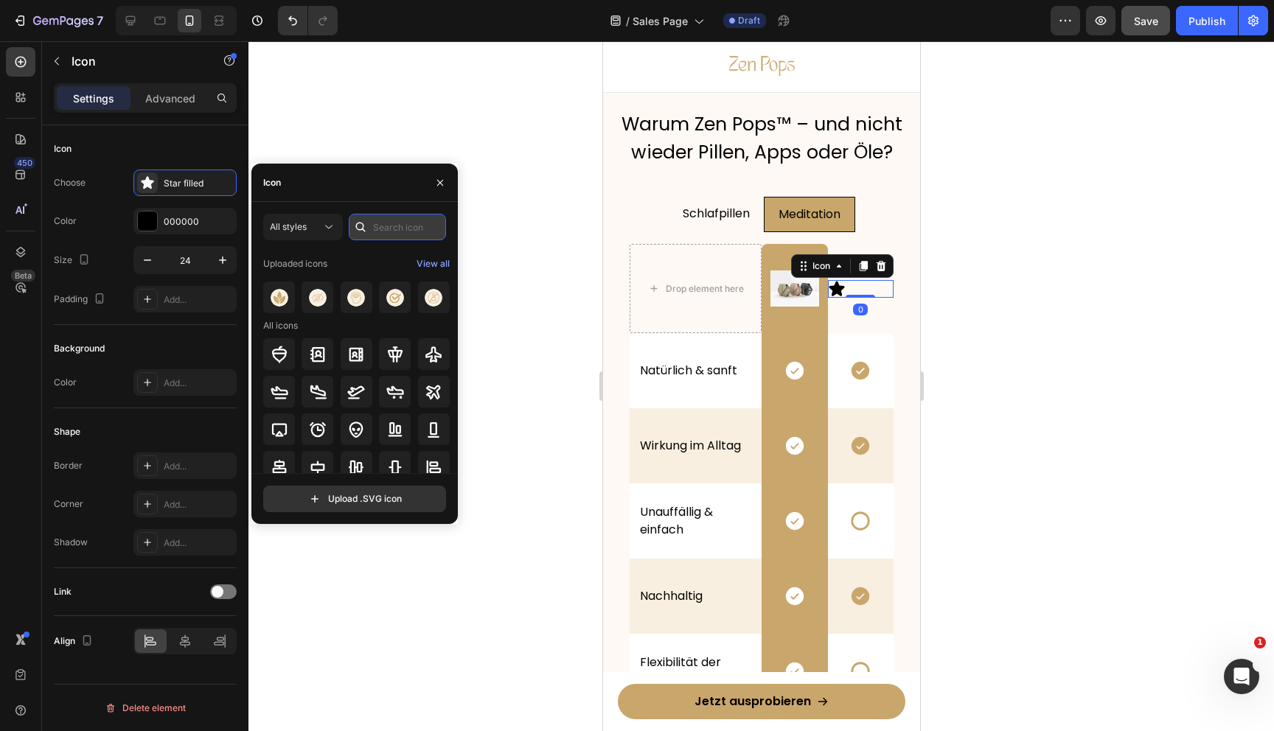
click at [406, 231] on input "text" at bounding box center [397, 227] width 97 height 27
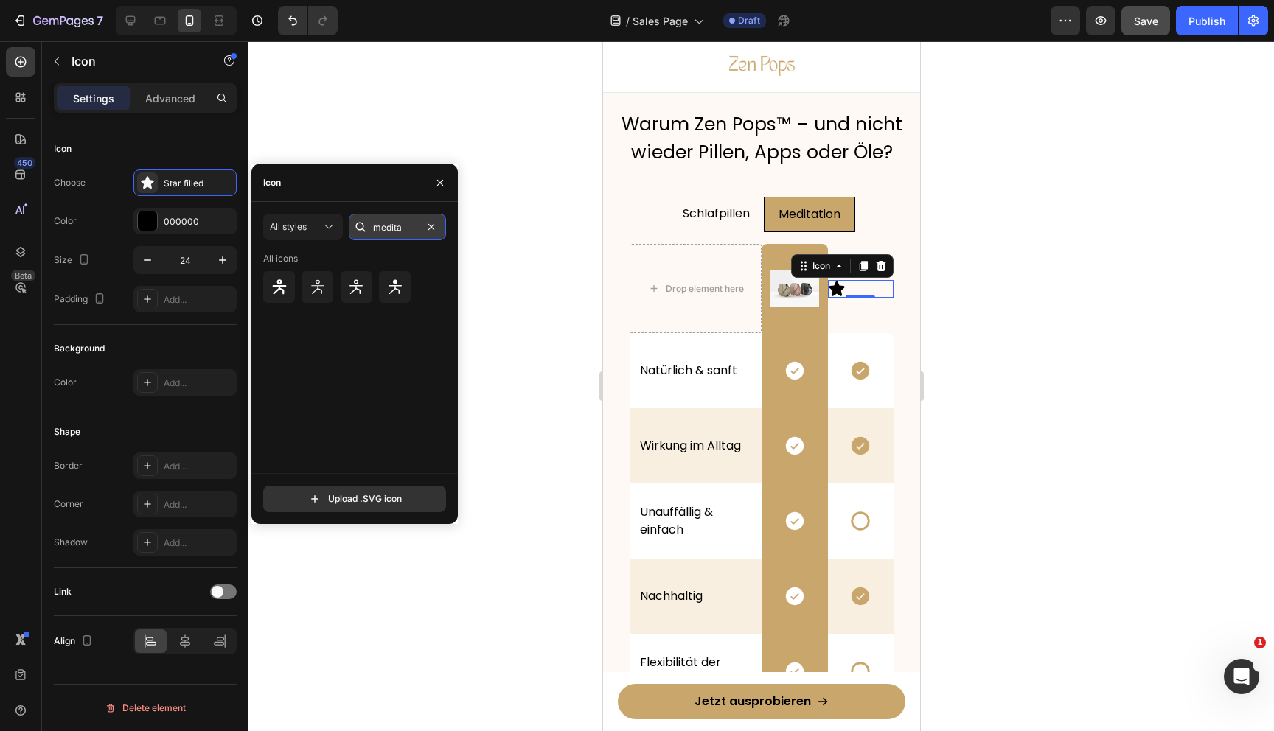
click at [392, 224] on input "medita" at bounding box center [397, 227] width 97 height 27
click at [379, 229] on input "calm" at bounding box center [397, 227] width 97 height 27
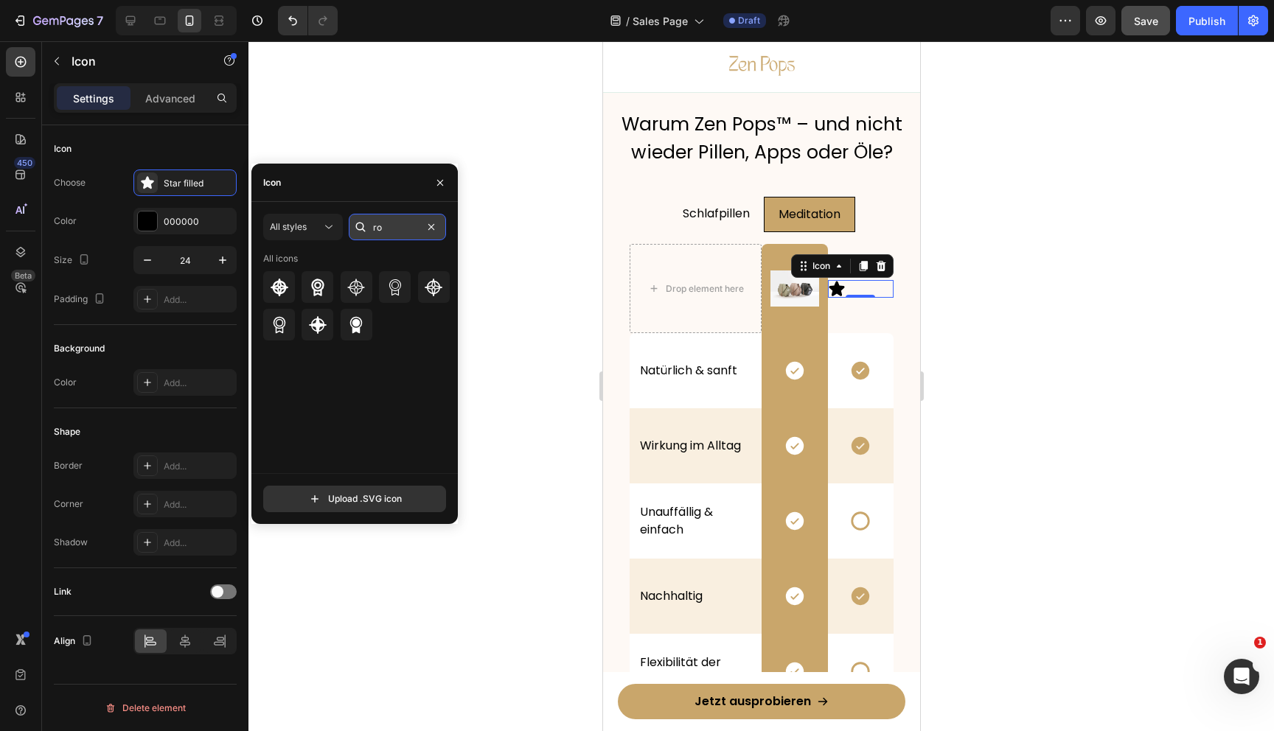
type input "r"
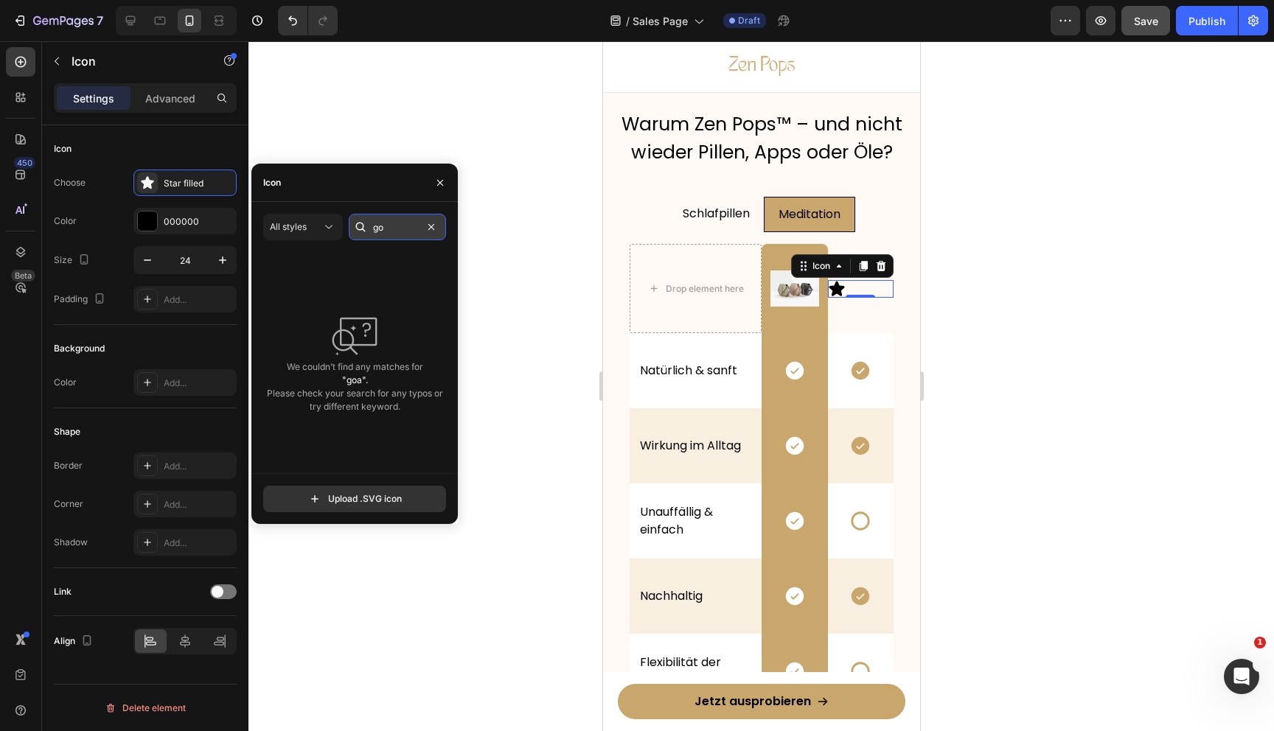
type input "g"
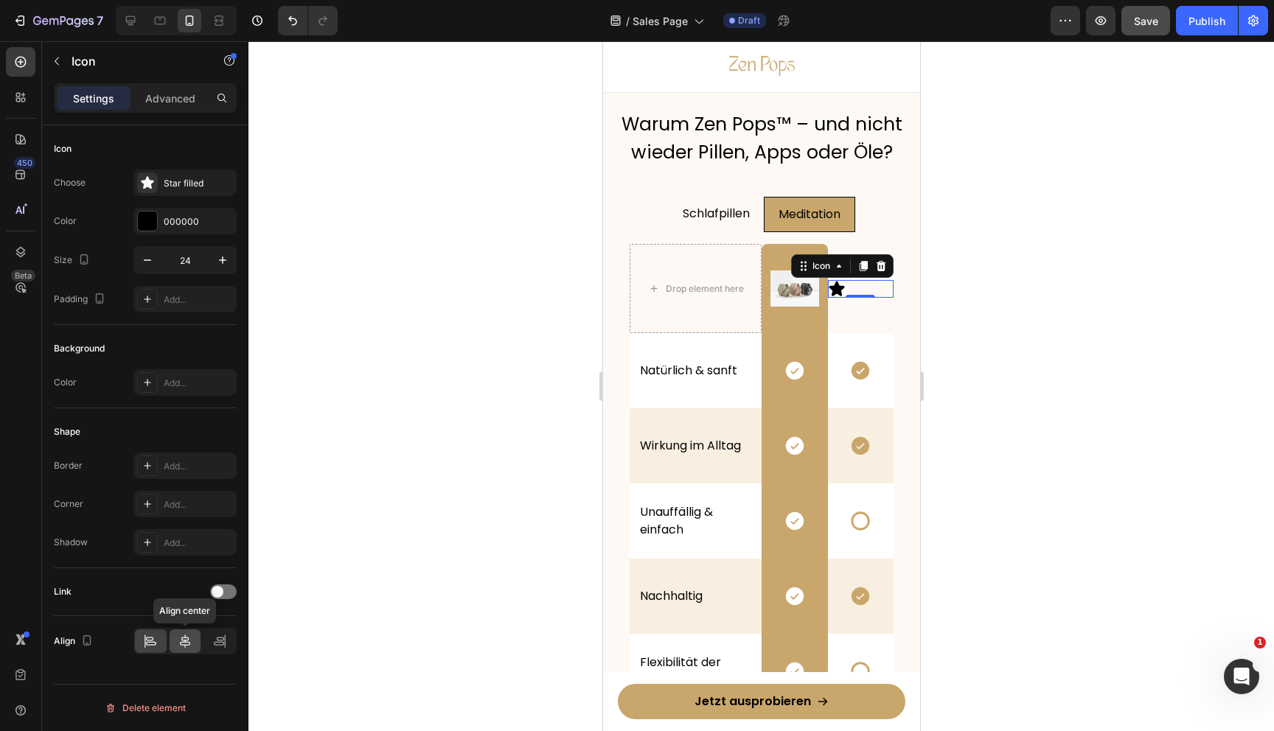
click at [194, 643] on div at bounding box center [186, 642] width 32 height 24
click at [220, 255] on icon "button" at bounding box center [222, 260] width 15 height 15
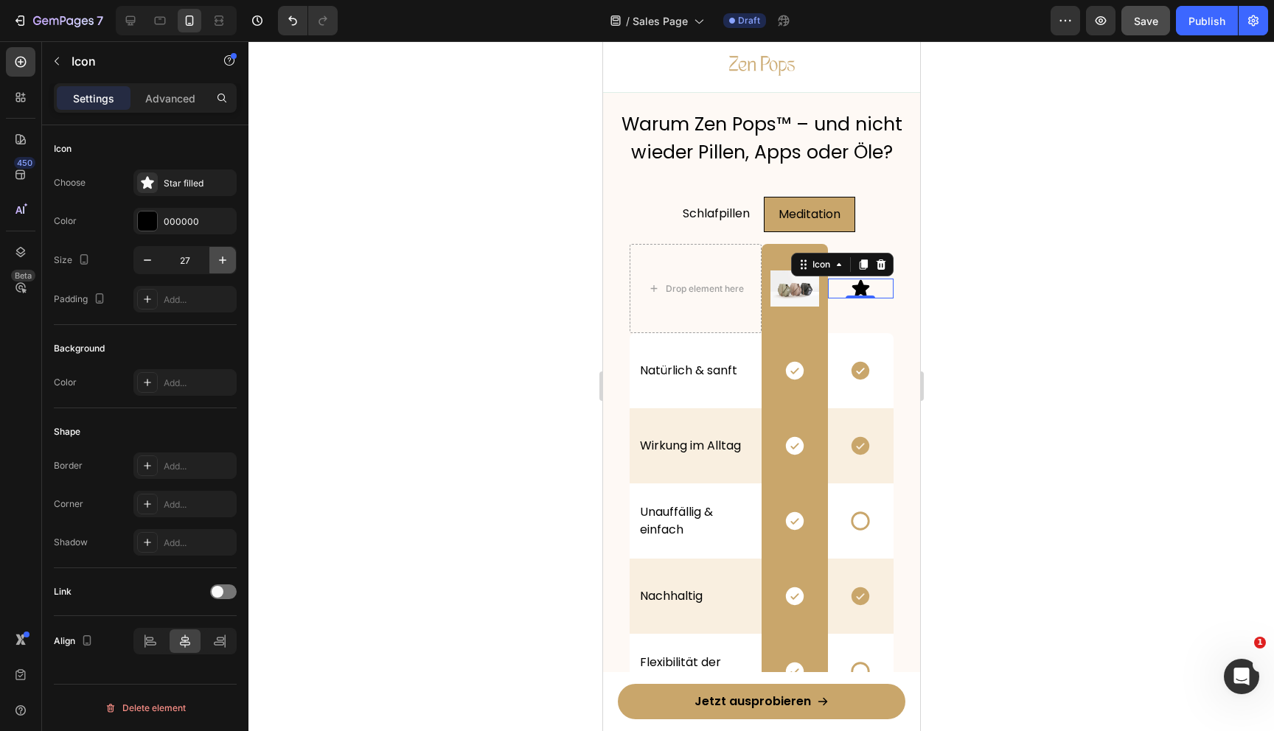
click at [220, 255] on icon "button" at bounding box center [222, 260] width 15 height 15
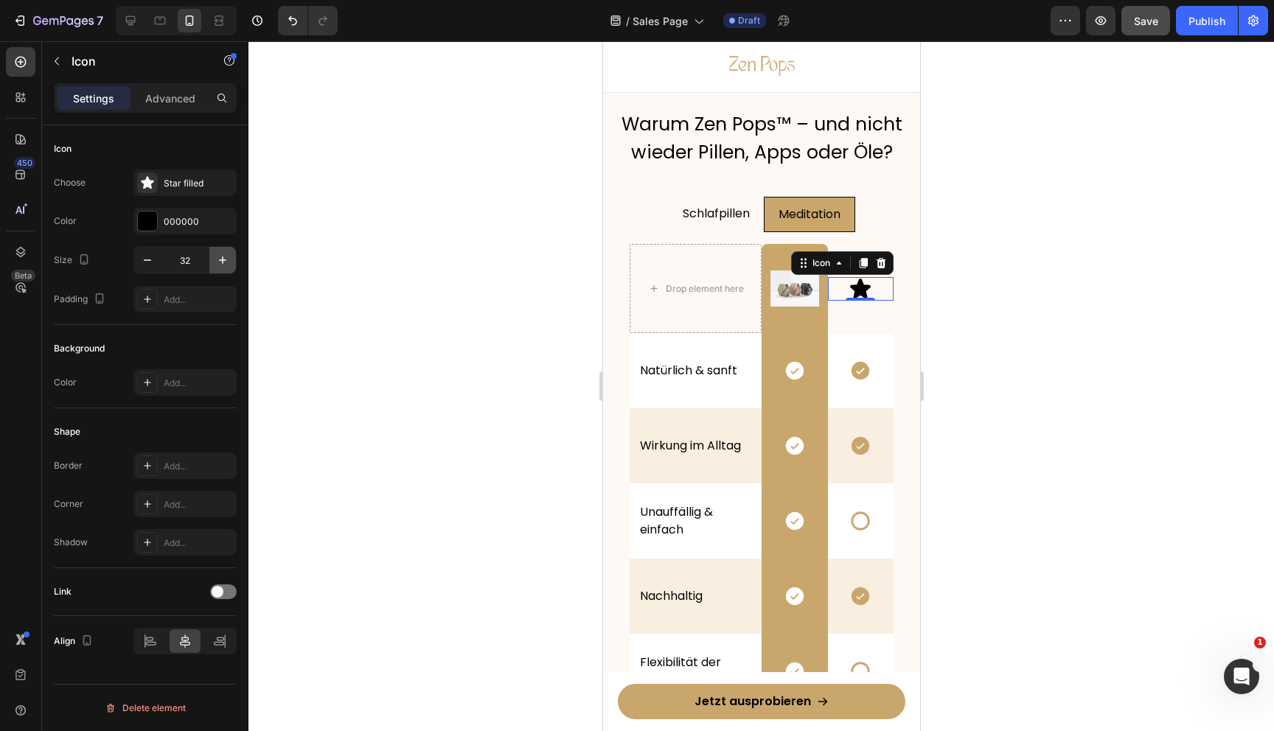
click at [220, 255] on icon "button" at bounding box center [222, 260] width 15 height 15
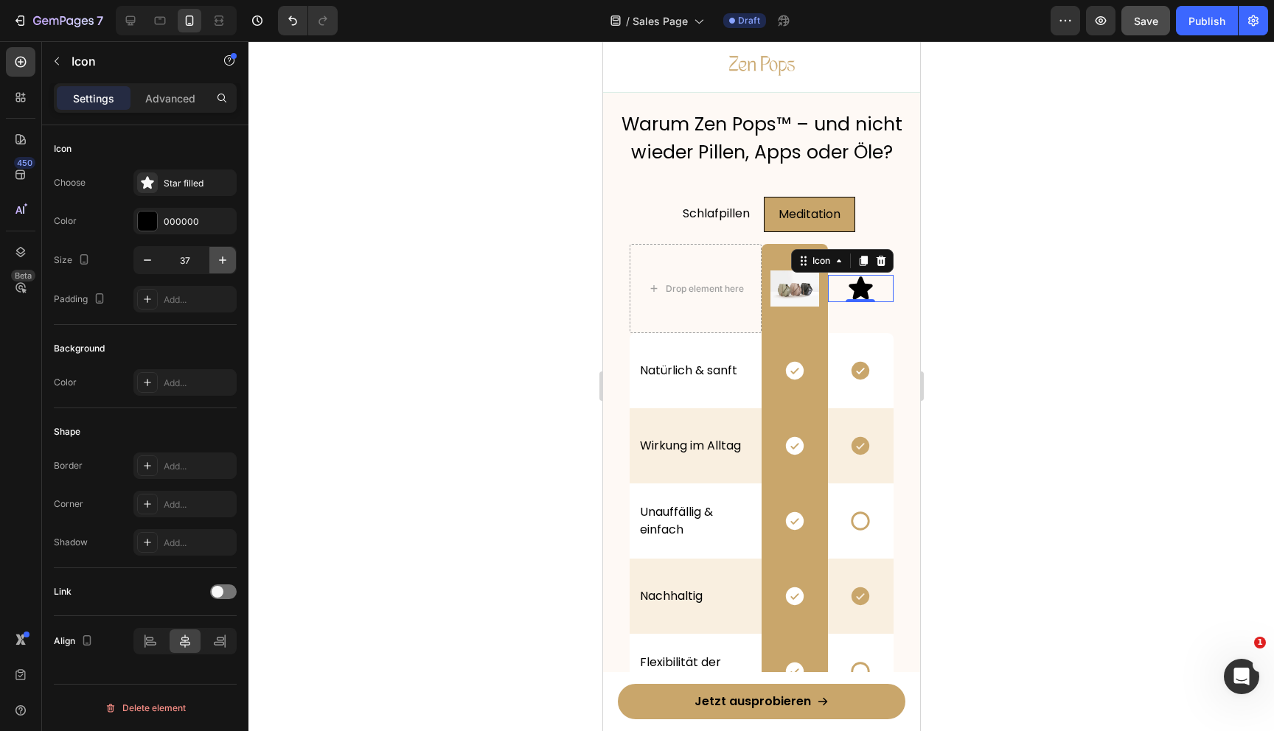
click at [220, 255] on icon "button" at bounding box center [222, 260] width 15 height 15
click at [145, 265] on icon "button" at bounding box center [147, 260] width 15 height 15
type input "40"
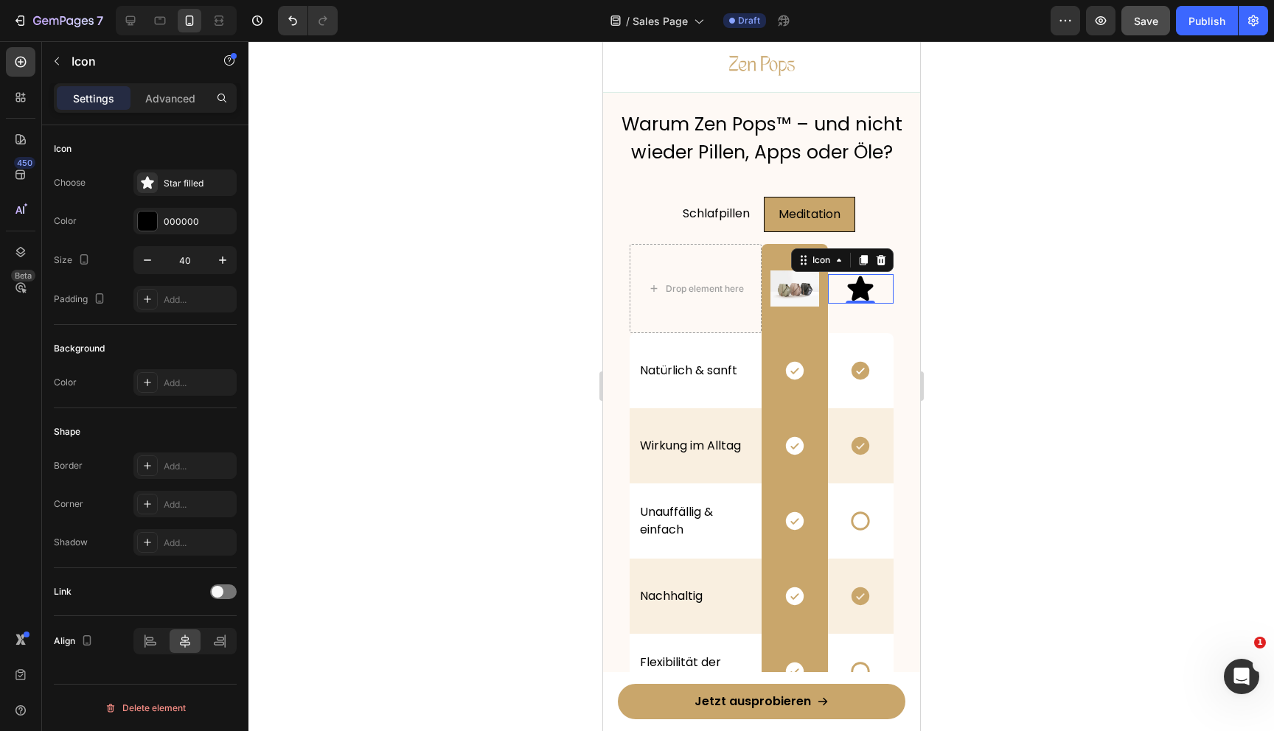
click at [974, 339] on div at bounding box center [761, 386] width 1026 height 690
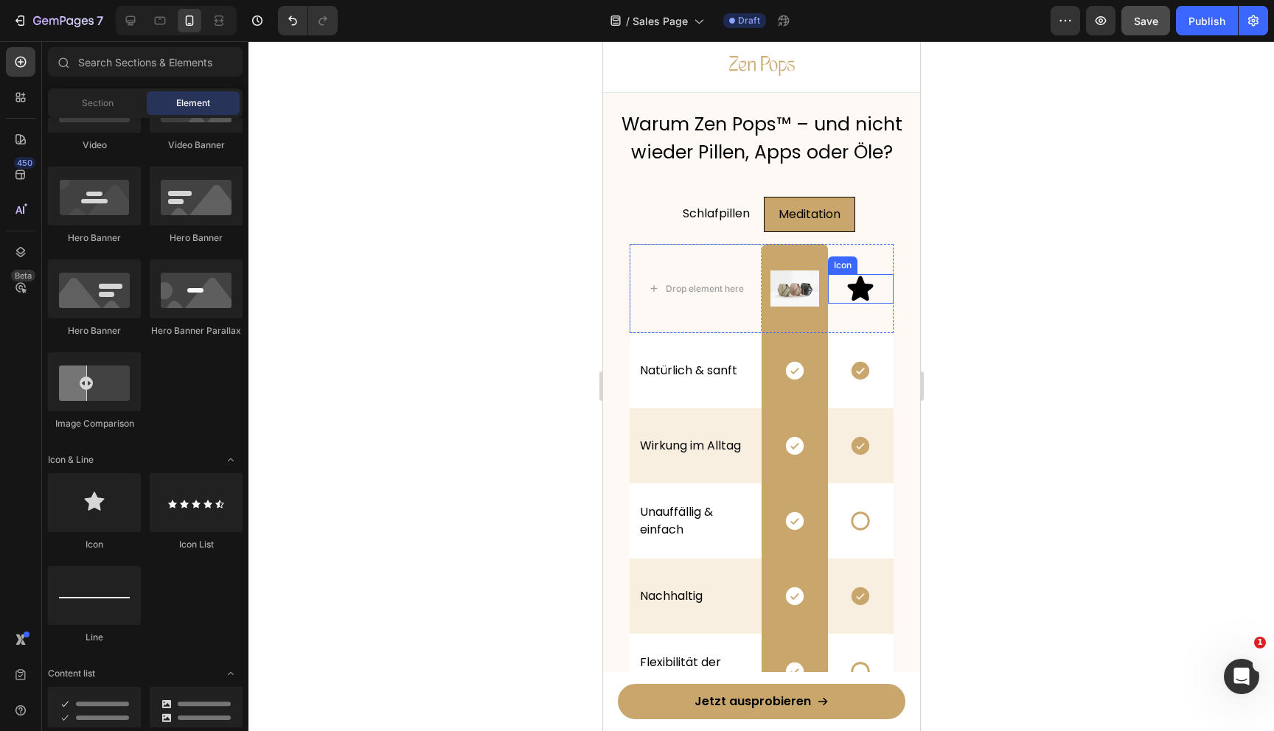
click at [842, 290] on div "Icon" at bounding box center [860, 288] width 66 height 29
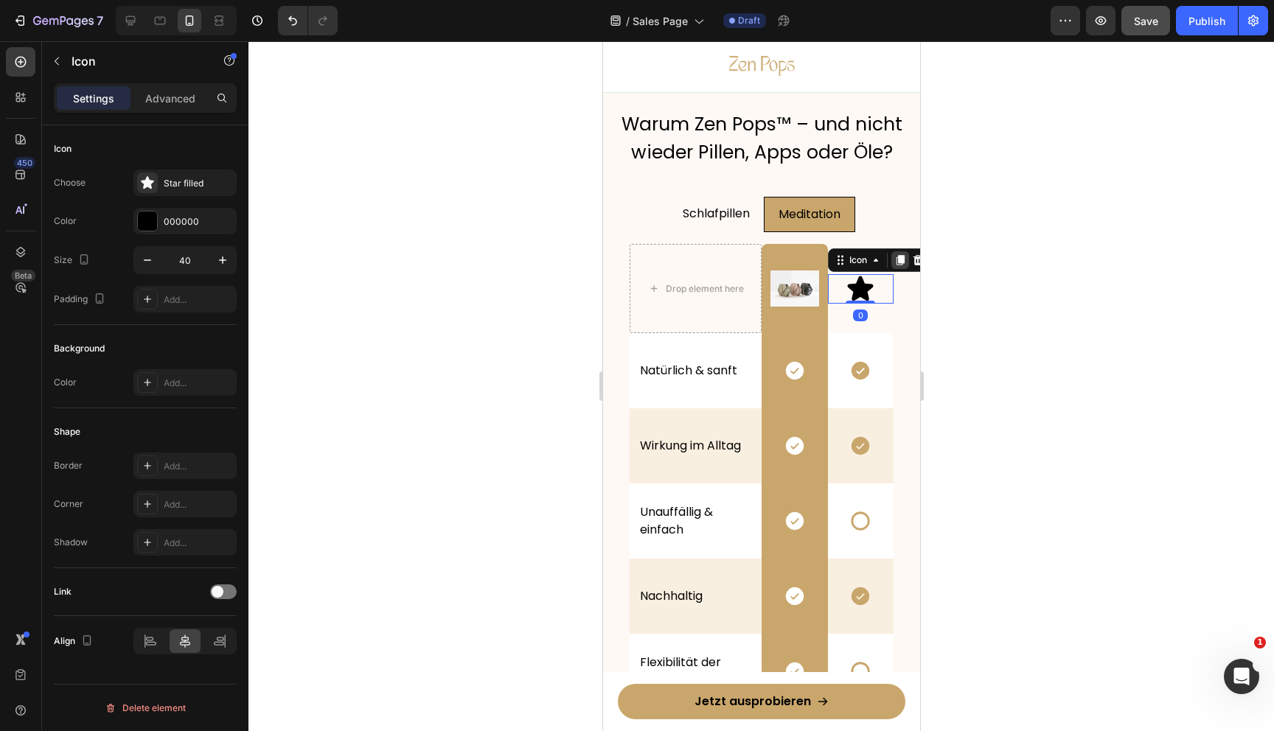
click at [902, 262] on icon at bounding box center [899, 260] width 8 height 10
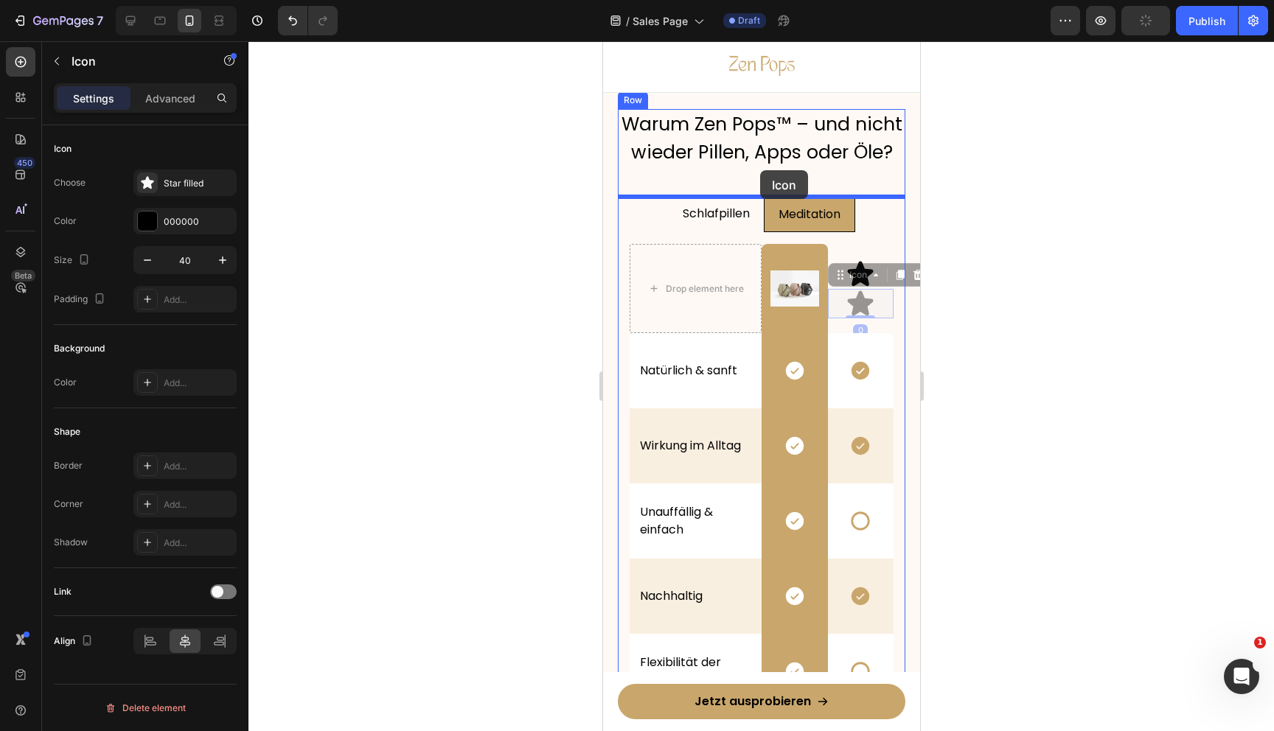
drag, startPoint x: 837, startPoint y: 272, endPoint x: 734, endPoint y: 239, distance: 108.4
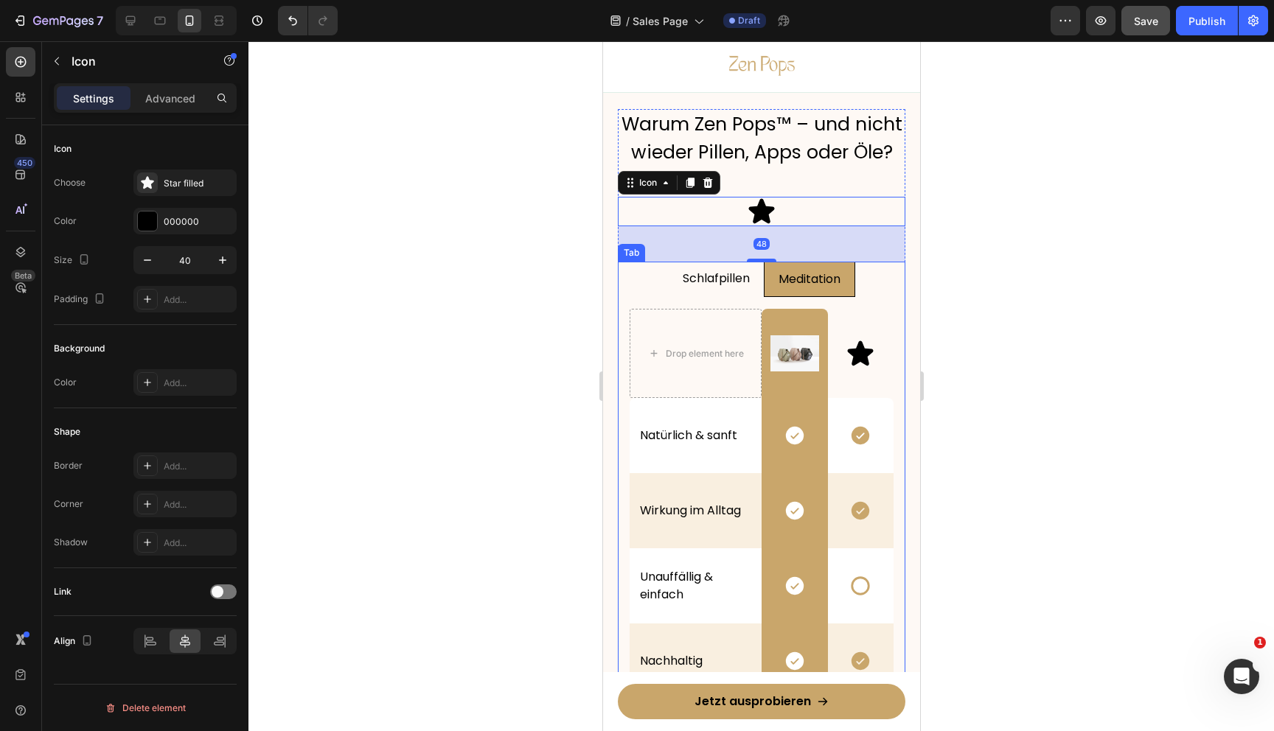
click at [745, 290] on div "Schlafpillen" at bounding box center [716, 280] width 72 height 24
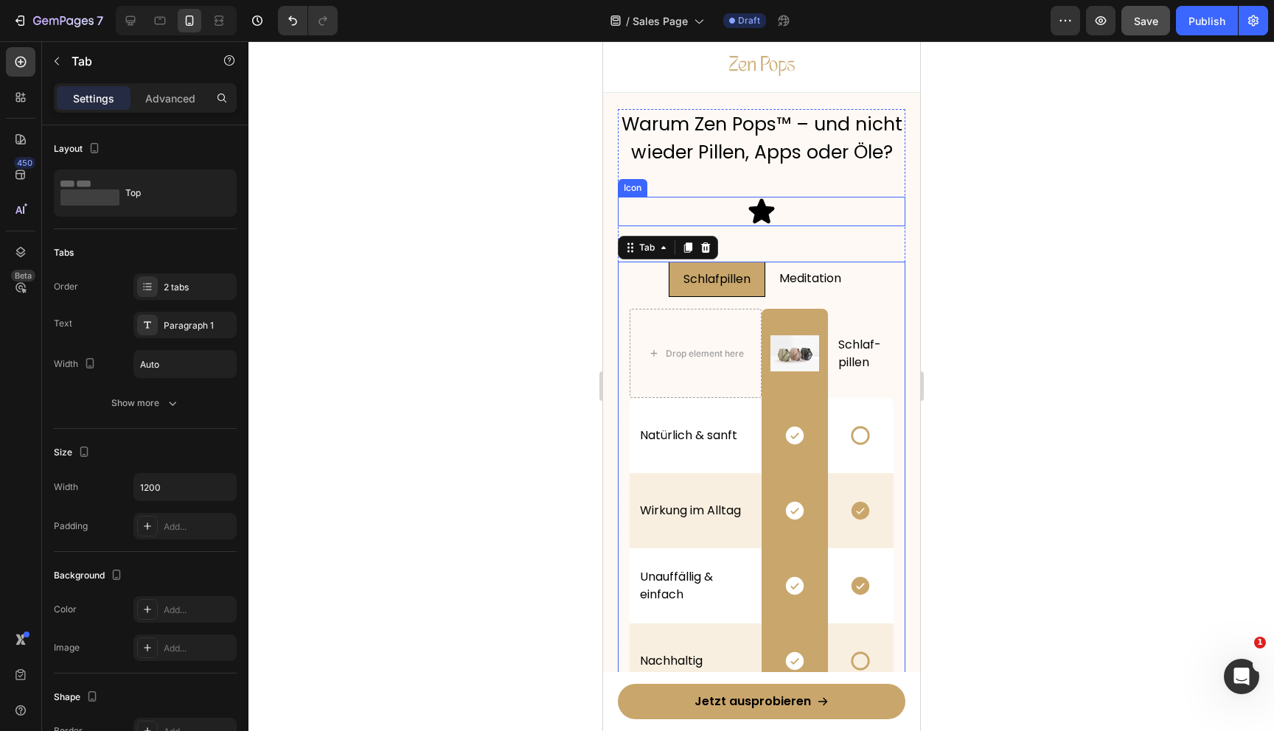
click at [787, 208] on div "Icon" at bounding box center [761, 211] width 288 height 29
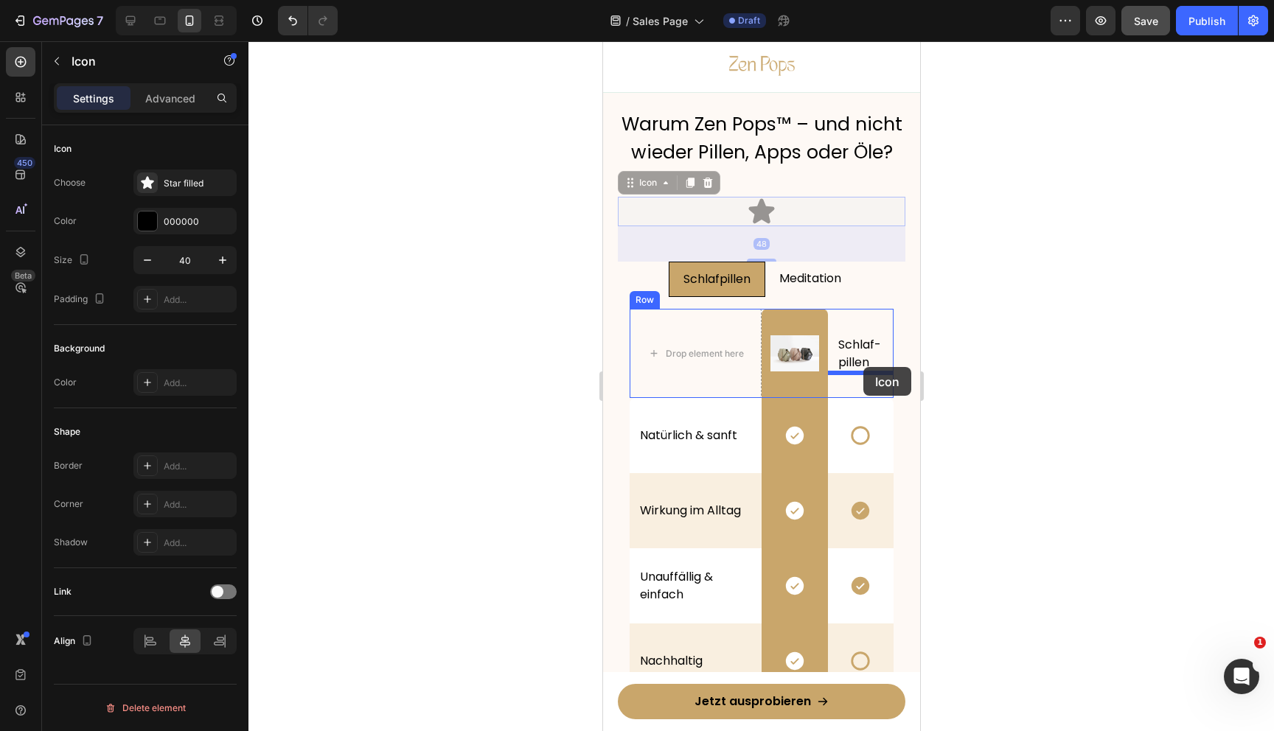
drag, startPoint x: 628, startPoint y: 184, endPoint x: 875, endPoint y: 366, distance: 306.9
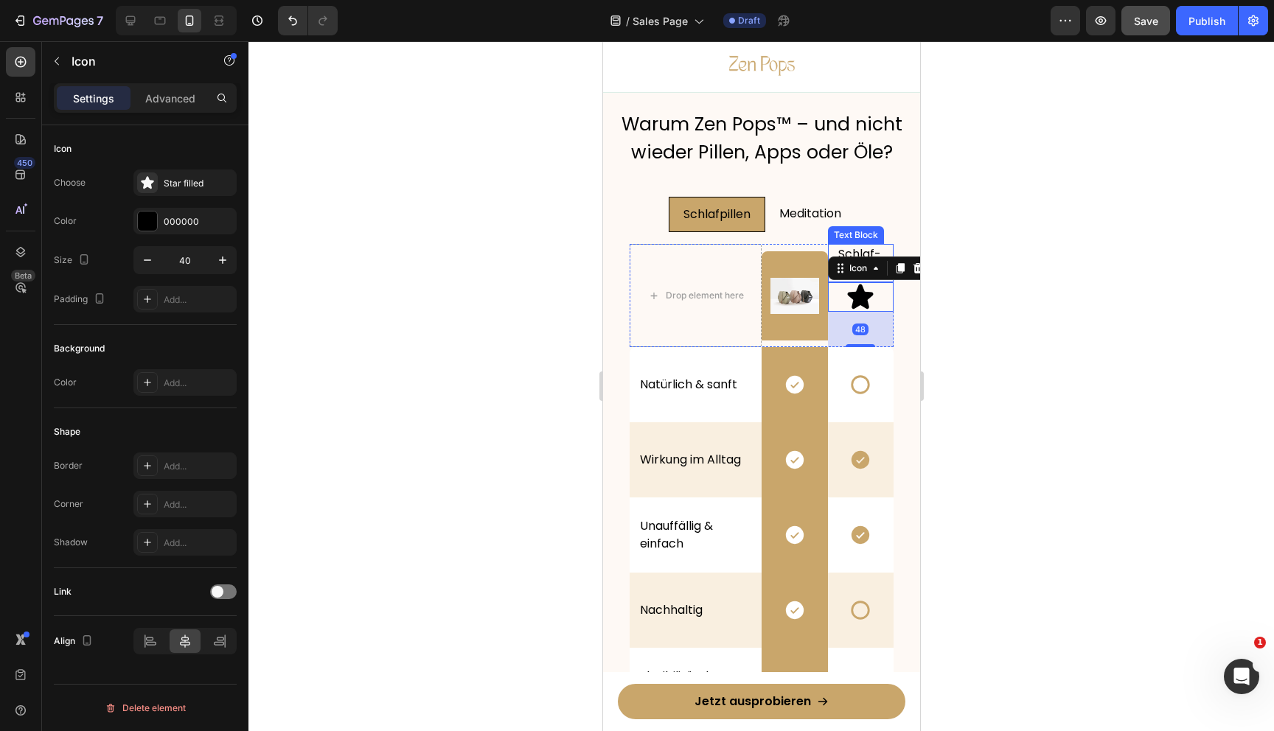
click at [856, 246] on p "Schlaf-pillen" at bounding box center [861, 263] width 46 height 35
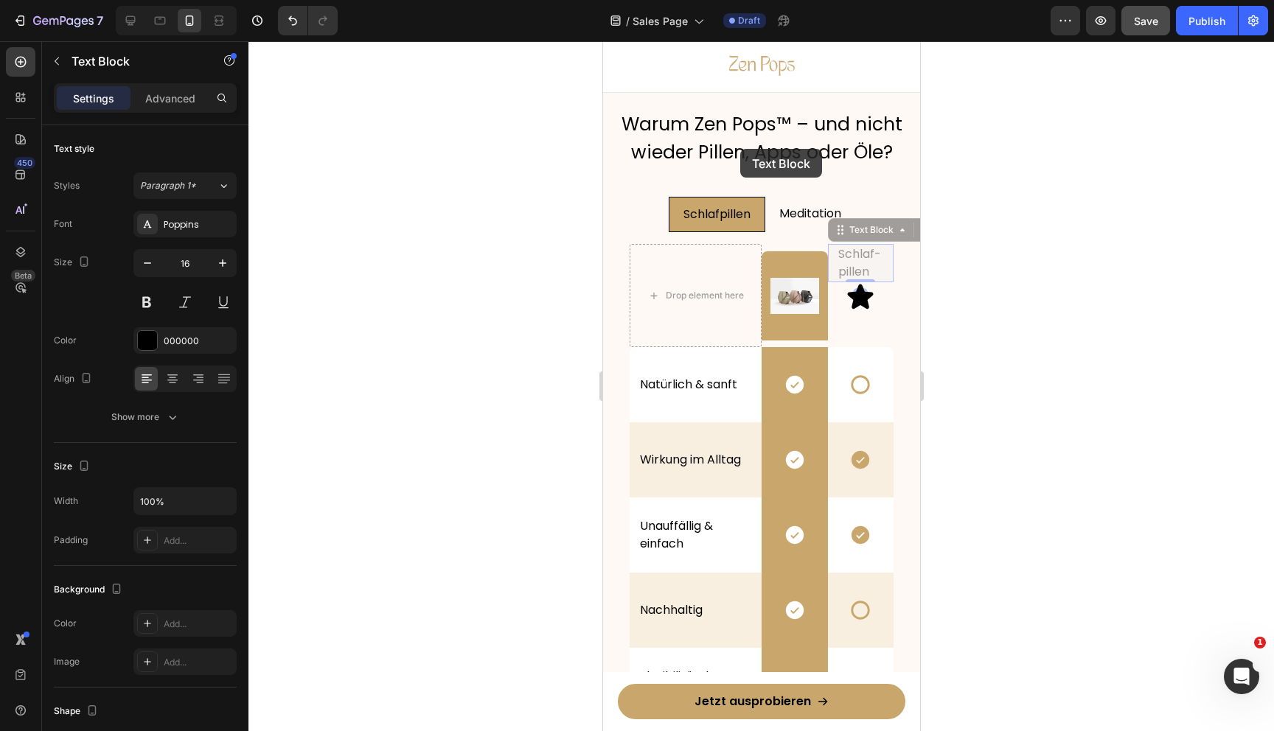
drag, startPoint x: 843, startPoint y: 234, endPoint x: 740, endPoint y: 150, distance: 133.0
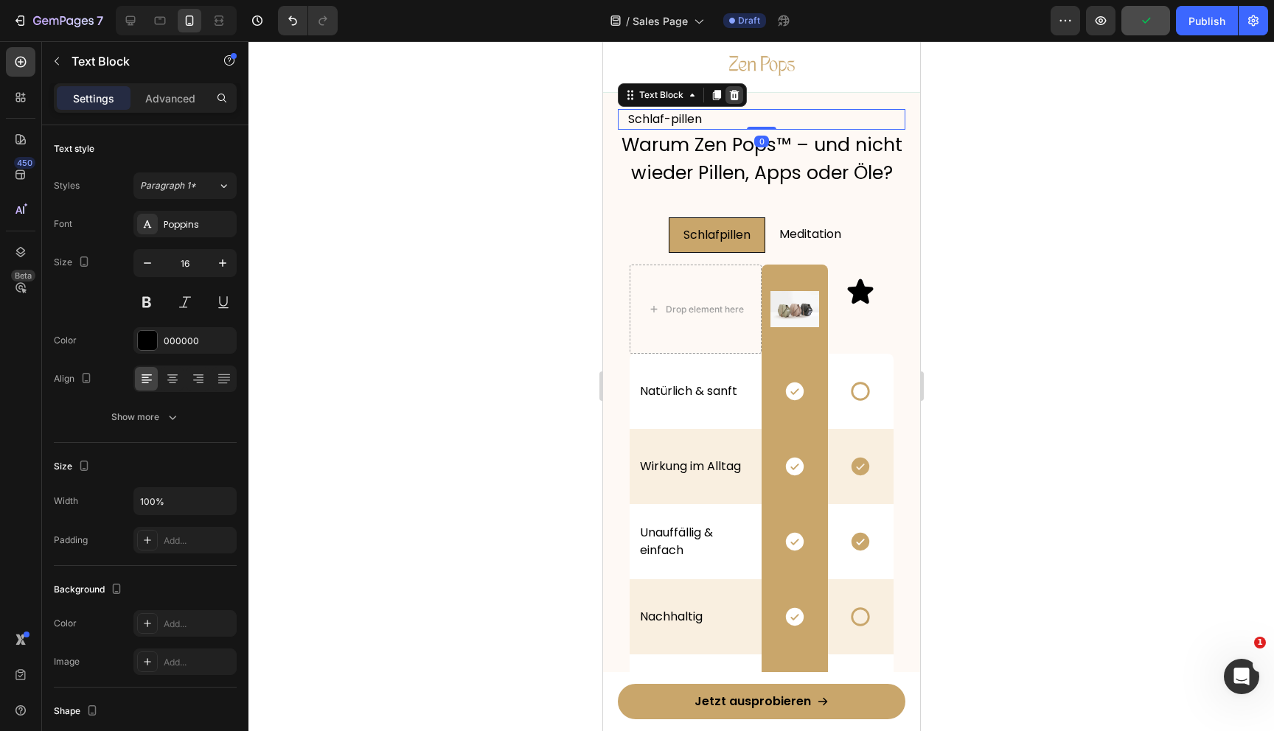
drag, startPoint x: 737, startPoint y: 97, endPoint x: 1559, endPoint y: 262, distance: 839.2
click at [737, 97] on icon at bounding box center [734, 95] width 10 height 10
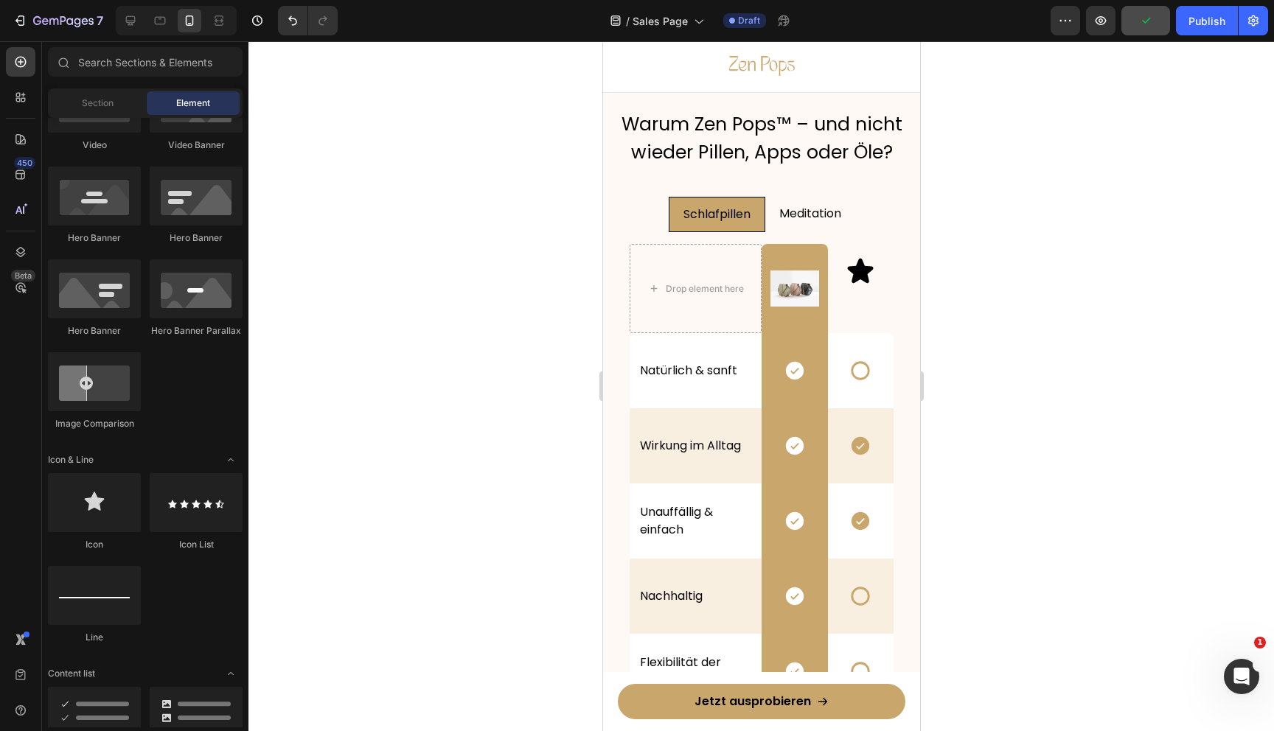
click at [1094, 270] on div at bounding box center [761, 386] width 1026 height 690
click at [860, 283] on icon at bounding box center [859, 271] width 29 height 29
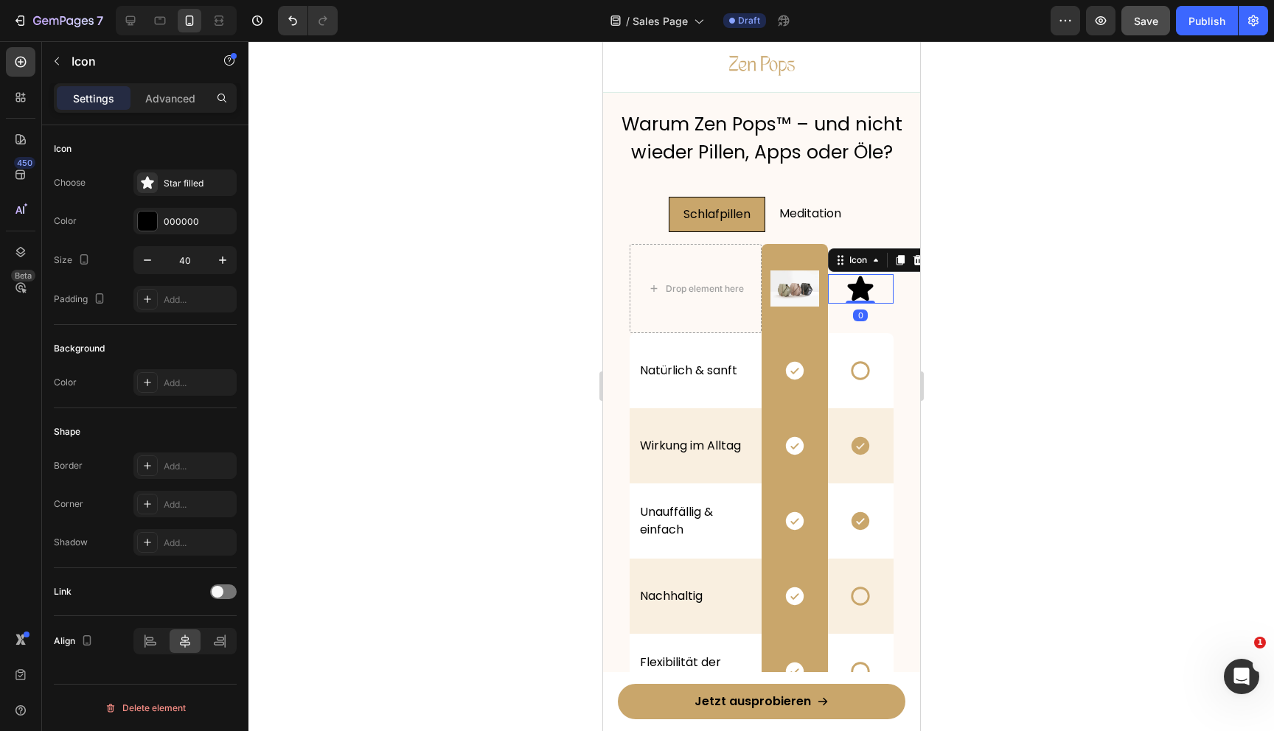
drag, startPoint x: 854, startPoint y: 319, endPoint x: 840, endPoint y: 217, distance: 102.6
click at [840, 217] on div "Schlafpillen Meditation Drop element here Image Row Icon 0 Row Row Natürlich & …" at bounding box center [761, 534] width 288 height 675
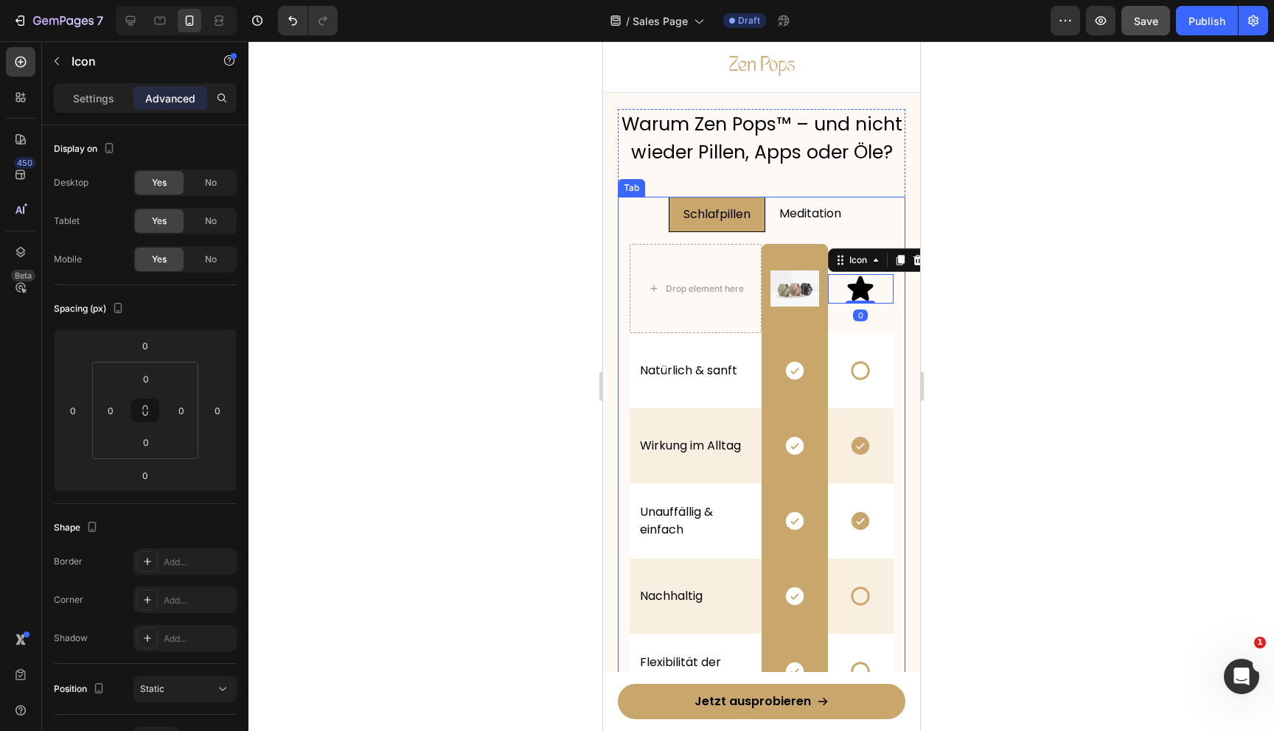
click at [1062, 293] on div at bounding box center [761, 386] width 1026 height 690
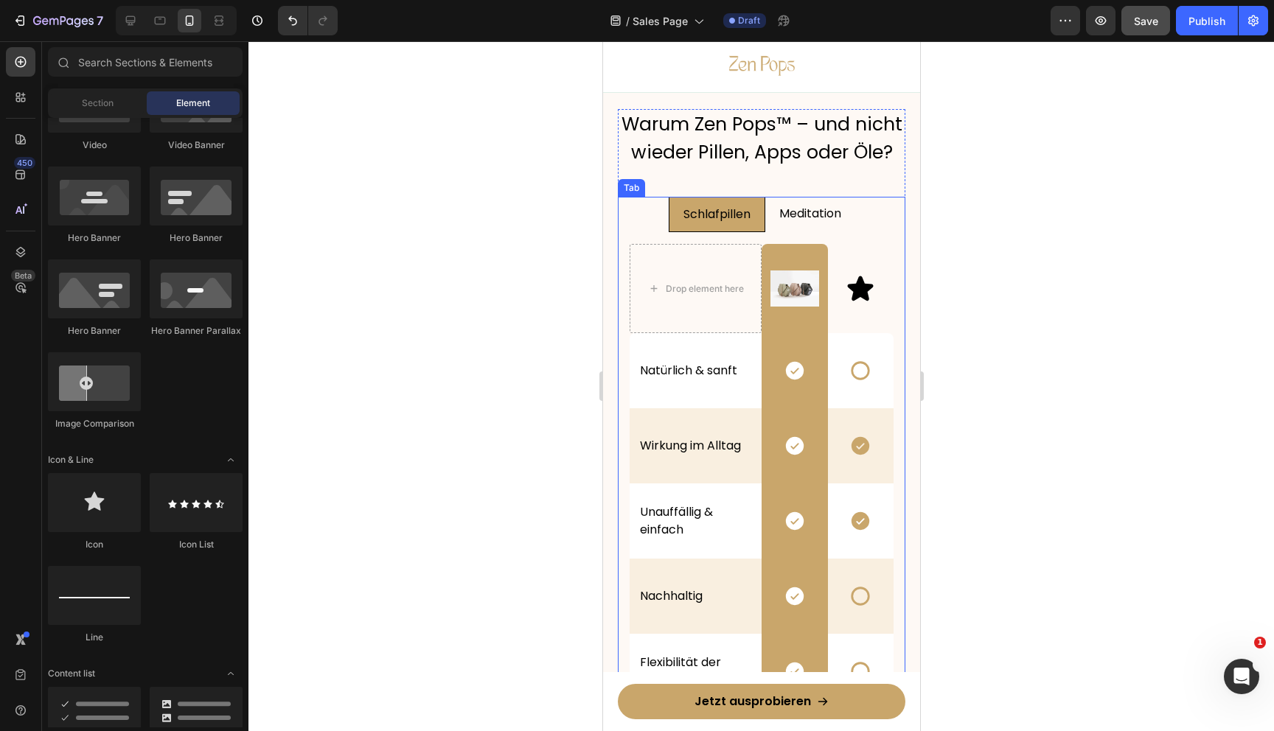
click at [852, 217] on li "Meditation" at bounding box center [810, 214] width 90 height 35
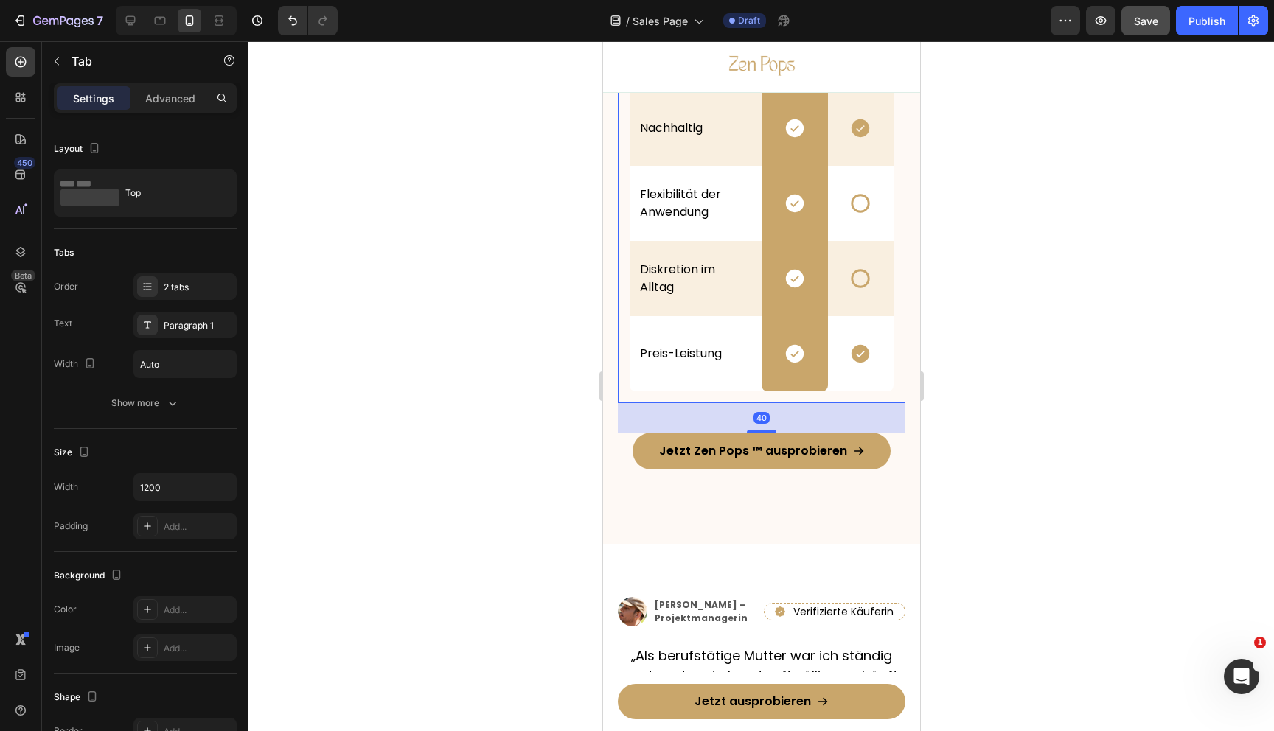
scroll to position [4318, 0]
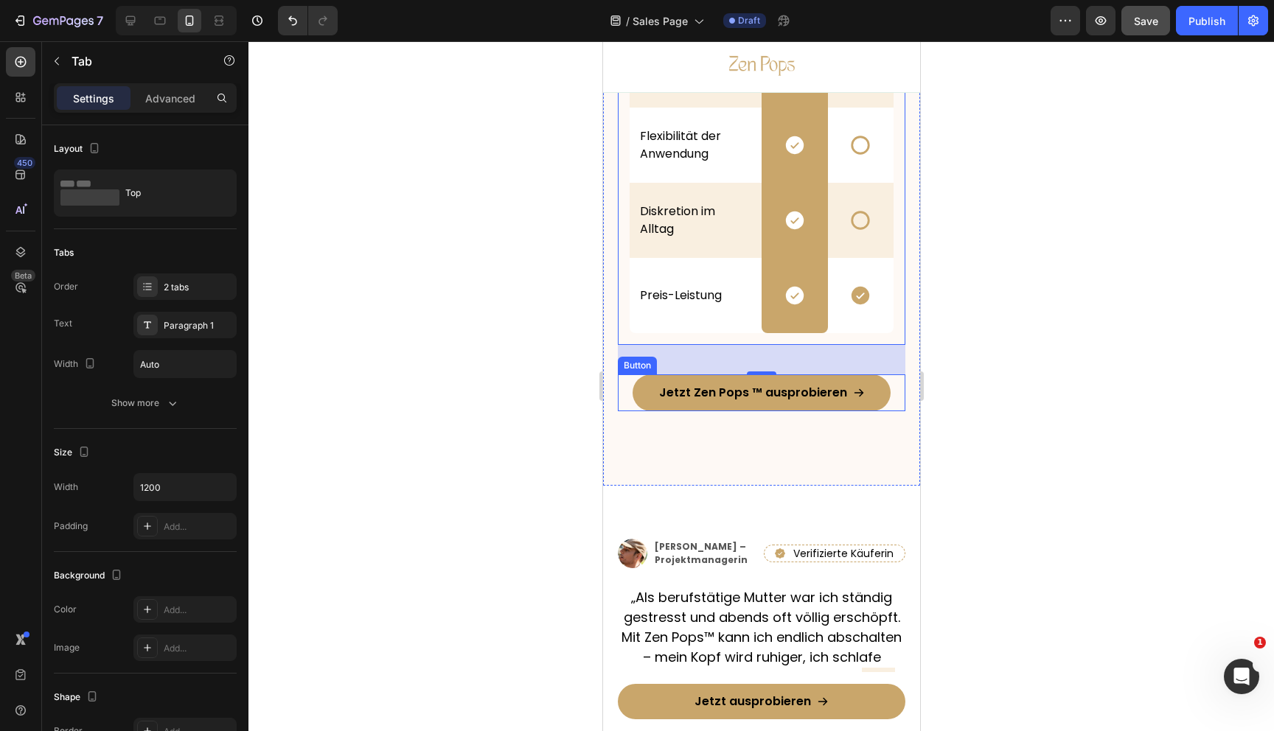
click at [1040, 425] on div at bounding box center [761, 386] width 1026 height 690
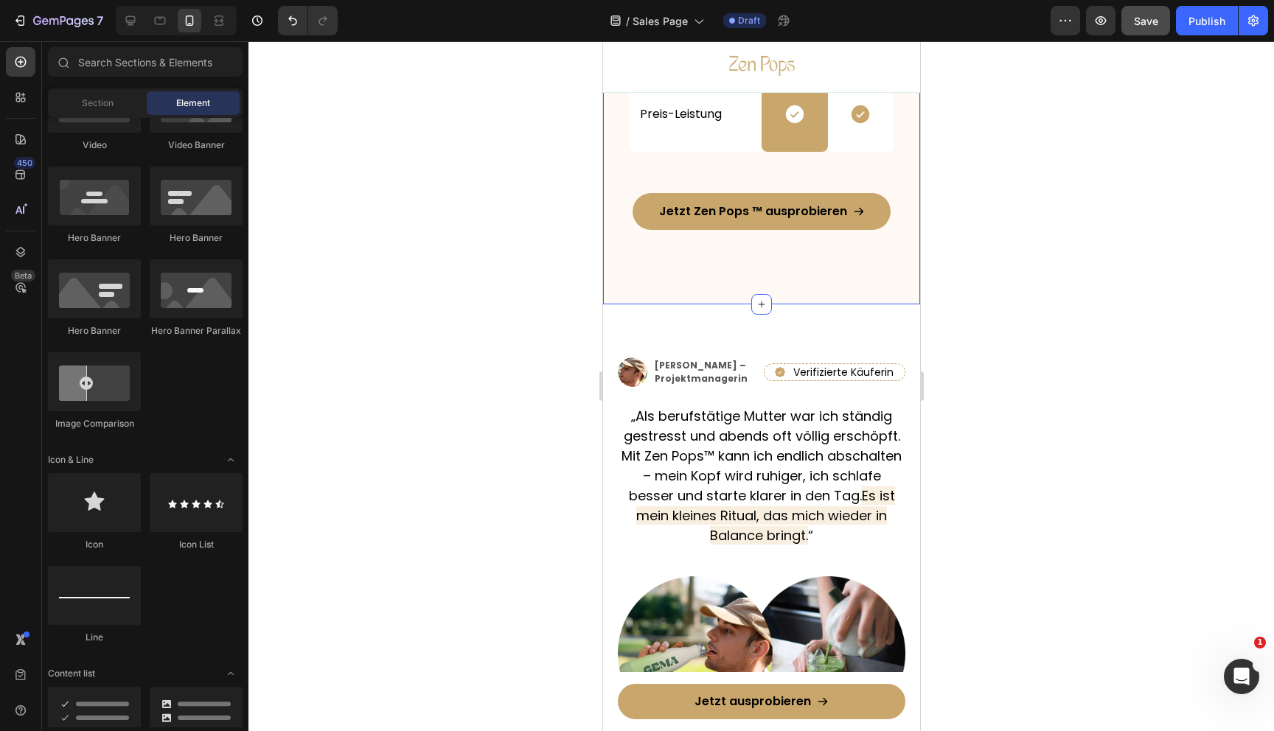
scroll to position [4541, 0]
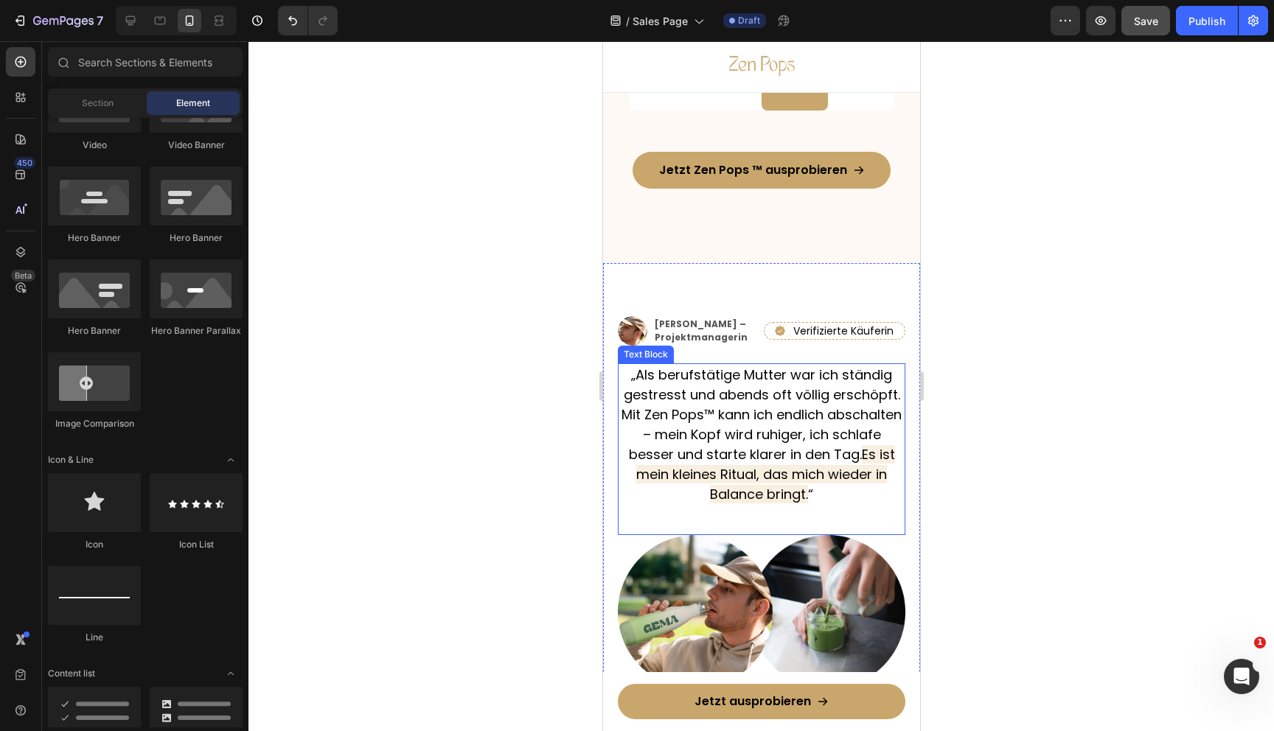
click at [770, 413] on p "„Als berufstätige Mutter war ich ständig gestresst und abends oft völlig erschö…" at bounding box center [761, 434] width 285 height 139
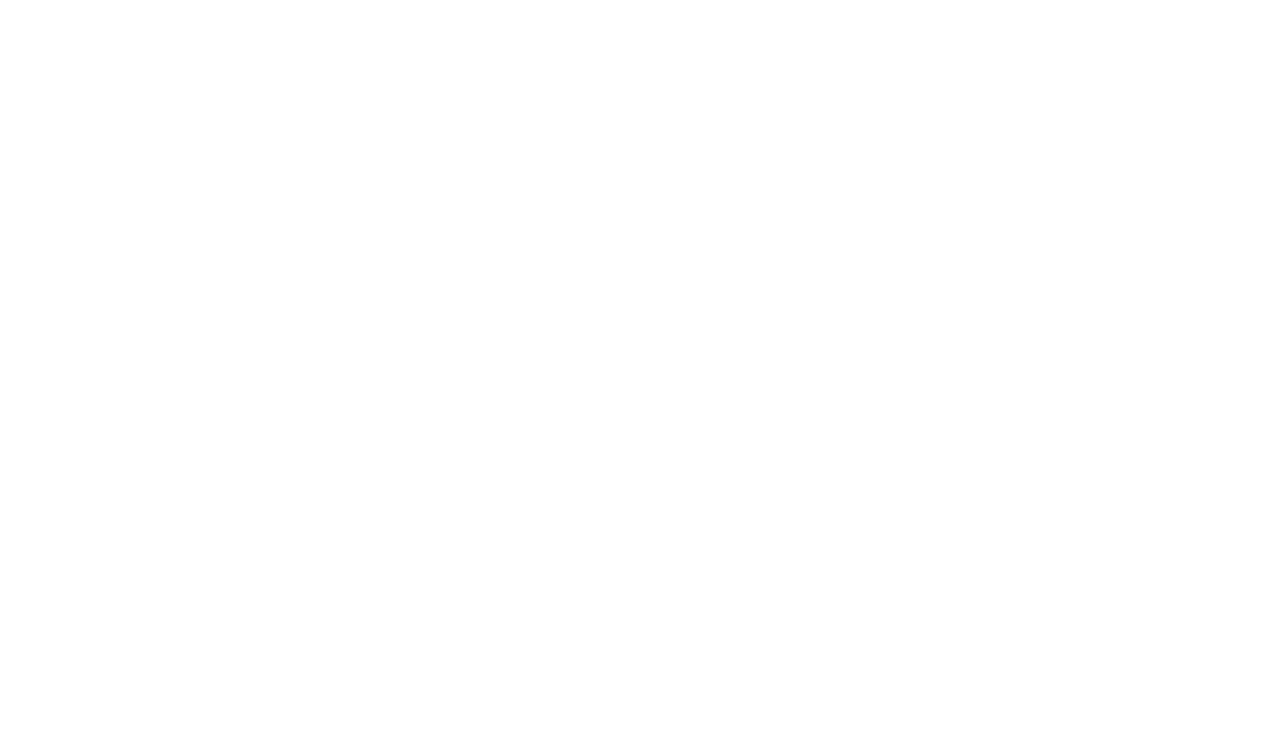
scroll to position [5288, 0]
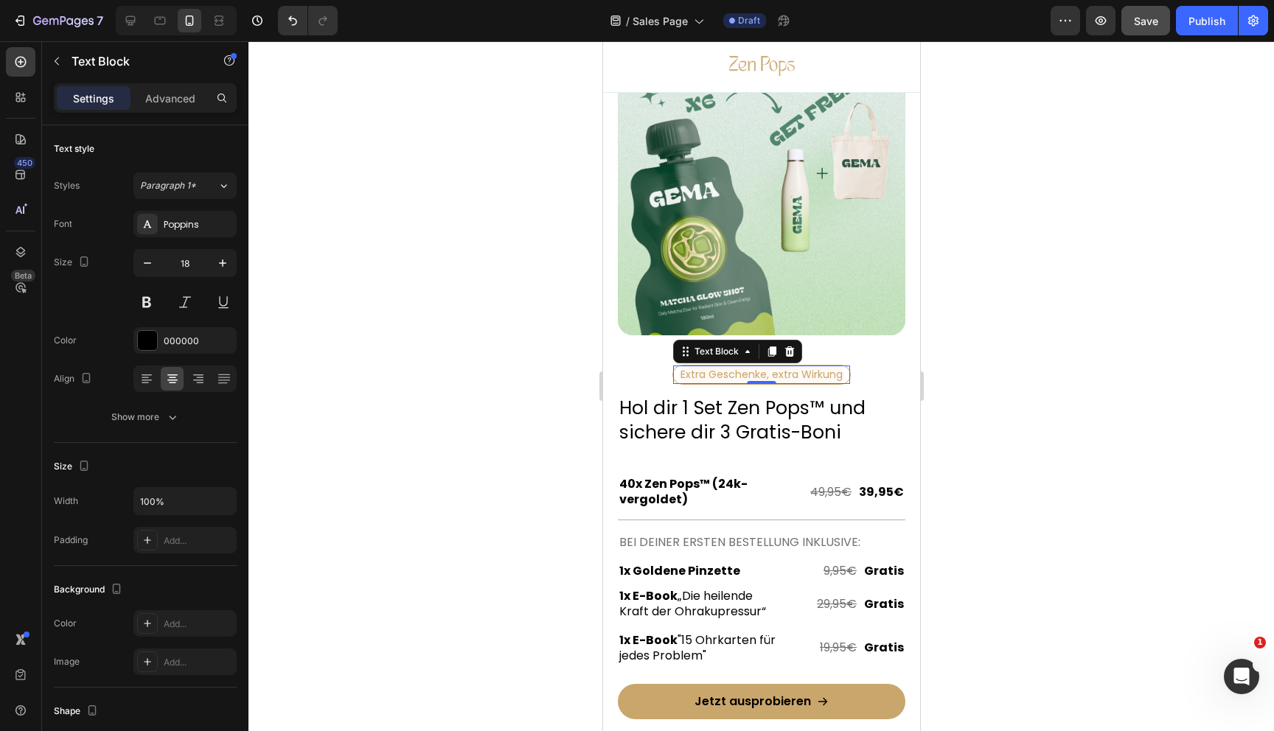
click at [761, 381] on div "Extra Geschenke, extra Wirkung Text Block 0" at bounding box center [761, 375] width 178 height 20
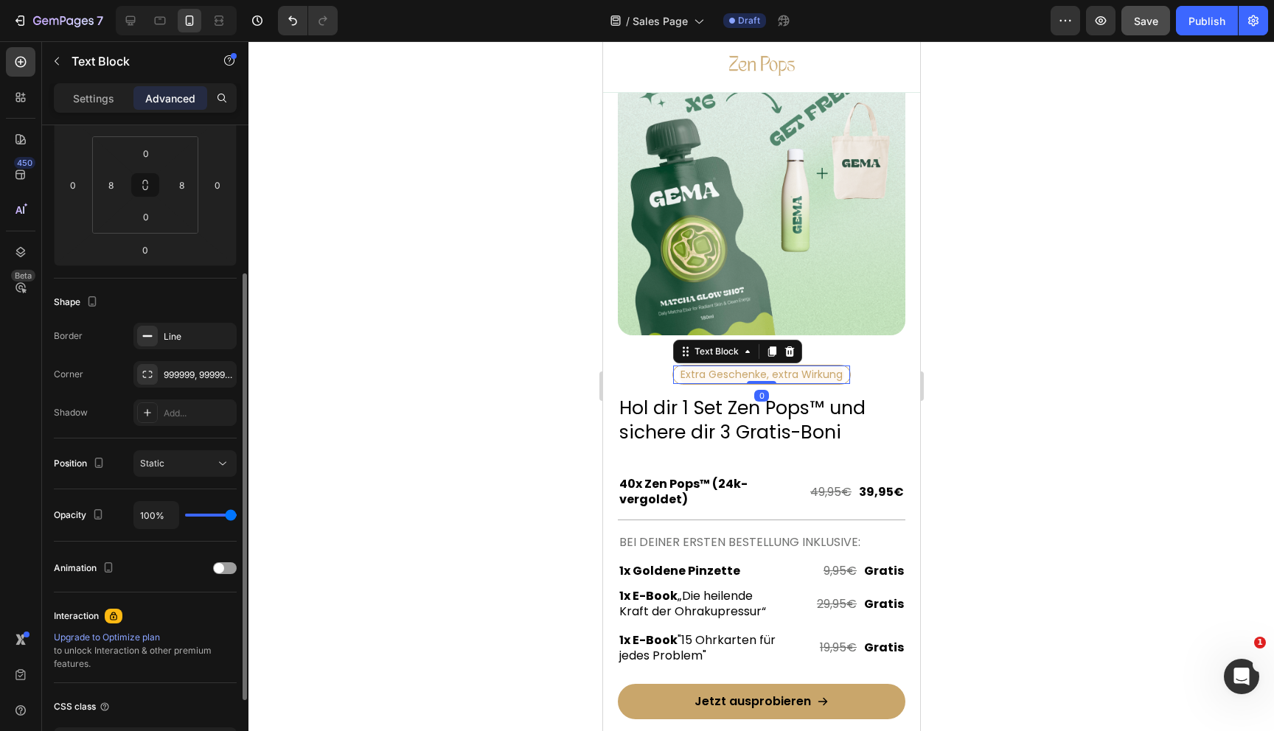
scroll to position [0, 0]
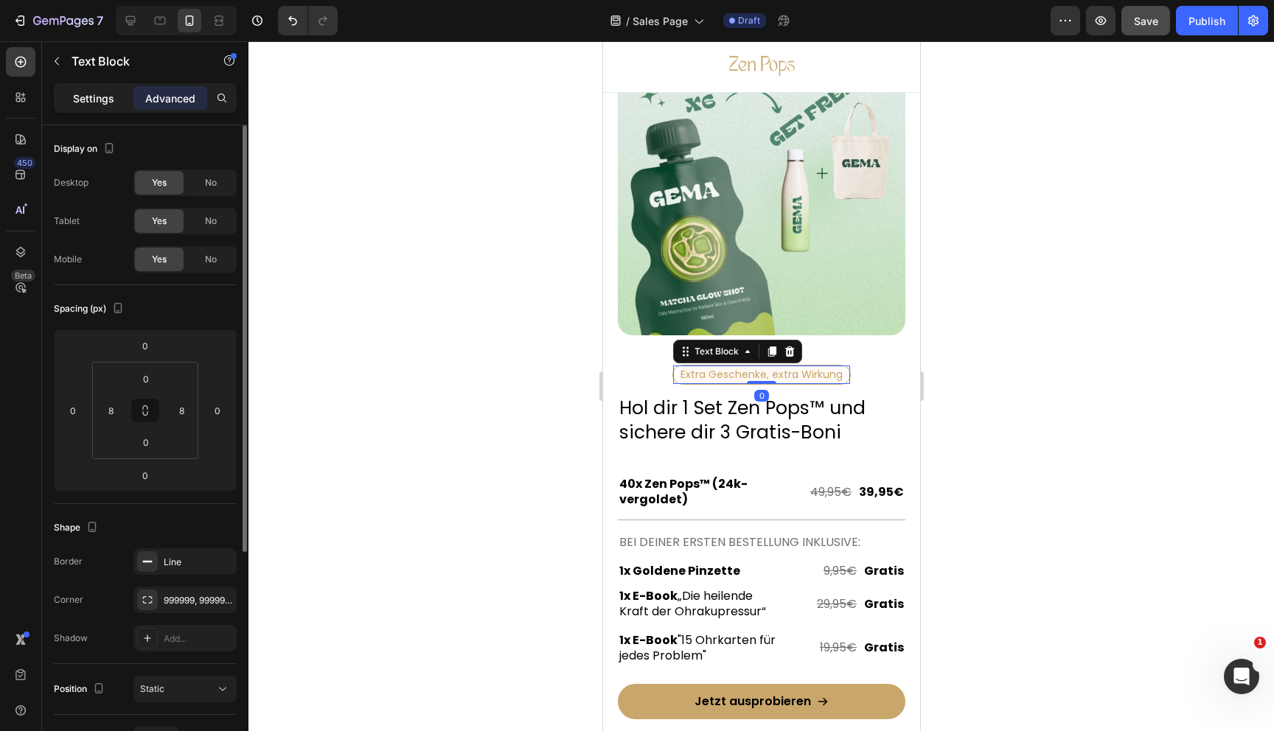
click at [93, 102] on p "Settings" at bounding box center [93, 98] width 41 height 15
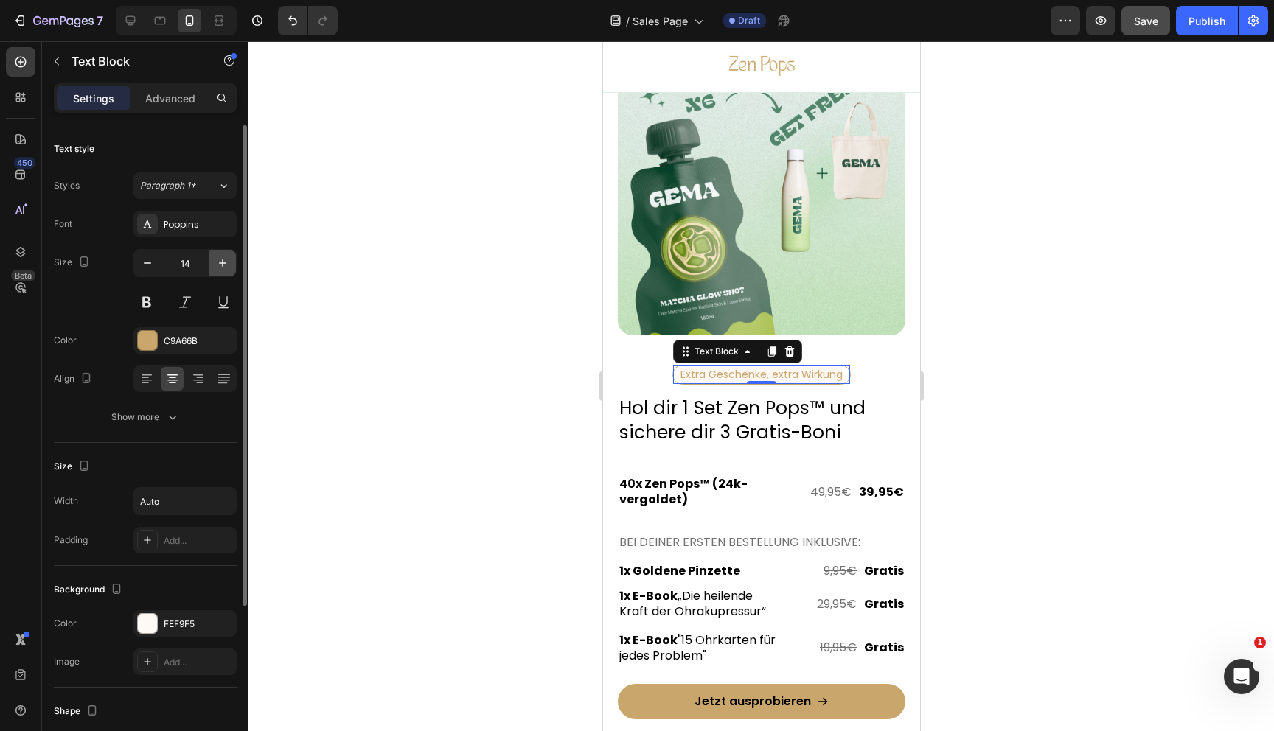
click at [226, 270] on icon "button" at bounding box center [222, 263] width 15 height 15
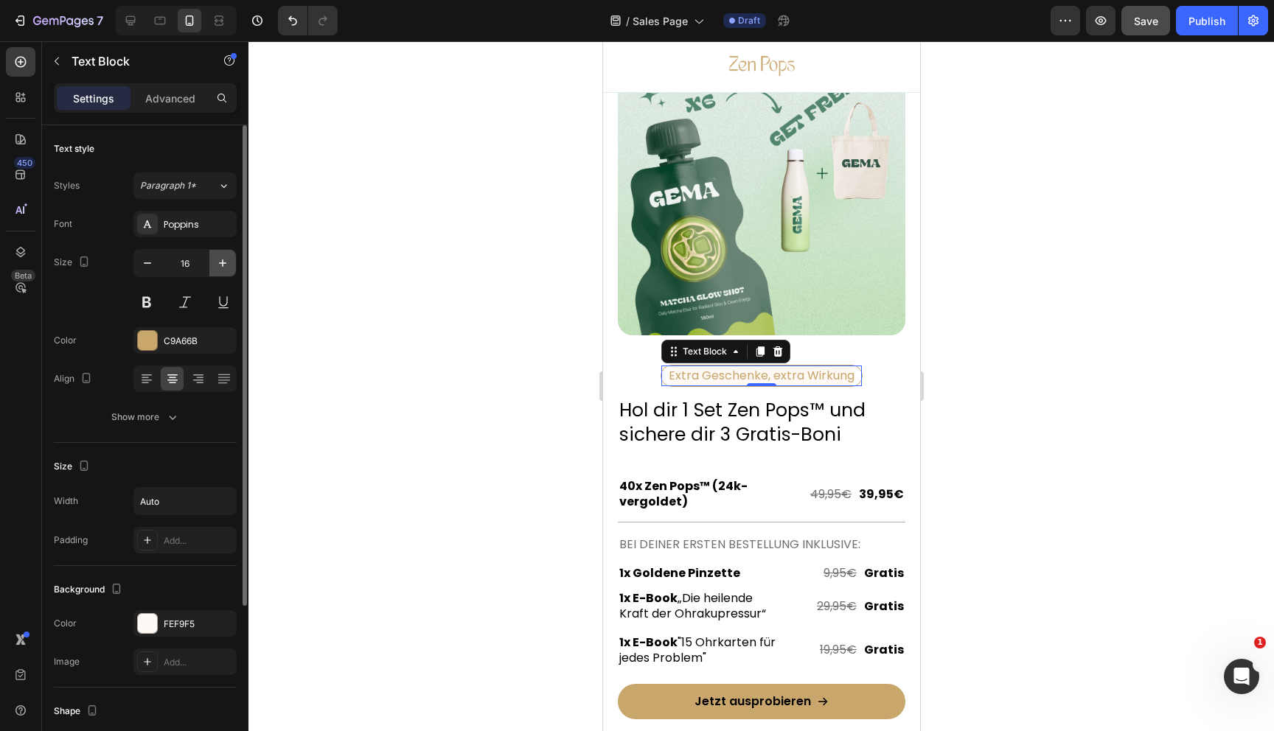
click at [226, 270] on icon "button" at bounding box center [222, 263] width 15 height 15
type input "18"
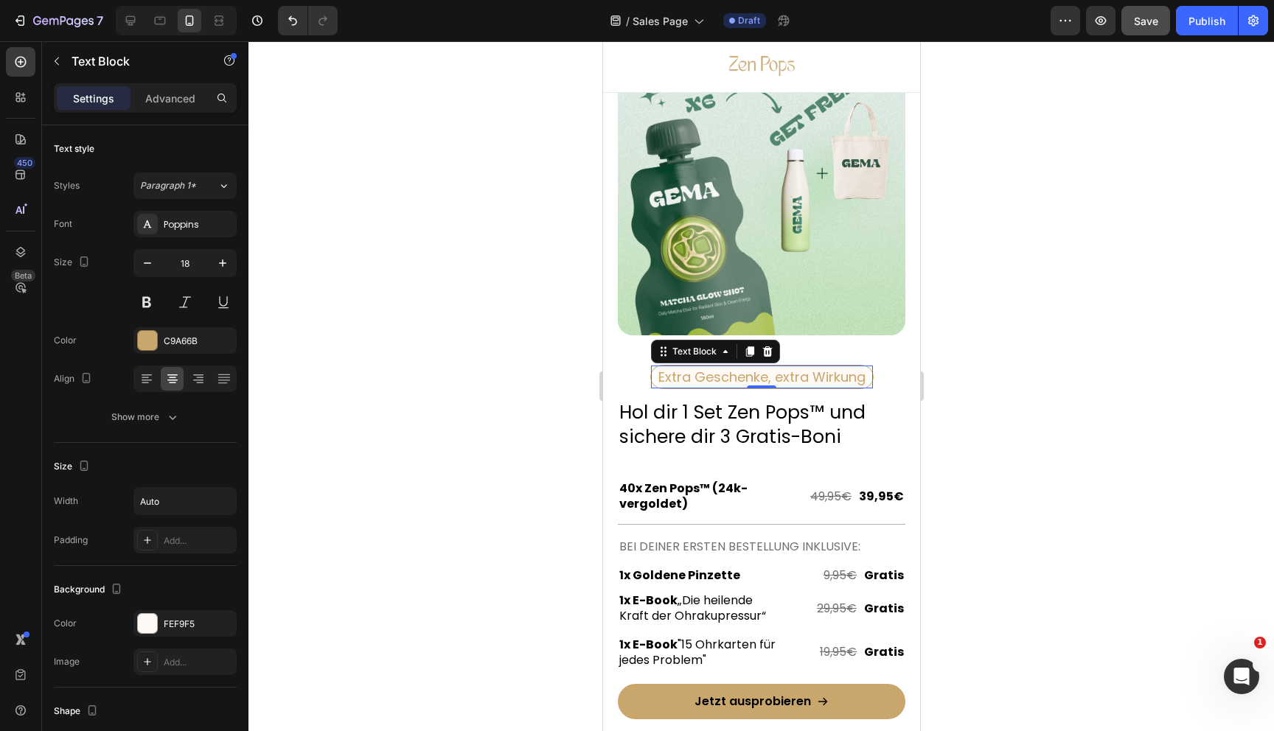
click at [448, 380] on div at bounding box center [761, 386] width 1026 height 690
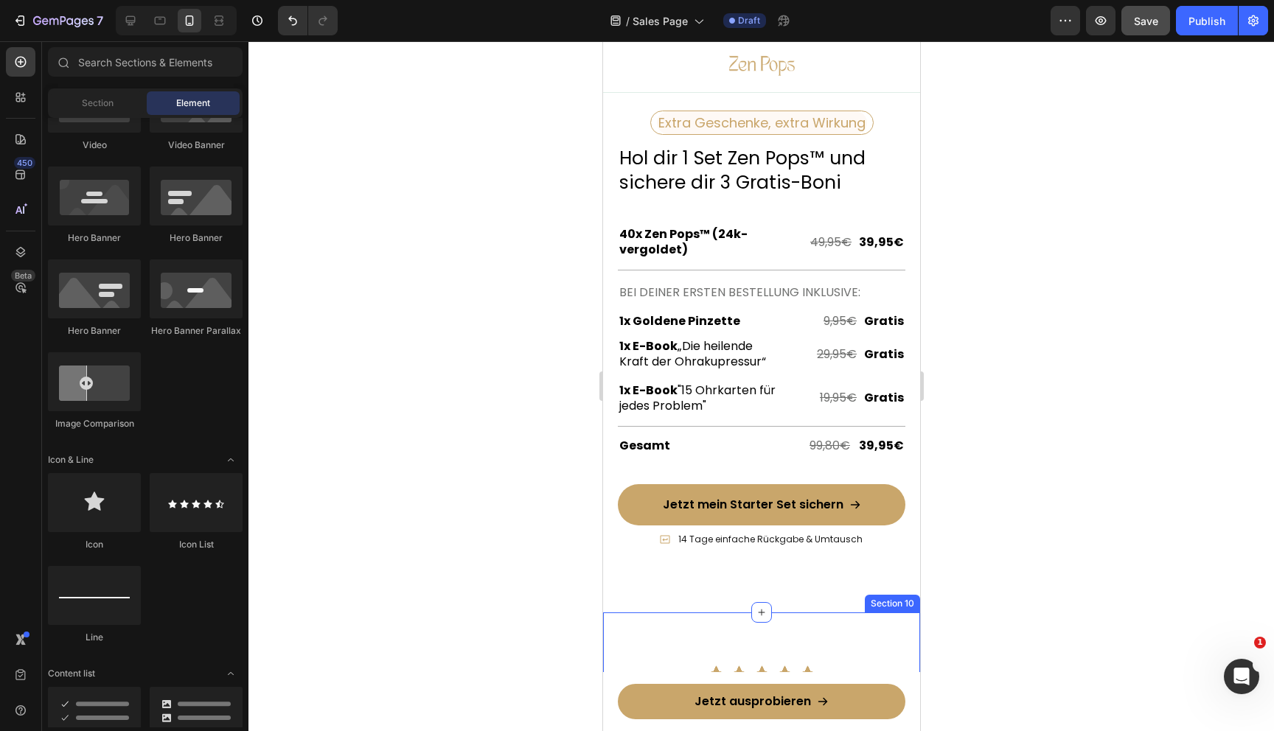
scroll to position [5541, 0]
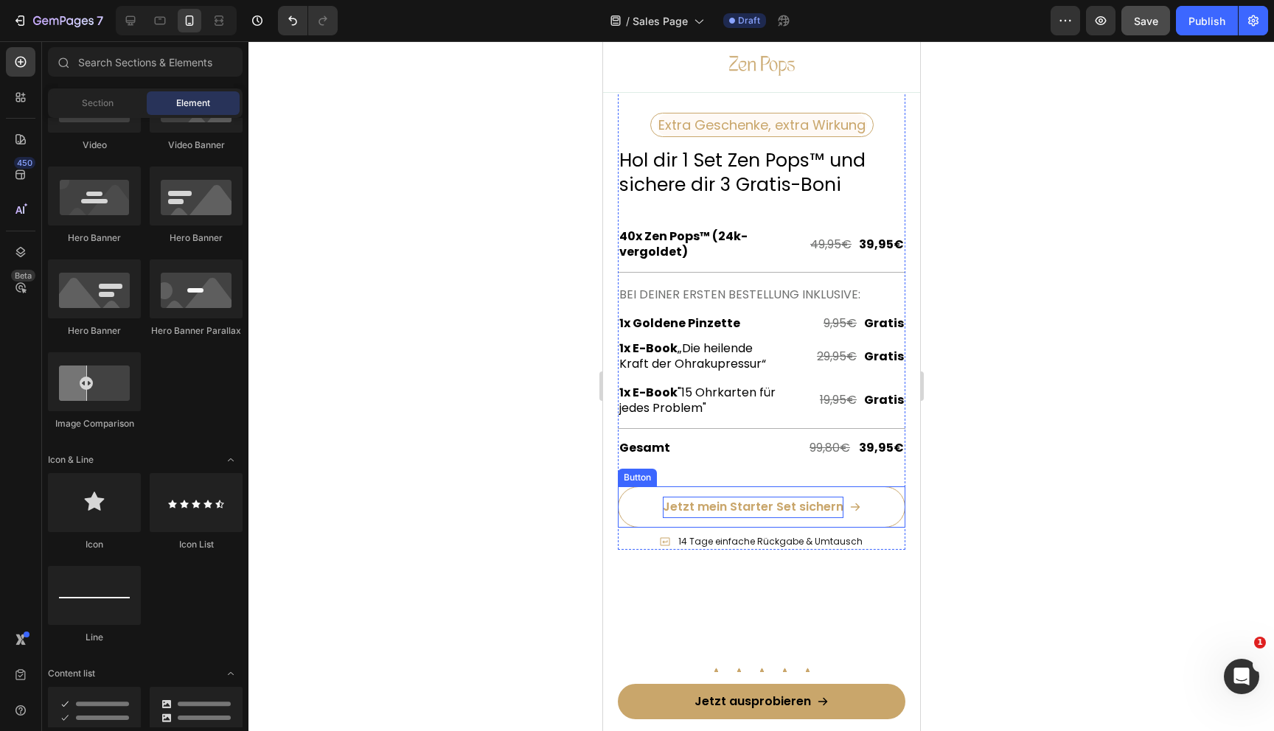
click at [798, 499] on p "Jetzt mein Starter Set sichern" at bounding box center [752, 507] width 181 height 21
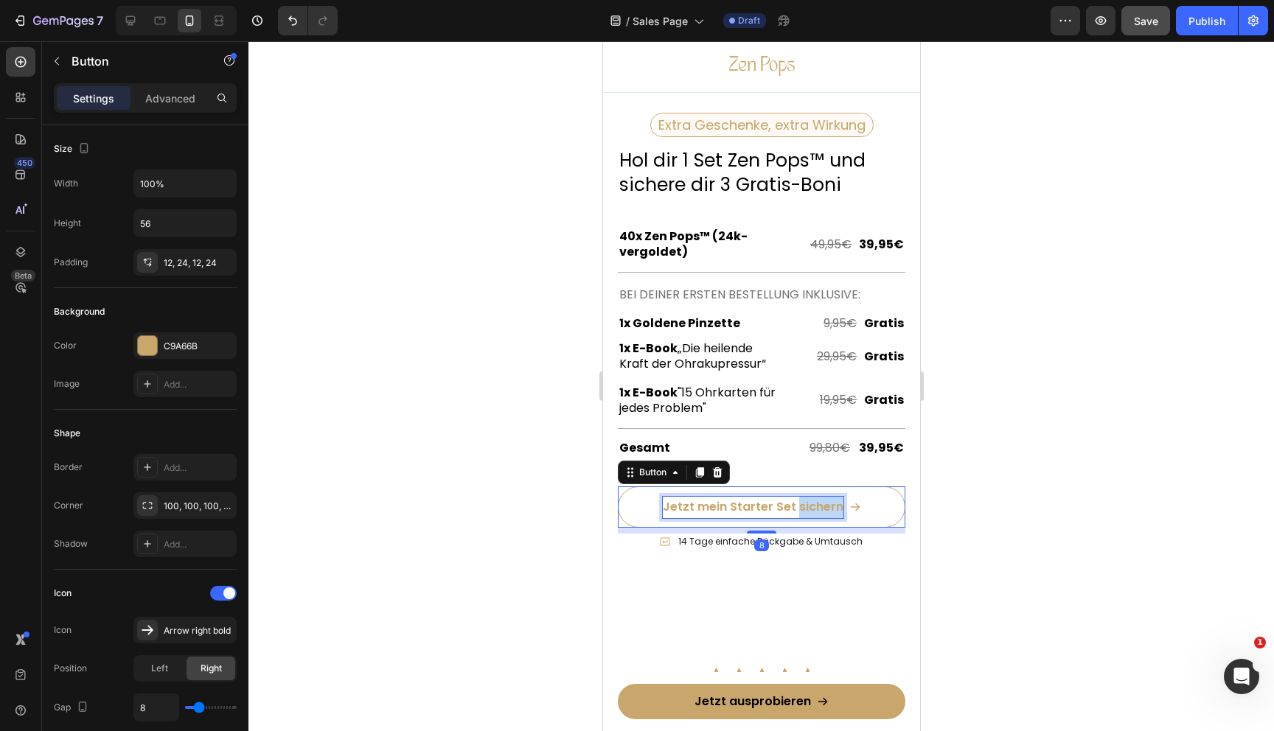
click at [798, 499] on p "Jetzt mein Starter Set sichern" at bounding box center [752, 507] width 181 height 21
click at [784, 504] on p "Jetzt mein Starter Set sichern" at bounding box center [752, 507] width 181 height 21
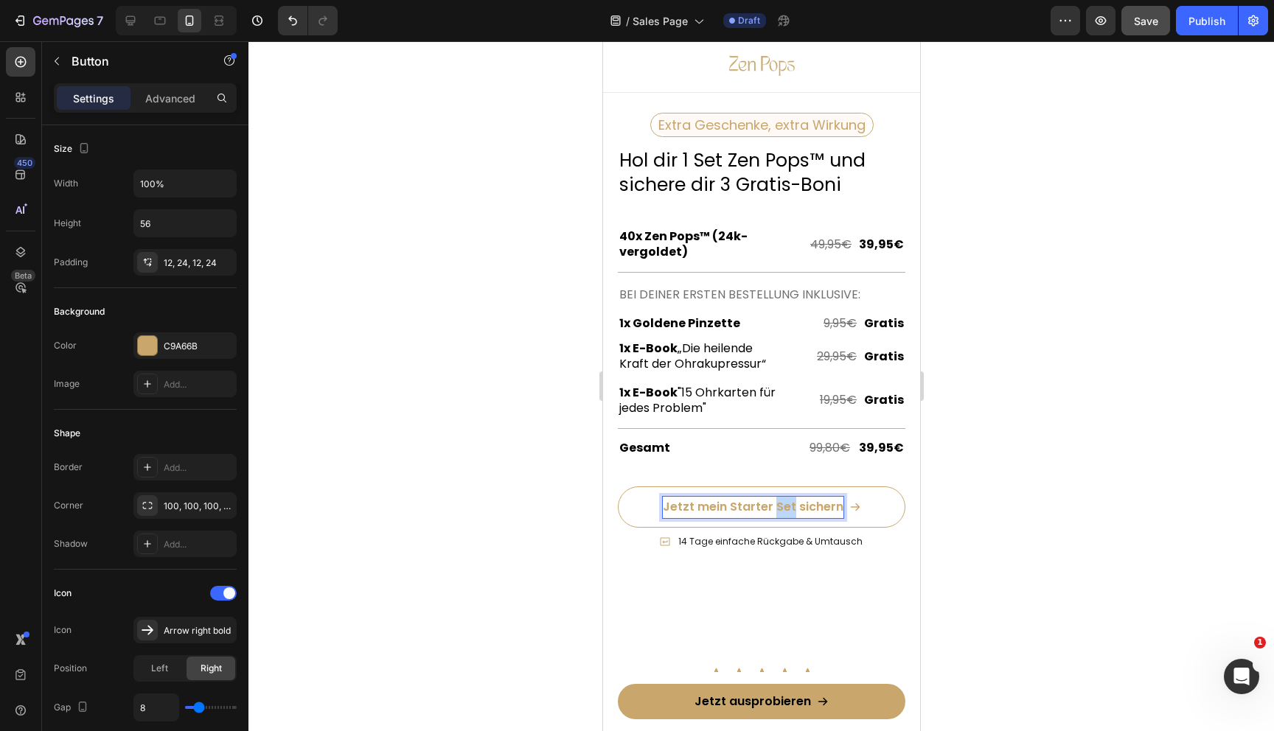
click at [784, 504] on p "Jetzt mein Starter Set sichern" at bounding box center [752, 507] width 181 height 21
click at [1095, 484] on div at bounding box center [761, 386] width 1026 height 690
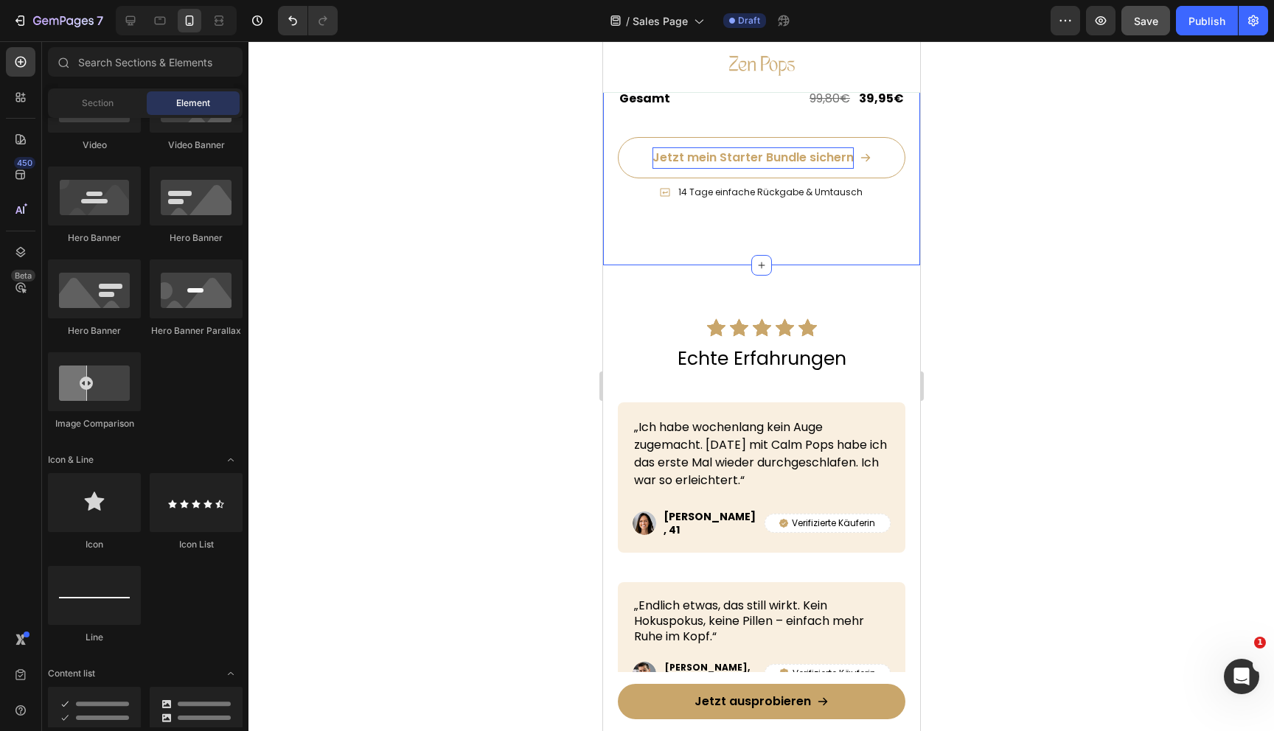
scroll to position [5897, 0]
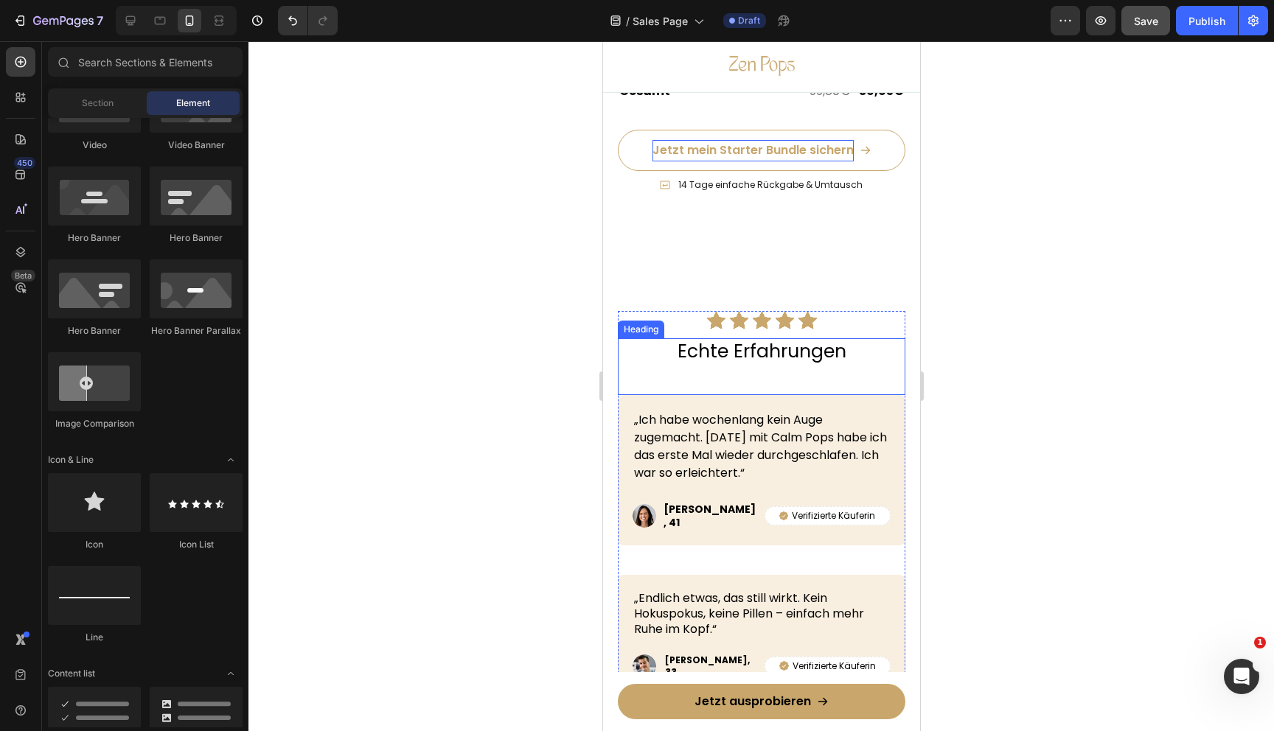
click at [773, 357] on h2 "Echte Erfahrungen" at bounding box center [761, 351] width 288 height 27
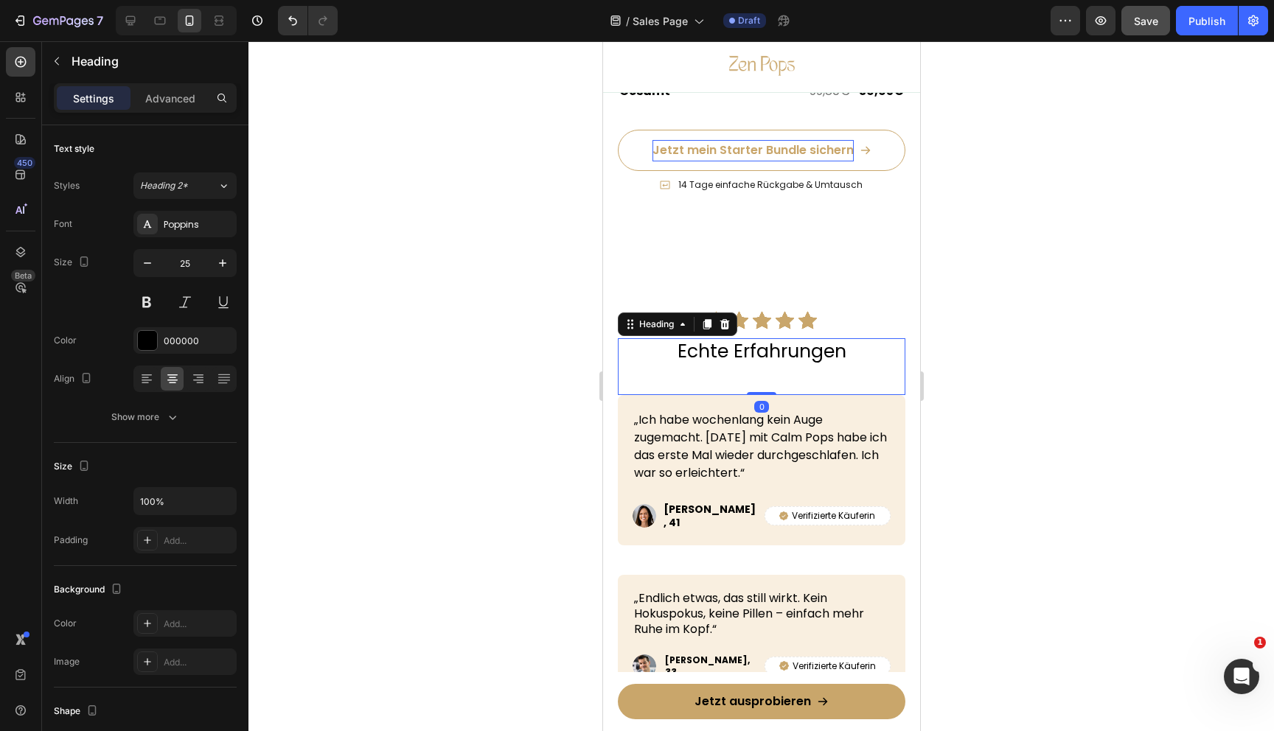
click at [697, 362] on h2 "Echte Erfahrungen" at bounding box center [761, 351] width 288 height 27
click at [697, 362] on p "Echte Erfahrungen" at bounding box center [761, 352] width 285 height 24
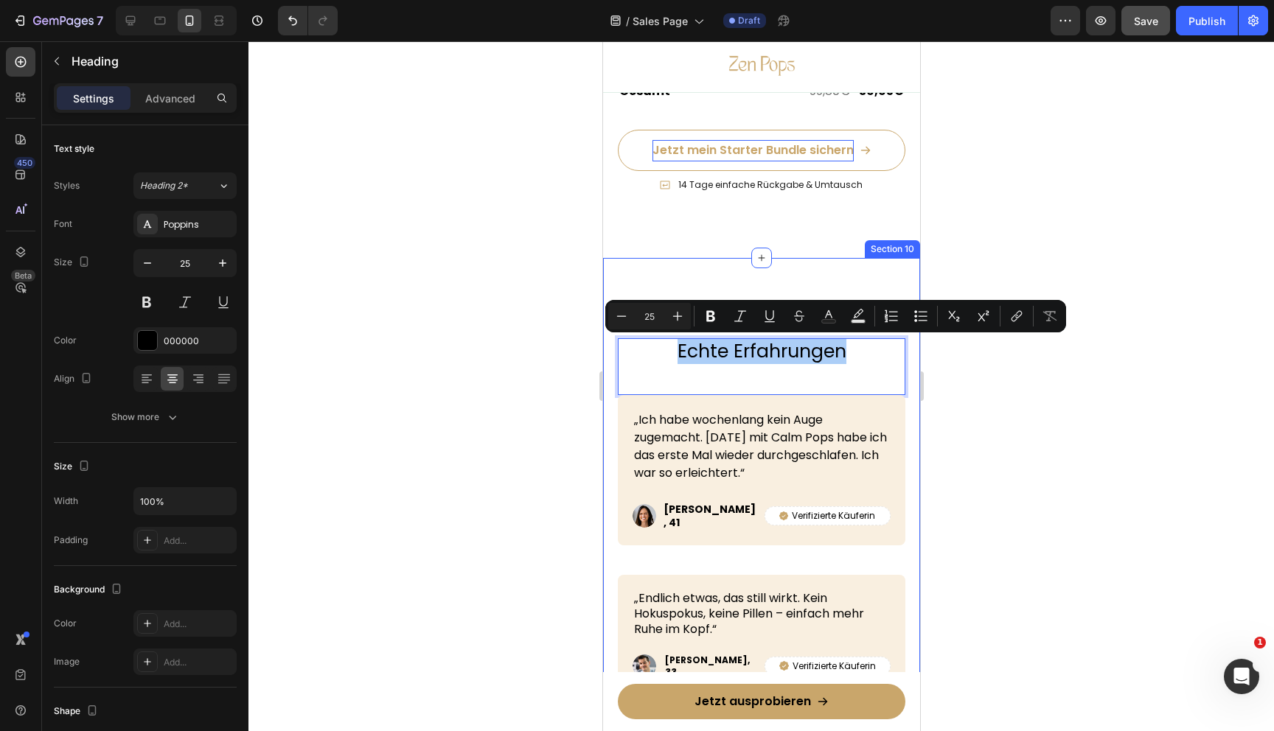
click at [550, 398] on div at bounding box center [761, 386] width 1026 height 690
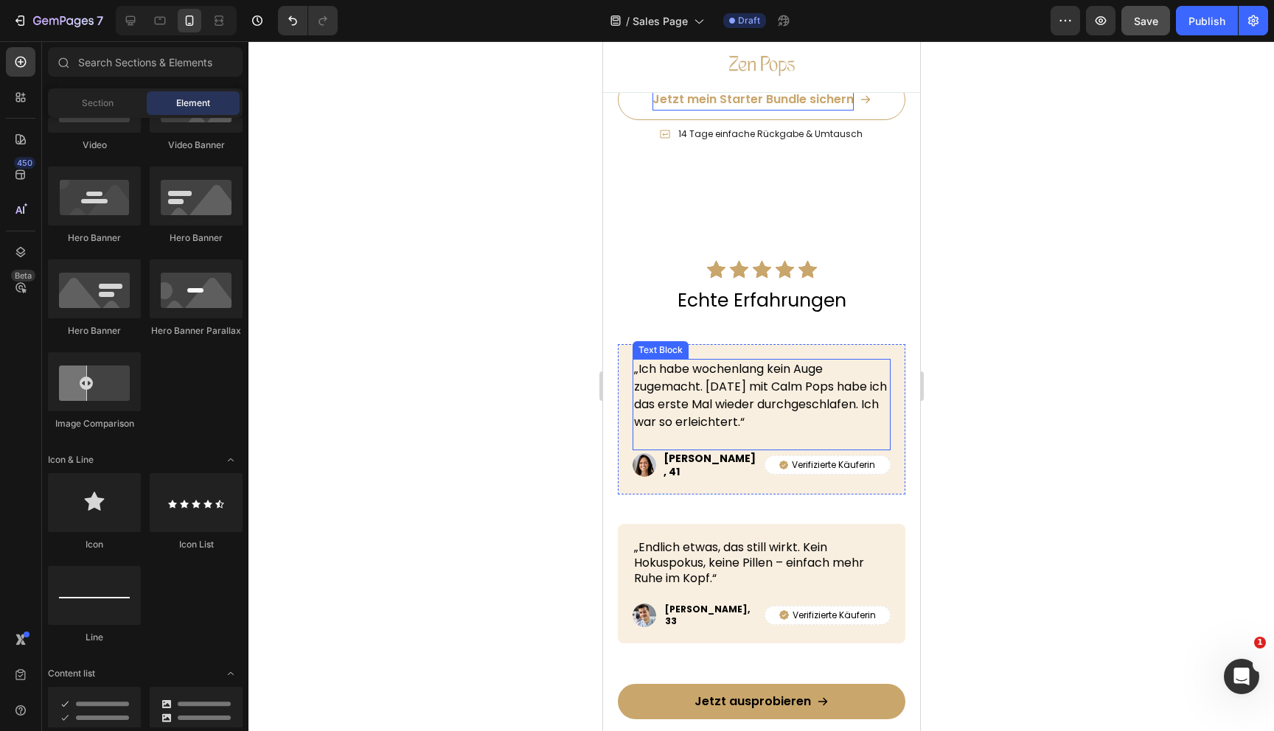
scroll to position [6044, 0]
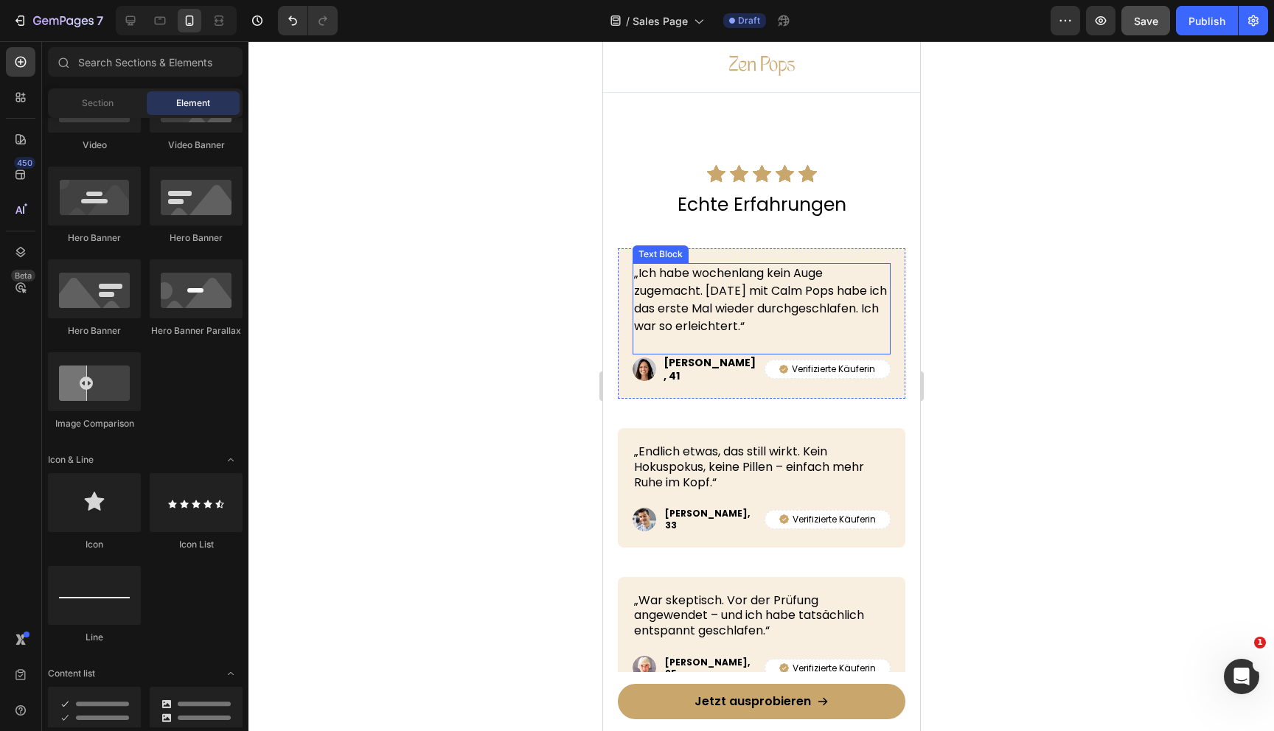
click at [731, 313] on p "„Ich habe wochenlang kein Auge zugemacht. Nach 4 Tagen mit Calm Pops habe ich d…" at bounding box center [760, 300] width 255 height 71
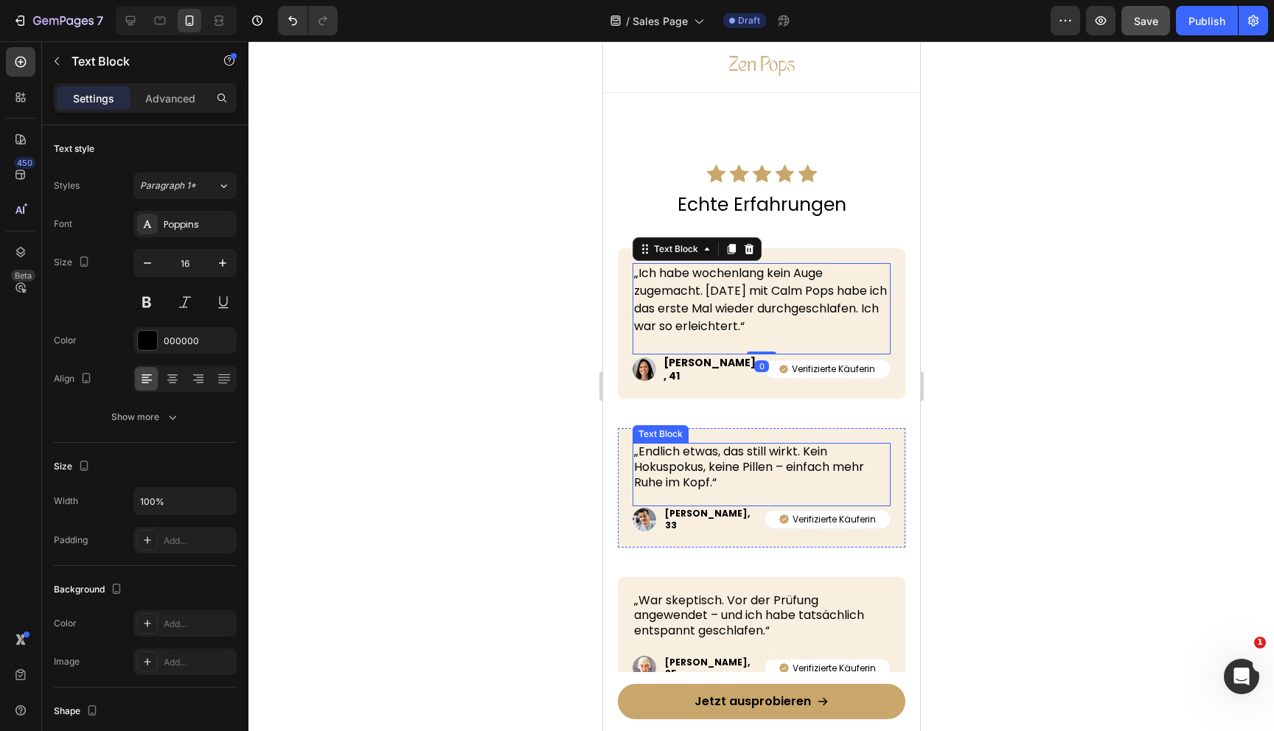
click at [709, 458] on p "„Endlich etwas, das still wirkt. Kein Hokuspokus, keine Pillen – einfach mehr R…" at bounding box center [760, 468] width 255 height 46
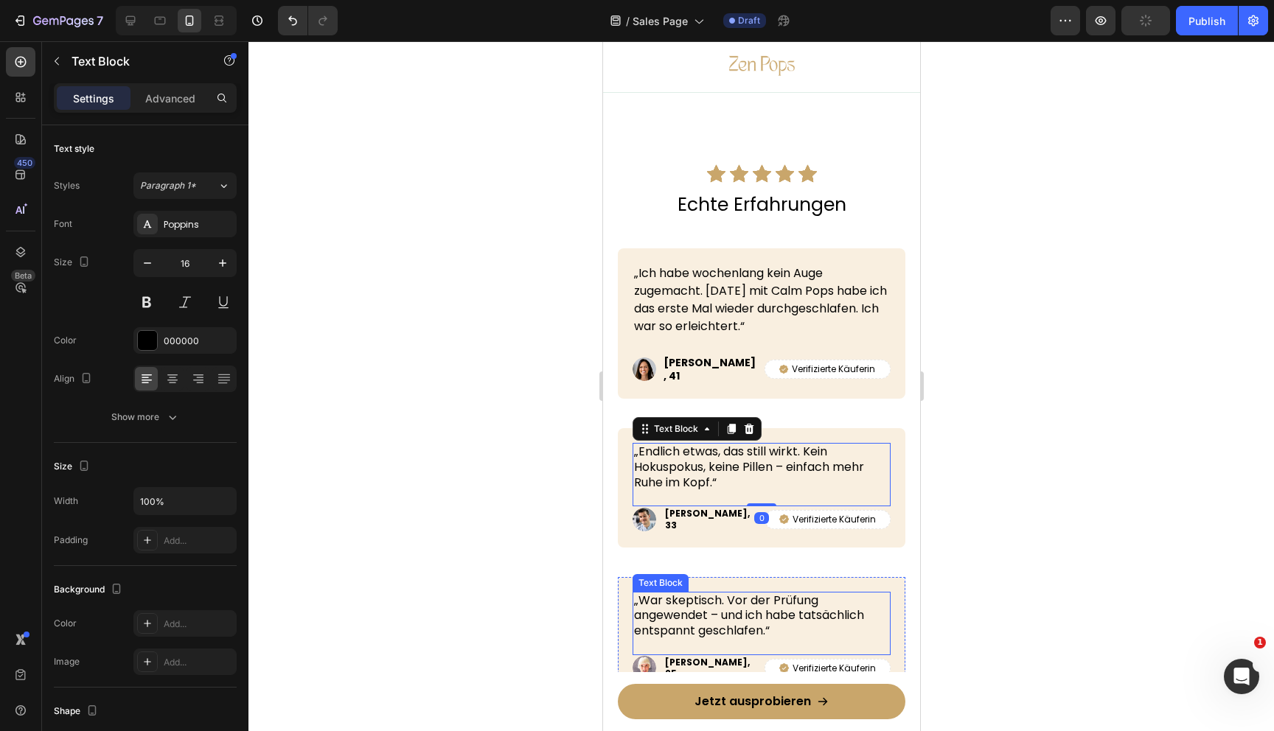
click at [682, 623] on p "„War skeptisch. Vor der Prüfung angewendet – und ich habe tatsächlich entspannt…" at bounding box center [760, 616] width 255 height 46
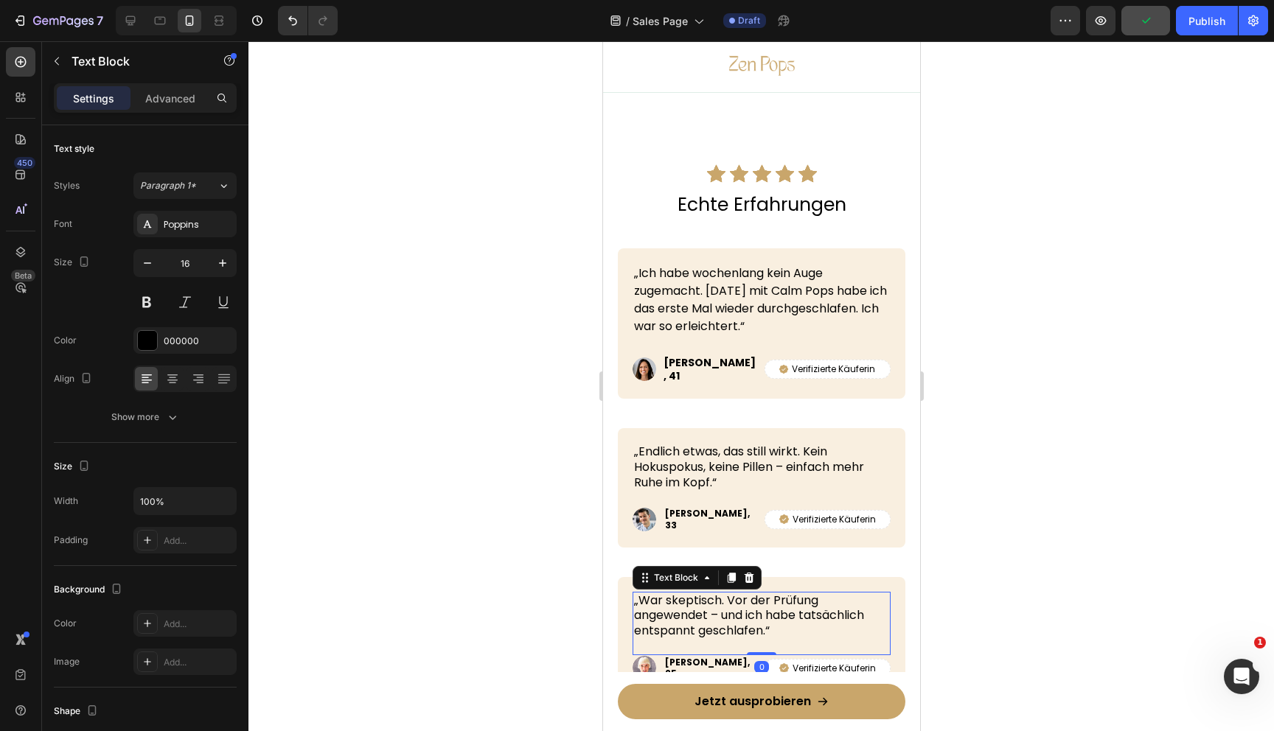
scroll to position [6138, 0]
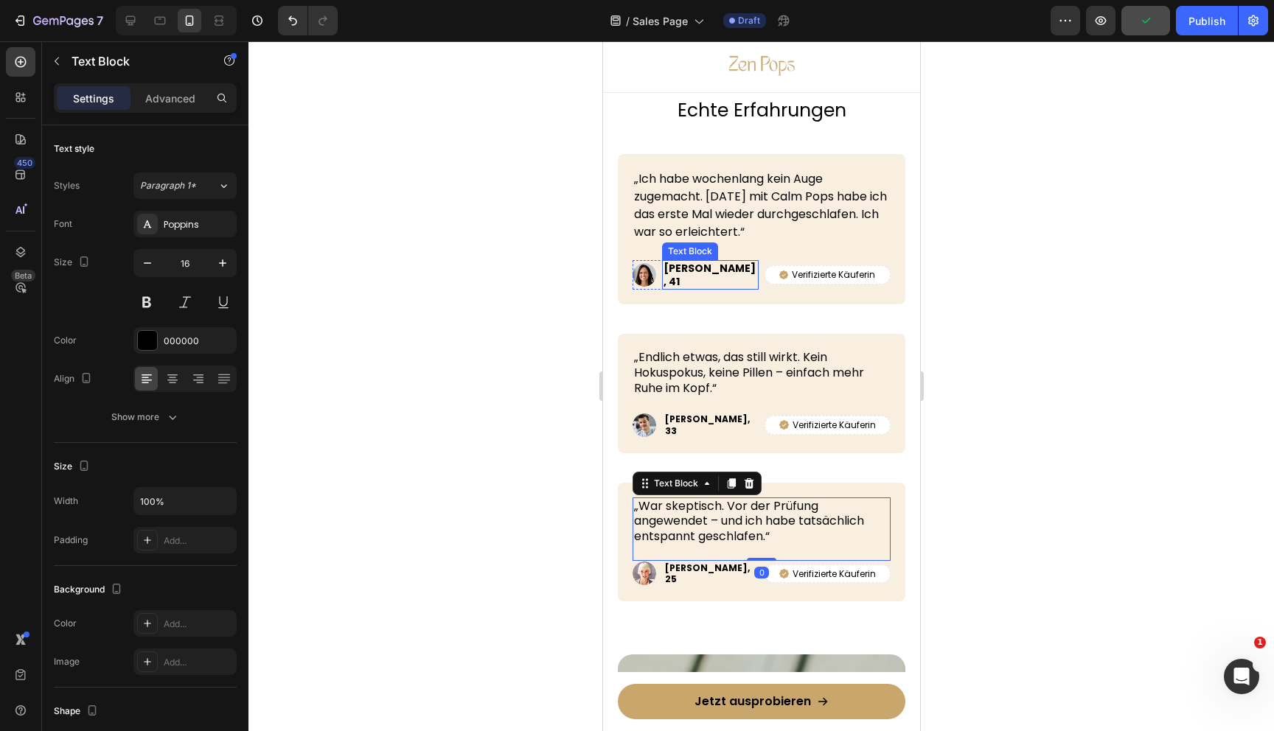
click at [685, 271] on p "[PERSON_NAME], 41" at bounding box center [710, 275] width 94 height 27
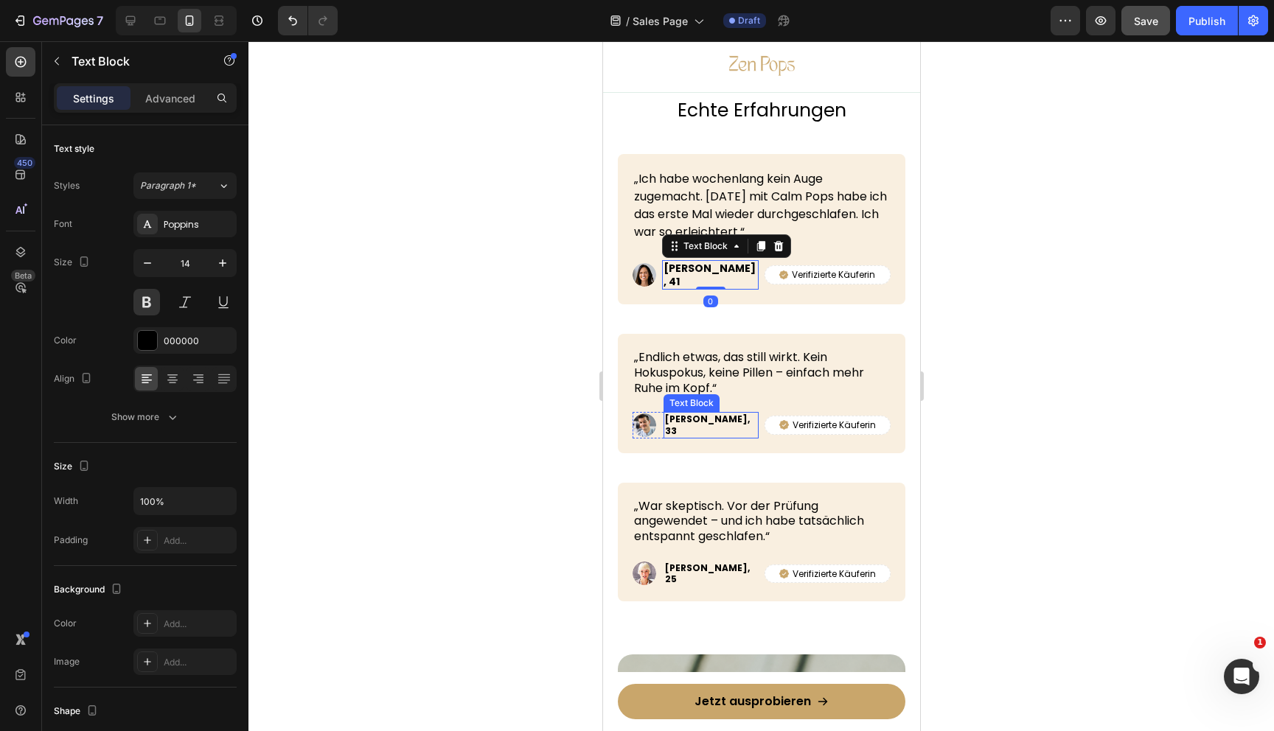
click at [682, 421] on p "[PERSON_NAME], 33" at bounding box center [710, 425] width 92 height 23
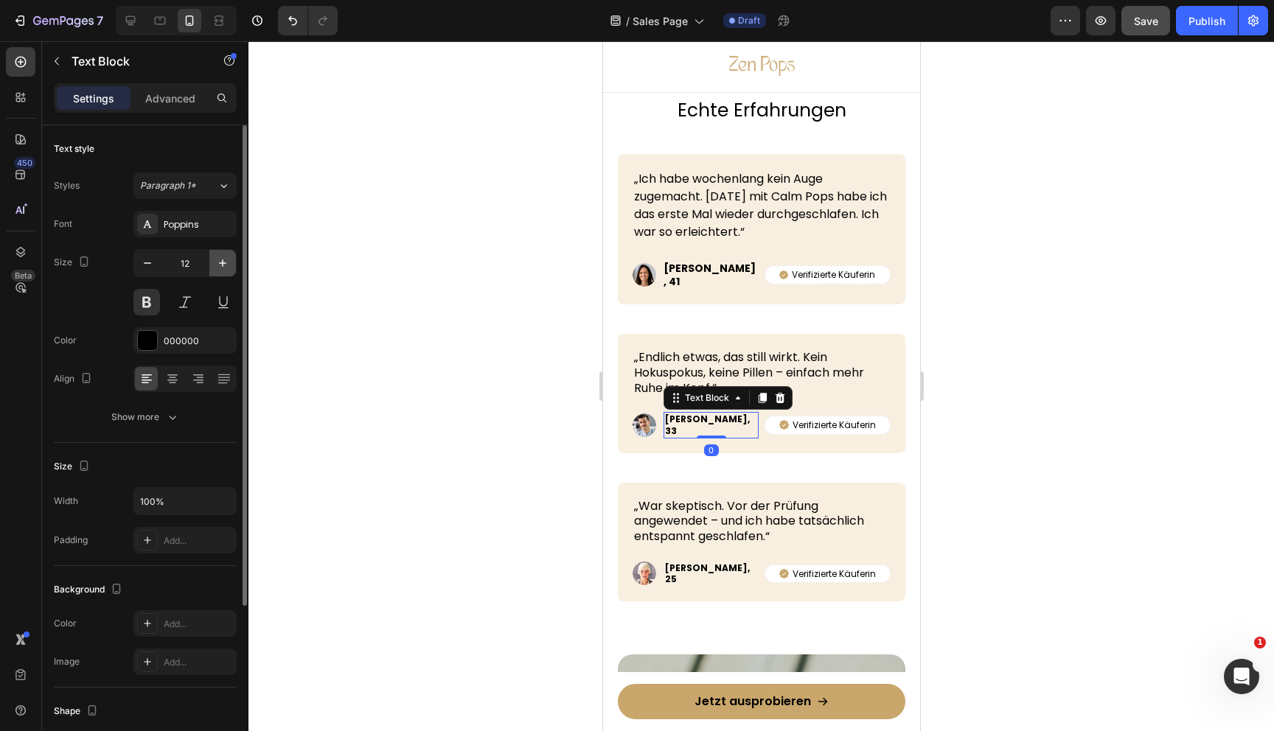
click at [220, 260] on icon "button" at bounding box center [222, 263] width 15 height 15
type input "14"
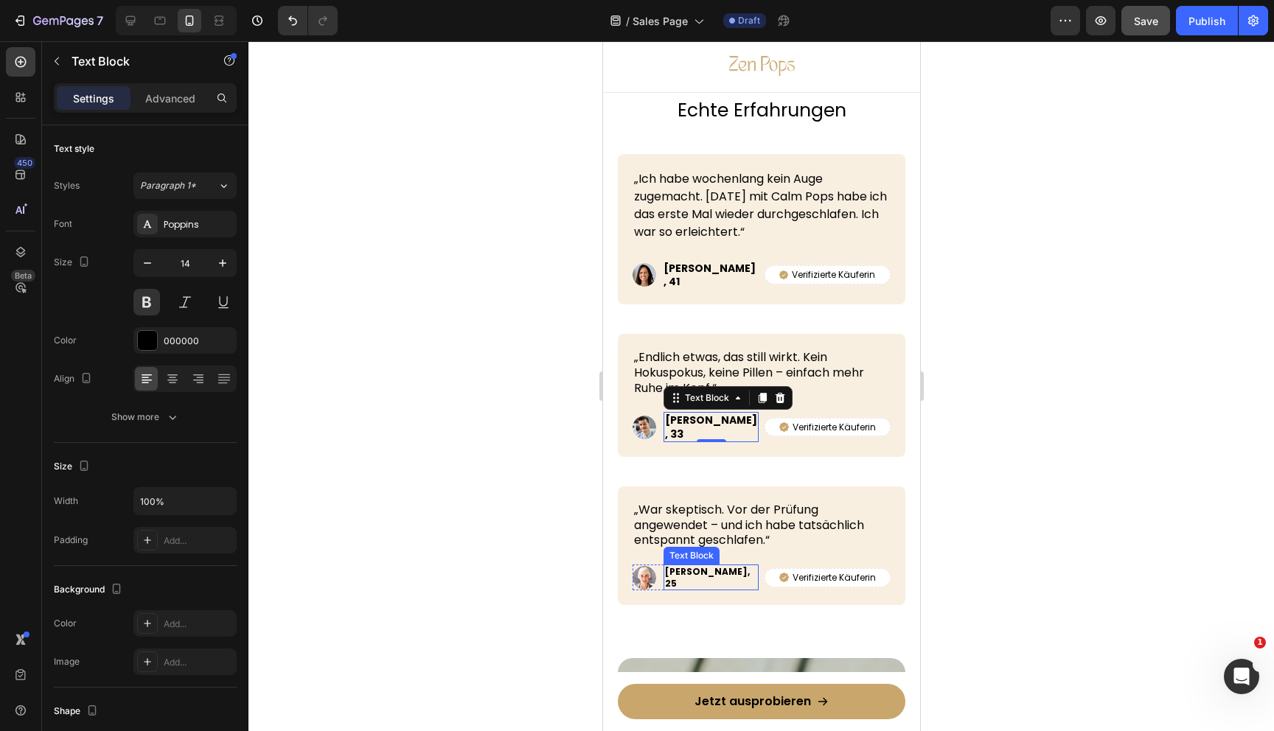
click at [677, 566] on p "Lisa, 25" at bounding box center [710, 577] width 92 height 23
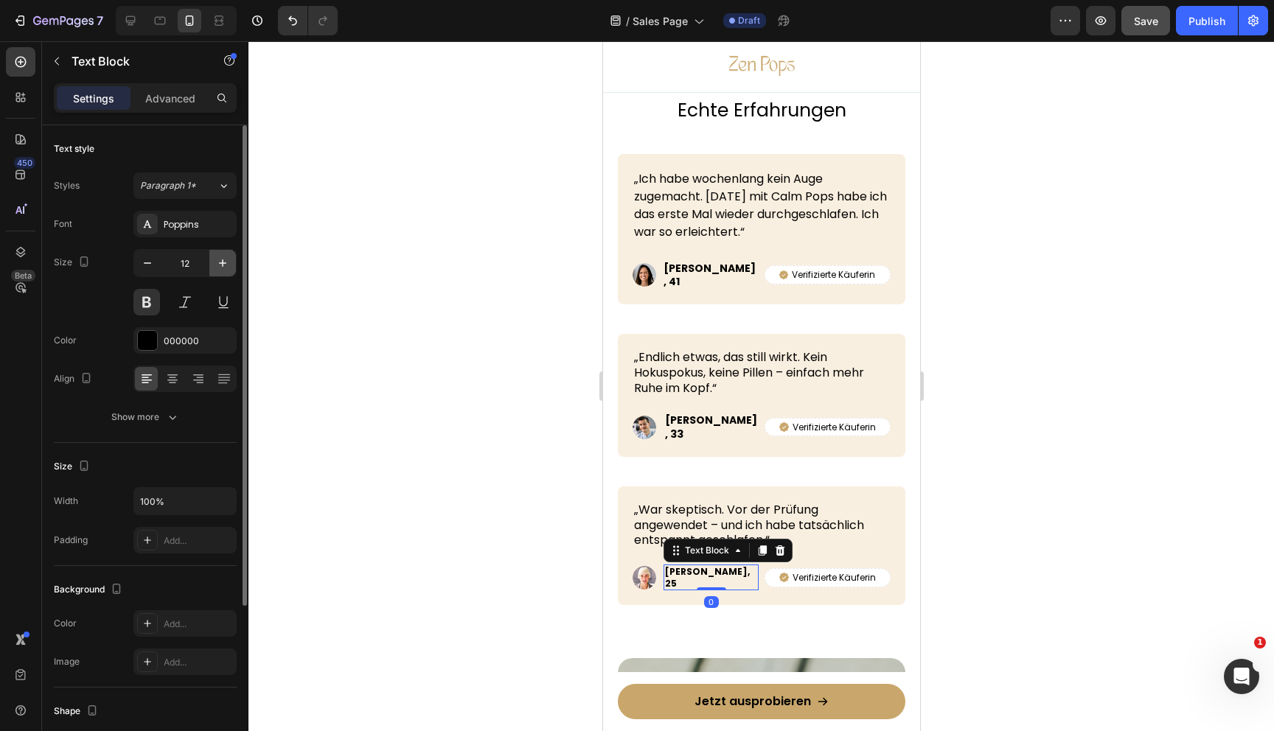
click at [224, 265] on icon "button" at bounding box center [222, 263] width 15 height 15
type input "14"
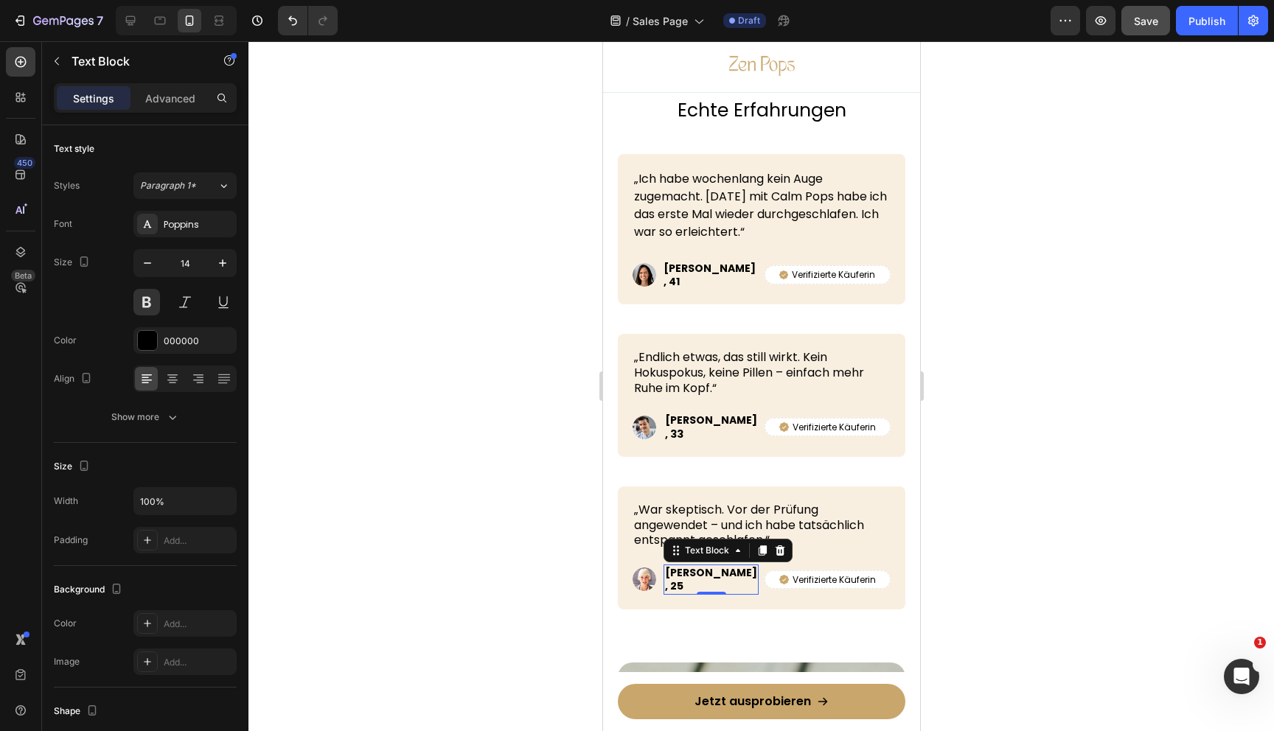
click at [473, 500] on div at bounding box center [761, 386] width 1026 height 690
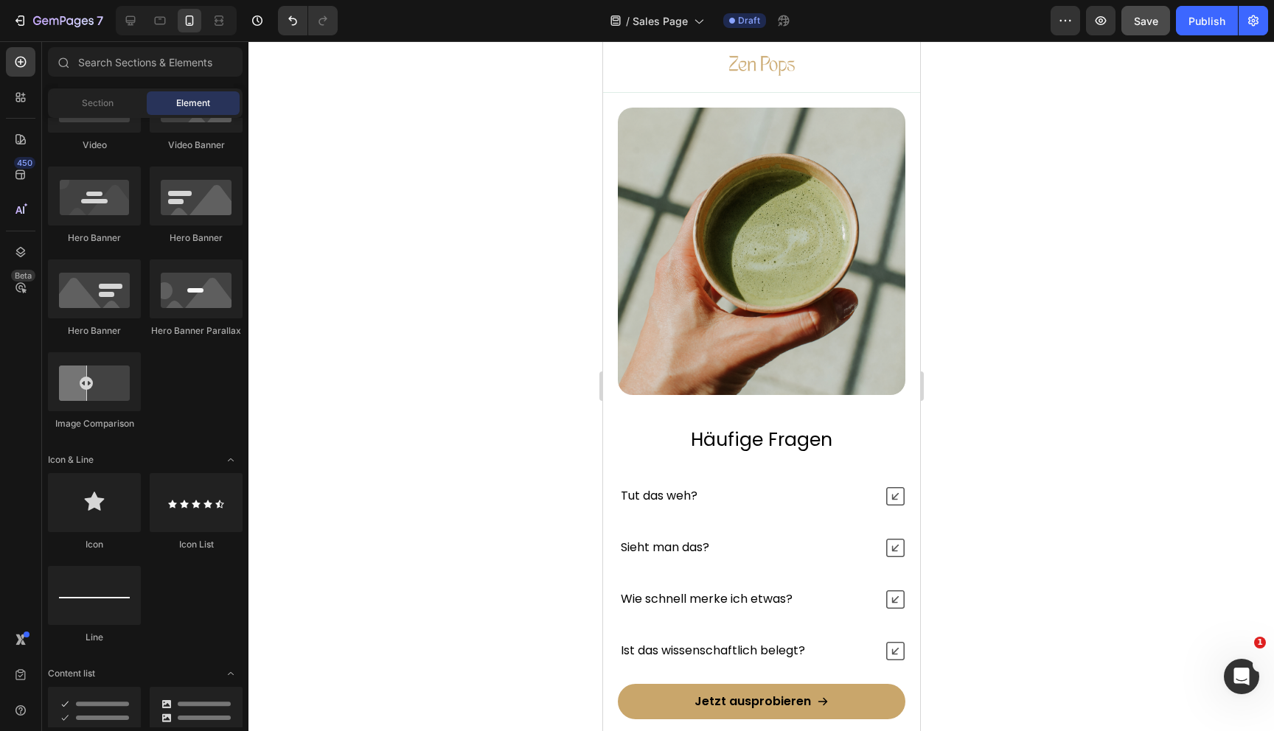
scroll to position [6695, 0]
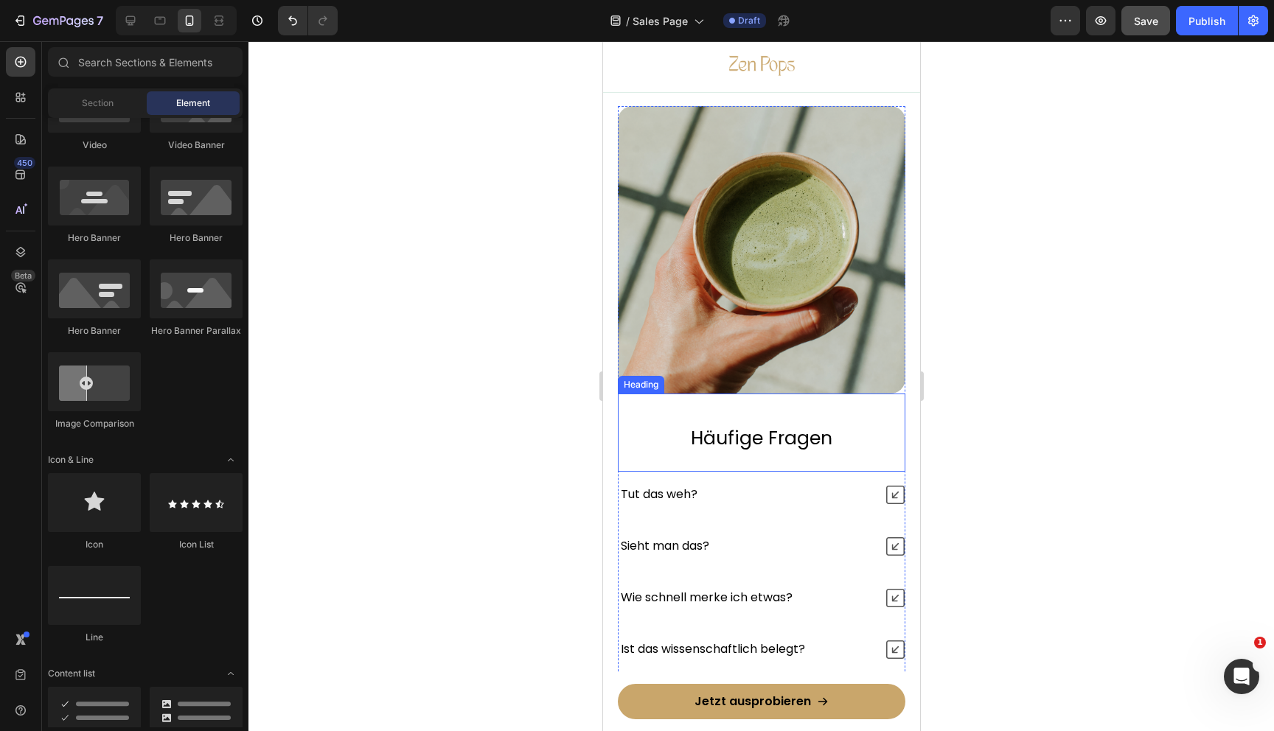
click at [734, 428] on h2 "Häufige Fragen" at bounding box center [761, 438] width 288 height 31
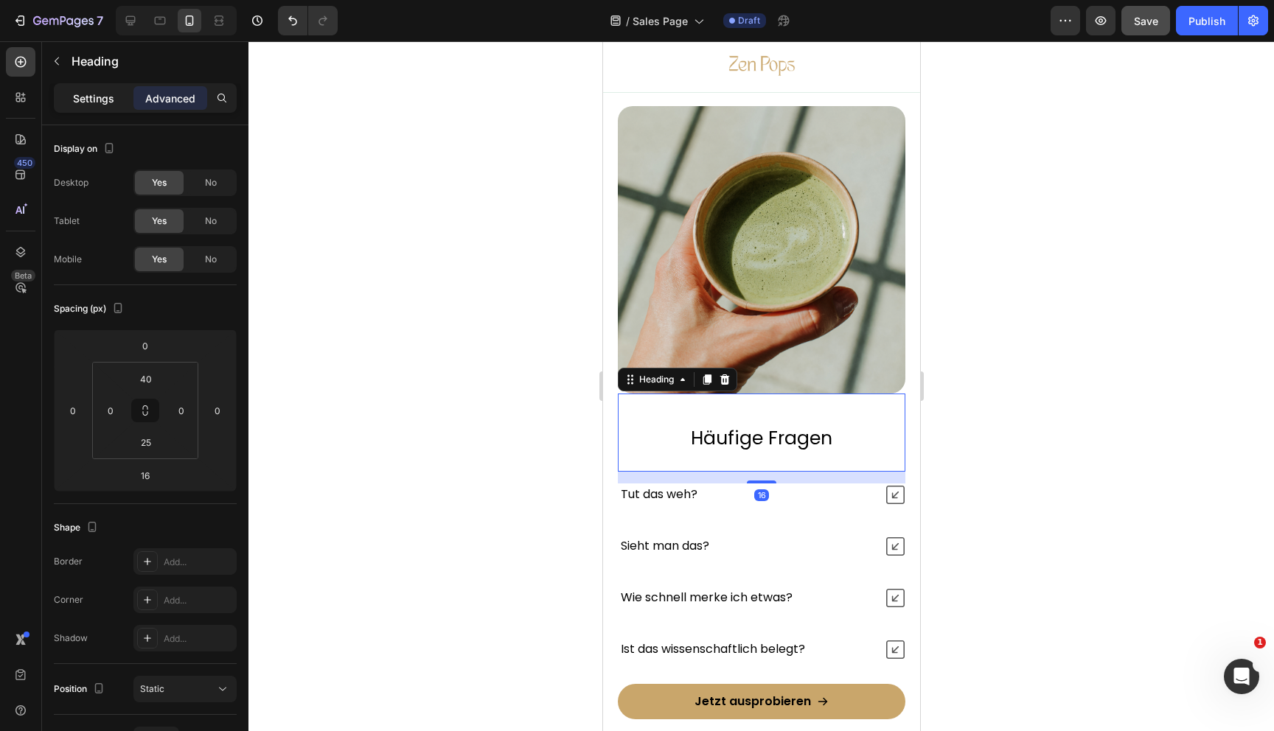
click at [101, 93] on p "Settings" at bounding box center [93, 98] width 41 height 15
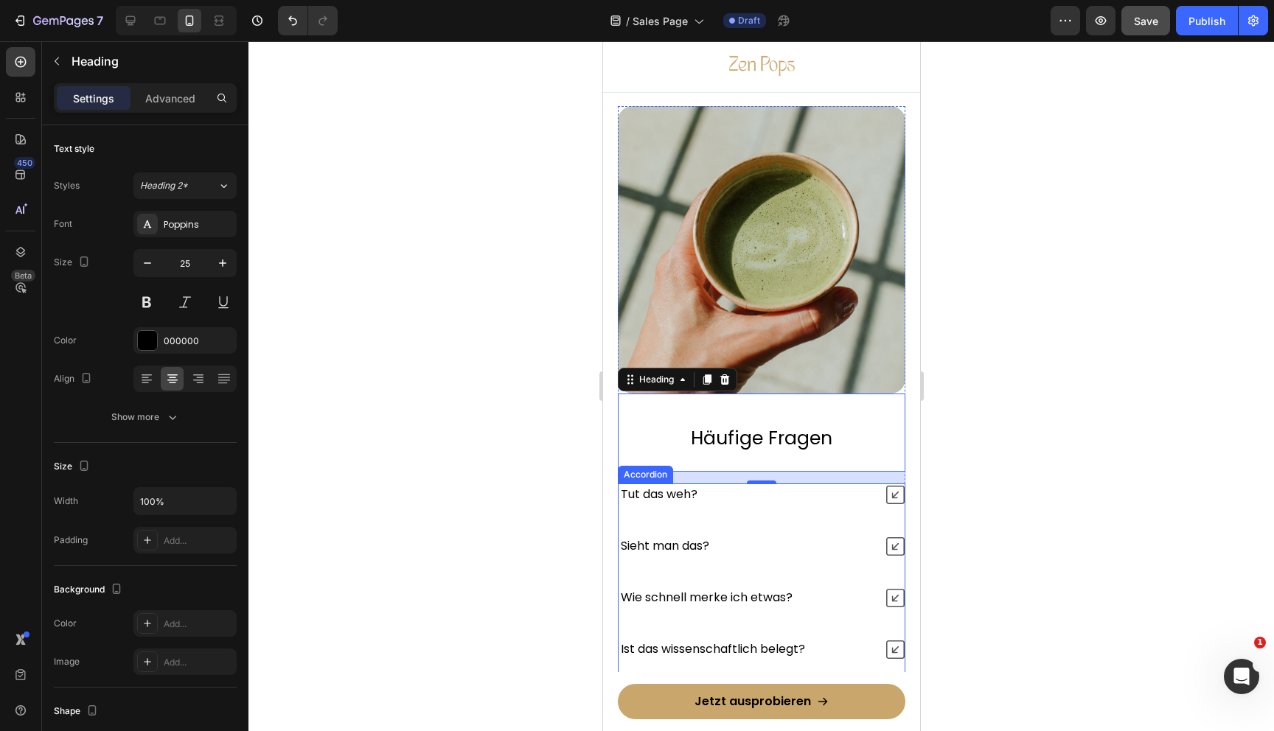
click at [1155, 32] on button "Save" at bounding box center [1145, 20] width 49 height 29
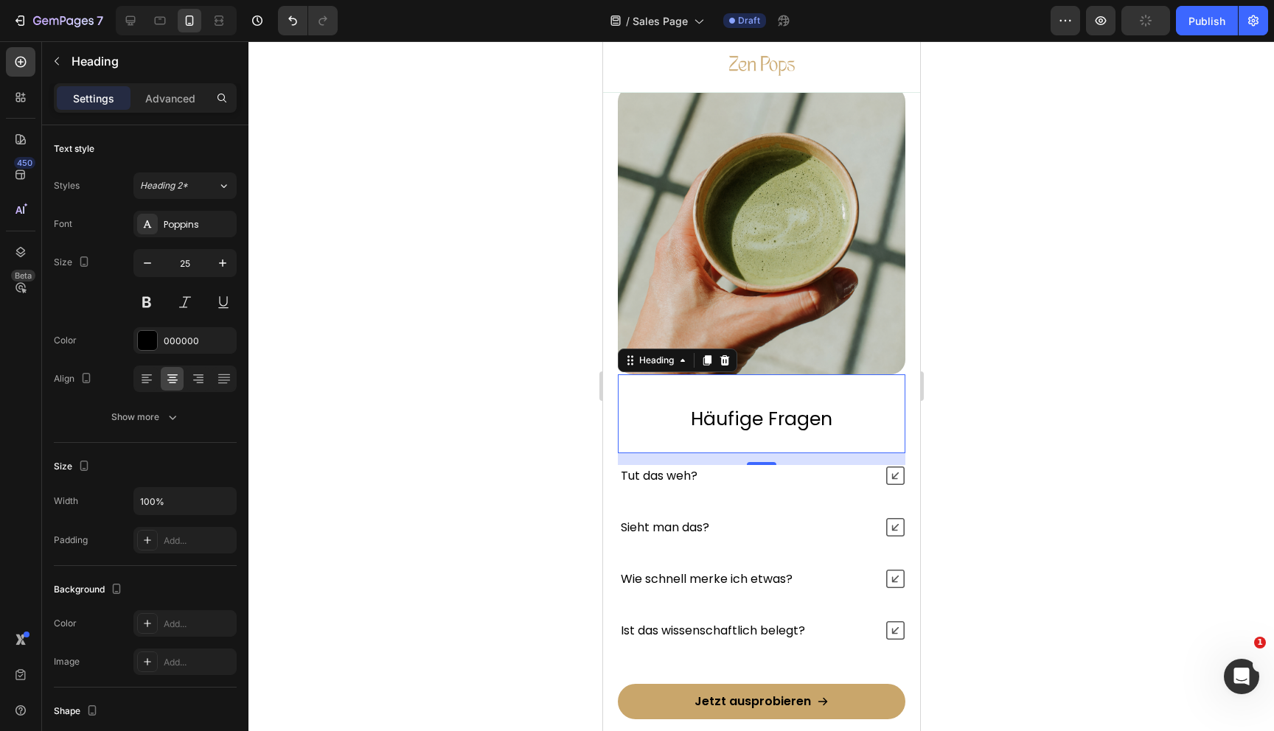
scroll to position [7261, 0]
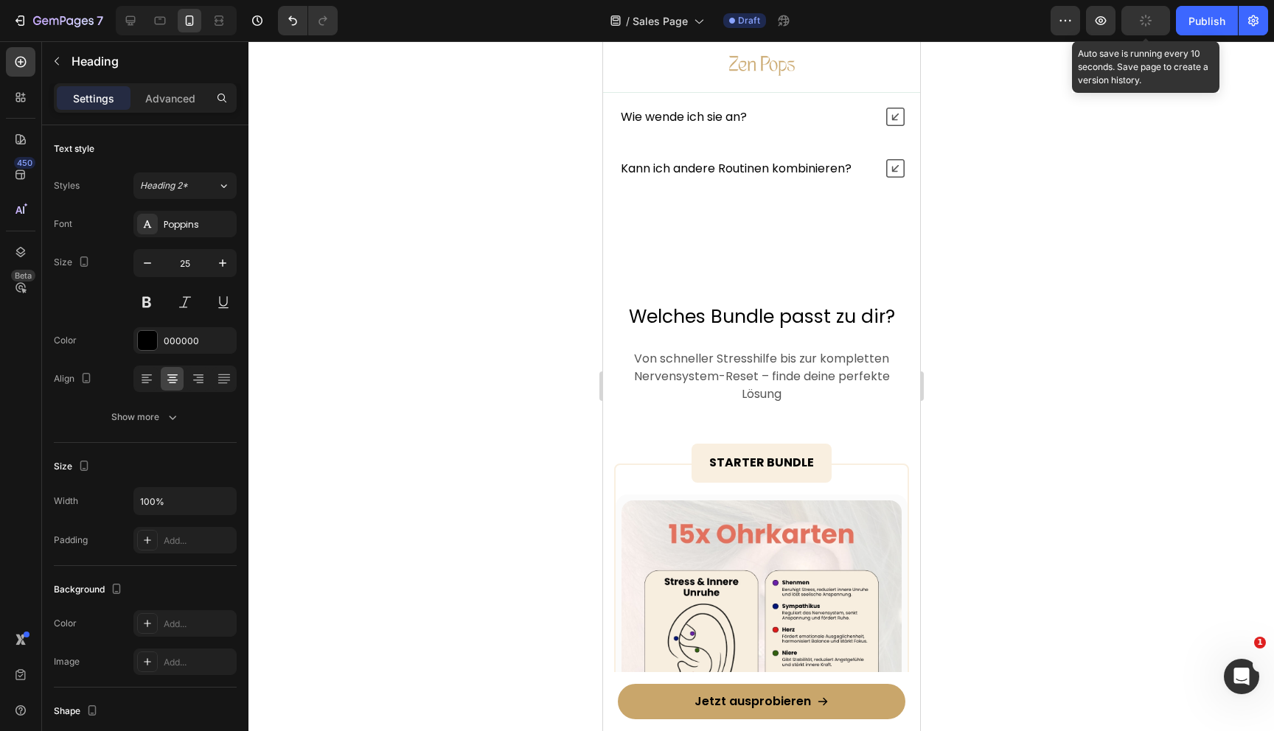
click at [1141, 24] on div "button" at bounding box center [1146, 21] width 12 height 12
click at [1141, 24] on icon "button" at bounding box center [1145, 20] width 15 height 15
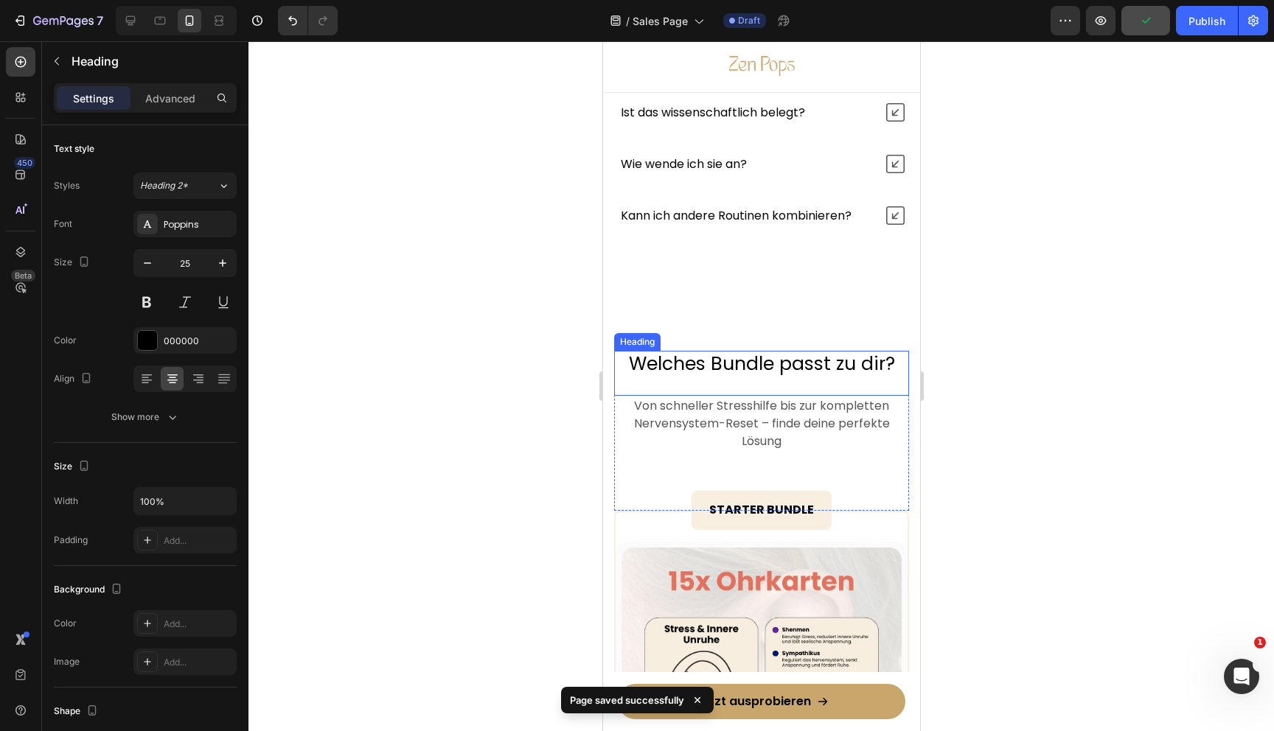
scroll to position [7201, 0]
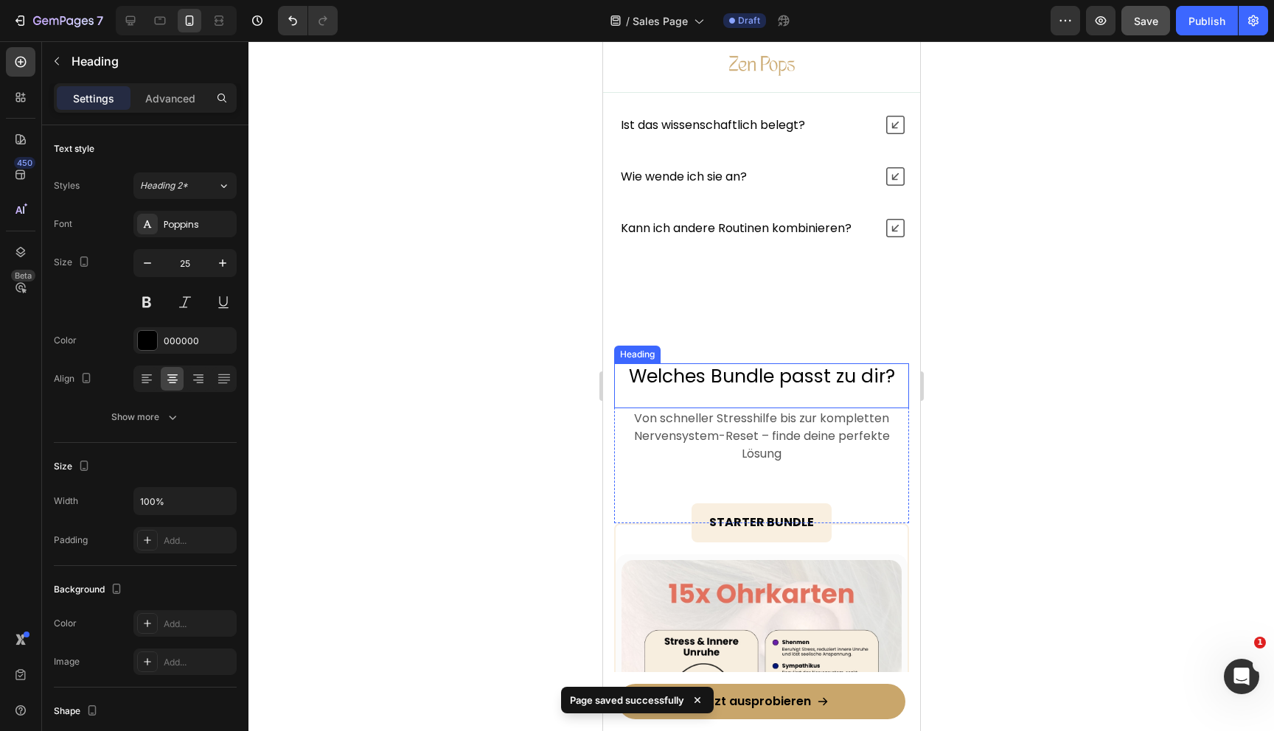
click at [764, 386] on h2 "Welches Bundle passt zu dir?" at bounding box center [760, 376] width 295 height 27
drag, startPoint x: 478, startPoint y: 380, endPoint x: 583, endPoint y: 345, distance: 110.3
click at [478, 380] on div at bounding box center [761, 386] width 1026 height 690
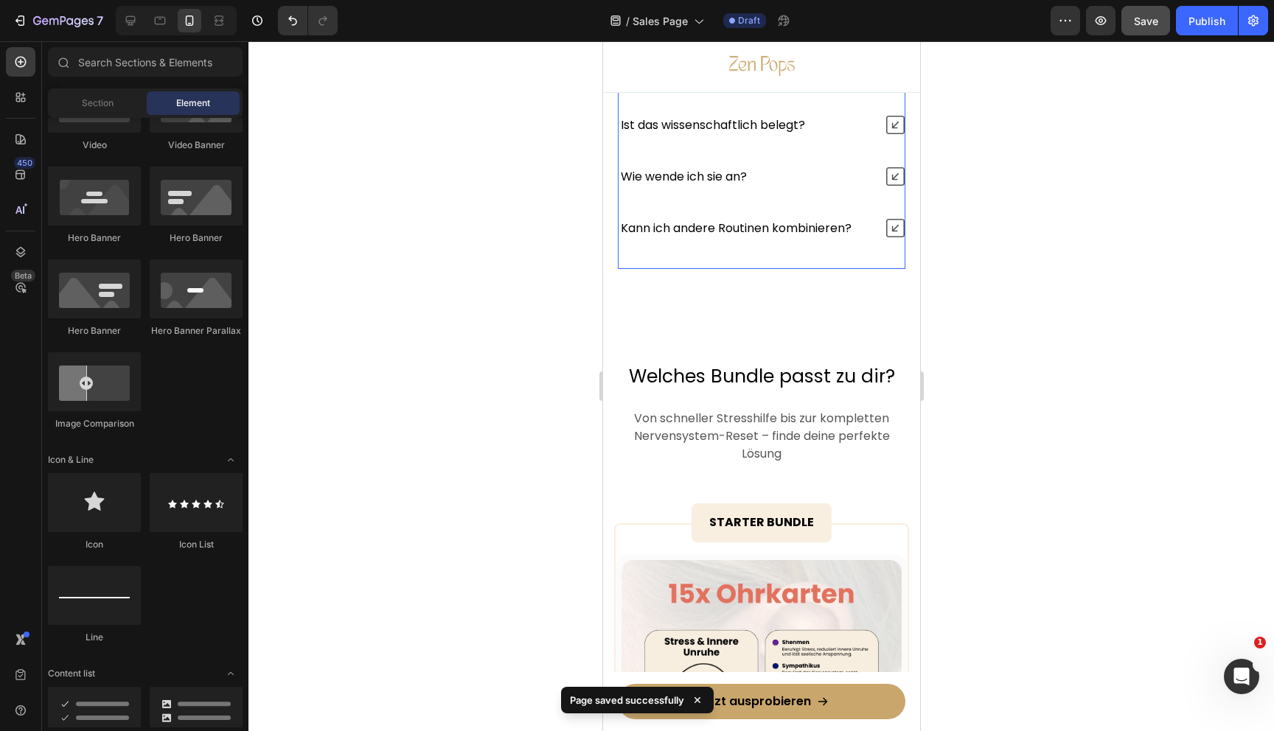
click at [717, 268] on div "Tut das weh? Sieht man das? Wie schnell merke ich etwas? Ist das wissenschaftli…" at bounding box center [761, 114] width 288 height 310
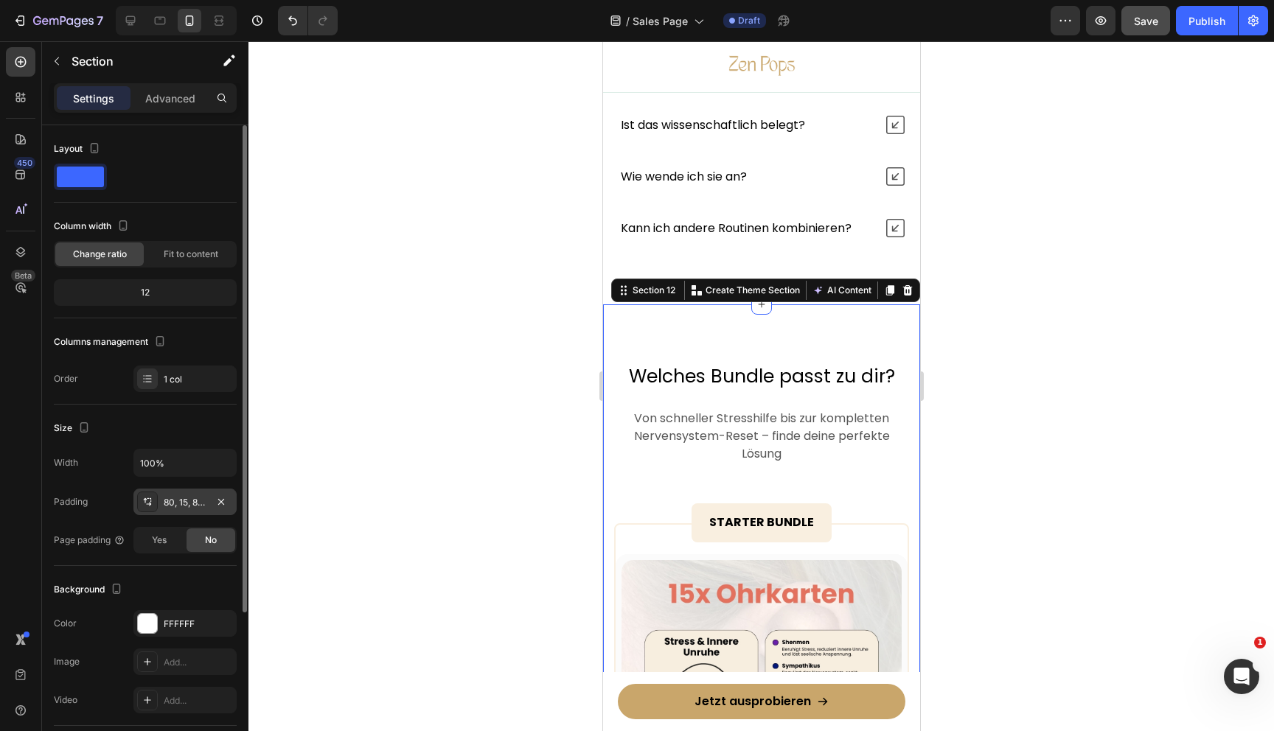
click at [189, 501] on div "80, 15, 80, 15" at bounding box center [185, 502] width 43 height 13
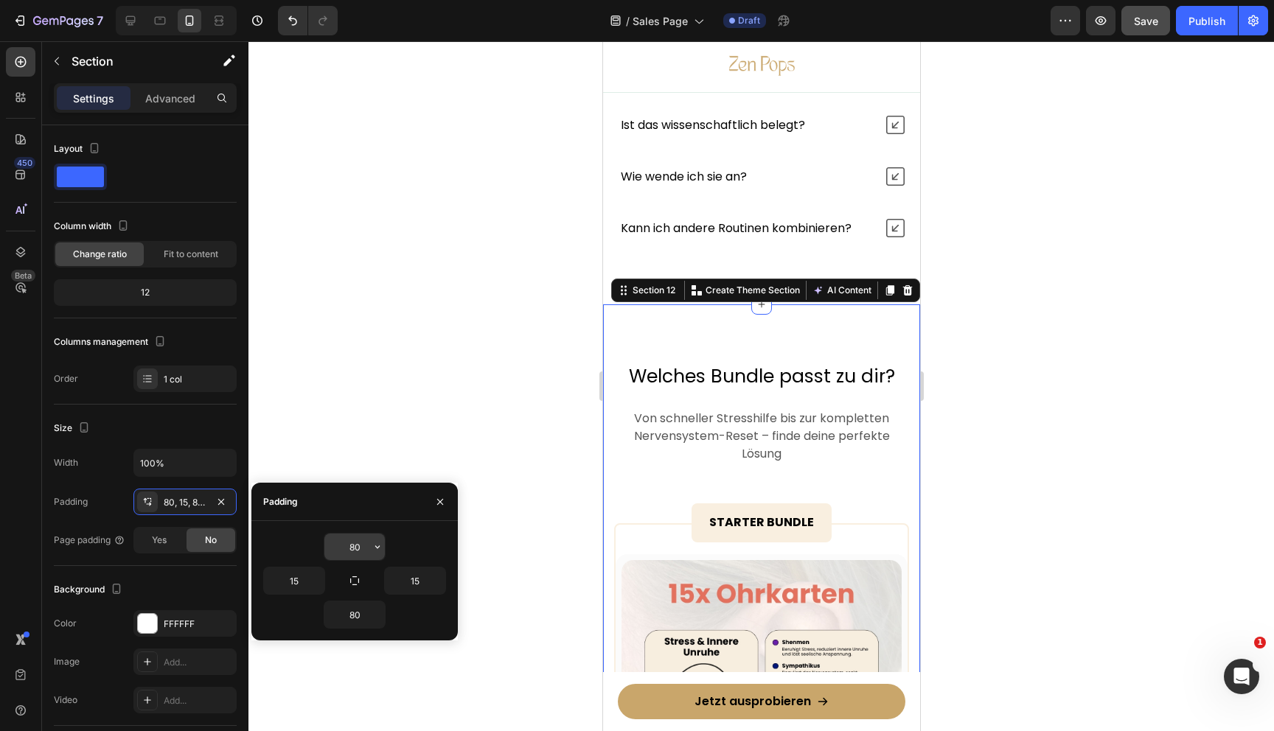
click at [356, 537] on input "80" at bounding box center [354, 547] width 60 height 27
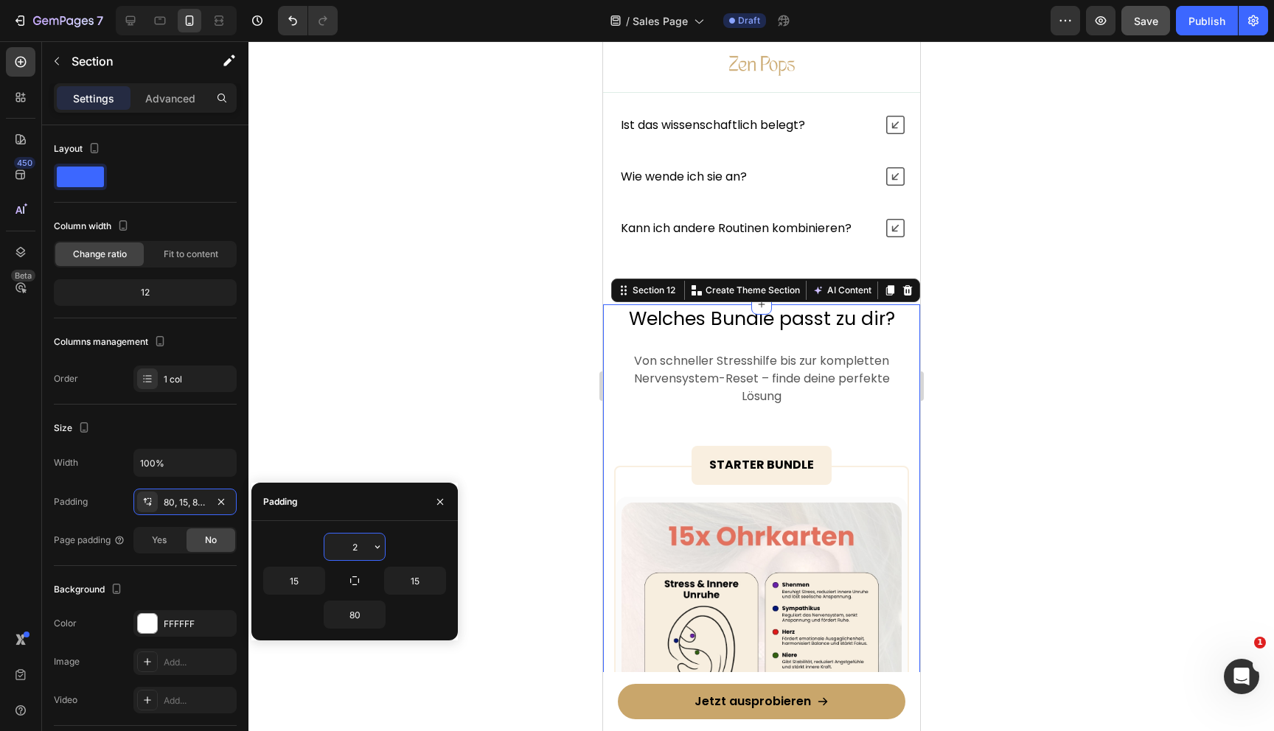
type input "20"
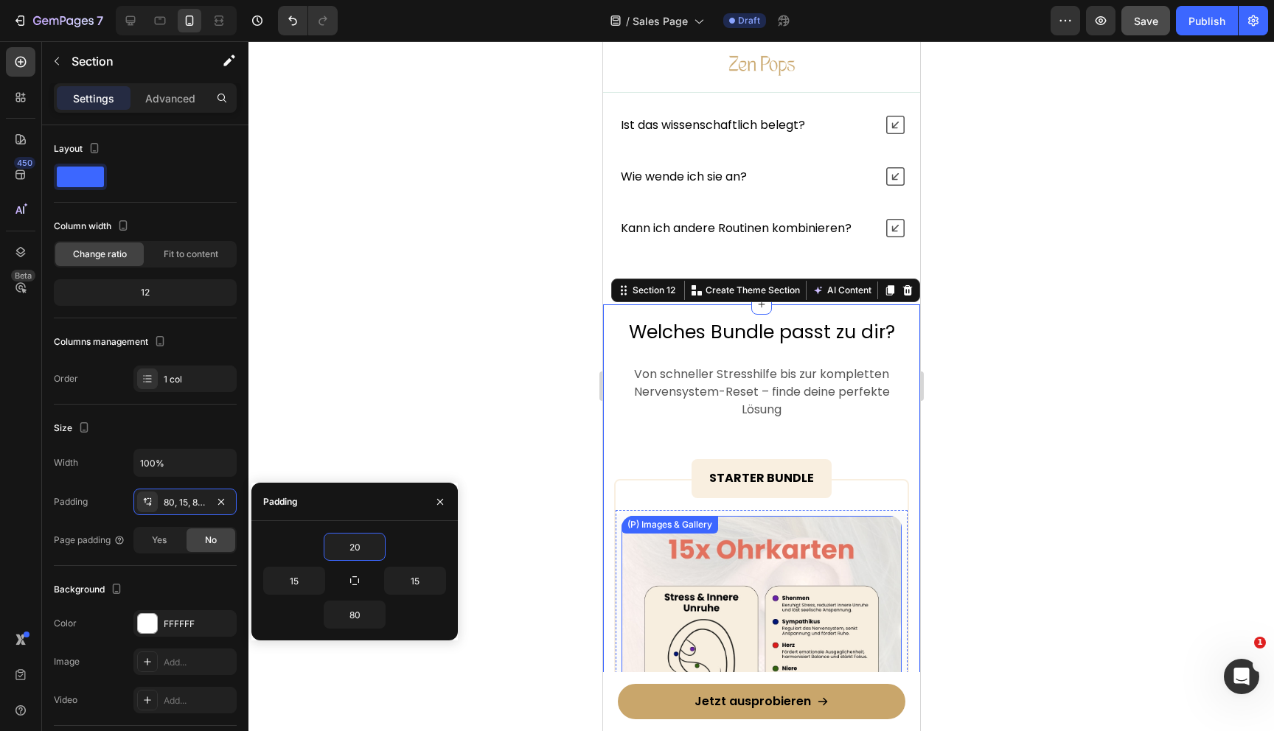
click at [1098, 617] on div at bounding box center [761, 386] width 1026 height 690
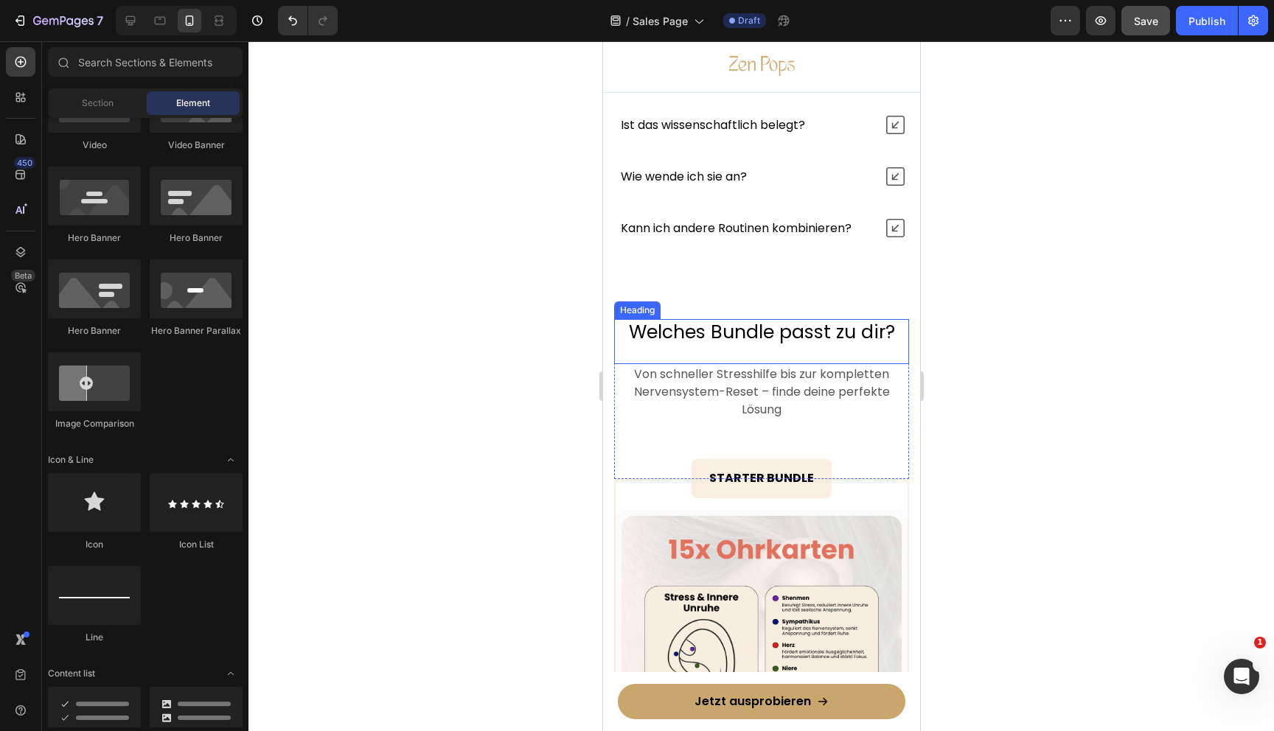
click at [712, 330] on h2 "Welches Bundle passt zu dir?" at bounding box center [760, 332] width 295 height 27
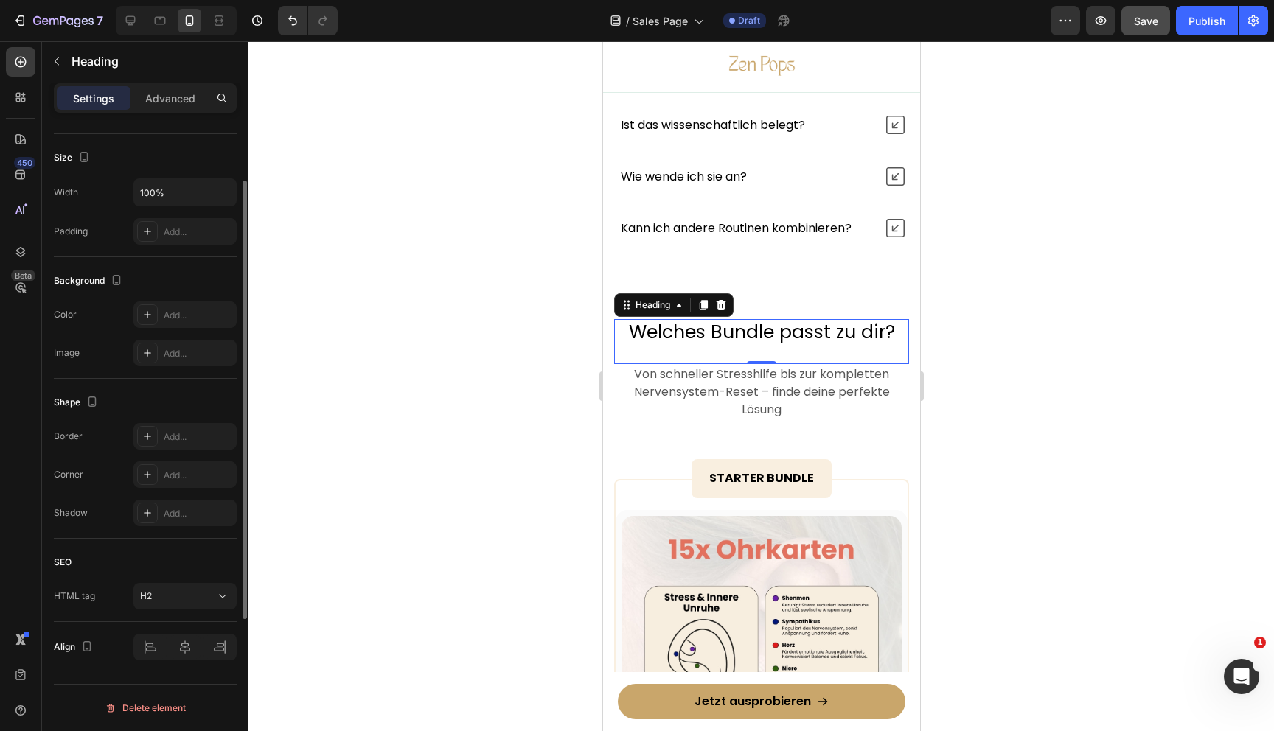
scroll to position [0, 0]
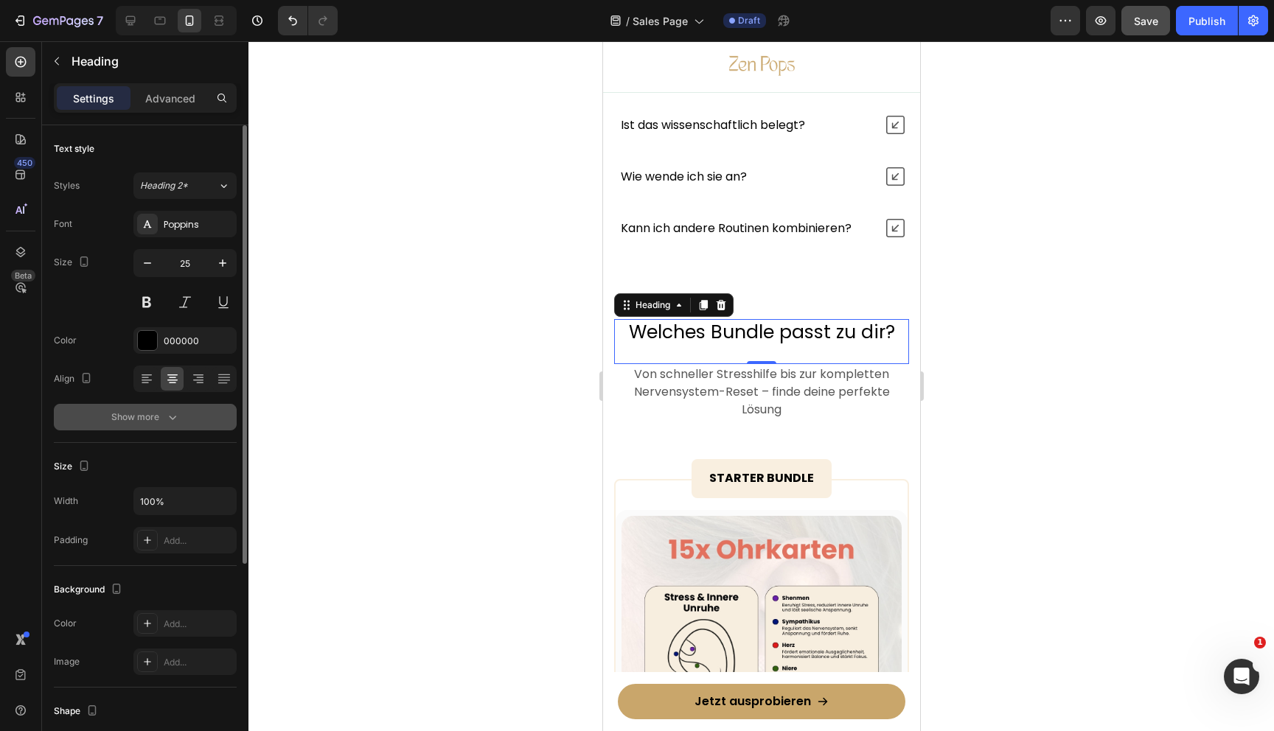
click at [145, 412] on div "Show more" at bounding box center [145, 417] width 69 height 15
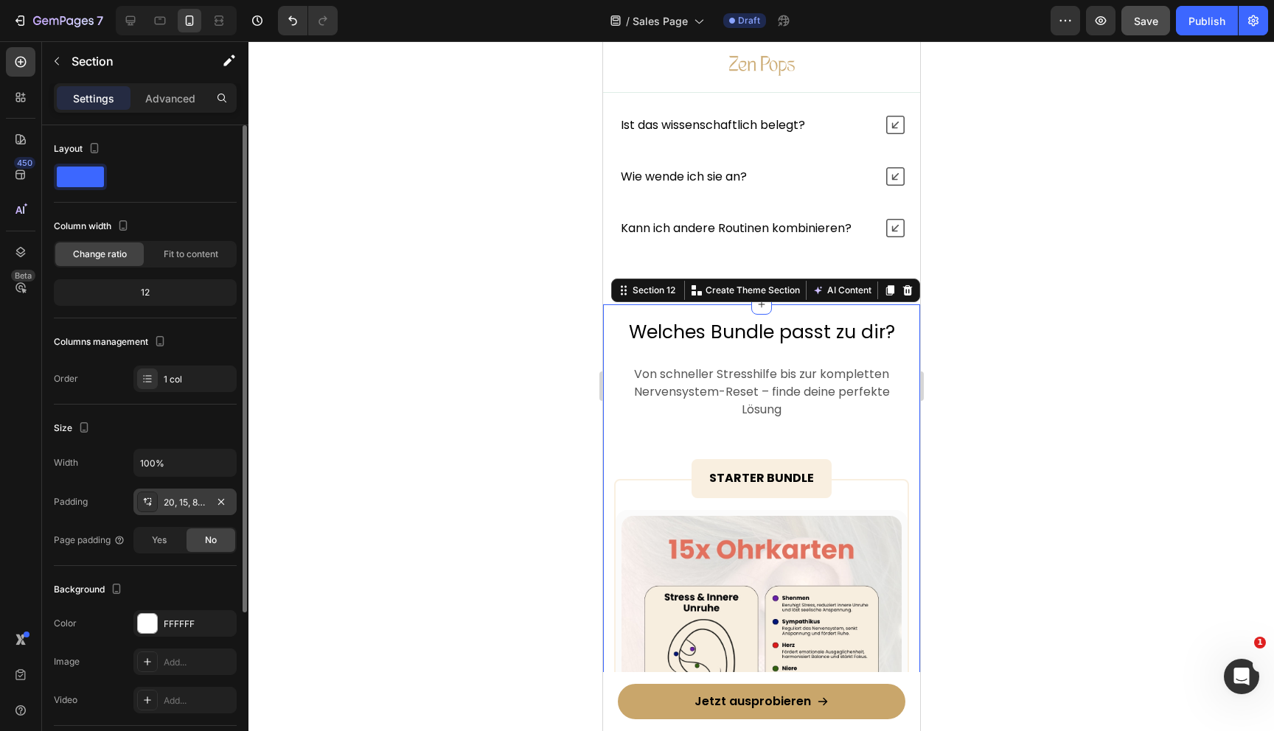
click at [196, 500] on div "20, 15, 80, 15" at bounding box center [185, 502] width 43 height 13
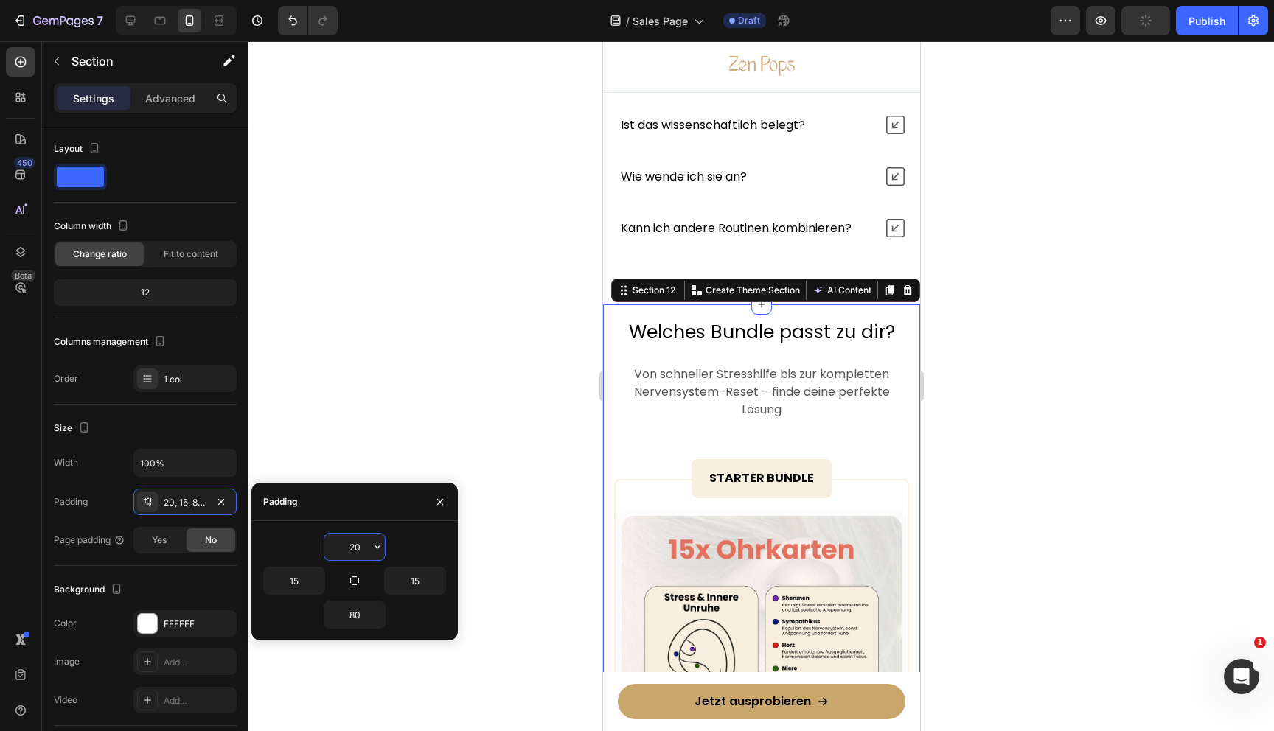
click at [354, 550] on input "20" at bounding box center [354, 547] width 60 height 27
type input "40"
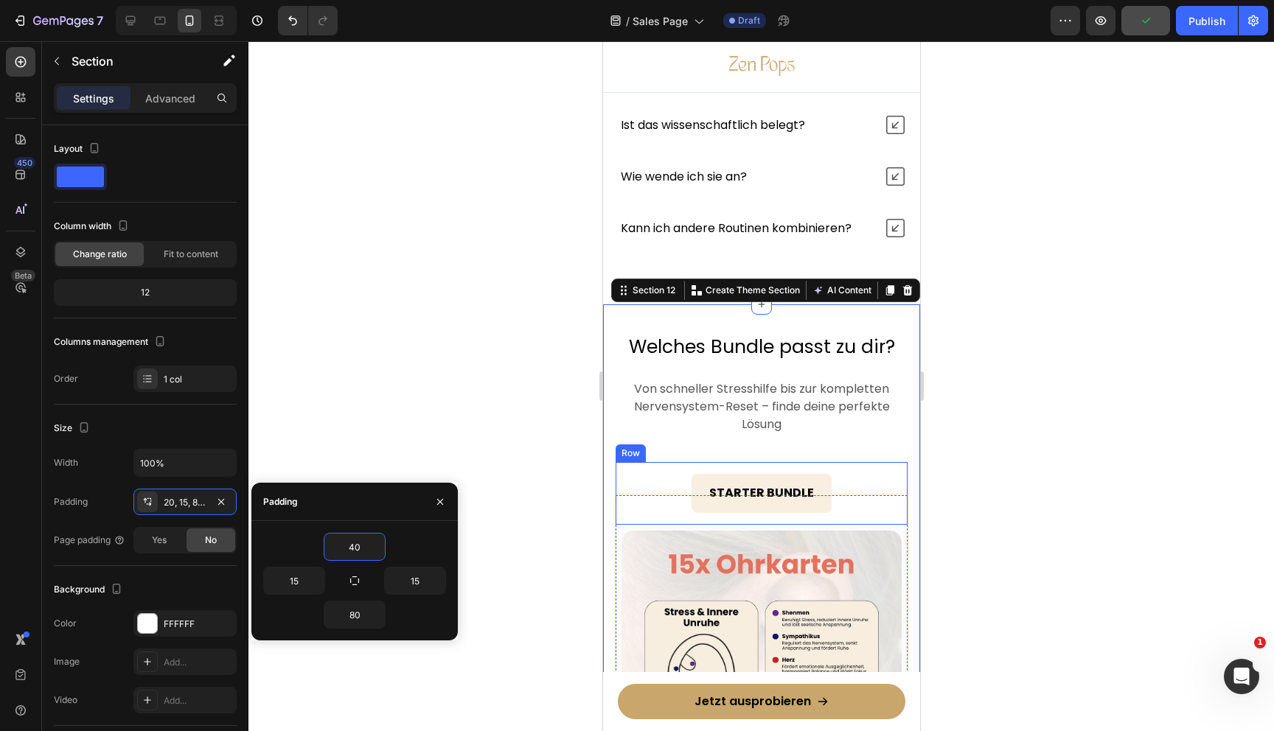
click at [1101, 372] on div at bounding box center [761, 386] width 1026 height 690
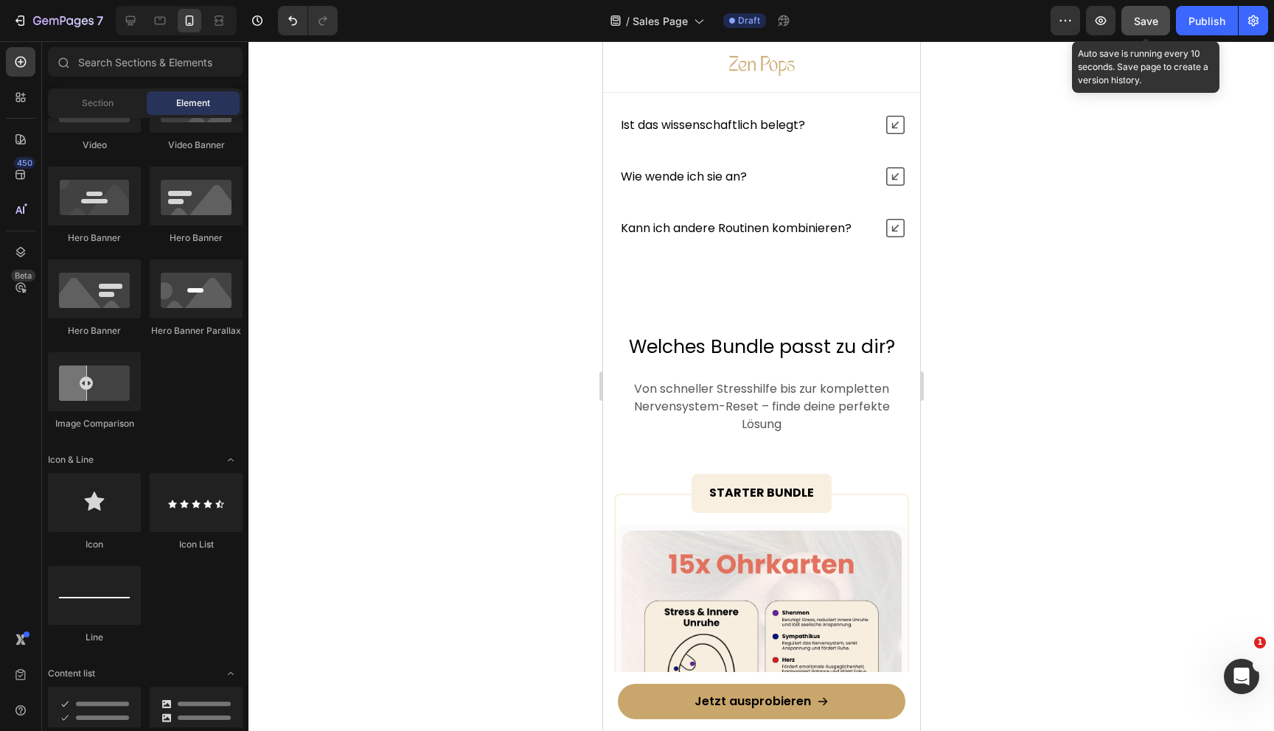
click at [1145, 18] on span "Save" at bounding box center [1146, 21] width 24 height 13
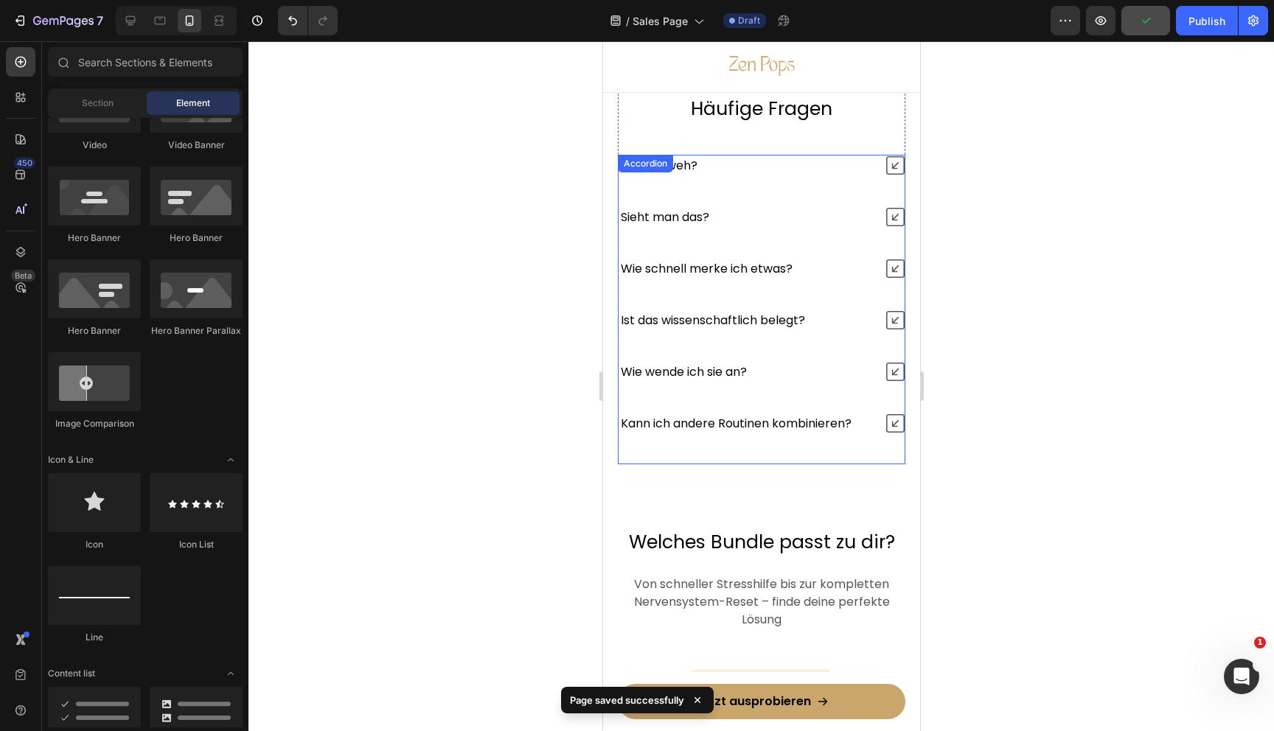
scroll to position [6996, 0]
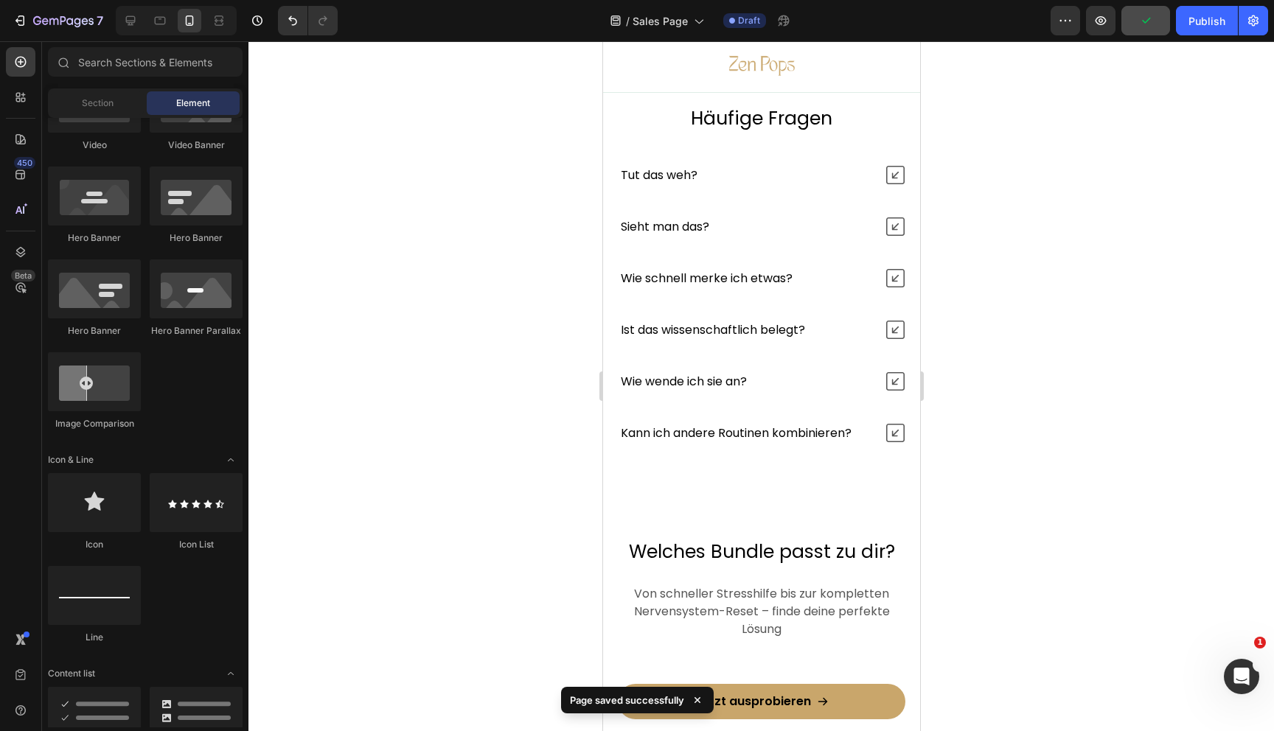
click at [495, 229] on div at bounding box center [761, 386] width 1026 height 690
click at [127, 19] on icon at bounding box center [130, 20] width 15 height 15
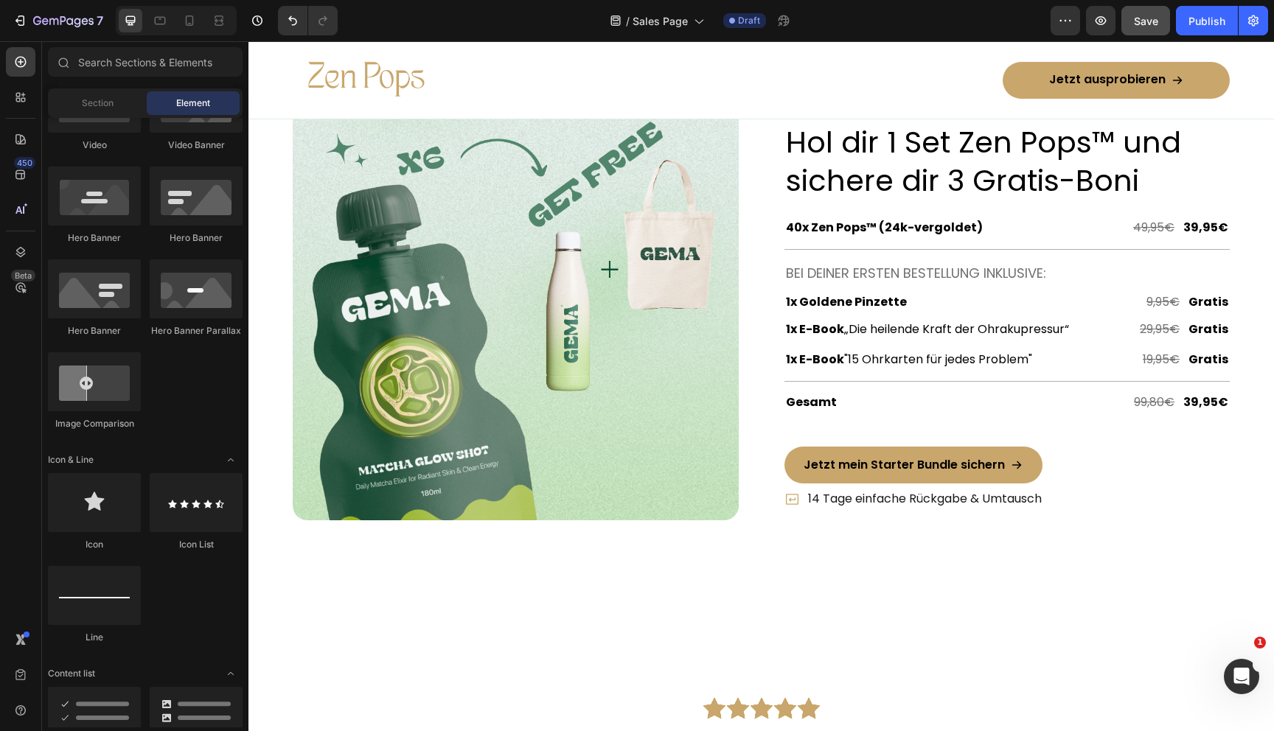
scroll to position [5108, 0]
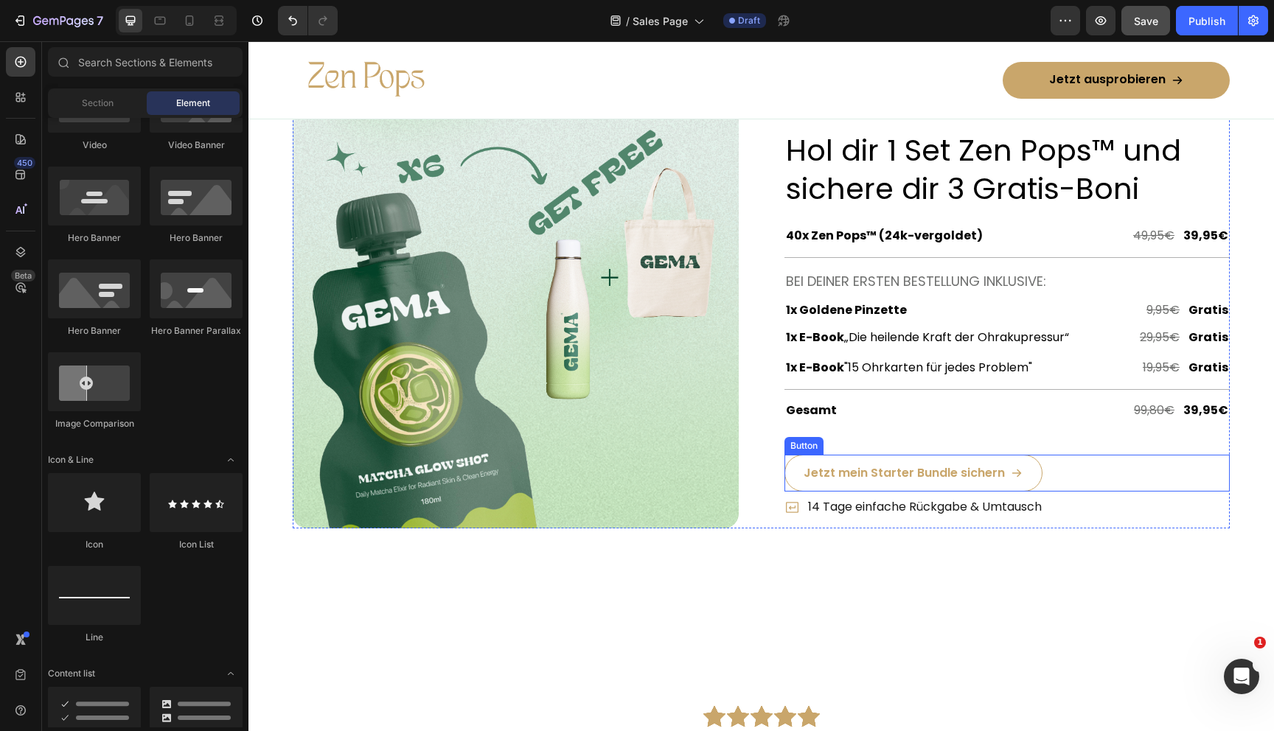
click at [797, 467] on button "Jetzt mein Starter Bundle sichern" at bounding box center [913, 473] width 258 height 37
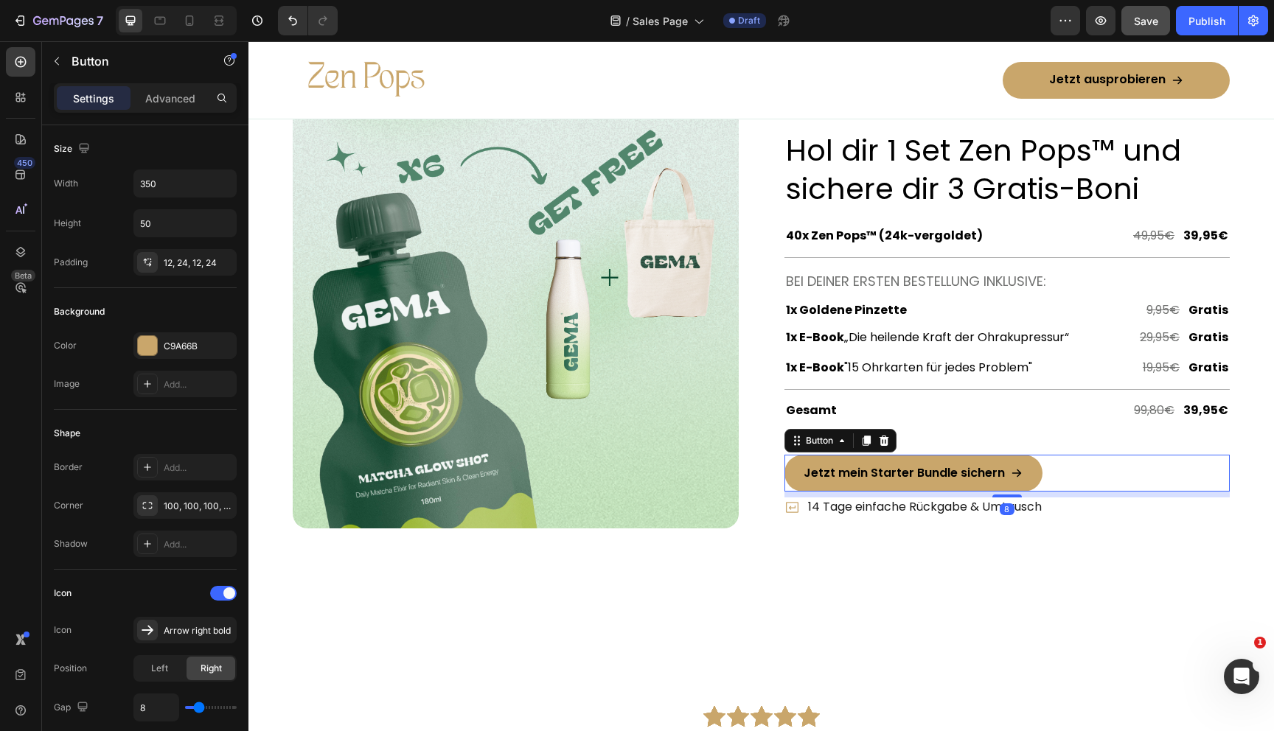
click at [779, 531] on div "Image Row Extra Geschenke, extra Wirkung Text Block Row Hol dir 1 Set Zen Pops™…" at bounding box center [761, 312] width 937 height 458
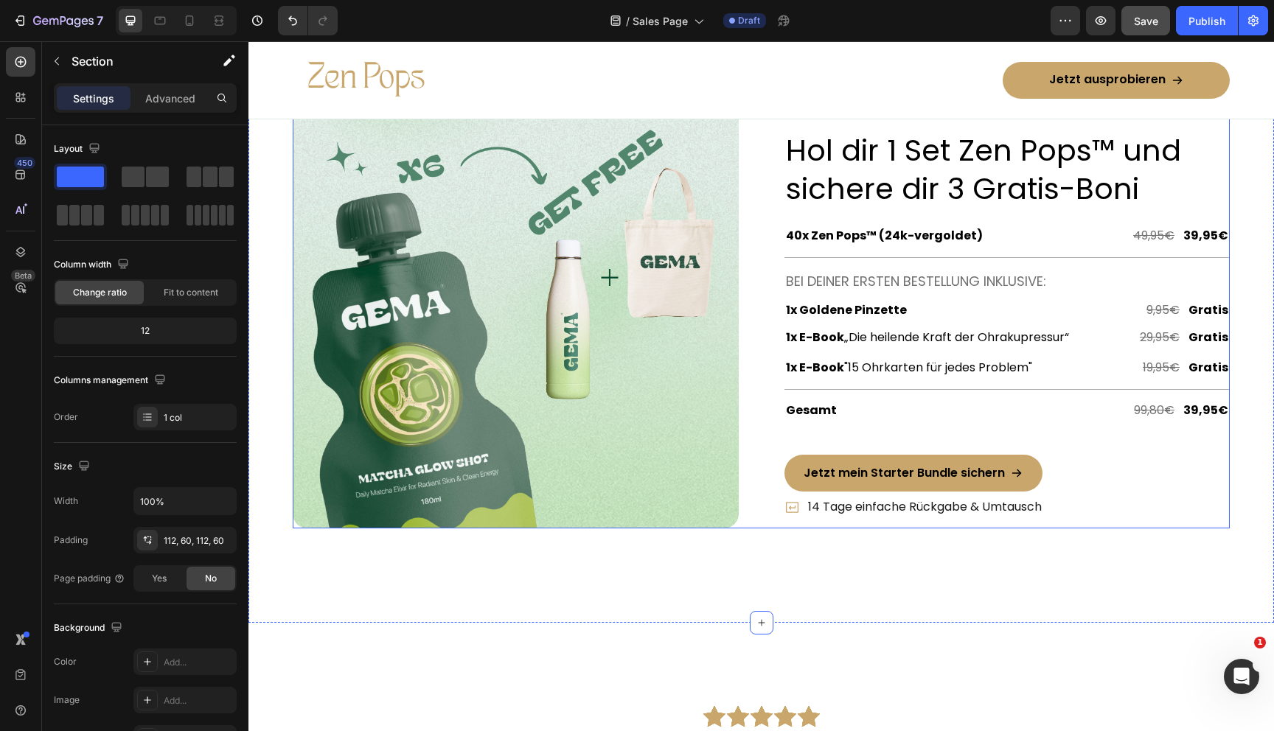
click at [753, 298] on div "Image Row Extra Geschenke, extra Wirkung Text Block Row Hol dir 1 Set Zen Pops™…" at bounding box center [761, 306] width 937 height 446
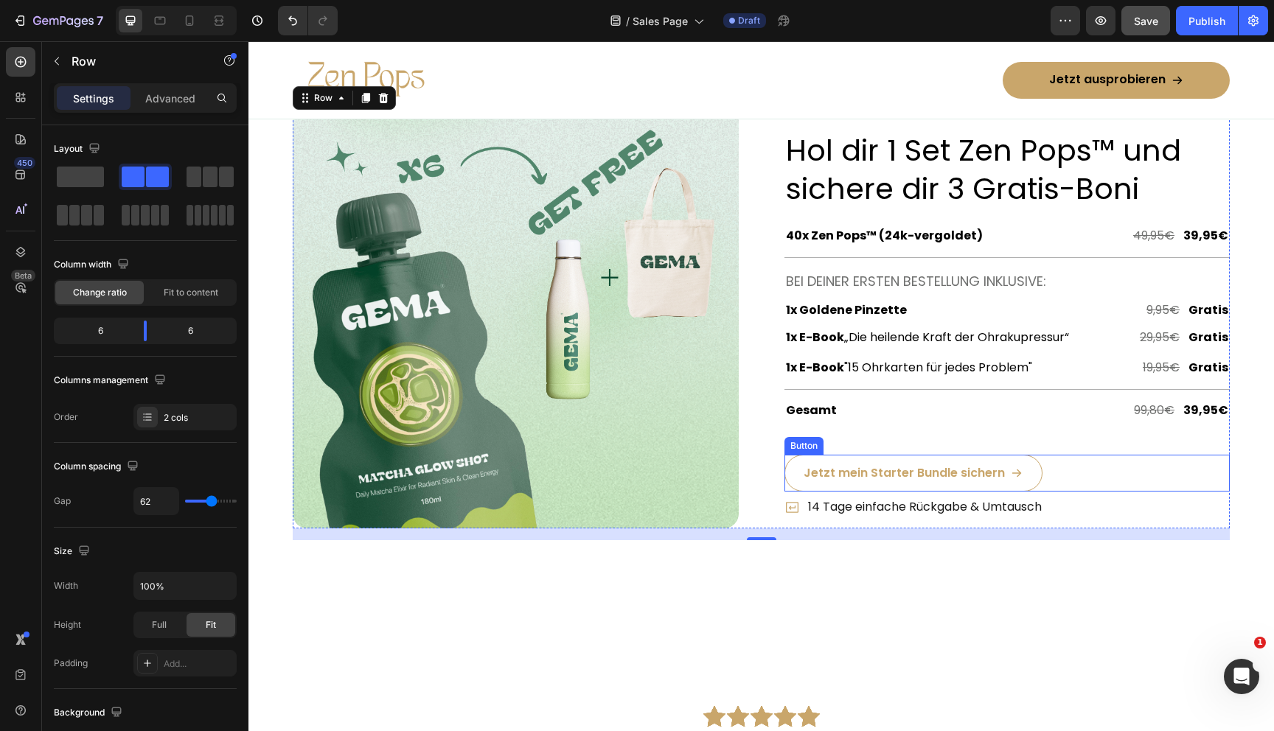
click at [798, 473] on button "Jetzt mein Starter Bundle sichern" at bounding box center [913, 473] width 258 height 37
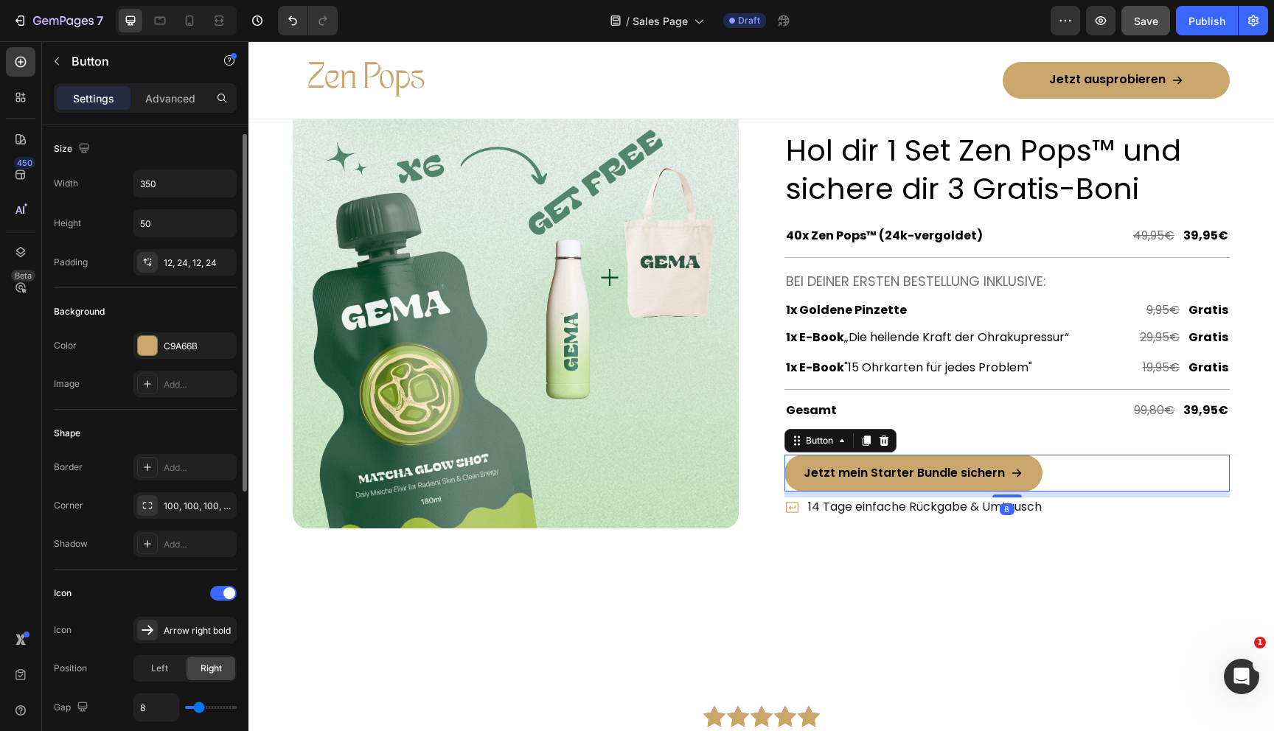
scroll to position [526, 0]
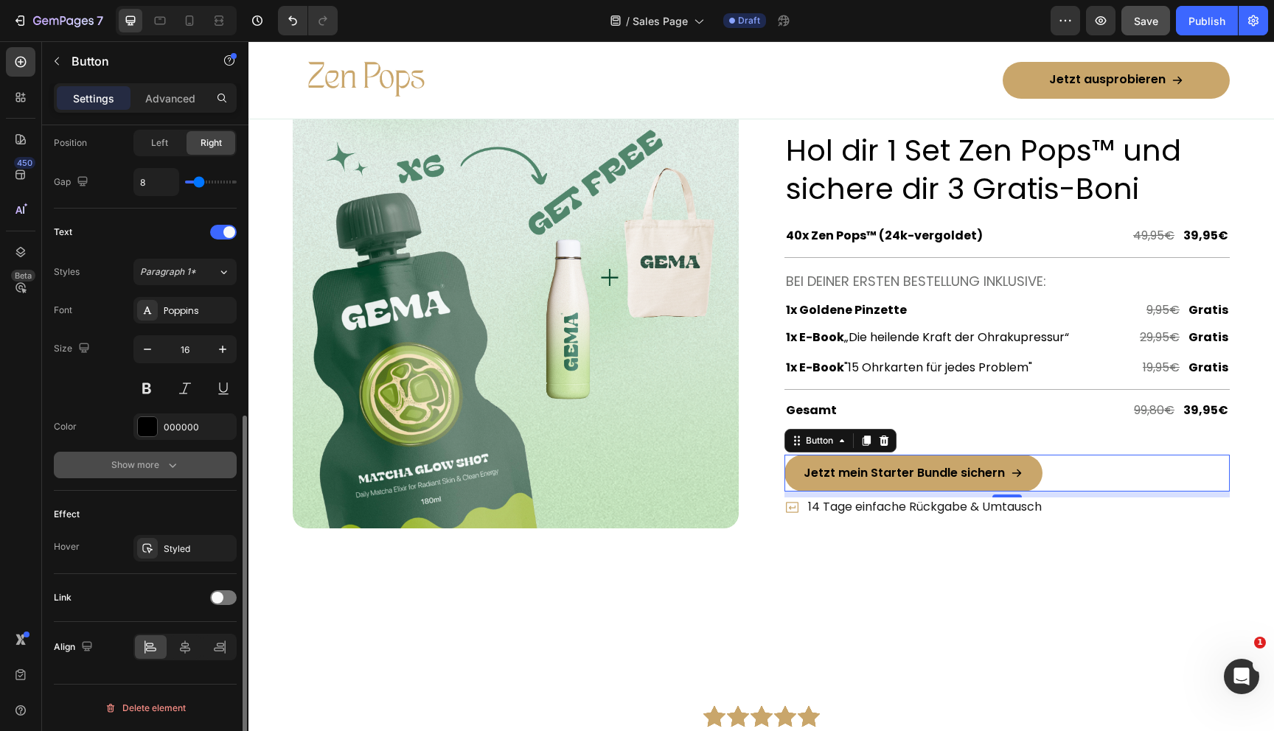
click at [162, 459] on div "Show more" at bounding box center [145, 465] width 69 height 15
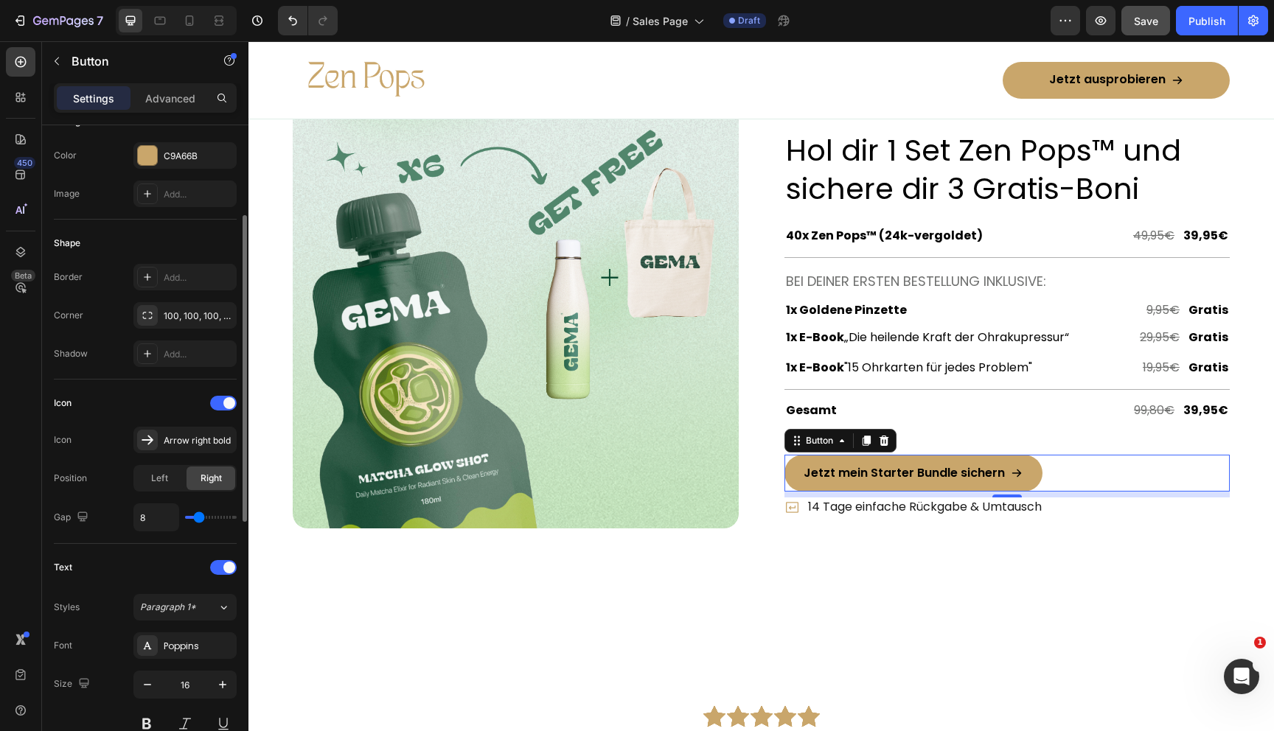
scroll to position [0, 0]
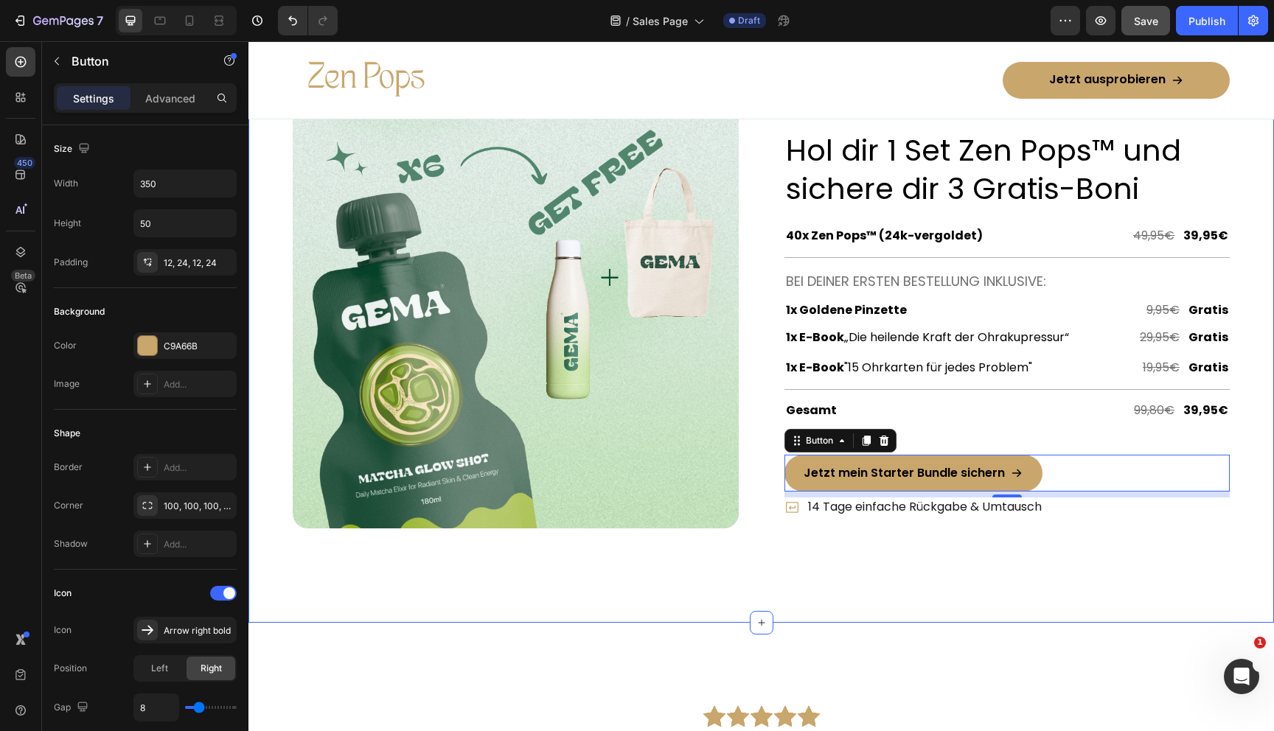
click at [579, 572] on div "Image Row Extra Geschenke, extra Wirkung Text Block Row Hol dir 1 Set Zen Pops™…" at bounding box center [761, 312] width 1026 height 623
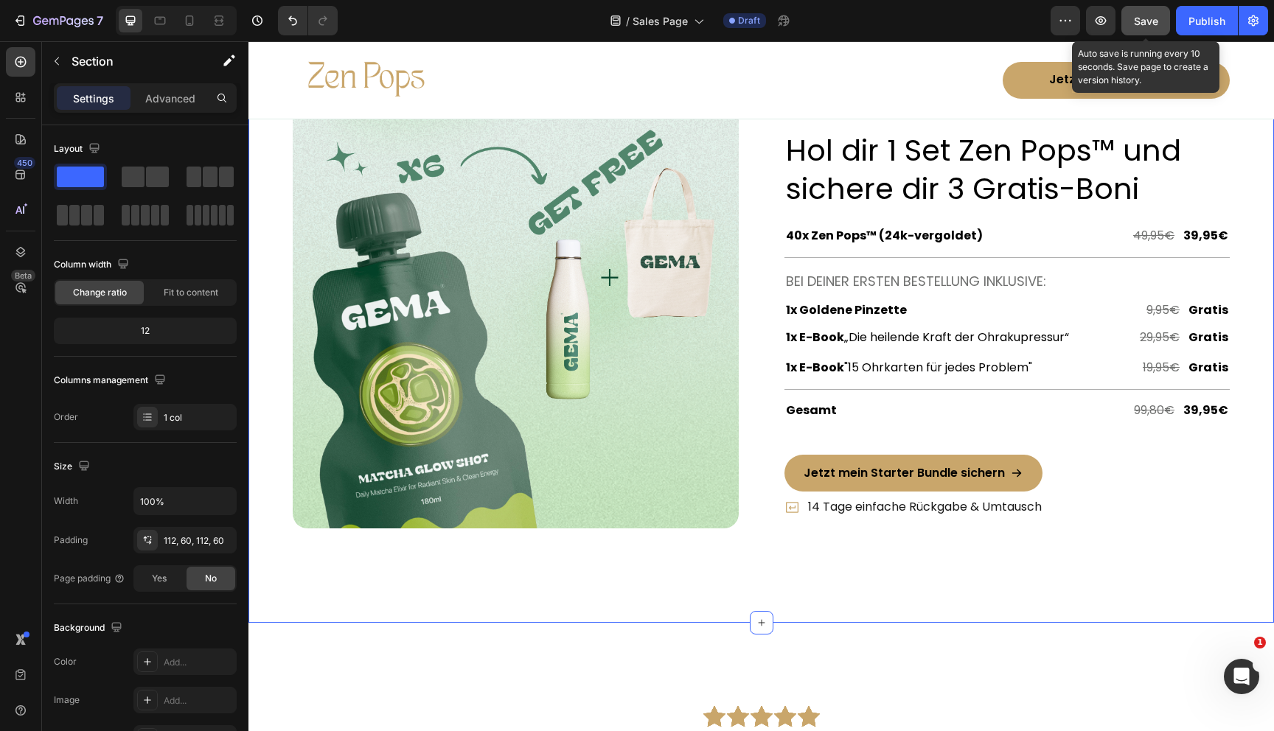
click at [1141, 24] on span "Save" at bounding box center [1146, 21] width 24 height 13
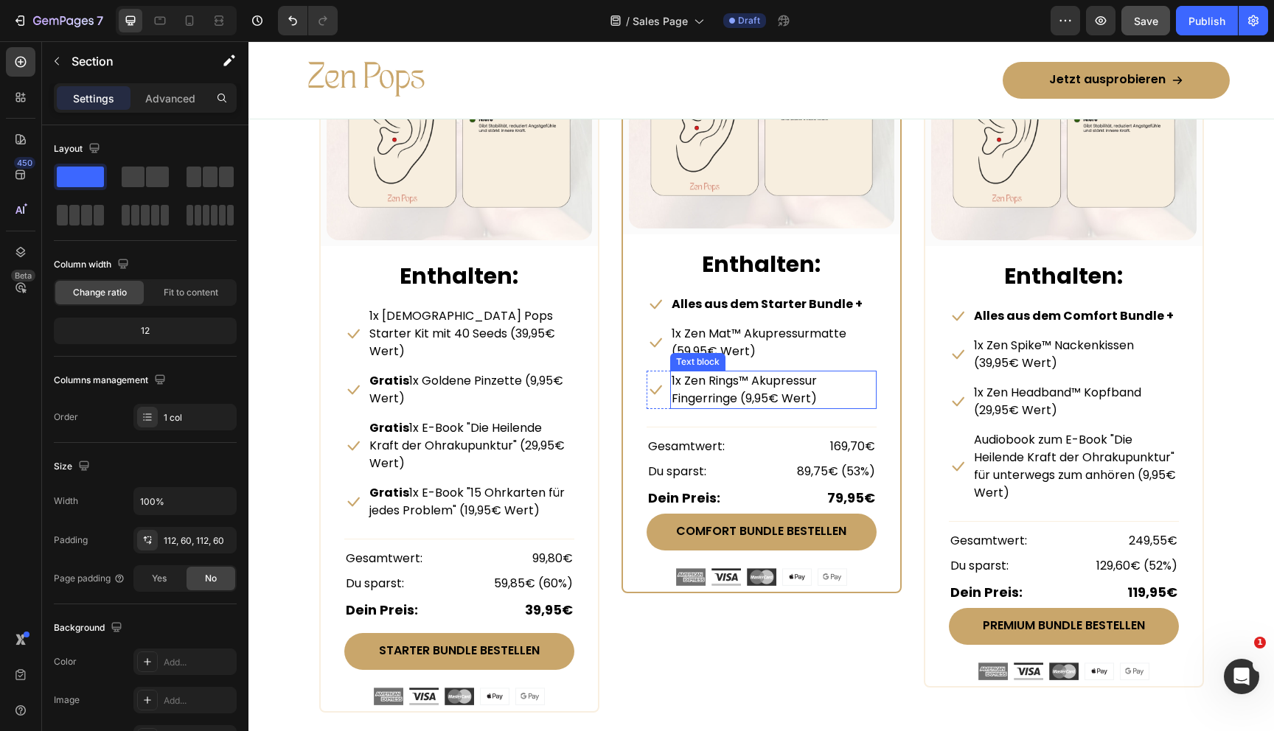
scroll to position [6972, 0]
click at [709, 333] on p "1x Zen Mat™ Akupressurmatte (59,95€ Wert)" at bounding box center [773, 341] width 203 height 35
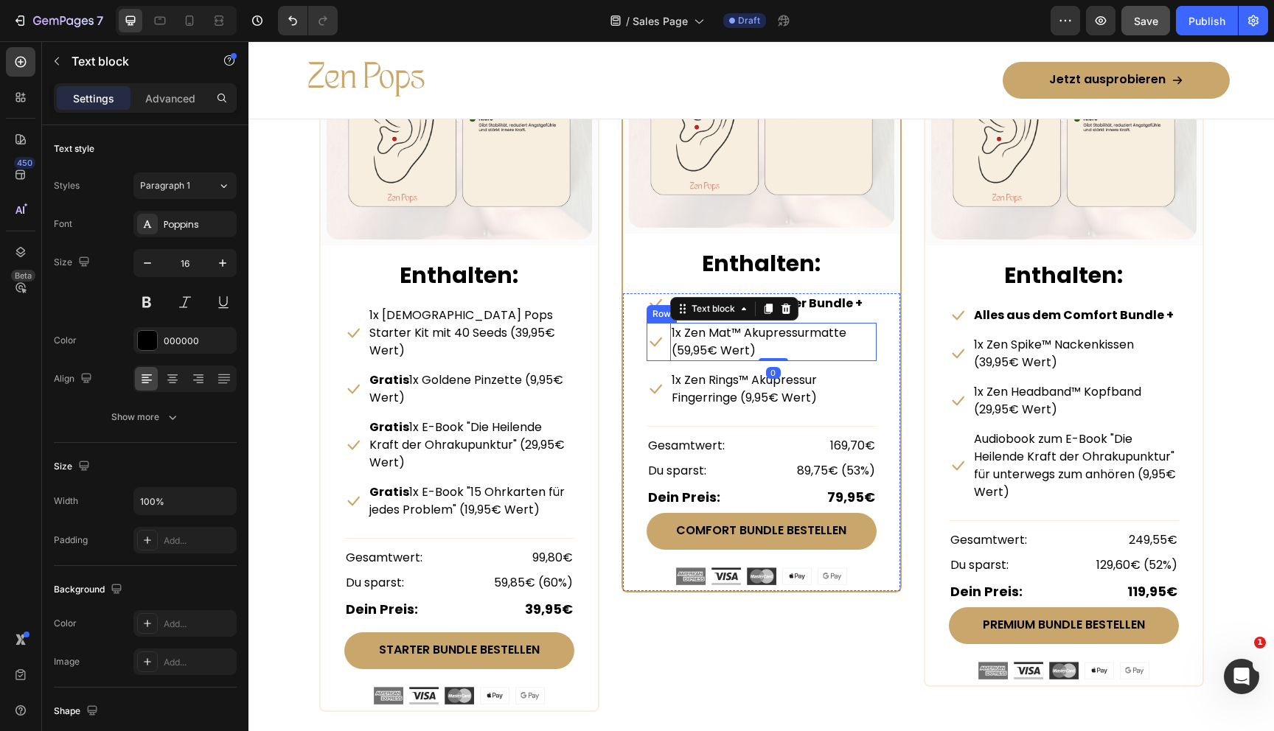
click at [666, 356] on div "Icon 1x Zen Mat™ Akupressurmatte (59,95€ Wert) Text block 0 Row" at bounding box center [762, 342] width 230 height 38
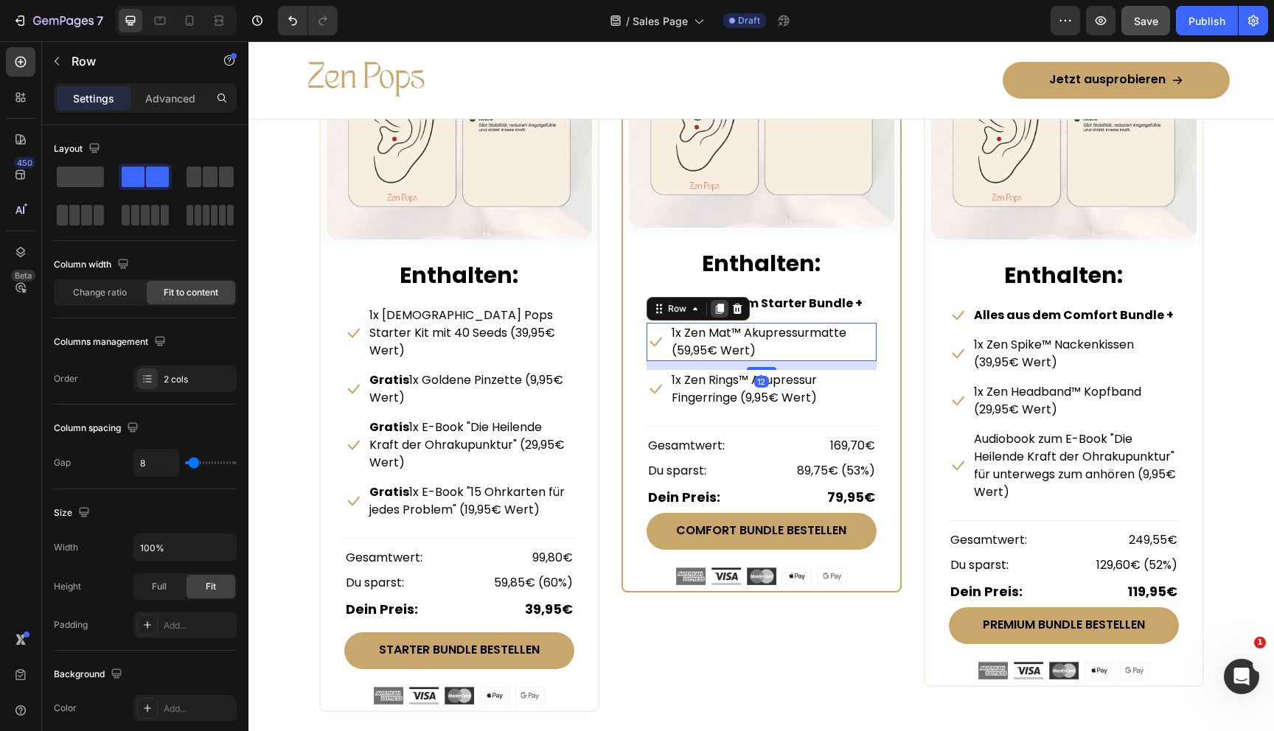
click at [721, 306] on icon at bounding box center [719, 309] width 8 height 10
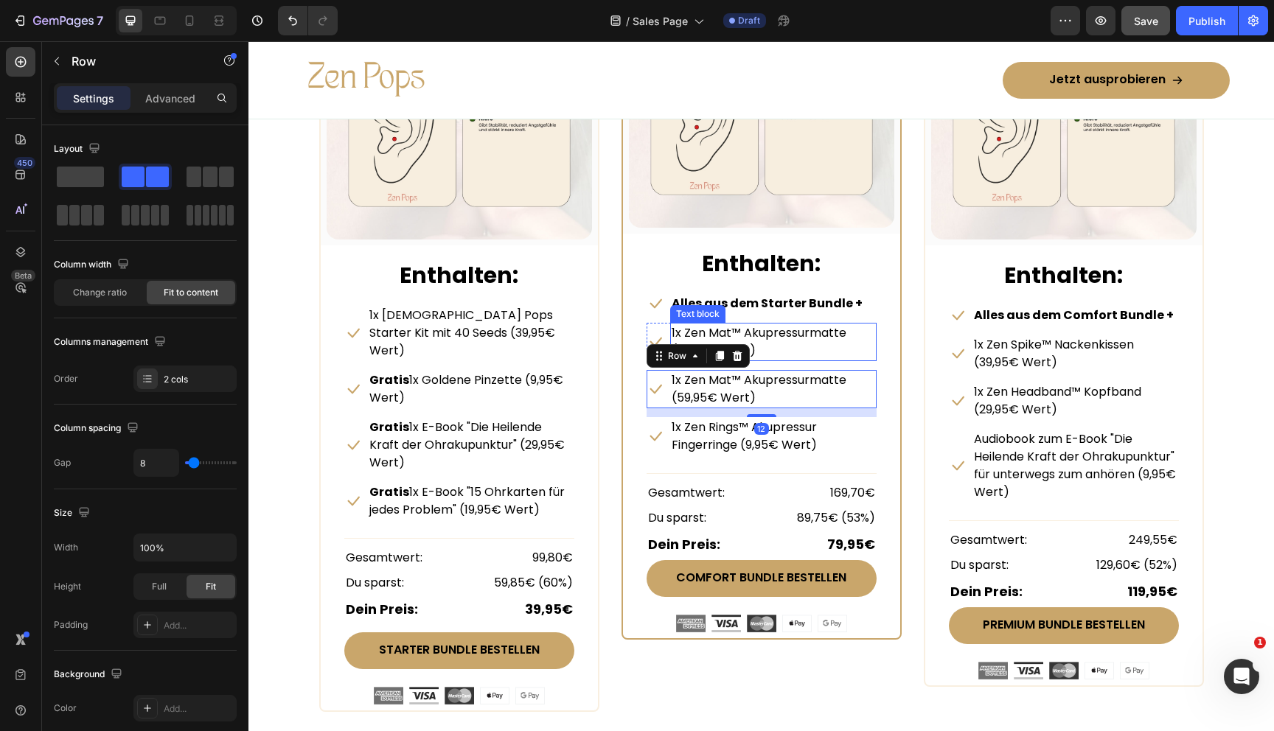
click at [759, 333] on p "1x Zen Mat™ Akupressurmatte (59,95€ Wert)" at bounding box center [773, 341] width 203 height 35
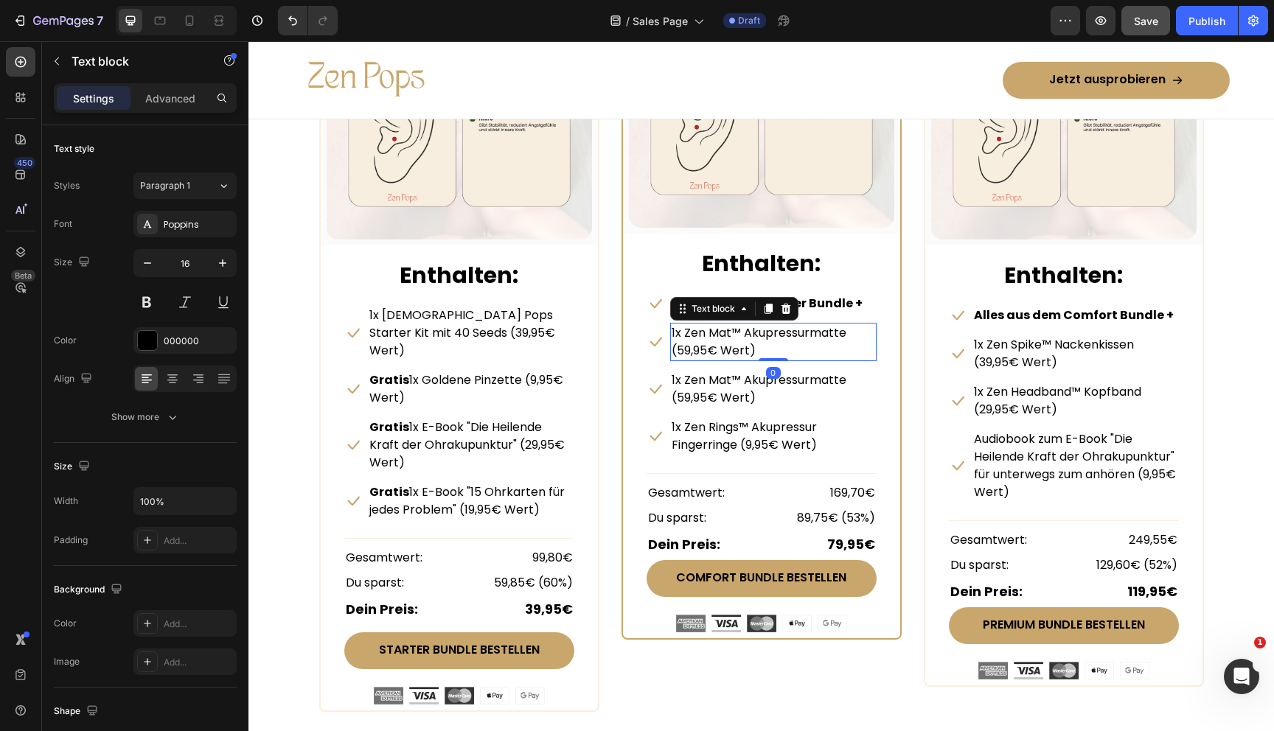
click at [706, 333] on p "1x Zen Mat™ Akupressurmatte (59,95€ Wert)" at bounding box center [773, 341] width 203 height 35
click at [492, 318] on p "1x Zen Pops Starter Kit mit 40 Seeds (39,95€ Wert)" at bounding box center [470, 333] width 203 height 53
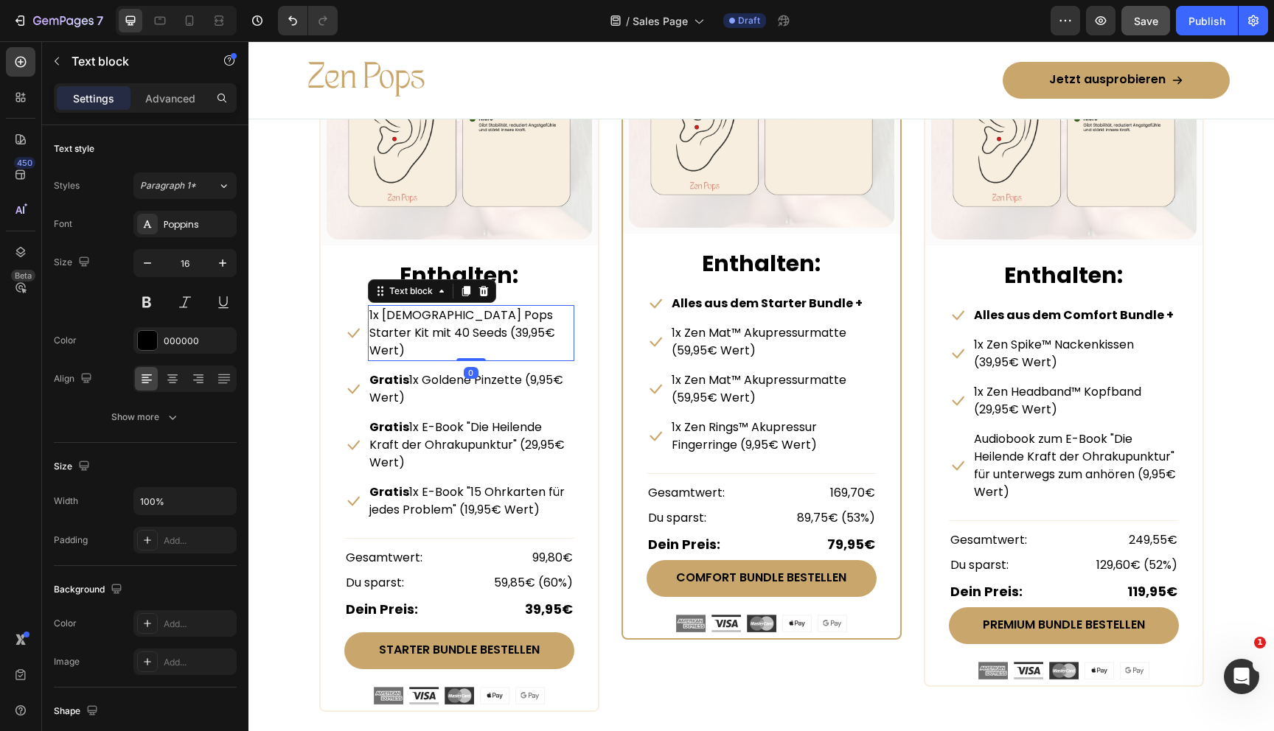
click at [515, 316] on p "1x Zen Pops Starter Kit mit 40 Seeds (39,95€ Wert)" at bounding box center [470, 333] width 203 height 53
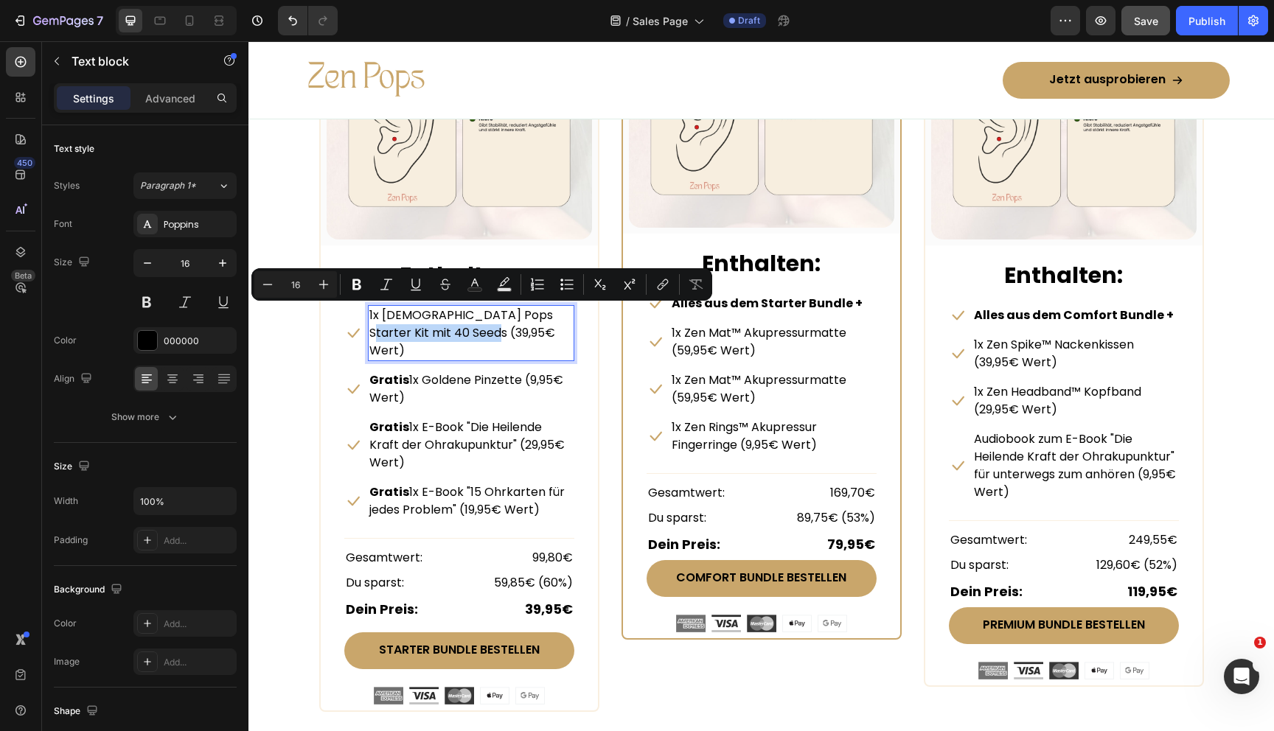
drag, startPoint x: 520, startPoint y: 316, endPoint x: 521, endPoint y: 330, distance: 14.1
click at [521, 330] on p "1x Zen Pops Starter Kit mit 40 Seeds (39,95€ Wert)" at bounding box center [470, 333] width 203 height 53
copy p "40 Seeds (39,95€ Wert)"
click at [743, 341] on p "1x Zen Mat™ Akupressurmatte (59,95€ Wert)" at bounding box center [773, 341] width 203 height 35
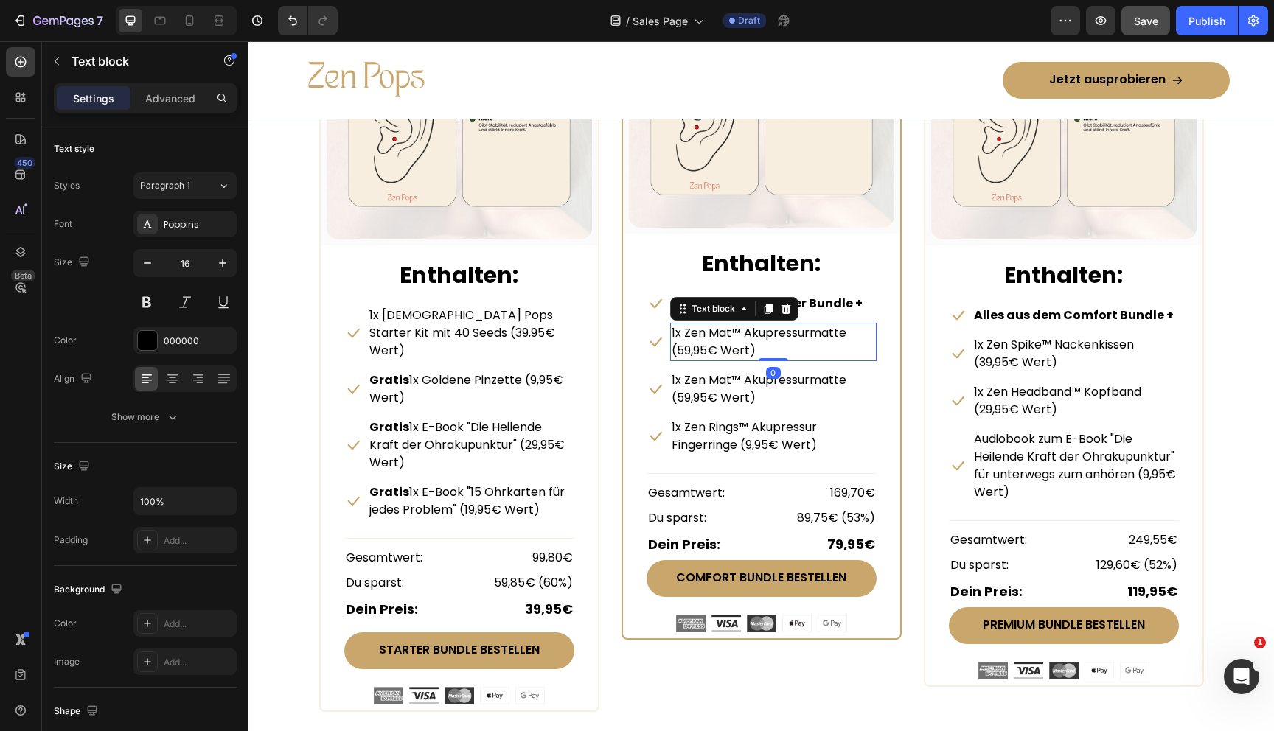
click at [743, 341] on p "1x Zen Mat™ Akupressurmatte (59,95€ Wert)" at bounding box center [773, 341] width 203 height 35
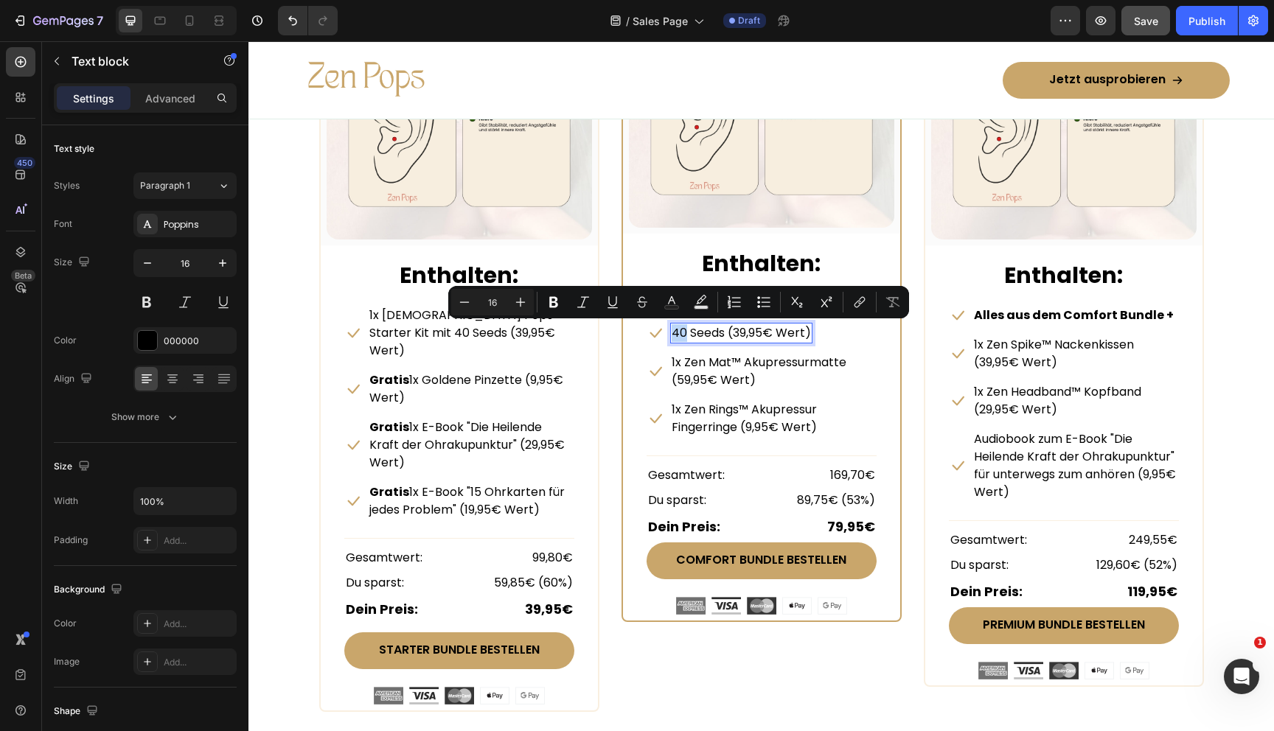
drag, startPoint x: 683, startPoint y: 333, endPoint x: 675, endPoint y: 335, distance: 8.4
click at [675, 335] on p "40 Seeds (39,95€ Wert)" at bounding box center [741, 333] width 139 height 18
click at [692, 335] on p "40 Seeds (39,95€ Wert)" at bounding box center [741, 333] width 139 height 18
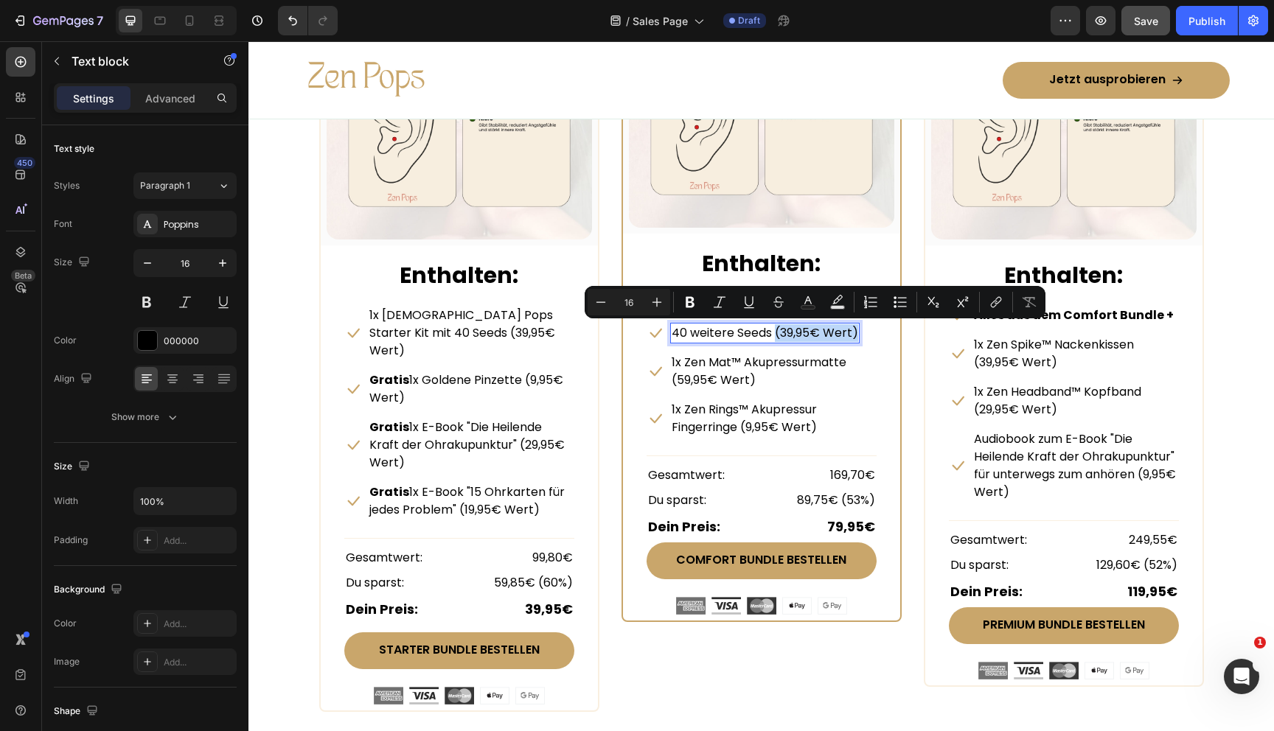
drag, startPoint x: 773, startPoint y: 333, endPoint x: 855, endPoint y: 330, distance: 81.9
click at [856, 330] on p "40 weitere Seeds (39,95€ Wert)" at bounding box center [765, 333] width 187 height 18
click at [500, 312] on p "1x Zen Pops Starter Kit mit 40 Seeds (39,95€ Wert)" at bounding box center [470, 333] width 203 height 53
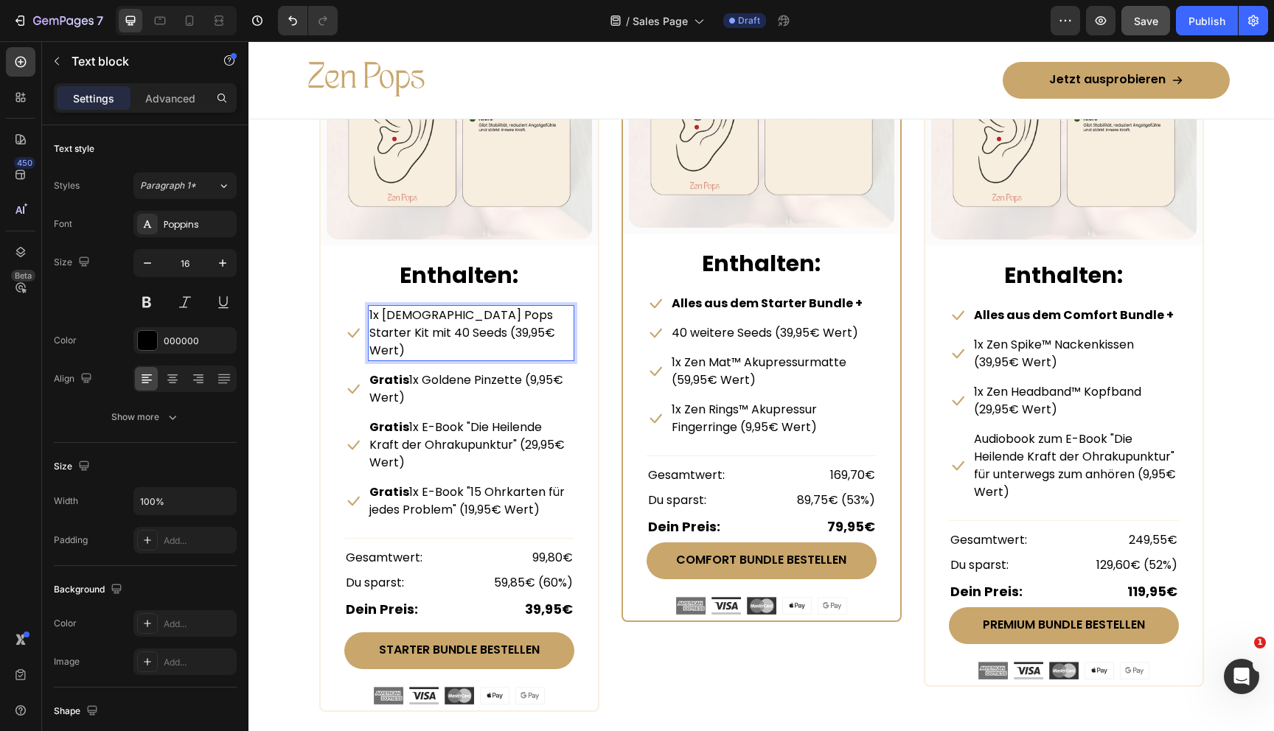
click at [520, 316] on p "1x Zen Pops Starter Kit mit 40 Seeds (39,95€ Wert)" at bounding box center [470, 333] width 203 height 53
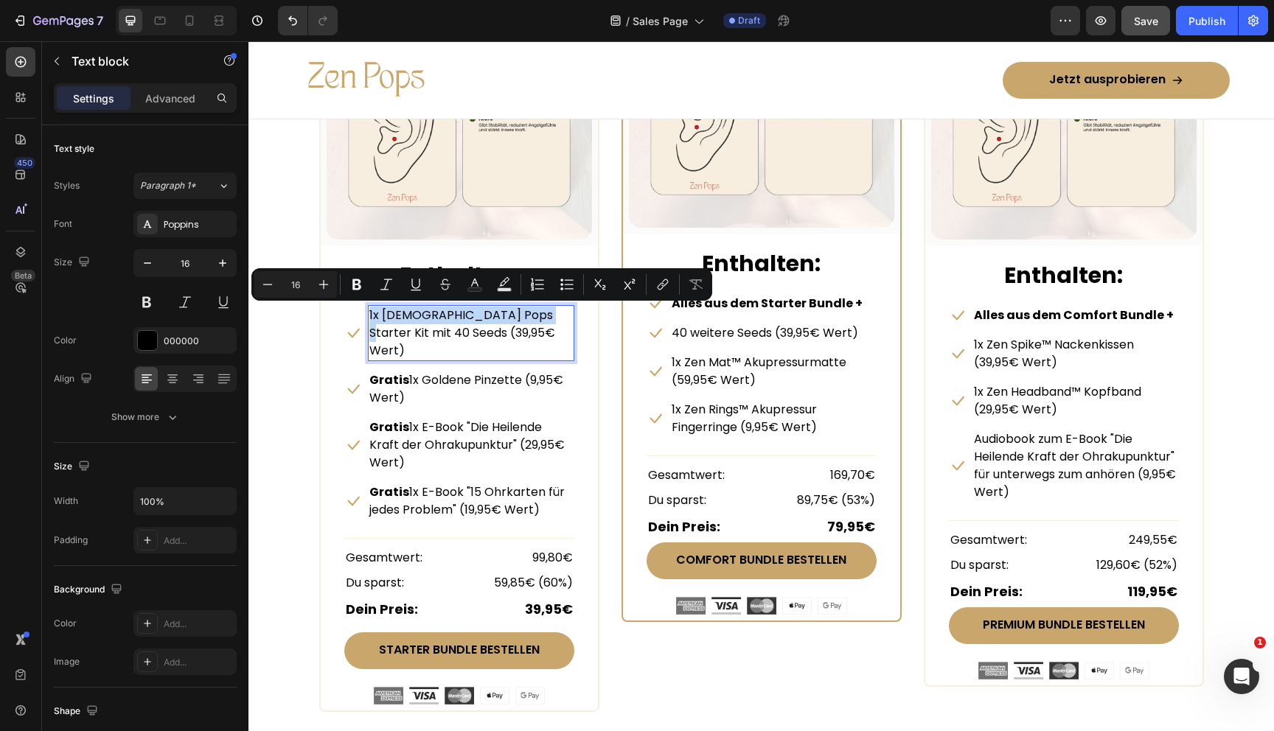
drag, startPoint x: 521, startPoint y: 316, endPoint x: 369, endPoint y: 313, distance: 151.9
click at [369, 313] on p "1x Zen Pops Starter Kit mit 40 Seeds (39,95€ Wert)" at bounding box center [470, 333] width 203 height 53
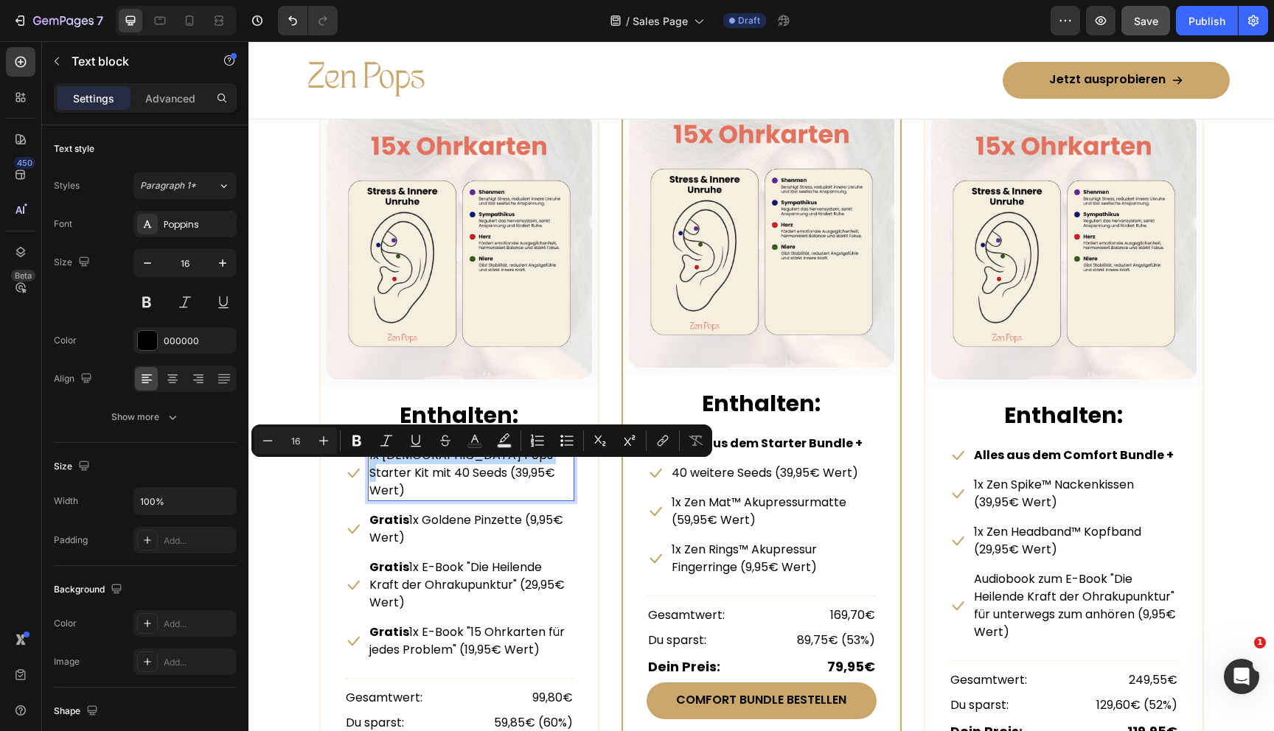
scroll to position [6861, 0]
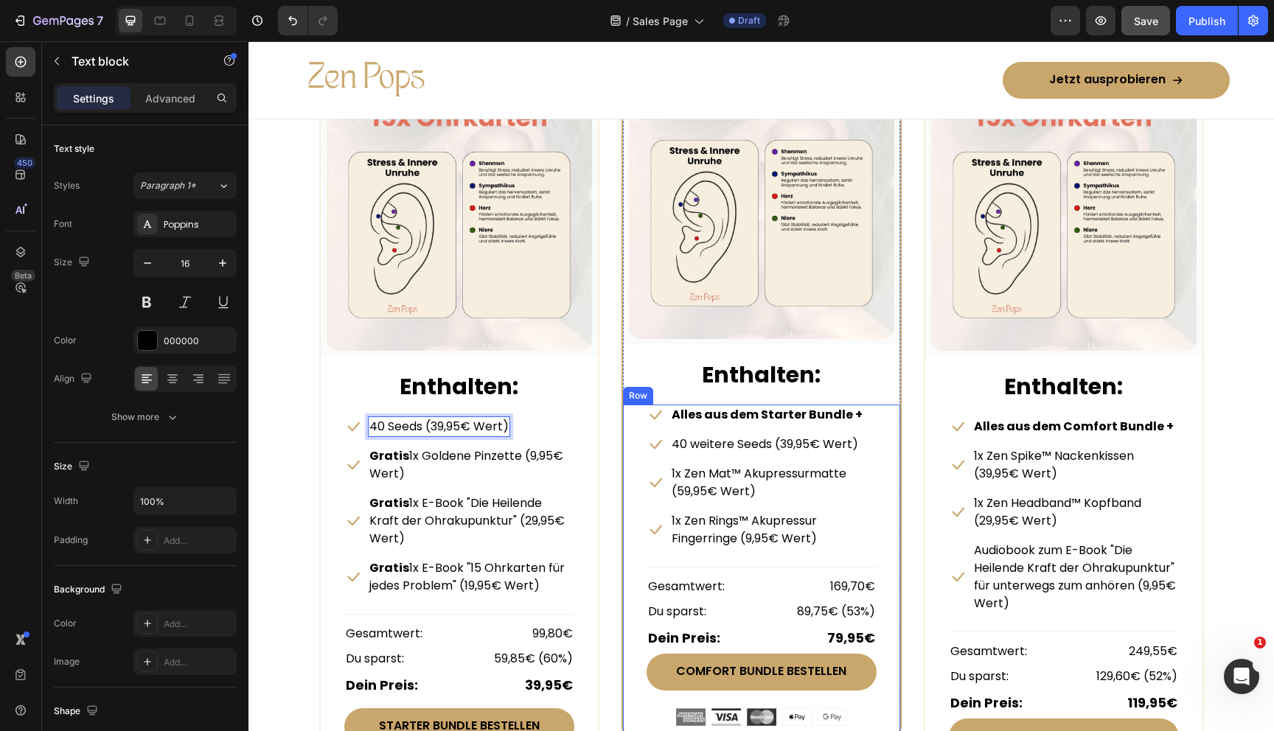
click at [616, 443] on div "STARTER BUNDLE Text Block Row (P) Images & Gallery Row Enthalten: Text block Ic…" at bounding box center [761, 418] width 885 height 760
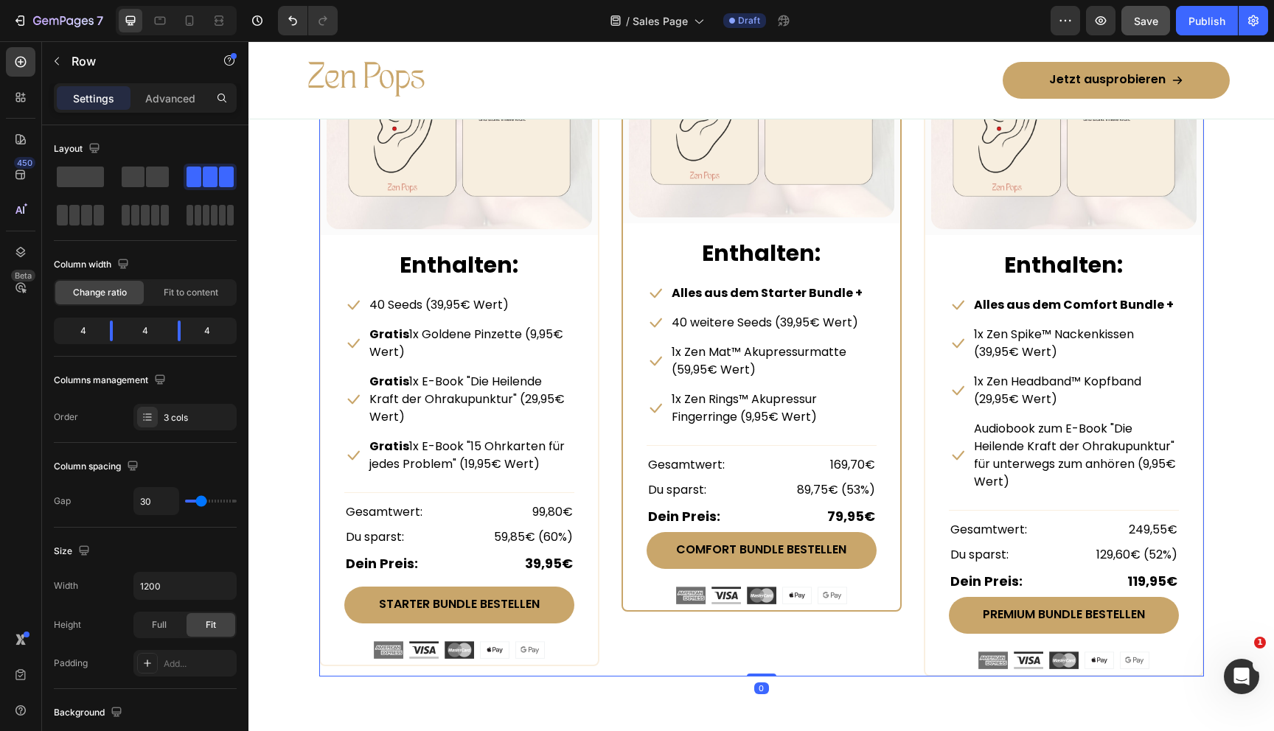
scroll to position [6984, 0]
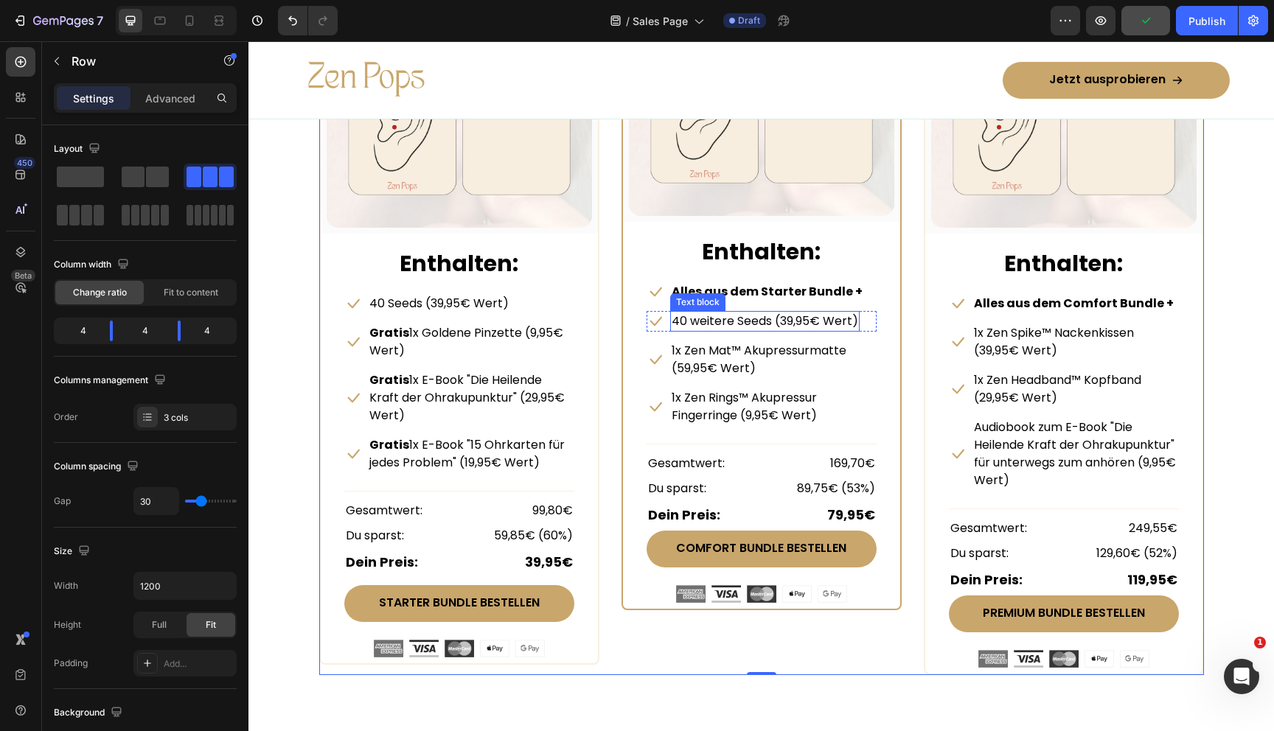
click at [712, 318] on p "40 weitere Seeds (39,95€ Wert)" at bounding box center [765, 322] width 187 height 18
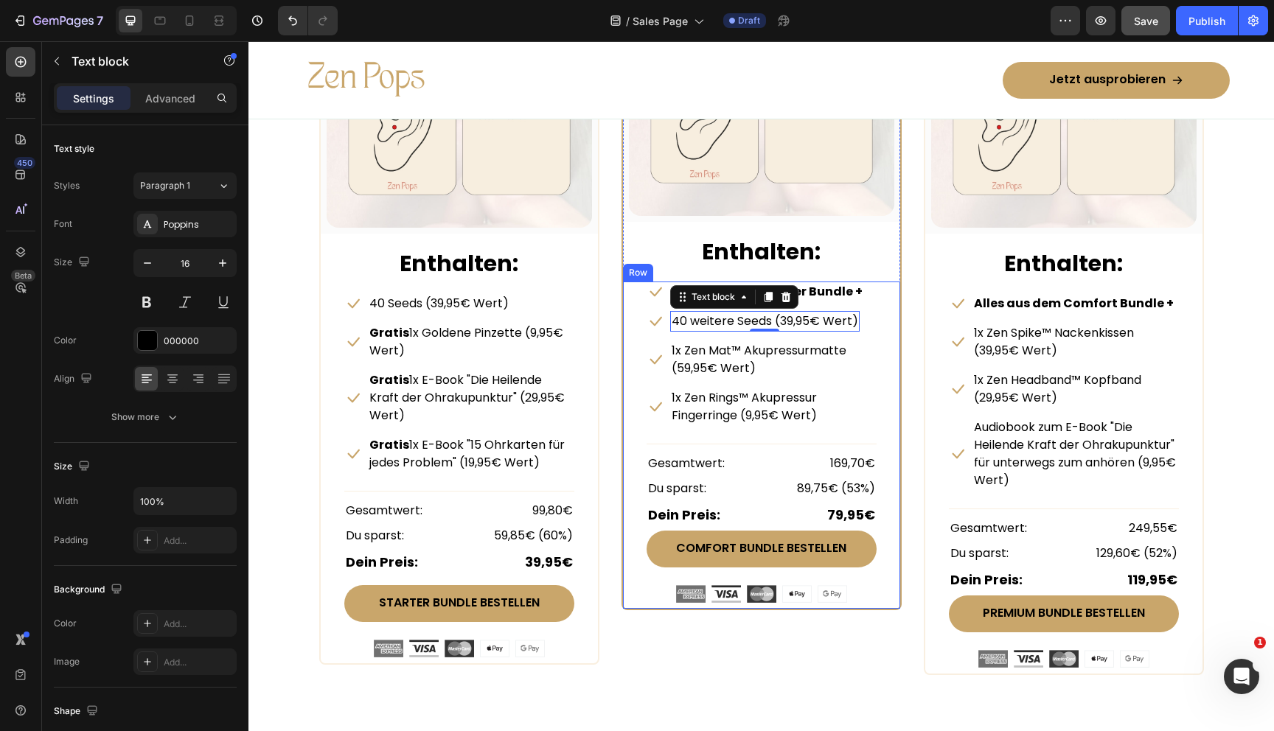
click at [663, 336] on div "Icon Alles aus dem Starter Bundle + Text block Row Icon 40 weitere Seeds (39,95…" at bounding box center [762, 442] width 230 height 321
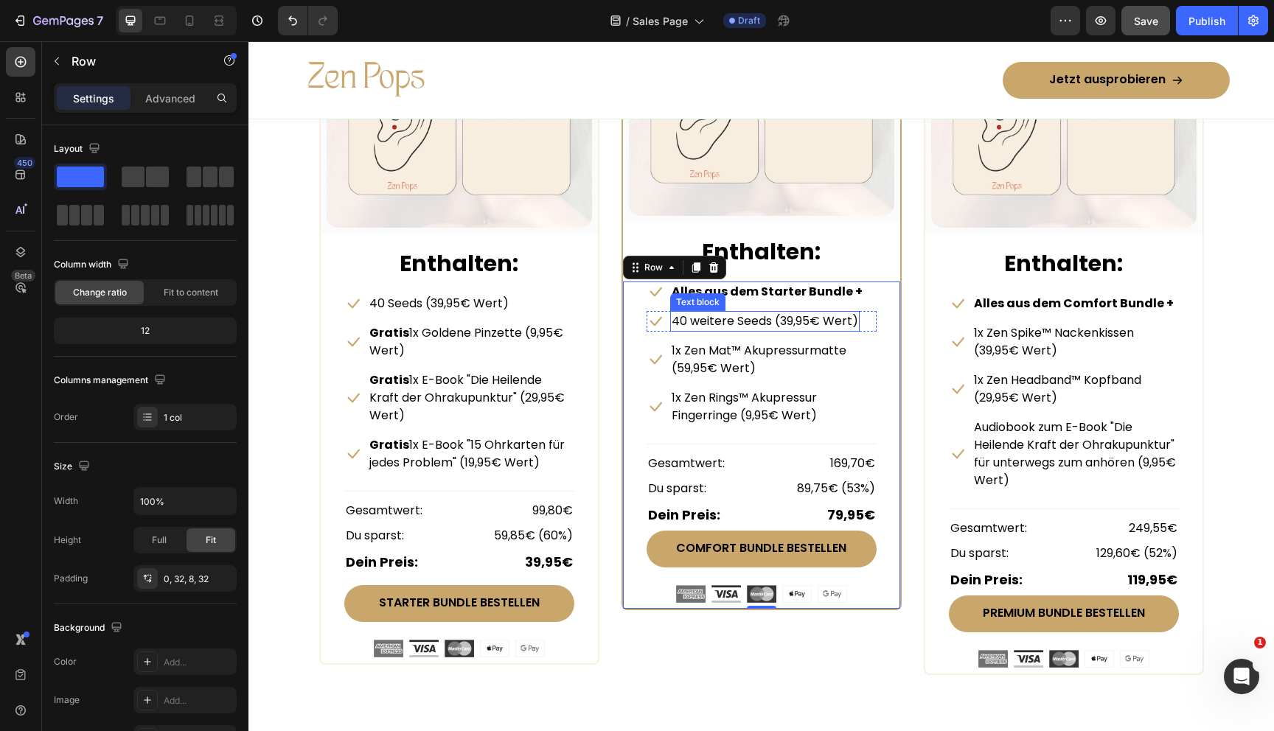
click at [731, 319] on p "40 weitere Seeds (39,95€ Wert)" at bounding box center [765, 322] width 187 height 18
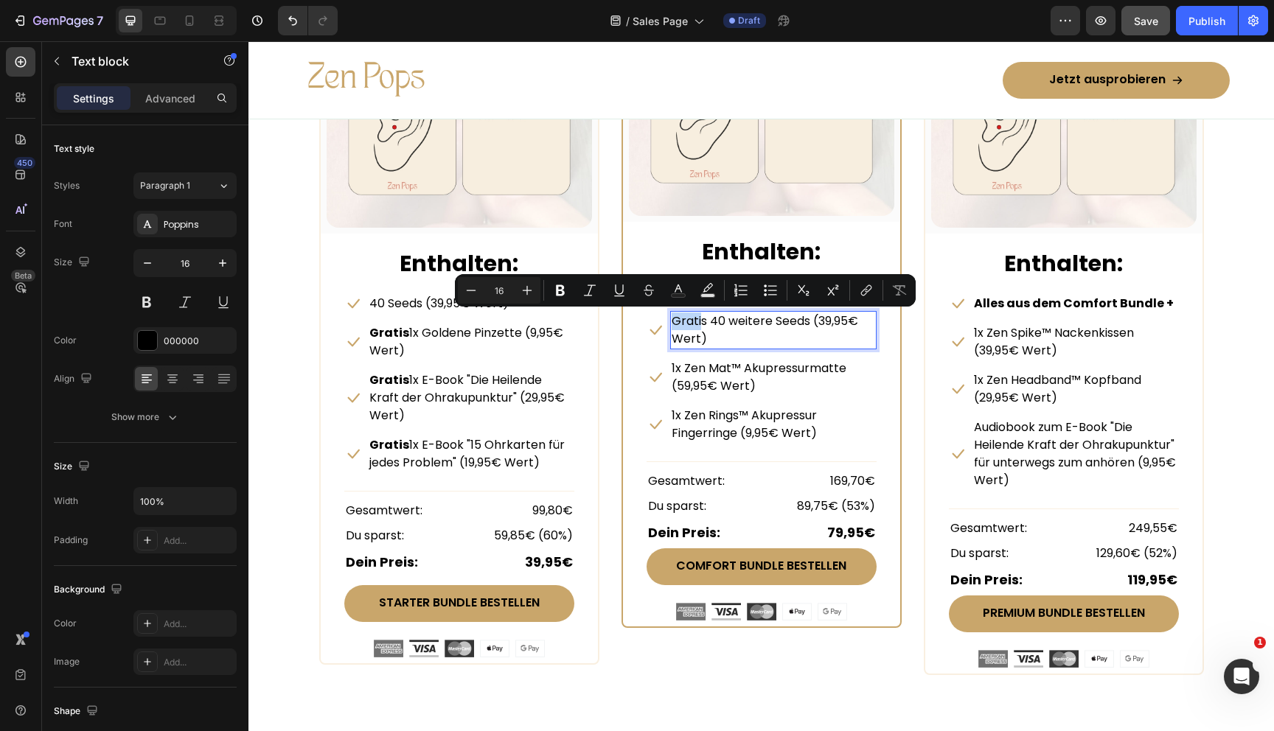
drag, startPoint x: 703, startPoint y: 320, endPoint x: 672, endPoint y: 320, distance: 30.2
click at [672, 320] on p "Gratis 40 weitere Seeds (39,95€ Wert)" at bounding box center [773, 330] width 203 height 35
click at [705, 320] on p "Gratis 40 weitere Seeds (39,95€ Wert)" at bounding box center [773, 330] width 203 height 35
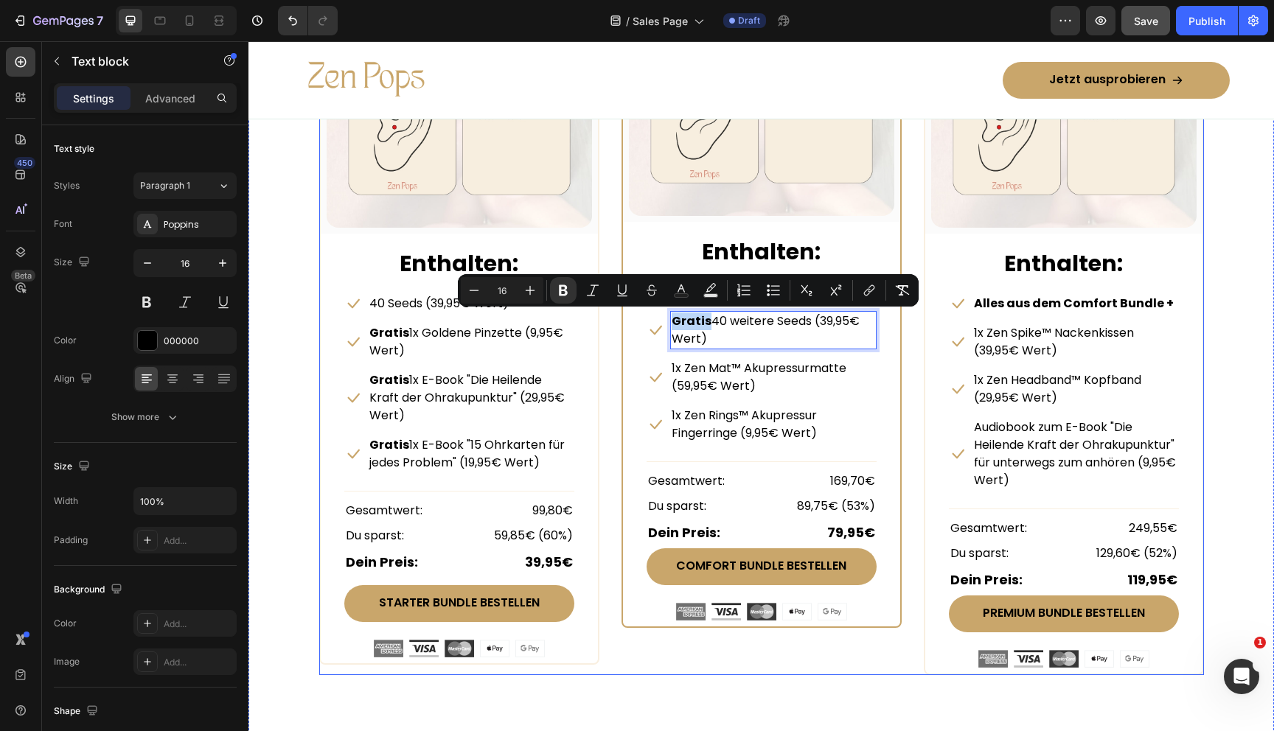
click at [612, 338] on div "STARTER BUNDLE Text Block Row (P) Images & Gallery Row Enthalten: Text block Ic…" at bounding box center [761, 295] width 885 height 760
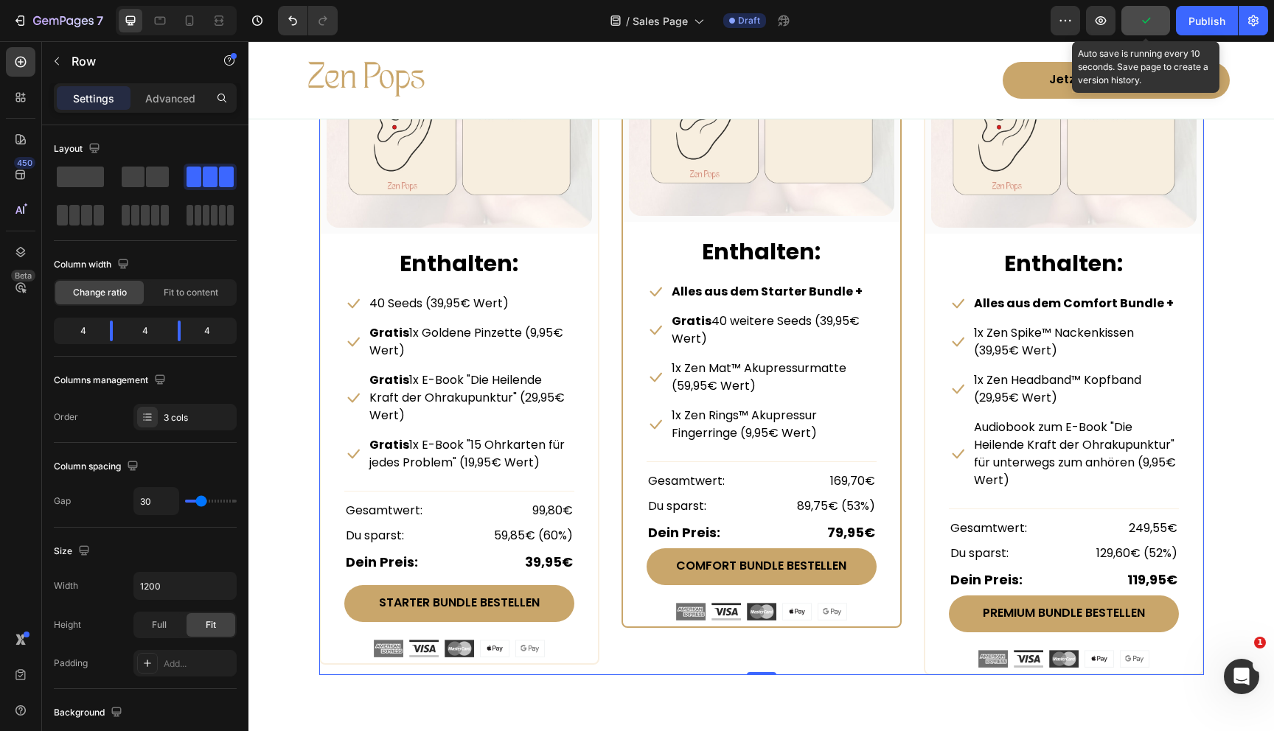
click at [1148, 21] on icon "button" at bounding box center [1145, 20] width 15 height 15
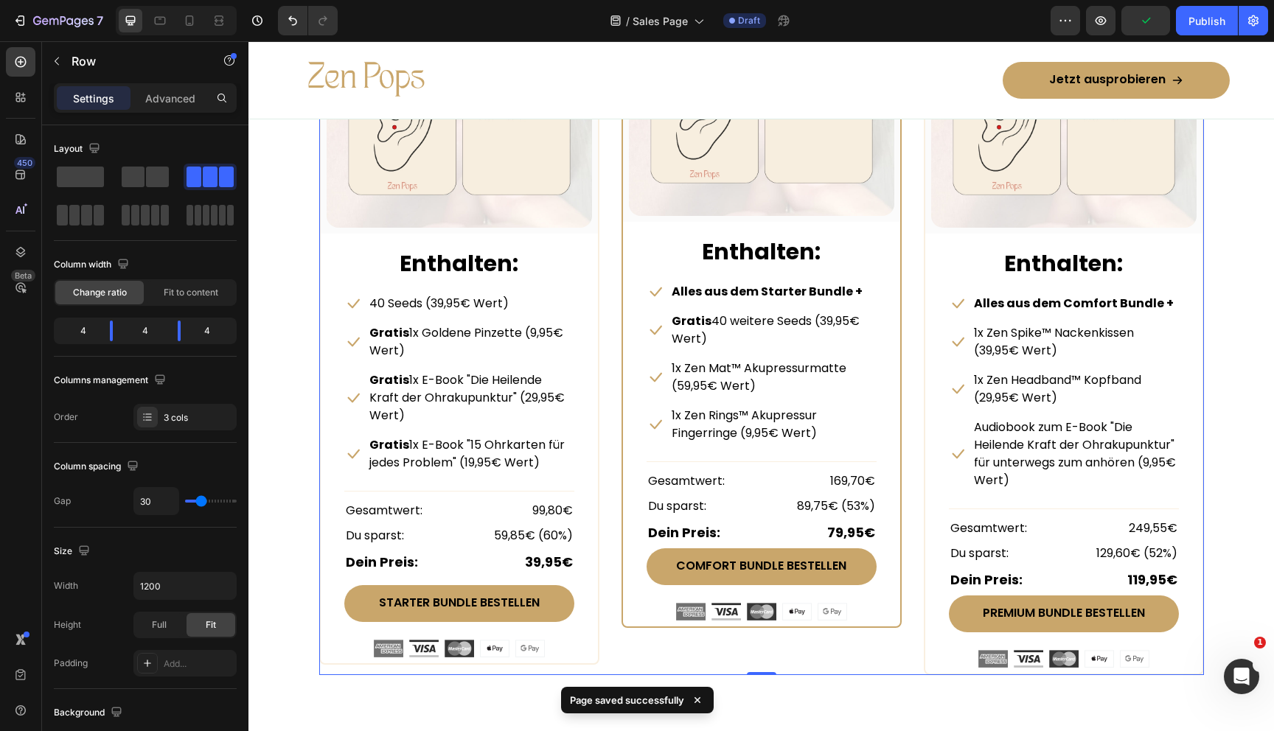
click at [916, 362] on div "STARTER BUNDLE Text Block Row (P) Images & Gallery Row Enthalten: Text block Ic…" at bounding box center [761, 295] width 885 height 760
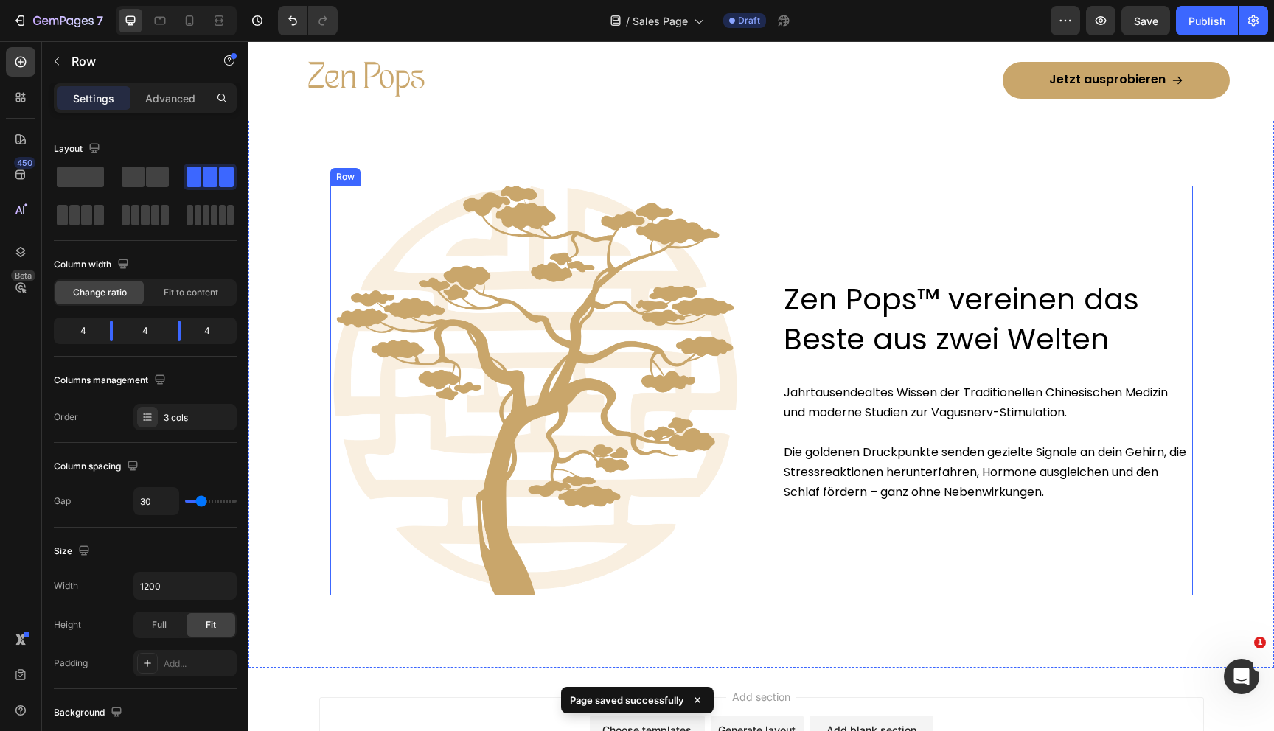
scroll to position [6904, 0]
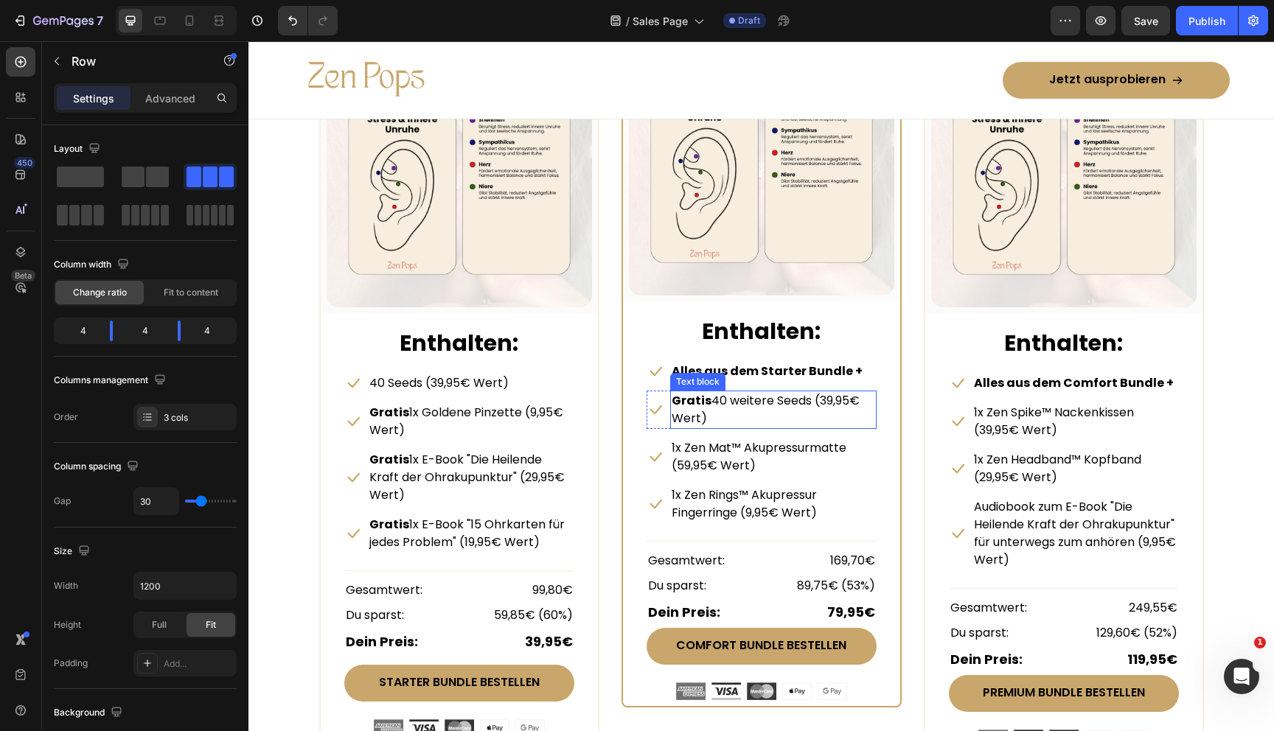
click at [731, 407] on p "Gratis 40 weitere Seeds (39,95€ Wert)" at bounding box center [773, 409] width 203 height 35
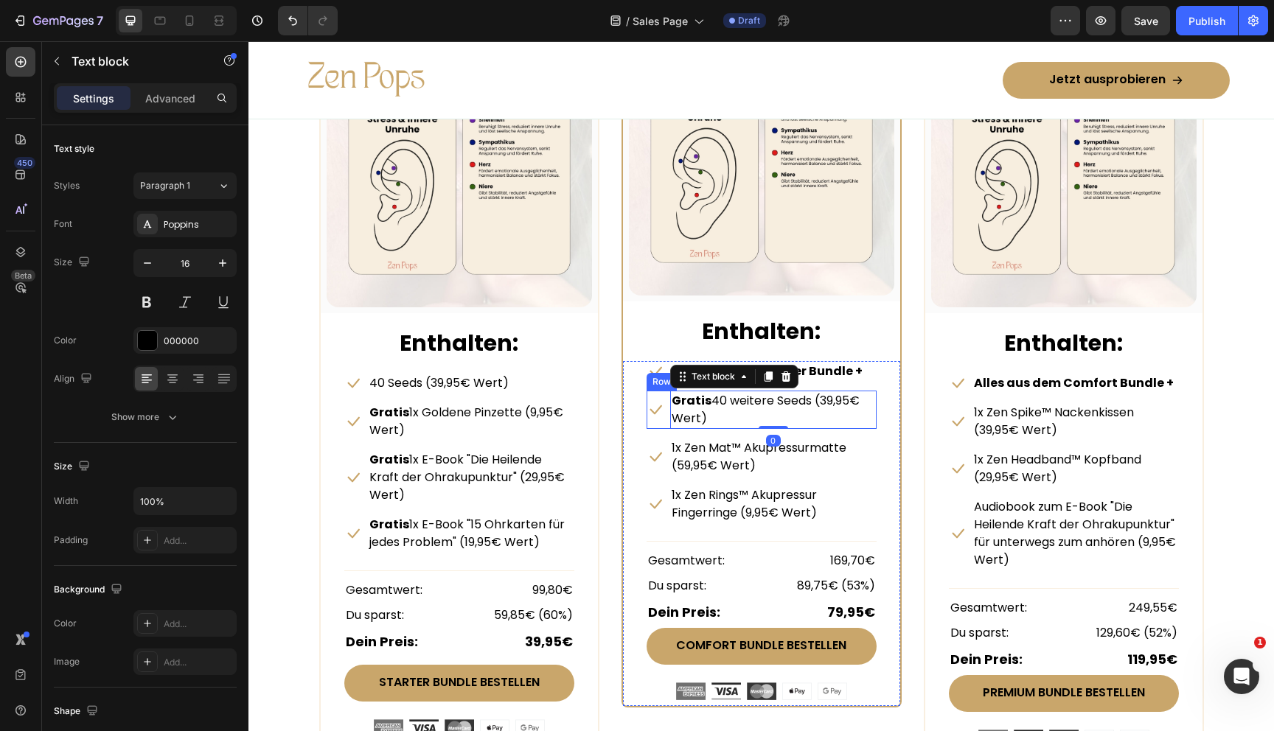
click at [666, 424] on div "Icon Gratis 40 weitere Seeds (39,95€ Wert) Text block 0 Row" at bounding box center [762, 410] width 230 height 38
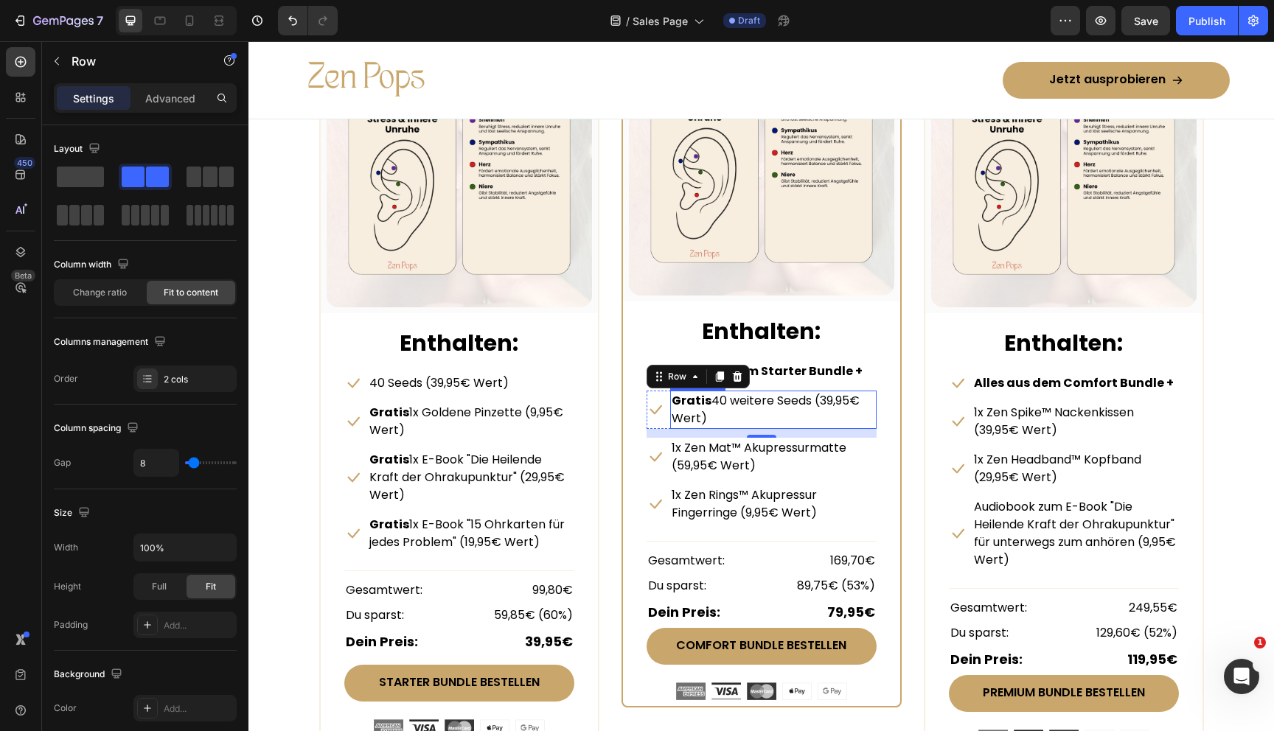
click at [791, 404] on p "Gratis 40 weitere Seeds (39,95€ Wert)" at bounding box center [773, 409] width 203 height 35
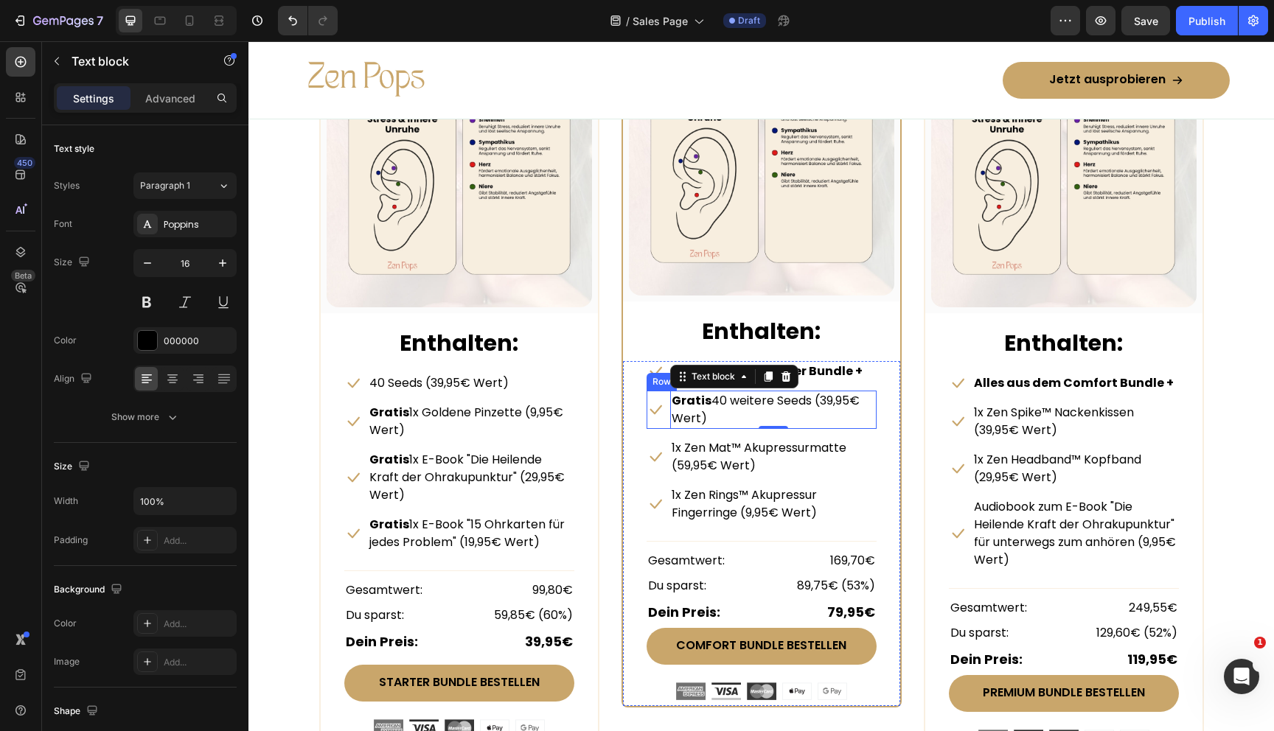
click at [666, 422] on div "Icon Gratis 40 weitere Seeds (39,95€ Wert) Text block 0 Row" at bounding box center [762, 410] width 230 height 38
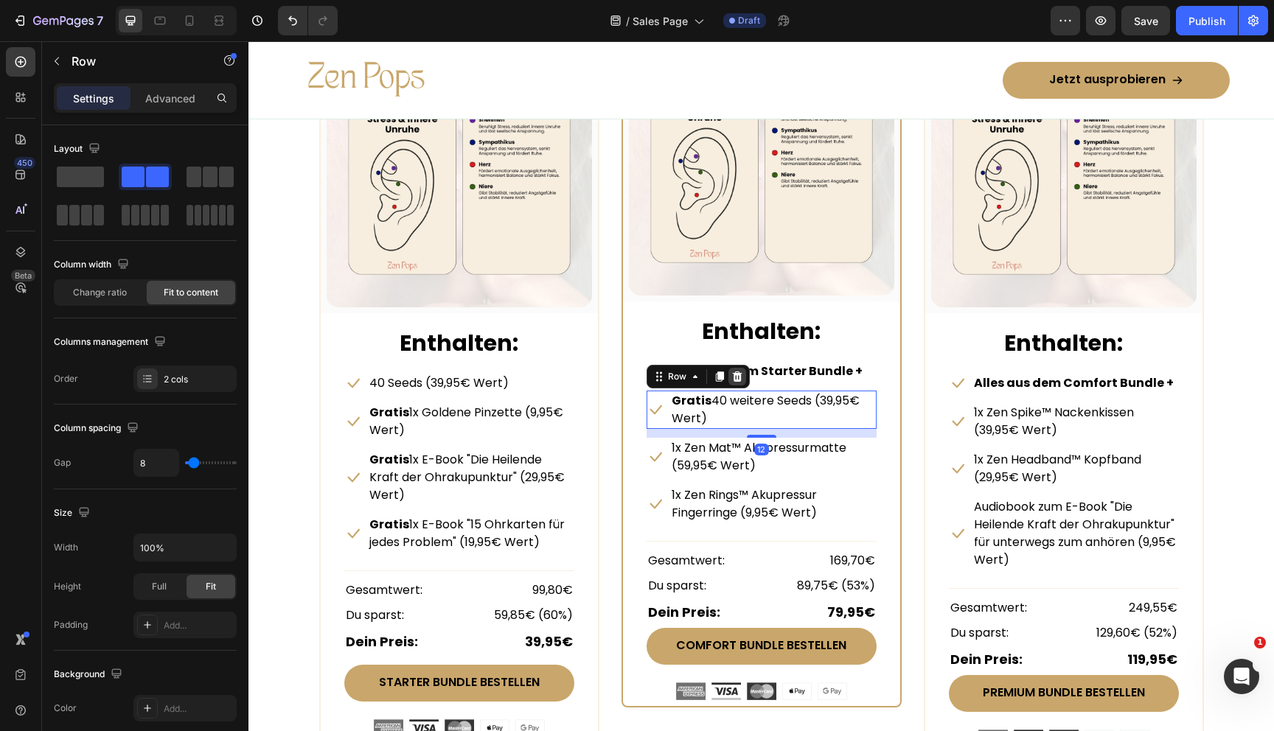
click at [739, 377] on icon at bounding box center [737, 376] width 10 height 10
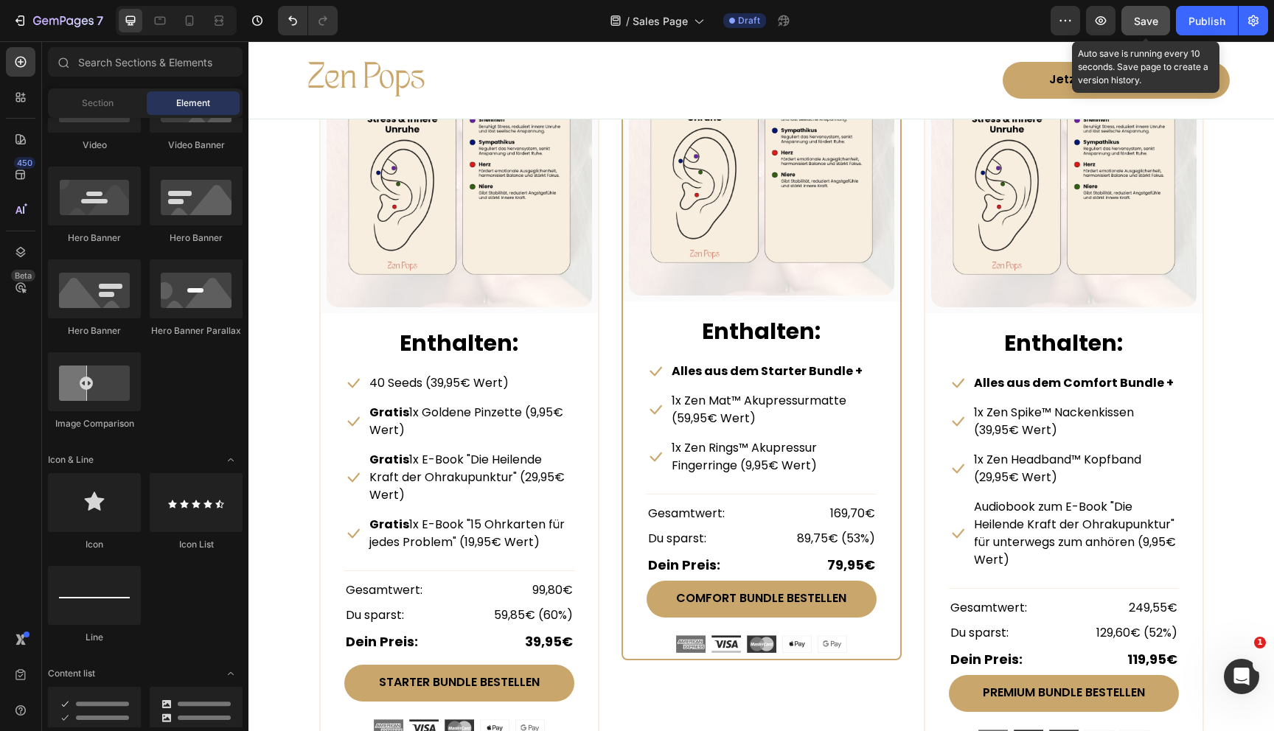
click at [1146, 10] on button "Save" at bounding box center [1145, 20] width 49 height 29
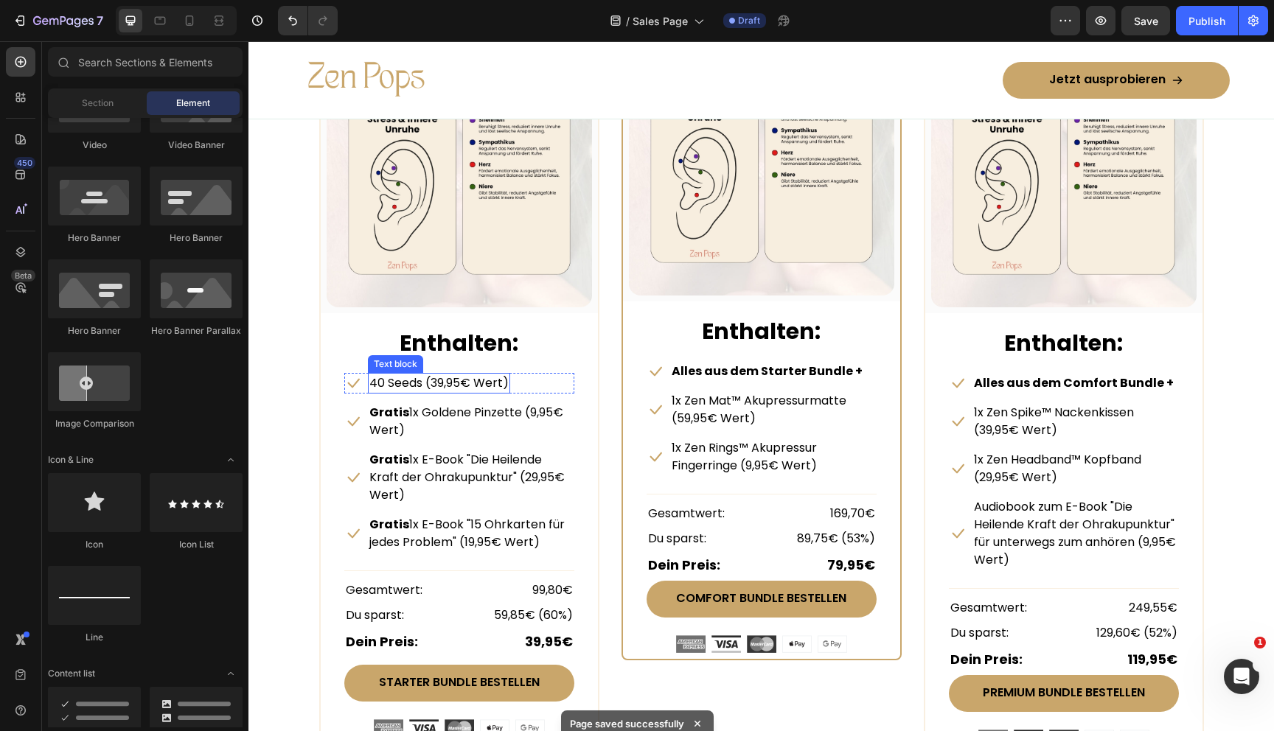
click at [374, 386] on p "40 Seeds (39,95€ Wert)" at bounding box center [438, 384] width 139 height 18
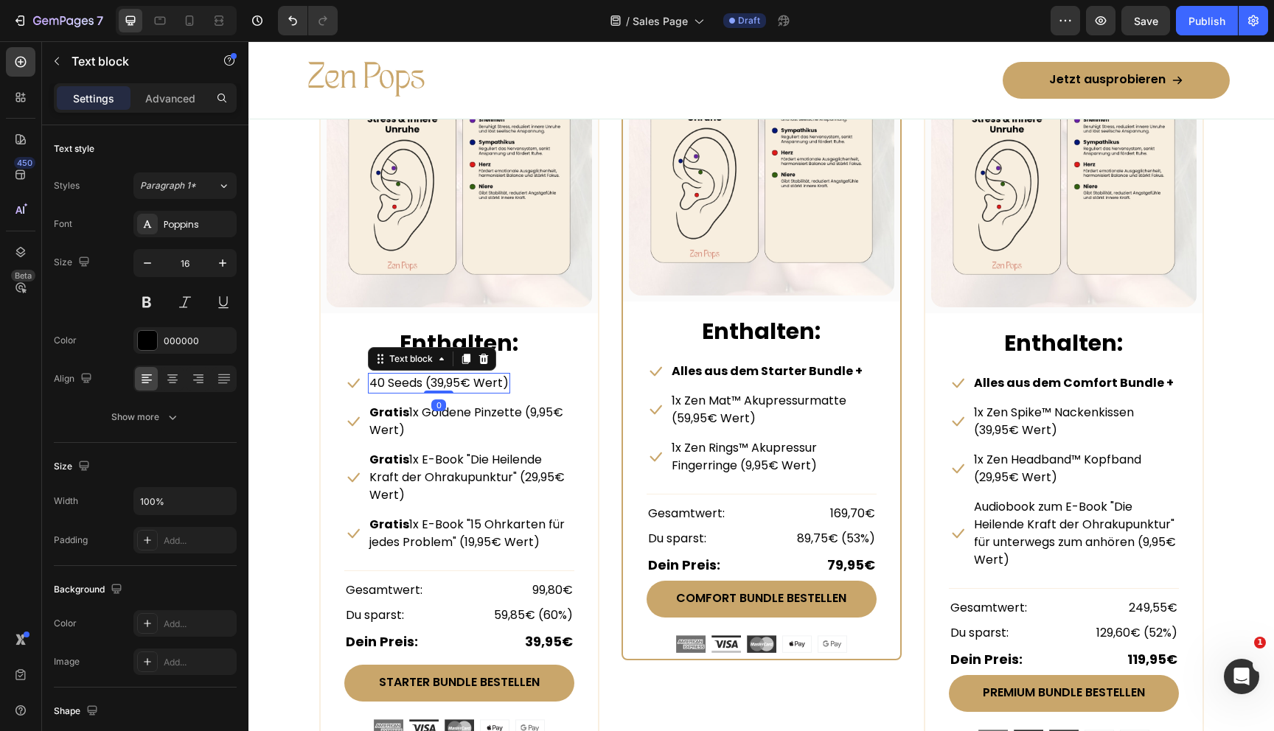
click at [340, 417] on div "Icon 40 Seeds (39,95€ Wert) Text block 0 Row Icon Gratis 1x Goldene Pinzette (9…" at bounding box center [459, 558] width 277 height 370
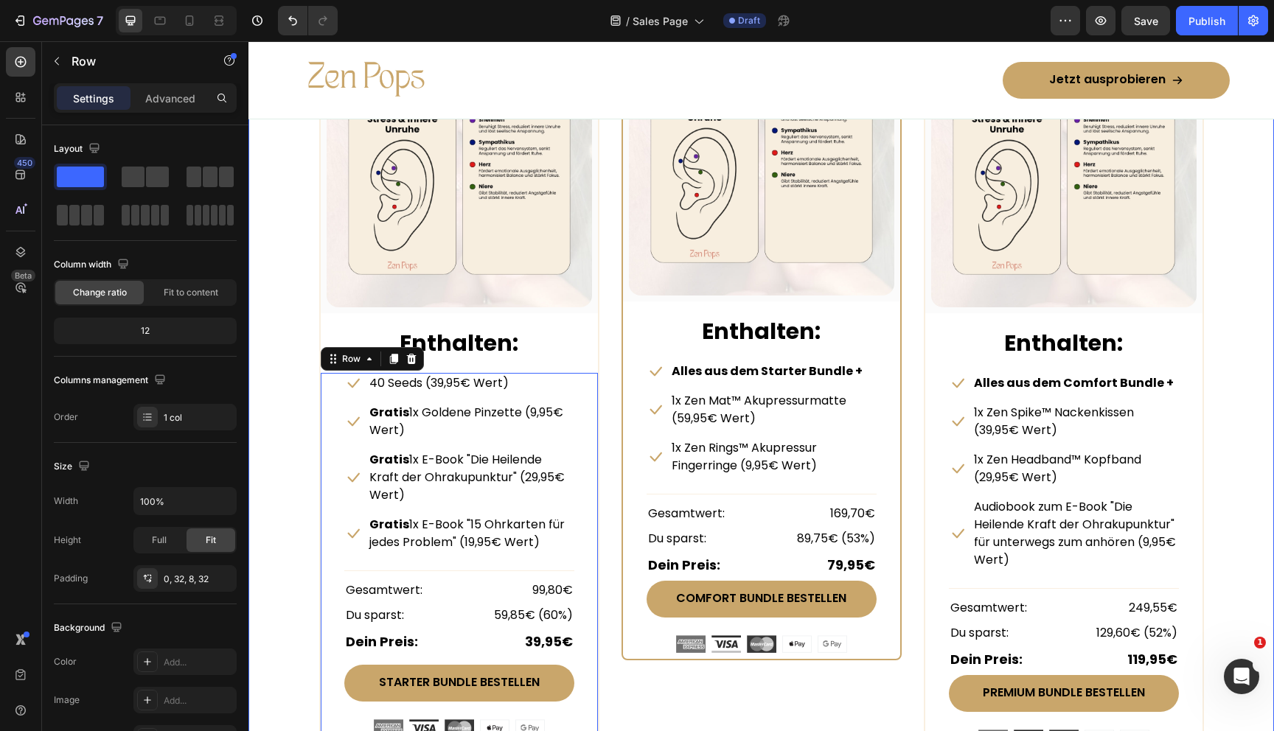
click at [309, 392] on div "Welches Bundle passt zu dir? Heading Von schneller Stresshilfe bis zur komplett…" at bounding box center [761, 304] width 1003 height 901
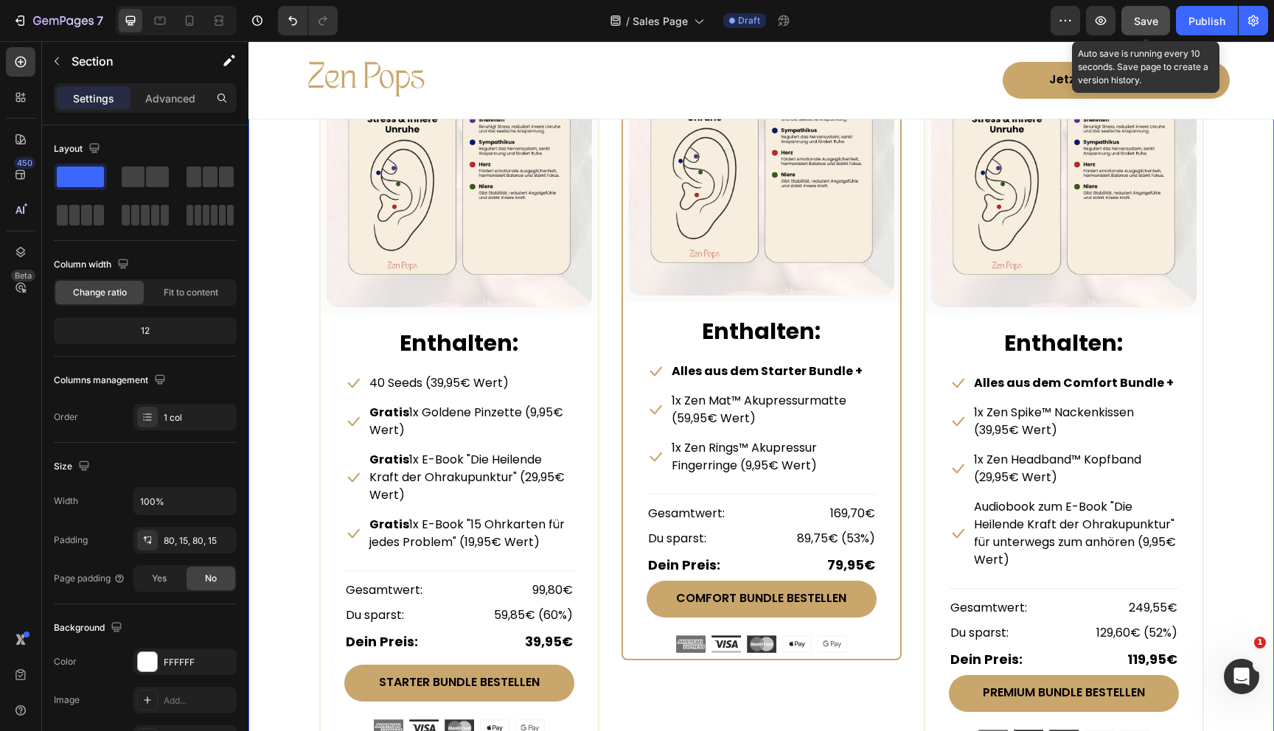
click at [1145, 21] on span "Save" at bounding box center [1146, 21] width 24 height 13
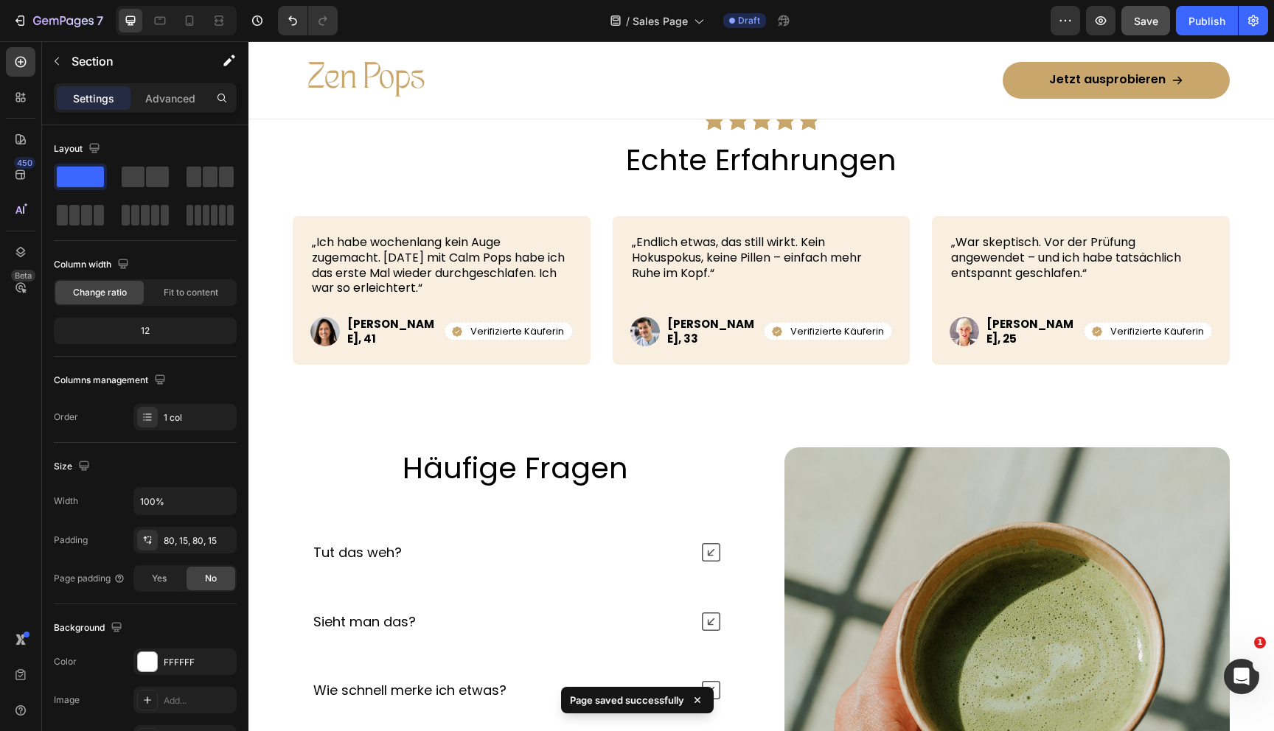
scroll to position [5295, 0]
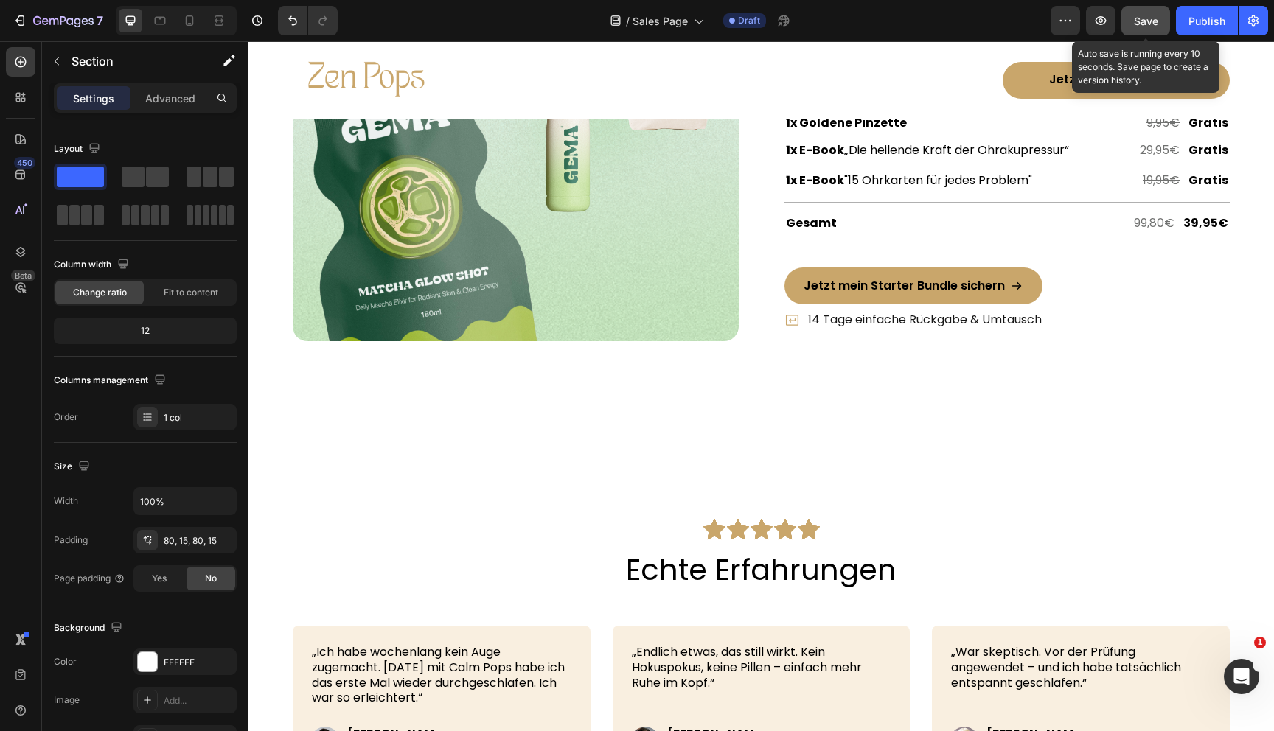
click at [1155, 29] on button "Save" at bounding box center [1145, 20] width 49 height 29
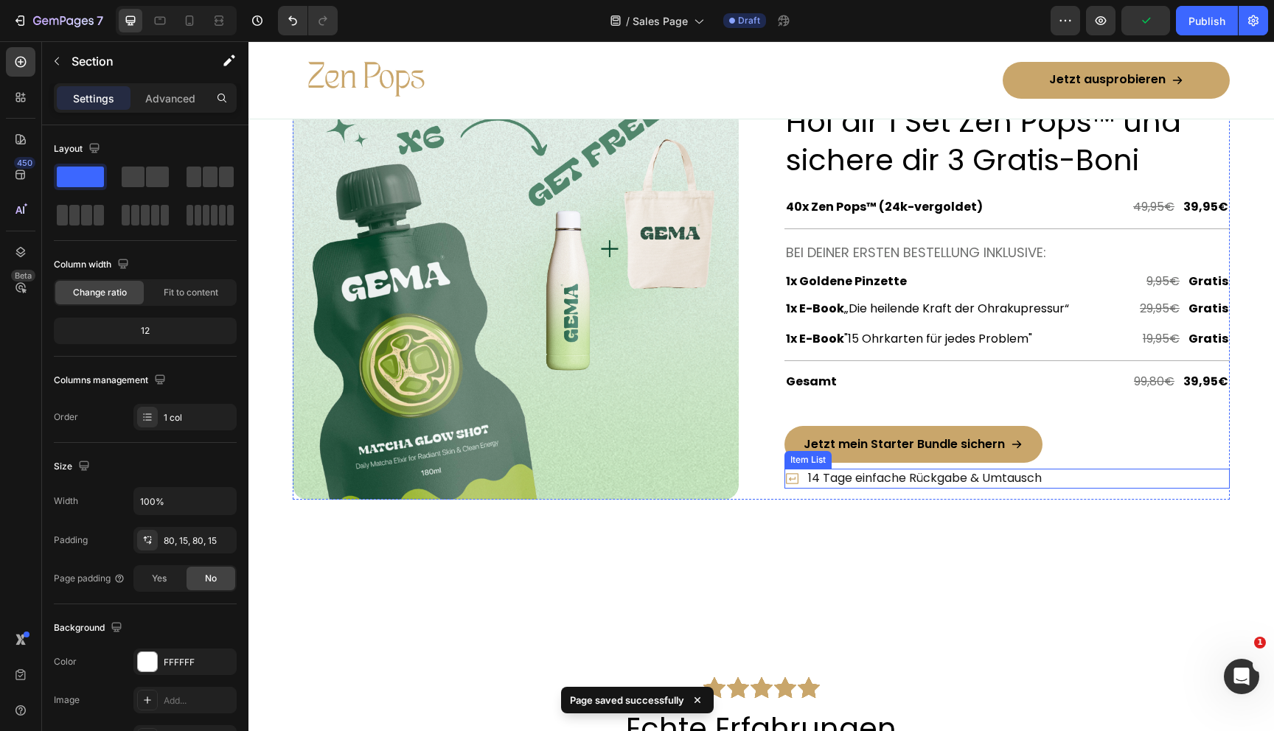
scroll to position [5118, 0]
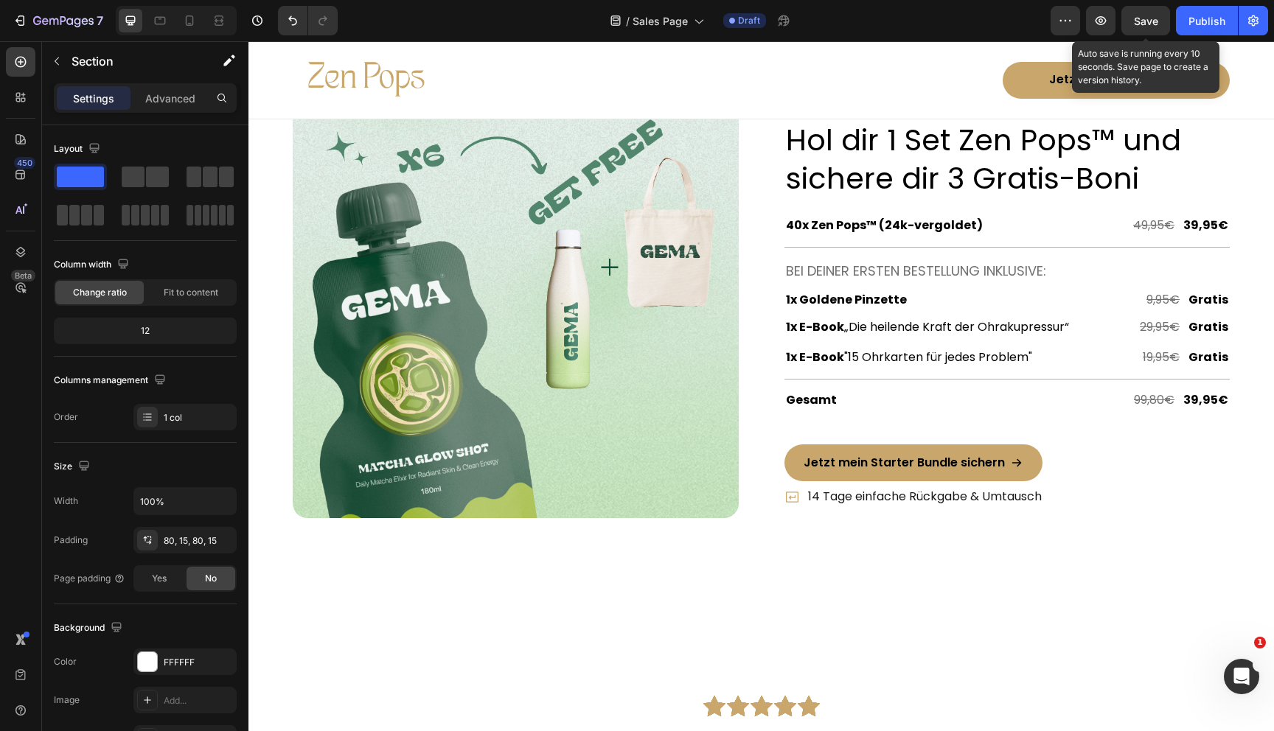
click at [1138, 26] on span "Save" at bounding box center [1146, 21] width 24 height 13
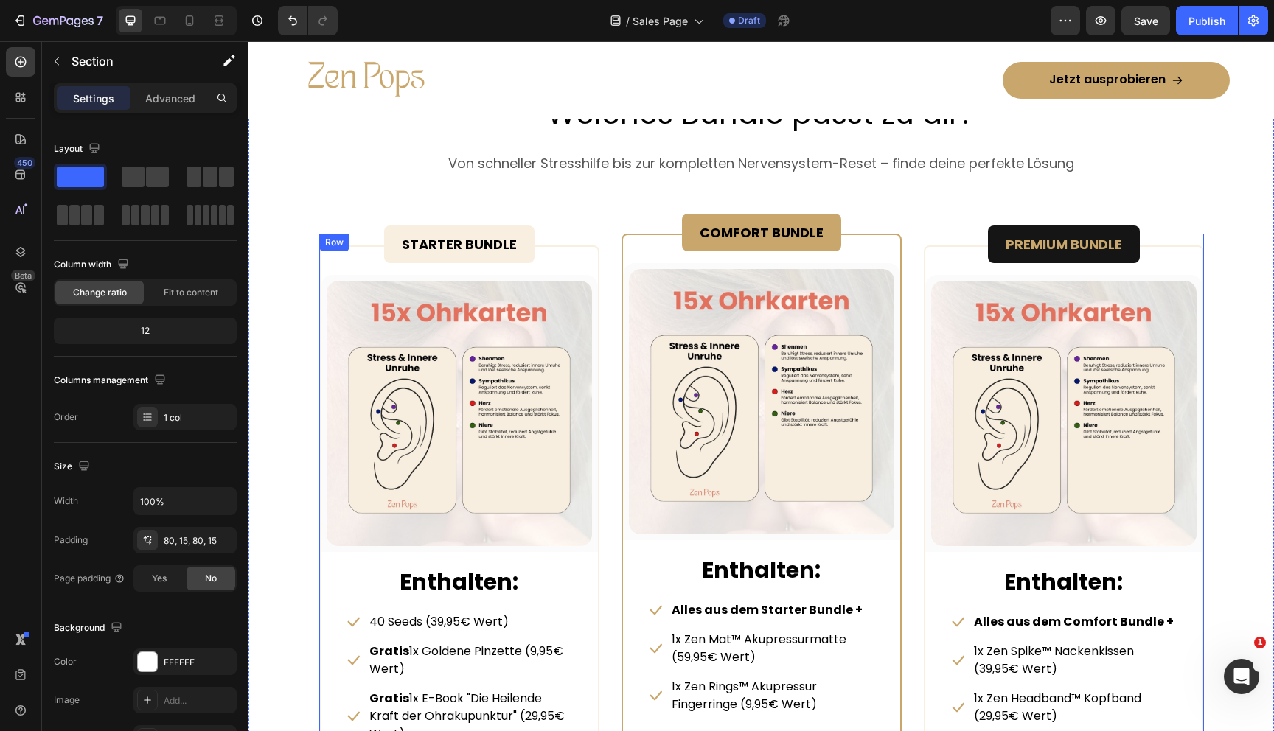
scroll to position [6642, 0]
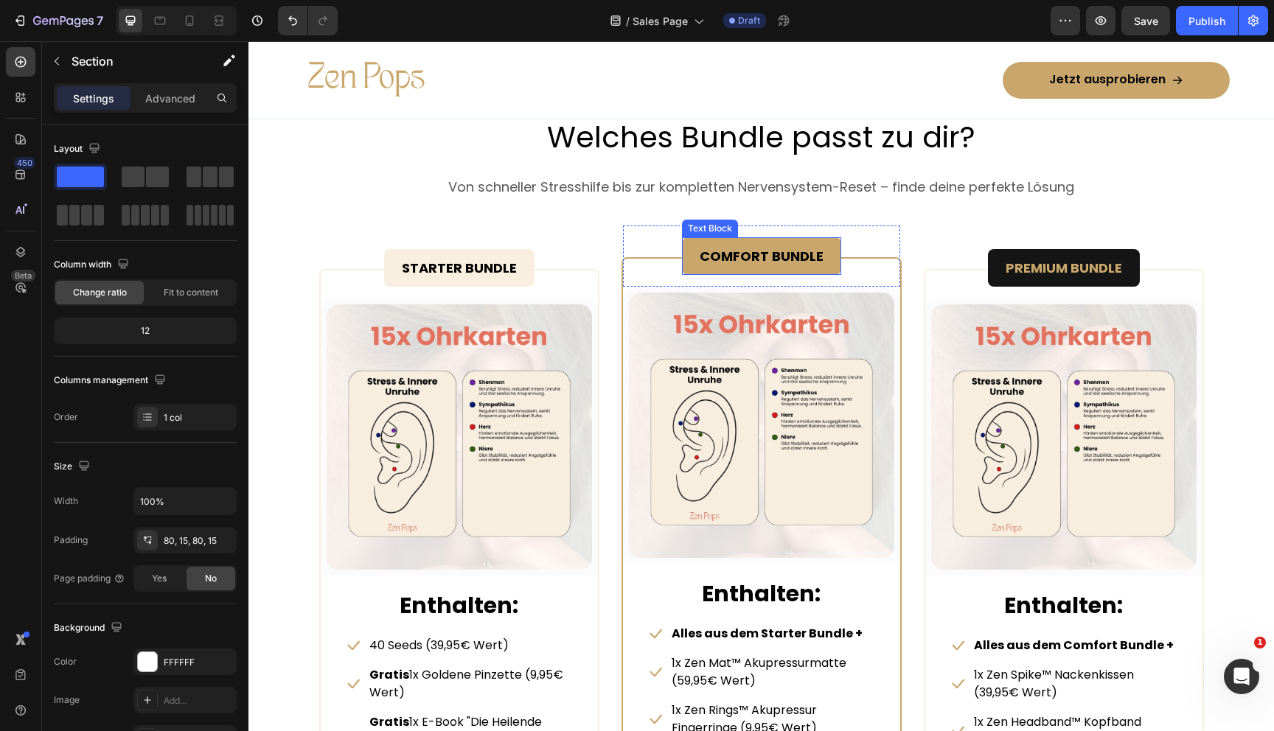
click at [772, 256] on strong "COMFORT BUNDLE" at bounding box center [762, 256] width 124 height 18
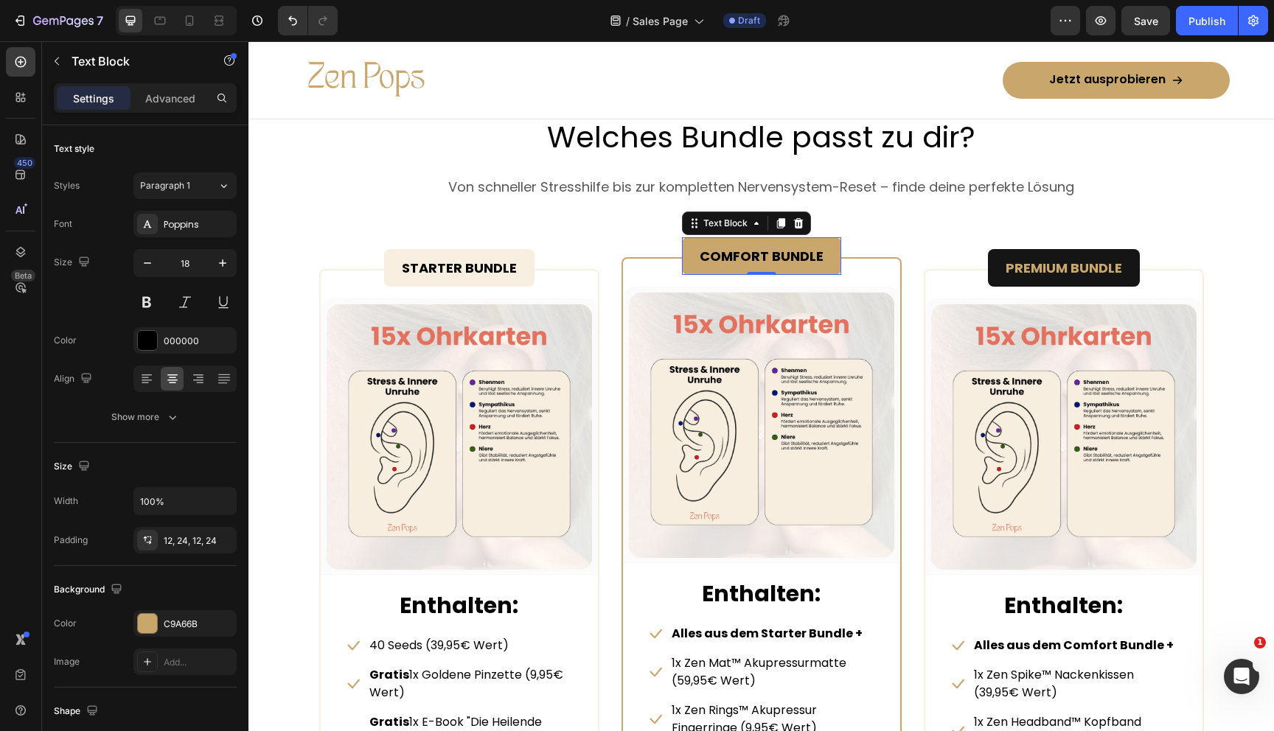
click at [772, 256] on strong "COMFORT BUNDLE" at bounding box center [762, 256] width 124 height 18
copy strong "COMFORT BUNDLE"
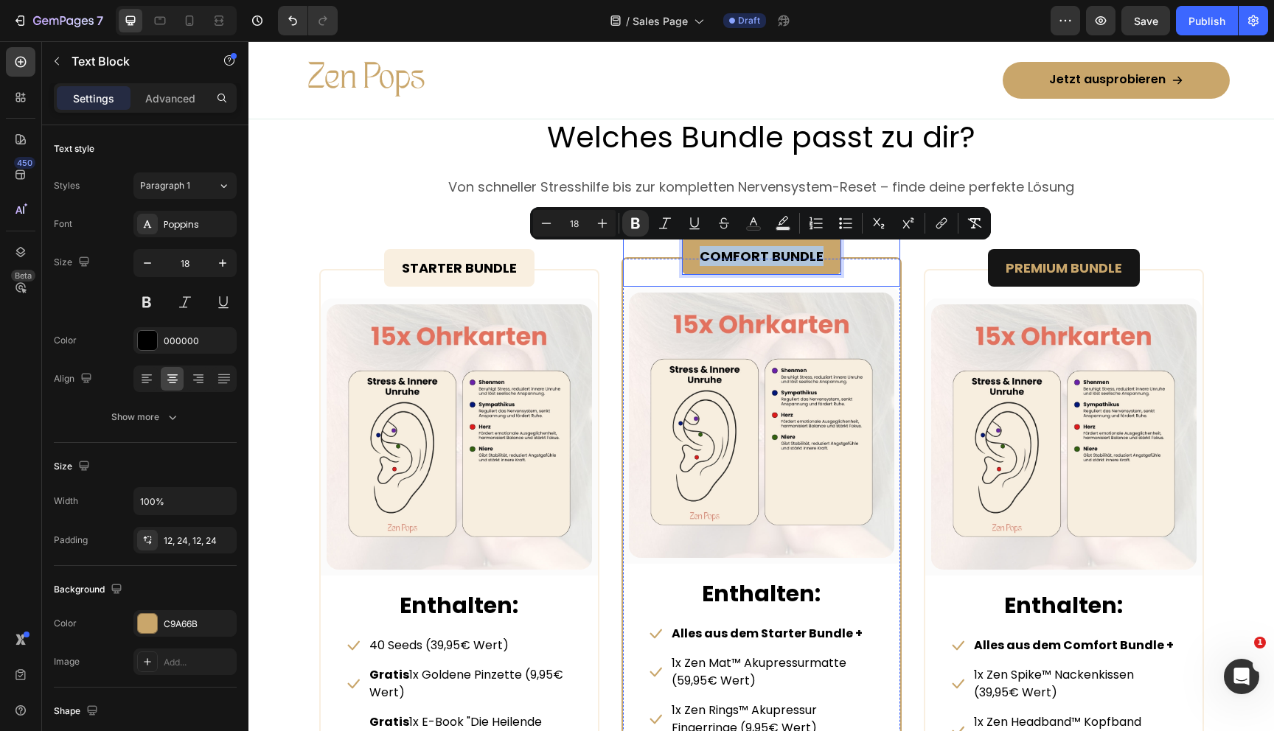
click at [608, 278] on div "STARTER BUNDLE Text Block Row (P) Images & Gallery Row Enthalten: Text block Ic…" at bounding box center [761, 637] width 885 height 760
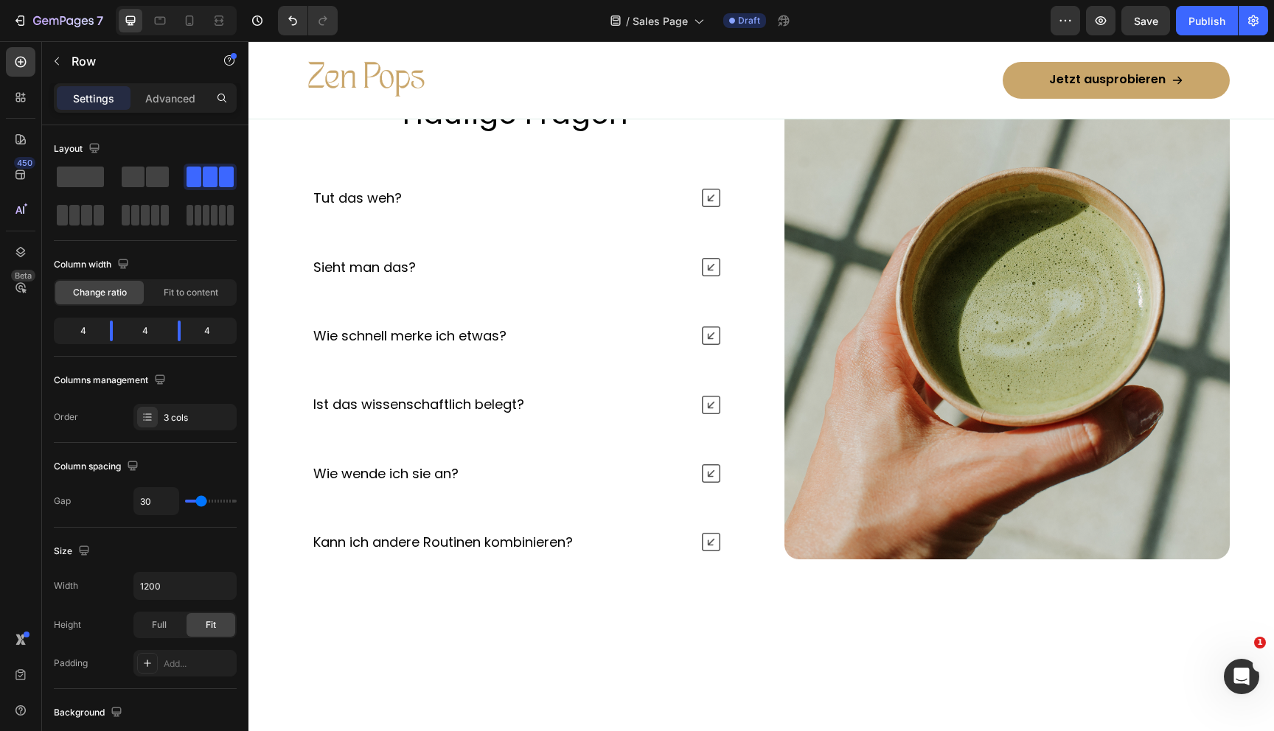
scroll to position [5644, 0]
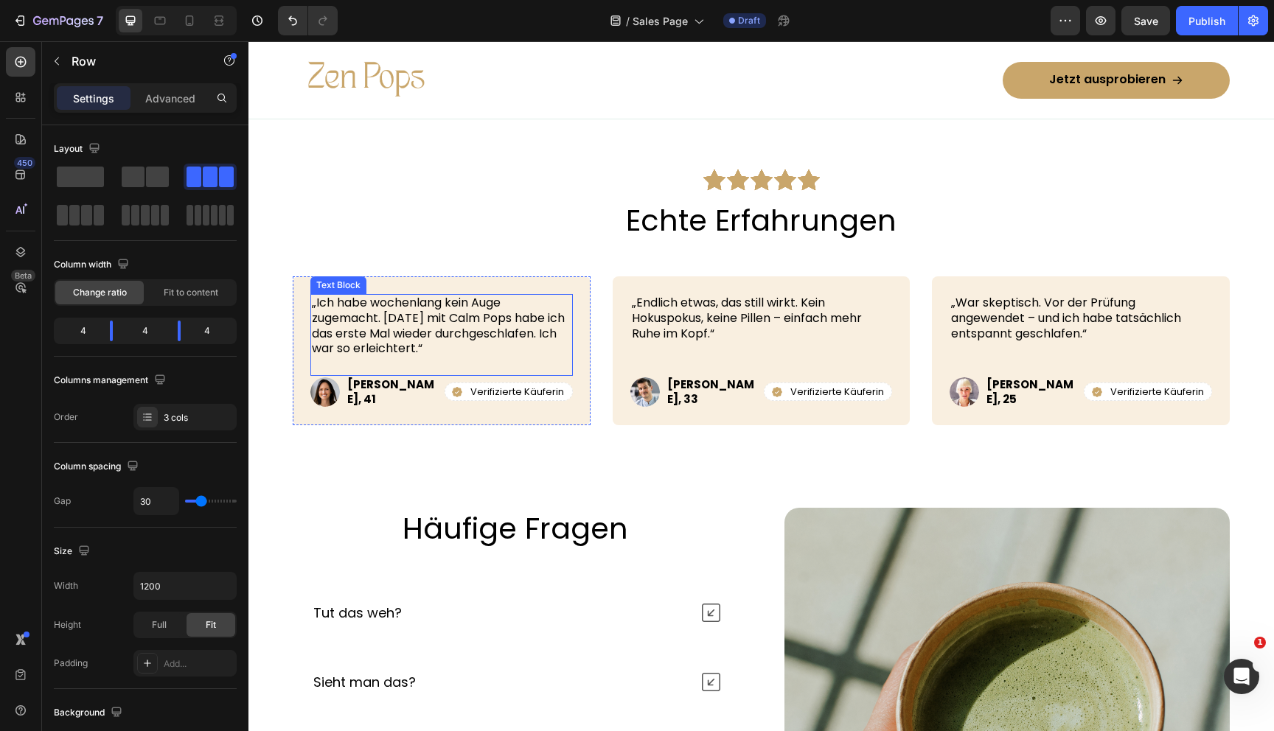
click at [402, 335] on p "„Ich habe wochenlang kein Auge zugemacht. Nach 4 Tagen mit Calm Pops habe ich d…" at bounding box center [442, 326] width 260 height 61
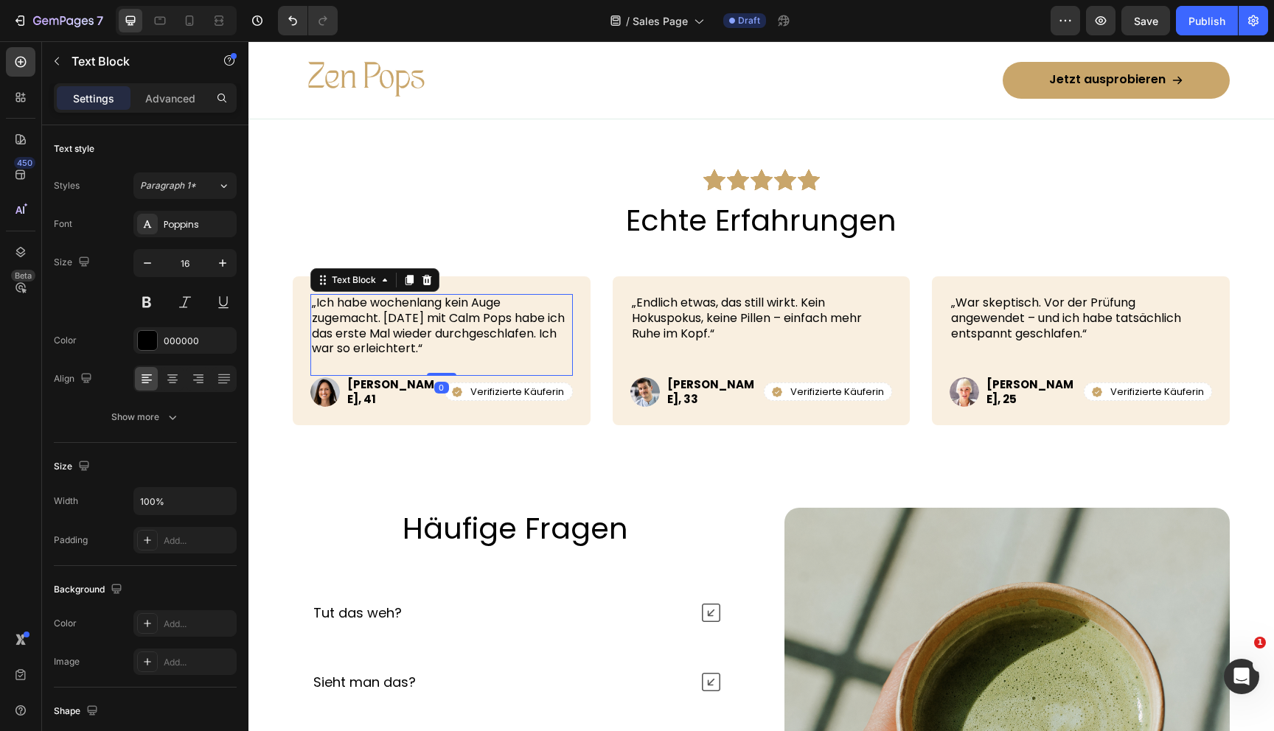
click at [402, 335] on p "„Ich habe wochenlang kein Auge zugemacht. Nach 4 Tagen mit Calm Pops habe ich d…" at bounding box center [442, 326] width 260 height 61
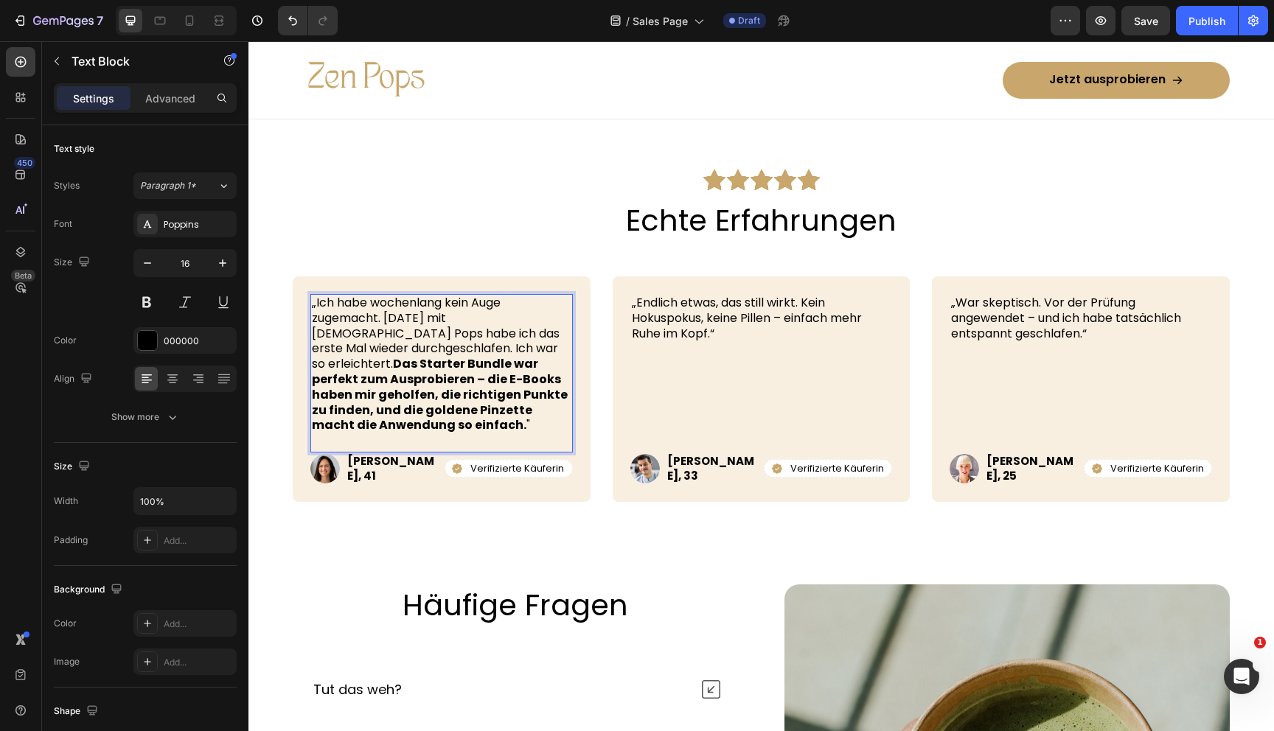
click at [386, 341] on p "„Ich habe wochenlang kein Auge zugemacht. Nach 4 Tagen mit Zen Pops habe ich da…" at bounding box center [442, 365] width 260 height 138
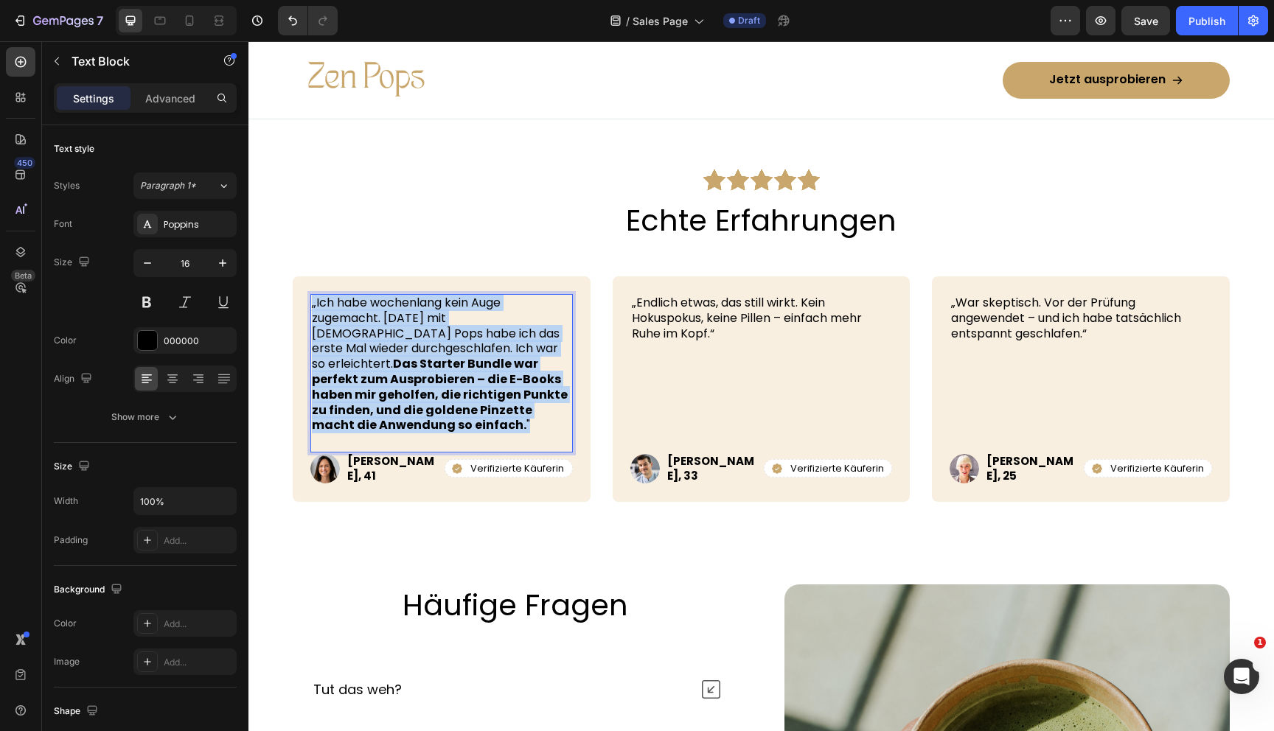
click at [386, 341] on p "„Ich habe wochenlang kein Auge zugemacht. Nach 4 Tagen mit Zen Pops habe ich da…" at bounding box center [442, 365] width 260 height 138
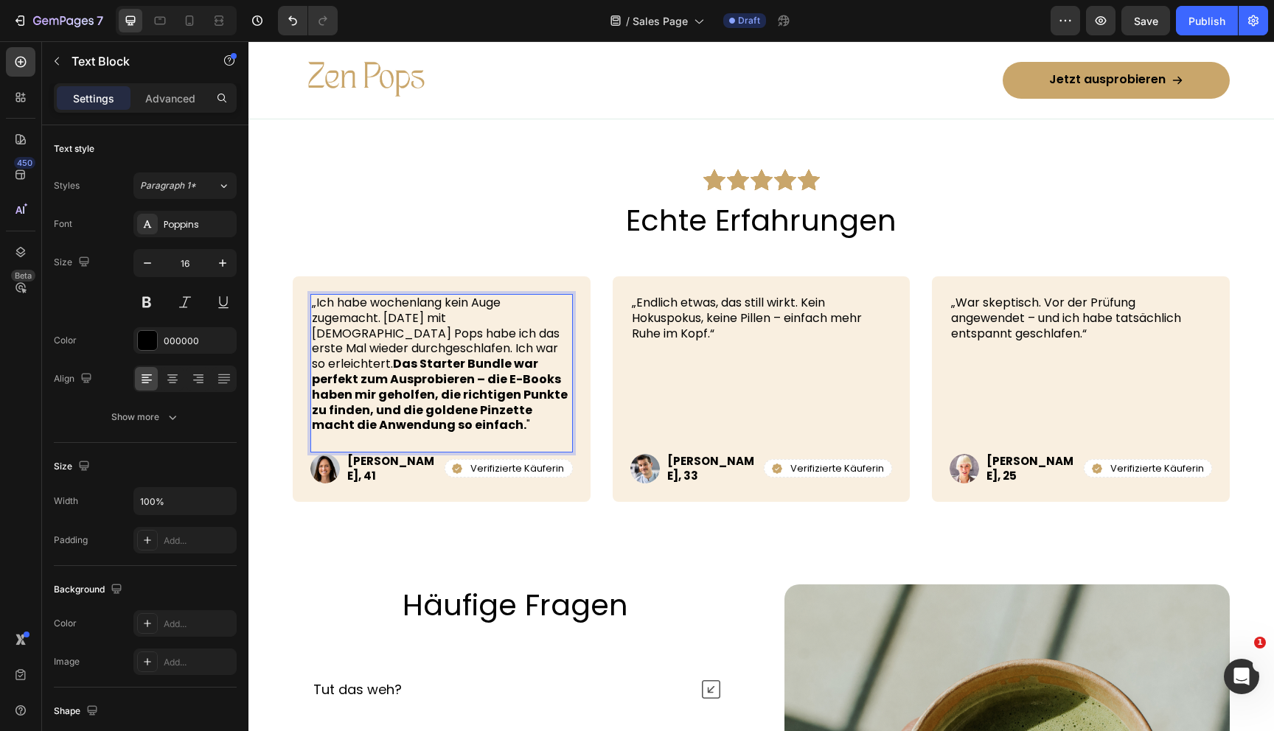
click at [386, 341] on p "„Ich habe wochenlang kein Auge zugemacht. Nach 4 Tagen mit Zen Pops habe ich da…" at bounding box center [442, 365] width 260 height 138
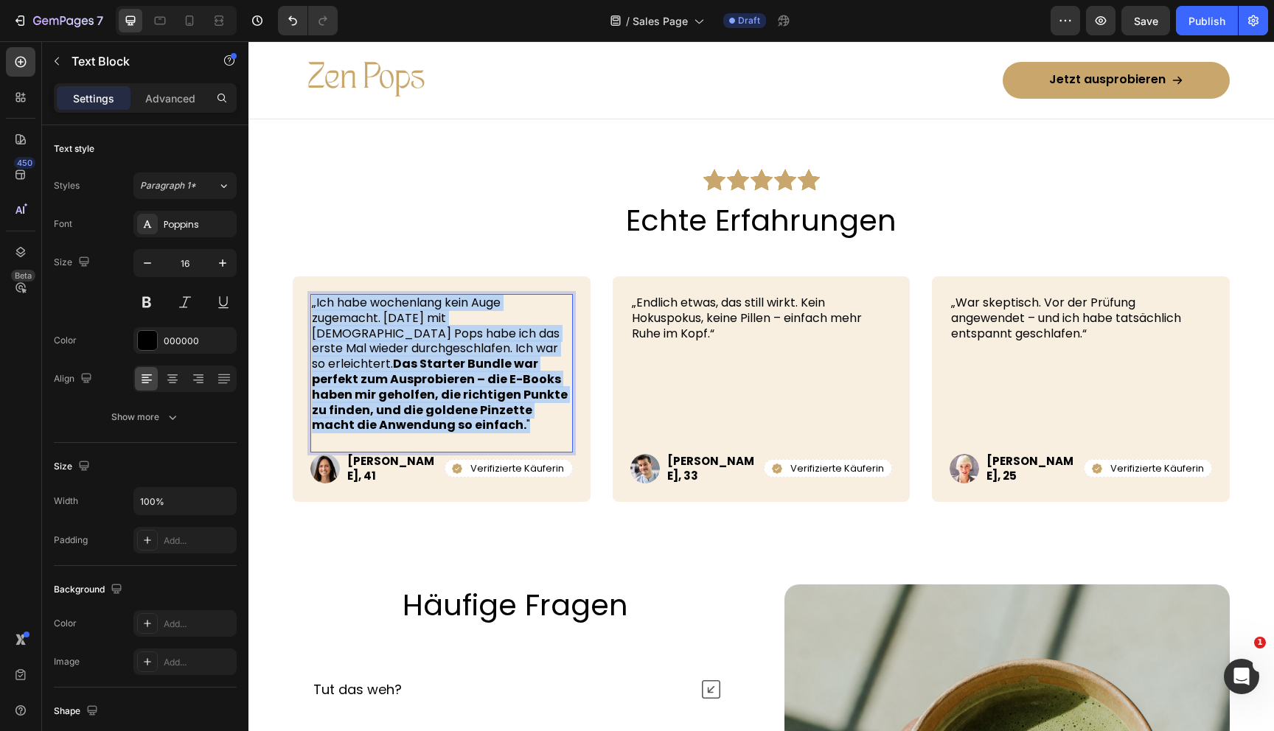
click at [386, 341] on p "„Ich habe wochenlang kein Auge zugemacht. Nach 4 Tagen mit Zen Pops habe ich da…" at bounding box center [442, 365] width 260 height 138
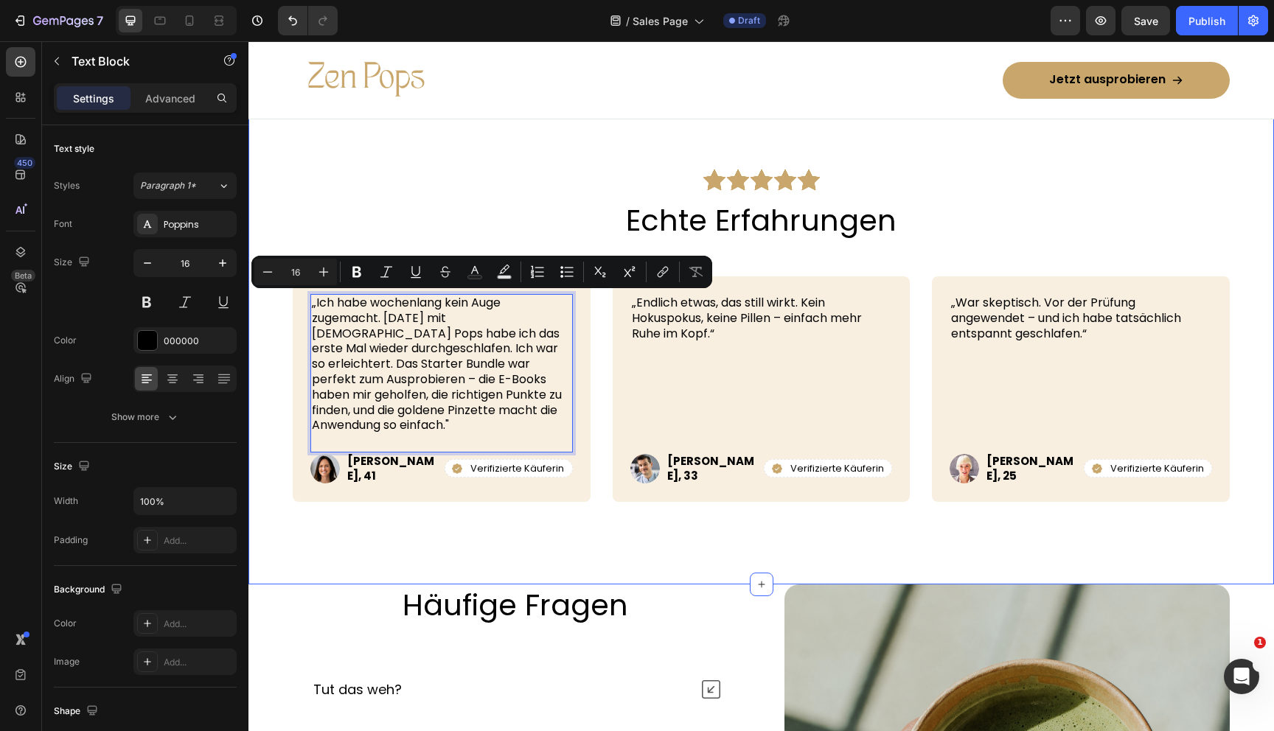
click at [502, 515] on div "Icon Icon Icon Icon Icon Icon List Row Echte Erfahrungen Heading „Ich habe woch…" at bounding box center [761, 335] width 1026 height 498
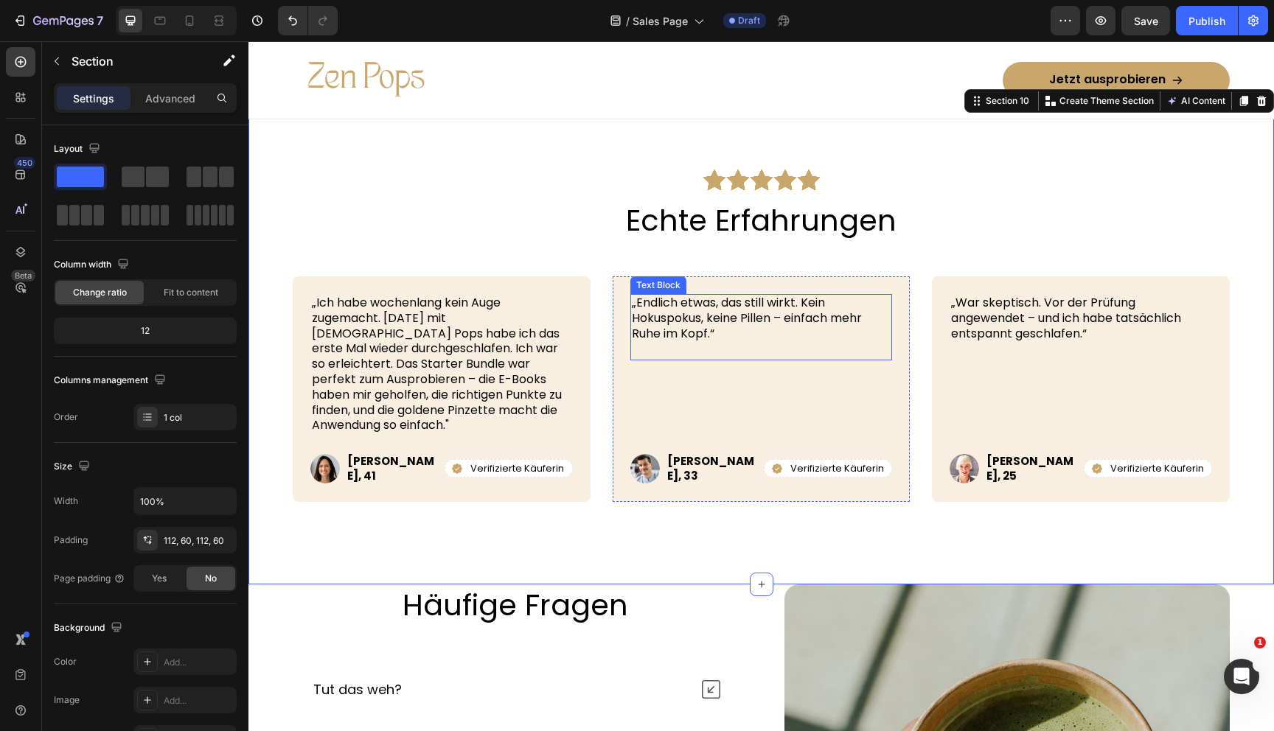
click at [697, 316] on p "„Endlich etwas, das still wirkt. Kein Hokuspokus, keine Pillen – einfach mehr R…" at bounding box center [762, 319] width 260 height 46
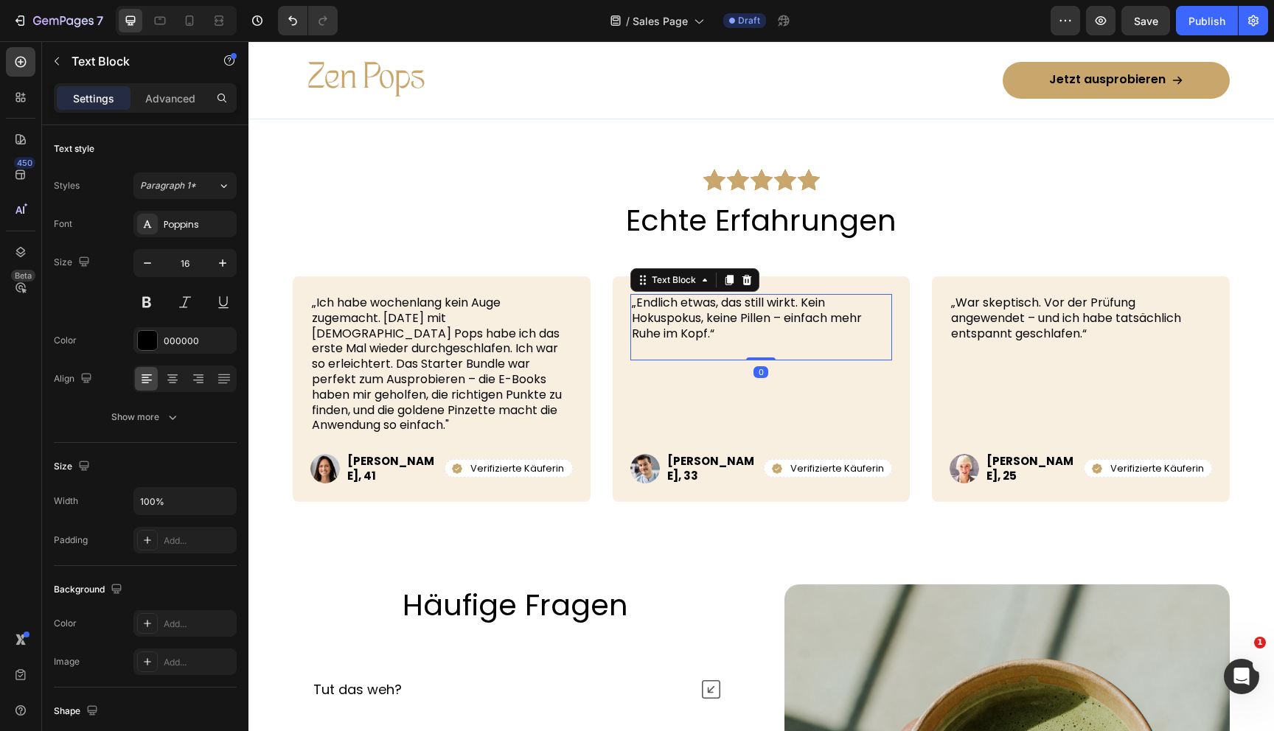
click at [697, 316] on p "„Endlich etwas, das still wirkt. Kein Hokuspokus, keine Pillen – einfach mehr R…" at bounding box center [762, 319] width 260 height 46
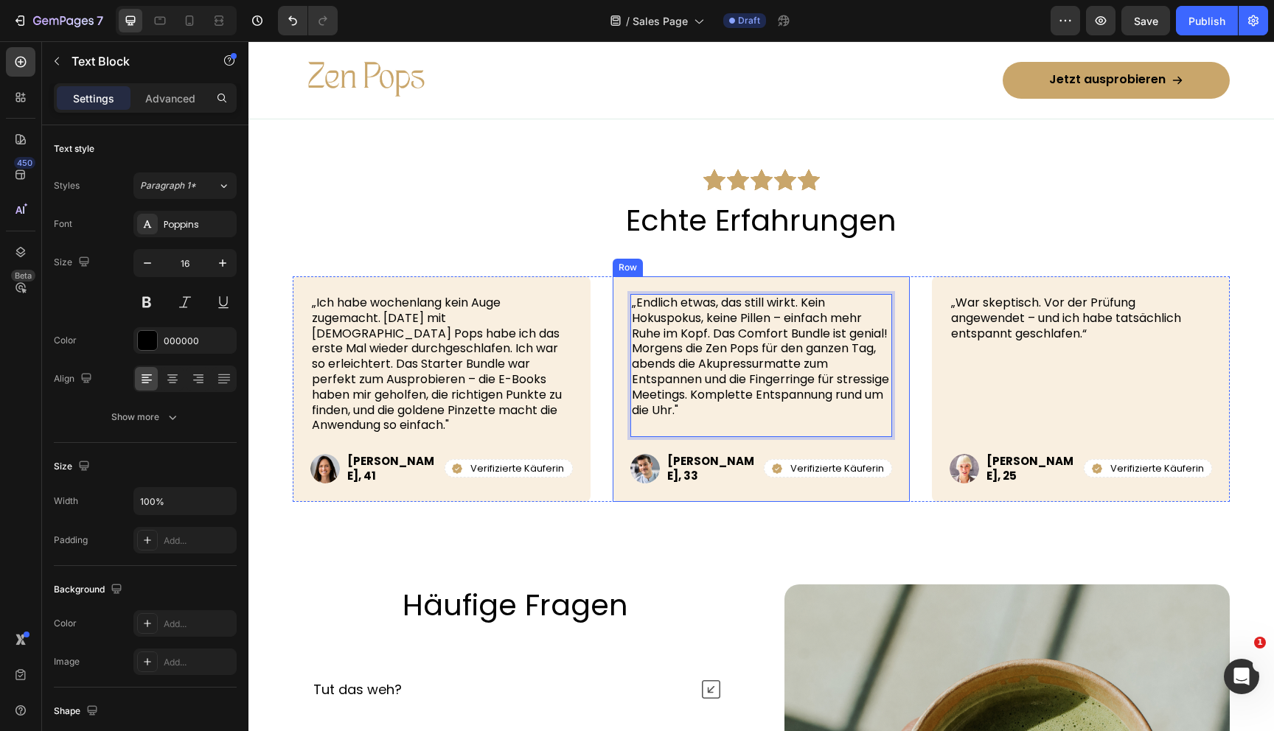
click at [613, 345] on div "„Endlich etwas, das still wirkt. Kein Hokuspokus, keine Pillen – einfach mehr R…" at bounding box center [762, 389] width 298 height 226
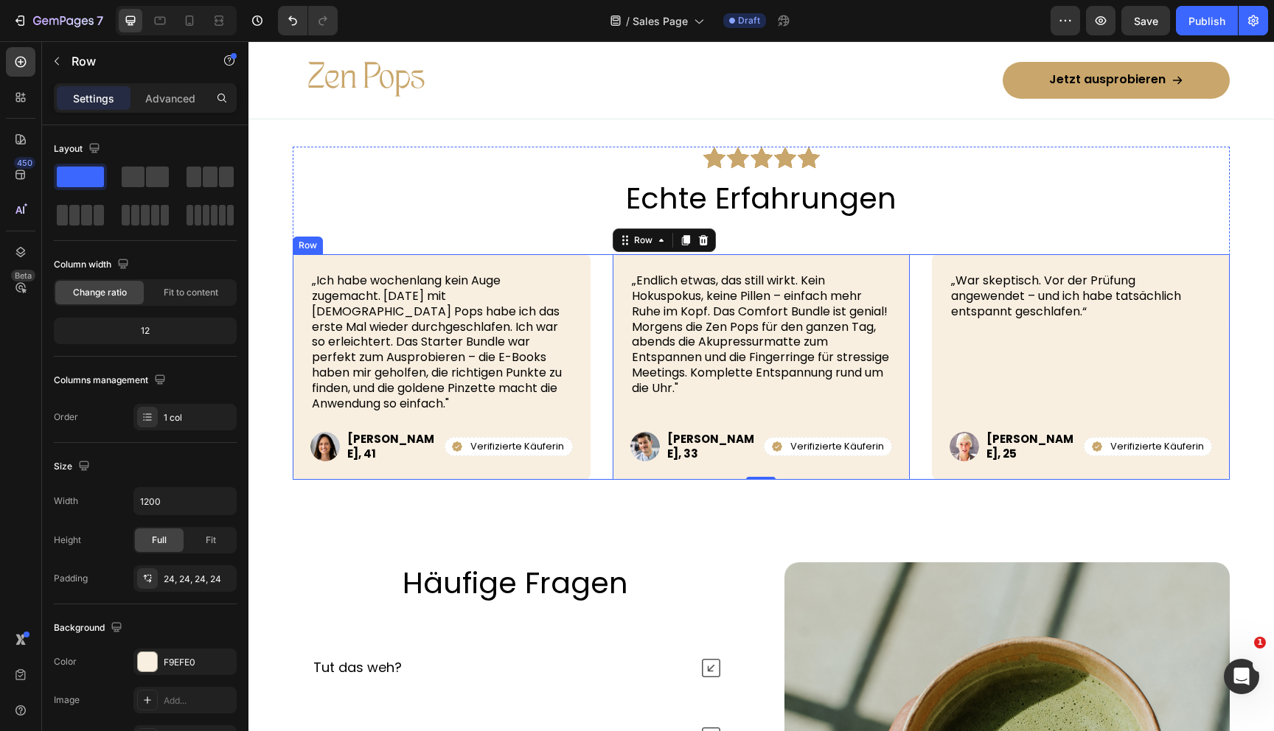
click at [1033, 319] on p "„War skeptisch. Vor der Prüfung angewendet – und ich habe tatsächlich entspannt…" at bounding box center [1081, 297] width 260 height 46
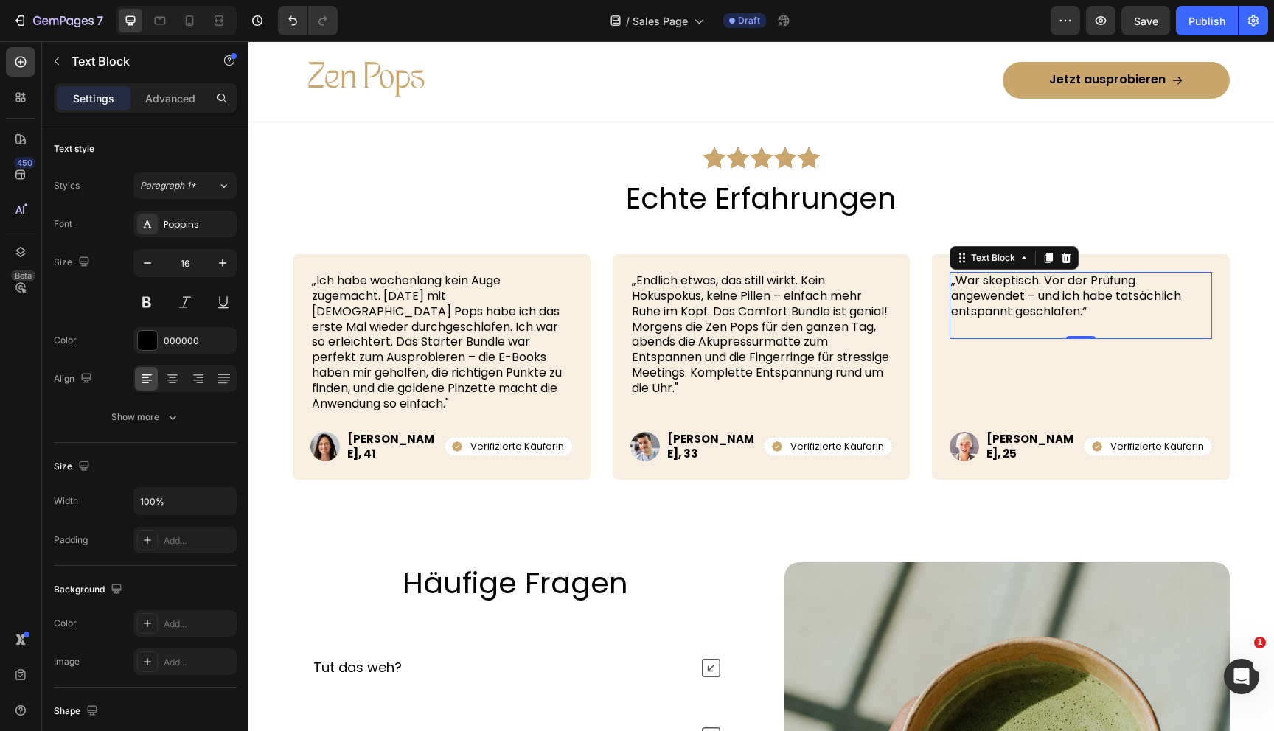
click at [997, 309] on p "„War skeptisch. Vor der Prüfung angewendet – und ich habe tatsächlich entspannt…" at bounding box center [1081, 297] width 260 height 46
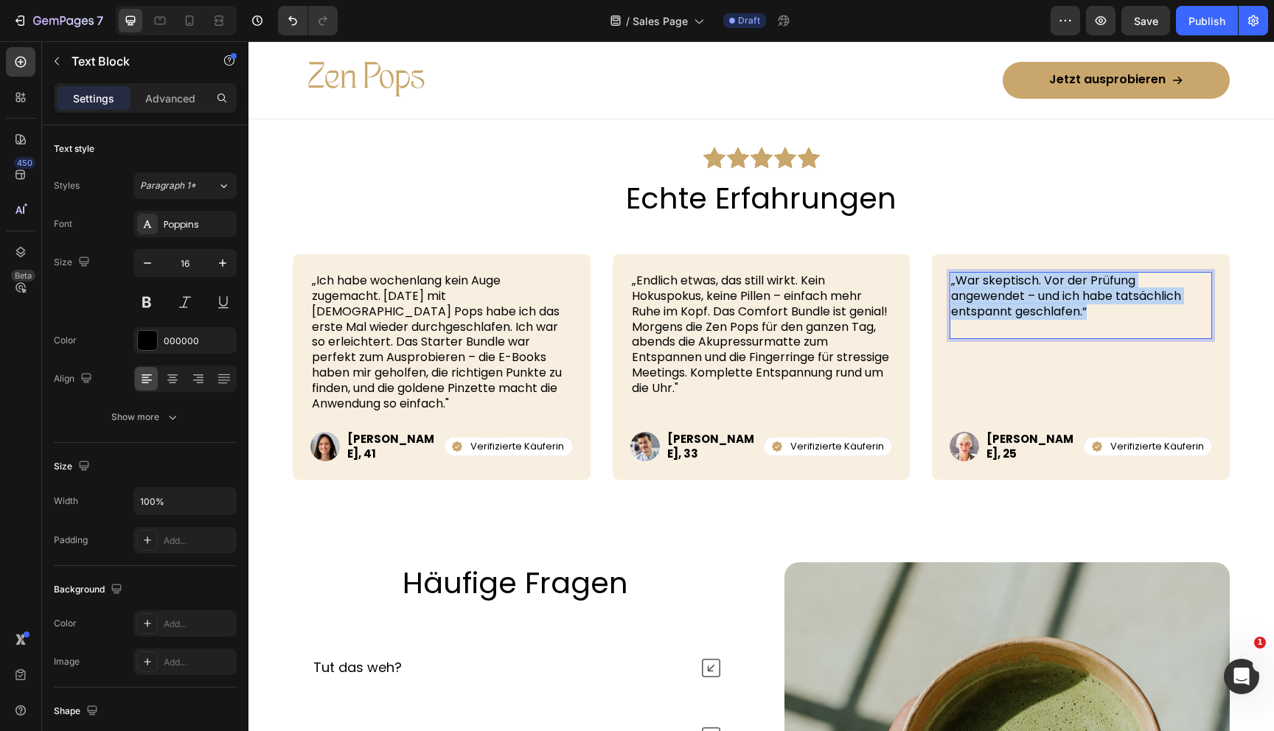
click at [997, 309] on p "„War skeptisch. Vor der Prüfung angewendet – und ich habe tatsächlich entspannt…" at bounding box center [1081, 297] width 260 height 46
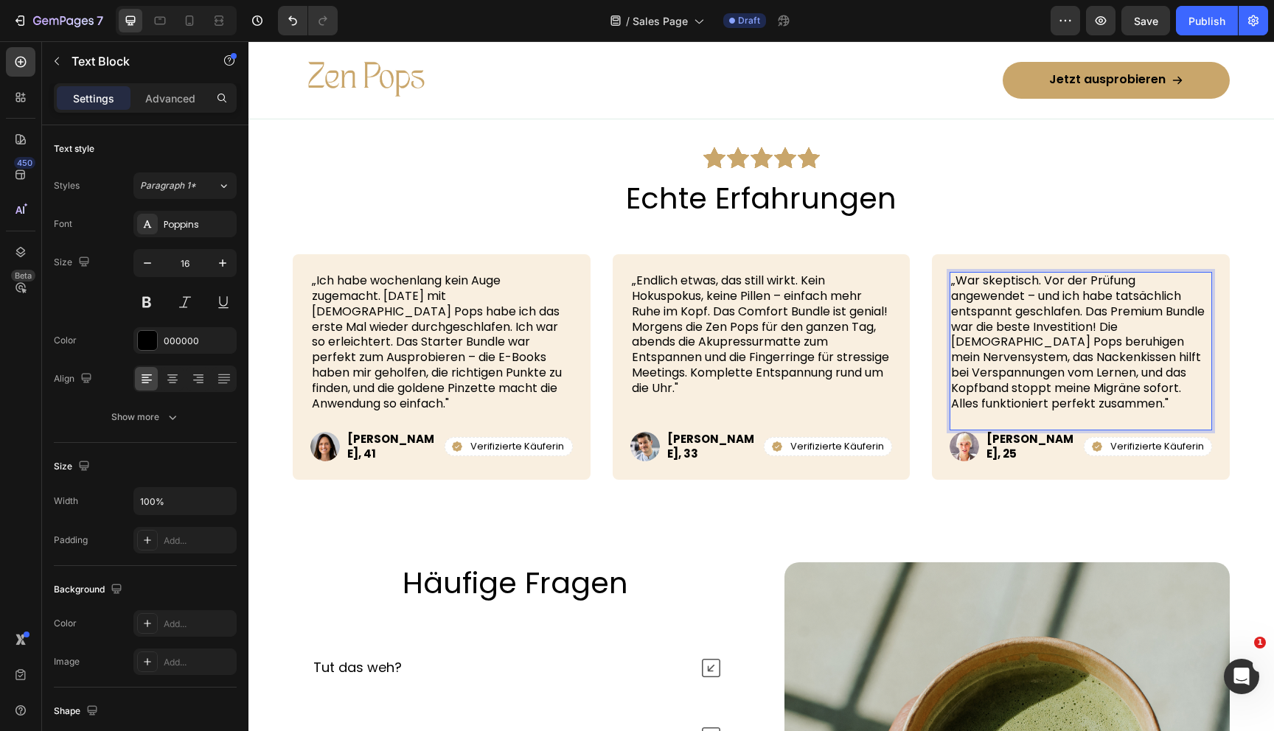
click at [1037, 357] on p "„War skeptisch. Vor der Prüfung angewendet – und ich habe tatsächlich entspannt…" at bounding box center [1081, 343] width 260 height 138
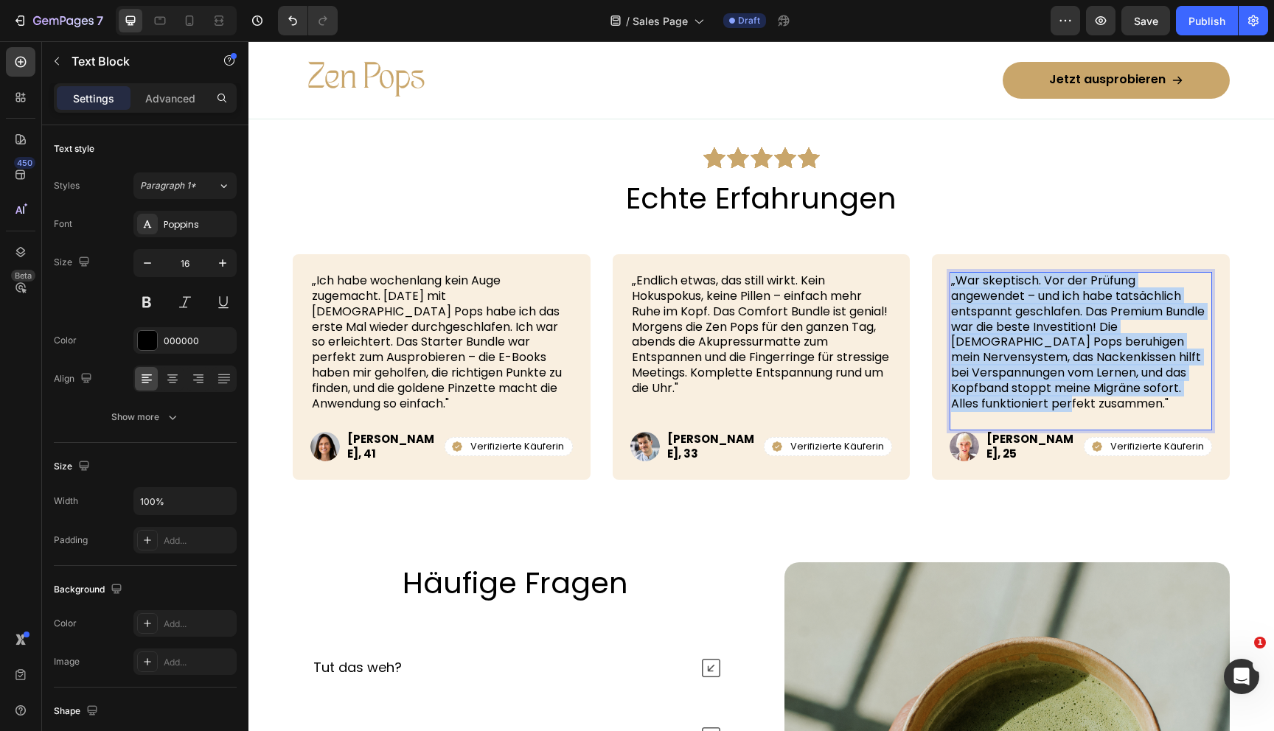
click at [1037, 357] on p "„War skeptisch. Vor der Prüfung angewendet – und ich habe tatsächlich entspannt…" at bounding box center [1081, 343] width 260 height 138
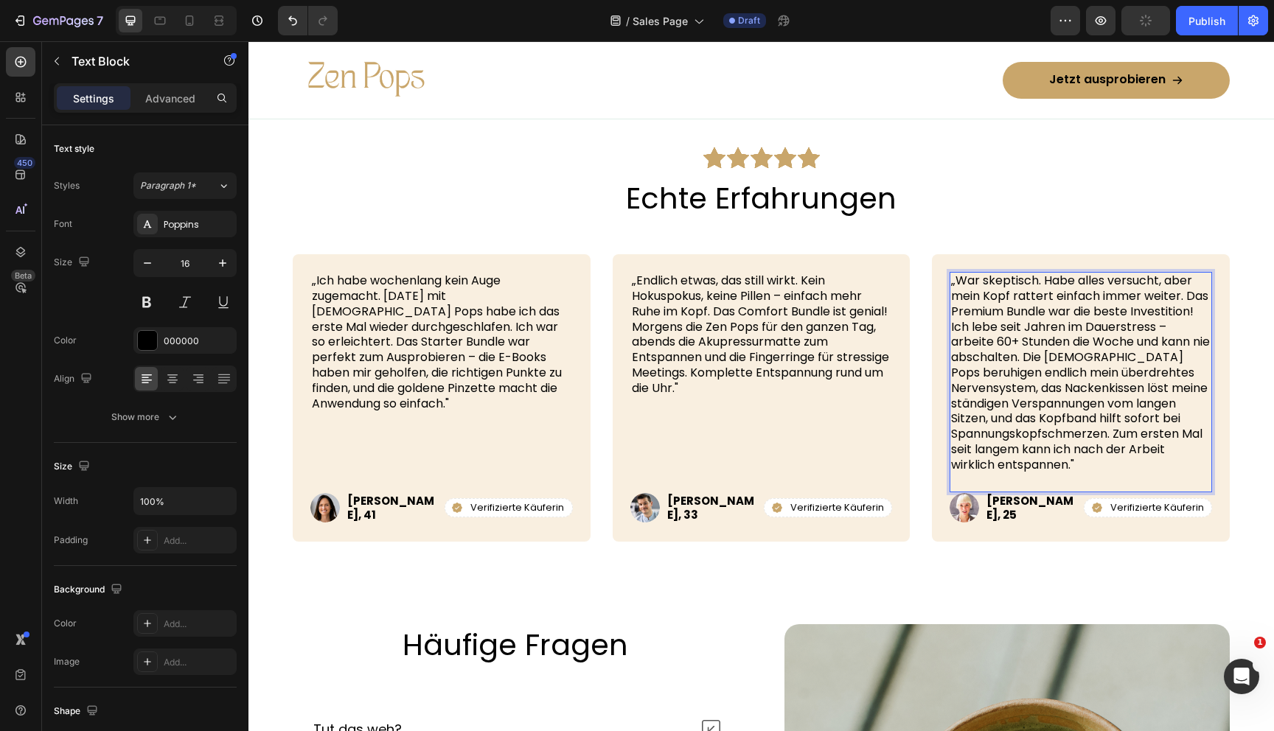
click at [957, 304] on p "„War skeptisch. Habe alles versucht, aber mein Kopf rattert einfach immer weite…" at bounding box center [1081, 373] width 260 height 199
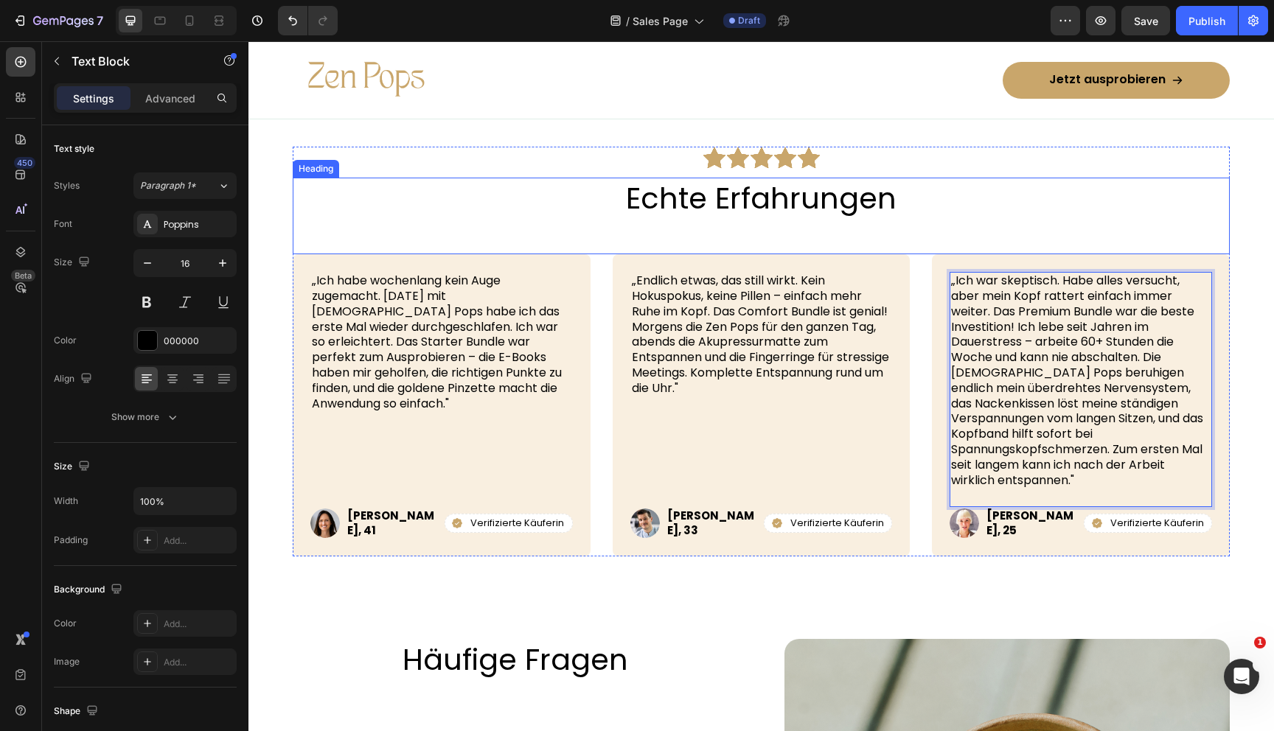
click at [1064, 254] on div "Echte Erfahrungen Heading" at bounding box center [761, 216] width 937 height 77
click at [1078, 318] on p "„Ich war skeptisch. Habe alles versucht, aber mein Kopf rattert einfach immer w…" at bounding box center [1081, 381] width 260 height 215
click at [1082, 318] on p "„Ich war skeptisch. Habe alles versucht, aber mein Kopf rattert einfach immer w…" at bounding box center [1081, 381] width 260 height 215
click at [1070, 254] on div "Echte Erfahrungen Heading" at bounding box center [761, 216] width 937 height 77
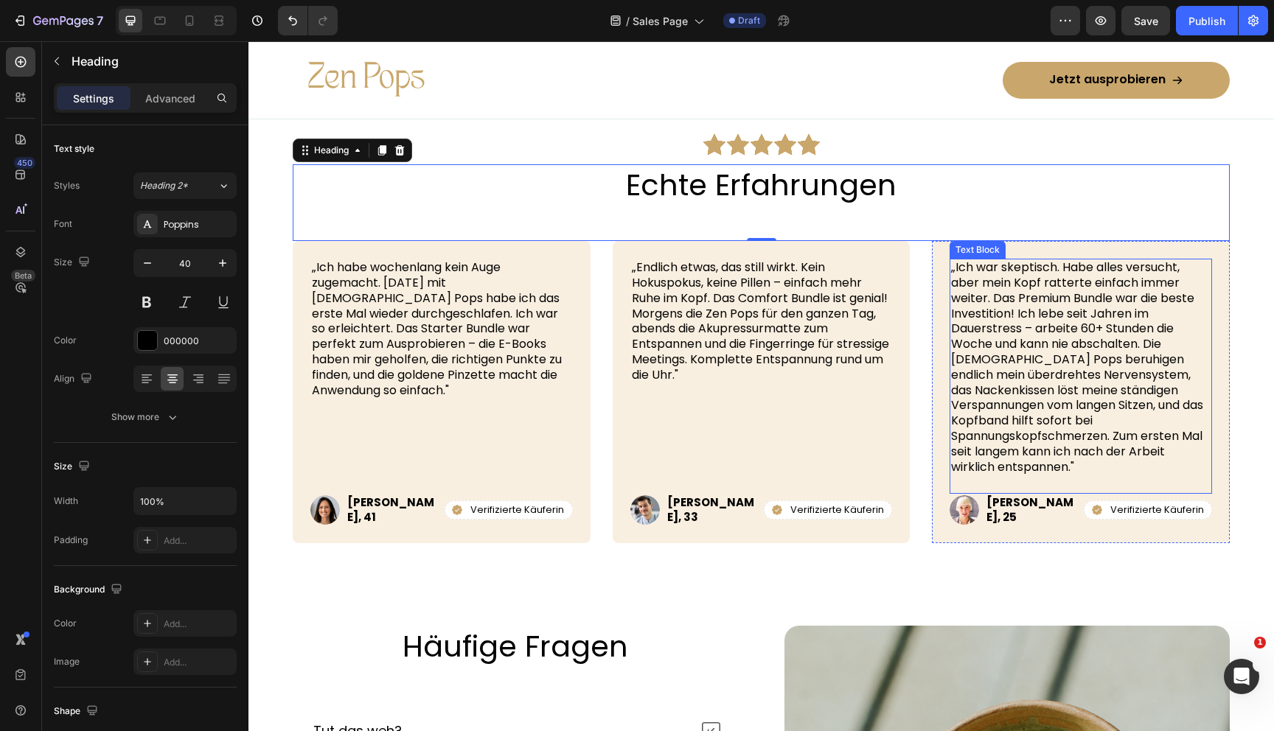
scroll to position [5659, 0]
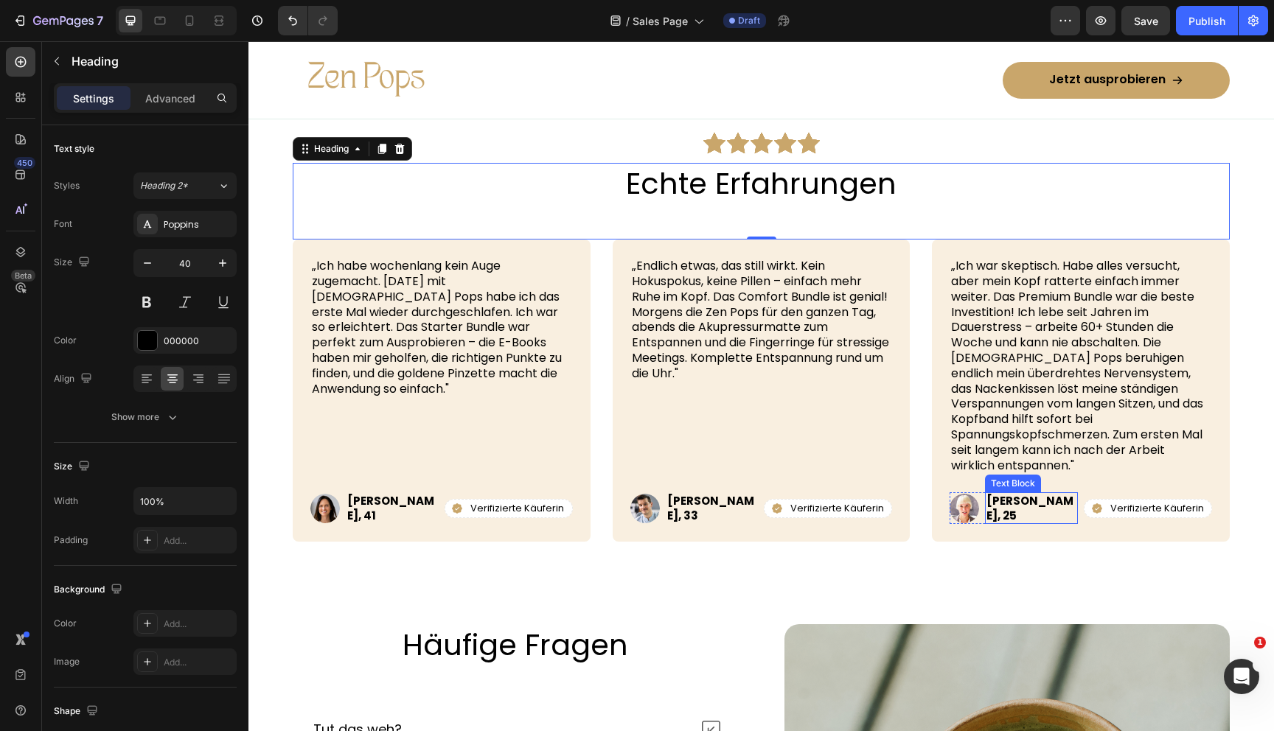
click at [1013, 512] on p "Lisa, 25" at bounding box center [1031, 508] width 90 height 29
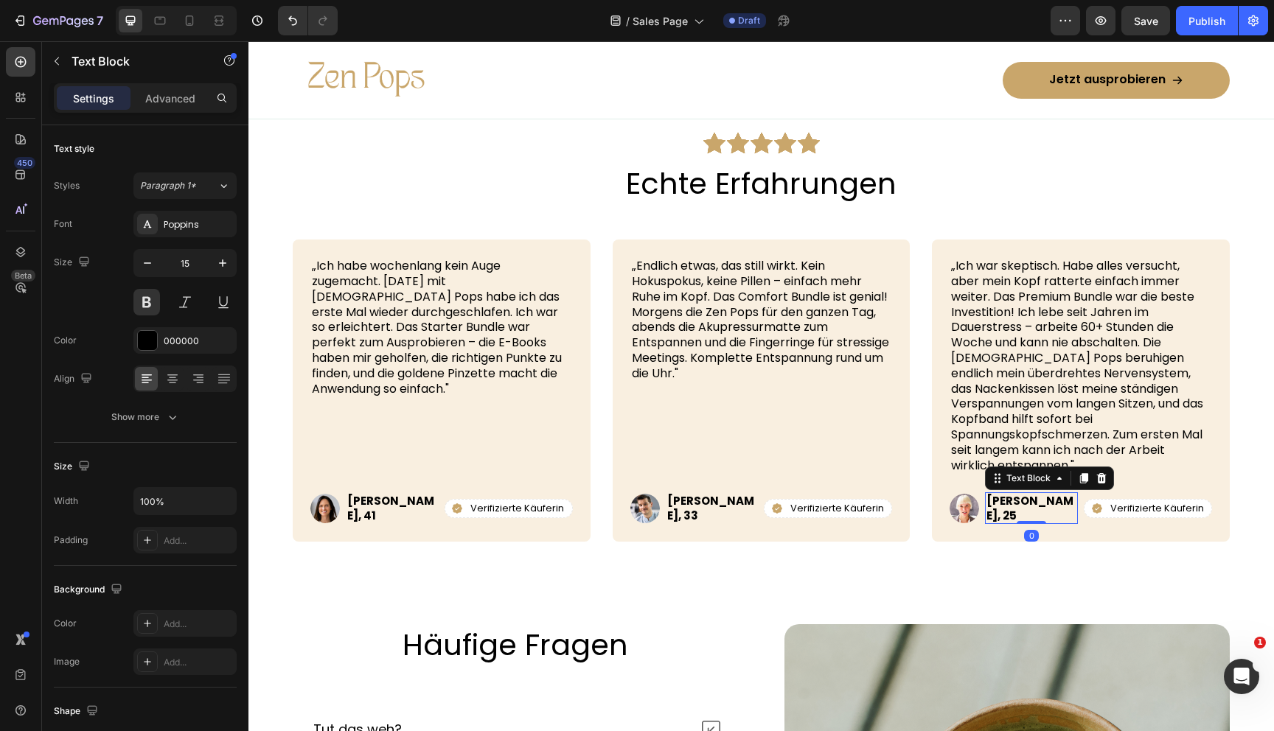
click at [989, 513] on p "Lisa, 25" at bounding box center [1031, 508] width 90 height 29
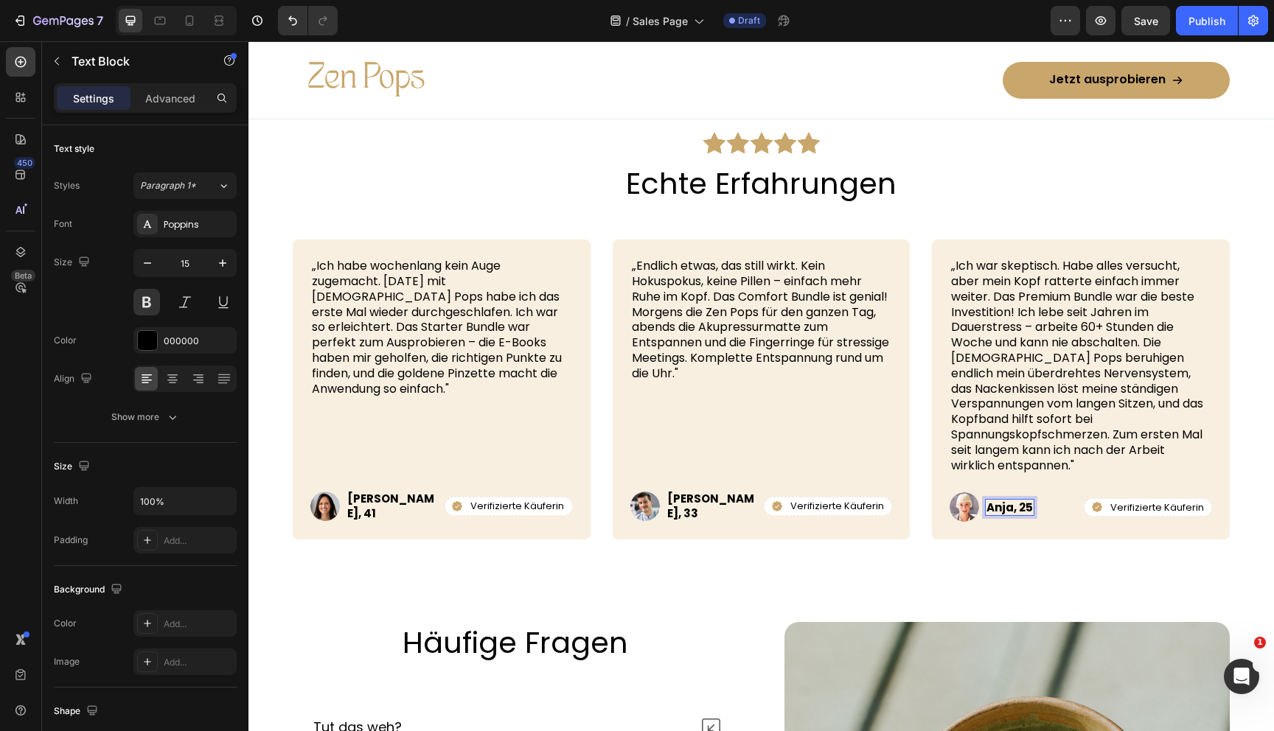
click at [1022, 512] on p "Anja, 25" at bounding box center [1009, 508] width 46 height 15
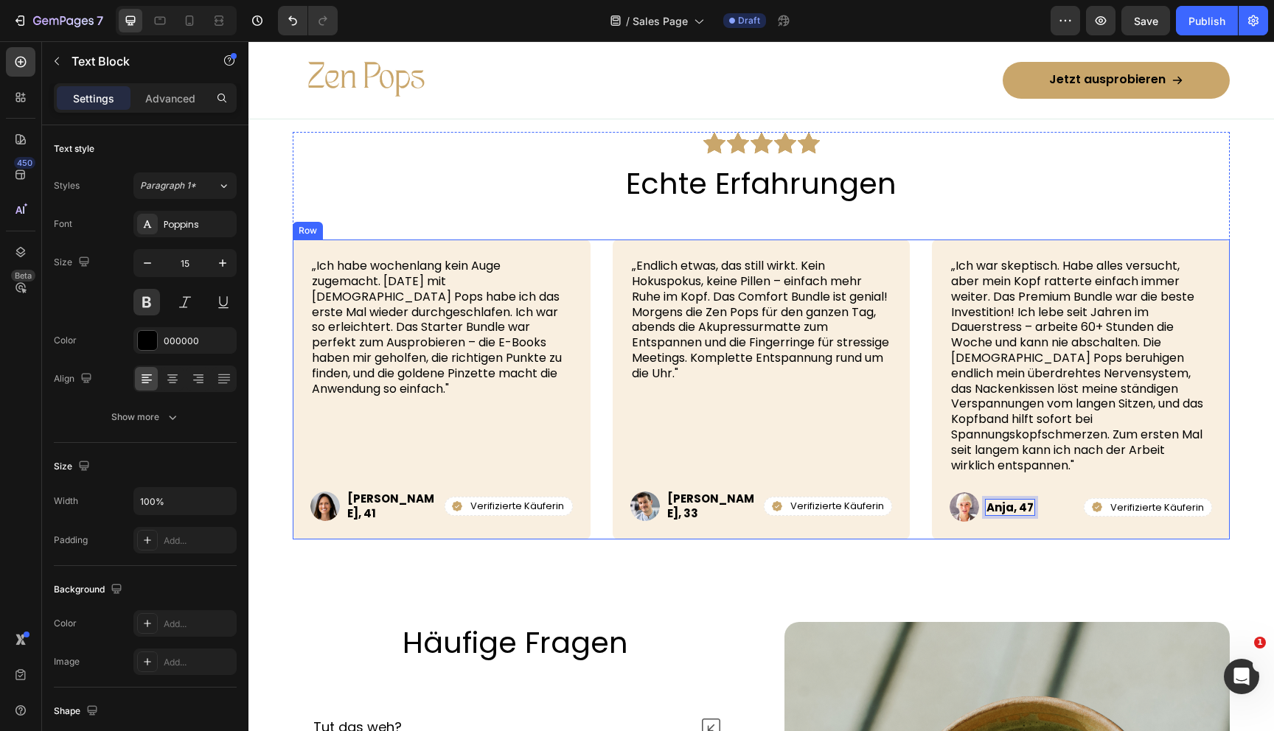
click at [906, 590] on div "Icon Icon Icon Icon Icon Icon List Row Echte Erfahrungen Heading „Ich habe woch…" at bounding box center [761, 335] width 1026 height 573
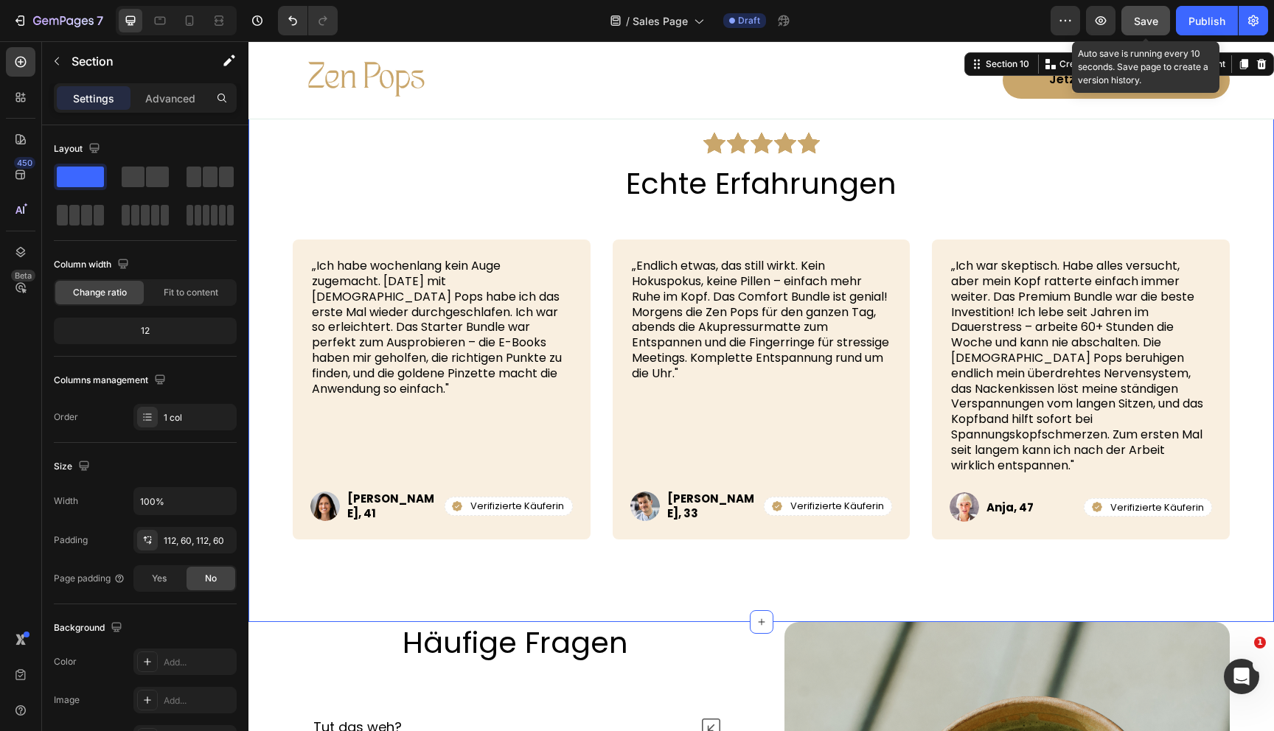
click at [1145, 18] on span "Save" at bounding box center [1146, 21] width 24 height 13
click at [1145, 18] on icon "button" at bounding box center [1146, 21] width 14 height 14
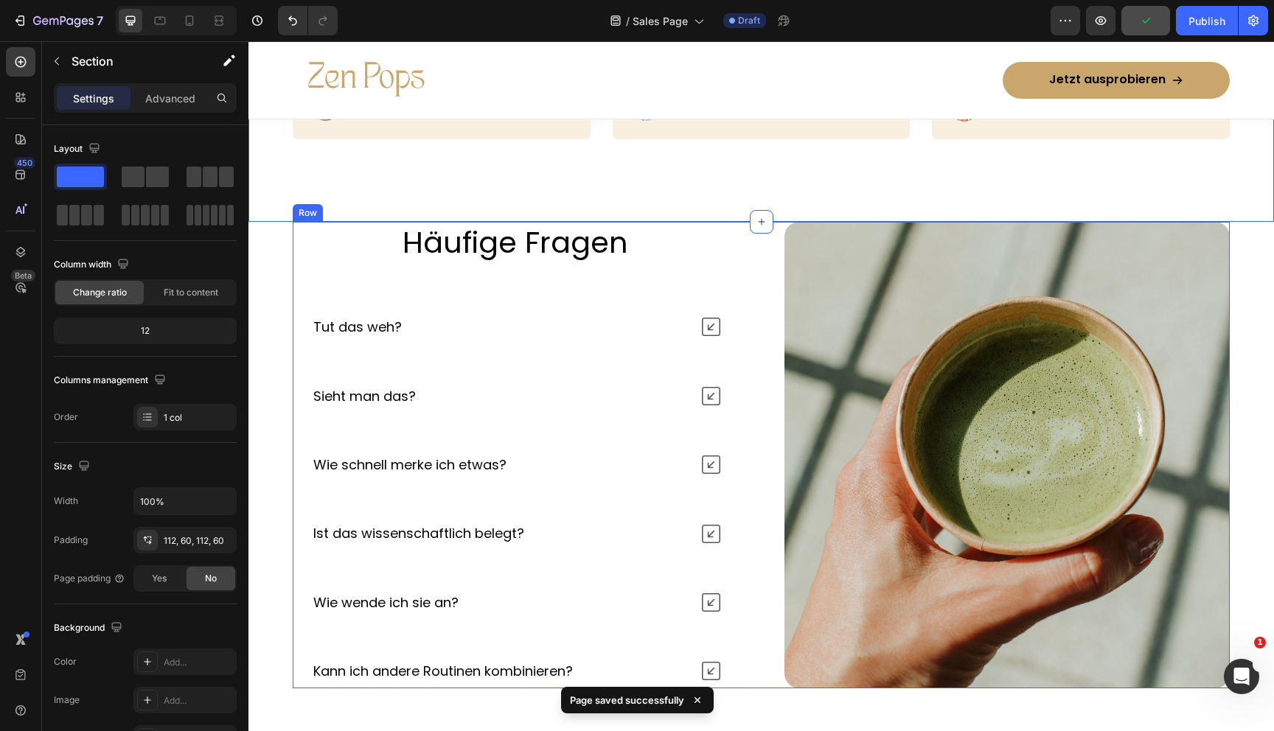
scroll to position [6447, 0]
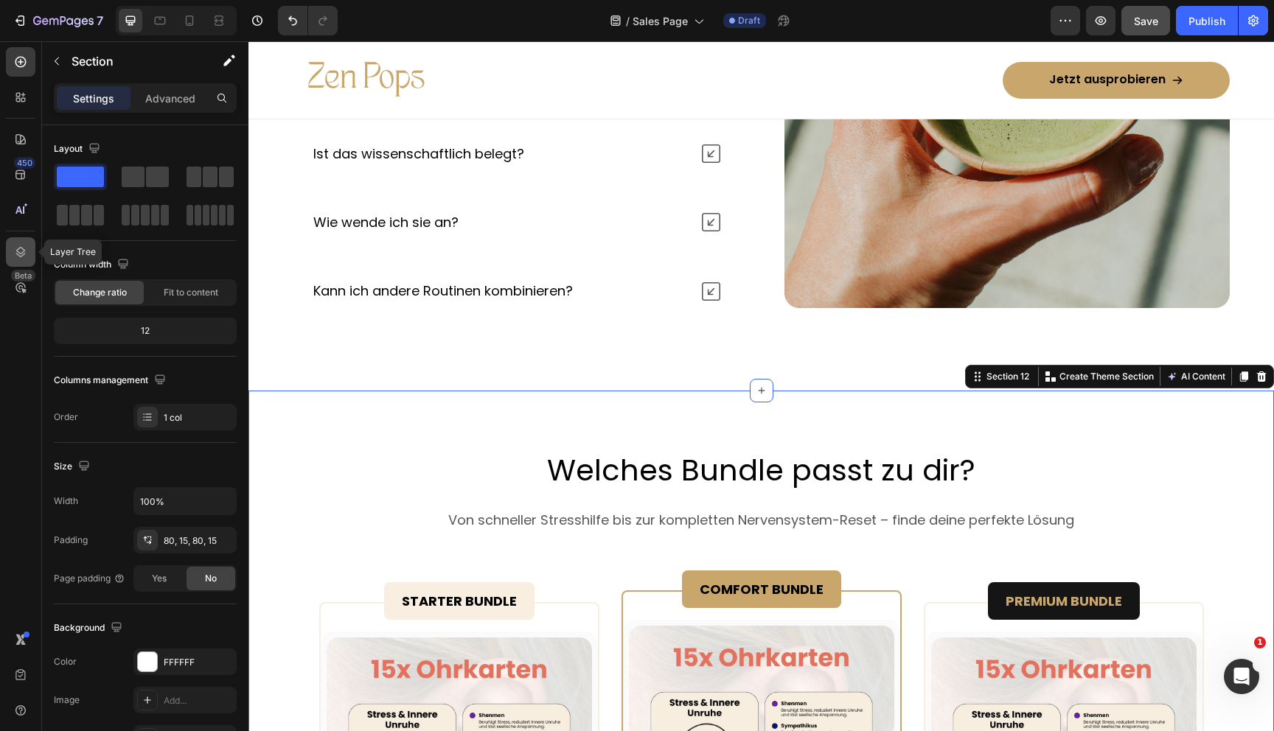
click at [17, 248] on icon at bounding box center [20, 252] width 15 height 15
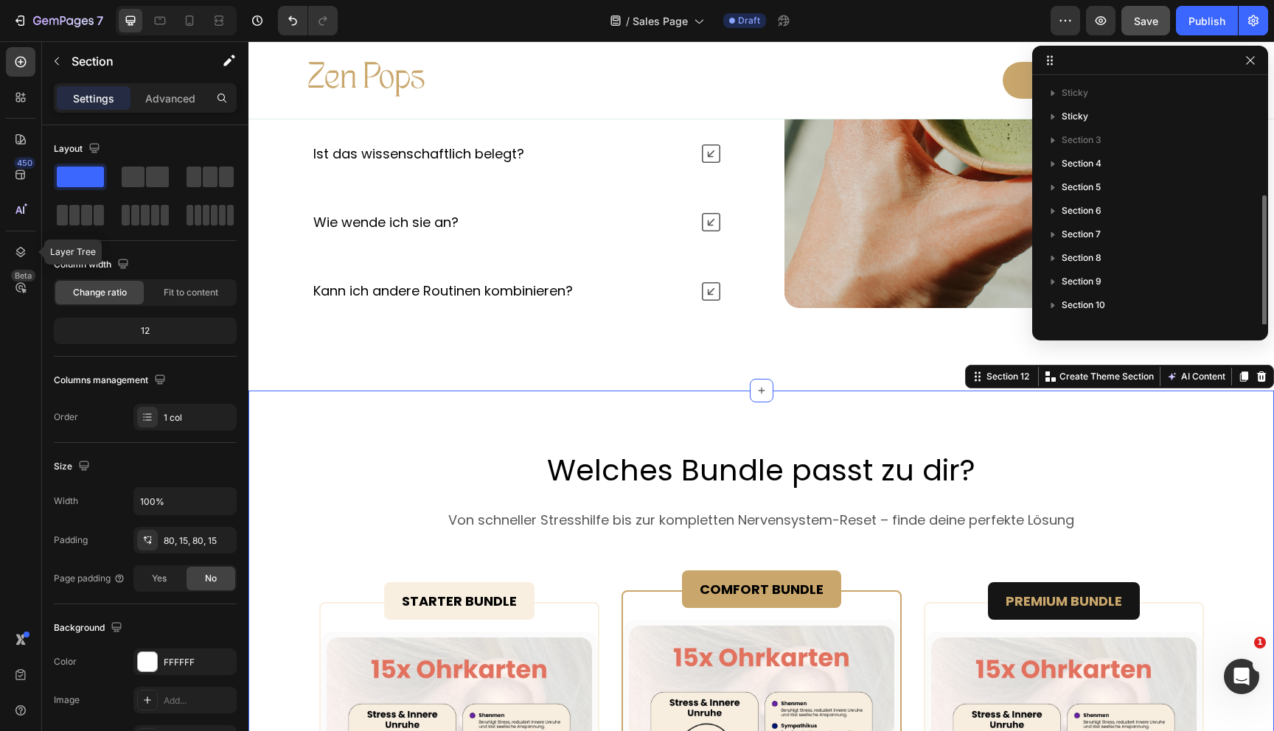
scroll to position [63, 0]
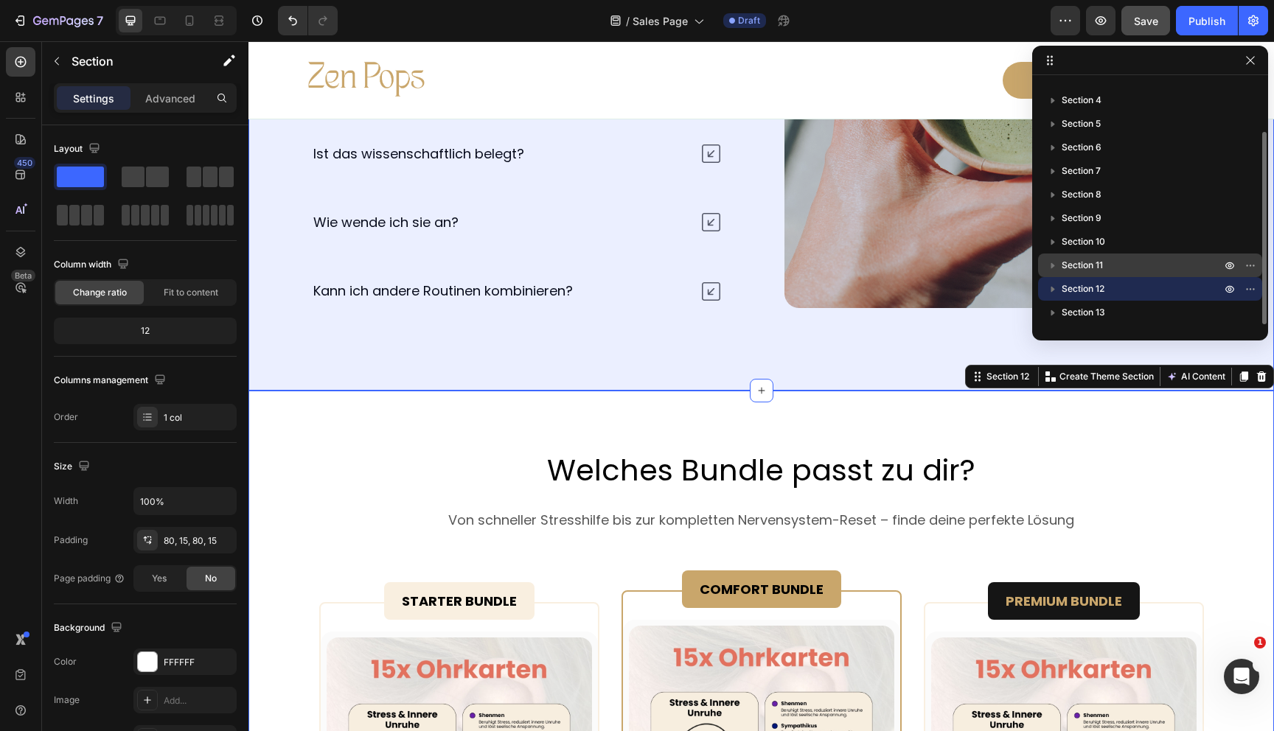
drag, startPoint x: 1071, startPoint y: 287, endPoint x: 1081, endPoint y: 256, distance: 32.6
click at [1081, 256] on div "Sticky Sticky Section 3 Section 4 Section 5 Section 6 Section 7 Section 8 Secti…" at bounding box center [1150, 202] width 236 height 243
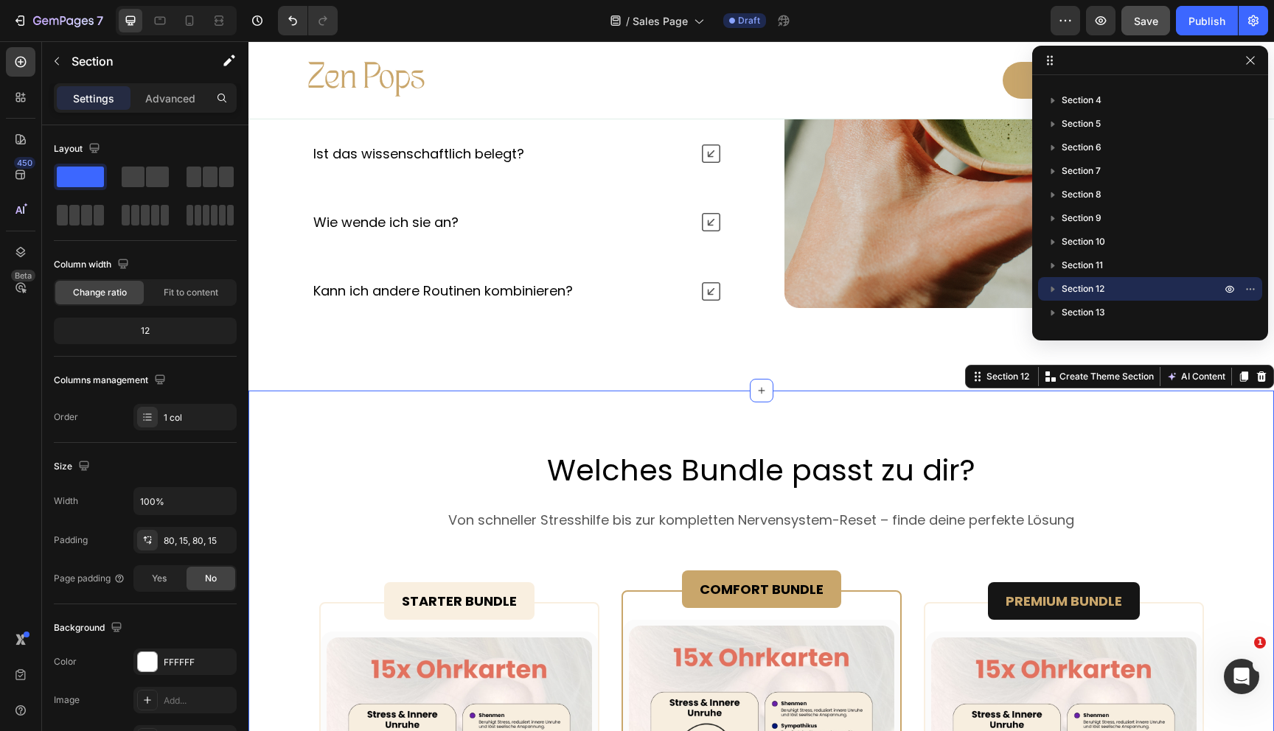
click at [1141, 21] on span "Save" at bounding box center [1146, 21] width 24 height 13
click at [1249, 62] on icon "button" at bounding box center [1250, 61] width 12 height 12
click at [1250, 59] on div "Image Jetzt ausprobieren Button Row Row" at bounding box center [761, 79] width 1026 height 77
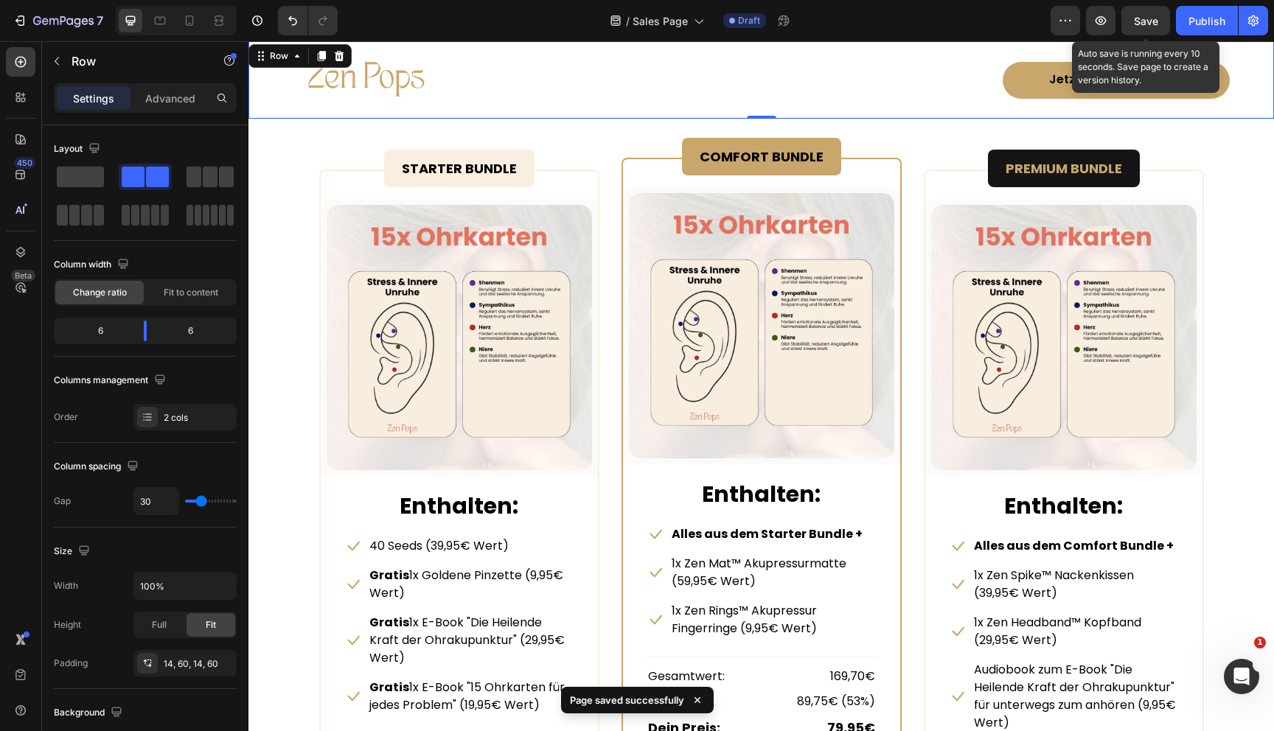
scroll to position [6410, 0]
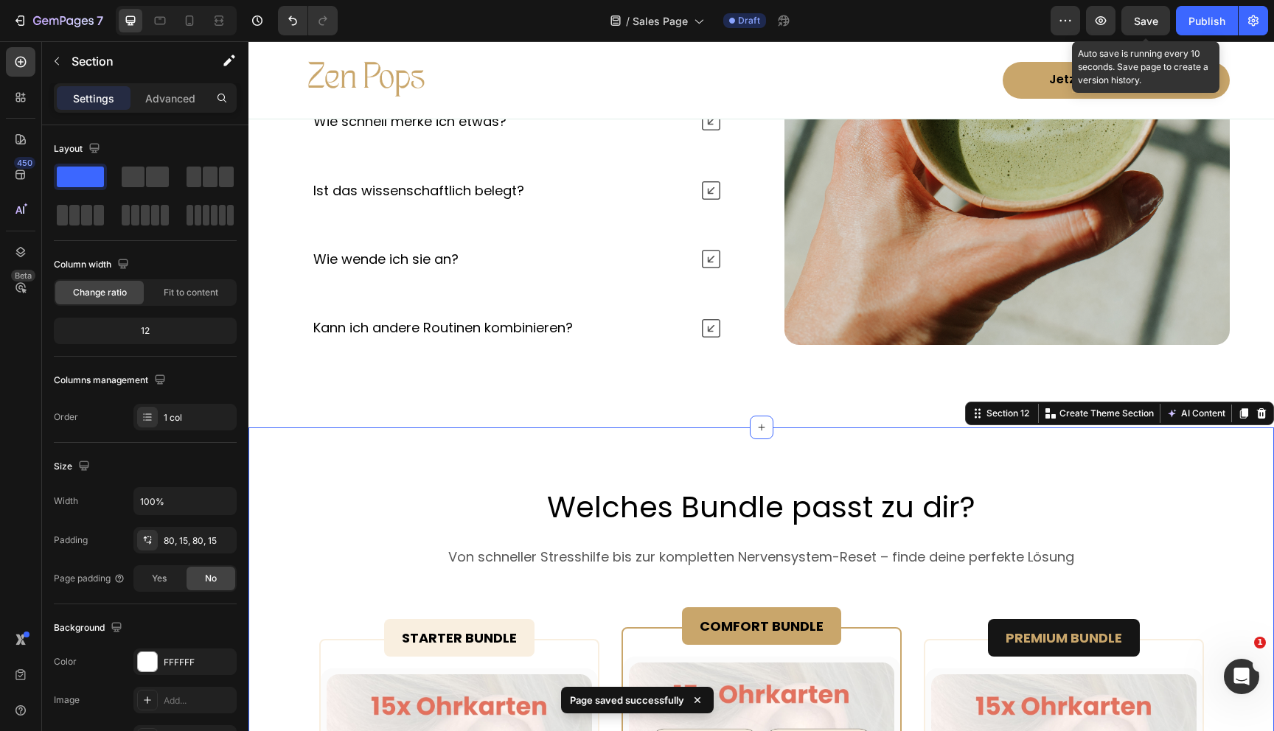
drag, startPoint x: 506, startPoint y: 42, endPoint x: 600, endPoint y: 431, distance: 399.7
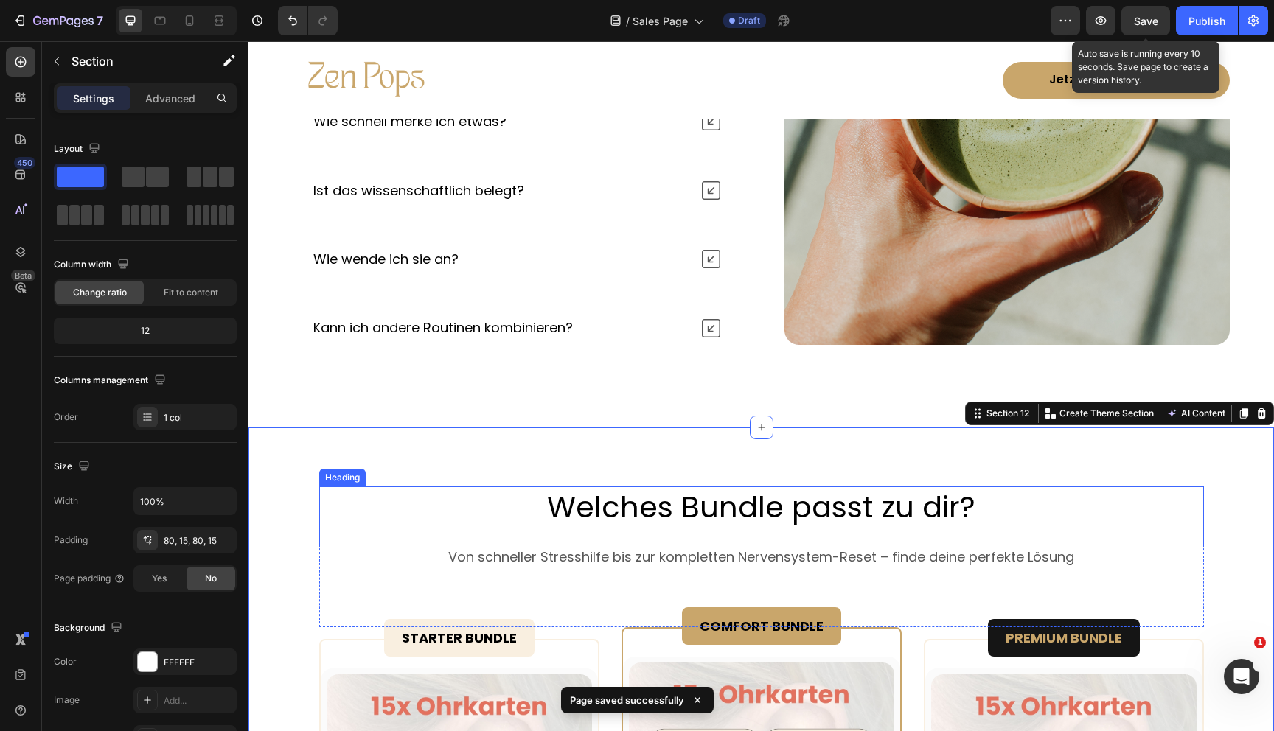
scroll to position [6481, 0]
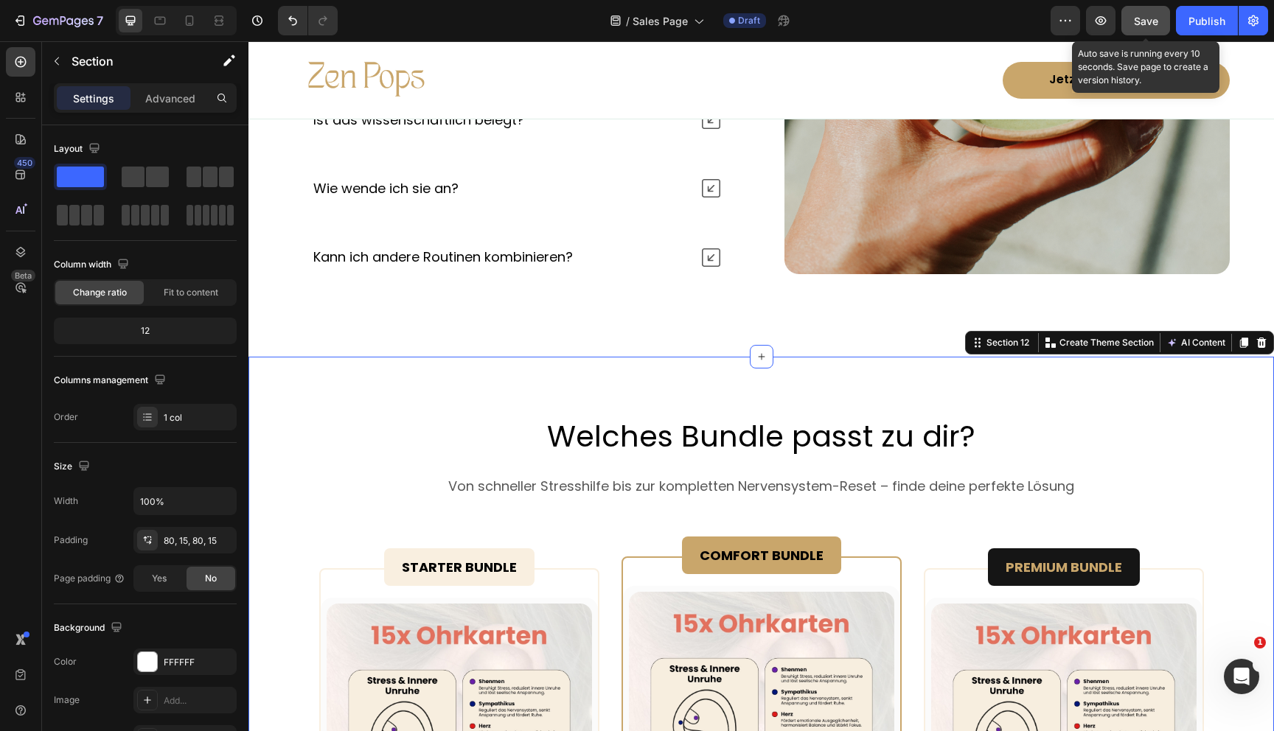
click at [1166, 24] on button "Save" at bounding box center [1145, 20] width 49 height 29
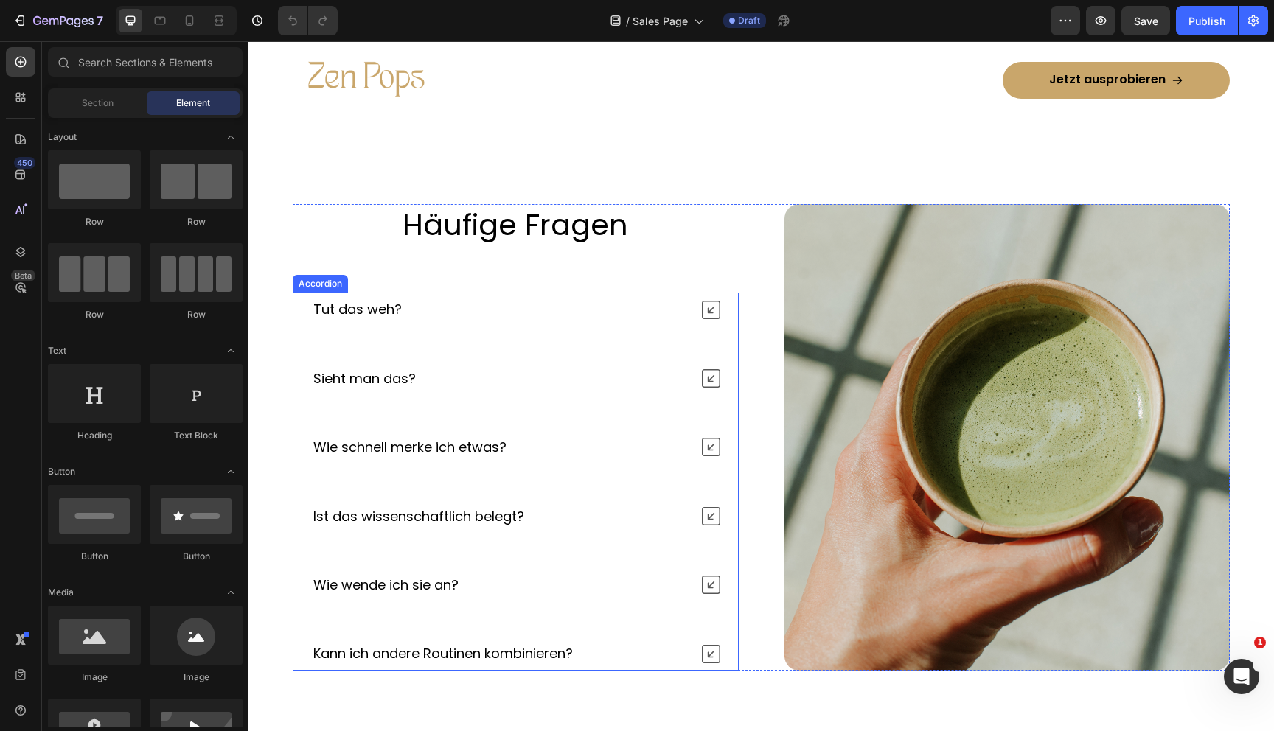
scroll to position [6621, 0]
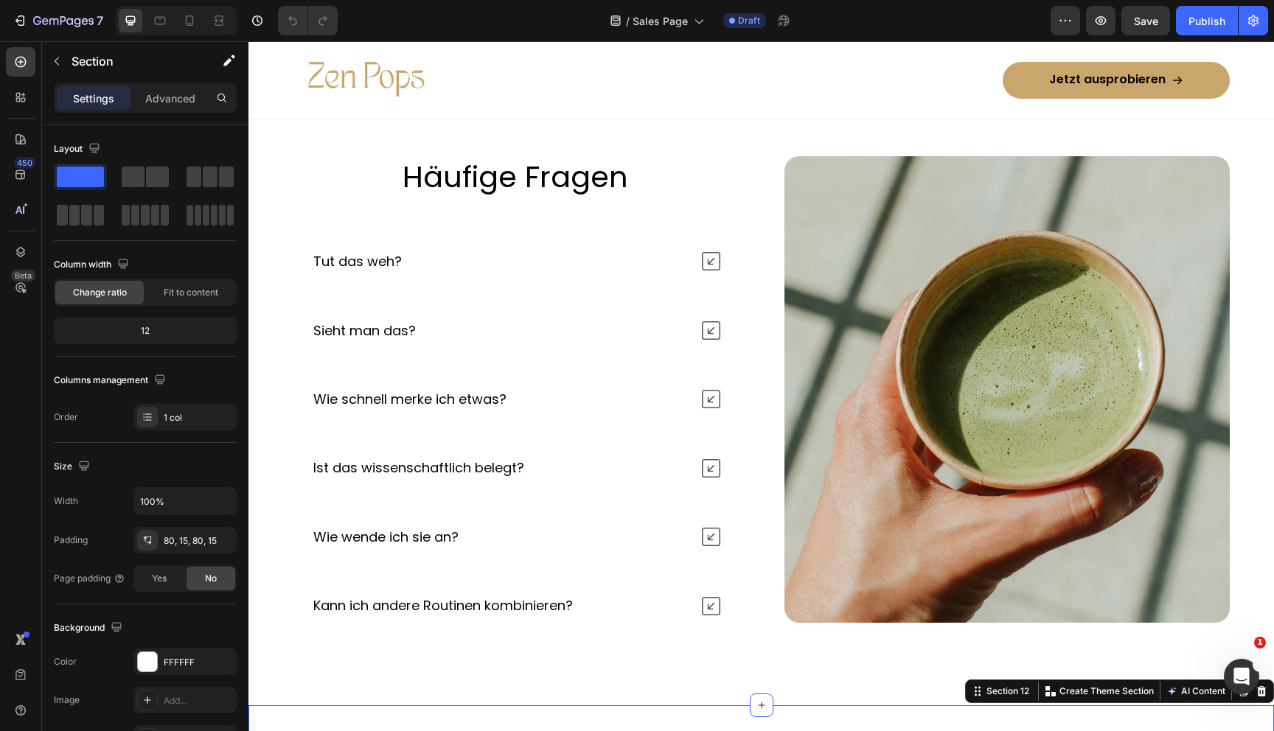
scroll to position [6272, 0]
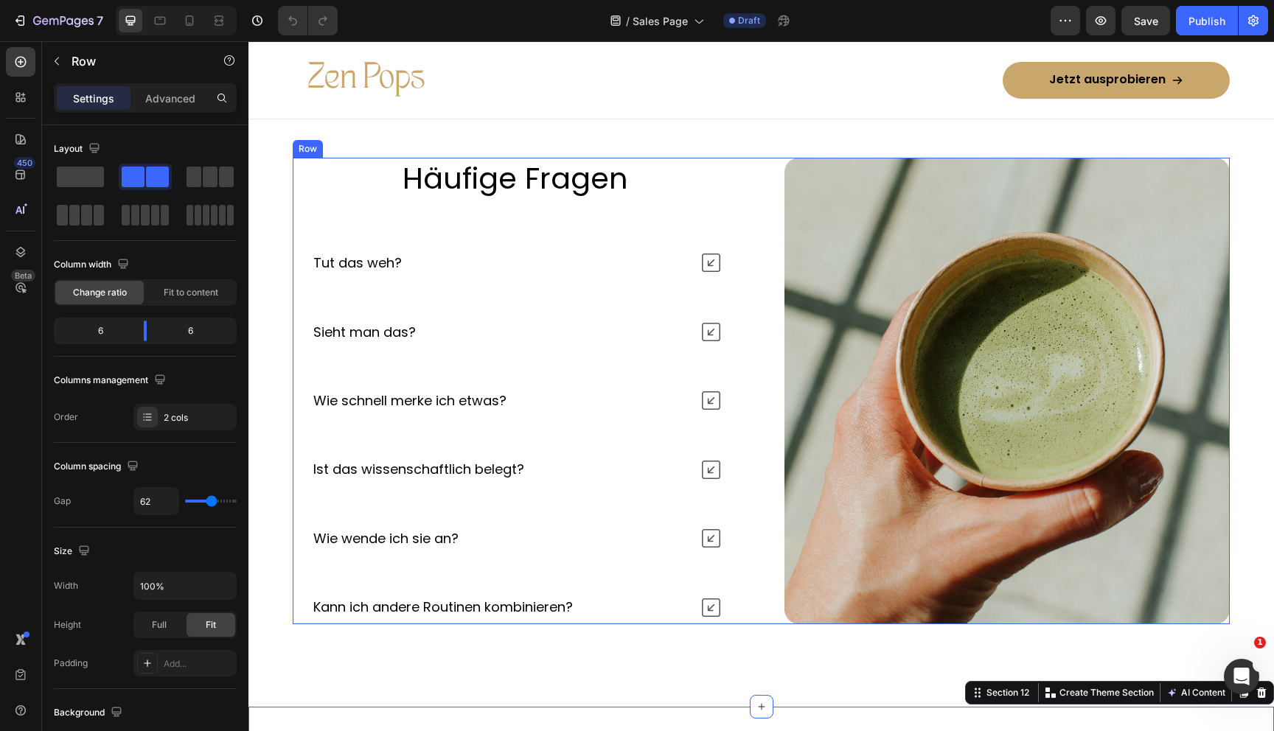
click at [760, 201] on div "Häufige Fragen Heading Tut das weh? Sieht man das? Wie schnell merke ich etwas?…" at bounding box center [761, 391] width 937 height 466
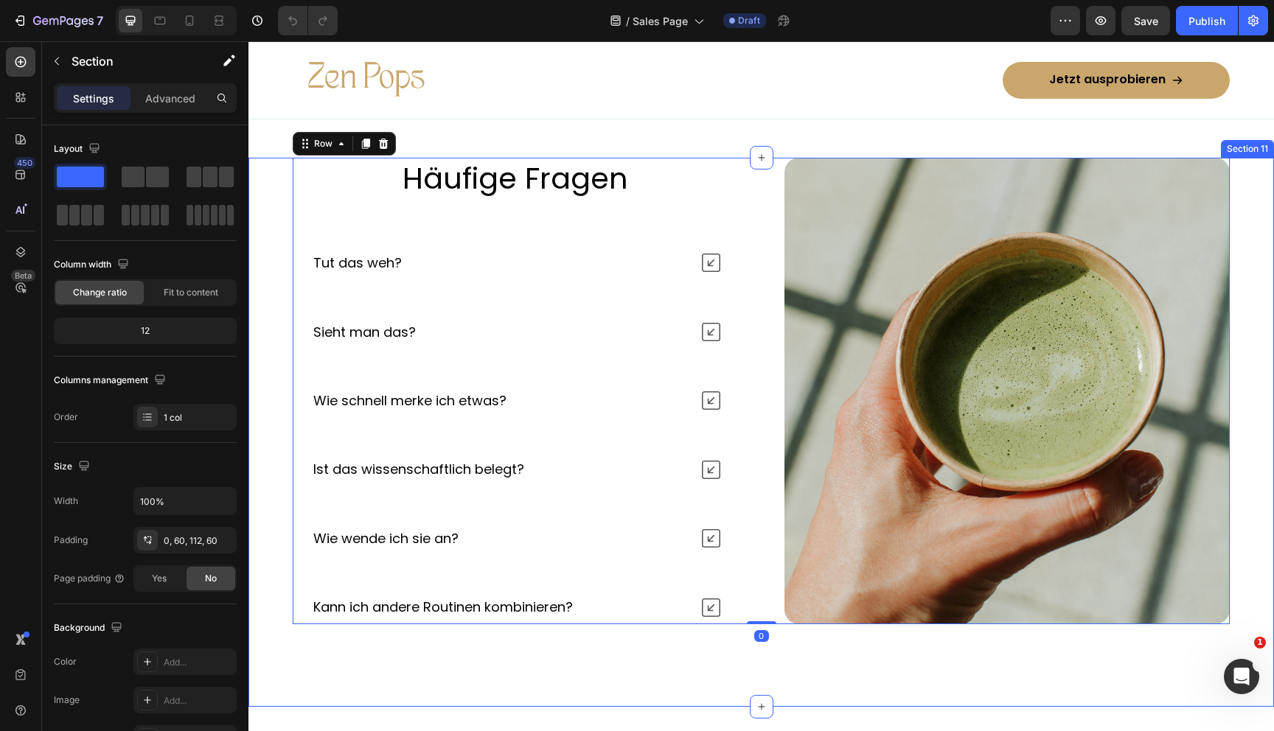
click at [276, 191] on div "Häufige Fragen Heading Tut das weh? Sieht man das? Wie schnell merke ich etwas?…" at bounding box center [761, 432] width 1026 height 549
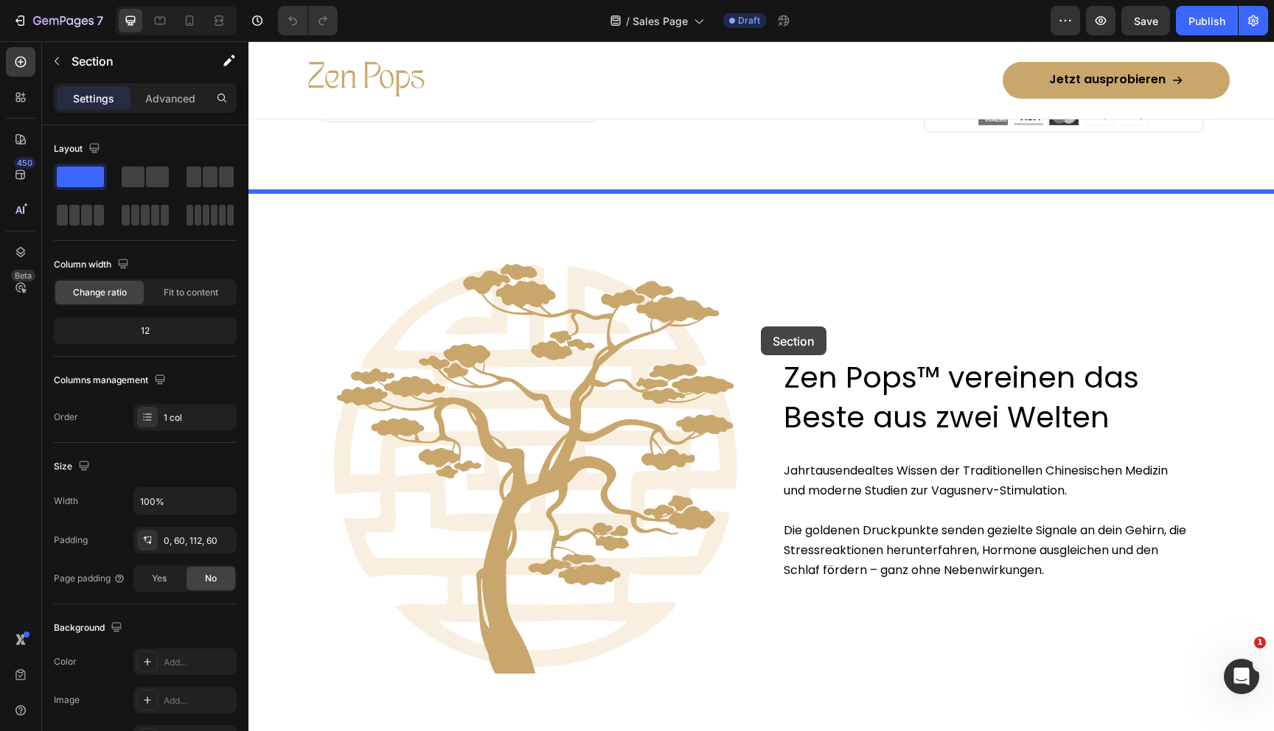
scroll to position [7953, 0]
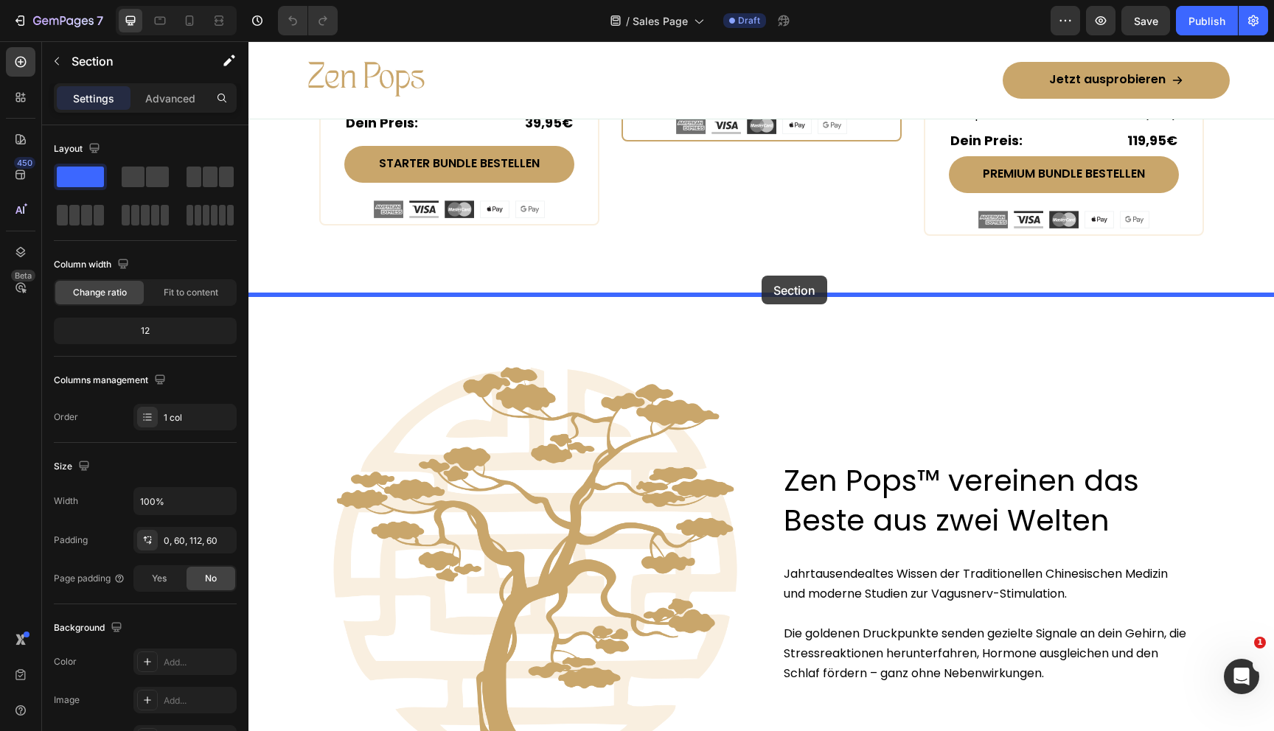
drag, startPoint x: 978, startPoint y: 165, endPoint x: 762, endPoint y: 276, distance: 242.7
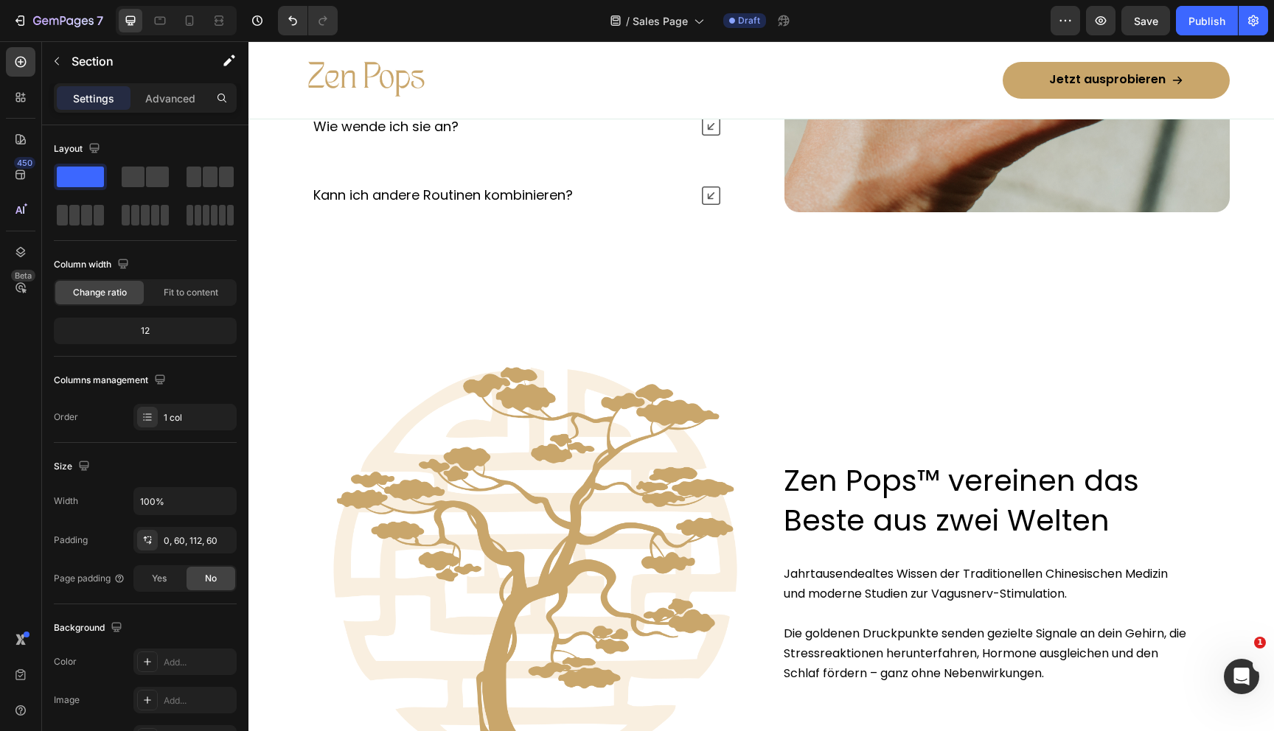
scroll to position [7138, 0]
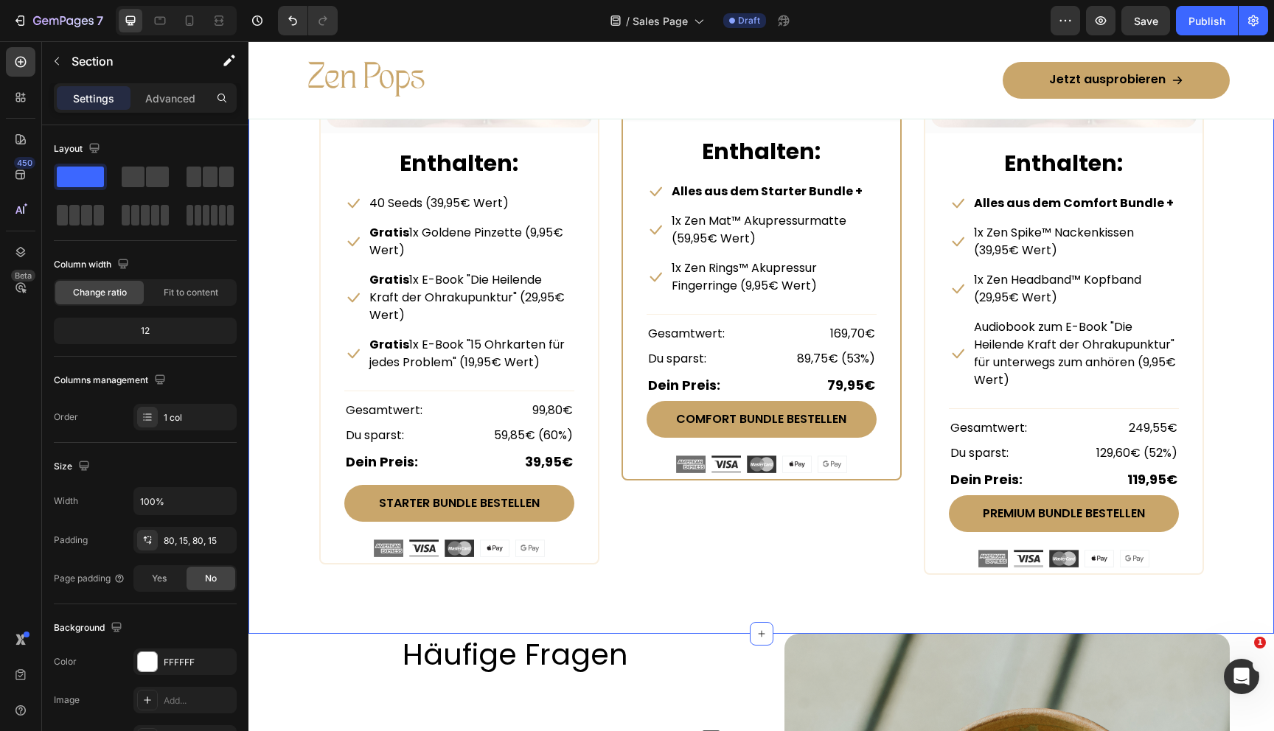
scroll to position [6786, 0]
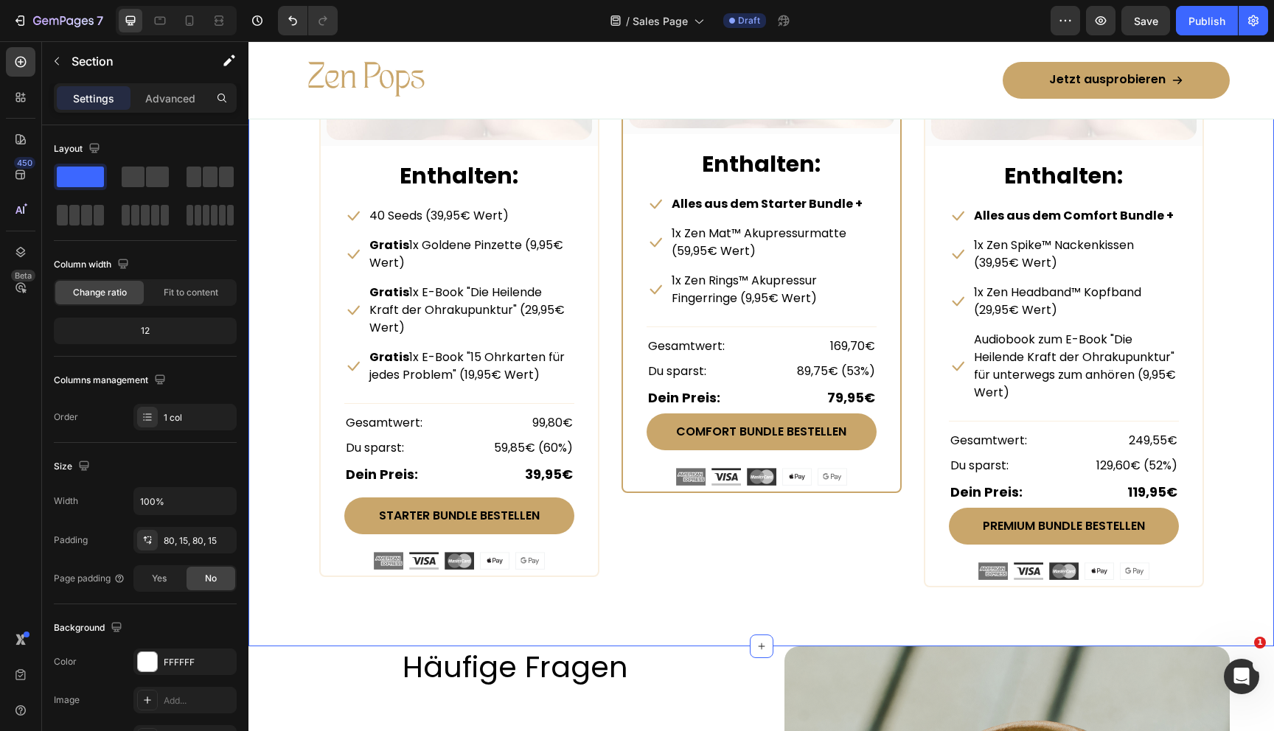
click at [691, 602] on div "Welches Bundle passt zu dir? Heading Von schneller Stresshilfe bis zur komplett…" at bounding box center [761, 137] width 1026 height 1019
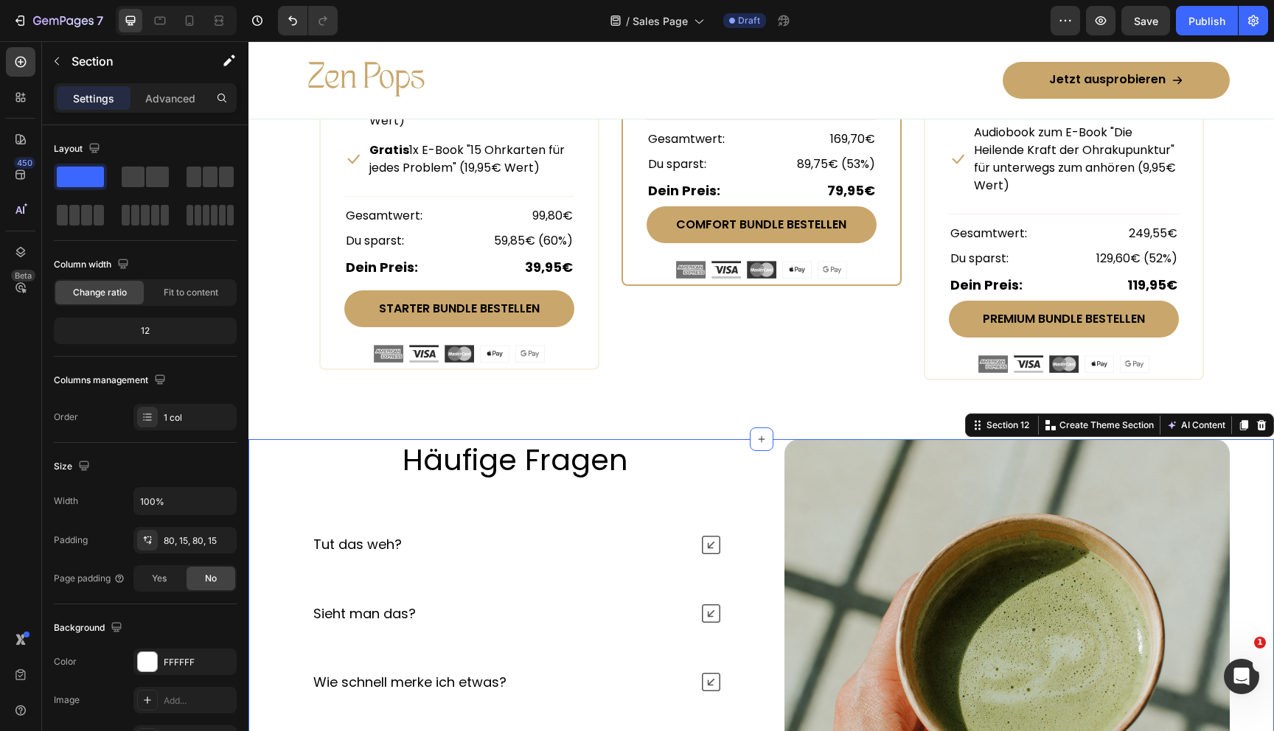
click at [260, 469] on div "Häufige Fragen Heading Tut das weh? Sieht man das? Wie schnell merke ich etwas?…" at bounding box center [761, 713] width 1026 height 549
click at [207, 540] on div "0, 60, 112, 60" at bounding box center [184, 540] width 103 height 27
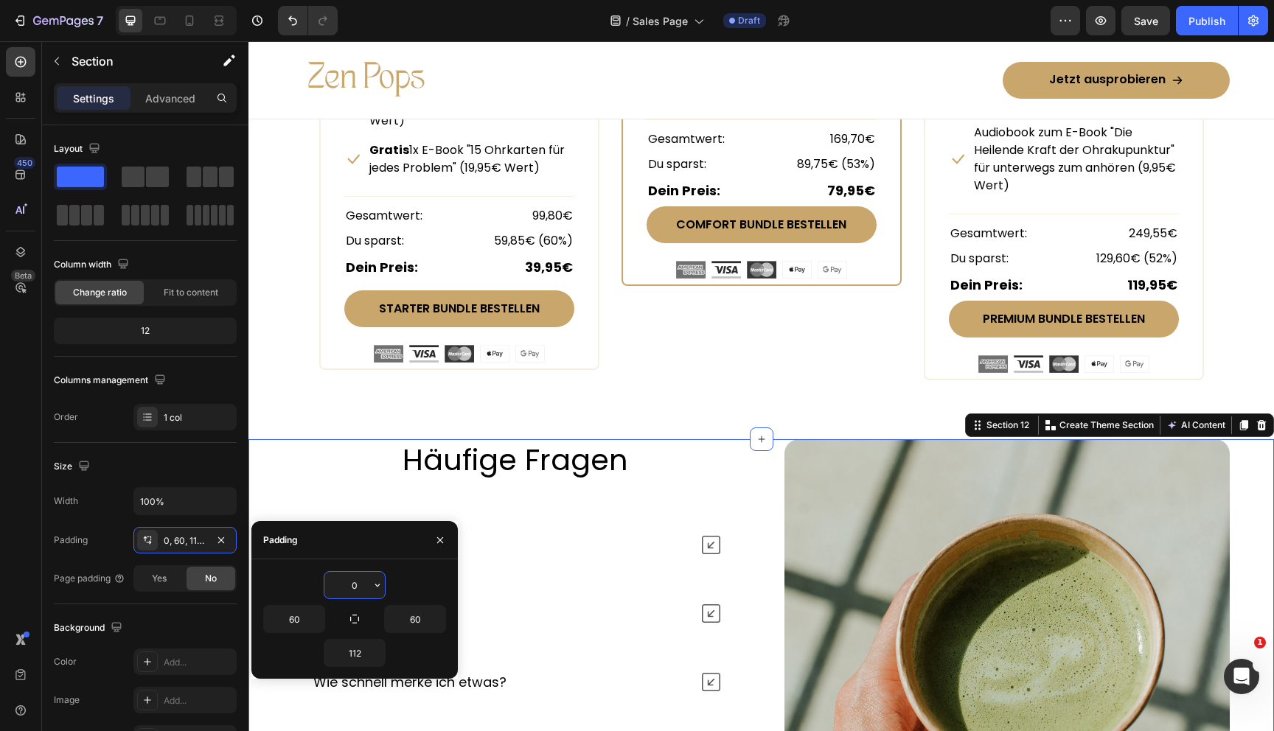
click at [357, 586] on input "0" at bounding box center [354, 585] width 60 height 27
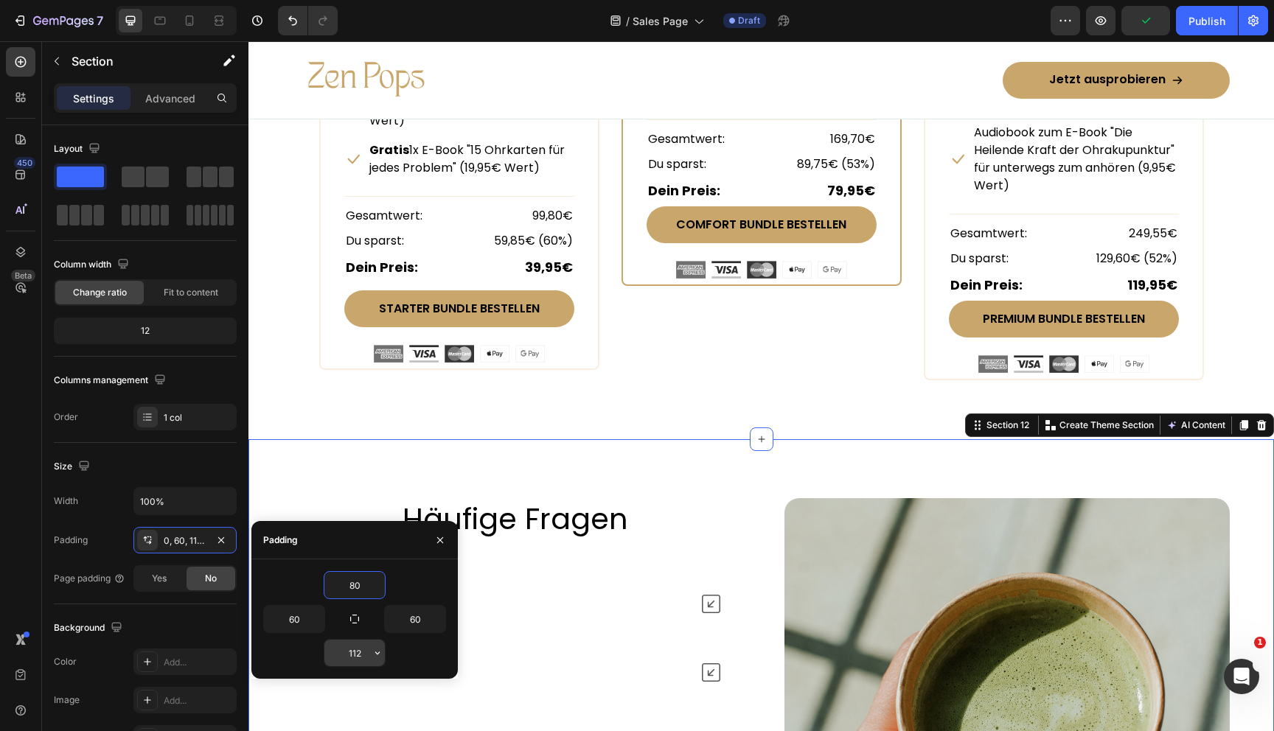
type input "80"
click at [354, 655] on input "112" at bounding box center [354, 653] width 60 height 27
type input "80"
click at [638, 370] on div "COMFORT BUNDLE Text Block Row (P) Images & Gallery Row Enthalten: Text block Ic…" at bounding box center [762, 0] width 280 height 760
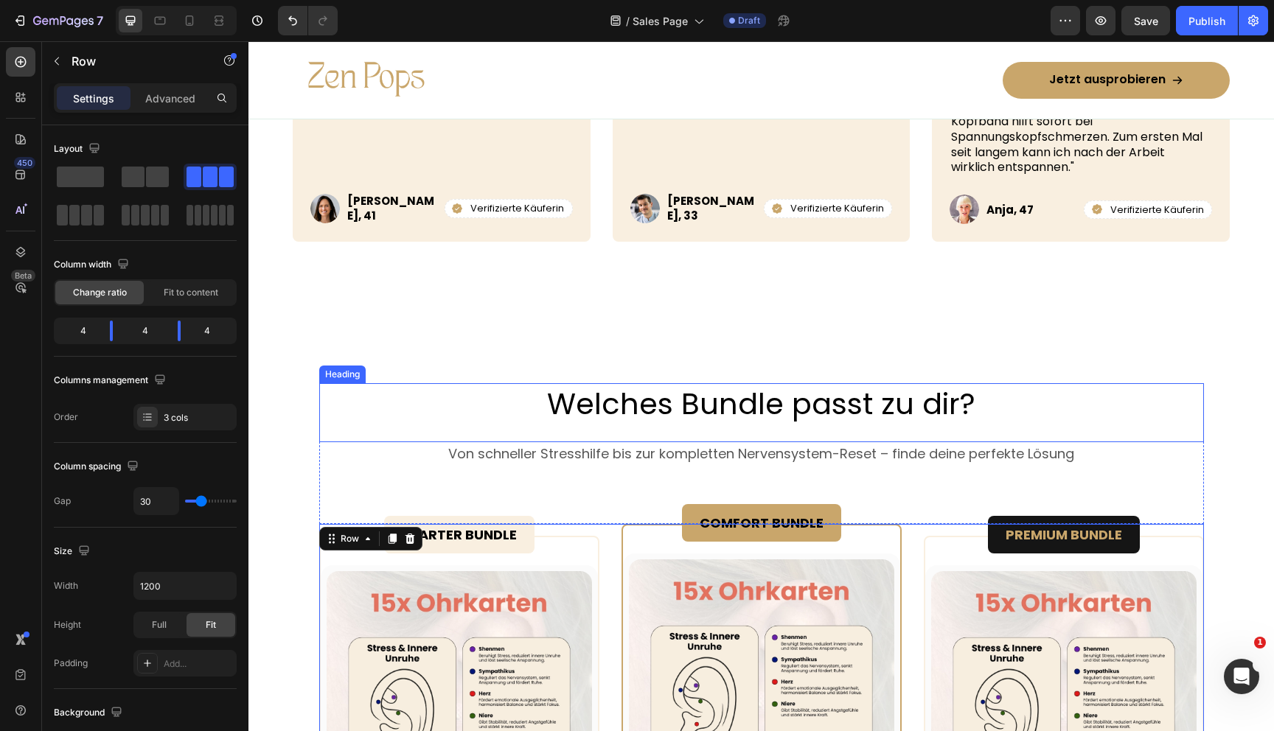
scroll to position [6085, 0]
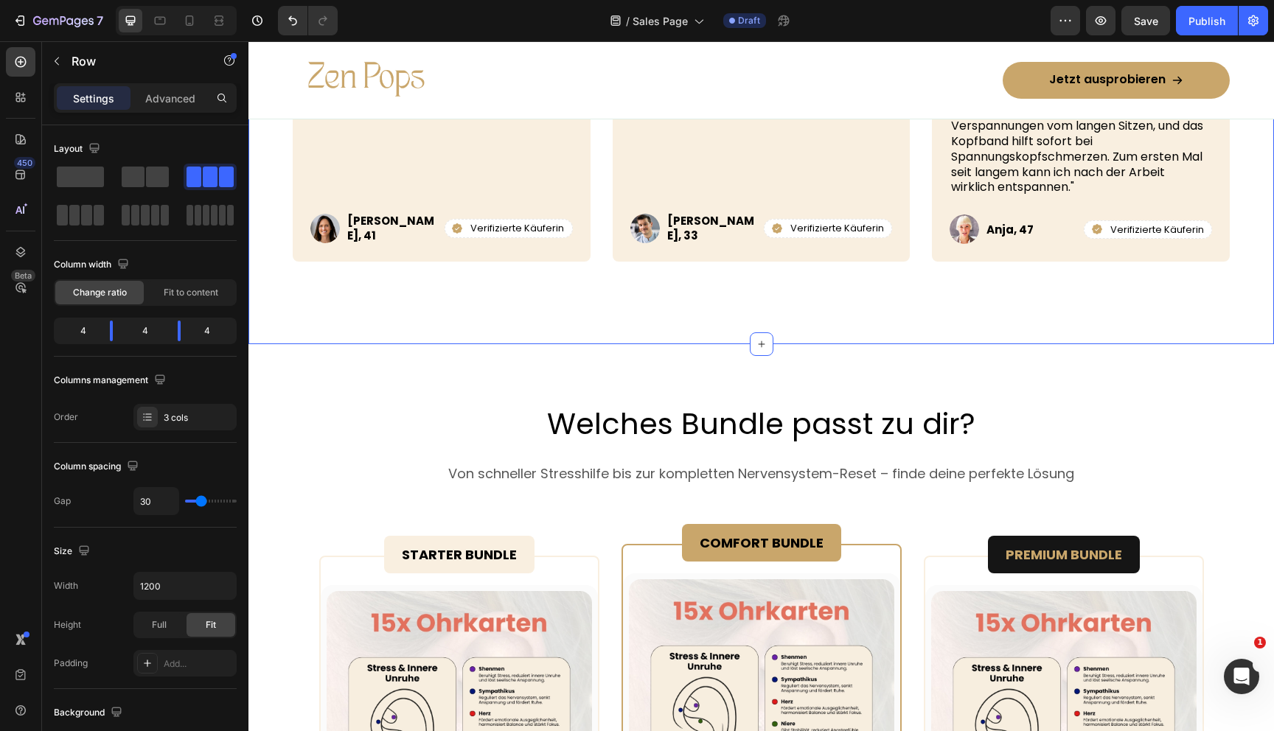
click at [541, 270] on div "Icon Icon Icon Icon Icon Icon List Row Echte Erfahrungen Heading „Ich habe woch…" at bounding box center [761, 57] width 1026 height 573
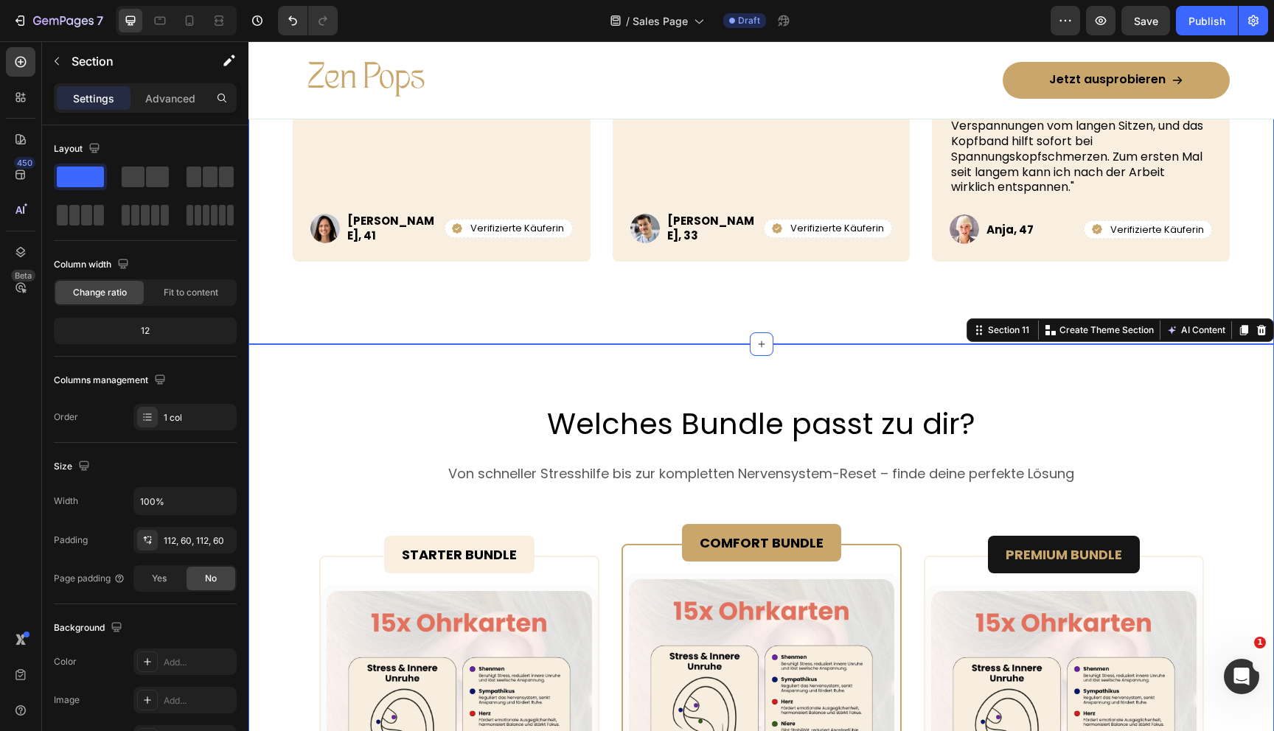
click at [415, 299] on div "Icon Icon Icon Icon Icon Icon List Row Echte Erfahrungen Heading „Ich habe woch…" at bounding box center [761, 57] width 1026 height 573
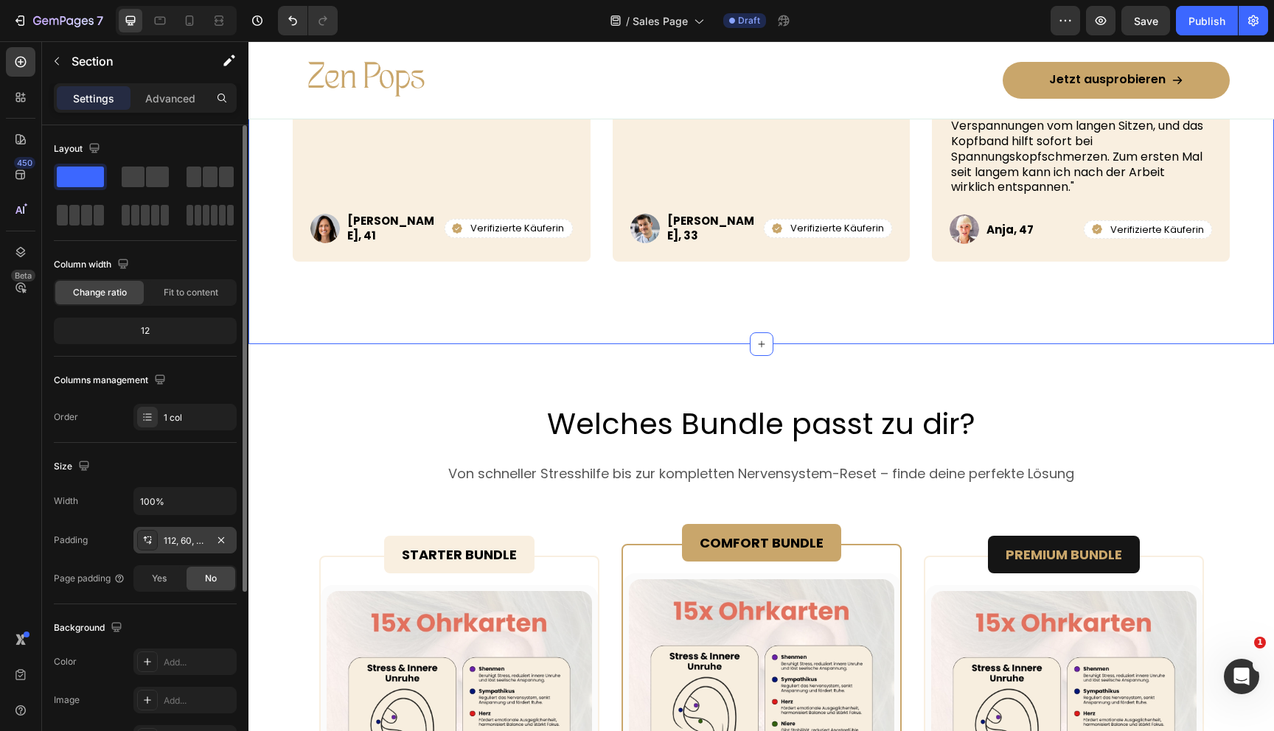
click at [187, 542] on div "112, 60, 112, 60" at bounding box center [185, 541] width 43 height 13
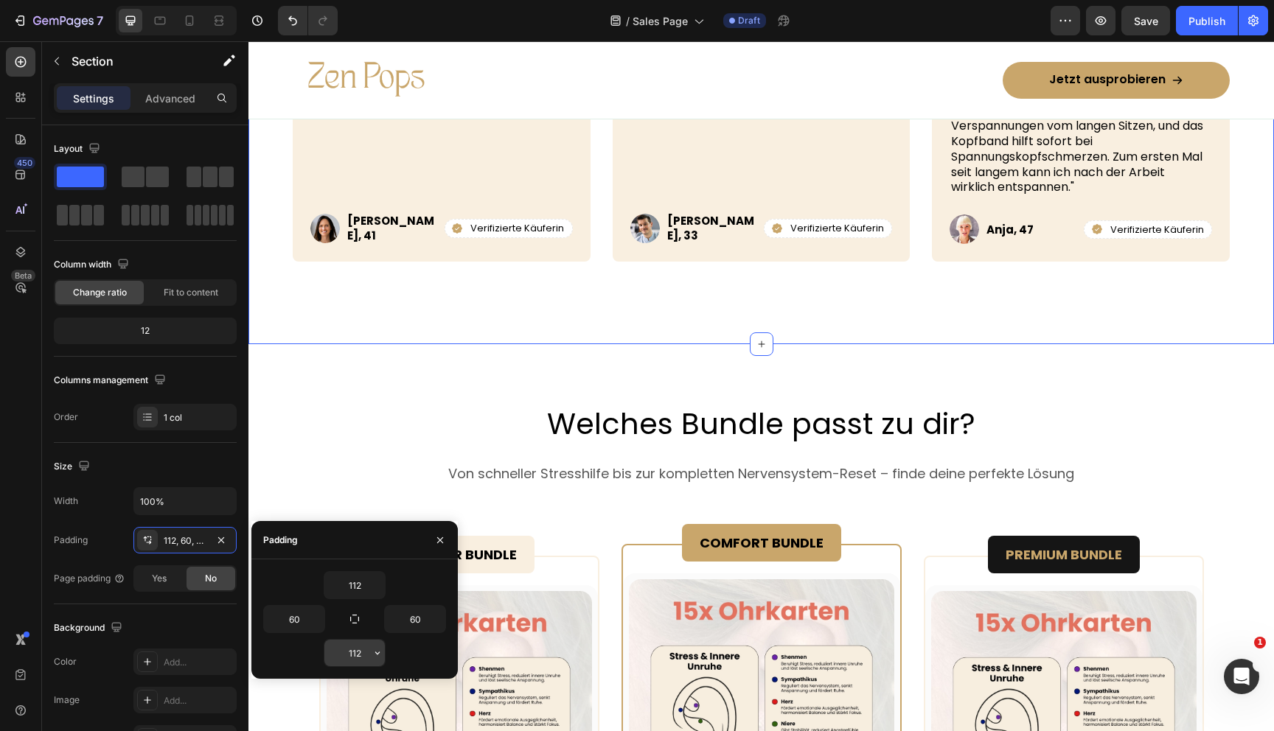
click at [352, 652] on input "112" at bounding box center [354, 653] width 60 height 27
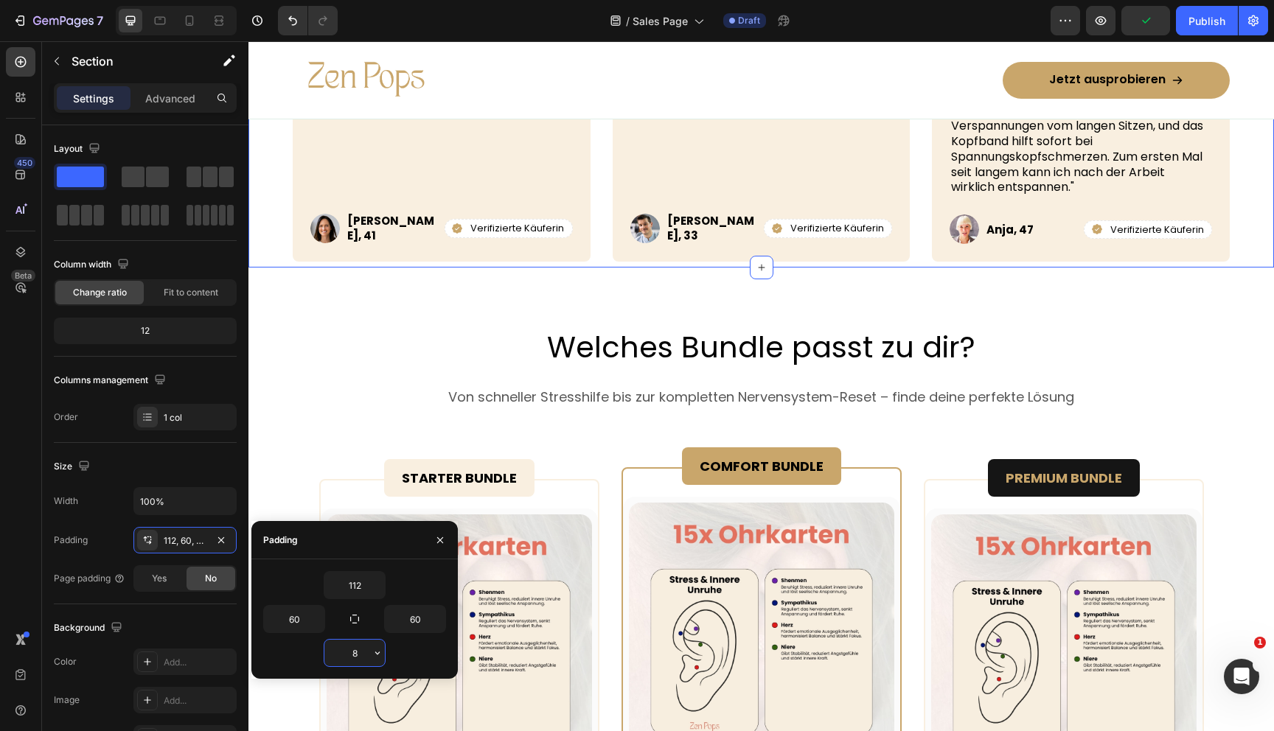
type input "80"
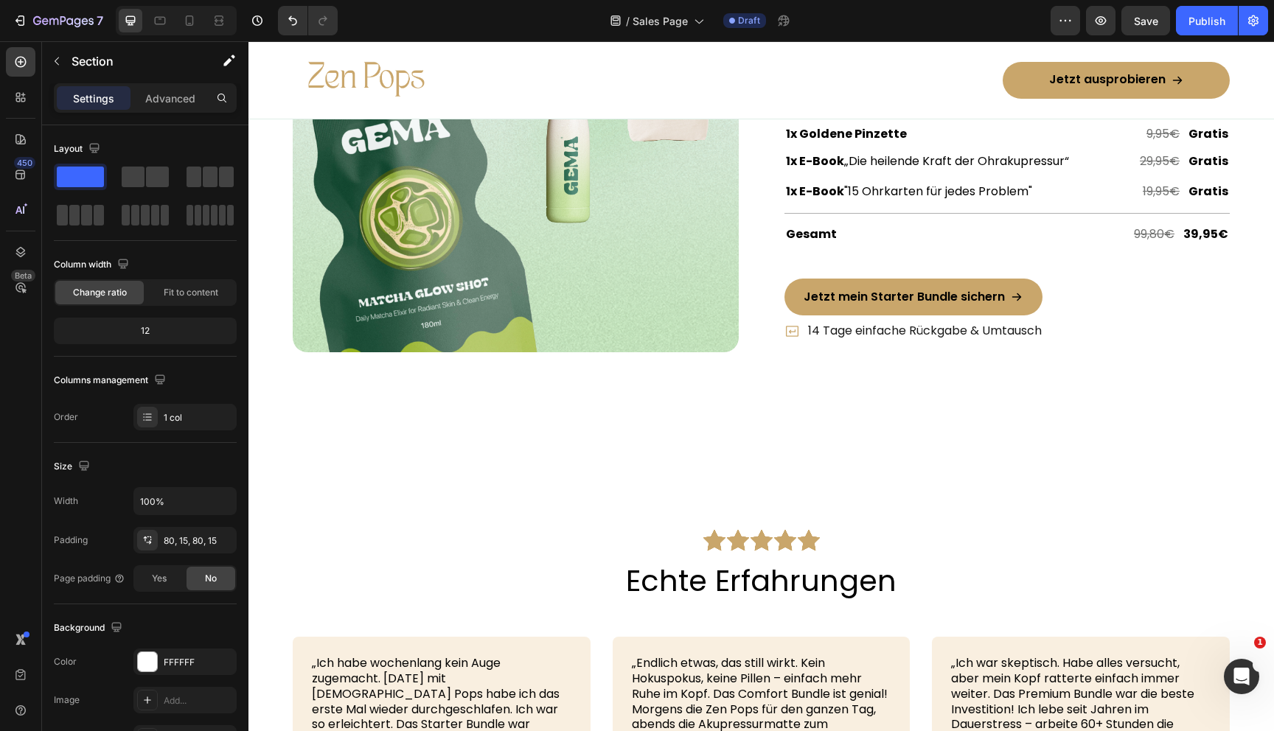
scroll to position [5386, 0]
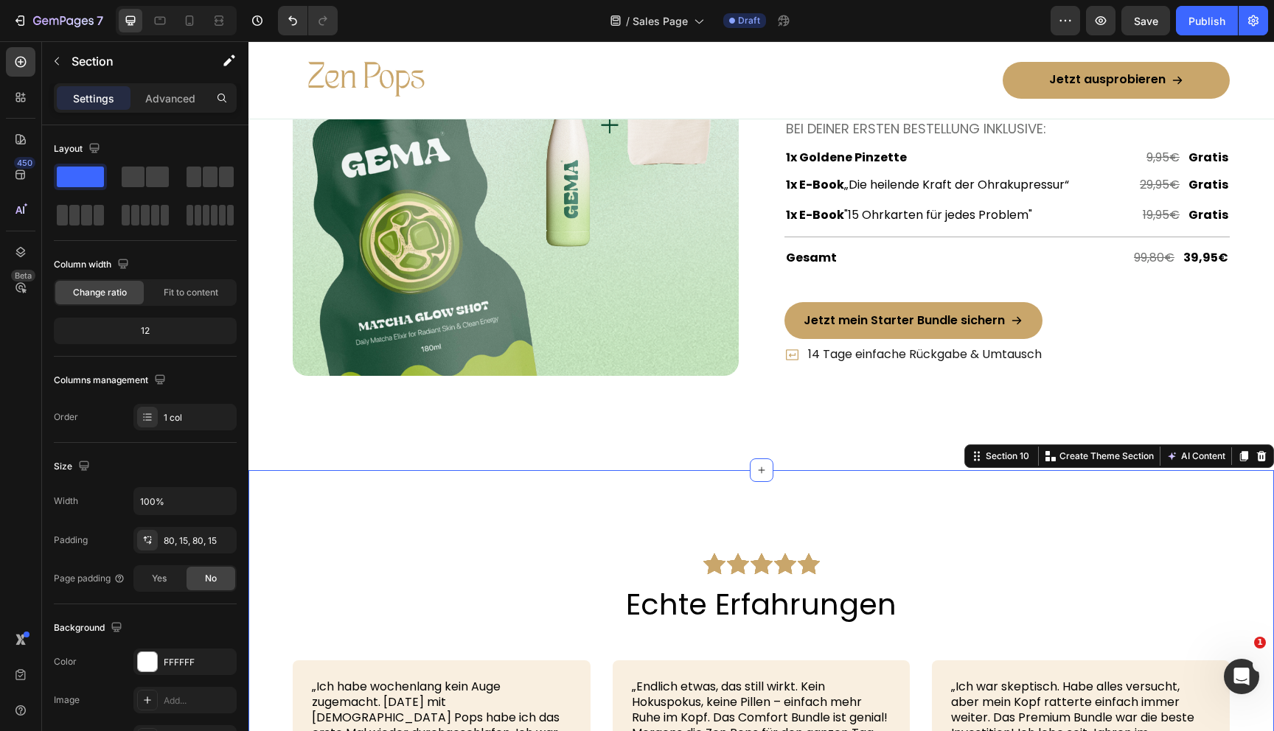
click at [526, 525] on div "Icon Icon Icon Icon Icon Icon List Row Echte Erfahrungen Heading „Ich habe woch…" at bounding box center [761, 744] width 1026 height 549
click at [181, 542] on div "112, 60, 80, 60" at bounding box center [185, 541] width 43 height 13
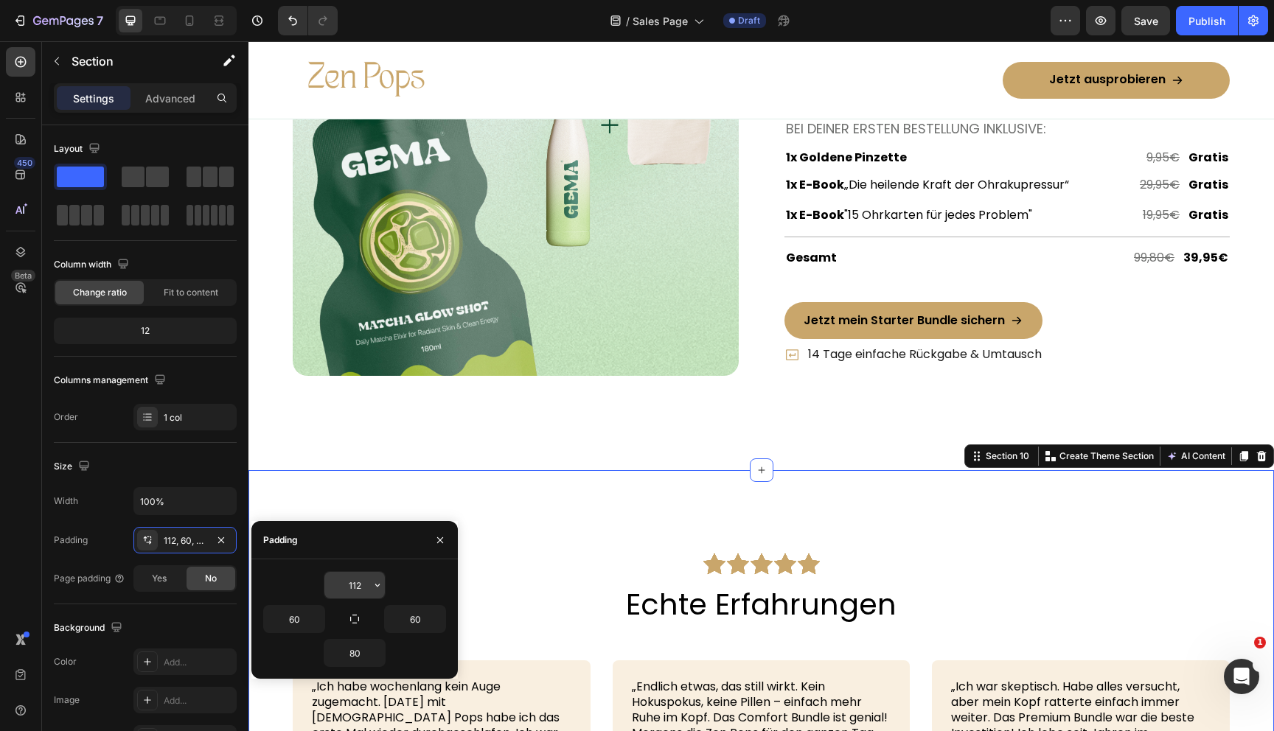
click at [351, 586] on input "112" at bounding box center [354, 585] width 60 height 27
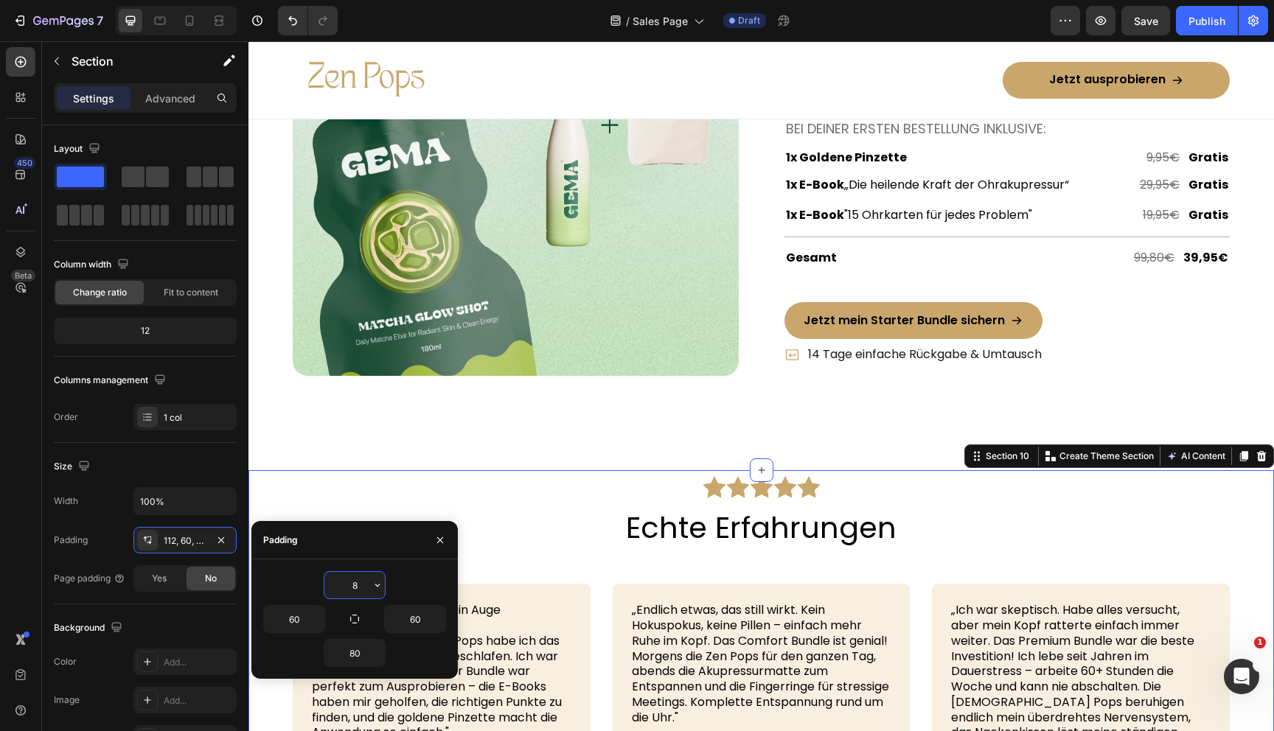
type input "80"
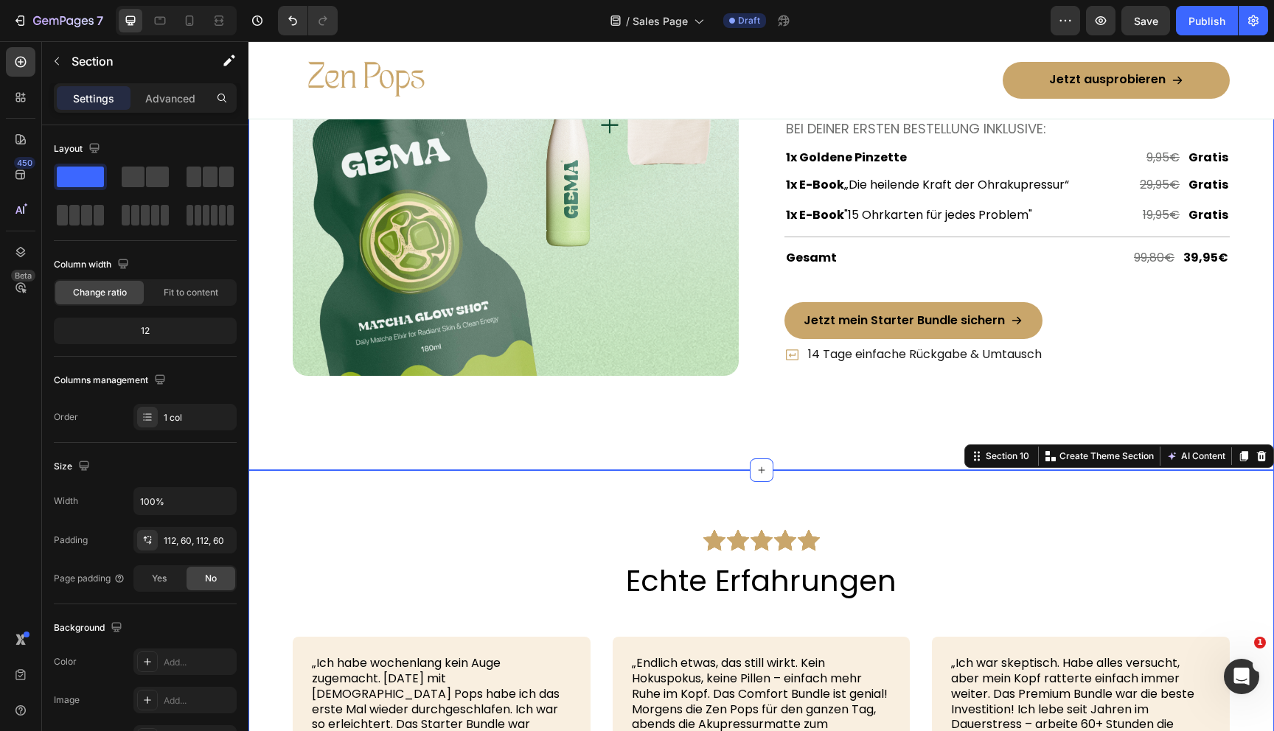
click at [581, 410] on div "Image Row Extra Geschenke, extra Wirkung Text Block Row Hol dir 1 Set Zen Pops™…" at bounding box center [761, 159] width 1026 height 623
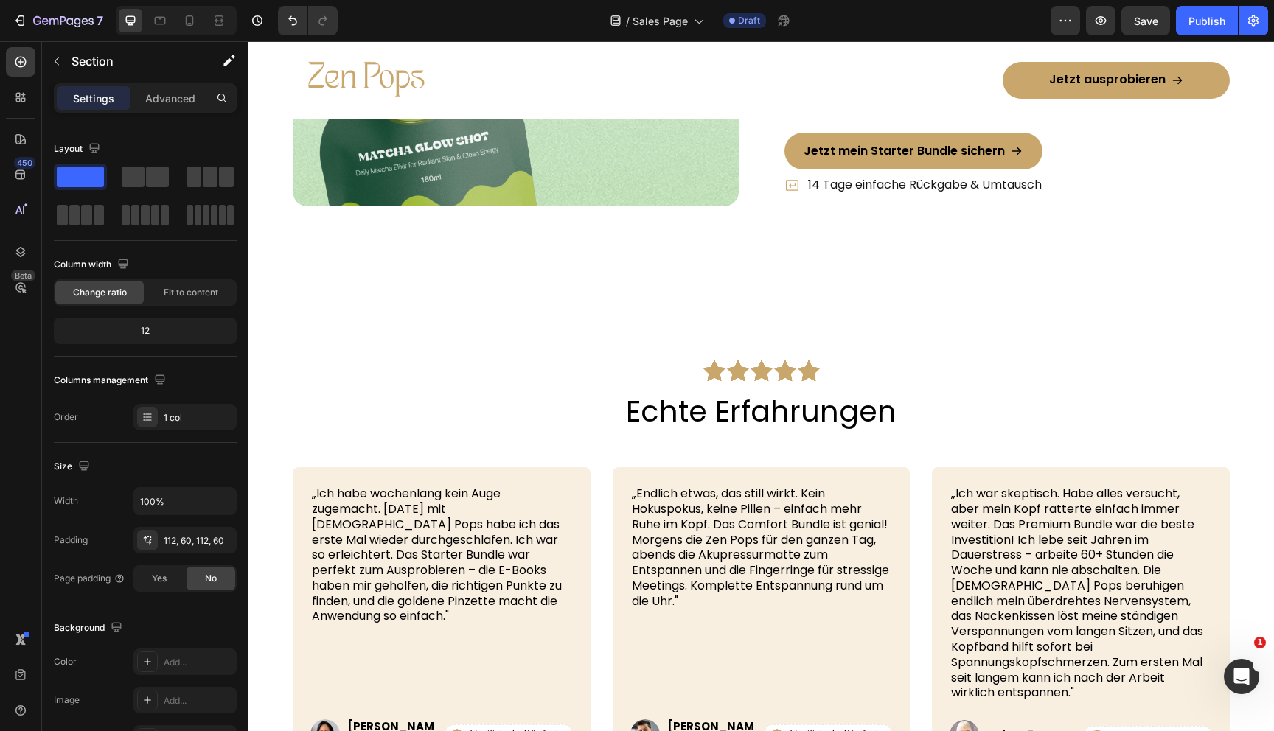
scroll to position [6264, 0]
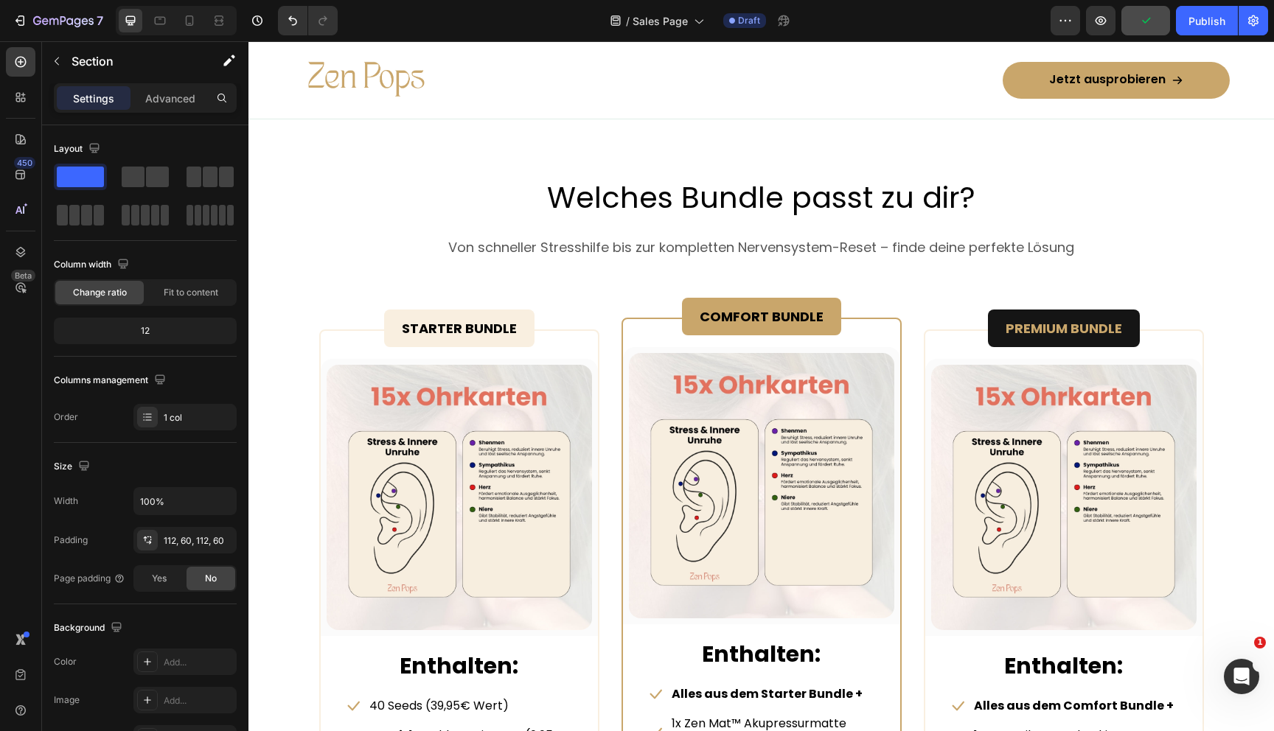
click at [1150, 30] on button "button" at bounding box center [1145, 20] width 49 height 29
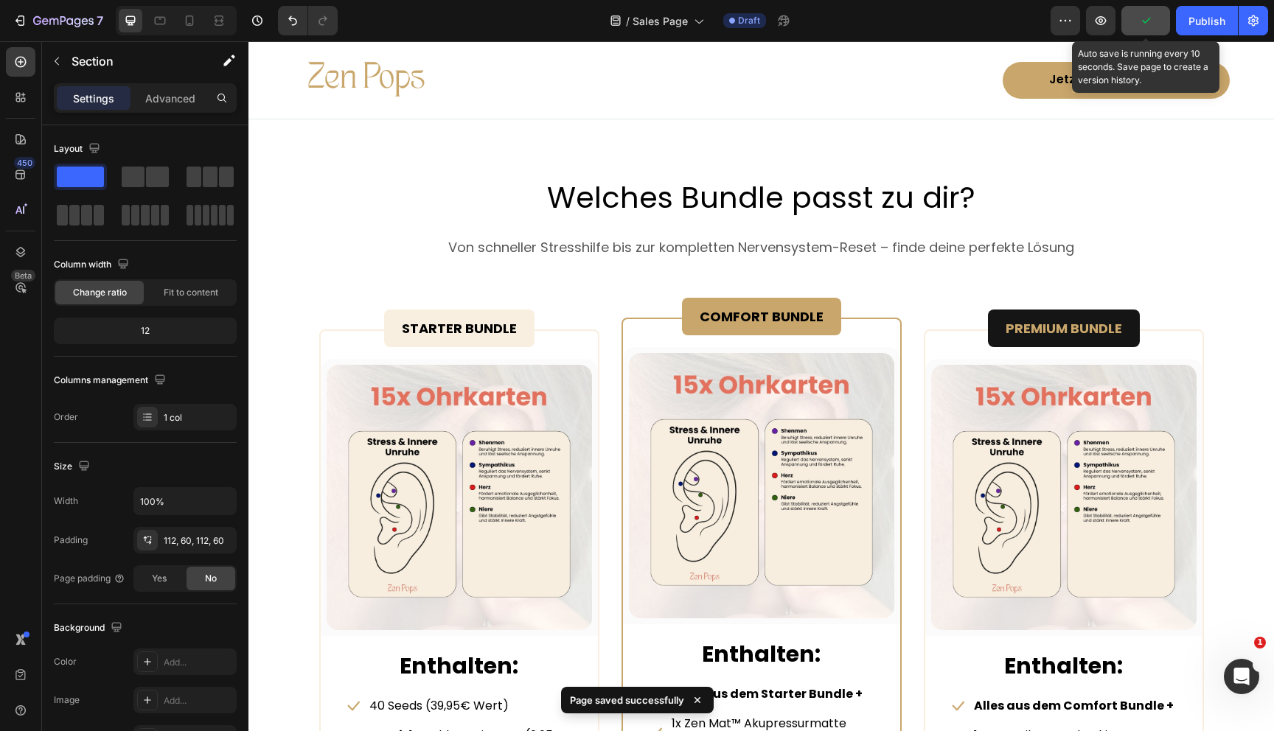
click at [1150, 30] on button "button" at bounding box center [1145, 20] width 49 height 29
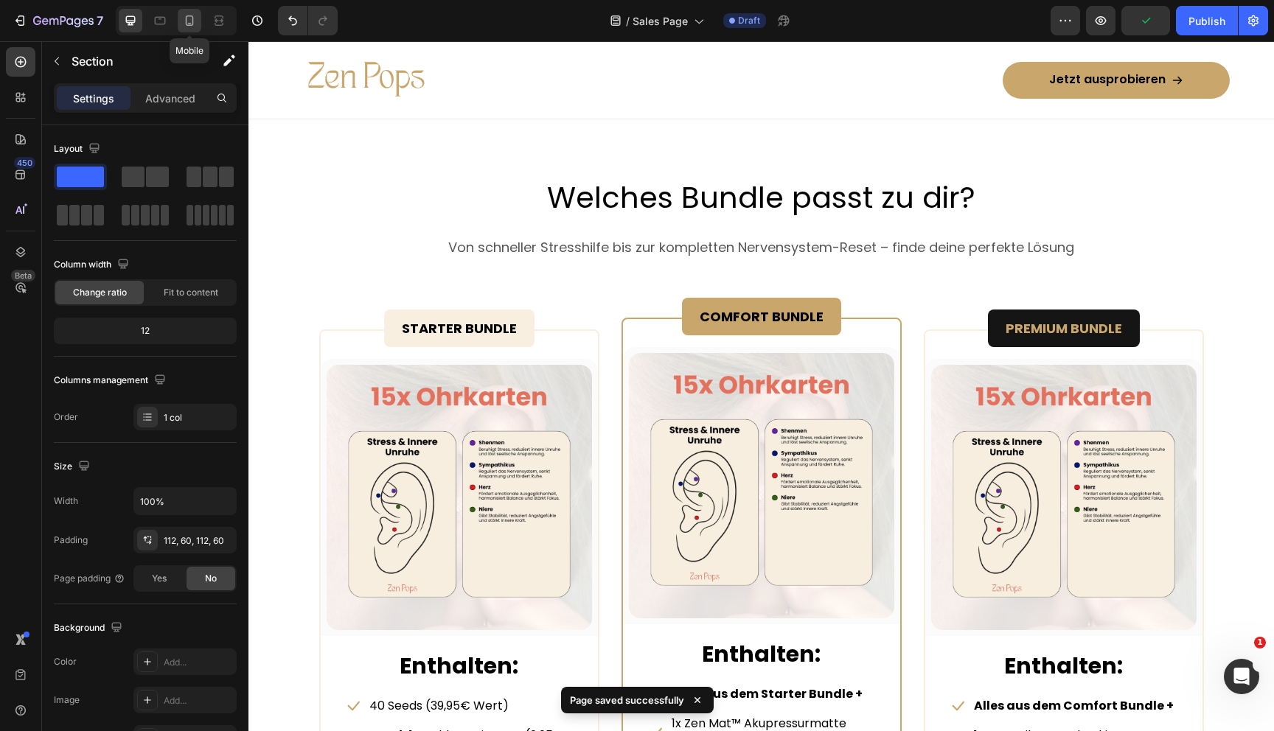
click at [189, 13] on icon at bounding box center [189, 20] width 15 height 15
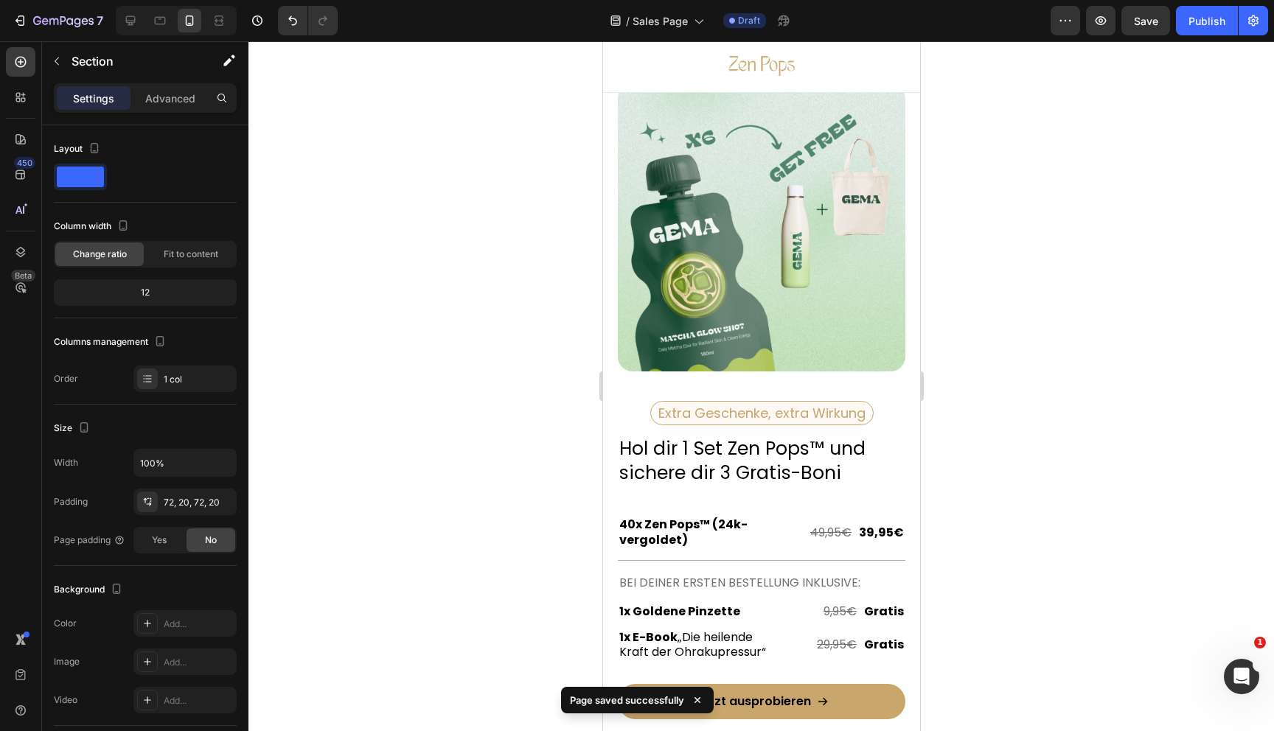
scroll to position [5522, 0]
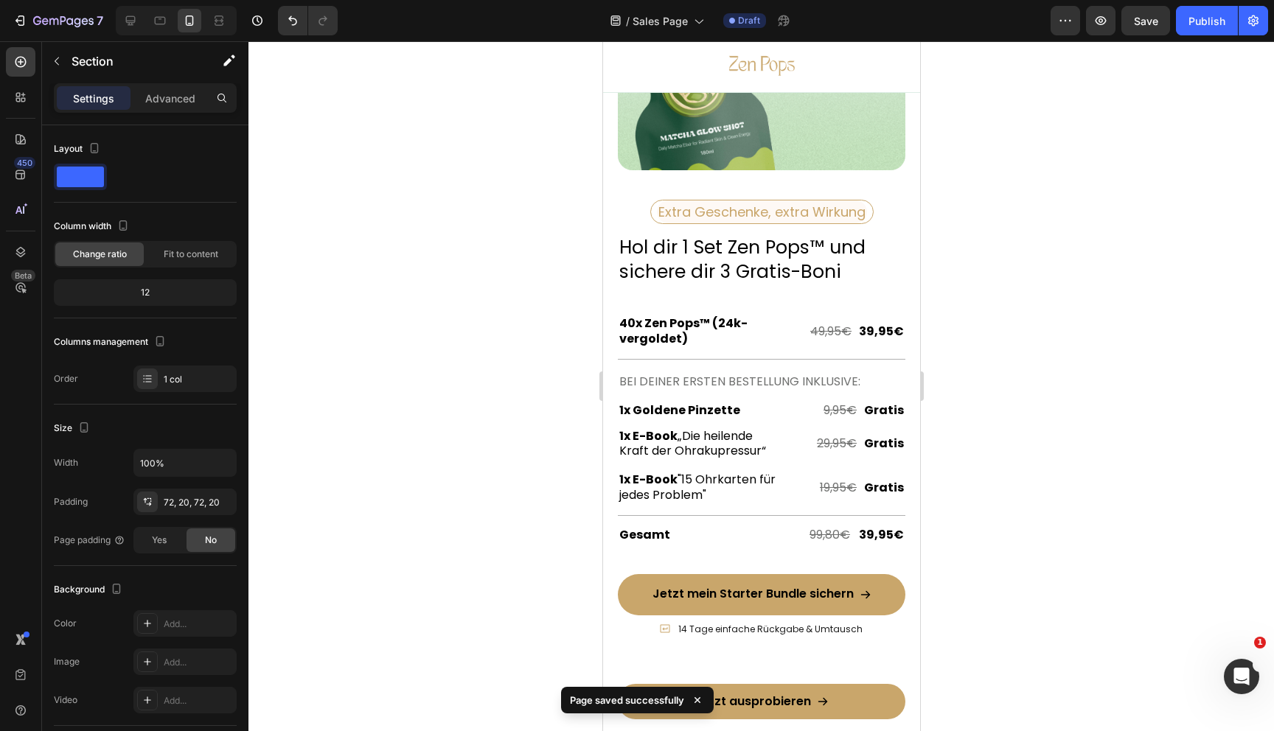
click at [1093, 296] on div at bounding box center [761, 386] width 1026 height 690
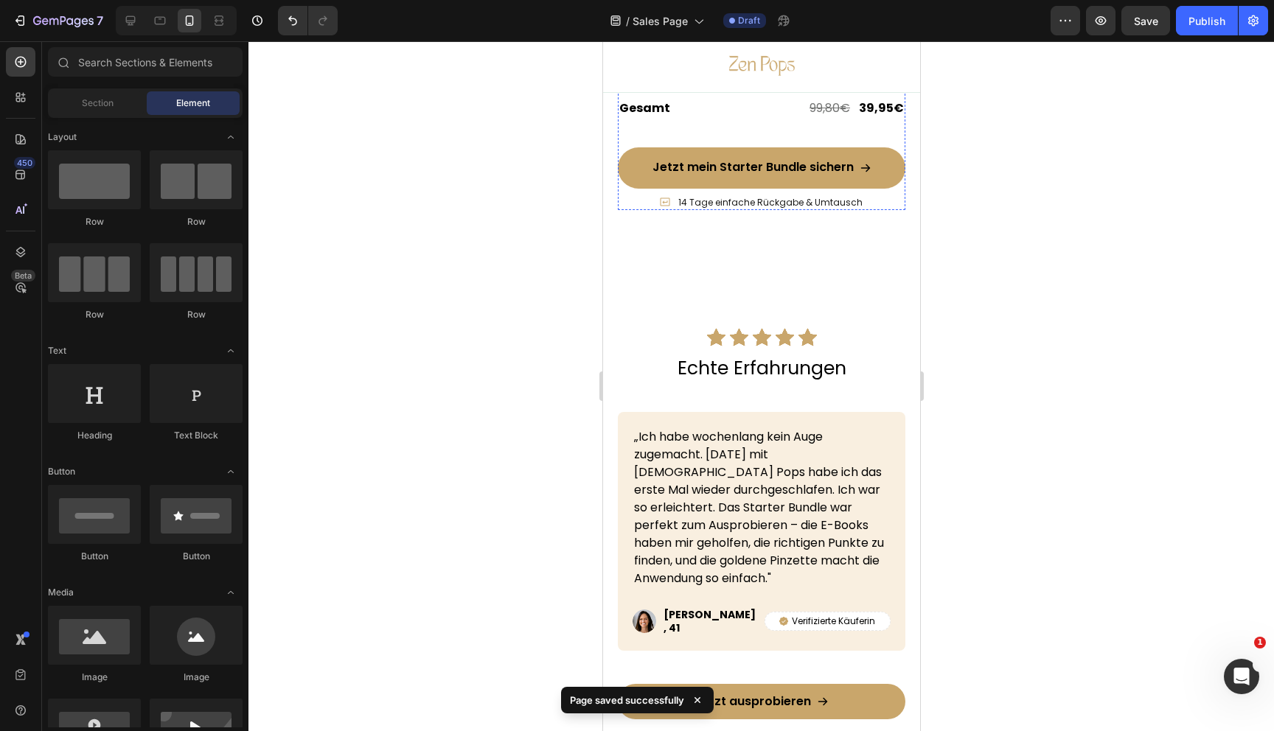
scroll to position [5897, 0]
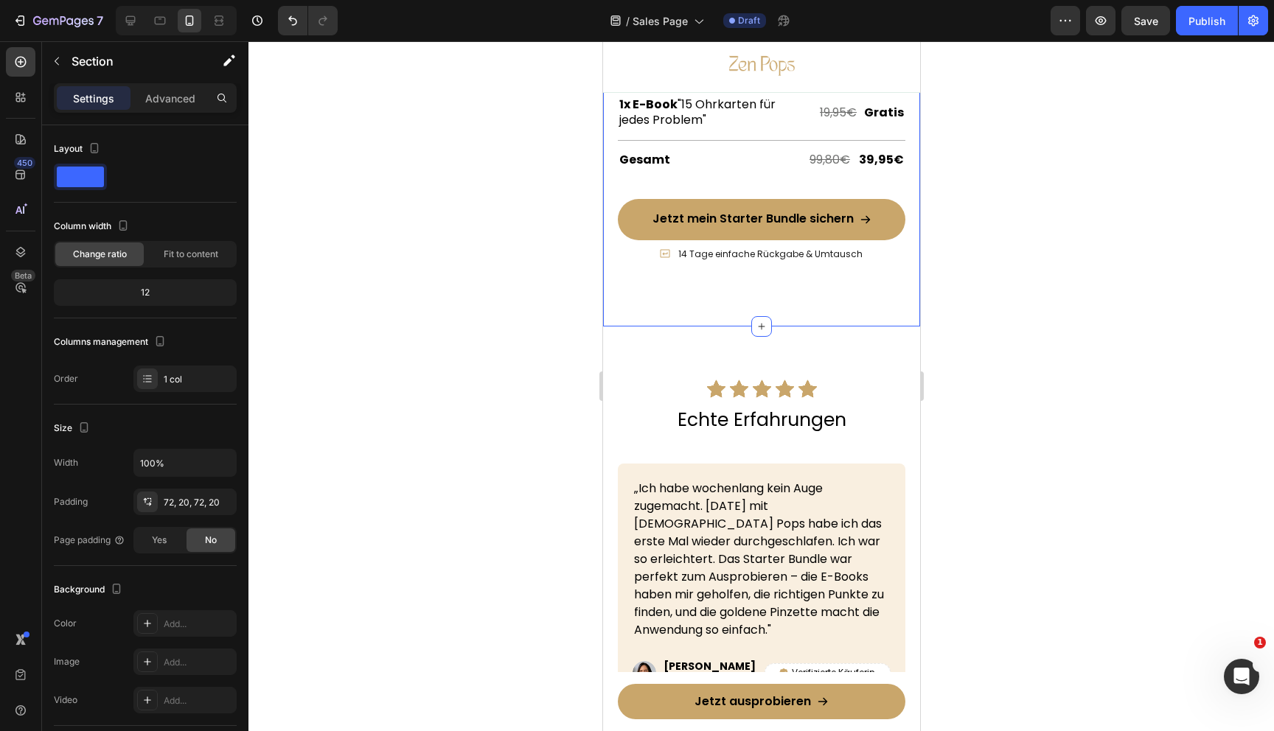
click at [184, 501] on div "72, 20, 72, 20" at bounding box center [185, 502] width 43 height 13
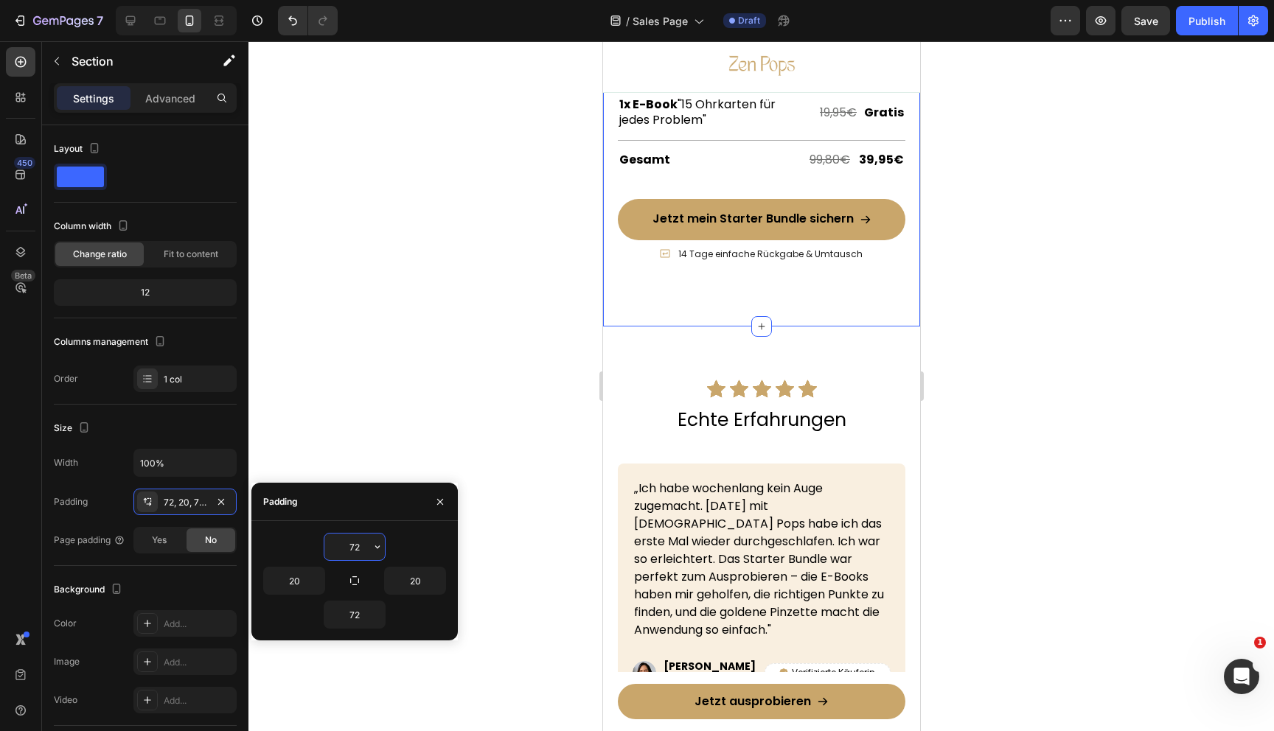
click at [355, 542] on input "72" at bounding box center [354, 547] width 60 height 27
click at [357, 616] on input "72" at bounding box center [354, 615] width 60 height 27
type input "40"
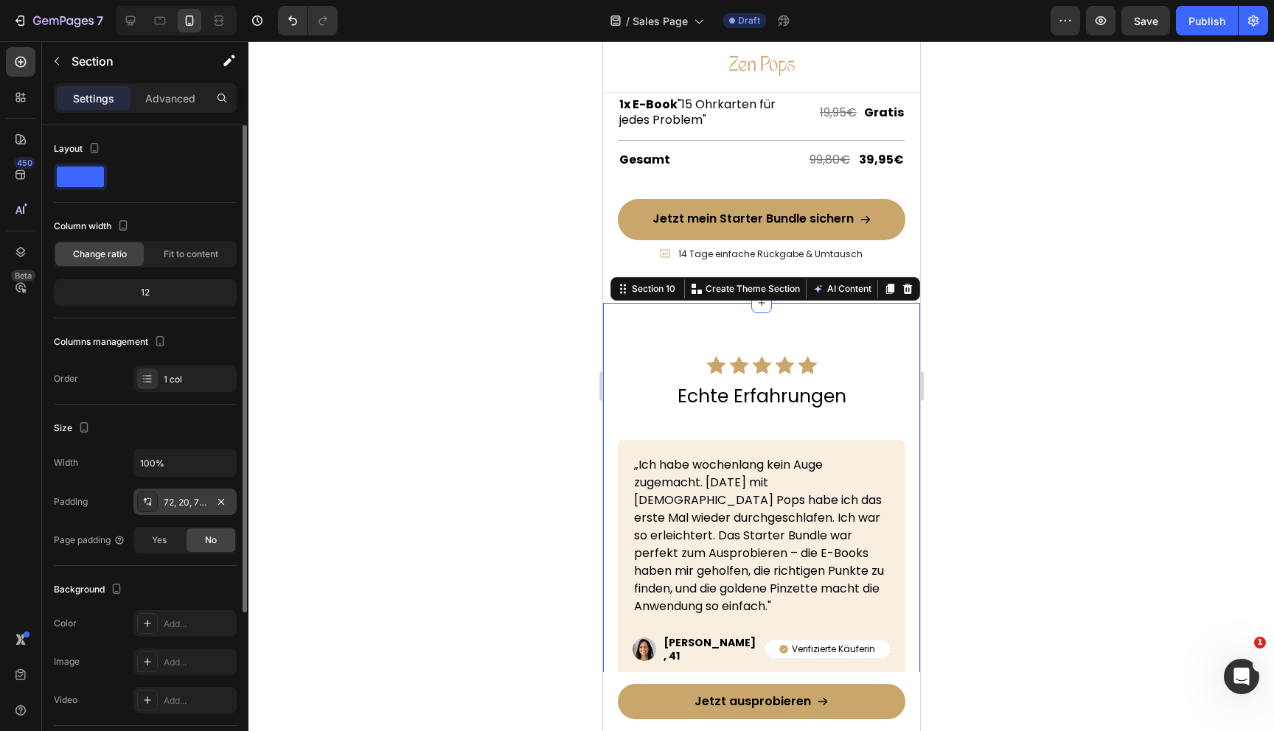
click at [175, 508] on div "72, 20, 72, 20" at bounding box center [185, 502] width 43 height 13
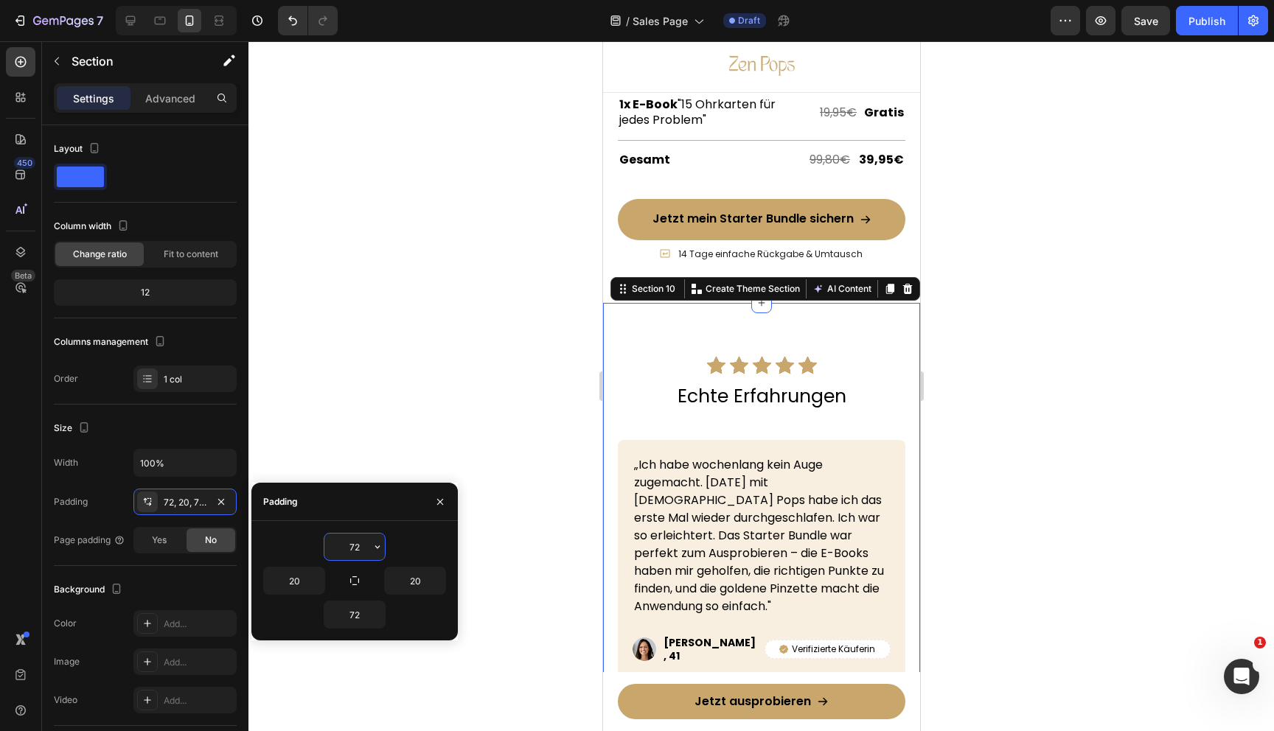
click at [349, 540] on input "72" at bounding box center [354, 547] width 60 height 27
click at [353, 548] on input "72" at bounding box center [354, 547] width 60 height 27
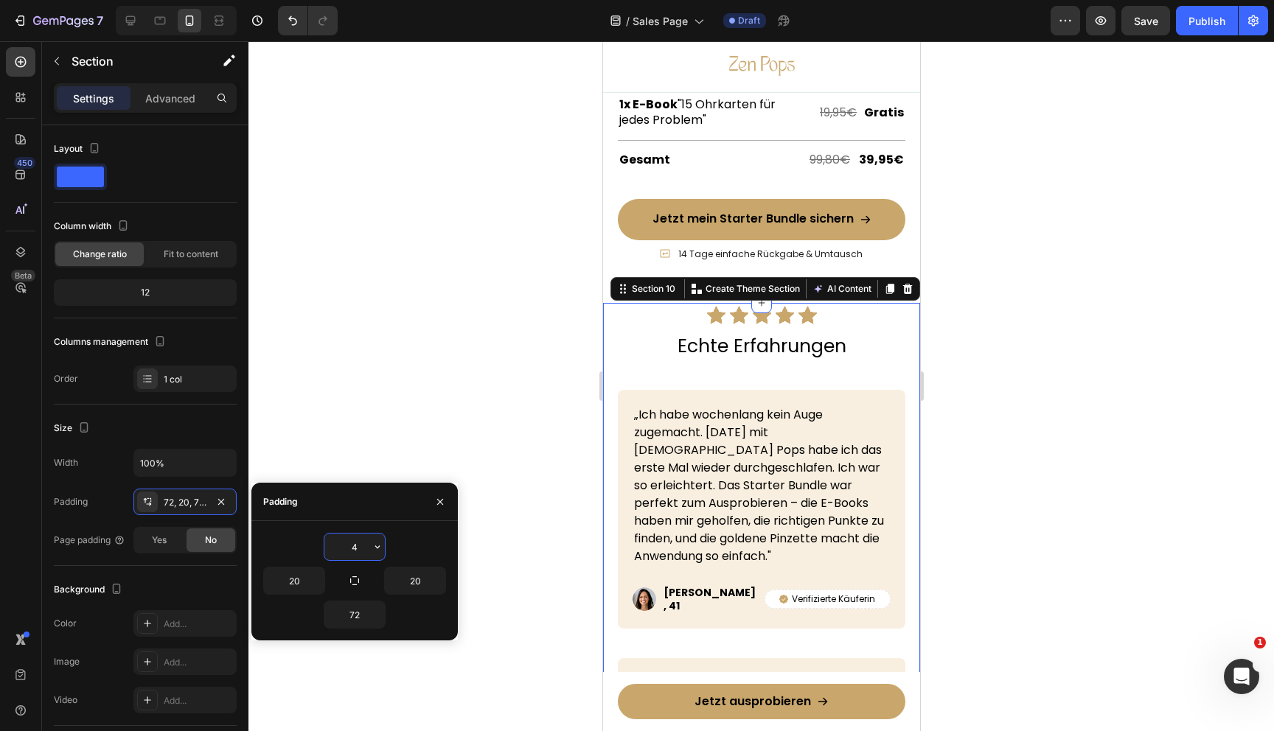
type input "40"
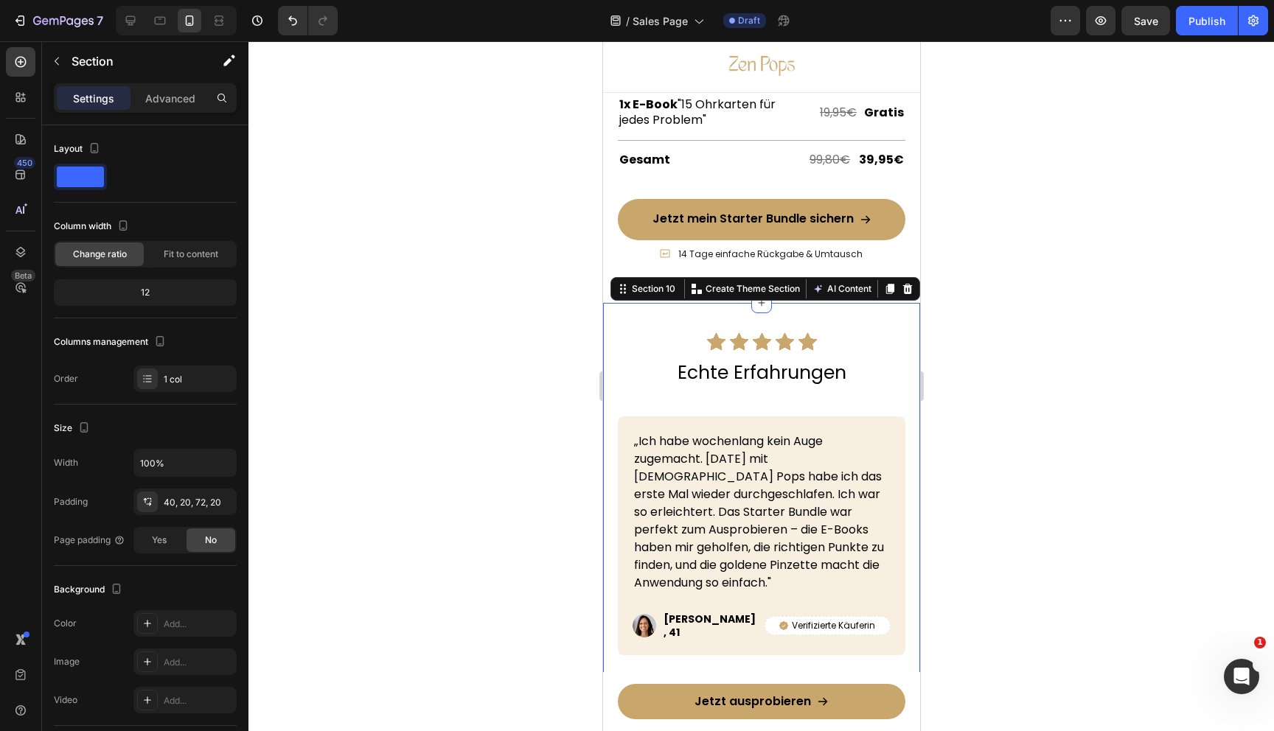
click at [1168, 487] on div at bounding box center [761, 386] width 1026 height 690
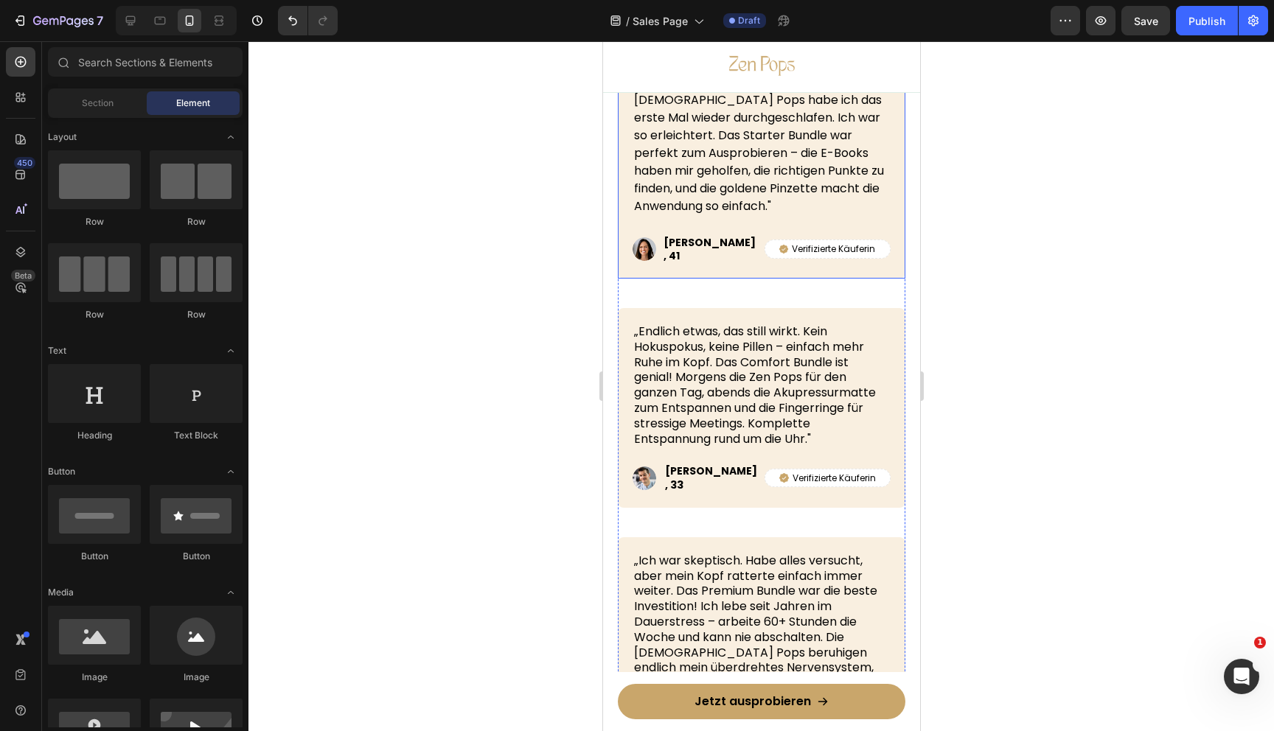
scroll to position [6353, 0]
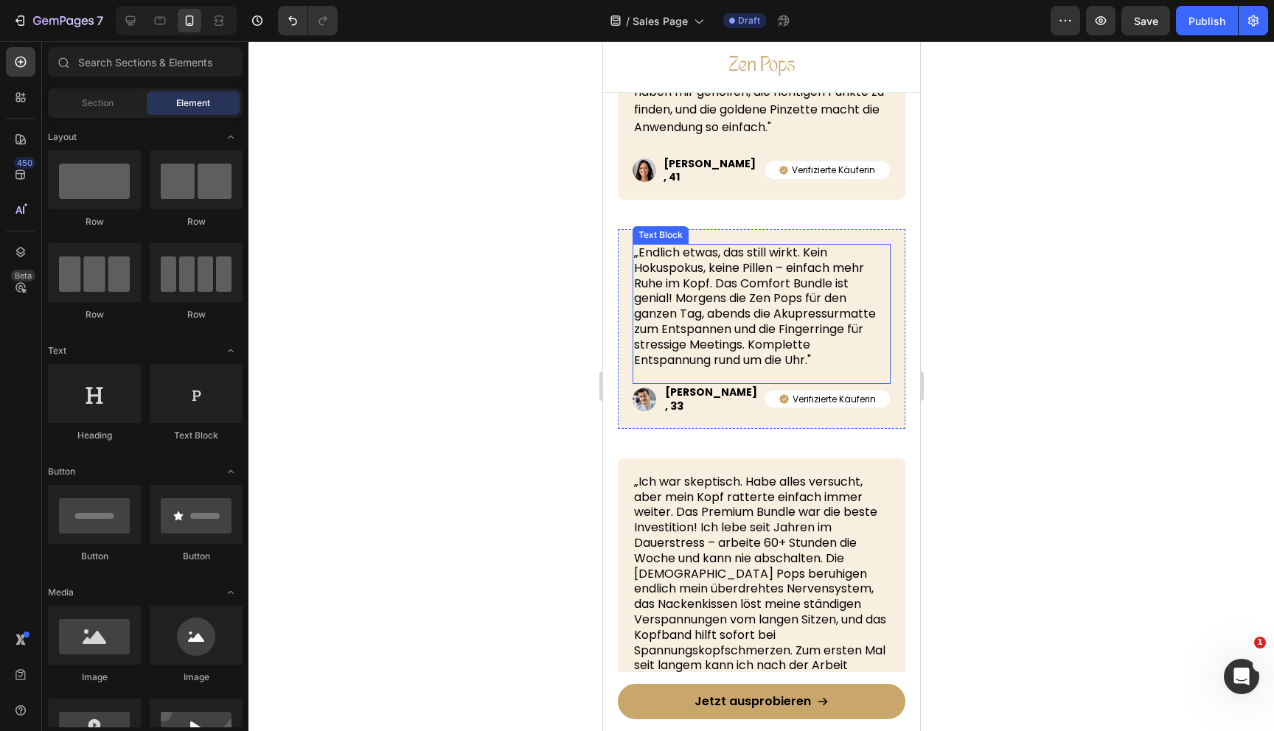
click at [735, 288] on p "„Endlich etwas, das still wirkt. Kein Hokuspokus, keine Pillen – einfach mehr R…" at bounding box center [760, 307] width 255 height 122
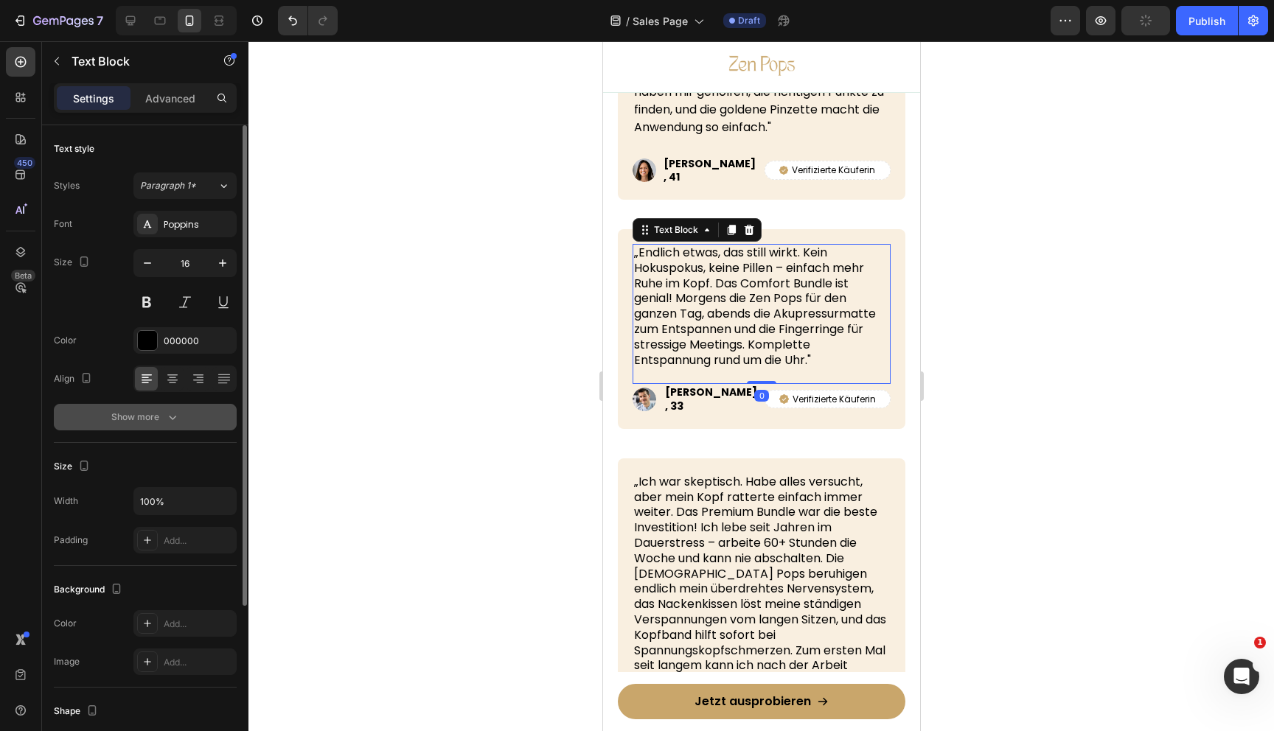
click at [212, 414] on button "Show more" at bounding box center [145, 417] width 183 height 27
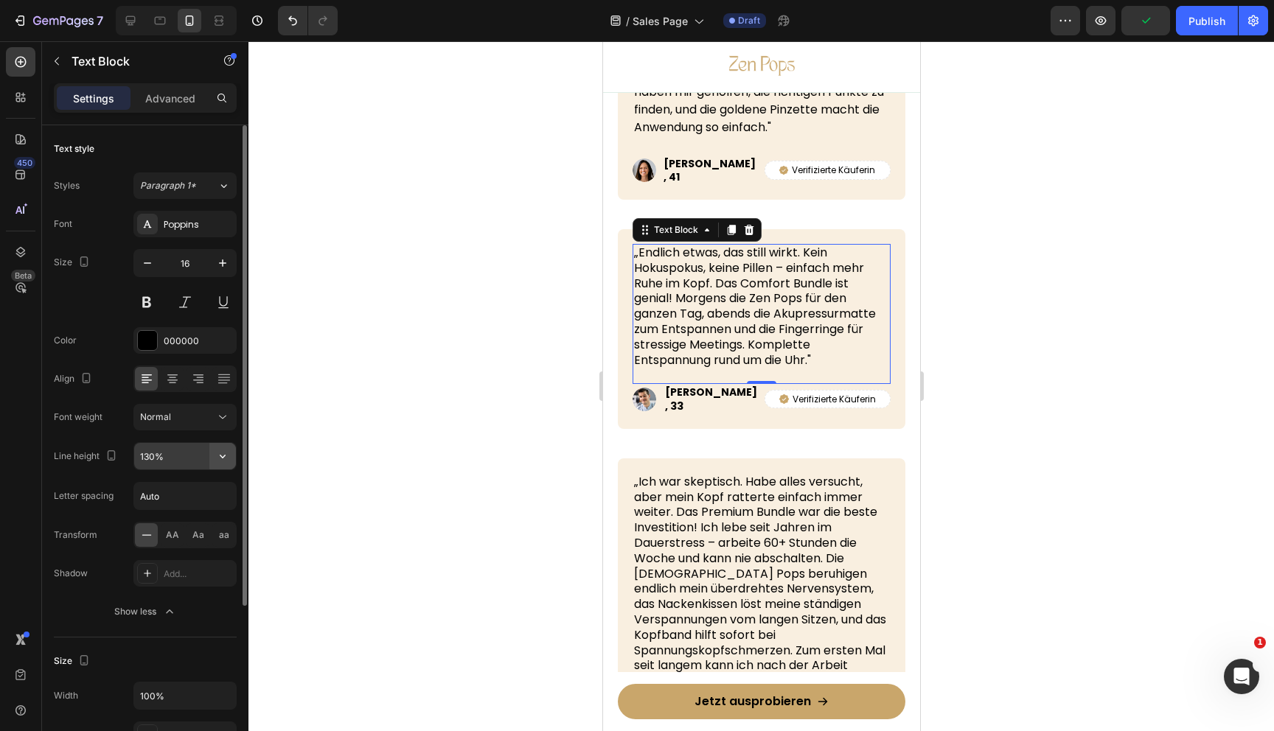
click at [226, 448] on button "button" at bounding box center [222, 456] width 27 height 27
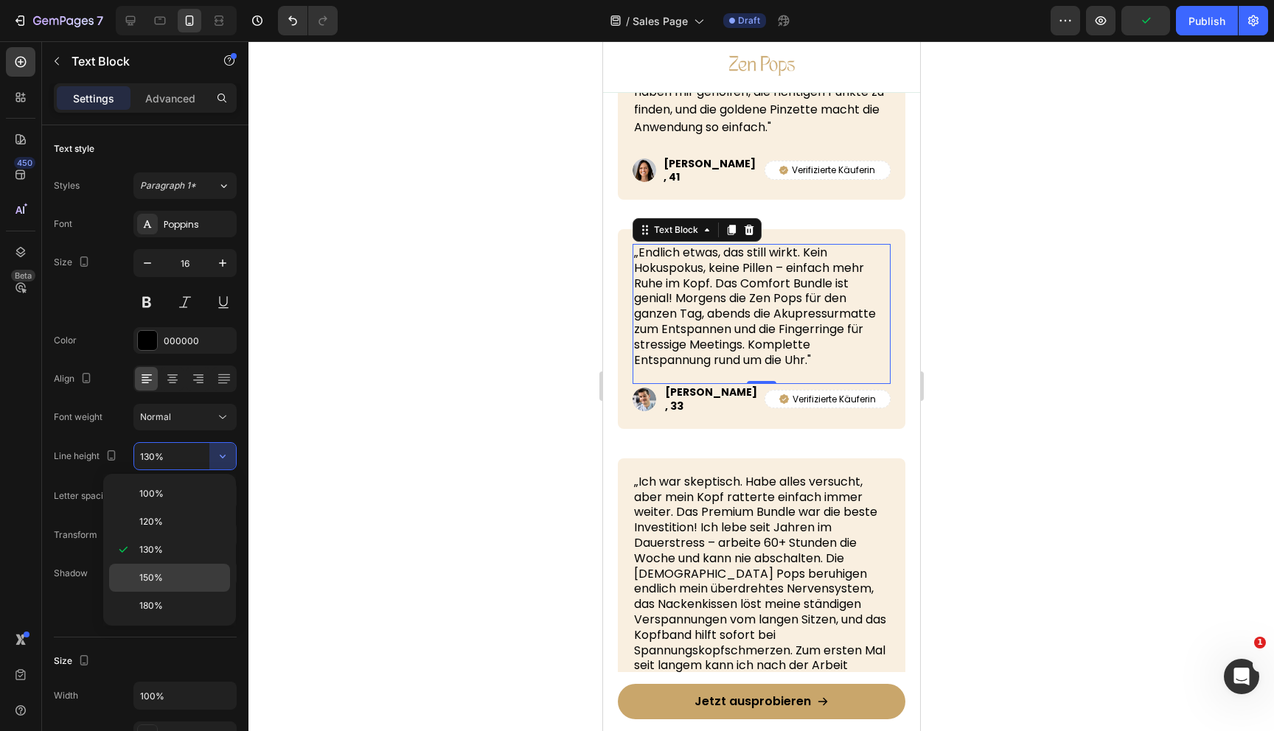
click at [167, 582] on p "150%" at bounding box center [181, 577] width 84 height 13
type input "150%"
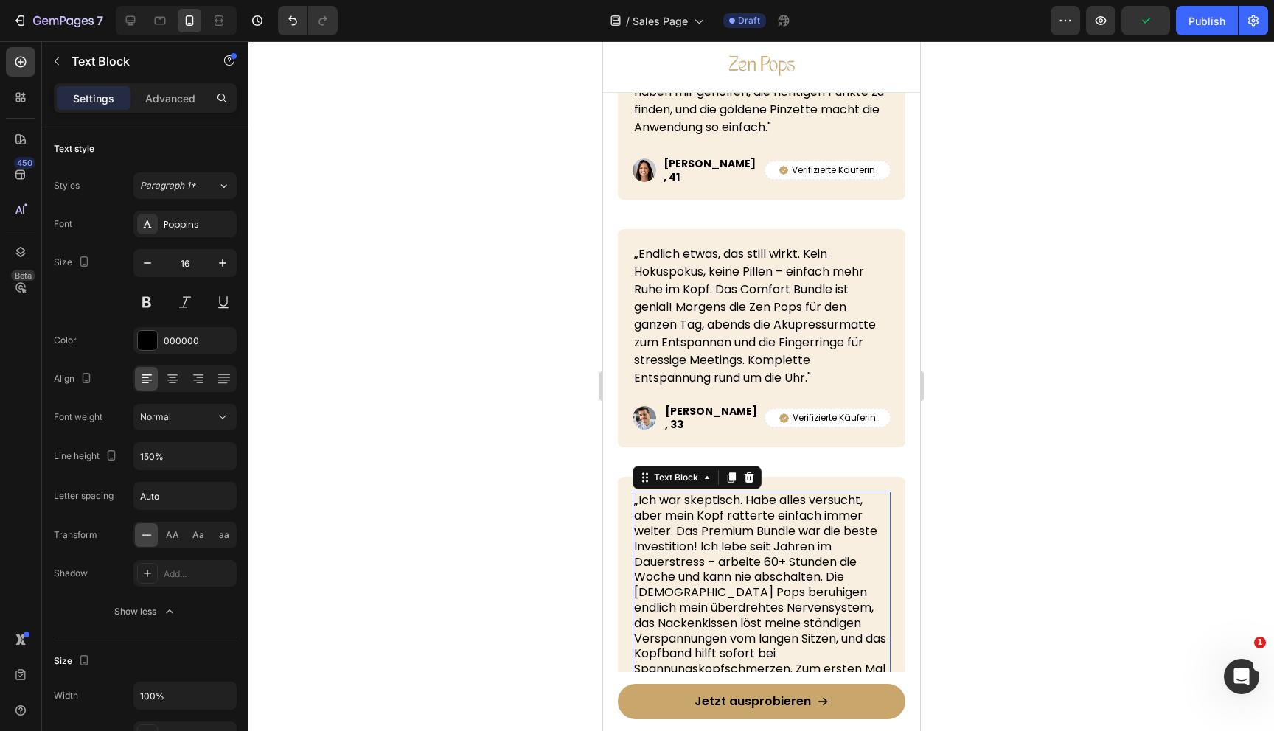
drag, startPoint x: 674, startPoint y: 574, endPoint x: 1120, endPoint y: 591, distance: 446.4
click at [674, 574] on p "„Ich war skeptisch. Habe alles versucht, aber mein Kopf ratterte einfach immer …" at bounding box center [760, 600] width 255 height 215
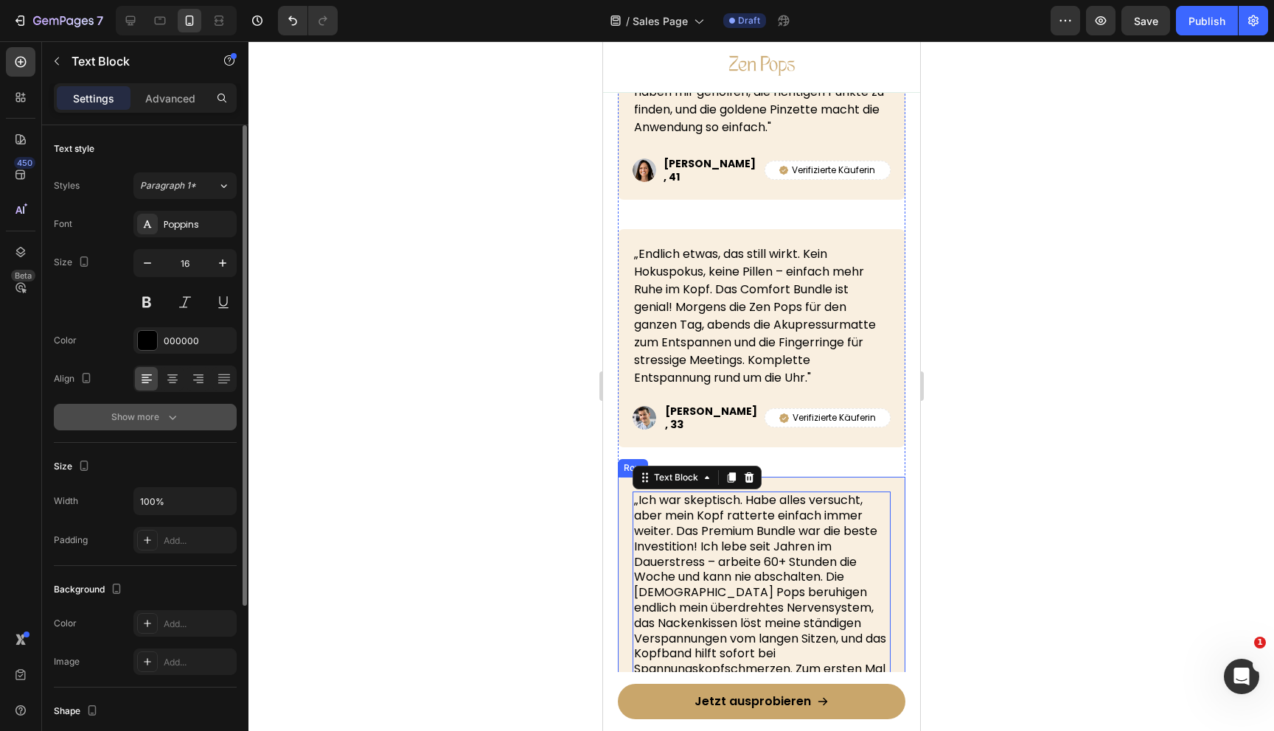
click at [206, 423] on button "Show more" at bounding box center [145, 417] width 183 height 27
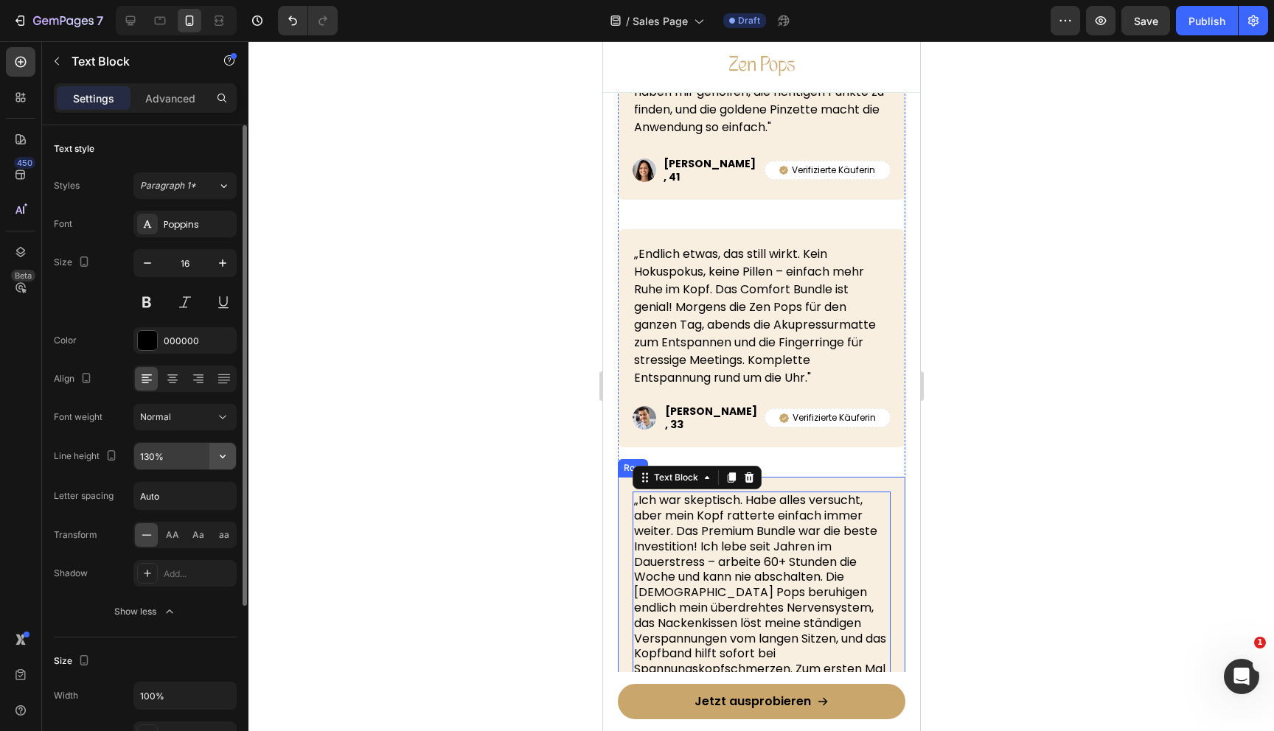
click at [222, 451] on icon "button" at bounding box center [222, 456] width 15 height 15
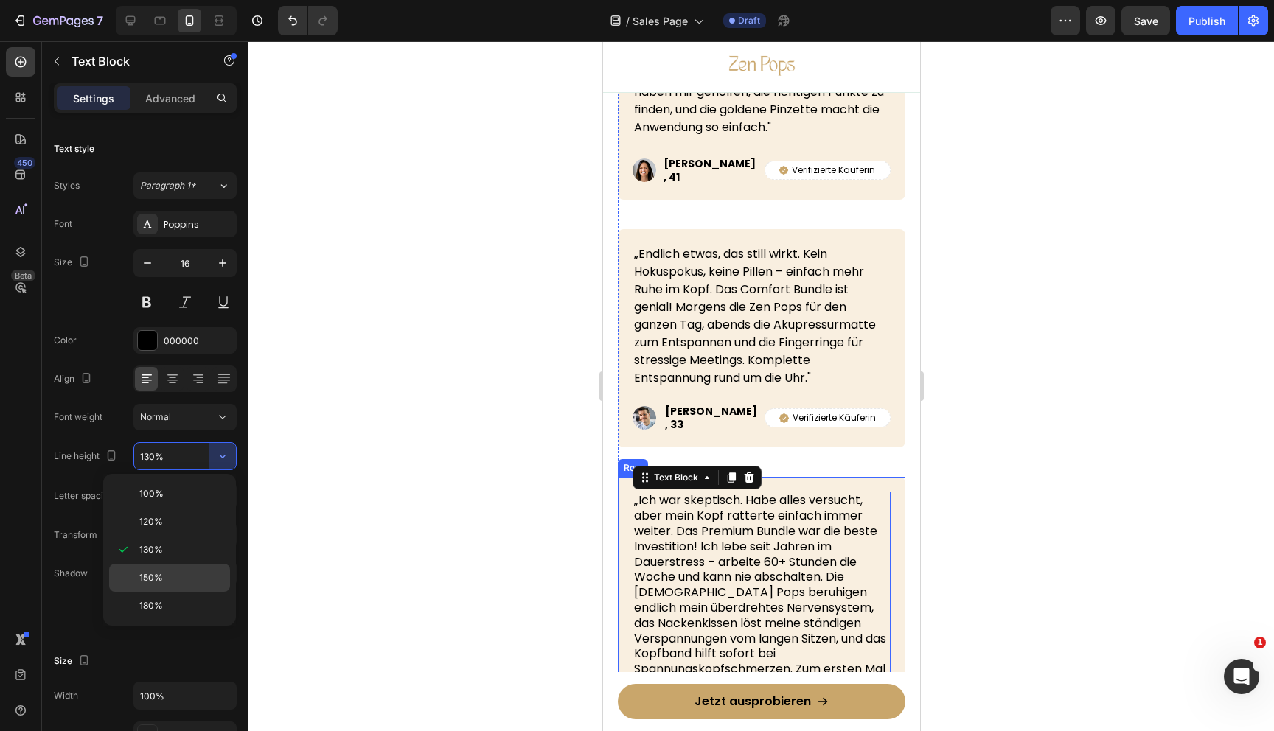
click at [161, 592] on div "150%" at bounding box center [169, 606] width 121 height 28
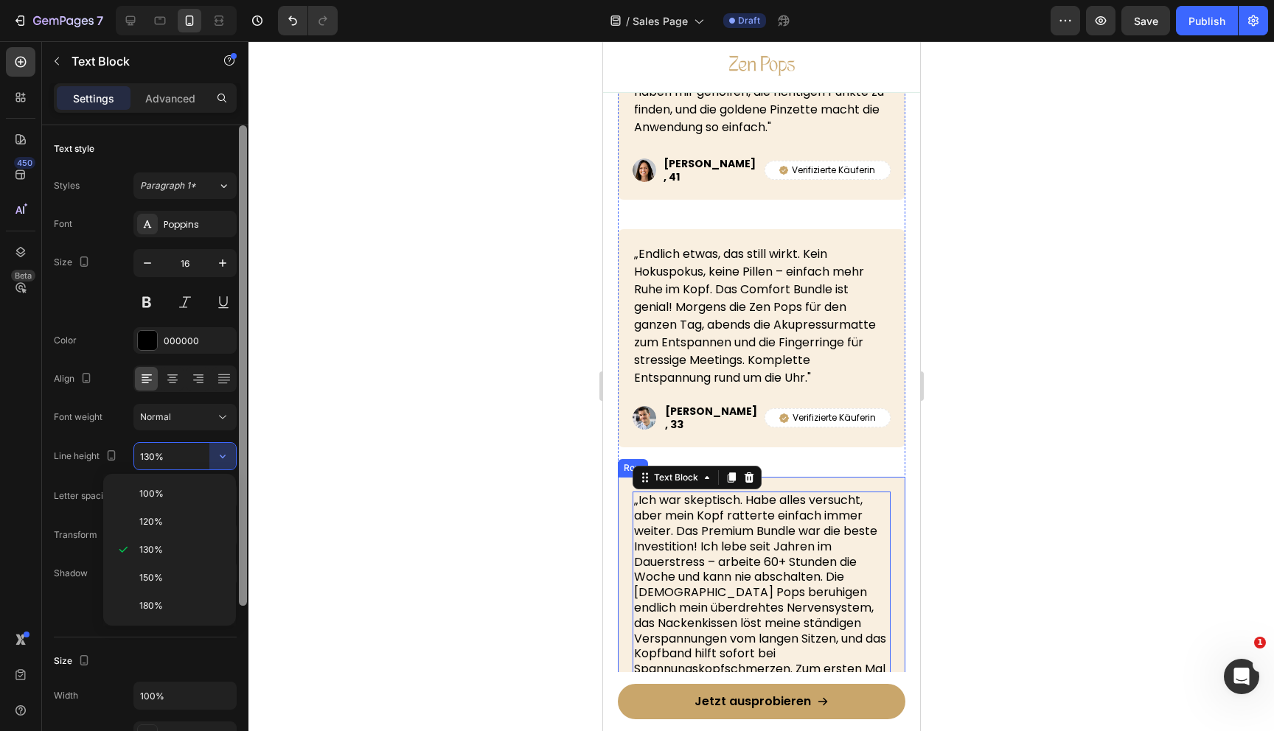
type input "150%"
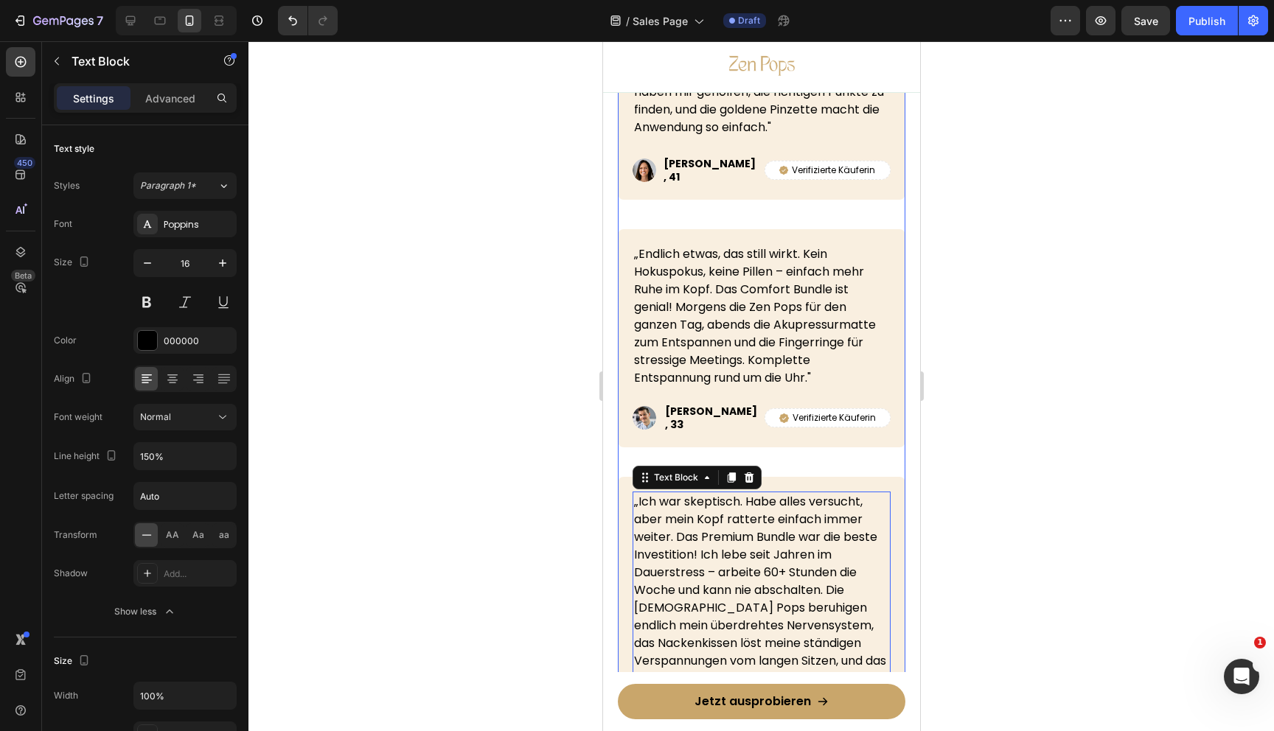
scroll to position [6213, 0]
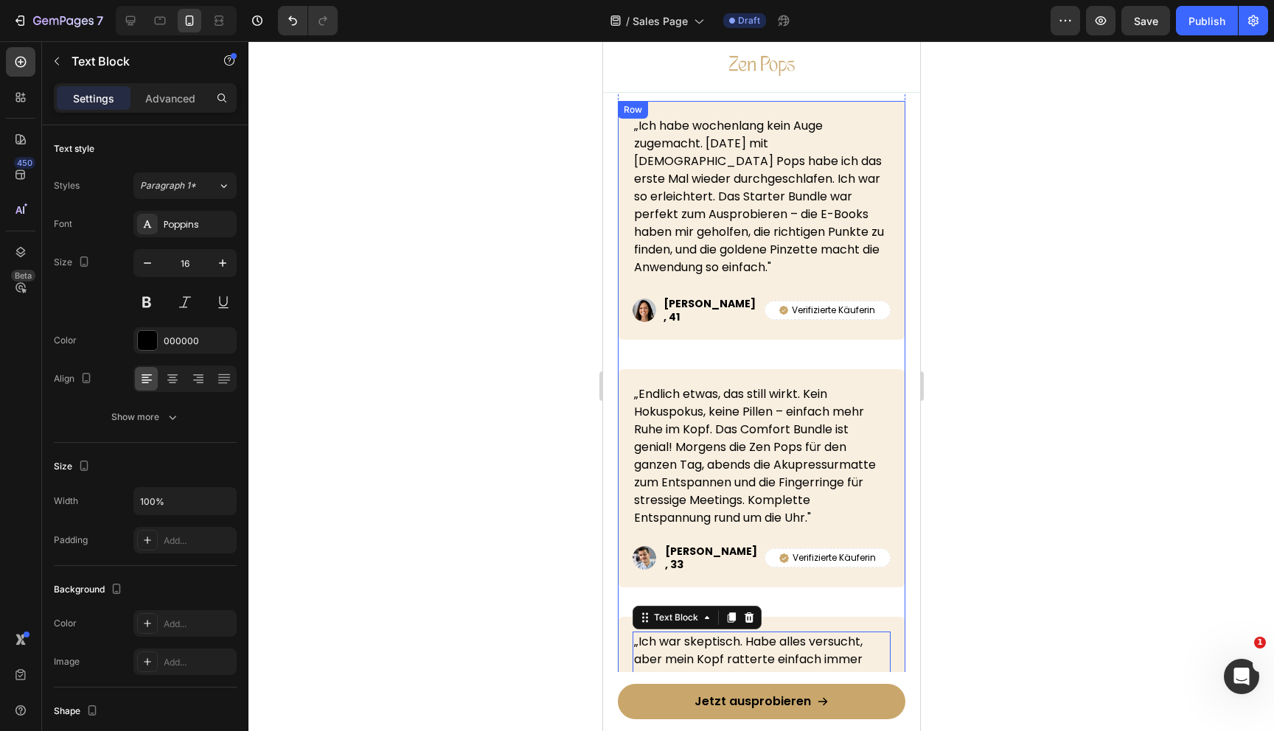
click at [743, 206] on p "„Ich habe wochenlang kein Auge zugemacht. [DATE] mit [DEMOGRAPHIC_DATA] Pops ha…" at bounding box center [760, 196] width 255 height 159
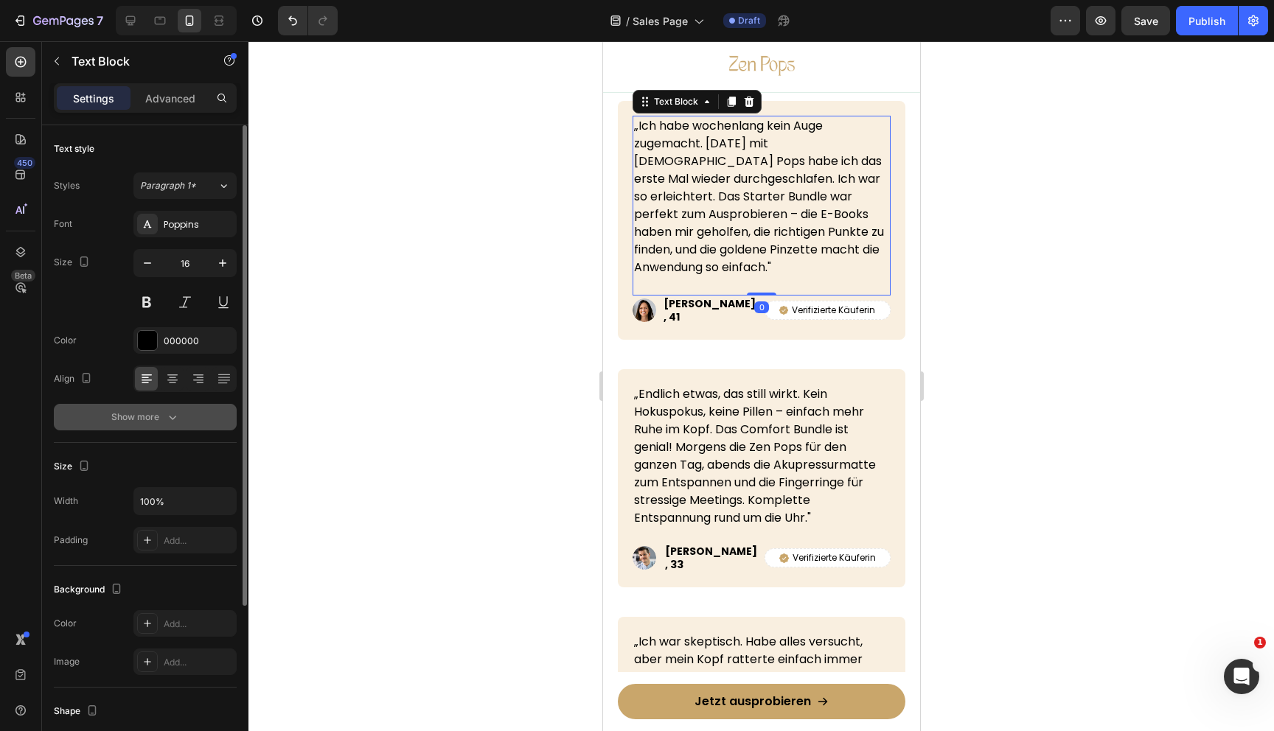
click at [171, 414] on icon "button" at bounding box center [172, 417] width 15 height 15
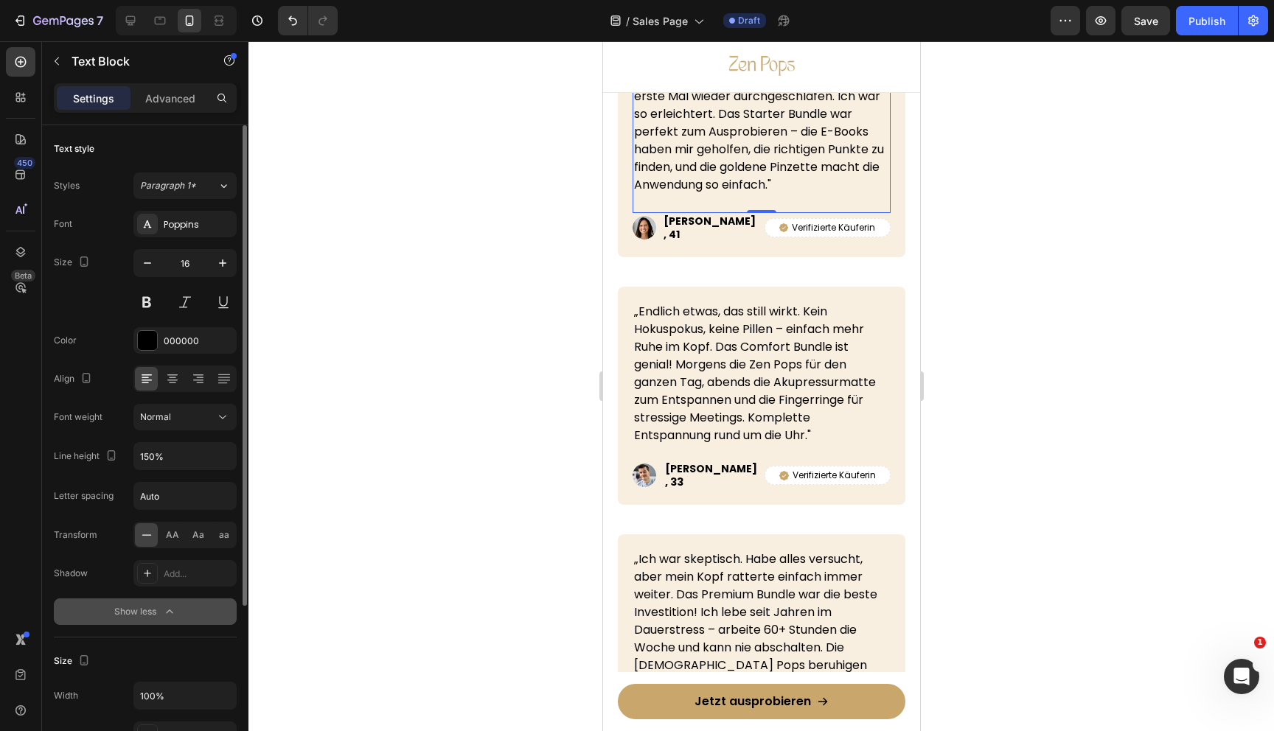
click at [1065, 374] on div at bounding box center [761, 386] width 1026 height 690
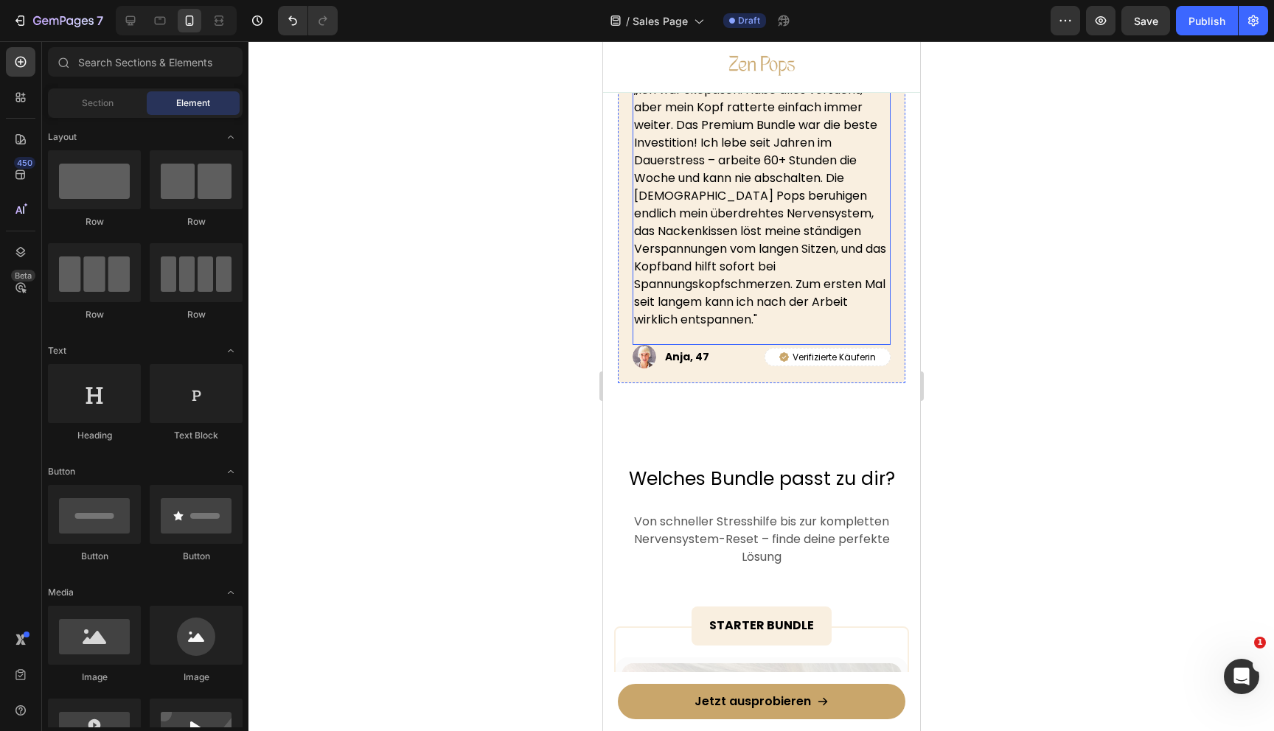
scroll to position [6808, 0]
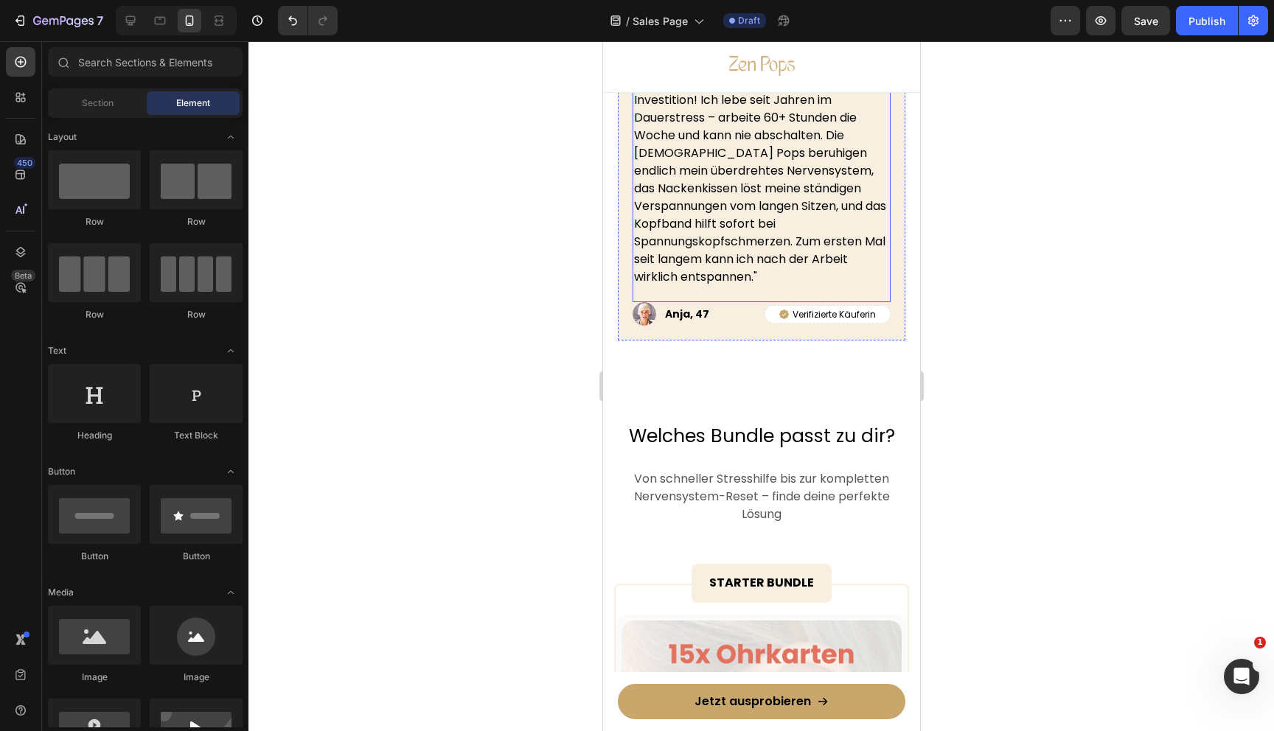
click at [694, 191] on p "„Ich war skeptisch. Habe alles versucht, aber mein Kopf ratterte einfach immer …" at bounding box center [760, 162] width 255 height 248
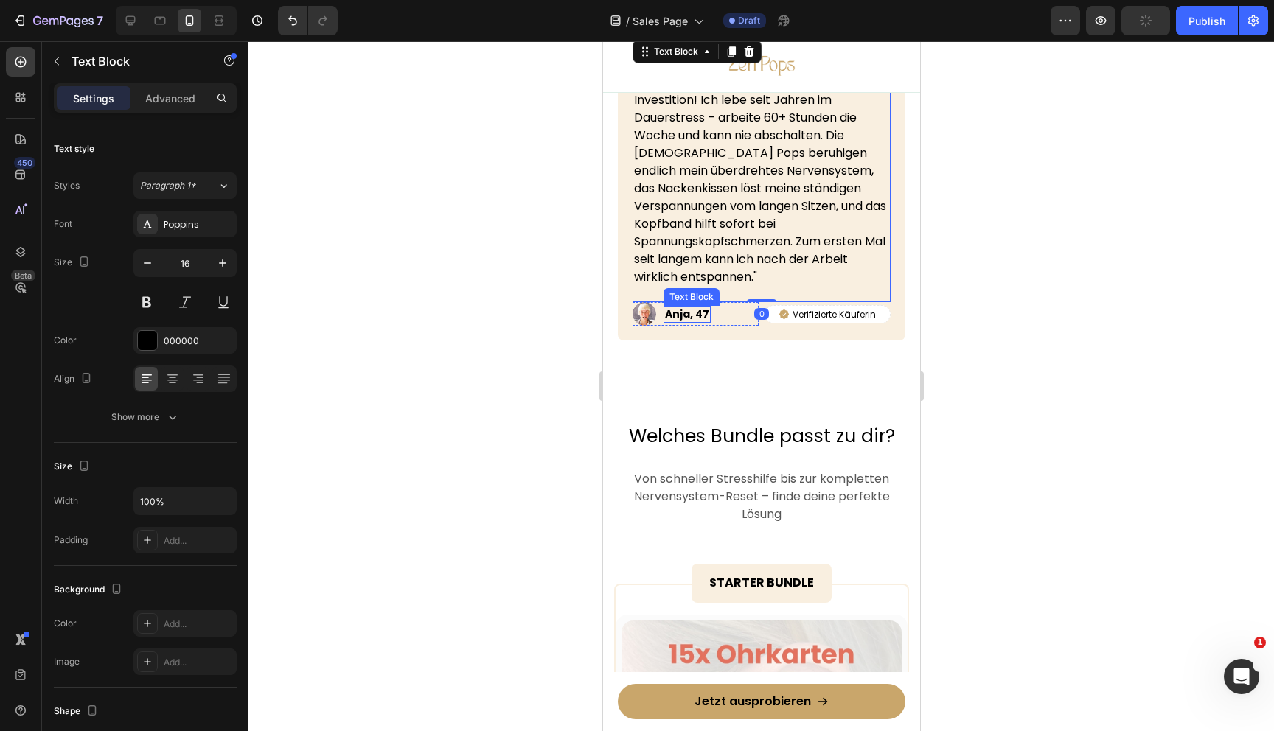
click at [685, 307] on p "Anja, 47" at bounding box center [686, 313] width 44 height 13
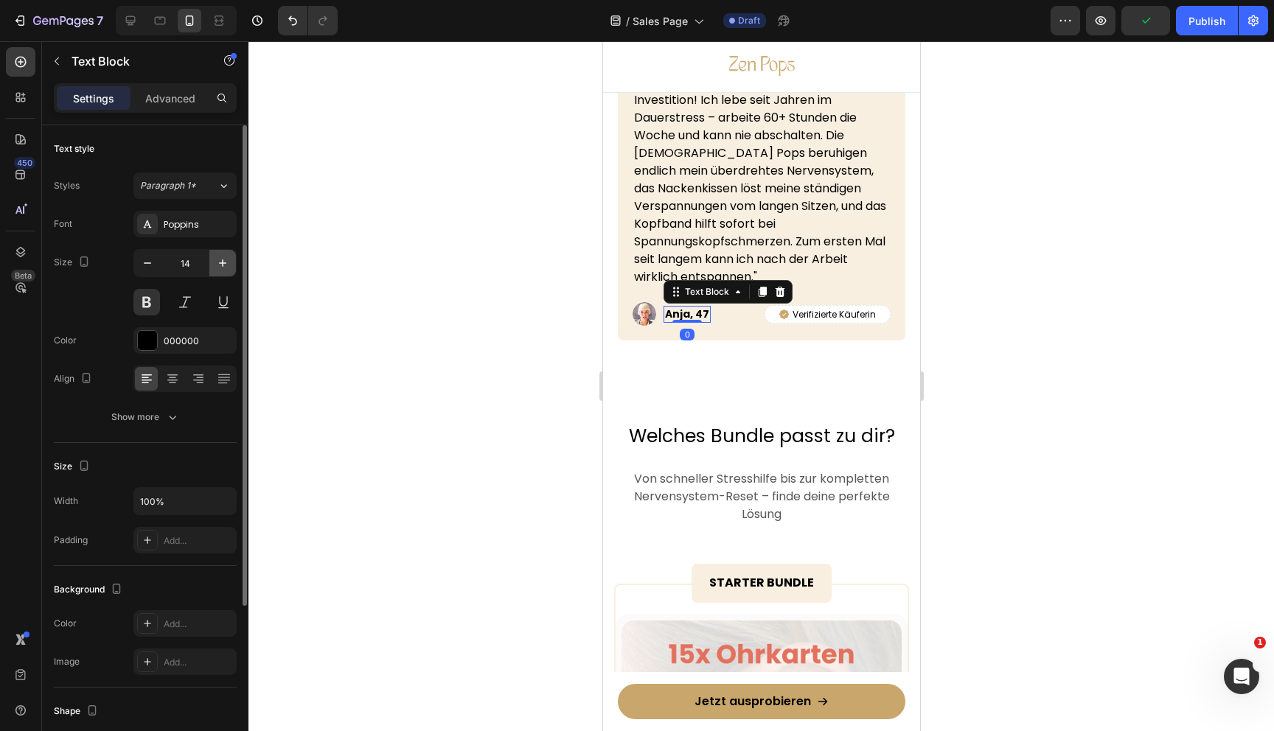
click at [226, 260] on icon "button" at bounding box center [222, 263] width 15 height 15
type input "16"
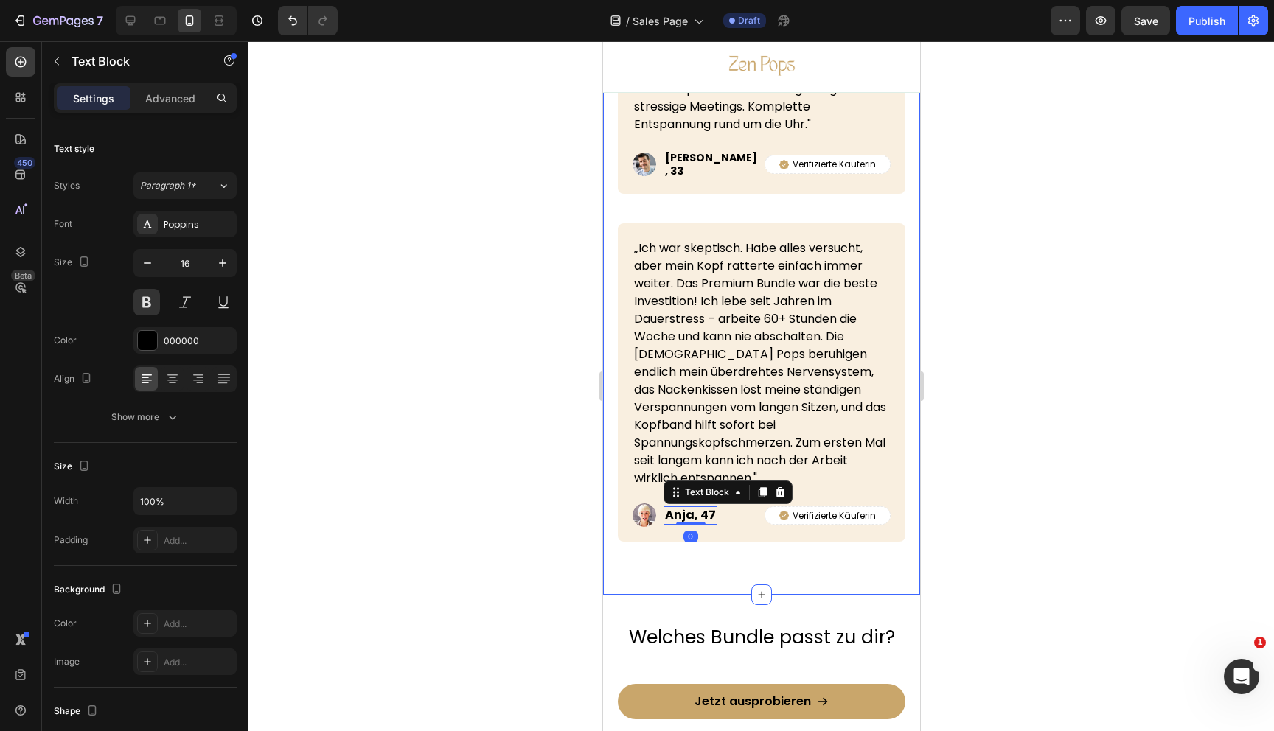
scroll to position [6511, 0]
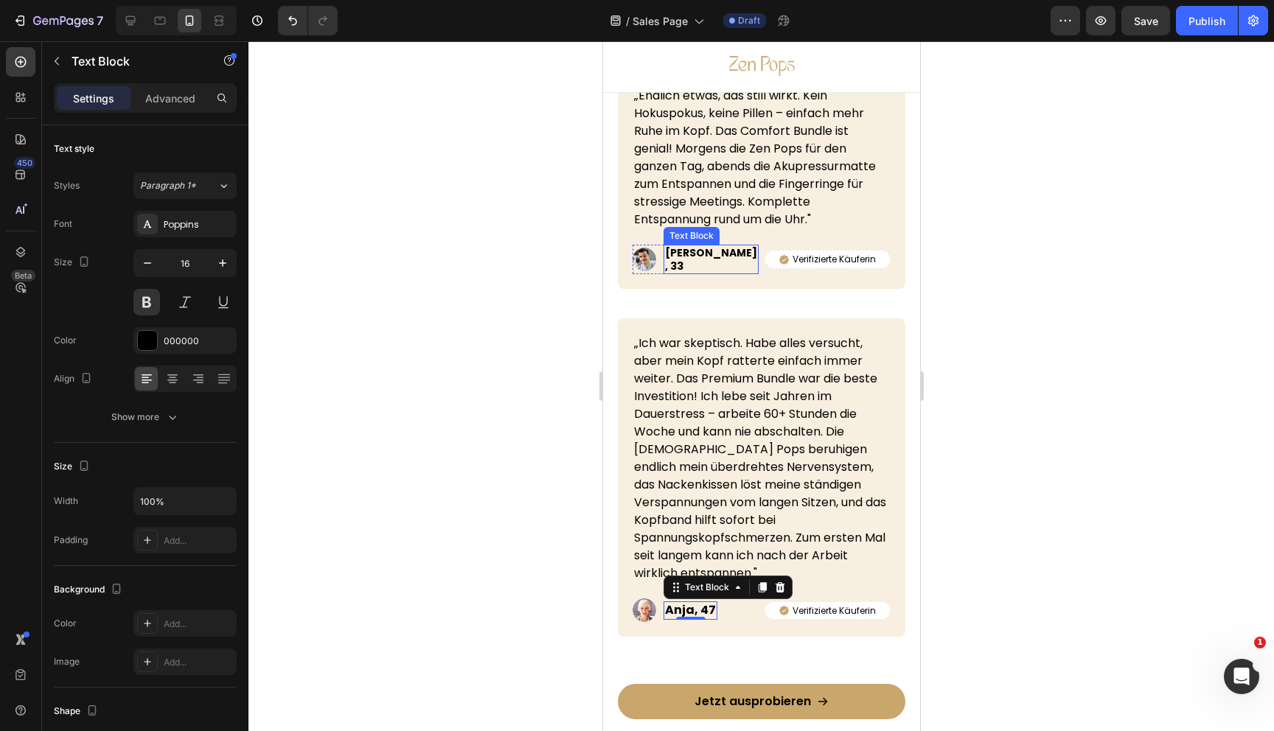
click at [677, 247] on p "[PERSON_NAME], 33" at bounding box center [710, 259] width 92 height 27
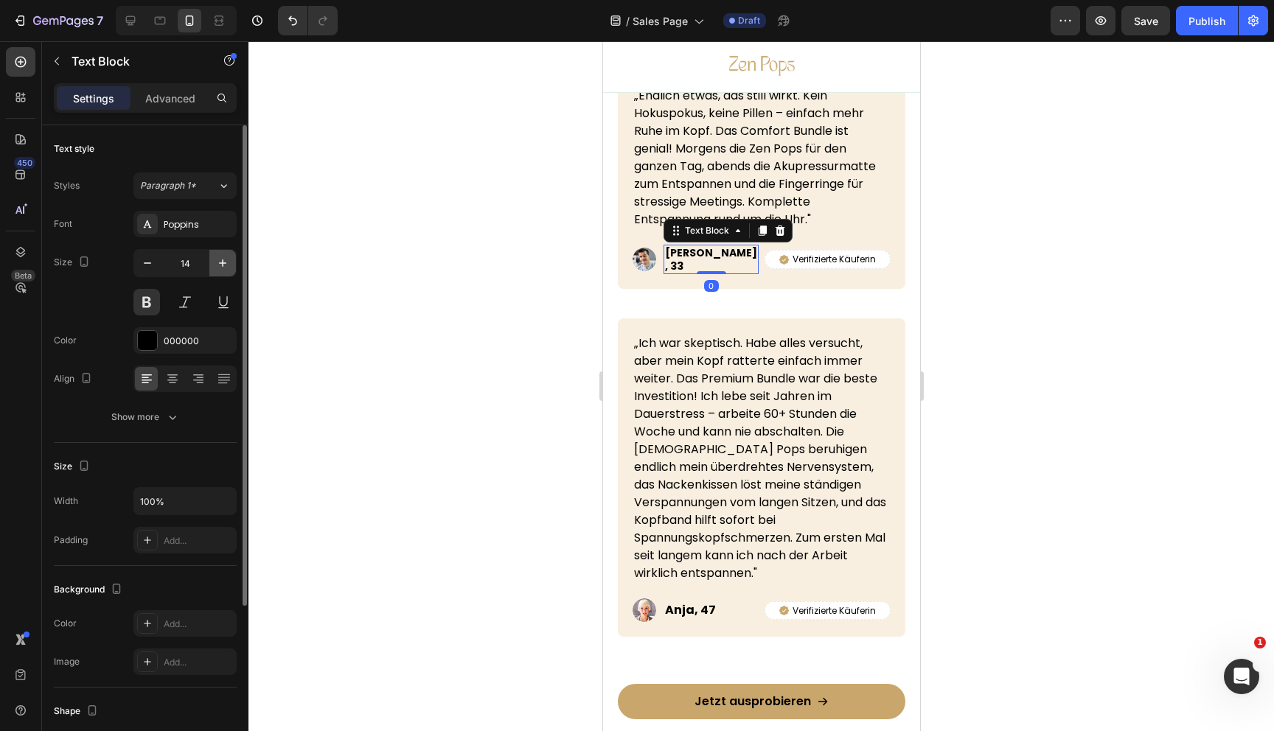
click at [220, 266] on icon "button" at bounding box center [222, 263] width 15 height 15
type input "16"
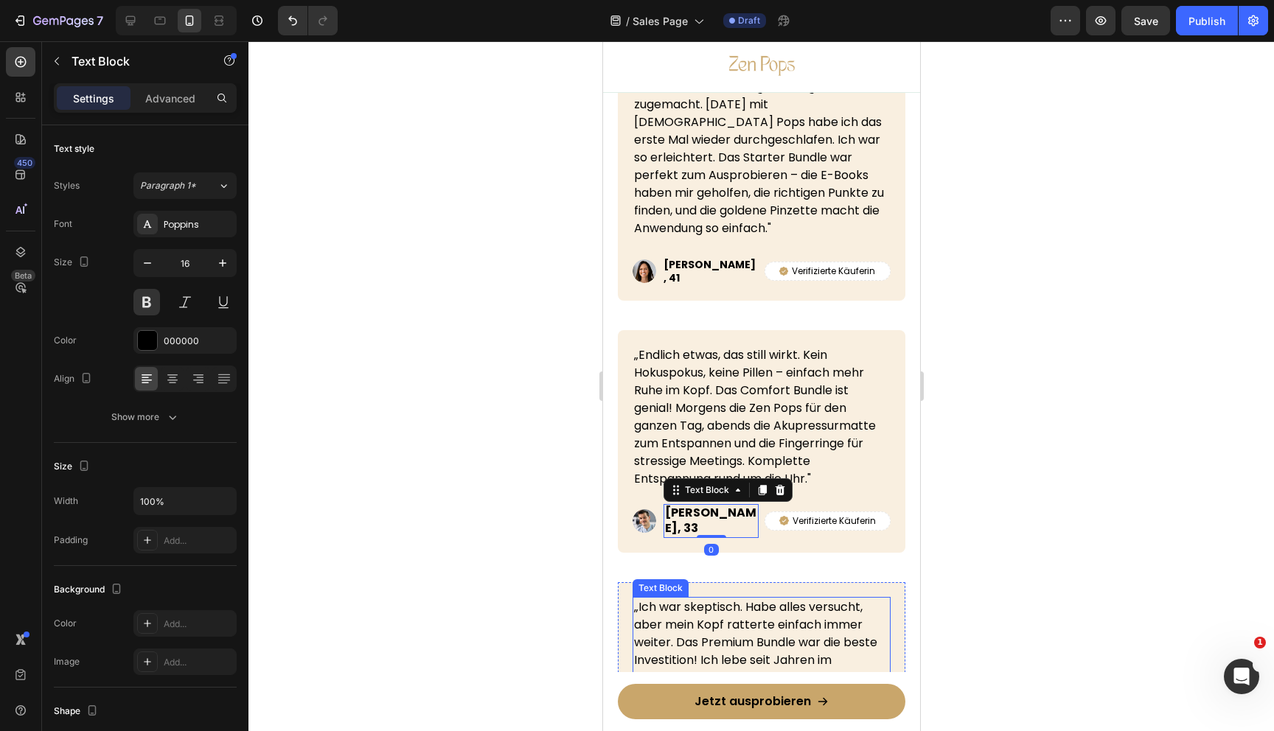
scroll to position [6059, 0]
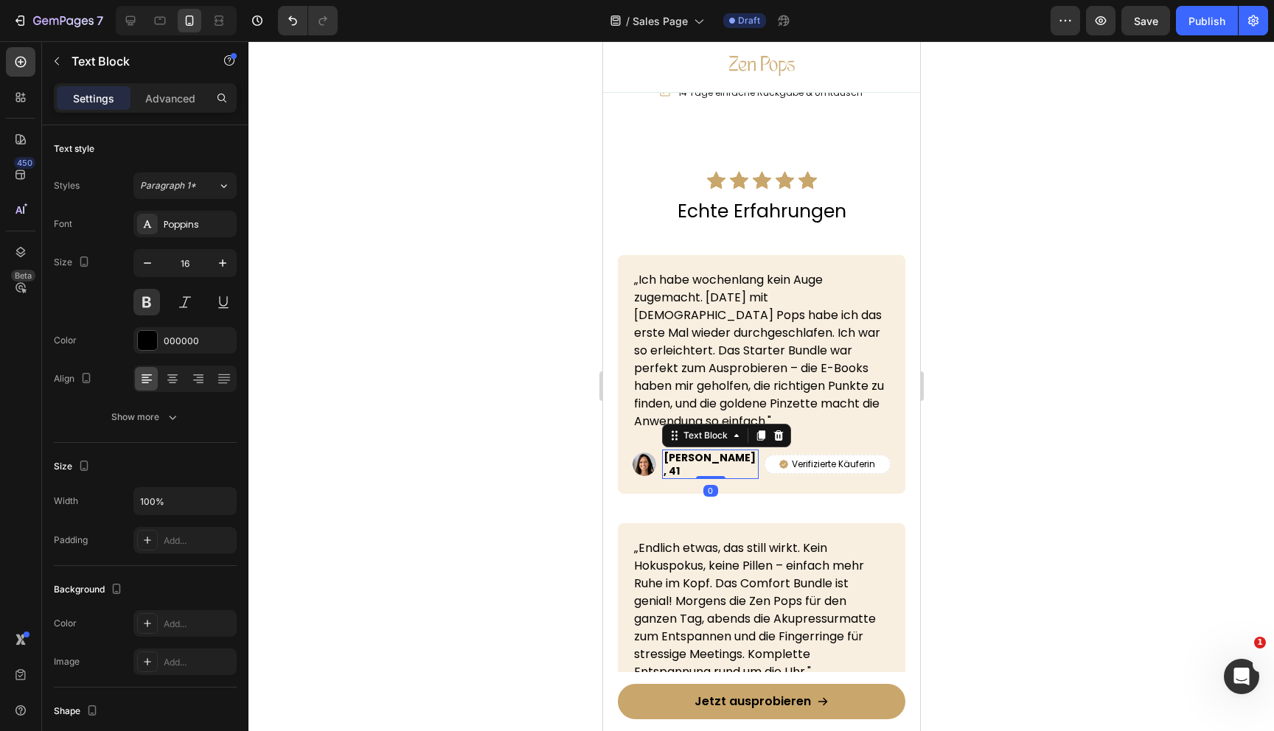
click at [675, 459] on p "[PERSON_NAME], 41" at bounding box center [710, 464] width 94 height 27
click at [220, 268] on icon "button" at bounding box center [222, 263] width 15 height 15
type input "16"
click at [1133, 304] on div at bounding box center [761, 386] width 1026 height 690
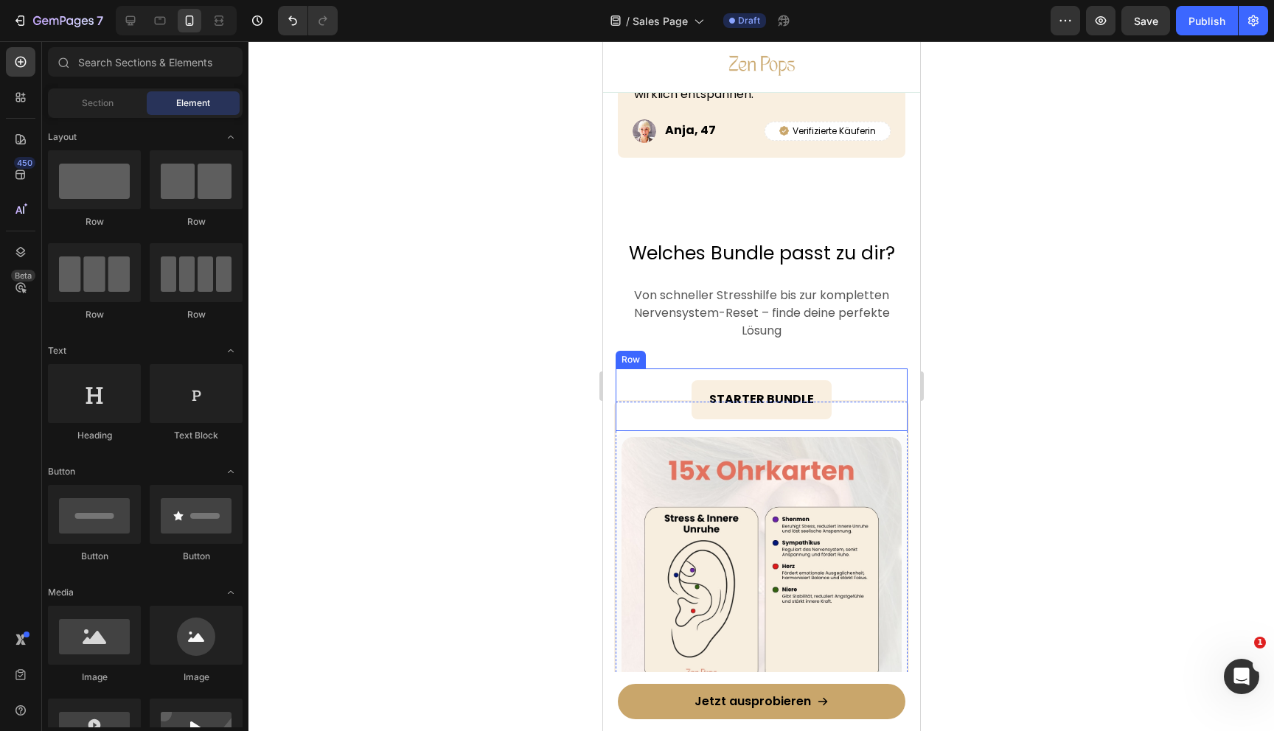
scroll to position [6985, 0]
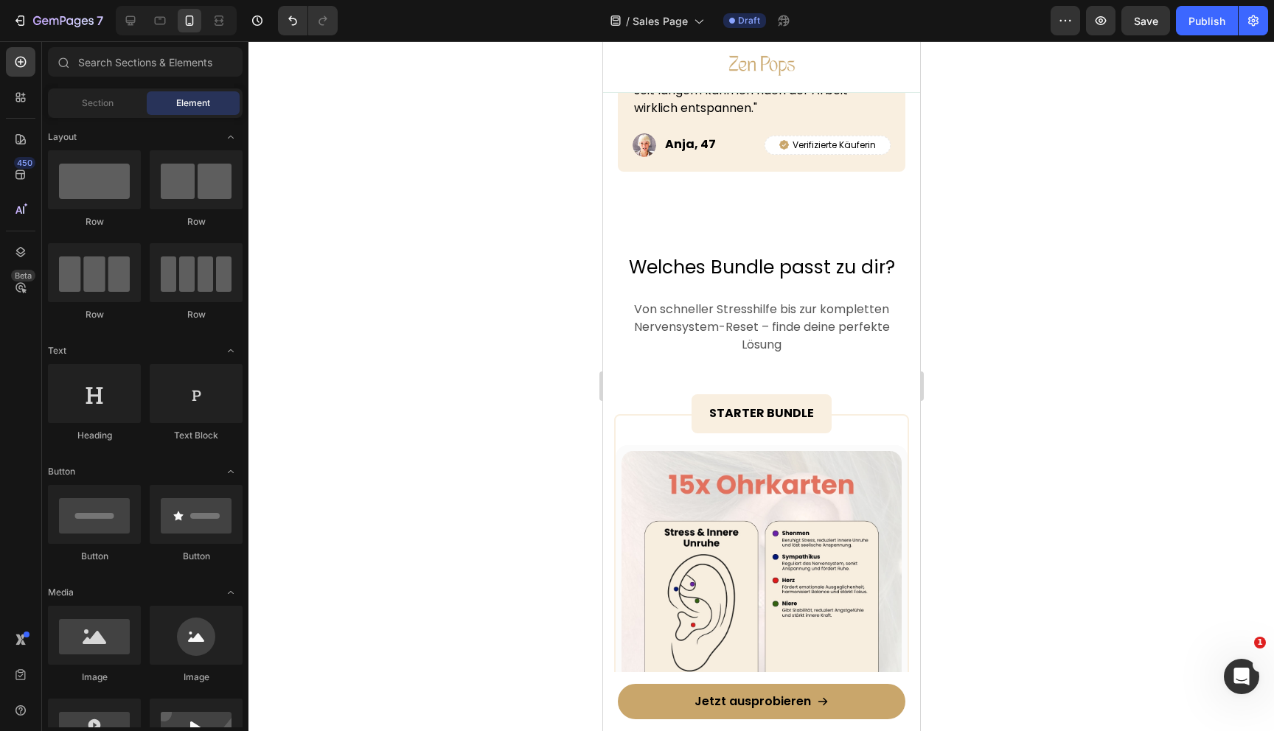
click at [1074, 279] on div at bounding box center [761, 386] width 1026 height 690
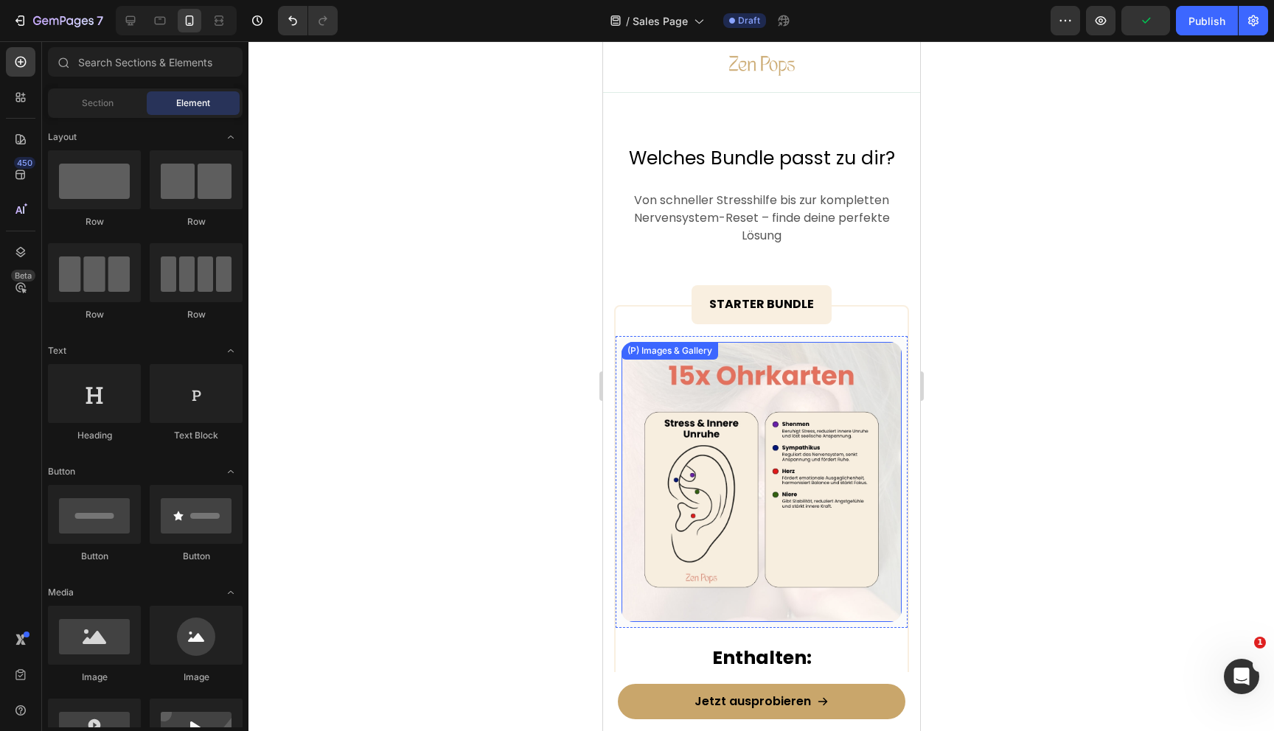
scroll to position [7017, 0]
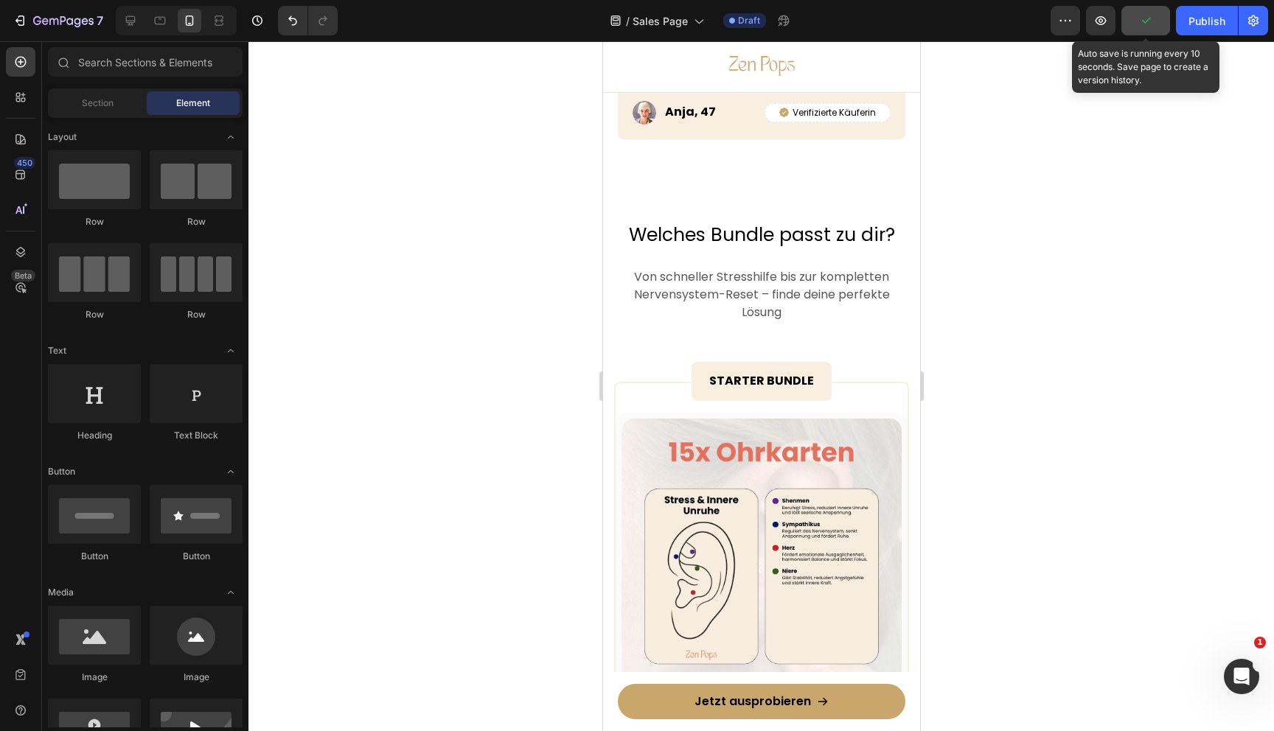
click at [1158, 18] on button "button" at bounding box center [1145, 20] width 49 height 29
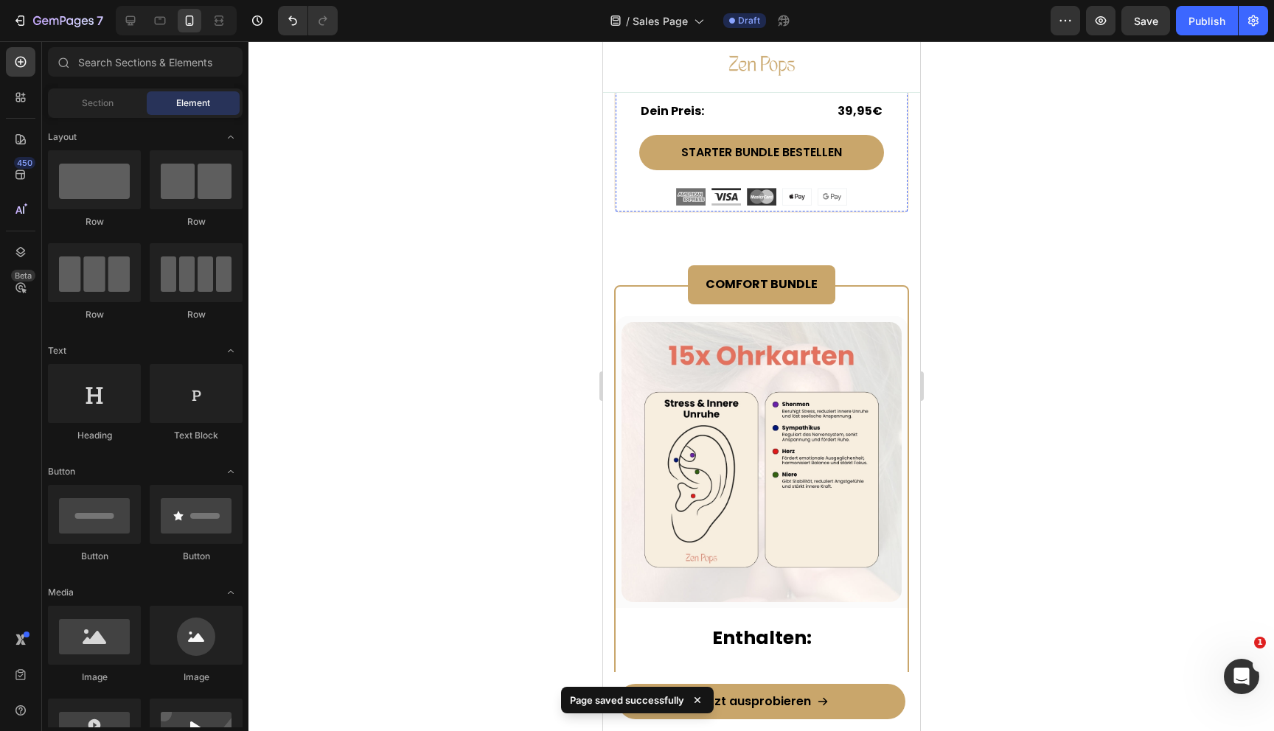
scroll to position [7948, 0]
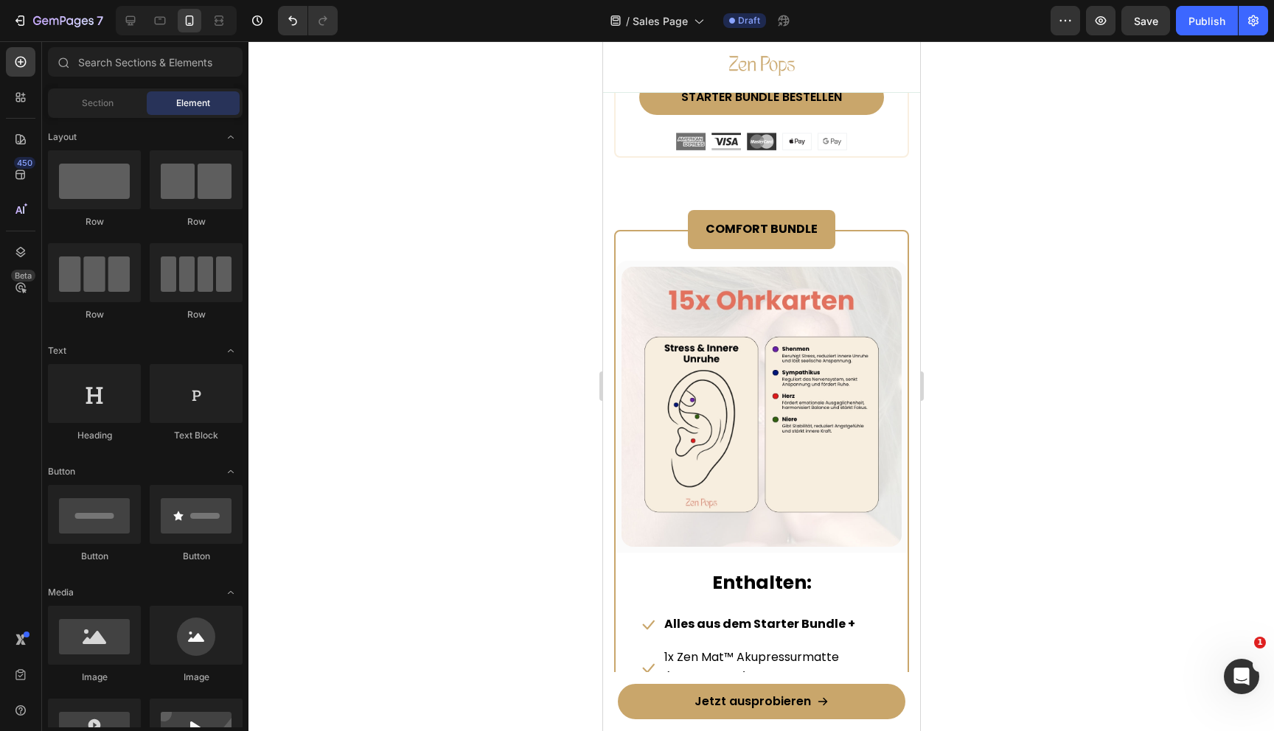
click at [984, 257] on div at bounding box center [761, 386] width 1026 height 690
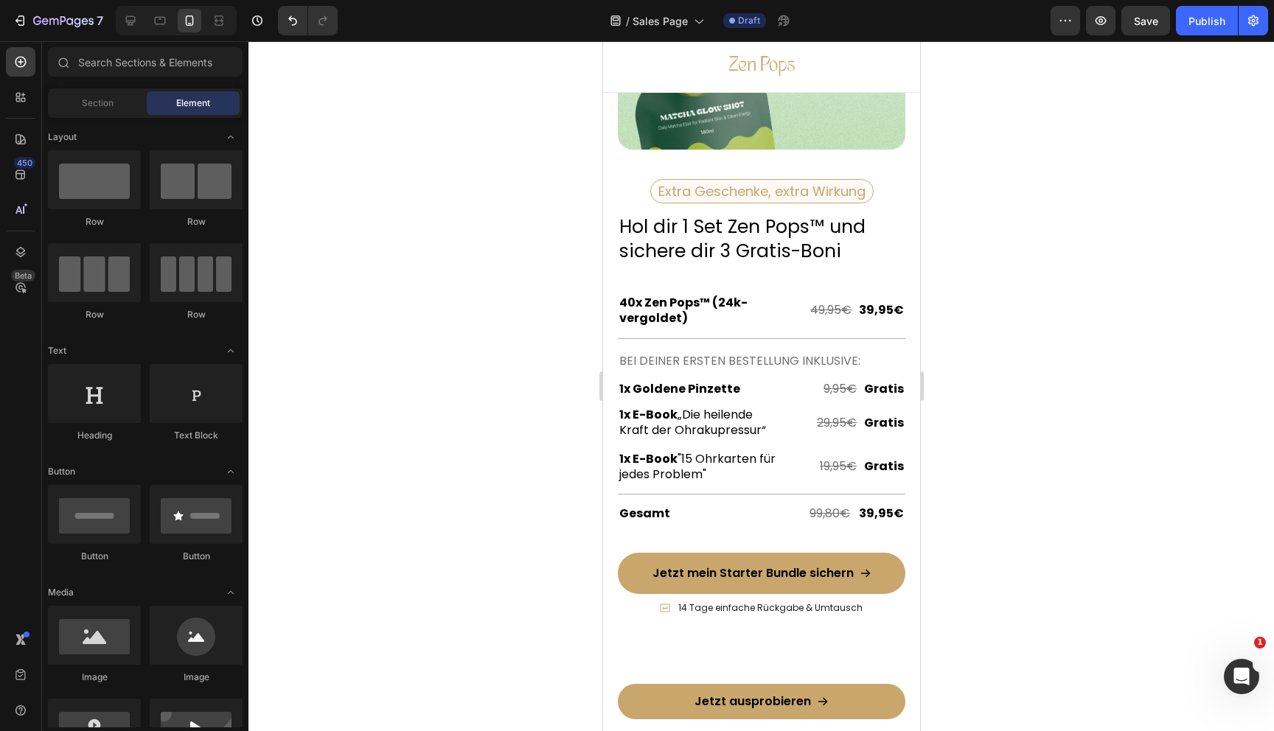
scroll to position [5212, 0]
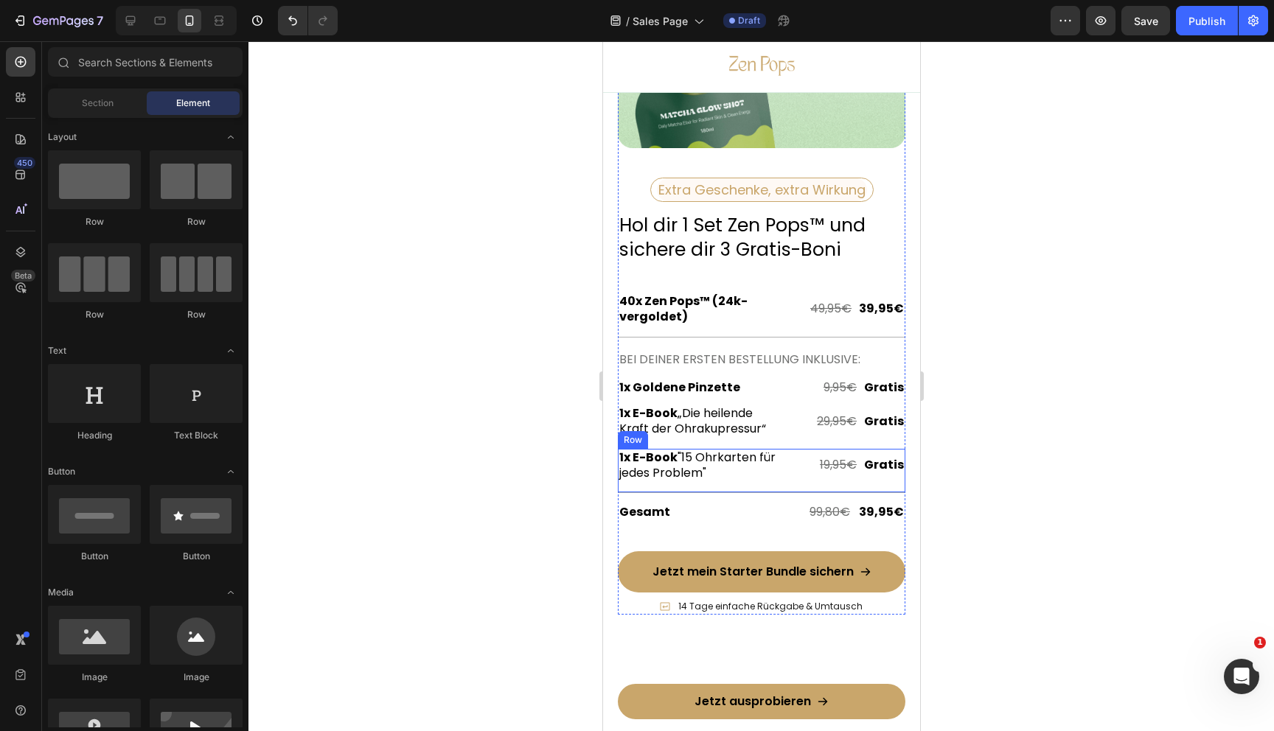
click at [1016, 473] on div at bounding box center [761, 386] width 1026 height 690
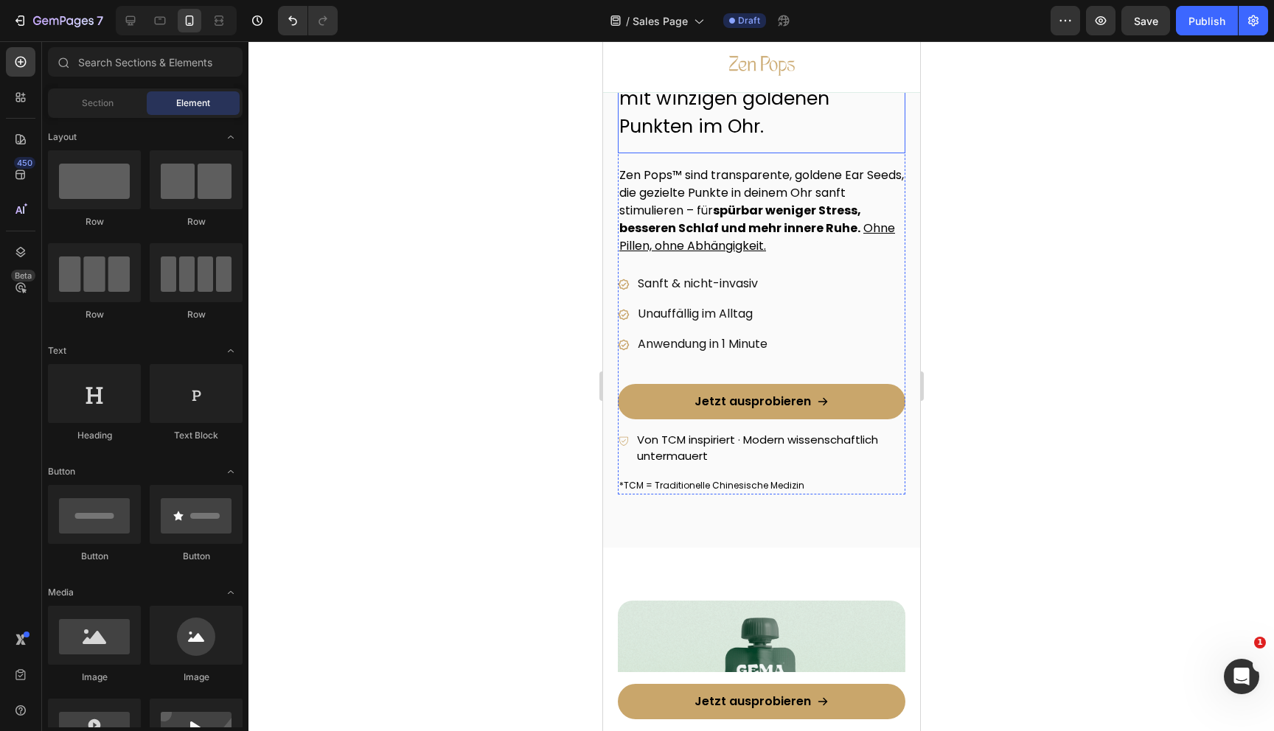
scroll to position [461, 0]
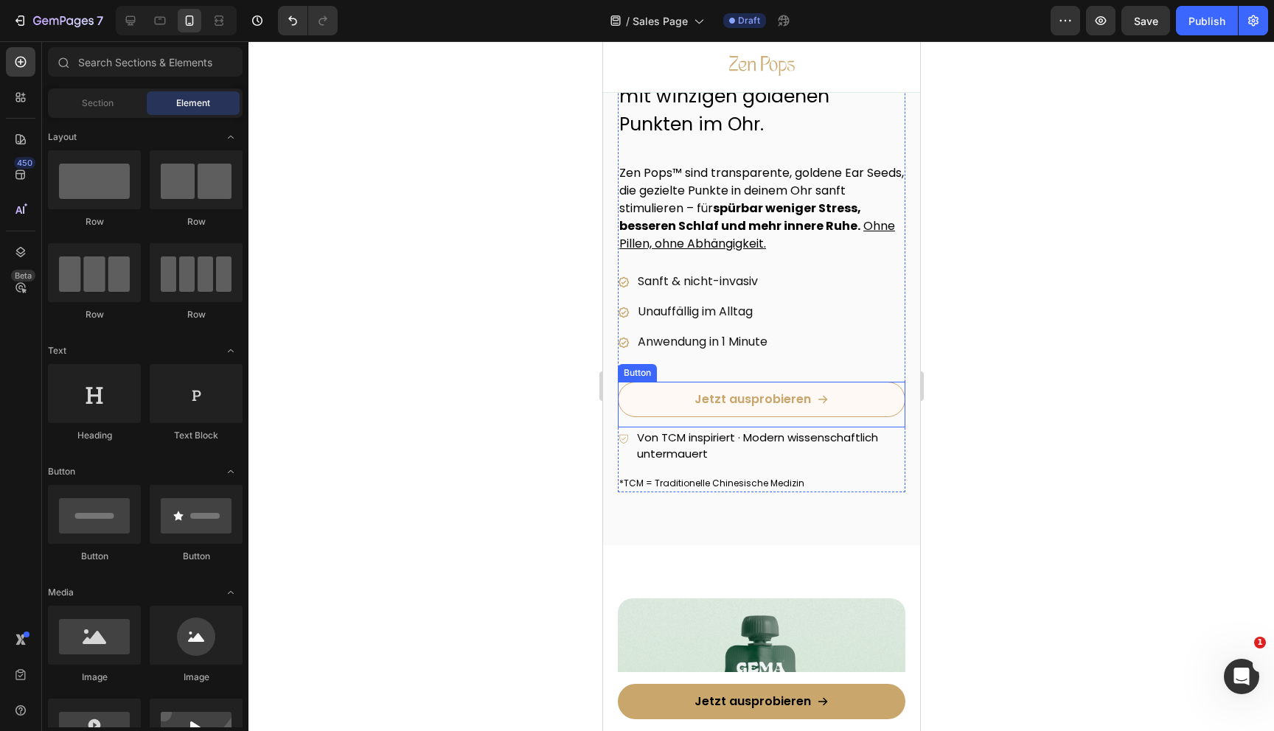
click at [654, 398] on link "Jetzt ausprobieren" at bounding box center [761, 399] width 288 height 35
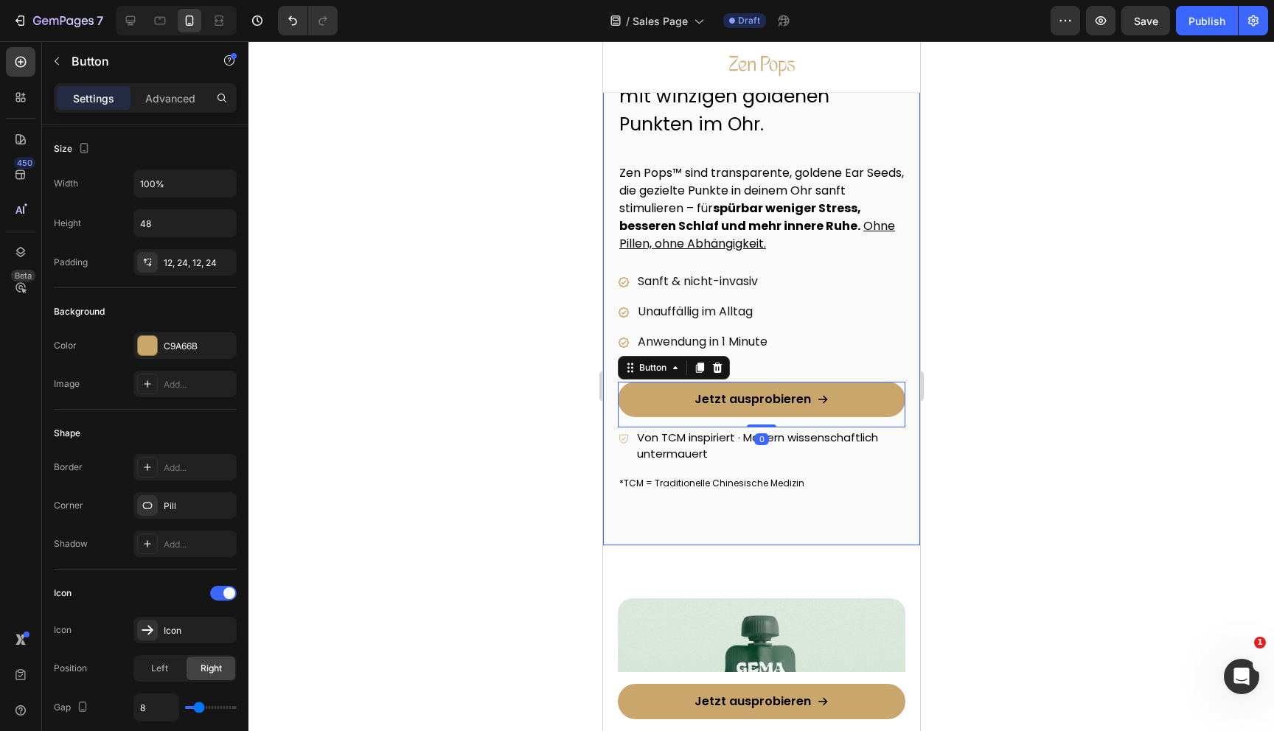
click at [619, 535] on div "ZEN POPS™ – EAR SEEDS Heading Sag Stress, Grübelkarussell & schlaflosen Nächten…" at bounding box center [760, 255] width 317 height 581
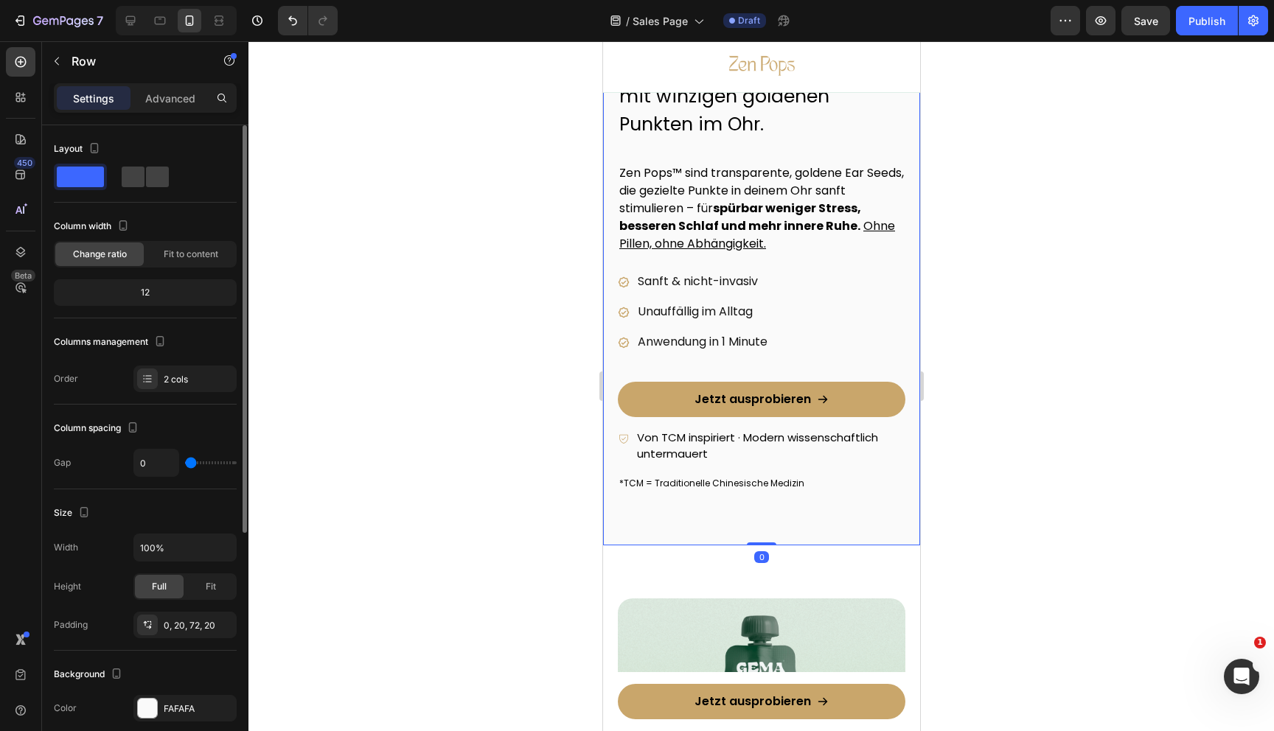
scroll to position [381, 0]
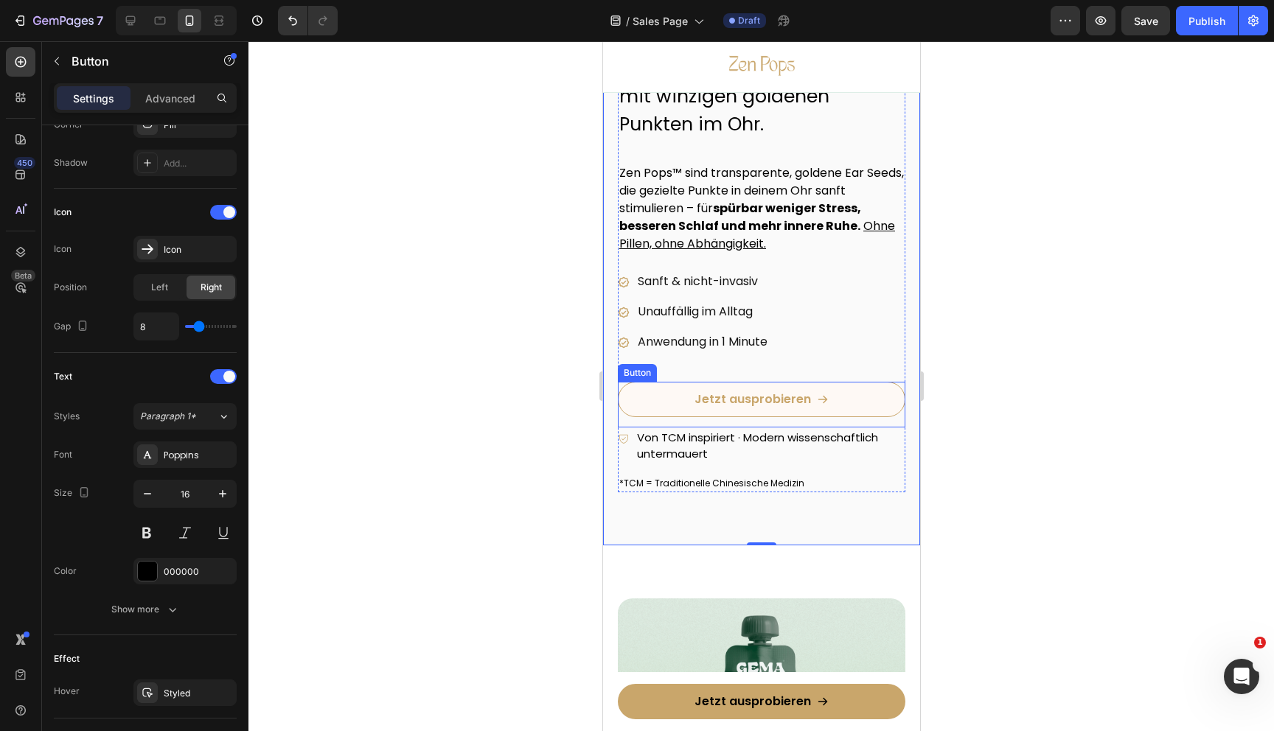
click at [645, 402] on link "Jetzt ausprobieren" at bounding box center [761, 399] width 288 height 35
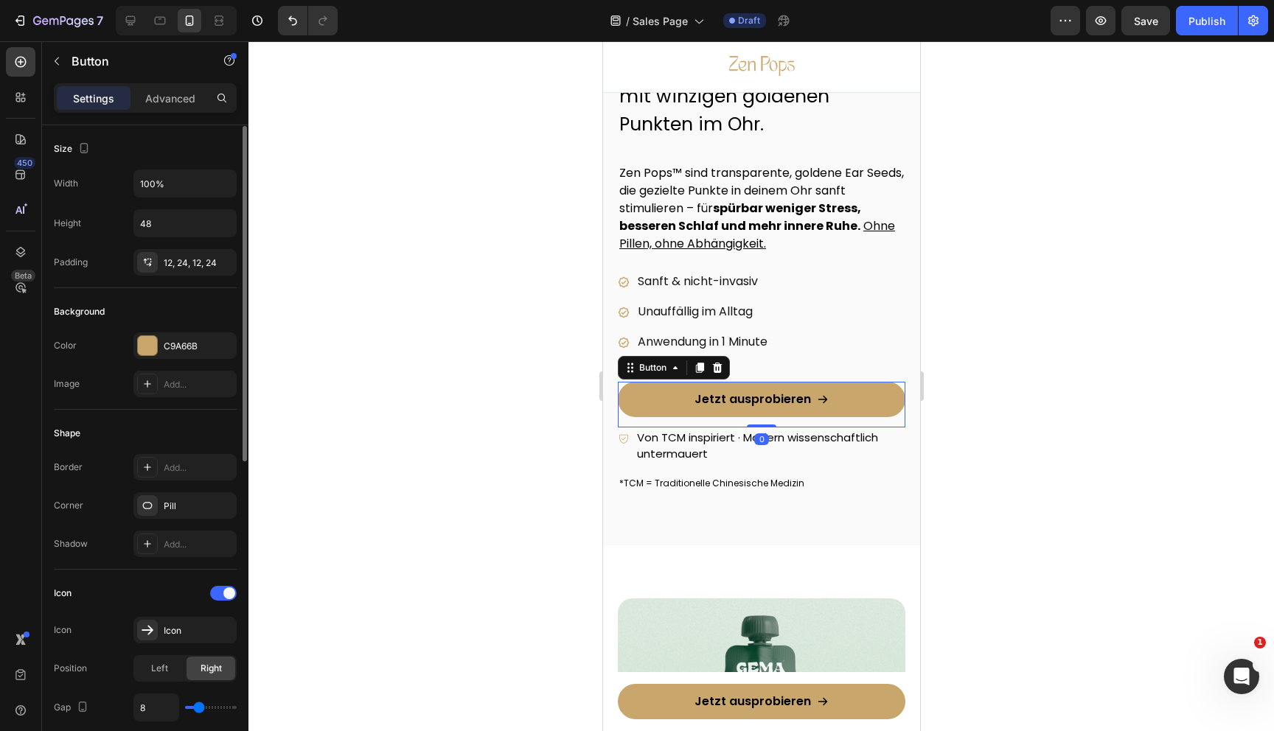
scroll to position [602, 0]
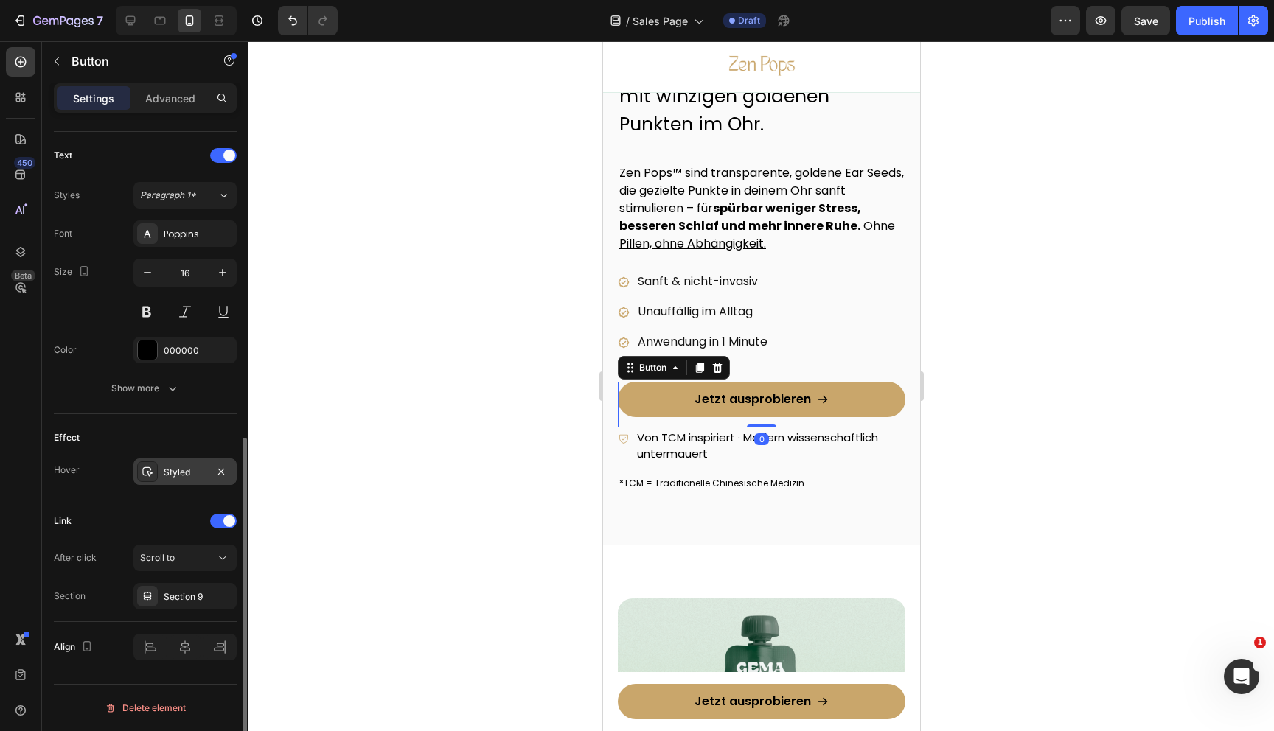
click at [187, 472] on div "Styled" at bounding box center [185, 472] width 43 height 13
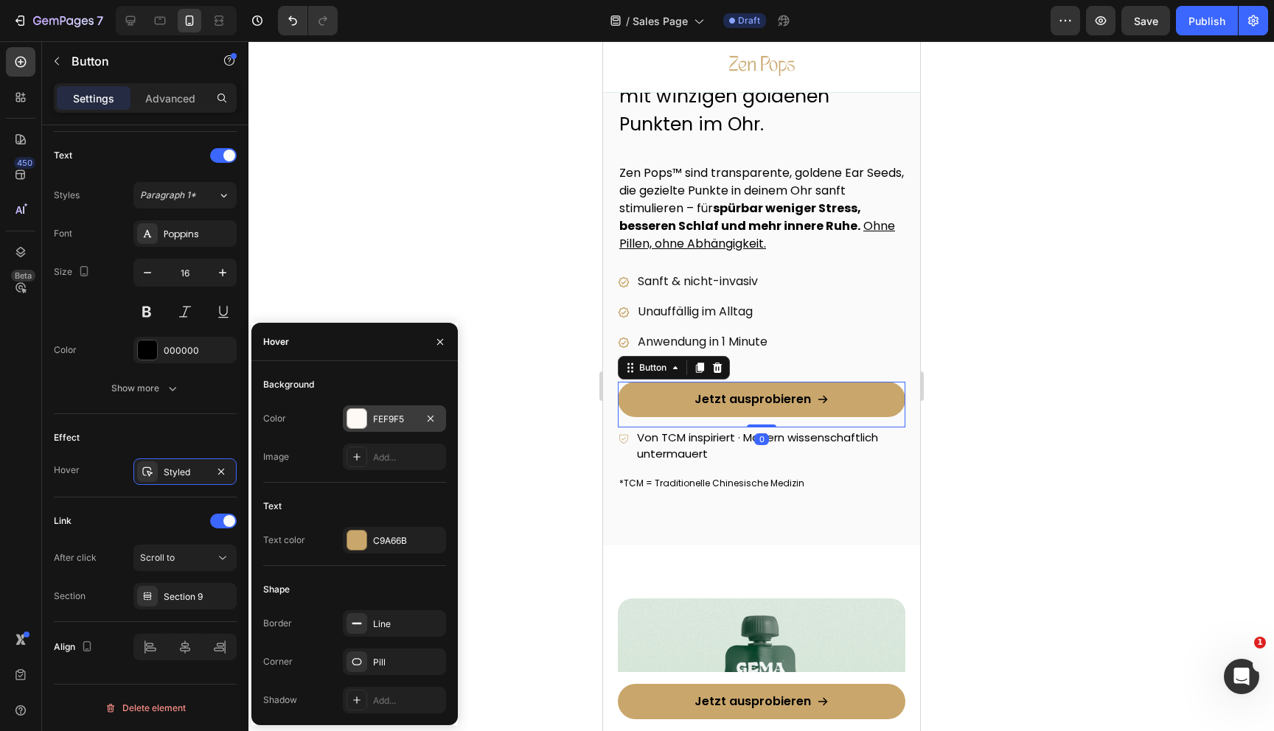
click at [391, 421] on div "FEF9F5" at bounding box center [394, 419] width 43 height 13
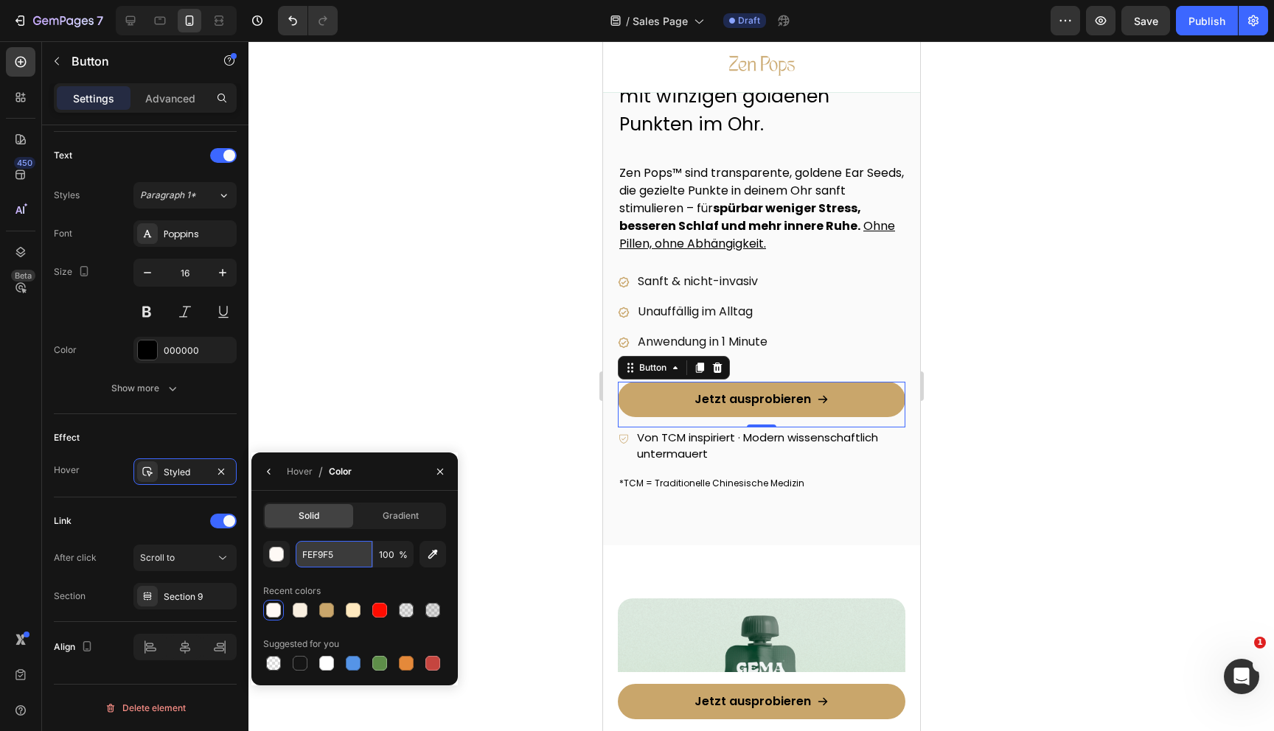
click at [318, 555] on input "FEF9F5" at bounding box center [334, 554] width 77 height 27
click at [655, 535] on div "ZEN POPS™ – EAR SEEDS Heading Sag Stress, Grübelkarussell & schlaflosen Nächten…" at bounding box center [760, 255] width 317 height 581
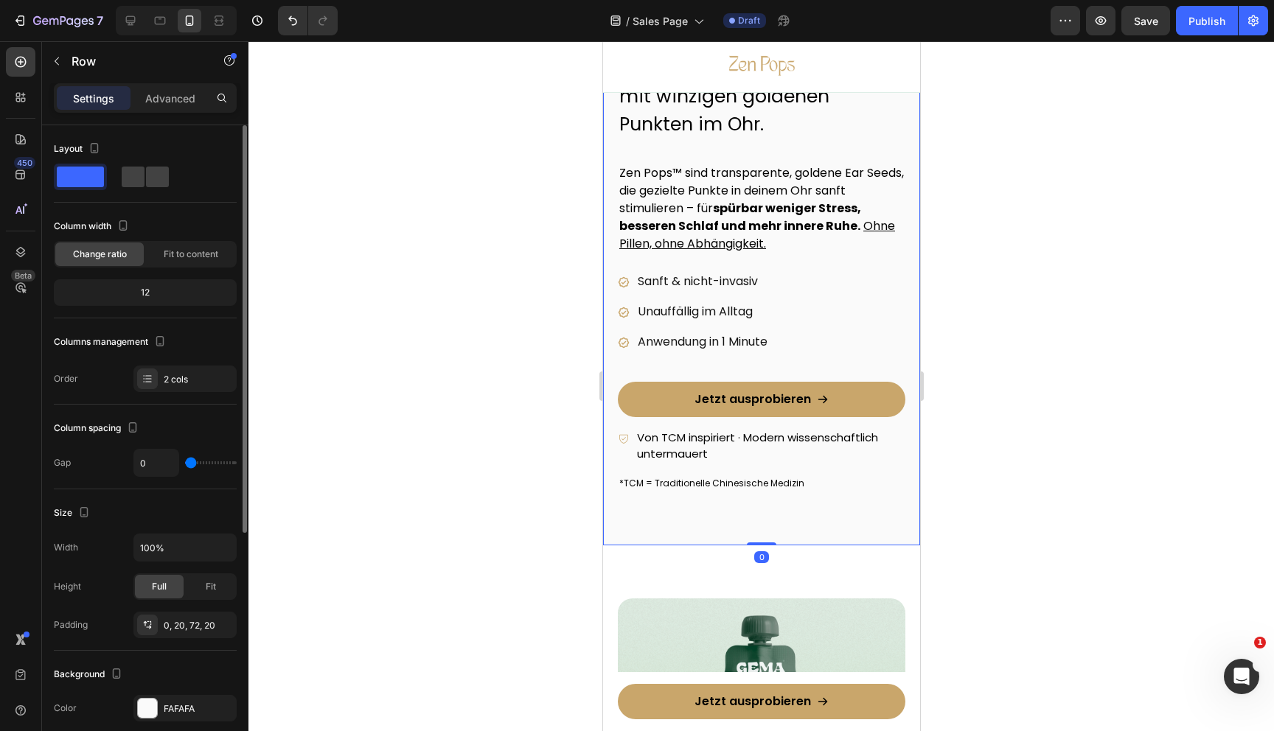
scroll to position [381, 0]
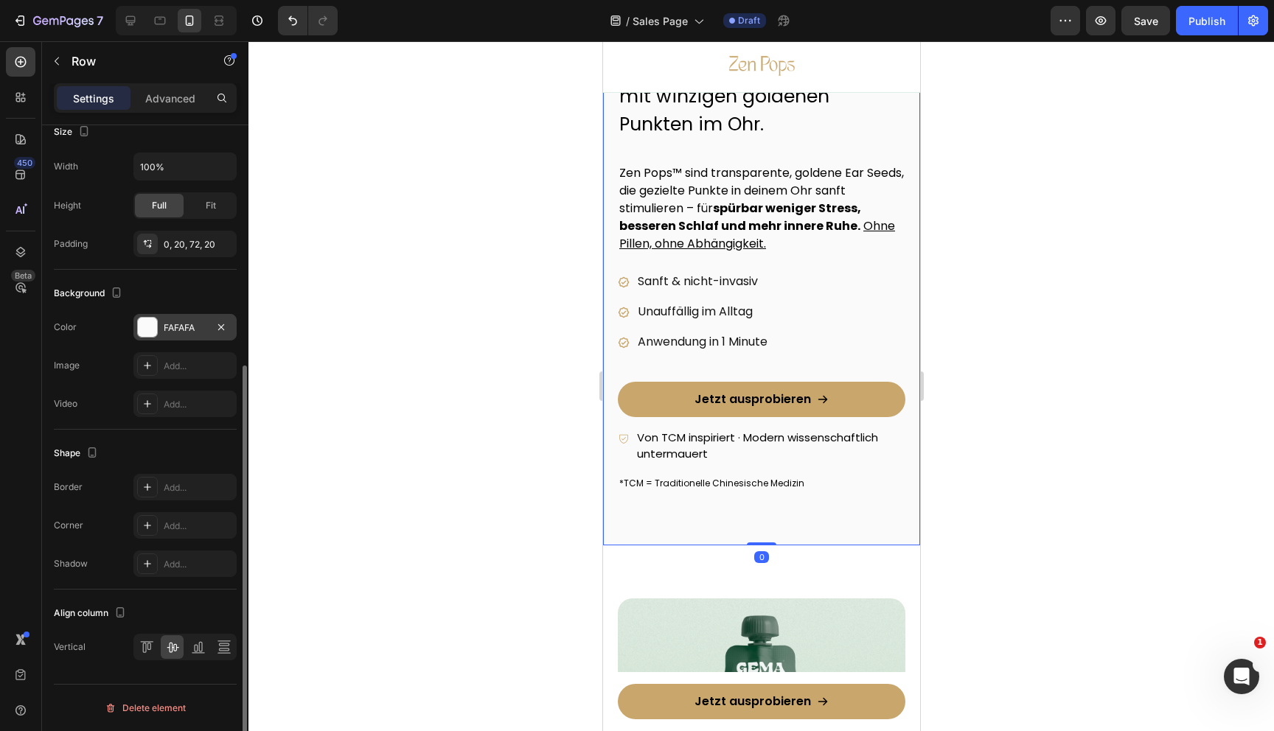
click at [159, 330] on div "FAFAFA" at bounding box center [184, 327] width 103 height 27
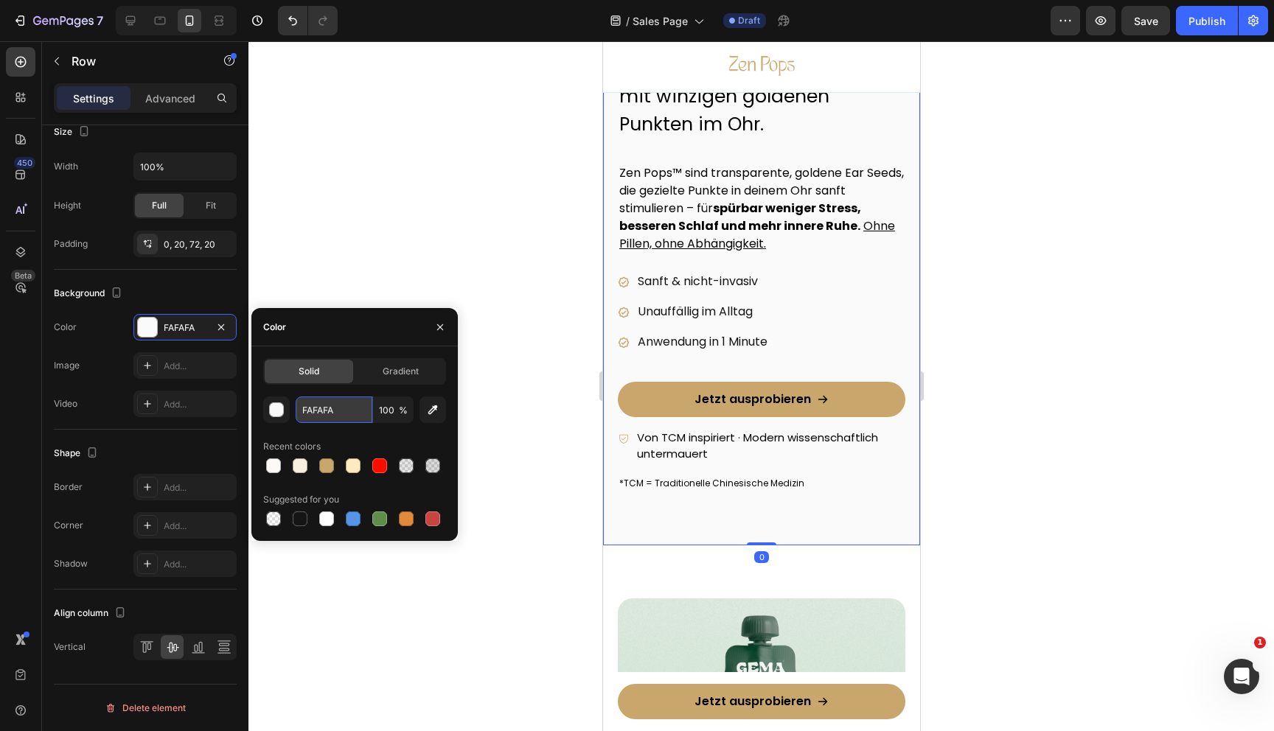
click at [336, 422] on input "FAFAFA" at bounding box center [334, 410] width 77 height 27
paste input "EF9F5"
type input "FEF9F5"
click at [560, 527] on div at bounding box center [761, 386] width 1026 height 690
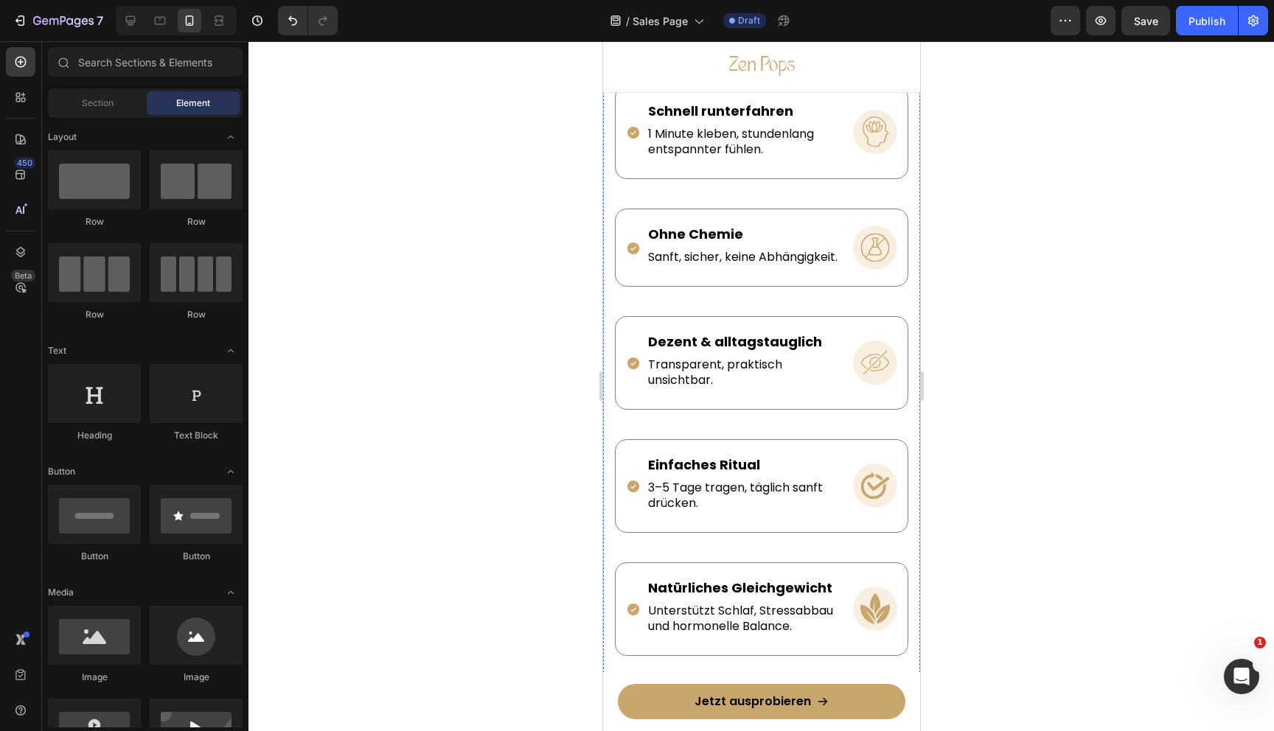
scroll to position [2039, 0]
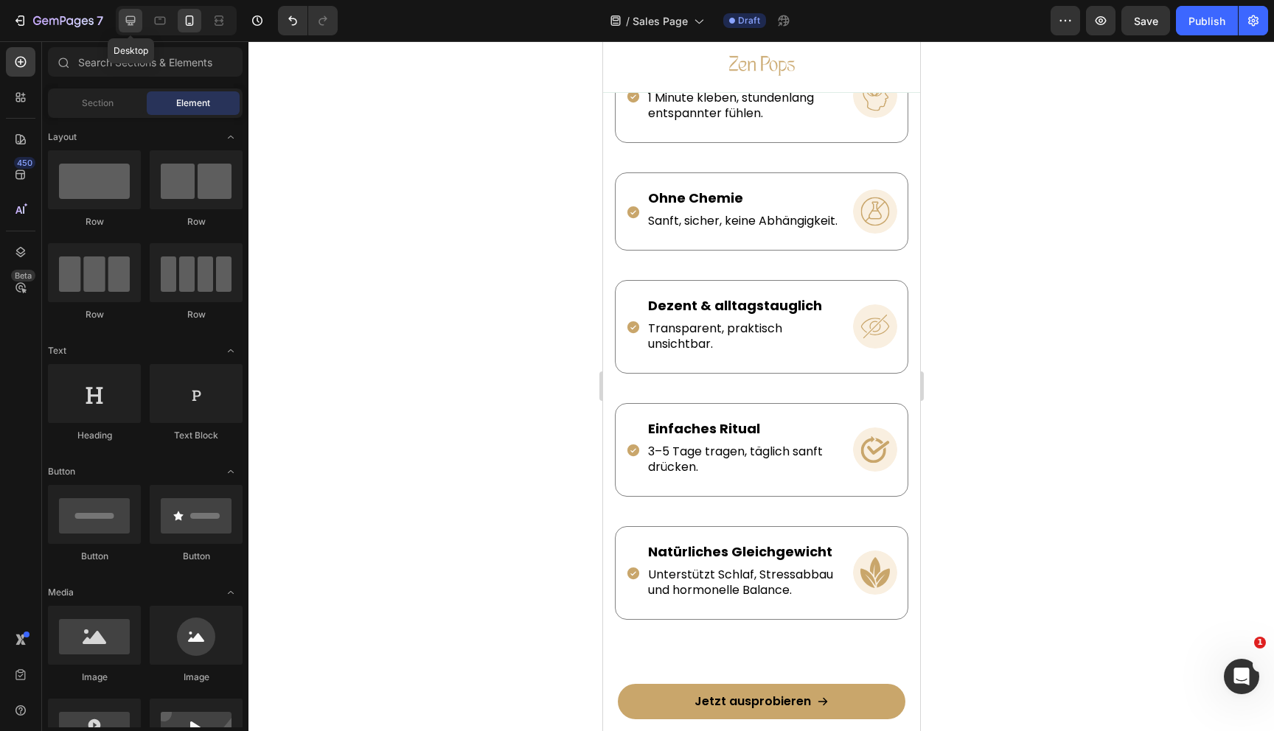
drag, startPoint x: 135, startPoint y: 24, endPoint x: 405, endPoint y: 357, distance: 428.7
click at [135, 24] on icon at bounding box center [130, 20] width 15 height 15
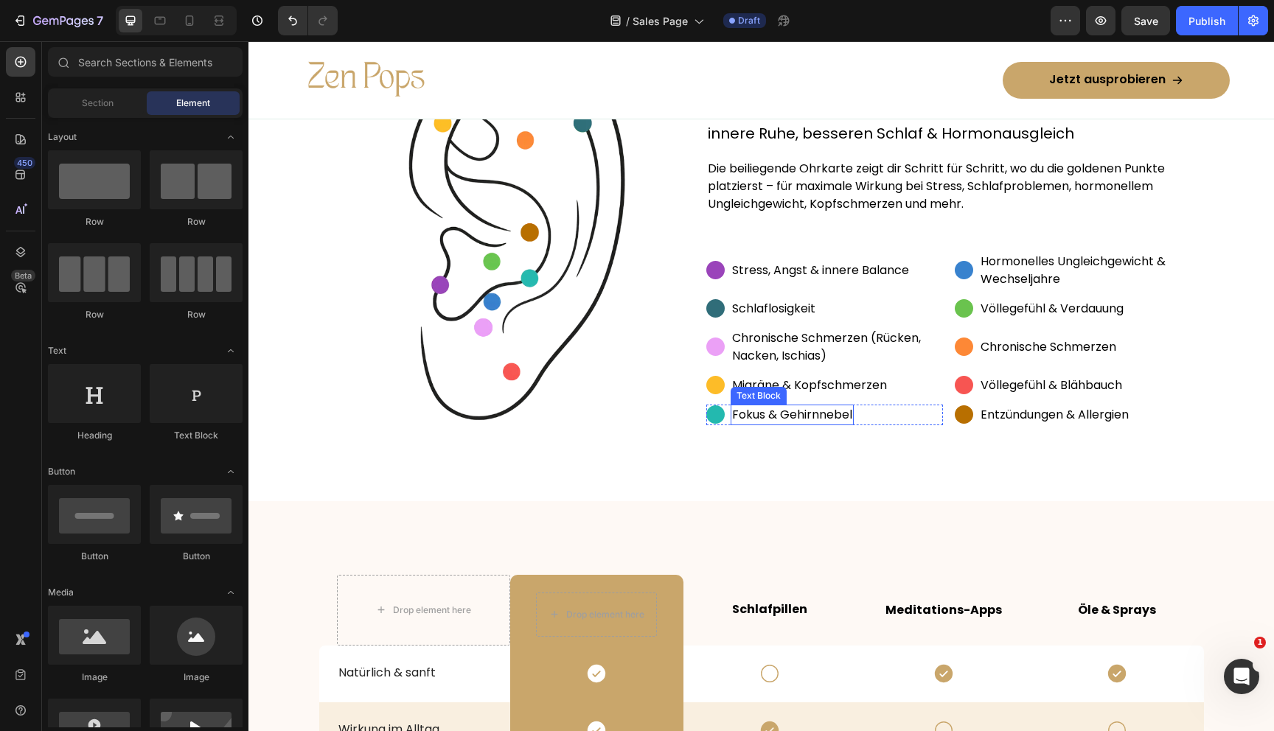
scroll to position [1742, 0]
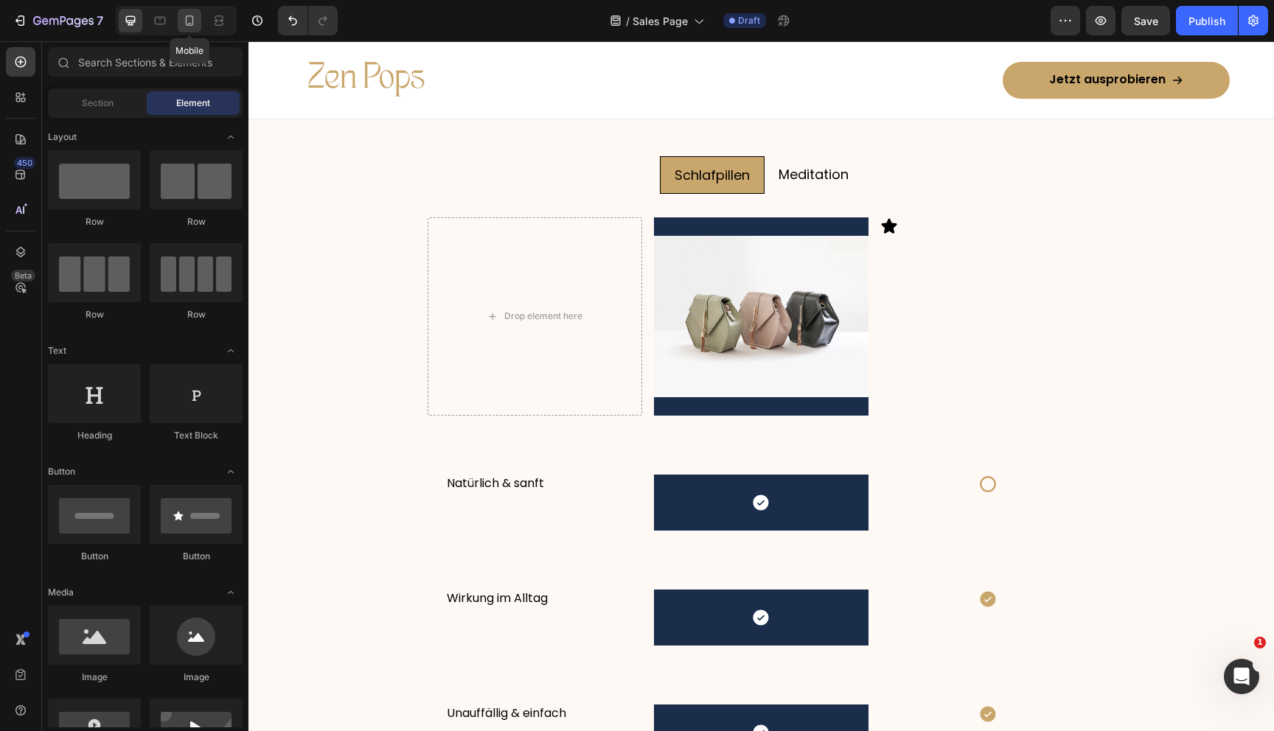
click at [187, 29] on div at bounding box center [190, 21] width 24 height 24
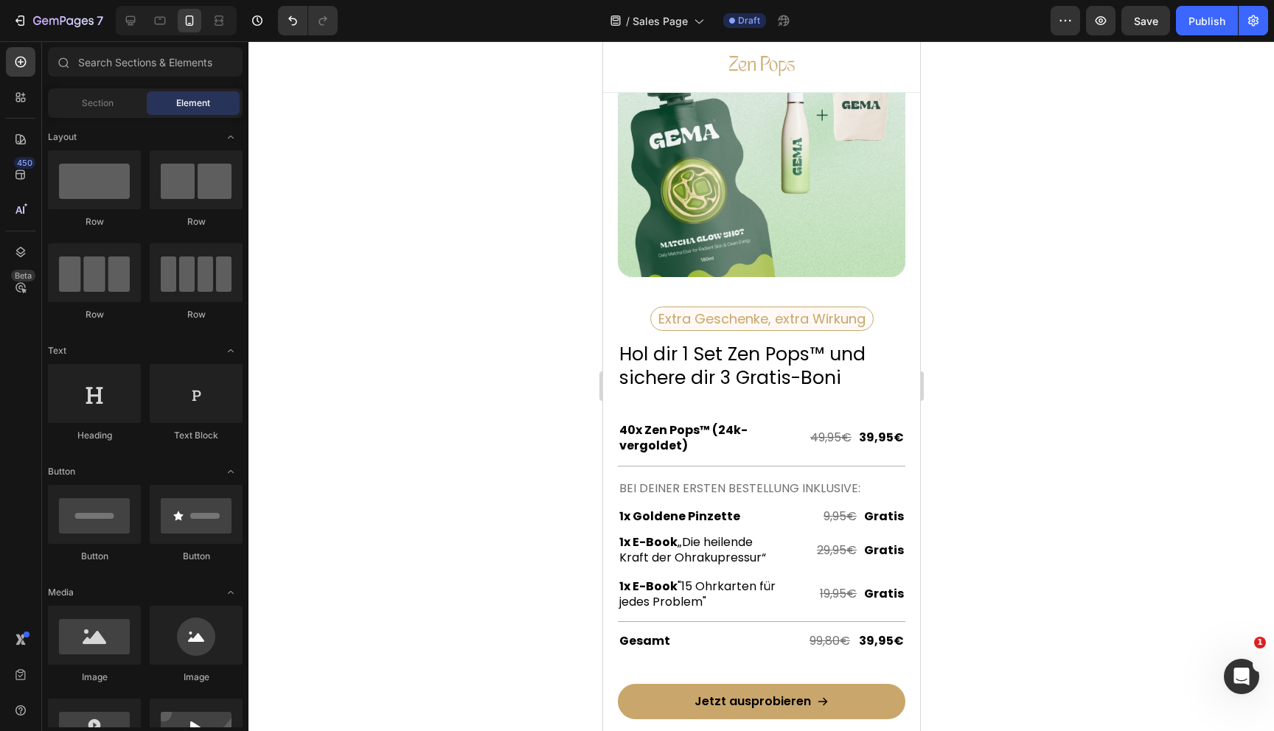
scroll to position [4522, 0]
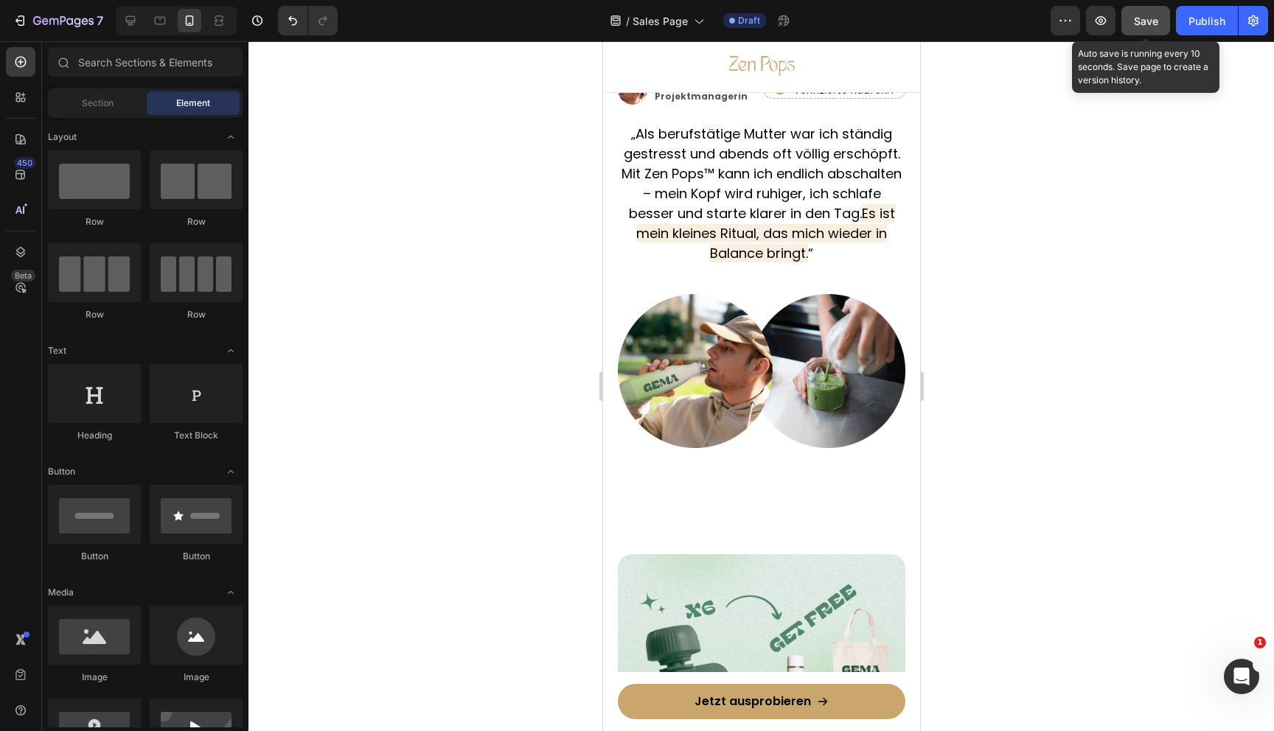
click at [1140, 29] on button "Save" at bounding box center [1145, 20] width 49 height 29
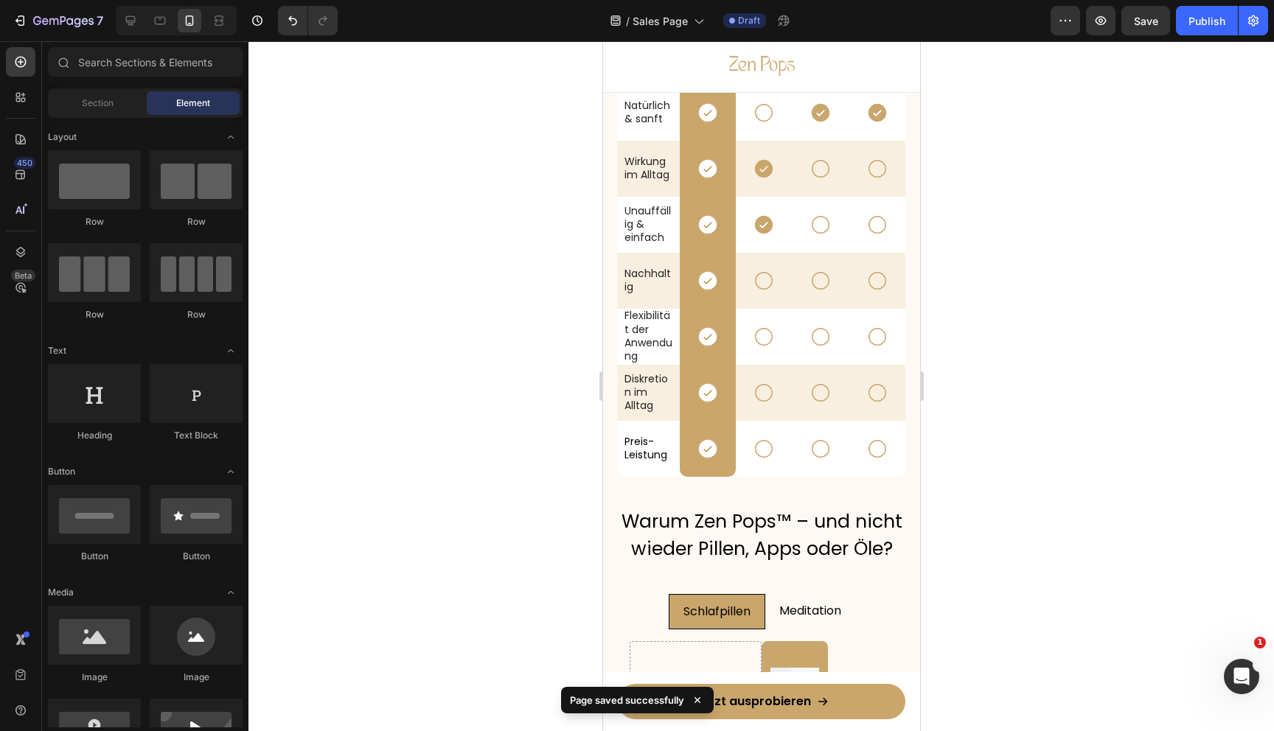
scroll to position [3119, 0]
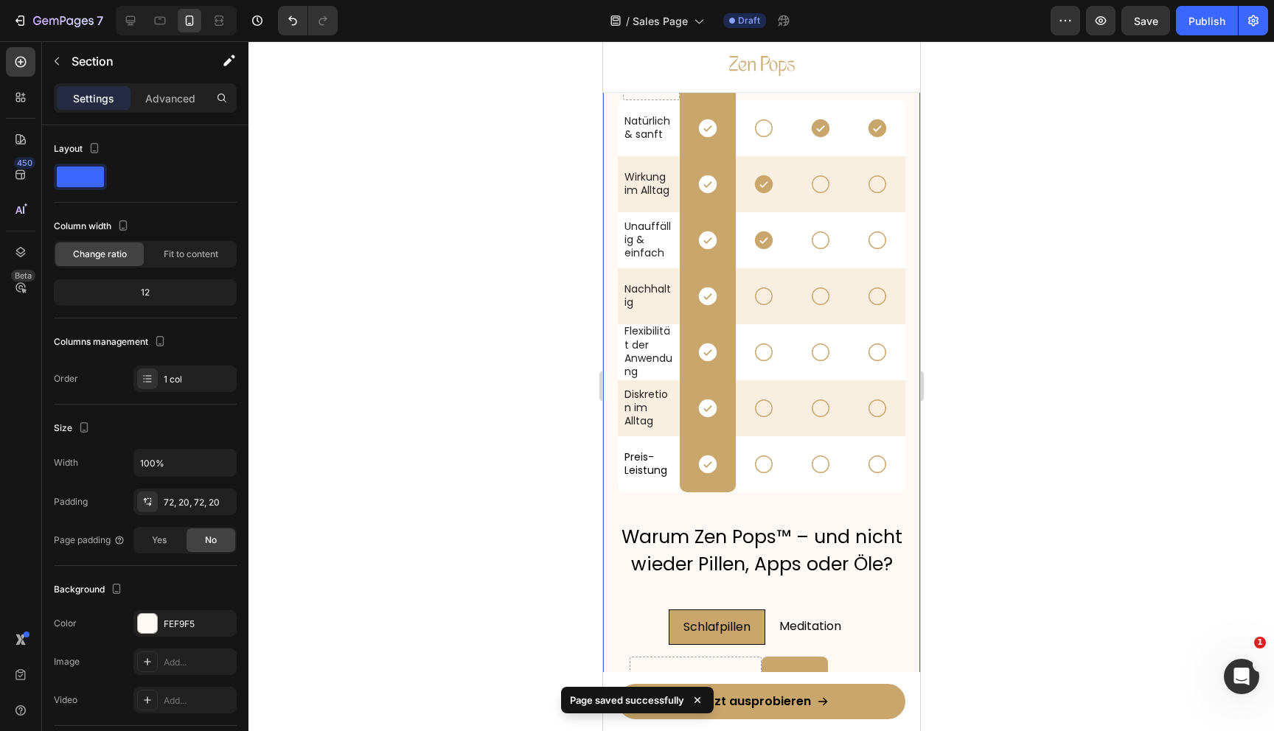
click at [607, 182] on div "Row Schlafpillen Text Block Meditations-Apps Text Block Öle & Sprays Text Block…" at bounding box center [760, 697] width 317 height 1458
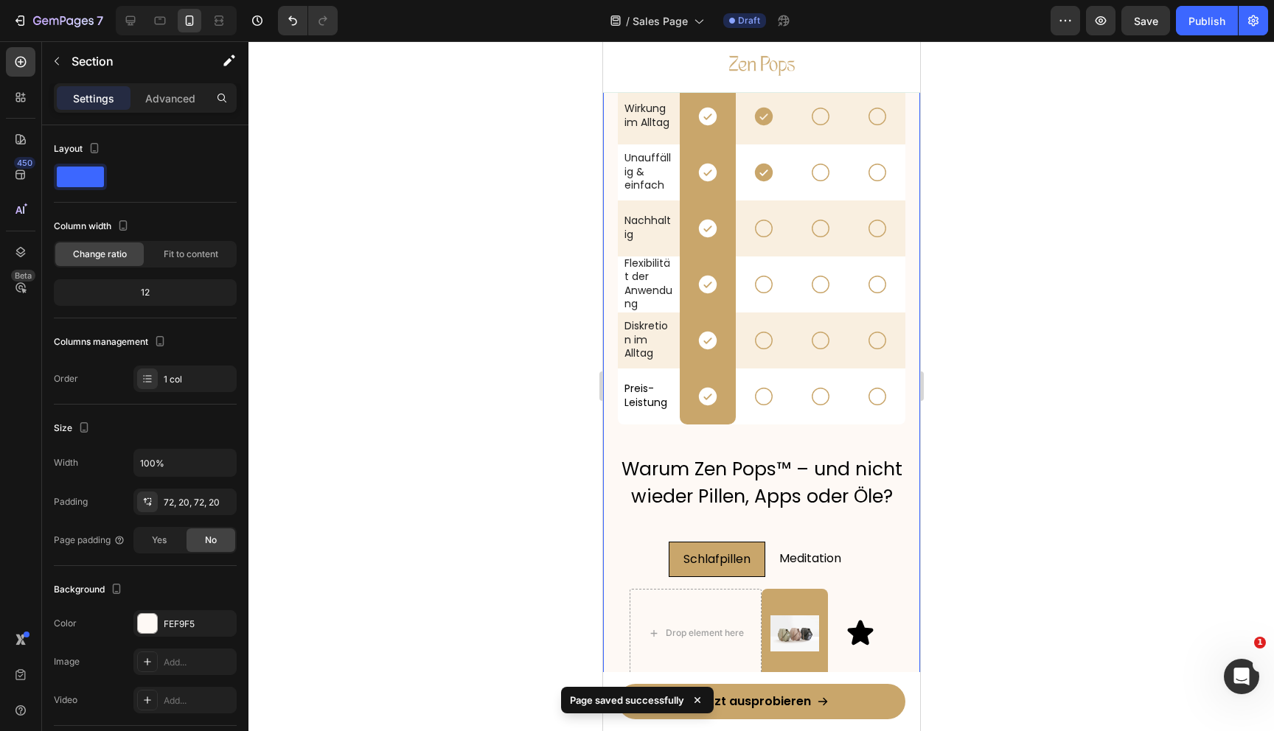
scroll to position [3289, 0]
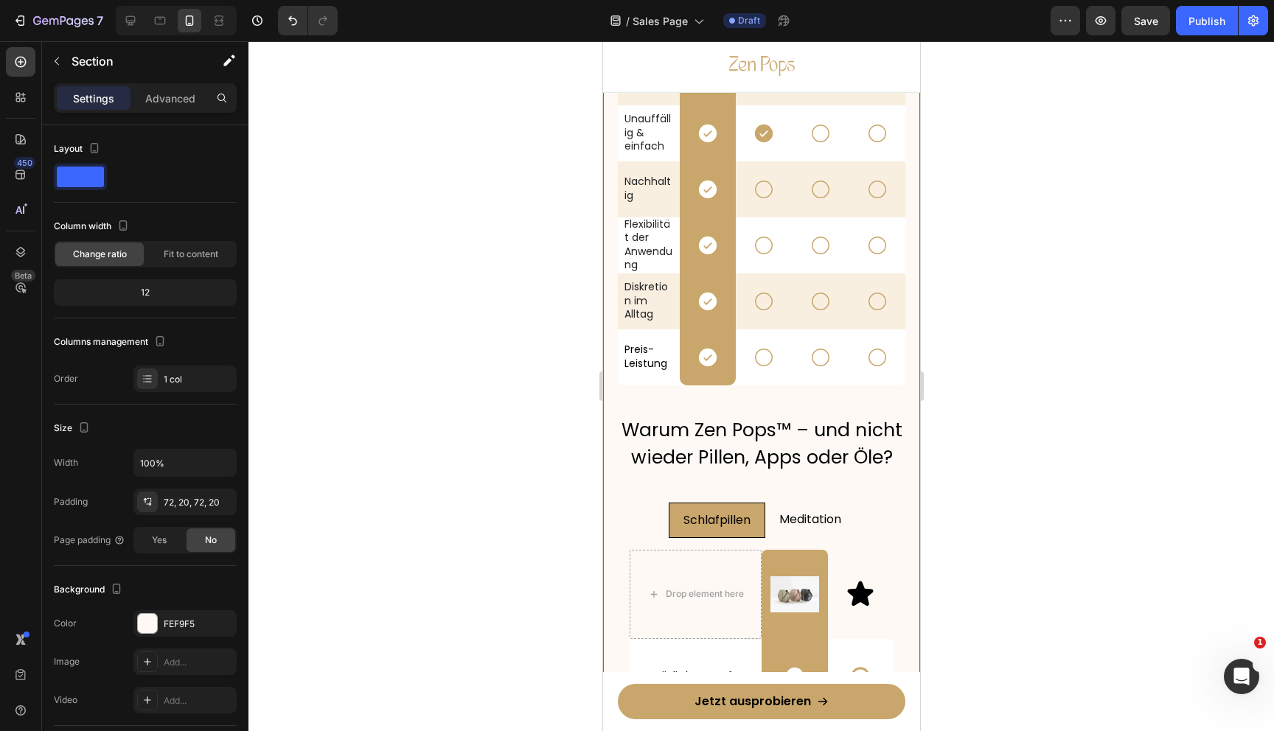
click at [614, 230] on div "Row Schlafpillen Text Block Meditations-Apps Text Block Öle & Sprays Text Block…" at bounding box center [760, 590] width 317 height 1458
click at [1034, 211] on div at bounding box center [761, 386] width 1026 height 690
click at [859, 215] on div "Row Schlafpillen Text Block Meditations-Apps Text Block Öle & Sprays Text Block…" at bounding box center [760, 590] width 317 height 1458
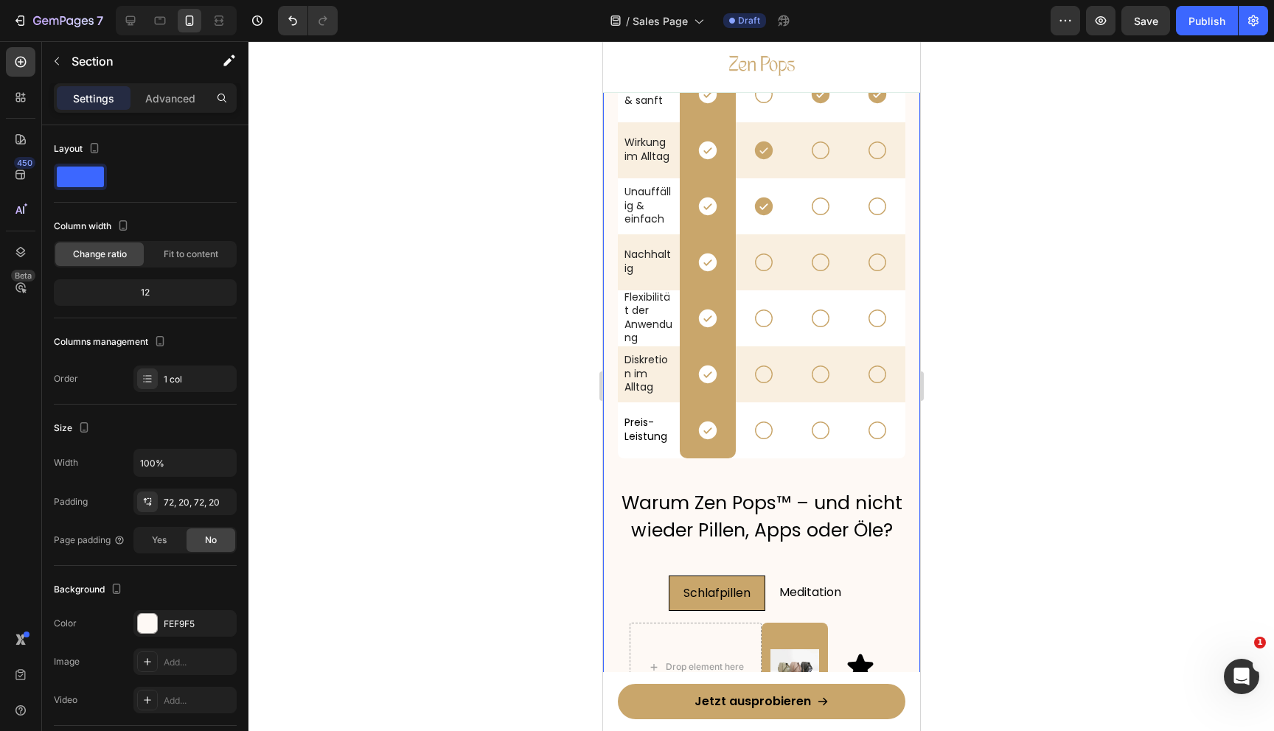
scroll to position [3552, 0]
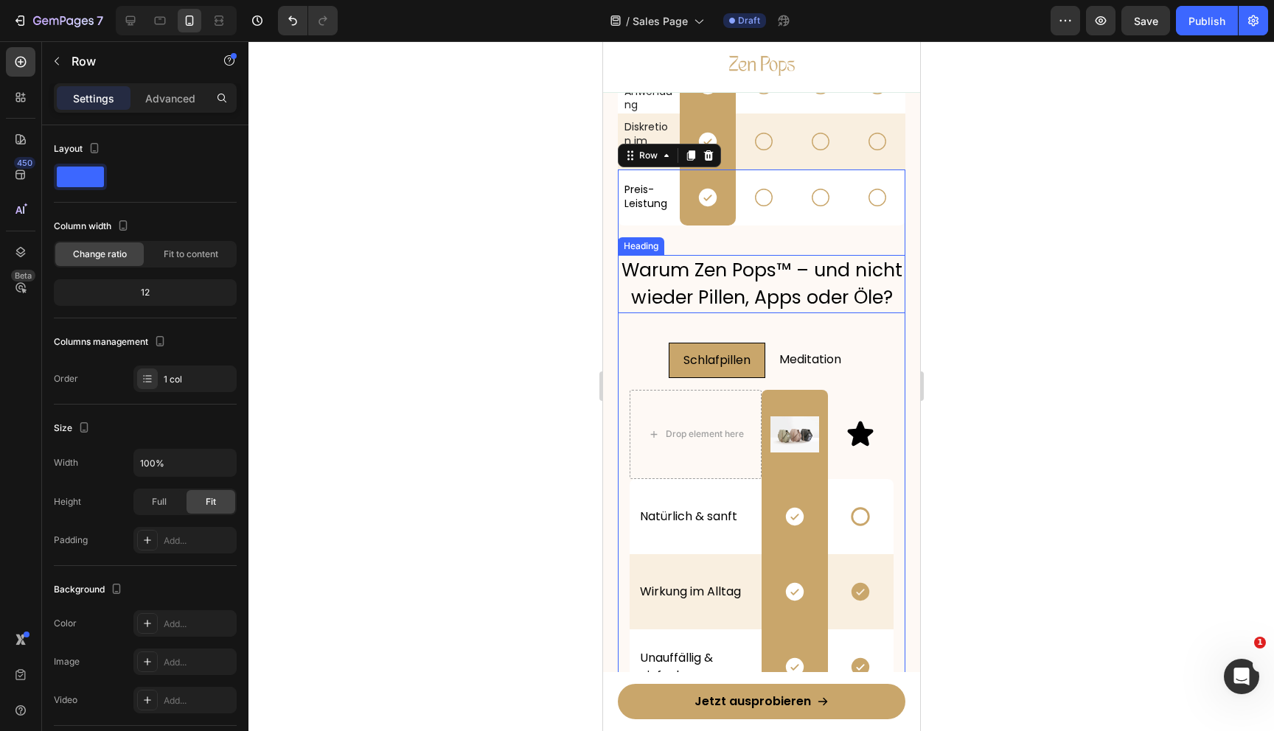
scroll to position [3781, 0]
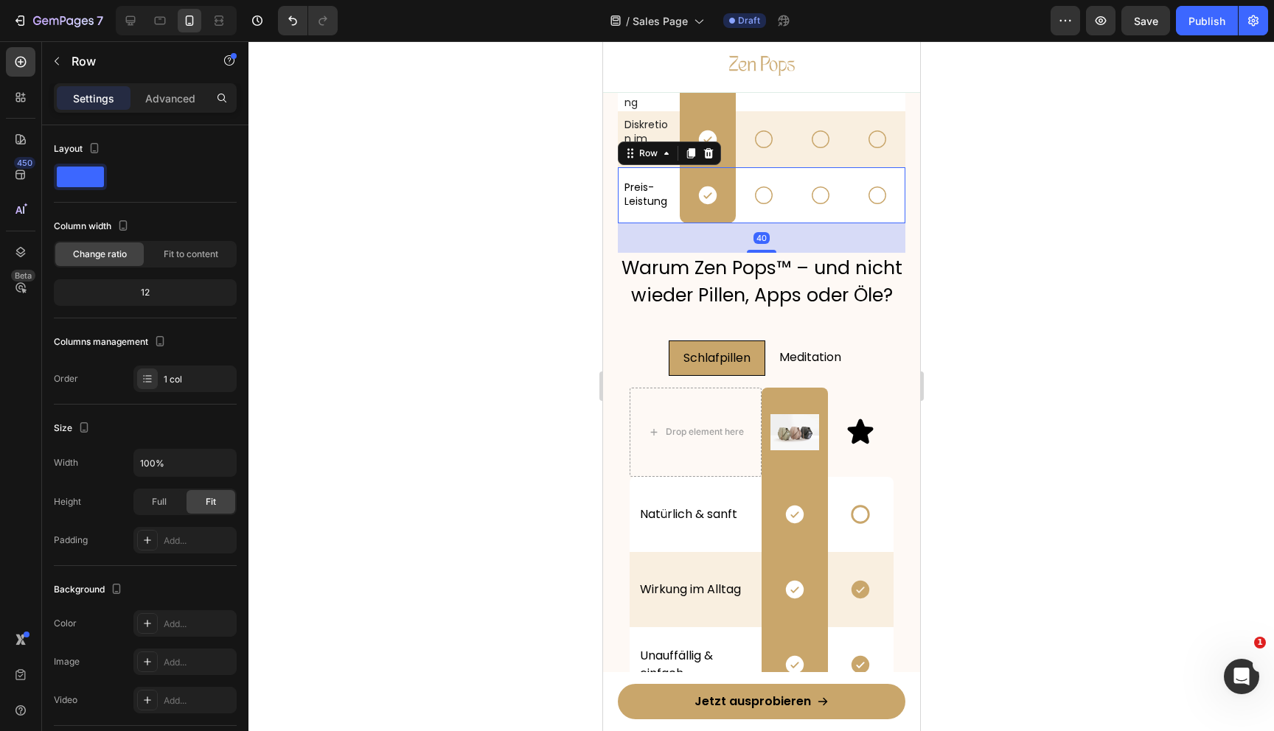
click at [678, 217] on div "Preis-Leistung Text Block" at bounding box center [650, 195] width 57 height 56
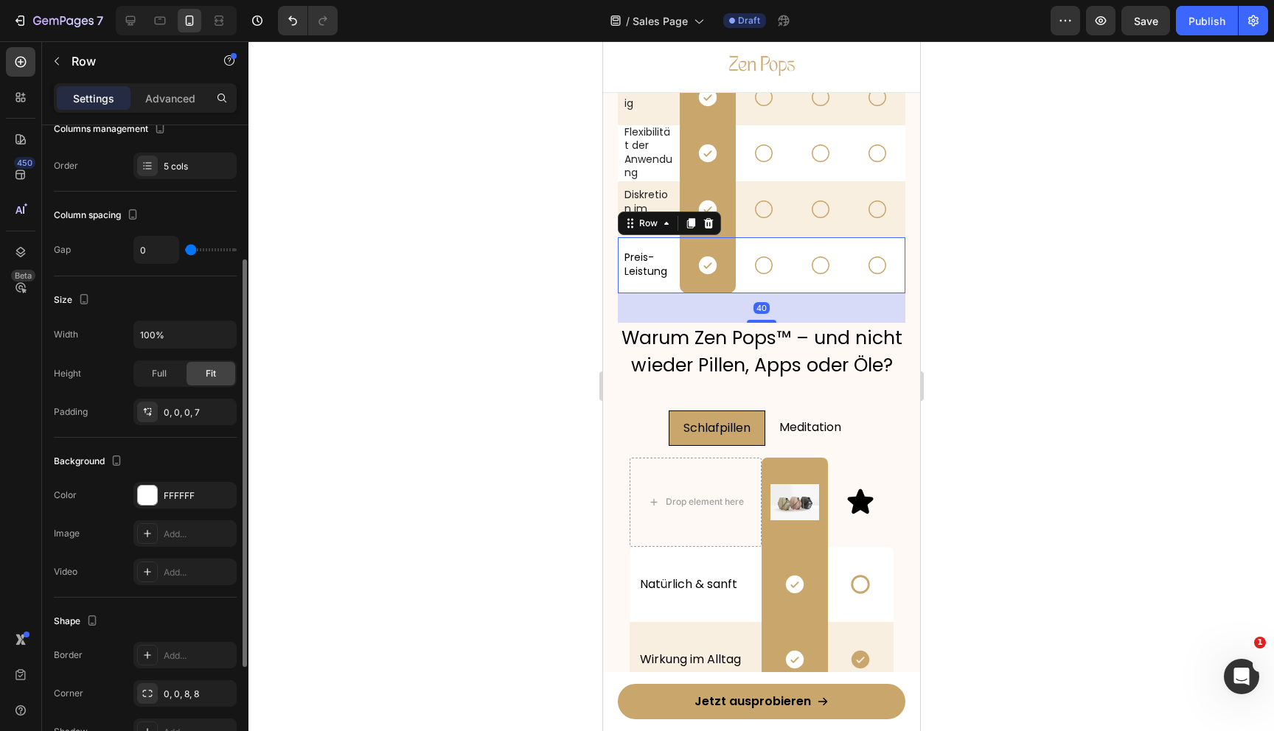
scroll to position [3703, 0]
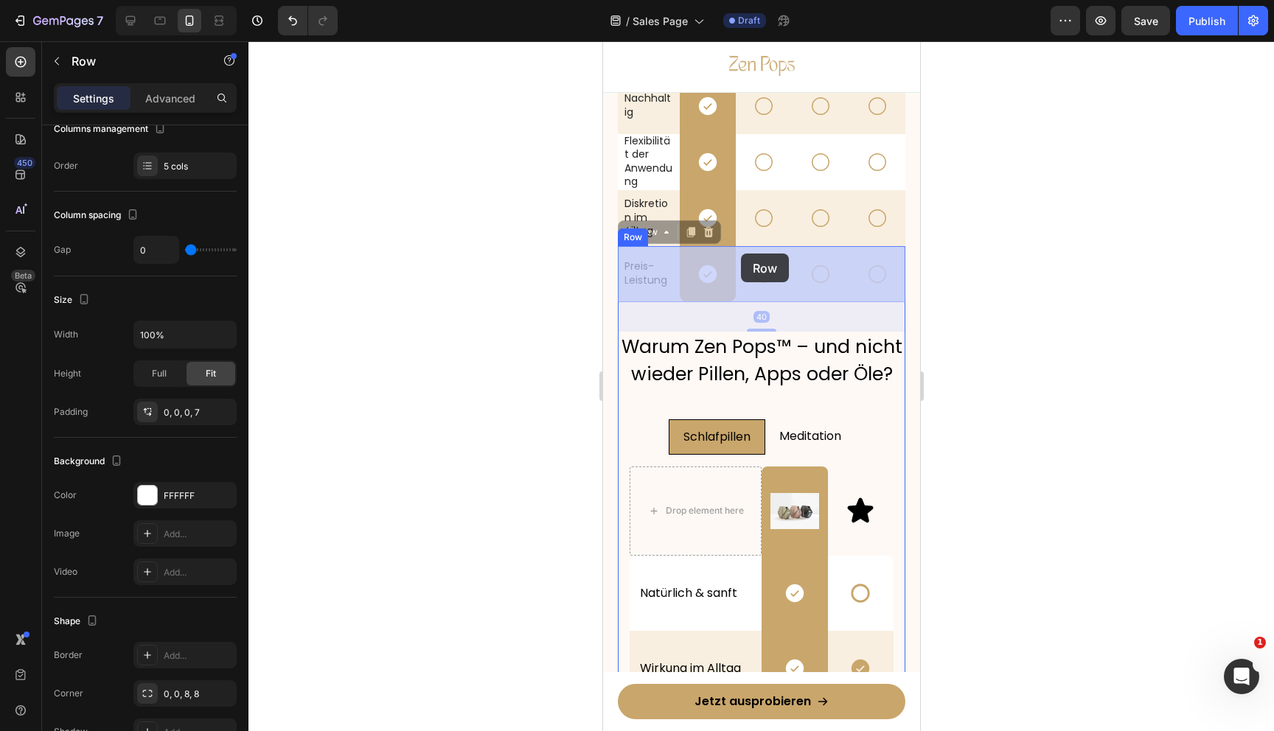
drag, startPoint x: 626, startPoint y: 229, endPoint x: 740, endPoint y: 254, distance: 117.0
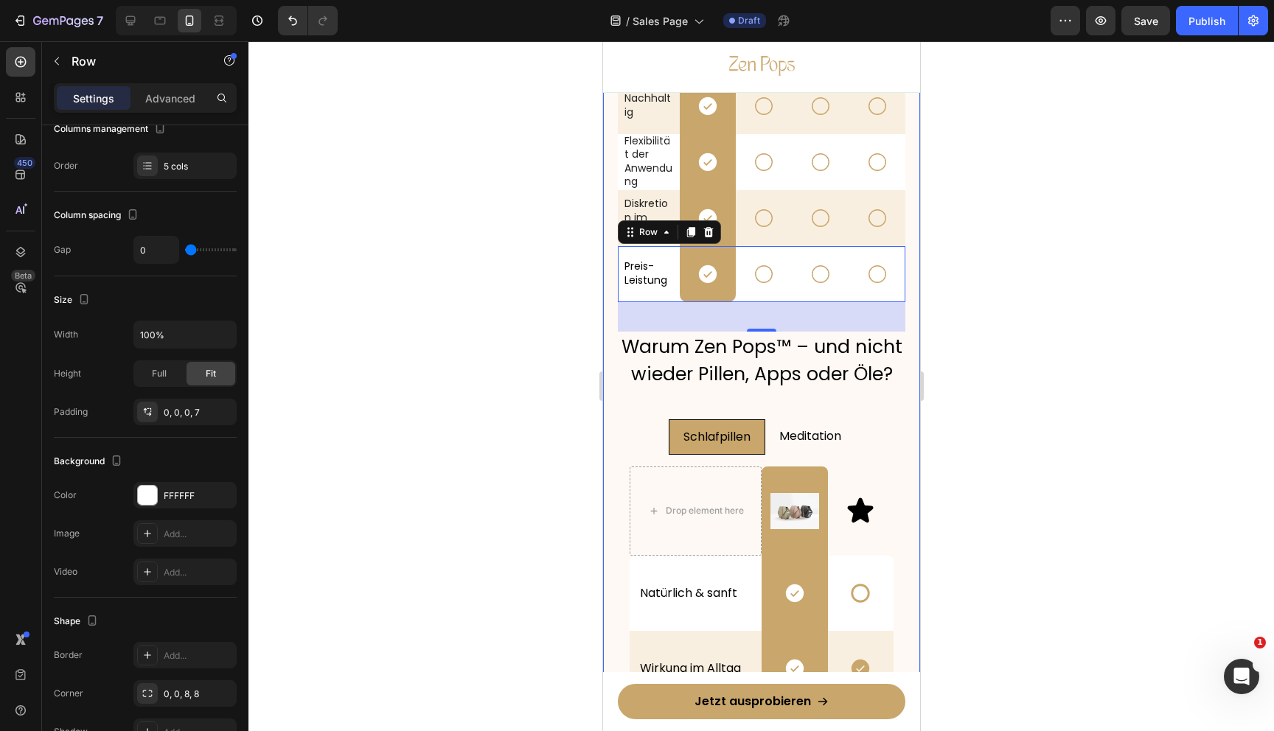
click at [1031, 282] on div at bounding box center [761, 386] width 1026 height 690
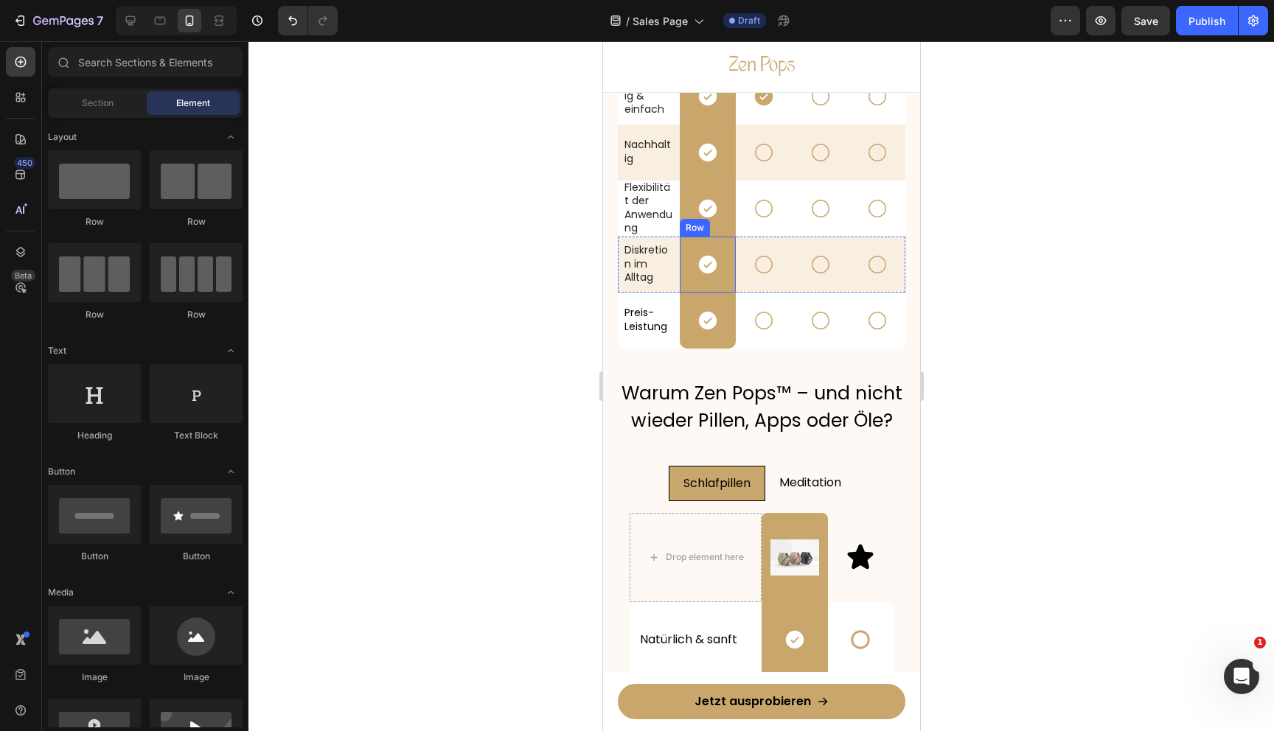
scroll to position [3660, 0]
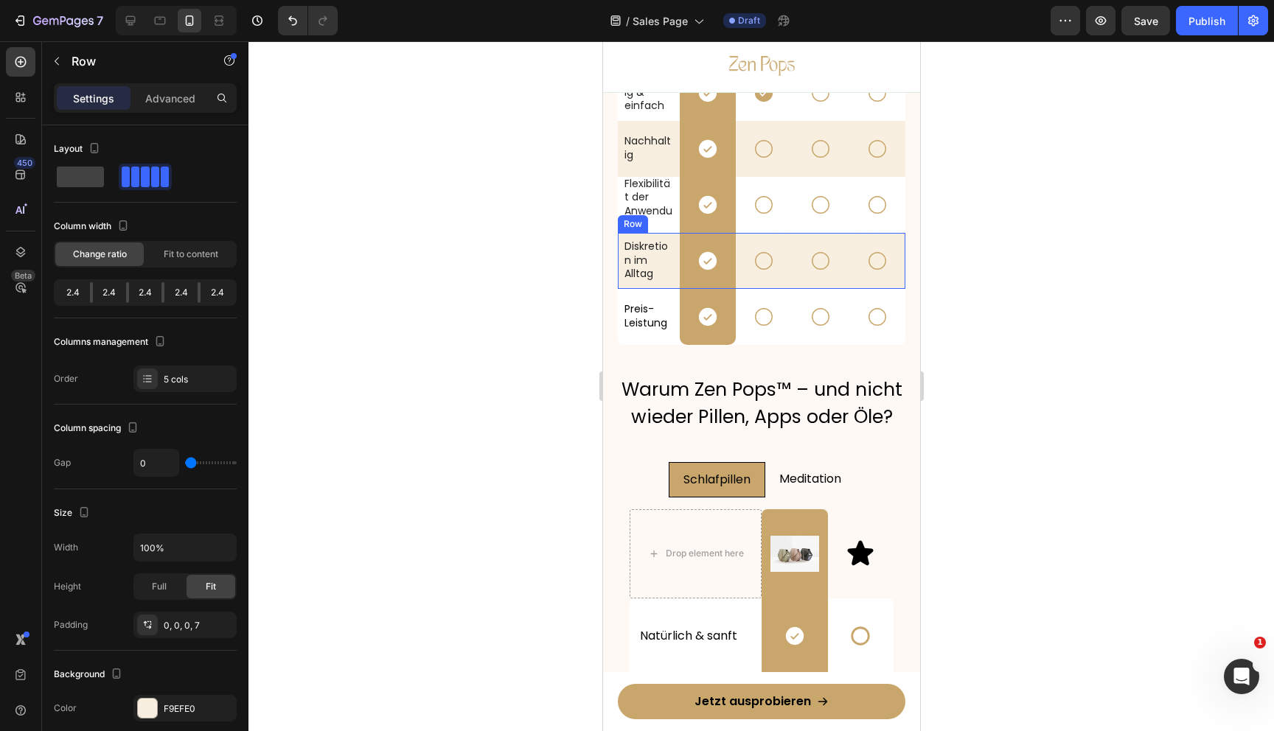
click at [746, 279] on div "Icon" at bounding box center [763, 261] width 57 height 56
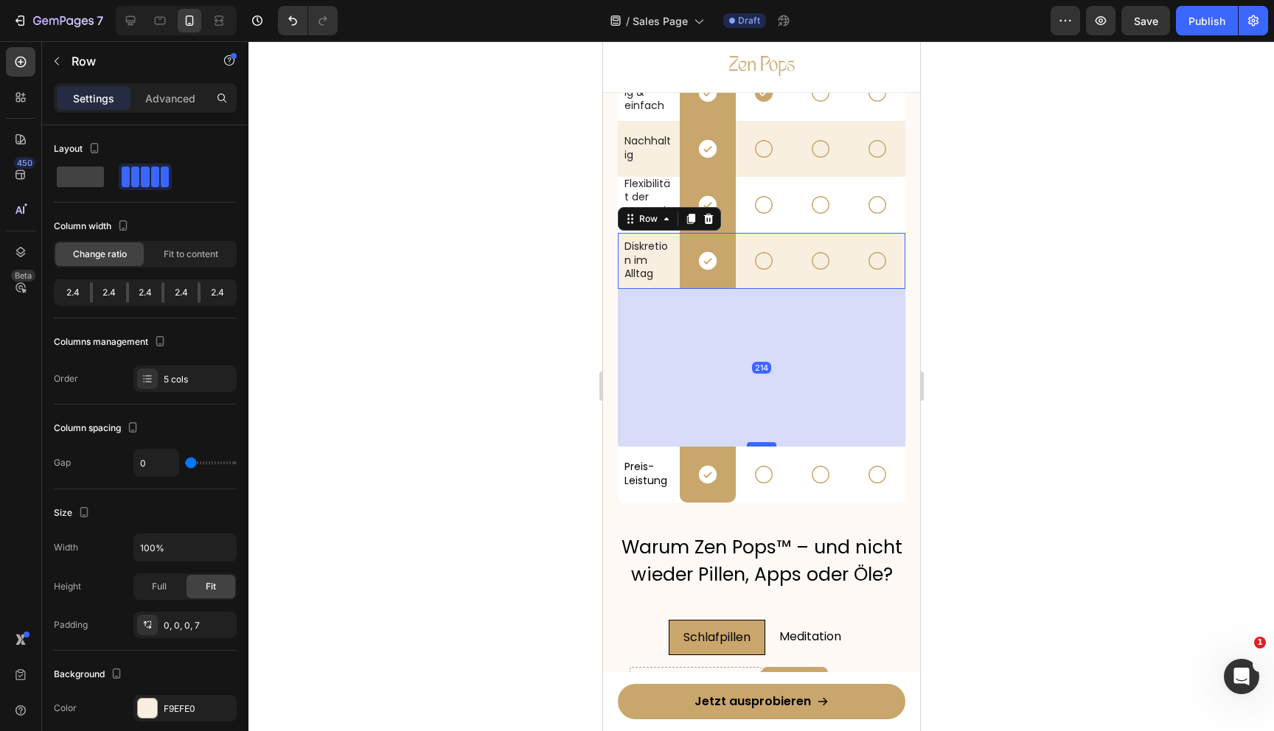
drag, startPoint x: 763, startPoint y: 286, endPoint x: 761, endPoint y: 444, distance: 157.8
click at [761, 444] on div at bounding box center [760, 444] width 29 height 4
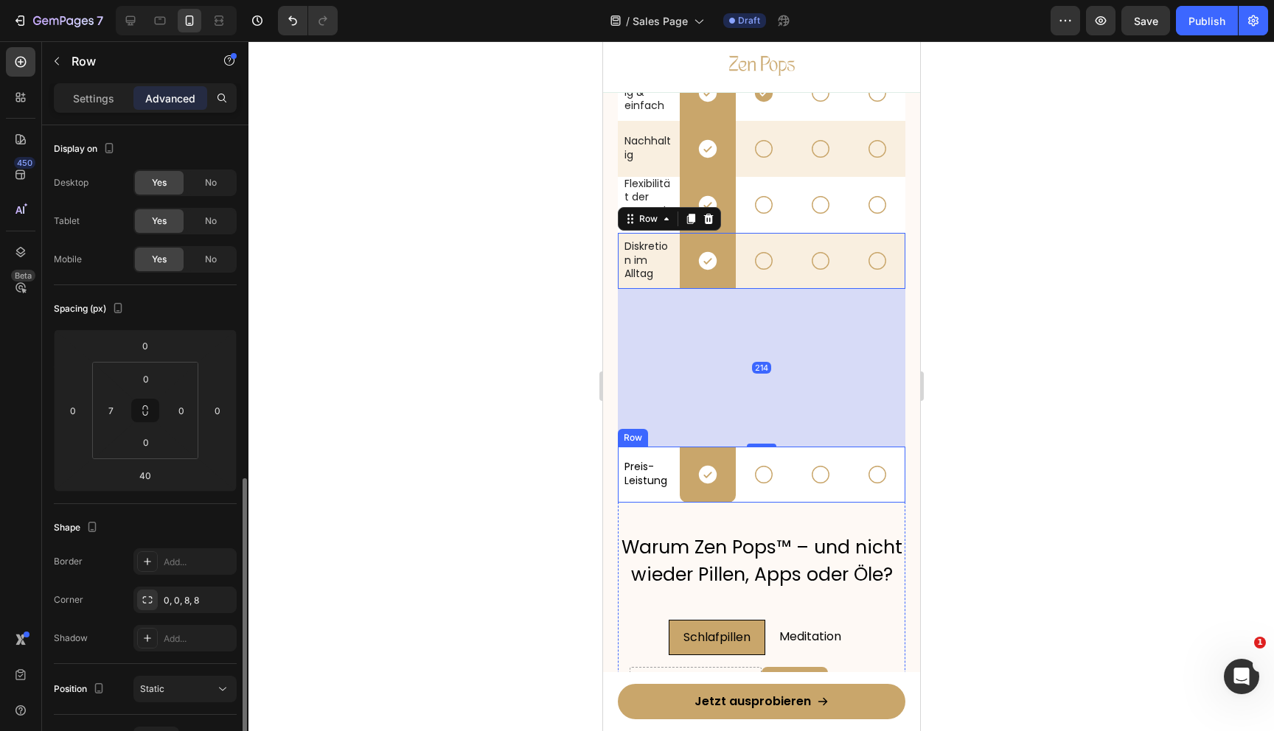
click at [739, 499] on div "Icon" at bounding box center [763, 475] width 57 height 56
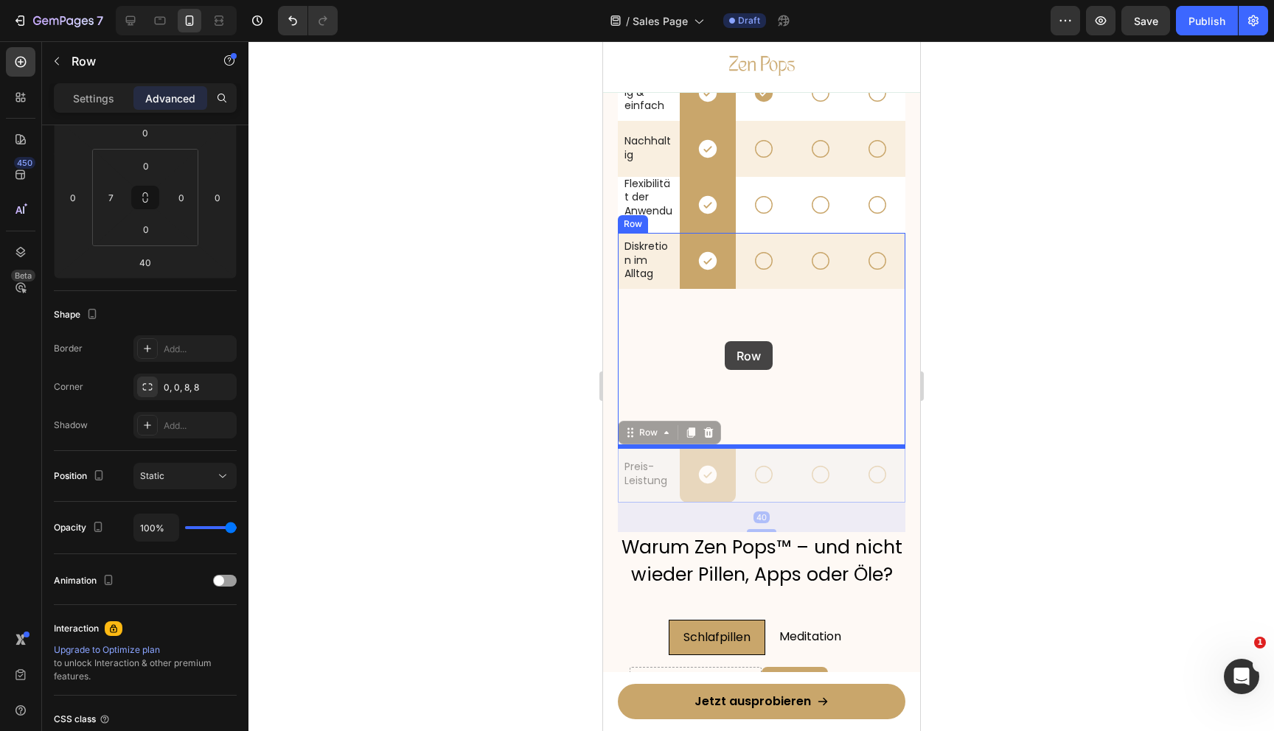
drag, startPoint x: 626, startPoint y: 434, endPoint x: 724, endPoint y: 341, distance: 135.1
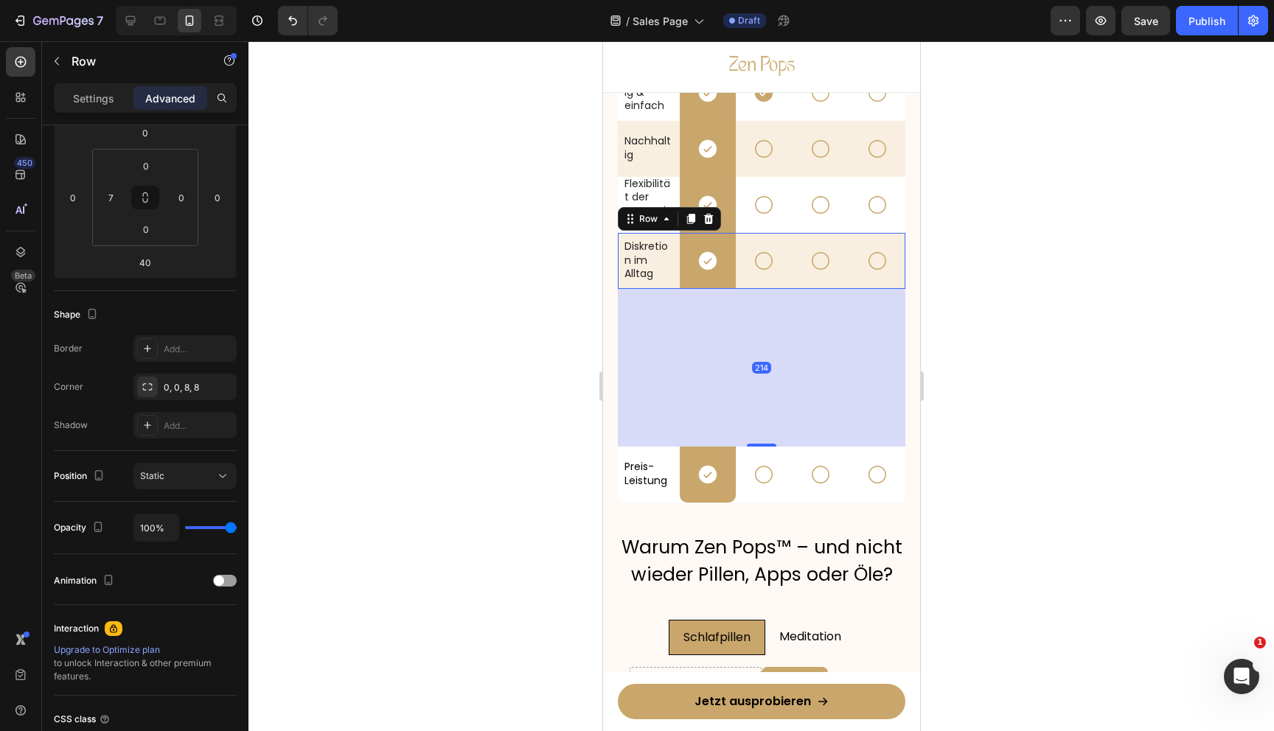
click at [744, 282] on div "Icon" at bounding box center [763, 261] width 57 height 56
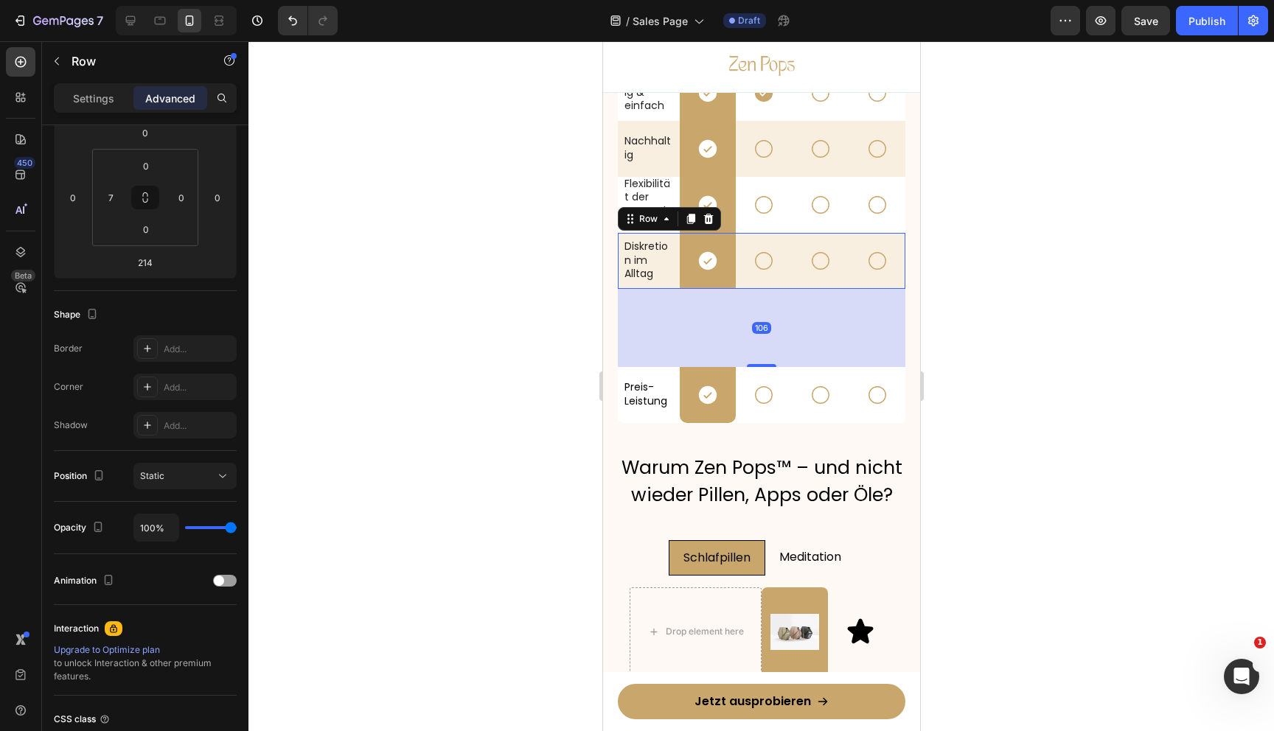
drag, startPoint x: 757, startPoint y: 444, endPoint x: 755, endPoint y: 120, distance: 323.7
click at [755, 119] on div "Row Schlafpillen Text Block Meditations-Apps Text Block Öle & Sprays Text Block…" at bounding box center [761, 588] width 288 height 1430
type input "0"
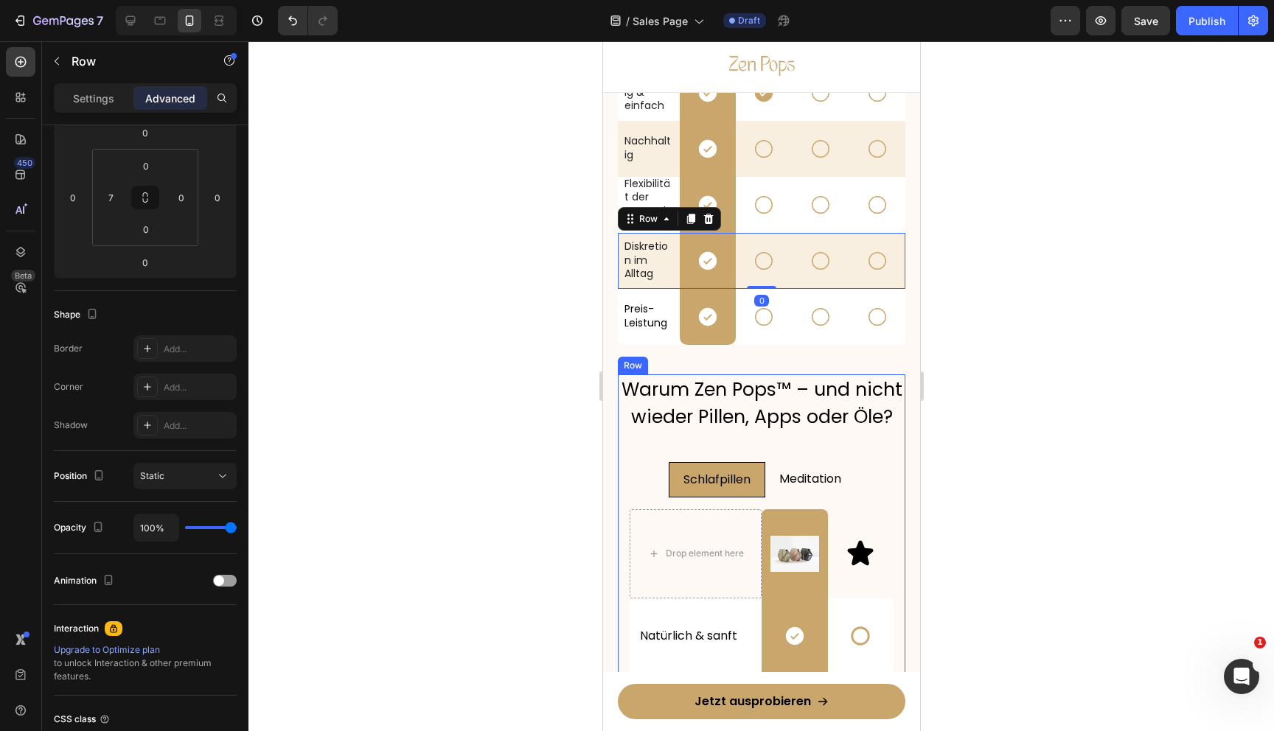
click at [756, 352] on div "Diskretion im Alltag Text Block Icon Row Icon Icon Icon Row Preis-Leistung Text…" at bounding box center [761, 304] width 288 height 142
click at [741, 230] on div "Icon" at bounding box center [763, 205] width 57 height 56
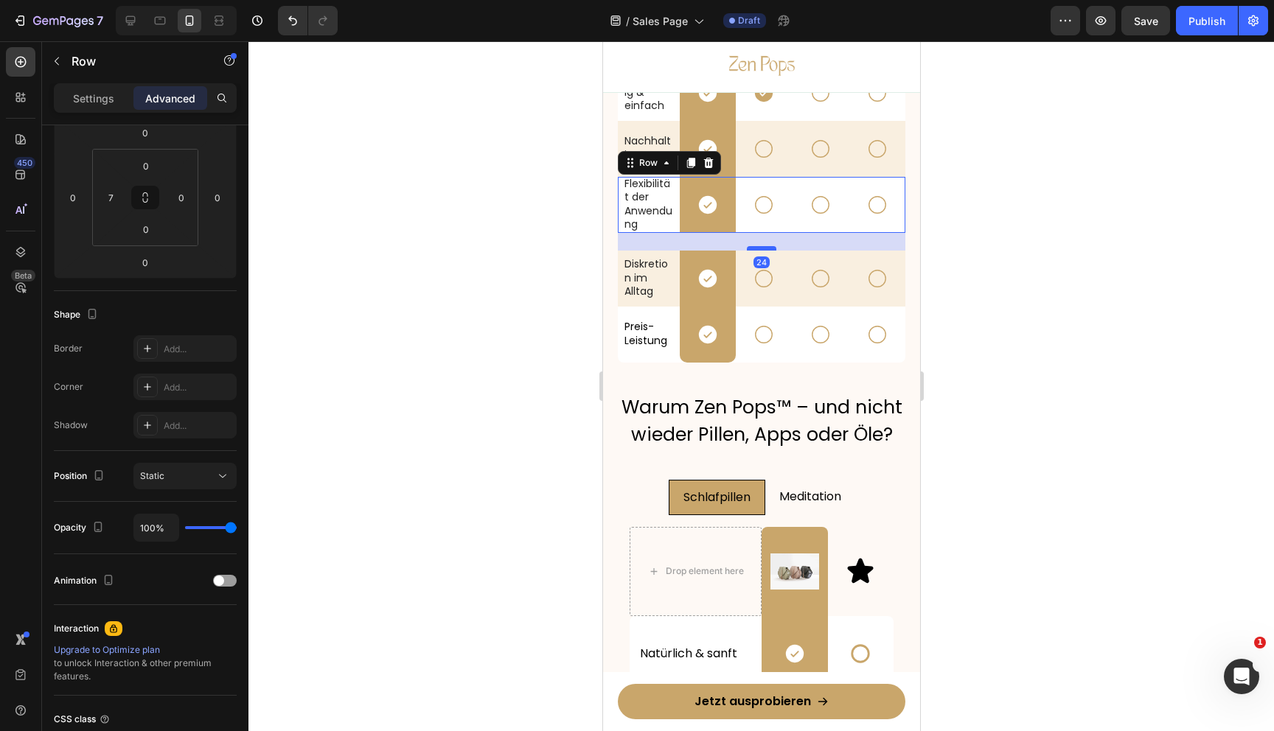
drag, startPoint x: 759, startPoint y: 231, endPoint x: 759, endPoint y: 253, distance: 22.1
click at [759, 251] on div at bounding box center [760, 248] width 29 height 4
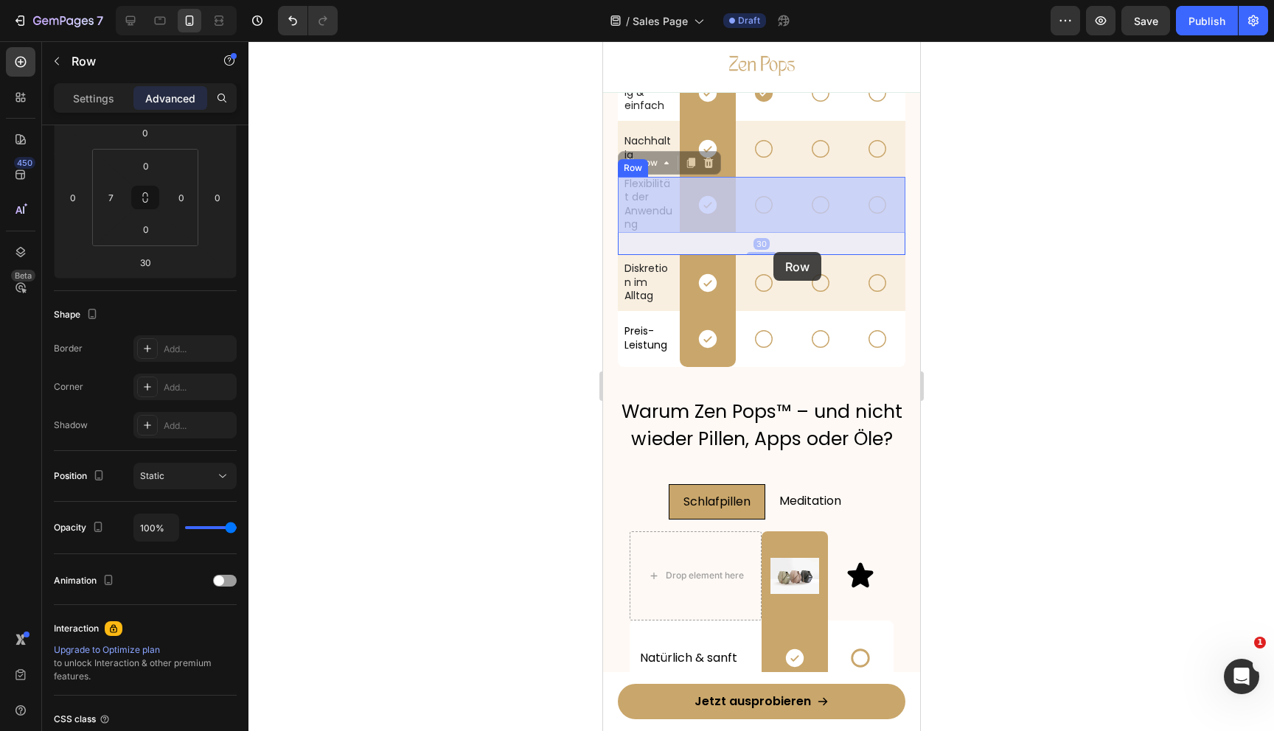
drag, startPoint x: 628, startPoint y: 160, endPoint x: 773, endPoint y: 252, distance: 171.4
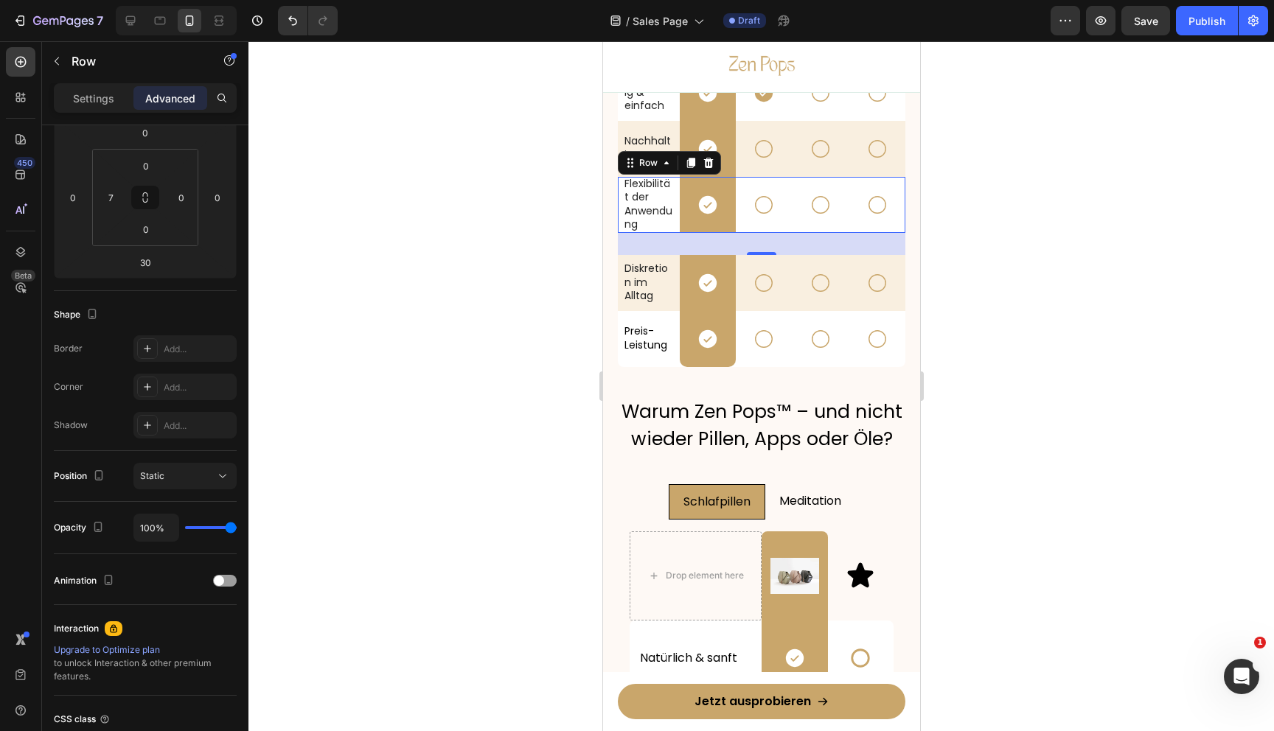
drag, startPoint x: 751, startPoint y: 253, endPoint x: 751, endPoint y: 139, distance: 113.5
click at [751, 139] on div "Row Schlafpillen Text Block Meditations-Apps Text Block Öle & Sprays Text Block…" at bounding box center [761, 560] width 288 height 1374
type input "0"
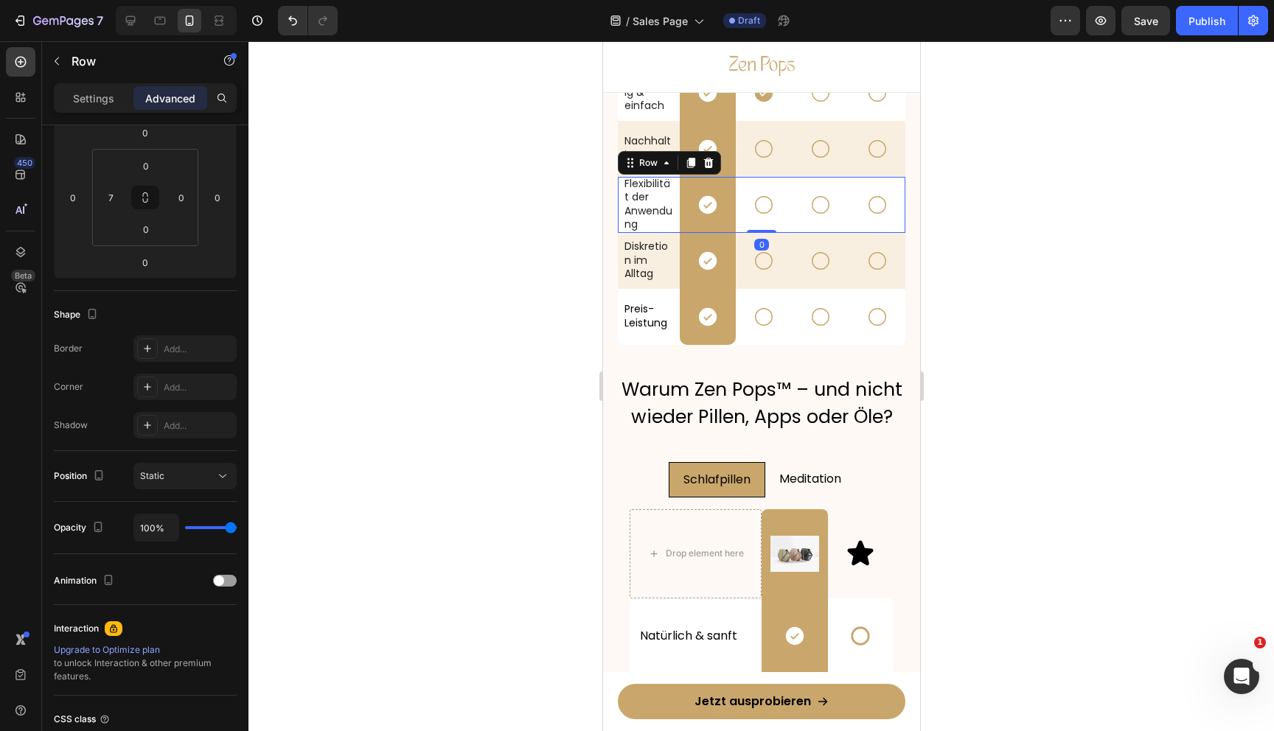
click at [982, 231] on div at bounding box center [761, 386] width 1026 height 690
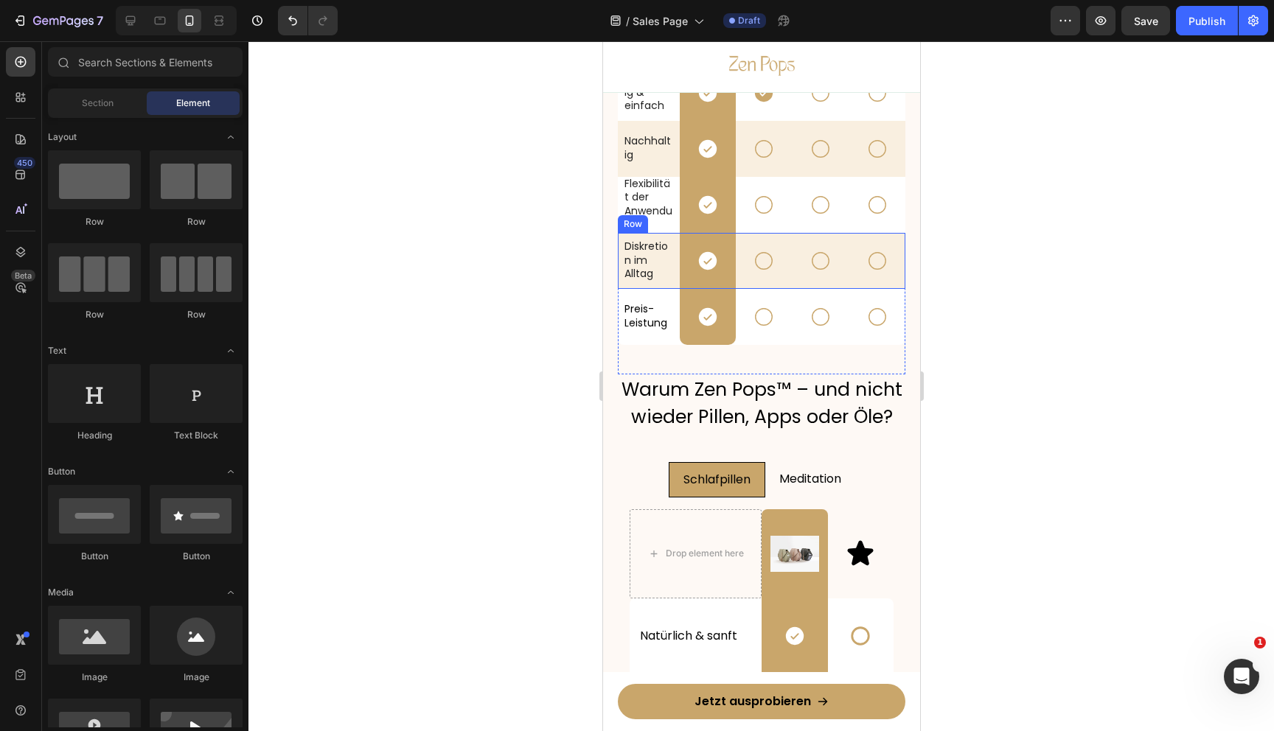
click at [748, 240] on div "Icon" at bounding box center [763, 261] width 57 height 56
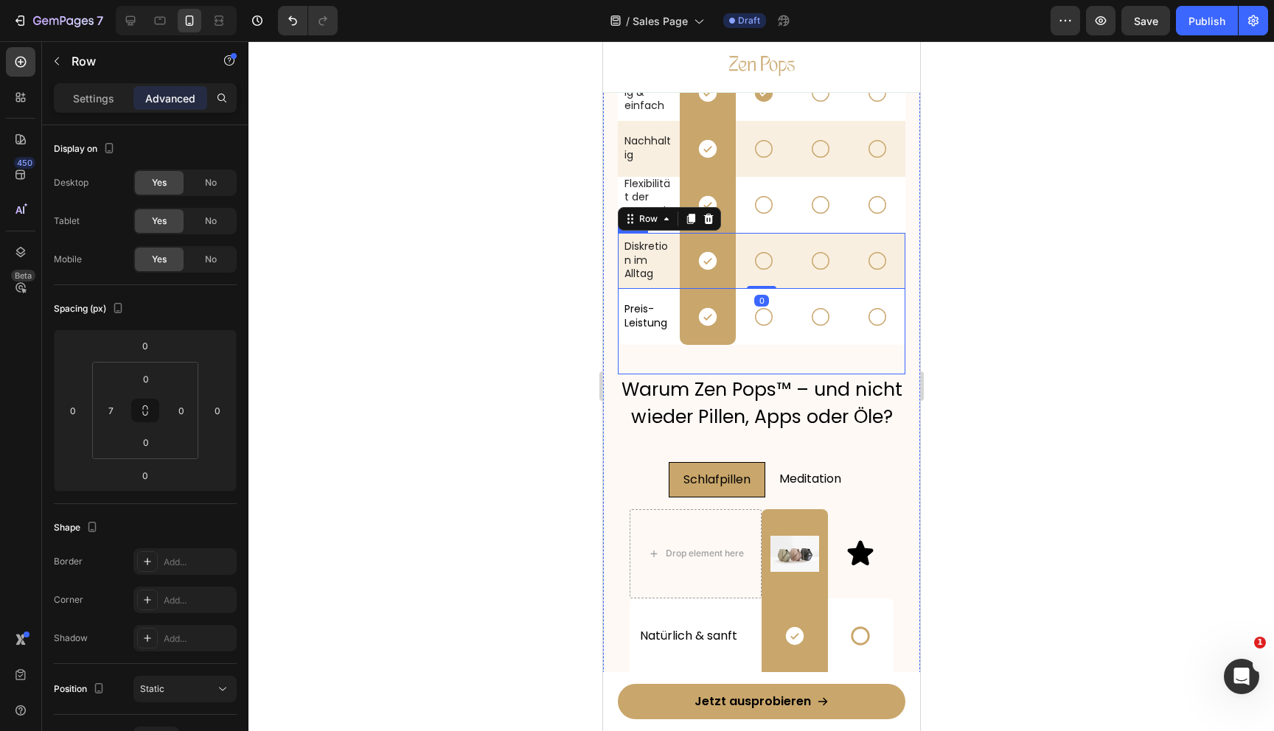
click at [750, 361] on div "Diskretion im Alltag Text Block Icon Row Icon Icon Icon Row 0 Preis-Leistung Te…" at bounding box center [761, 304] width 288 height 142
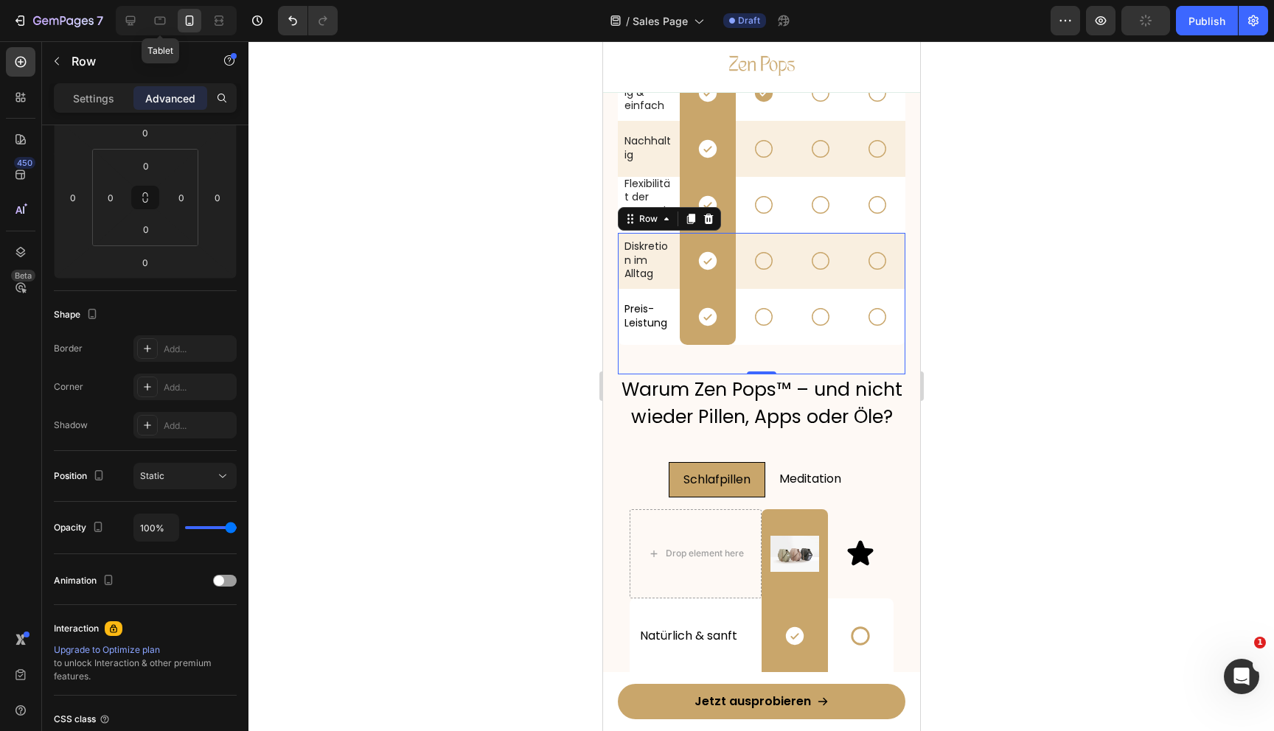
click at [145, 22] on div "Tablet" at bounding box center [176, 20] width 121 height 29
click at [133, 18] on icon at bounding box center [130, 20] width 15 height 15
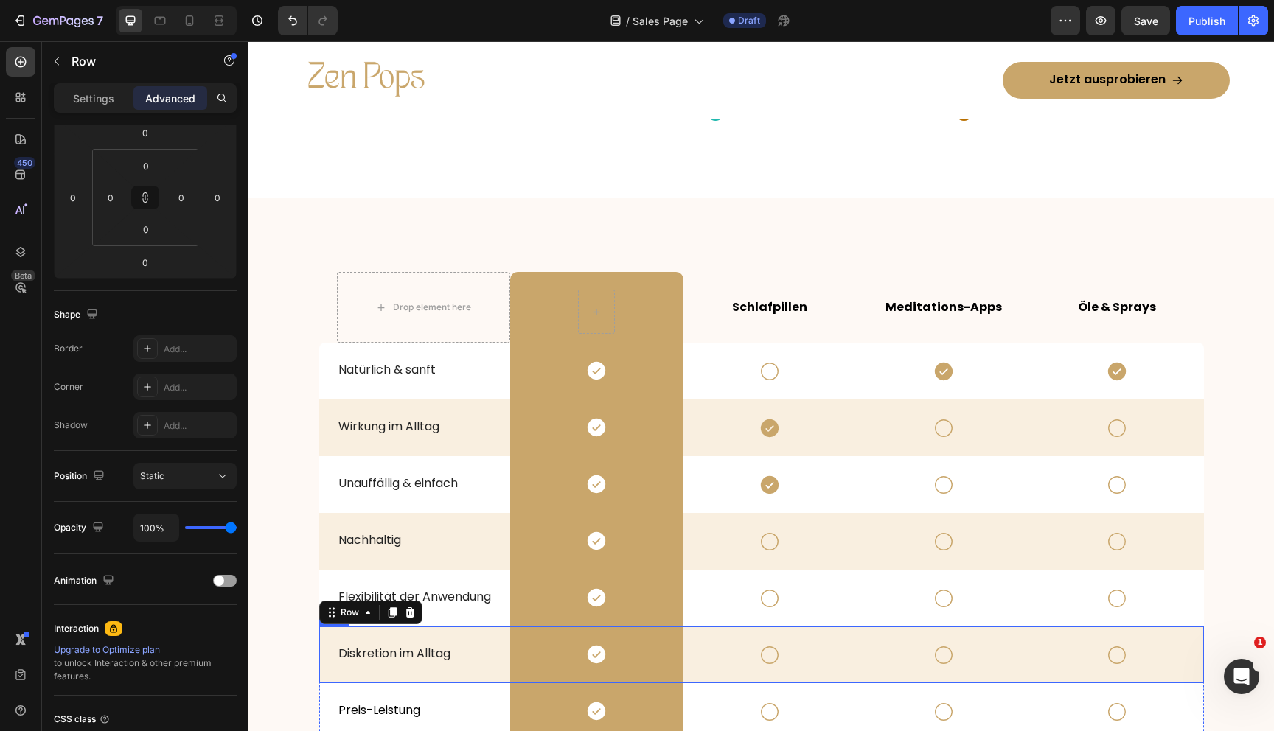
scroll to position [2398, 0]
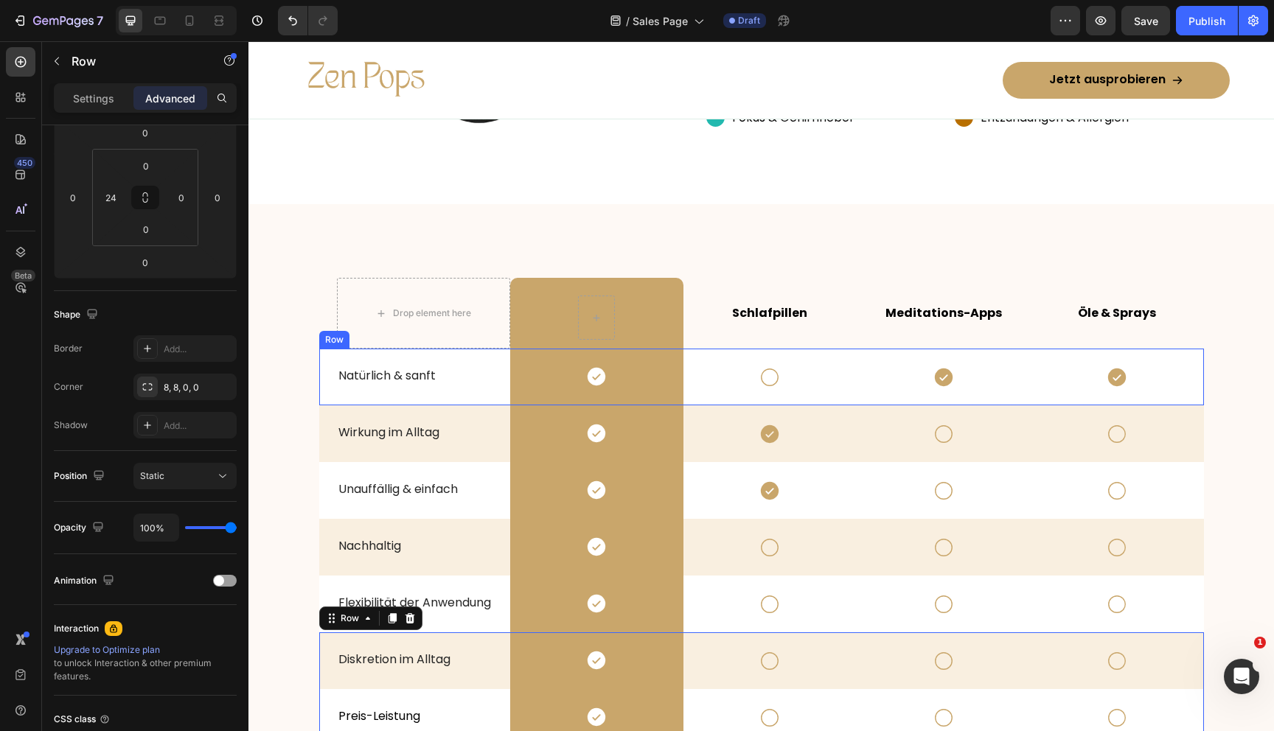
click at [689, 399] on div "Icon" at bounding box center [769, 377] width 173 height 57
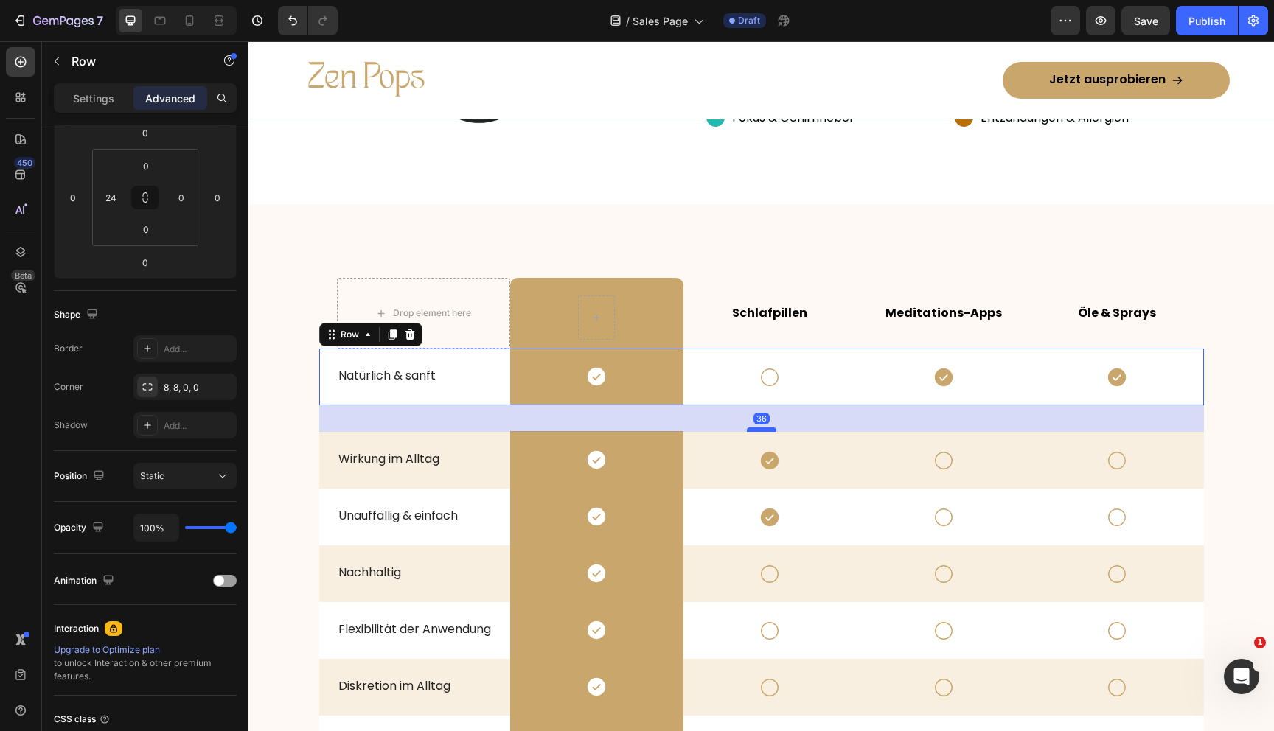
drag, startPoint x: 771, startPoint y: 404, endPoint x: 771, endPoint y: 431, distance: 26.5
click at [771, 431] on div at bounding box center [761, 430] width 29 height 4
type input "36"
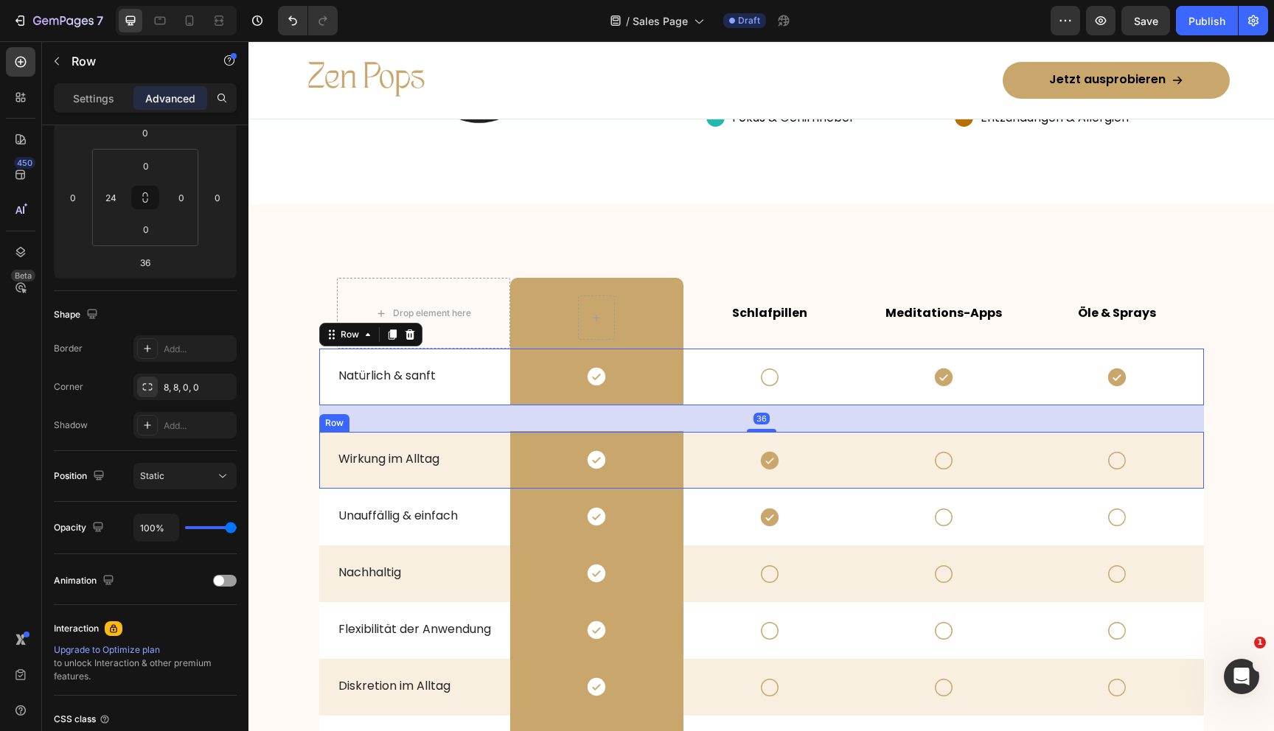
click at [699, 437] on div "Icon" at bounding box center [769, 460] width 173 height 57
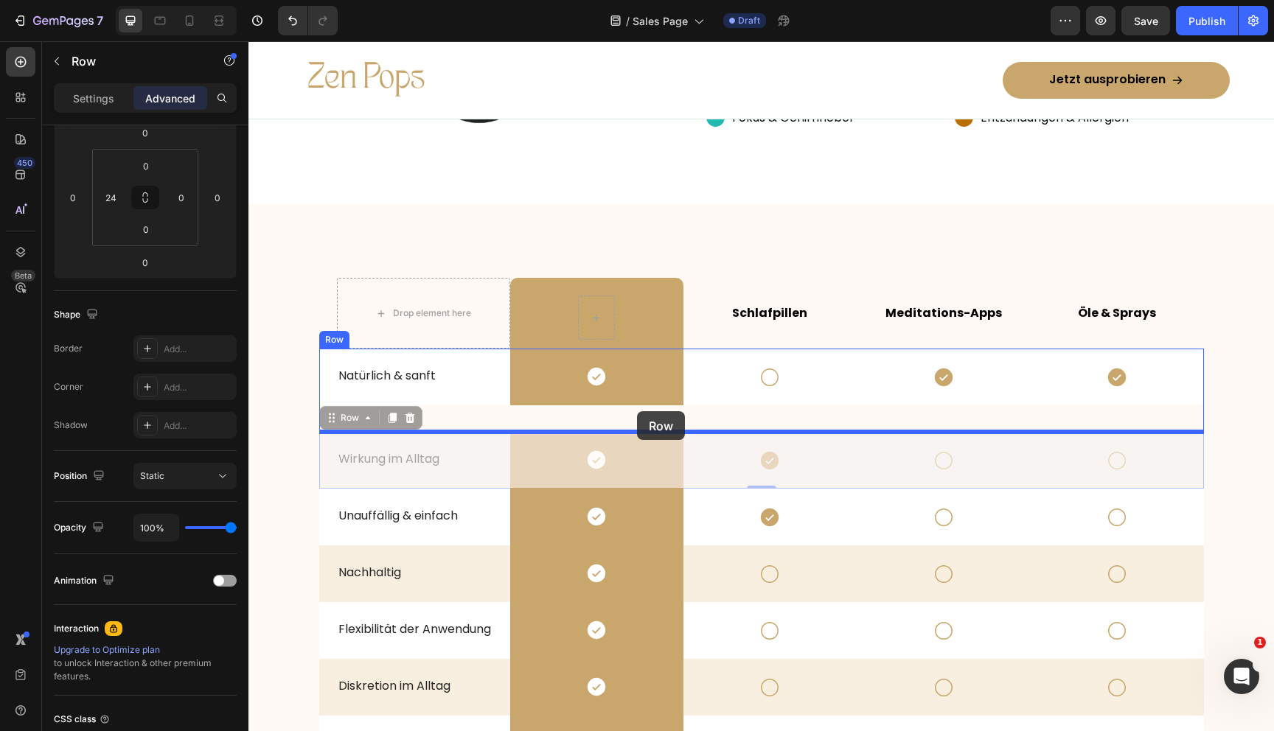
drag, startPoint x: 330, startPoint y: 423, endPoint x: 637, endPoint y: 412, distance: 306.9
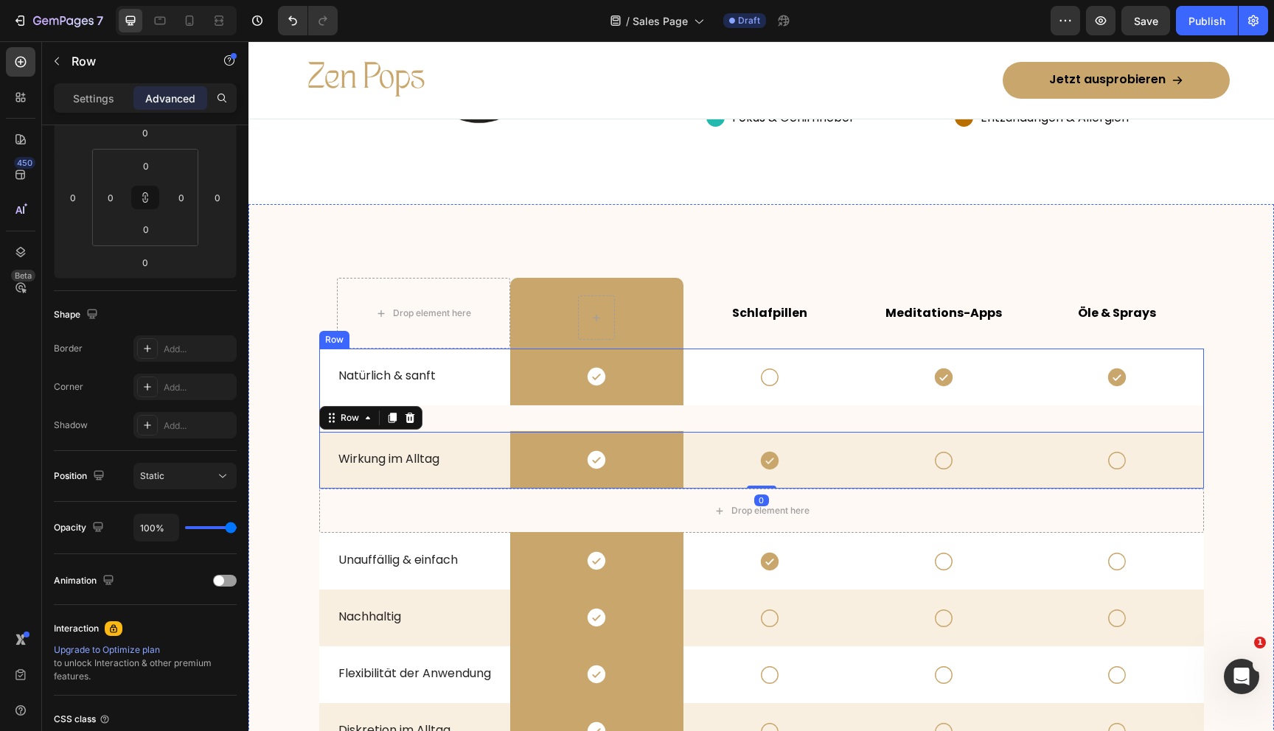
click at [720, 417] on div "Natürlich & sanft Text Block Icon Row Icon Icon Icon Row Wirkung im Alltag Text…" at bounding box center [761, 419] width 885 height 140
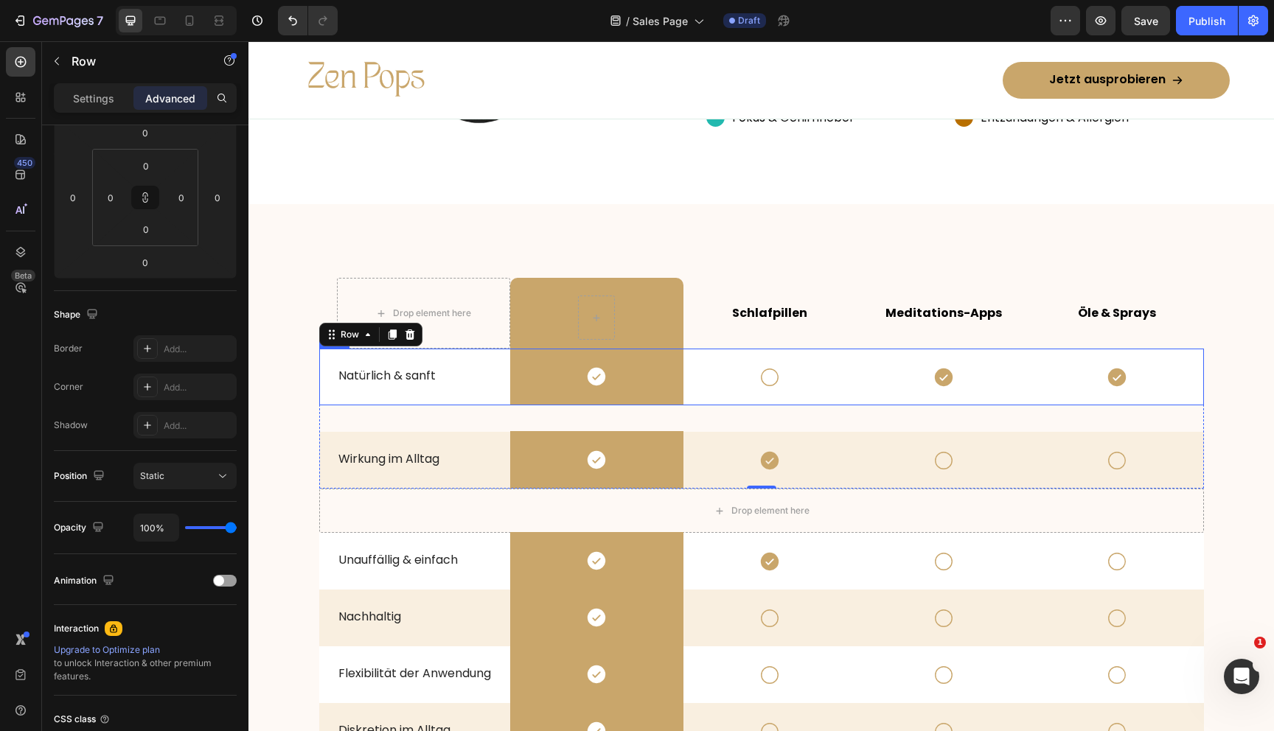
click at [720, 392] on div "Icon" at bounding box center [769, 377] width 173 height 57
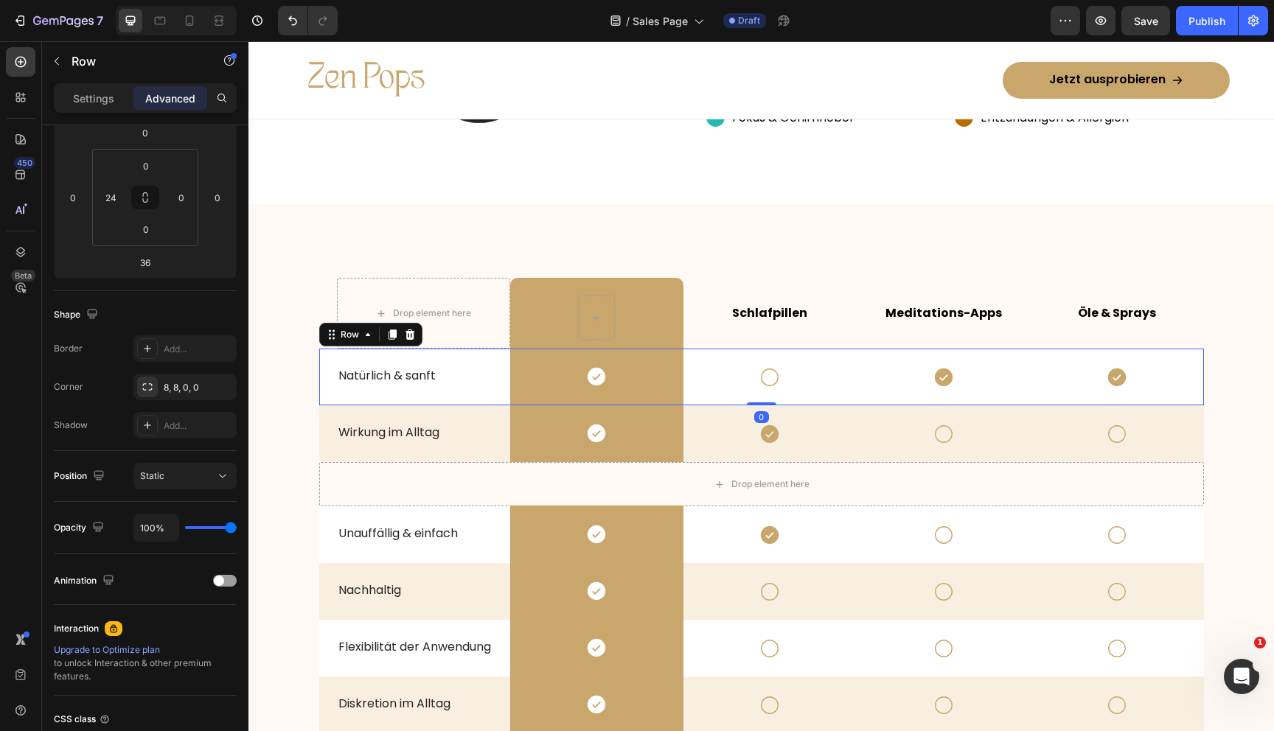
drag, startPoint x: 757, startPoint y: 431, endPoint x: 756, endPoint y: 299, distance: 132.0
type input "0"
click at [695, 448] on div "Icon" at bounding box center [769, 433] width 173 height 57
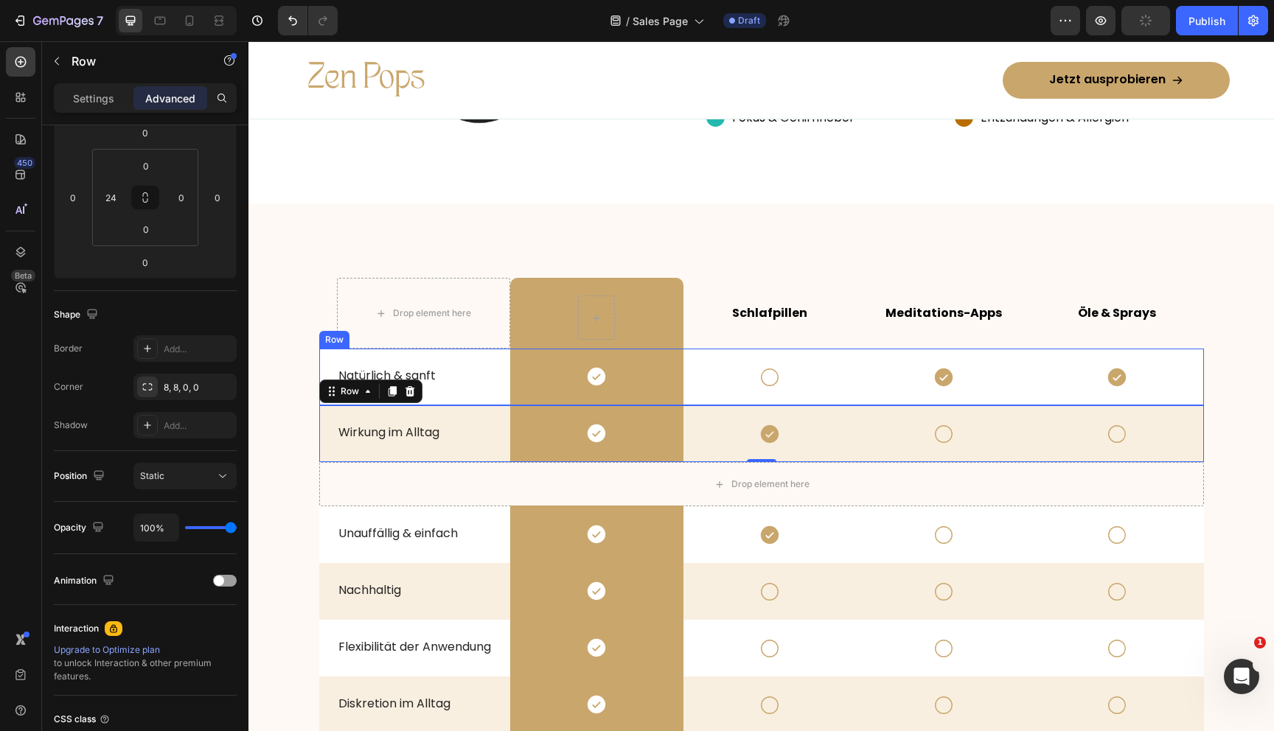
click at [708, 357] on div "Icon" at bounding box center [769, 377] width 173 height 57
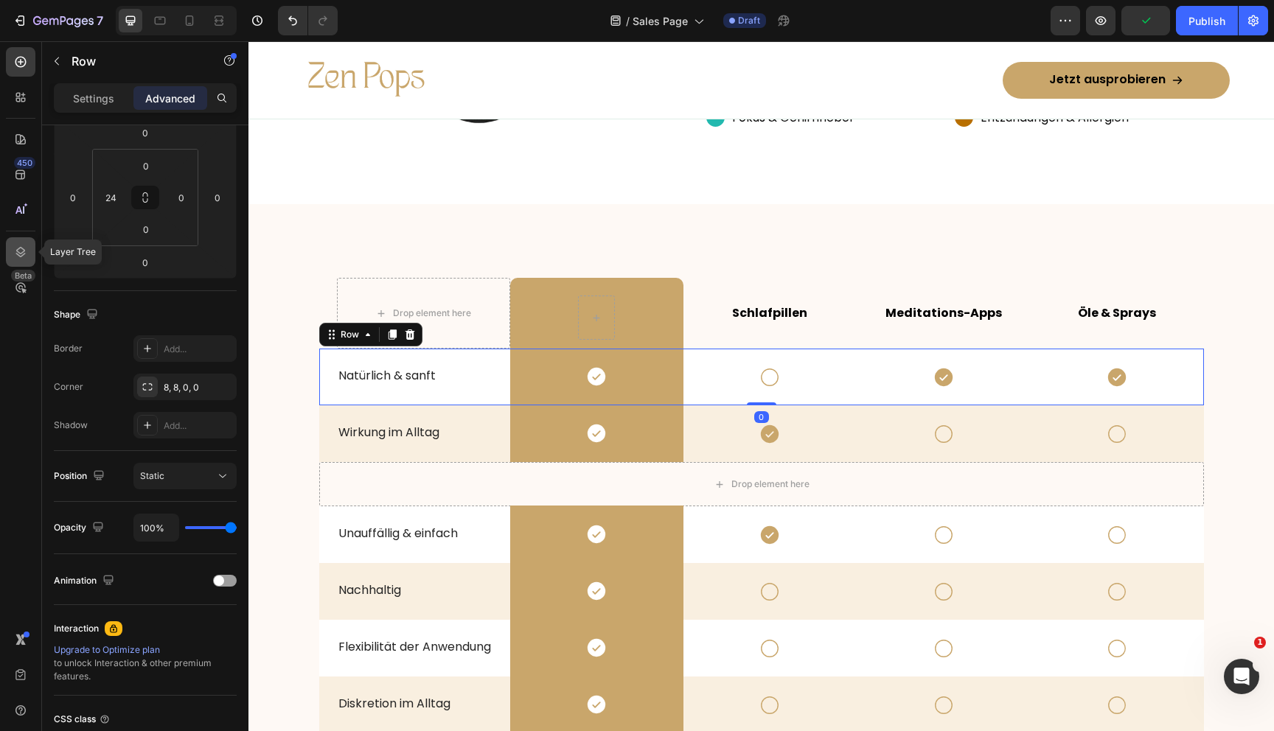
click at [26, 261] on div at bounding box center [20, 251] width 29 height 29
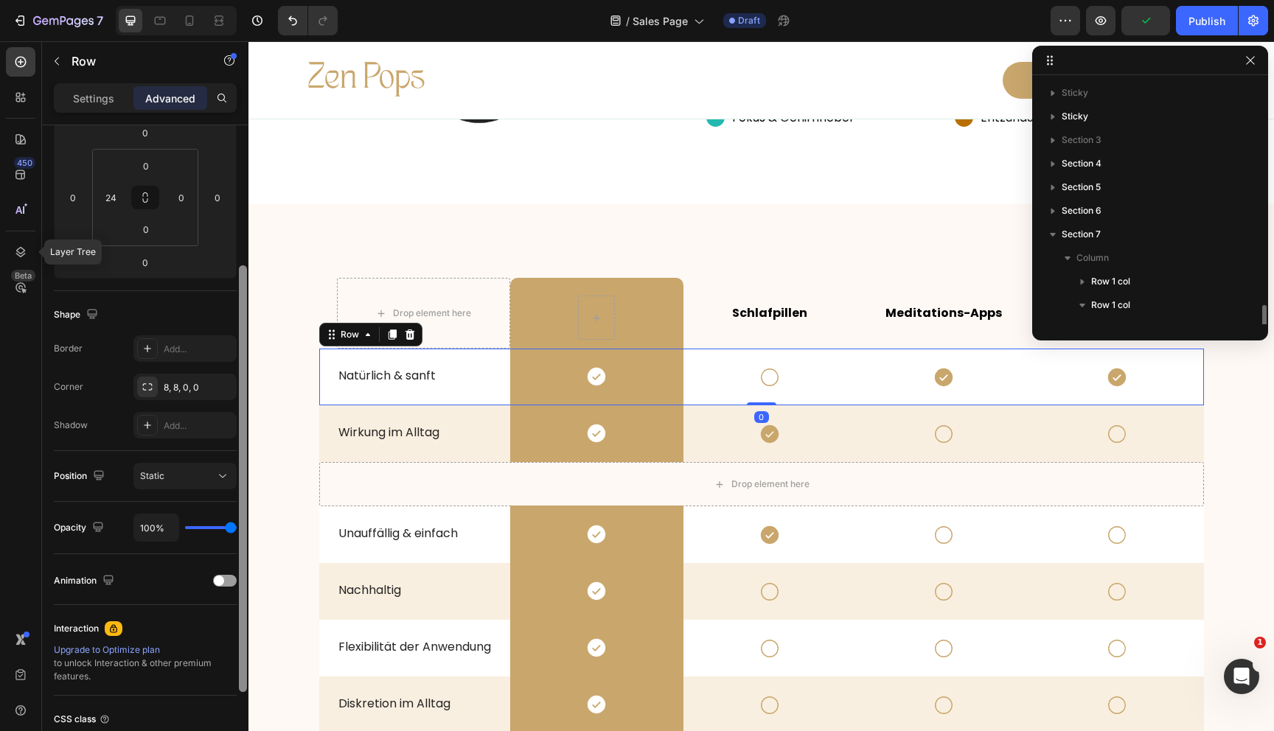
scroll to position [161, 0]
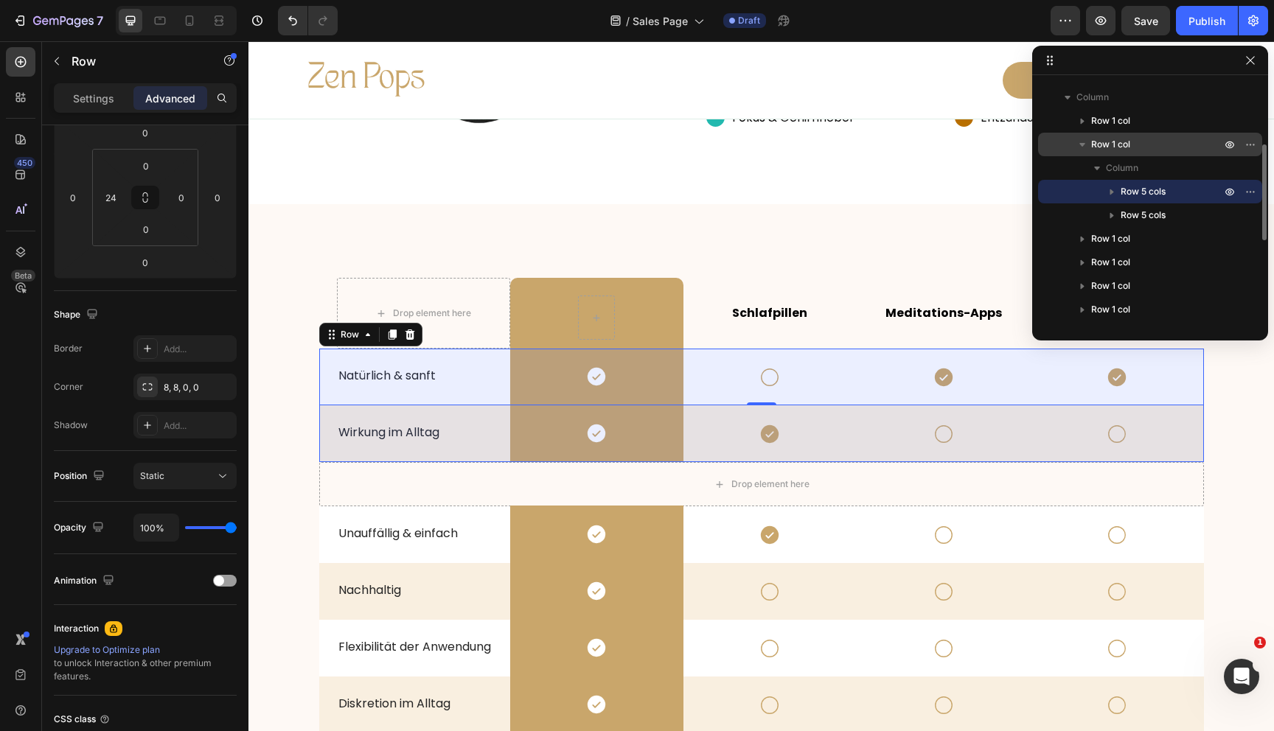
click at [1140, 148] on p "Row 1 col" at bounding box center [1157, 144] width 133 height 15
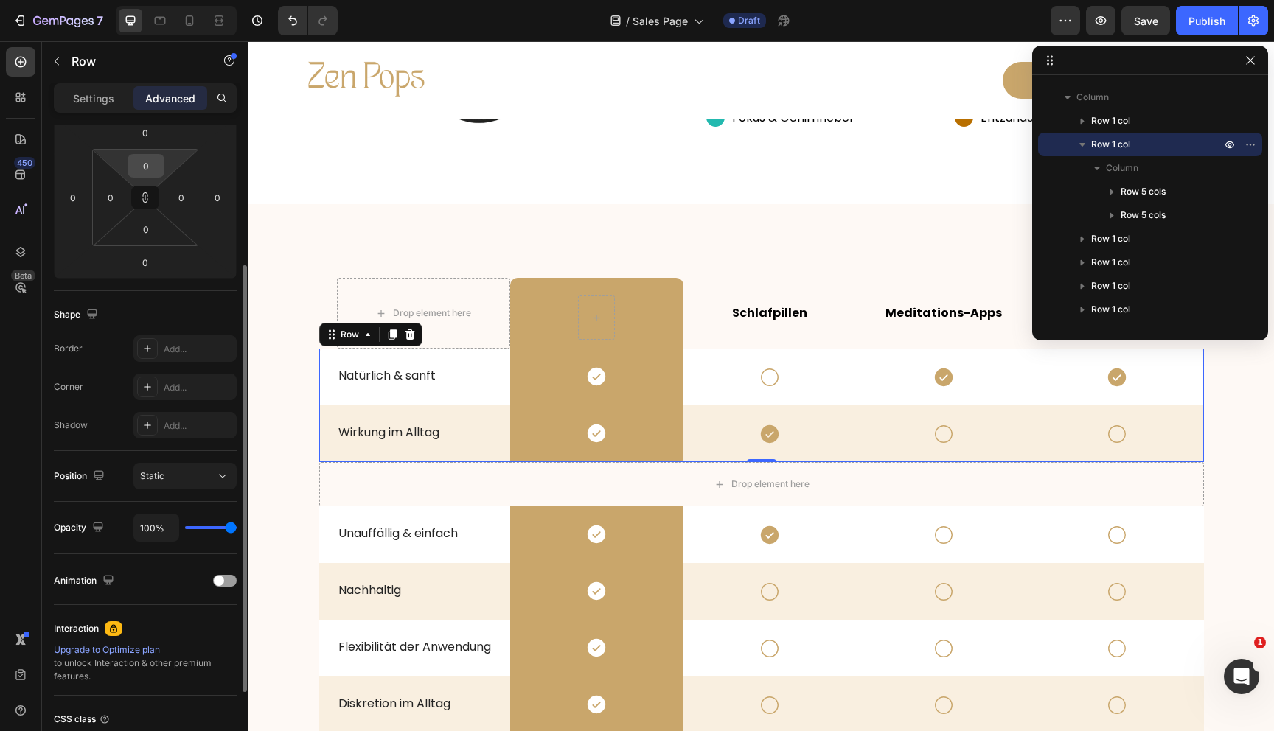
click at [152, 164] on input "0" at bounding box center [145, 166] width 29 height 22
type input "3"
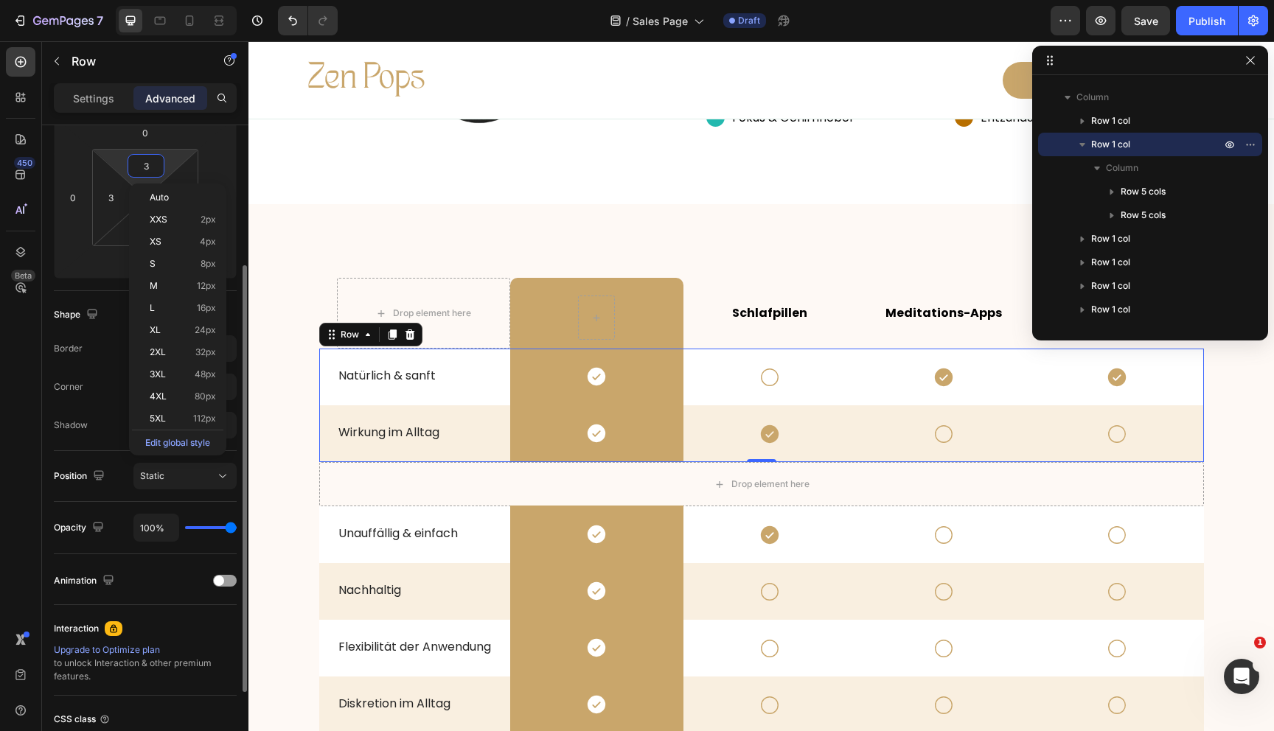
type input "30"
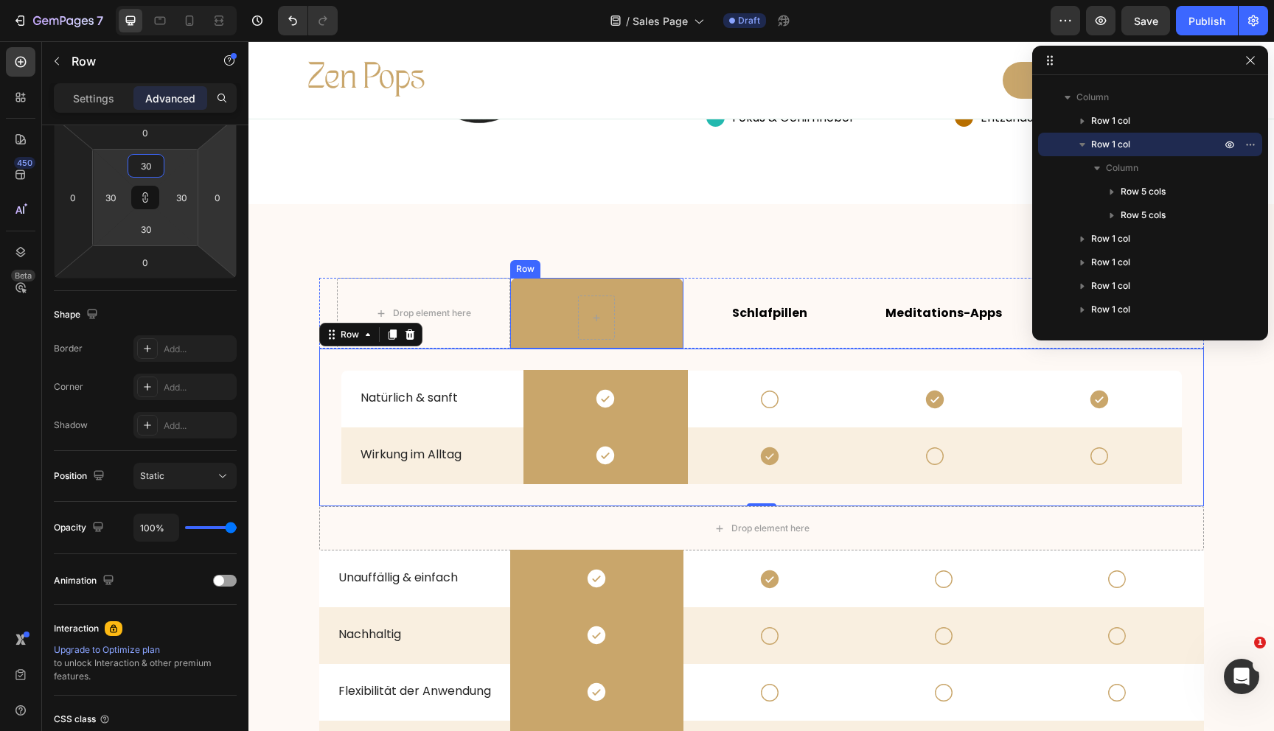
type input "3"
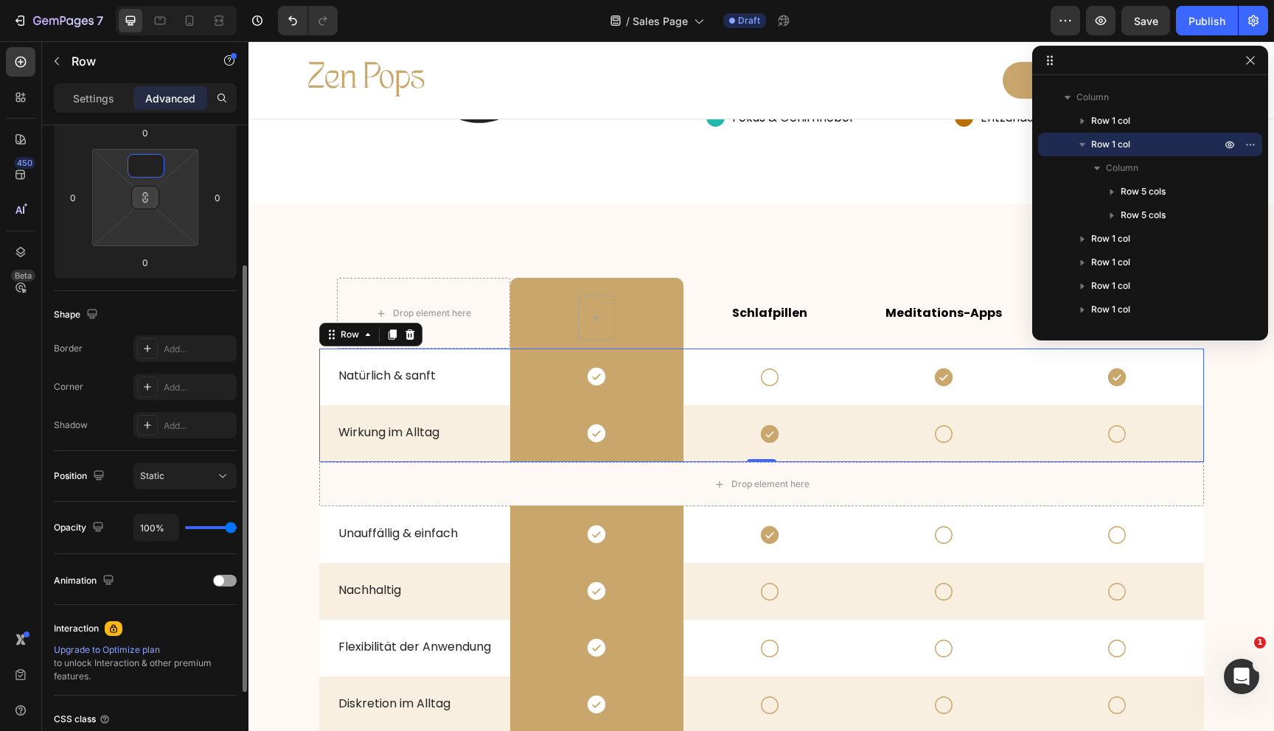
type input "1"
click at [152, 189] on button at bounding box center [145, 198] width 28 height 24
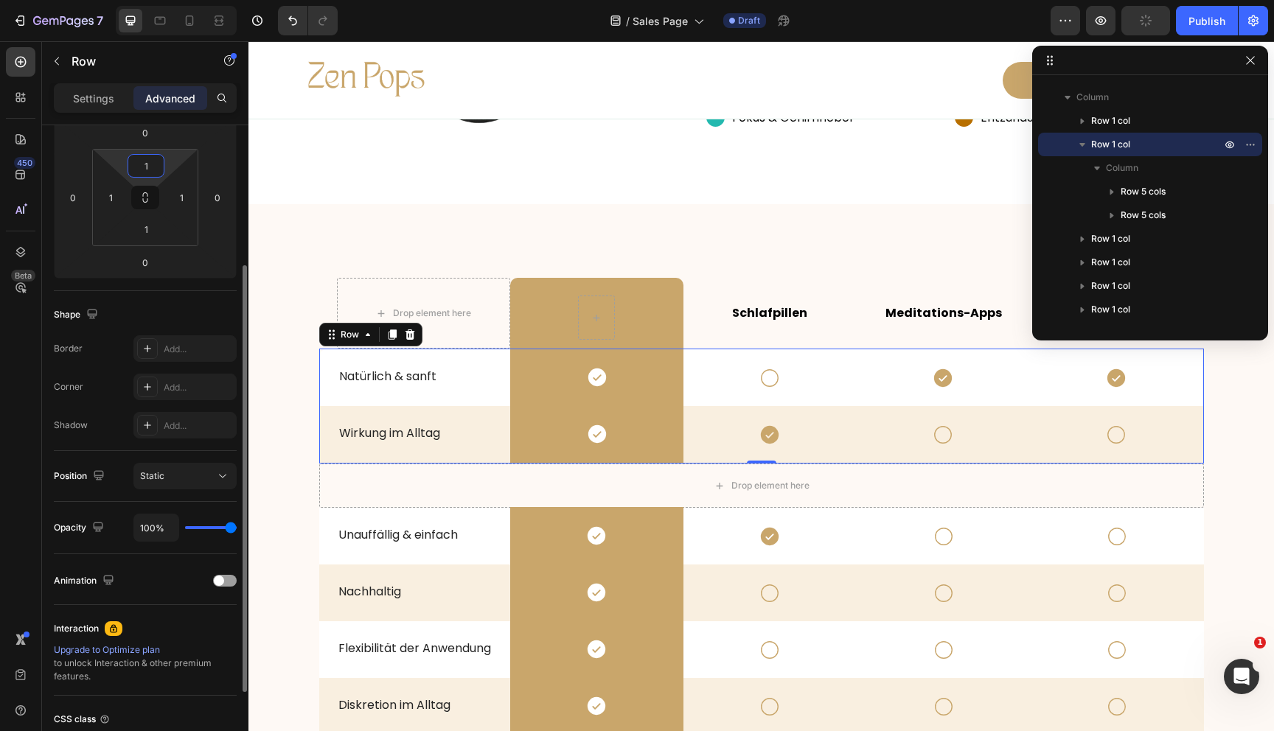
click at [147, 173] on input "1" at bounding box center [145, 166] width 29 height 22
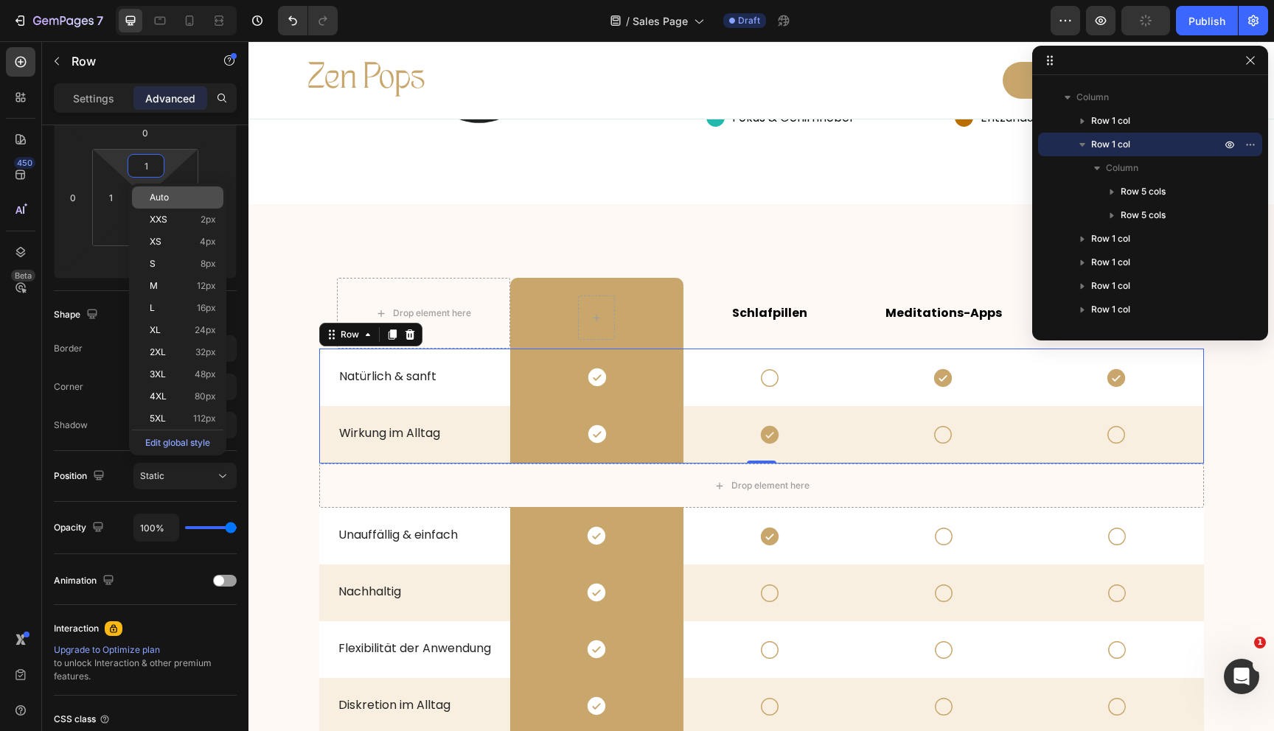
click at [147, 209] on div "Auto" at bounding box center [177, 220] width 91 height 22
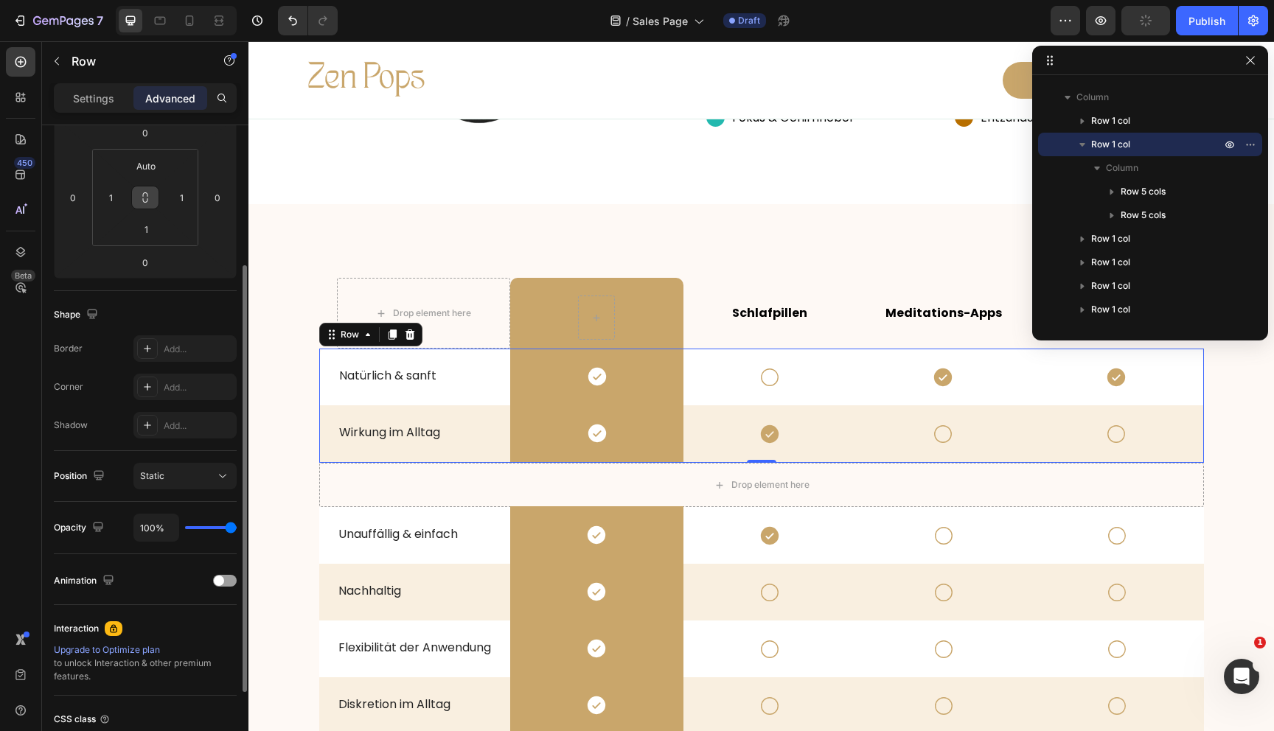
click at [145, 195] on icon at bounding box center [145, 198] width 12 height 12
click at [145, 164] on input "Auto" at bounding box center [145, 166] width 29 height 22
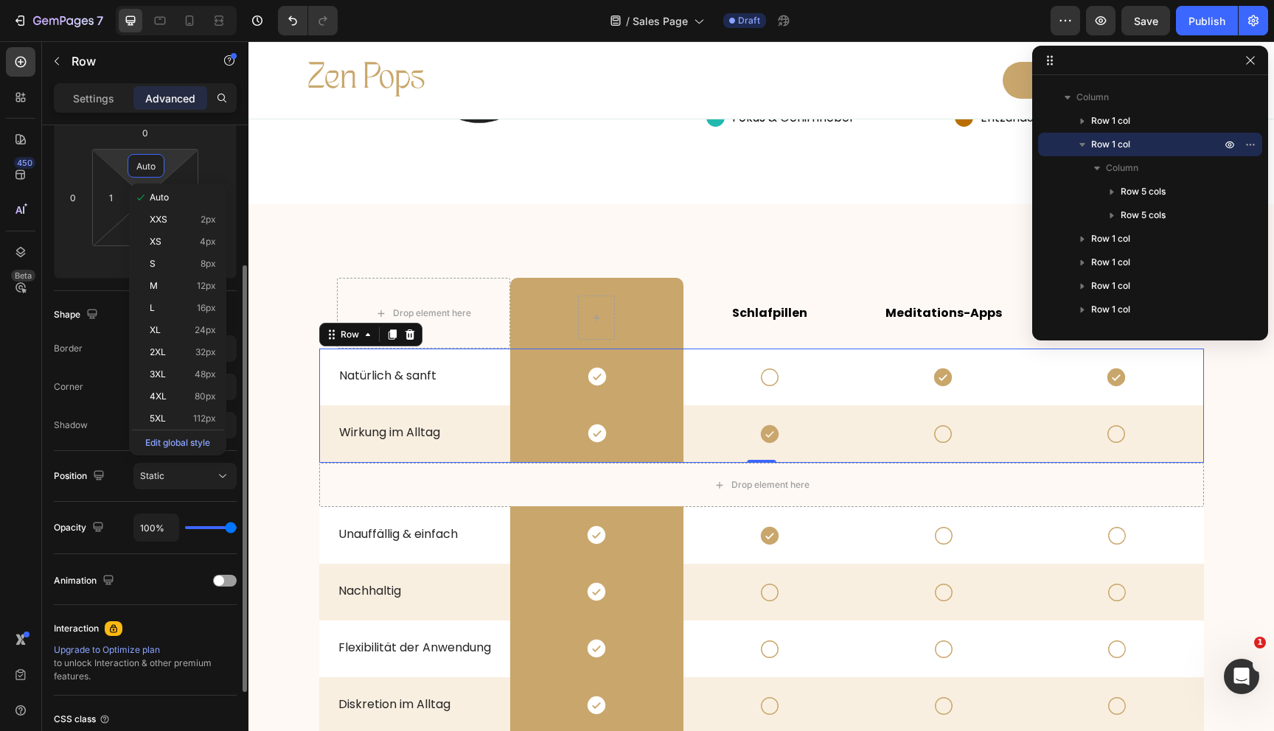
type input "0"
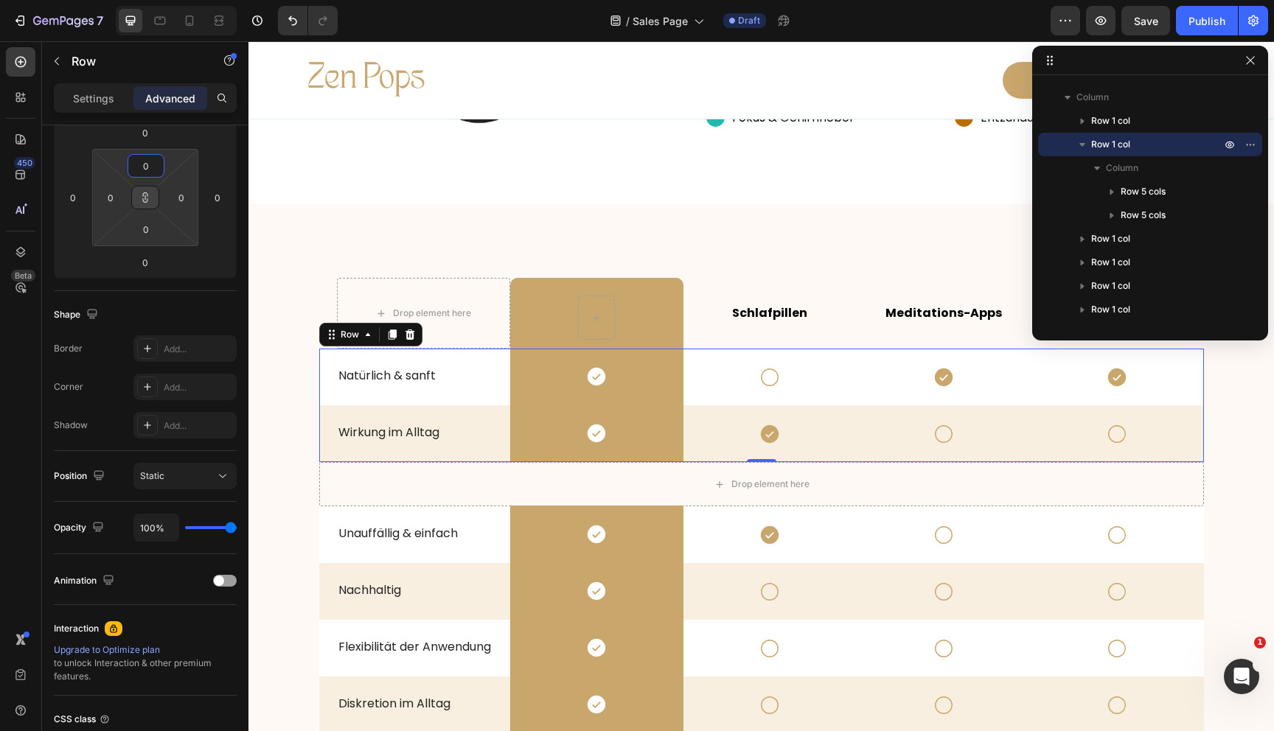
click at [148, 192] on icon at bounding box center [145, 198] width 12 height 12
click at [147, 166] on input "0" at bounding box center [145, 166] width 29 height 22
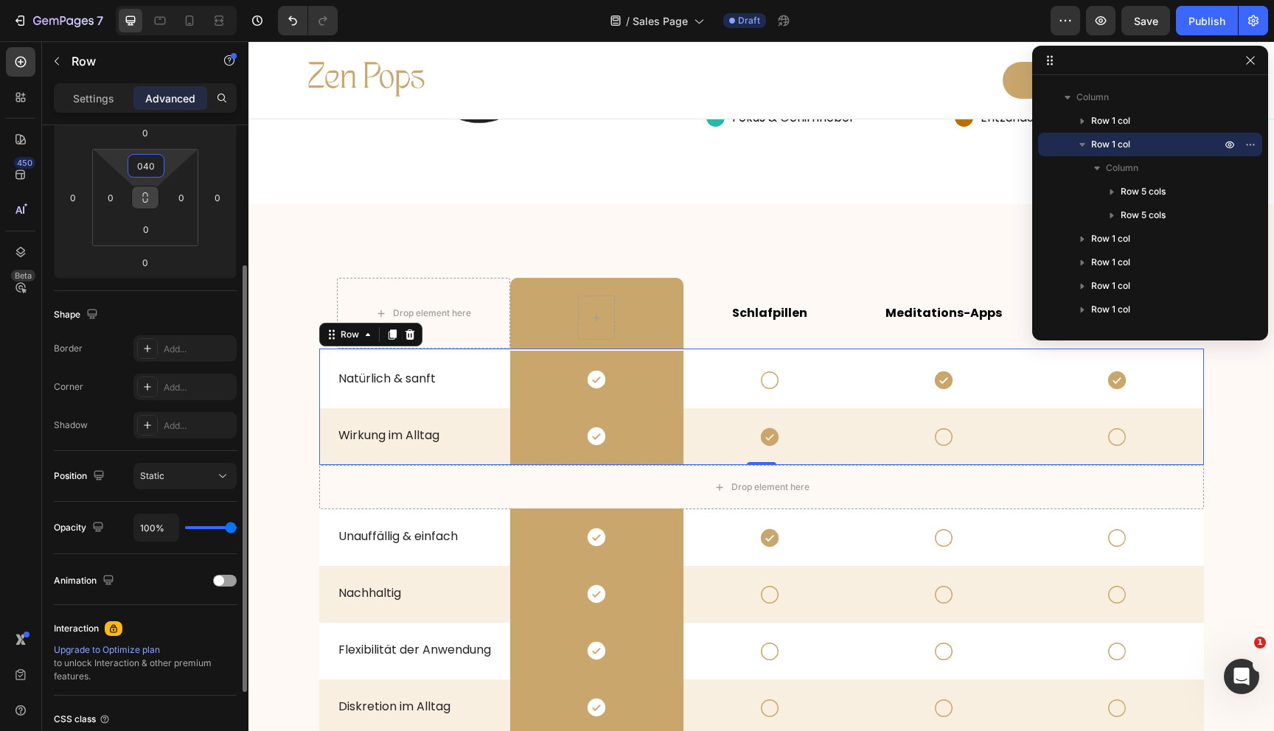
type input "040"
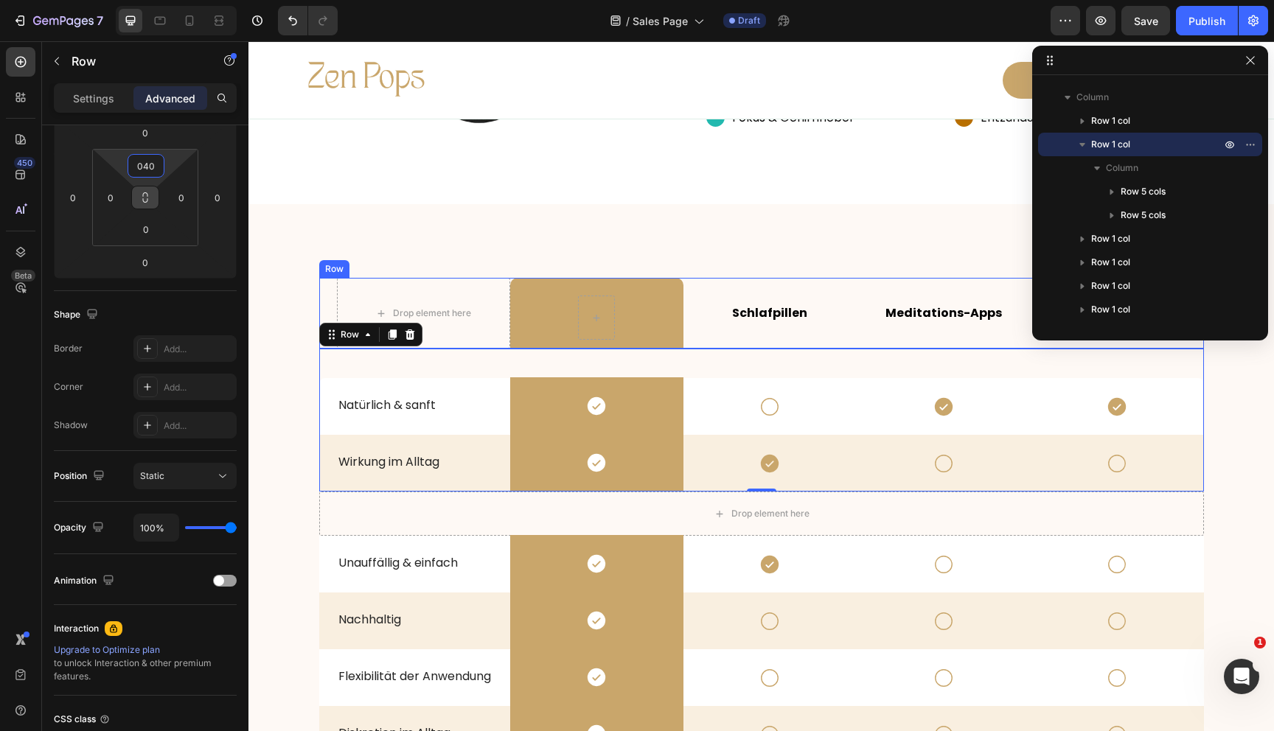
click at [695, 346] on div "Schlafpillen Text Block" at bounding box center [769, 313] width 173 height 71
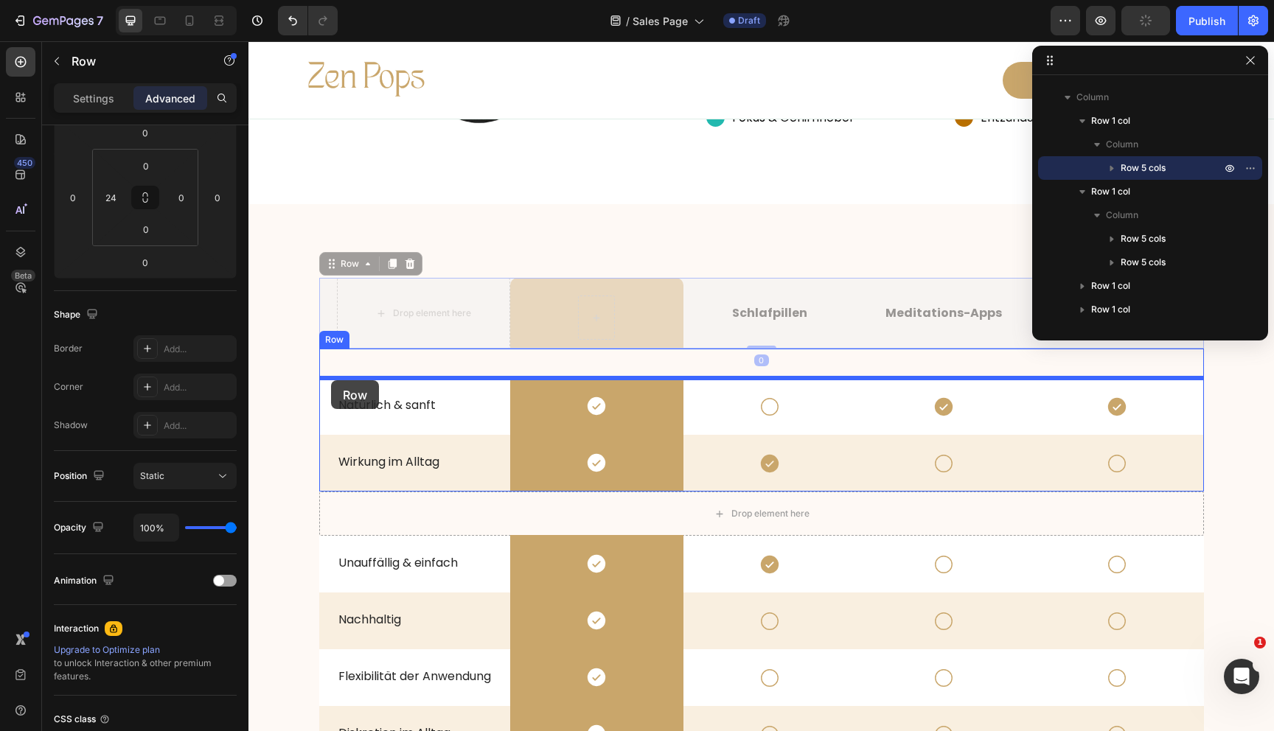
drag, startPoint x: 333, startPoint y: 265, endPoint x: 331, endPoint y: 380, distance: 115.8
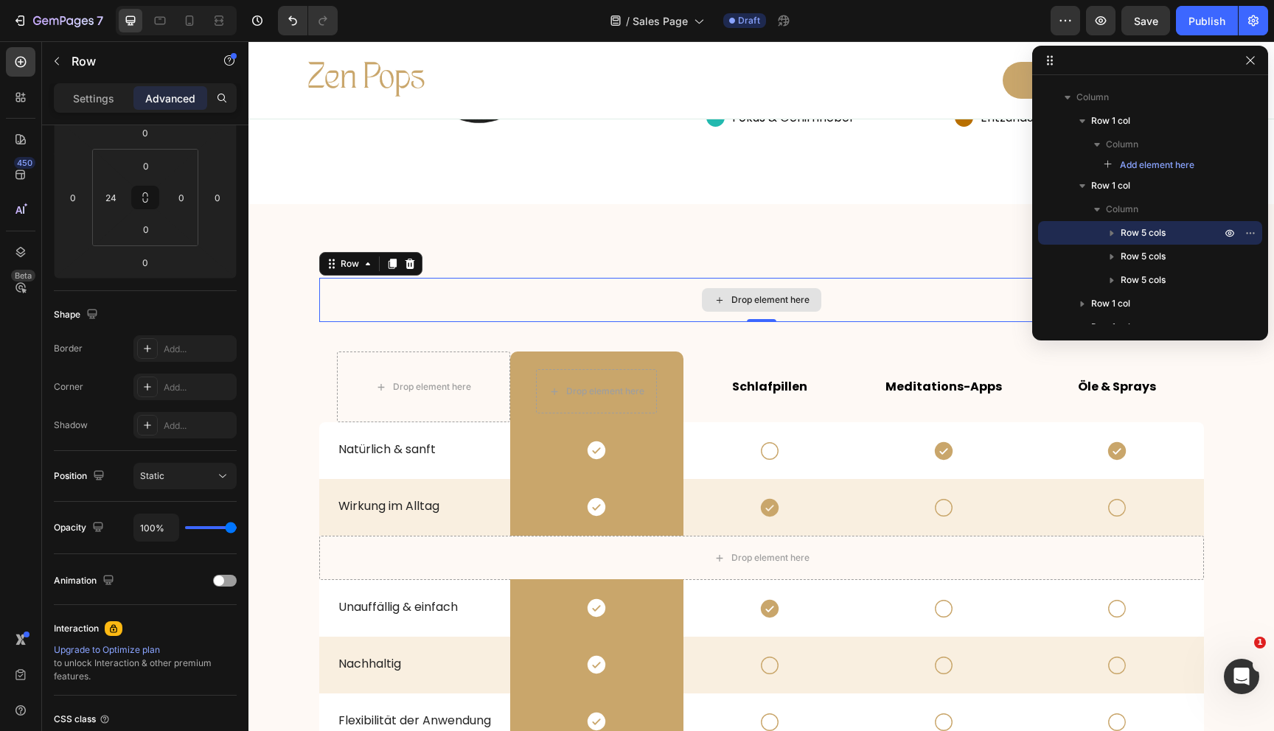
click at [432, 298] on div "Drop element here" at bounding box center [761, 300] width 885 height 44
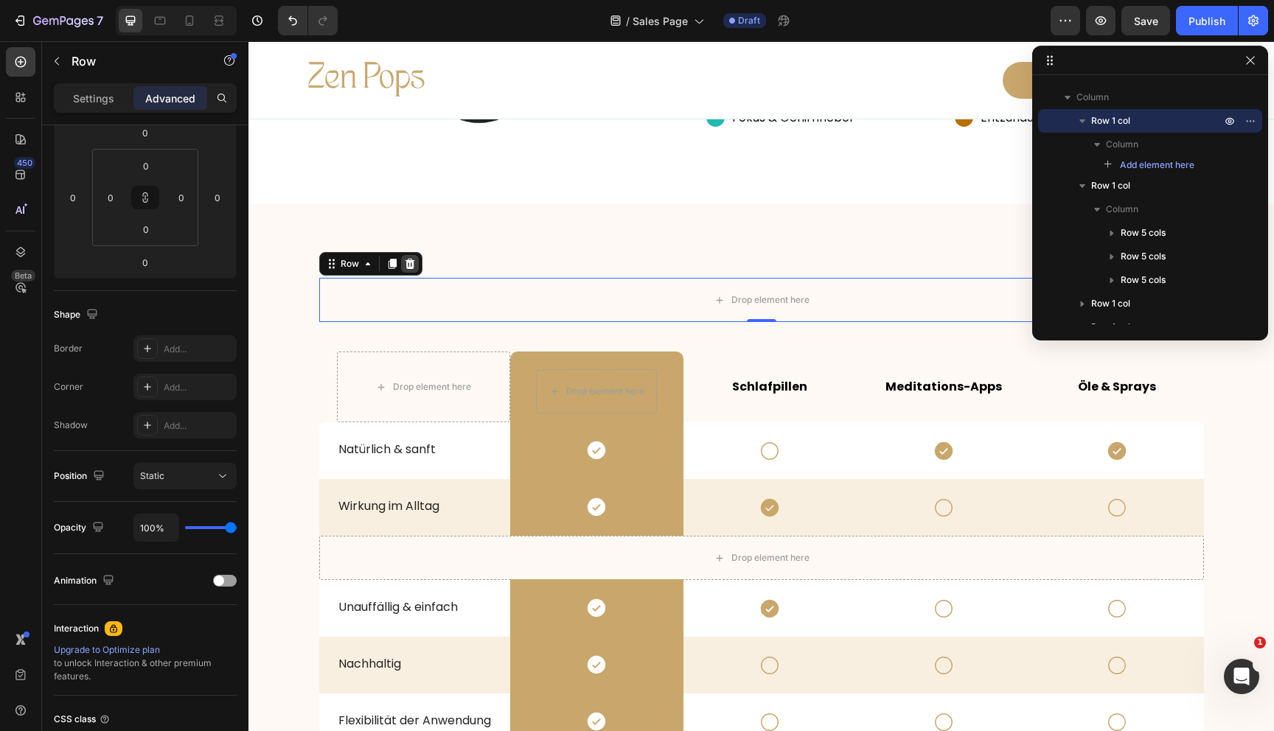
click at [405, 264] on icon at bounding box center [410, 264] width 12 height 12
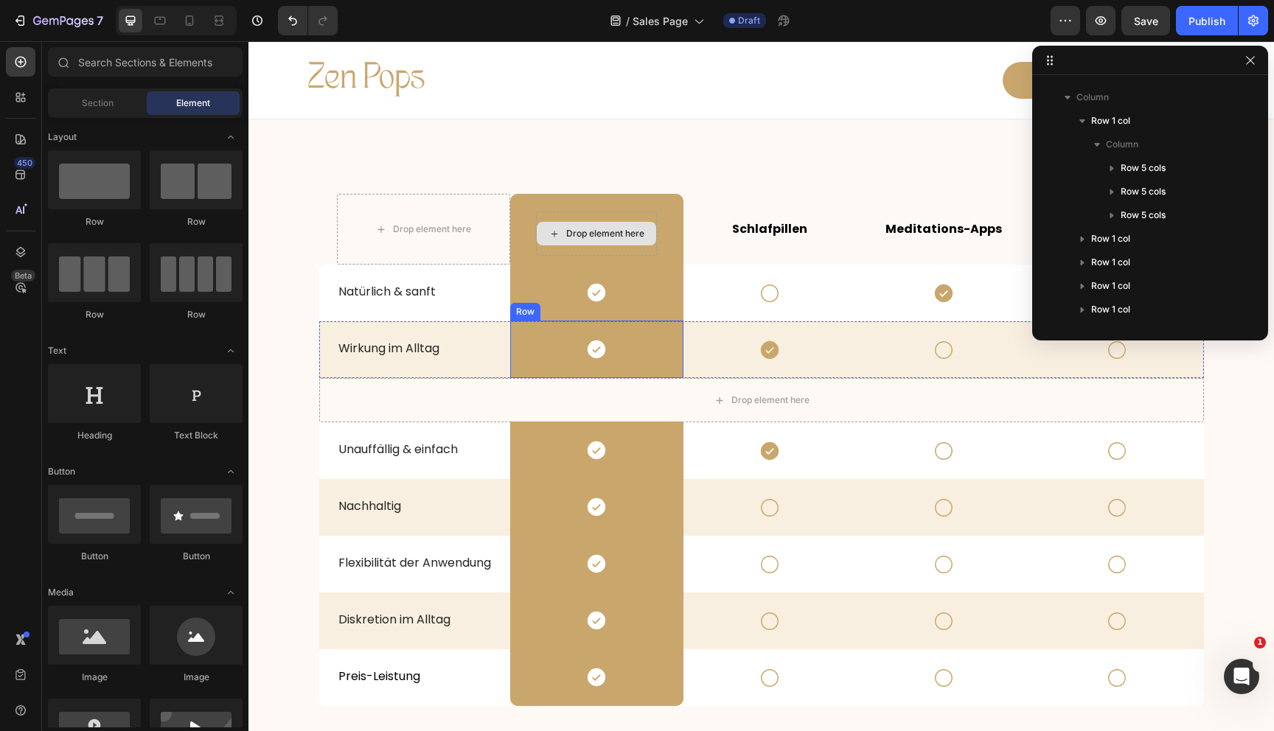
scroll to position [2524, 0]
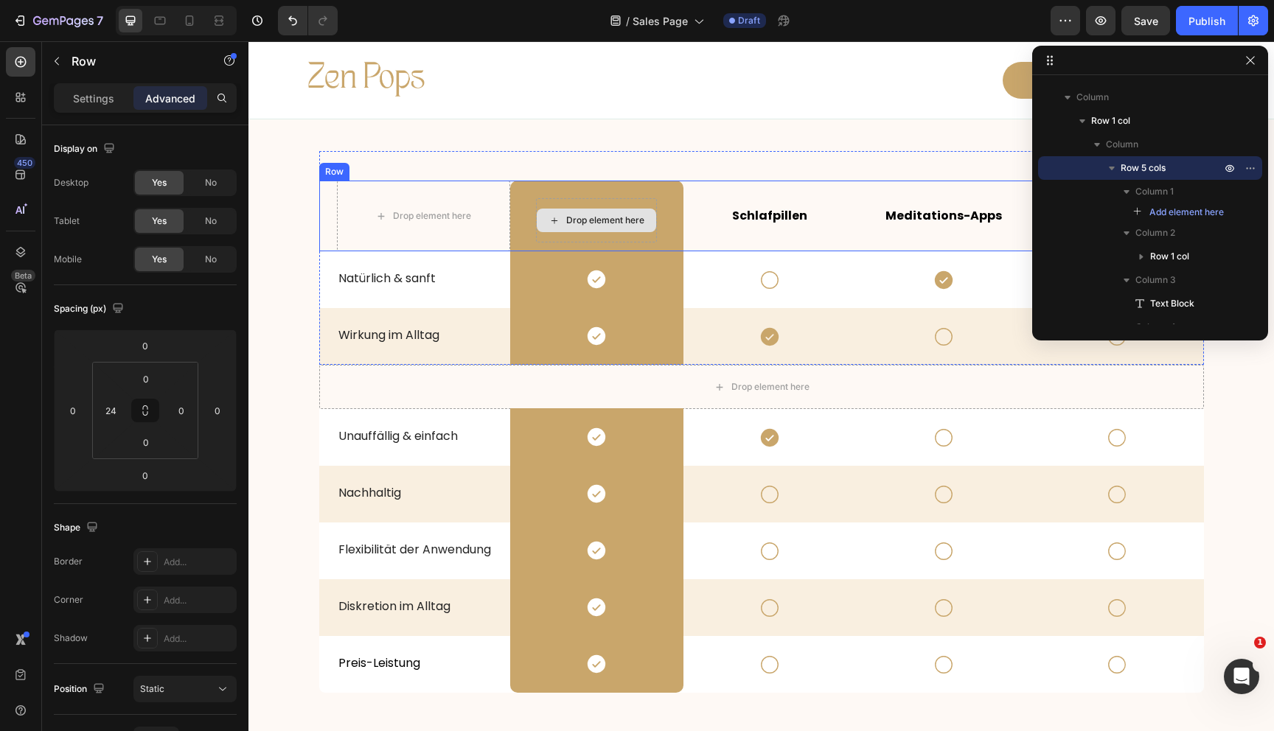
click at [687, 248] on div "Schlafpillen Text Block" at bounding box center [769, 216] width 173 height 71
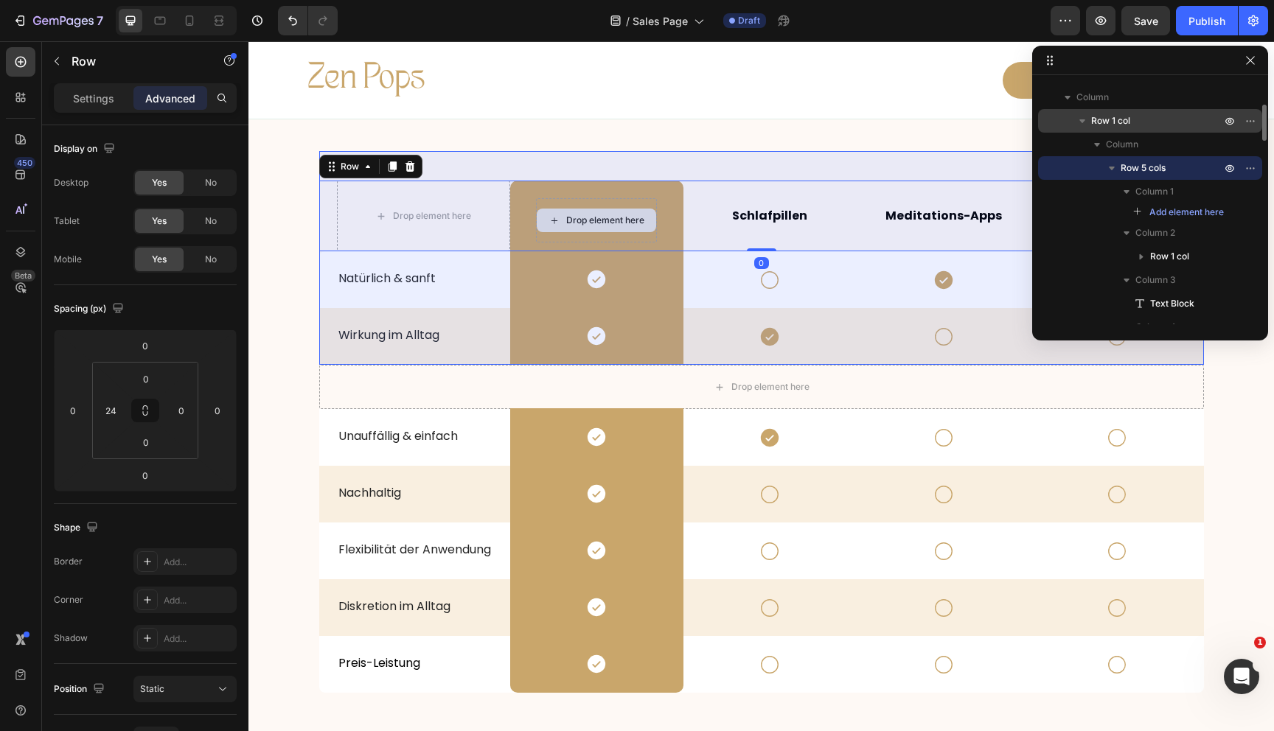
click at [1128, 122] on span "Row 1 col" at bounding box center [1110, 121] width 39 height 15
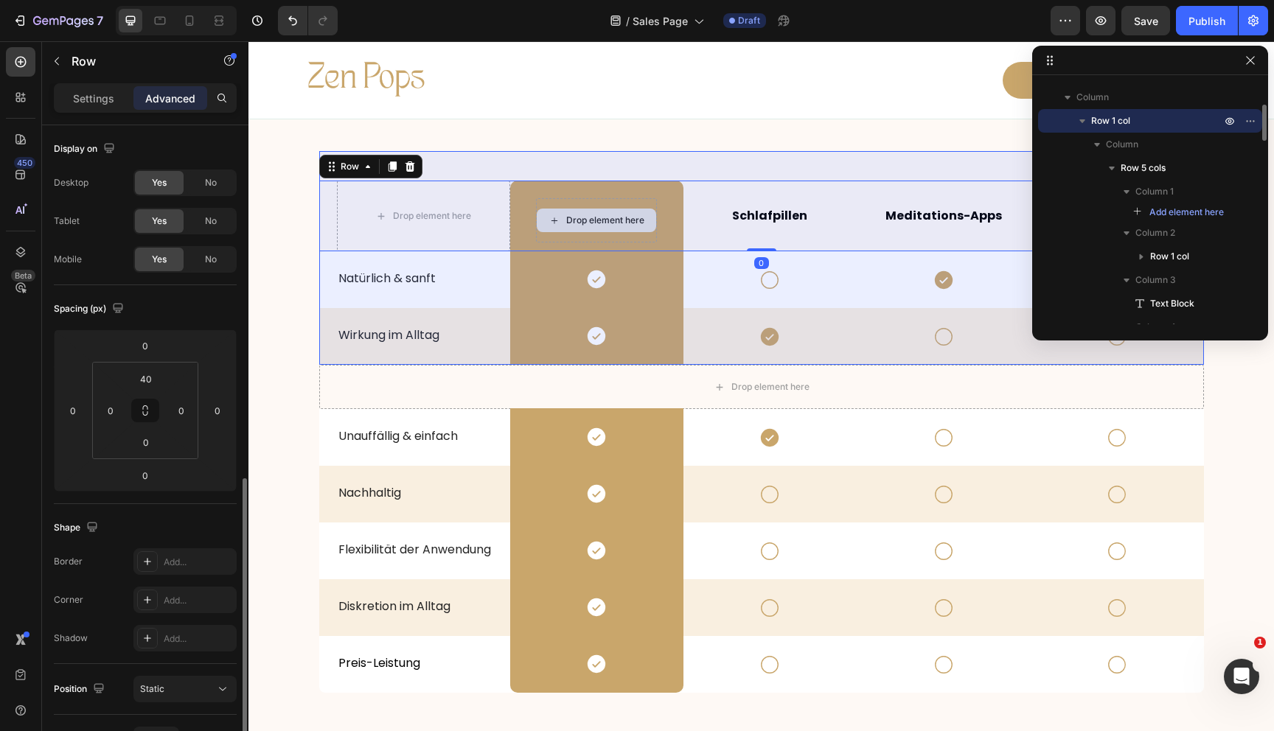
scroll to position [213, 0]
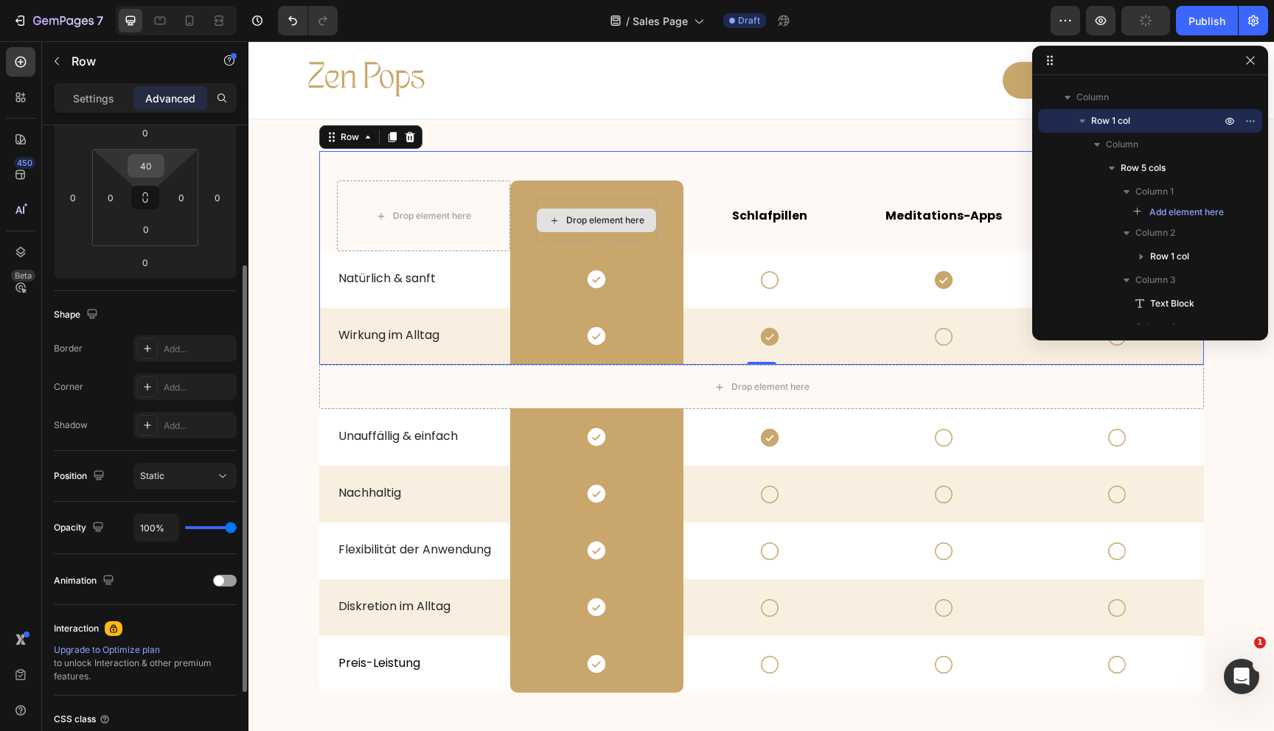
click at [146, 162] on input "40" at bounding box center [145, 166] width 29 height 22
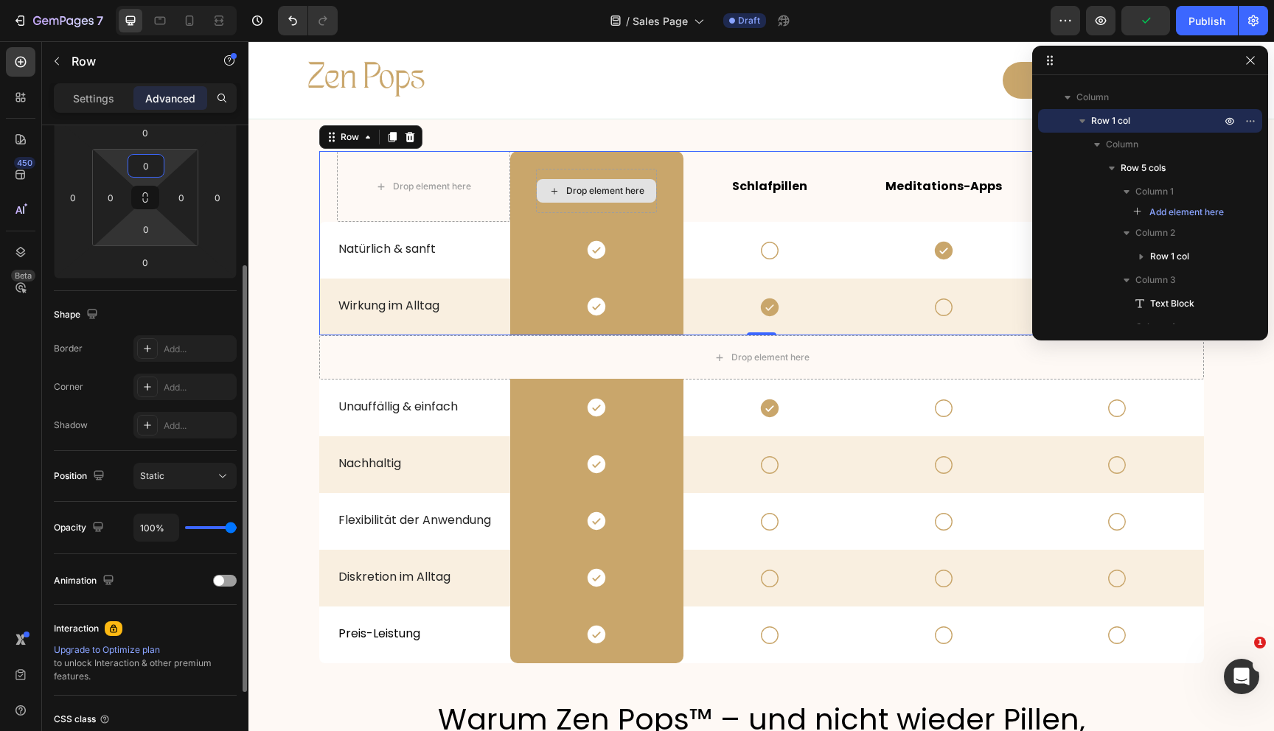
type input "0"
click at [147, 0] on html "7 Version history / Sales Page Draft Preview Publish 450 Beta Sections(18) Elem…" at bounding box center [637, 0] width 1274 height 0
click at [147, 234] on input "0" at bounding box center [145, 229] width 29 height 22
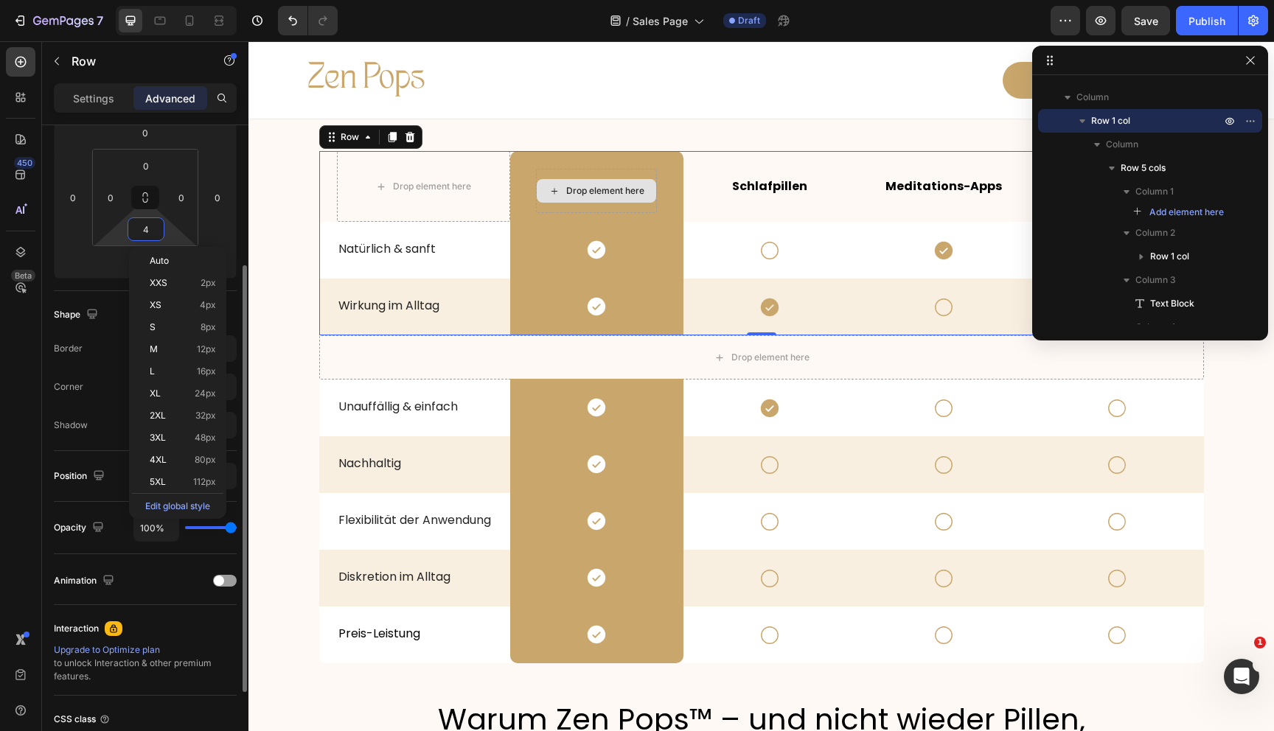
type input "40"
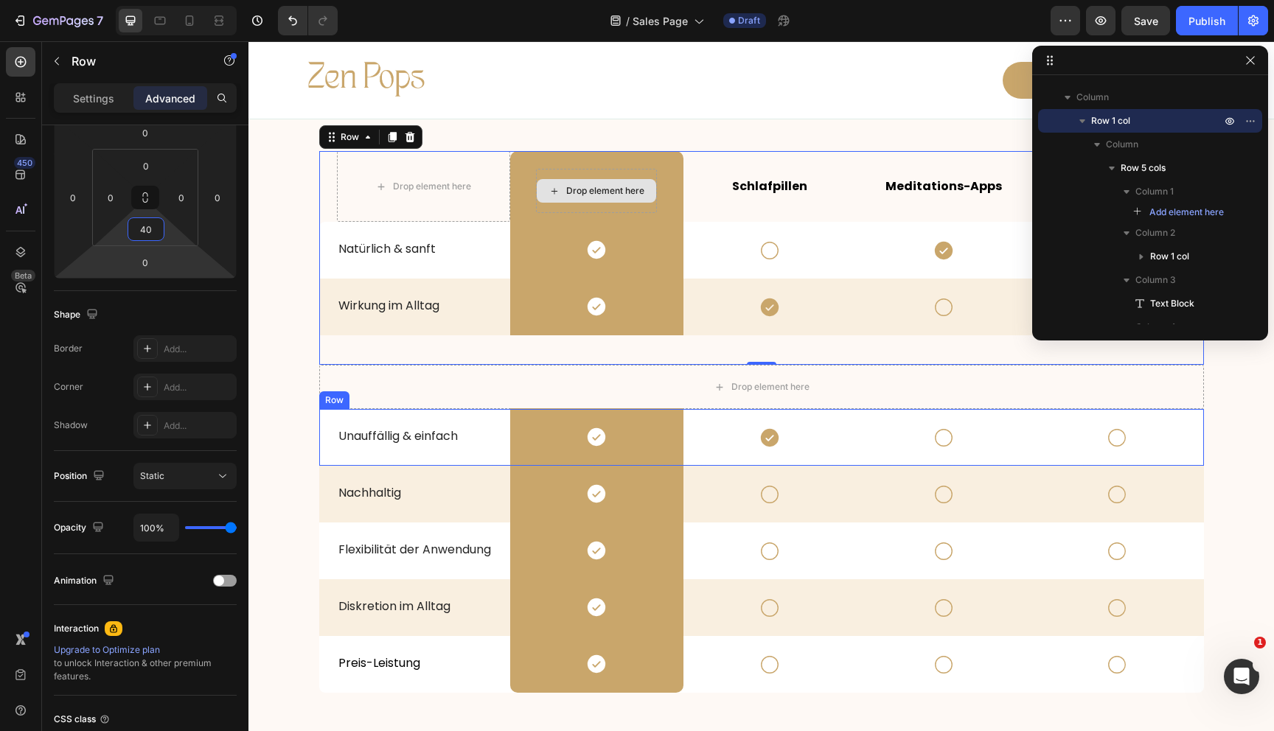
click at [692, 460] on div "Icon" at bounding box center [769, 437] width 173 height 57
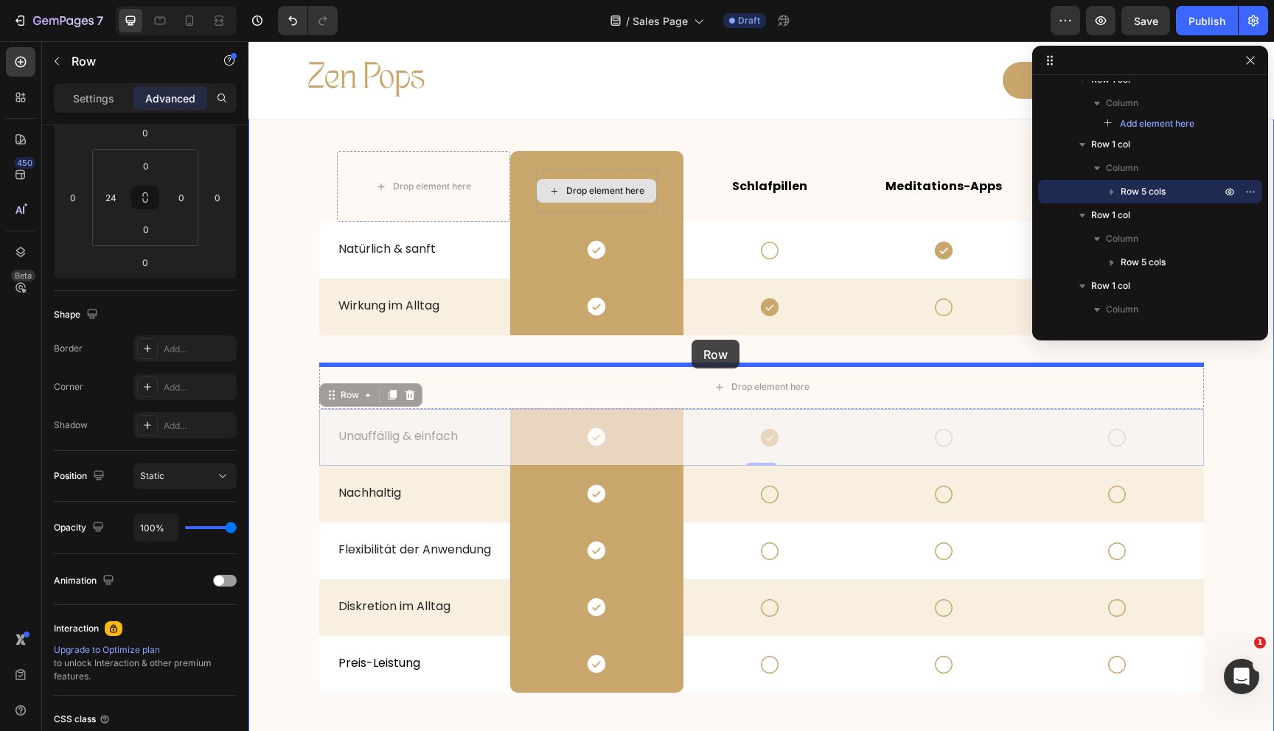
drag, startPoint x: 327, startPoint y: 396, endPoint x: 690, endPoint y: 341, distance: 367.5
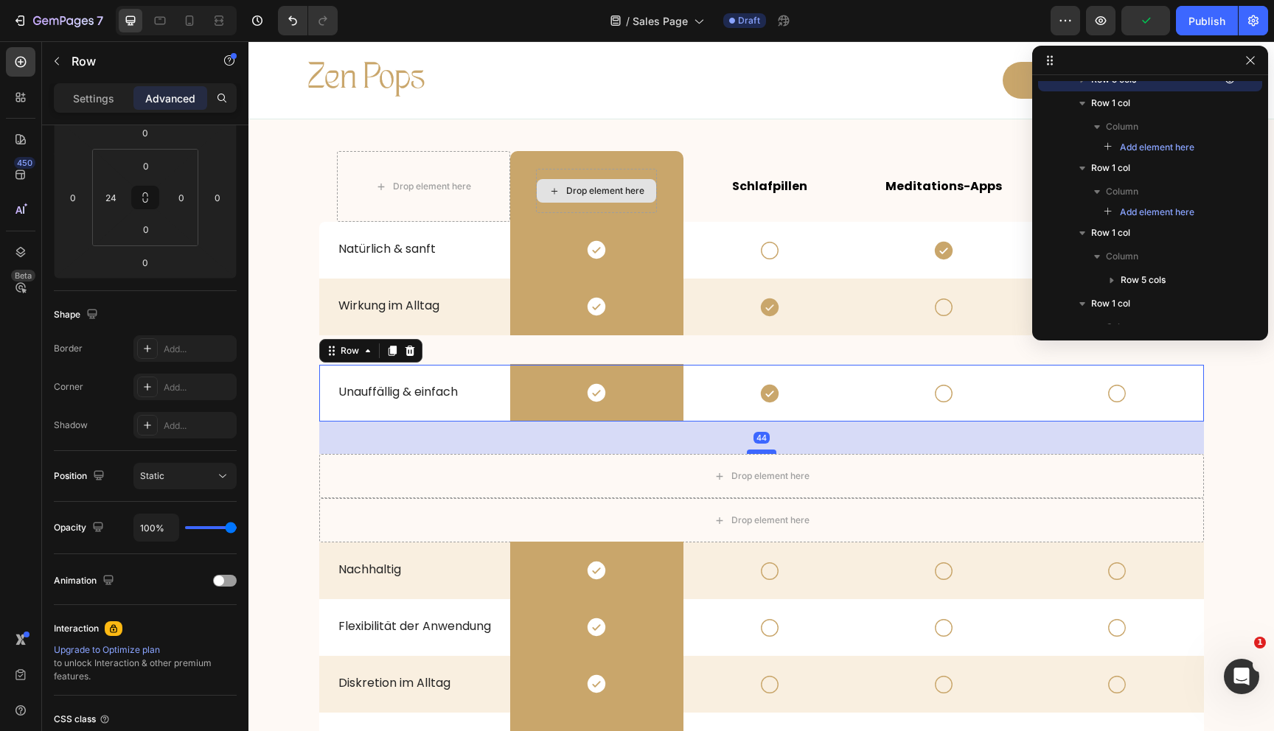
drag, startPoint x: 748, startPoint y: 418, endPoint x: 748, endPoint y: 450, distance: 32.4
click at [748, 450] on div at bounding box center [761, 452] width 29 height 4
type input "44"
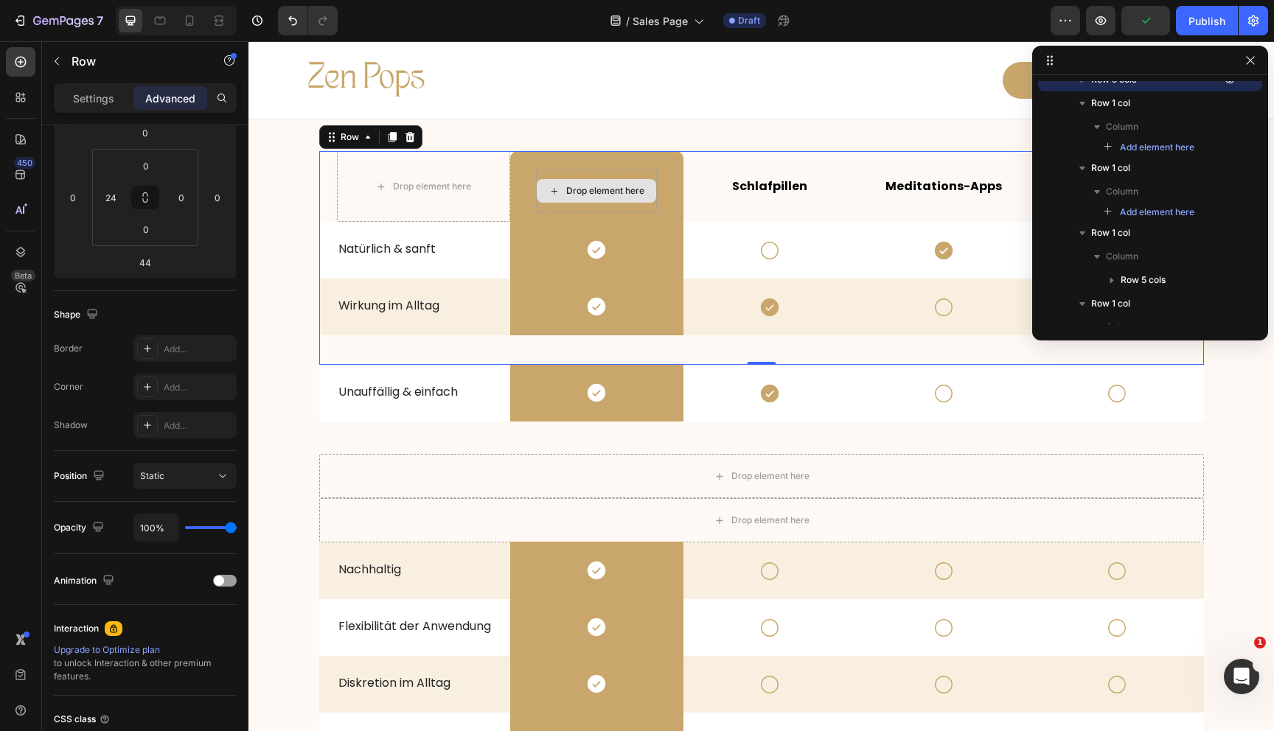
click at [688, 352] on div "Drop element here Drop element here Row Schlafpillen Text Block Meditations-App…" at bounding box center [761, 258] width 885 height 214
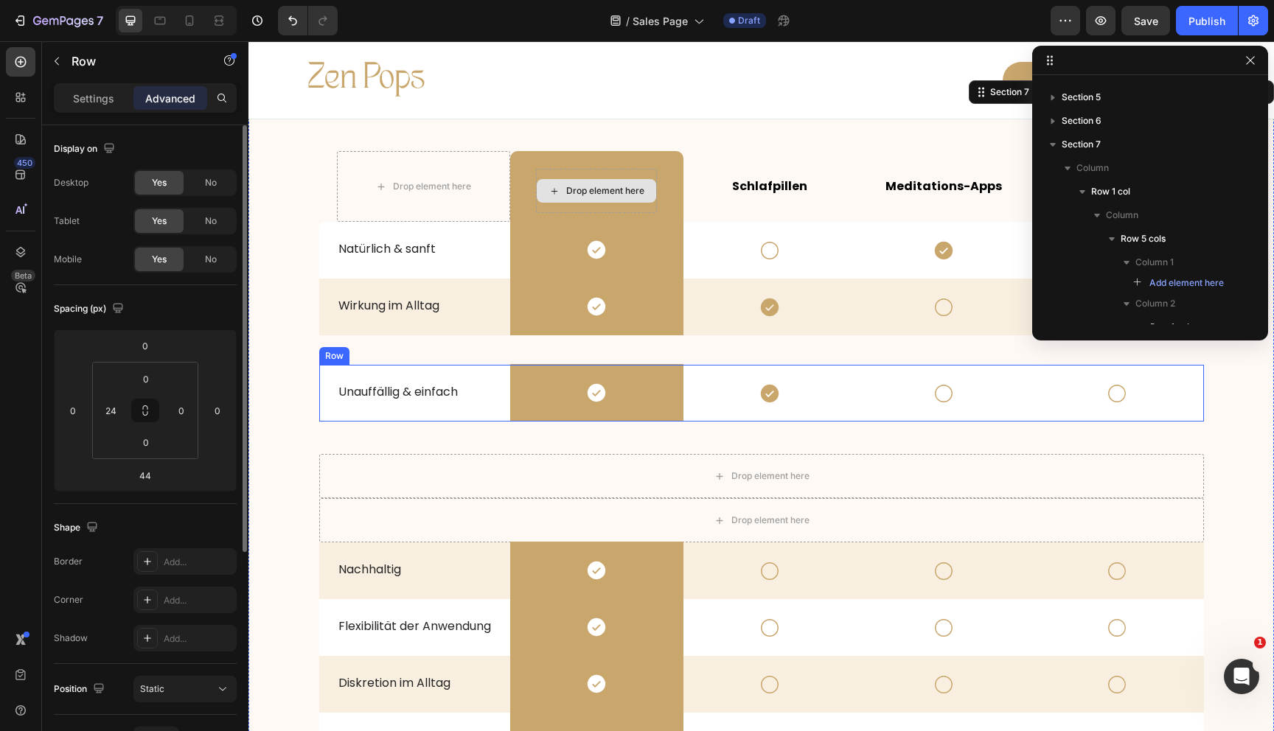
click at [685, 418] on div "Icon" at bounding box center [769, 393] width 173 height 57
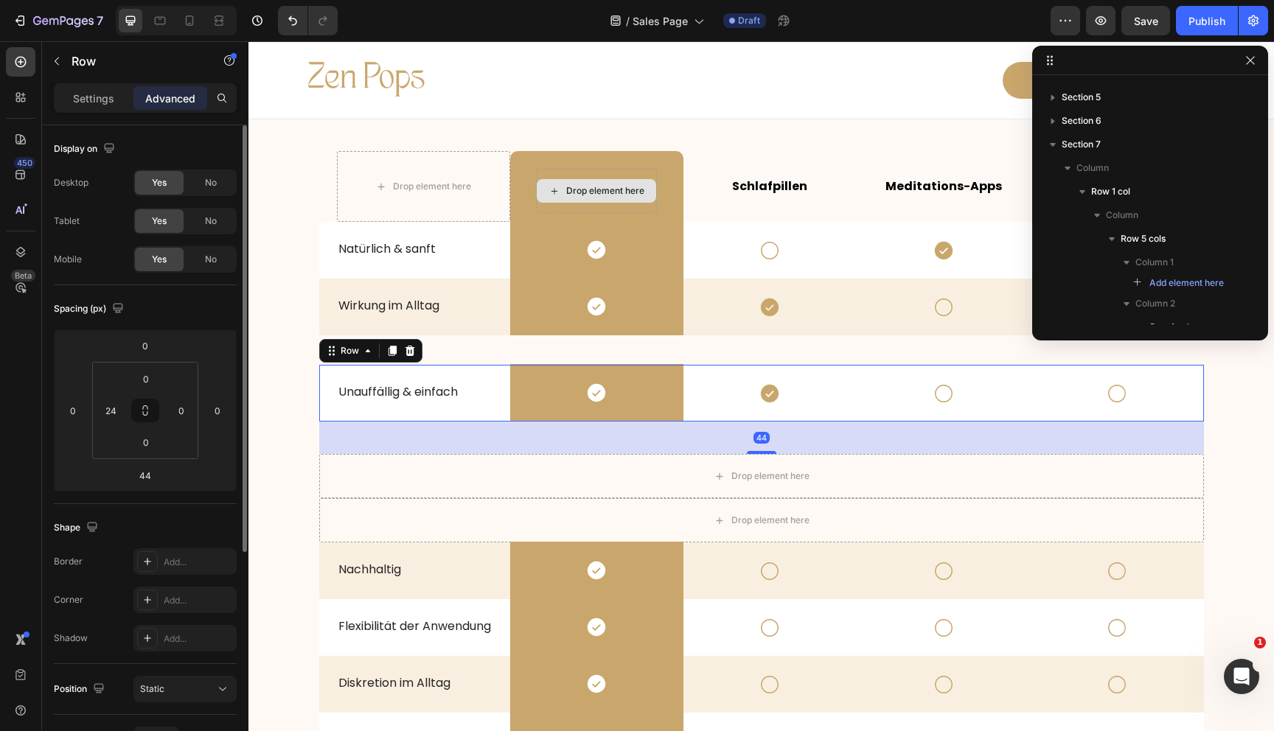
scroll to position [910, 0]
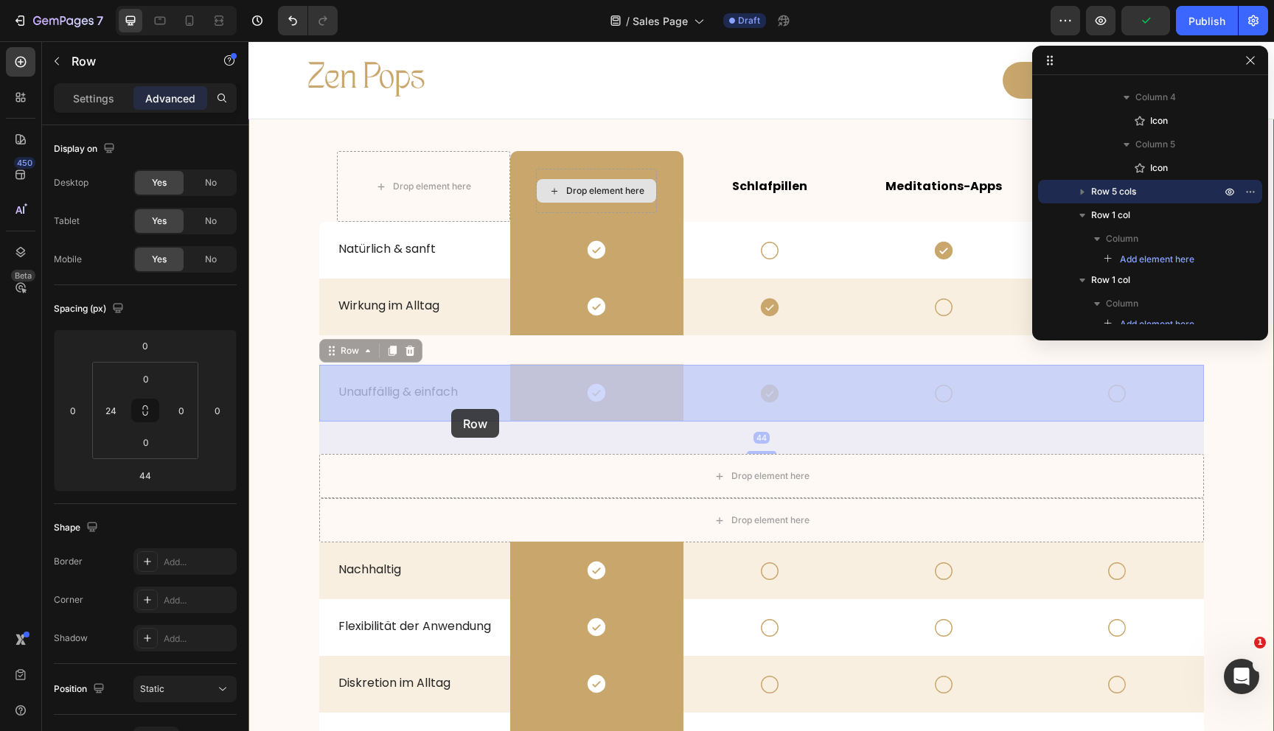
drag, startPoint x: 327, startPoint y: 350, endPoint x: 448, endPoint y: 406, distance: 132.6
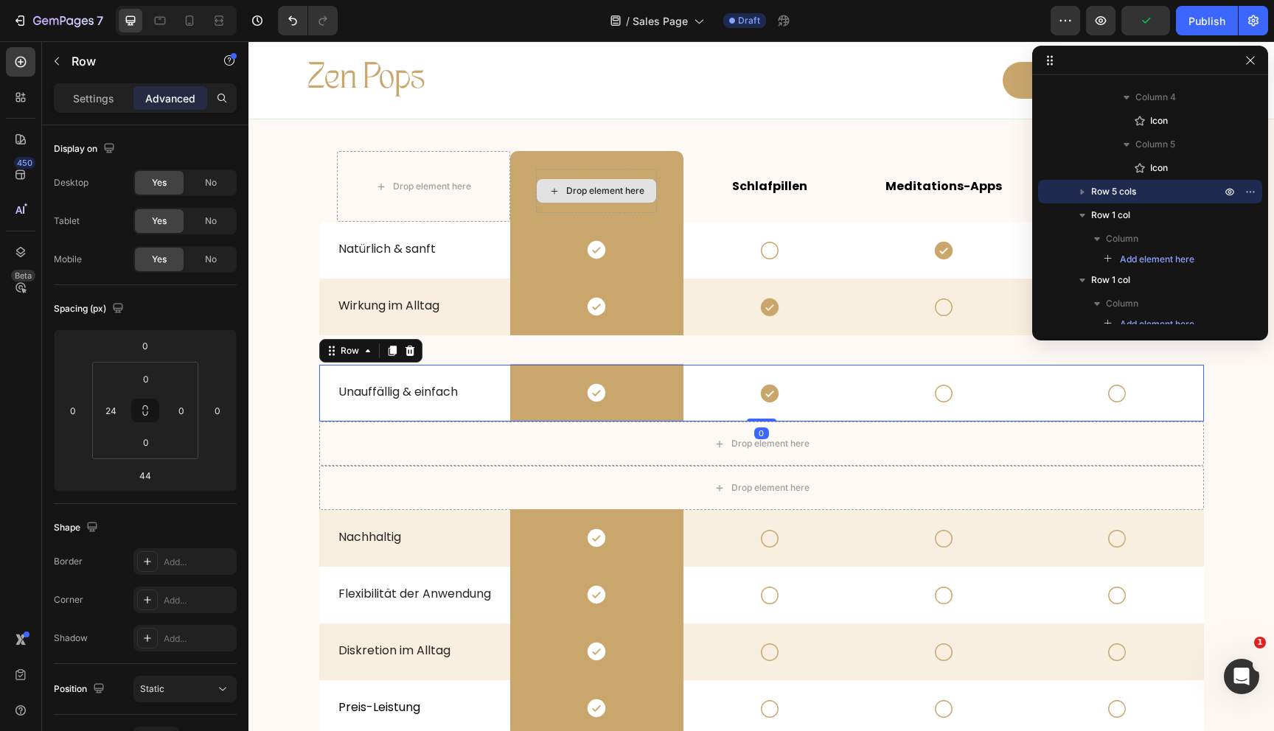
drag, startPoint x: 759, startPoint y: 452, endPoint x: 751, endPoint y: 239, distance: 213.3
type input "0"
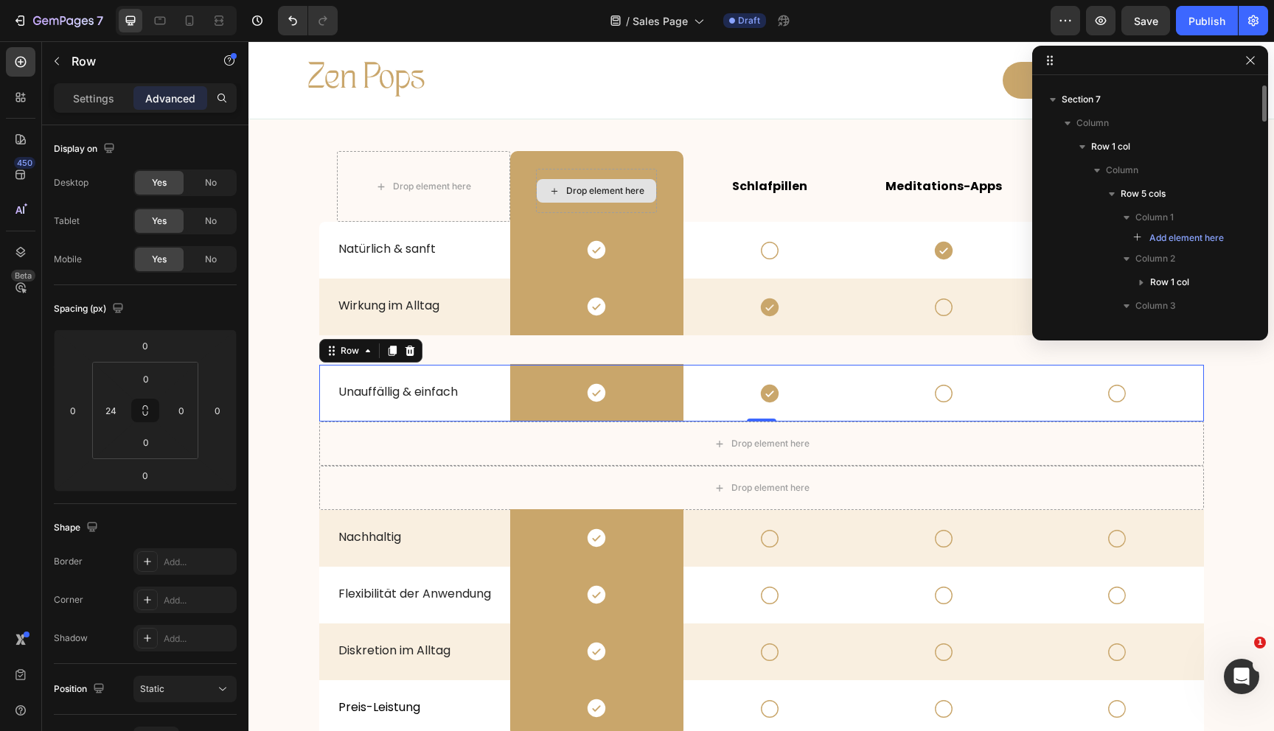
scroll to position [120, 0]
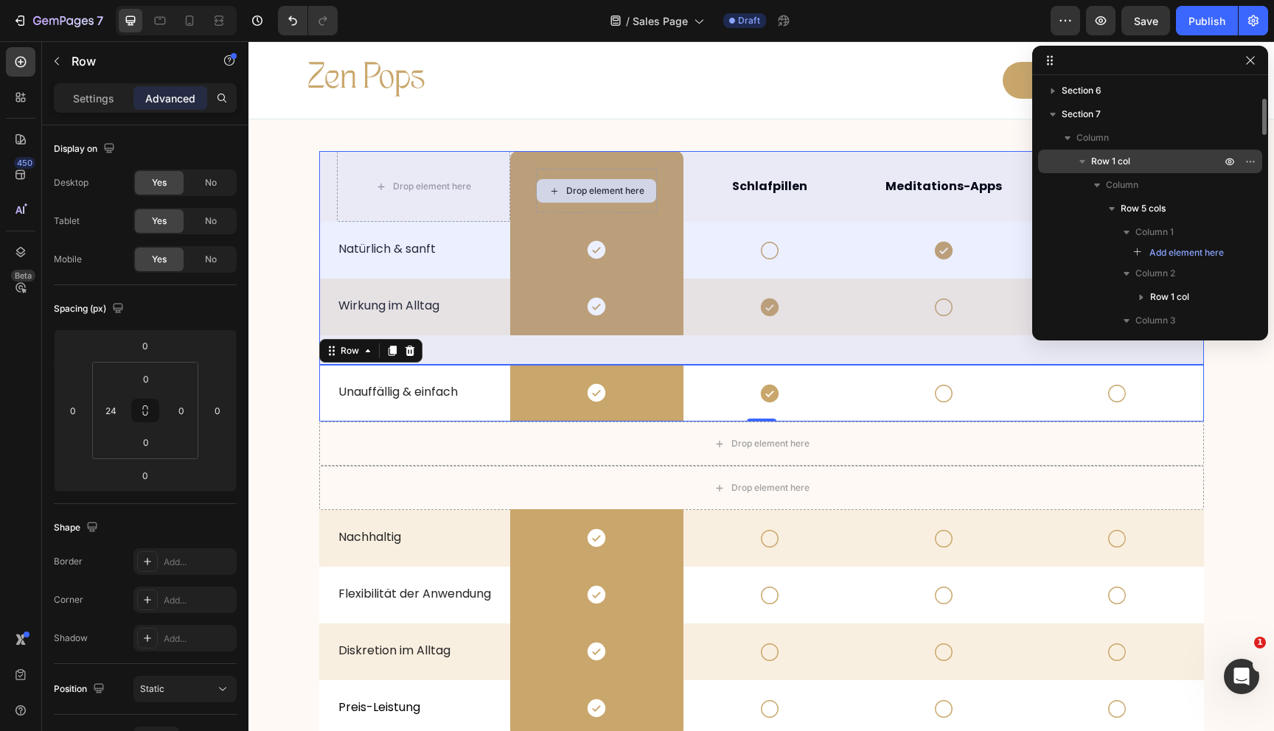
click at [1119, 160] on span "Row 1 col" at bounding box center [1110, 161] width 39 height 15
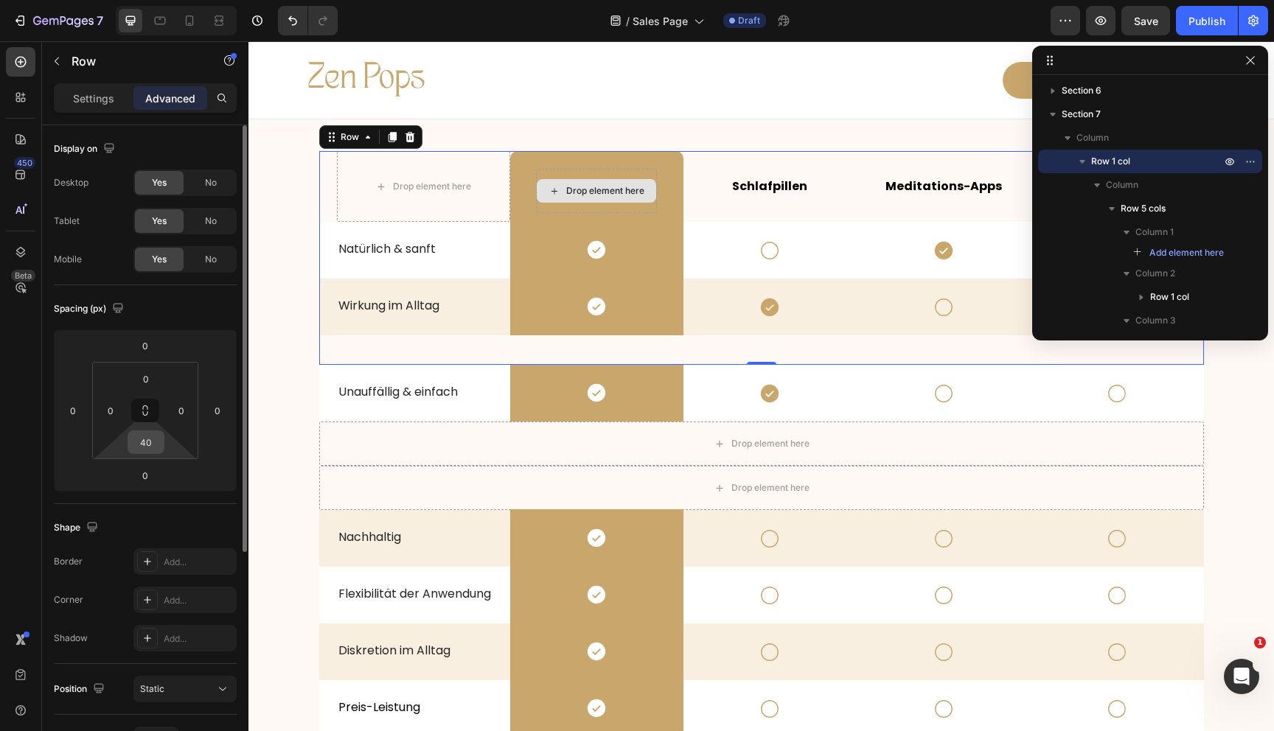
click at [140, 445] on input "40" at bounding box center [145, 442] width 29 height 22
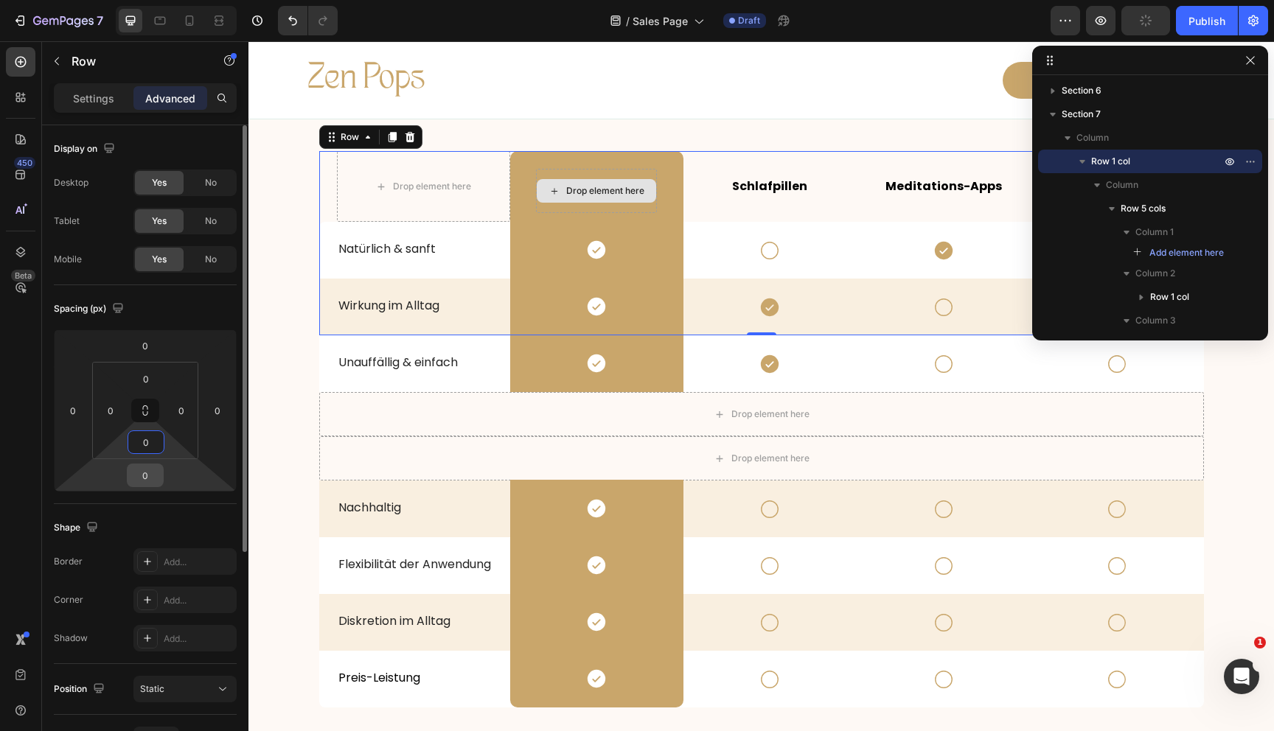
type input "0"
click at [148, 473] on input "0" at bounding box center [144, 475] width 29 height 22
type input "40"
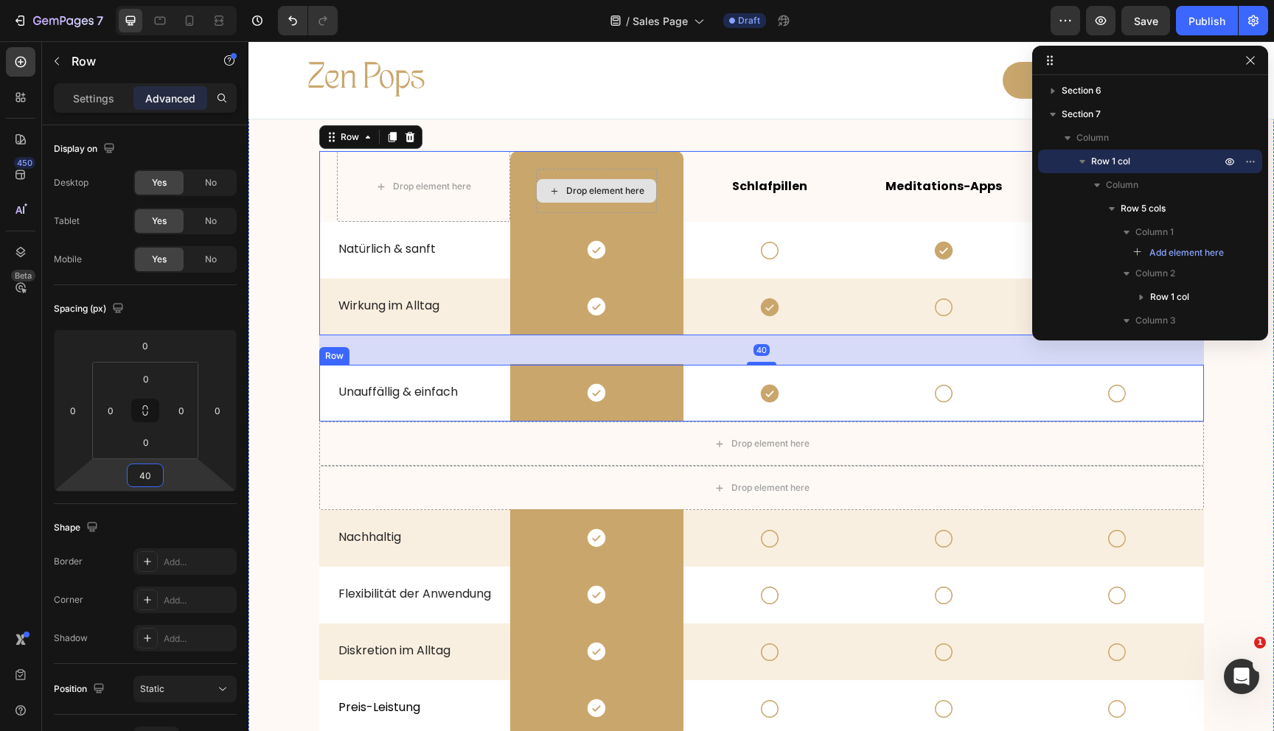
click at [684, 416] on div "Icon" at bounding box center [769, 393] width 173 height 57
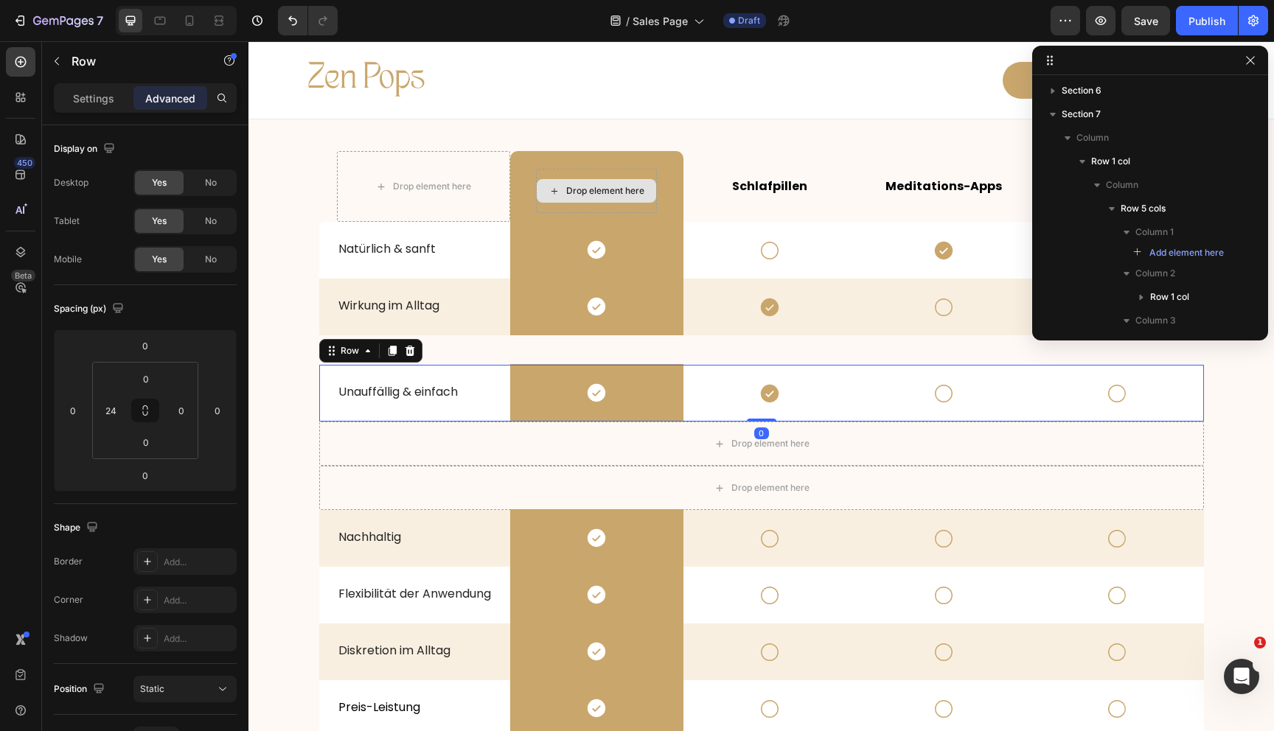
scroll to position [910, 0]
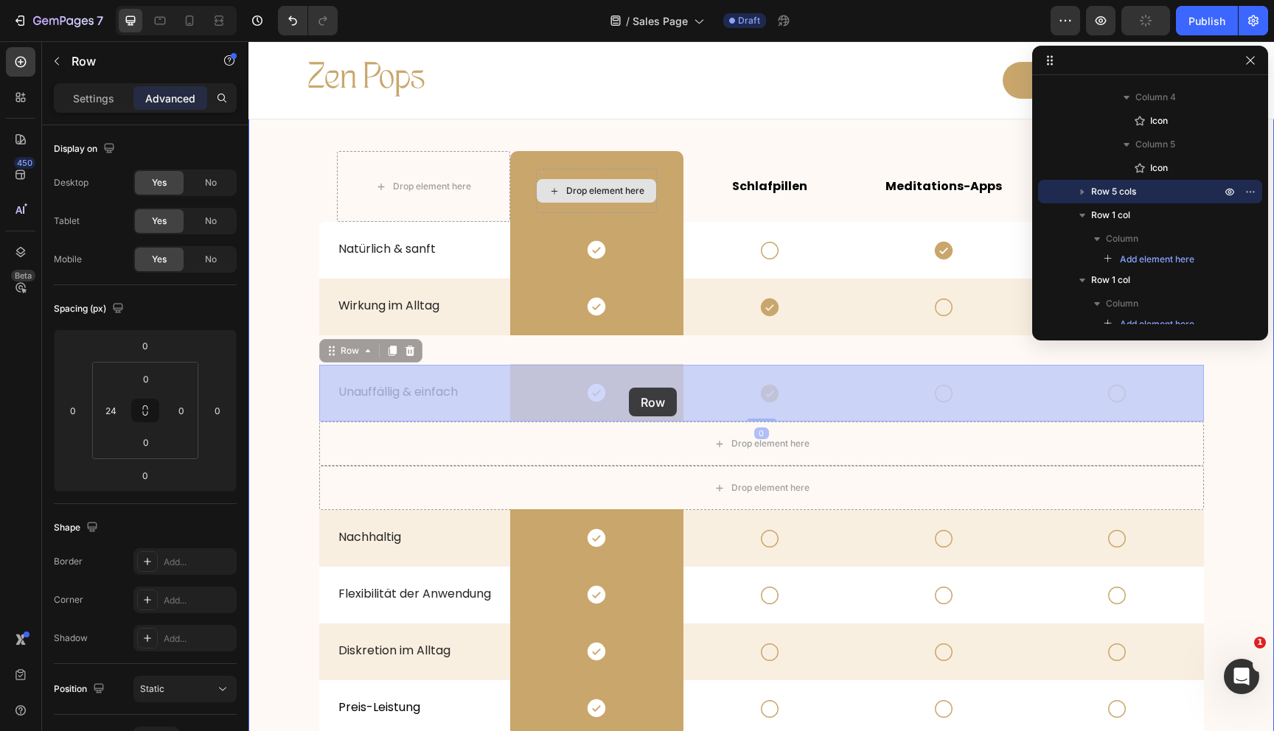
drag, startPoint x: 324, startPoint y: 351, endPoint x: 624, endPoint y: 391, distance: 302.7
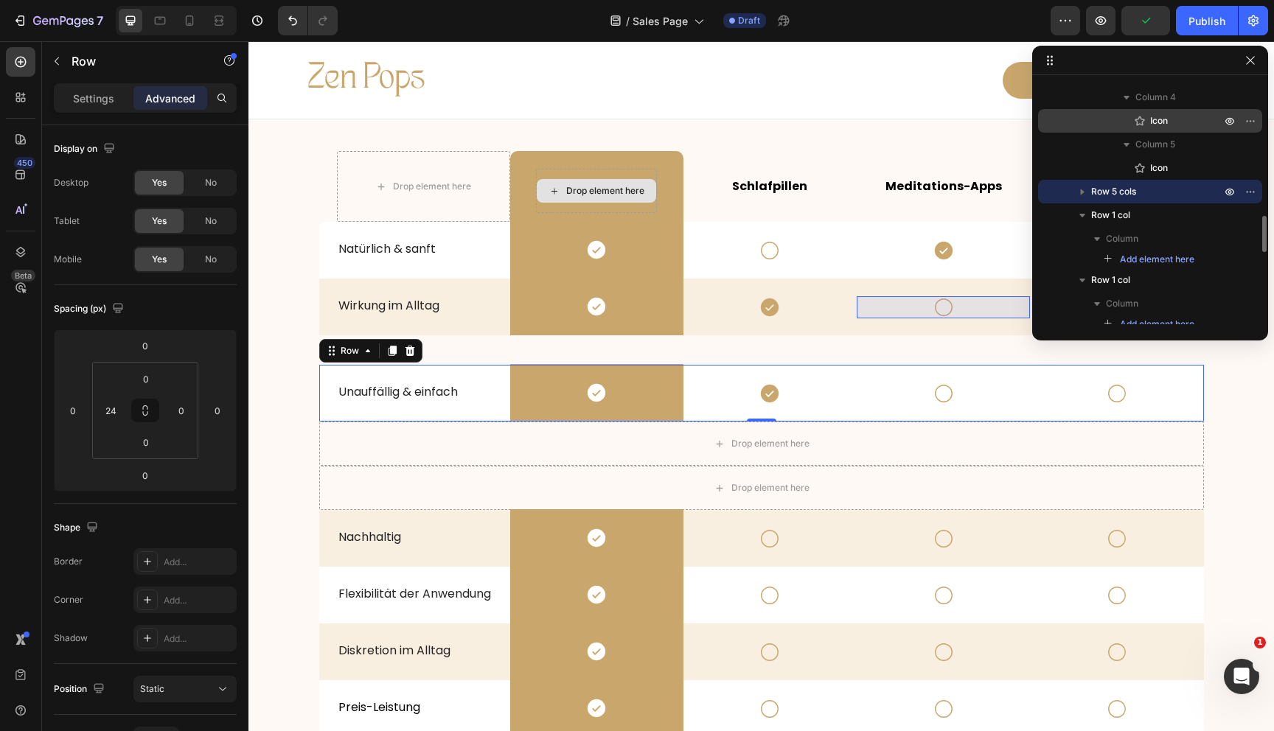
drag, startPoint x: 1180, startPoint y: 189, endPoint x: 1180, endPoint y: 130, distance: 58.2
click at [1180, 130] on div "Row 1 col Column Row 5 cols Column 1 Add element here Column 2 Row 1 col Column…" at bounding box center [1150, 11] width 224 height 1303
click at [1250, 187] on icon "button" at bounding box center [1250, 192] width 12 height 12
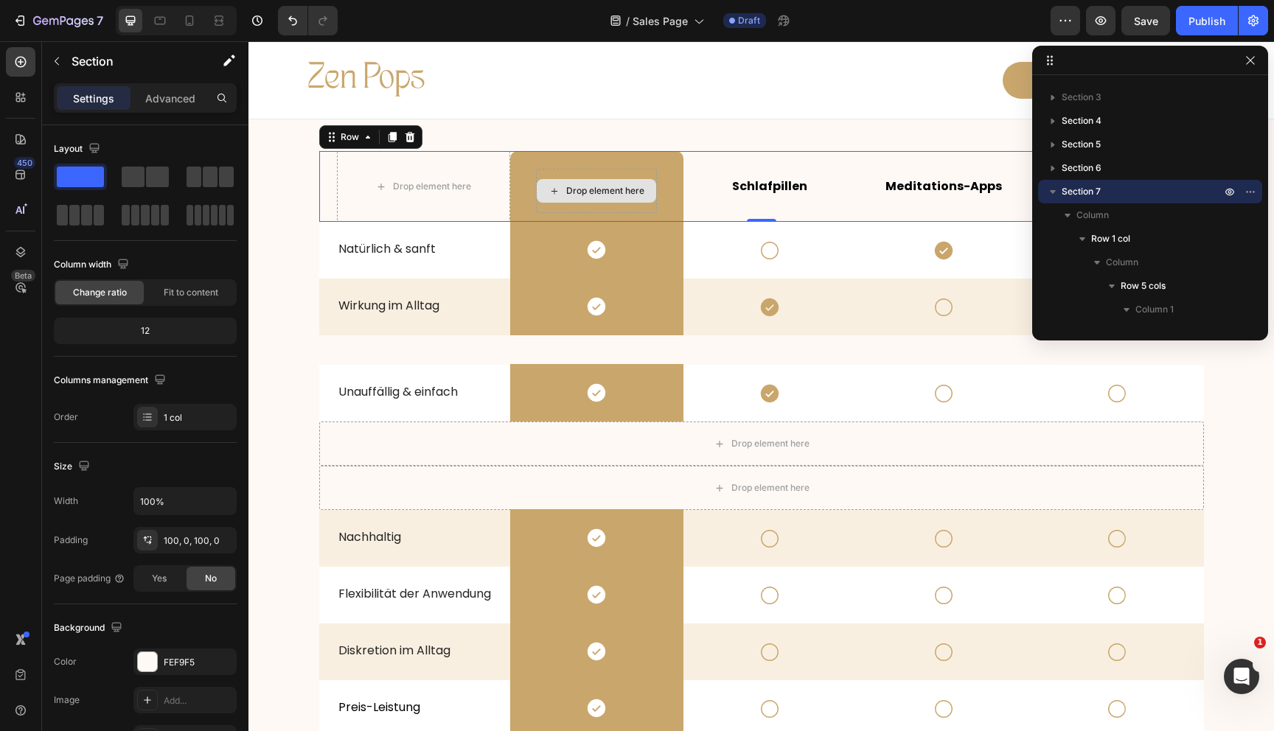
click at [692, 153] on div "Schlafpillen Text Block" at bounding box center [769, 186] width 173 height 71
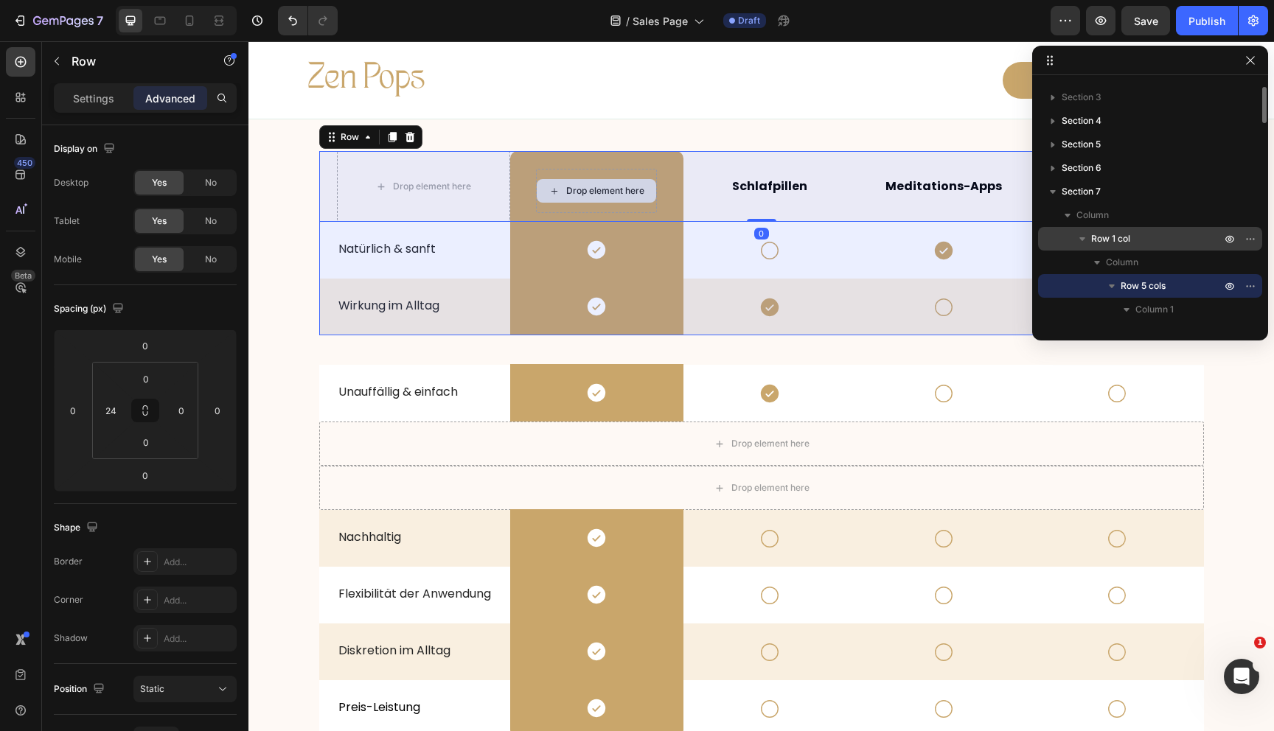
click at [1107, 232] on span "Row 1 col" at bounding box center [1110, 238] width 39 height 15
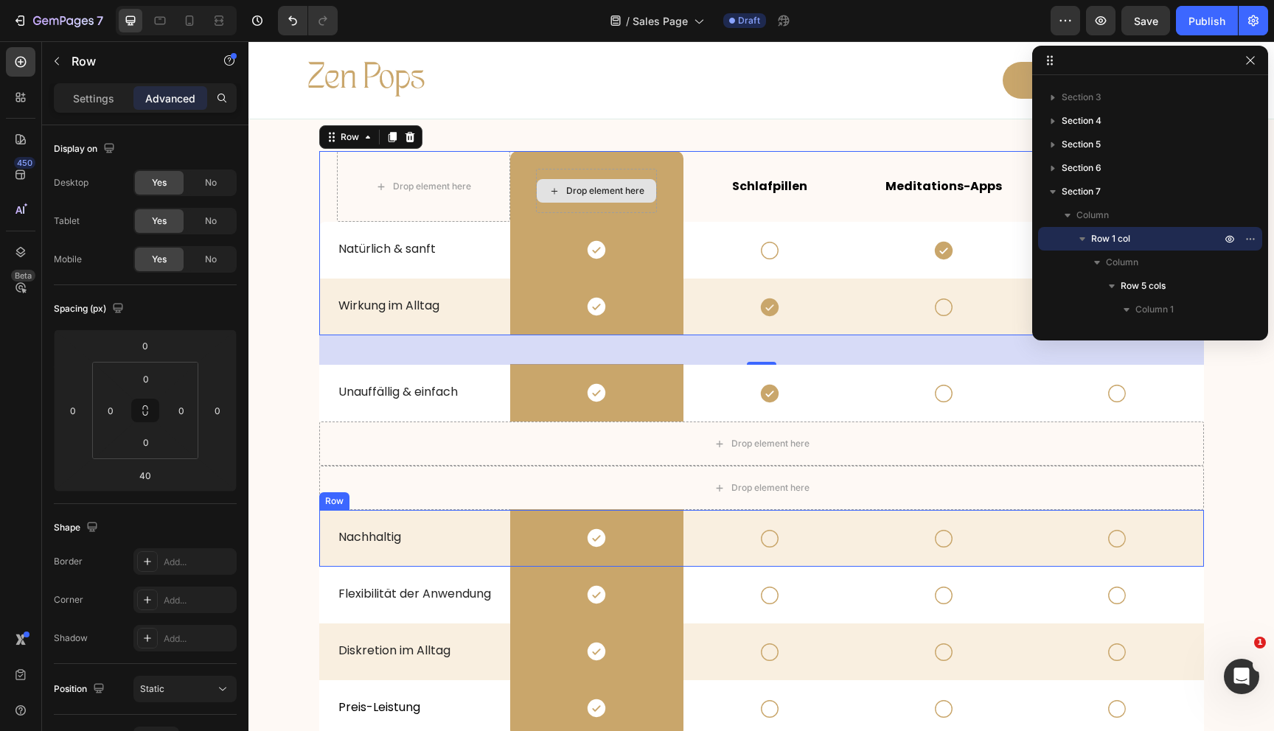
click at [688, 522] on div "Icon" at bounding box center [769, 538] width 173 height 57
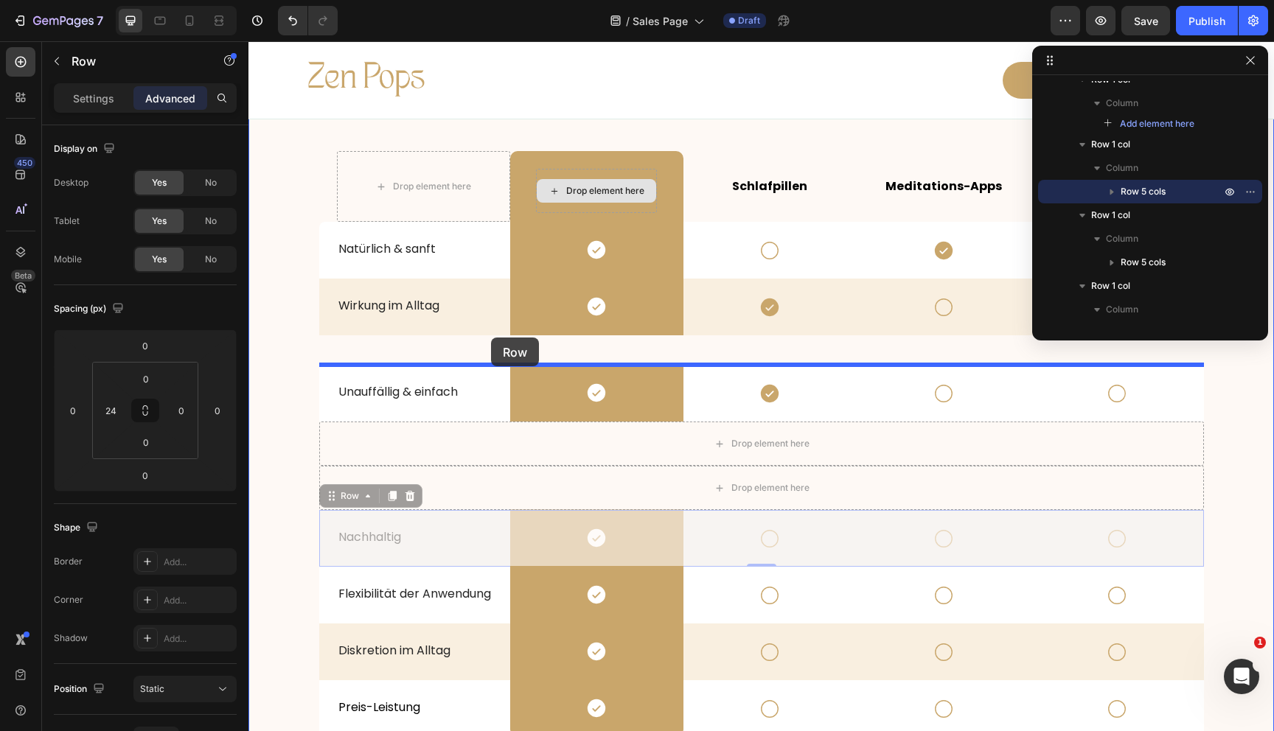
drag, startPoint x: 335, startPoint y: 498, endPoint x: 491, endPoint y: 338, distance: 223.1
type input "40"
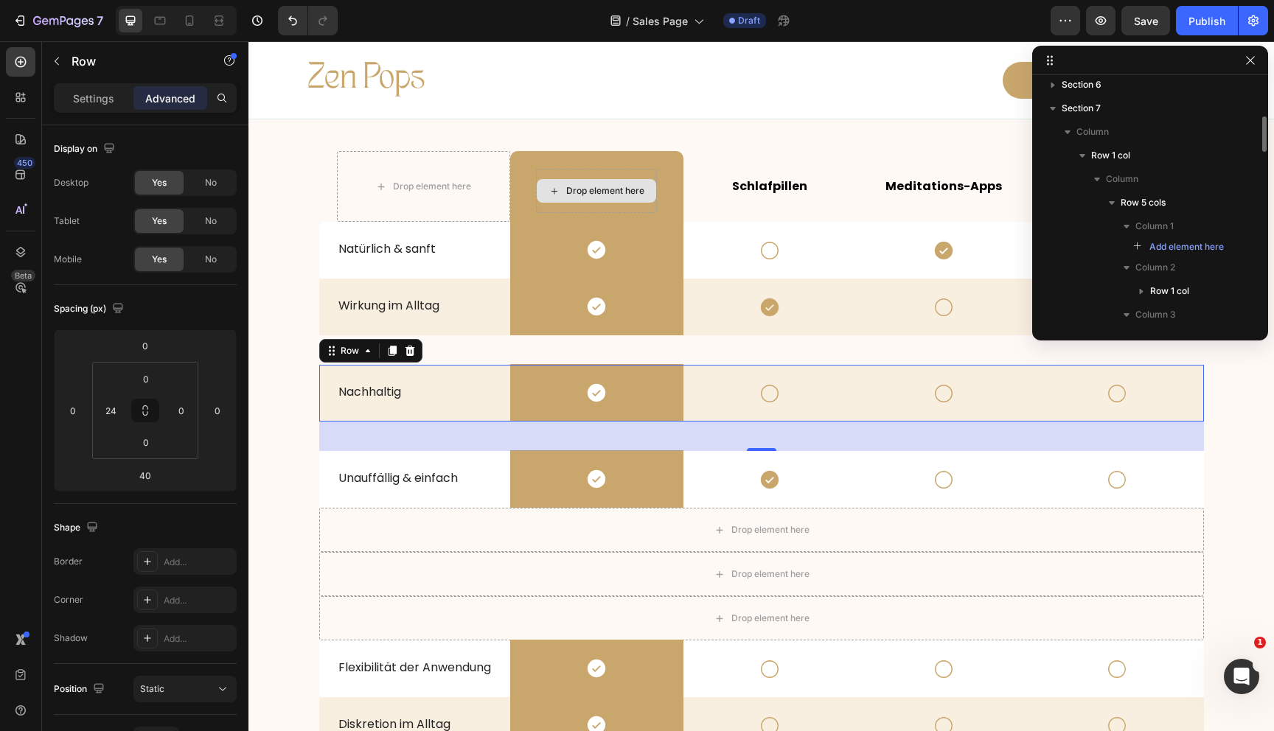
scroll to position [88, 0]
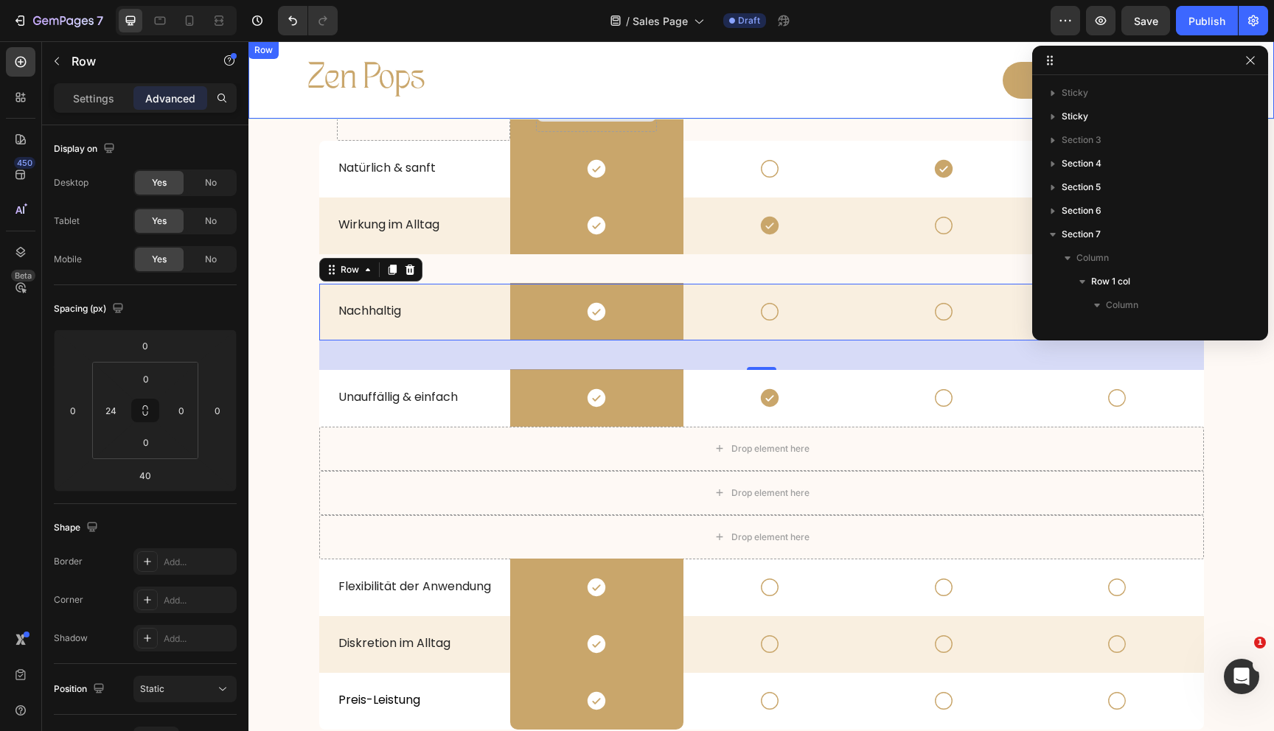
scroll to position [88, 0]
click at [291, 16] on icon "Undo/Redo" at bounding box center [292, 21] width 9 height 10
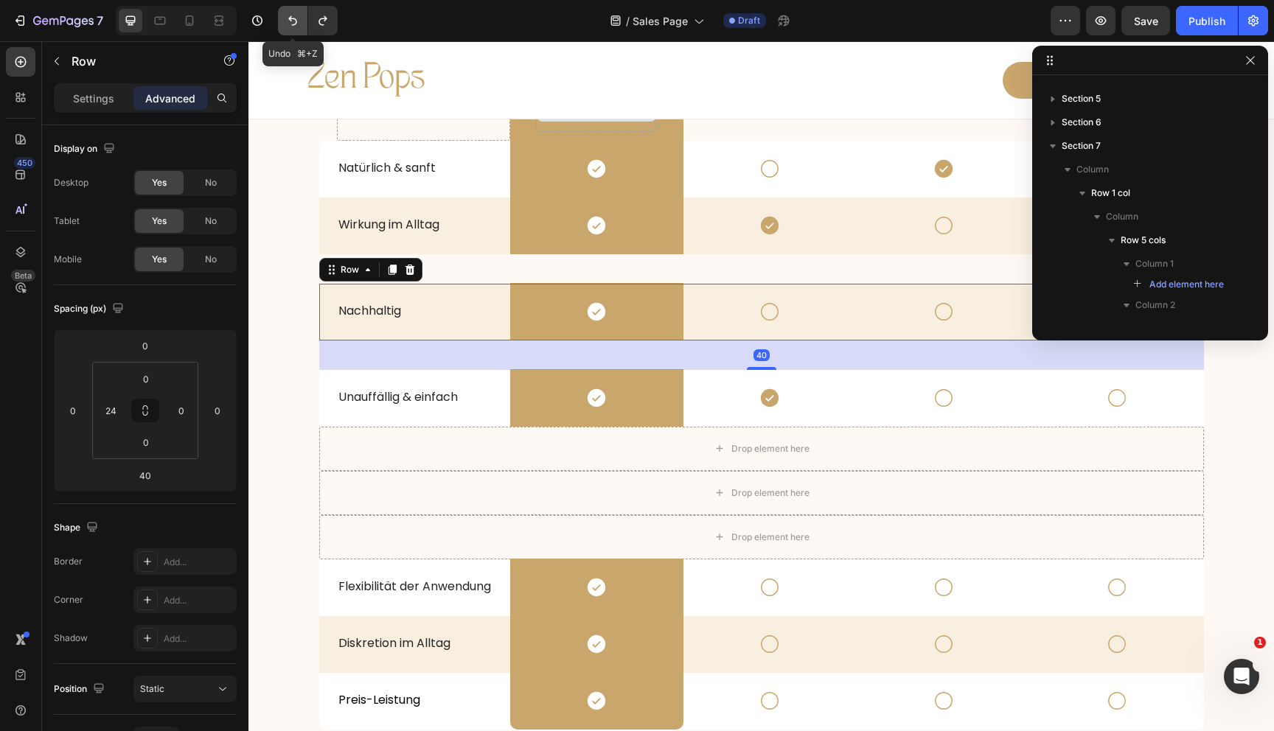
click at [291, 16] on icon "Undo/Redo" at bounding box center [292, 21] width 9 height 10
click at [330, 23] on button "Undo/Redo" at bounding box center [322, 20] width 29 height 29
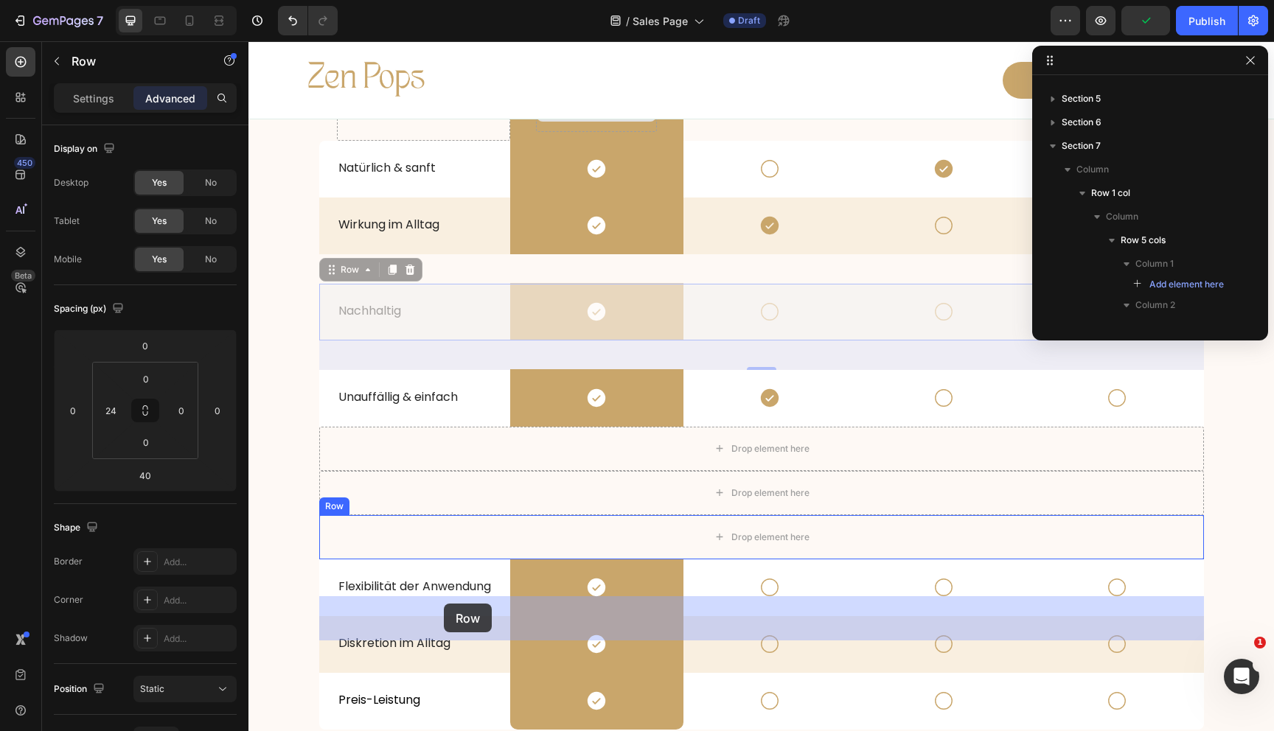
drag, startPoint x: 330, startPoint y: 347, endPoint x: 444, endPoint y: 606, distance: 282.9
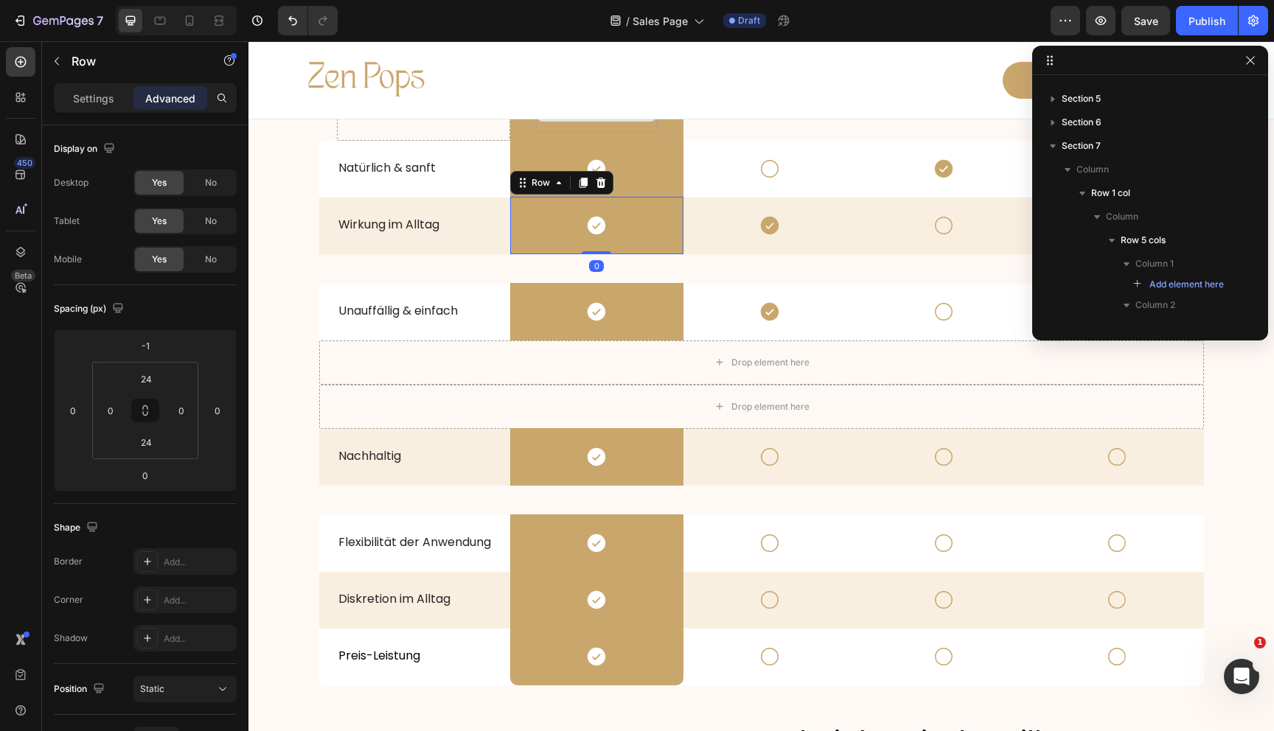
scroll to position [745, 0]
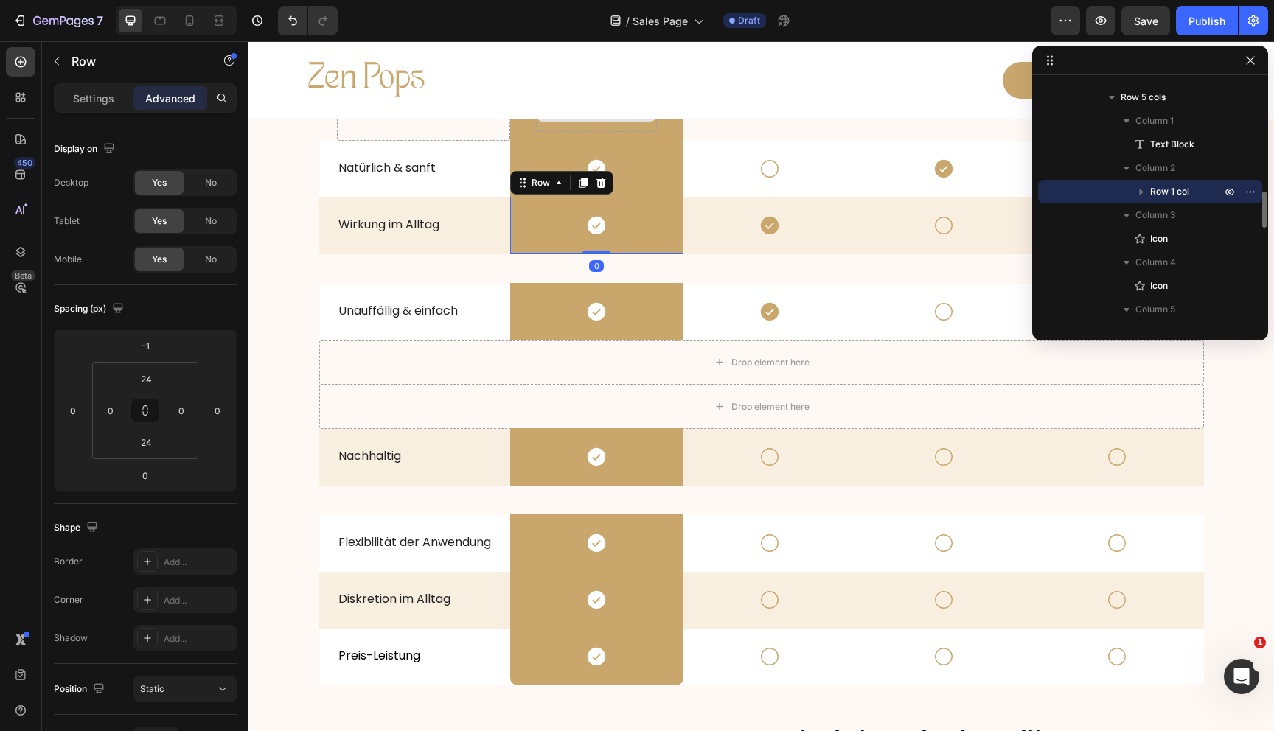
click at [510, 254] on div "Icon Row 0" at bounding box center [596, 226] width 173 height 58
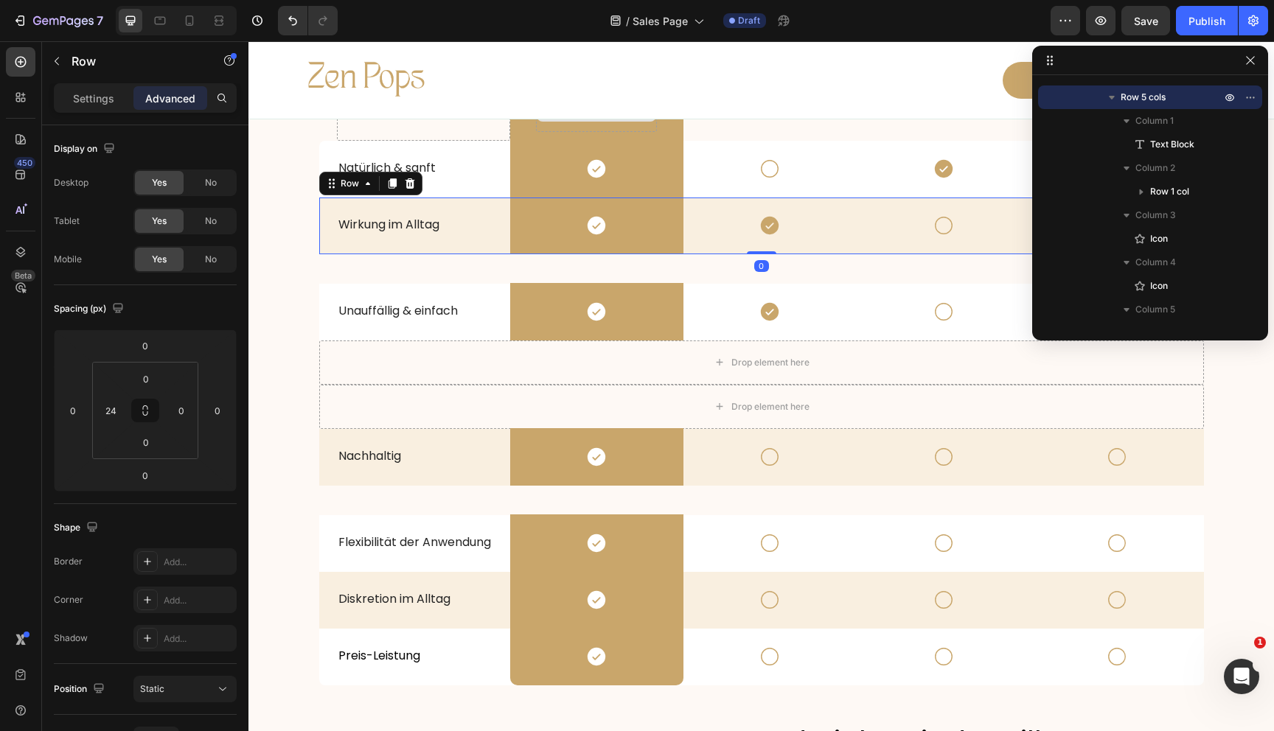
click at [508, 254] on div "Wirkung im Alltag Text Block" at bounding box center [423, 226] width 173 height 57
click at [1146, 20] on span "Save" at bounding box center [1146, 21] width 24 height 13
click at [1257, 57] on button "button" at bounding box center [1251, 61] width 18 height 18
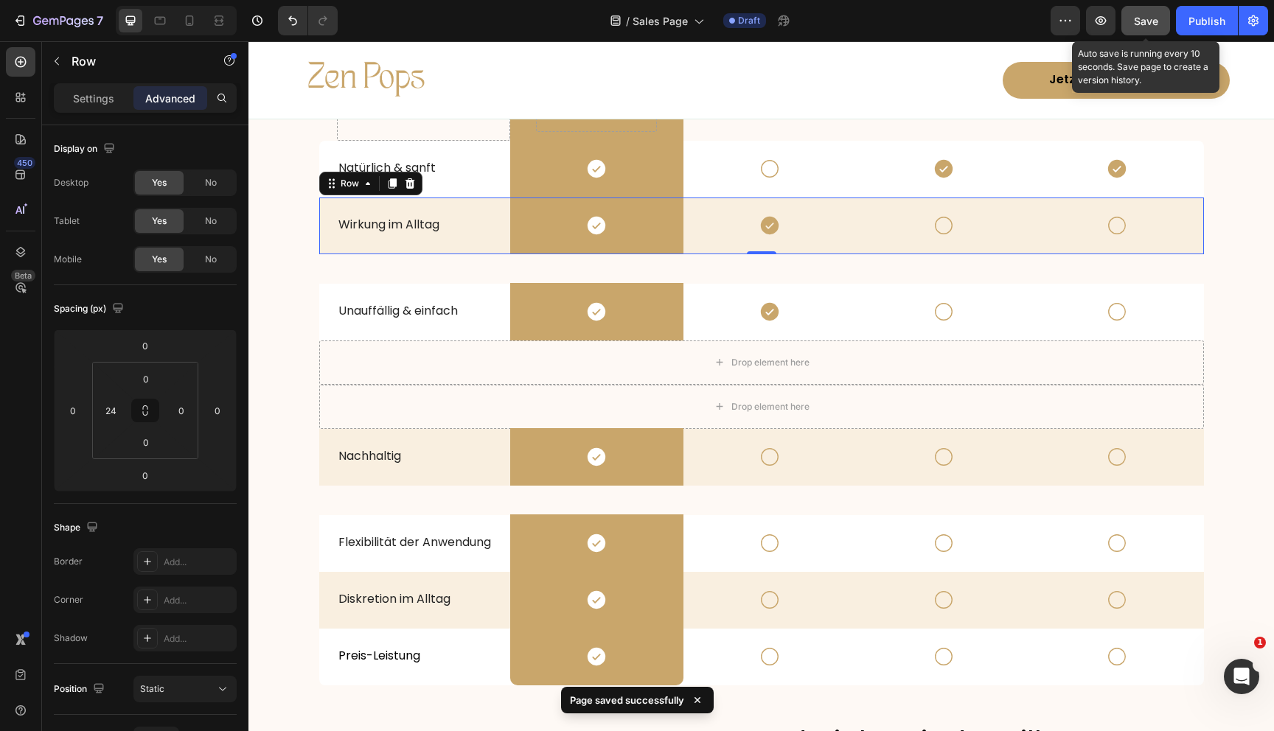
click at [1132, 27] on button "Save" at bounding box center [1145, 20] width 49 height 29
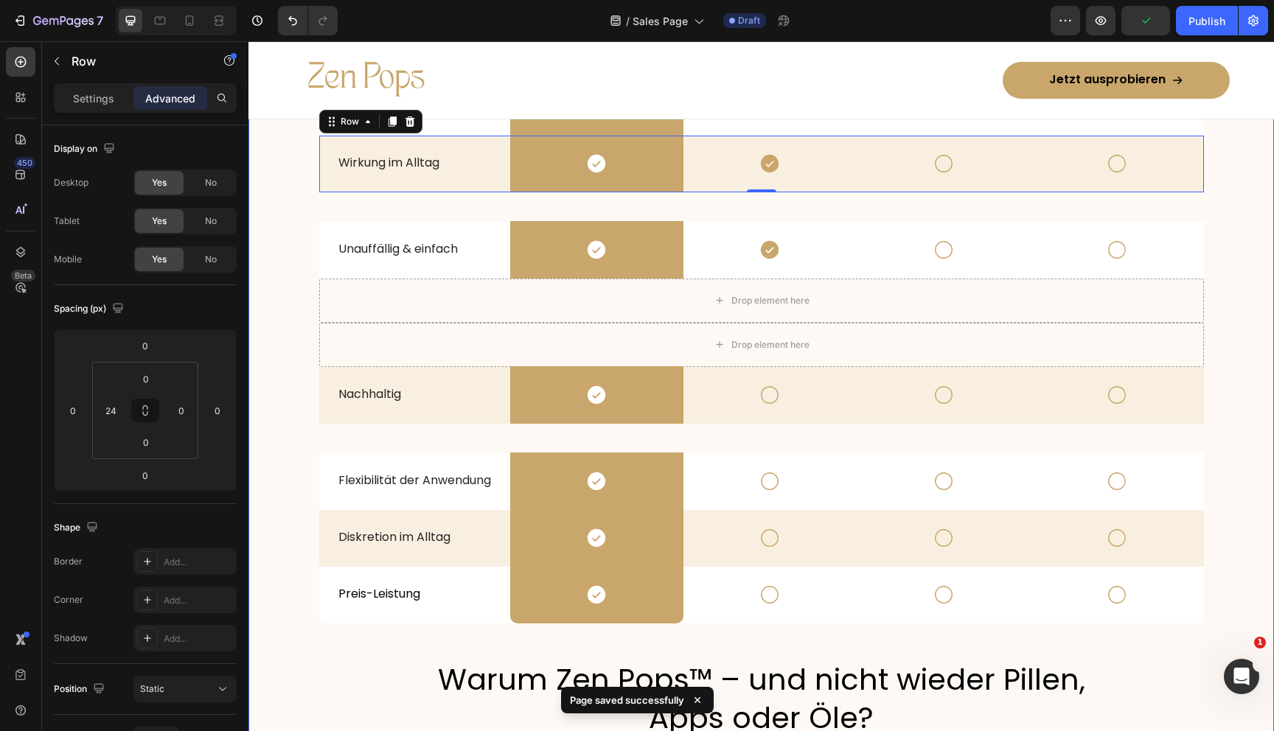
scroll to position [2589, 0]
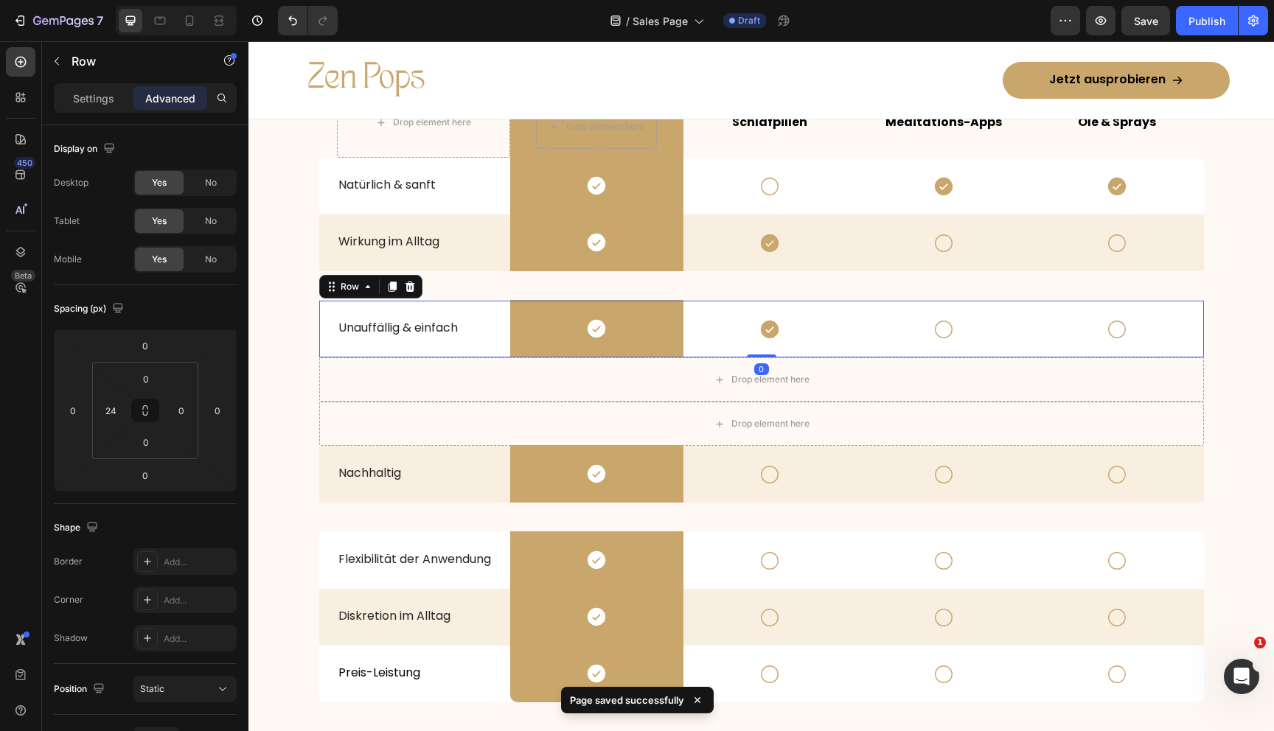
click at [504, 304] on div "Unauffällig & einfach Text Block" at bounding box center [423, 329] width 173 height 57
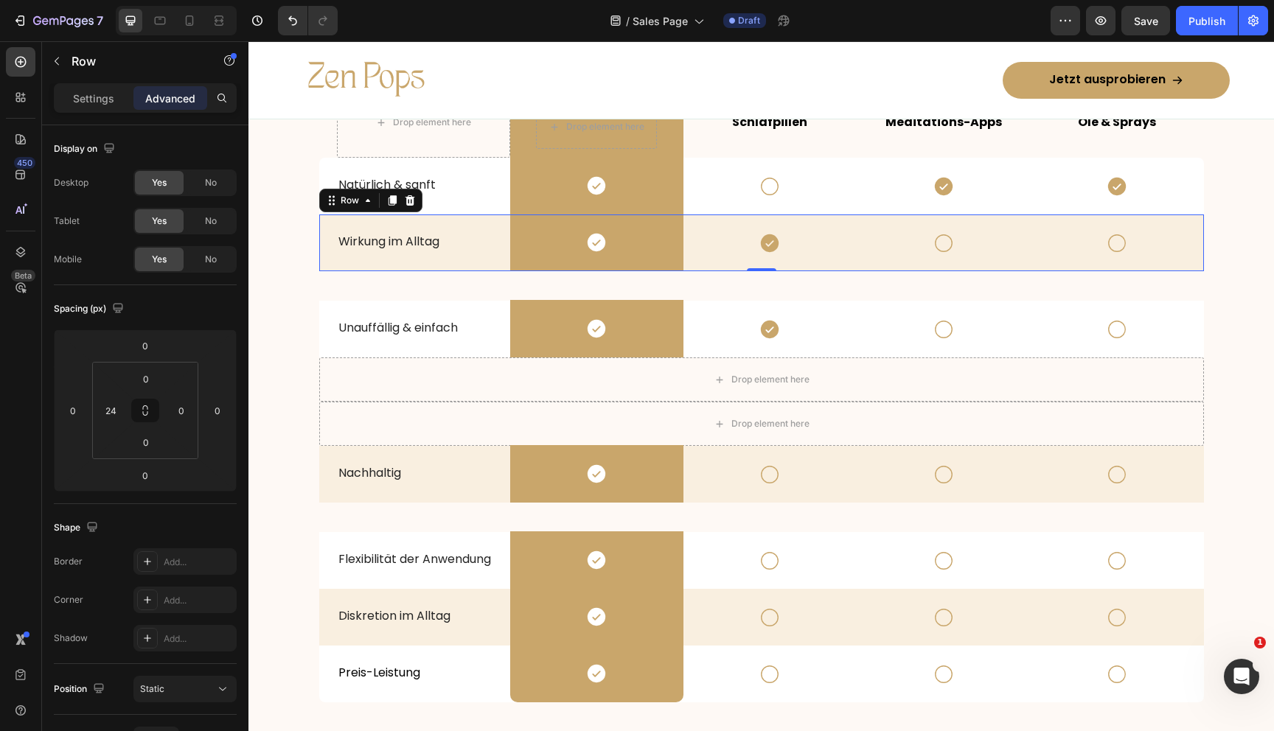
click at [508, 265] on div "Wirkung im Alltag Text Block" at bounding box center [423, 243] width 173 height 57
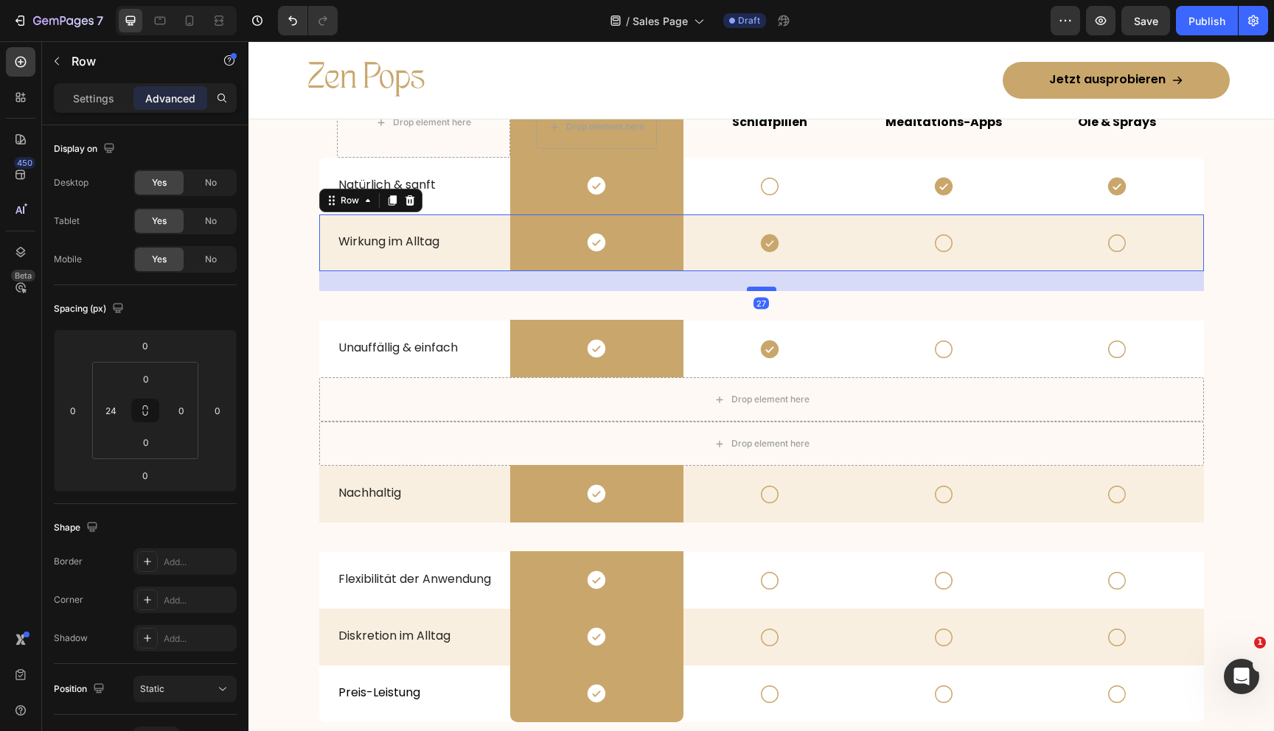
drag, startPoint x: 746, startPoint y: 270, endPoint x: 748, endPoint y: 290, distance: 20.0
click at [748, 290] on div at bounding box center [761, 289] width 29 height 4
type input "27"
click at [503, 333] on div "Unauffällig & einfach Text Block" at bounding box center [423, 349] width 173 height 57
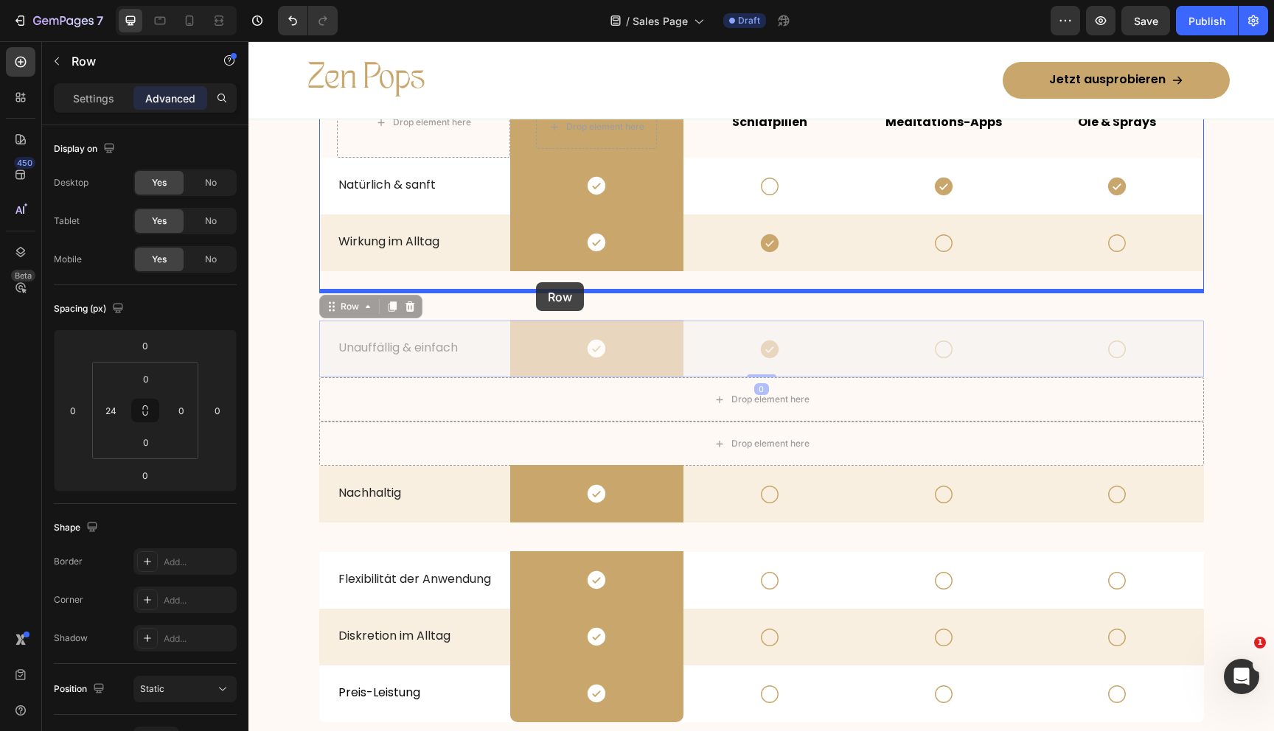
drag, startPoint x: 328, startPoint y: 303, endPoint x: 536, endPoint y: 282, distance: 208.9
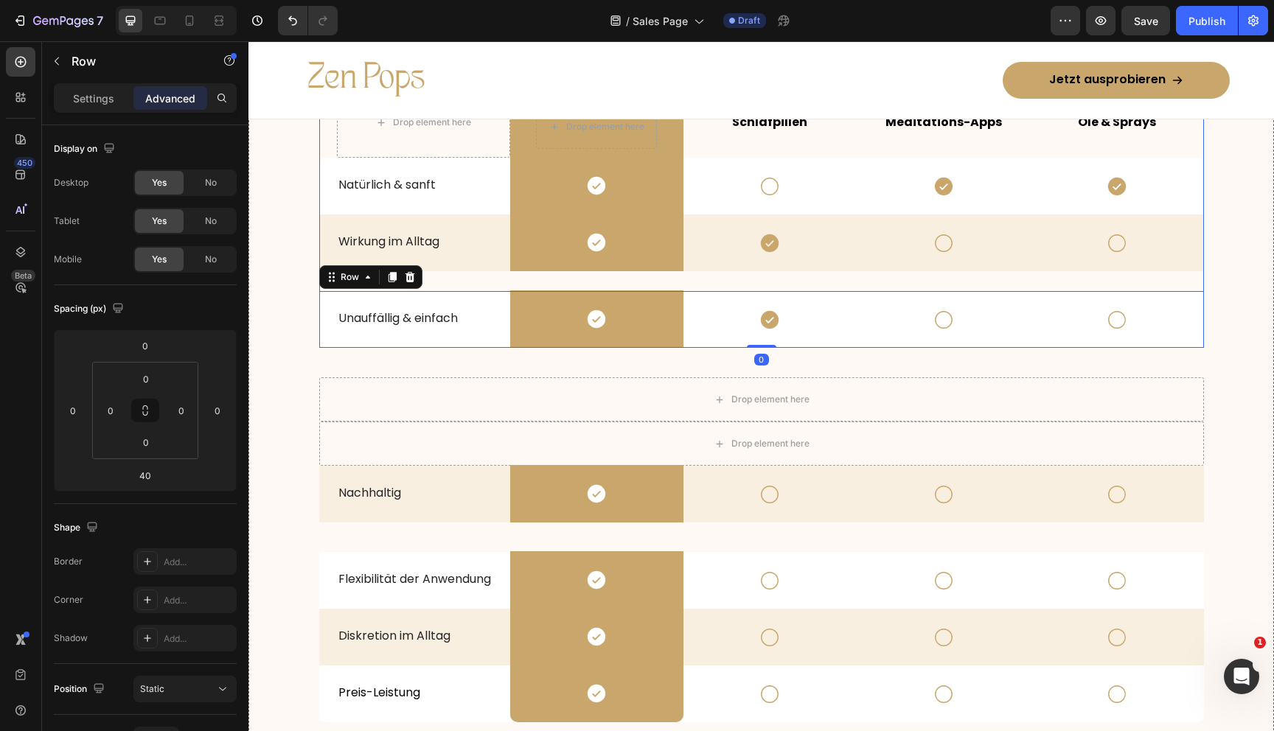
click at [525, 284] on div "Drop element here Drop element here Row Schlafpillen Text Block Meditations-App…" at bounding box center [761, 217] width 885 height 261
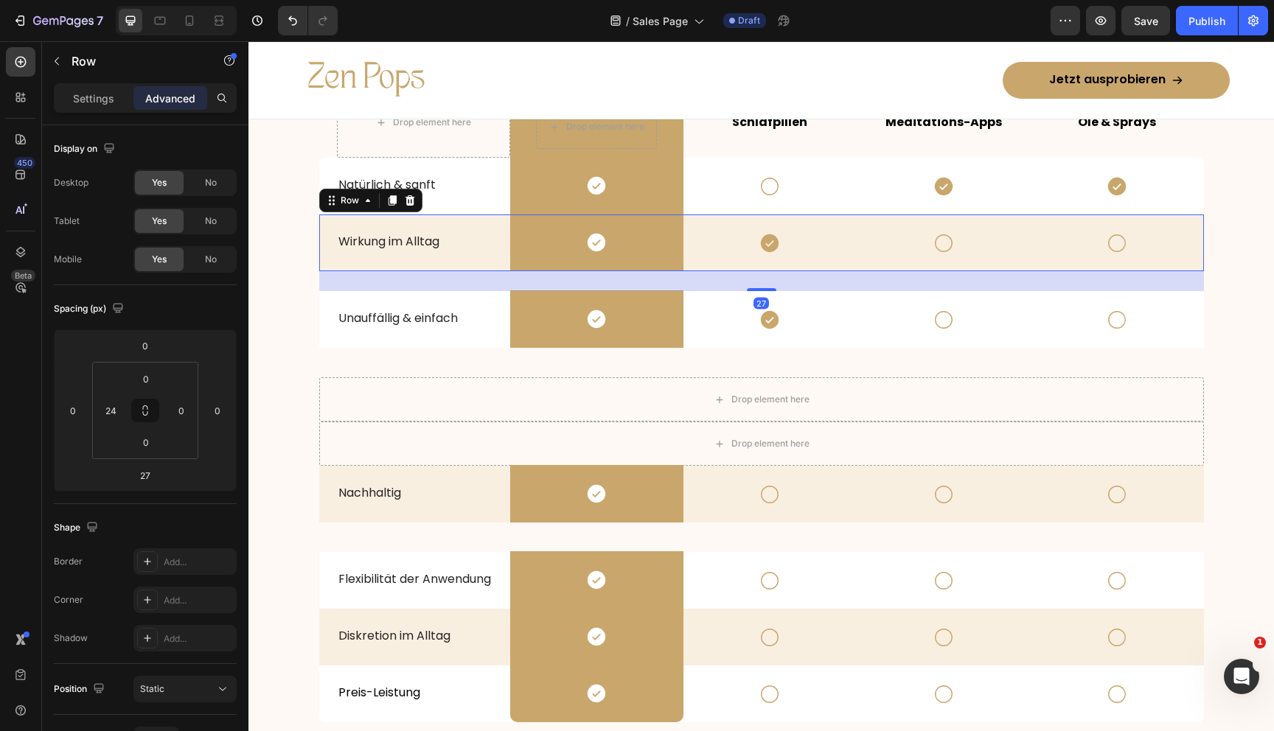
click at [683, 267] on div "Icon" at bounding box center [769, 243] width 173 height 57
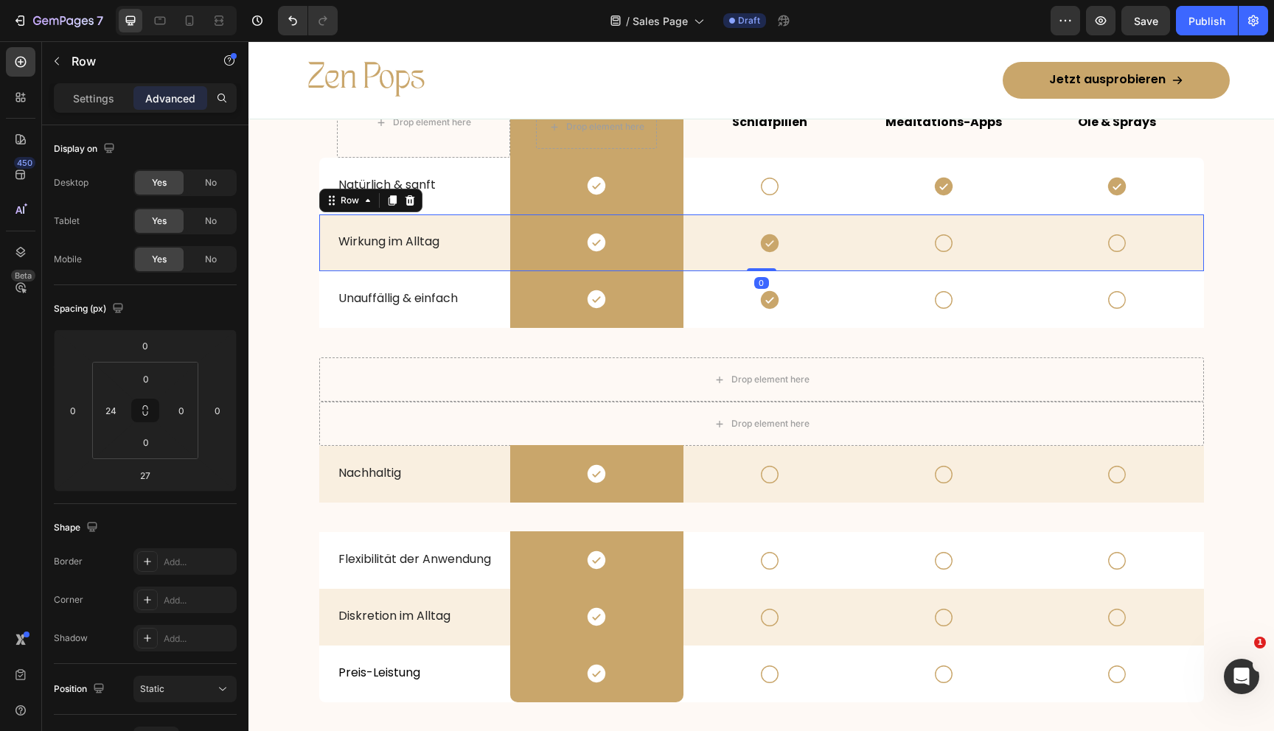
drag, startPoint x: 756, startPoint y: 290, endPoint x: 735, endPoint y: 203, distance: 89.4
click at [735, 203] on div "Drop element here Drop element here Row Schlafpillen Text Block Meditations-App…" at bounding box center [761, 207] width 885 height 241
type input "0"
click at [686, 322] on div "Icon" at bounding box center [769, 299] width 173 height 57
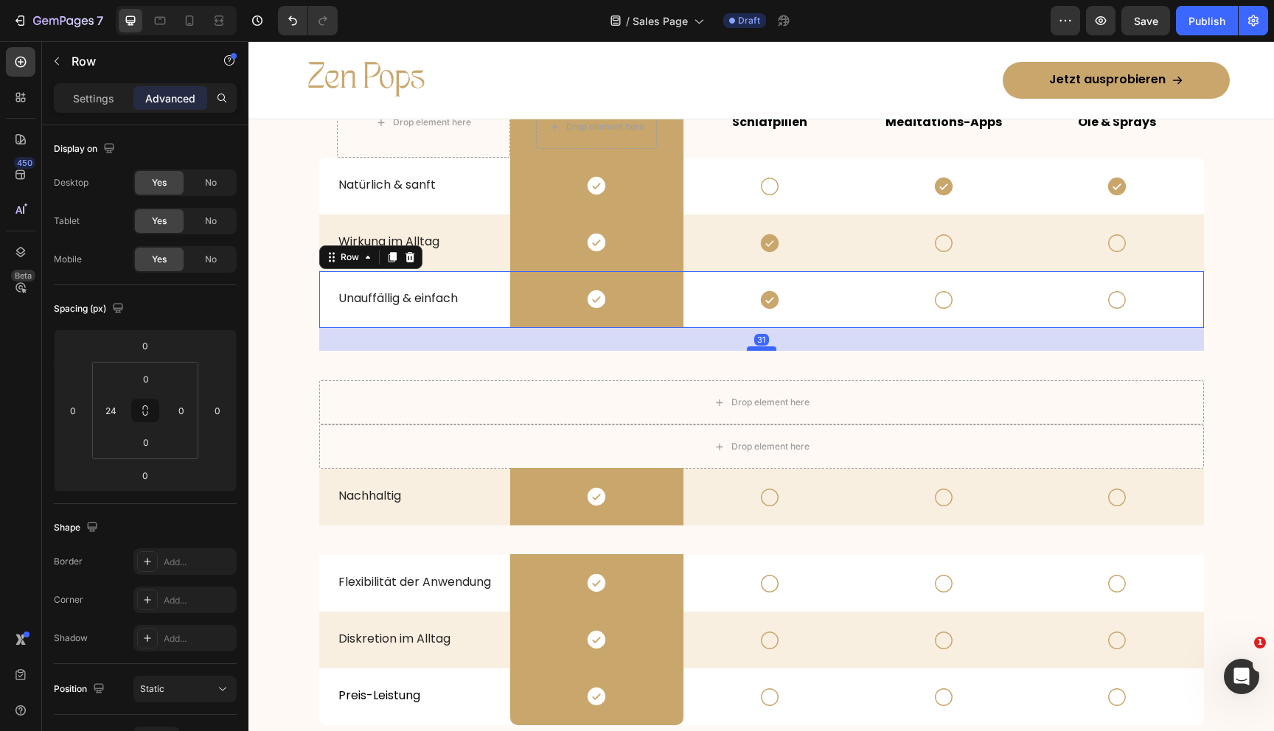
drag, startPoint x: 757, startPoint y: 327, endPoint x: 753, endPoint y: 360, distance: 33.5
click at [753, 351] on div at bounding box center [761, 349] width 29 height 4
type input "45"
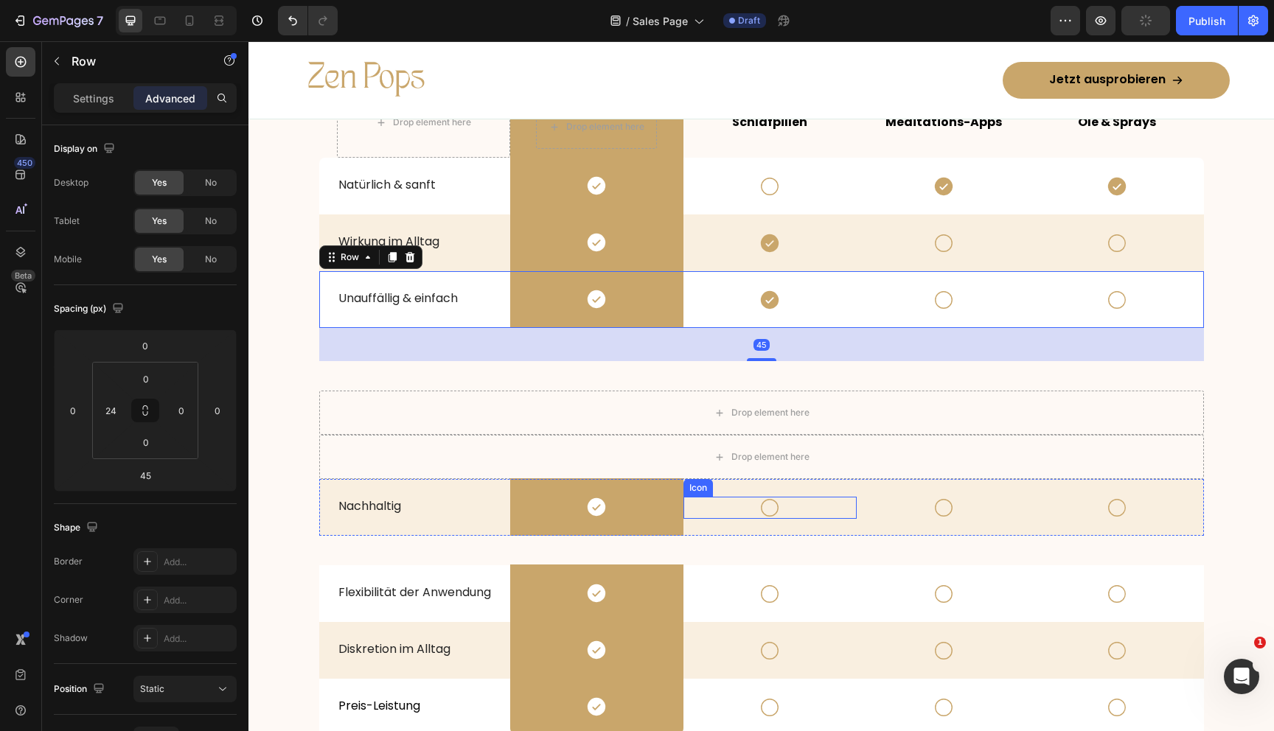
click at [689, 498] on div "Icon" at bounding box center [769, 508] width 173 height 22
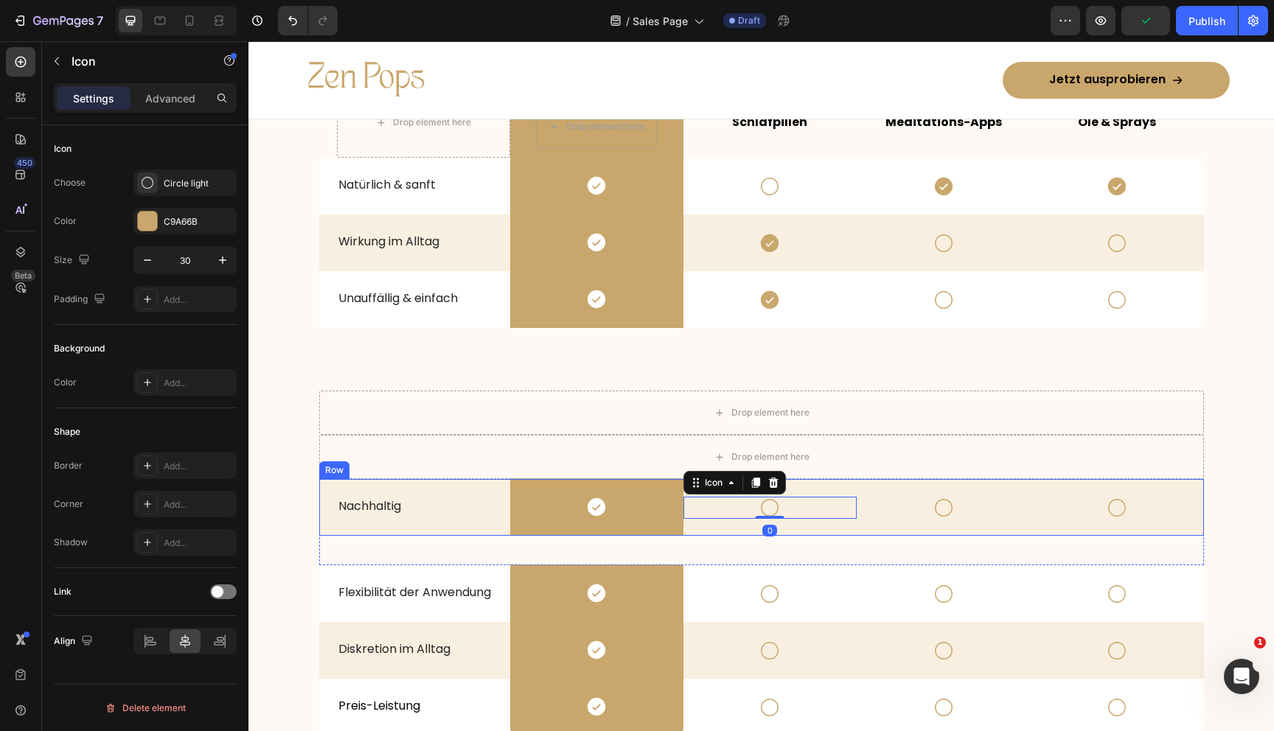
click at [686, 525] on div "Icon 0" at bounding box center [769, 507] width 173 height 57
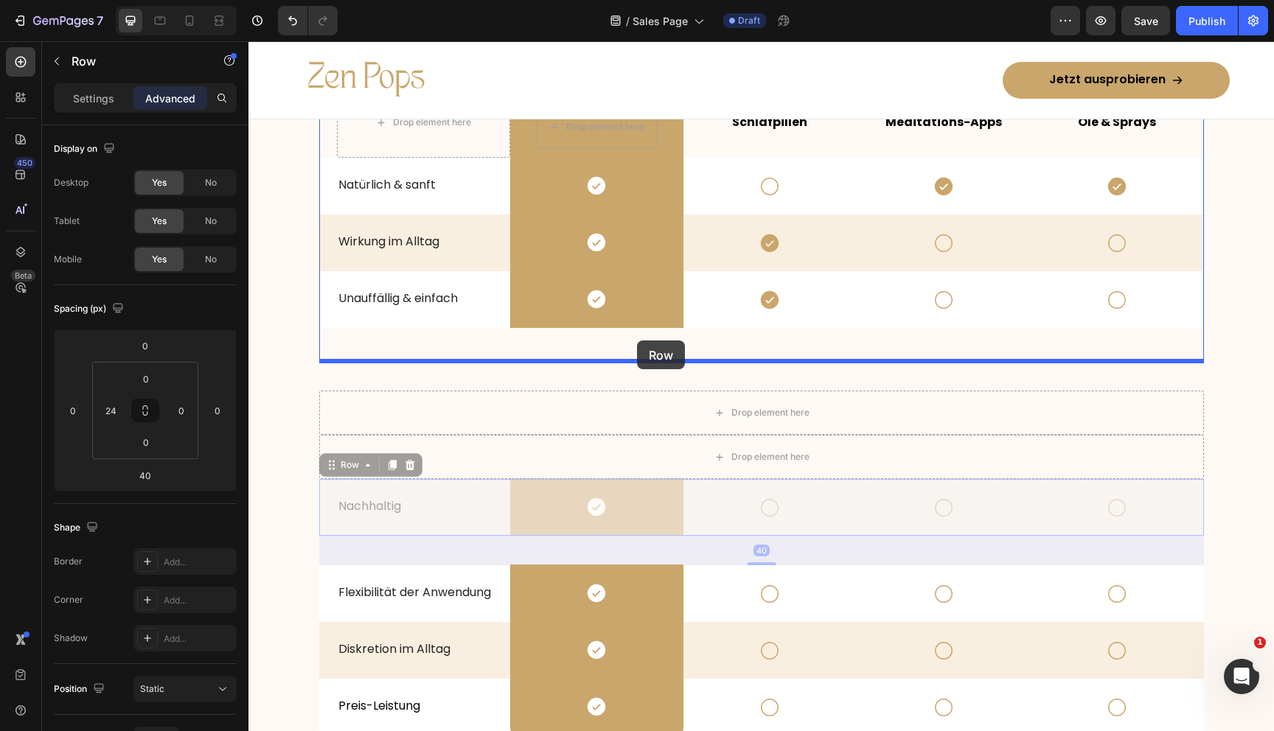
drag, startPoint x: 326, startPoint y: 465, endPoint x: 636, endPoint y: 341, distance: 333.8
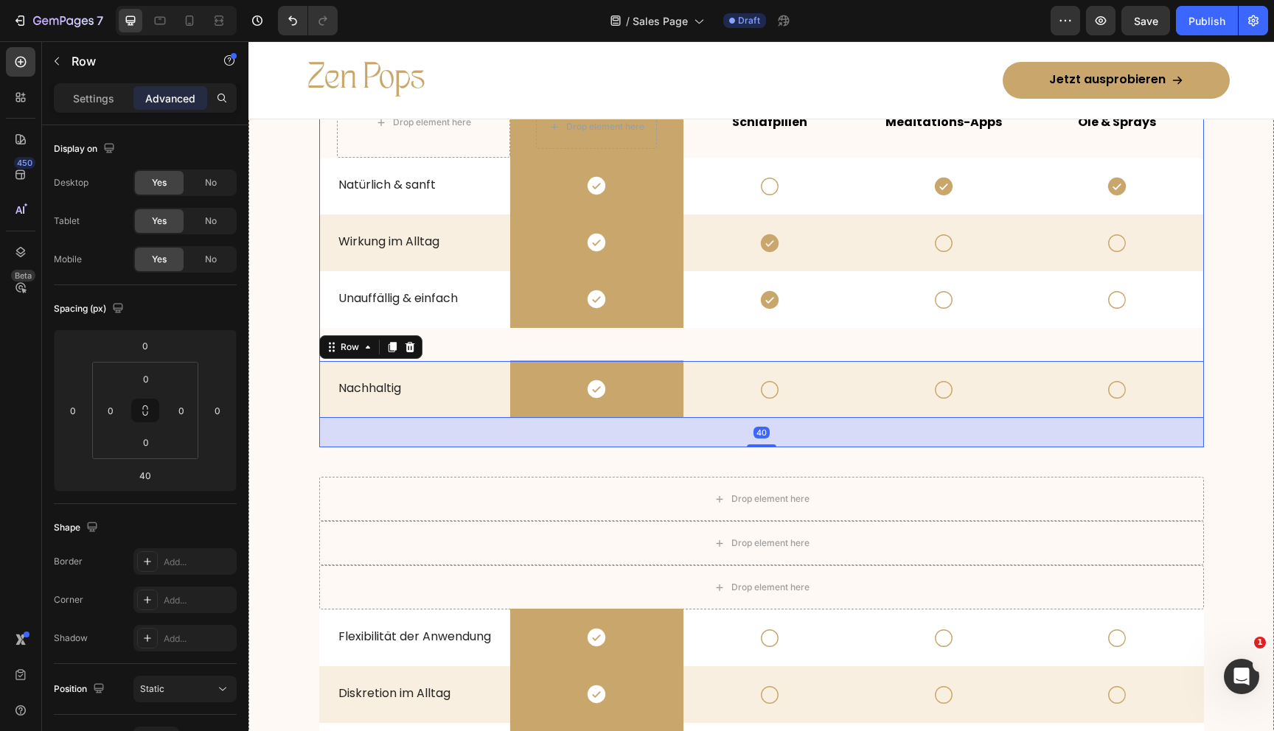
click at [672, 349] on div "Drop element here Drop element here Row Schlafpillen Text Block Meditations-App…" at bounding box center [761, 267] width 885 height 361
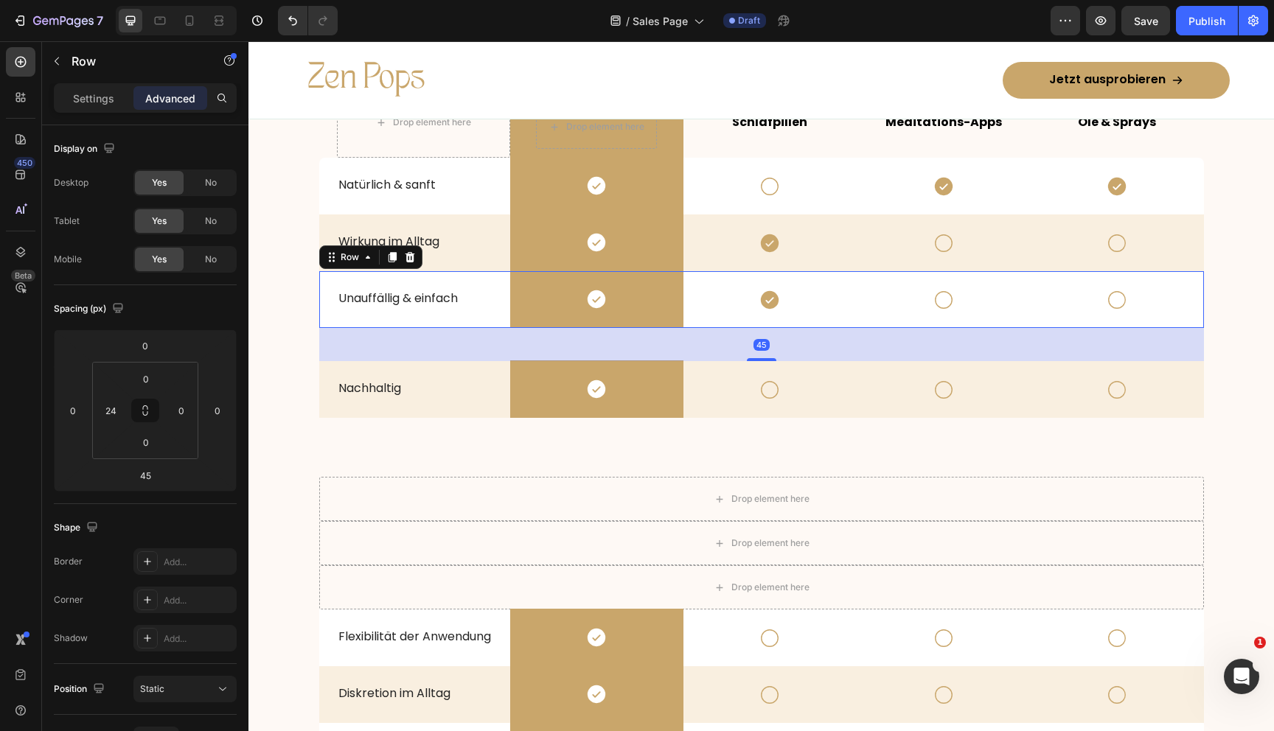
click at [687, 324] on div "Icon" at bounding box center [769, 299] width 173 height 57
drag, startPoint x: 765, startPoint y: 359, endPoint x: 759, endPoint y: 277, distance: 82.1
click at [759, 277] on div "Unauffällig & einfach Text Block Icon Row Icon Icon Icon Row 45" at bounding box center [761, 299] width 885 height 57
type input "0"
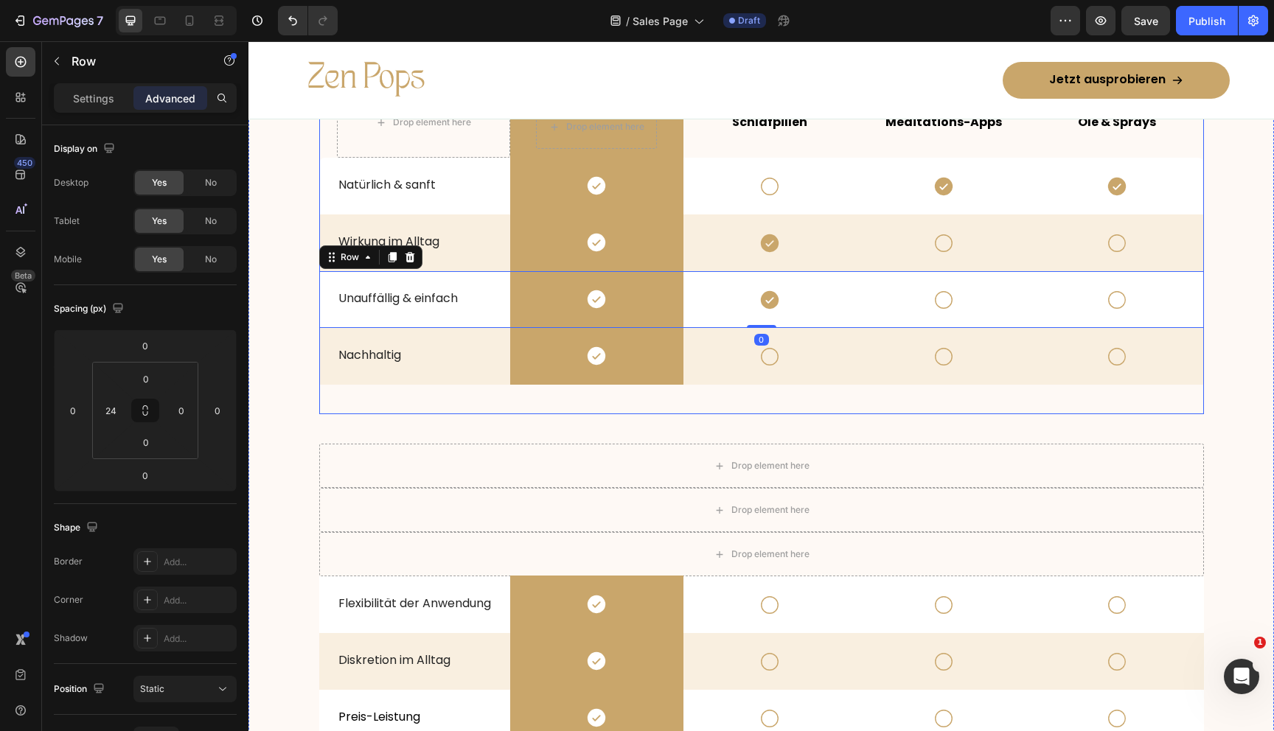
click at [688, 394] on div "Drop element here Drop element here Row Schlafpillen Text Block Meditations-App…" at bounding box center [761, 250] width 885 height 327
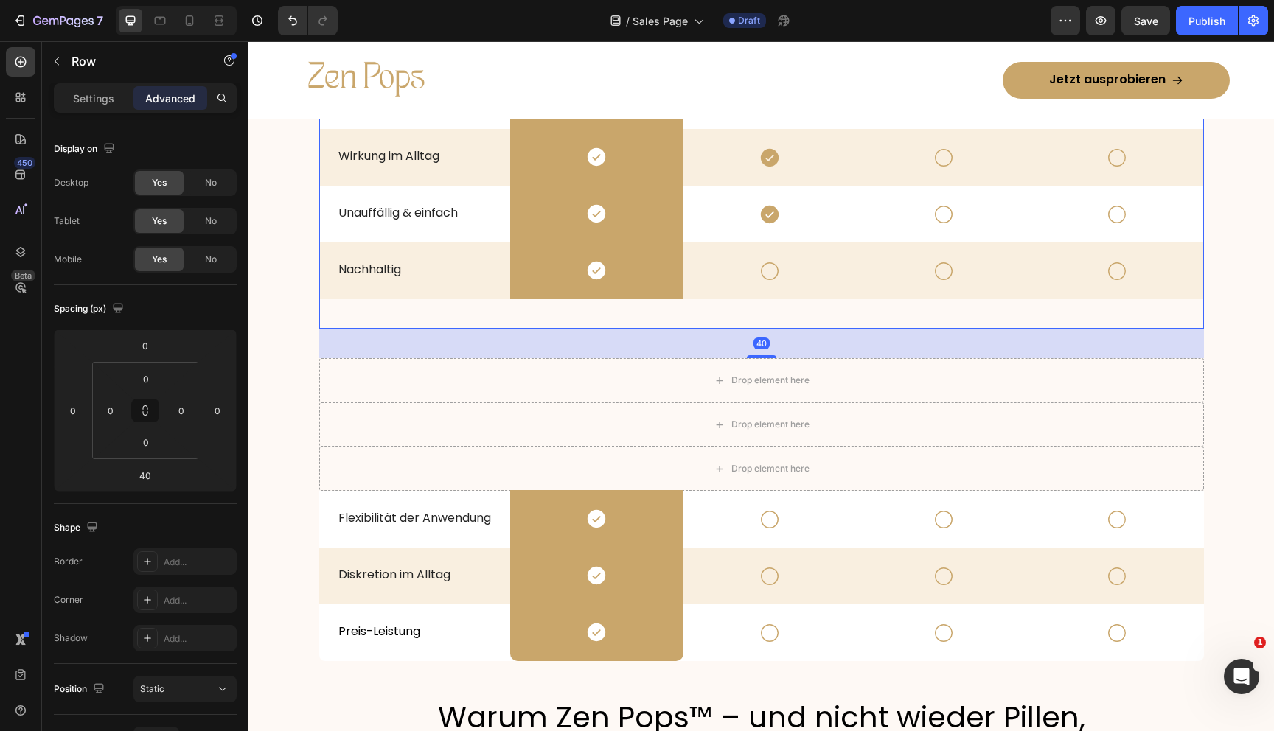
scroll to position [2673, 0]
click at [686, 294] on div "Icon" at bounding box center [769, 272] width 173 height 57
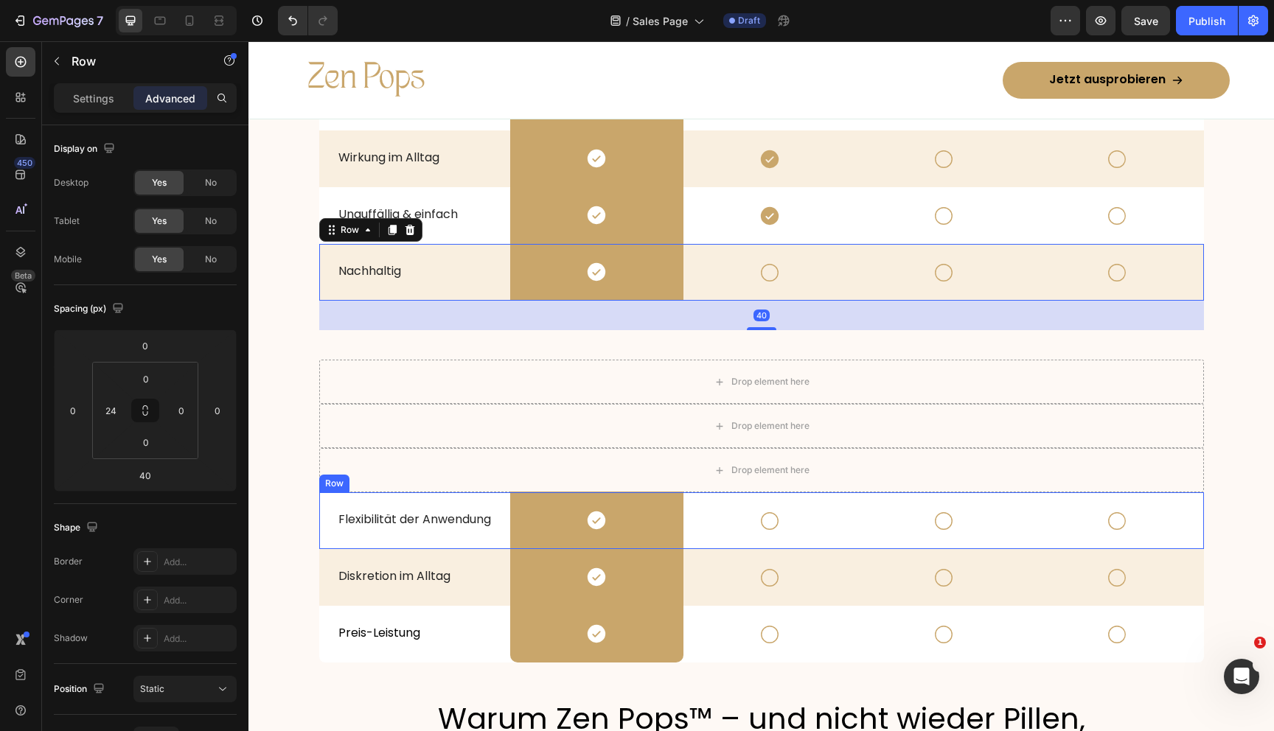
click at [688, 532] on div "Icon" at bounding box center [769, 520] width 173 height 57
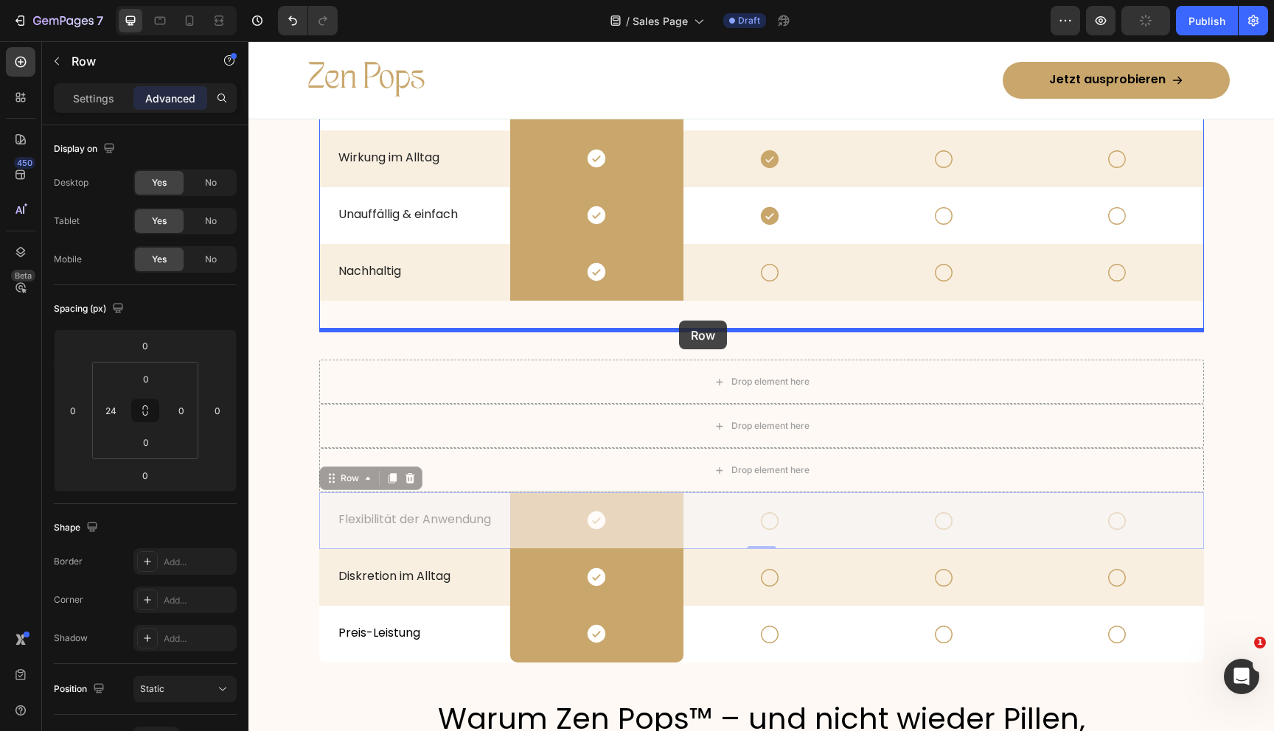
drag, startPoint x: 325, startPoint y: 484, endPoint x: 679, endPoint y: 320, distance: 389.9
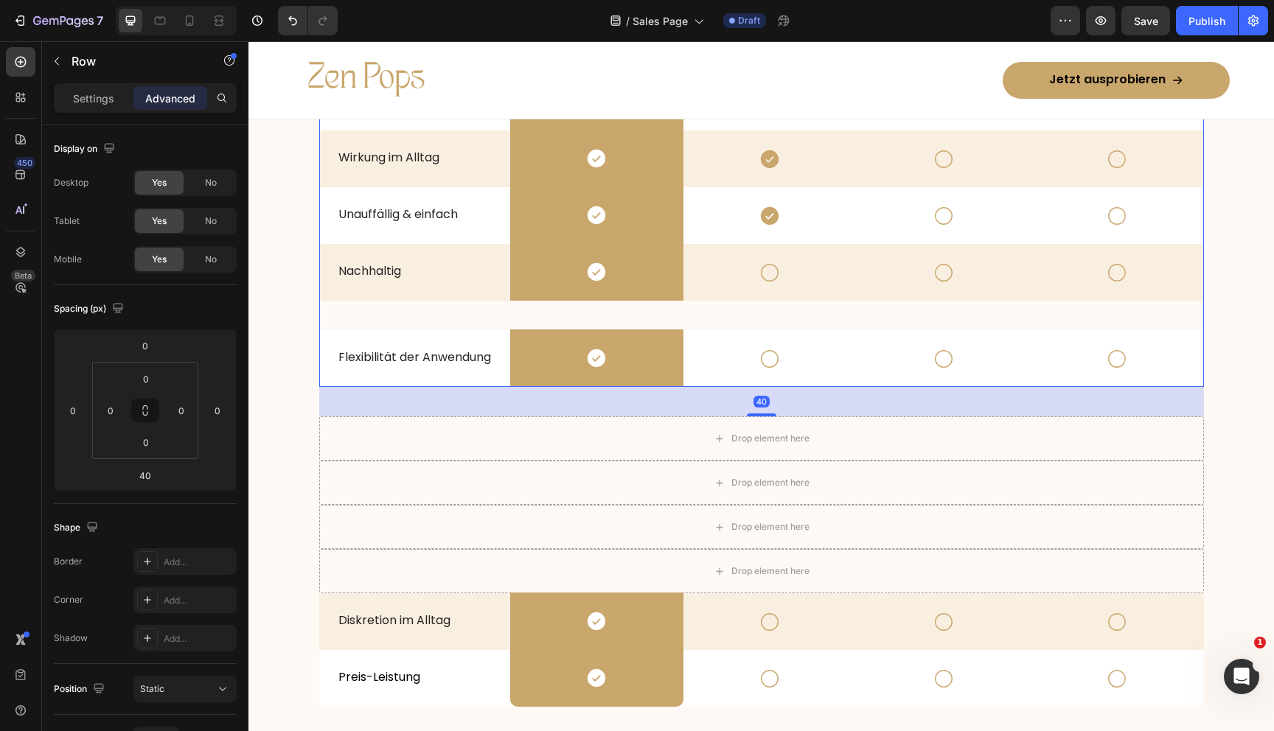
click at [689, 310] on div "Drop element here Drop element here Row Schlafpillen Text Block Meditations-App…" at bounding box center [761, 195] width 885 height 384
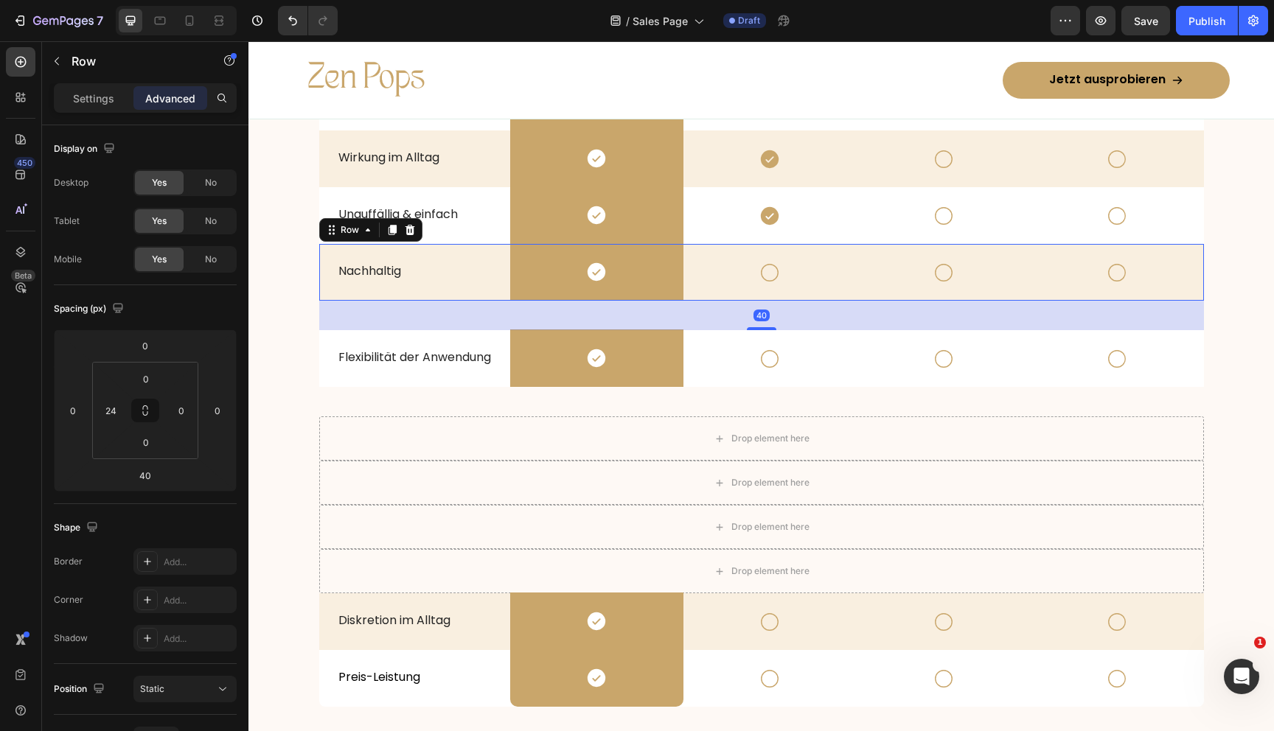
click at [686, 293] on div "Icon" at bounding box center [769, 272] width 173 height 57
drag, startPoint x: 753, startPoint y: 327, endPoint x: 737, endPoint y: 253, distance: 76.2
click at [737, 254] on div "Nachhaltig Text Block Icon Row Icon Icon Icon Row 40" at bounding box center [761, 272] width 885 height 57
type input "0"
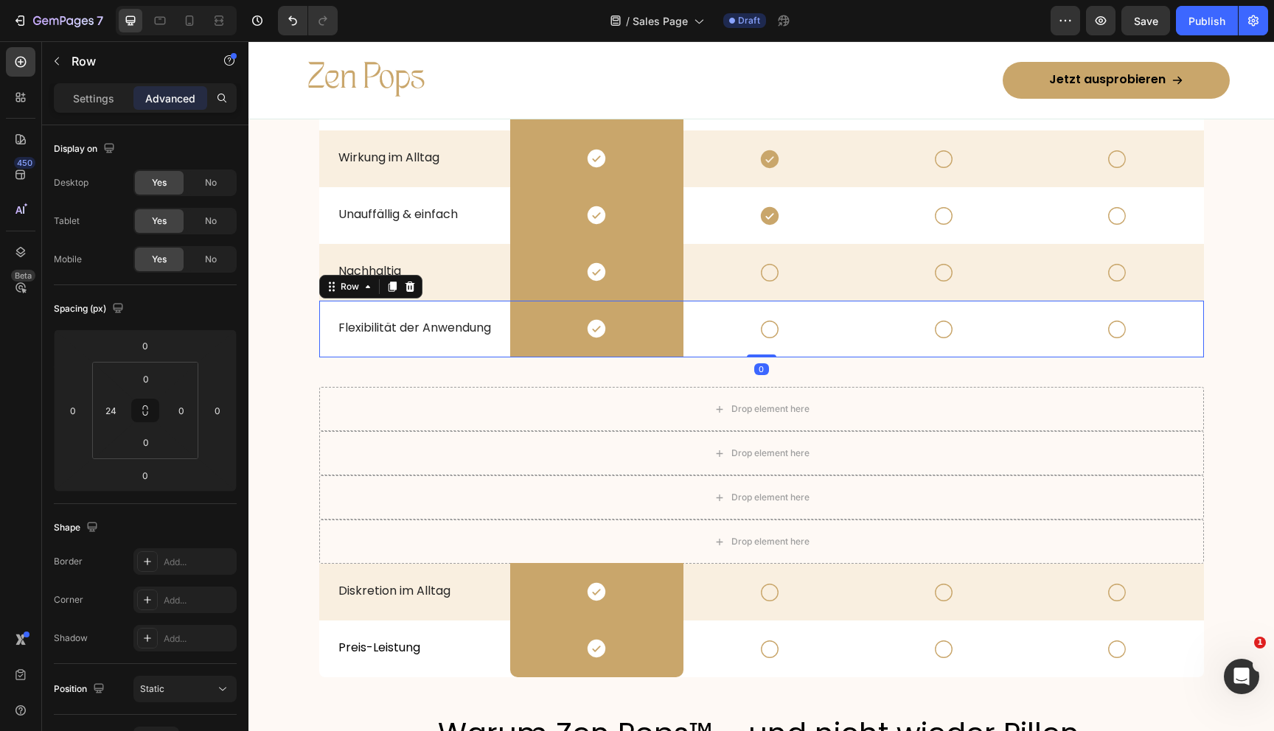
click at [693, 347] on div "Icon" at bounding box center [769, 329] width 173 height 57
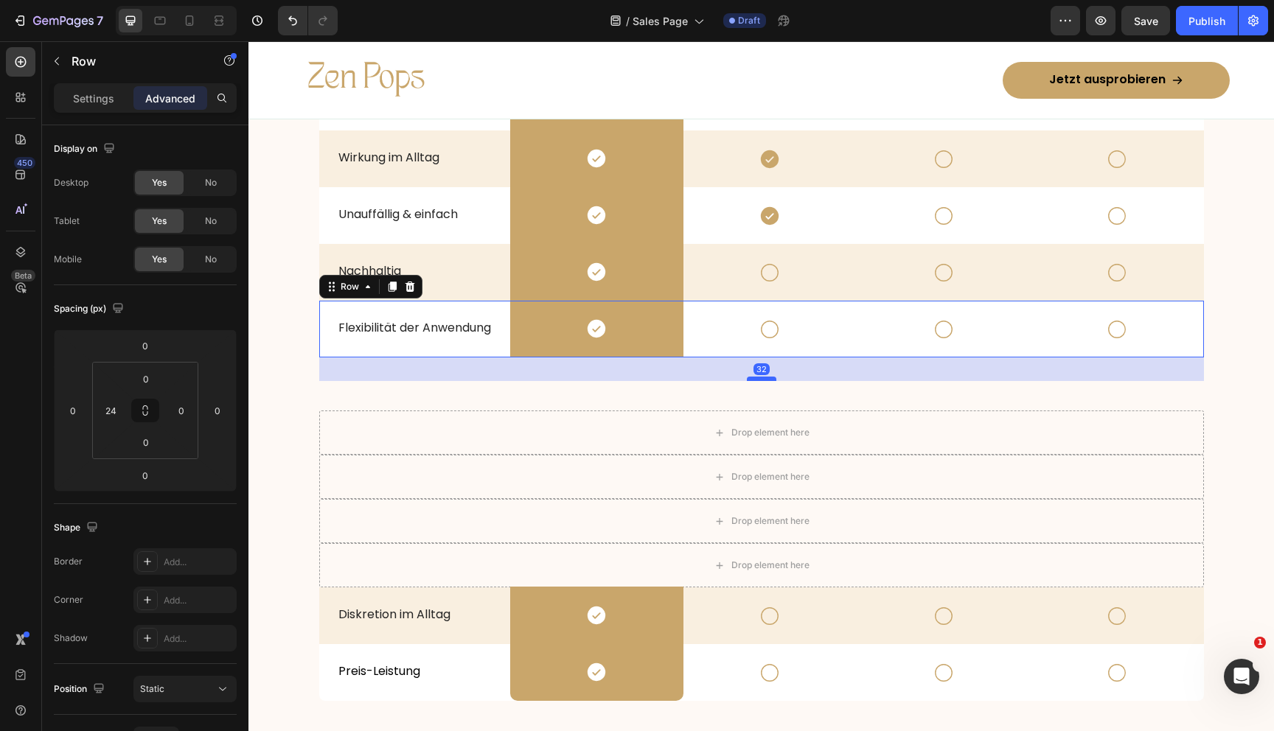
drag, startPoint x: 767, startPoint y: 354, endPoint x: 767, endPoint y: 386, distance: 32.4
click at [767, 381] on div at bounding box center [761, 379] width 29 height 4
type input "44"
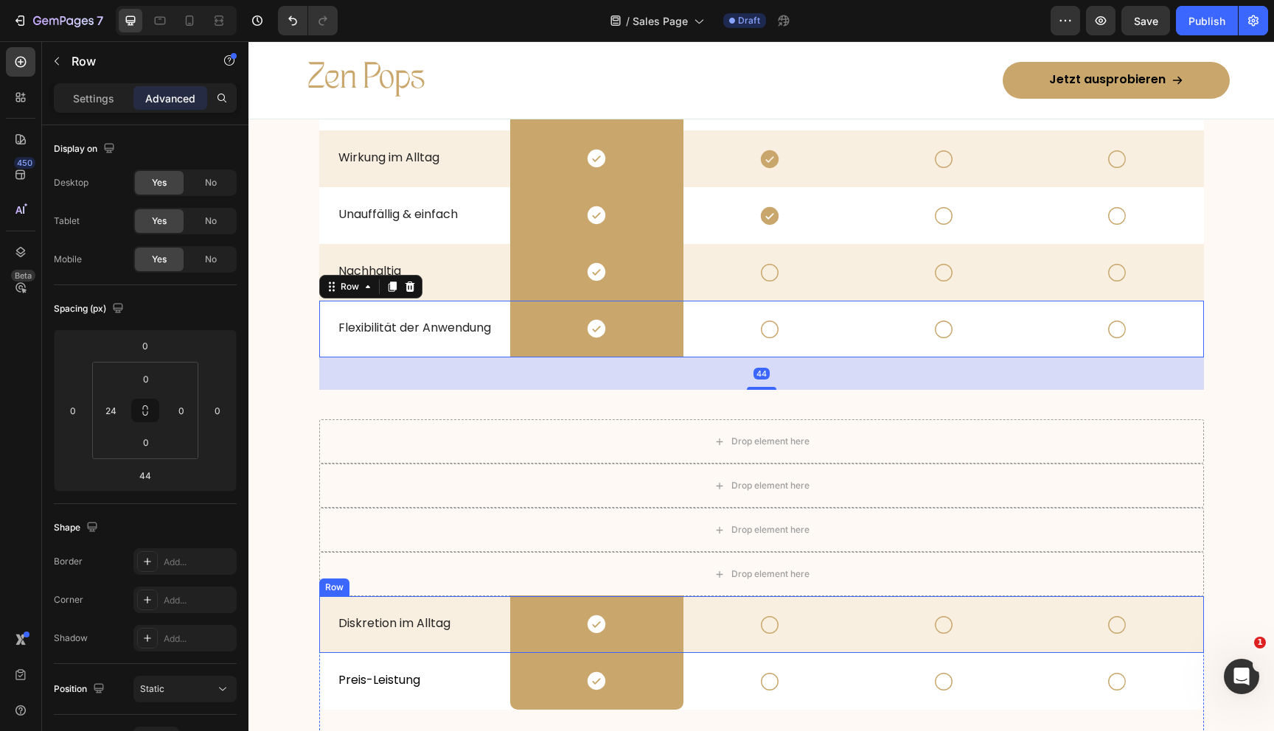
click at [504, 602] on div "Diskretion im Alltag Text Block" at bounding box center [423, 624] width 173 height 57
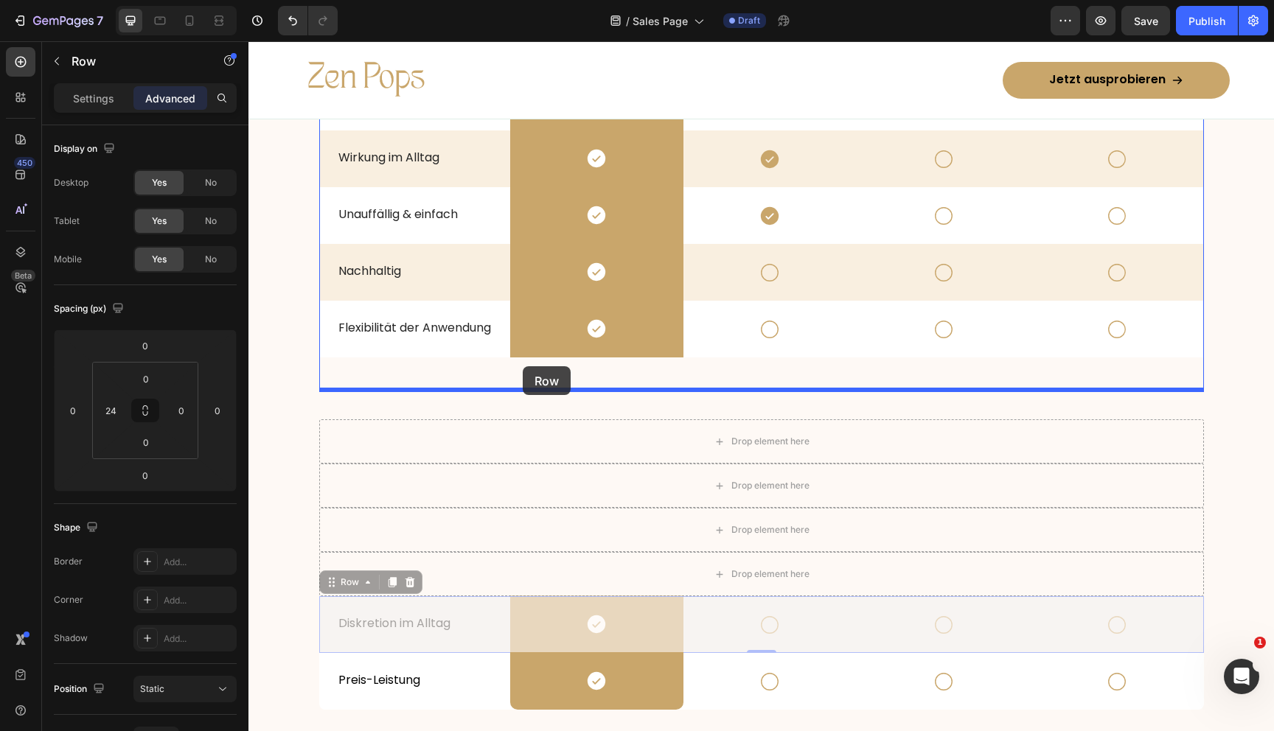
drag, startPoint x: 329, startPoint y: 579, endPoint x: 523, endPoint y: 366, distance: 288.1
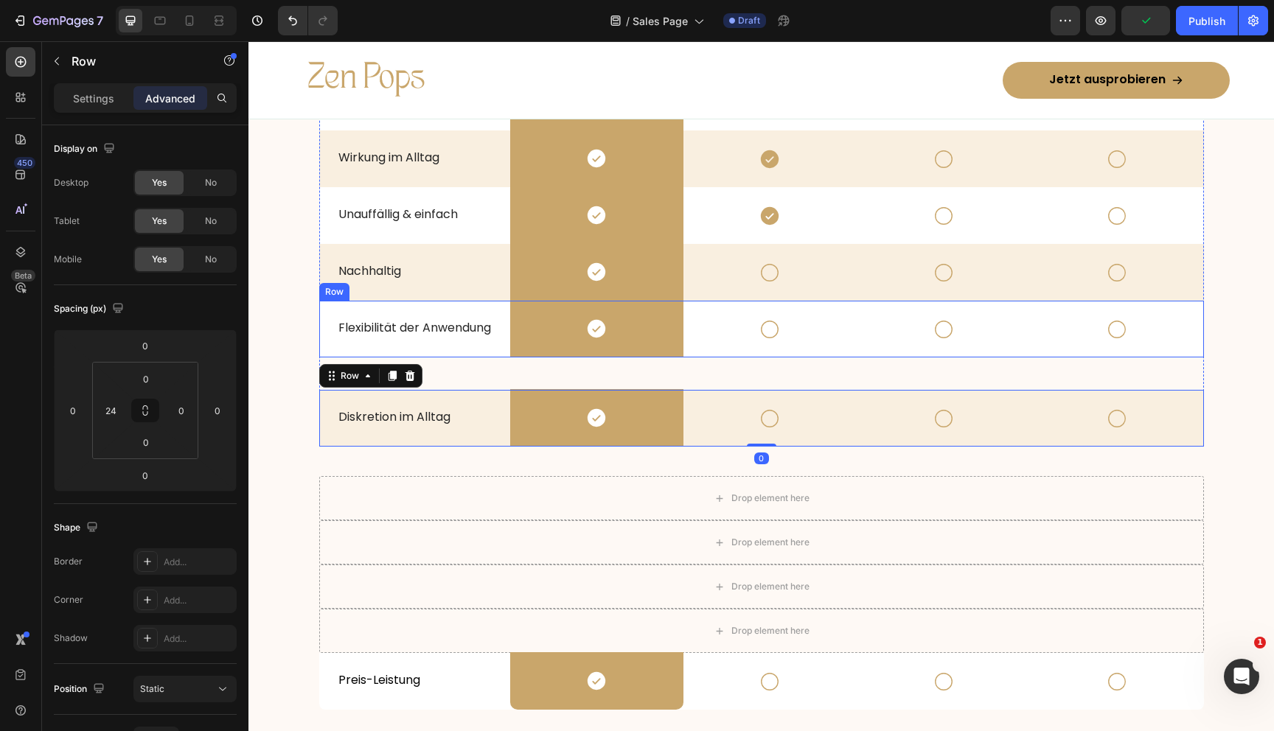
click at [686, 349] on div "Icon" at bounding box center [769, 329] width 173 height 57
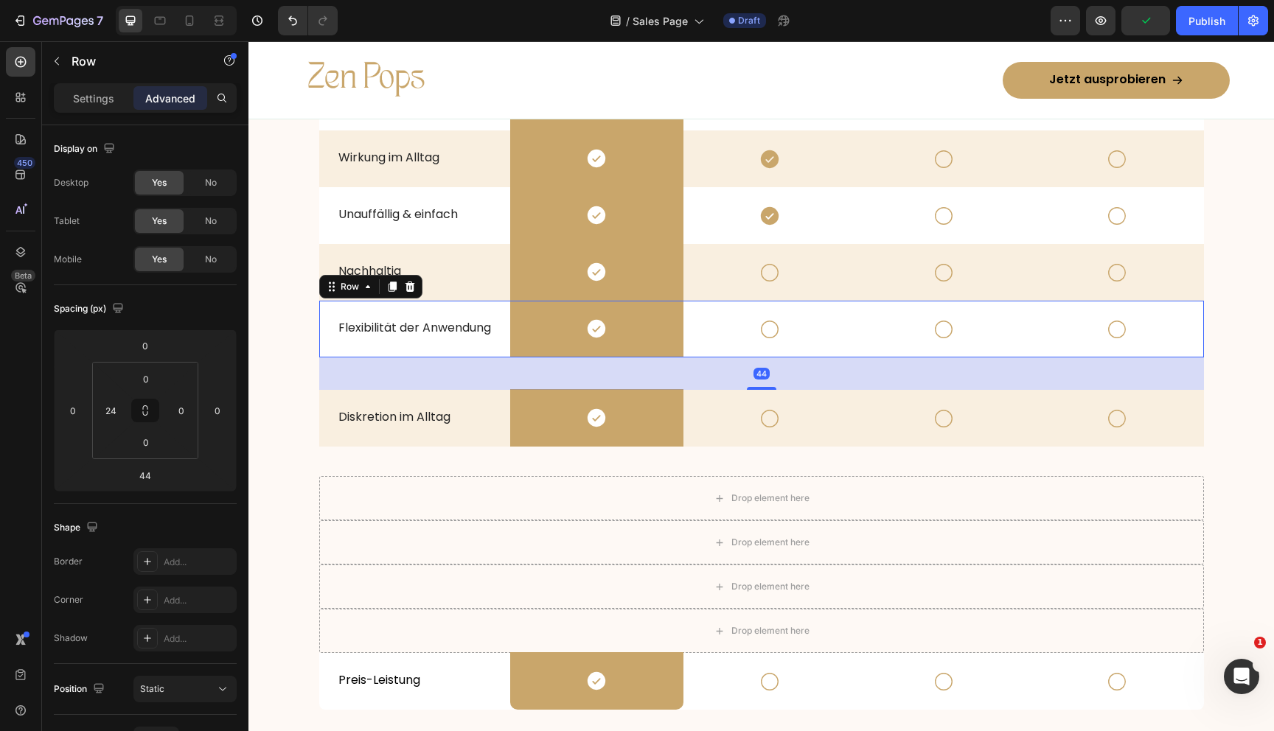
drag, startPoint x: 764, startPoint y: 389, endPoint x: 759, endPoint y: 311, distance: 77.5
click at [759, 311] on div "Flexibilität der Anwendung Text Block Icon Row Icon Icon Icon Row 44" at bounding box center [761, 329] width 885 height 57
type input "0"
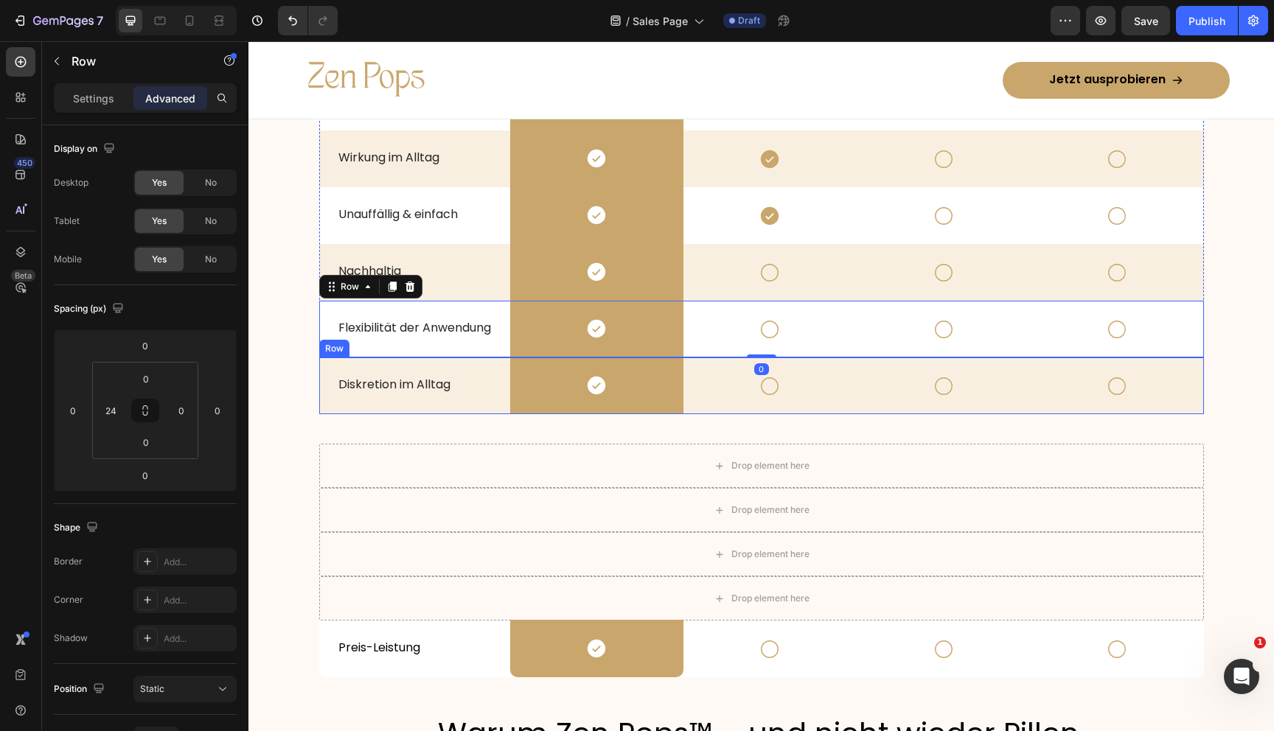
click at [686, 409] on div "Icon" at bounding box center [769, 386] width 173 height 57
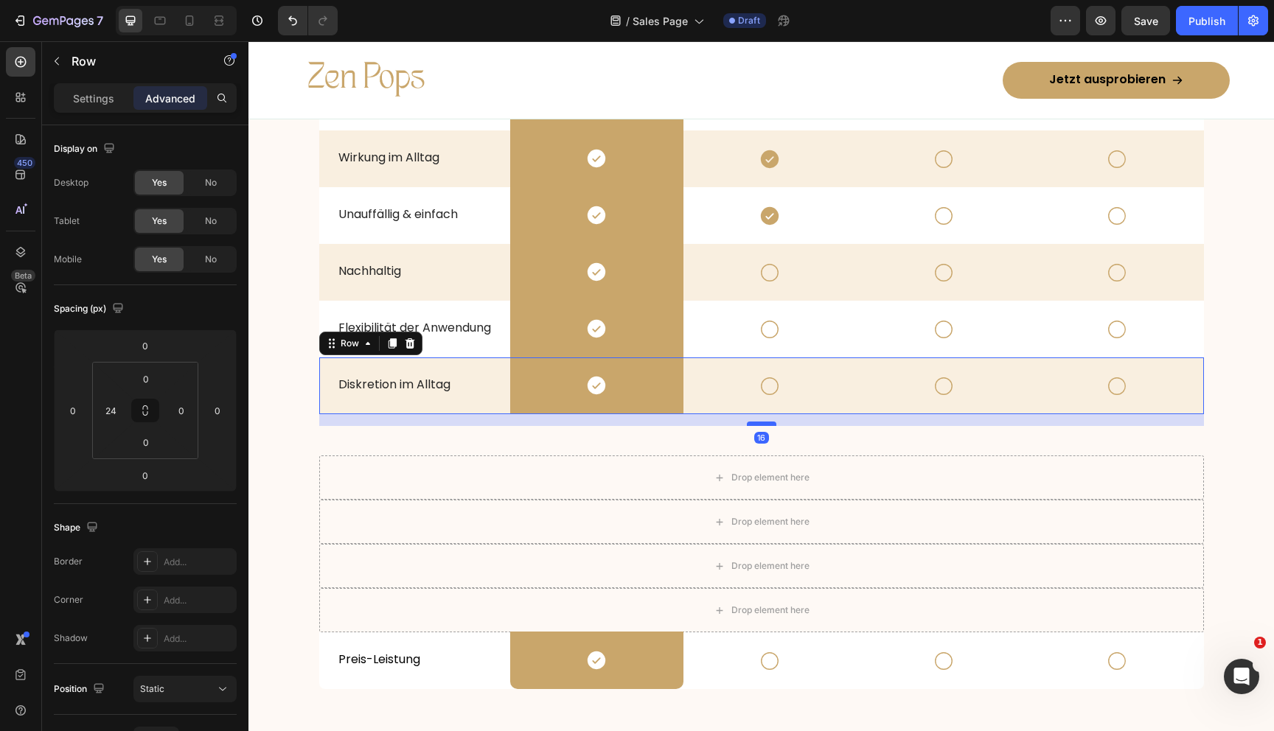
drag, startPoint x: 764, startPoint y: 411, endPoint x: 762, endPoint y: 434, distance: 23.7
click at [762, 426] on div at bounding box center [761, 424] width 29 height 4
type input "32"
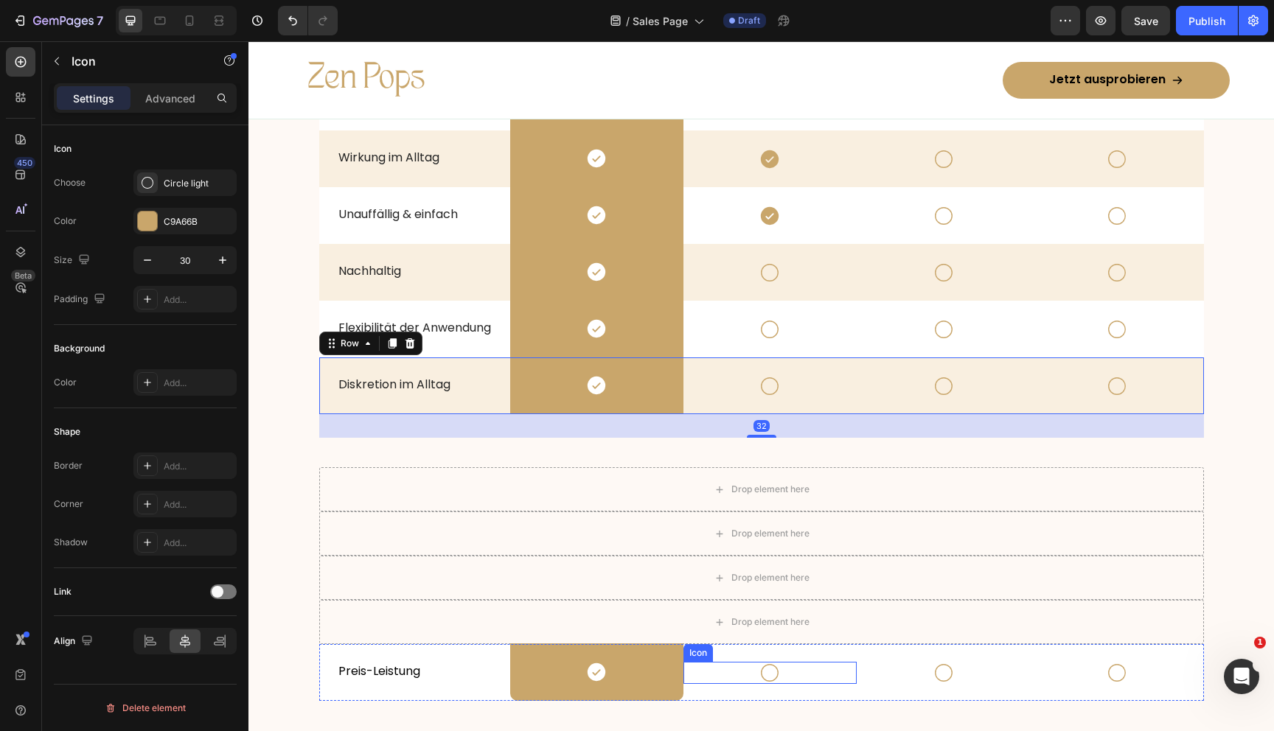
click at [687, 663] on div "Icon" at bounding box center [769, 673] width 173 height 22
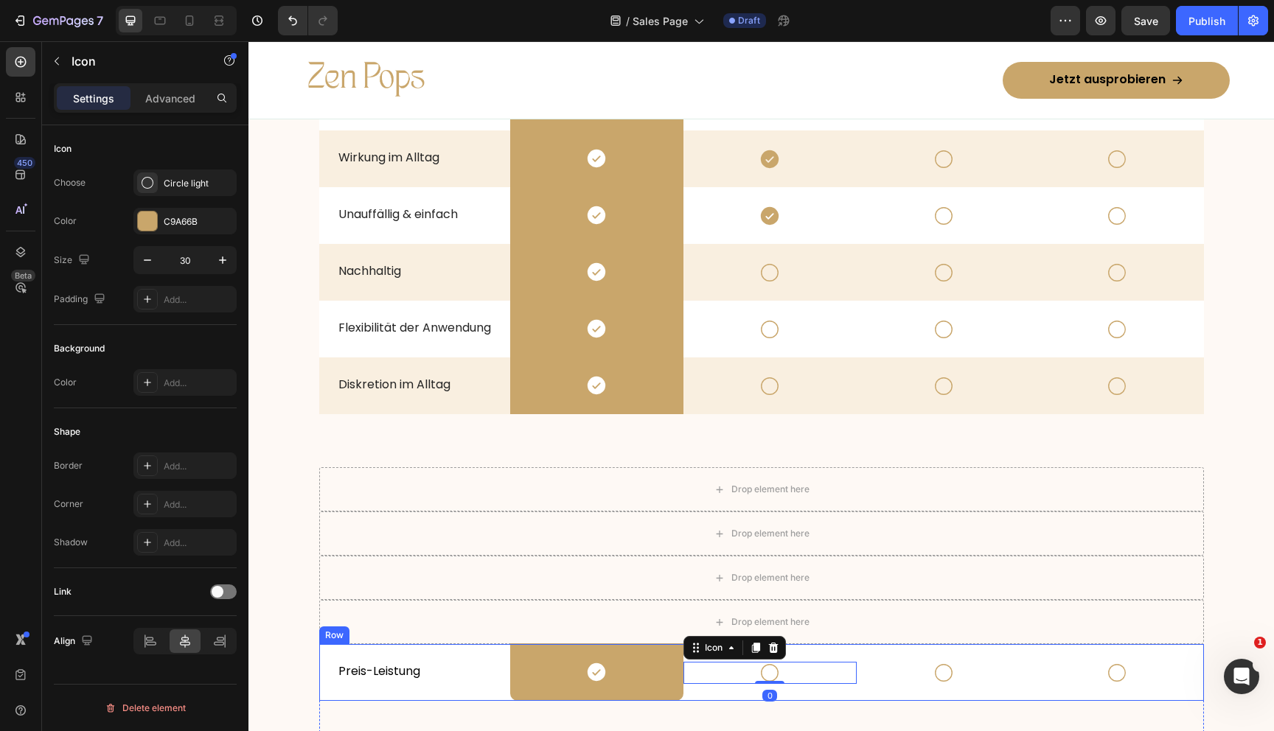
click at [687, 695] on div "Icon 0" at bounding box center [769, 672] width 173 height 57
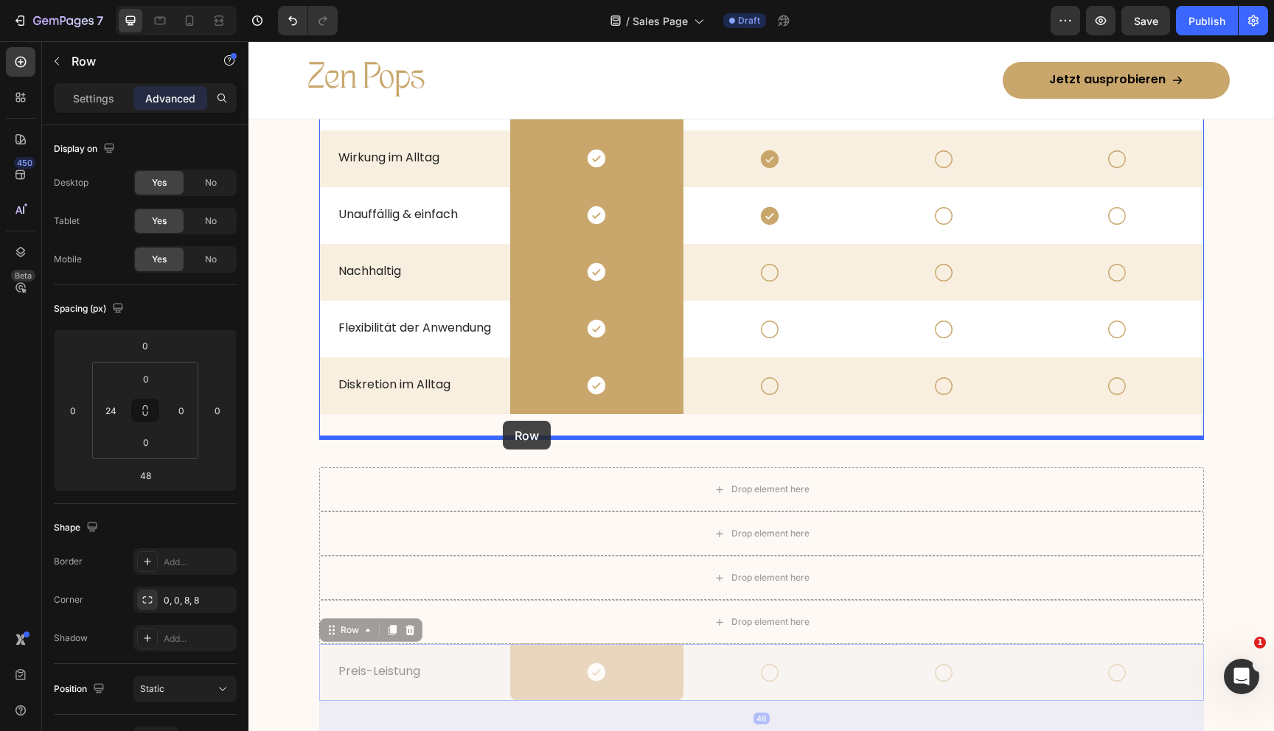
drag, startPoint x: 328, startPoint y: 633, endPoint x: 502, endPoint y: 422, distance: 273.9
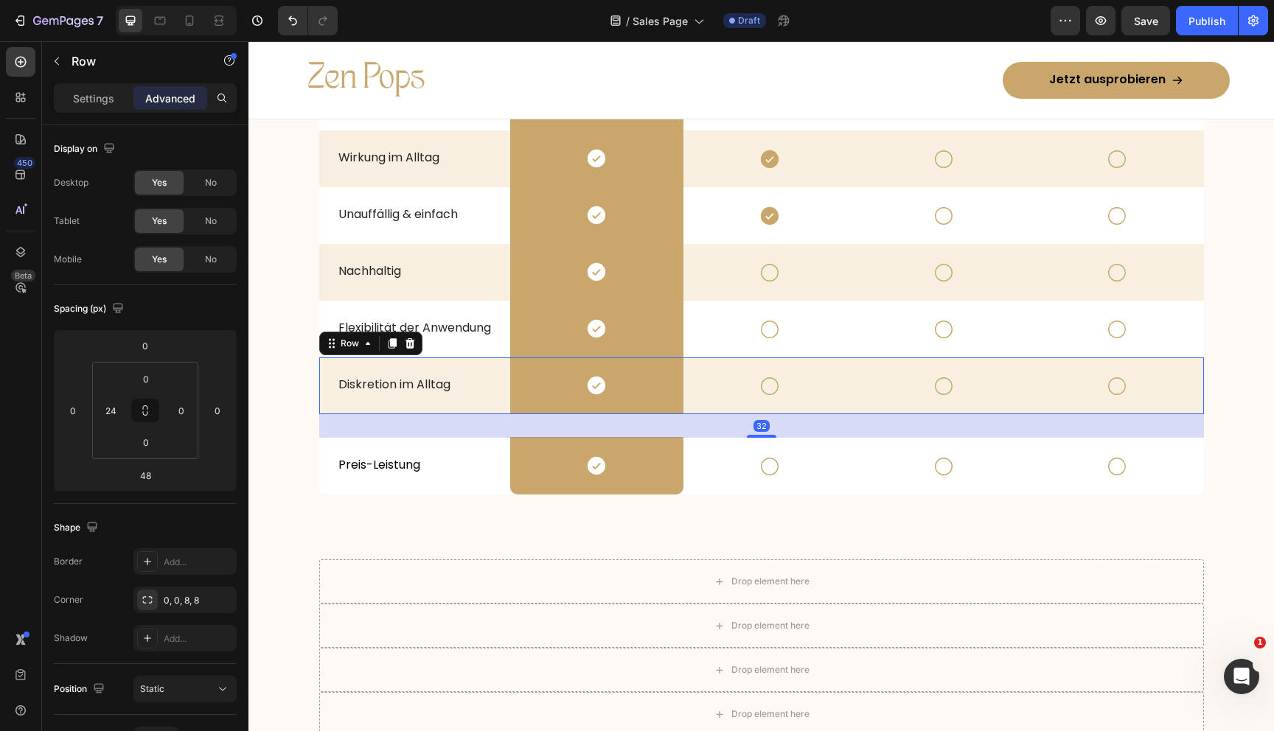
click at [684, 408] on div "Icon" at bounding box center [769, 386] width 173 height 57
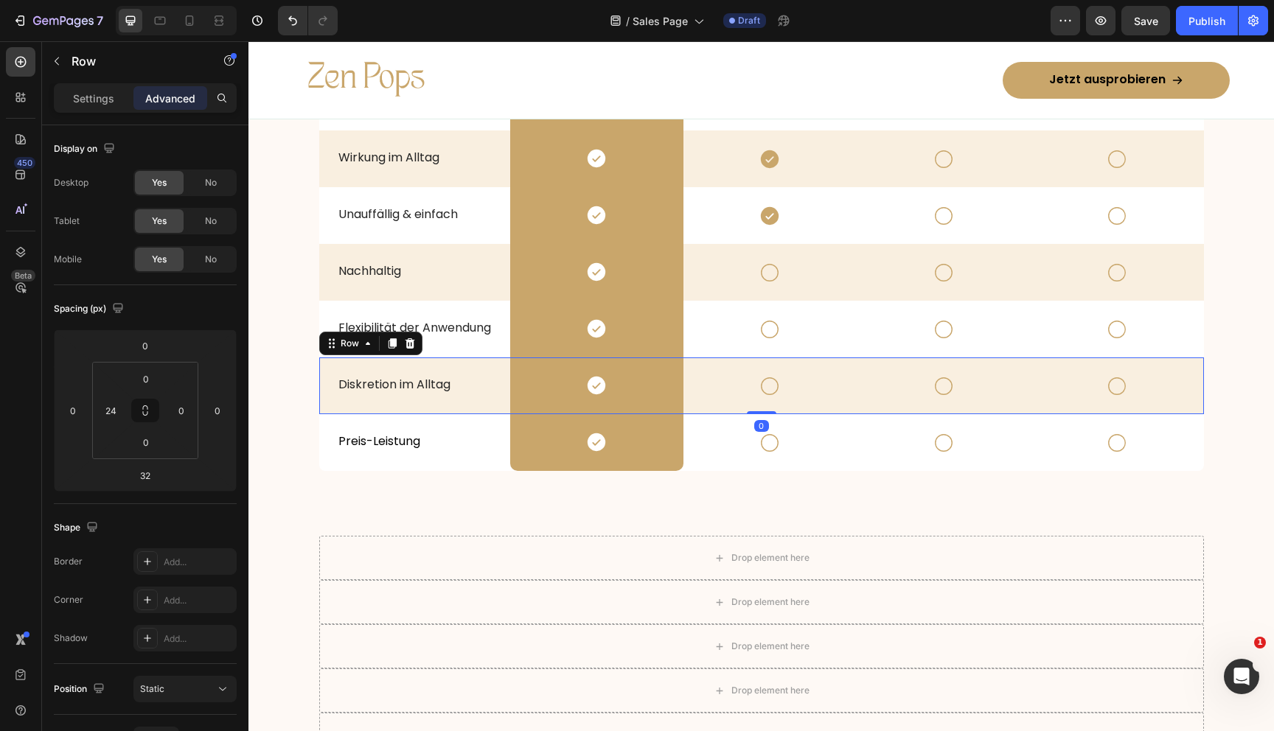
drag, startPoint x: 759, startPoint y: 436, endPoint x: 759, endPoint y: 305, distance: 130.5
click at [759, 366] on div "Diskretion im Alltag Text Block Icon Row Icon Icon Icon Row 0" at bounding box center [761, 386] width 885 height 57
type input "0"
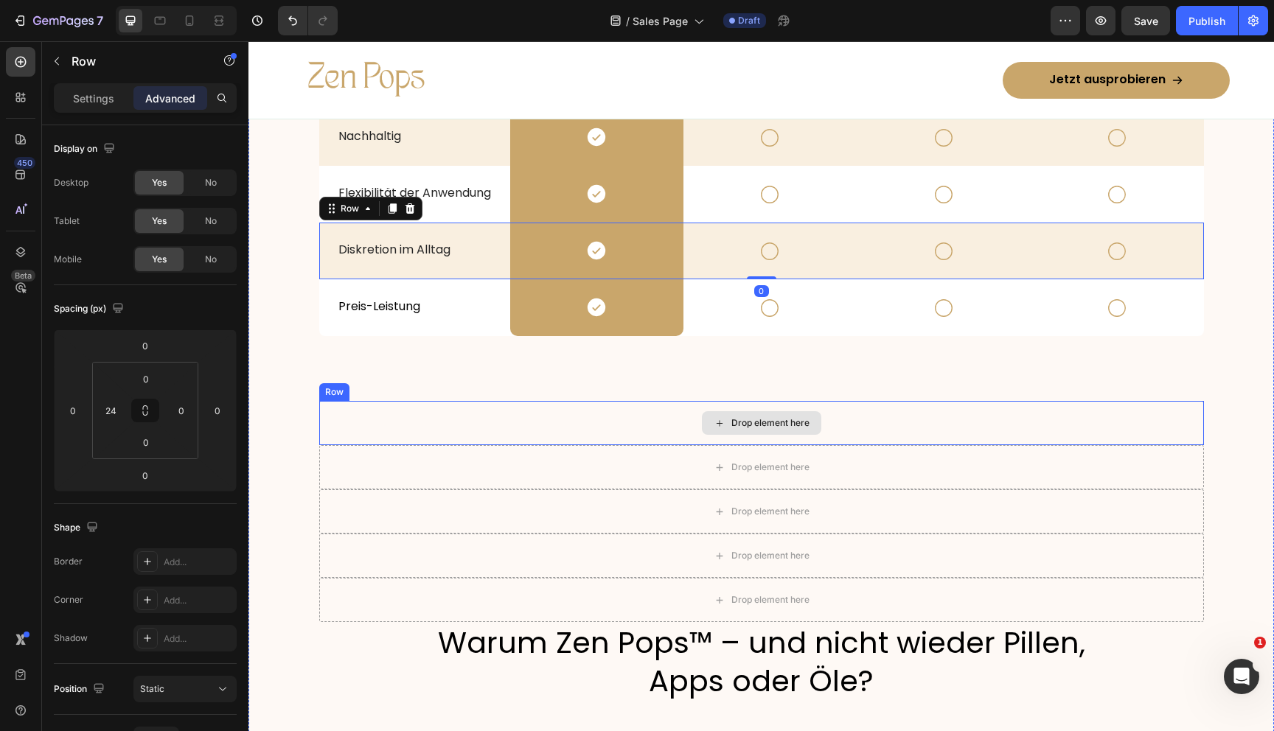
scroll to position [2970, 0]
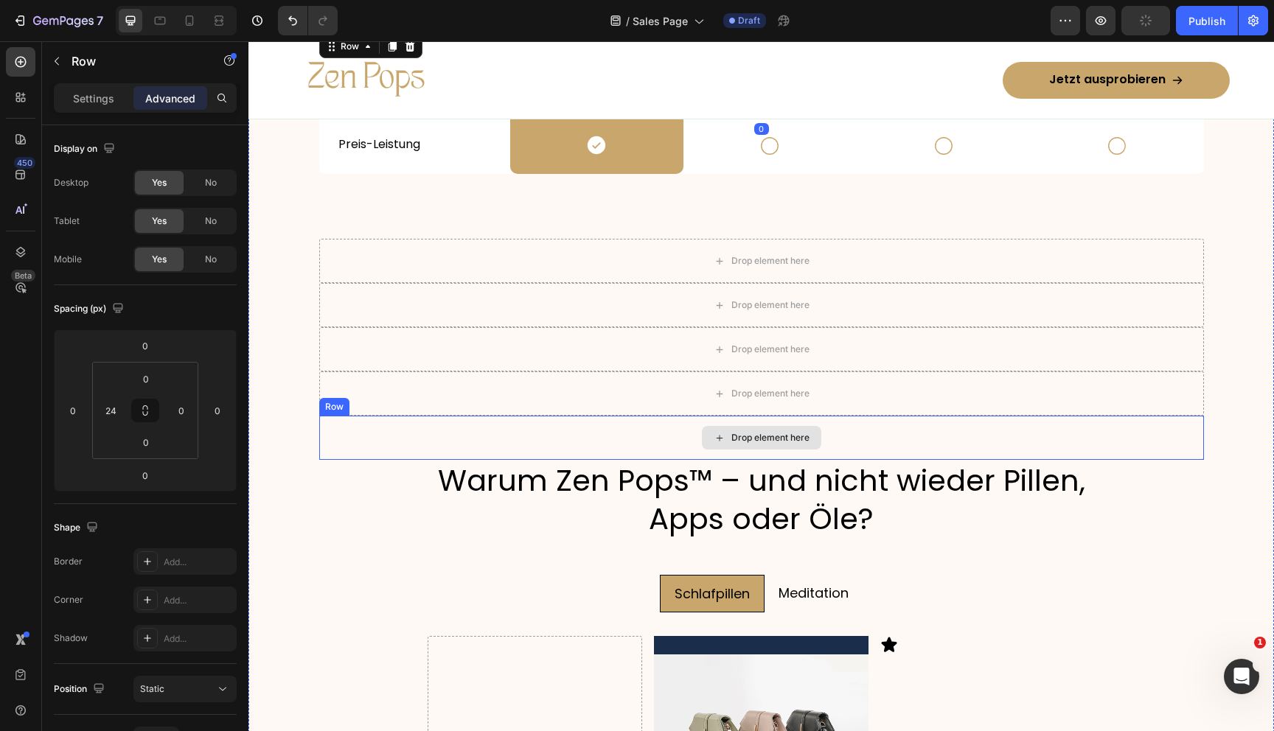
click at [412, 439] on div "Drop element here" at bounding box center [761, 438] width 885 height 44
click at [408, 398] on icon at bounding box center [410, 402] width 10 height 10
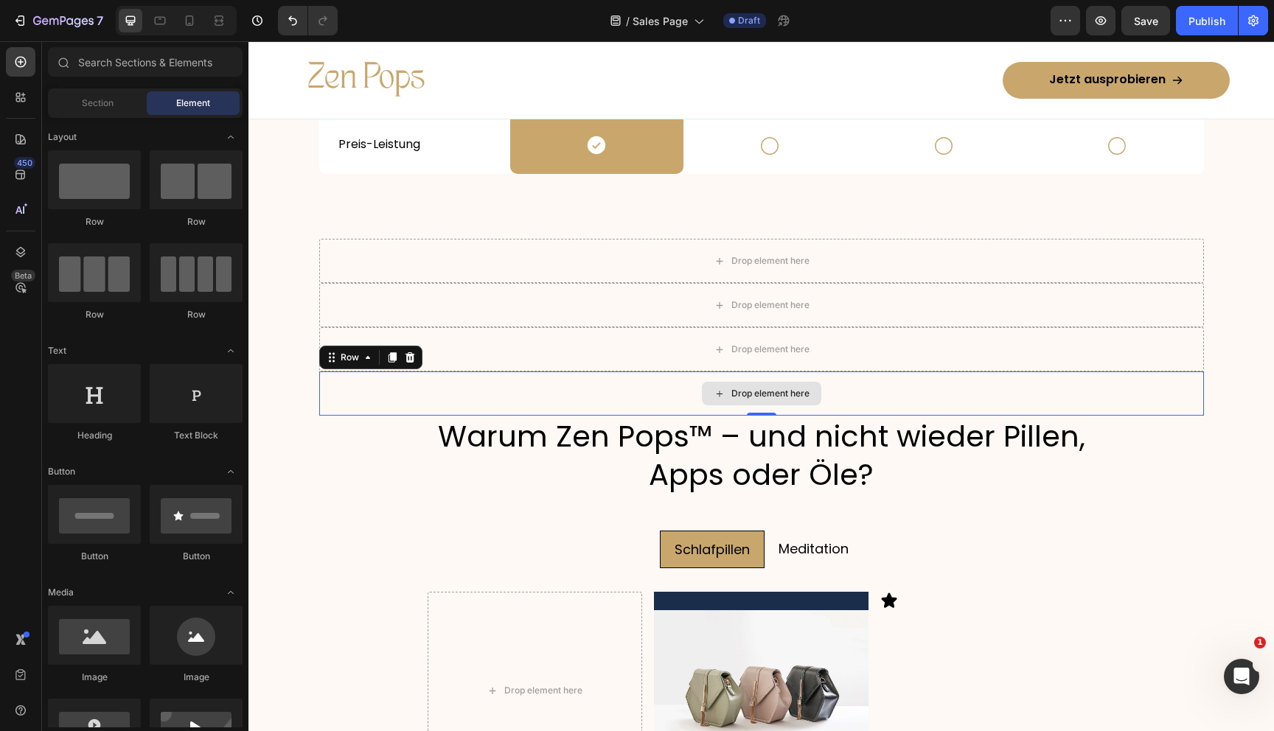
click at [403, 387] on div "Drop element here" at bounding box center [761, 394] width 885 height 44
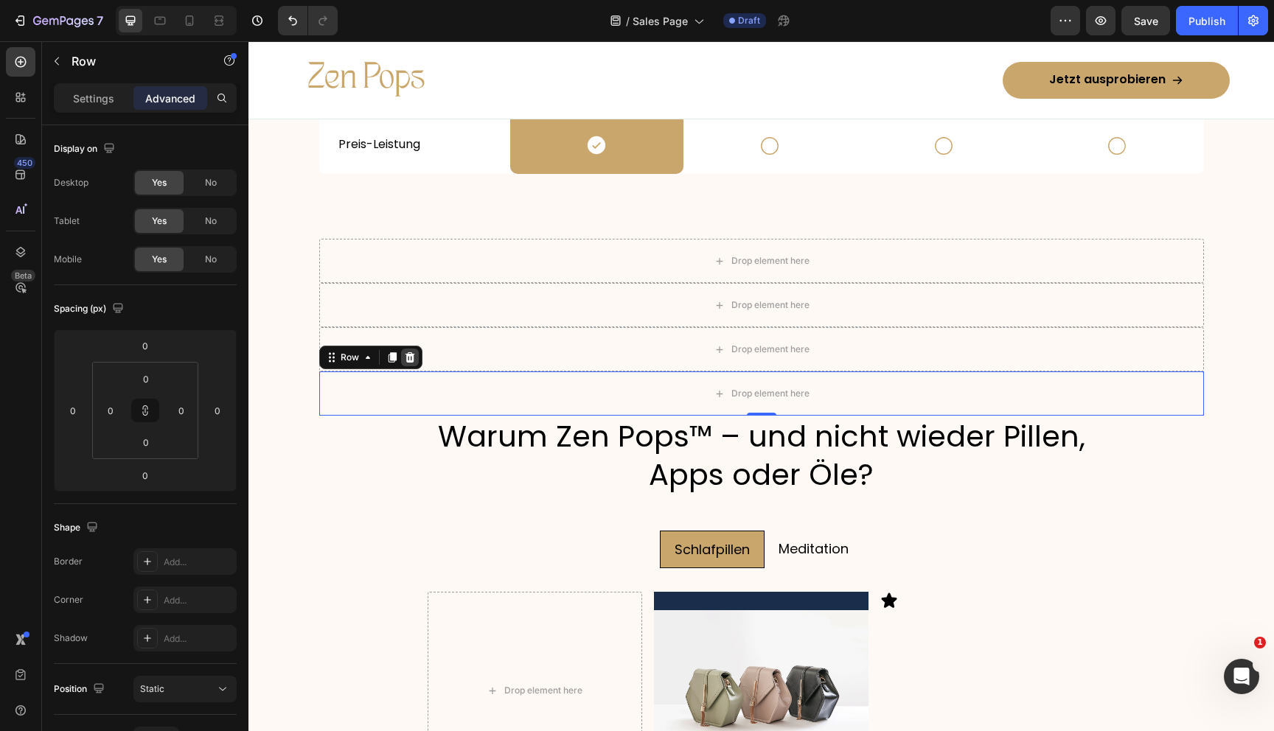
click at [406, 356] on icon at bounding box center [410, 357] width 10 height 10
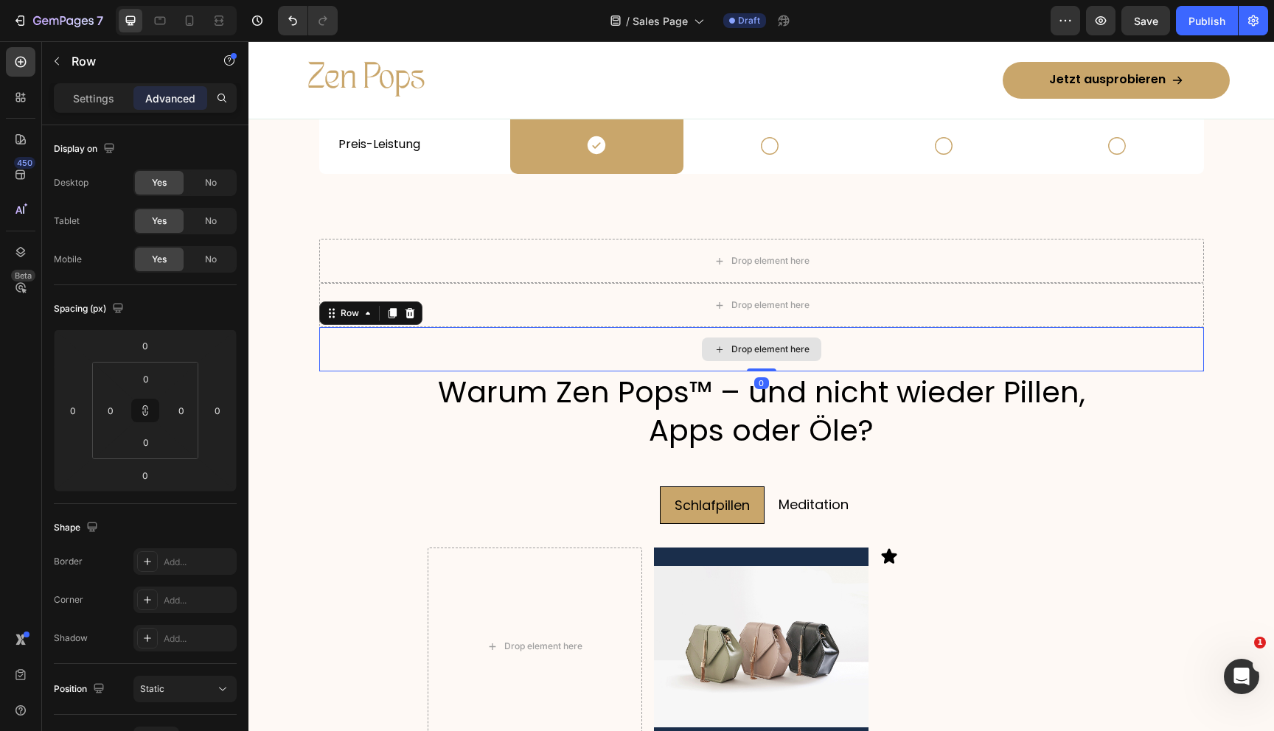
click at [406, 331] on div "Drop element here" at bounding box center [761, 349] width 885 height 44
click at [409, 300] on div "Drop element here" at bounding box center [761, 305] width 885 height 44
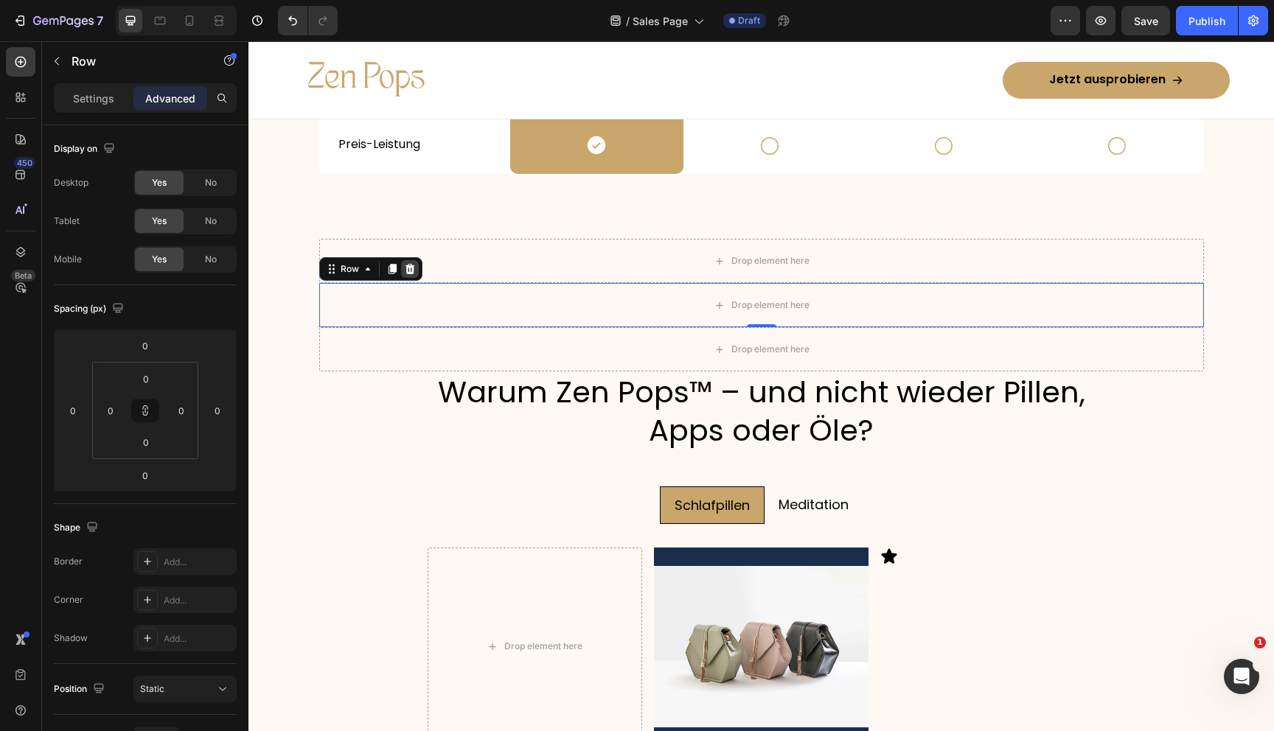
click at [416, 273] on div at bounding box center [410, 269] width 18 height 18
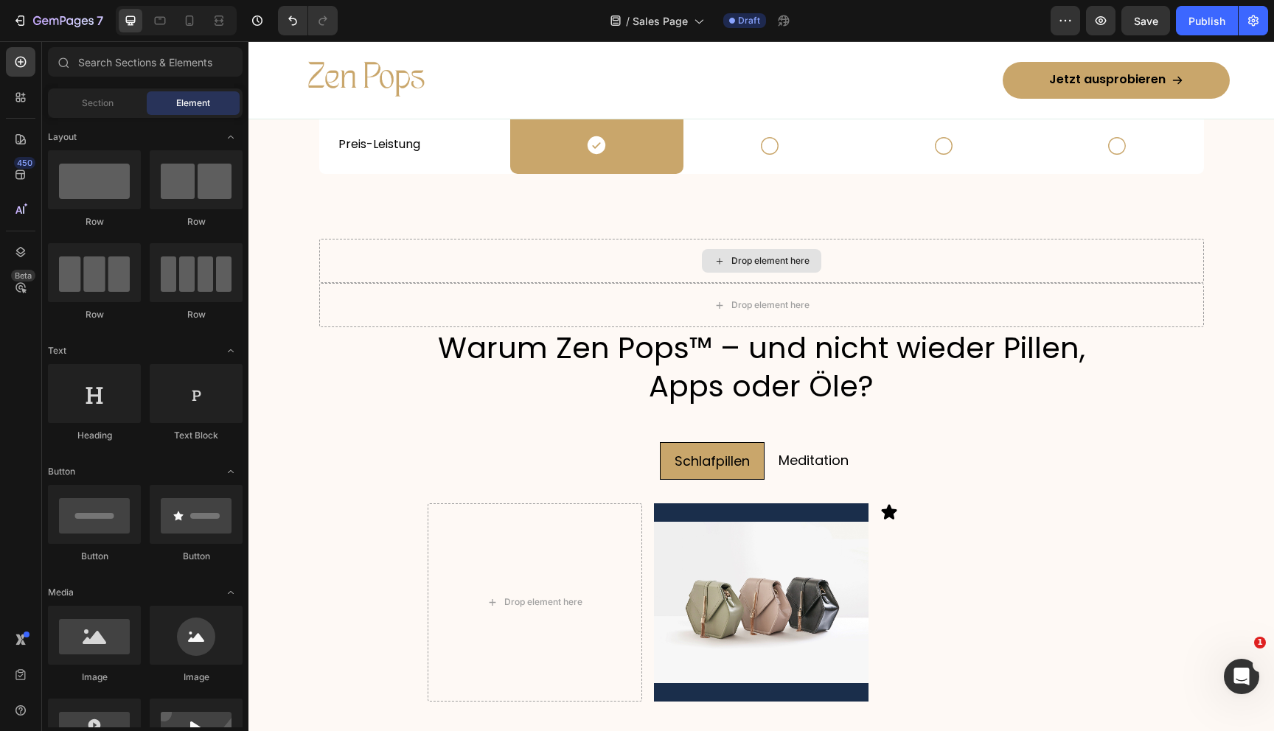
click at [416, 261] on div "Drop element here" at bounding box center [761, 261] width 885 height 44
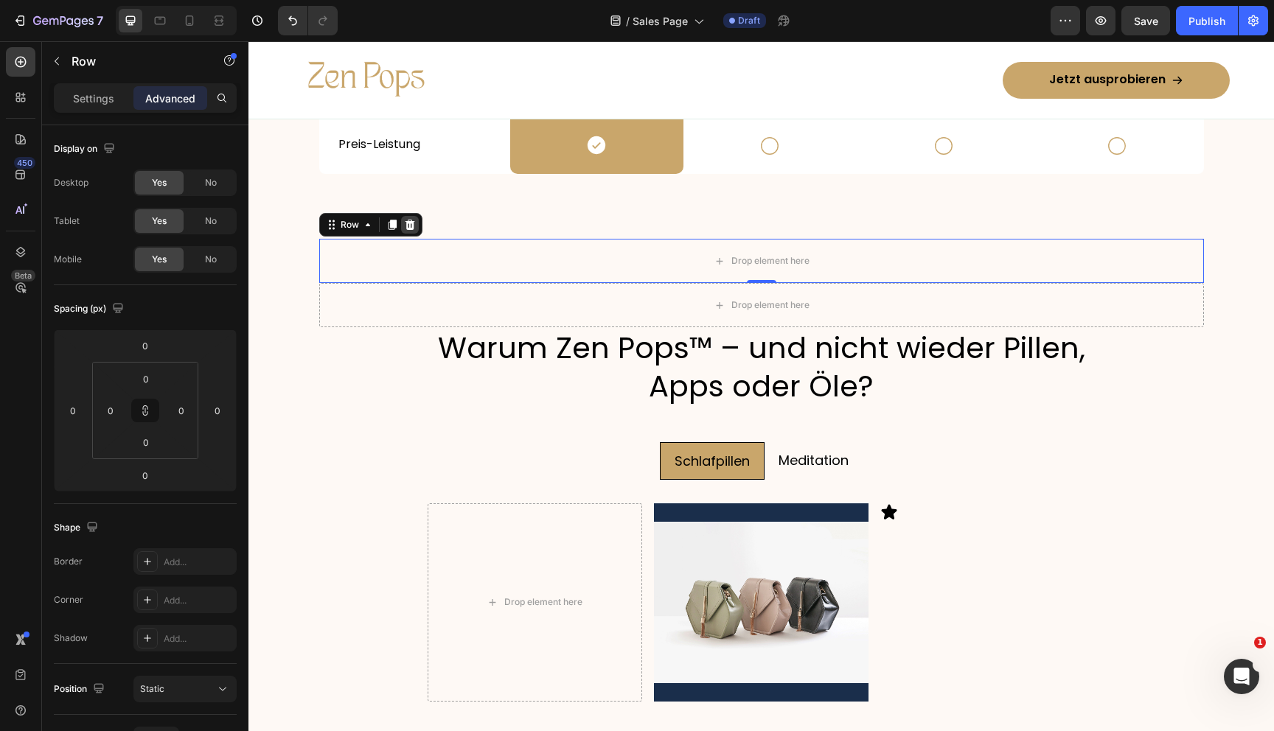
click at [414, 217] on div at bounding box center [410, 225] width 18 height 18
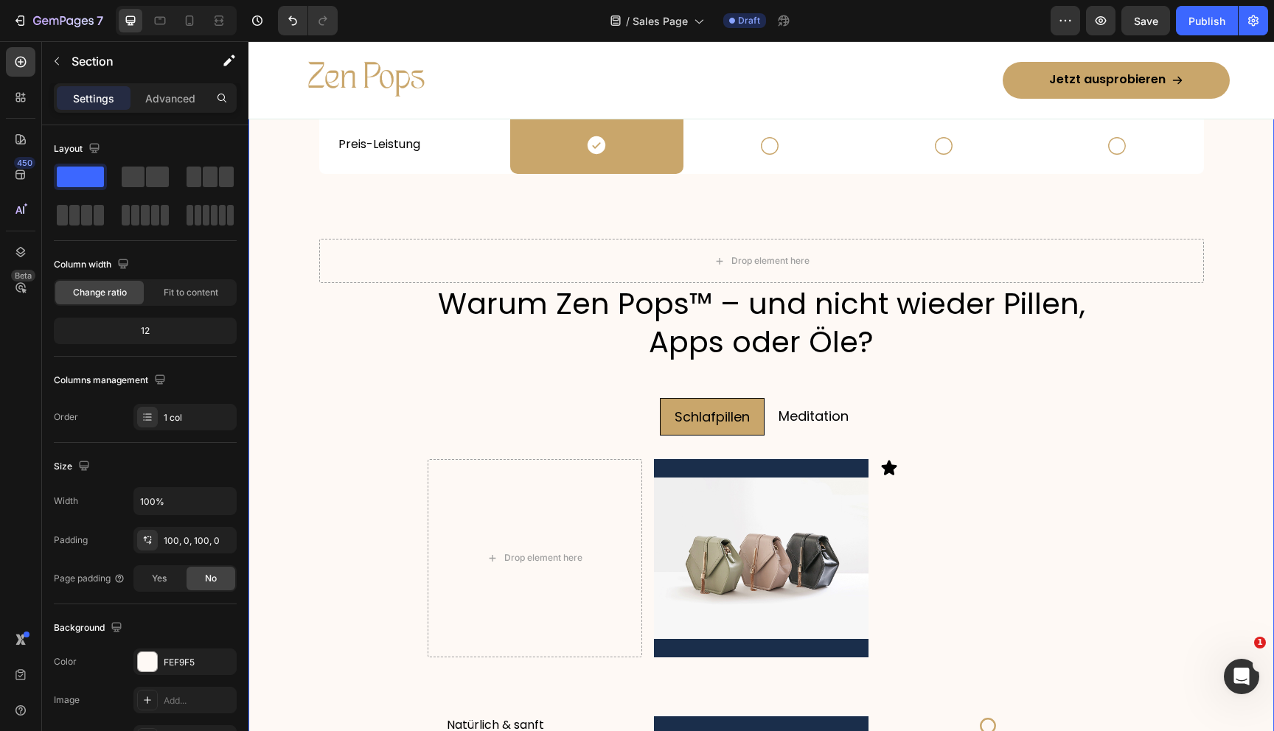
click at [411, 237] on div "Drop element here Drop element here Row Schlafpillen Text Block Meditations-App…" at bounding box center [761, 662] width 1026 height 1912
click at [405, 283] on div "Warum Zen Pops™ – und nicht wieder Pillen, Apps oder Öle? Heading" at bounding box center [761, 323] width 715 height 80
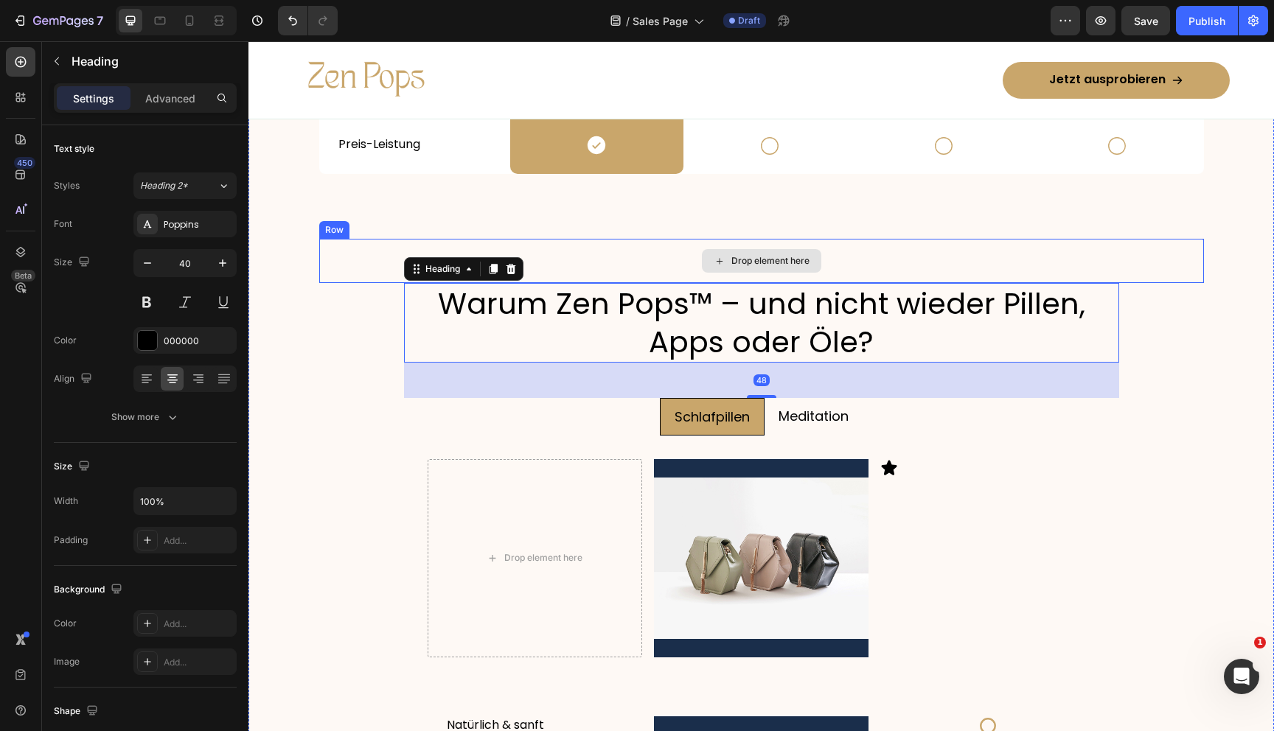
click at [357, 251] on div "Drop element here" at bounding box center [761, 261] width 885 height 44
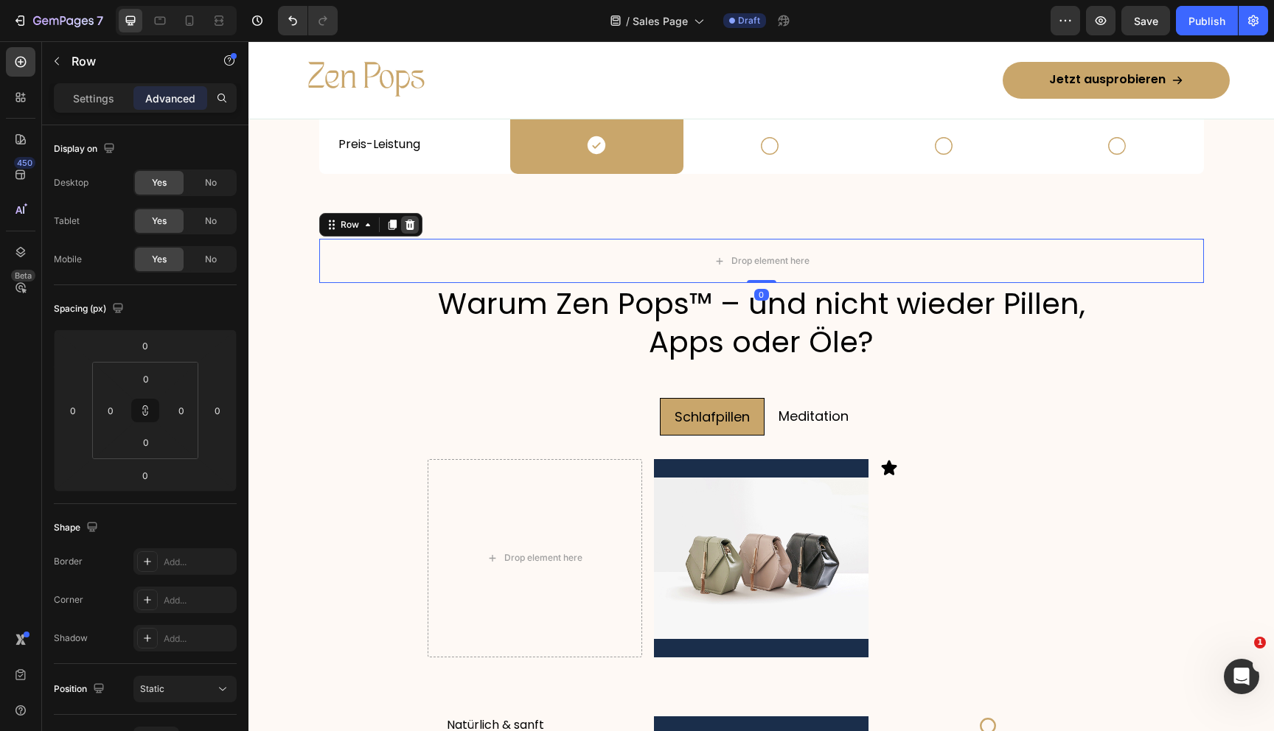
click at [414, 223] on icon at bounding box center [410, 225] width 12 height 12
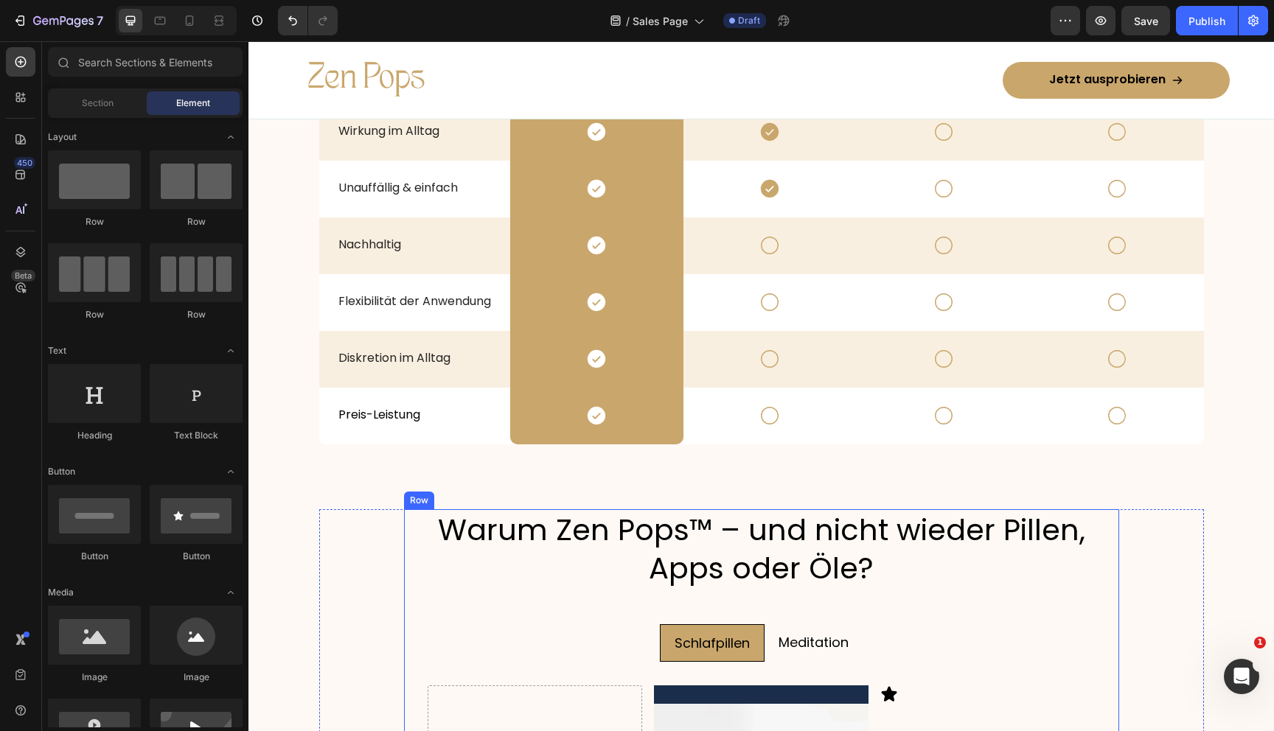
scroll to position [2318, 0]
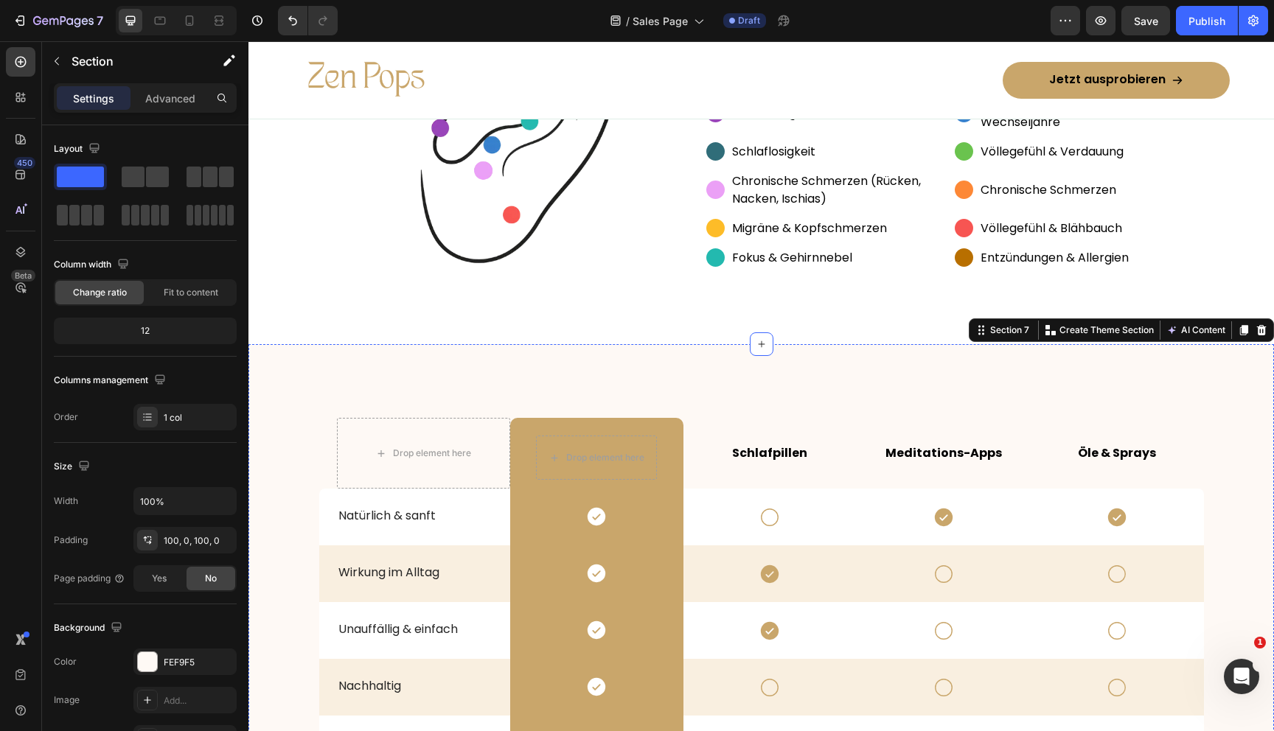
scroll to position [2237, 0]
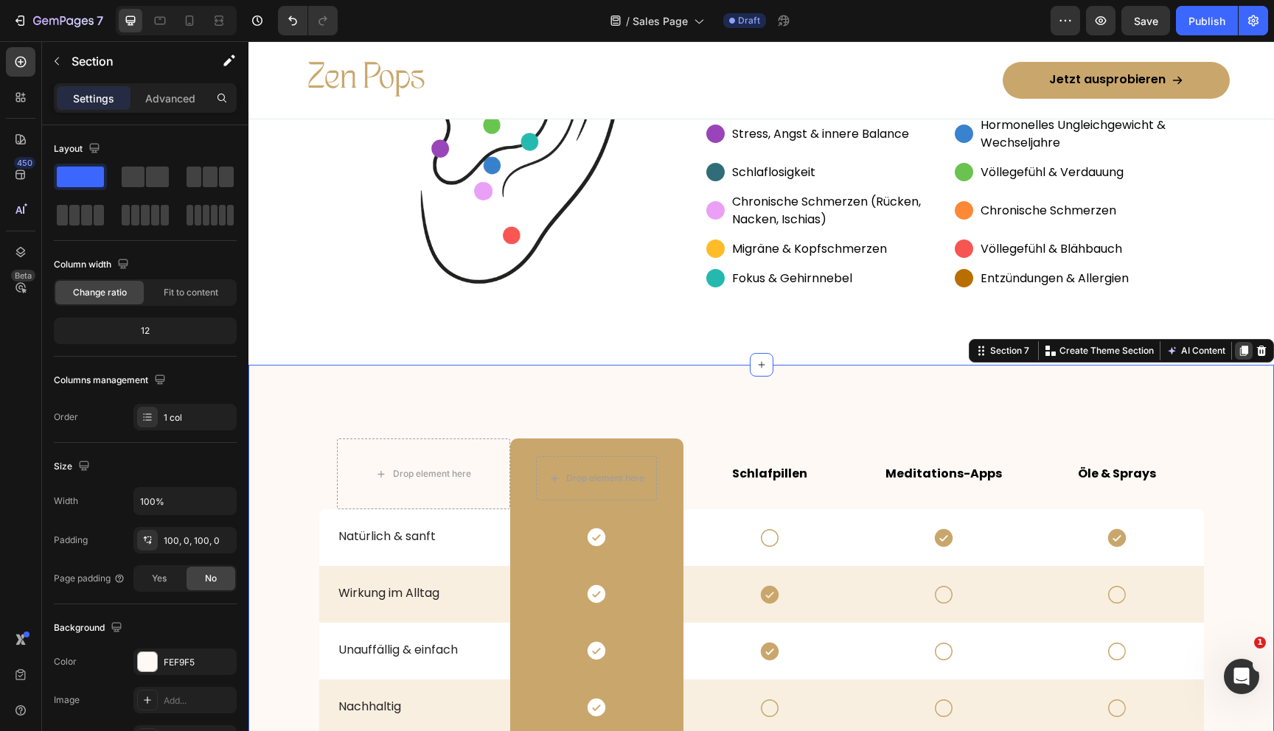
click at [1241, 355] on icon at bounding box center [1244, 351] width 12 height 12
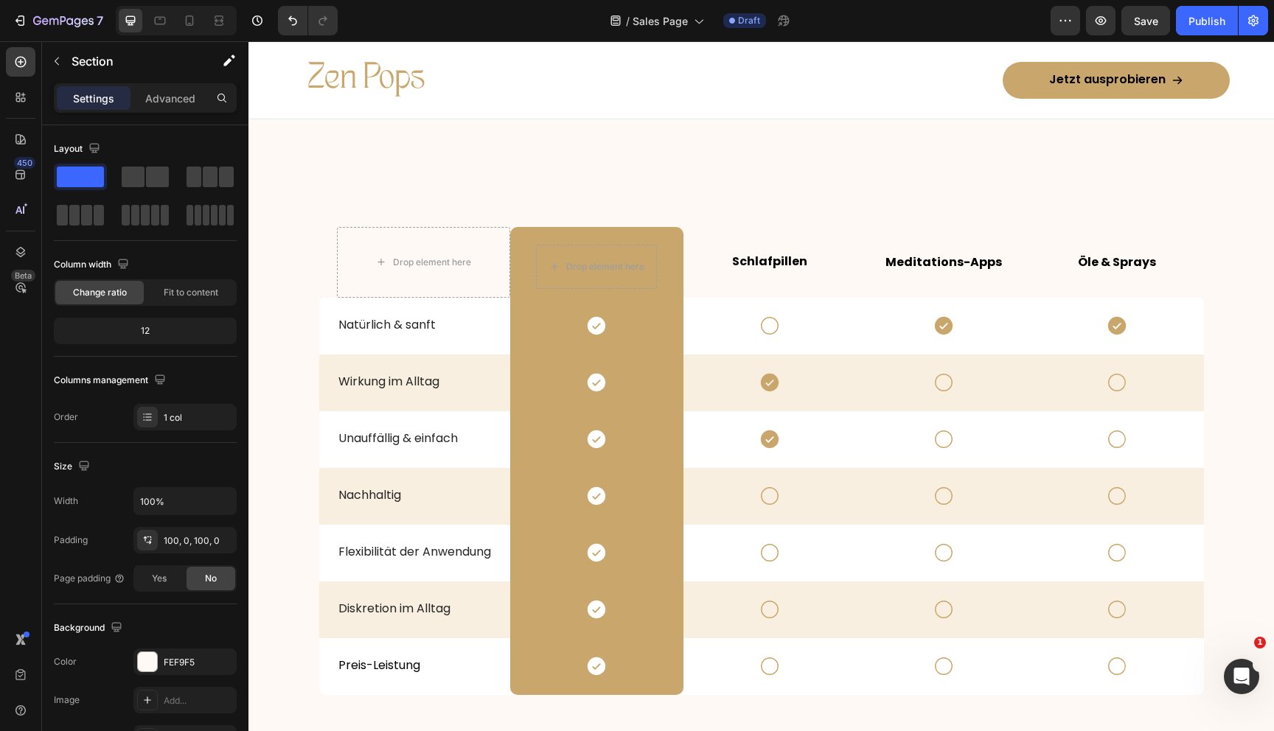
scroll to position [4443, 0]
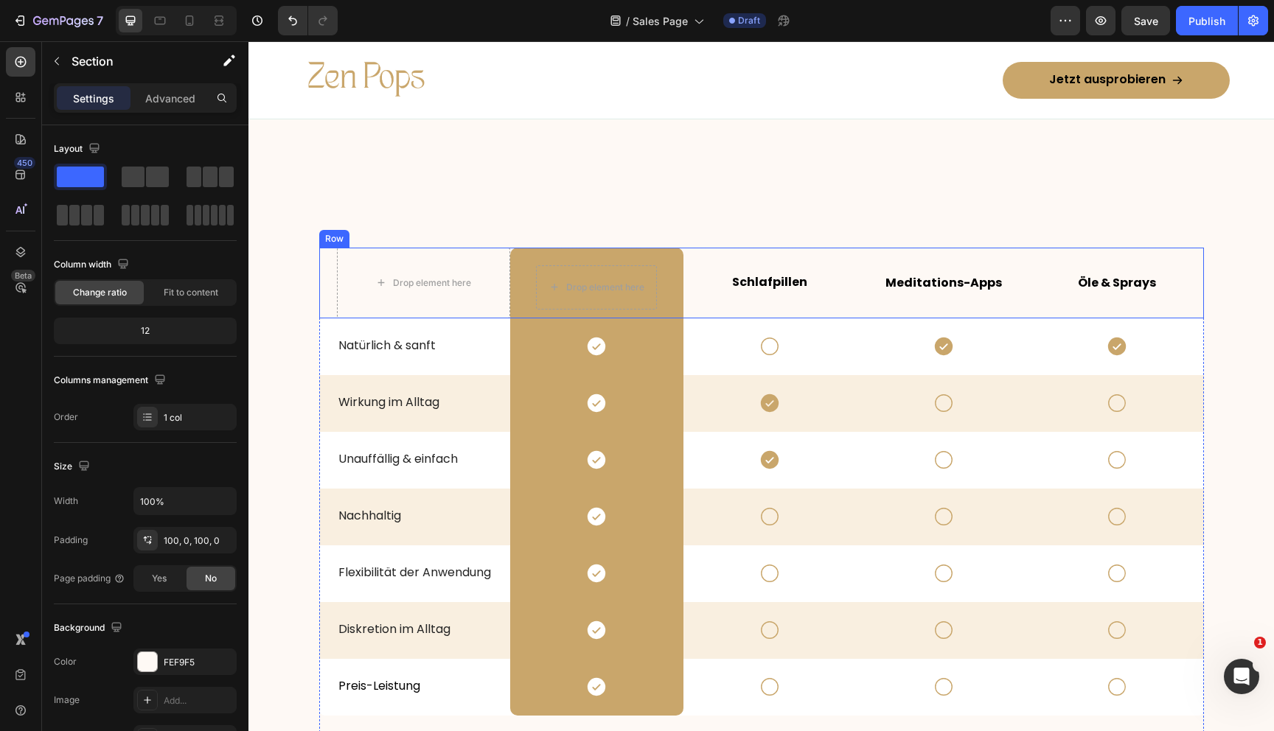
click at [319, 317] on div "Drop element here Drop element here Row Schlafpillen Text Block Meditations-App…" at bounding box center [761, 283] width 885 height 71
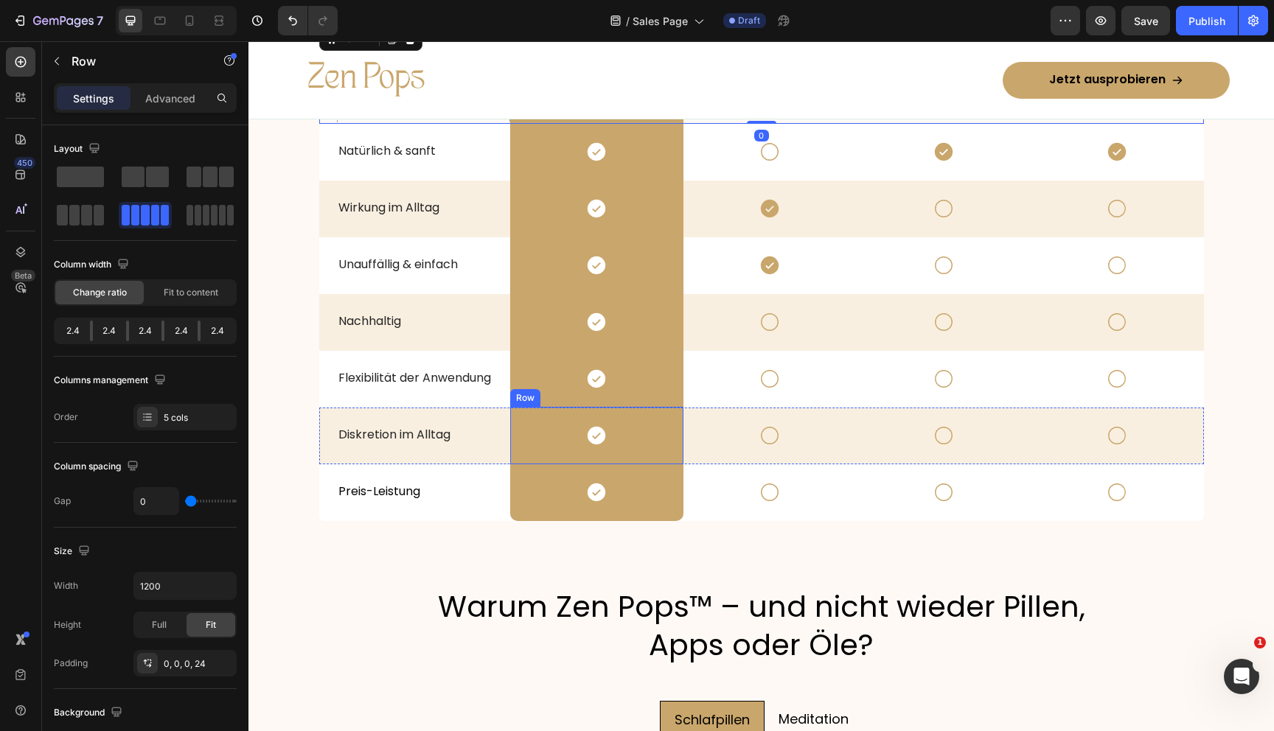
scroll to position [4647, 0]
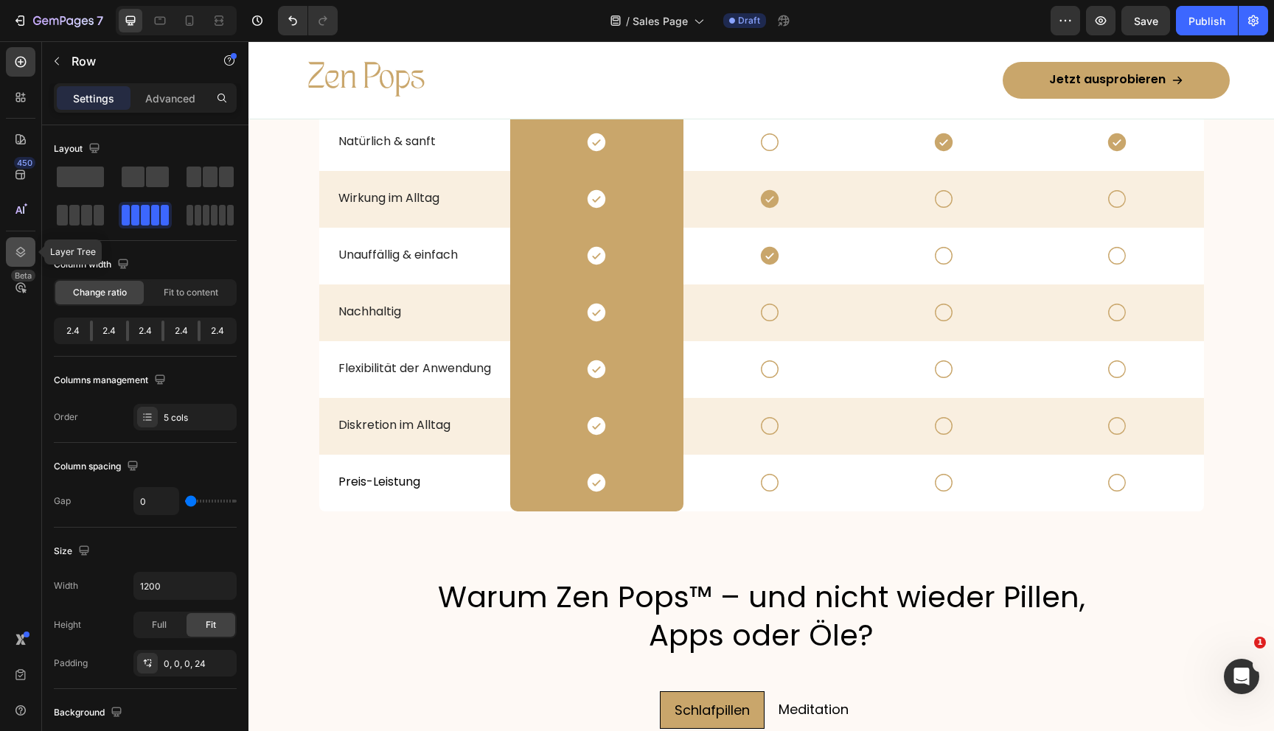
click at [24, 251] on icon at bounding box center [20, 252] width 15 height 15
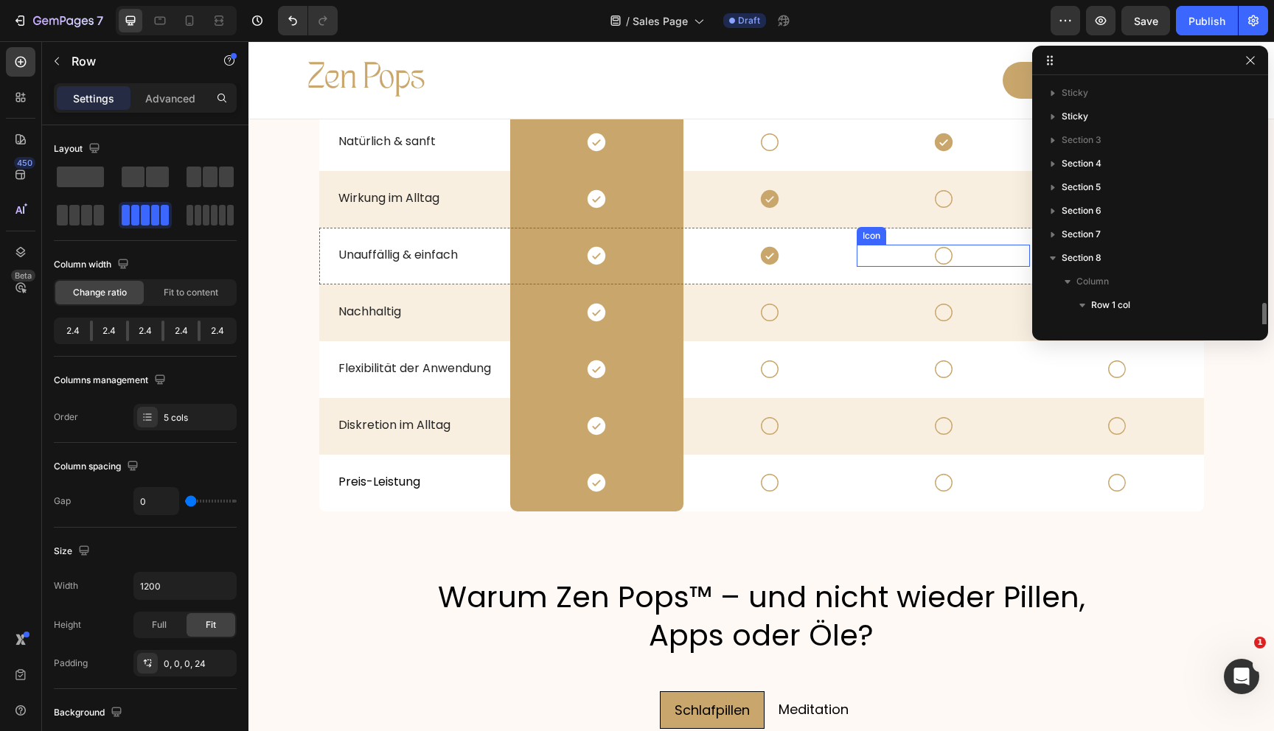
scroll to position [161, 0]
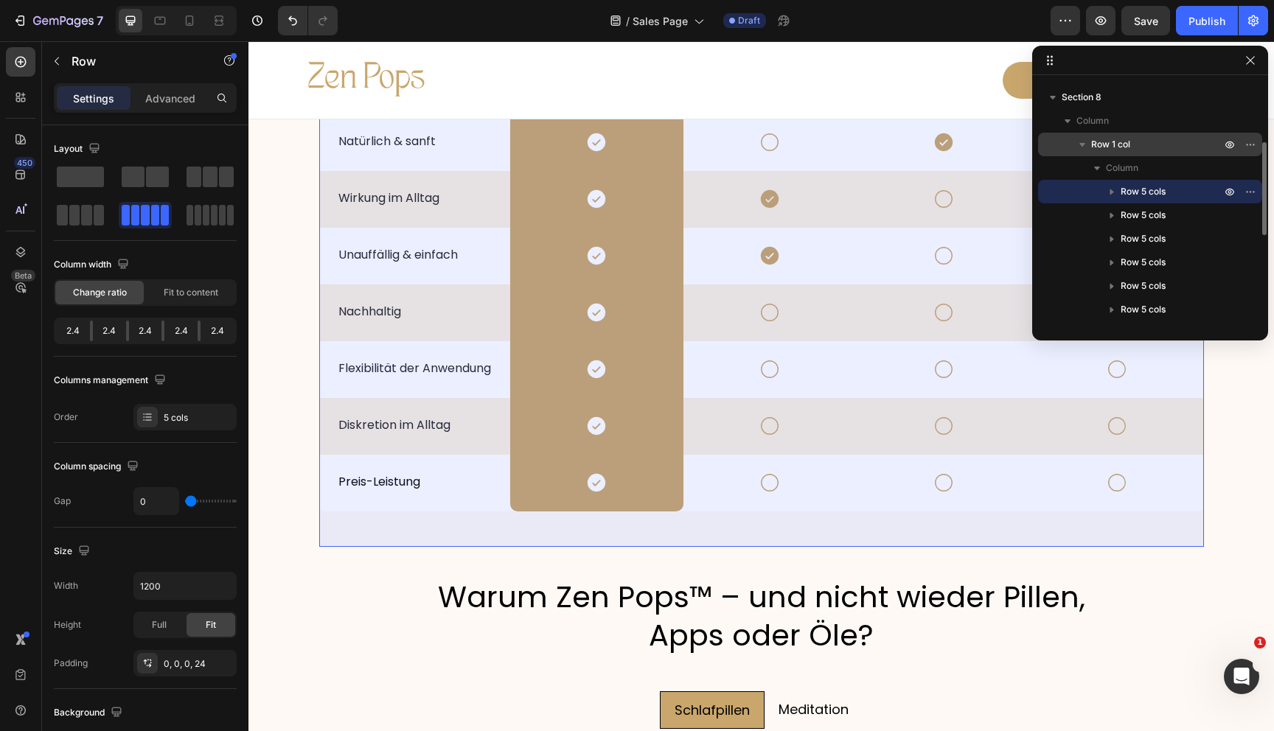
click at [1119, 142] on span "Row 1 col" at bounding box center [1110, 144] width 39 height 15
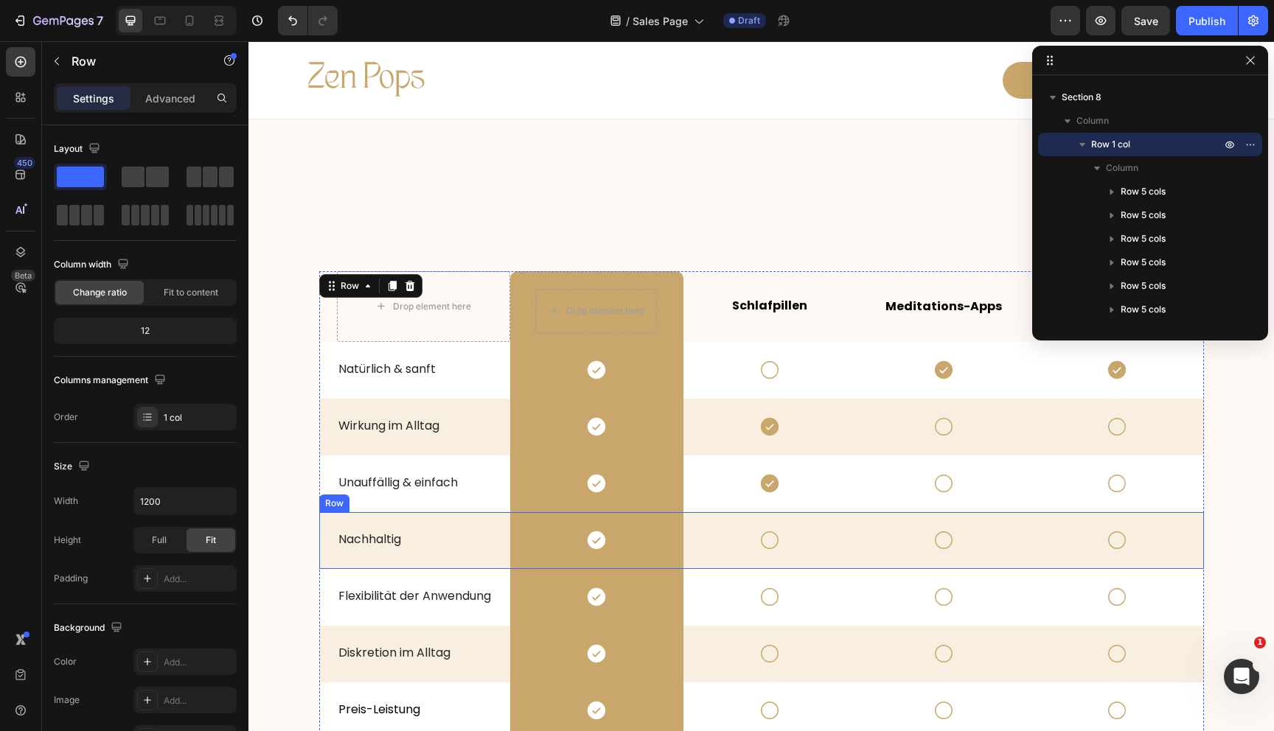
scroll to position [4407, 0]
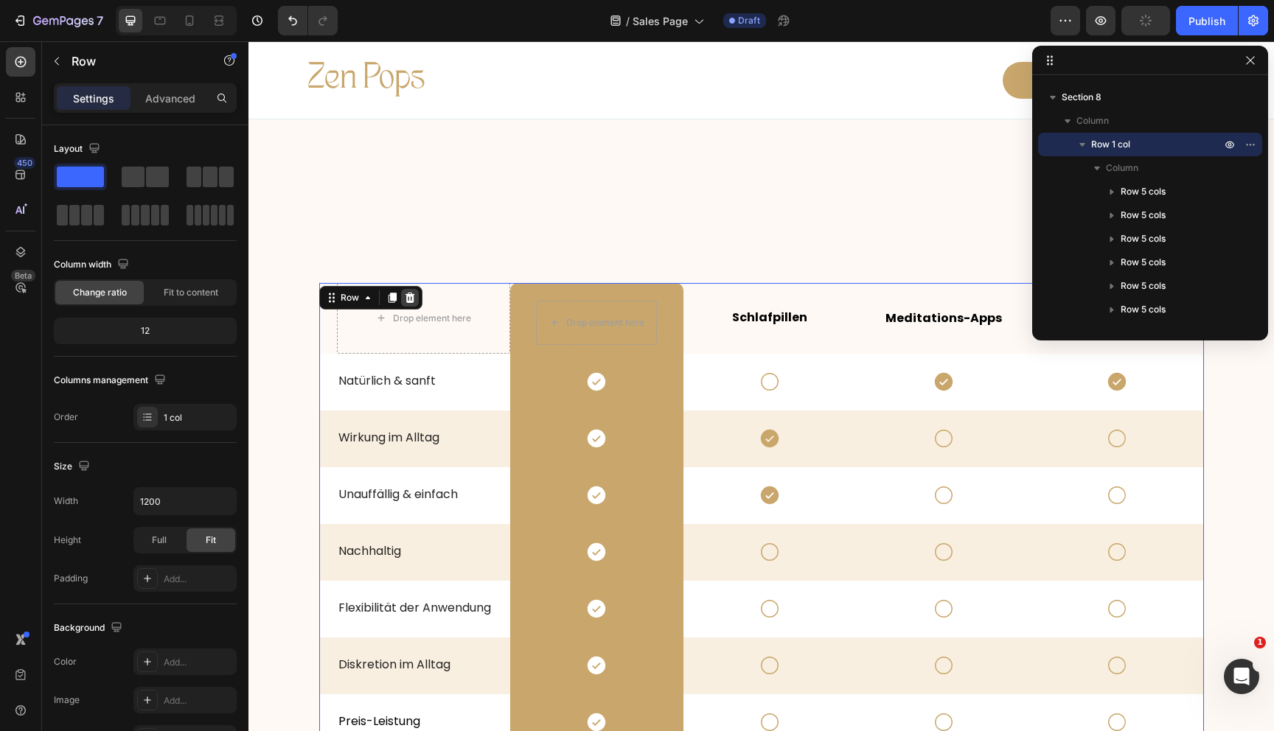
click at [406, 292] on icon at bounding box center [410, 298] width 12 height 12
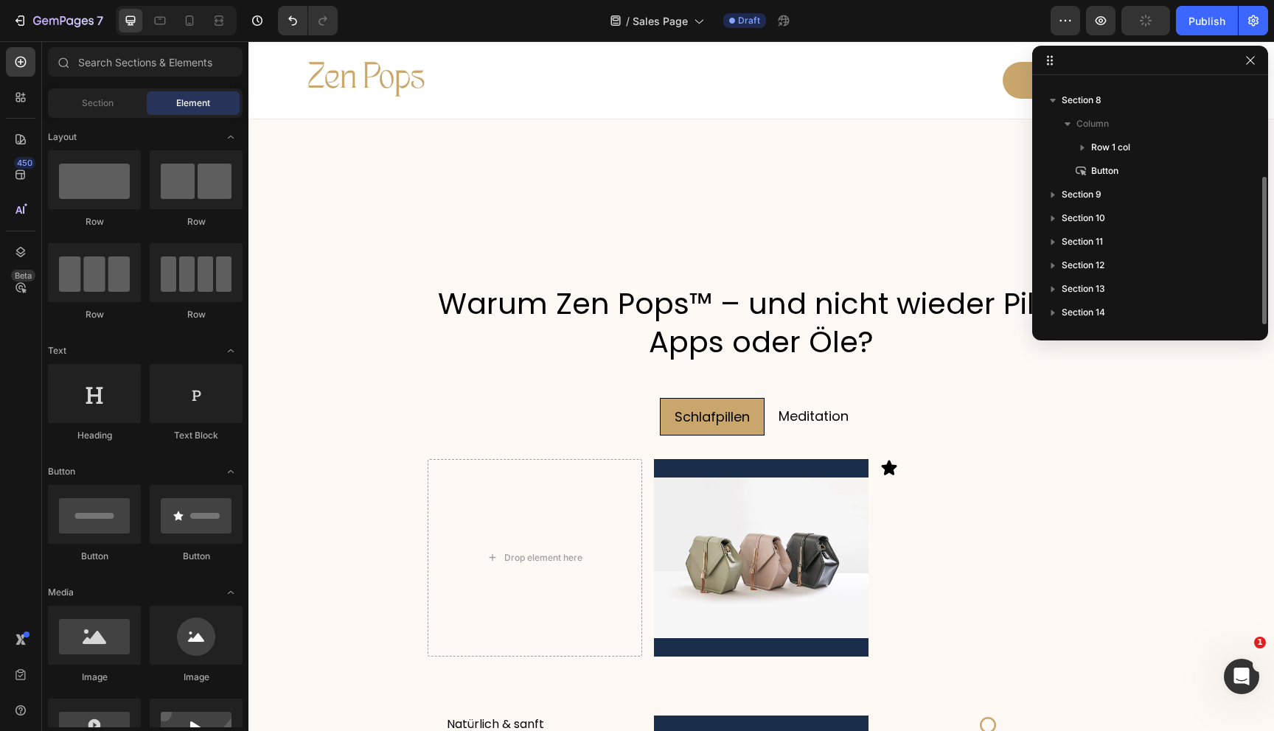
scroll to position [158, 0]
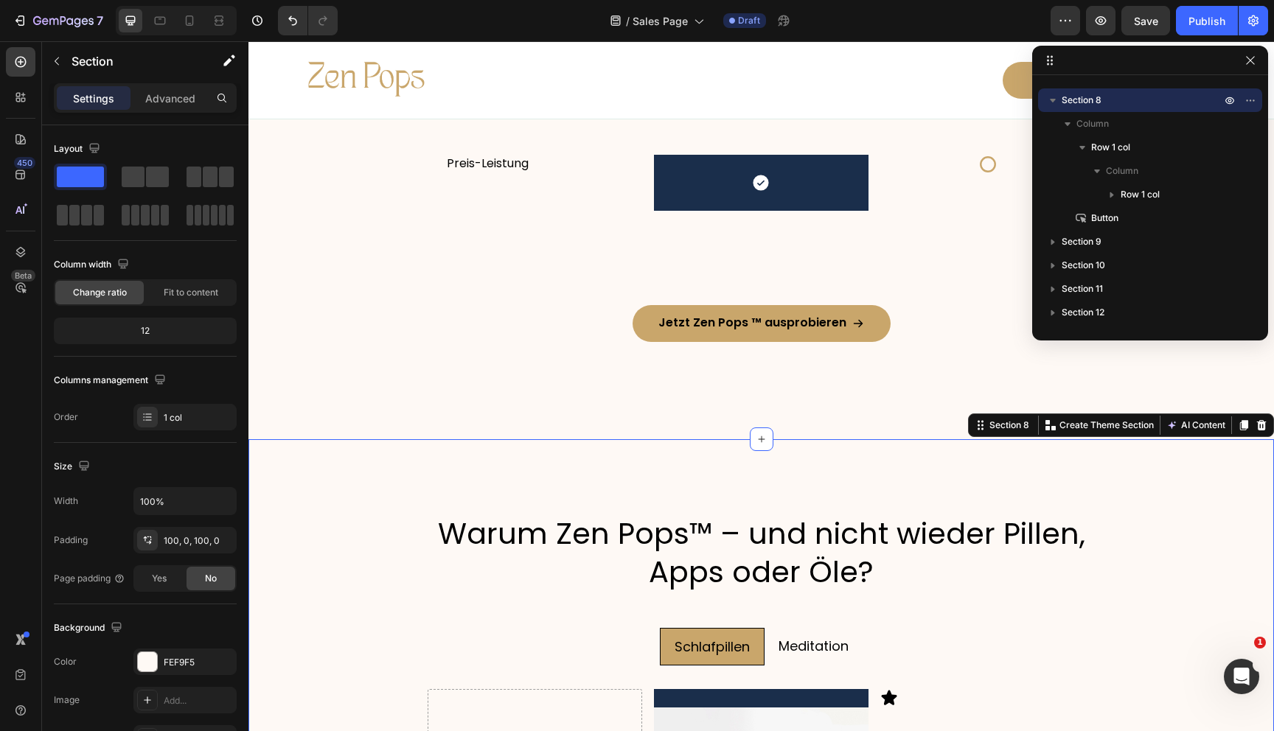
scroll to position [4161, 0]
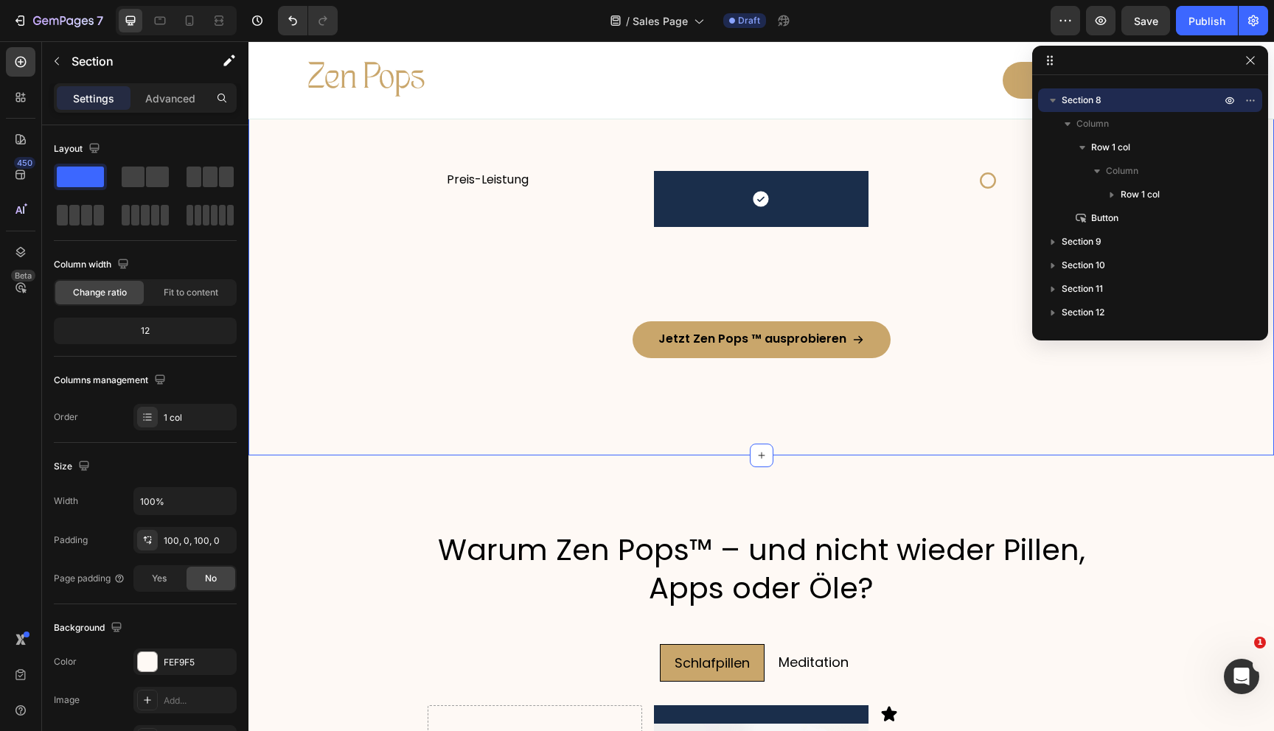
click at [589, 361] on div "Jetzt Zen Pops ™ ausprobieren Button" at bounding box center [761, 351] width 1026 height 60
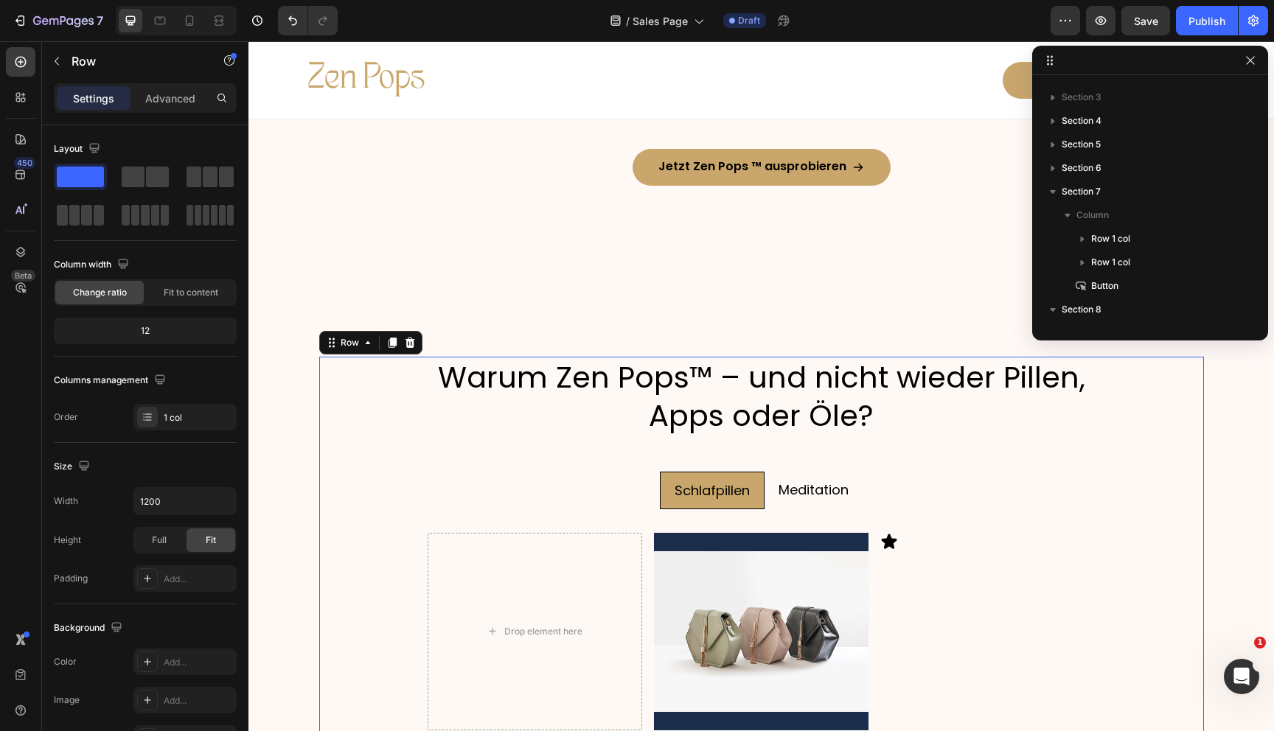
scroll to position [208, 0]
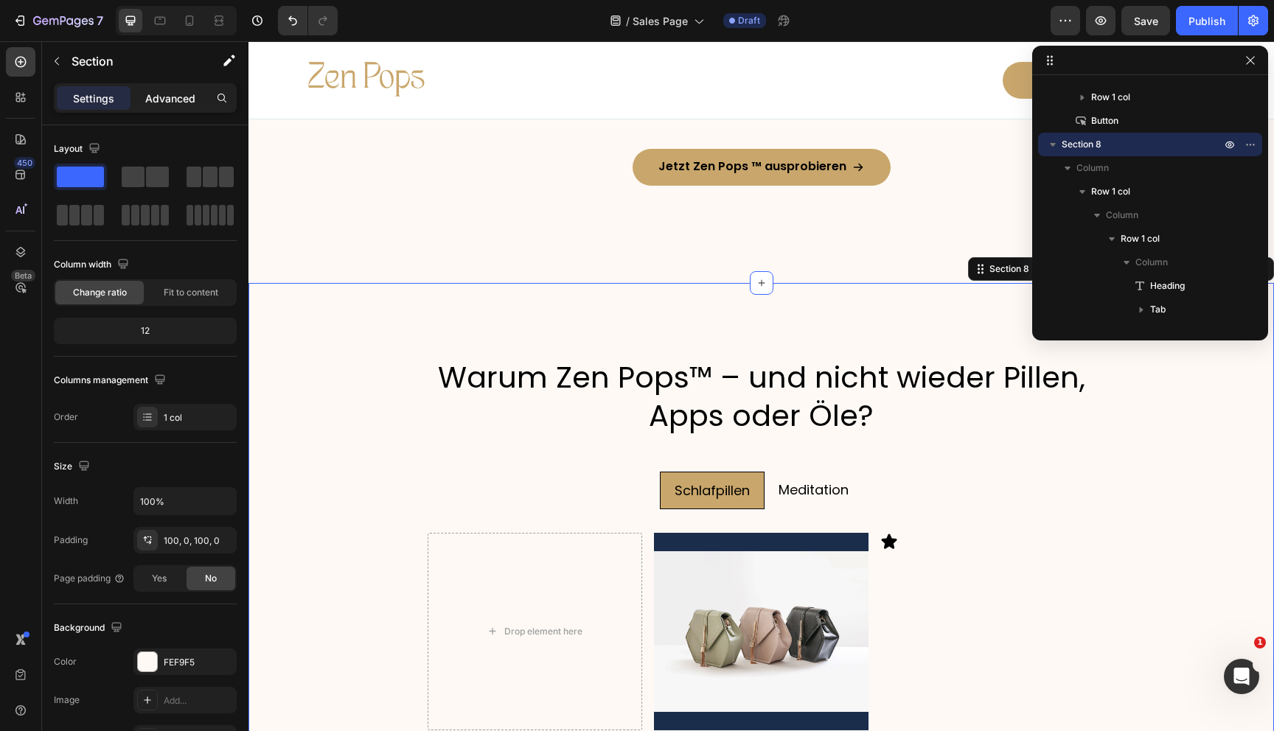
click at [166, 88] on div "Advanced" at bounding box center [170, 98] width 74 height 24
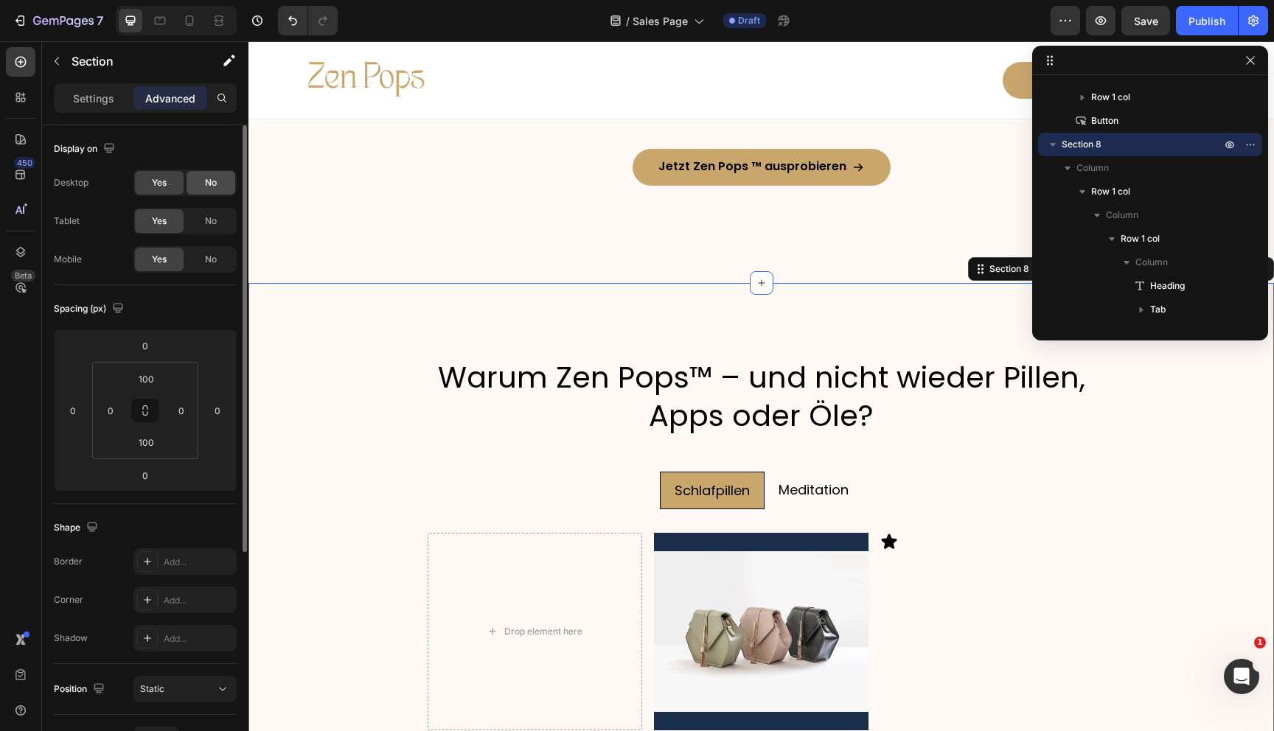
click at [201, 177] on div "No" at bounding box center [211, 183] width 49 height 24
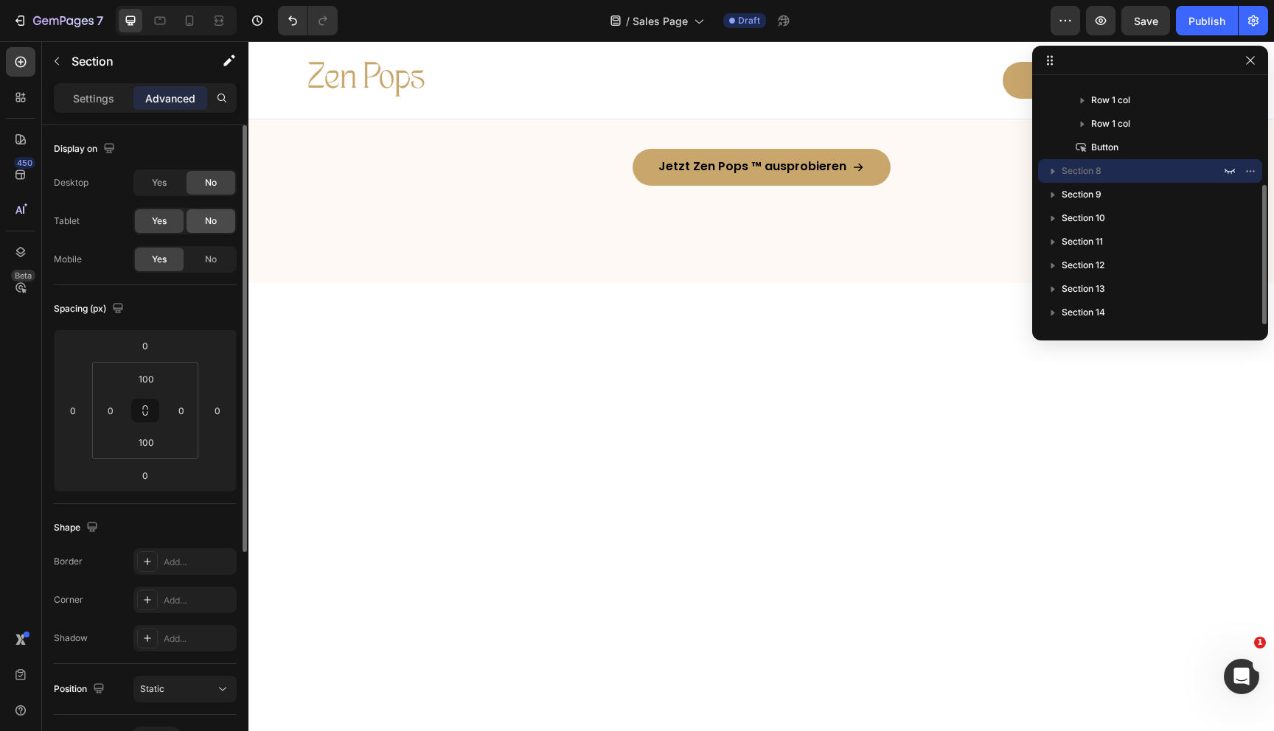
scroll to position [181, 0]
click at [208, 212] on div "No" at bounding box center [211, 221] width 49 height 24
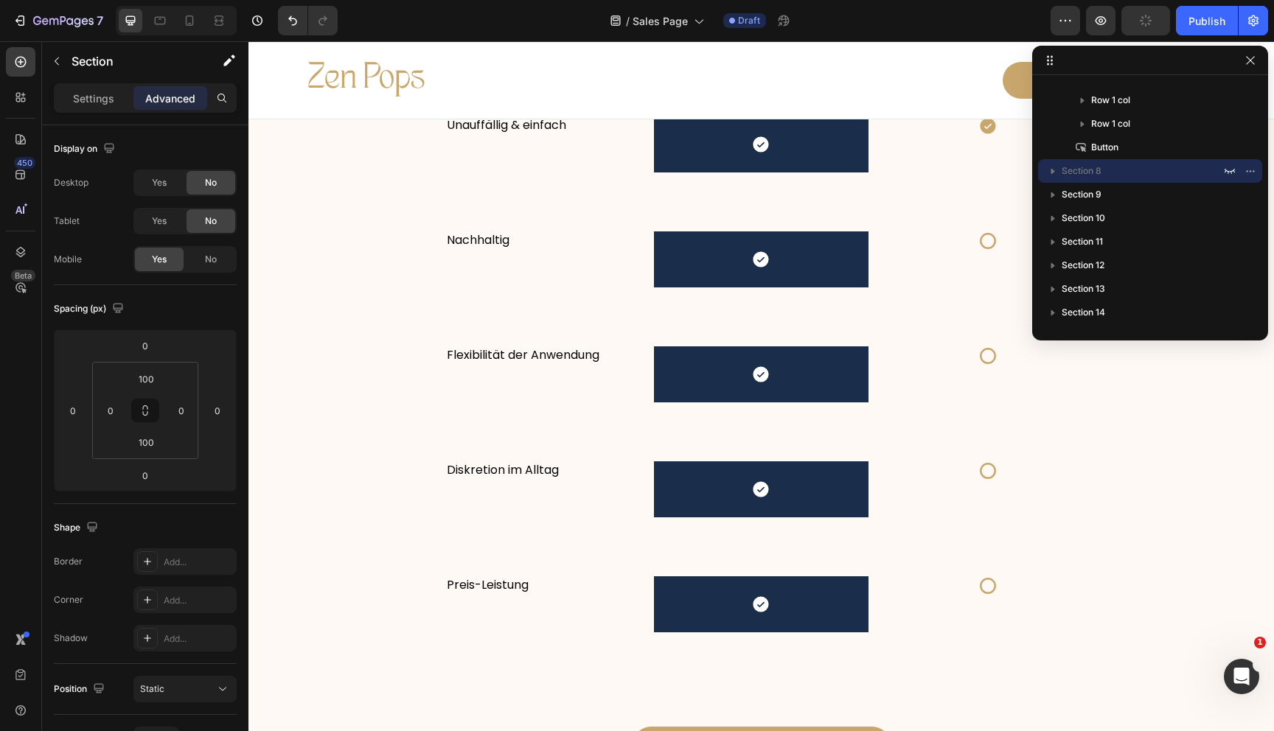
scroll to position [3694, 0]
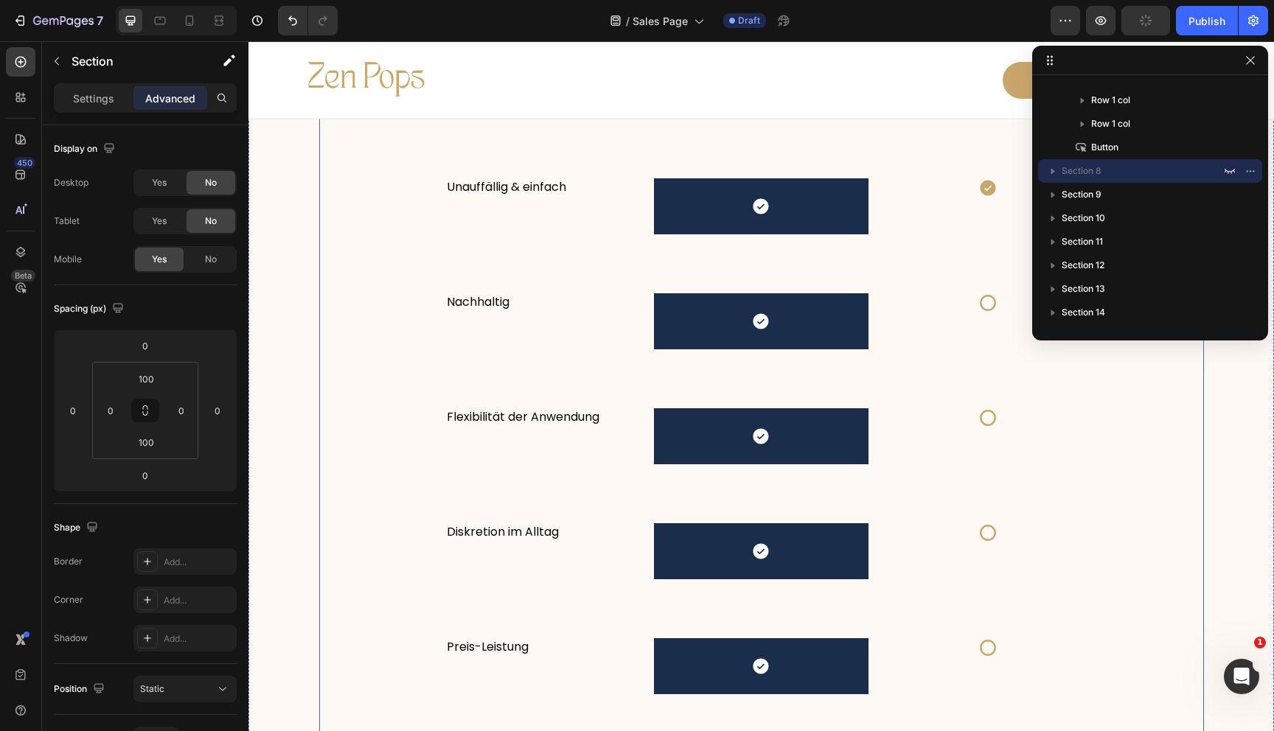
click at [347, 294] on div "Warum Zen Pops™ – und nicht wieder Pillen, Apps oder Öle? Heading Schlafpillen …" at bounding box center [761, 152] width 885 height 1274
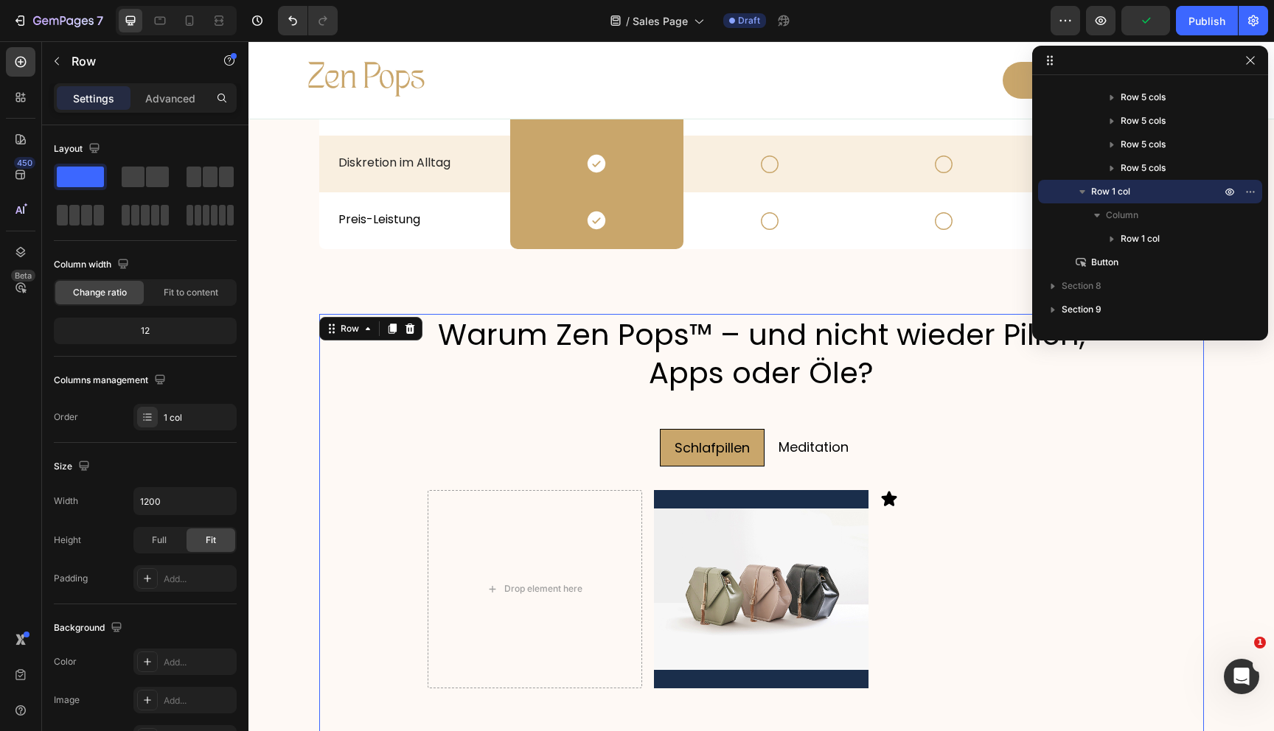
scroll to position [2892, 0]
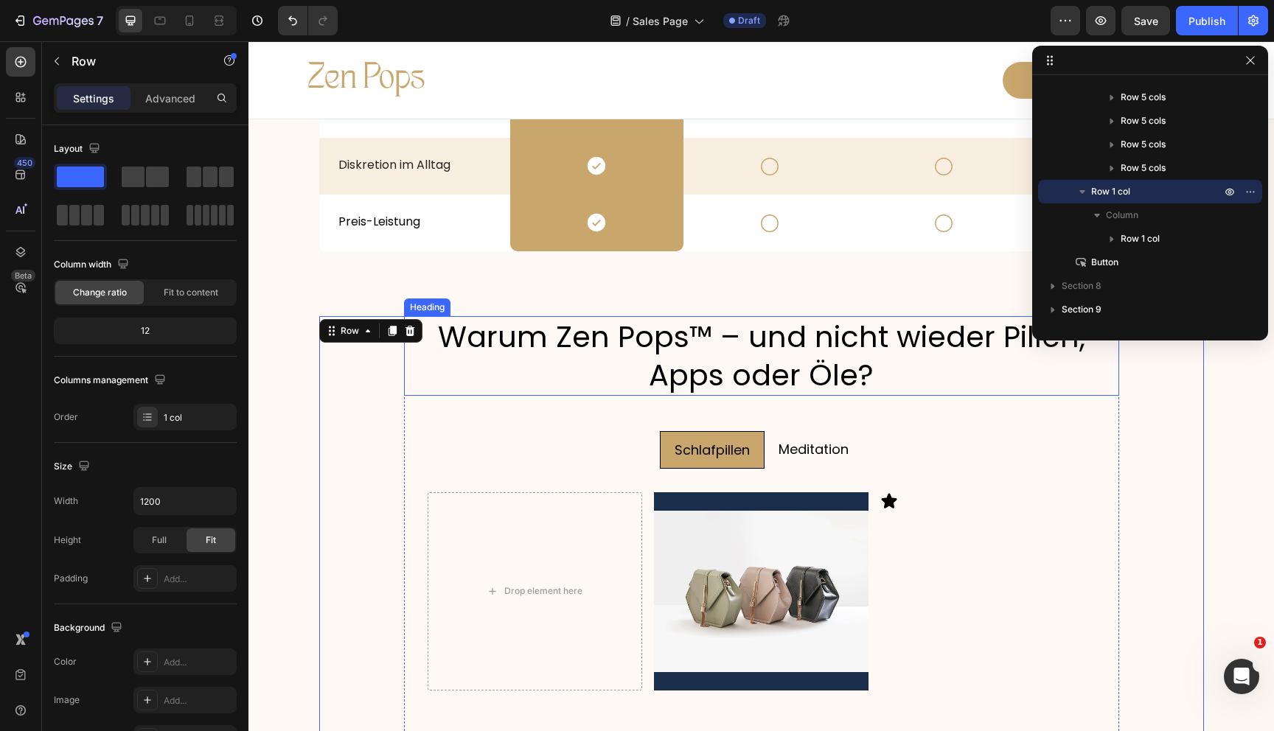
click at [488, 347] on h2 "Warum Zen Pops™ – und nicht wieder Pillen, Apps oder Öle?" at bounding box center [761, 356] width 715 height 80
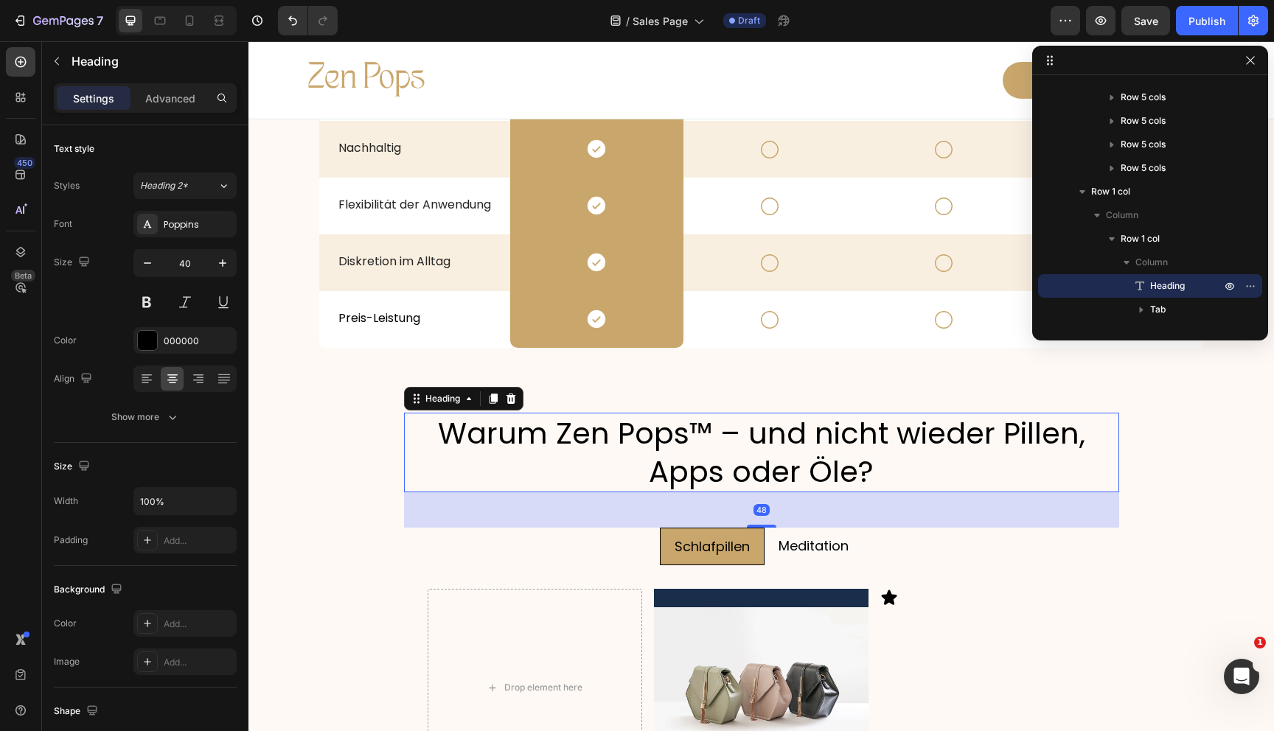
scroll to position [2789, 0]
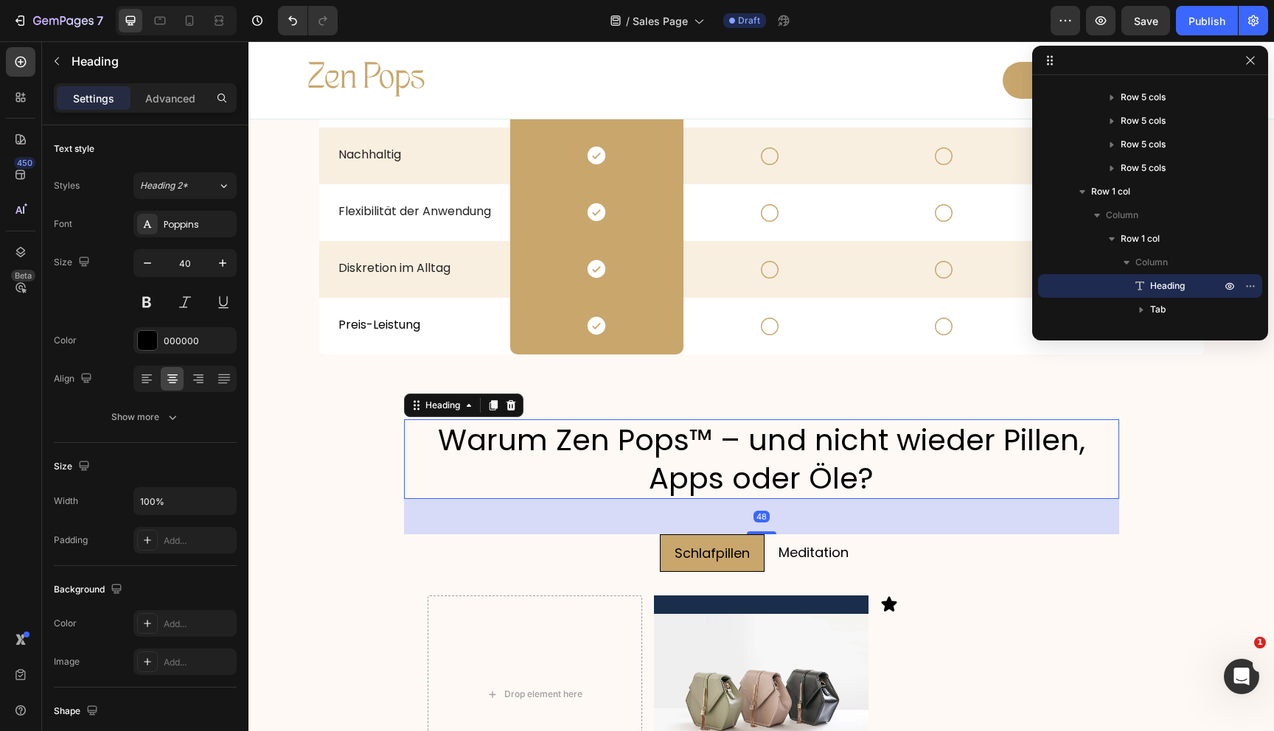
click at [986, 461] on h2 "Warum Zen Pops™ – und nicht wieder Pillen, Apps oder Öle?" at bounding box center [761, 460] width 715 height 80
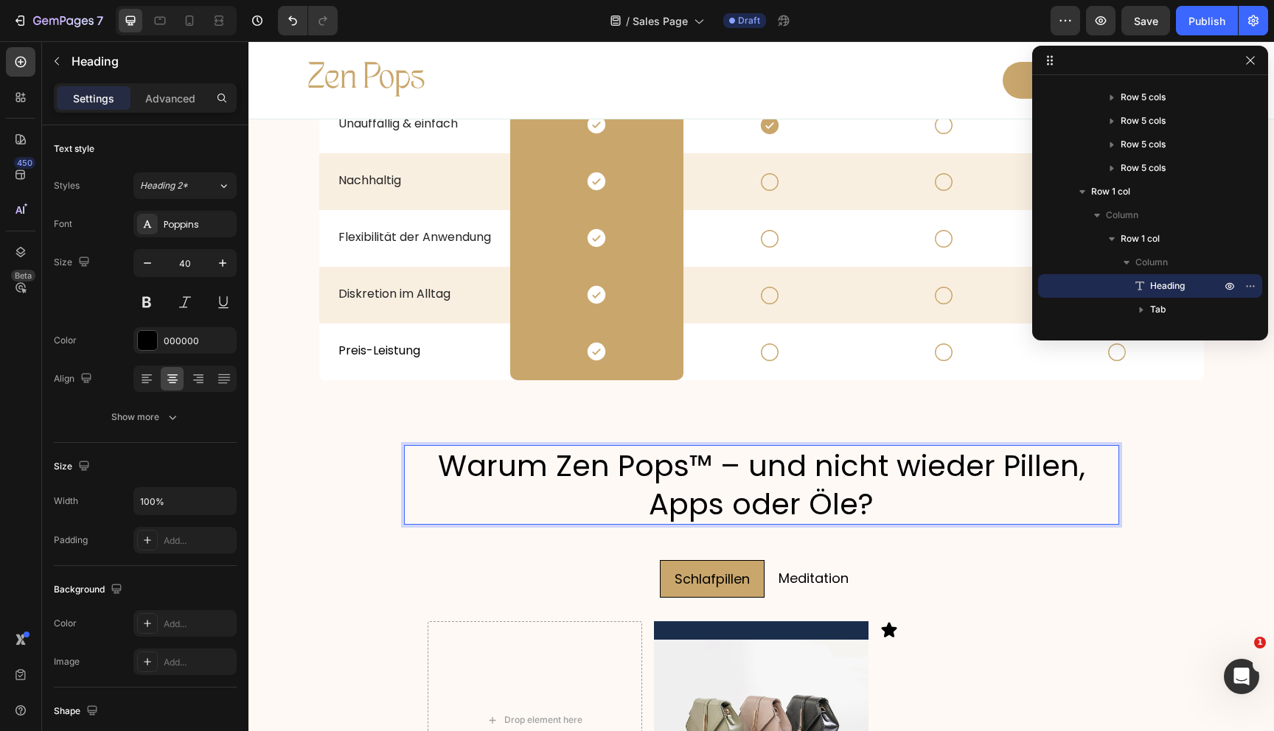
scroll to position [2824, 0]
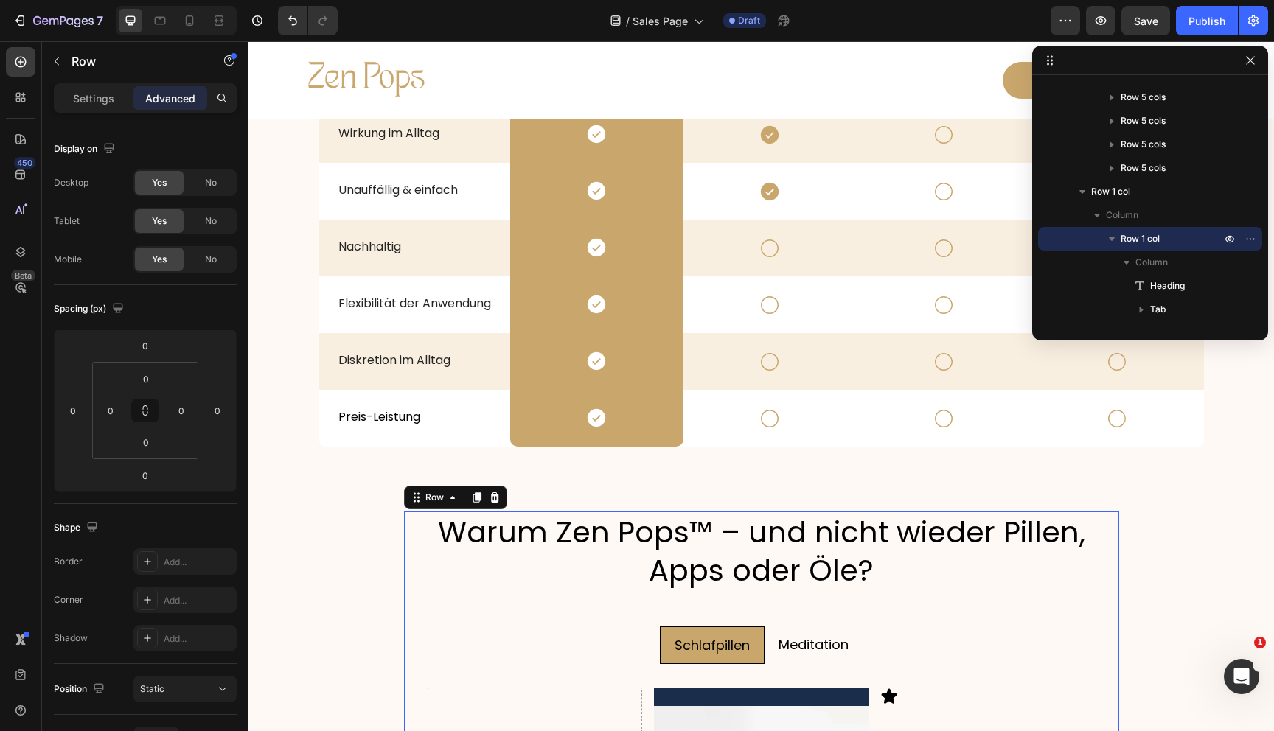
scroll to position [2593, 0]
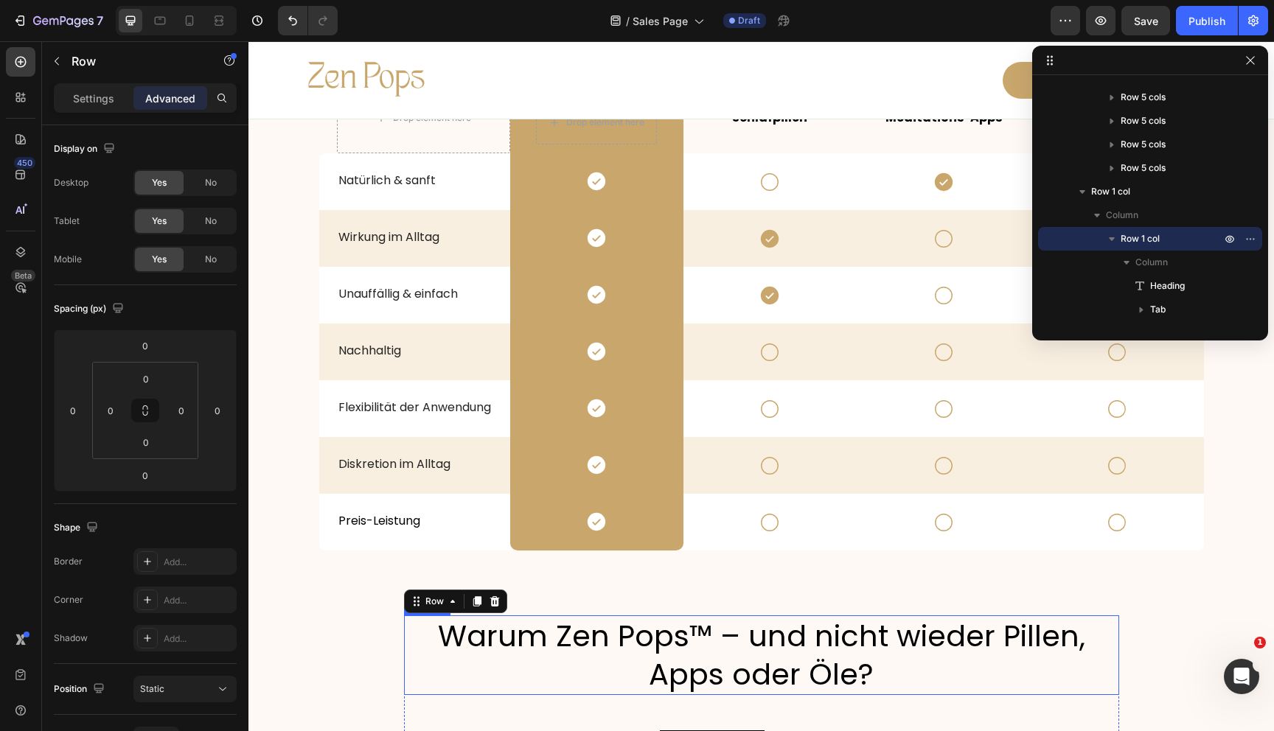
click at [559, 679] on p "Warum Zen Pops™ – und nicht wieder Pillen, Apps oder Öle?" at bounding box center [761, 655] width 712 height 77
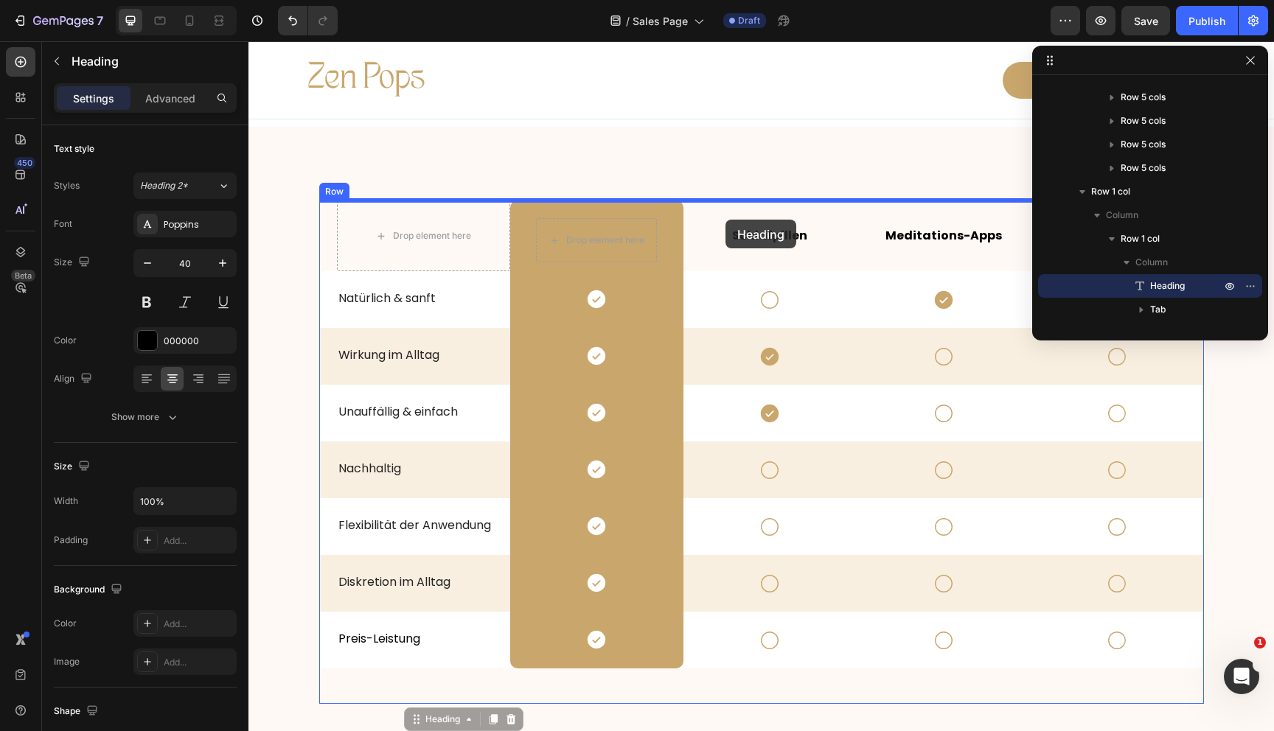
scroll to position [2438, 0]
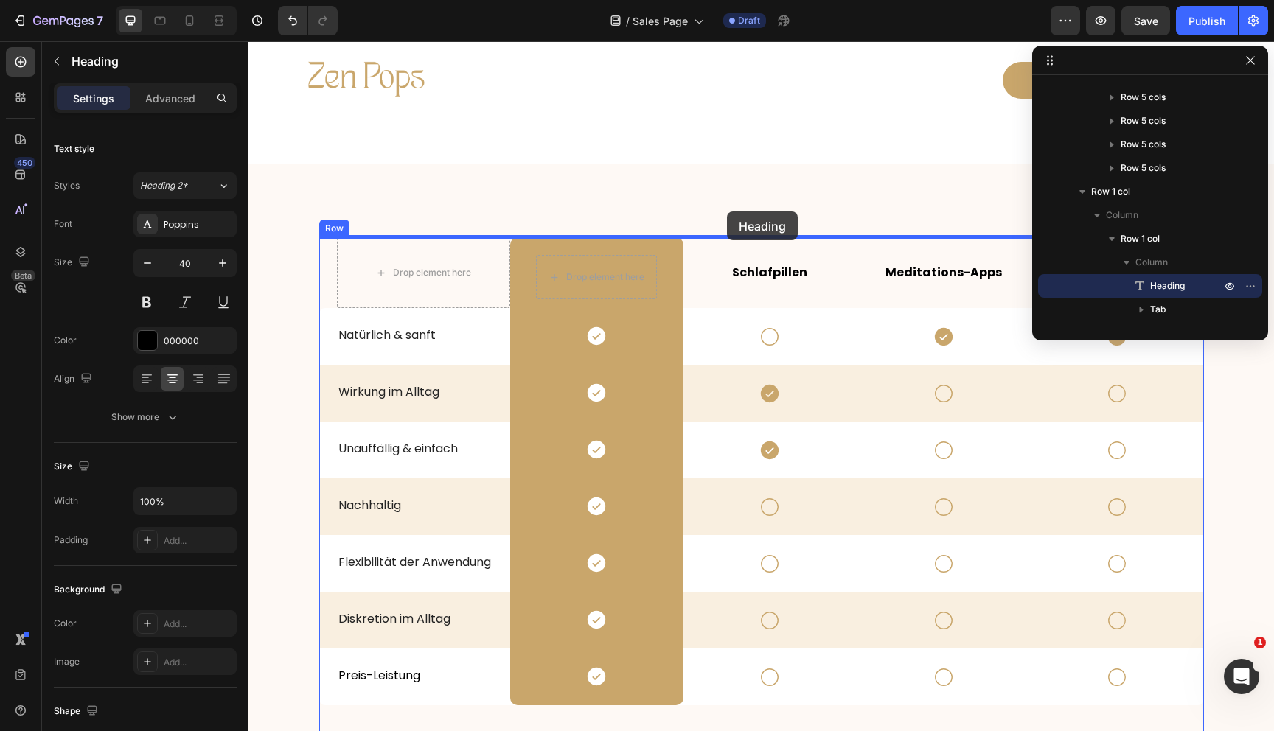
drag, startPoint x: 412, startPoint y: 599, endPoint x: 727, endPoint y: 212, distance: 499.5
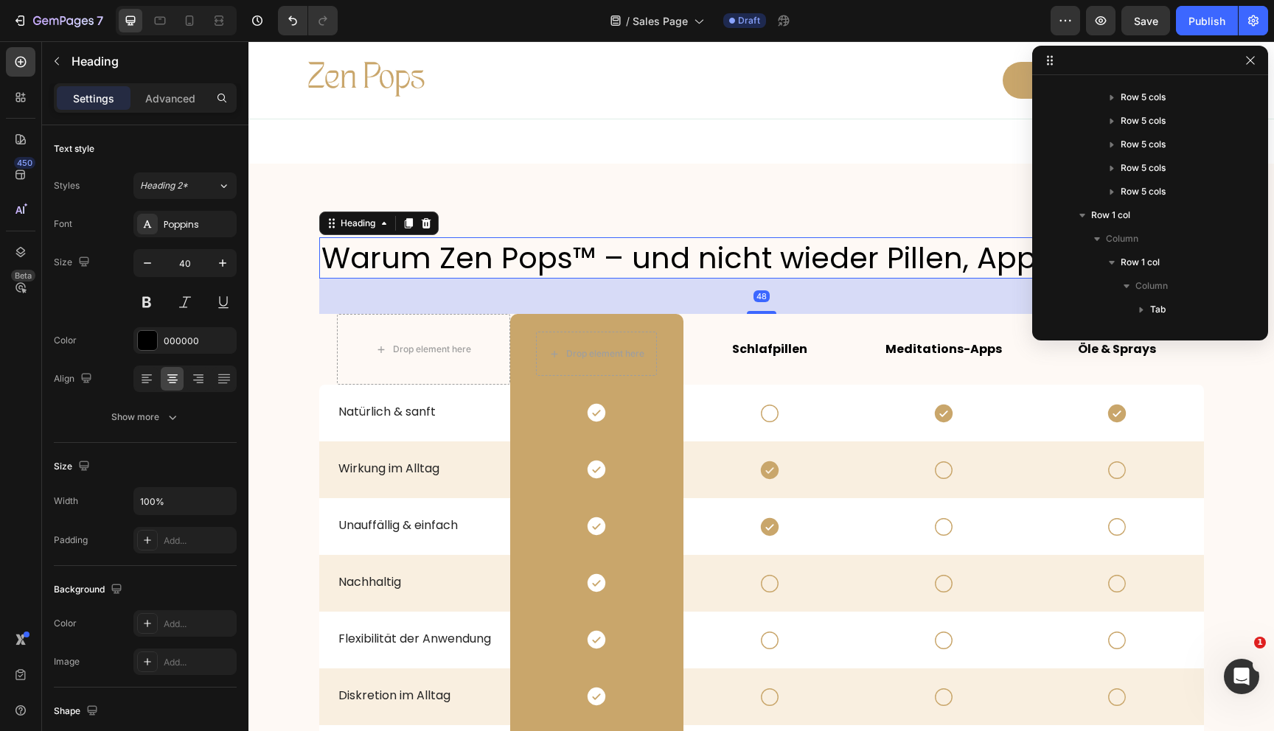
click at [367, 294] on div "48" at bounding box center [761, 296] width 885 height 35
click at [1138, 206] on div "Row 1 col" at bounding box center [1150, 215] width 212 height 24
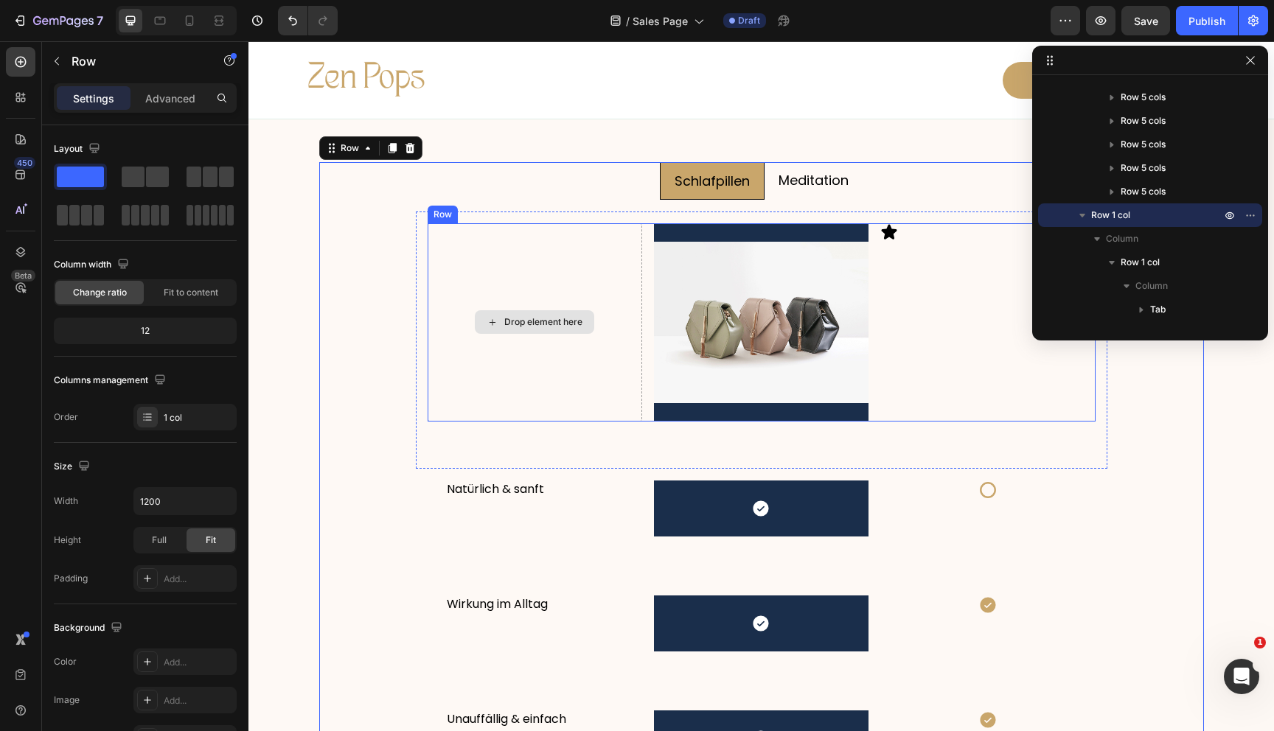
scroll to position [3024, 0]
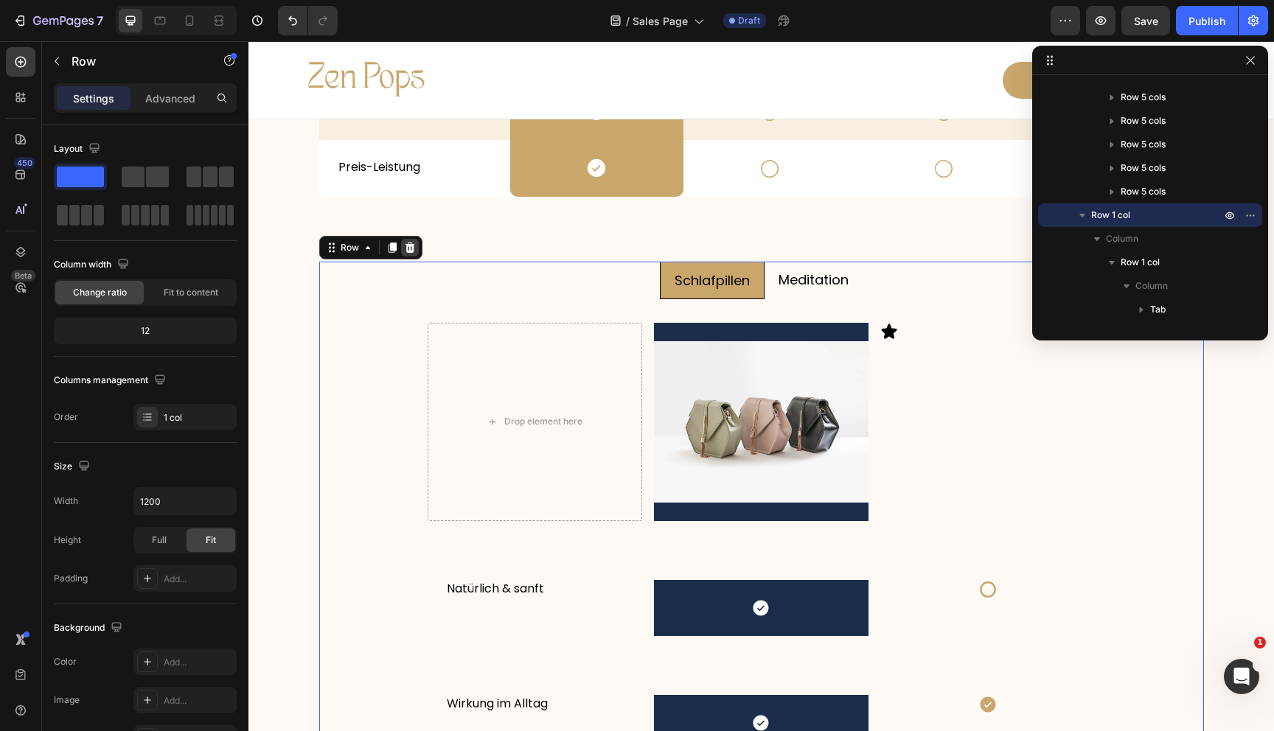
click at [411, 248] on icon at bounding box center [410, 248] width 10 height 10
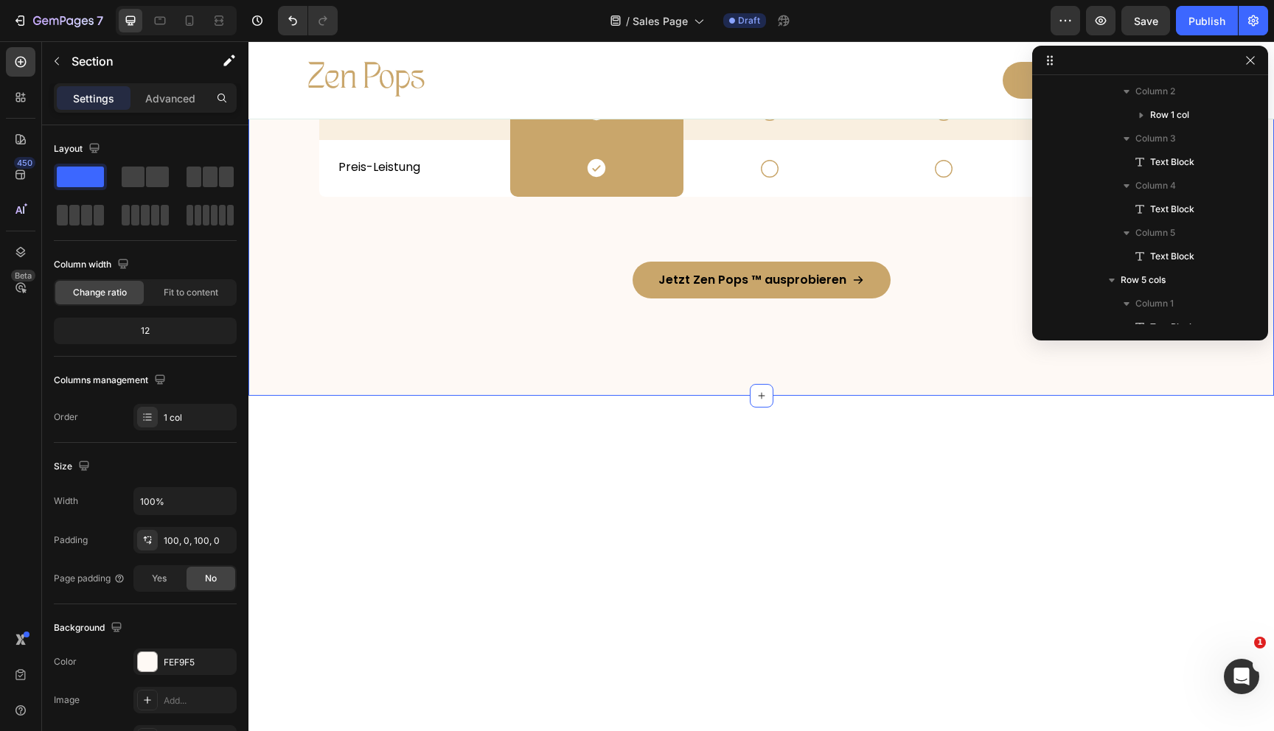
scroll to position [43, 0]
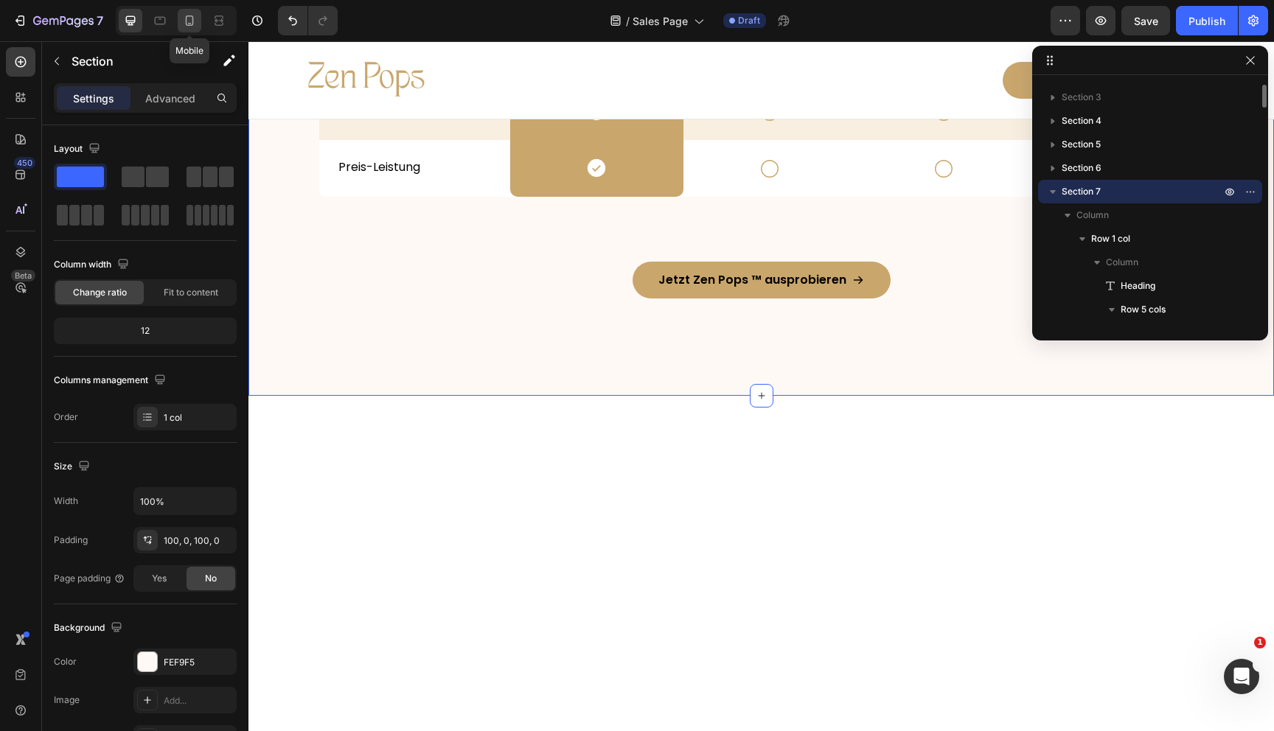
click at [188, 15] on icon at bounding box center [190, 20] width 8 height 10
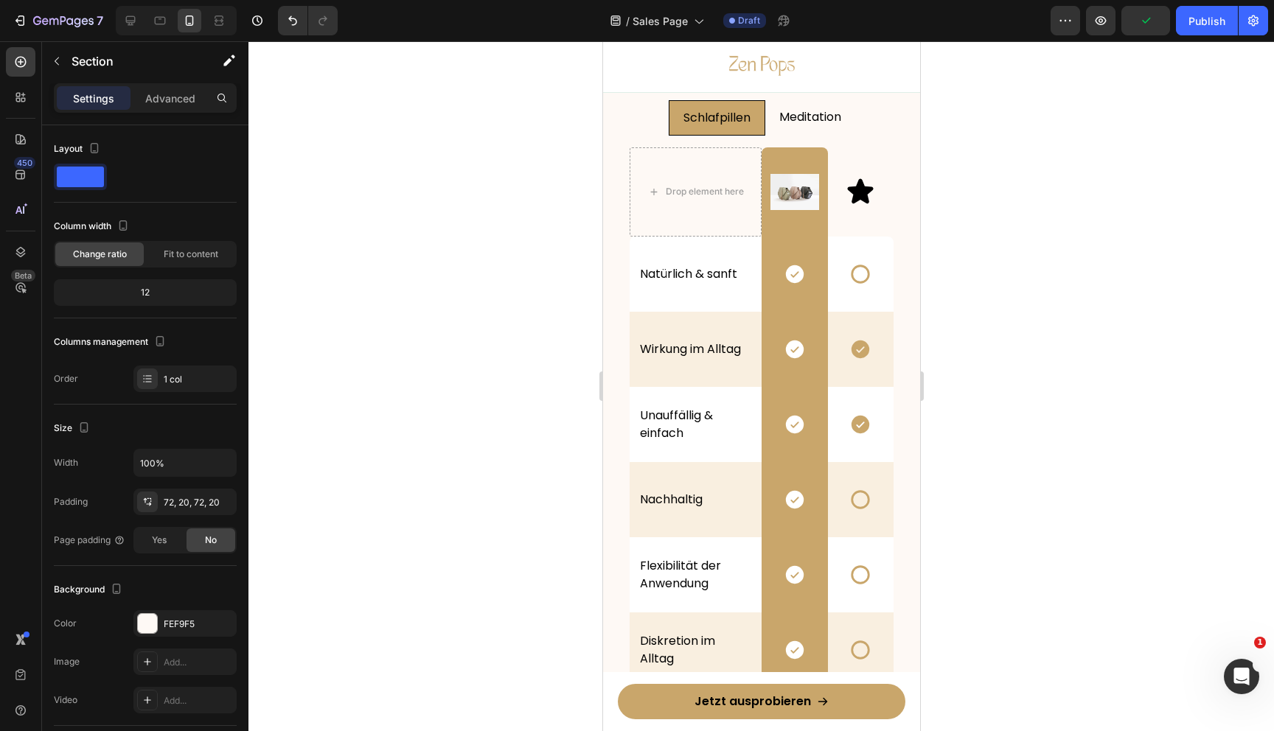
scroll to position [3546, 0]
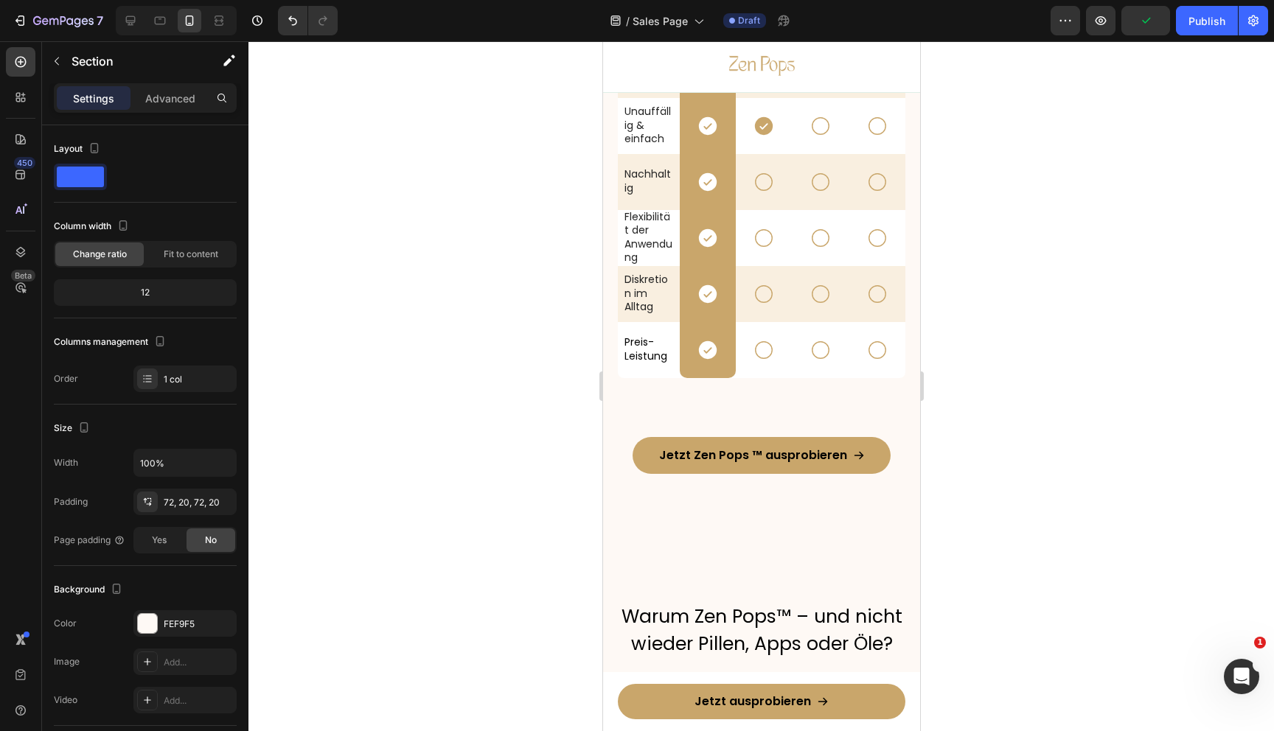
click at [613, 437] on div "Warum Zen Pops™ – und nicht wieder Pillen, Apps oder Öle? Heading Row Schlafpil…" at bounding box center [760, 157] width 317 height 783
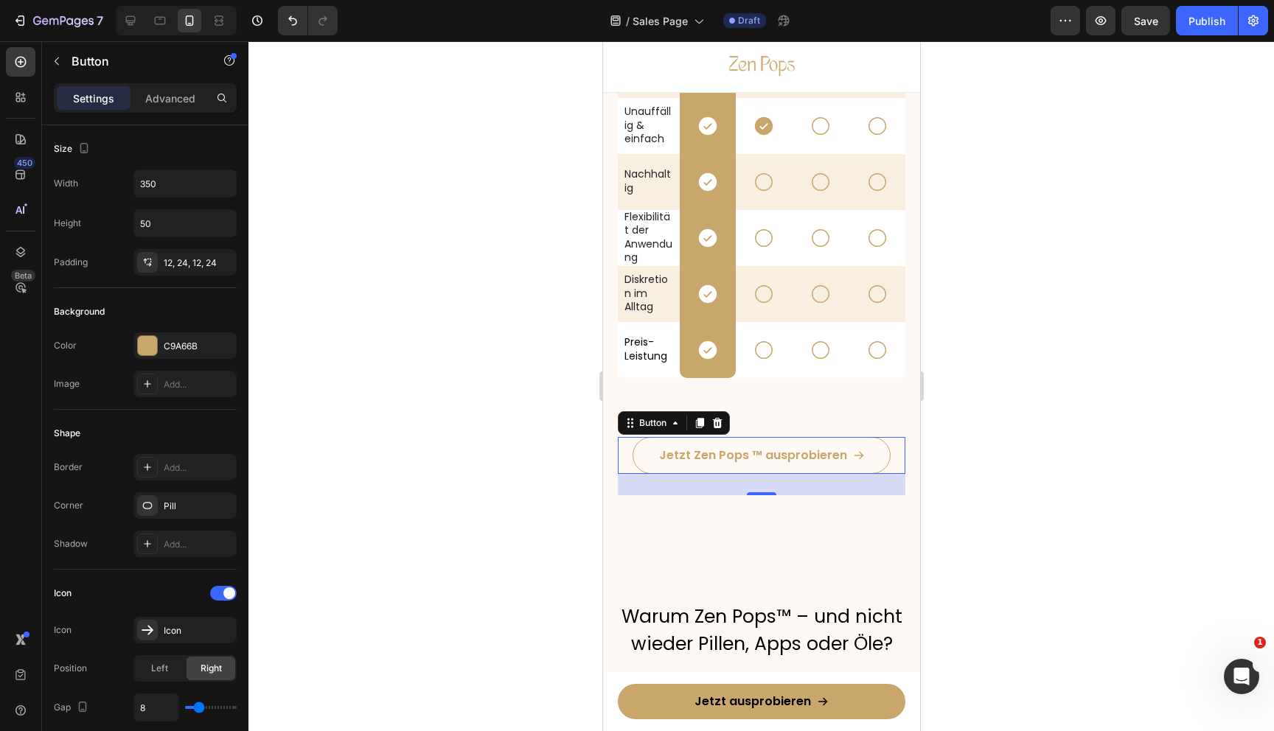
click at [718, 470] on link "Jetzt Zen Pops ™ ausprobieren" at bounding box center [761, 455] width 258 height 37
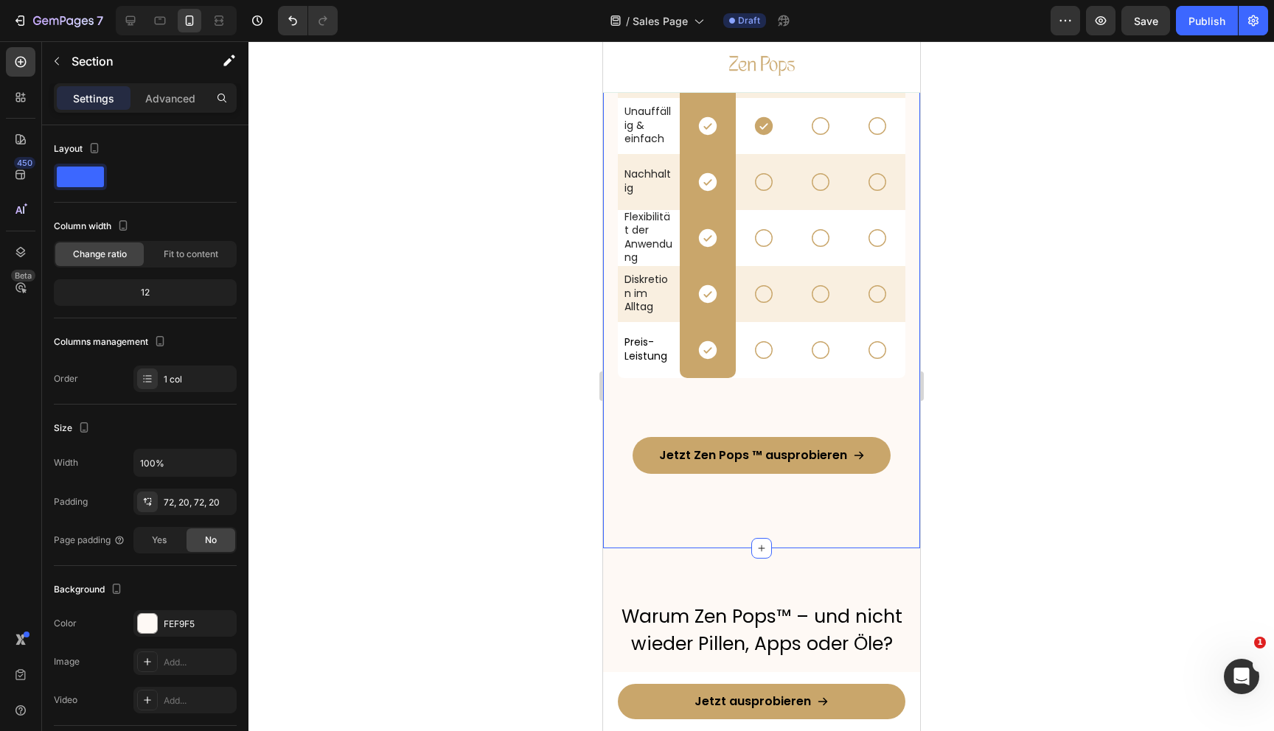
click at [697, 501] on div "Warum Zen Pops™ – und nicht wieder Pillen, Apps oder Öle? Heading Row Schlafpil…" at bounding box center [760, 157] width 317 height 783
click at [171, 95] on p "Advanced" at bounding box center [170, 98] width 50 height 15
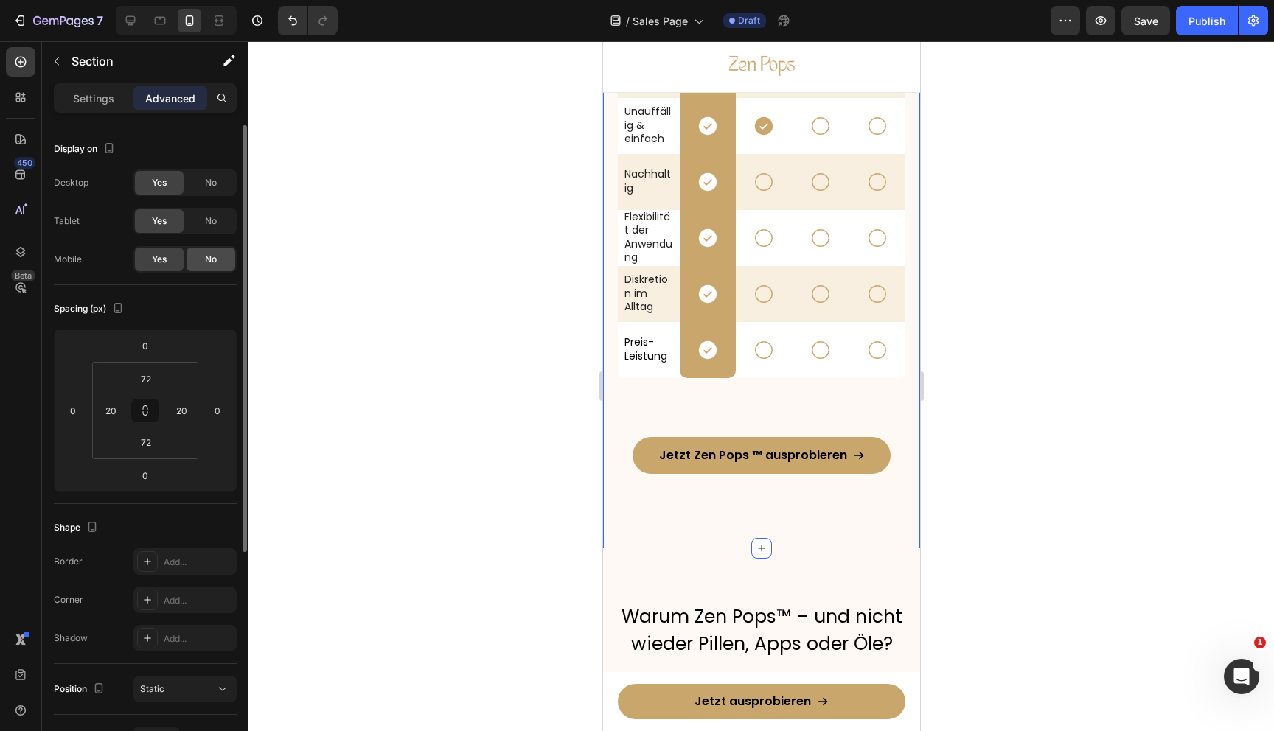
click at [202, 251] on div "No" at bounding box center [211, 260] width 49 height 24
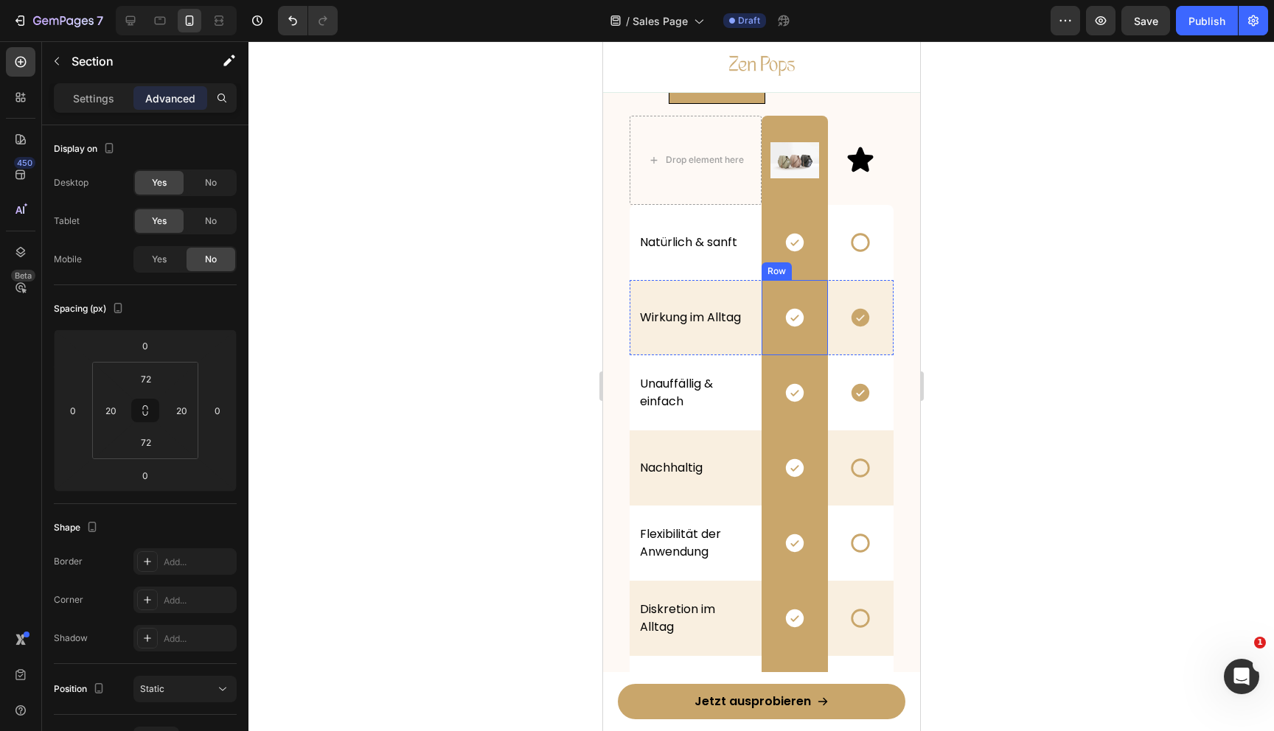
scroll to position [3036, 0]
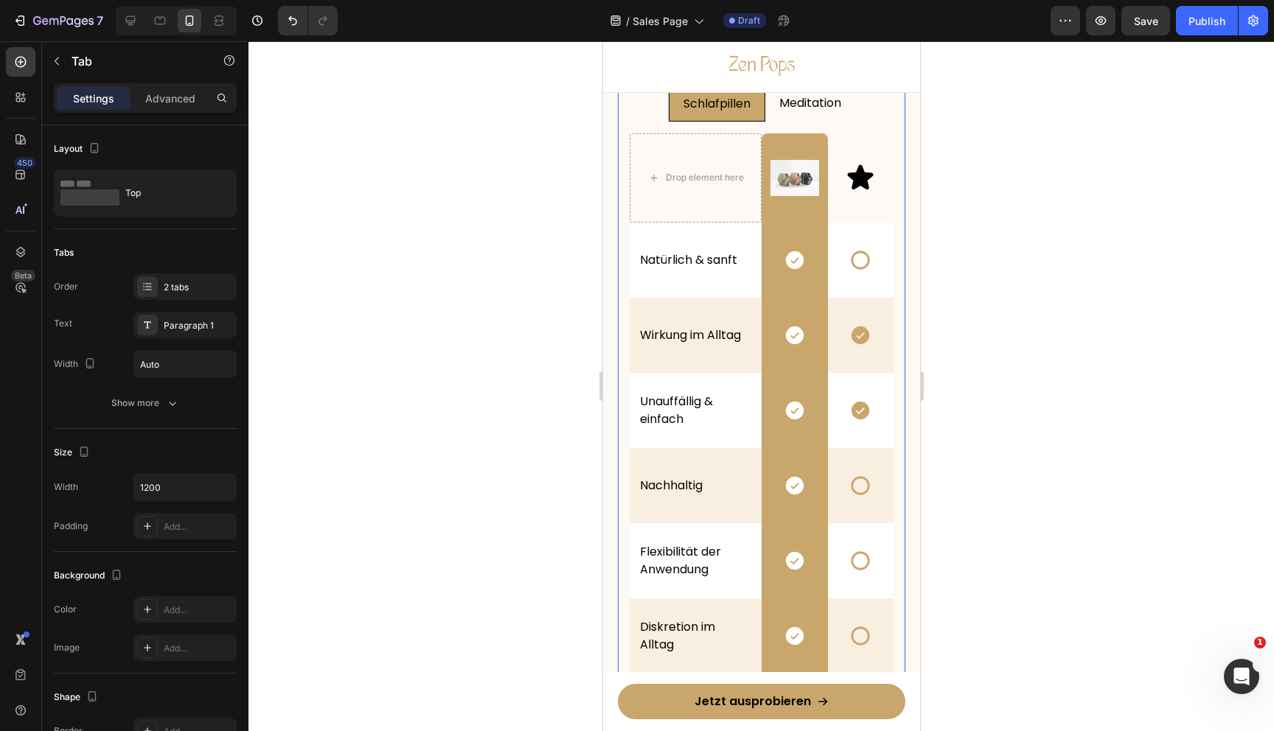
click at [787, 102] on p "Meditation" at bounding box center [810, 103] width 62 height 18
click at [730, 110] on p "Schlafpillen" at bounding box center [715, 103] width 67 height 18
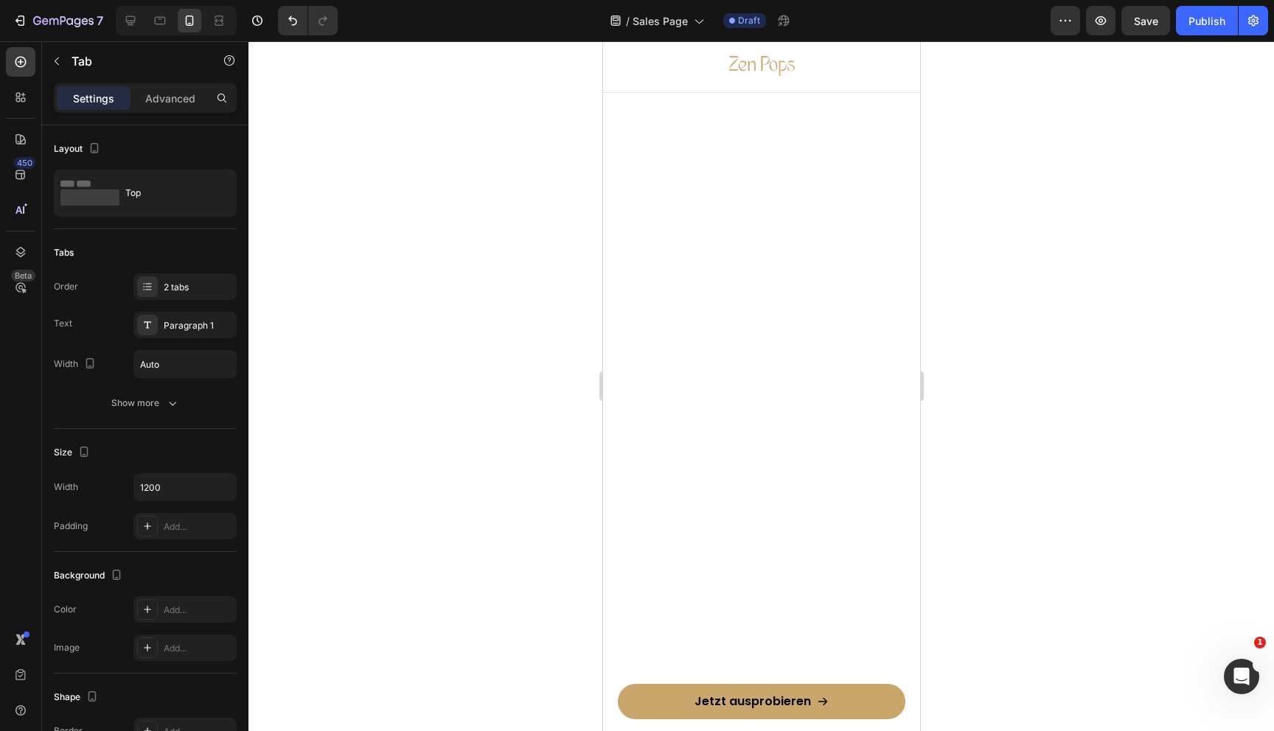
scroll to position [8490, 0]
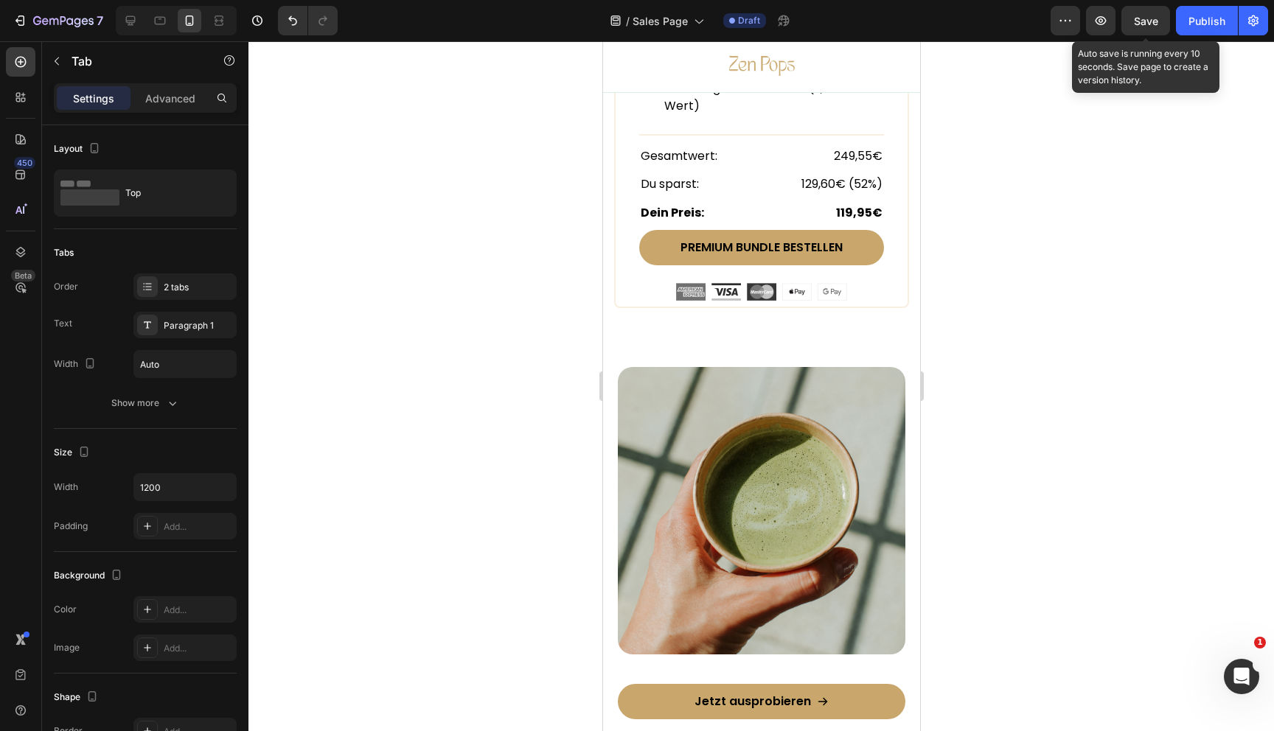
click at [1150, 24] on span "Save" at bounding box center [1146, 21] width 24 height 13
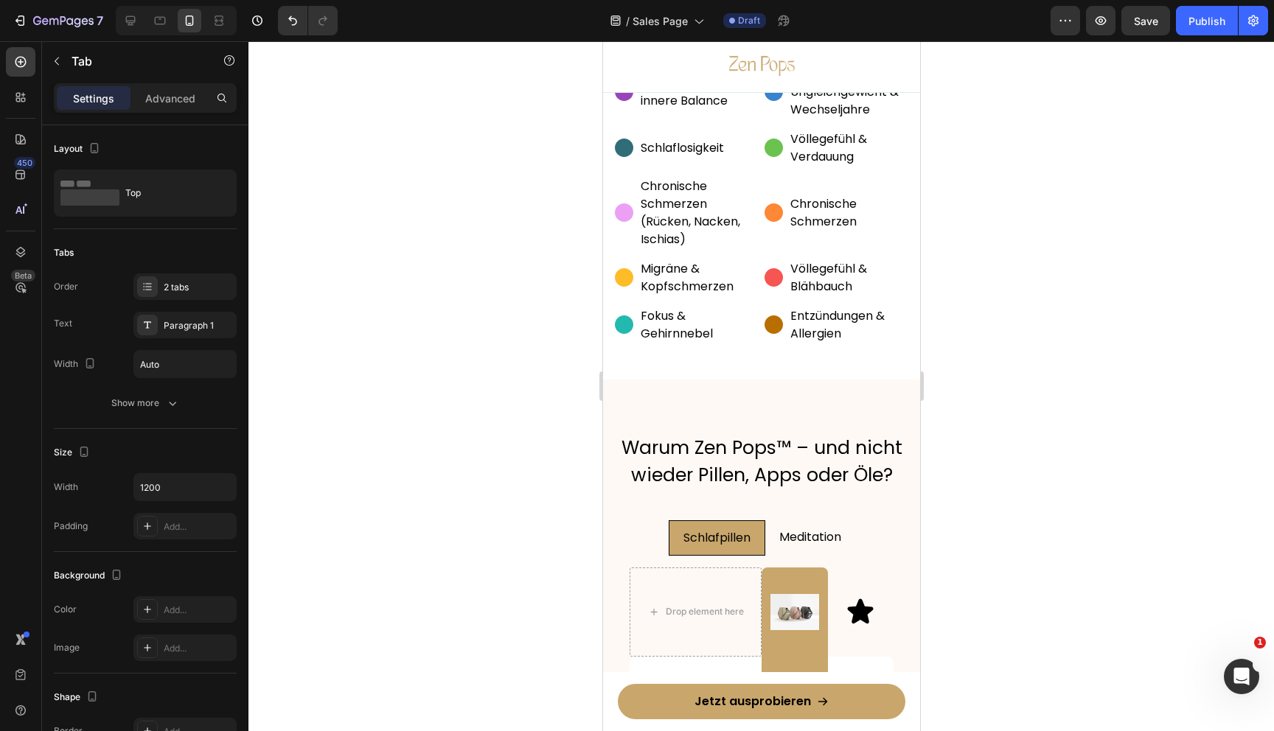
scroll to position [3076, 0]
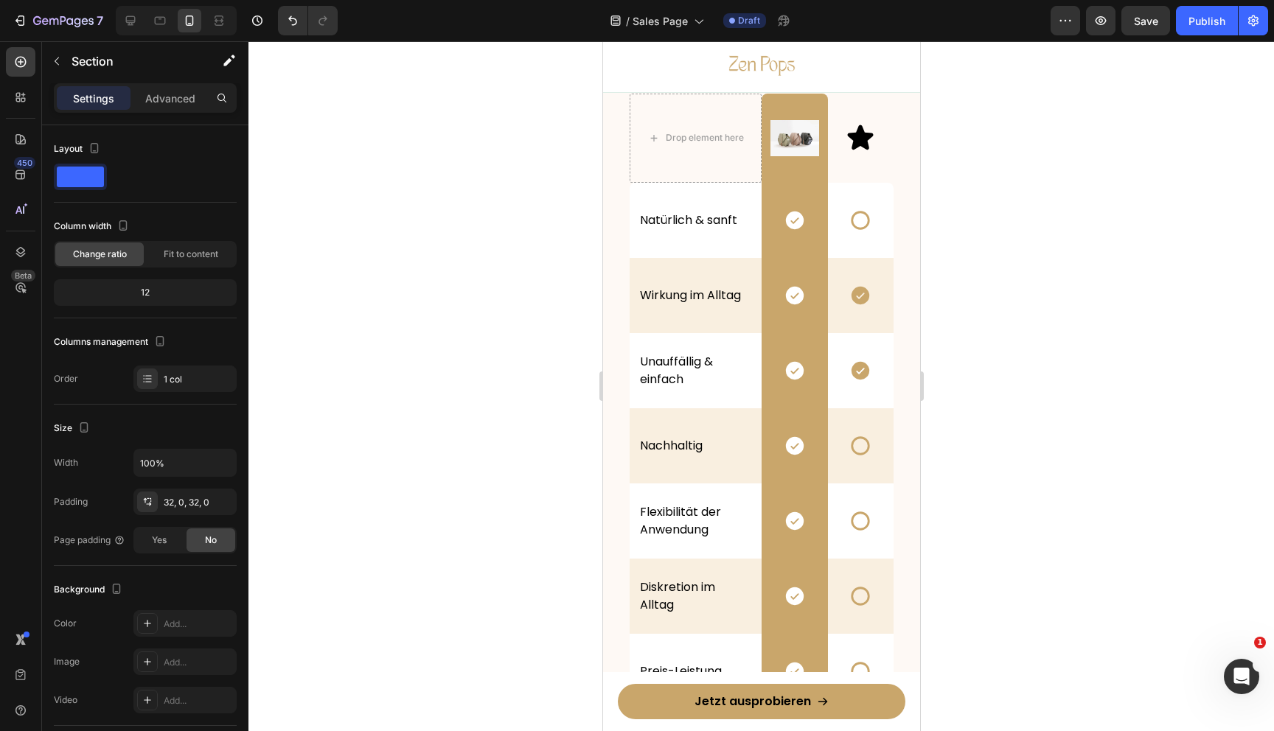
click at [187, 505] on div "32, 0, 32, 0" at bounding box center [185, 502] width 43 height 13
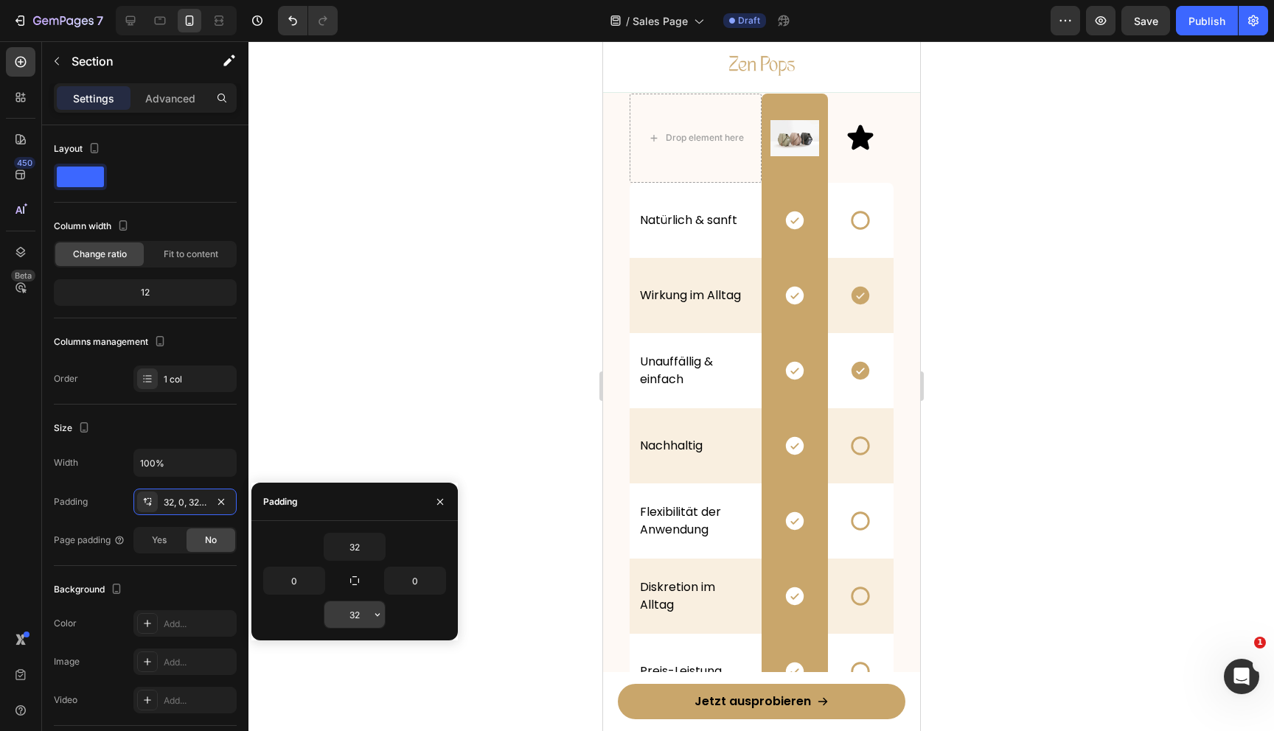
click at [358, 618] on input "32" at bounding box center [354, 615] width 60 height 27
type input "80"
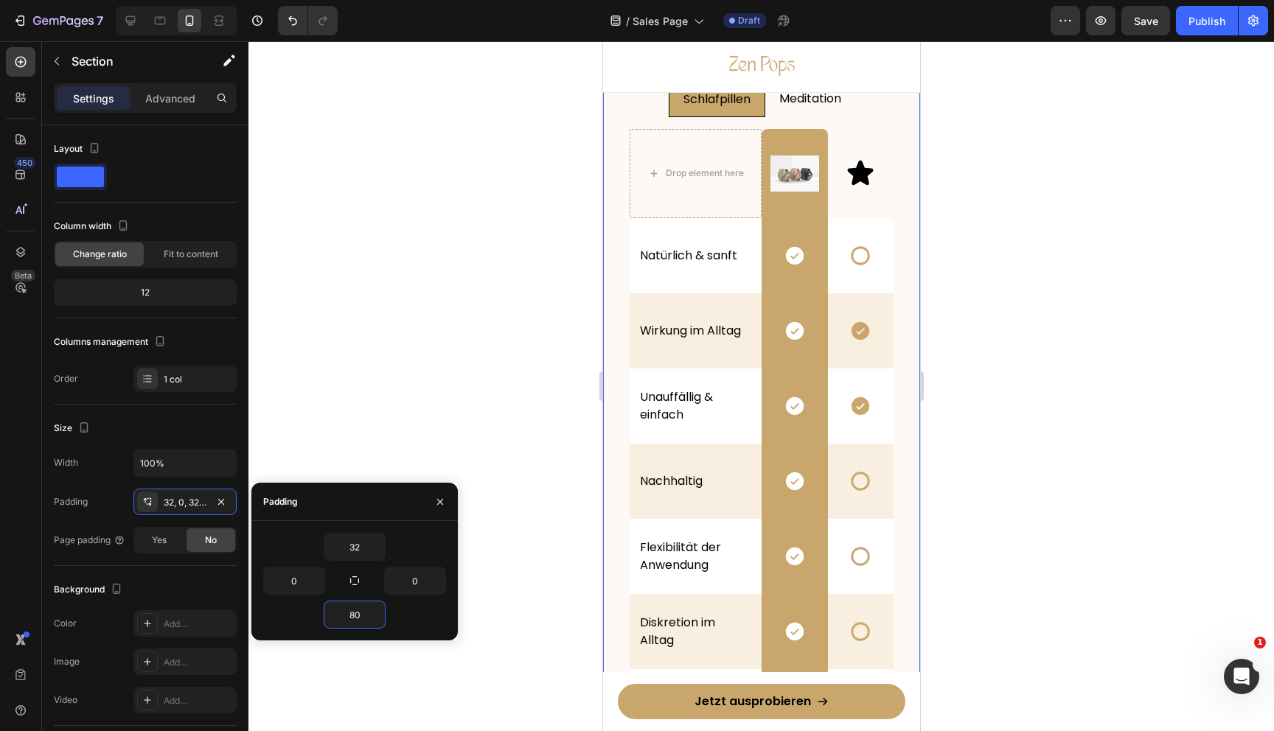
click at [710, 292] on div "Warum Zen Pops™ – und nicht wieder Pillen, Apps oder Öle? Heading Schlafpillen …" at bounding box center [760, 419] width 317 height 956
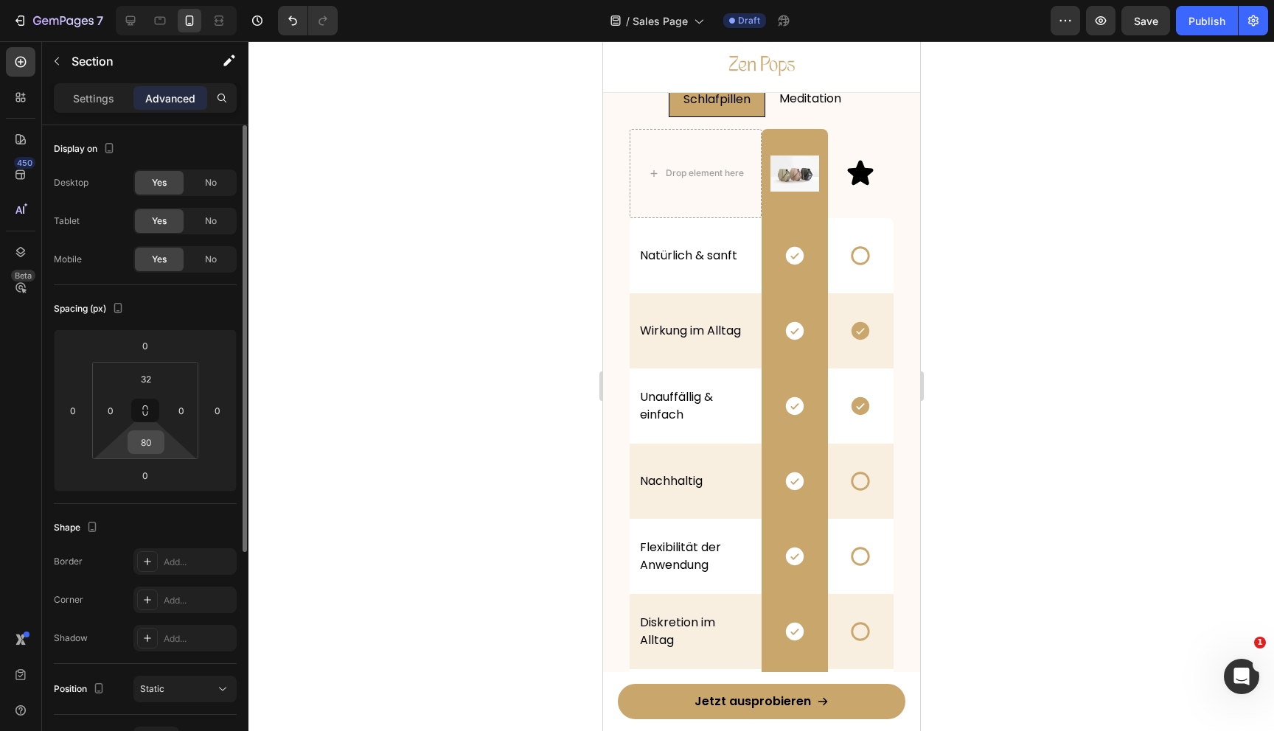
click at [140, 445] on input "80" at bounding box center [145, 442] width 29 height 22
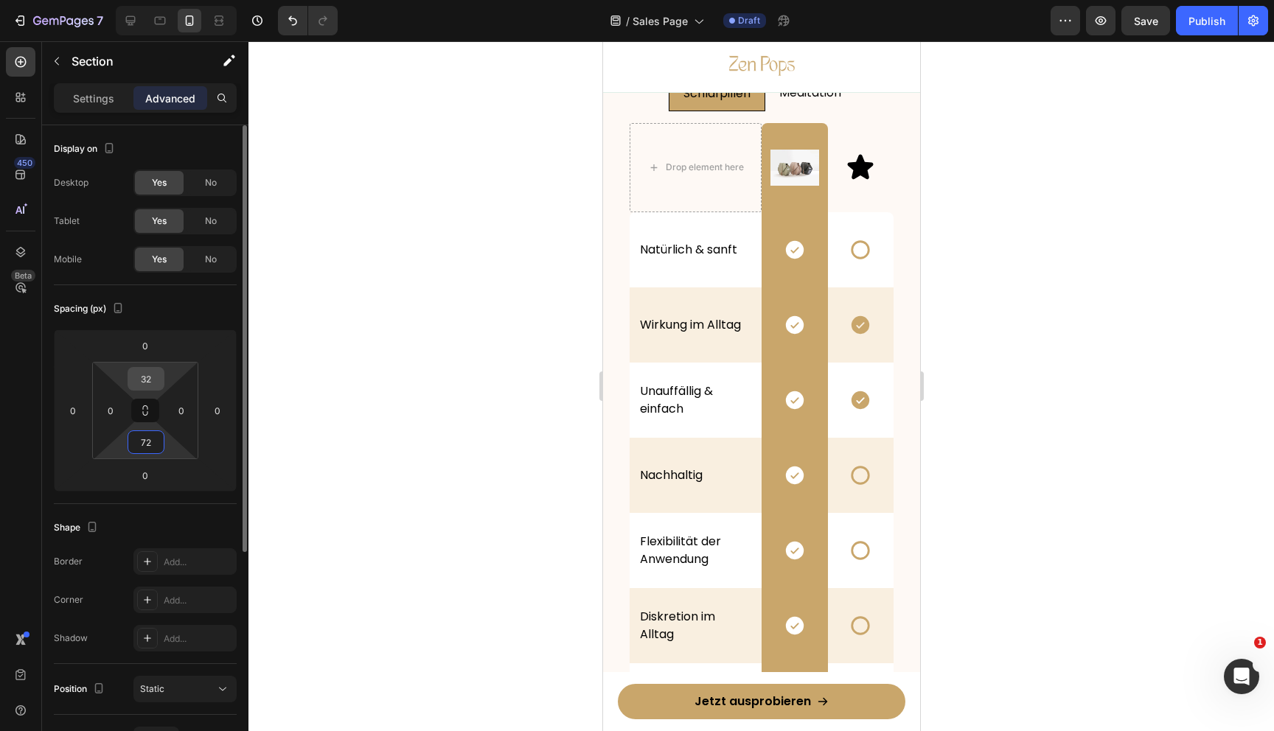
type input "72"
click at [150, 377] on input "32" at bounding box center [145, 379] width 29 height 22
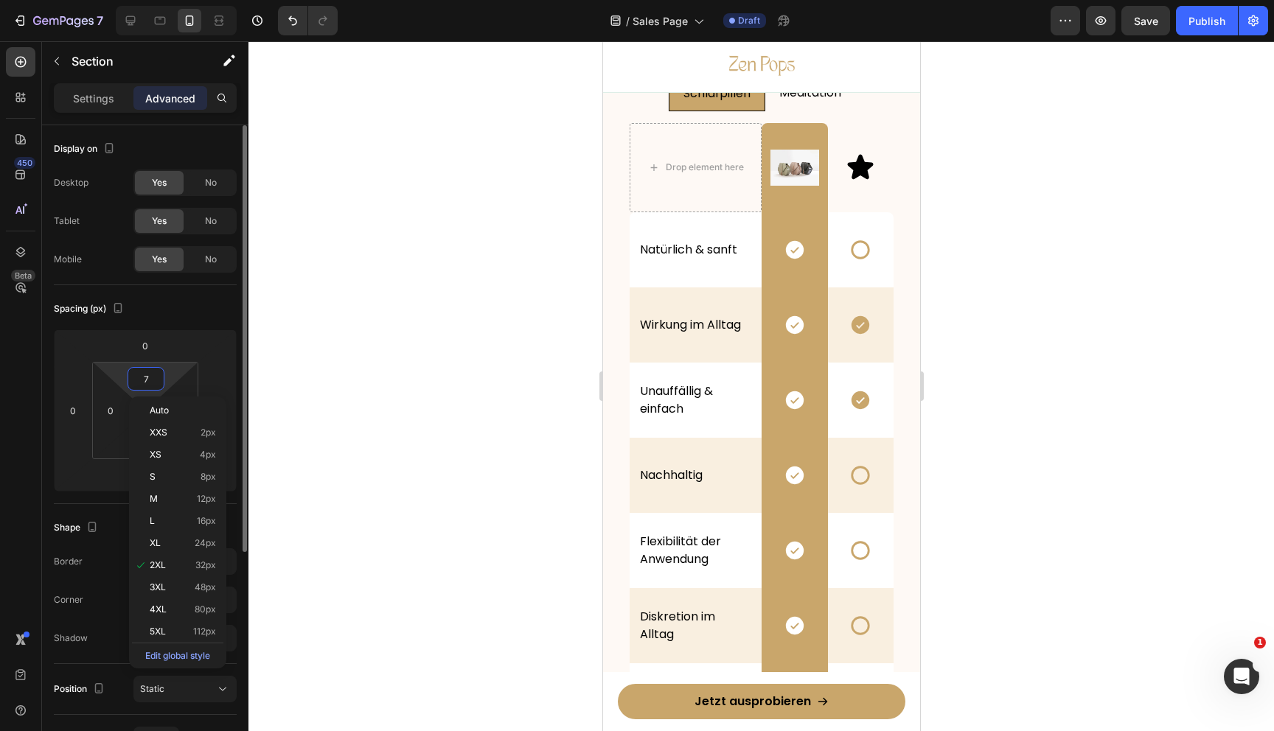
type input "72"
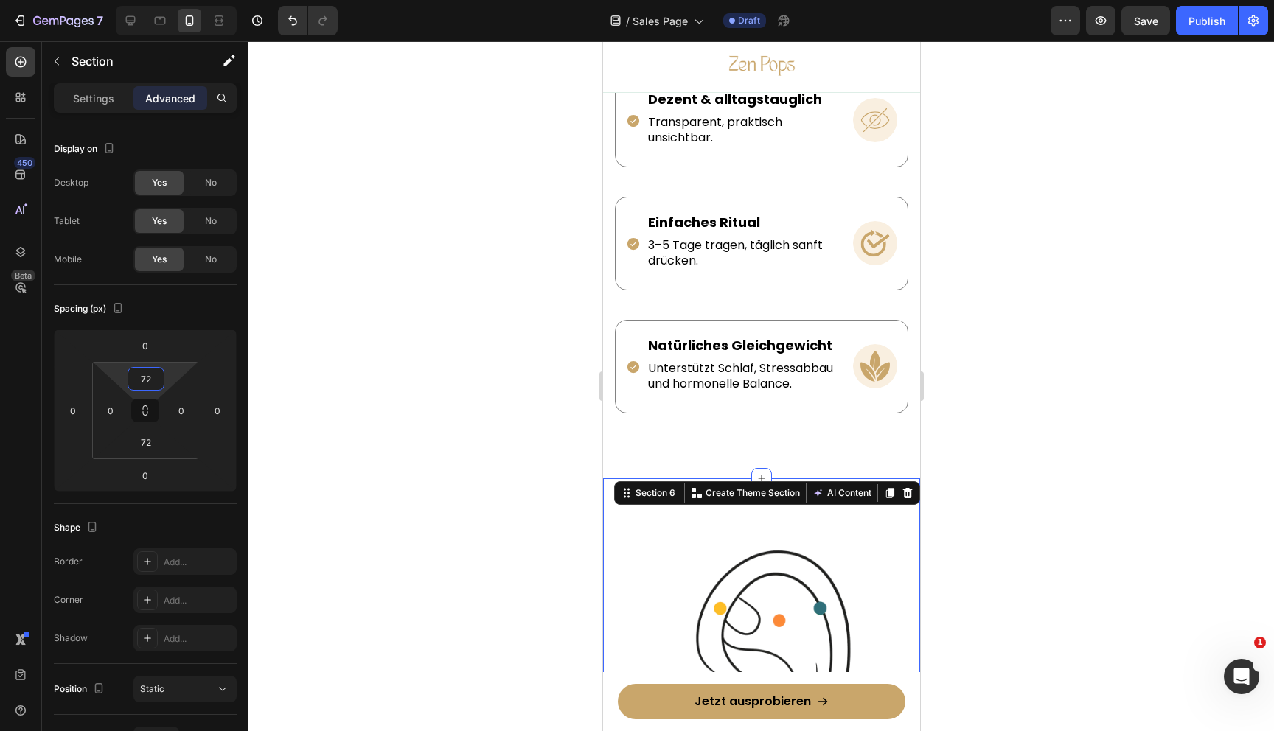
scroll to position [2113, 0]
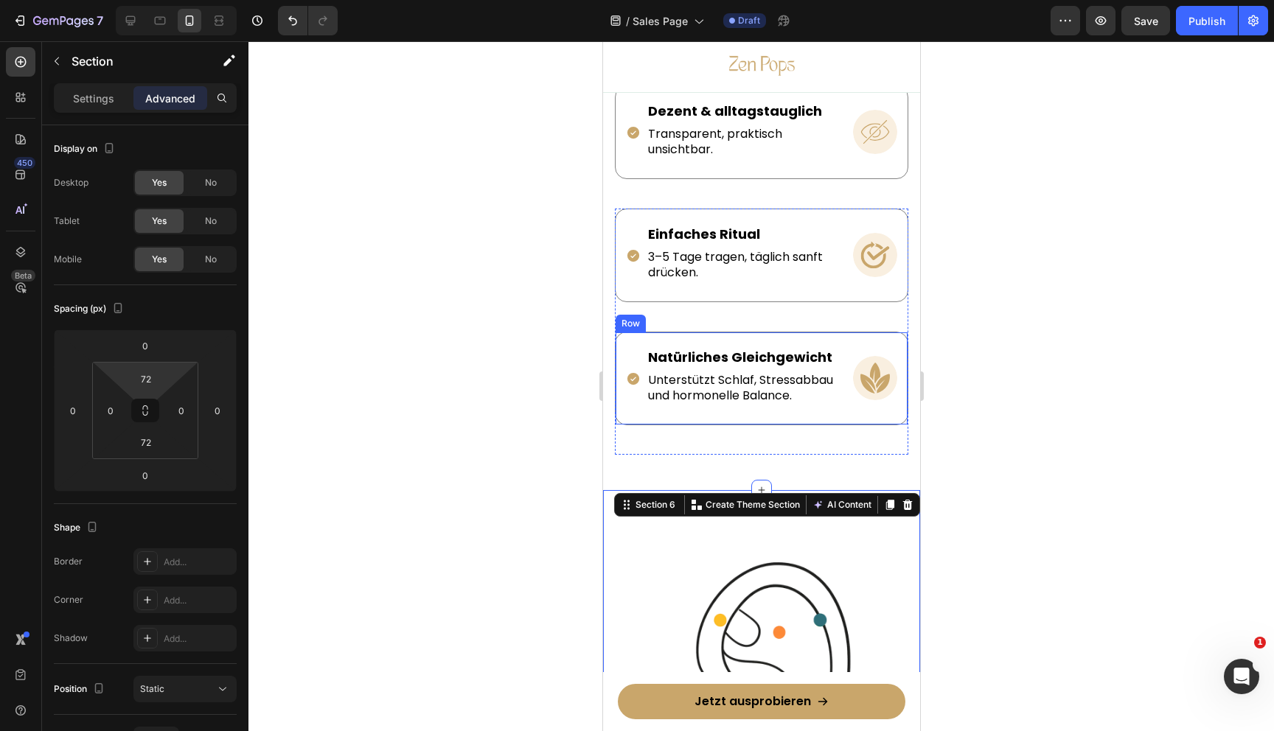
click at [1052, 400] on div at bounding box center [761, 386] width 1026 height 690
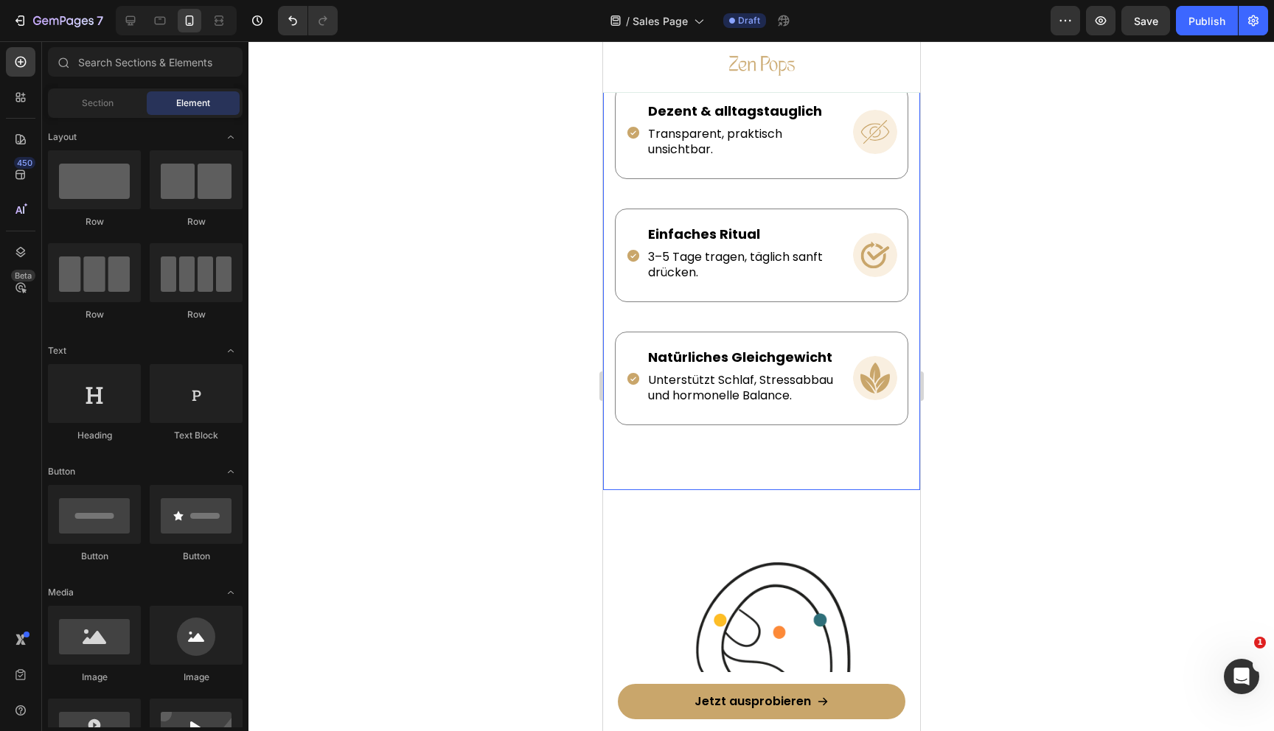
click at [846, 463] on div "Warum du Zen Pops™ lieben wirst Heading Icon Endlich einschlafen Text Block Sch…" at bounding box center [760, 64] width 317 height 851
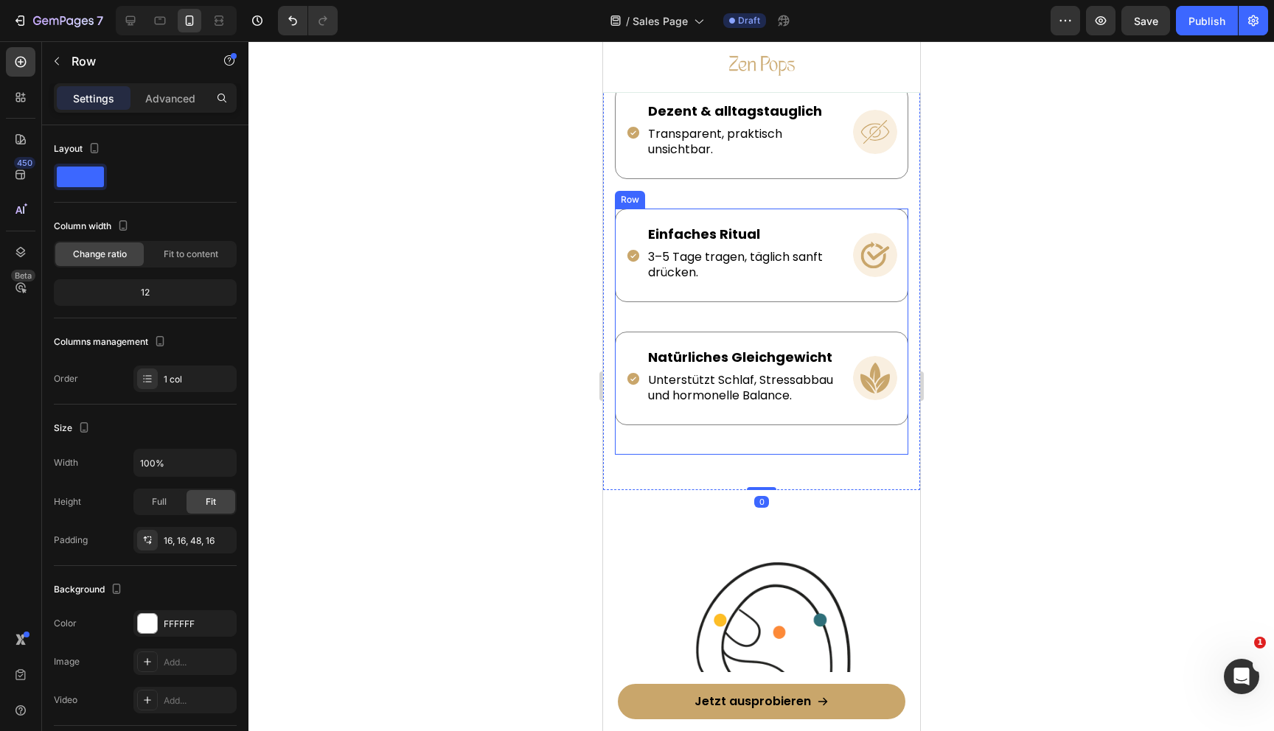
click at [846, 442] on div "Icon Natürliches Gleichgewicht Text Block Unterstützt Schlaf, Stressabbau und h…" at bounding box center [760, 393] width 293 height 123
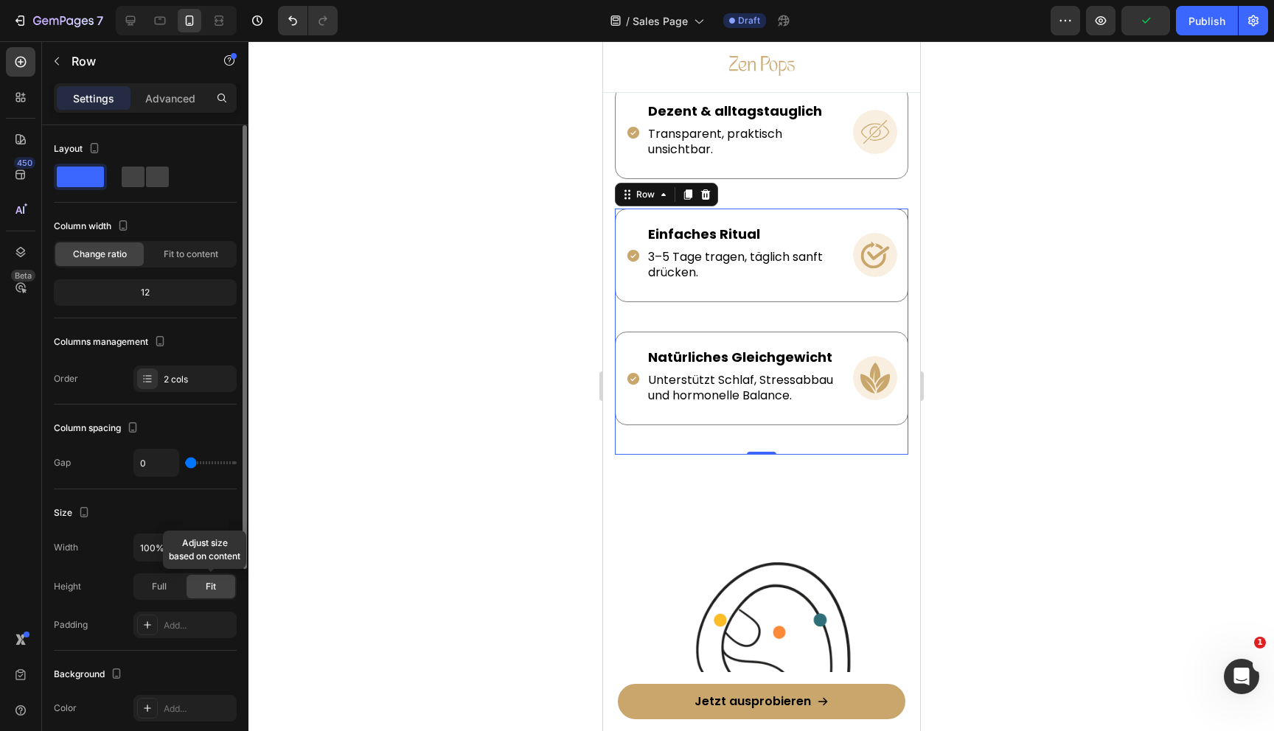
scroll to position [298, 0]
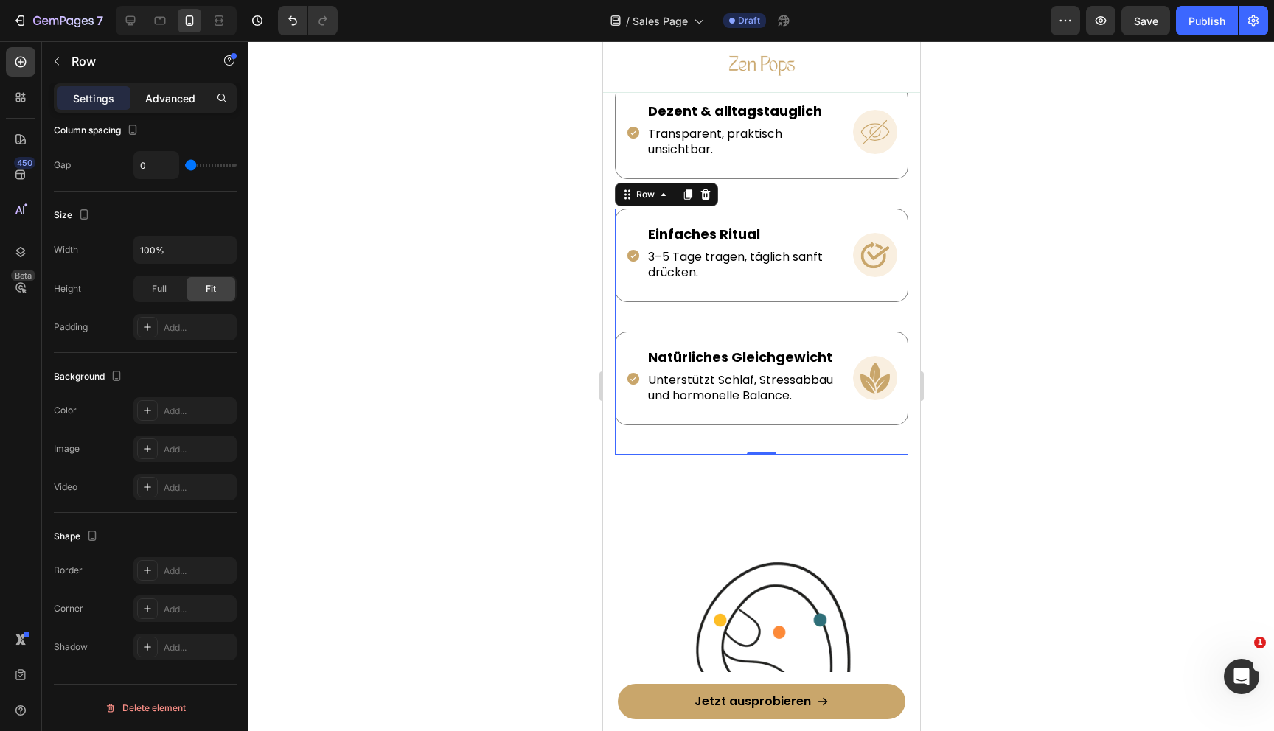
click at [164, 91] on p "Advanced" at bounding box center [170, 98] width 50 height 15
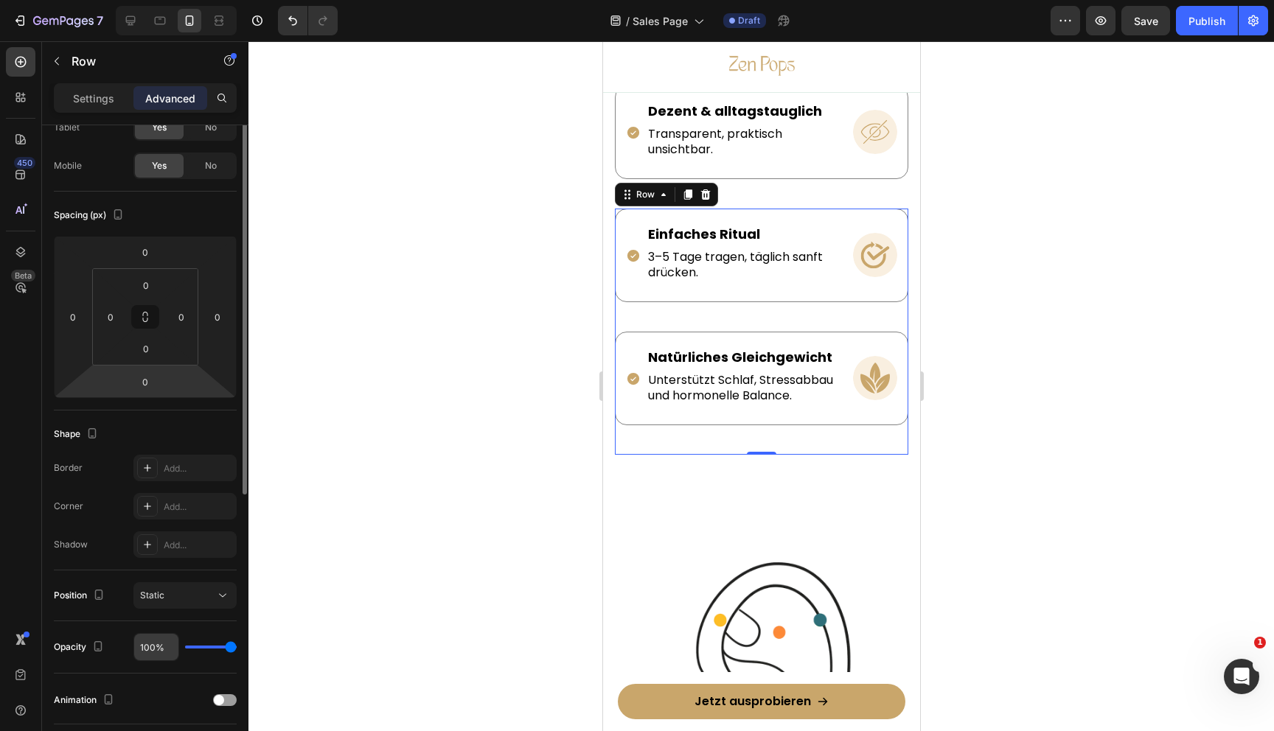
scroll to position [0, 0]
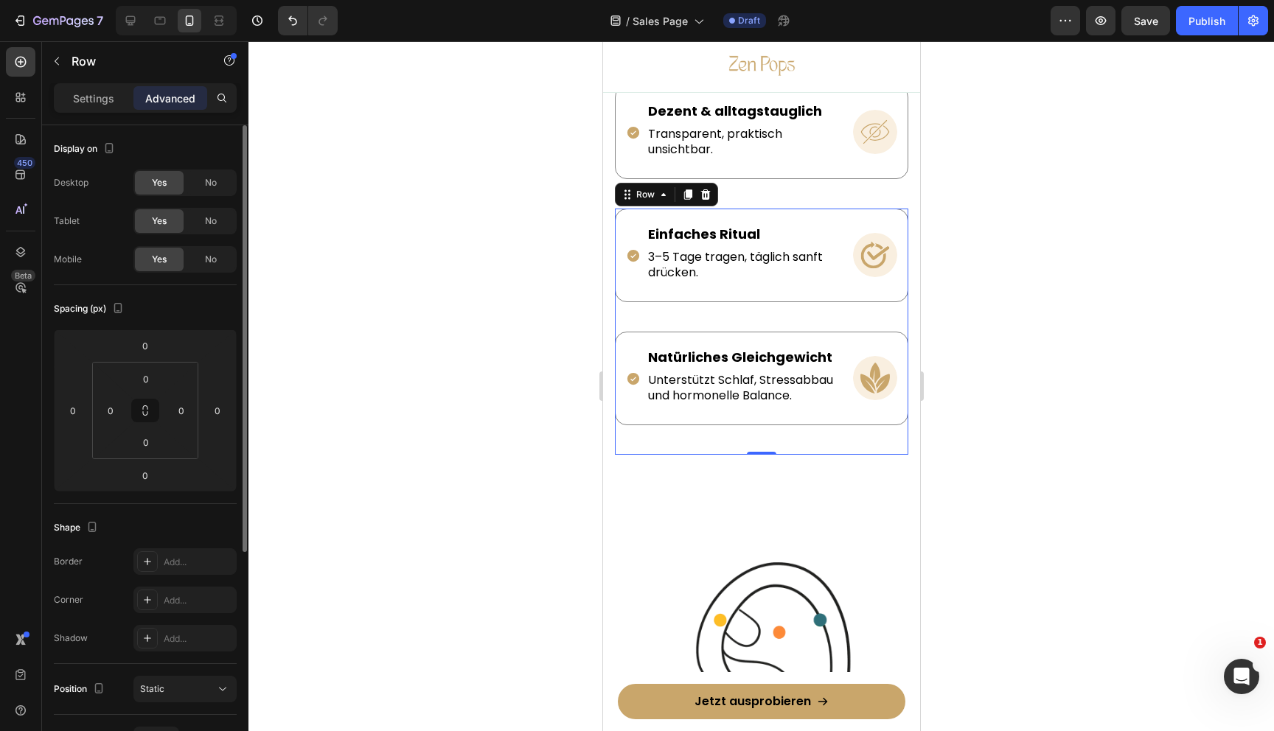
click at [669, 439] on div "Icon Natürliches Gleichgewicht Text Block Unterstützt Schlaf, Stressabbau und h…" at bounding box center [760, 393] width 293 height 123
click at [80, 99] on p "Settings" at bounding box center [93, 98] width 41 height 15
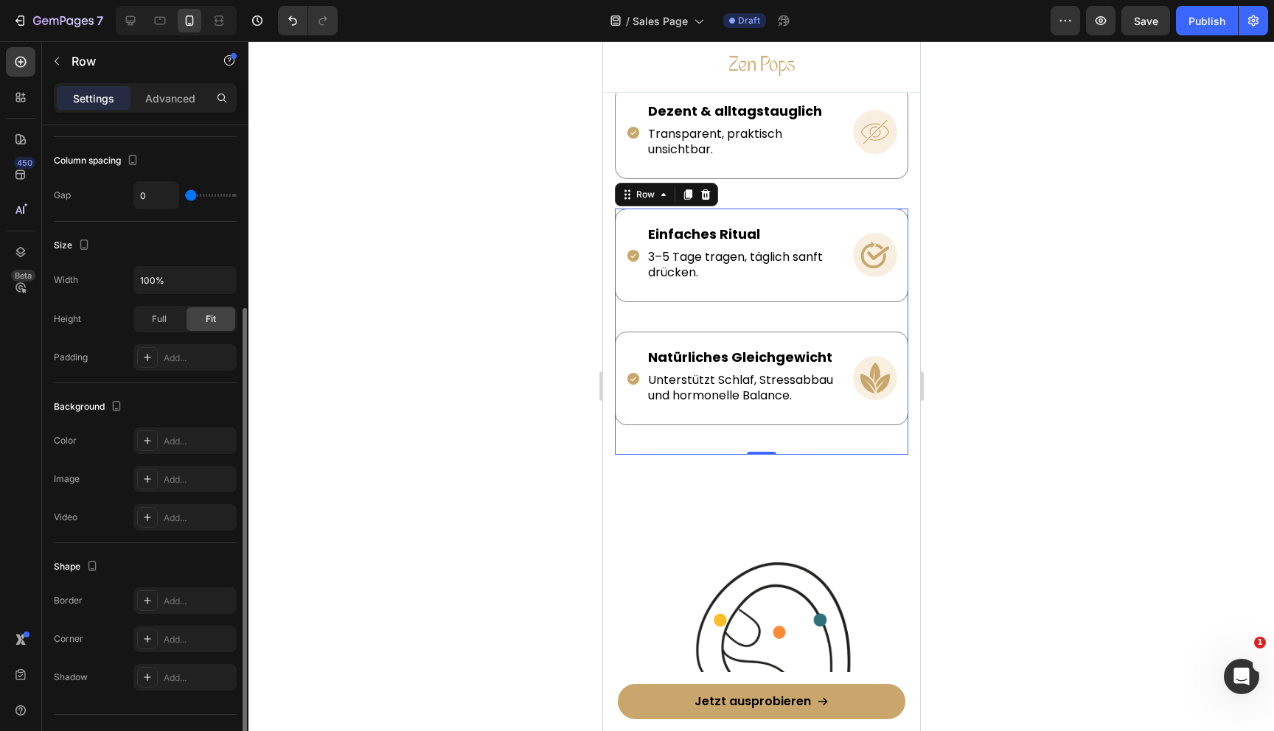
scroll to position [298, 0]
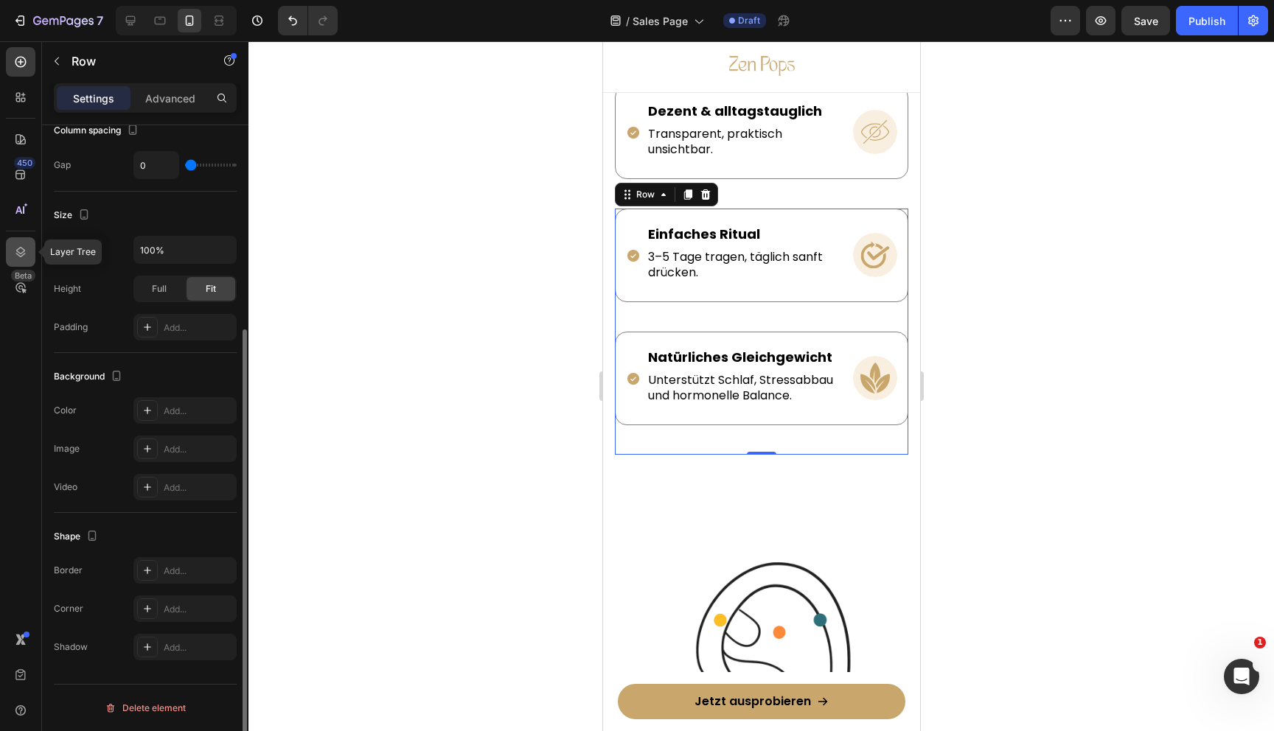
click at [25, 251] on icon at bounding box center [20, 252] width 15 height 15
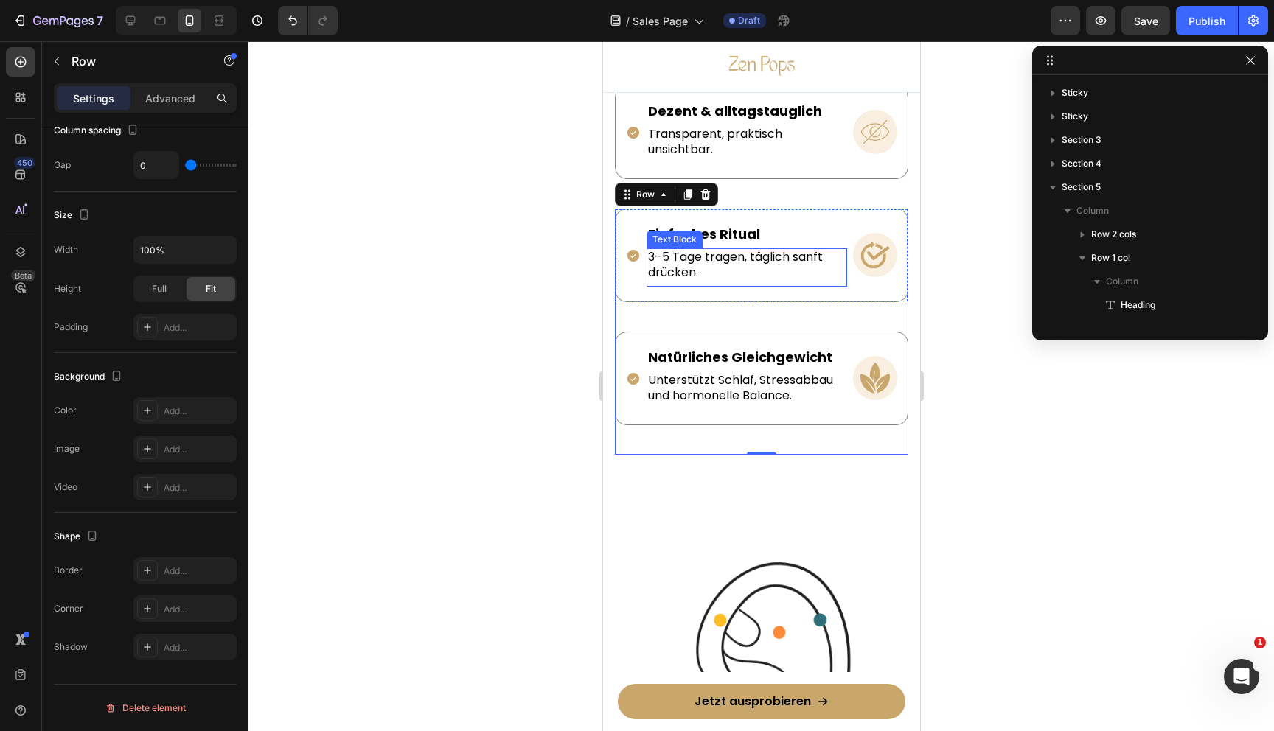
scroll to position [184, 0]
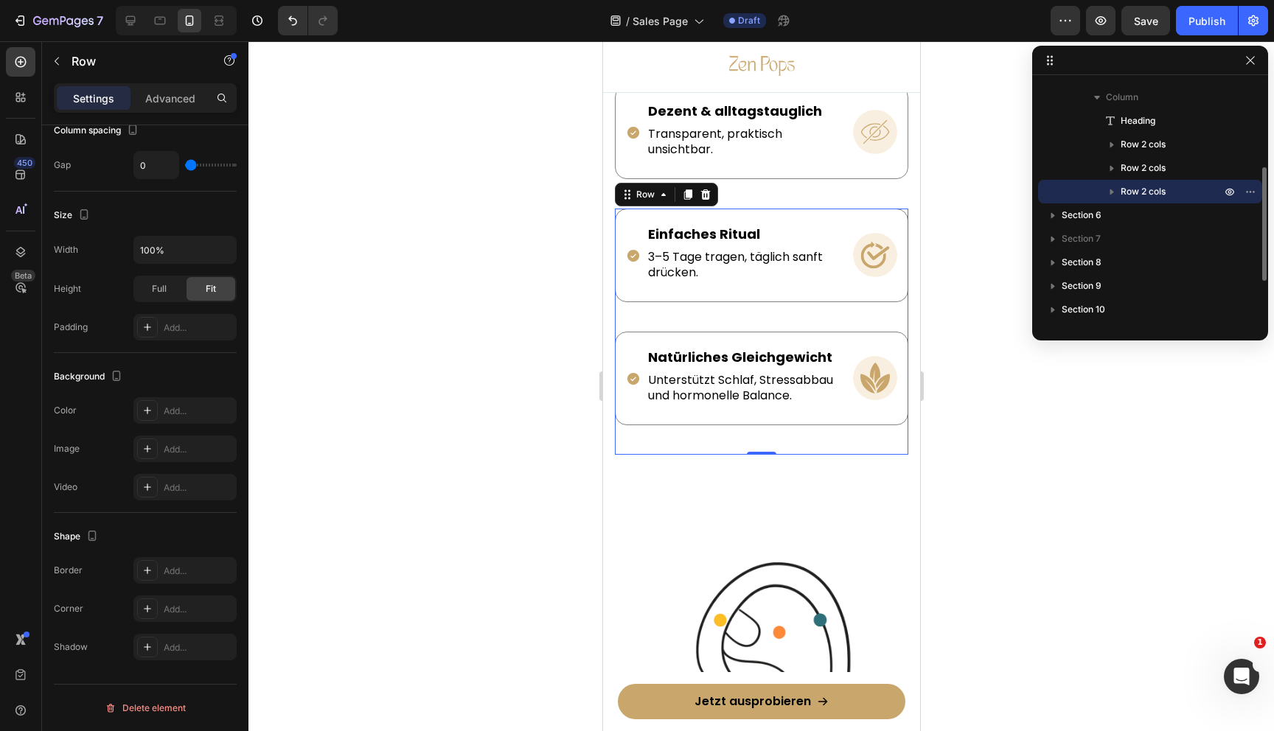
click at [1110, 189] on icon "button" at bounding box center [1112, 192] width 4 height 6
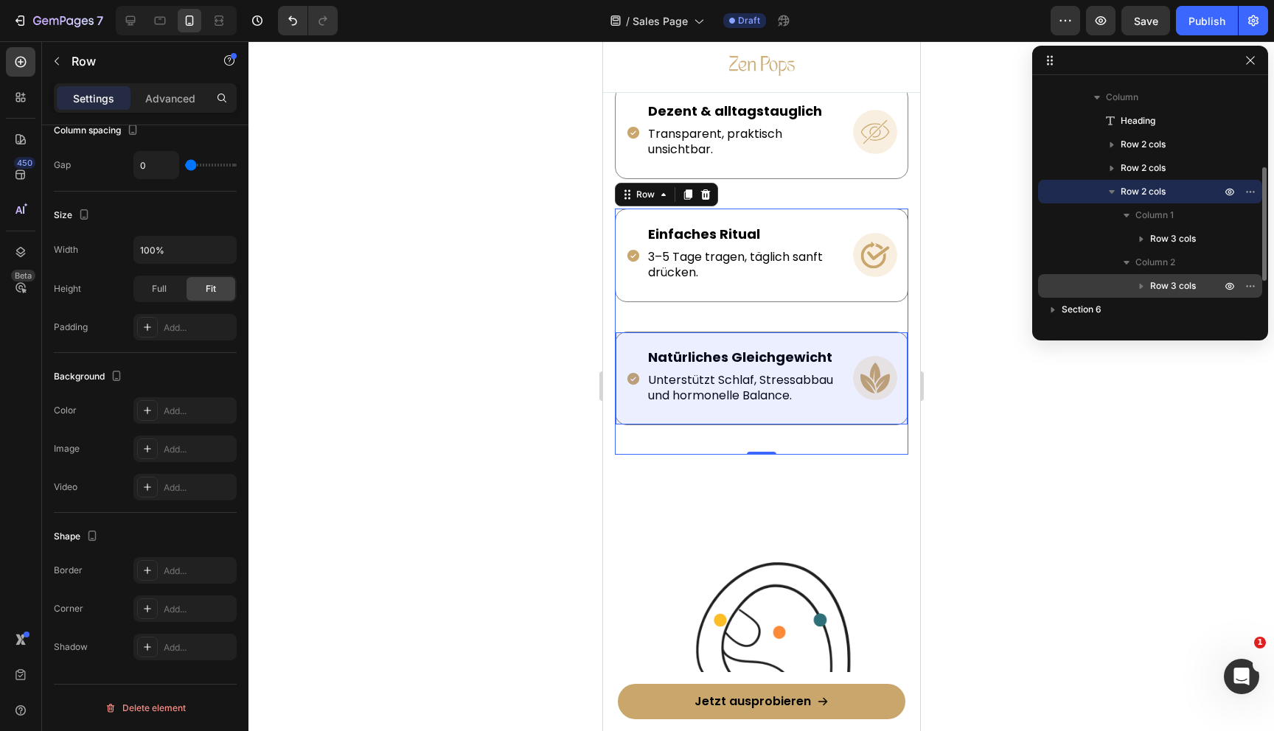
click at [1159, 285] on span "Row 3 cols" at bounding box center [1173, 286] width 46 height 15
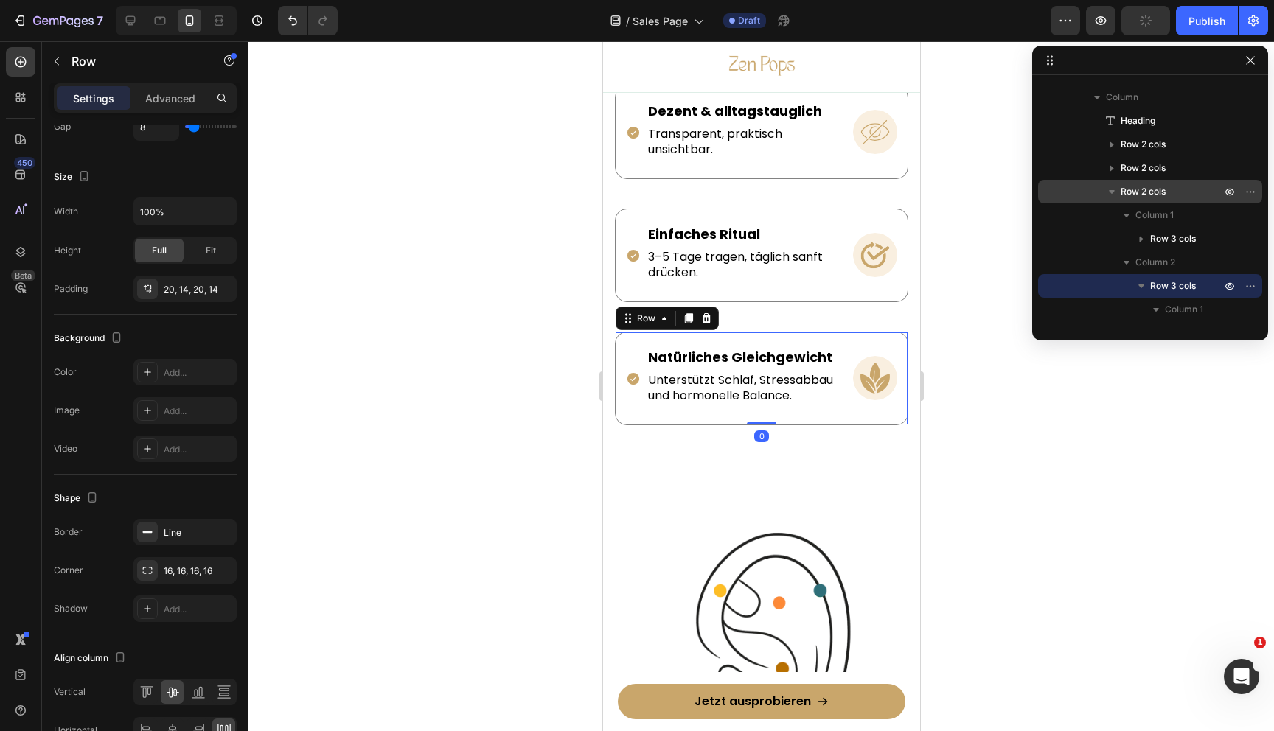
drag, startPoint x: 766, startPoint y: 450, endPoint x: 766, endPoint y: 360, distance: 89.9
click at [766, 360] on div "Icon Natürliches Gleichgewicht Text Block Unterstützt Schlaf, Stressabbau und h…" at bounding box center [760, 379] width 293 height 94
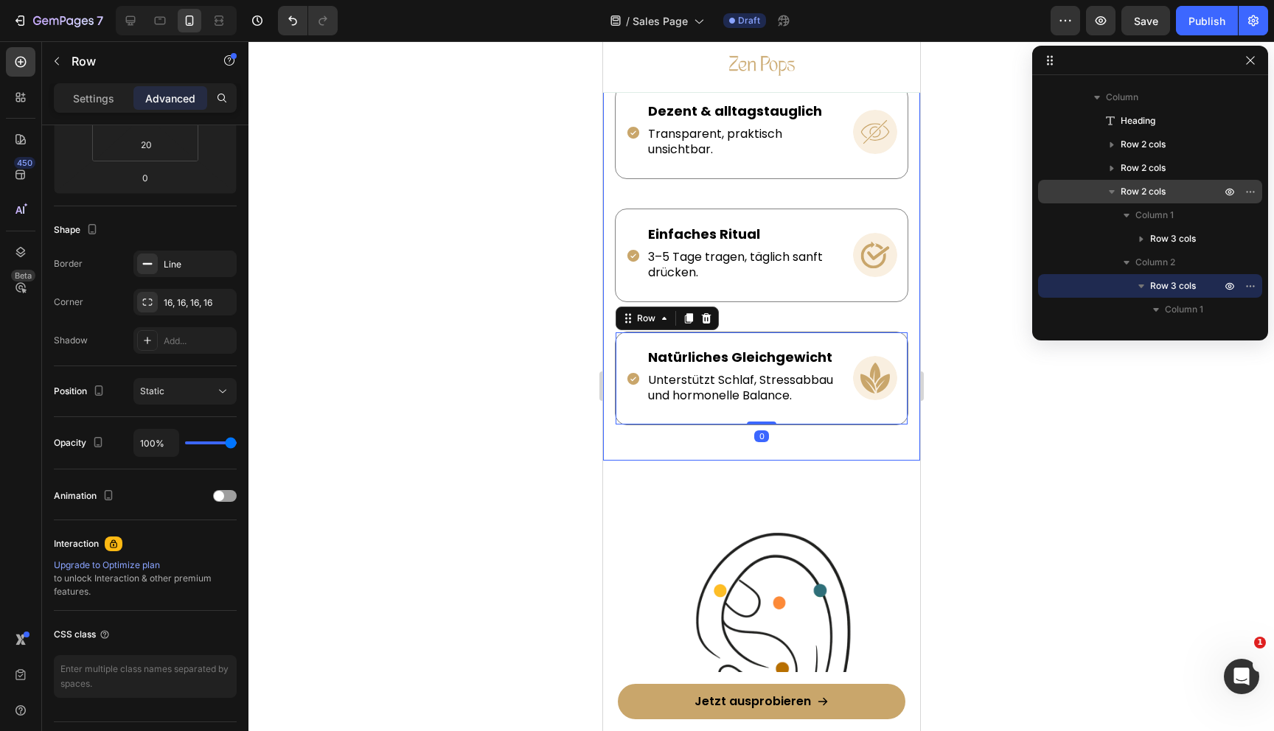
click at [786, 432] on div "Warum du Zen Pops™ lieben wirst Heading Icon Endlich einschlafen Text Block Sch…" at bounding box center [760, 49] width 317 height 821
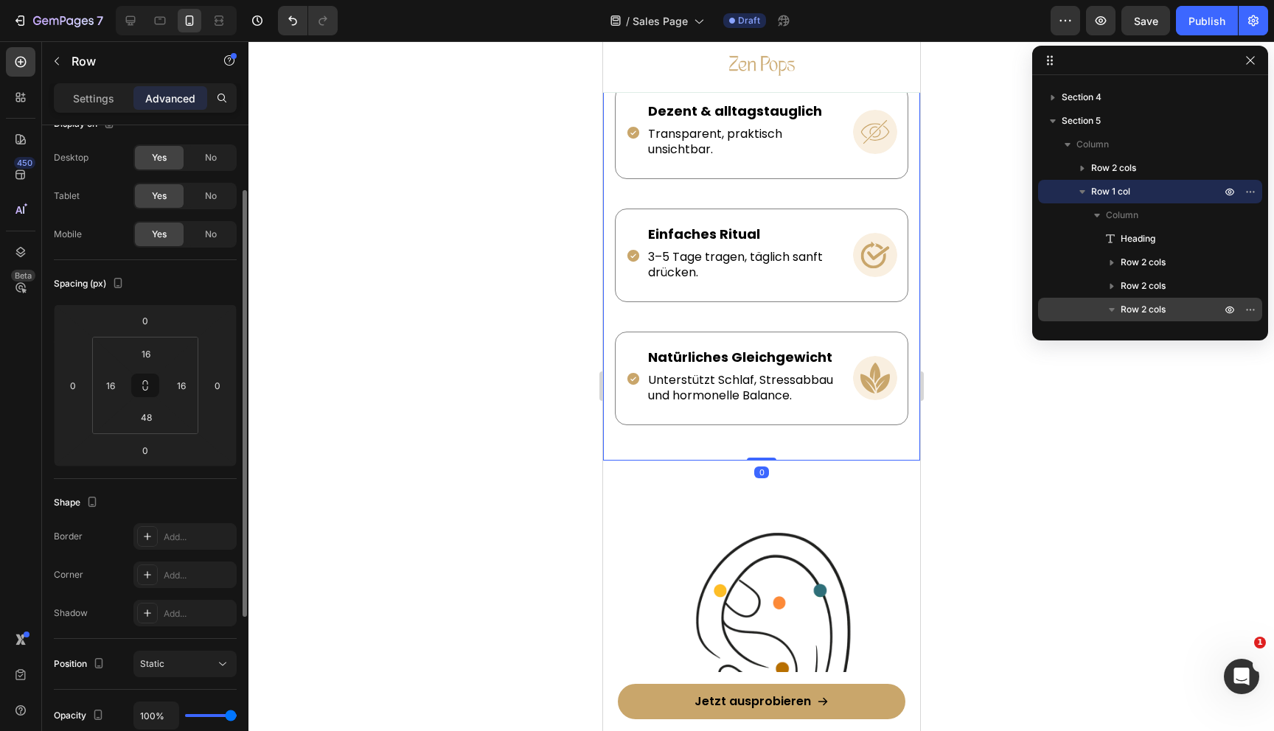
scroll to position [0, 0]
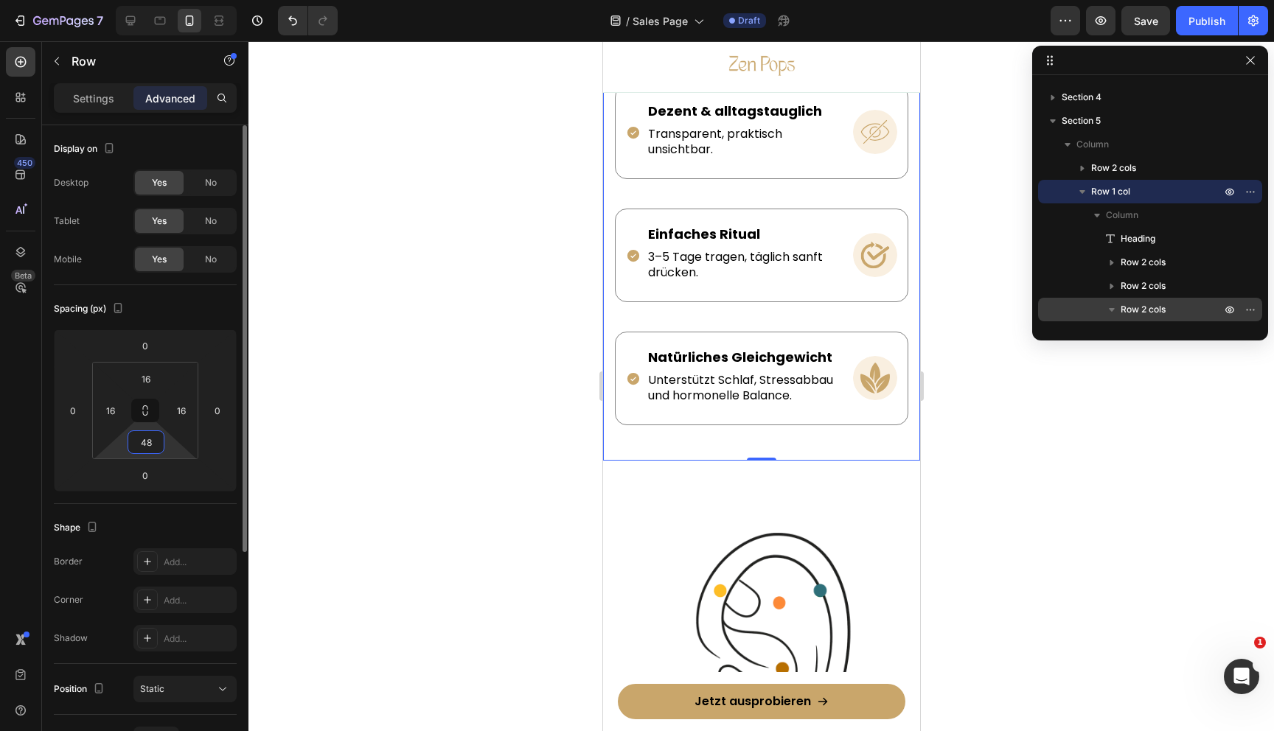
click at [150, 448] on input "48" at bounding box center [145, 442] width 29 height 22
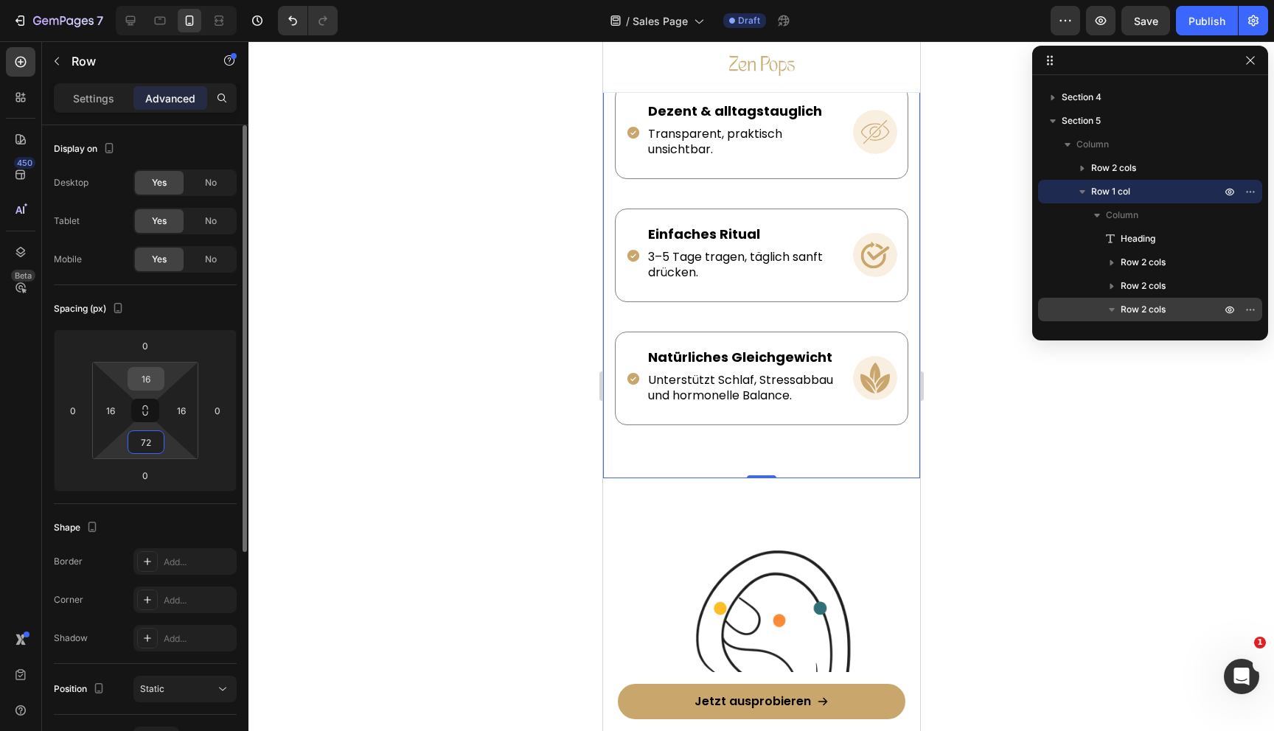
type input "72"
click at [153, 383] on input "16" at bounding box center [145, 379] width 29 height 22
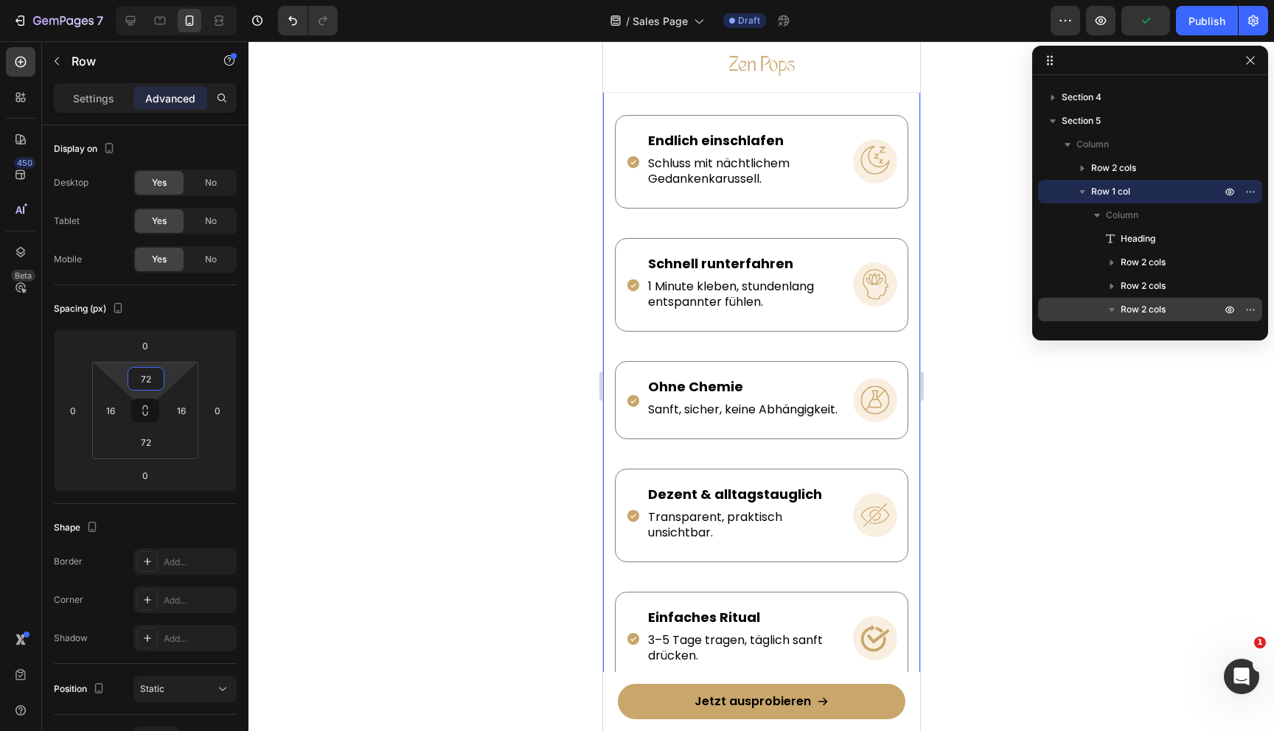
scroll to position [1763, 0]
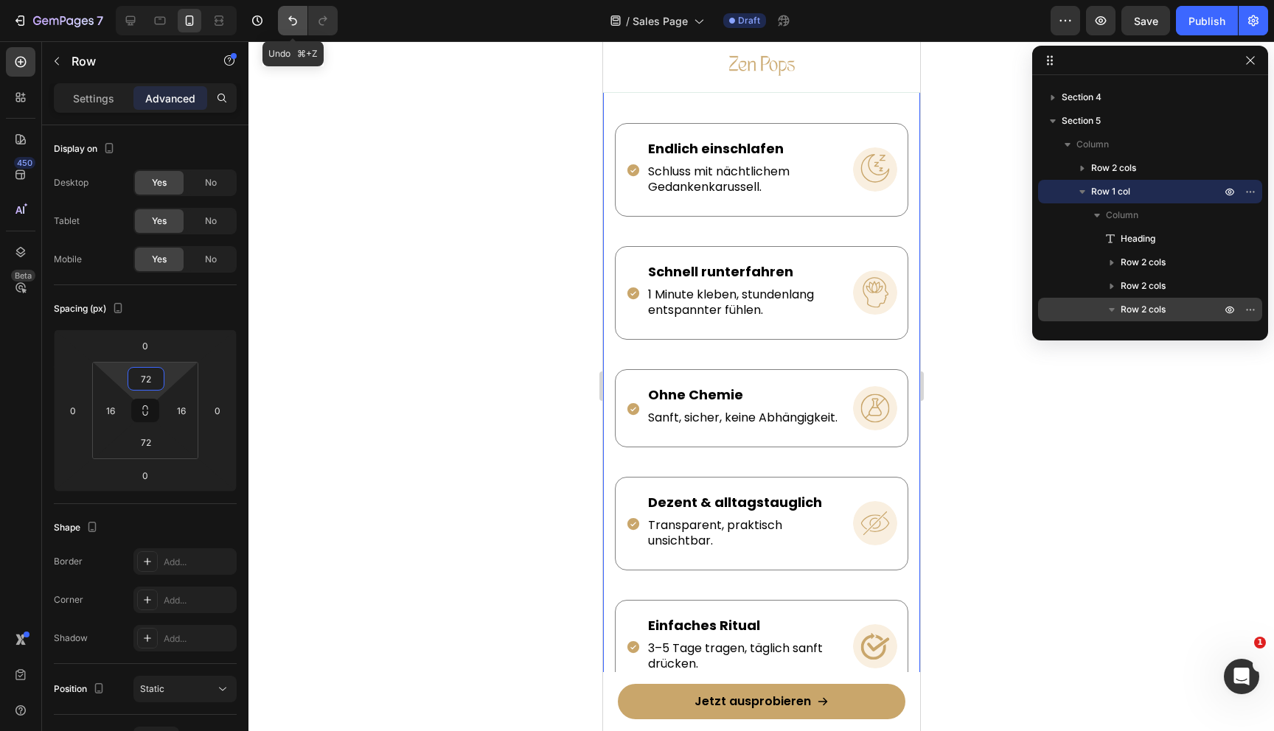
click at [290, 12] on button "Undo/Redo" at bounding box center [292, 20] width 29 height 29
click at [291, 13] on icon "Undo/Redo" at bounding box center [292, 20] width 15 height 15
type input "16"
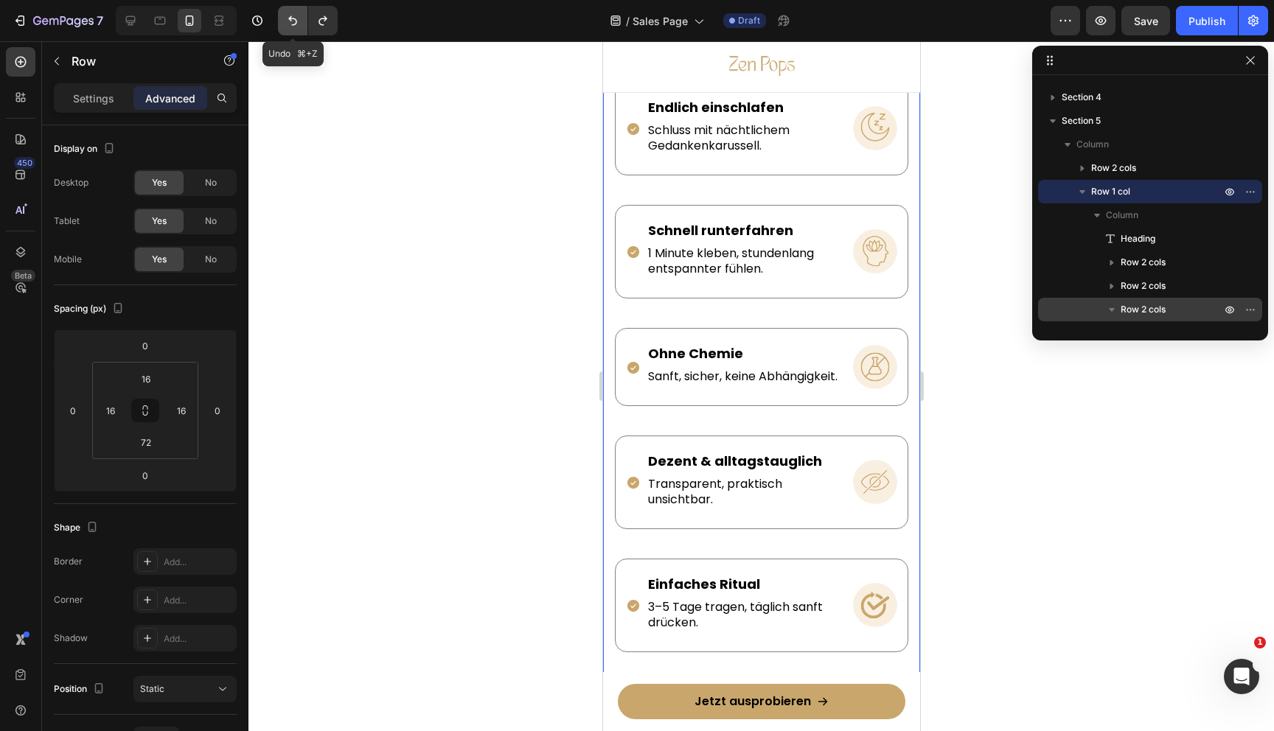
click at [291, 17] on icon "Undo/Redo" at bounding box center [292, 20] width 15 height 15
click at [294, 22] on icon "Undo/Redo" at bounding box center [292, 20] width 15 height 15
type input "48"
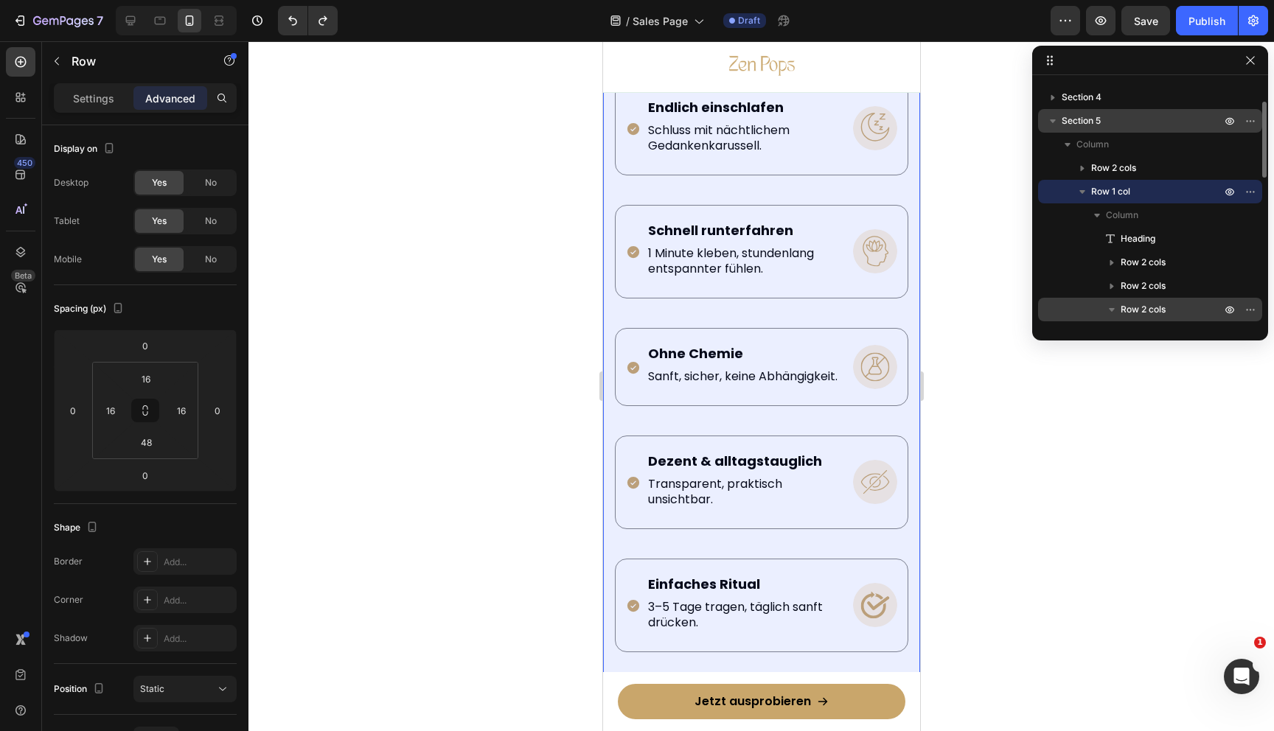
click at [1115, 124] on p "Section 5" at bounding box center [1143, 121] width 162 height 15
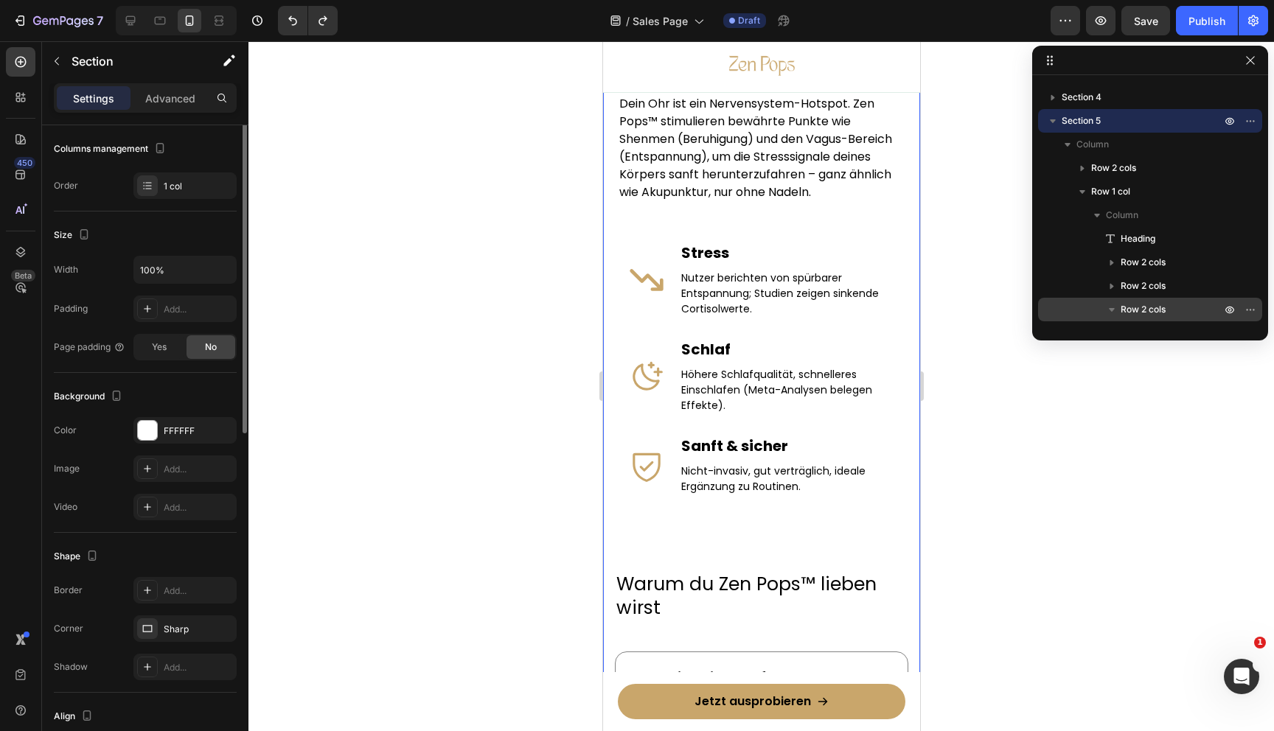
scroll to position [0, 0]
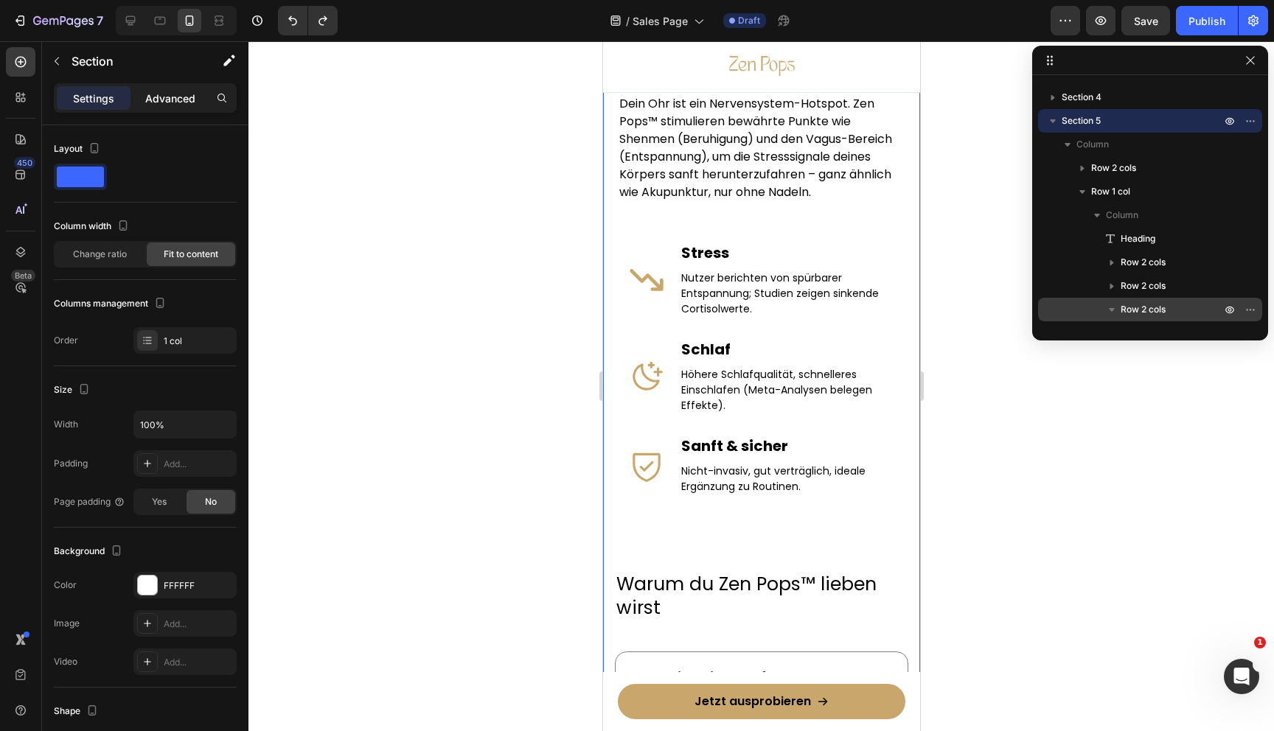
click at [174, 102] on p "Advanced" at bounding box center [170, 98] width 50 height 15
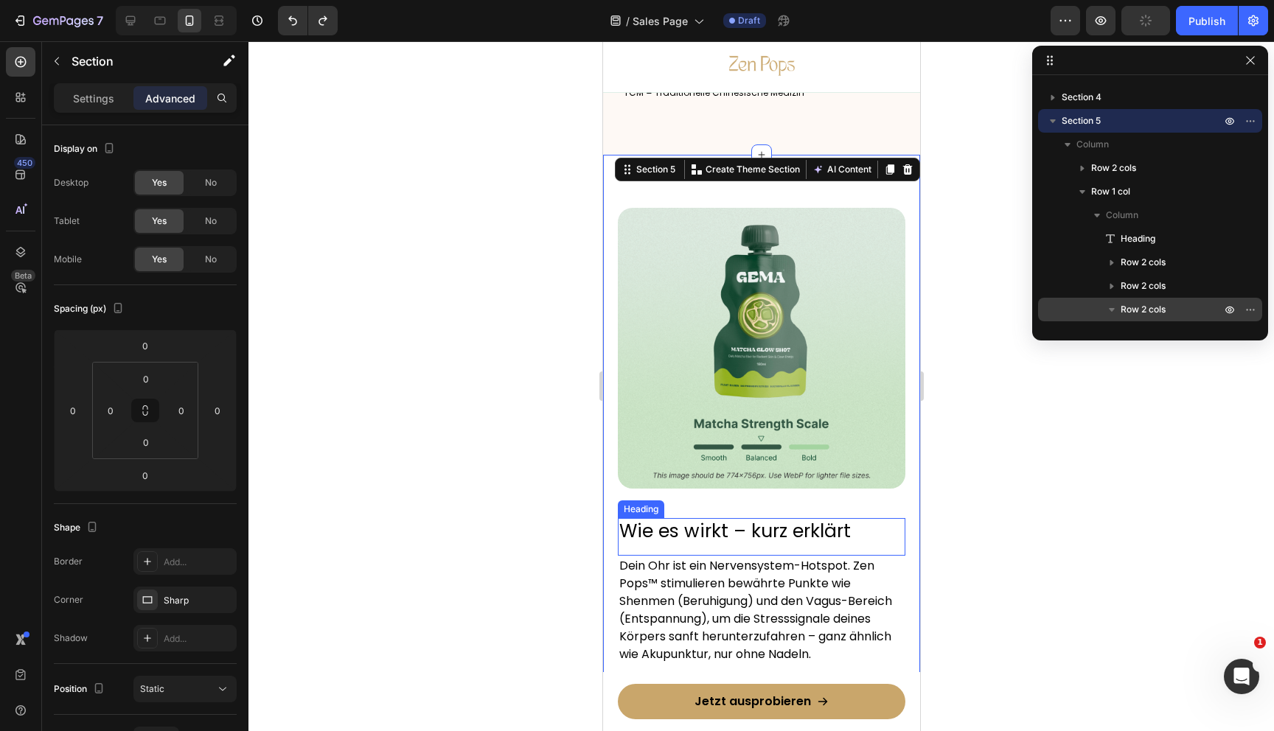
scroll to position [902, 0]
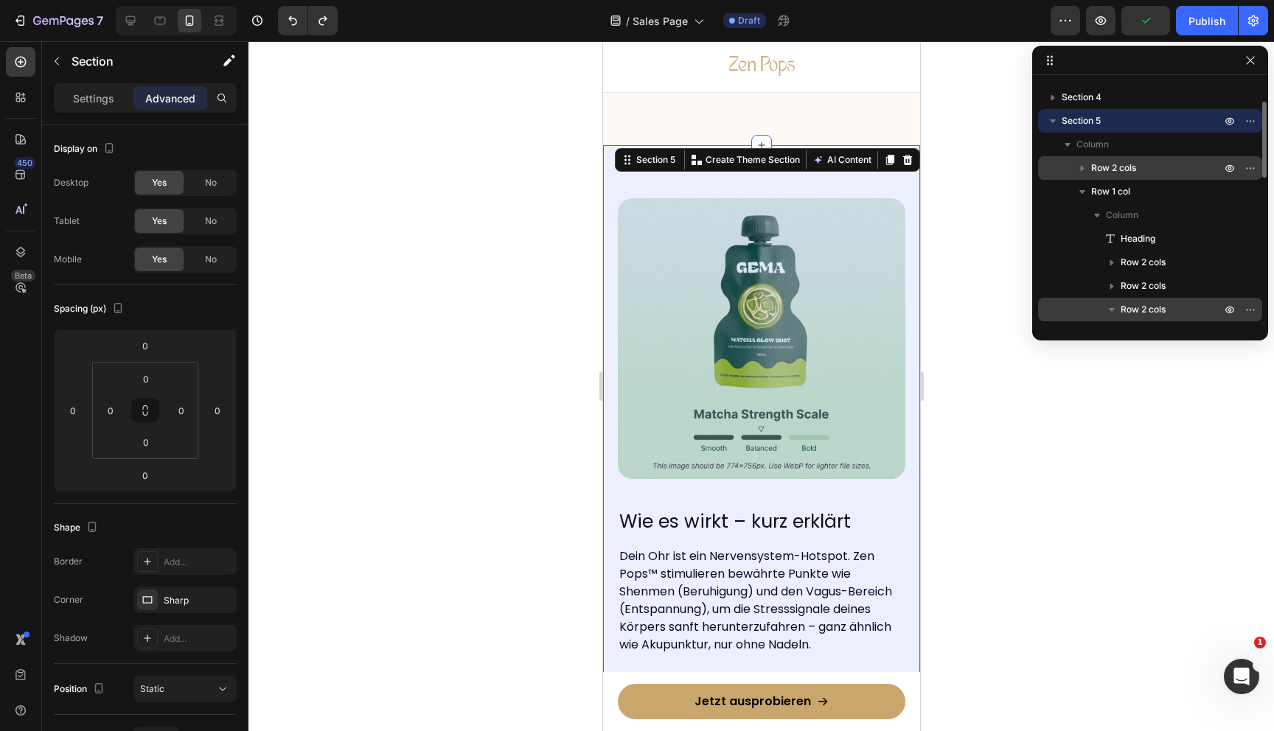
click at [1115, 165] on span "Row 2 cols" at bounding box center [1113, 168] width 45 height 15
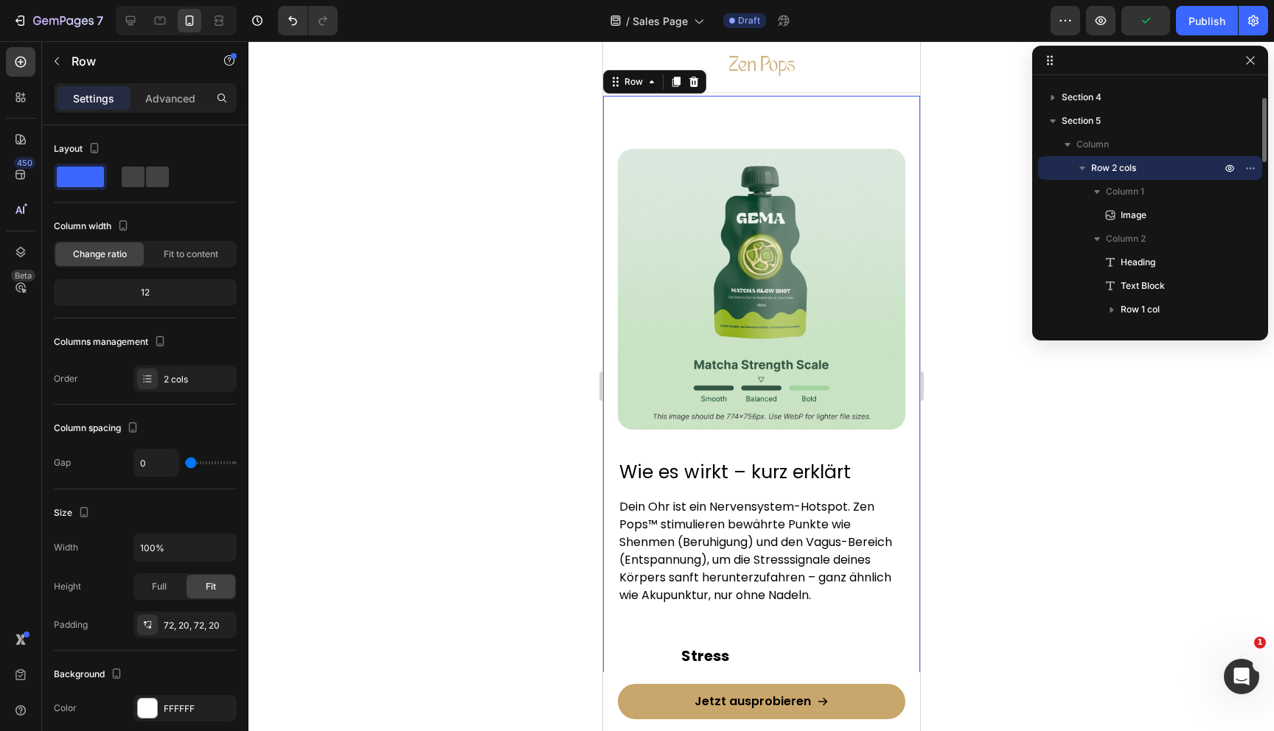
scroll to position [954, 0]
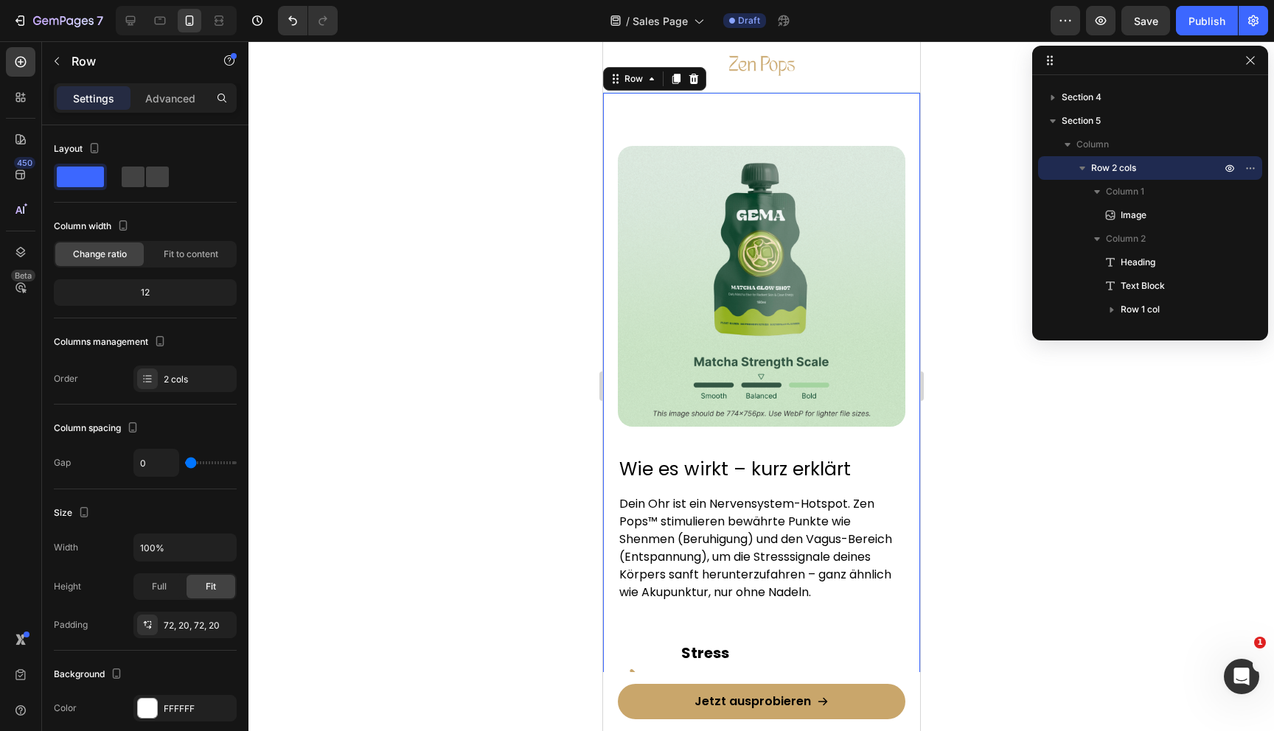
click at [535, 351] on div at bounding box center [761, 386] width 1026 height 690
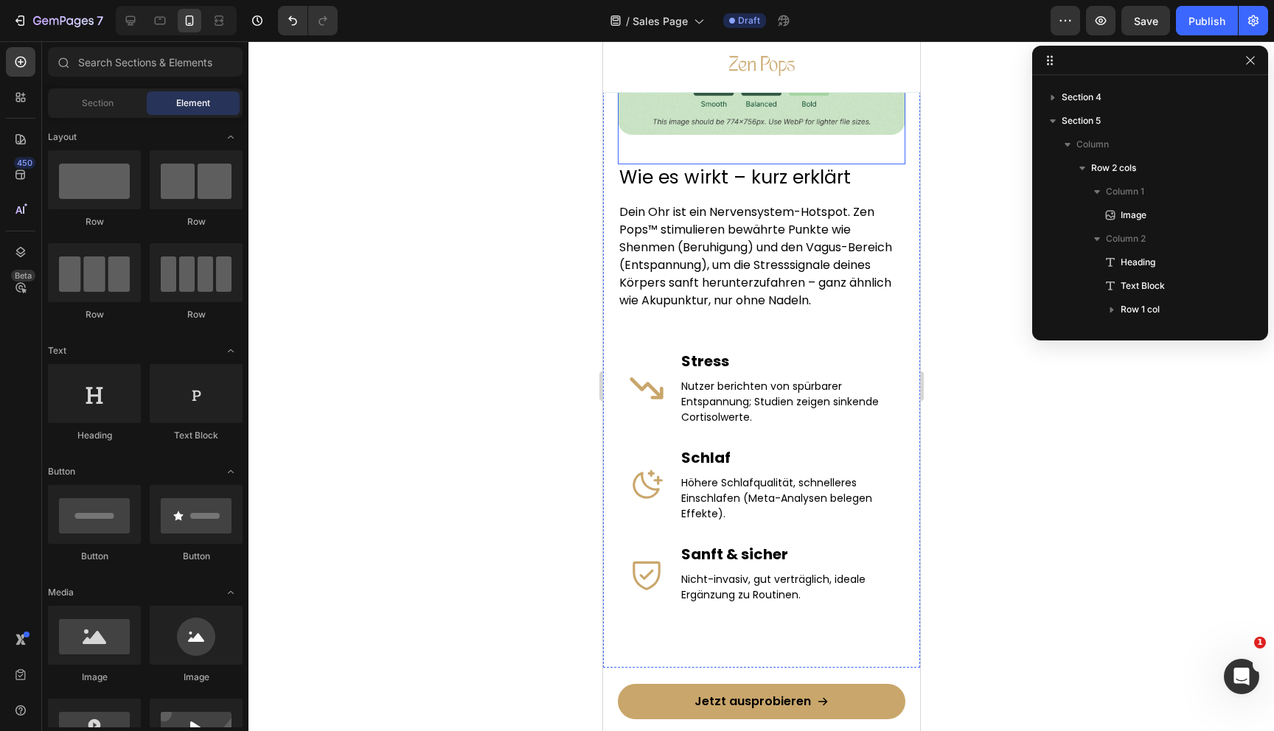
scroll to position [1248, 0]
click at [995, 423] on div at bounding box center [761, 386] width 1026 height 690
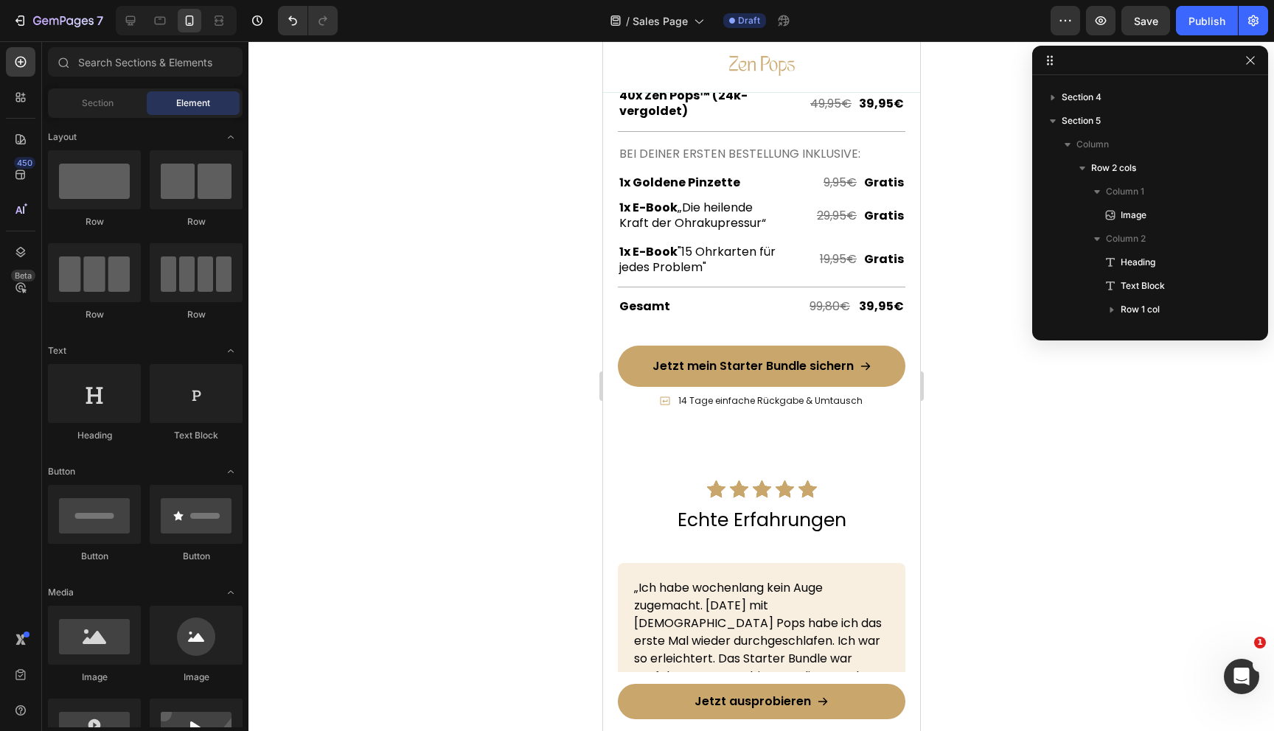
scroll to position [5188, 0]
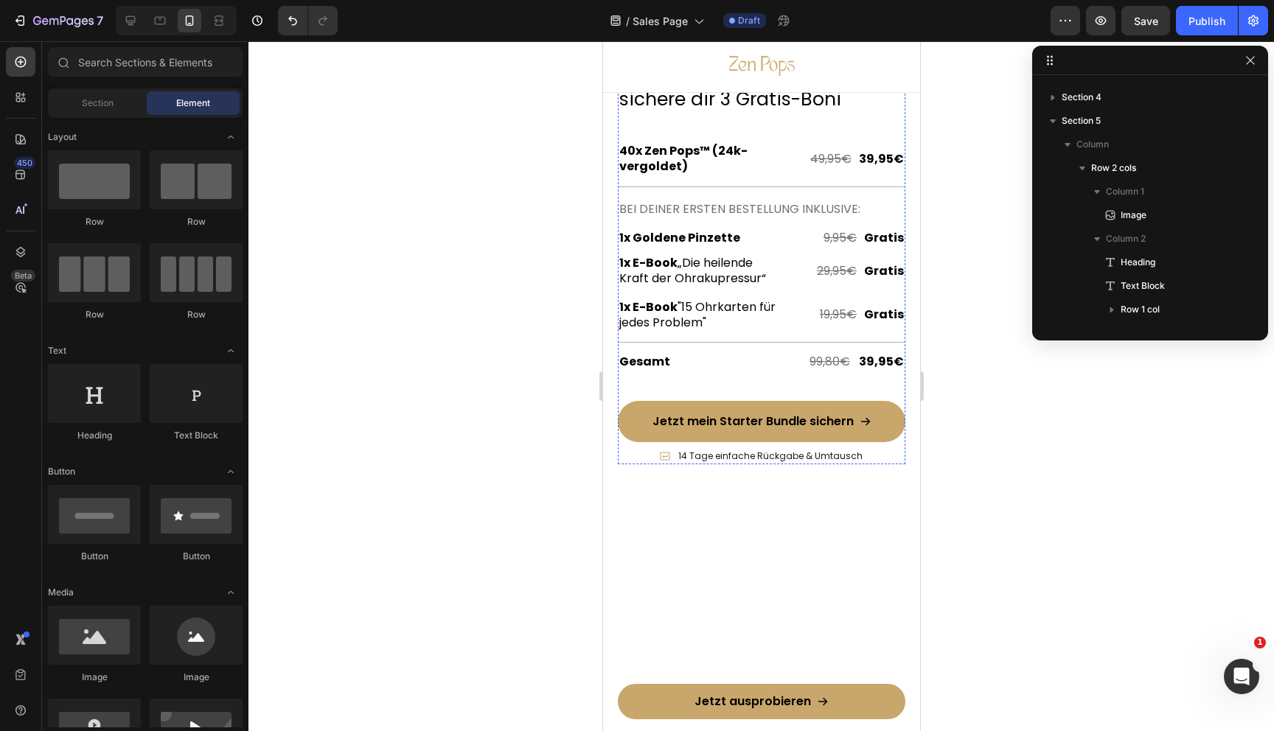
click at [785, 62] on div "Extra Geschenke, extra Wirkung Text Block Row" at bounding box center [761, 30] width 288 height 64
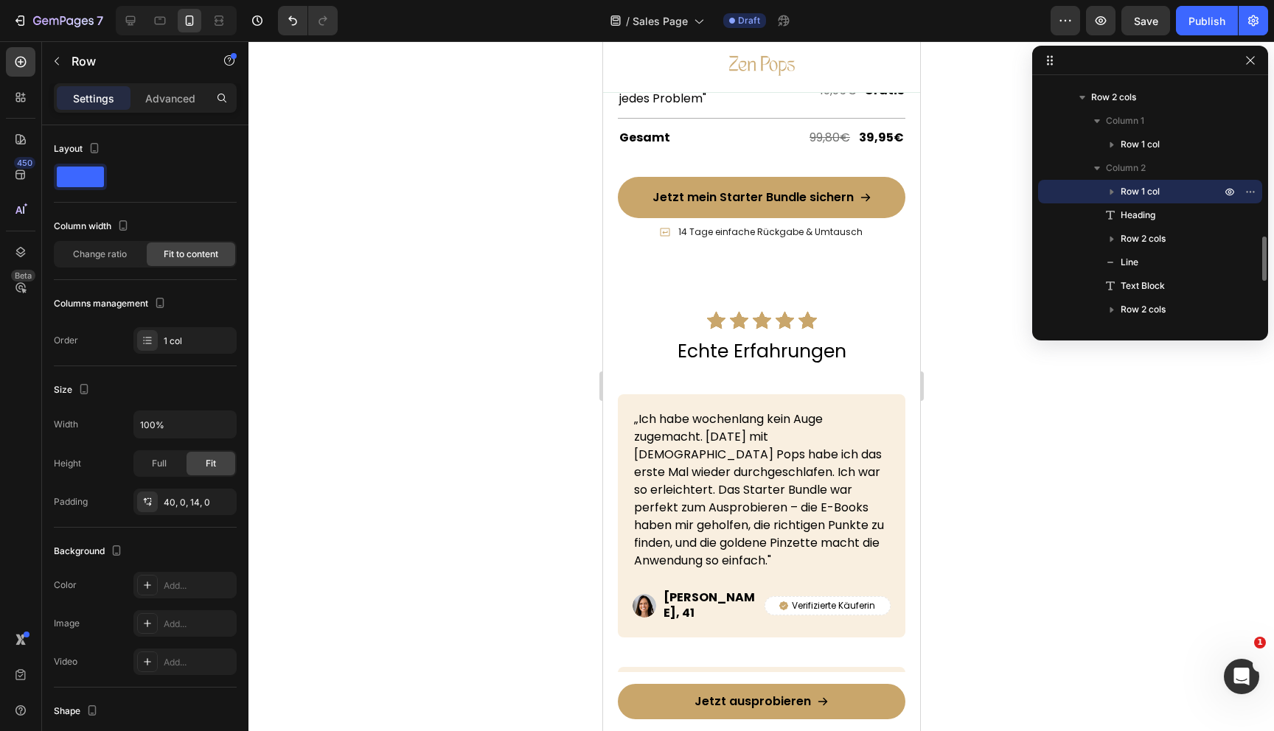
scroll to position [5423, 0]
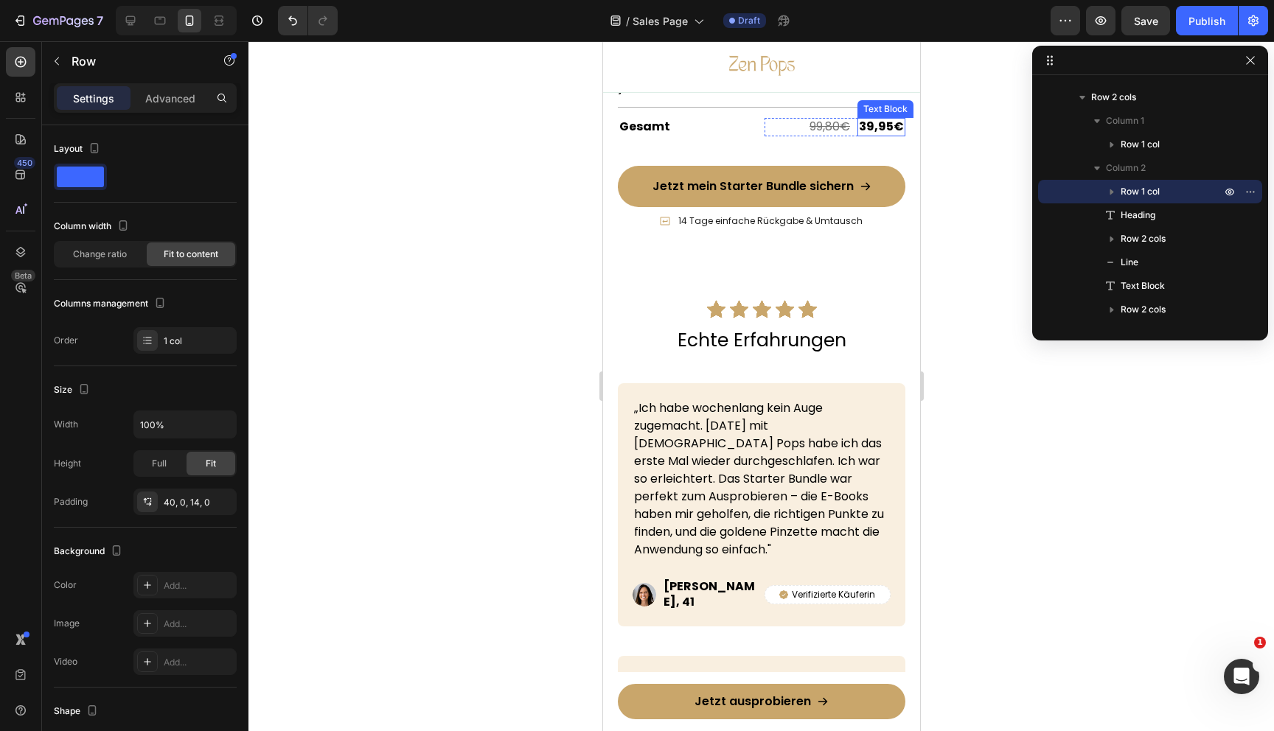
click at [993, 484] on div at bounding box center [761, 386] width 1026 height 690
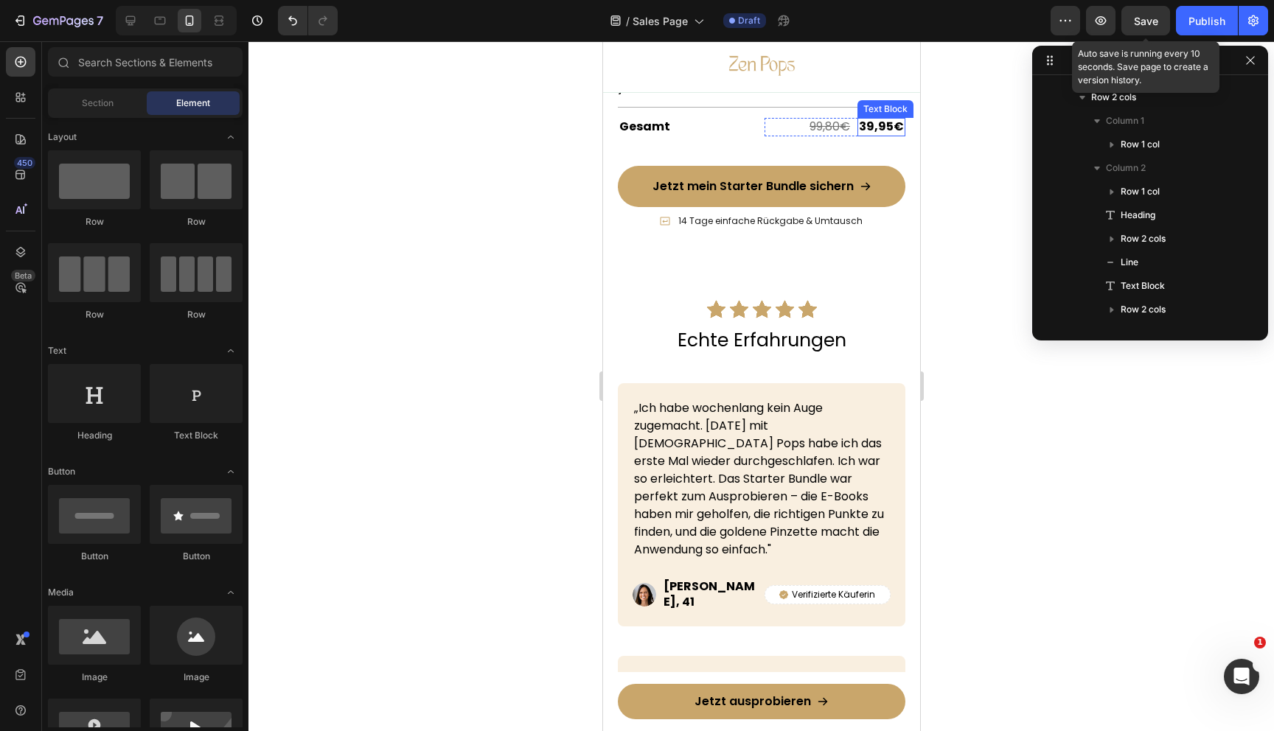
click at [1142, 24] on span "Save" at bounding box center [1146, 21] width 24 height 13
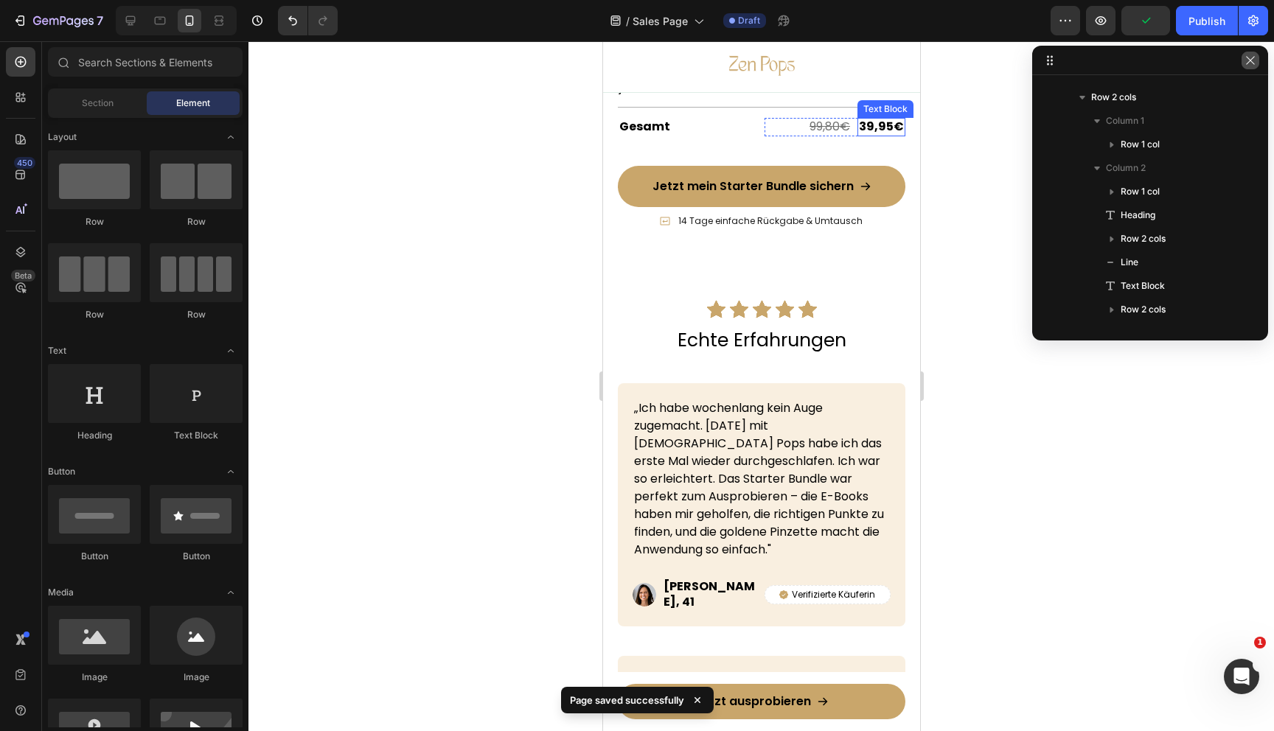
click at [1248, 65] on icon "button" at bounding box center [1250, 61] width 12 height 12
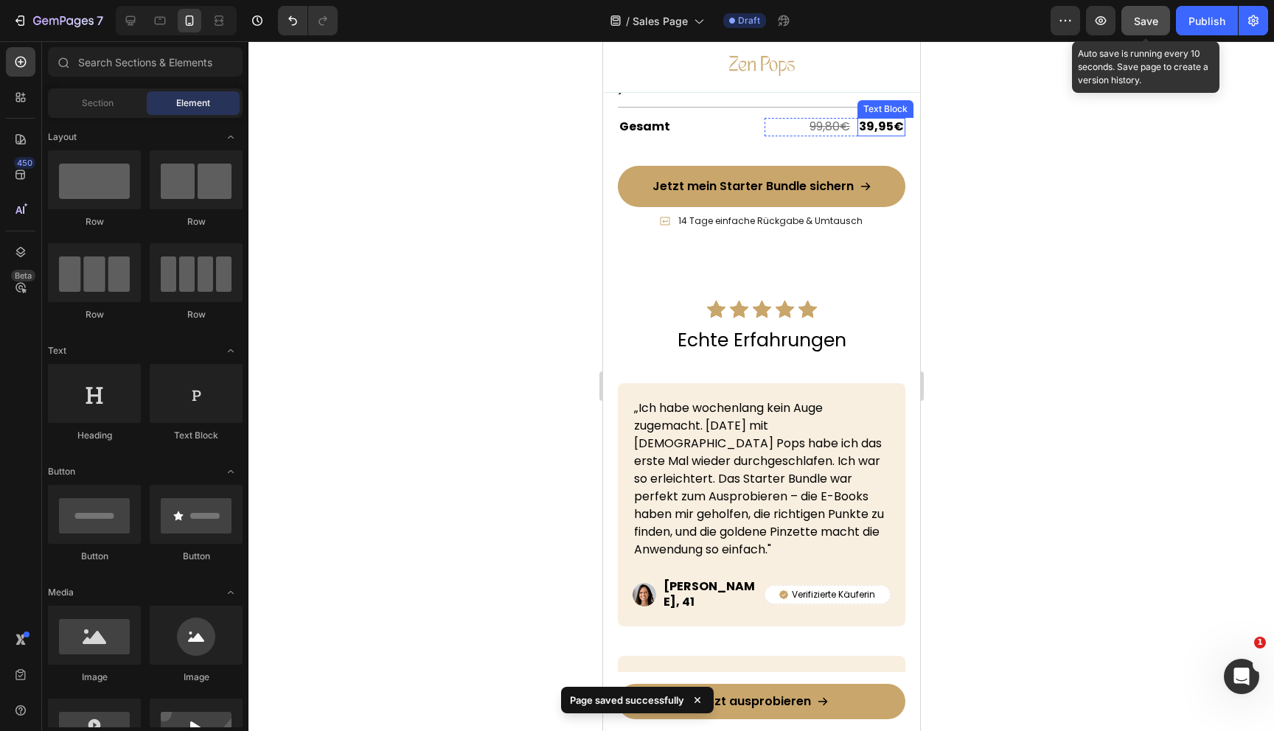
click at [1145, 31] on button "Save" at bounding box center [1145, 20] width 49 height 29
click at [1145, 31] on button "button" at bounding box center [1145, 20] width 49 height 29
click at [1051, 403] on div at bounding box center [761, 386] width 1026 height 690
click at [977, 487] on div at bounding box center [761, 386] width 1026 height 690
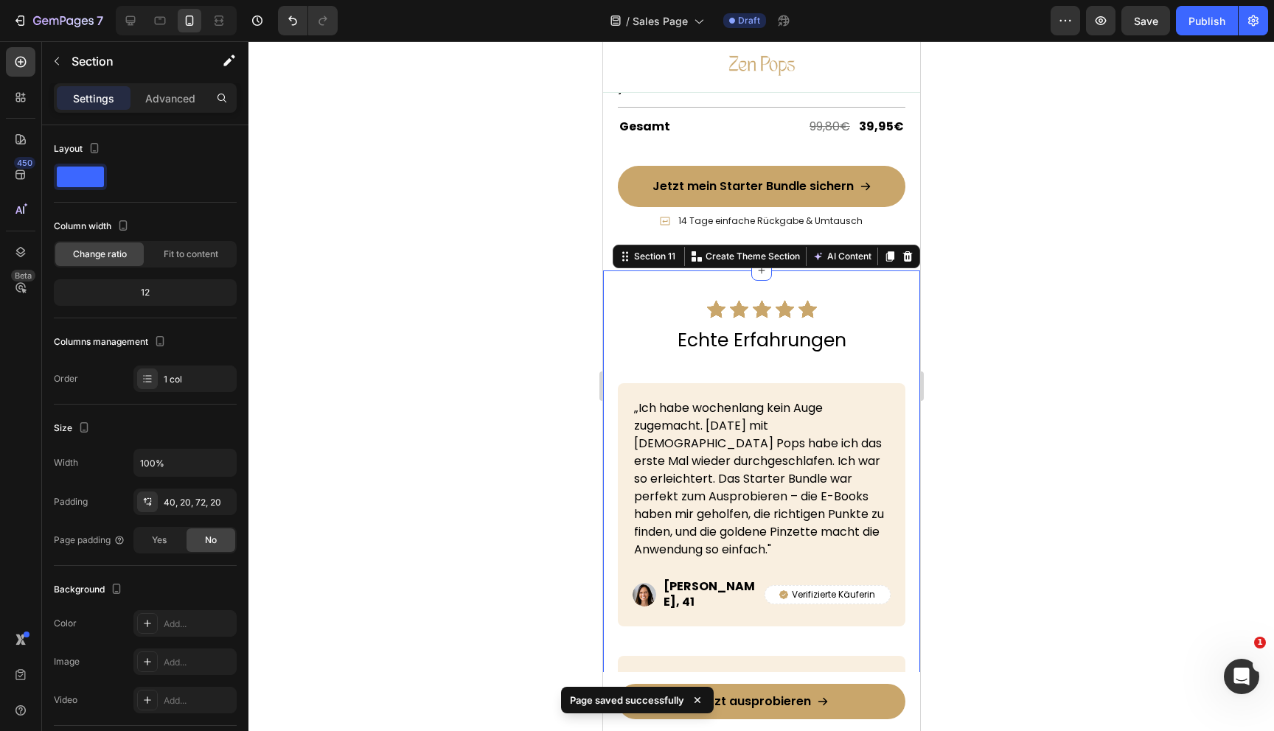
click at [1037, 326] on div at bounding box center [761, 386] width 1026 height 690
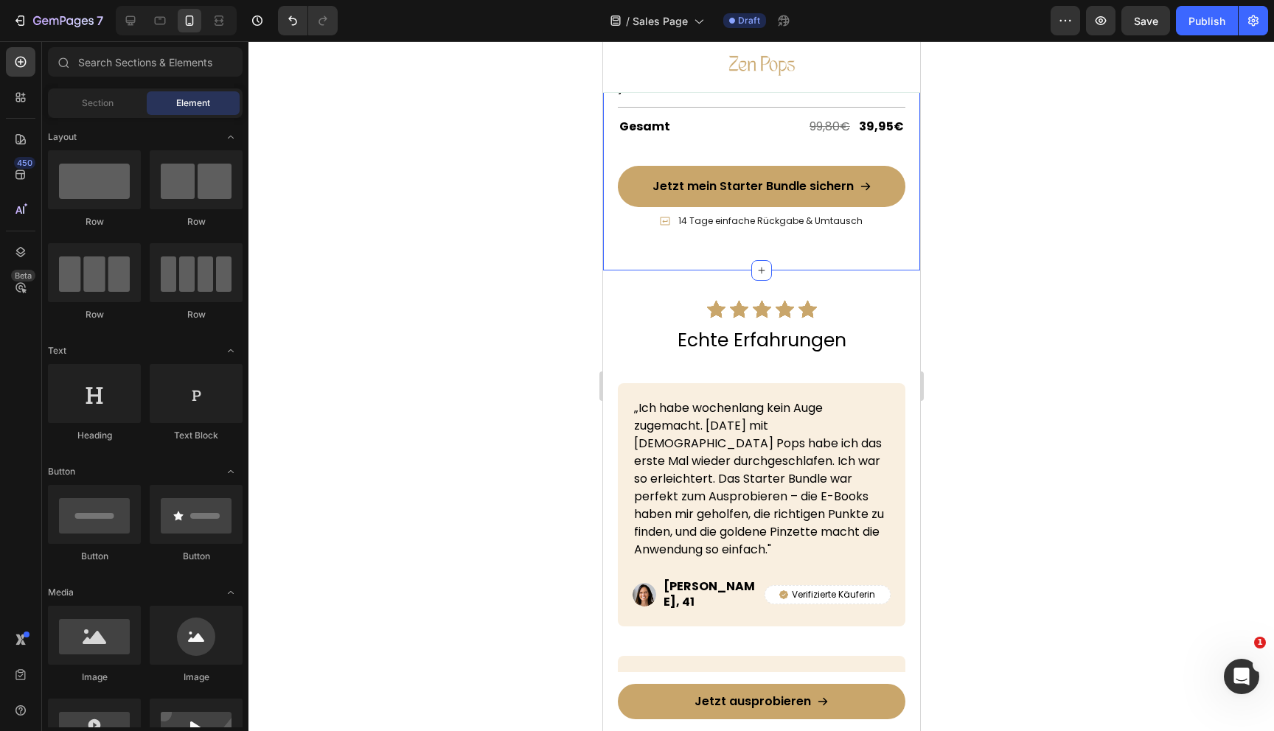
click at [534, 446] on div at bounding box center [761, 386] width 1026 height 690
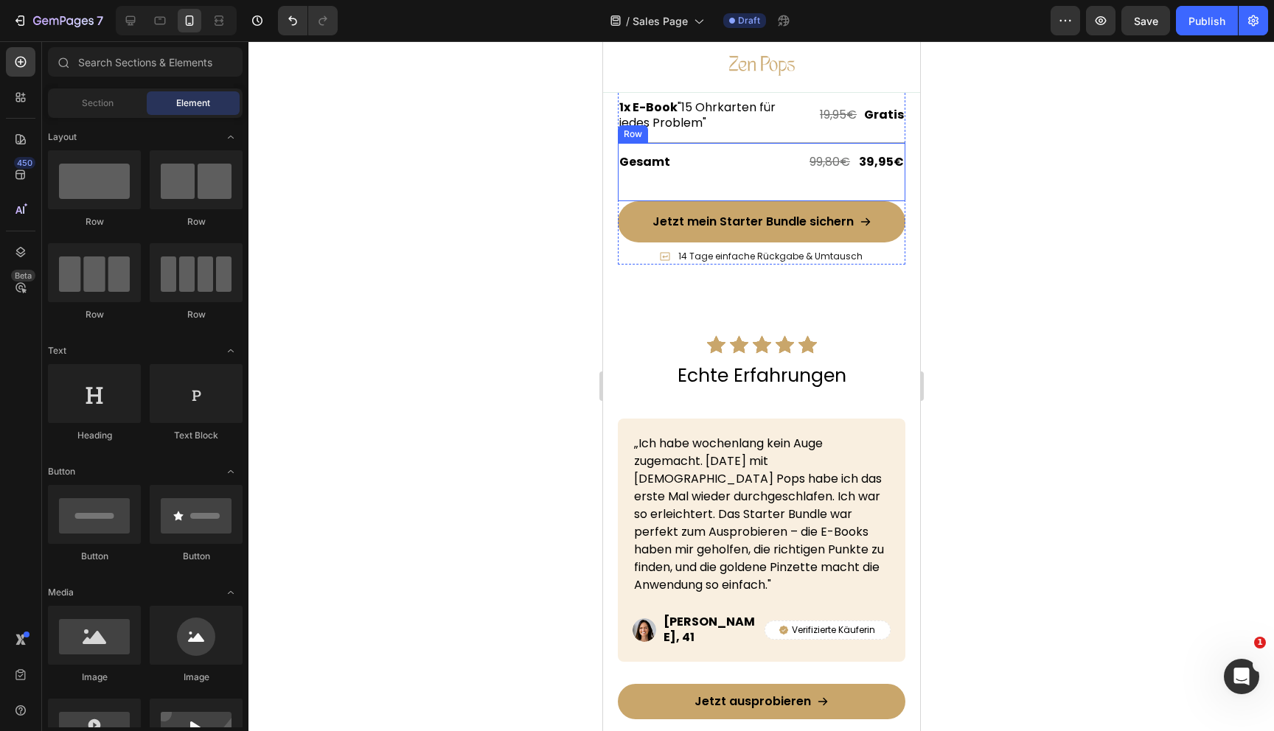
scroll to position [5383, 0]
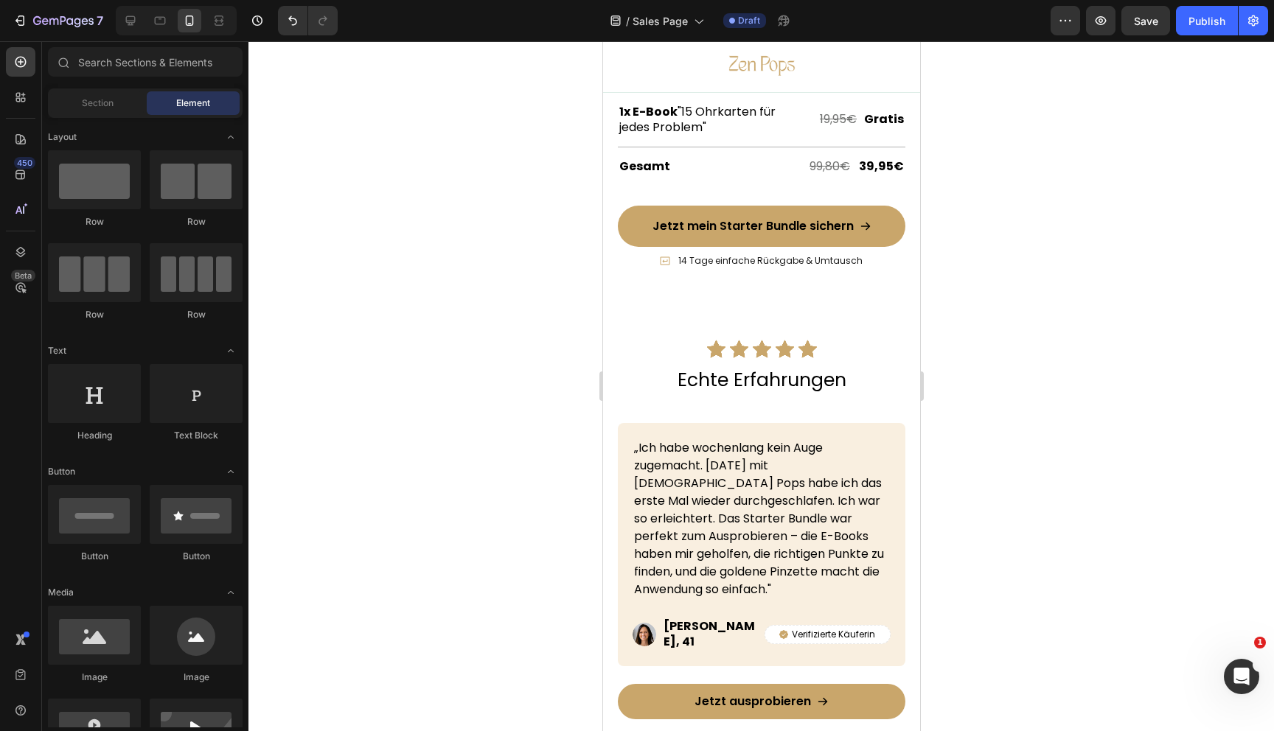
click at [1118, 432] on div at bounding box center [761, 386] width 1026 height 690
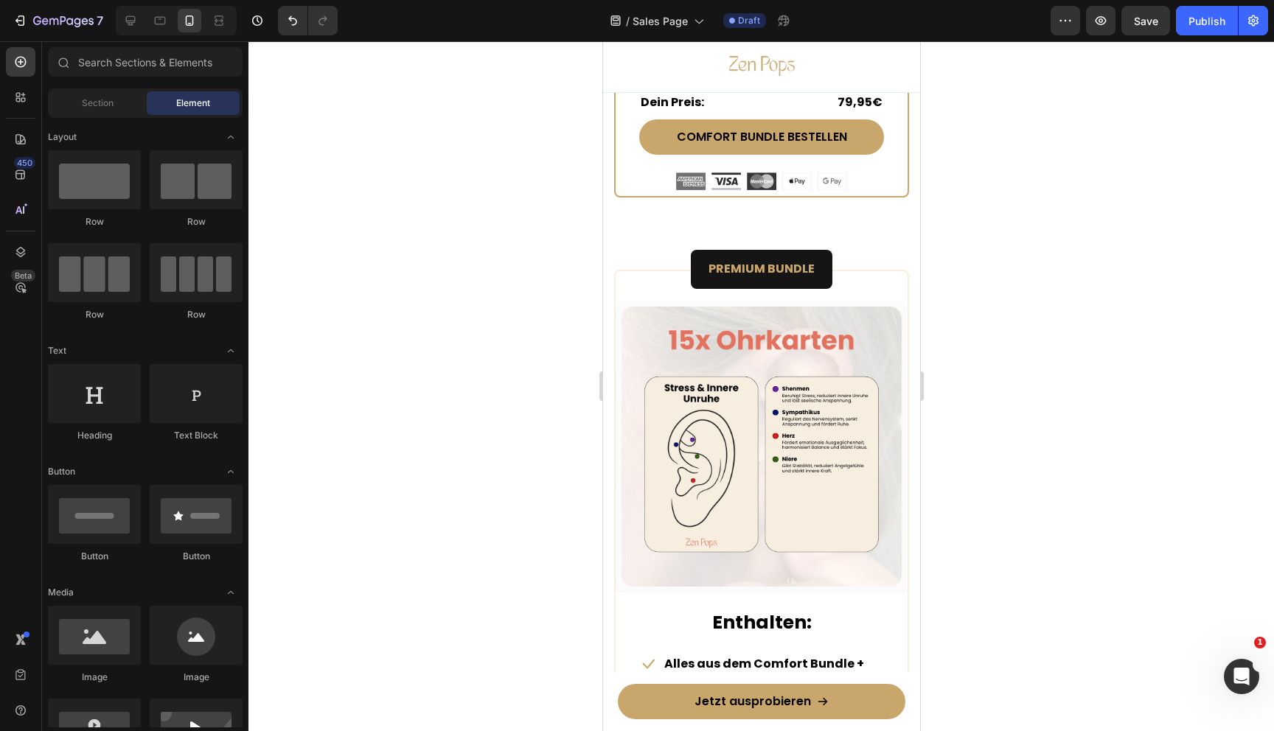
scroll to position [8472, 0]
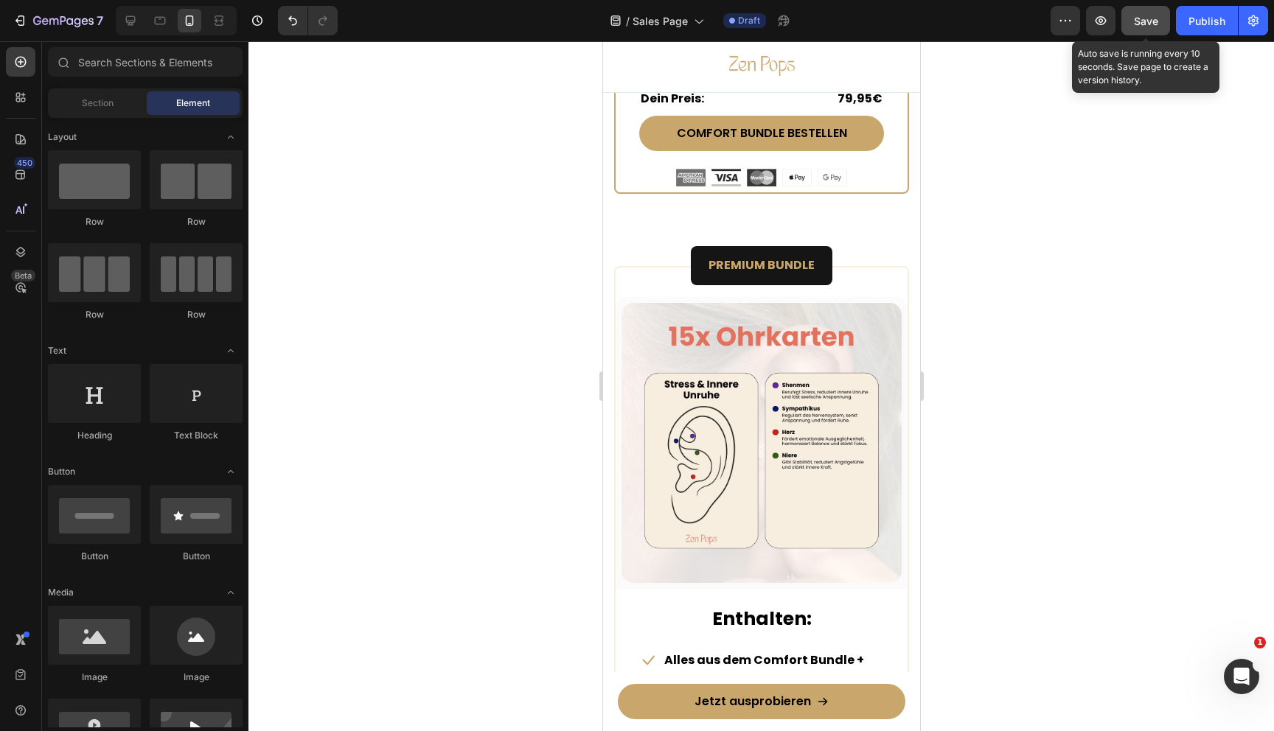
click at [1167, 22] on button "Save" at bounding box center [1145, 20] width 49 height 29
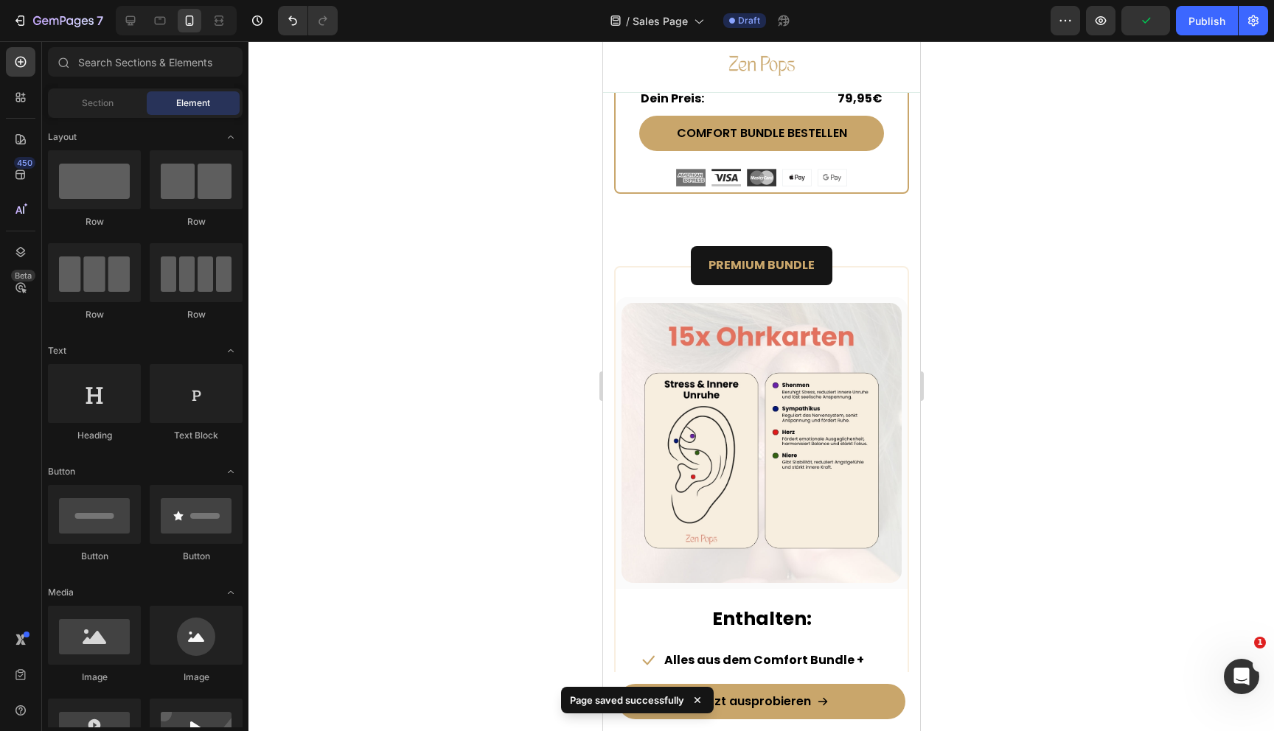
click at [1043, 297] on div at bounding box center [761, 386] width 1026 height 690
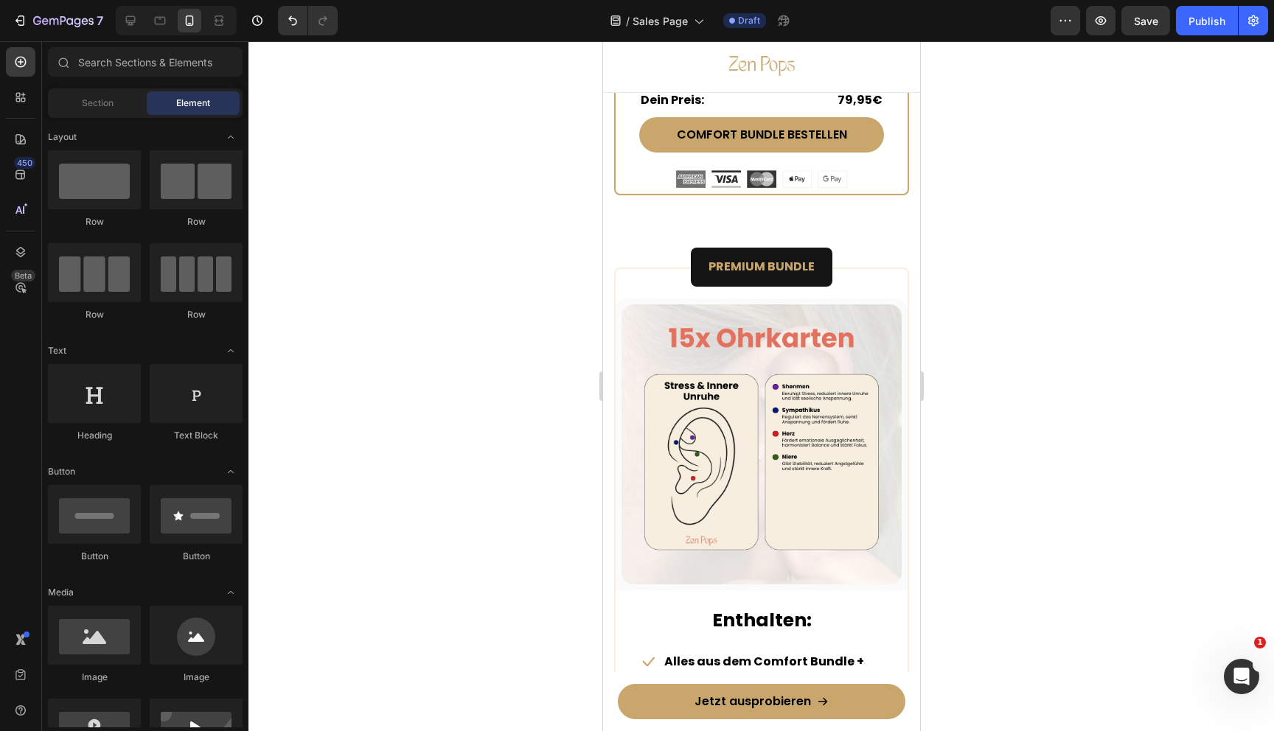
scroll to position [8368, 0]
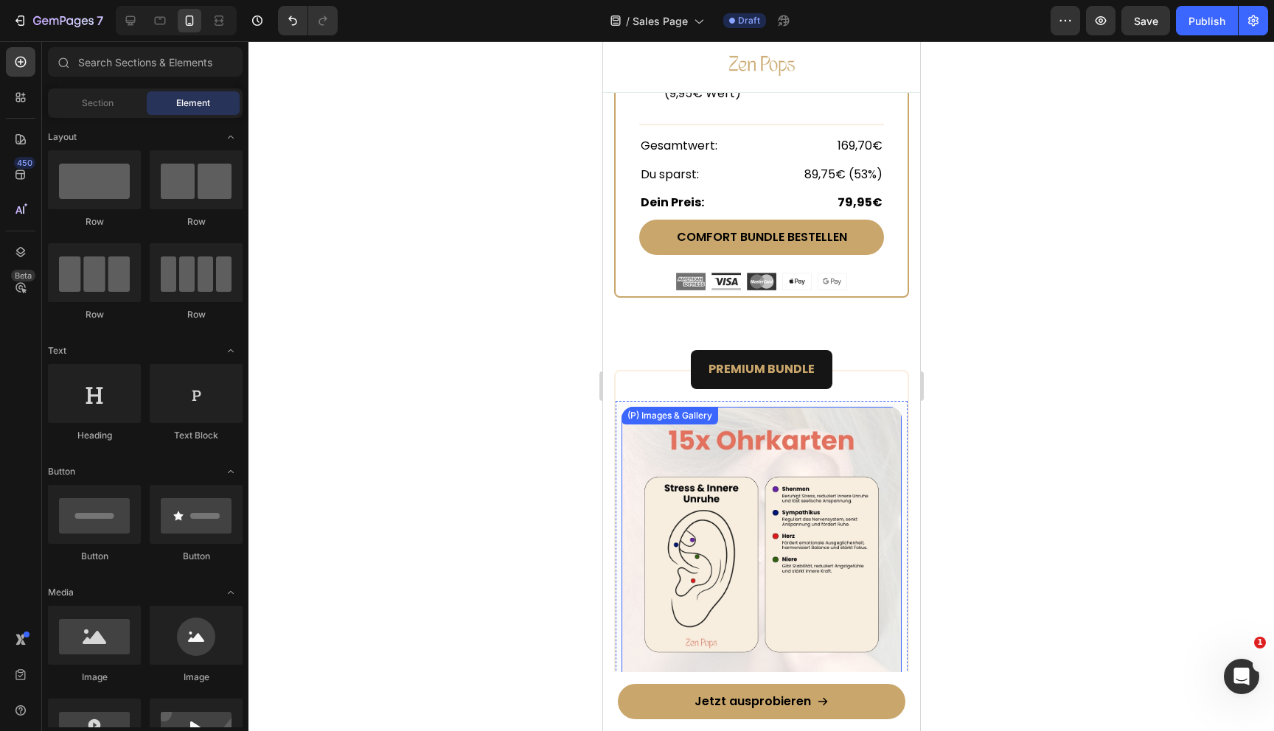
click at [703, 467] on img at bounding box center [761, 547] width 280 height 280
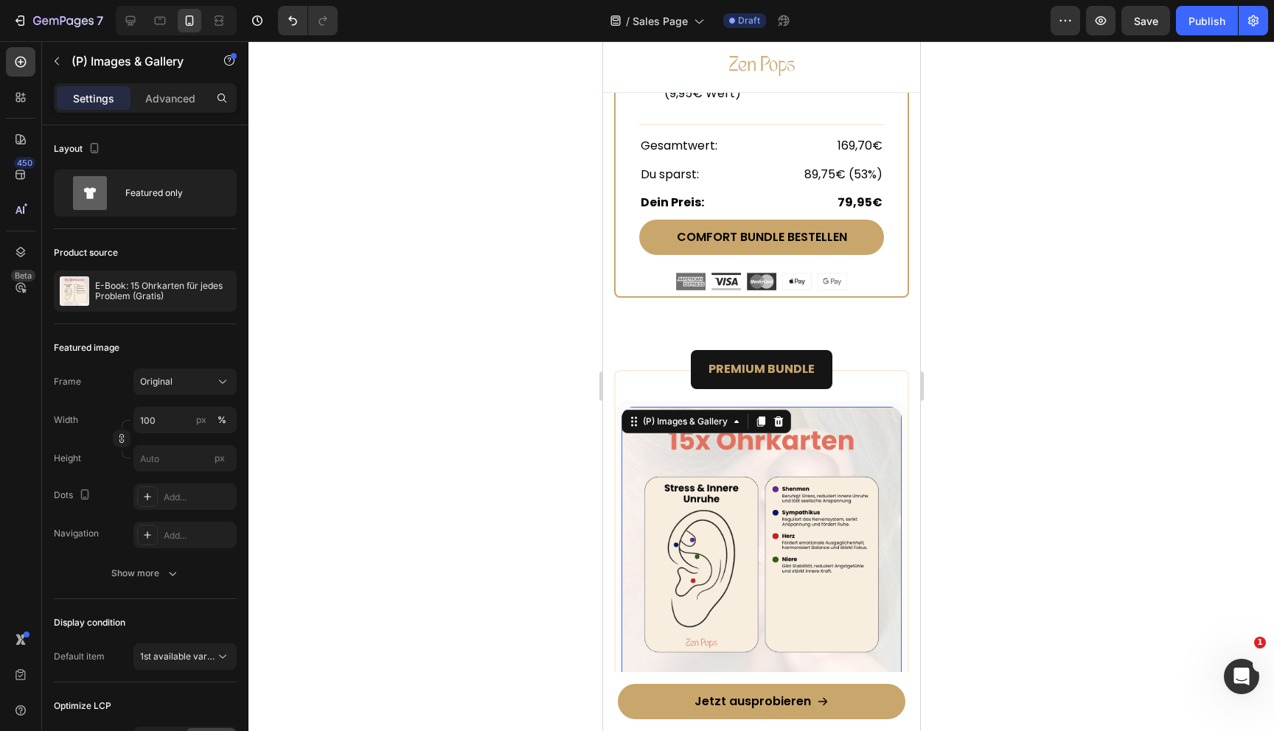
click at [459, 308] on div at bounding box center [761, 386] width 1026 height 690
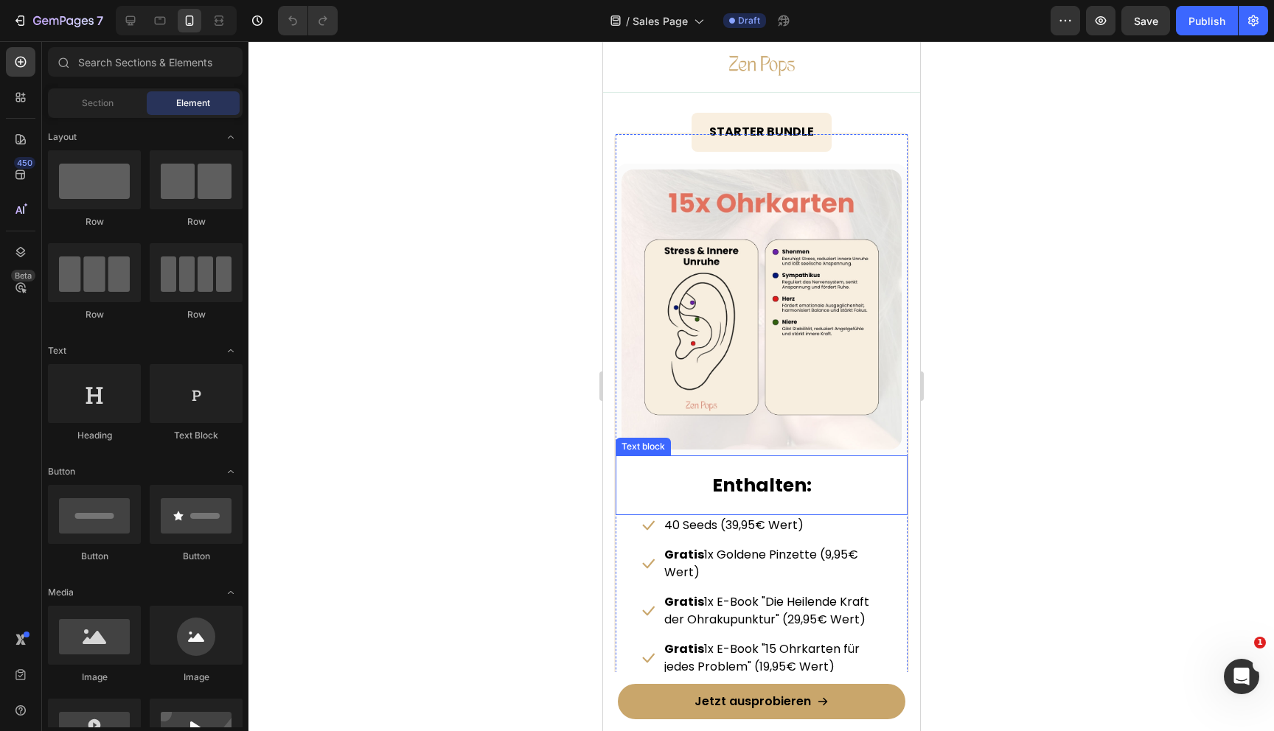
scroll to position [6860, 0]
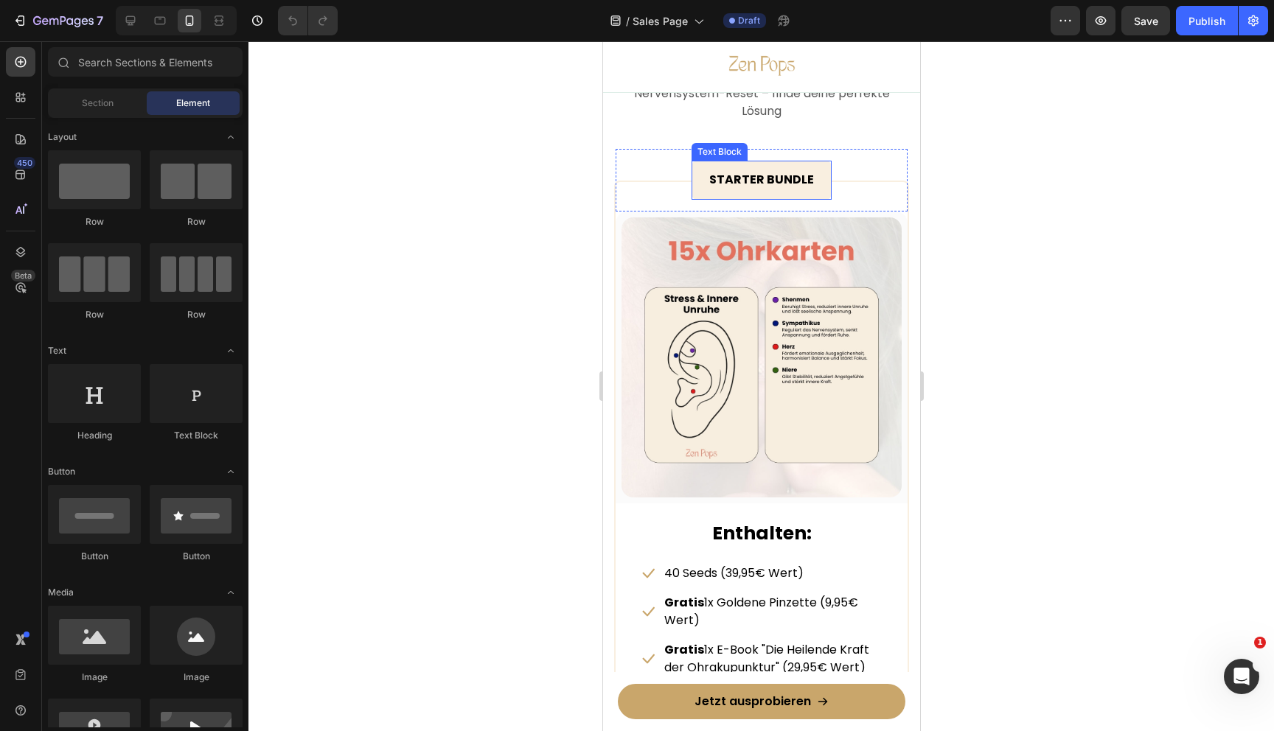
click at [743, 174] on strong "STARTER BUNDLE" at bounding box center [761, 179] width 105 height 17
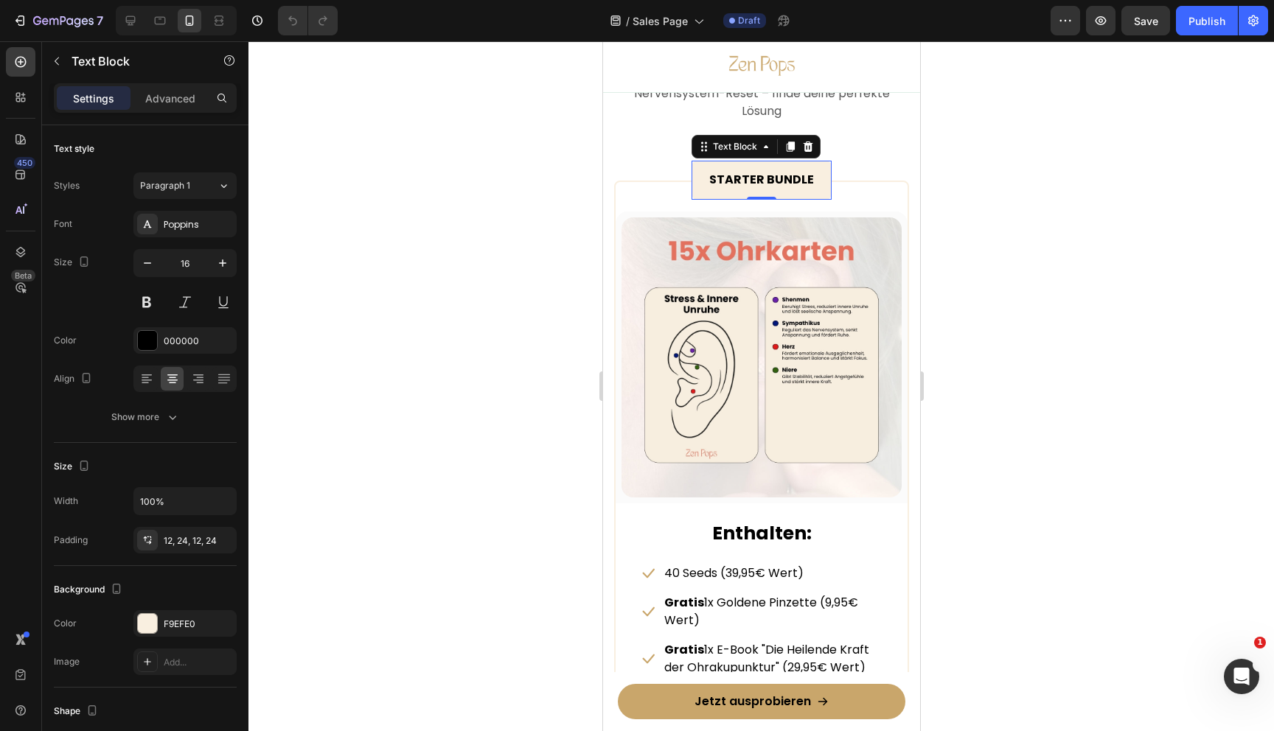
click at [743, 174] on strong "STARTER BUNDLE" at bounding box center [761, 179] width 105 height 17
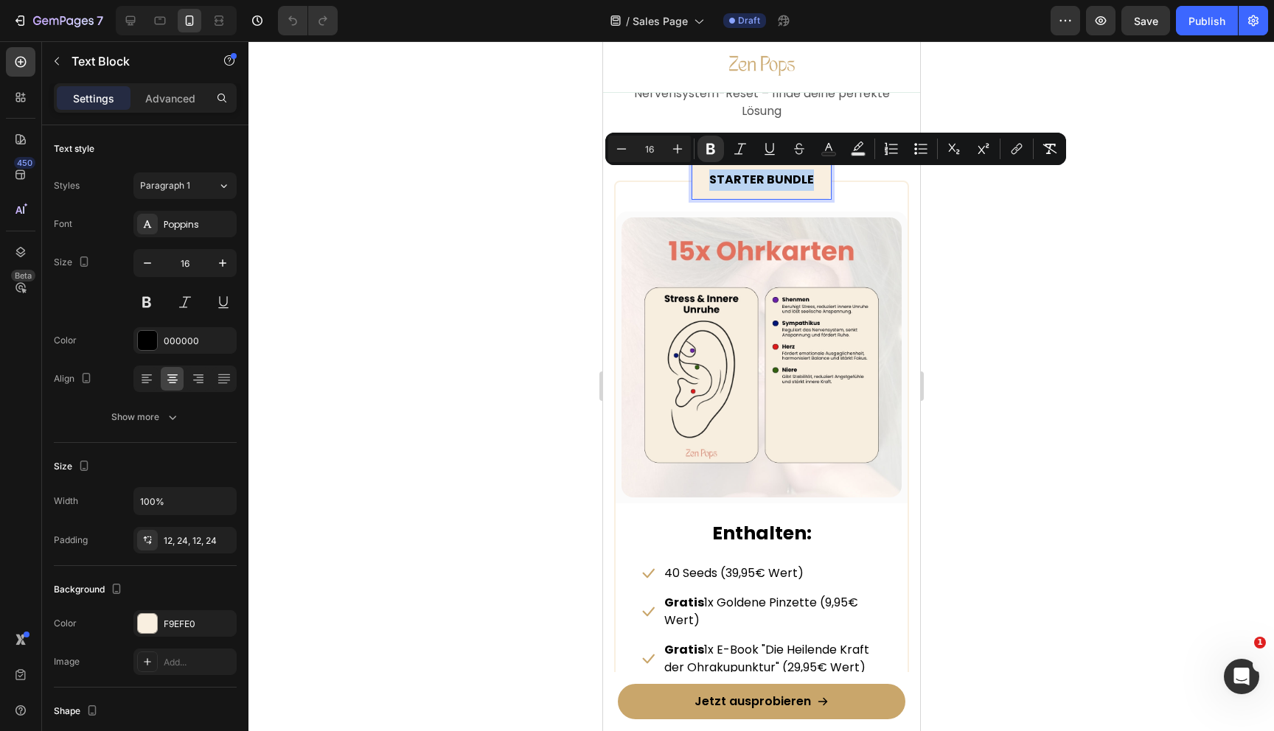
click at [743, 174] on strong "STARTER BUNDLE" at bounding box center [761, 179] width 105 height 17
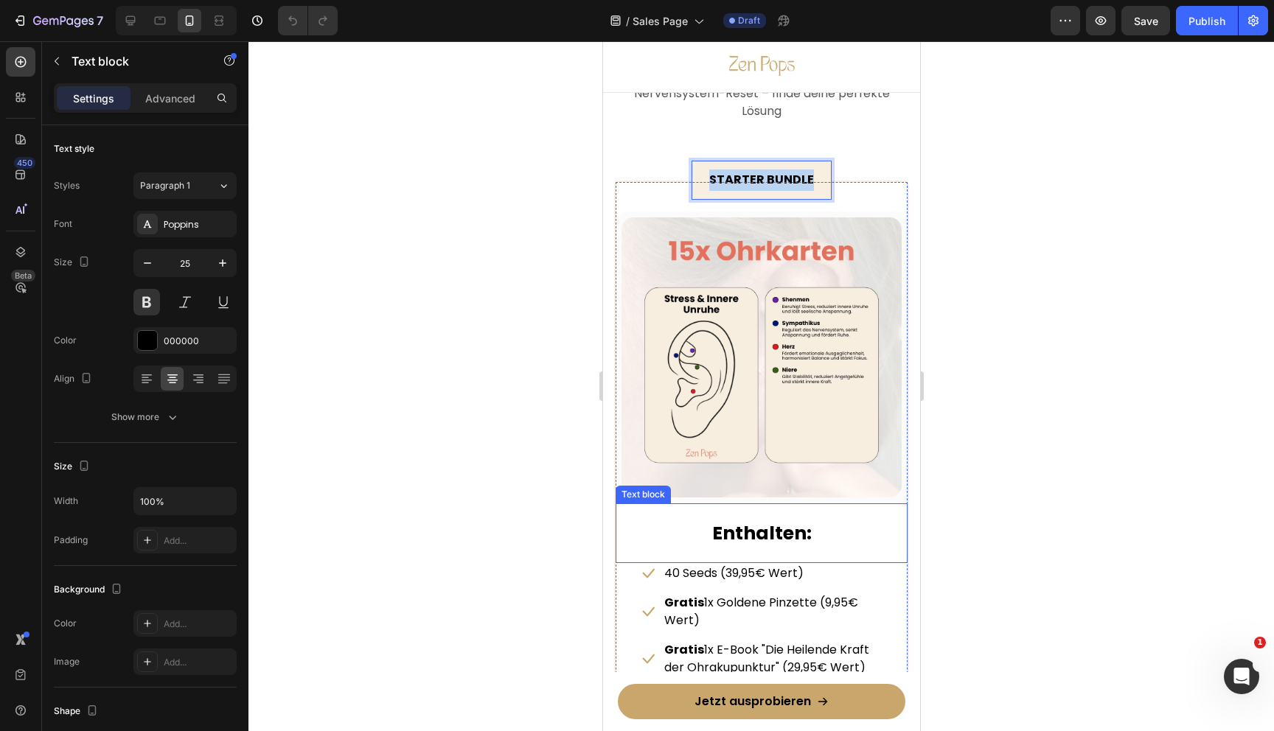
click at [720, 537] on strong "Enthalten:" at bounding box center [761, 534] width 100 height 26
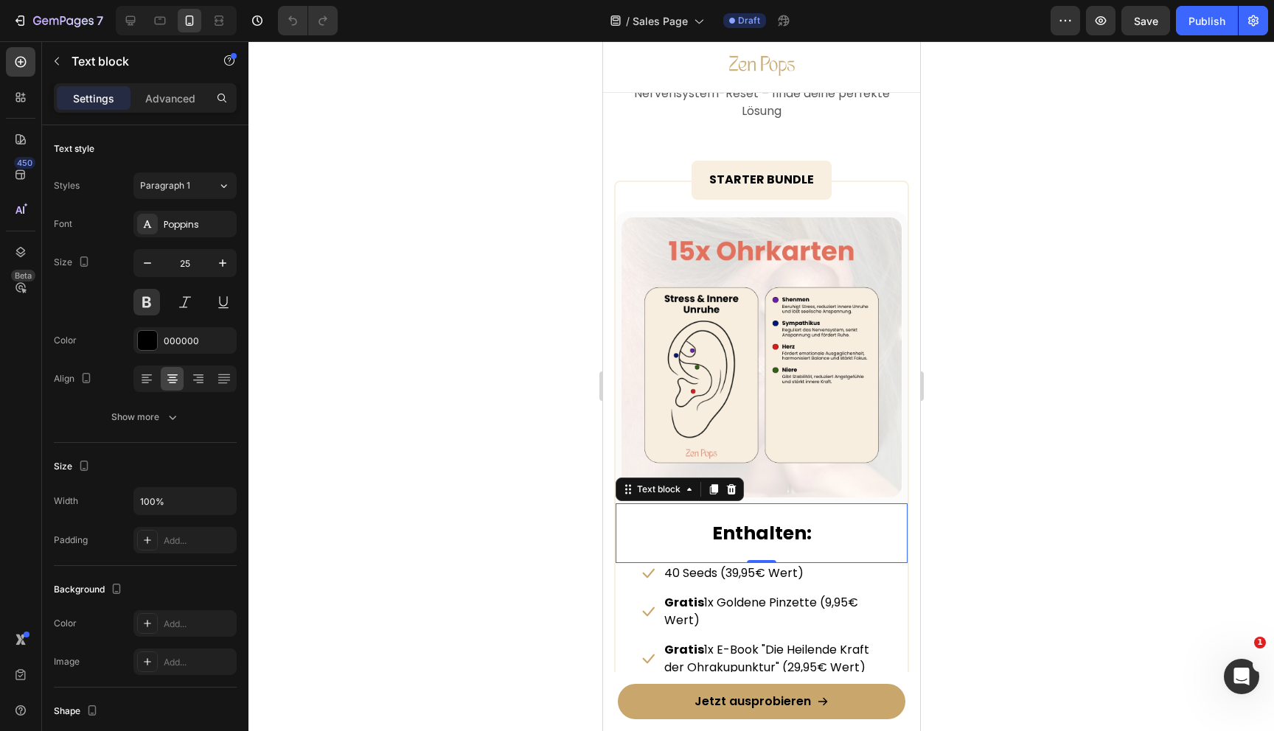
click at [715, 537] on strong "Enthalten:" at bounding box center [761, 534] width 100 height 26
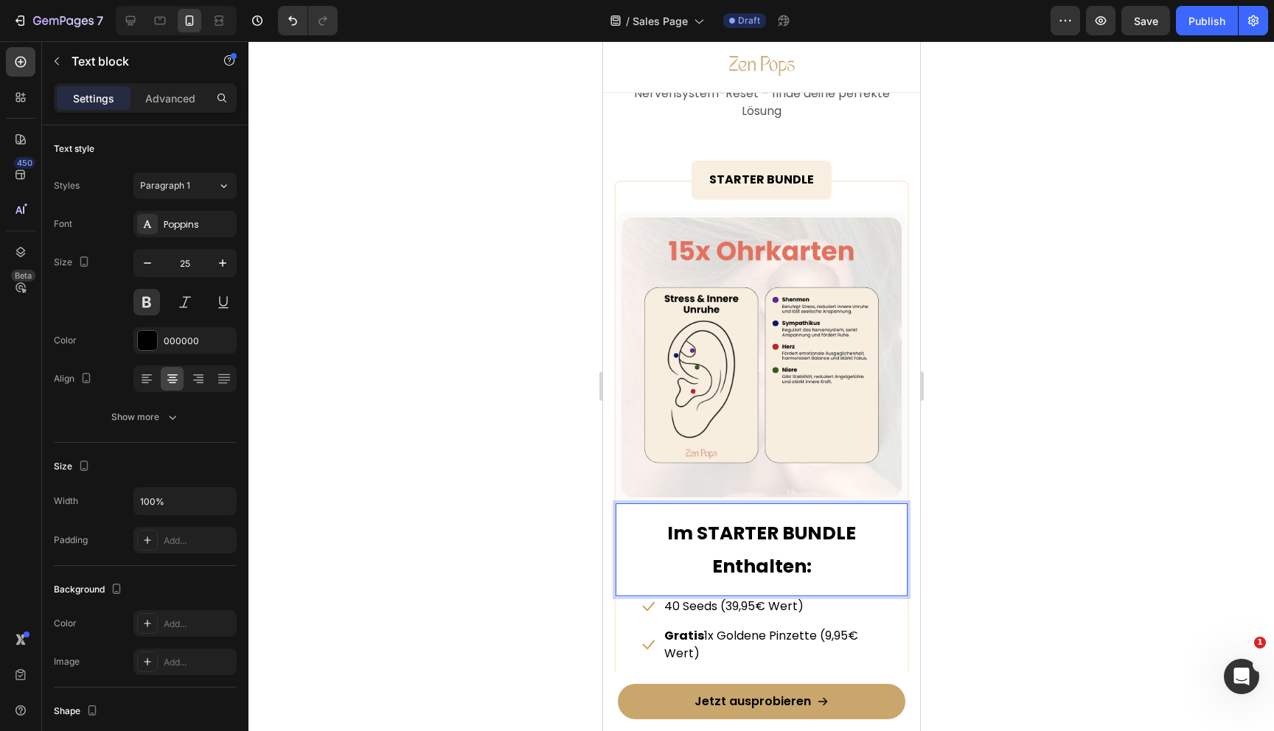
click at [984, 535] on div at bounding box center [761, 386] width 1026 height 690
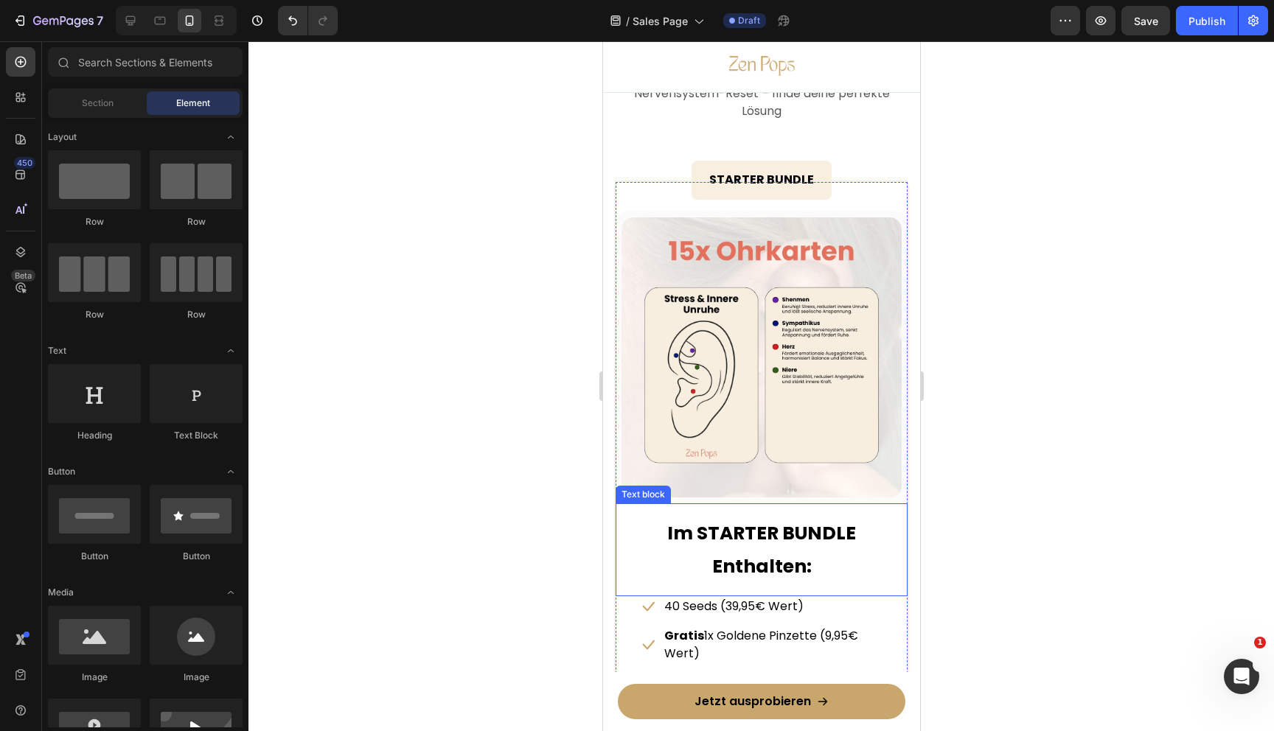
click at [793, 535] on strong "Im STARTER BUNDLE Enthalten:" at bounding box center [760, 550] width 189 height 59
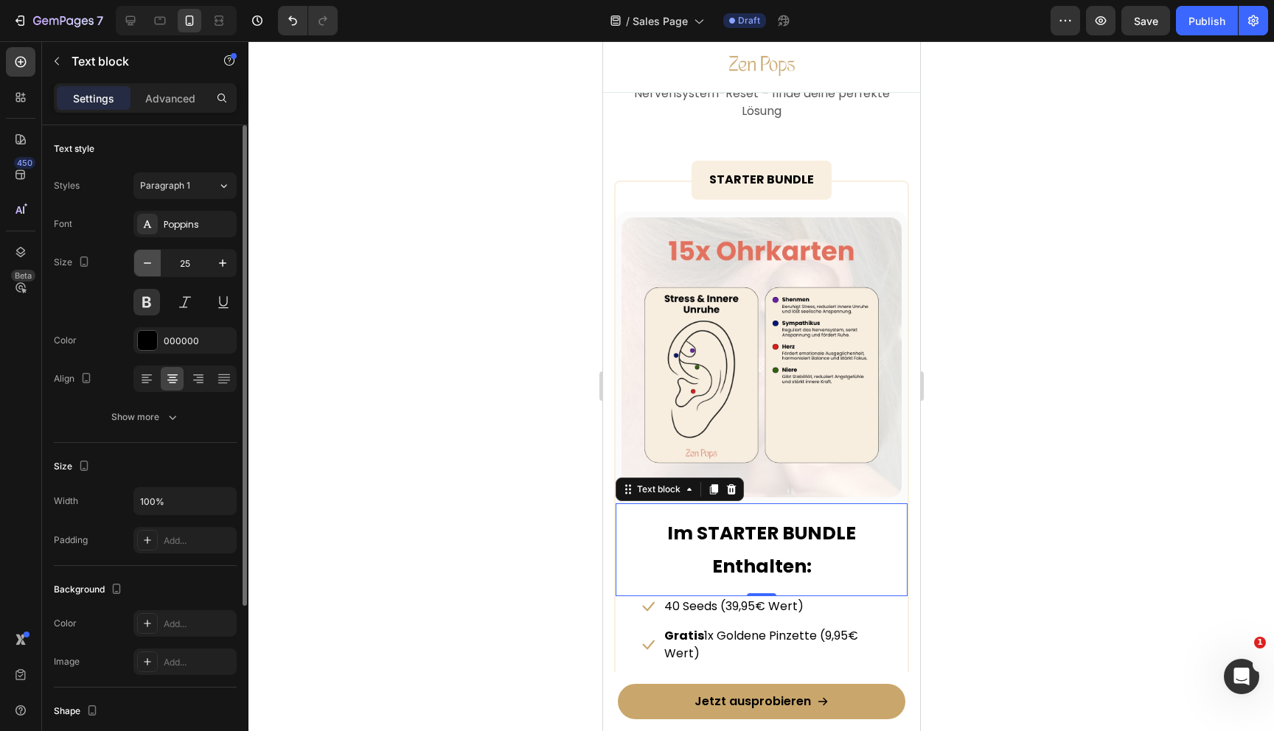
click at [145, 263] on icon "button" at bounding box center [147, 262] width 7 height 1
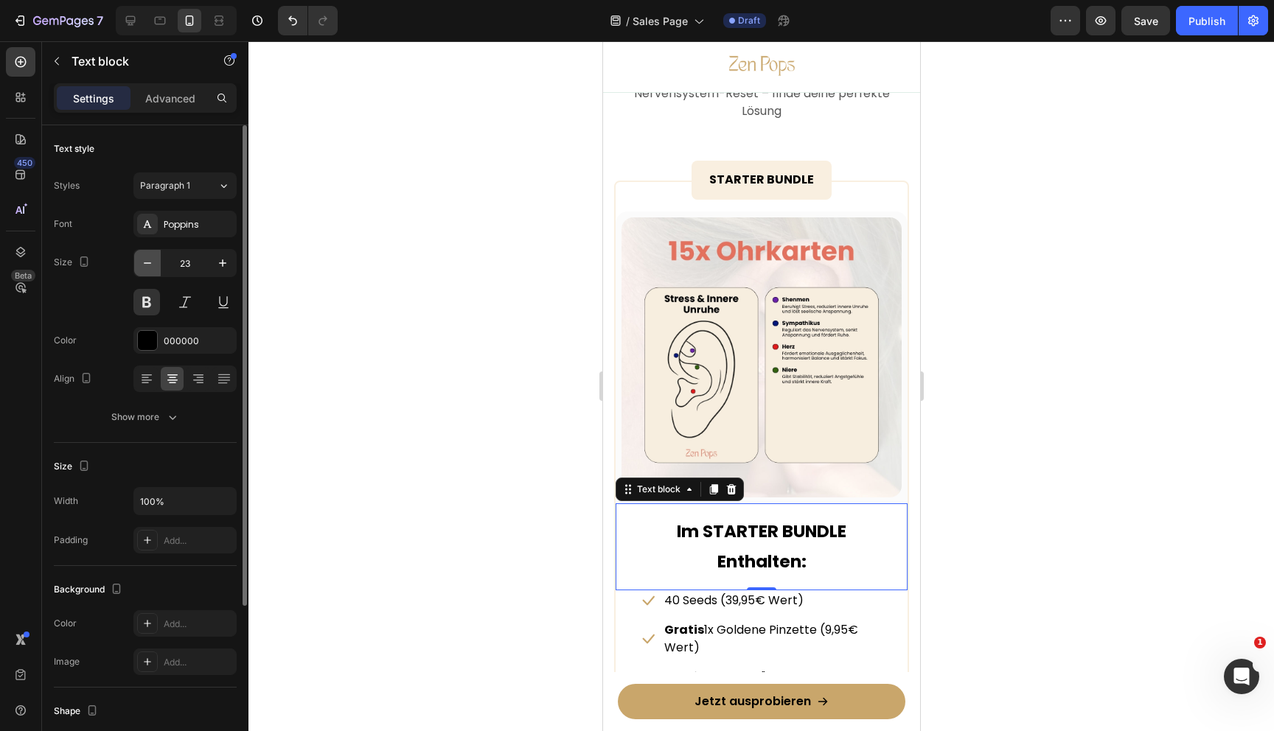
click at [145, 263] on icon "button" at bounding box center [147, 262] width 7 height 1
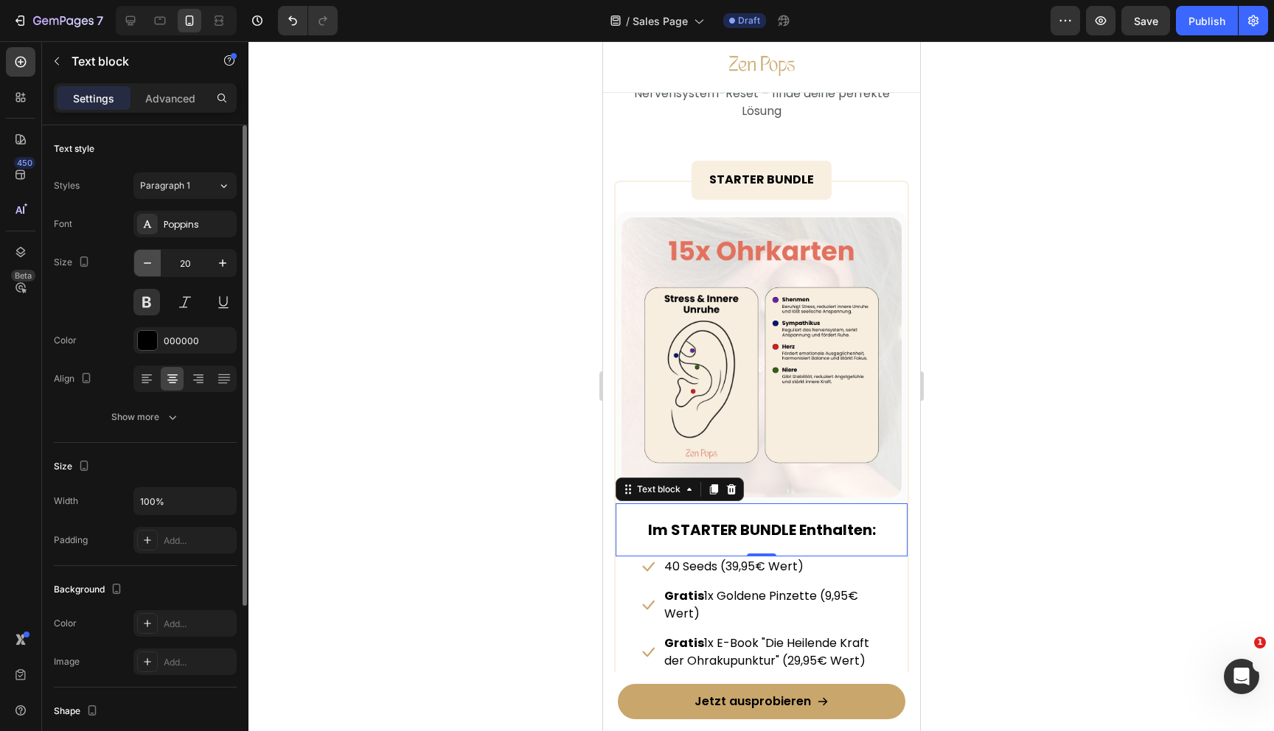
click at [145, 263] on icon "button" at bounding box center [147, 262] width 7 height 1
type input "18"
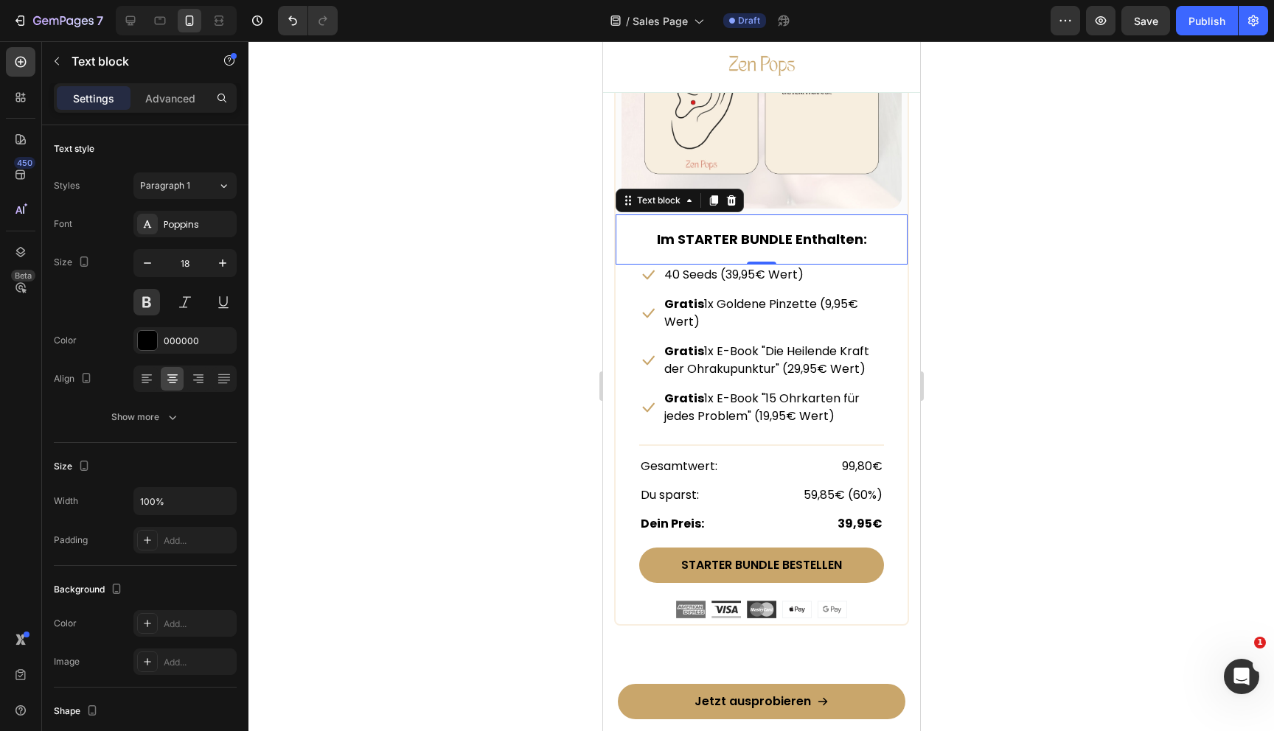
scroll to position [7350, 0]
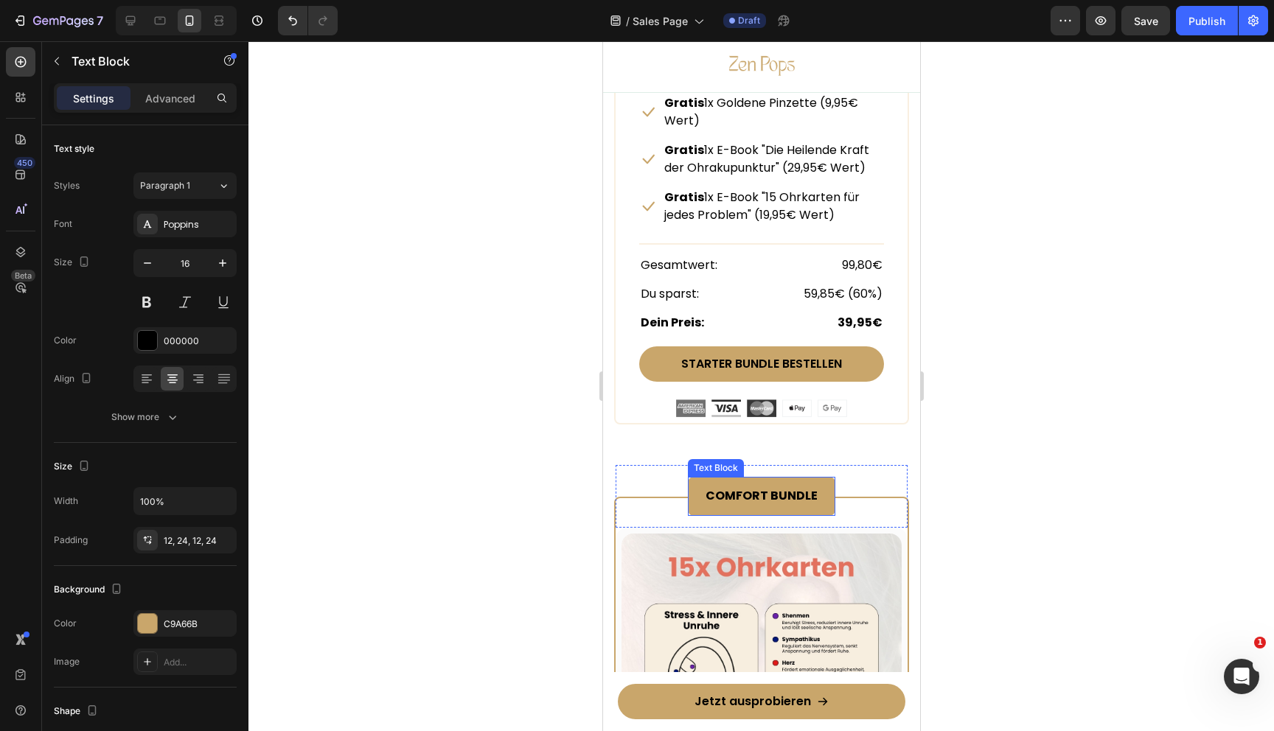
click at [746, 499] on strong "COMFORT BUNDLE" at bounding box center [761, 495] width 112 height 17
copy strong "COMFORT BUNDLE"
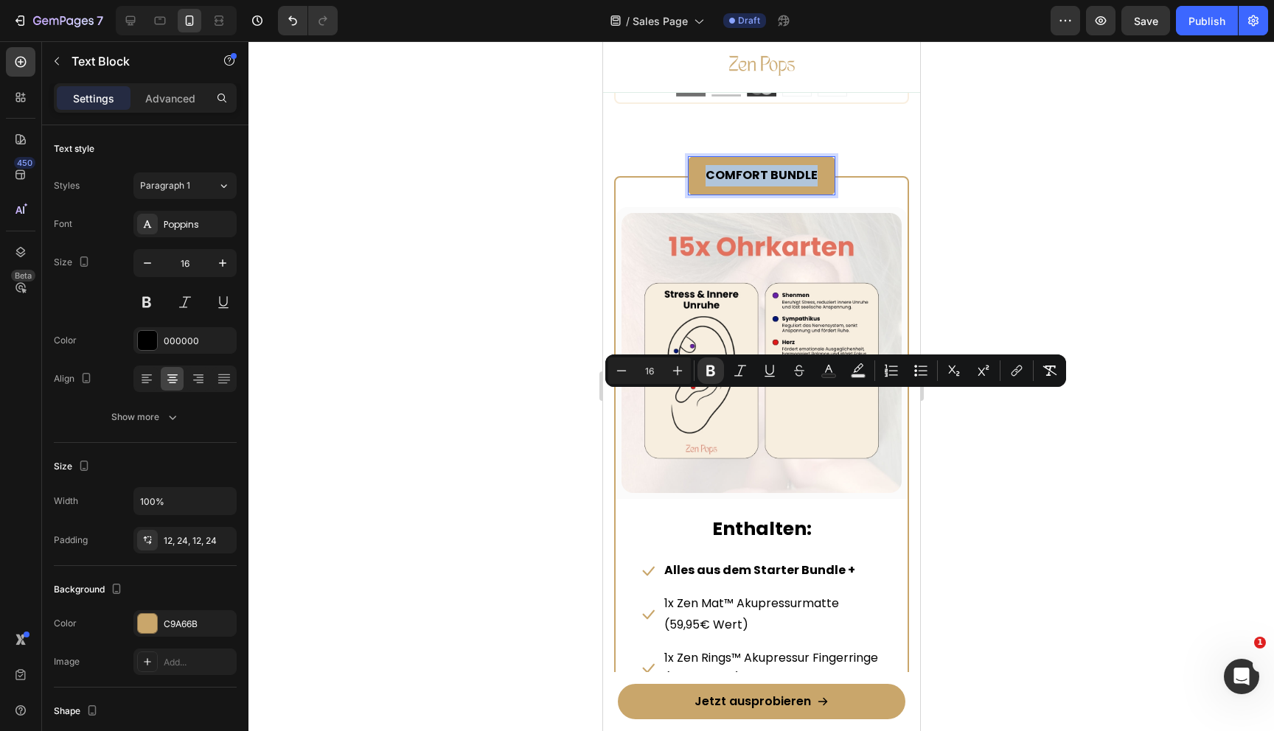
scroll to position [7805, 0]
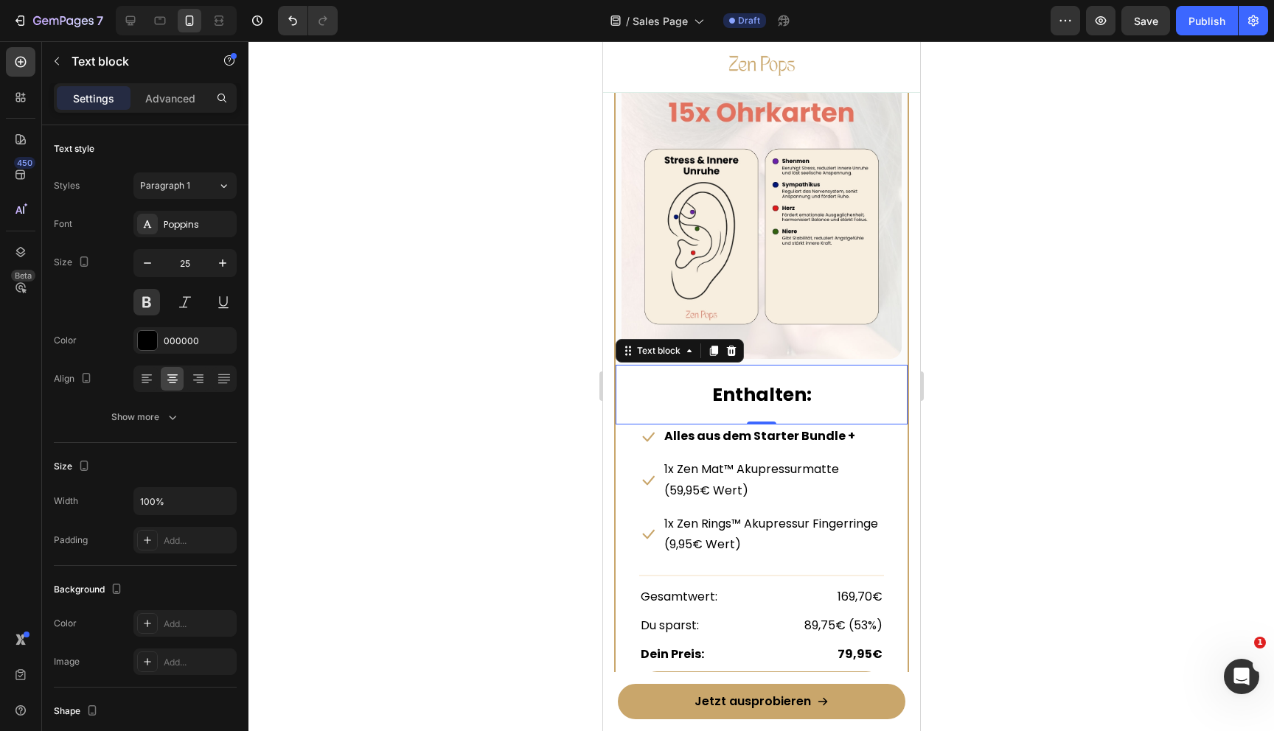
click at [720, 406] on strong "Enthalten:" at bounding box center [761, 395] width 100 height 26
click at [706, 394] on p "Enthalten:" at bounding box center [761, 394] width 242 height 33
click at [143, 256] on icon "button" at bounding box center [147, 263] width 15 height 15
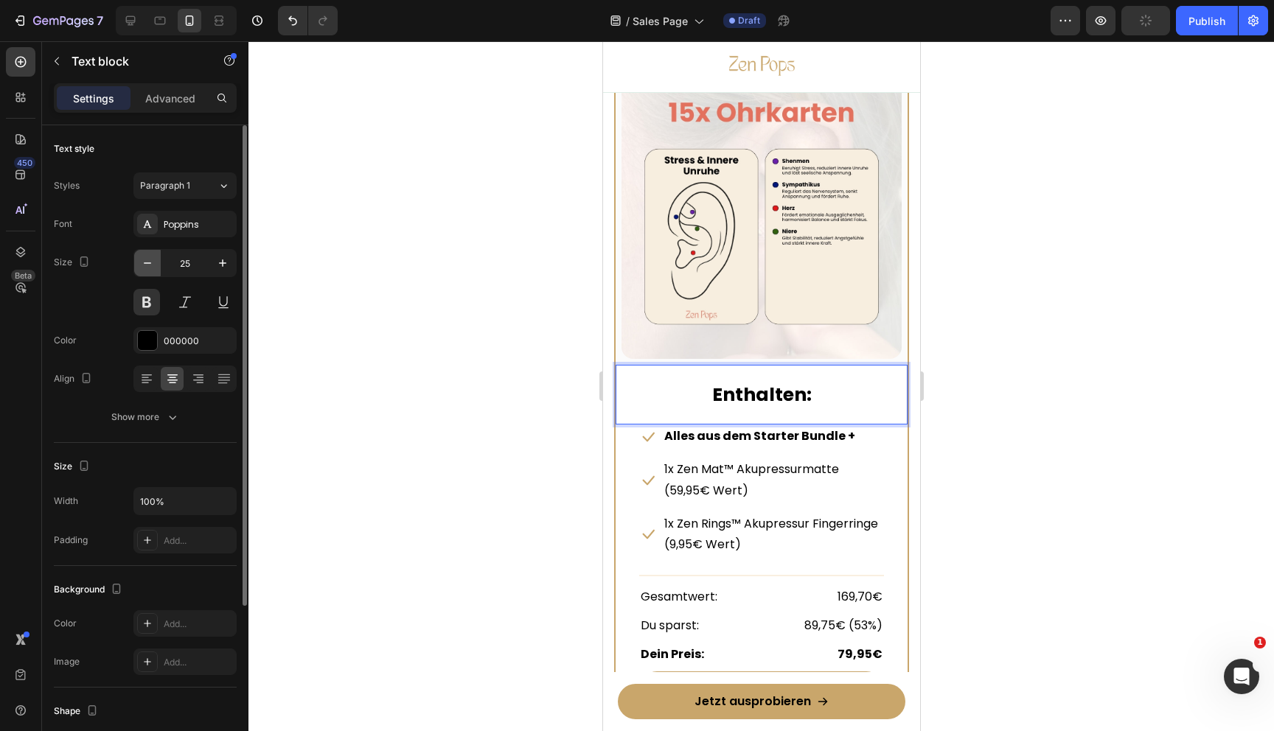
click at [143, 256] on icon "button" at bounding box center [147, 263] width 15 height 15
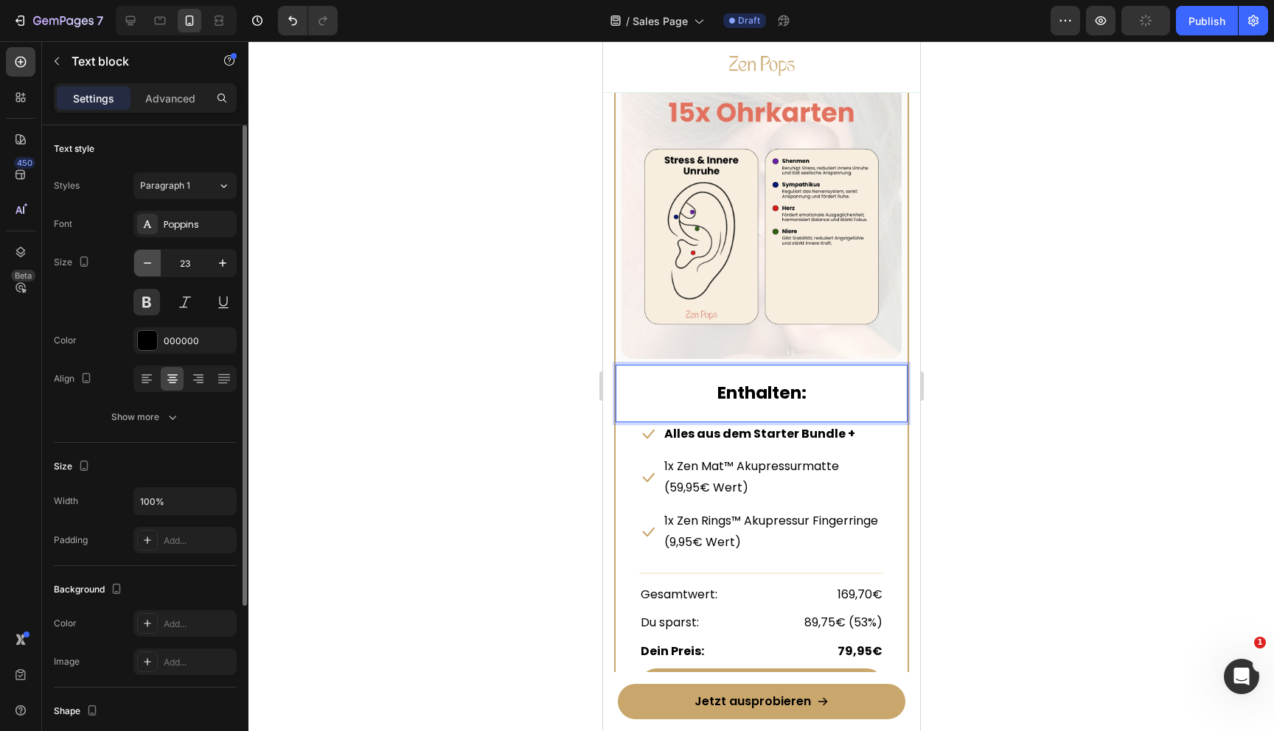
click at [143, 256] on icon "button" at bounding box center [147, 263] width 15 height 15
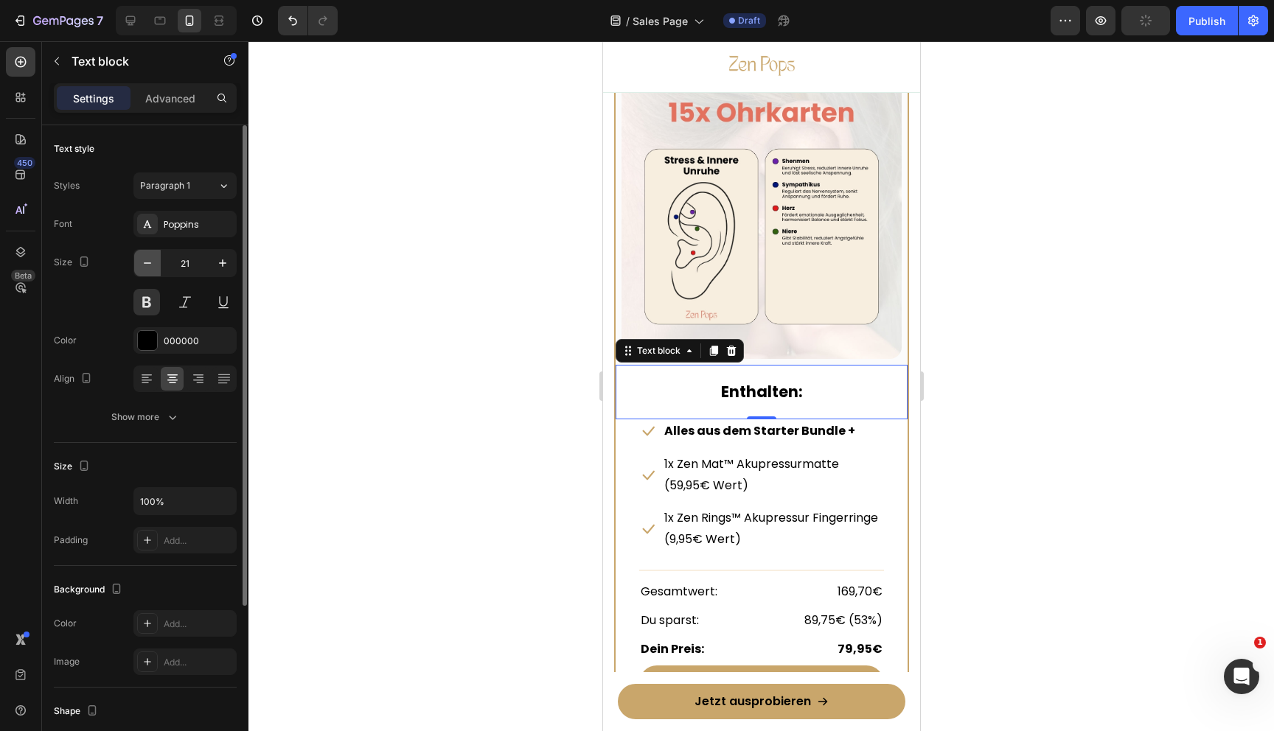
click at [143, 256] on icon "button" at bounding box center [147, 263] width 15 height 15
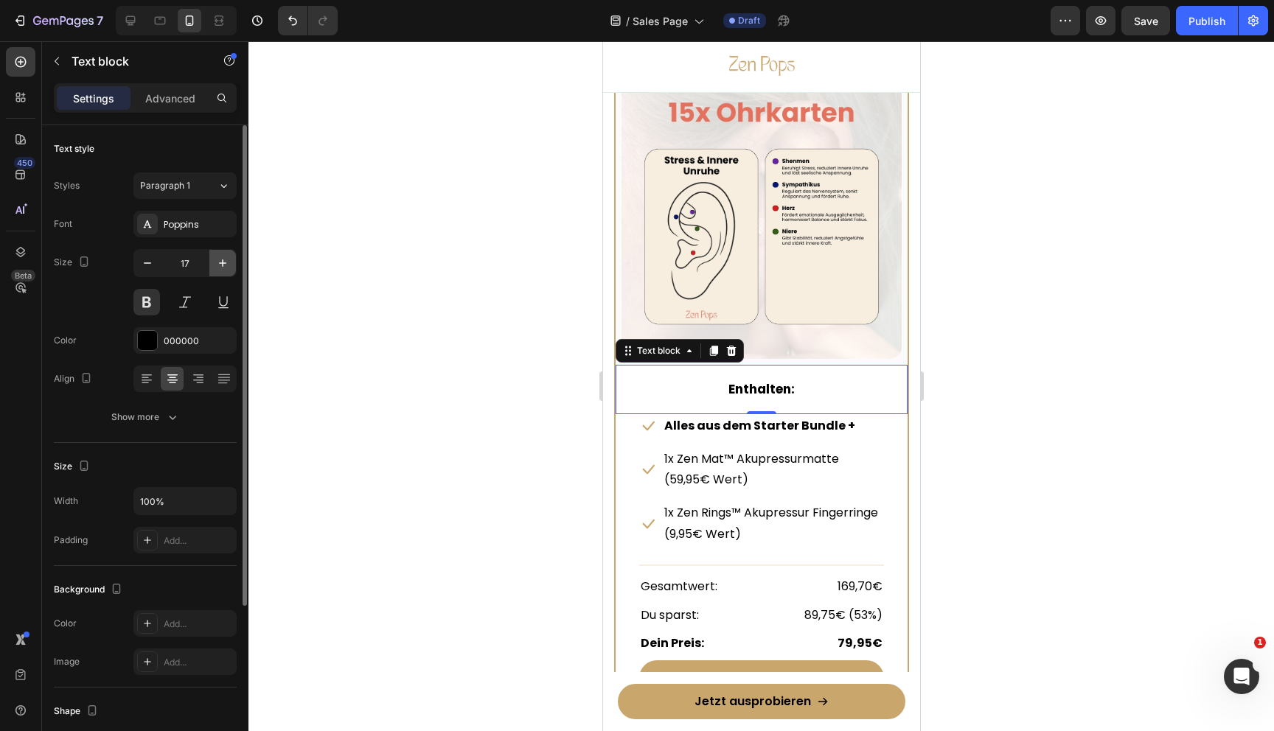
click at [223, 265] on icon "button" at bounding box center [222, 263] width 7 height 7
type input "18"
click at [710, 388] on p "Enthalten:" at bounding box center [761, 390] width 242 height 24
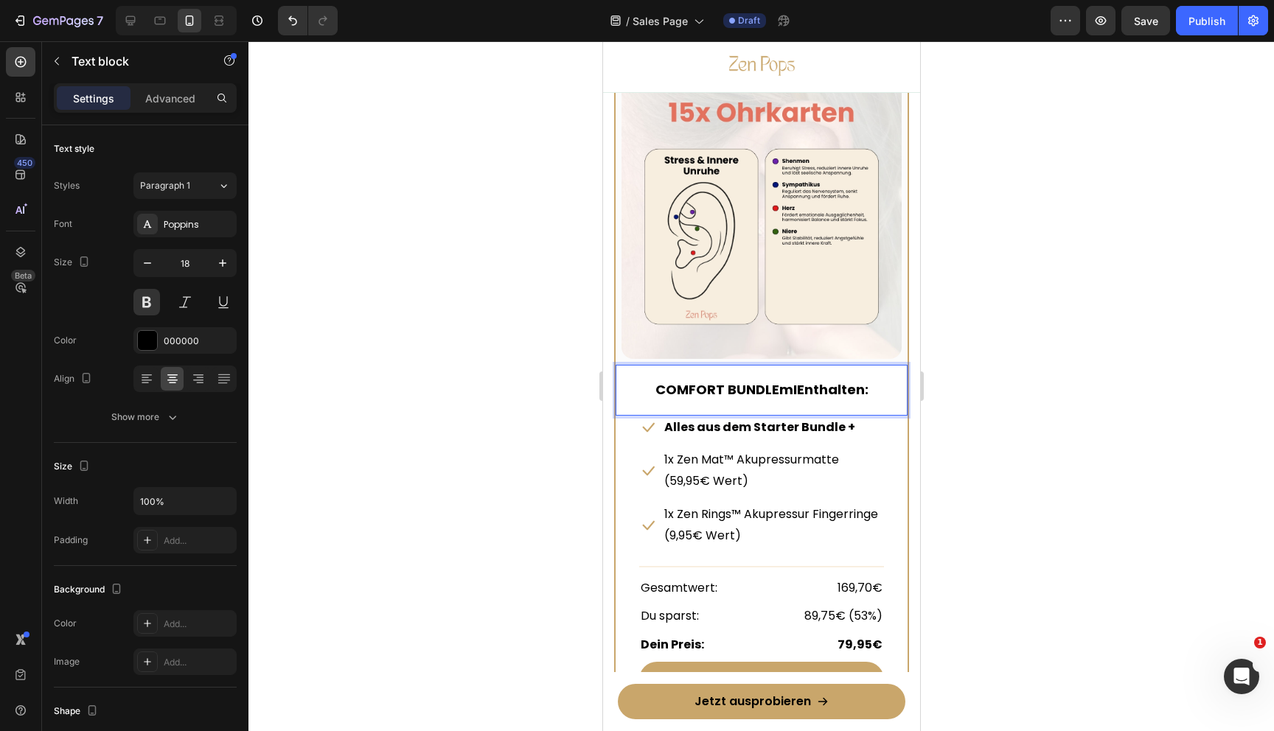
click at [737, 394] on strong "COMFORT BUNDLEmIEnthalten:" at bounding box center [761, 389] width 213 height 18
click at [497, 383] on div at bounding box center [761, 386] width 1026 height 690
click at [796, 377] on div "mI" at bounding box center [760, 390] width 245 height 27
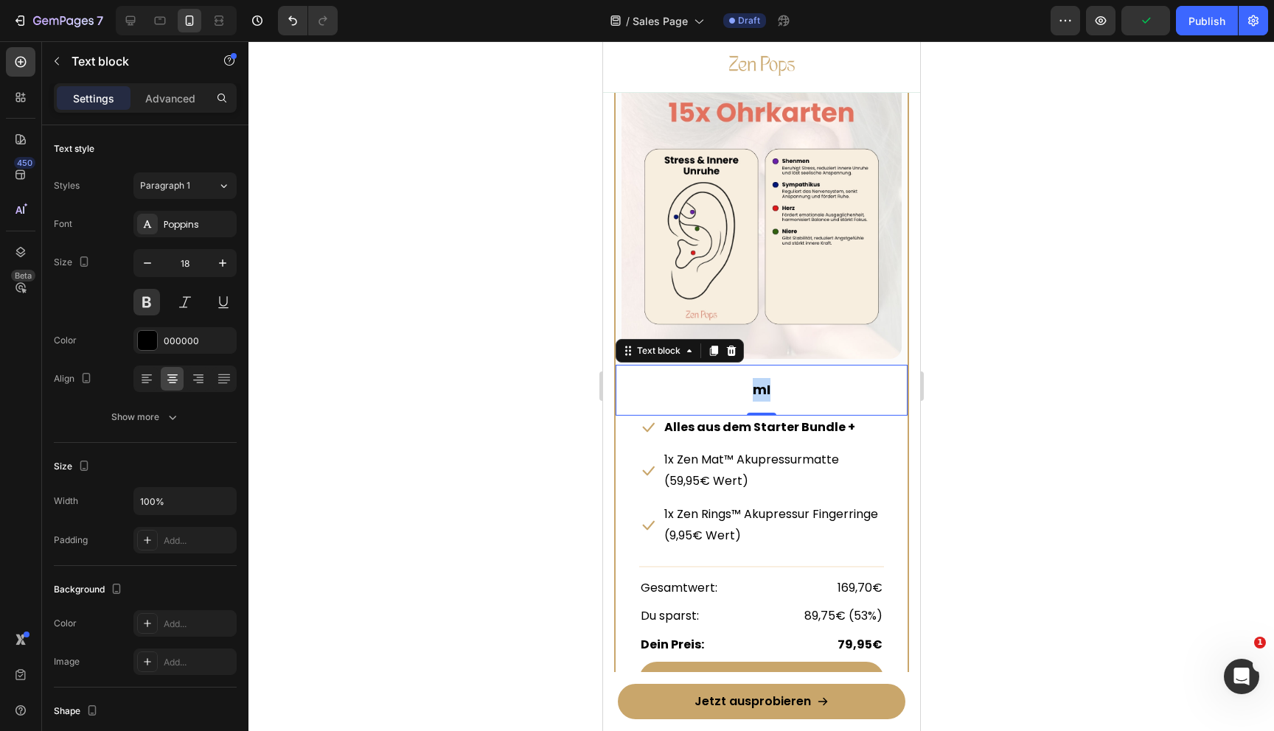
click at [767, 384] on strong "mI" at bounding box center [761, 389] width 18 height 18
drag, startPoint x: 1045, startPoint y: 355, endPoint x: 175, endPoint y: 292, distance: 873.0
click at [1045, 355] on div at bounding box center [761, 386] width 1026 height 690
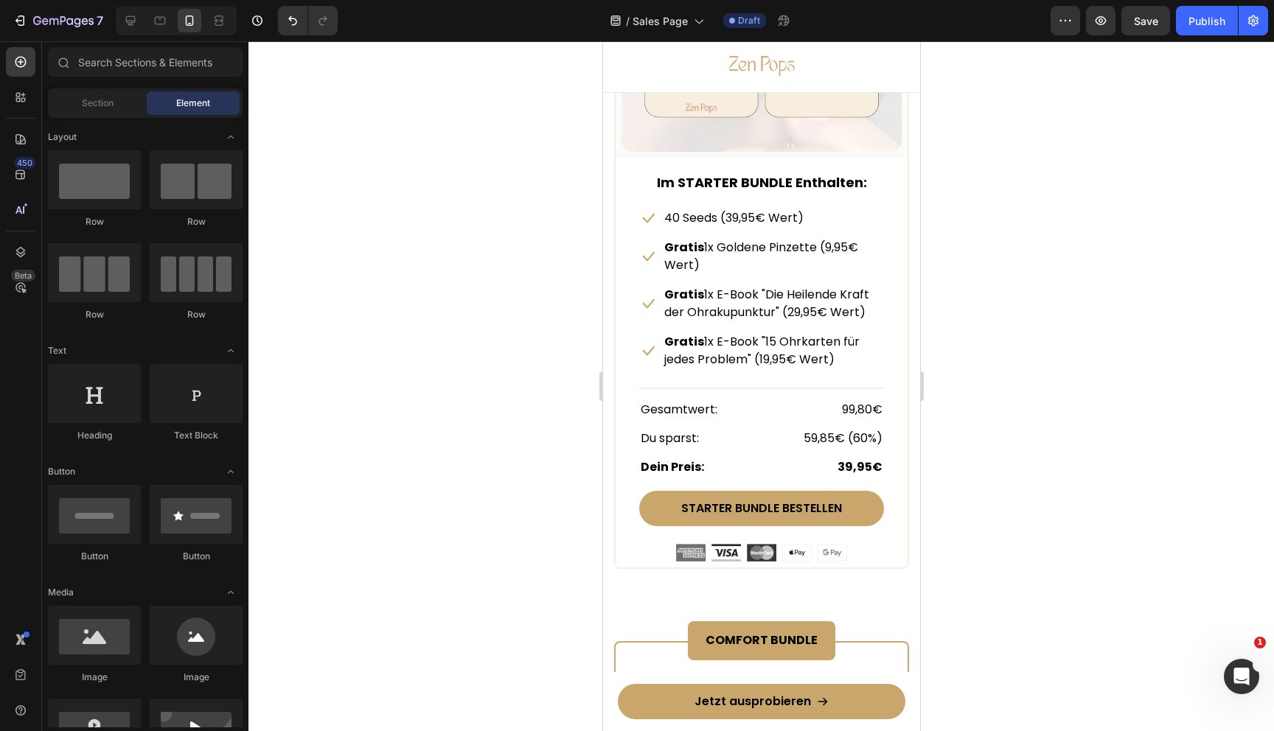
scroll to position [7116, 0]
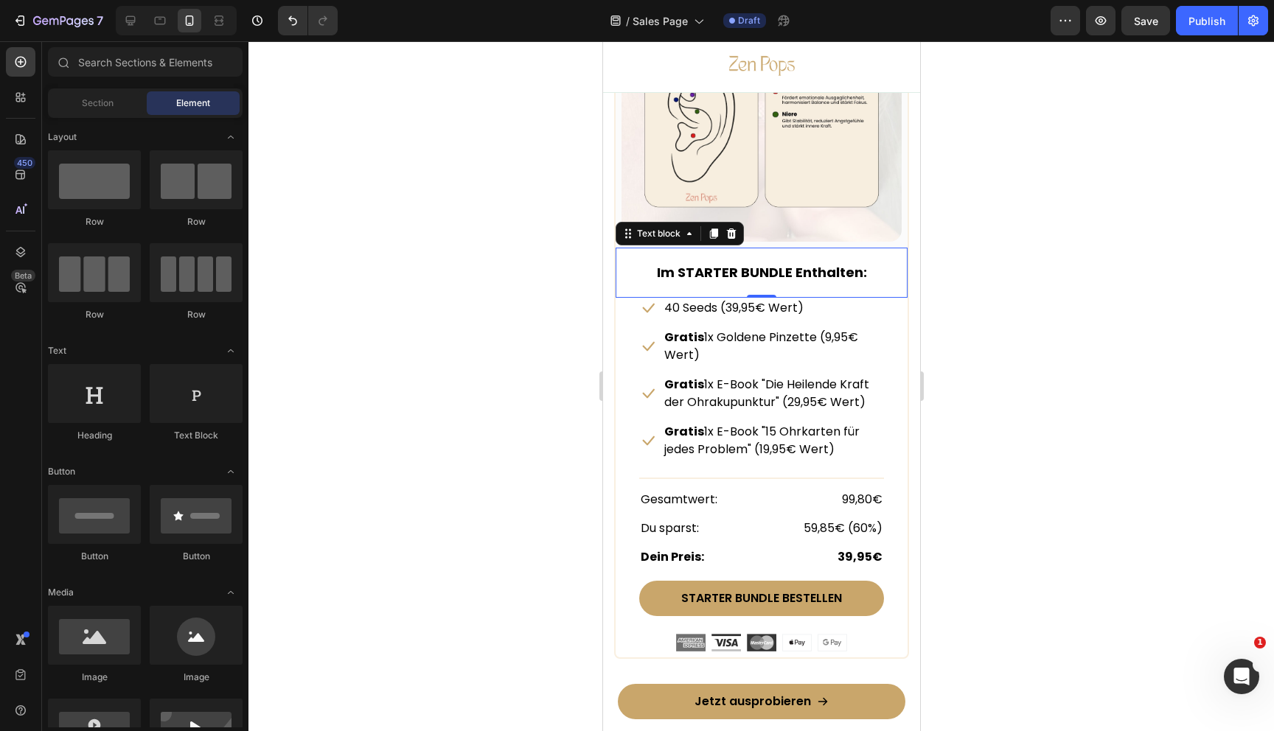
click at [805, 269] on strong "Im STARTER BUNDLE Enthalten:" at bounding box center [761, 272] width 210 height 18
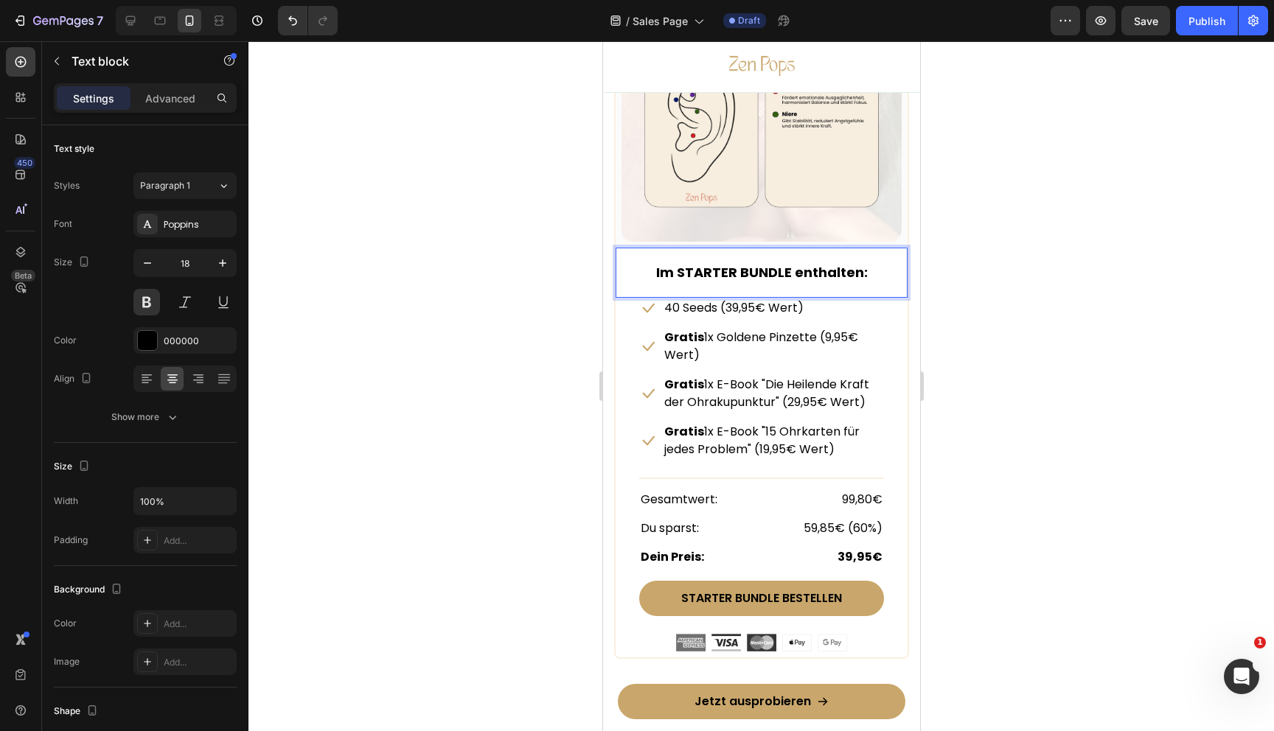
click at [1052, 321] on div at bounding box center [761, 386] width 1026 height 690
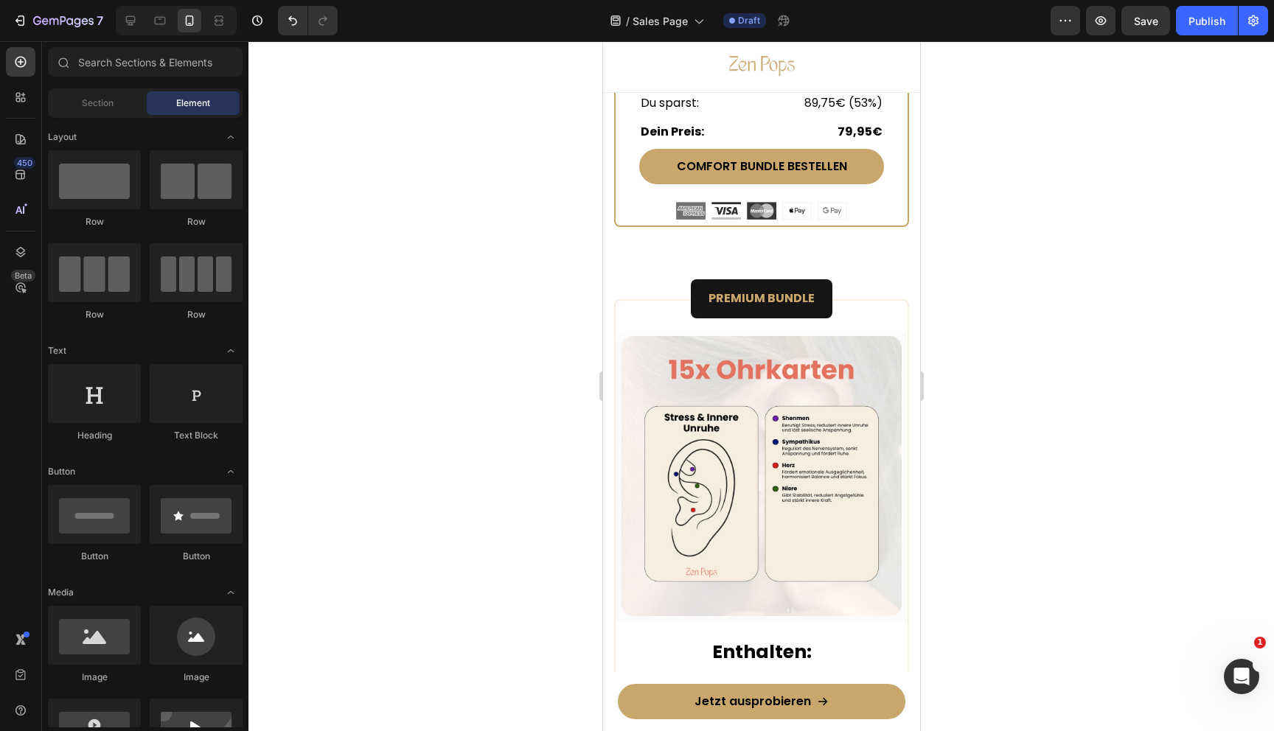
scroll to position [8471, 0]
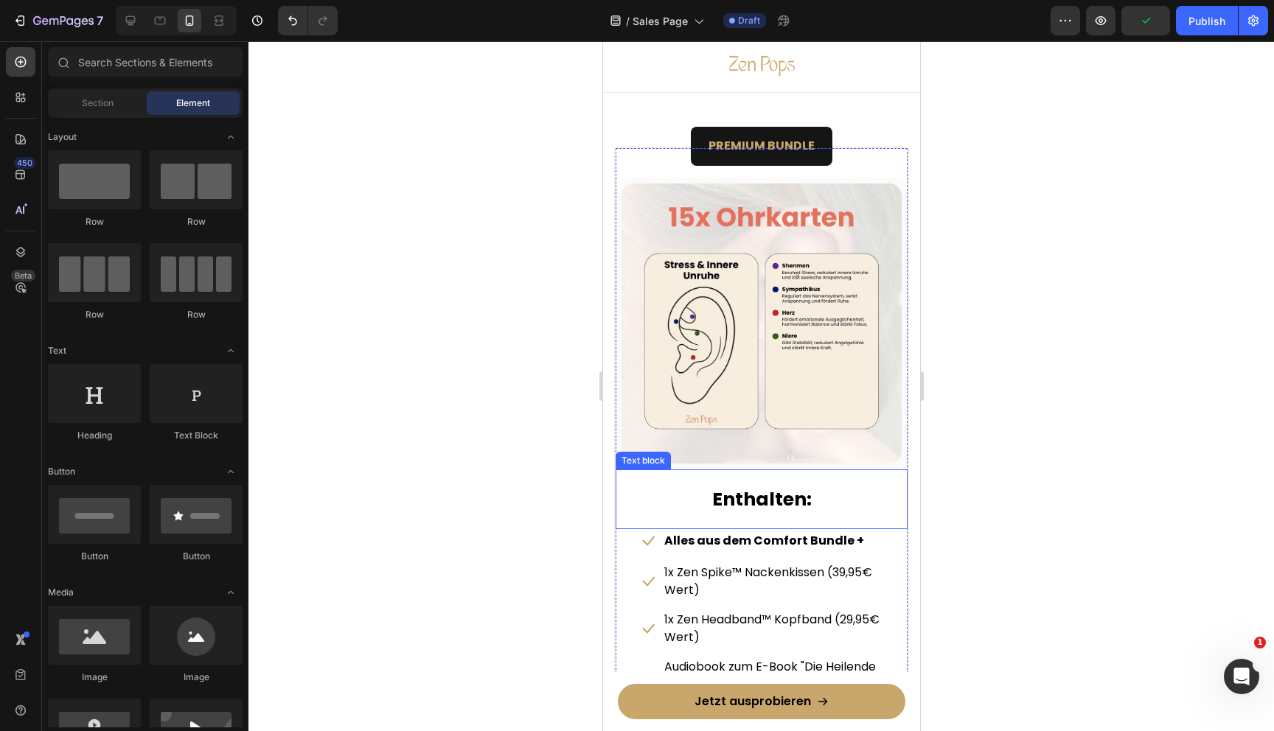
click at [724, 504] on strong "Enthalten:" at bounding box center [761, 500] width 100 height 26
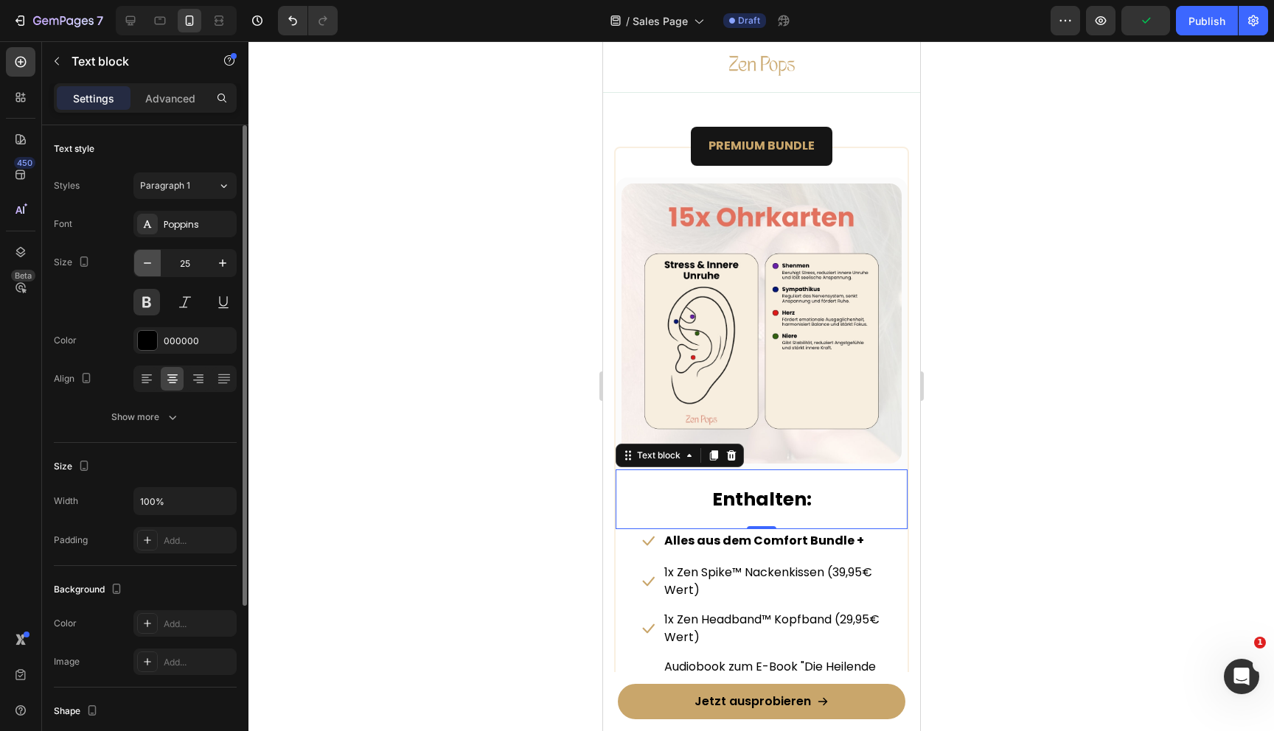
click at [147, 252] on button "button" at bounding box center [147, 263] width 27 height 27
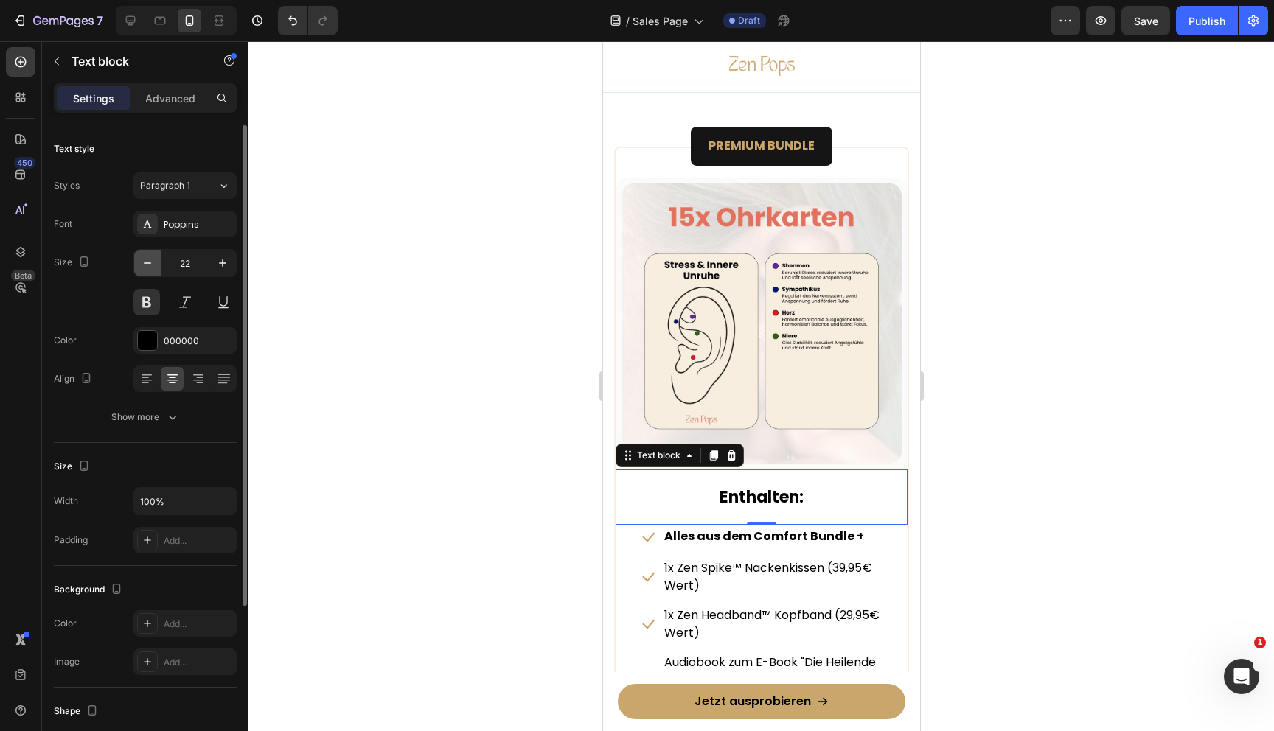
click at [147, 252] on button "button" at bounding box center [147, 263] width 27 height 27
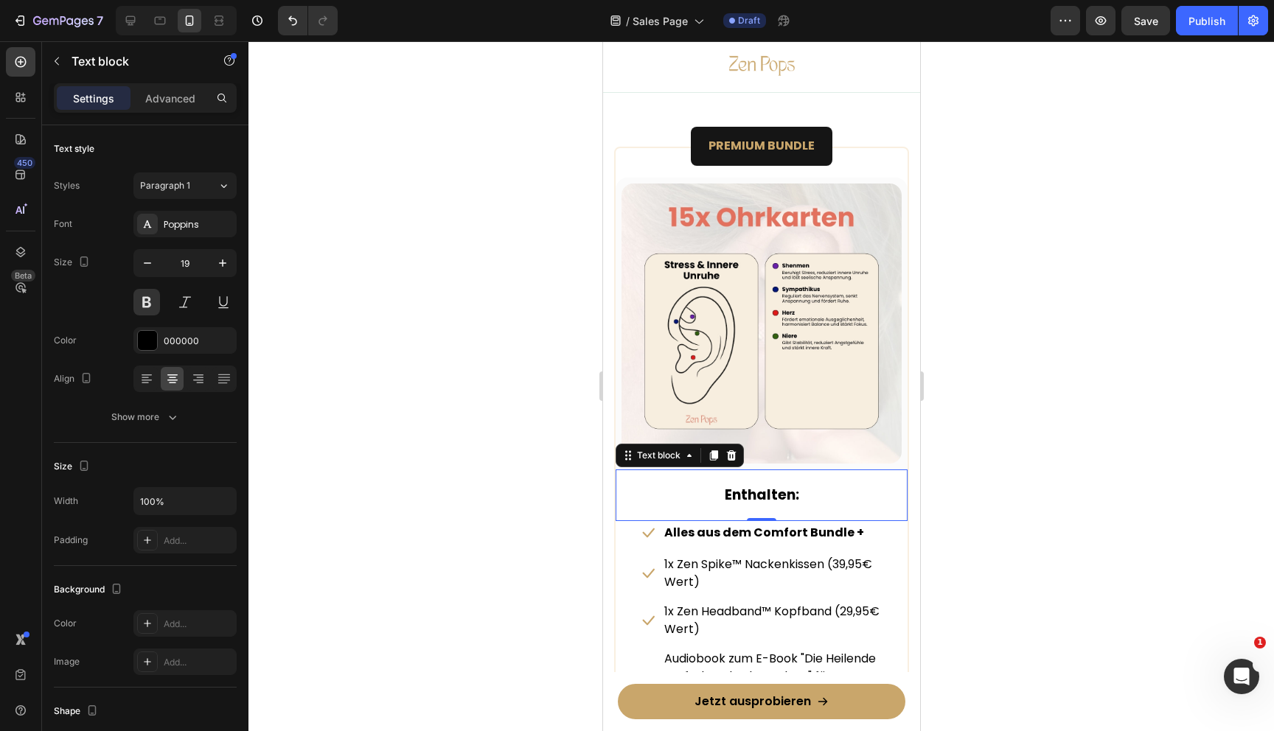
type input "18"
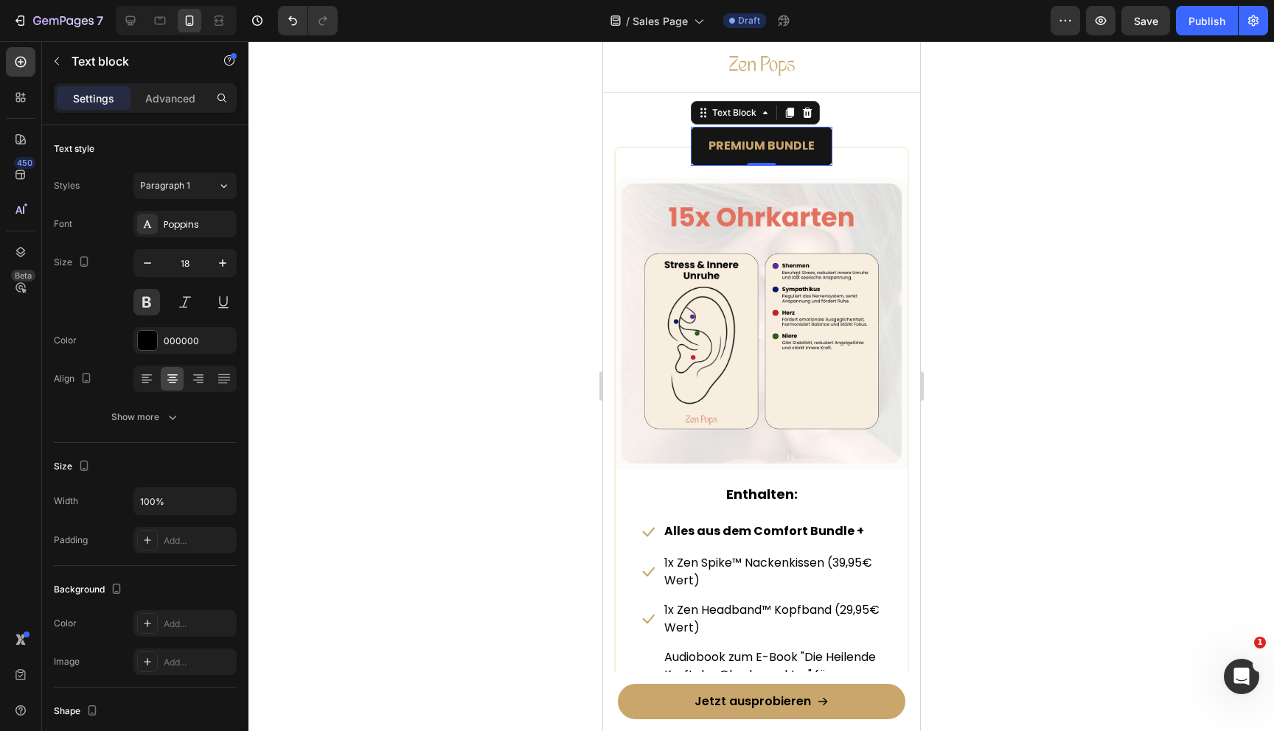
click at [730, 141] on strong "PREMIUM BUNDLE" at bounding box center [761, 145] width 106 height 17
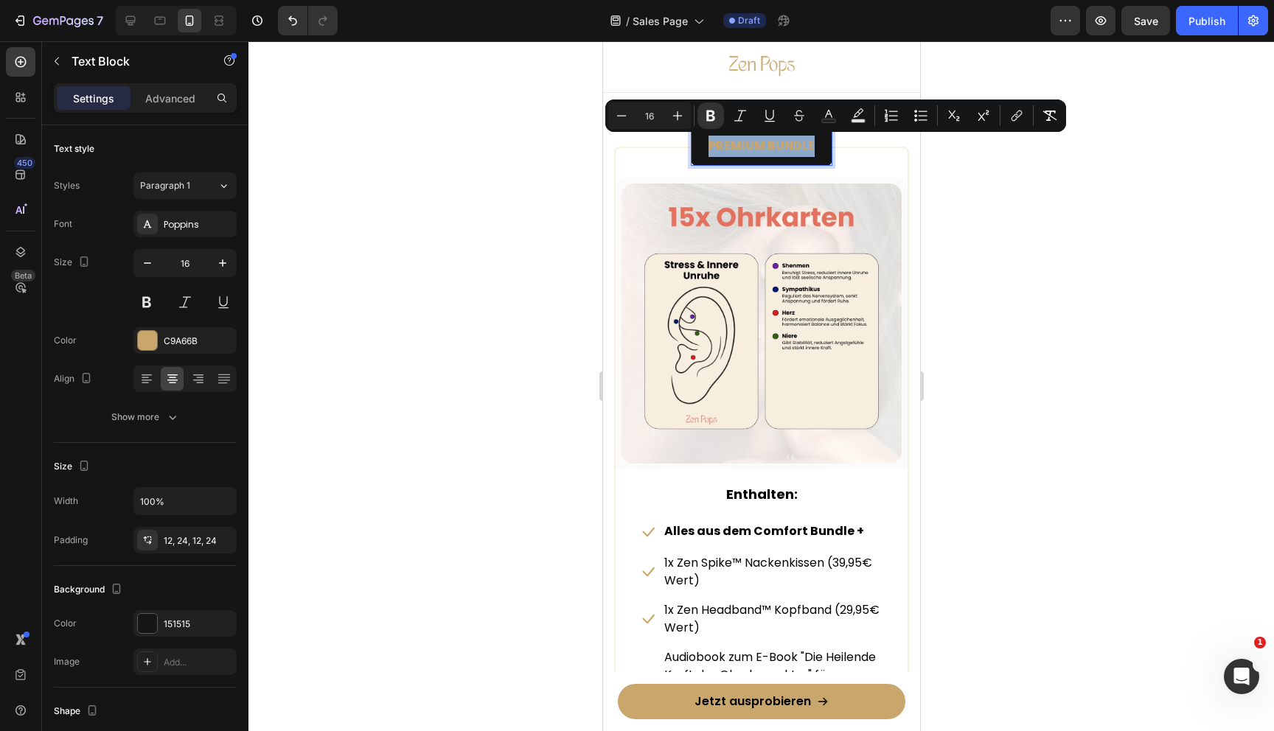
copy strong "PREMIUM BUNDLE"
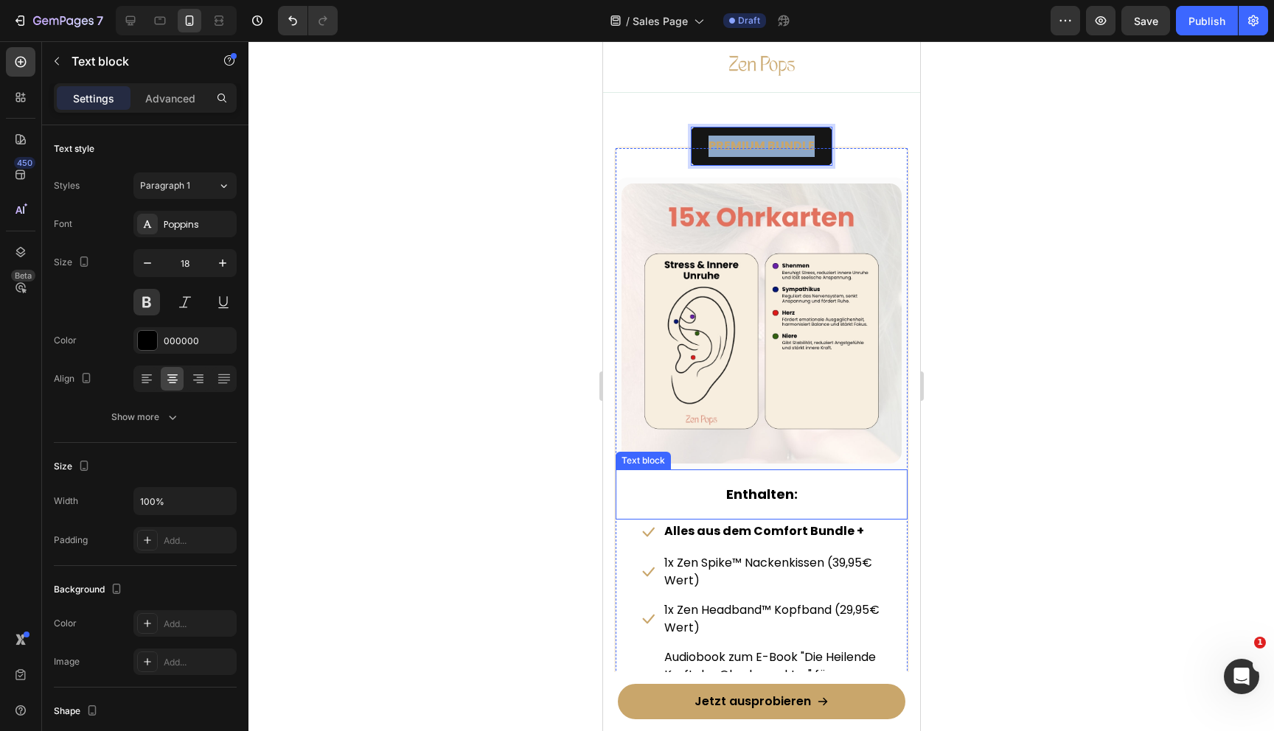
click at [723, 498] on p "Enthalten:" at bounding box center [761, 495] width 242 height 24
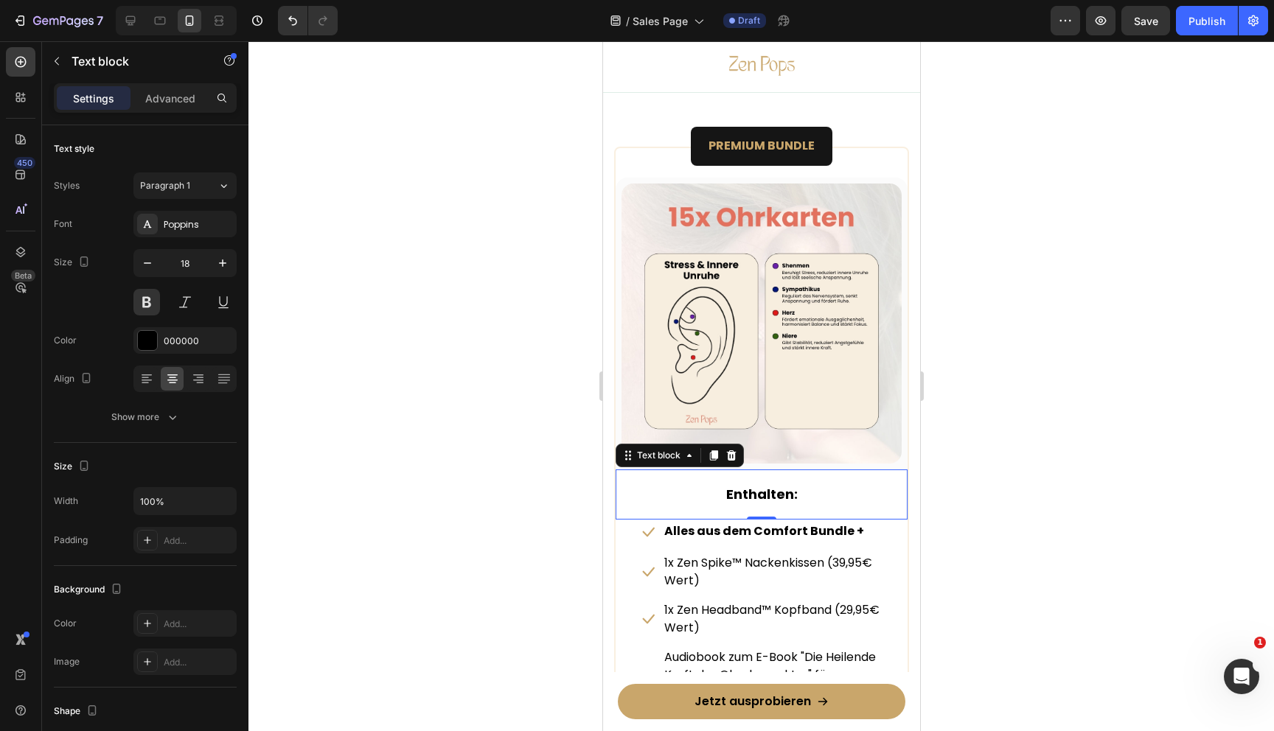
click at [725, 492] on p "Enthalten:" at bounding box center [761, 495] width 242 height 24
click at [664, 495] on p "PREMIUM BUNDLE enthalten:" at bounding box center [761, 495] width 242 height 24
click at [1016, 456] on div at bounding box center [761, 386] width 1026 height 690
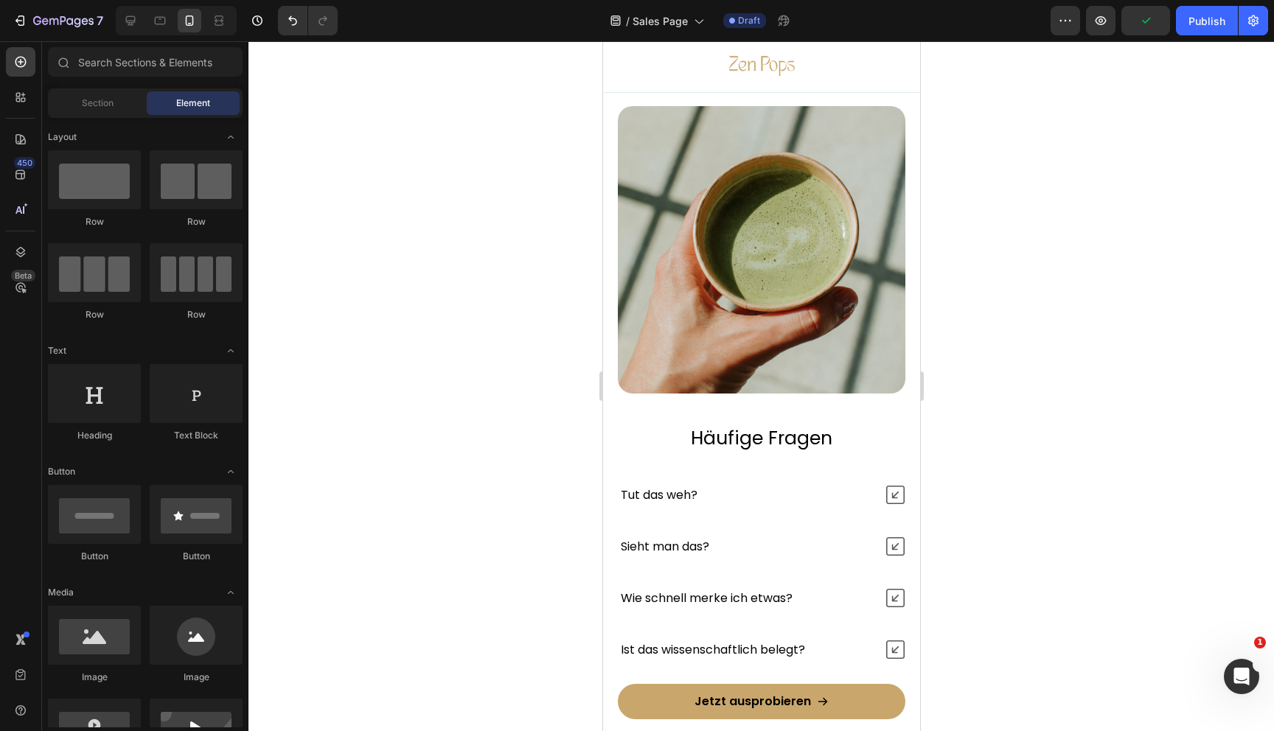
scroll to position [9333, 0]
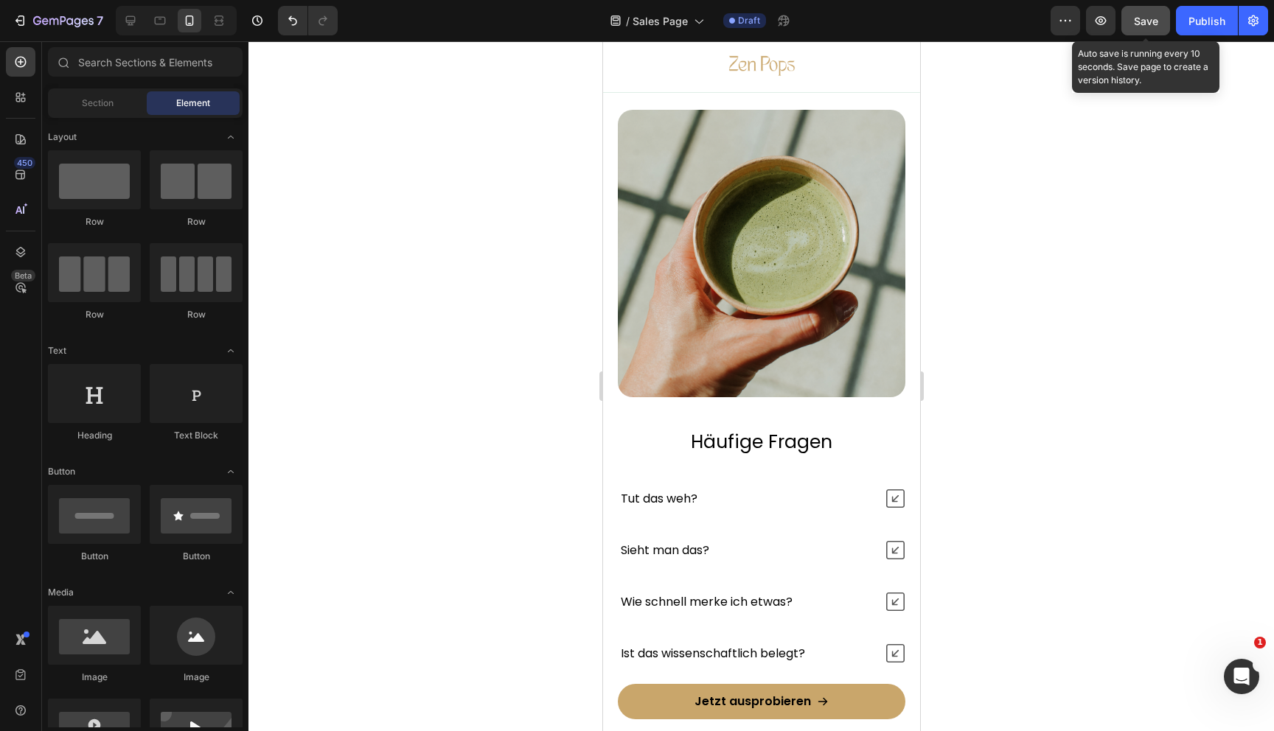
click at [1146, 27] on div "Save" at bounding box center [1146, 20] width 24 height 15
click at [1146, 27] on icon "button" at bounding box center [1145, 20] width 15 height 15
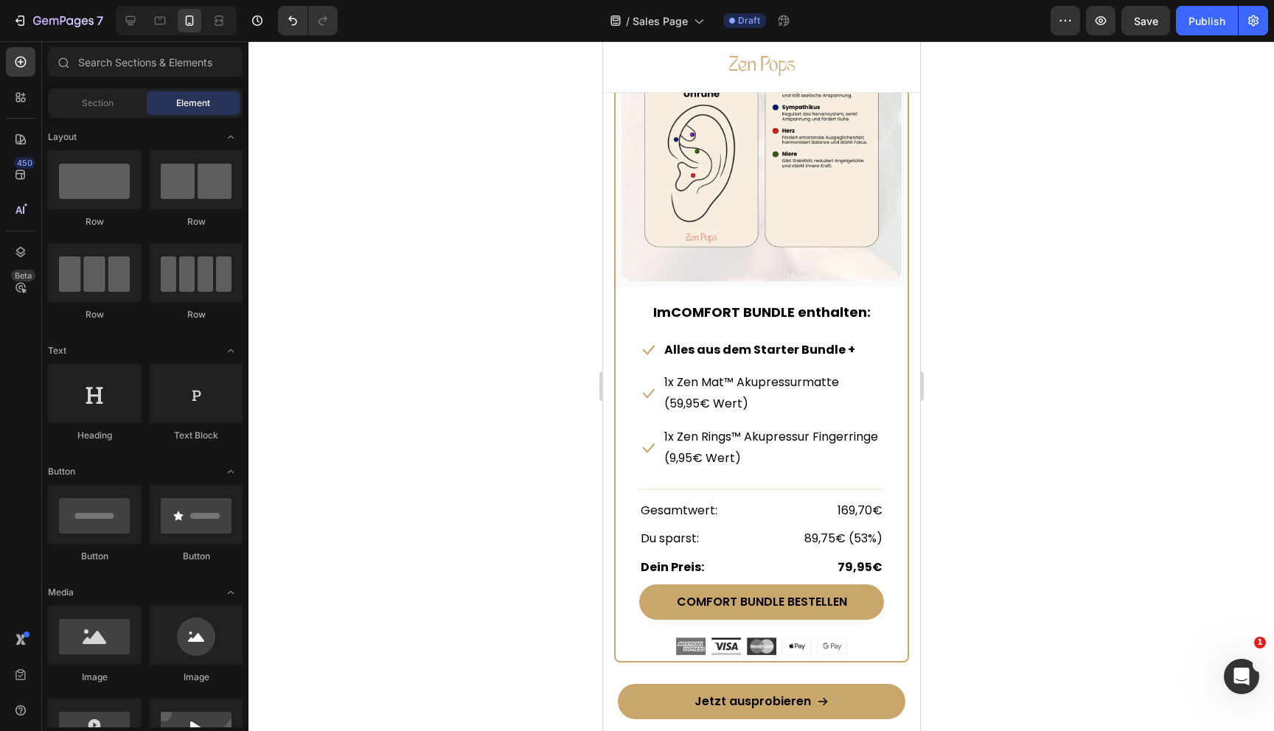
scroll to position [7898, 0]
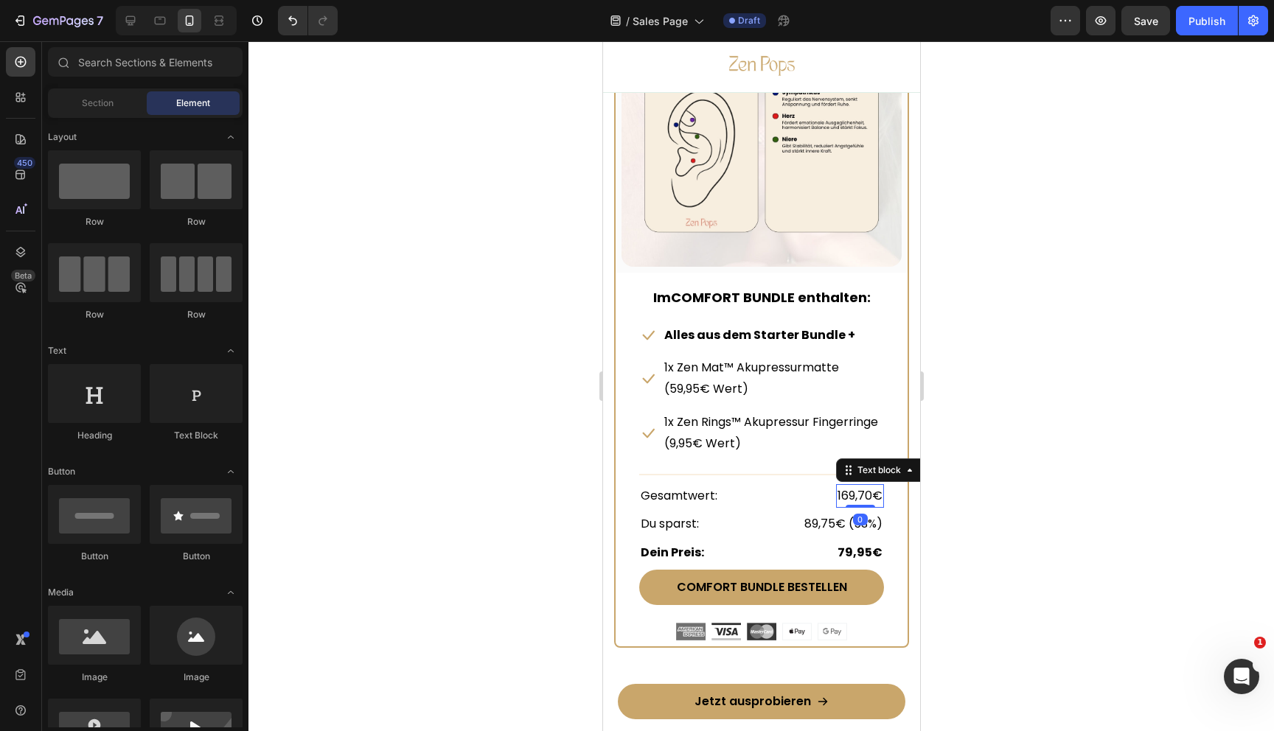
click at [864, 494] on p "169,70€" at bounding box center [859, 496] width 45 height 21
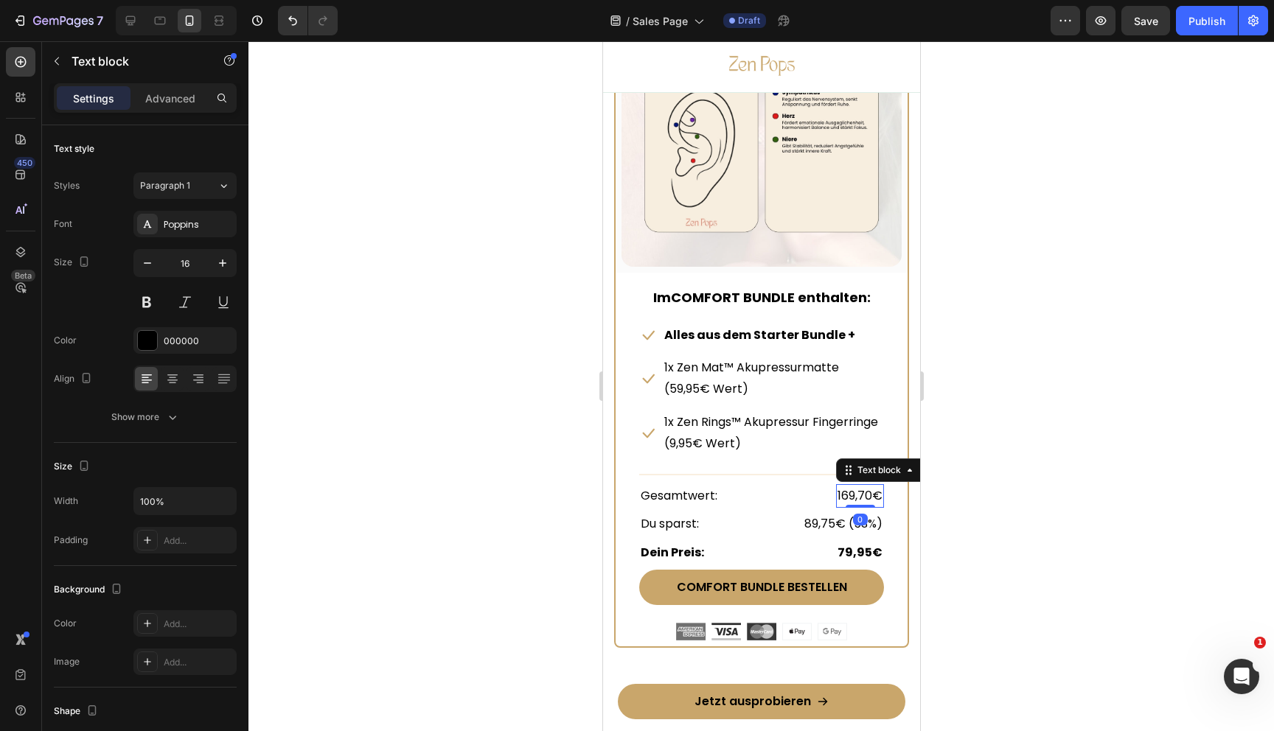
click at [843, 496] on p "169,70€" at bounding box center [859, 496] width 45 height 21
click at [1025, 341] on div at bounding box center [761, 386] width 1026 height 690
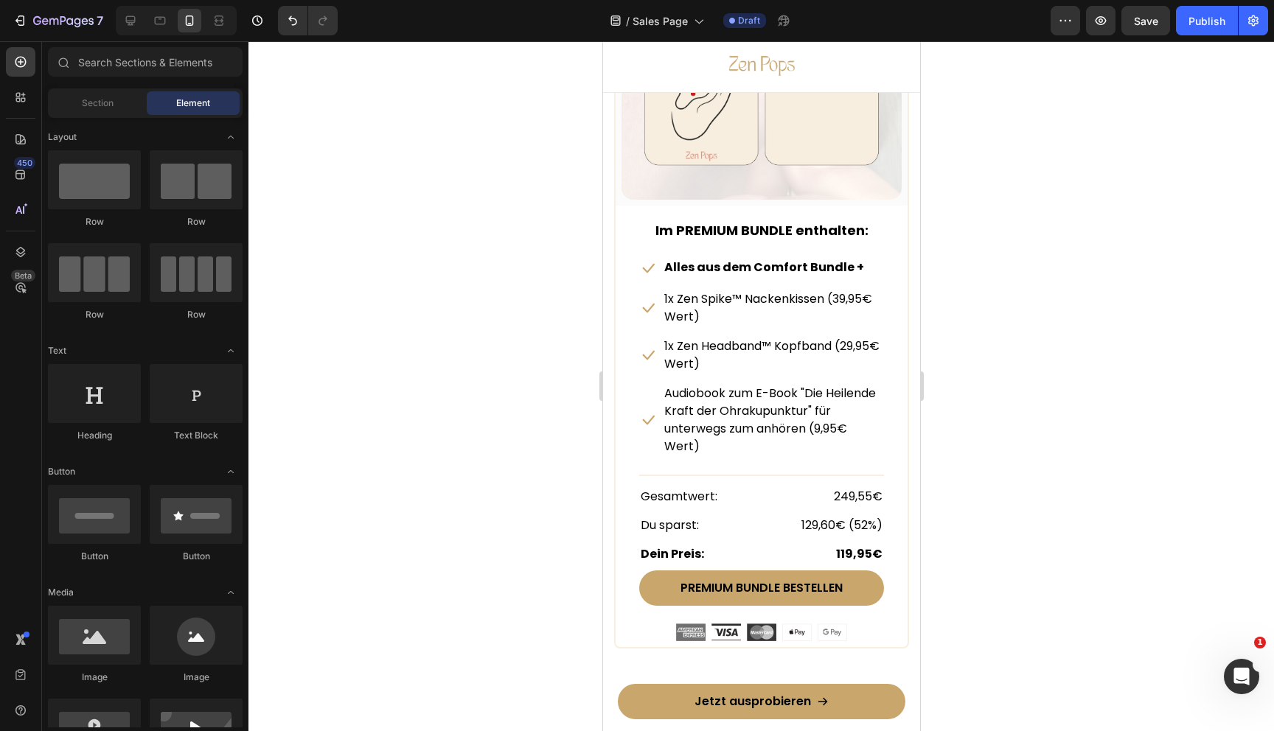
scroll to position [8734, 0]
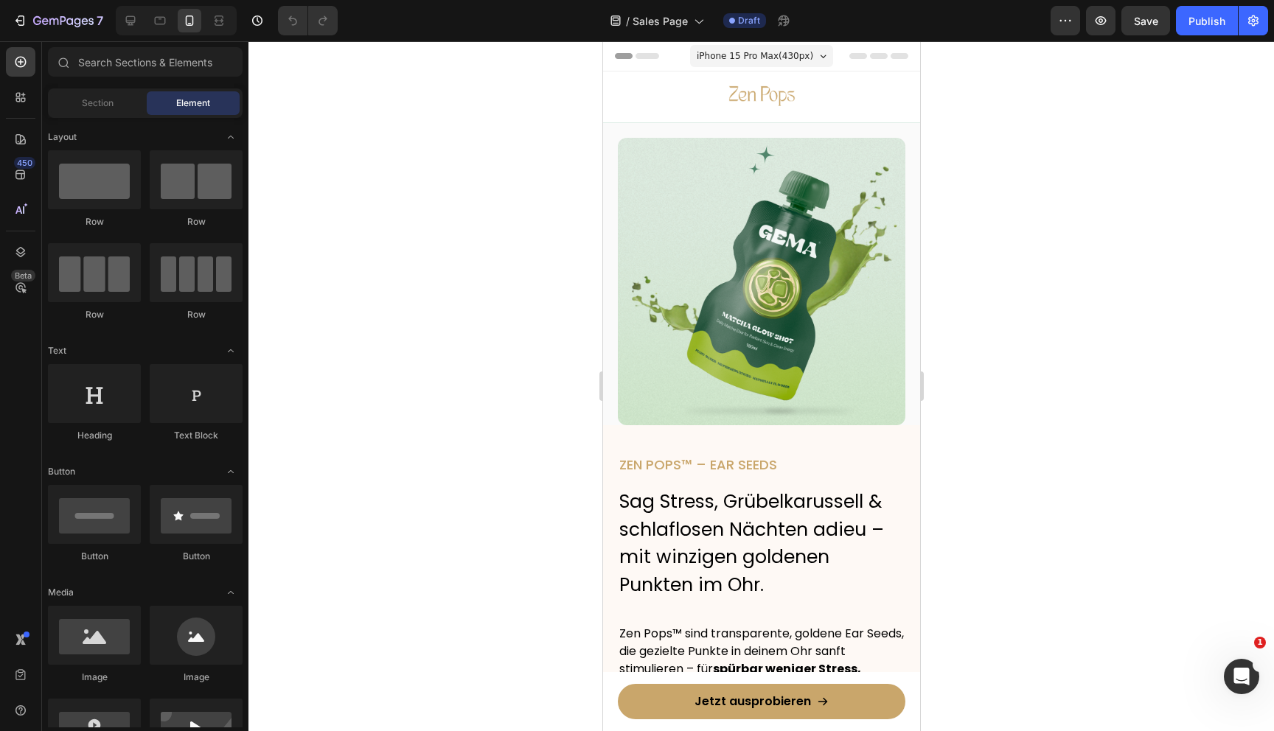
click at [1135, 266] on div at bounding box center [761, 386] width 1026 height 690
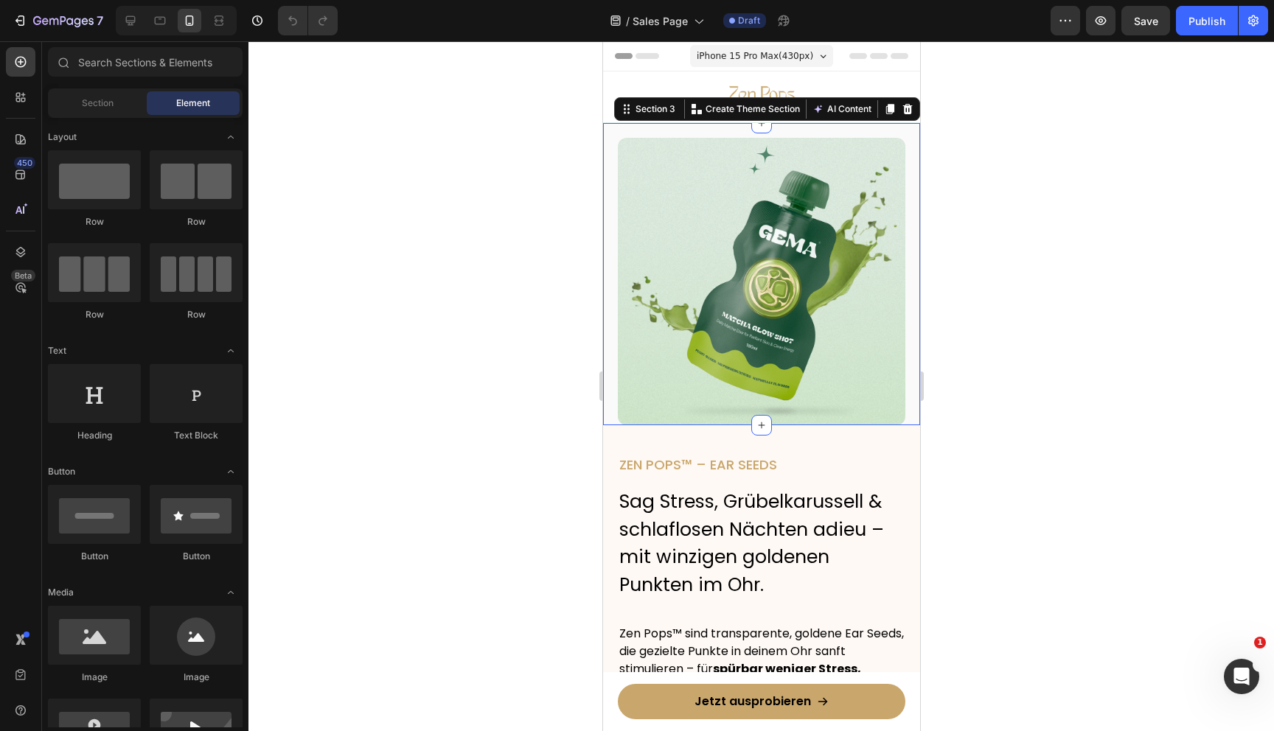
click at [614, 133] on div "Image Section 3 You can create reusable sections Create Theme Section AI Conten…" at bounding box center [760, 274] width 317 height 302
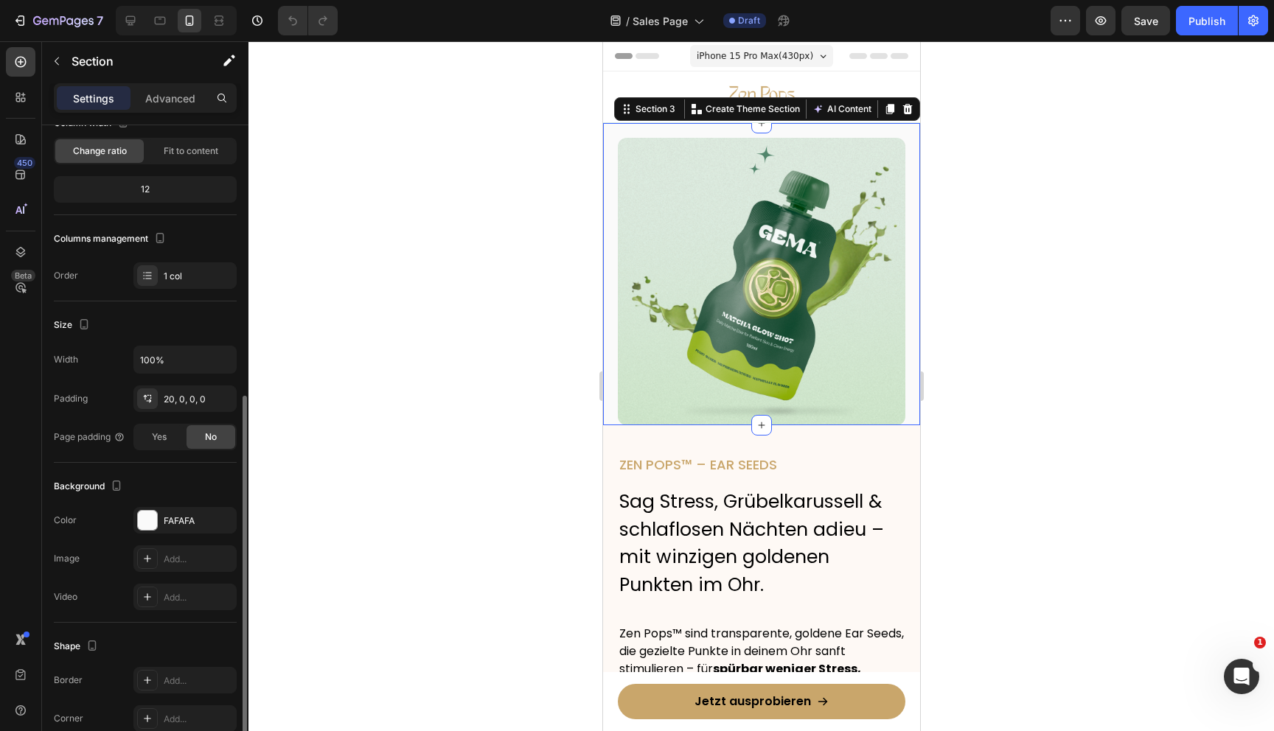
scroll to position [213, 0]
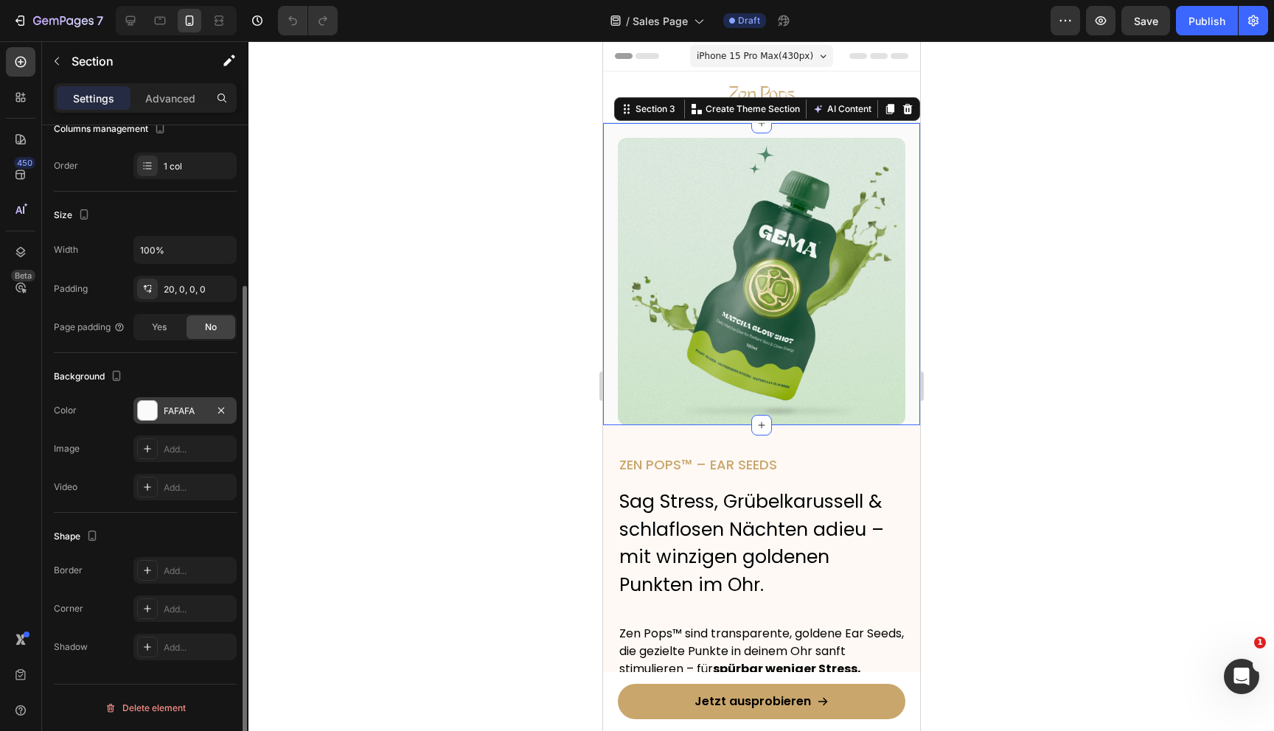
click at [160, 414] on div "FAFAFA" at bounding box center [184, 410] width 103 height 27
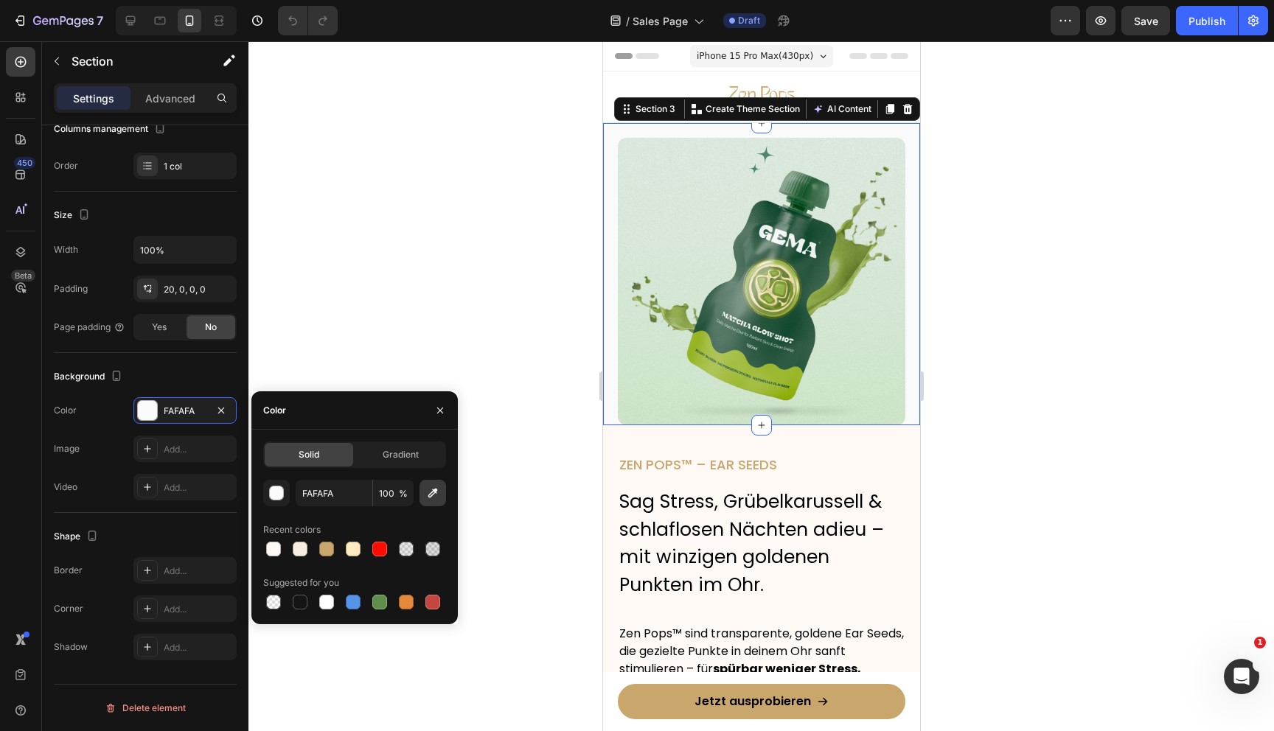
click at [431, 489] on icon "button" at bounding box center [432, 493] width 15 height 15
type input "FEF9F5"
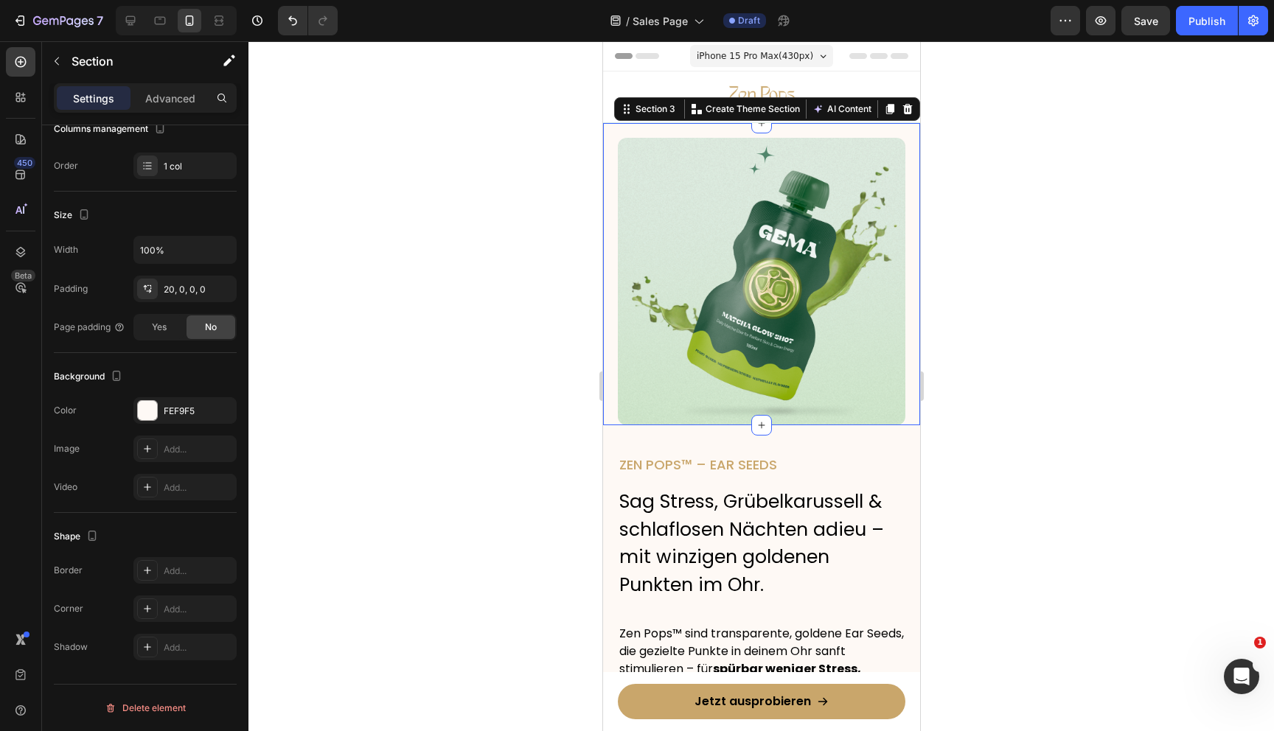
click at [497, 302] on div at bounding box center [761, 386] width 1026 height 690
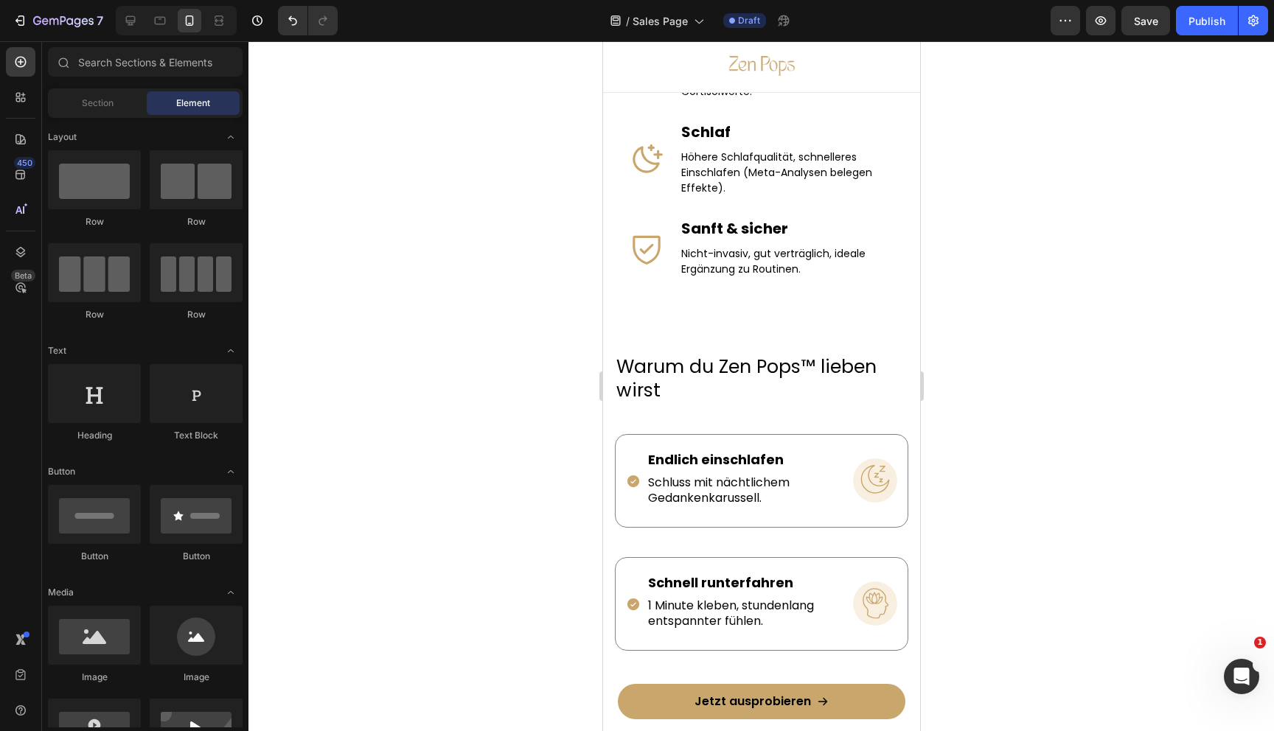
scroll to position [1653, 0]
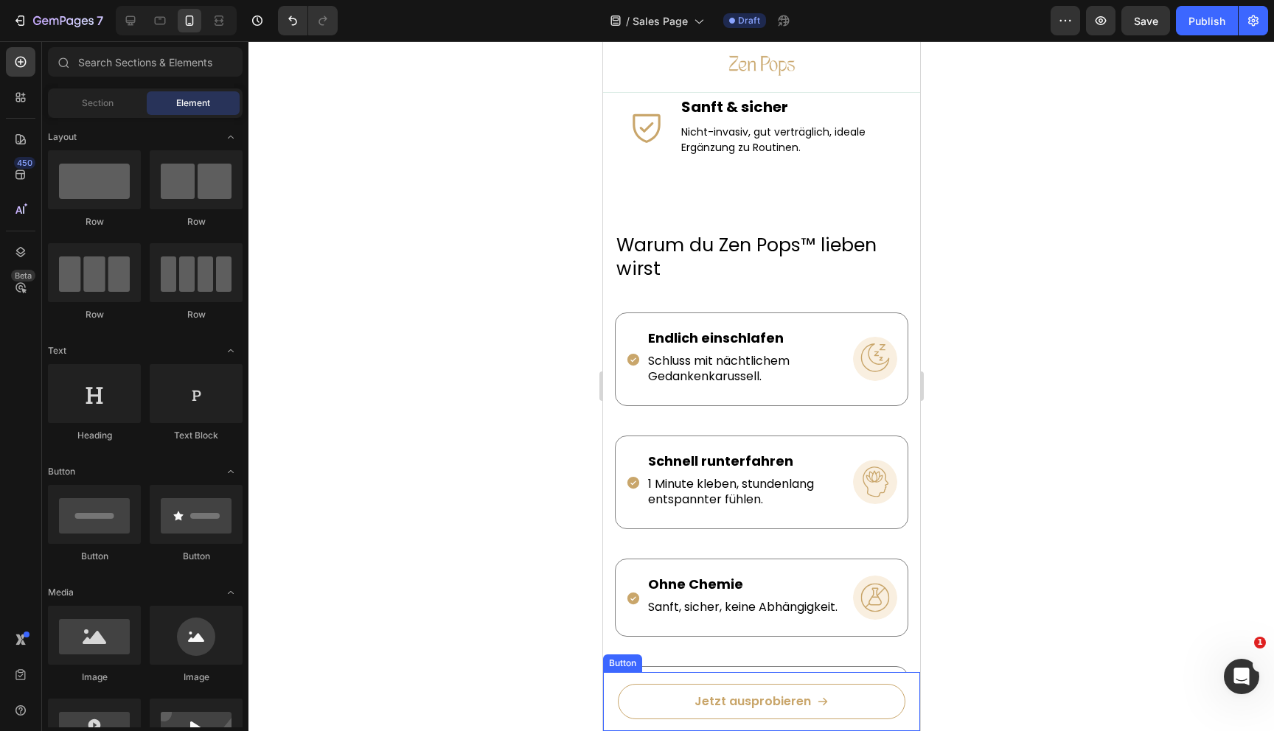
click at [690, 704] on link "Jetzt ausprobieren" at bounding box center [761, 701] width 288 height 35
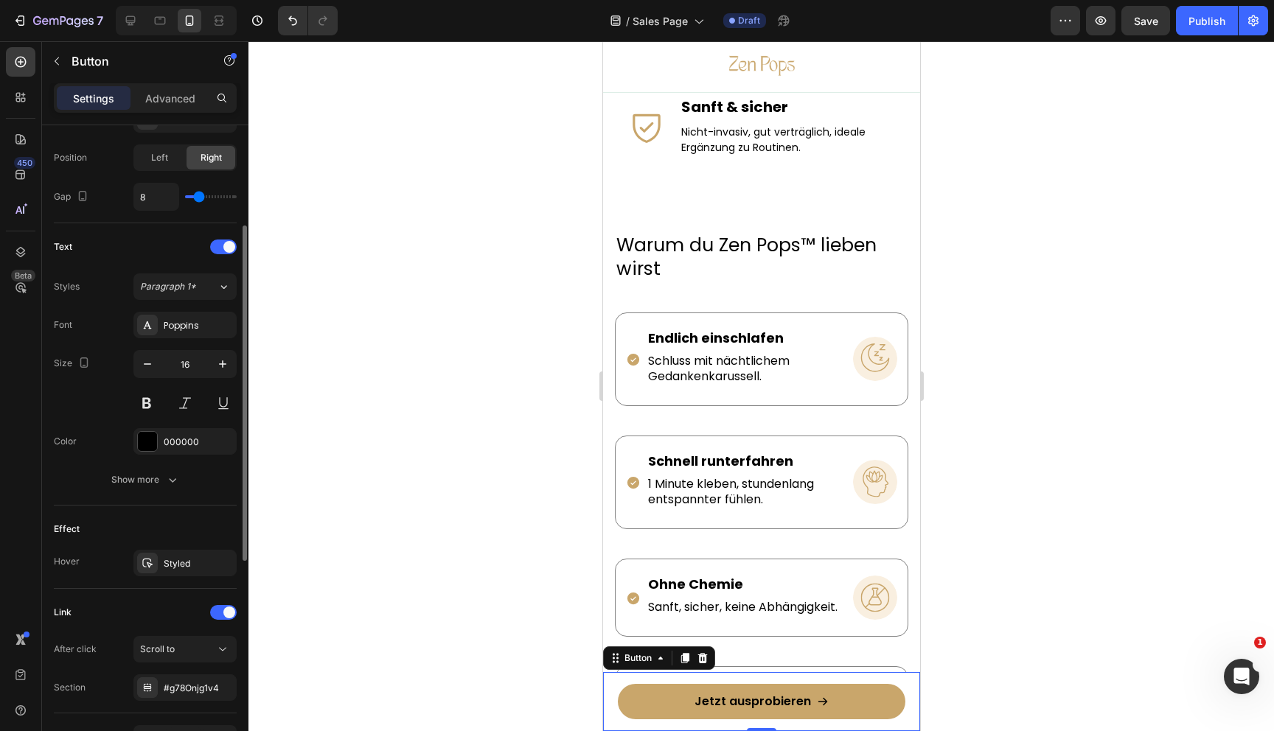
scroll to position [602, 0]
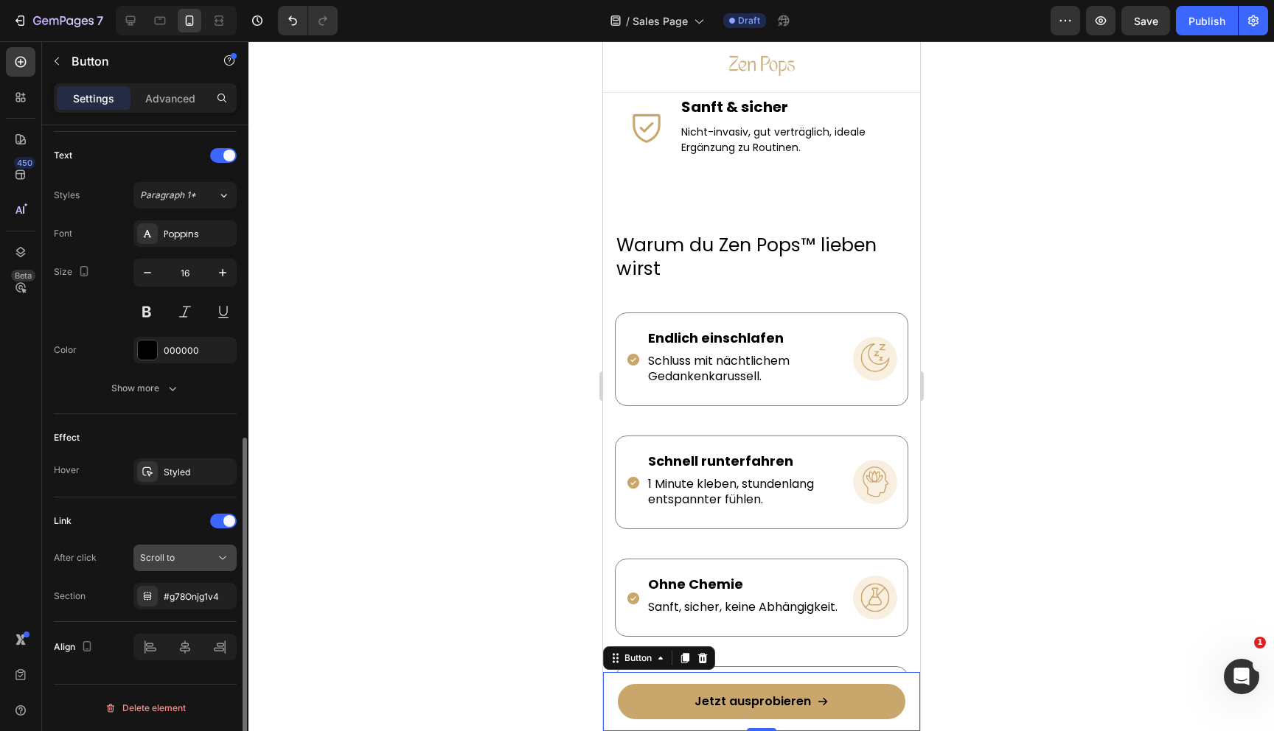
click at [156, 557] on span "Scroll to" at bounding box center [157, 557] width 35 height 11
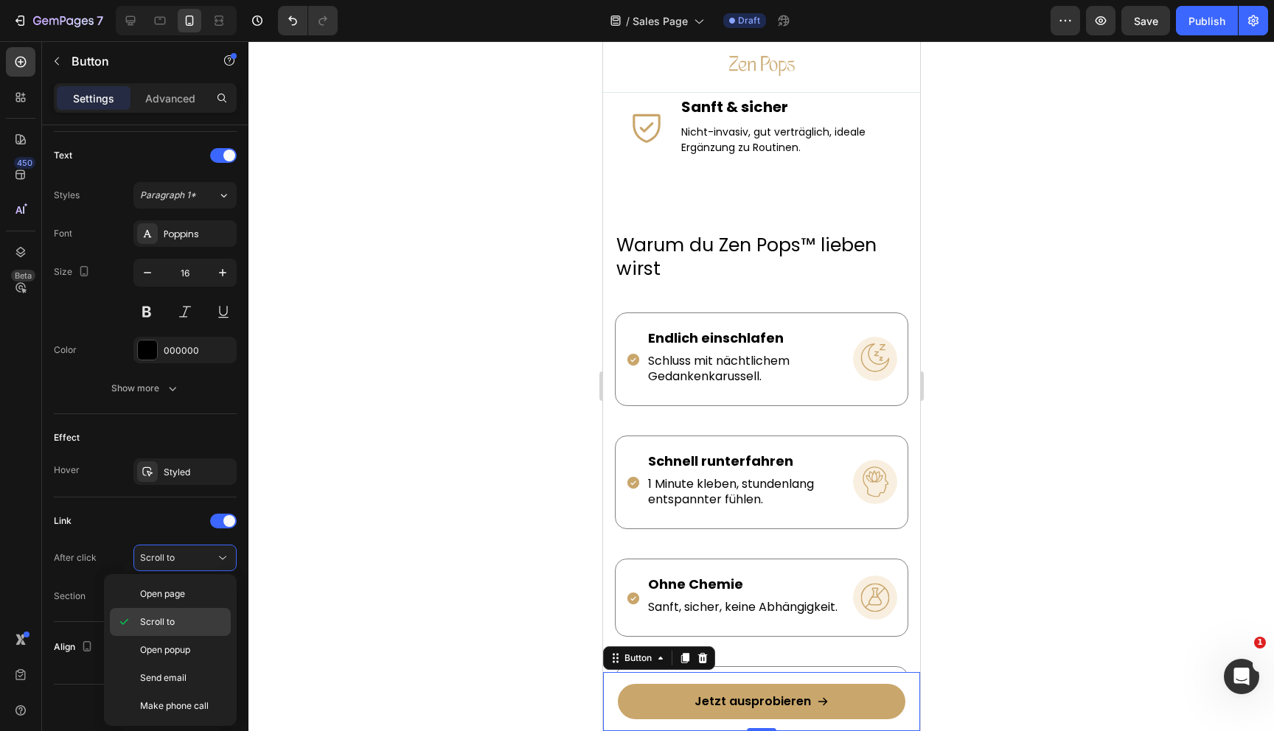
click at [152, 621] on span "Scroll to" at bounding box center [157, 622] width 35 height 13
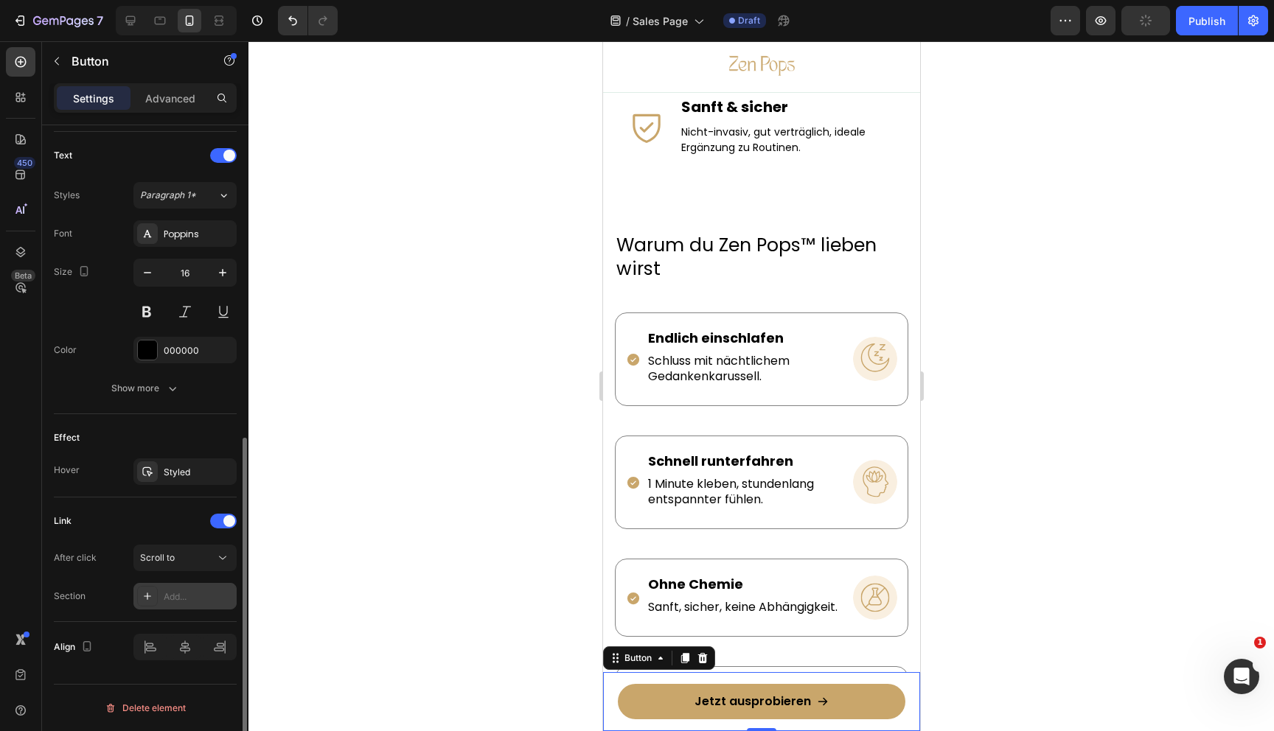
click at [181, 591] on div "Add..." at bounding box center [198, 597] width 69 height 13
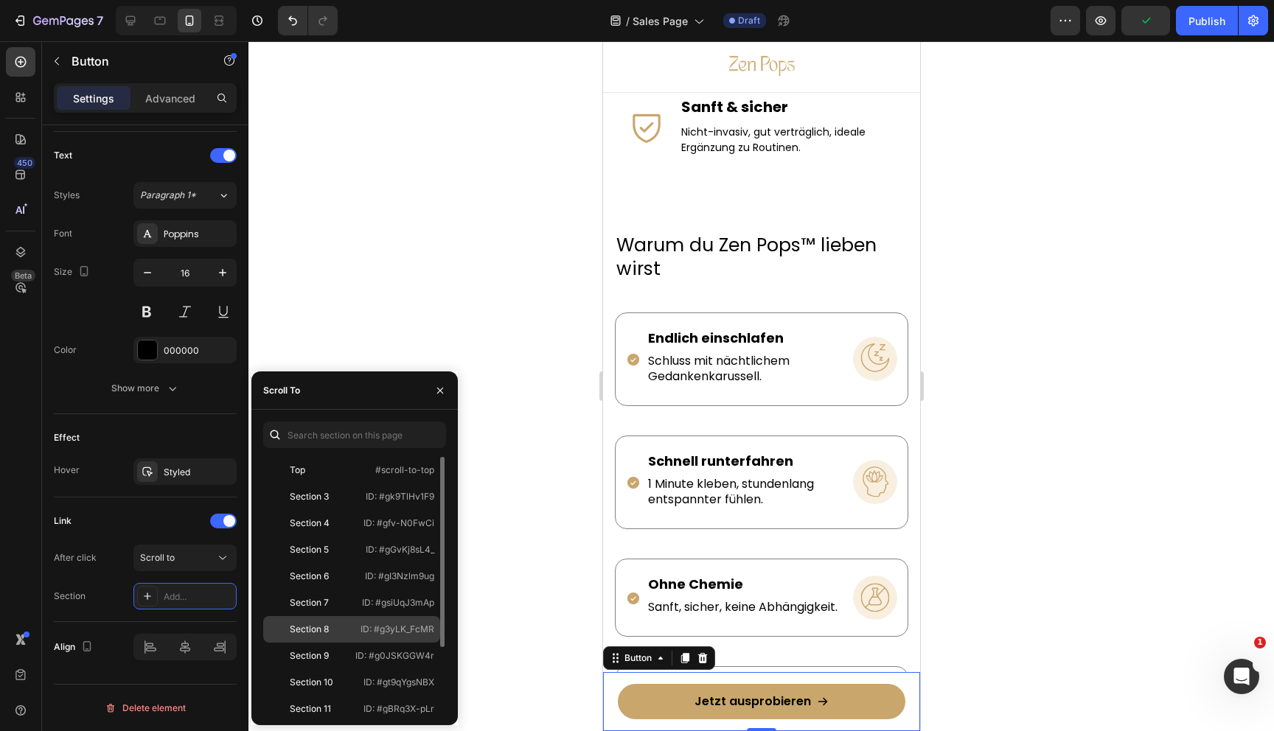
scroll to position [88, 0]
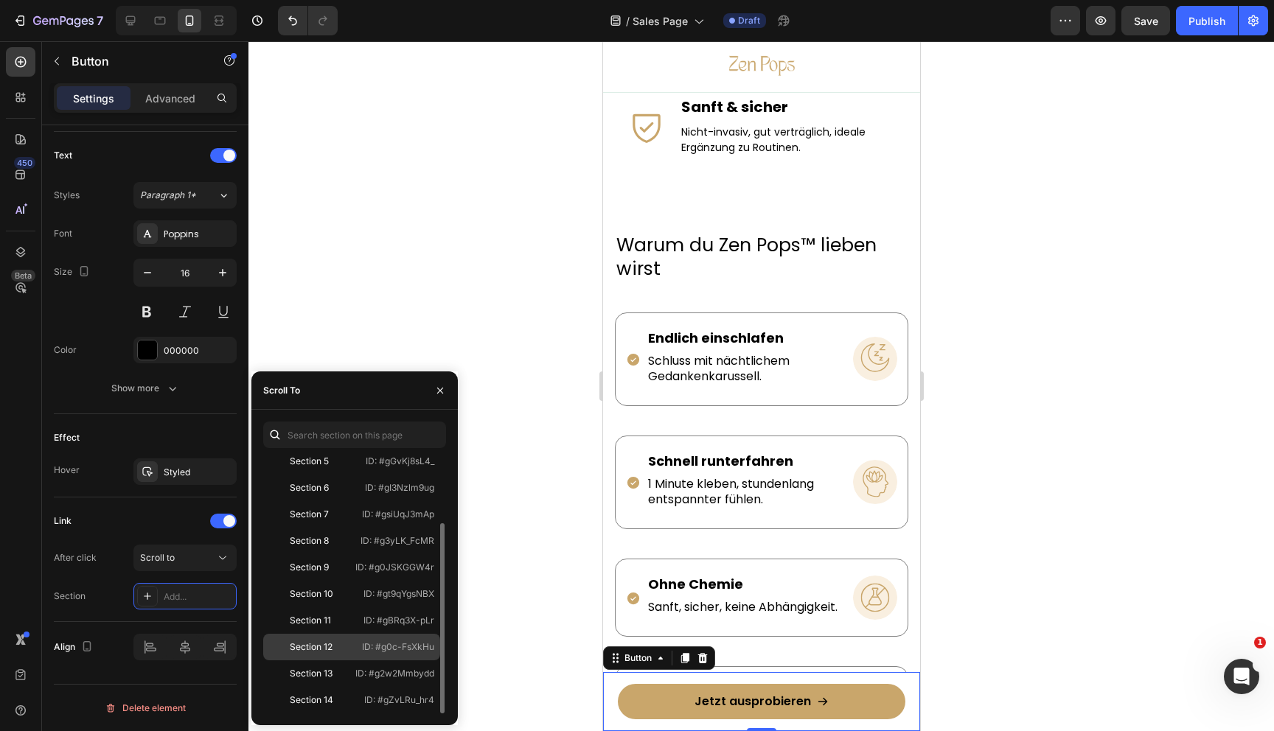
click at [367, 647] on p "ID: #g0c-FsXkHu" at bounding box center [398, 647] width 72 height 13
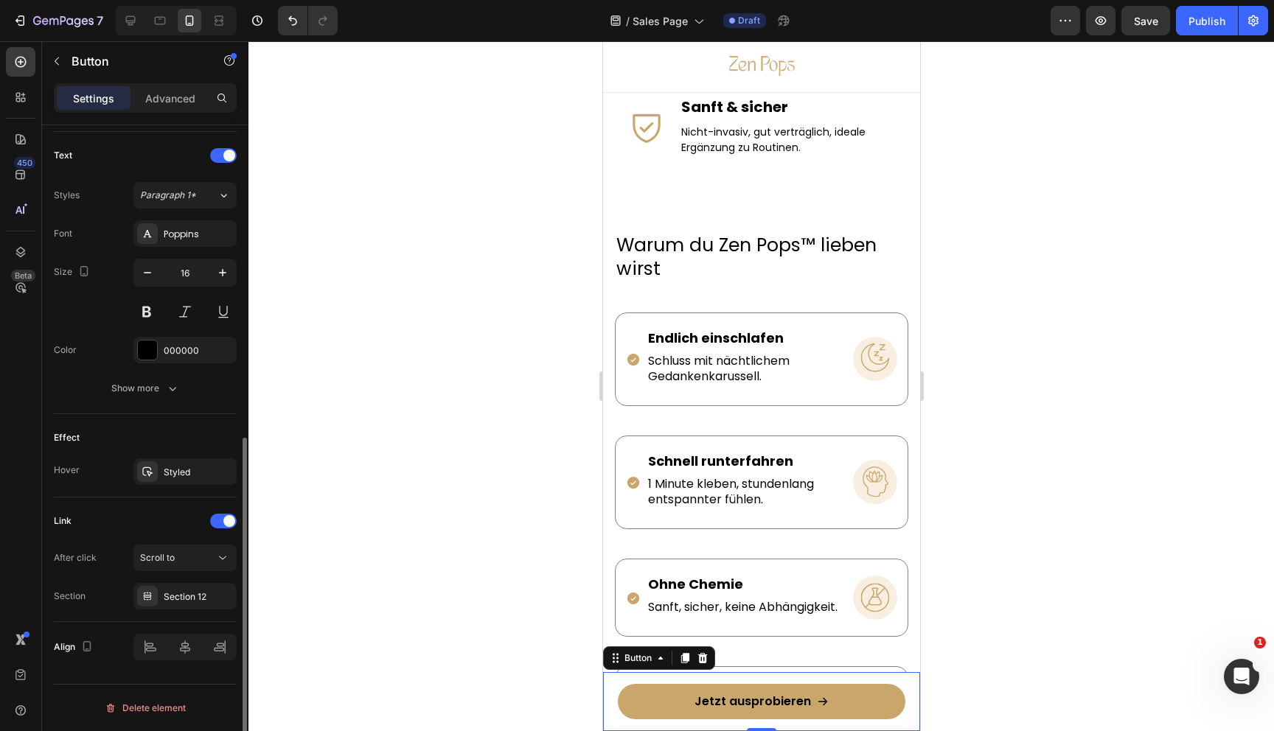
click at [122, 530] on div "Link" at bounding box center [145, 521] width 183 height 24
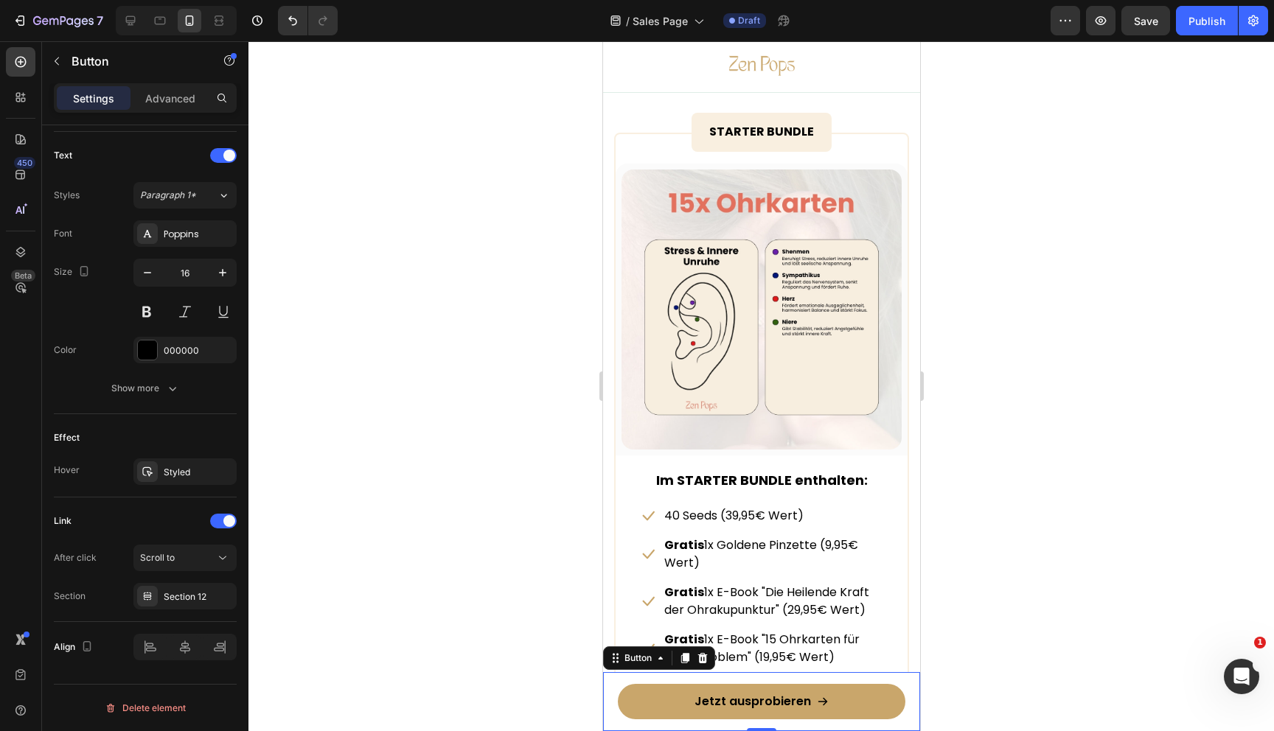
scroll to position [6409, 0]
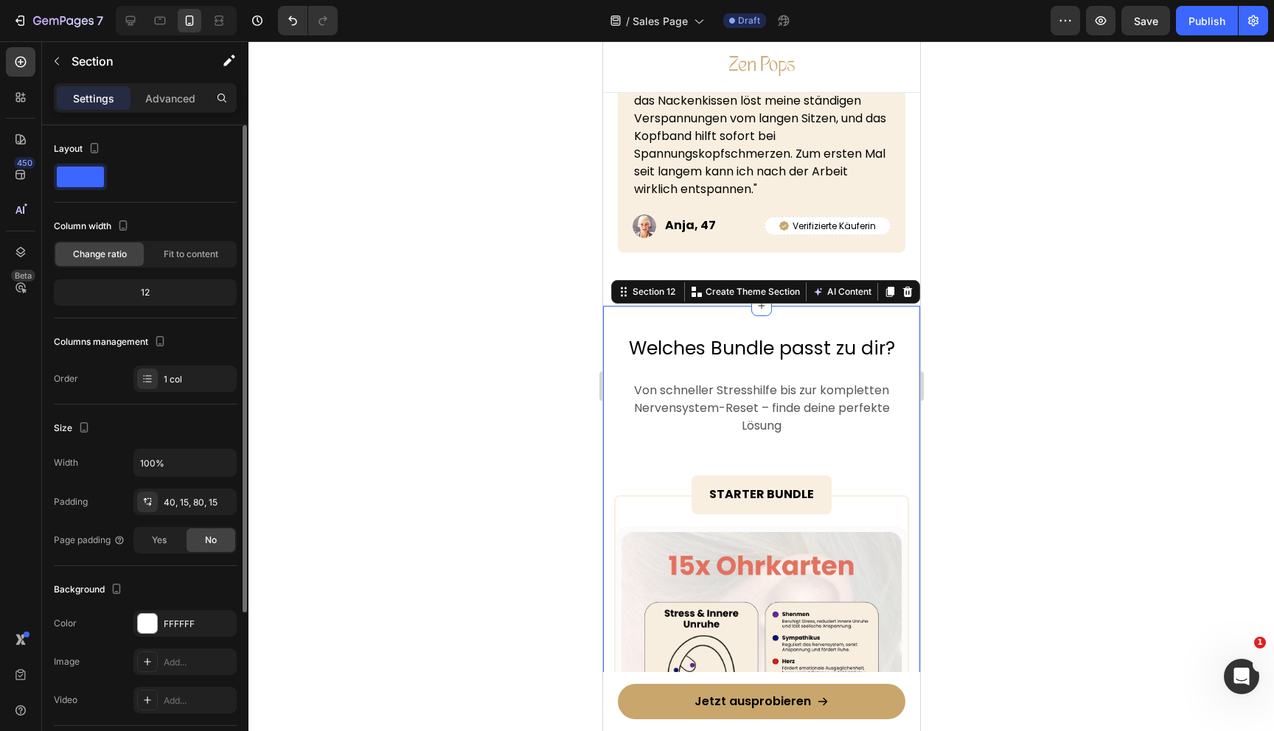
scroll to position [6659, 0]
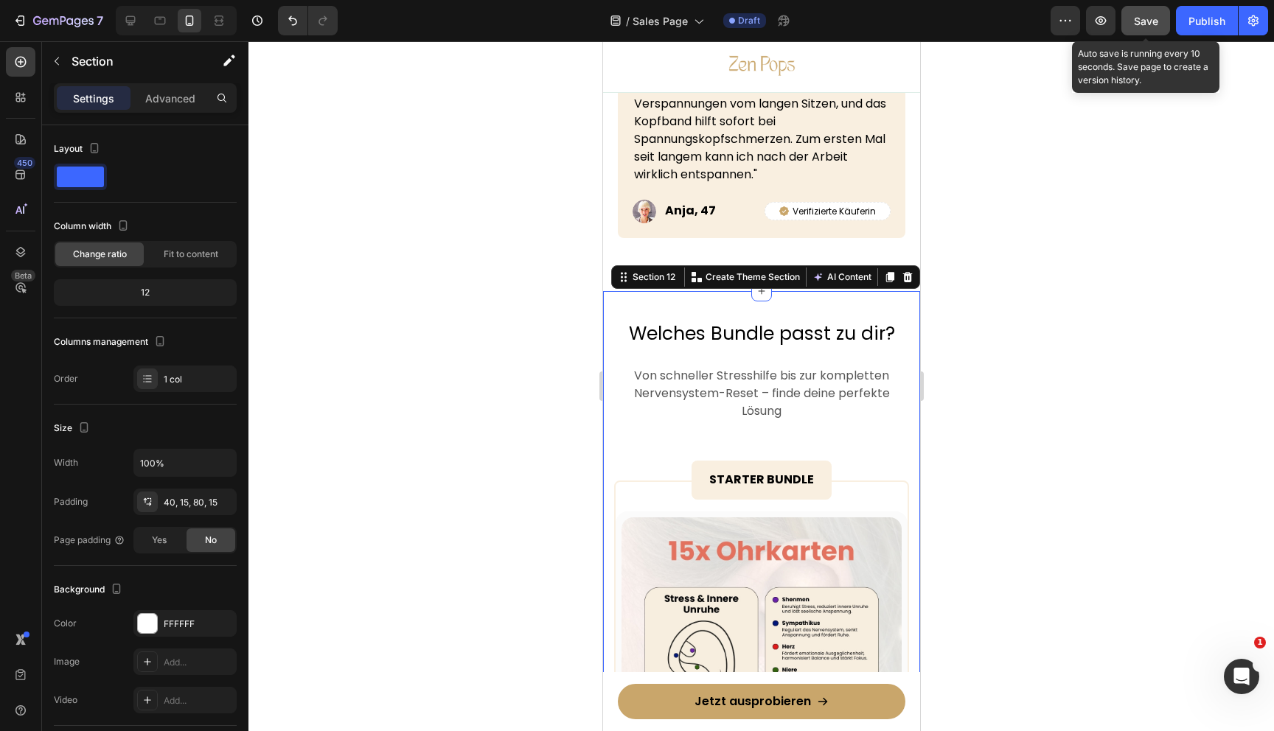
click at [1146, 16] on span "Save" at bounding box center [1146, 21] width 24 height 13
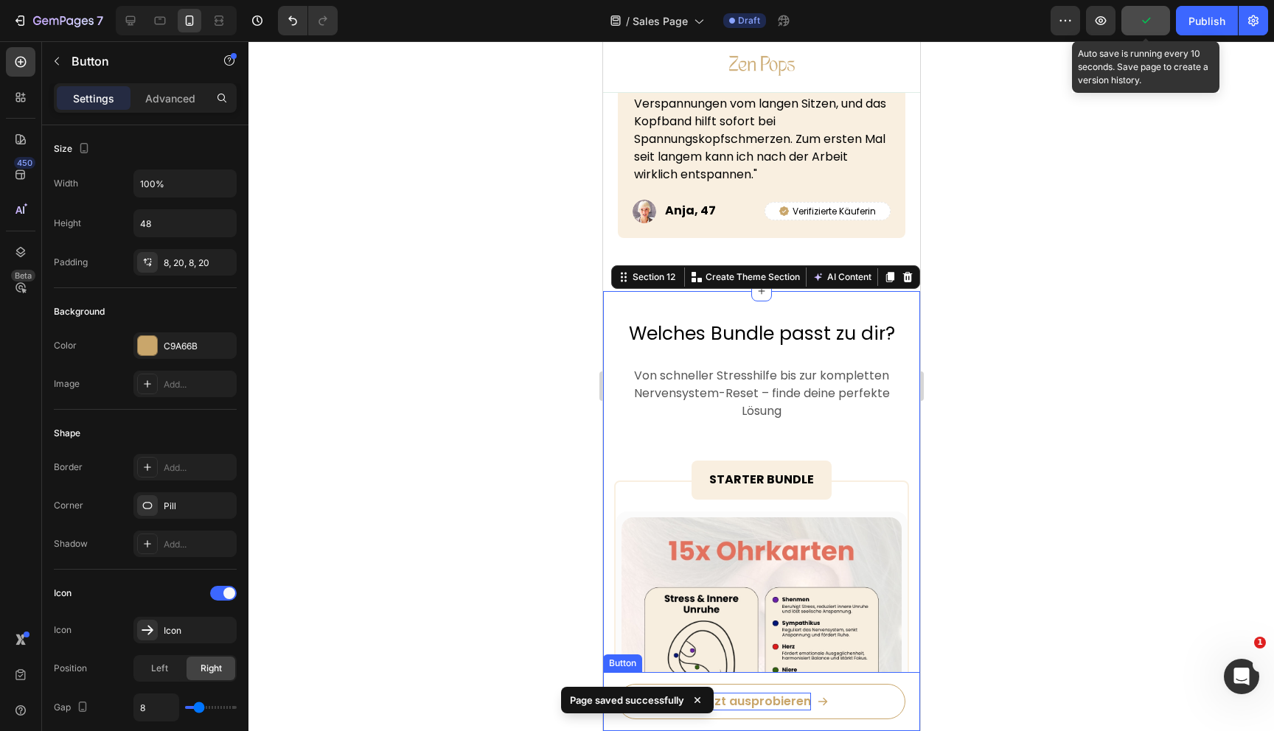
click at [742, 702] on p "Jetzt ausprobieren" at bounding box center [752, 702] width 116 height 18
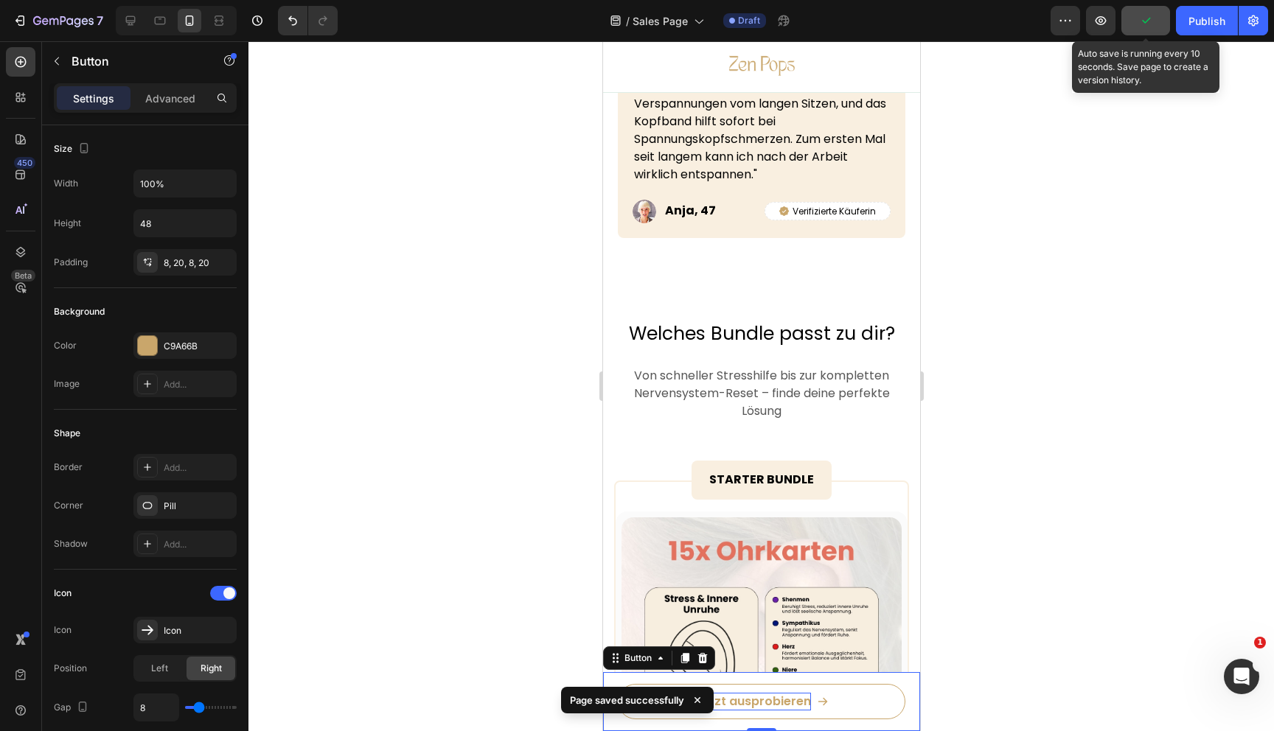
click at [742, 702] on p "Jetzt ausprobieren" at bounding box center [752, 702] width 116 height 18
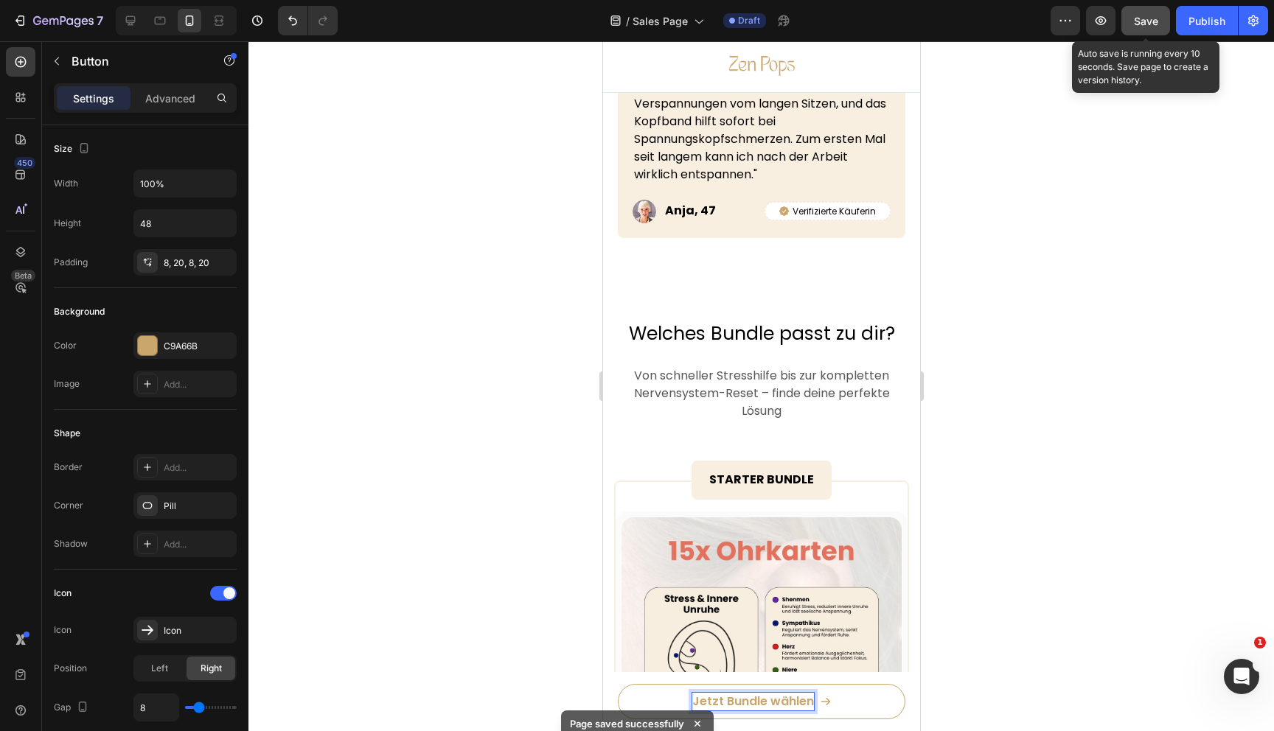
click at [1024, 548] on div at bounding box center [761, 386] width 1026 height 690
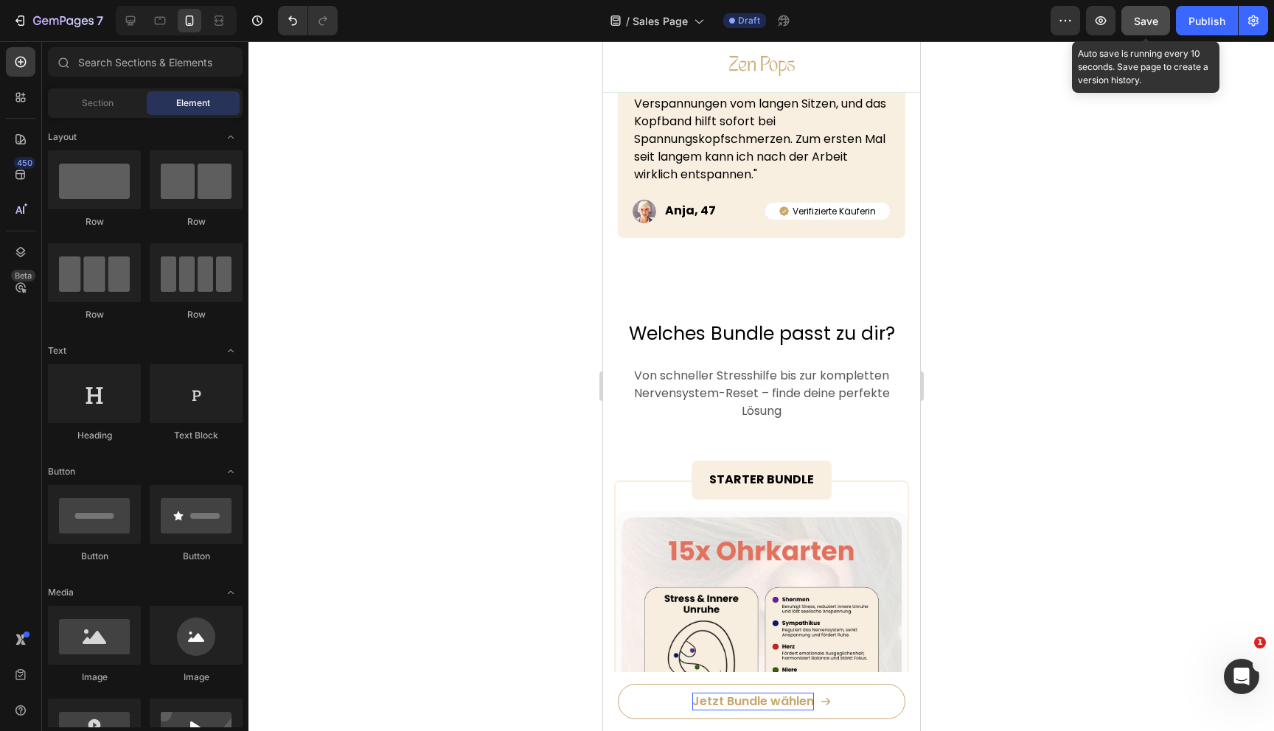
click at [1143, 22] on span "Save" at bounding box center [1146, 21] width 24 height 13
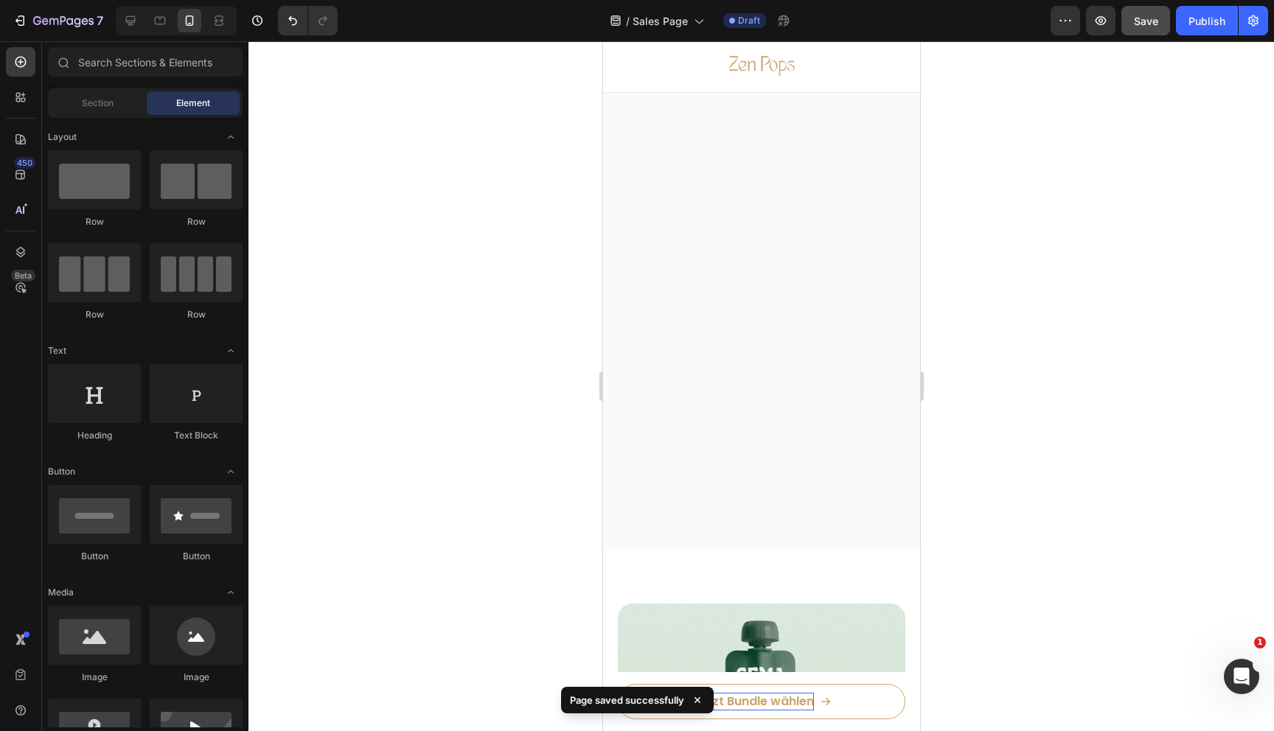
scroll to position [0, 0]
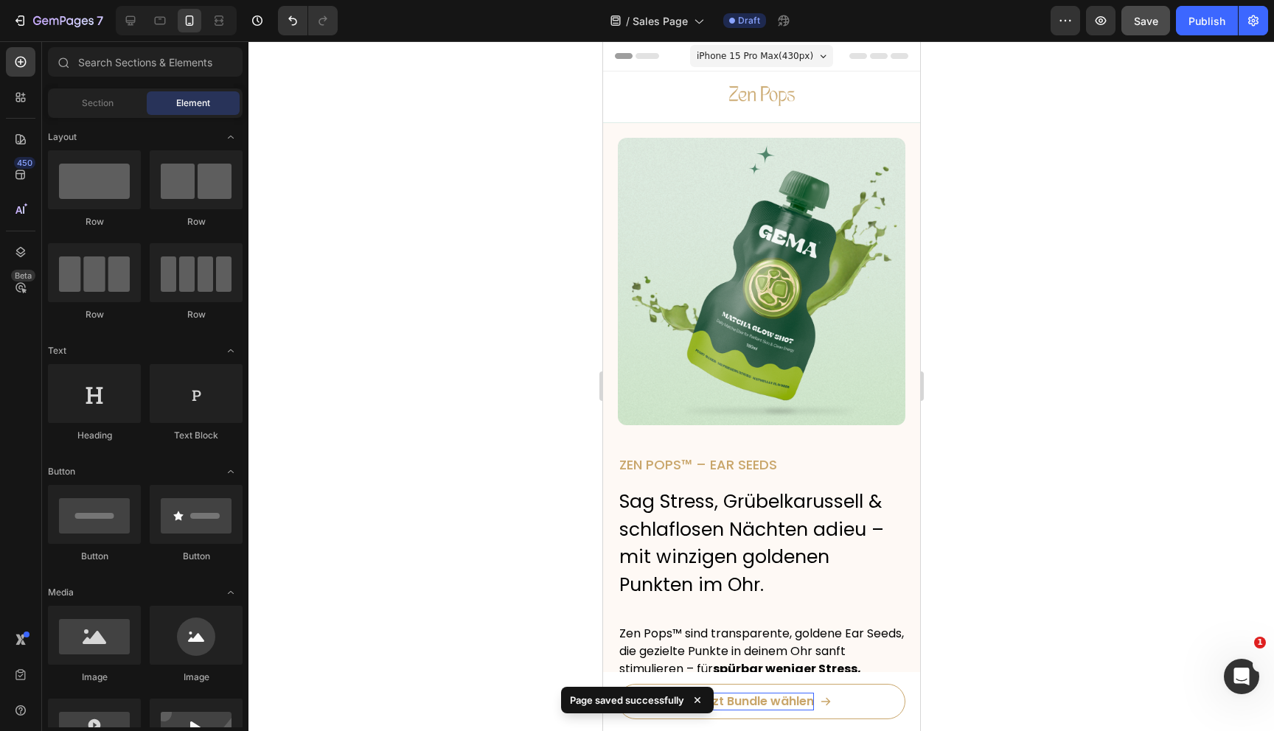
click at [1020, 294] on div at bounding box center [761, 386] width 1026 height 690
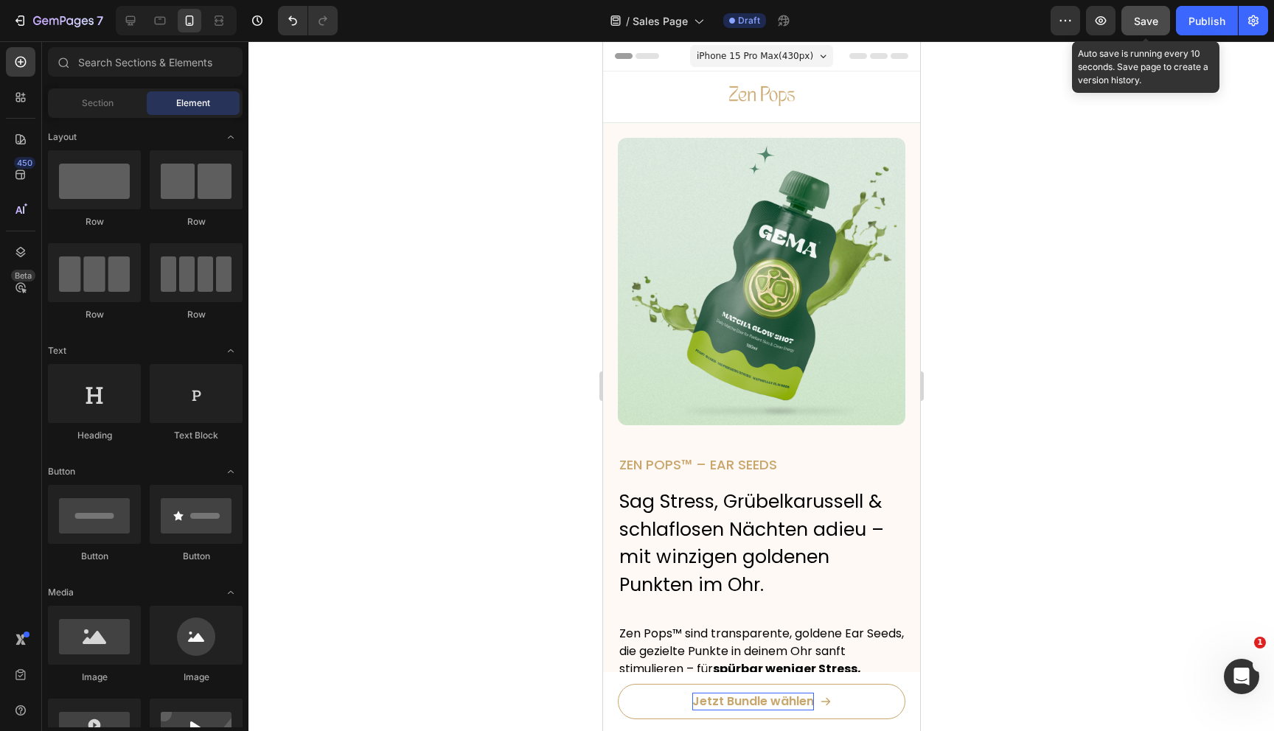
click at [1140, 23] on span "Save" at bounding box center [1146, 21] width 24 height 13
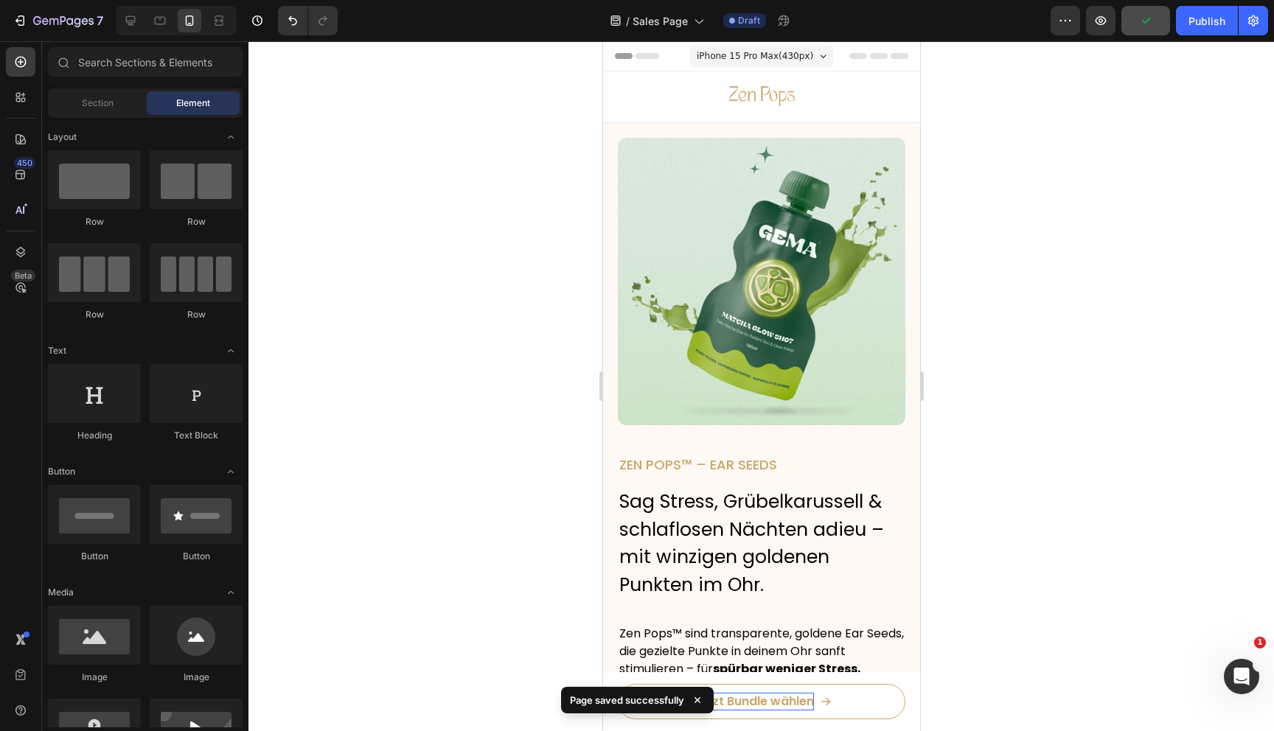
click at [458, 164] on div at bounding box center [761, 386] width 1026 height 690
click at [801, 620] on div "ZEN POPS™ – EAR SEEDS Heading Sag Stress, Grübelkarussell & schlaflosen Nächten…" at bounding box center [761, 704] width 288 height 498
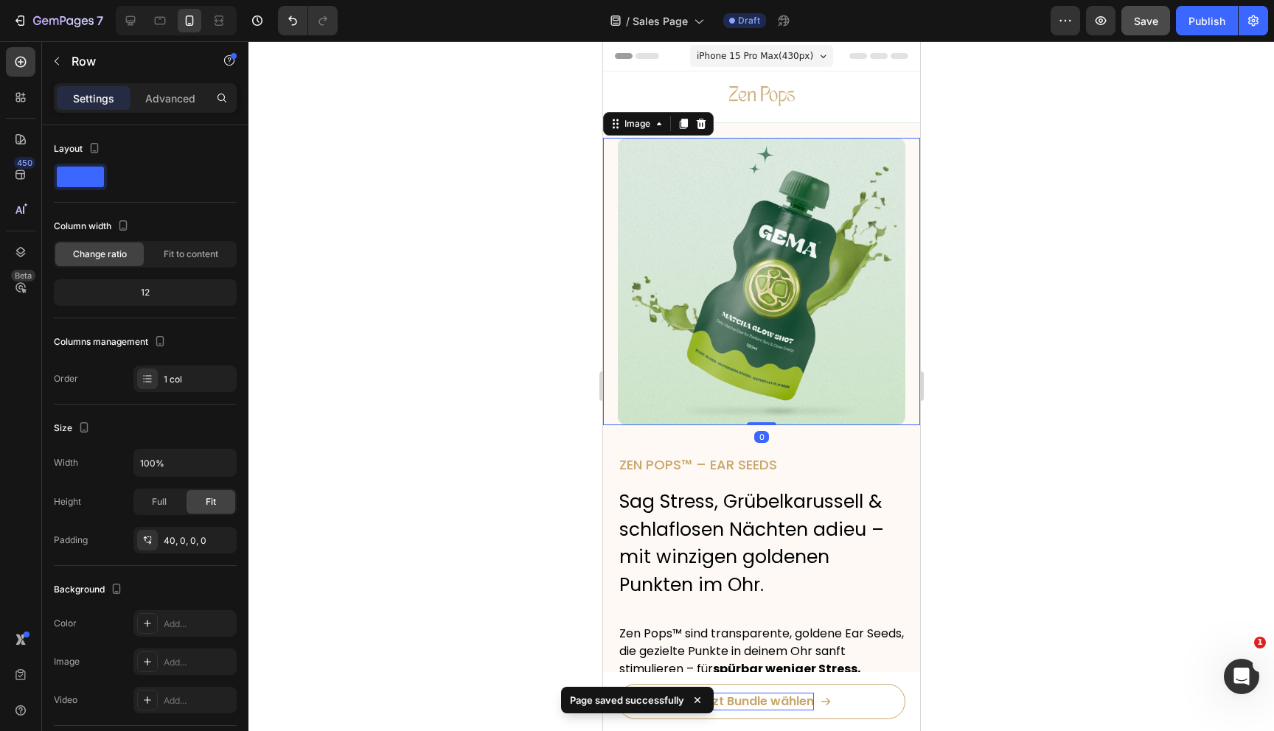
click at [914, 365] on div "Image 0" at bounding box center [760, 282] width 317 height 288
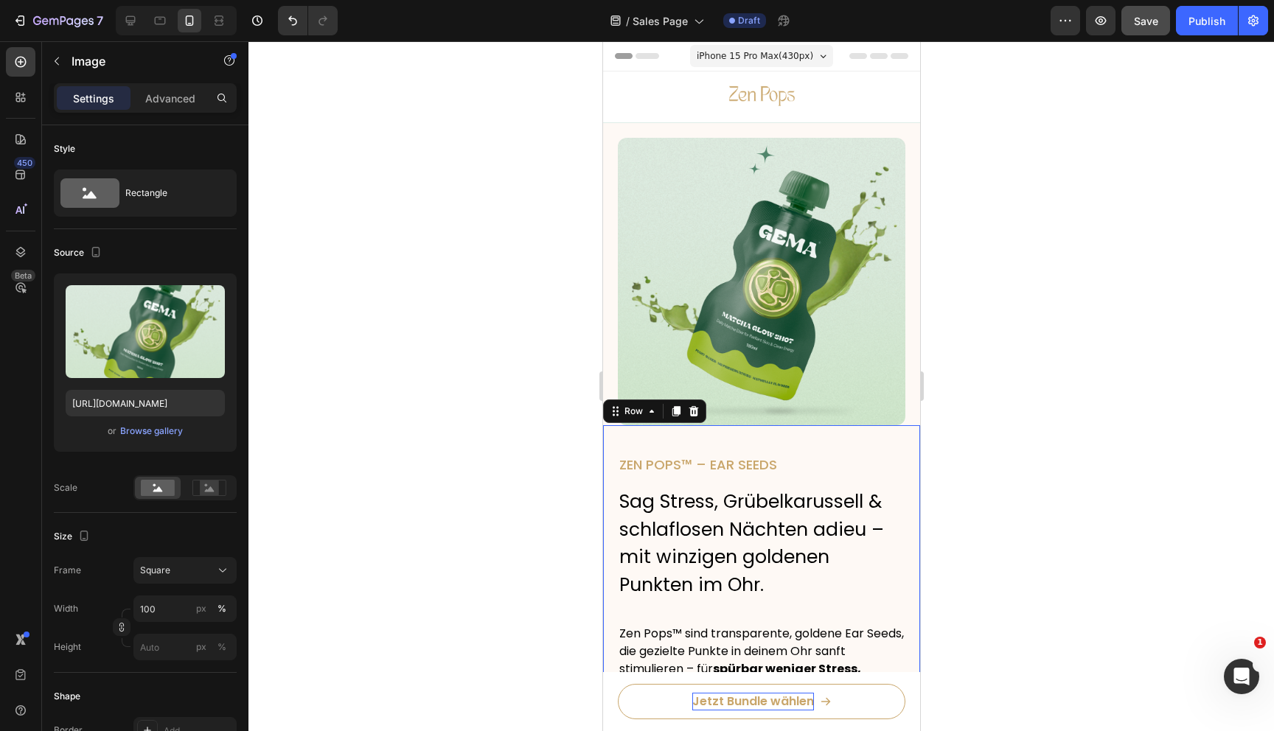
click at [914, 429] on div "ZEN POPS™ – EAR SEEDS Heading Sag Stress, Grübelkarussell & schlaflosen Nächten…" at bounding box center [760, 715] width 317 height 581
click at [914, 422] on div "Image" at bounding box center [760, 282] width 317 height 288
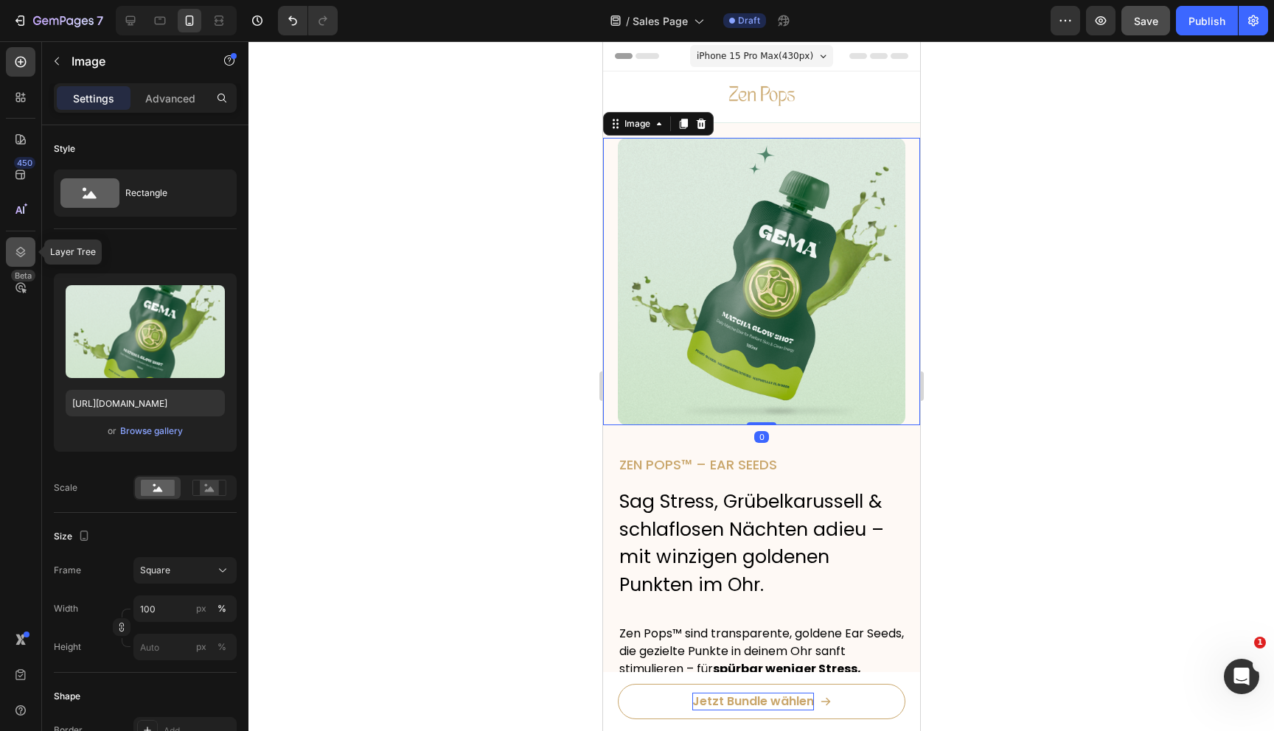
drag, startPoint x: 23, startPoint y: 251, endPoint x: 266, endPoint y: 260, distance: 243.5
click at [23, 251] on icon at bounding box center [21, 252] width 10 height 10
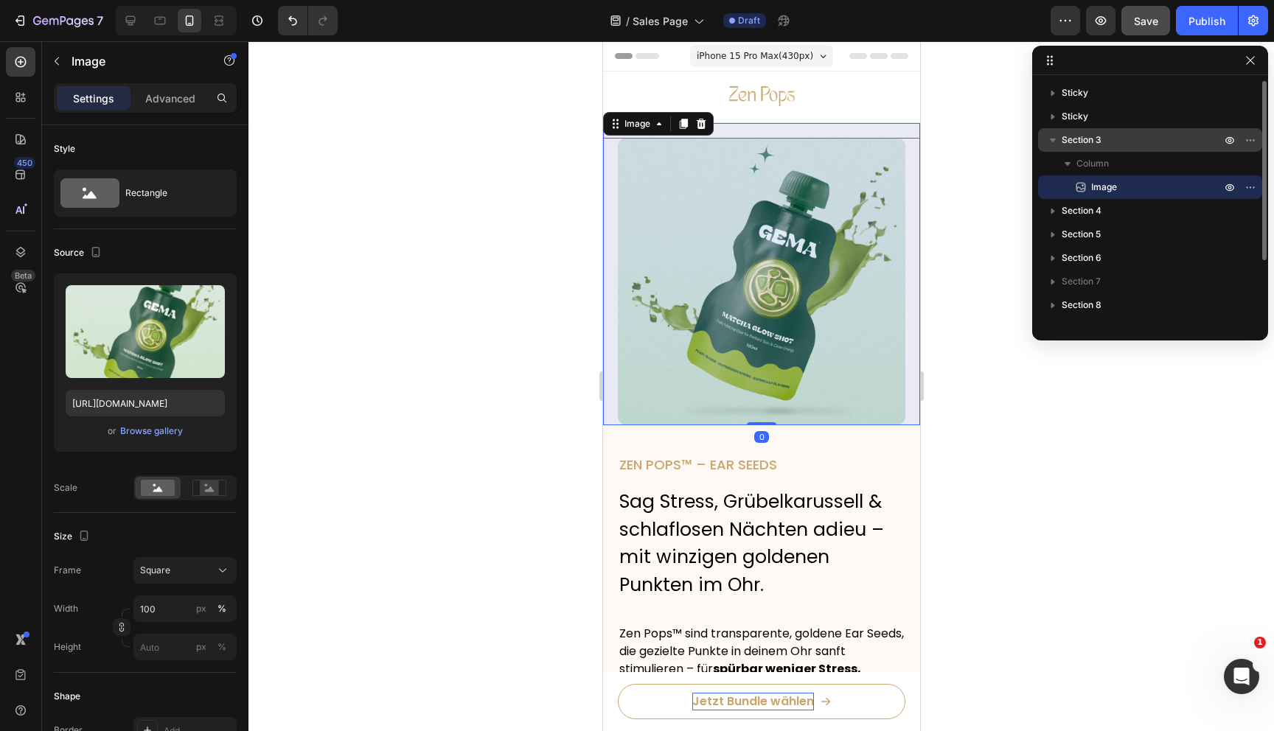
click at [1087, 136] on span "Section 3" at bounding box center [1082, 140] width 40 height 15
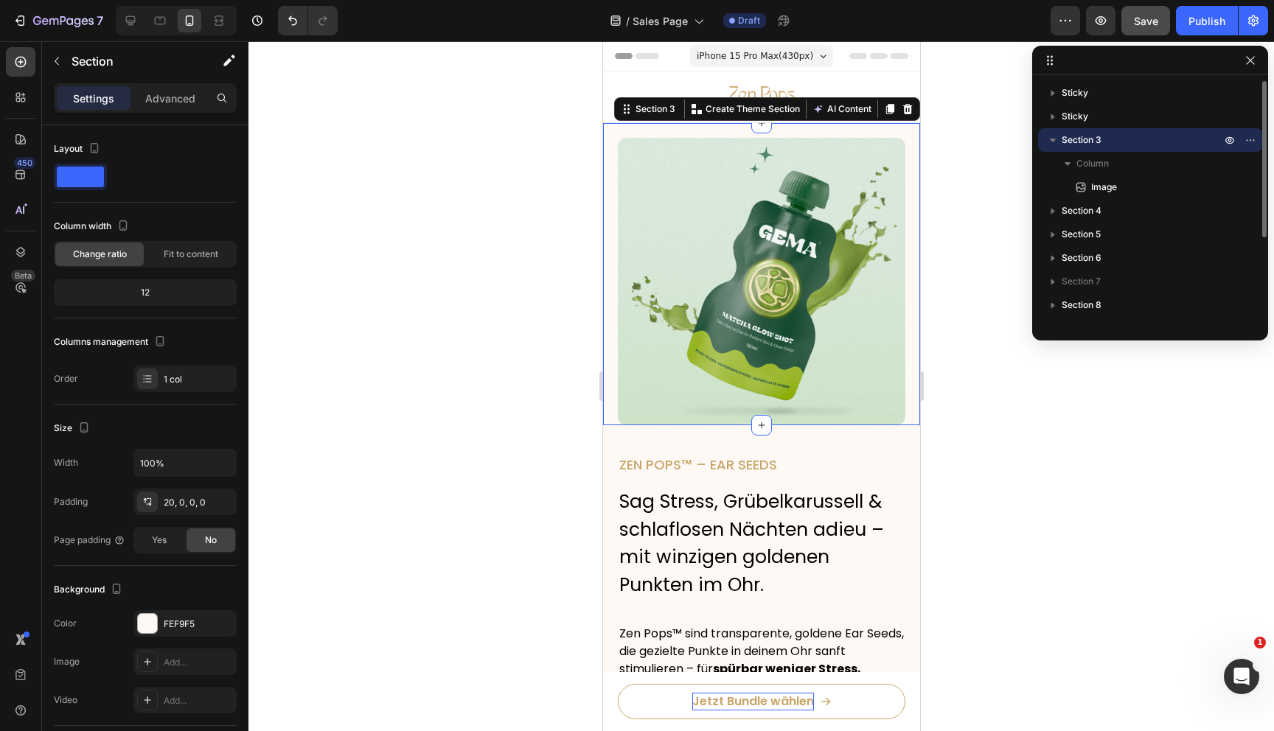
click at [1085, 141] on span "Section 3" at bounding box center [1082, 140] width 40 height 15
click at [136, 20] on icon at bounding box center [130, 20] width 15 height 15
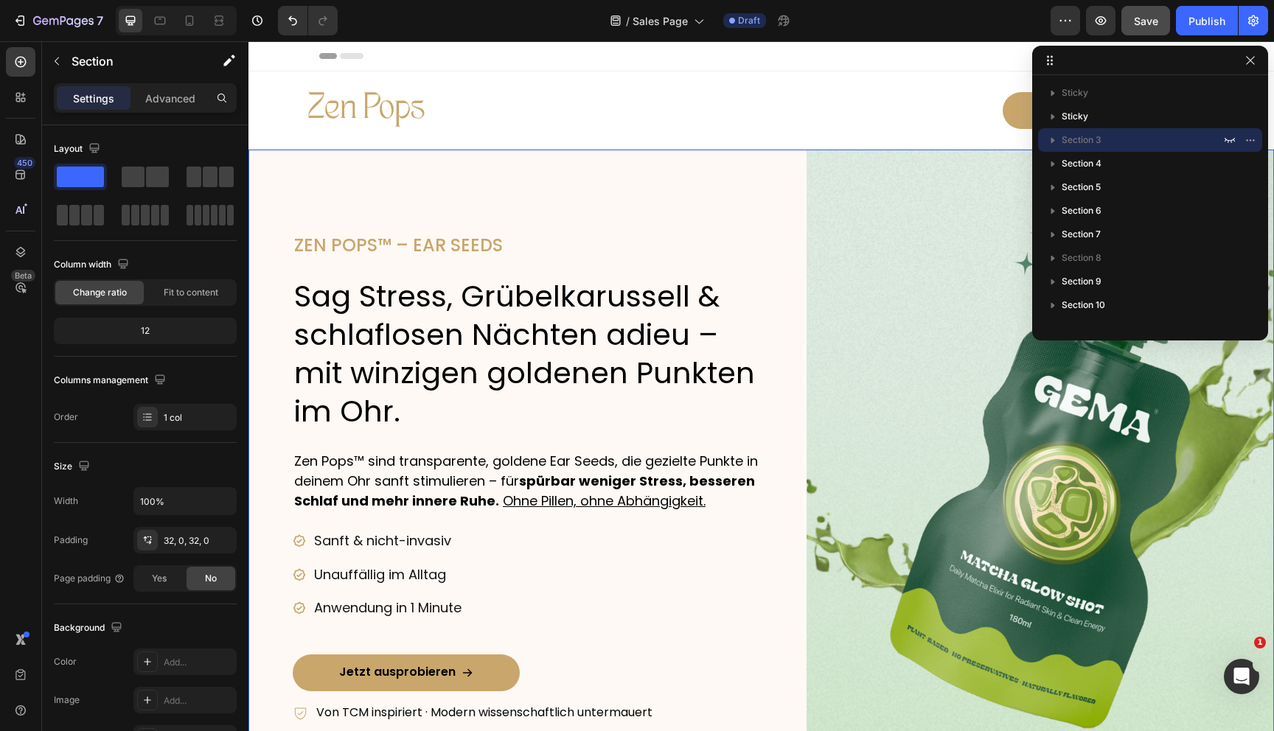
click at [795, 164] on div "ZEN POPS™ – EAR SEEDS Heading Sag Stress, Grübelkarussell & schlaflosen Nächten…" at bounding box center [761, 490] width 1026 height 680
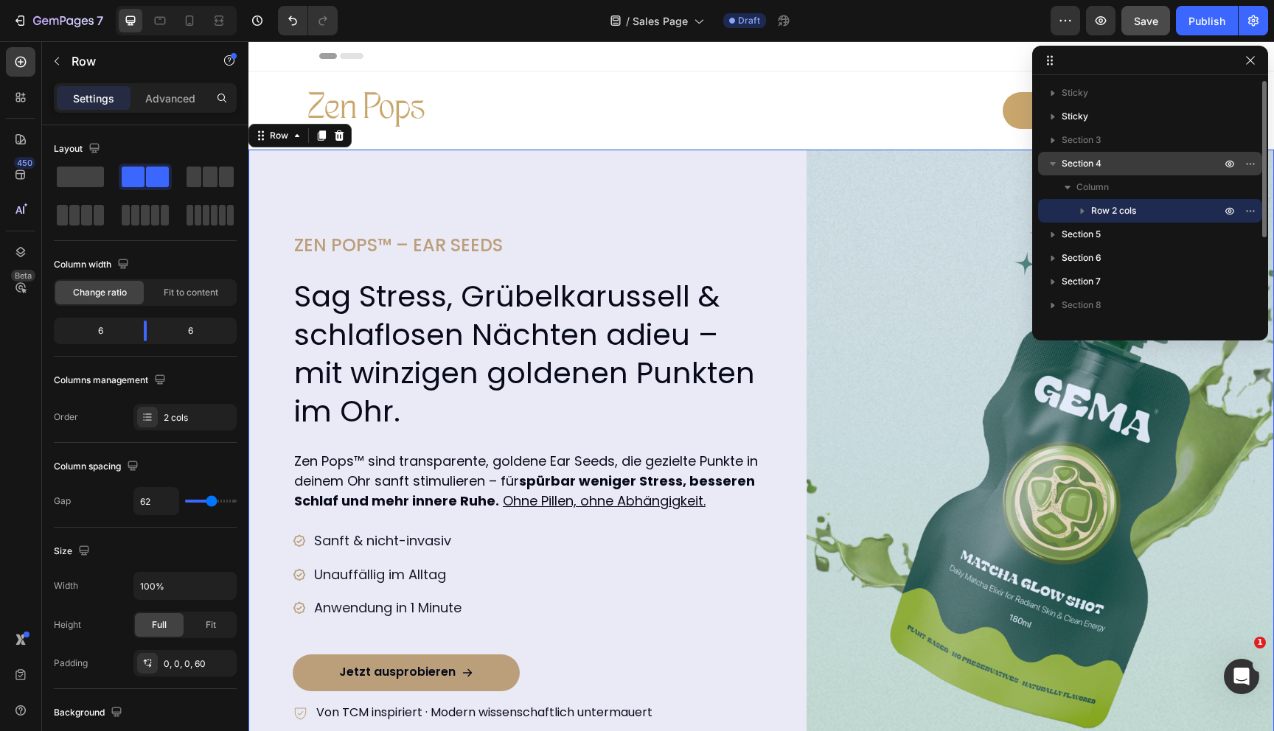
click at [1048, 158] on icon "button" at bounding box center [1052, 163] width 15 height 15
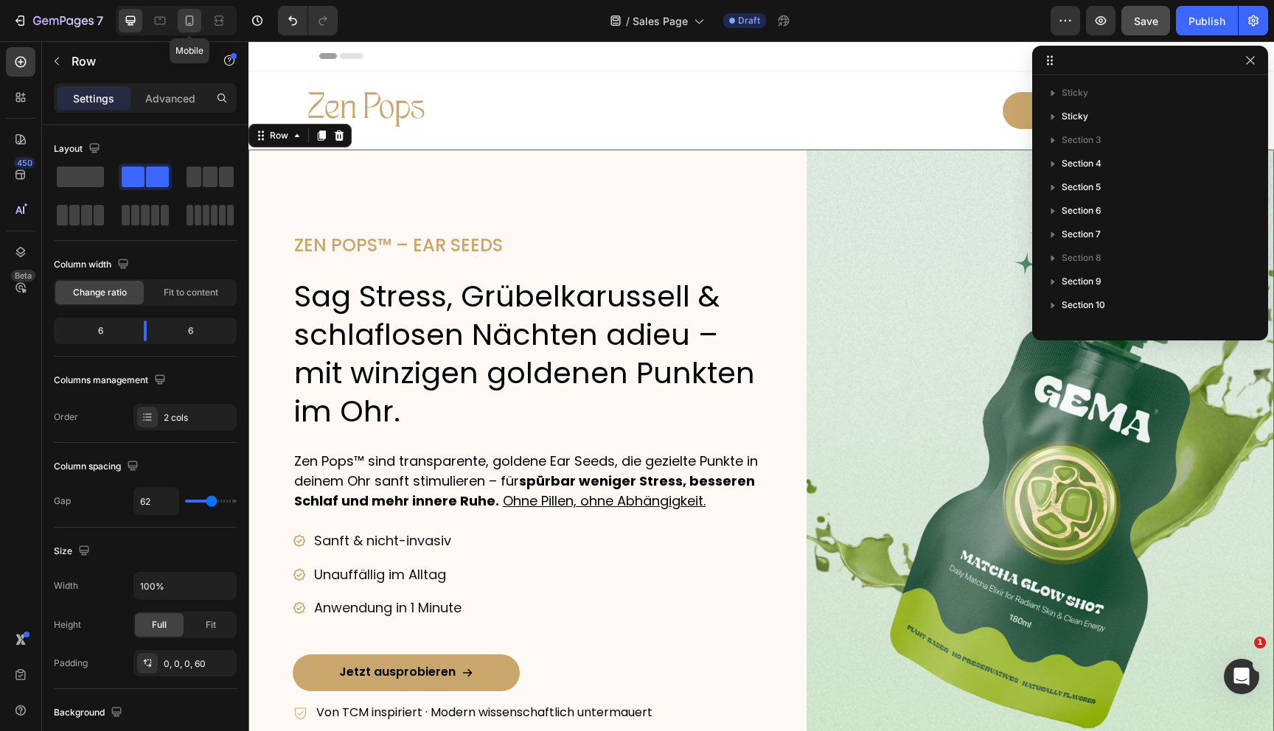
click at [190, 18] on icon at bounding box center [189, 20] width 15 height 15
type input "0"
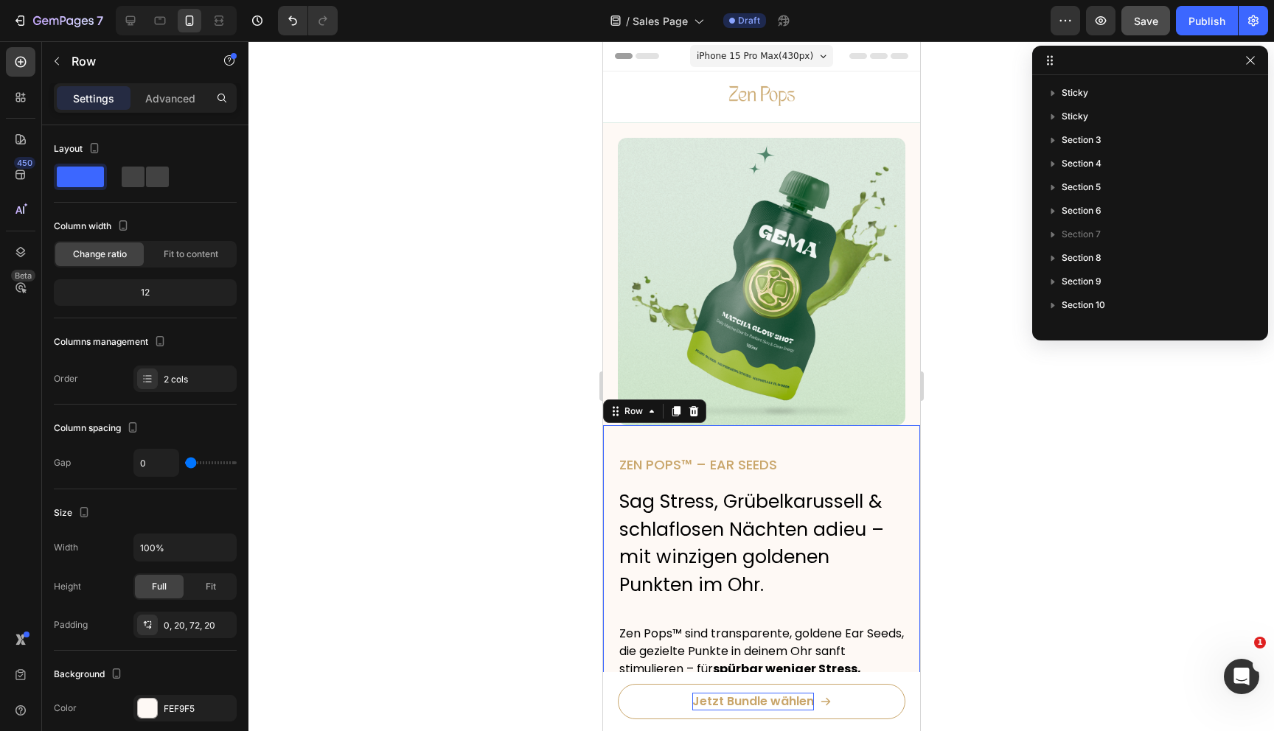
click at [1001, 492] on div at bounding box center [761, 386] width 1026 height 690
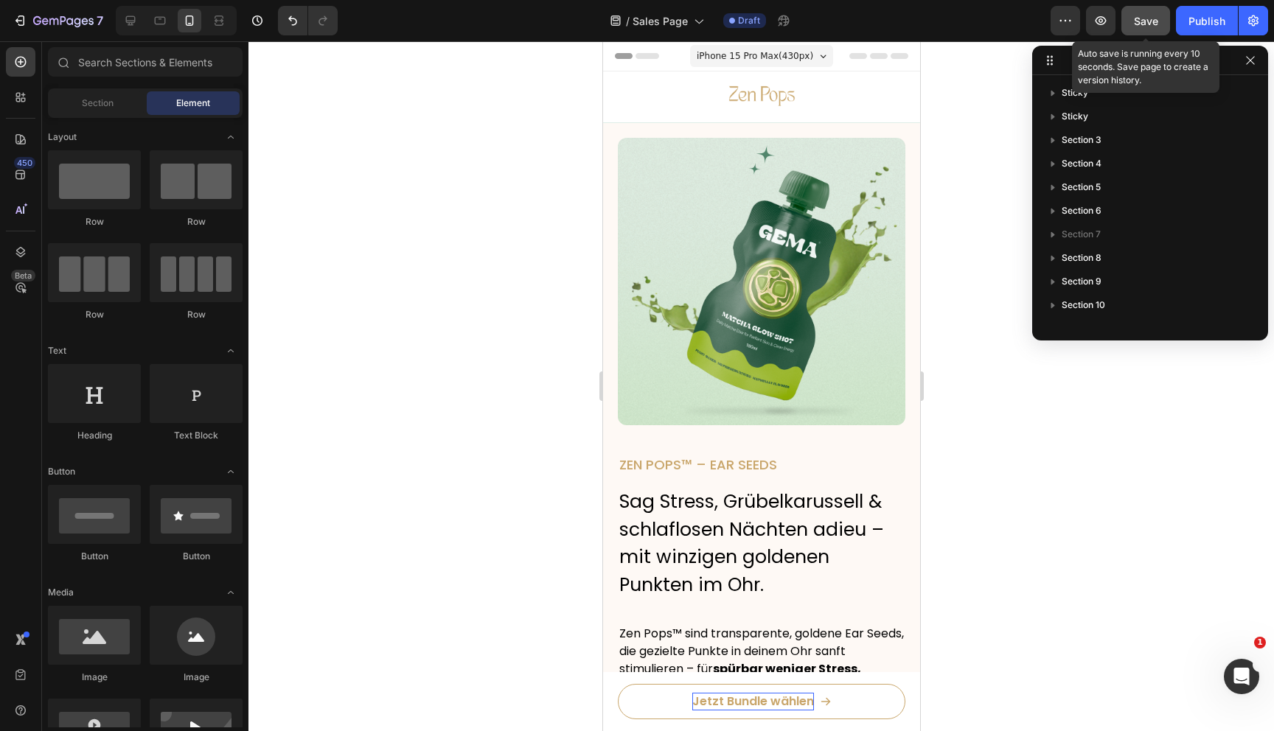
click at [1141, 16] on span "Save" at bounding box center [1146, 21] width 24 height 13
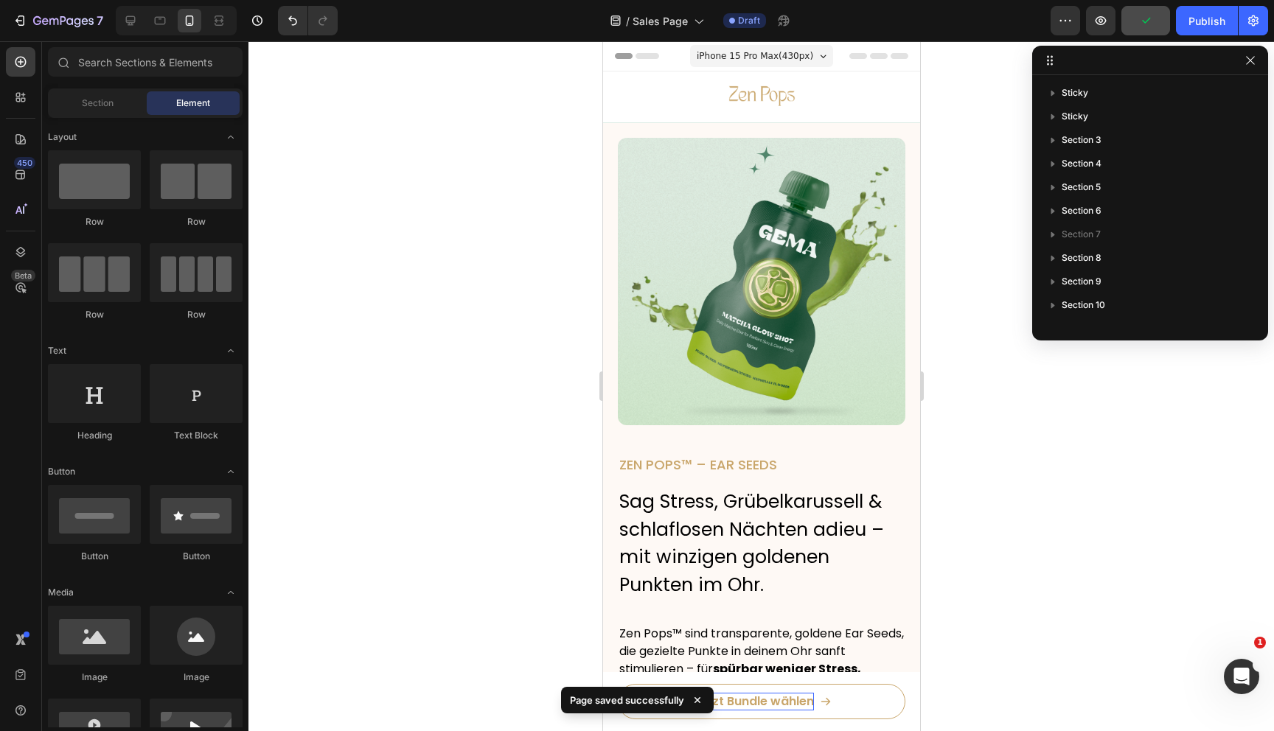
click at [962, 453] on div at bounding box center [761, 386] width 1026 height 690
click at [1036, 472] on div at bounding box center [761, 386] width 1026 height 690
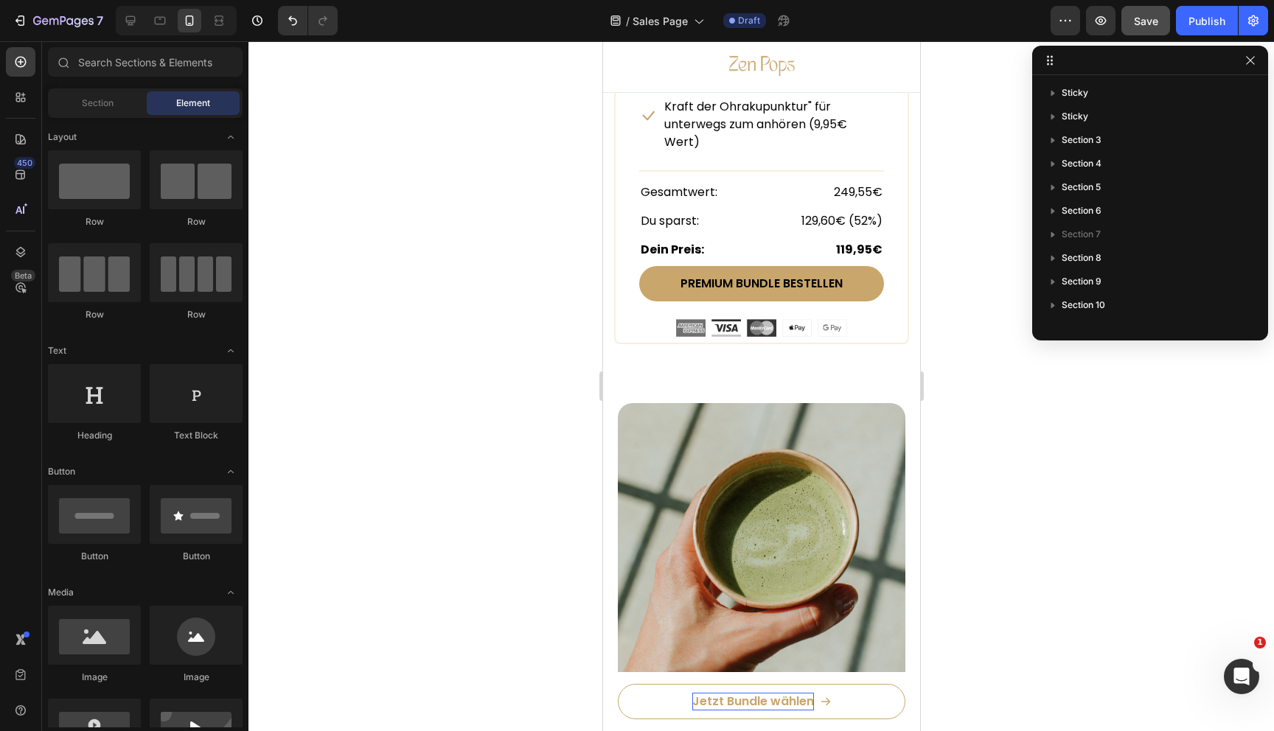
scroll to position [9106, 0]
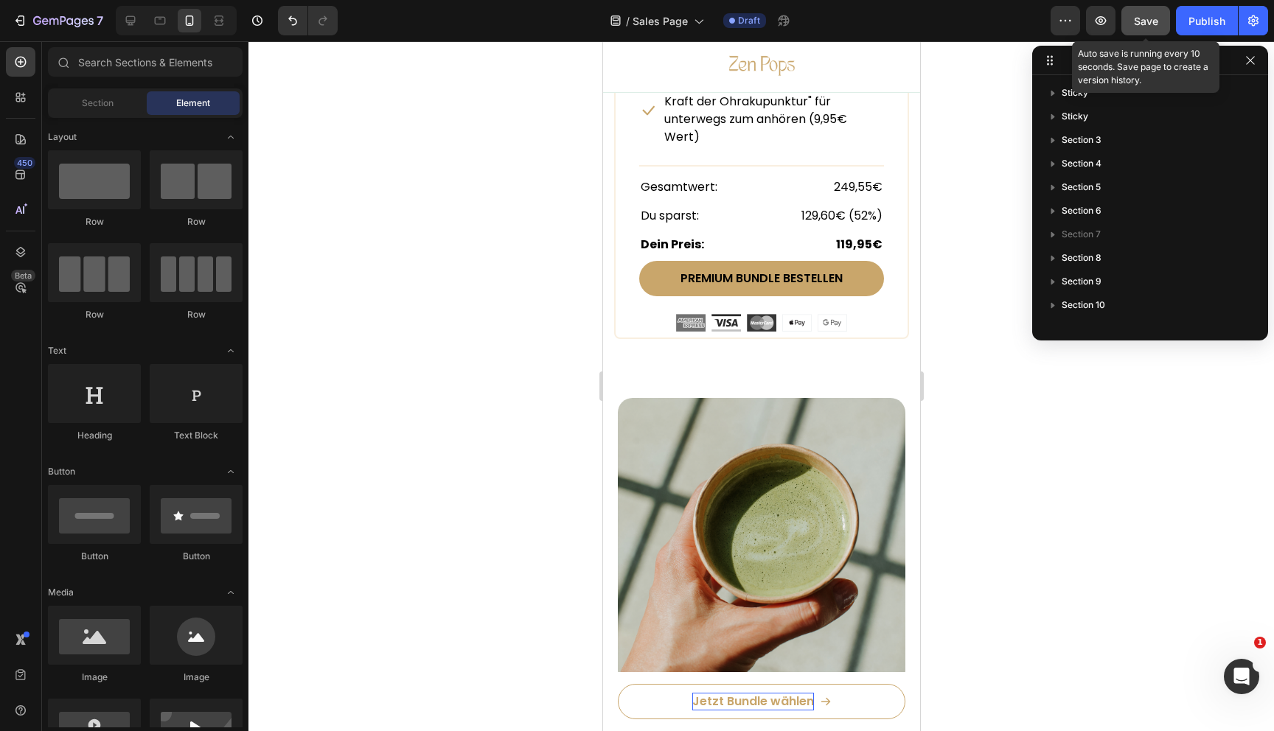
click at [1145, 25] on span "Save" at bounding box center [1146, 21] width 24 height 13
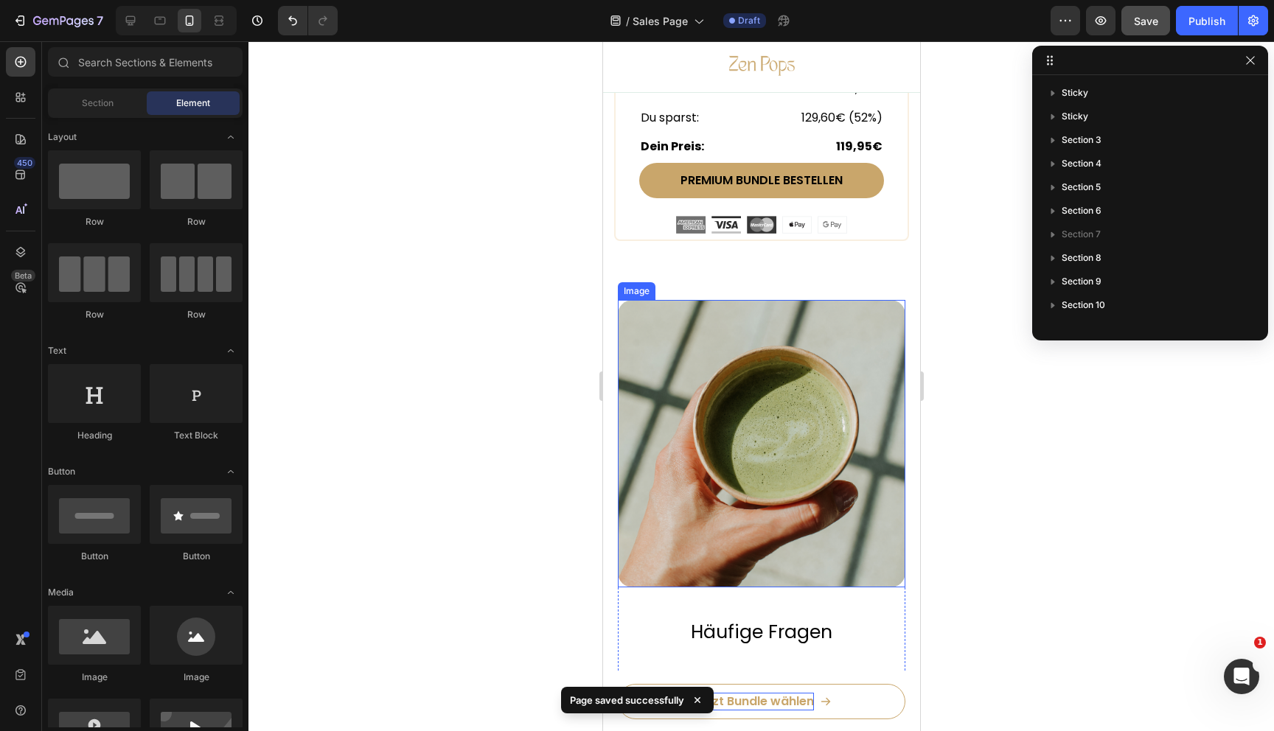
scroll to position [9120, 0]
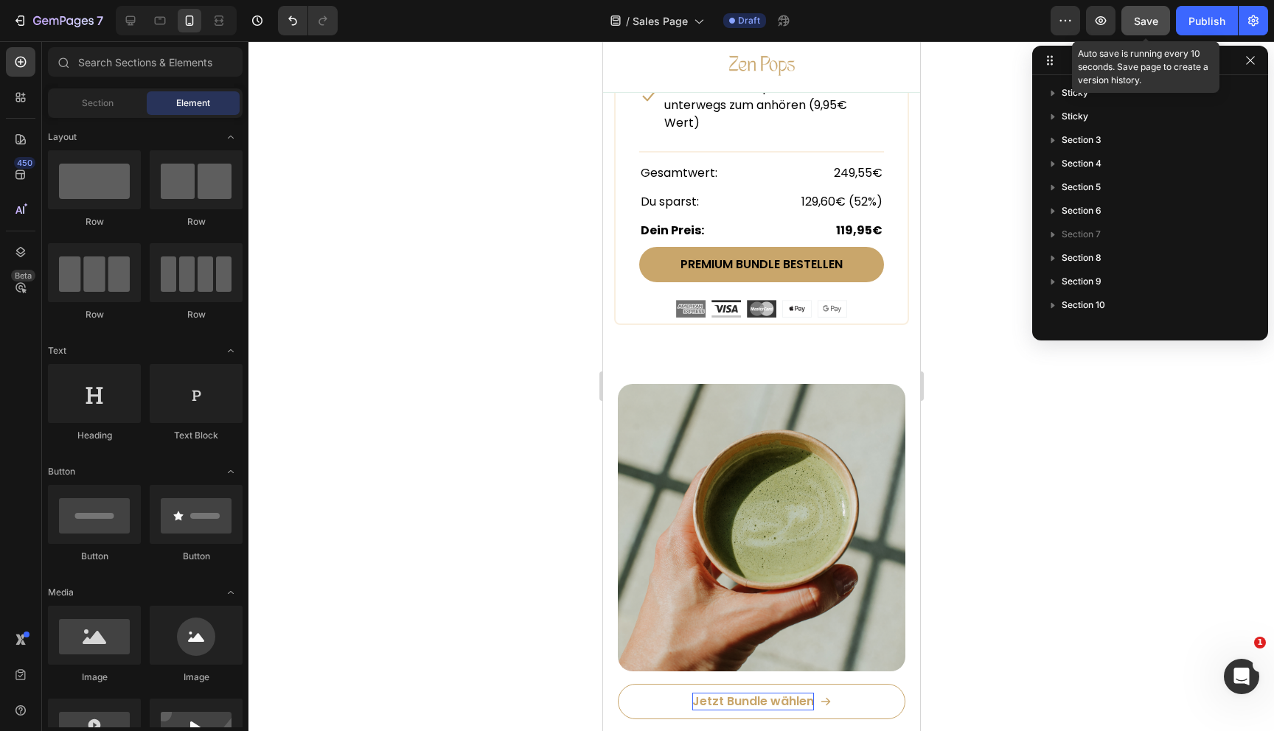
click at [1143, 15] on span "Save" at bounding box center [1146, 21] width 24 height 13
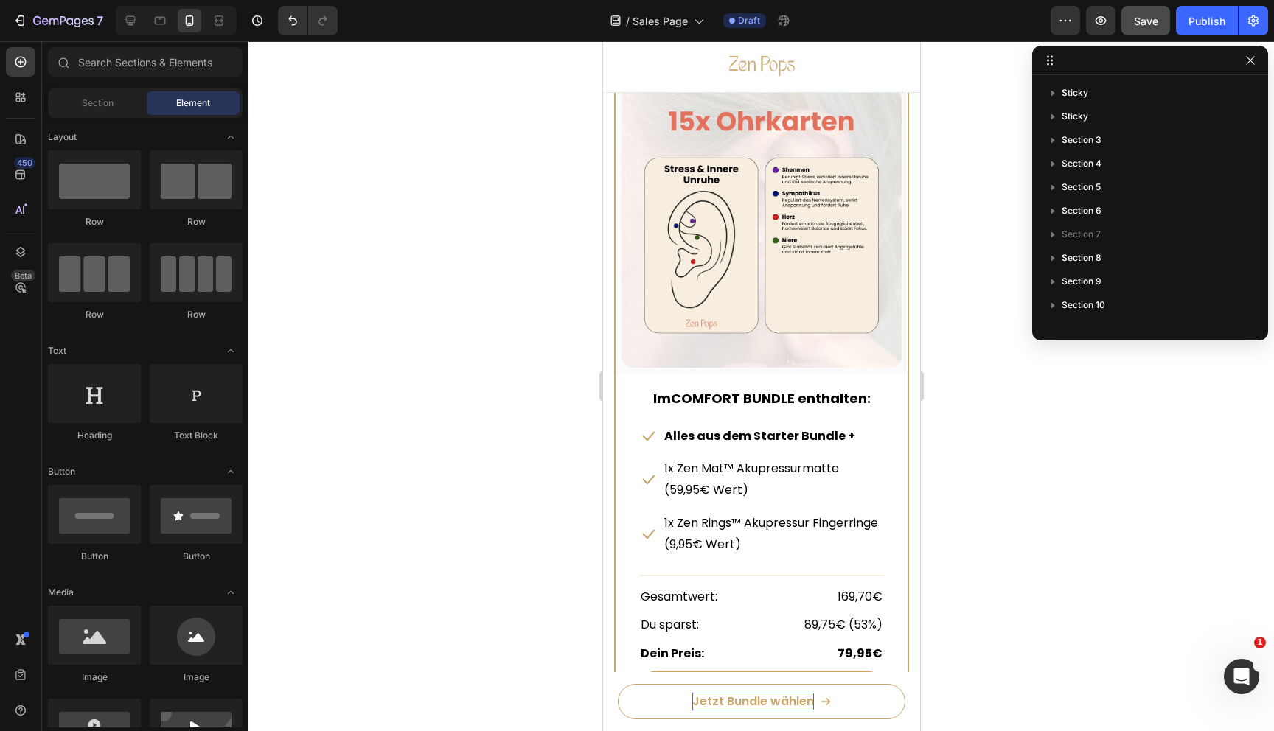
scroll to position [7856, 0]
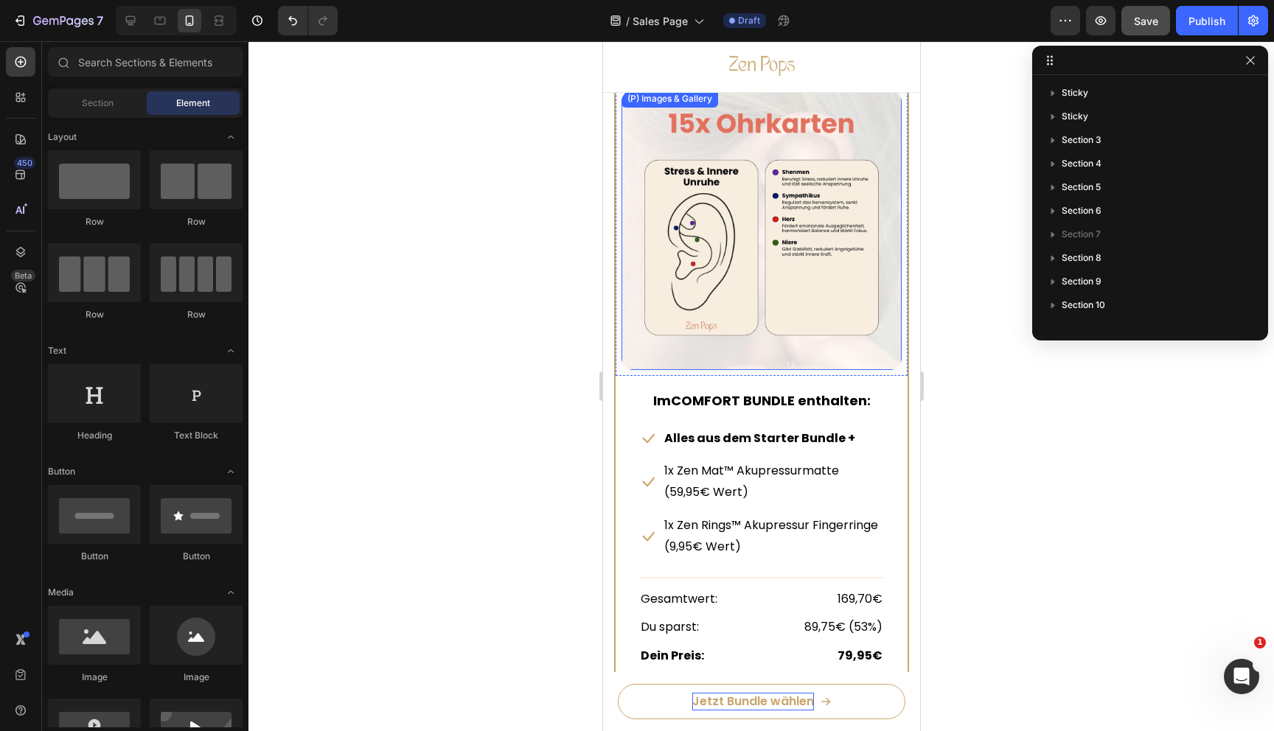
click at [710, 257] on img at bounding box center [761, 230] width 280 height 280
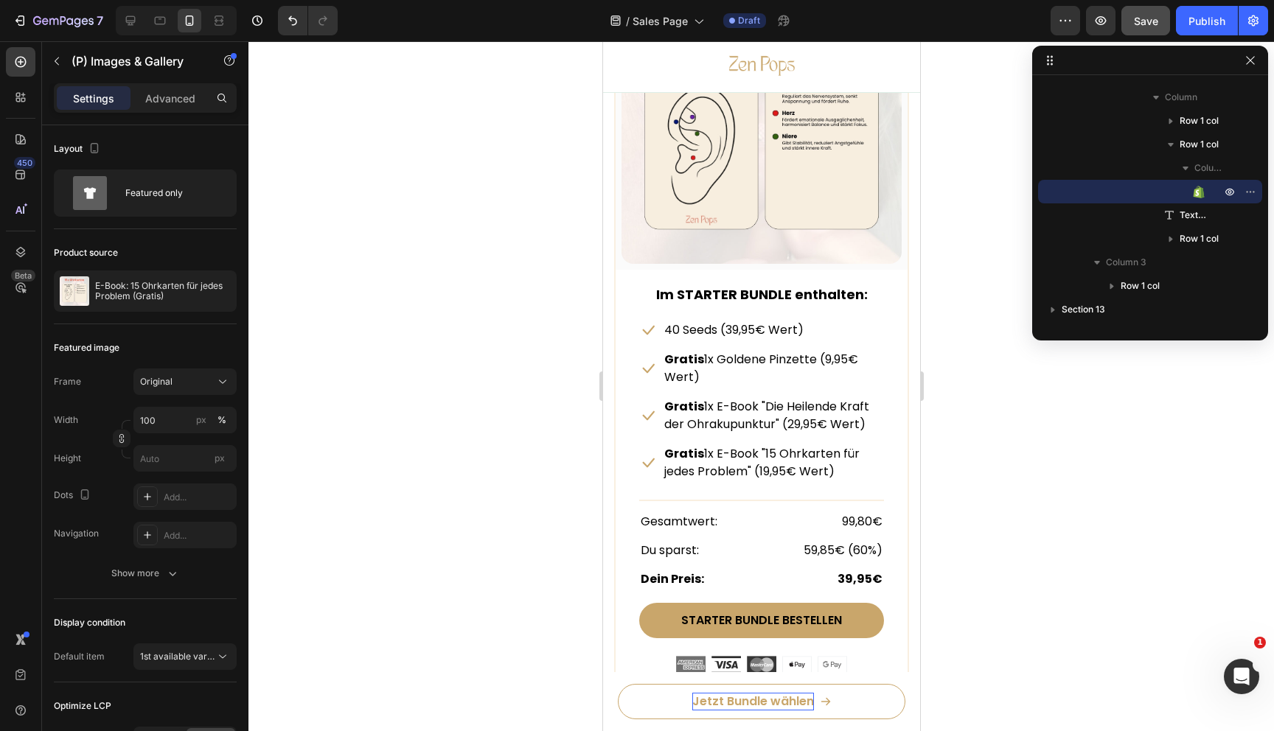
scroll to position [7075, 0]
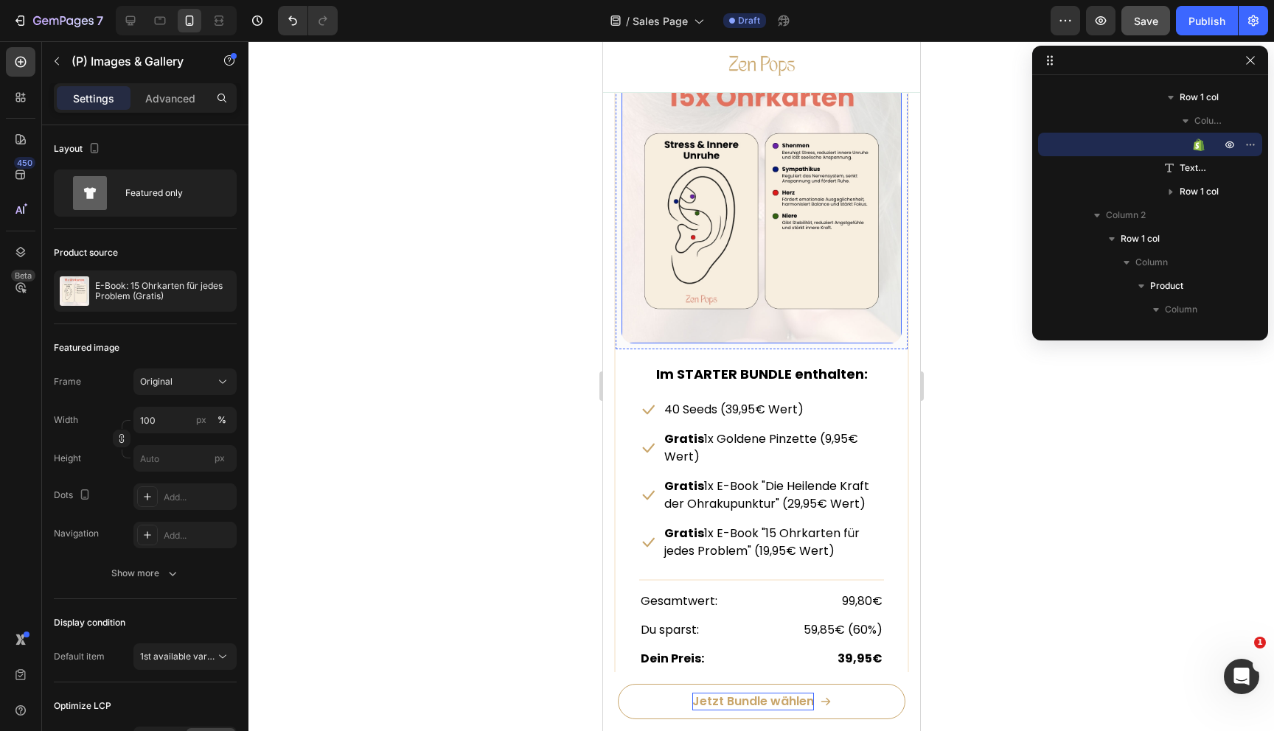
click at [710, 260] on img at bounding box center [761, 203] width 280 height 280
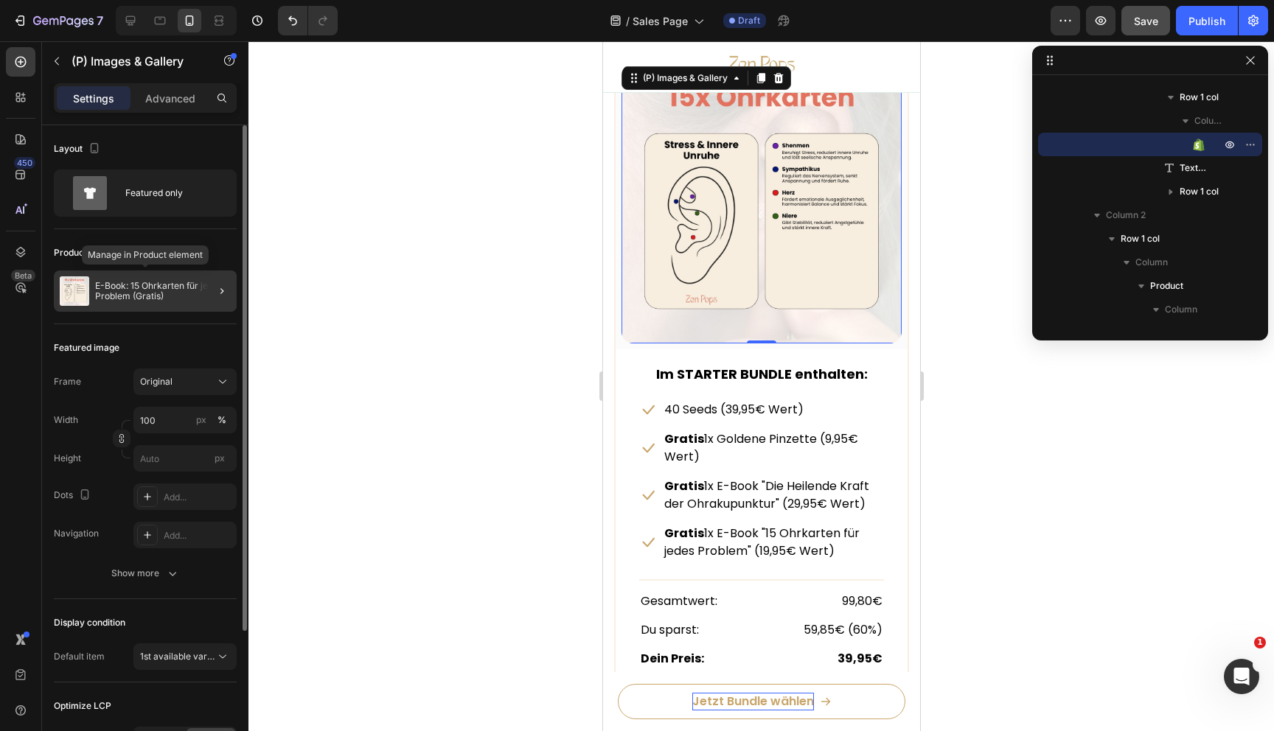
click at [140, 290] on p "‍E-Book: 15 Ohrkarten für jedes Problem (Gratis)" at bounding box center [163, 291] width 136 height 21
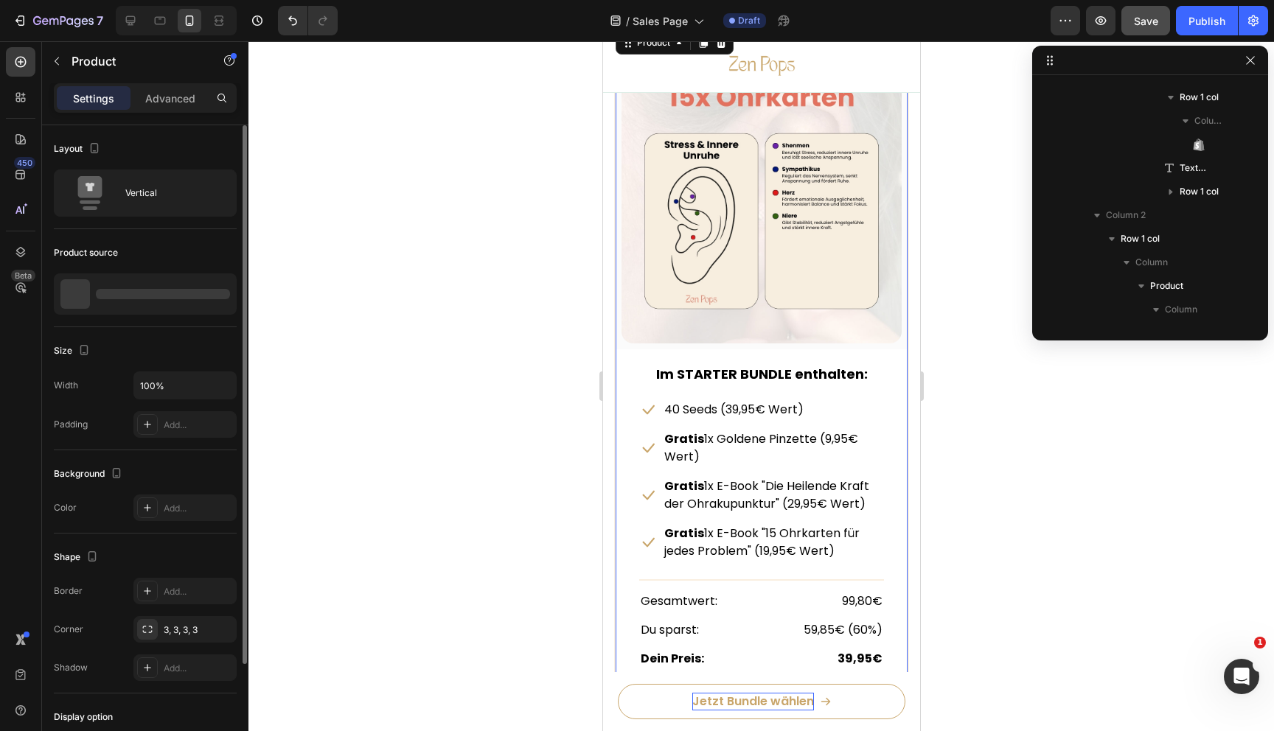
scroll to position [326, 0]
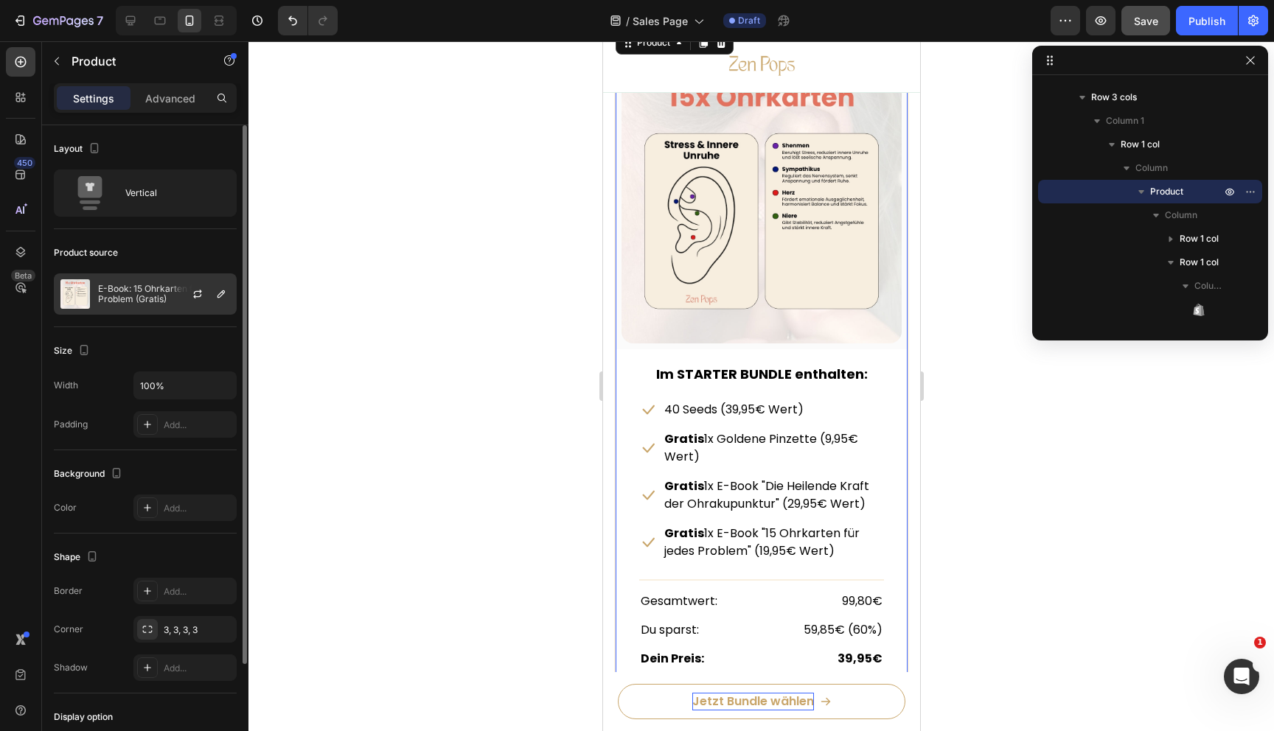
click at [136, 291] on p "‍E-Book: 15 Ohrkarten für jedes Problem (Gratis)" at bounding box center [164, 294] width 132 height 21
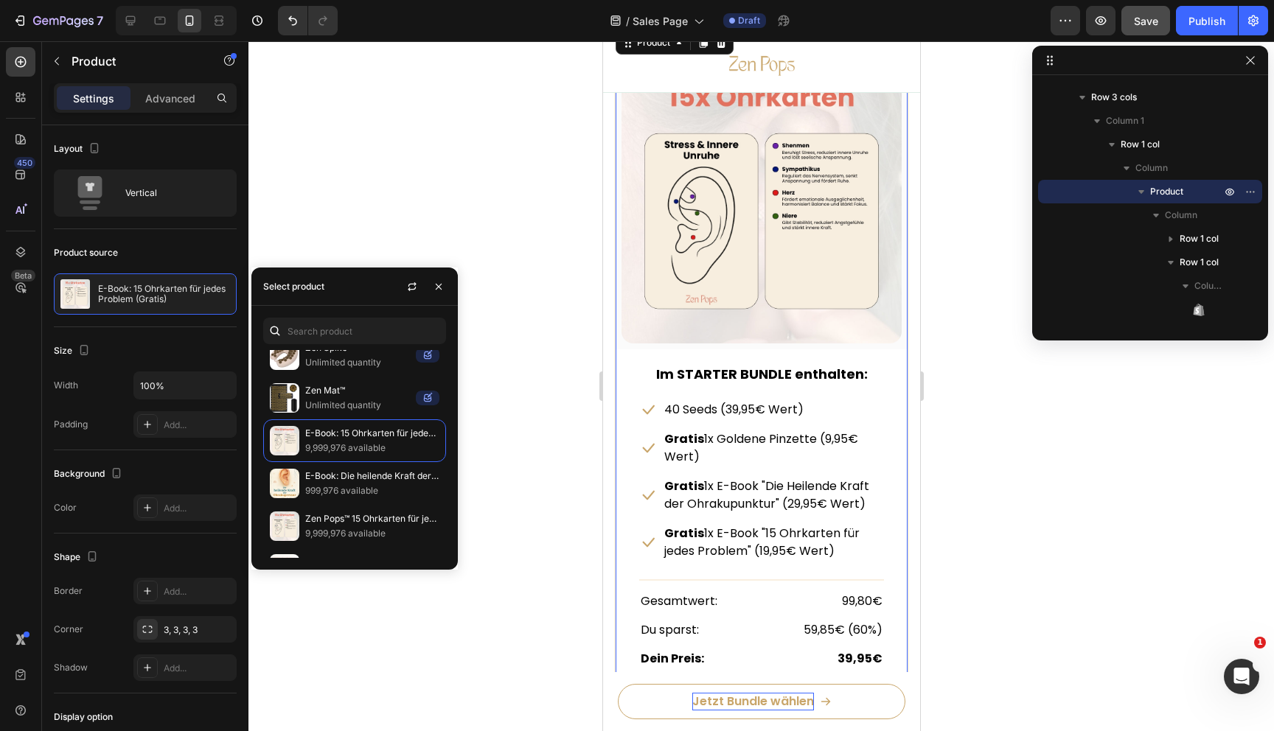
scroll to position [0, 0]
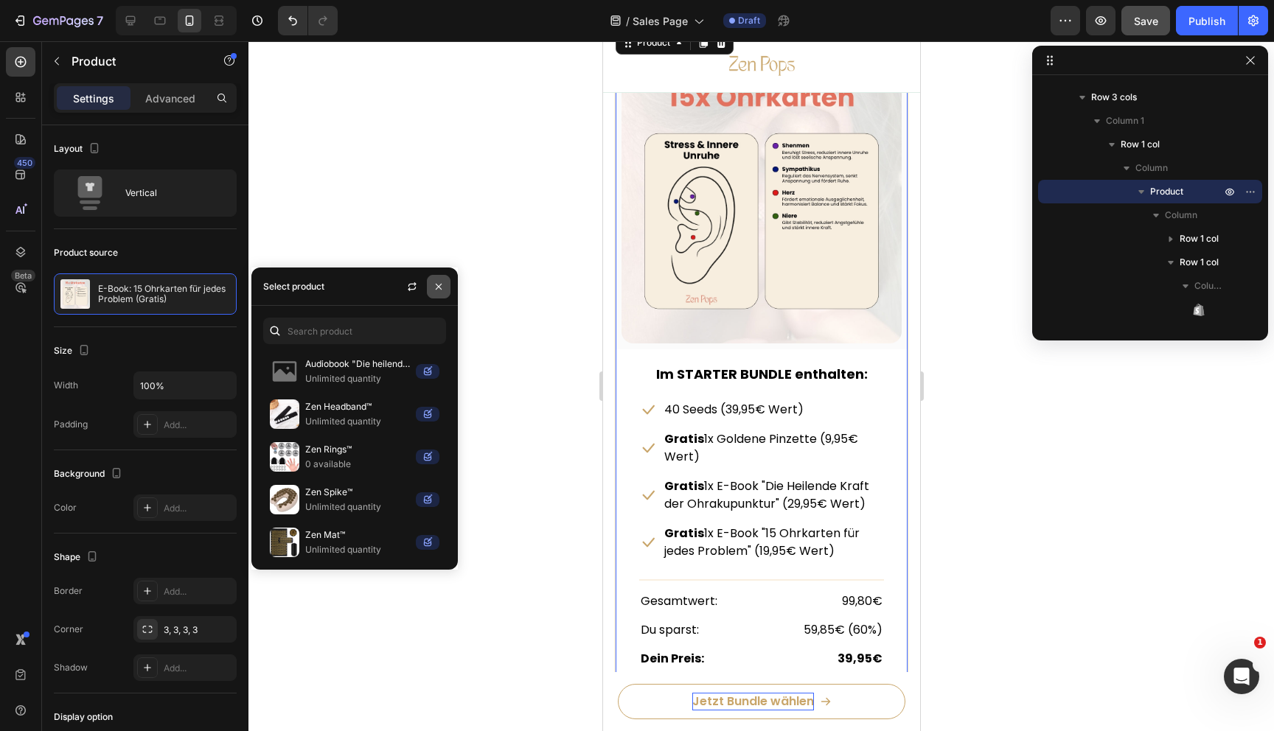
click at [435, 282] on icon "button" at bounding box center [439, 287] width 12 height 12
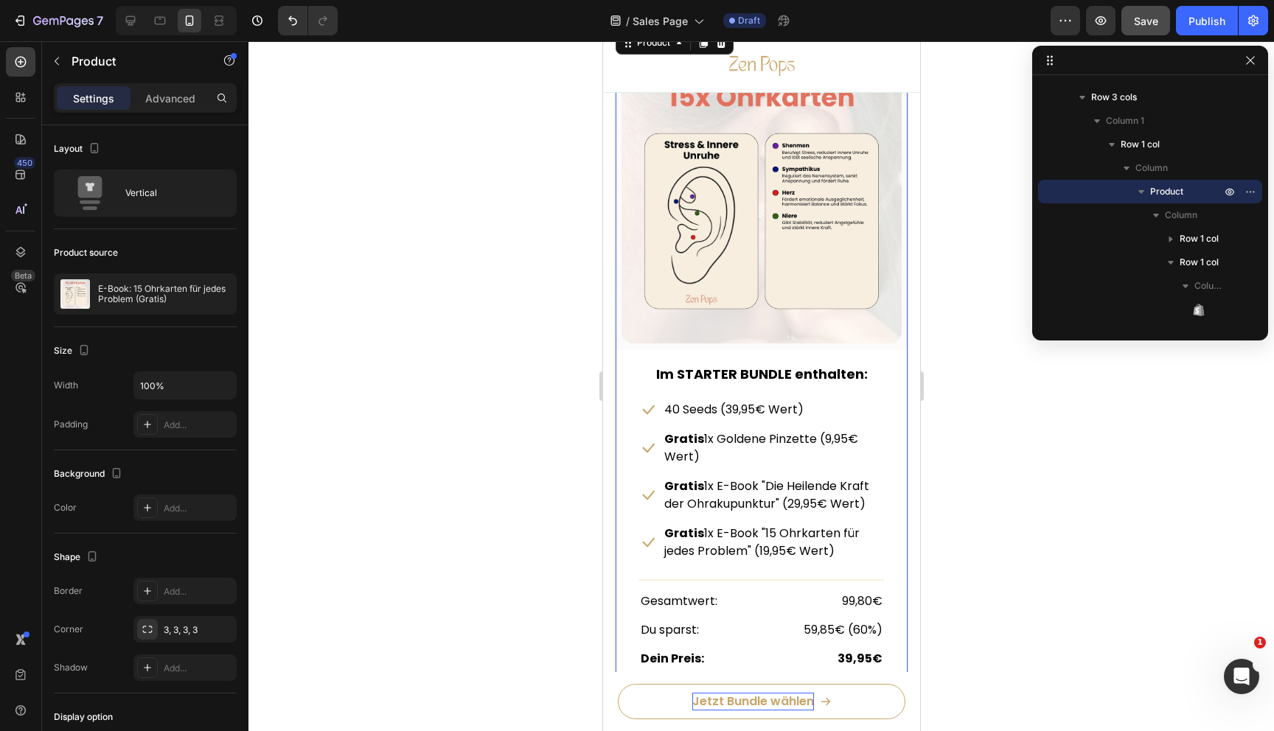
click at [435, 282] on div at bounding box center [761, 386] width 1026 height 690
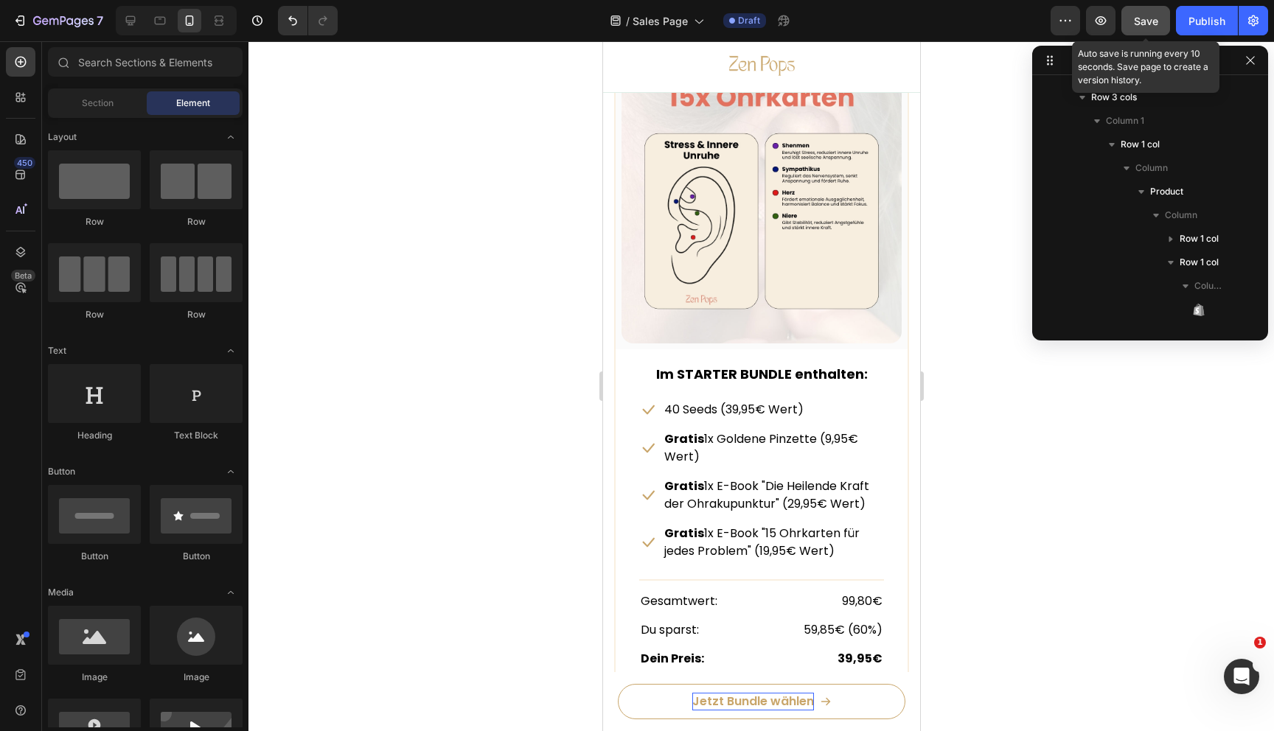
click at [1143, 25] on span "Save" at bounding box center [1146, 21] width 24 height 13
